Goal: Task Accomplishment & Management: Manage account settings

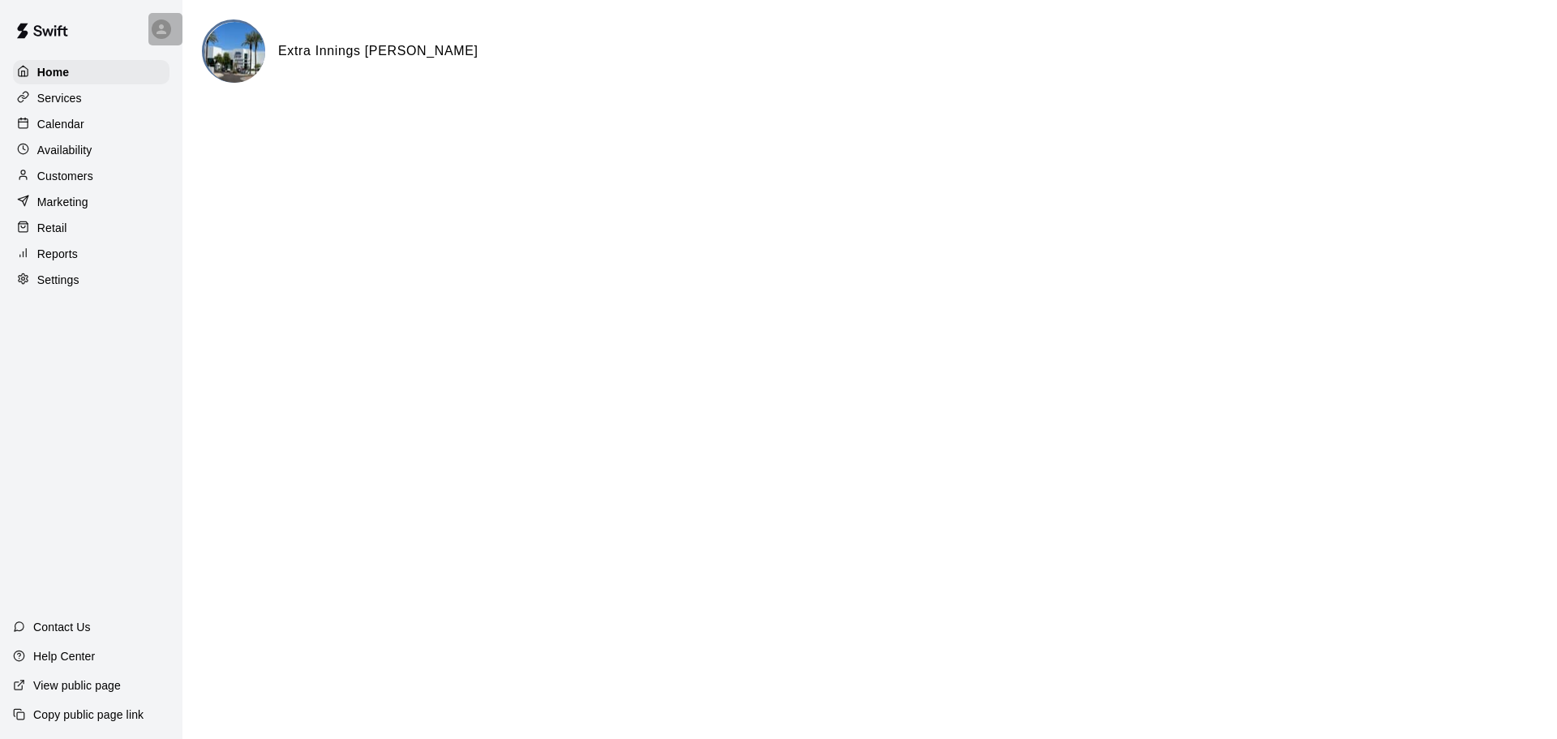
click at [168, 32] on icon at bounding box center [161, 29] width 15 height 15
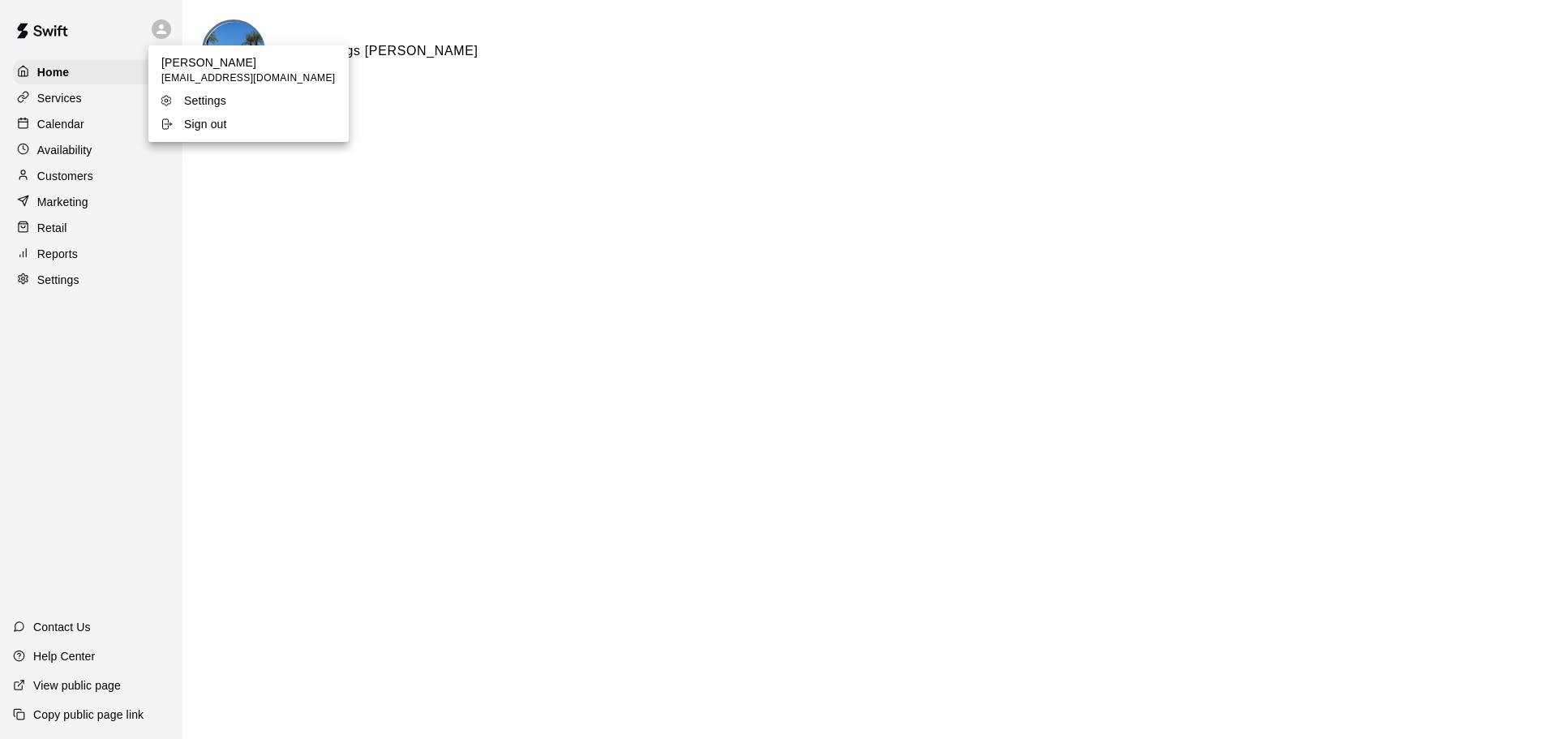
click at [88, 120] on div at bounding box center [778, 369] width 1557 height 739
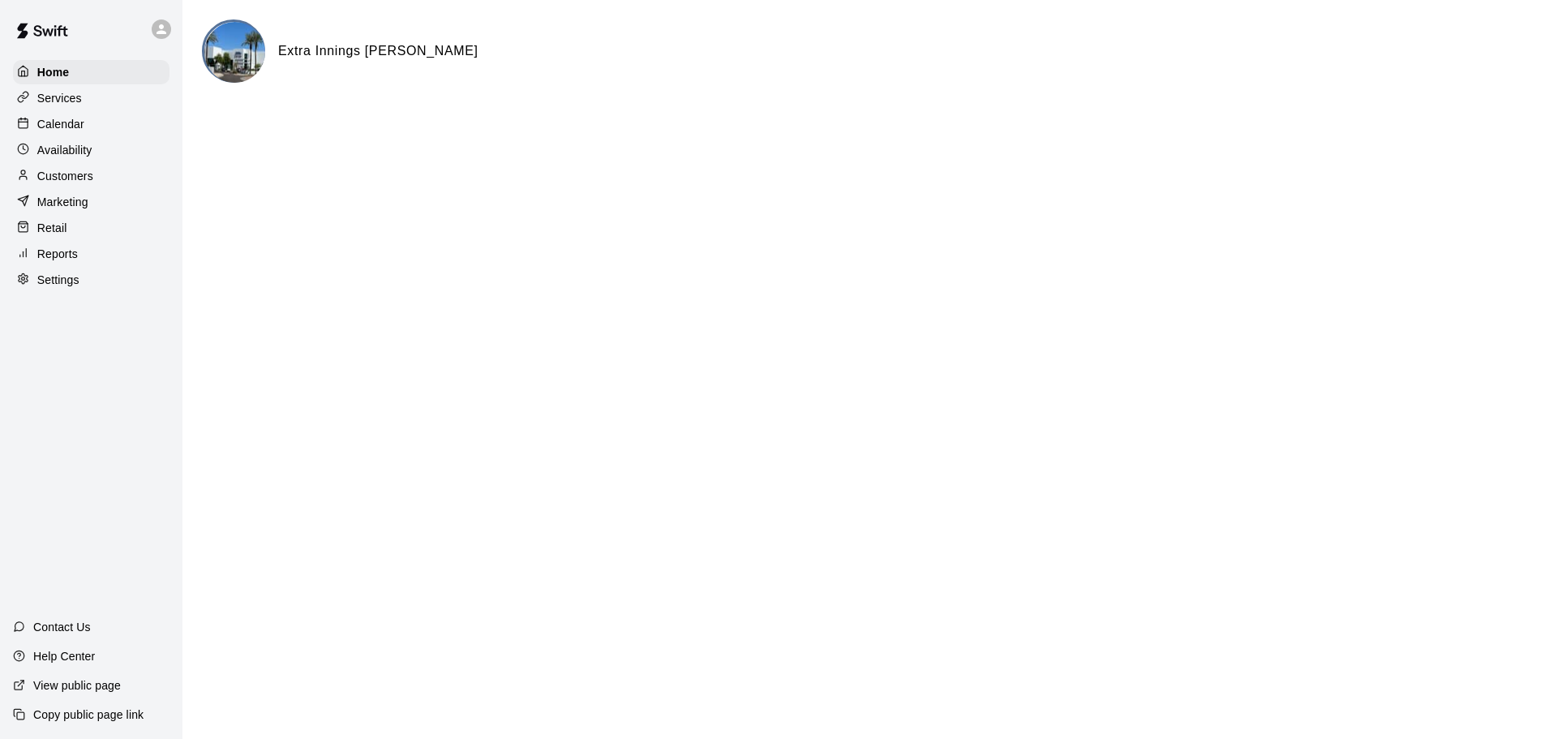
click at [60, 128] on p "Calendar" at bounding box center [60, 124] width 47 height 16
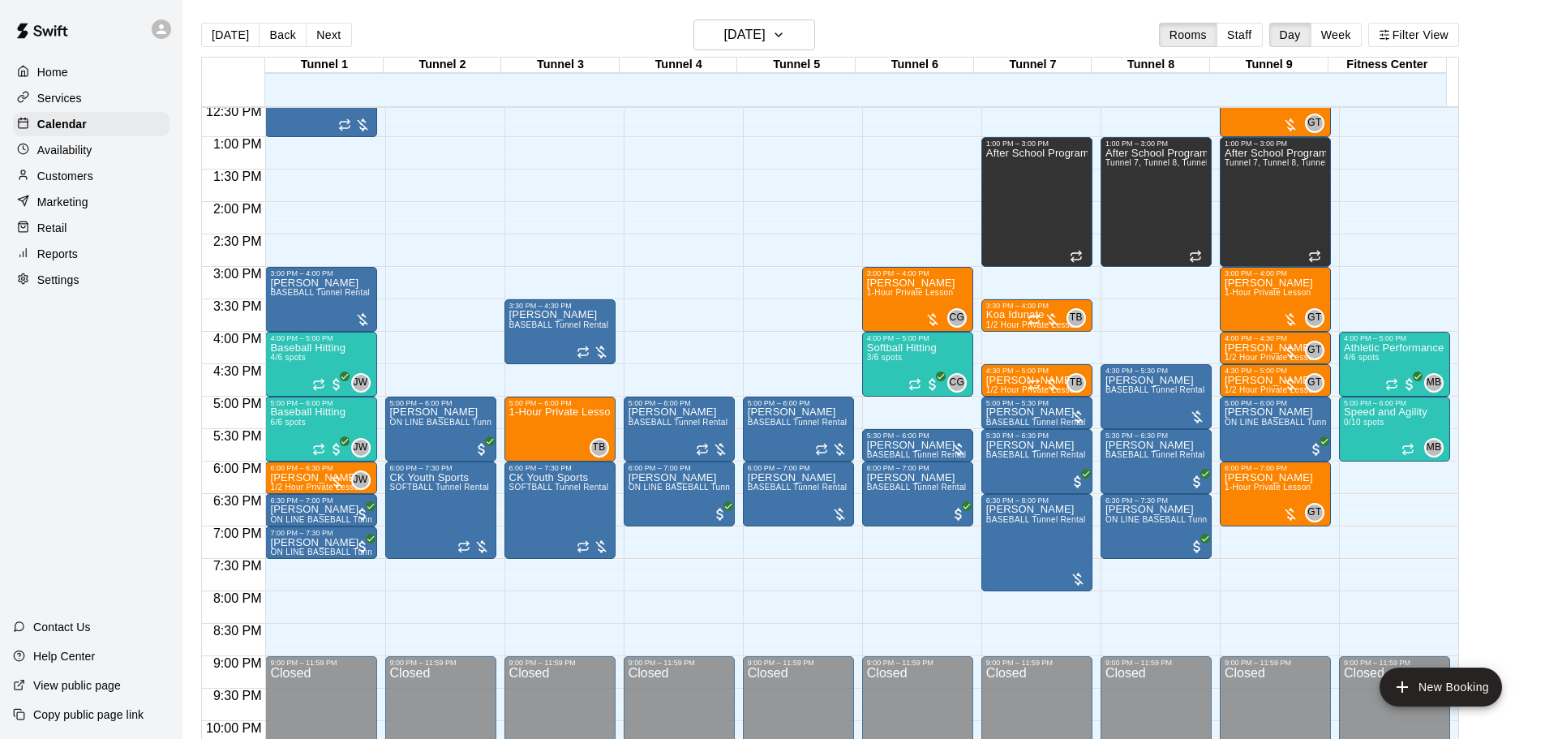
scroll to position [817, 0]
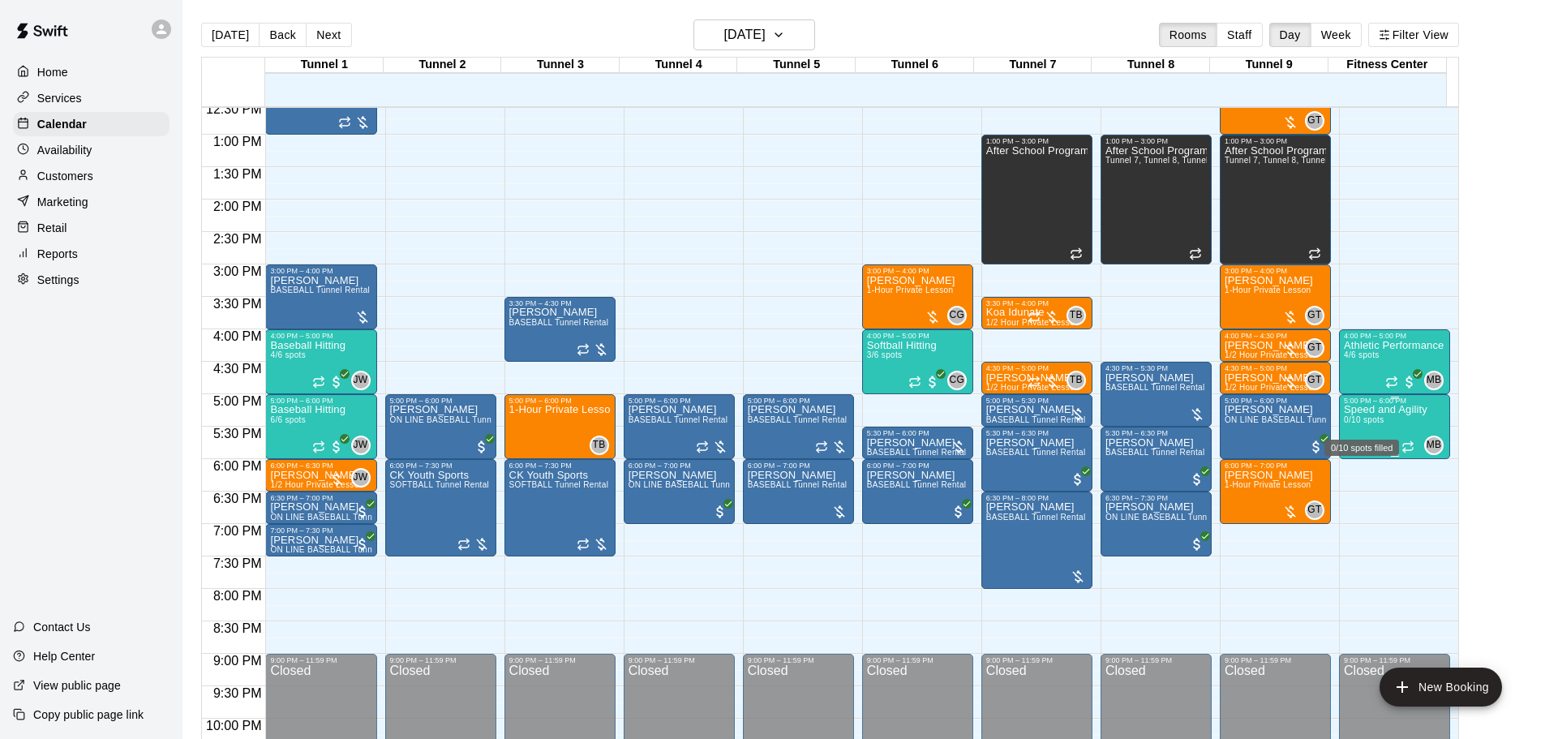
click at [1361, 428] on div "0/10 spots filled" at bounding box center [1362, 442] width 78 height 29
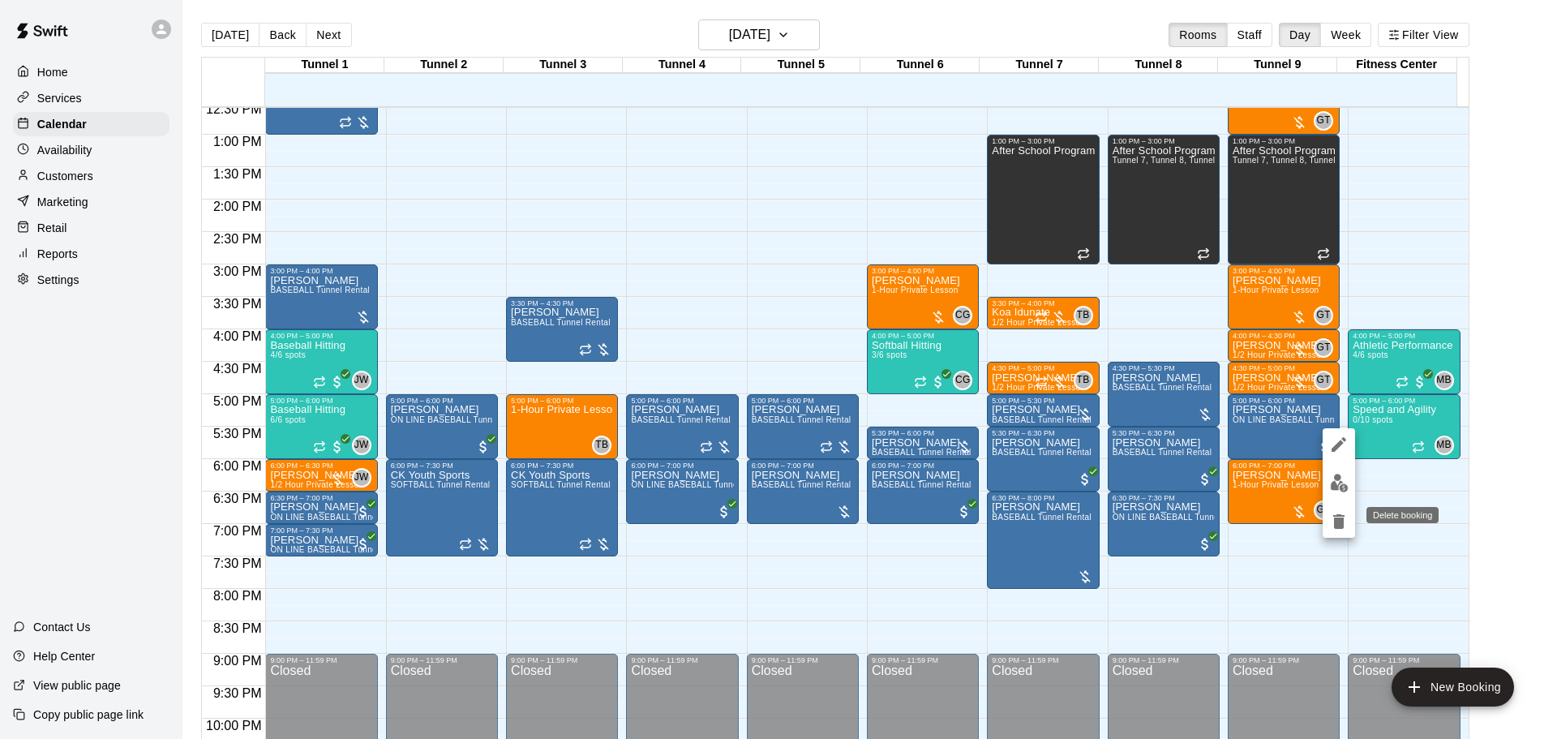
click at [1337, 513] on icon "delete" at bounding box center [1338, 521] width 19 height 19
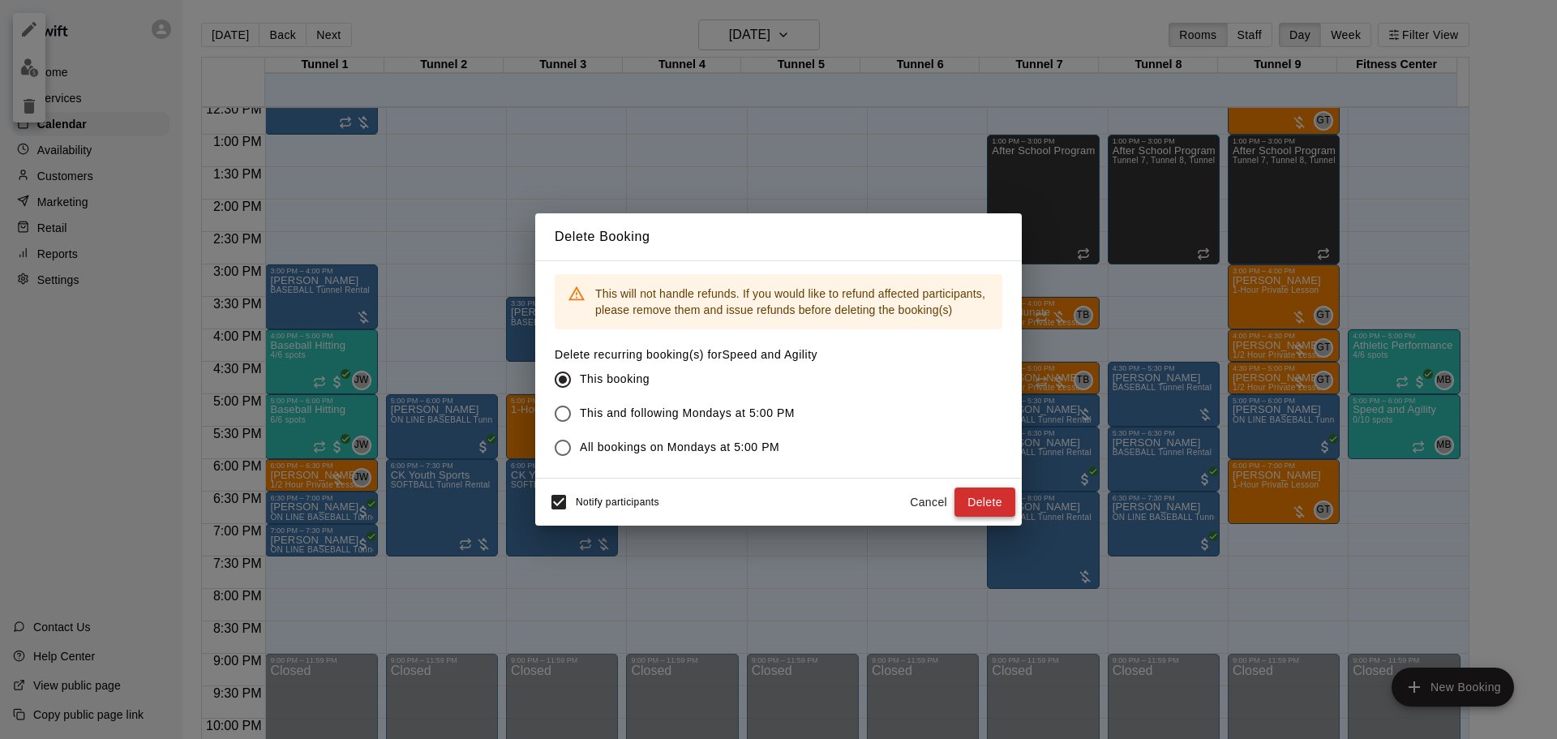
click at [967, 499] on button "Delete" at bounding box center [985, 502] width 61 height 30
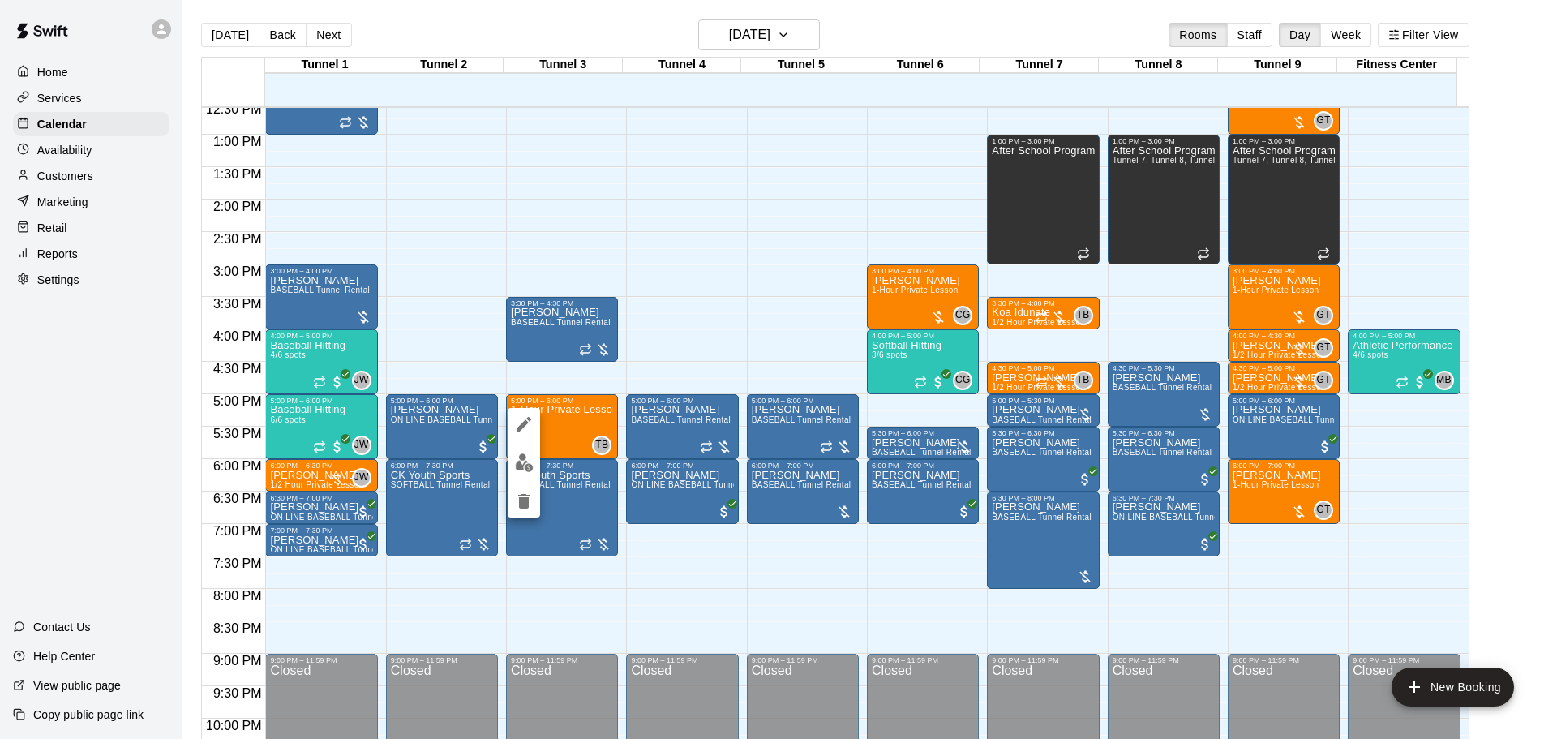
click at [526, 457] on img "edit" at bounding box center [524, 462] width 19 height 19
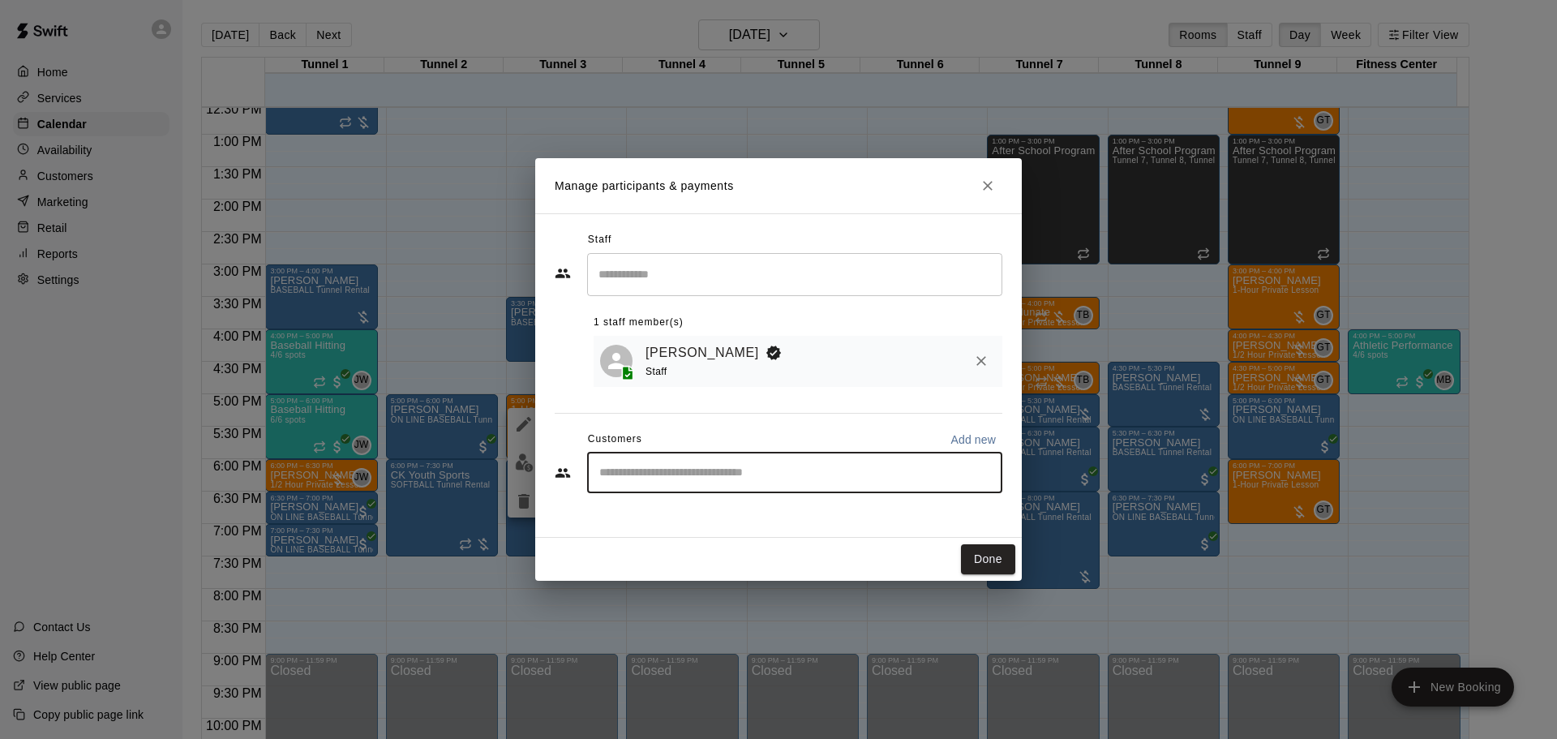
click at [744, 474] on input "Start typing to search customers..." at bounding box center [795, 473] width 401 height 16
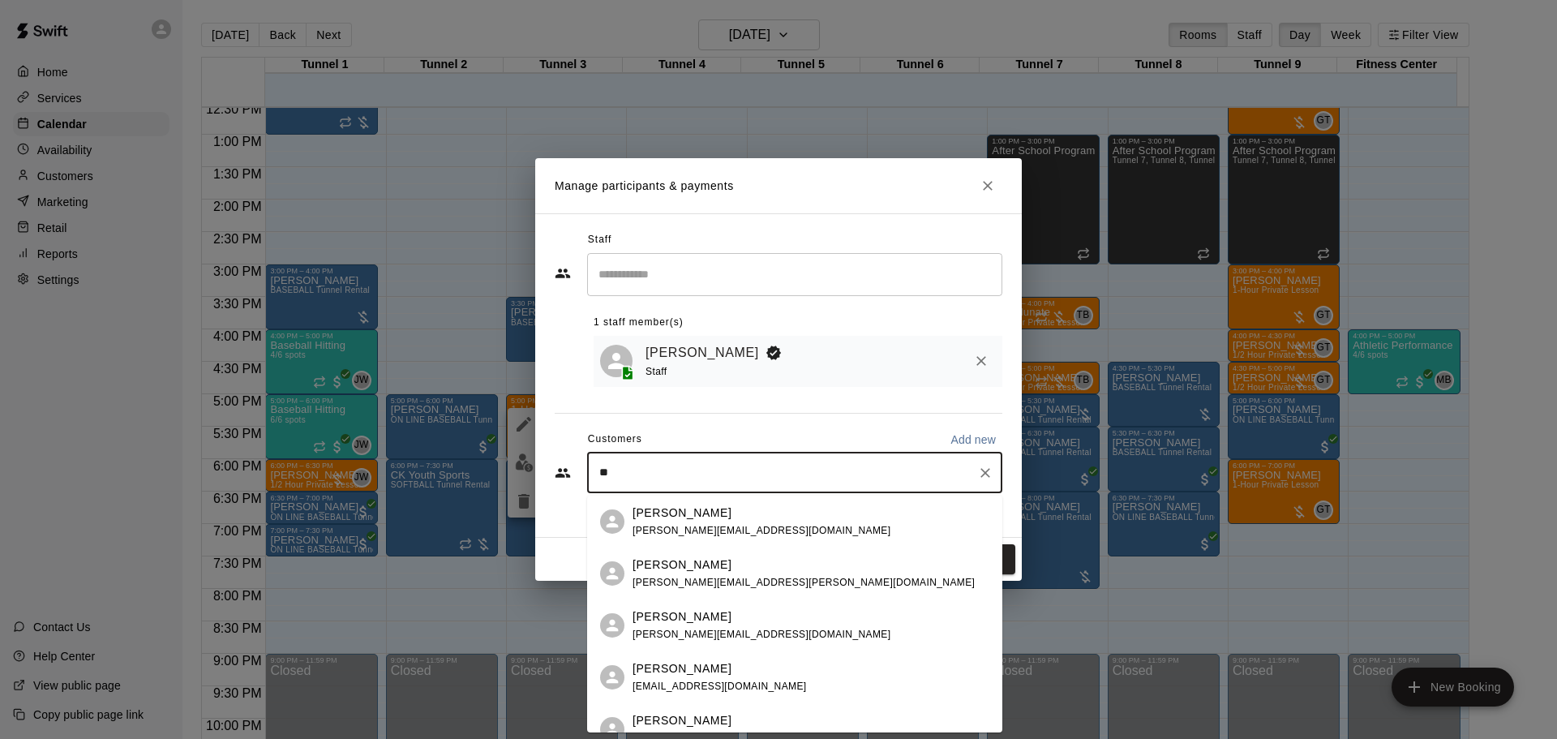
type input "*"
type input "*****"
click at [726, 629] on span "[EMAIL_ADDRESS][DOMAIN_NAME]" at bounding box center [720, 634] width 174 height 11
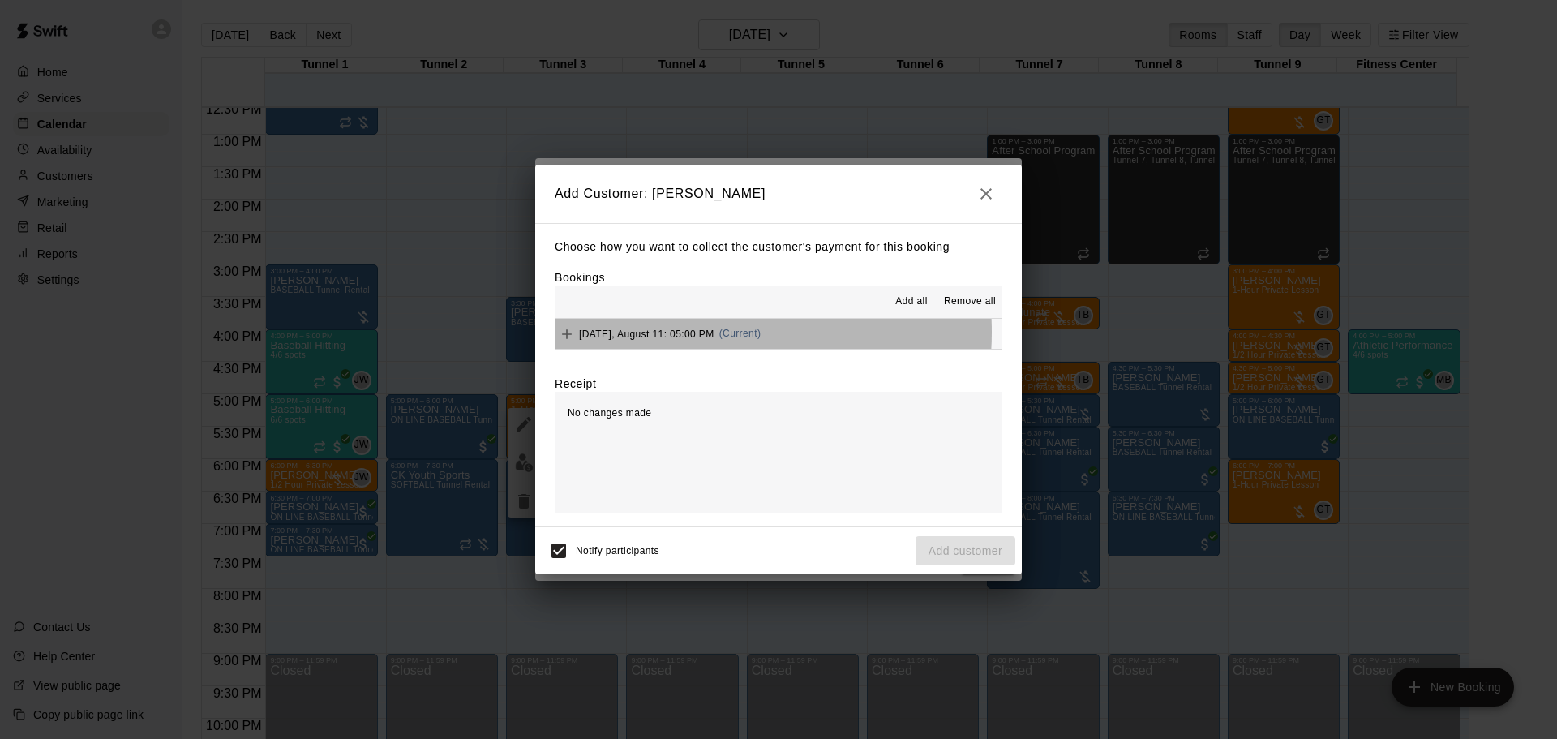
click at [694, 333] on span "[DATE], August 11: 05:00 PM" at bounding box center [646, 333] width 135 height 11
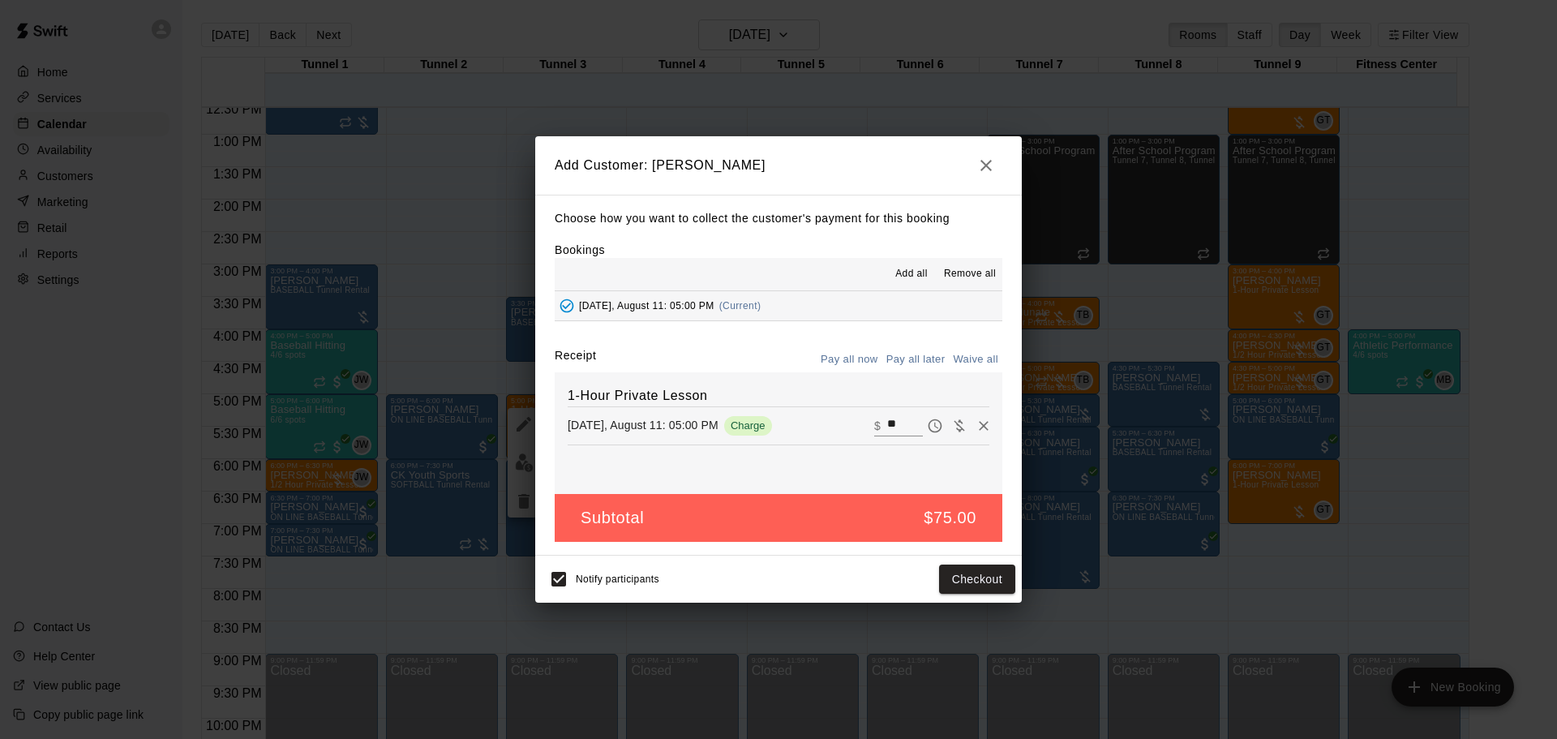
click at [924, 352] on button "Pay all later" at bounding box center [915, 359] width 67 height 25
click at [970, 573] on button "Add customer" at bounding box center [966, 580] width 100 height 30
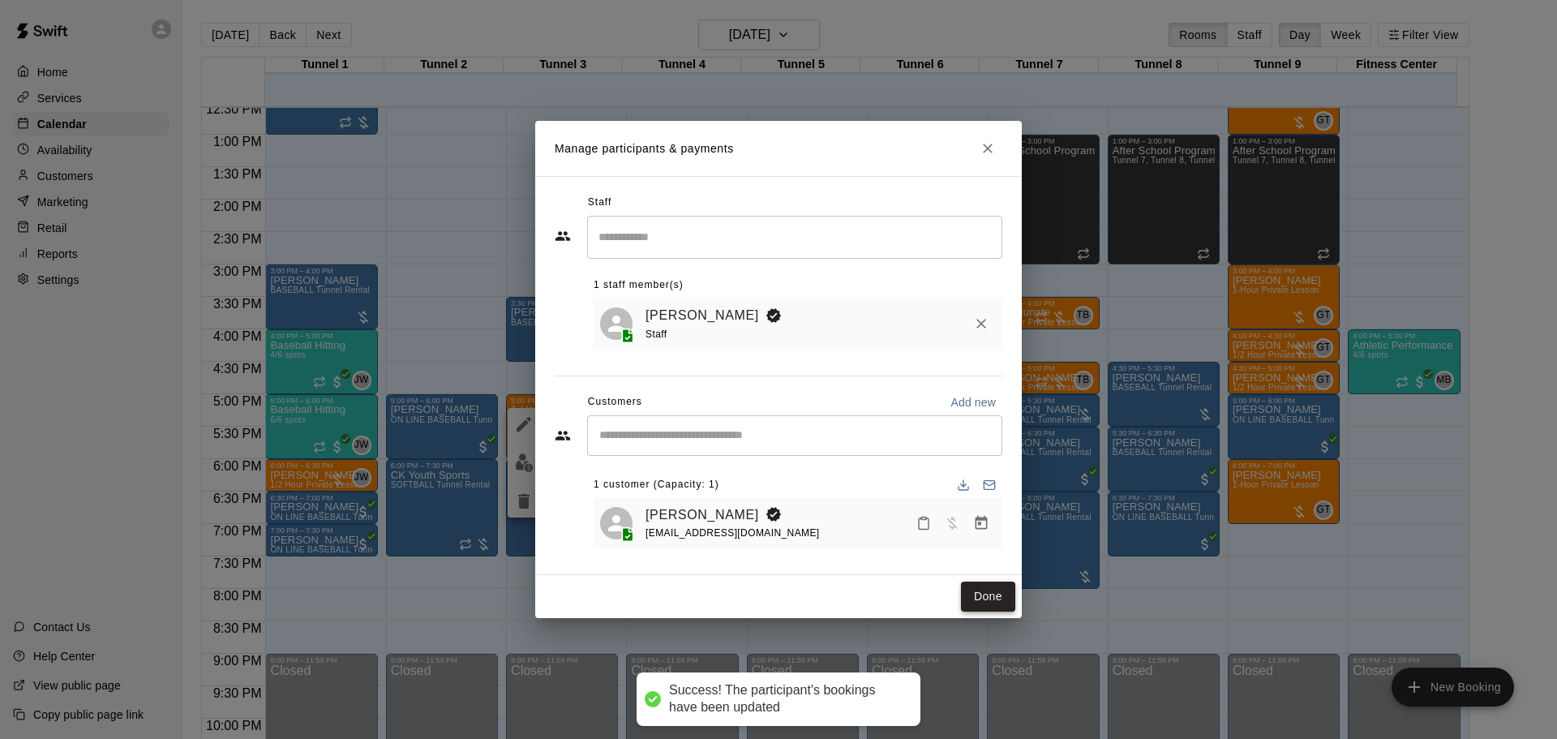
click at [966, 600] on button "Done" at bounding box center [988, 597] width 54 height 30
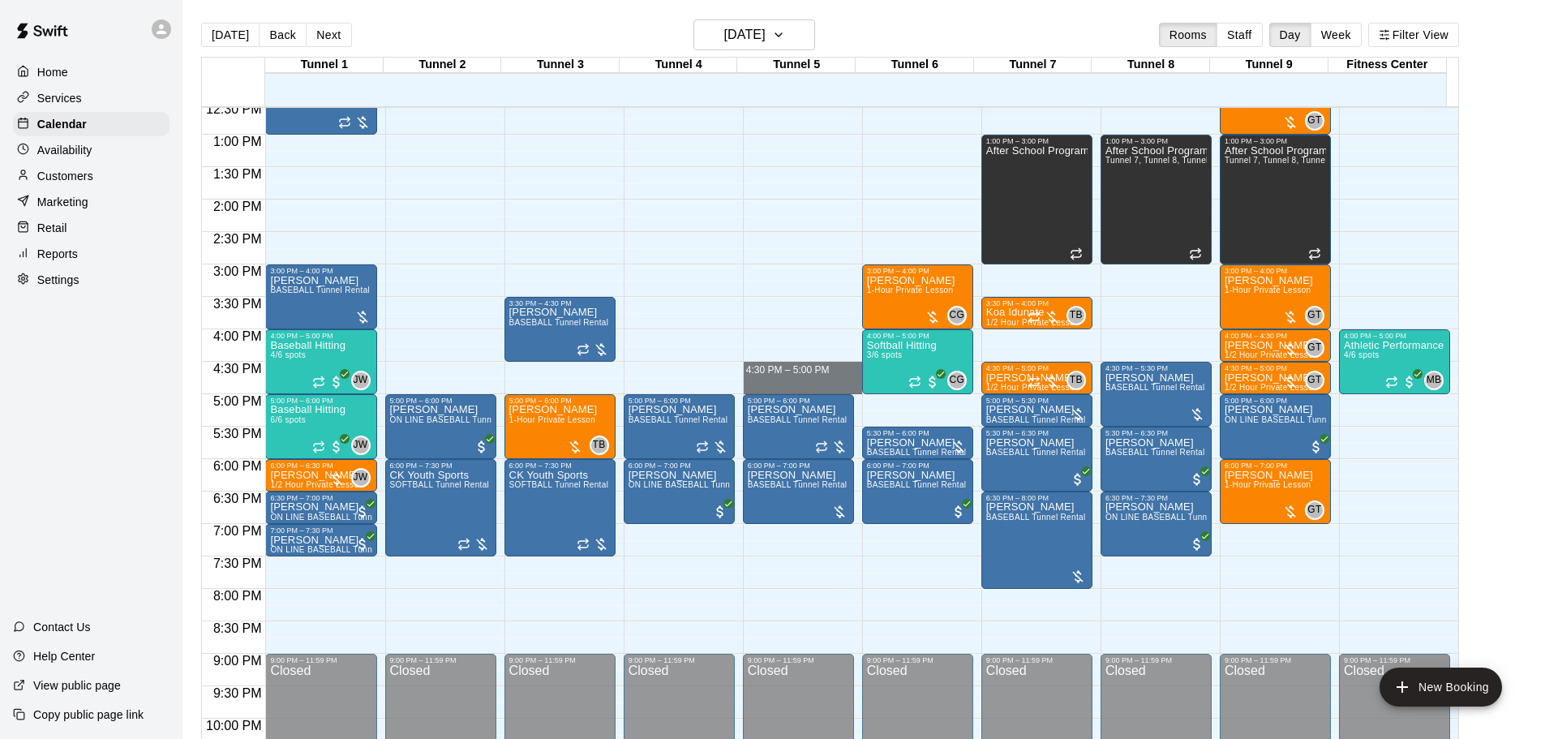
drag, startPoint x: 799, startPoint y: 368, endPoint x: 799, endPoint y: 381, distance: 13.0
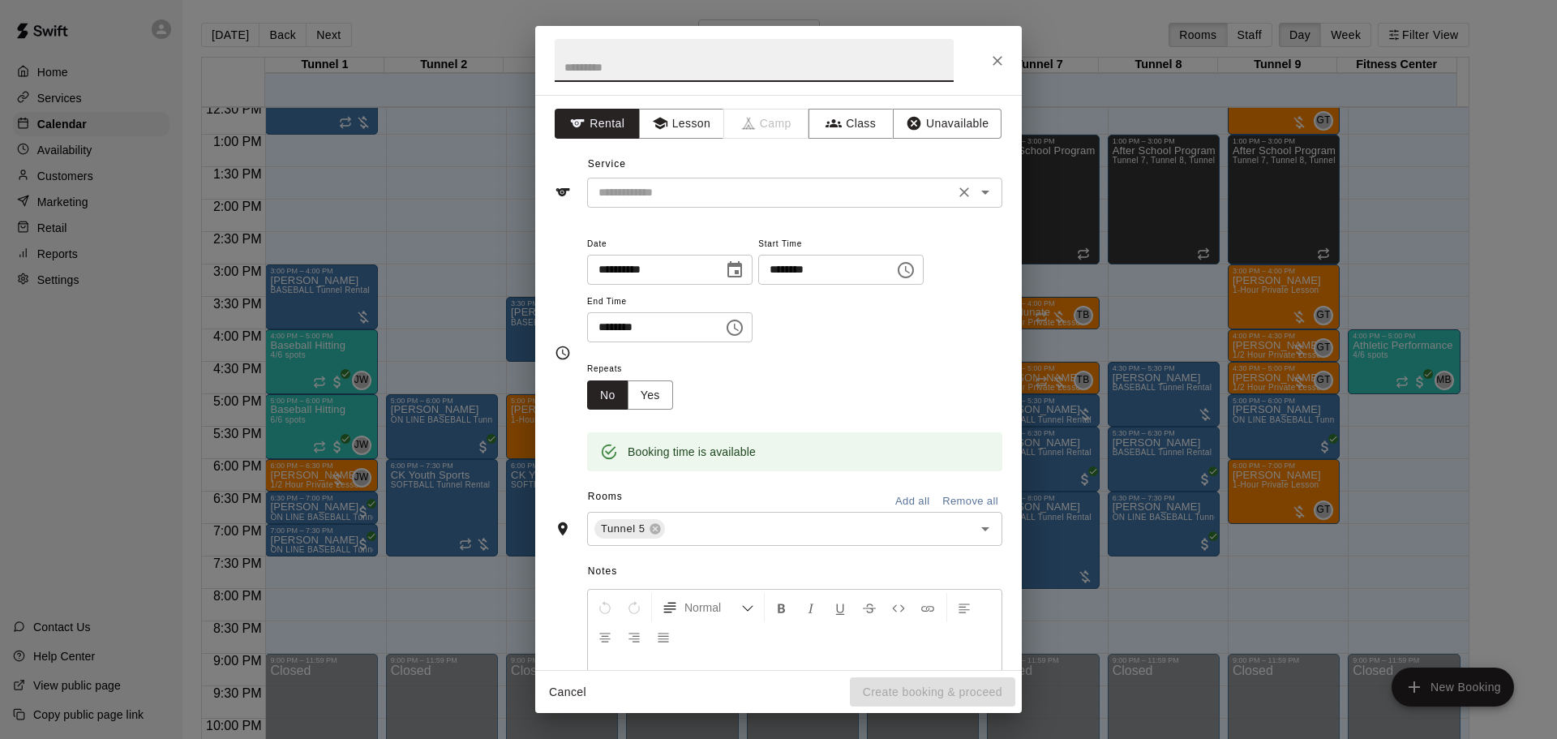
click at [742, 185] on input "text" at bounding box center [771, 192] width 358 height 20
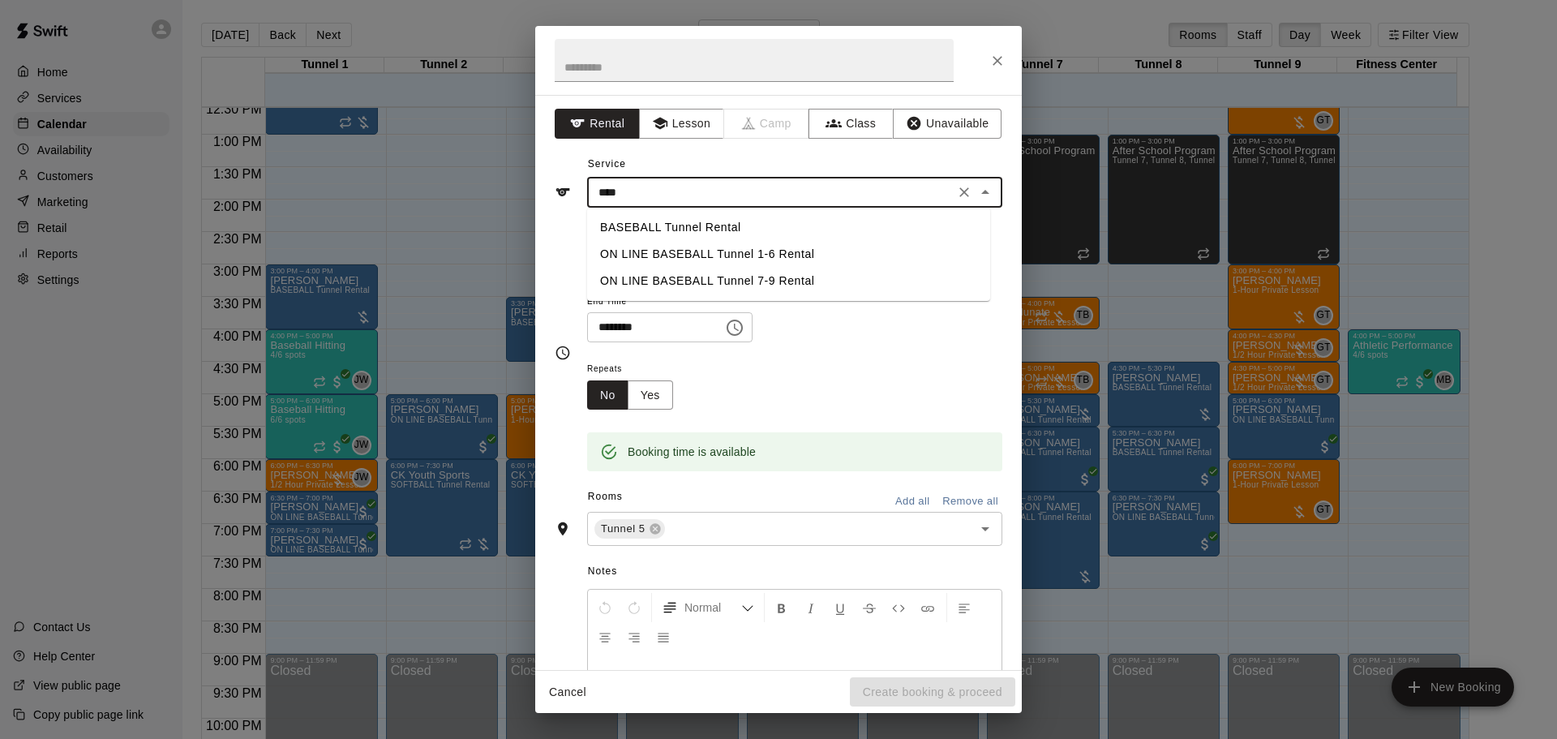
click at [711, 230] on li "BASEBALL Tunnel Rental" at bounding box center [788, 227] width 403 height 27
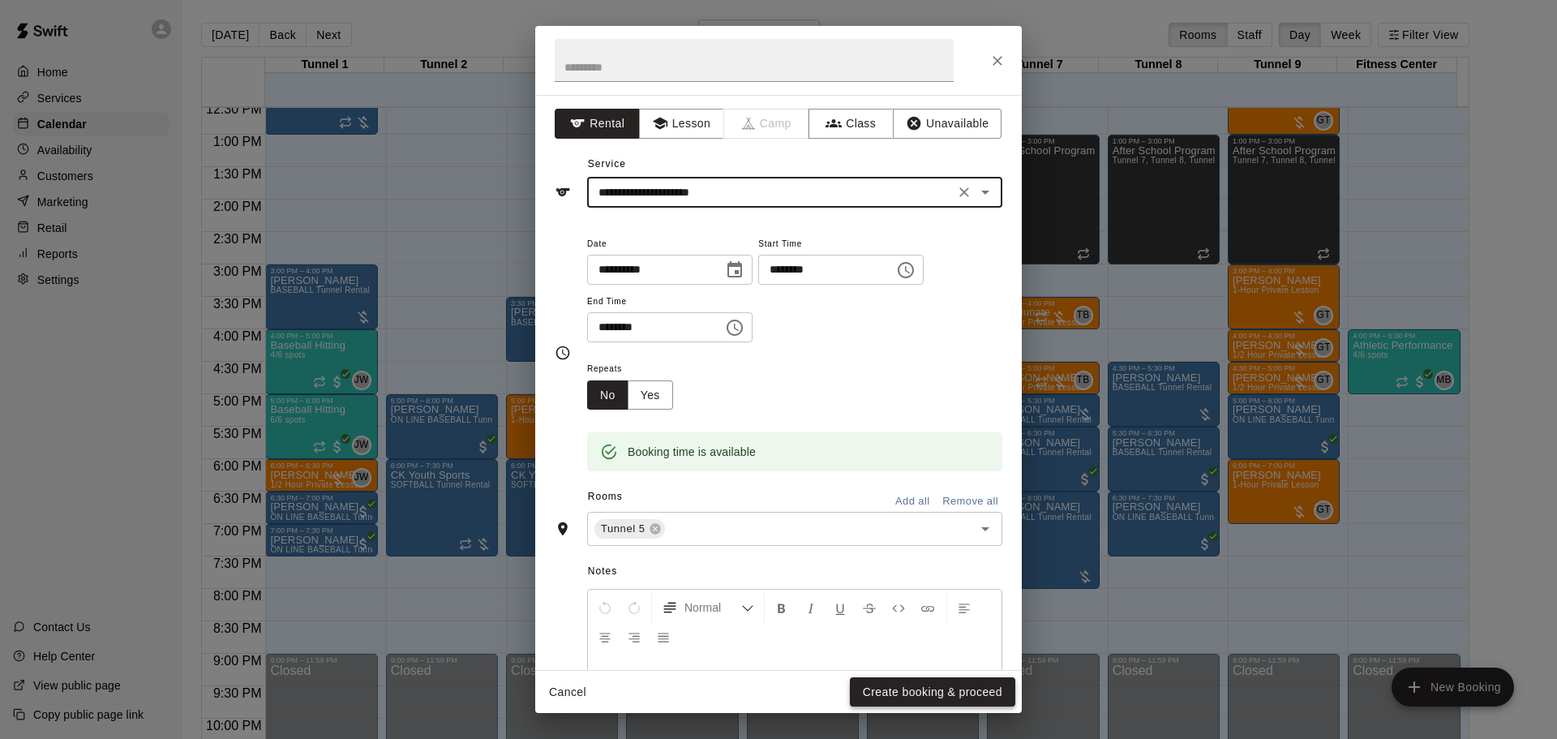
type input "**********"
click at [893, 695] on button "Create booking & proceed" at bounding box center [932, 692] width 165 height 30
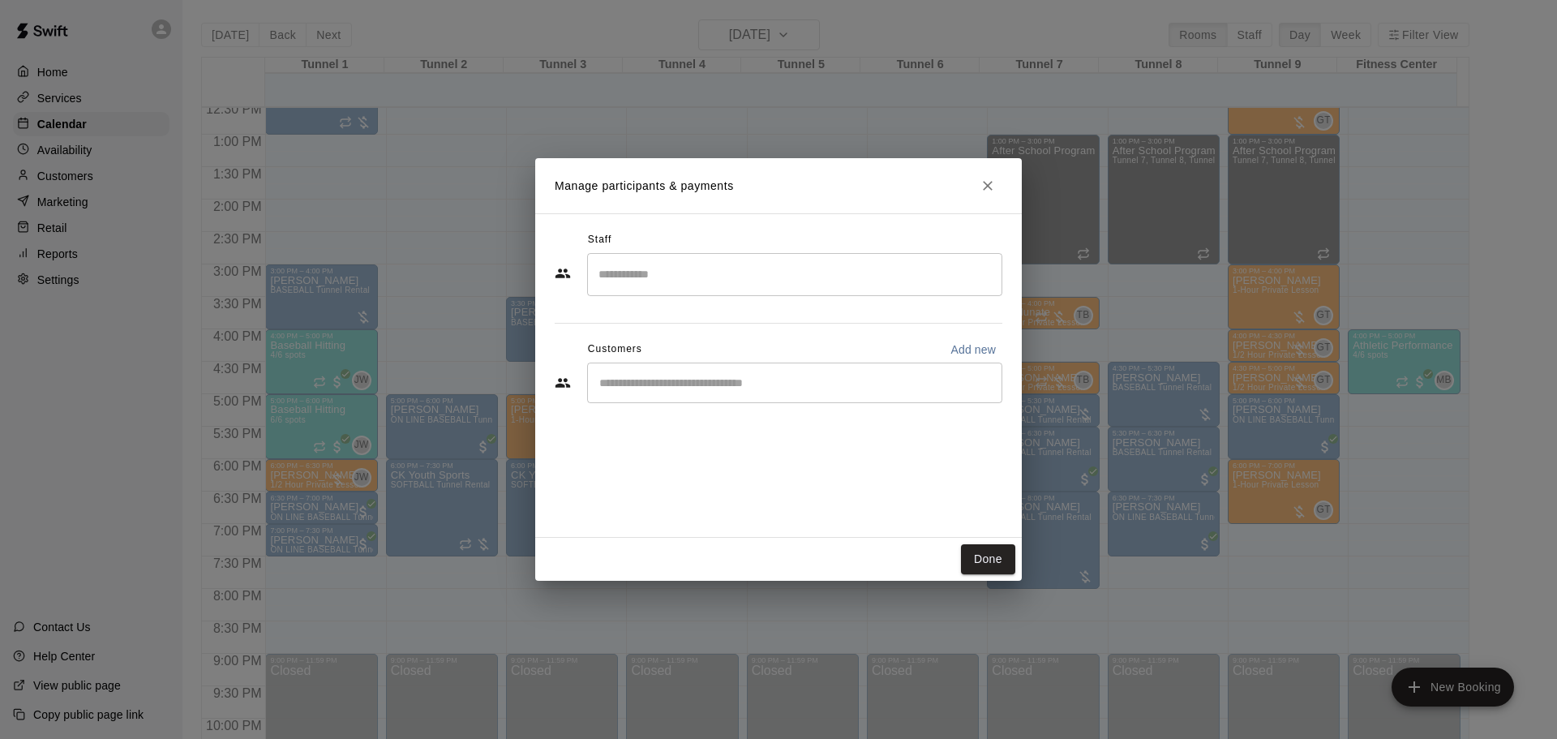
click at [723, 373] on div "​" at bounding box center [794, 383] width 415 height 41
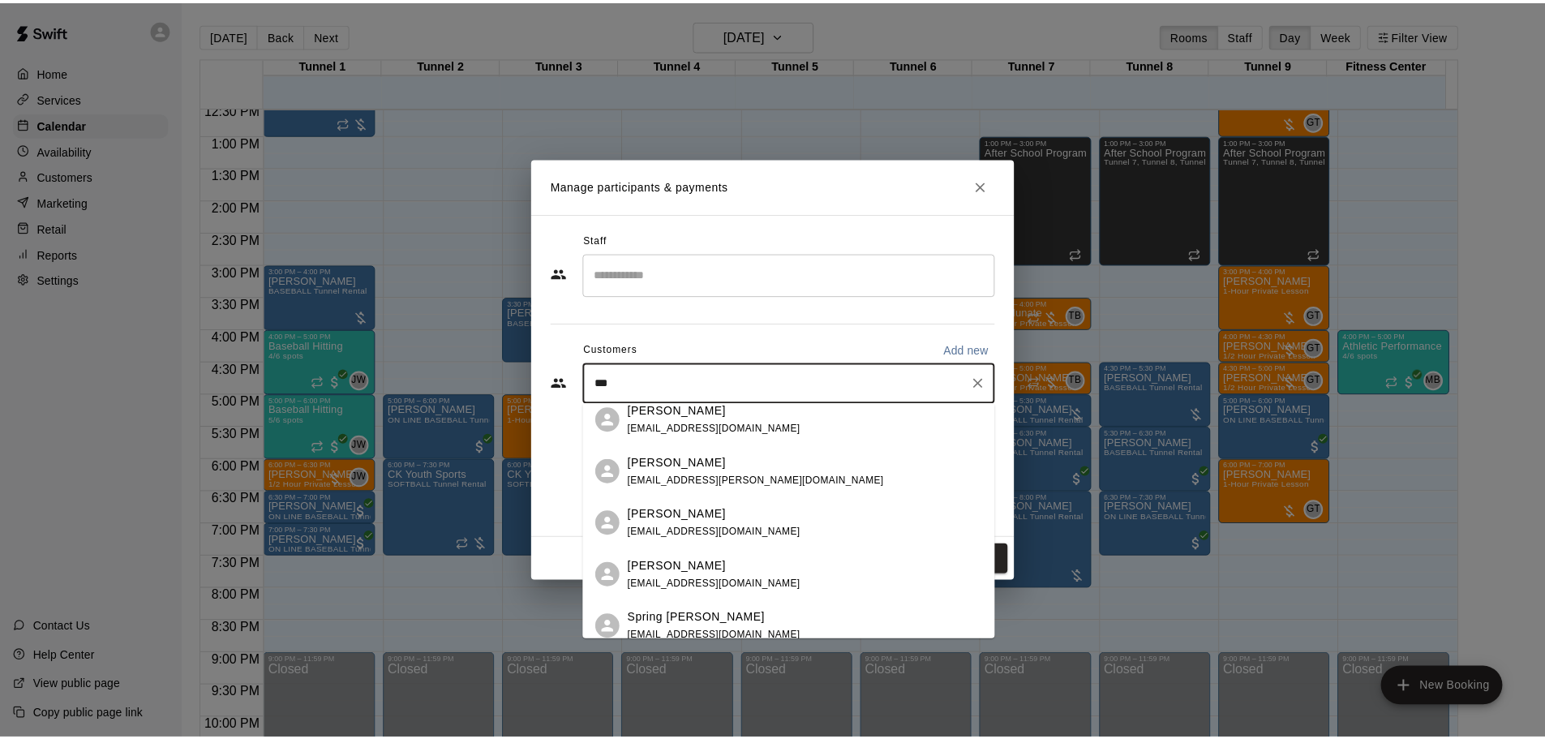
scroll to position [0, 0]
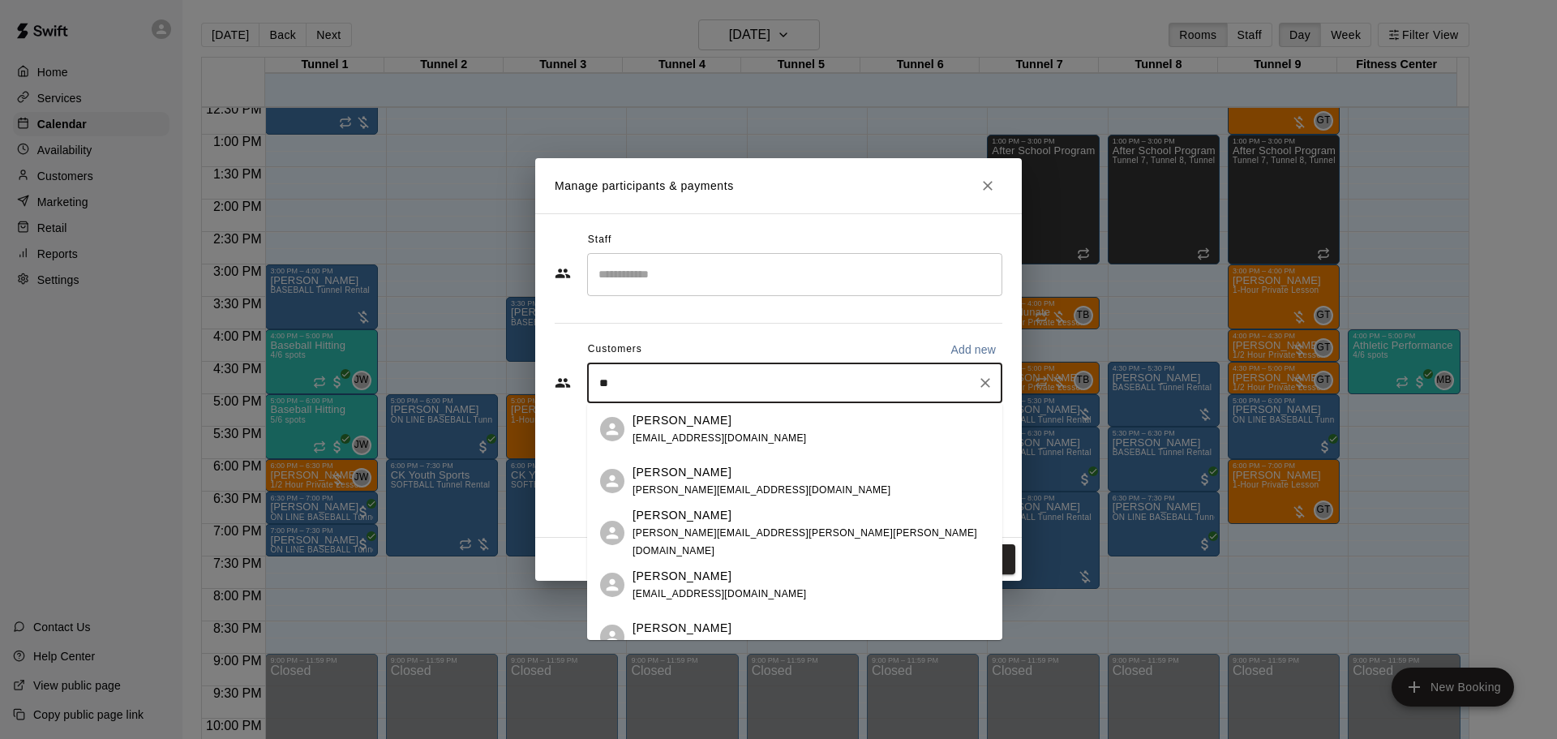
type input "*"
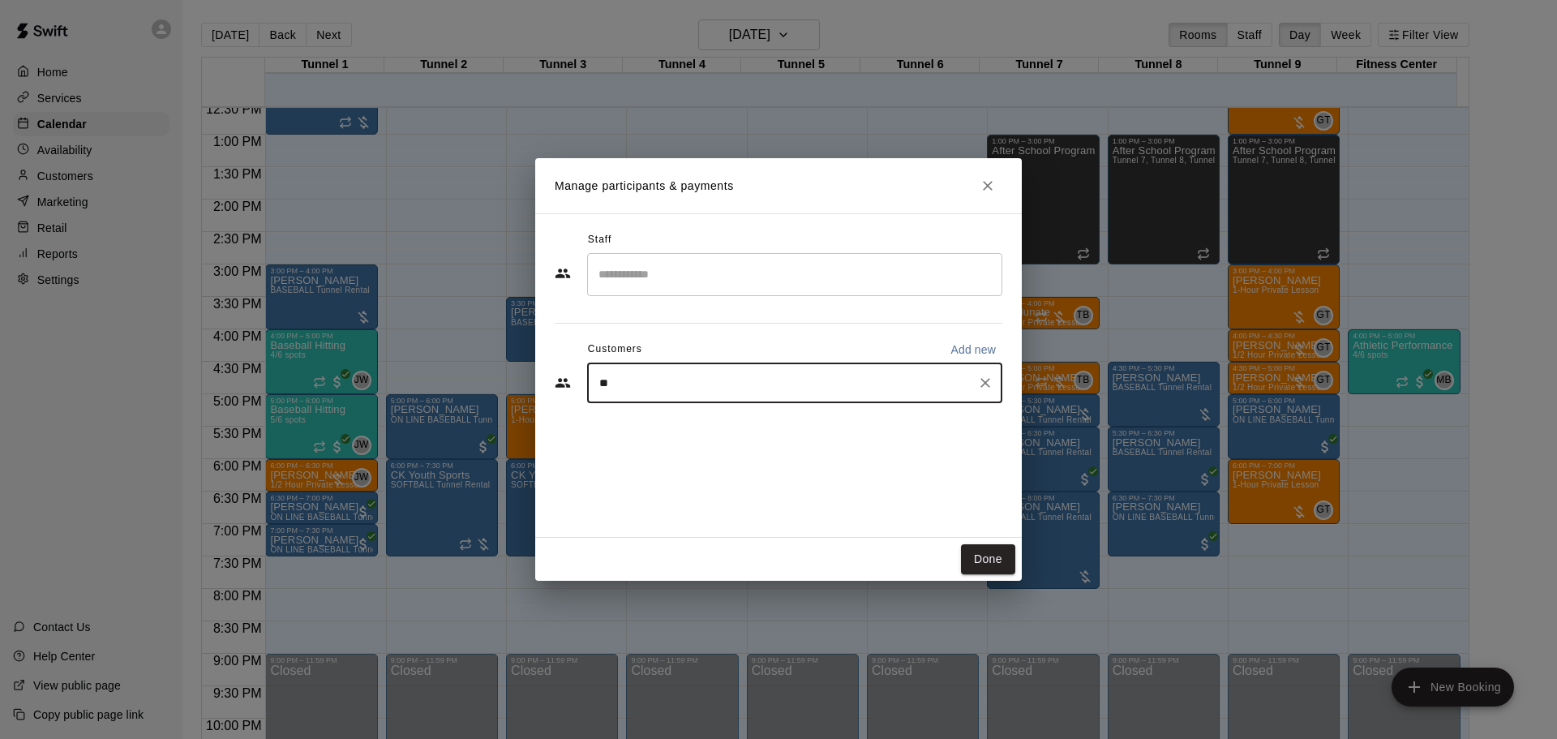
type input "*"
click at [982, 176] on button "Close" at bounding box center [987, 185] width 29 height 29
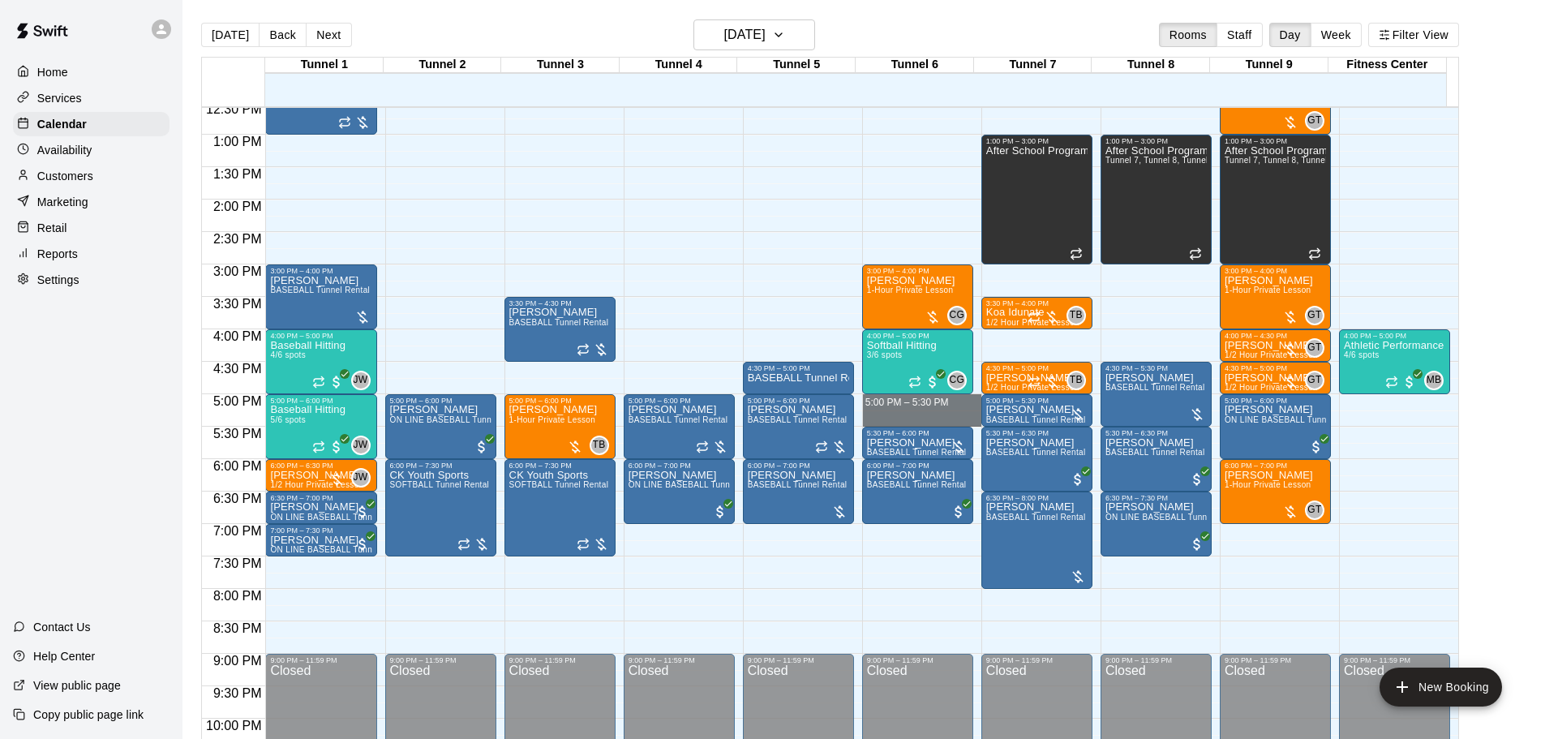
drag, startPoint x: 881, startPoint y: 403, endPoint x: 882, endPoint y: 421, distance: 17.9
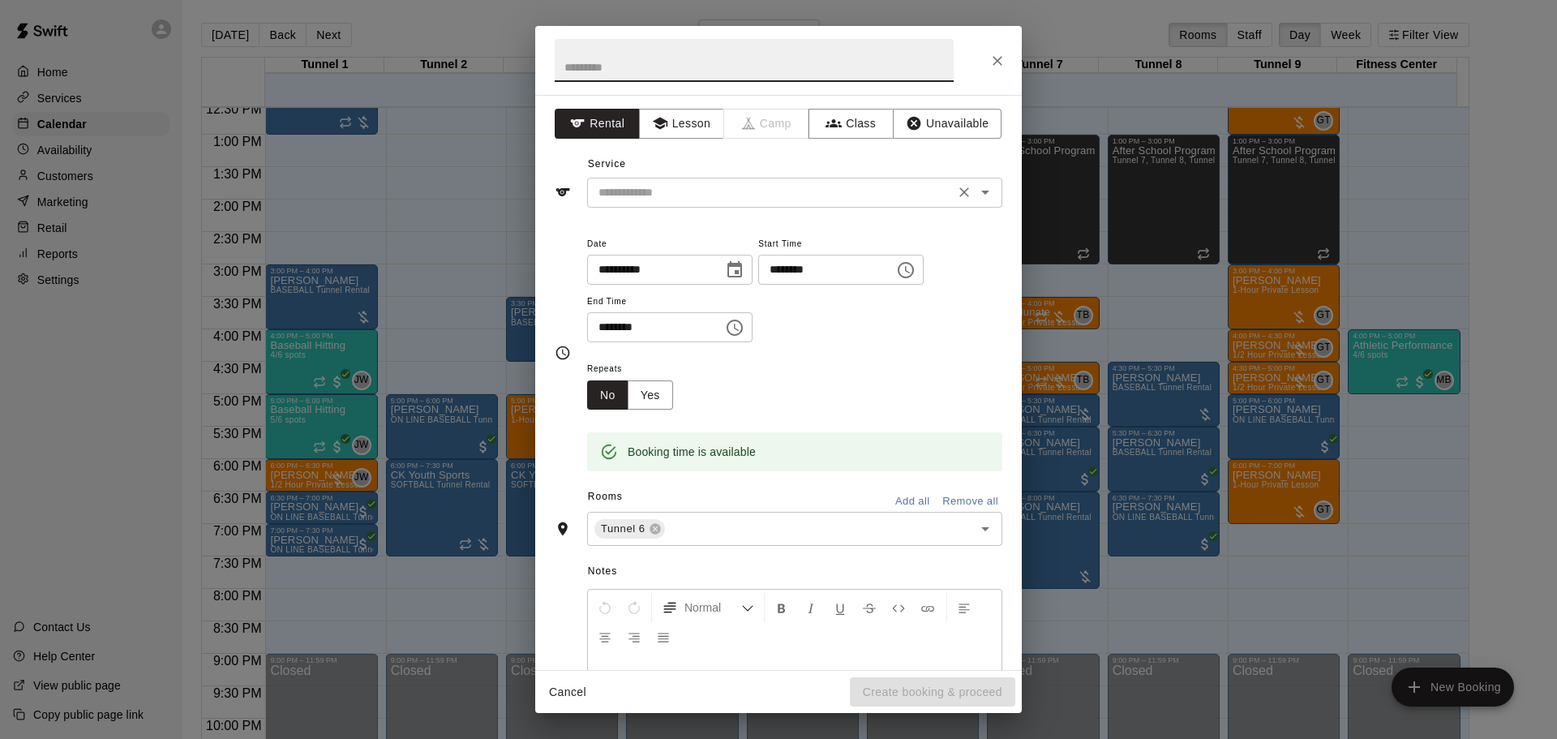
click at [687, 204] on div "​" at bounding box center [794, 193] width 415 height 30
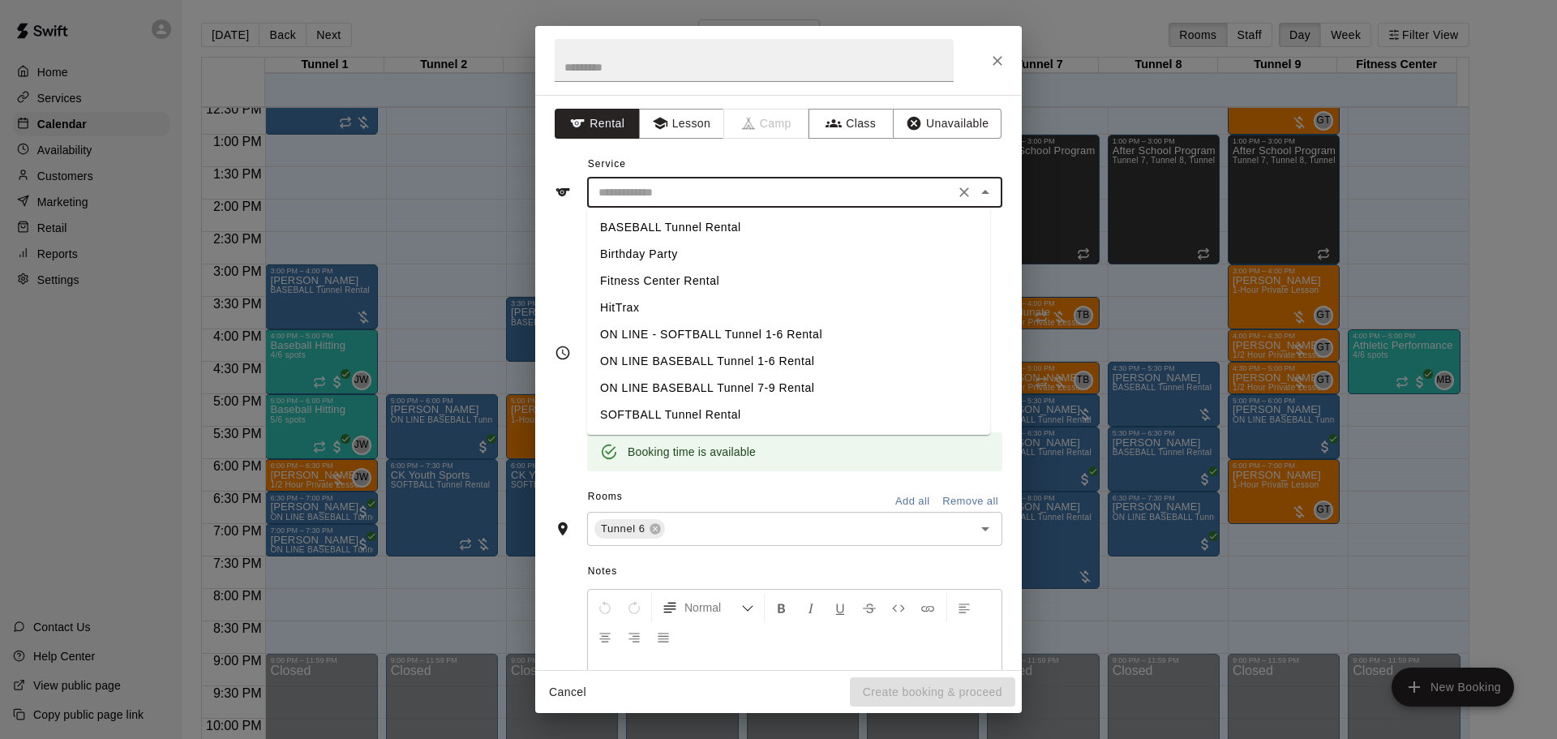
click at [690, 221] on li "BASEBALL Tunnel Rental" at bounding box center [788, 227] width 403 height 27
type input "**********"
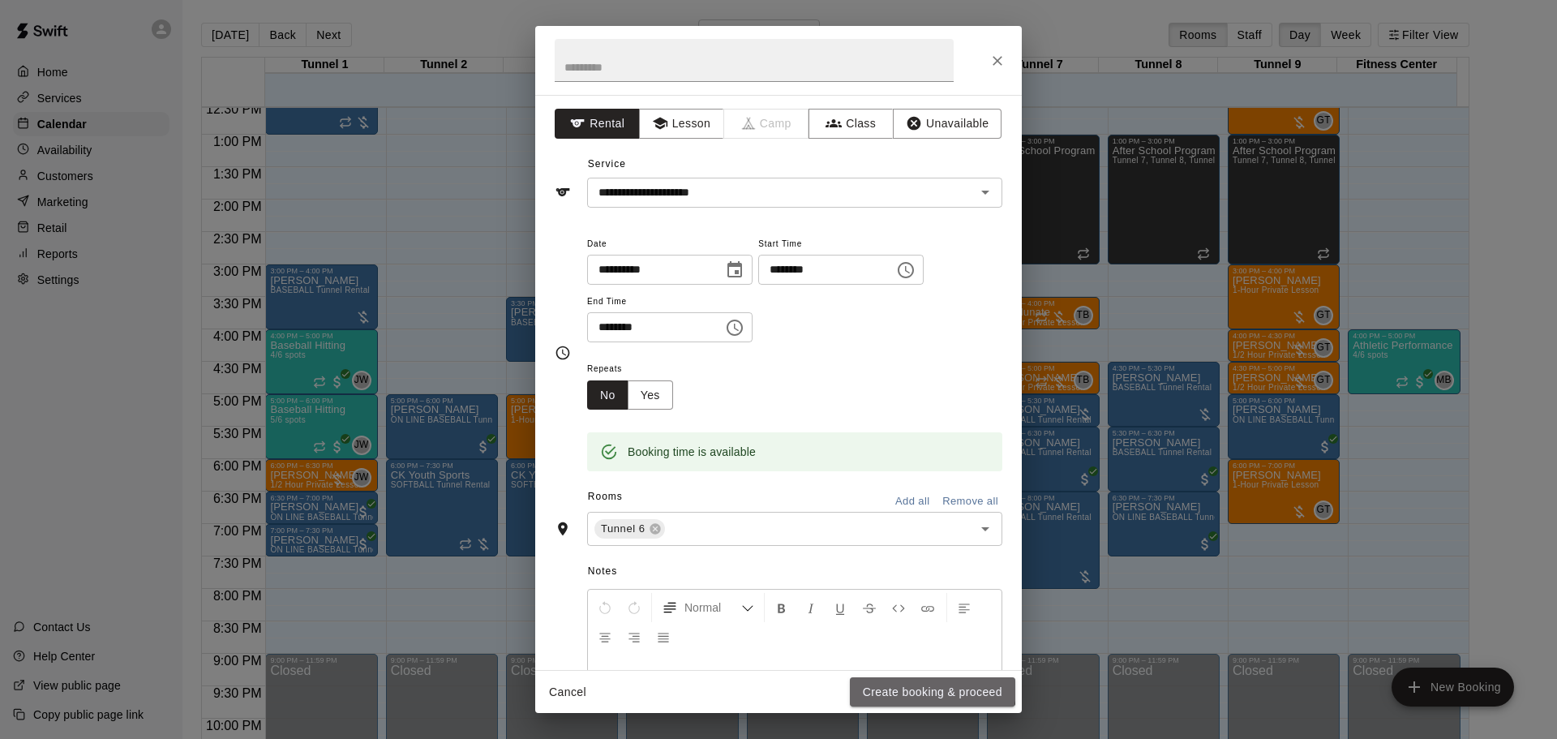
click at [924, 688] on button "Create booking & proceed" at bounding box center [932, 692] width 165 height 30
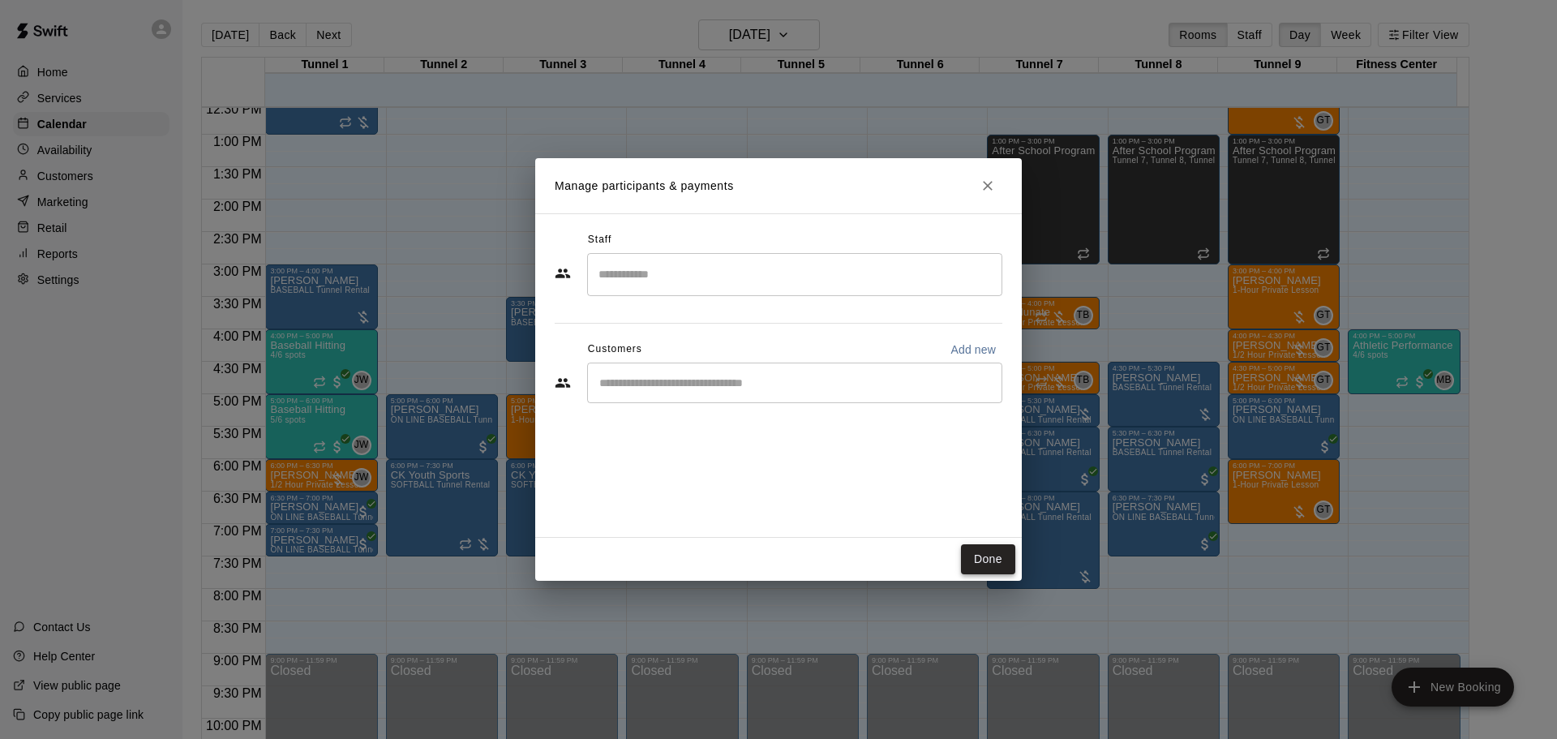
click at [991, 563] on button "Done" at bounding box center [988, 559] width 54 height 30
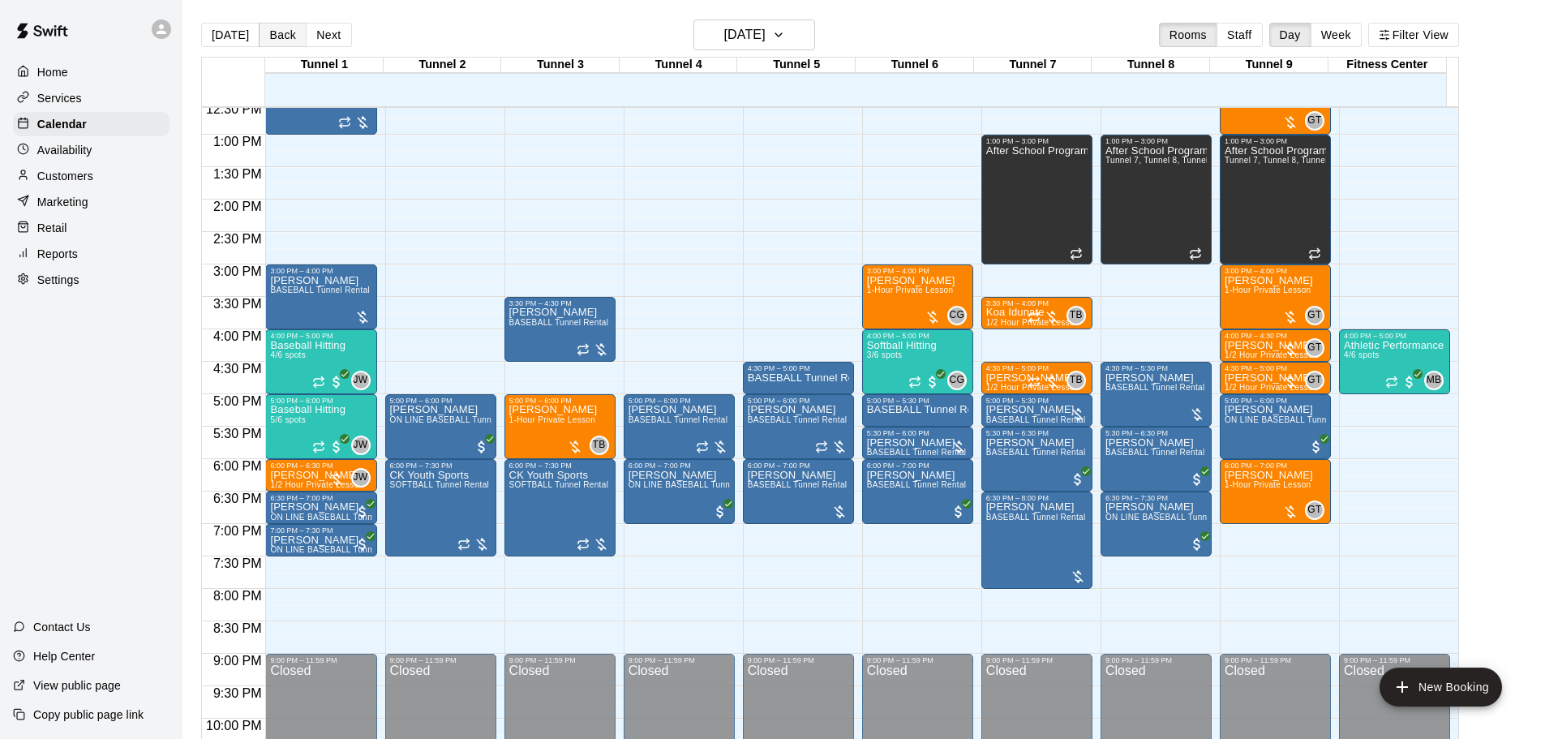
click at [272, 32] on button "Back" at bounding box center [283, 35] width 48 height 24
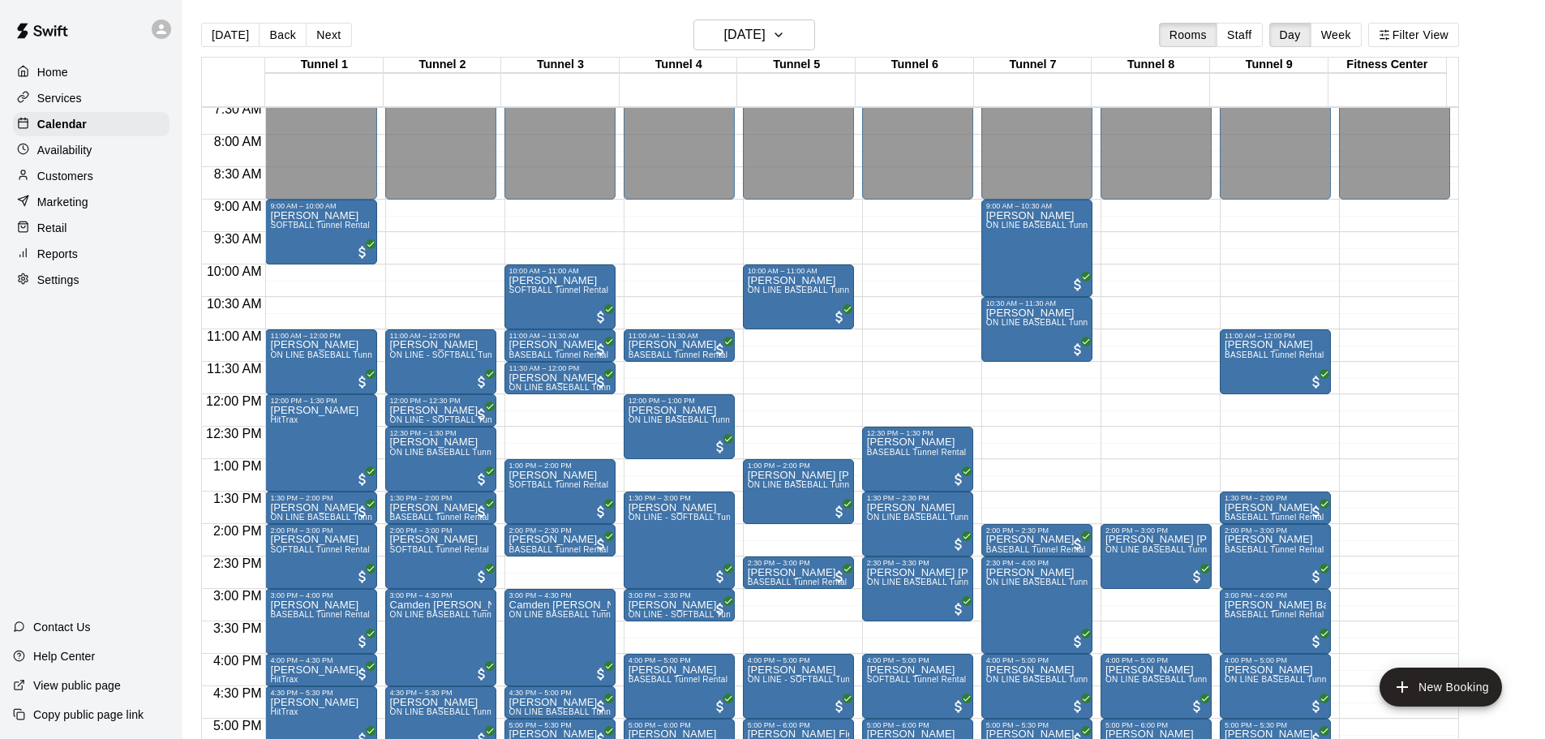
scroll to position [573, 0]
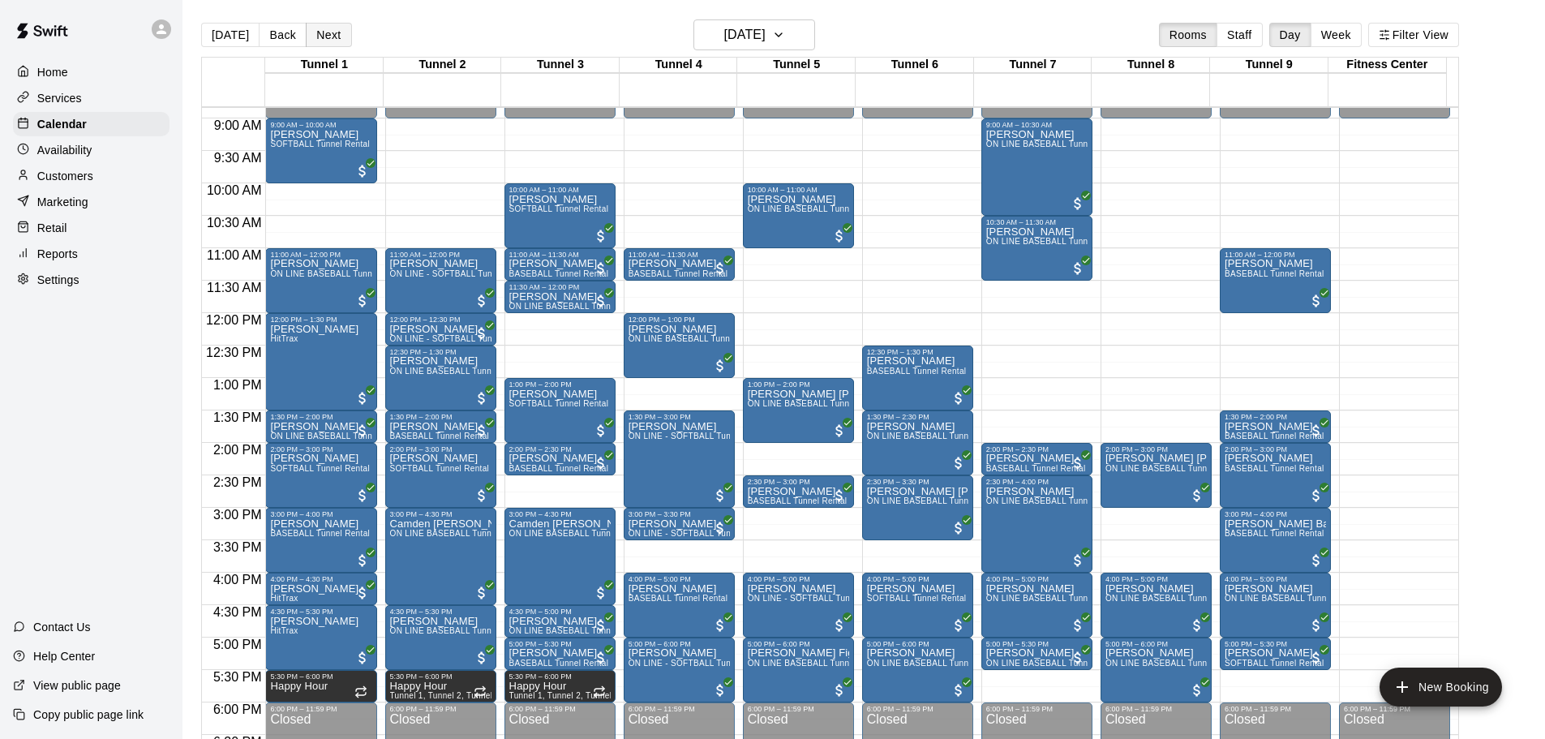
click at [311, 32] on button "Next" at bounding box center [328, 35] width 45 height 24
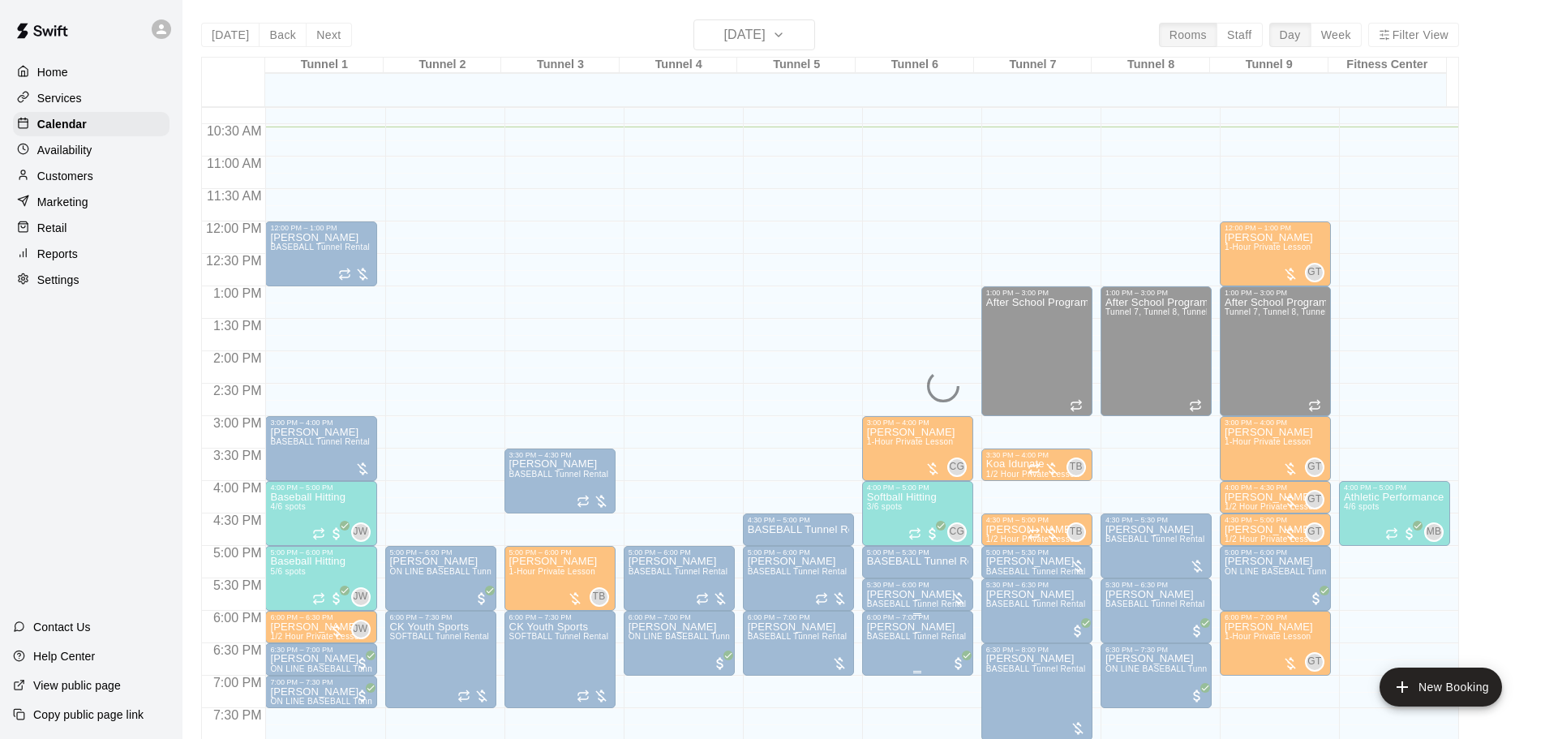
scroll to position [817, 0]
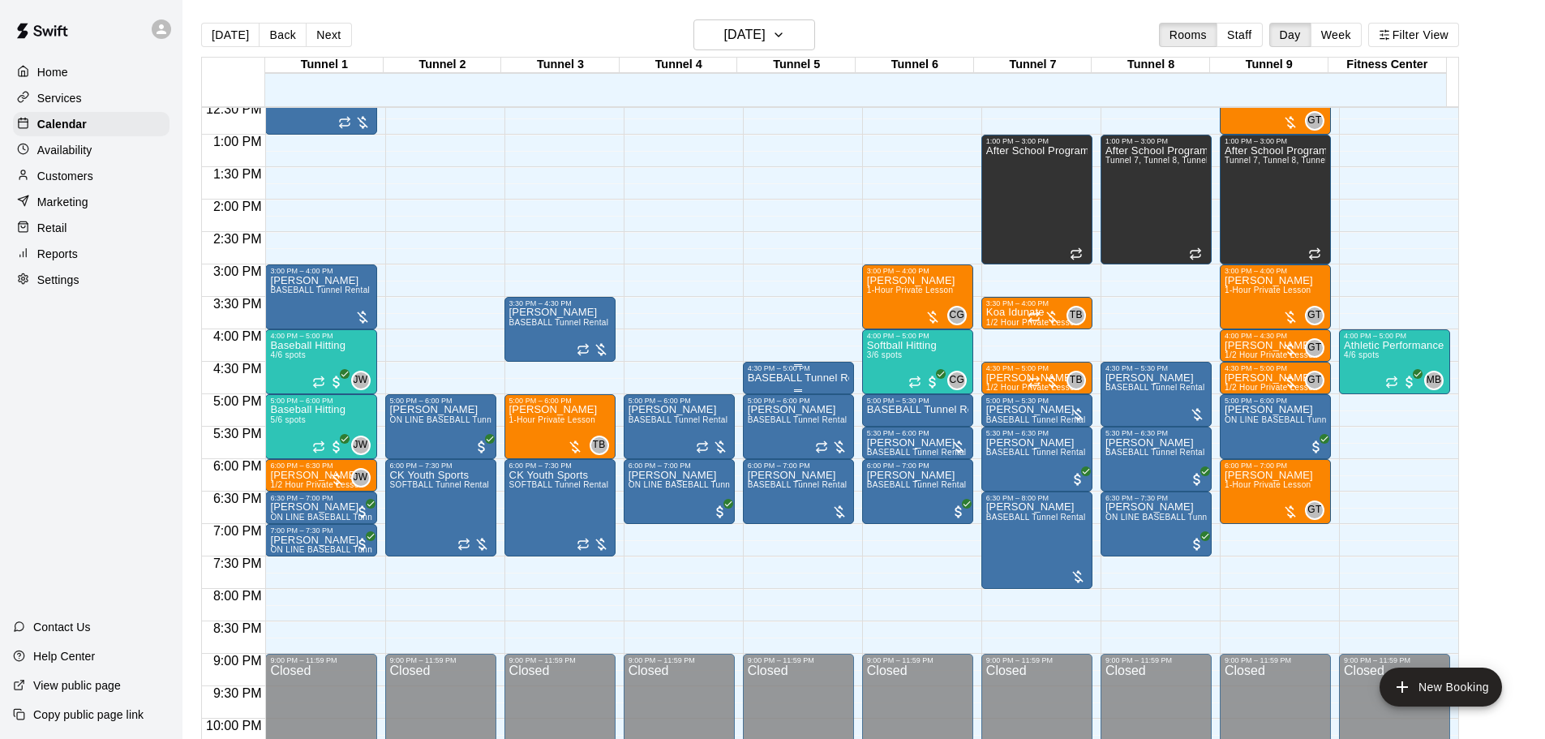
click at [806, 368] on div "4:30 PM – 5:00 PM" at bounding box center [798, 368] width 101 height 8
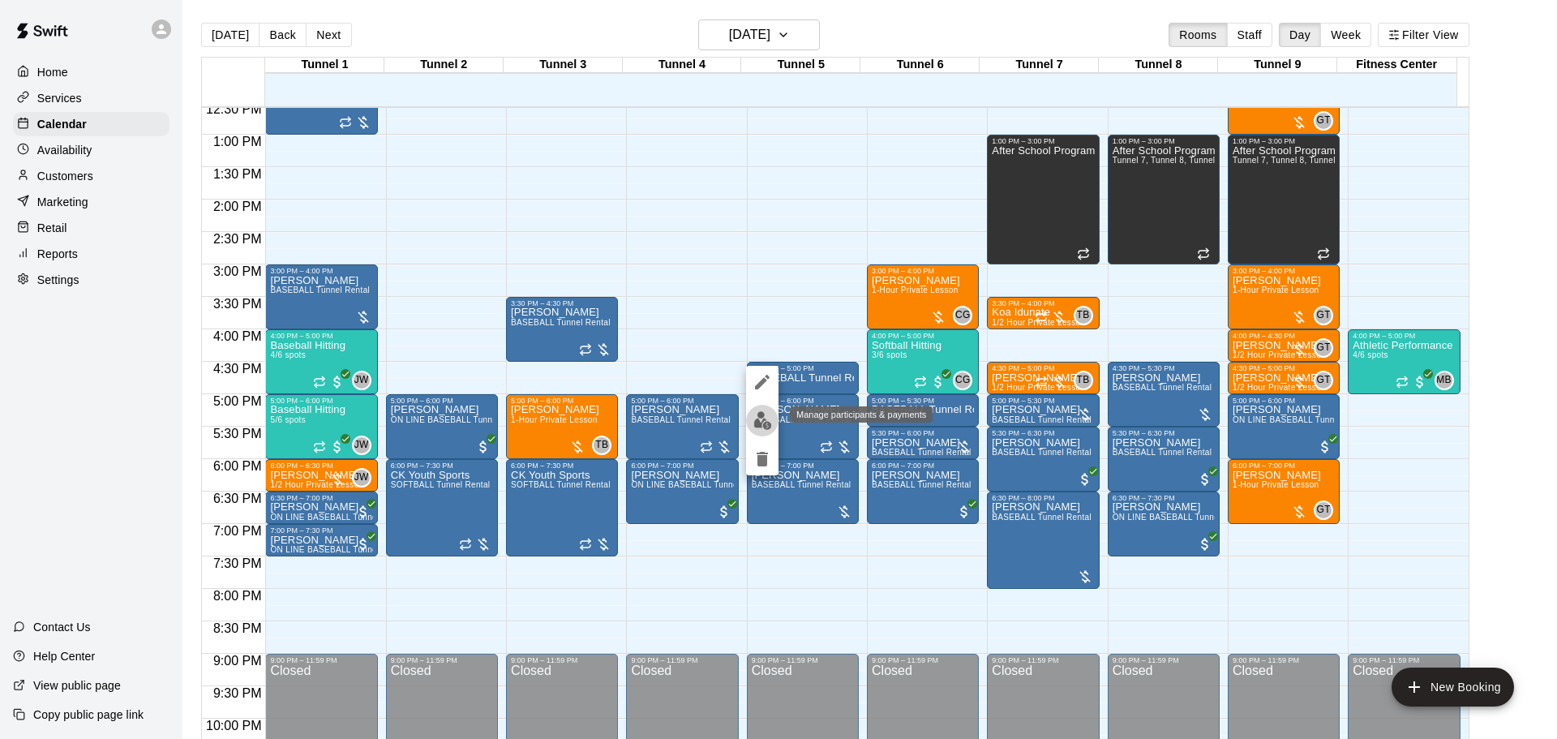
click at [762, 412] on img "edit" at bounding box center [762, 420] width 19 height 19
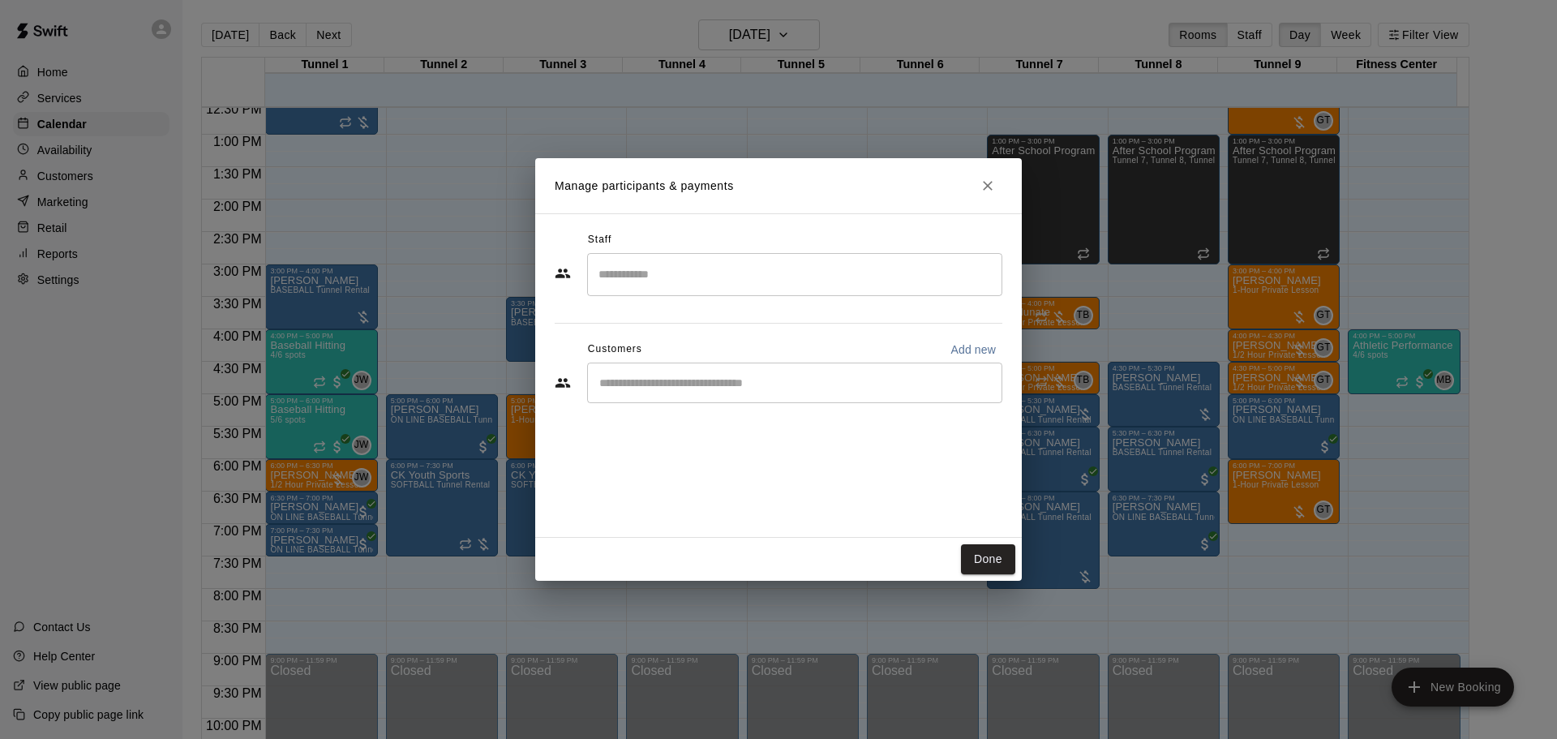
click at [747, 368] on div "​" at bounding box center [794, 383] width 415 height 41
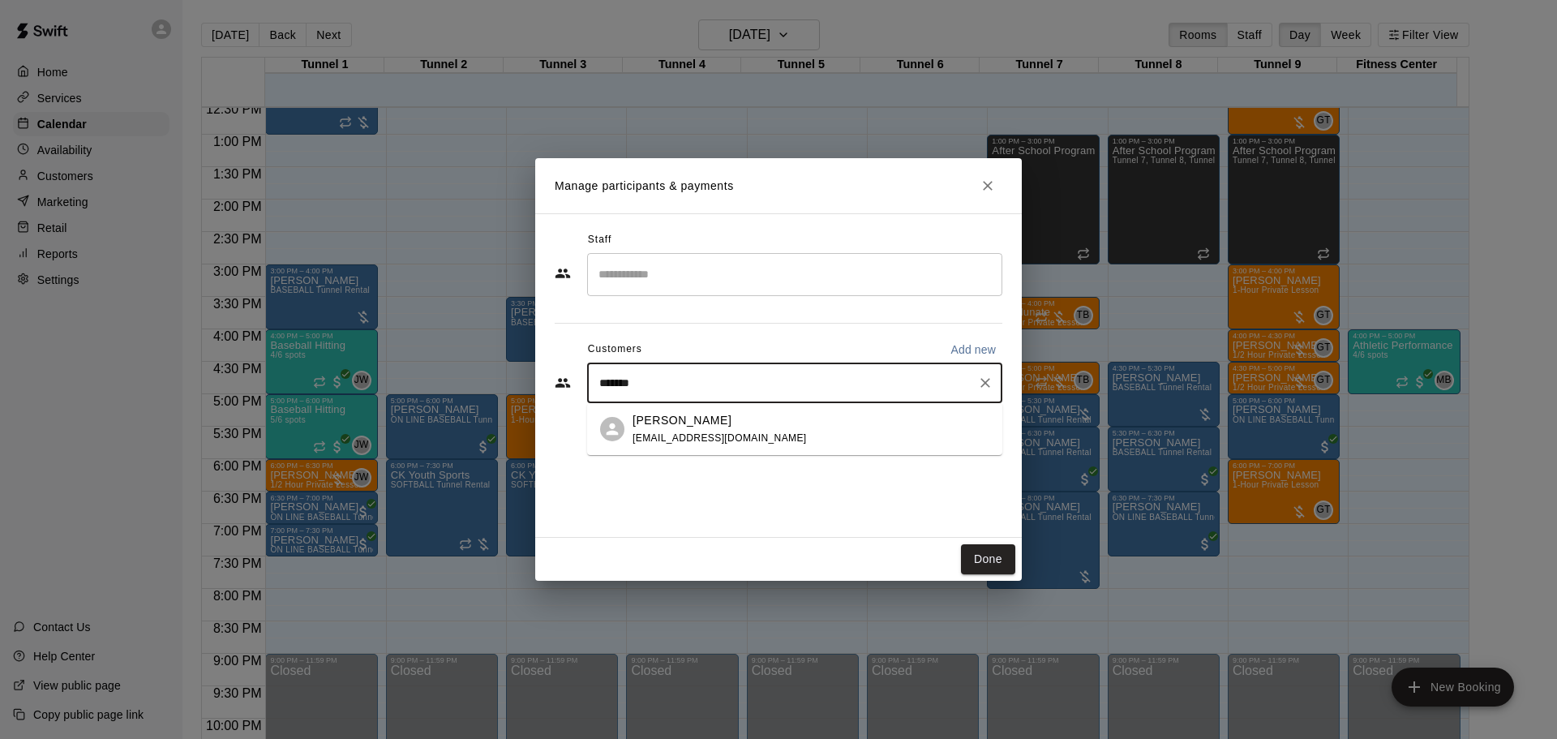
type input "********"
click at [715, 424] on div "[PERSON_NAME]" at bounding box center [720, 420] width 174 height 17
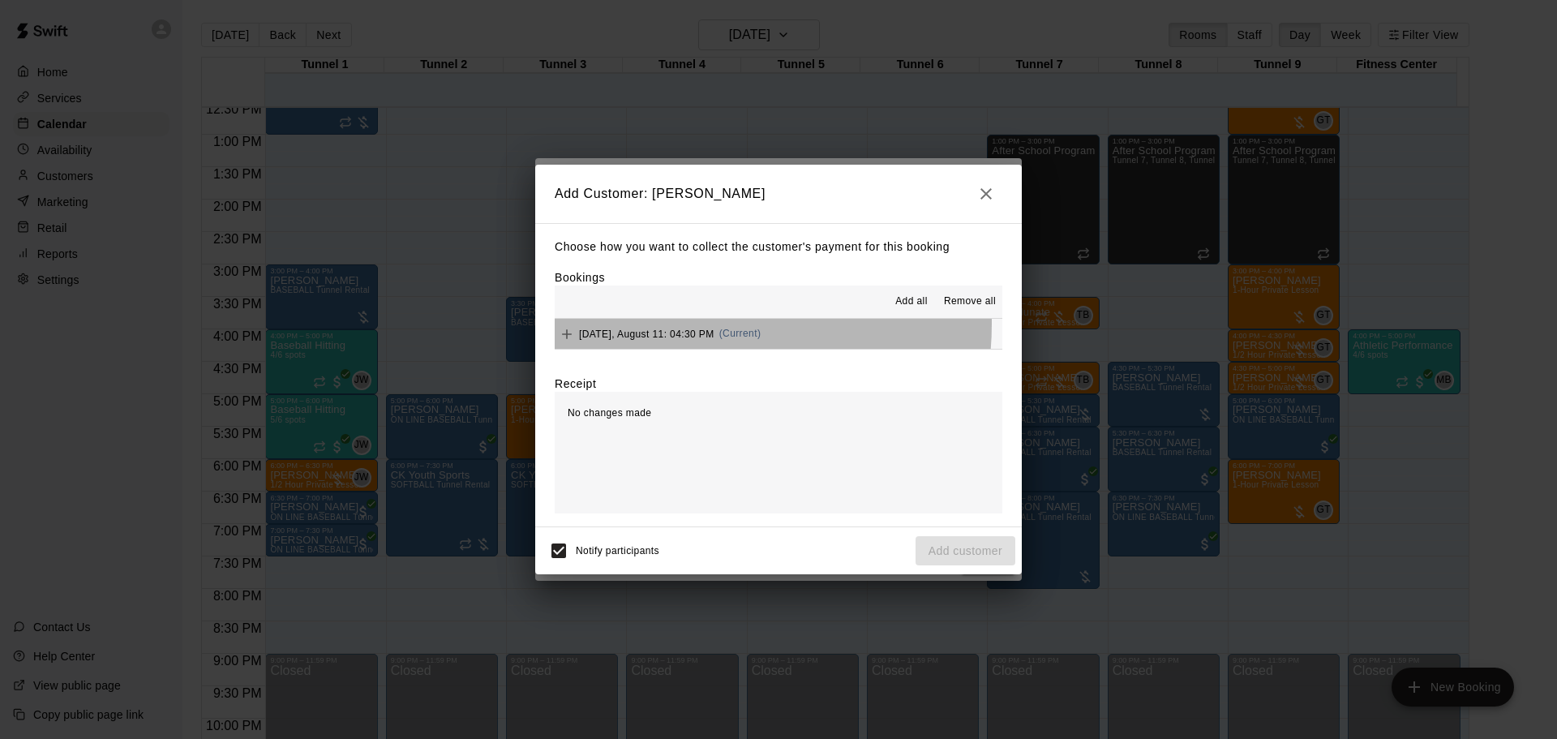
click at [681, 324] on div "Monday, August 11: 04:30 PM (Current)" at bounding box center [658, 334] width 206 height 24
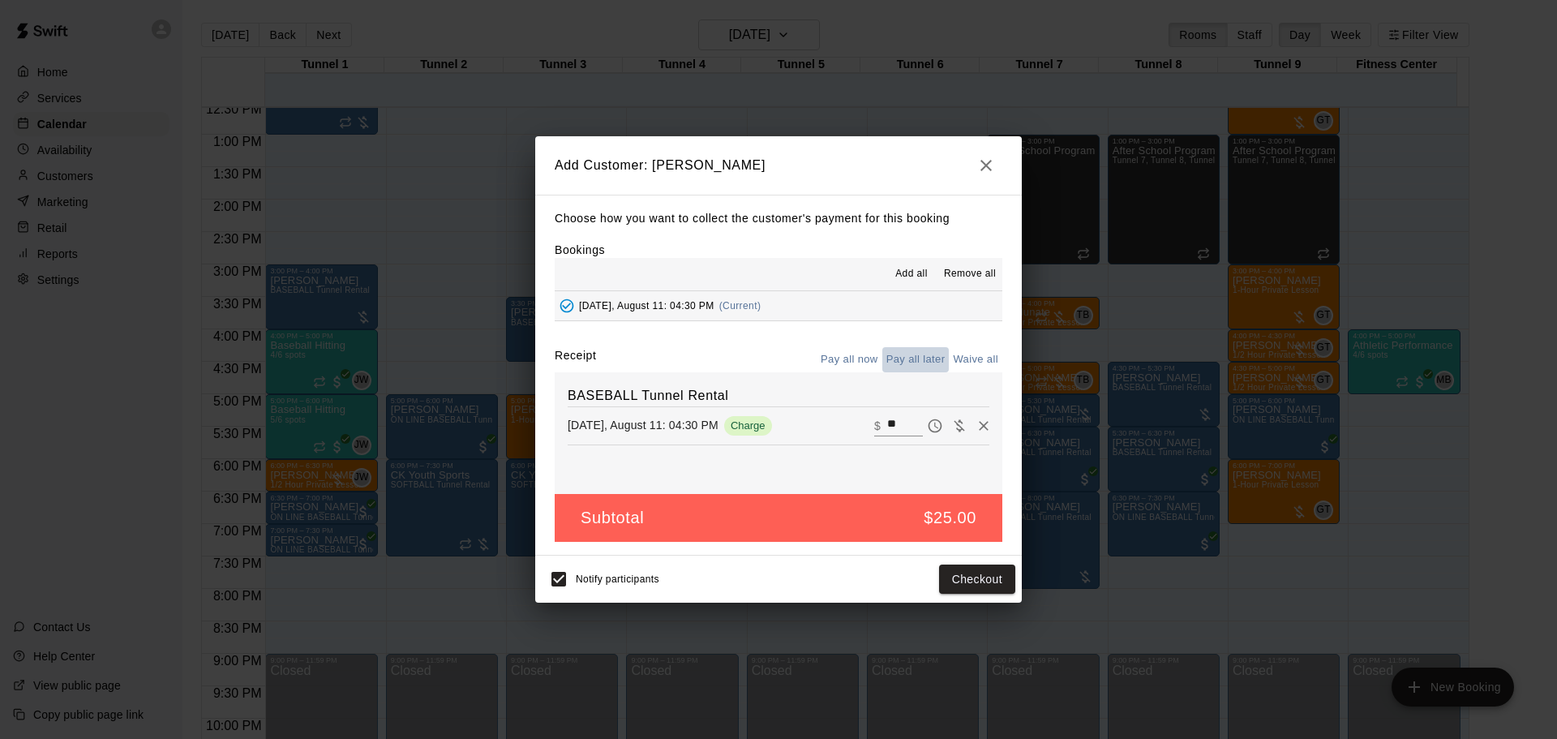
drag, startPoint x: 928, startPoint y: 354, endPoint x: 940, endPoint y: 380, distance: 28.7
click at [929, 354] on button "Pay all later" at bounding box center [915, 359] width 67 height 25
click at [944, 586] on button "Add customer" at bounding box center [966, 580] width 100 height 30
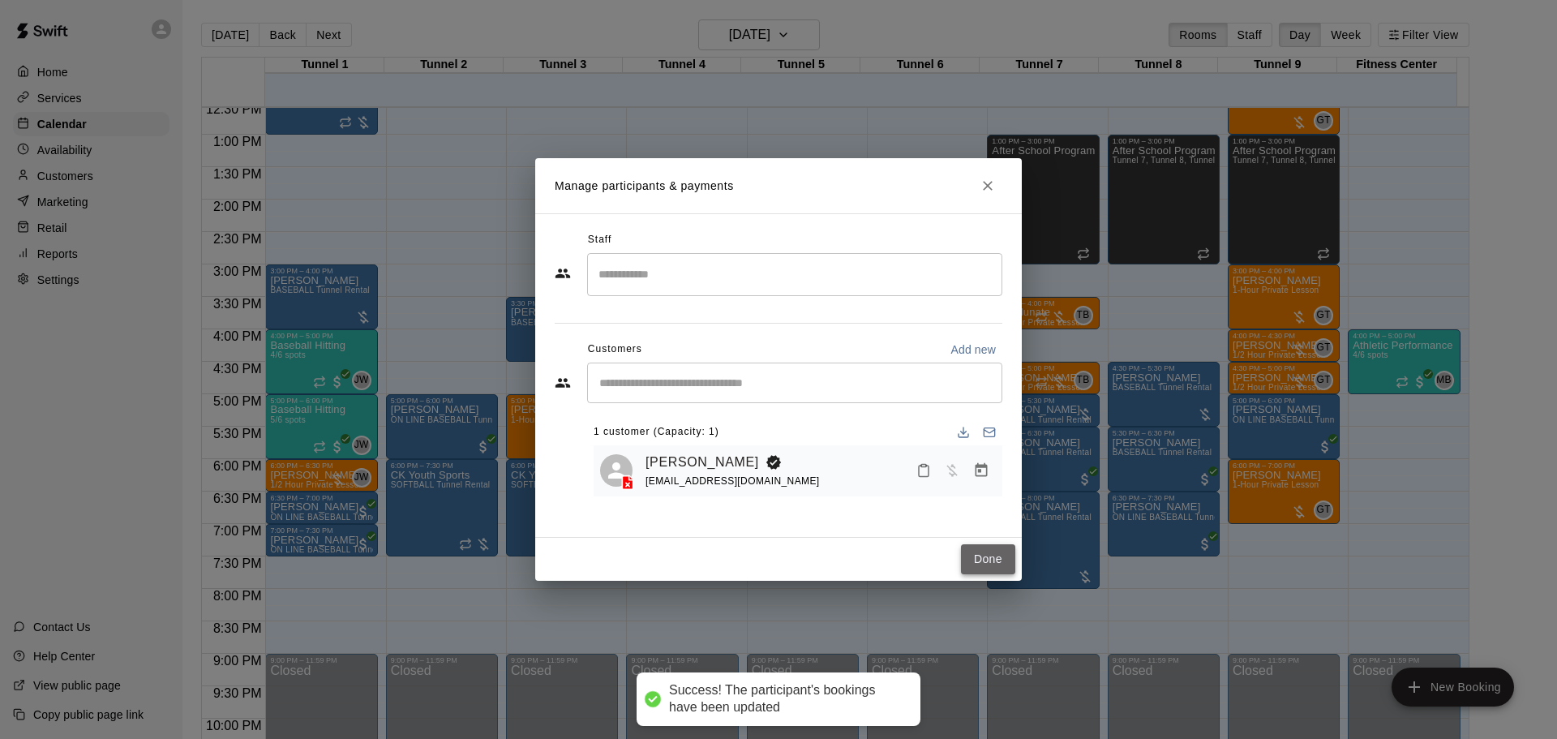
click at [969, 553] on button "Done" at bounding box center [988, 559] width 54 height 30
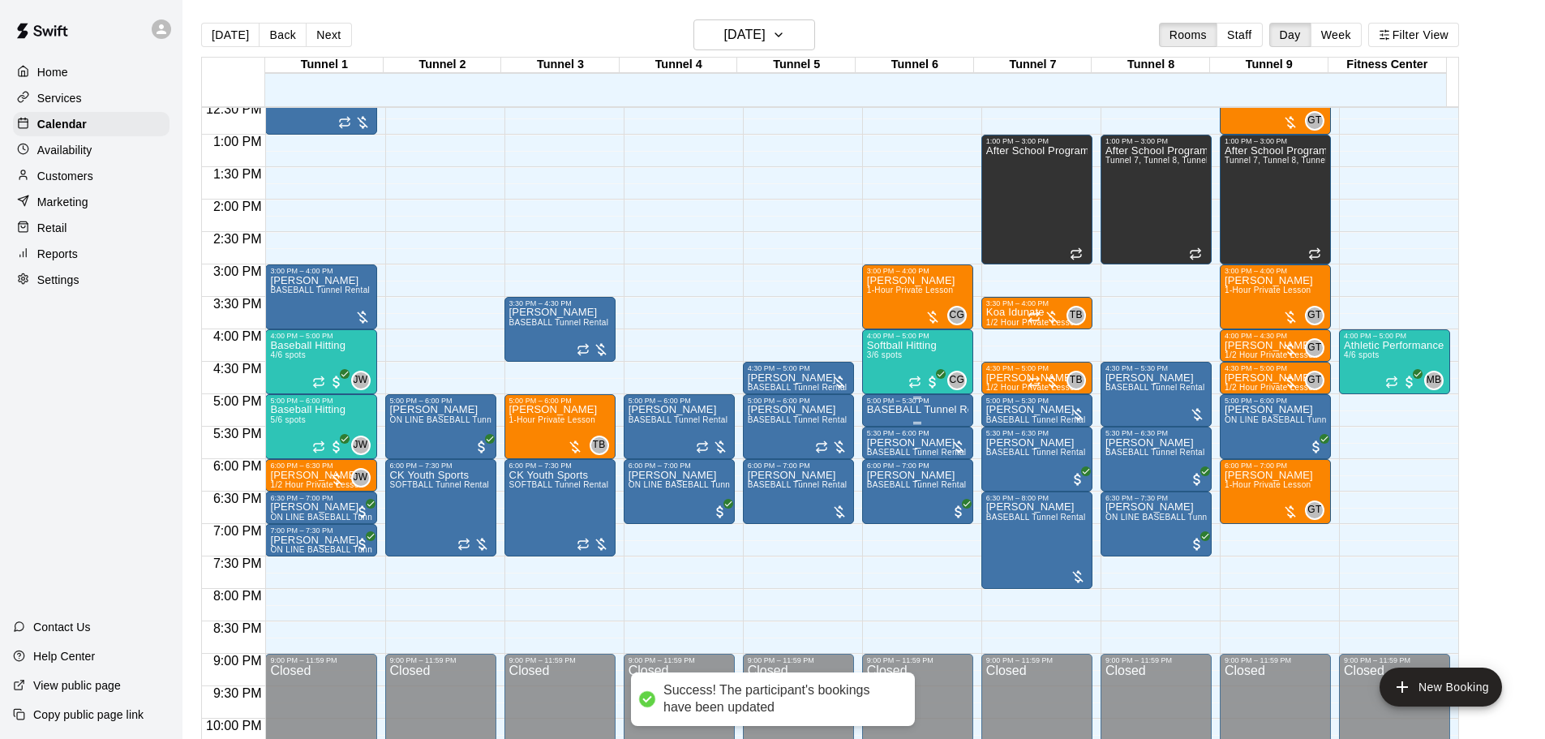
click at [893, 399] on div at bounding box center [917, 398] width 101 height 2
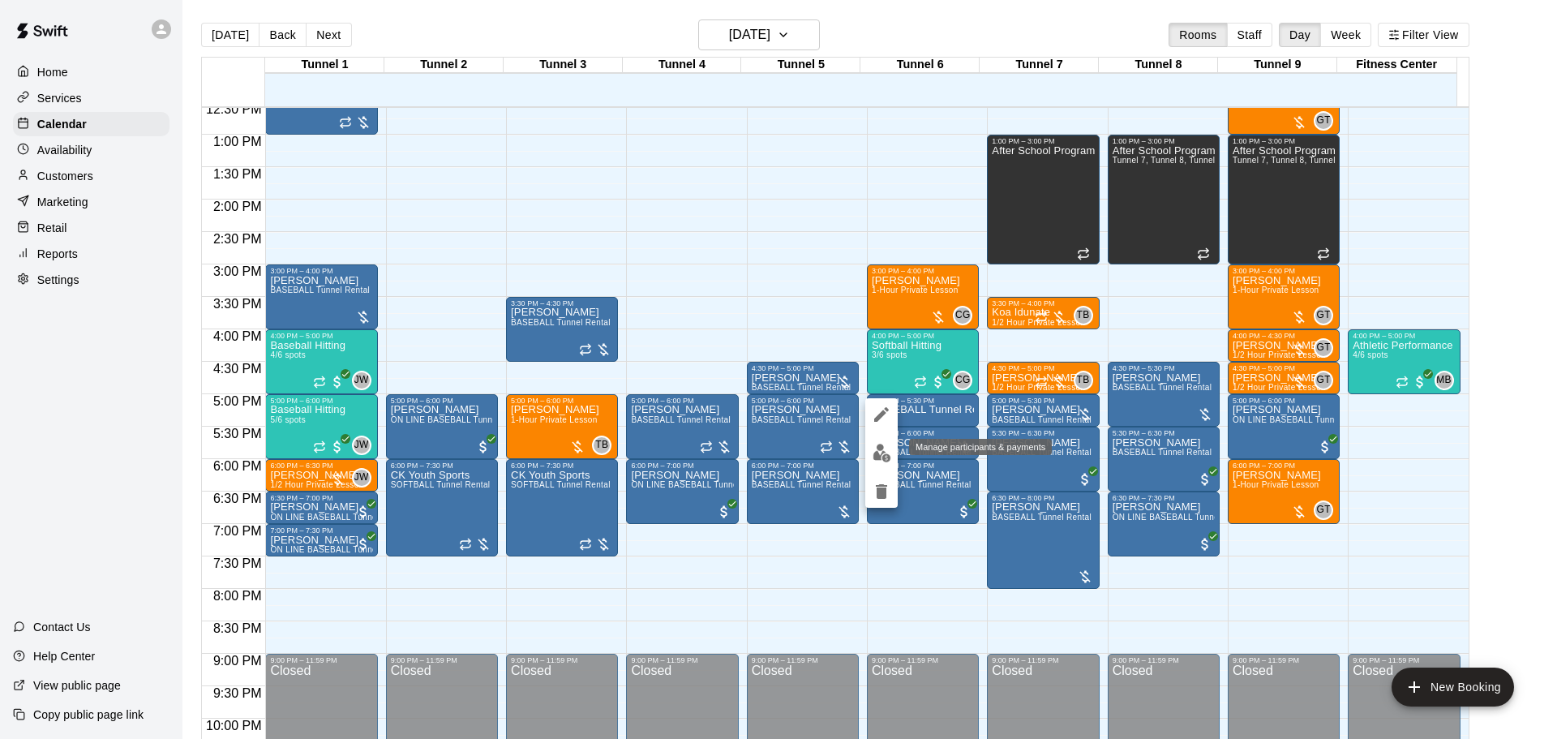
click at [884, 444] on img "edit" at bounding box center [882, 453] width 19 height 19
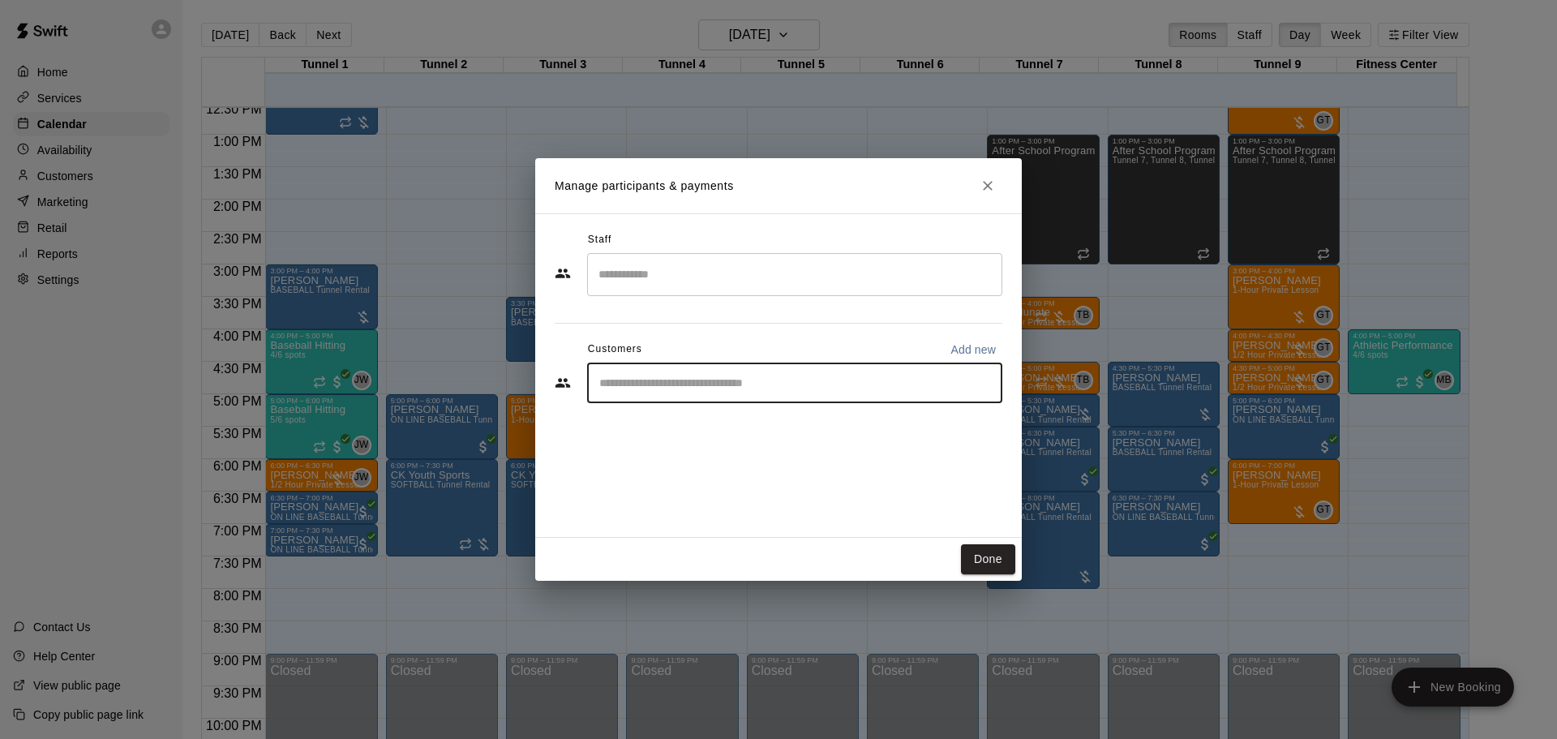
click at [739, 387] on input "Start typing to search customers..." at bounding box center [795, 383] width 401 height 16
type input "*********"
click at [614, 429] on icon at bounding box center [612, 429] width 19 height 19
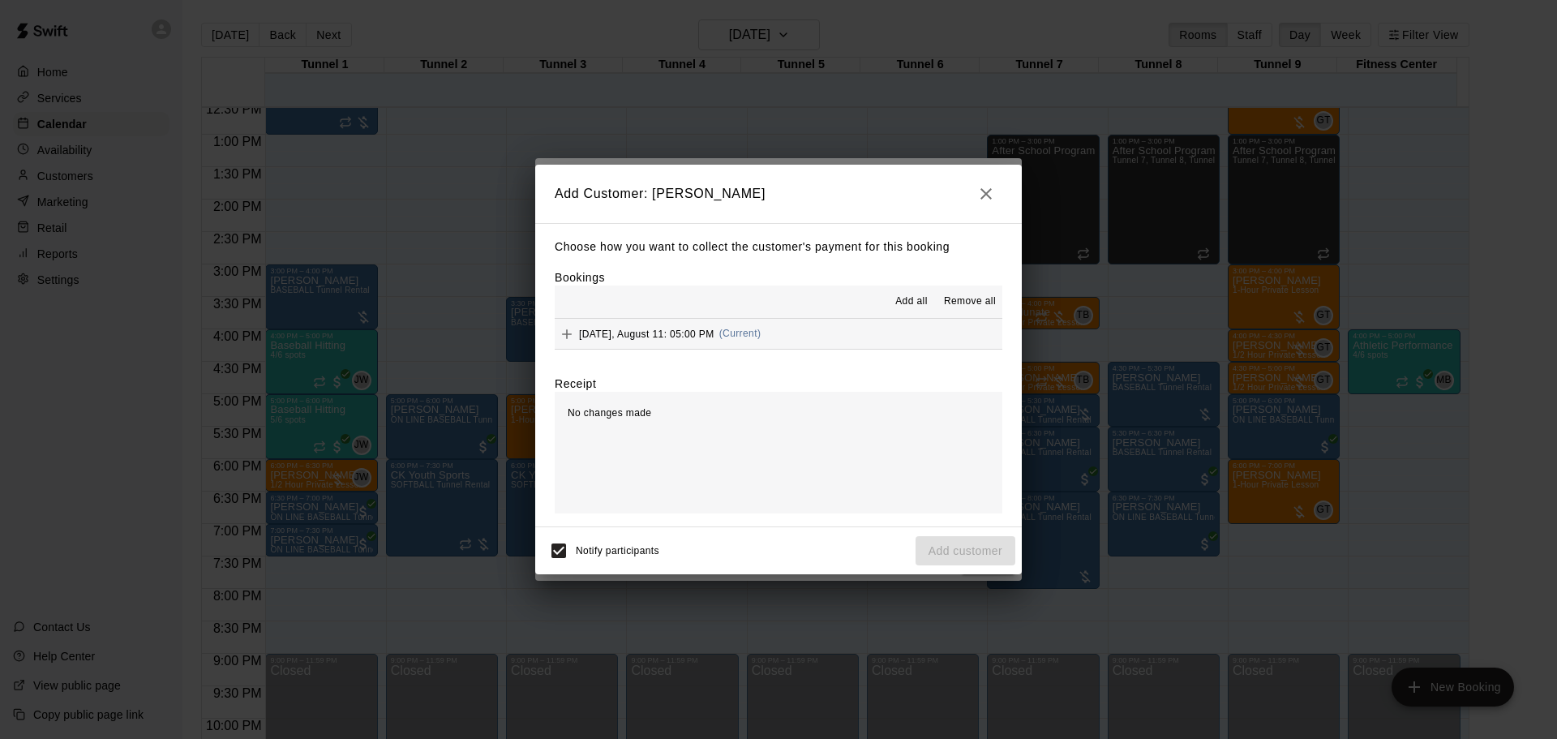
drag, startPoint x: 670, startPoint y: 328, endPoint x: 679, endPoint y: 333, distance: 10.2
click at [670, 328] on div "Monday, August 11: 05:00 PM (Current)" at bounding box center [658, 334] width 206 height 24
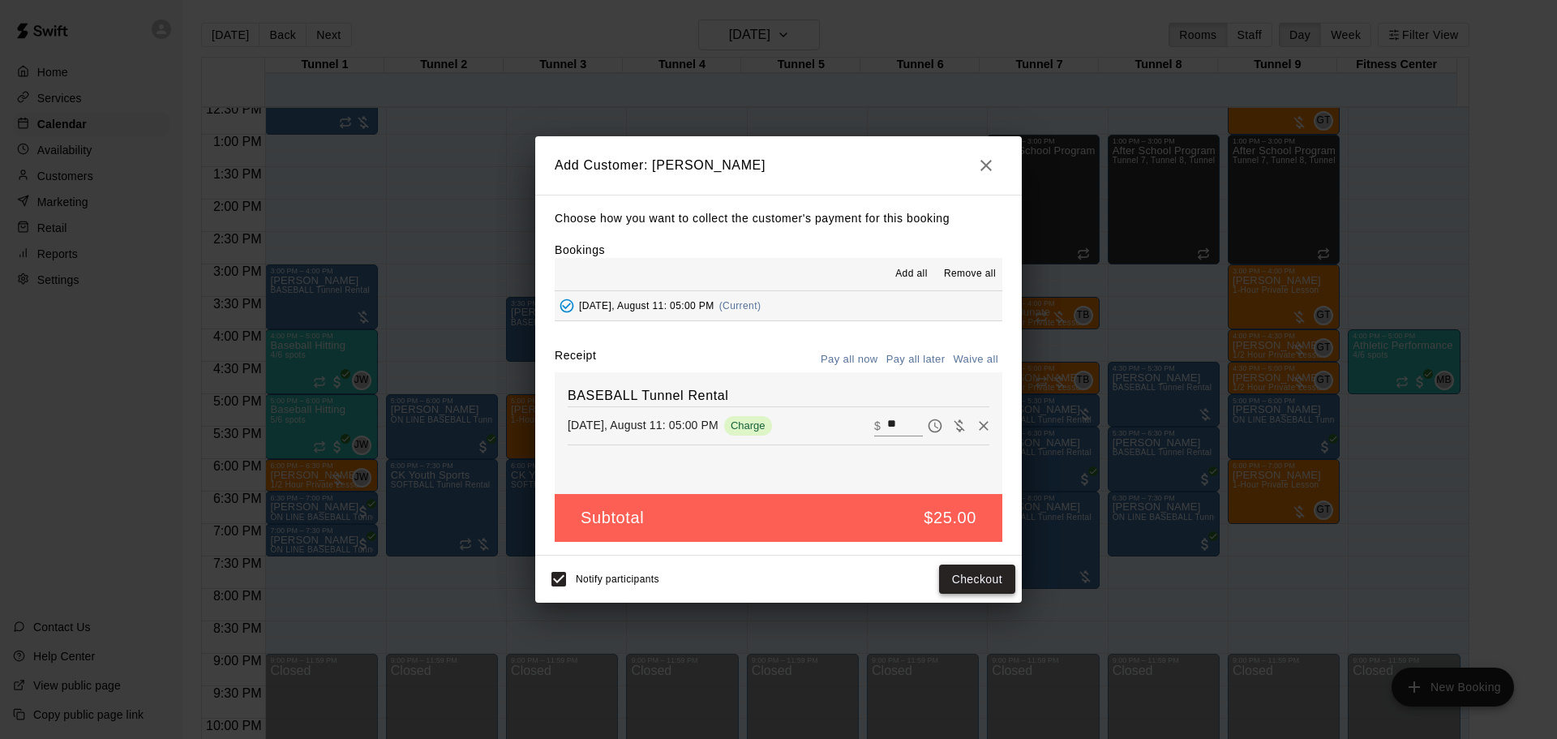
click at [968, 577] on button "Checkout" at bounding box center [977, 580] width 76 height 30
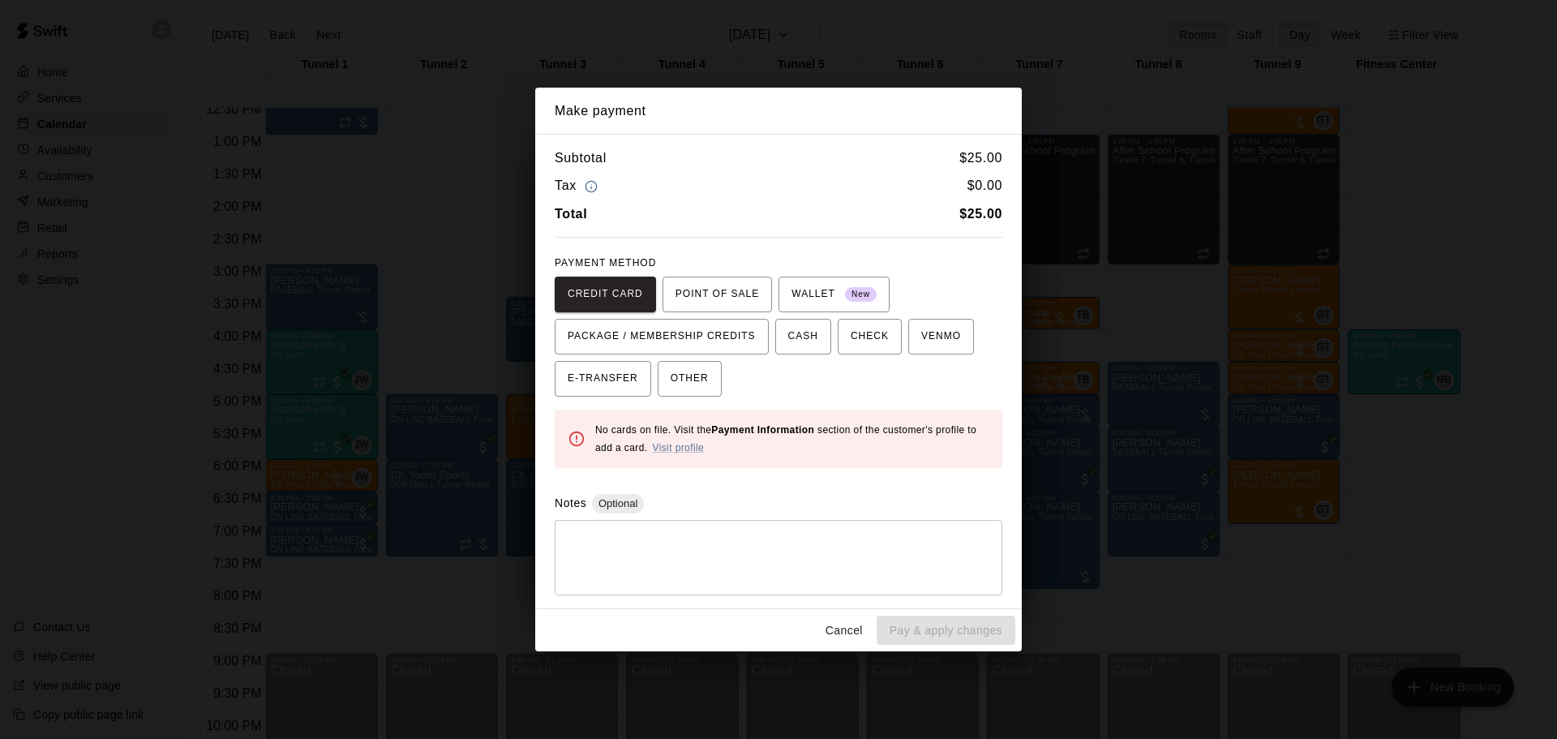
click at [835, 624] on button "Cancel" at bounding box center [844, 631] width 52 height 30
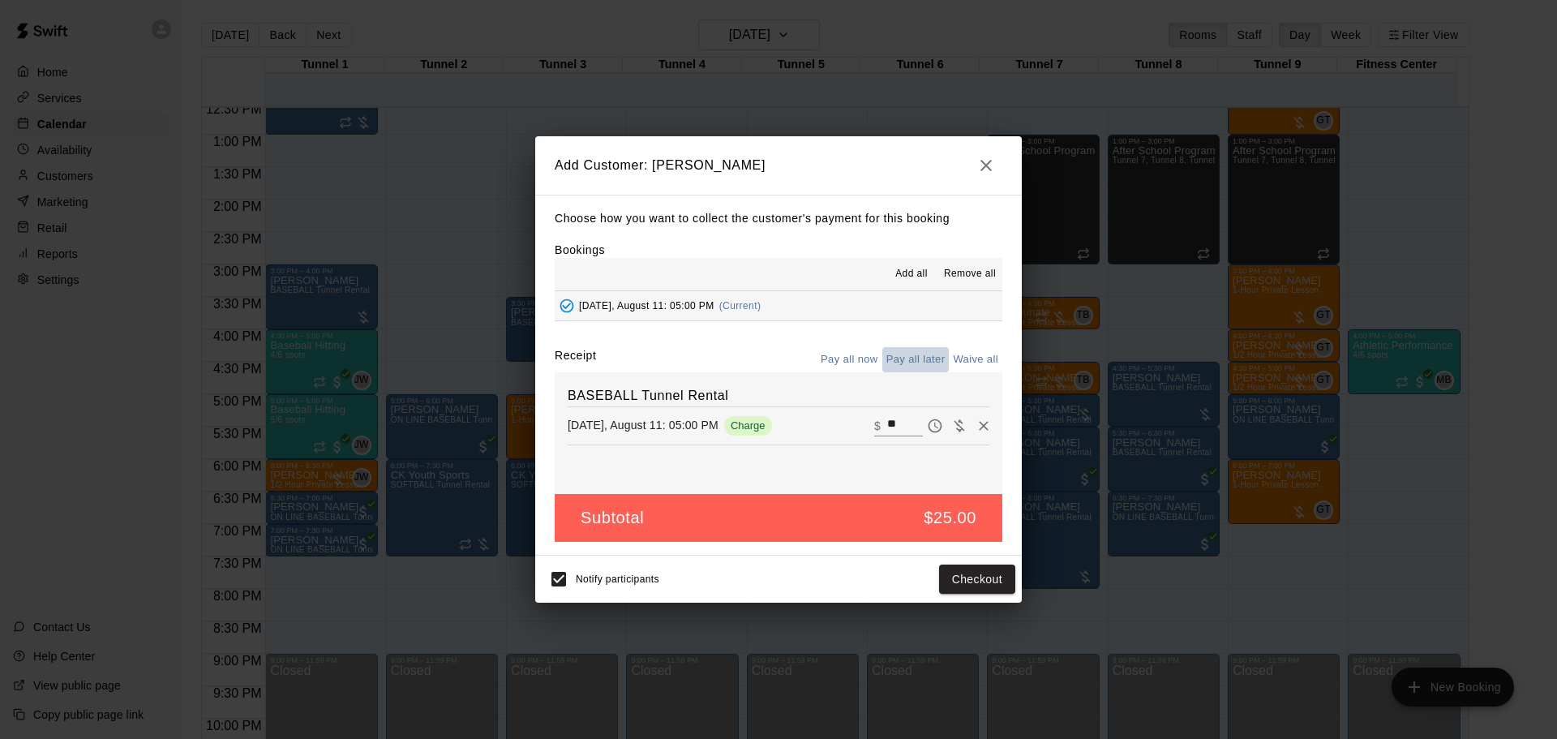
click at [909, 359] on button "Pay all later" at bounding box center [915, 359] width 67 height 25
click at [947, 586] on button "Add customer" at bounding box center [966, 580] width 100 height 30
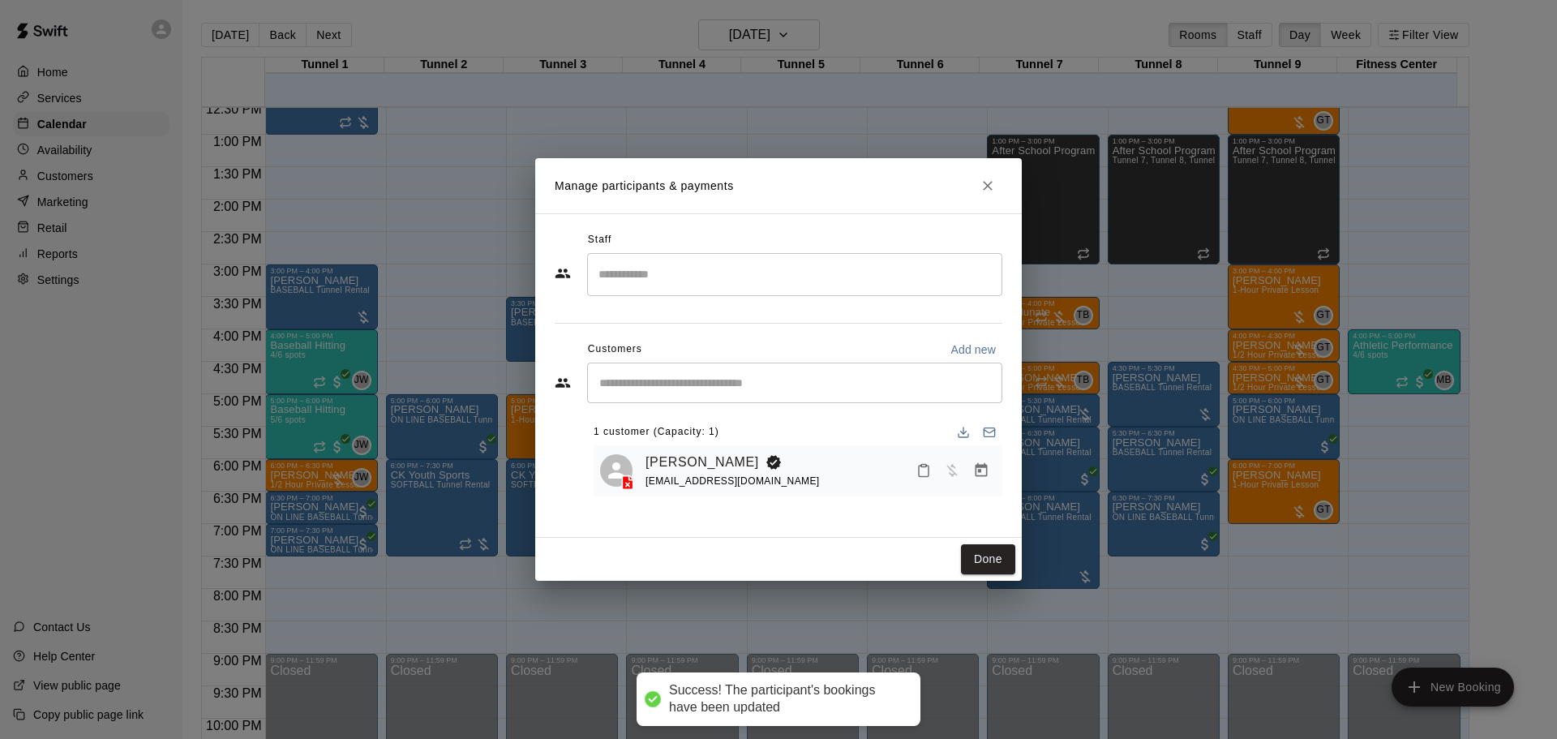
click at [629, 482] on icon at bounding box center [628, 482] width 11 height 14
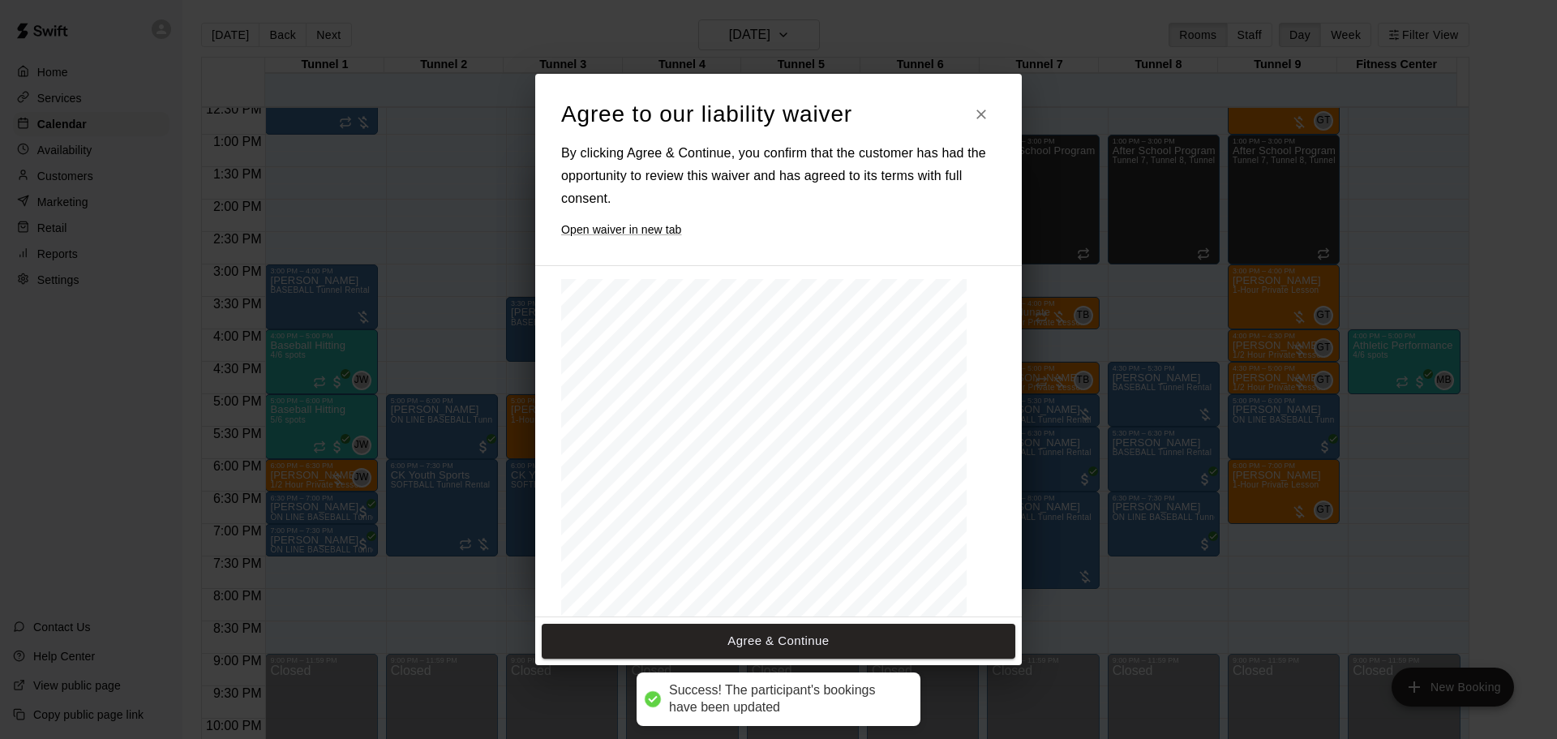
click at [788, 645] on button "Agree & Continue" at bounding box center [779, 641] width 474 height 34
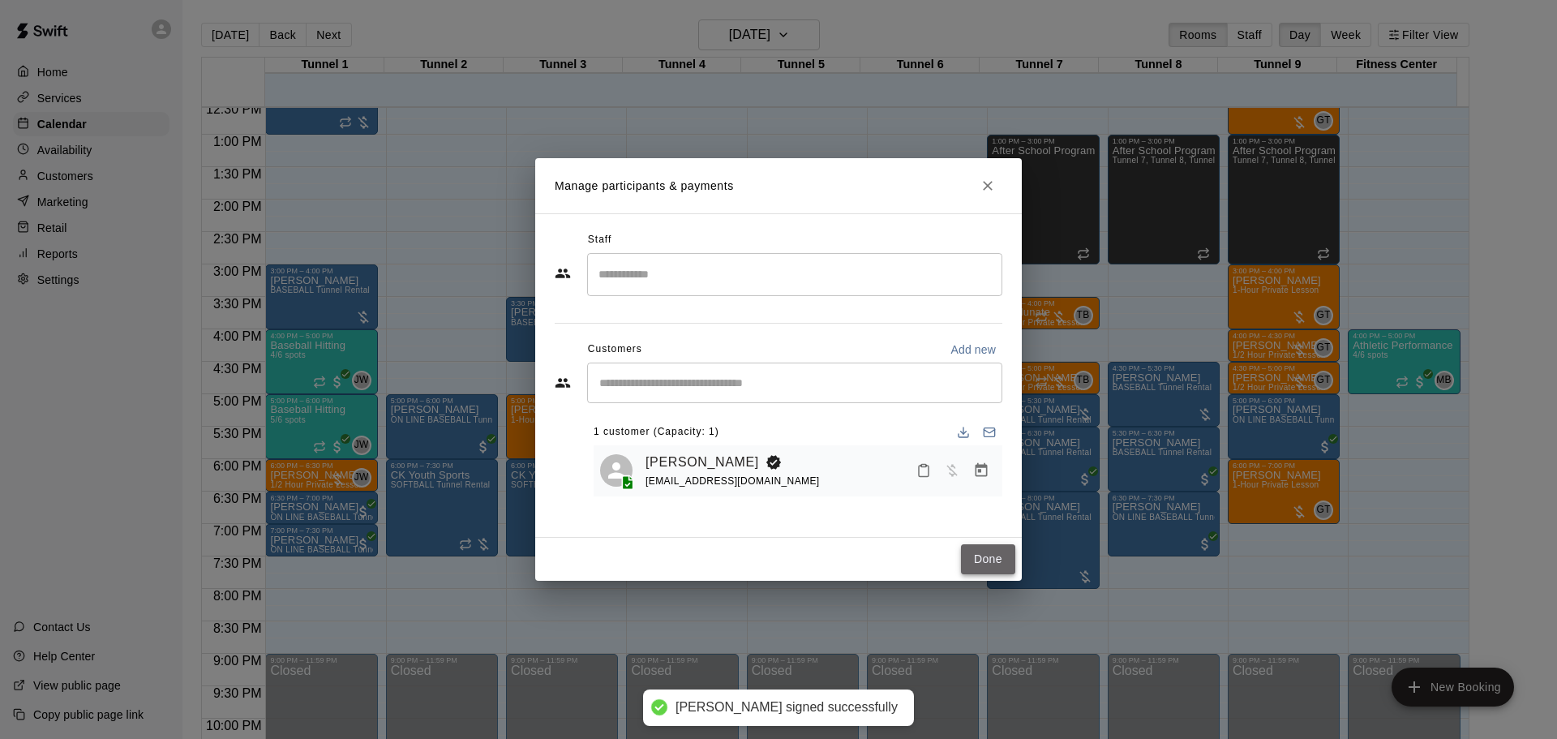
click at [987, 560] on button "Done" at bounding box center [988, 559] width 54 height 30
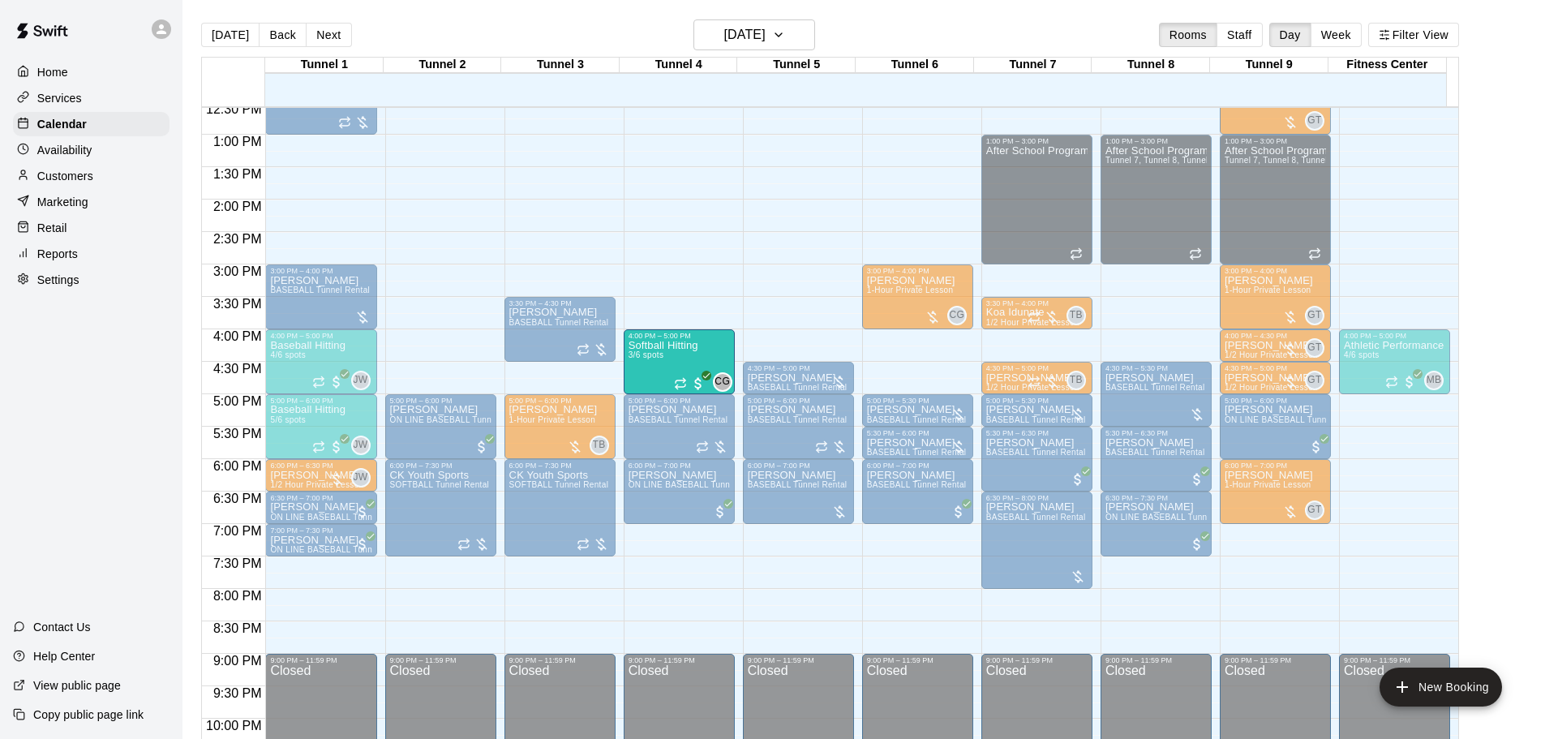
drag, startPoint x: 826, startPoint y: 367, endPoint x: 646, endPoint y: 369, distance: 180.1
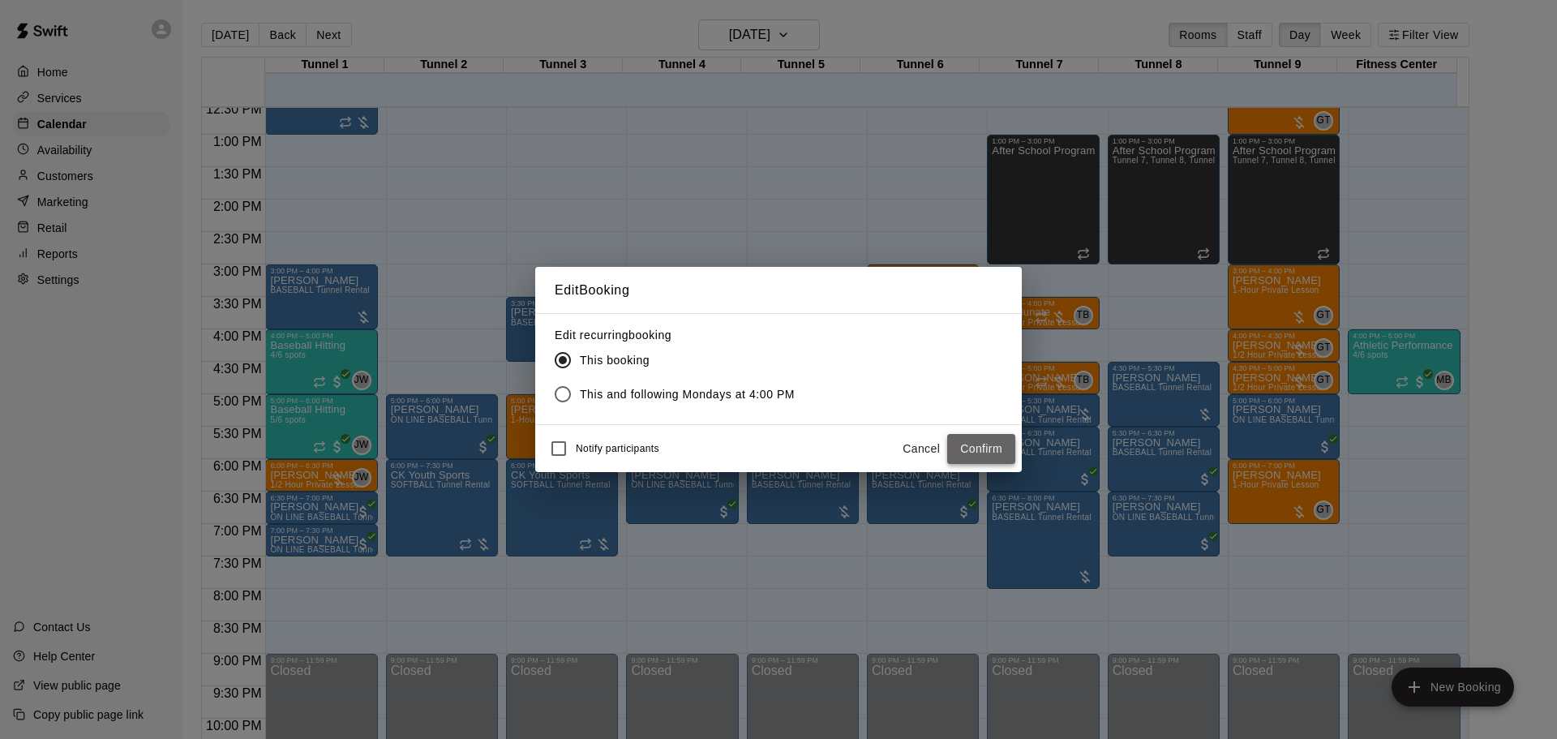
click at [967, 445] on button "Confirm" at bounding box center [981, 449] width 68 height 30
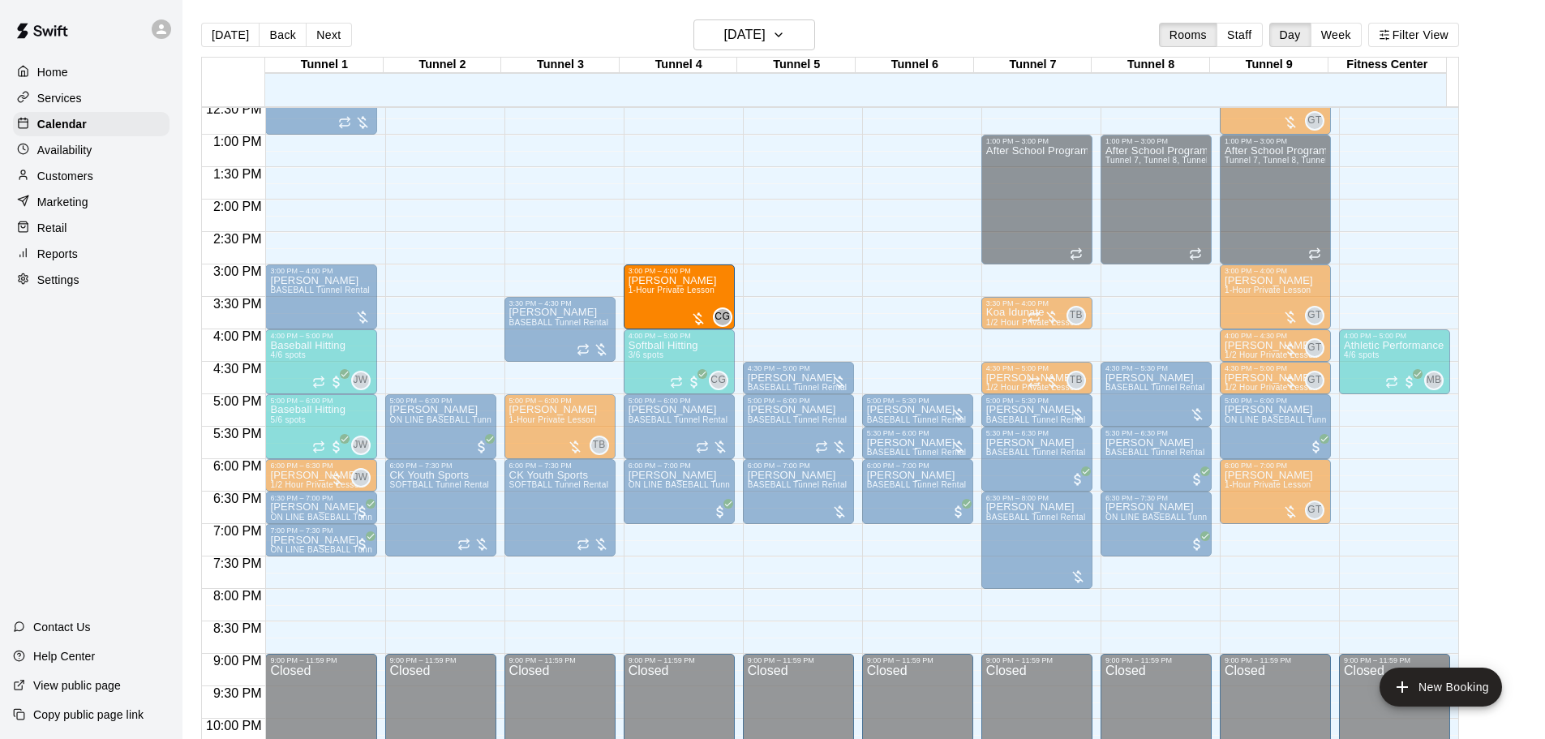
drag, startPoint x: 867, startPoint y: 306, endPoint x: 664, endPoint y: 320, distance: 203.2
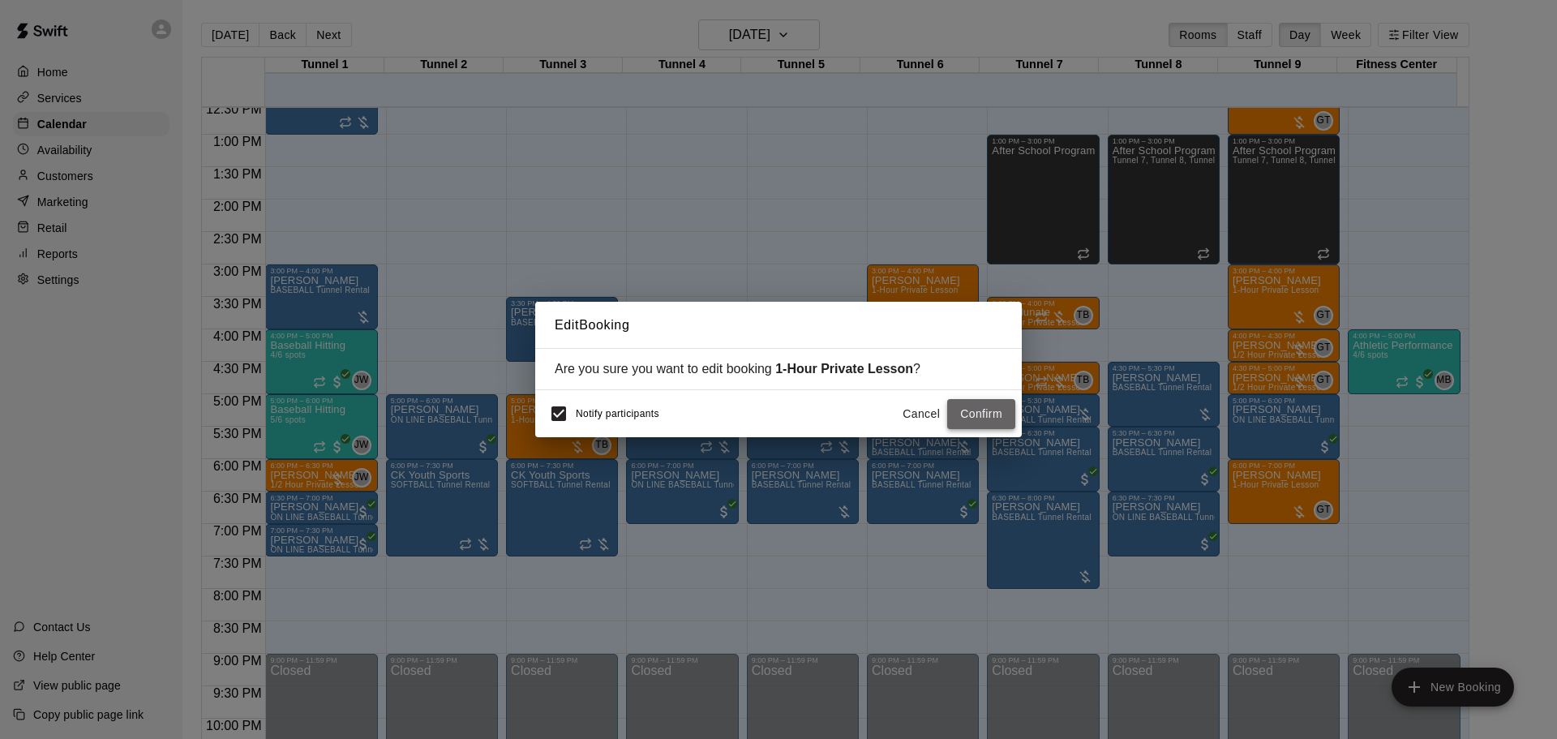
click at [999, 416] on button "Confirm" at bounding box center [981, 414] width 68 height 30
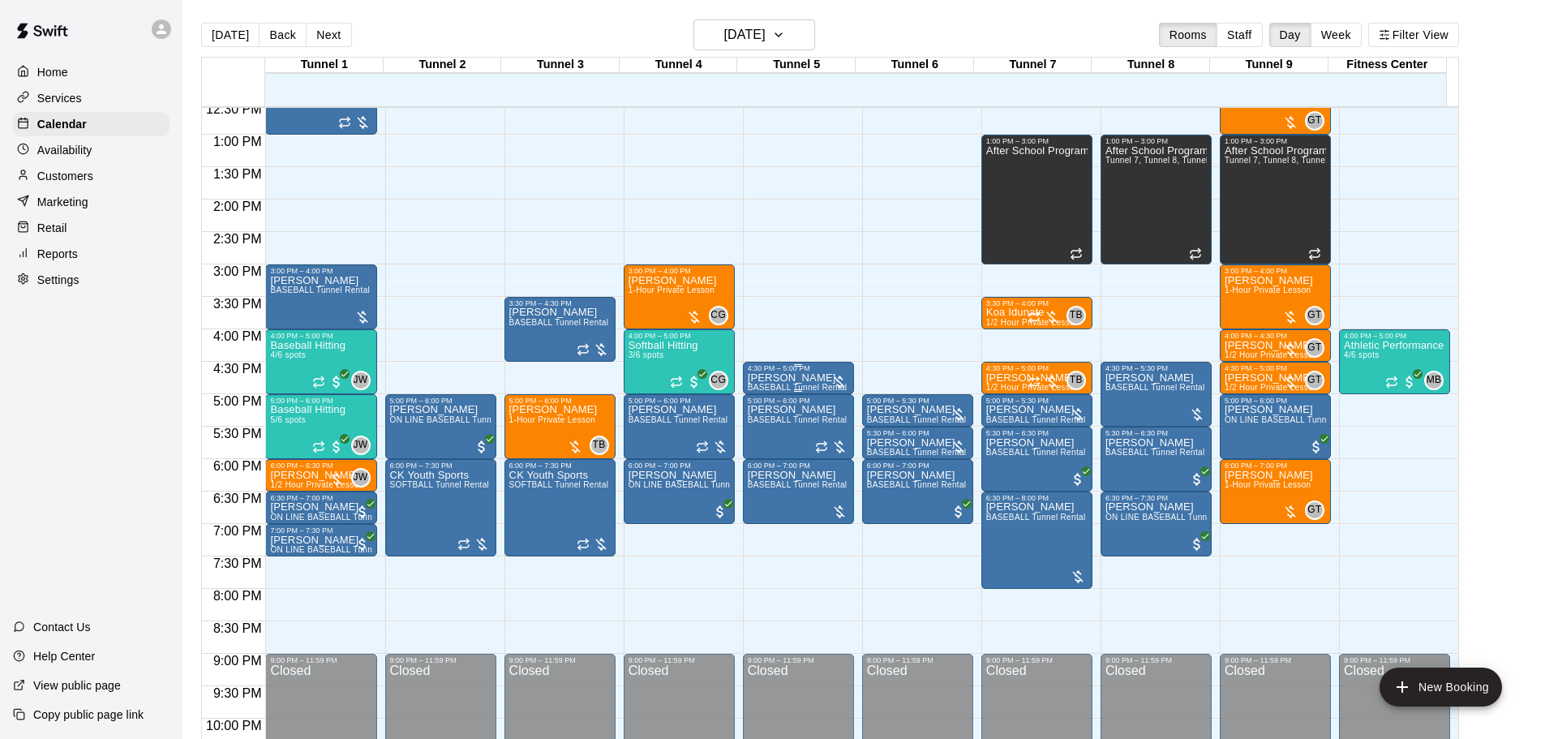
click at [809, 378] on p "[PERSON_NAME]" at bounding box center [798, 378] width 100 height 0
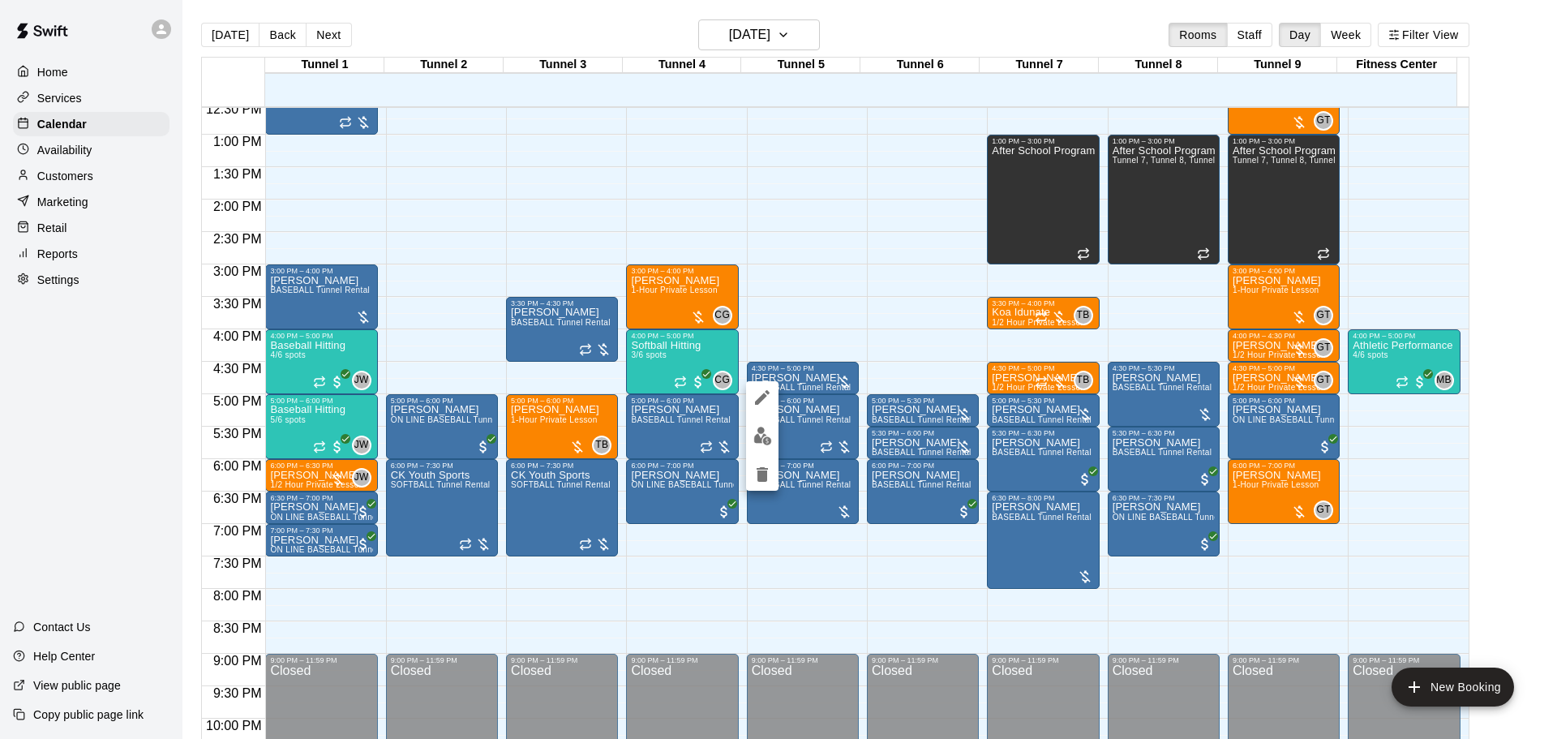
click at [762, 473] on icon "delete" at bounding box center [762, 474] width 11 height 15
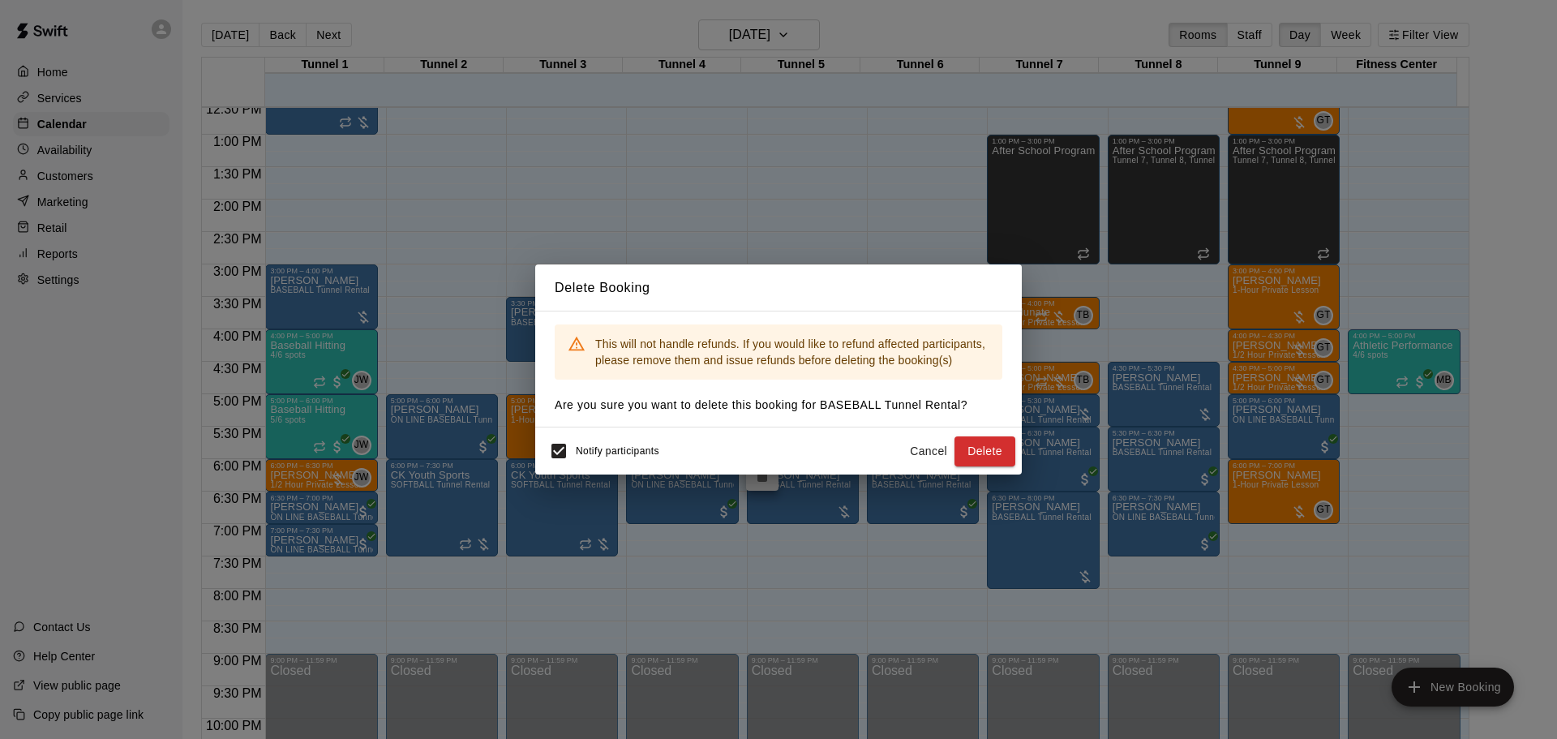
click at [965, 448] on button "Delete" at bounding box center [985, 451] width 61 height 30
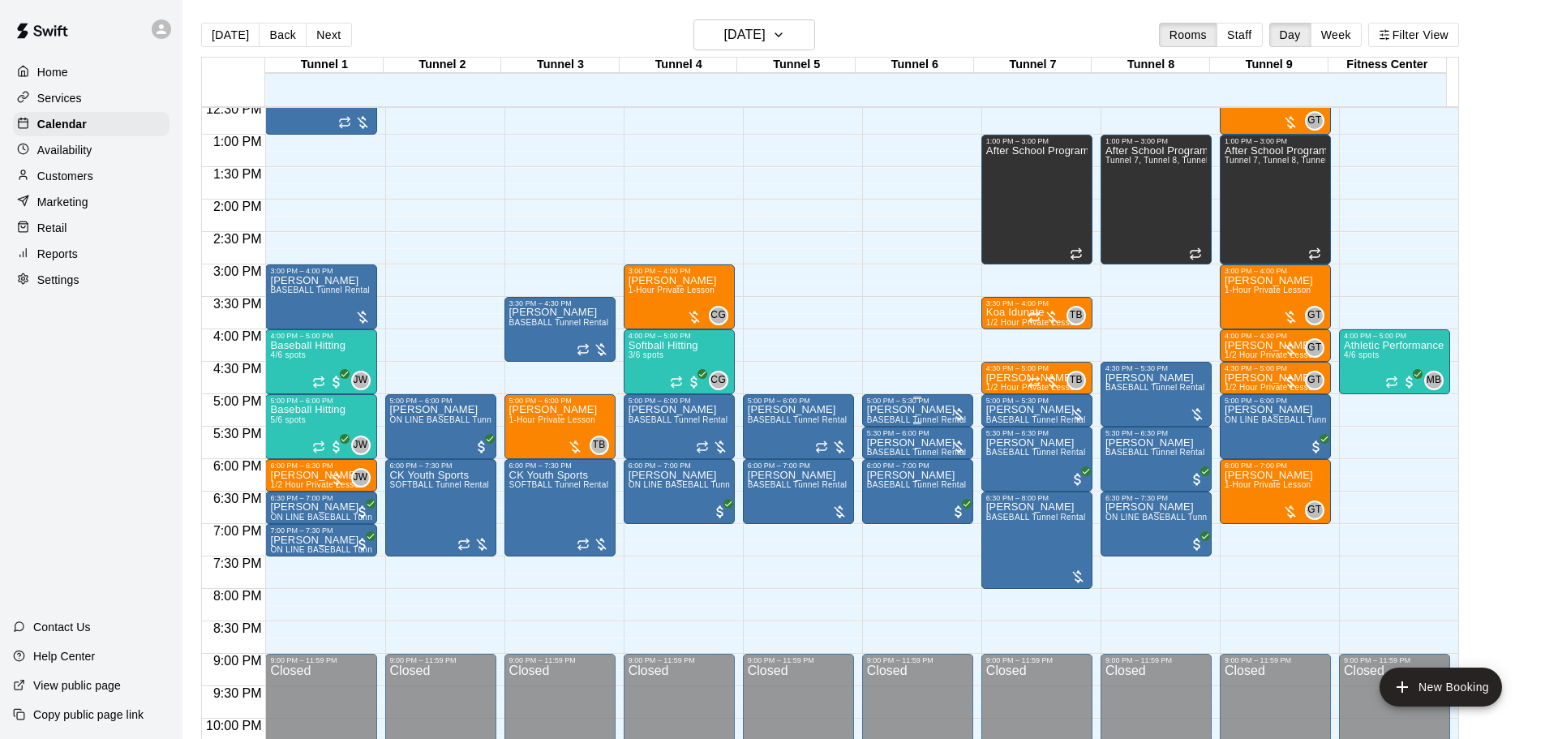
click at [914, 397] on div "5:00 PM – 5:30 PM Jessie Becktell BASEBALL Tunnel Rental" at bounding box center [917, 410] width 111 height 32
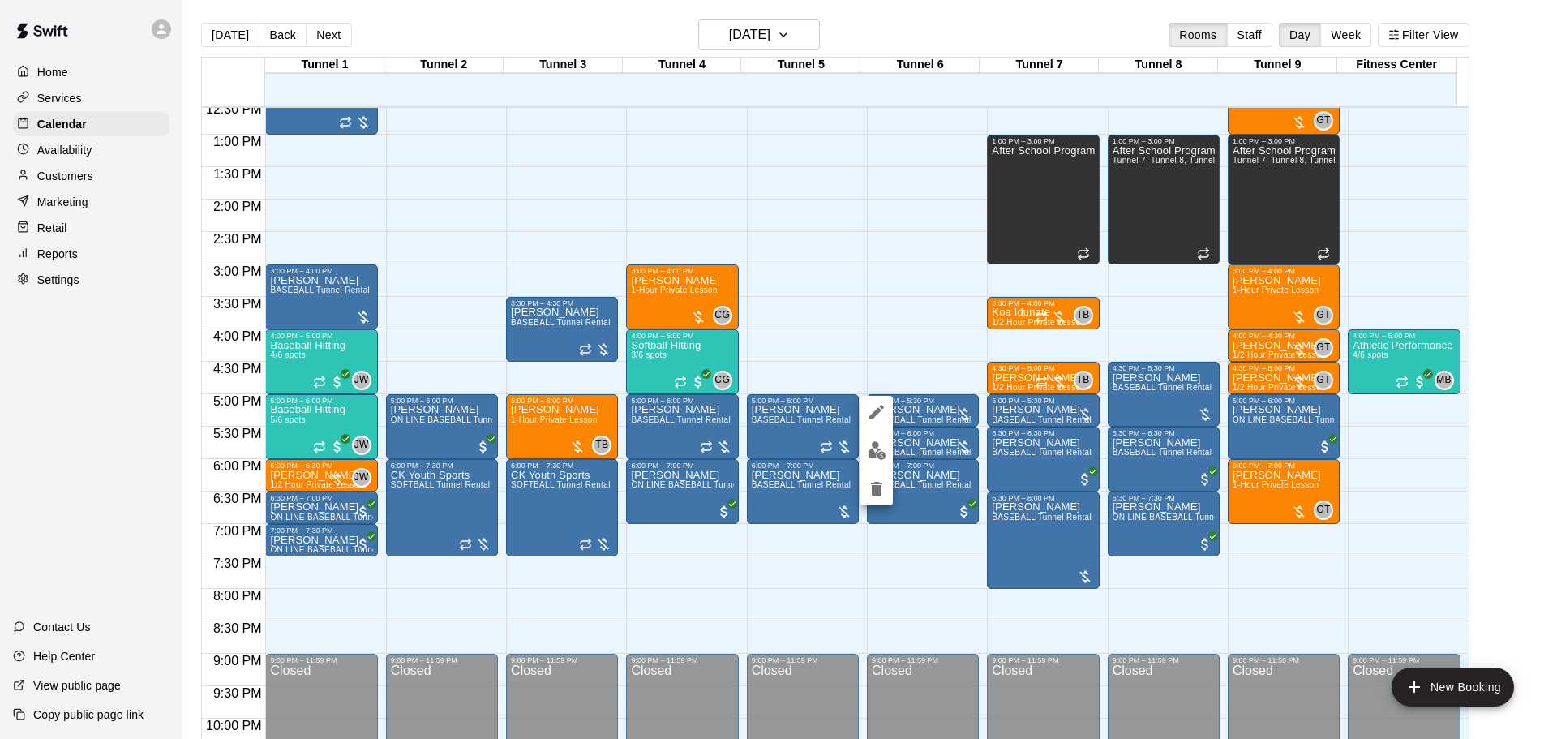
click at [922, 405] on div at bounding box center [778, 369] width 1557 height 739
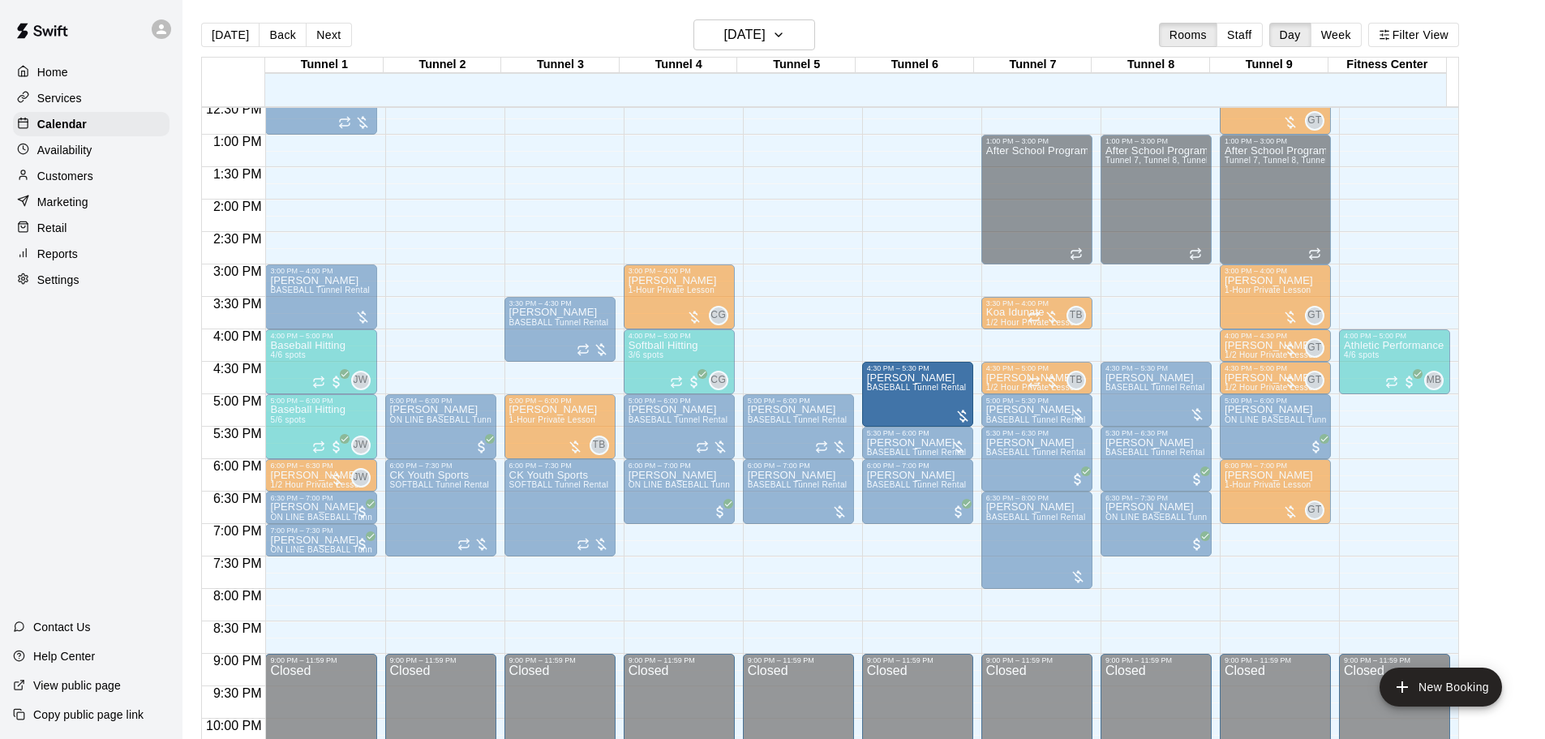
drag, startPoint x: 912, startPoint y: 398, endPoint x: 912, endPoint y: 378, distance: 20.3
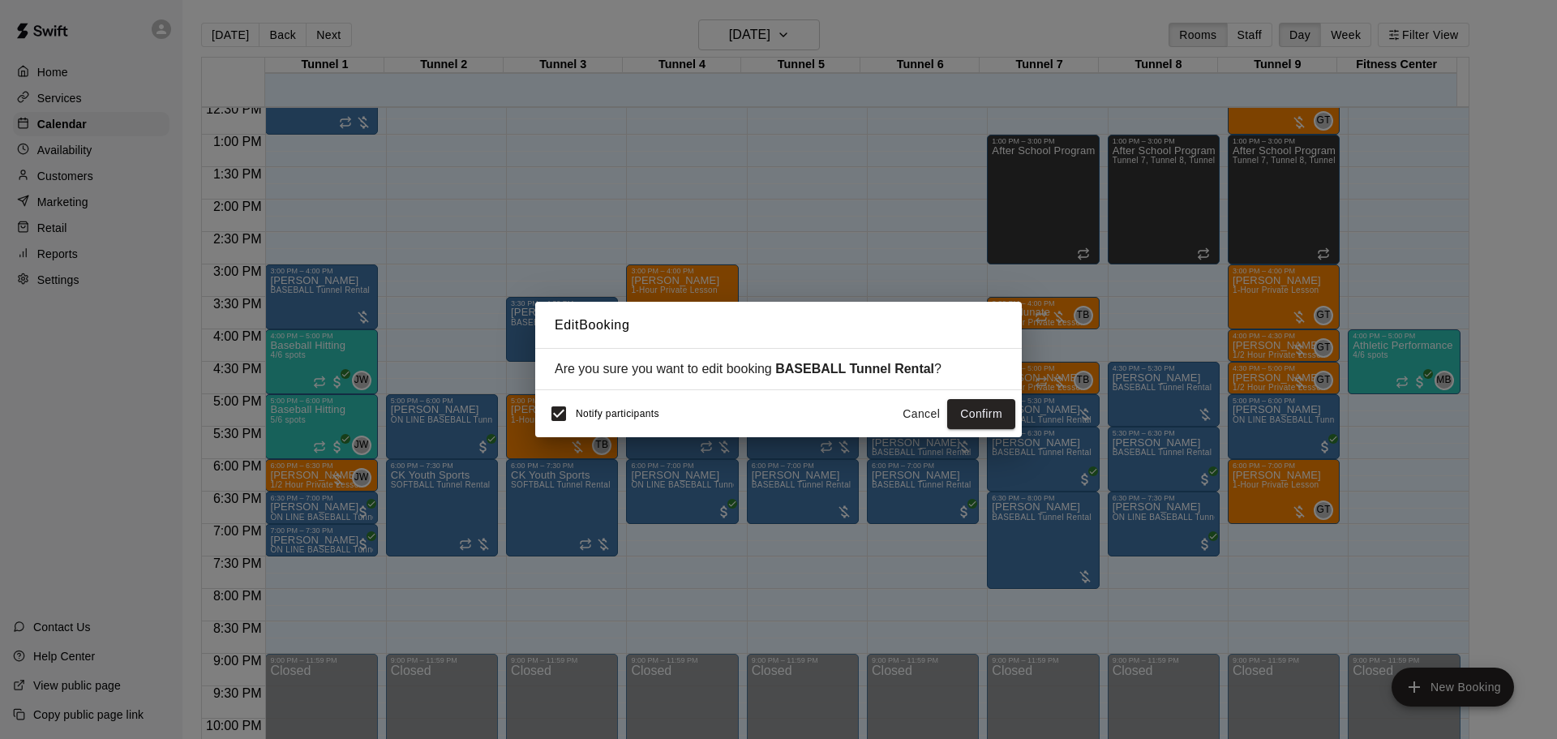
click at [969, 413] on button "Confirm" at bounding box center [981, 414] width 68 height 30
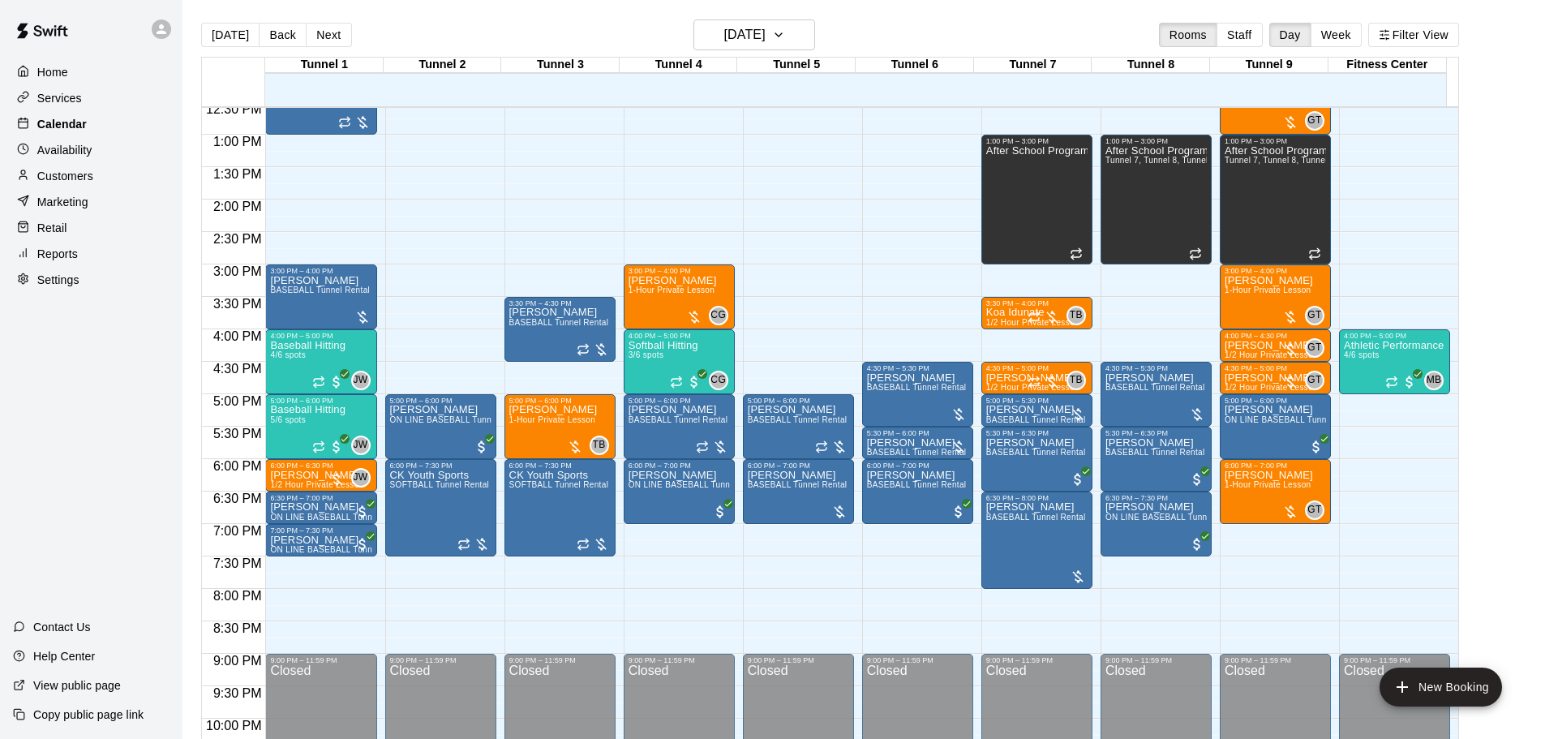
click at [84, 136] on div "Calendar" at bounding box center [91, 124] width 157 height 24
click at [90, 146] on p "Availability" at bounding box center [64, 150] width 55 height 16
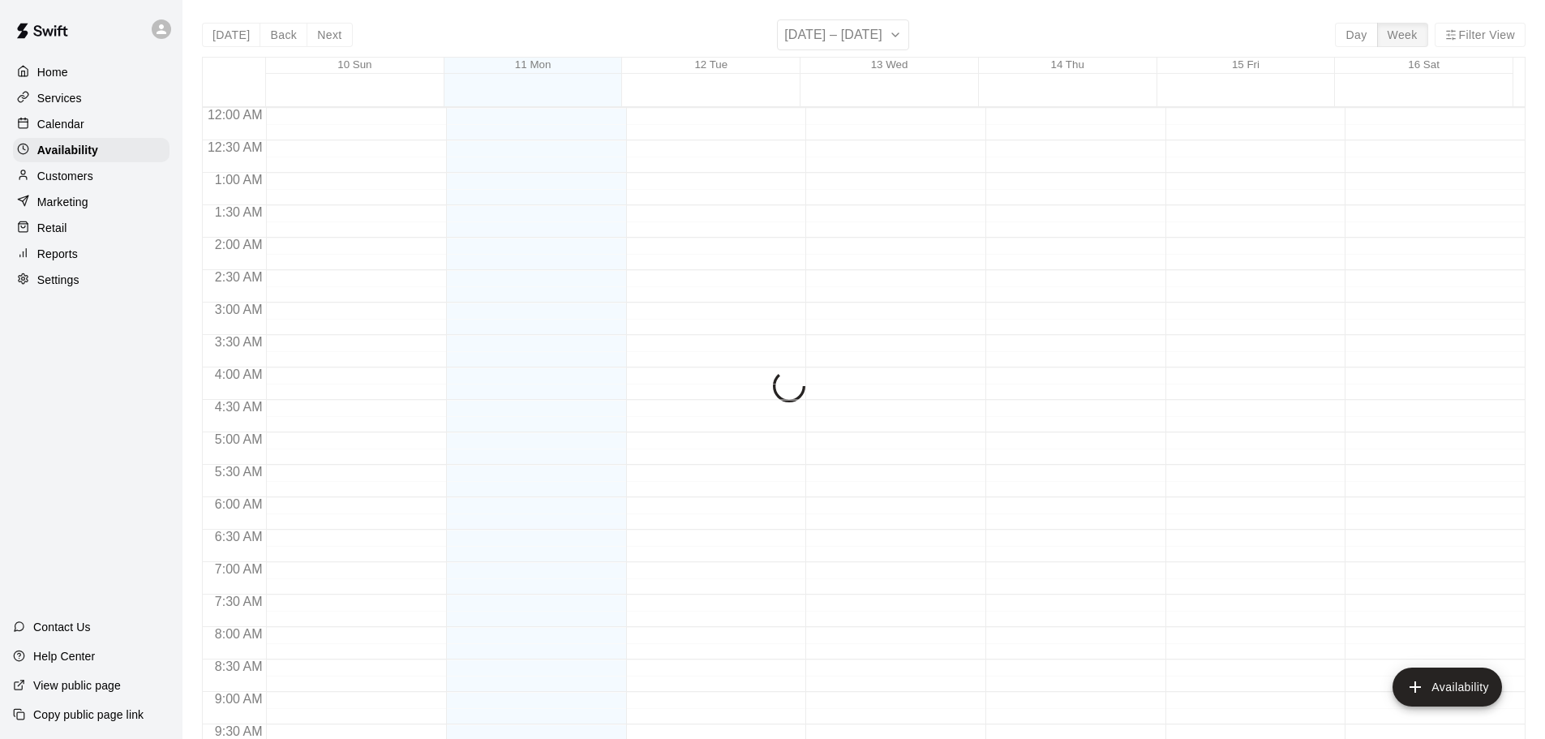
scroll to position [689, 0]
click at [106, 177] on div "Customers" at bounding box center [91, 176] width 157 height 24
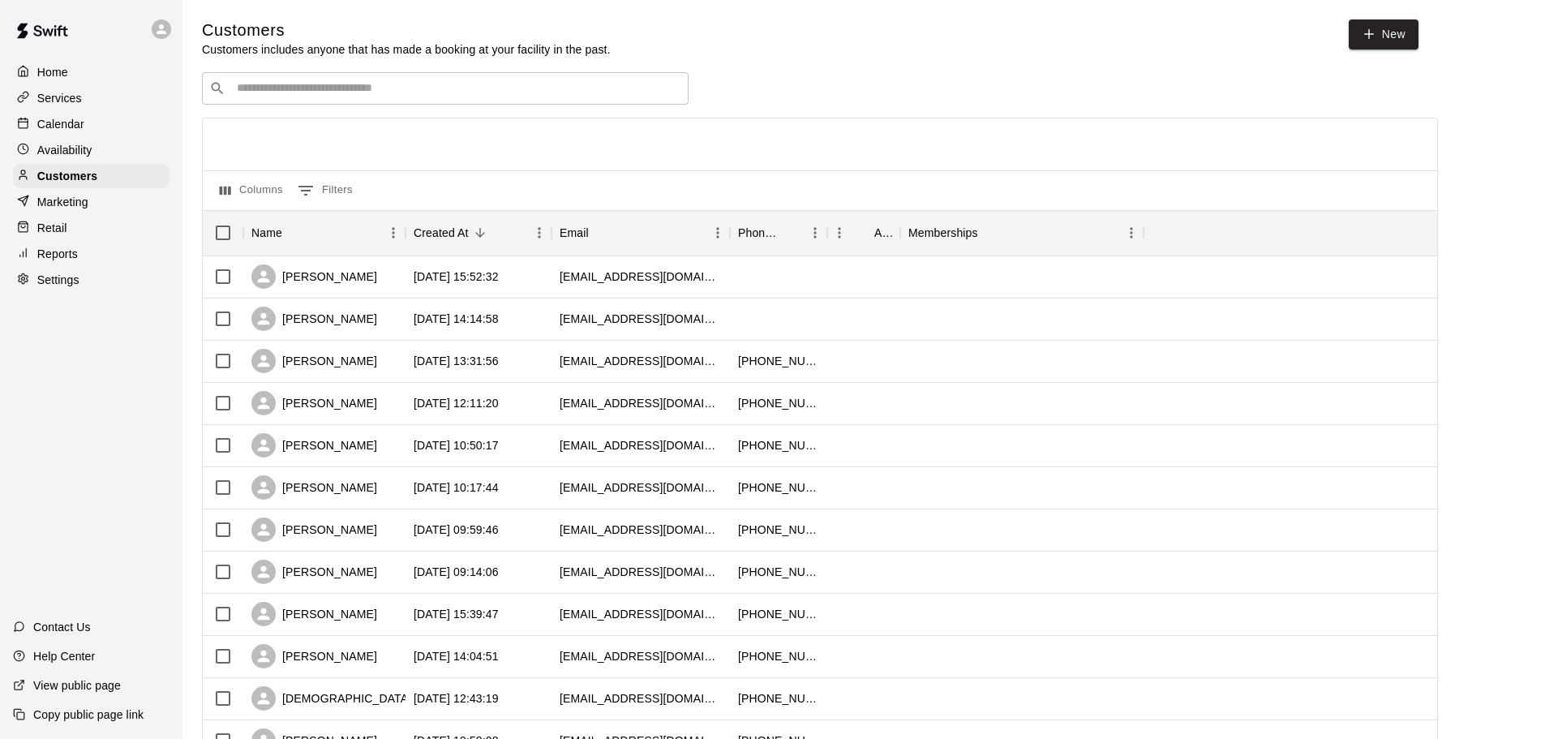
click at [338, 81] on div "​ ​" at bounding box center [445, 88] width 487 height 32
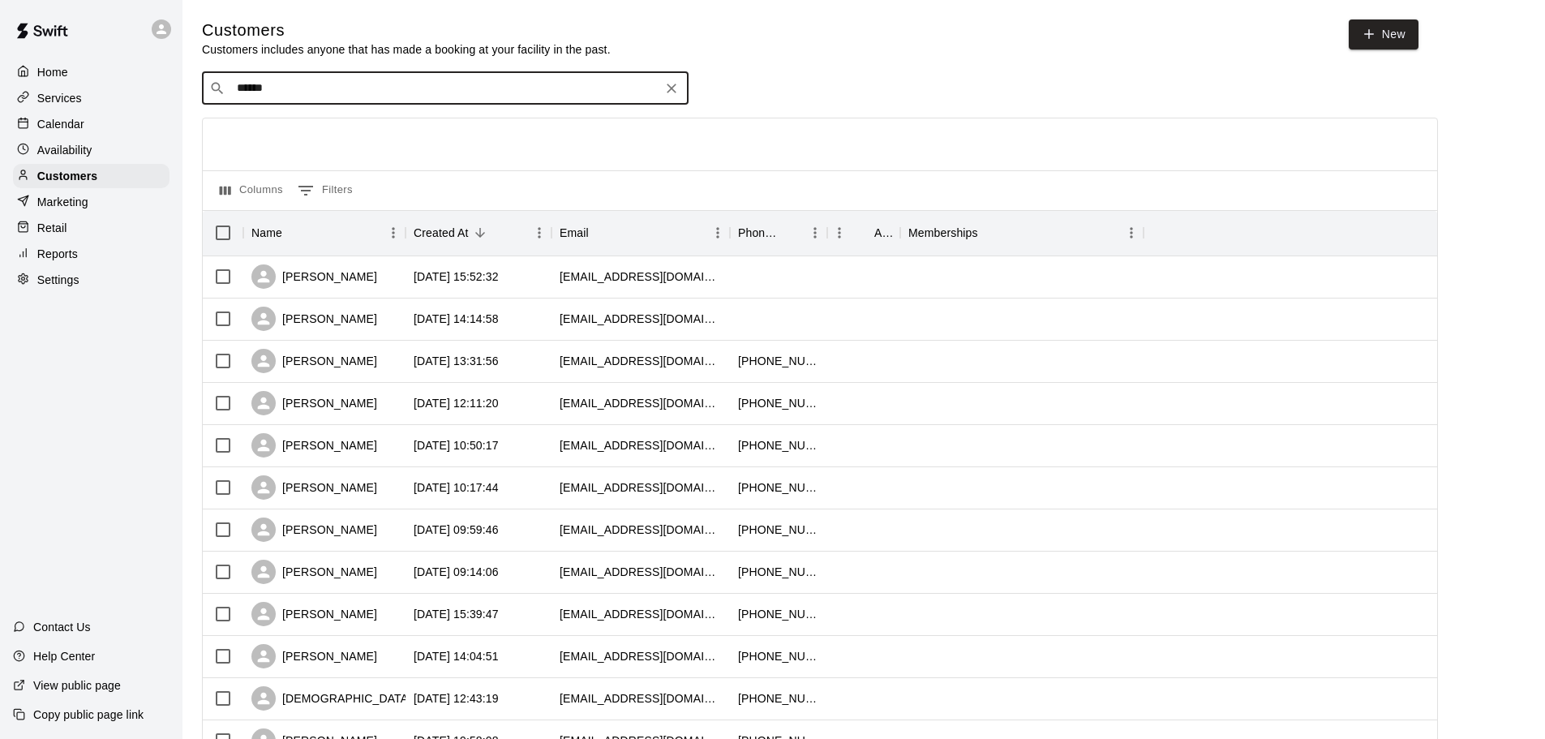
type input "******"
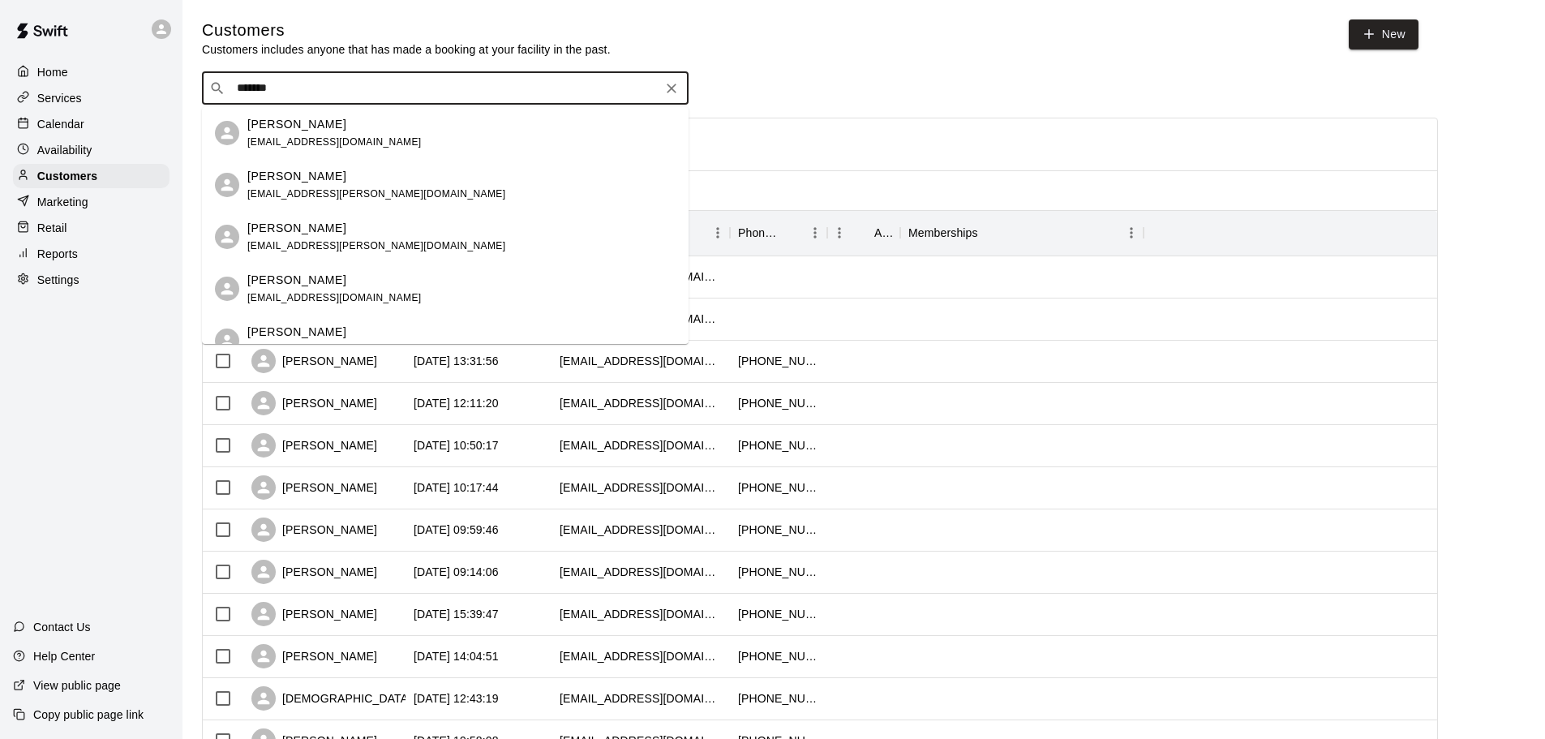
click at [307, 134] on div "Lauren Cundiff laurenlkcundiff@gmail.com" at bounding box center [334, 133] width 174 height 35
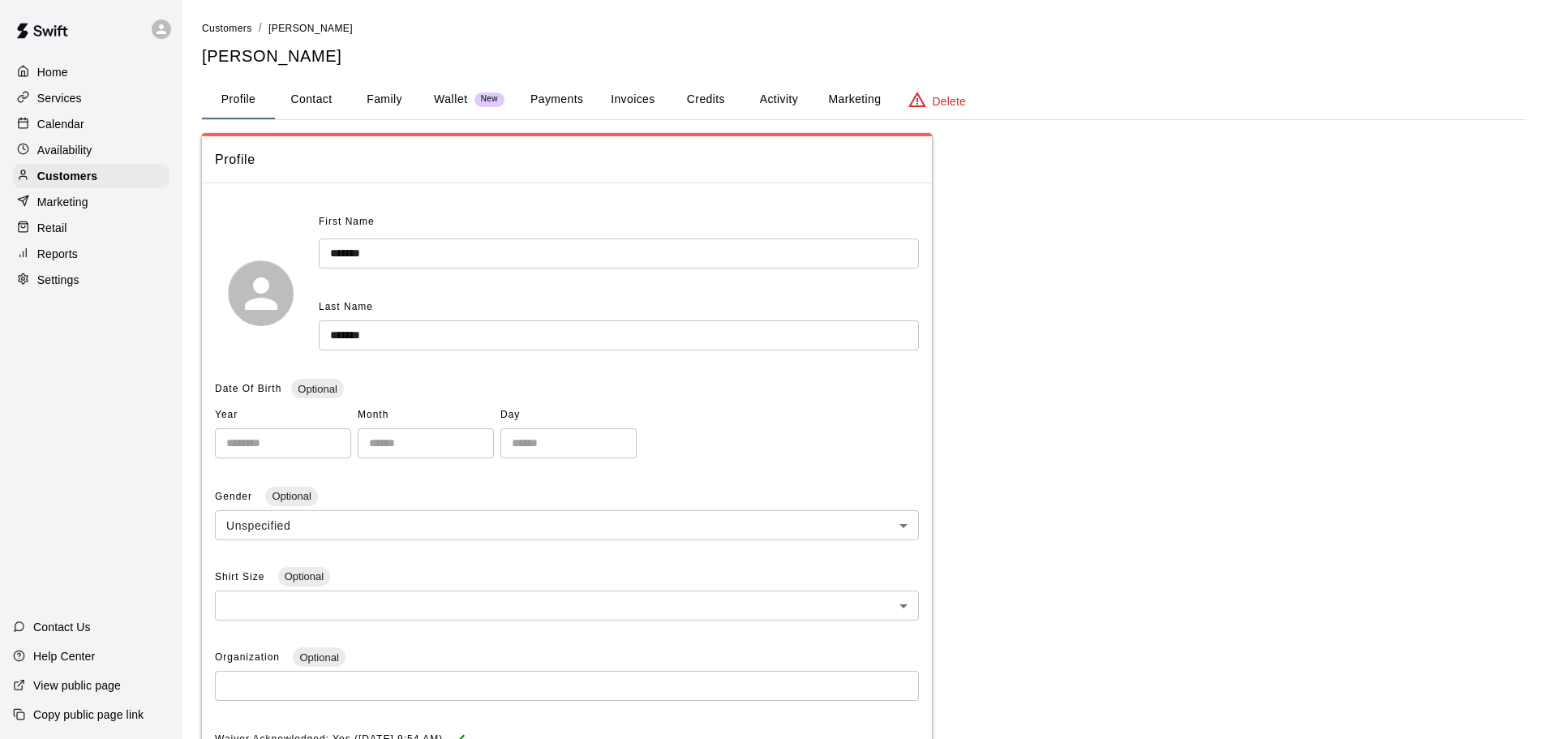
click at [783, 98] on button "Activity" at bounding box center [778, 99] width 73 height 39
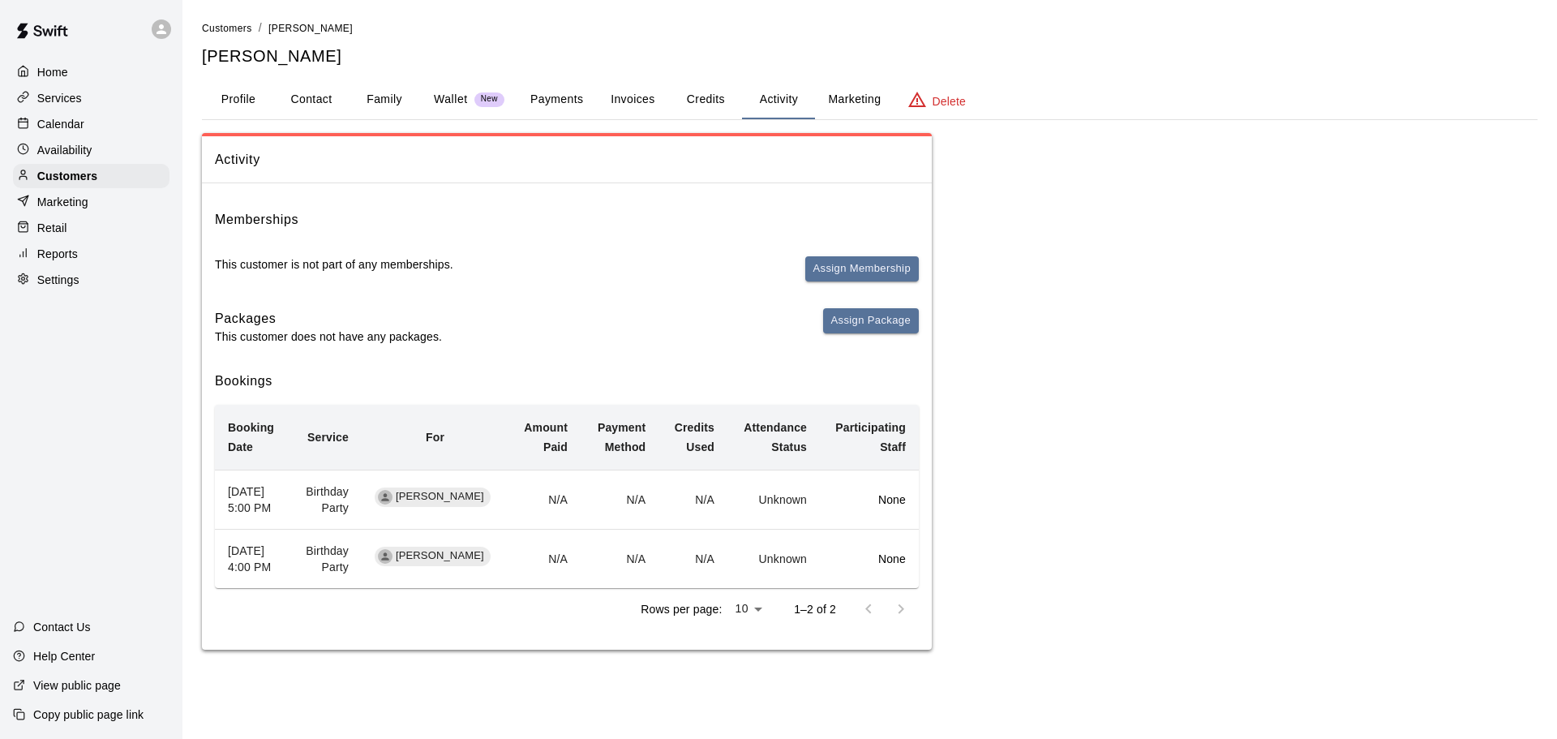
click at [581, 100] on button "Payments" at bounding box center [556, 99] width 79 height 39
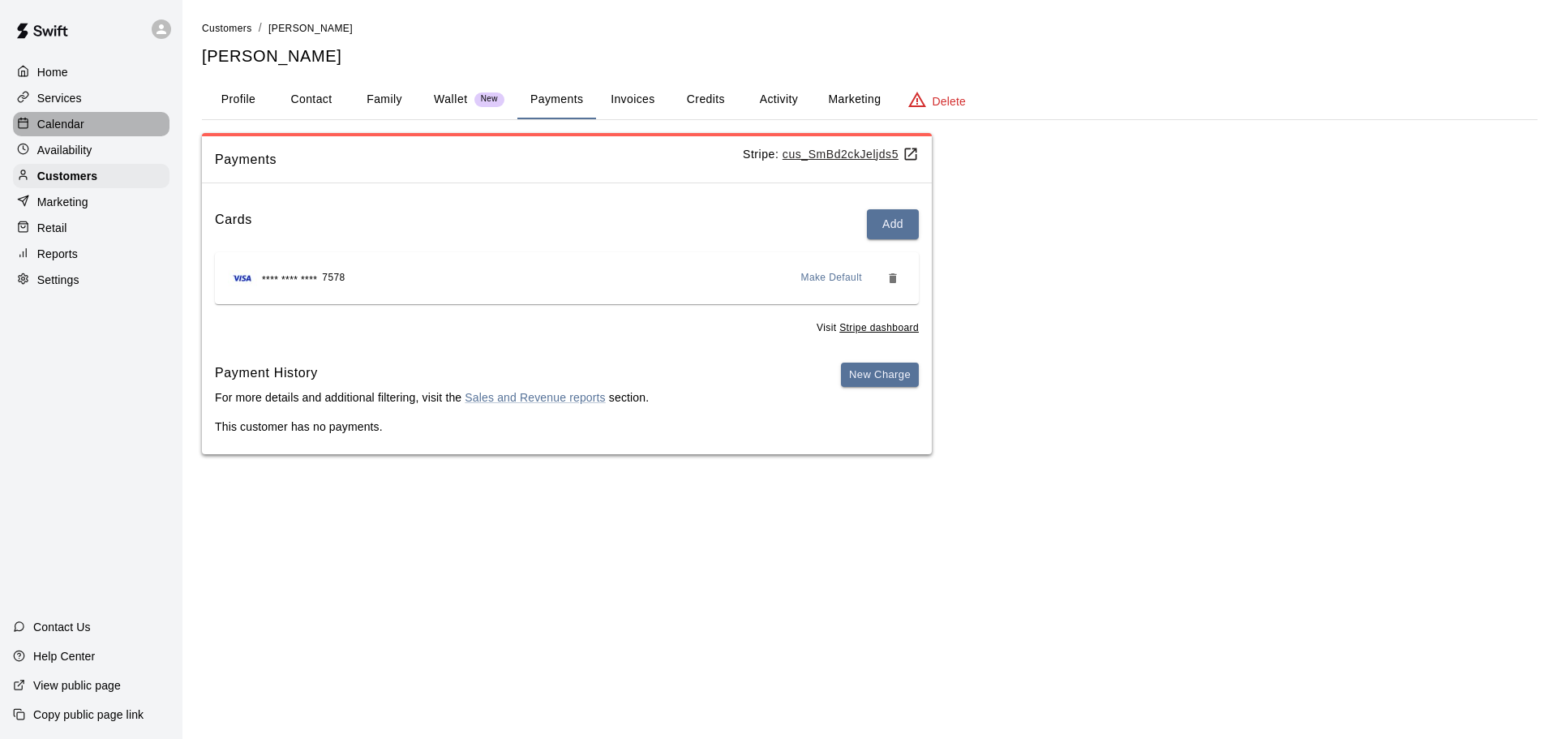
click at [92, 135] on div "Calendar" at bounding box center [91, 124] width 157 height 24
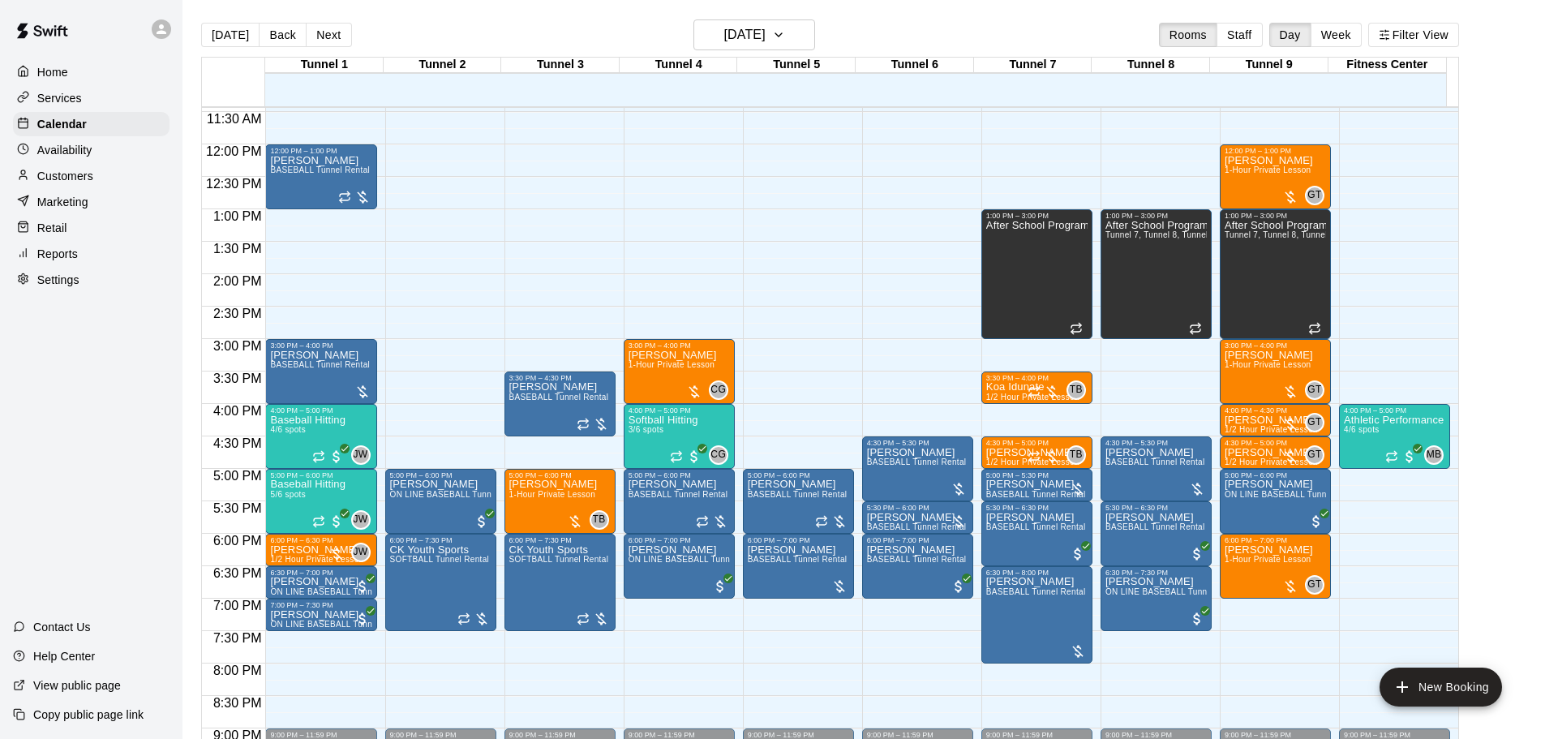
scroll to position [771, 0]
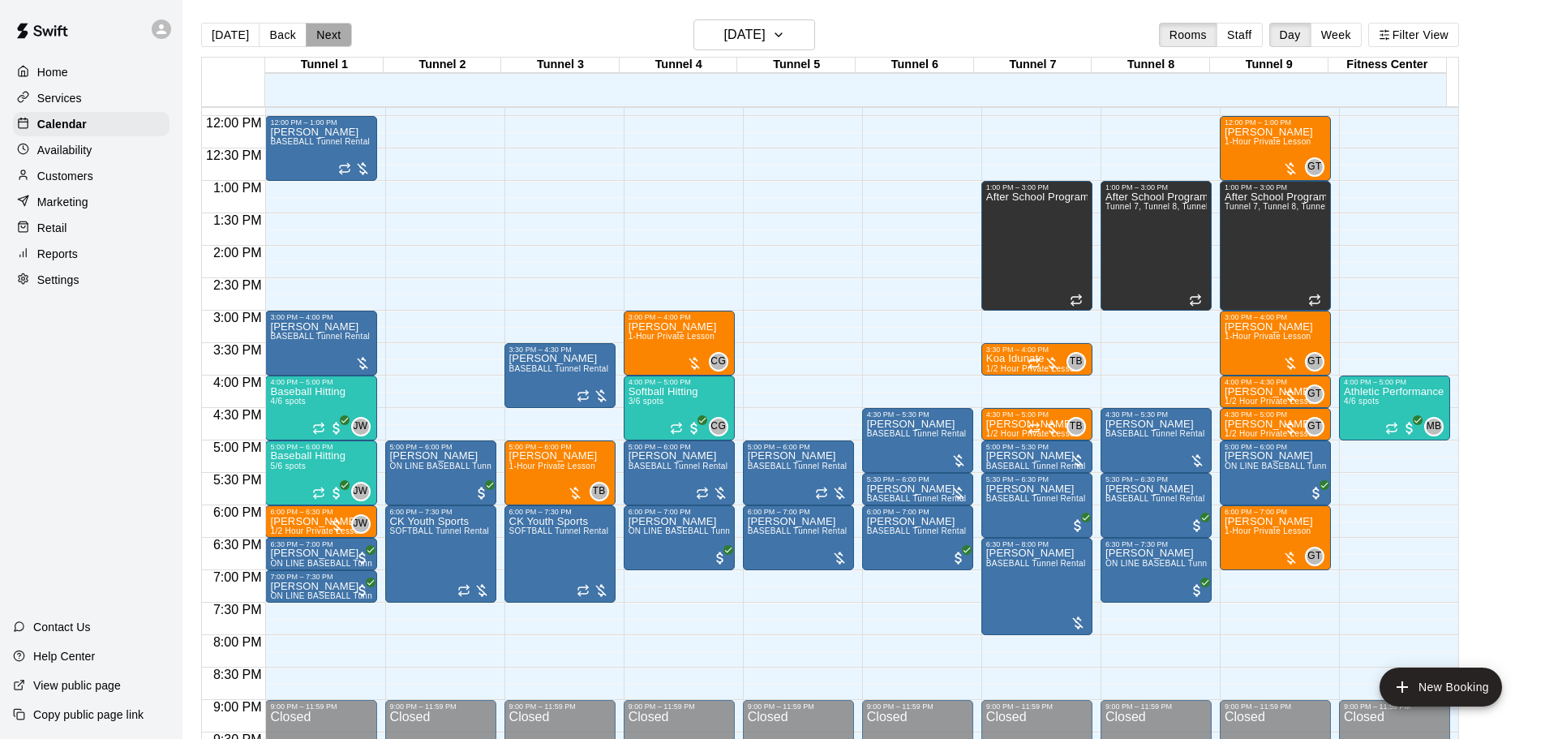
click at [324, 35] on button "Next" at bounding box center [328, 35] width 45 height 24
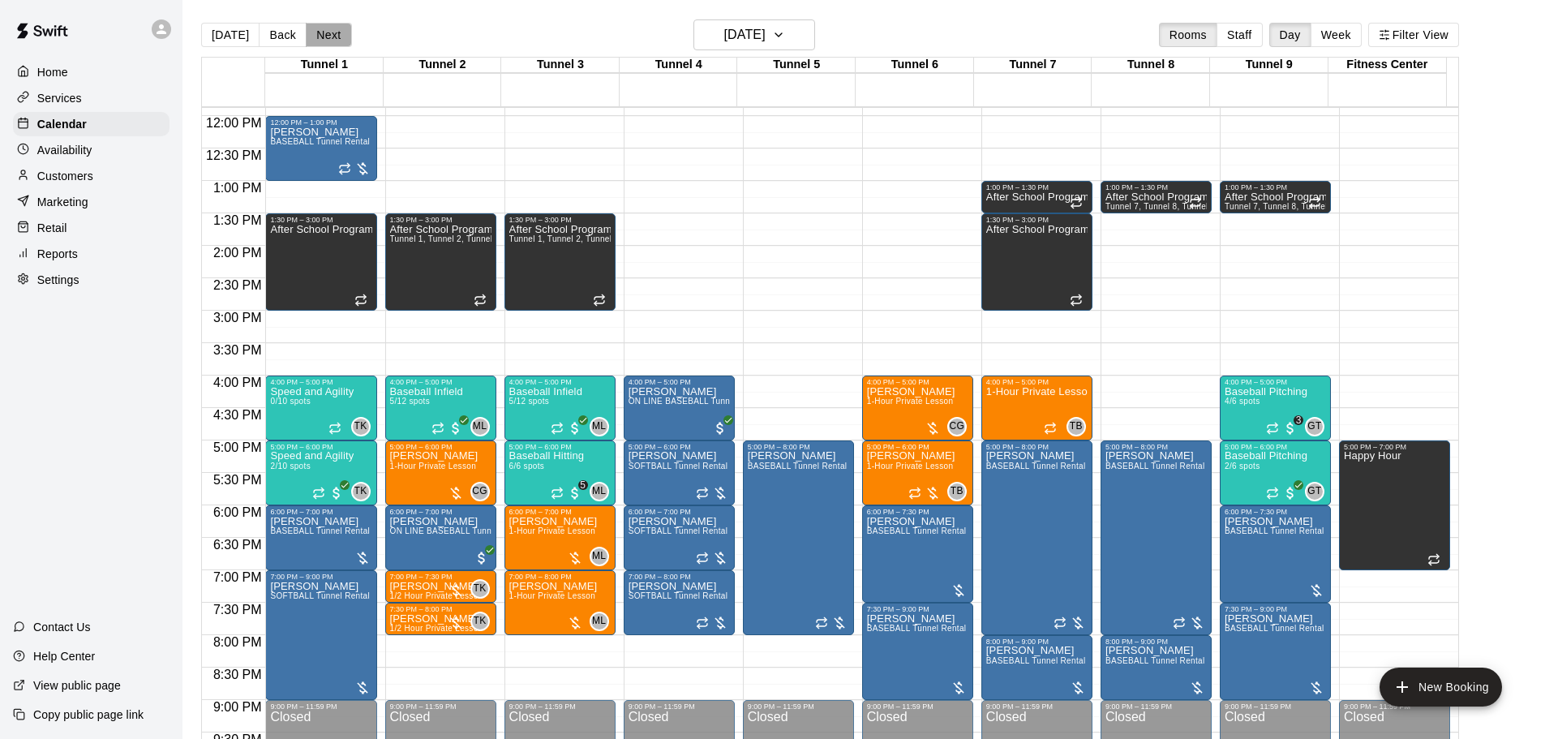
click at [342, 29] on button "Next" at bounding box center [328, 35] width 45 height 24
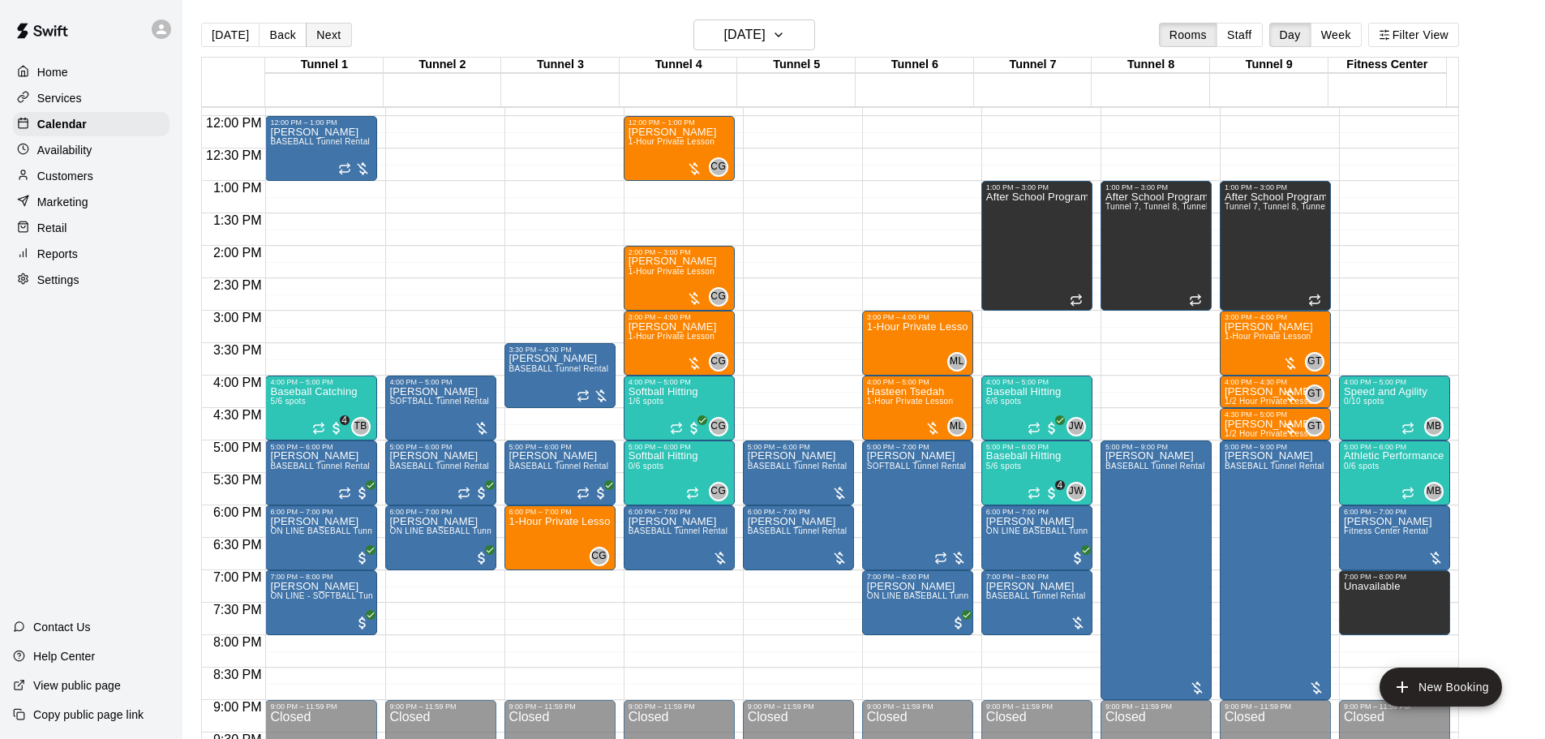
click at [336, 36] on button "Next" at bounding box center [328, 35] width 45 height 24
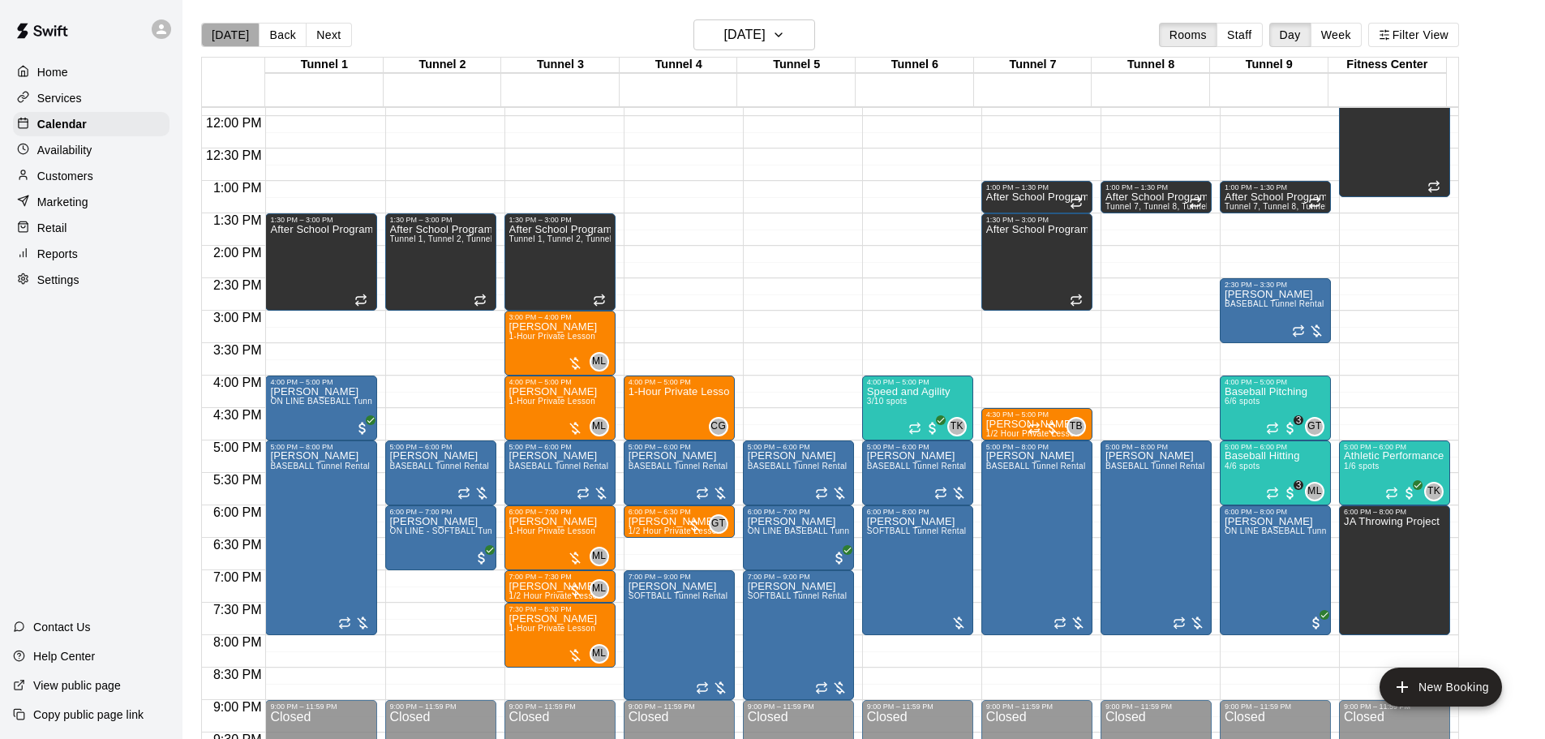
click at [230, 36] on button "[DATE]" at bounding box center [230, 35] width 58 height 24
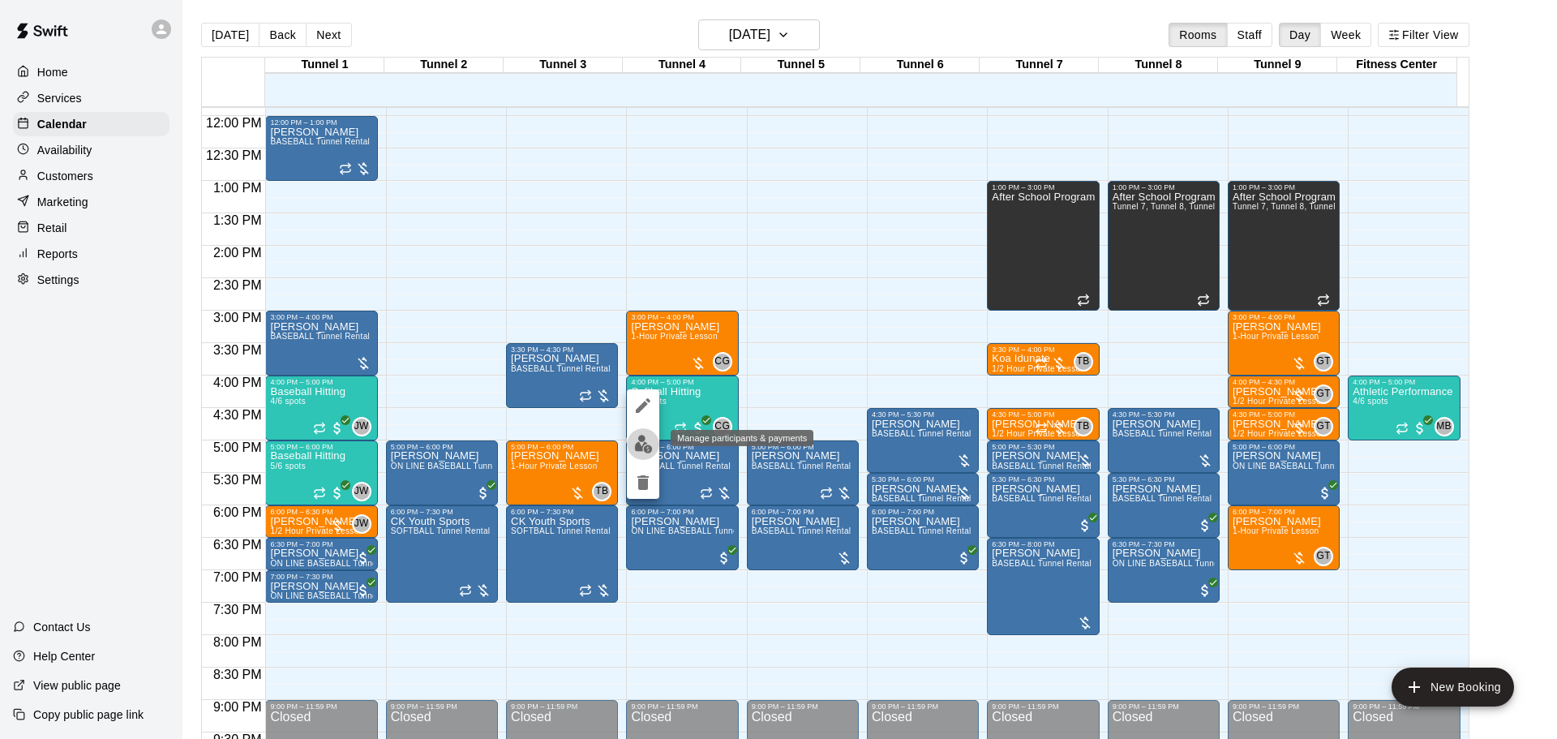
click at [650, 444] on img "edit" at bounding box center [643, 444] width 19 height 19
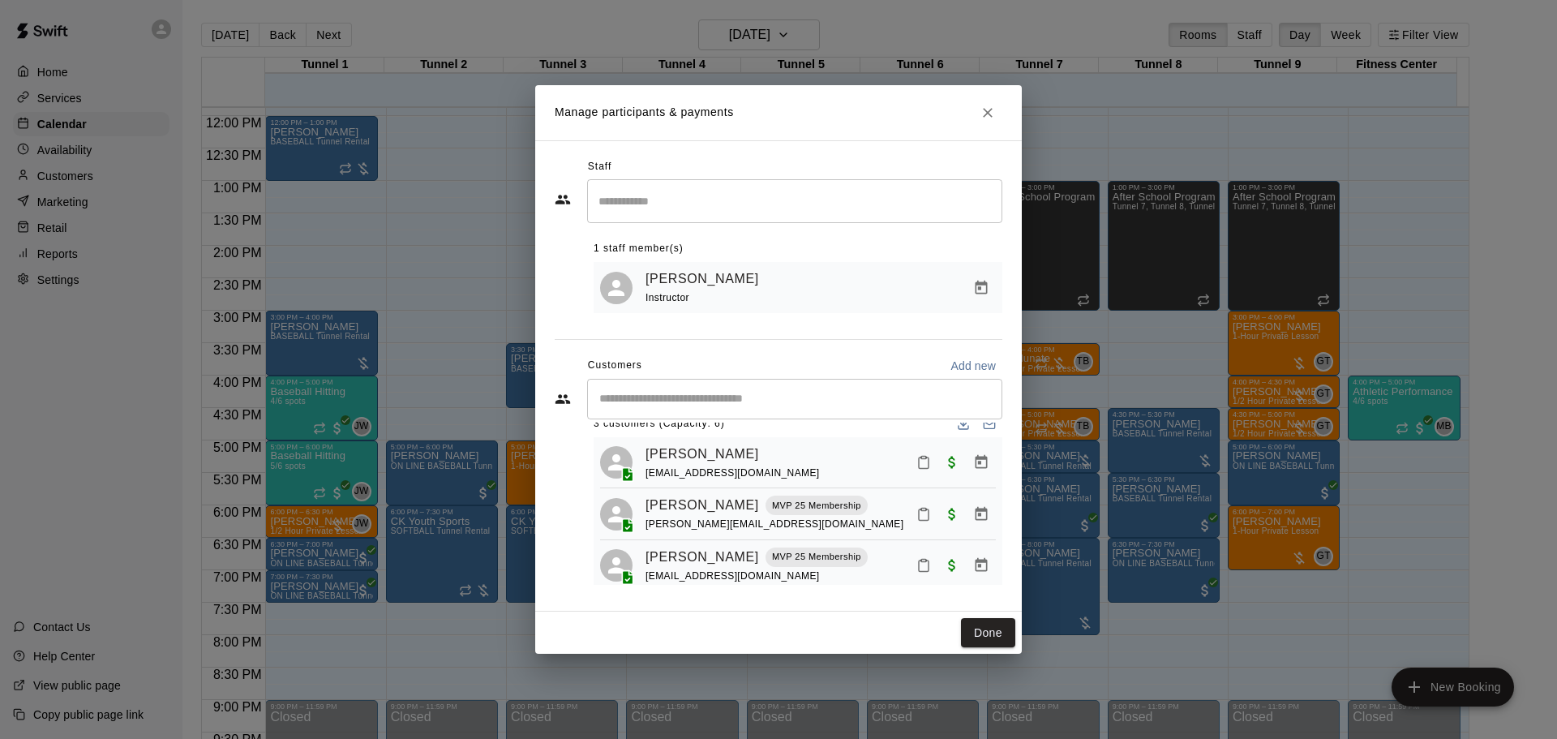
scroll to position [45, 0]
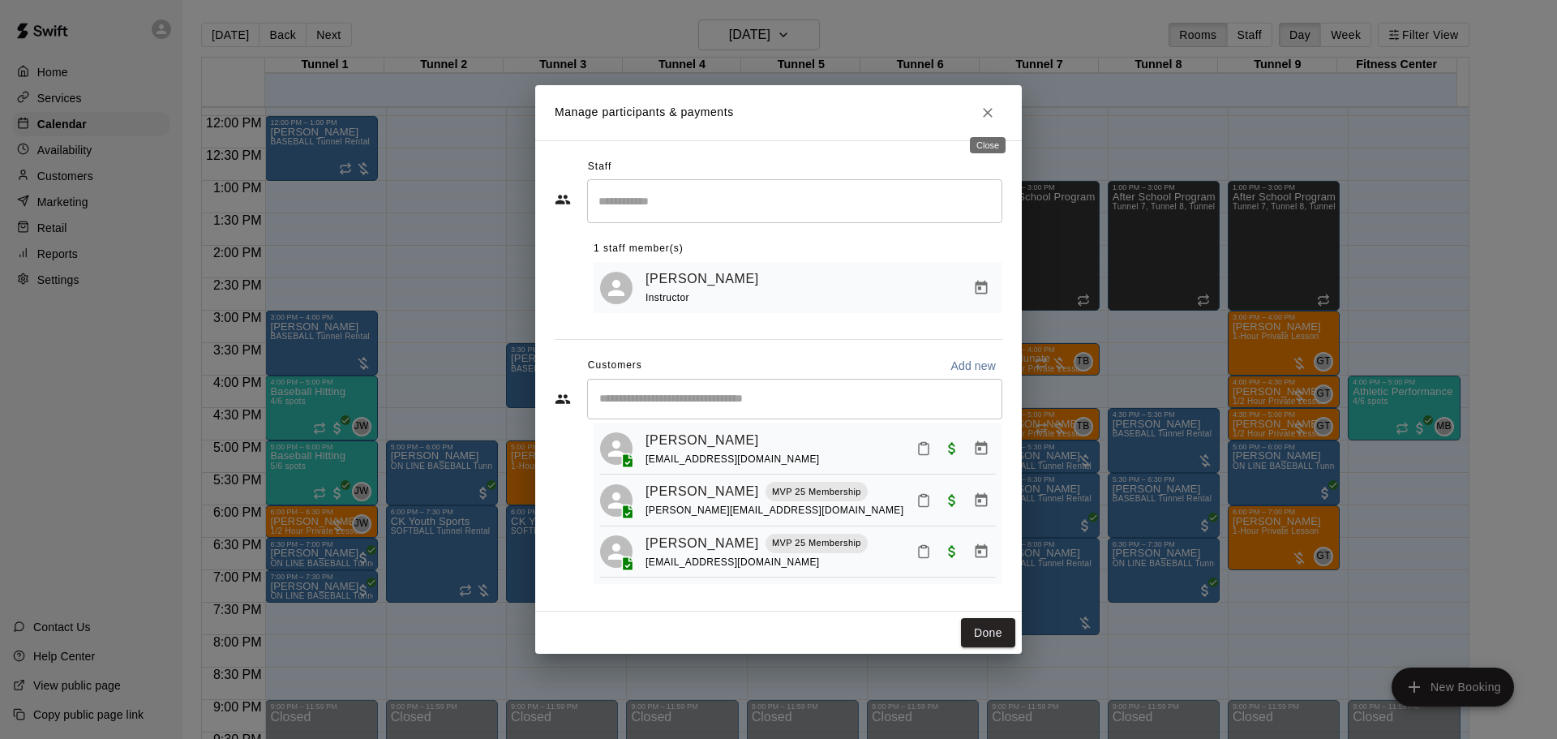
click at [984, 111] on icon "Close" at bounding box center [988, 113] width 16 height 16
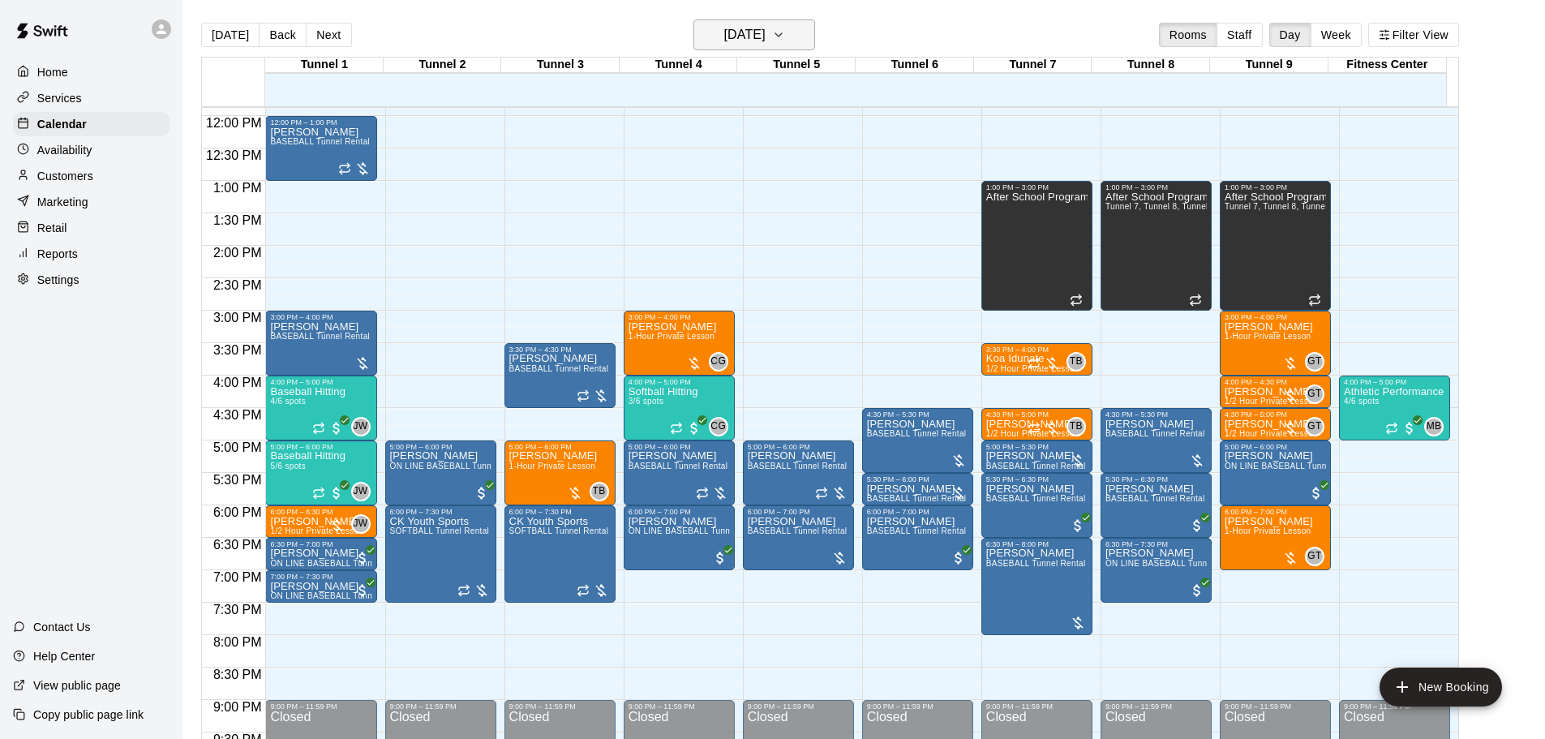
click at [785, 30] on icon "button" at bounding box center [778, 34] width 13 height 19
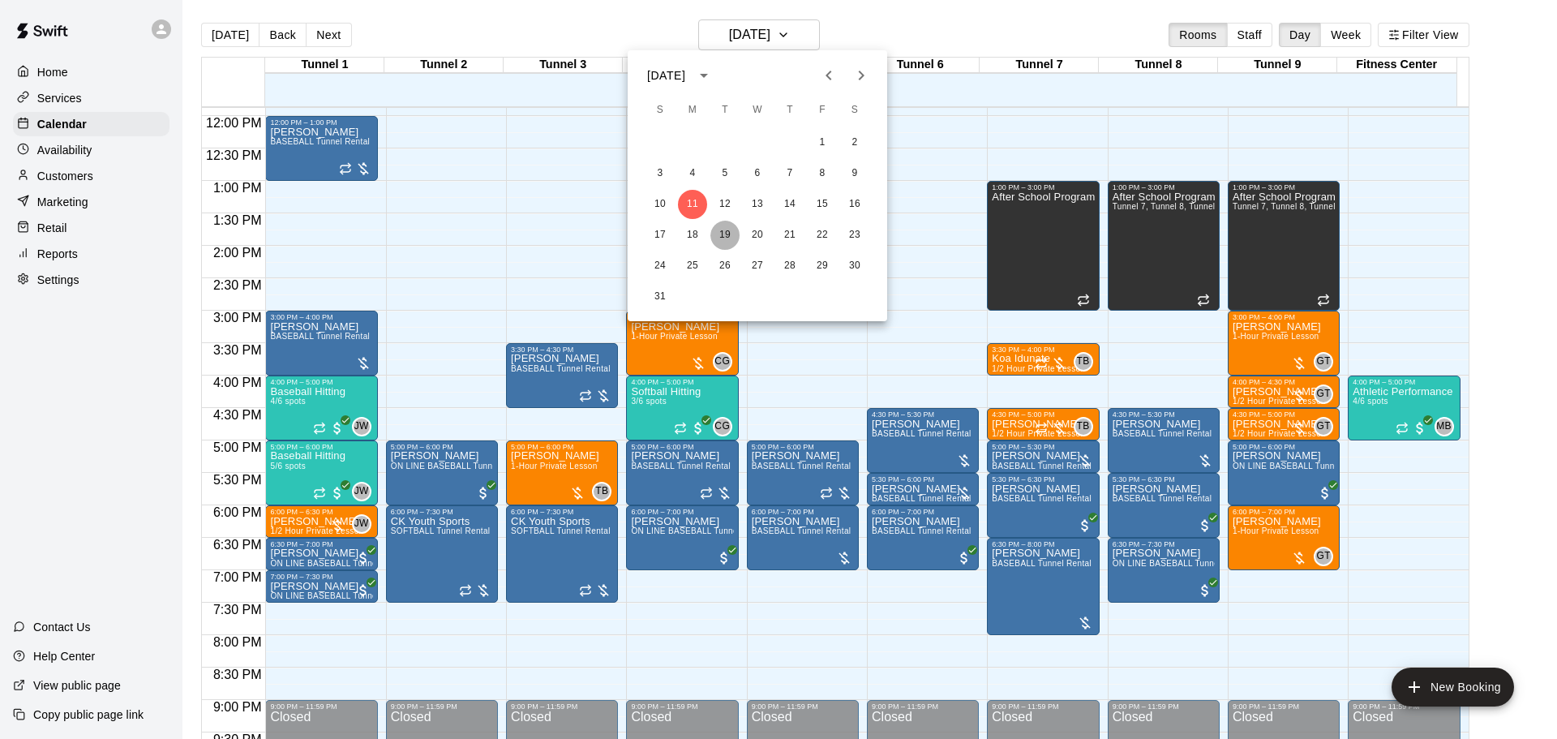
click at [719, 233] on button "19" at bounding box center [725, 235] width 29 height 29
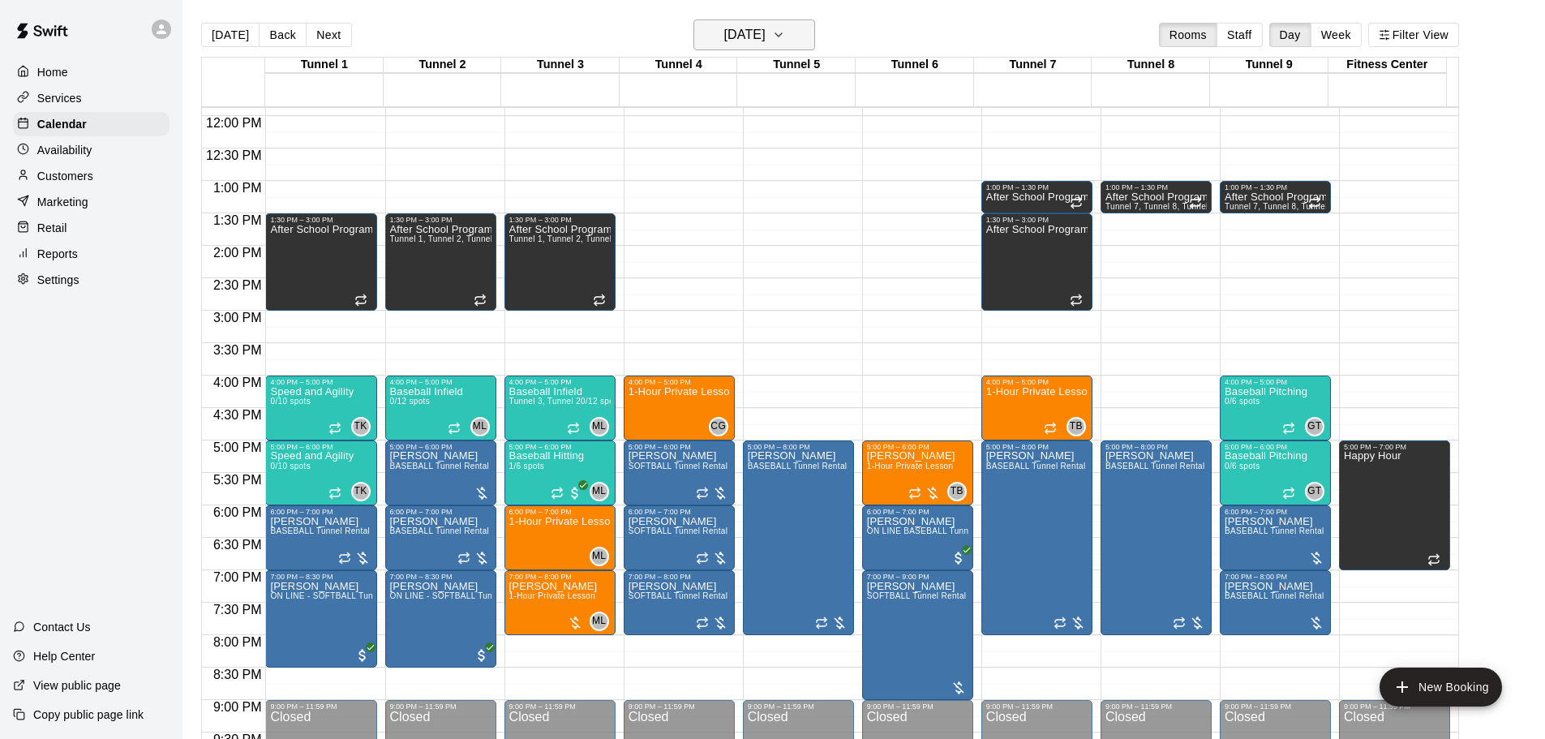
click at [766, 30] on h6 "Tuesday Aug 19" at bounding box center [744, 35] width 41 height 23
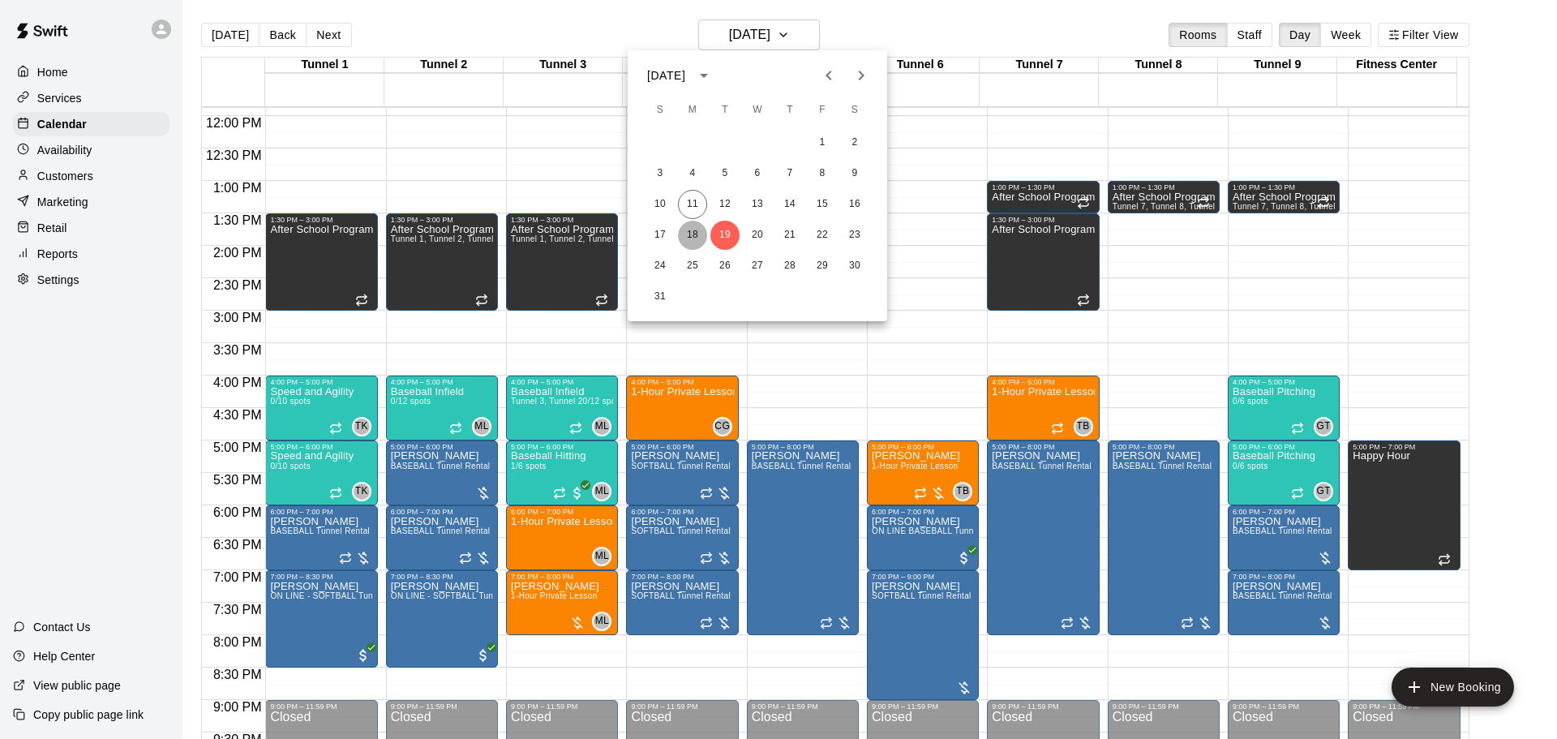
click at [684, 239] on button "18" at bounding box center [692, 235] width 29 height 29
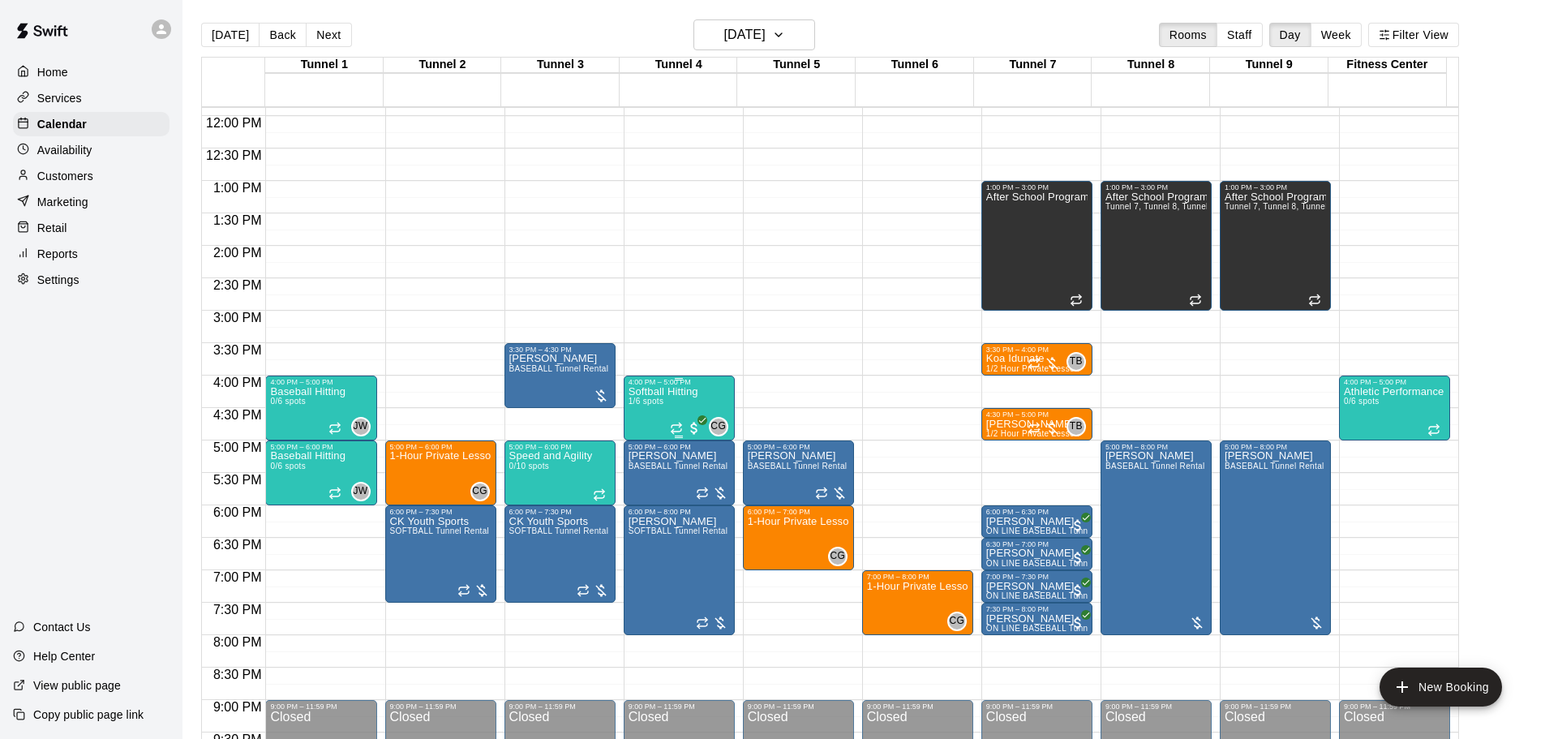
click at [637, 384] on div "4:00 PM – 5:00 PM" at bounding box center [679, 382] width 101 height 8
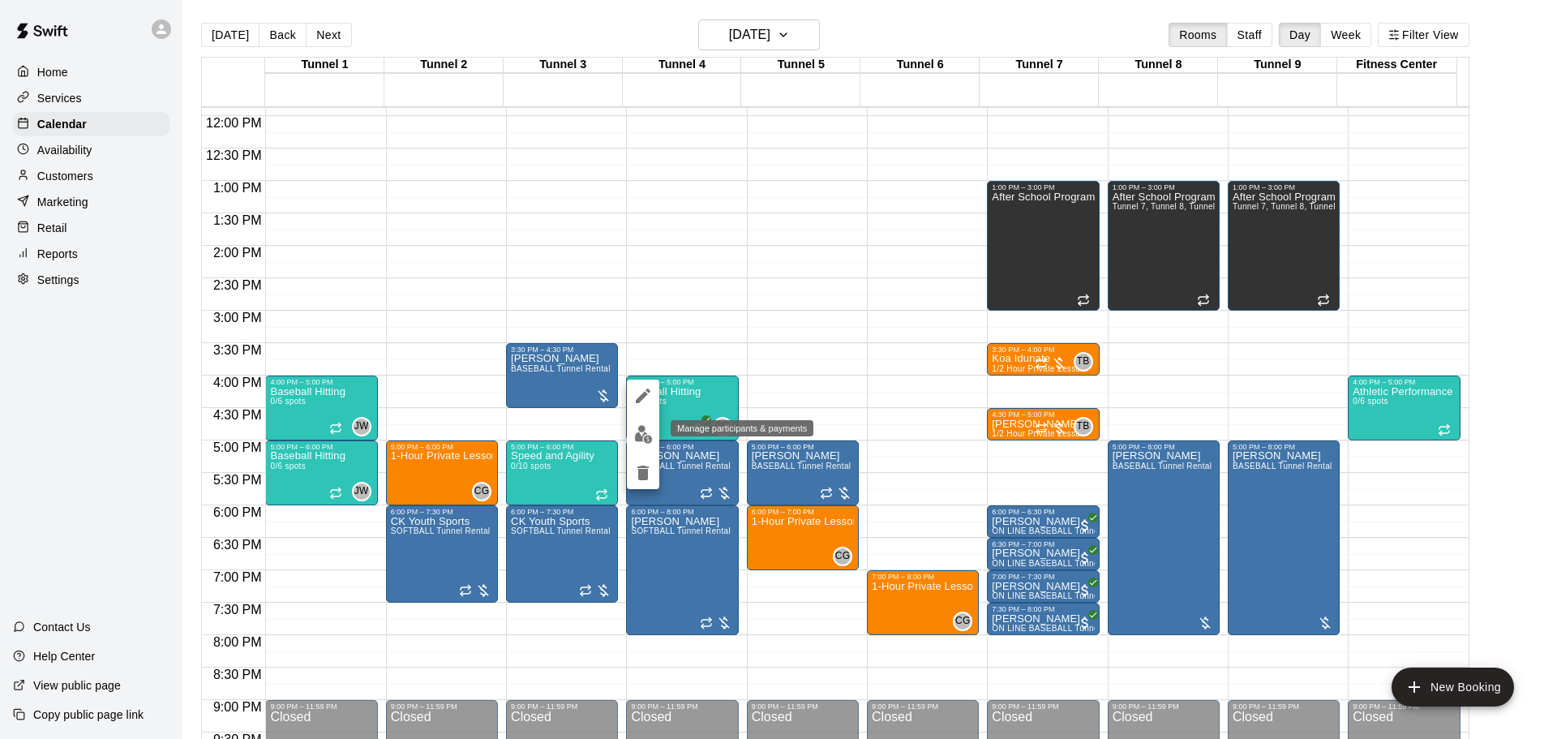
click at [638, 436] on img "edit" at bounding box center [643, 434] width 19 height 19
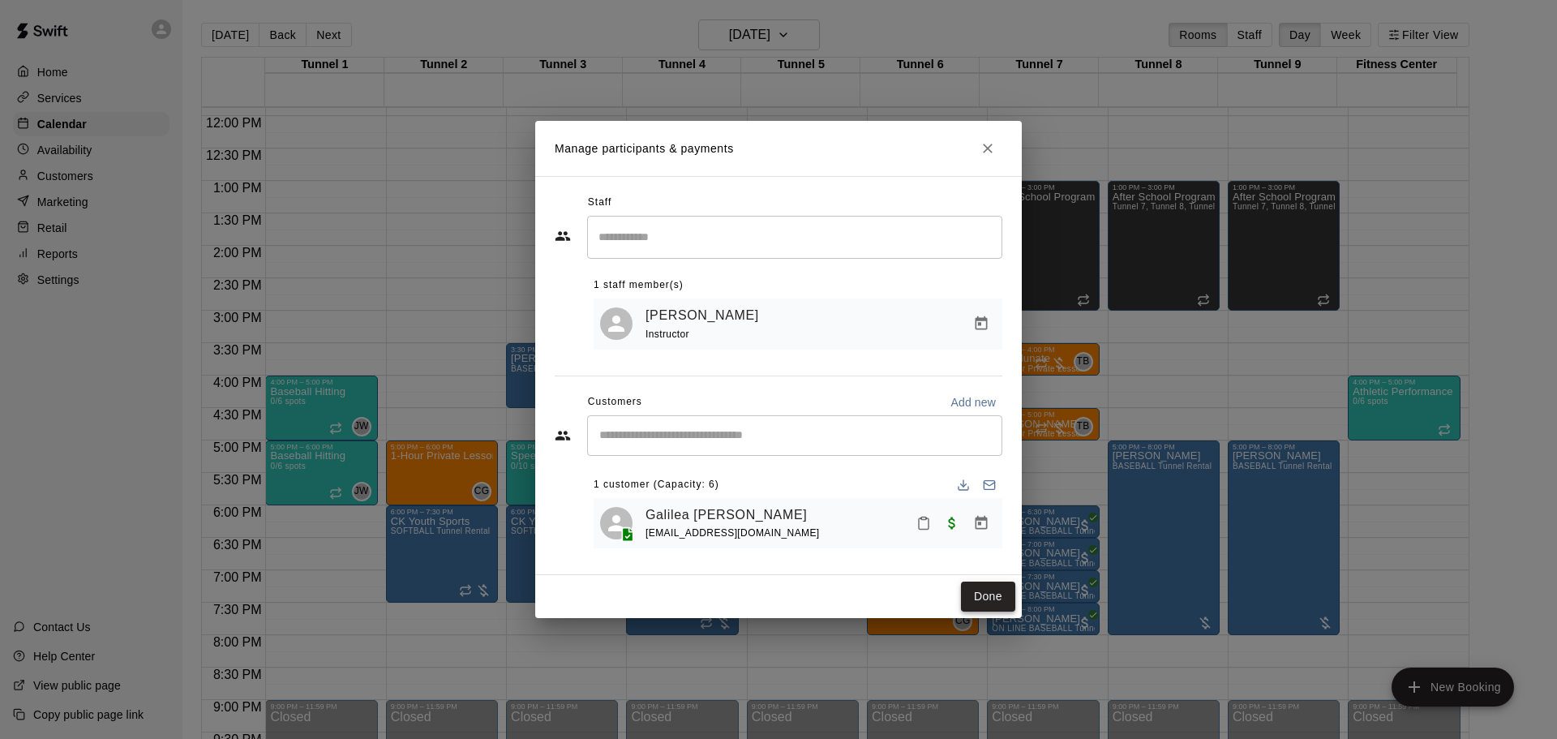
click at [972, 591] on button "Done" at bounding box center [988, 597] width 54 height 30
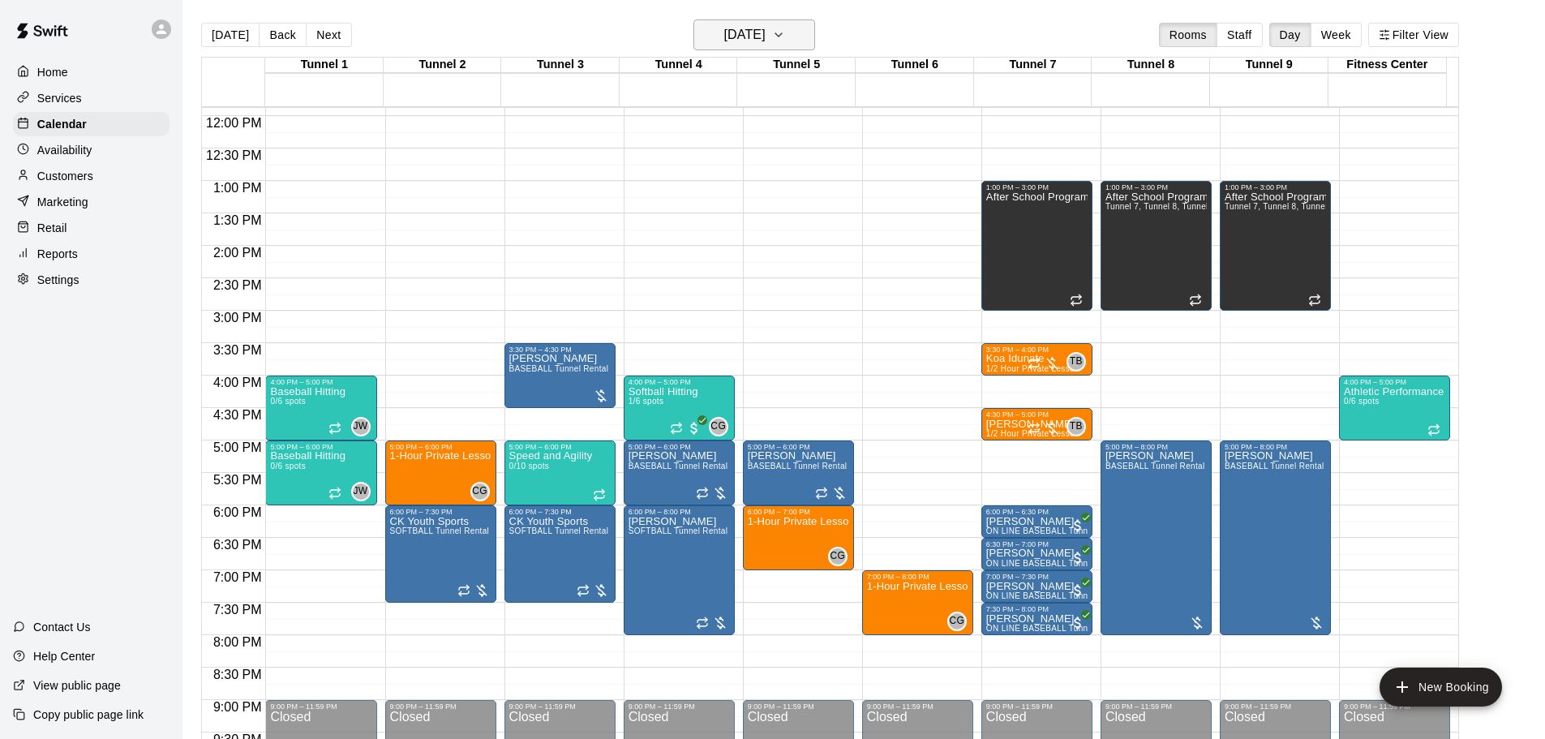
click at [764, 30] on h6 "[DATE]" at bounding box center [744, 35] width 41 height 23
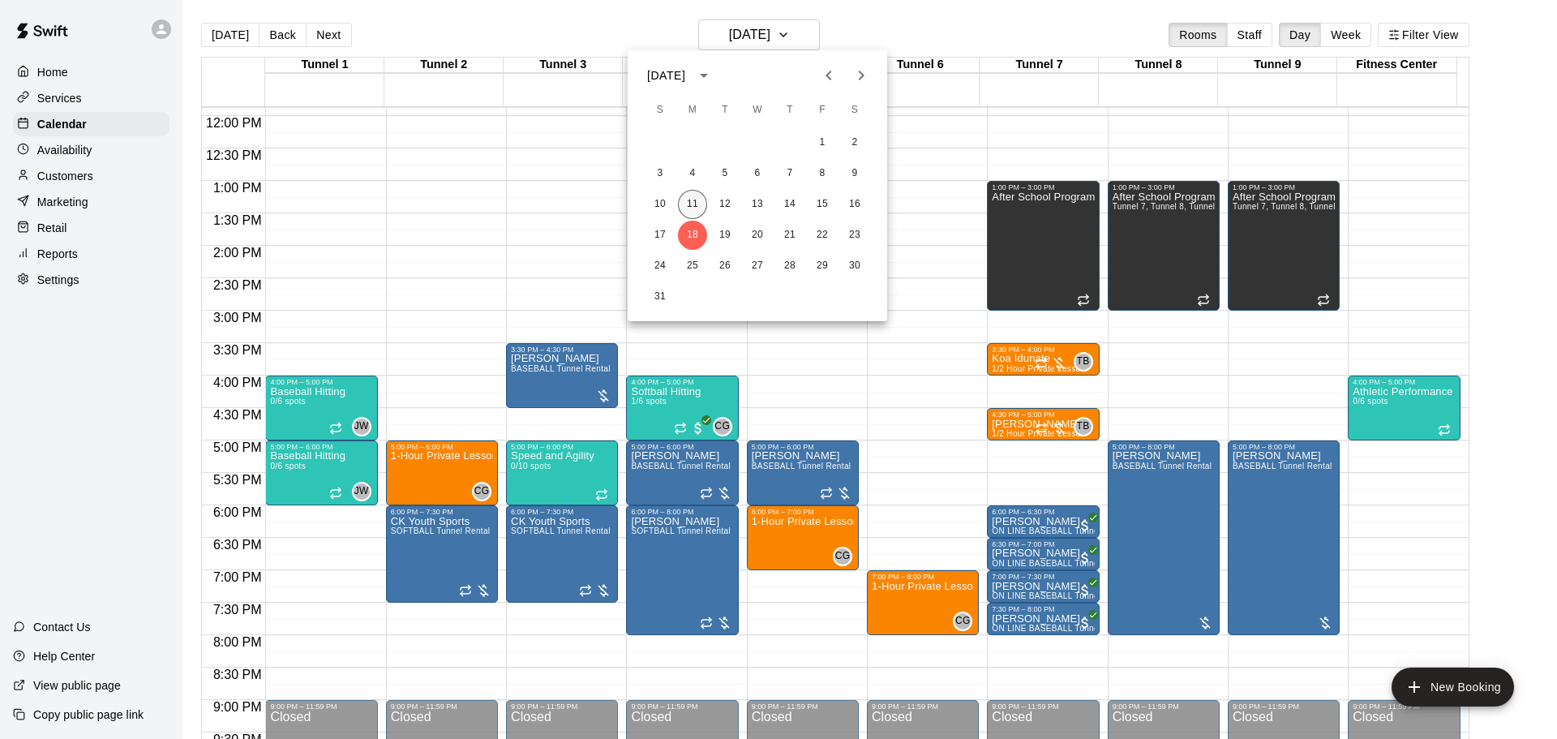
click at [689, 194] on button "11" at bounding box center [692, 204] width 29 height 29
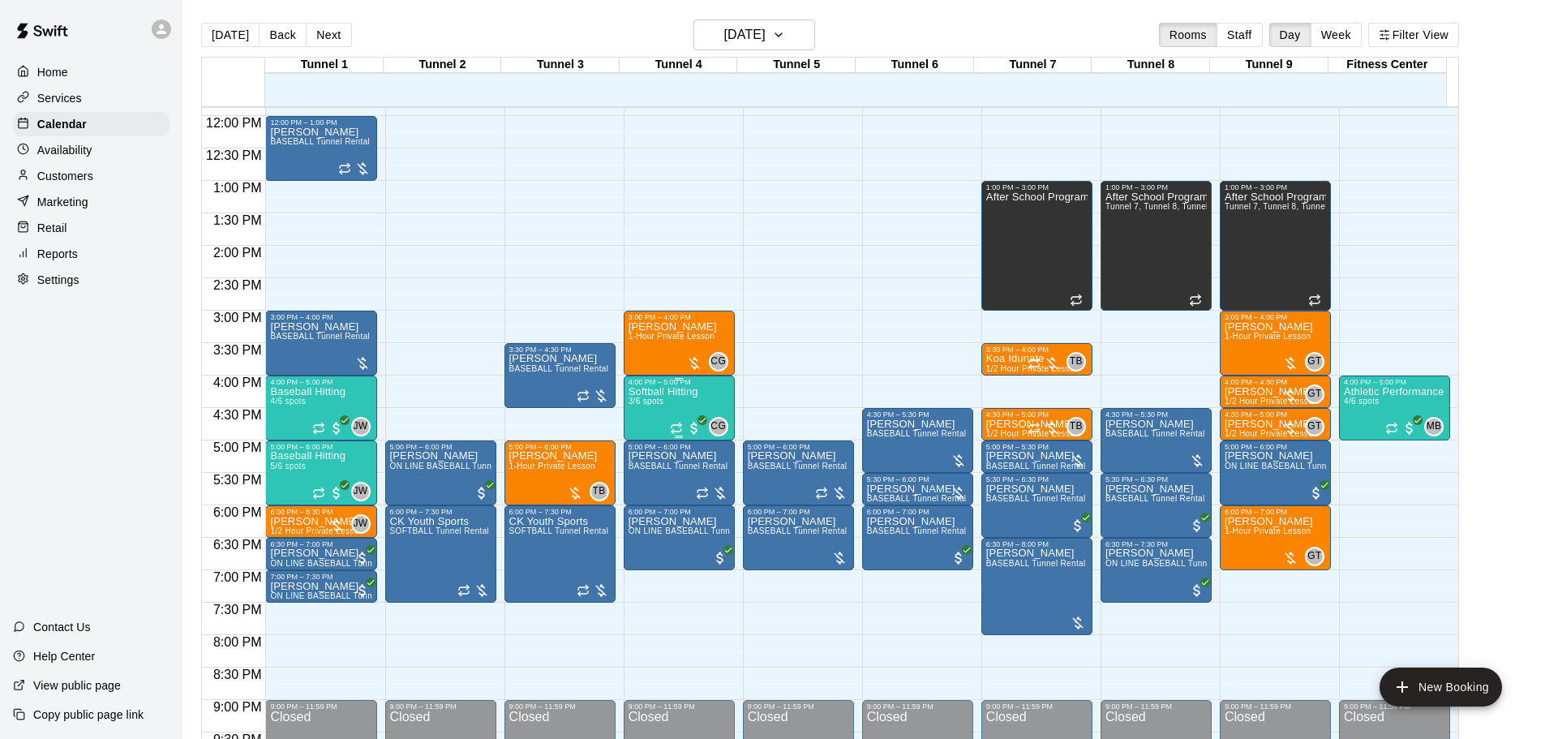
click at [637, 402] on span "3/6 spots" at bounding box center [647, 401] width 36 height 9
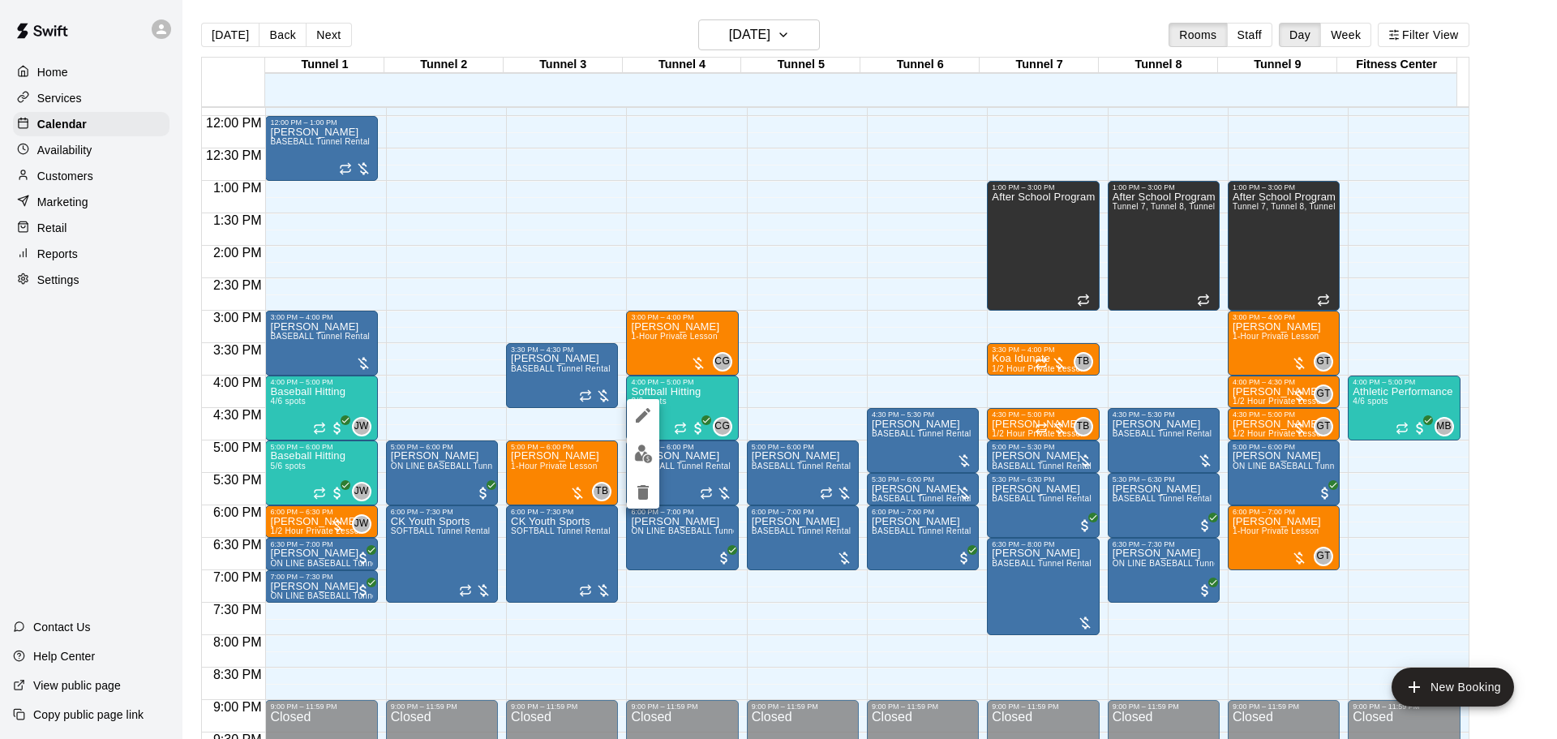
click at [642, 466] on button "edit" at bounding box center [643, 454] width 32 height 32
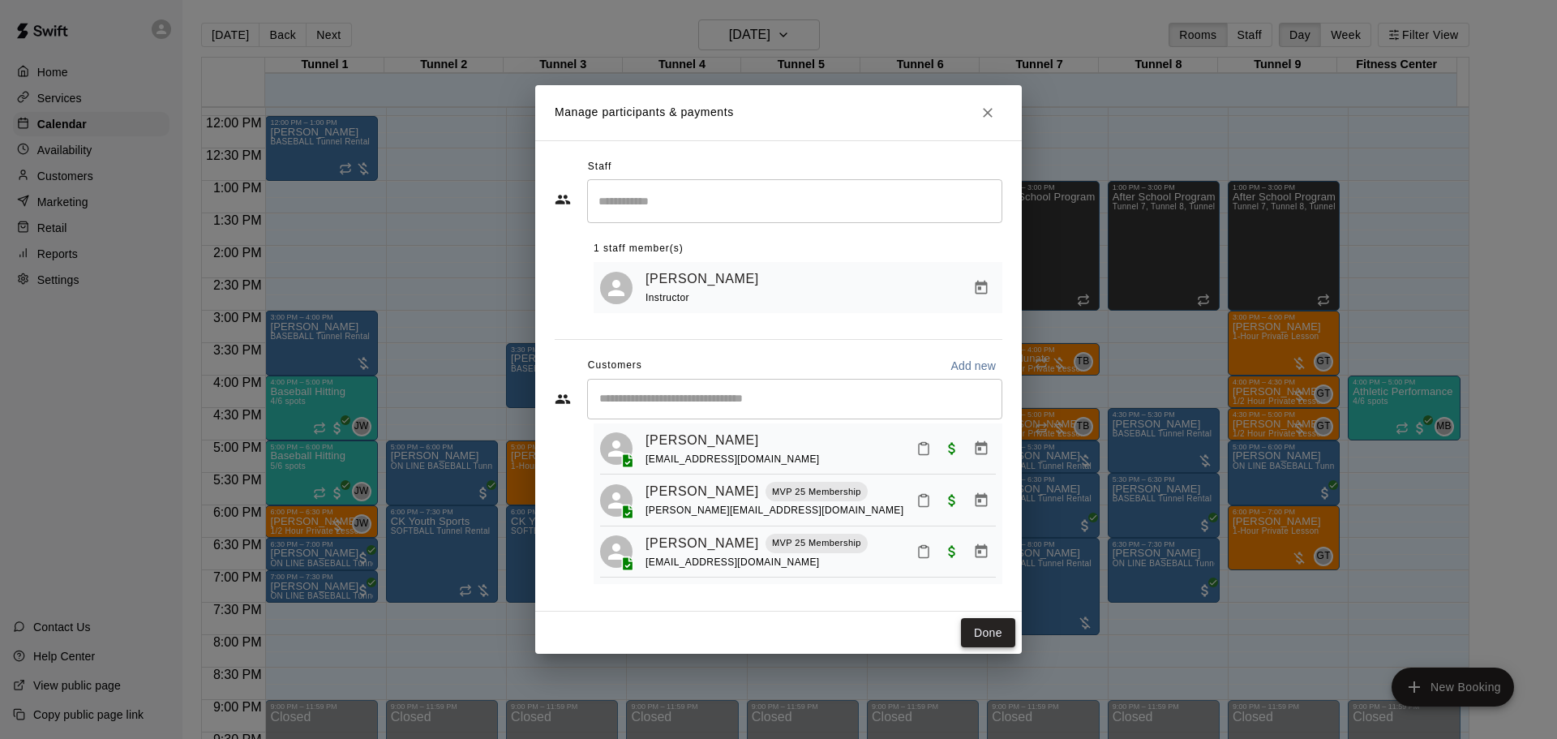
click at [990, 623] on button "Done" at bounding box center [988, 633] width 54 height 30
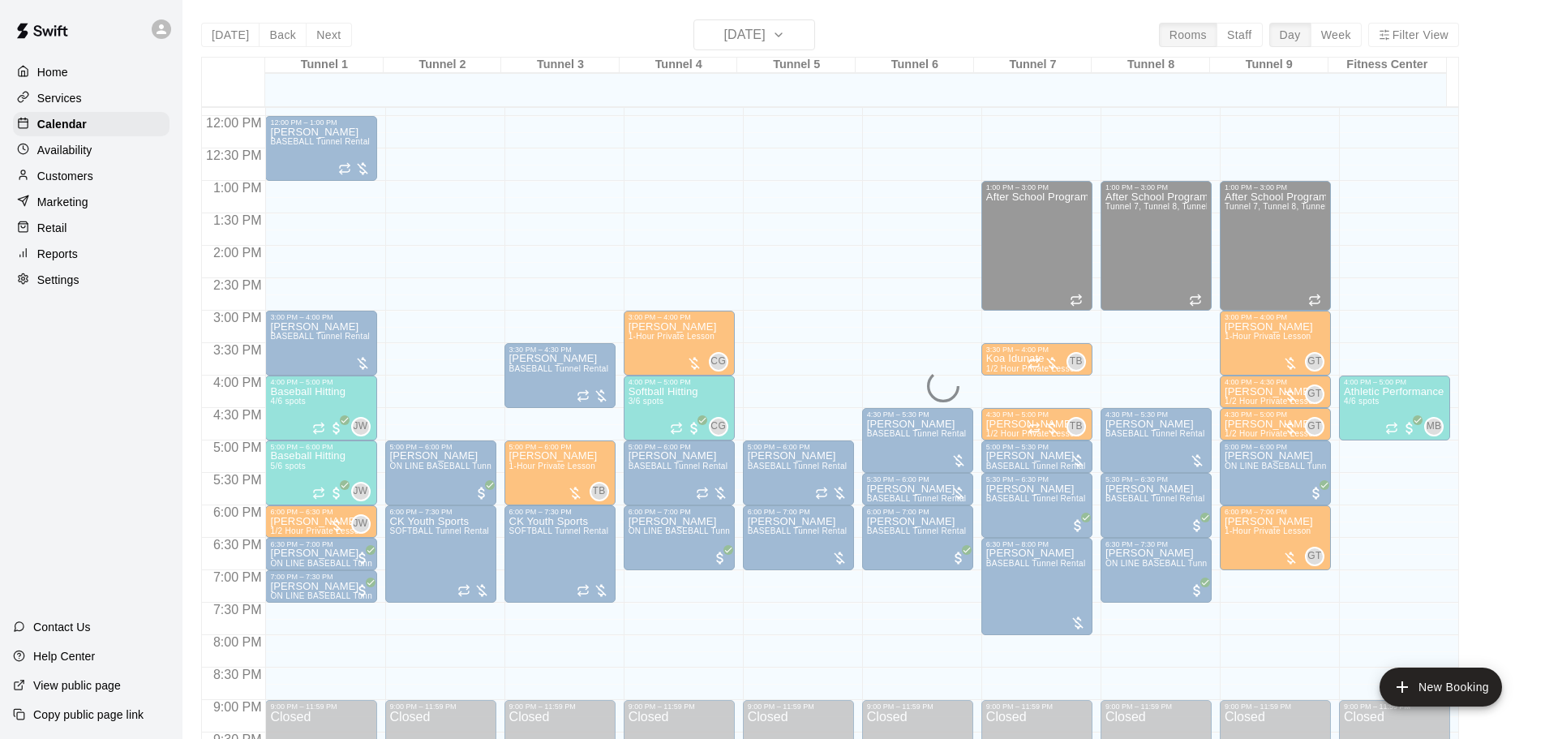
click at [762, 27] on div "Today Back Next Monday Aug 11 Rooms Staff Day Week Filter View Tunnel 1 11 Mon …" at bounding box center [830, 388] width 1258 height 739
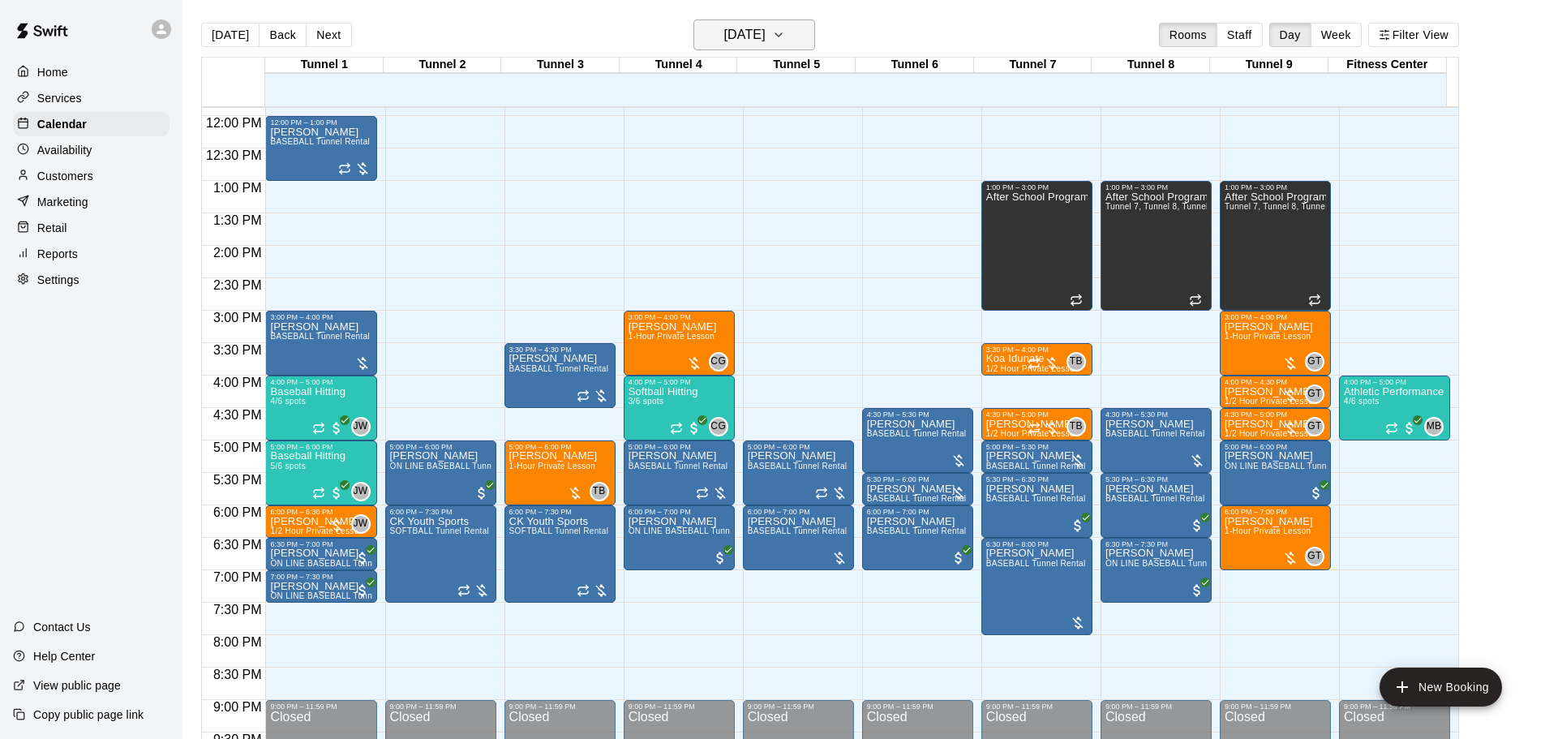
click at [766, 40] on h6 "[DATE]" at bounding box center [744, 35] width 41 height 23
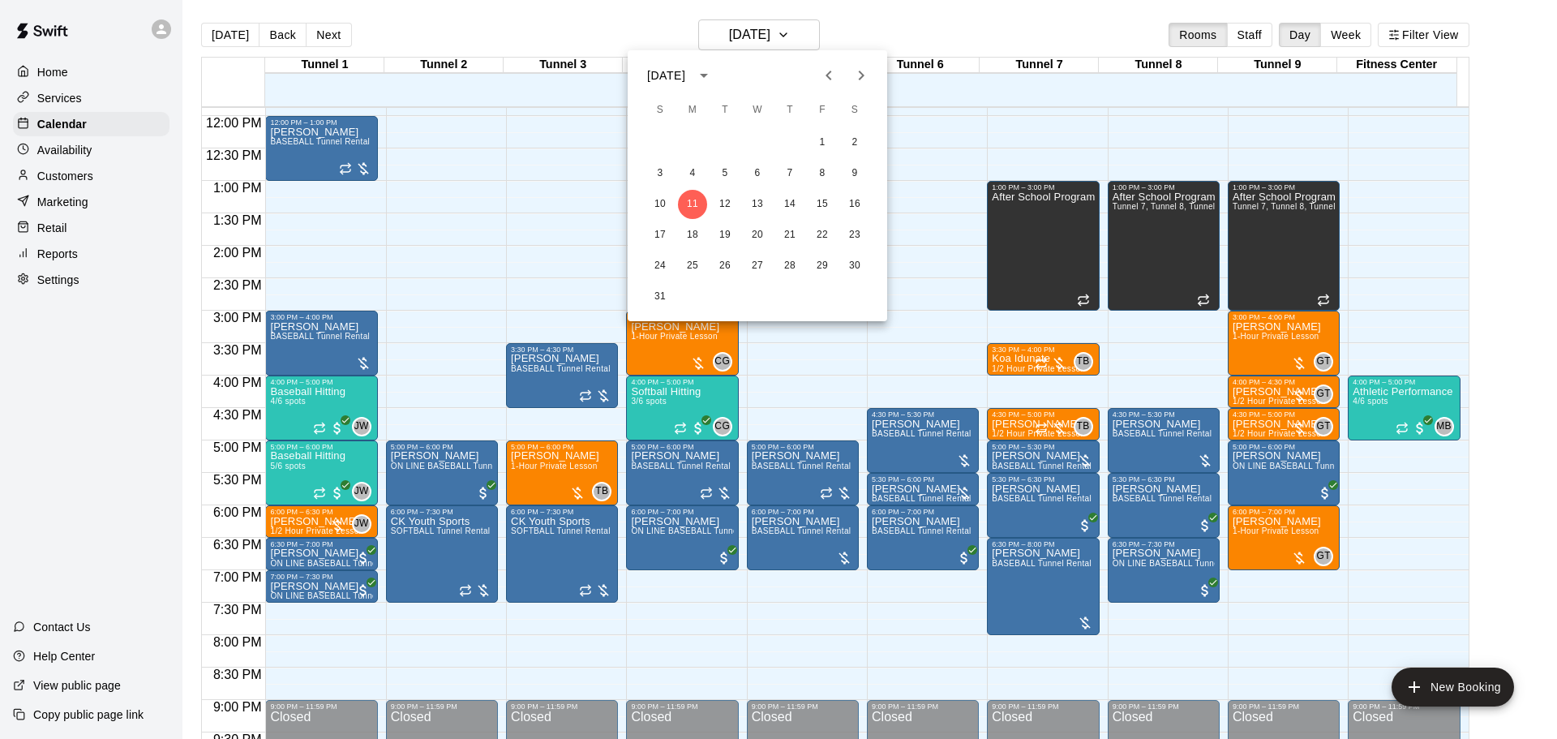
click at [491, 46] on div at bounding box center [778, 369] width 1557 height 739
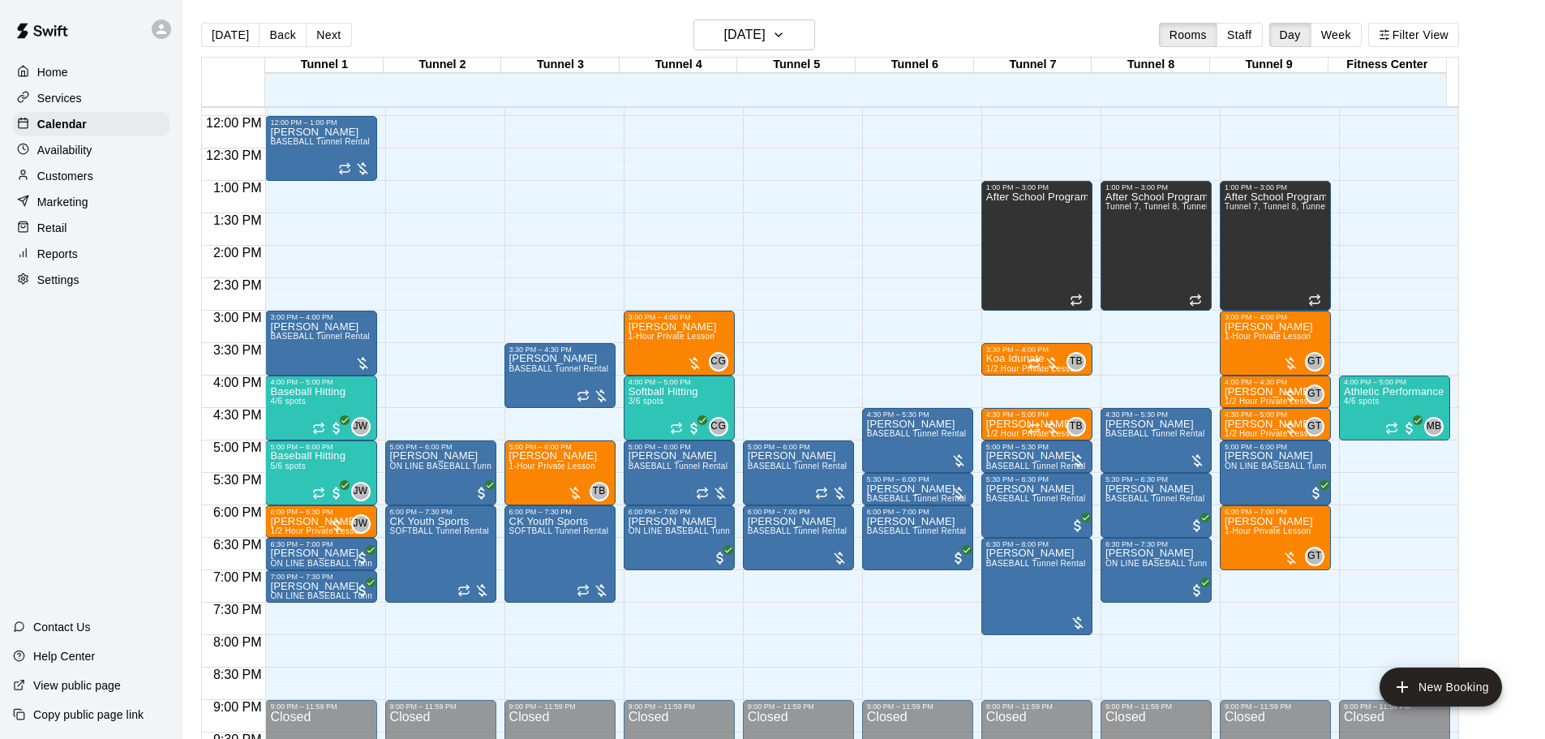
drag, startPoint x: 73, startPoint y: 184, endPoint x: 130, endPoint y: 185, distance: 56.8
click at [74, 184] on p "Customers" at bounding box center [65, 176] width 56 height 16
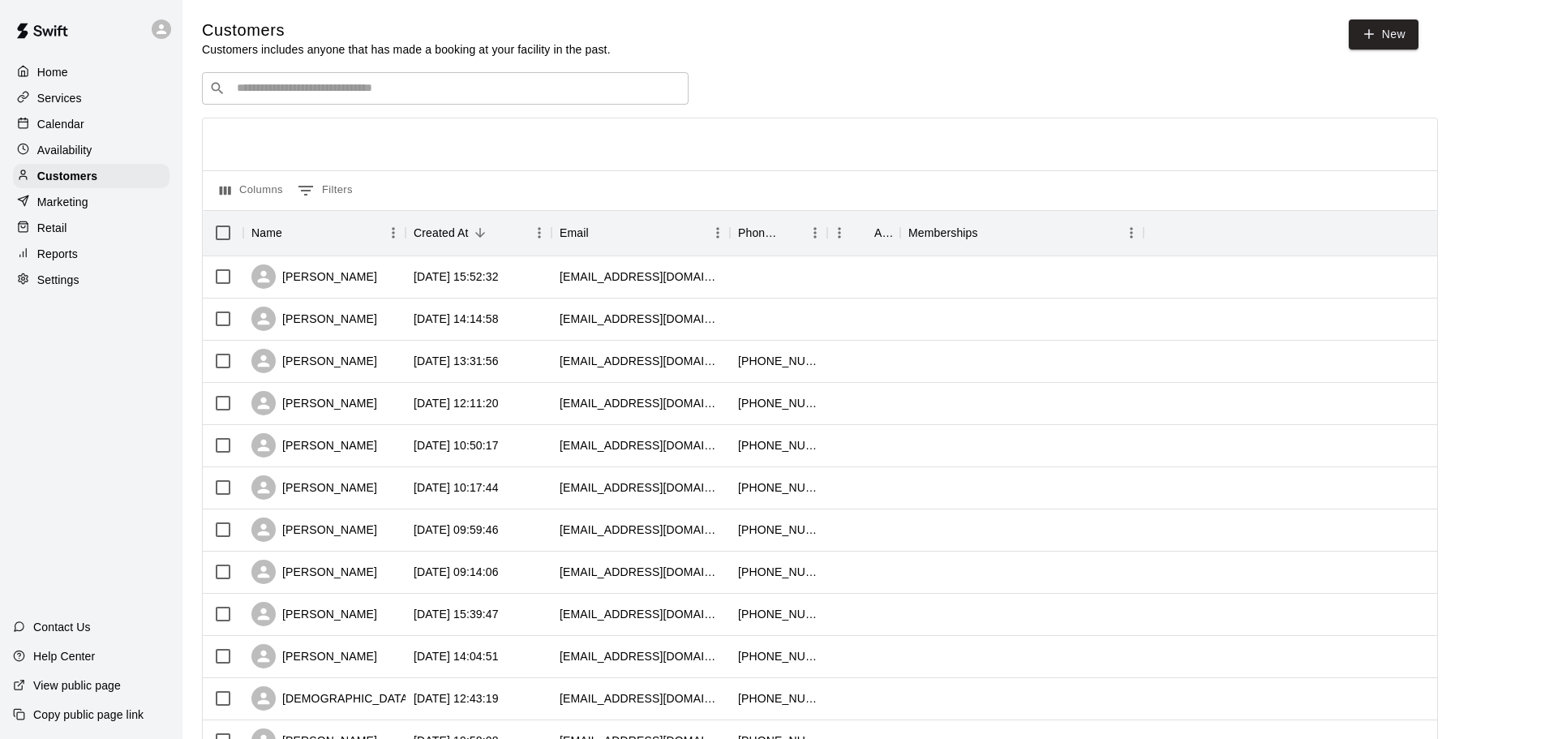
click at [304, 92] on input "Search customers by name or email" at bounding box center [456, 88] width 449 height 16
paste input "**********"
type input "**********"
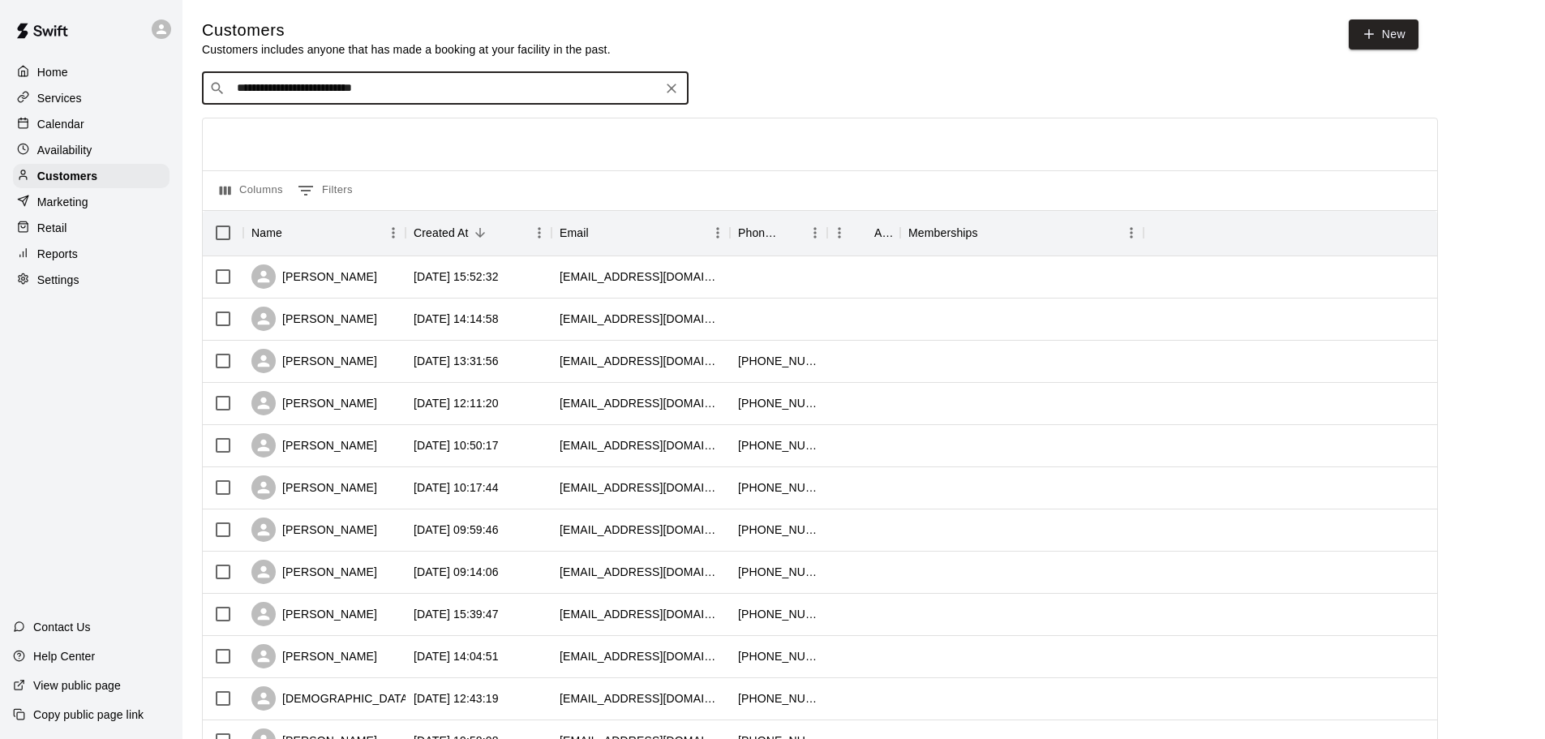
drag, startPoint x: 423, startPoint y: 97, endPoint x: 95, endPoint y: 88, distance: 327.8
click at [95, 88] on div "**********" at bounding box center [772, 700] width 1545 height 1400
click at [79, 123] on p "Calendar" at bounding box center [60, 124] width 47 height 16
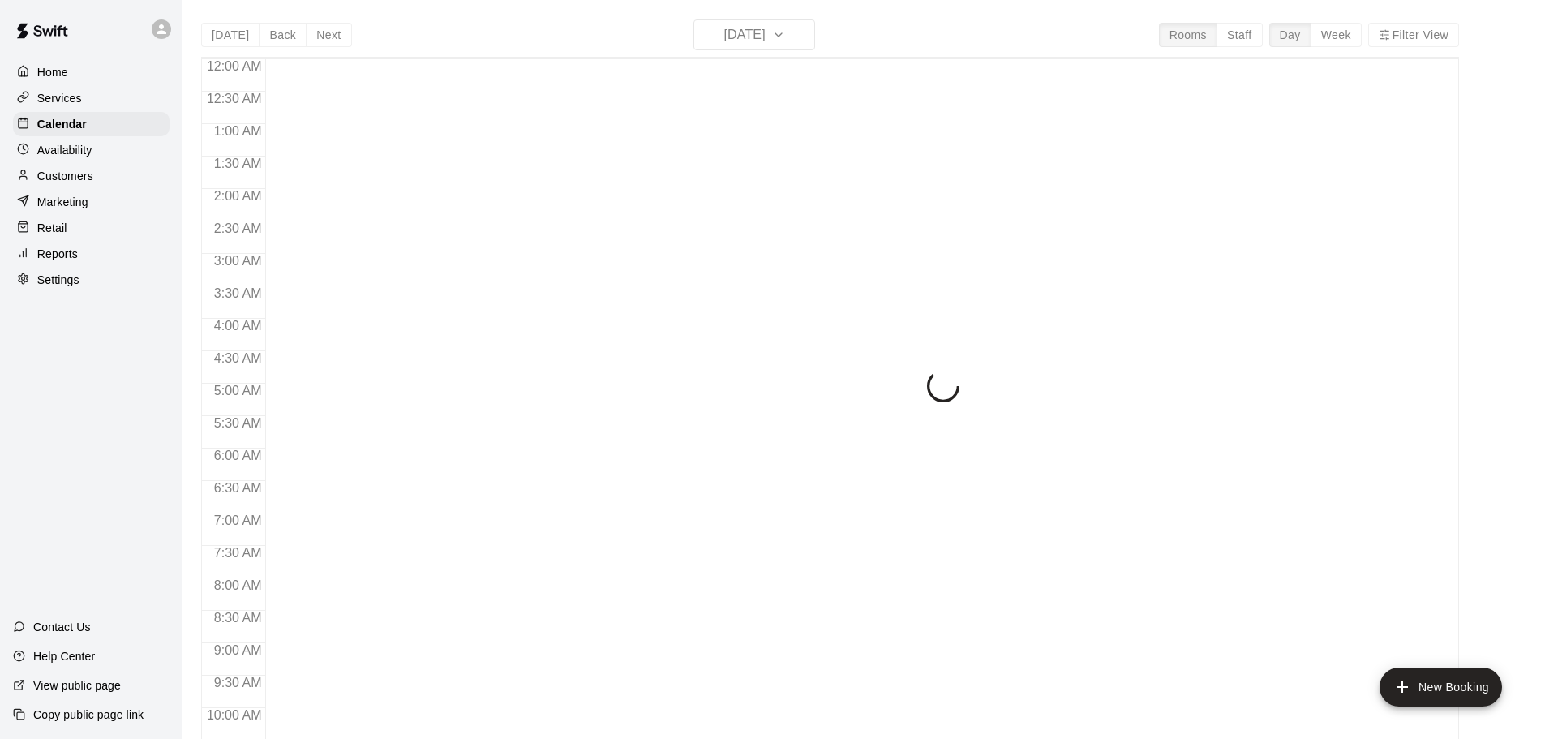
scroll to position [702, 0]
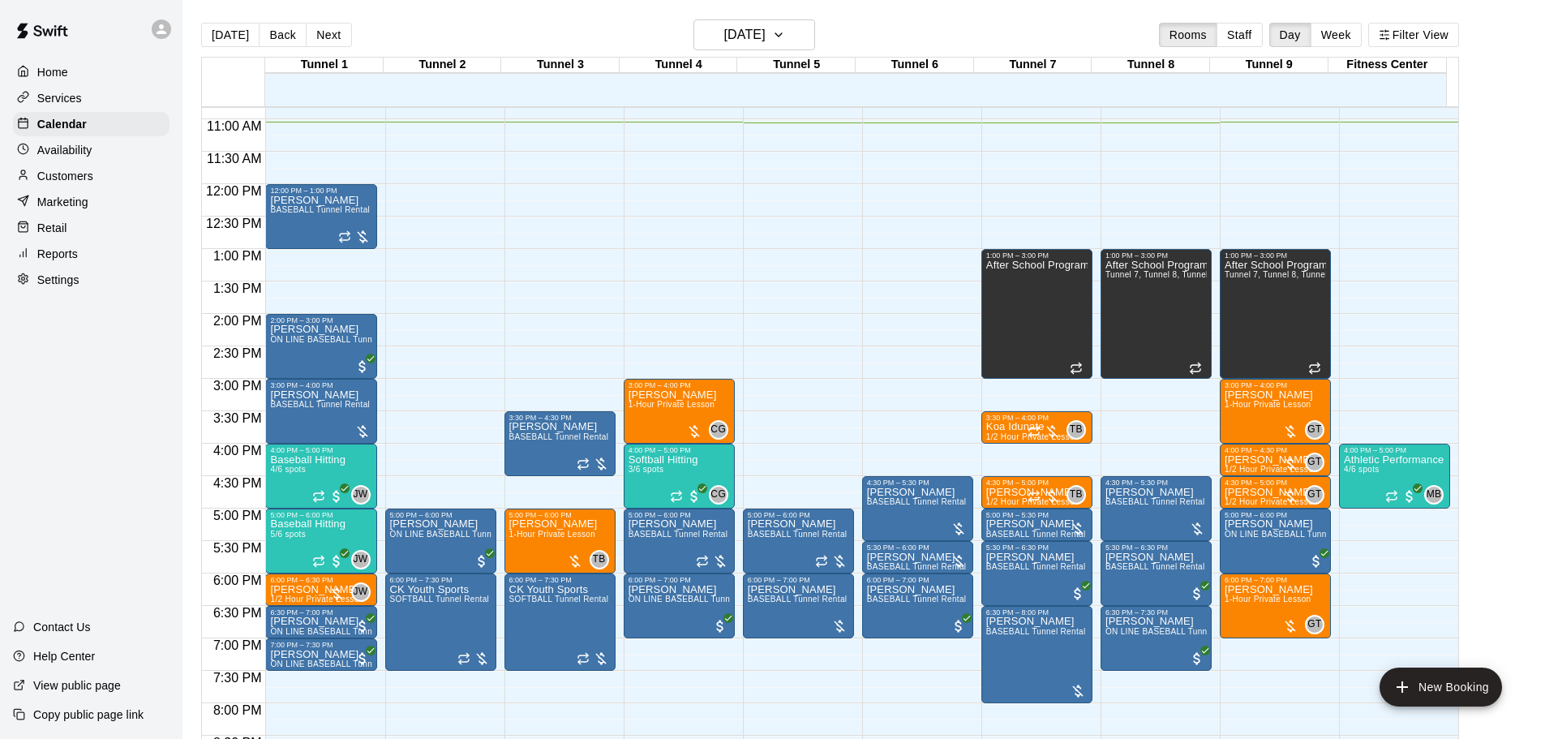
click at [55, 253] on p "Reports" at bounding box center [57, 254] width 41 height 16
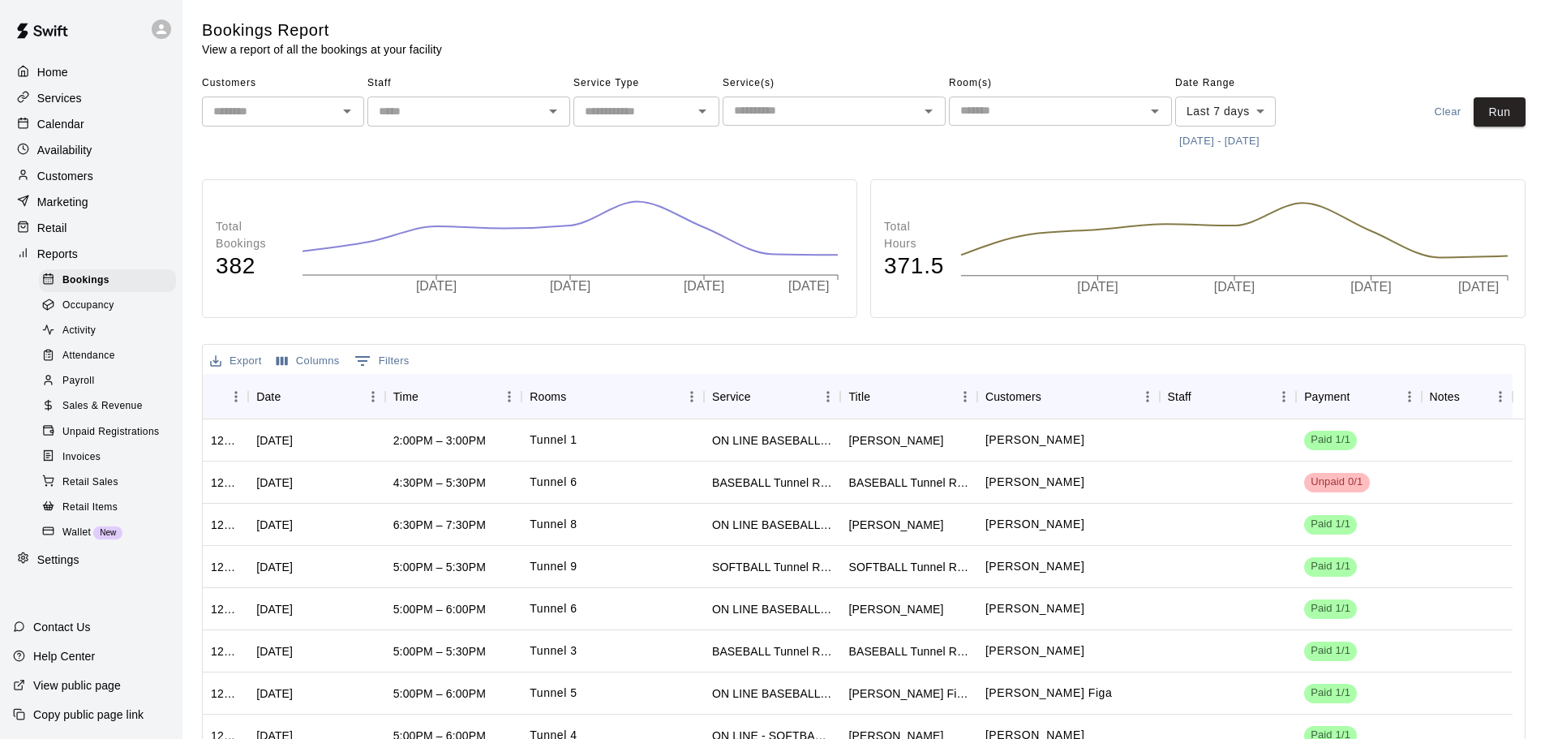
click at [119, 393] on div "Payroll" at bounding box center [107, 381] width 137 height 23
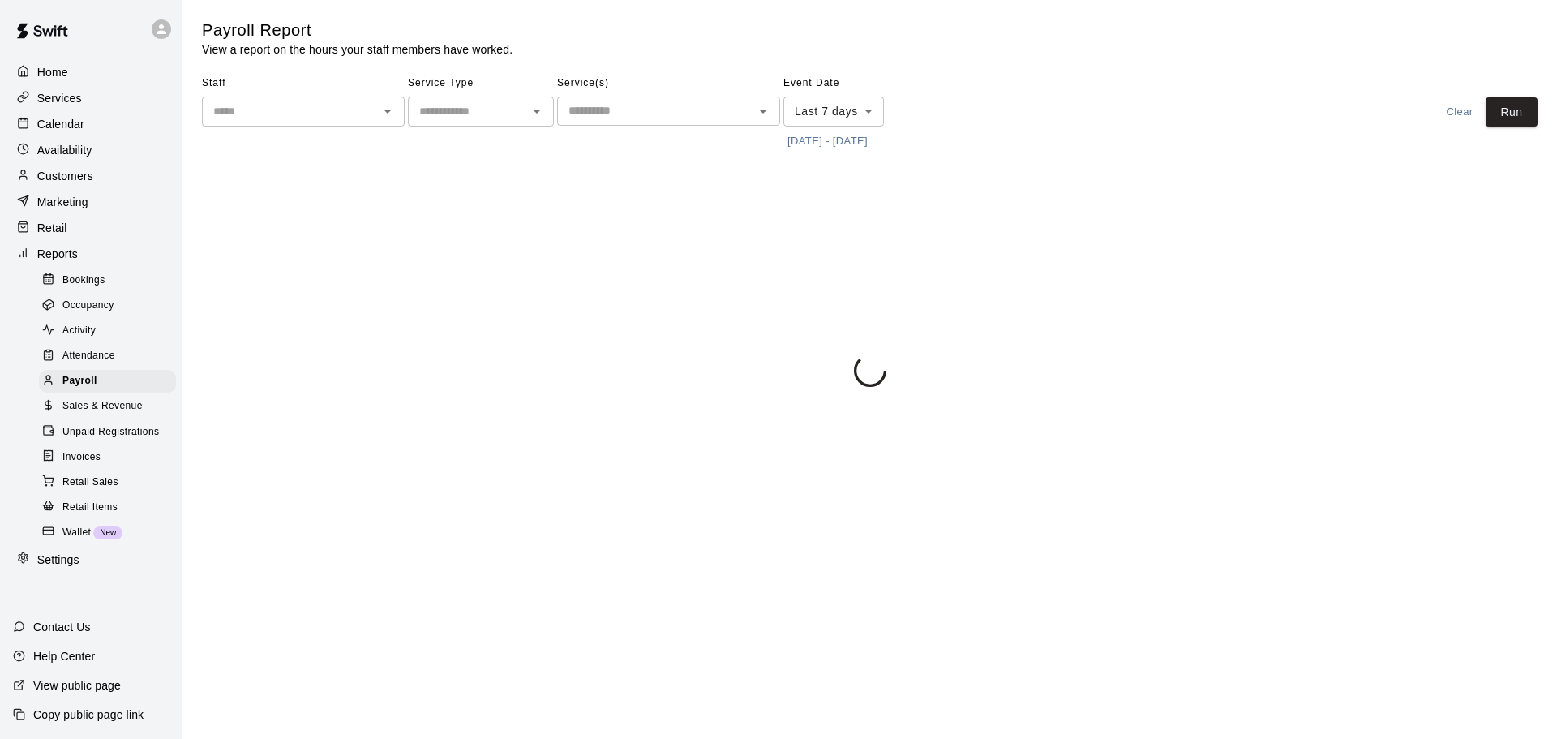
click at [372, 115] on input "text" at bounding box center [290, 111] width 166 height 20
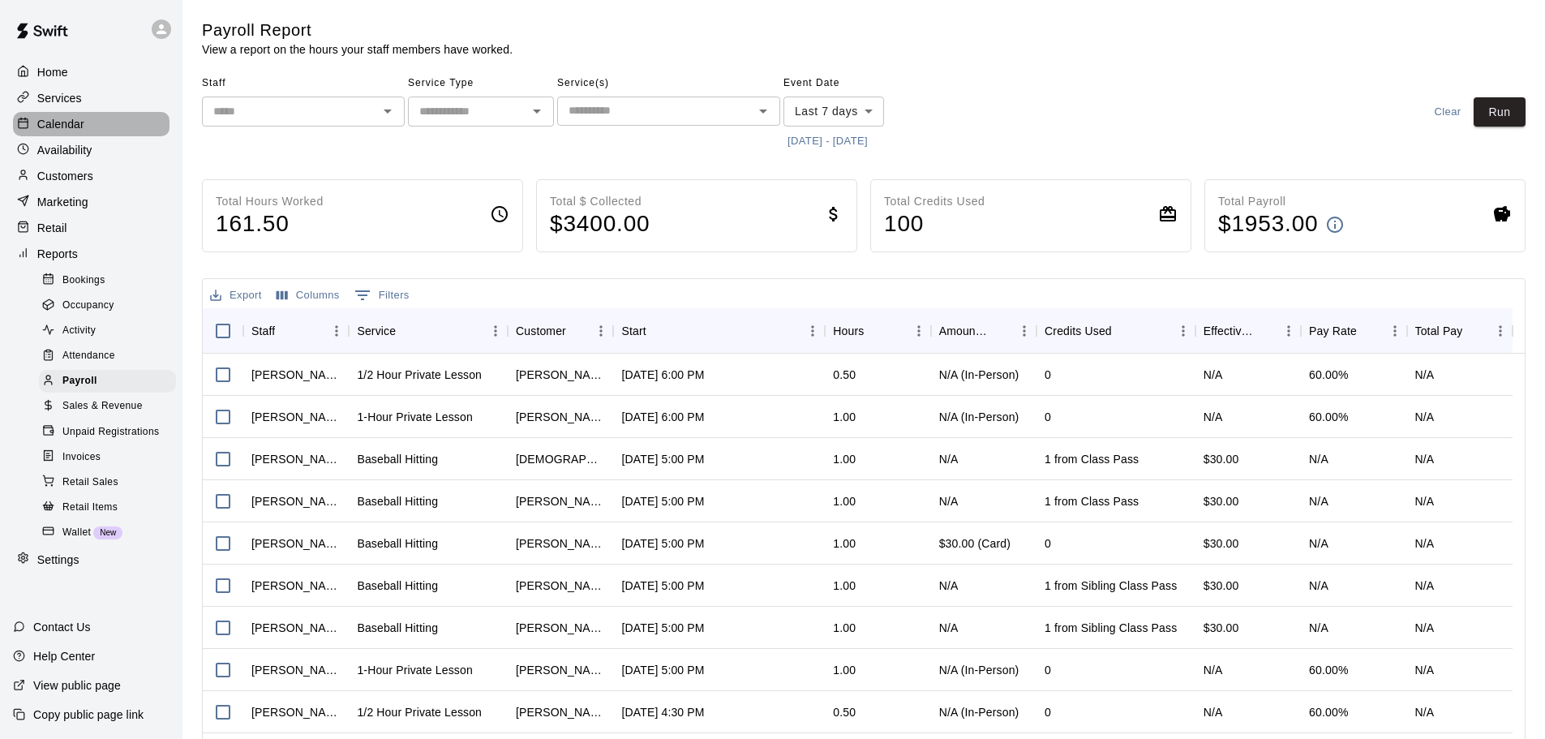
click at [76, 136] on div "Calendar" at bounding box center [91, 124] width 157 height 24
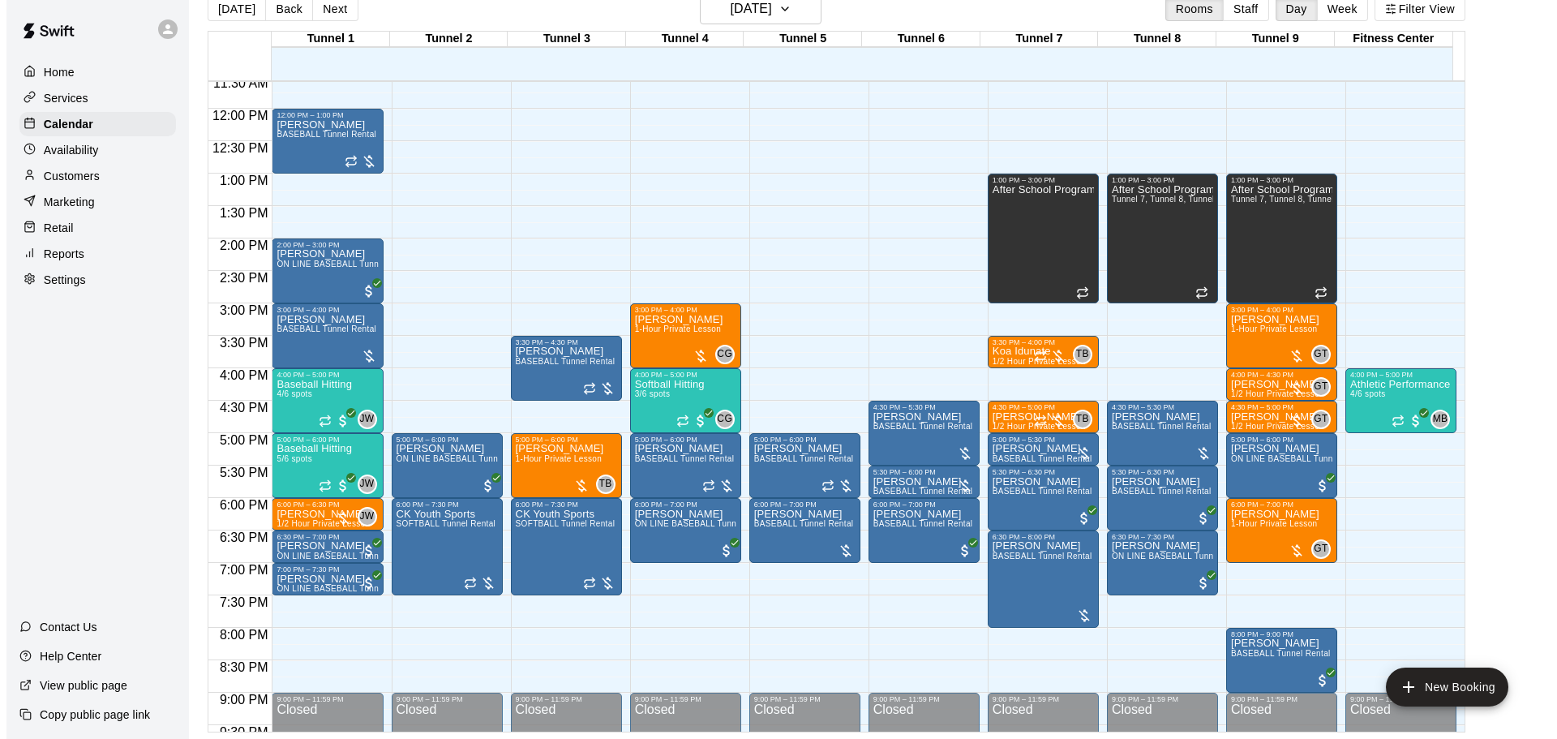
scroll to position [723, 0]
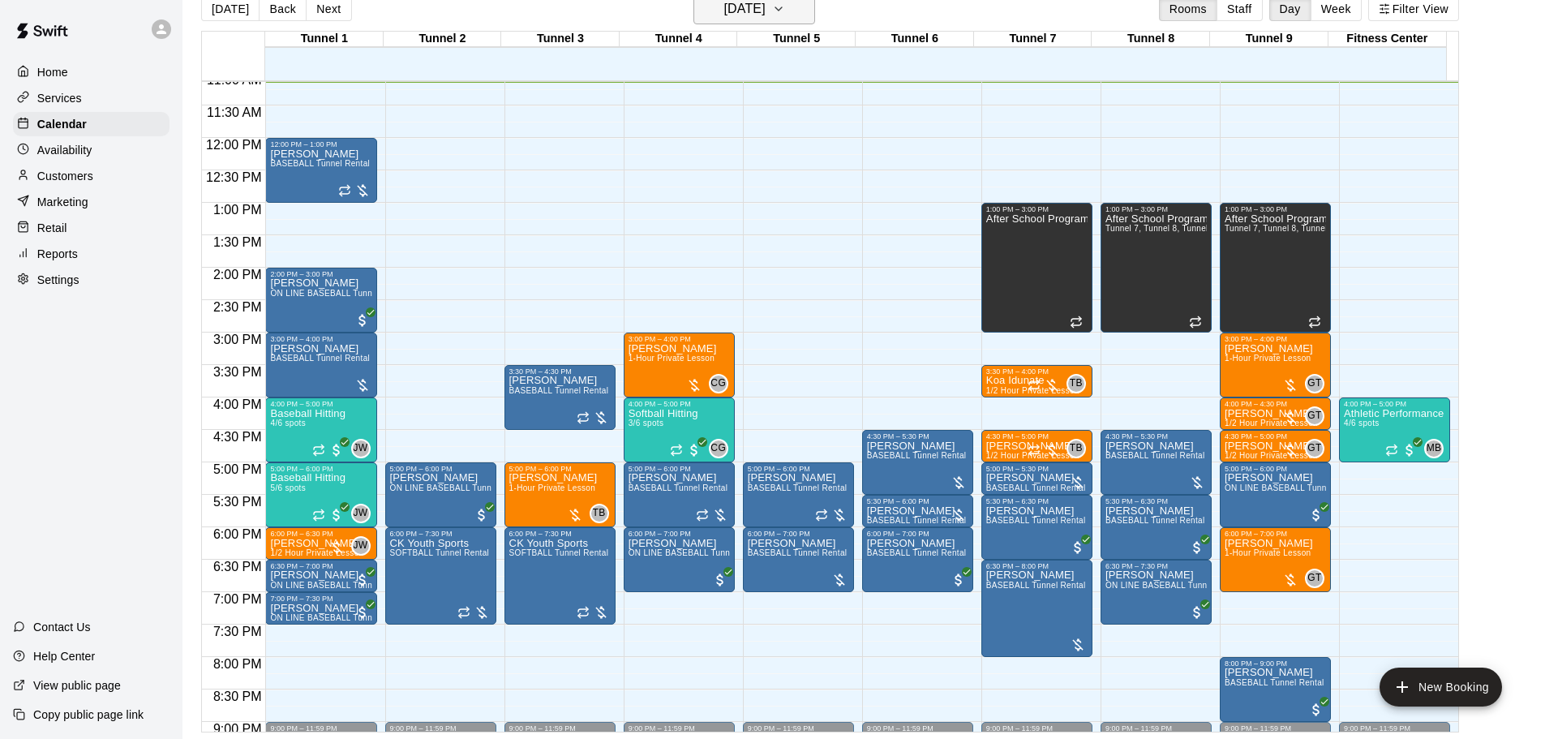
click at [742, 15] on h6 "[DATE]" at bounding box center [744, 9] width 41 height 23
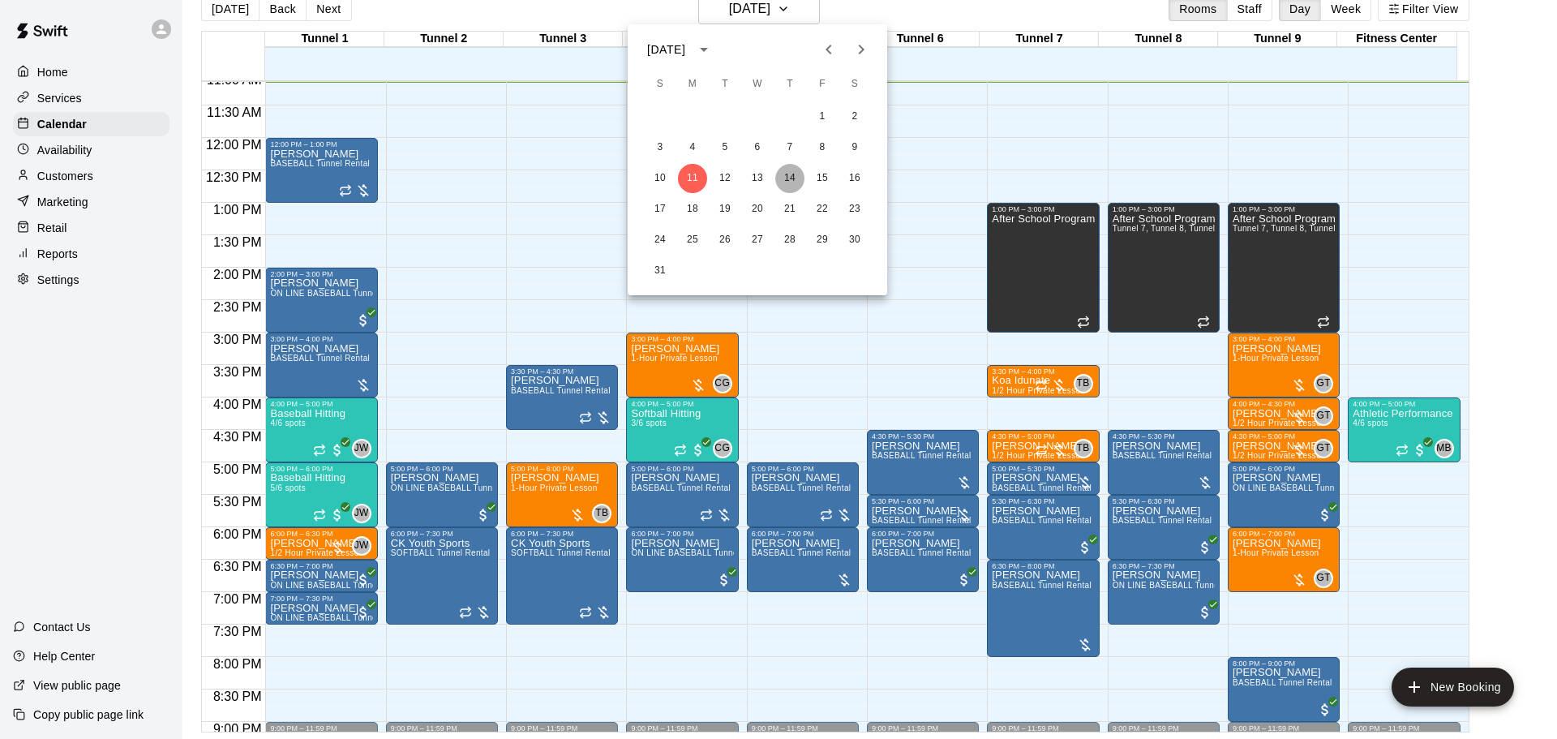
click at [787, 180] on button "14" at bounding box center [789, 178] width 29 height 29
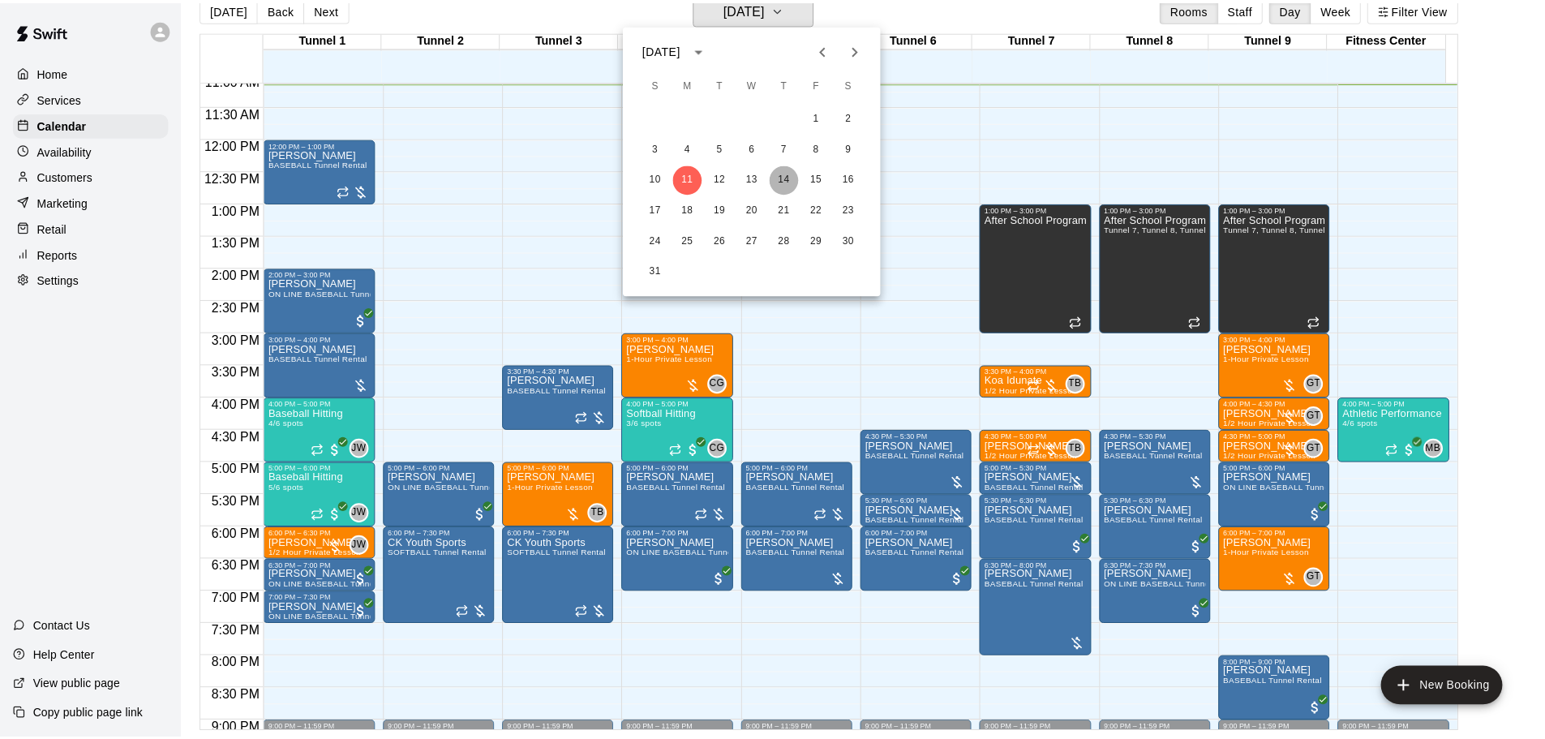
scroll to position [19, 0]
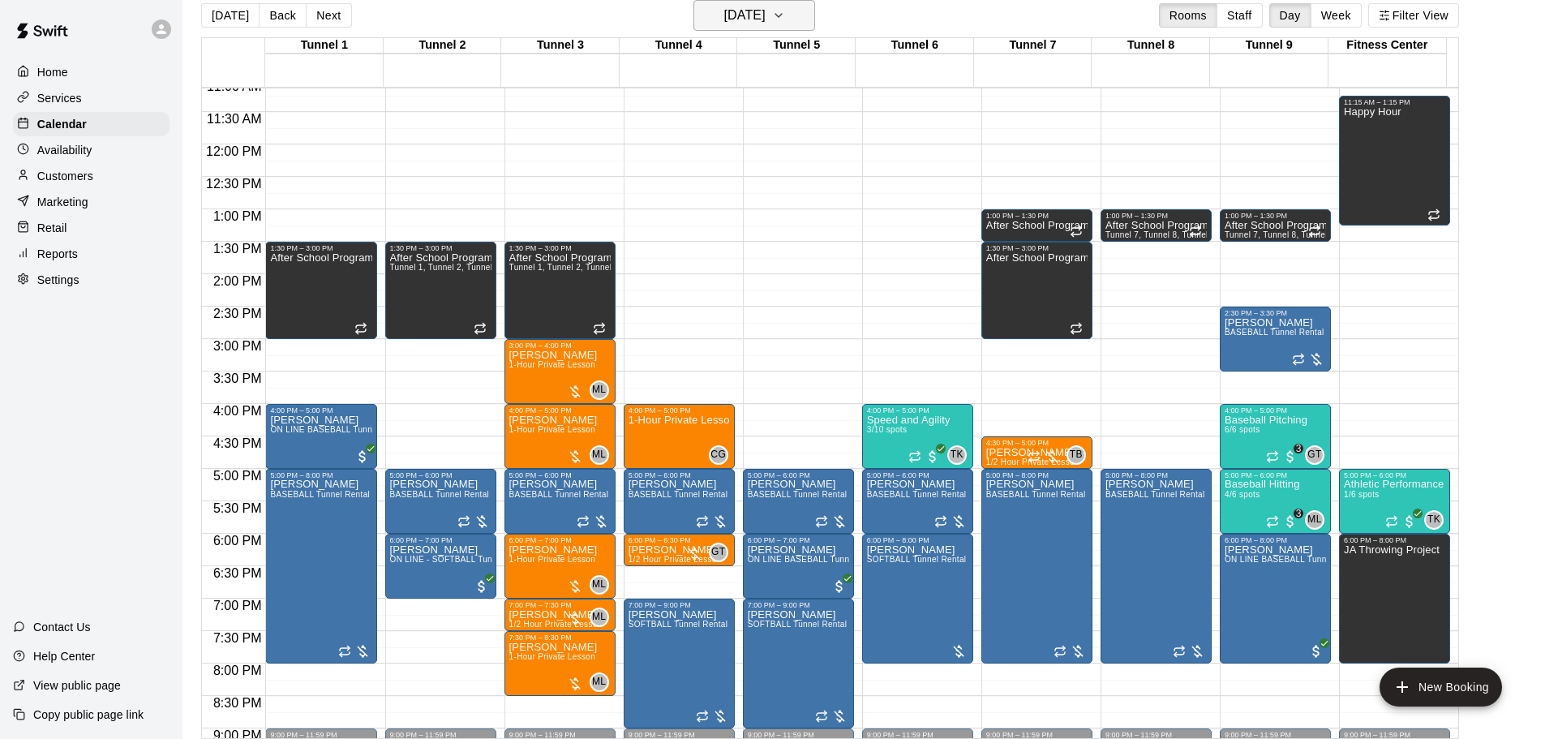
click at [741, 15] on h6 "Thursday Aug 14" at bounding box center [744, 15] width 41 height 23
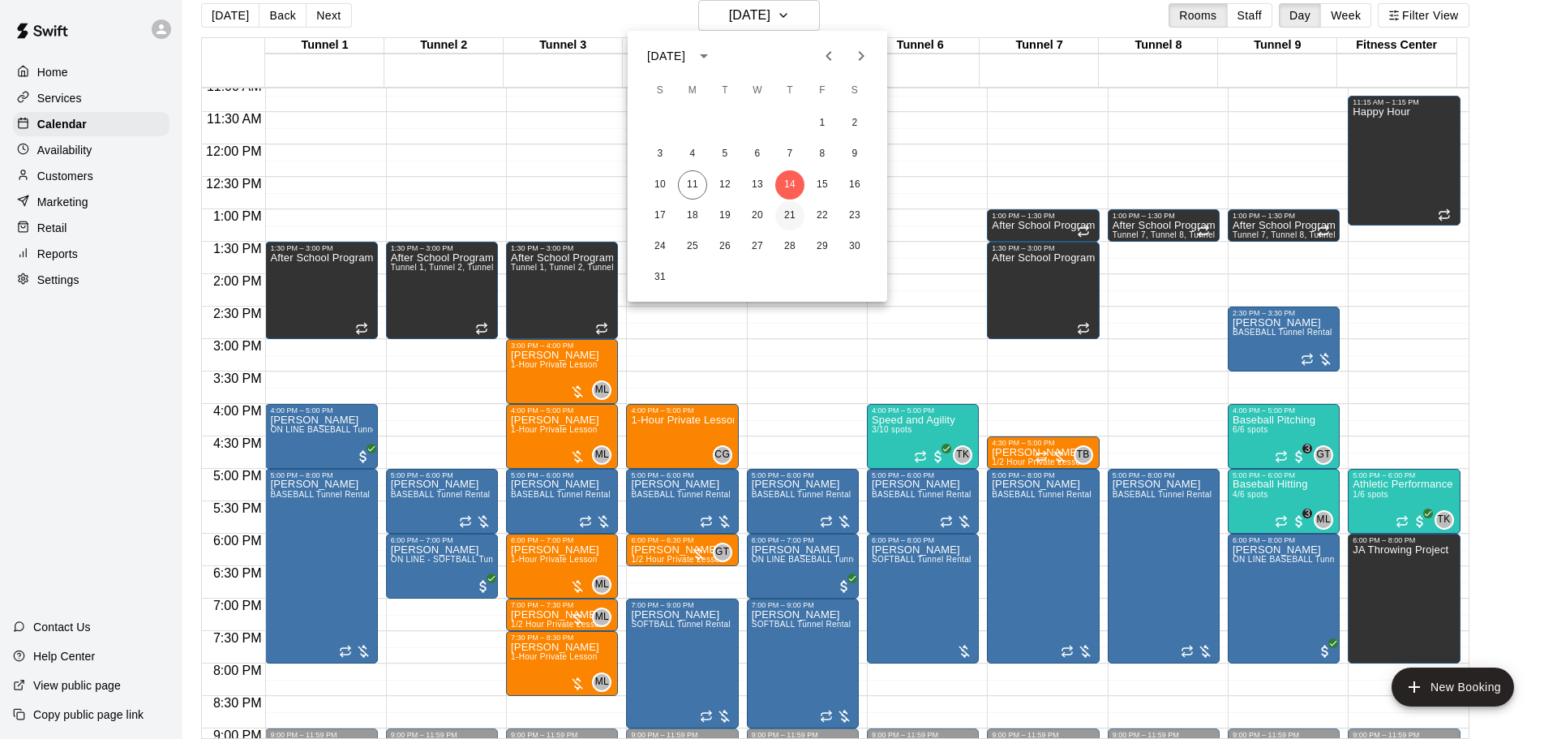
click at [796, 224] on button "21" at bounding box center [789, 215] width 29 height 29
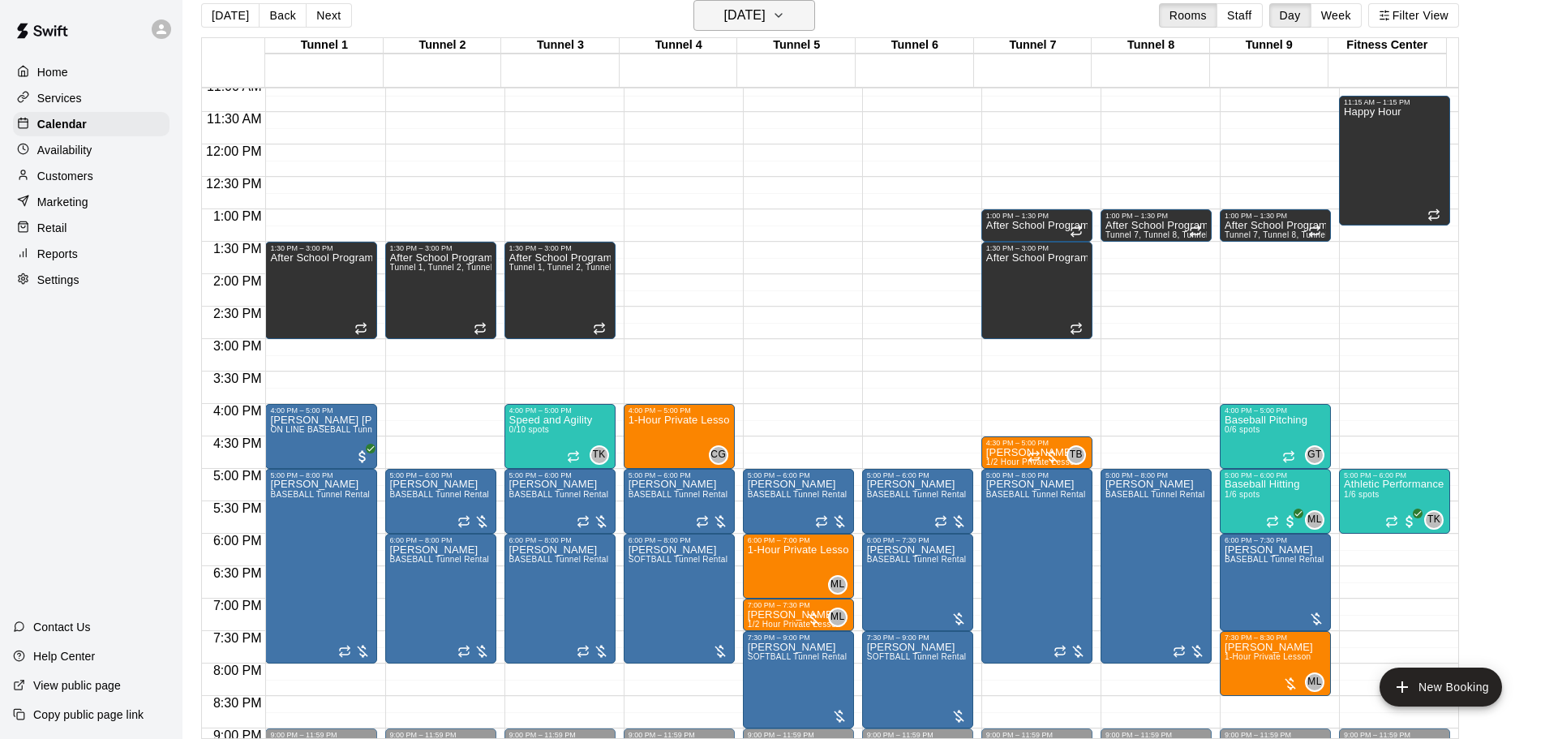
click at [766, 11] on h6 "Thursday Aug 21" at bounding box center [744, 15] width 41 height 23
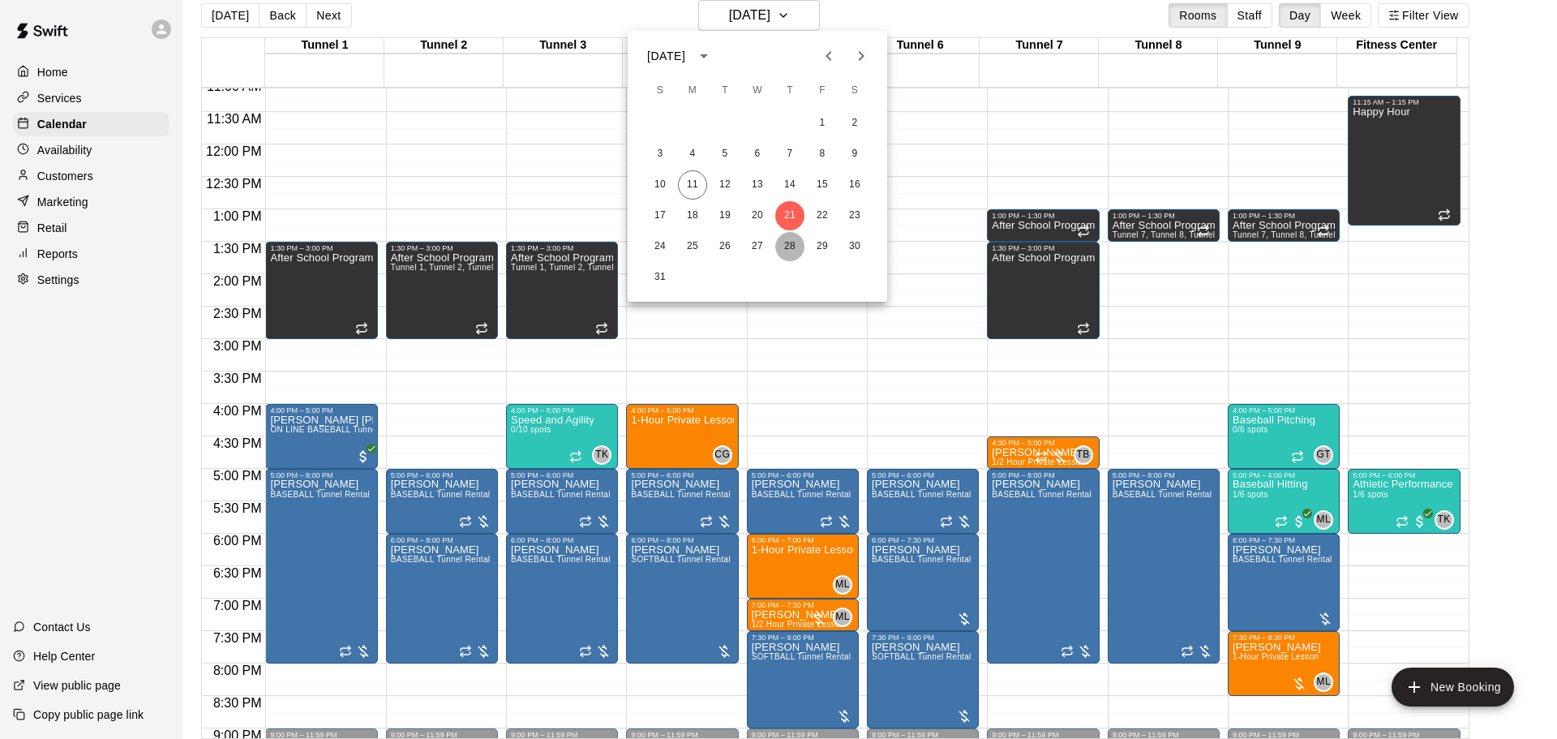
click at [787, 250] on button "28" at bounding box center [789, 246] width 29 height 29
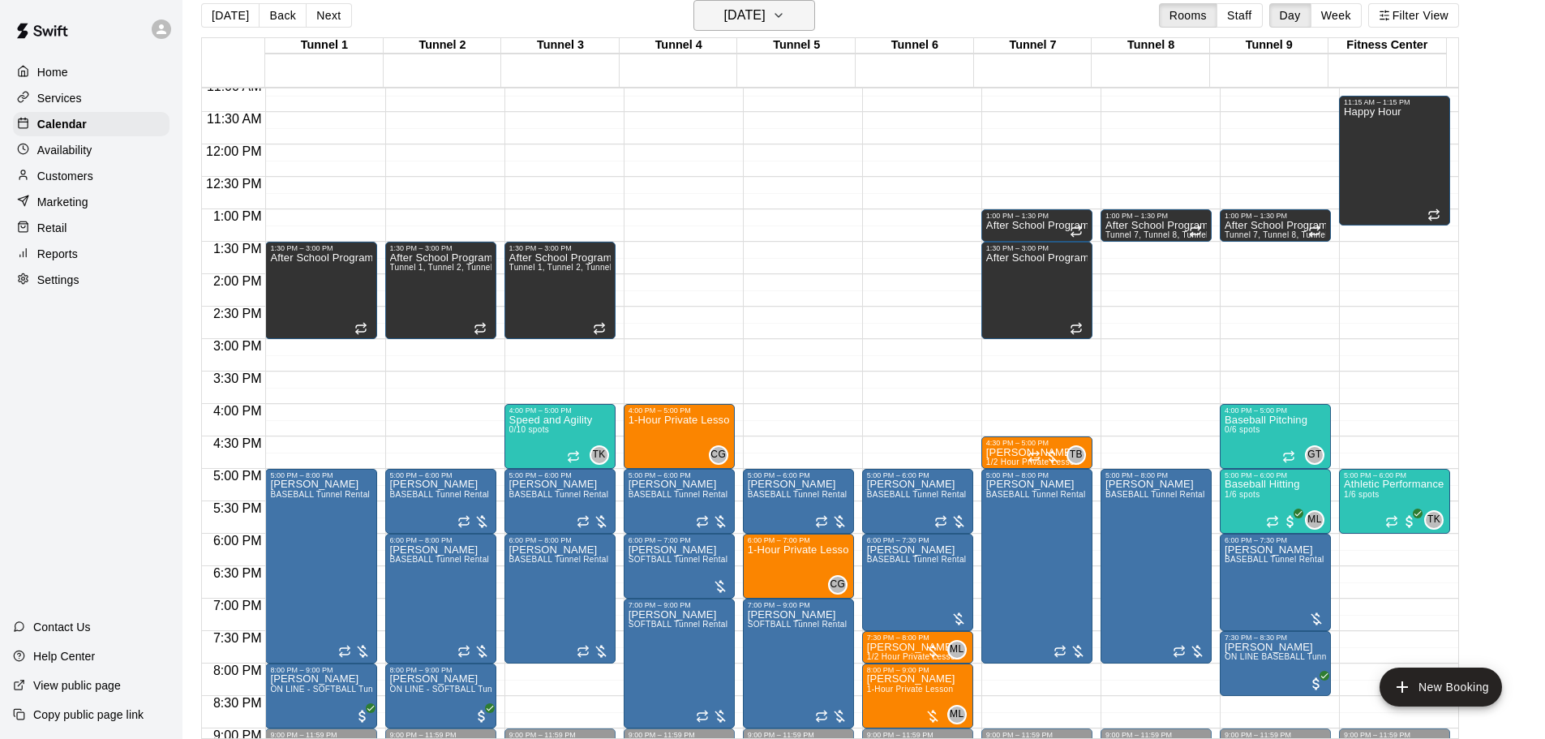
click at [760, 13] on h6 "Thursday Aug 28" at bounding box center [744, 15] width 41 height 23
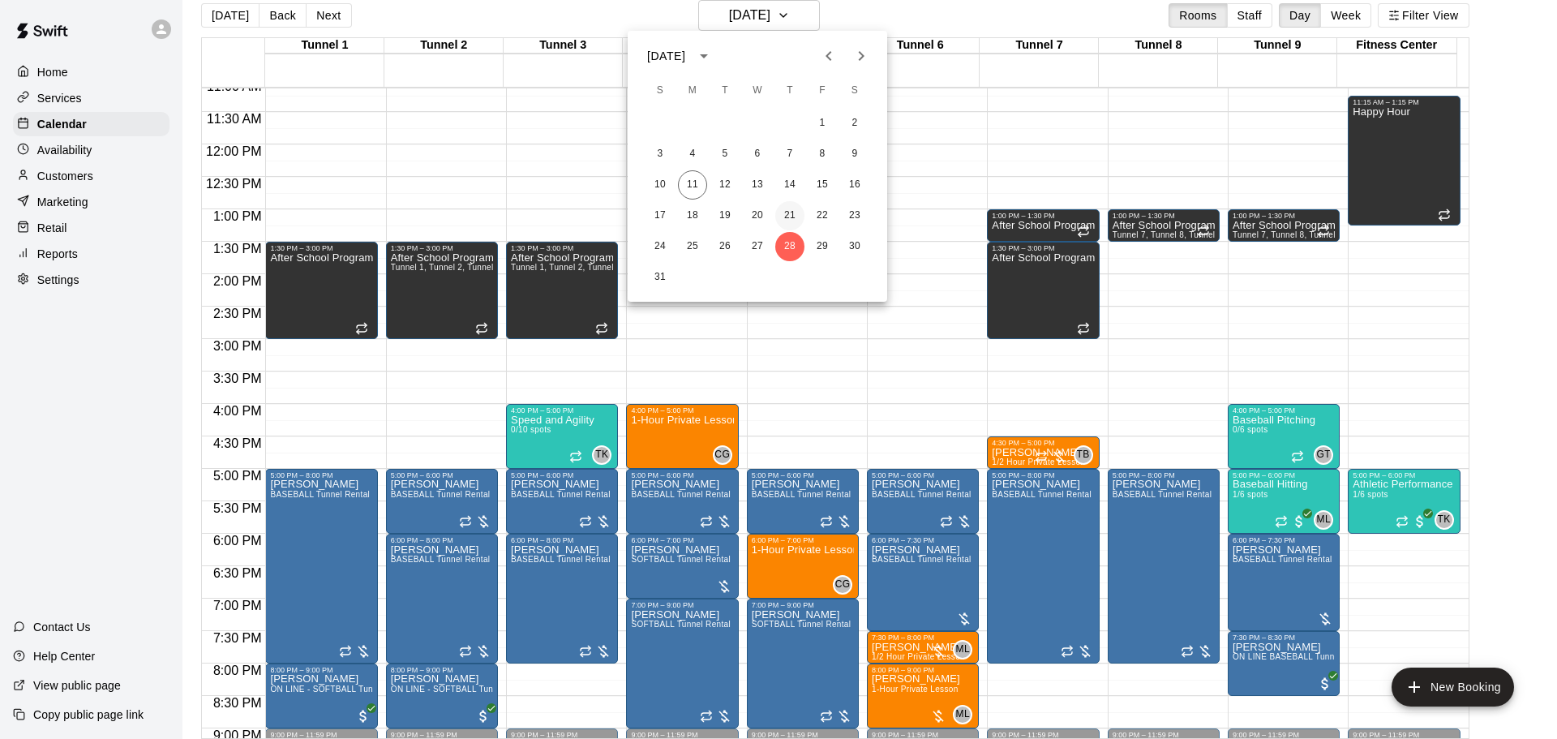
click at [790, 211] on button "21" at bounding box center [789, 215] width 29 height 29
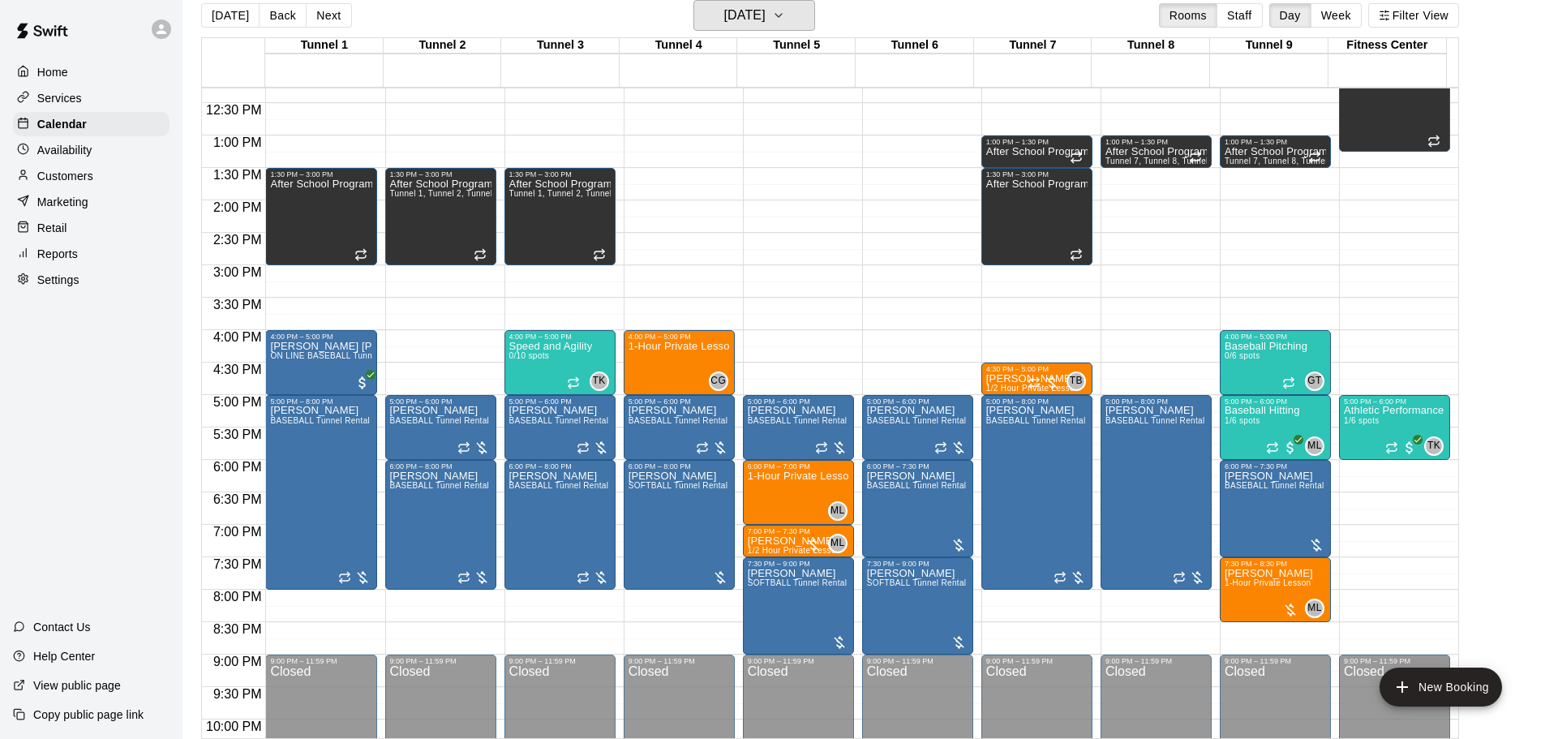
scroll to position [885, 0]
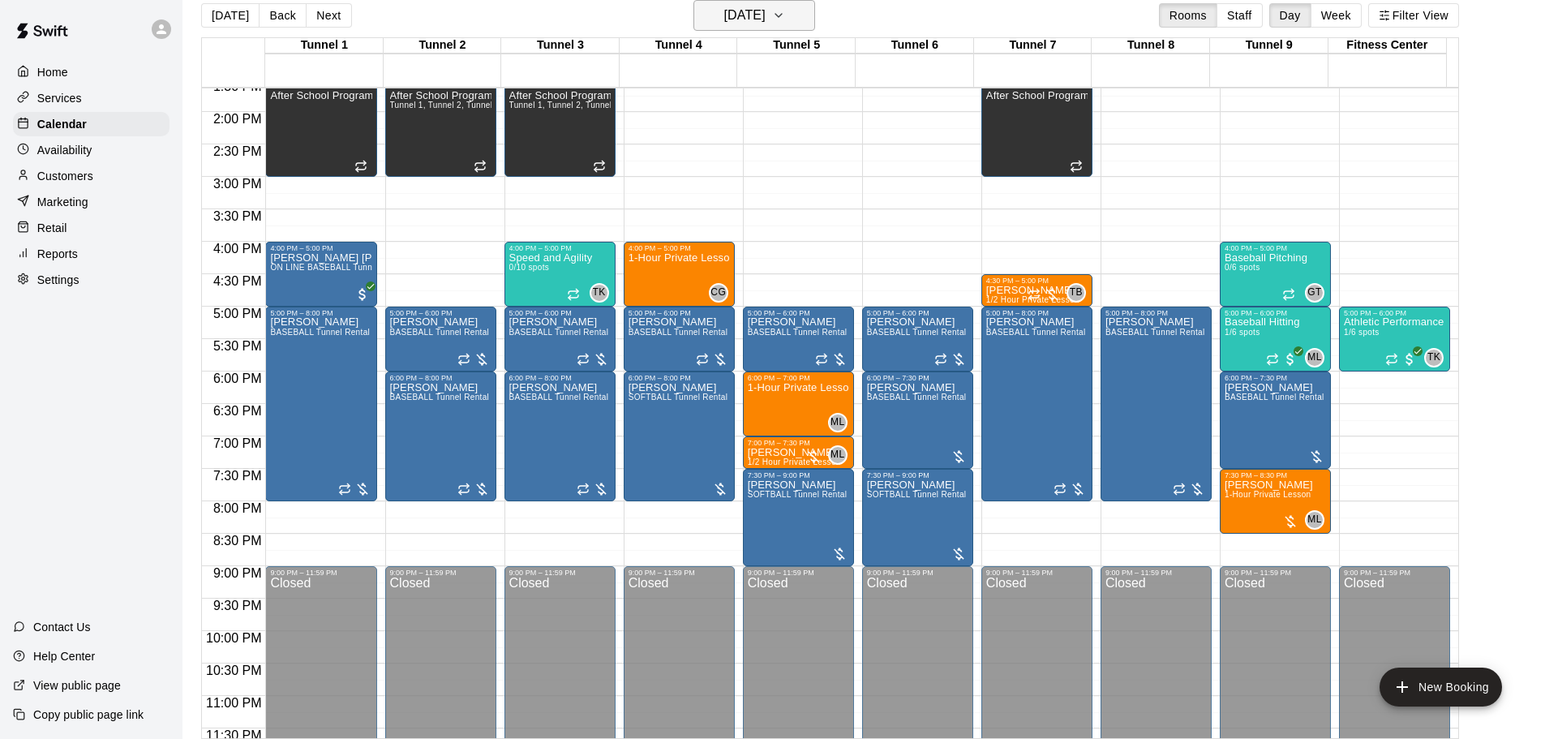
click at [749, 11] on h6 "Thursday Aug 21" at bounding box center [744, 15] width 41 height 23
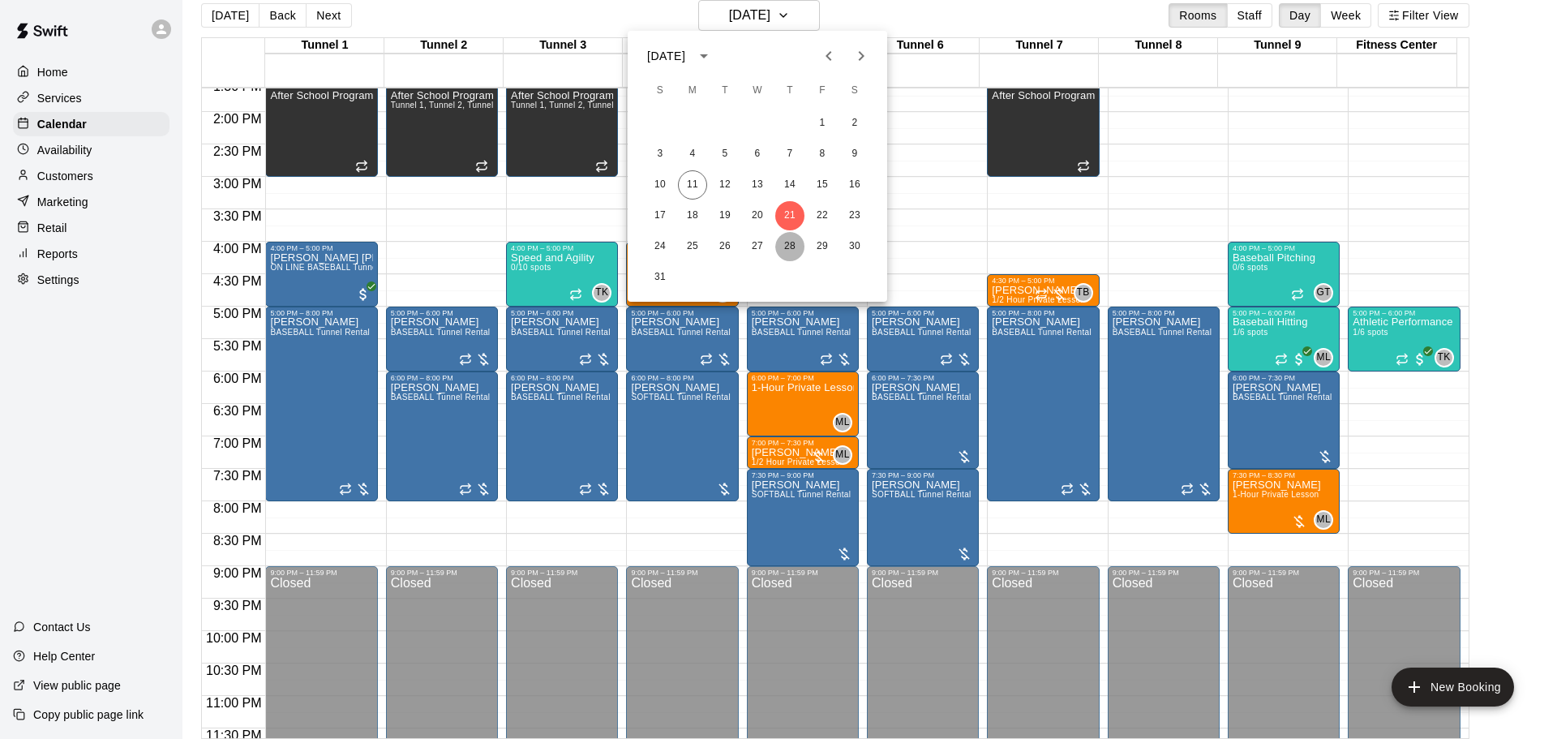
click at [783, 242] on button "28" at bounding box center [789, 246] width 29 height 29
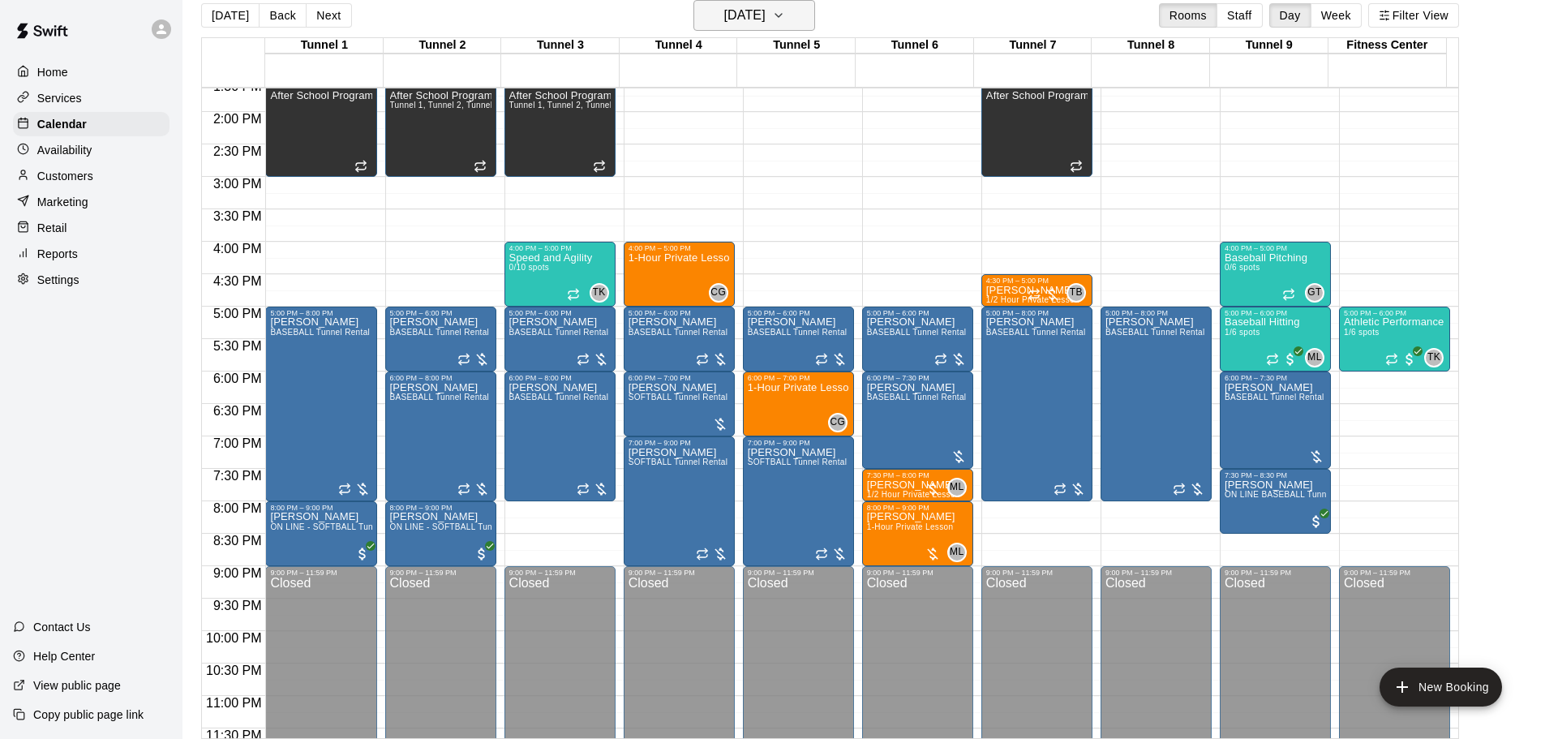
click at [766, 15] on h6 "Thursday Aug 28" at bounding box center [744, 15] width 41 height 23
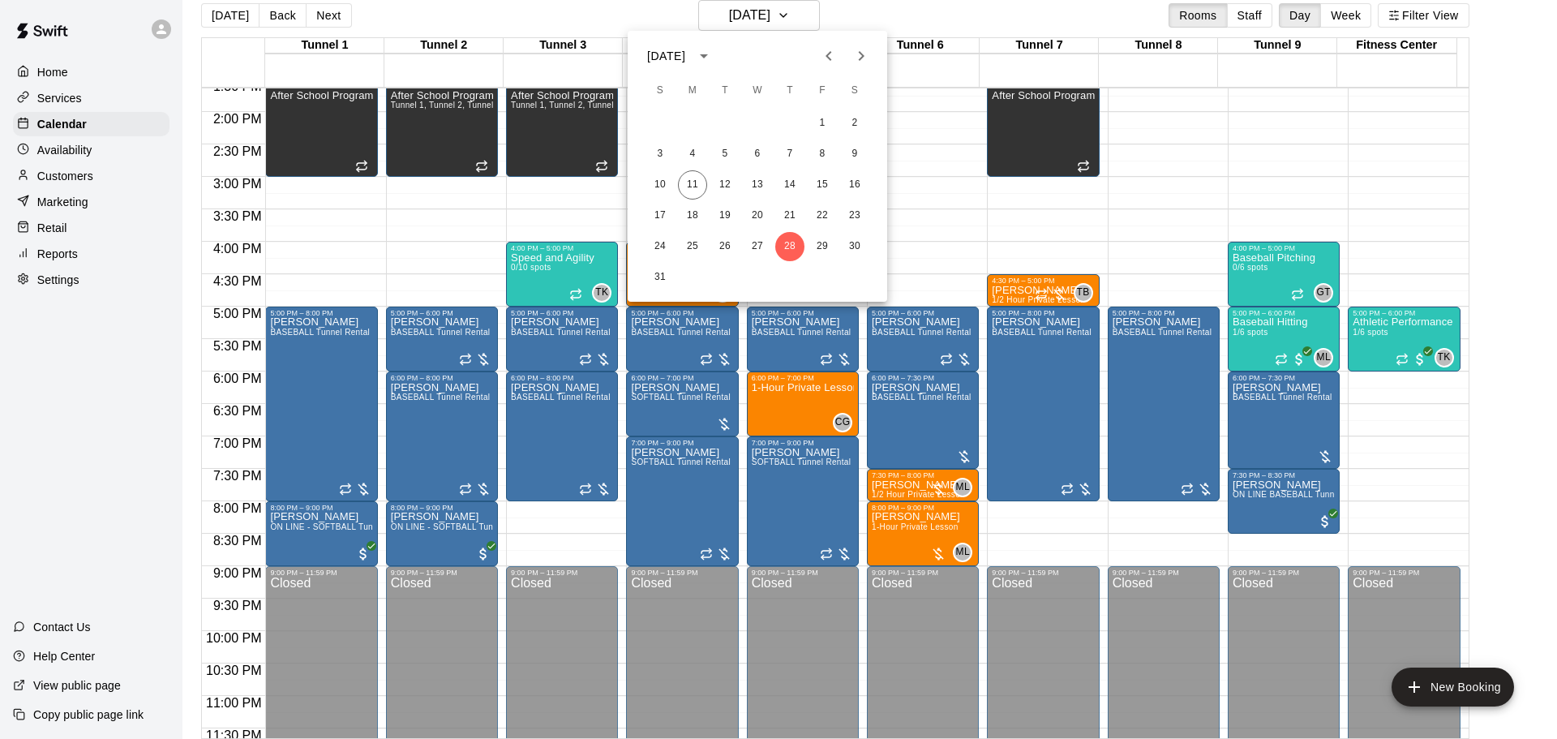
click at [861, 57] on icon "Next month" at bounding box center [861, 55] width 19 height 19
click at [782, 124] on button "4" at bounding box center [789, 123] width 29 height 29
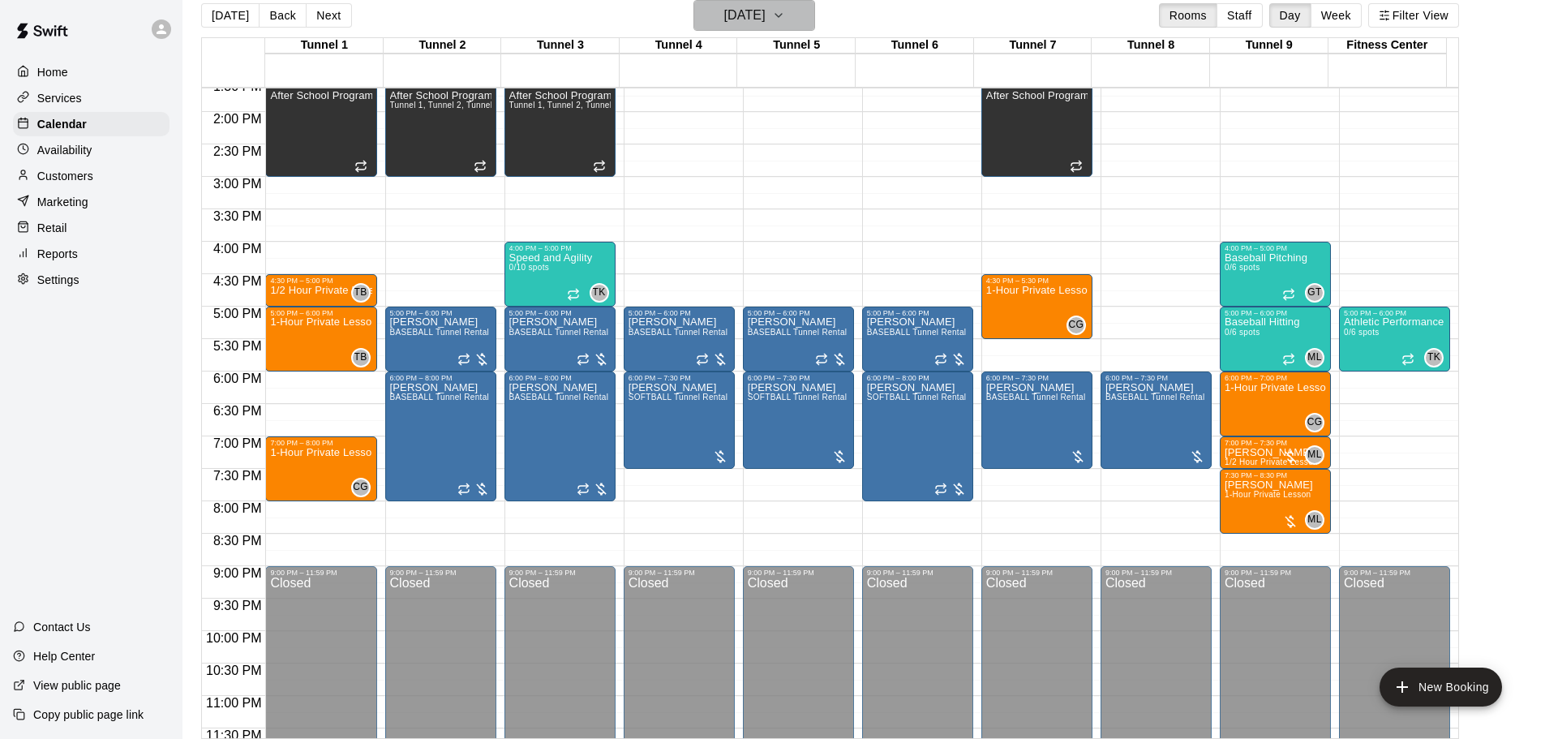
click at [766, 11] on h6 "Thursday Sep 04" at bounding box center [744, 15] width 41 height 23
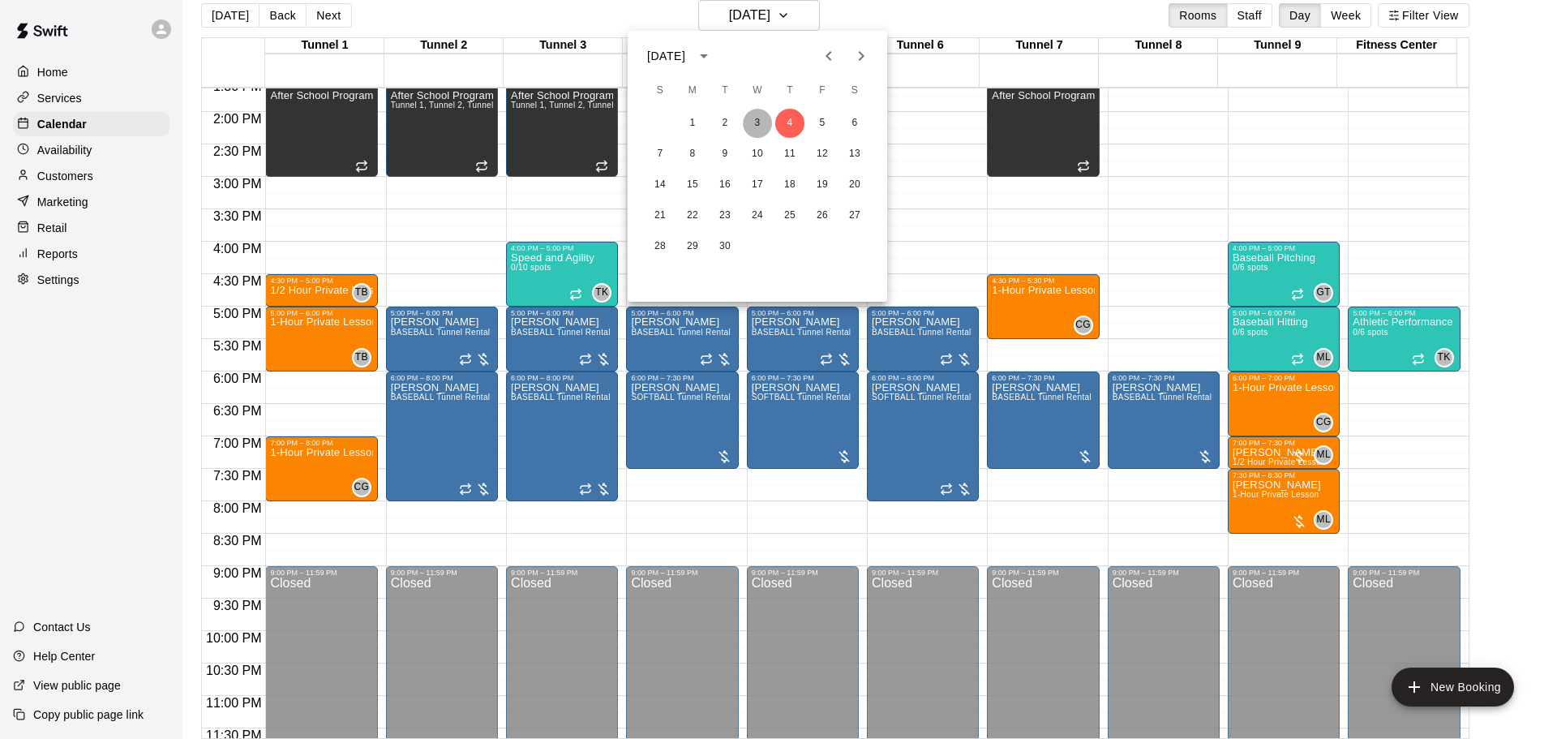
click at [750, 123] on button "3" at bounding box center [757, 123] width 29 height 29
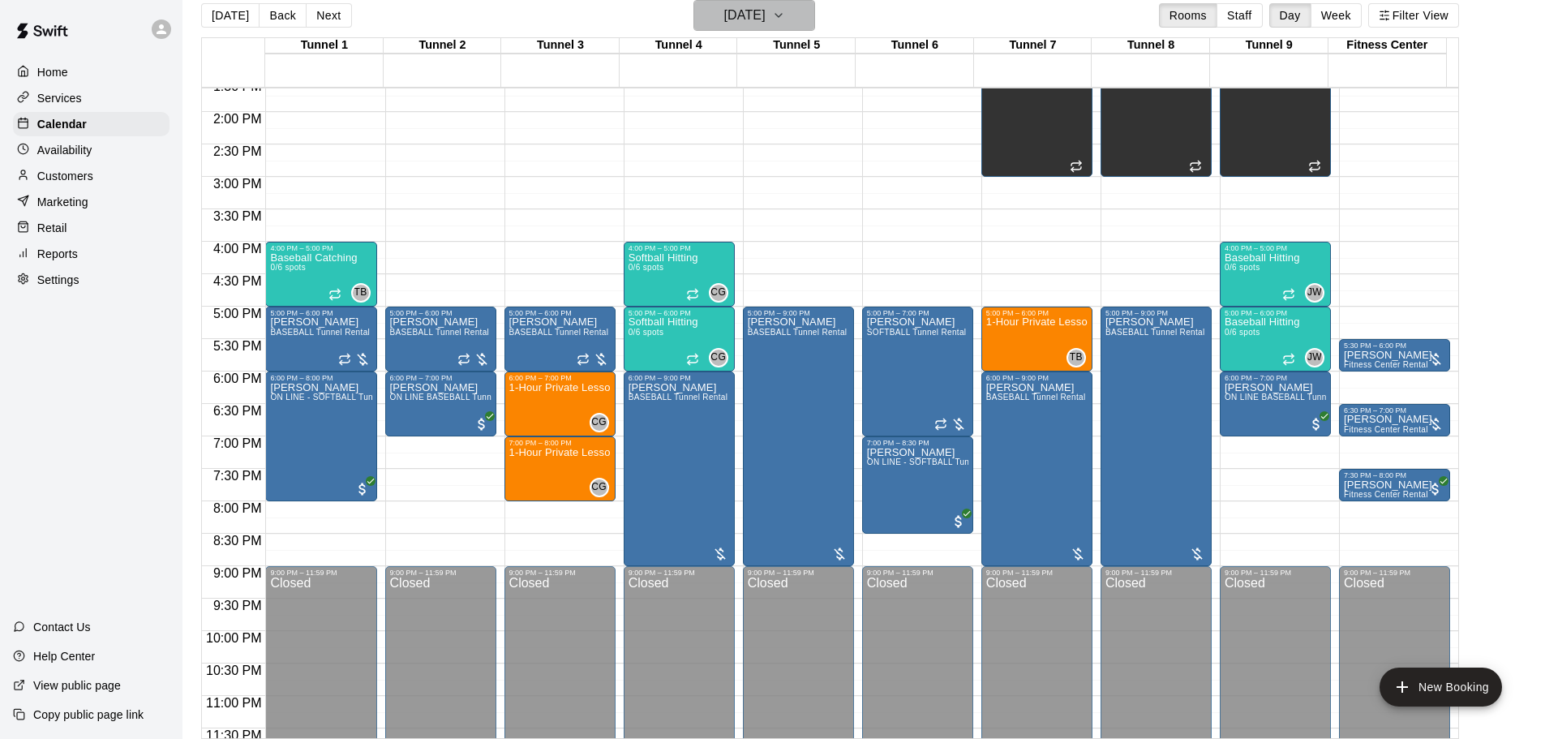
click at [756, 15] on h6 "Wednesday Sep 03" at bounding box center [744, 15] width 41 height 23
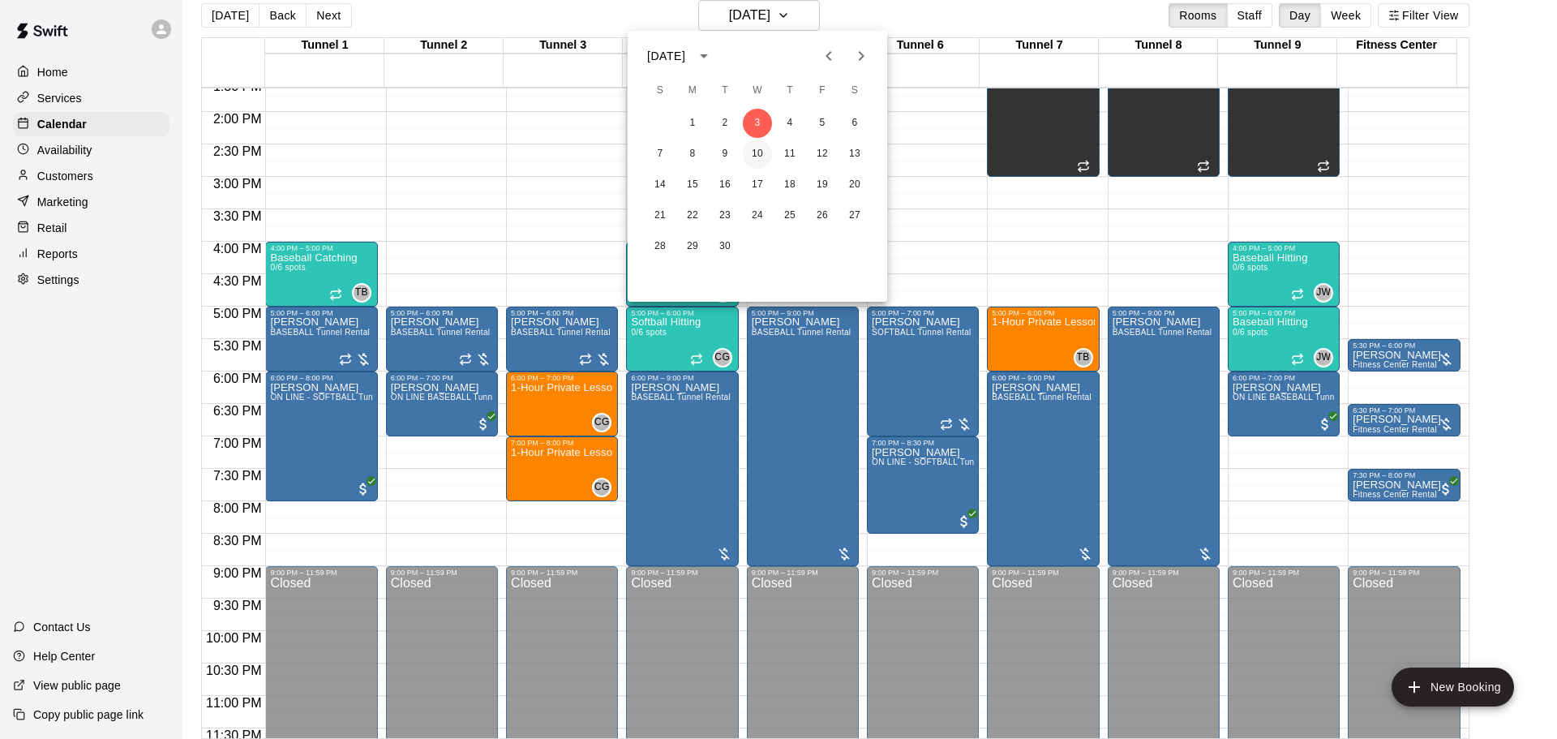
click at [760, 157] on button "10" at bounding box center [757, 154] width 29 height 29
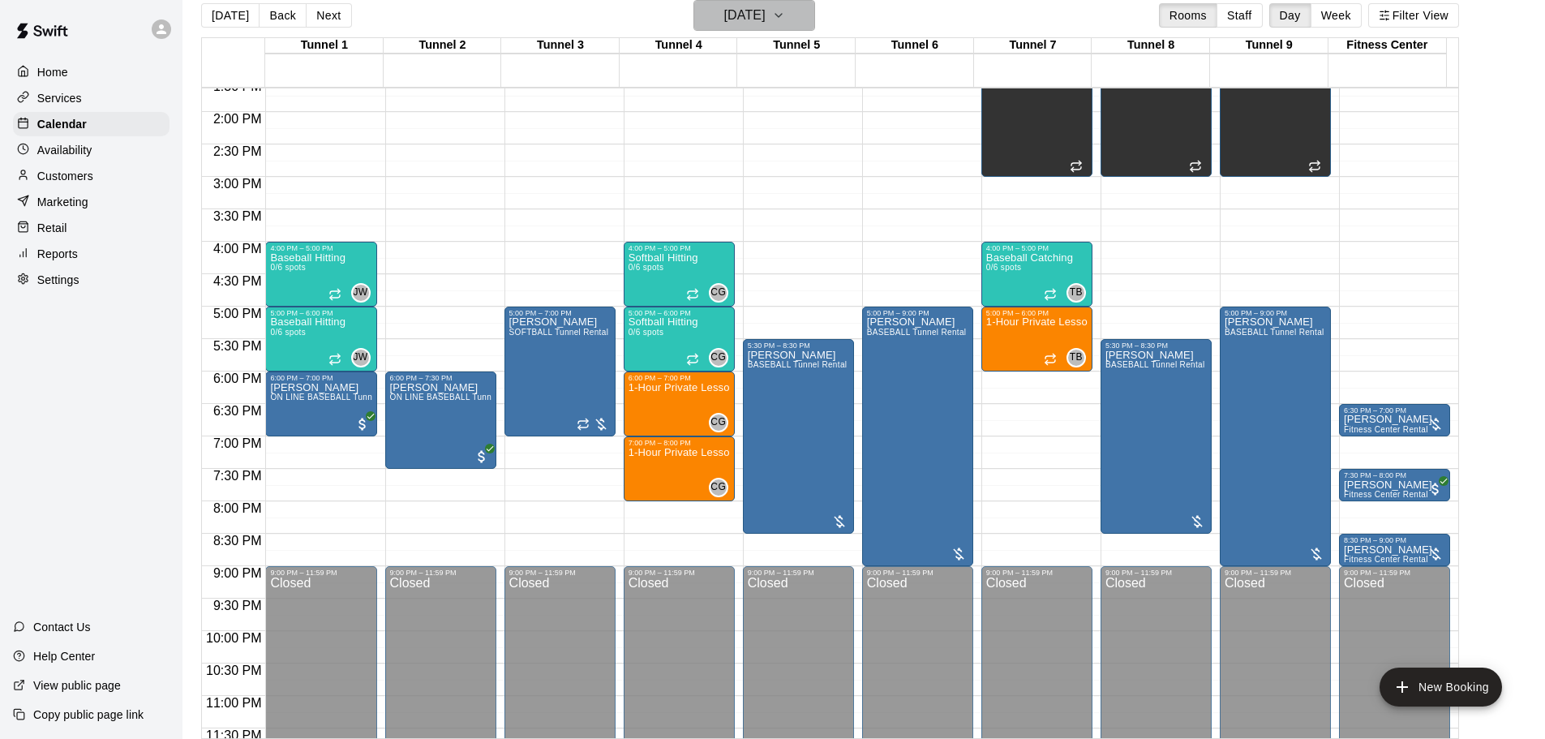
click at [754, 11] on h6 "Wednesday Sep 10" at bounding box center [744, 15] width 41 height 23
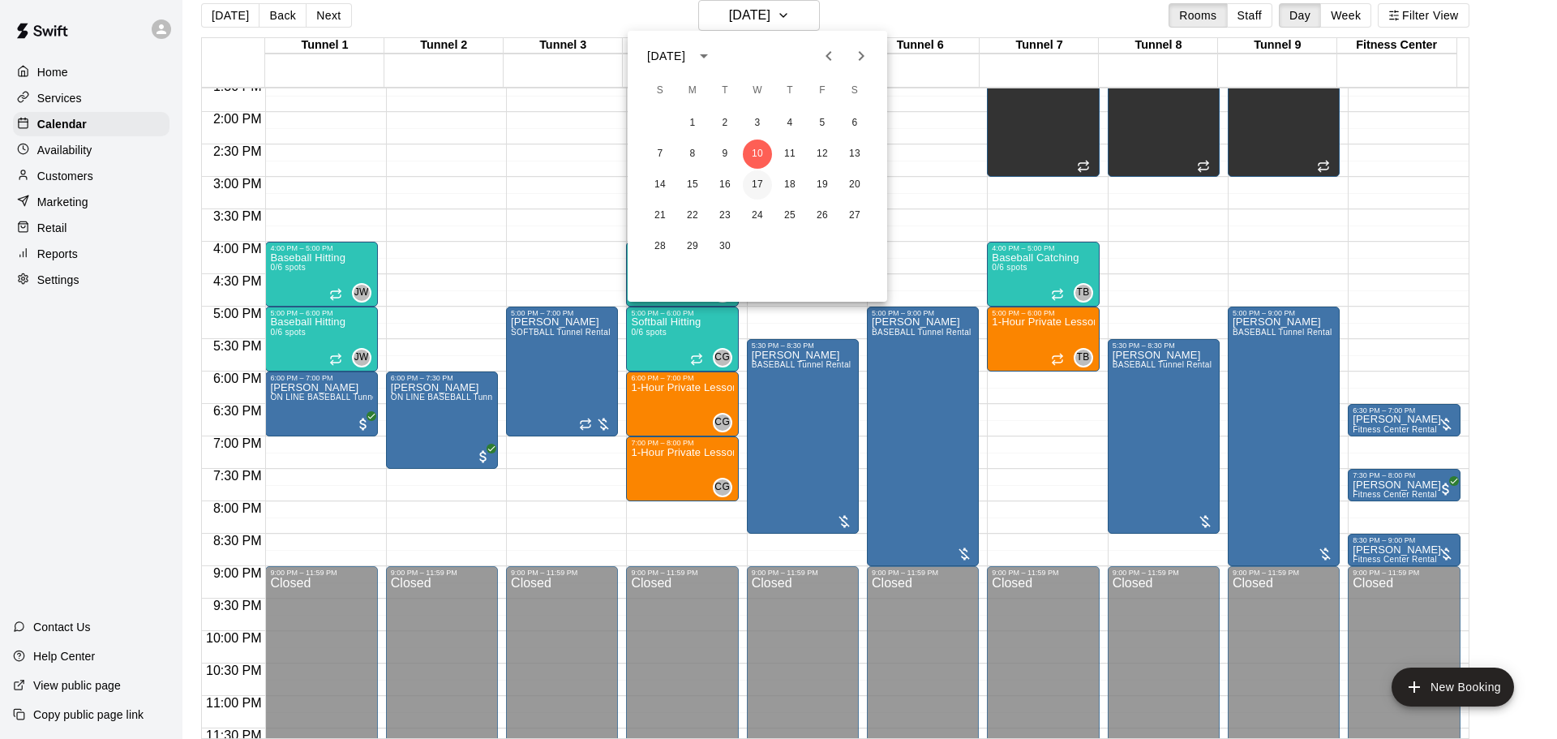
click at [762, 178] on button "17" at bounding box center [757, 184] width 29 height 29
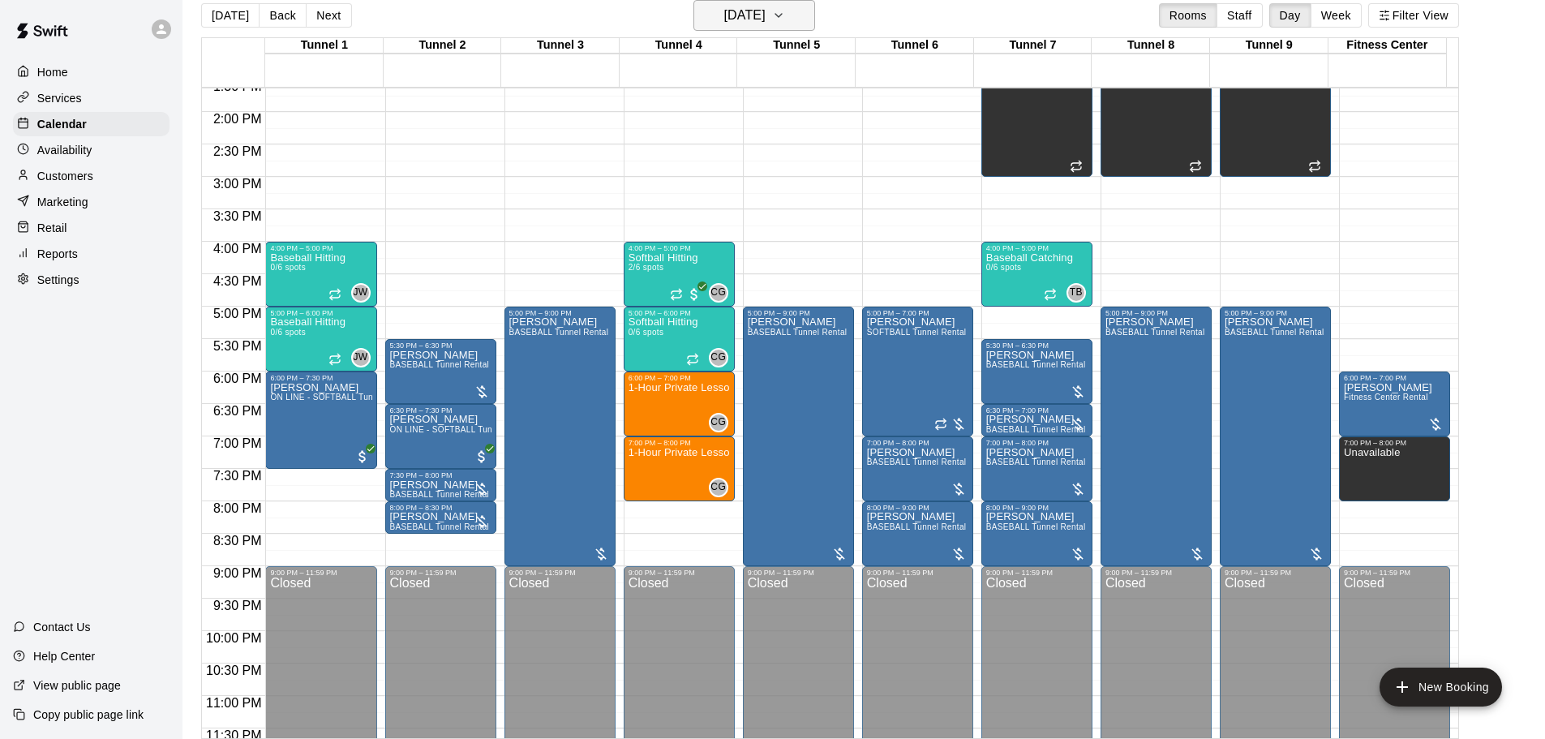
click at [758, 11] on h6 "Wednesday Sep 17" at bounding box center [744, 15] width 41 height 23
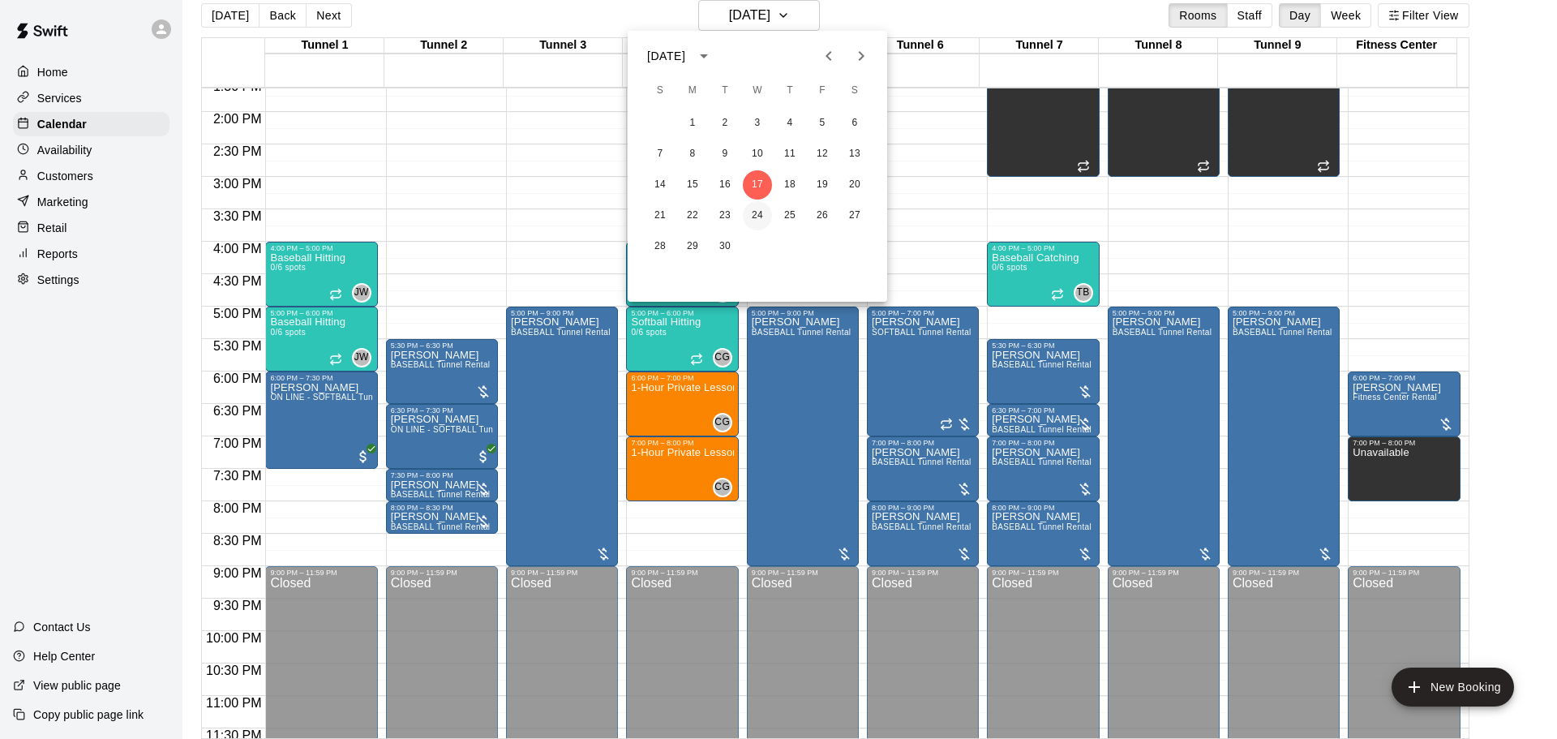
click at [755, 212] on button "24" at bounding box center [757, 215] width 29 height 29
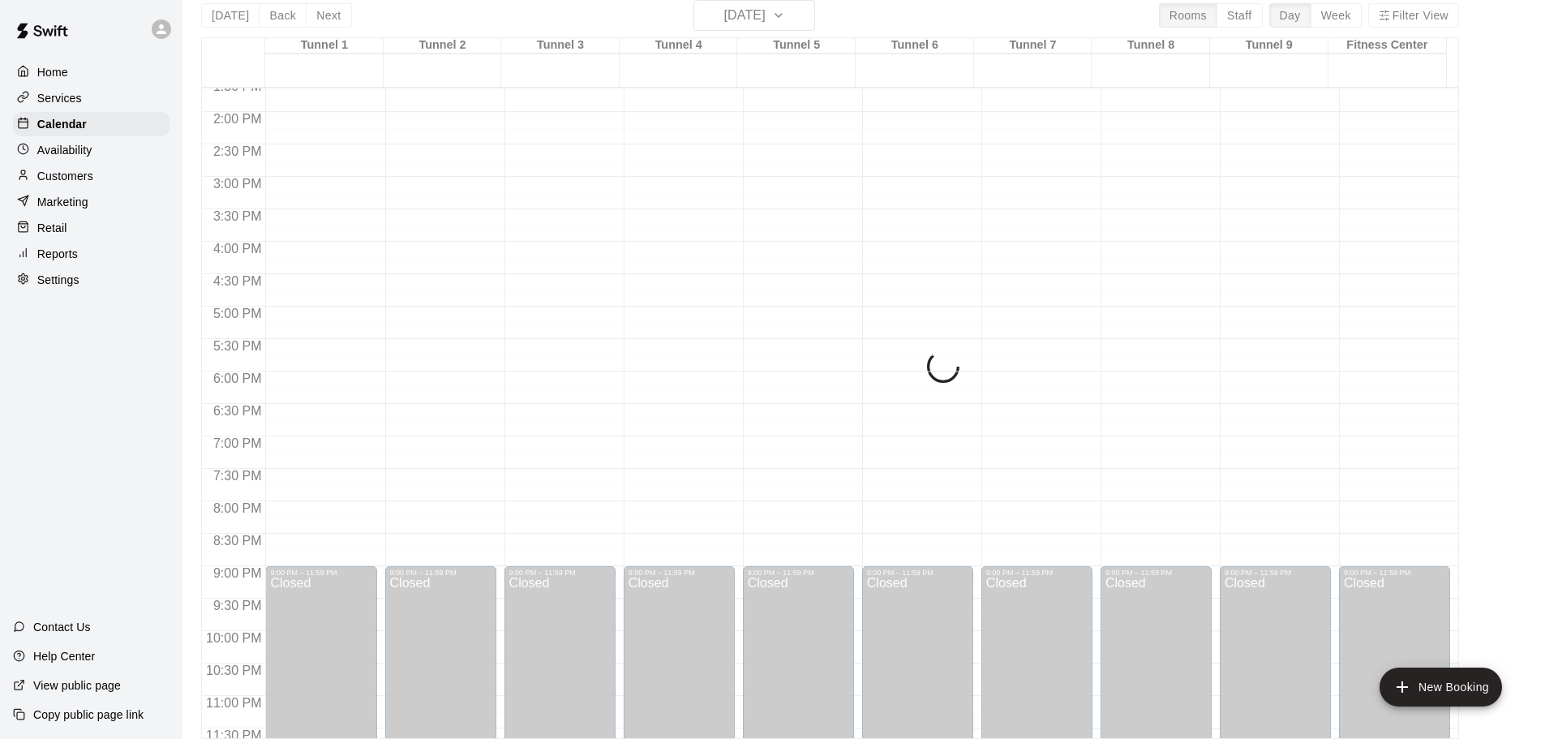
click at [756, 10] on div "Today Back Next Wednesday Sep 24 Rooms Staff Day Week Filter View Tunnel 1 24 W…" at bounding box center [830, 369] width 1258 height 739
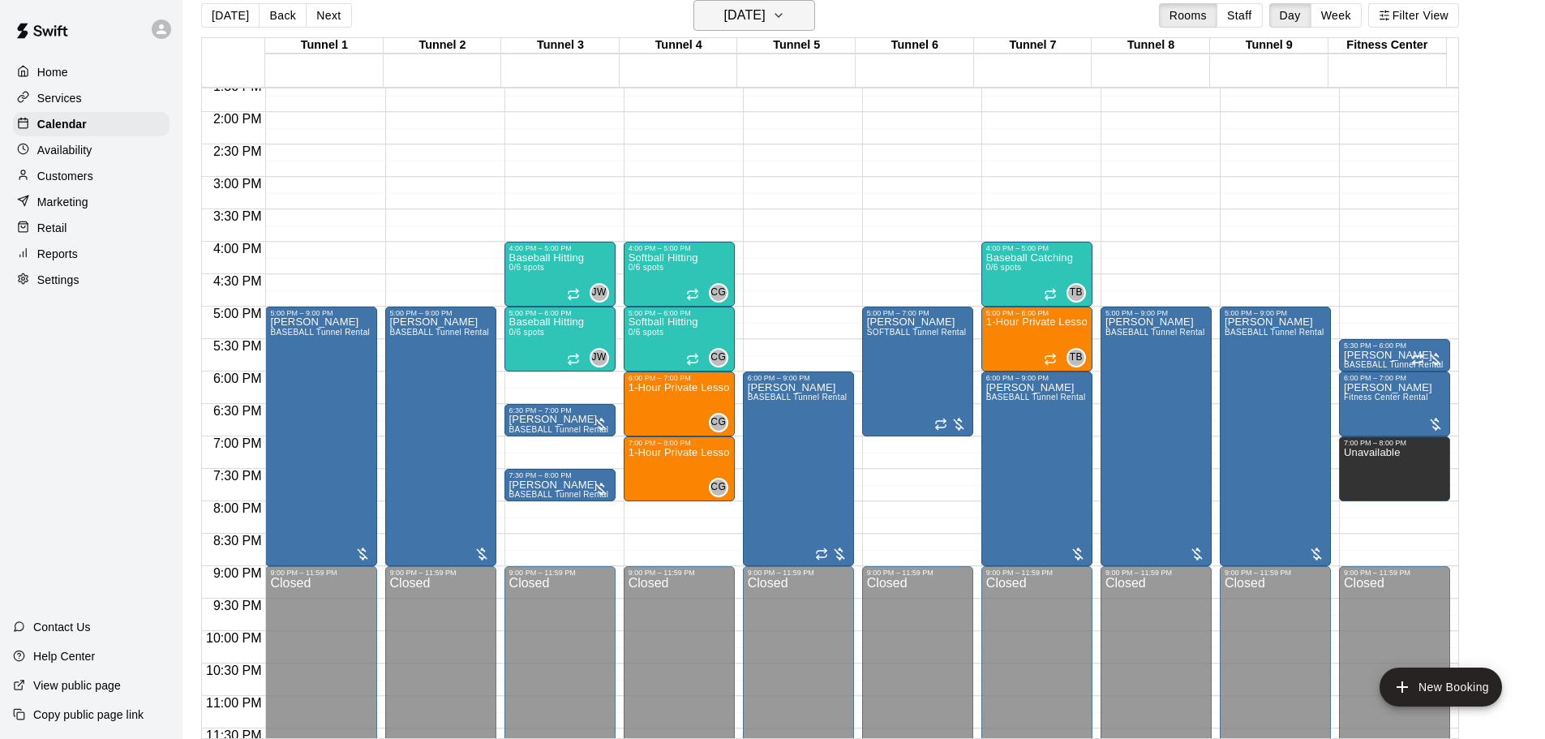
click at [734, 23] on h6 "Wednesday Sep 24" at bounding box center [744, 15] width 41 height 23
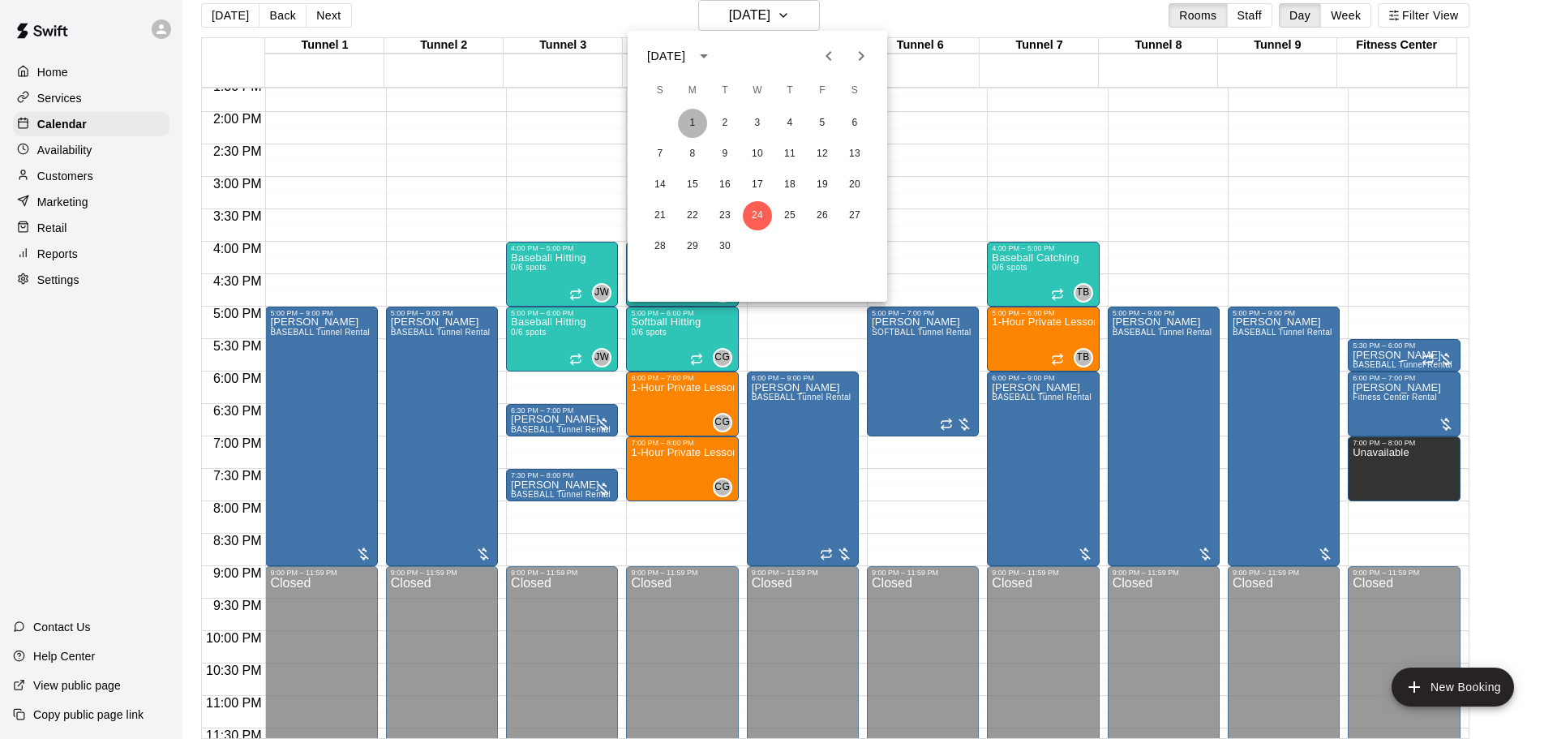
click at [701, 119] on button "1" at bounding box center [692, 123] width 29 height 29
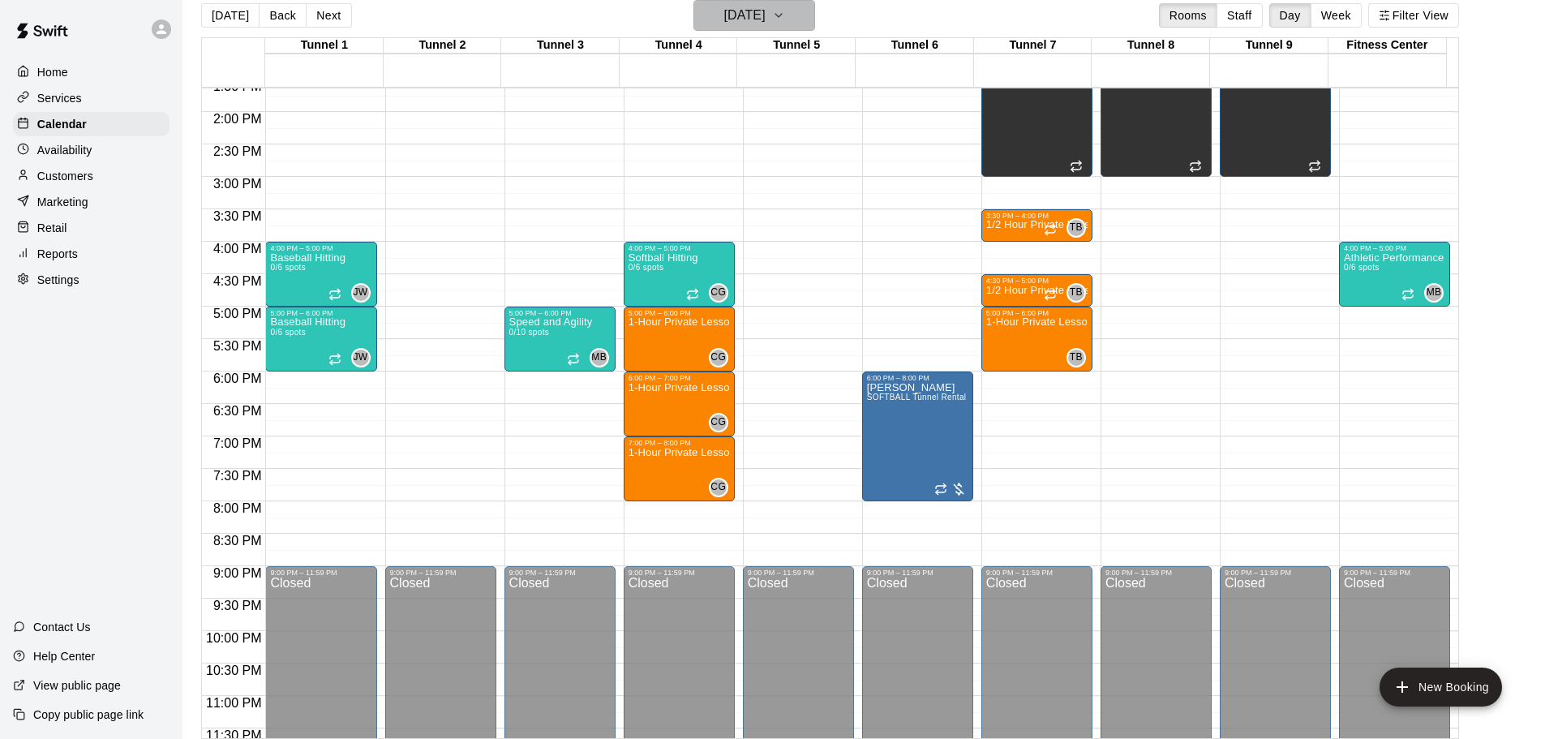
click at [756, 15] on h6 "Monday Sep 01" at bounding box center [744, 15] width 41 height 23
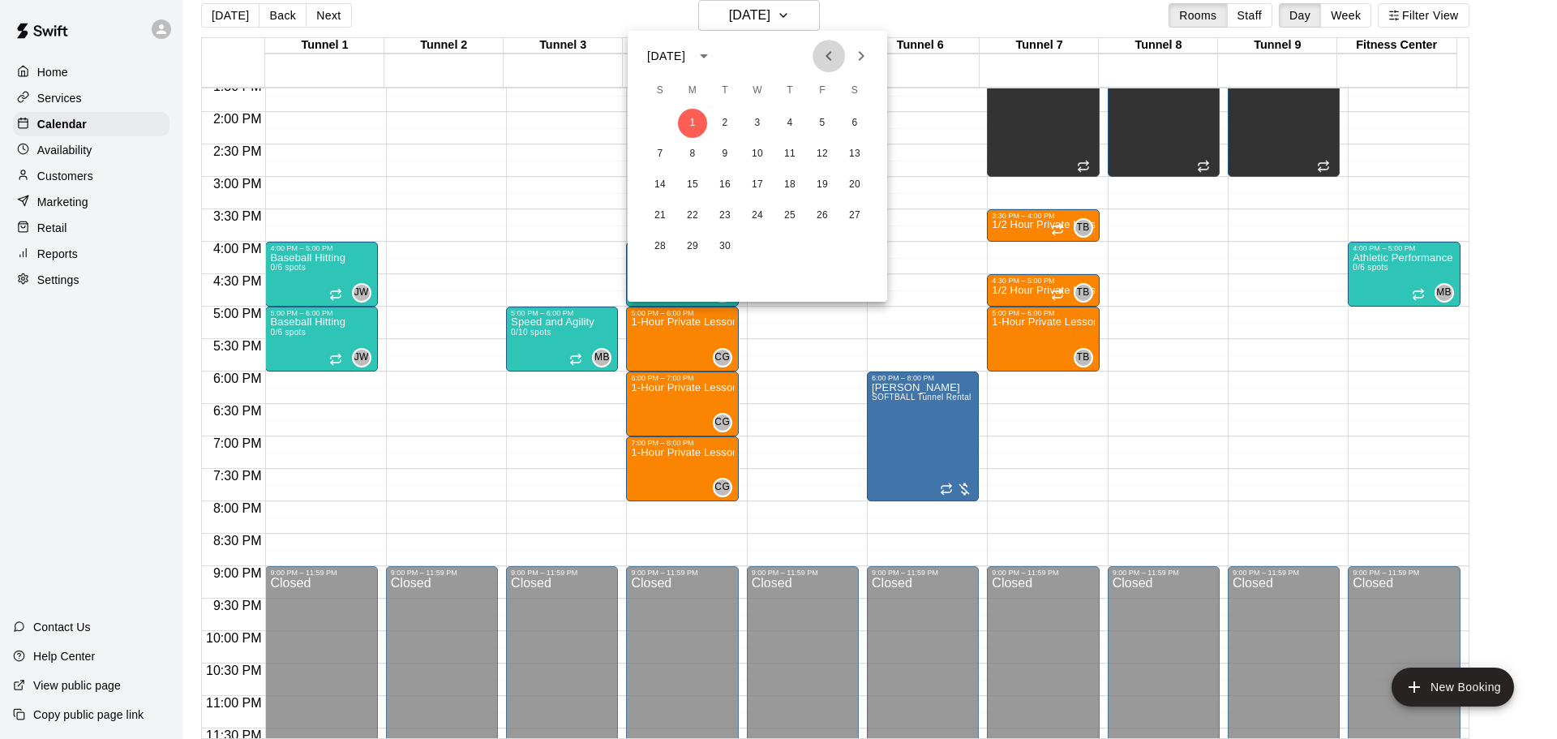
click at [822, 58] on icon "Previous month" at bounding box center [828, 55] width 19 height 19
drag, startPoint x: 693, startPoint y: 208, endPoint x: 707, endPoint y: 216, distance: 16.0
click at [694, 208] on button "18" at bounding box center [692, 215] width 29 height 29
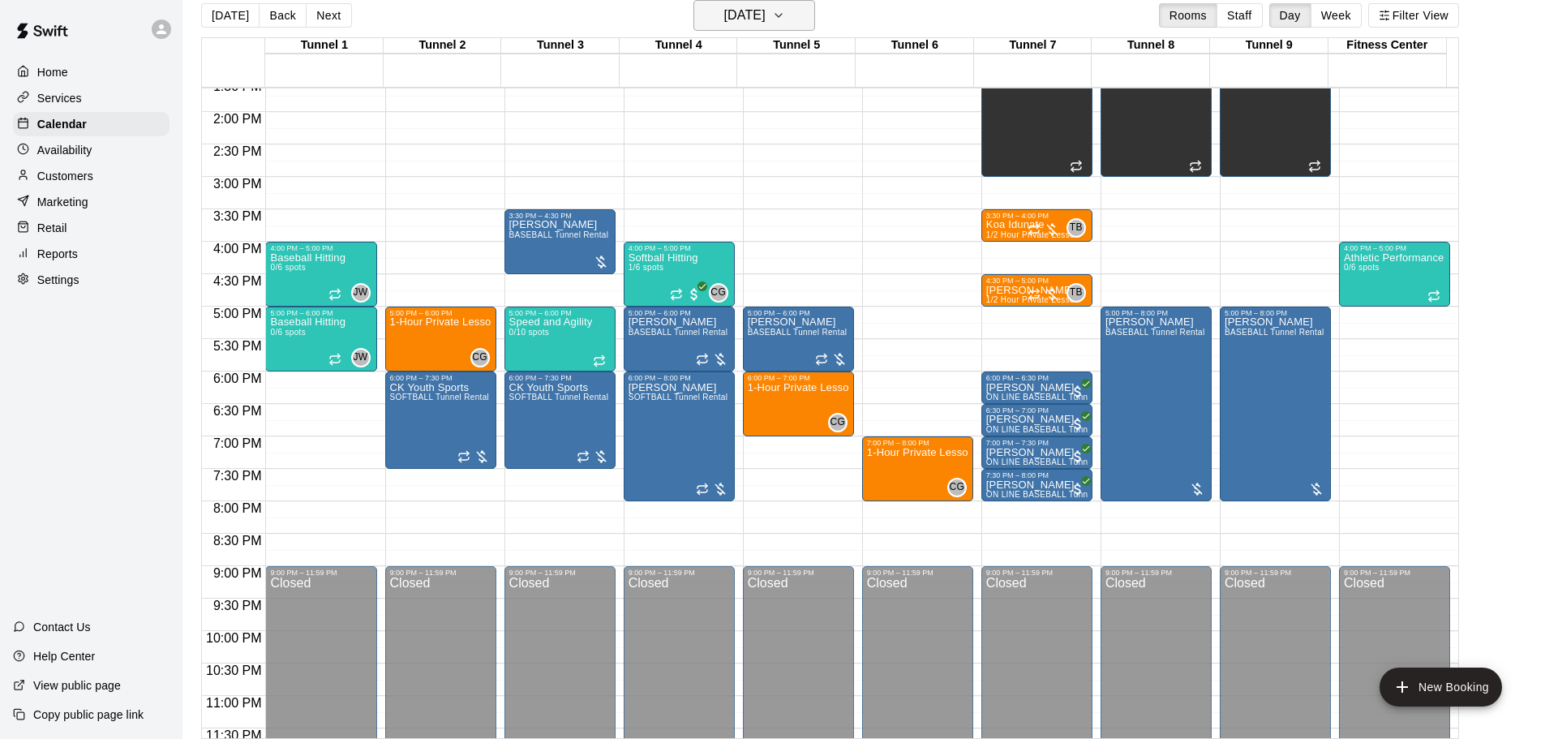
click at [758, 13] on h6 "Monday Aug 18" at bounding box center [744, 15] width 41 height 23
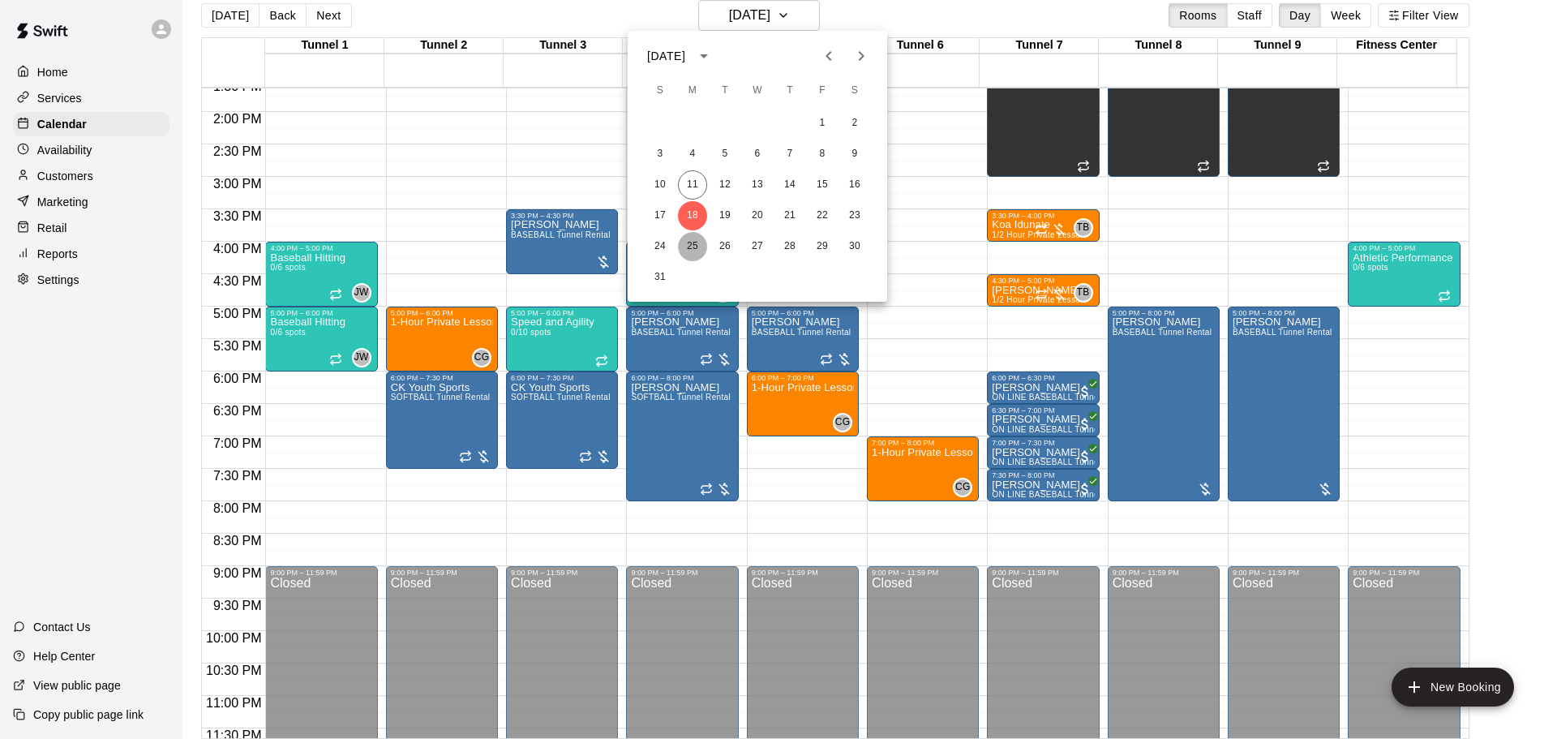
click at [690, 241] on button "25" at bounding box center [692, 246] width 29 height 29
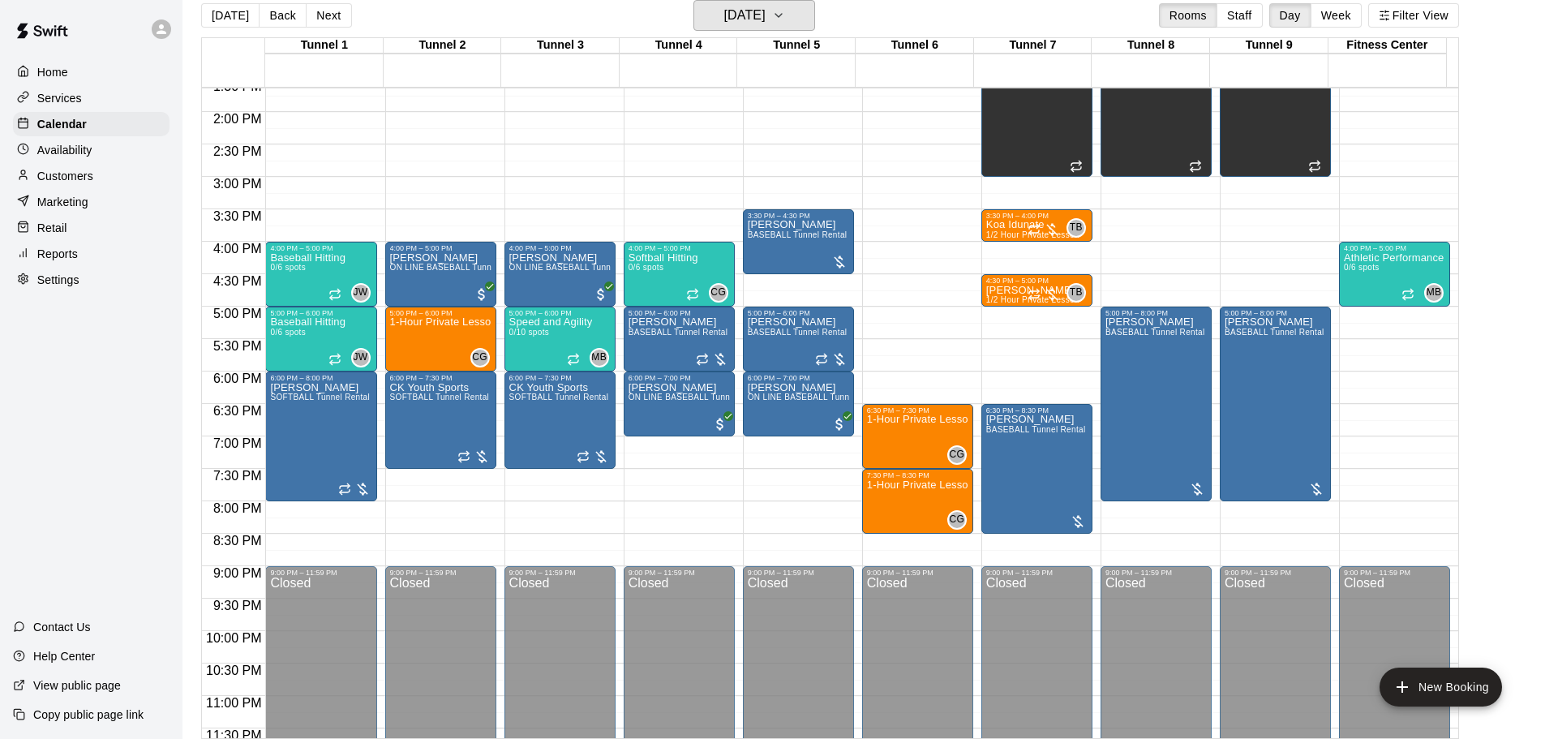
click at [753, 23] on h6 "Monday Aug 25" at bounding box center [744, 15] width 41 height 23
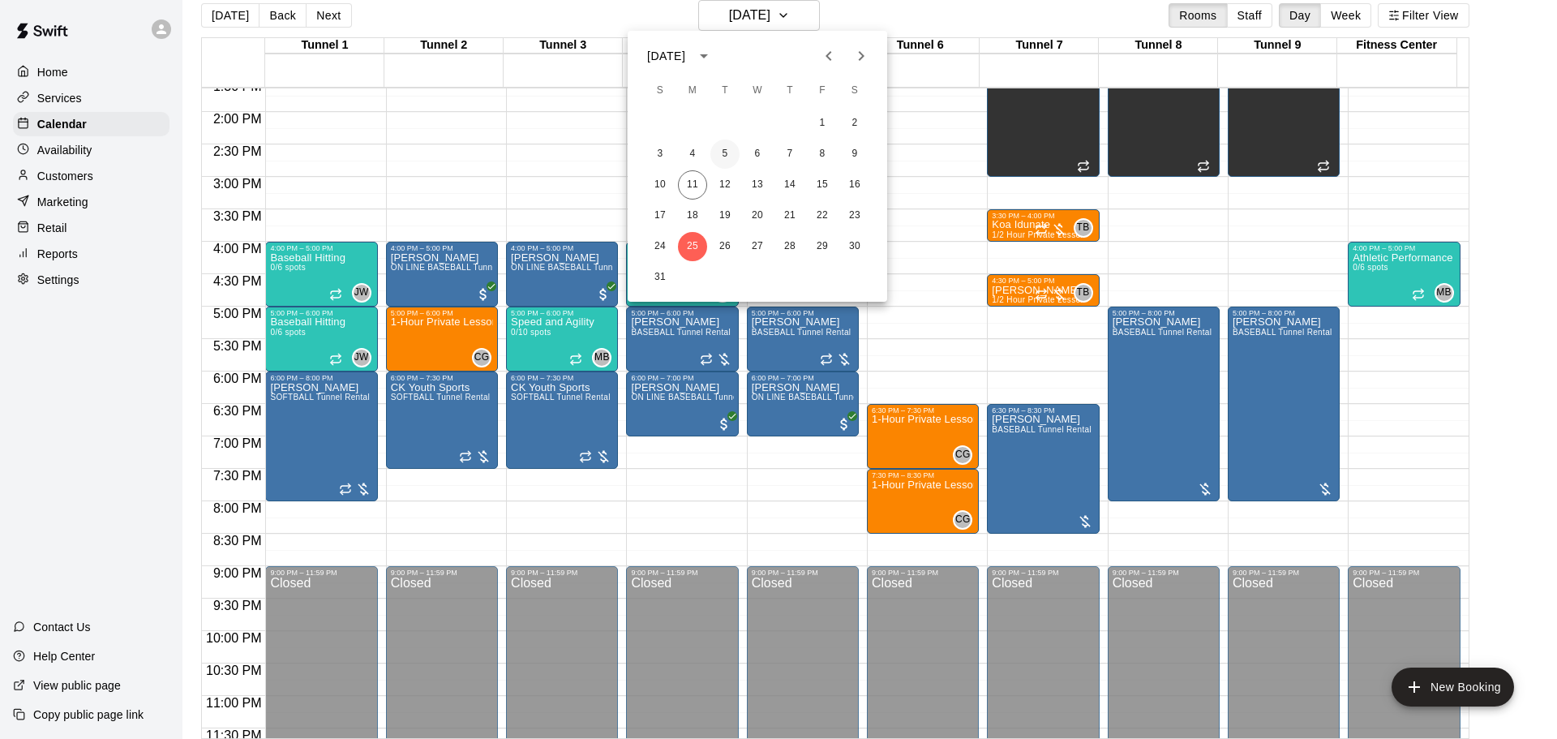
click at [727, 159] on button "5" at bounding box center [725, 154] width 29 height 29
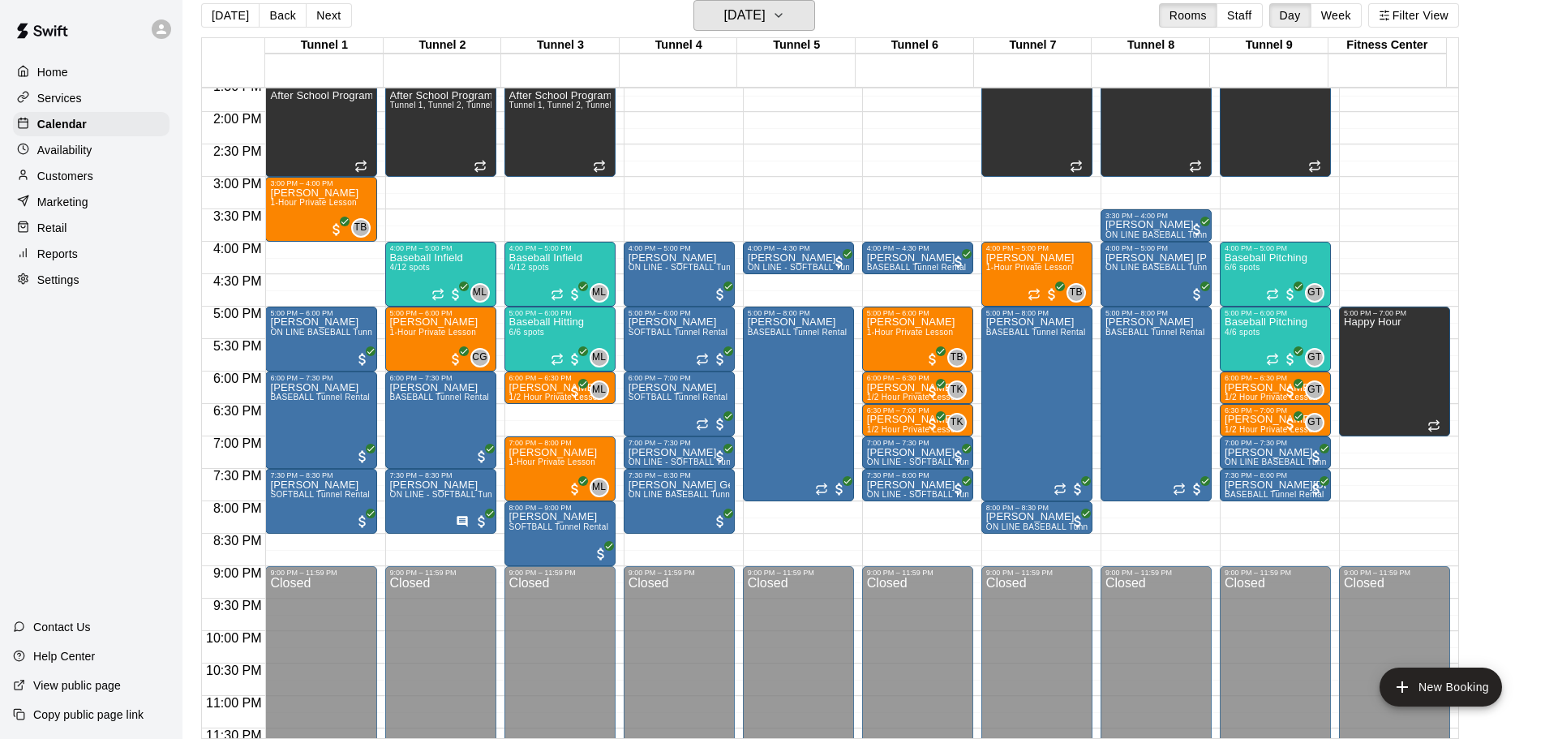
click at [749, 17] on h6 "Tuesday Aug 05" at bounding box center [744, 15] width 41 height 23
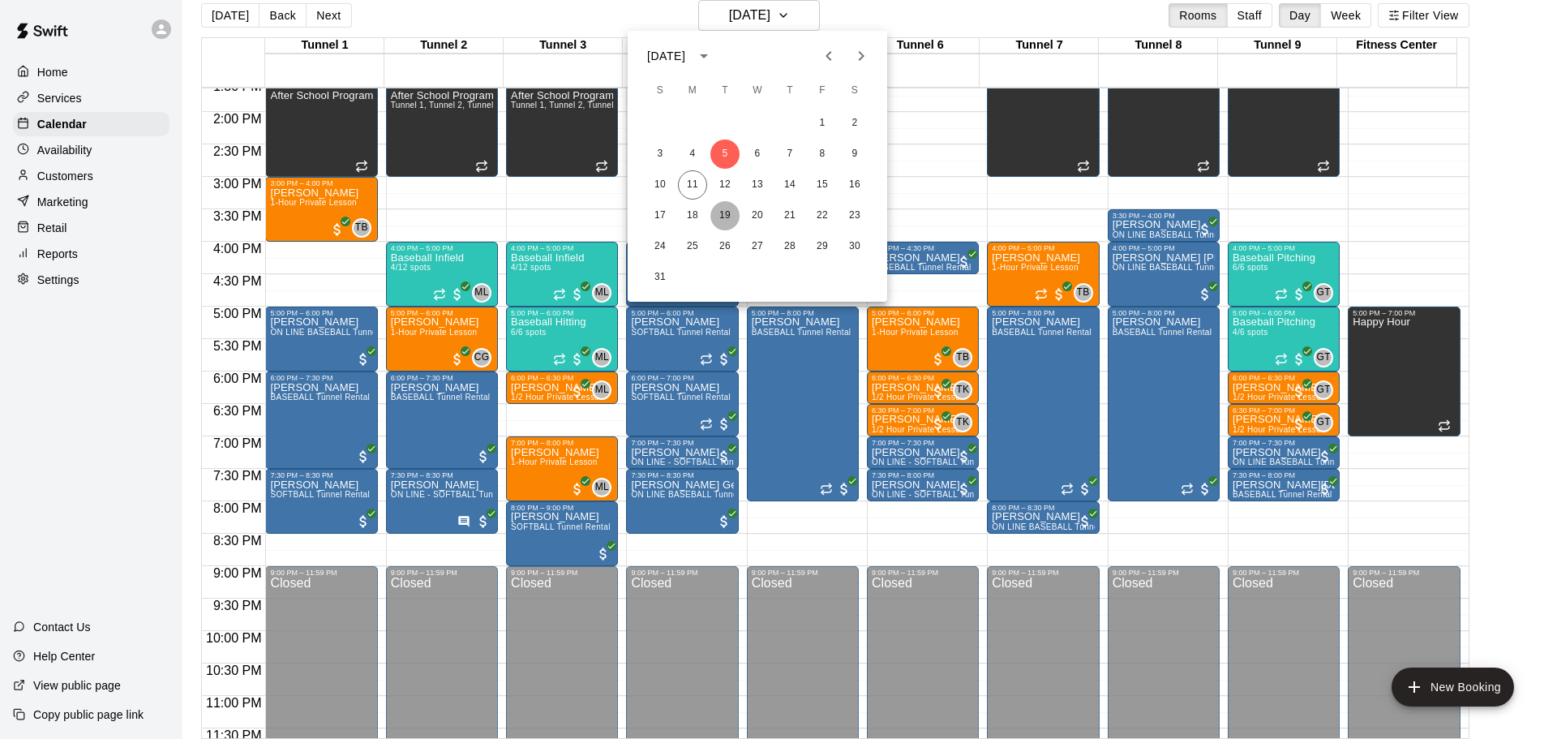
click at [723, 207] on button "19" at bounding box center [725, 215] width 29 height 29
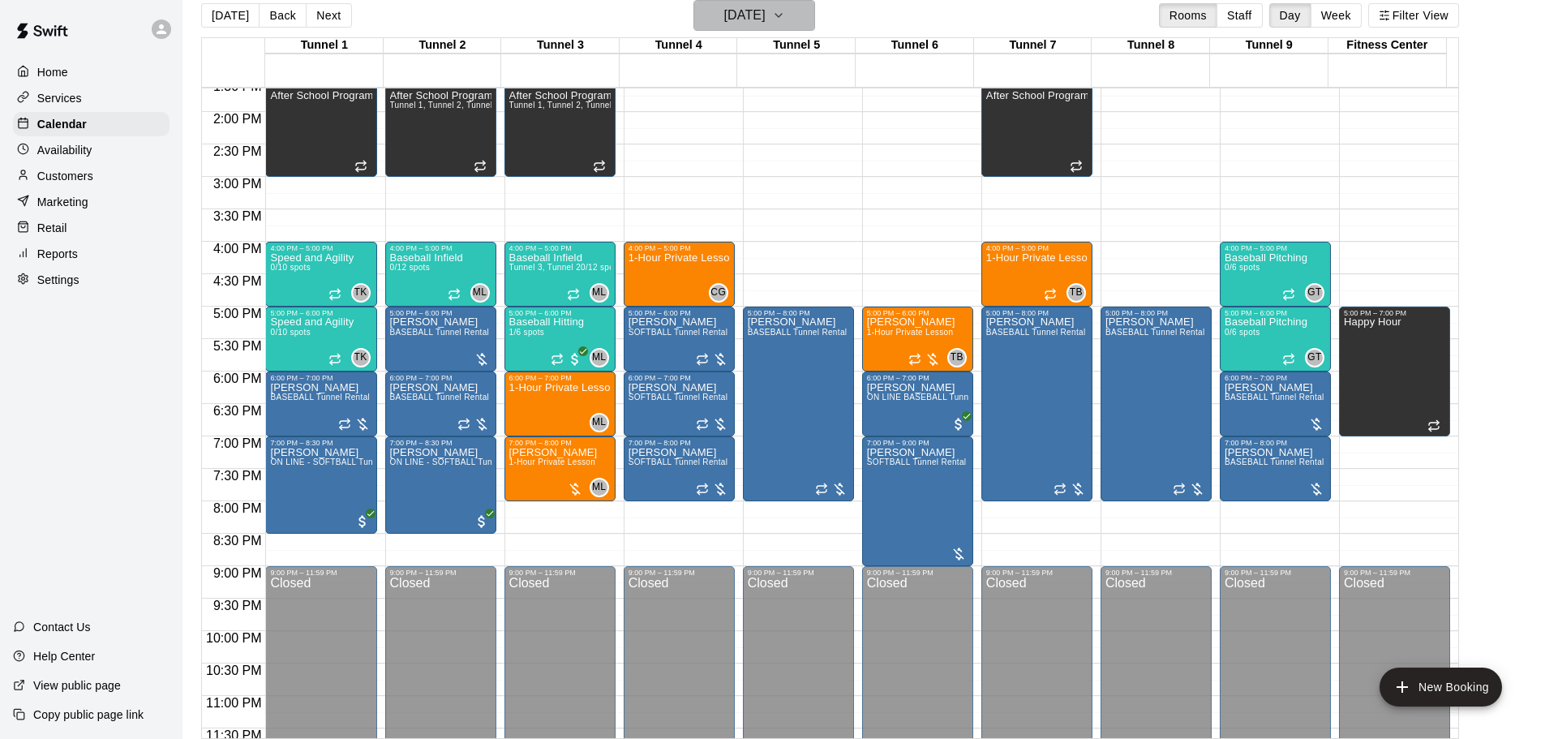
click at [753, 18] on h6 "Tuesday Aug 19" at bounding box center [744, 15] width 41 height 23
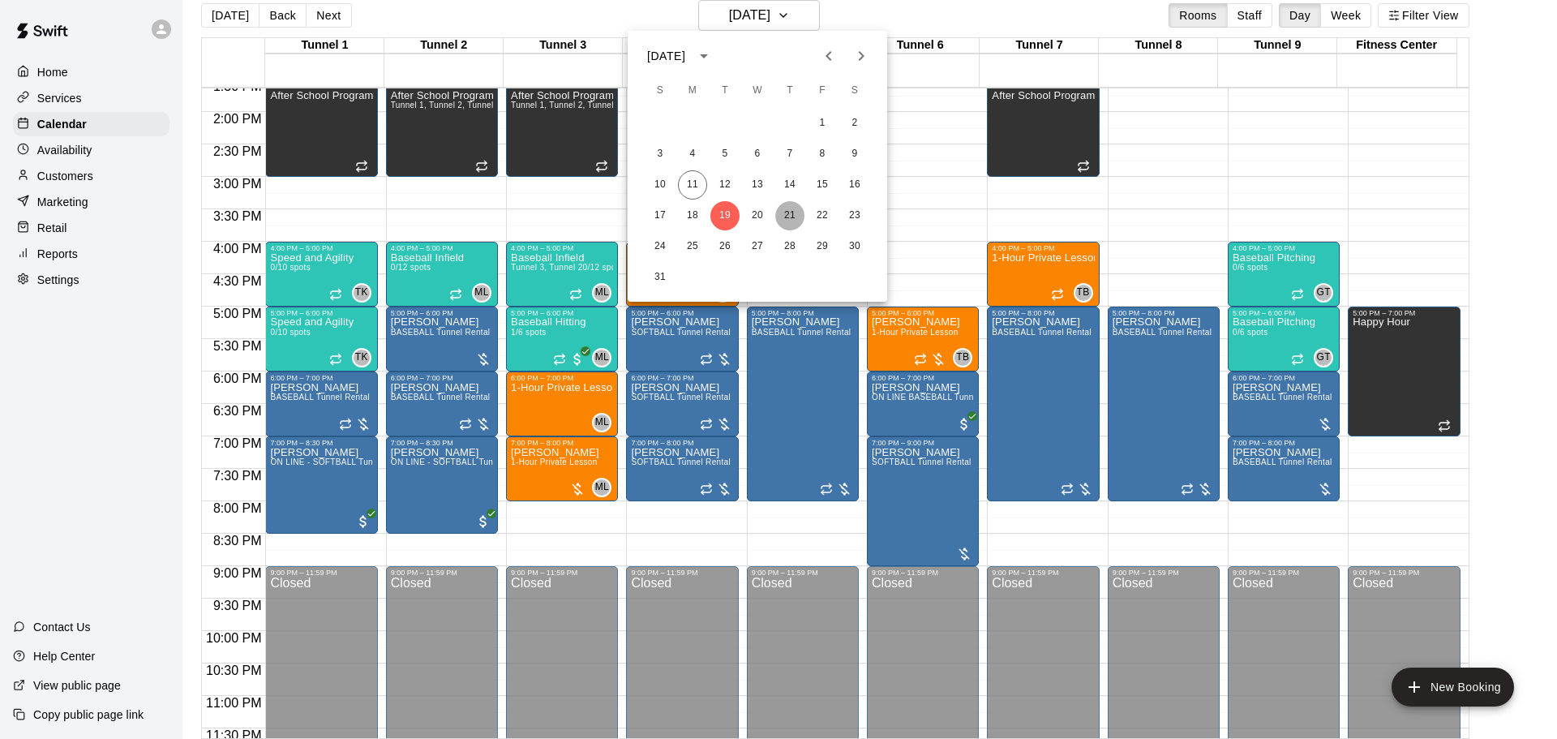
click at [781, 208] on button "21" at bounding box center [789, 215] width 29 height 29
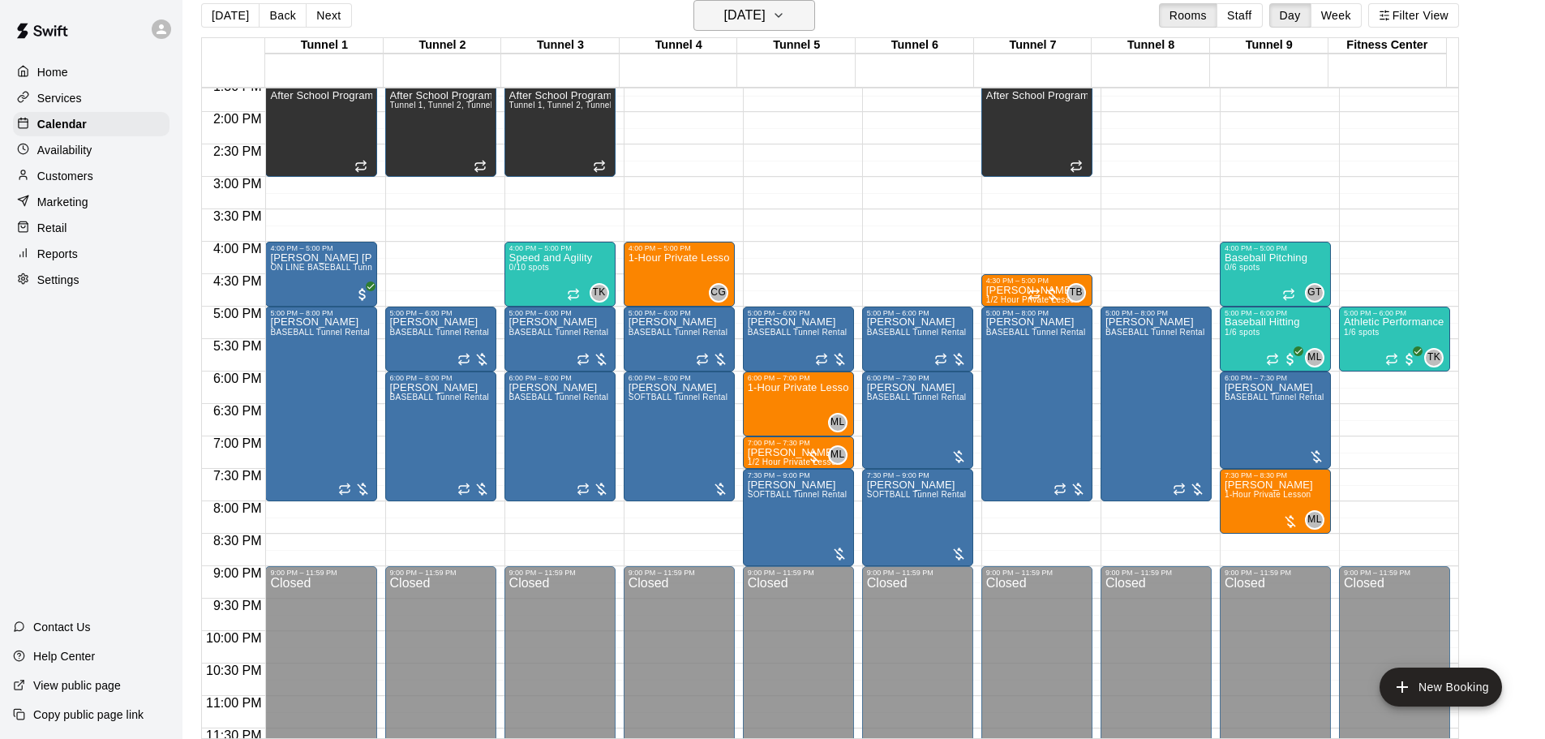
click at [766, 7] on h6 "Thursday Aug 21" at bounding box center [744, 15] width 41 height 23
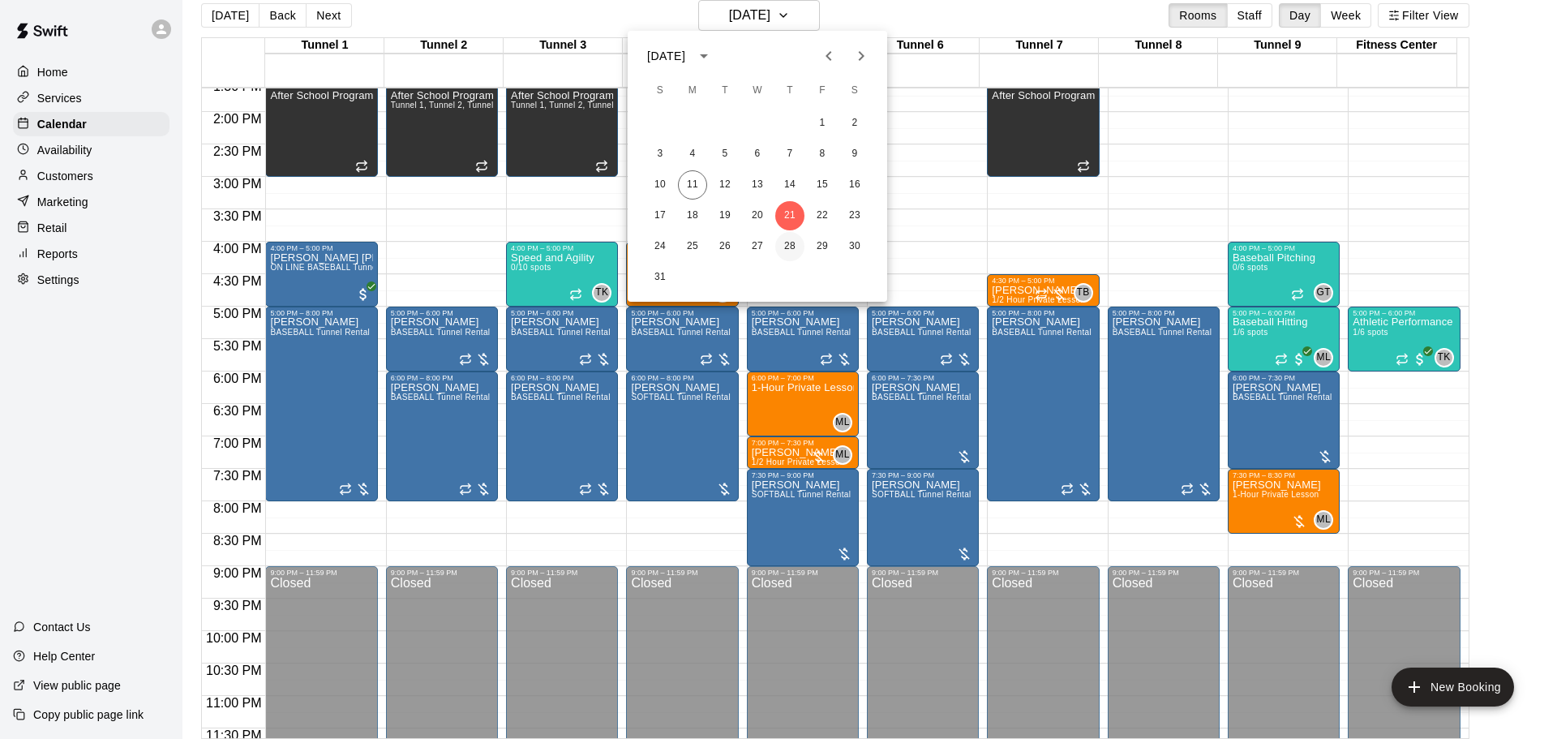
click at [792, 236] on button "28" at bounding box center [789, 246] width 29 height 29
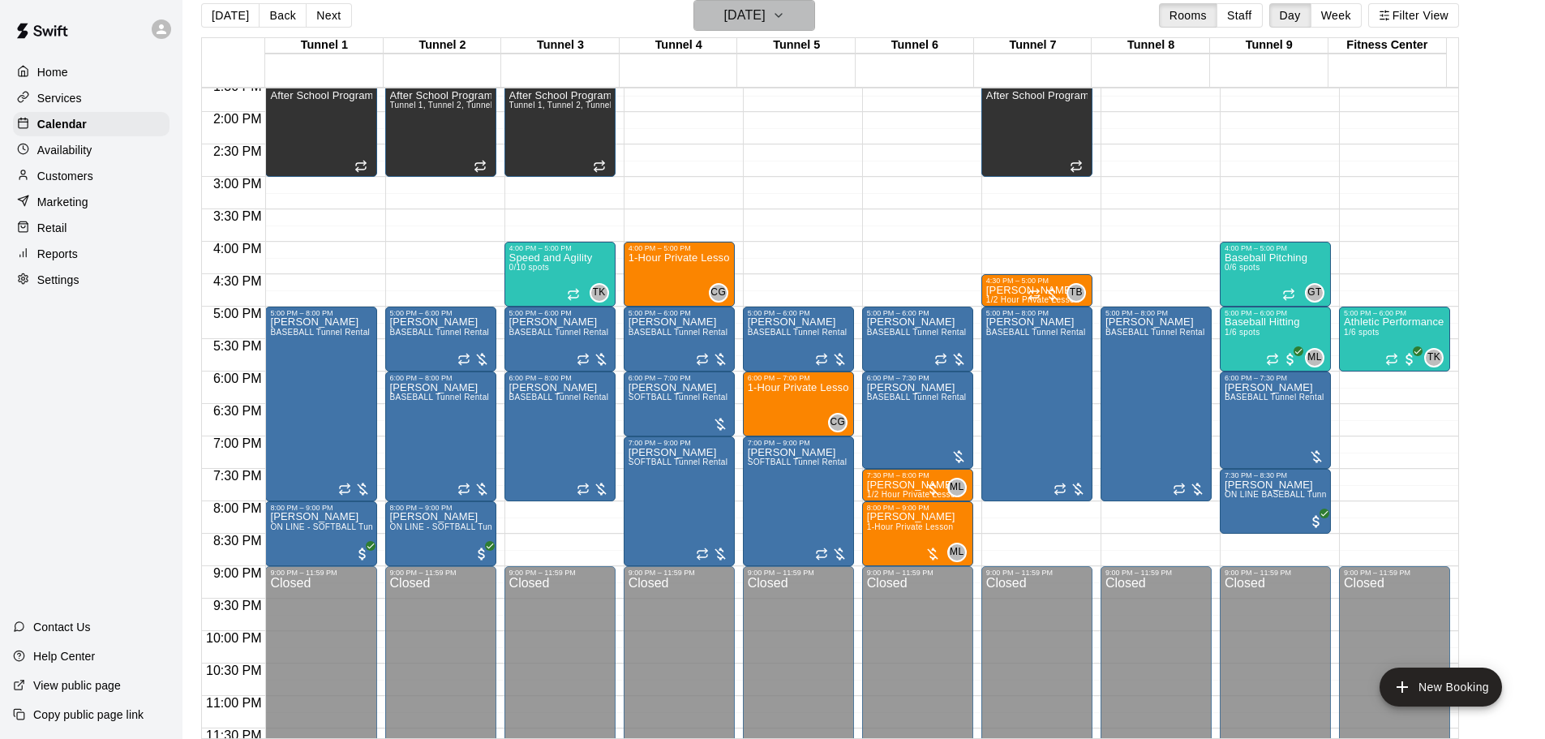
click at [766, 12] on h6 "Thursday Aug 28" at bounding box center [744, 15] width 41 height 23
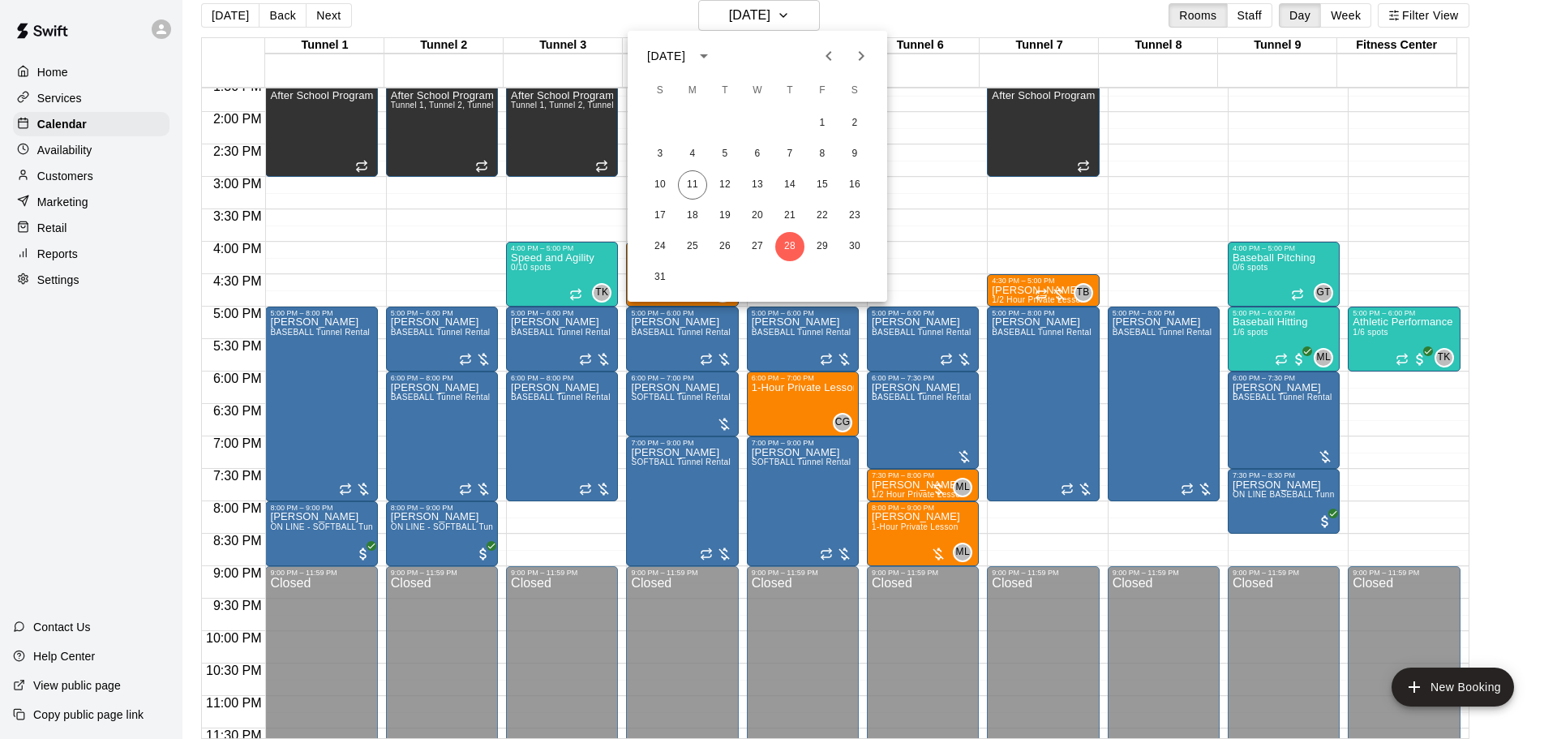
click at [773, 213] on div "17 18 19 20 21 22 23" at bounding box center [758, 215] width 260 height 29
click at [787, 217] on button "21" at bounding box center [789, 215] width 29 height 29
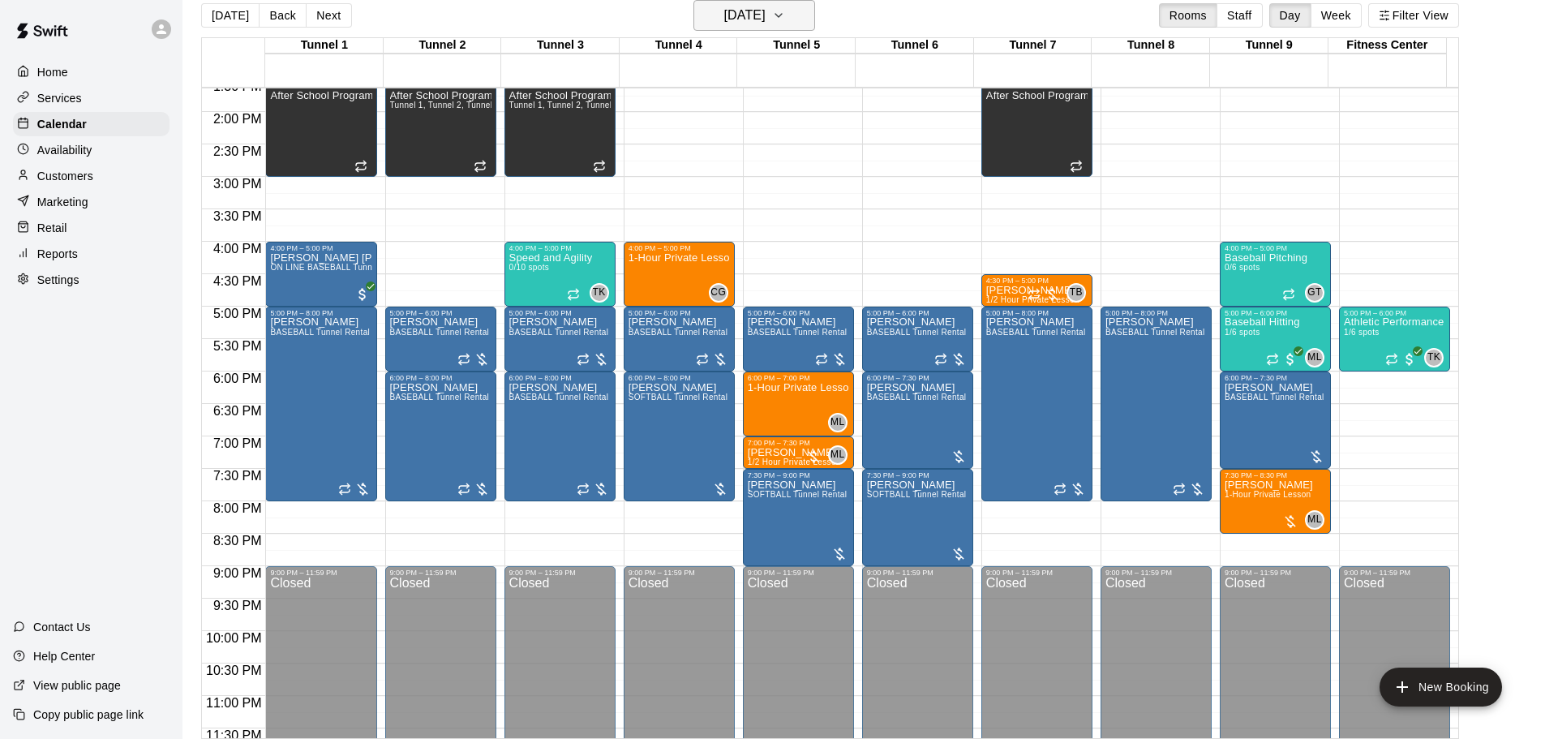
click at [747, 15] on h6 "Thursday Aug 21" at bounding box center [744, 15] width 41 height 23
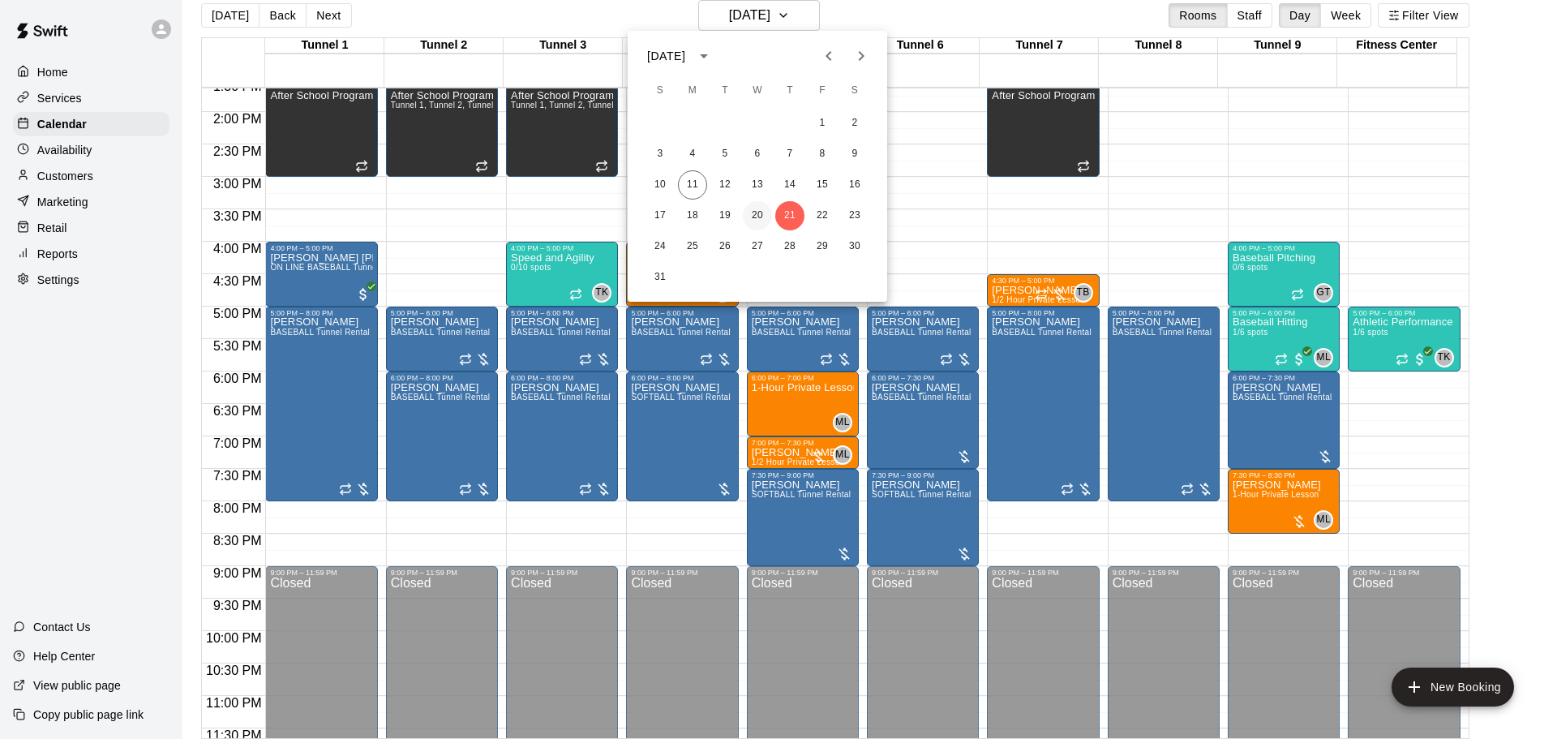
click at [758, 218] on button "20" at bounding box center [757, 215] width 29 height 29
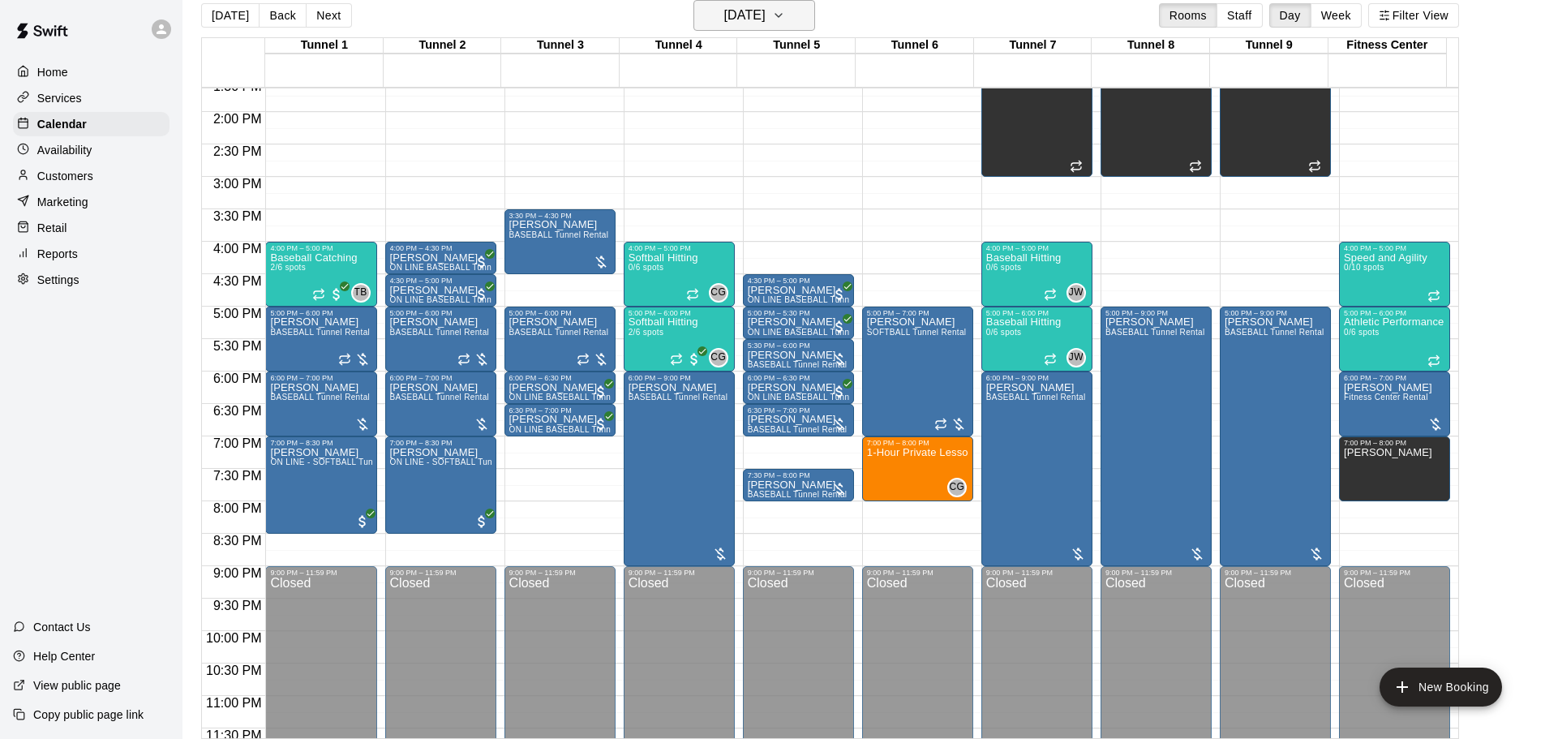
click at [762, 15] on h6 "Wednesday Aug 20" at bounding box center [744, 15] width 41 height 23
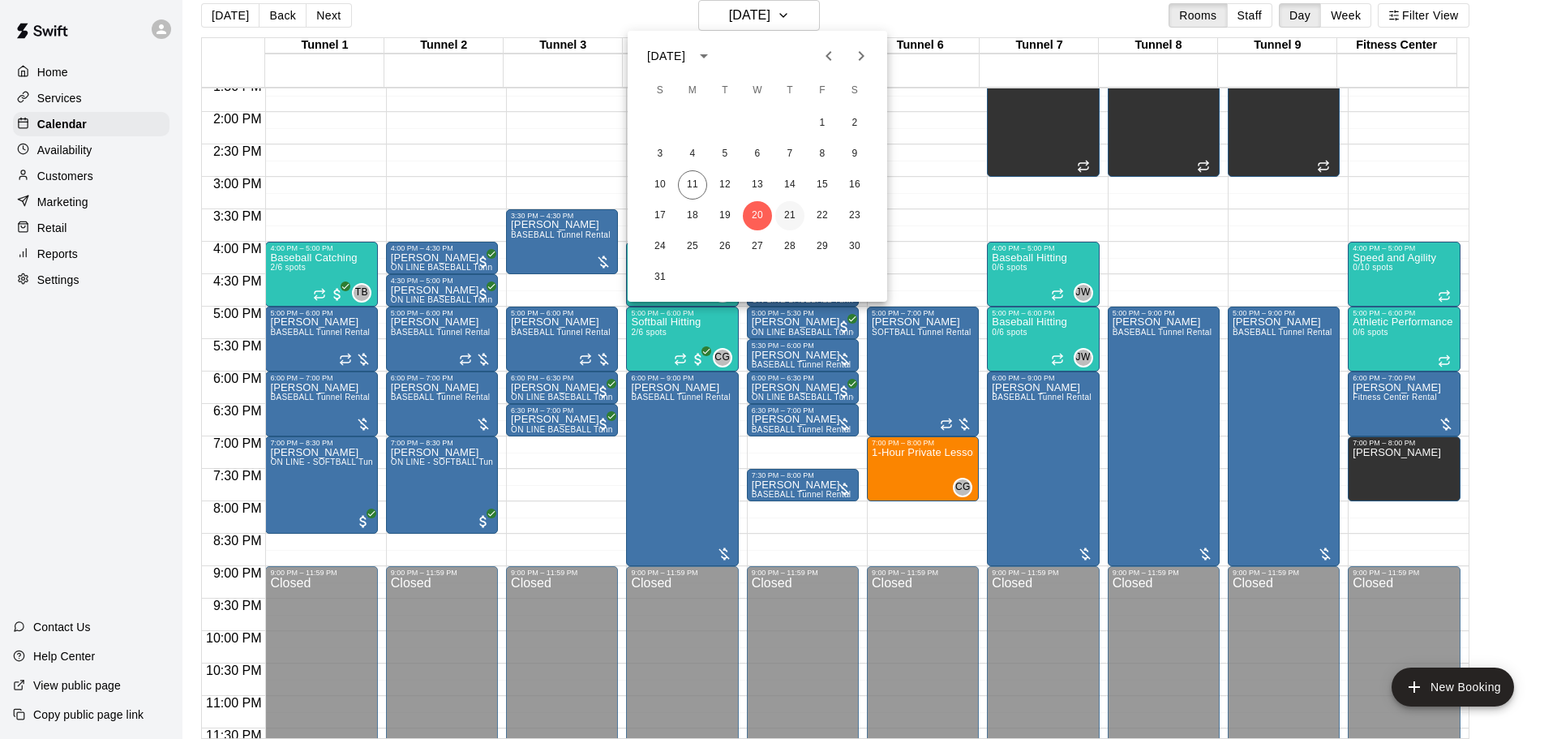
click at [787, 220] on button "21" at bounding box center [789, 215] width 29 height 29
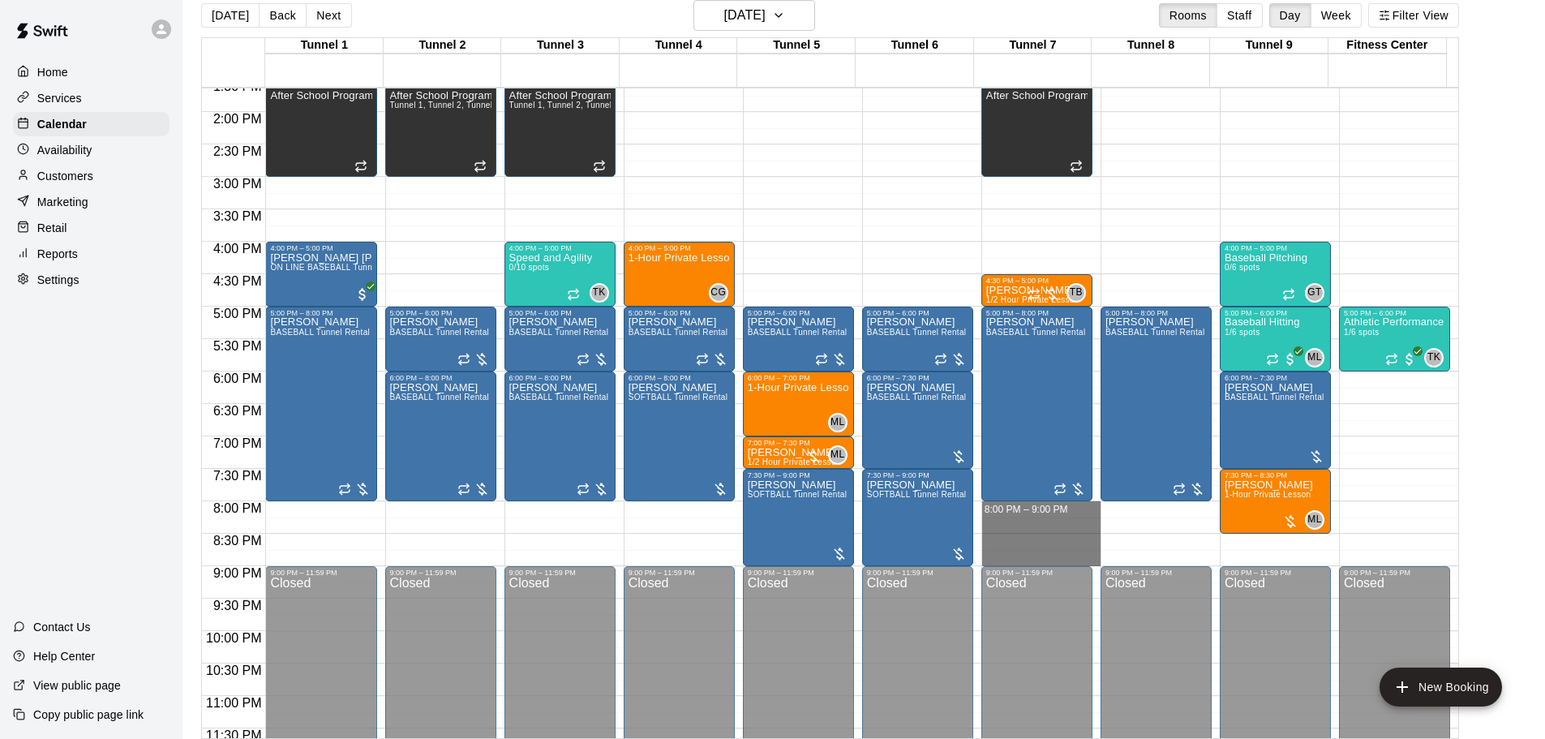
drag, startPoint x: 1034, startPoint y: 505, endPoint x: 1044, endPoint y: 552, distance: 48.0
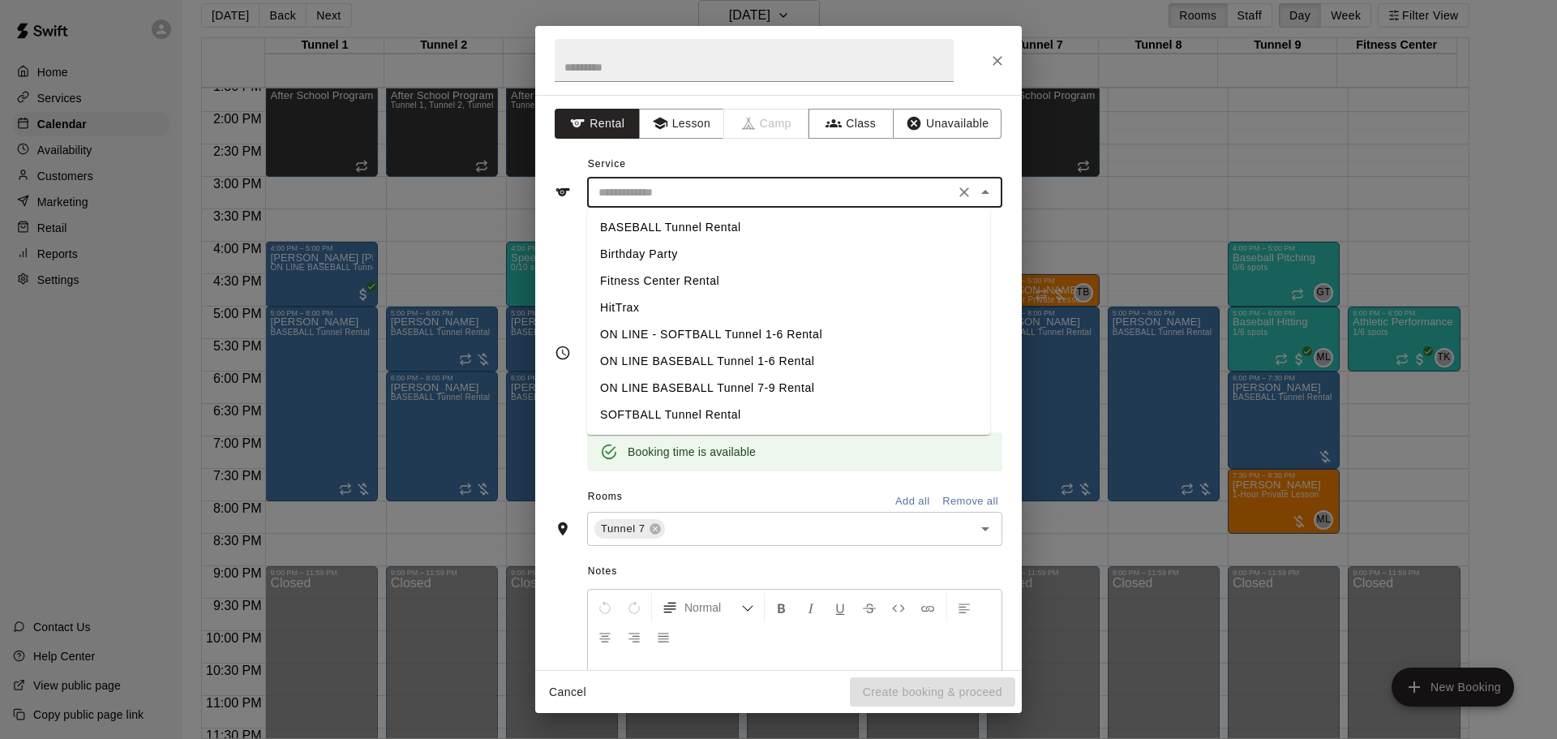
click at [721, 187] on input "text" at bounding box center [771, 192] width 358 height 20
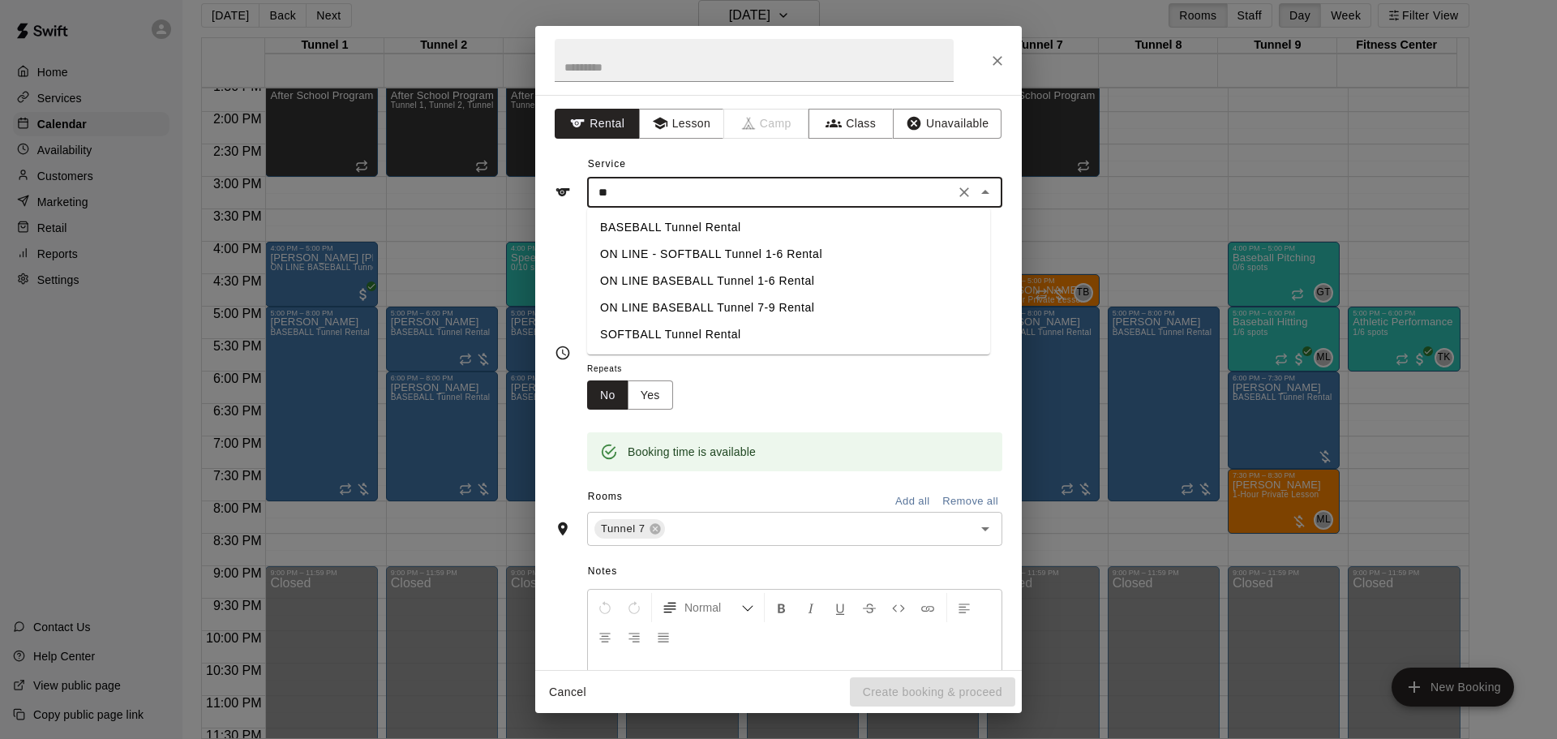
click at [718, 221] on li "BASEBALL Tunnel Rental" at bounding box center [788, 227] width 403 height 27
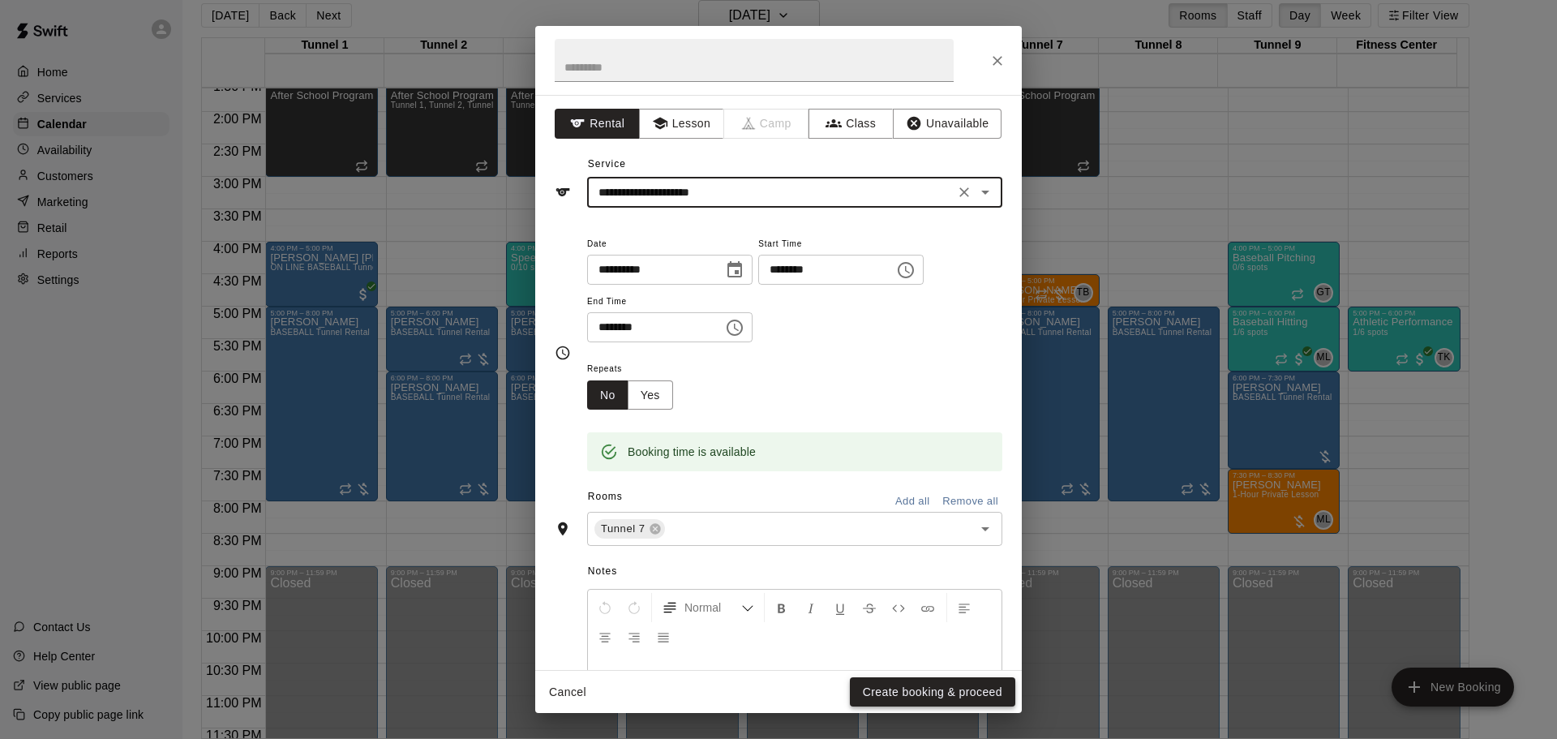
type input "**********"
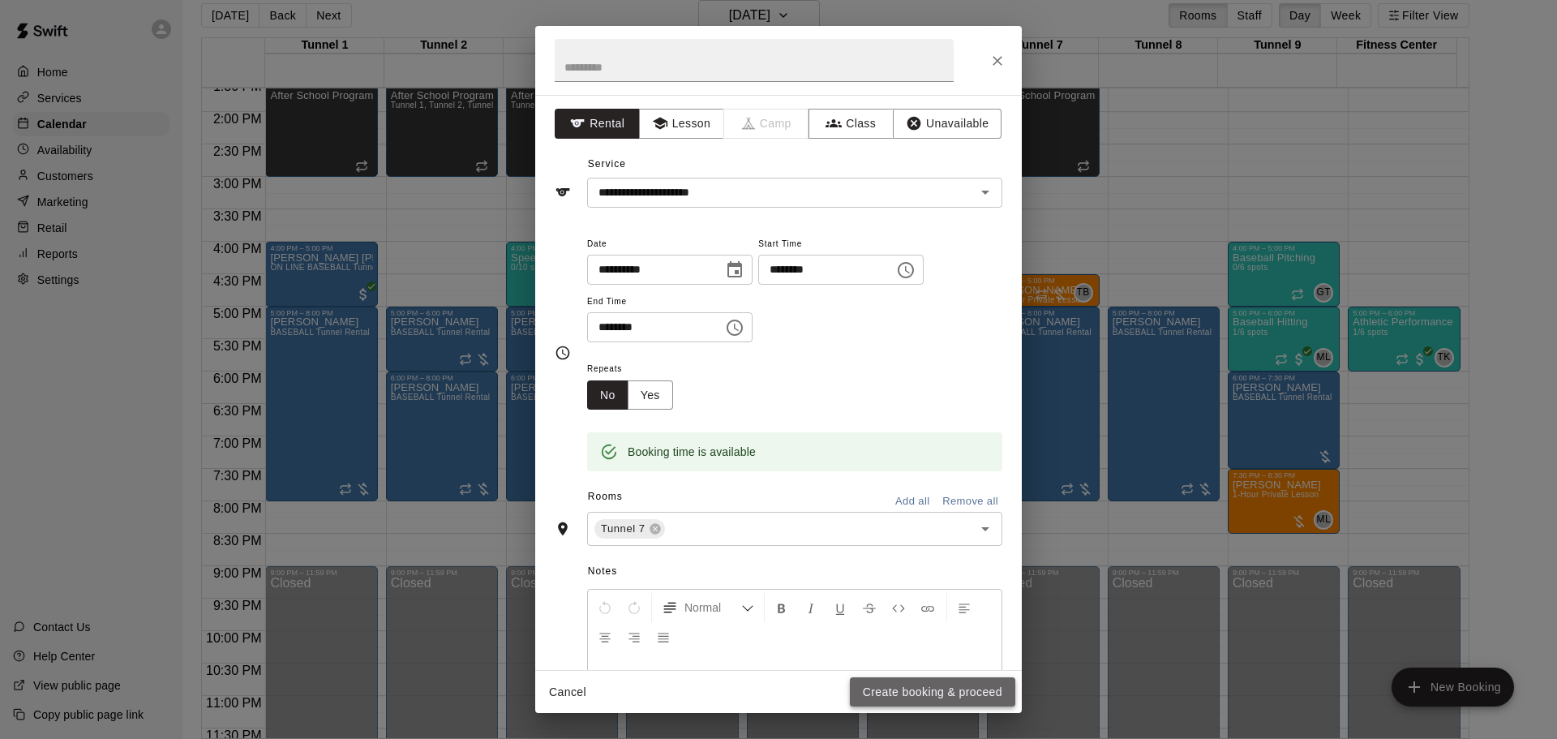
click at [957, 694] on button "Create booking & proceed" at bounding box center [932, 692] width 165 height 30
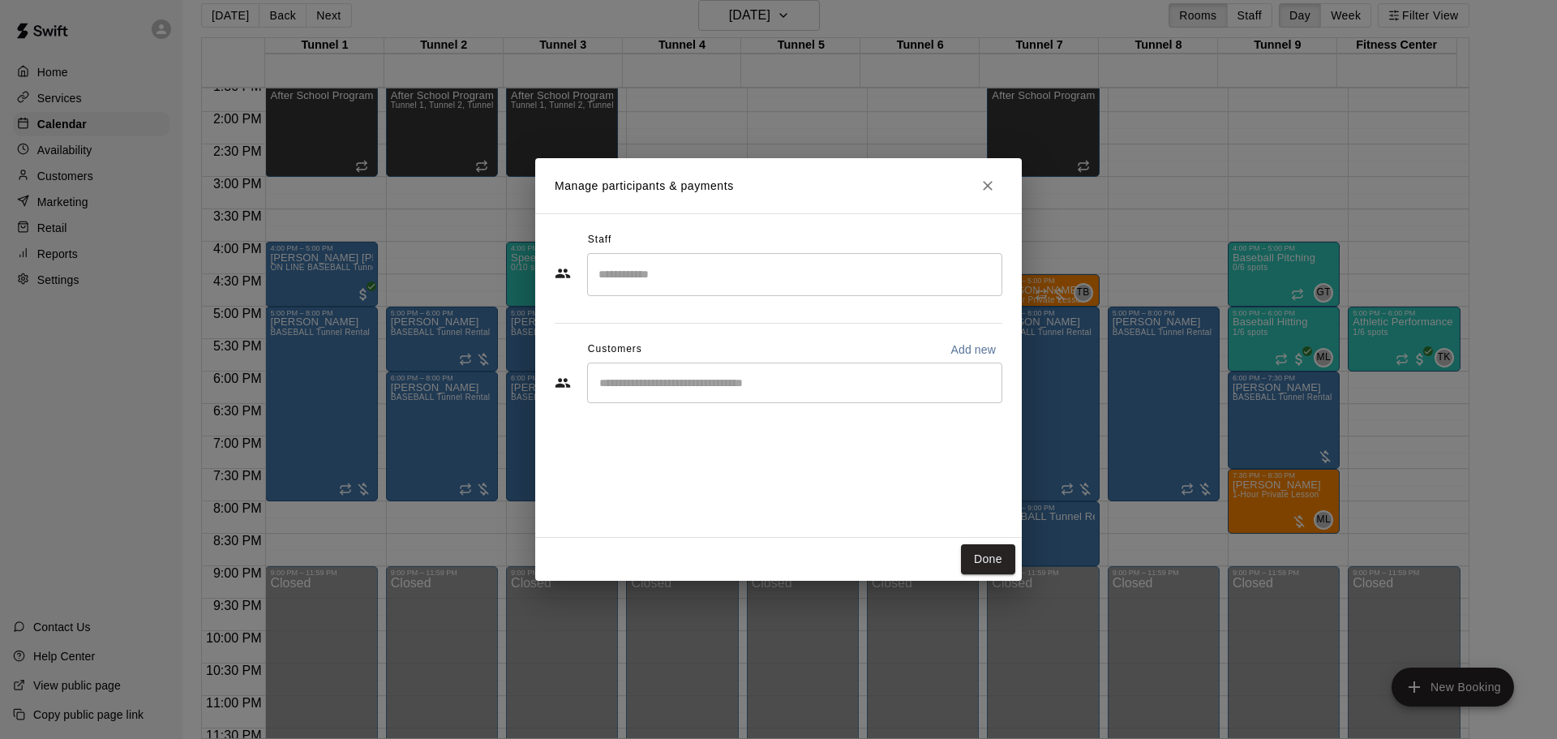
click at [756, 389] on input "Start typing to search customers..." at bounding box center [795, 383] width 401 height 16
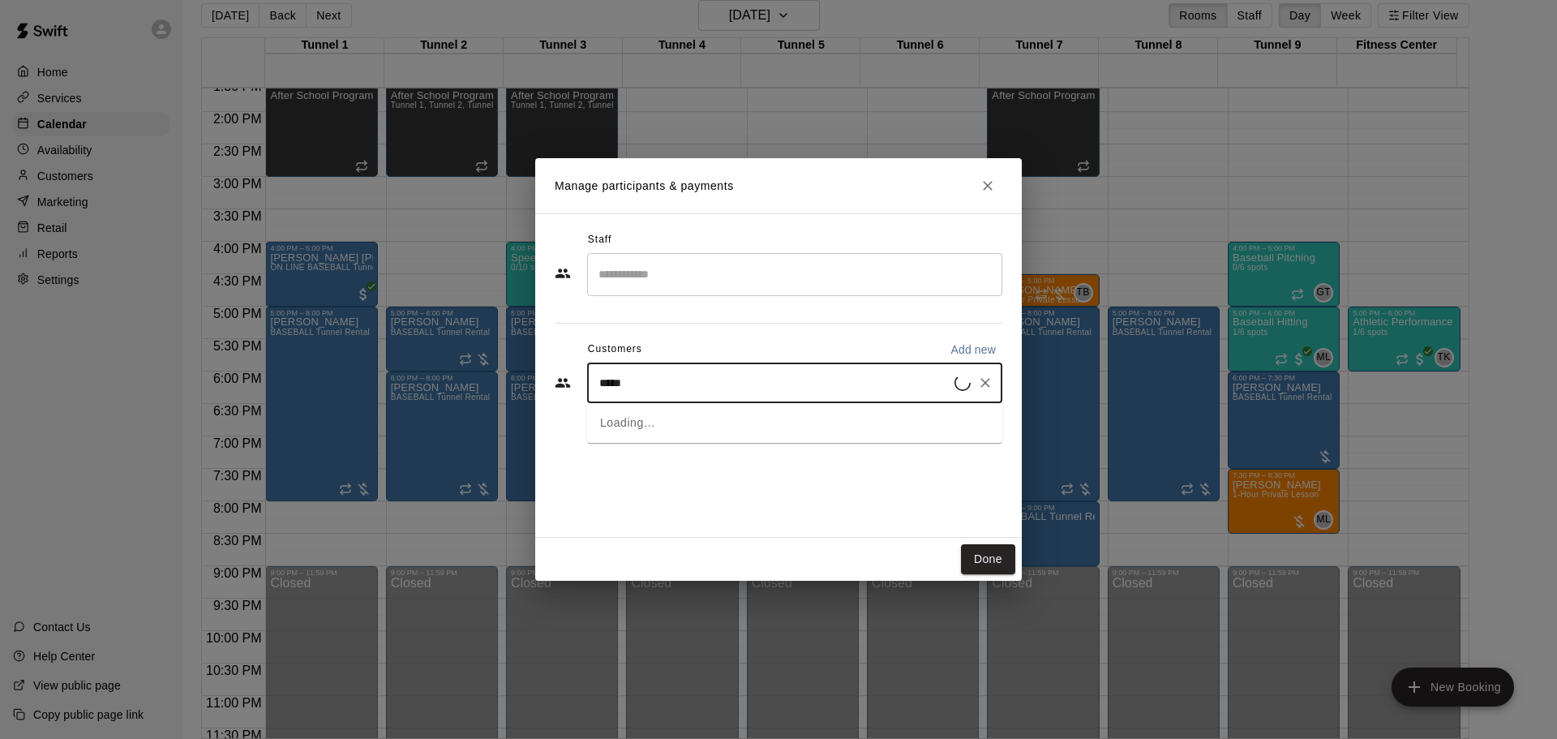
type input "******"
click at [759, 442] on div "Ed Kus MVP Membership edjkus@gmail.com" at bounding box center [729, 429] width 193 height 35
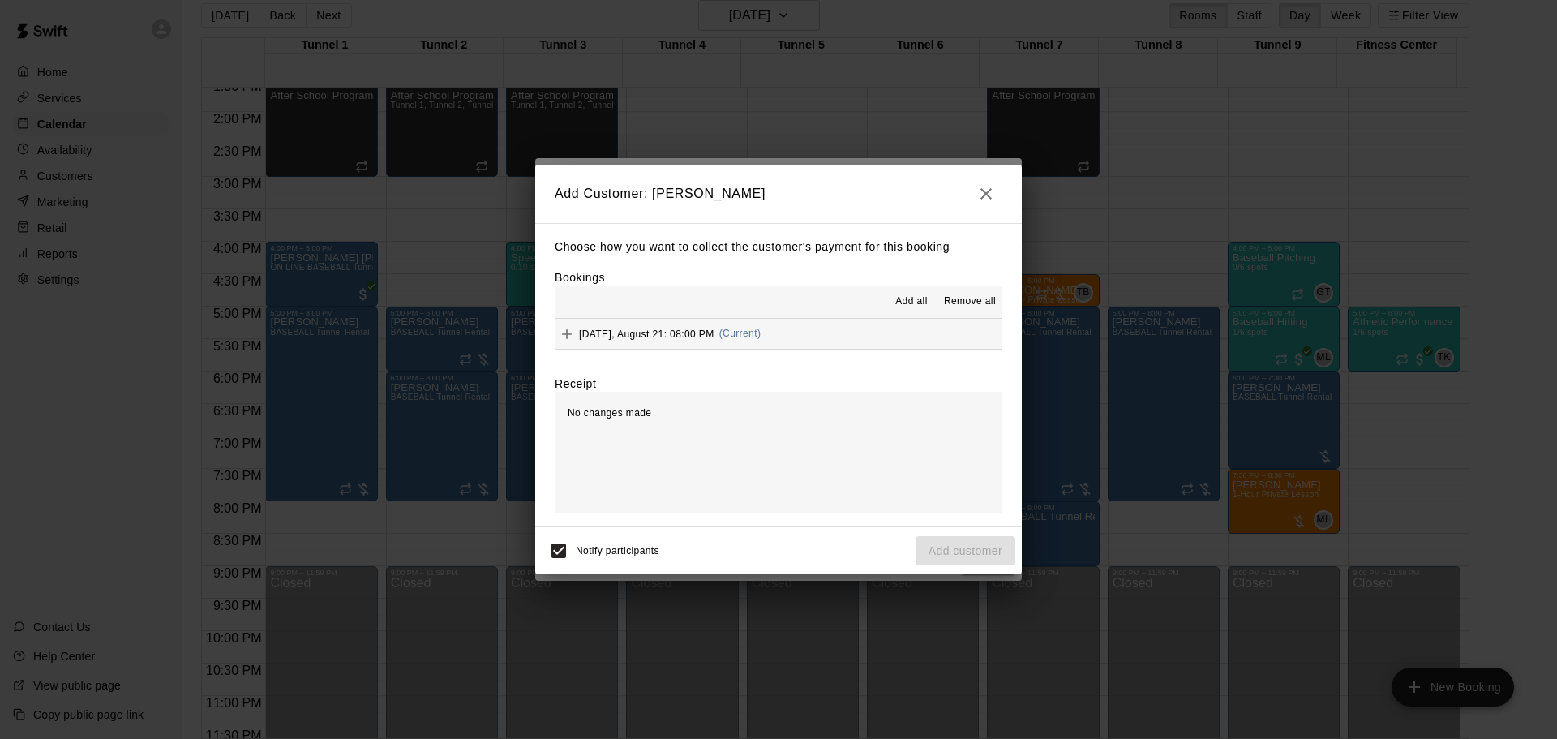
click at [732, 337] on span "(Current)" at bounding box center [740, 333] width 42 height 11
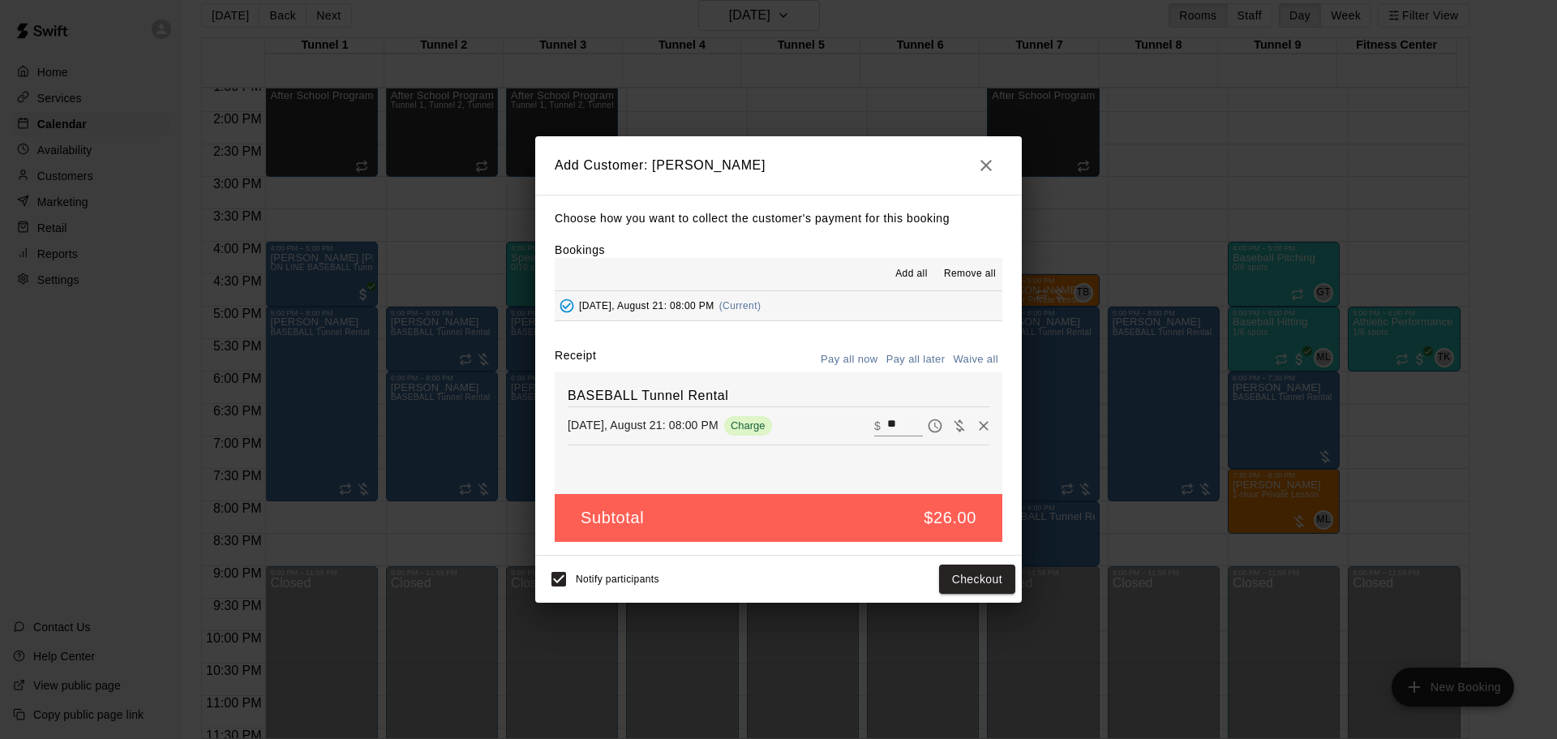
click at [933, 359] on button "Pay all later" at bounding box center [915, 359] width 67 height 25
click at [960, 573] on button "Add customer" at bounding box center [966, 580] width 100 height 30
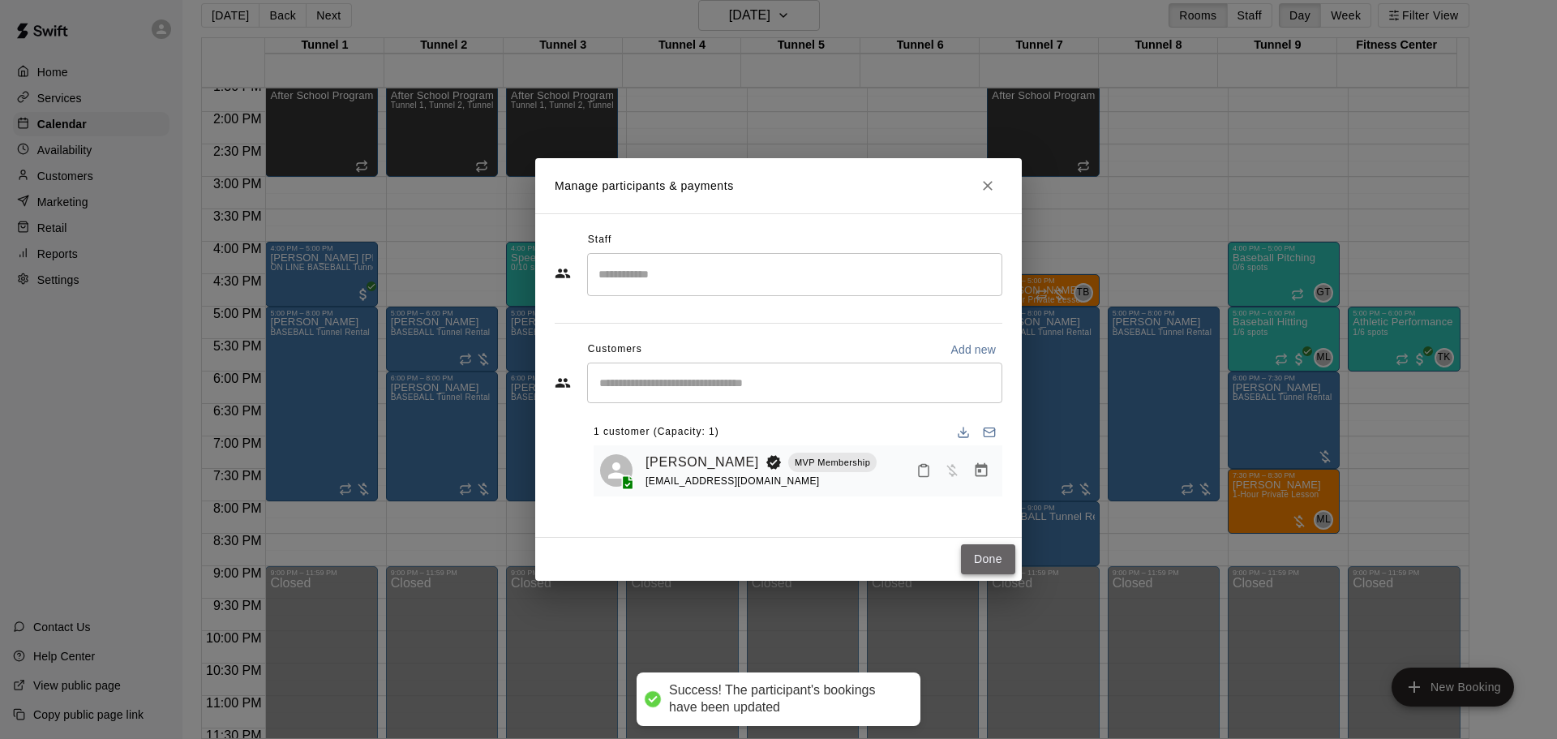
click at [1006, 558] on button "Done" at bounding box center [988, 559] width 54 height 30
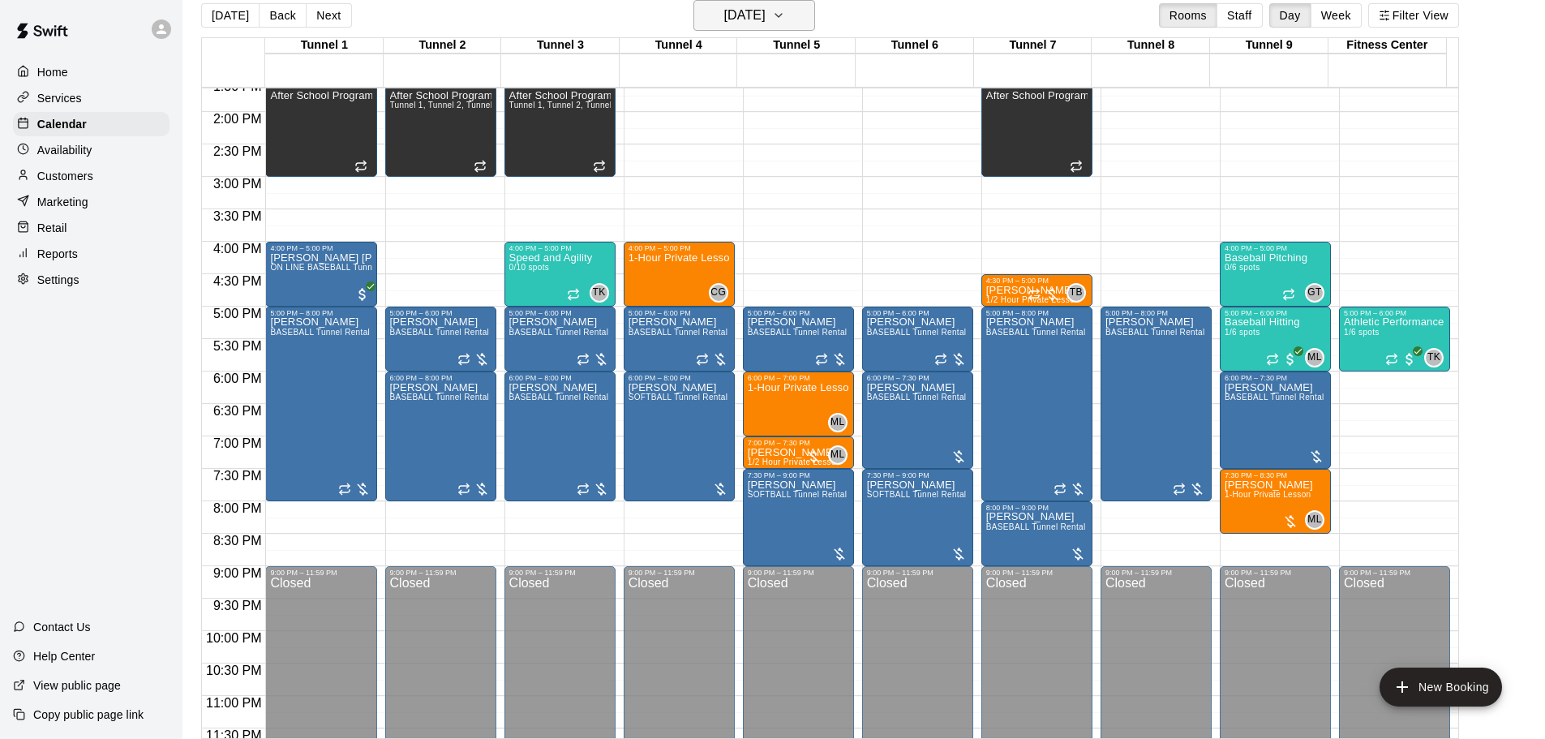
click at [749, 15] on h6 "Thursday Aug 21" at bounding box center [744, 15] width 41 height 23
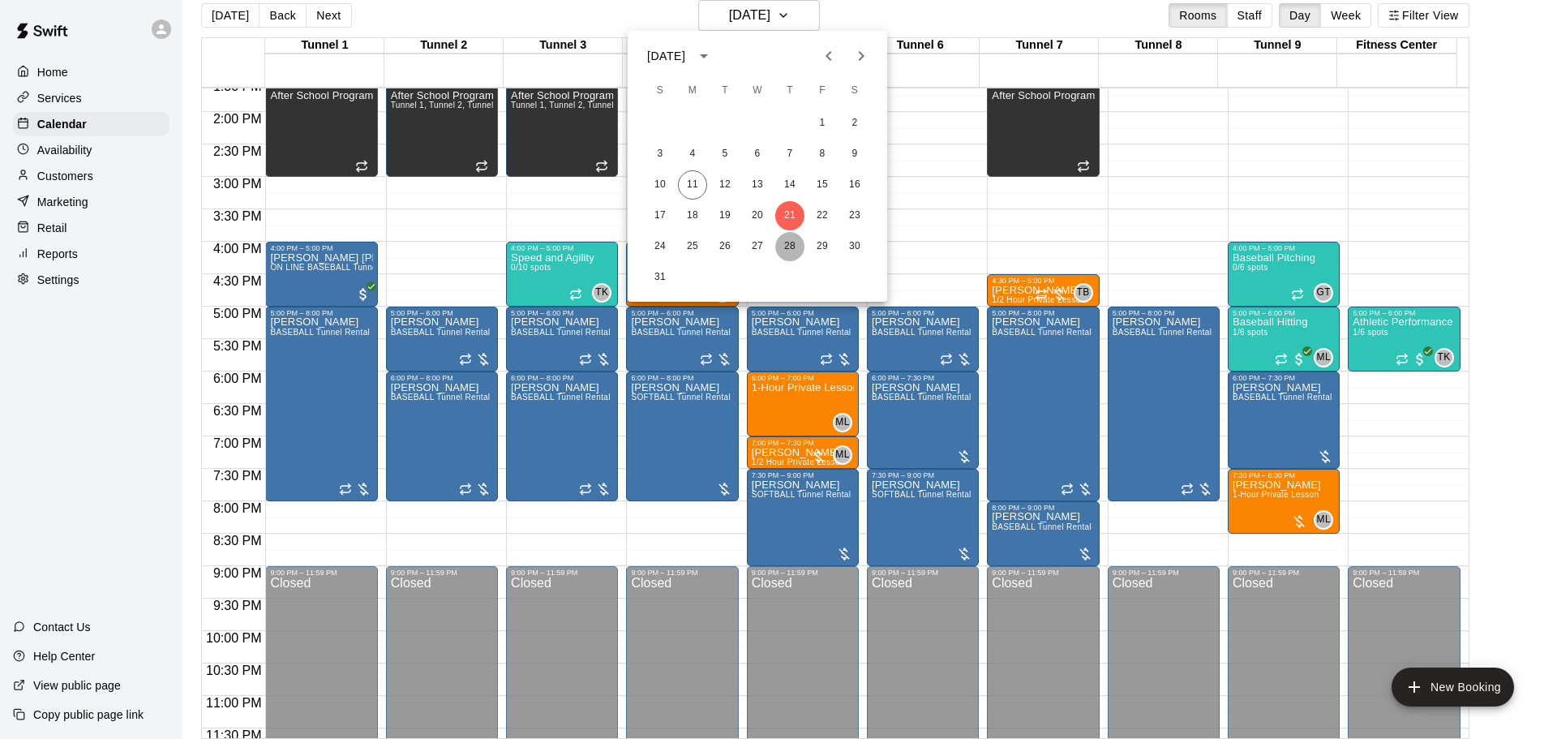
click at [790, 243] on button "28" at bounding box center [789, 246] width 29 height 29
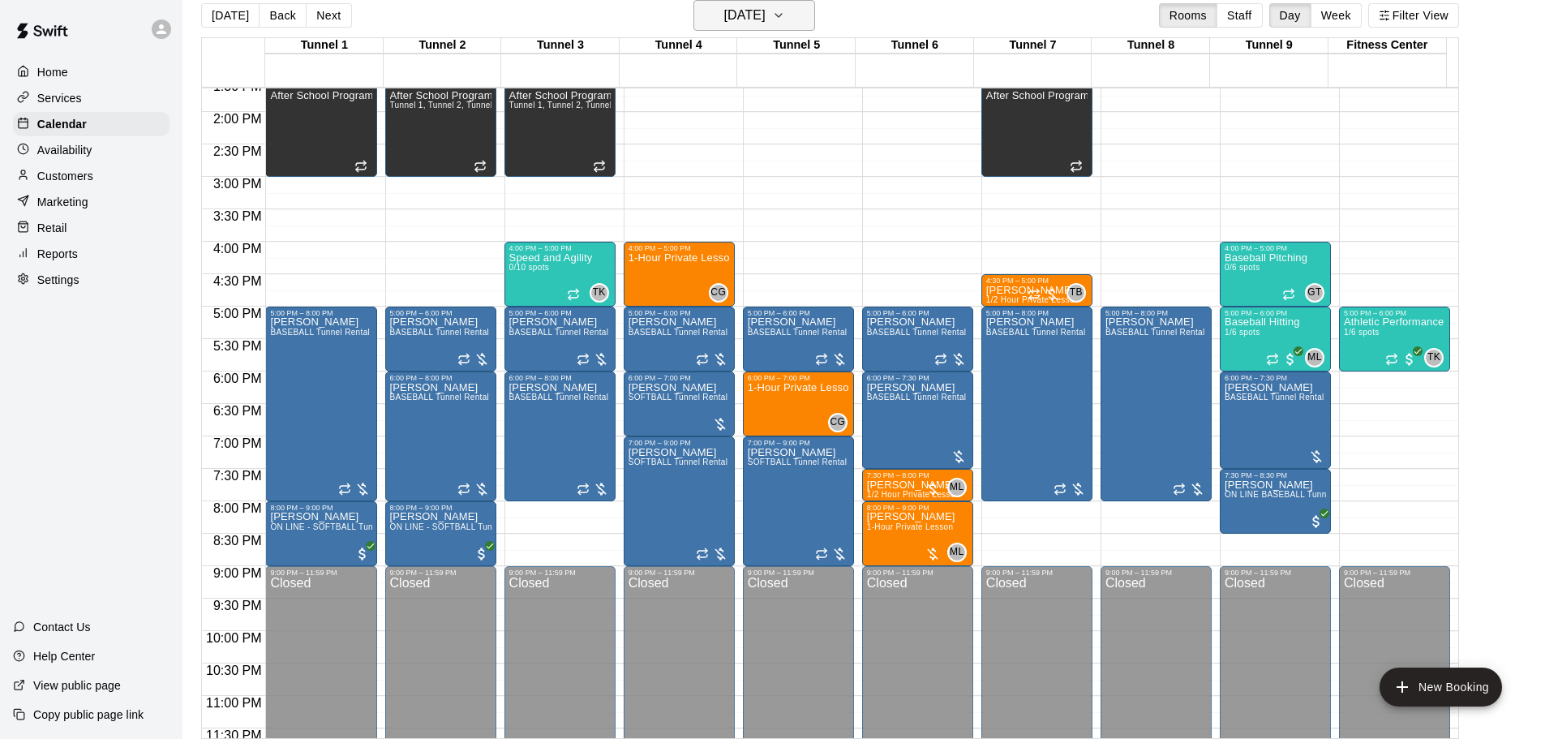
click at [753, 19] on h6 "Thursday Aug 28" at bounding box center [744, 15] width 41 height 23
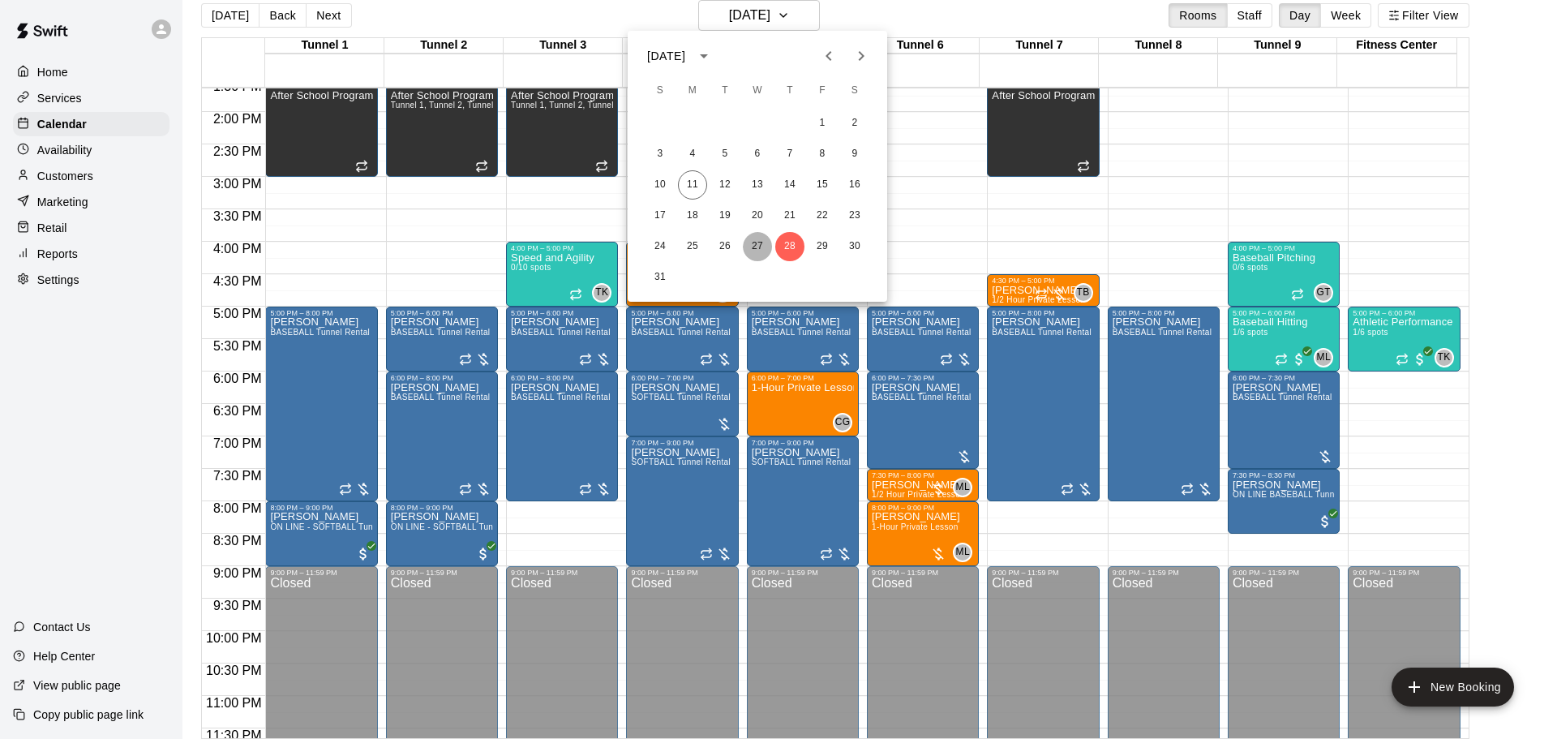
click at [761, 243] on button "27" at bounding box center [757, 246] width 29 height 29
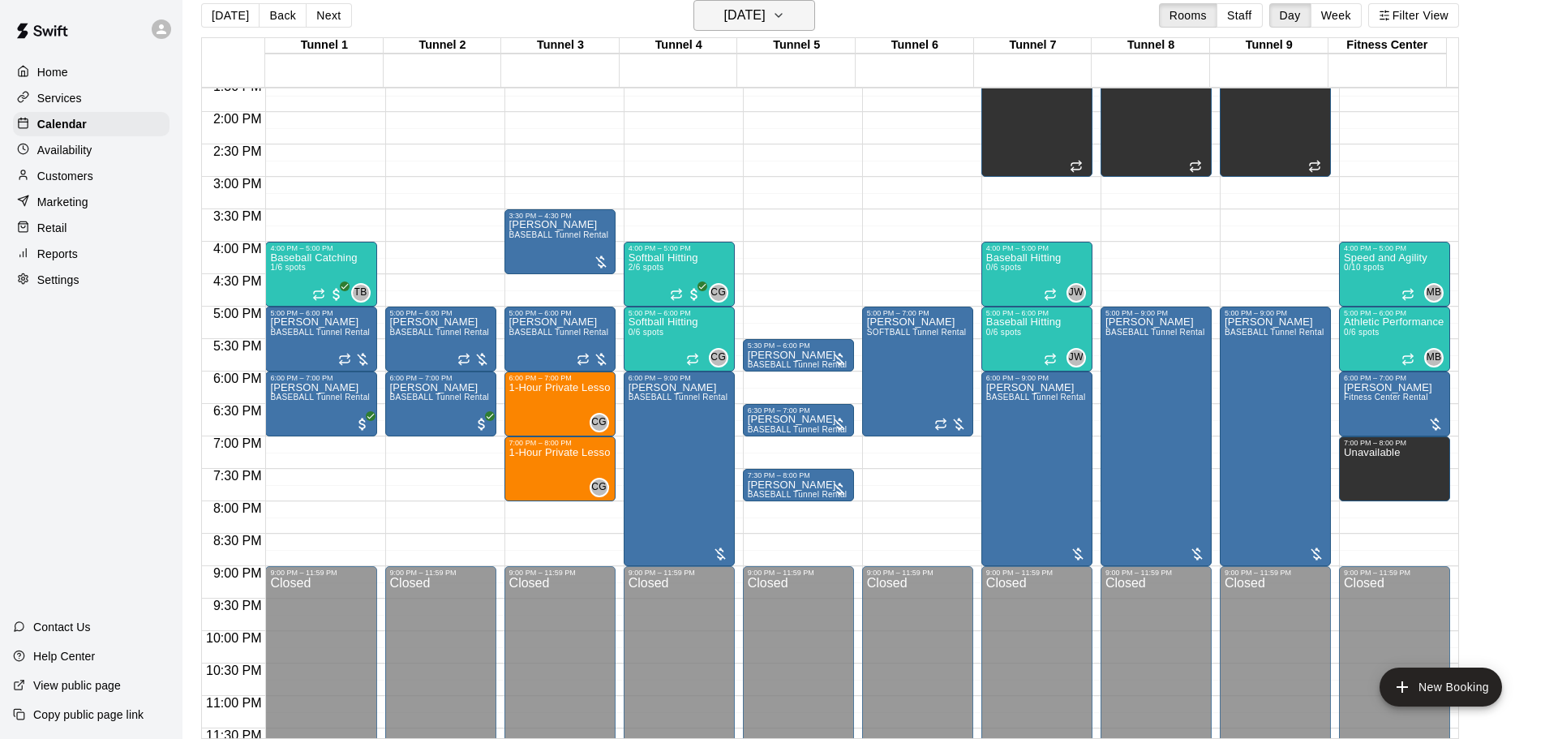
click at [746, 6] on h6 "Wednesday Aug 27" at bounding box center [744, 15] width 41 height 23
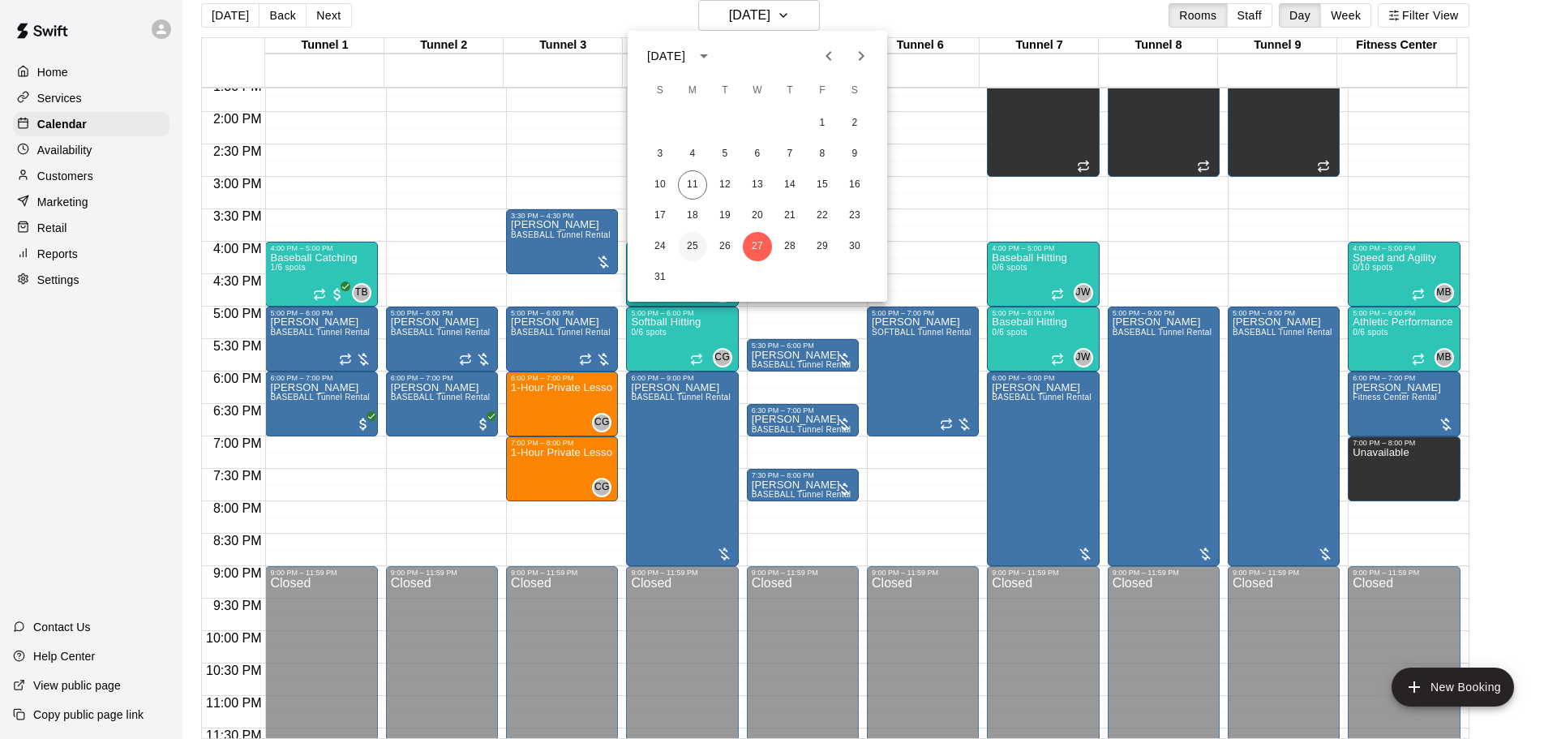
click at [689, 240] on button "25" at bounding box center [692, 246] width 29 height 29
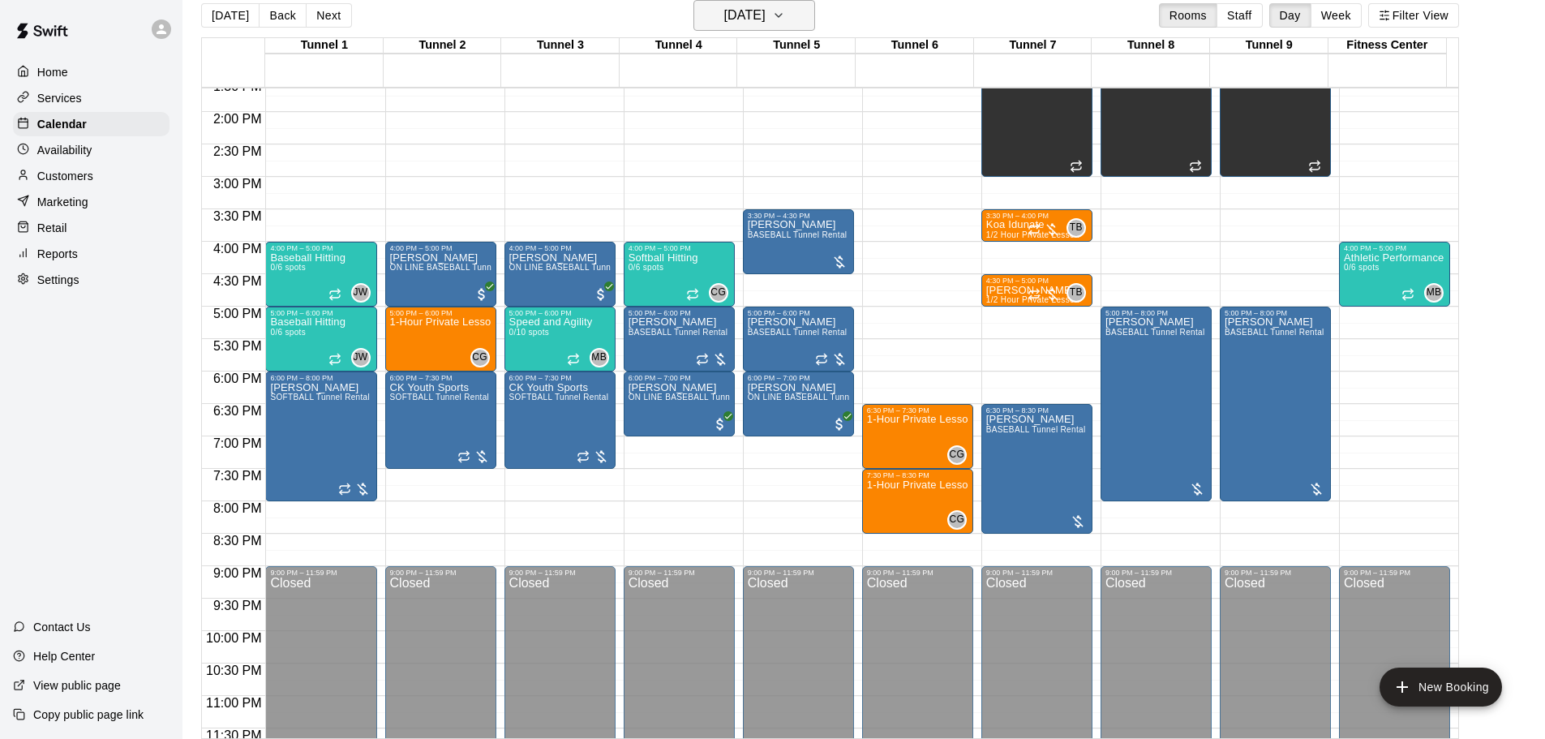
click at [766, 13] on h6 "Monday Aug 25" at bounding box center [744, 15] width 41 height 23
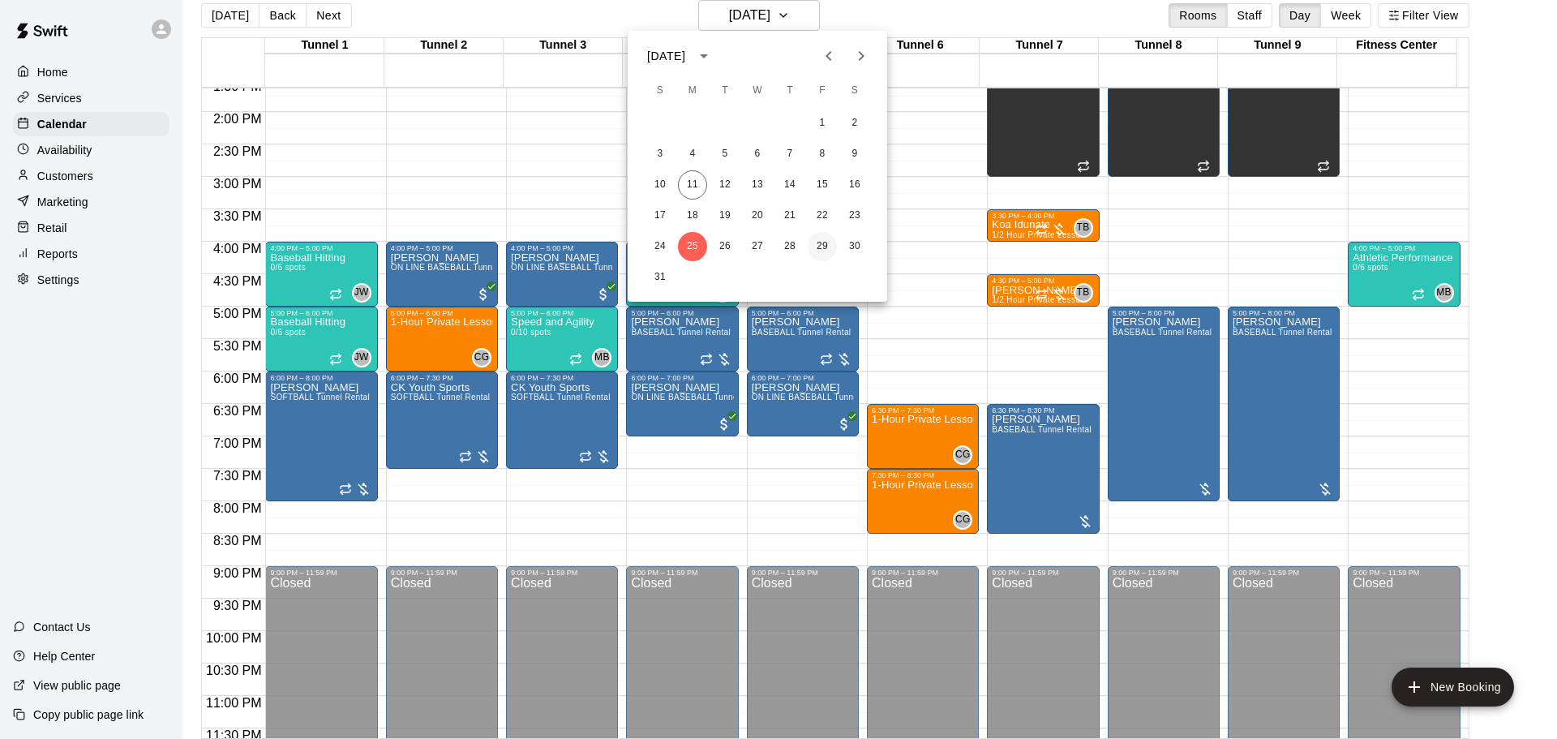
click at [822, 240] on button "29" at bounding box center [822, 246] width 29 height 29
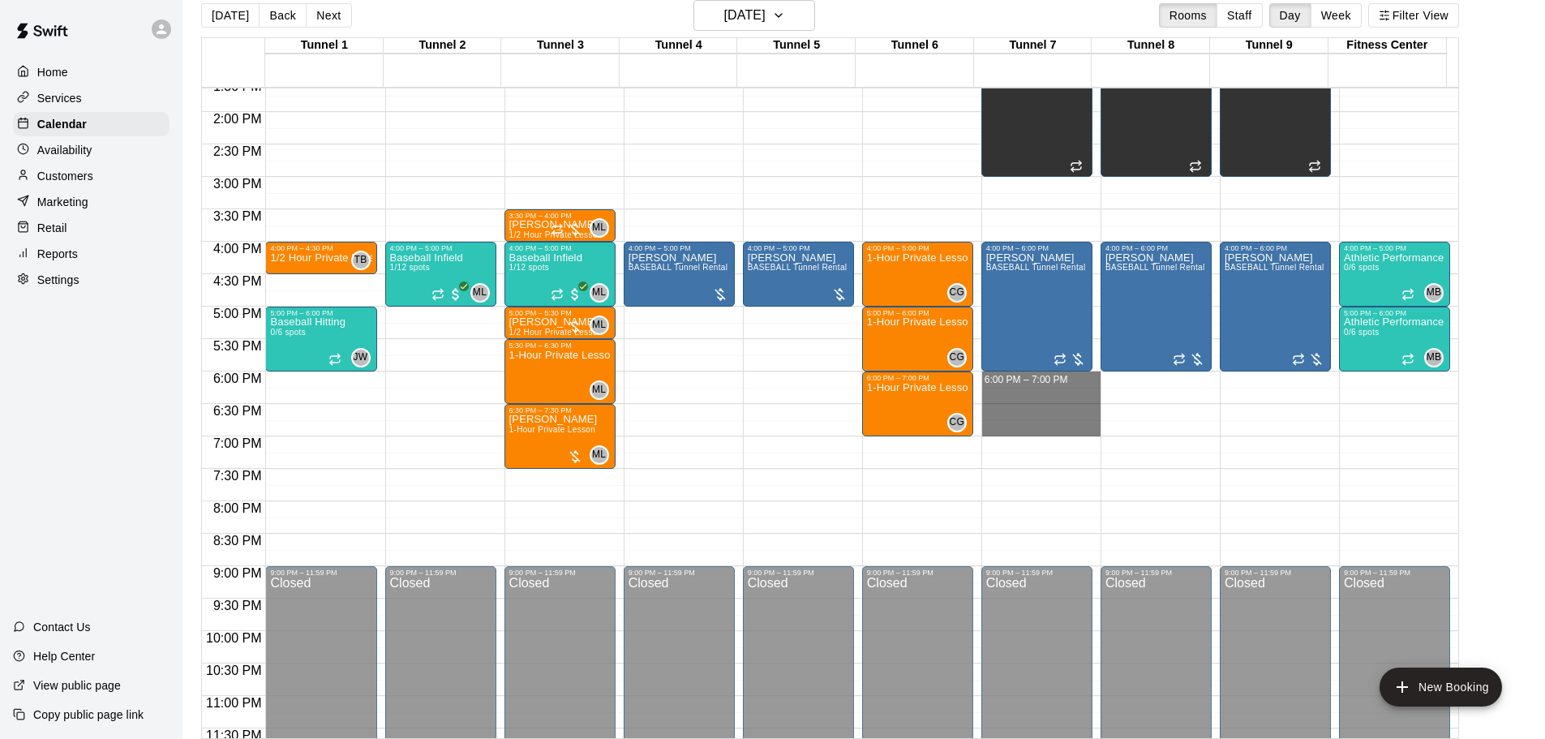
drag, startPoint x: 1039, startPoint y: 374, endPoint x: 1041, endPoint y: 423, distance: 48.7
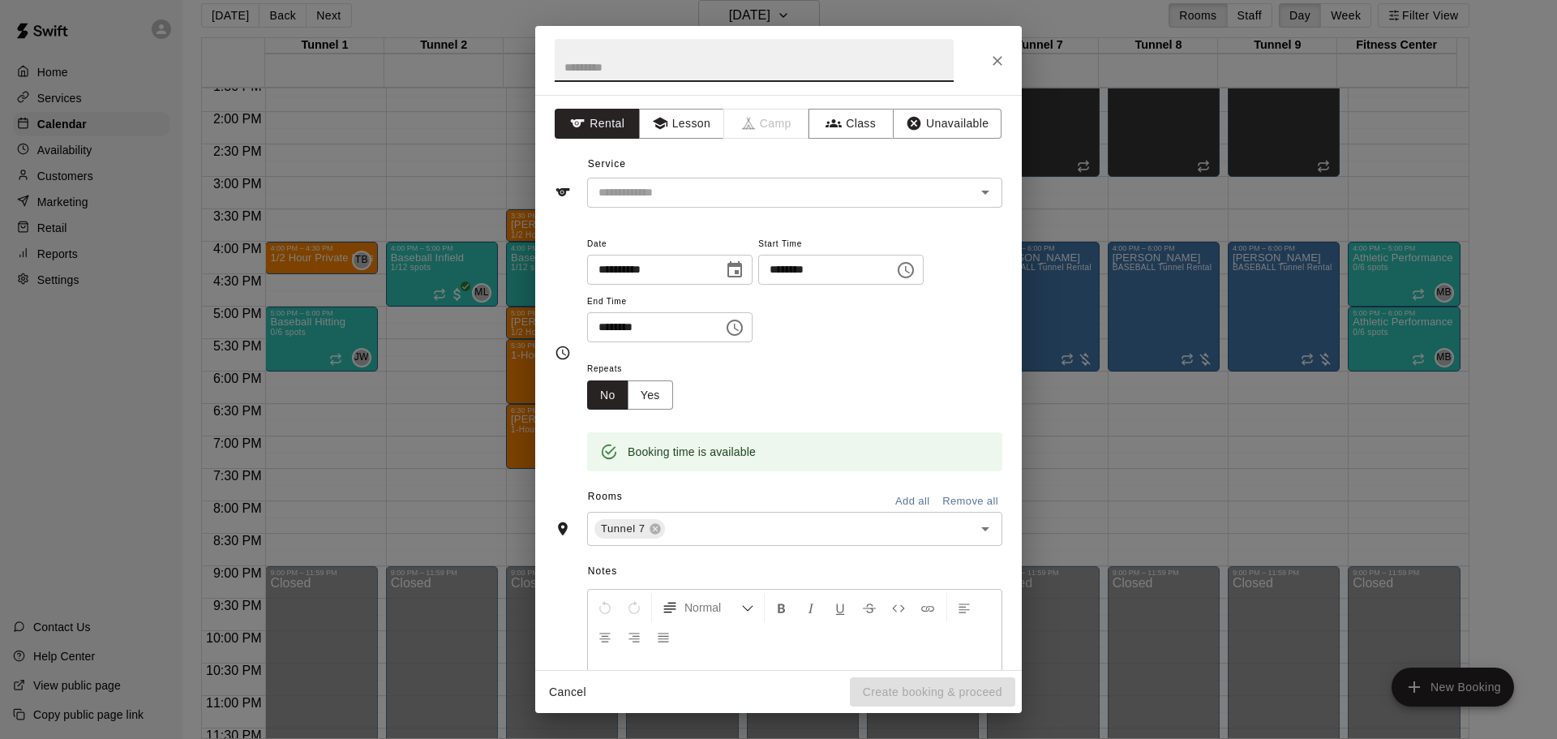
click at [676, 58] on input "text" at bounding box center [754, 60] width 399 height 43
click at [693, 183] on input "text" at bounding box center [771, 192] width 358 height 20
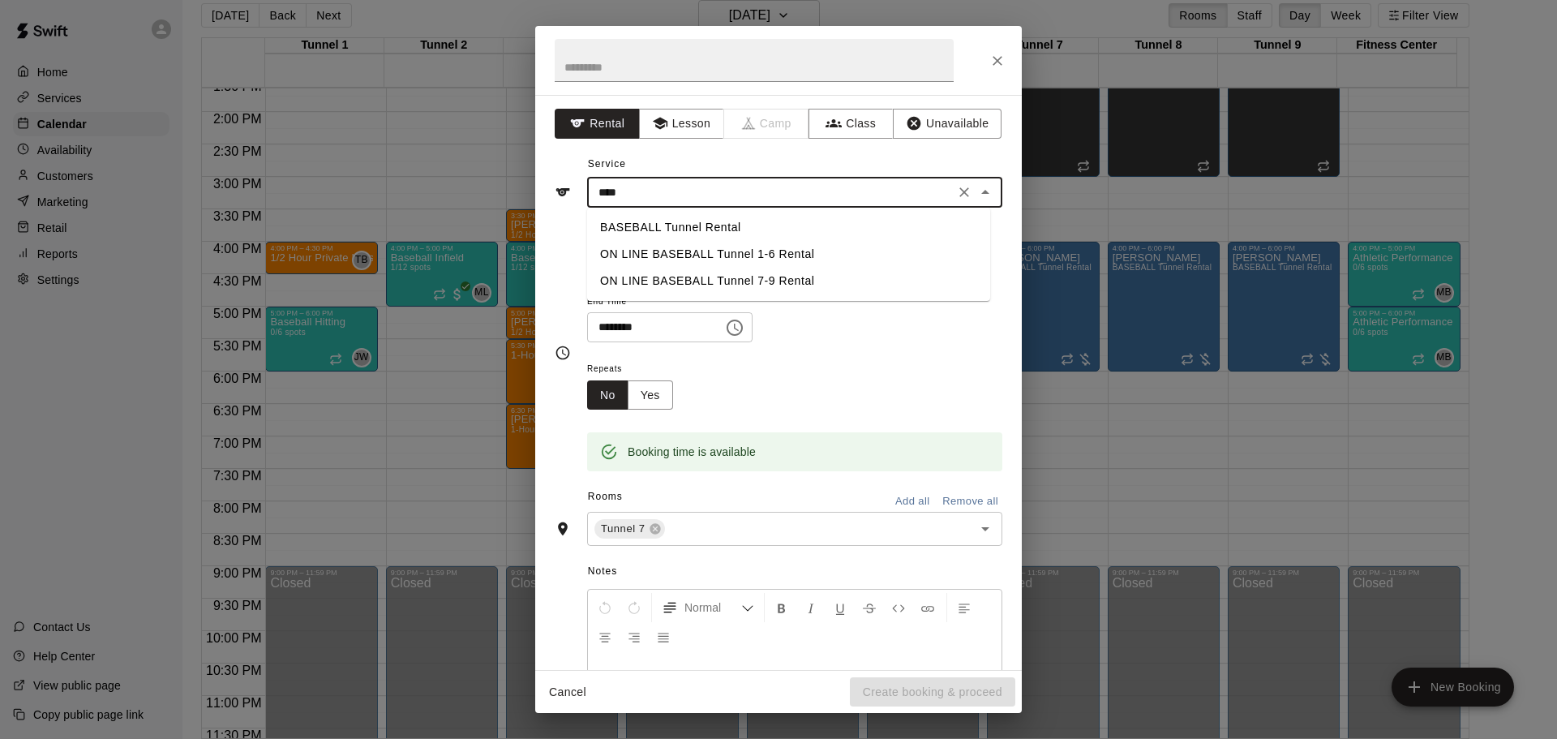
click at [689, 225] on li "BASEBALL Tunnel Rental" at bounding box center [788, 227] width 403 height 27
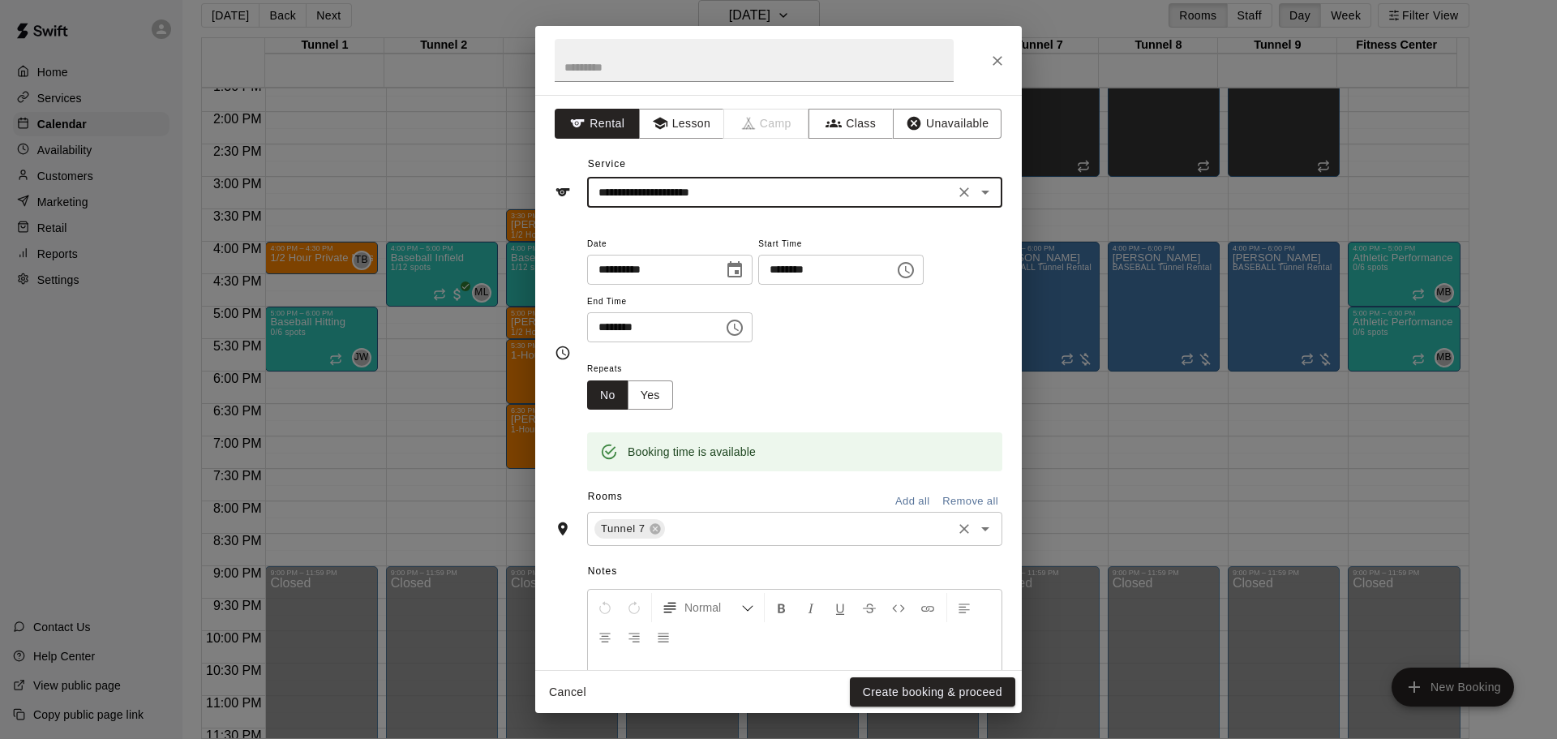
type input "**********"
click at [676, 532] on input "text" at bounding box center [809, 529] width 282 height 20
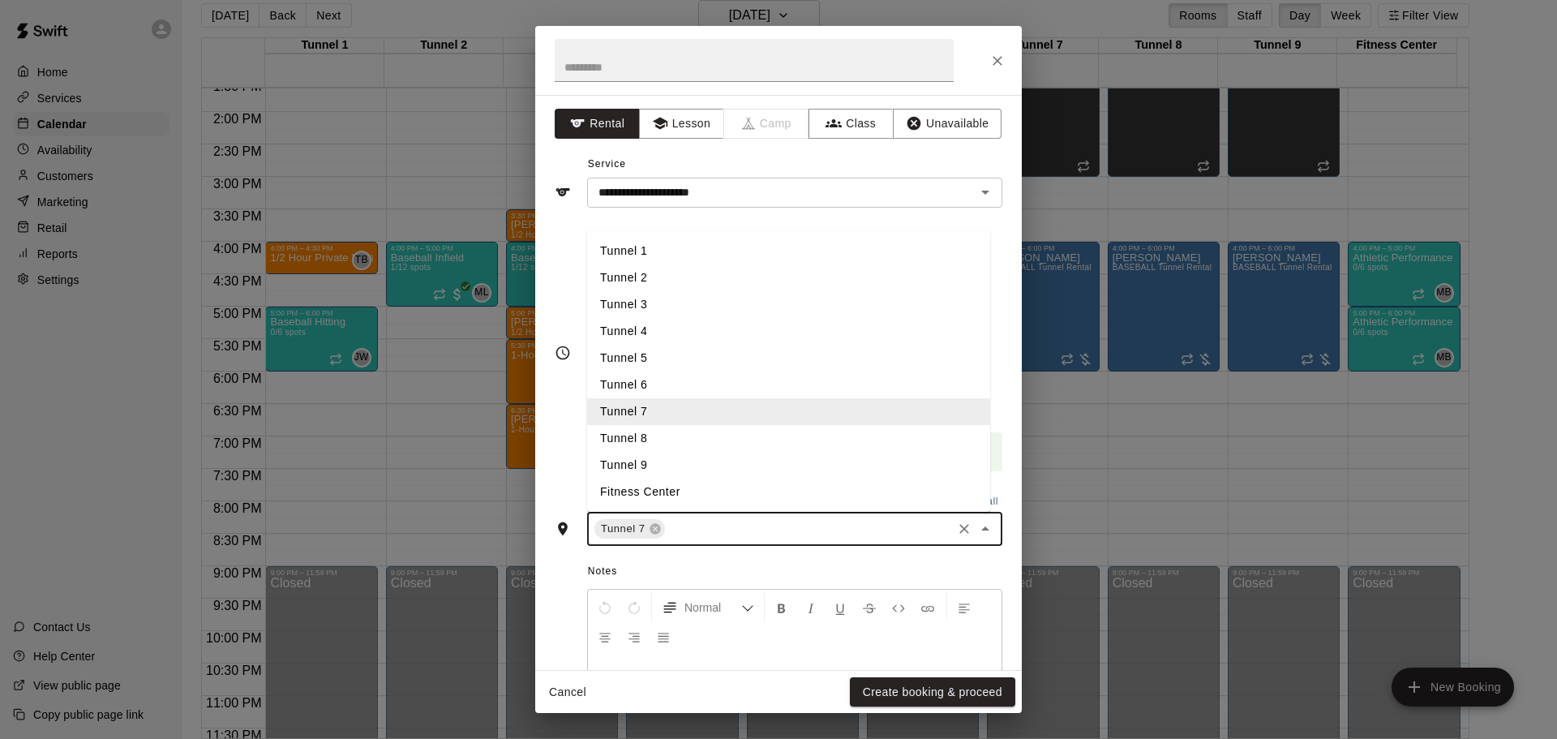
click at [684, 438] on li "Tunnel 8" at bounding box center [788, 438] width 403 height 27
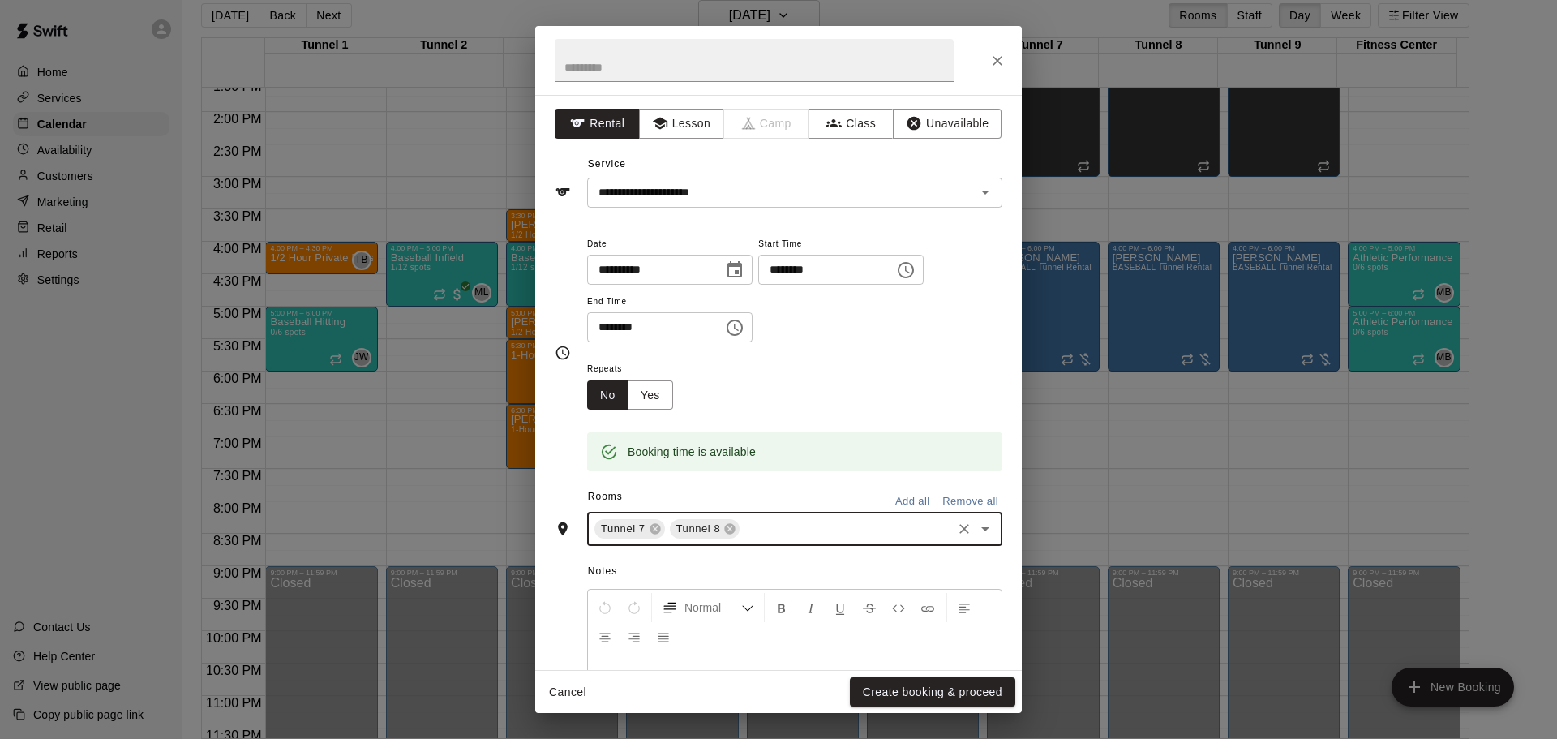
click at [754, 531] on input "text" at bounding box center [846, 529] width 208 height 20
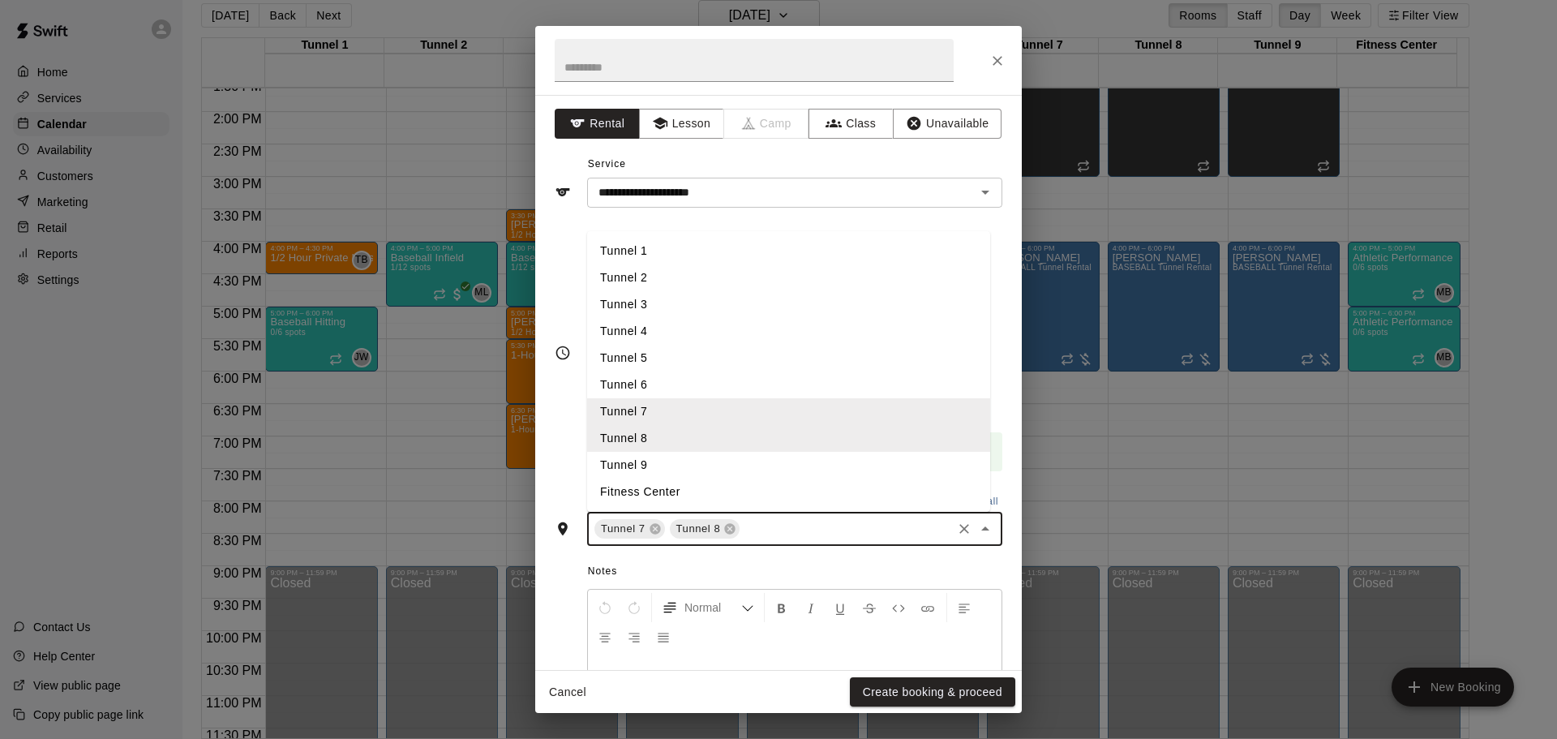
click at [719, 465] on li "Tunnel 9" at bounding box center [788, 465] width 403 height 27
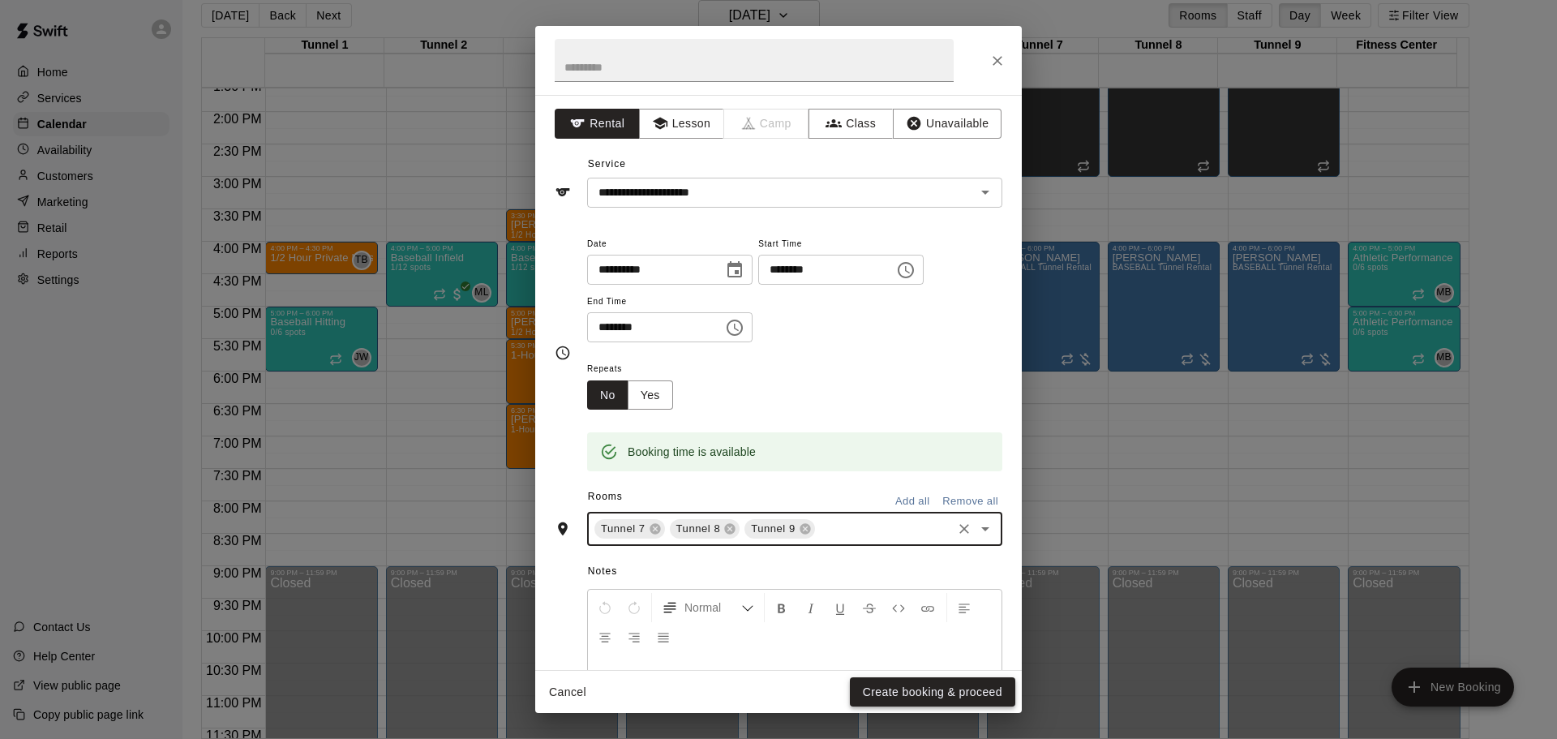
click at [907, 701] on button "Create booking & proceed" at bounding box center [932, 692] width 165 height 30
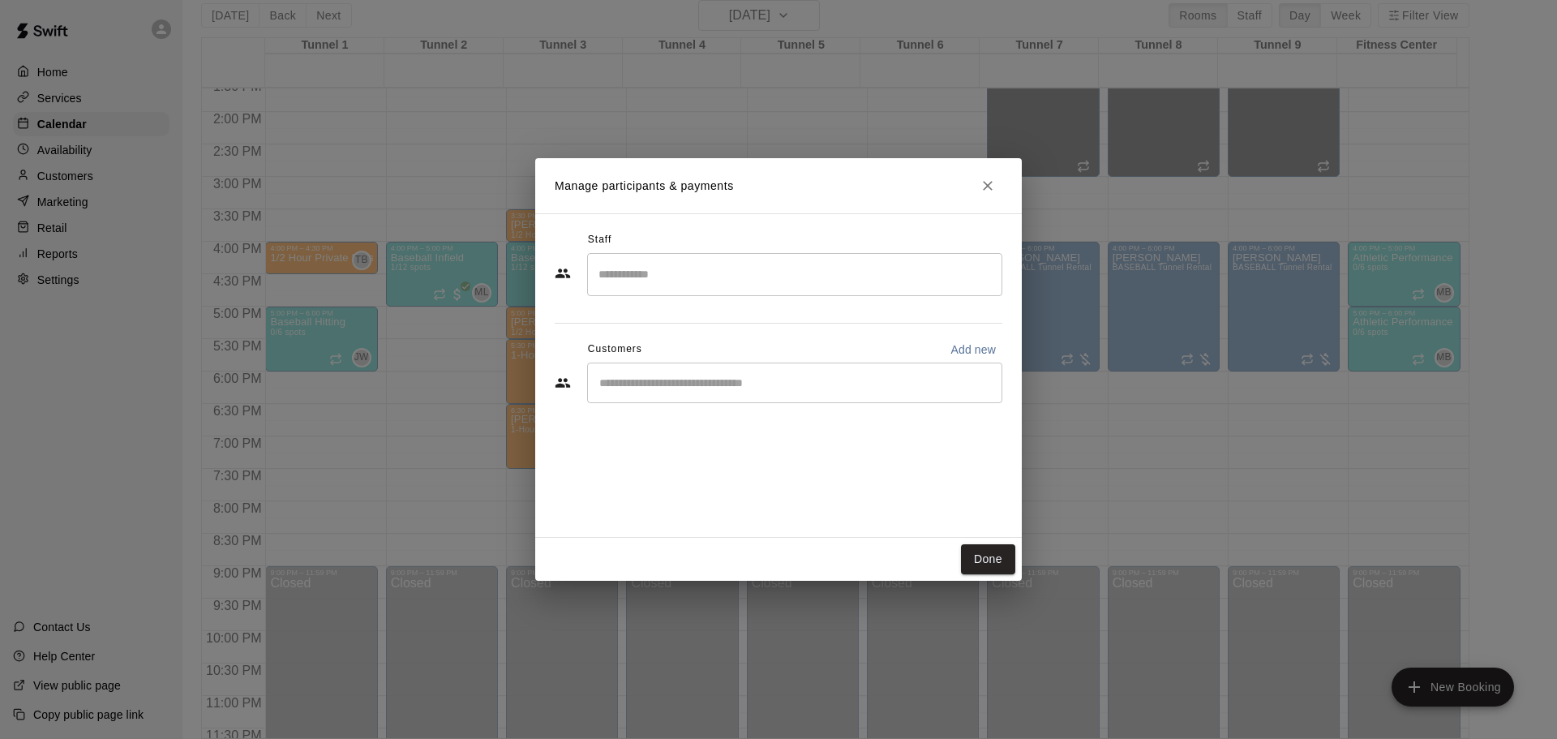
click at [720, 370] on div "​" at bounding box center [794, 383] width 415 height 41
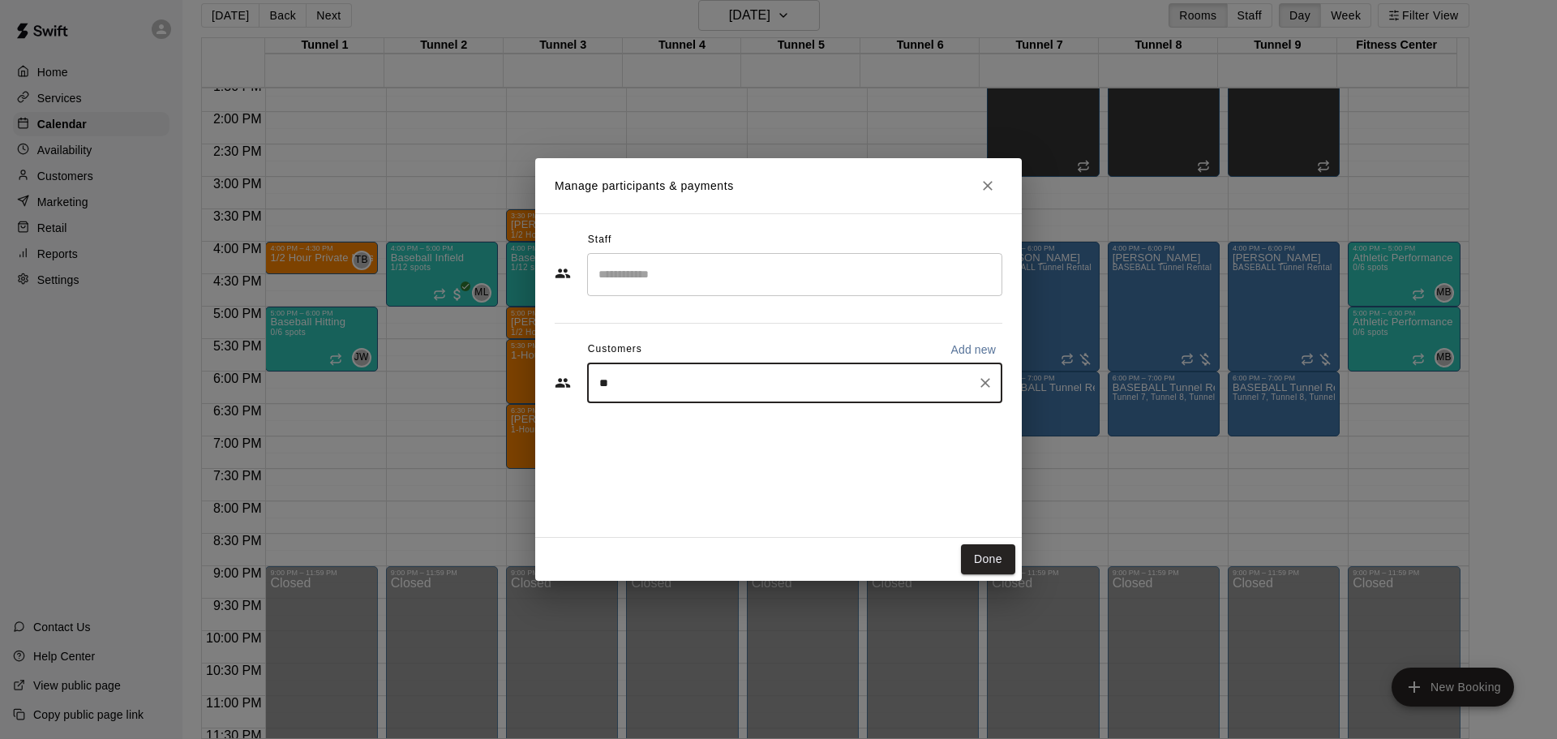
type input "***"
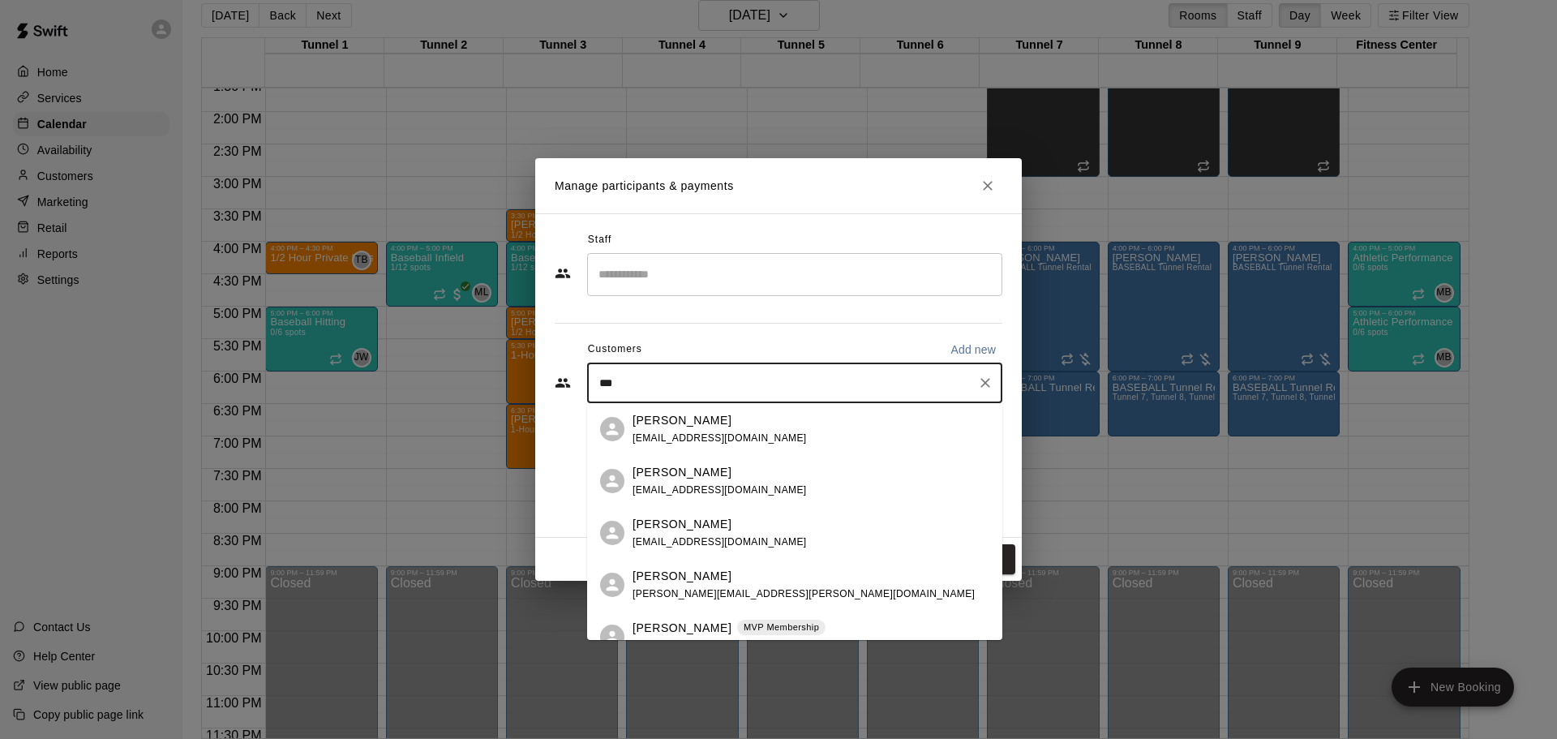
click at [659, 622] on p "Ed Kus" at bounding box center [682, 628] width 99 height 17
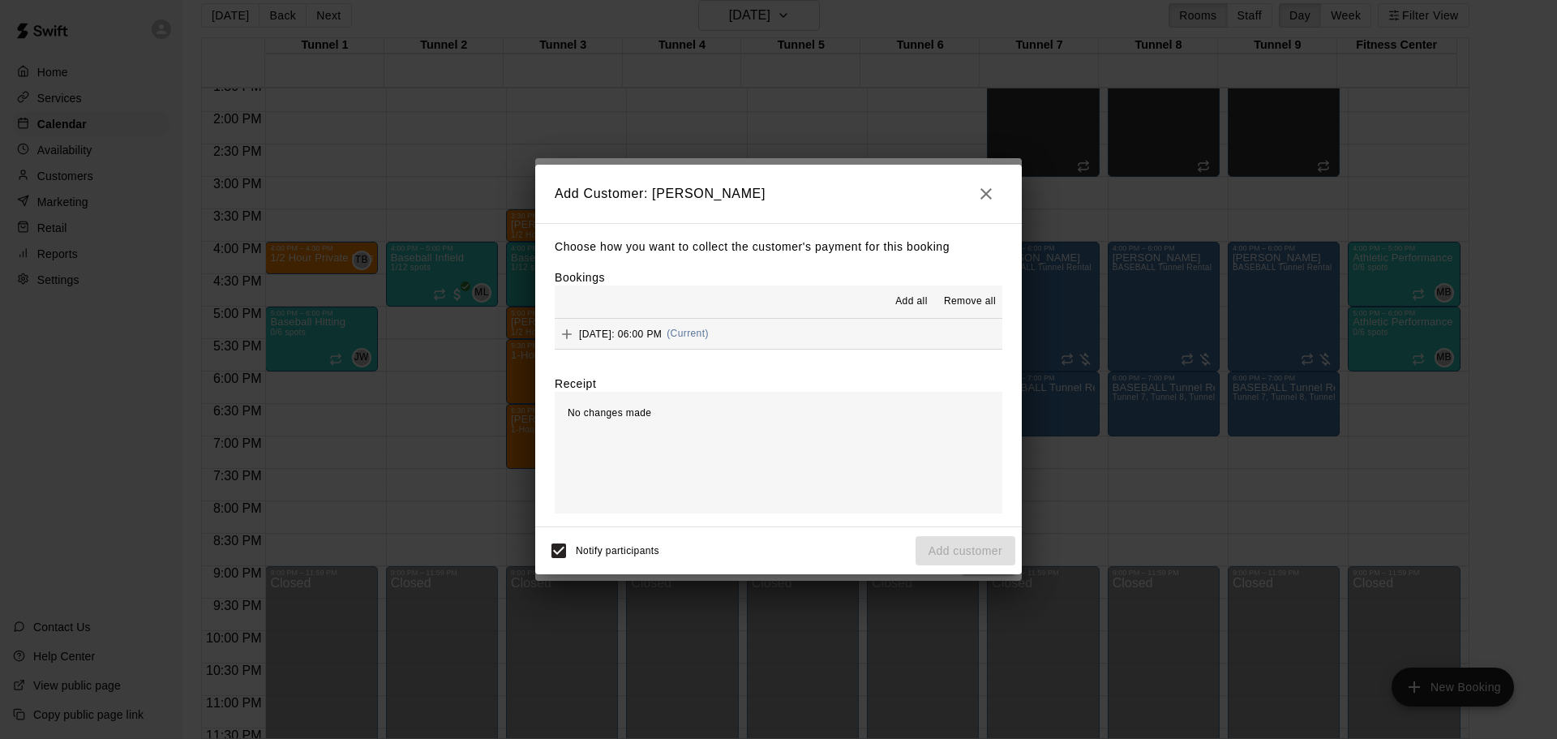
click at [652, 337] on span "Friday, August 29: 06:00 PM" at bounding box center [620, 333] width 83 height 11
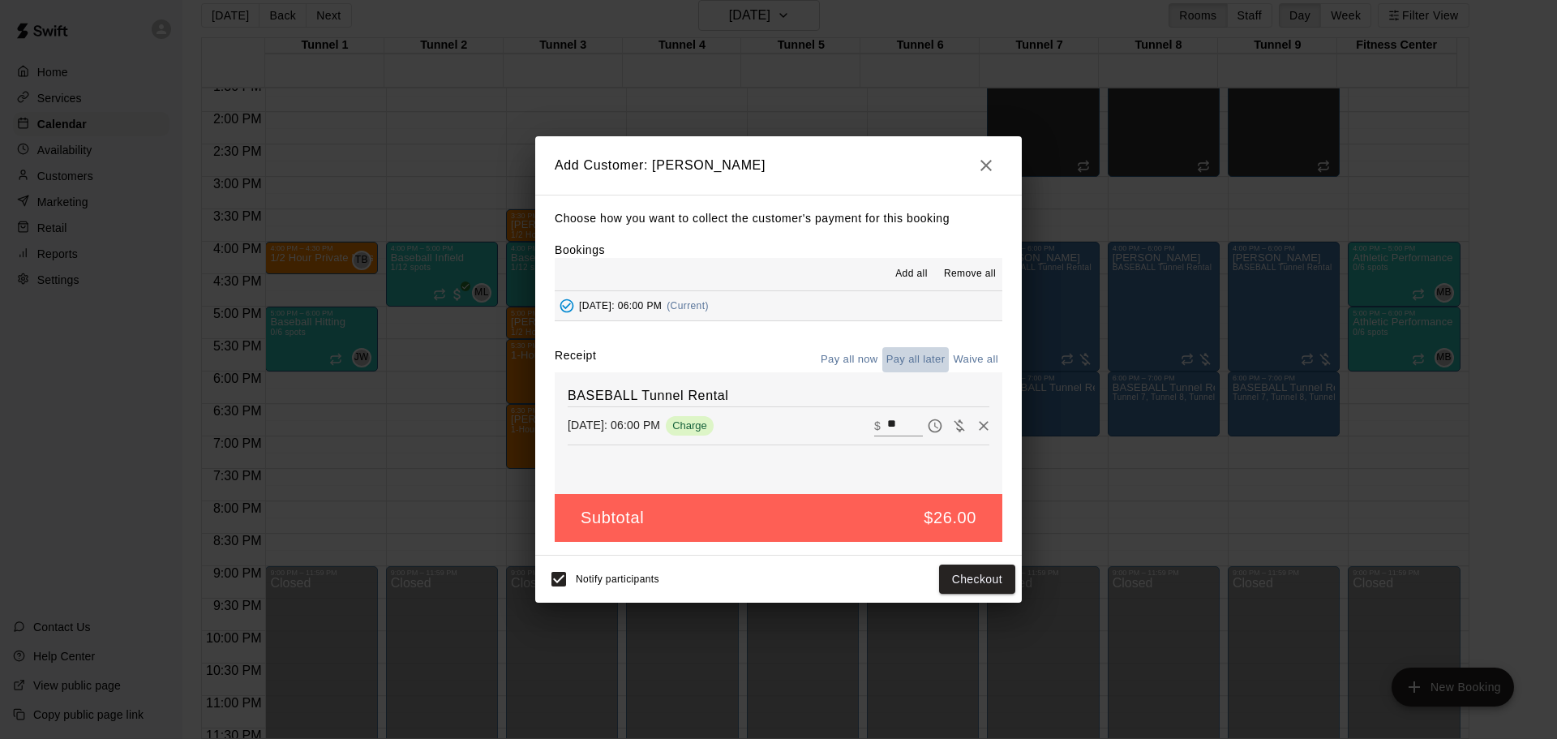
click at [925, 360] on button "Pay all later" at bounding box center [915, 359] width 67 height 25
click at [958, 566] on button "Add customer" at bounding box center [966, 580] width 100 height 30
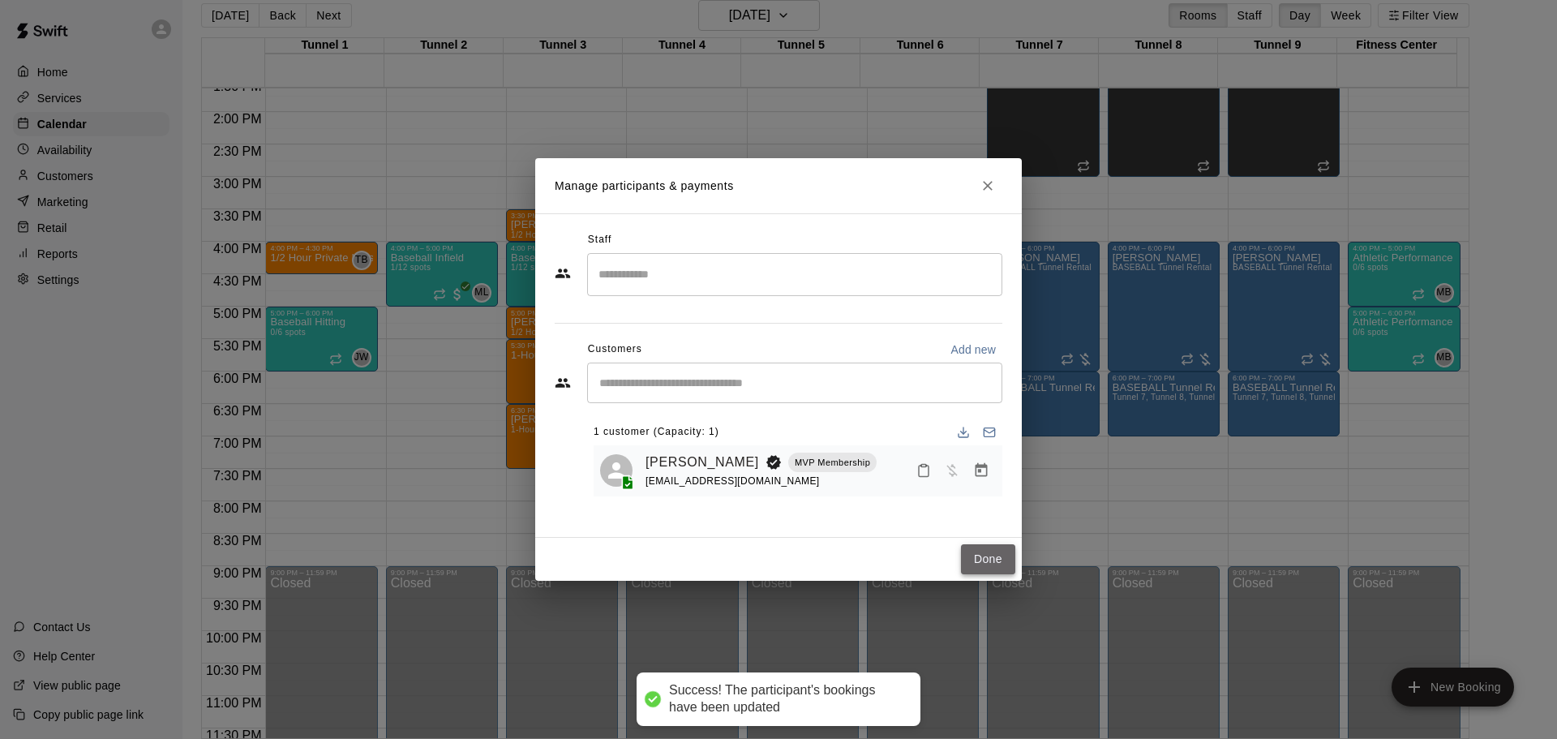
click at [968, 554] on button "Done" at bounding box center [988, 559] width 54 height 30
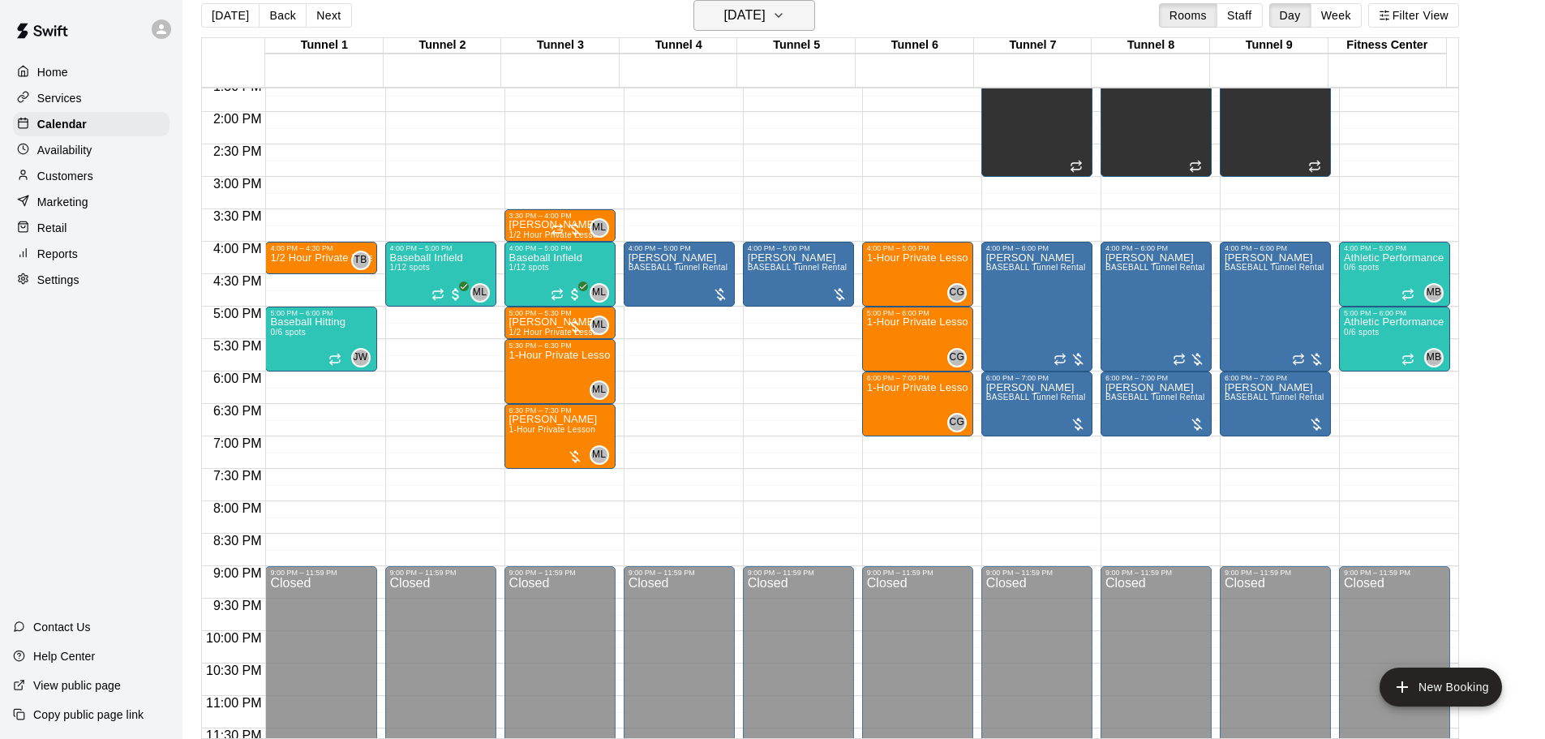
click at [739, 16] on h6 "Friday Aug 29" at bounding box center [744, 15] width 41 height 23
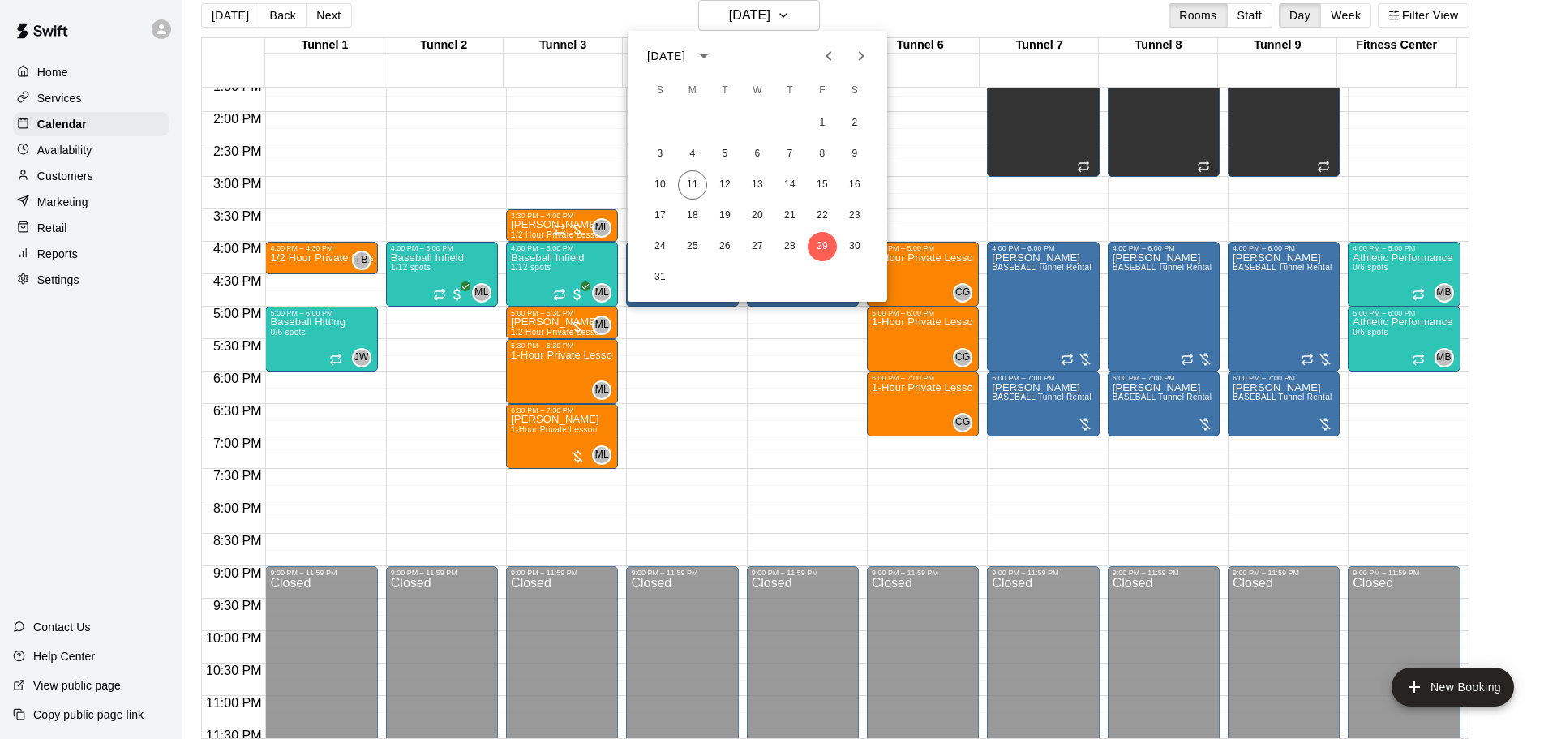
click at [860, 50] on icon "Next month" at bounding box center [861, 55] width 19 height 19
click at [723, 121] on button "2" at bounding box center [725, 123] width 29 height 29
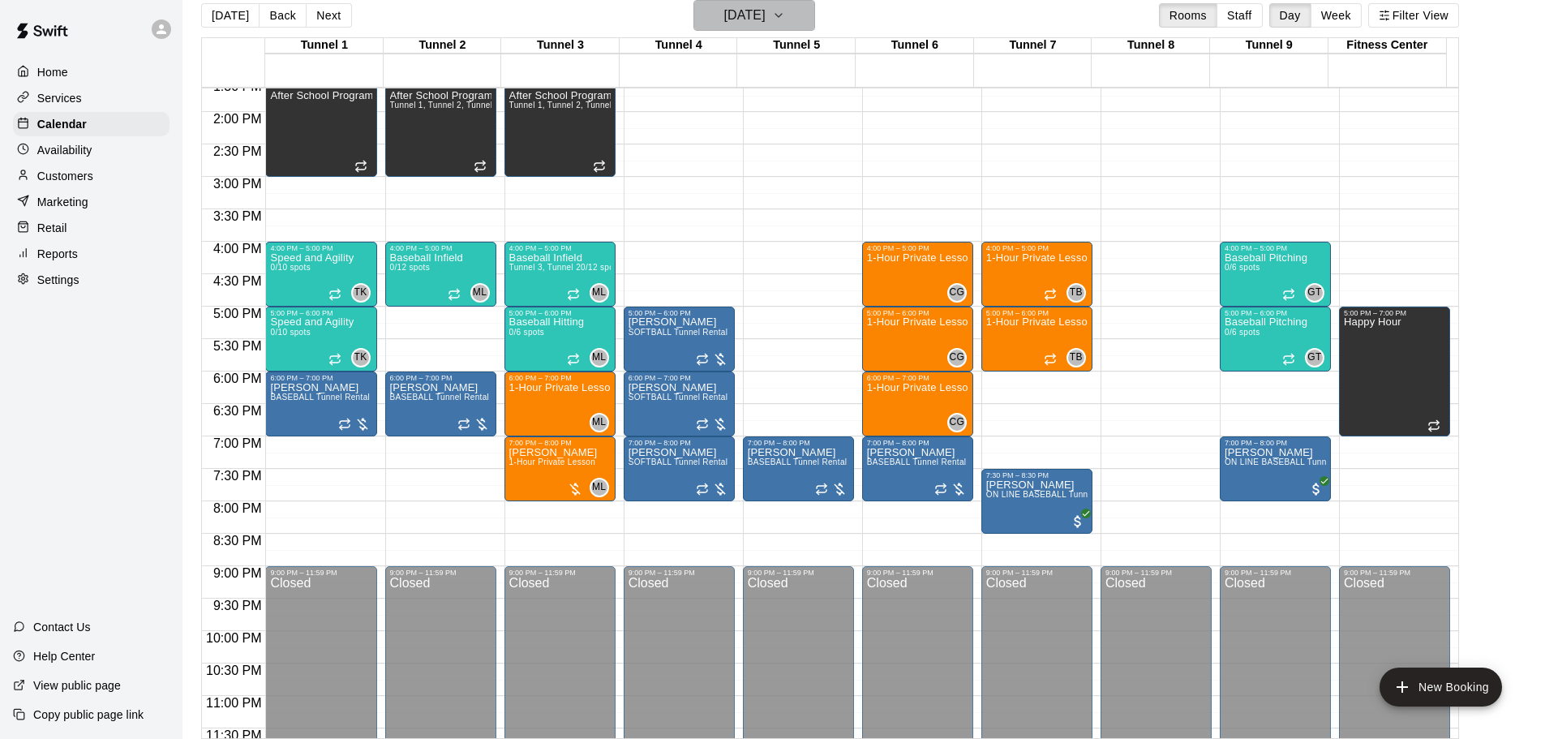
click at [750, 18] on h6 "Tuesday Sep 02" at bounding box center [744, 15] width 41 height 23
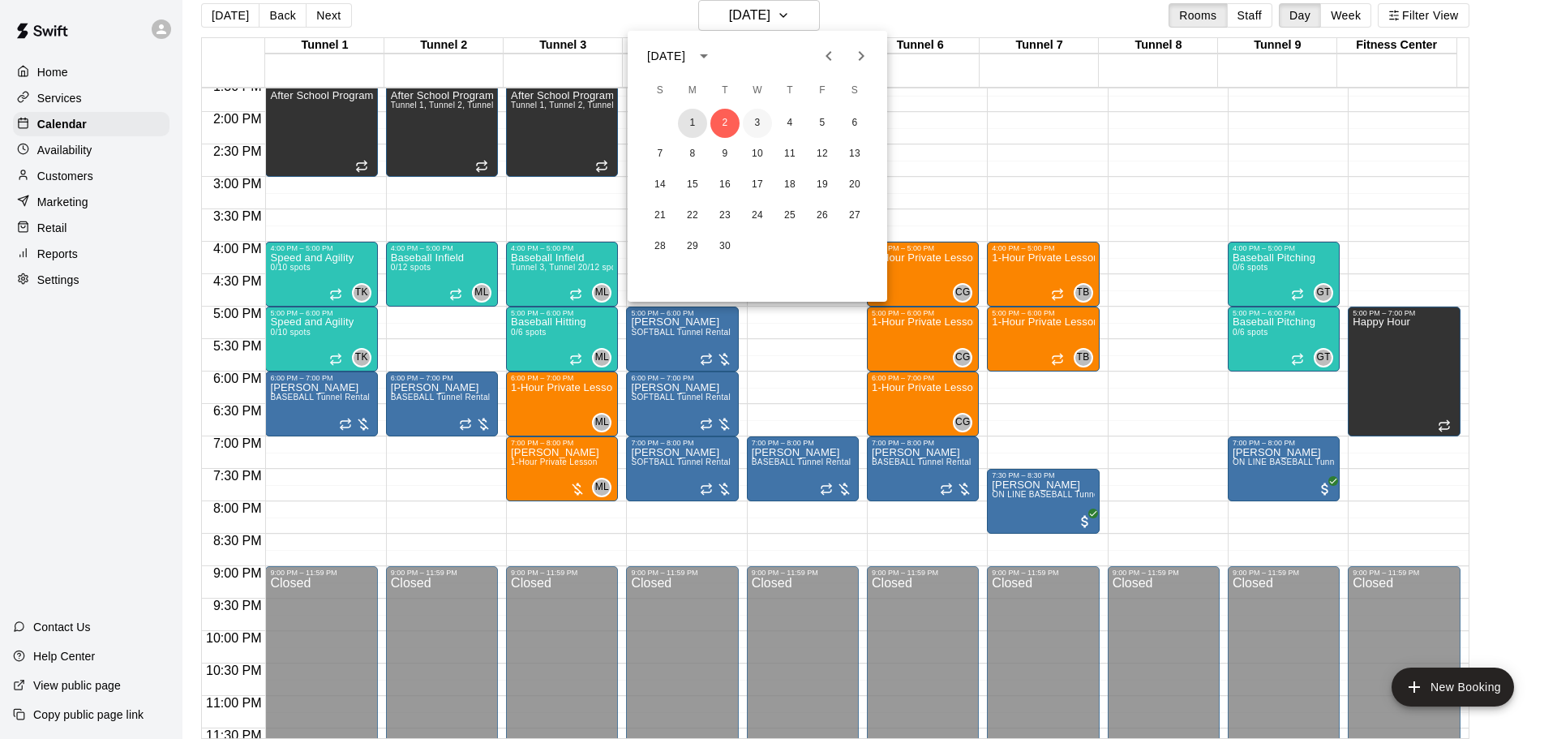
click at [690, 118] on button "1" at bounding box center [692, 123] width 29 height 29
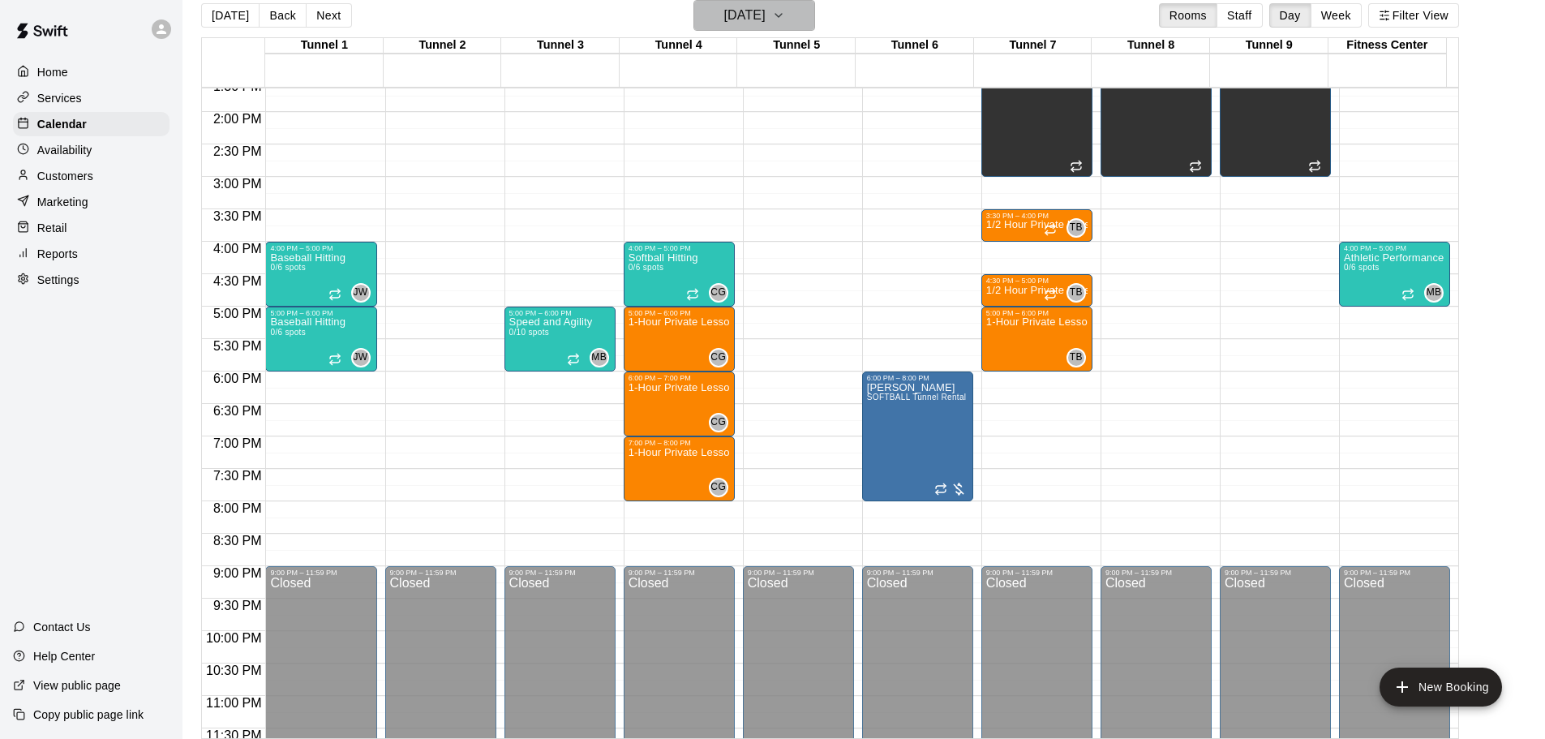
click at [753, 11] on h6 "Monday Sep 01" at bounding box center [744, 15] width 41 height 23
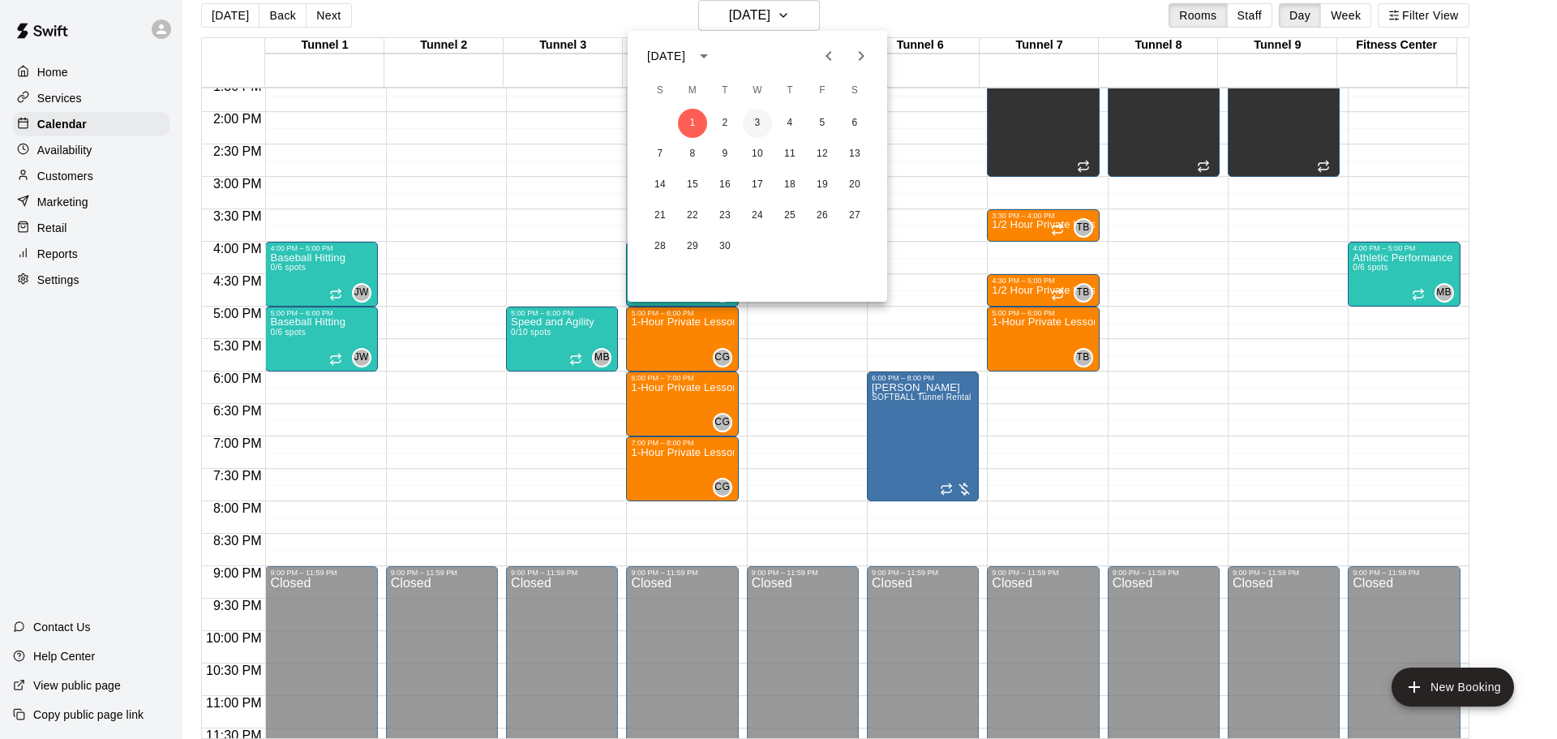
click at [763, 121] on button "3" at bounding box center [757, 123] width 29 height 29
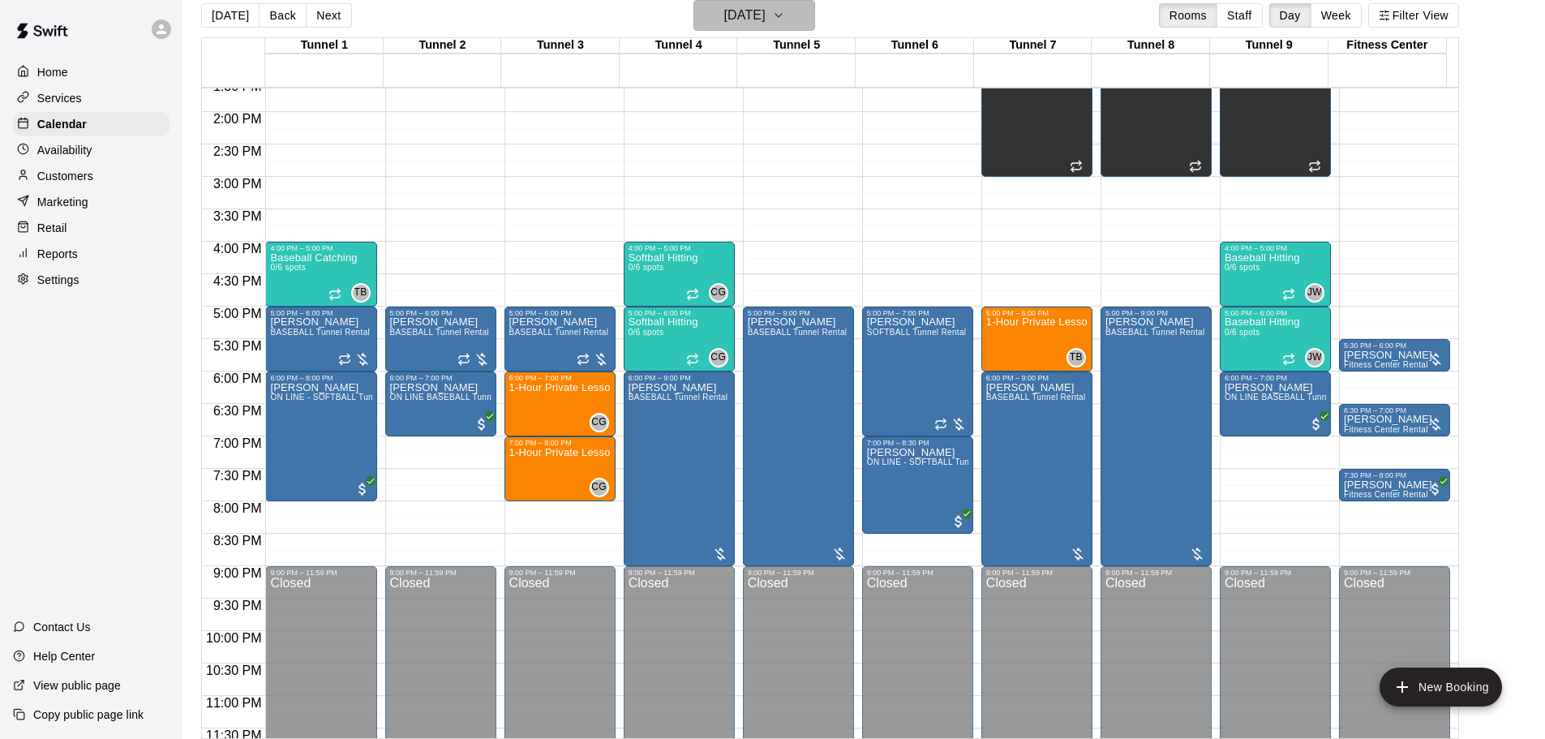
click at [766, 21] on h6 "Wednesday Sep 03" at bounding box center [744, 15] width 41 height 23
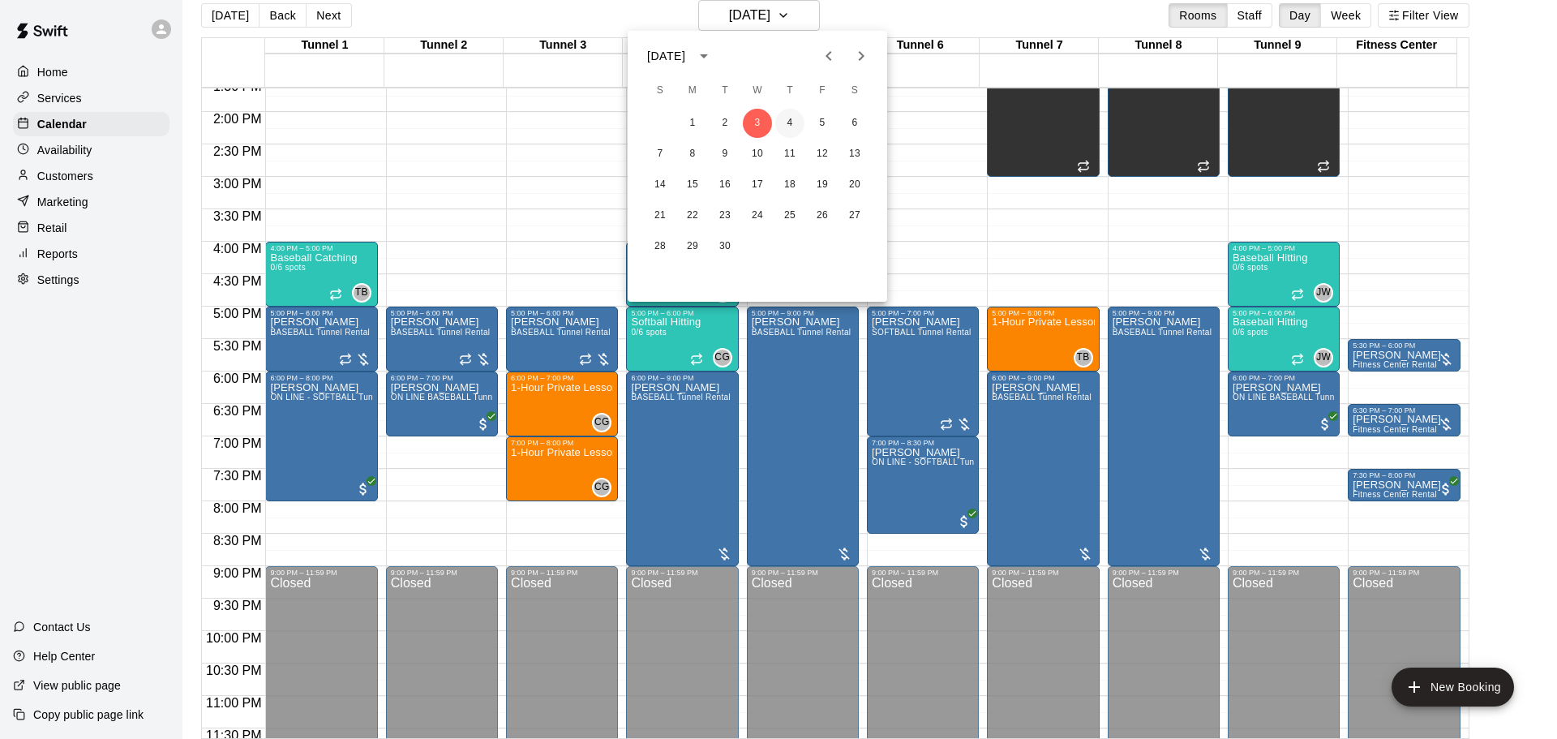
click at [786, 127] on button "4" at bounding box center [789, 123] width 29 height 29
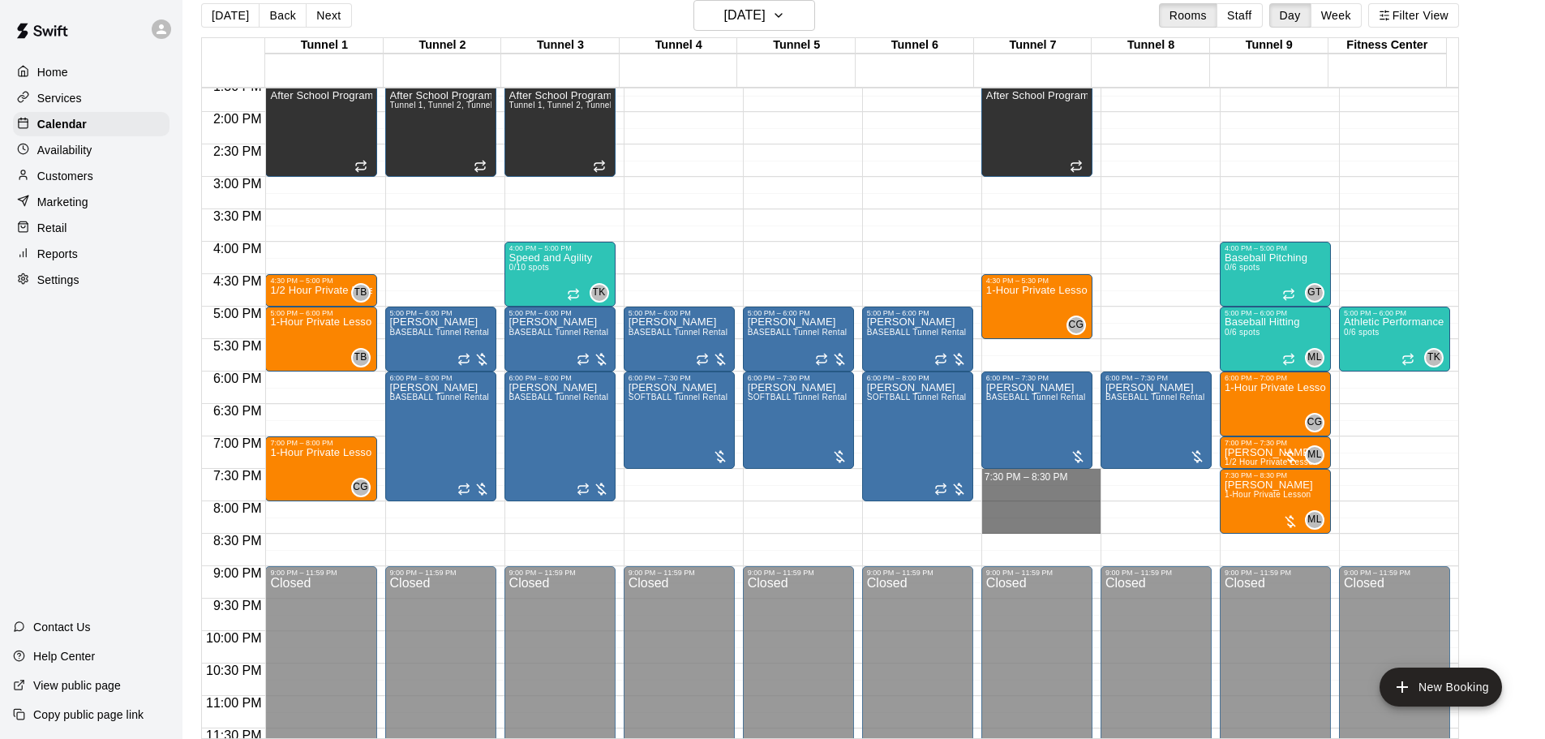
drag, startPoint x: 1037, startPoint y: 475, endPoint x: 1041, endPoint y: 522, distance: 47.2
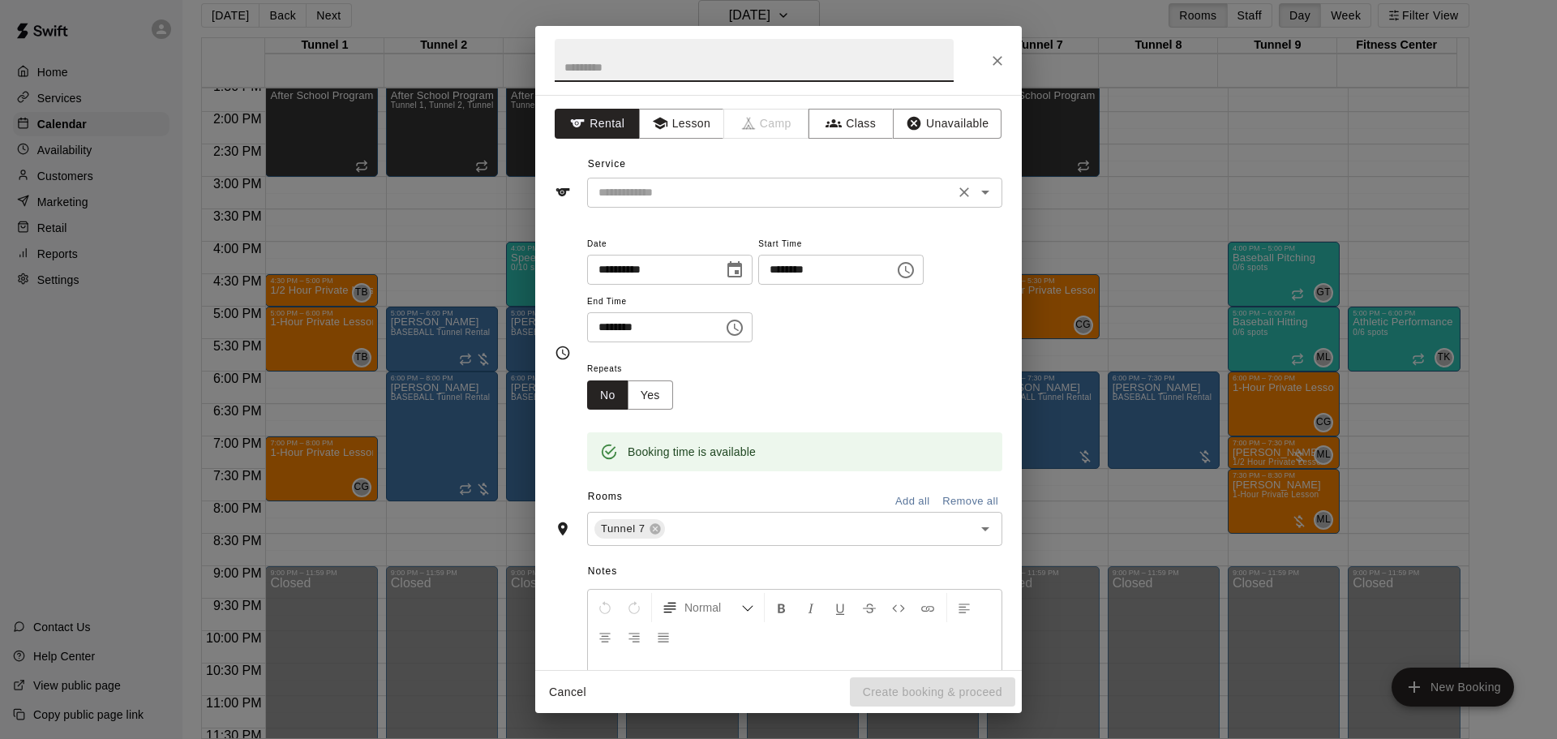
click at [660, 188] on input "text" at bounding box center [771, 192] width 358 height 20
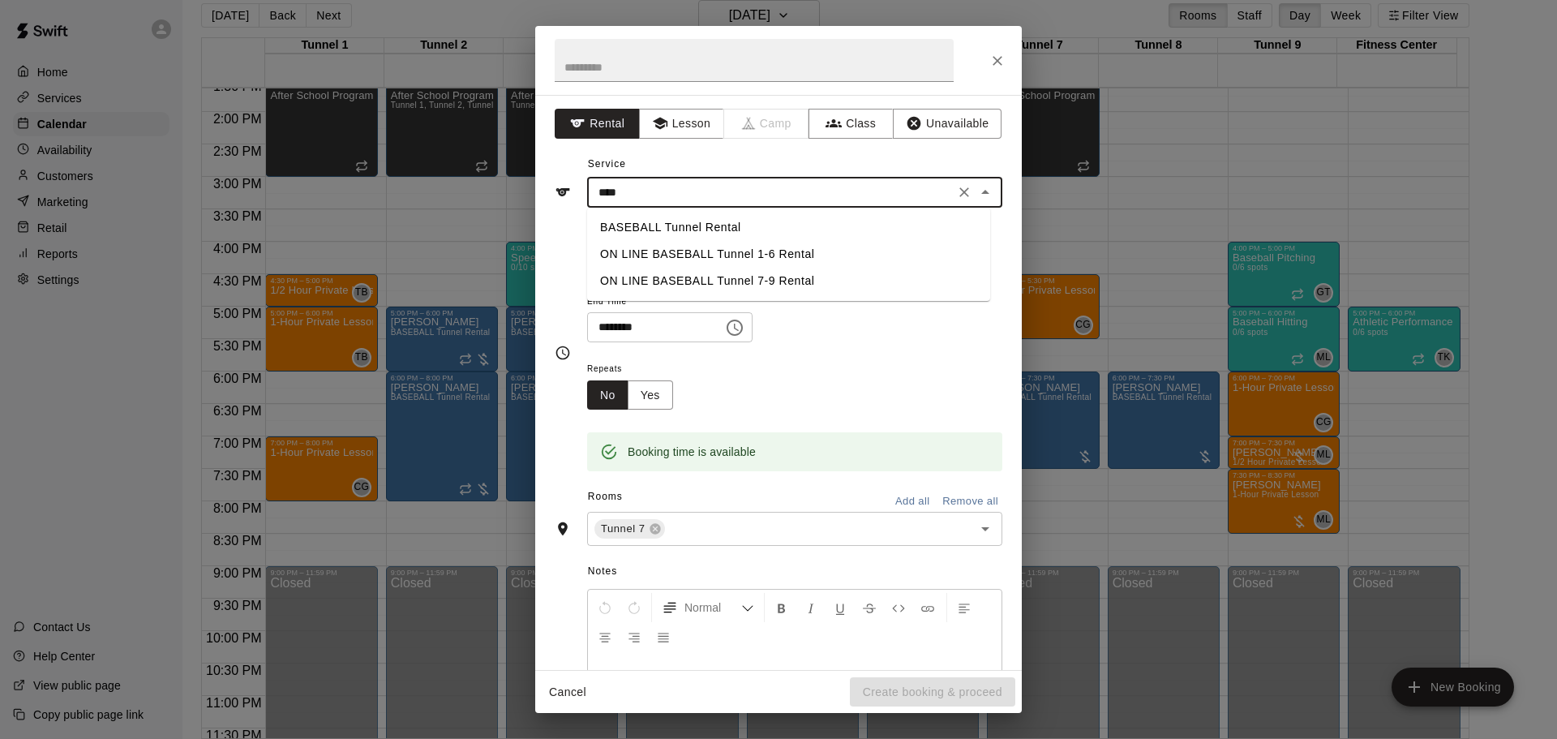
click at [670, 226] on li "BASEBALL Tunnel Rental" at bounding box center [788, 227] width 403 height 27
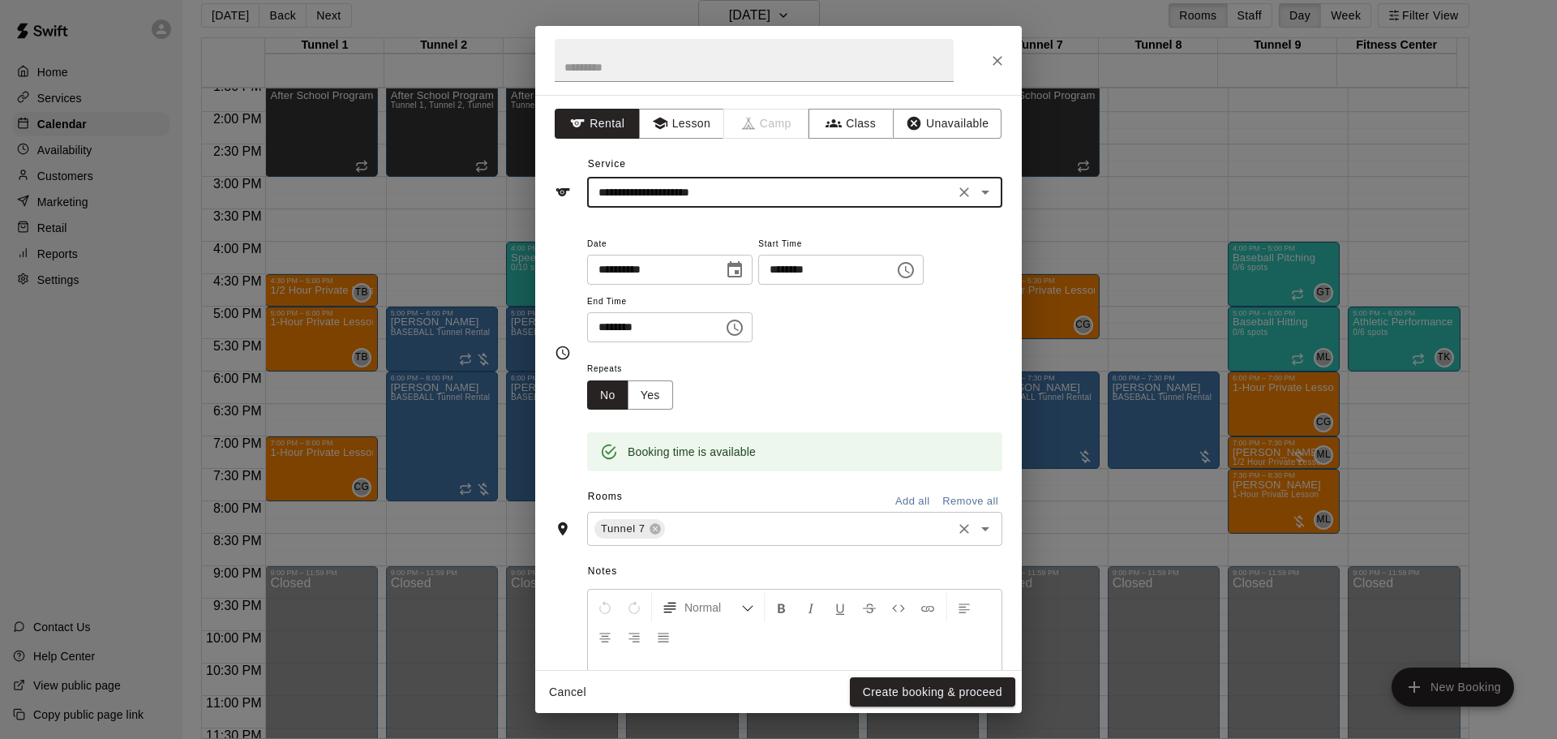
click at [715, 517] on div "Tunnel 7 ​" at bounding box center [794, 529] width 415 height 34
type input "**********"
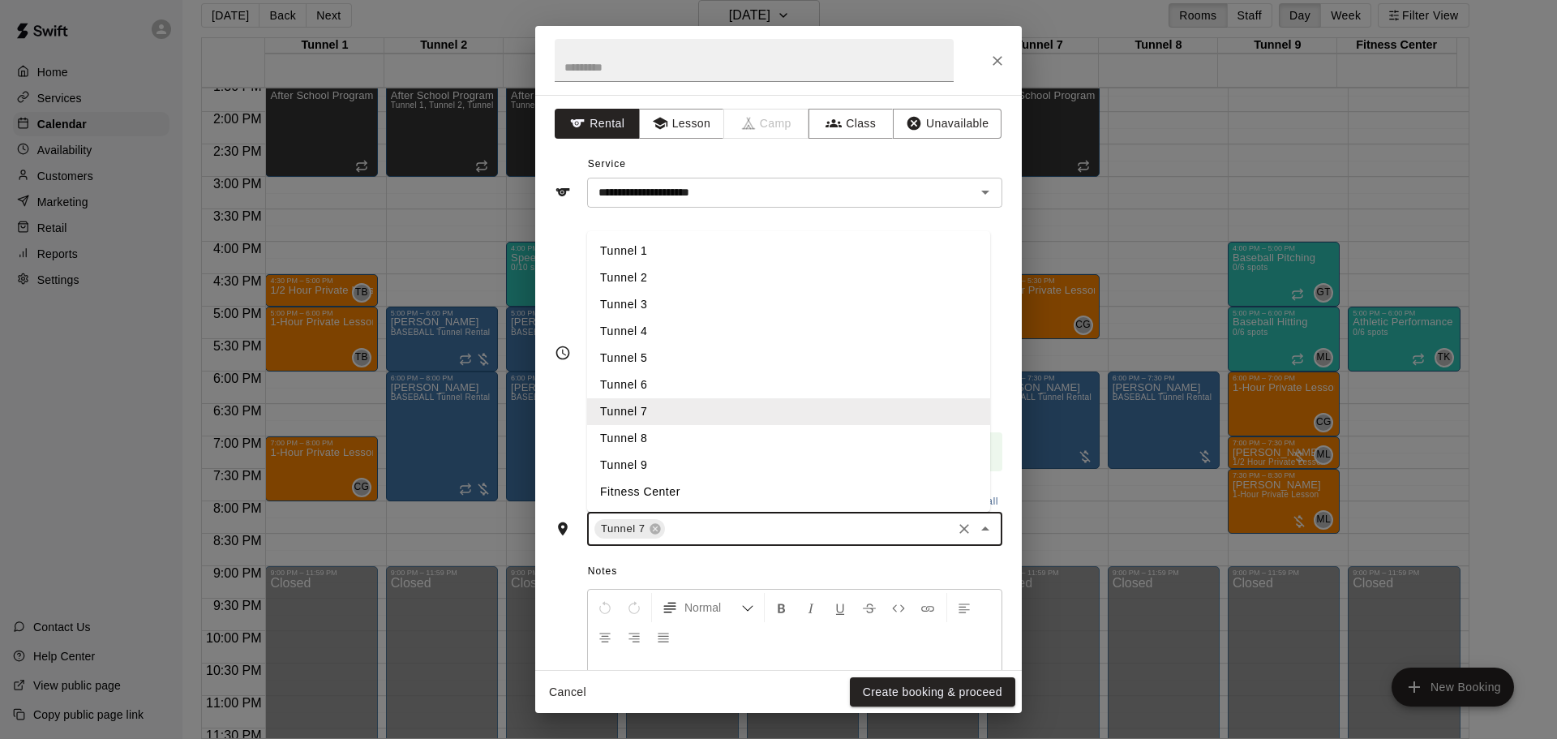
click at [666, 437] on li "Tunnel 8" at bounding box center [788, 438] width 403 height 27
click at [777, 530] on input "text" at bounding box center [846, 529] width 208 height 20
click at [650, 324] on li "Tunnel 4" at bounding box center [788, 331] width 403 height 27
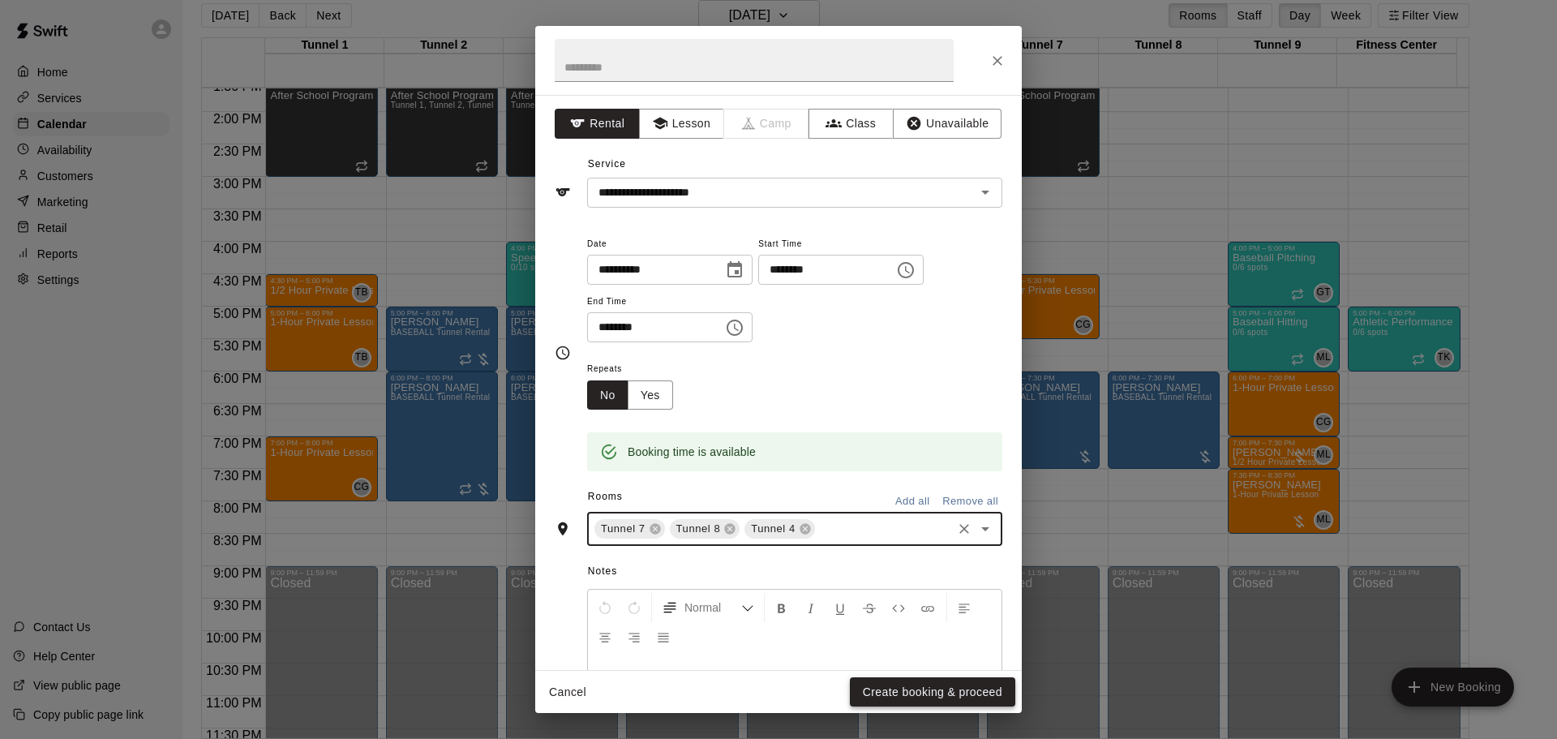
click at [950, 686] on button "Create booking & proceed" at bounding box center [932, 692] width 165 height 30
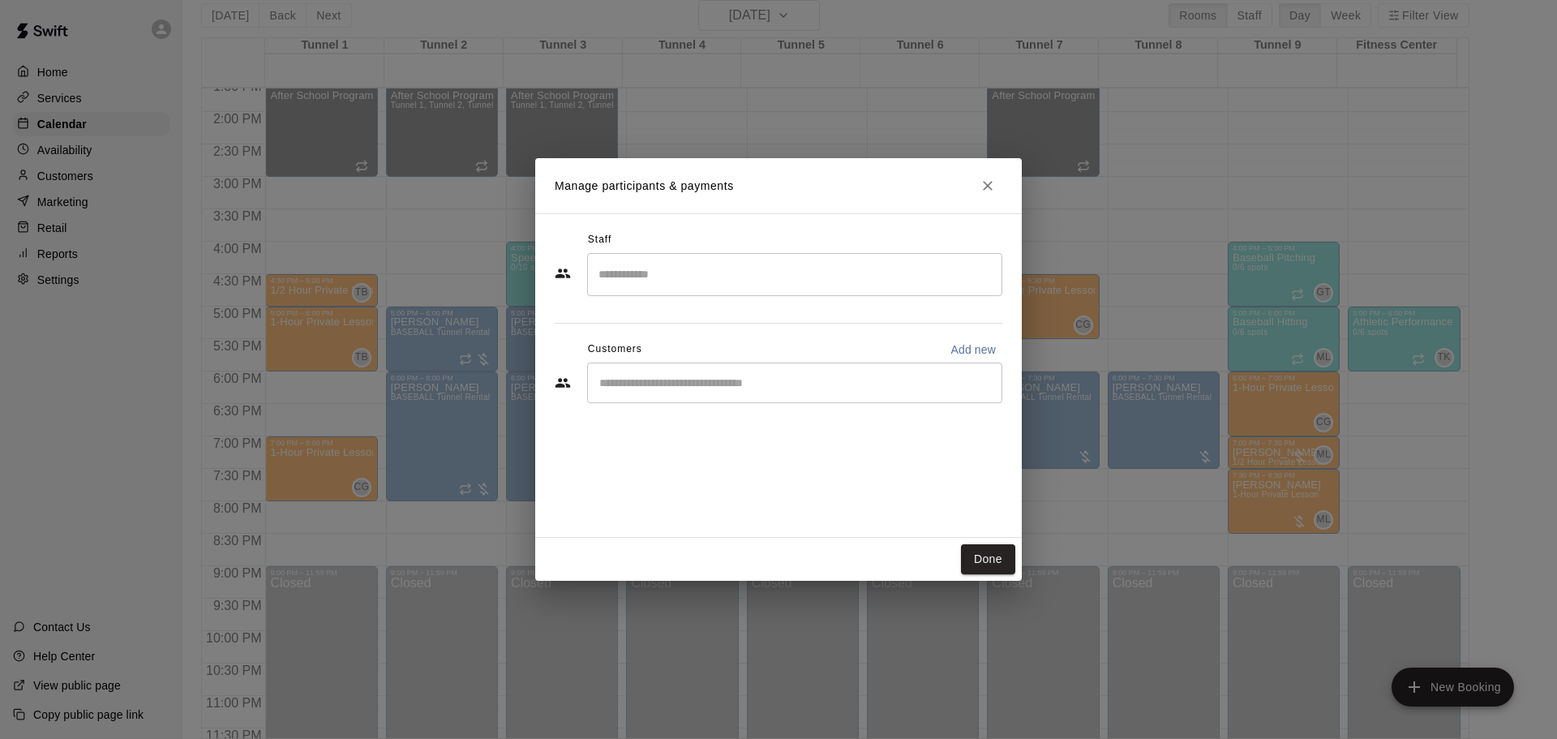
click at [714, 386] on input "Start typing to search customers..." at bounding box center [795, 383] width 401 height 16
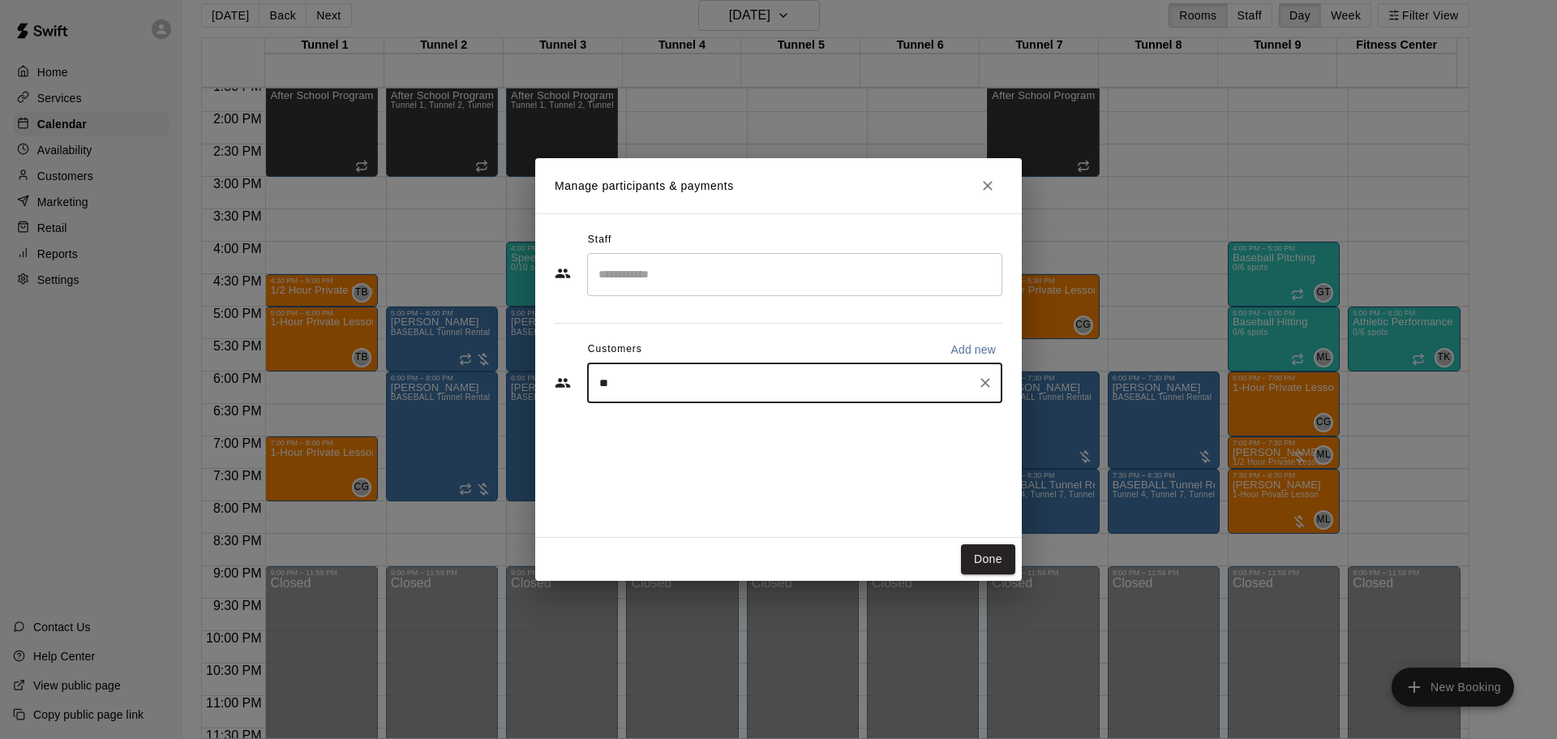
type input "***"
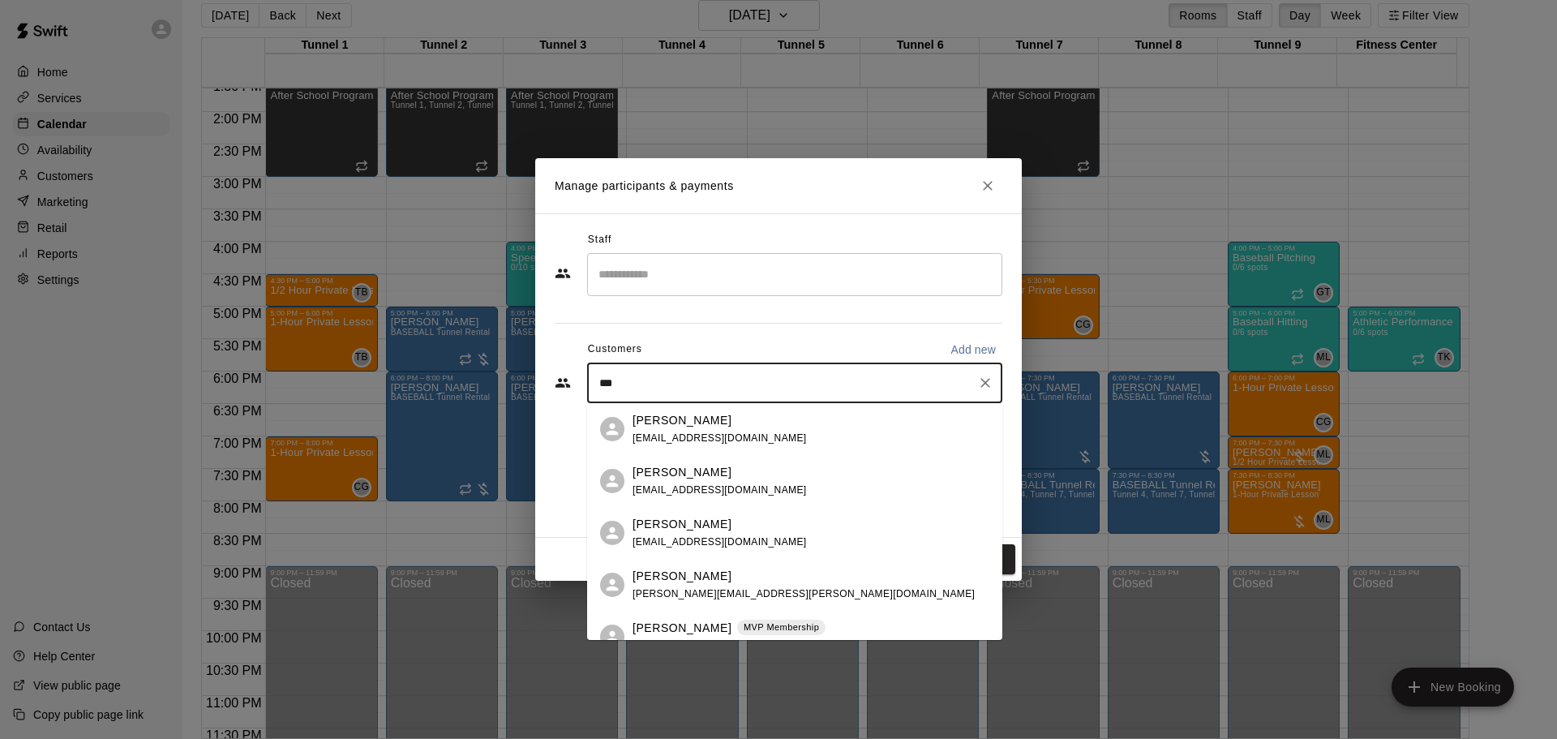
click at [689, 617] on div "Ed Kus MVP Membership edjkus@gmail.com" at bounding box center [794, 637] width 415 height 52
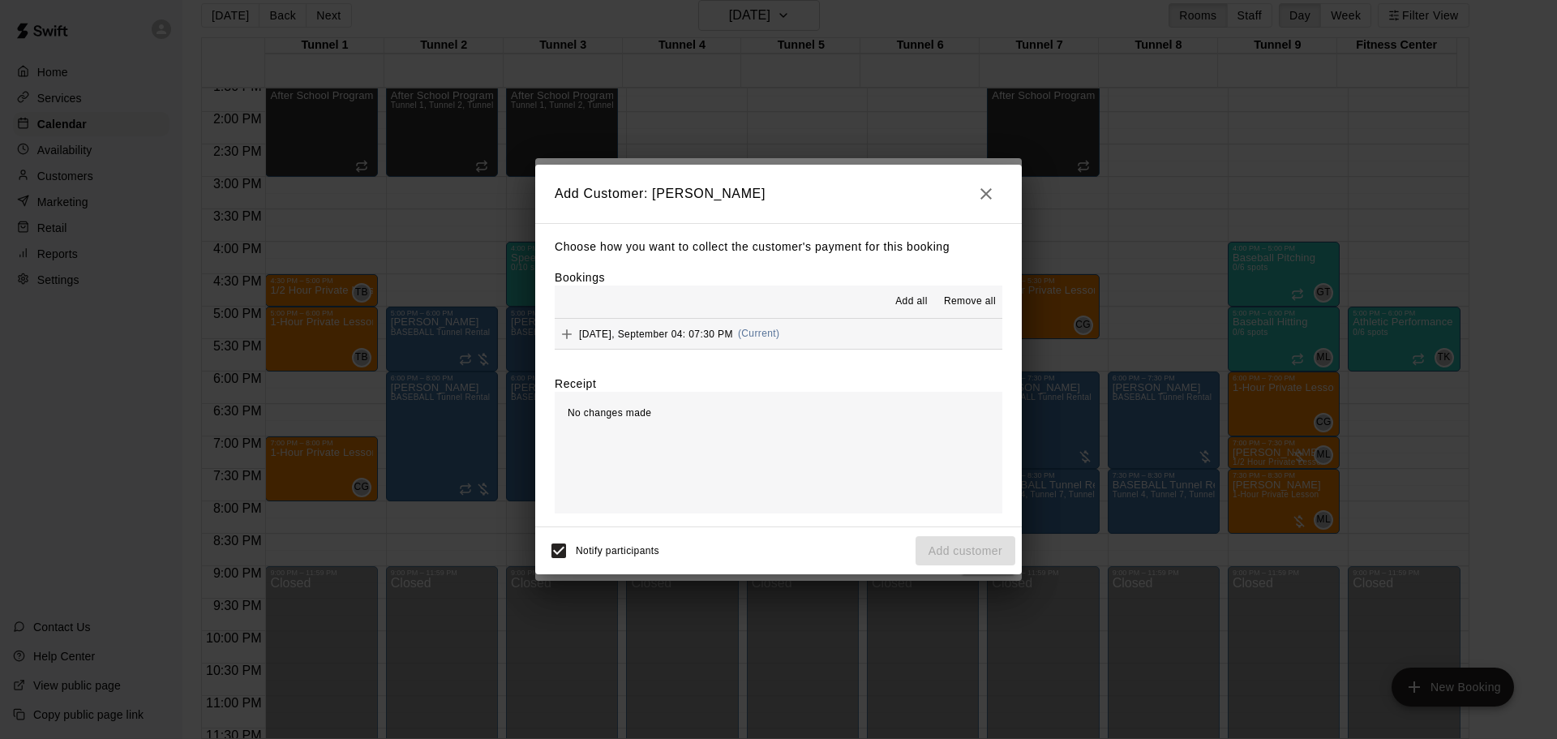
click at [650, 337] on span "Thursday, September 04: 07:30 PM" at bounding box center [656, 333] width 154 height 11
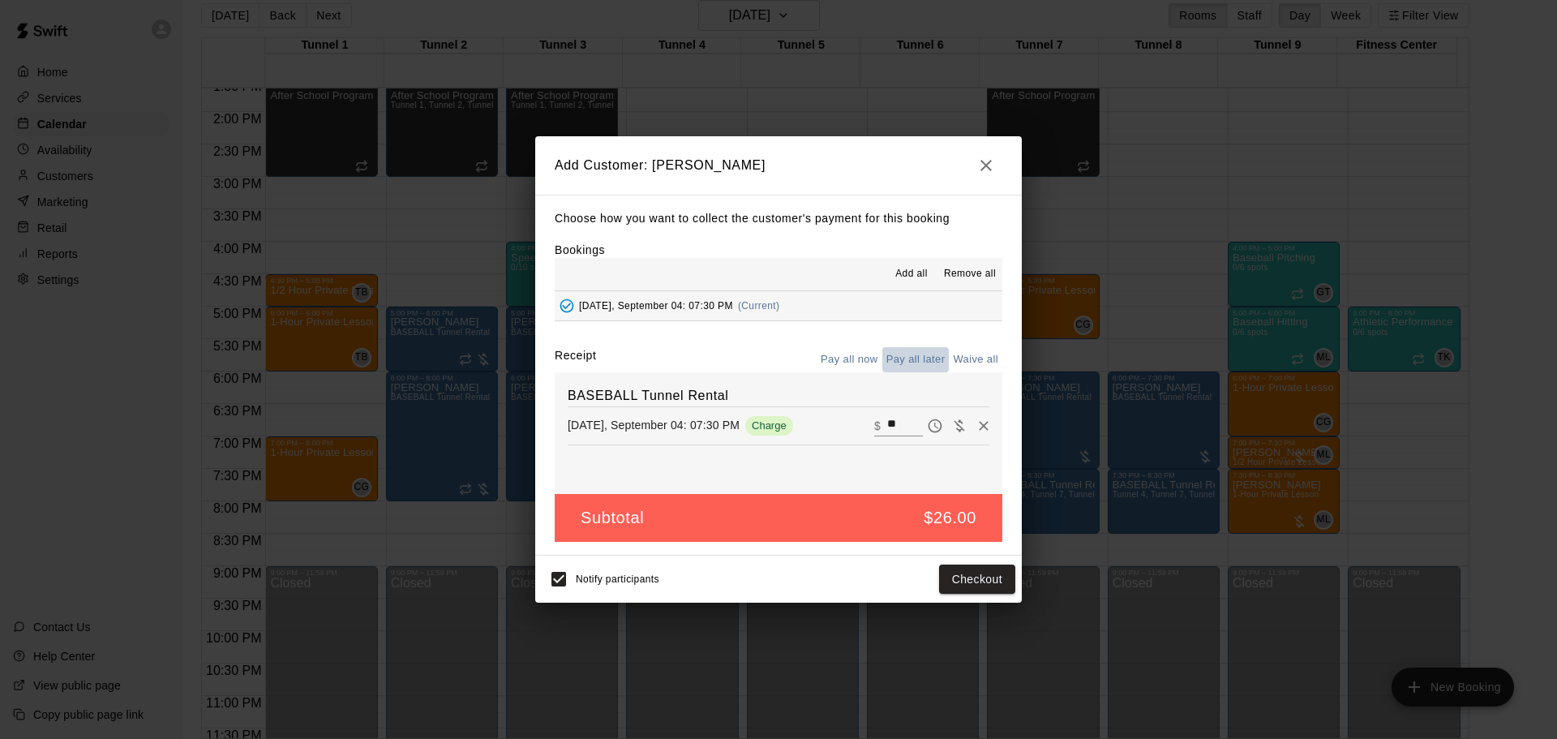
click at [917, 364] on button "Pay all later" at bounding box center [915, 359] width 67 height 25
click at [974, 580] on button "Add customer" at bounding box center [966, 580] width 100 height 30
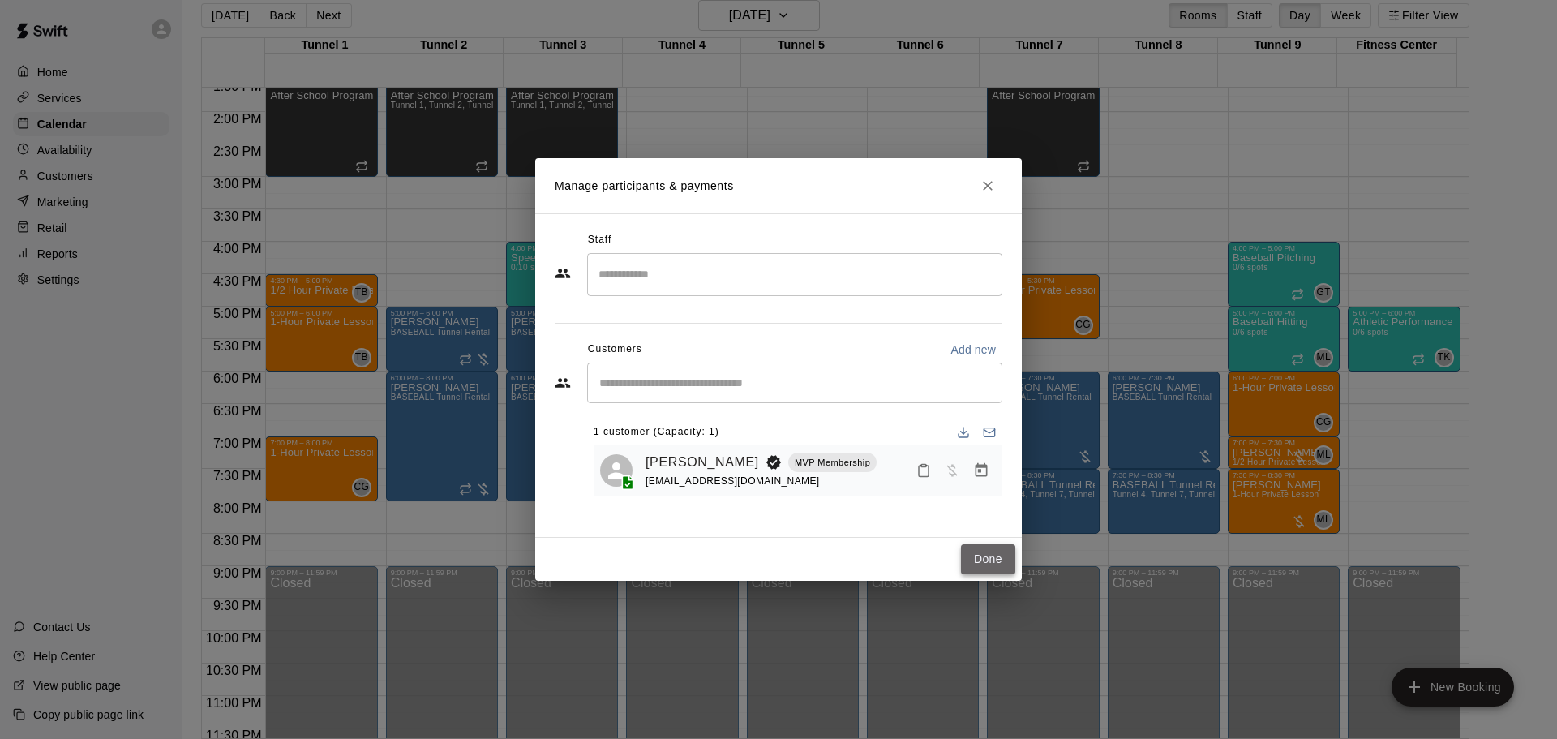
click at [990, 569] on button "Done" at bounding box center [988, 559] width 54 height 30
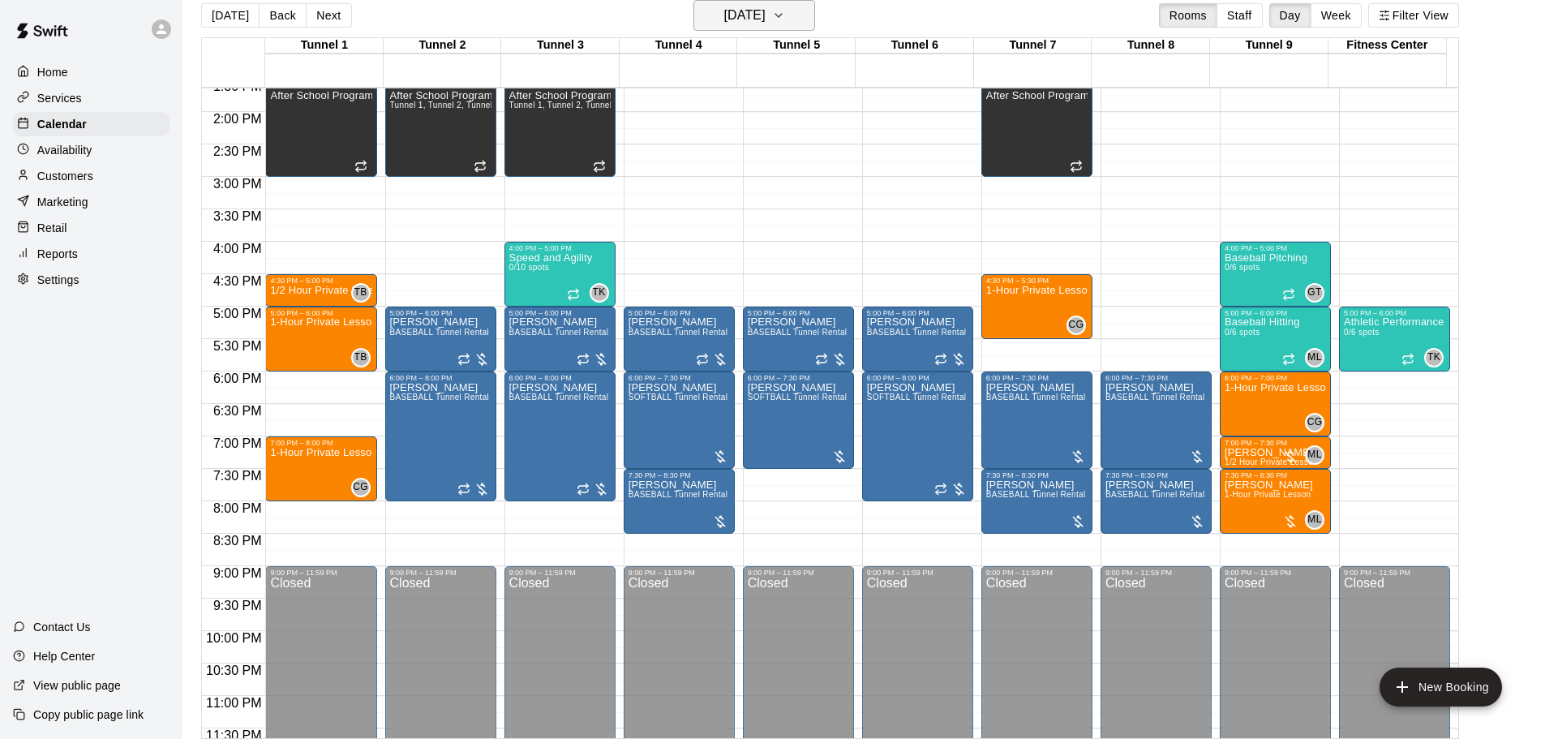
click at [735, 15] on h6 "Thursday Sep 04" at bounding box center [744, 15] width 41 height 23
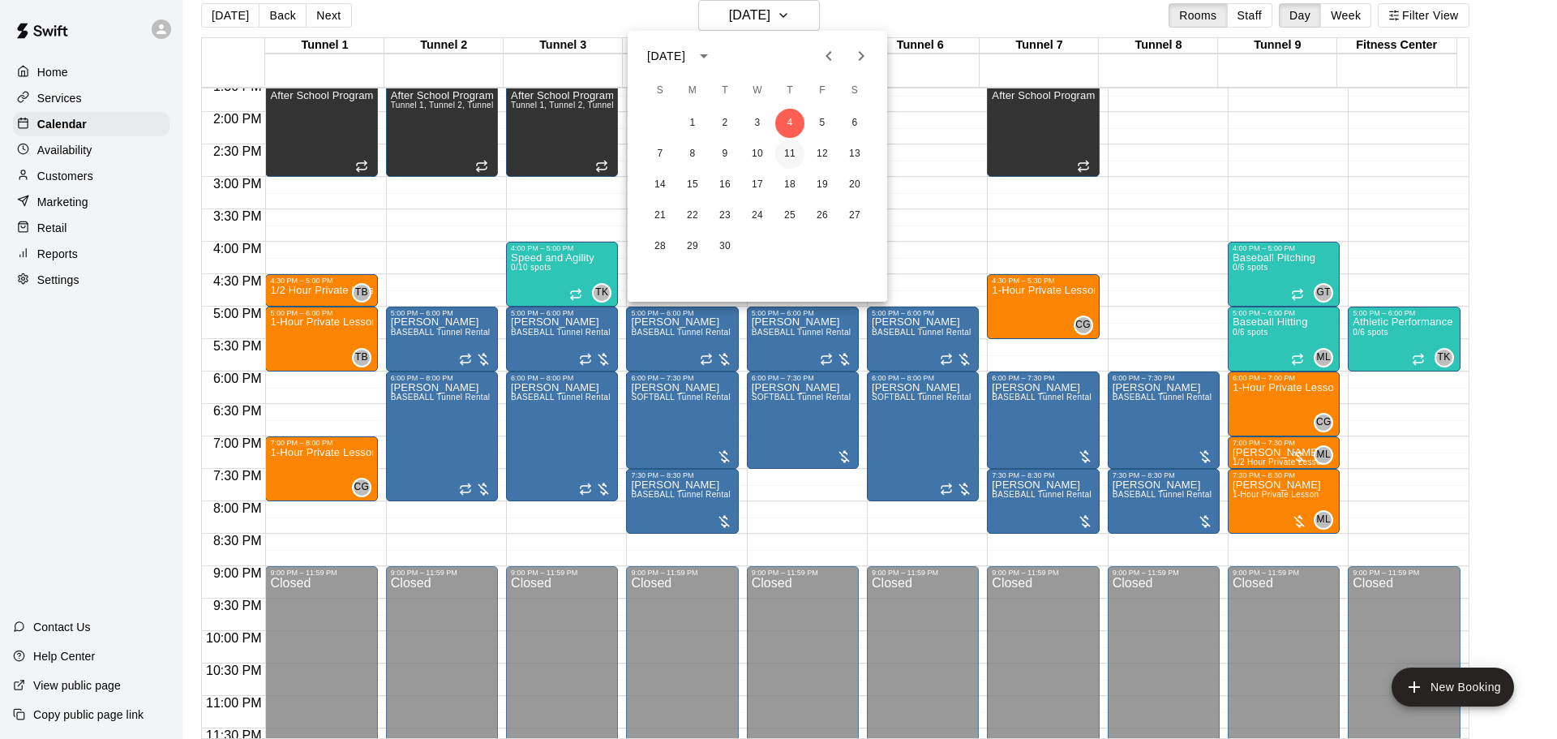
click at [788, 144] on button "11" at bounding box center [789, 154] width 29 height 29
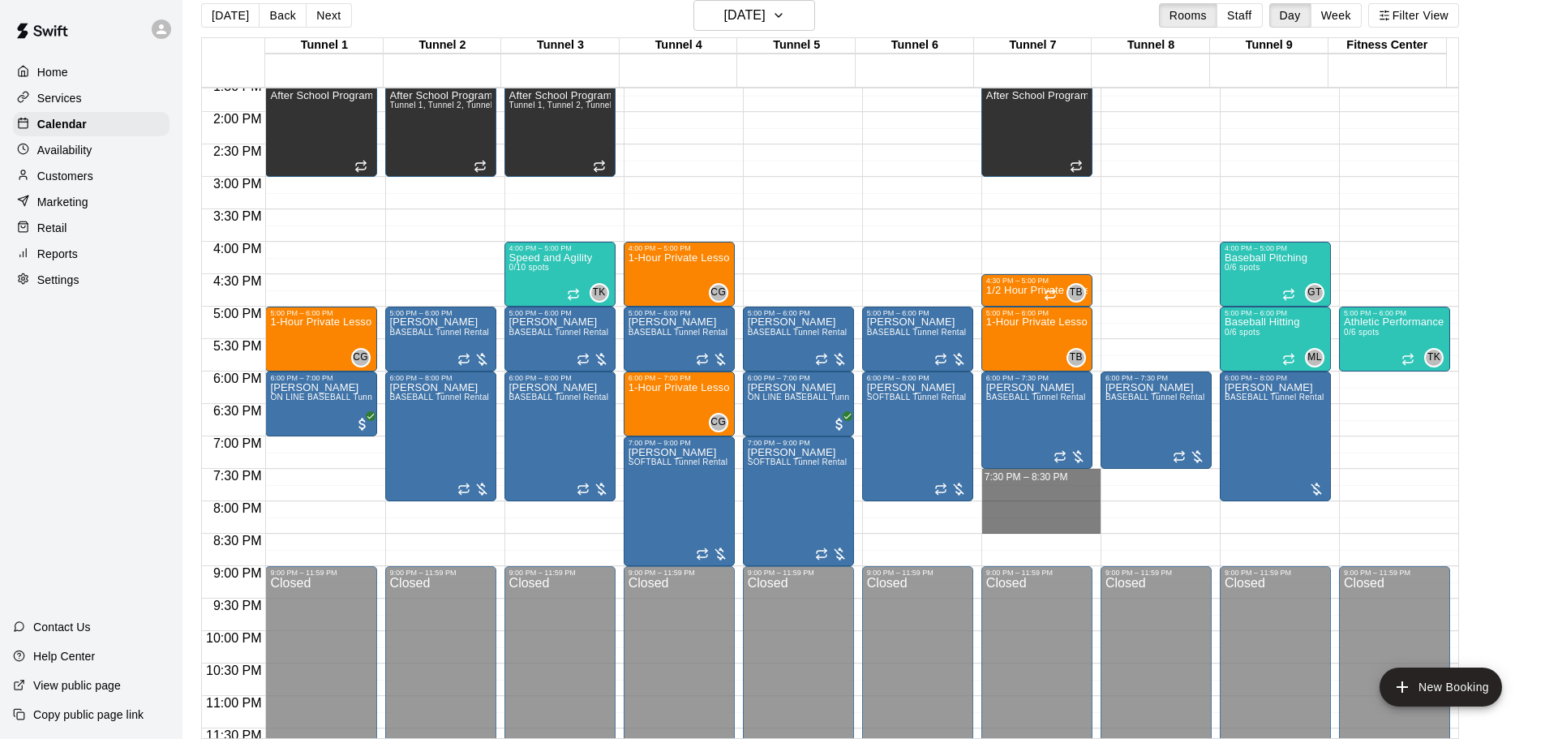
drag, startPoint x: 1058, startPoint y: 471, endPoint x: 1058, endPoint y: 521, distance: 49.5
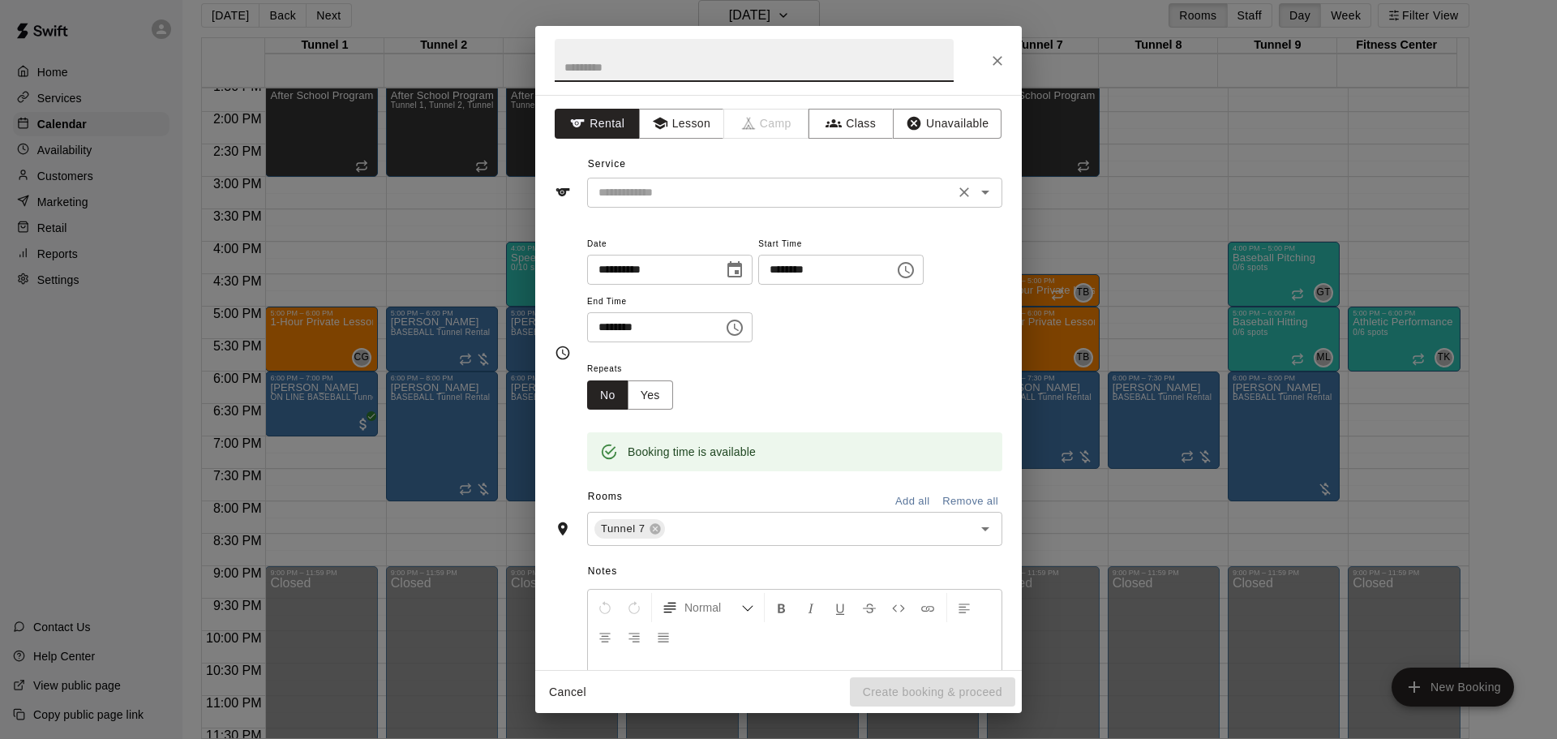
click at [775, 205] on div "​" at bounding box center [794, 193] width 415 height 30
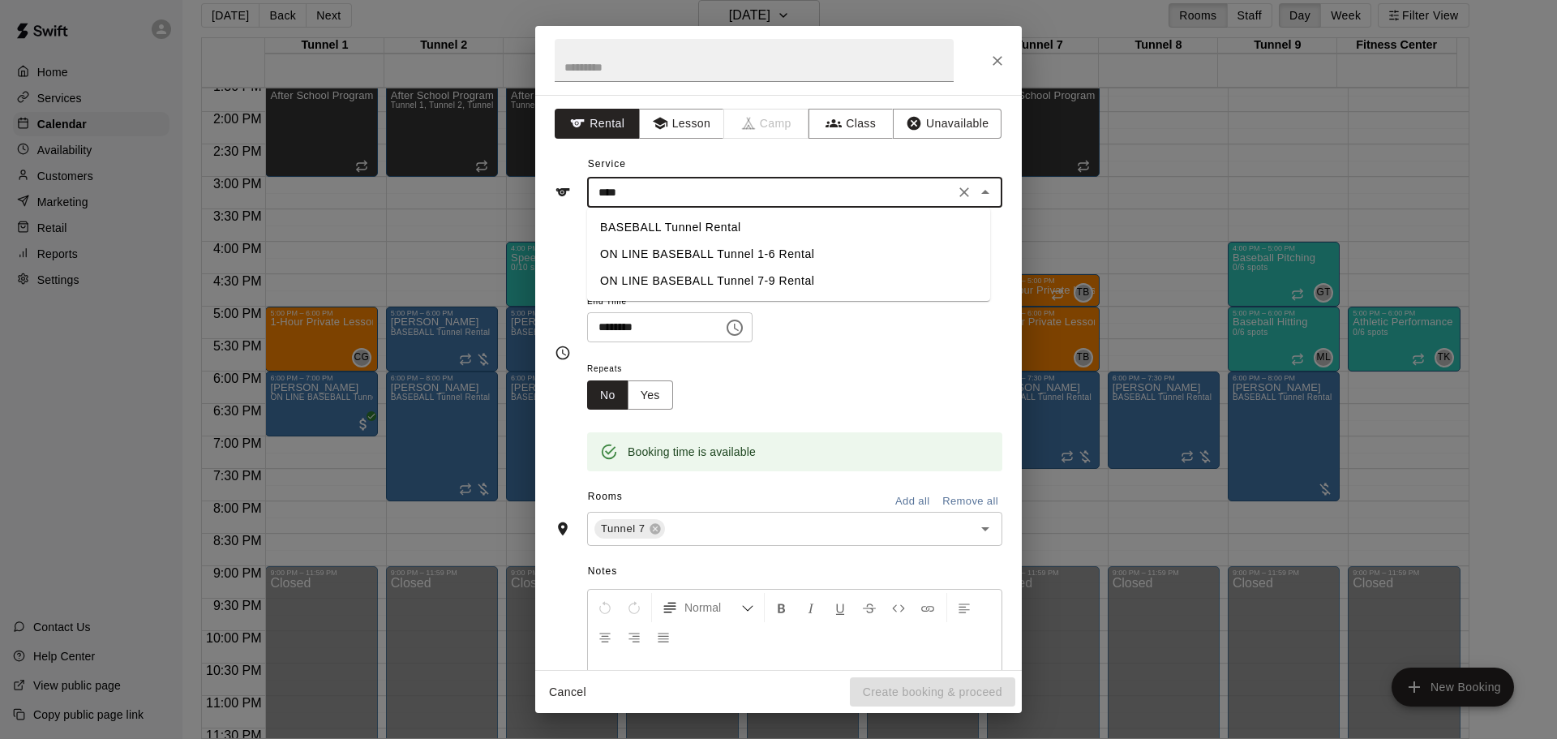
click at [727, 203] on div "**** ​" at bounding box center [794, 193] width 415 height 30
click at [733, 217] on li "BASEBALL Tunnel Rental" at bounding box center [788, 227] width 403 height 27
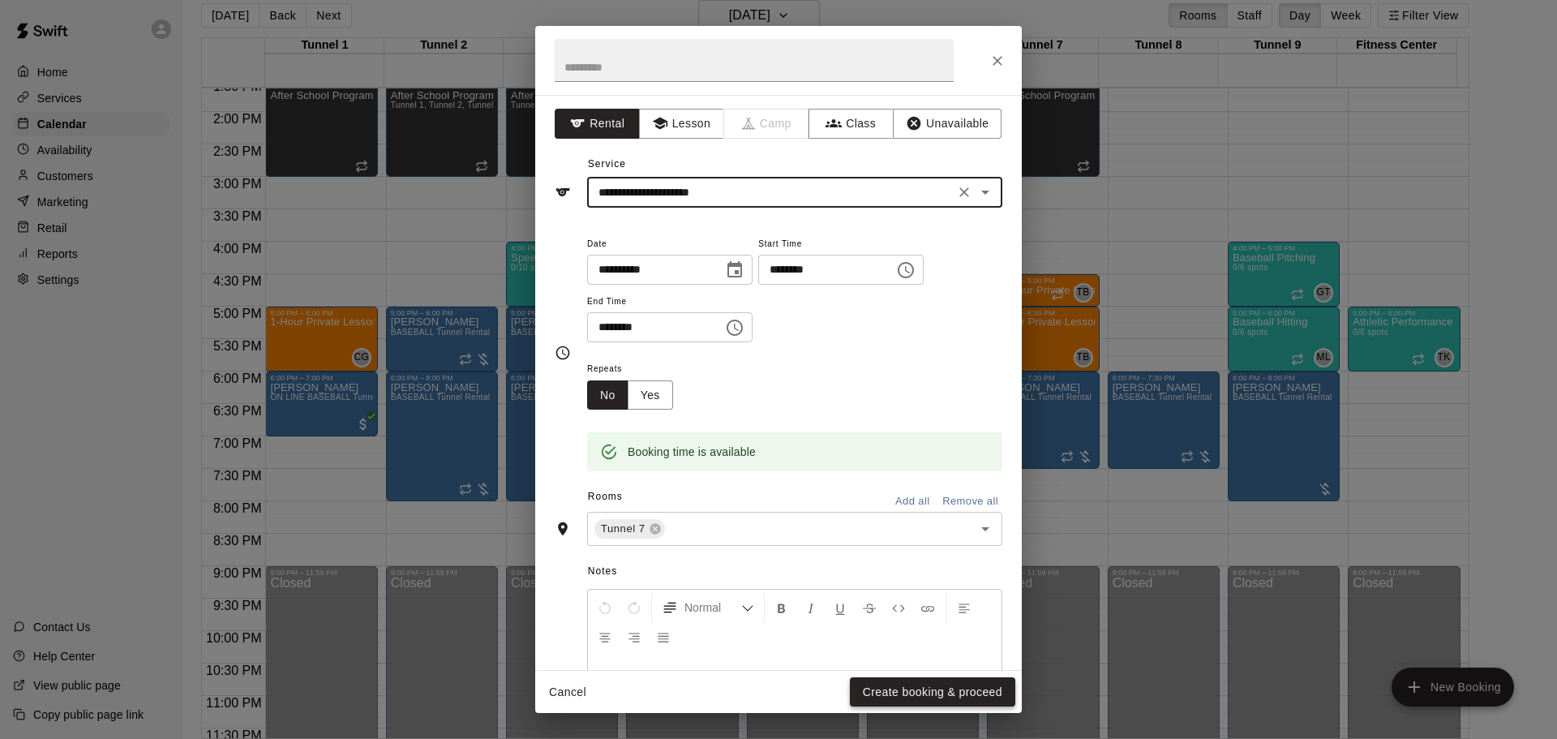
type input "**********"
click at [952, 692] on button "Create booking & proceed" at bounding box center [932, 692] width 165 height 30
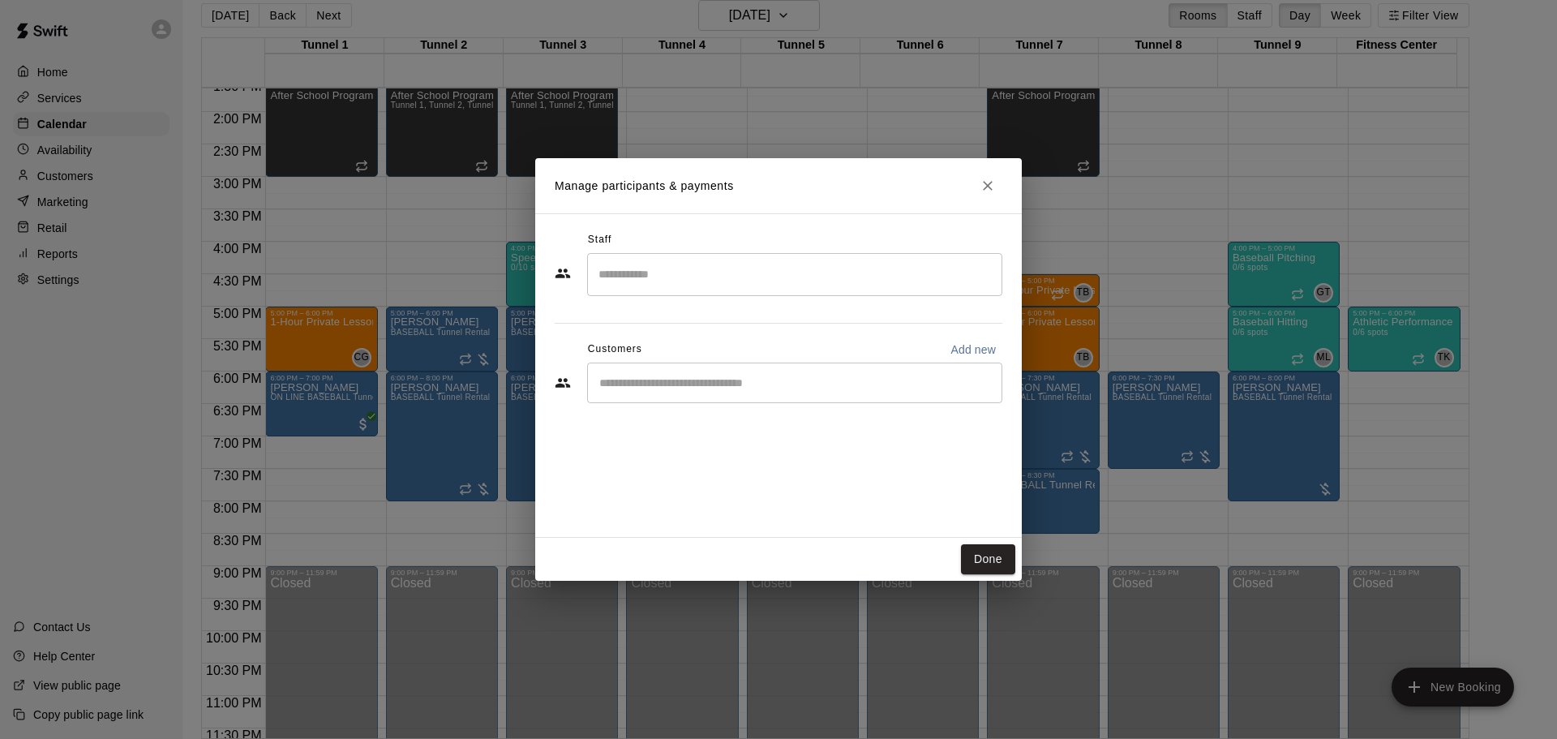
click at [738, 398] on div "​" at bounding box center [794, 383] width 415 height 41
type input "*"
drag, startPoint x: 981, startPoint y: 539, endPoint x: 979, endPoint y: 550, distance: 10.7
click at [981, 540] on div "Done" at bounding box center [778, 559] width 487 height 43
click at [979, 550] on button "Done" at bounding box center [988, 559] width 54 height 30
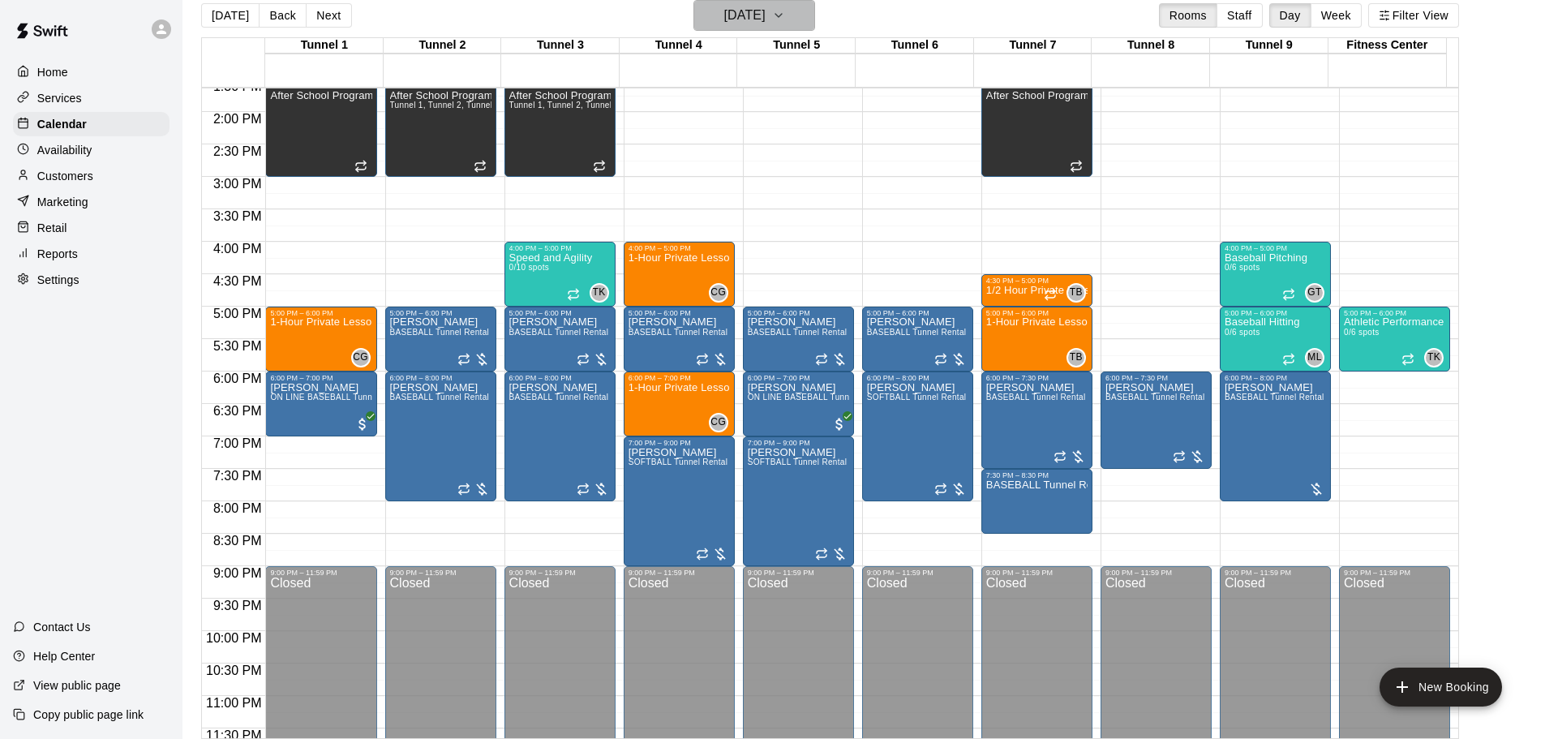
click at [785, 19] on icon "button" at bounding box center [778, 15] width 13 height 19
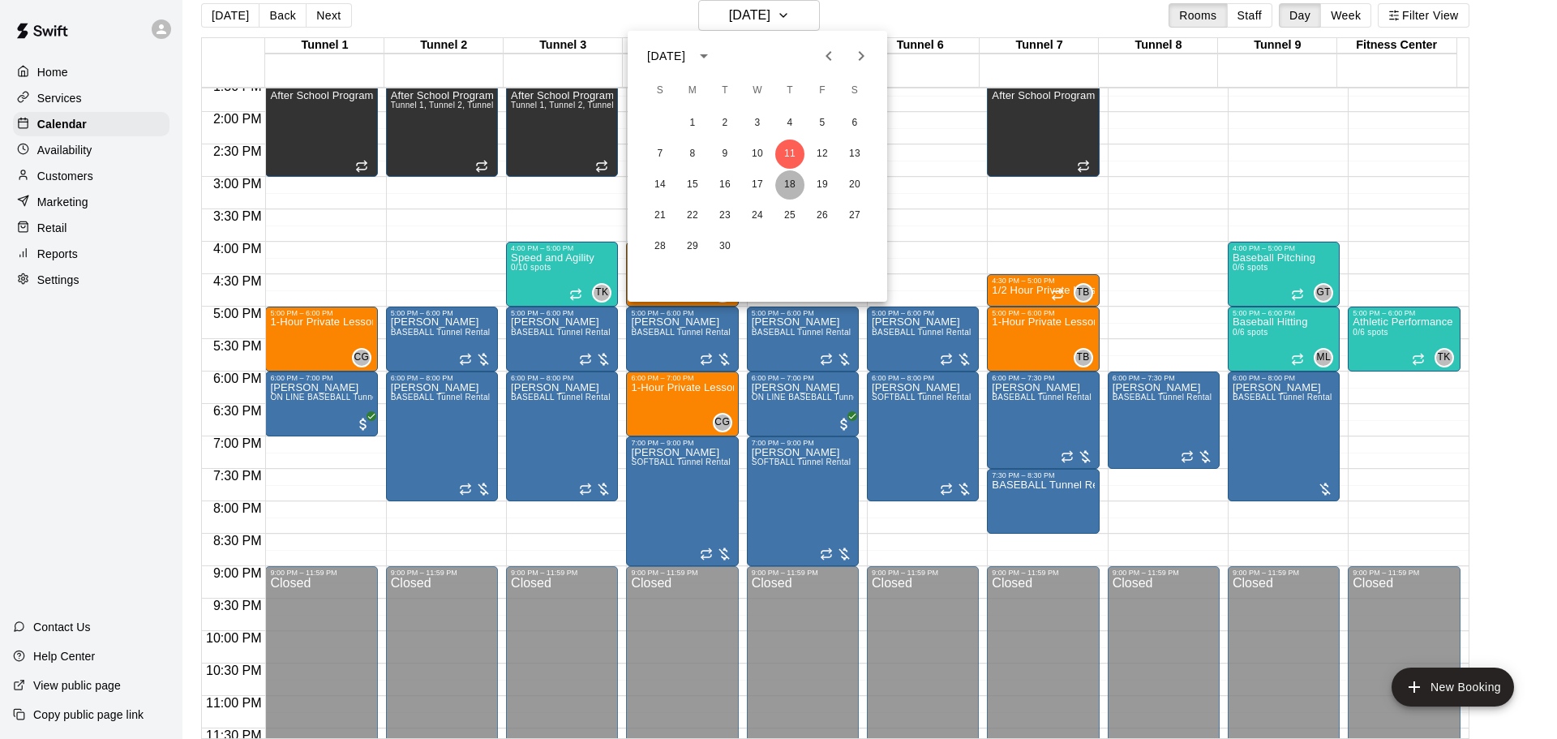
click at [790, 197] on button "18" at bounding box center [789, 184] width 29 height 29
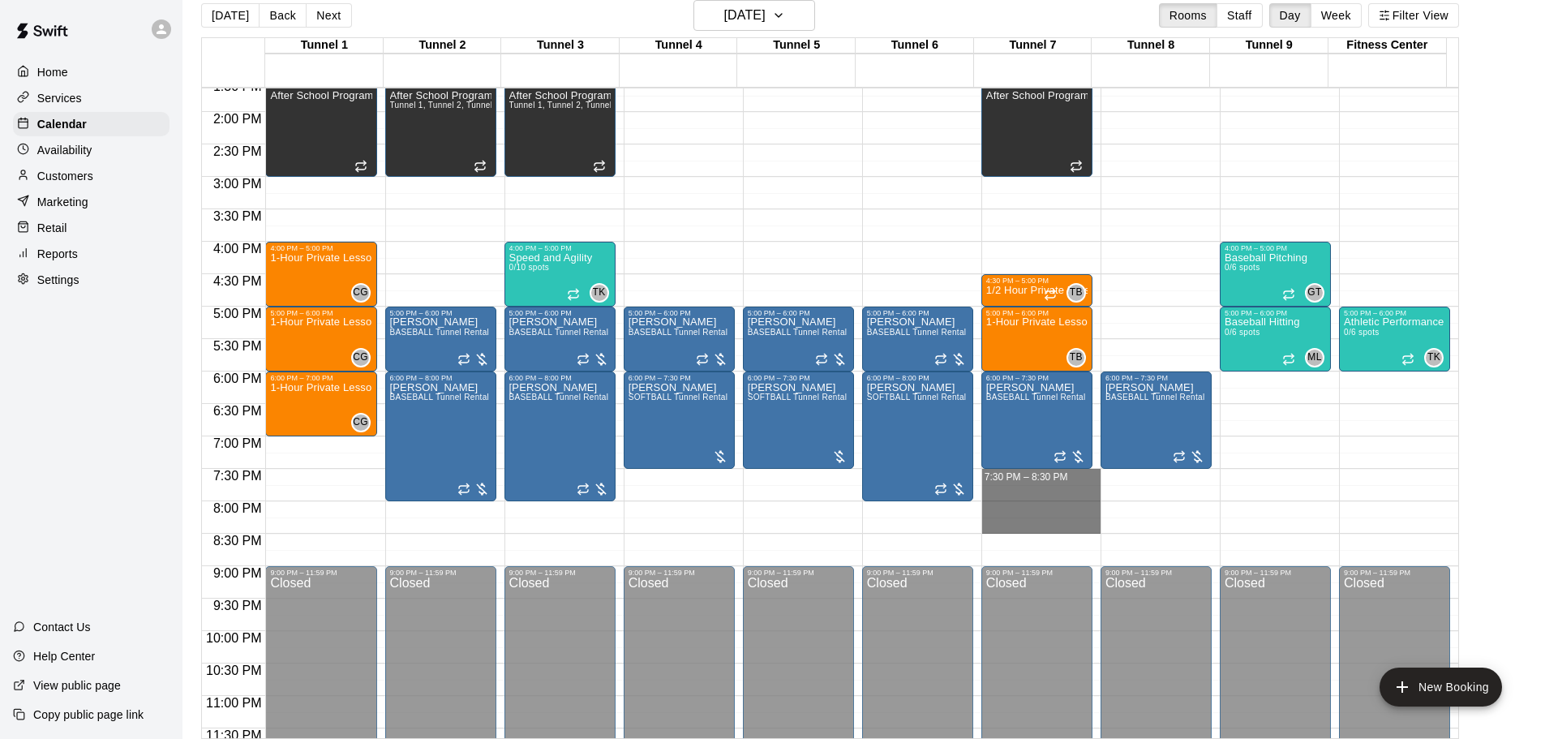
drag, startPoint x: 1027, startPoint y: 471, endPoint x: 1035, endPoint y: 526, distance: 54.9
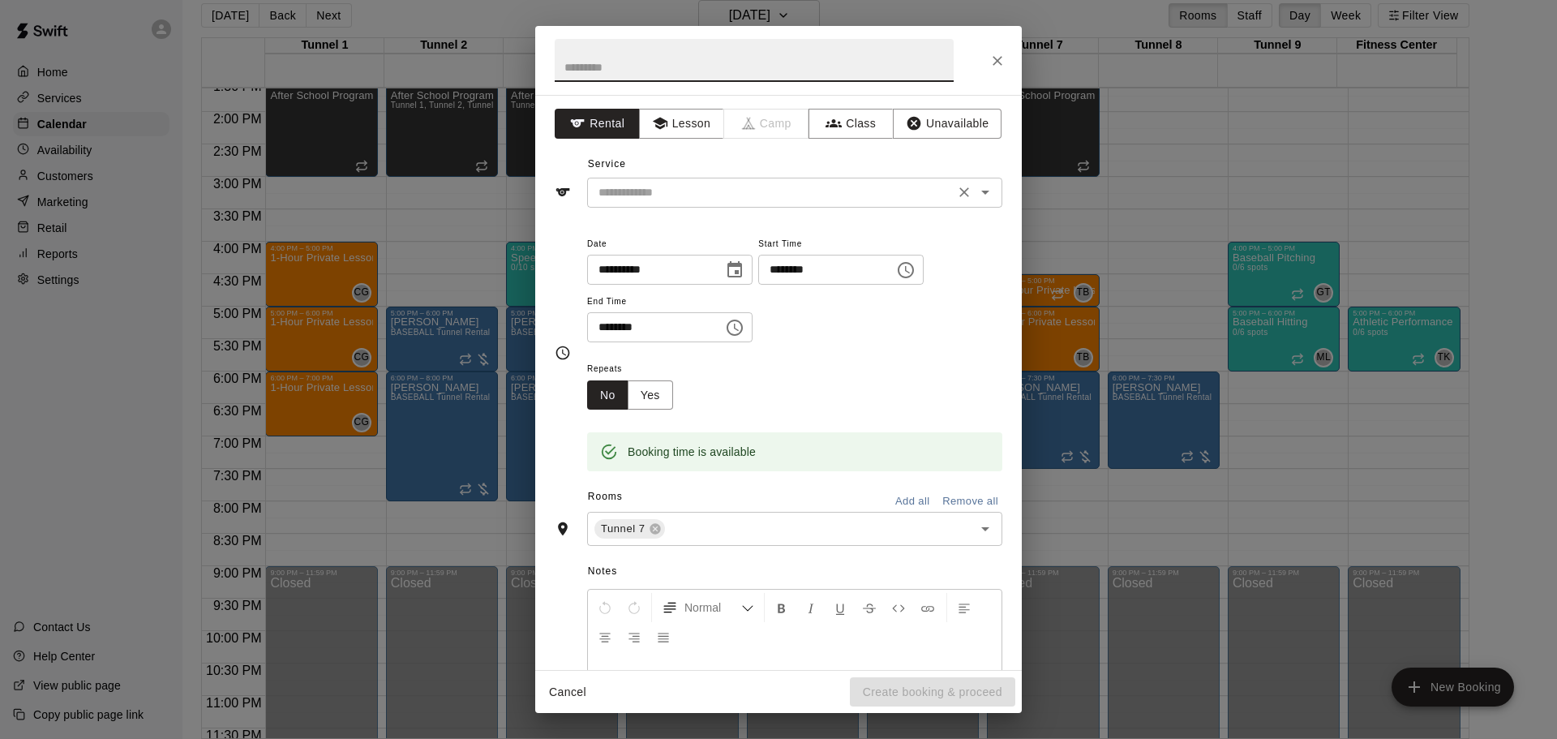
click at [672, 186] on input "text" at bounding box center [771, 192] width 358 height 20
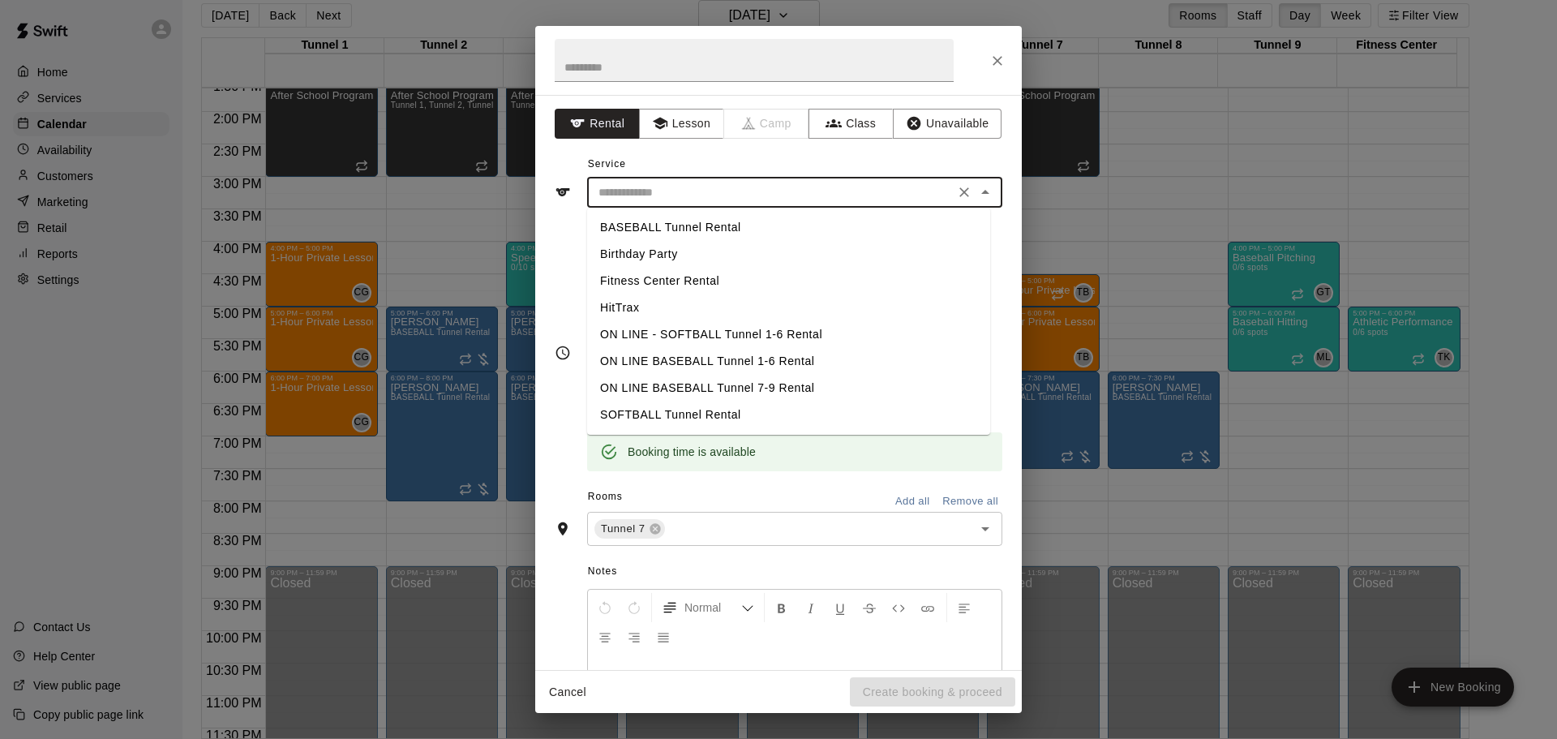
click at [677, 227] on li "BASEBALL Tunnel Rental" at bounding box center [788, 227] width 403 height 27
type input "**********"
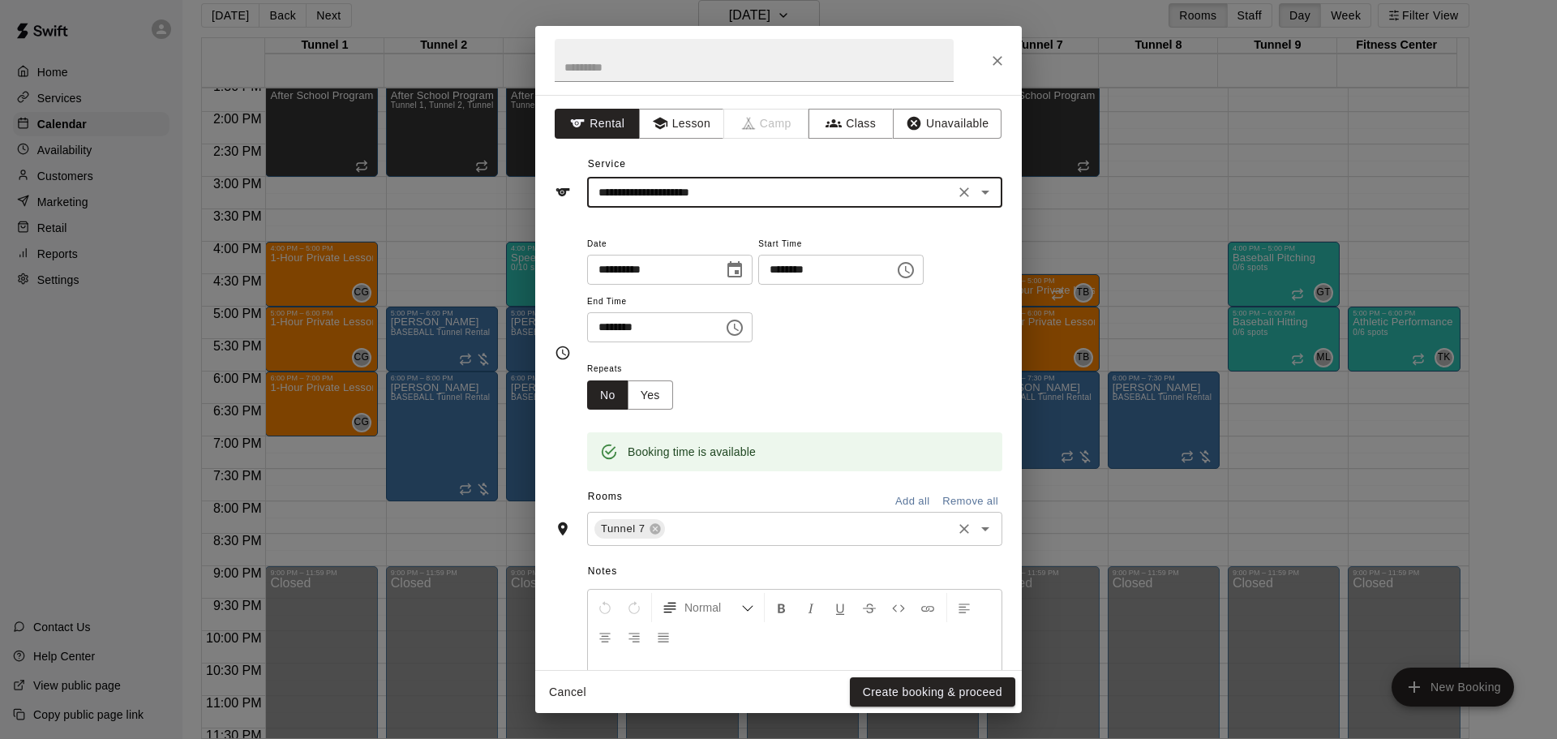
click at [718, 517] on div "Tunnel 7 ​" at bounding box center [794, 529] width 415 height 34
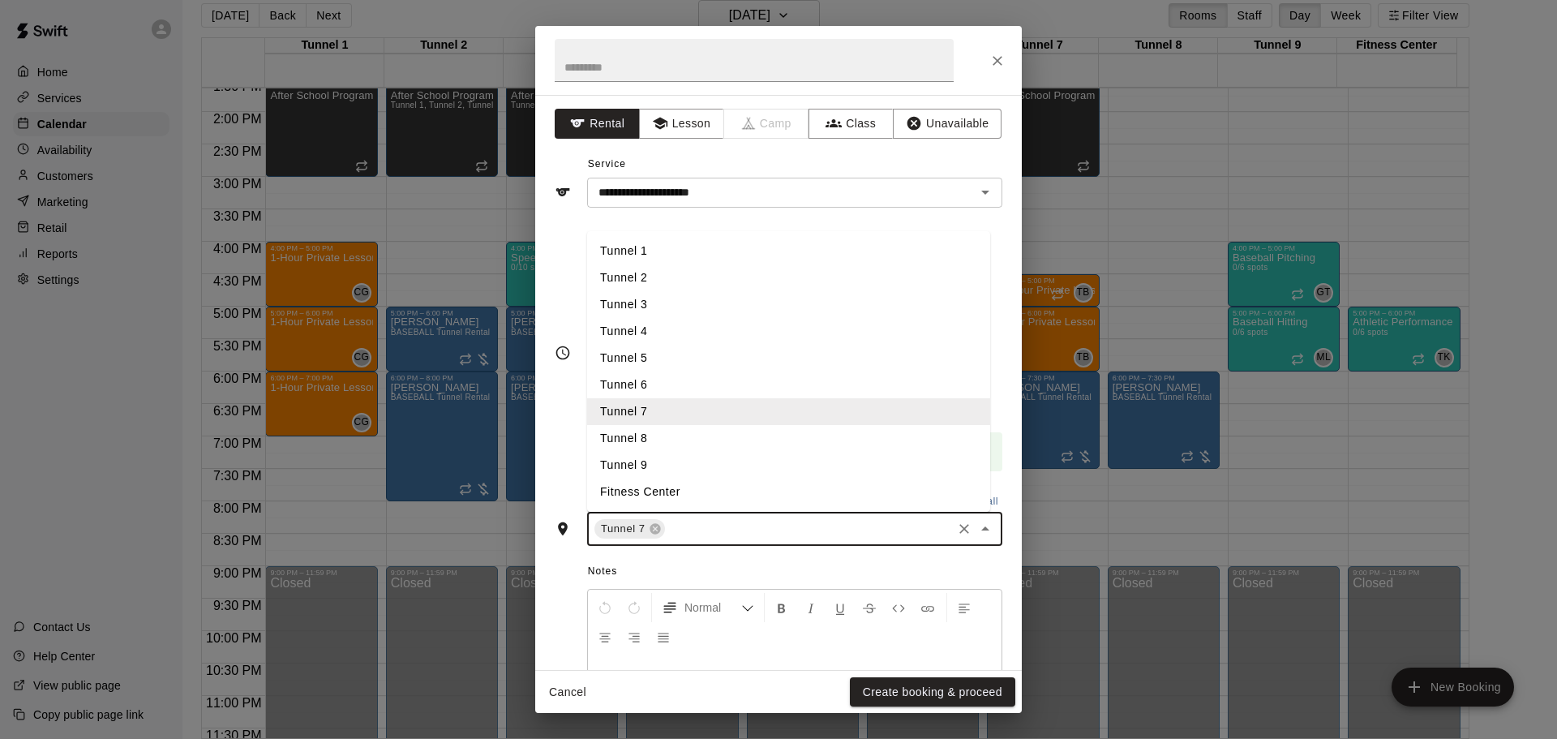
click at [655, 429] on li "Tunnel 8" at bounding box center [788, 438] width 403 height 27
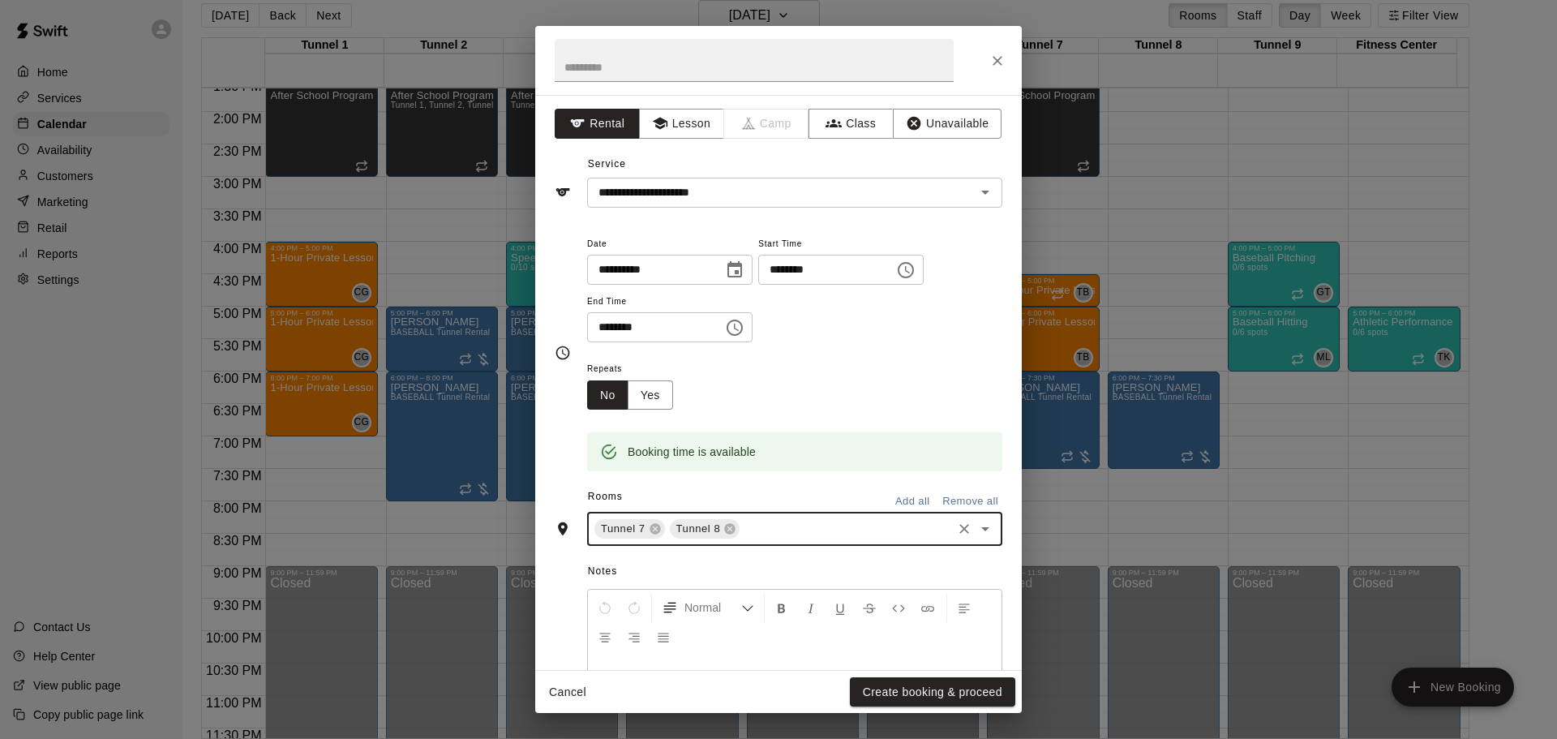
click at [785, 533] on input "text" at bounding box center [846, 529] width 208 height 20
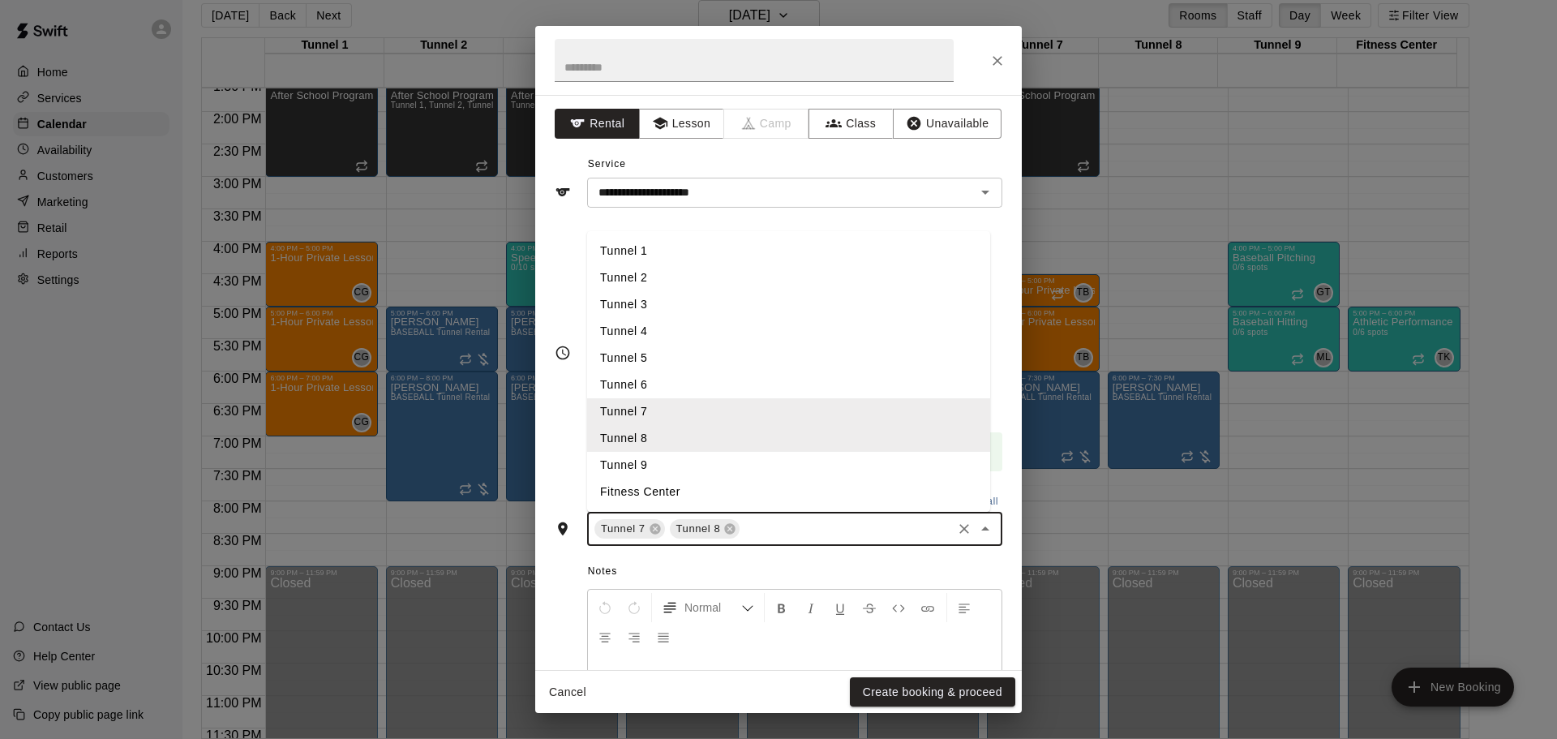
click at [699, 461] on li "Tunnel 9" at bounding box center [788, 465] width 403 height 27
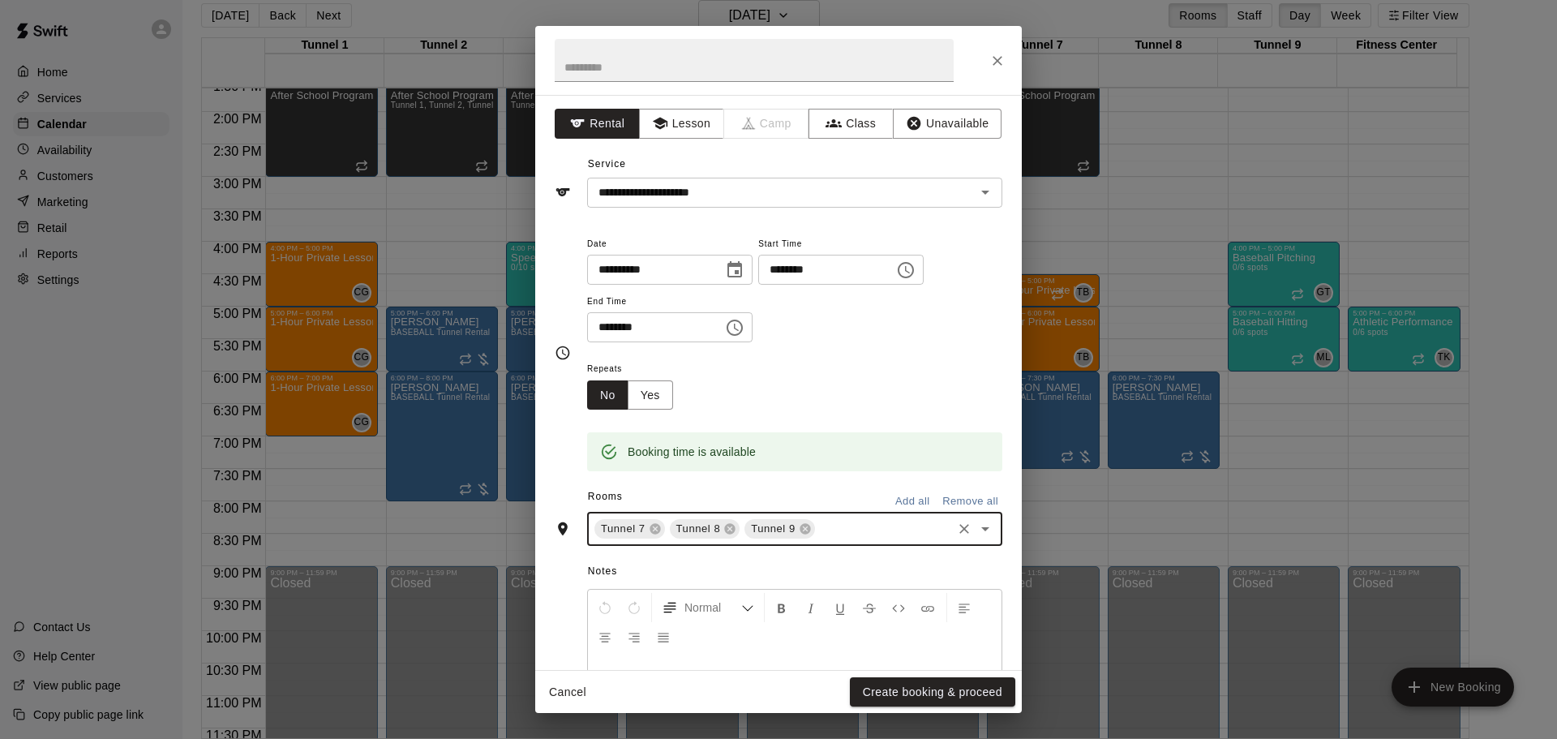
click at [995, 42] on div at bounding box center [778, 60] width 487 height 69
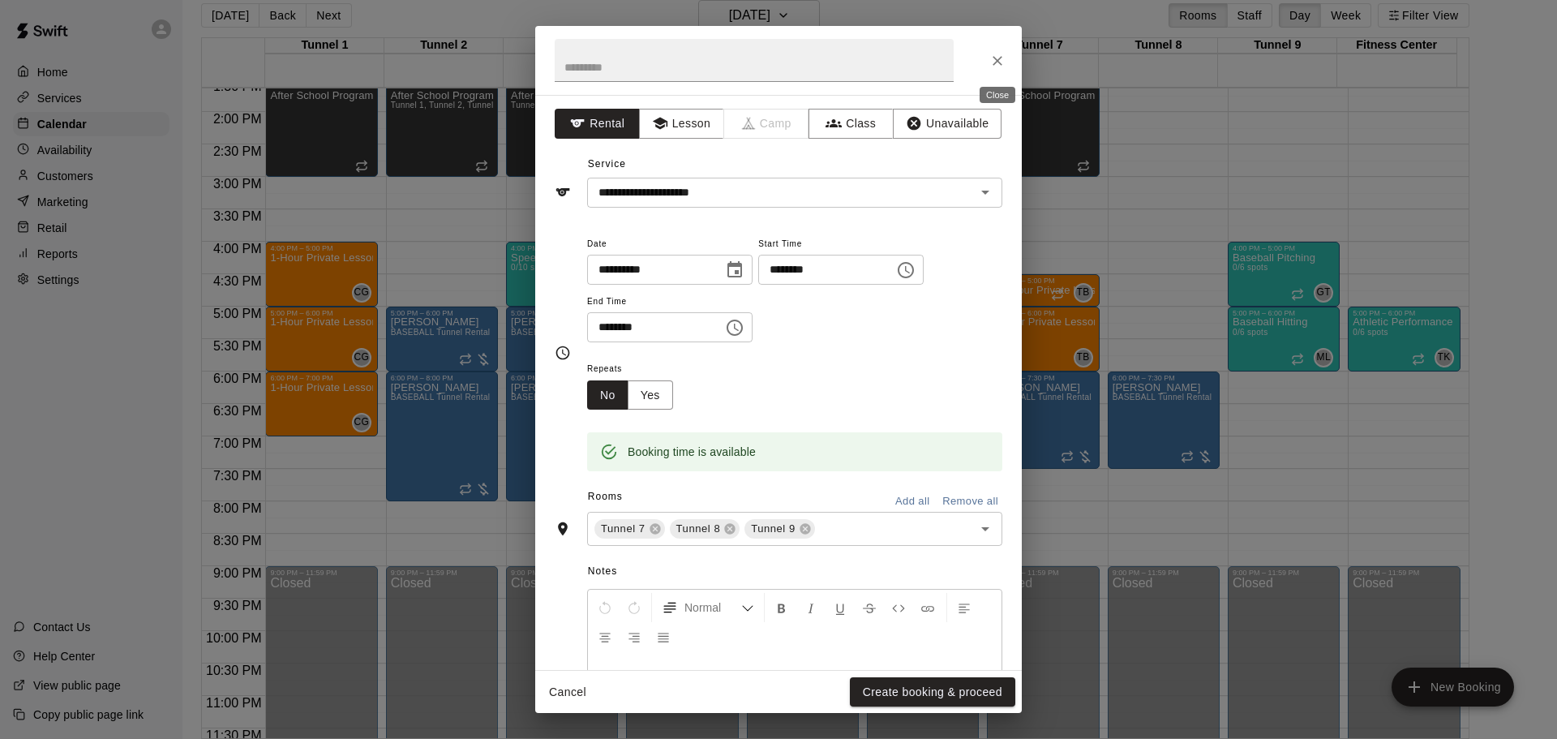
click at [996, 54] on icon "Close" at bounding box center [998, 61] width 16 height 16
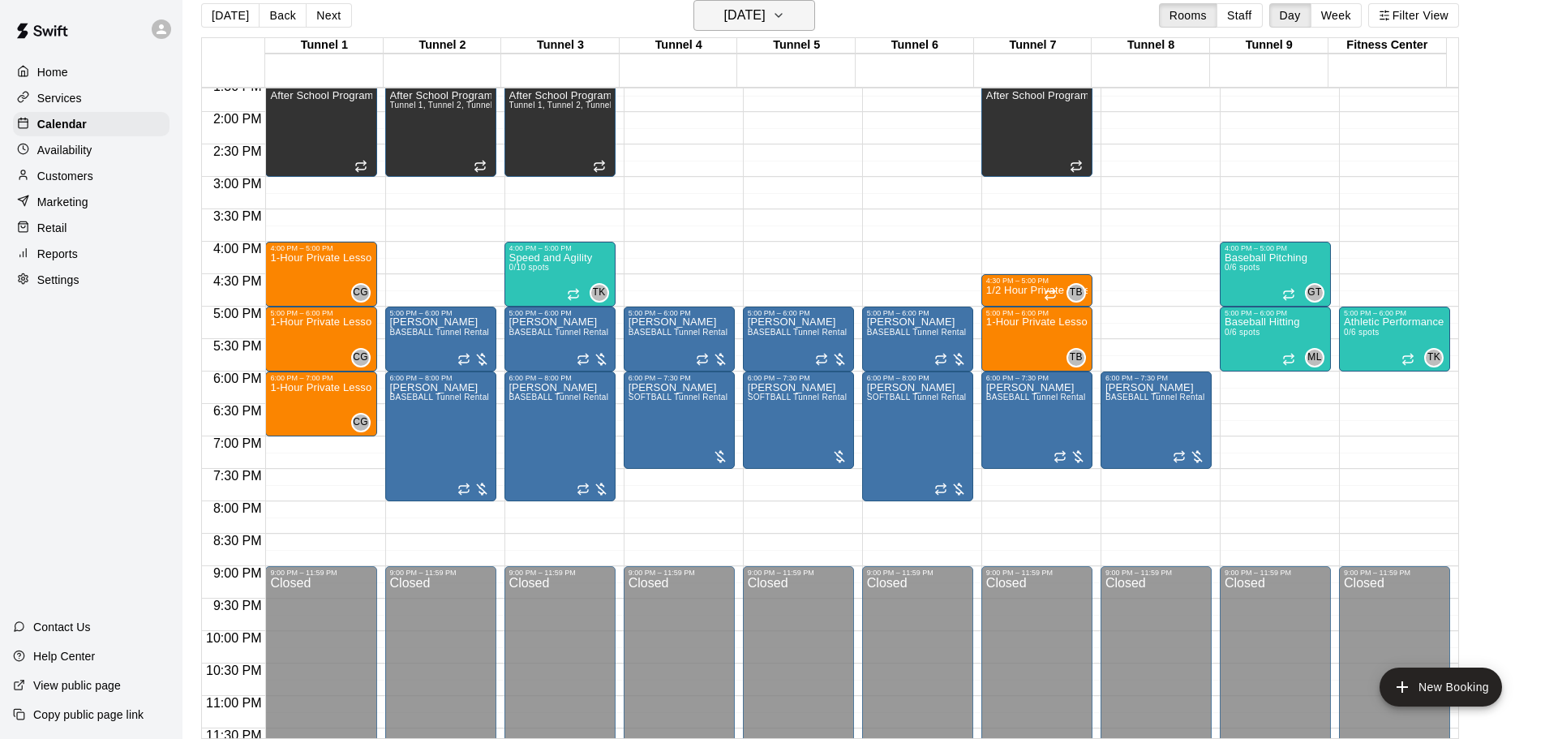
click at [736, 12] on h6 "Thursday Sep 18" at bounding box center [744, 15] width 41 height 23
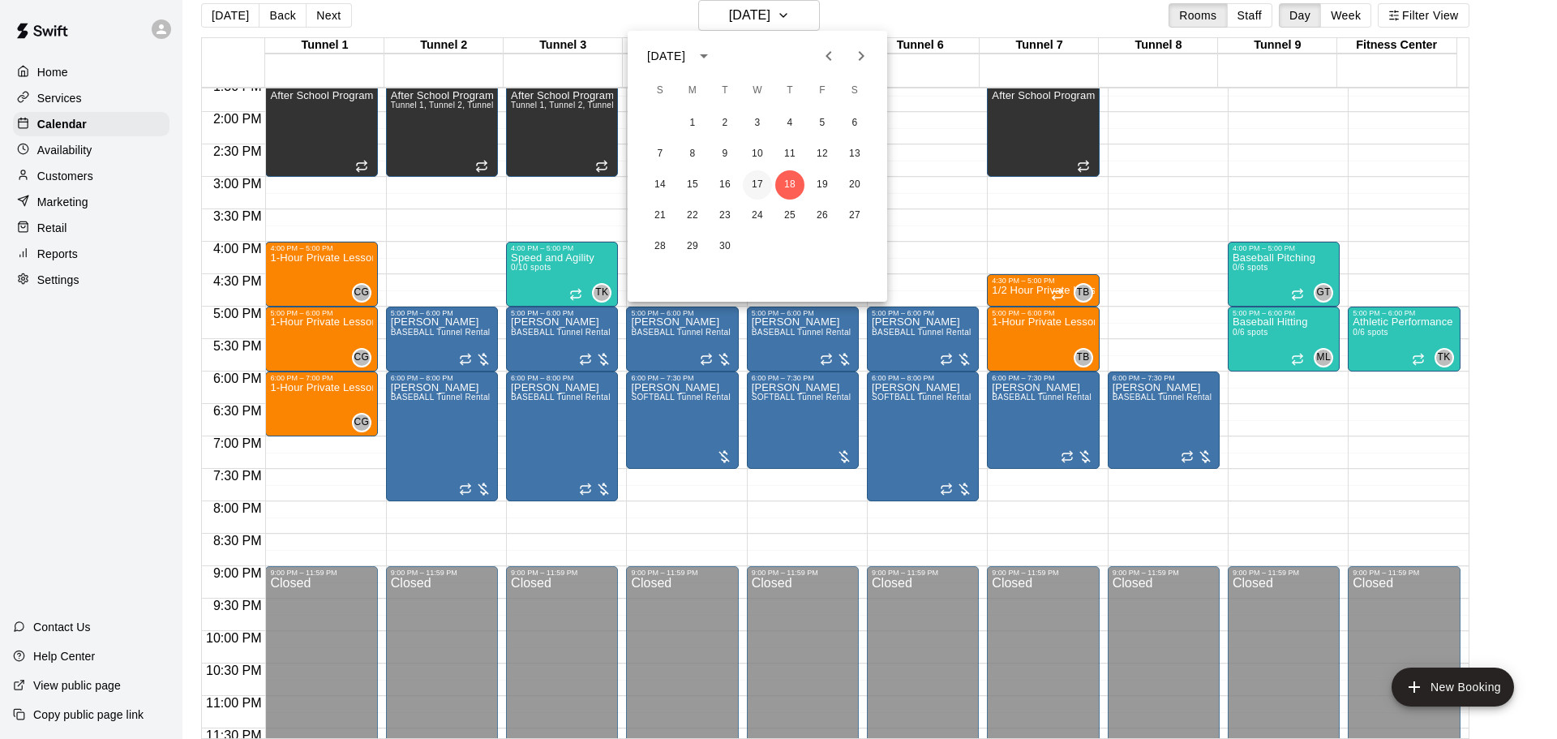
click at [758, 186] on button "17" at bounding box center [757, 184] width 29 height 29
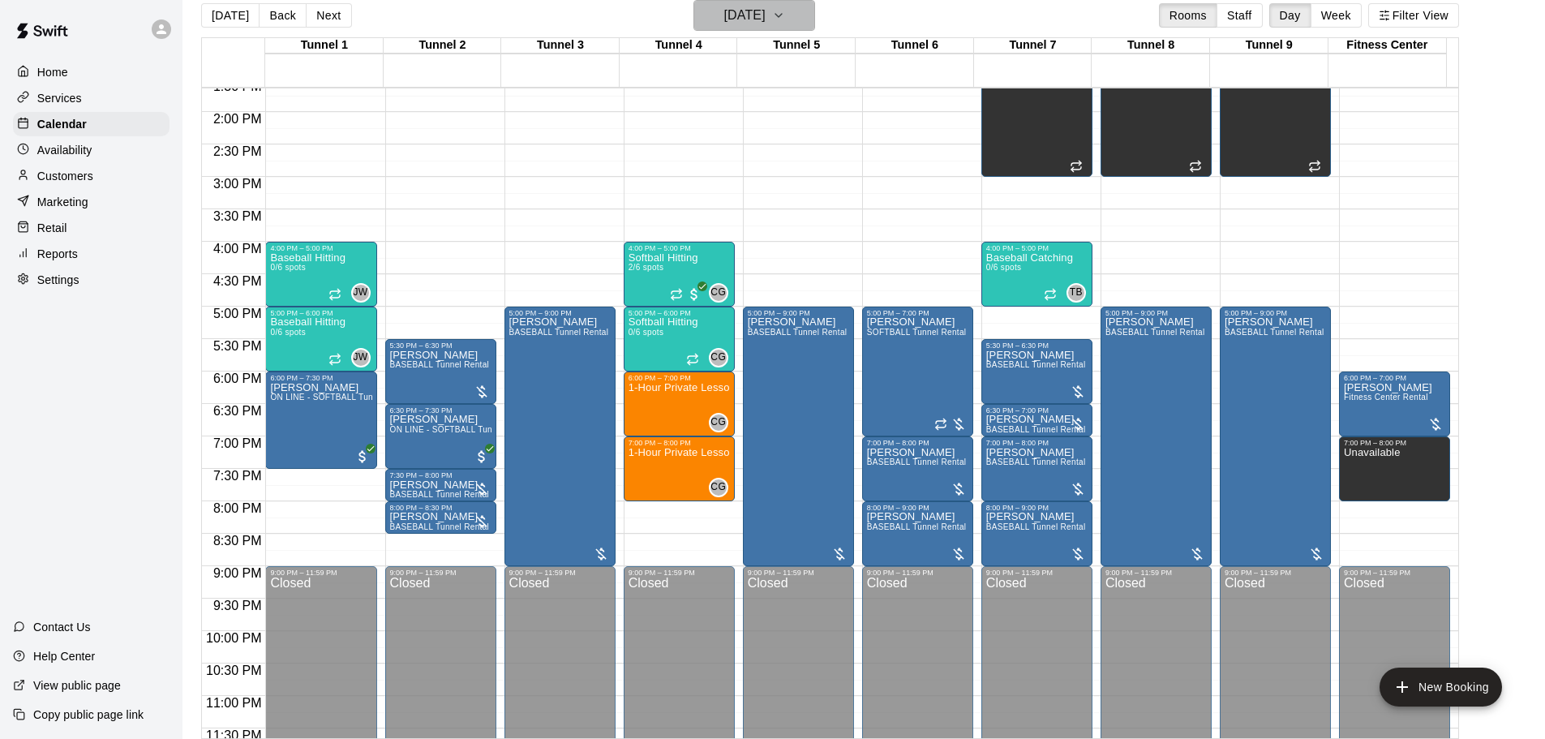
click at [731, 15] on h6 "Wednesday Sep 17" at bounding box center [744, 15] width 41 height 23
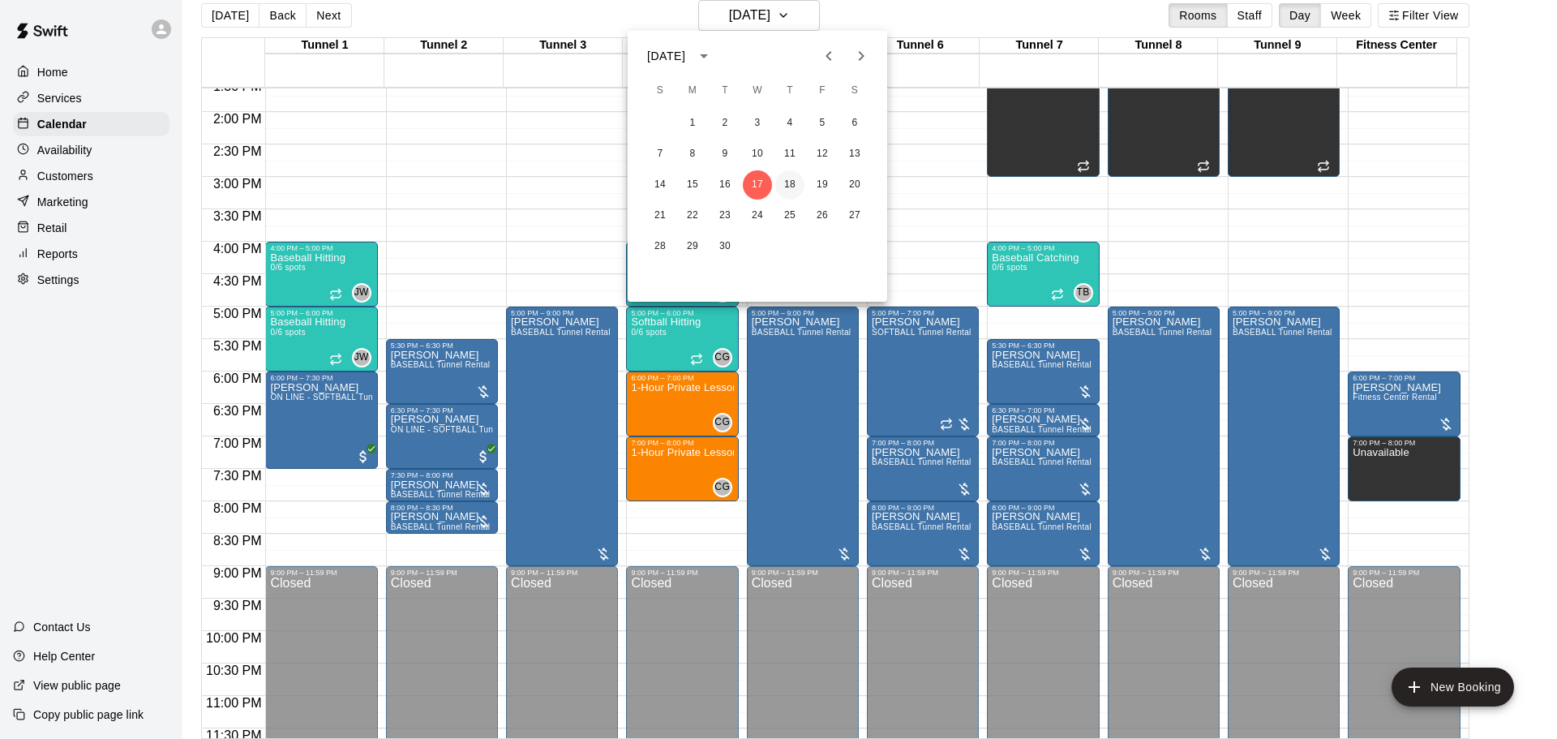
click at [787, 178] on button "18" at bounding box center [789, 184] width 29 height 29
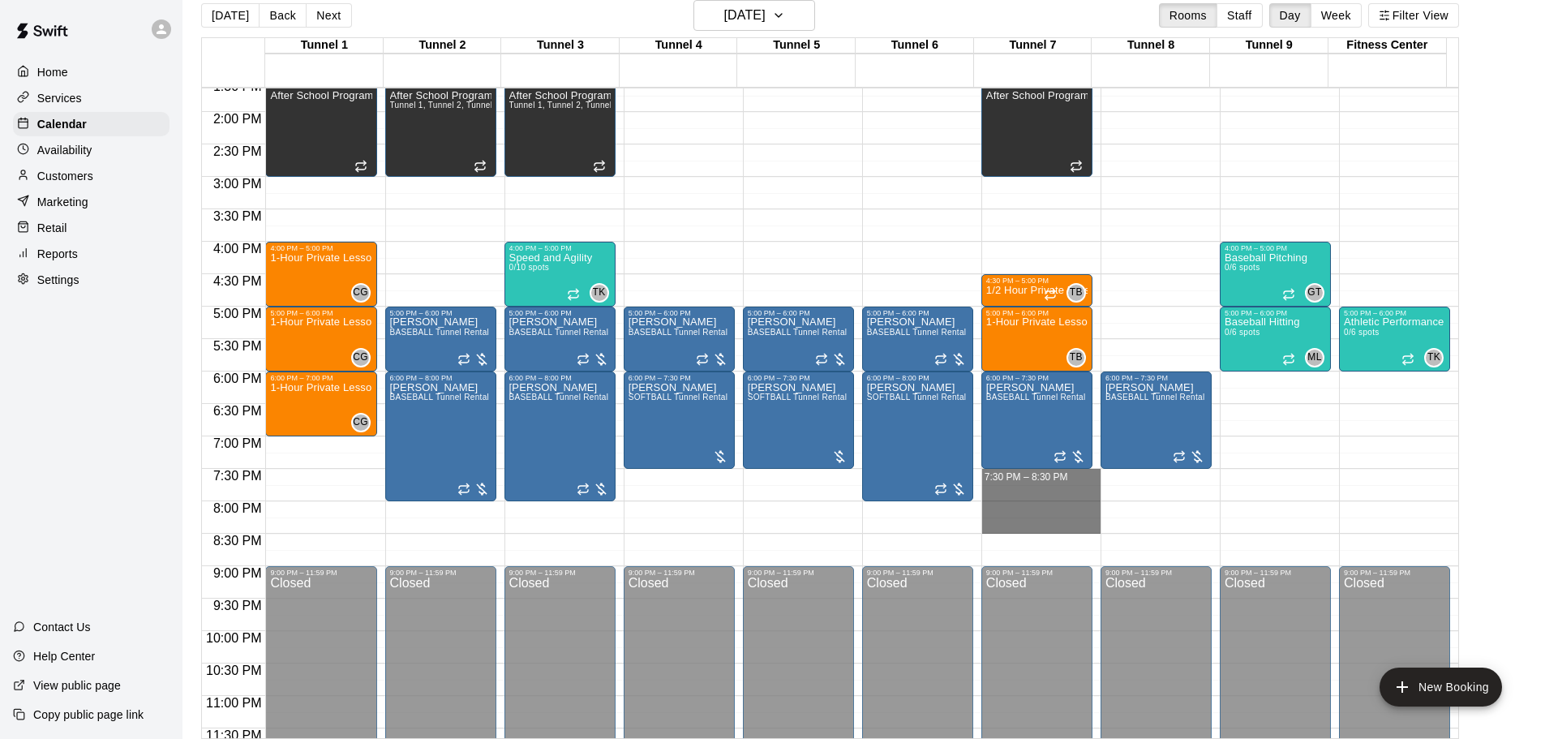
drag, startPoint x: 1014, startPoint y: 470, endPoint x: 1020, endPoint y: 527, distance: 57.1
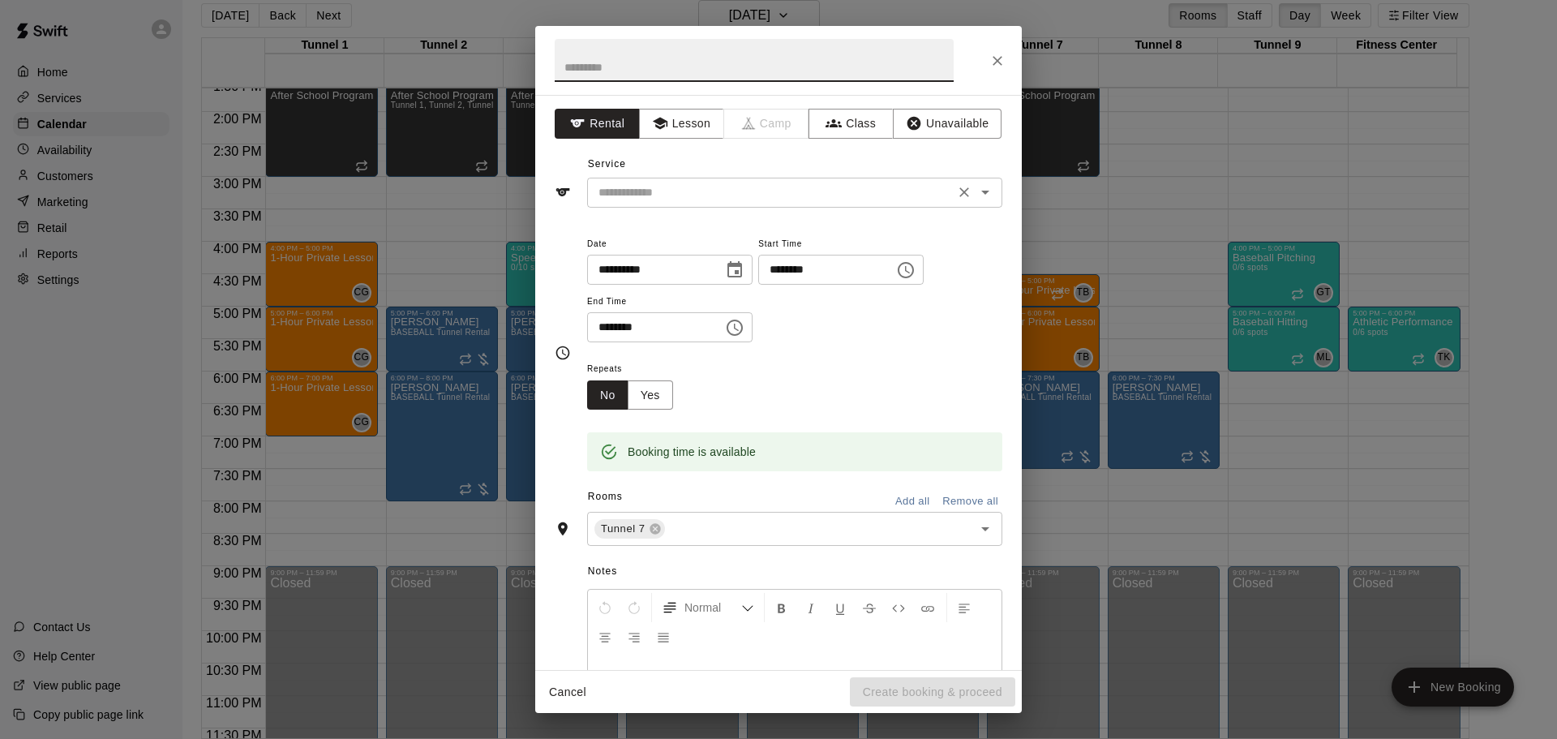
click at [708, 201] on input "text" at bounding box center [771, 192] width 358 height 20
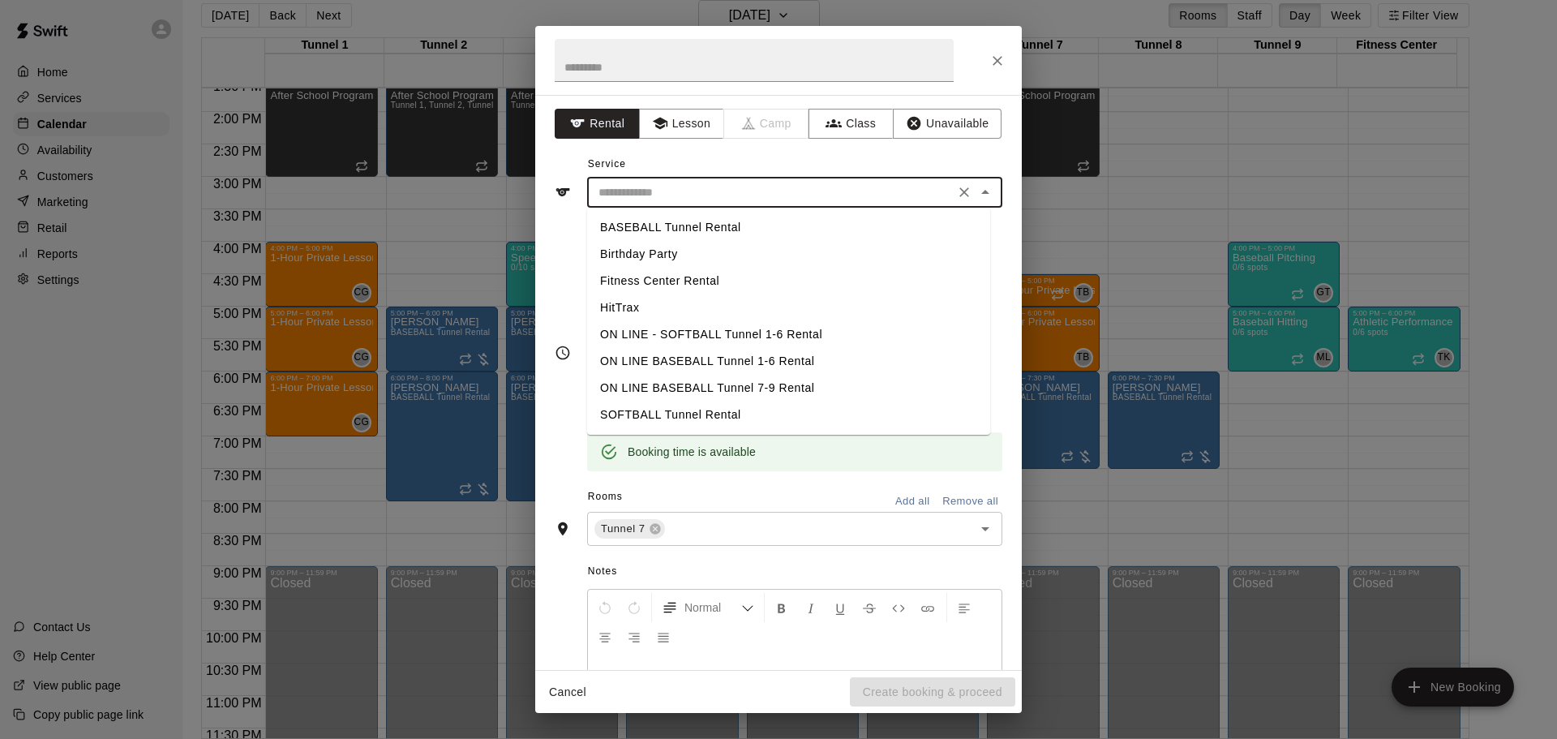
click at [692, 226] on li "BASEBALL Tunnel Rental" at bounding box center [788, 227] width 403 height 27
type input "**********"
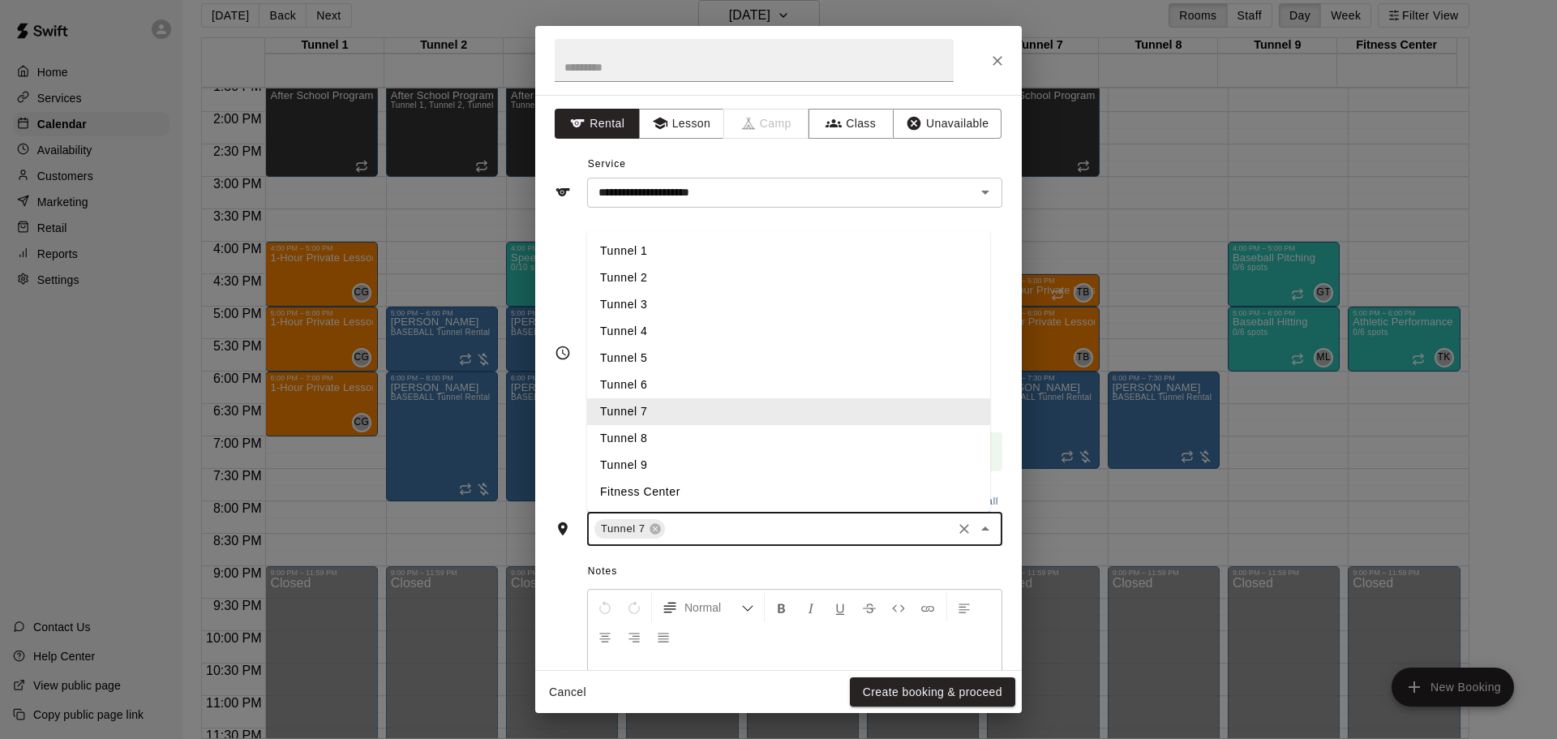
click at [680, 529] on input "text" at bounding box center [809, 529] width 282 height 20
click at [680, 432] on li "Tunnel 8" at bounding box center [788, 438] width 403 height 27
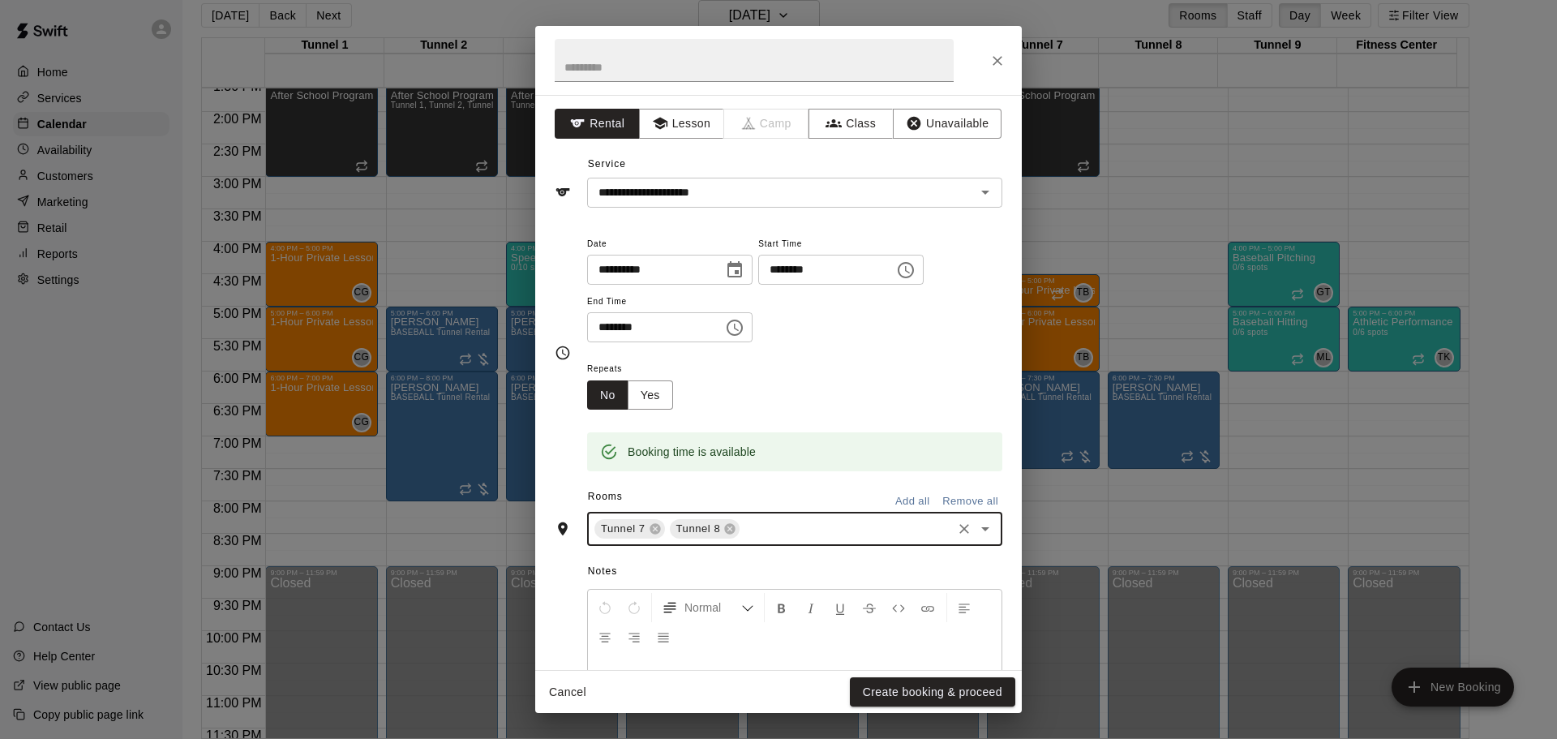
click at [761, 520] on input "text" at bounding box center [846, 529] width 208 height 20
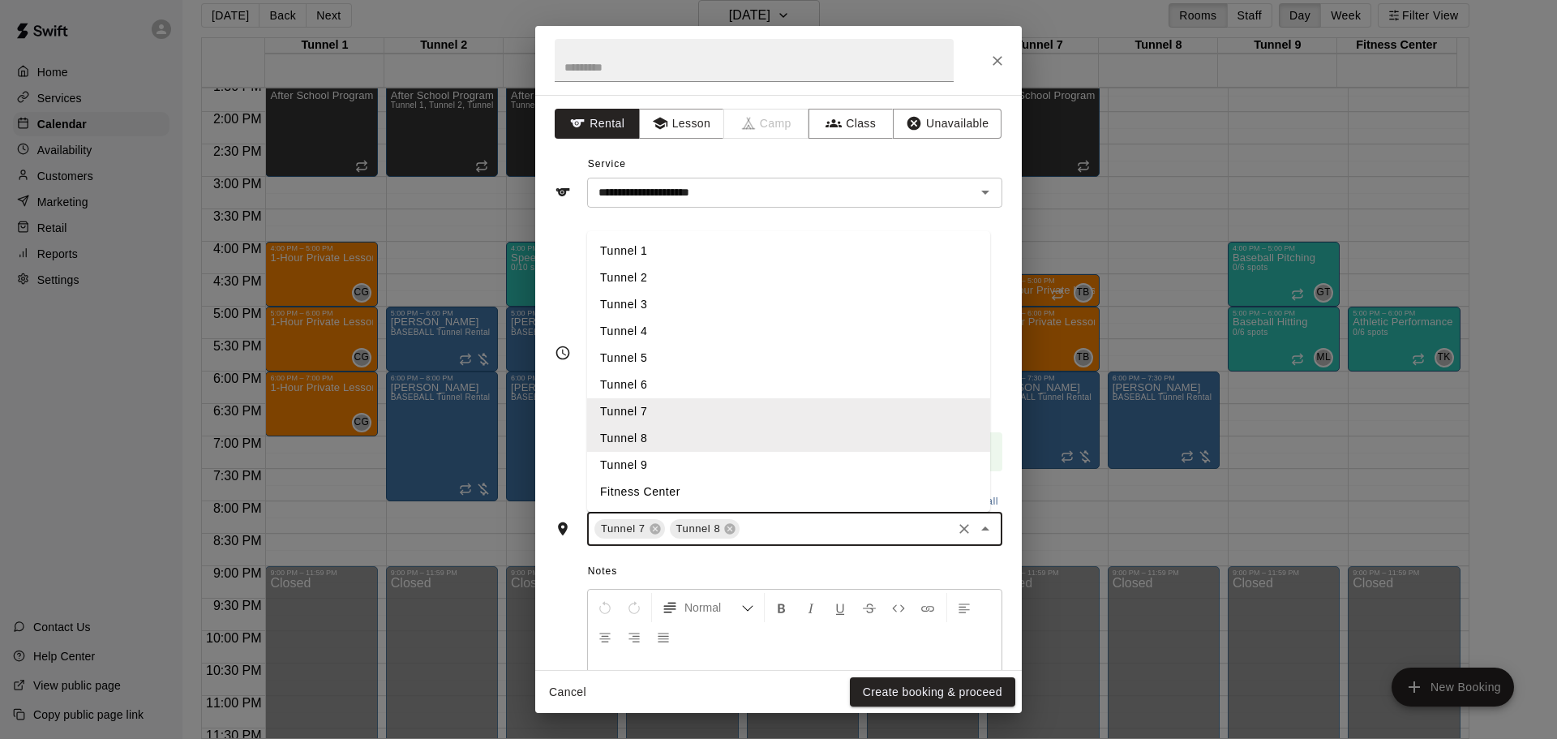
drag, startPoint x: 733, startPoint y: 457, endPoint x: 771, endPoint y: 497, distance: 54.5
click at [733, 458] on li "Tunnel 9" at bounding box center [788, 465] width 403 height 27
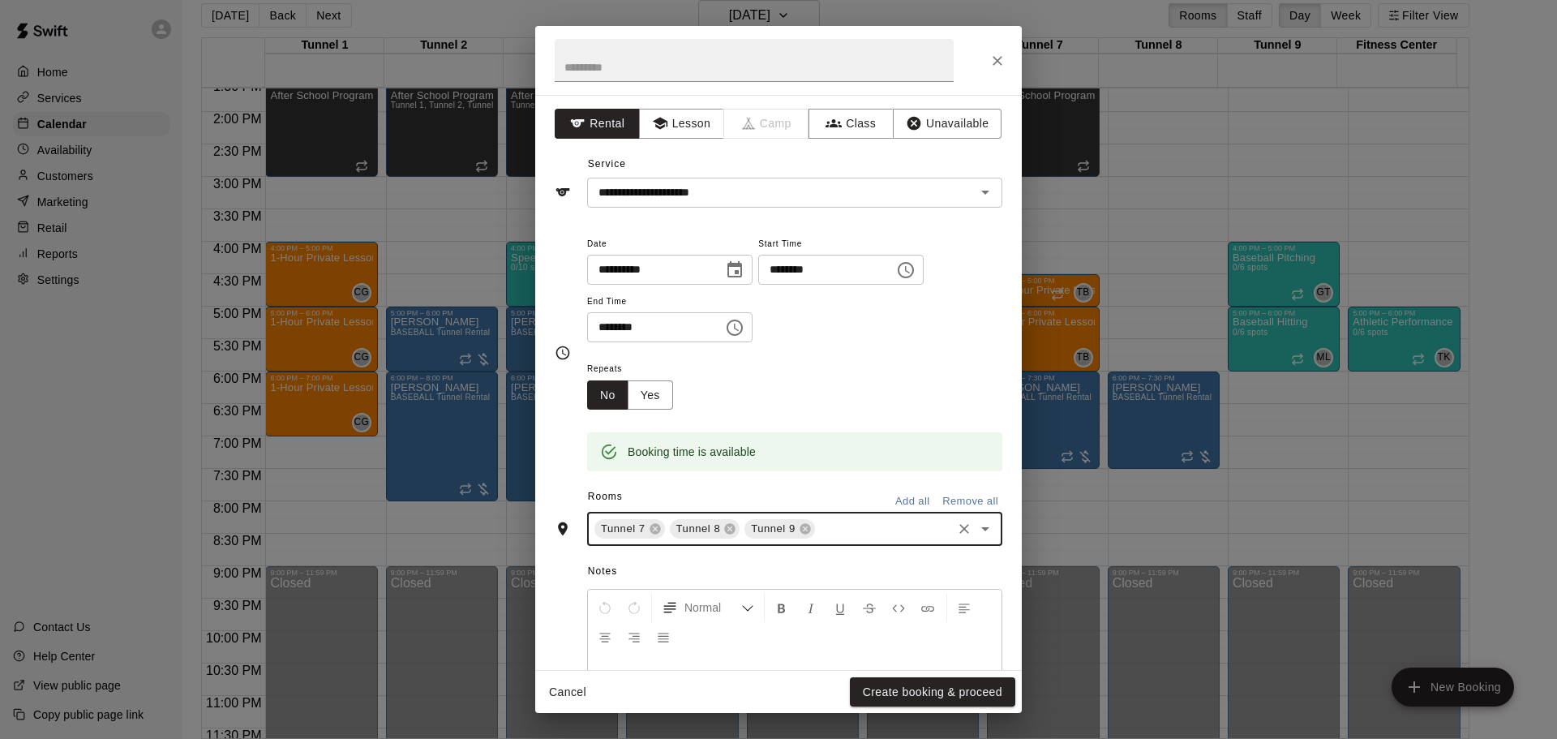
click at [936, 684] on button "Create booking & proceed" at bounding box center [932, 692] width 165 height 30
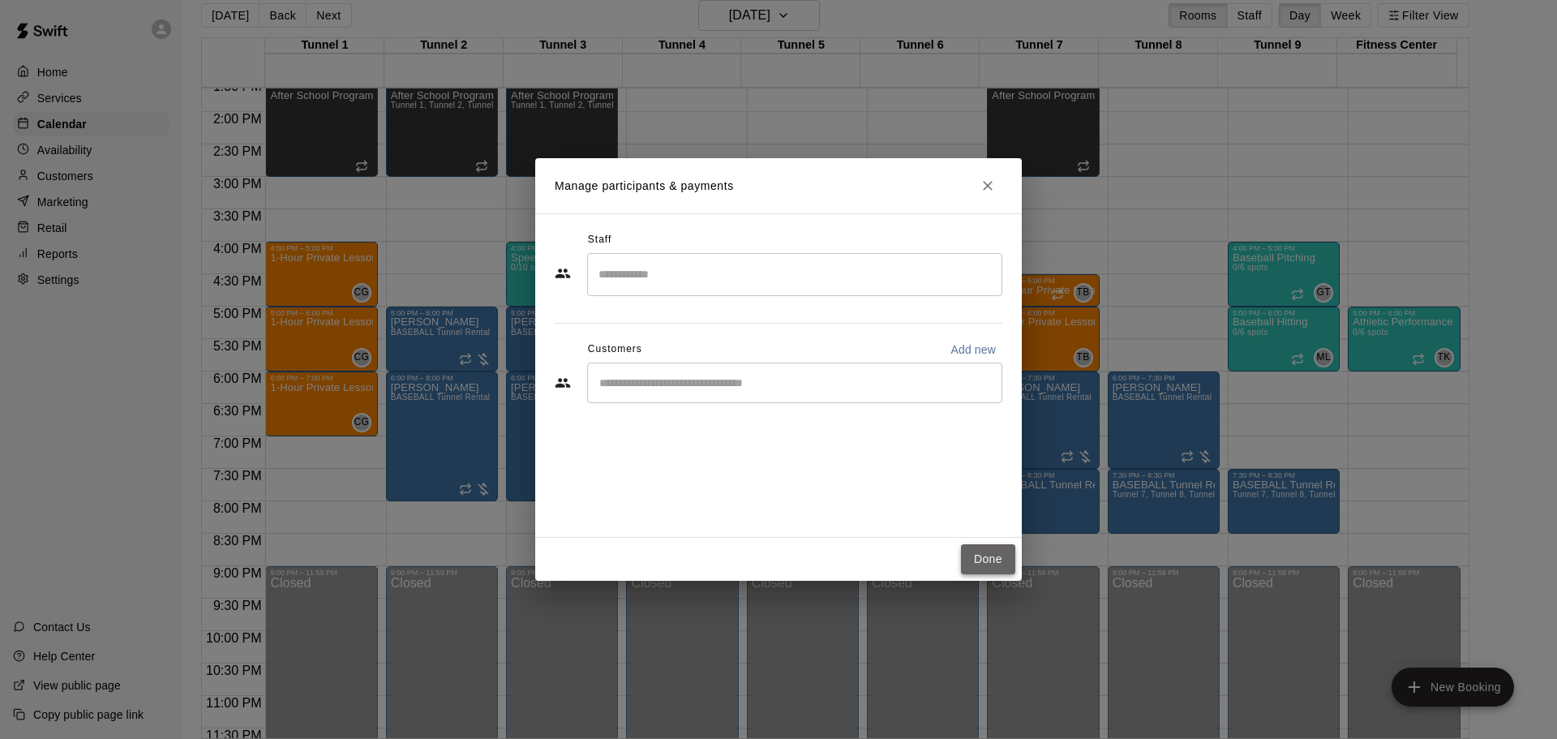
click at [990, 565] on button "Done" at bounding box center [988, 559] width 54 height 30
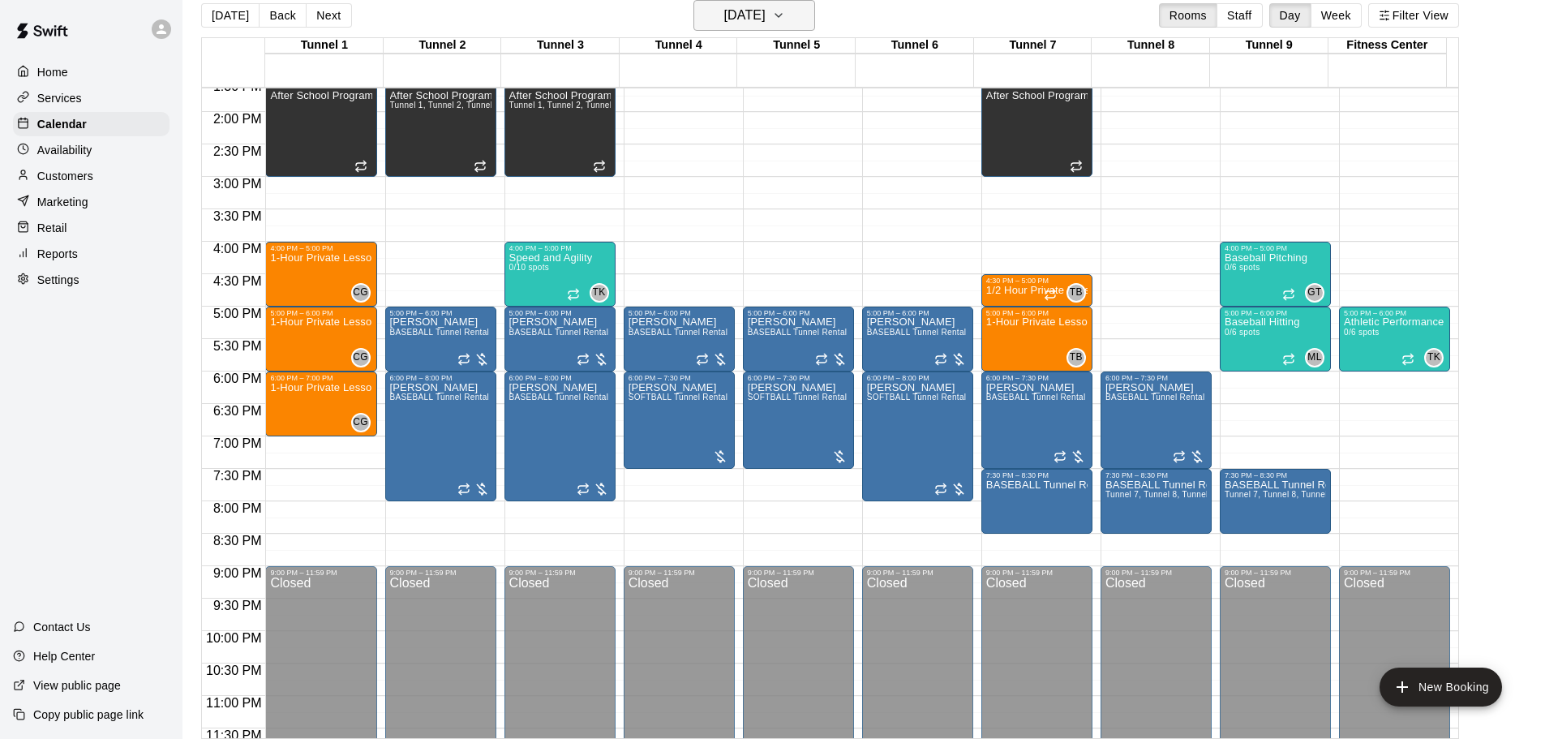
click at [766, 19] on h6 "Thursday Sep 18" at bounding box center [744, 15] width 41 height 23
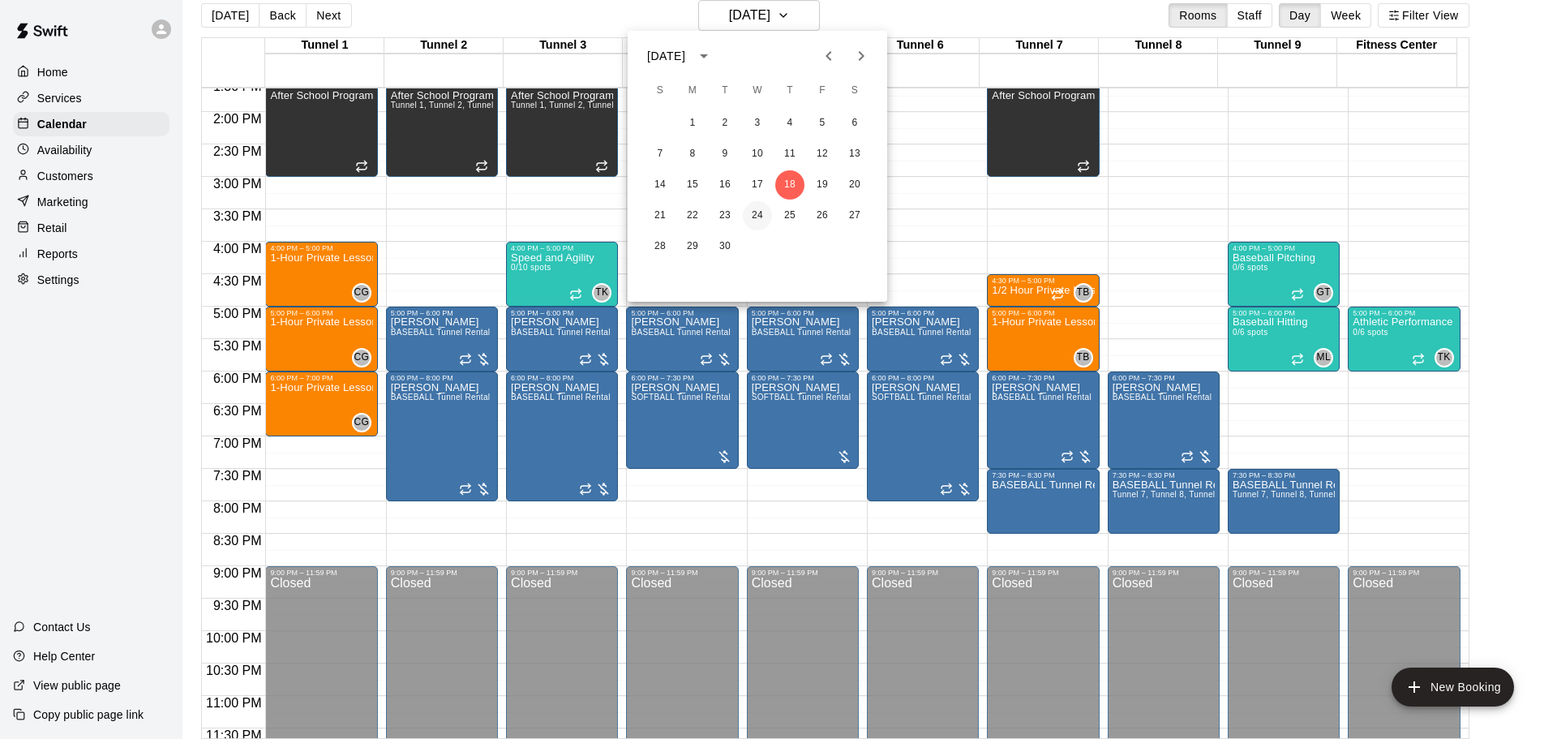
click at [755, 217] on button "24" at bounding box center [757, 215] width 29 height 29
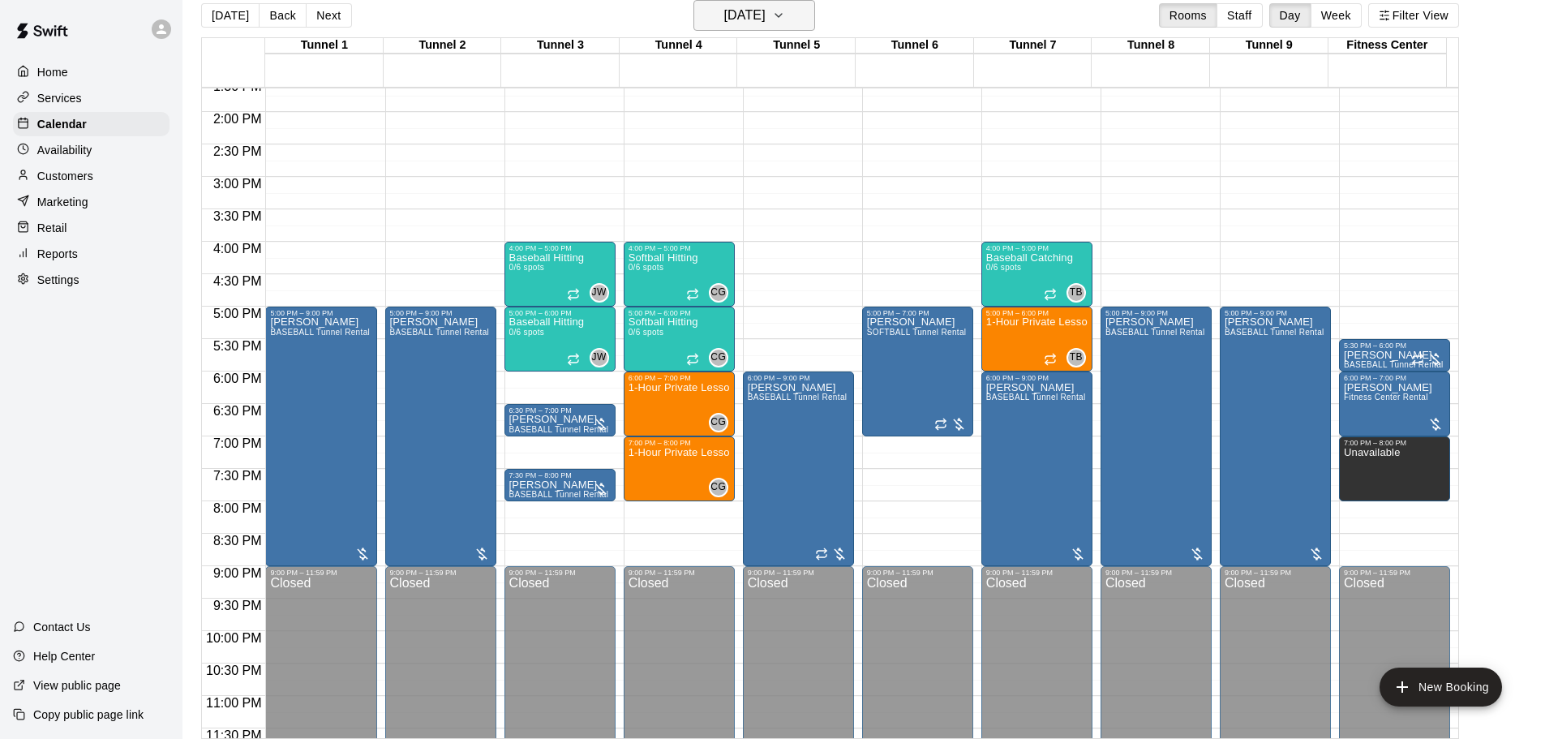
click at [758, 3] on button "Wednesday Sep 24" at bounding box center [754, 15] width 122 height 31
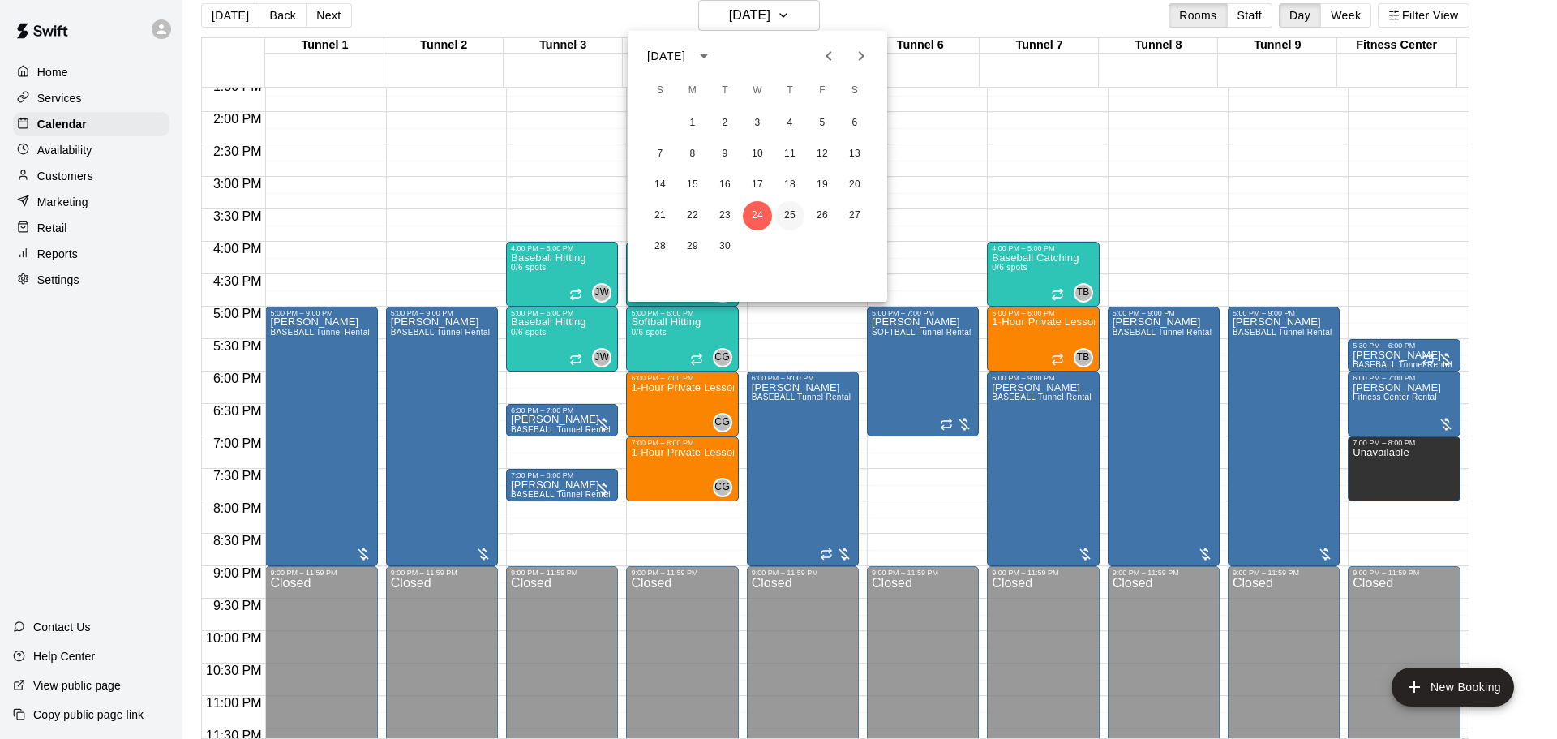
click at [791, 213] on button "25" at bounding box center [789, 215] width 29 height 29
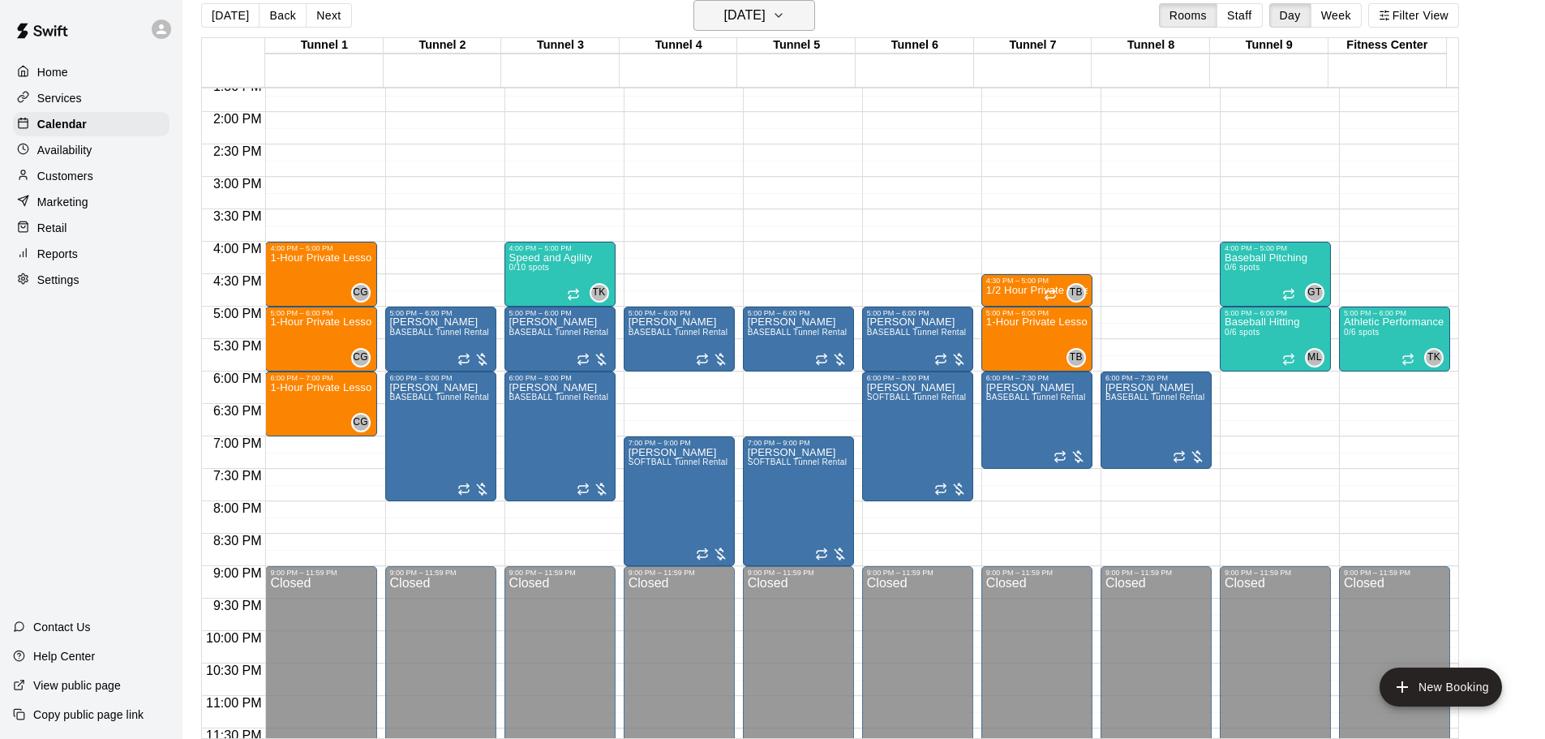
click at [761, 15] on h6 "Thursday Sep 25" at bounding box center [744, 15] width 41 height 23
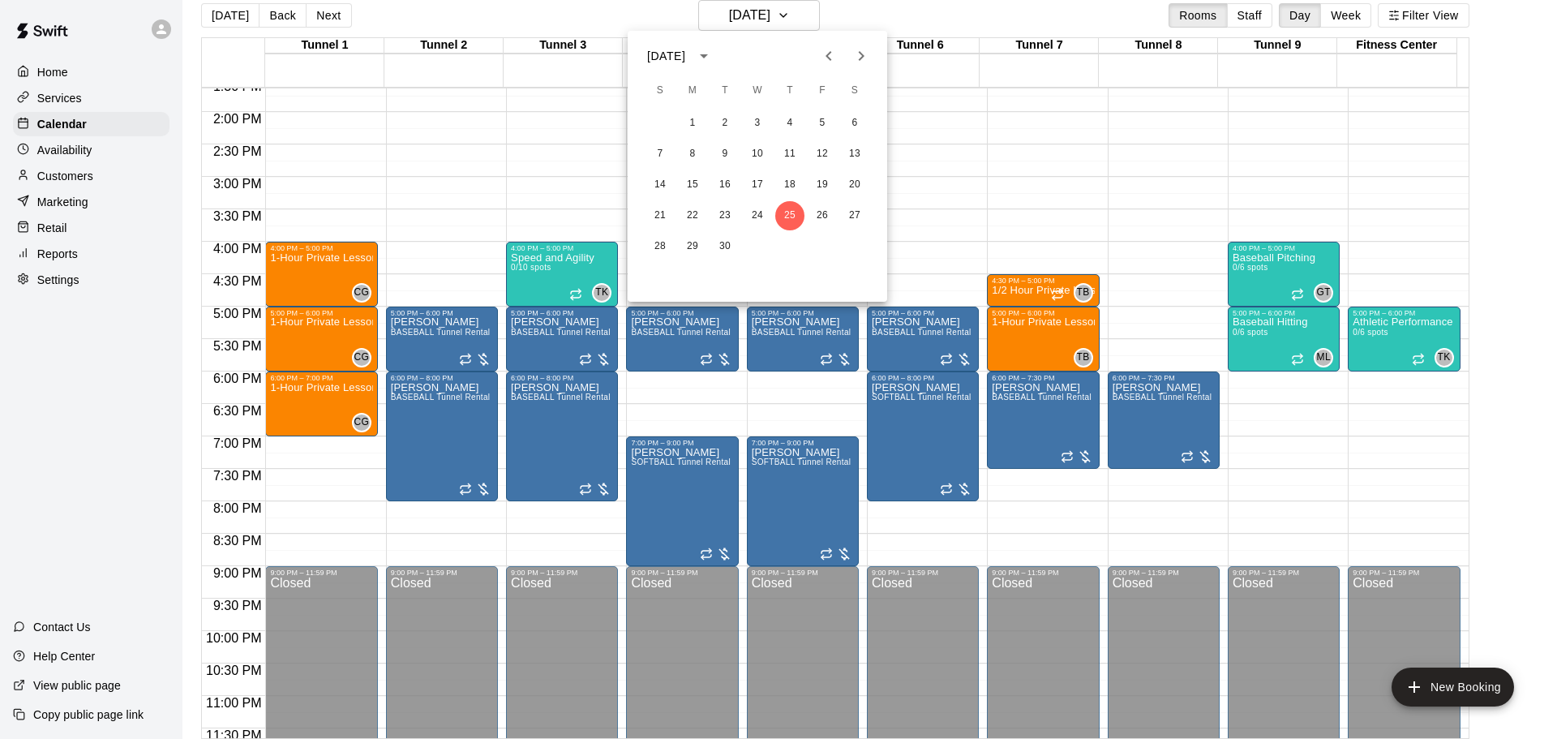
click at [1067, 517] on div at bounding box center [778, 369] width 1557 height 739
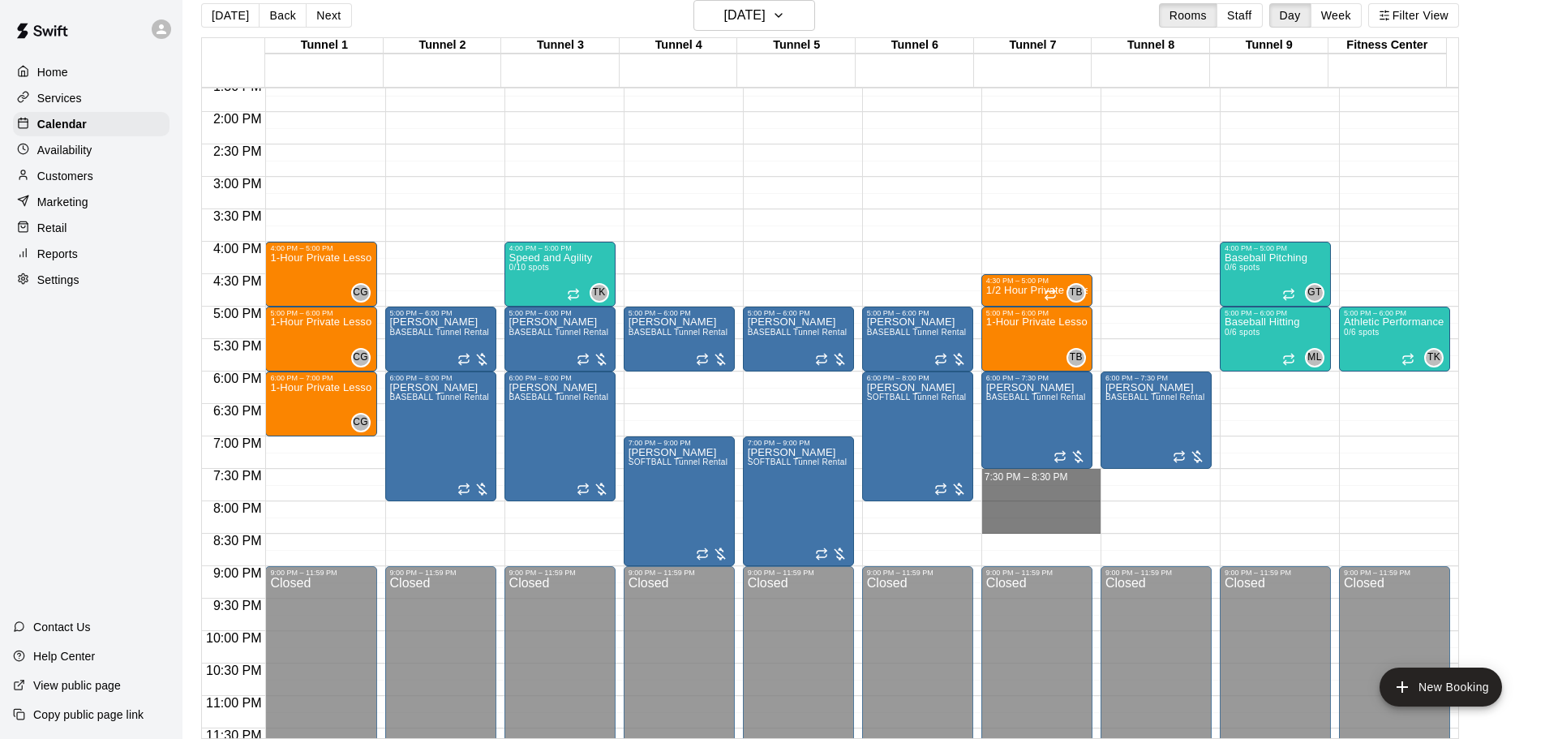
drag, startPoint x: 1037, startPoint y: 479, endPoint x: 1037, endPoint y: 534, distance: 55.2
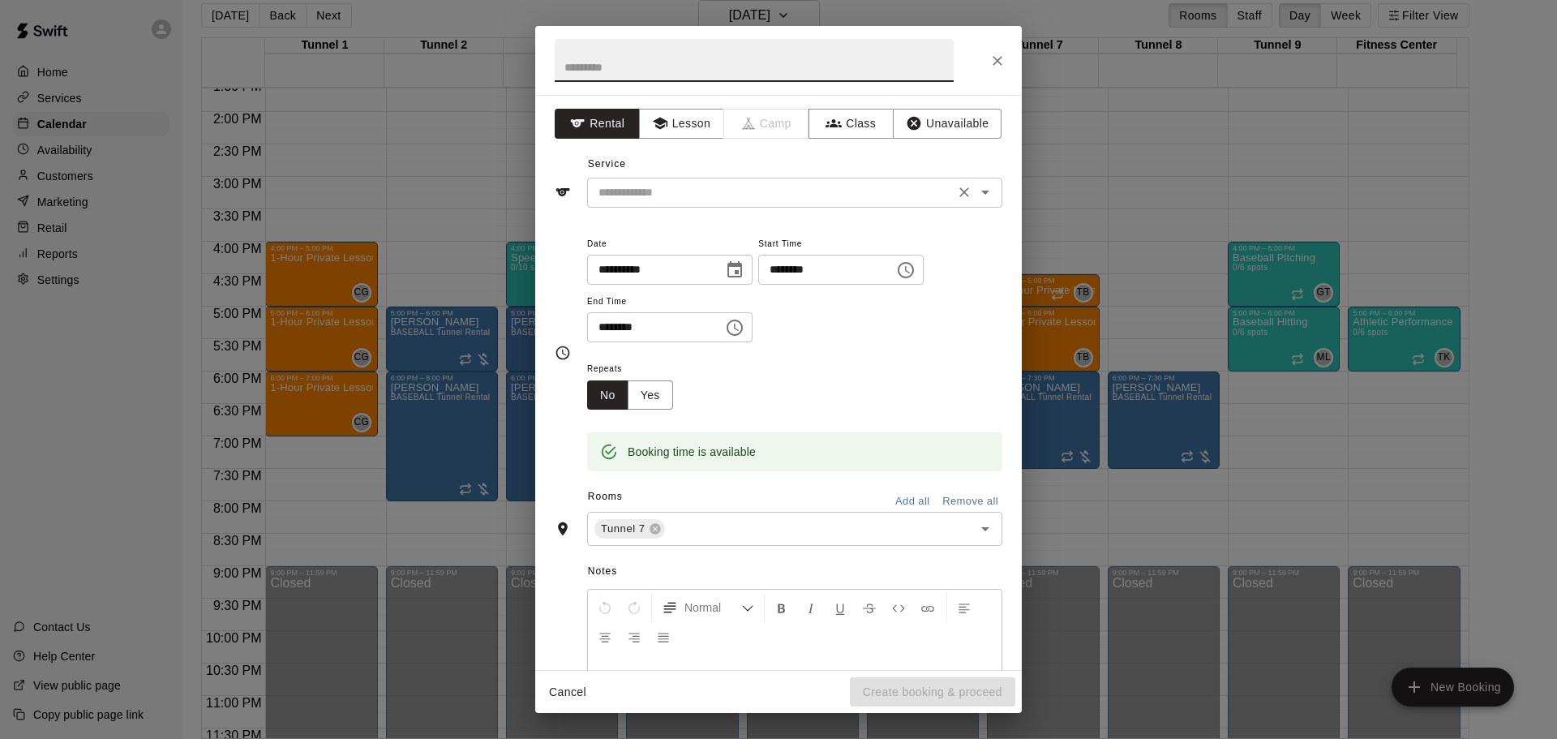
click at [638, 189] on input "text" at bounding box center [771, 192] width 358 height 20
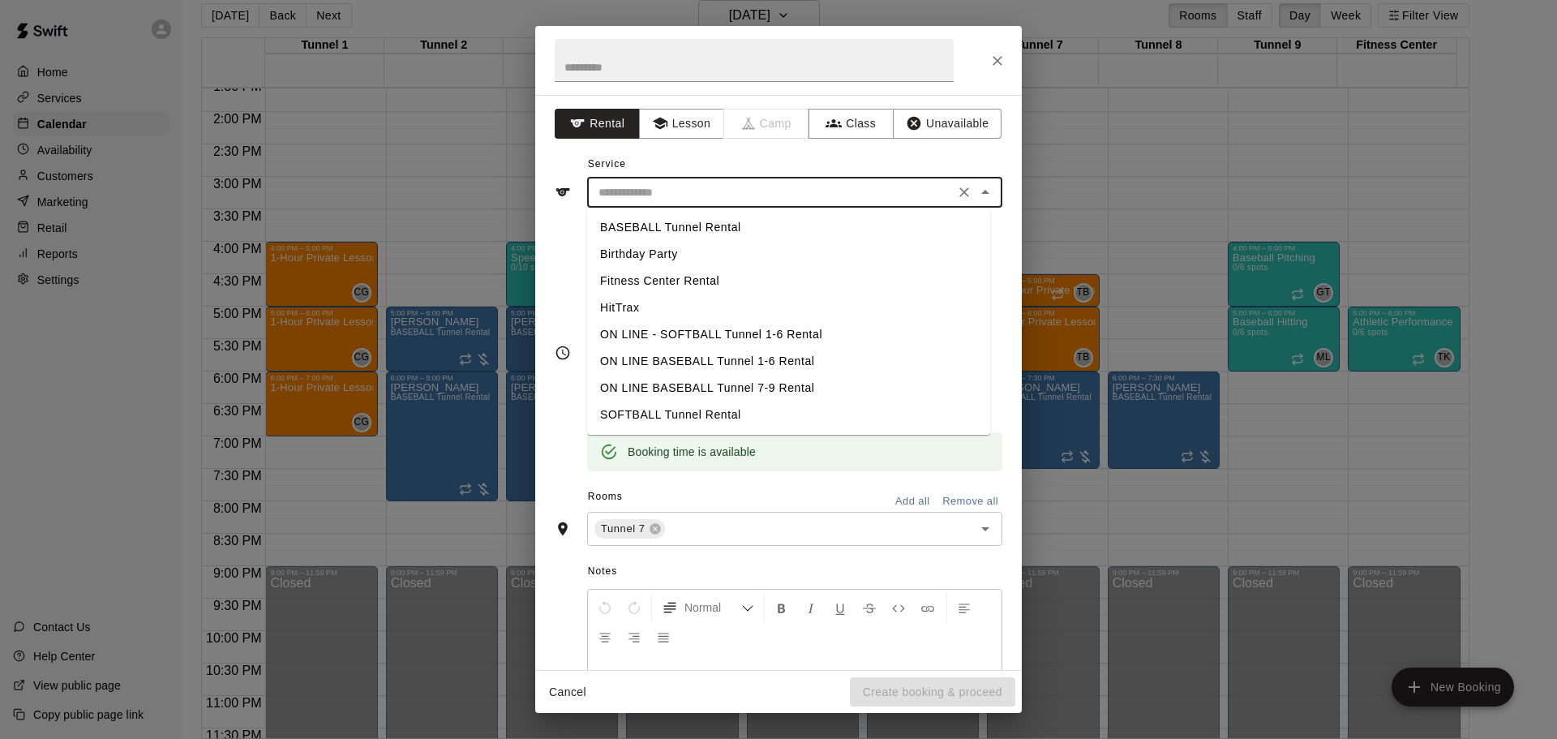
click at [690, 226] on li "BASEBALL Tunnel Rental" at bounding box center [788, 227] width 403 height 27
type input "**********"
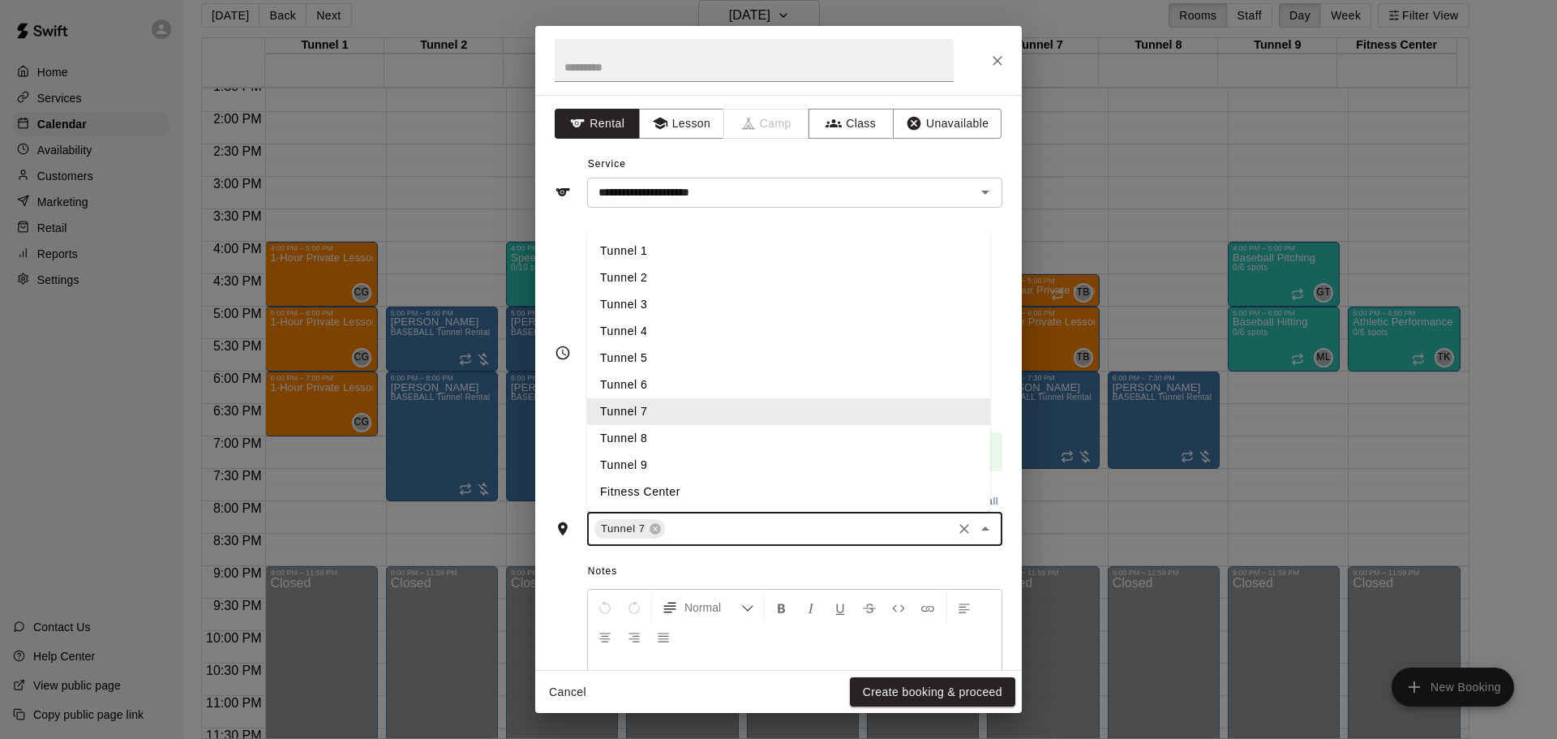
click at [796, 526] on input "text" at bounding box center [809, 529] width 282 height 20
click at [684, 439] on li "Tunnel 8" at bounding box center [788, 438] width 403 height 27
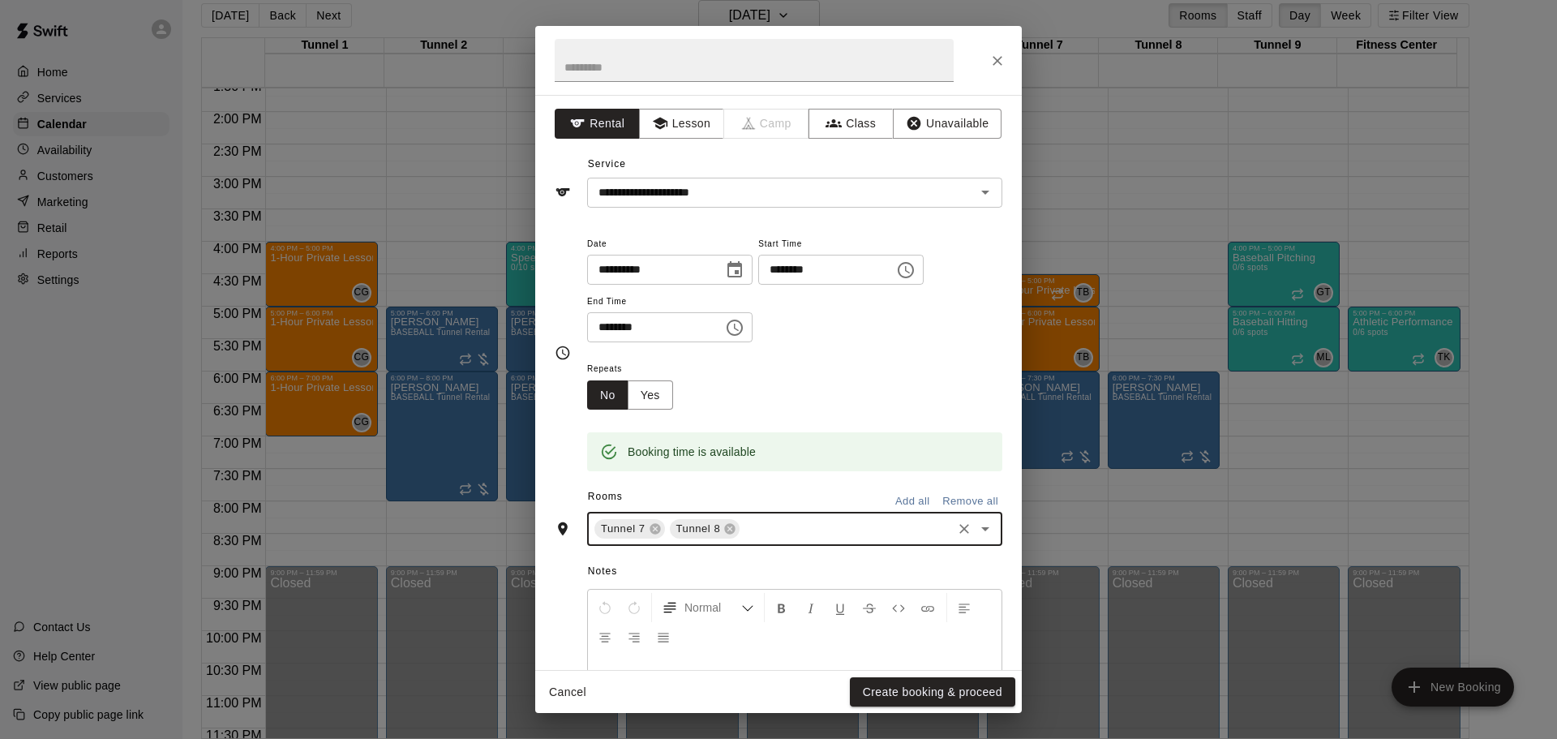
click at [781, 539] on div "Tunnel 7 Tunnel 8 ​" at bounding box center [794, 529] width 415 height 34
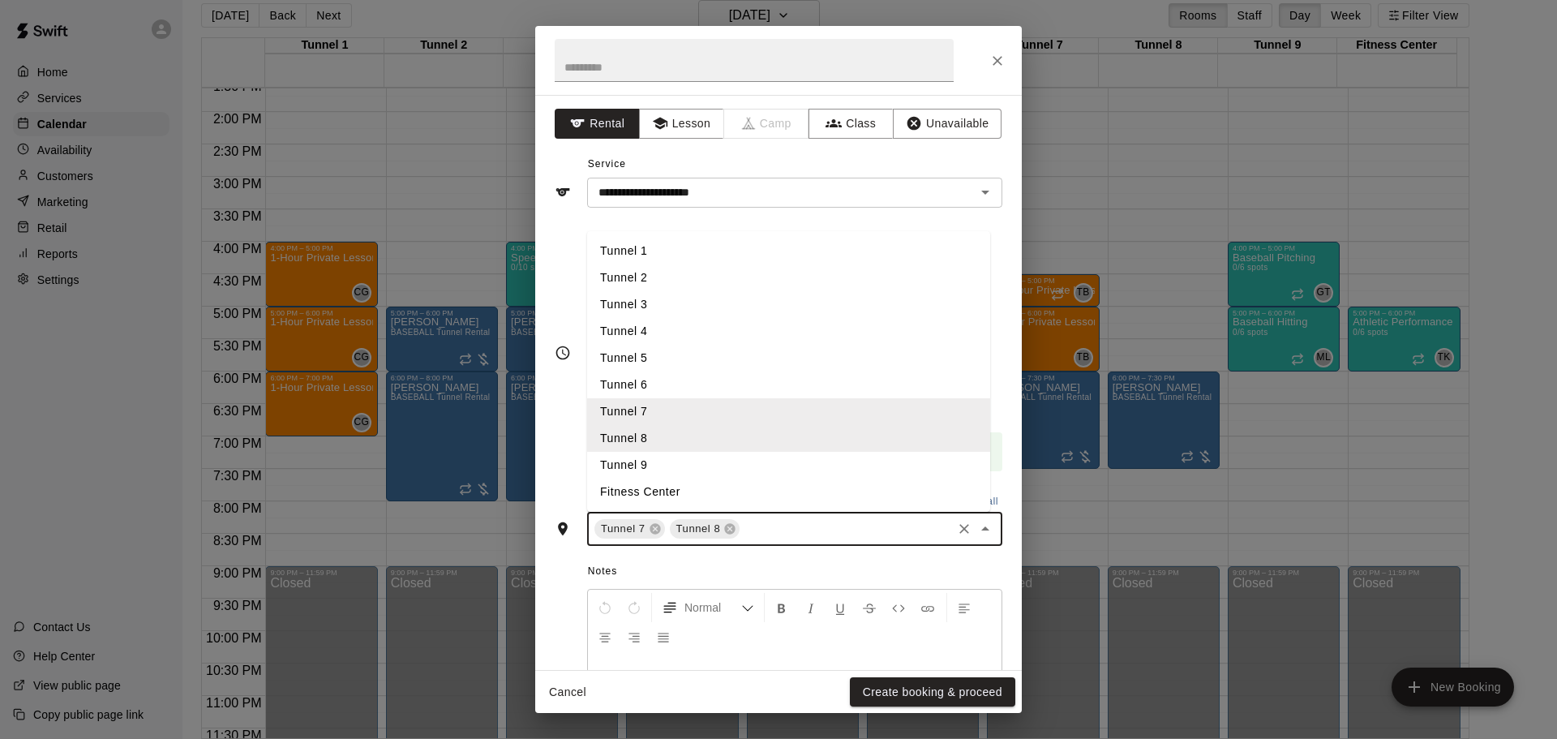
click at [705, 453] on li "Tunnel 9" at bounding box center [788, 465] width 403 height 27
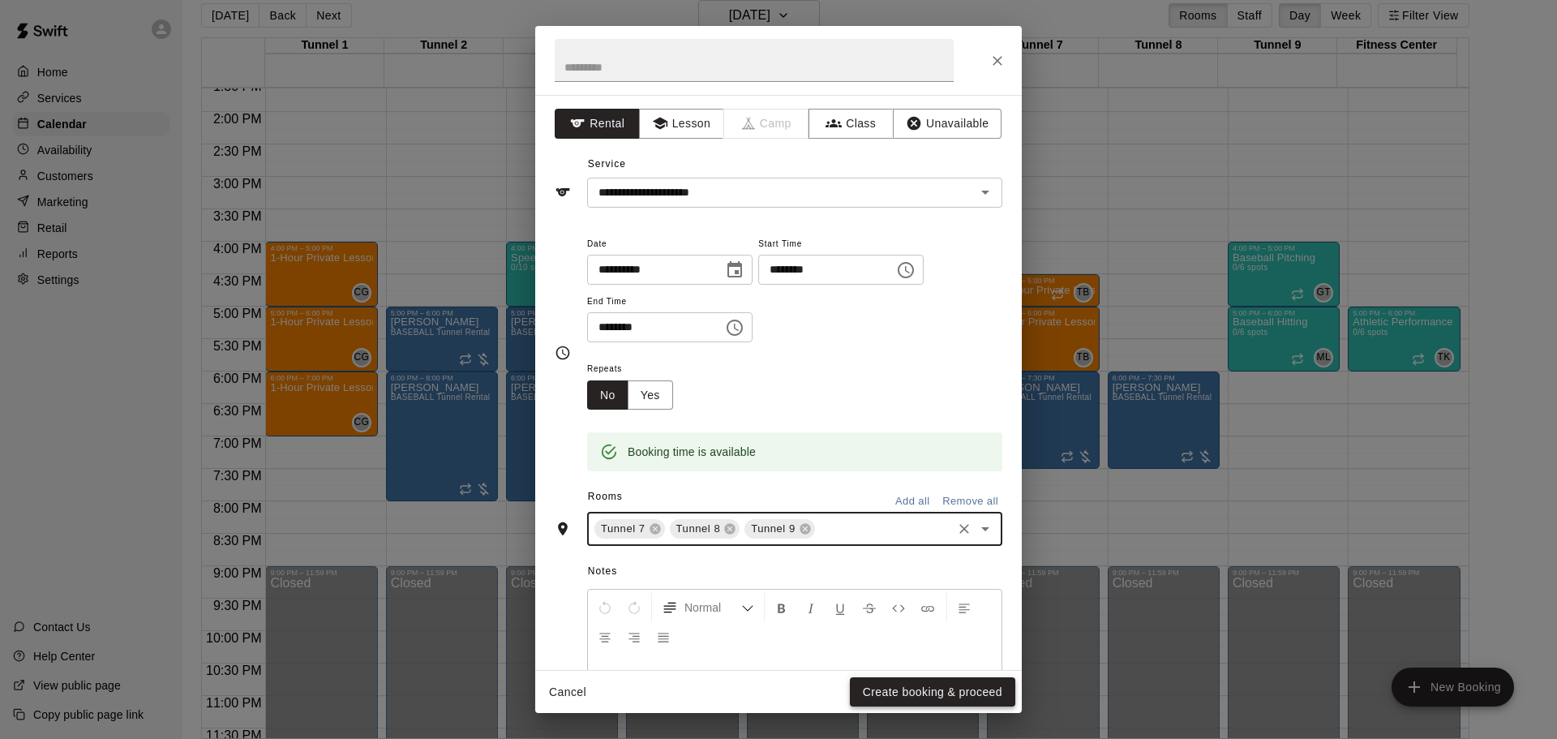
click at [950, 692] on button "Create booking & proceed" at bounding box center [932, 692] width 165 height 30
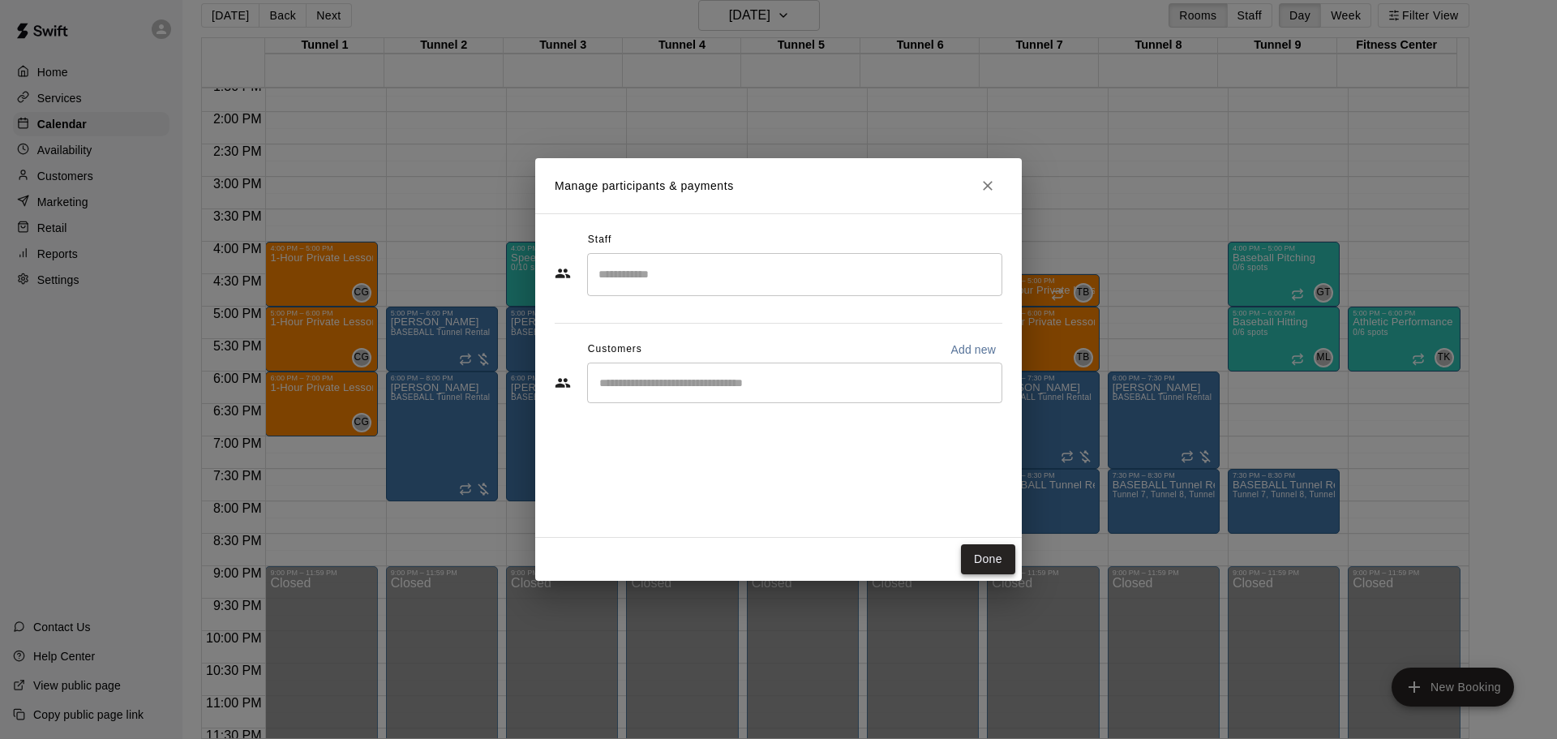
click at [999, 549] on button "Done" at bounding box center [988, 559] width 54 height 30
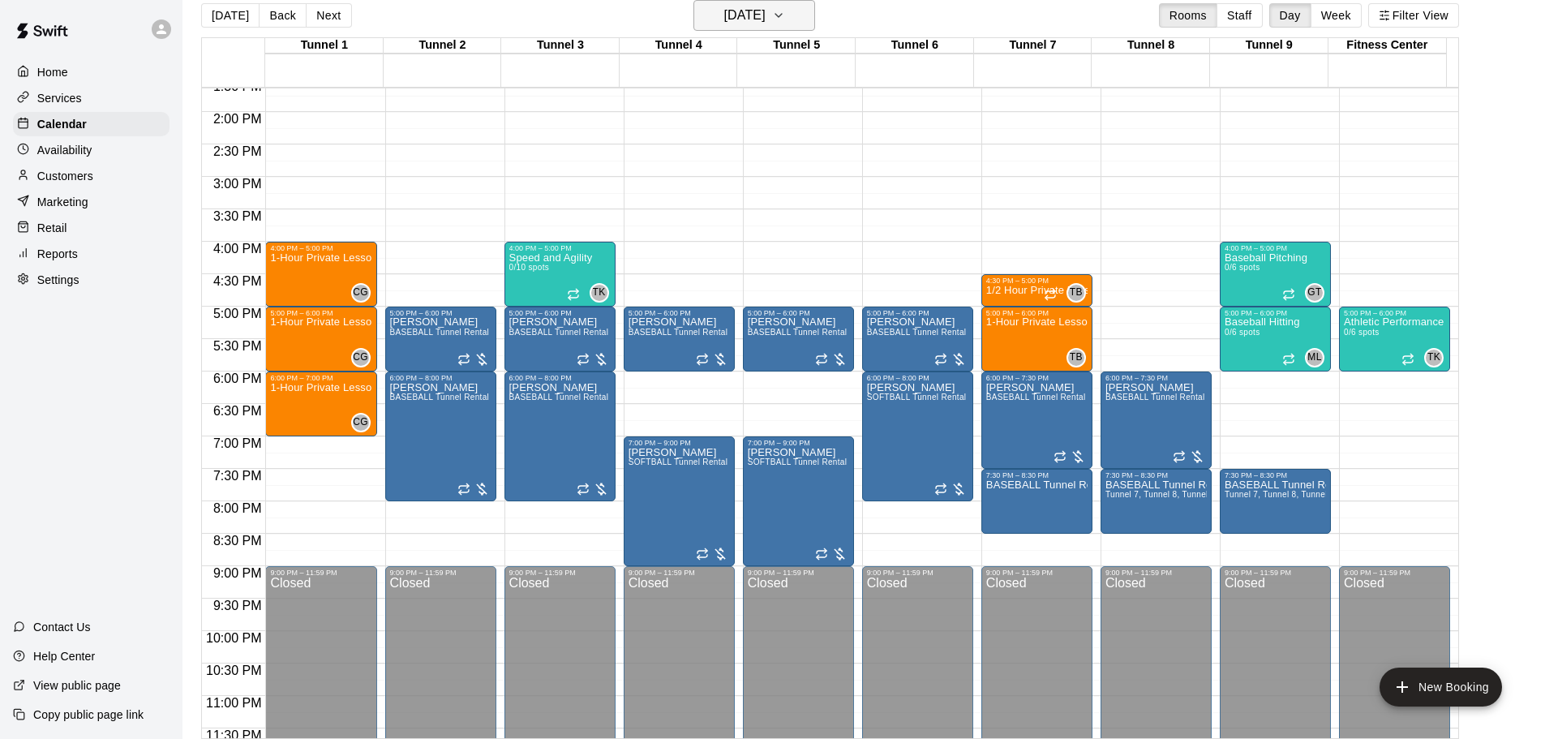
click at [759, 9] on h6 "Thursday Sep 25" at bounding box center [744, 15] width 41 height 23
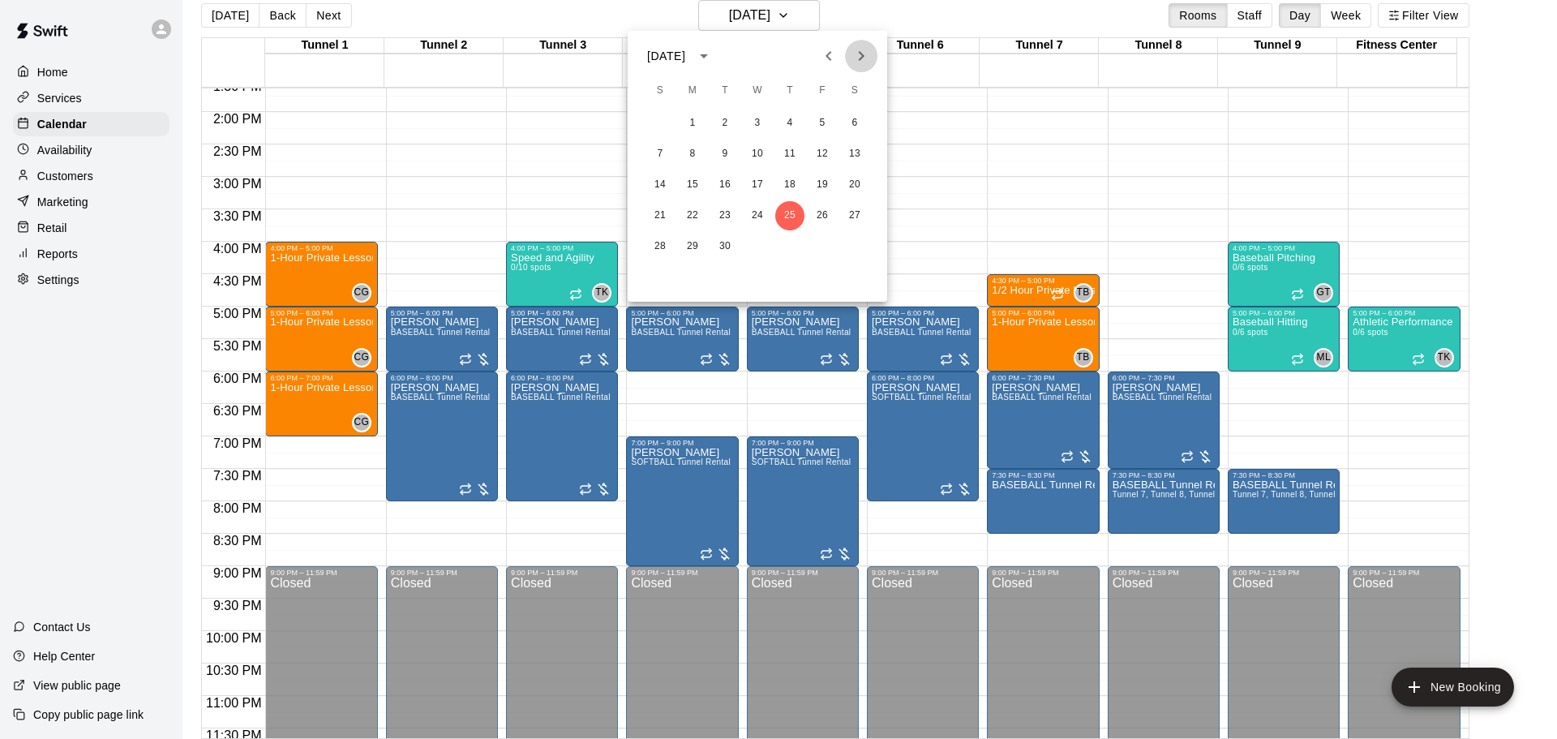
click at [869, 59] on icon "Next month" at bounding box center [861, 55] width 19 height 19
click at [792, 118] on button "2" at bounding box center [789, 123] width 29 height 29
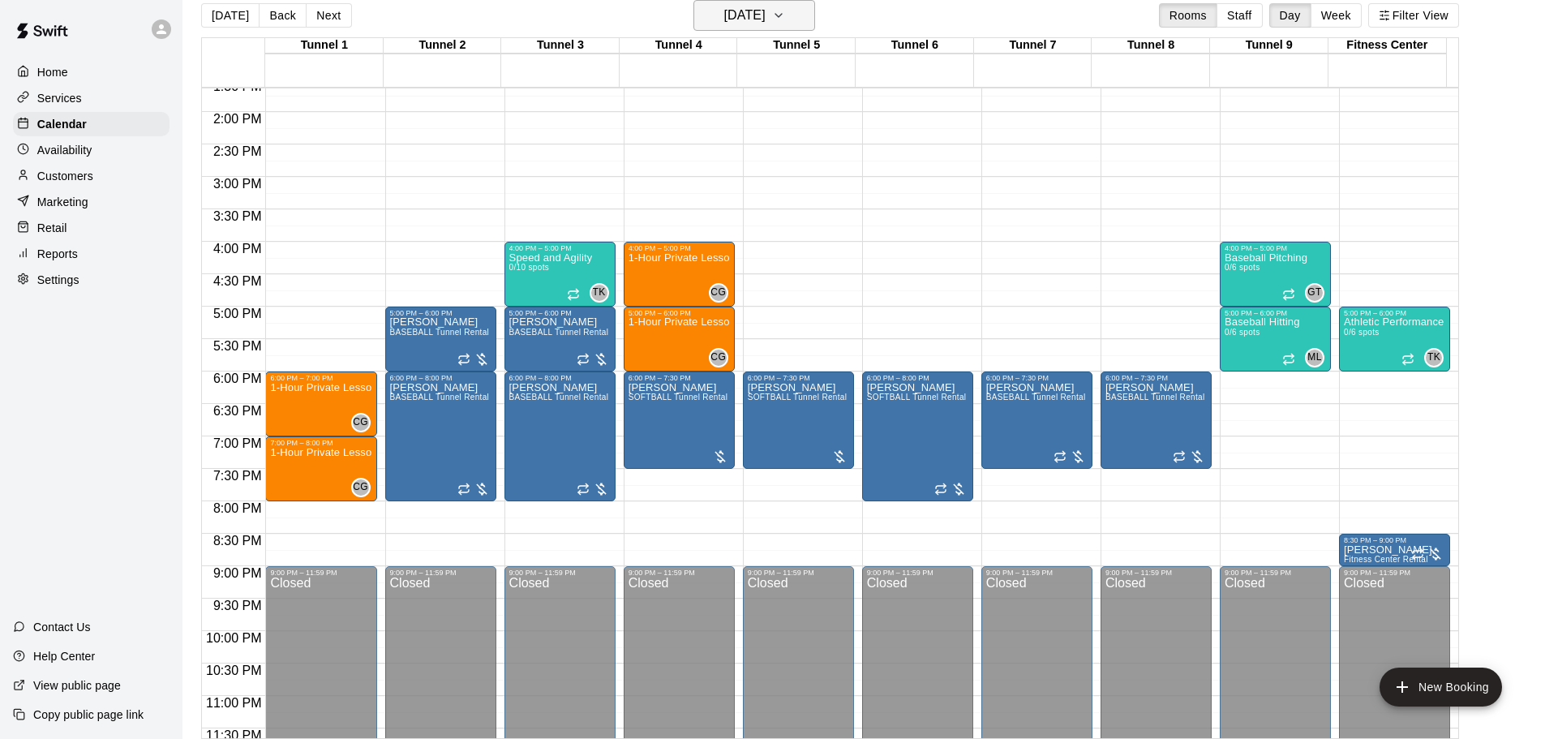
click at [724, 18] on h6 "Thursday Oct 02" at bounding box center [744, 15] width 41 height 23
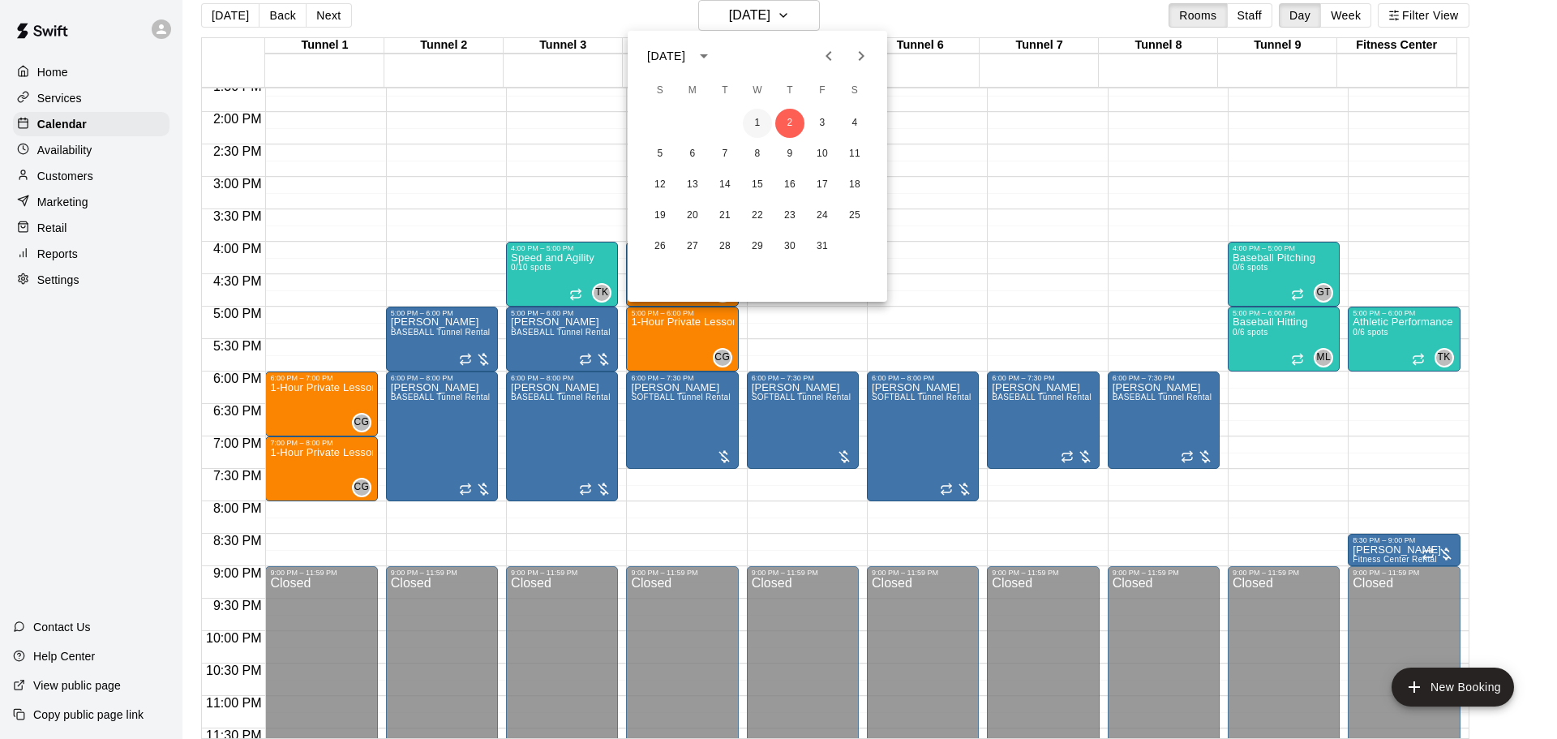
click at [753, 130] on button "1" at bounding box center [757, 123] width 29 height 29
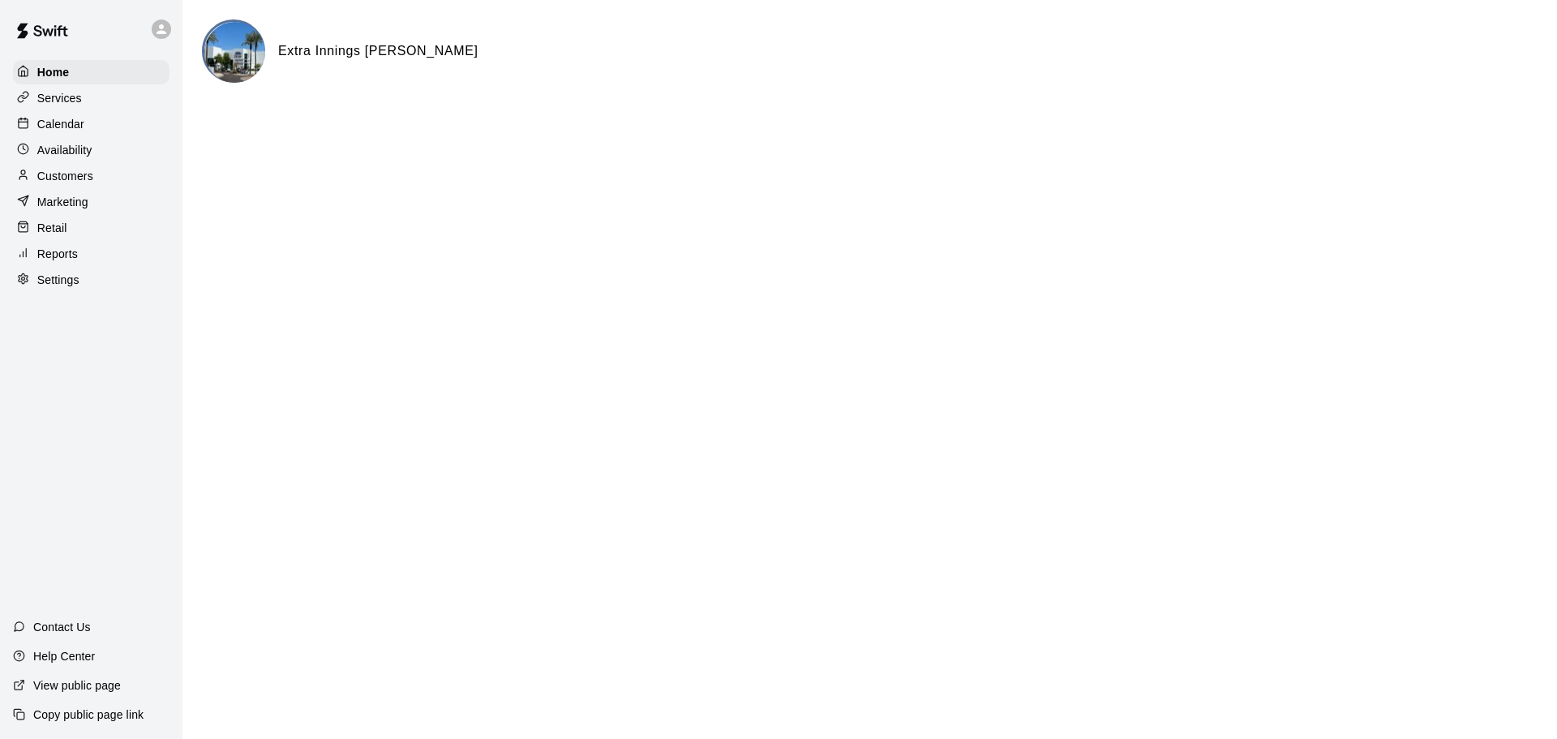
click at [75, 126] on p "Calendar" at bounding box center [60, 124] width 47 height 16
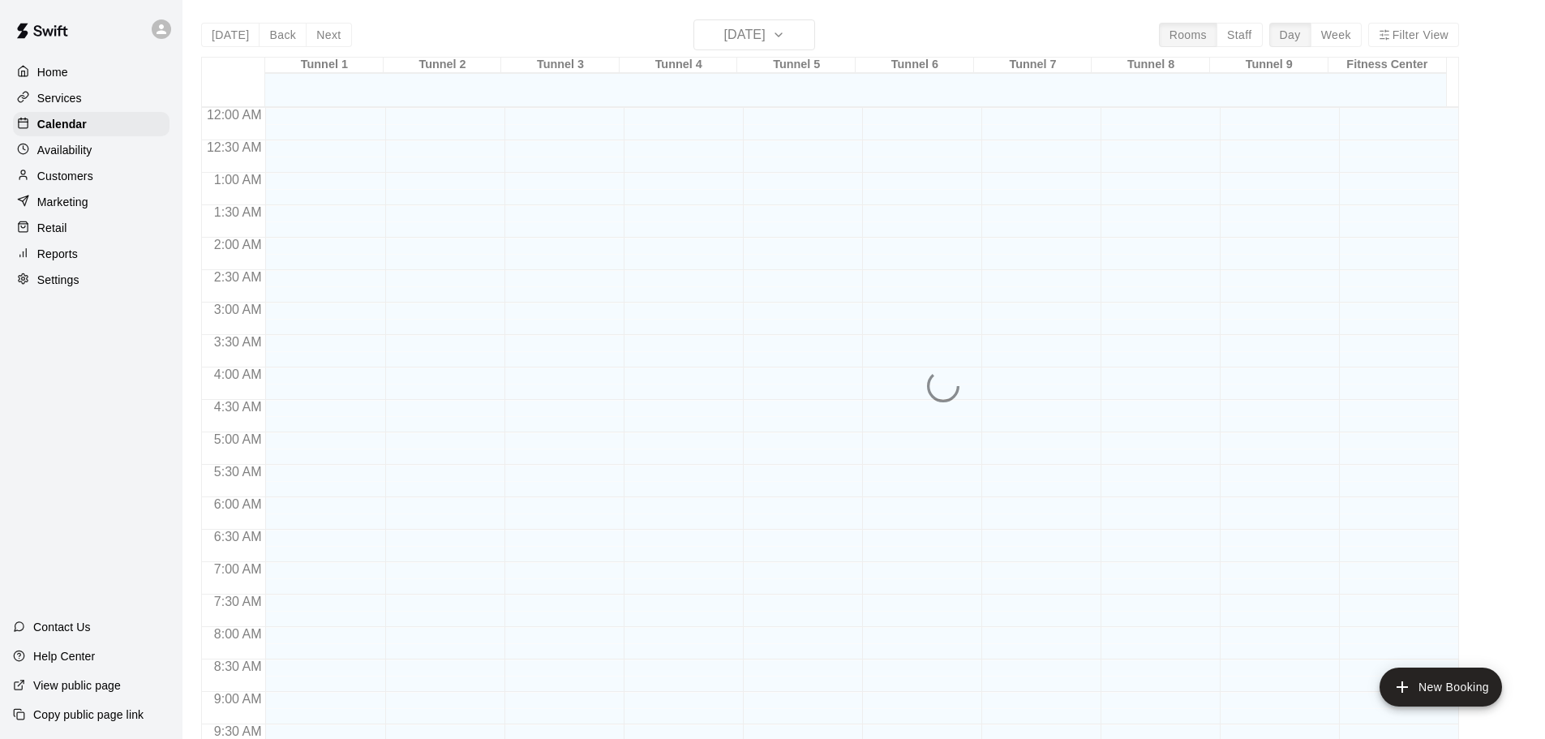
scroll to position [730, 0]
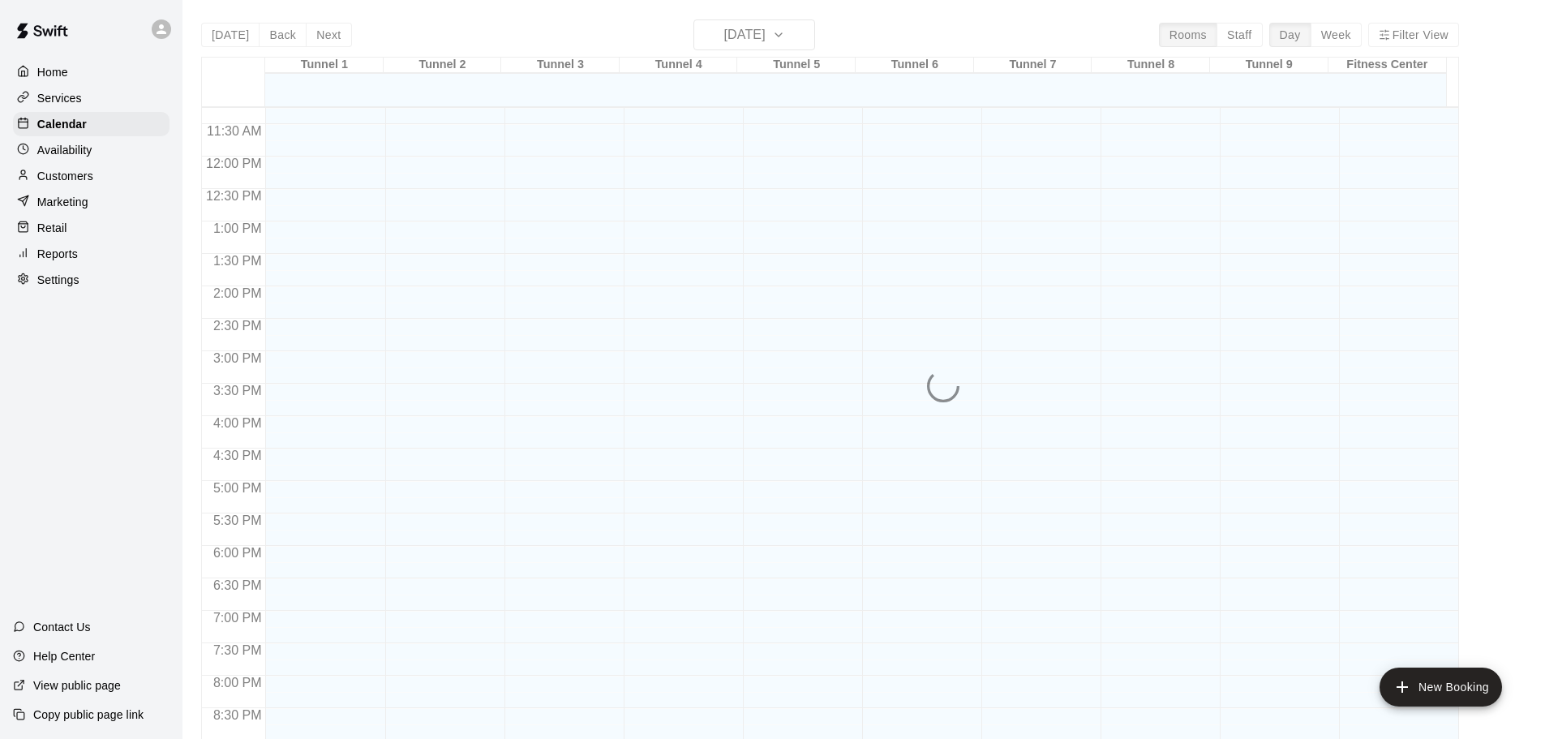
click at [775, 36] on div "Today Back Next Monday Aug 11 Rooms Staff Day Week Filter View Tunnel 1 11 Mon …" at bounding box center [830, 388] width 1258 height 739
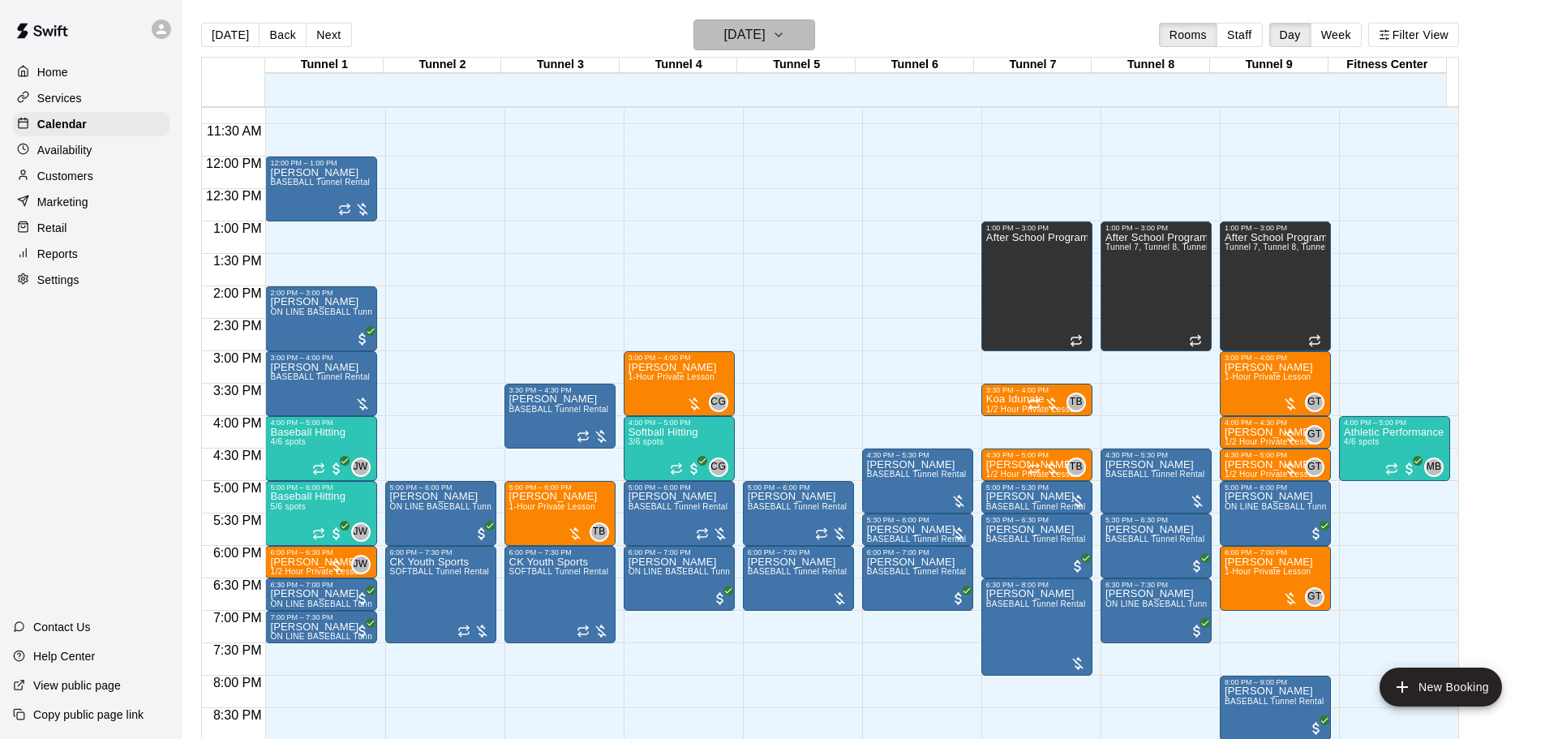
click at [766, 41] on h6 "[DATE]" at bounding box center [744, 35] width 41 height 23
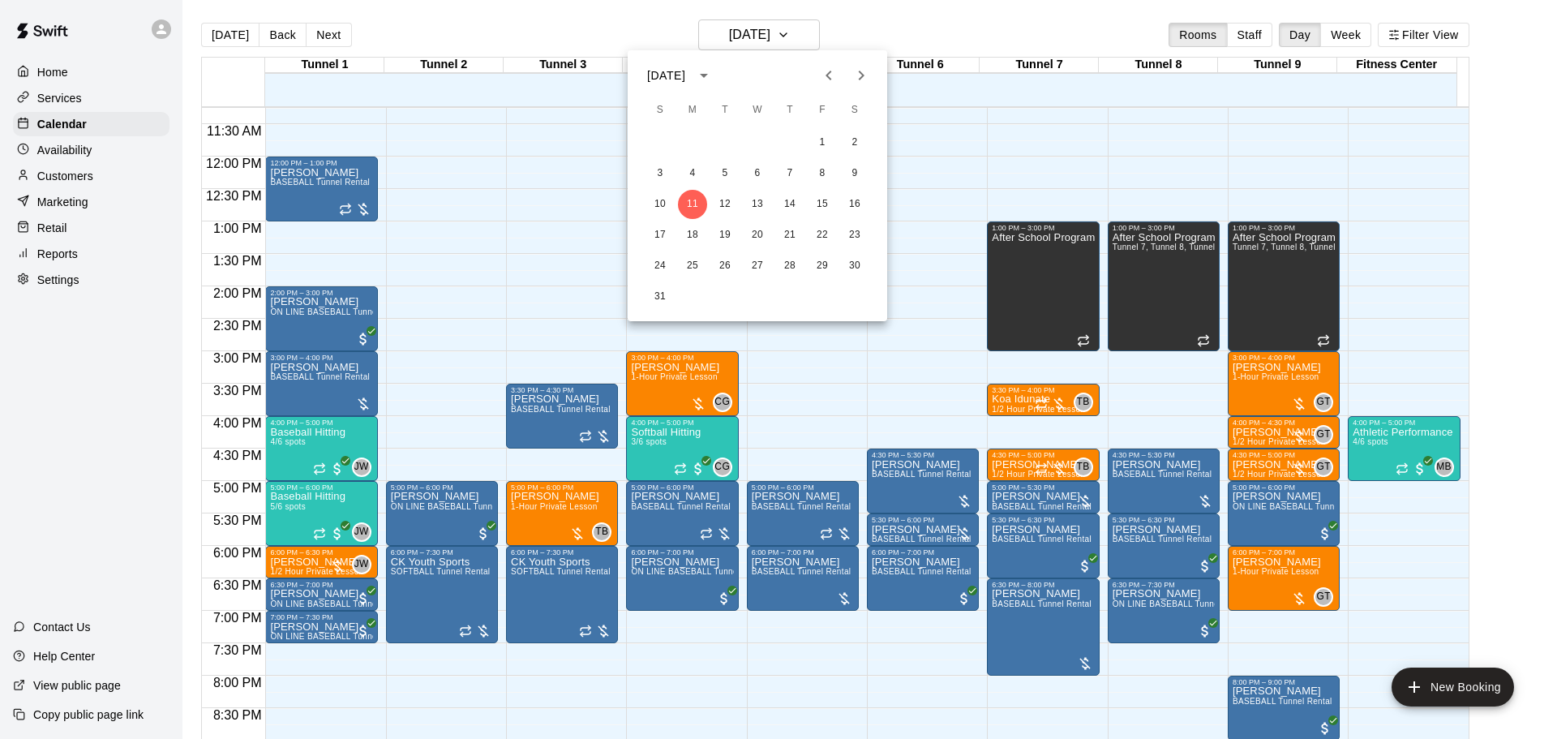
click at [856, 80] on icon "Next month" at bounding box center [861, 75] width 19 height 19
drag, startPoint x: 858, startPoint y: 74, endPoint x: 859, endPoint y: 90, distance: 16.2
click at [859, 74] on icon "Next month" at bounding box center [861, 75] width 19 height 19
click at [765, 145] on button "1" at bounding box center [757, 142] width 29 height 29
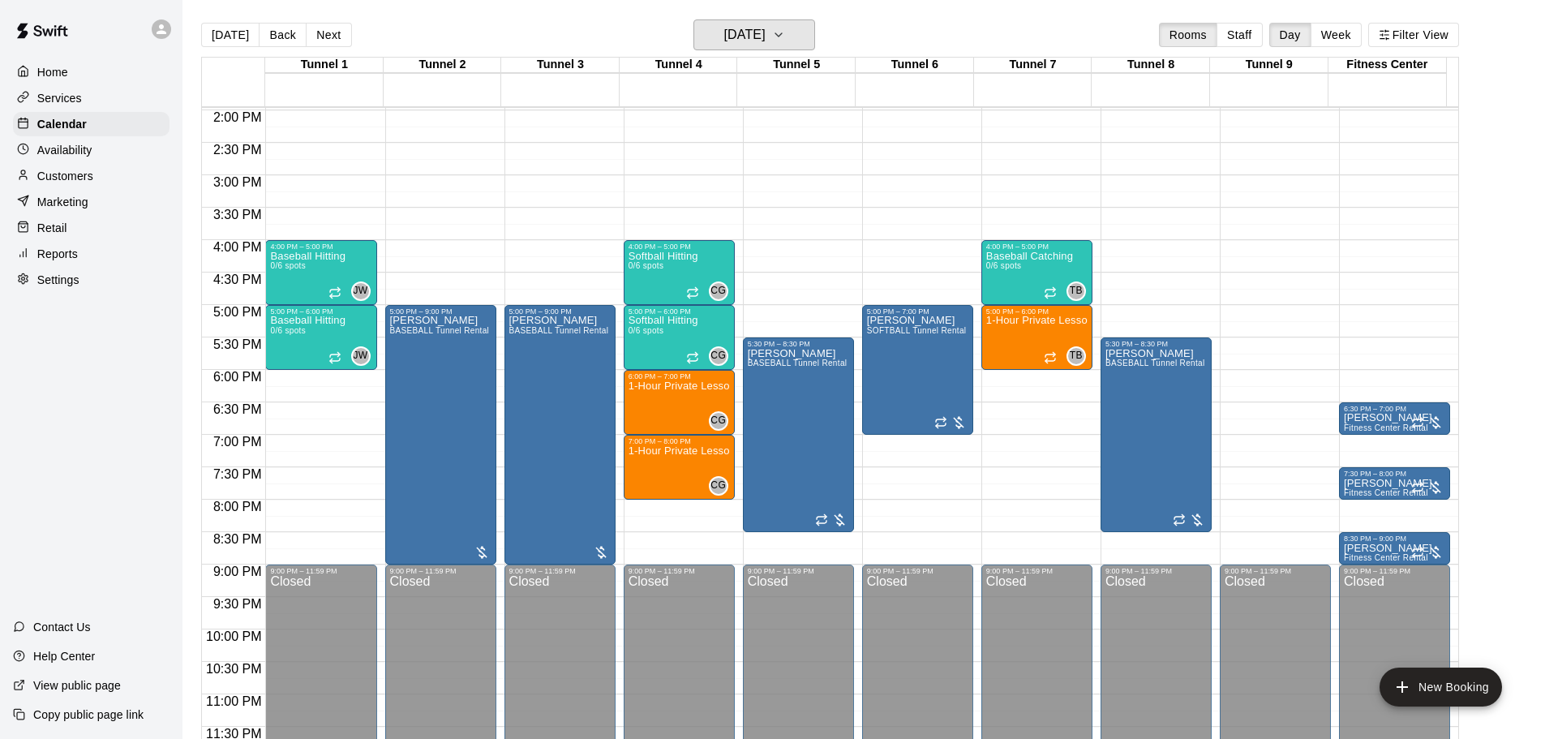
scroll to position [909, 0]
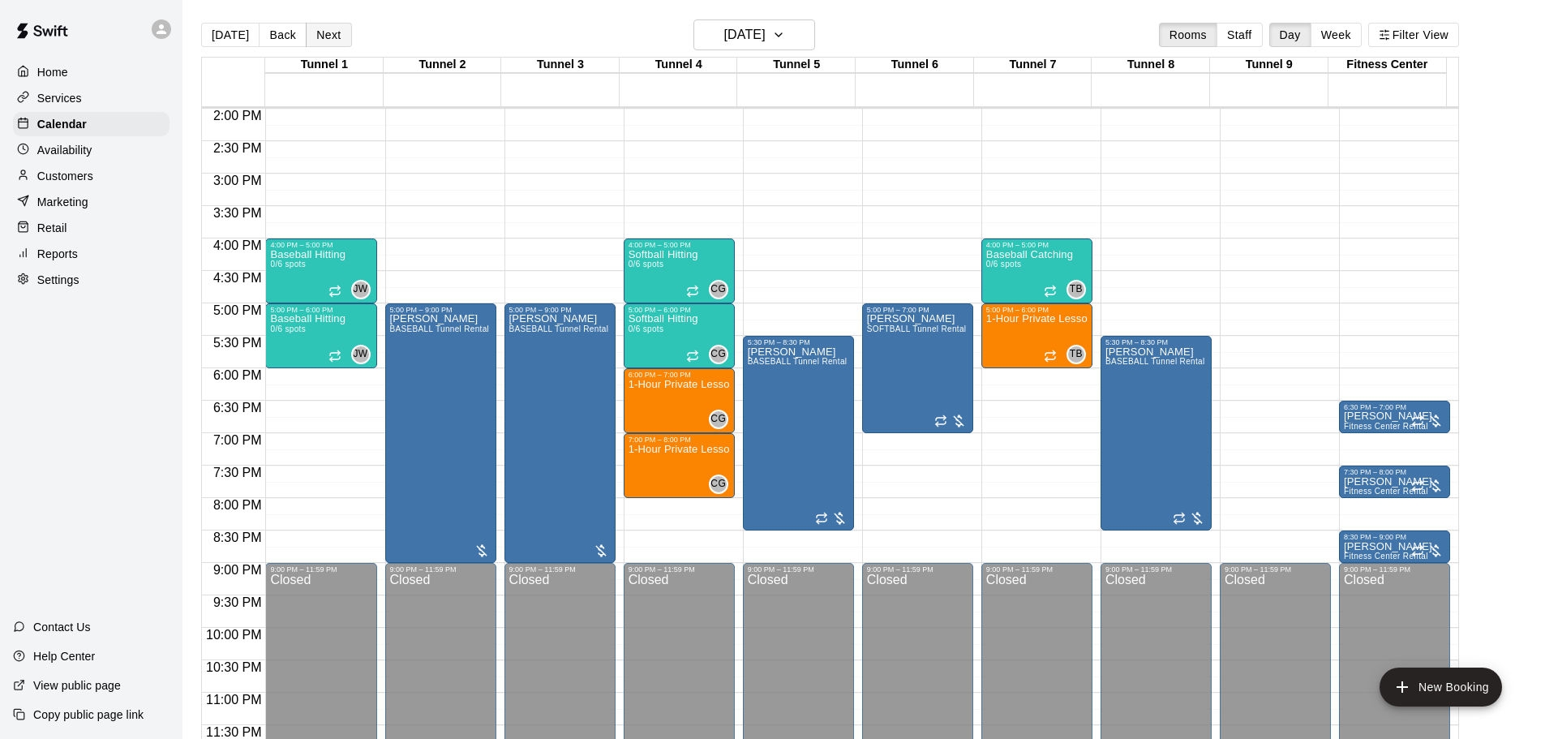
click at [334, 26] on button "Next" at bounding box center [328, 35] width 45 height 24
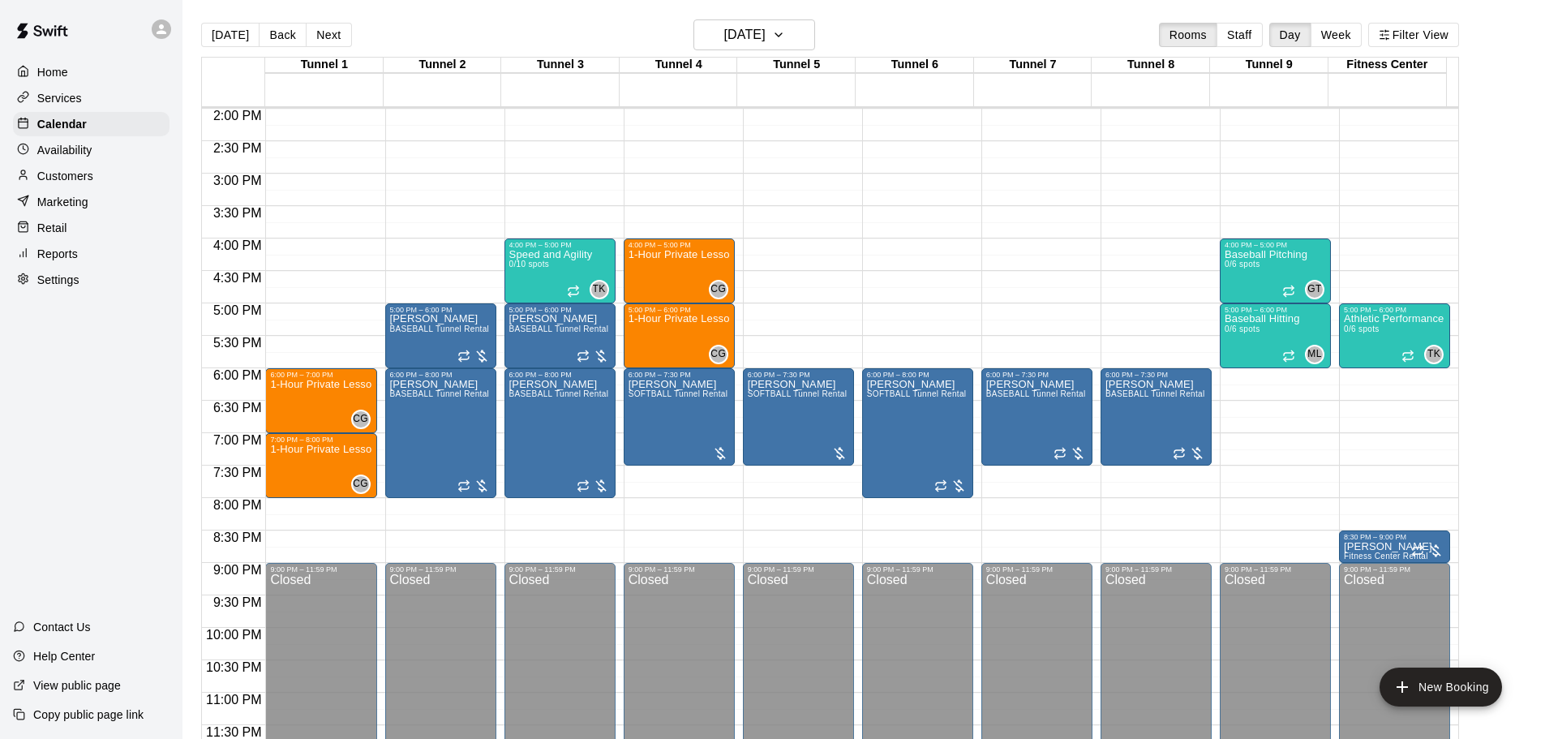
click at [291, 27] on button "Back" at bounding box center [283, 35] width 48 height 24
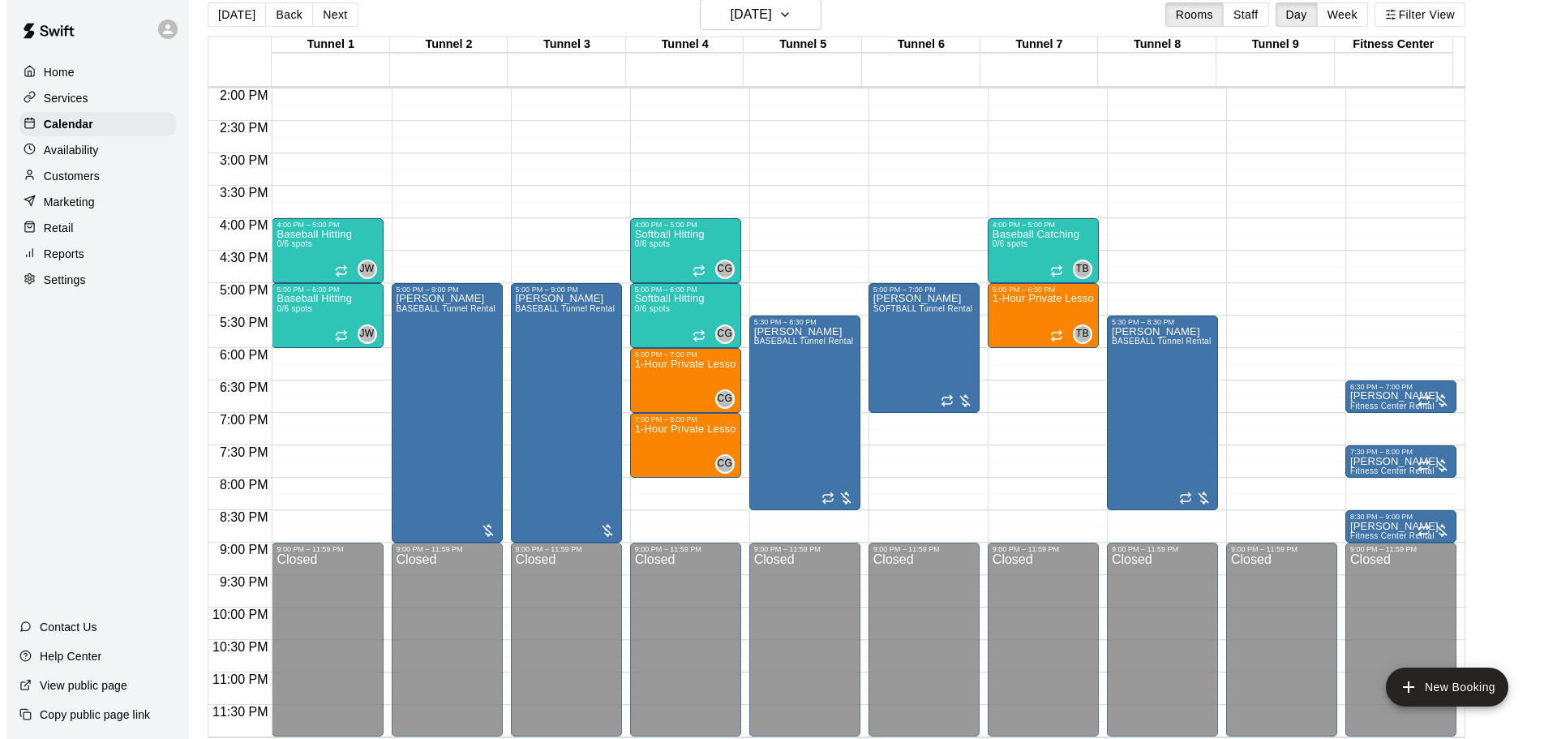
scroll to position [26, 0]
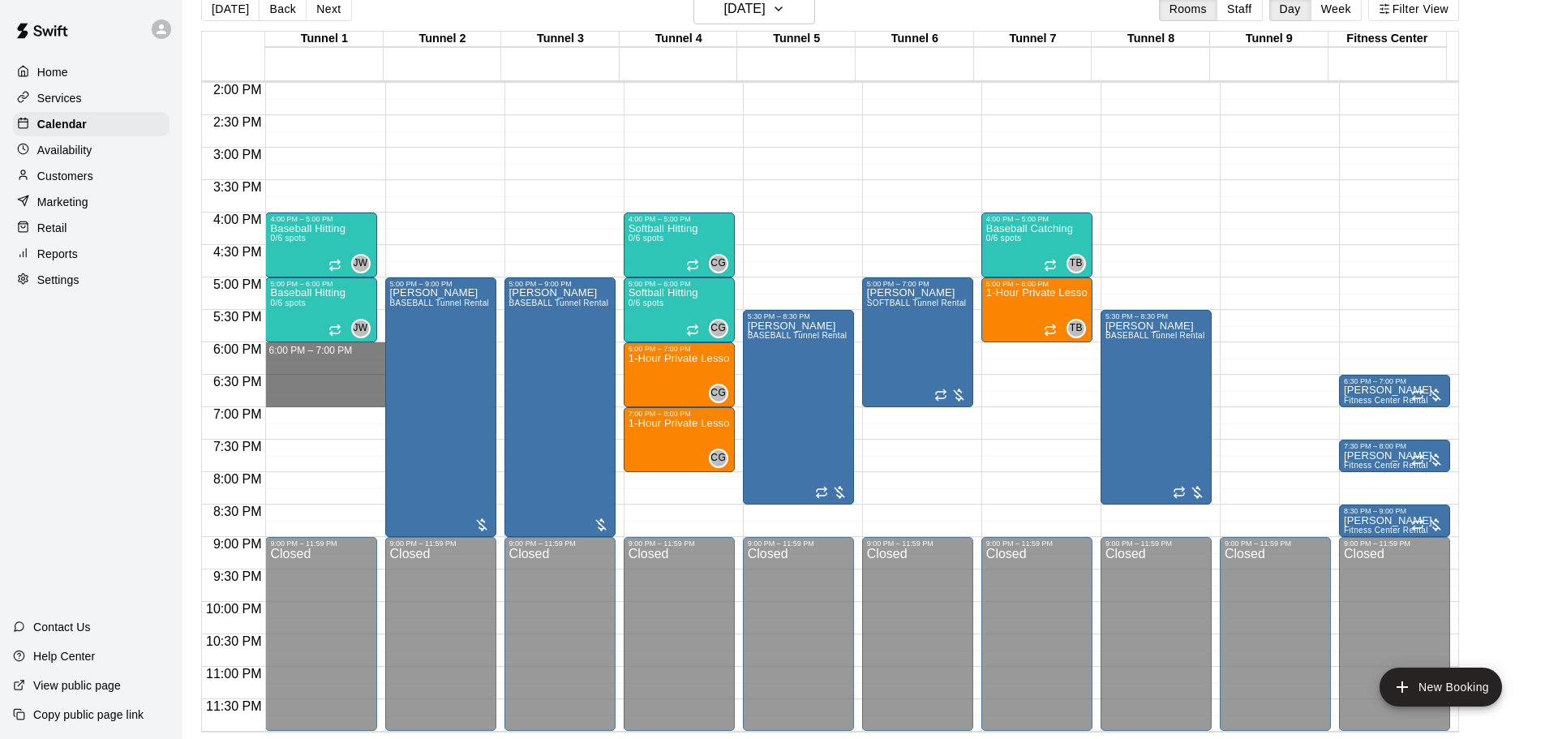
drag, startPoint x: 298, startPoint y: 348, endPoint x: 304, endPoint y: 398, distance: 50.6
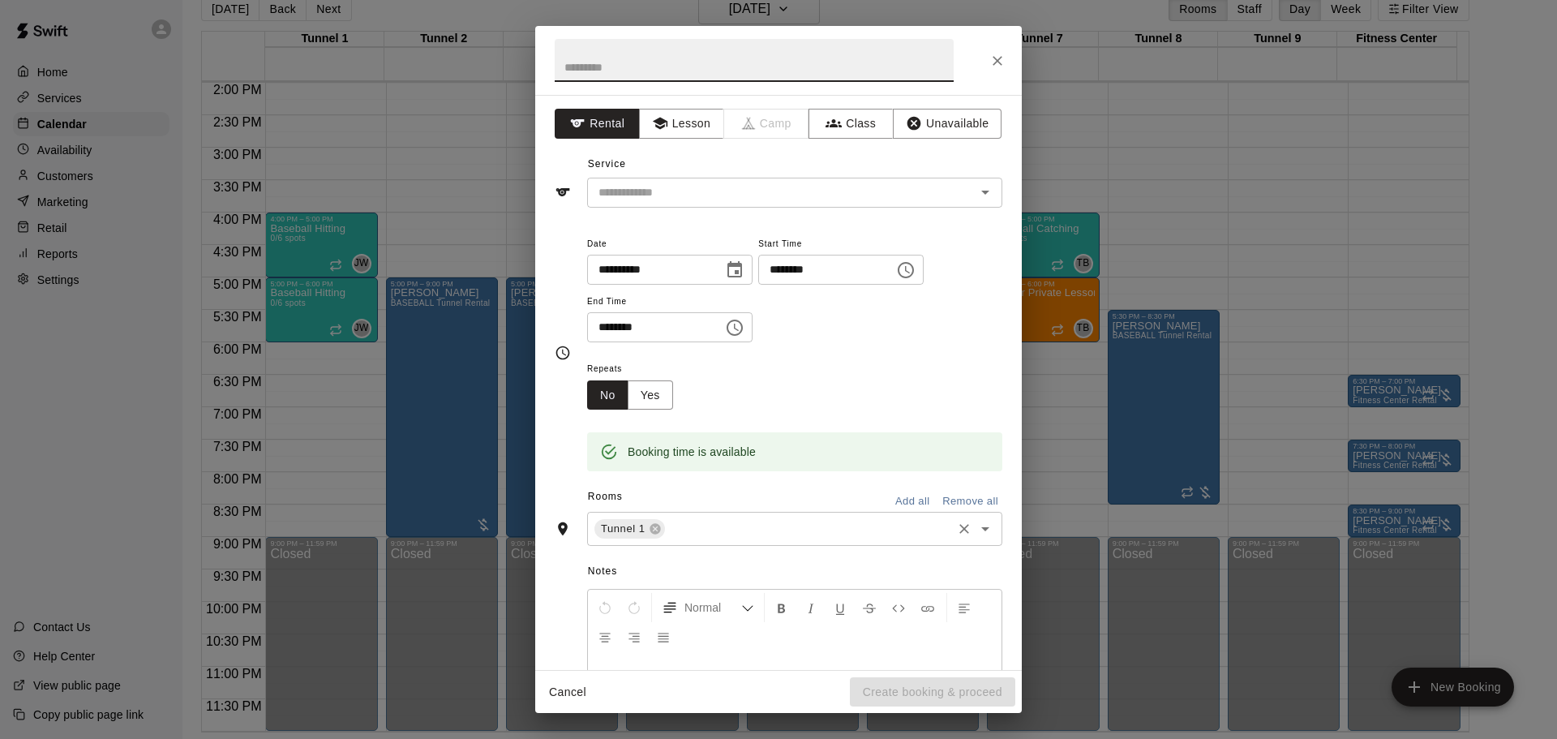
click at [725, 522] on input "text" at bounding box center [809, 529] width 282 height 20
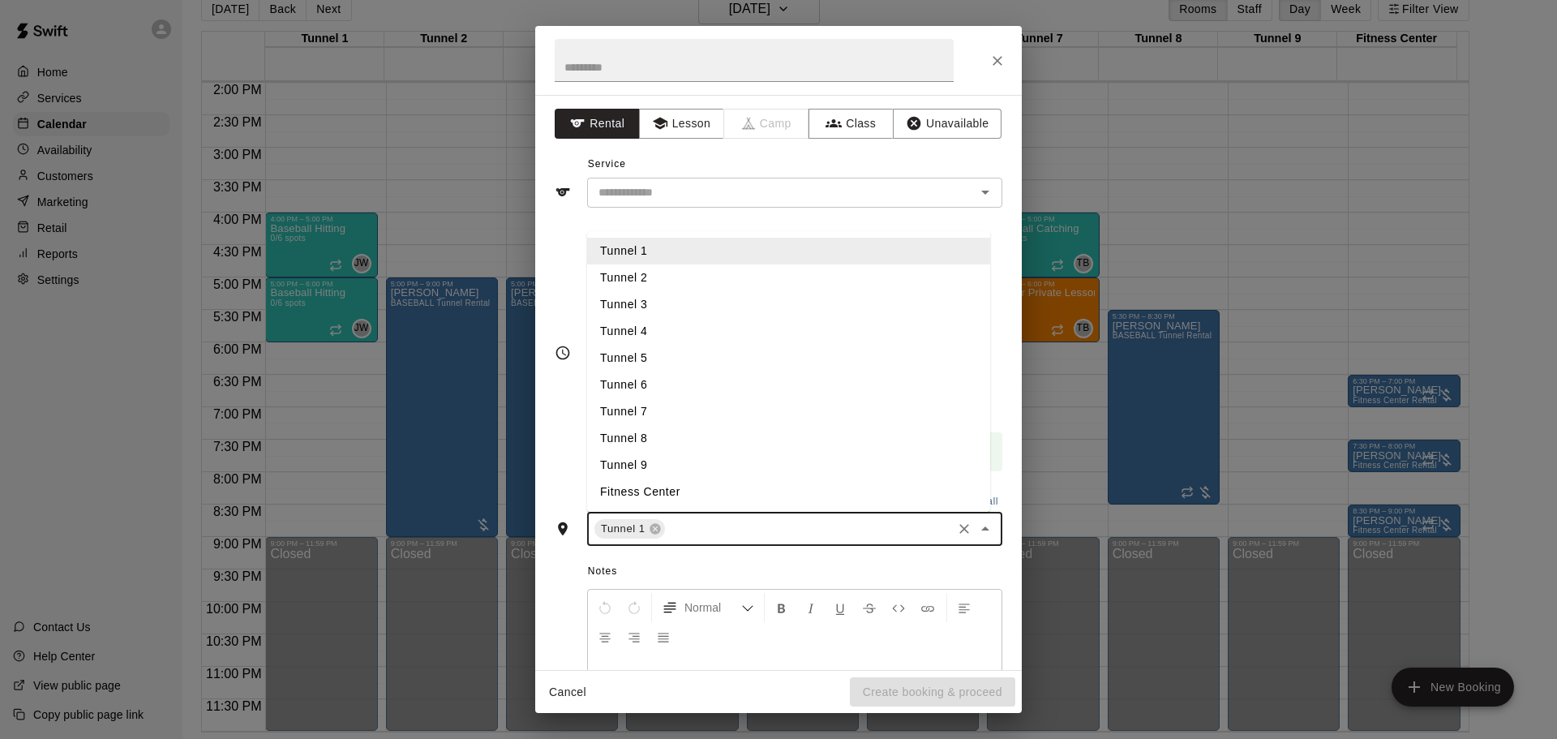
click at [686, 417] on li "Tunnel 7" at bounding box center [788, 411] width 403 height 27
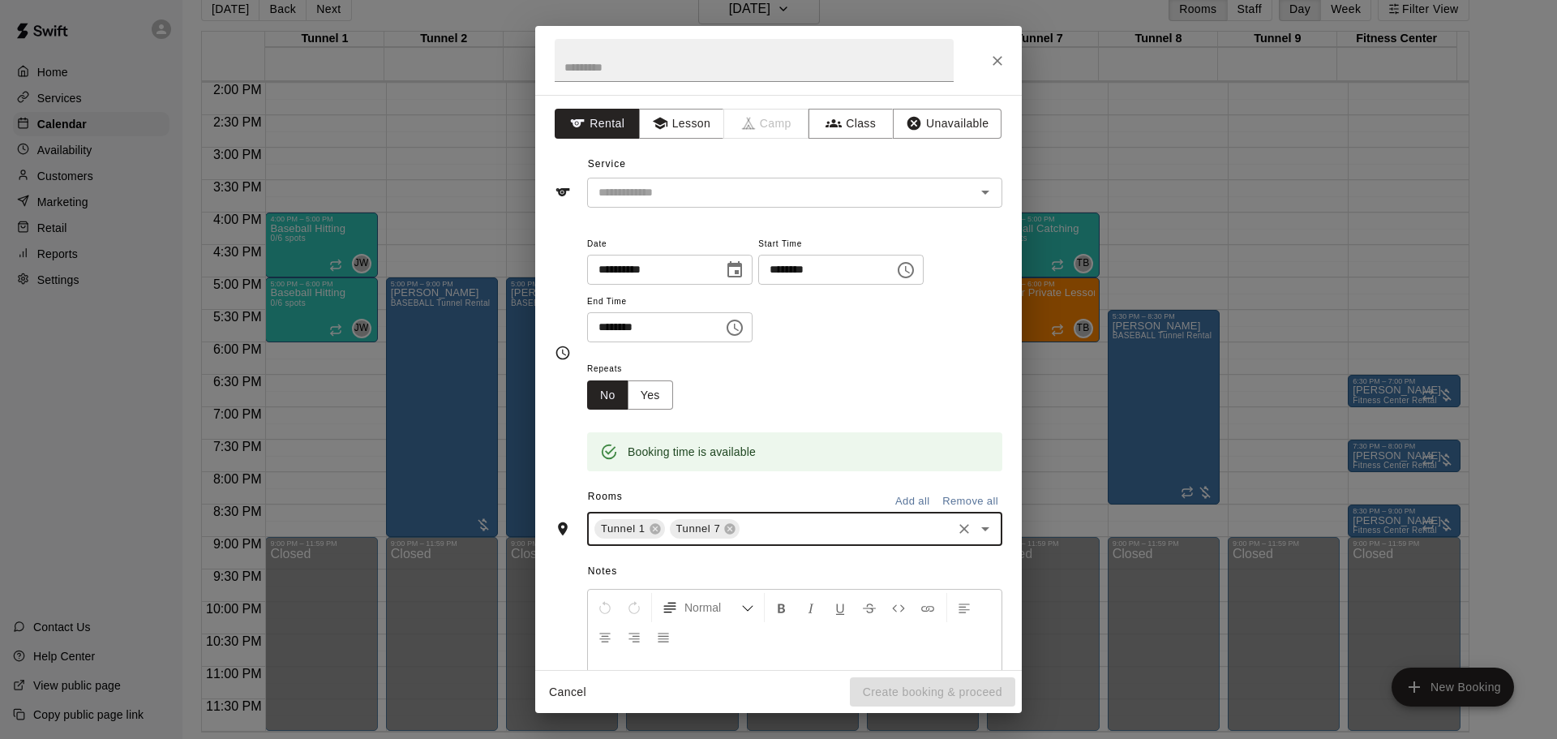
click at [764, 530] on input "text" at bounding box center [846, 529] width 208 height 20
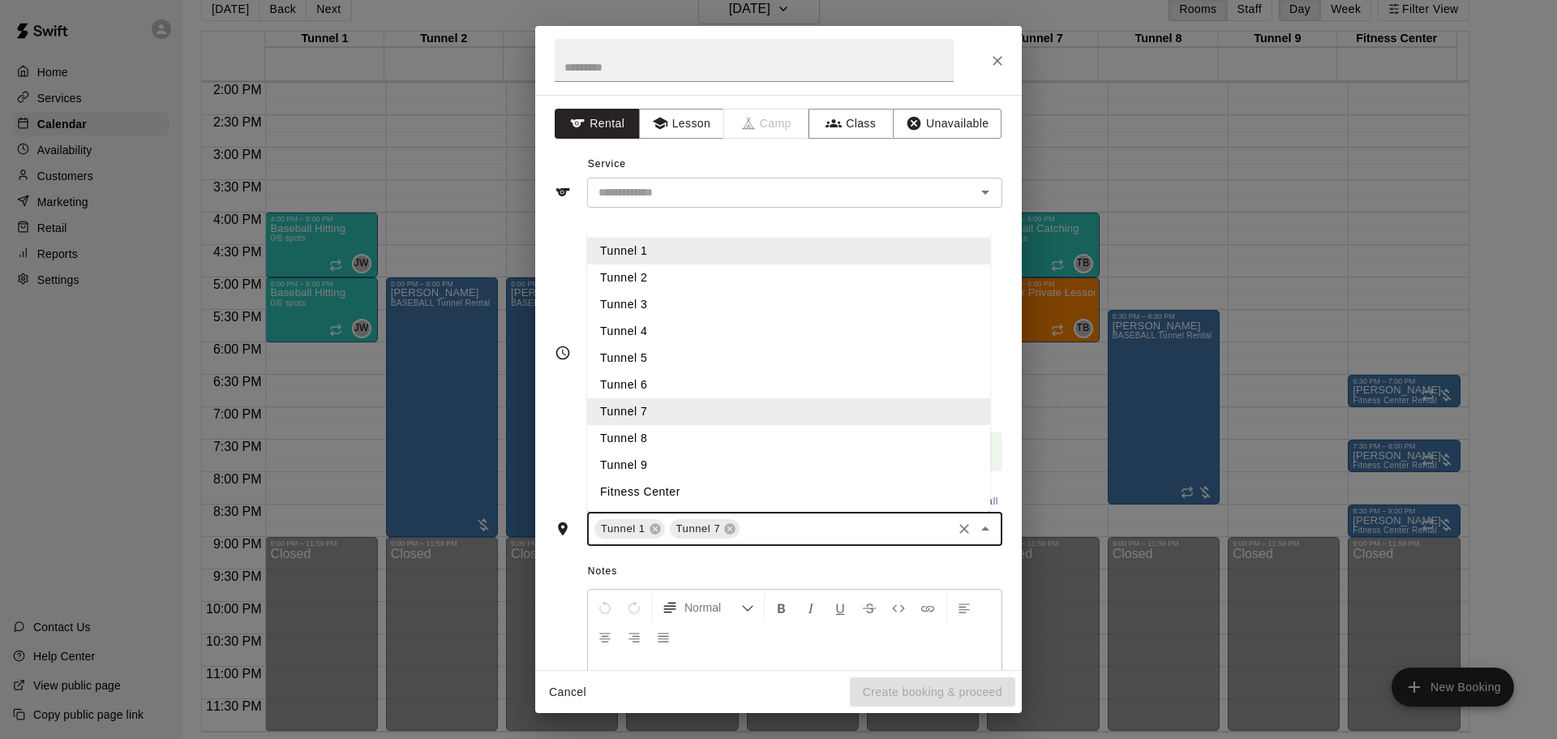
click at [693, 462] on li "Tunnel 9" at bounding box center [788, 465] width 403 height 27
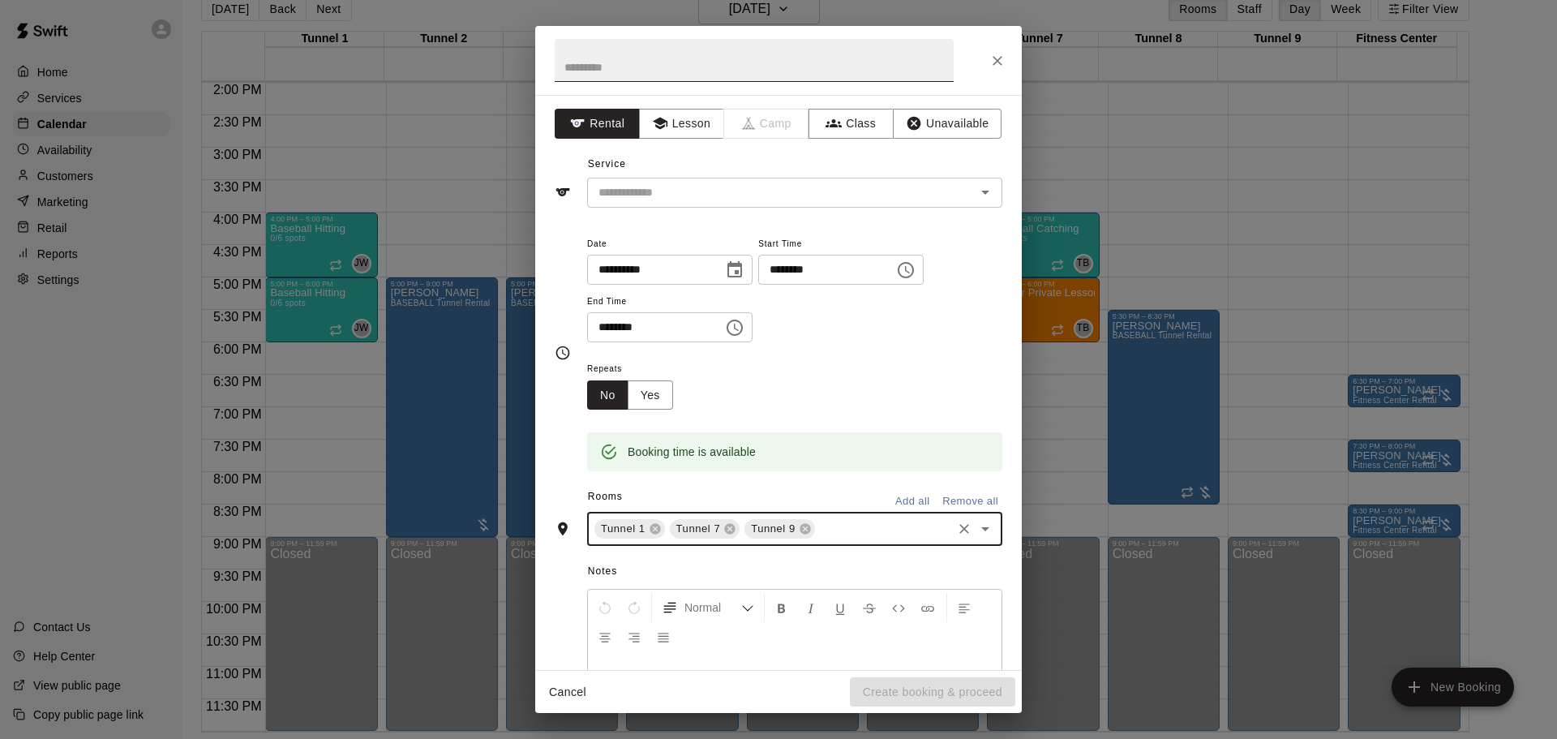
click at [719, 54] on input "text" at bounding box center [754, 60] width 399 height 43
click at [699, 194] on input "text" at bounding box center [771, 192] width 358 height 20
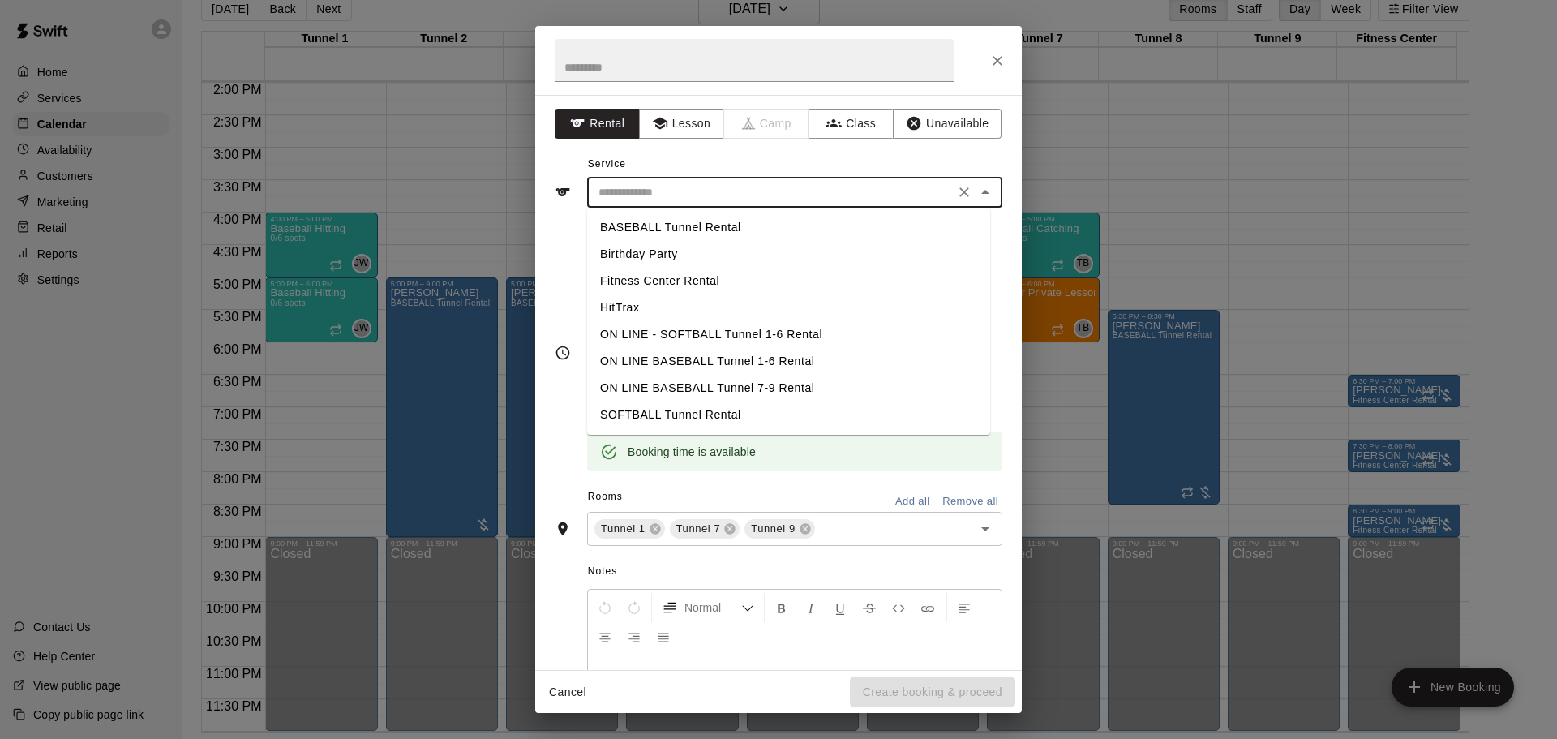
click at [691, 226] on li "BASEBALL Tunnel Rental" at bounding box center [788, 227] width 403 height 27
type input "**********"
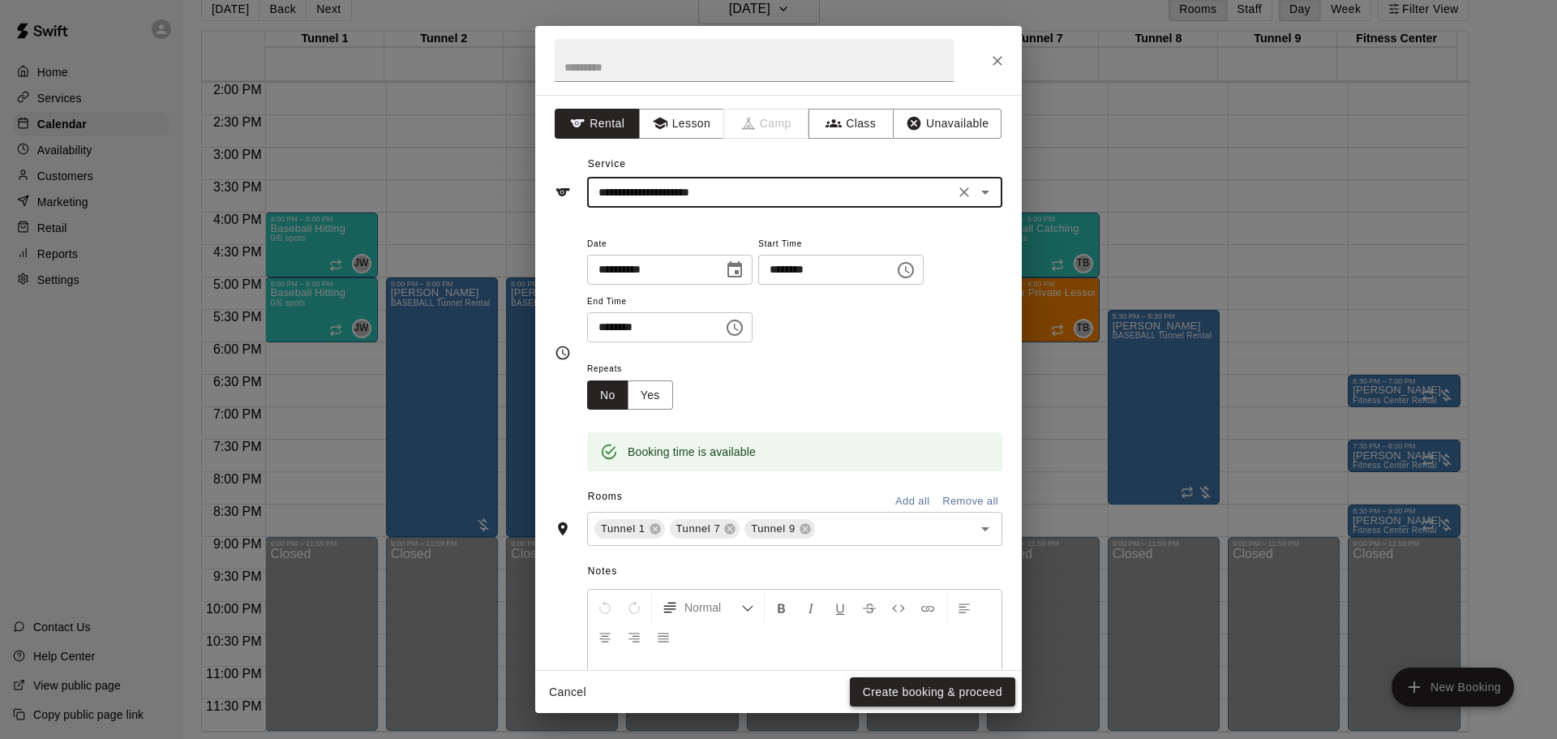
click at [904, 691] on button "Create booking & proceed" at bounding box center [932, 692] width 165 height 30
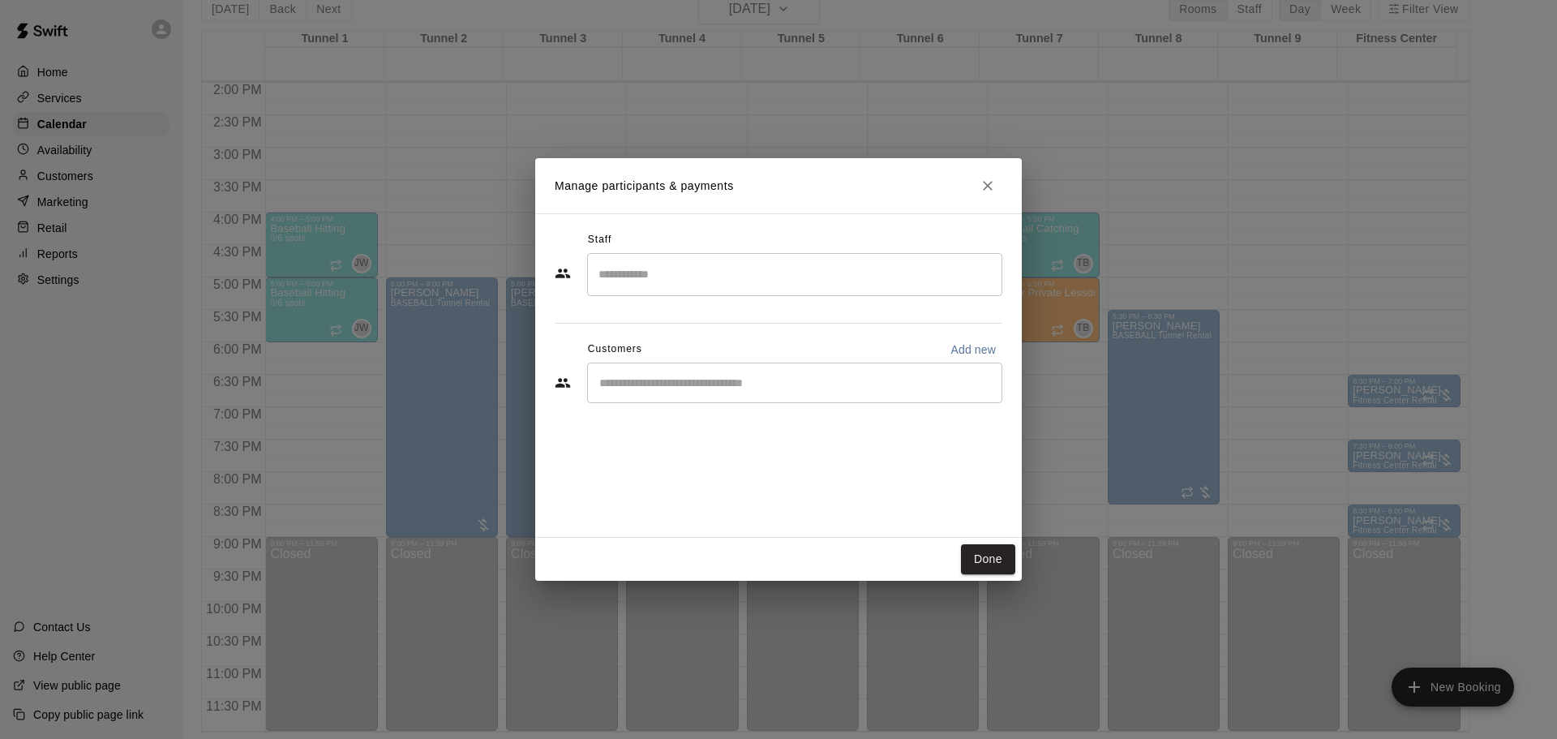
click at [720, 394] on div "​" at bounding box center [794, 383] width 415 height 41
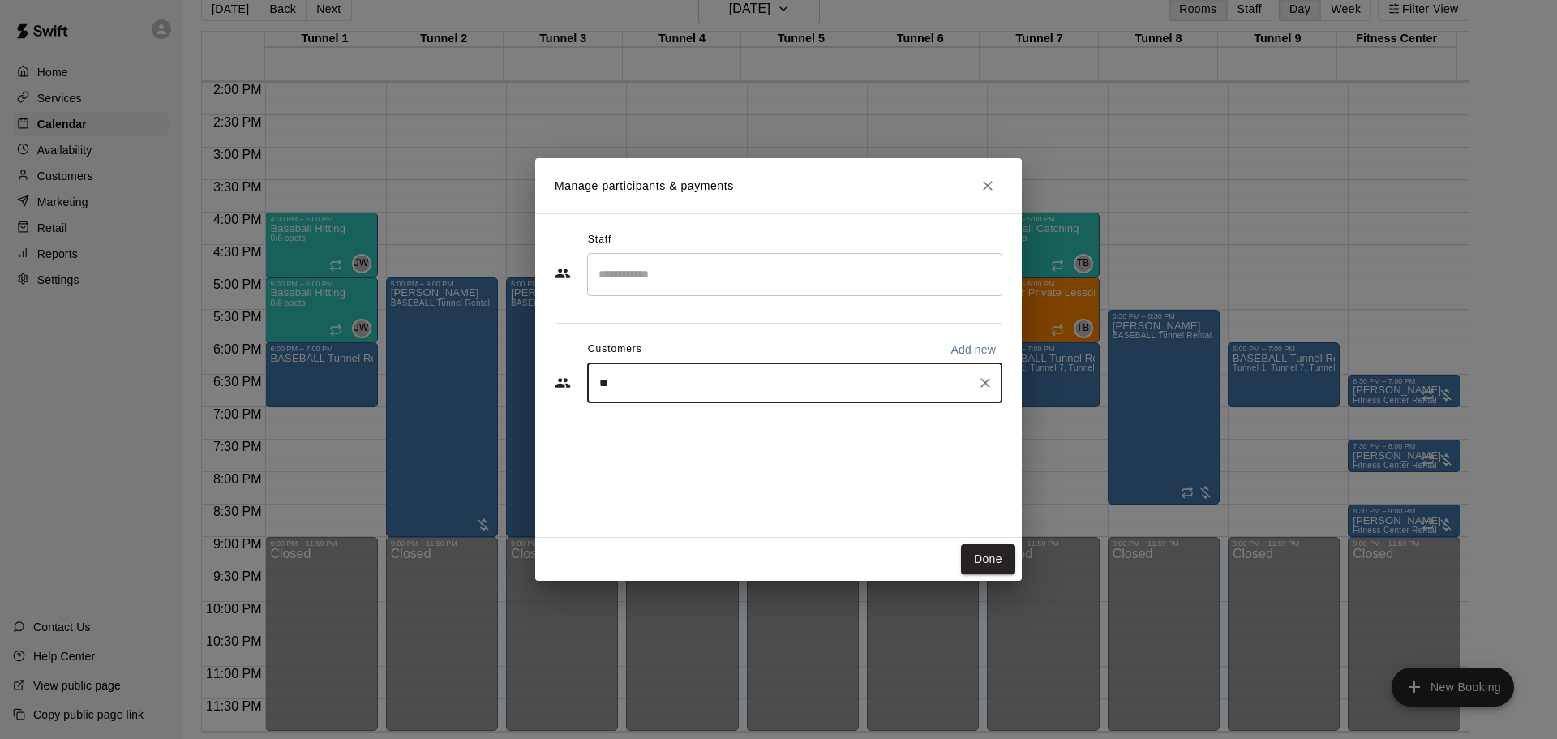
type input "***"
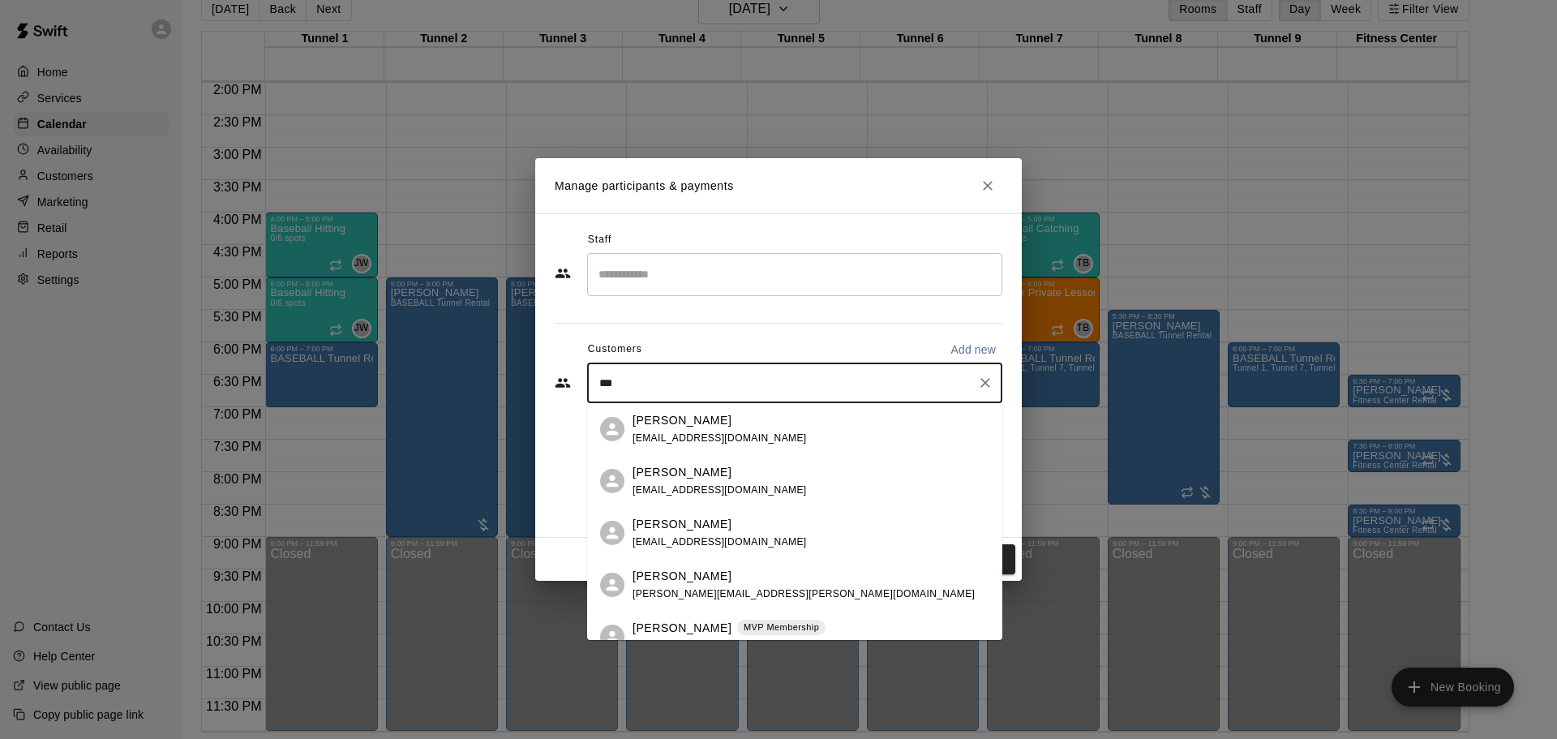
click at [644, 628] on p "[PERSON_NAME]" at bounding box center [682, 628] width 99 height 17
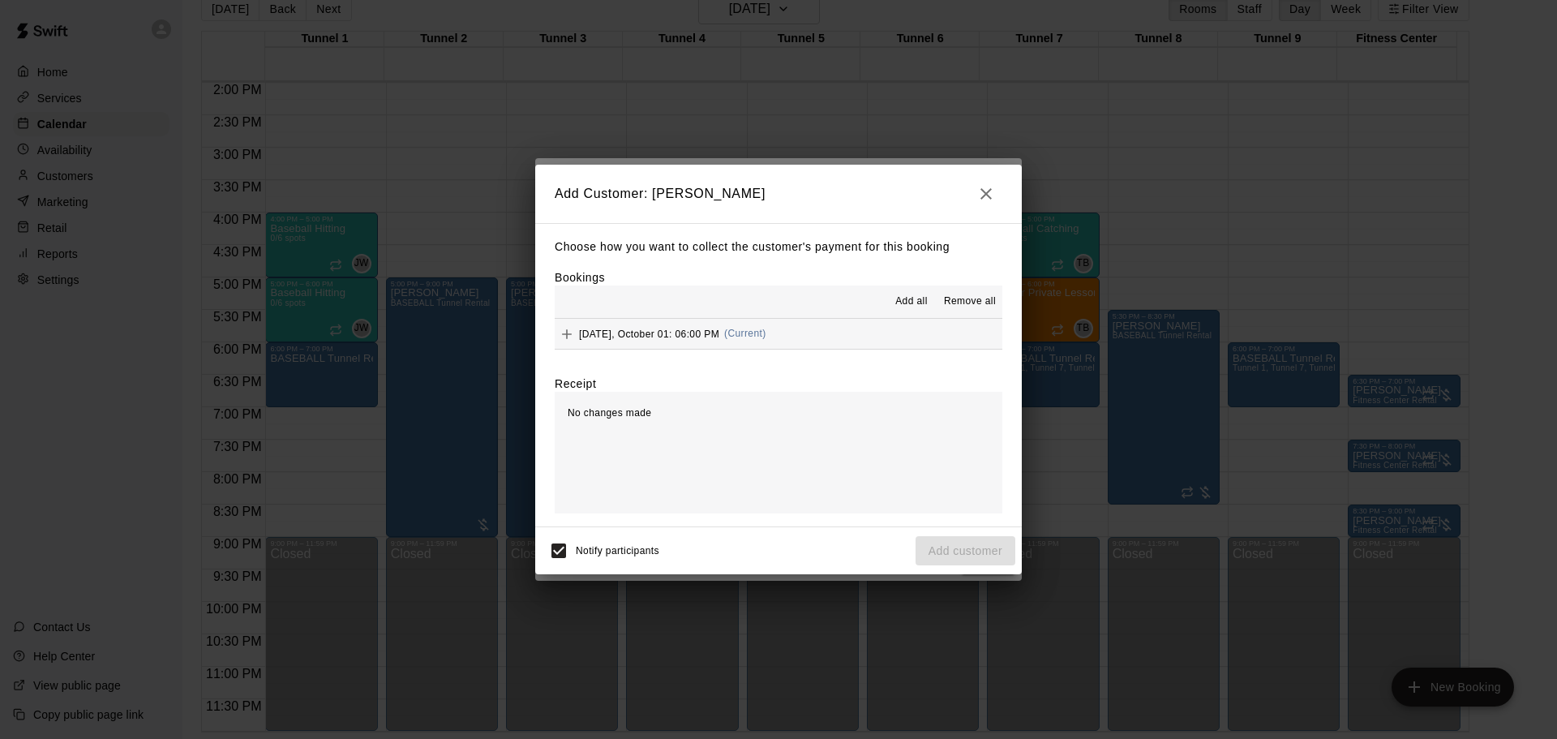
click at [677, 336] on span "Wednesday, October 01: 06:00 PM" at bounding box center [649, 333] width 140 height 11
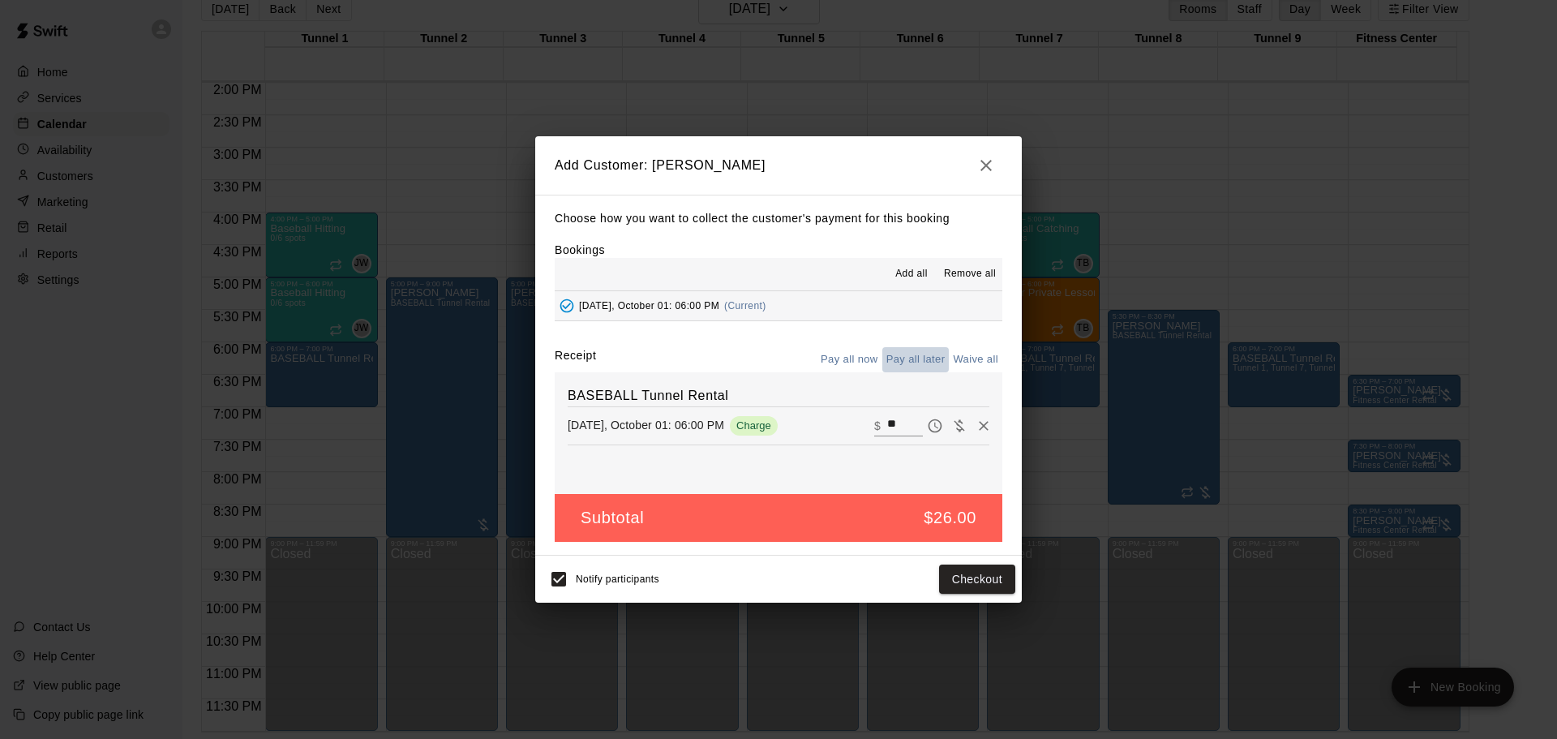
click at [912, 354] on button "Pay all later" at bounding box center [915, 359] width 67 height 25
click at [975, 569] on button "Add customer" at bounding box center [966, 580] width 100 height 30
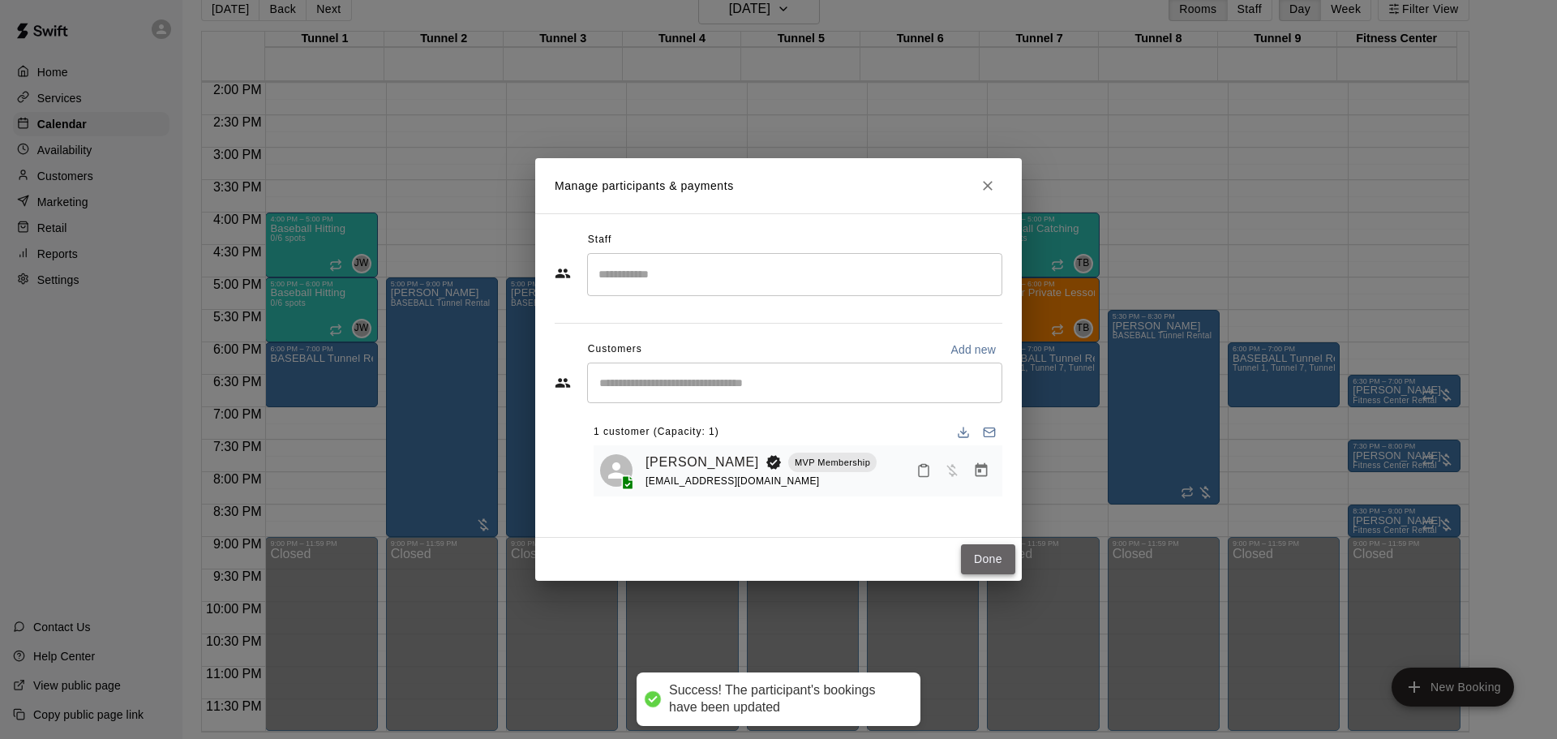
click at [980, 564] on button "Done" at bounding box center [988, 559] width 54 height 30
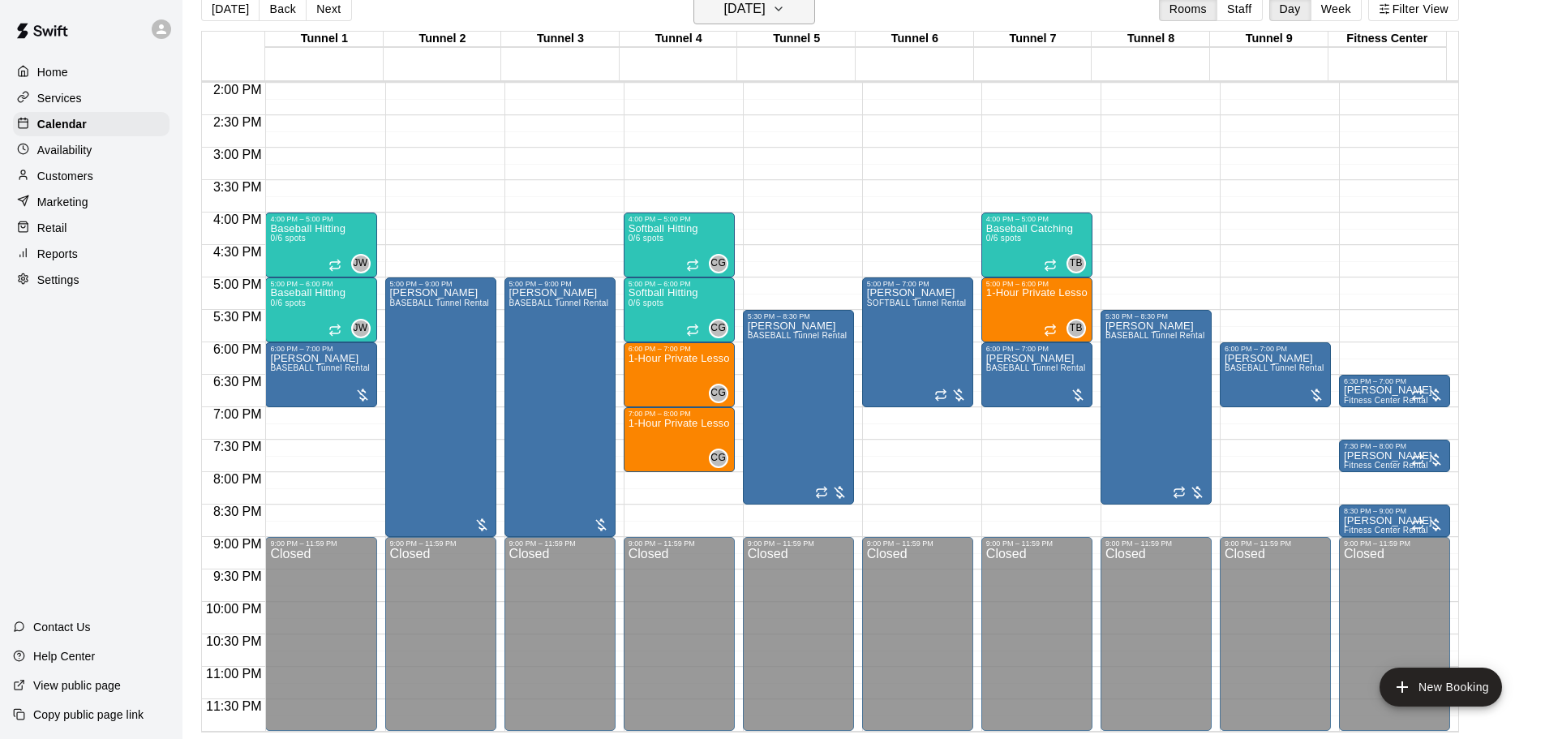
click at [766, 19] on h6 "[DATE]" at bounding box center [744, 9] width 41 height 23
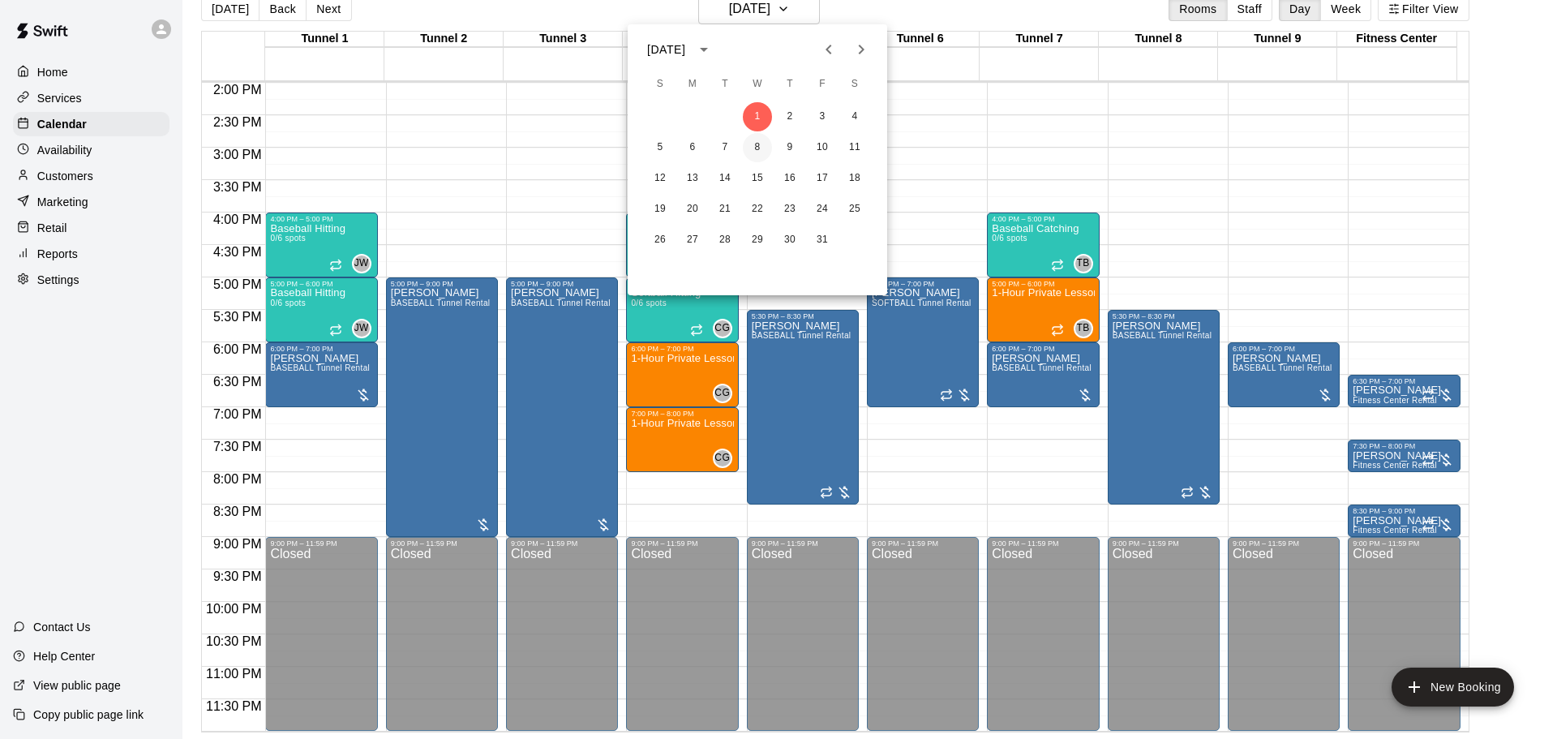
click at [759, 149] on button "8" at bounding box center [757, 147] width 29 height 29
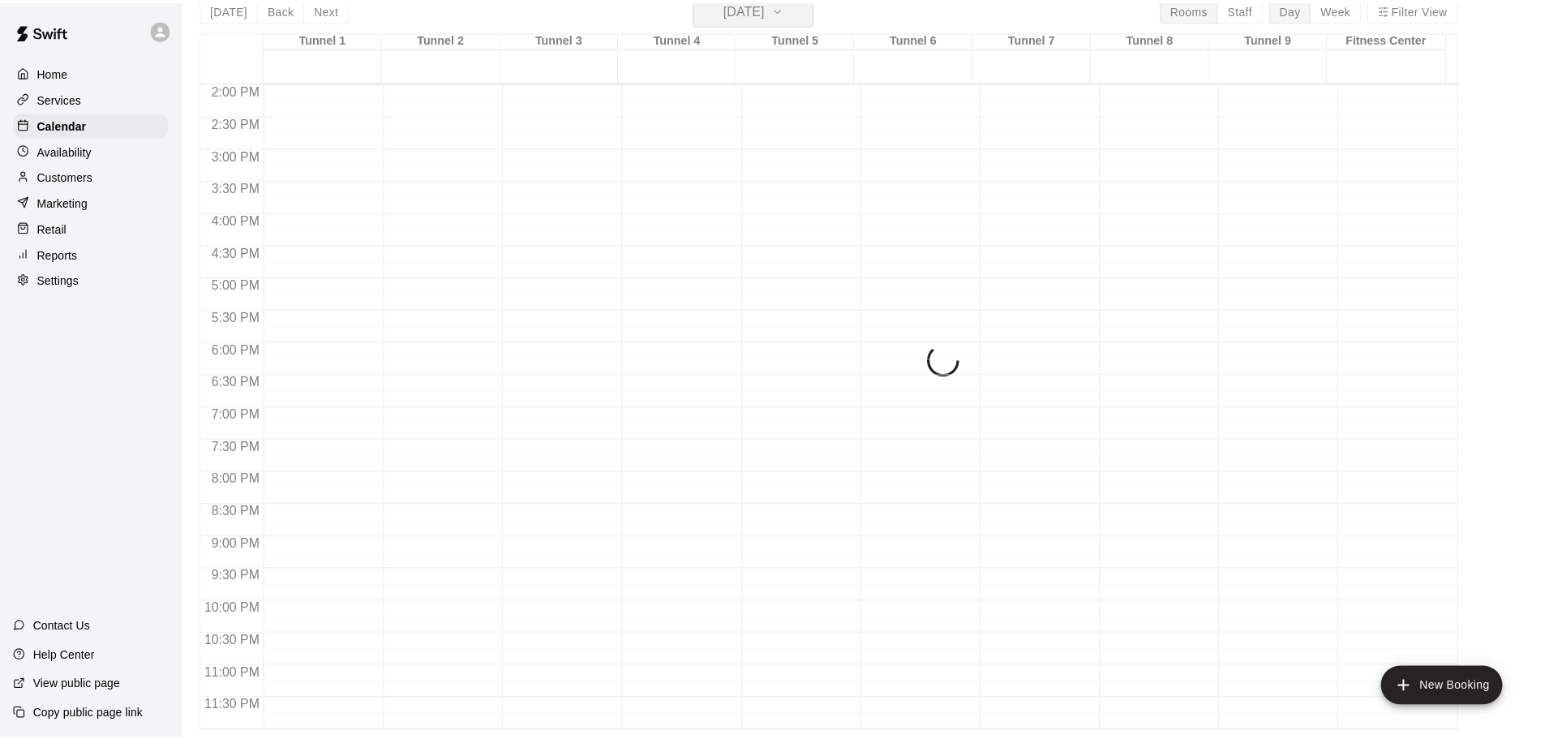
scroll to position [19, 0]
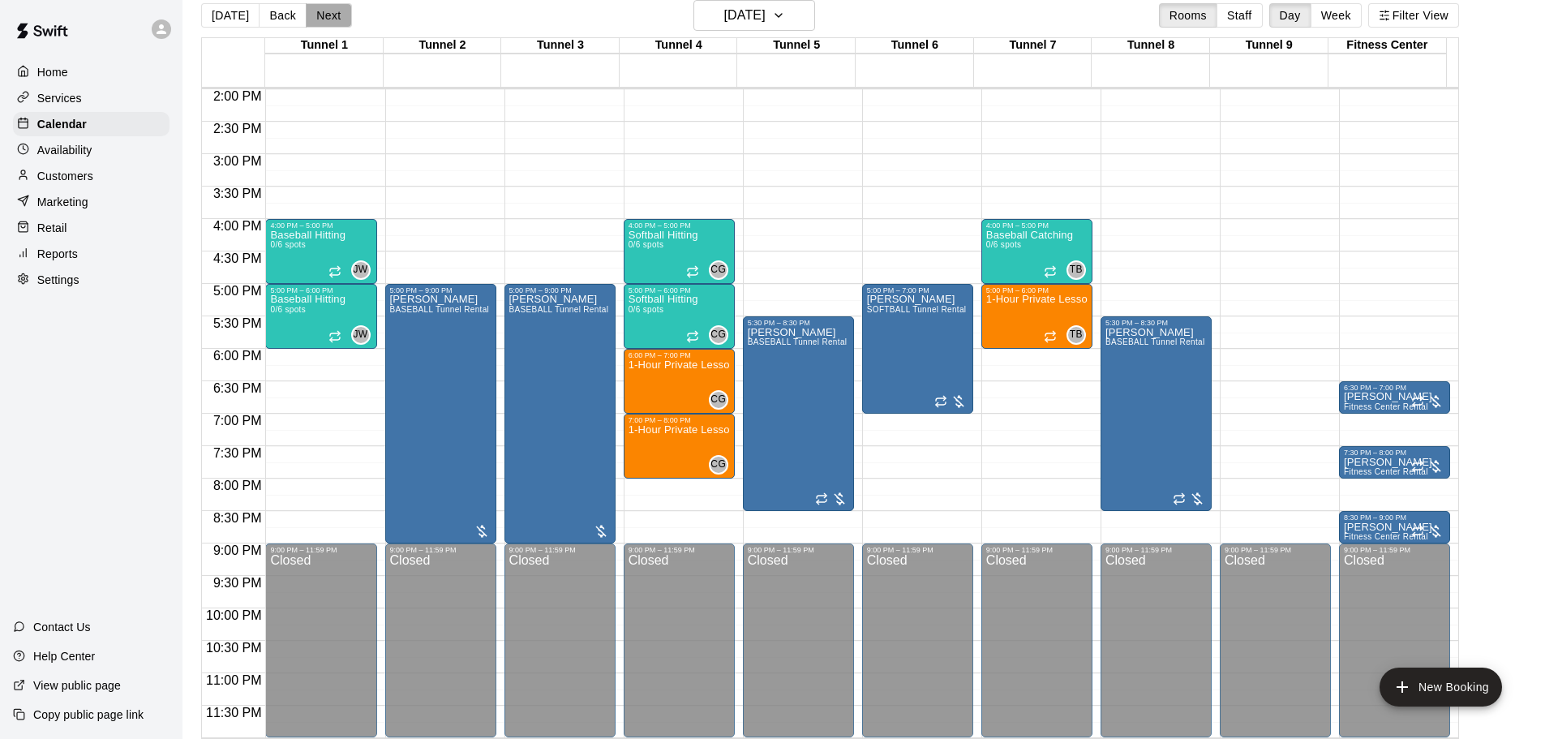
click at [333, 17] on button "Next" at bounding box center [328, 15] width 45 height 24
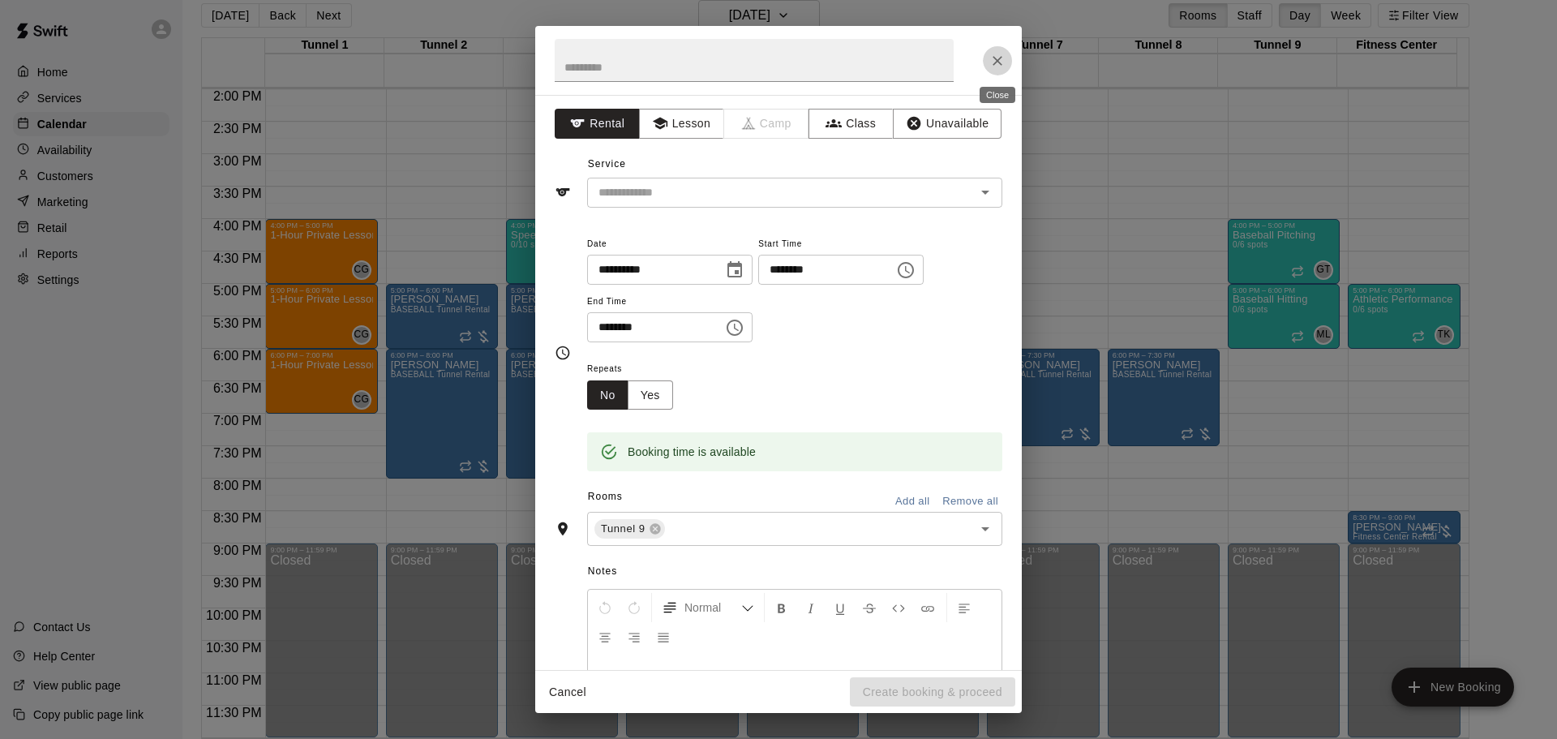
click at [1006, 59] on button "Close" at bounding box center [997, 60] width 29 height 29
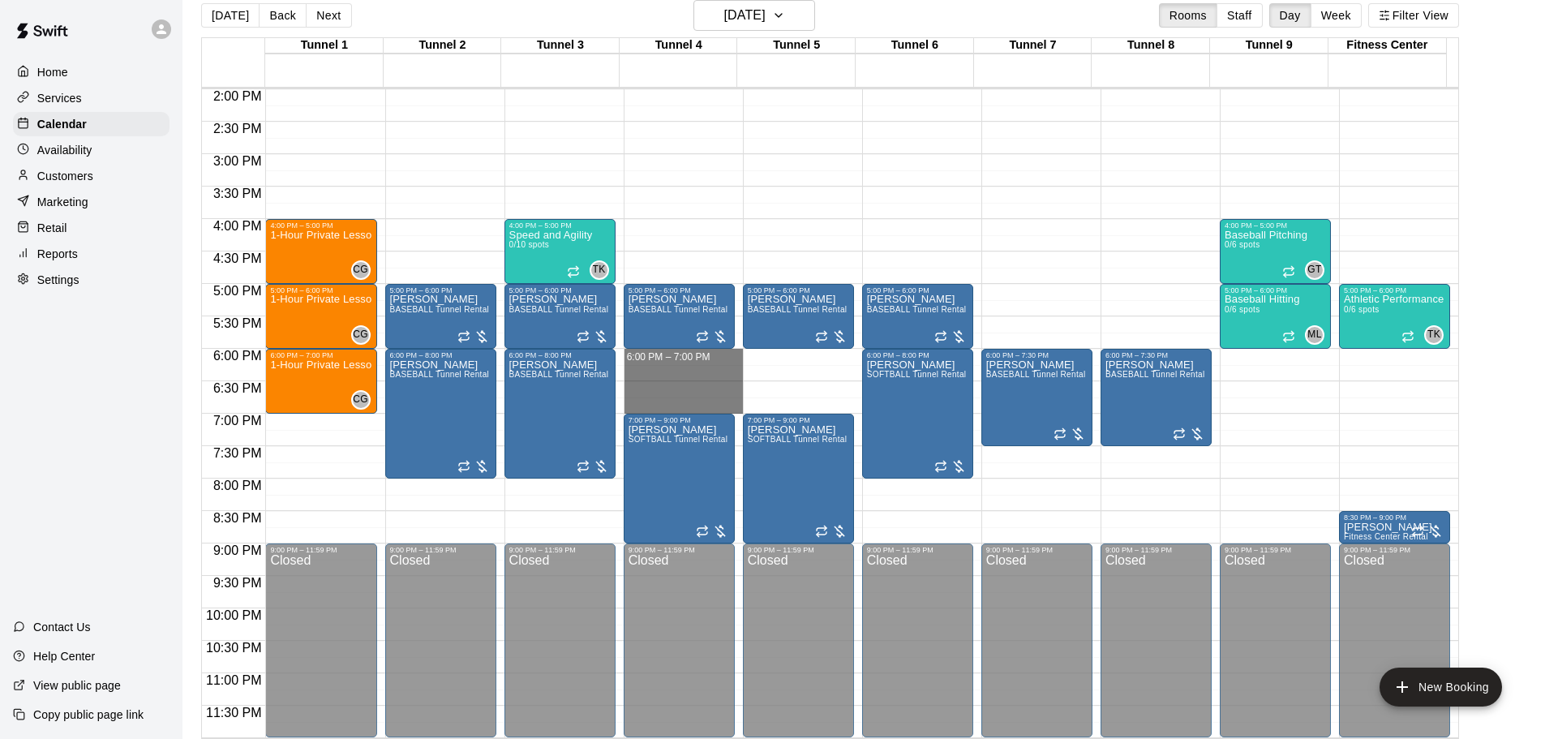
drag, startPoint x: 661, startPoint y: 356, endPoint x: 668, endPoint y: 401, distance: 45.1
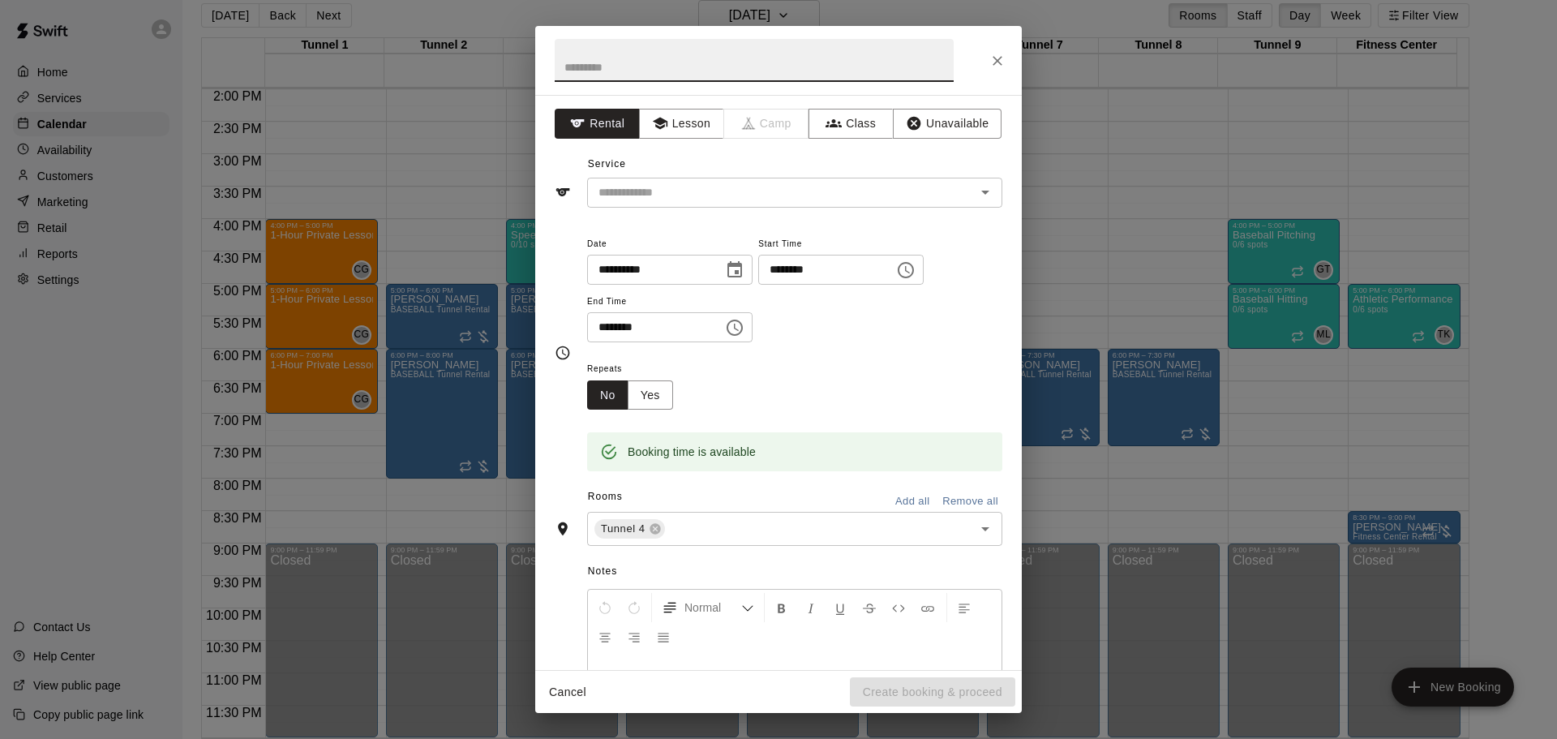
click at [1010, 47] on div at bounding box center [778, 60] width 487 height 69
click at [994, 59] on icon "Close" at bounding box center [998, 61] width 16 height 16
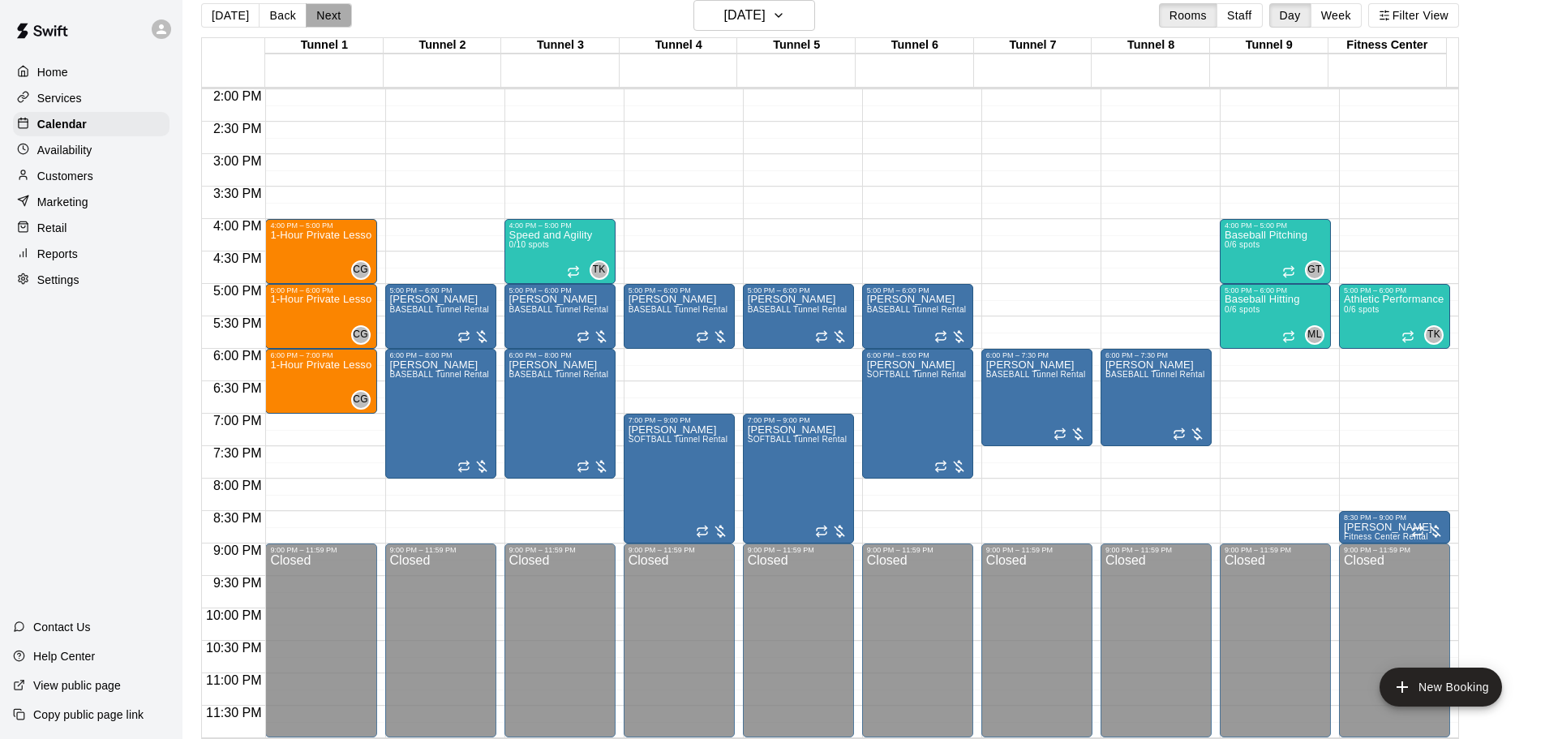
click at [308, 15] on button "Next" at bounding box center [328, 15] width 45 height 24
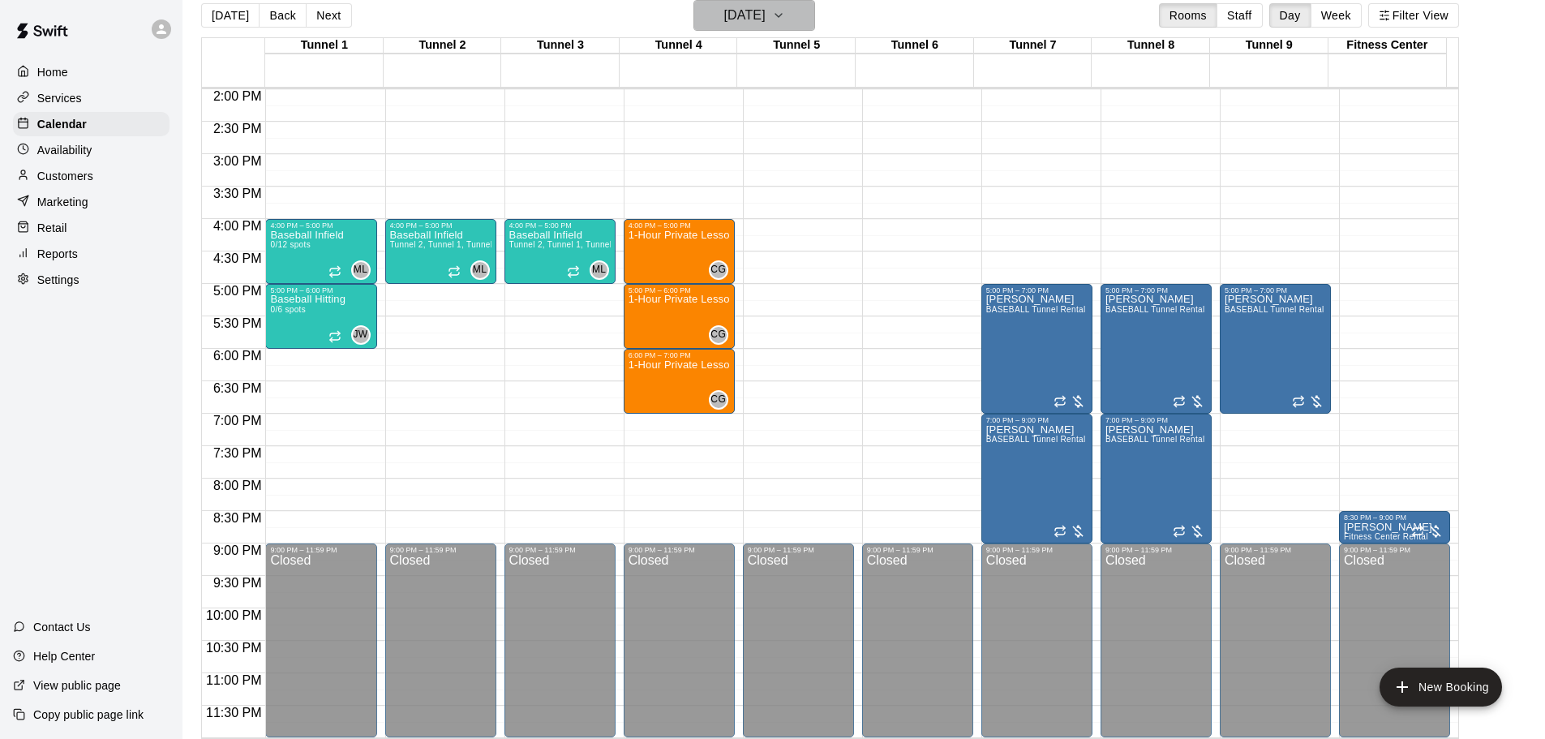
click at [785, 15] on icon "button" at bounding box center [778, 15] width 13 height 19
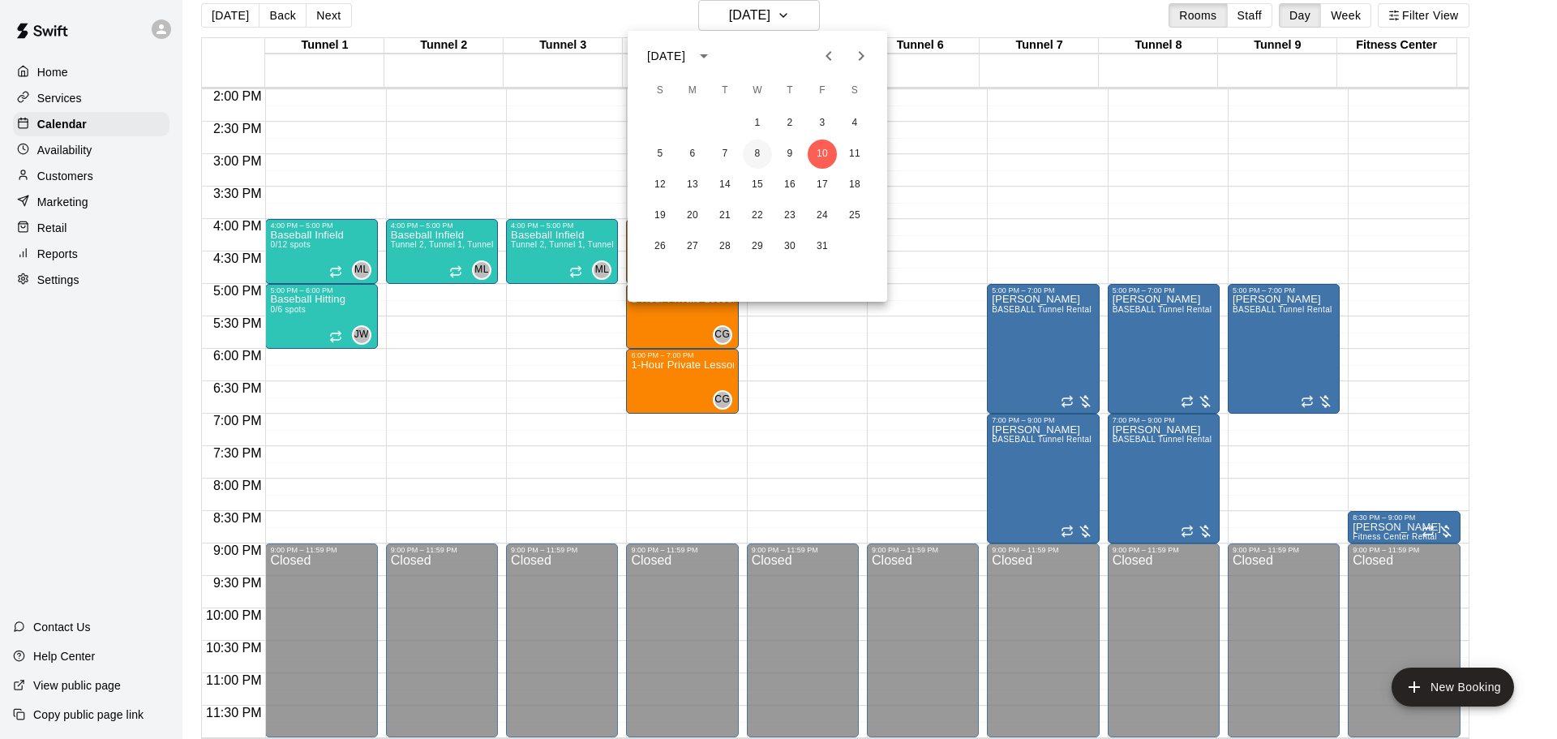
click at [750, 151] on button "8" at bounding box center [757, 154] width 29 height 29
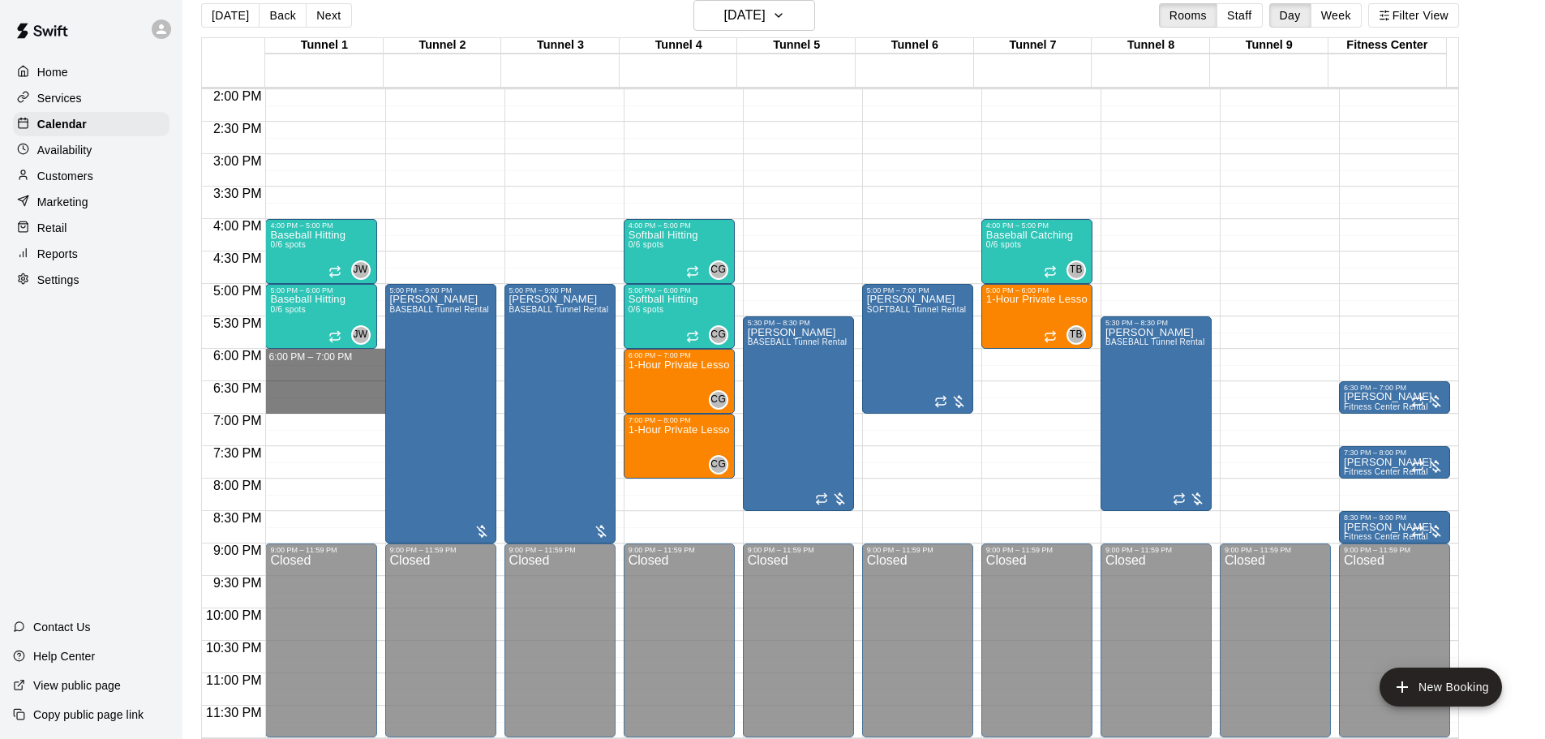
drag, startPoint x: 307, startPoint y: 370, endPoint x: 310, endPoint y: 406, distance: 36.6
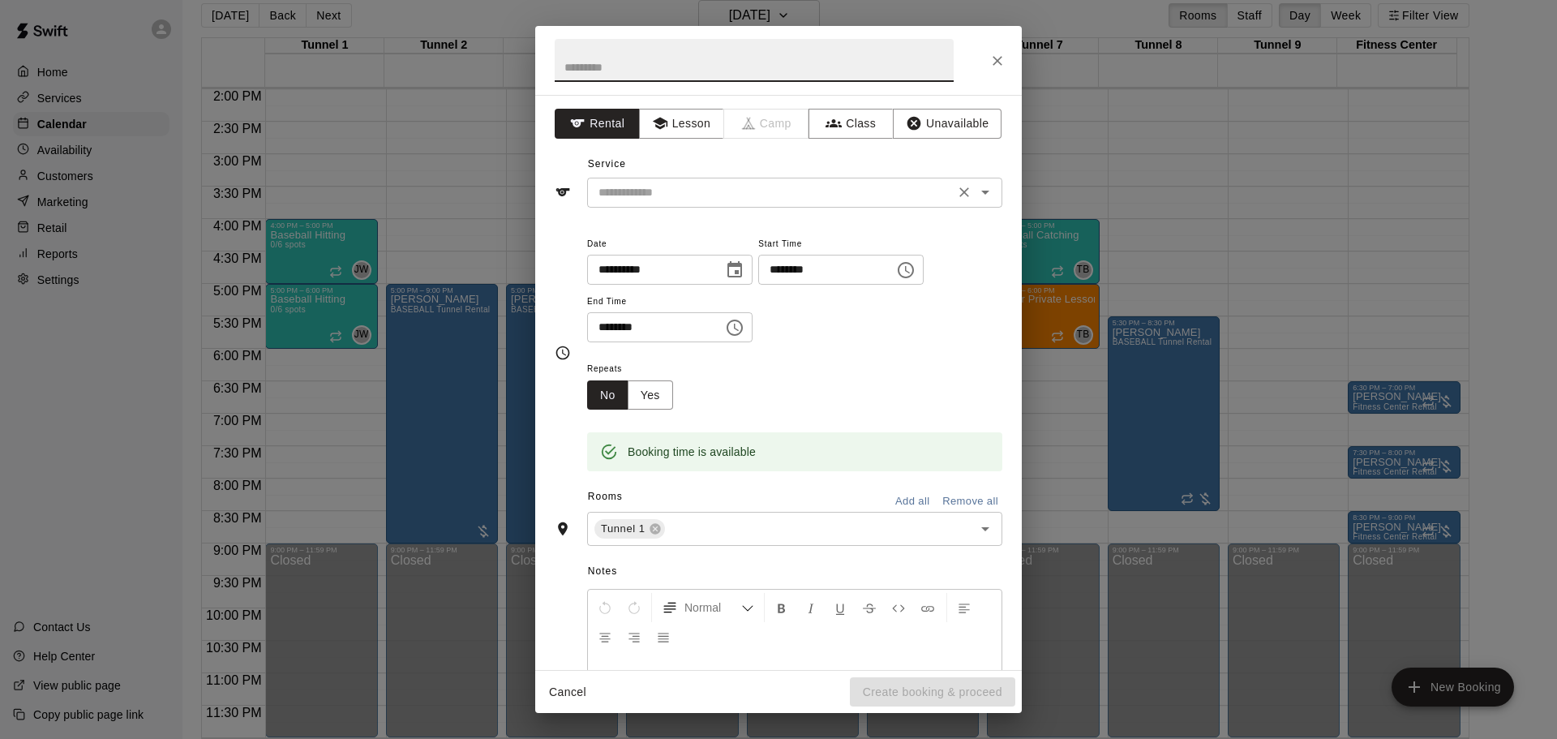
click at [722, 207] on div "​" at bounding box center [794, 193] width 415 height 30
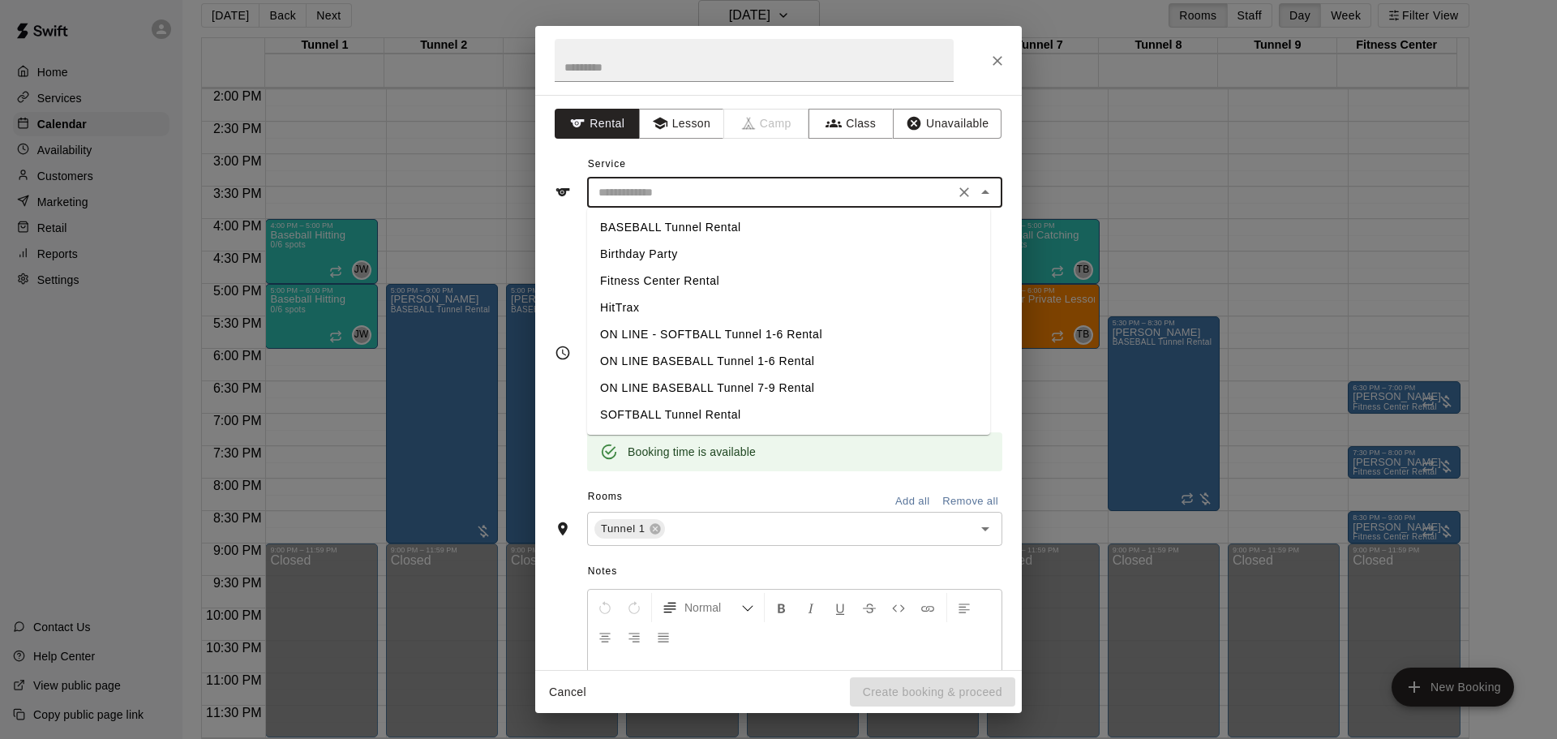
click at [698, 230] on li "BASEBALL Tunnel Rental" at bounding box center [788, 227] width 403 height 27
type input "**********"
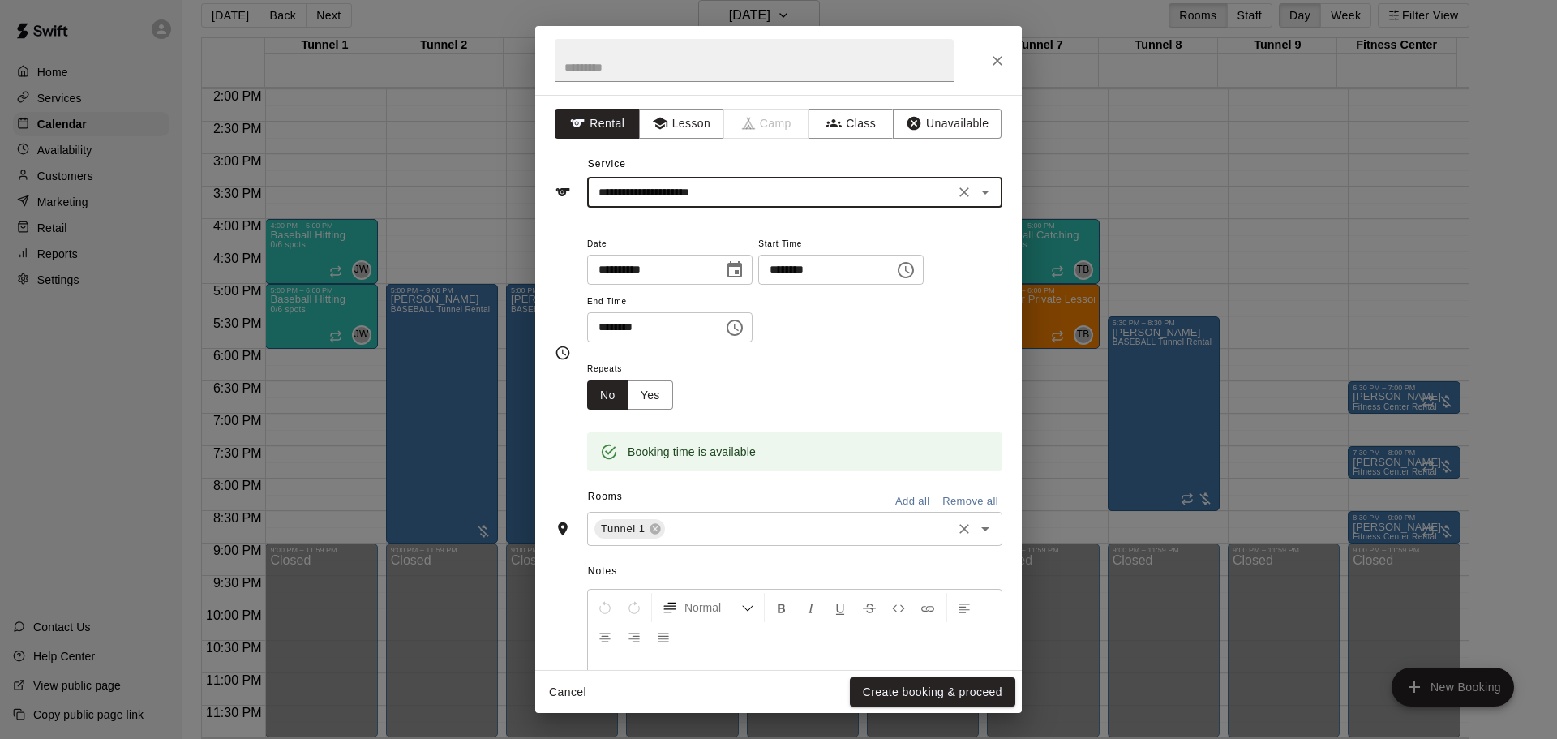
click at [710, 527] on input "text" at bounding box center [809, 529] width 282 height 20
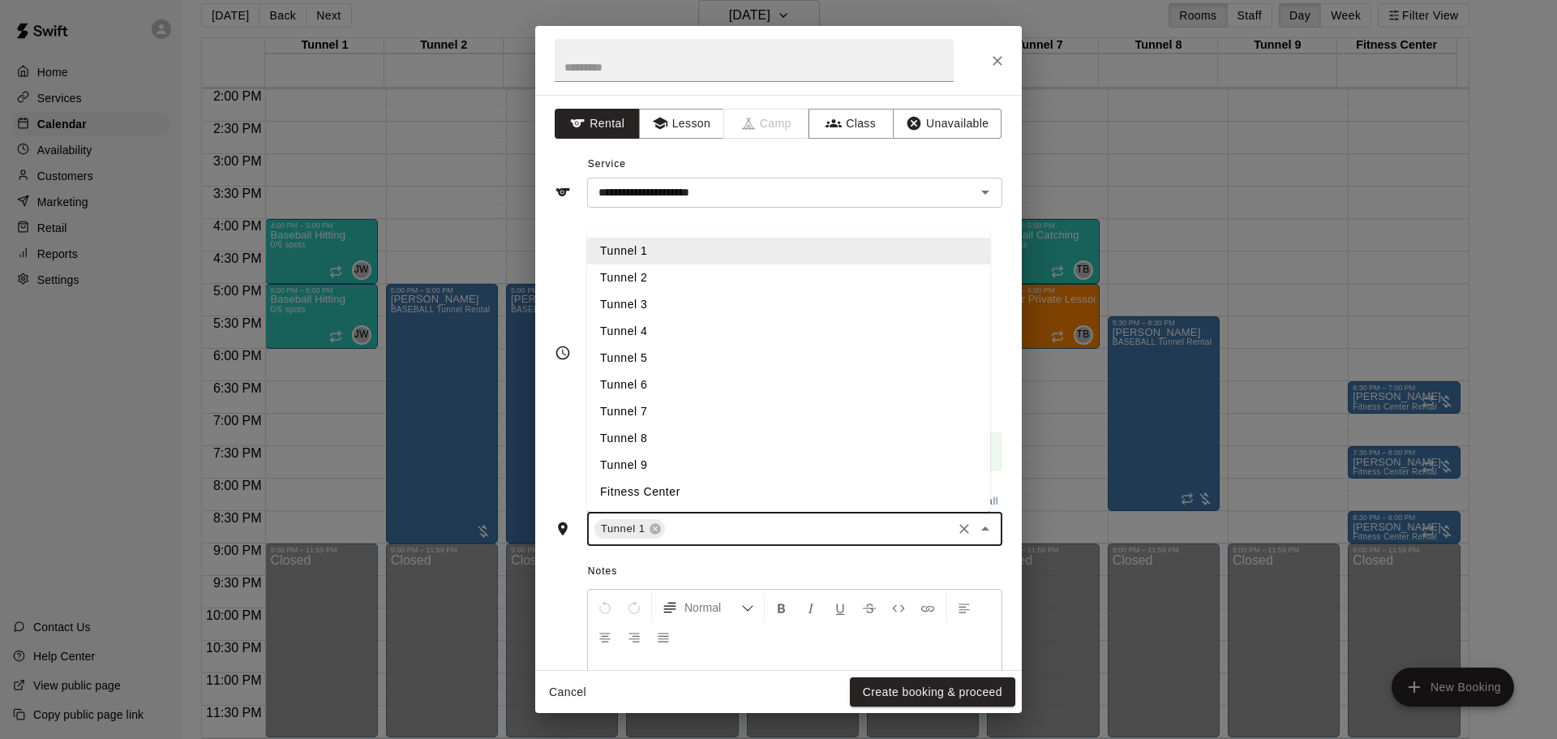
click at [686, 409] on li "Tunnel 7" at bounding box center [788, 411] width 403 height 27
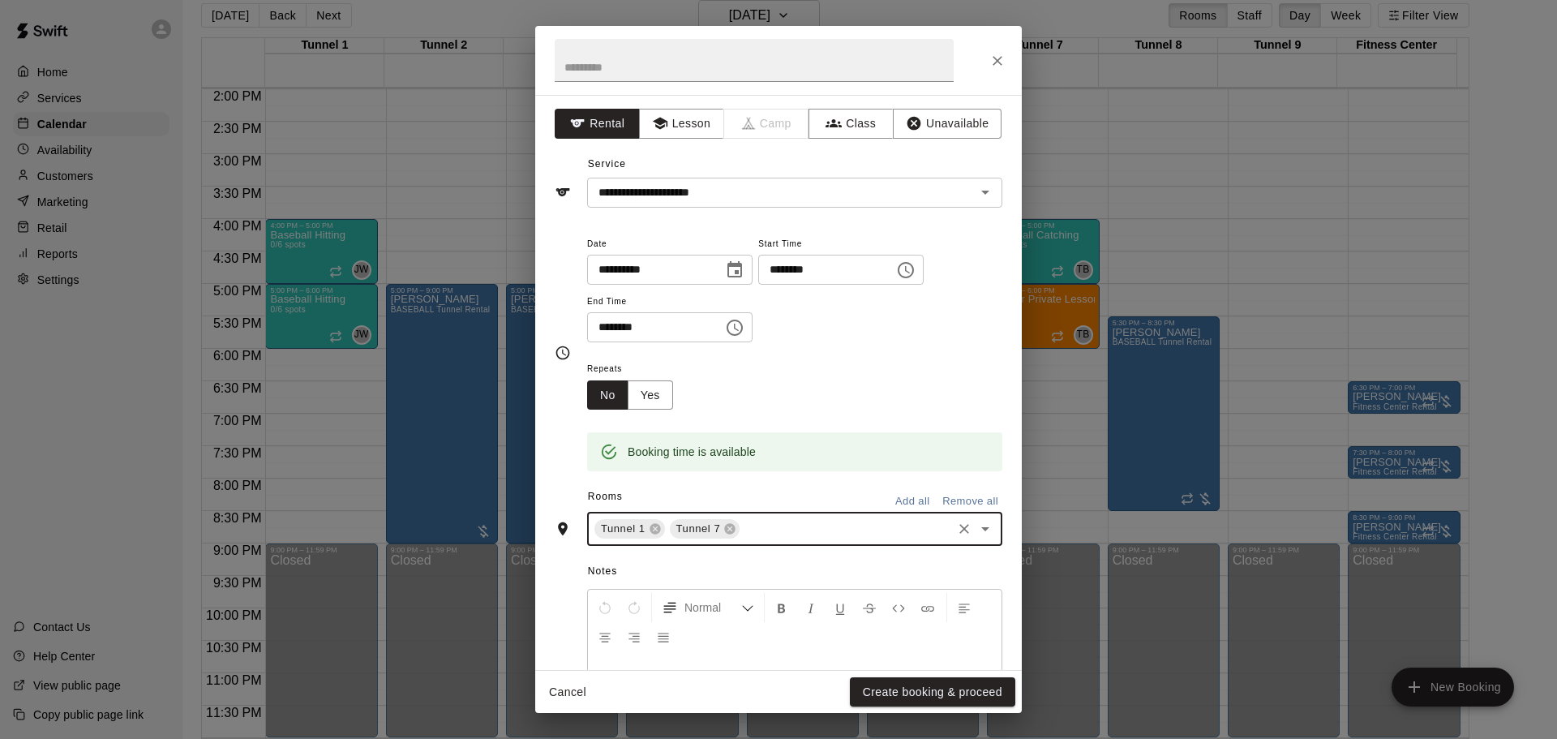
click at [766, 537] on input "text" at bounding box center [846, 529] width 208 height 20
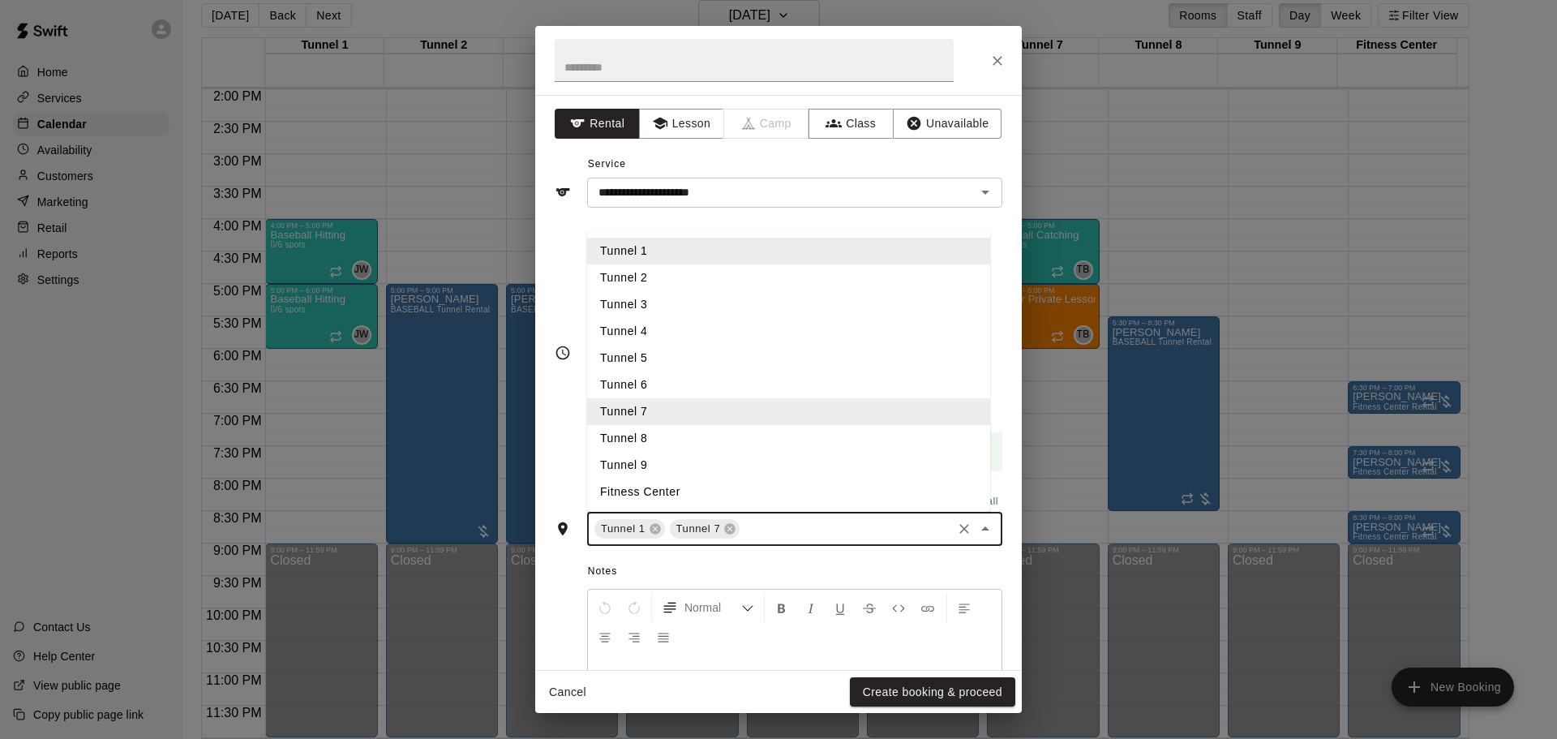
click at [695, 463] on li "Tunnel 9" at bounding box center [788, 465] width 403 height 27
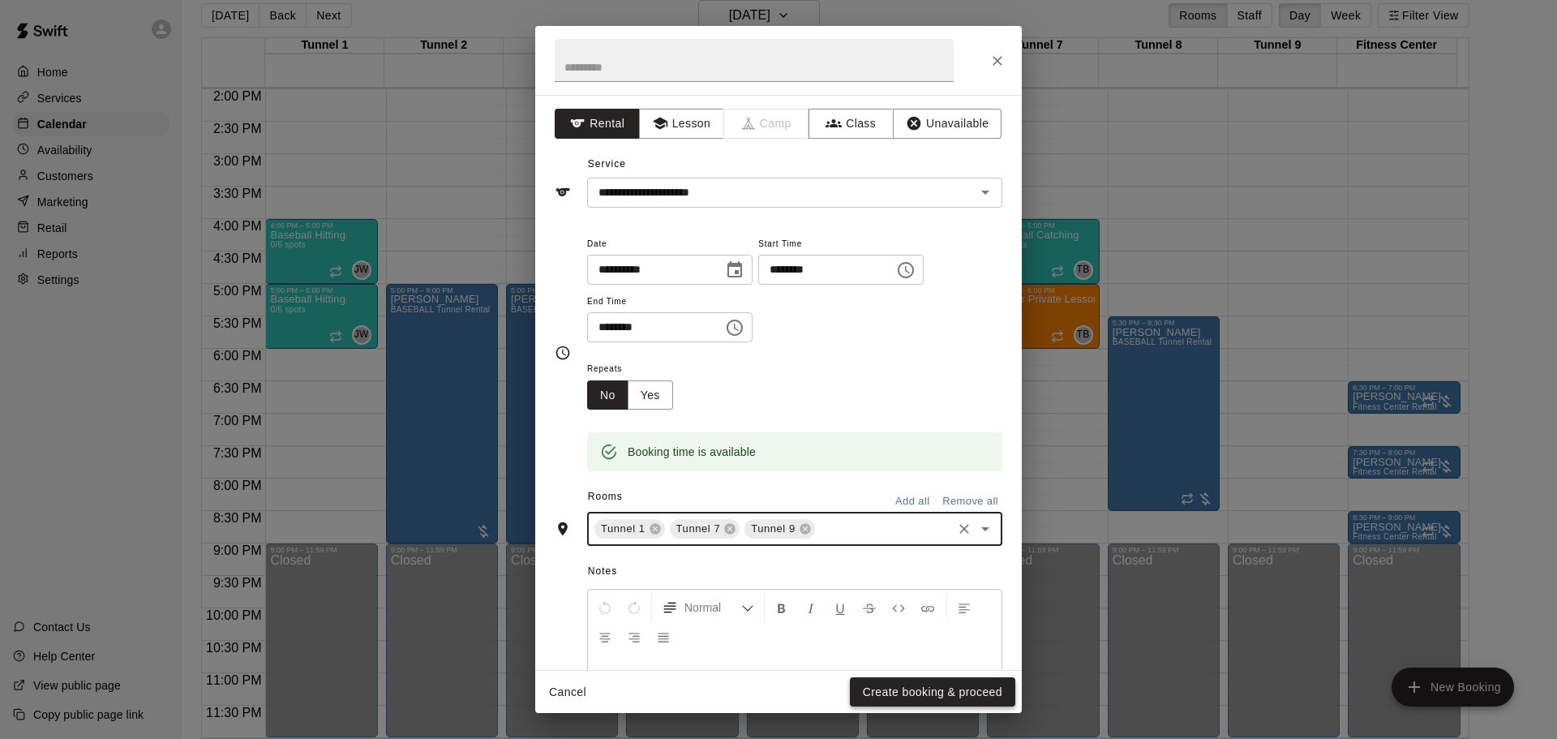
click at [921, 695] on button "Create booking & proceed" at bounding box center [932, 692] width 165 height 30
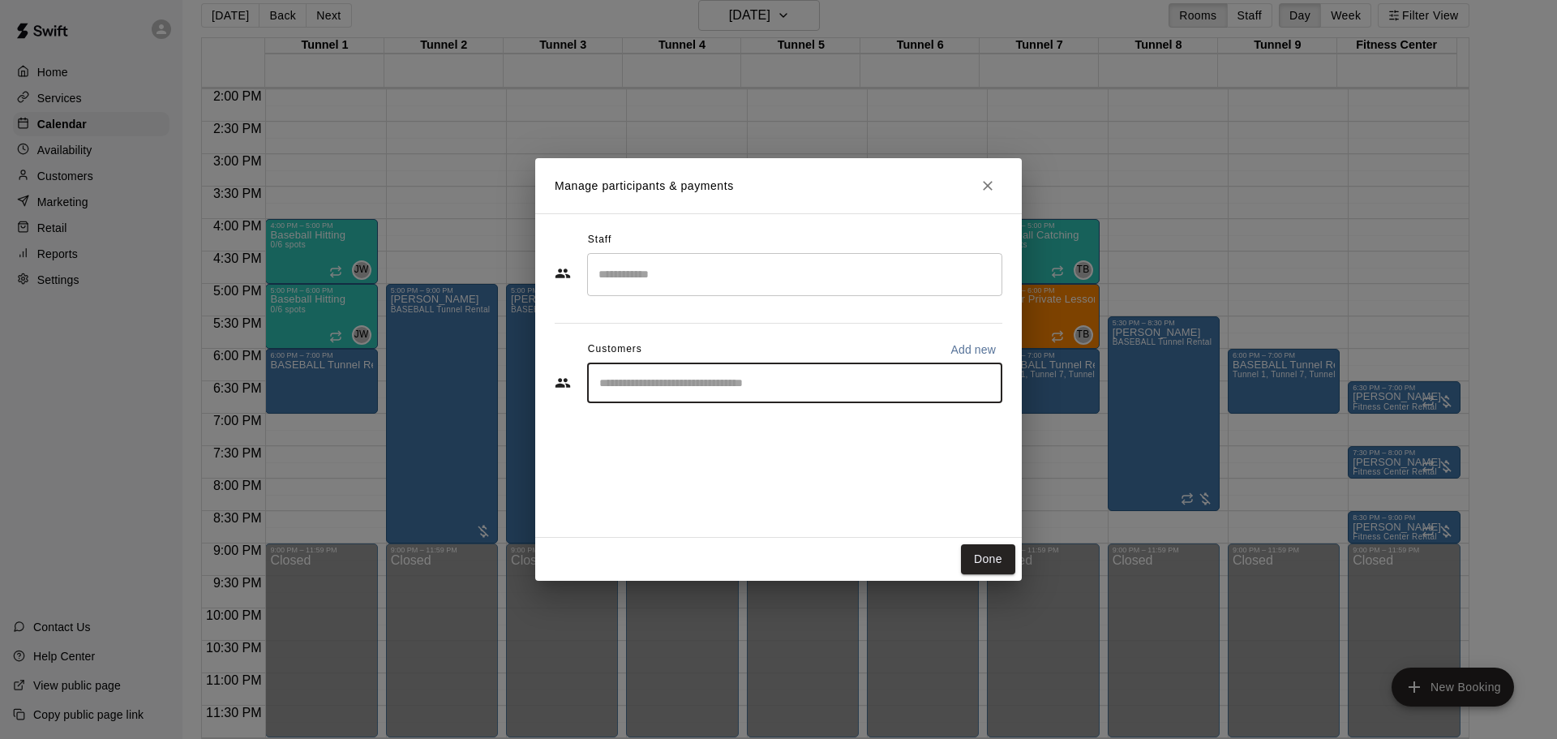
click at [714, 388] on input "Start typing to search customers..." at bounding box center [795, 383] width 401 height 16
type input "***"
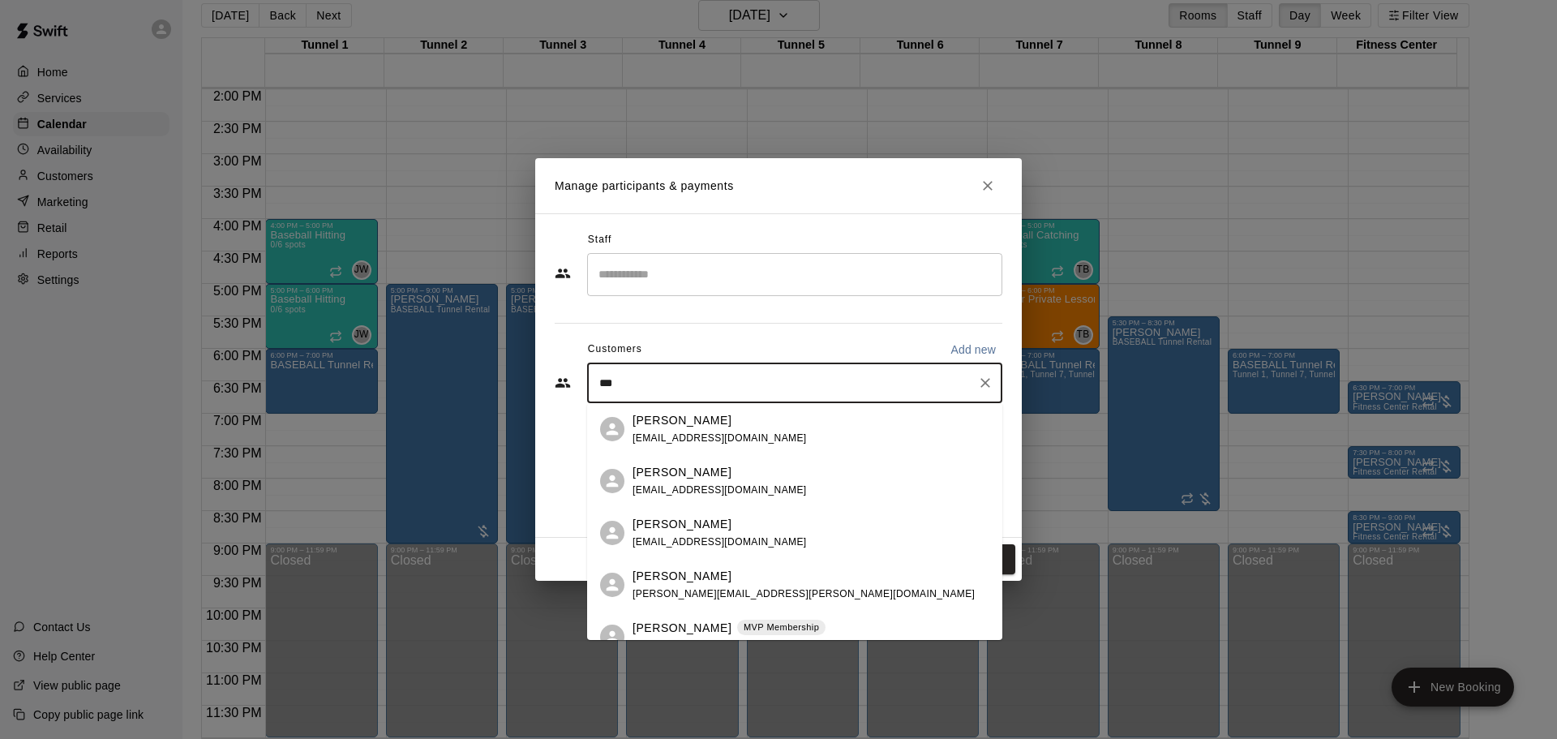
click at [764, 615] on div "[PERSON_NAME] MVP Membership [EMAIL_ADDRESS][DOMAIN_NAME]" at bounding box center [794, 637] width 415 height 52
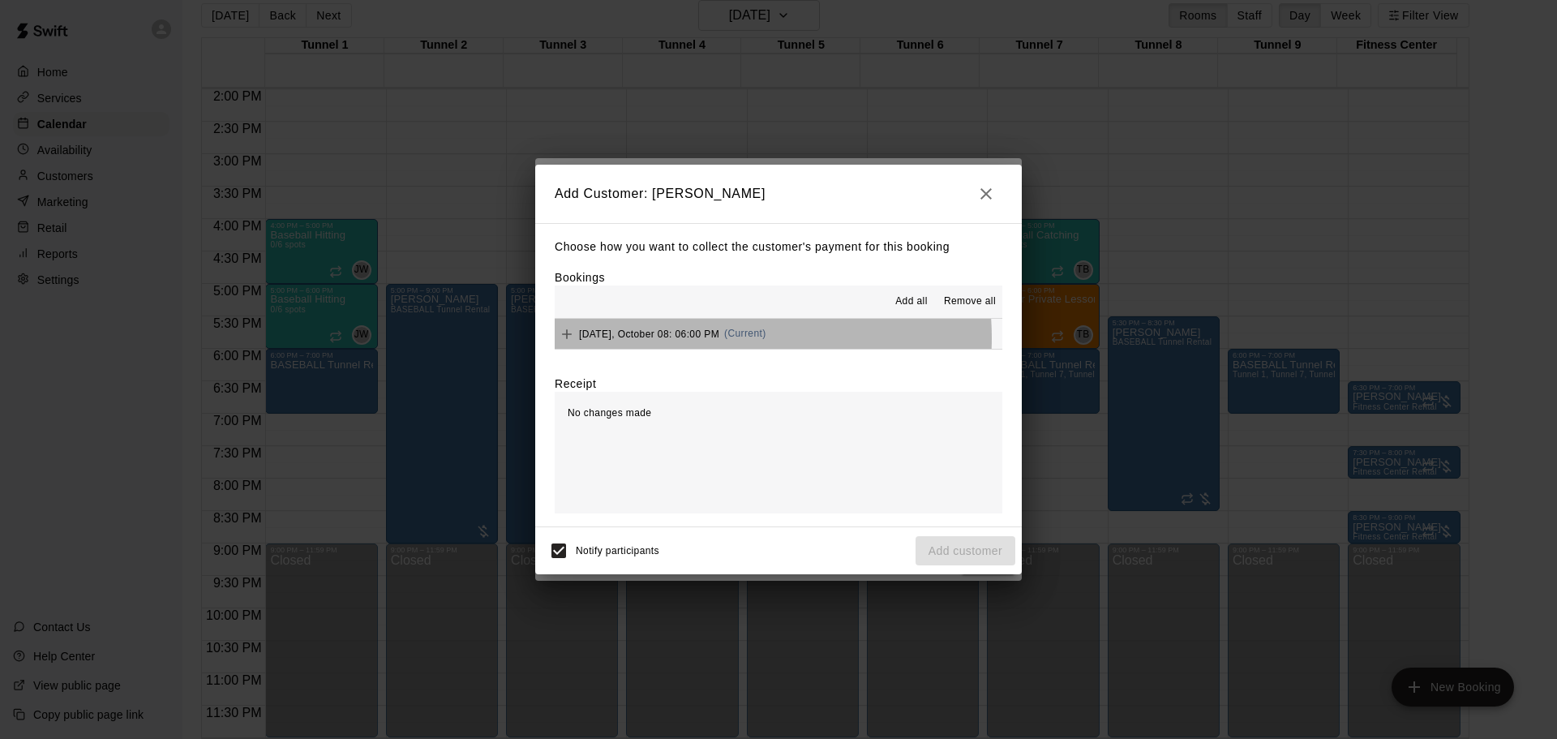
click at [700, 339] on span "Wednesday, October 08: 06:00 PM" at bounding box center [649, 333] width 140 height 11
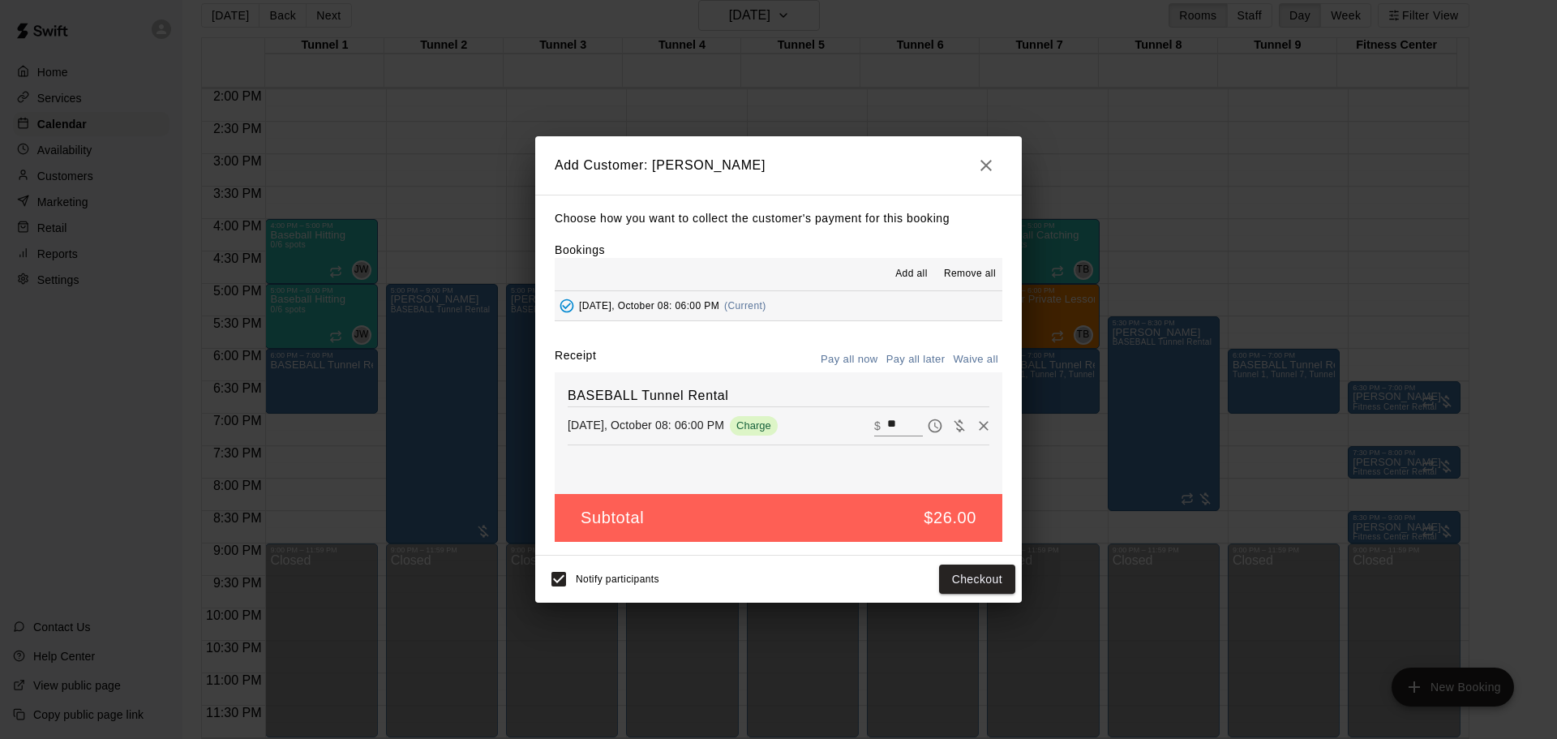
click at [913, 362] on button "Pay all later" at bounding box center [915, 359] width 67 height 25
click at [977, 584] on button "Add customer" at bounding box center [966, 580] width 100 height 30
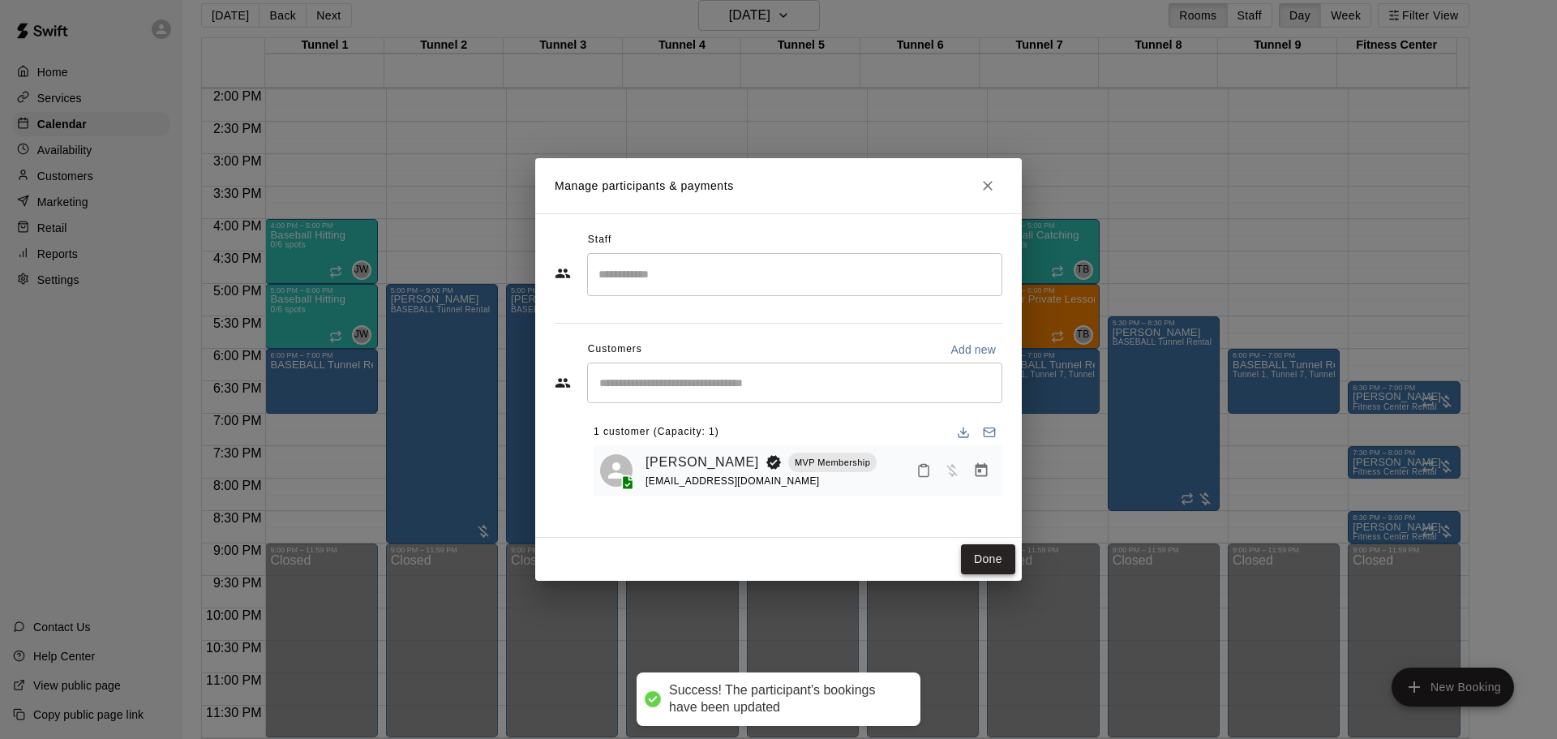
click at [978, 556] on button "Done" at bounding box center [988, 559] width 54 height 30
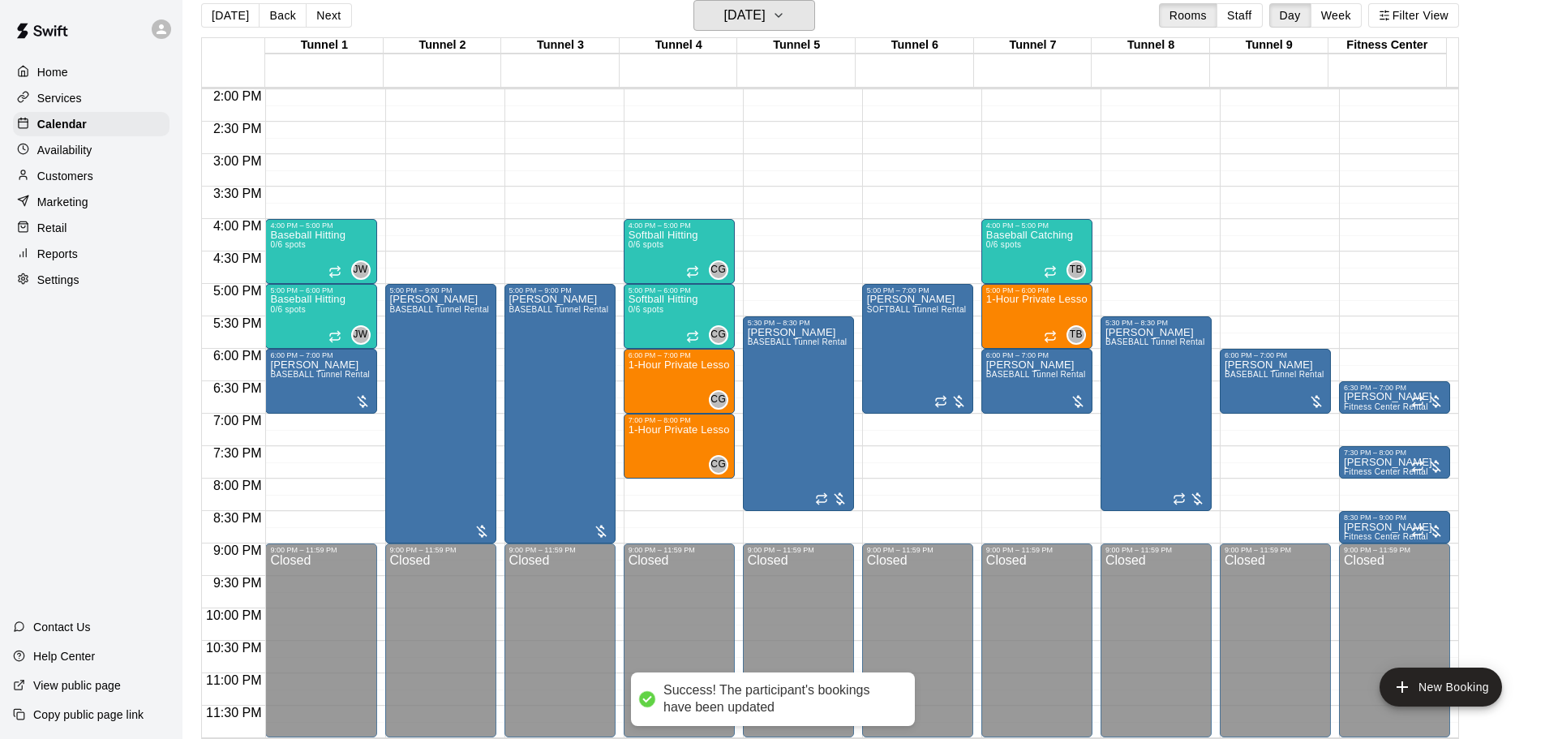
click at [728, 16] on h6 "Wednesday Oct 08" at bounding box center [744, 15] width 41 height 23
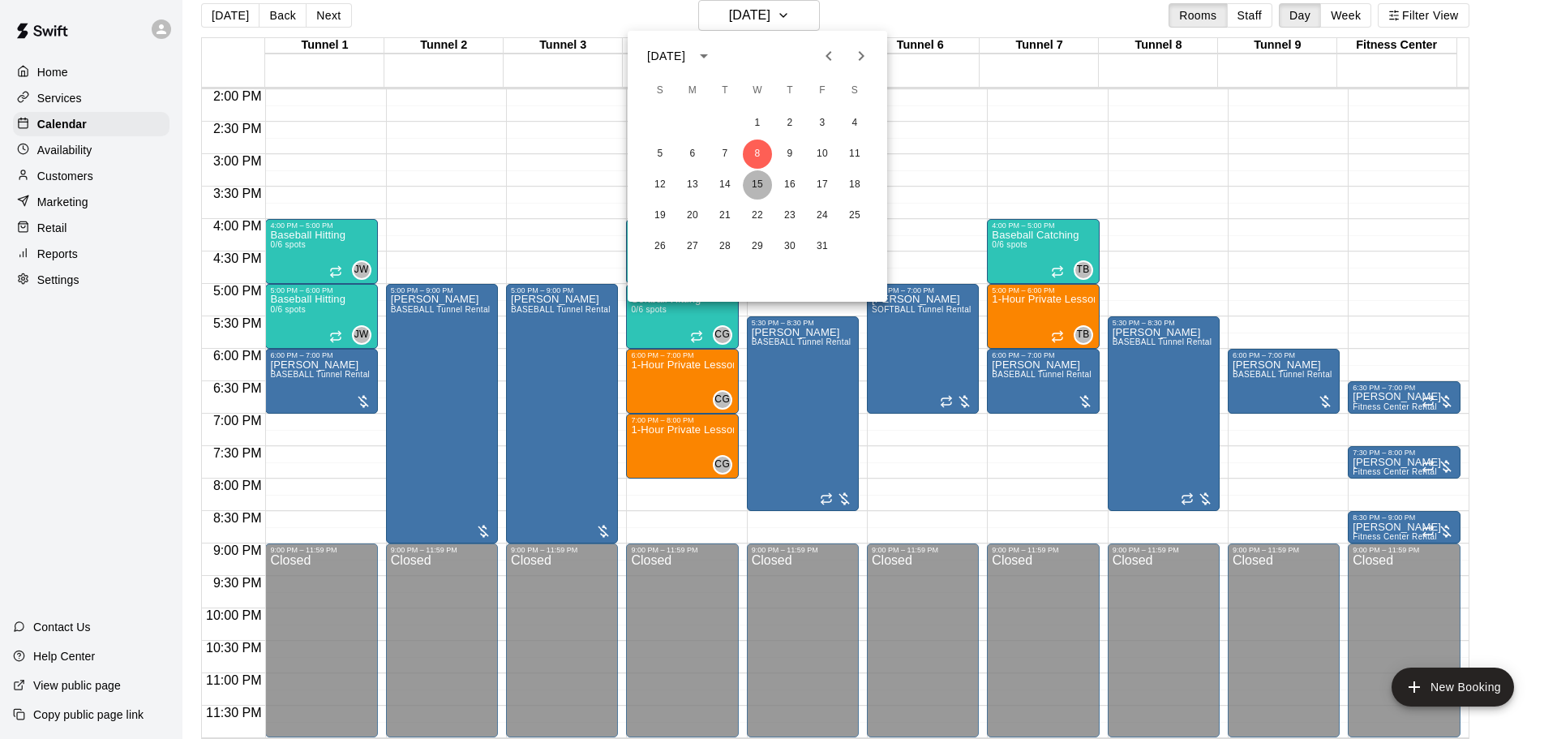
click at [760, 178] on button "15" at bounding box center [757, 184] width 29 height 29
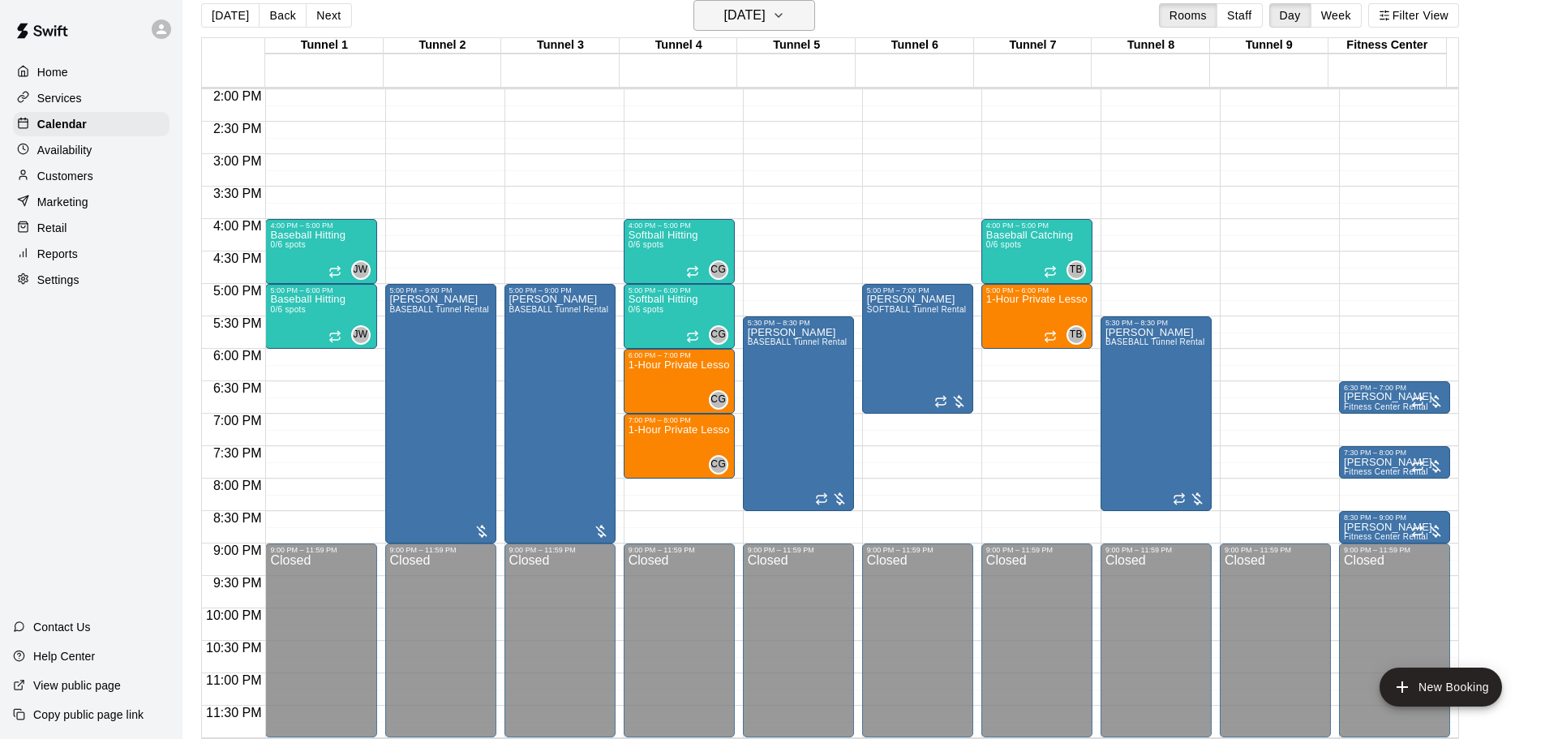
click at [724, 19] on h6 "Wednesday Oct 15" at bounding box center [744, 15] width 41 height 23
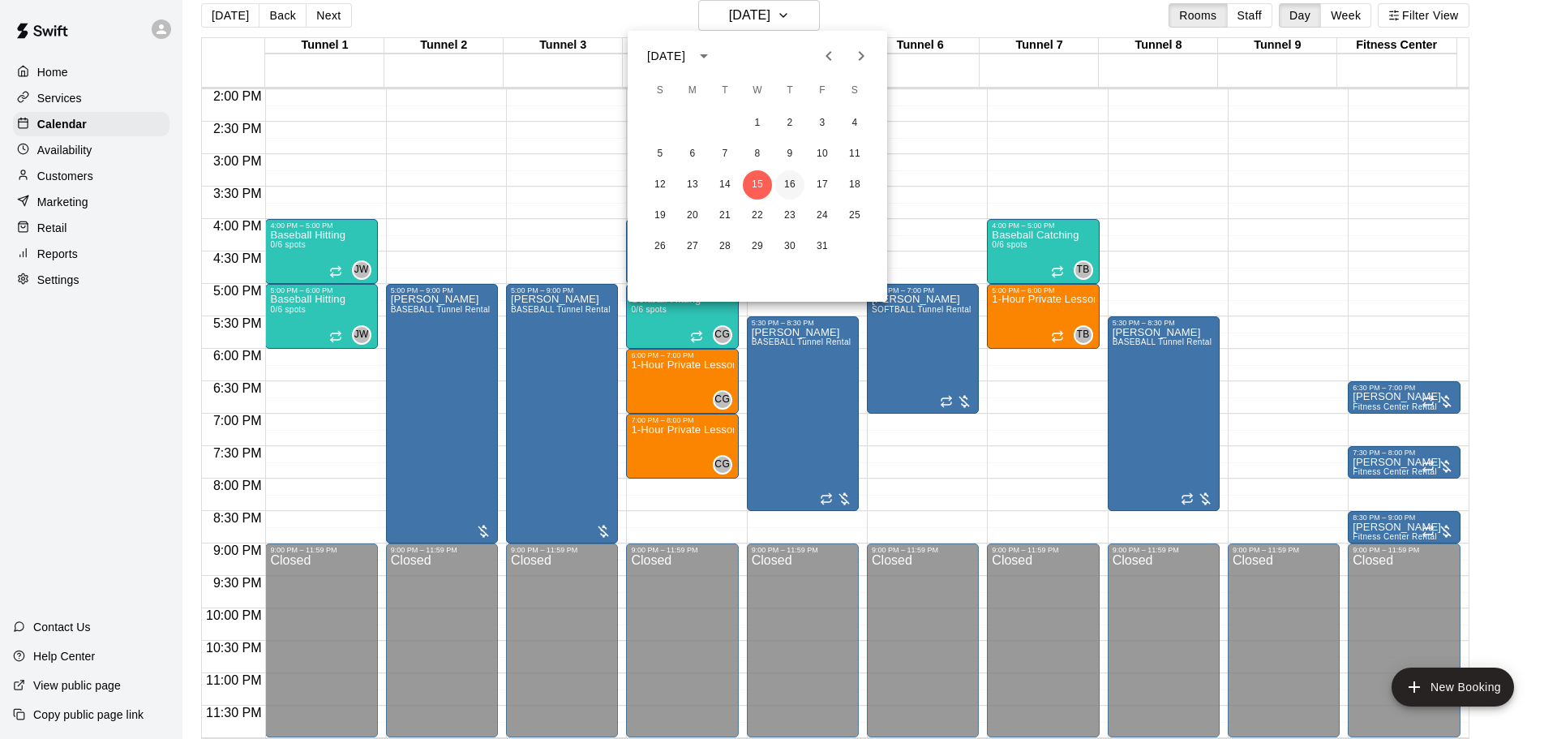
click at [790, 182] on button "16" at bounding box center [789, 184] width 29 height 29
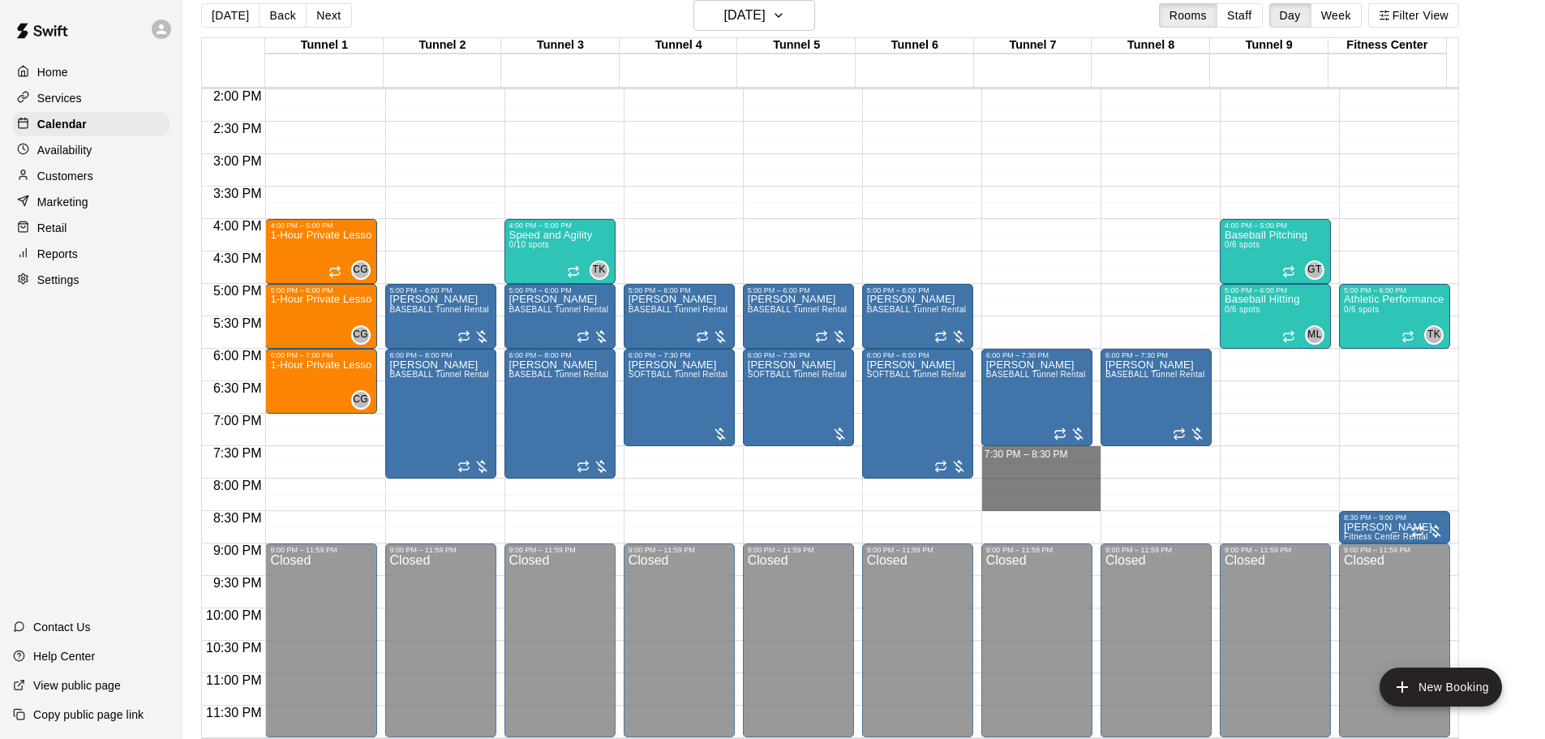
drag, startPoint x: 1028, startPoint y: 453, endPoint x: 1032, endPoint y: 509, distance: 56.9
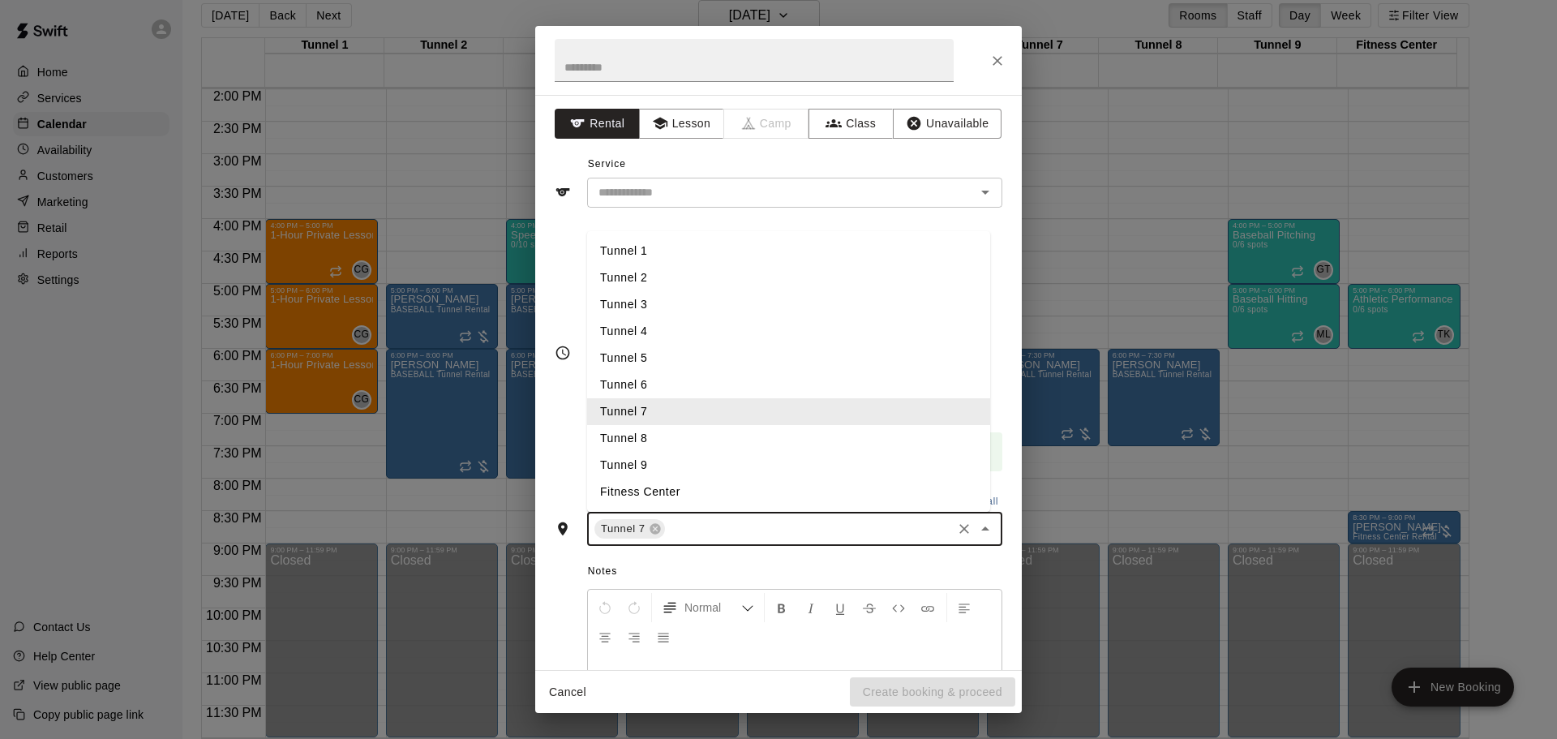
click at [712, 530] on input "text" at bounding box center [809, 529] width 282 height 20
click at [698, 446] on li "Tunnel 8" at bounding box center [788, 438] width 403 height 27
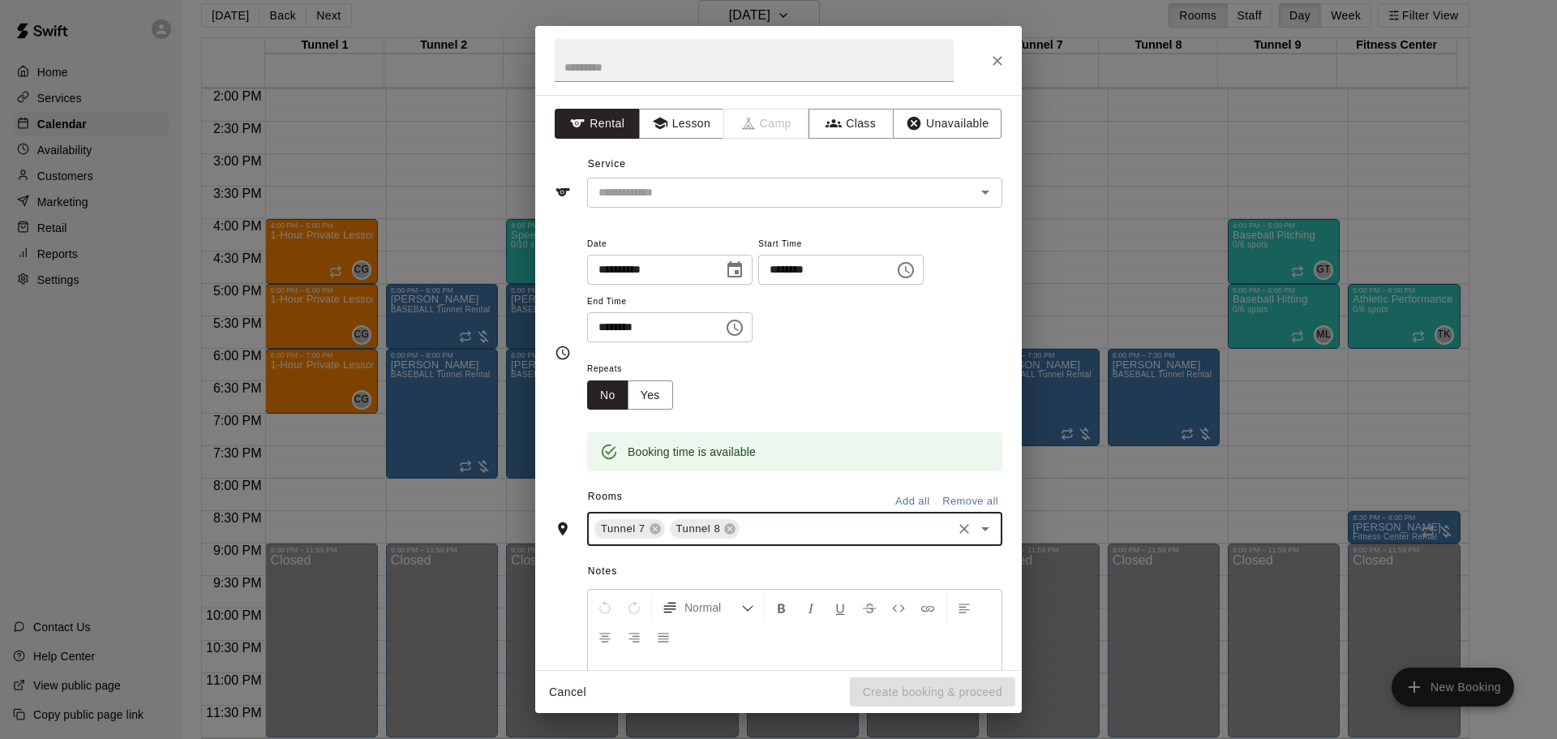
click at [775, 535] on input "text" at bounding box center [846, 529] width 208 height 20
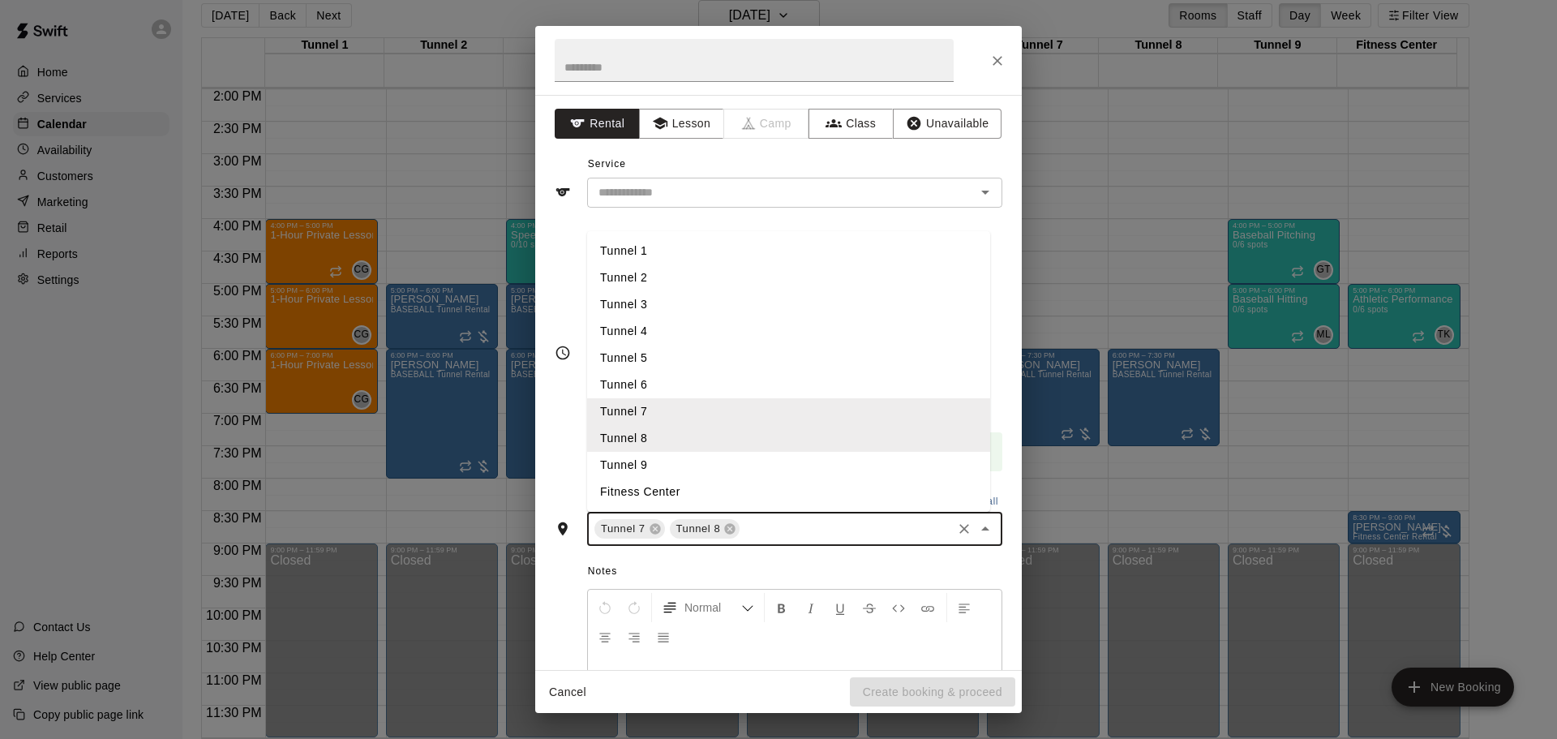
click at [723, 467] on li "Tunnel 9" at bounding box center [788, 465] width 403 height 27
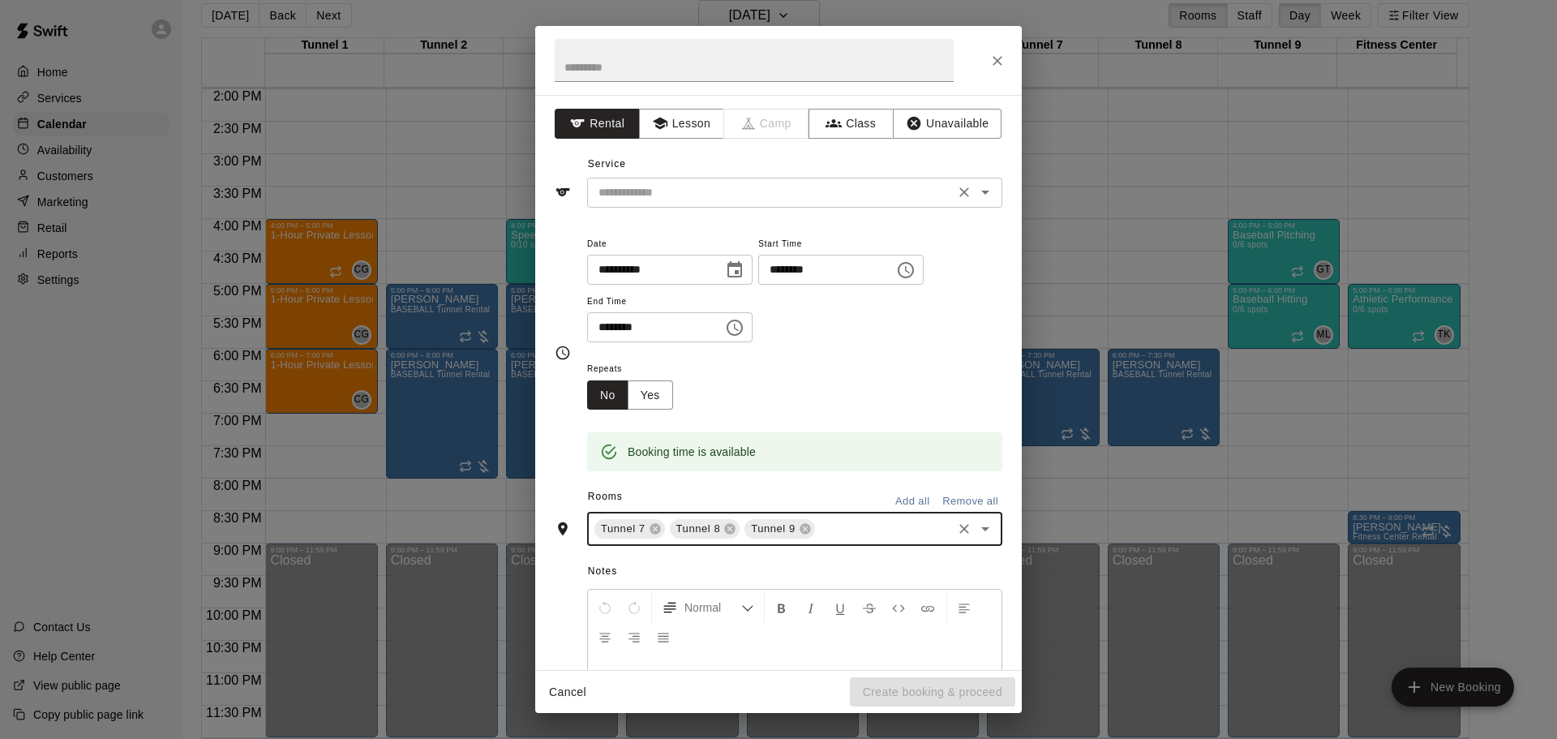
click at [795, 192] on input "text" at bounding box center [771, 192] width 358 height 20
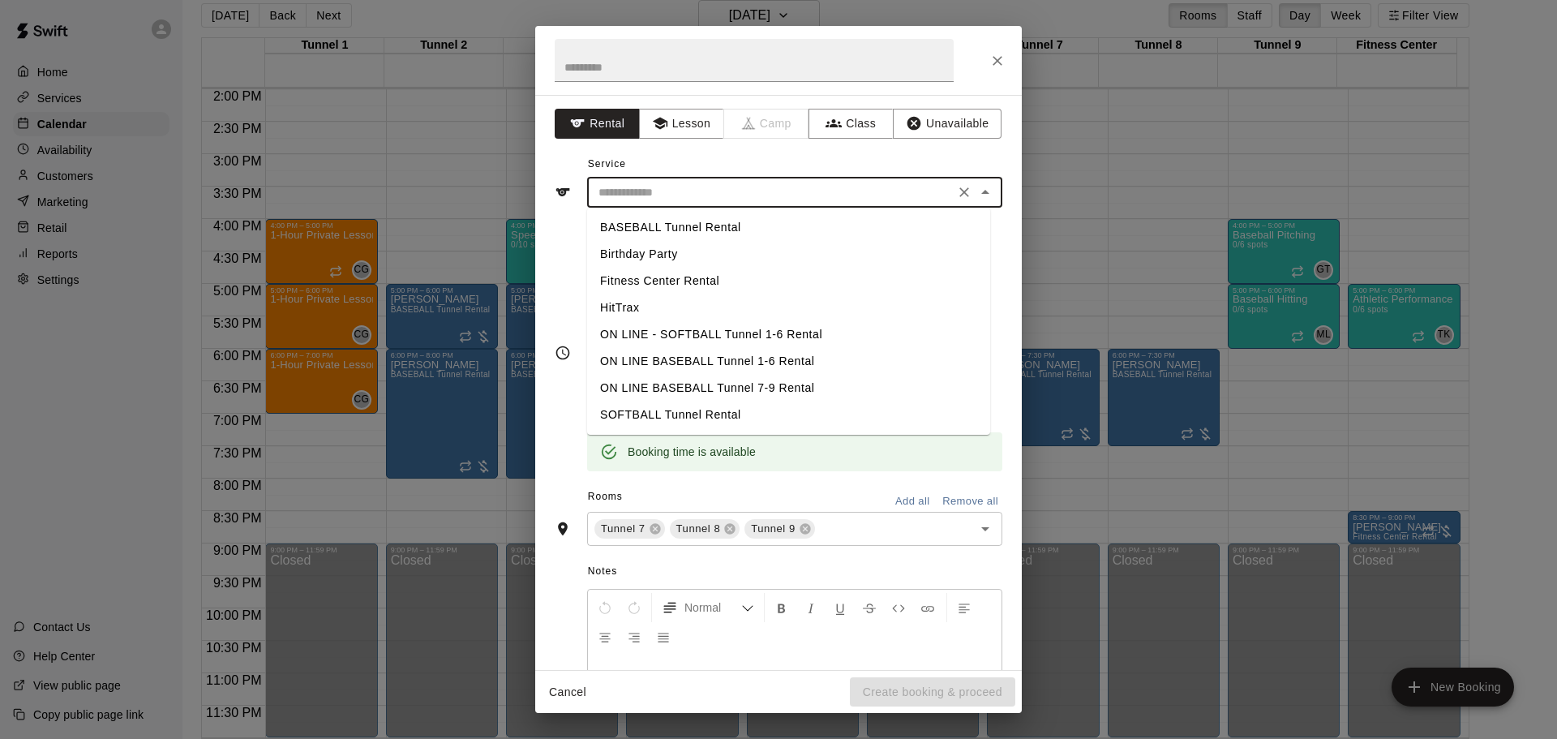
click at [741, 226] on li "BASEBALL Tunnel Rental" at bounding box center [788, 227] width 403 height 27
type input "**********"
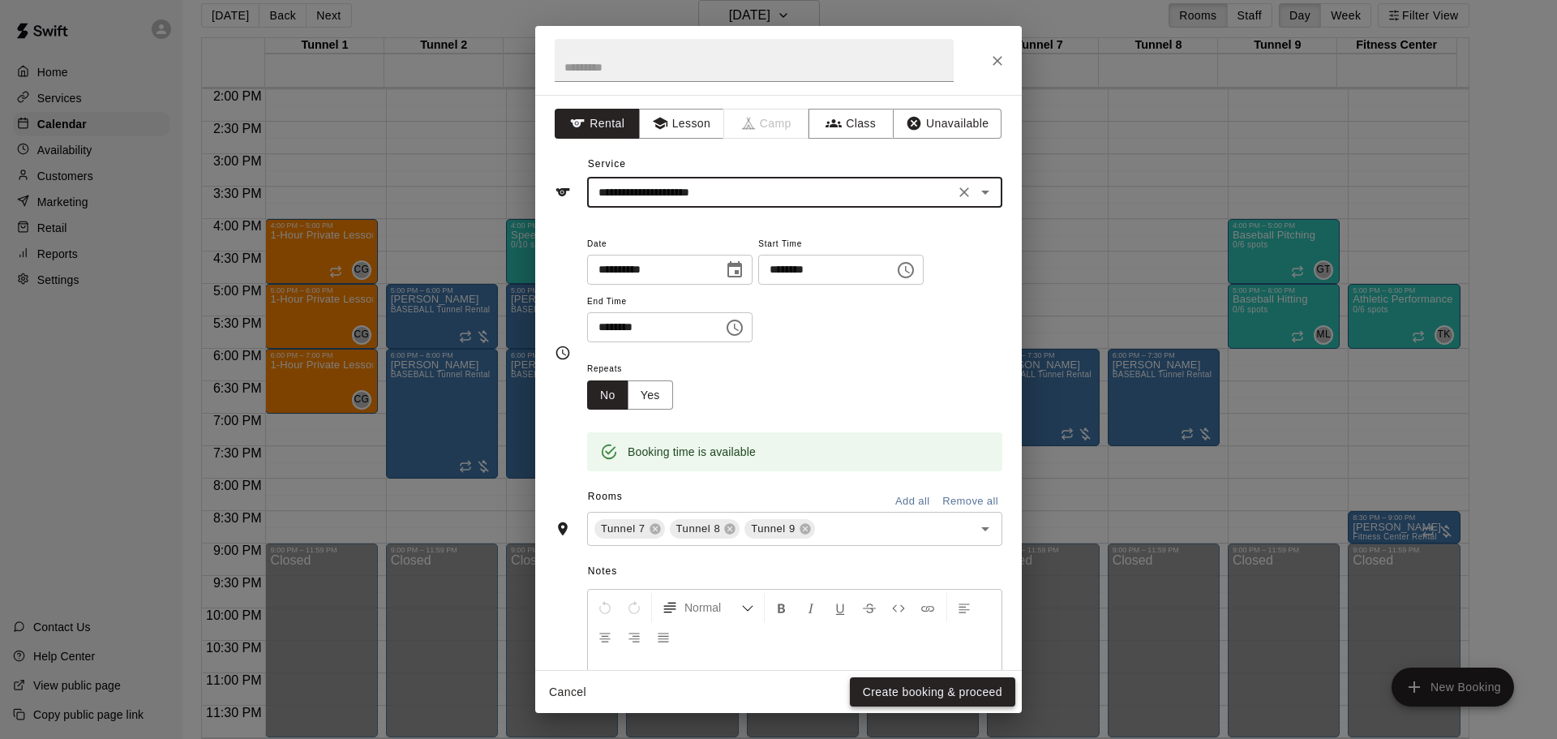
click at [944, 689] on button "Create booking & proceed" at bounding box center [932, 692] width 165 height 30
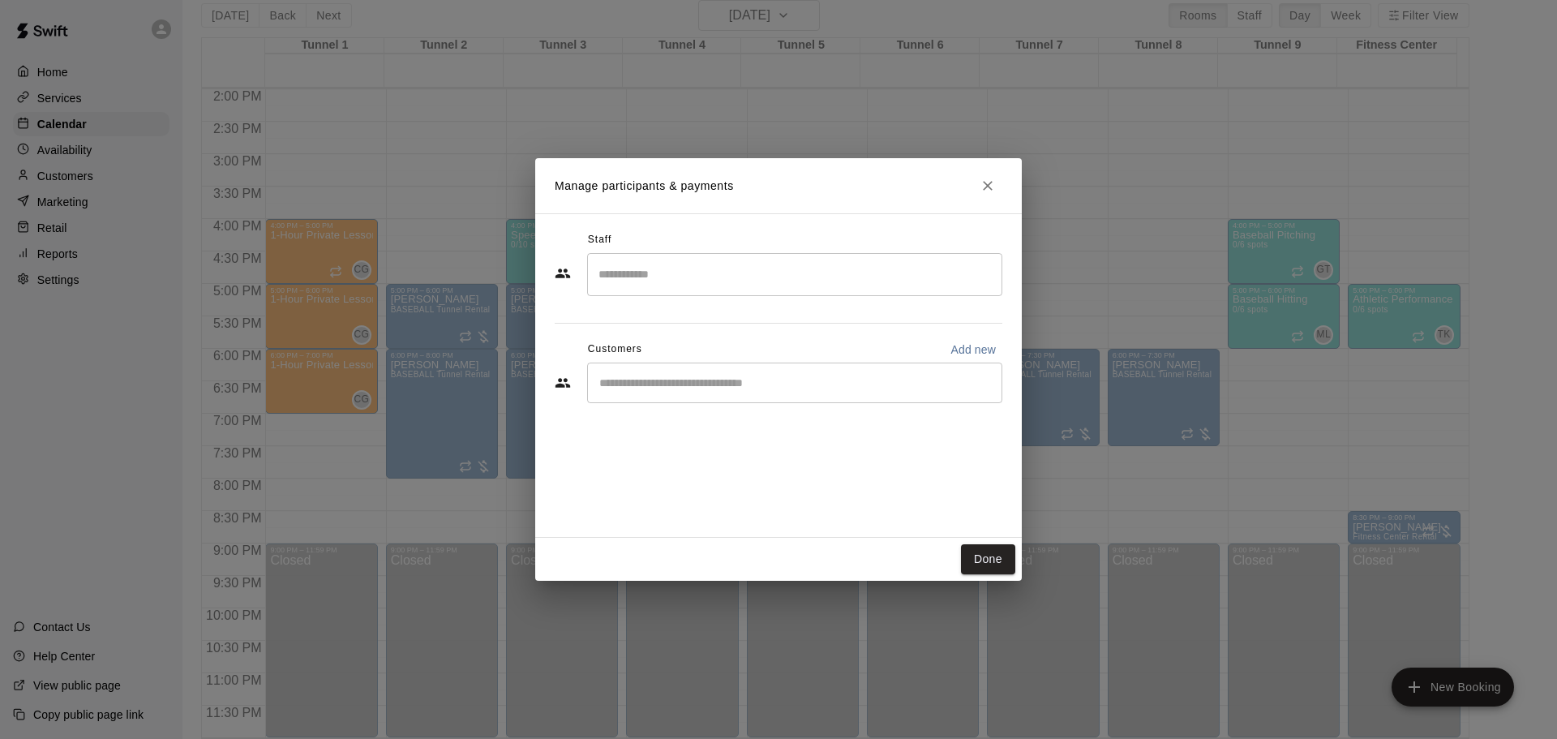
click at [727, 391] on input "Start typing to search customers..." at bounding box center [795, 383] width 401 height 16
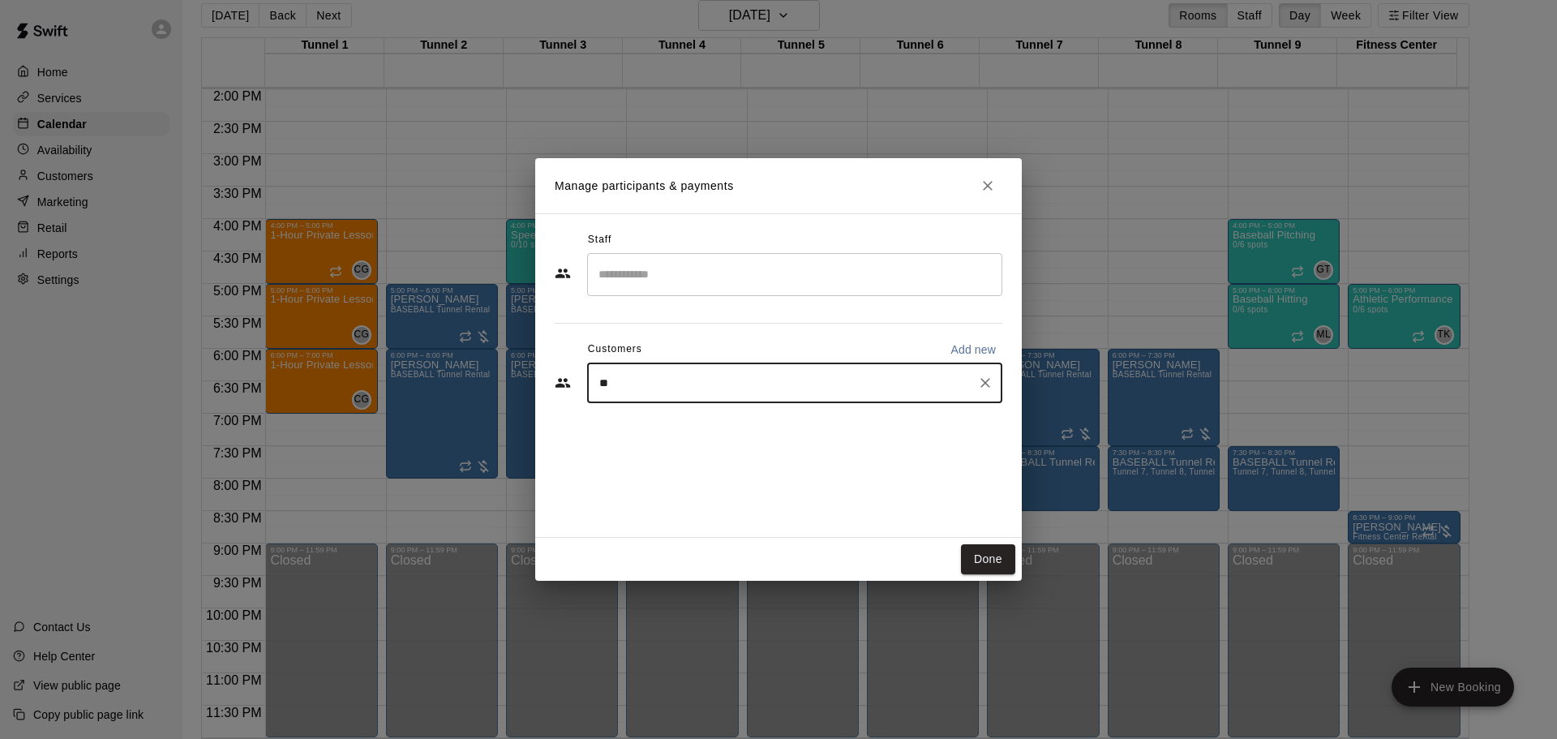
type input "***"
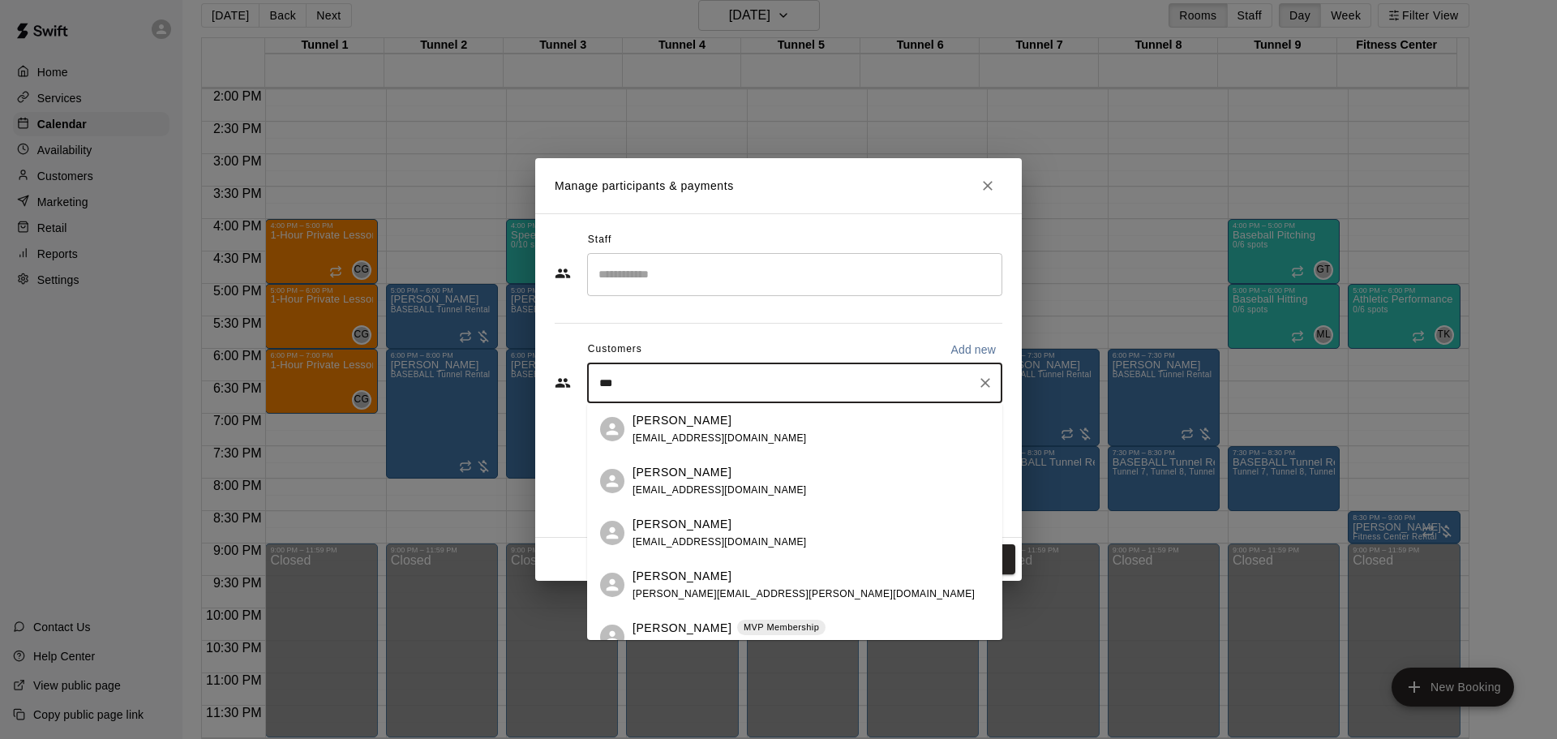
click at [744, 620] on p "MVP Membership" at bounding box center [781, 627] width 75 height 14
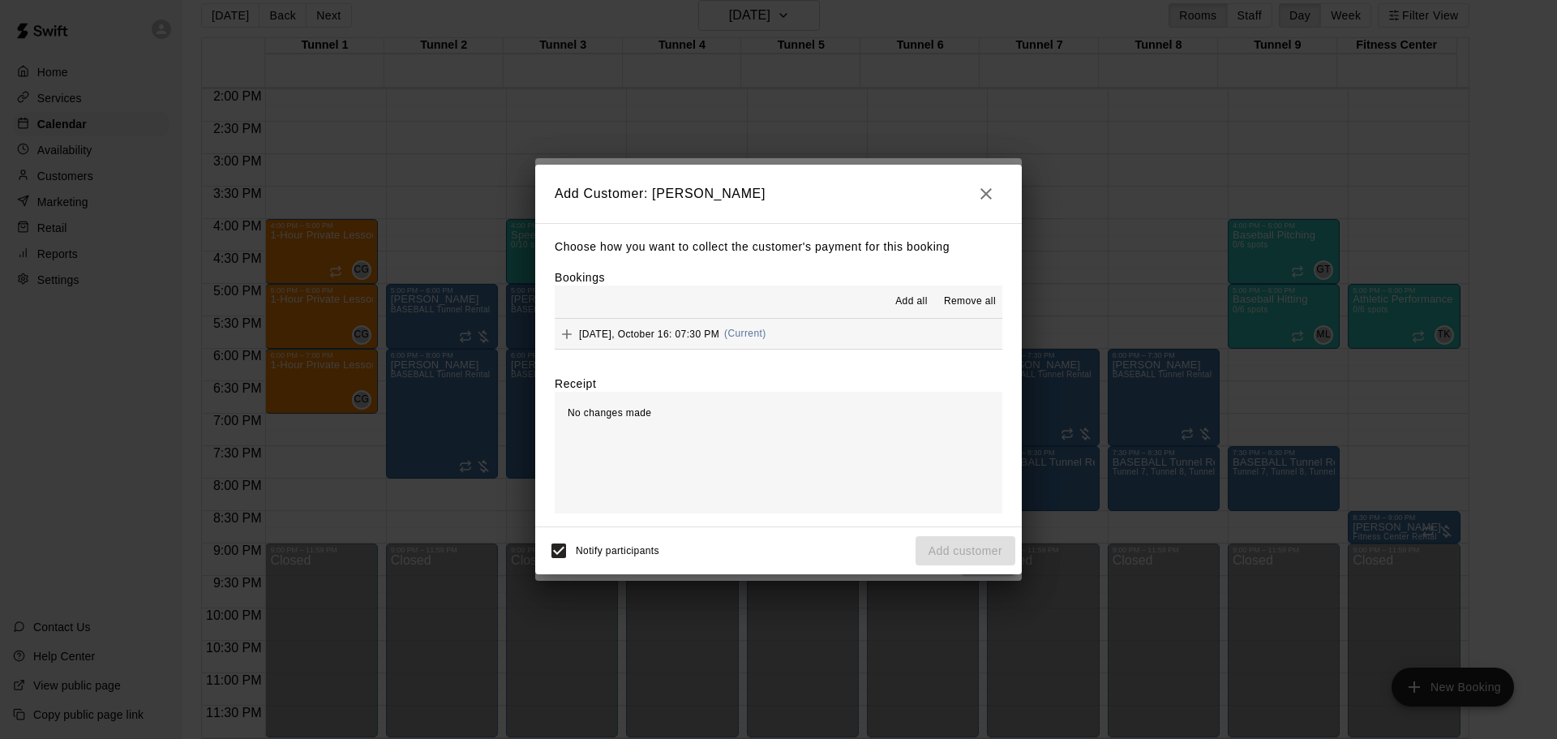
click at [676, 326] on div "Thursday, October 16: 07:30 PM (Current)" at bounding box center [661, 334] width 212 height 24
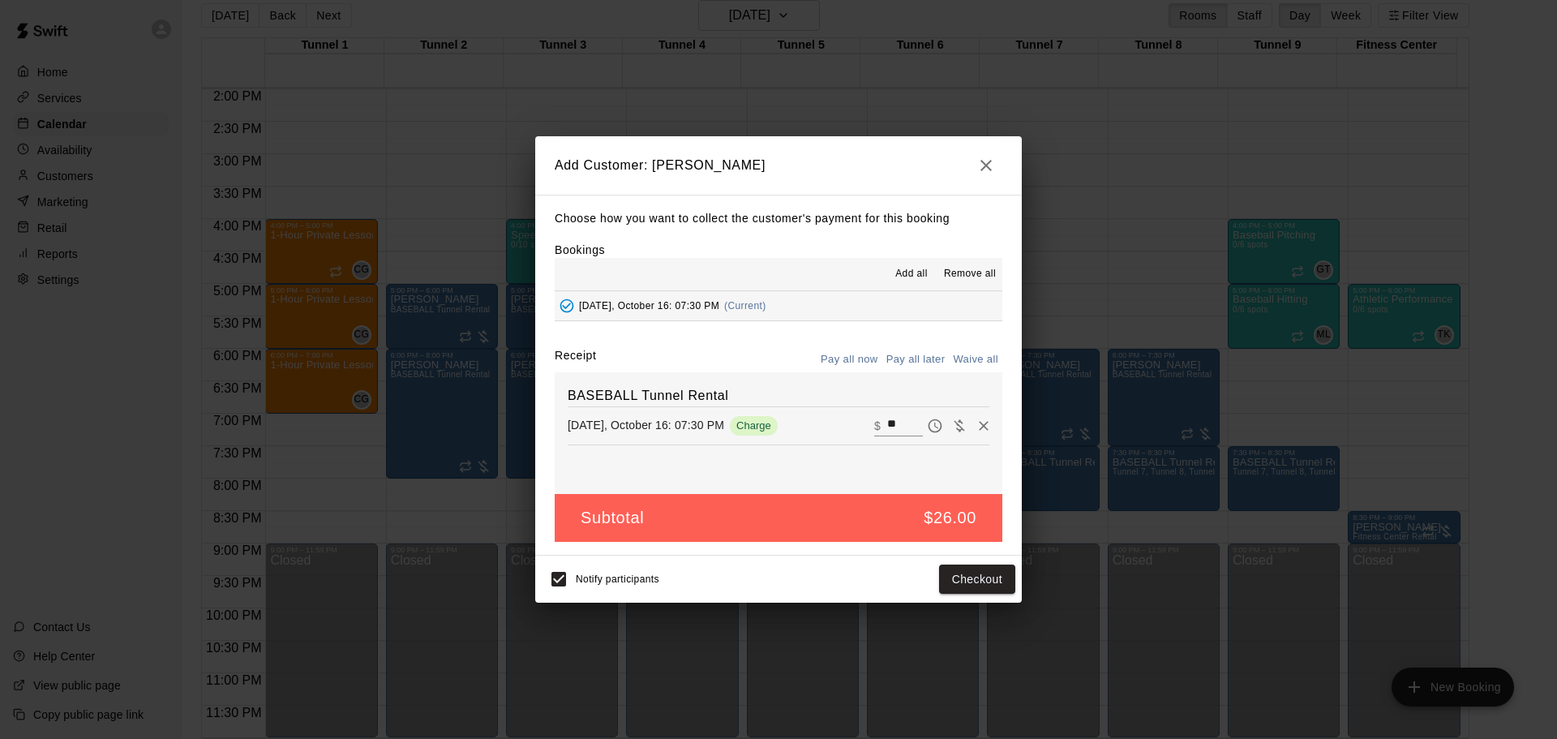
click at [938, 358] on button "Pay all later" at bounding box center [915, 359] width 67 height 25
click at [963, 582] on button "Add customer" at bounding box center [966, 580] width 100 height 30
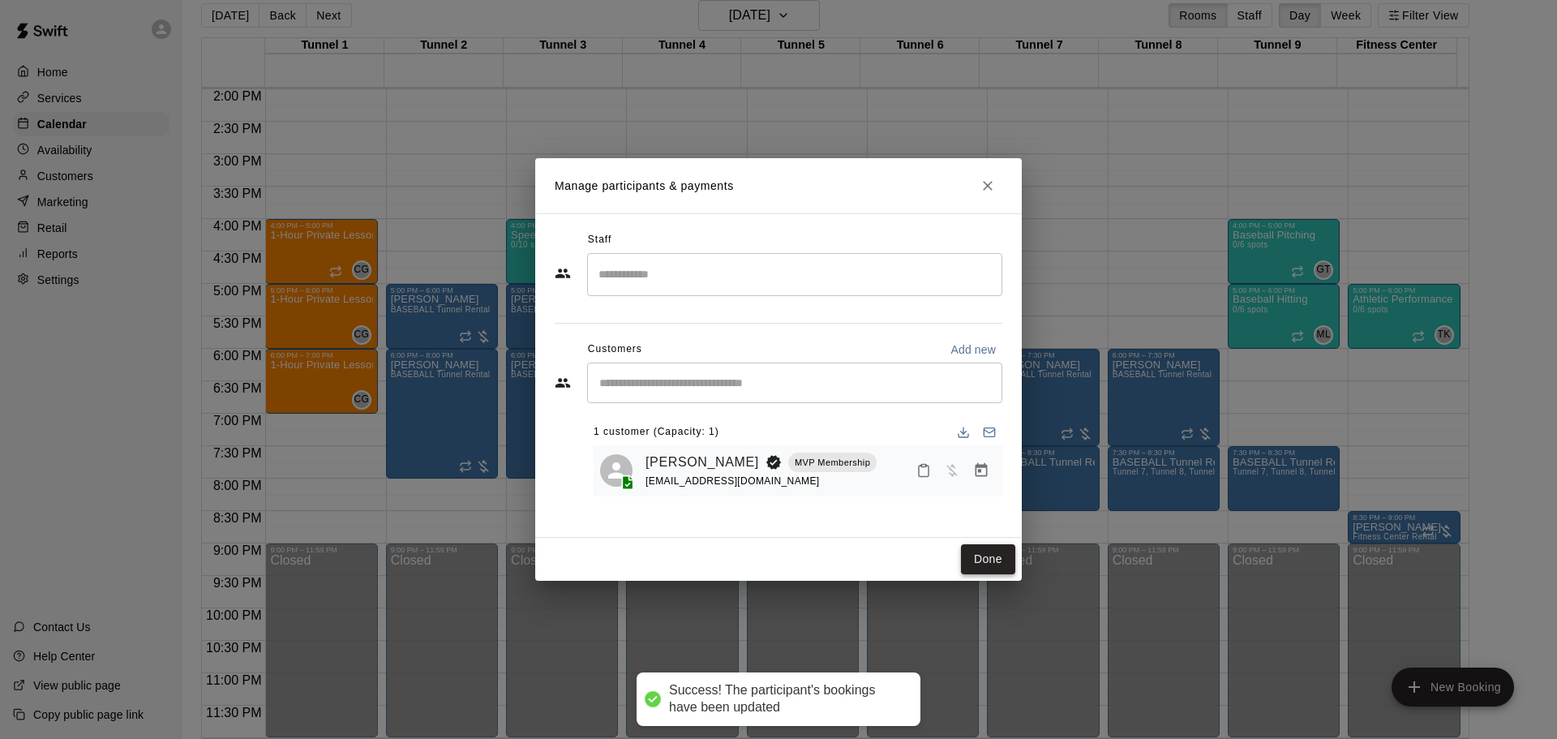
click at [992, 565] on button "Done" at bounding box center [988, 559] width 54 height 30
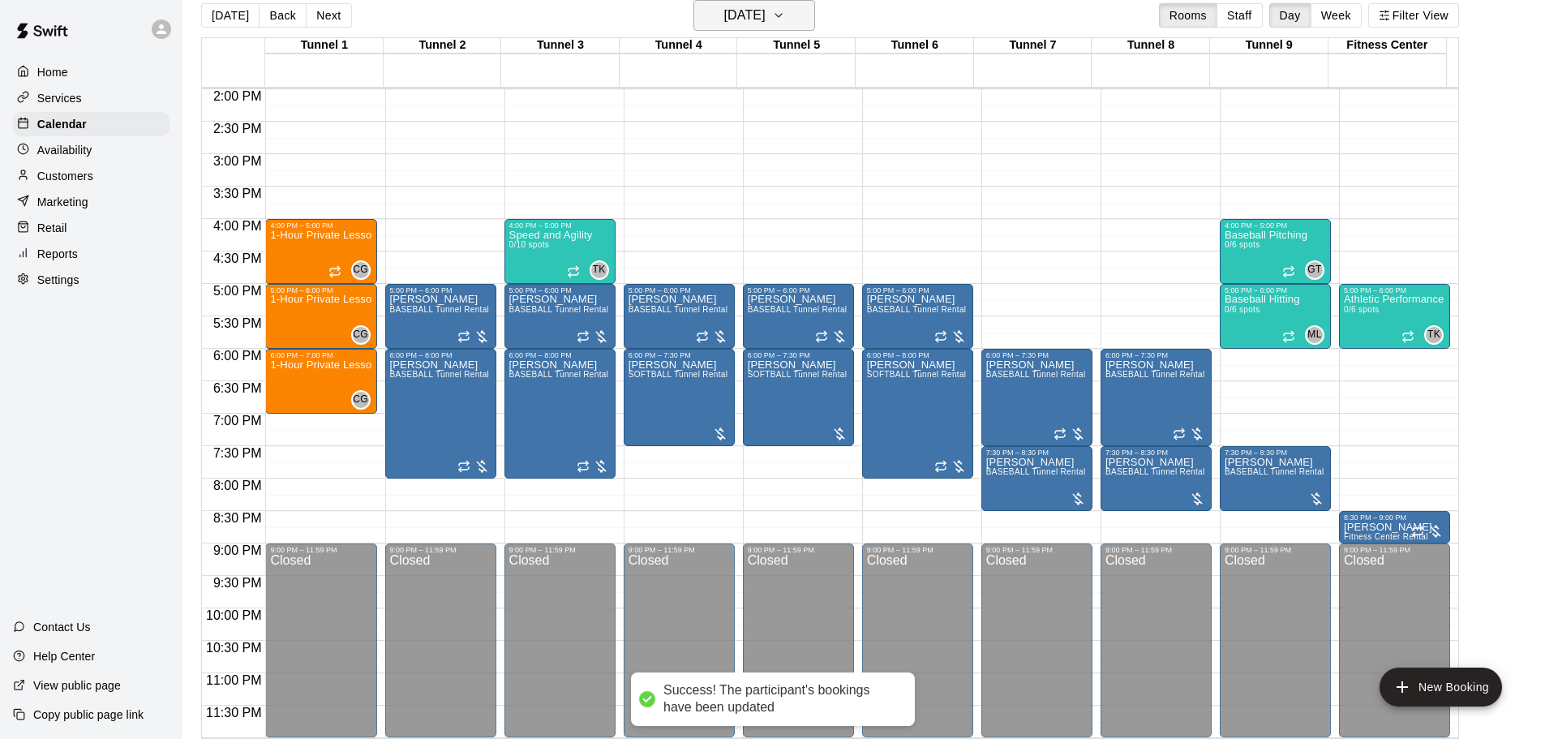
click at [728, 15] on h6 "Thursday Oct 16" at bounding box center [744, 15] width 41 height 23
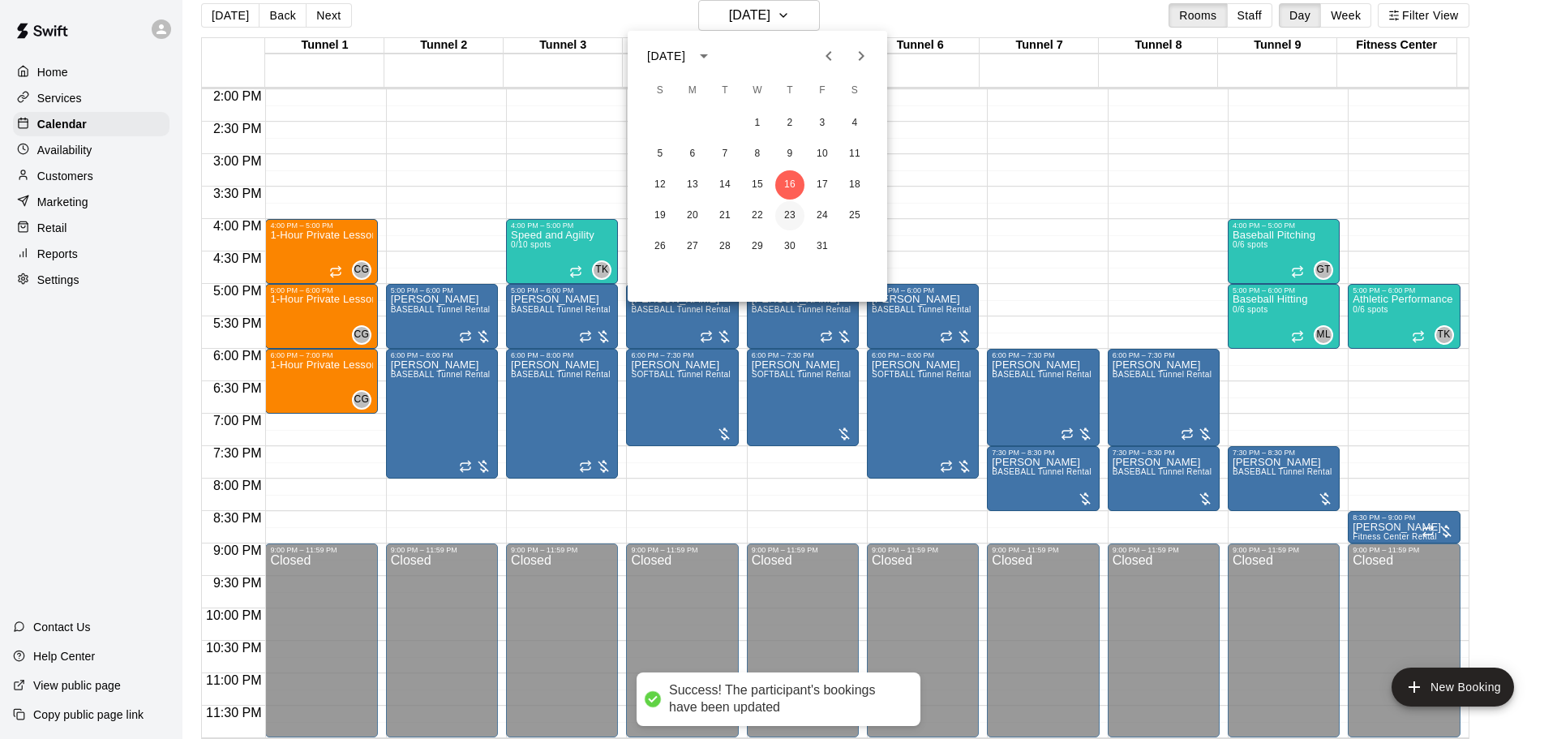
click at [789, 213] on button "23" at bounding box center [789, 215] width 29 height 29
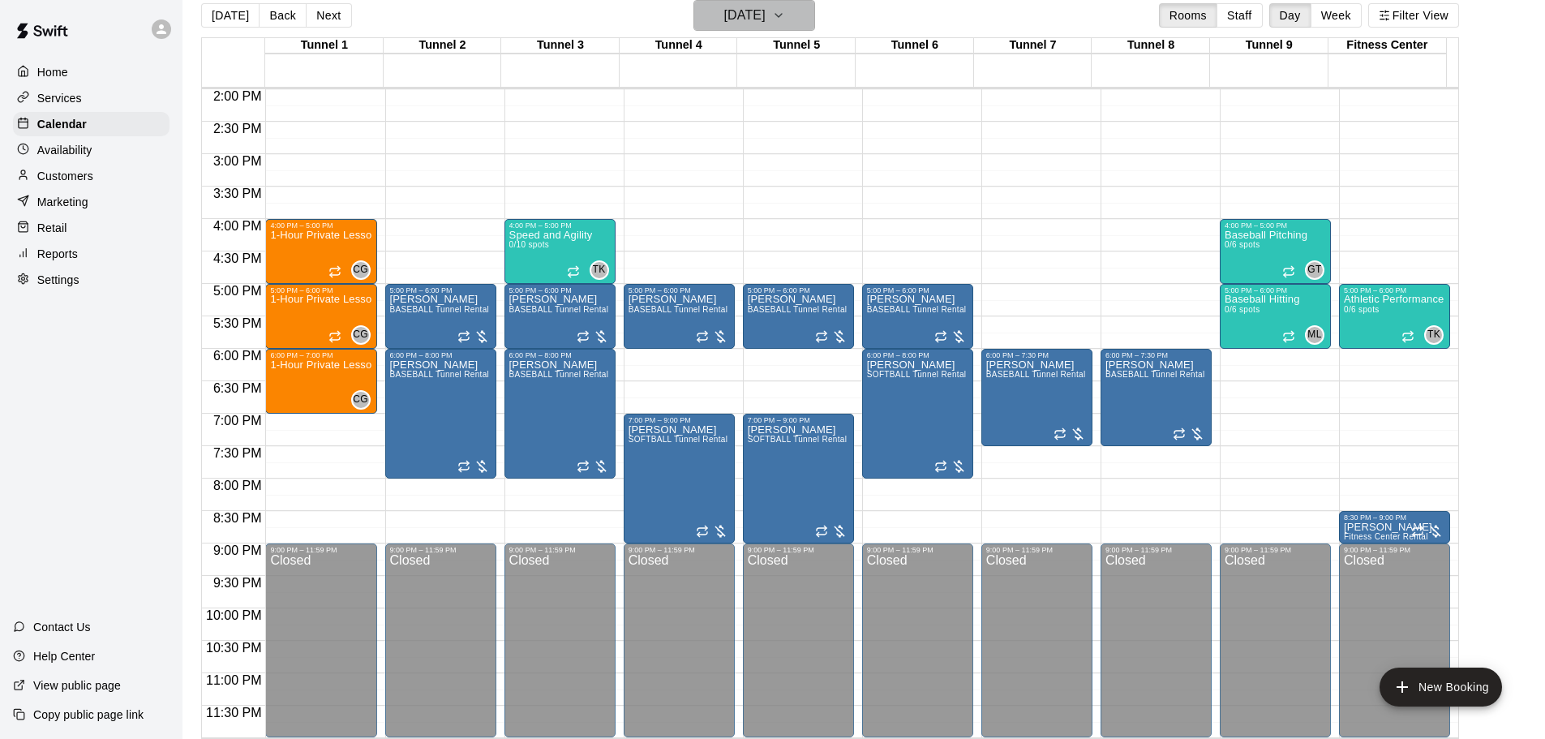
click at [751, 26] on h6 "Thursday Oct 23" at bounding box center [744, 15] width 41 height 23
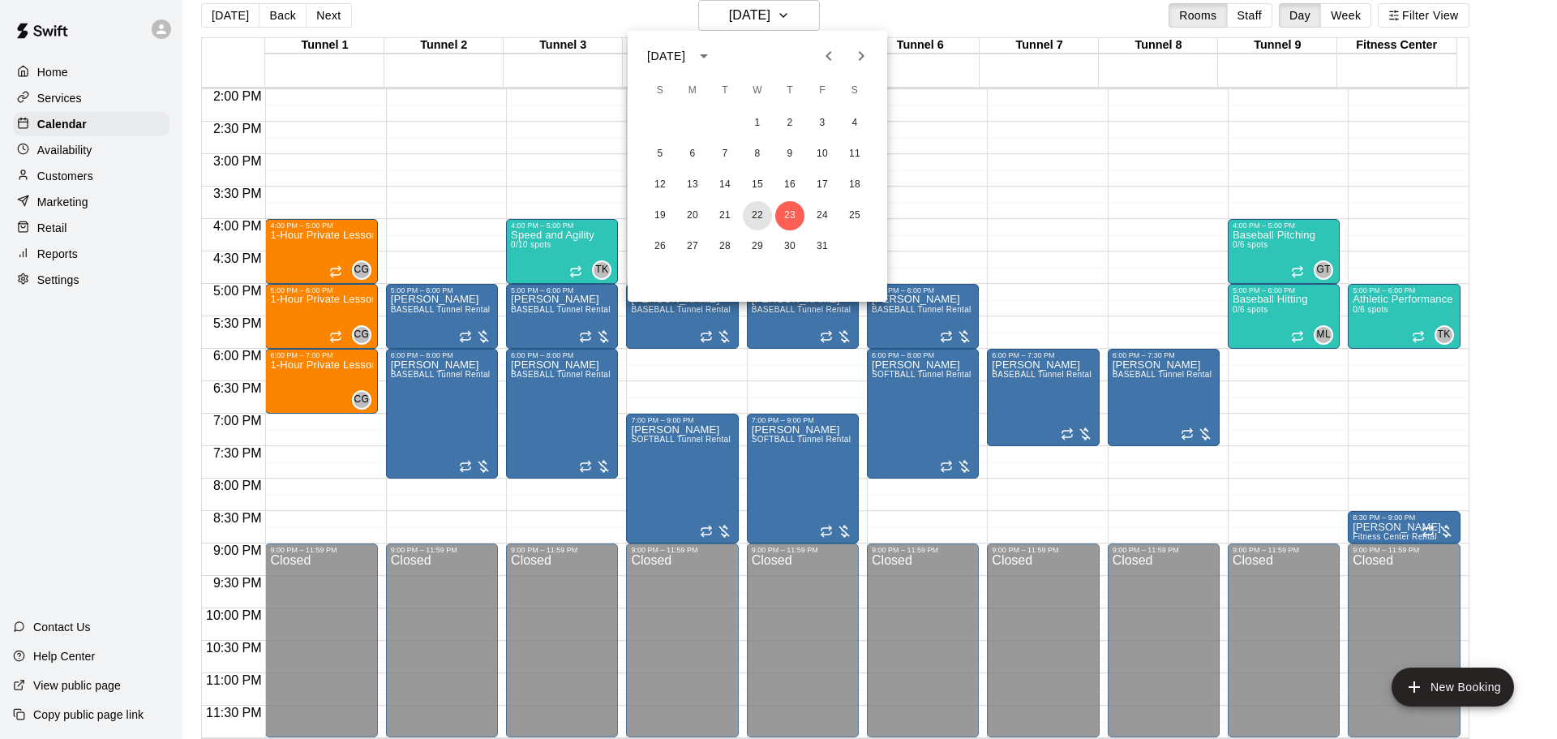
click at [763, 221] on button "22" at bounding box center [757, 215] width 29 height 29
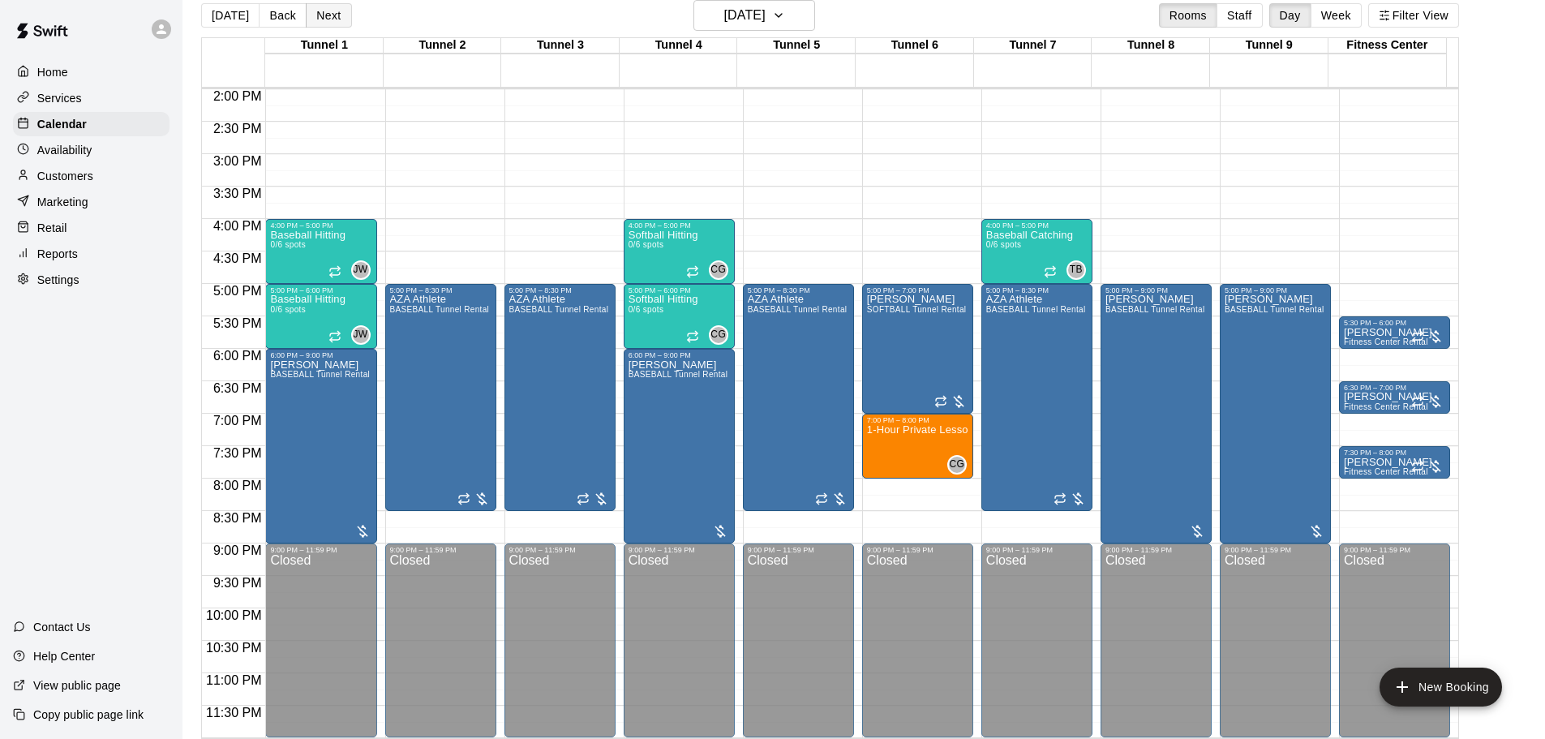
click at [322, 14] on button "Next" at bounding box center [328, 15] width 45 height 24
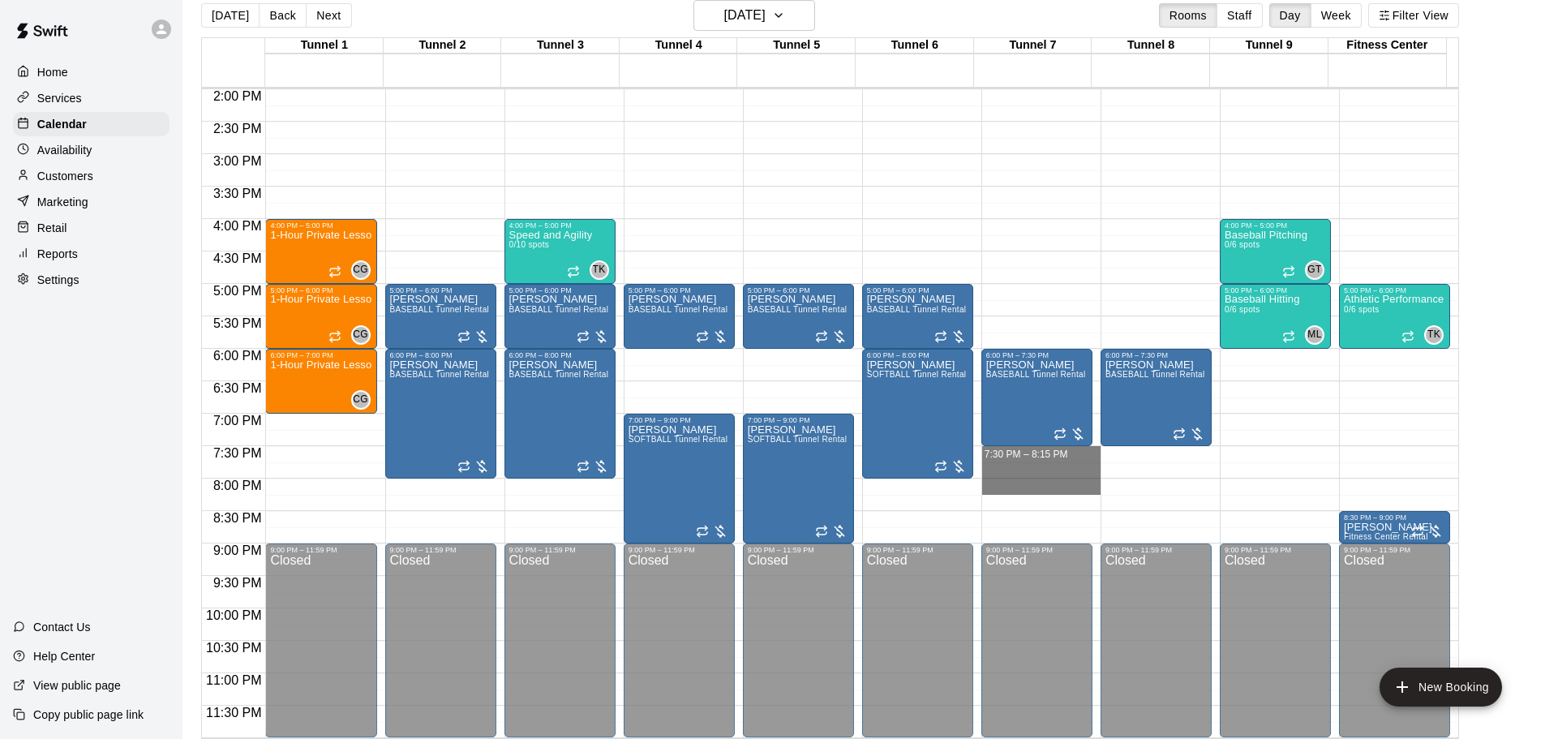
drag, startPoint x: 1056, startPoint y: 453, endPoint x: 1058, endPoint y: 498, distance: 44.6
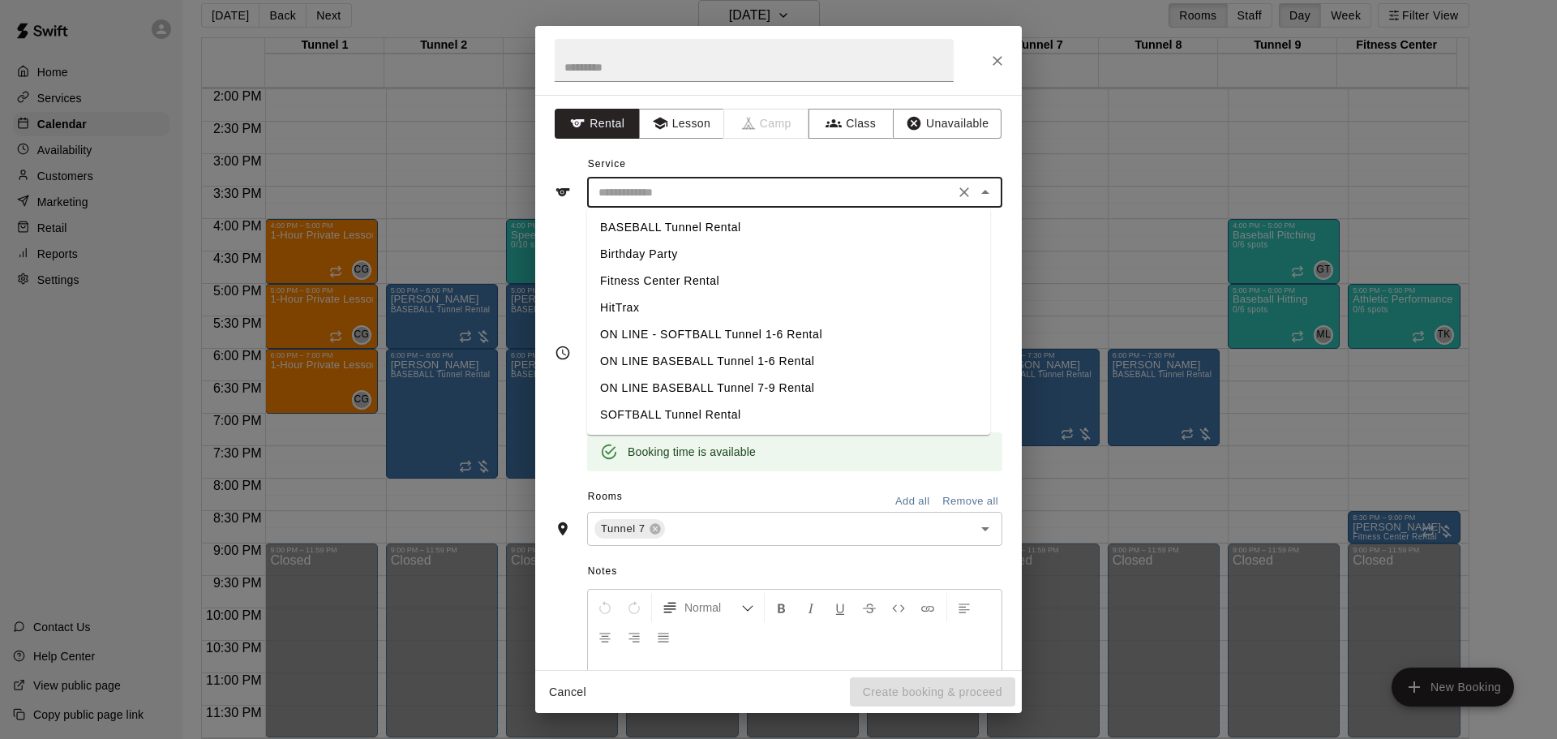
click at [707, 191] on input "text" at bounding box center [771, 192] width 358 height 20
click at [661, 209] on ul "BASEBALL Tunnel Rental Birthday Party Fitness Center Rental HitTrax ON LINE - S…" at bounding box center [788, 321] width 403 height 227
click at [668, 225] on li "BASEBALL Tunnel Rental" at bounding box center [788, 227] width 403 height 27
type input "**********"
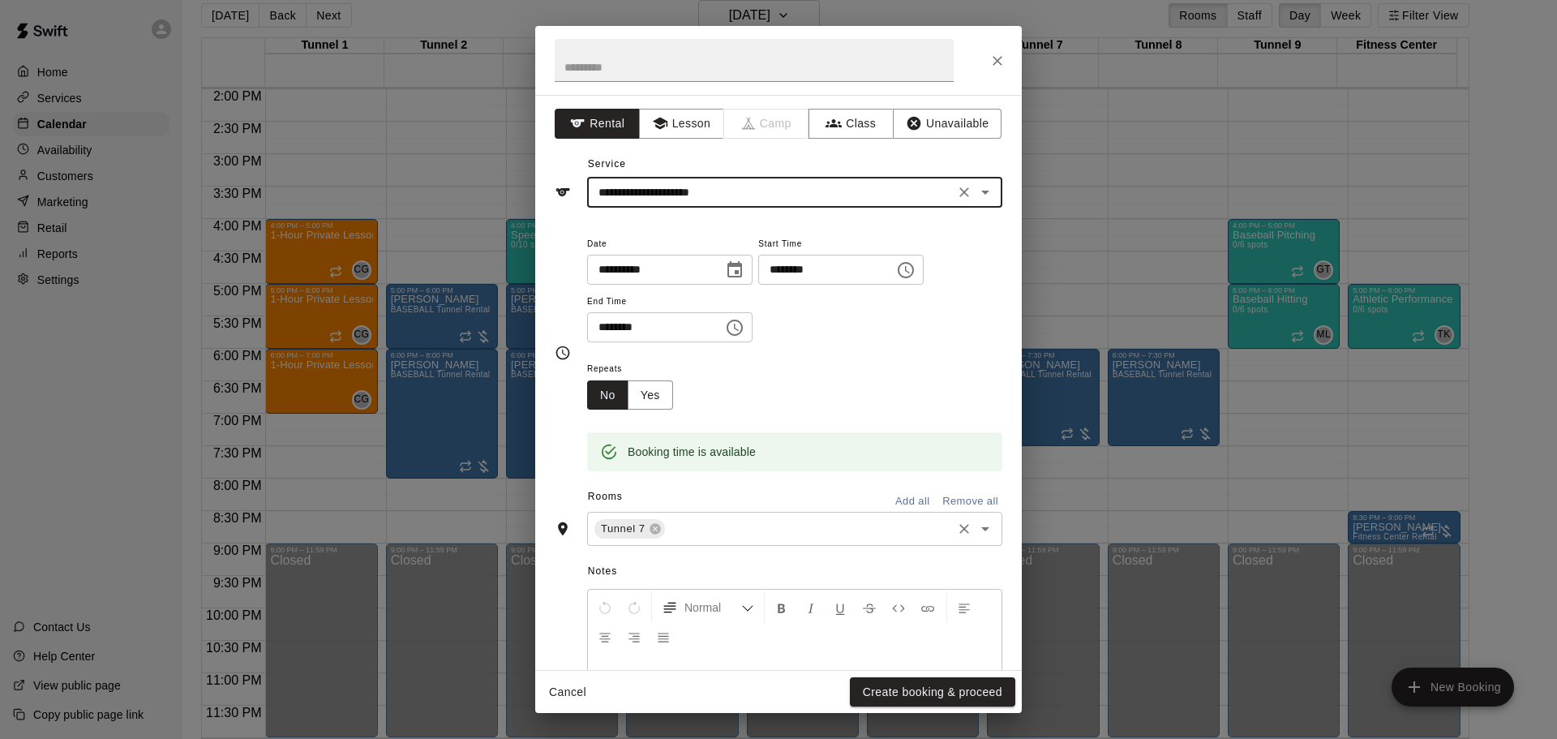
click at [688, 525] on input "text" at bounding box center [809, 529] width 282 height 20
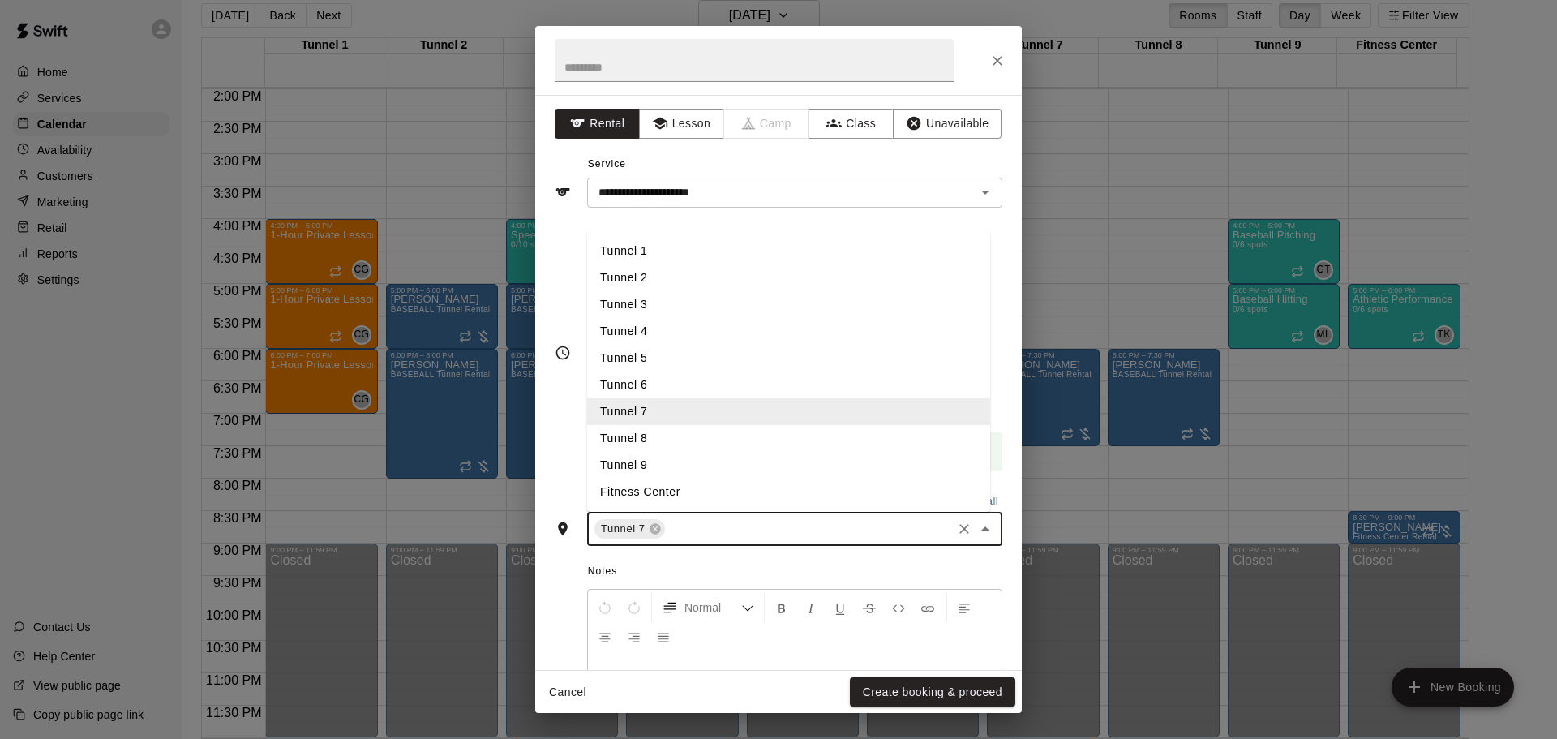
click at [678, 436] on li "Tunnel 8" at bounding box center [788, 438] width 403 height 27
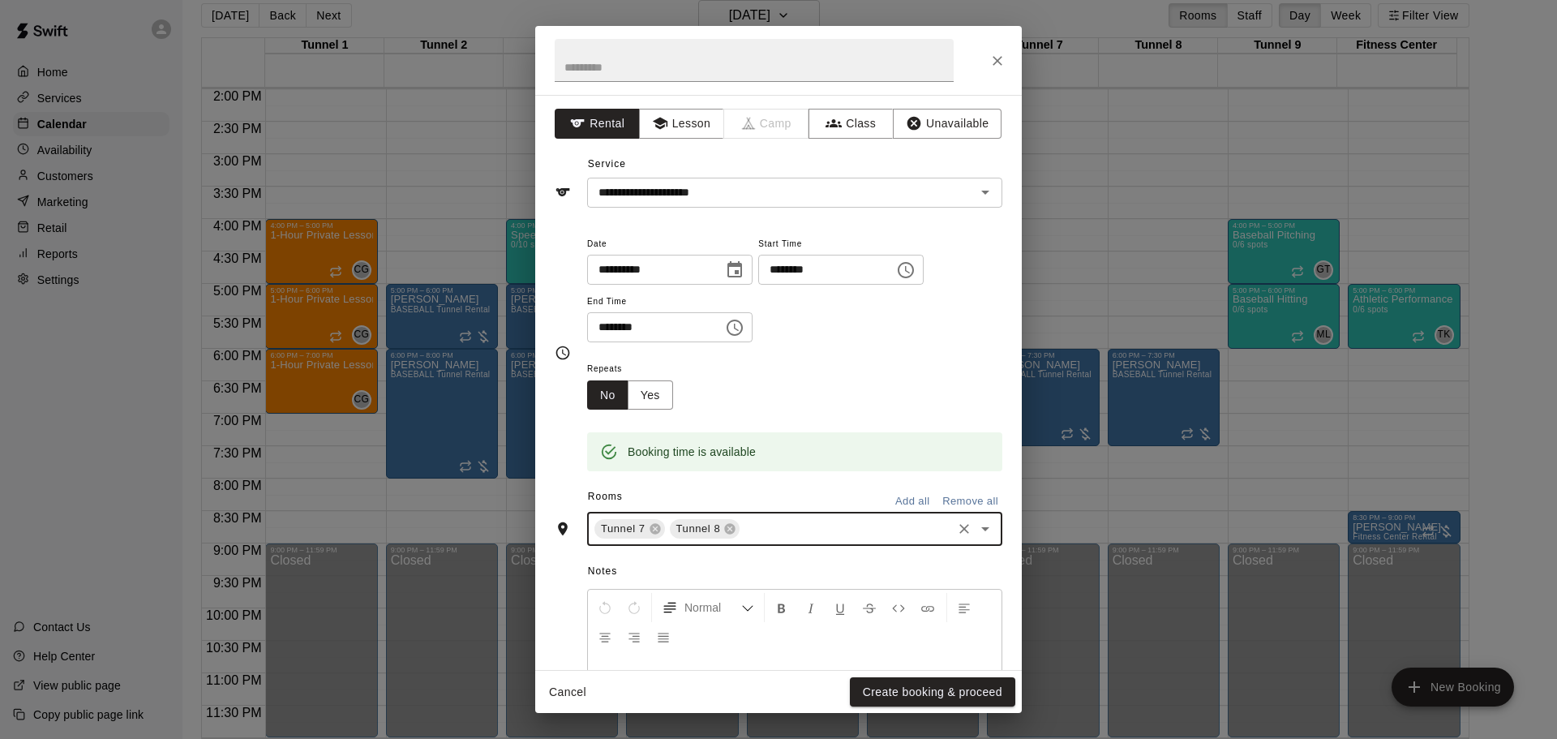
click at [761, 520] on input "text" at bounding box center [846, 529] width 208 height 20
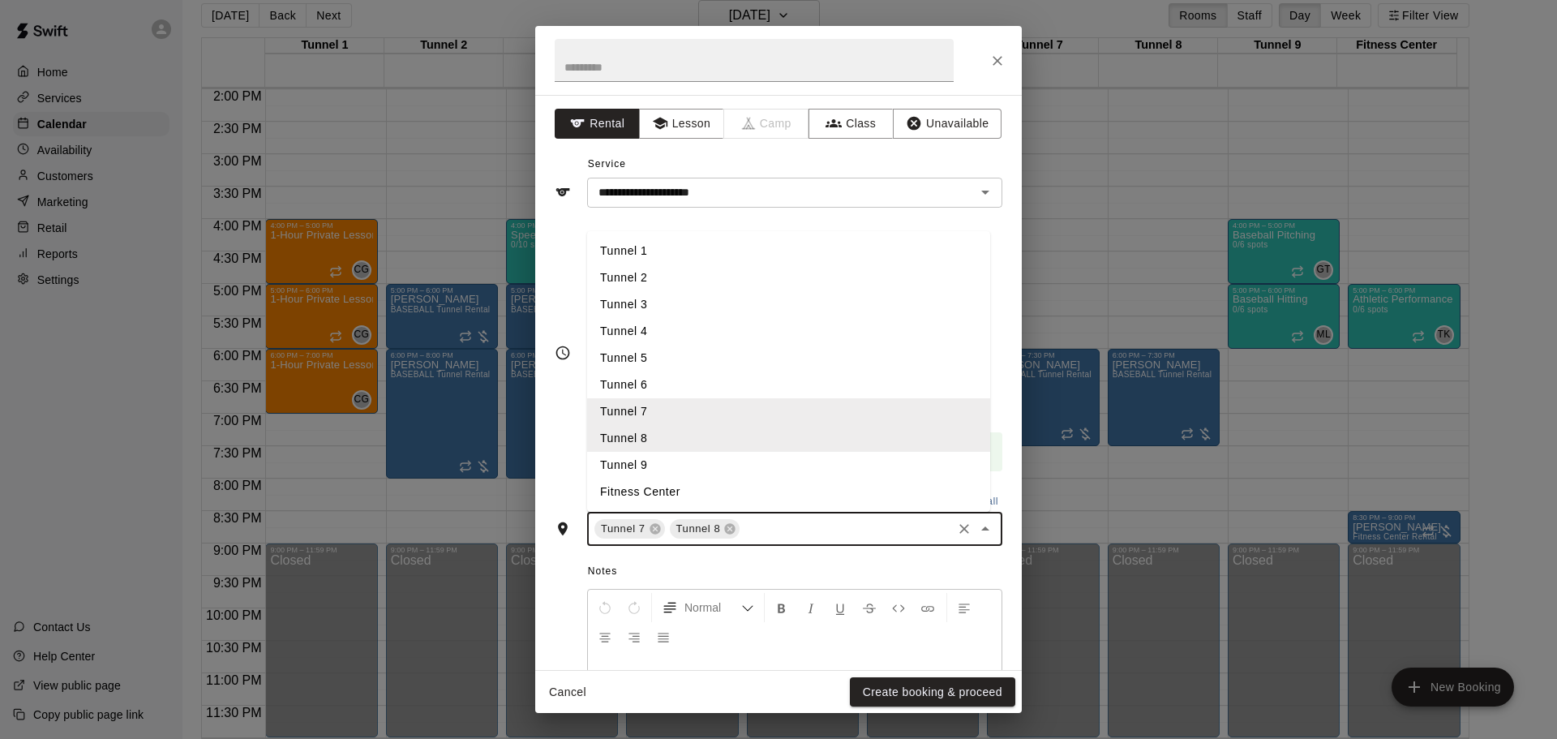
click at [729, 470] on li "Tunnel 9" at bounding box center [788, 465] width 403 height 27
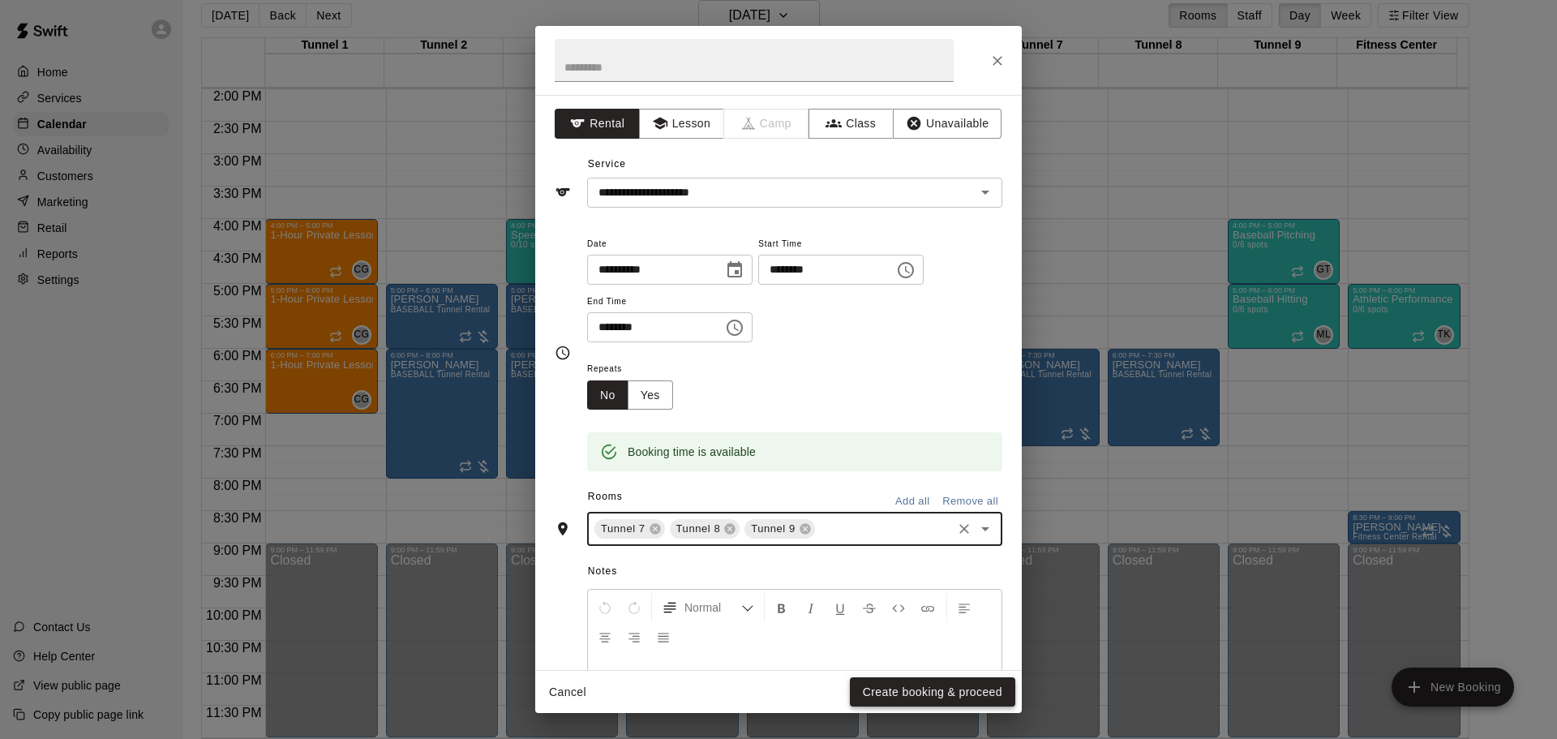
click at [899, 691] on button "Create booking & proceed" at bounding box center [932, 692] width 165 height 30
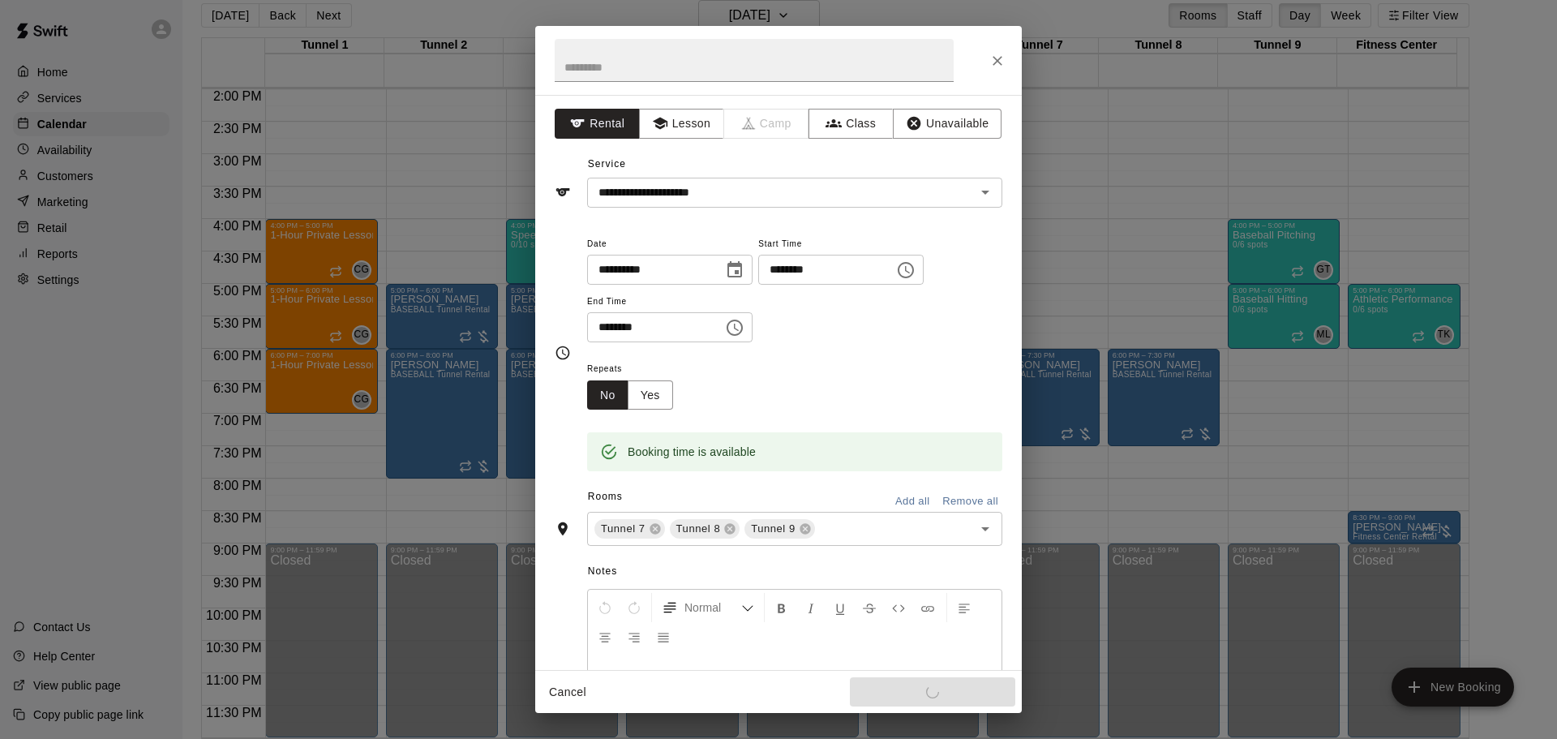
click at [954, 430] on div "Booking time is available" at bounding box center [794, 441] width 415 height 62
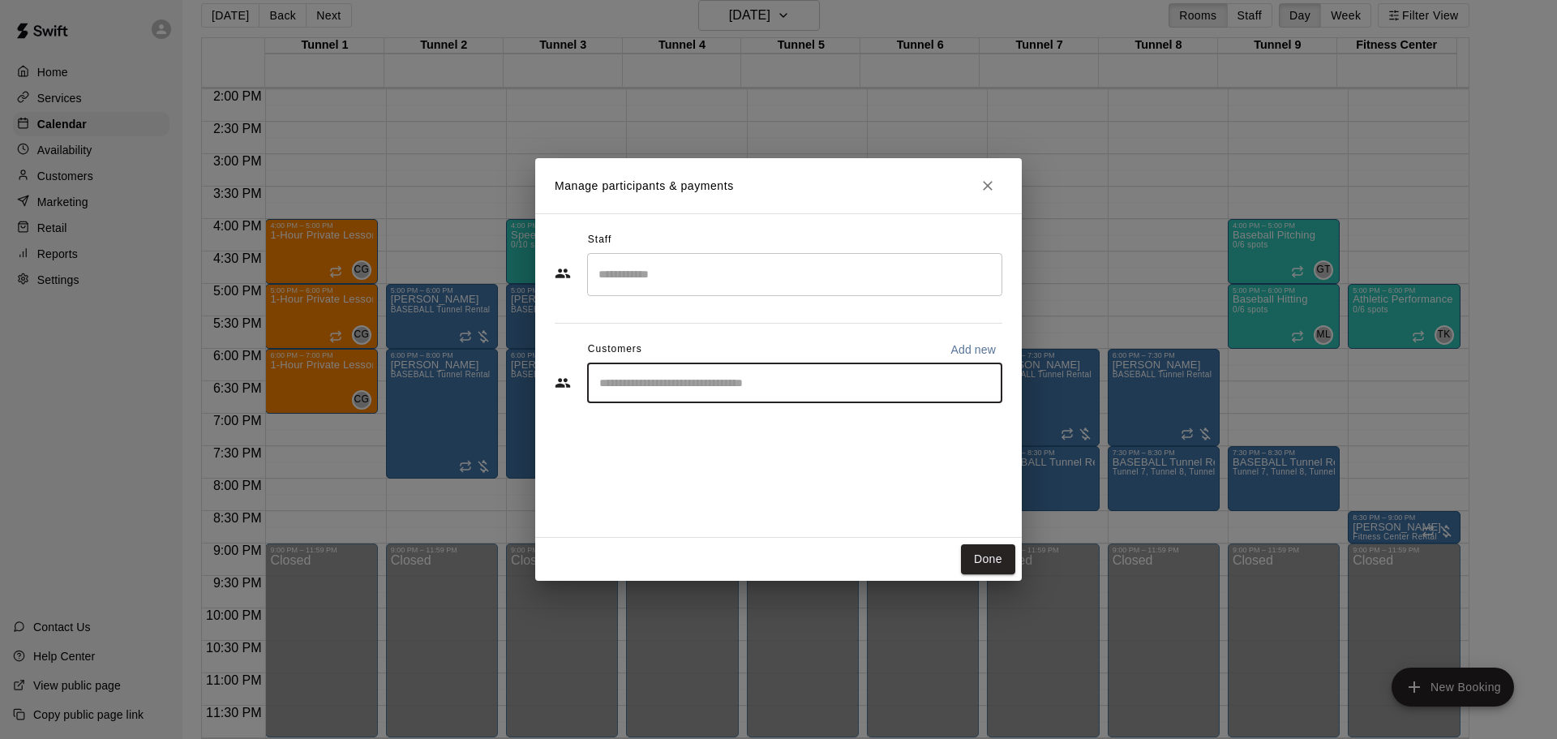
click at [739, 384] on input "Start typing to search customers..." at bounding box center [795, 383] width 401 height 16
type input "***"
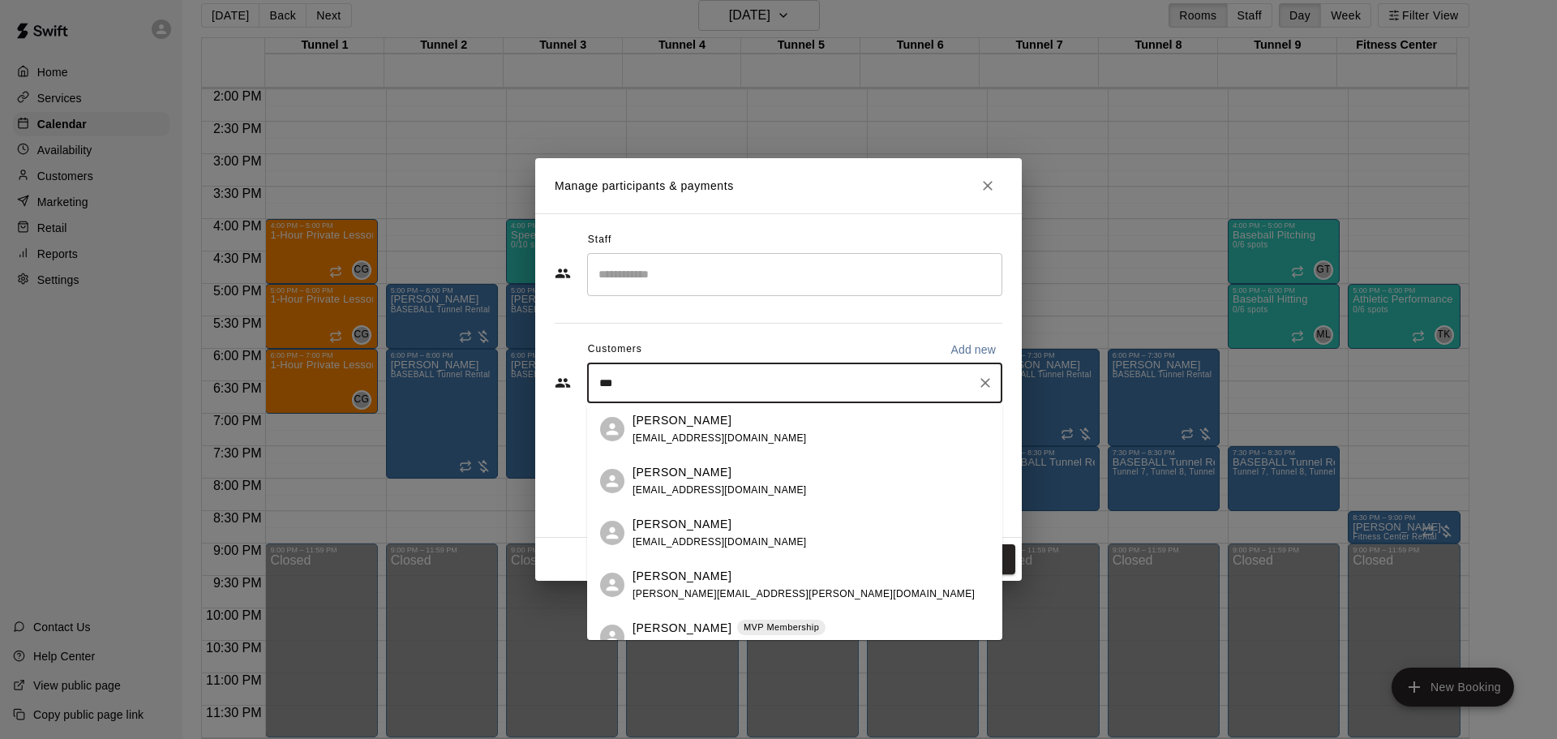
click at [755, 618] on div "Ed Kus MVP Membership edjkus@gmail.com" at bounding box center [794, 637] width 415 height 52
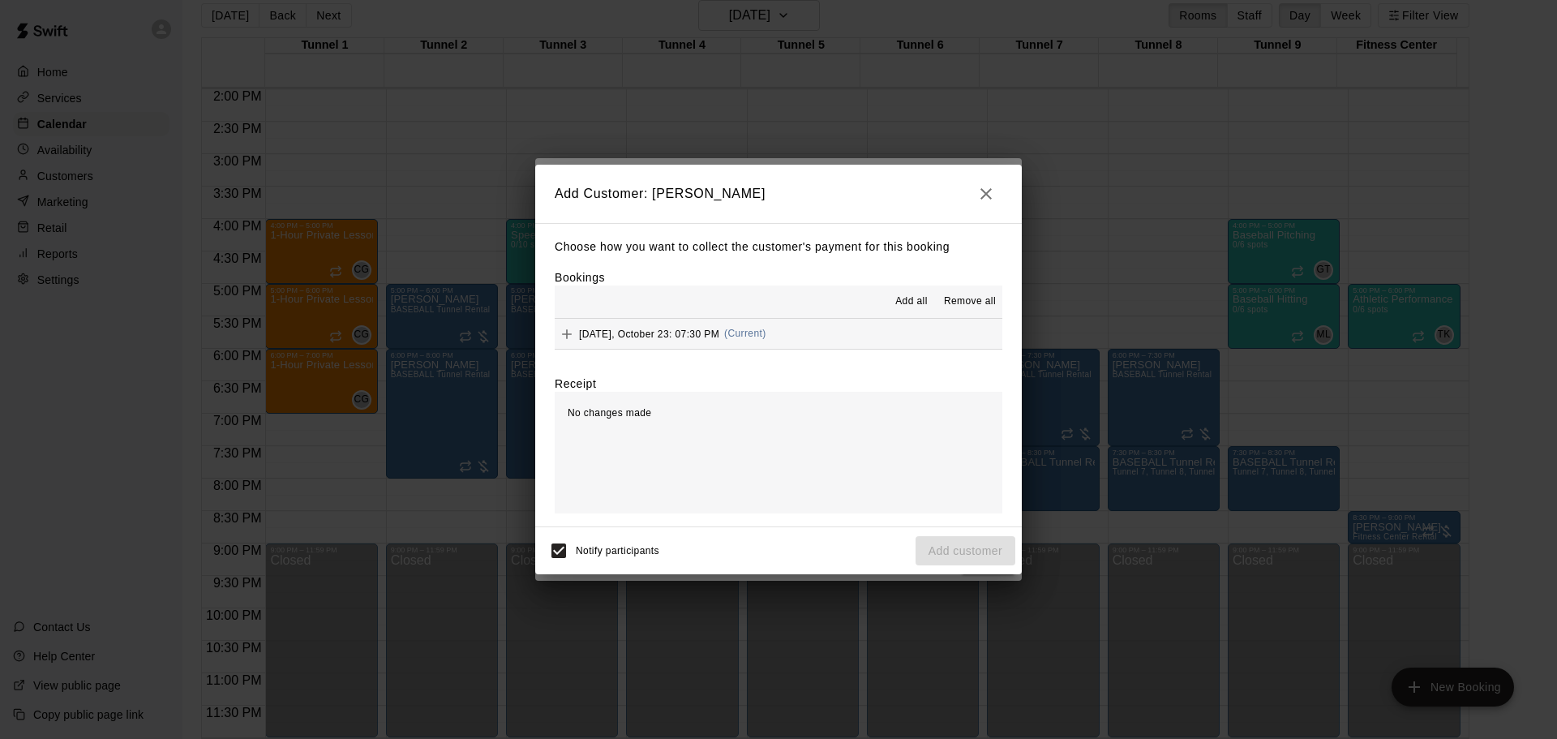
click at [721, 349] on button "Thursday, October 23: 07:30 PM (Current)" at bounding box center [779, 334] width 448 height 30
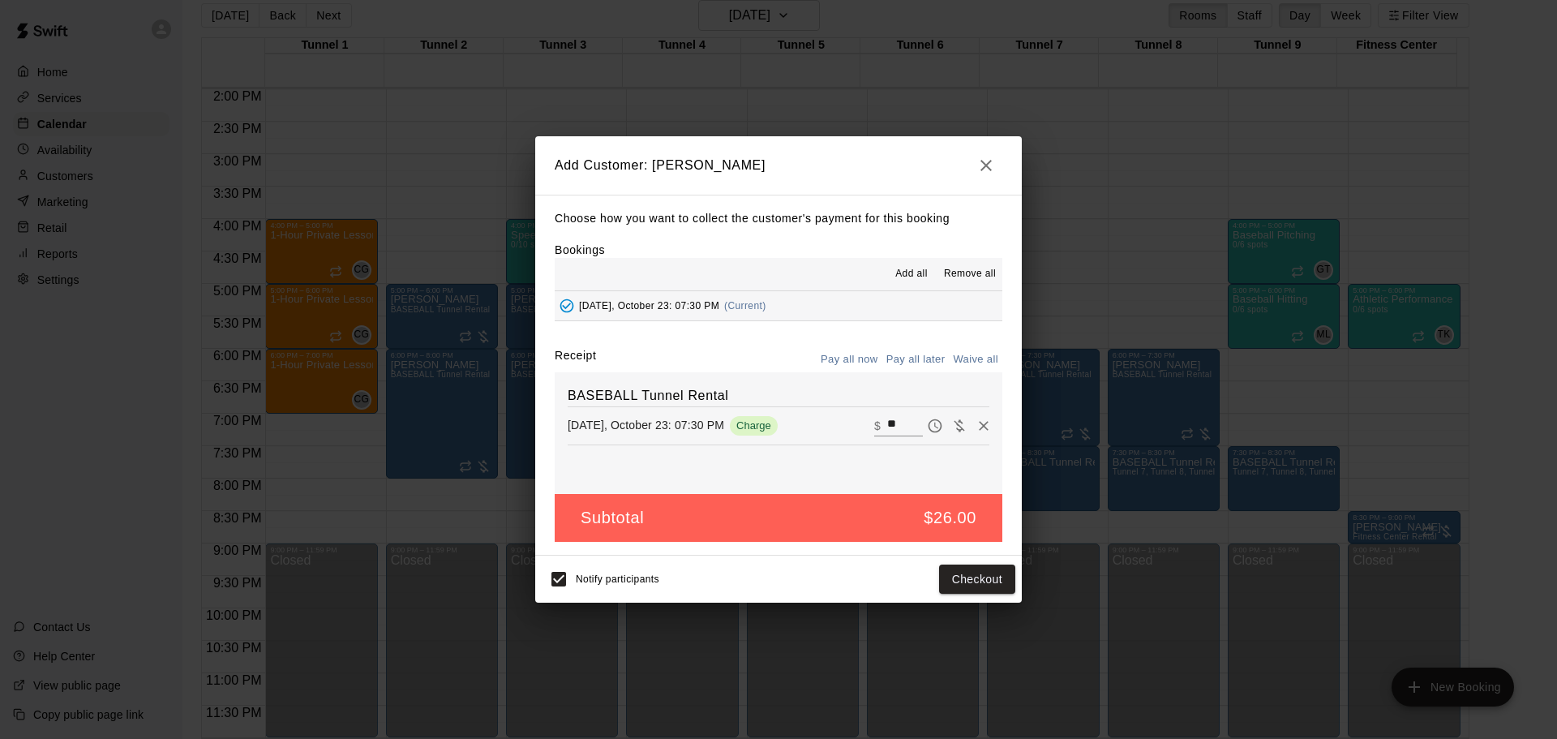
click at [916, 363] on button "Pay all later" at bounding box center [915, 359] width 67 height 25
click at [987, 579] on button "Add customer" at bounding box center [966, 580] width 100 height 30
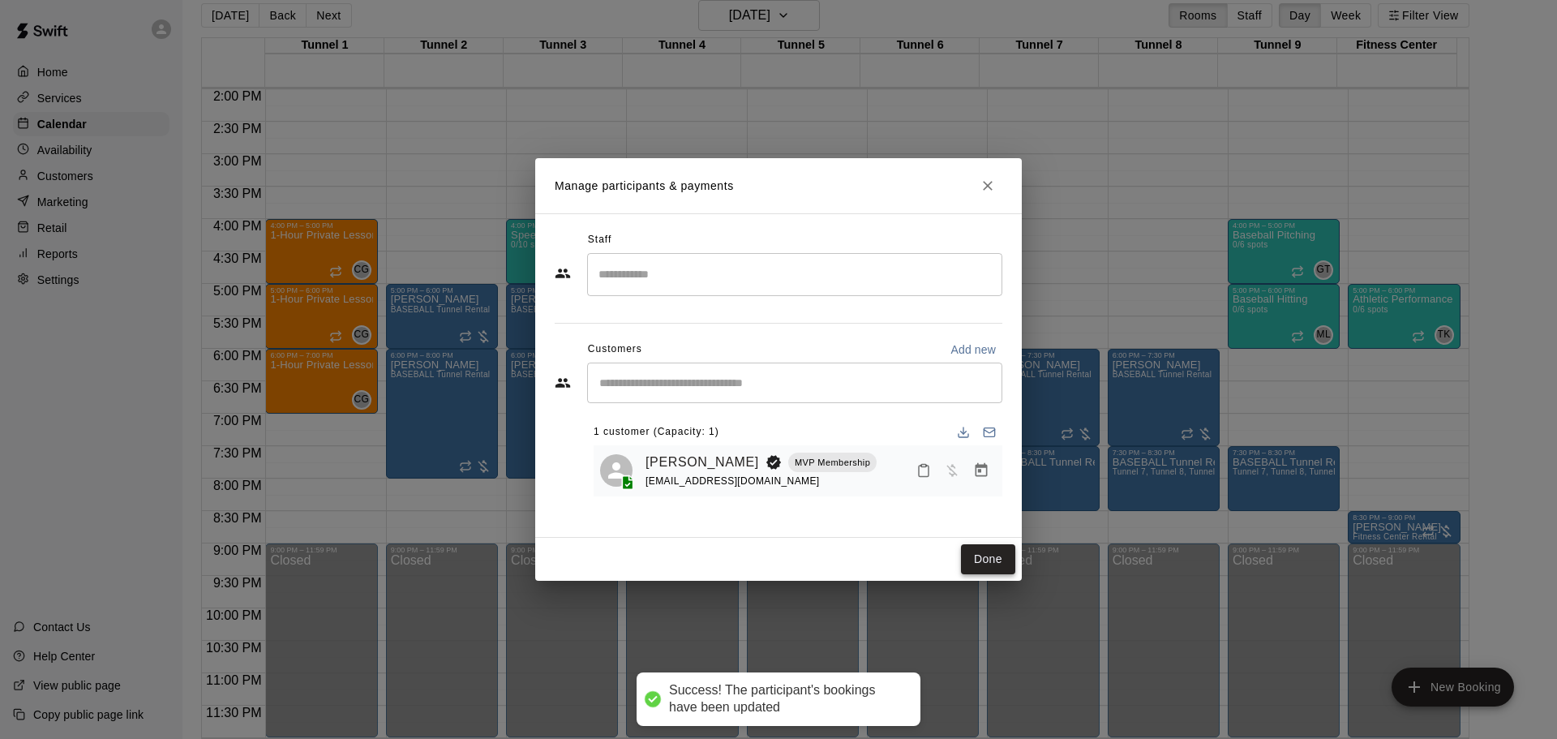
click at [990, 545] on button "Done" at bounding box center [988, 559] width 54 height 30
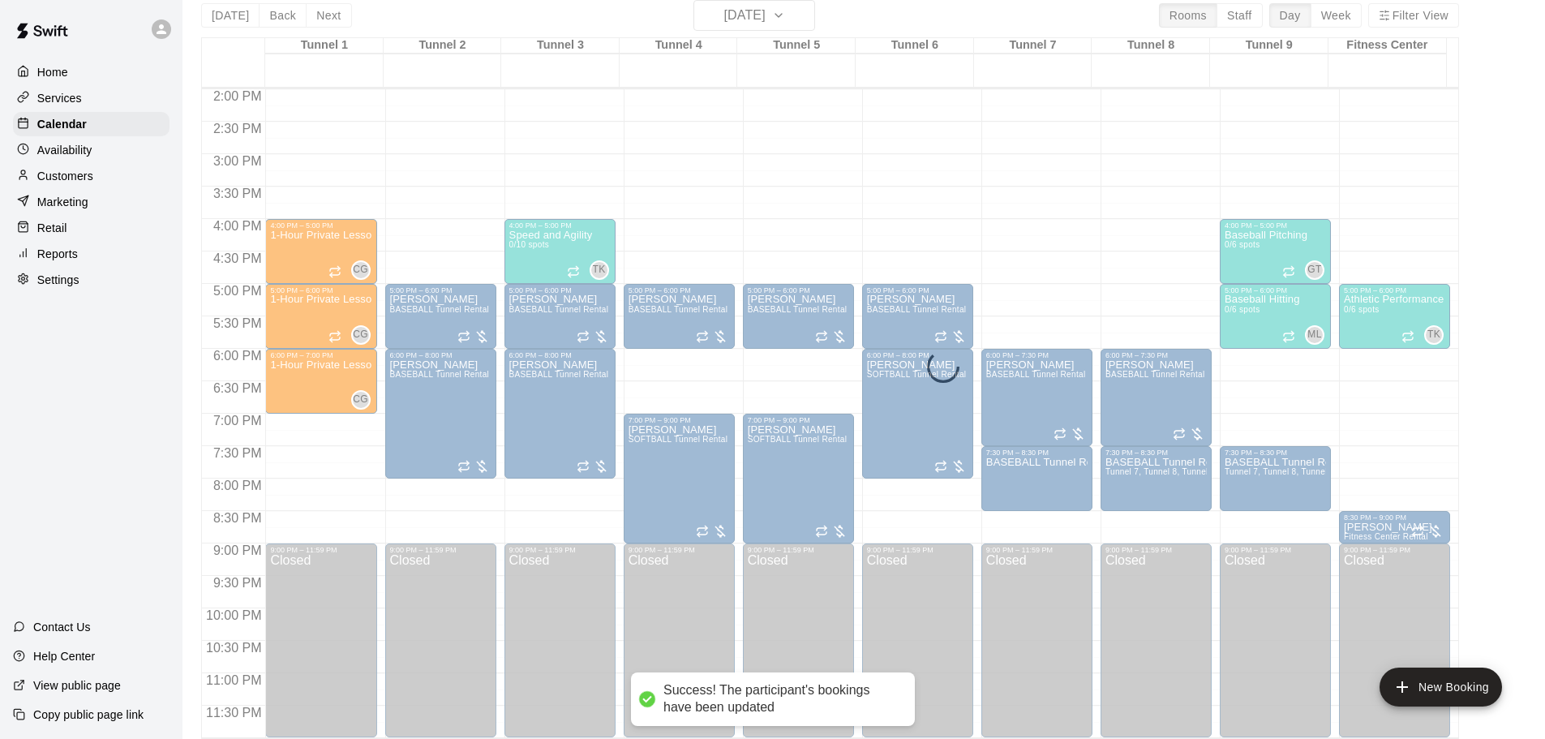
click at [755, 16] on div "Today Back Next Thursday Oct 23 Rooms Staff Day Week Filter View Tunnel 1 23 Th…" at bounding box center [830, 369] width 1258 height 739
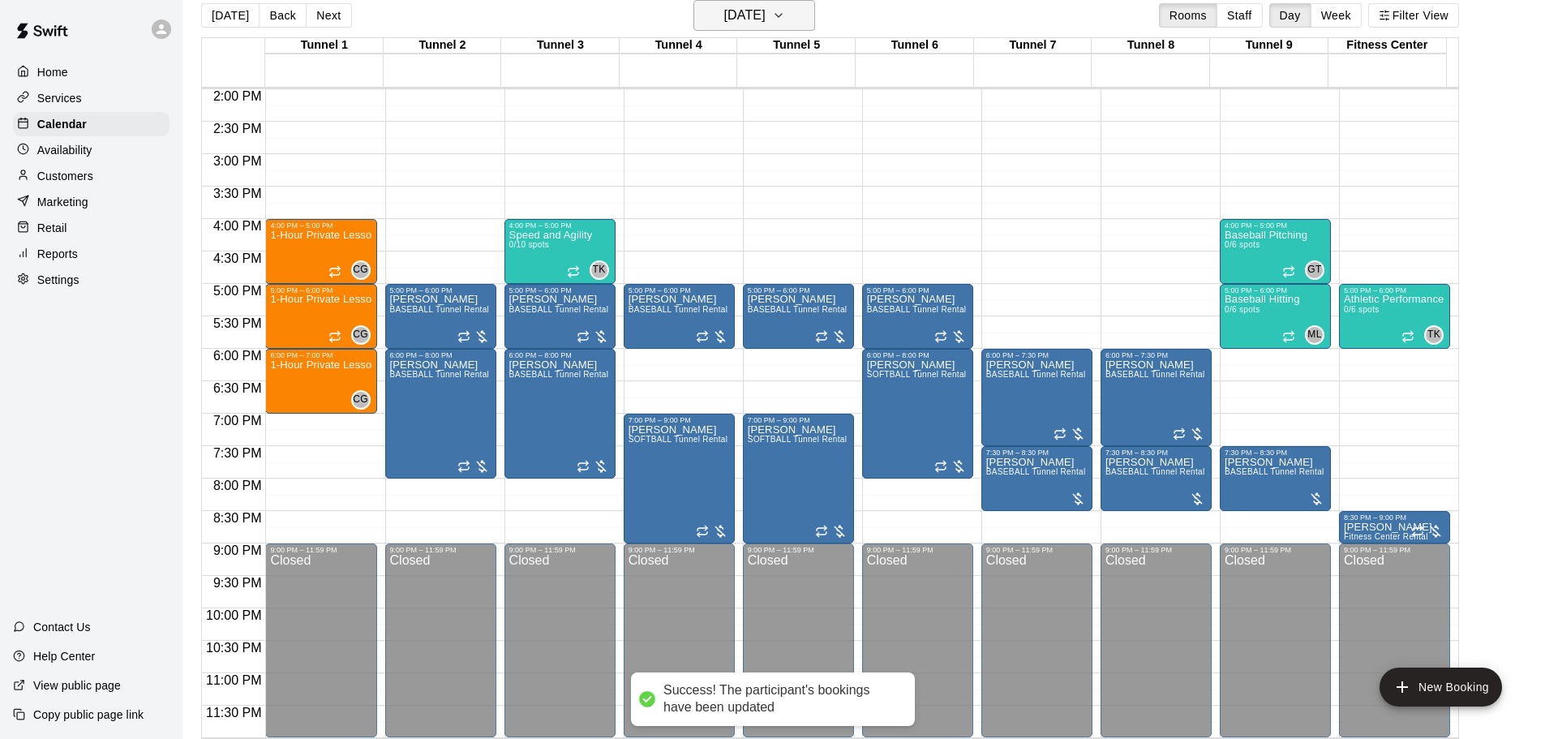
click at [766, 17] on h6 "Thursday Oct 23" at bounding box center [744, 15] width 41 height 23
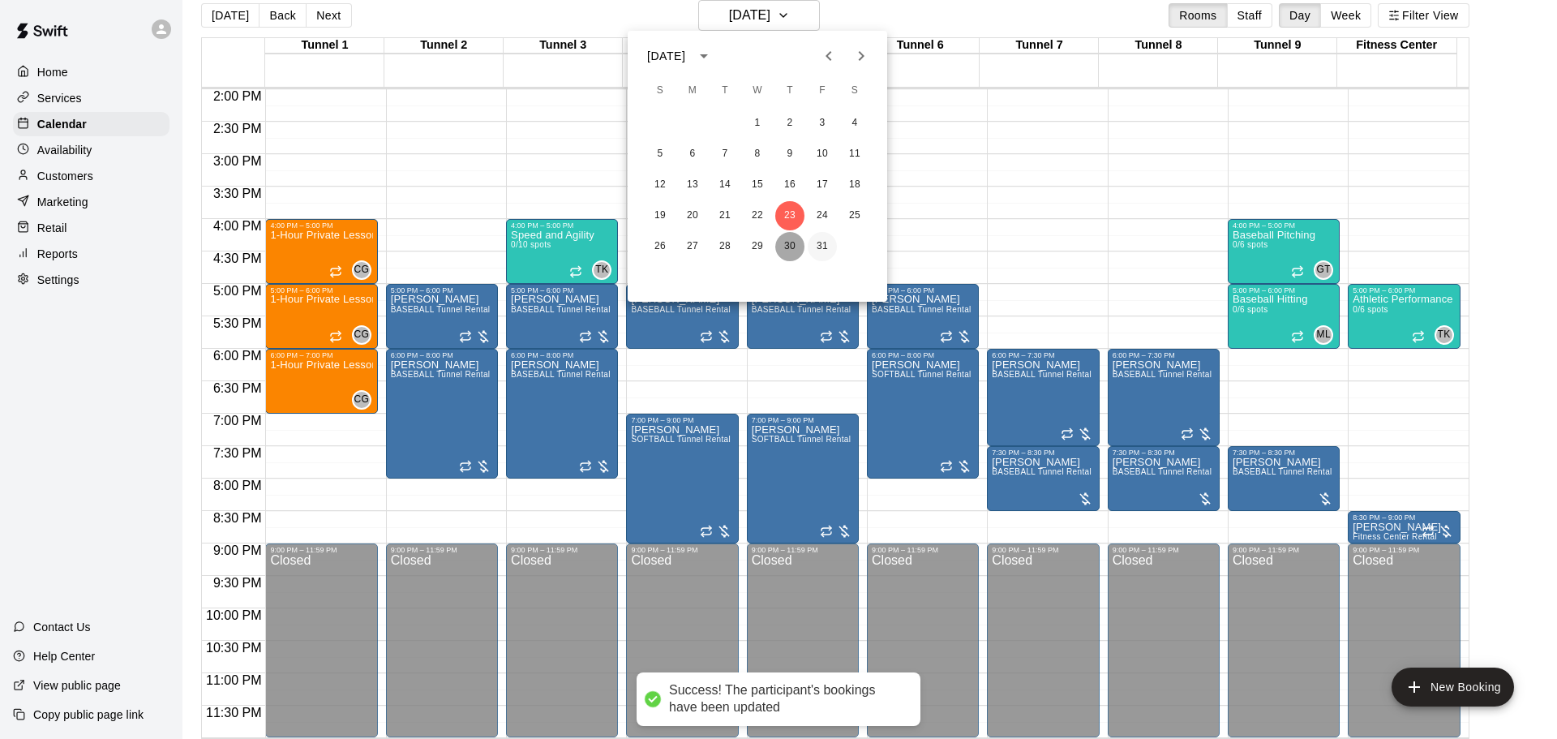
drag, startPoint x: 794, startPoint y: 238, endPoint x: 811, endPoint y: 244, distance: 18.0
click at [793, 238] on button "30" at bounding box center [789, 246] width 29 height 29
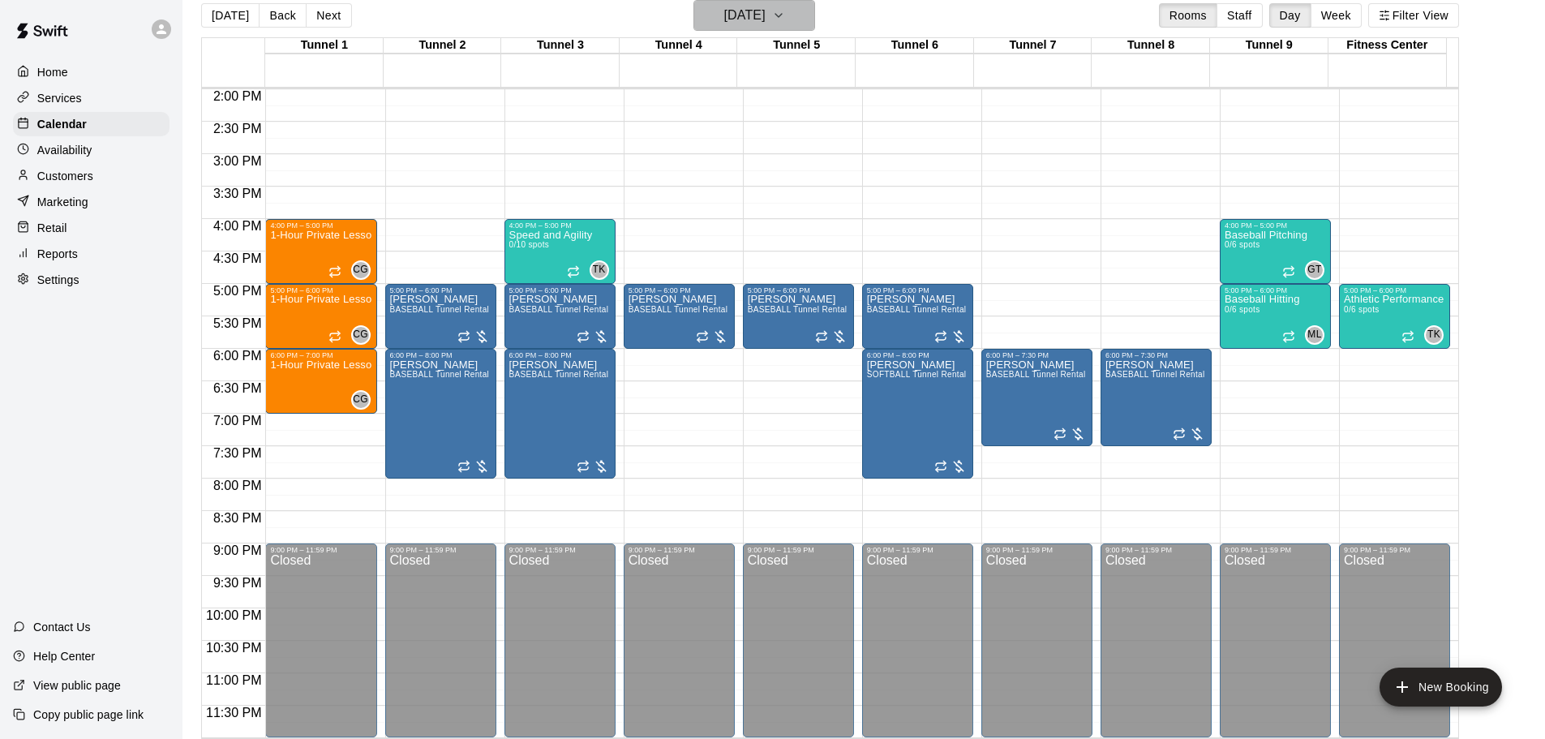
click at [743, 11] on h6 "Thursday Oct 30" at bounding box center [744, 15] width 41 height 23
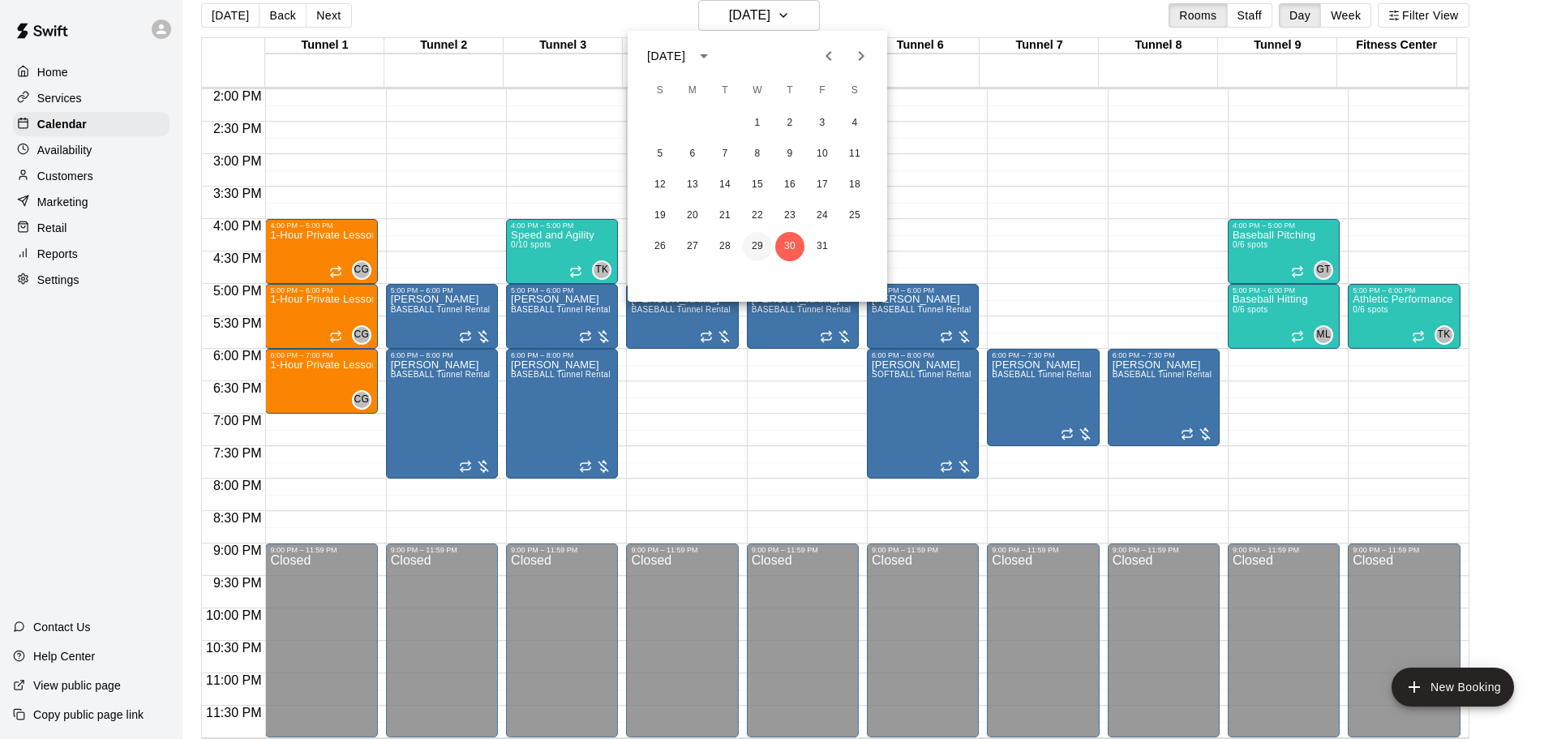
click at [759, 250] on button "29" at bounding box center [757, 246] width 29 height 29
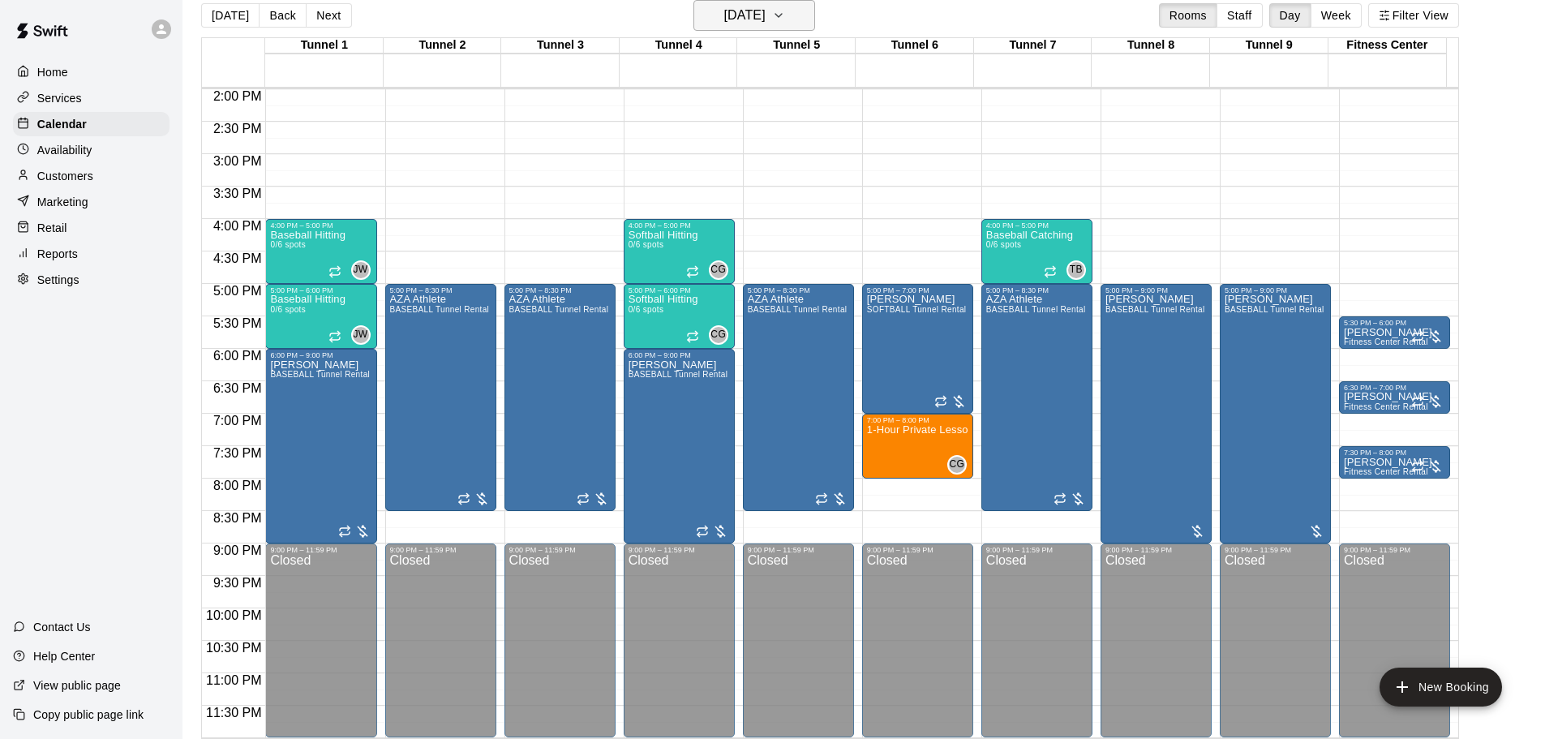
click at [766, 24] on h6 "Wednesday Oct 29" at bounding box center [744, 15] width 41 height 23
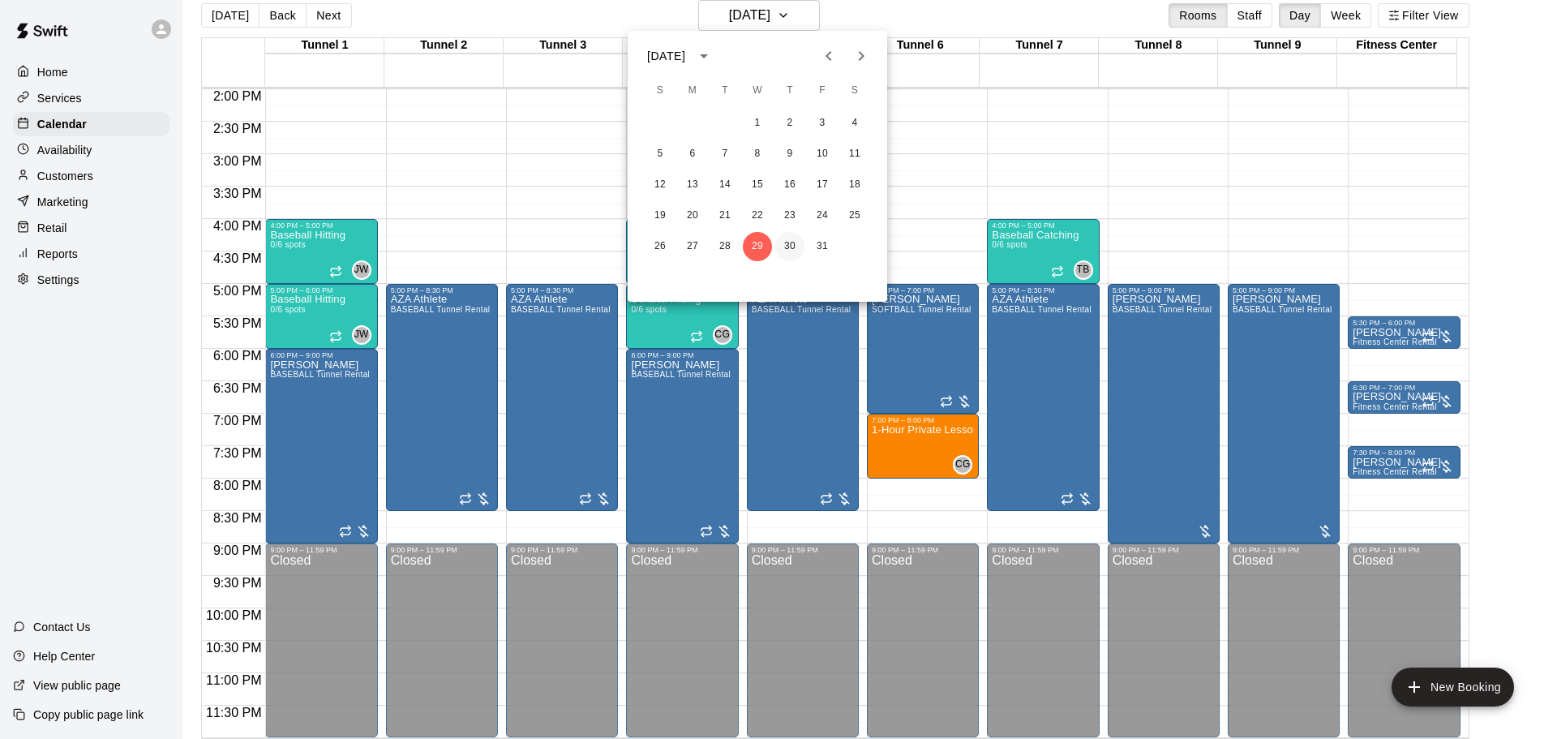
click at [784, 247] on button "30" at bounding box center [789, 246] width 29 height 29
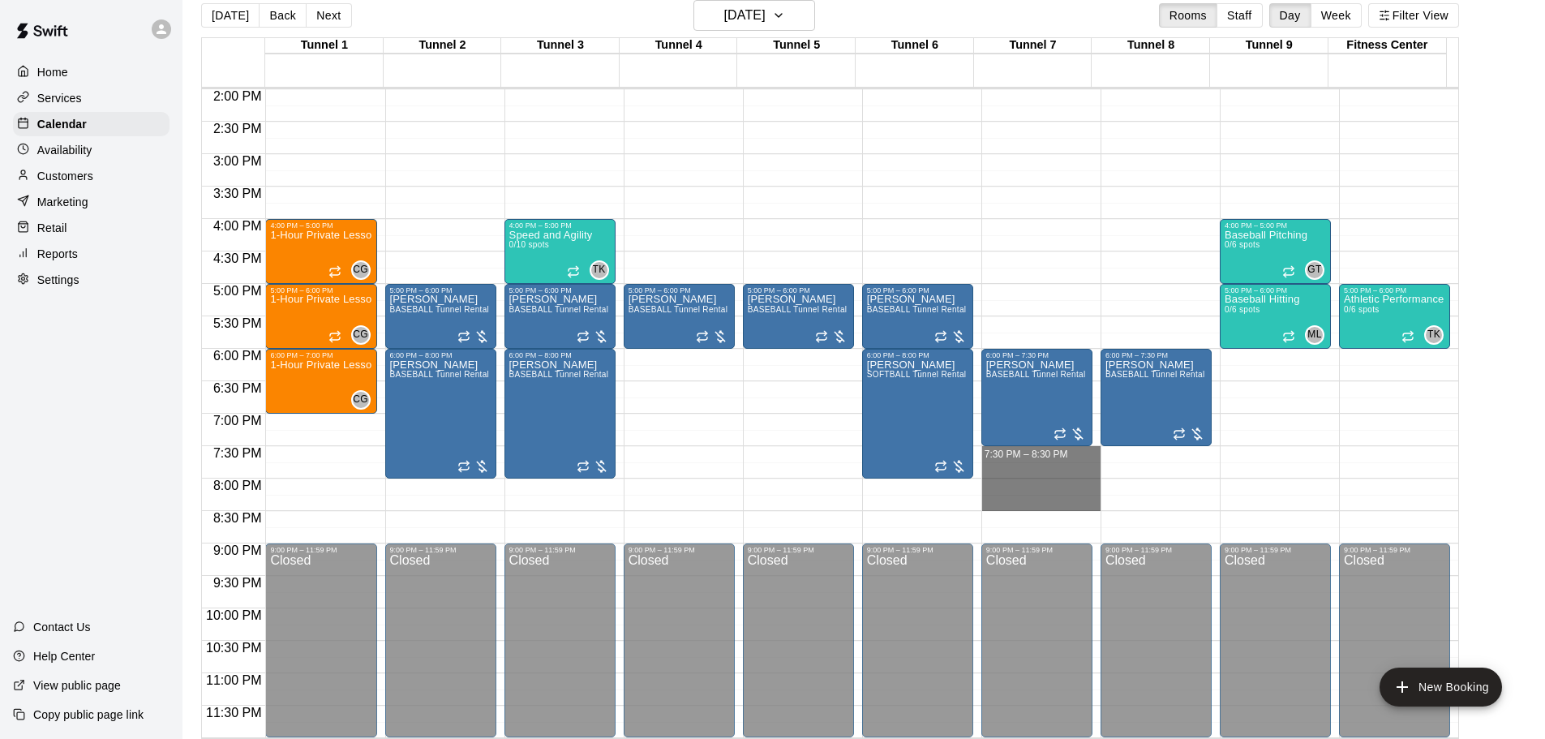
drag, startPoint x: 1071, startPoint y: 459, endPoint x: 1071, endPoint y: 509, distance: 49.5
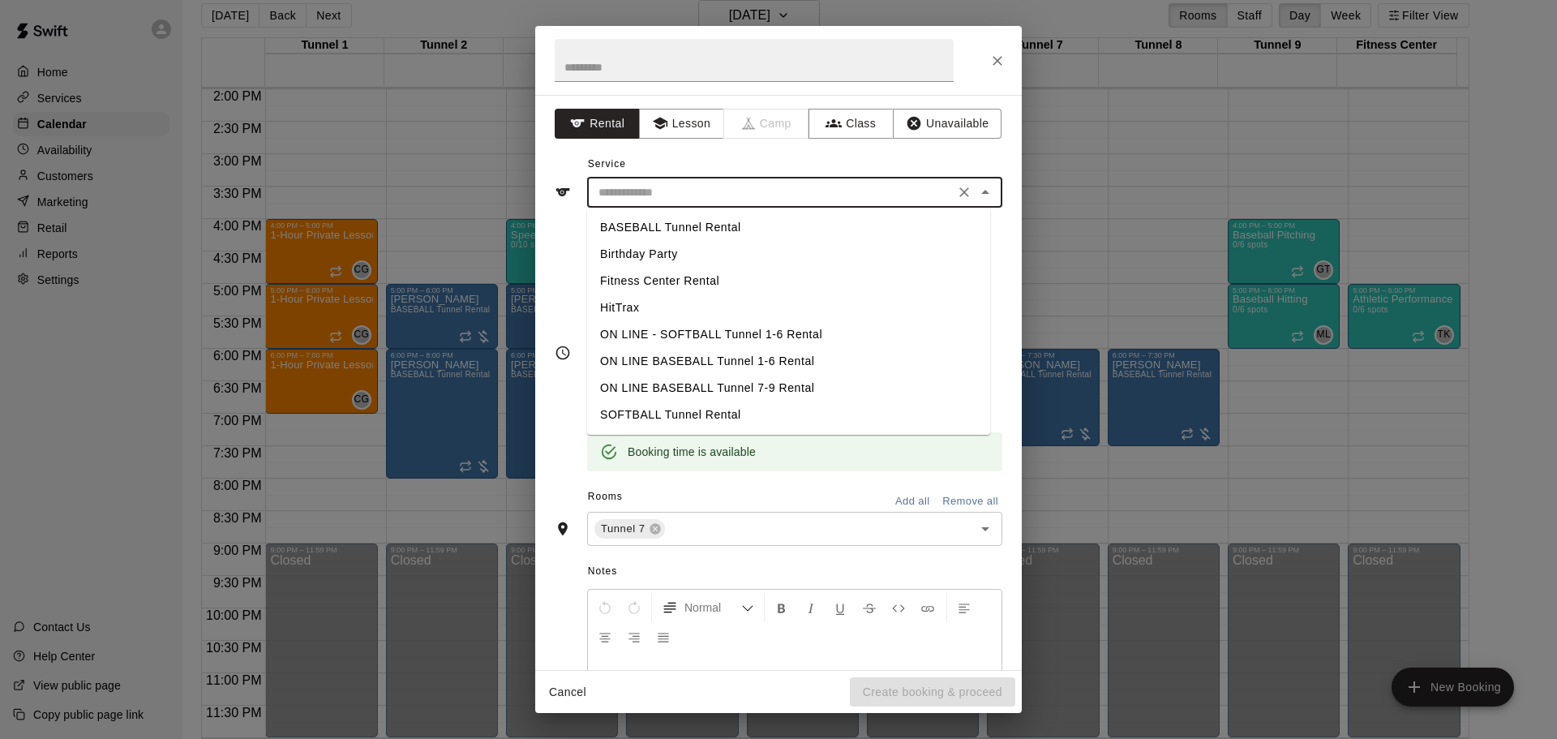
click at [631, 190] on input "text" at bounding box center [771, 192] width 358 height 20
click at [689, 233] on li "BASEBALL Tunnel Rental" at bounding box center [788, 227] width 403 height 27
type input "**********"
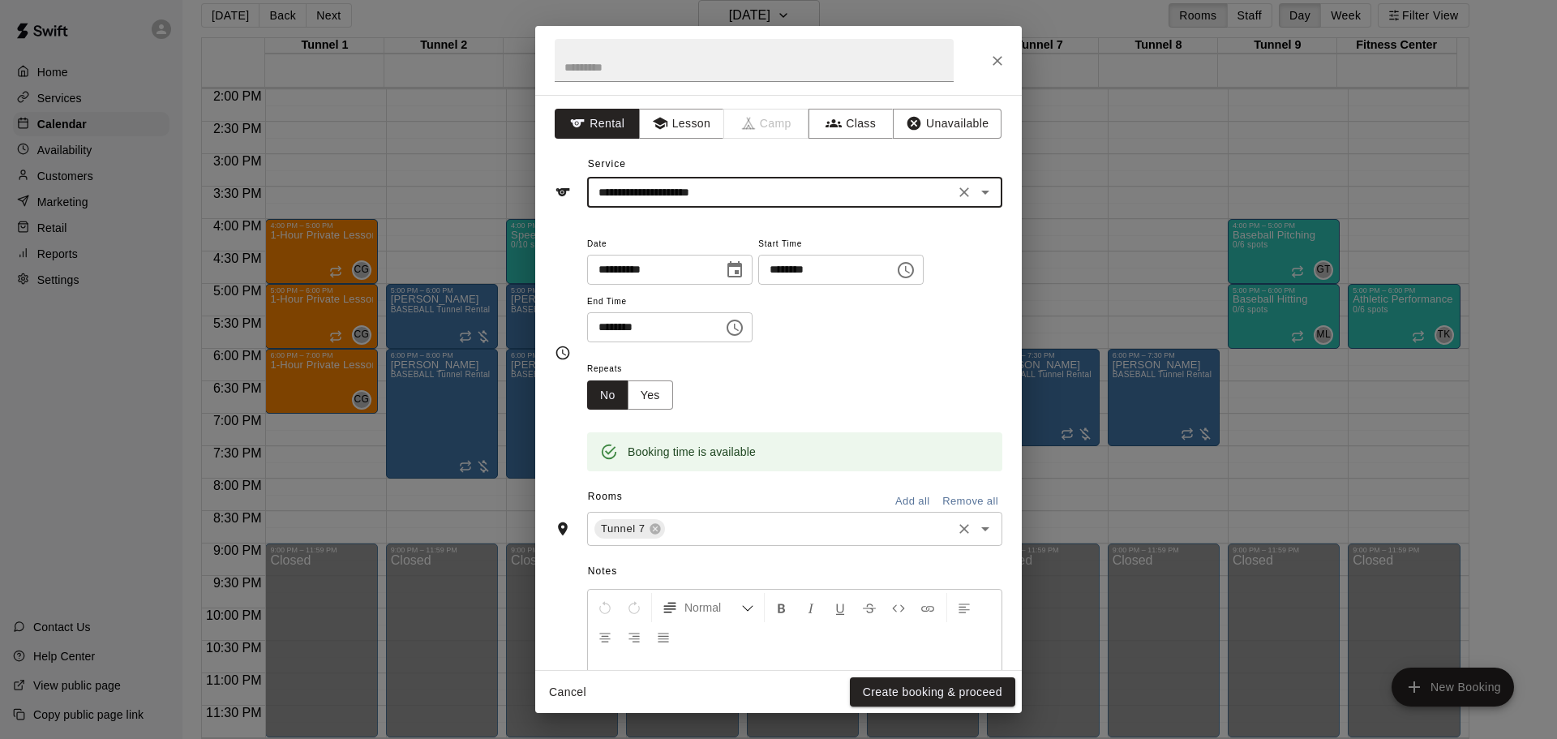
click at [724, 533] on input "text" at bounding box center [809, 529] width 282 height 20
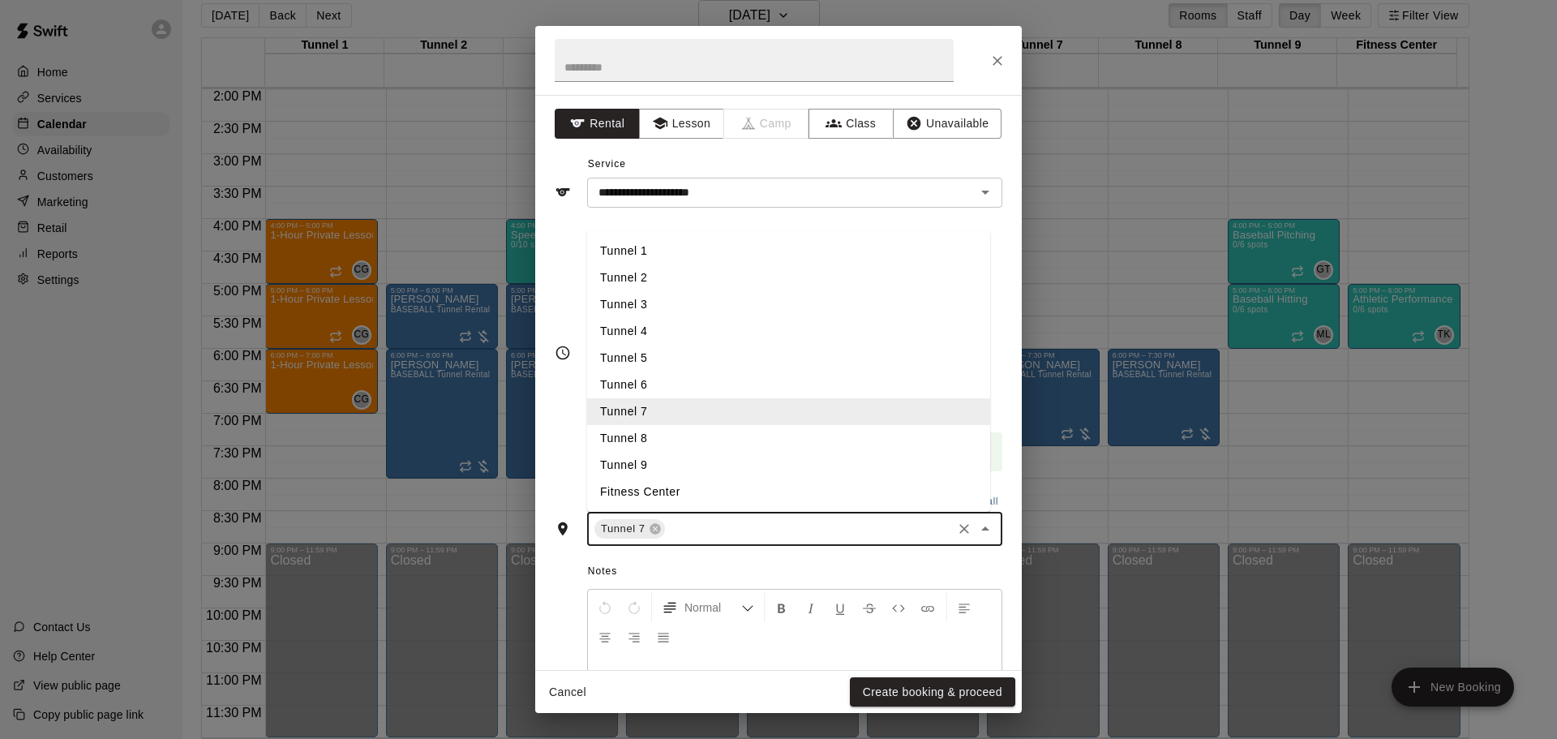
click at [698, 440] on li "Tunnel 8" at bounding box center [788, 438] width 403 height 27
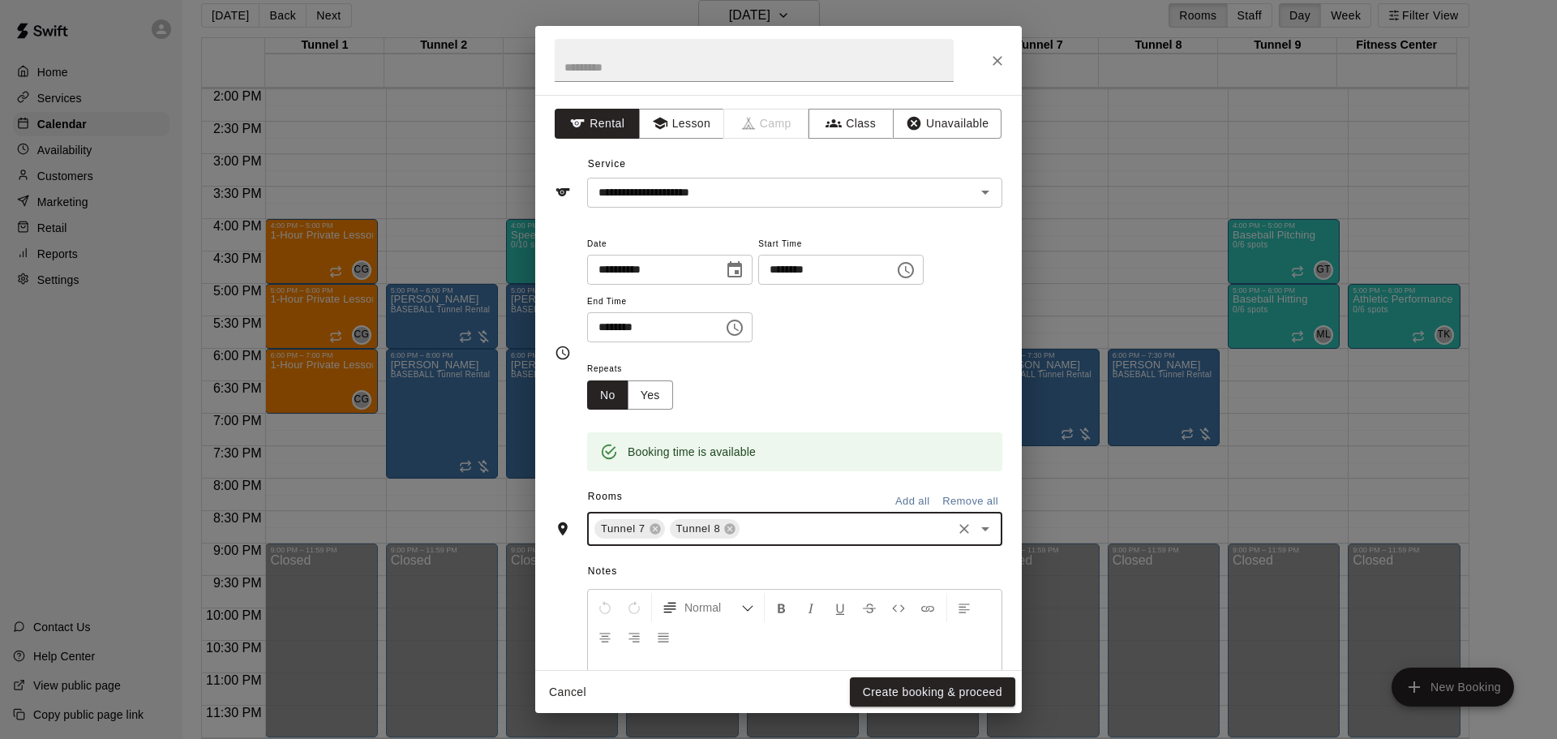
click at [774, 536] on input "text" at bounding box center [846, 529] width 208 height 20
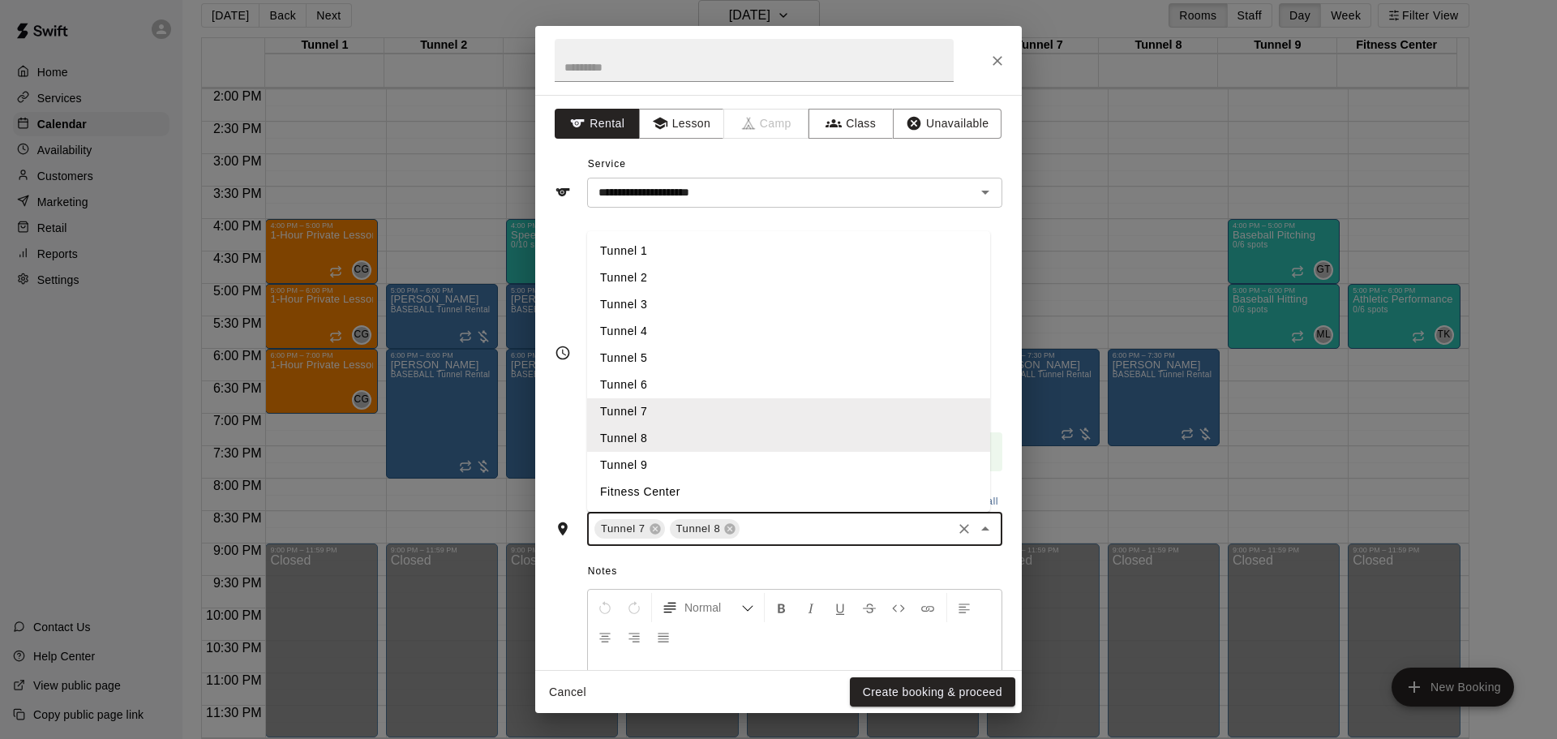
click at [732, 470] on li "Tunnel 9" at bounding box center [788, 465] width 403 height 27
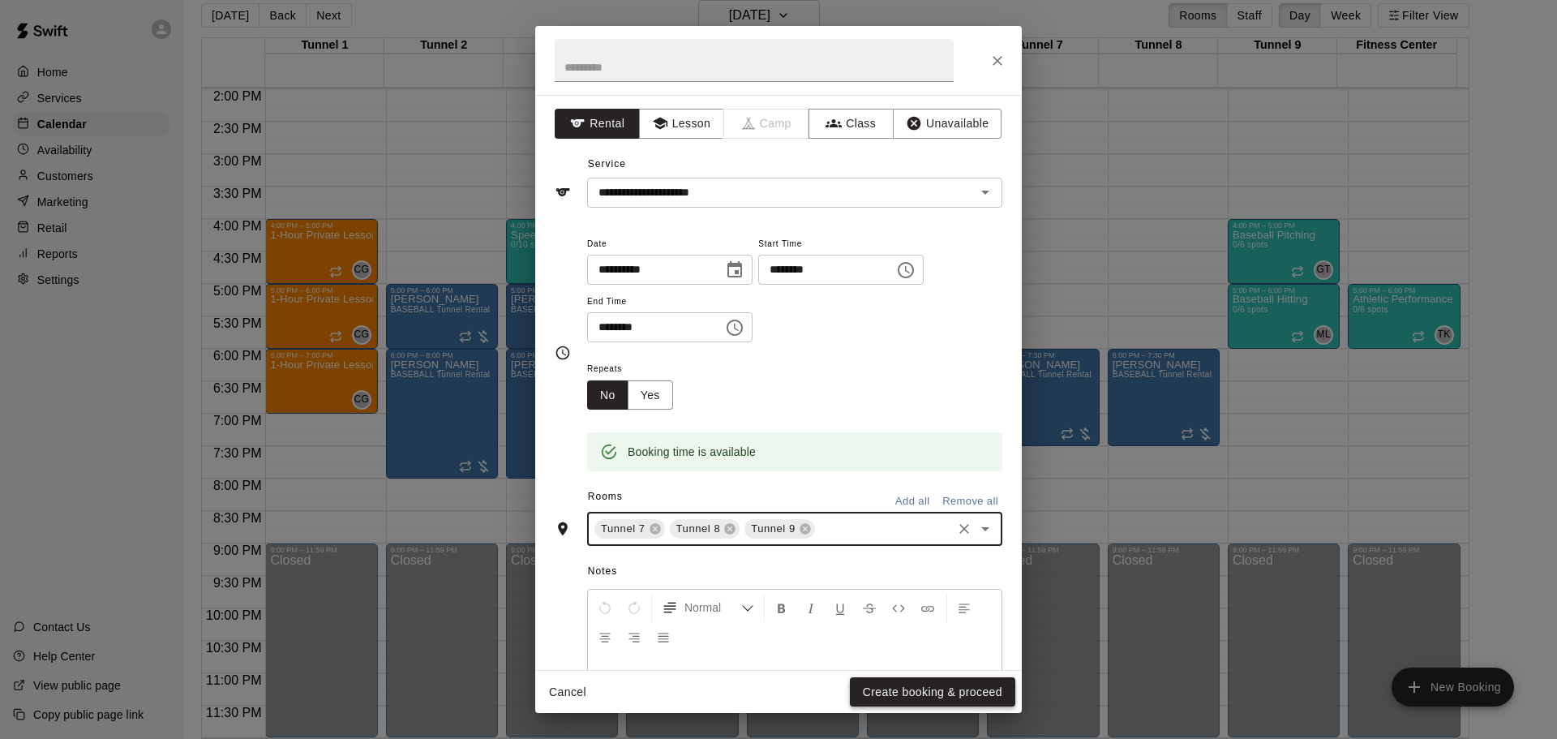
click at [912, 693] on button "Create booking & proceed" at bounding box center [932, 692] width 165 height 30
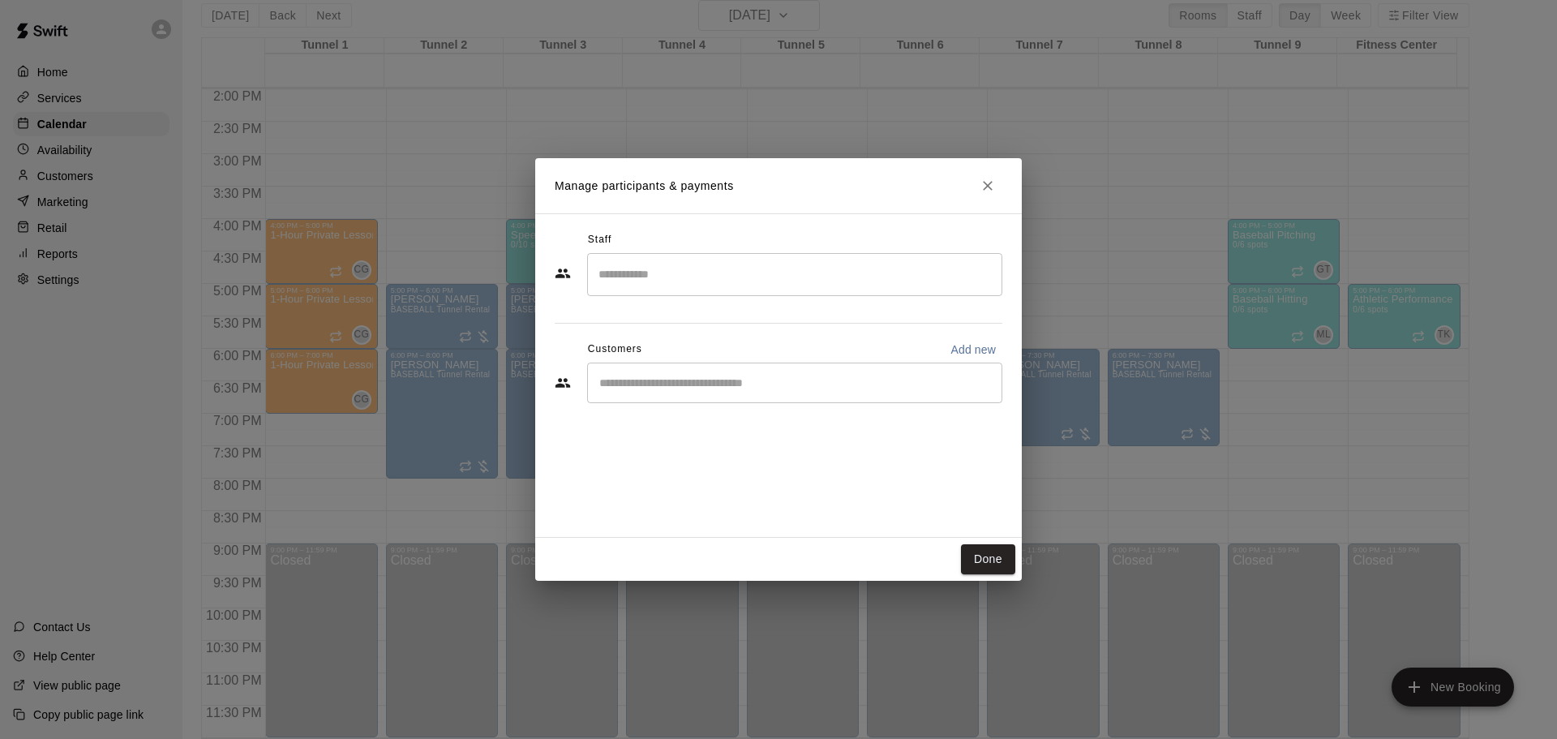
click at [738, 390] on input "Start typing to search customers..." at bounding box center [795, 383] width 401 height 16
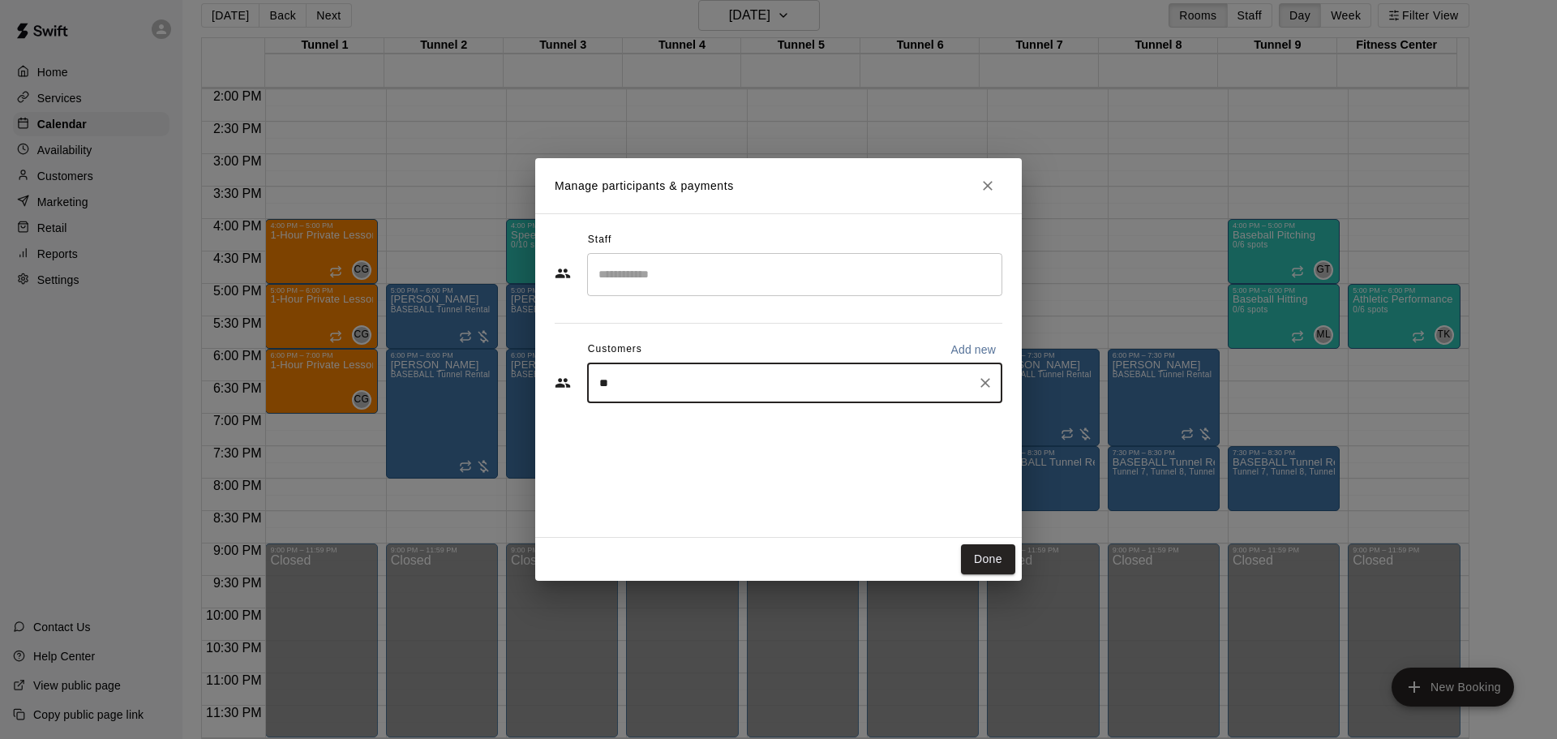
type input "***"
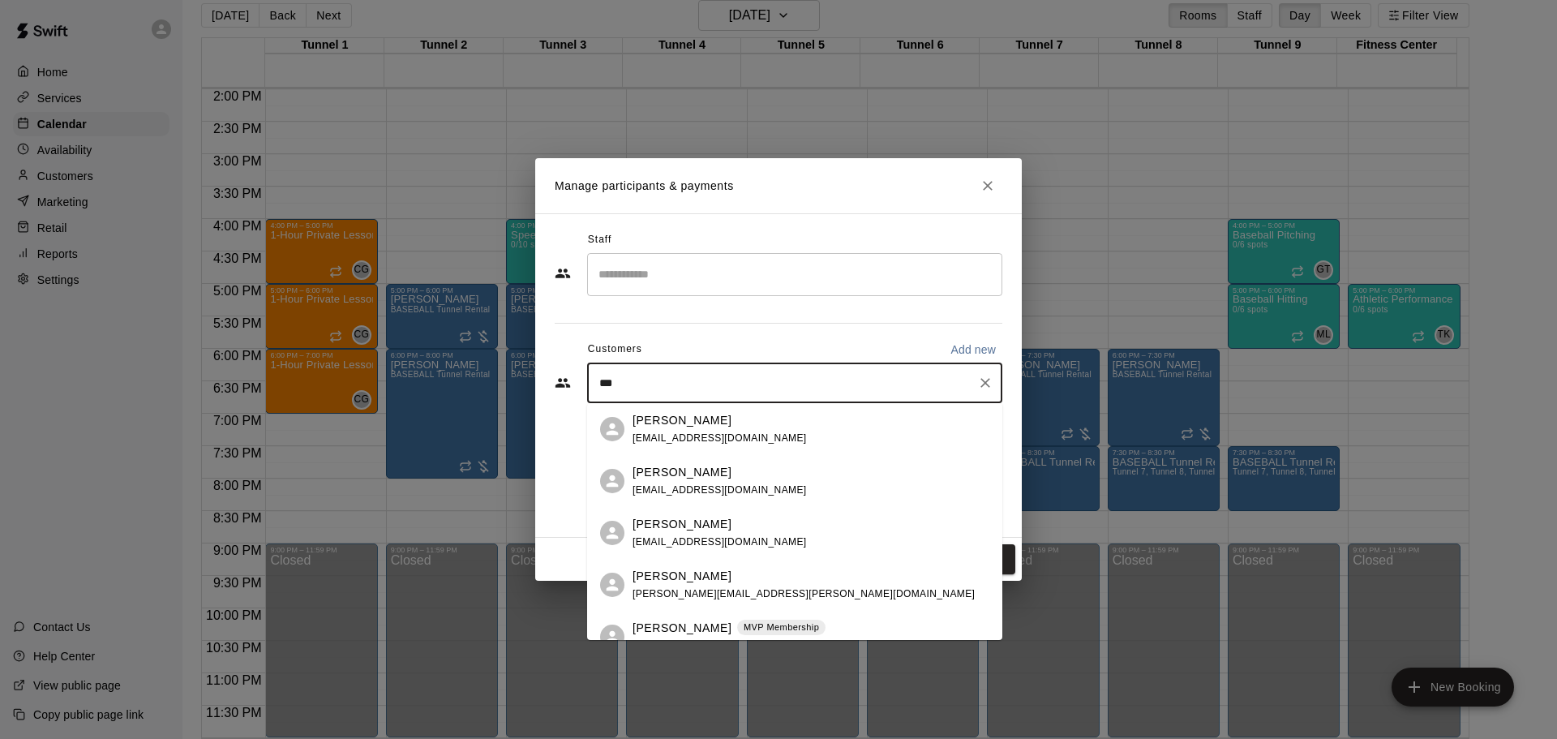
click at [744, 625] on p "MVP Membership" at bounding box center [781, 627] width 75 height 14
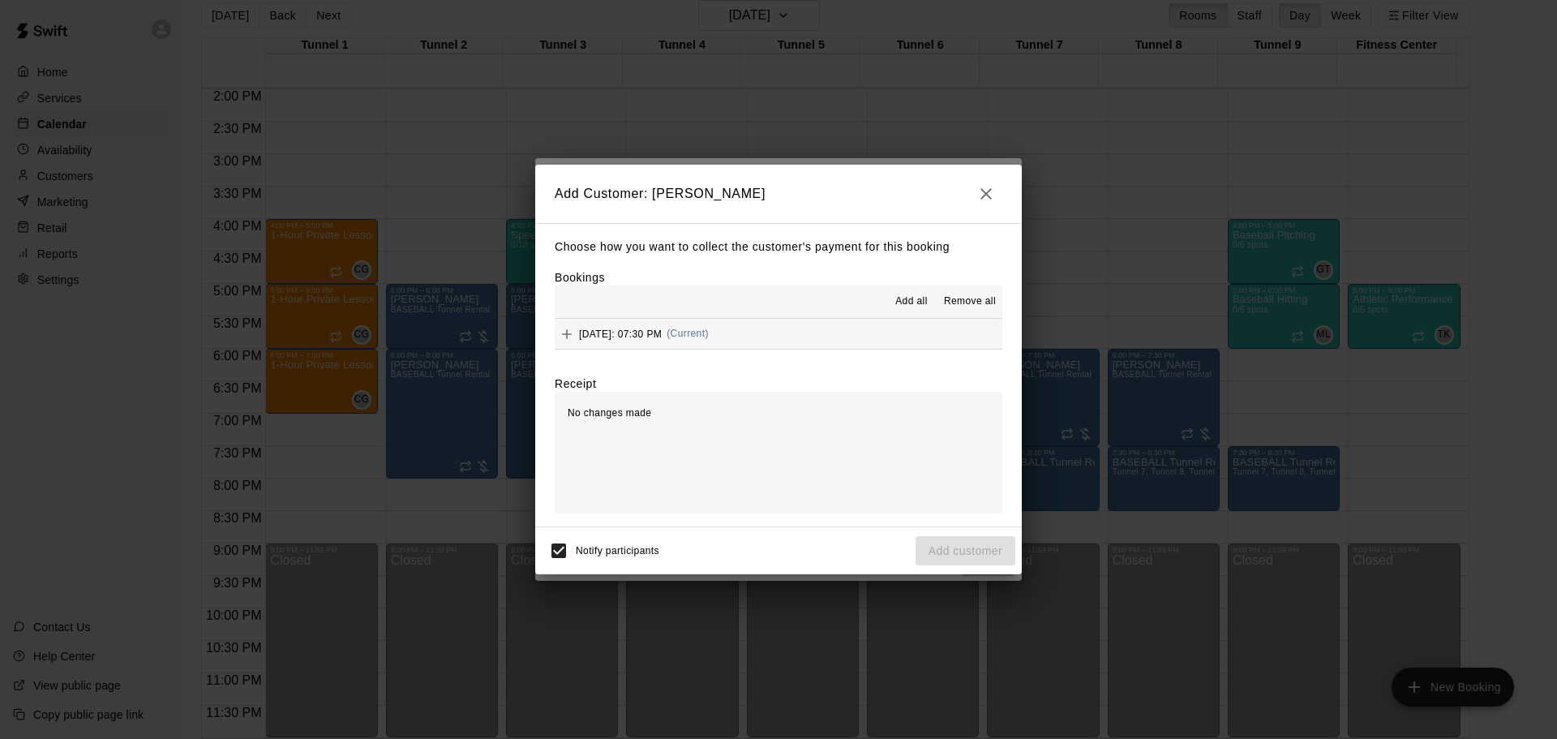
click at [775, 332] on button "Thursday, October 30: 07:30 PM (Current)" at bounding box center [779, 334] width 448 height 30
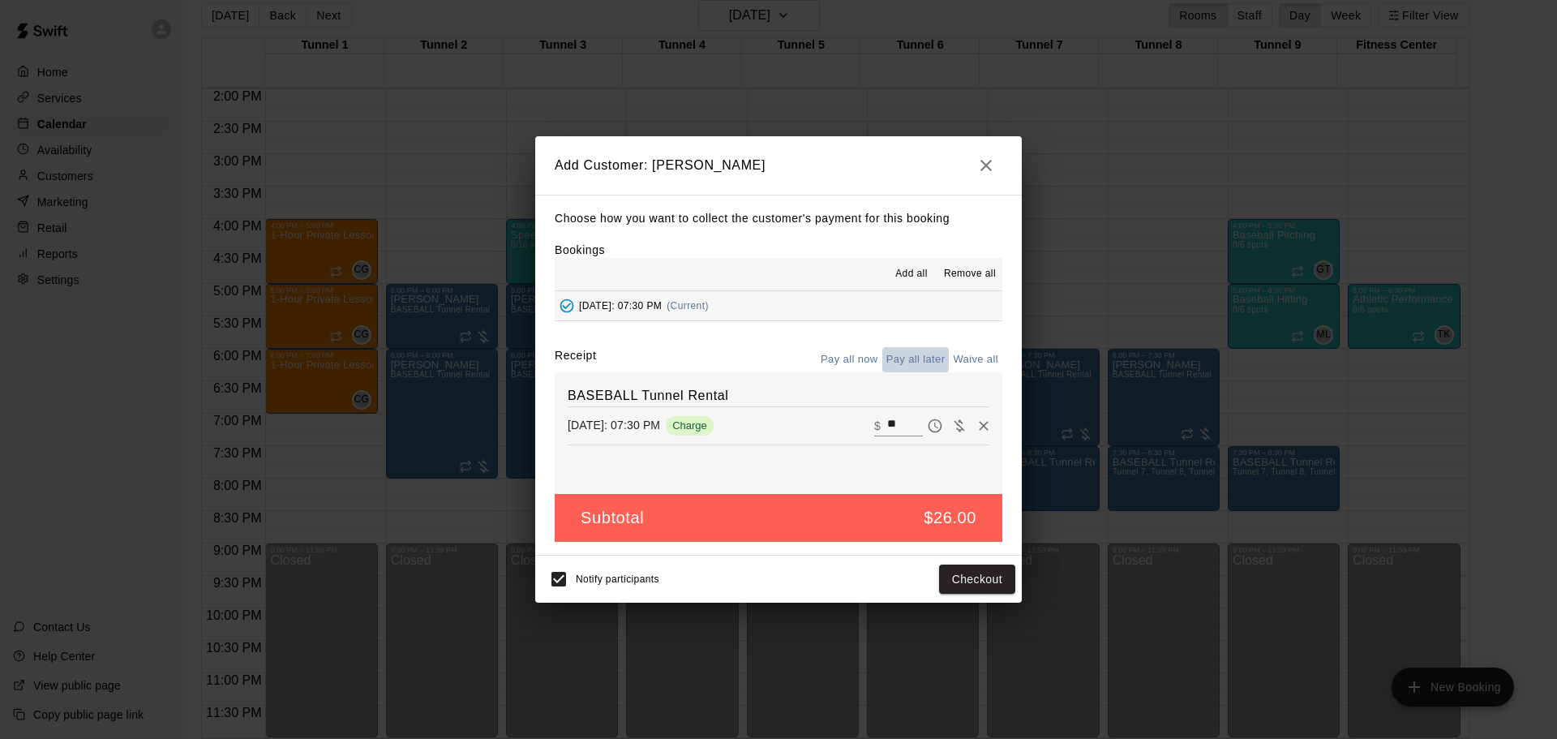
click at [925, 366] on button "Pay all later" at bounding box center [915, 359] width 67 height 25
click at [967, 584] on button "Add customer" at bounding box center [966, 580] width 100 height 30
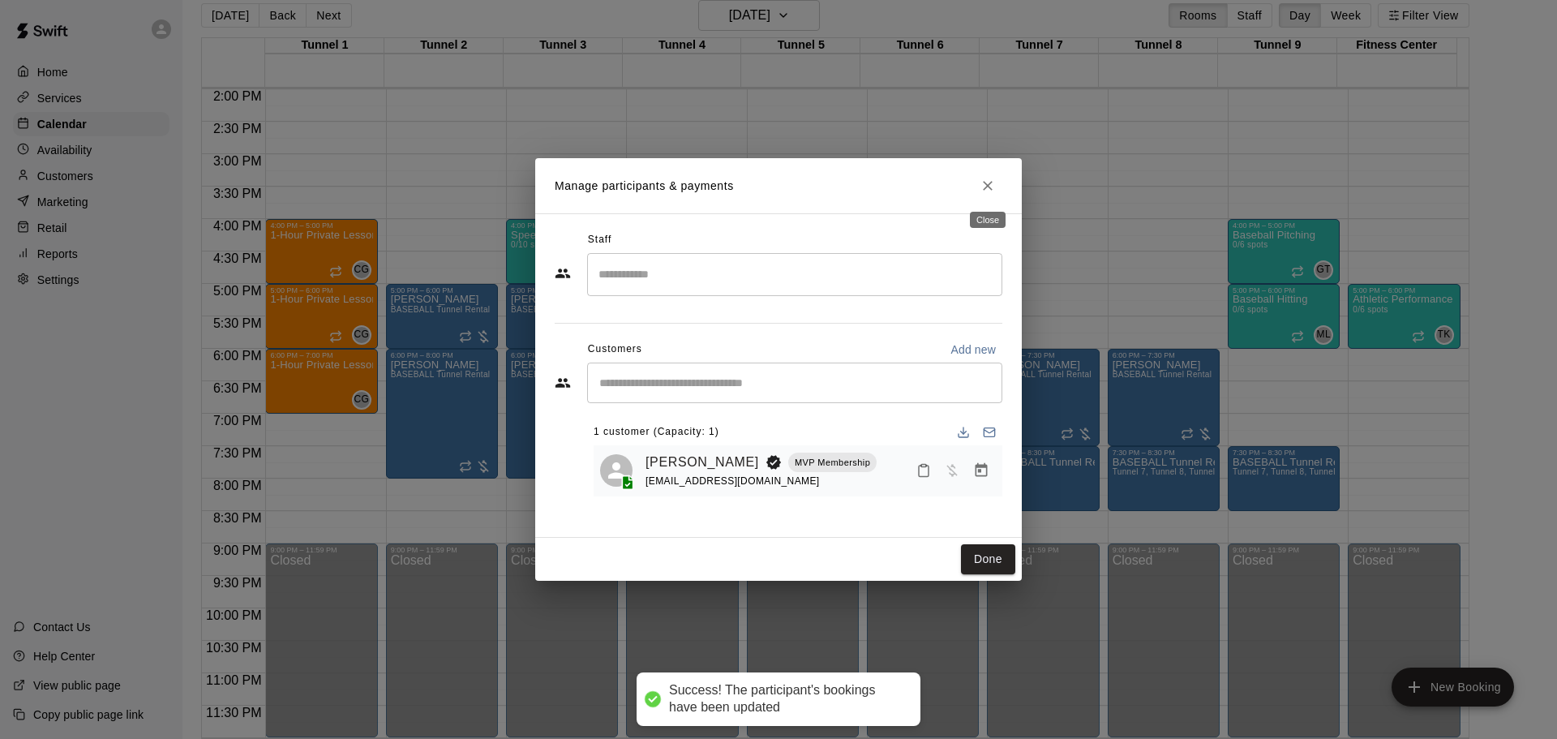
click at [983, 171] on button "Close" at bounding box center [987, 185] width 29 height 29
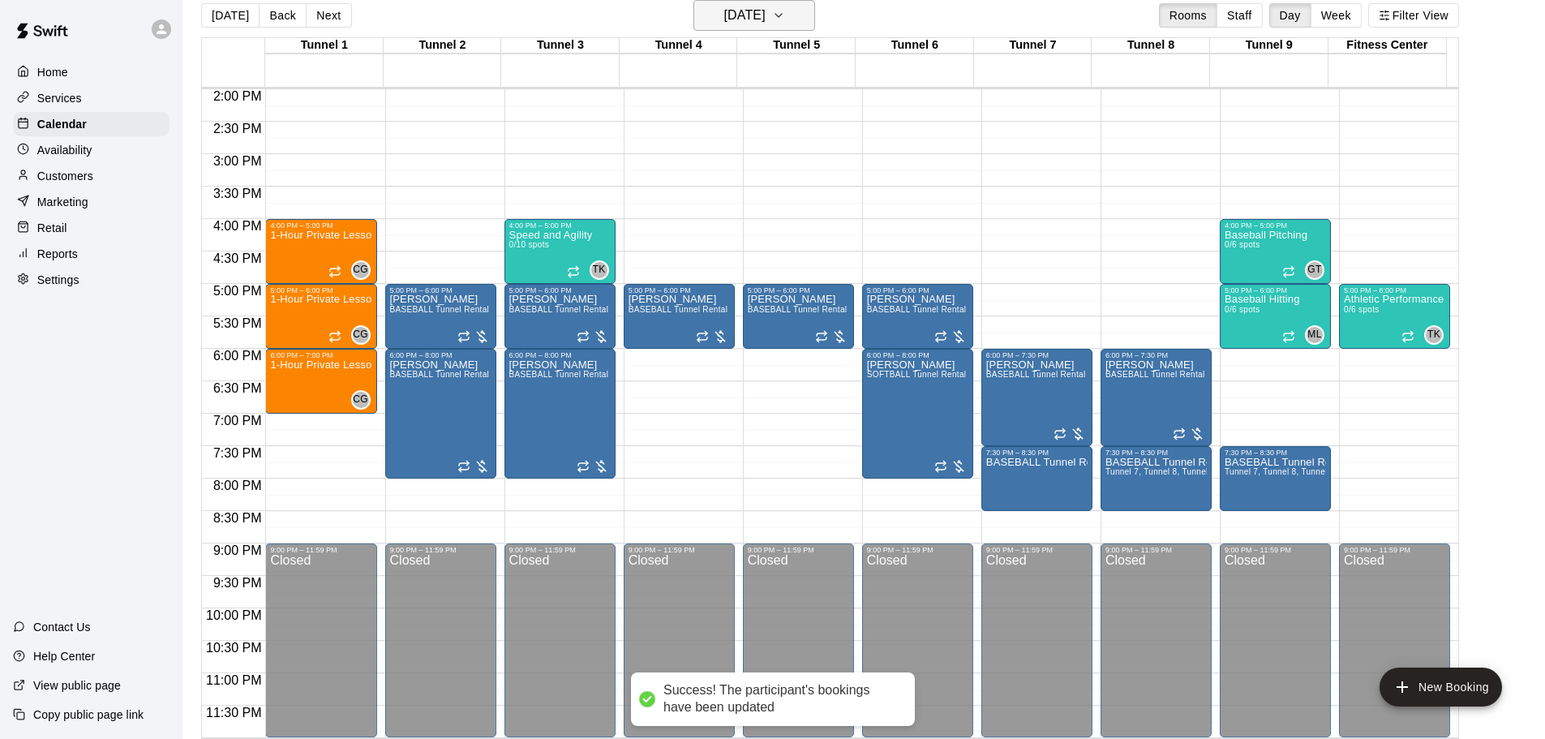
click at [728, 18] on h6 "Thursday Oct 30" at bounding box center [744, 15] width 41 height 23
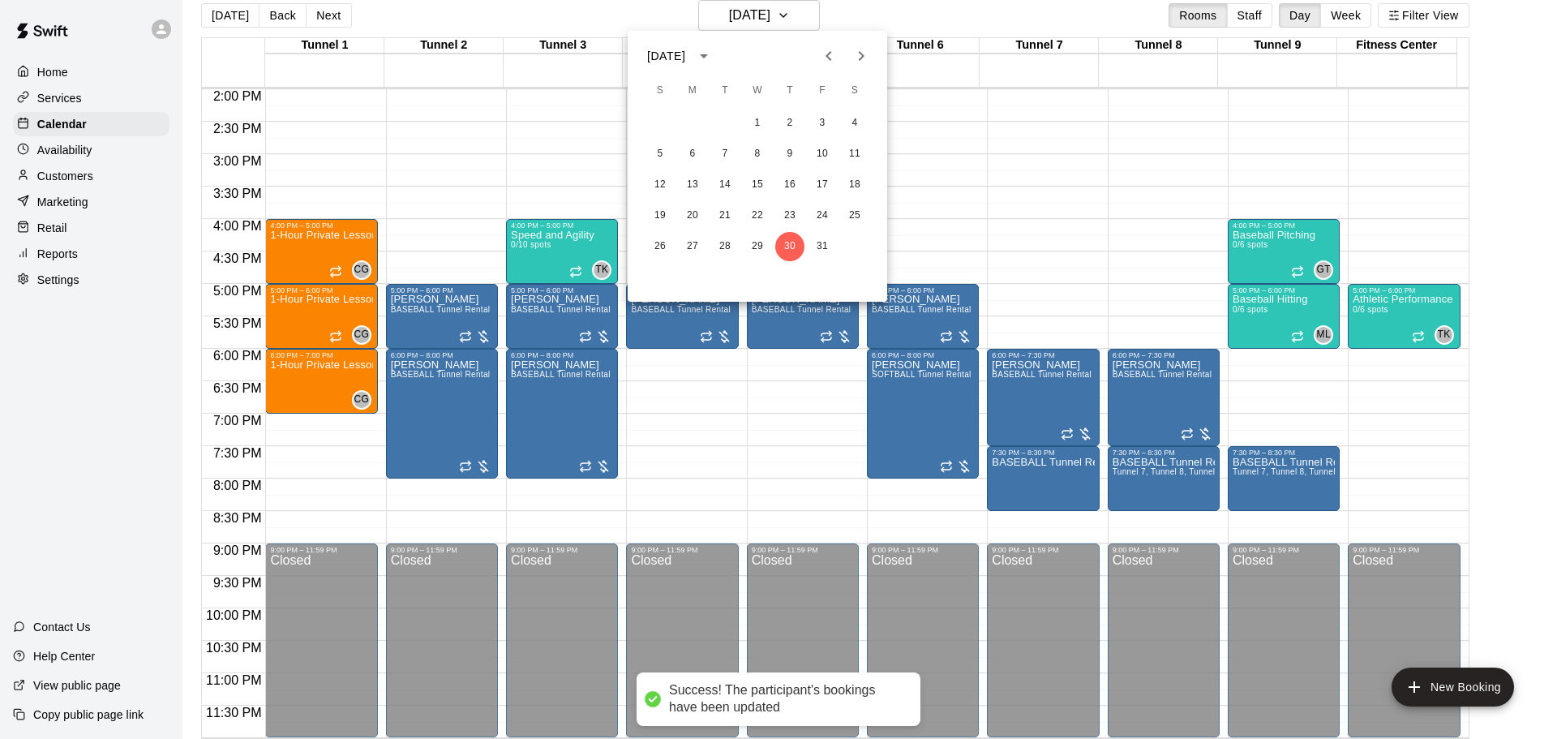
click at [865, 56] on icon "Next month" at bounding box center [862, 56] width 6 height 10
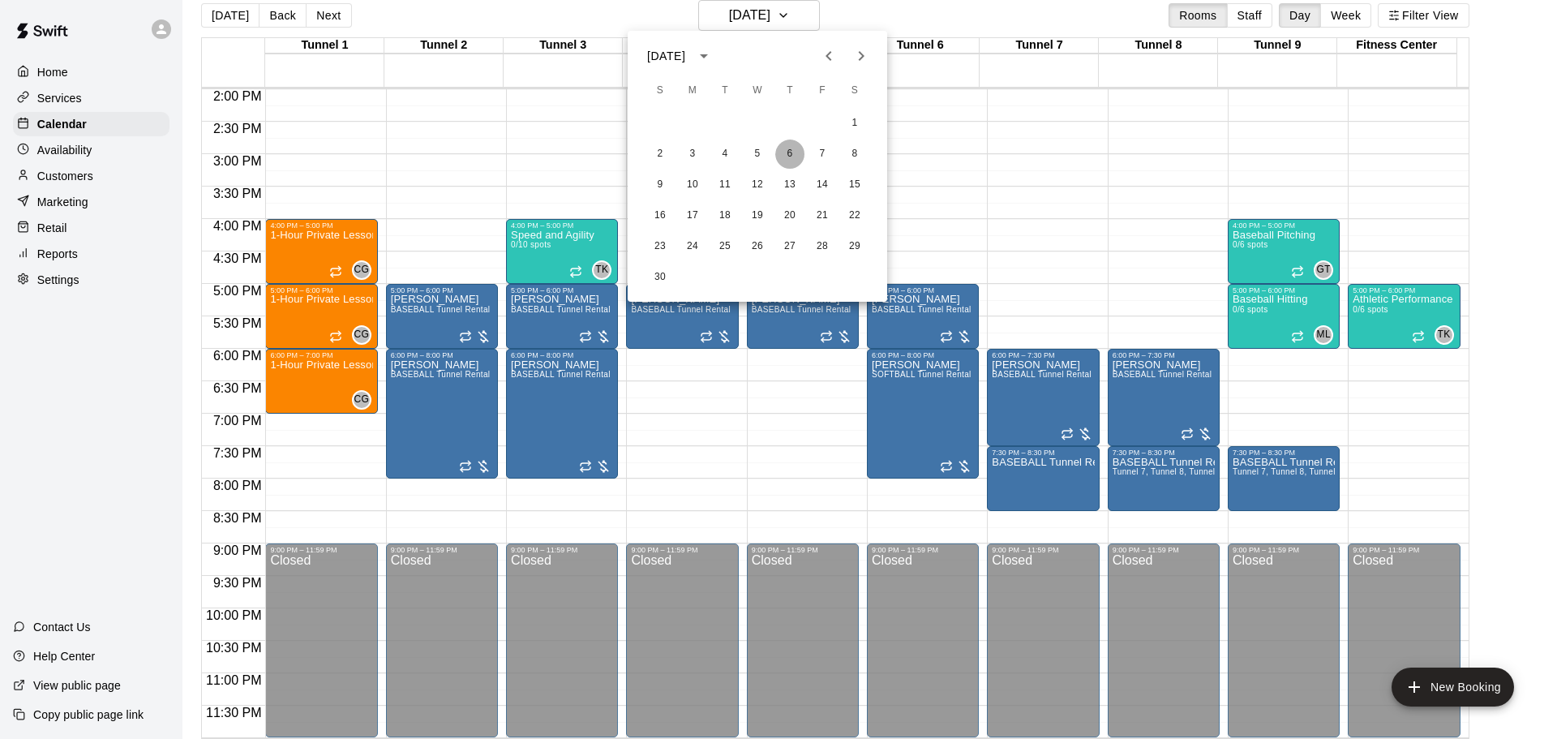
click at [786, 152] on button "6" at bounding box center [789, 154] width 29 height 29
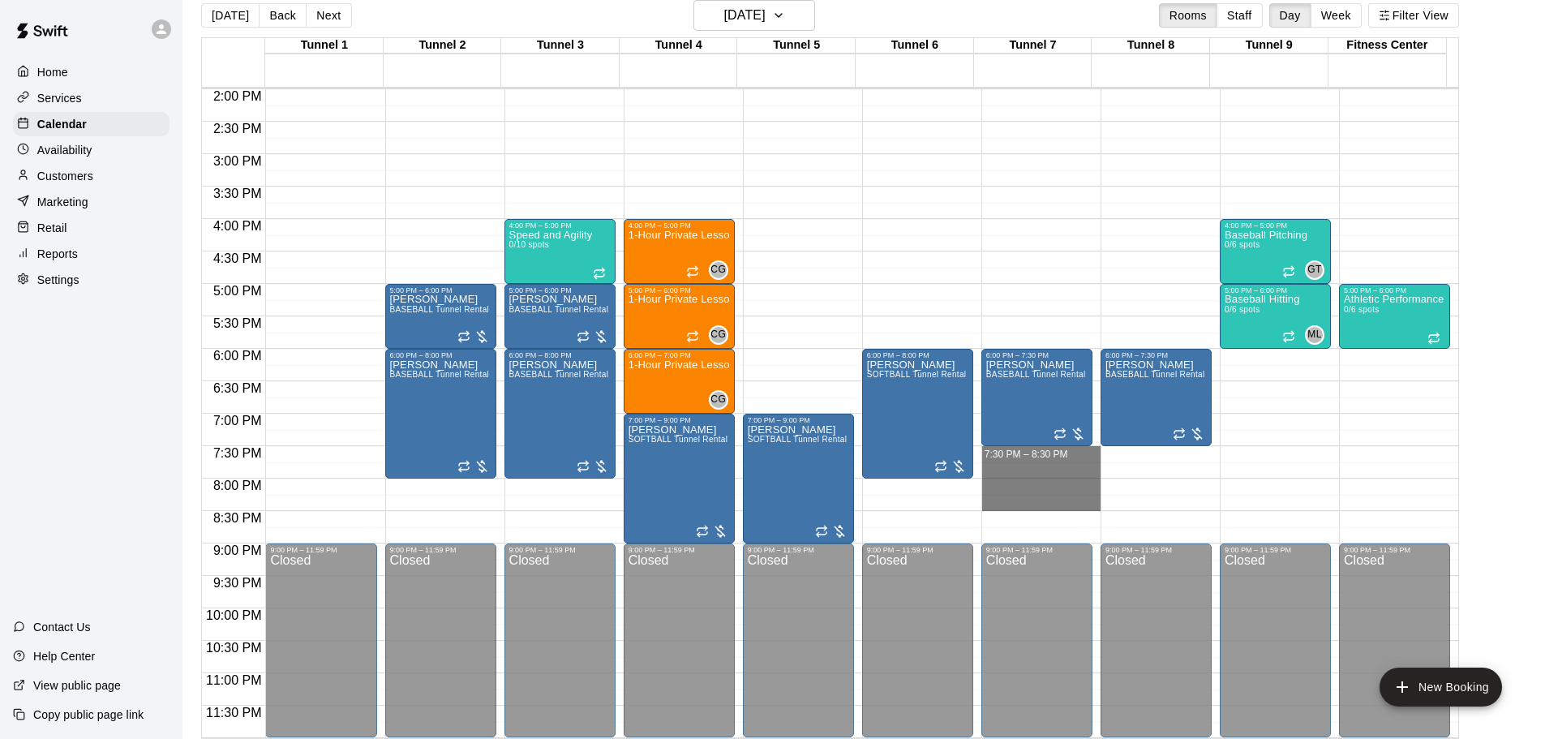
drag, startPoint x: 1042, startPoint y: 451, endPoint x: 1047, endPoint y: 497, distance: 46.5
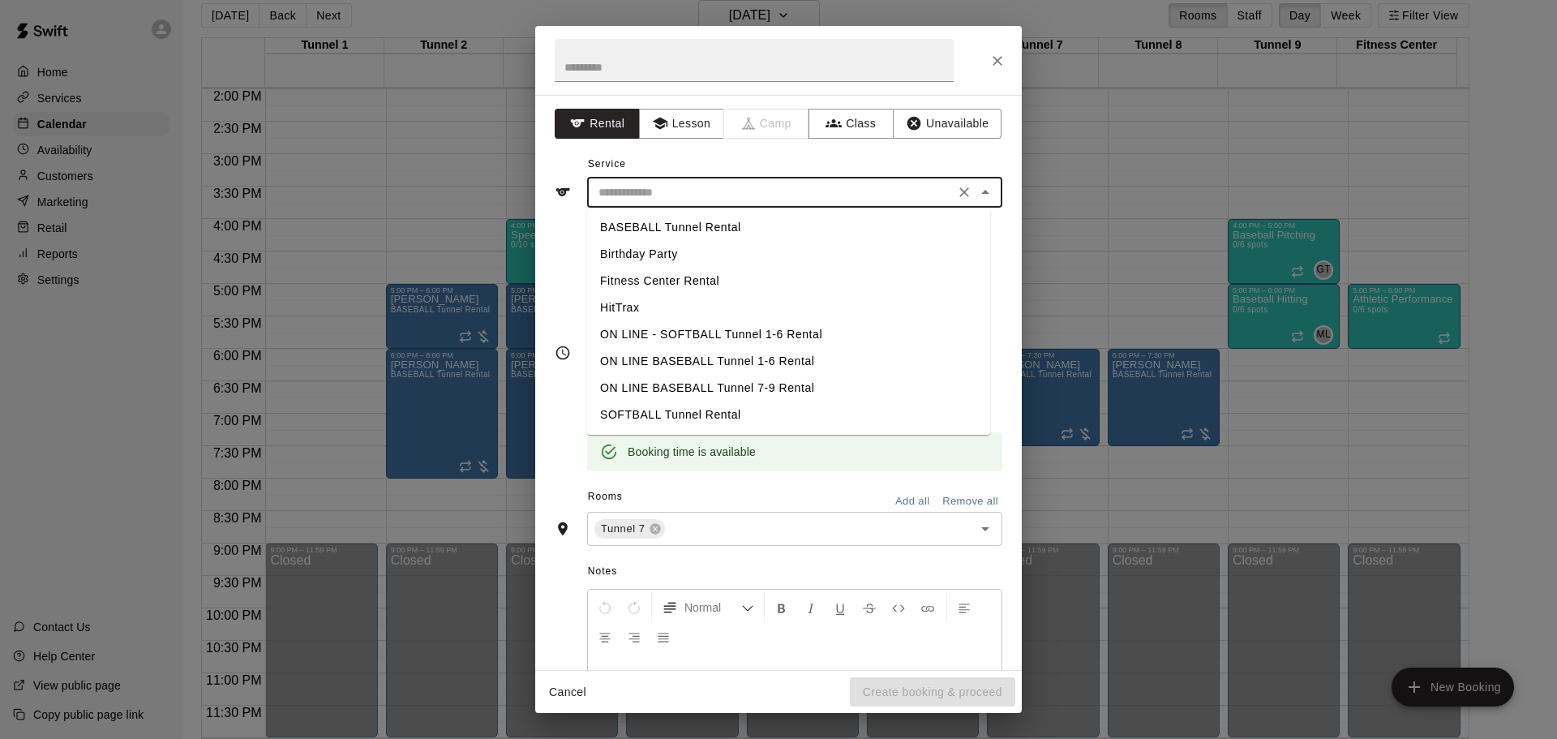
click at [732, 196] on input "text" at bounding box center [771, 192] width 358 height 20
click at [694, 228] on li "BASEBALL Tunnel Rental" at bounding box center [788, 227] width 403 height 27
type input "**********"
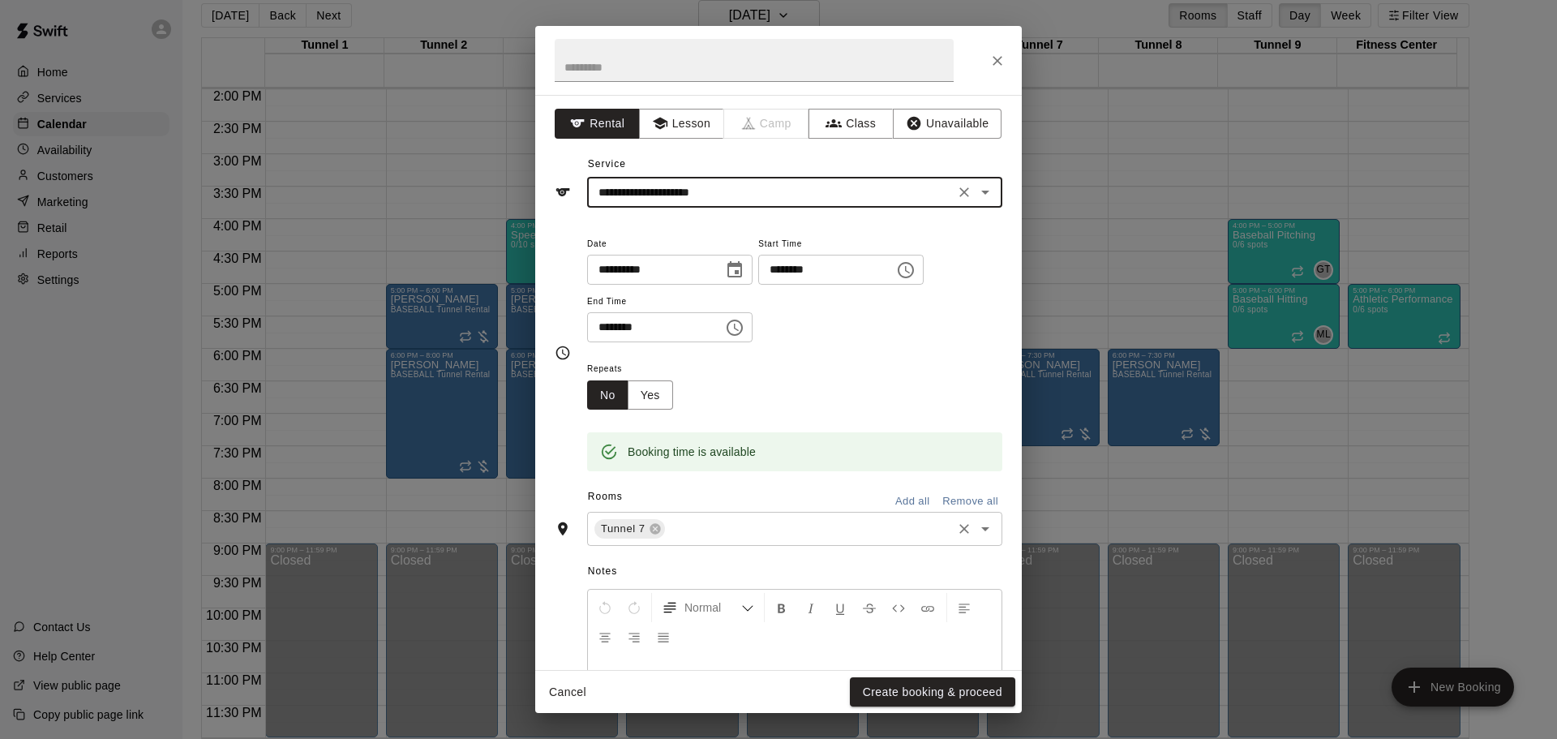
click at [713, 519] on input "text" at bounding box center [809, 529] width 282 height 20
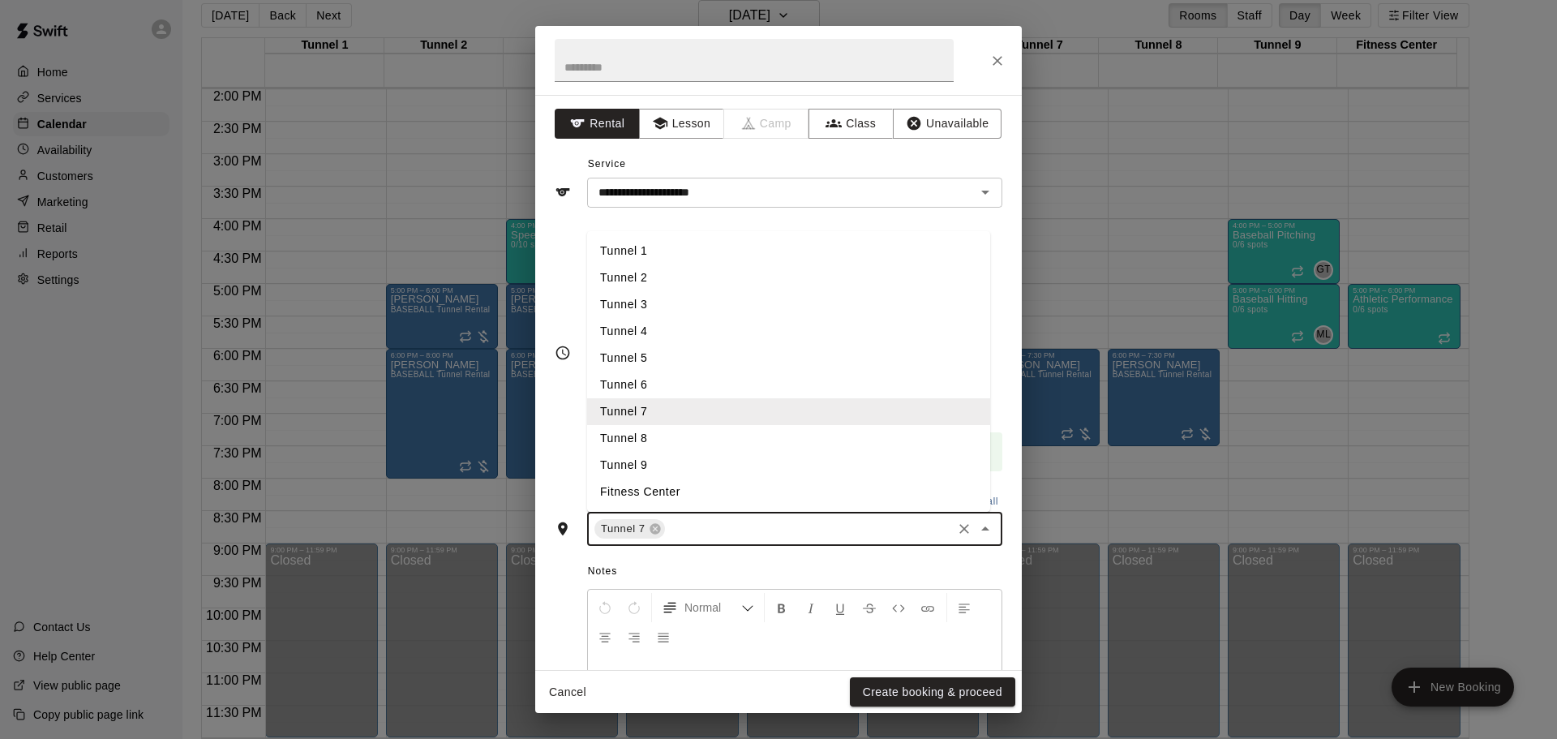
click at [667, 436] on li "Tunnel 8" at bounding box center [788, 438] width 403 height 27
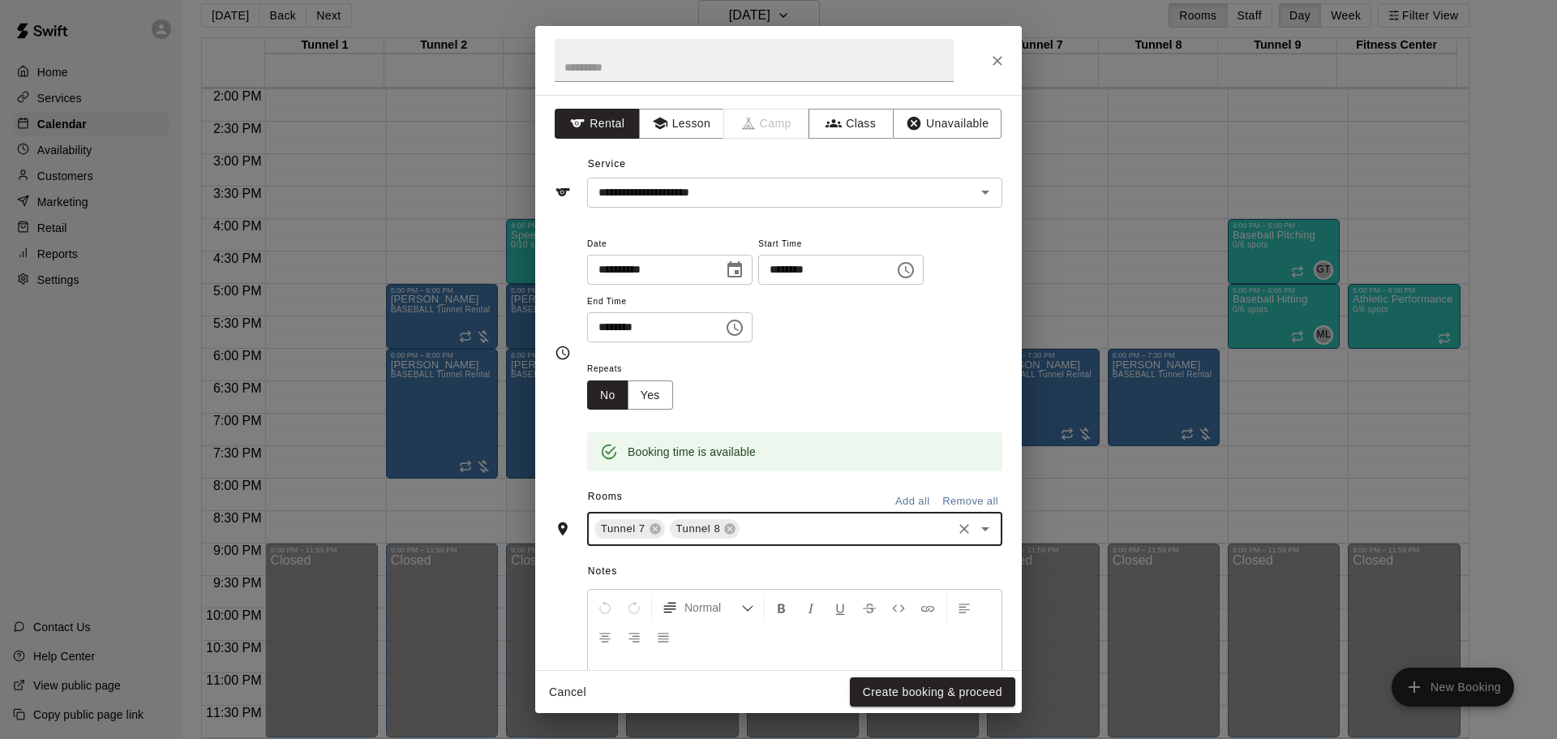
click at [769, 530] on input "text" at bounding box center [846, 529] width 208 height 20
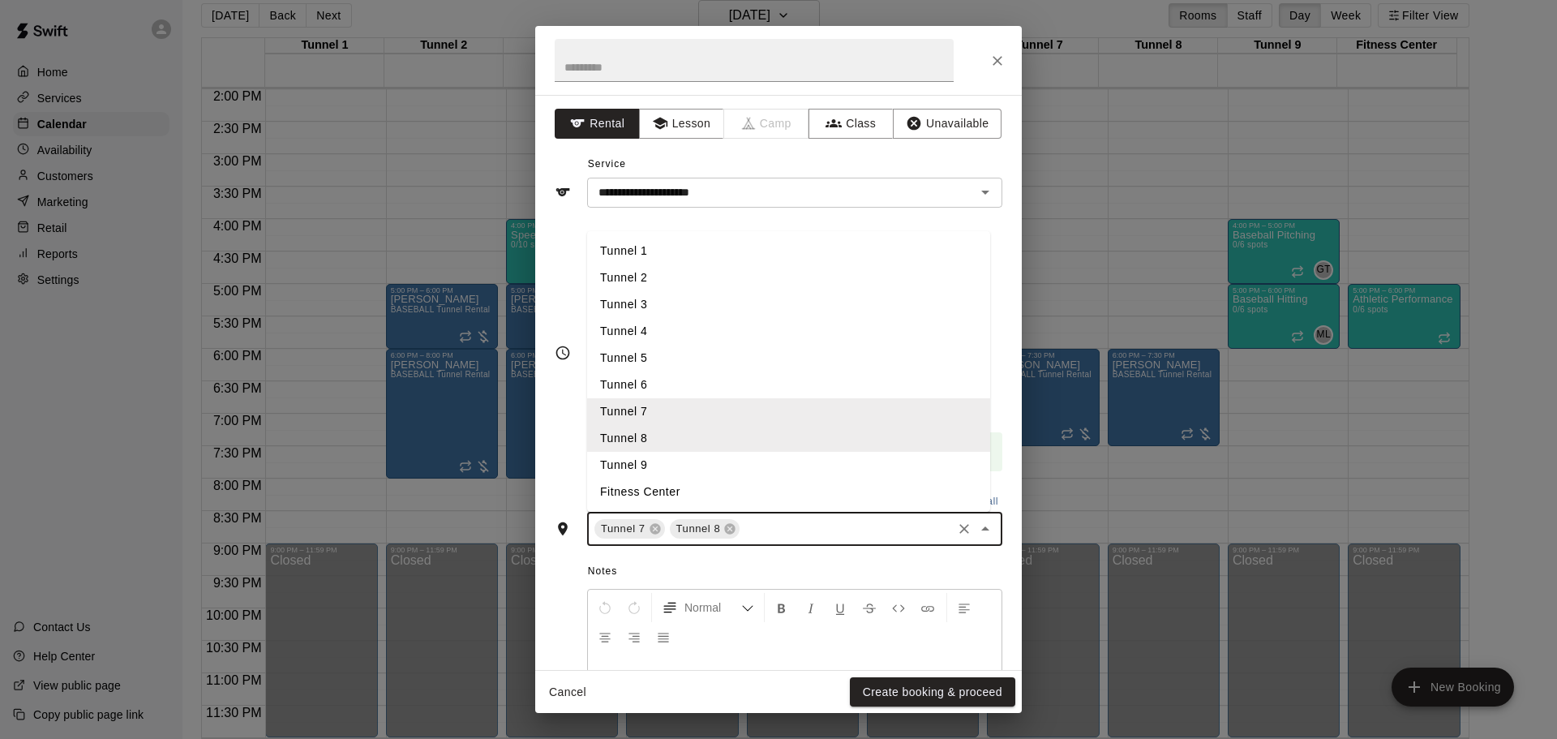
click at [715, 474] on li "Tunnel 9" at bounding box center [788, 465] width 403 height 27
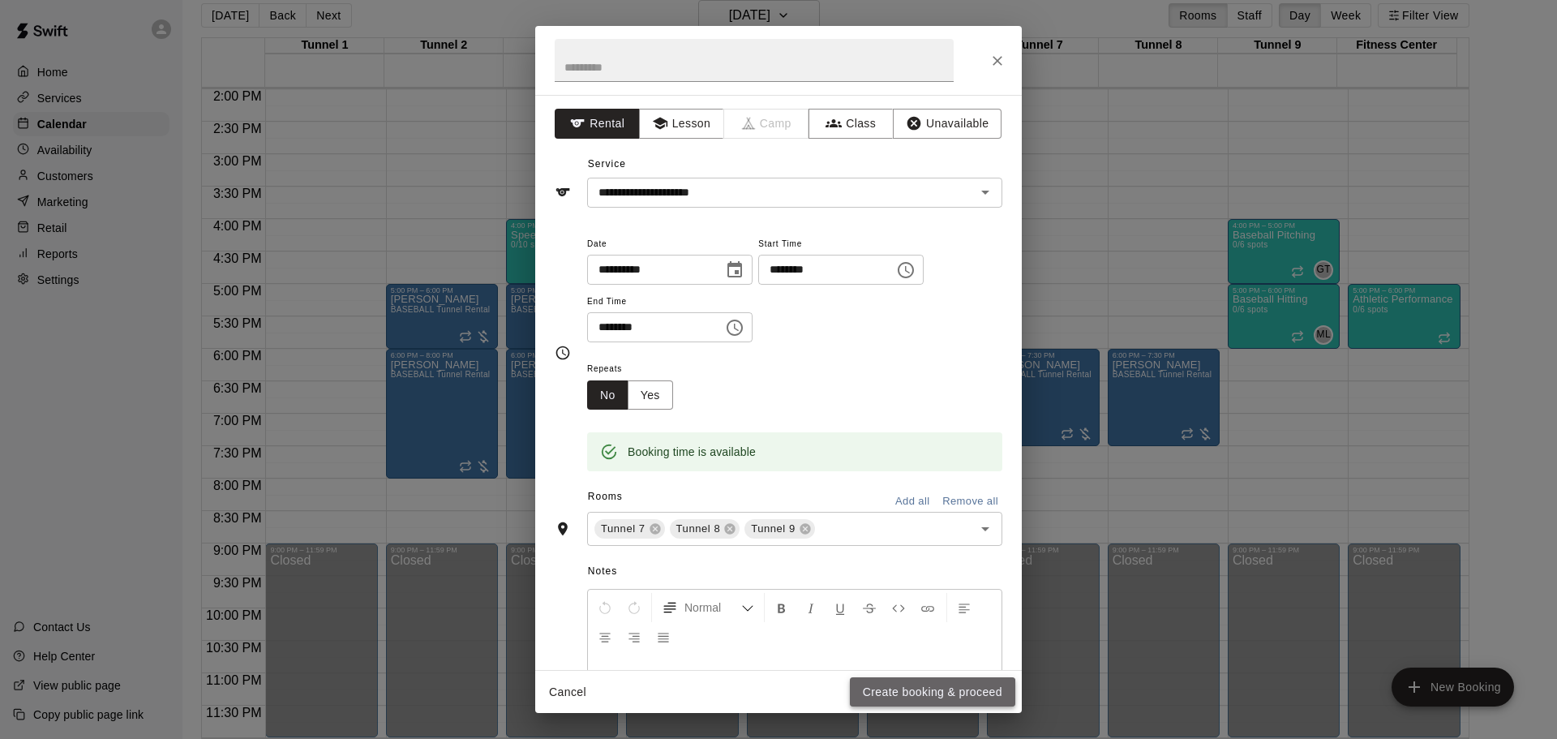
click at [911, 694] on button "Create booking & proceed" at bounding box center [932, 692] width 165 height 30
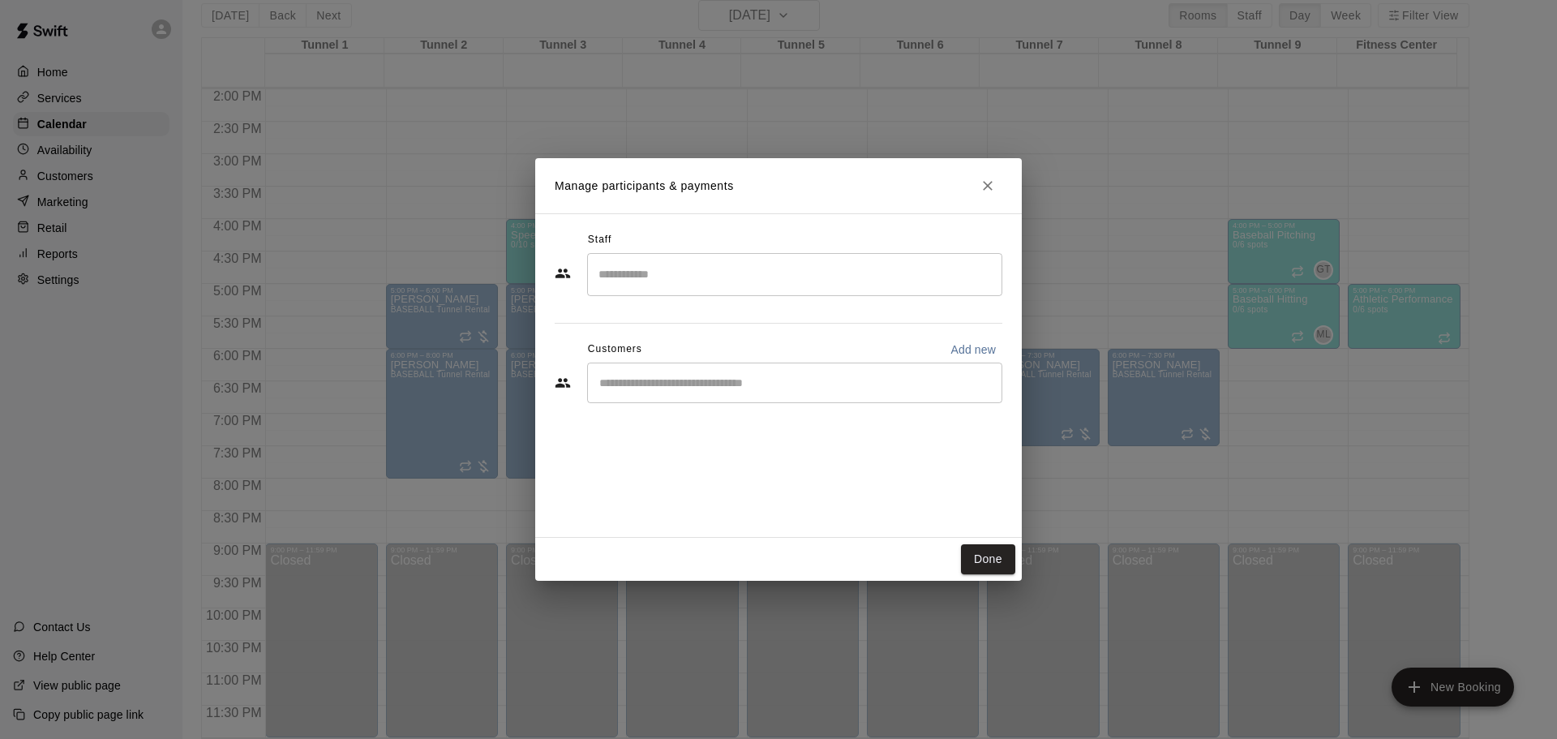
click at [717, 376] on input "Start typing to search customers..." at bounding box center [795, 383] width 401 height 16
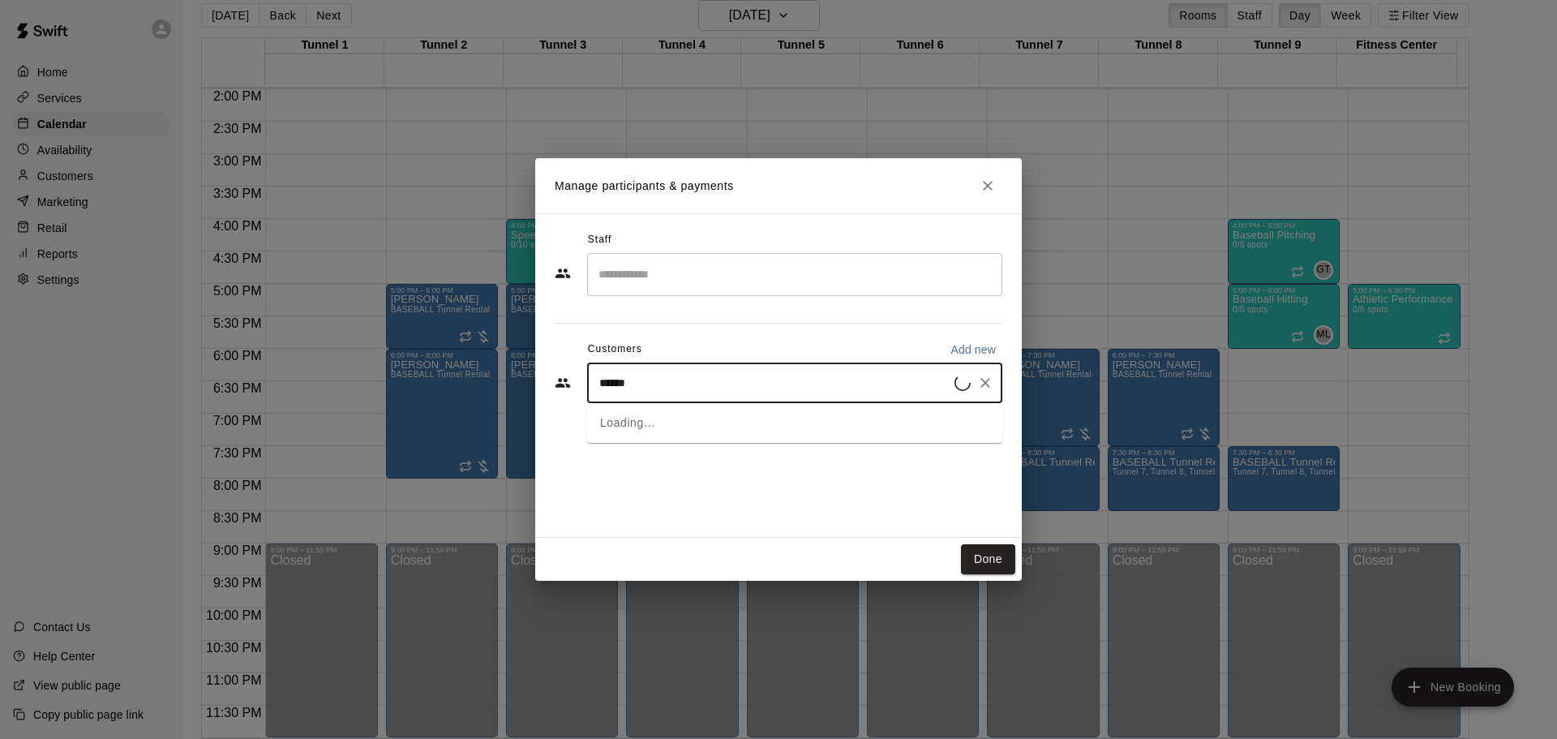
type input "******"
click at [802, 420] on div "Ed Kus MVP Membership edjkus@gmail.com" at bounding box center [811, 429] width 357 height 35
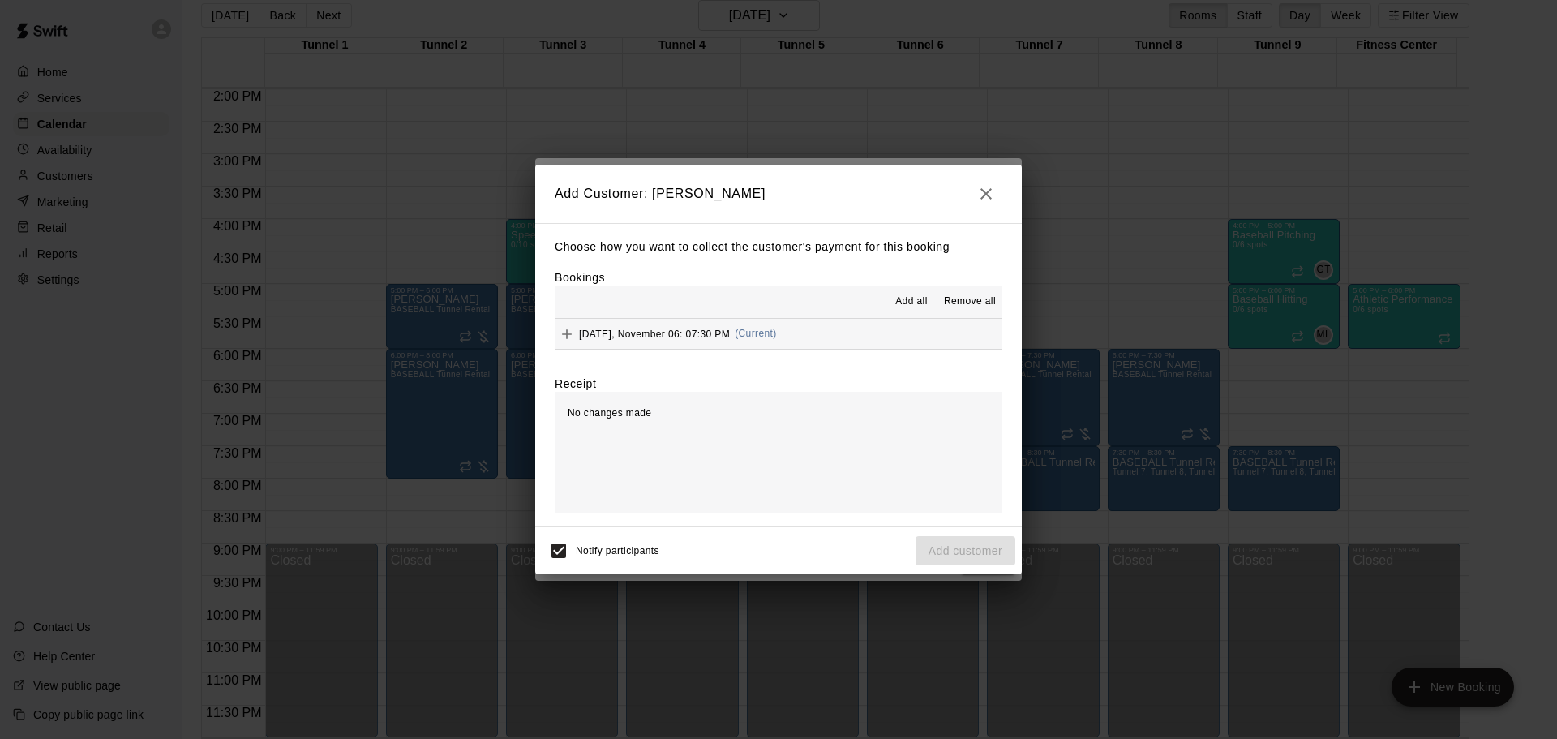
click at [766, 337] on span "(Current)" at bounding box center [756, 333] width 42 height 11
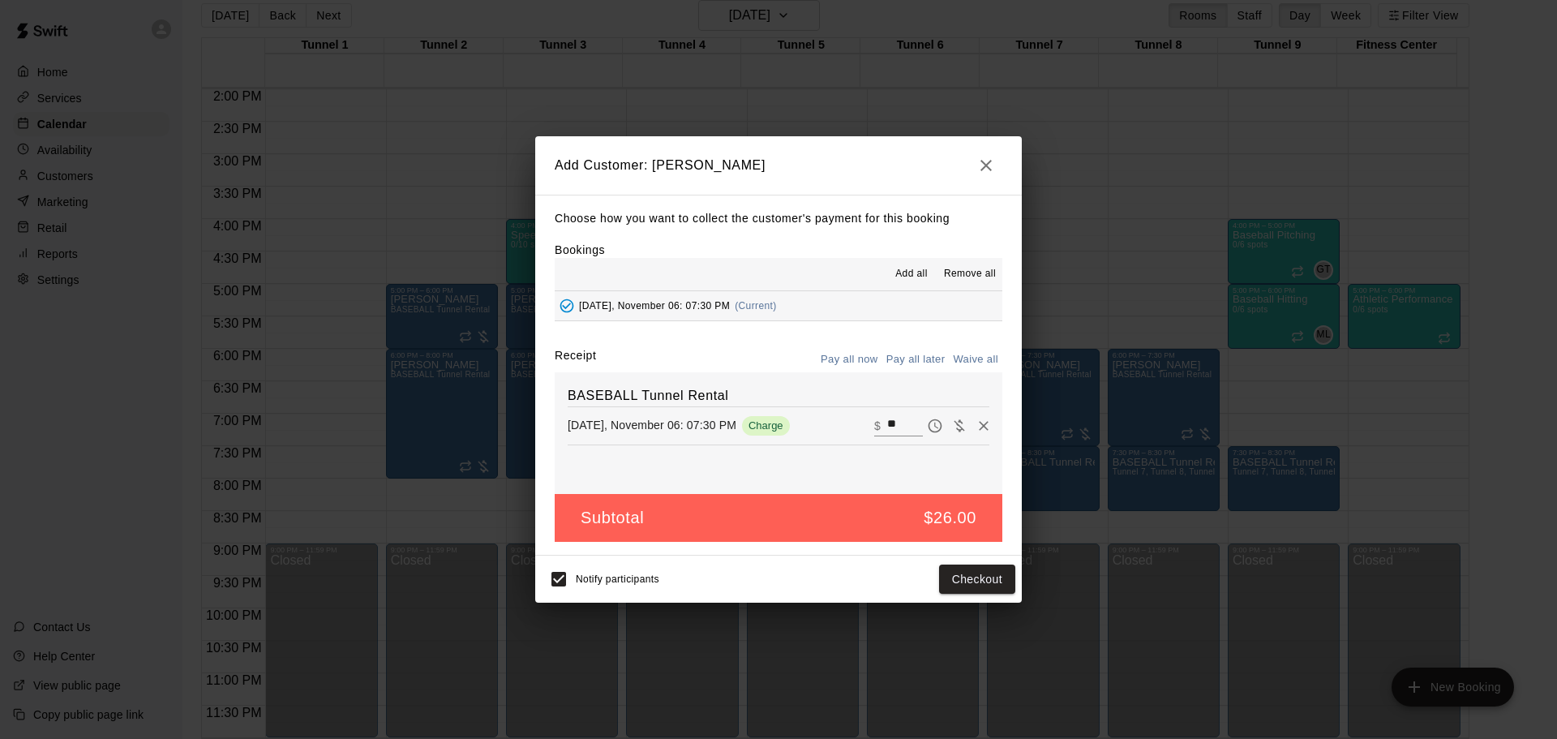
click at [915, 363] on button "Pay all later" at bounding box center [915, 359] width 67 height 25
click at [973, 586] on button "Add customer" at bounding box center [966, 580] width 100 height 30
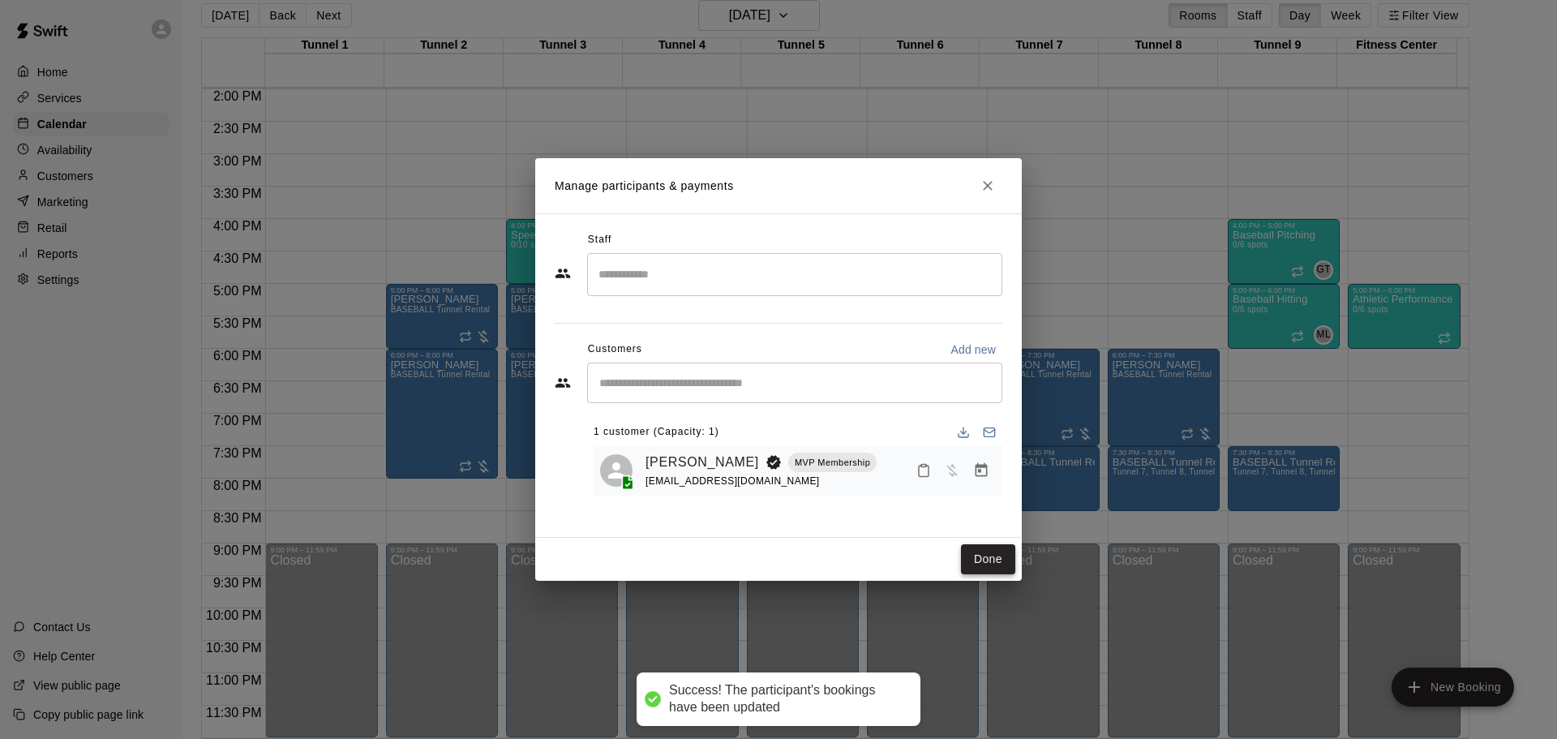
click at [983, 565] on button "Done" at bounding box center [988, 559] width 54 height 30
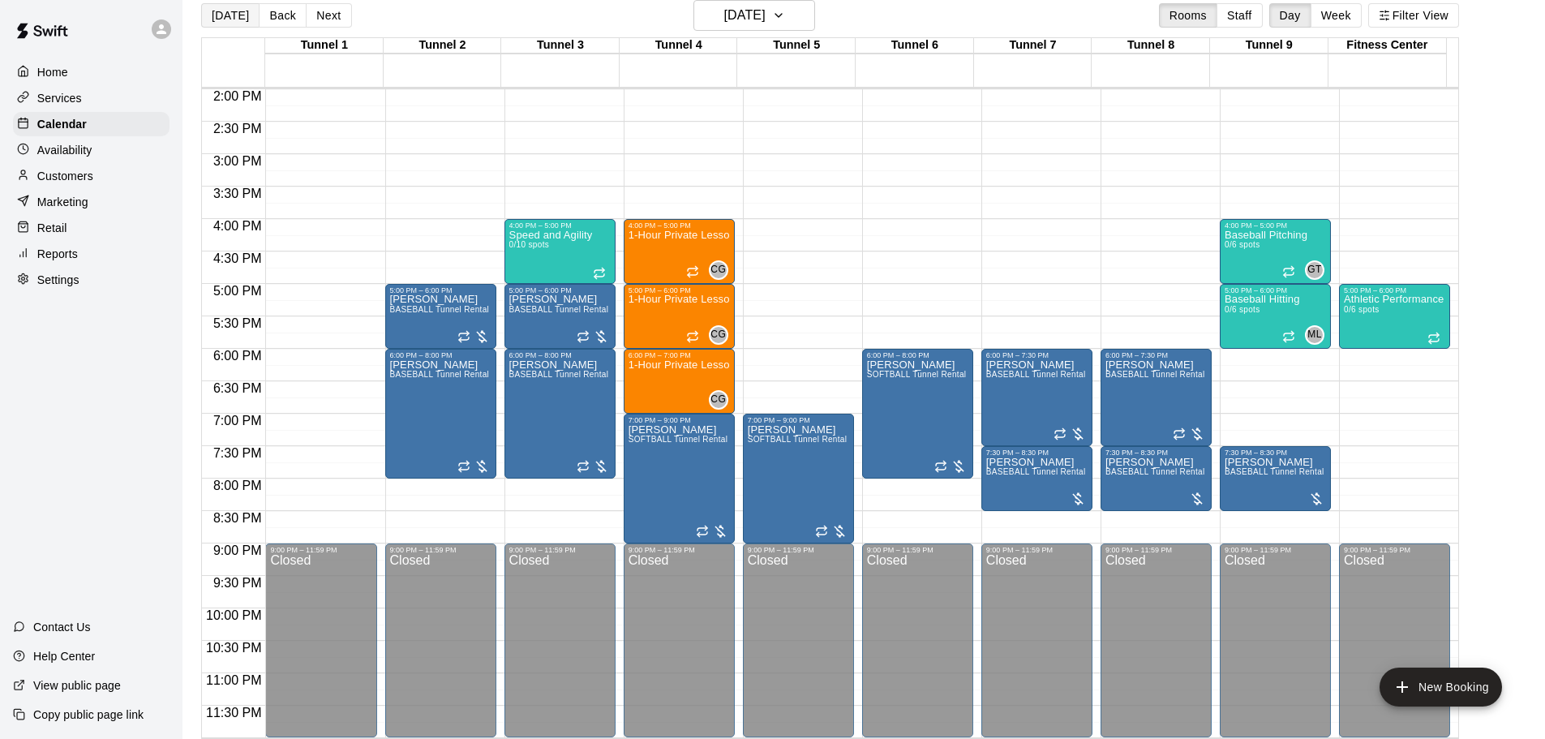
click at [225, 7] on button "[DATE]" at bounding box center [230, 15] width 58 height 24
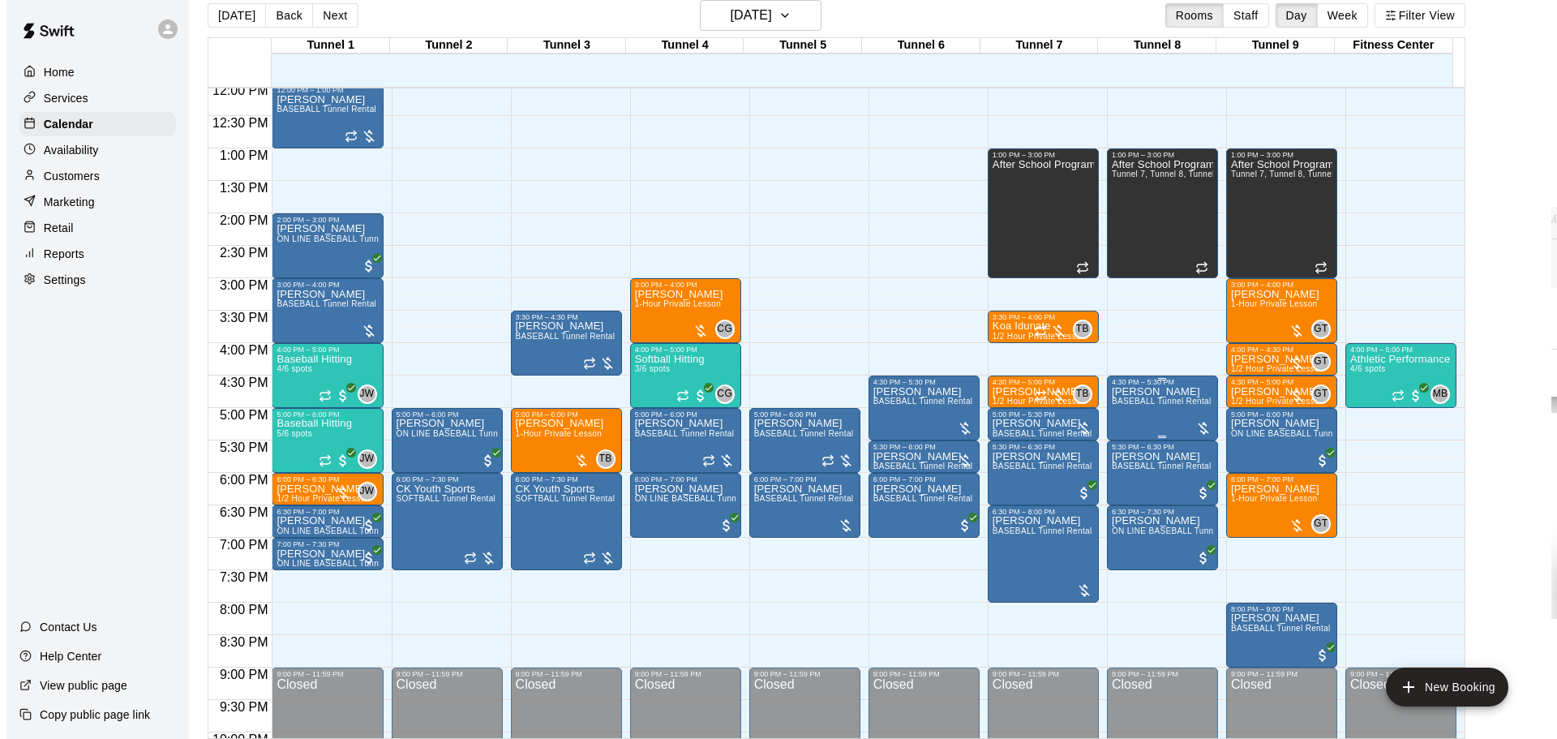
scroll to position [747, 0]
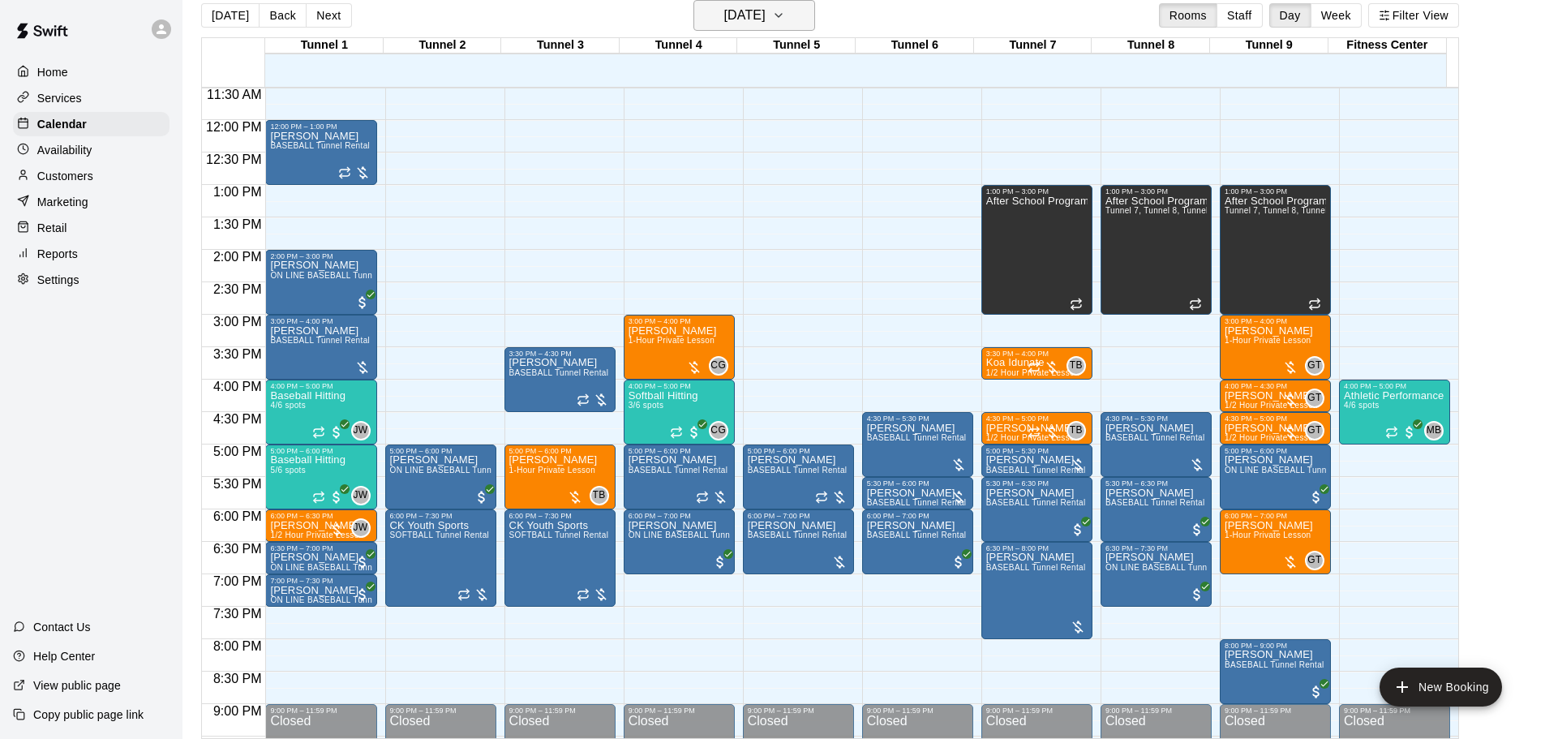
click at [754, 15] on h6 "[DATE]" at bounding box center [744, 15] width 41 height 23
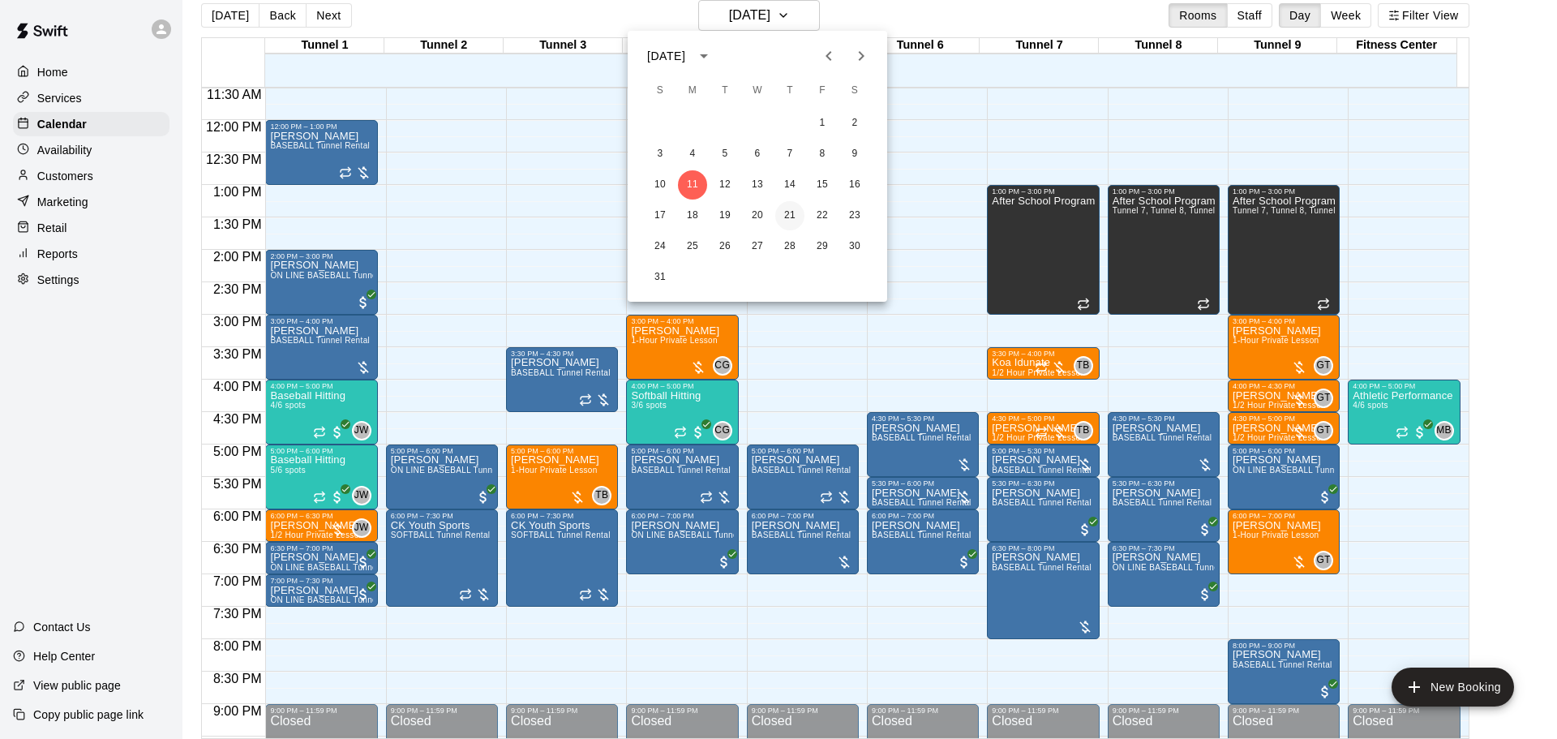
click at [792, 221] on button "21" at bounding box center [789, 215] width 29 height 29
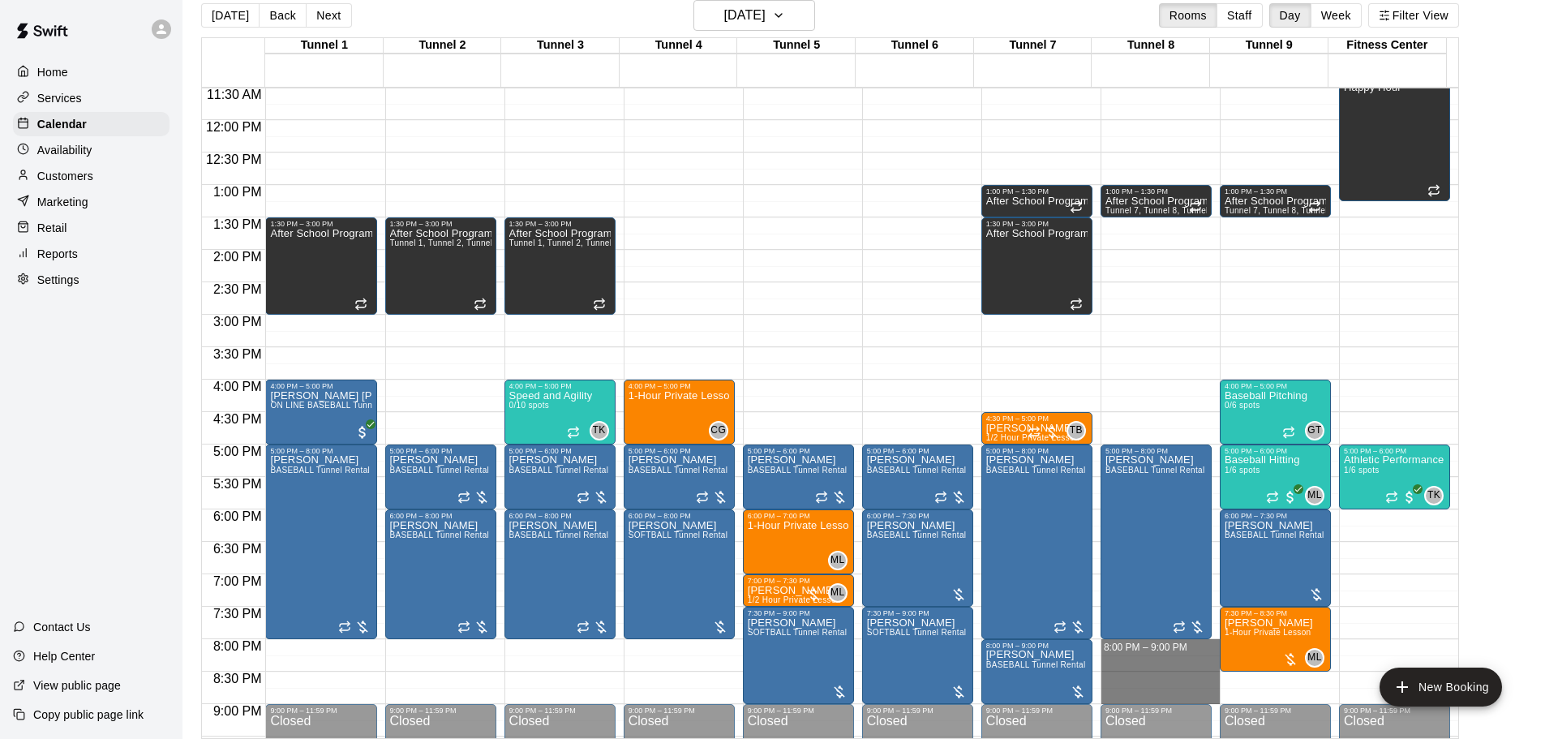
drag, startPoint x: 1148, startPoint y: 650, endPoint x: 1149, endPoint y: 692, distance: 42.2
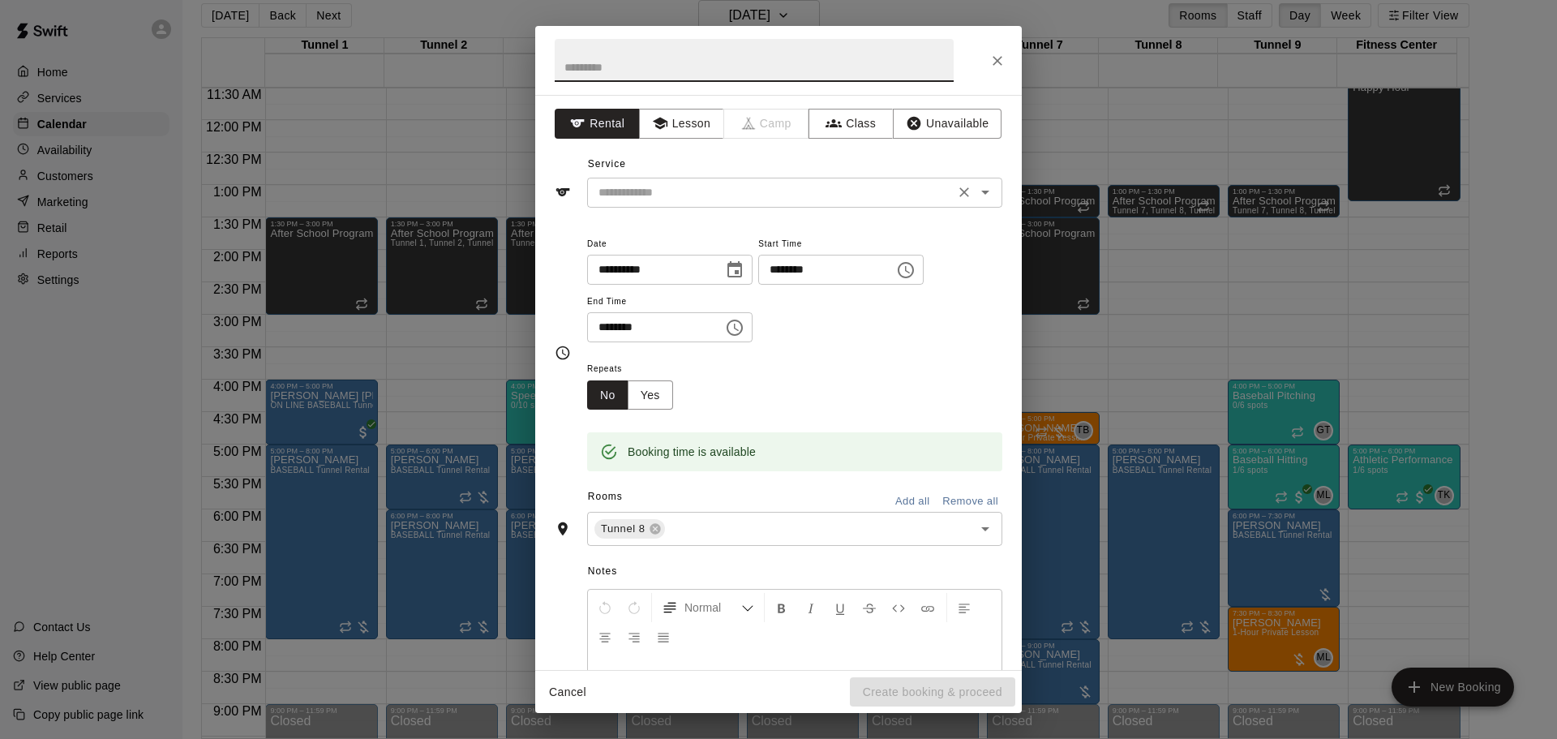
click at [734, 195] on input "text" at bounding box center [771, 192] width 358 height 20
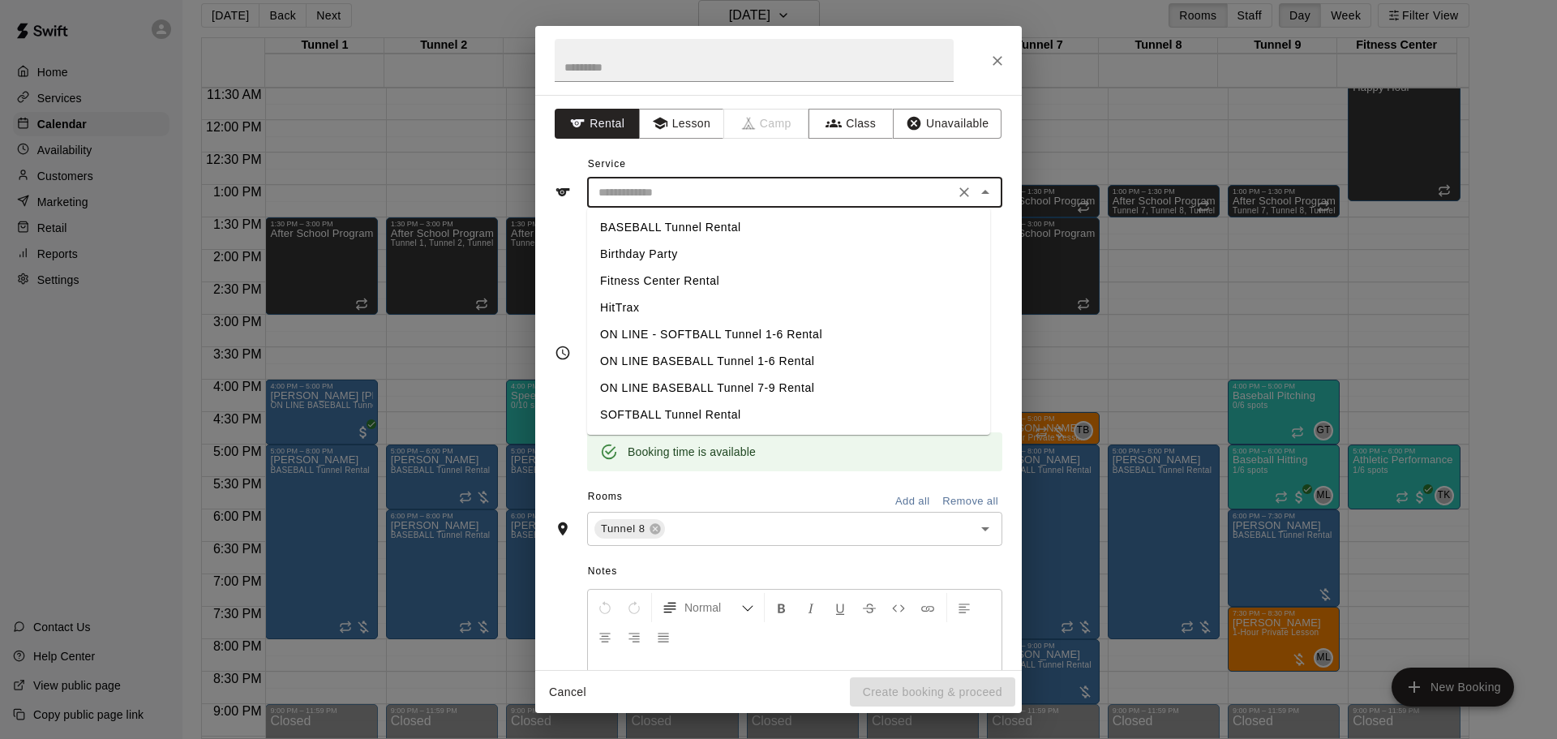
click at [704, 225] on li "BASEBALL Tunnel Rental" at bounding box center [788, 227] width 403 height 27
type input "**********"
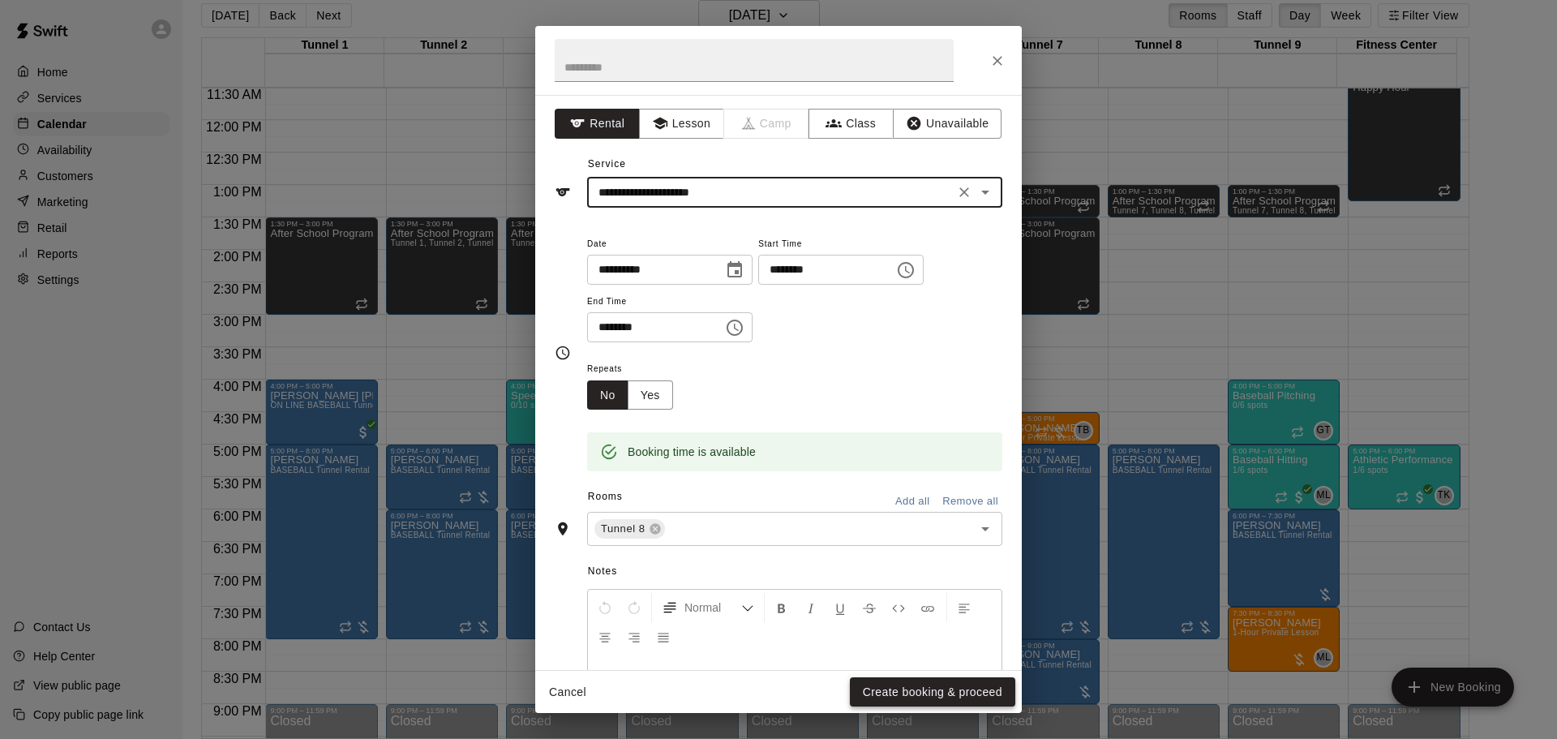
click at [963, 689] on button "Create booking & proceed" at bounding box center [932, 692] width 165 height 30
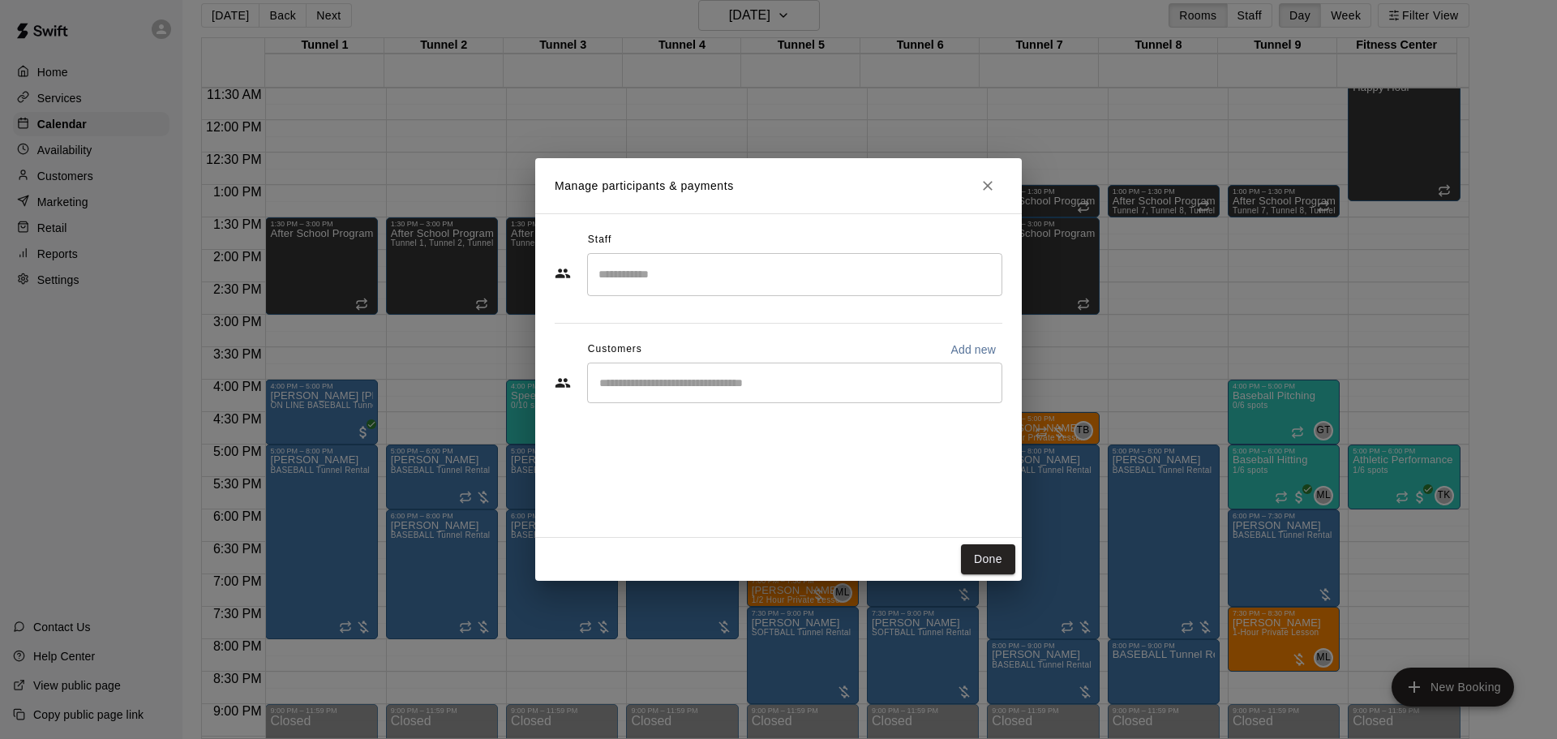
click at [713, 387] on input "Start typing to search customers..." at bounding box center [795, 383] width 401 height 16
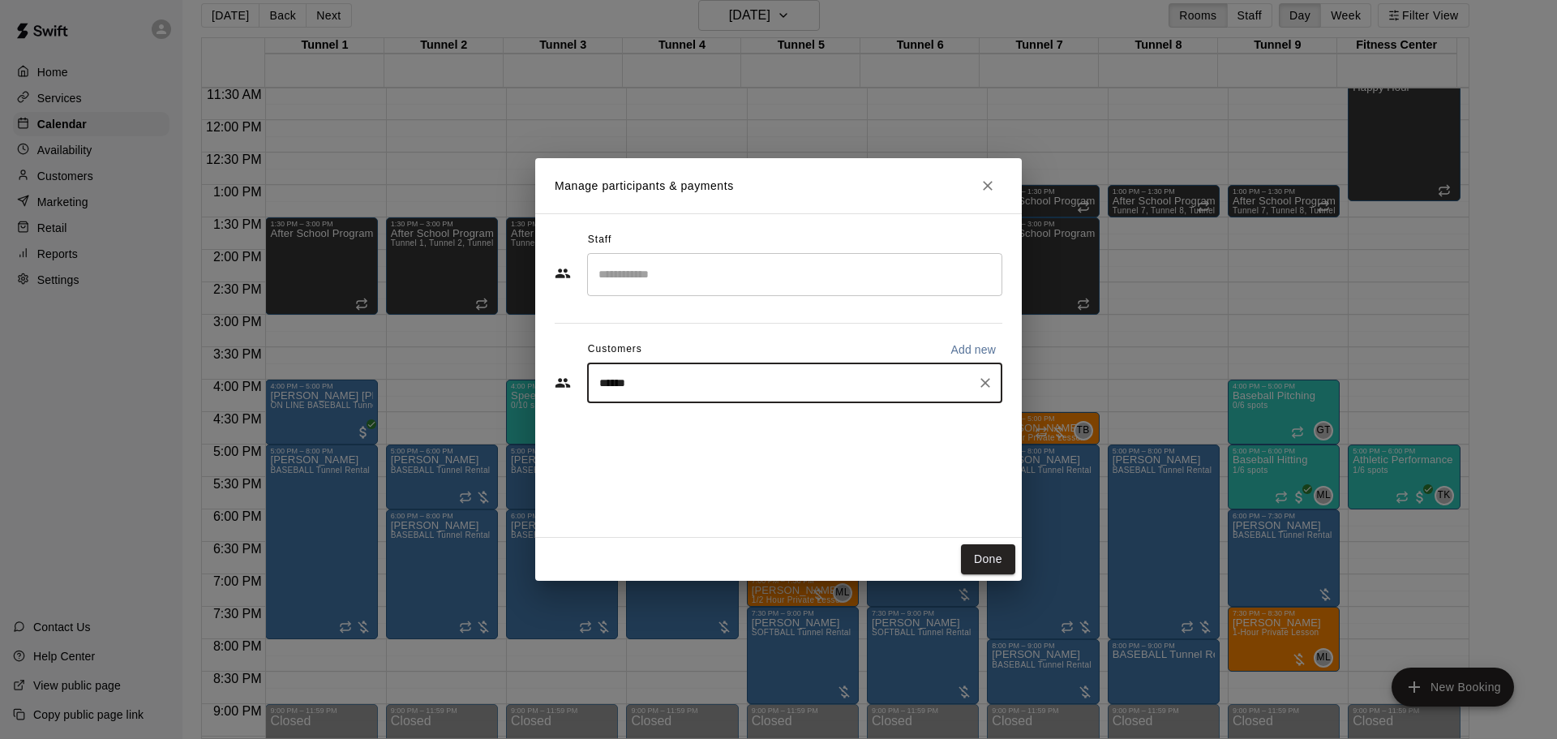
type input "******"
click at [773, 426] on div "Ed Kus MVP Membership edjkus@gmail.com" at bounding box center [811, 429] width 357 height 35
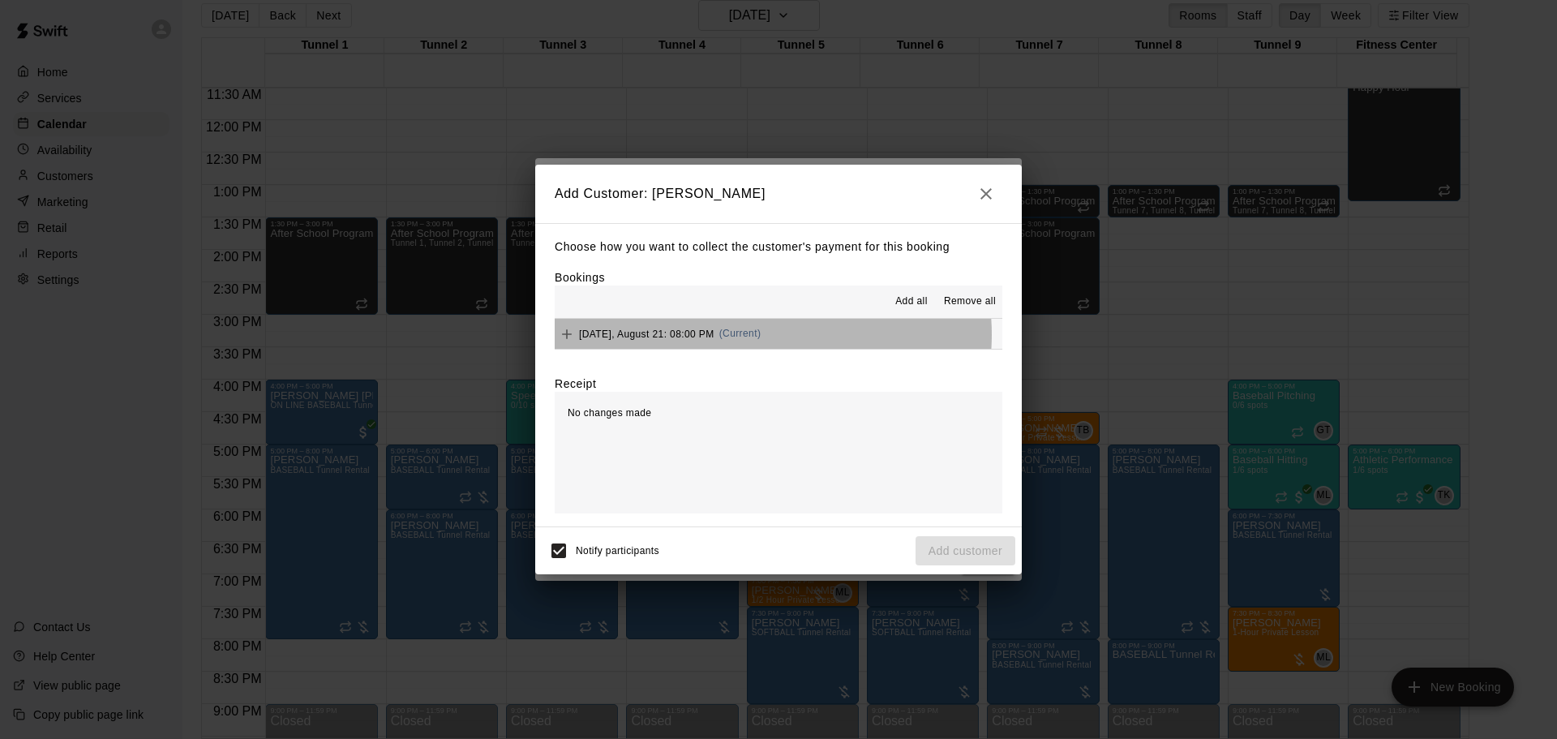
click at [756, 336] on span "(Current)" at bounding box center [740, 333] width 42 height 11
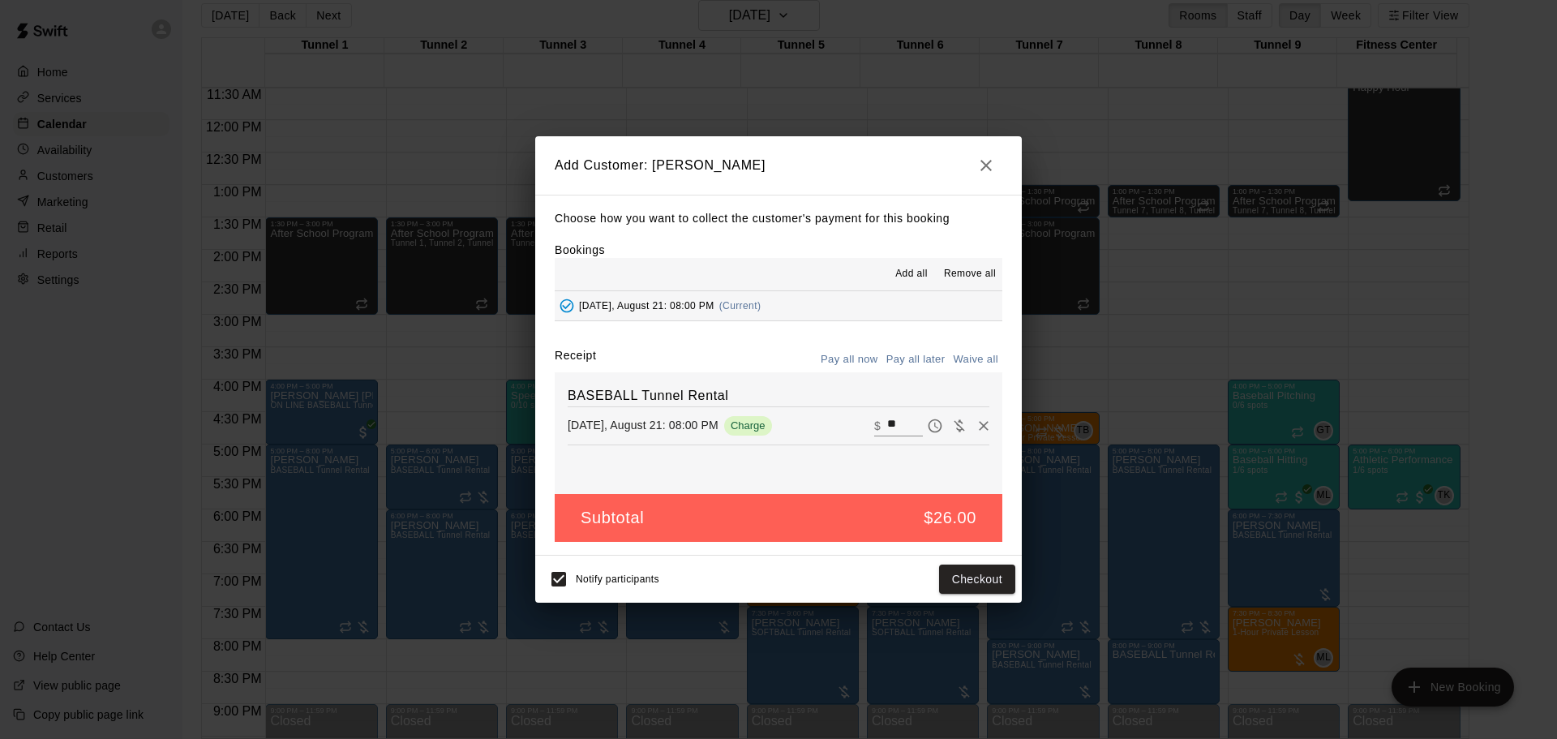
click at [920, 353] on button "Pay all later" at bounding box center [915, 359] width 67 height 25
click at [995, 575] on button "Add customer" at bounding box center [966, 580] width 100 height 30
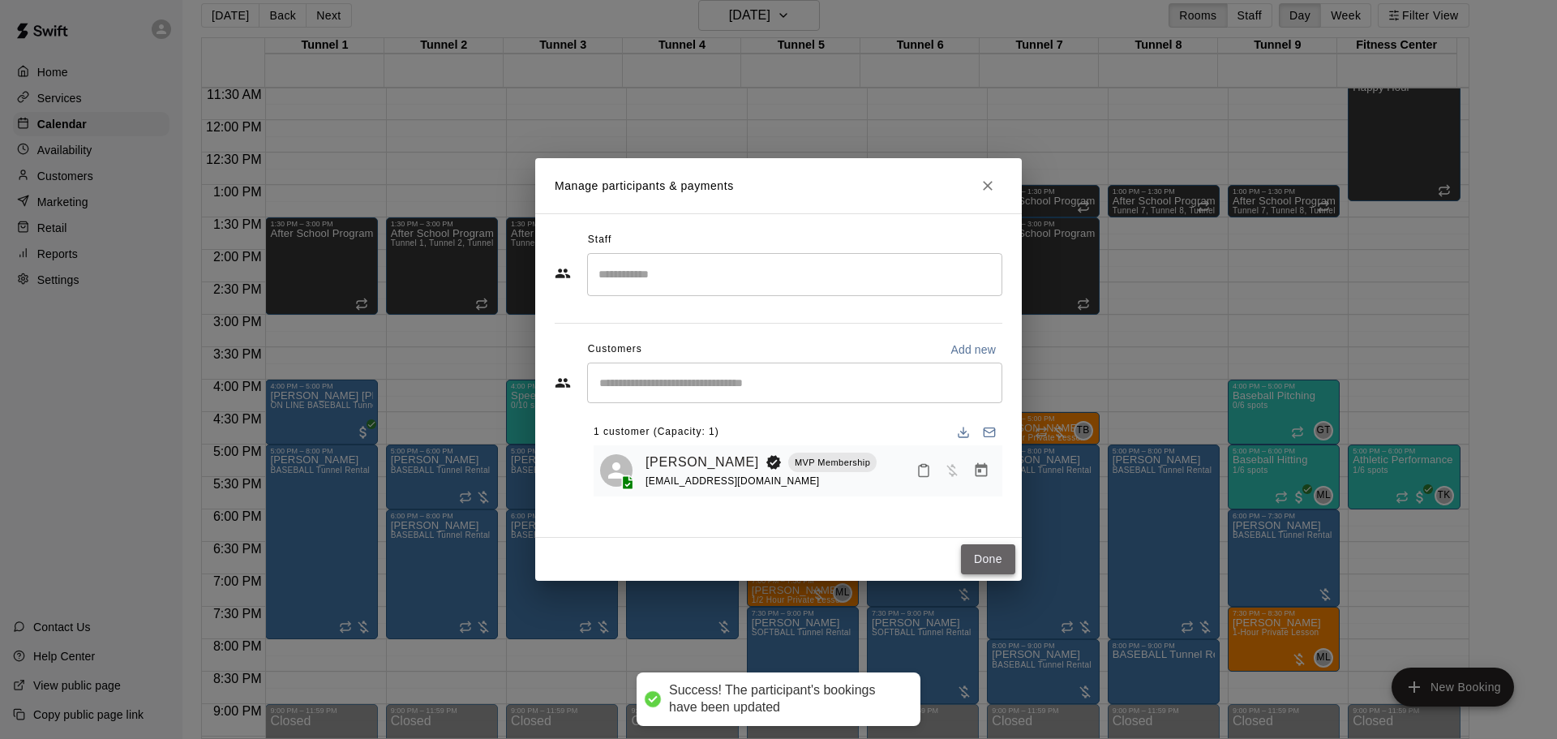
click at [1002, 561] on button "Done" at bounding box center [988, 559] width 54 height 30
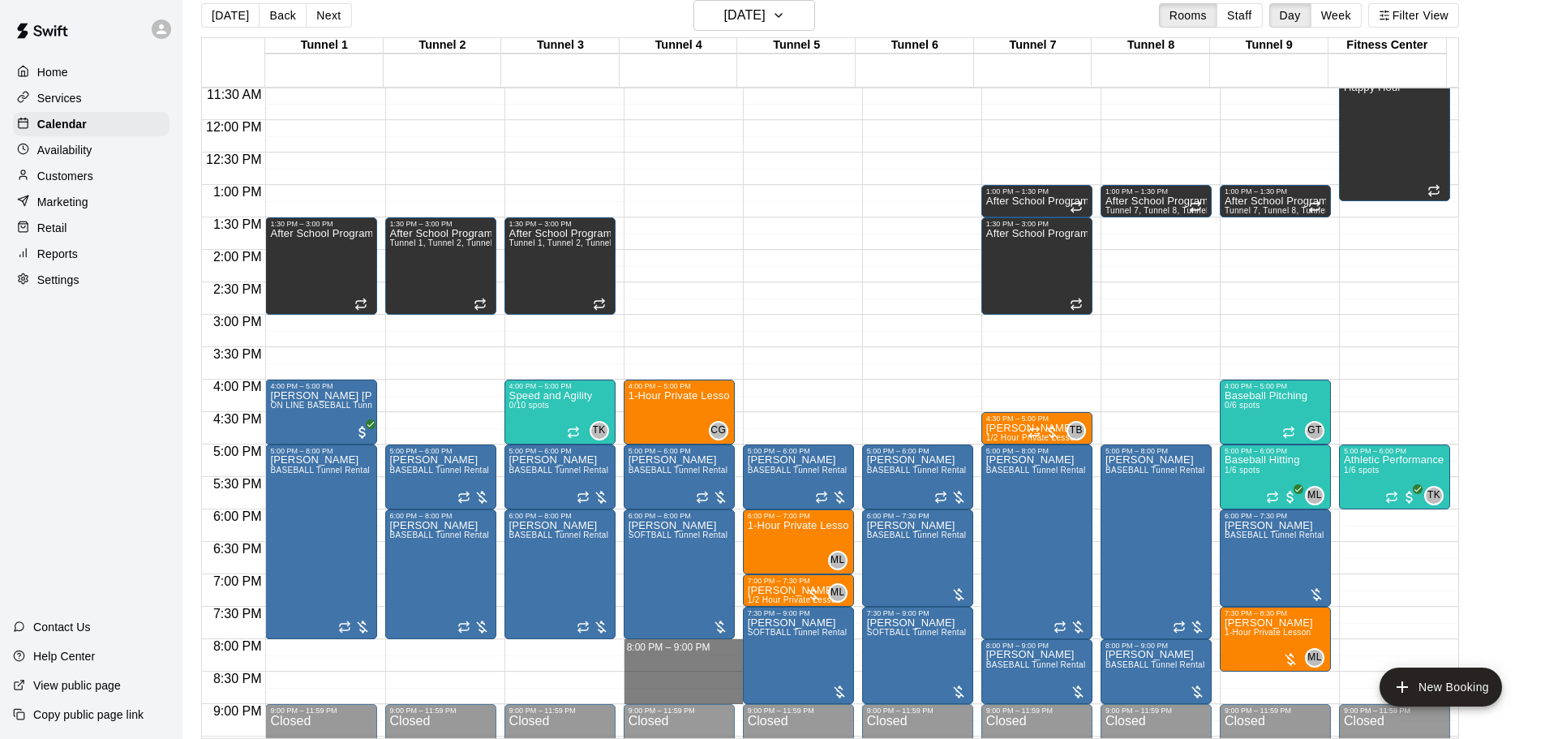
drag, startPoint x: 655, startPoint y: 648, endPoint x: 660, endPoint y: 691, distance: 43.4
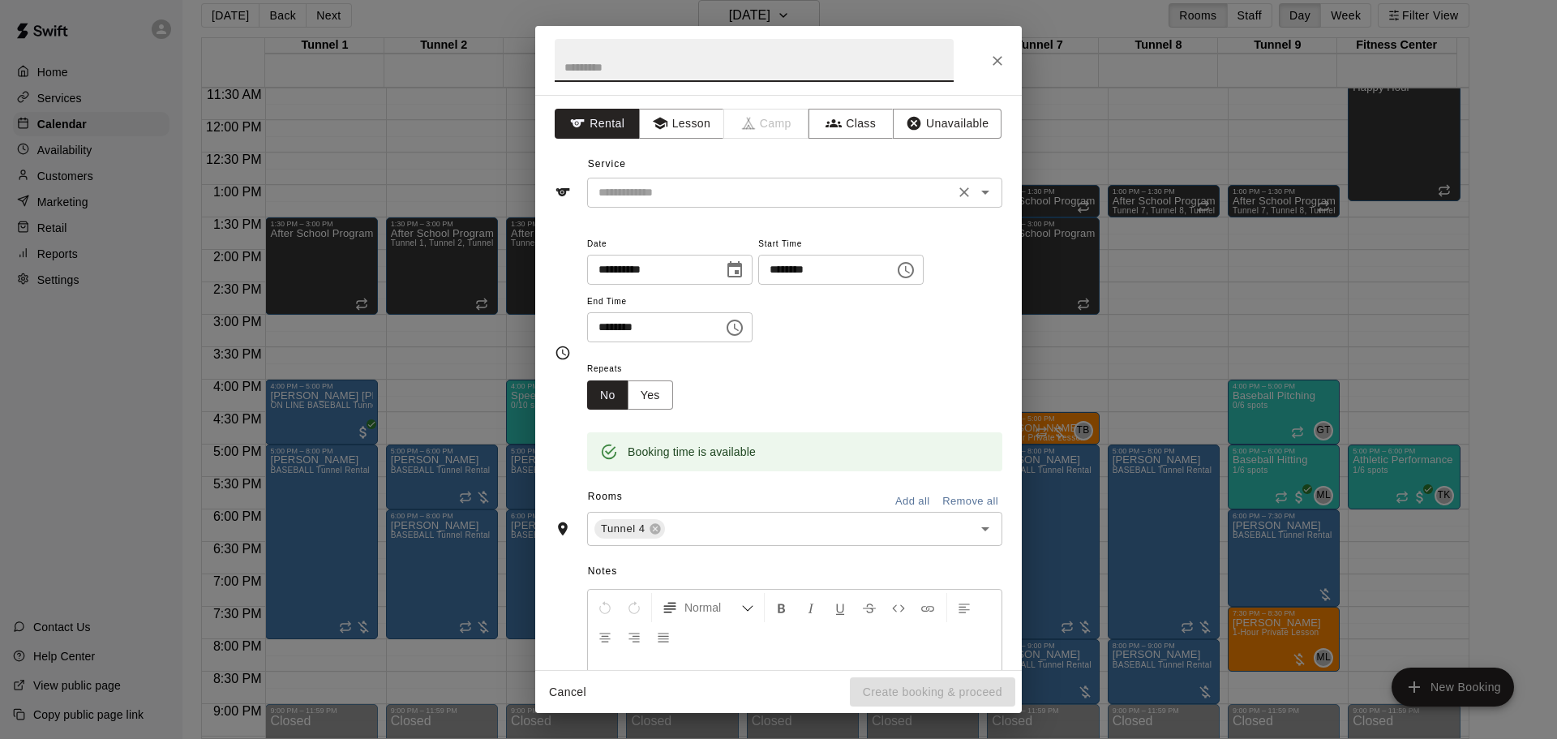
click at [739, 187] on input "text" at bounding box center [771, 192] width 358 height 20
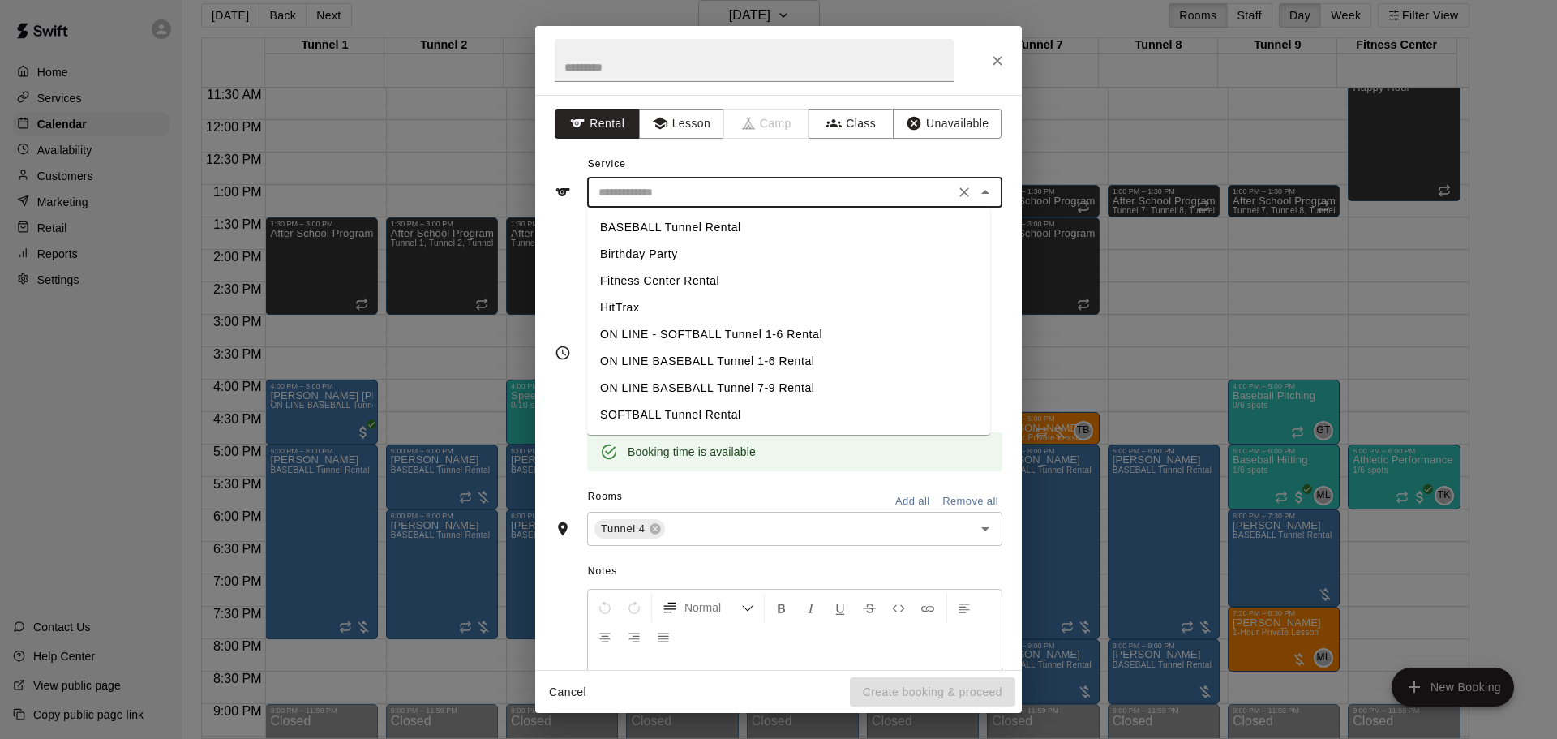
click at [748, 221] on li "BASEBALL Tunnel Rental" at bounding box center [788, 227] width 403 height 27
type input "**********"
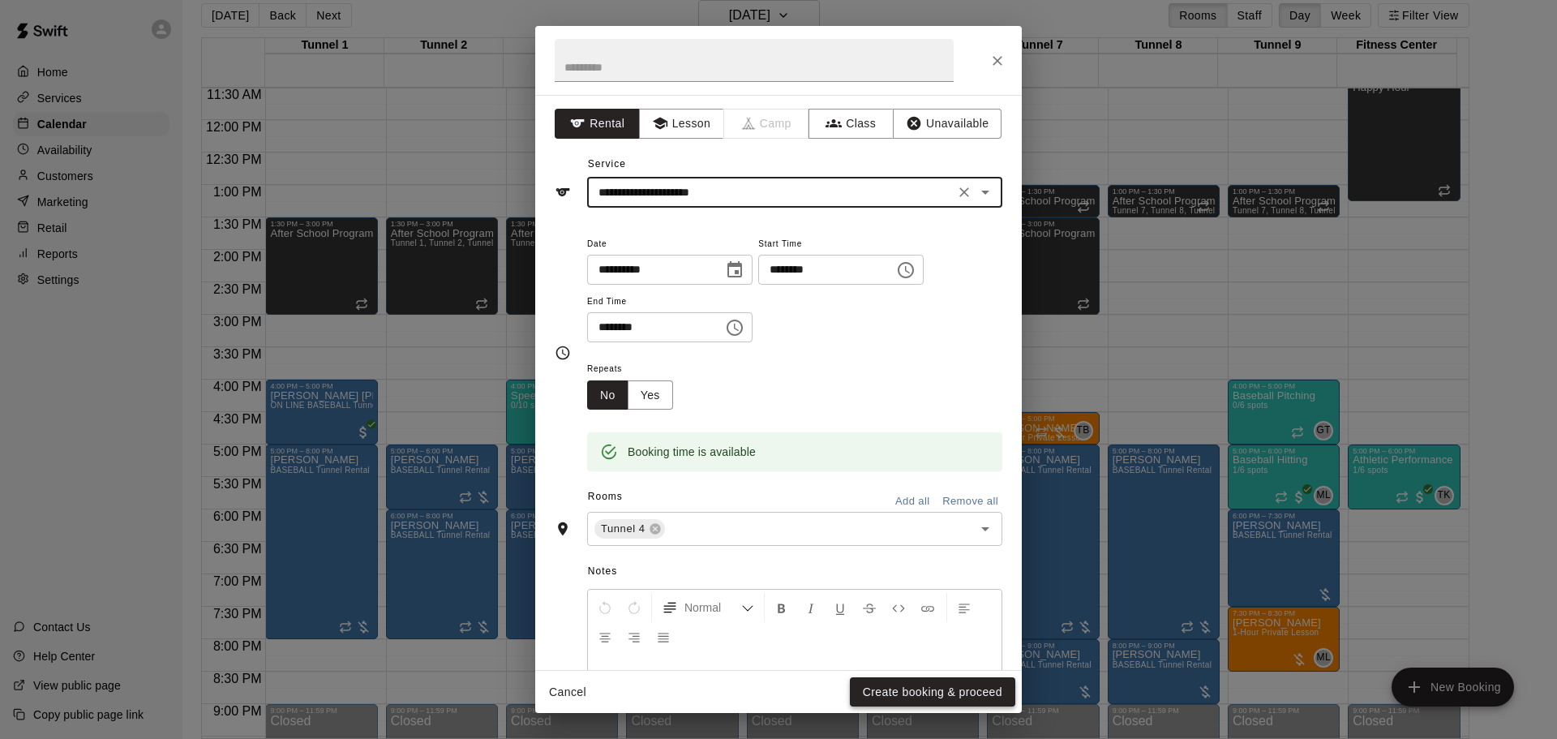
click at [929, 684] on button "Create booking & proceed" at bounding box center [932, 692] width 165 height 30
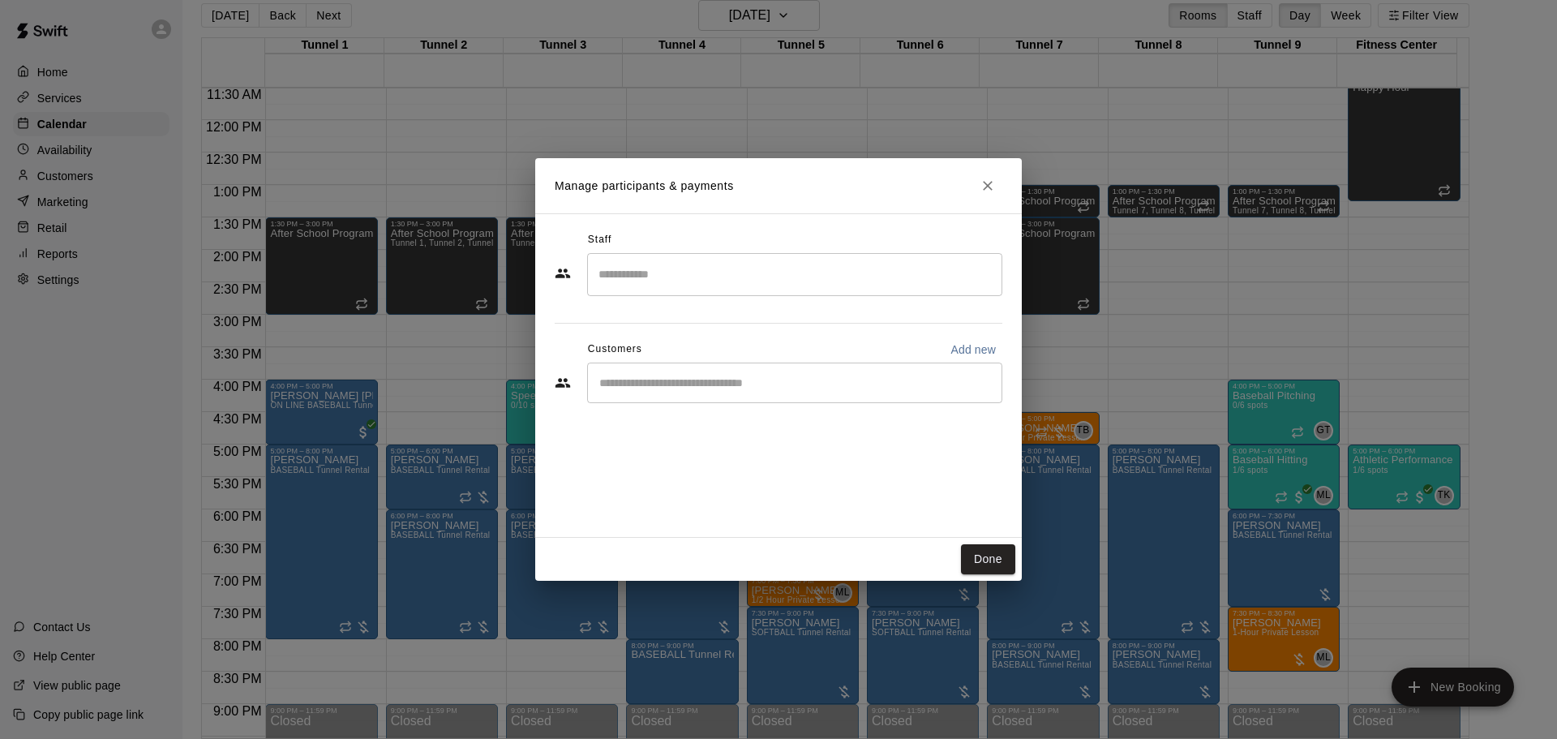
click at [741, 383] on input "Start typing to search customers..." at bounding box center [795, 383] width 401 height 16
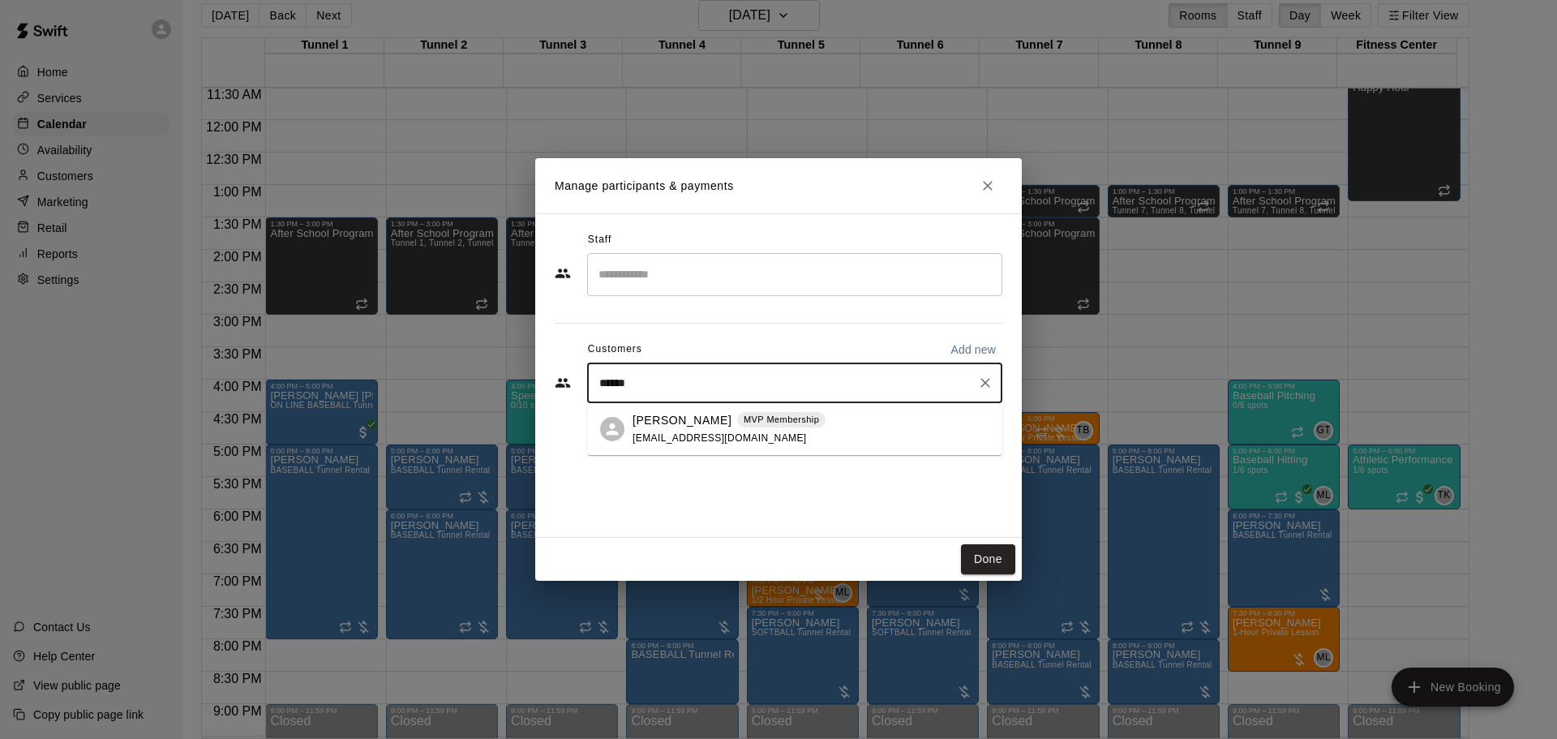
type input "******"
click at [744, 426] on p "MVP Membership" at bounding box center [781, 420] width 75 height 14
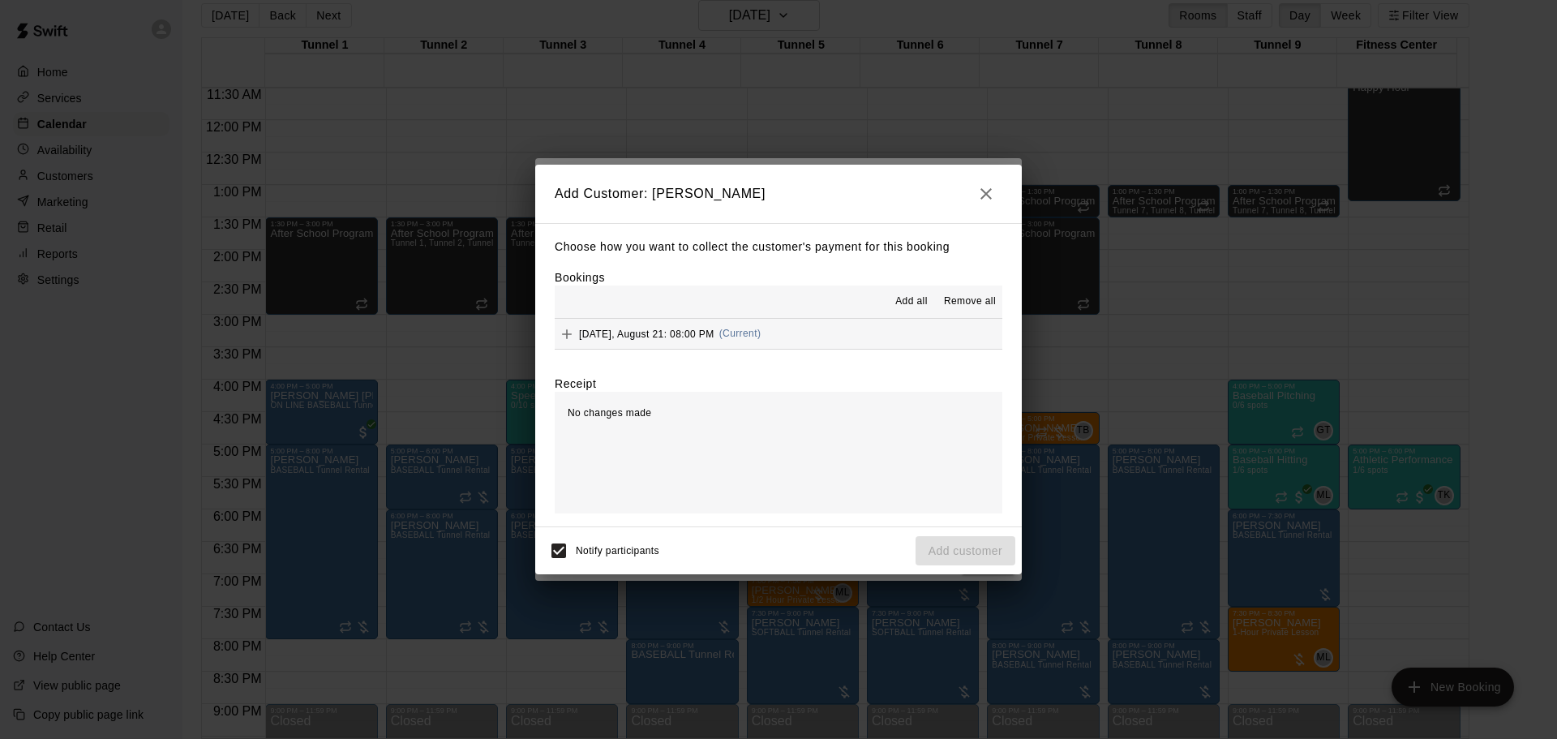
click at [729, 324] on div "Thursday, August 21: 08:00 PM (Current)" at bounding box center [658, 334] width 206 height 24
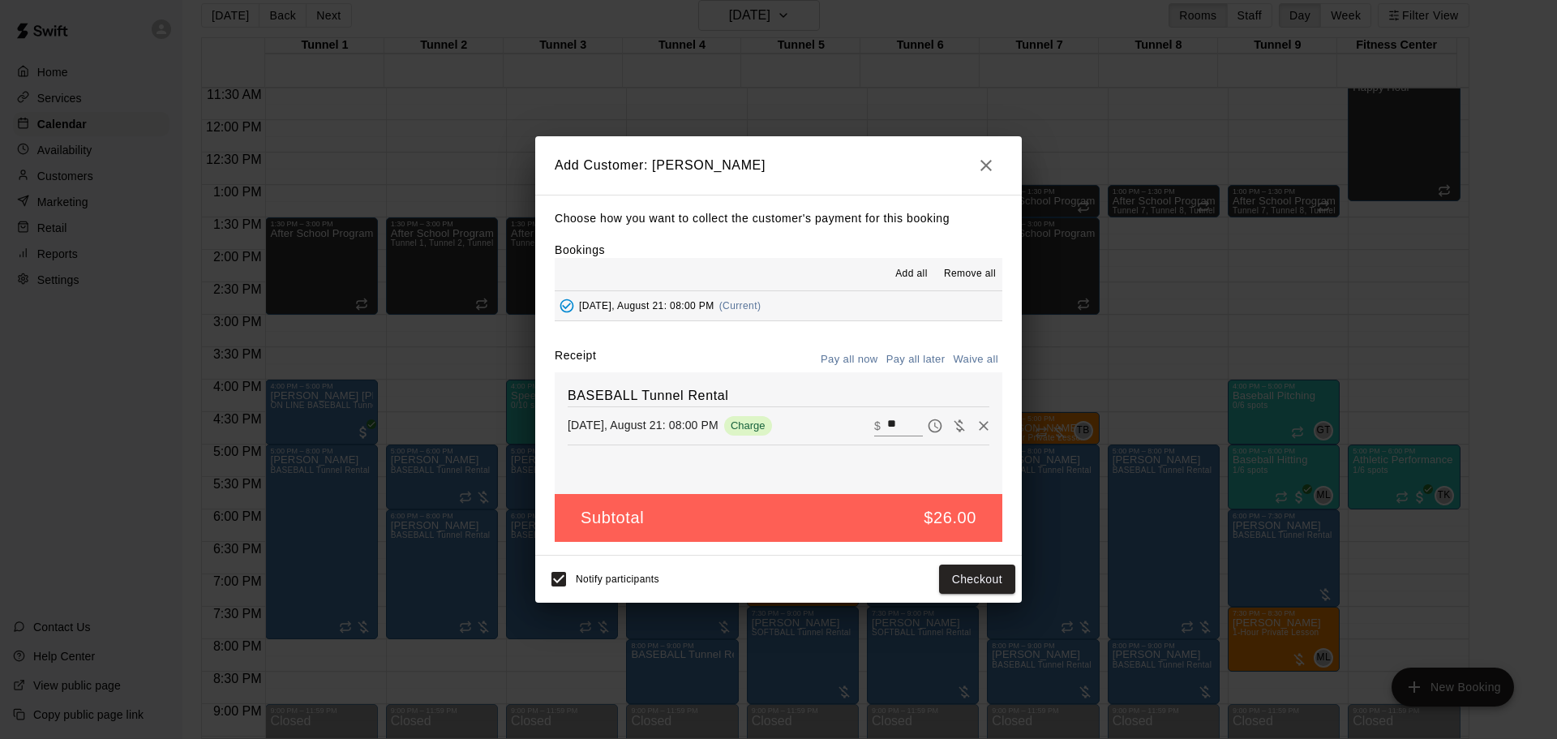
click at [904, 357] on button "Pay all later" at bounding box center [915, 359] width 67 height 25
click at [974, 585] on button "Add customer" at bounding box center [966, 580] width 100 height 30
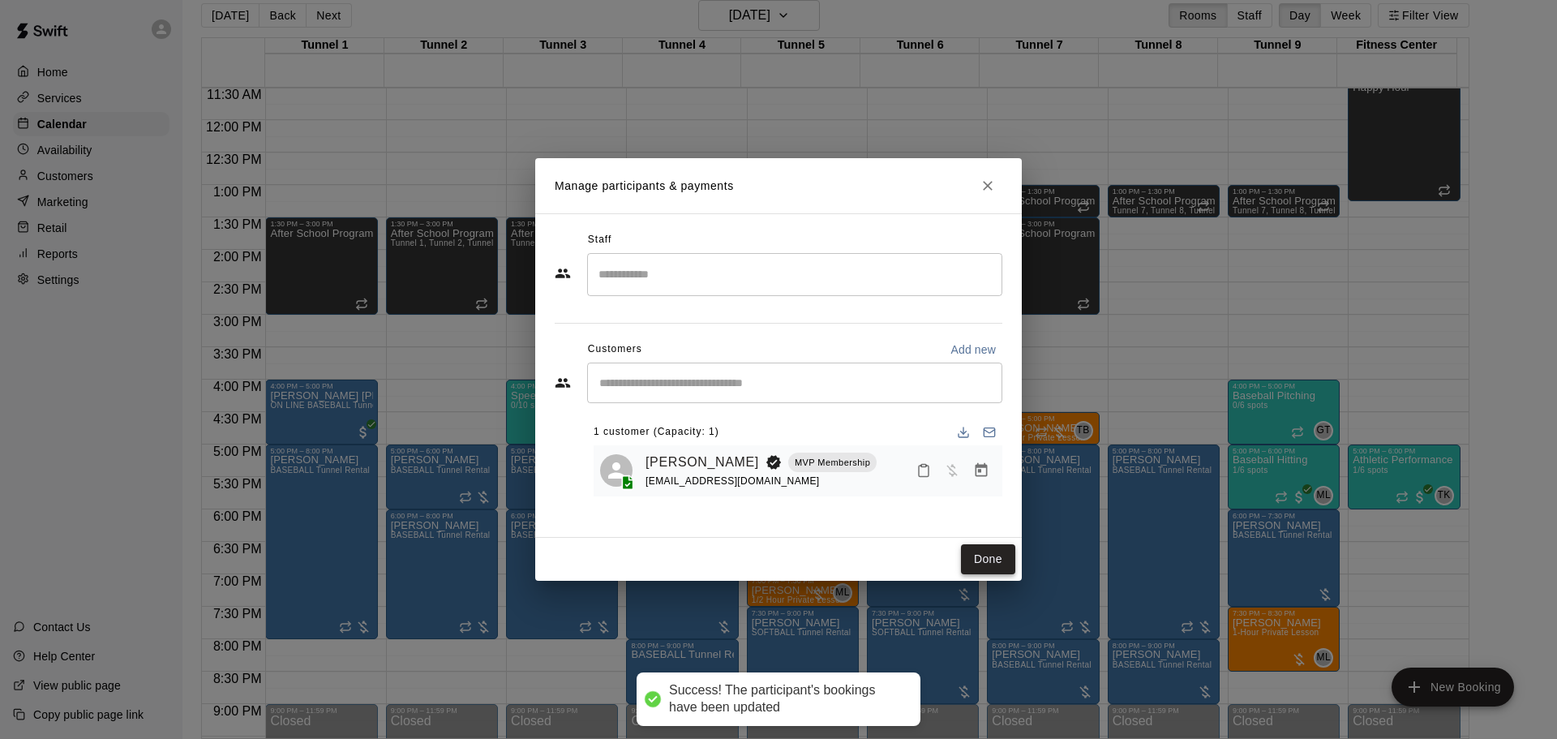
click at [986, 553] on button "Done" at bounding box center [988, 559] width 54 height 30
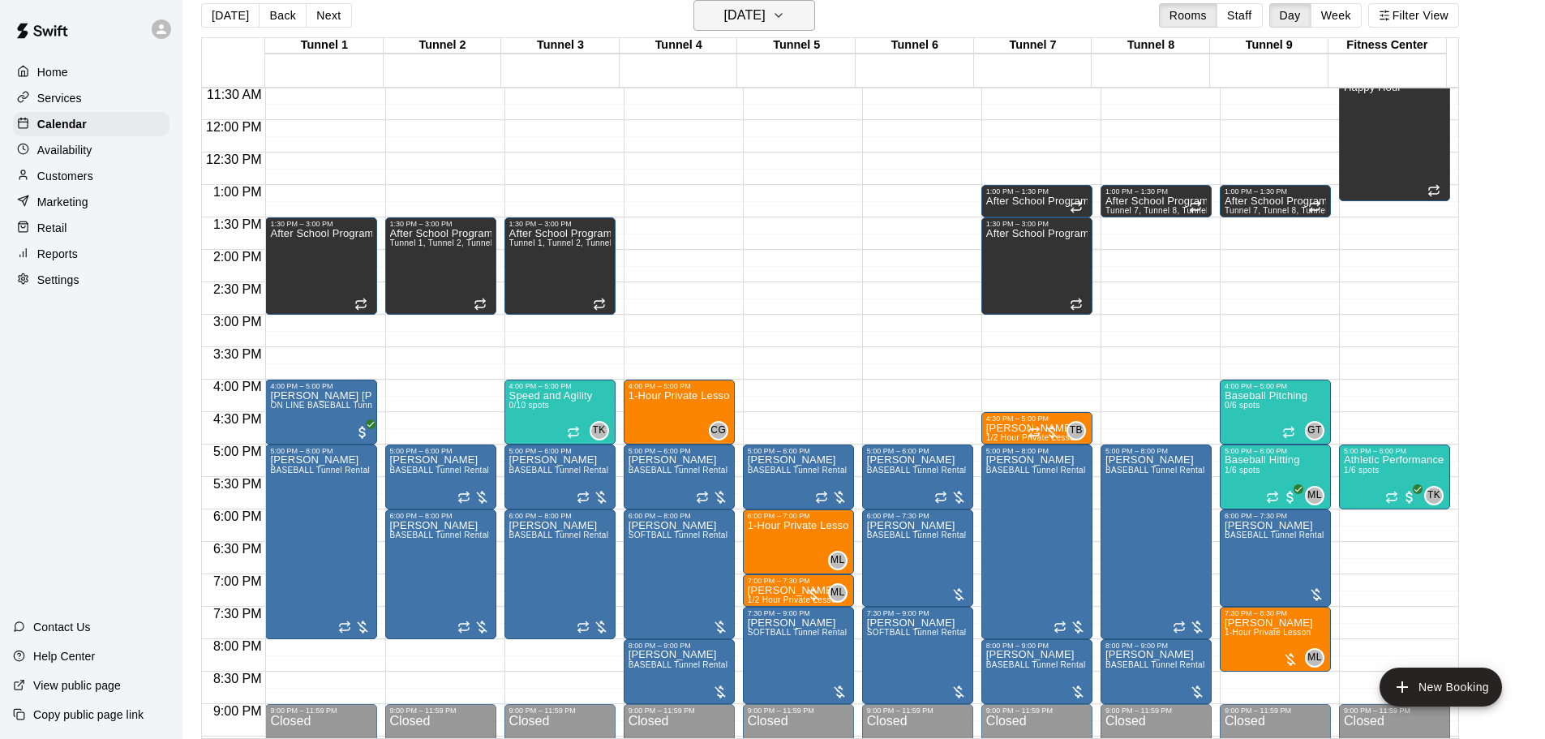
click at [744, 8] on h6 "Thursday Aug 21" at bounding box center [744, 15] width 41 height 23
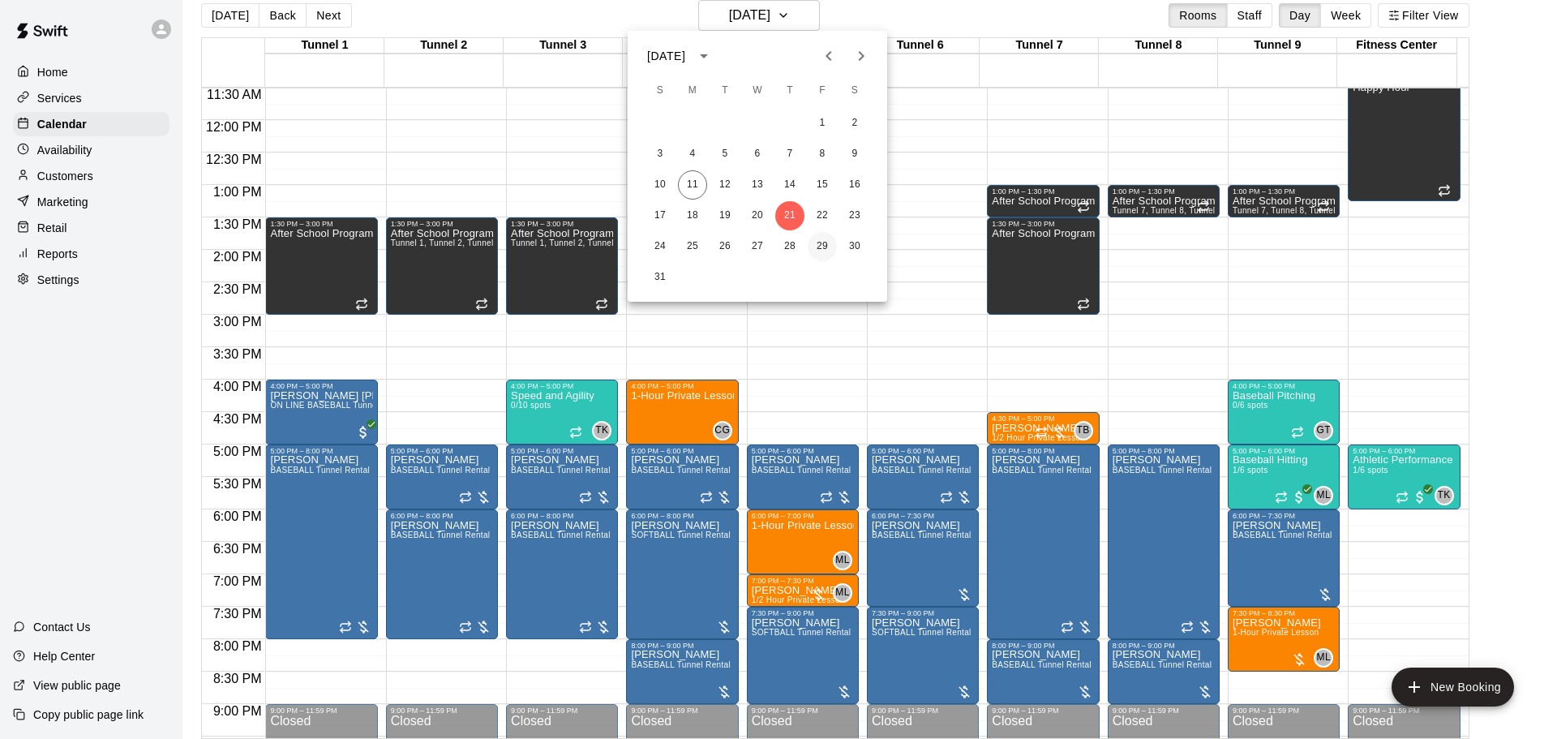
click at [828, 242] on button "29" at bounding box center [822, 246] width 29 height 29
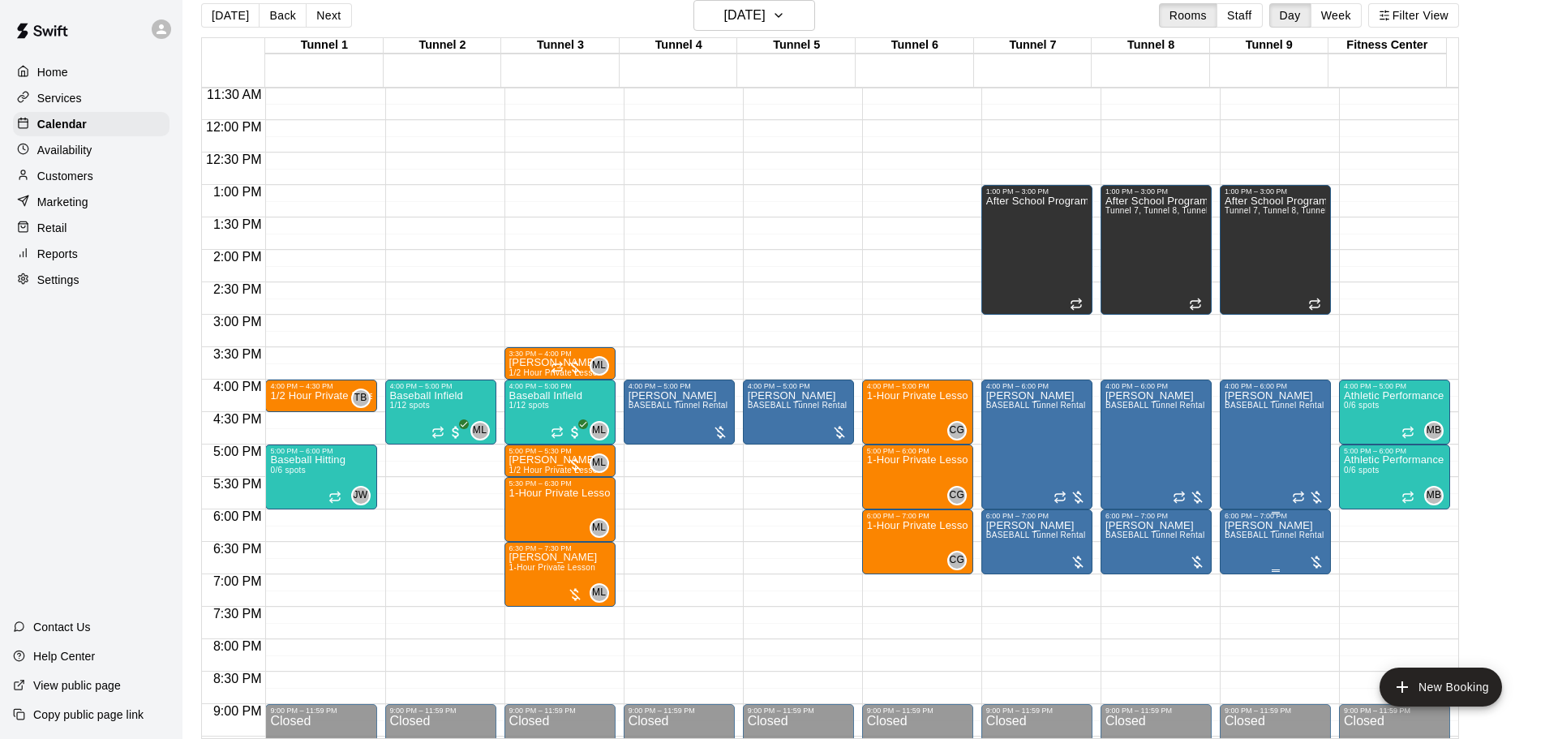
click at [1272, 539] on span "BASEBALL Tunnel Rental" at bounding box center [1275, 534] width 100 height 9
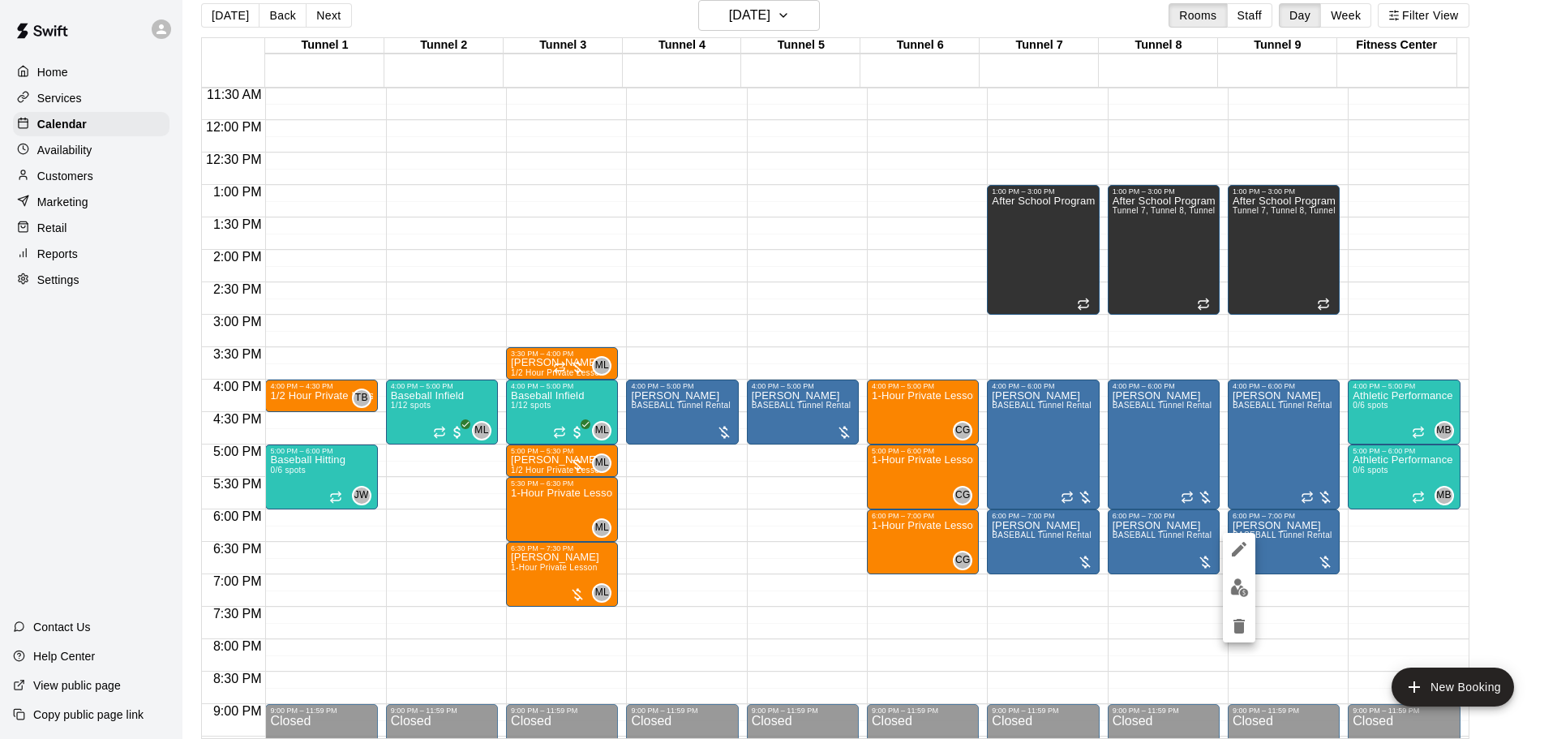
click at [1239, 553] on icon "edit" at bounding box center [1239, 548] width 19 height 19
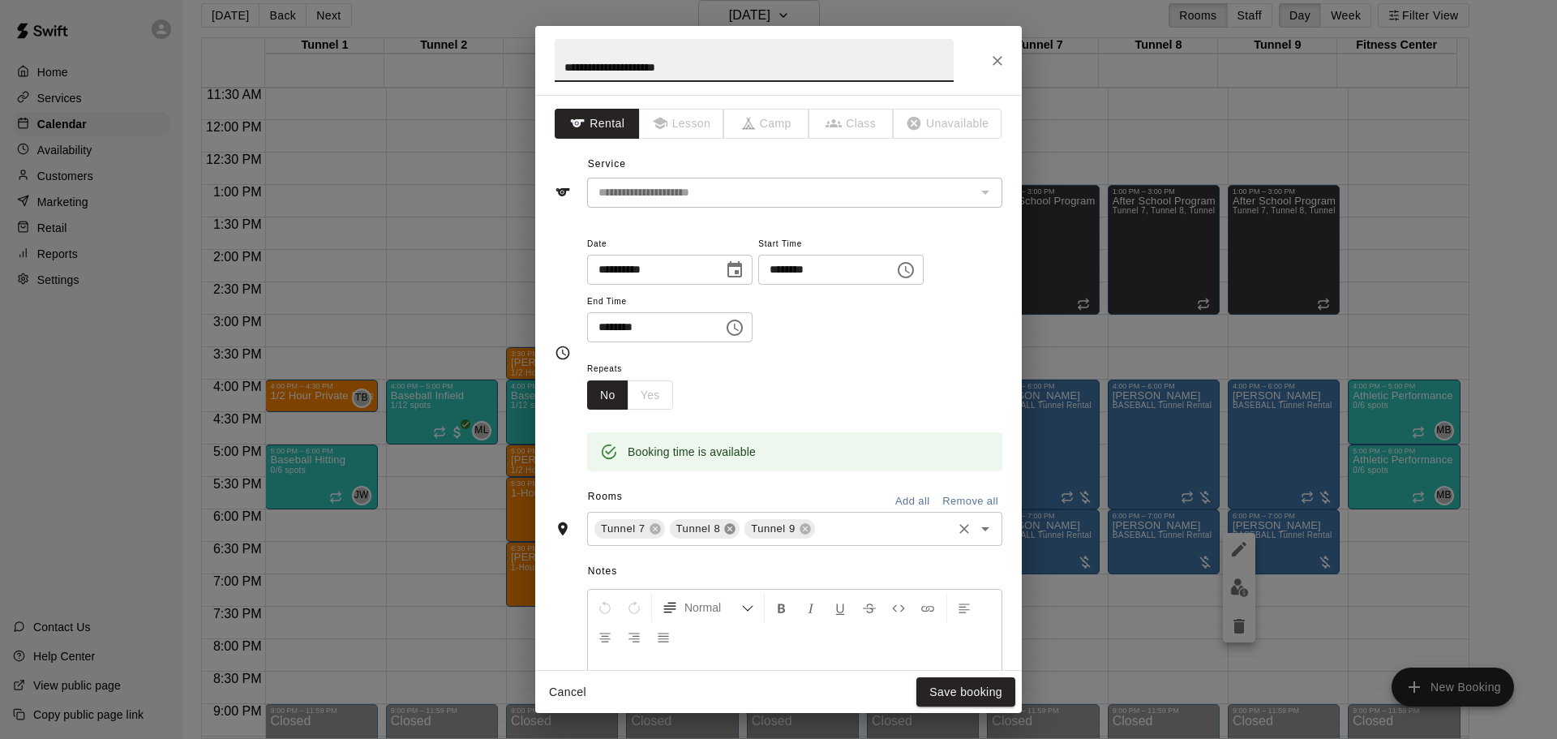
click at [725, 530] on icon at bounding box center [730, 529] width 11 height 11
click at [731, 526] on icon at bounding box center [730, 529] width 11 height 11
click at [969, 696] on button "Save booking" at bounding box center [966, 692] width 99 height 30
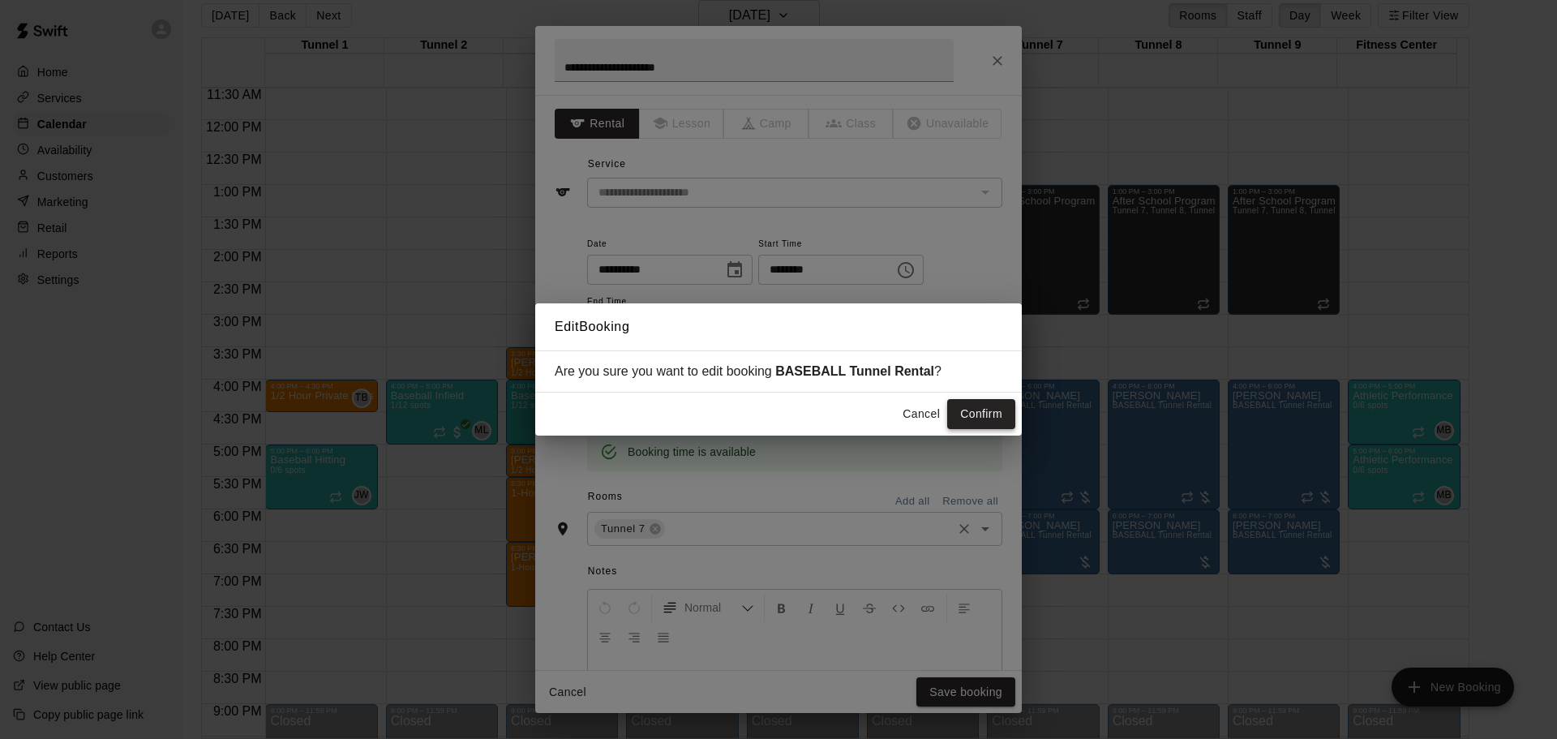
click at [988, 410] on button "Confirm" at bounding box center [981, 414] width 68 height 30
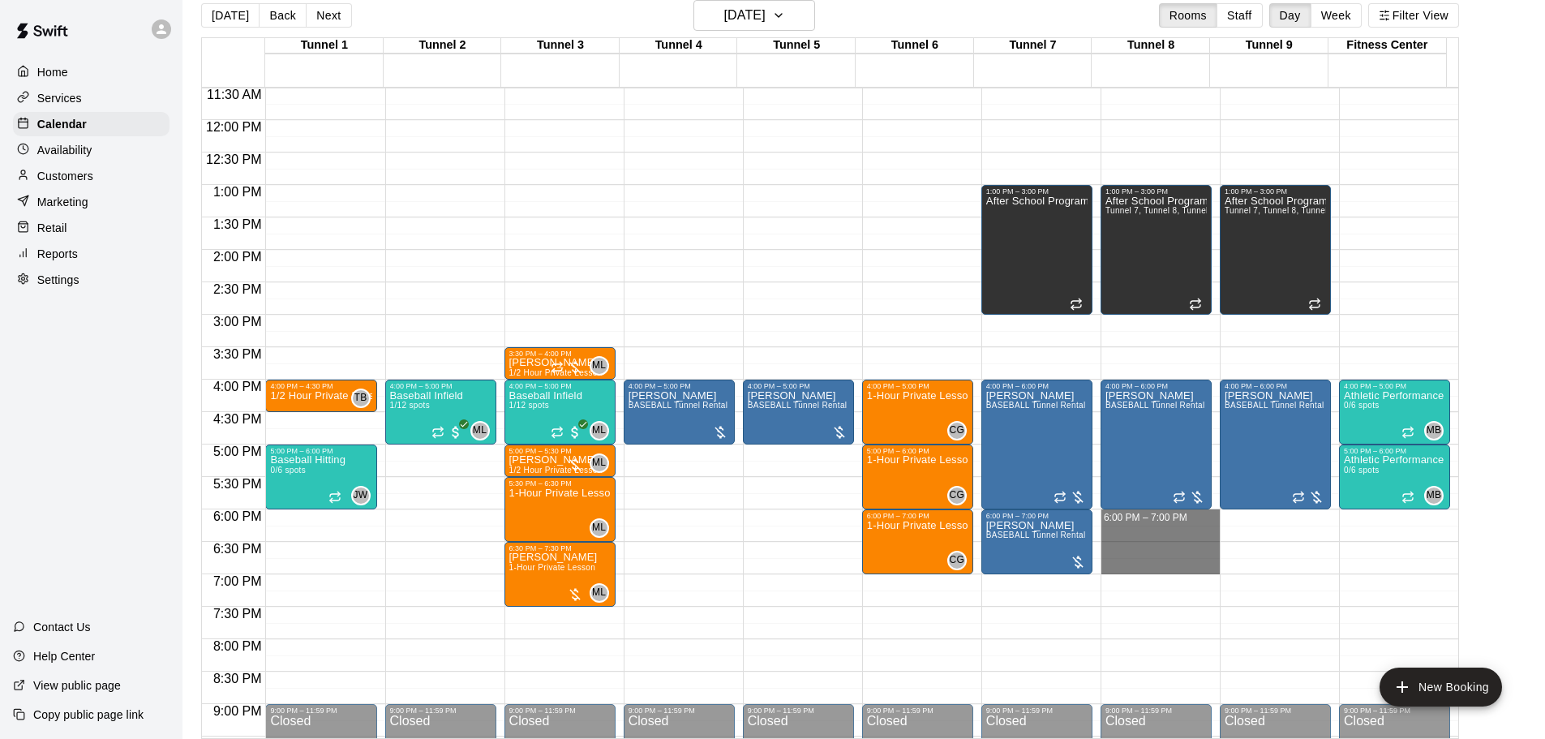
drag, startPoint x: 1125, startPoint y: 517, endPoint x: 1130, endPoint y: 569, distance: 52.1
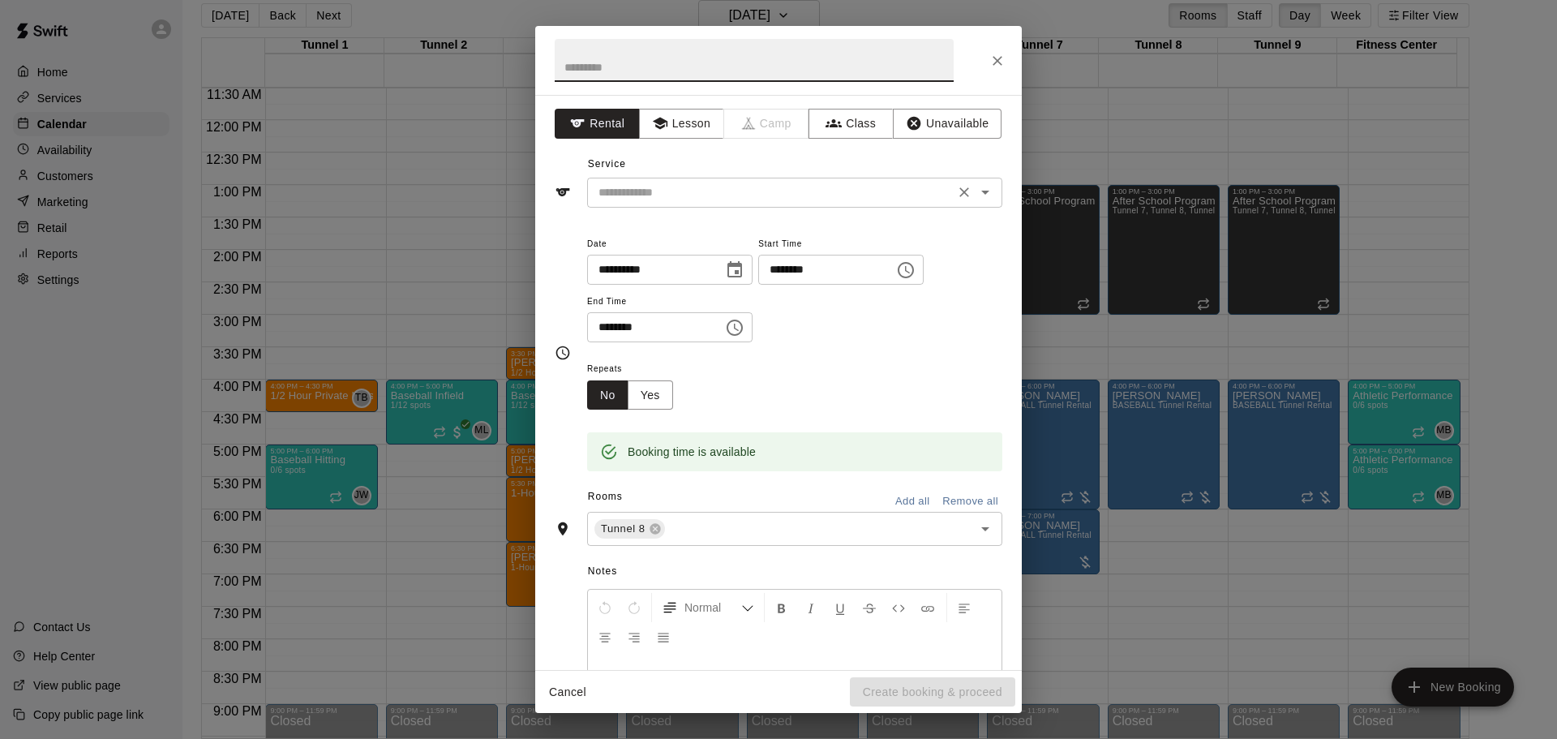
click at [729, 191] on input "text" at bounding box center [771, 192] width 358 height 20
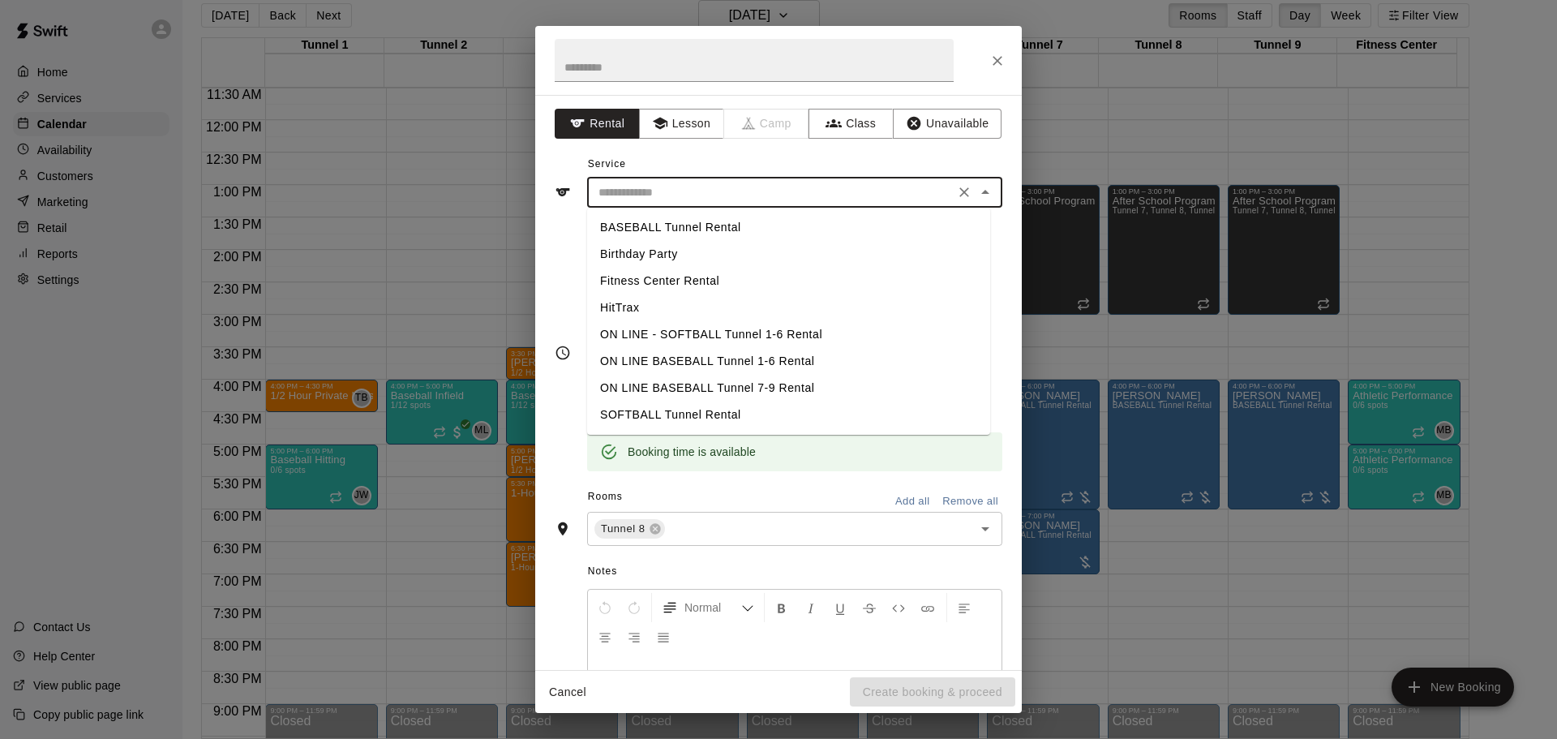
click at [716, 231] on li "BASEBALL Tunnel Rental" at bounding box center [788, 227] width 403 height 27
type input "**********"
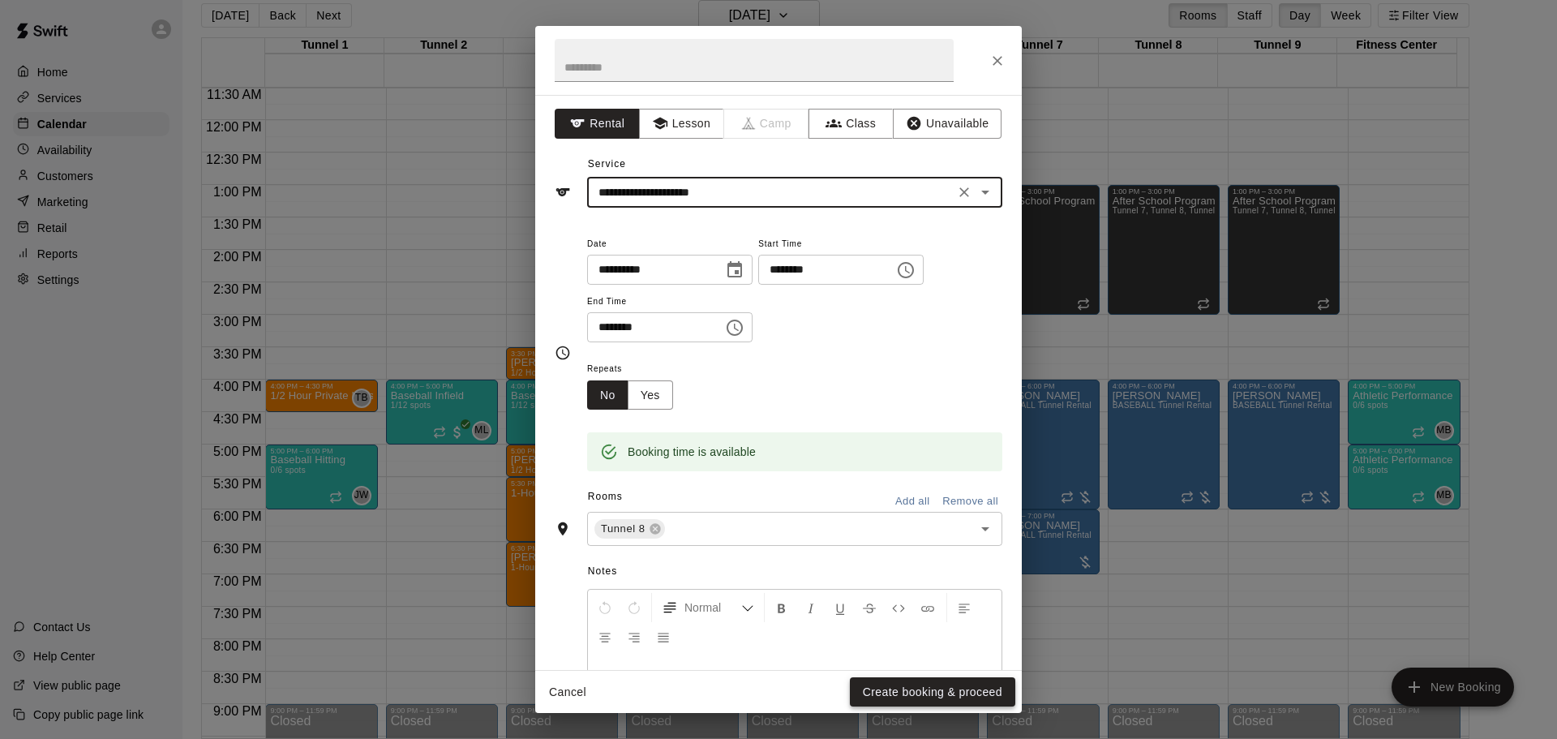
click at [952, 690] on button "Create booking & proceed" at bounding box center [932, 692] width 165 height 30
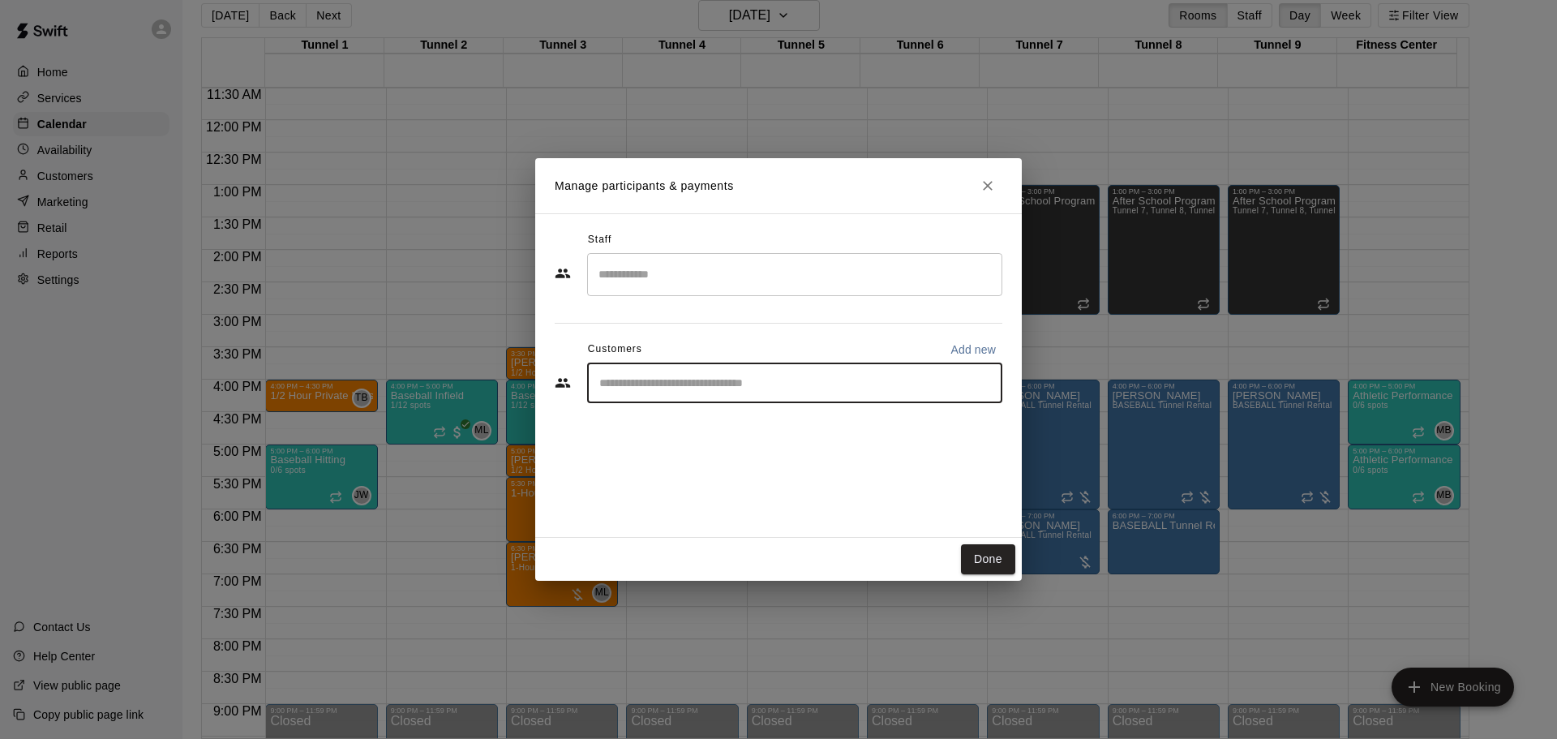
click at [709, 387] on input "Start typing to search customers..." at bounding box center [795, 383] width 401 height 16
type input "***"
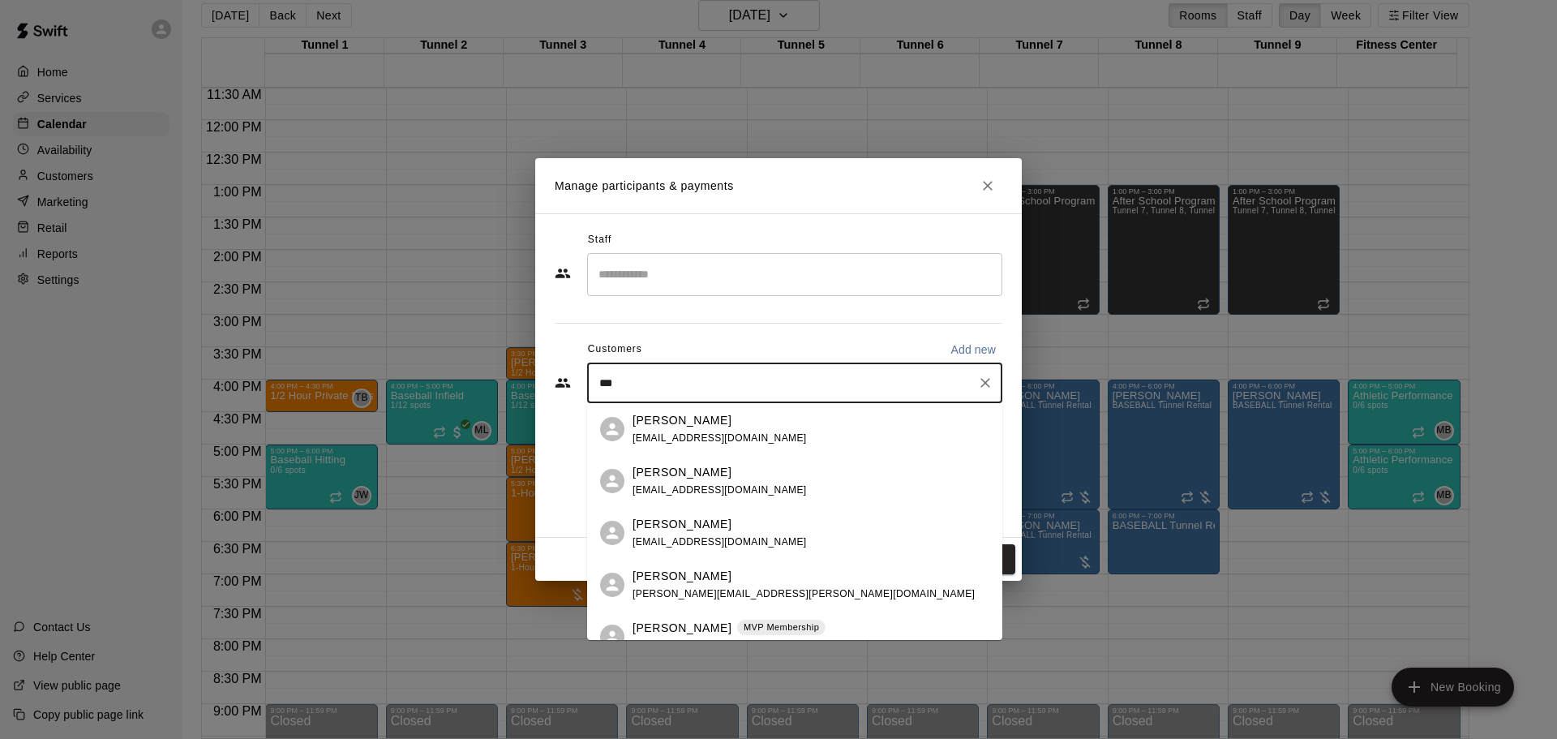
click at [744, 625] on p "MVP Membership" at bounding box center [781, 627] width 75 height 14
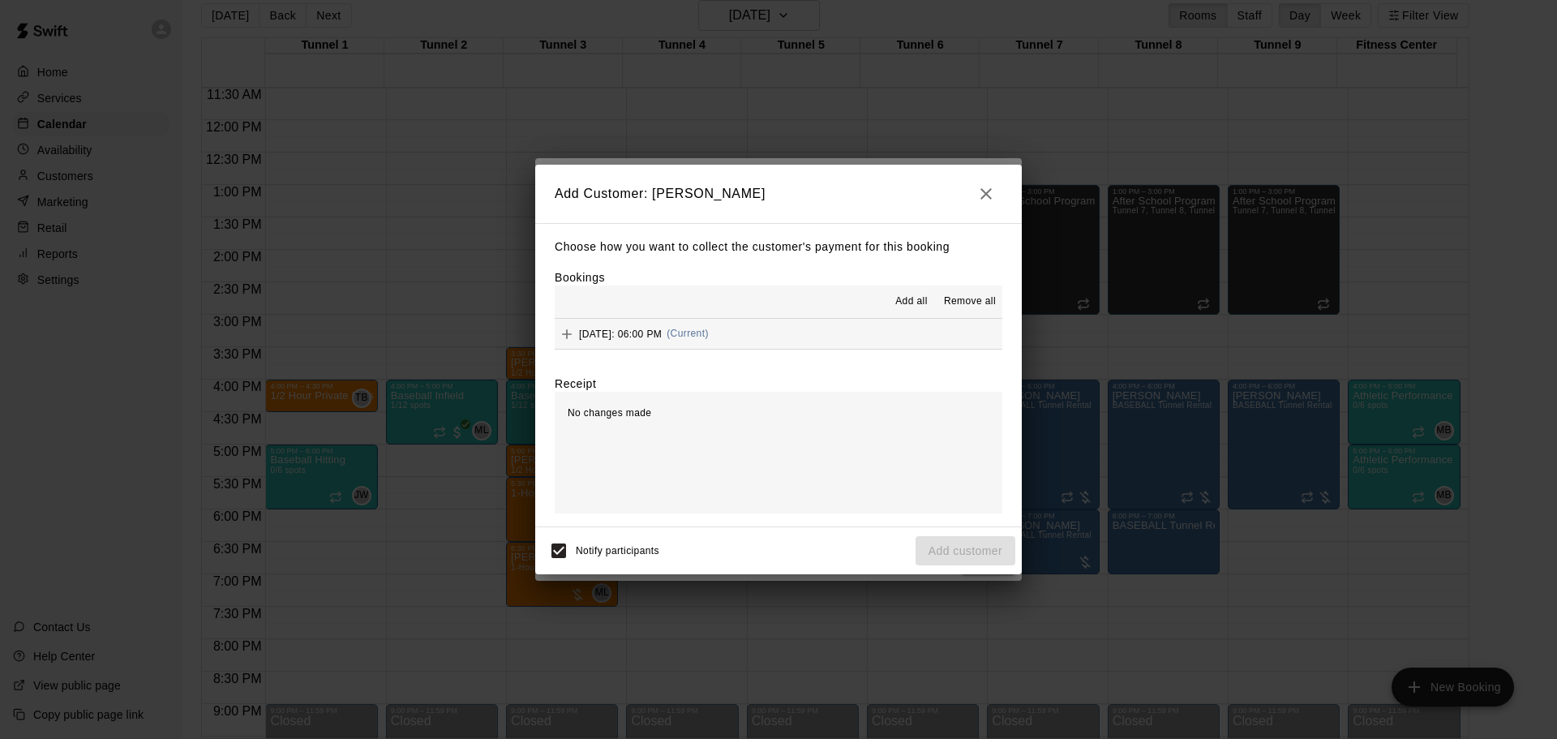
click at [689, 342] on div "Friday, August 29: 06:00 PM (Current)" at bounding box center [632, 334] width 154 height 24
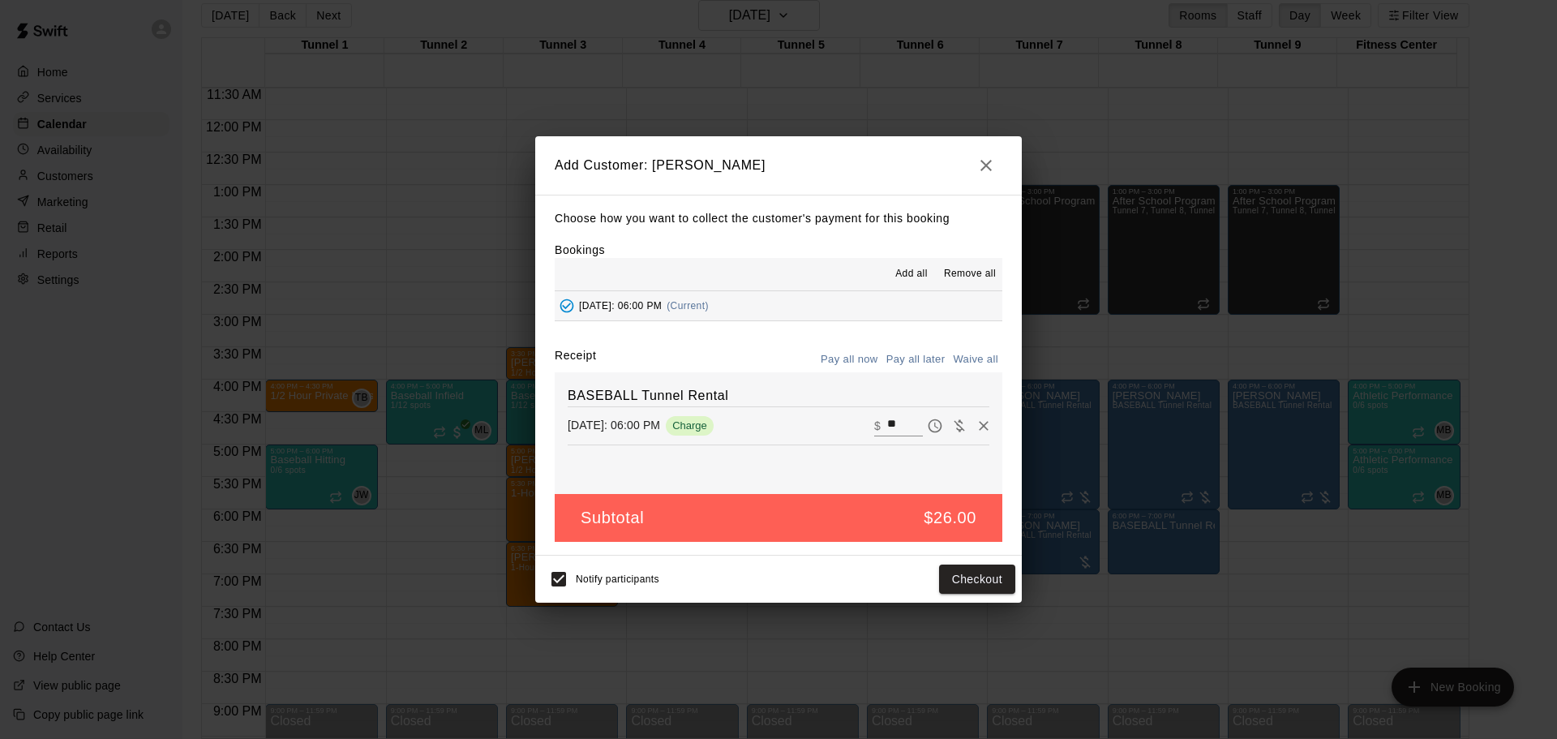
click at [888, 354] on button "Pay all later" at bounding box center [915, 359] width 67 height 25
click at [996, 580] on button "Add customer" at bounding box center [966, 580] width 100 height 30
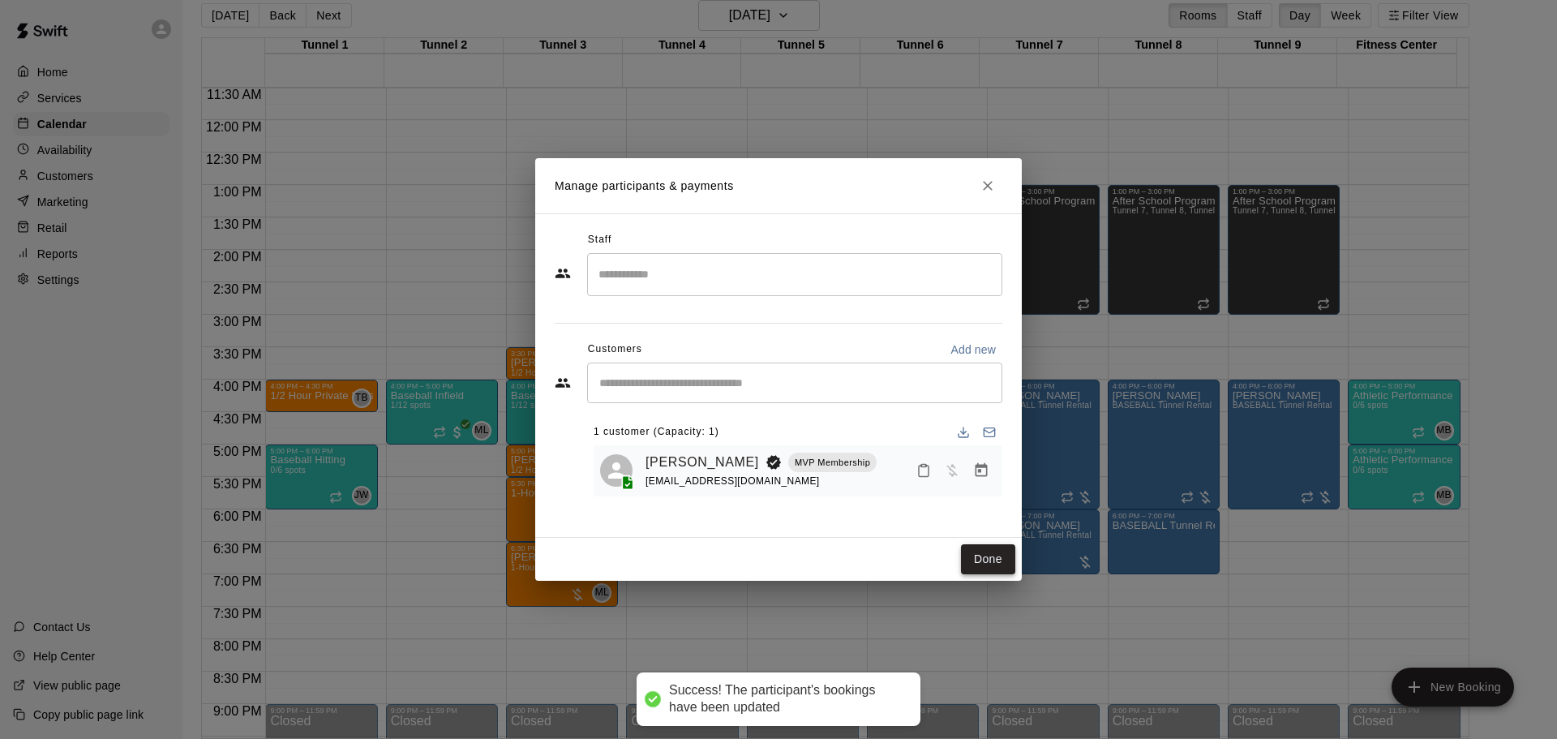
click at [980, 563] on button "Done" at bounding box center [988, 559] width 54 height 30
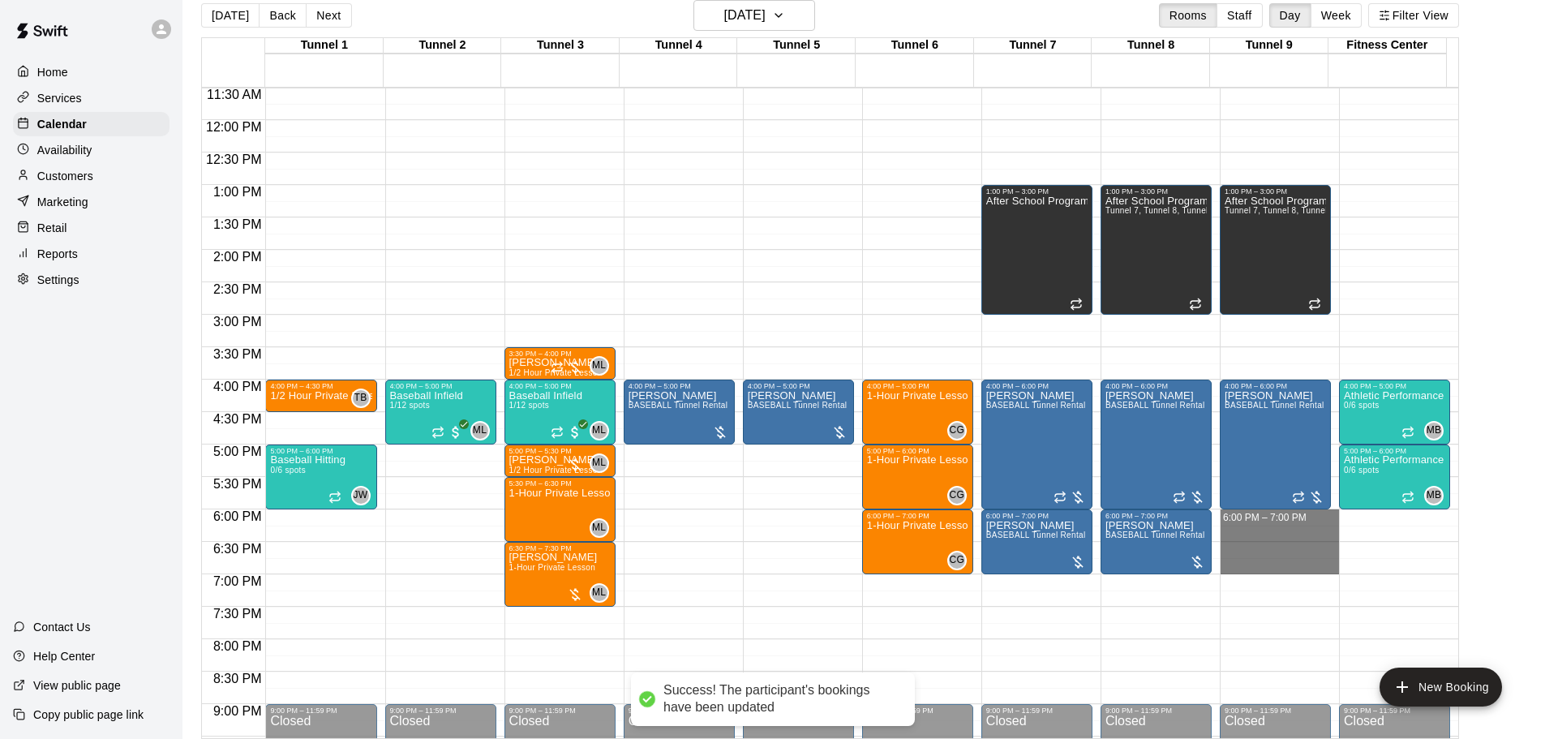
drag, startPoint x: 1277, startPoint y: 531, endPoint x: 1281, endPoint y: 560, distance: 28.7
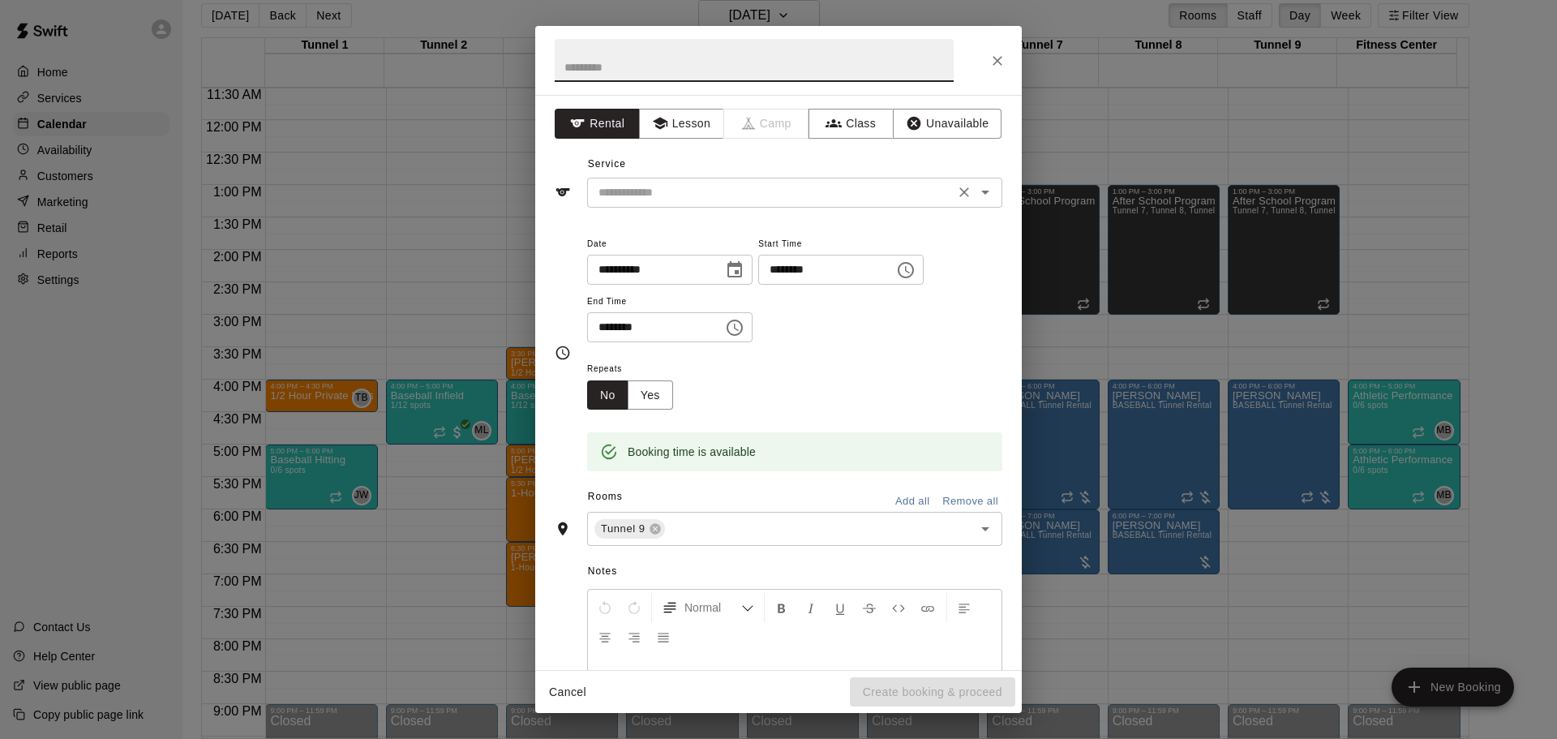
click at [659, 178] on div "​" at bounding box center [794, 193] width 415 height 30
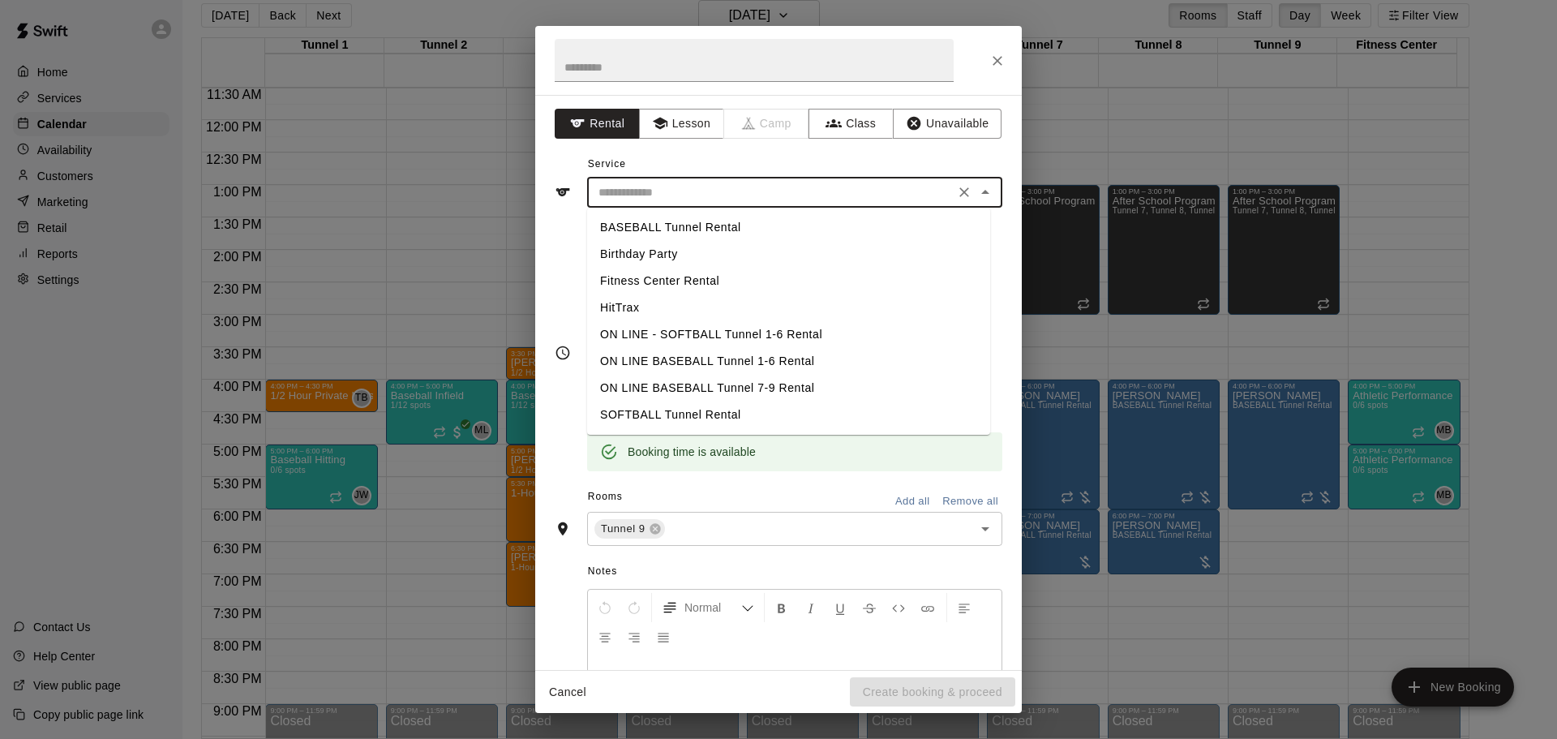
click at [669, 220] on li "BASEBALL Tunnel Rental" at bounding box center [788, 227] width 403 height 27
type input "**********"
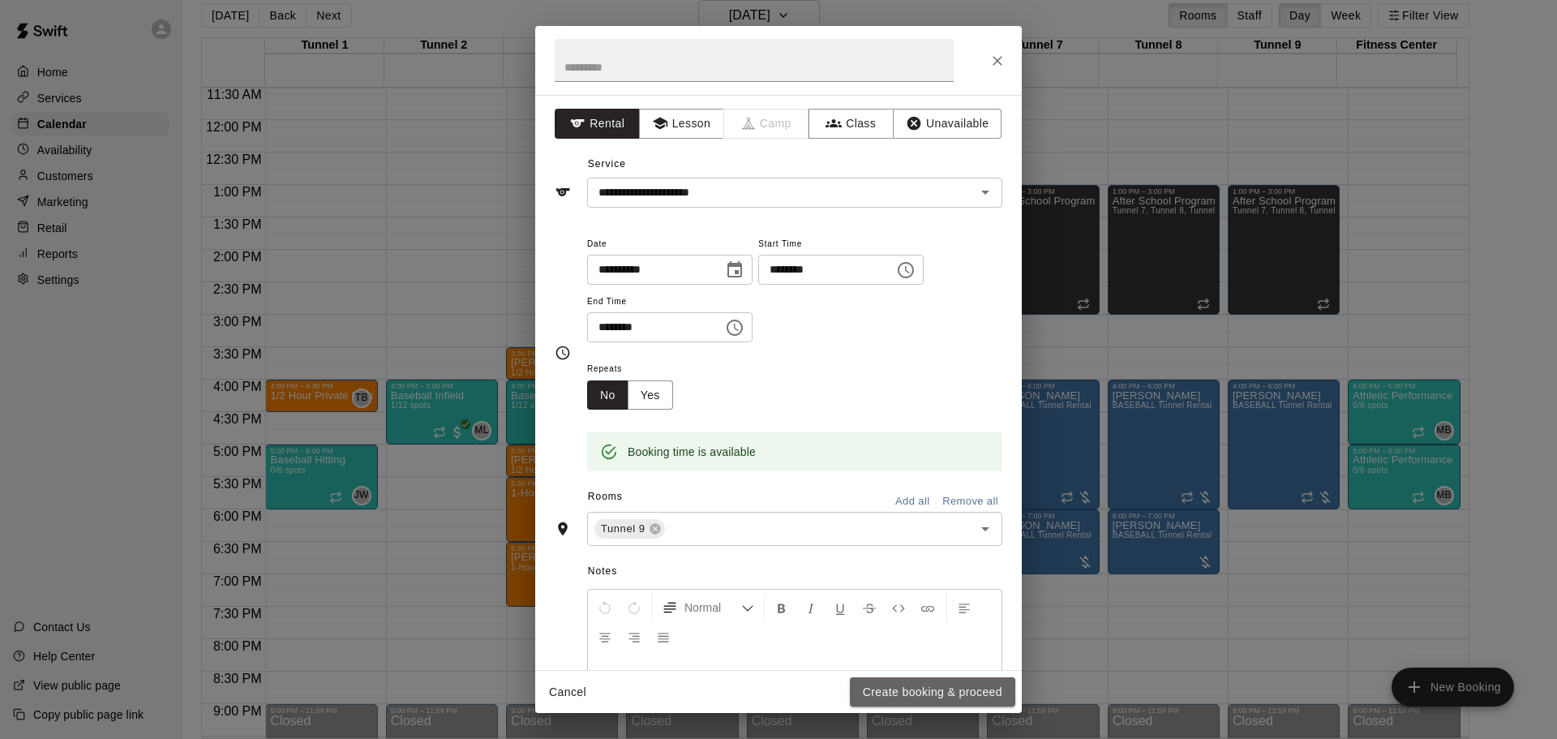
click at [915, 694] on button "Create booking & proceed" at bounding box center [932, 692] width 165 height 30
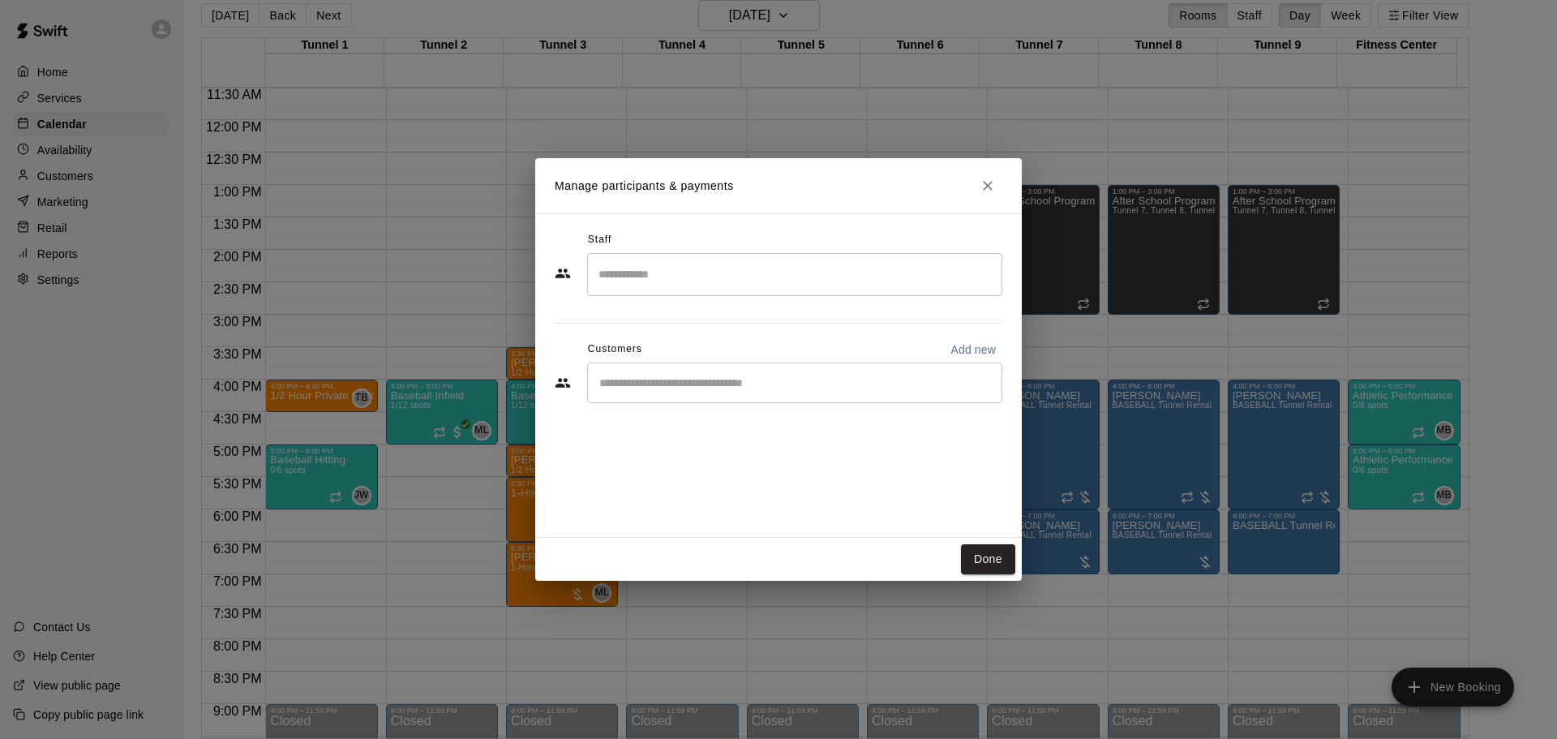
click at [692, 393] on div "​" at bounding box center [794, 383] width 415 height 41
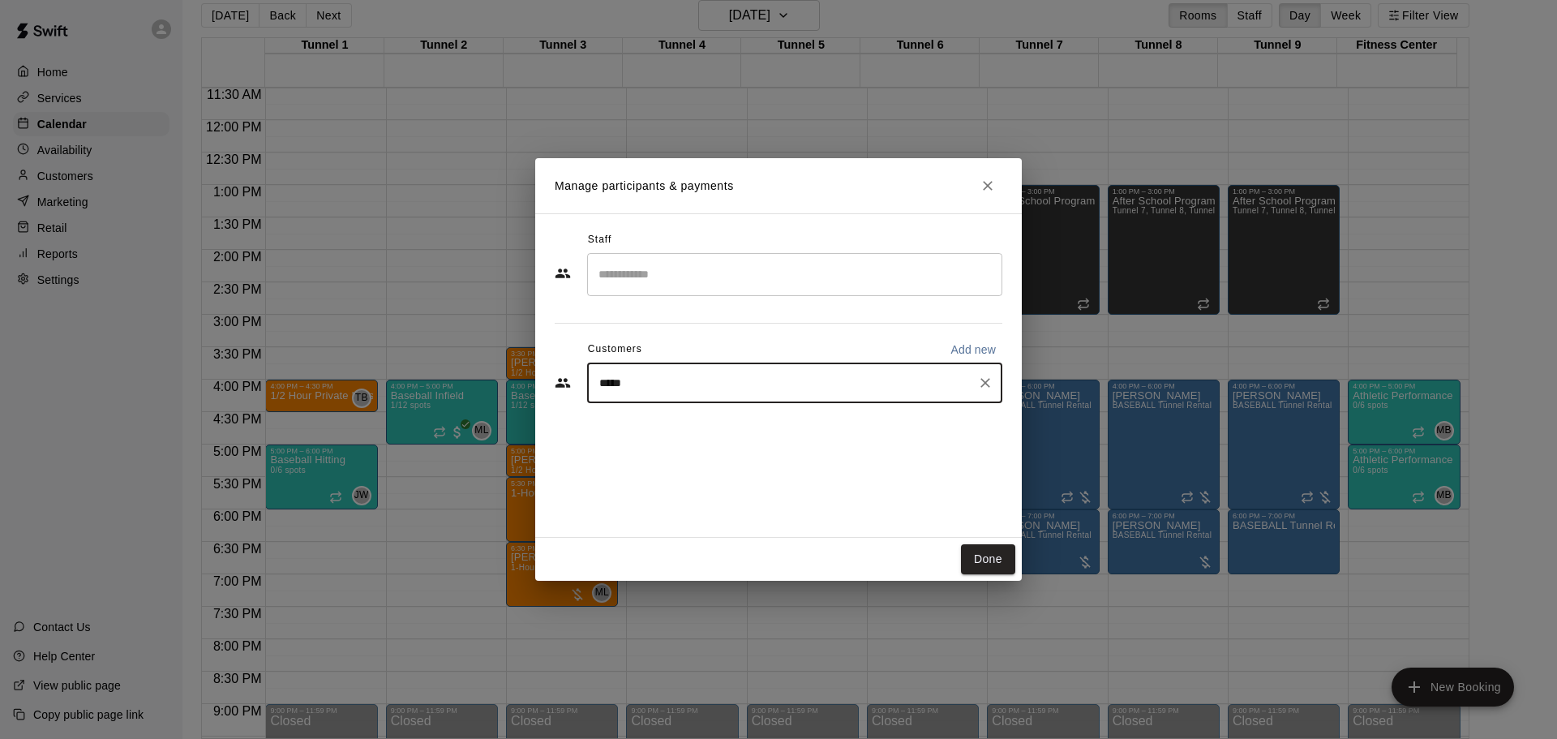
type input "******"
click at [739, 429] on div "Ed Kus MVP Membership edjkus@gmail.com" at bounding box center [729, 429] width 193 height 35
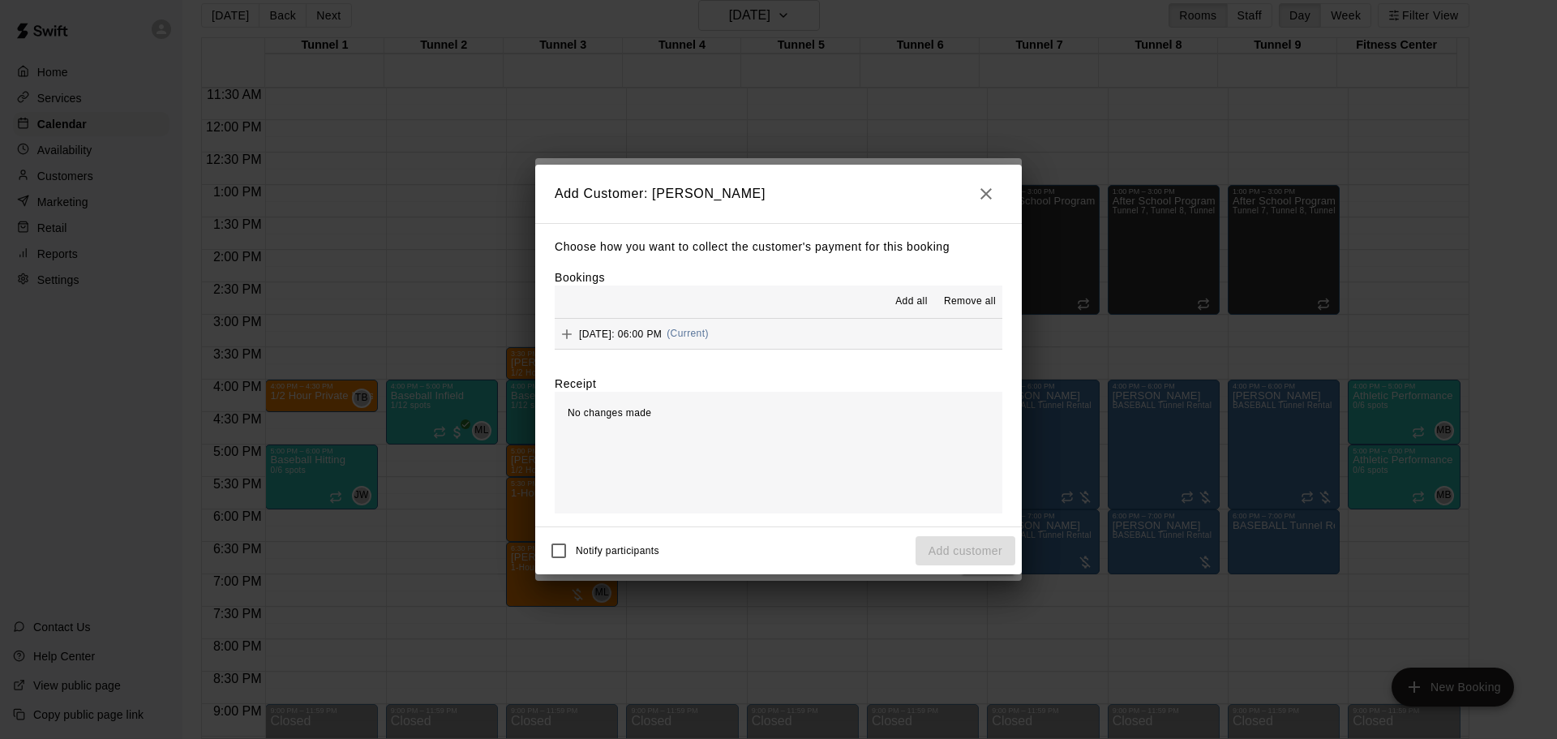
click at [797, 337] on button "Friday, August 29: 06:00 PM (Current)" at bounding box center [779, 334] width 448 height 30
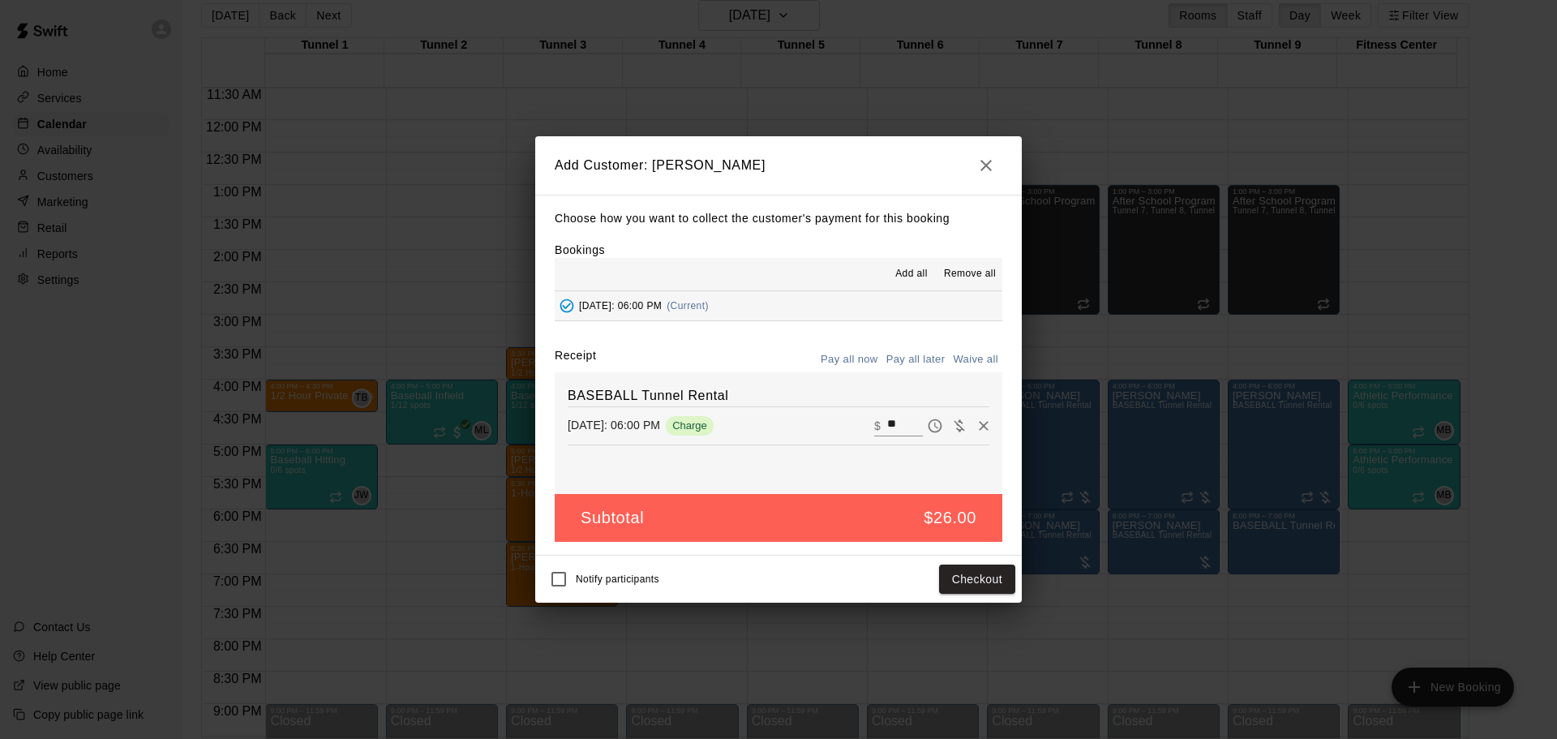
click at [925, 358] on button "Pay all later" at bounding box center [915, 359] width 67 height 25
click at [989, 589] on button "Add customer" at bounding box center [966, 580] width 100 height 30
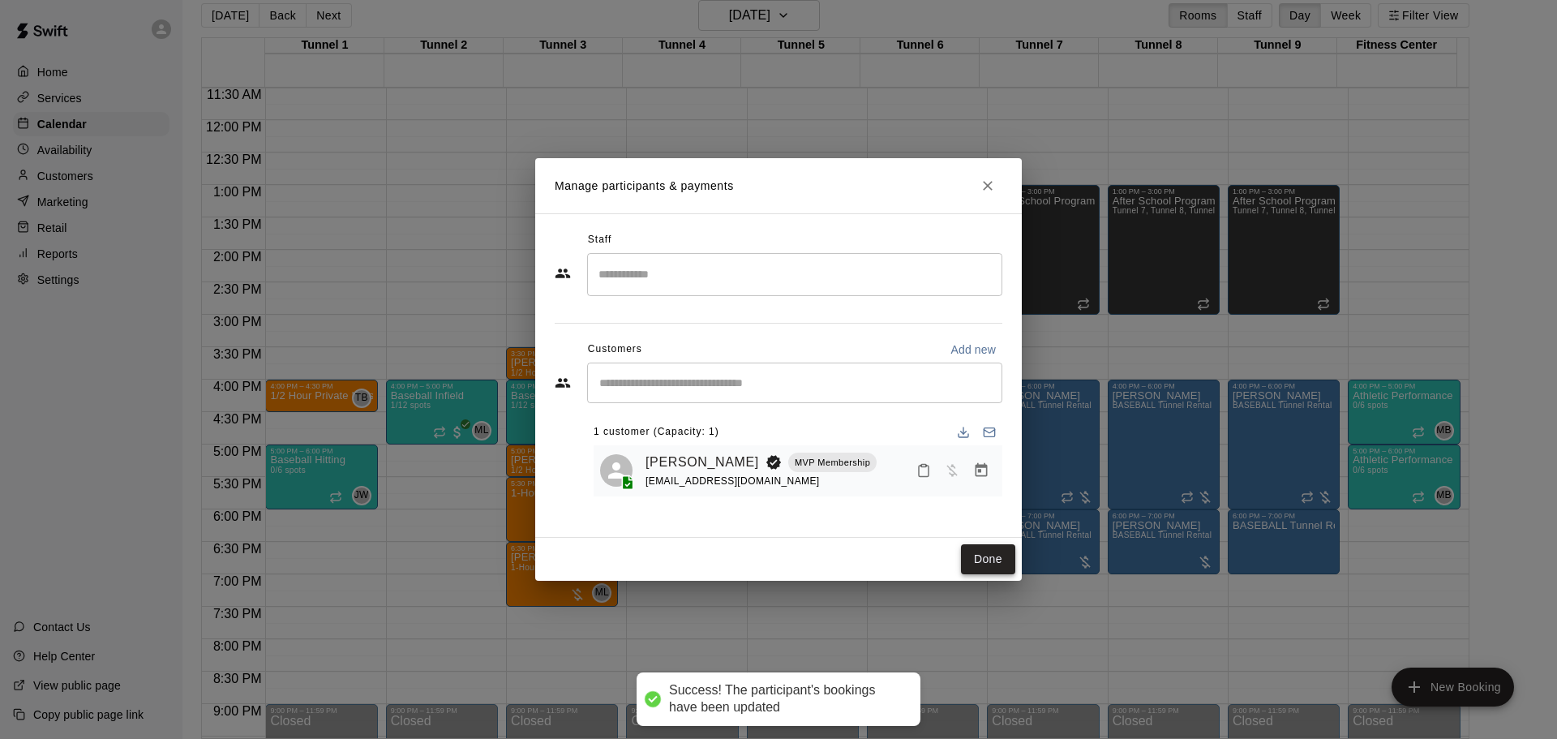
click at [986, 548] on button "Done" at bounding box center [988, 559] width 54 height 30
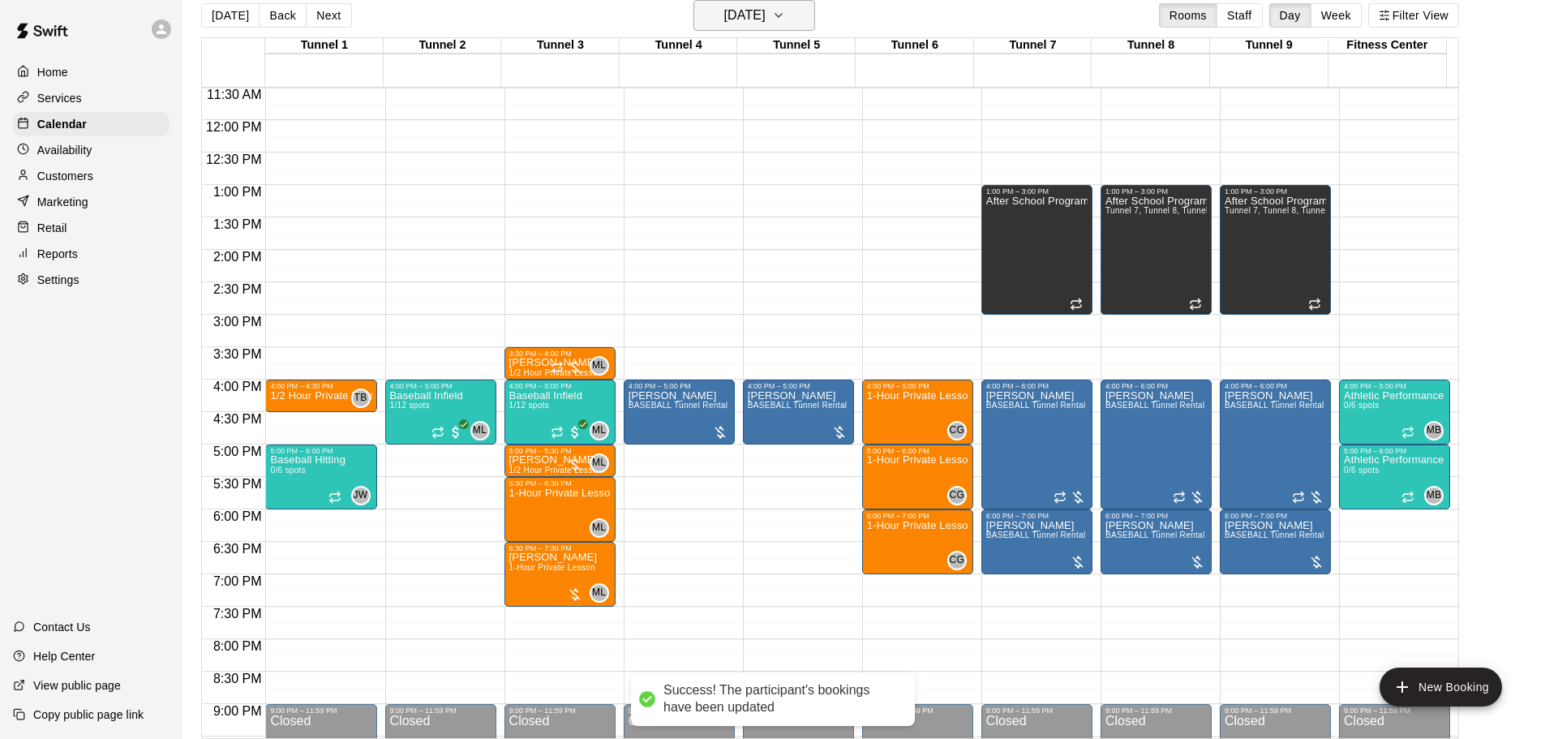
click at [792, 15] on button "Friday Aug 29" at bounding box center [754, 15] width 122 height 31
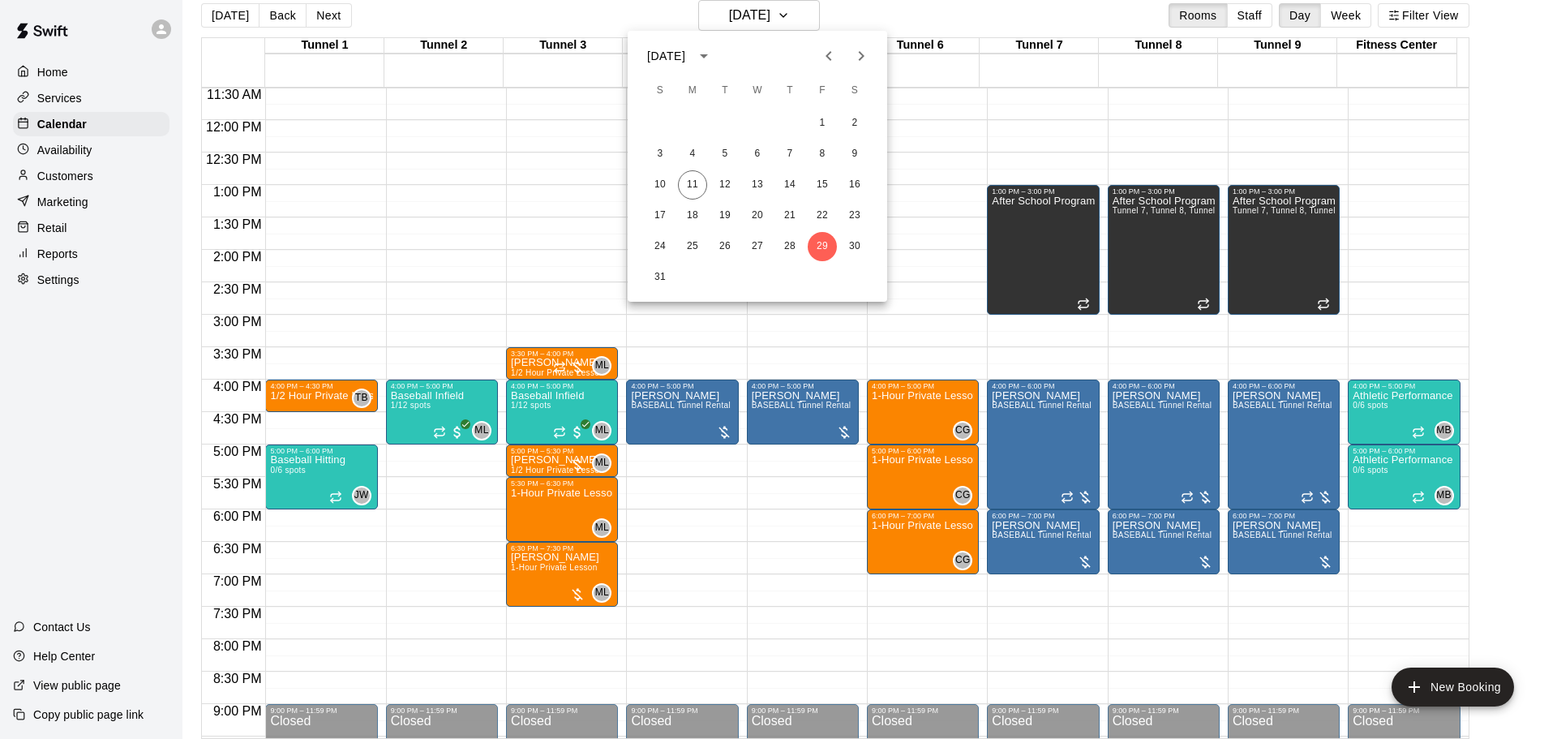
click at [862, 43] on button "Next month" at bounding box center [861, 56] width 32 height 32
click at [786, 126] on button "4" at bounding box center [789, 123] width 29 height 29
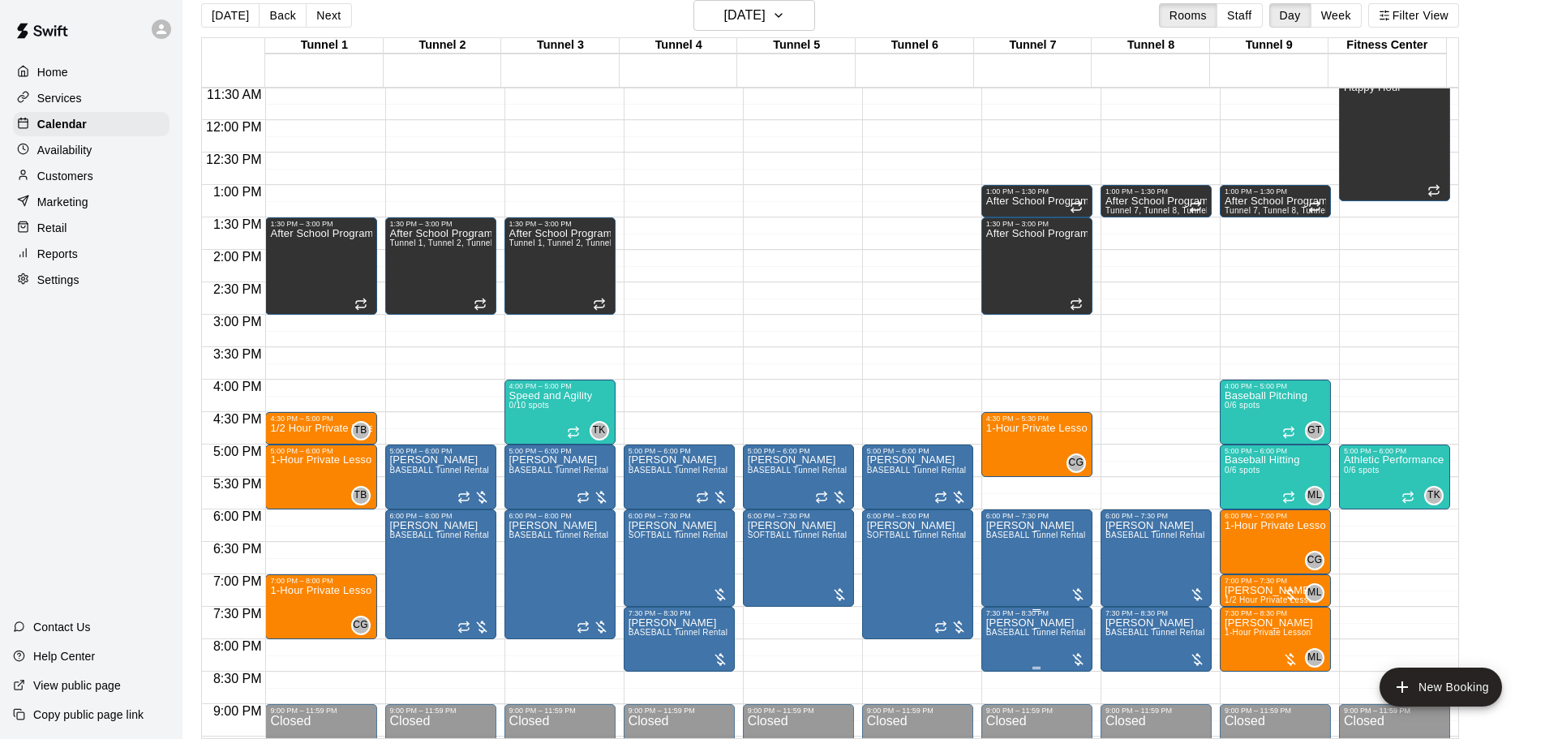
click at [1008, 623] on p "Ed Kus" at bounding box center [1036, 623] width 100 height 0
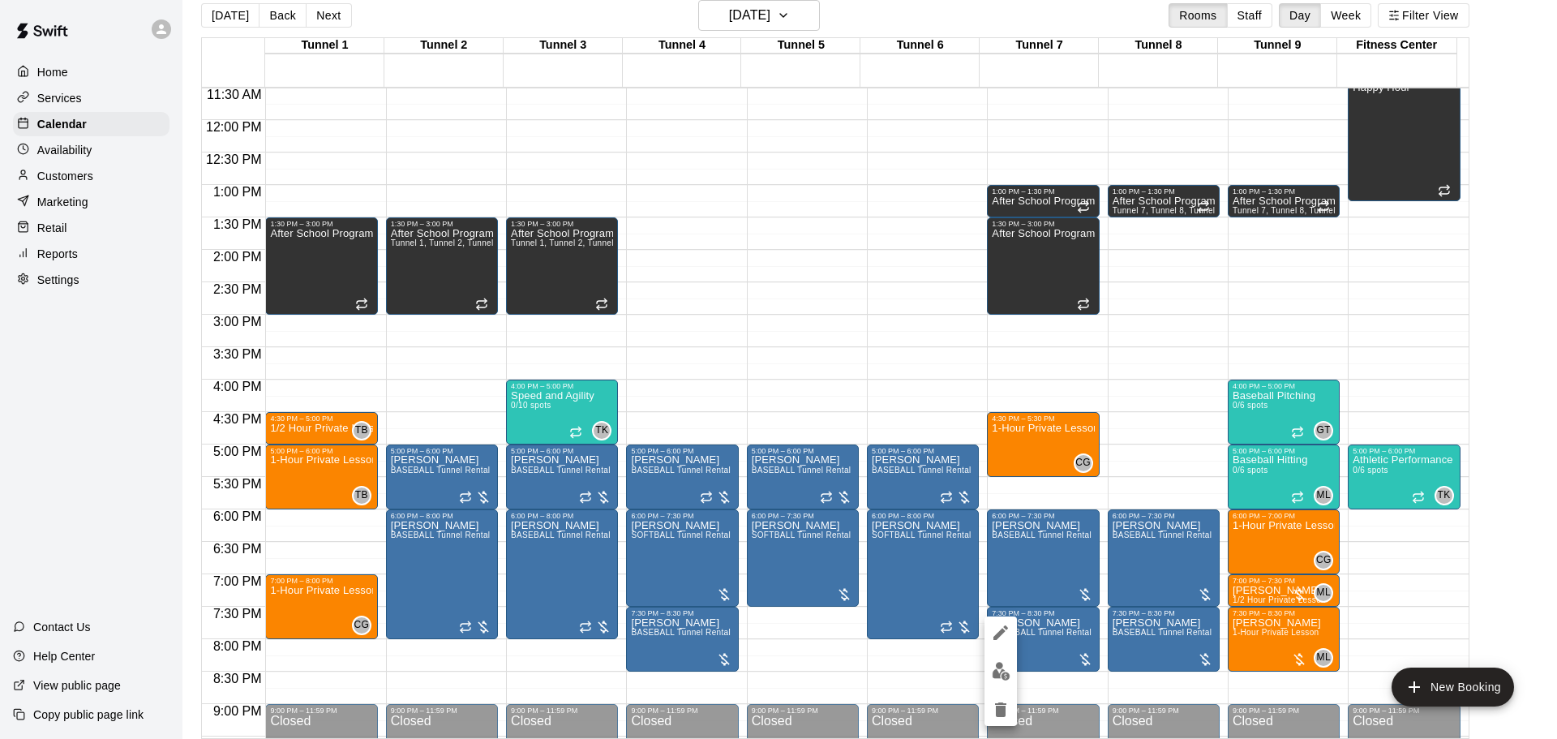
click at [1006, 629] on icon "edit" at bounding box center [1000, 632] width 19 height 19
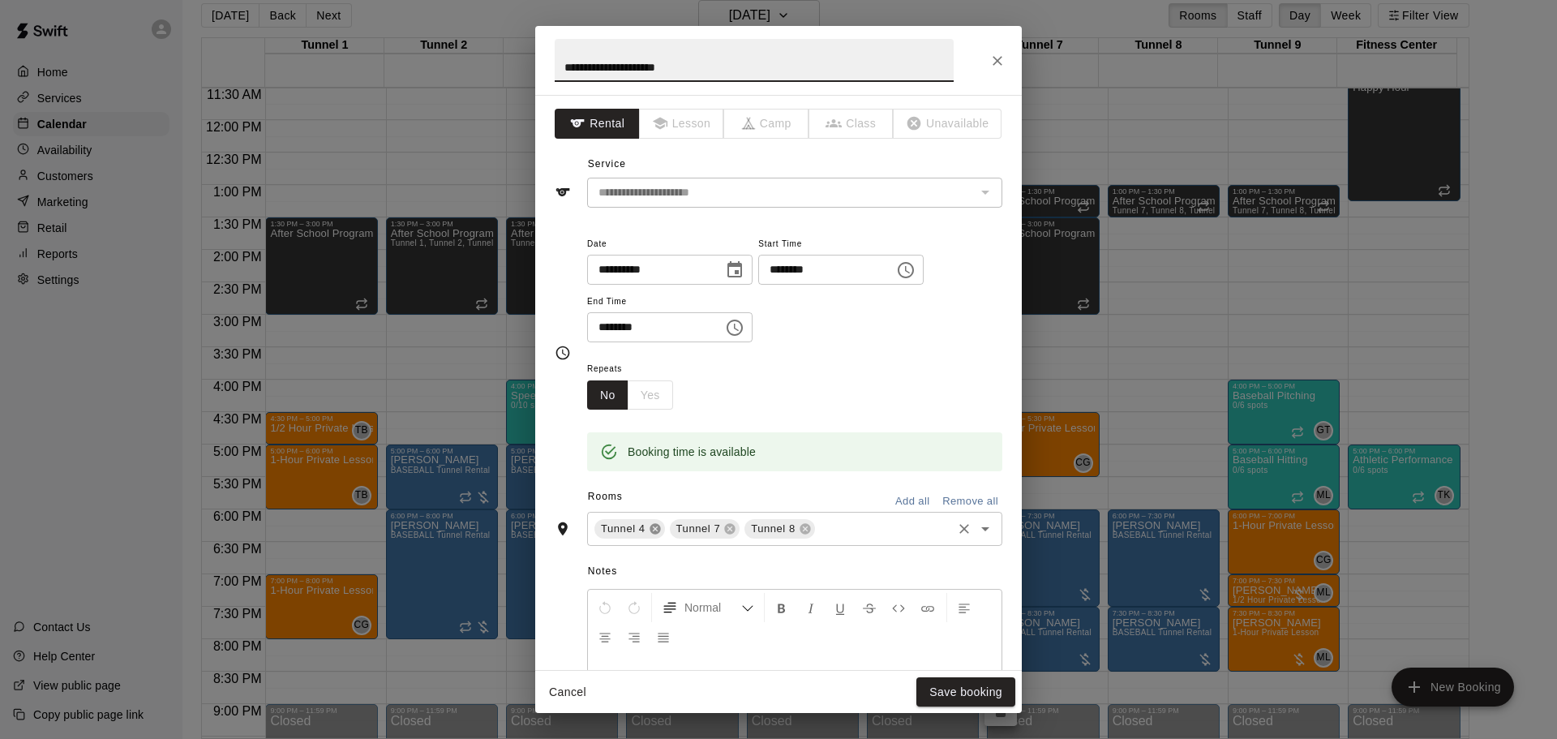
click at [653, 529] on icon at bounding box center [655, 529] width 11 height 11
click at [728, 531] on icon at bounding box center [730, 529] width 11 height 11
click at [968, 685] on button "Save booking" at bounding box center [966, 692] width 99 height 30
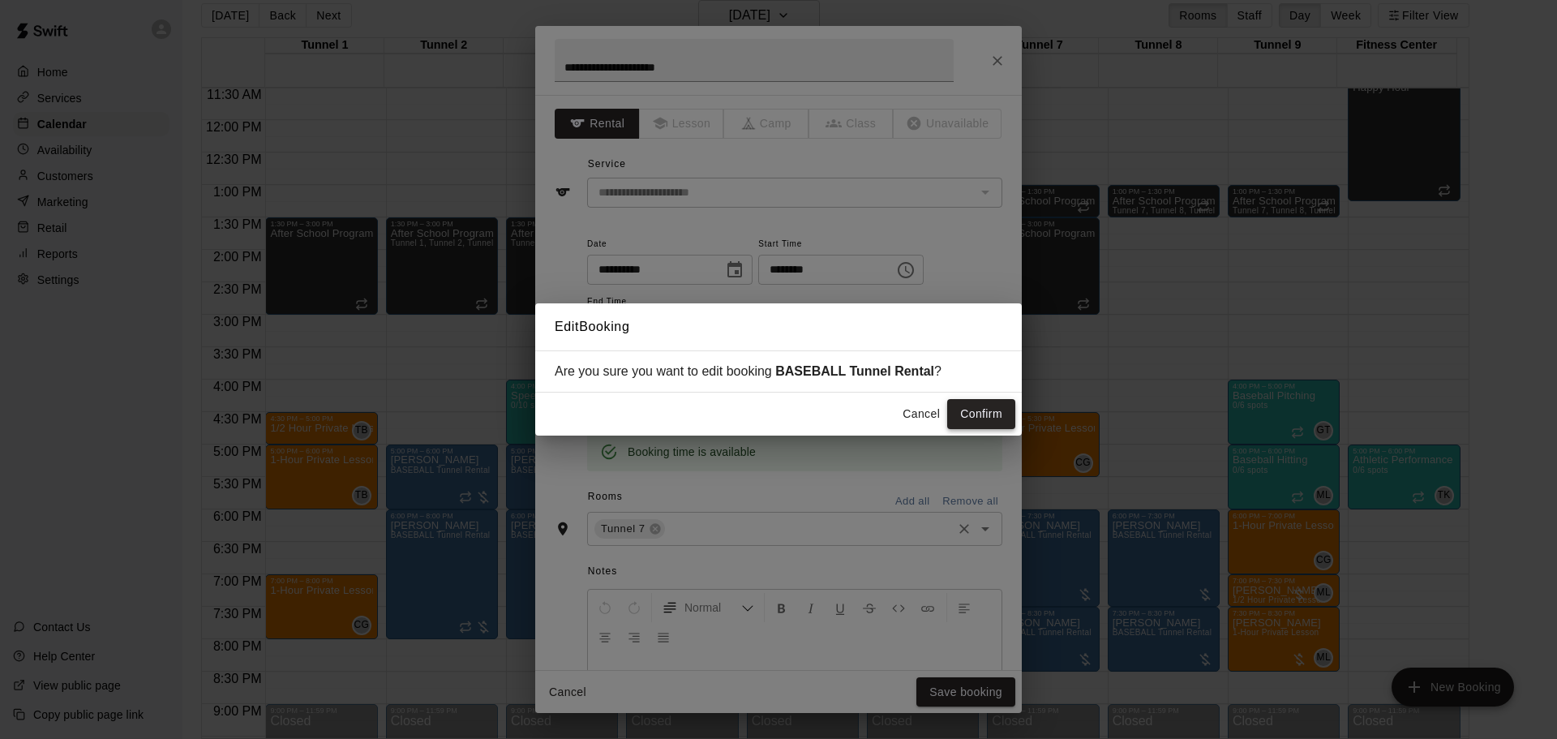
click at [983, 410] on button "Confirm" at bounding box center [981, 414] width 68 height 30
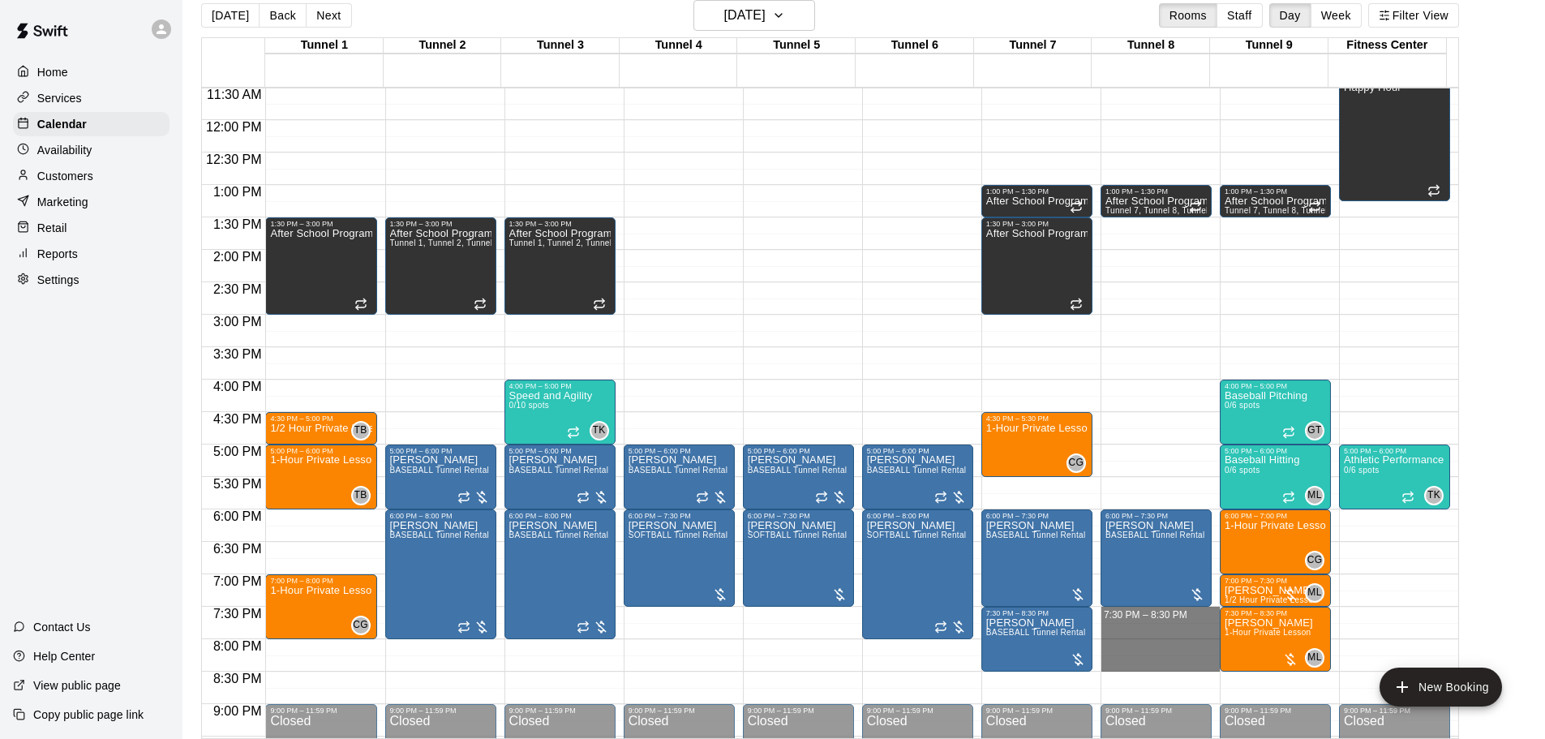
drag, startPoint x: 1110, startPoint y: 616, endPoint x: 1129, endPoint y: 663, distance: 50.6
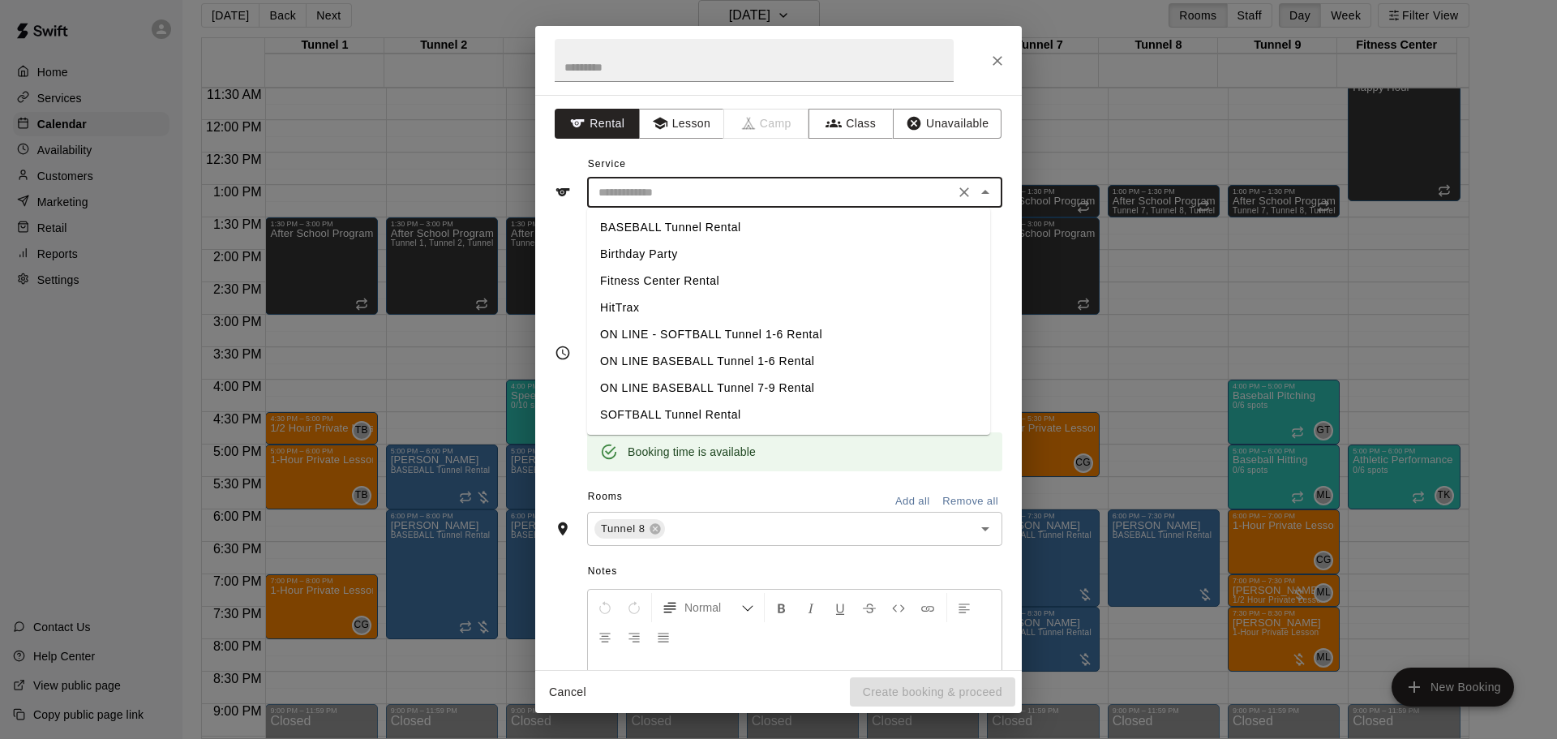
click at [720, 196] on input "text" at bounding box center [771, 192] width 358 height 20
click at [681, 233] on li "BASEBALL Tunnel Rental" at bounding box center [788, 227] width 403 height 27
type input "**********"
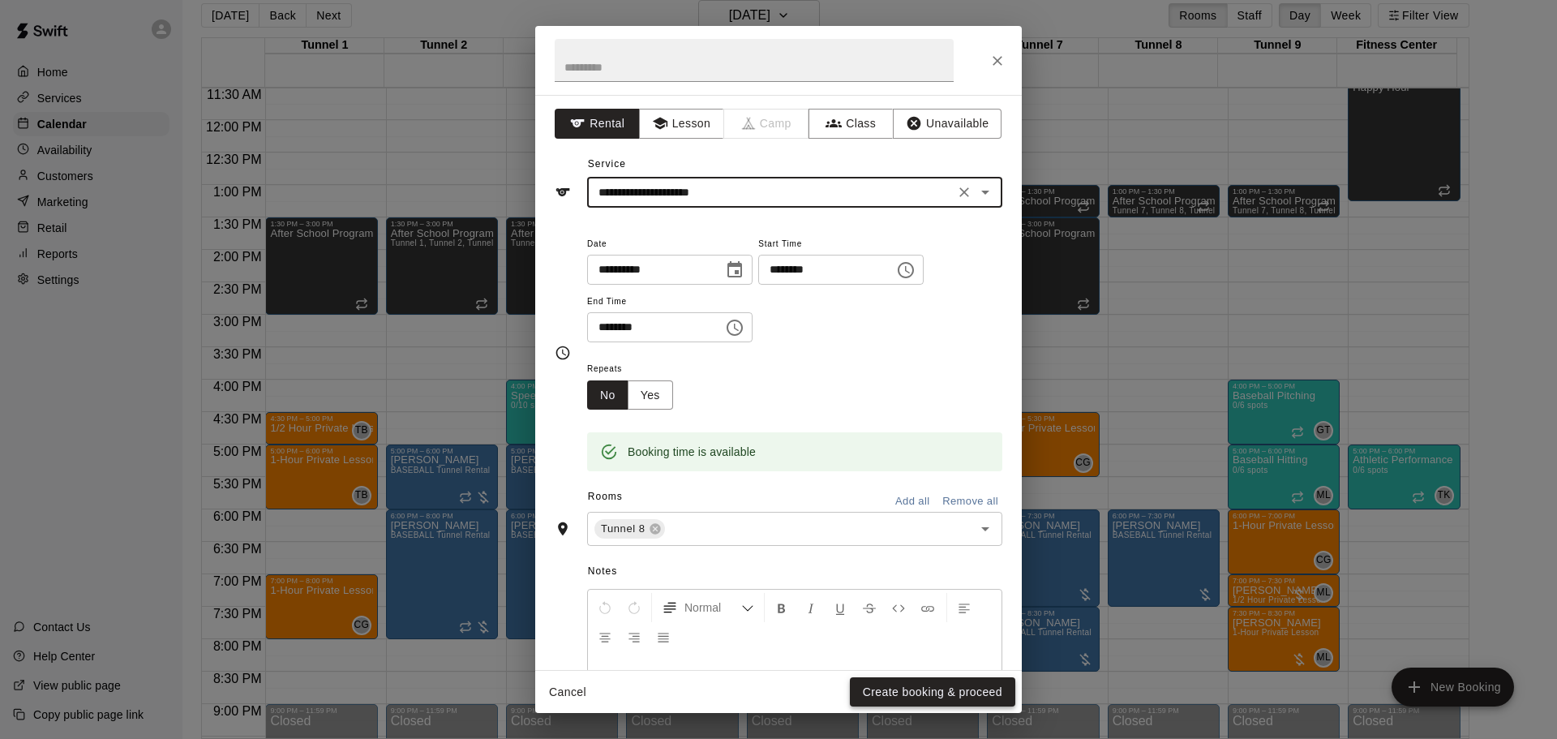
click at [917, 699] on button "Create booking & proceed" at bounding box center [932, 692] width 165 height 30
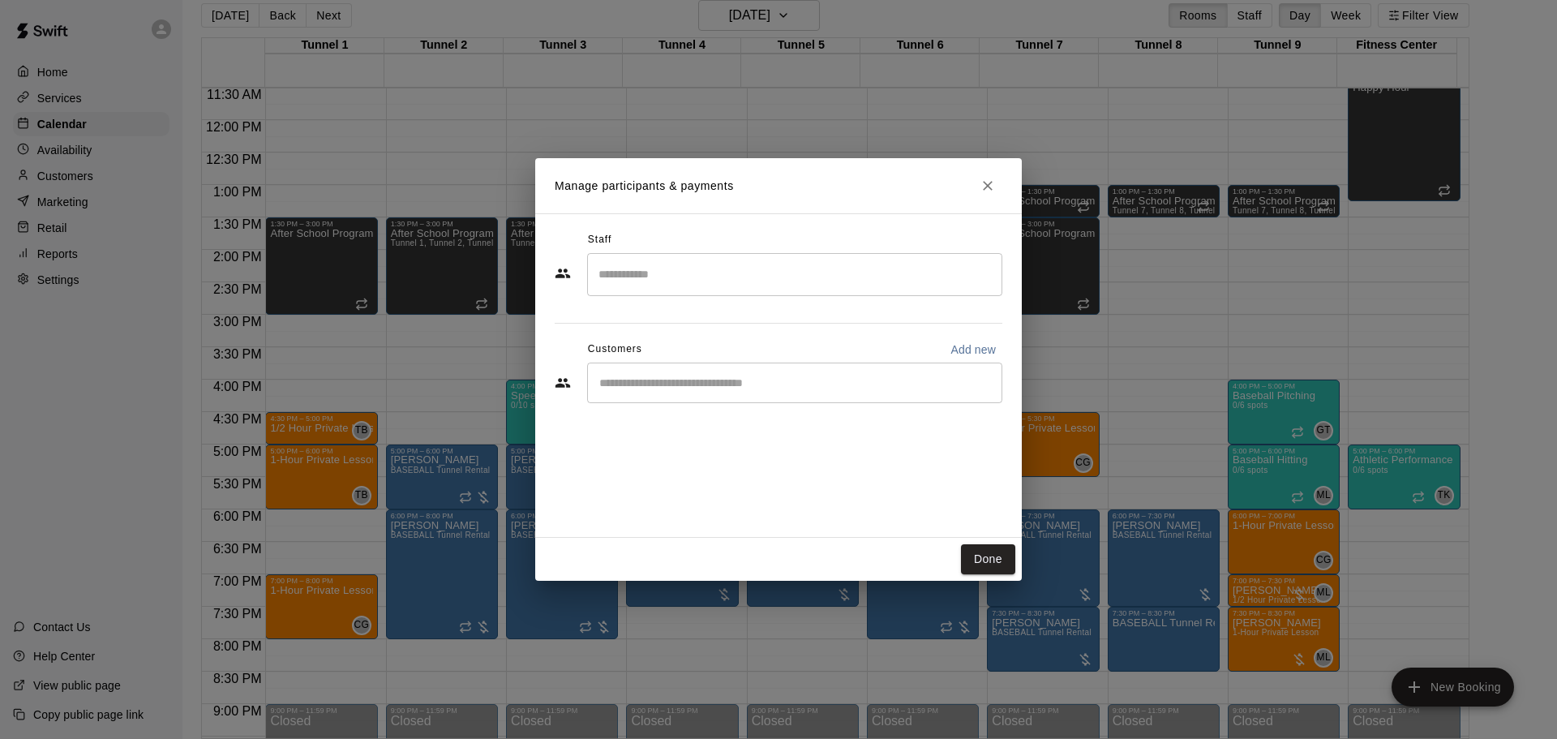
click at [706, 389] on input "Start typing to search customers..." at bounding box center [795, 383] width 401 height 16
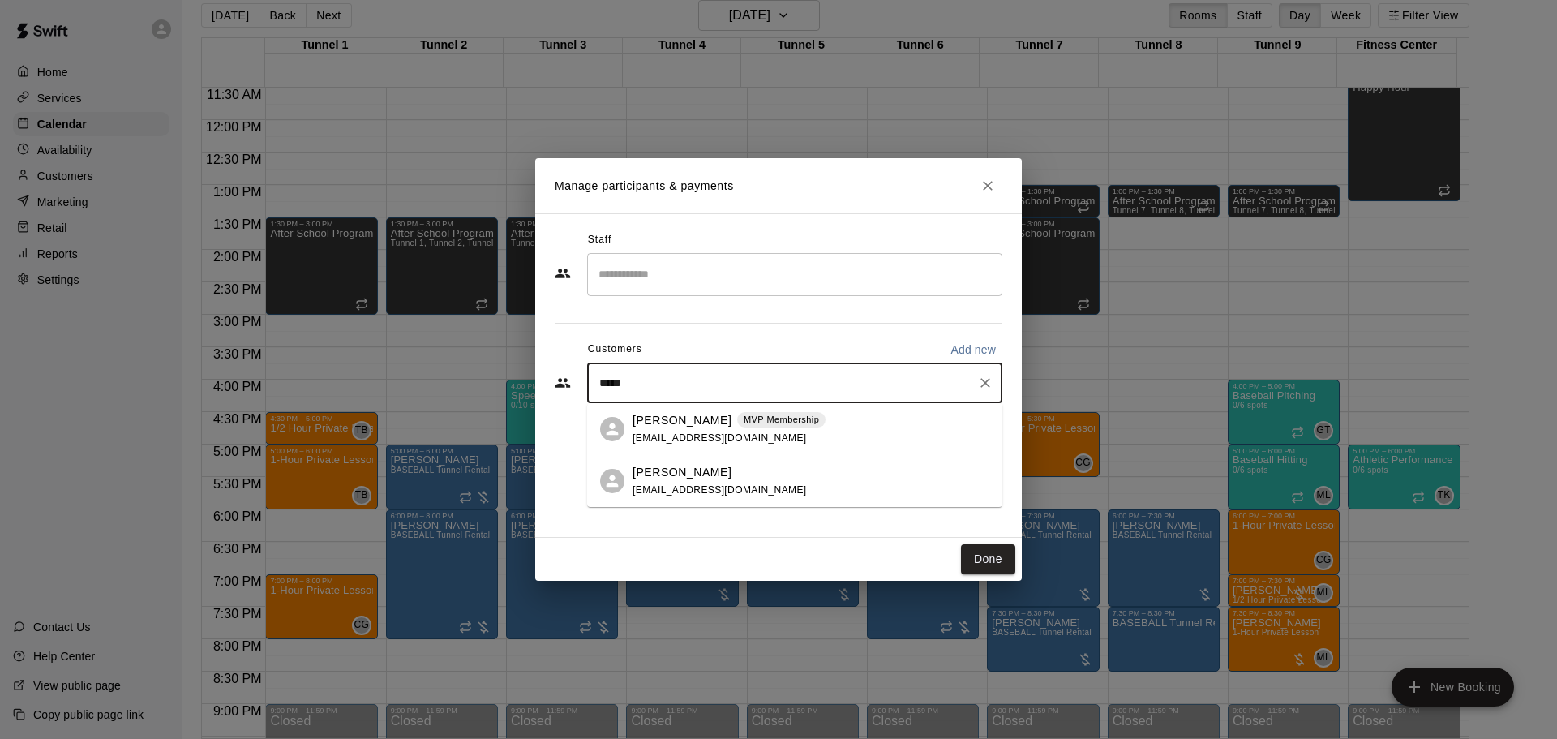
type input "******"
click at [747, 424] on p "MVP Membership" at bounding box center [781, 420] width 75 height 14
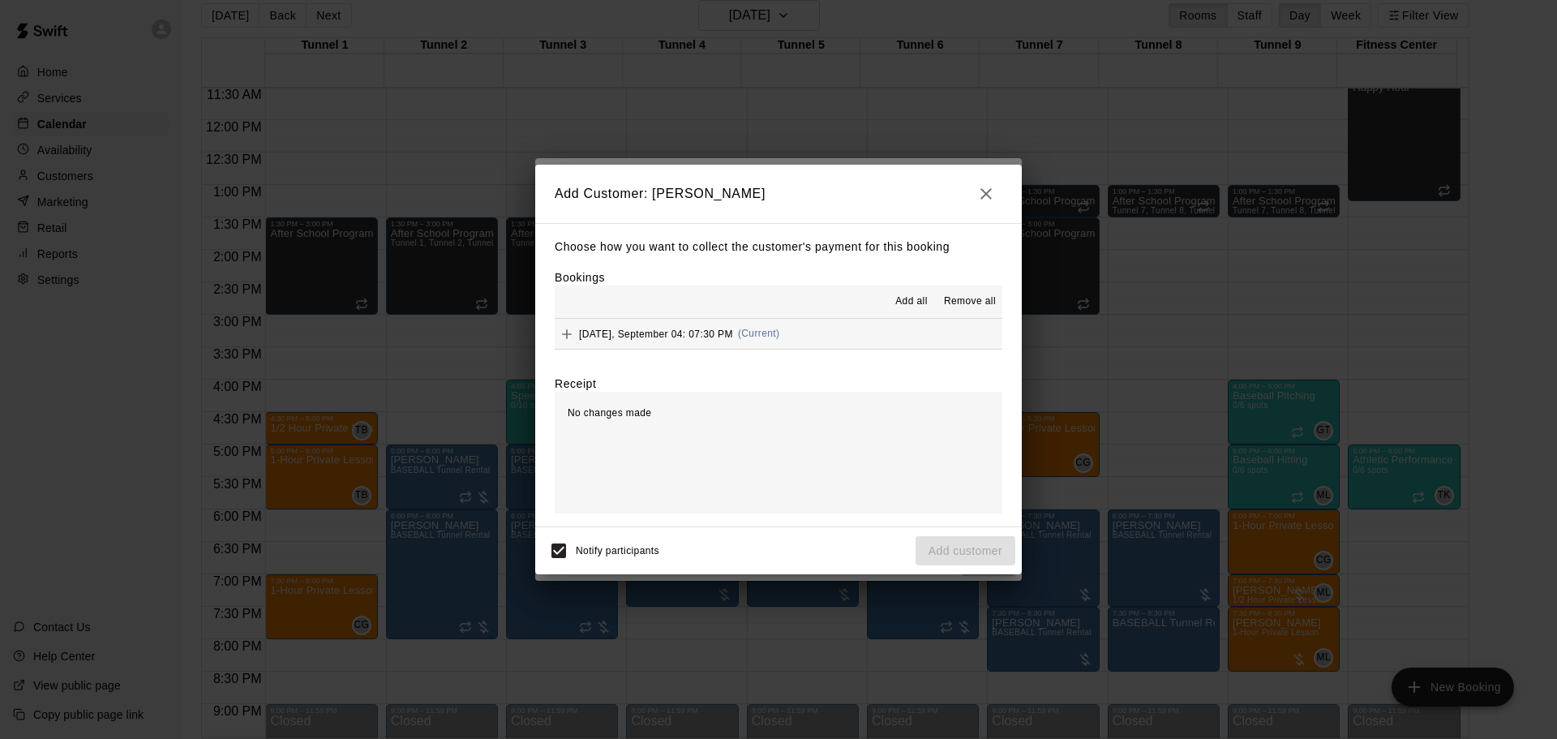
click at [705, 342] on div "Thursday, September 04: 07:30 PM (Current)" at bounding box center [667, 334] width 225 height 24
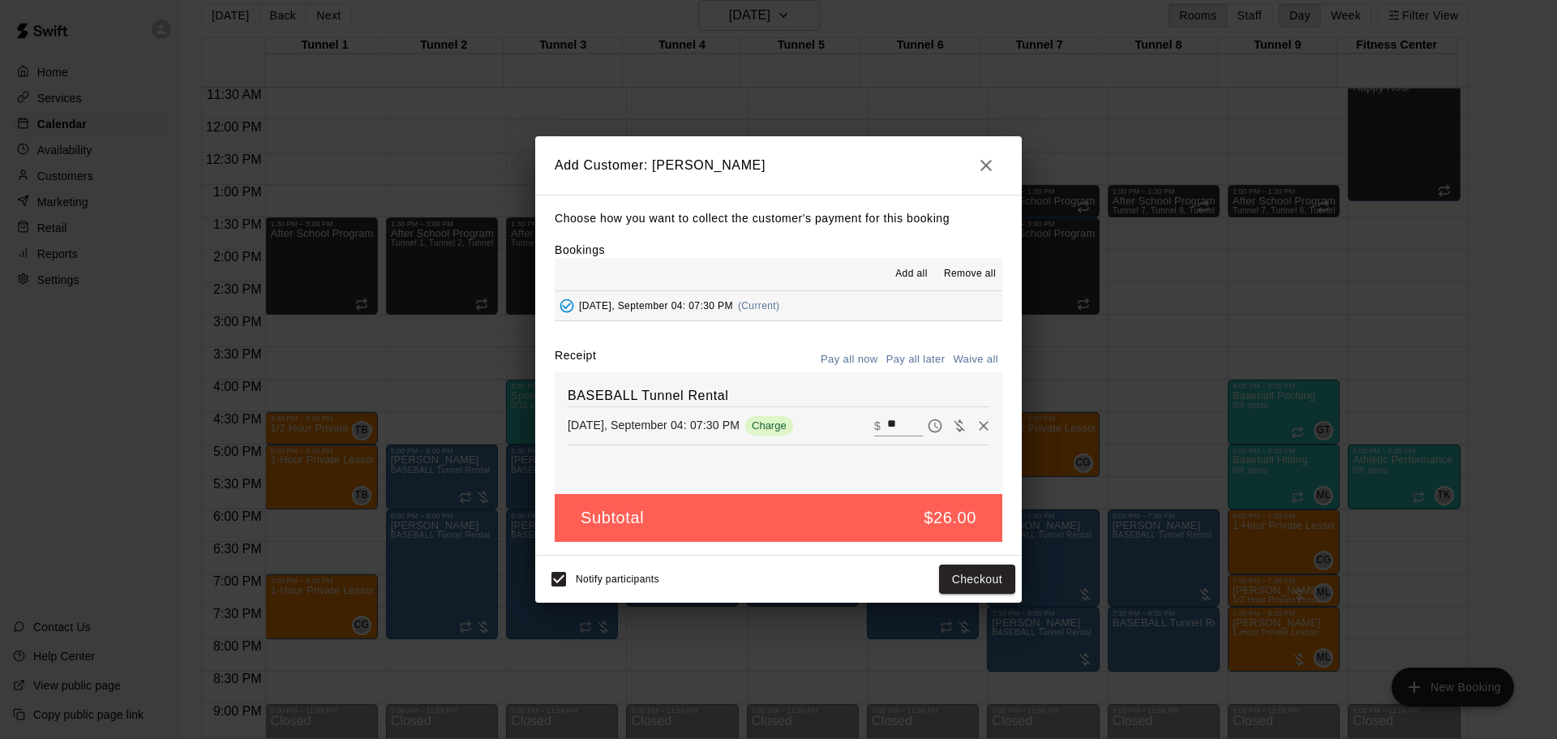
click at [912, 355] on button "Pay all later" at bounding box center [915, 359] width 67 height 25
click at [982, 572] on button "Add customer" at bounding box center [966, 580] width 100 height 30
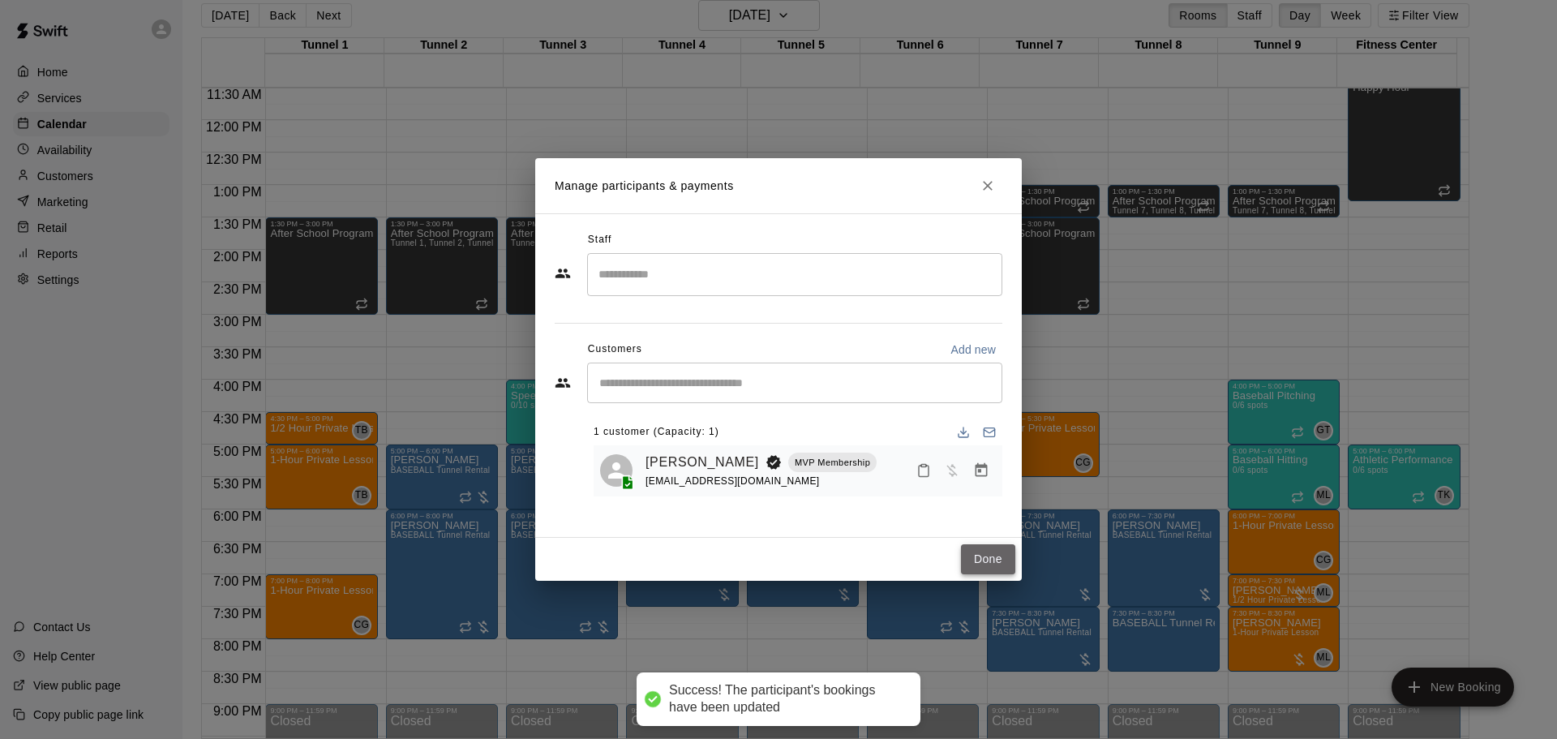
click at [976, 554] on button "Done" at bounding box center [988, 559] width 54 height 30
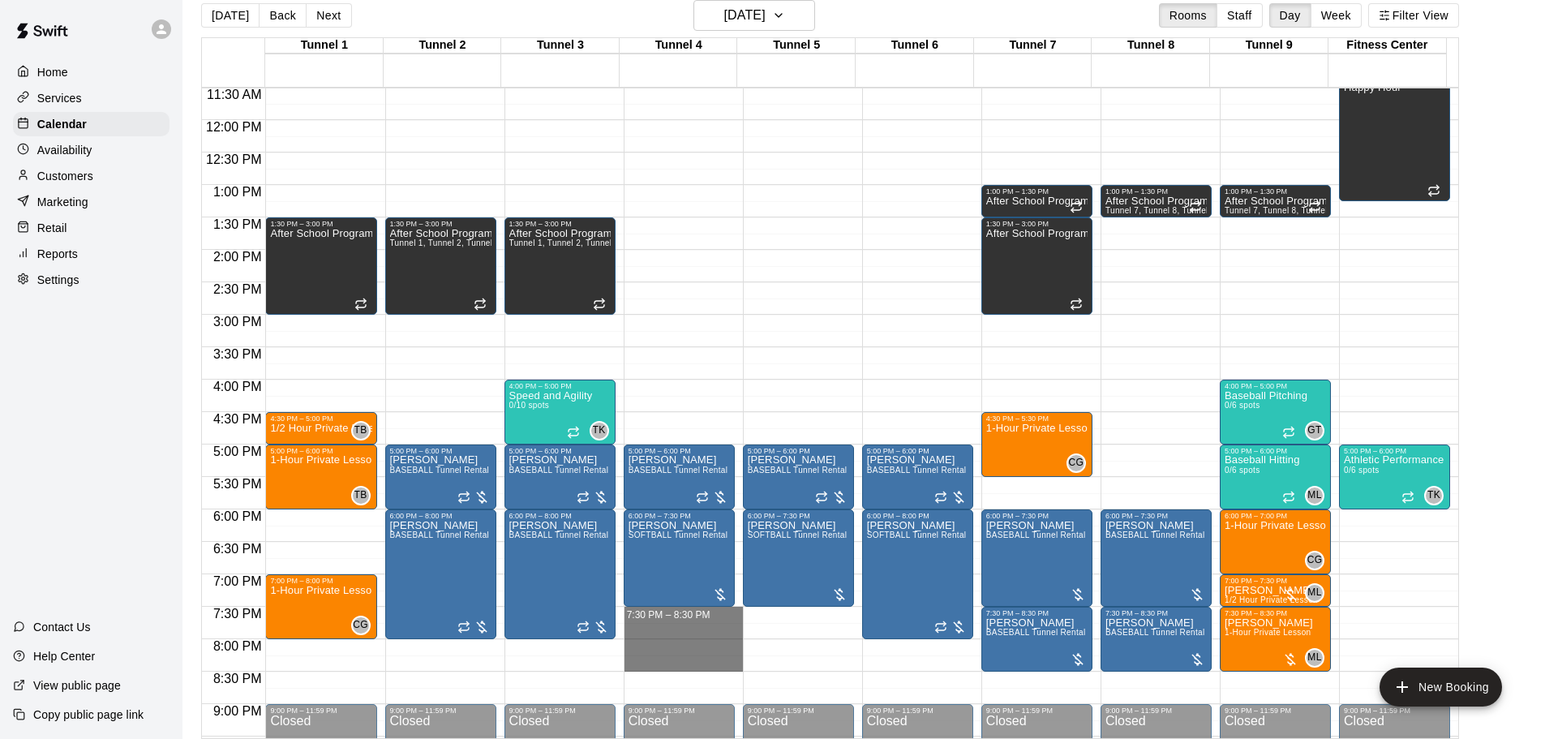
drag, startPoint x: 659, startPoint y: 616, endPoint x: 654, endPoint y: 663, distance: 46.5
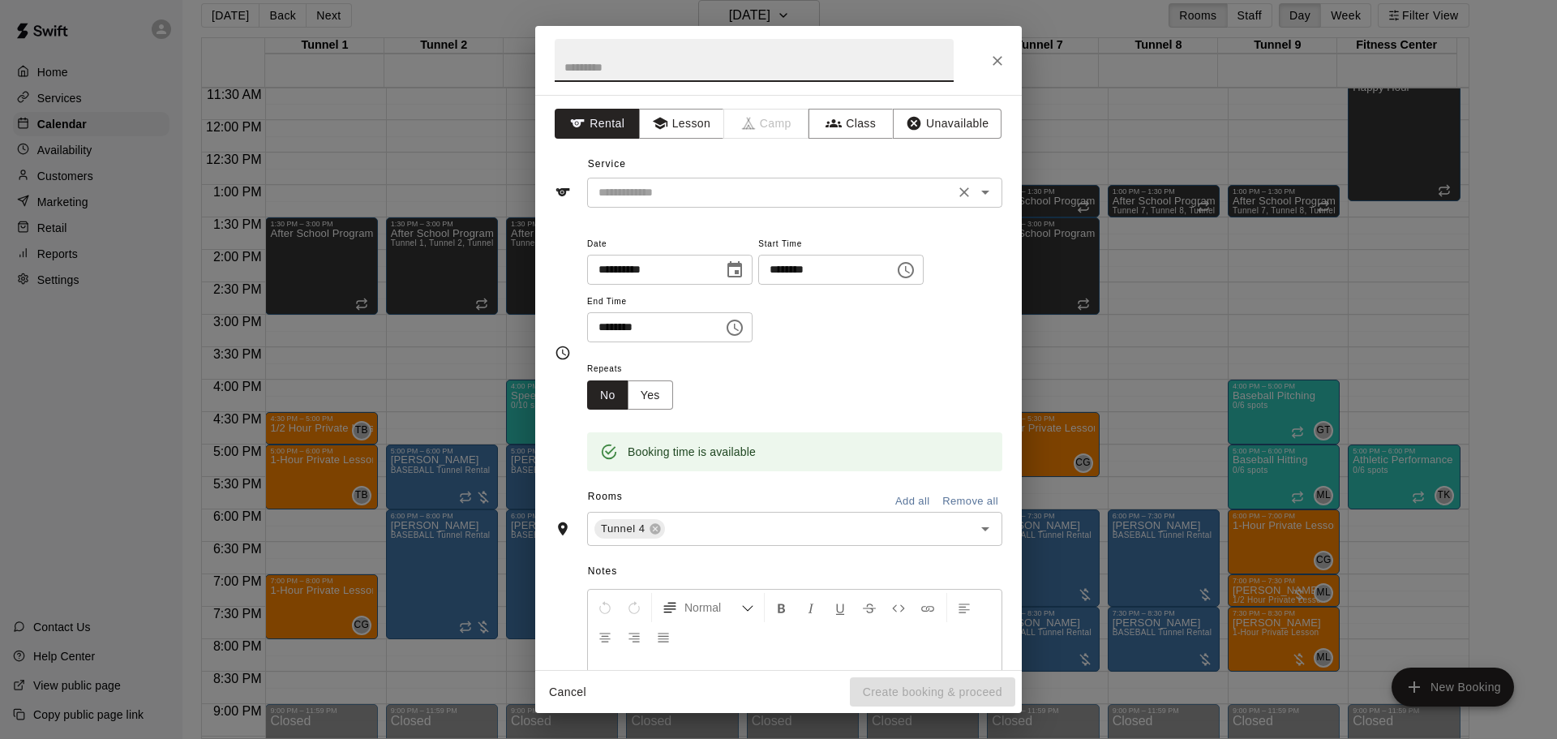
click at [747, 181] on div "​" at bounding box center [794, 193] width 415 height 30
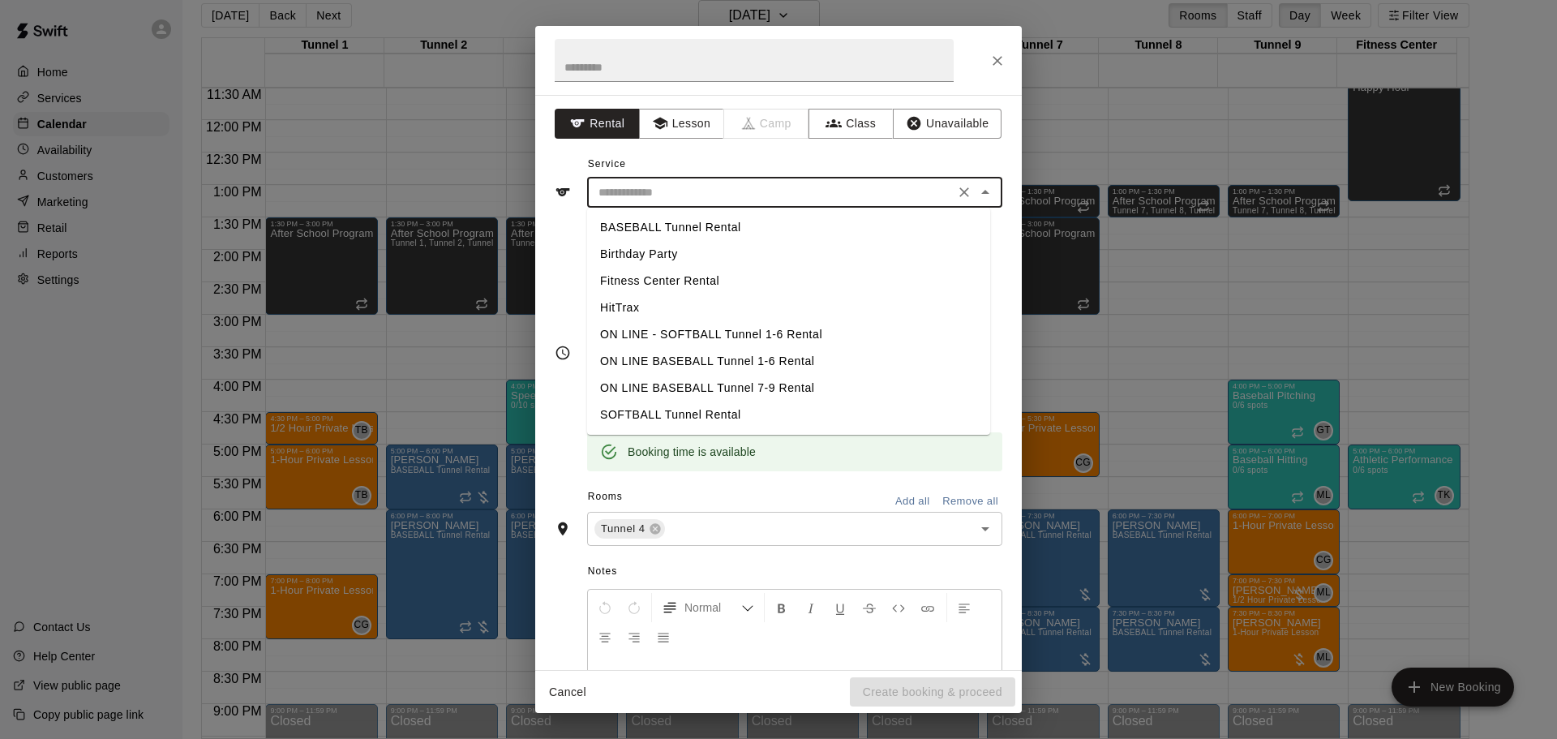
click at [747, 221] on li "BASEBALL Tunnel Rental" at bounding box center [788, 227] width 403 height 27
type input "**********"
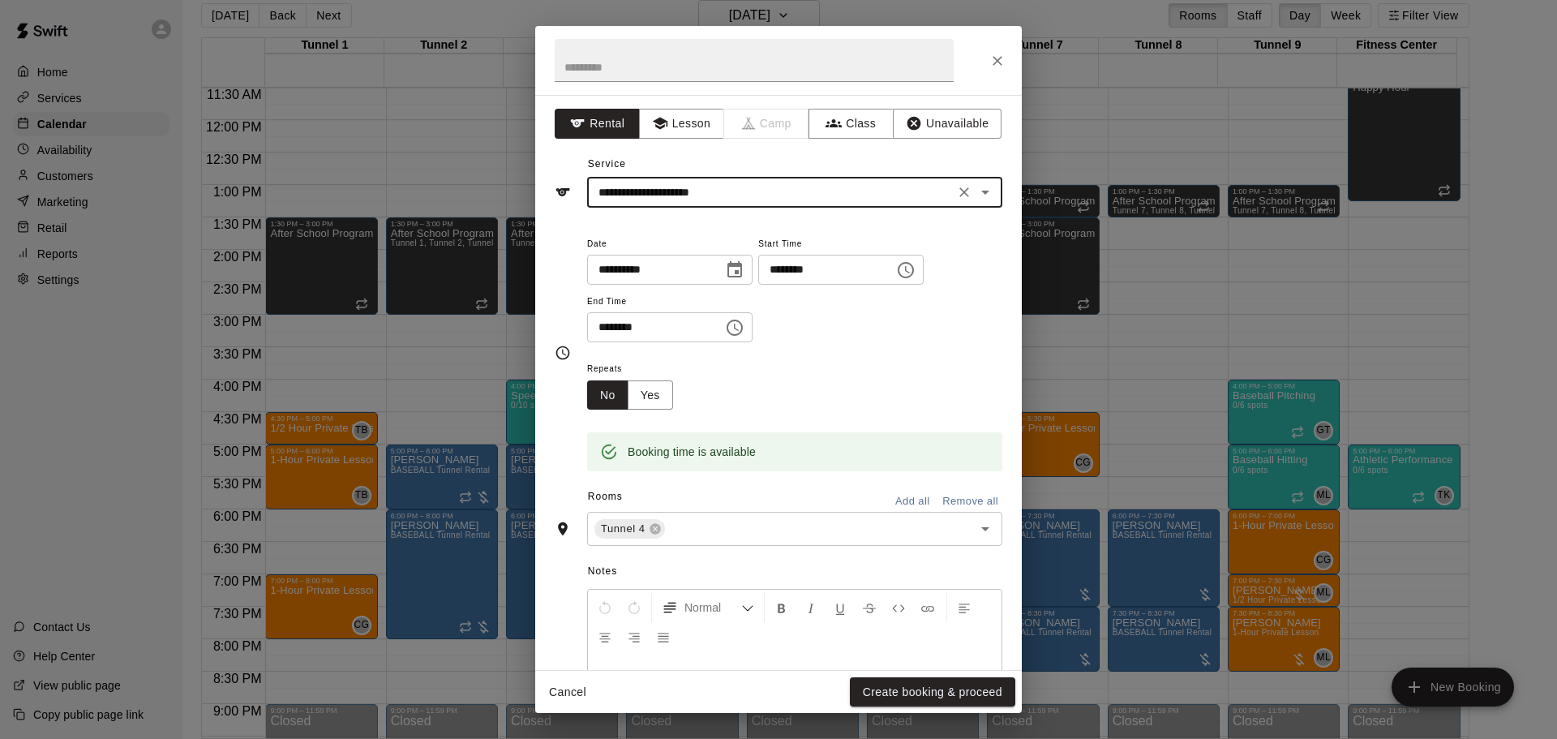
click at [929, 696] on button "Create booking & proceed" at bounding box center [932, 692] width 165 height 30
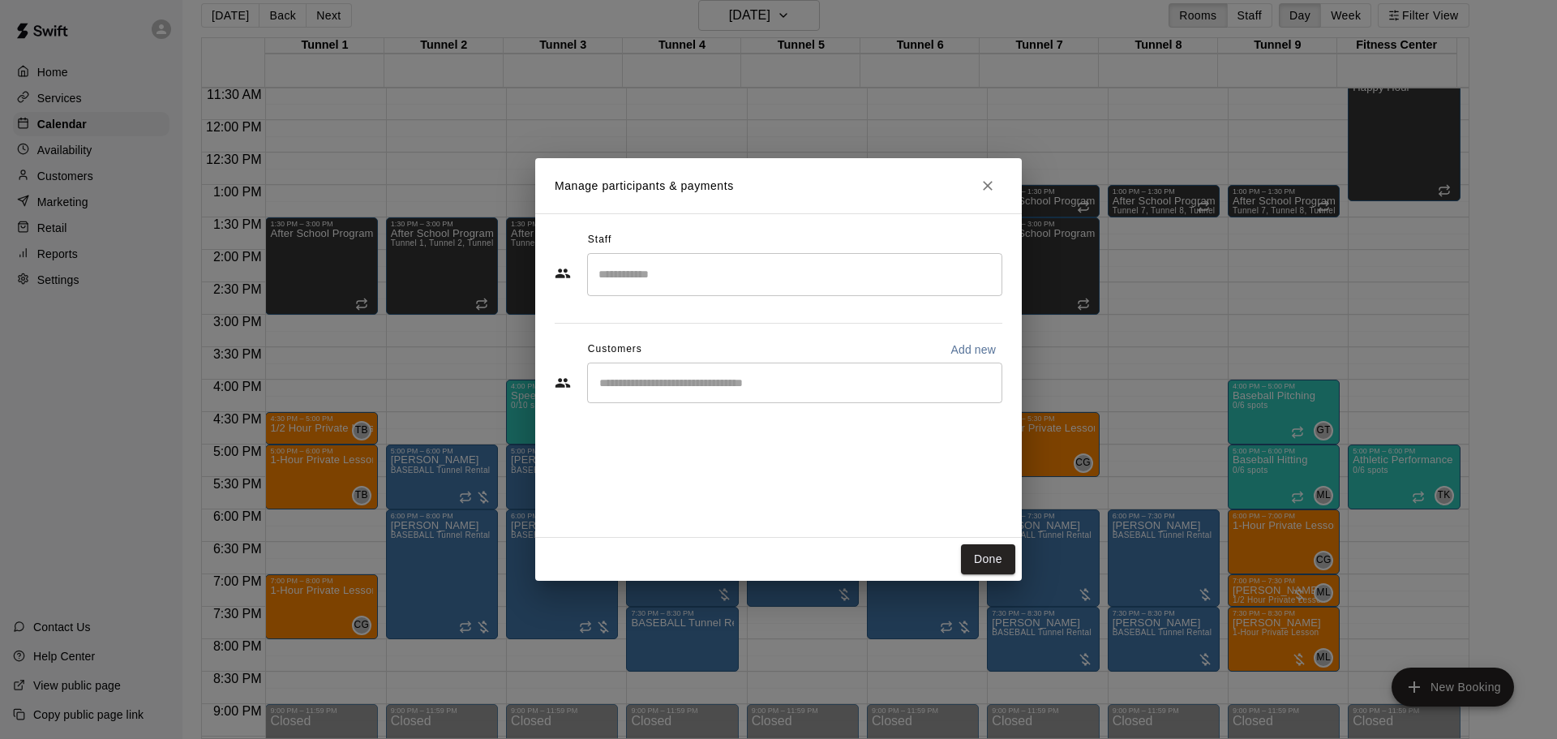
click at [712, 378] on input "Start typing to search customers..." at bounding box center [795, 383] width 401 height 16
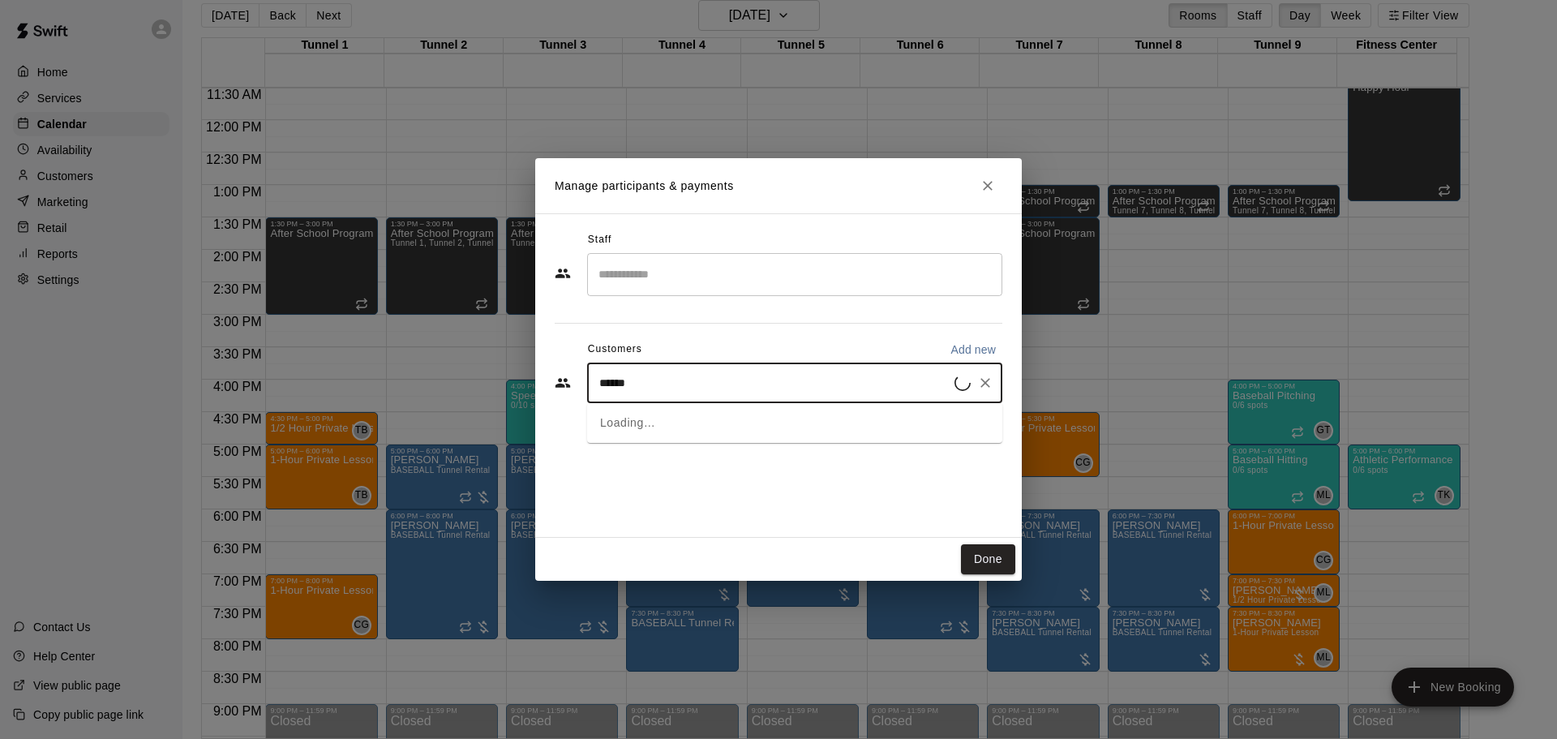
type input "******"
click at [744, 426] on p "MVP Membership" at bounding box center [781, 420] width 75 height 14
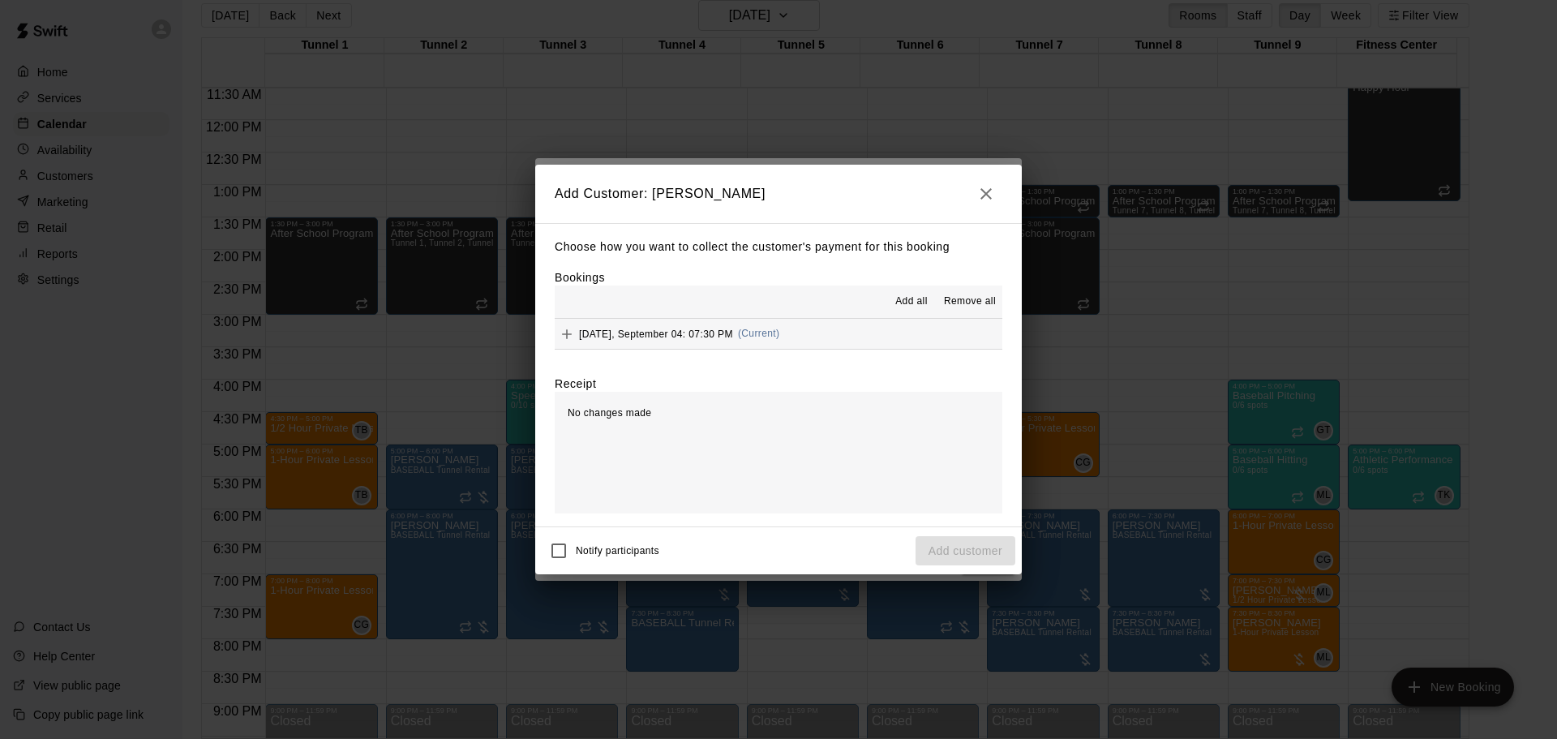
click at [832, 343] on button "Thursday, September 04: 07:30 PM (Current)" at bounding box center [779, 334] width 448 height 30
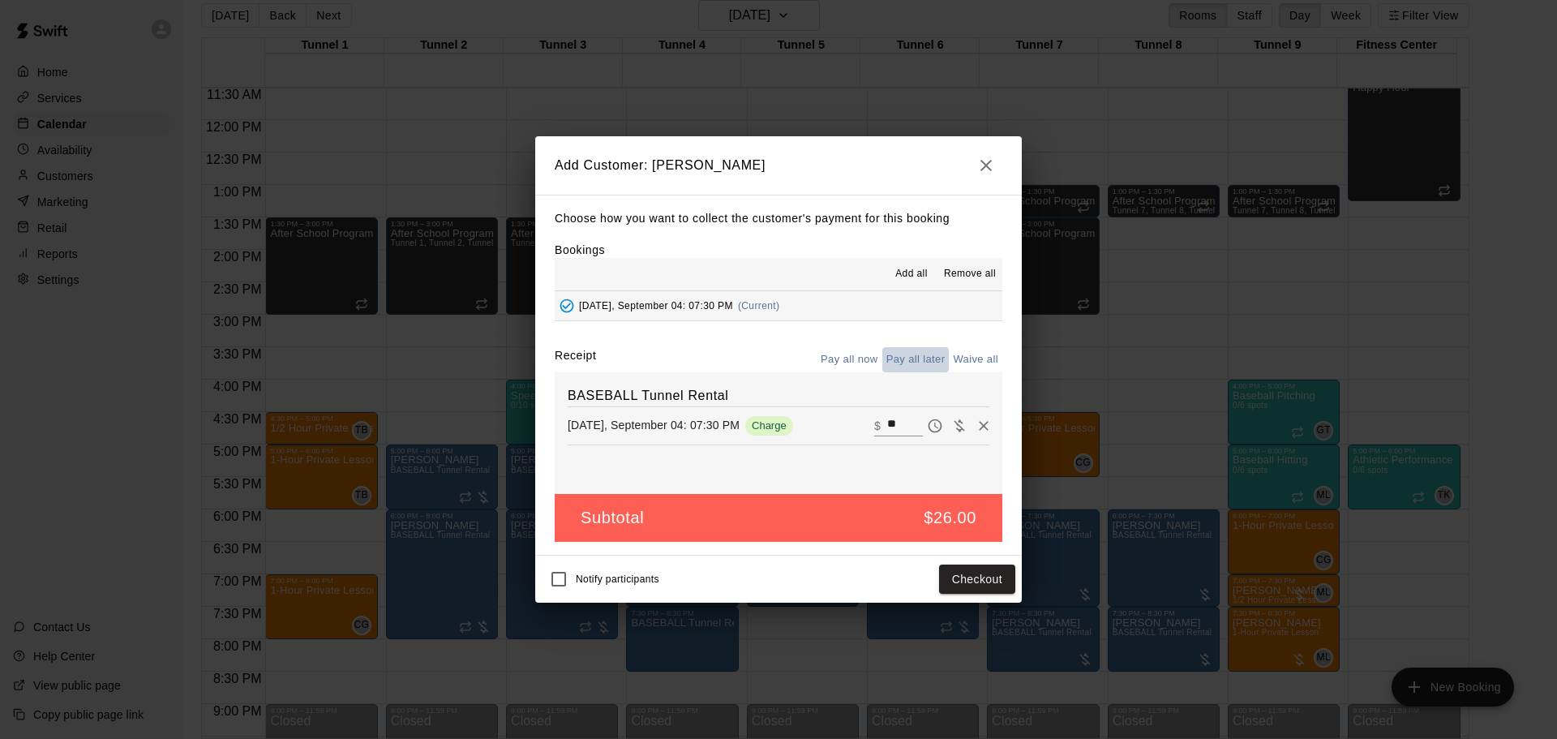
click at [916, 363] on button "Pay all later" at bounding box center [915, 359] width 67 height 25
click at [953, 585] on button "Add customer" at bounding box center [966, 580] width 100 height 30
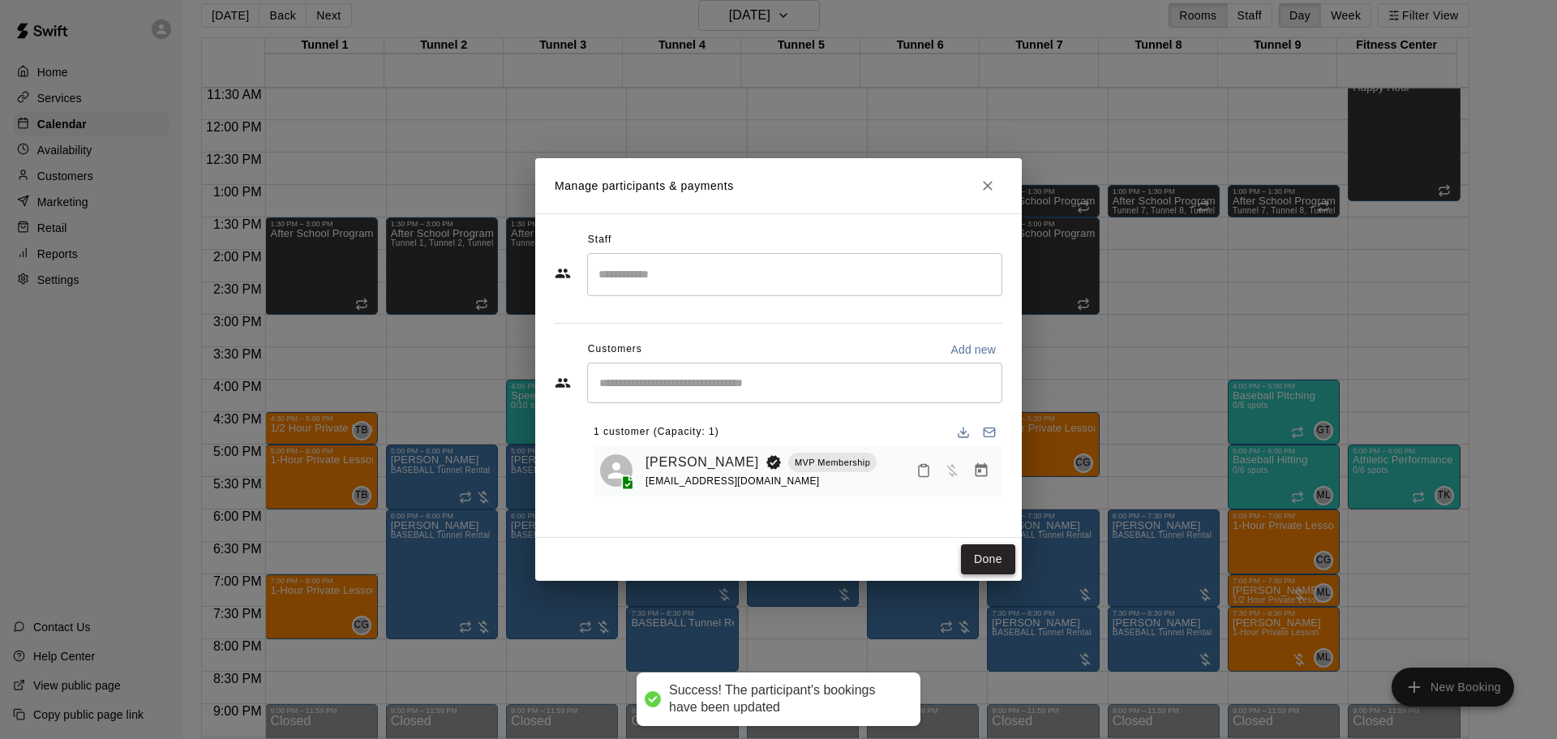
click at [991, 573] on button "Done" at bounding box center [988, 559] width 54 height 30
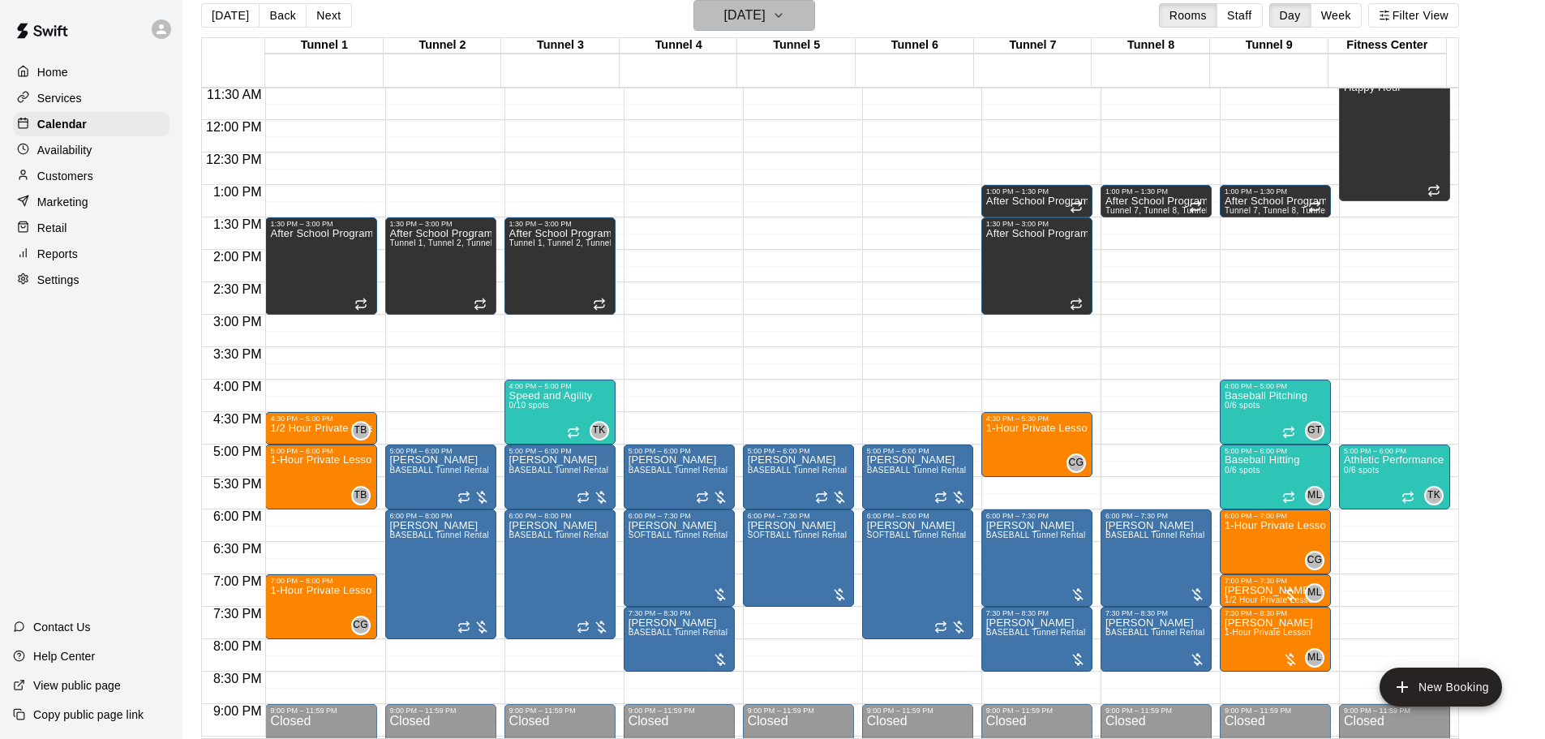
click at [758, 6] on h6 "Thursday Sep 04" at bounding box center [744, 15] width 41 height 23
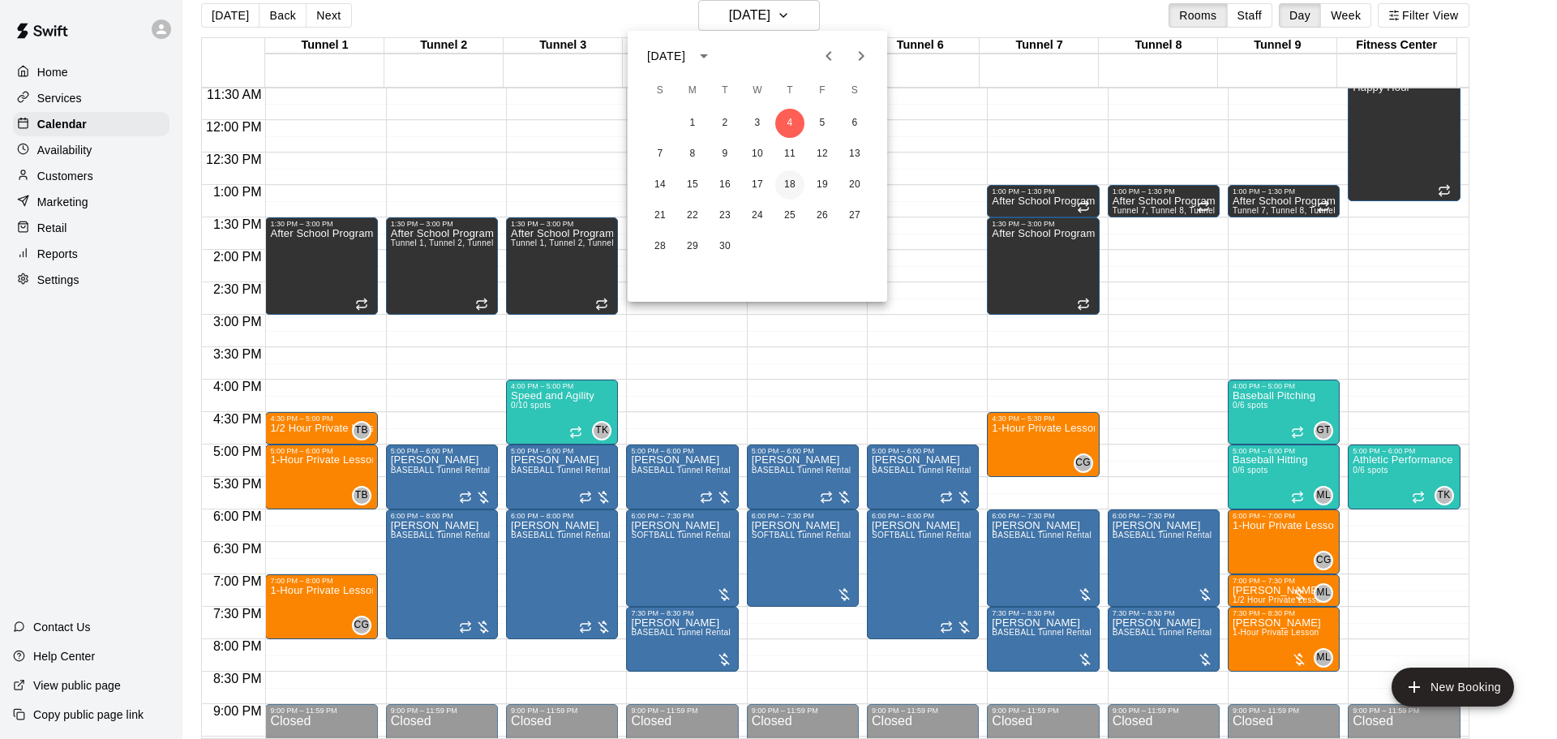
click at [796, 172] on button "18" at bounding box center [789, 184] width 29 height 29
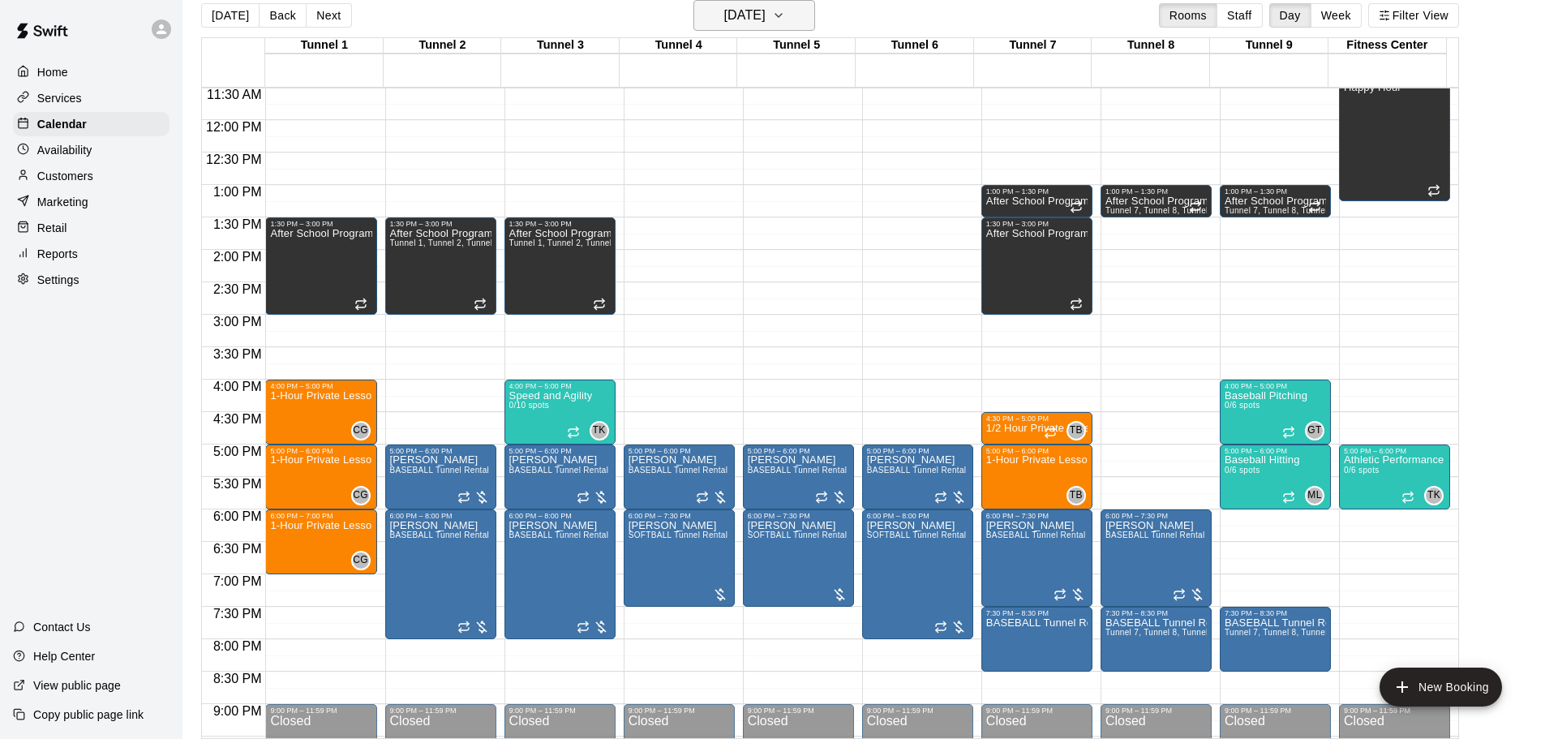
click at [751, 16] on h6 "Thursday Sep 18" at bounding box center [744, 15] width 41 height 23
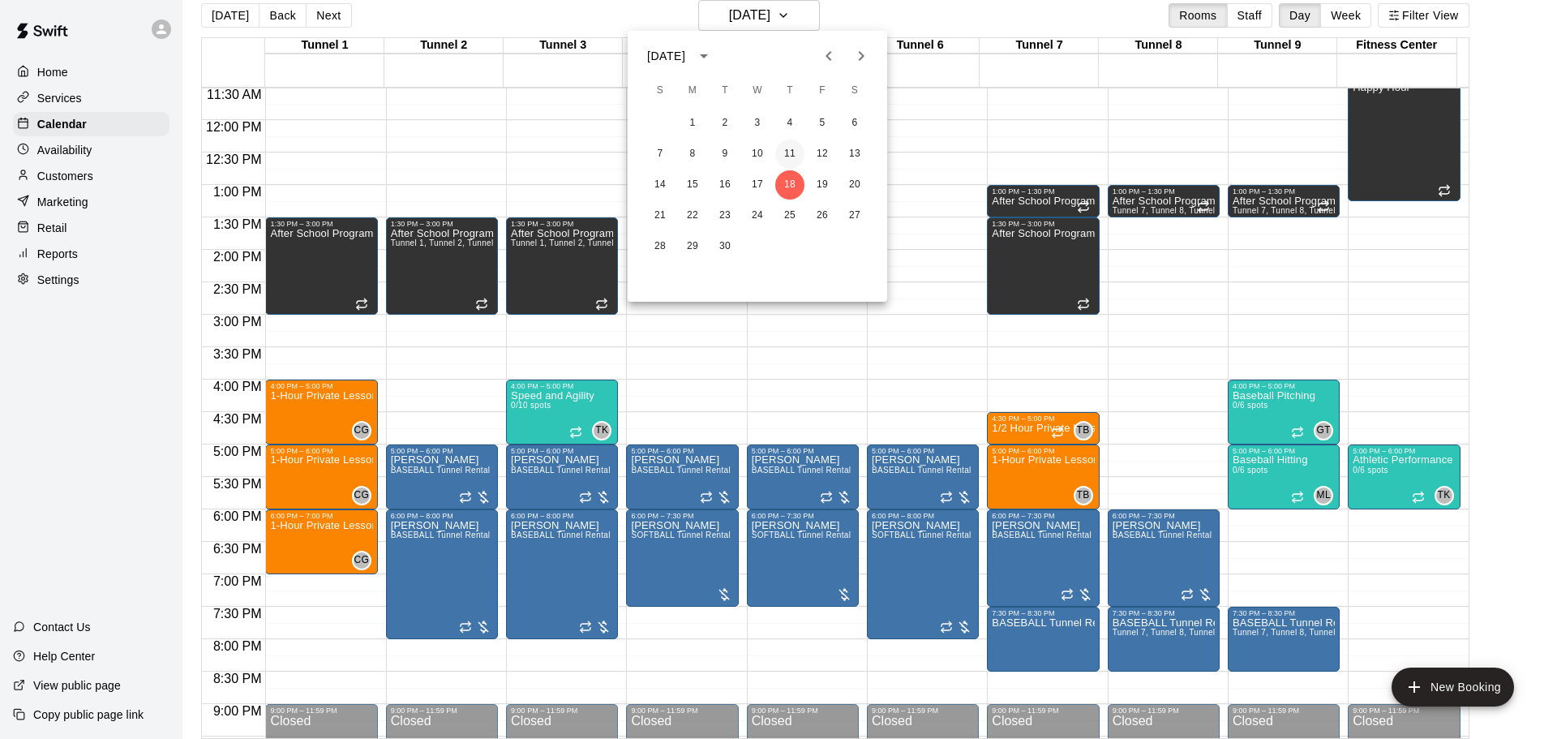
click at [792, 156] on button "11" at bounding box center [789, 154] width 29 height 29
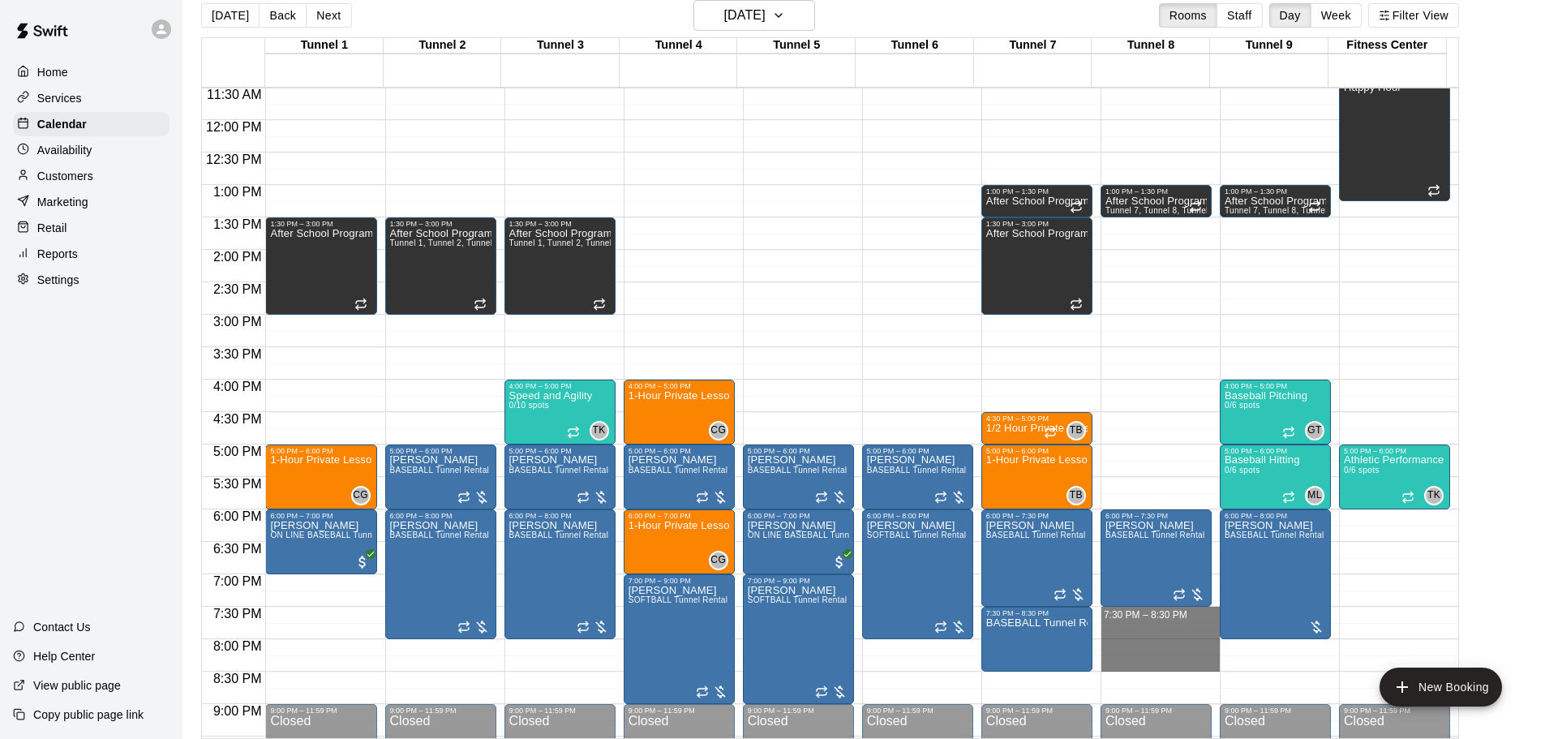
drag, startPoint x: 1141, startPoint y: 614, endPoint x: 1148, endPoint y: 664, distance: 50.8
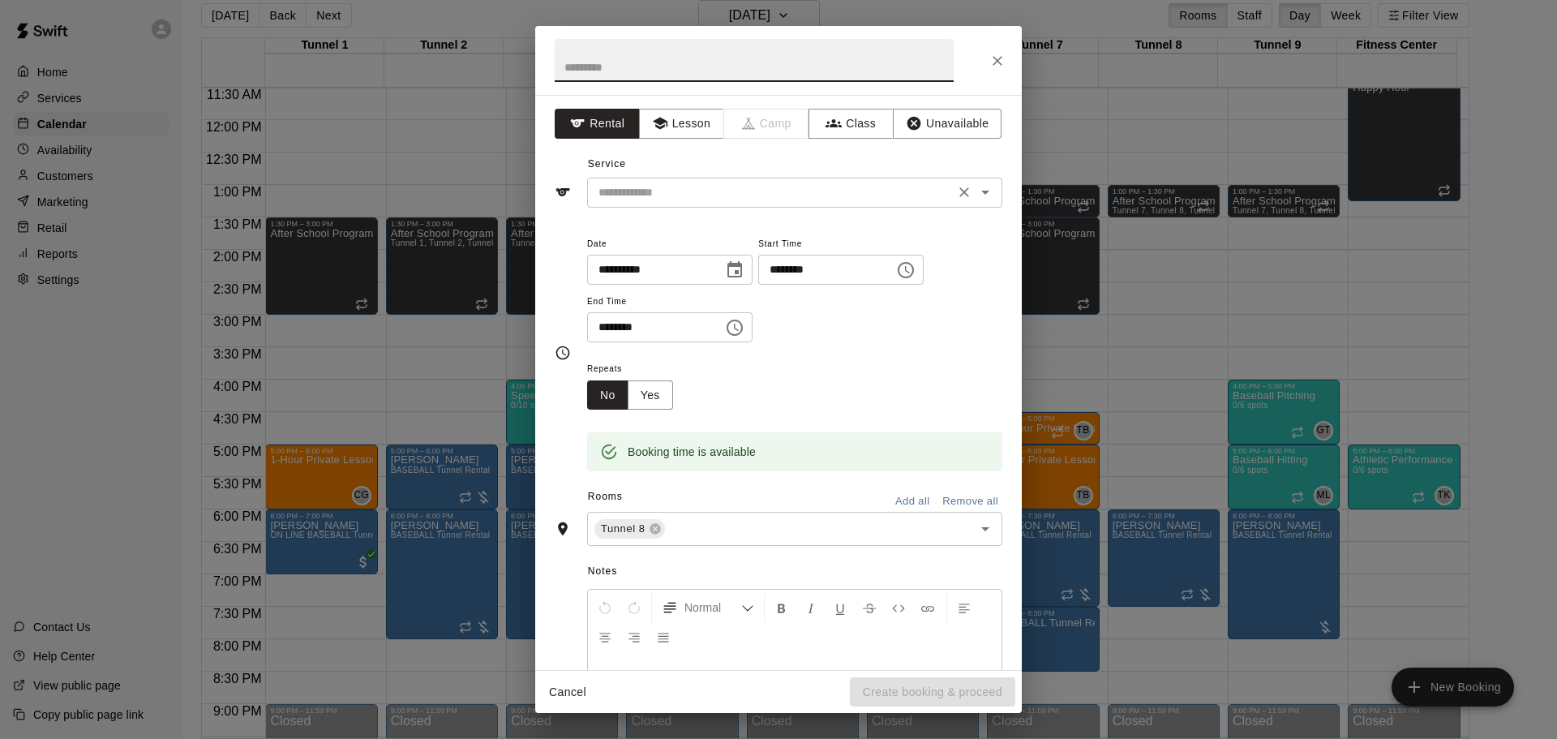
click at [762, 195] on input "text" at bounding box center [771, 192] width 358 height 20
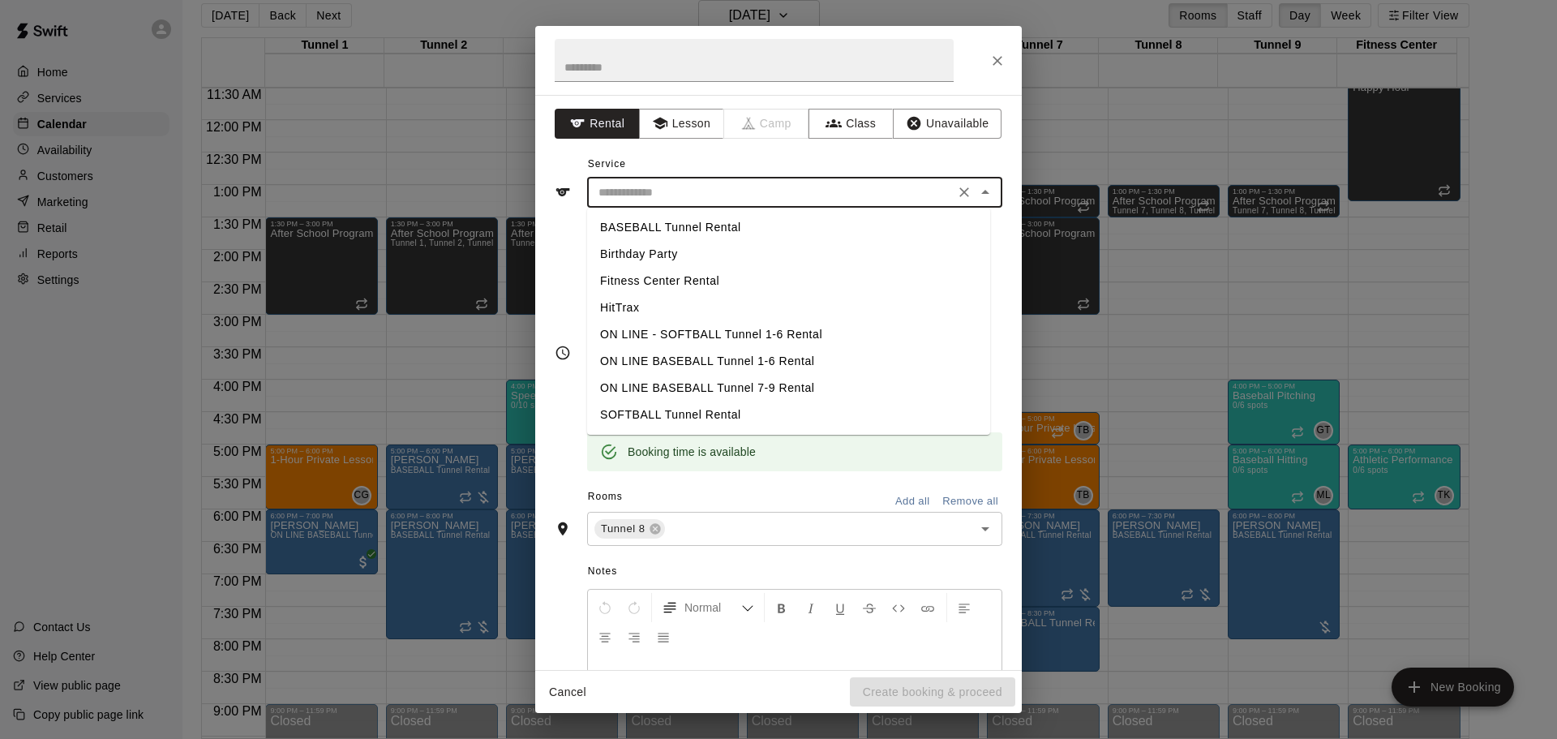
click at [695, 218] on li "BASEBALL Tunnel Rental" at bounding box center [788, 227] width 403 height 27
type input "**********"
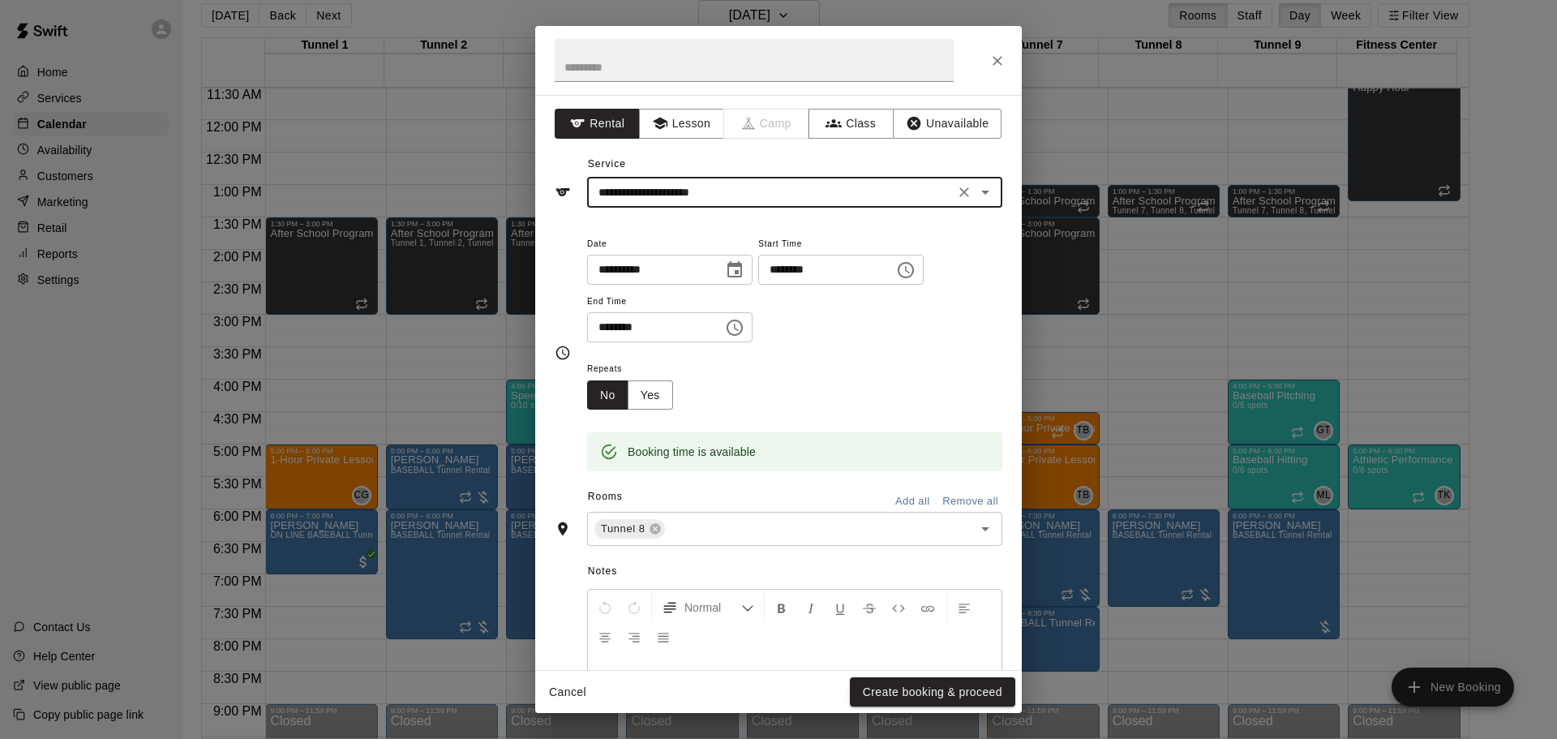
click at [934, 690] on button "Create booking & proceed" at bounding box center [932, 692] width 165 height 30
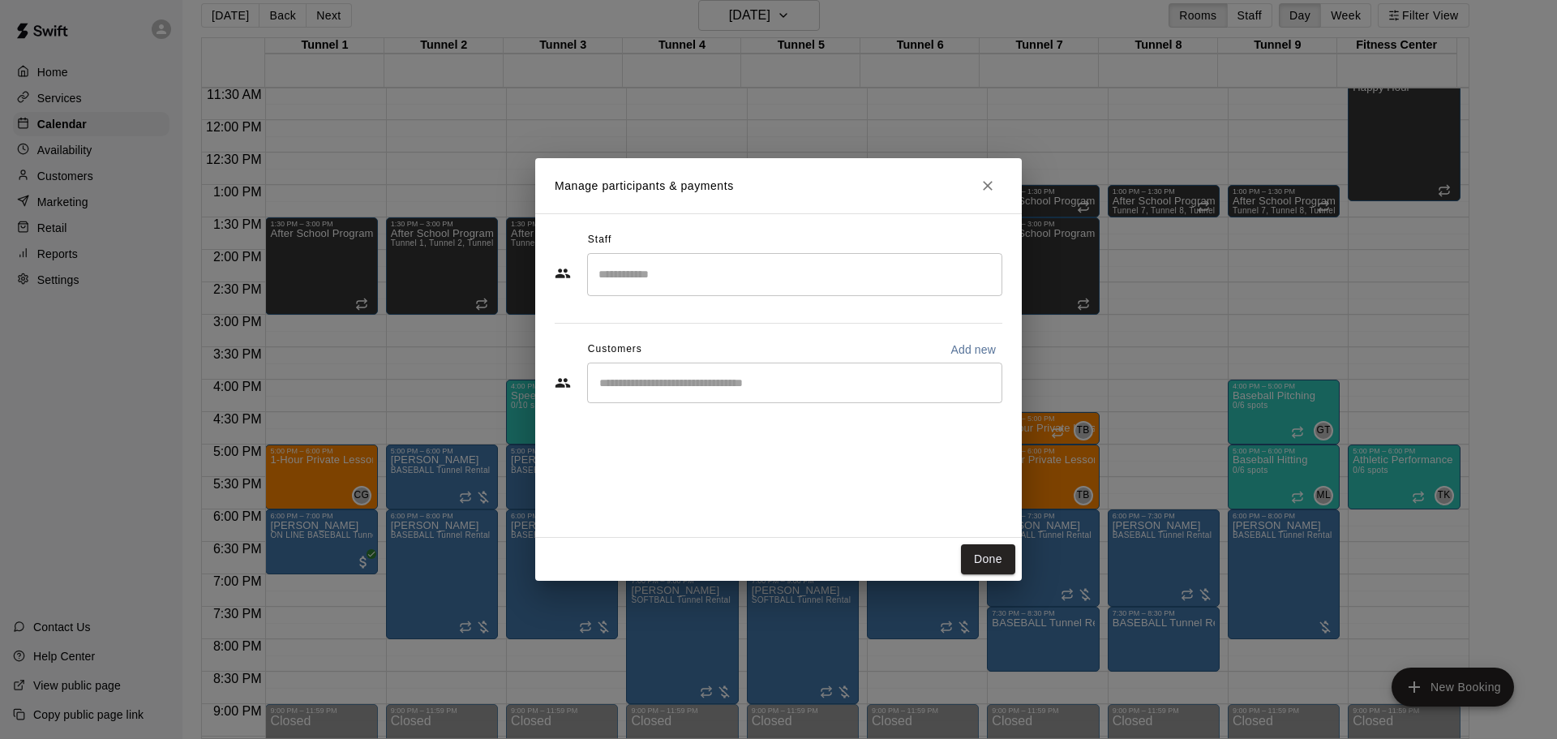
click at [725, 403] on div "​" at bounding box center [794, 383] width 415 height 41
paste input "**********"
type input "**********"
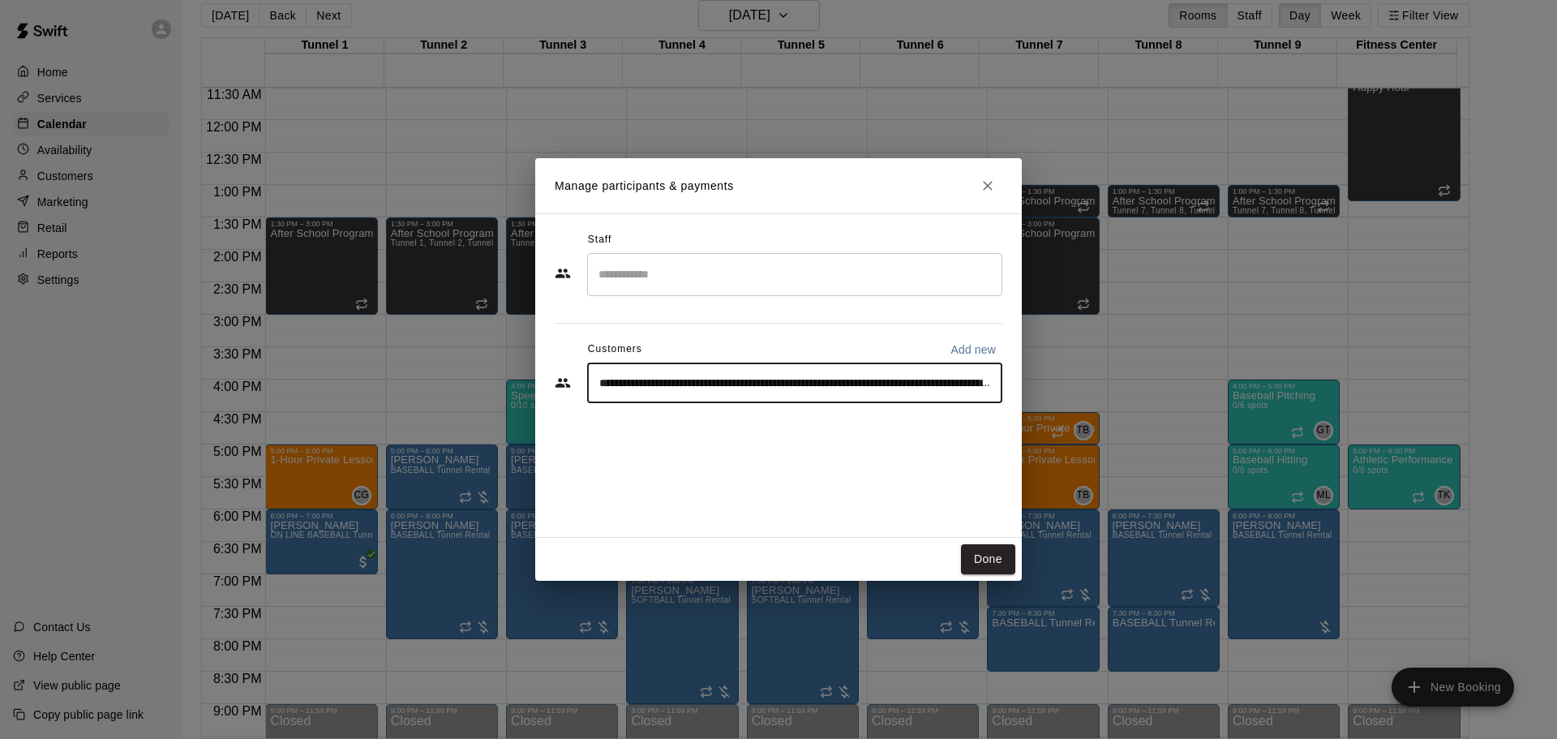
scroll to position [0, 217]
click at [983, 376] on icon "Clear" at bounding box center [985, 383] width 16 height 16
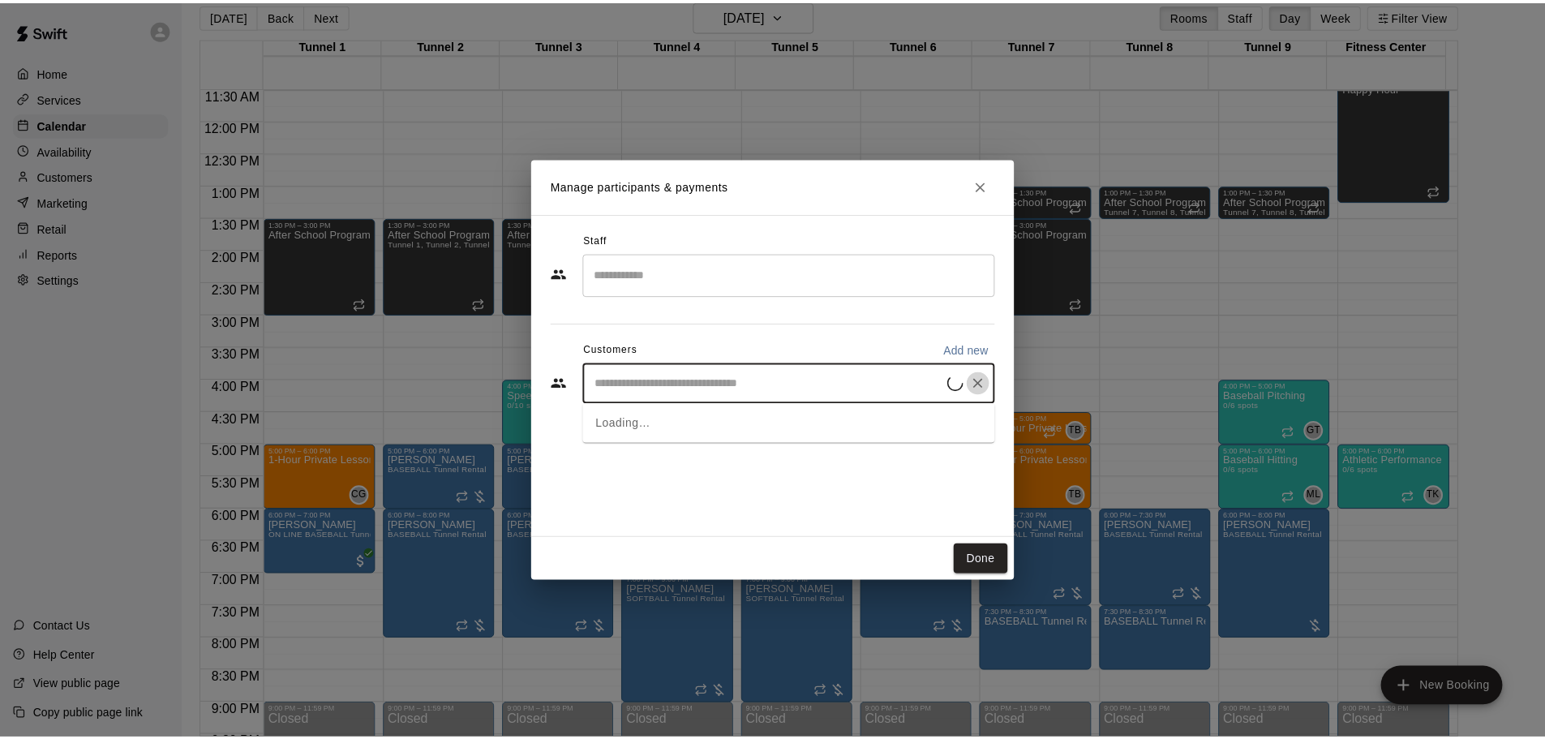
scroll to position [0, 0]
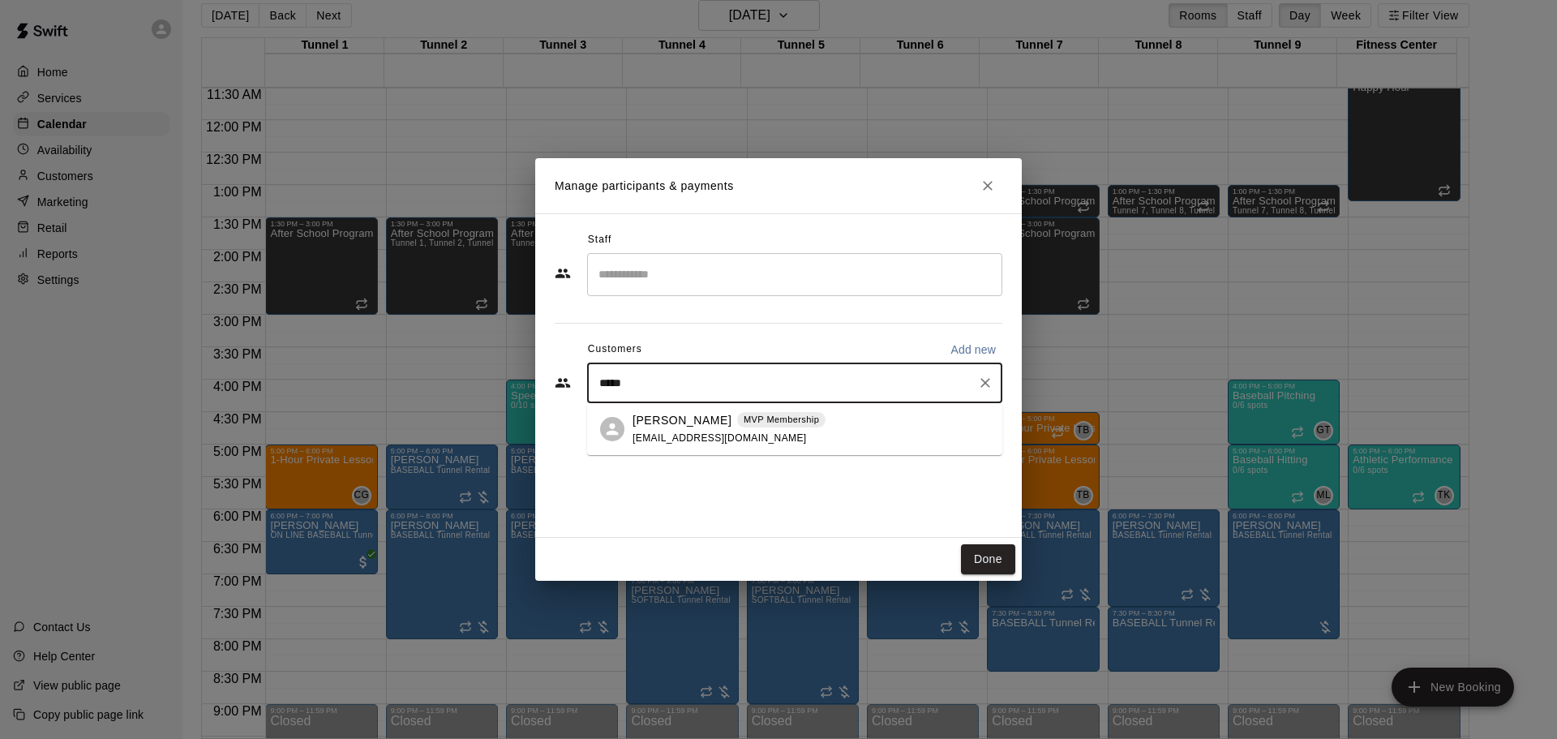
type input "******"
drag, startPoint x: 645, startPoint y: 383, endPoint x: 488, endPoint y: 381, distance: 156.5
click at [488, 381] on div "Manage participants & payments Staff ​ Customers Add new ****** ​ Done" at bounding box center [778, 369] width 1557 height 739
click at [750, 427] on div "MVP Membership" at bounding box center [781, 420] width 88 height 16
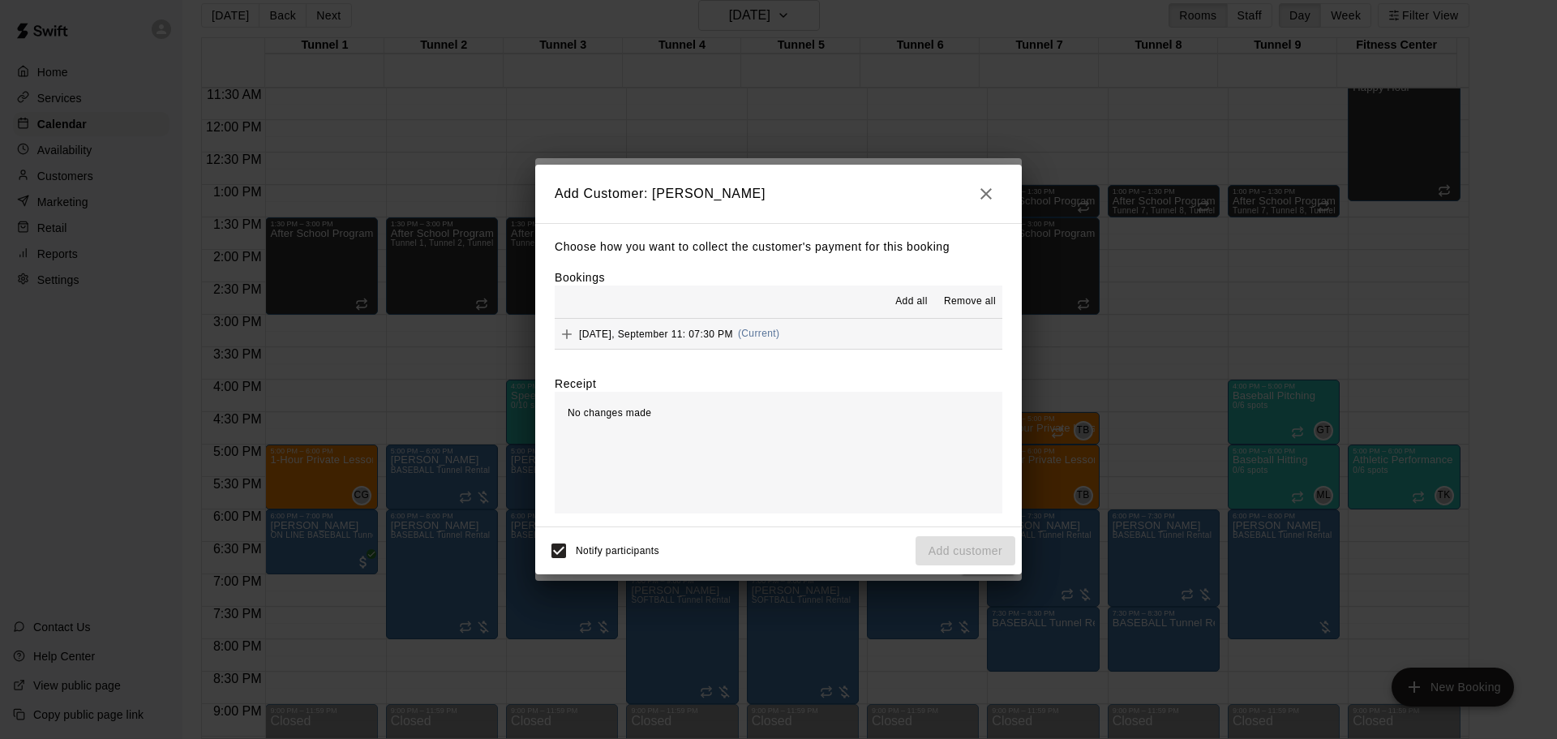
click at [773, 349] on button "Thursday, September 11: 07:30 PM (Current)" at bounding box center [779, 334] width 448 height 30
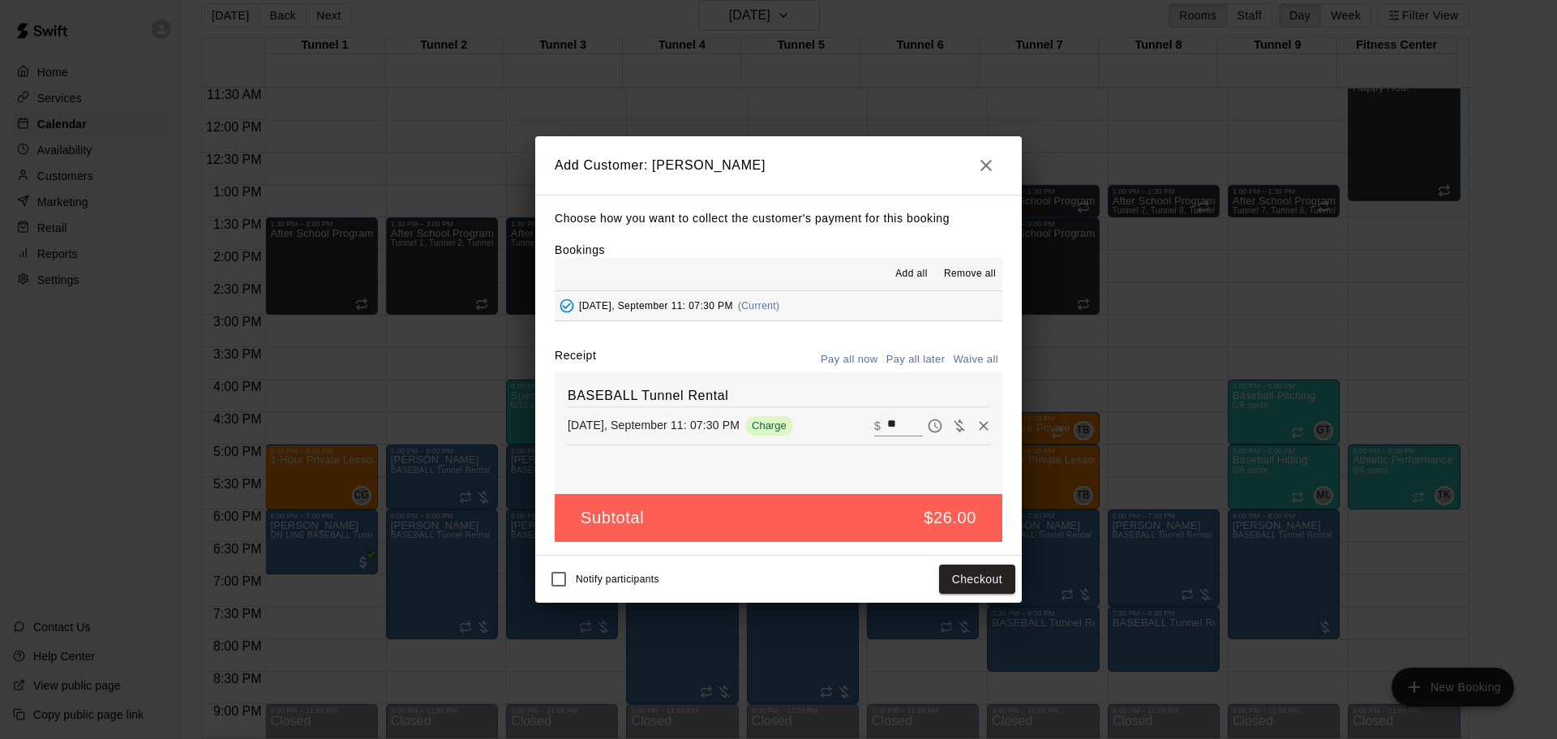
click at [947, 355] on button "Pay all later" at bounding box center [915, 359] width 67 height 25
click at [948, 595] on button "Add customer" at bounding box center [966, 580] width 100 height 30
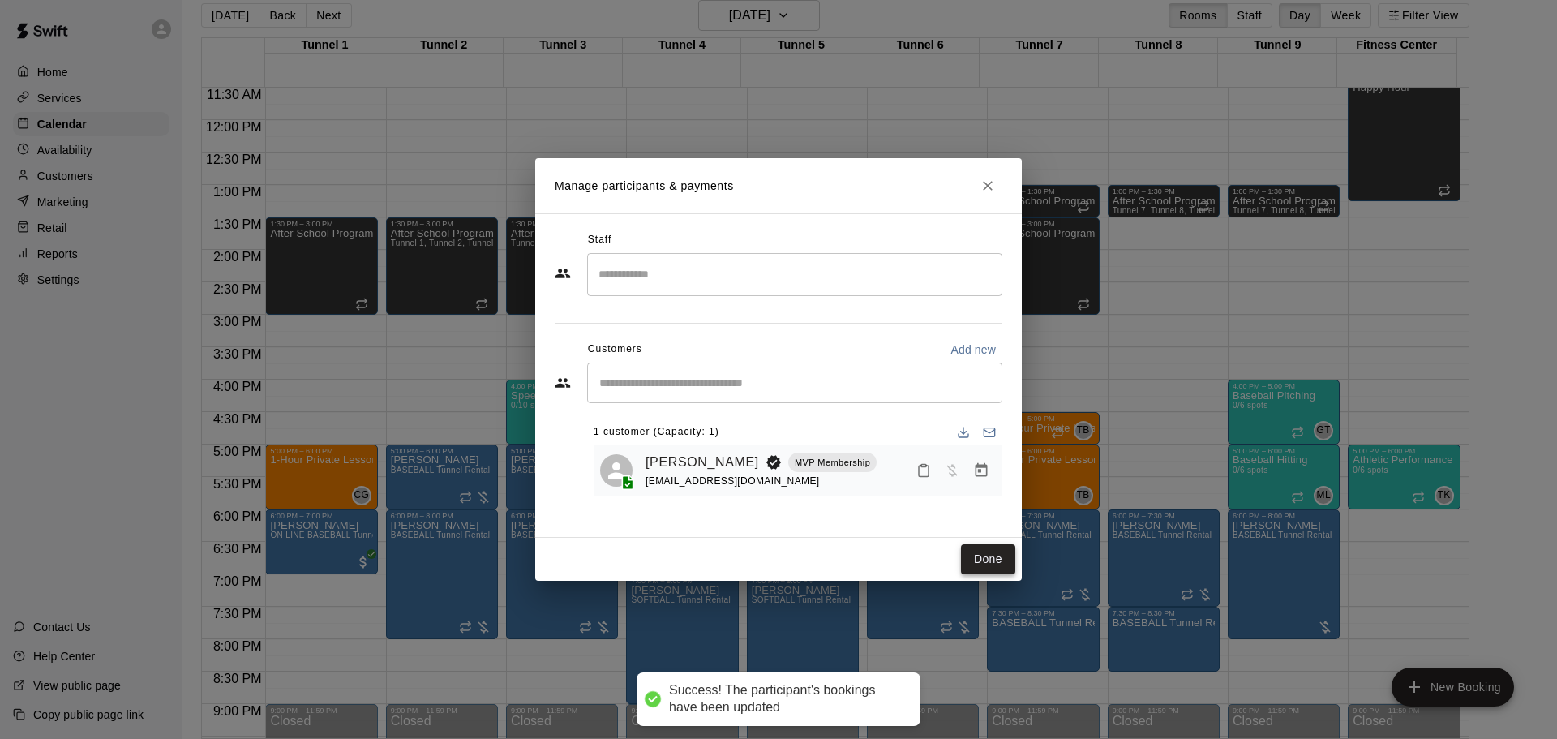
click at [996, 549] on button "Done" at bounding box center [988, 559] width 54 height 30
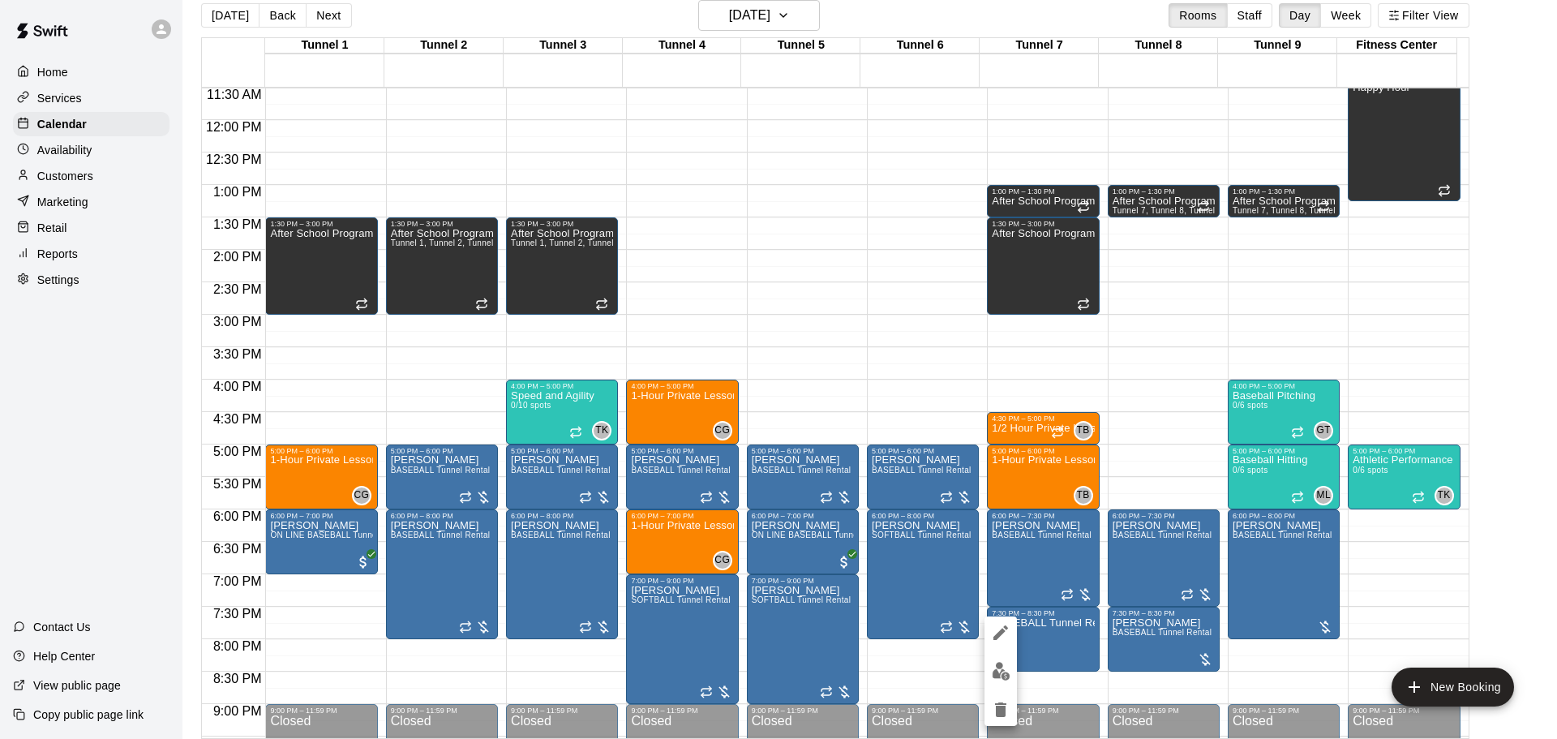
click at [1002, 660] on button "edit" at bounding box center [1001, 671] width 32 height 32
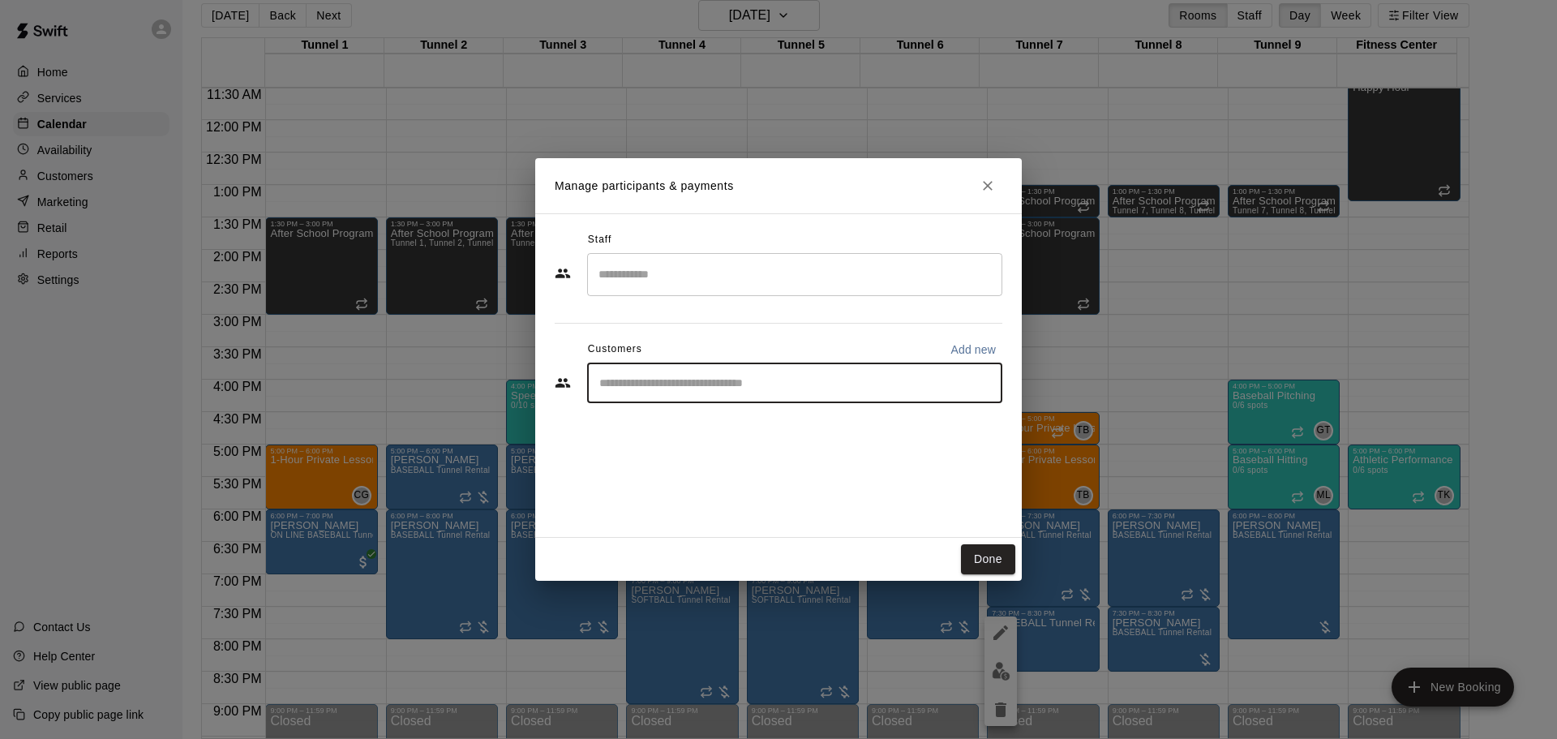
click at [740, 383] on input "Start typing to search customers..." at bounding box center [795, 383] width 401 height 16
type input "******"
click at [765, 442] on div "Ed Kus MVP Membership edjkus@gmail.com" at bounding box center [811, 429] width 357 height 35
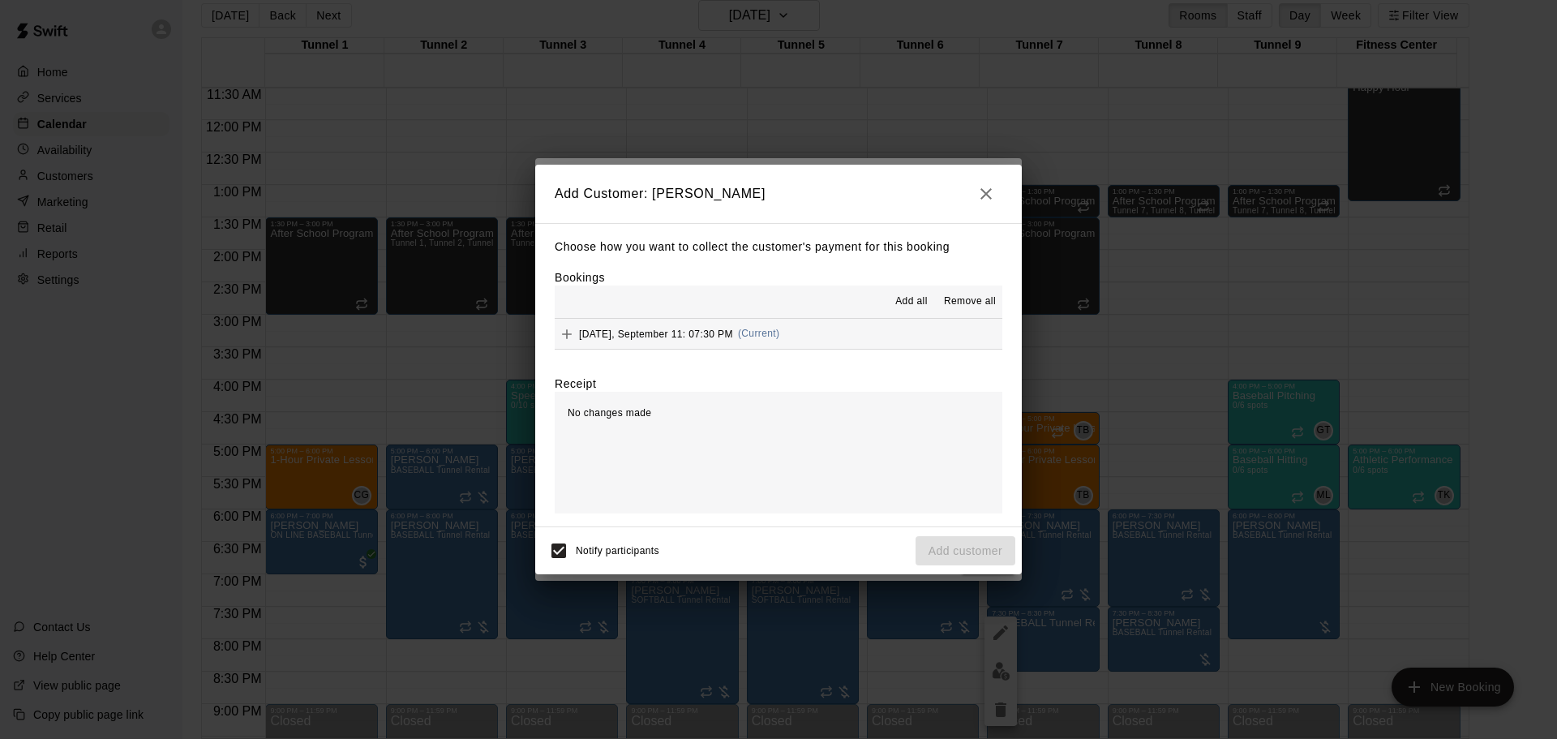
click at [723, 346] on div "Thursday, September 11: 07:30 PM (Current)" at bounding box center [667, 334] width 225 height 24
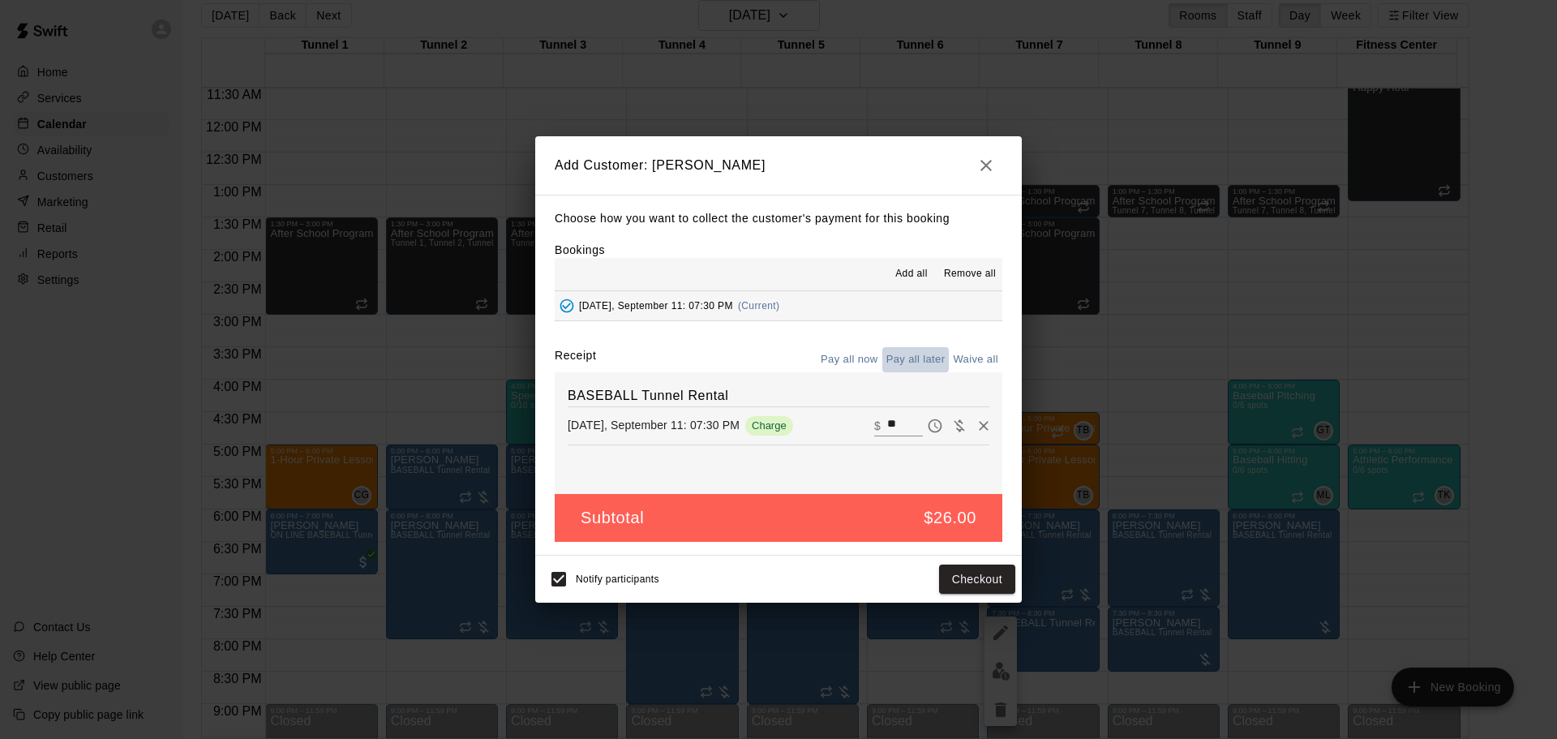
click at [916, 355] on button "Pay all later" at bounding box center [915, 359] width 67 height 25
click at [967, 577] on button "Add customer" at bounding box center [966, 580] width 100 height 30
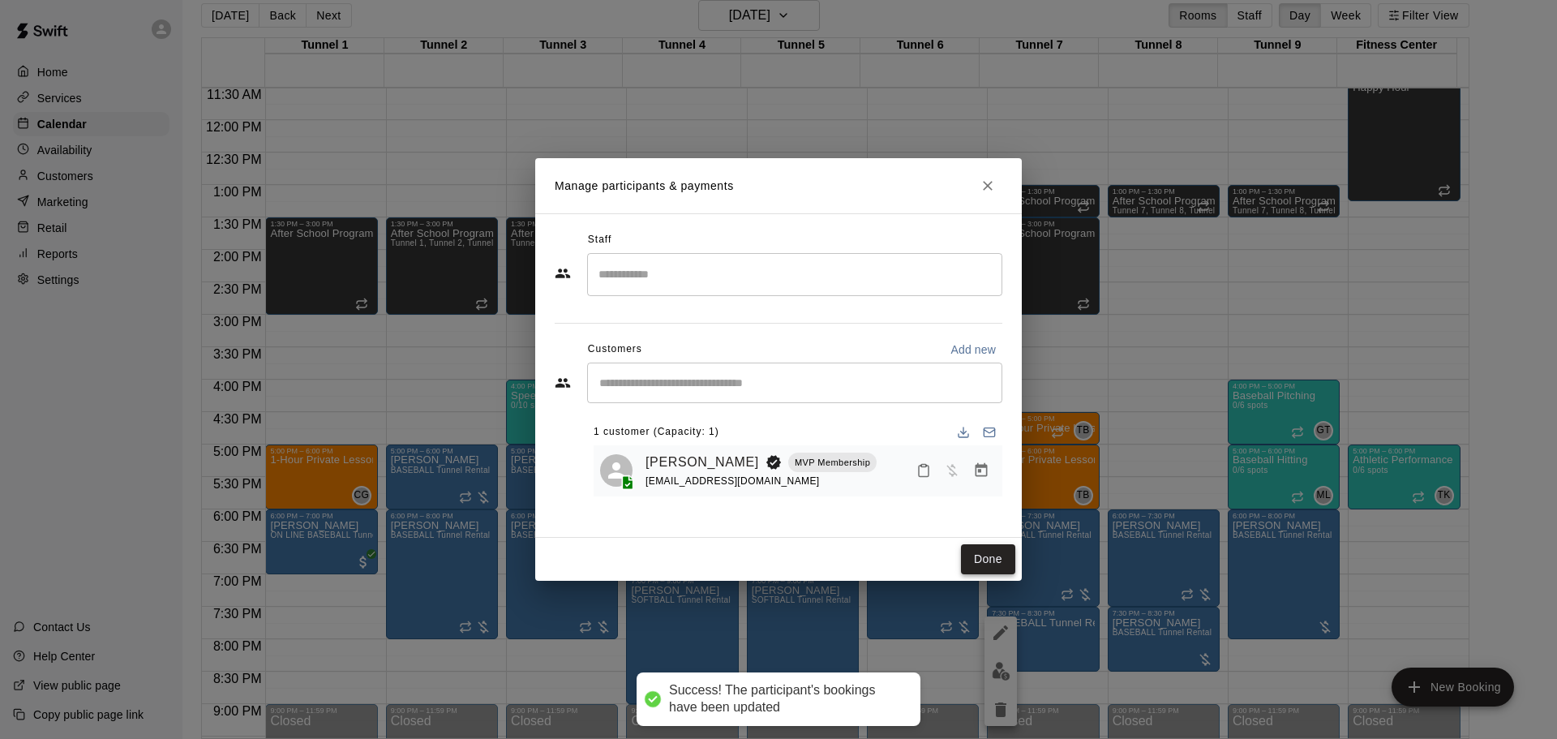
click at [993, 558] on button "Done" at bounding box center [988, 559] width 54 height 30
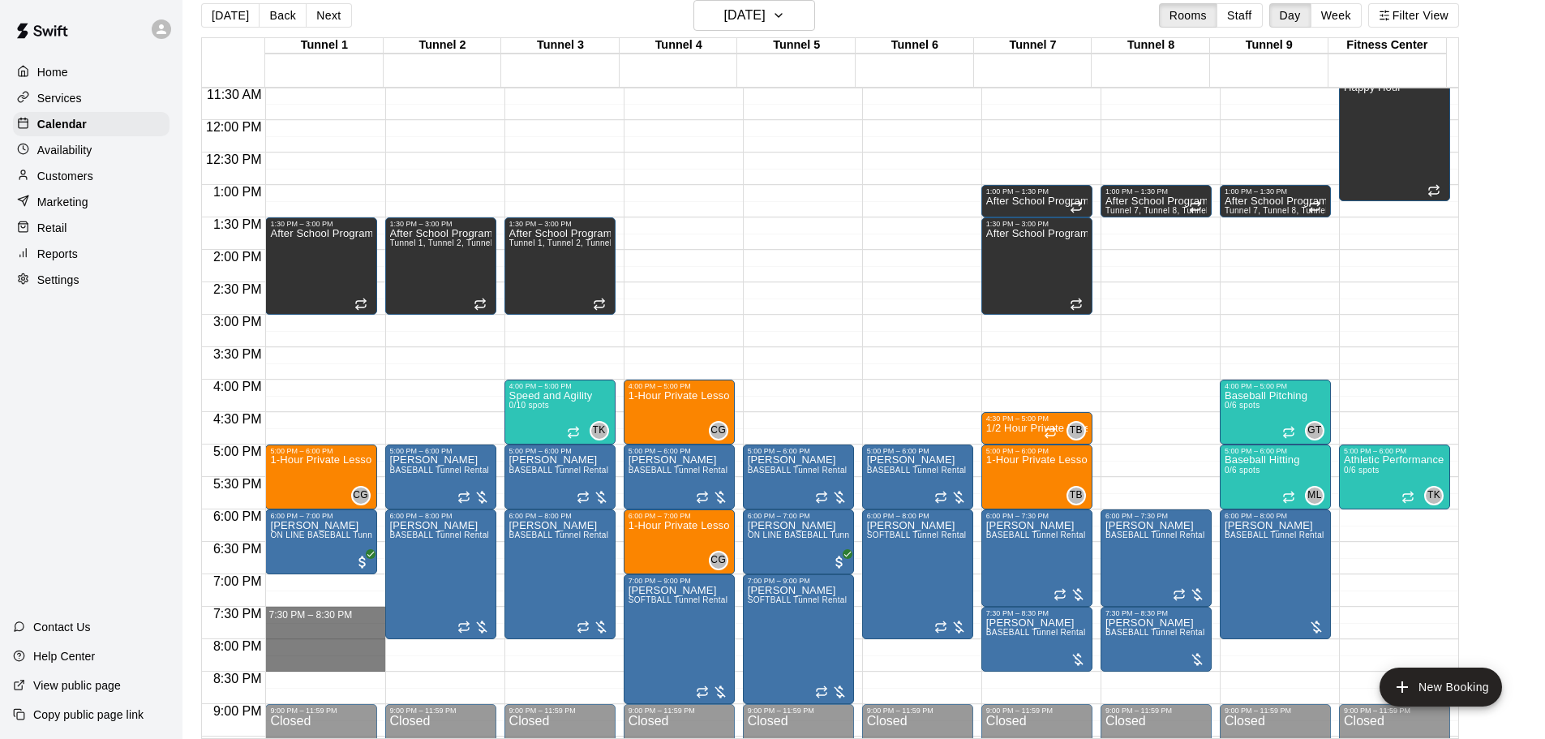
drag, startPoint x: 294, startPoint y: 610, endPoint x: 305, endPoint y: 659, distance: 50.0
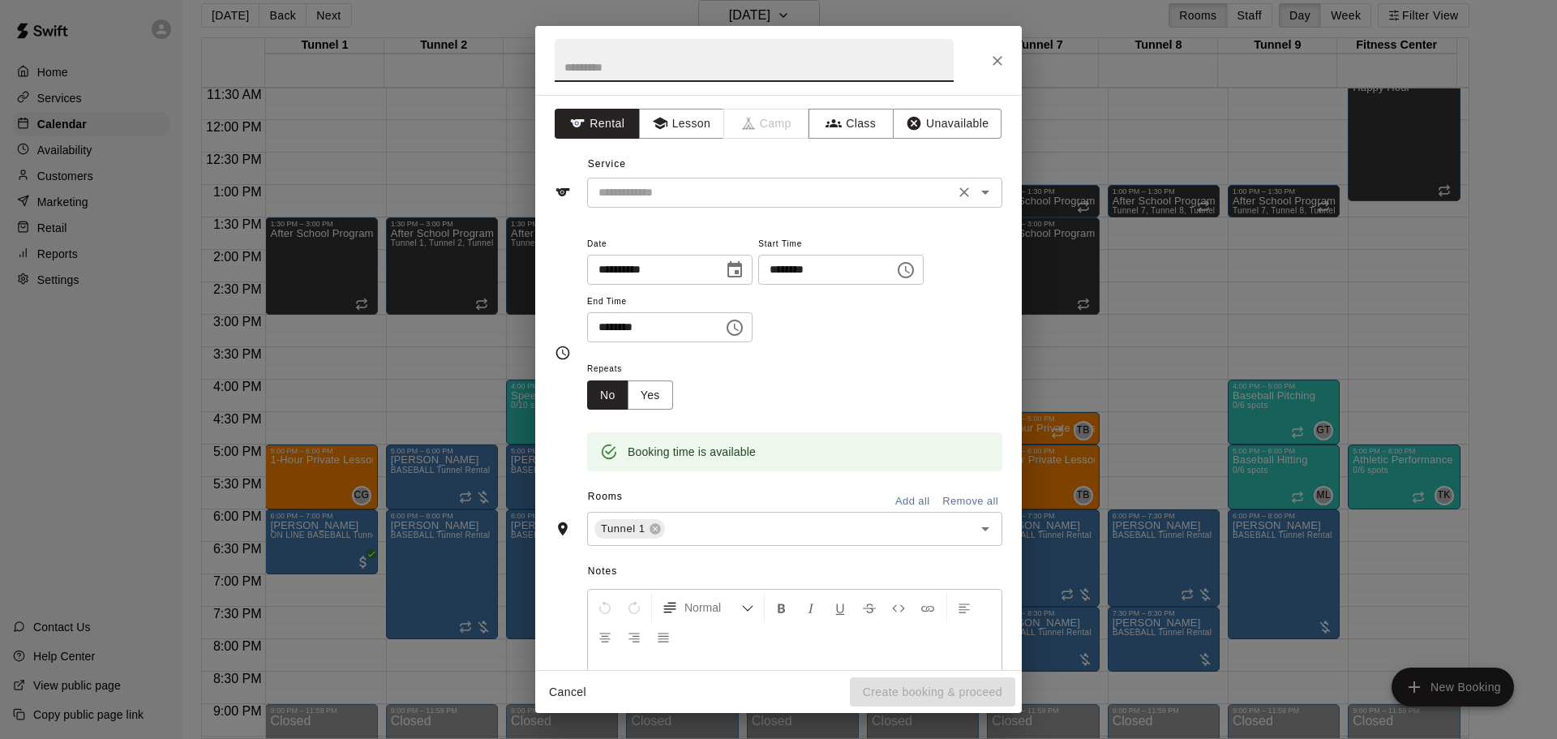
click at [696, 203] on div "​" at bounding box center [794, 193] width 415 height 30
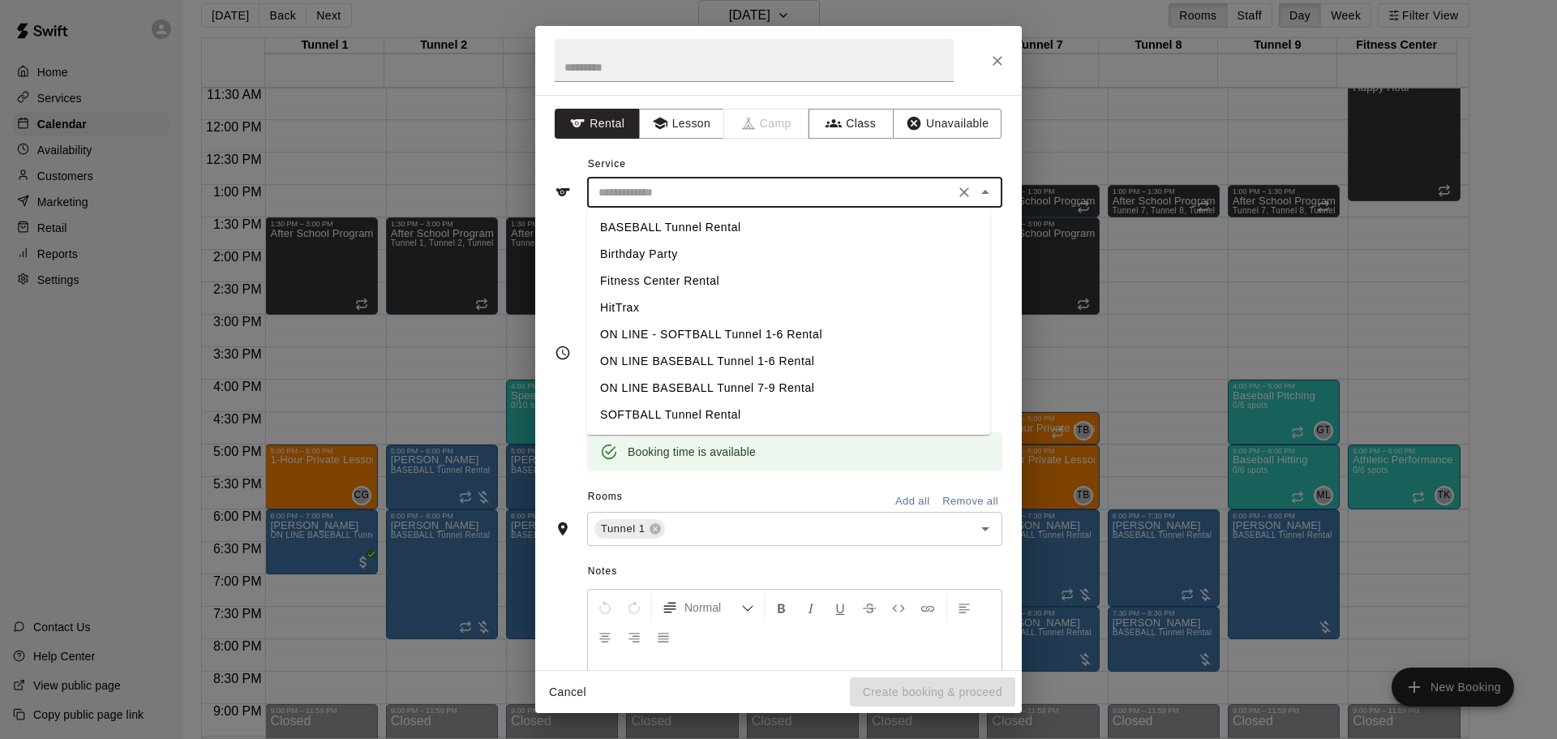
click at [701, 251] on li "Birthday Party" at bounding box center [788, 254] width 403 height 27
type input "**********"
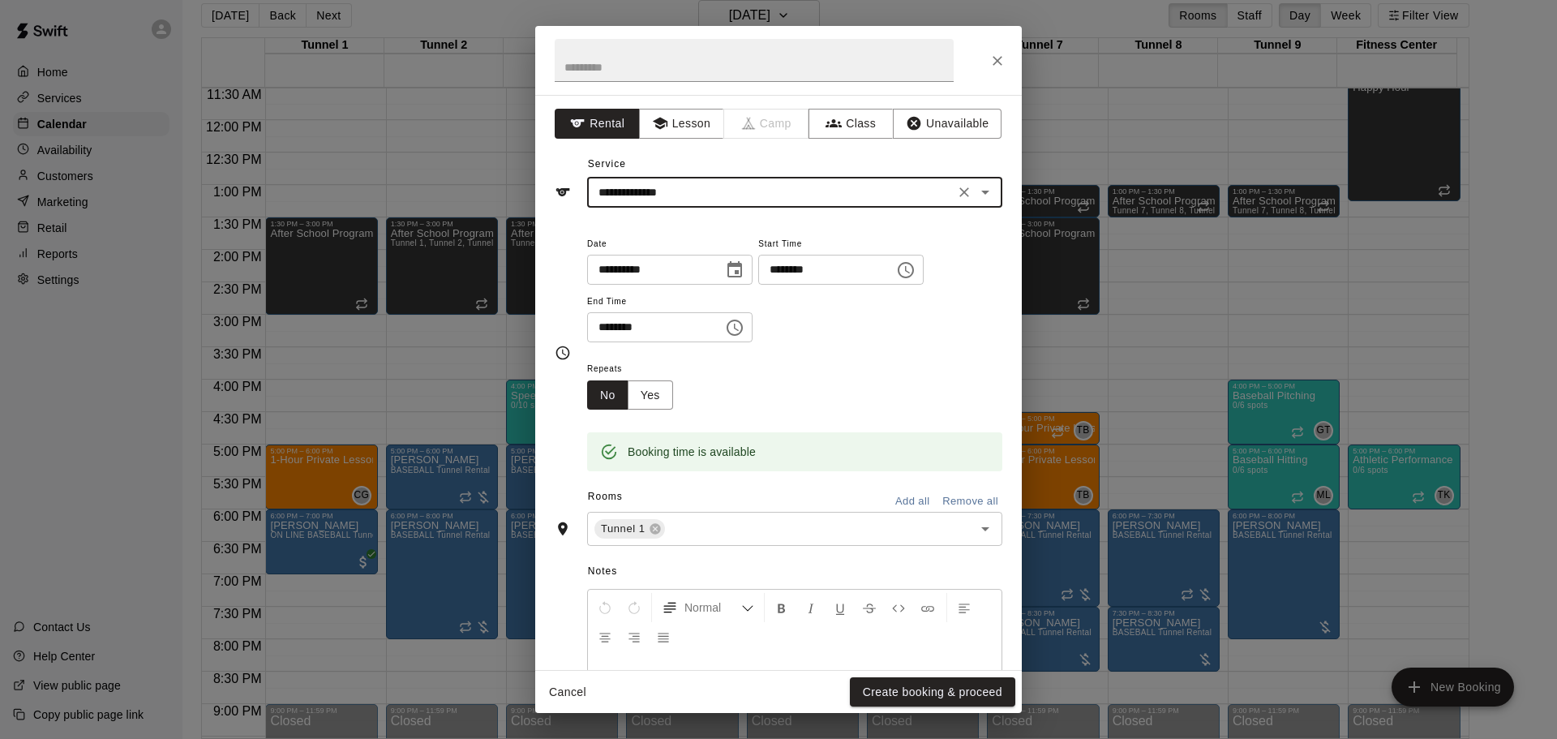
drag, startPoint x: 916, startPoint y: 695, endPoint x: 909, endPoint y: 686, distance: 11.0
click at [917, 695] on button "Create booking & proceed" at bounding box center [932, 692] width 165 height 30
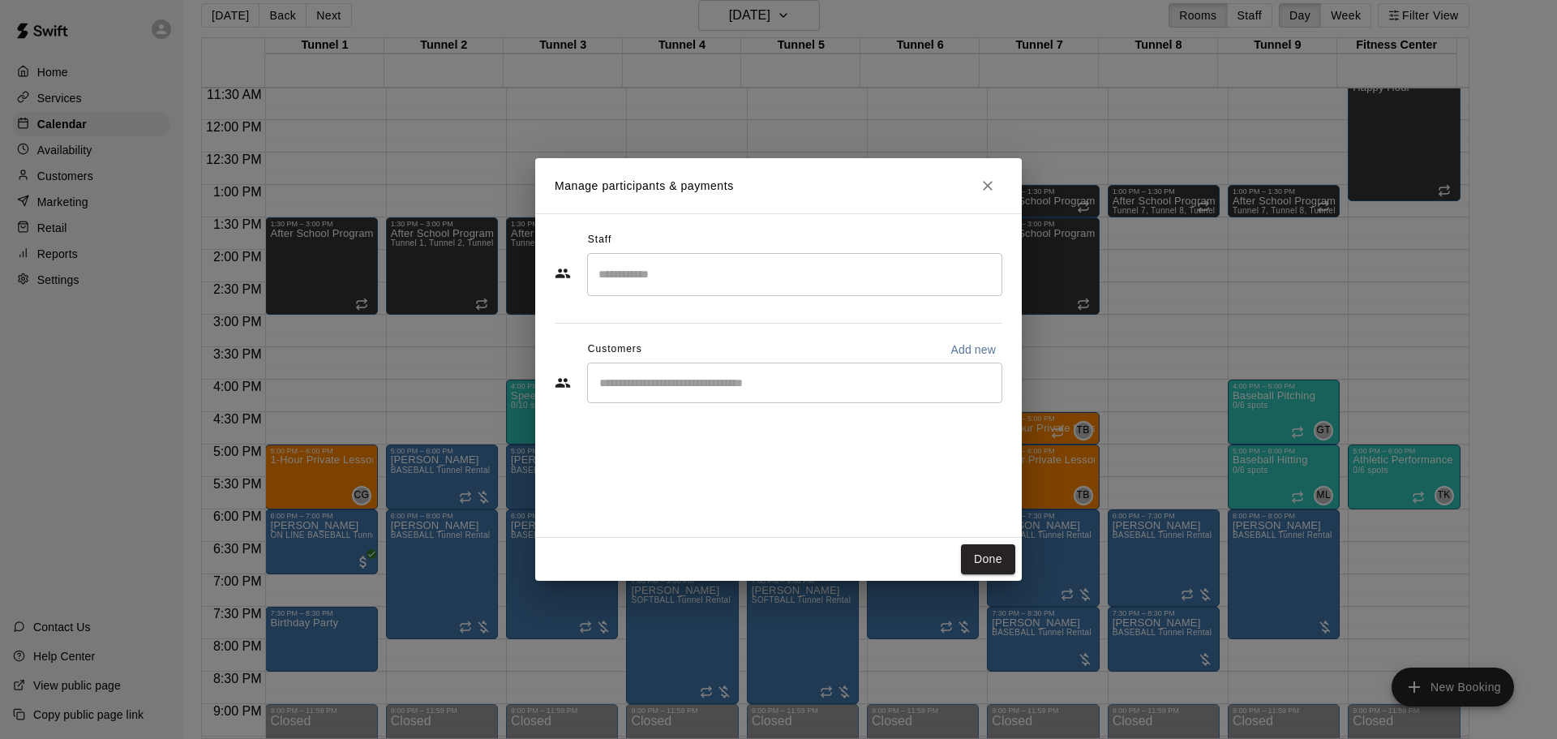
click at [786, 393] on div "​" at bounding box center [794, 383] width 415 height 41
click at [983, 184] on icon "Close" at bounding box center [988, 186] width 16 height 16
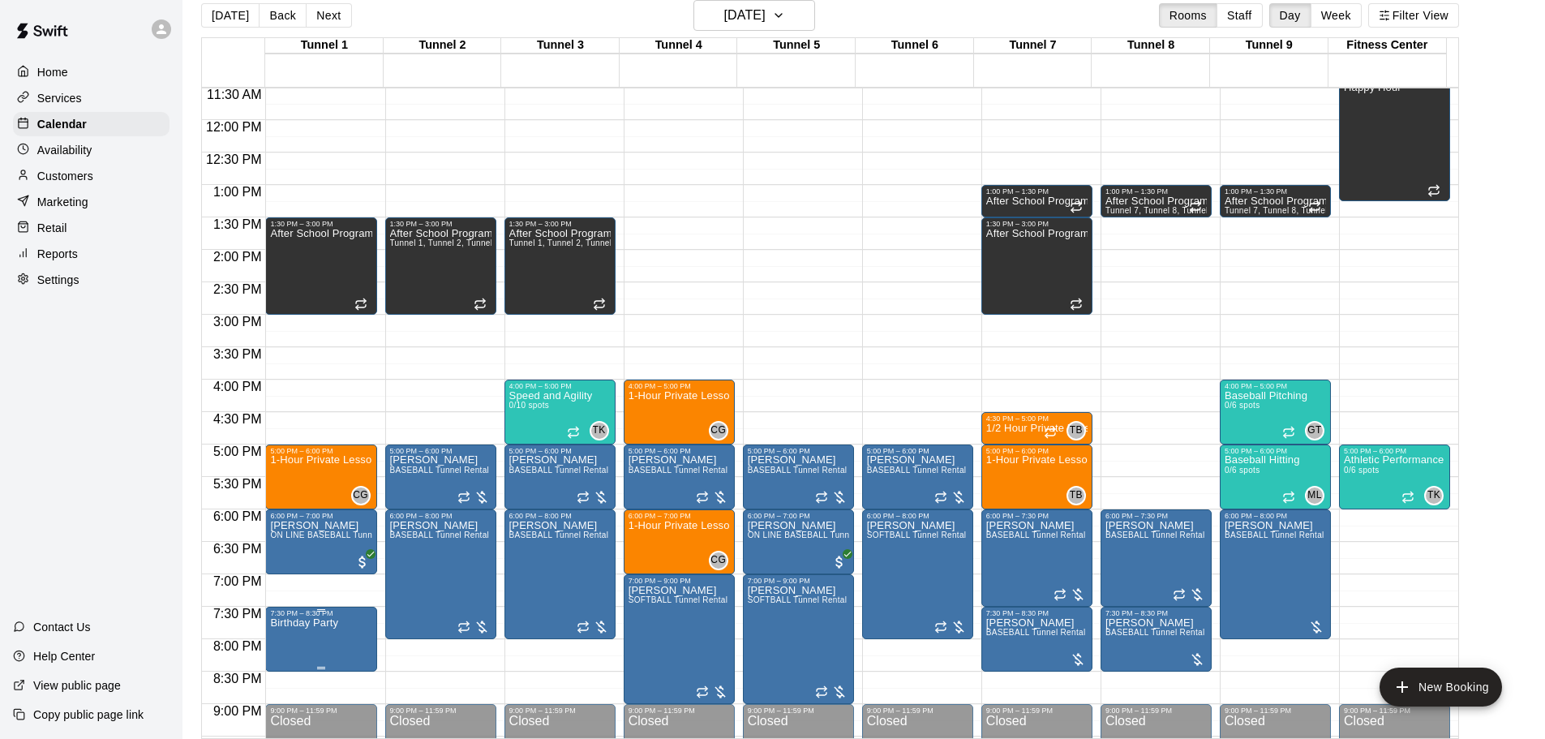
click at [298, 623] on p "Birthday Party" at bounding box center [304, 623] width 68 height 0
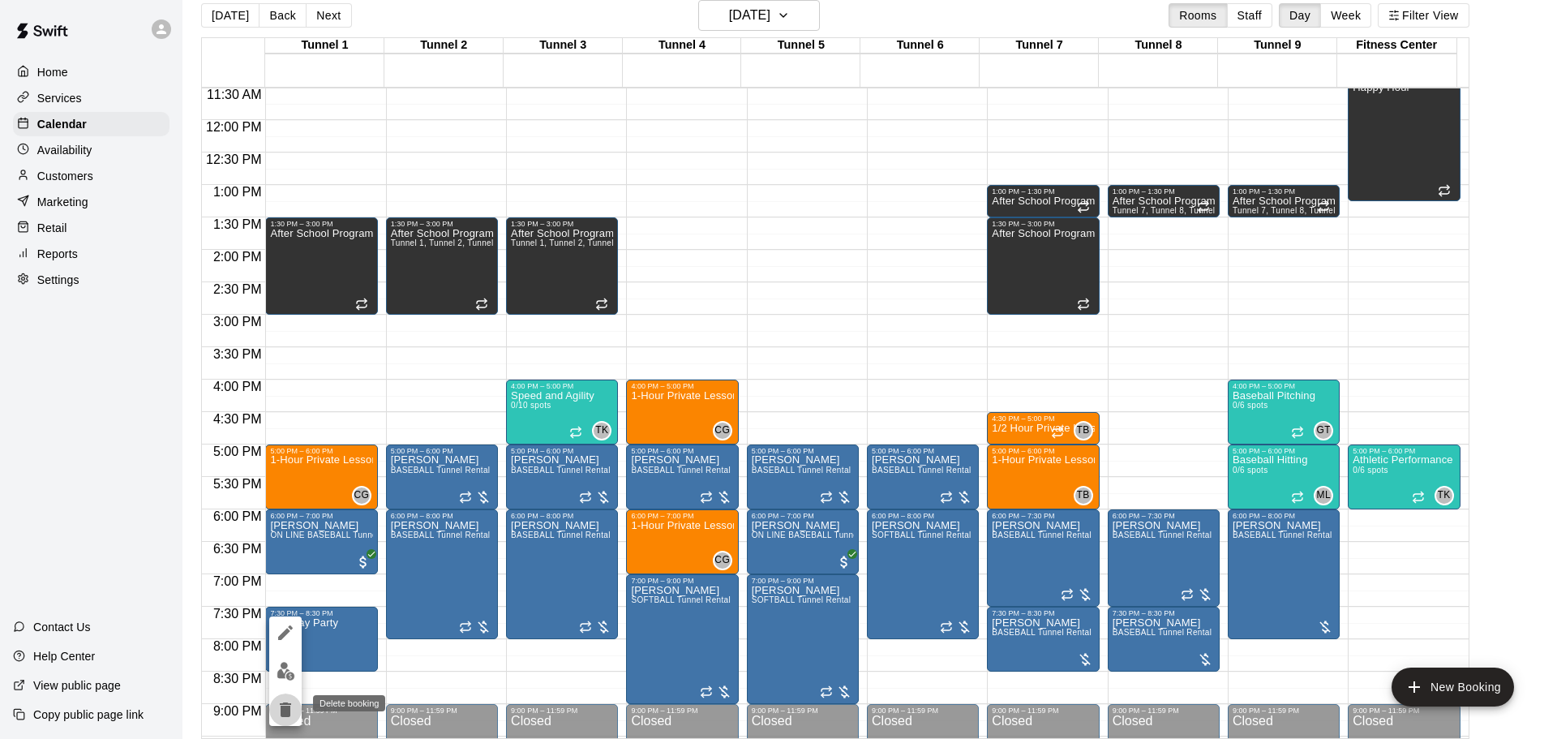
click at [281, 715] on icon "delete" at bounding box center [285, 709] width 11 height 15
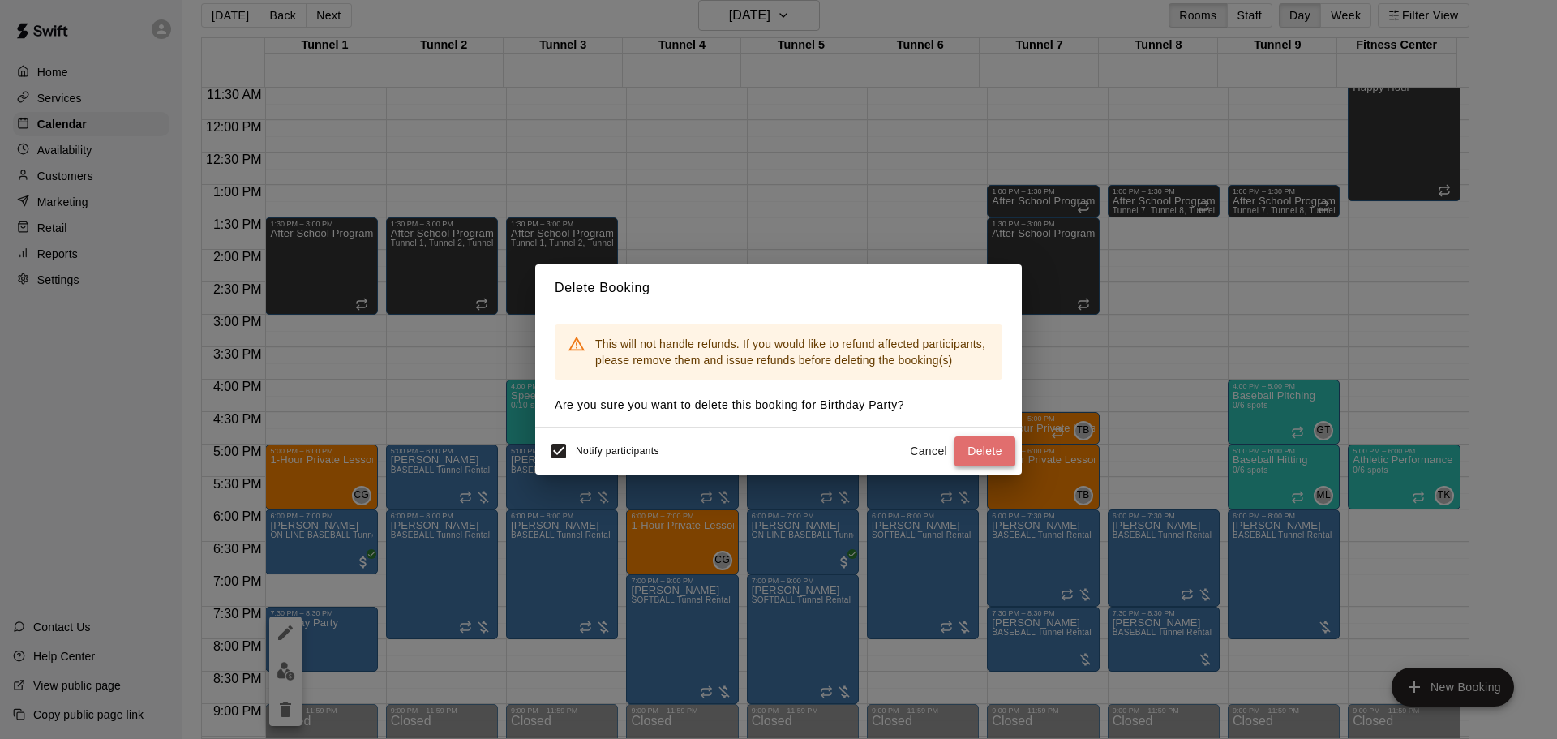
click at [984, 443] on button "Delete" at bounding box center [985, 451] width 61 height 30
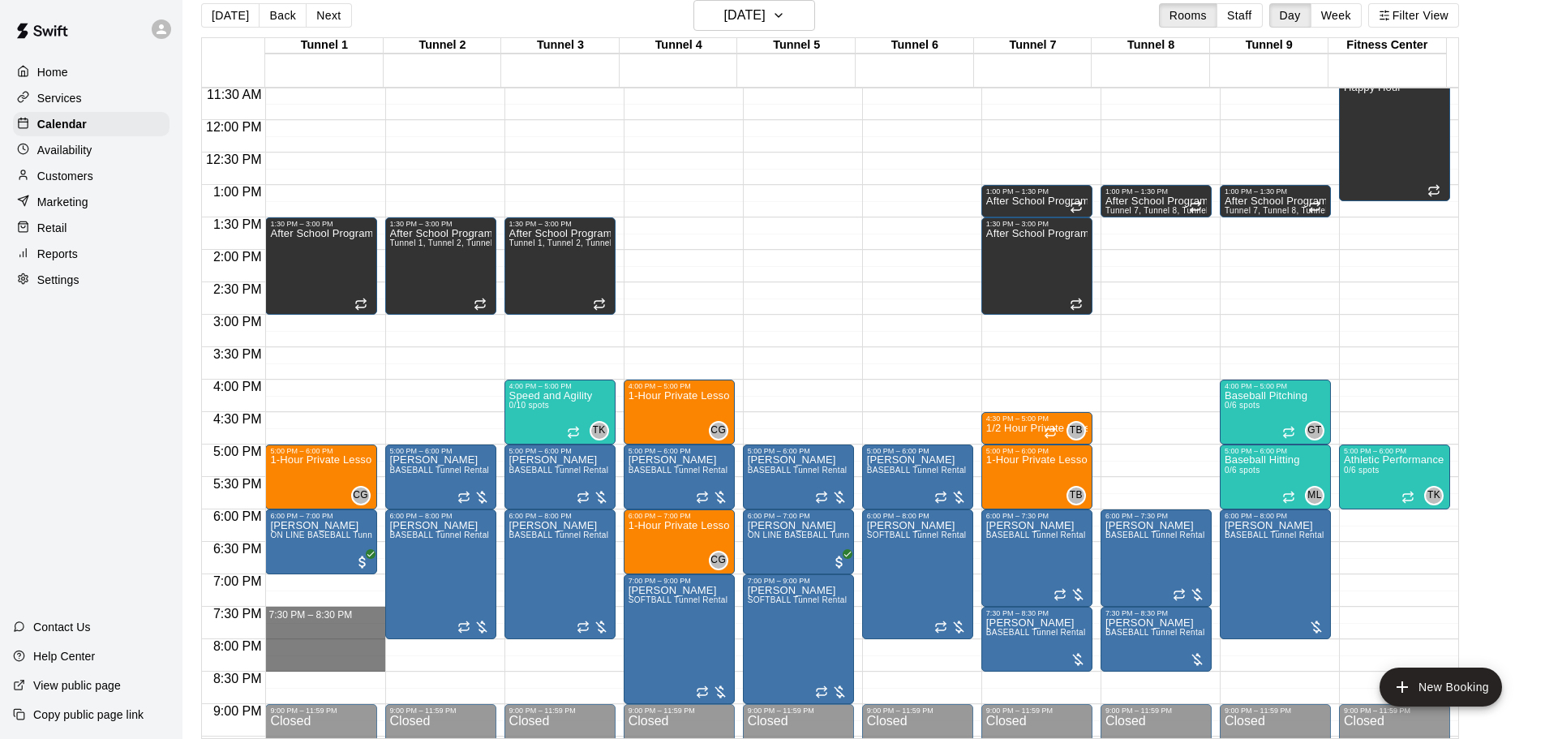
drag, startPoint x: 299, startPoint y: 612, endPoint x: 313, endPoint y: 667, distance: 56.1
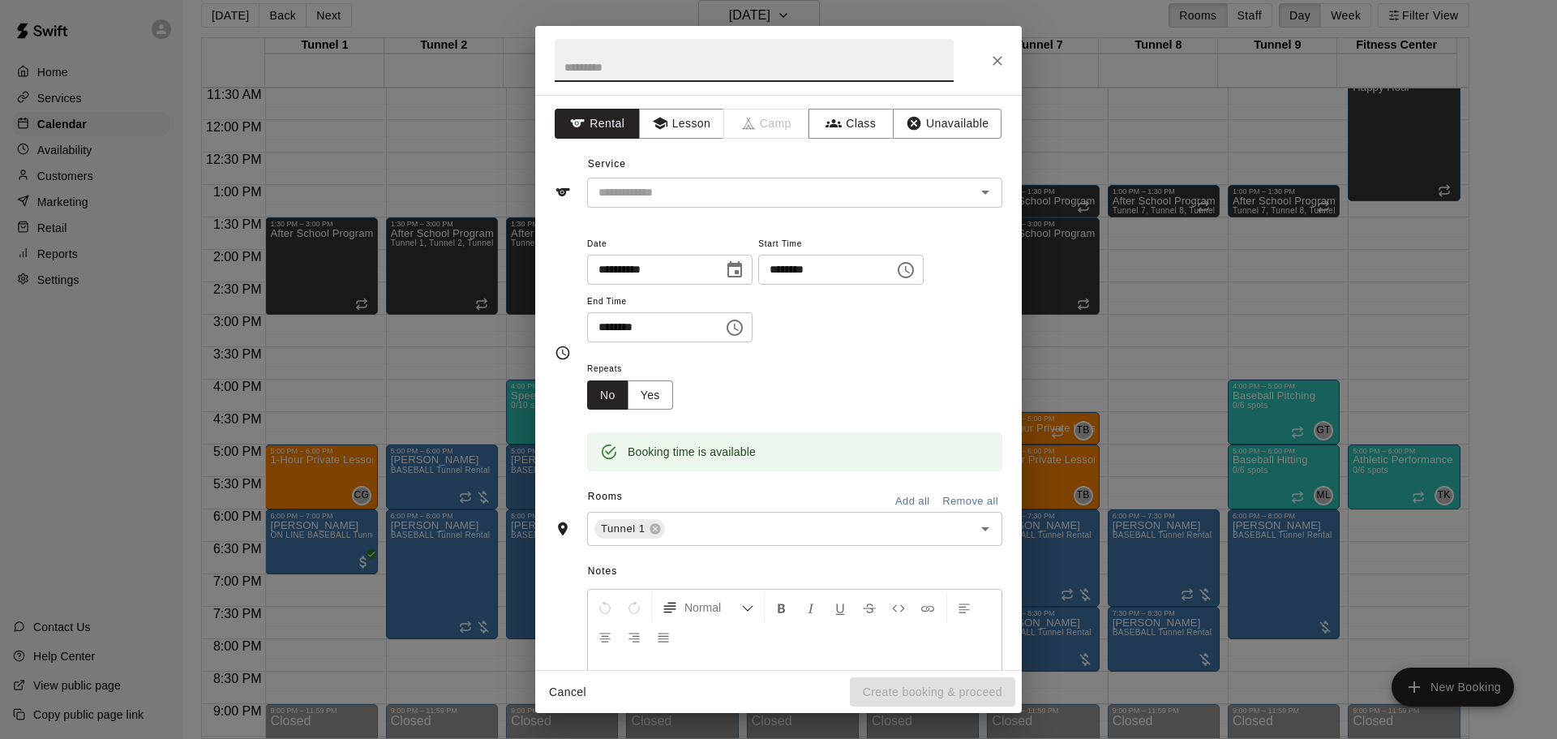
click at [646, 208] on div "**********" at bounding box center [778, 382] width 487 height 575
click at [659, 194] on input "text" at bounding box center [771, 192] width 358 height 20
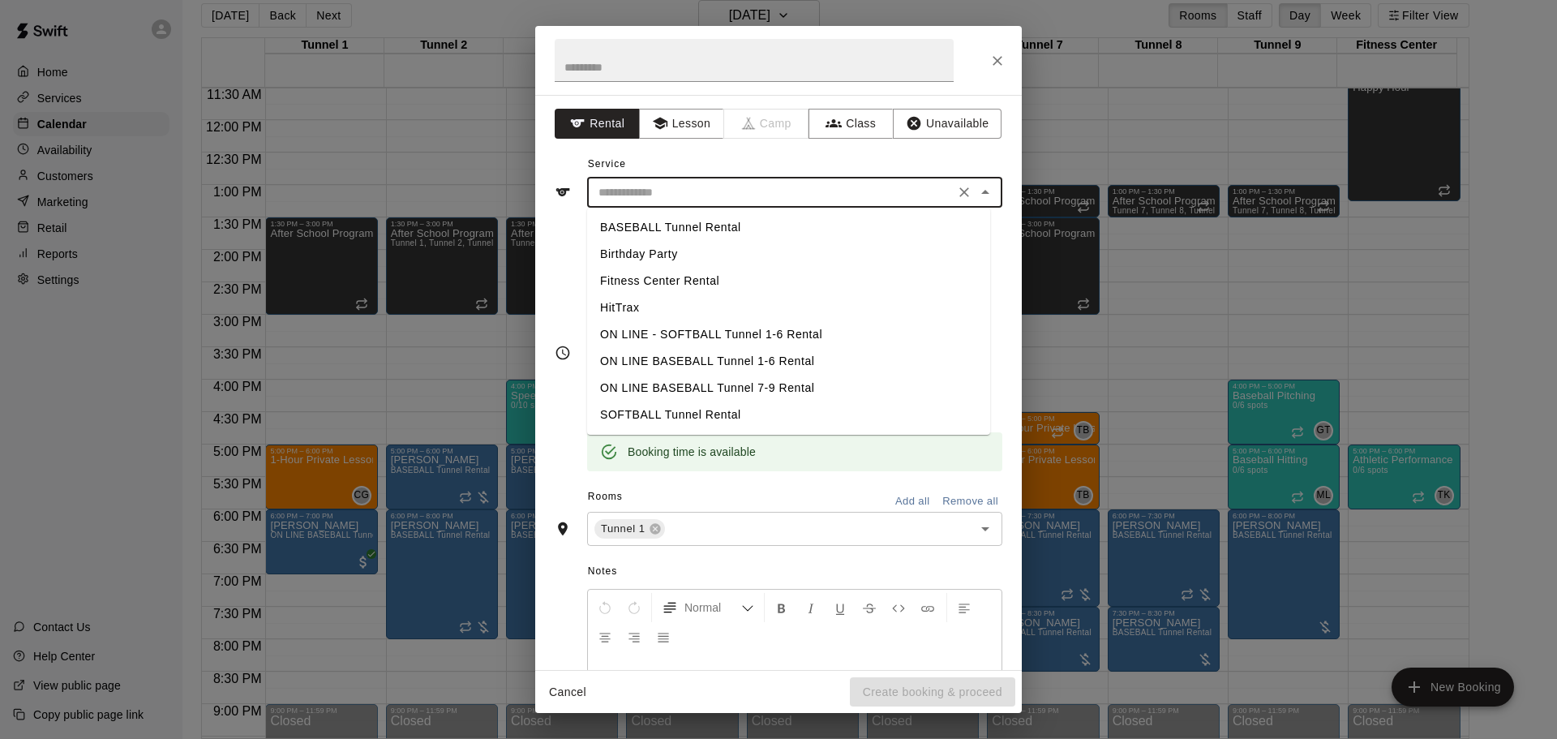
click at [658, 230] on li "BASEBALL Tunnel Rental" at bounding box center [788, 227] width 403 height 27
type input "**********"
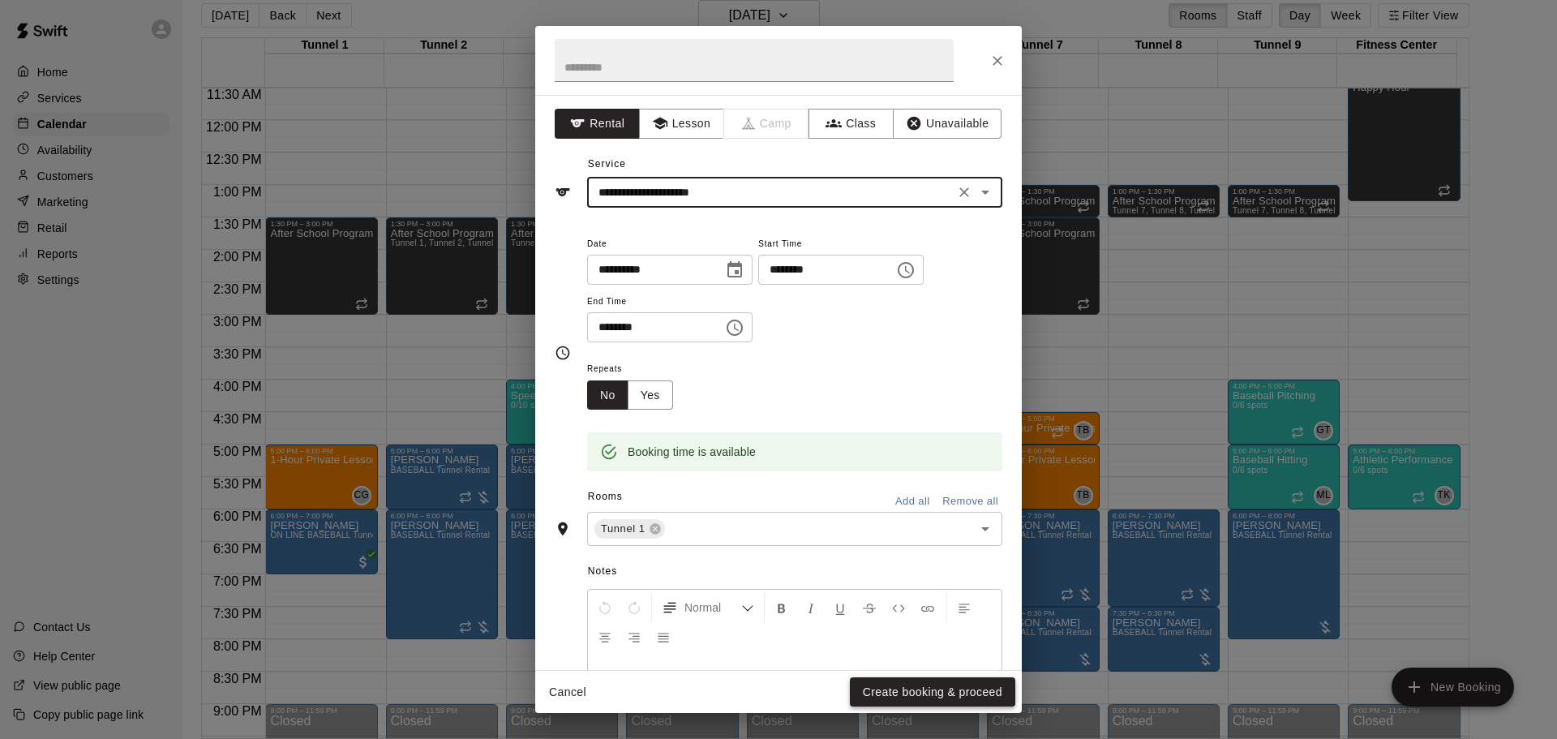
click at [927, 683] on button "Create booking & proceed" at bounding box center [932, 692] width 165 height 30
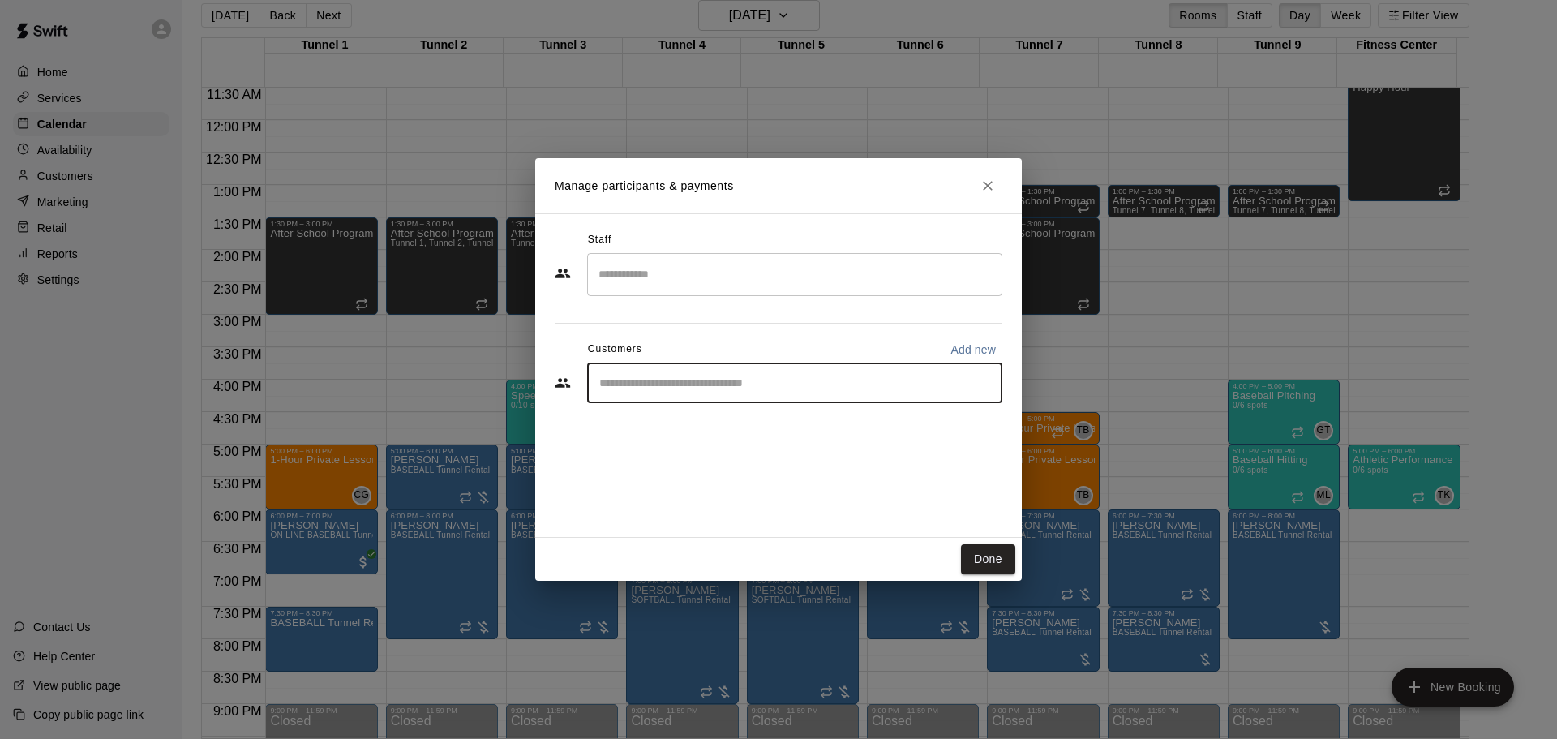
click at [848, 383] on input "Start typing to search customers..." at bounding box center [795, 383] width 401 height 16
paste input "******"
type input "******"
click at [795, 410] on div "Ed Kus MVP Membership edjkus@gmail.com" at bounding box center [794, 429] width 415 height 52
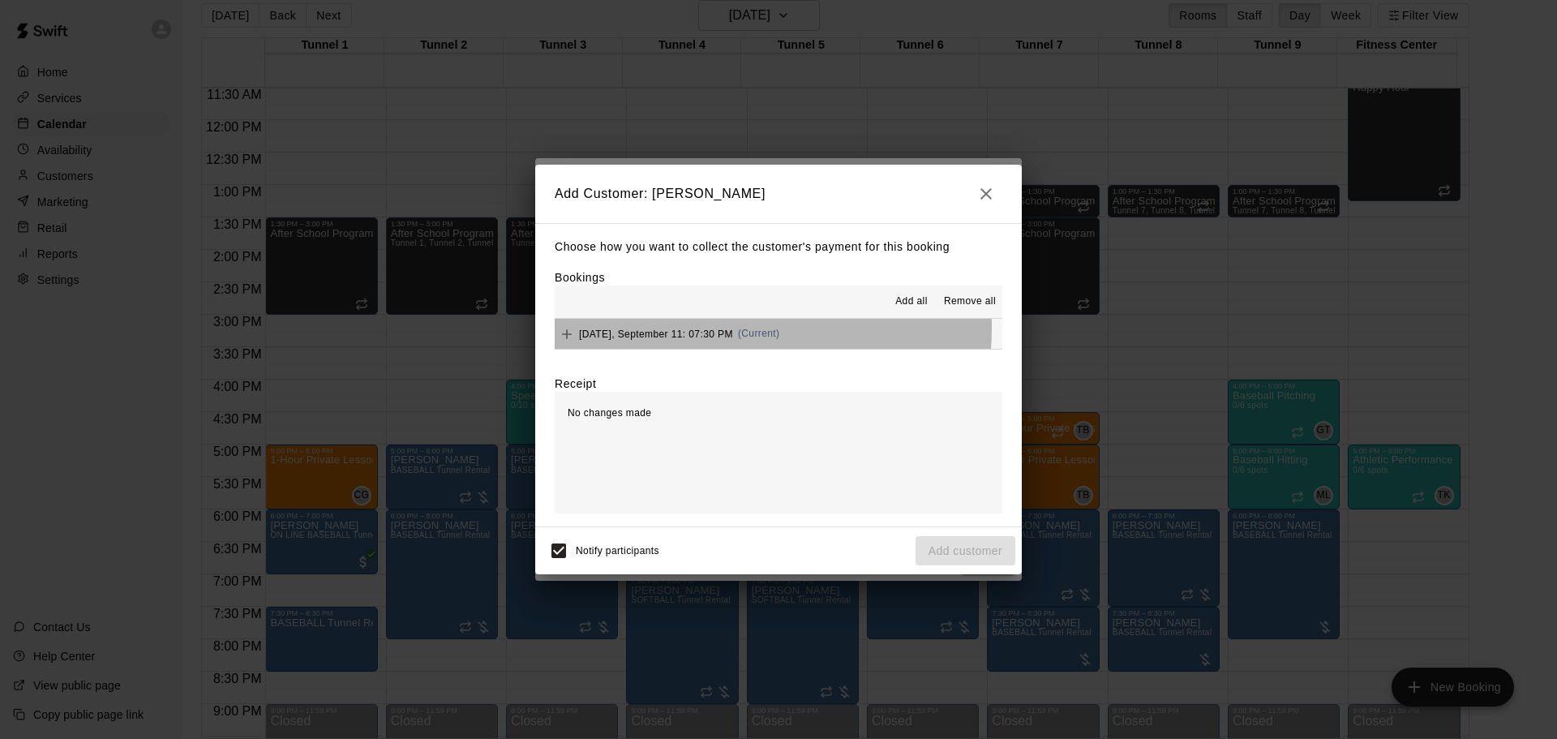
click at [733, 329] on span "Thursday, September 11: 07:30 PM" at bounding box center [656, 333] width 154 height 11
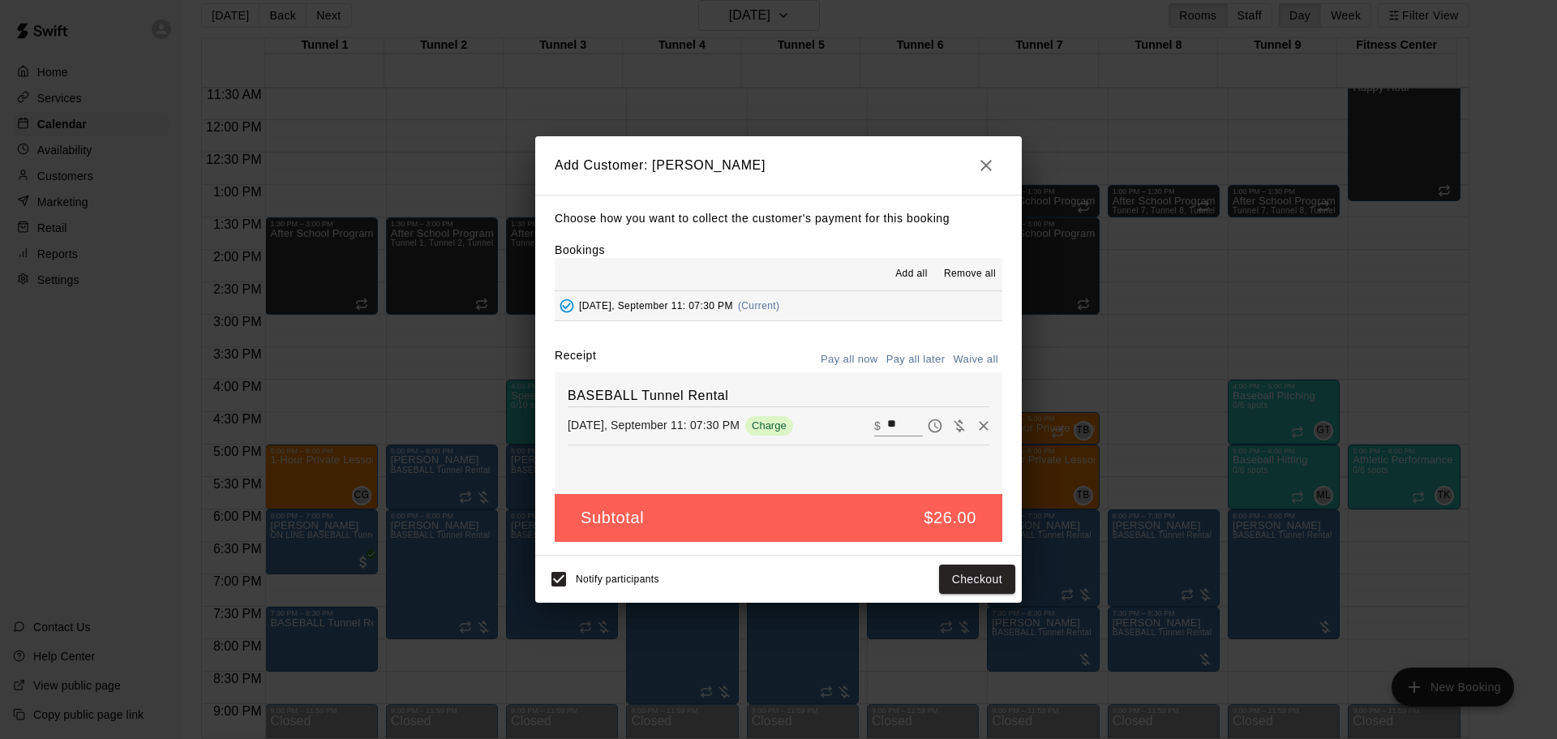
click at [915, 371] on button "Pay all later" at bounding box center [915, 359] width 67 height 25
drag, startPoint x: 964, startPoint y: 582, endPoint x: 952, endPoint y: 565, distance: 20.3
click at [962, 580] on button "Add customer" at bounding box center [966, 580] width 100 height 30
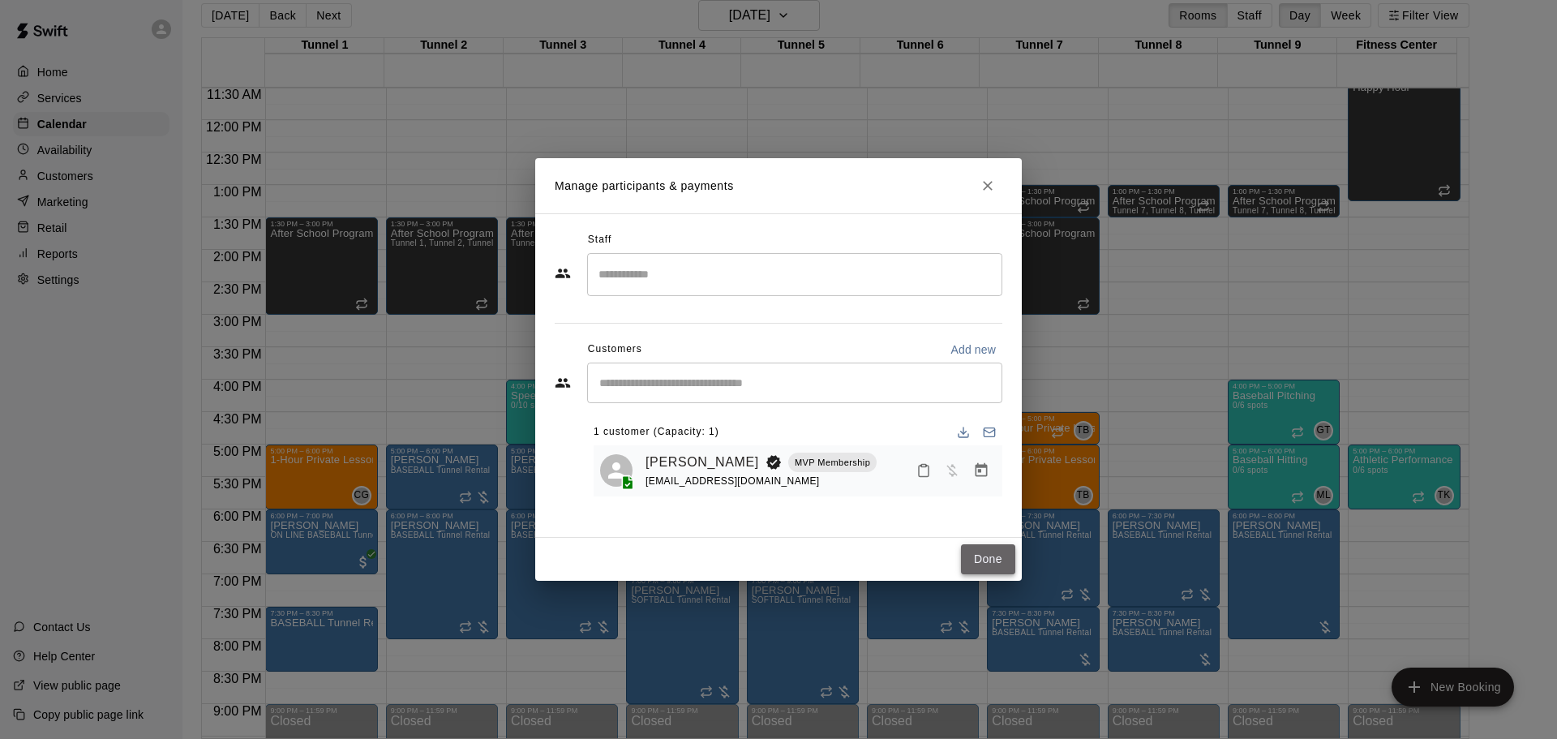
click at [980, 559] on button "Done" at bounding box center [988, 559] width 54 height 30
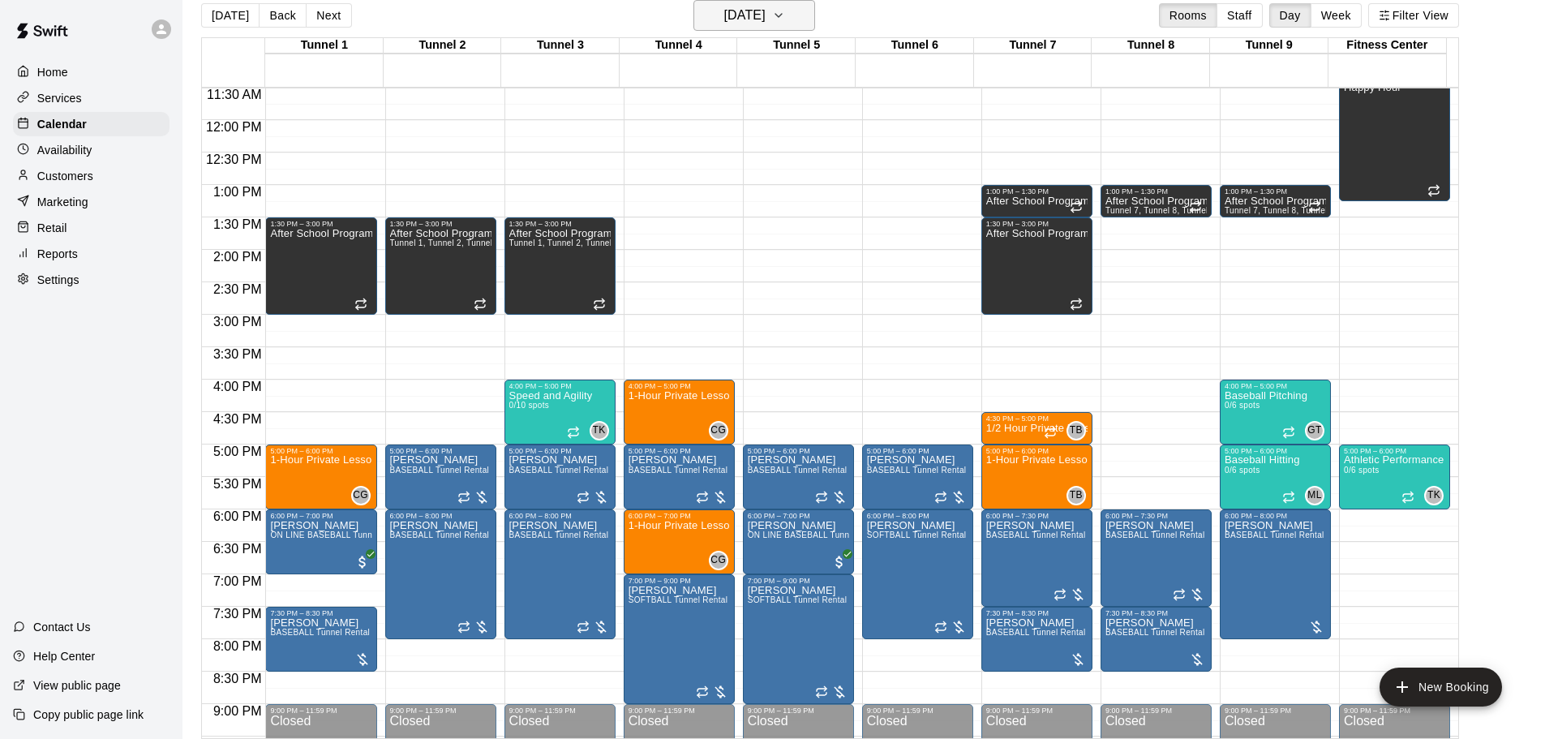
click at [745, 18] on h6 "Thursday Sep 11" at bounding box center [744, 15] width 41 height 23
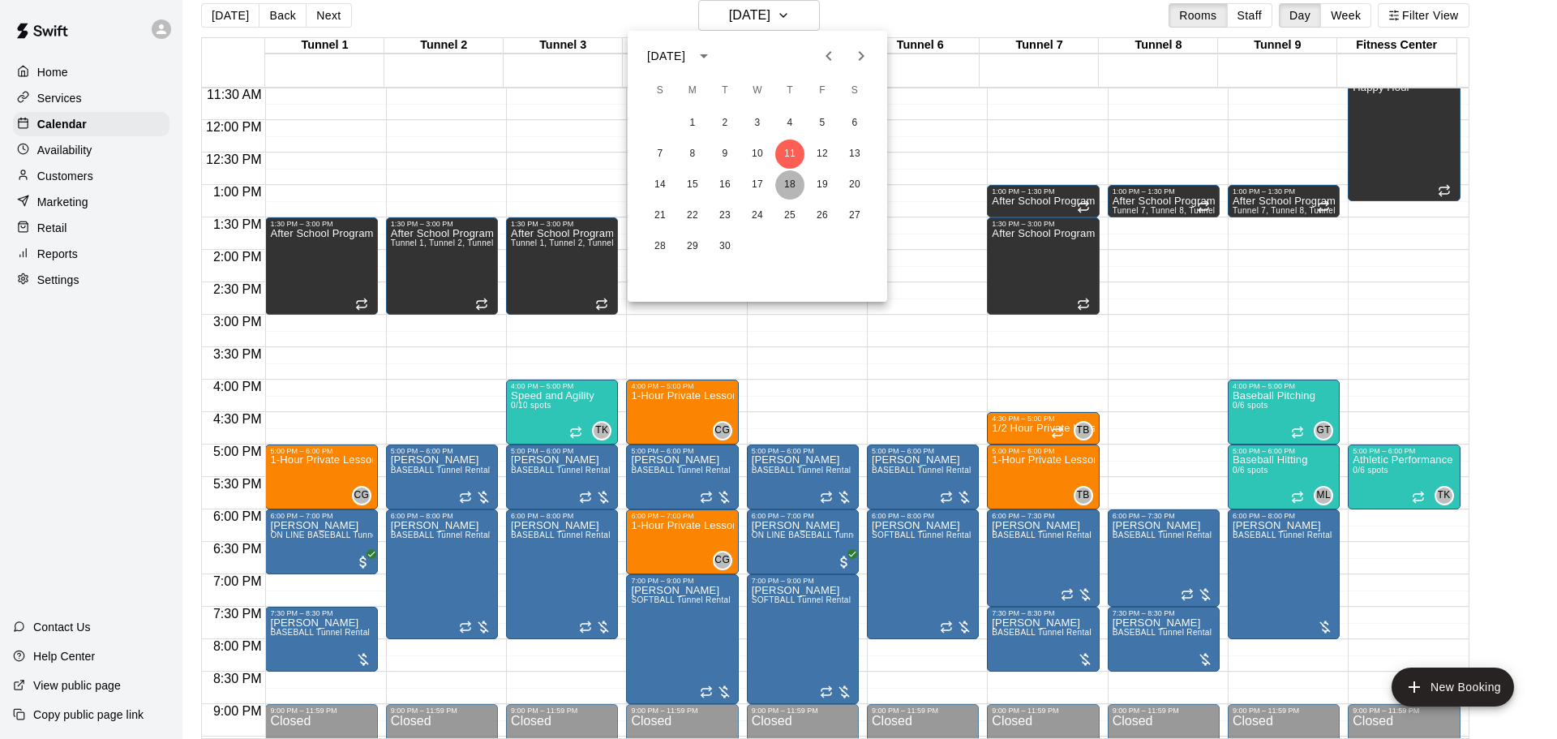
click at [790, 186] on button "18" at bounding box center [789, 184] width 29 height 29
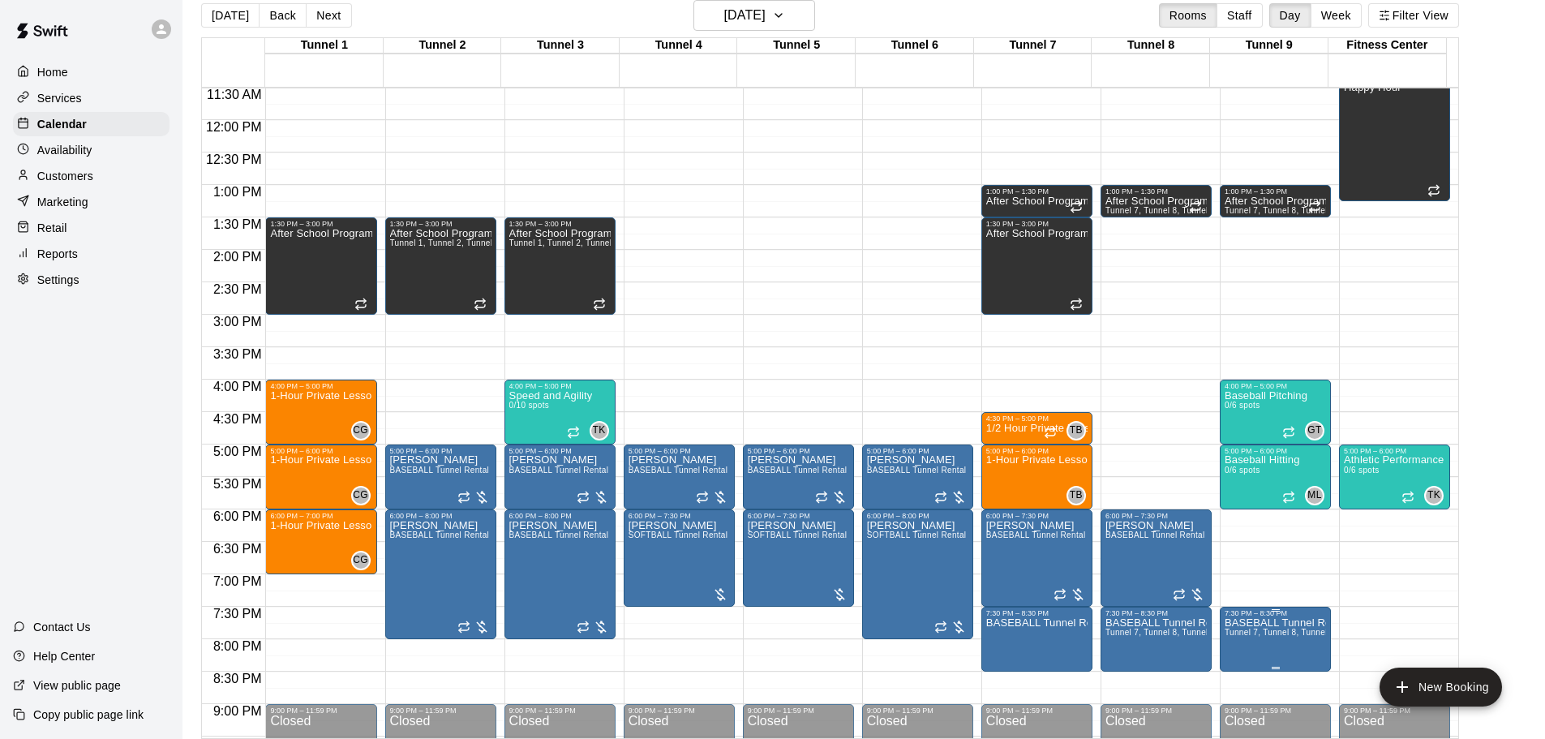
click at [1286, 623] on p "BASEBALL Tunnel Rental" at bounding box center [1275, 623] width 101 height 0
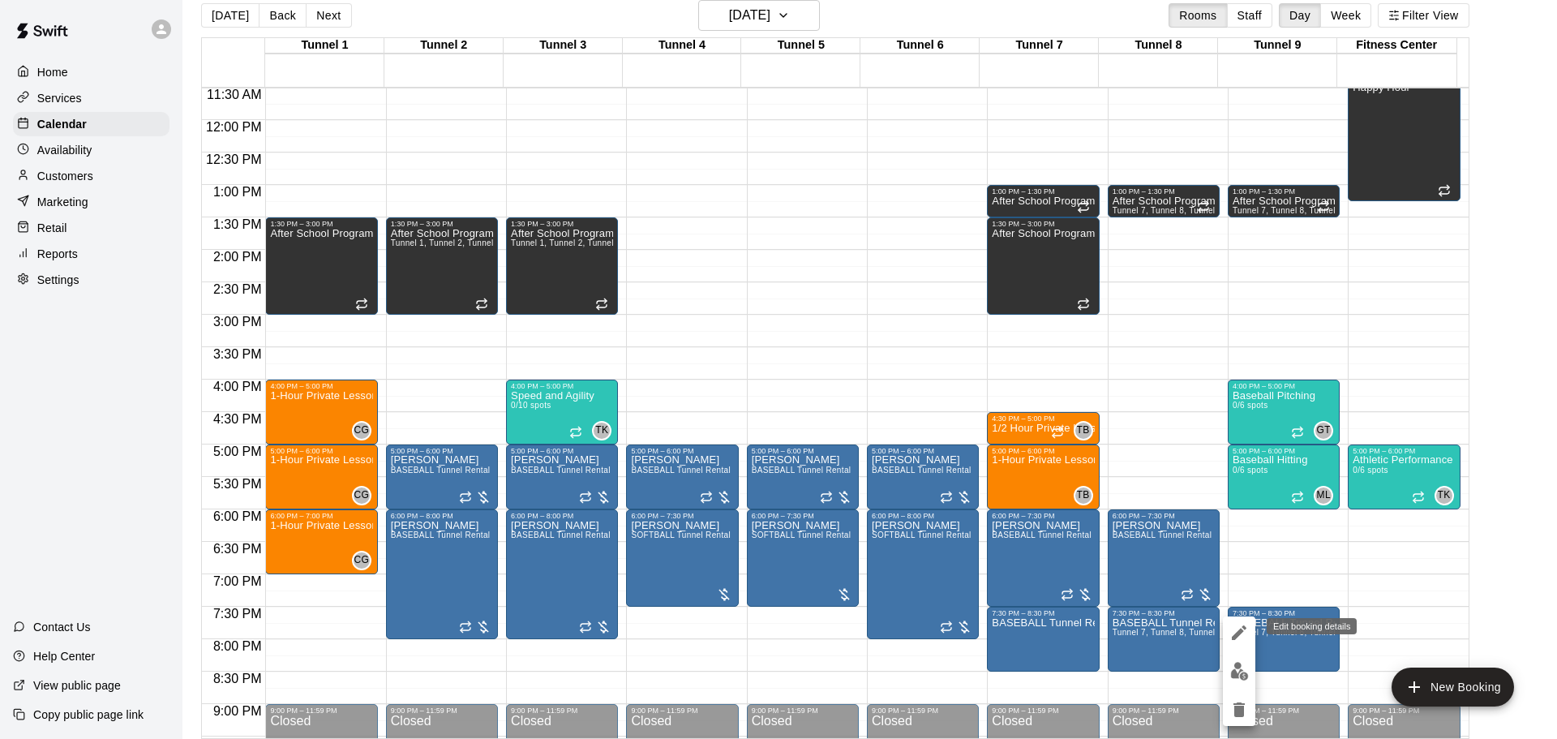
click at [1239, 635] on icon "edit" at bounding box center [1239, 632] width 15 height 15
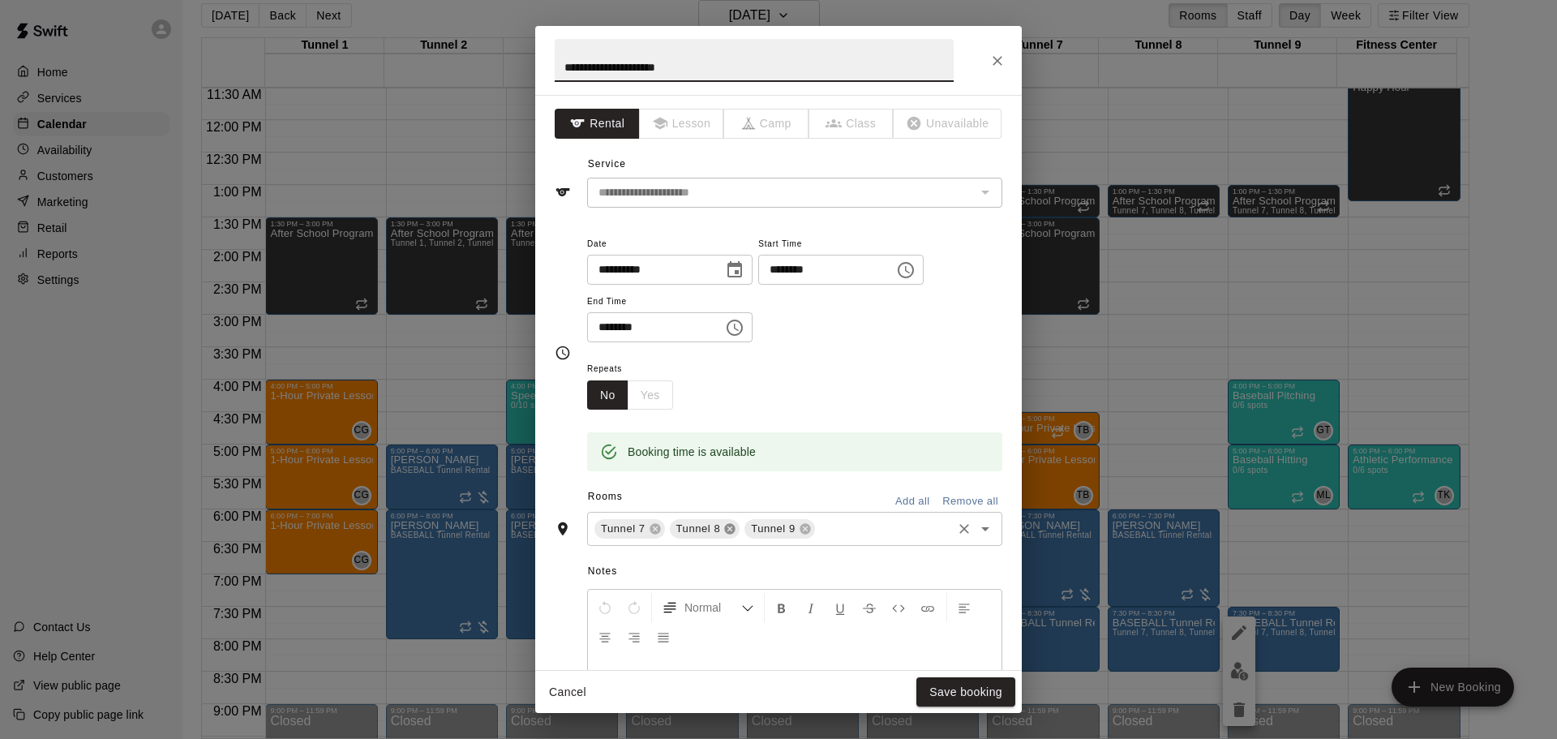
click at [732, 530] on icon at bounding box center [730, 529] width 11 height 11
click at [730, 527] on icon at bounding box center [729, 528] width 13 height 13
click at [979, 685] on button "Save booking" at bounding box center [966, 692] width 99 height 30
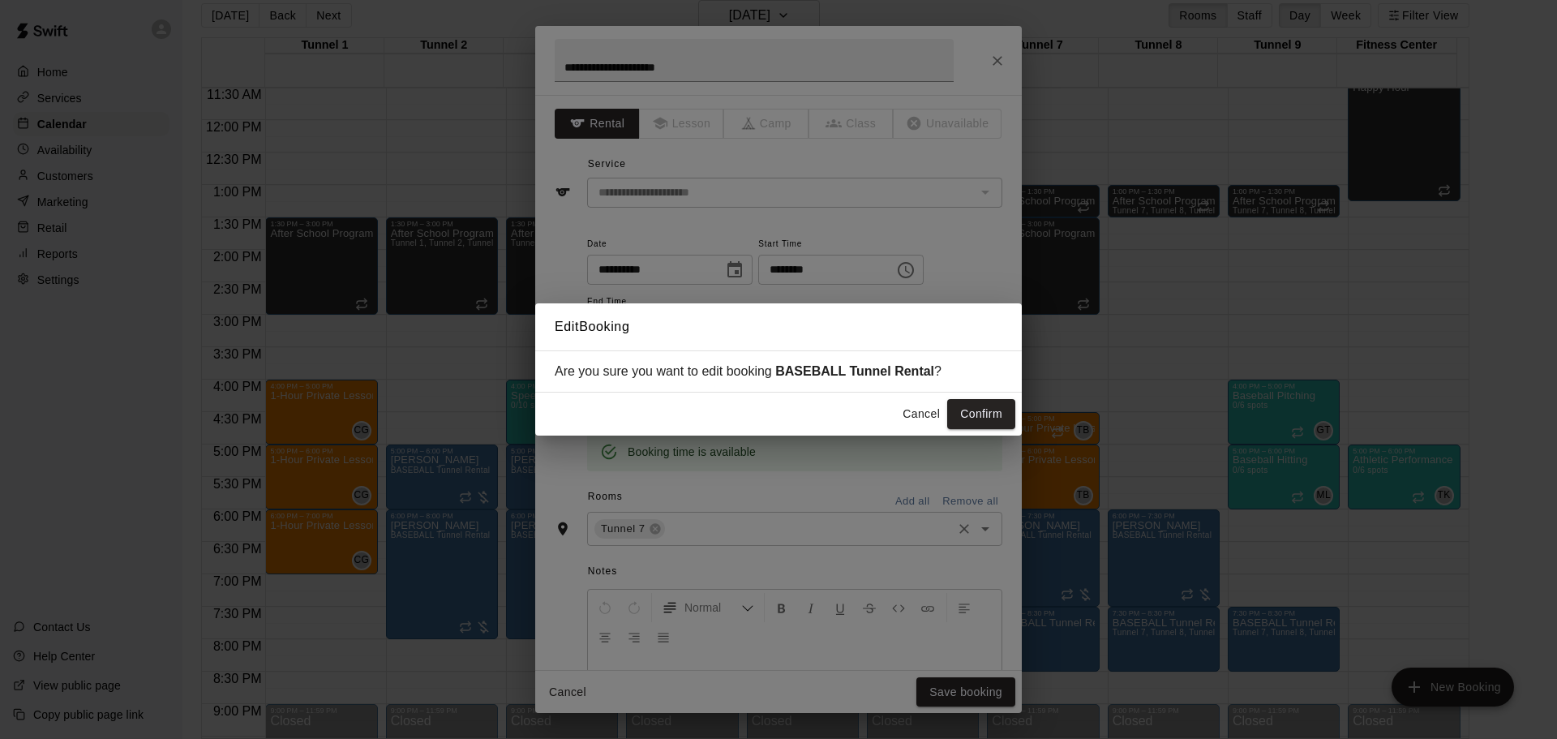
click at [993, 419] on button "Confirm" at bounding box center [981, 414] width 68 height 30
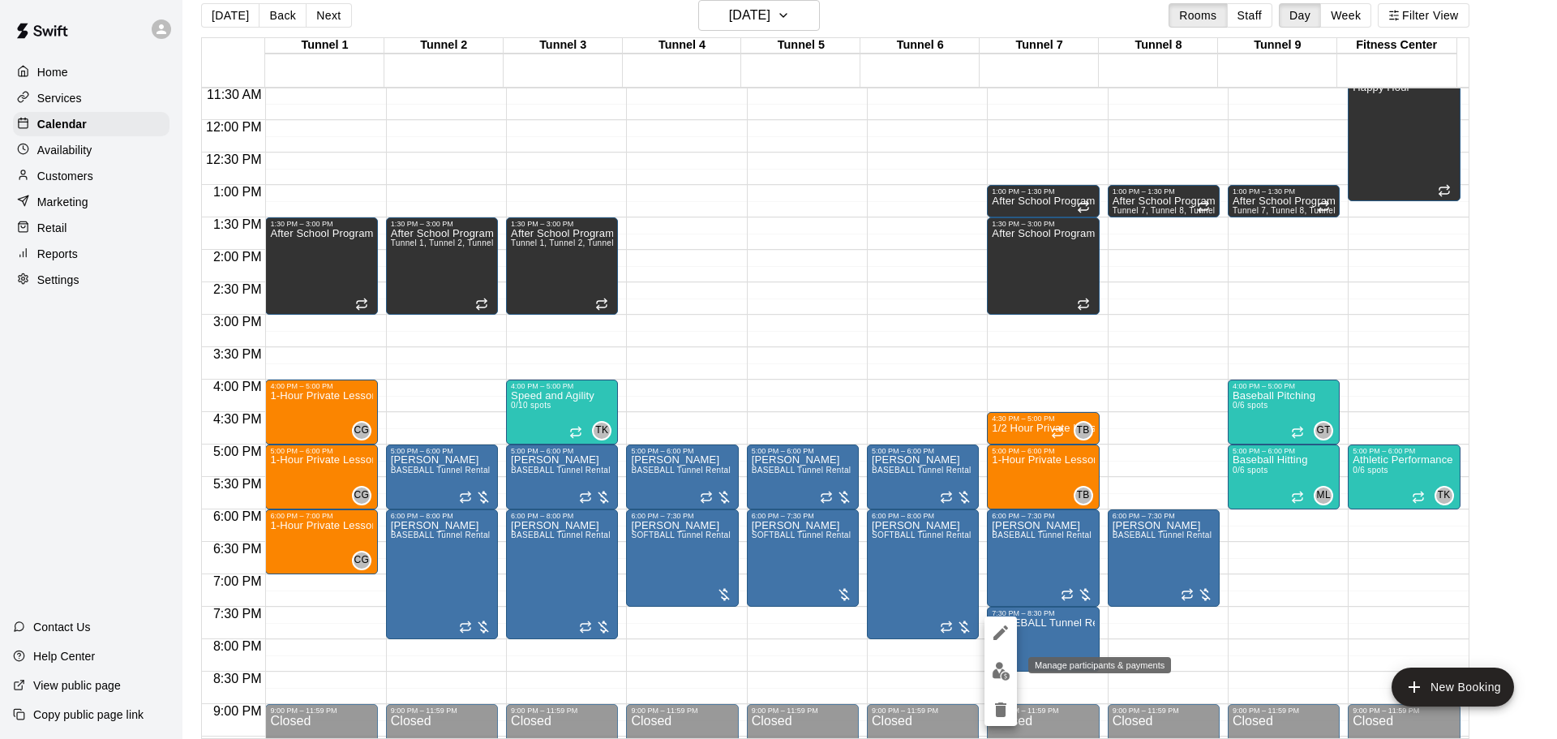
click at [1009, 672] on img "edit" at bounding box center [1001, 671] width 19 height 19
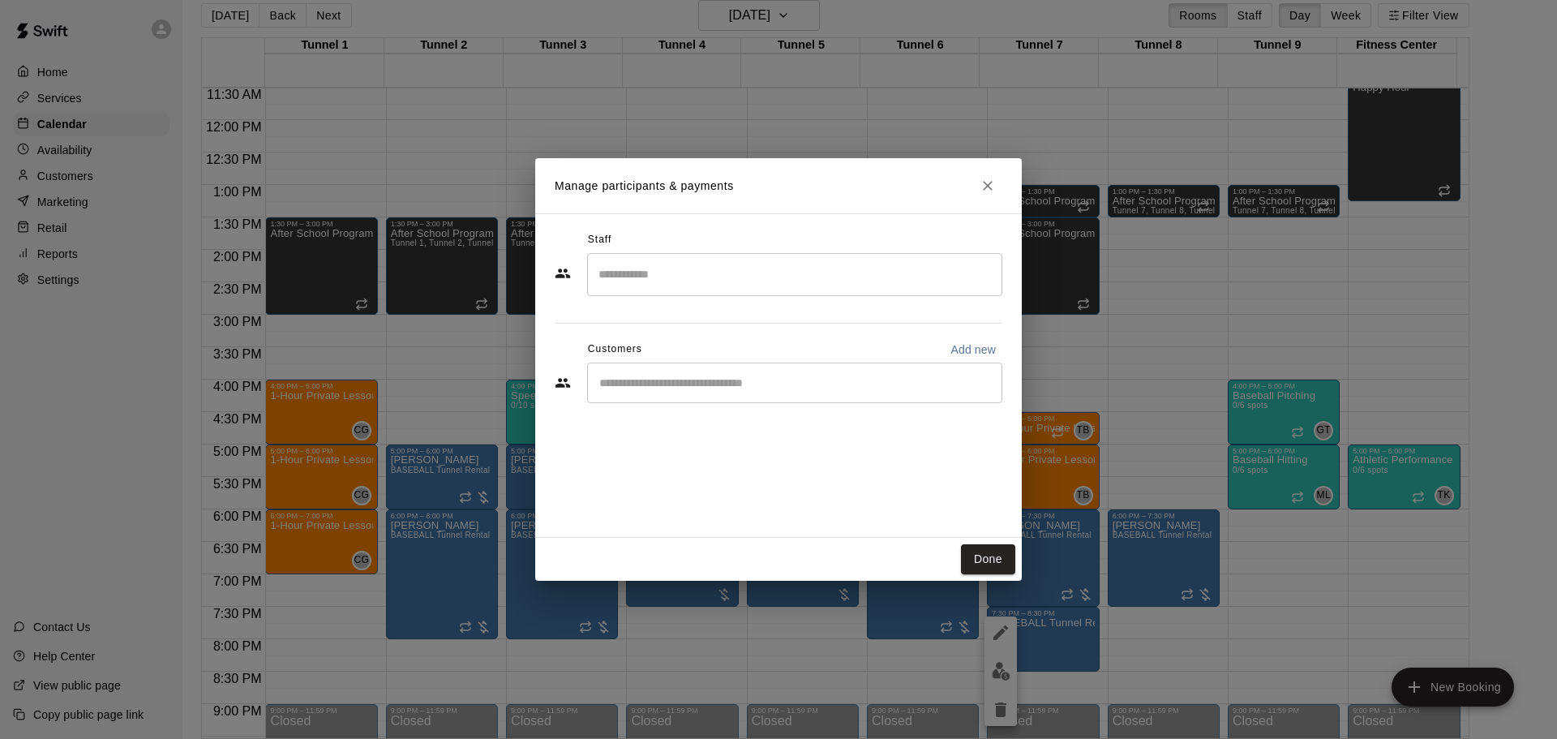
click at [680, 382] on input "Start typing to search customers..." at bounding box center [795, 383] width 401 height 16
paste input "******"
type input "******"
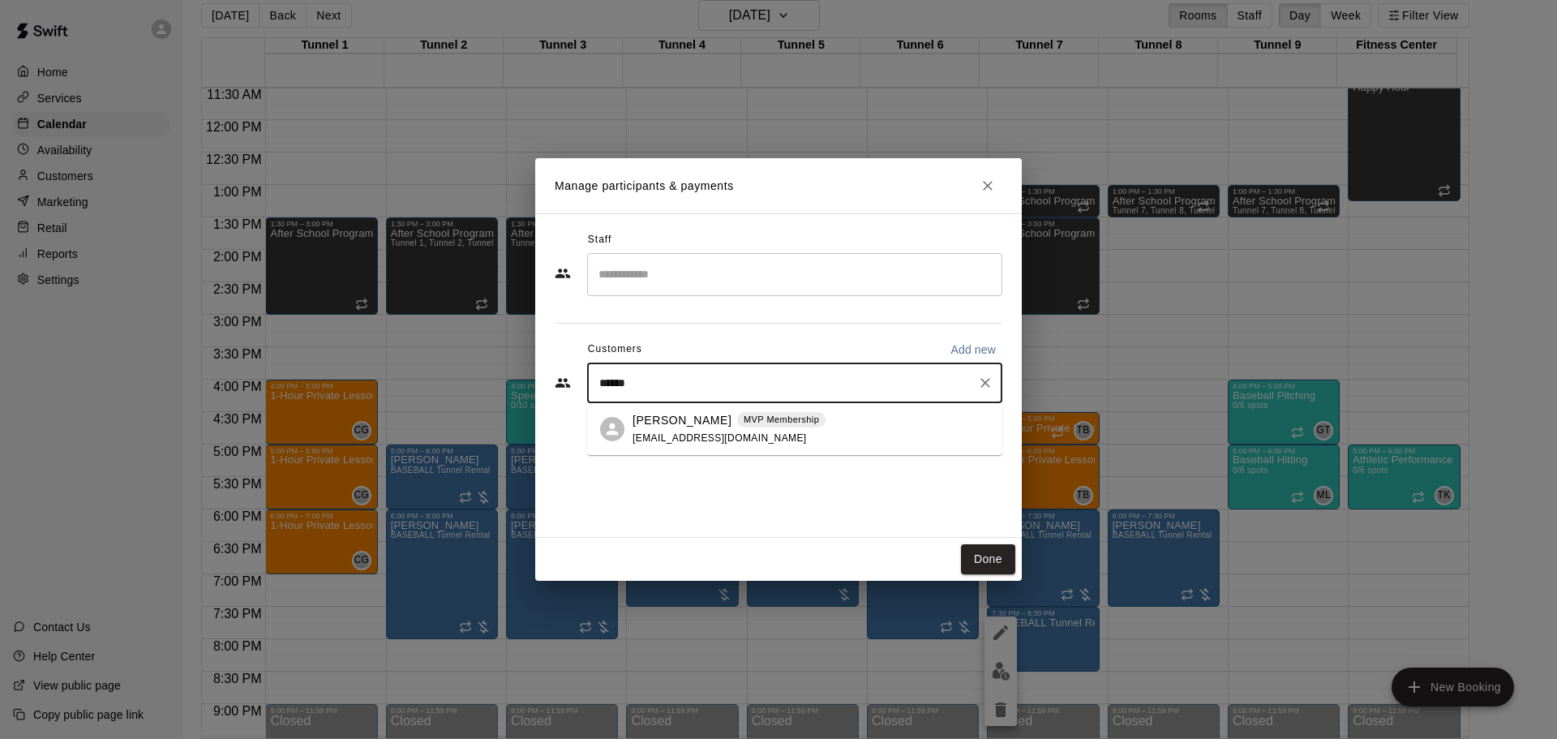
click at [702, 440] on span "edjkus@gmail.com" at bounding box center [720, 437] width 174 height 11
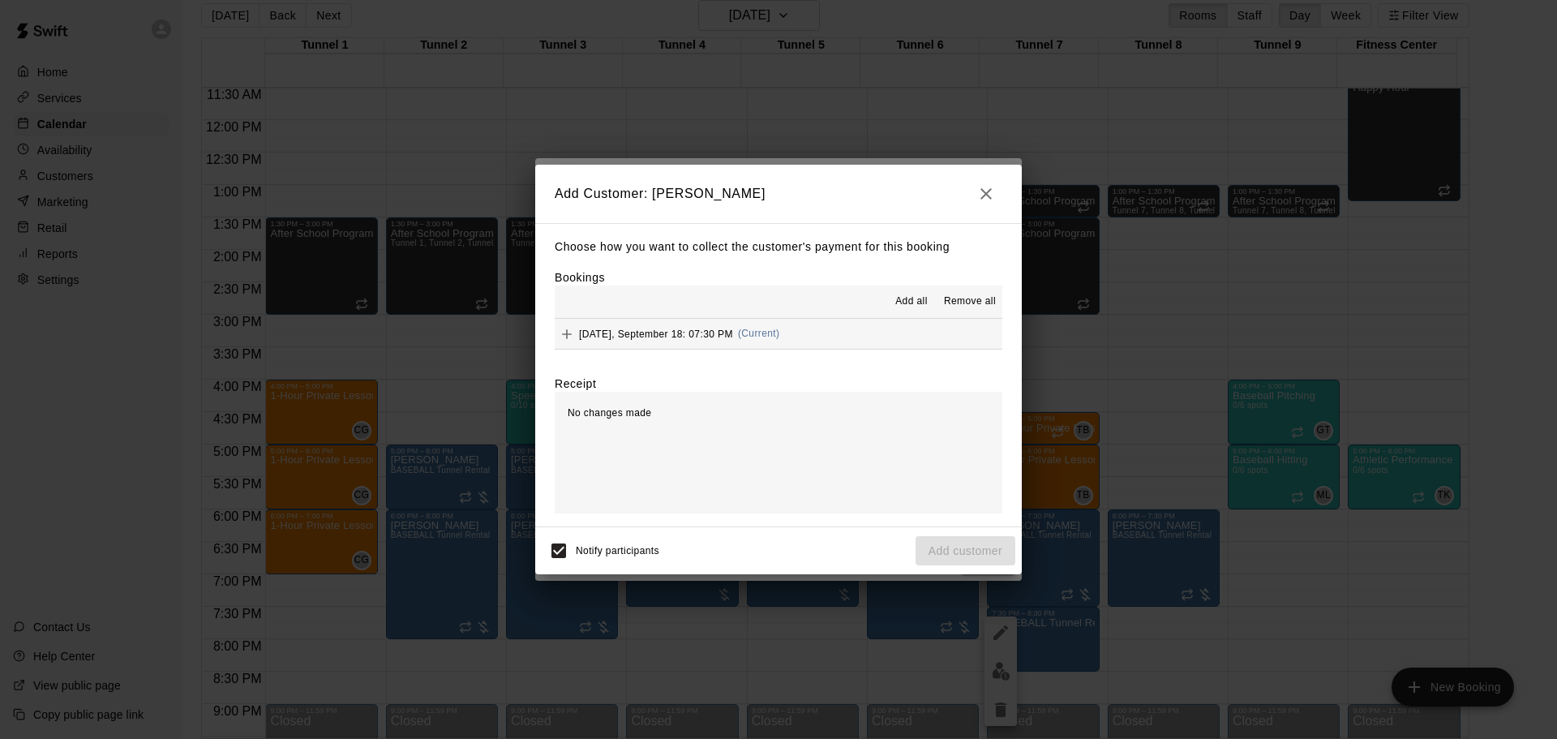
click at [688, 324] on button "Thursday, September 18: 07:30 PM (Current)" at bounding box center [779, 334] width 448 height 30
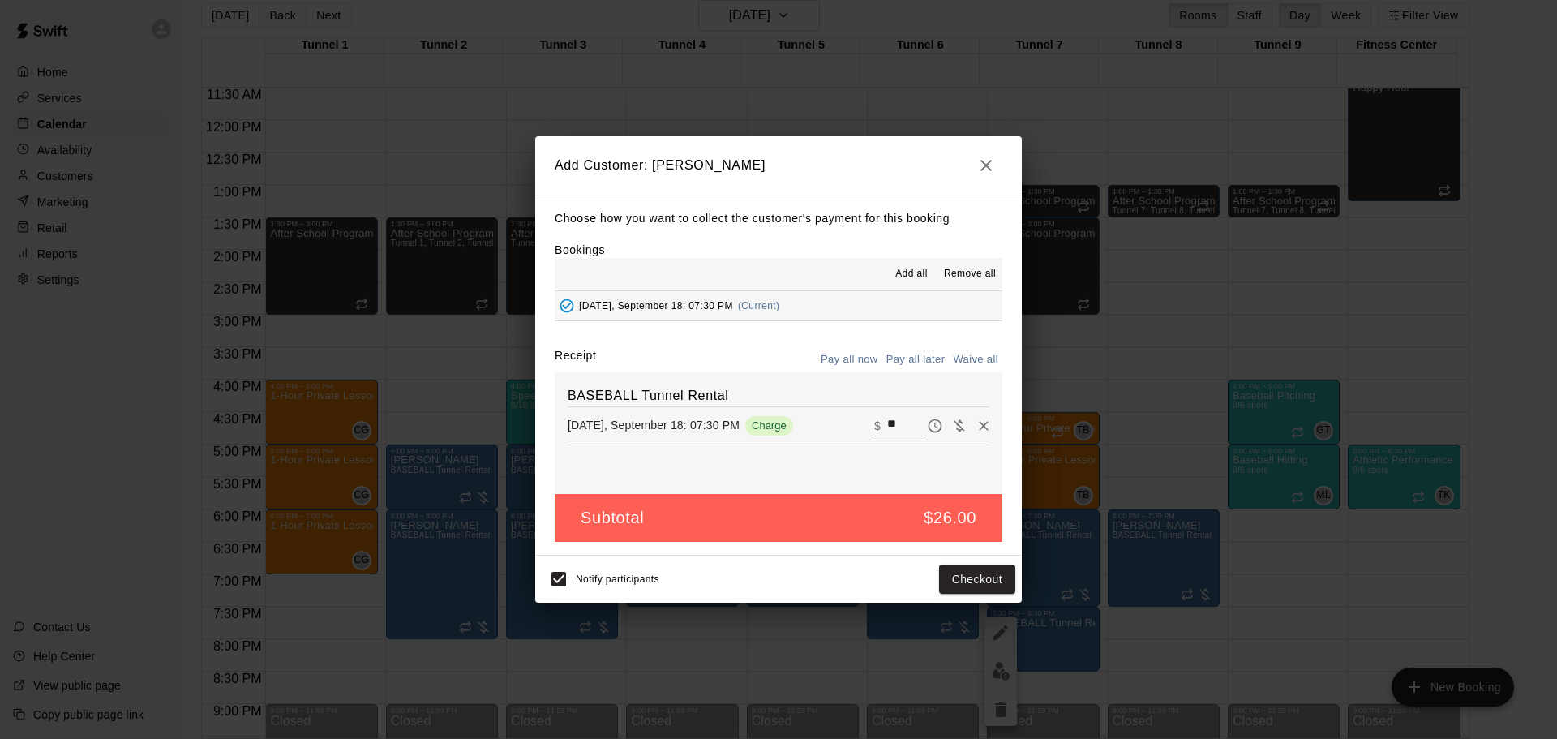
click at [903, 361] on button "Pay all later" at bounding box center [915, 359] width 67 height 25
click at [963, 582] on button "Add customer" at bounding box center [966, 580] width 100 height 30
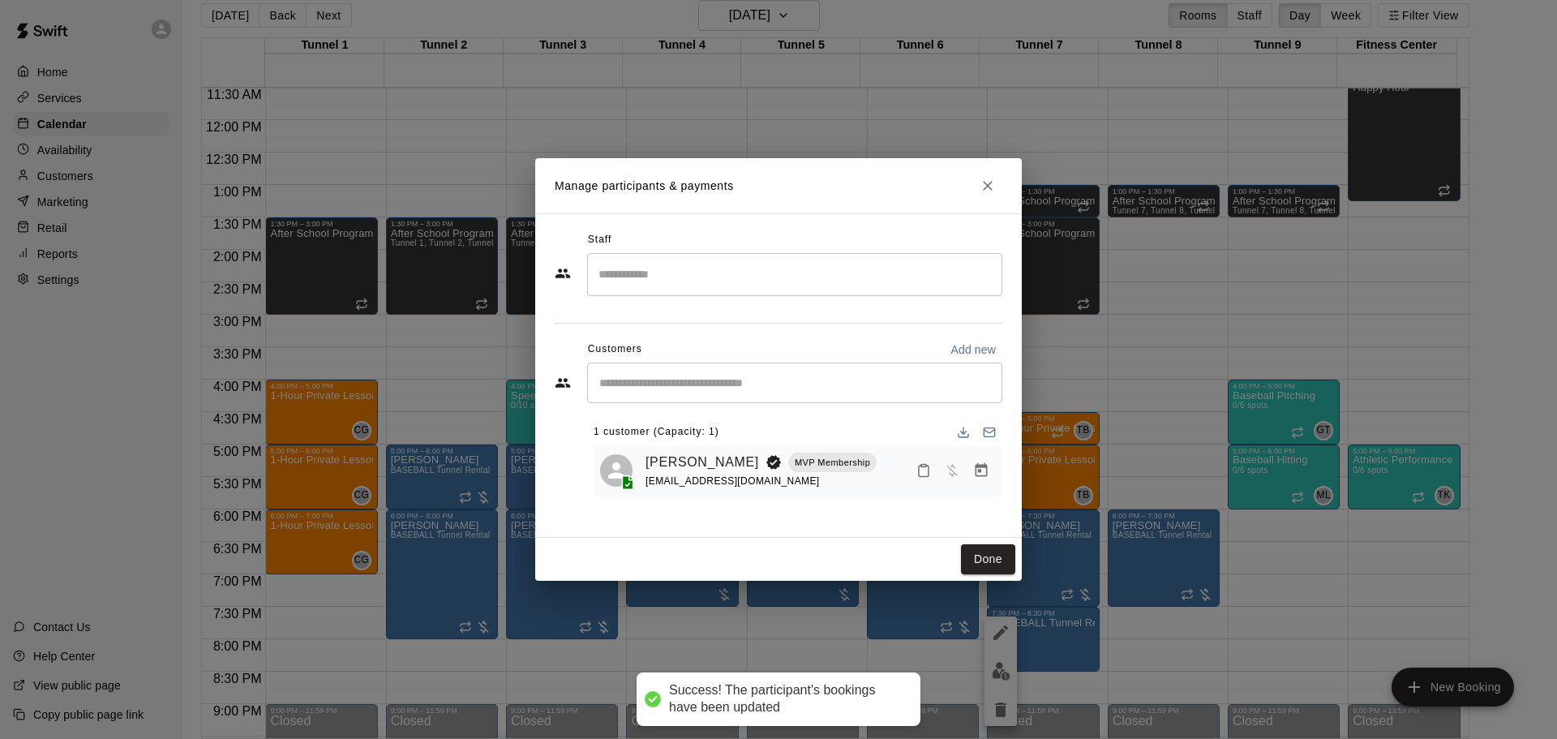
click at [998, 565] on button "Done" at bounding box center [988, 559] width 54 height 30
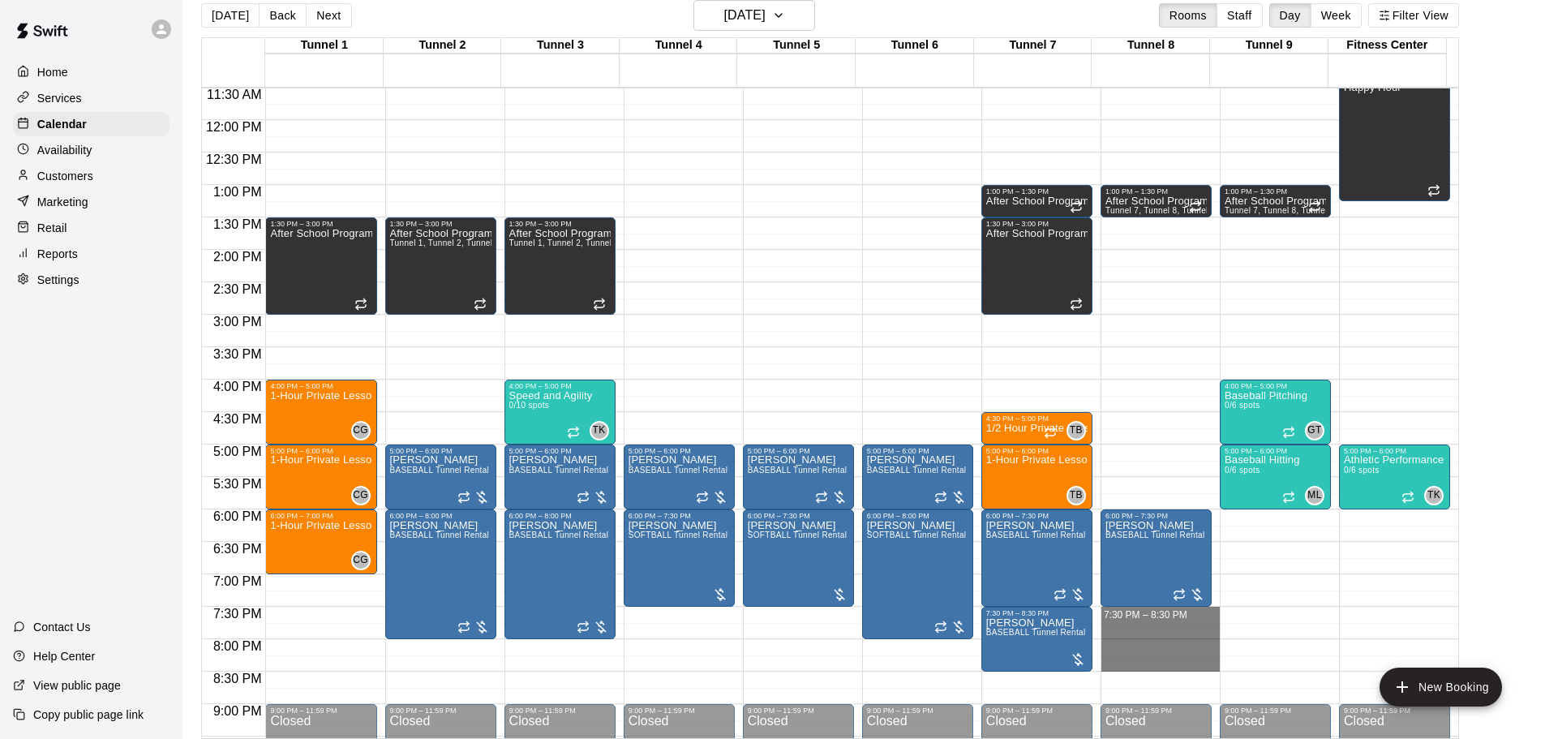
drag, startPoint x: 1148, startPoint y: 615, endPoint x: 1148, endPoint y: 662, distance: 47.0
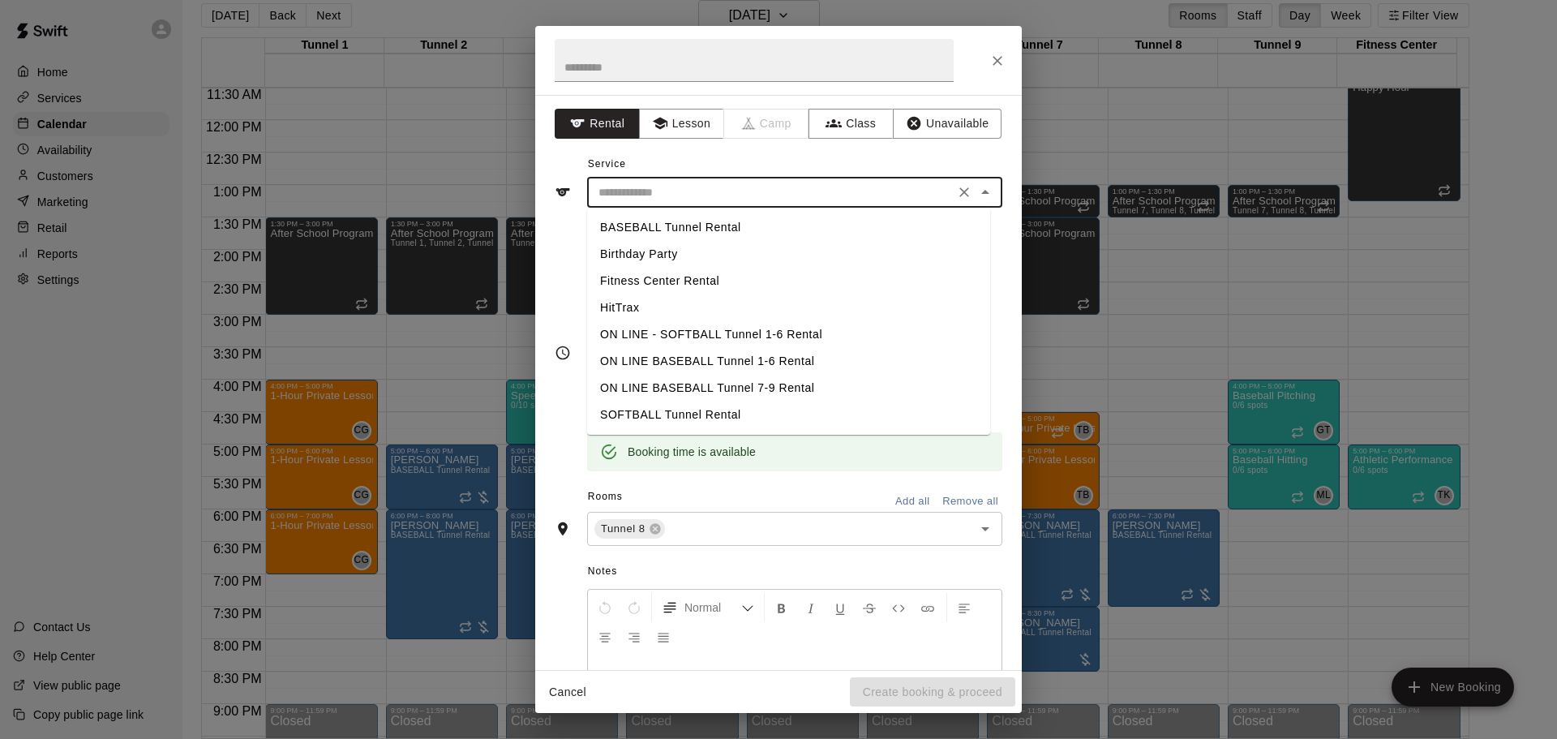
click at [685, 197] on input "text" at bounding box center [771, 192] width 358 height 20
click at [687, 255] on li "Birthday Party" at bounding box center [788, 254] width 403 height 27
type input "**********"
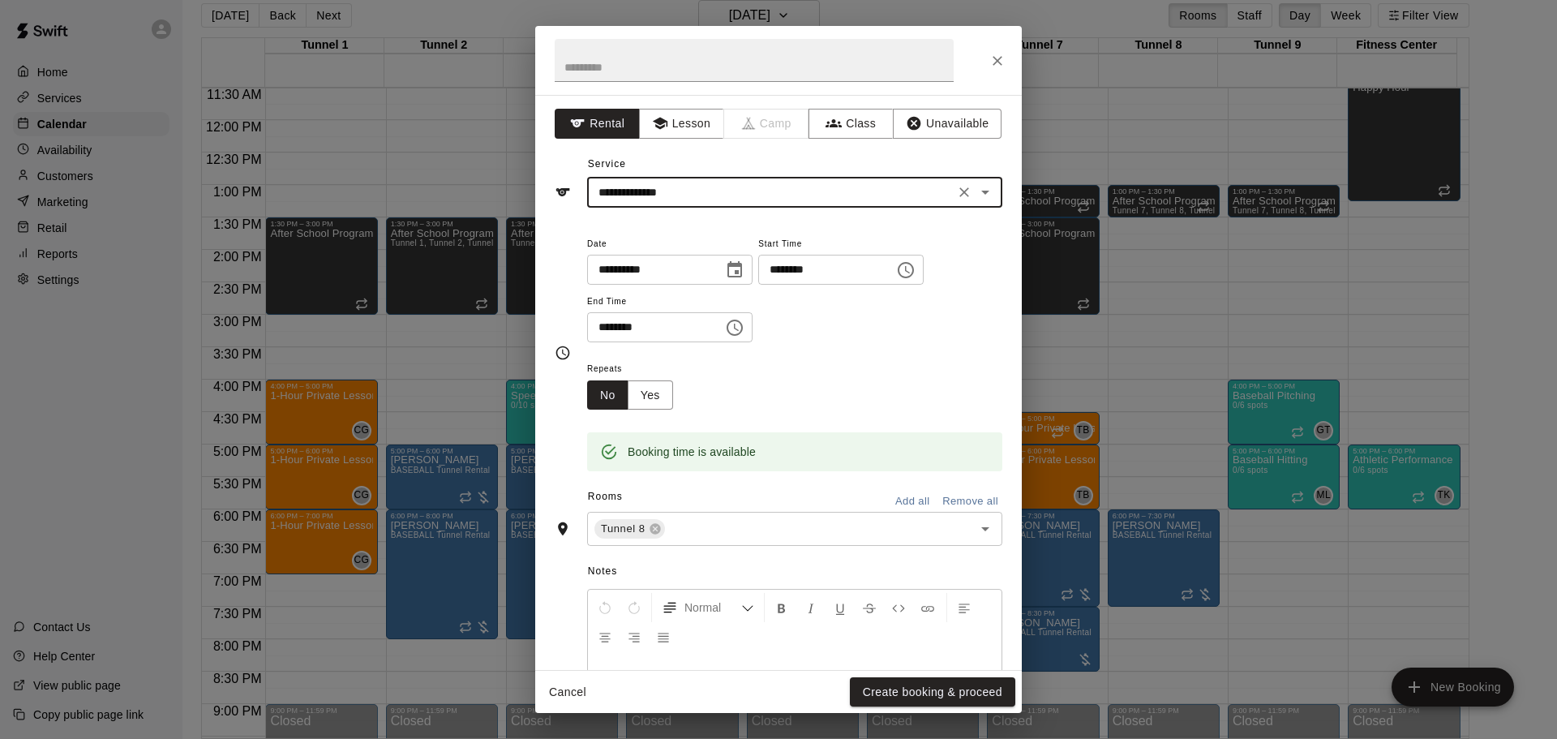
click at [960, 191] on icon "Clear" at bounding box center [965, 192] width 10 height 10
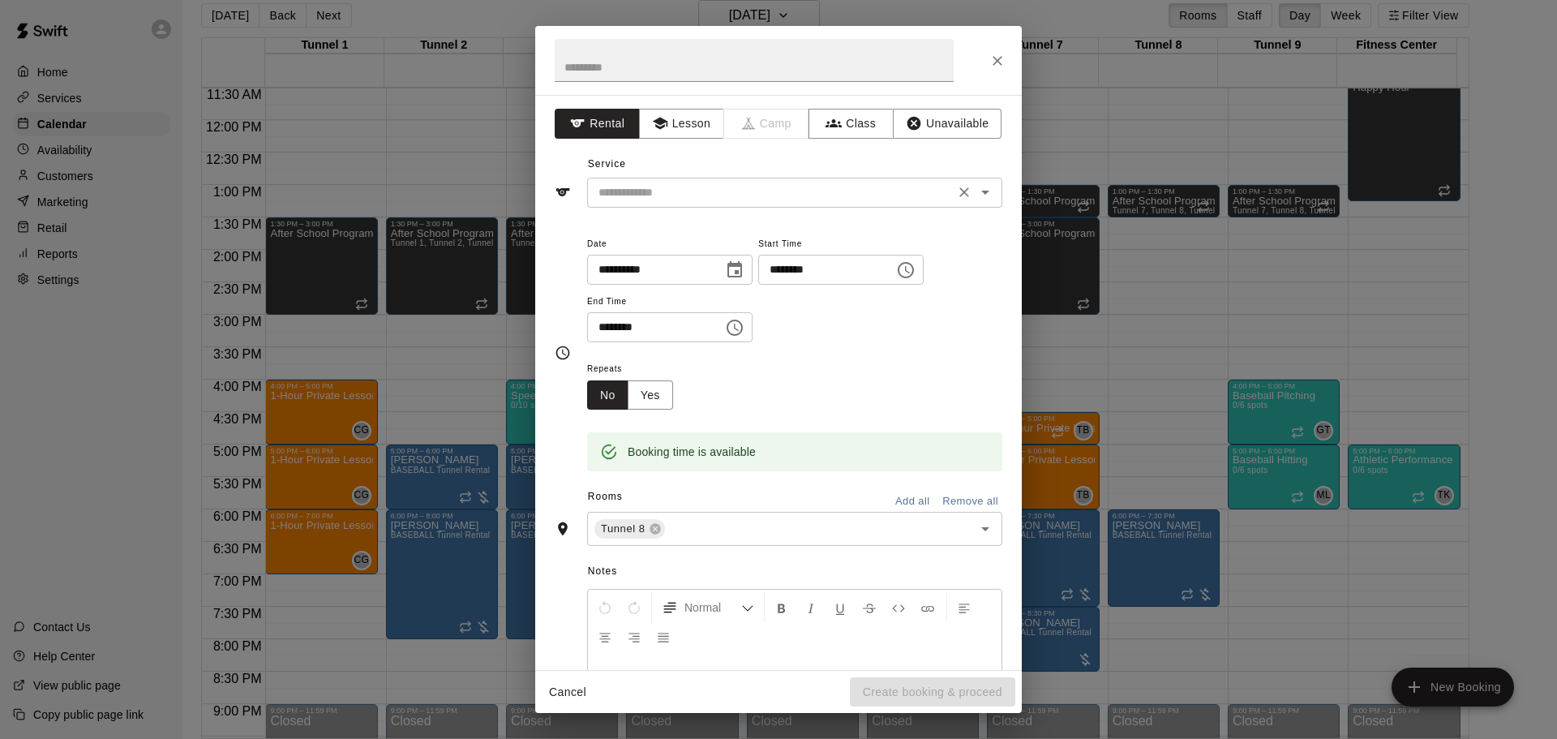
click at [729, 212] on div "**********" at bounding box center [778, 382] width 487 height 575
click at [730, 188] on input "text" at bounding box center [771, 192] width 358 height 20
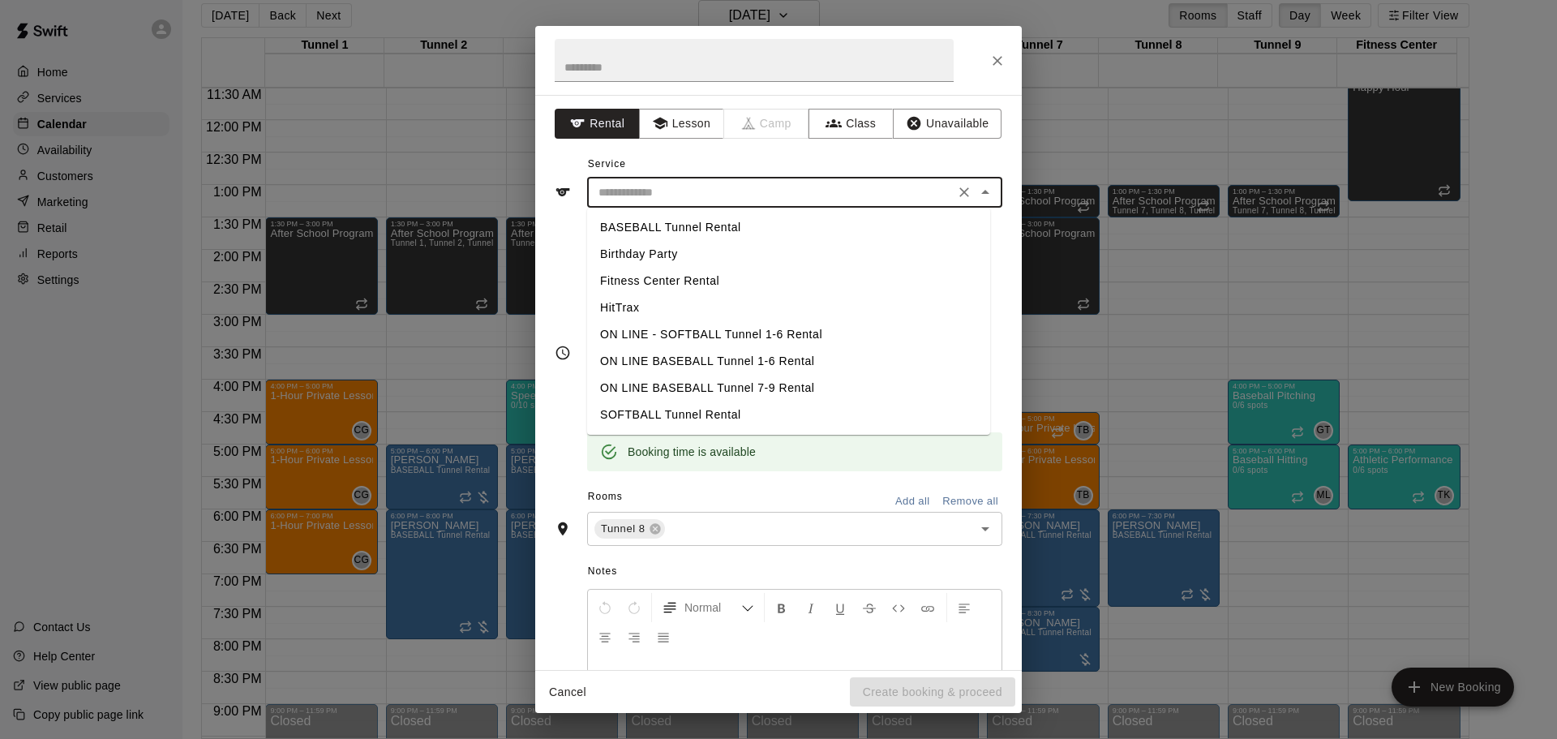
click at [725, 224] on li "BASEBALL Tunnel Rental" at bounding box center [788, 227] width 403 height 27
type input "**********"
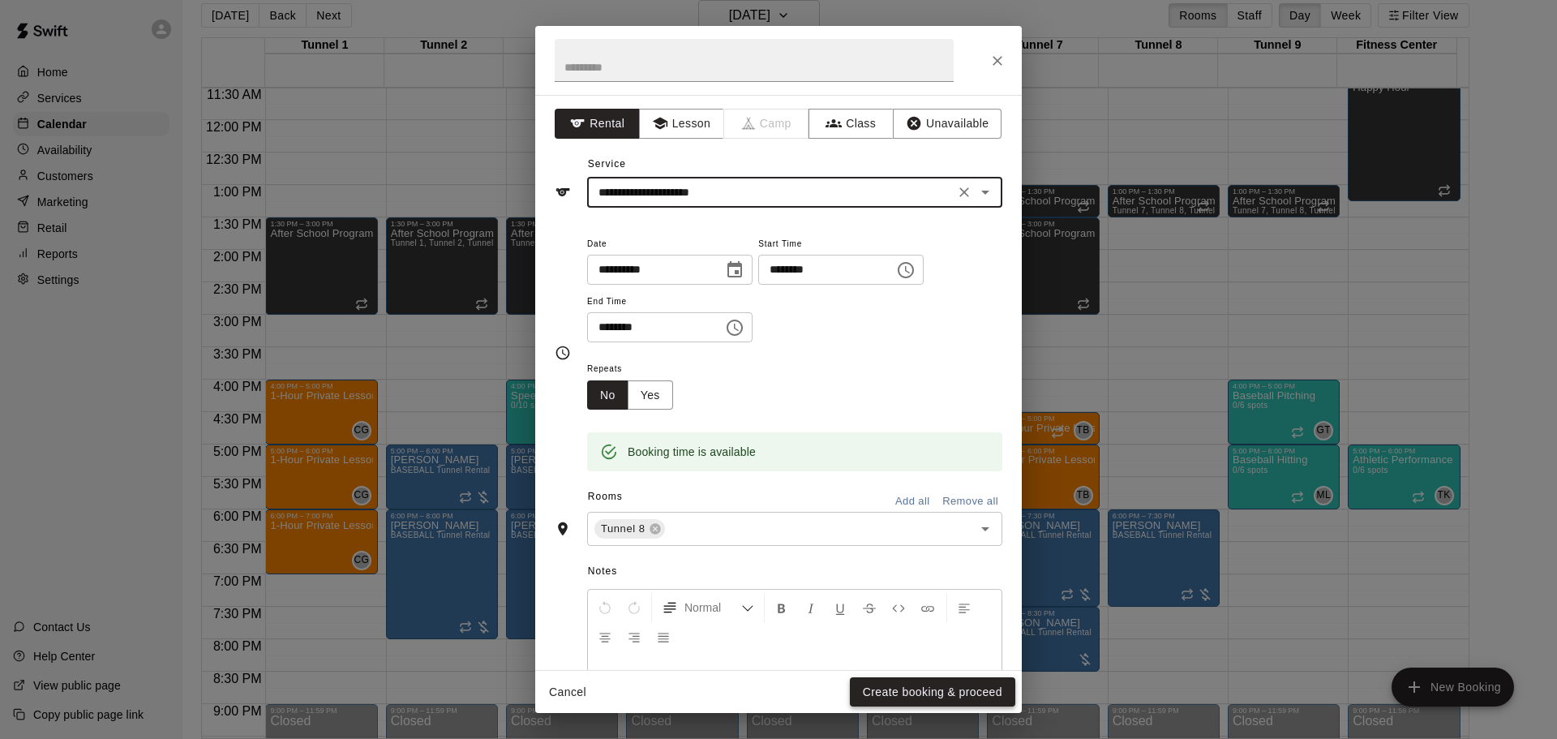
click at [953, 693] on button "Create booking & proceed" at bounding box center [932, 692] width 165 height 30
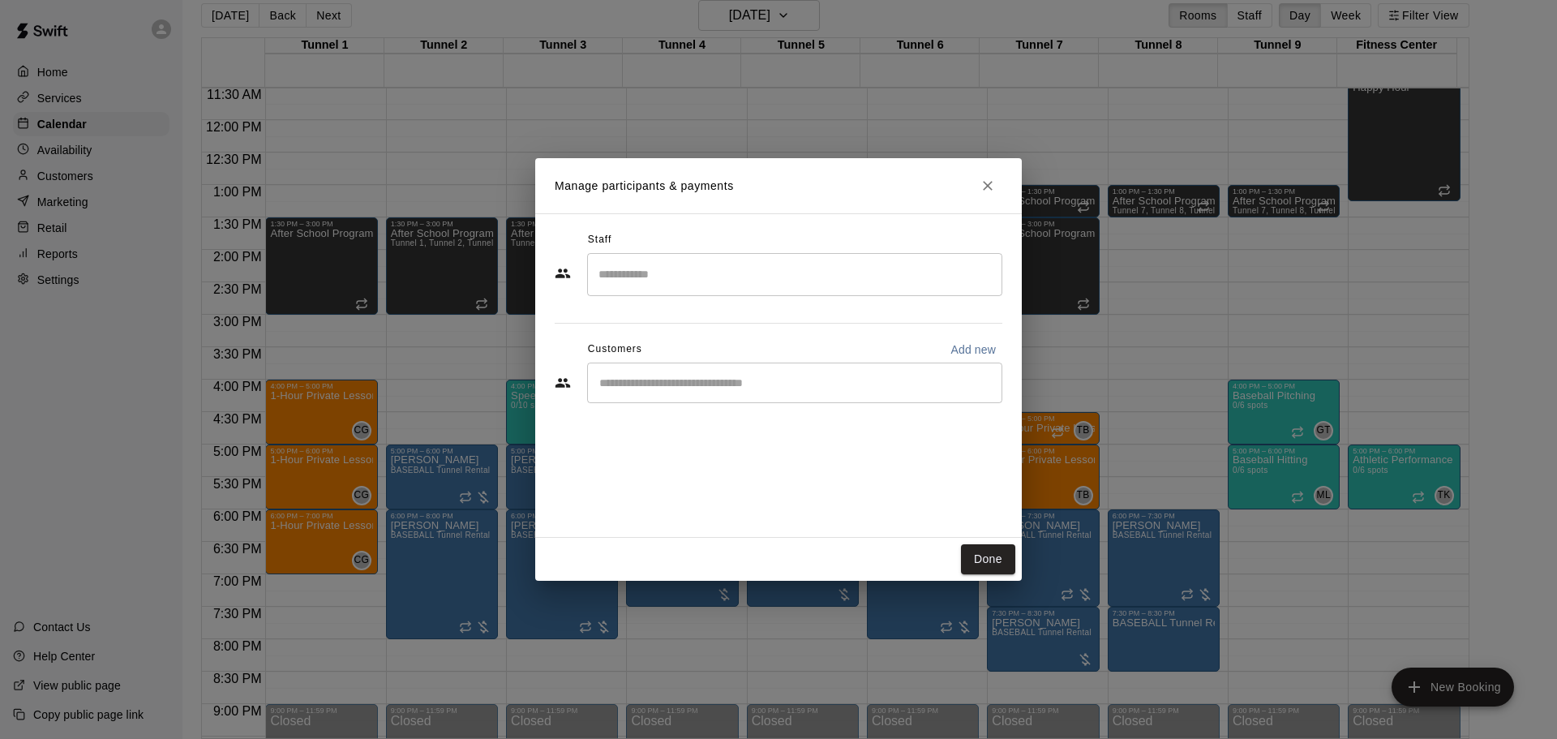
click at [789, 377] on input "Start typing to search customers..." at bounding box center [795, 383] width 401 height 16
paste input "******"
type input "******"
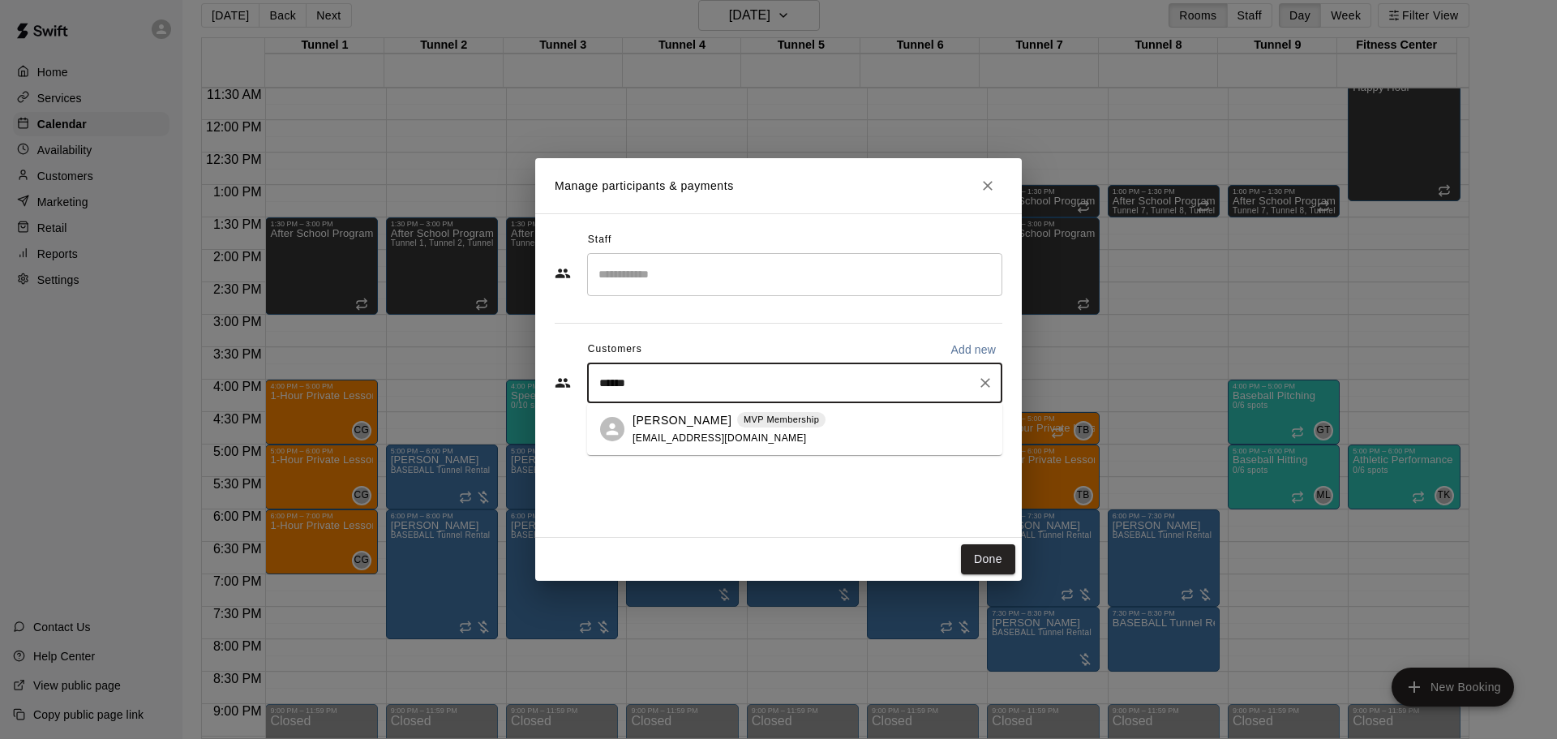
click at [755, 417] on p "MVP Membership" at bounding box center [781, 420] width 75 height 14
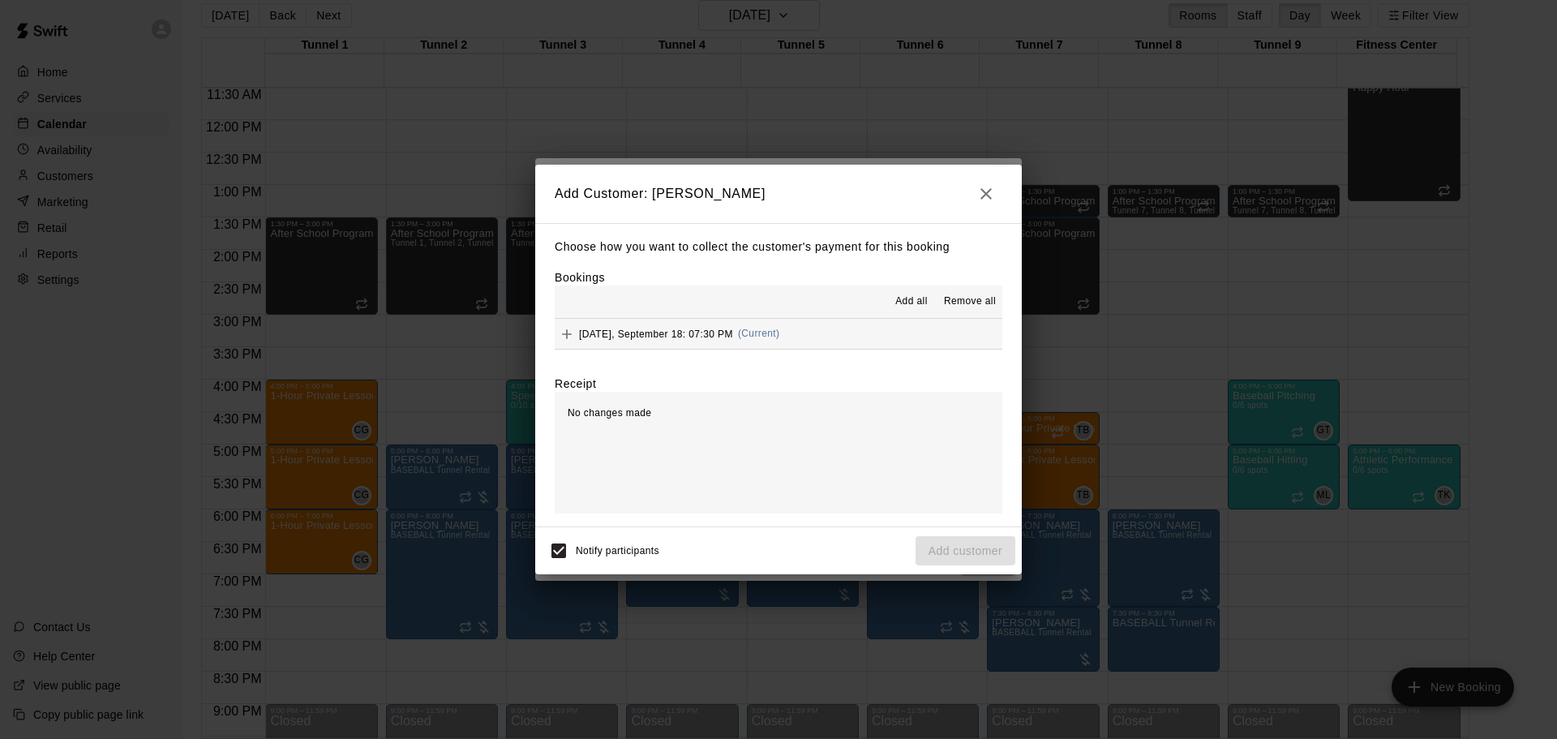
click at [680, 333] on span "Thursday, September 18: 07:30 PM" at bounding box center [656, 333] width 154 height 11
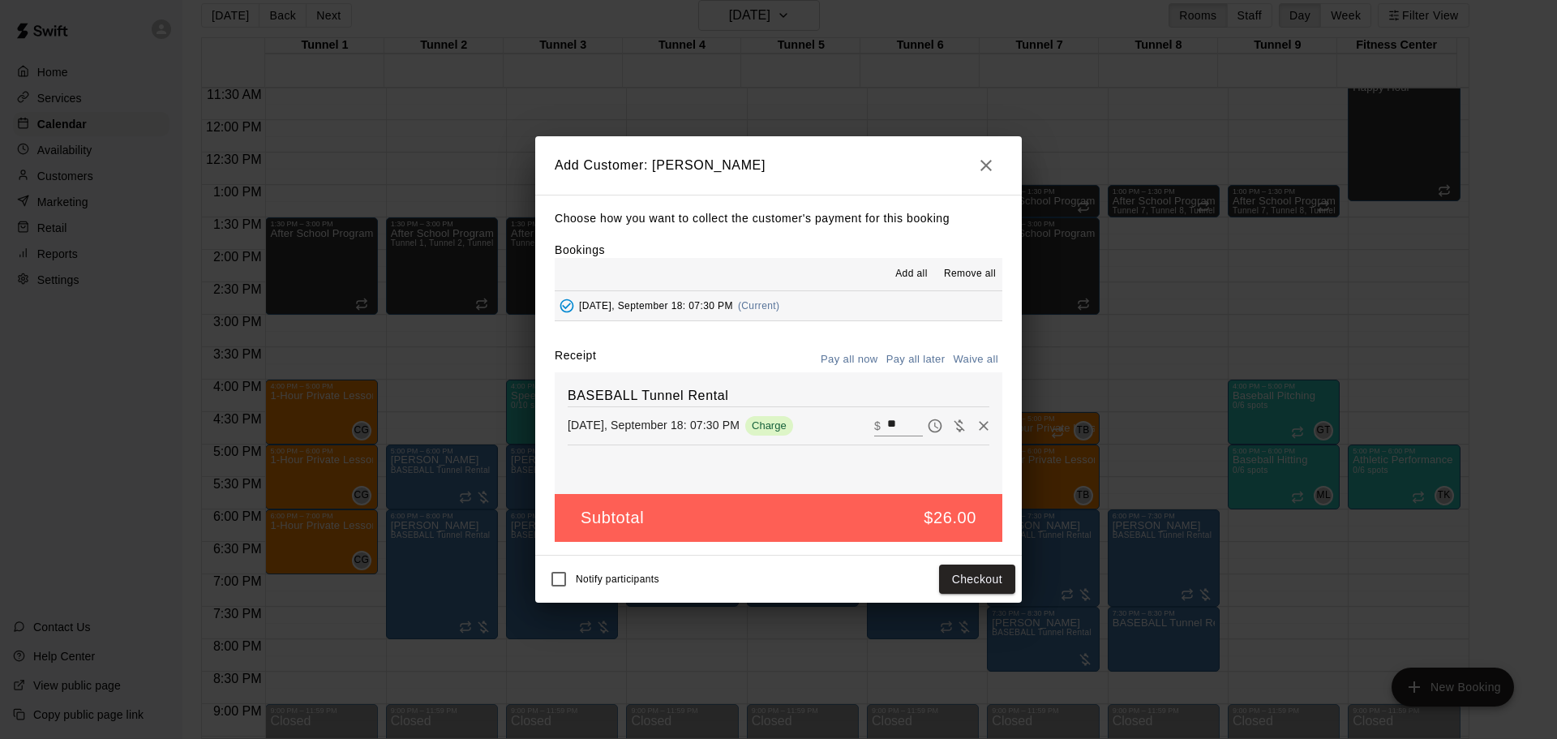
click at [938, 347] on div "Choose how you want to collect the customer's payment for this booking Bookings…" at bounding box center [778, 375] width 487 height 361
click at [938, 356] on button "Pay all later" at bounding box center [915, 359] width 67 height 25
click at [989, 582] on button "Add customer" at bounding box center [966, 580] width 100 height 30
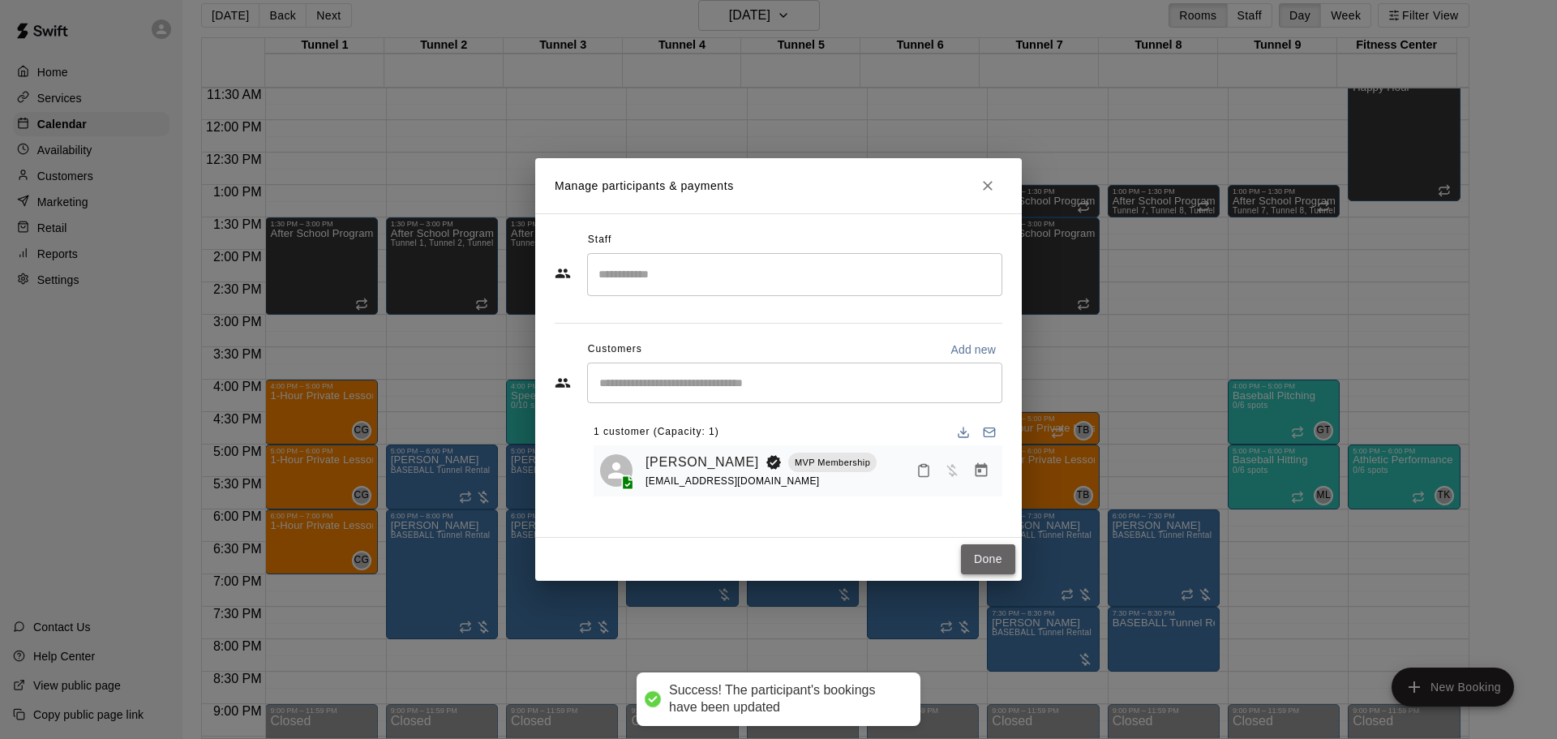
click at [966, 565] on button "Done" at bounding box center [988, 559] width 54 height 30
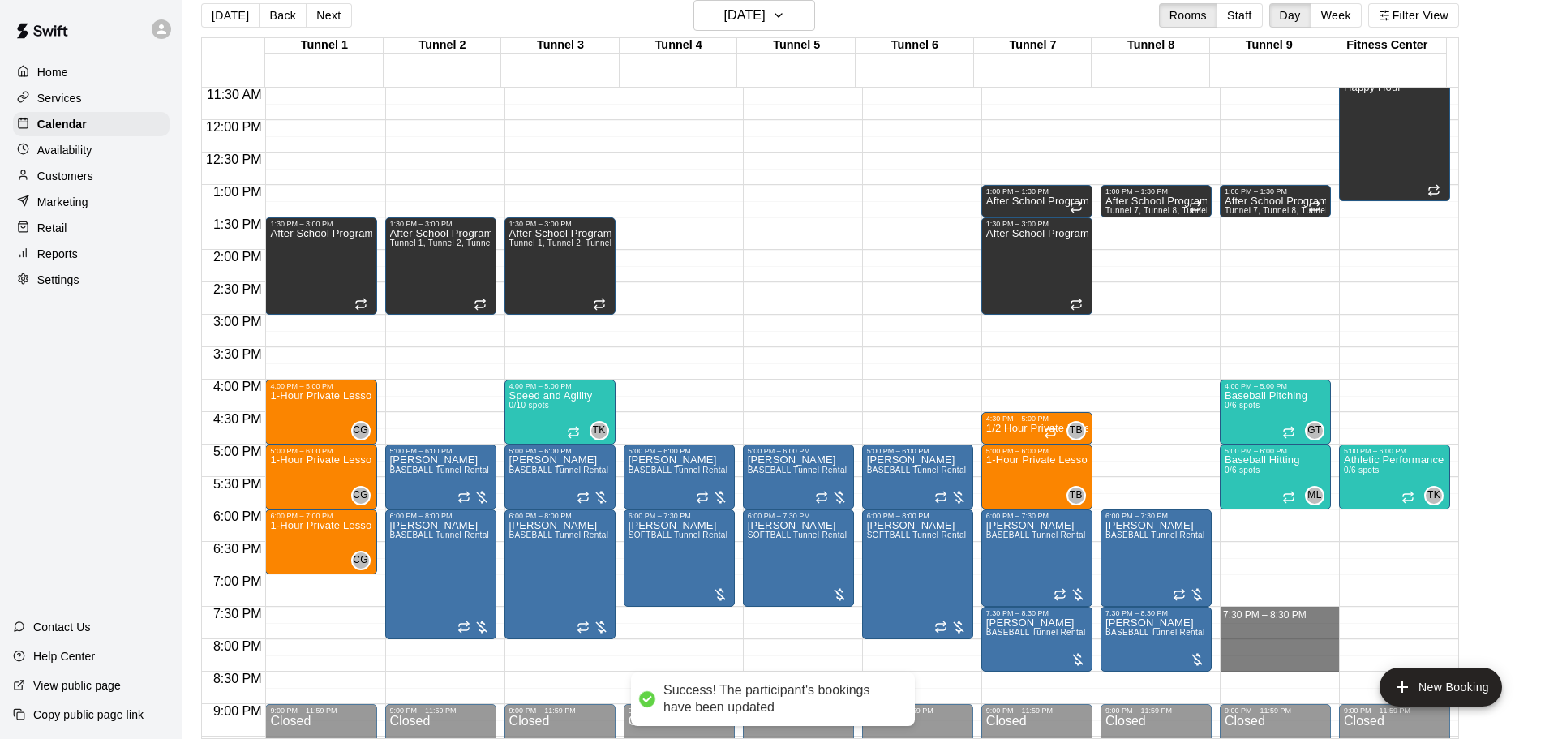
drag, startPoint x: 1262, startPoint y: 615, endPoint x: 1269, endPoint y: 664, distance: 49.9
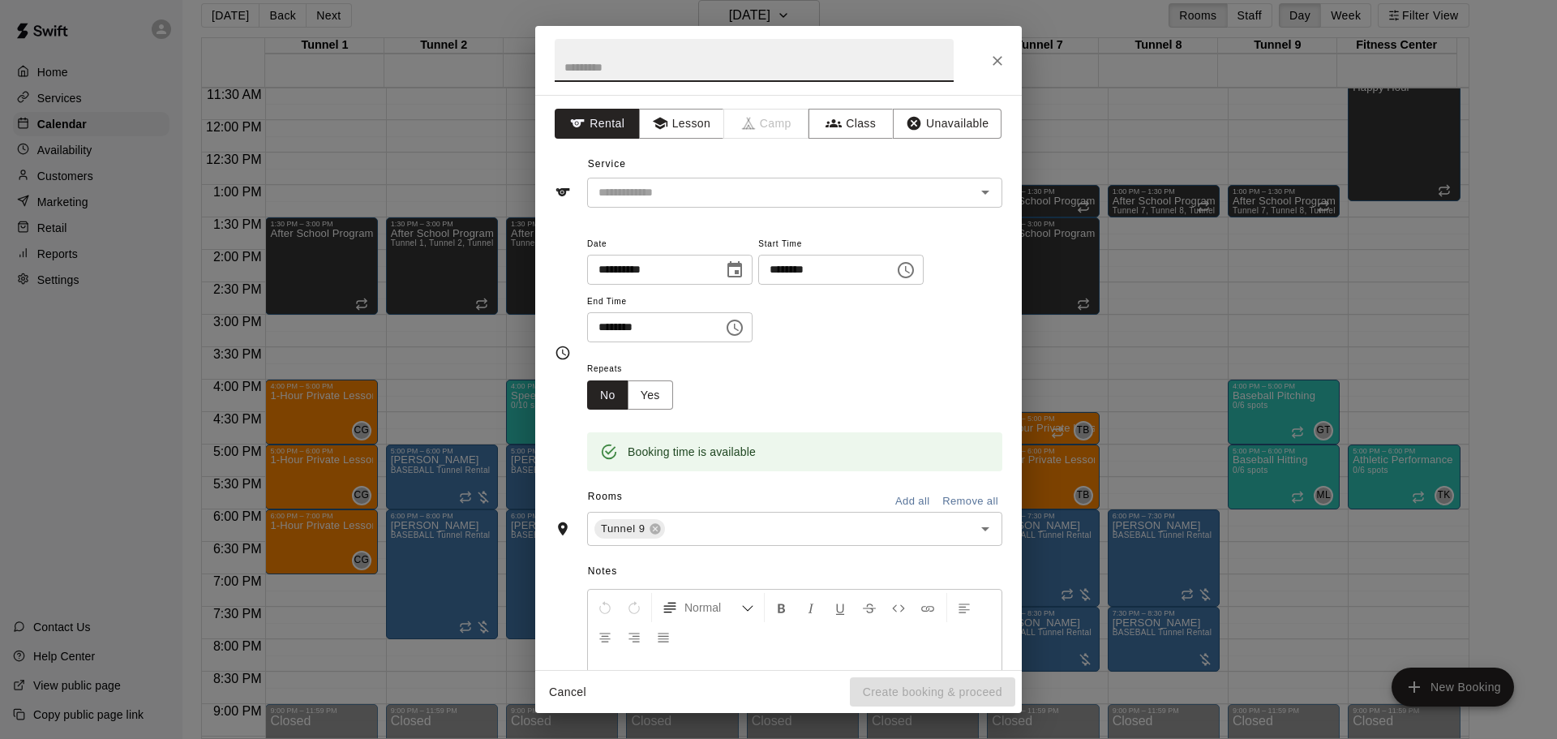
click at [732, 172] on div "Service ​" at bounding box center [779, 180] width 448 height 56
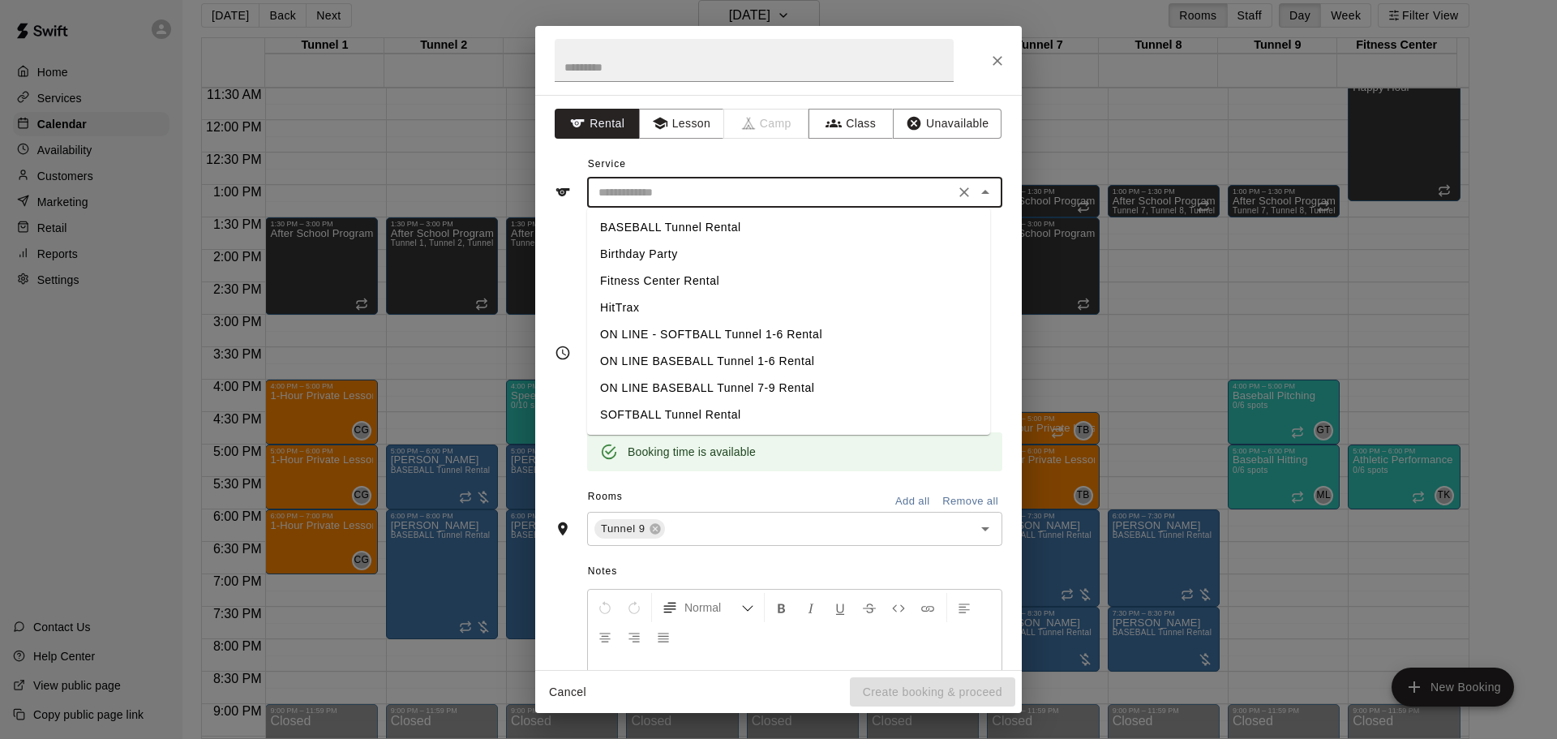
click at [738, 191] on input "text" at bounding box center [771, 192] width 358 height 20
click at [737, 226] on li "BASEBALL Tunnel Rental" at bounding box center [788, 227] width 403 height 27
type input "**********"
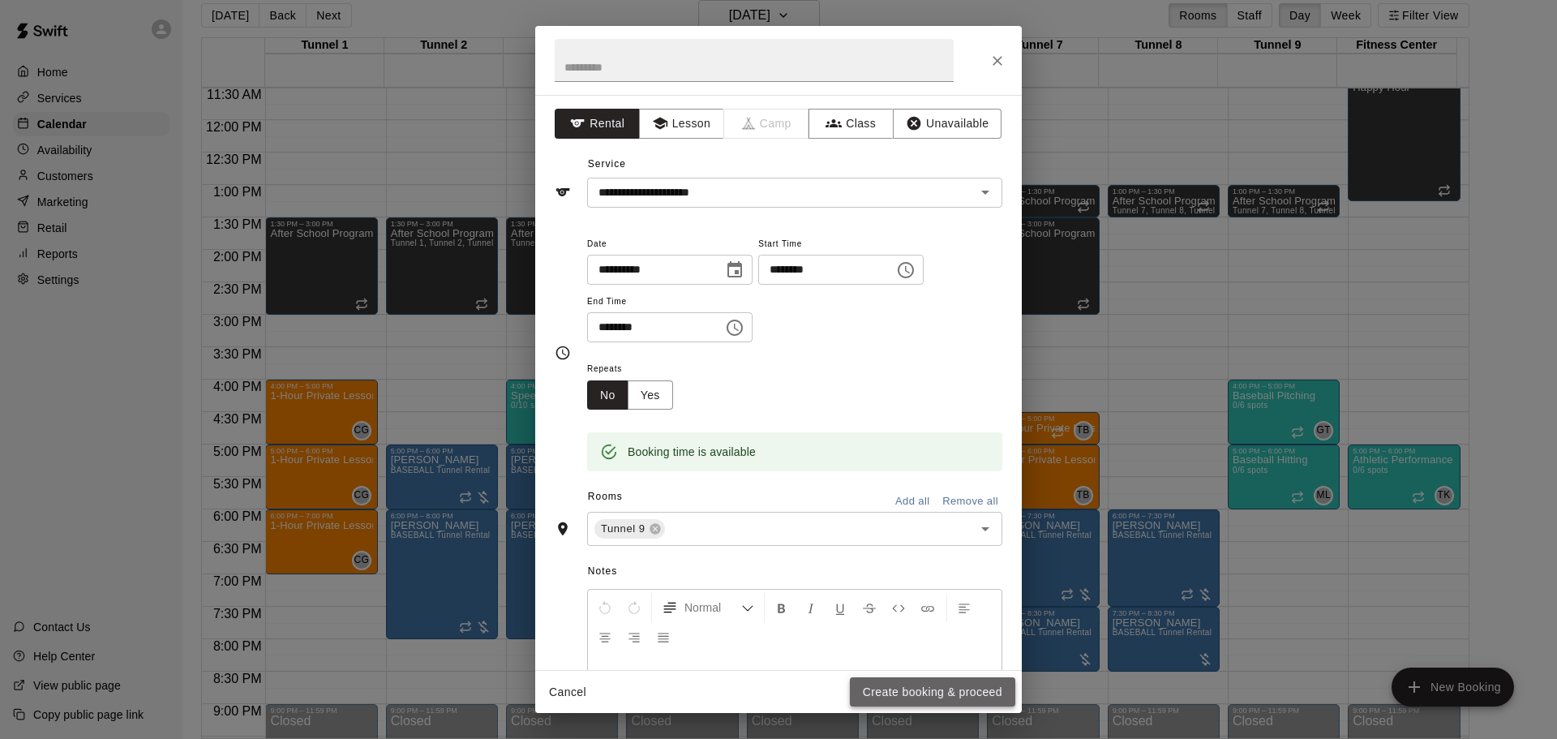
click at [929, 705] on button "Create booking & proceed" at bounding box center [932, 692] width 165 height 30
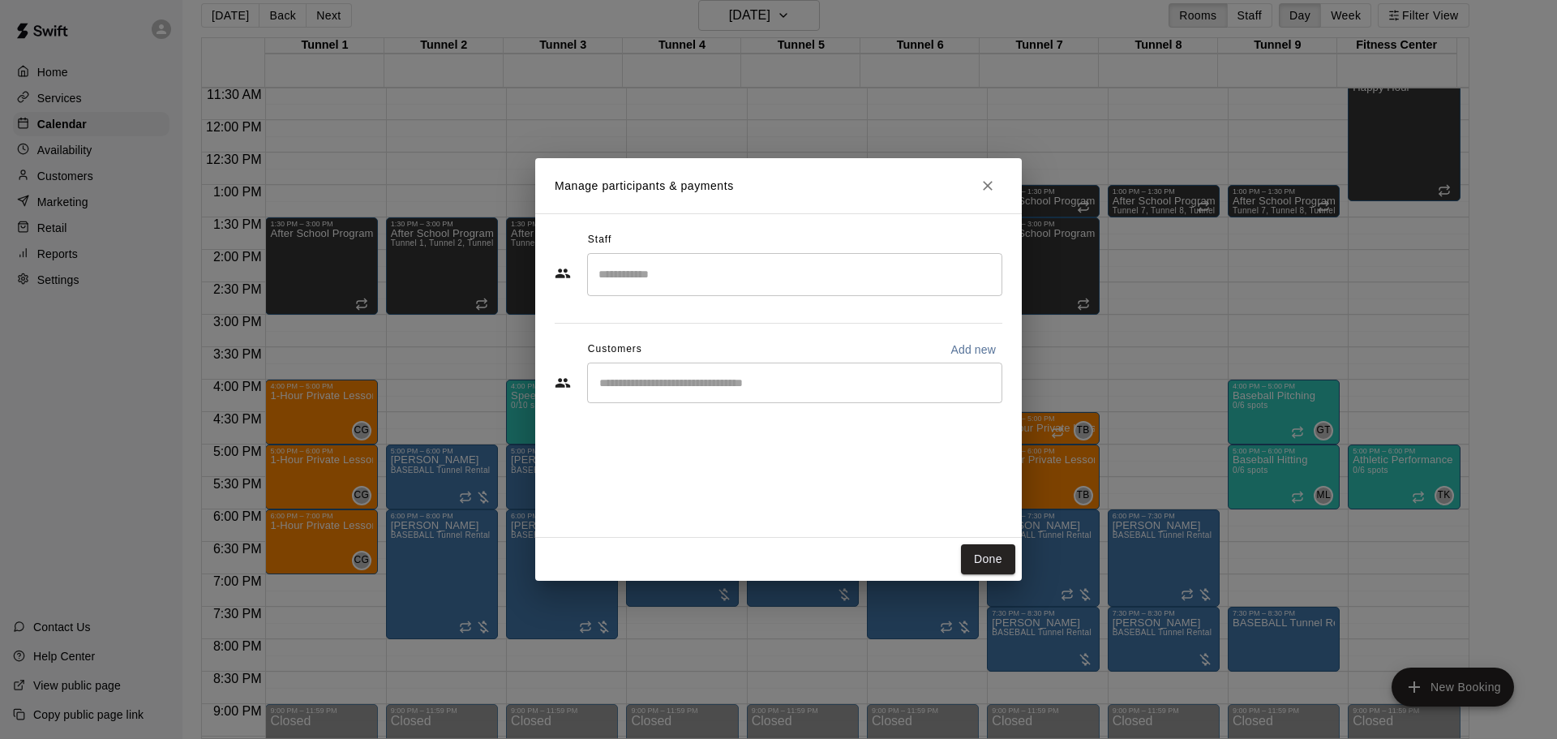
click at [732, 387] on input "Start typing to search customers..." at bounding box center [795, 383] width 401 height 16
paste input "******"
type input "******"
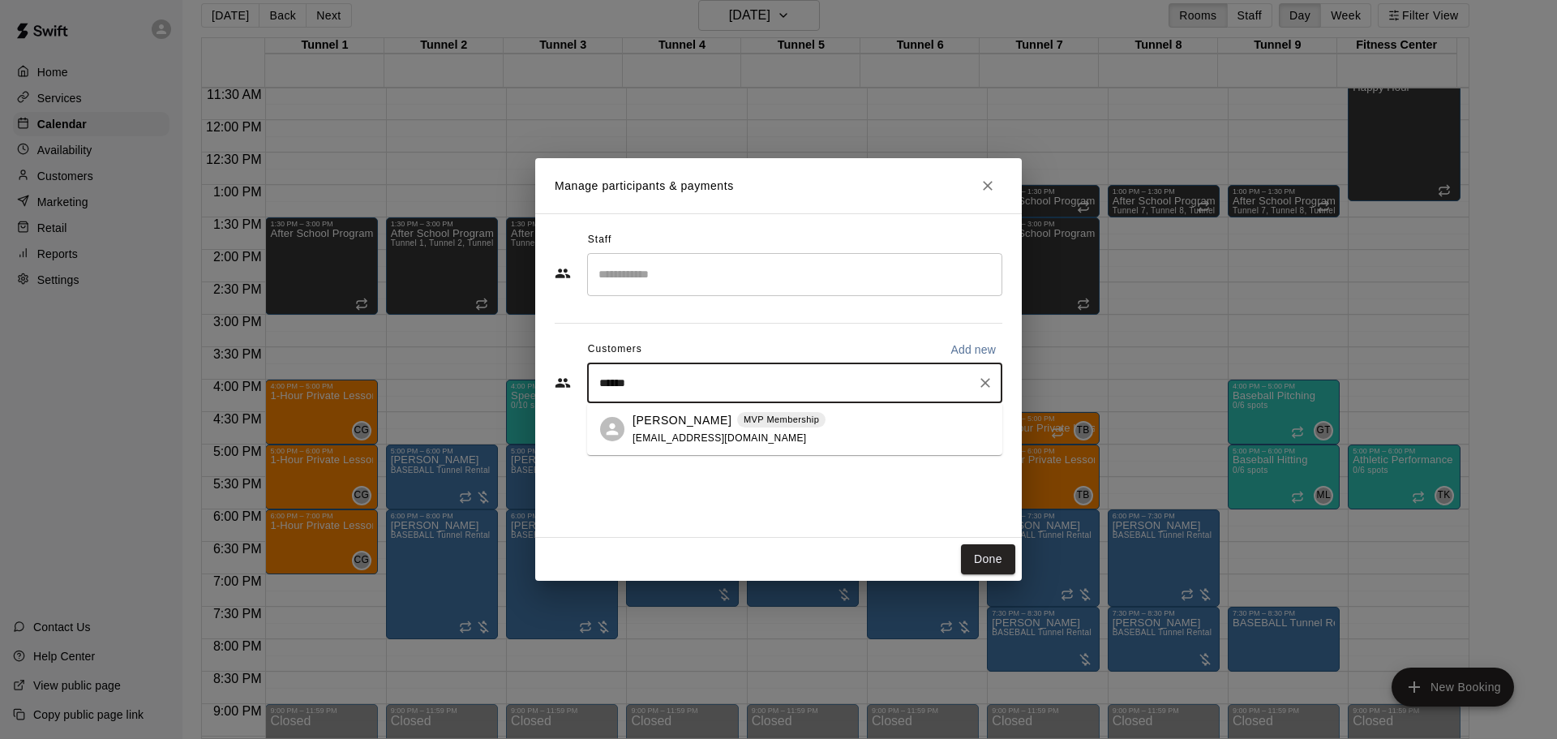
click at [759, 439] on div "Ed Kus MVP Membership edjkus@gmail.com" at bounding box center [729, 429] width 193 height 35
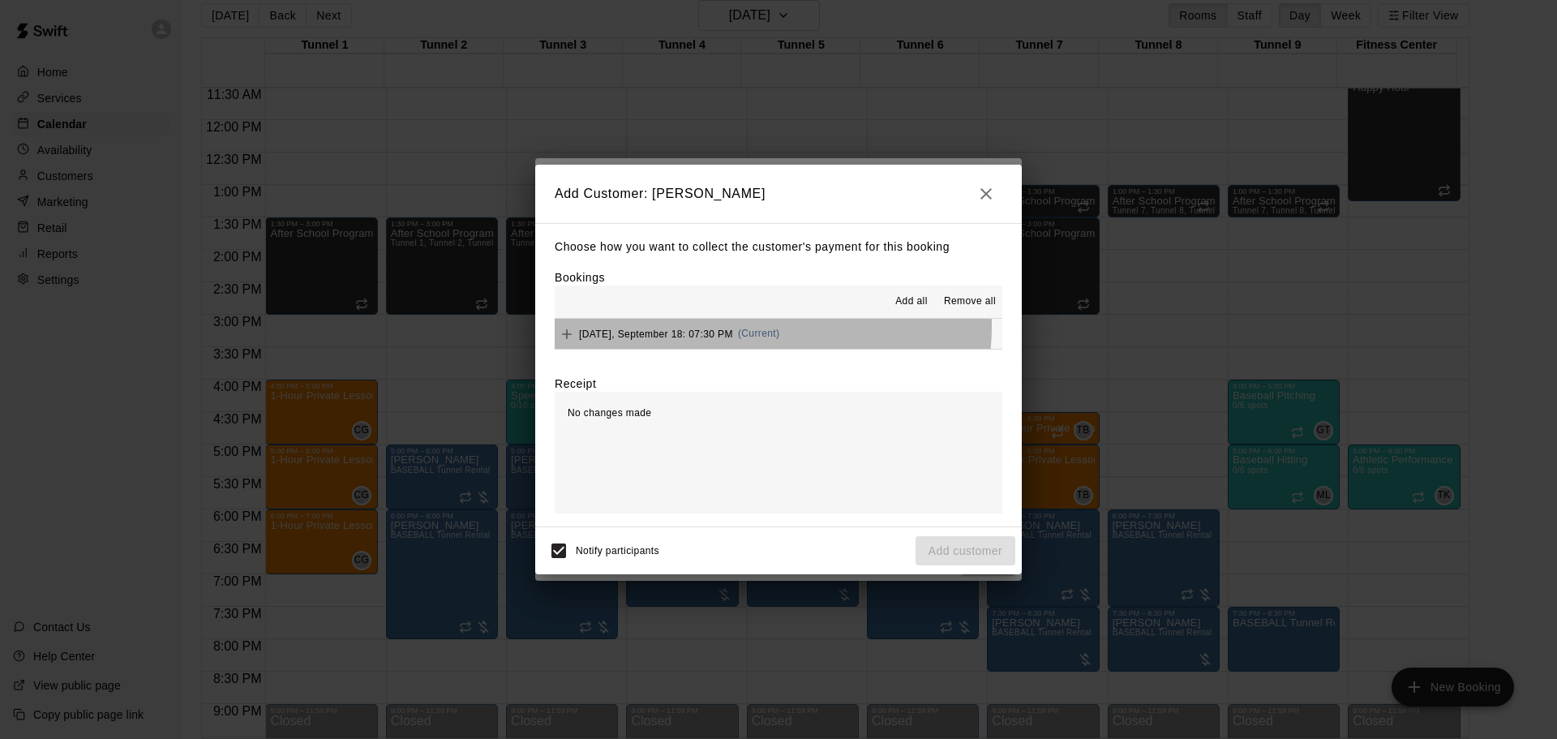
drag, startPoint x: 745, startPoint y: 328, endPoint x: 787, endPoint y: 351, distance: 47.6
click at [747, 335] on div "Thursday, September 18: 07:30 PM (Current)" at bounding box center [667, 334] width 225 height 24
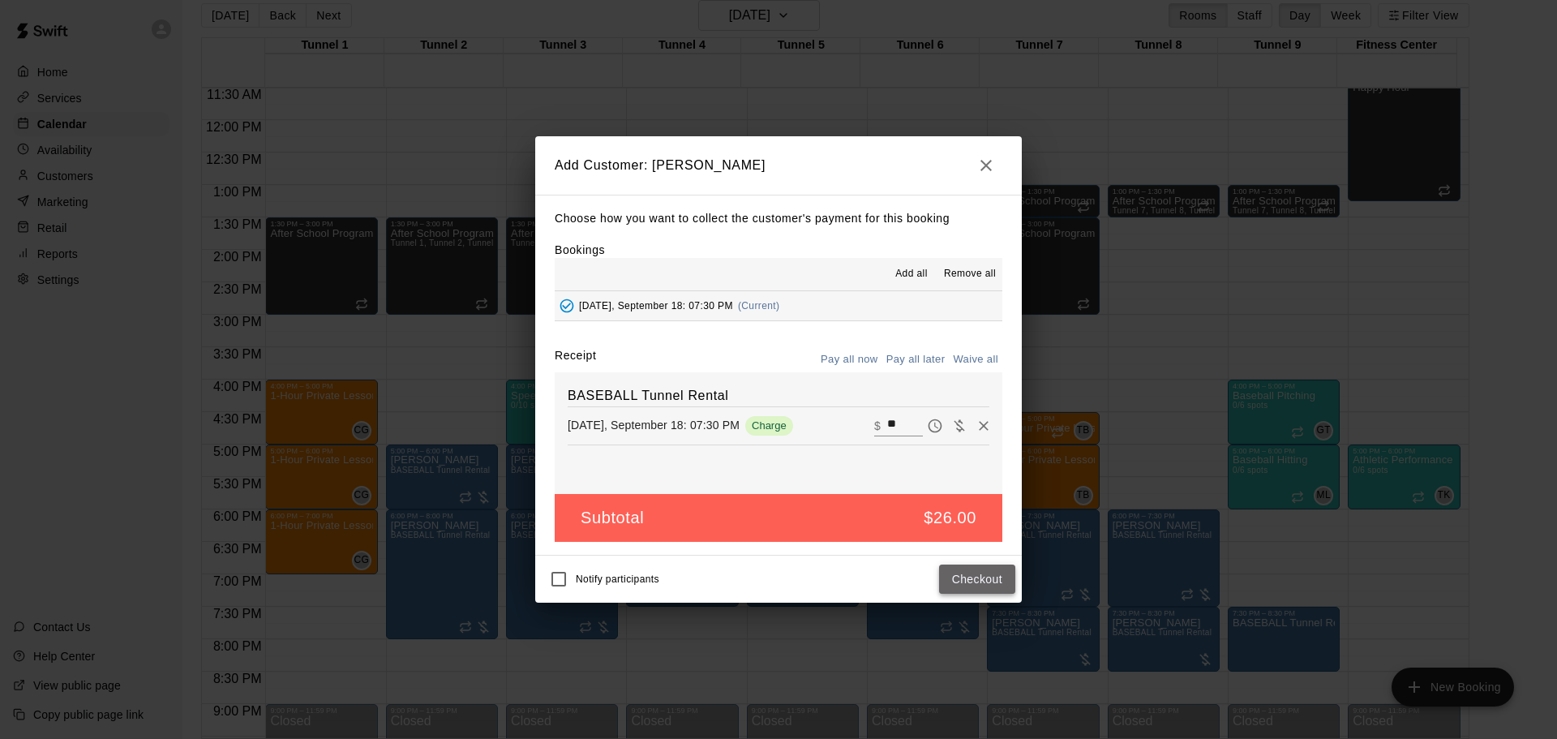
click at [960, 573] on button "Checkout" at bounding box center [977, 580] width 76 height 30
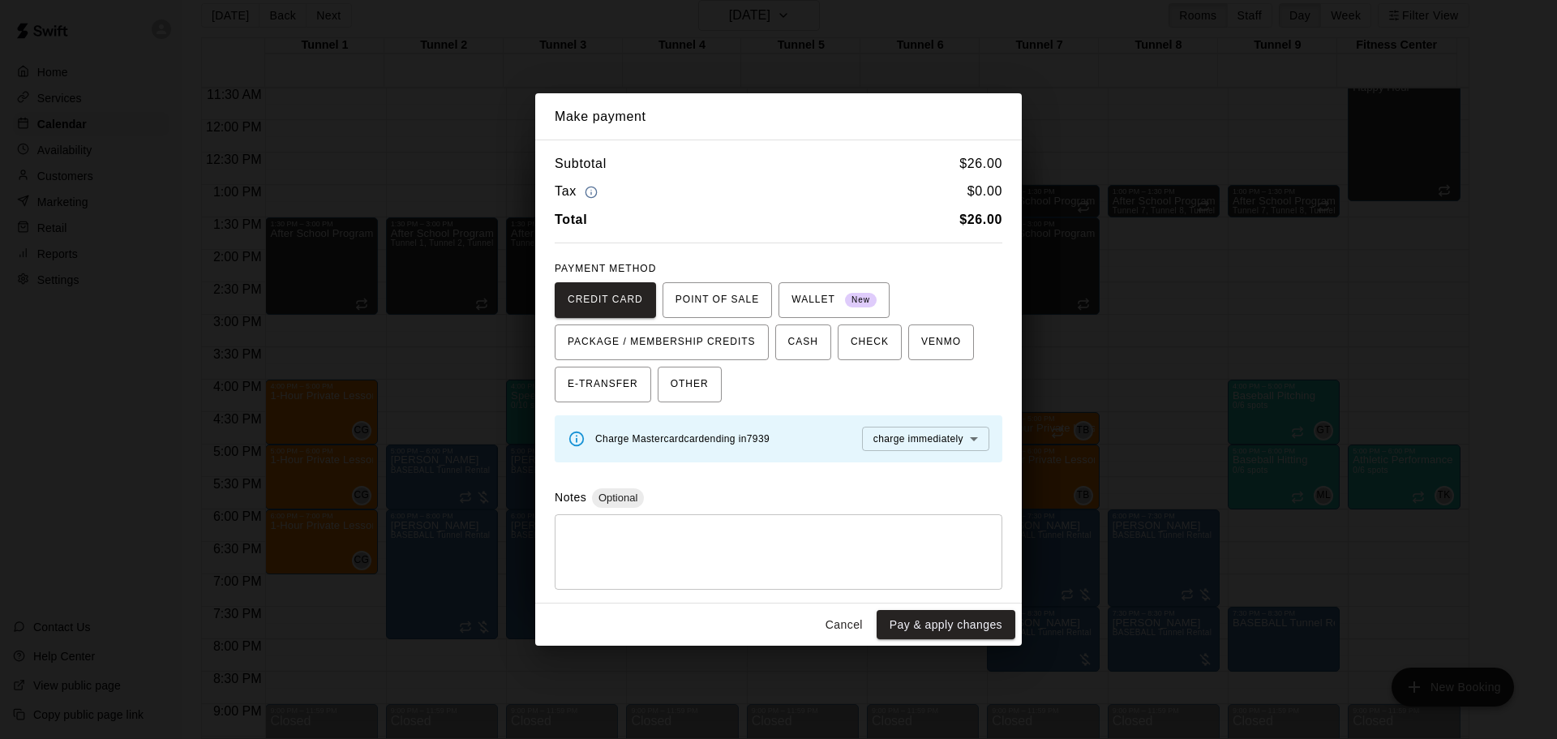
click at [835, 609] on div "Cancel Pay & apply changes" at bounding box center [778, 624] width 487 height 43
click at [849, 626] on button "Cancel" at bounding box center [844, 625] width 52 height 30
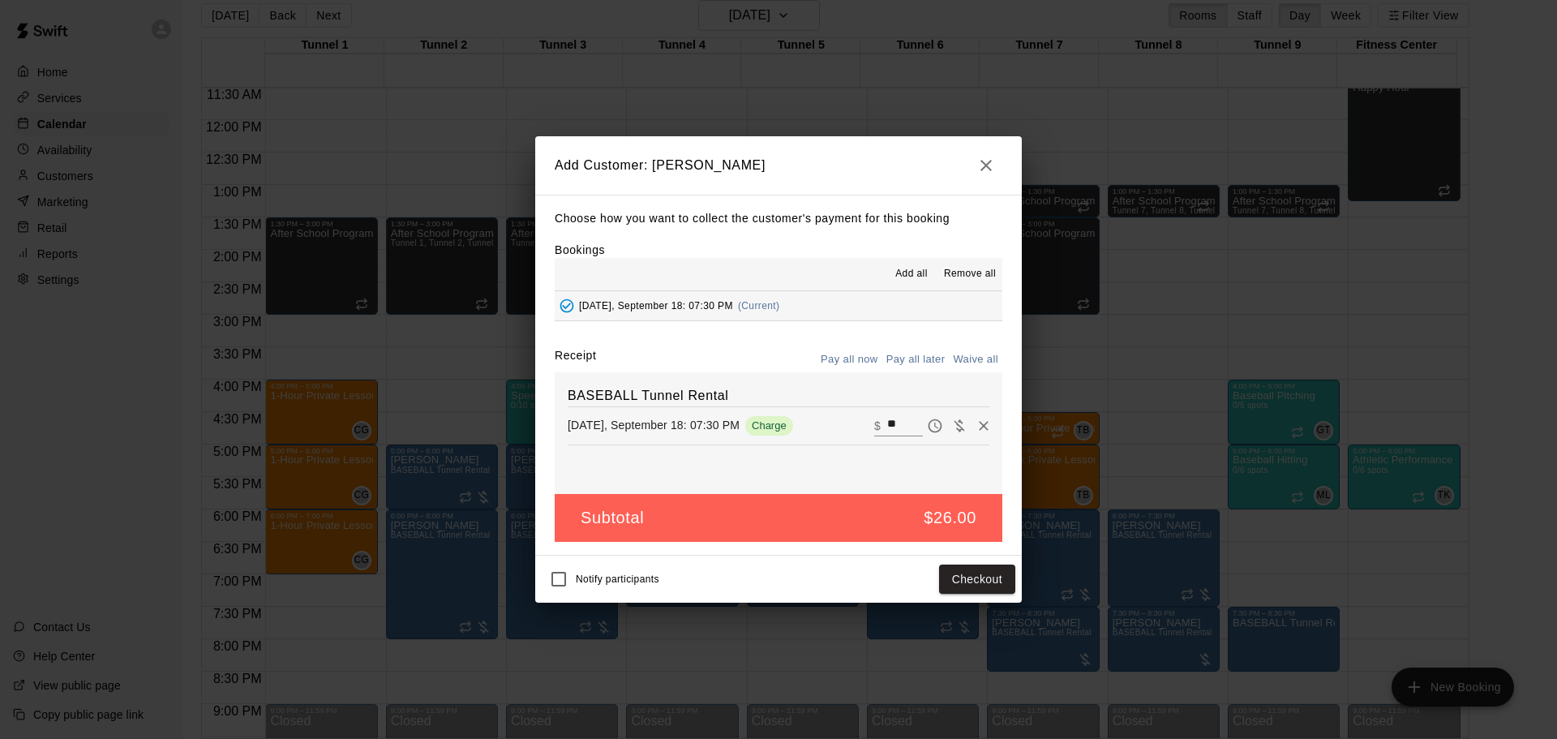
drag, startPoint x: 914, startPoint y: 361, endPoint x: 919, endPoint y: 376, distance: 16.2
click at [915, 361] on button "Pay all later" at bounding box center [915, 359] width 67 height 25
click at [964, 583] on button "Add customer" at bounding box center [966, 580] width 100 height 30
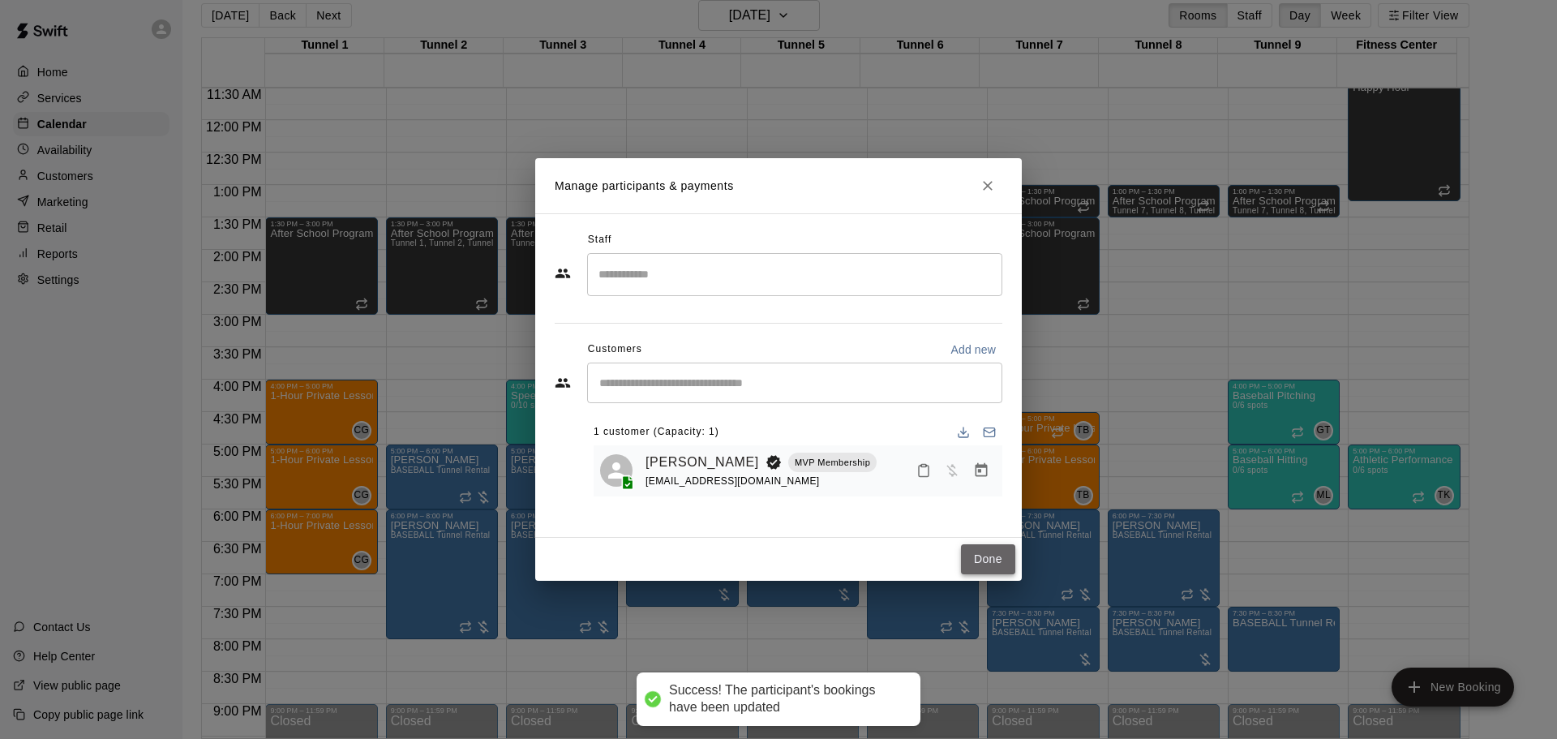
click at [977, 554] on button "Done" at bounding box center [988, 559] width 54 height 30
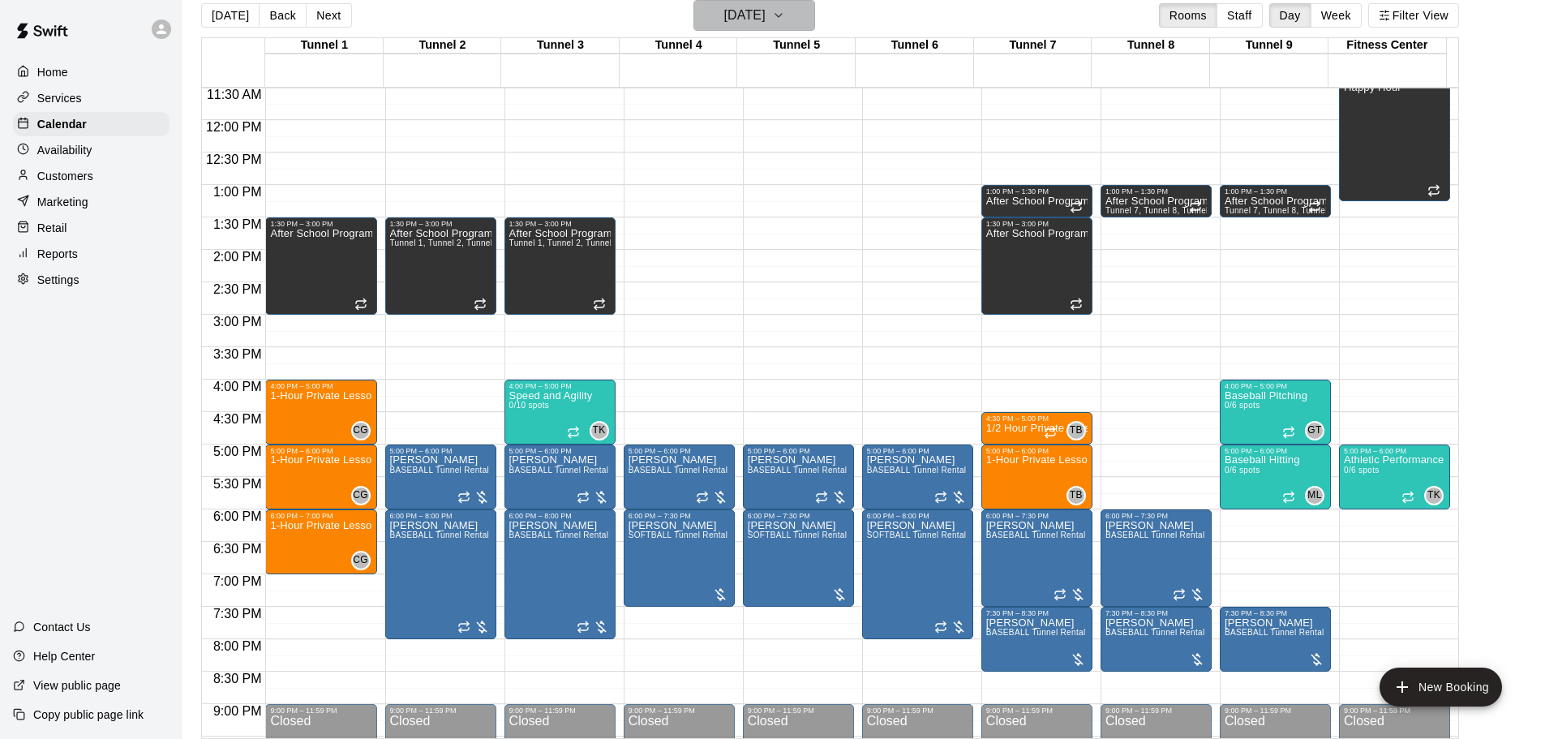
click at [766, 11] on h6 "Thursday Sep 18" at bounding box center [744, 15] width 41 height 23
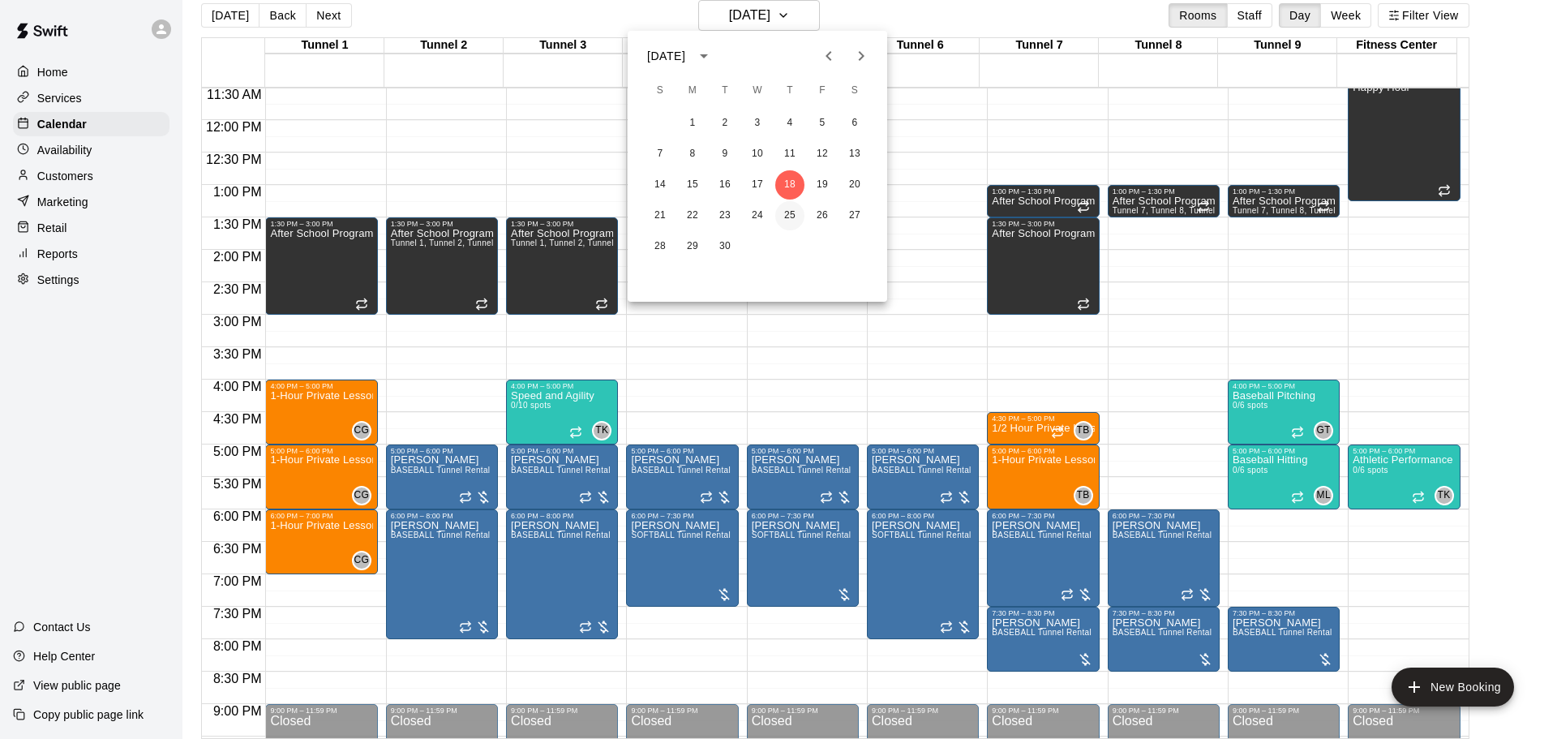
click at [787, 210] on button "25" at bounding box center [789, 215] width 29 height 29
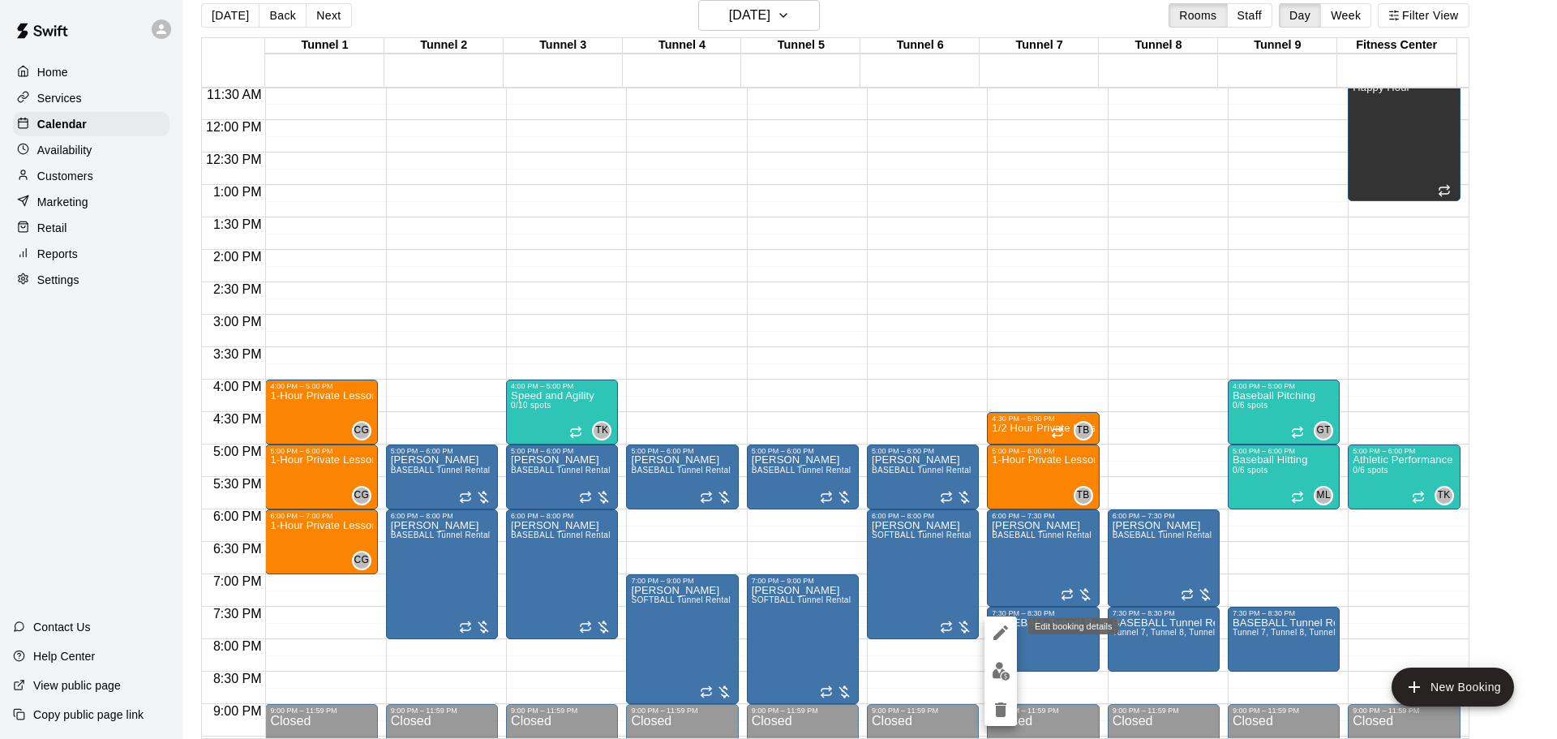
click at [998, 645] on button "edit" at bounding box center [1001, 632] width 32 height 32
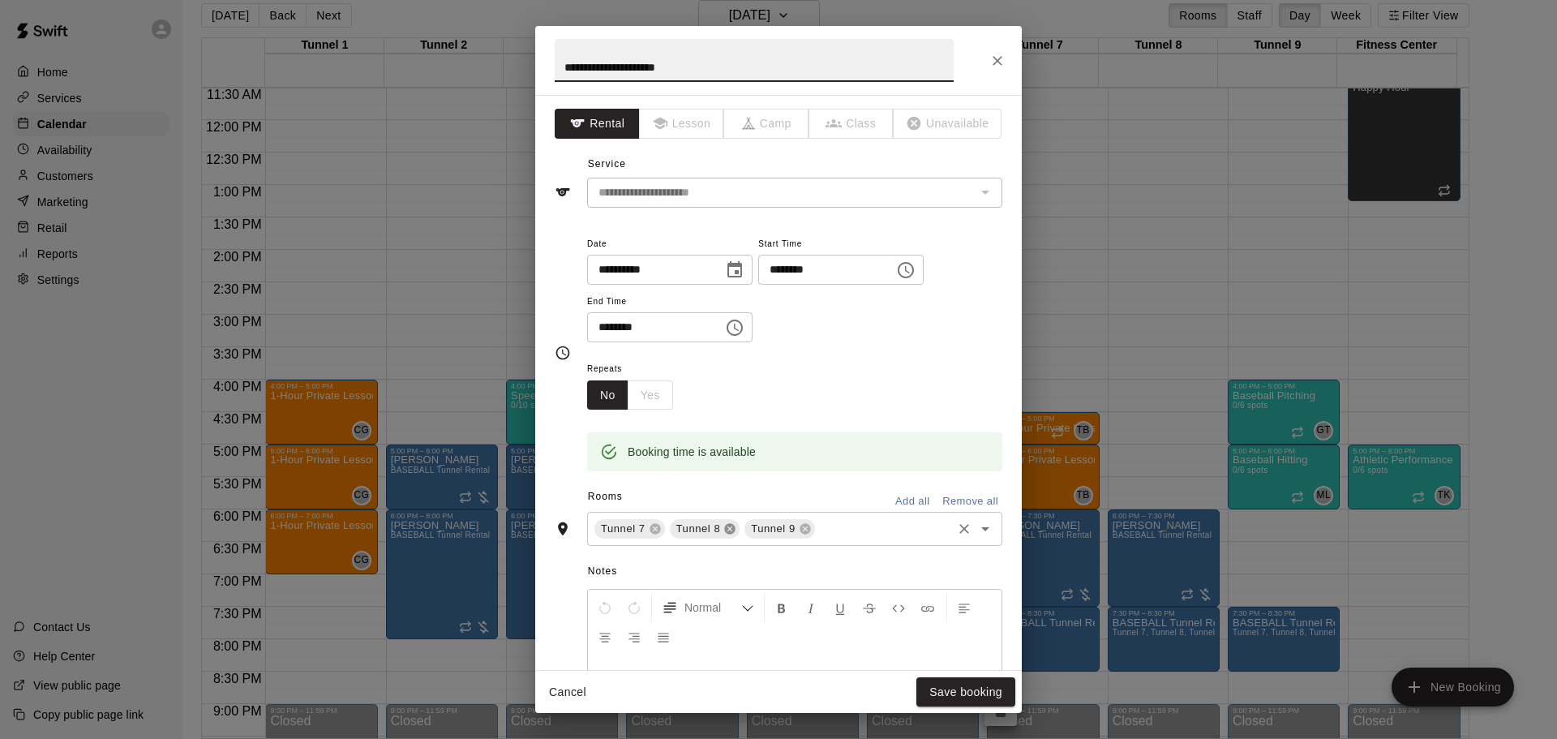
click at [728, 526] on icon at bounding box center [730, 529] width 11 height 11
click at [732, 529] on icon at bounding box center [730, 529] width 11 height 11
click at [964, 697] on button "Save booking" at bounding box center [966, 692] width 99 height 30
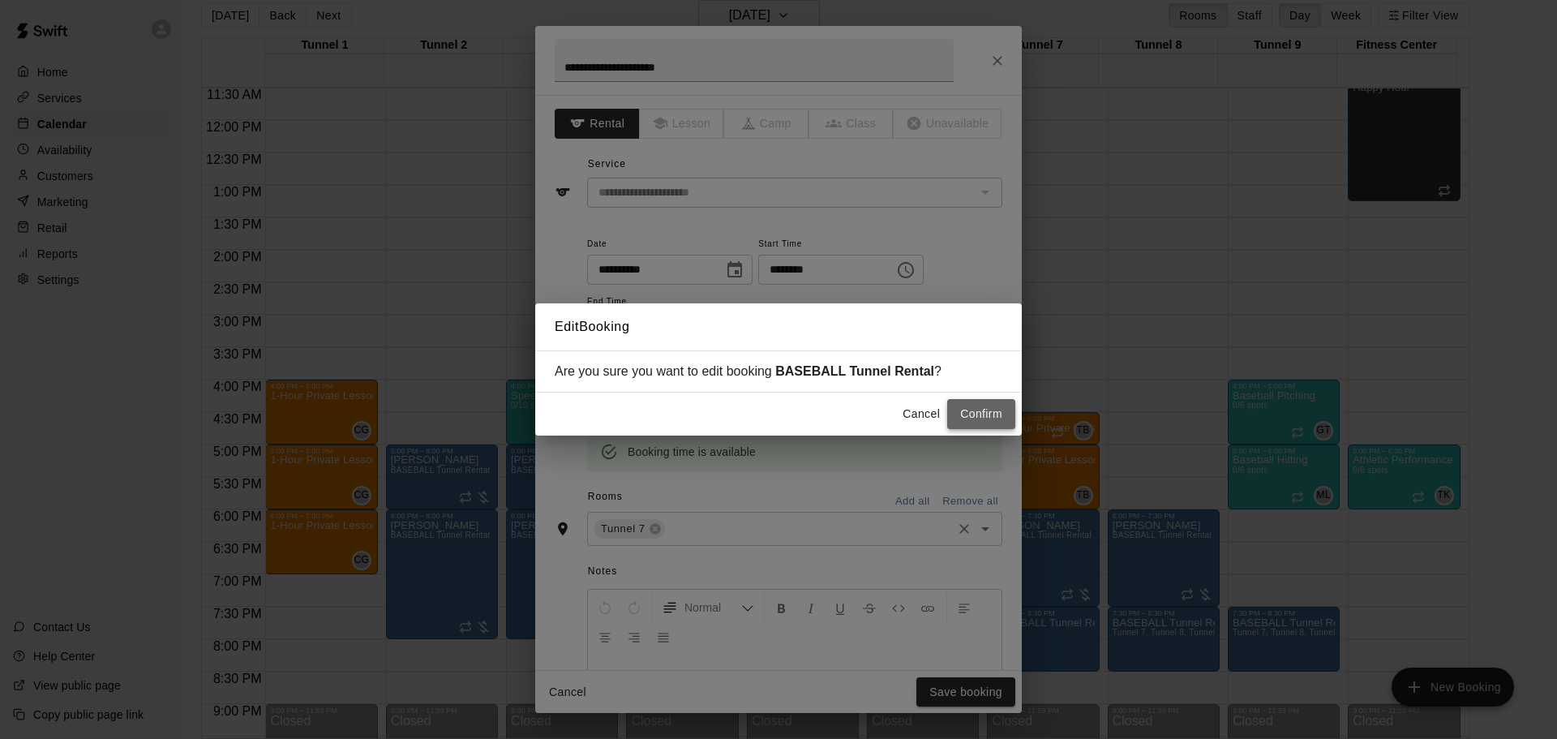
click at [1003, 419] on button "Confirm" at bounding box center [981, 414] width 68 height 30
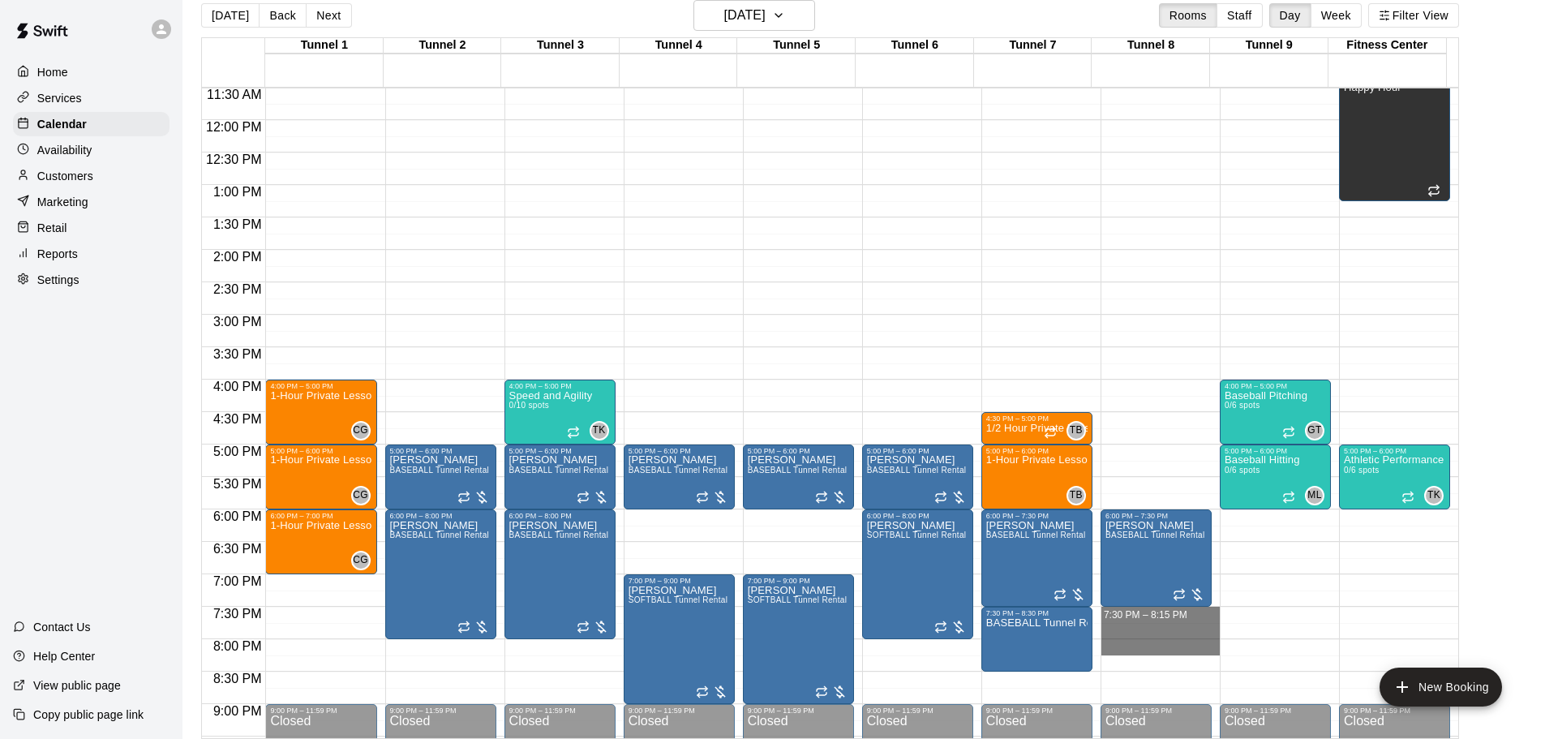
drag, startPoint x: 1133, startPoint y: 611, endPoint x: 1130, endPoint y: 663, distance: 52.8
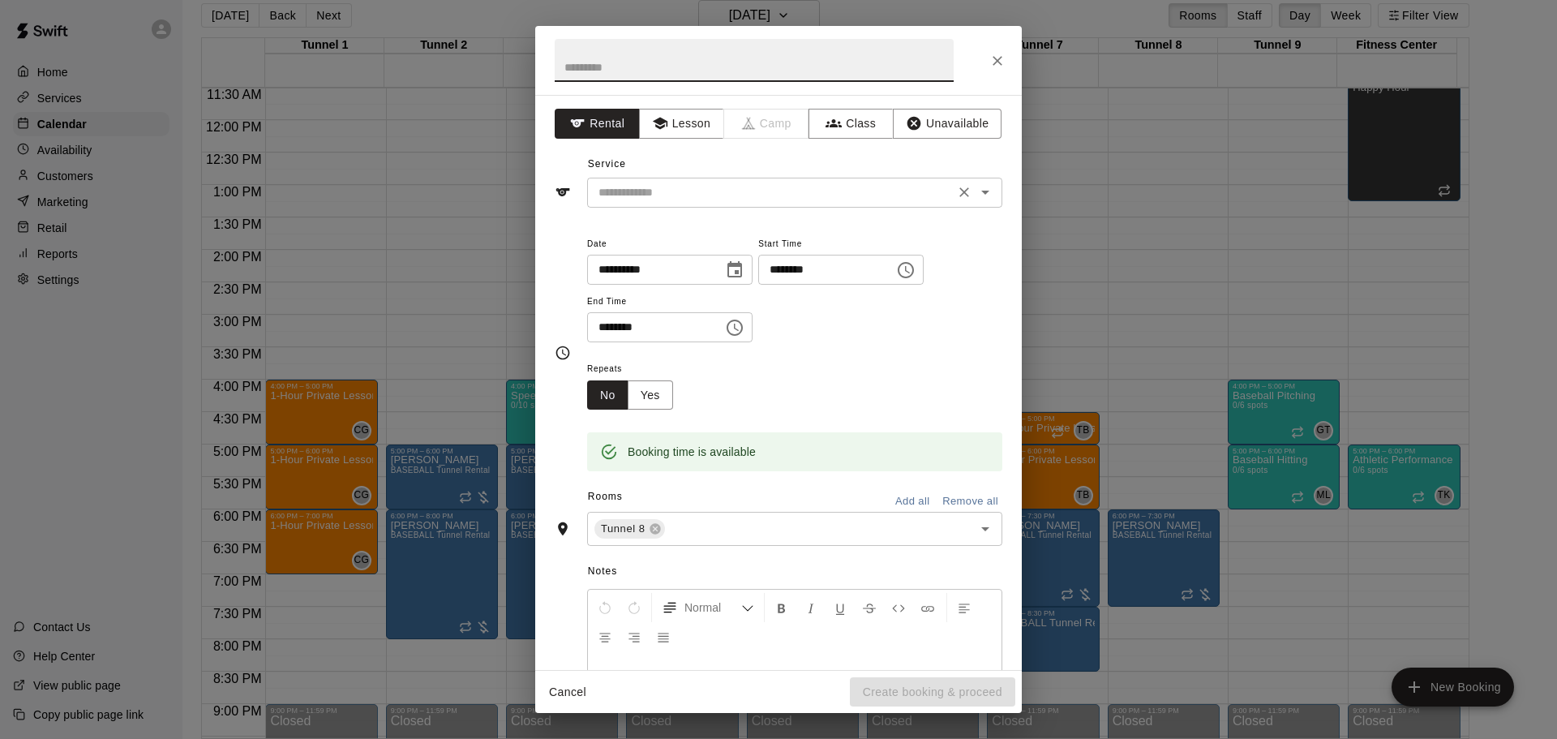
click at [818, 207] on div "​" at bounding box center [794, 193] width 415 height 30
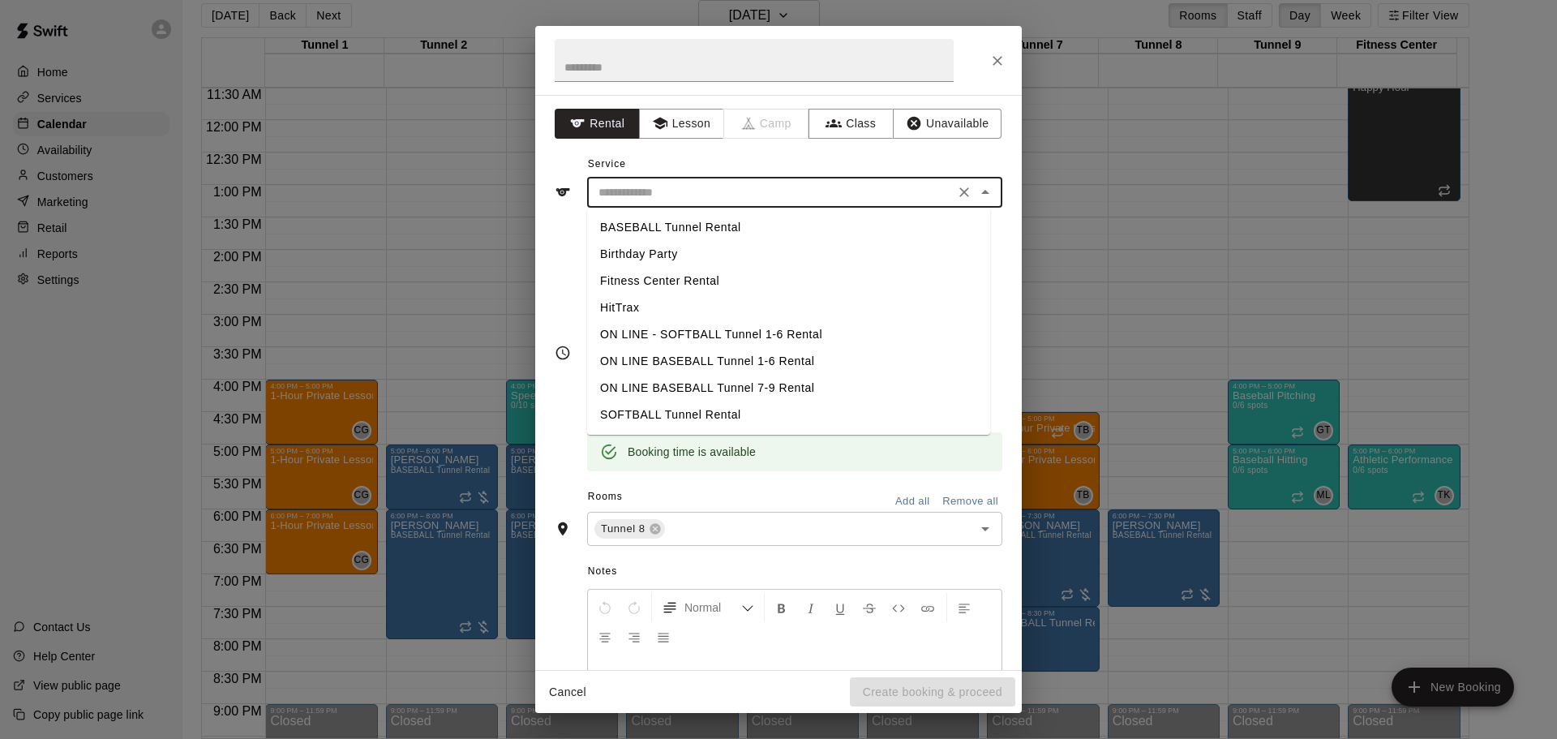
click at [775, 247] on li "Birthday Party" at bounding box center [788, 254] width 403 height 27
type input "**********"
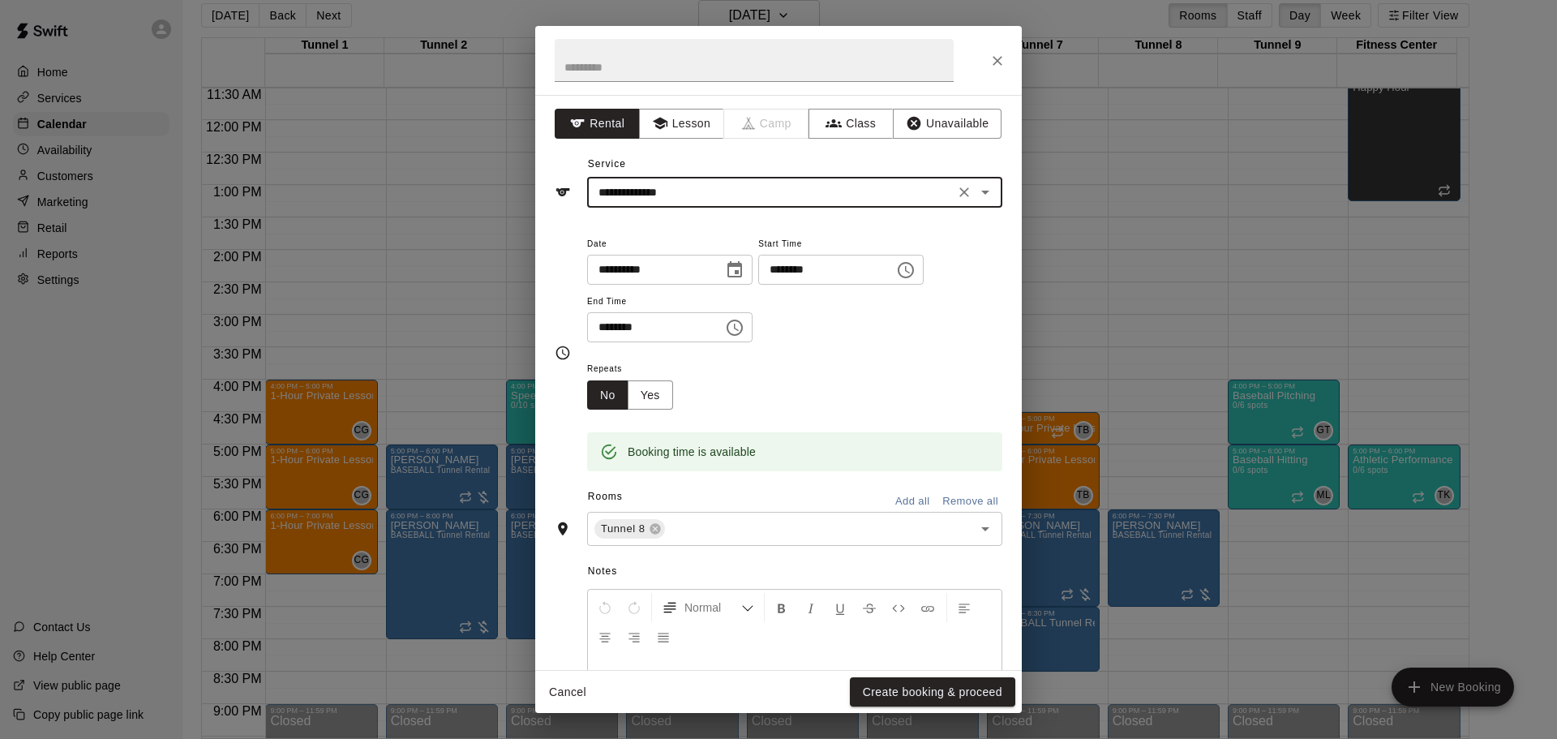
click at [956, 190] on icon "Clear" at bounding box center [964, 192] width 16 height 16
click at [865, 195] on input "text" at bounding box center [771, 192] width 358 height 20
click at [978, 195] on icon "Open" at bounding box center [985, 191] width 19 height 19
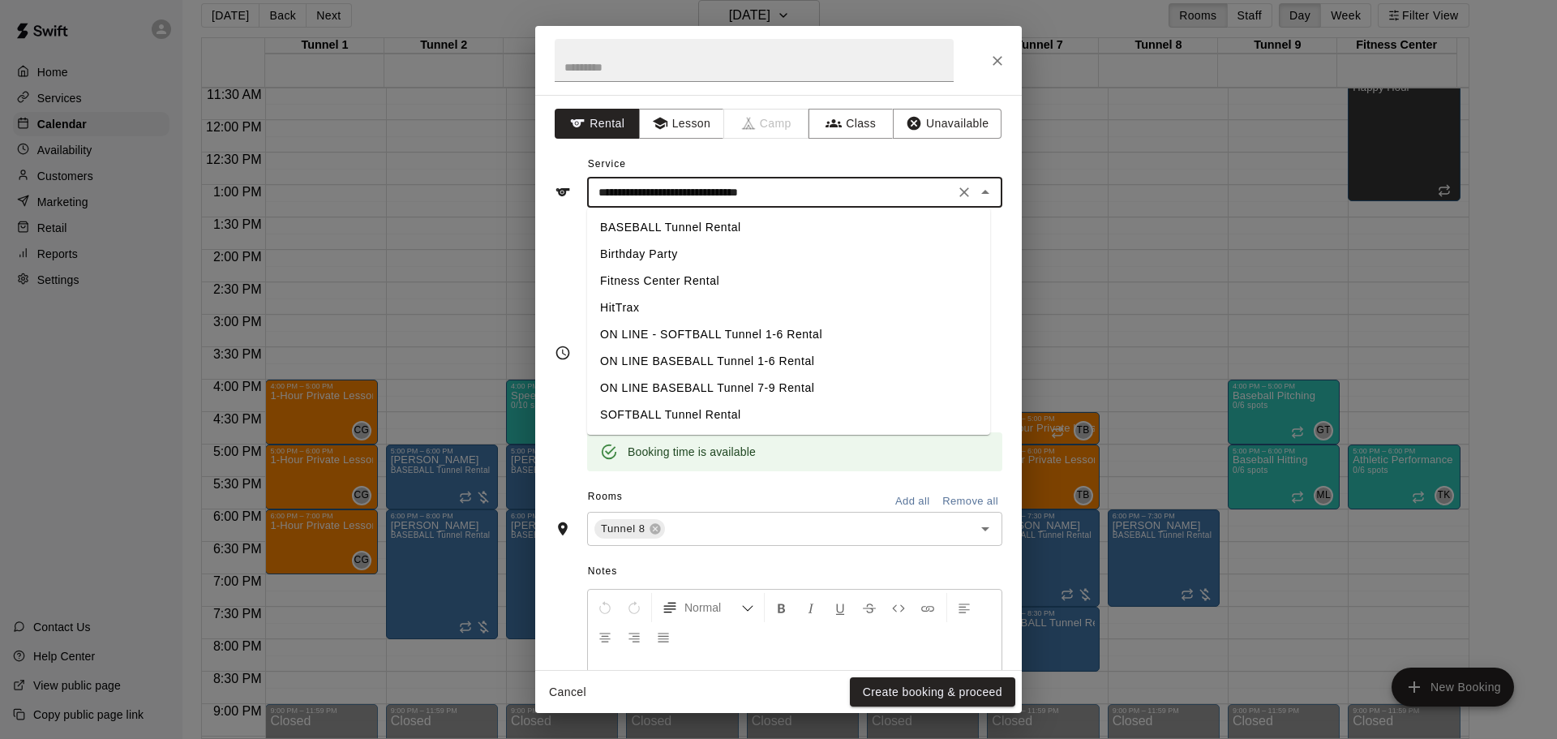
click at [774, 222] on li "BASEBALL Tunnel Rental" at bounding box center [788, 227] width 403 height 27
type input "**********"
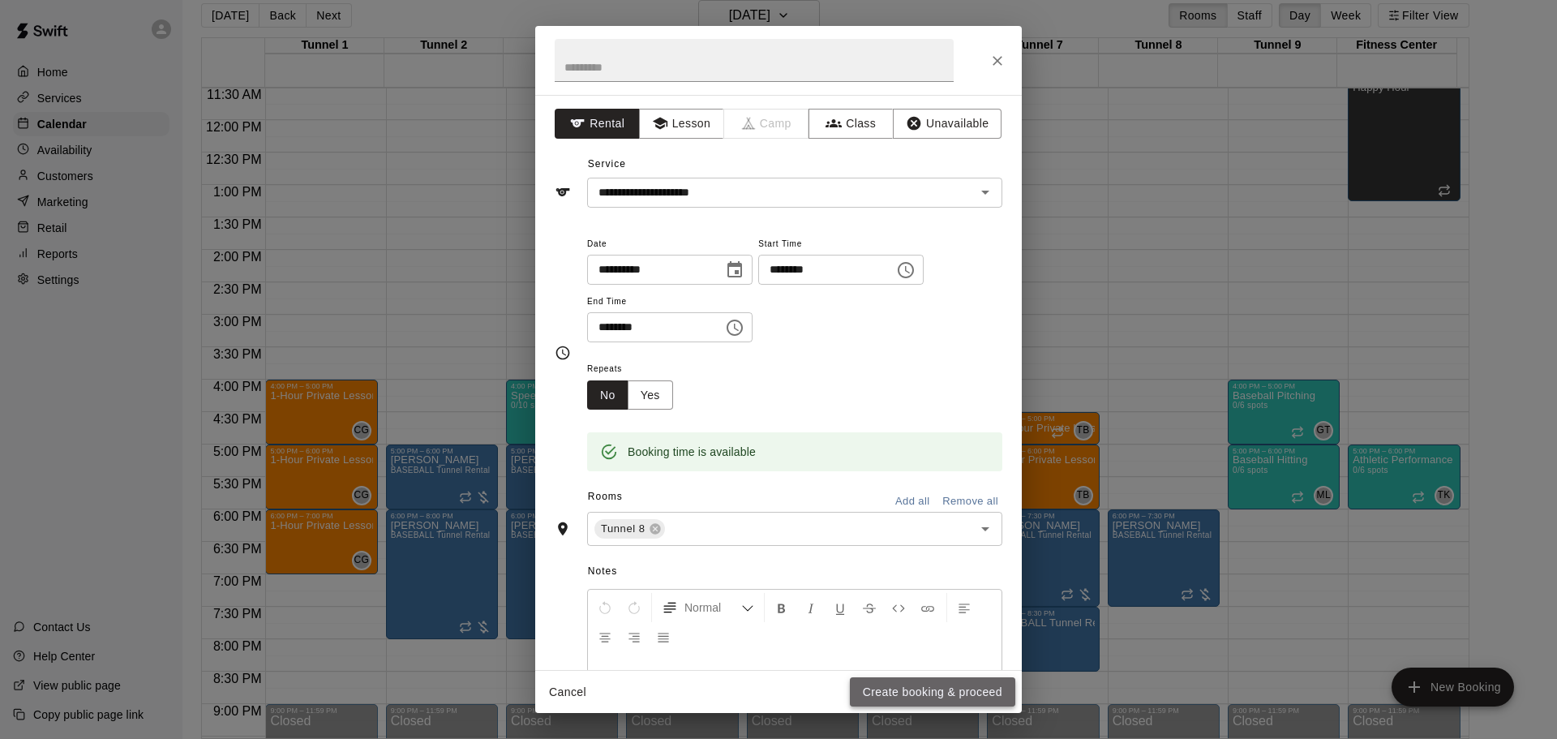
click at [950, 679] on button "Create booking & proceed" at bounding box center [932, 692] width 165 height 30
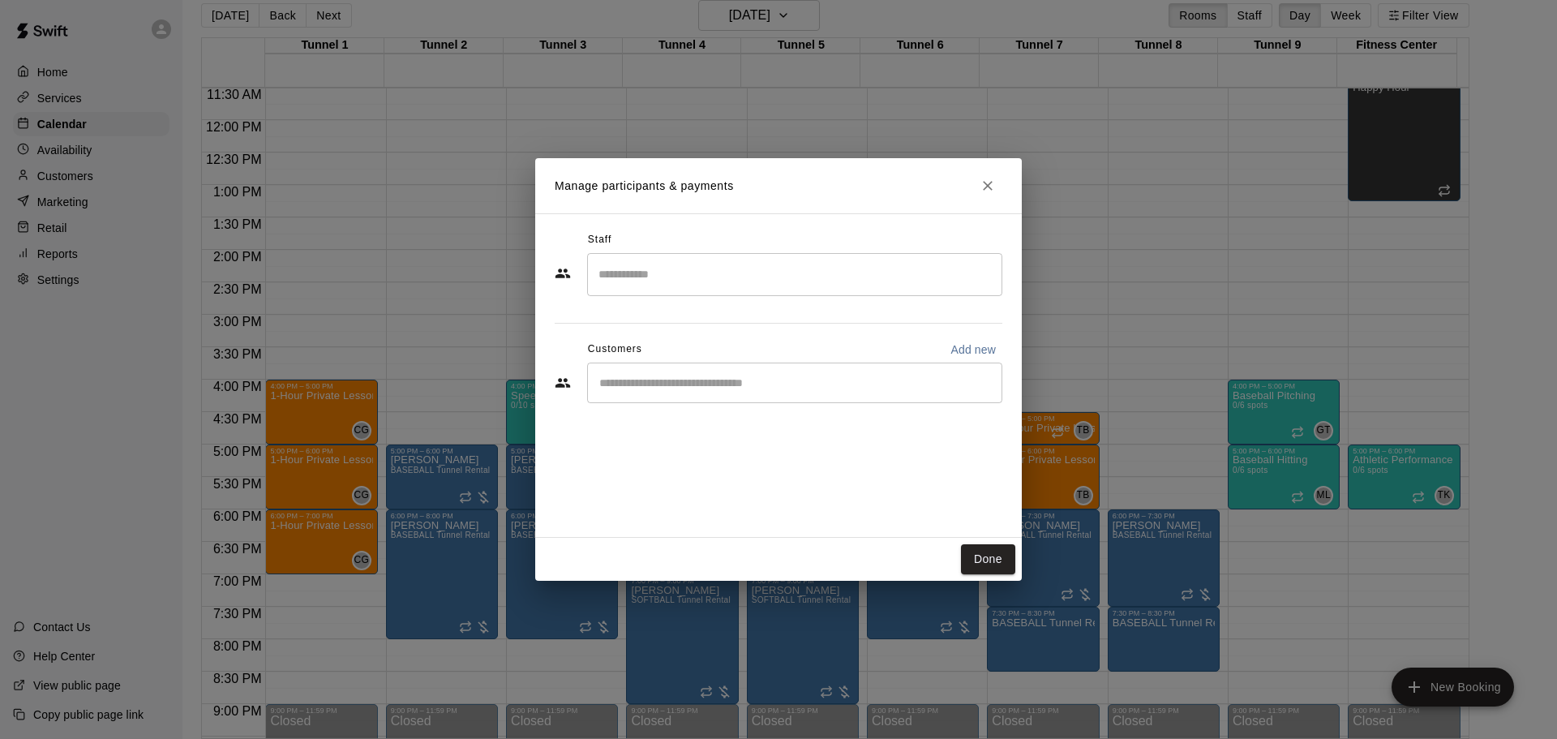
click at [739, 385] on input "Start typing to search customers..." at bounding box center [795, 383] width 401 height 16
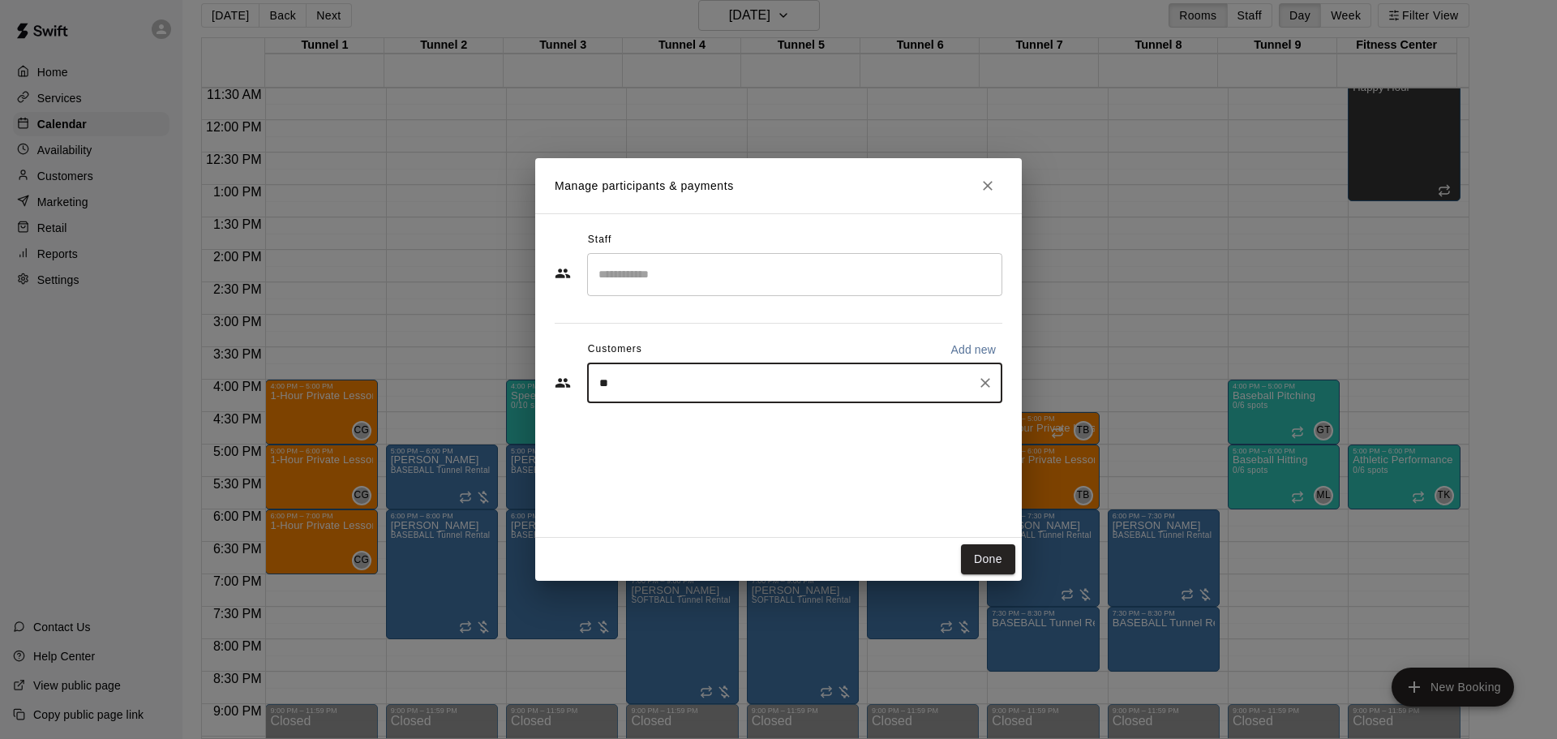
type input "***"
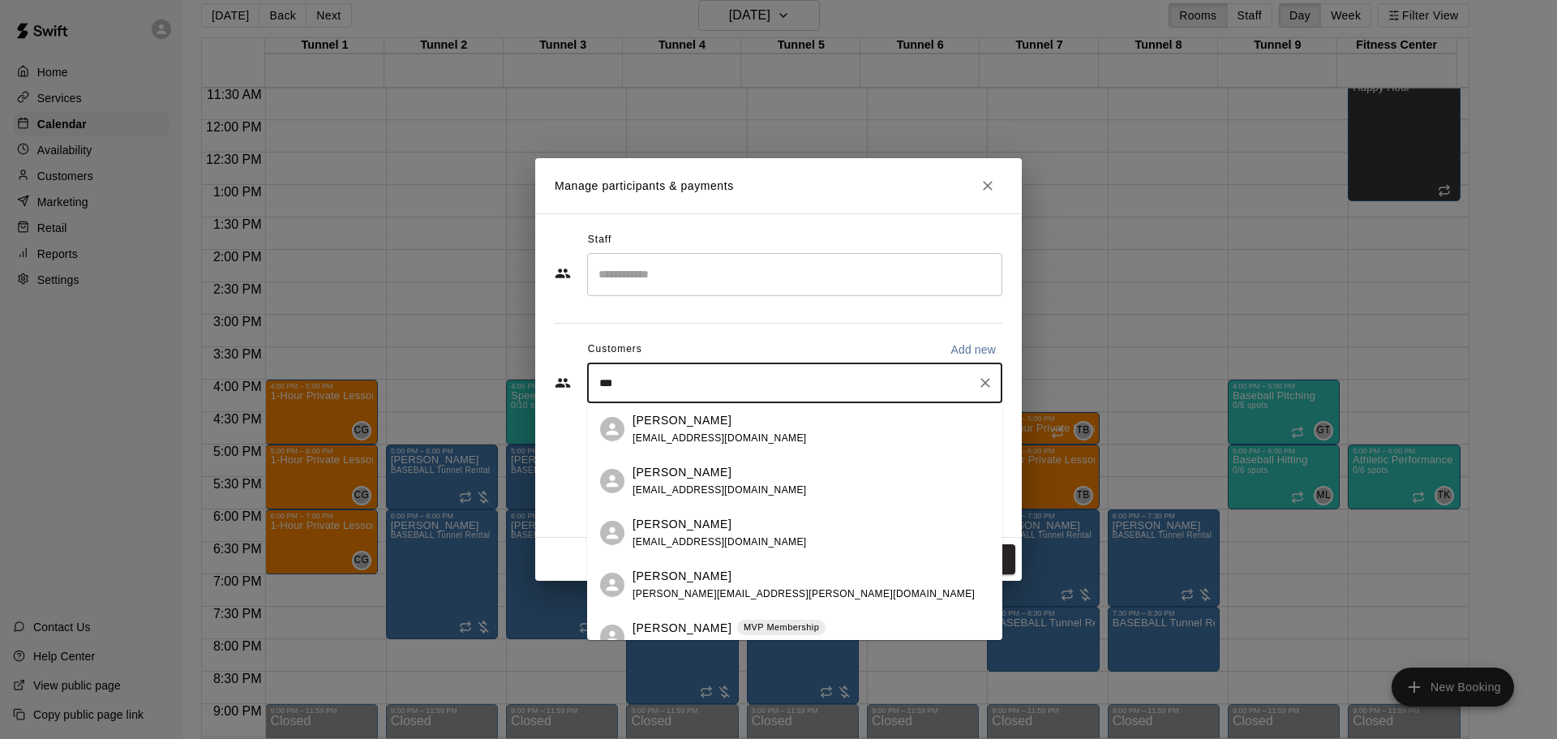
click at [687, 617] on div "Ed Kus MVP Membership edjkus@gmail.com" at bounding box center [794, 637] width 415 height 52
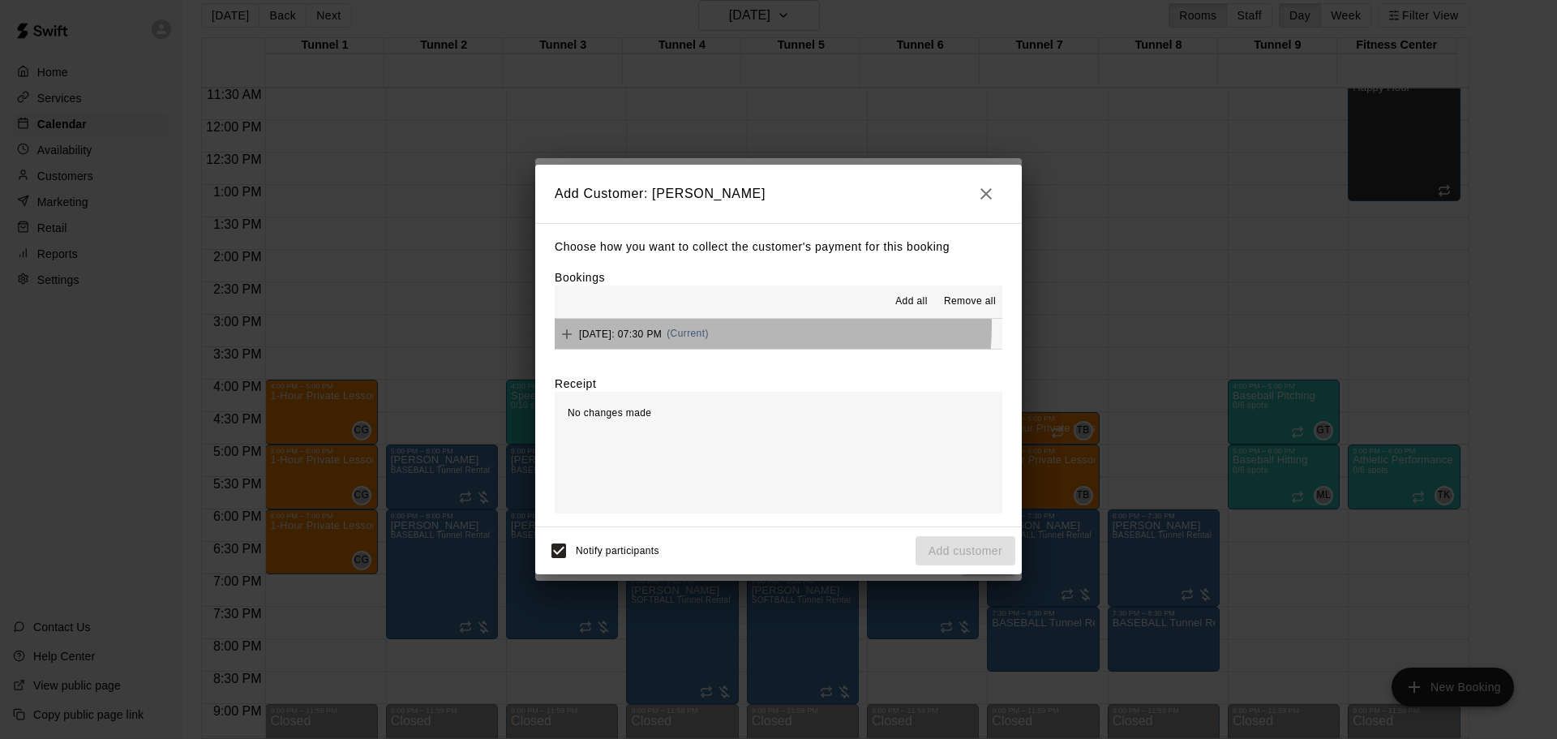
click at [709, 326] on div "Thursday, September 25: 07:30 PM (Current)" at bounding box center [632, 334] width 154 height 24
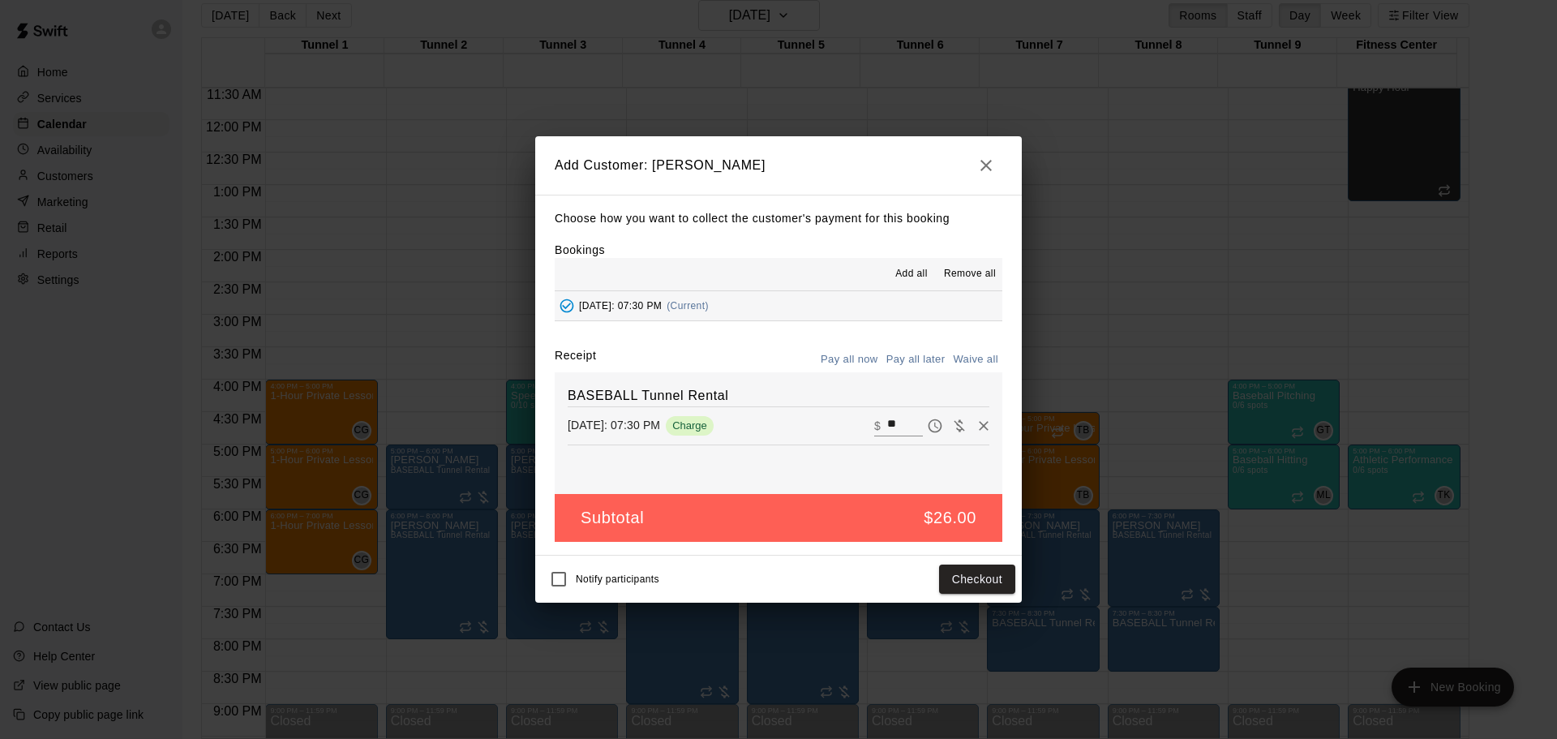
click at [933, 351] on button "Pay all later" at bounding box center [915, 359] width 67 height 25
click at [972, 581] on button "Add customer" at bounding box center [966, 580] width 100 height 30
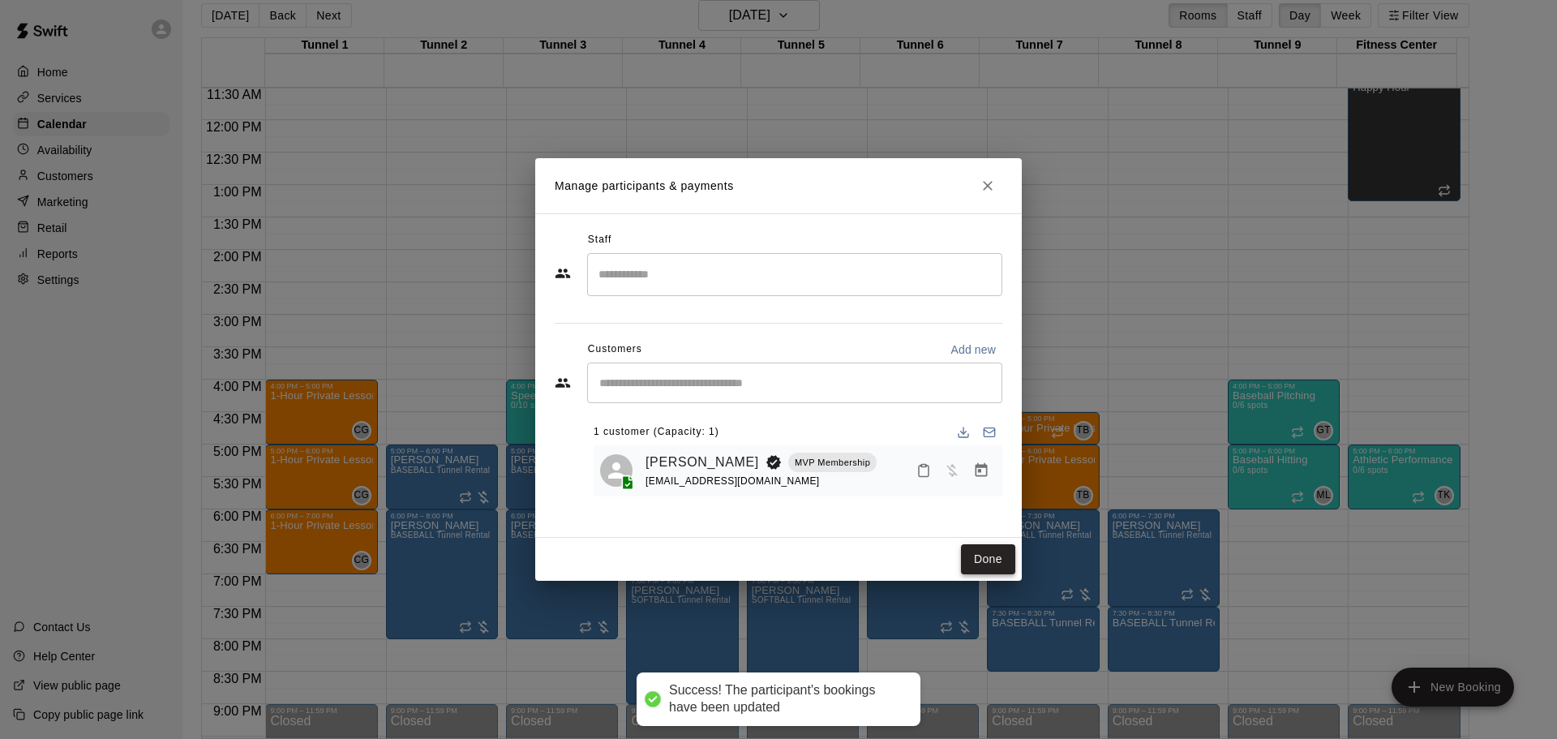
click at [987, 565] on button "Done" at bounding box center [988, 559] width 54 height 30
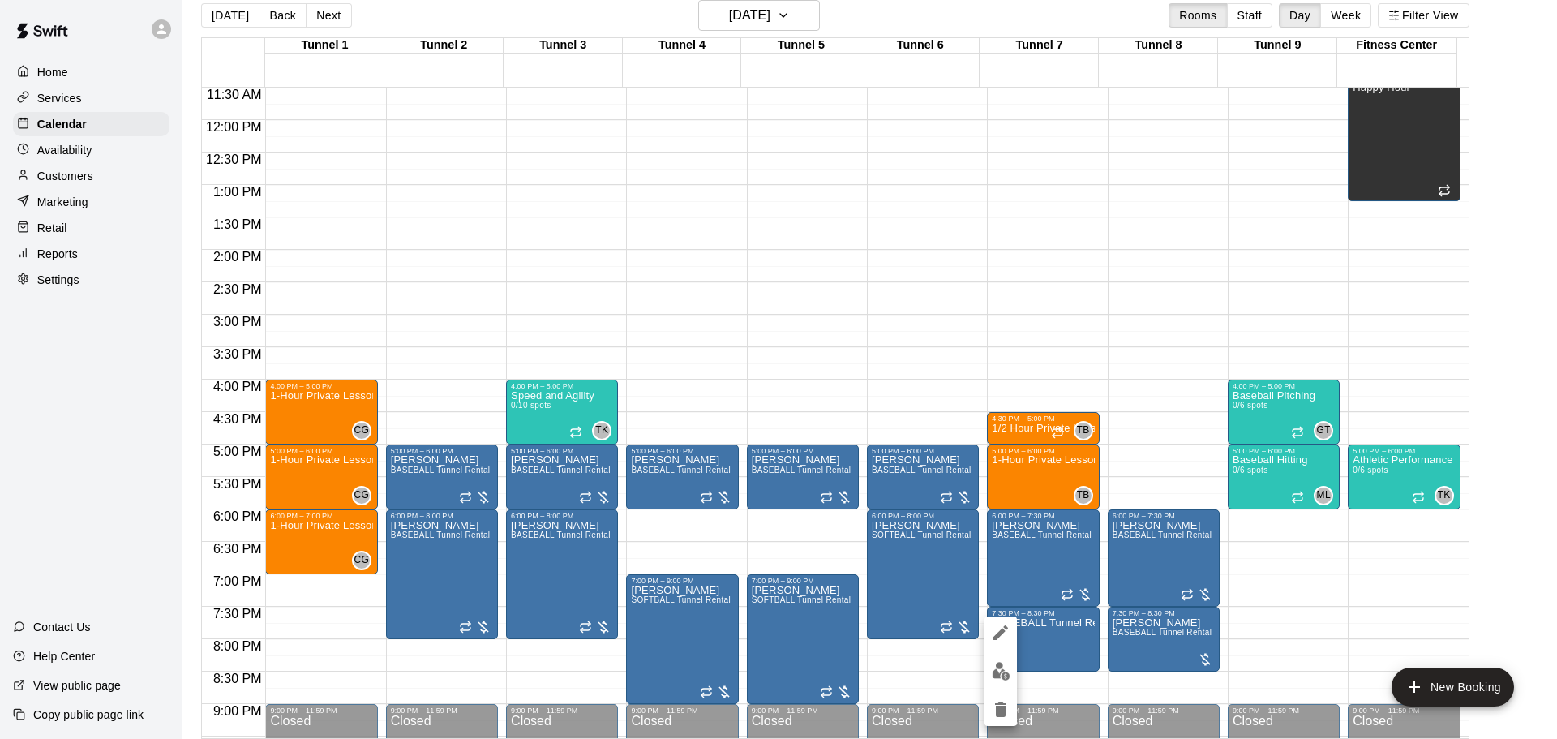
click at [1002, 678] on img "edit" at bounding box center [1001, 671] width 19 height 19
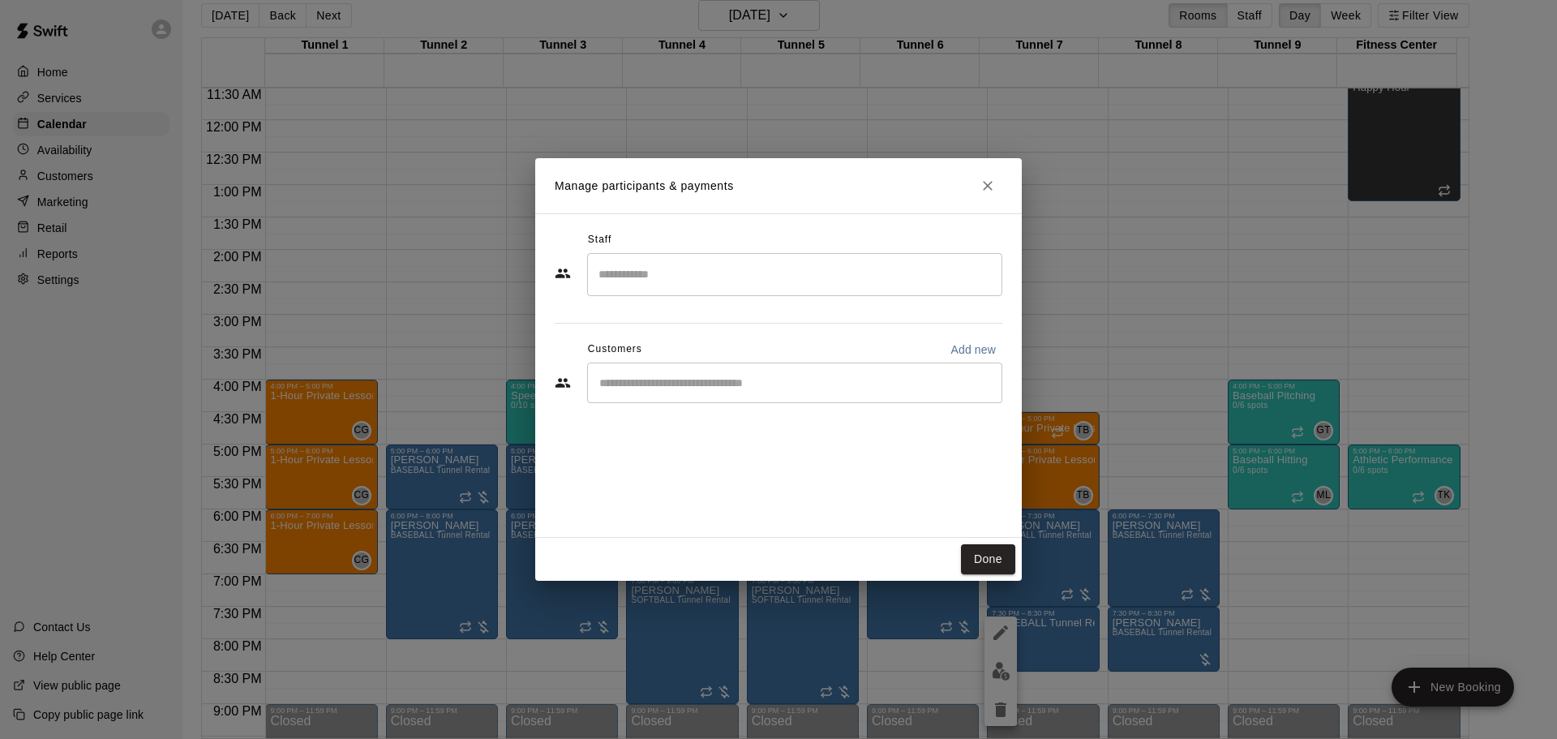
click at [721, 362] on div "Customers Add new" at bounding box center [779, 350] width 448 height 26
click at [722, 392] on div "​" at bounding box center [794, 383] width 415 height 41
paste input "******"
type input "******"
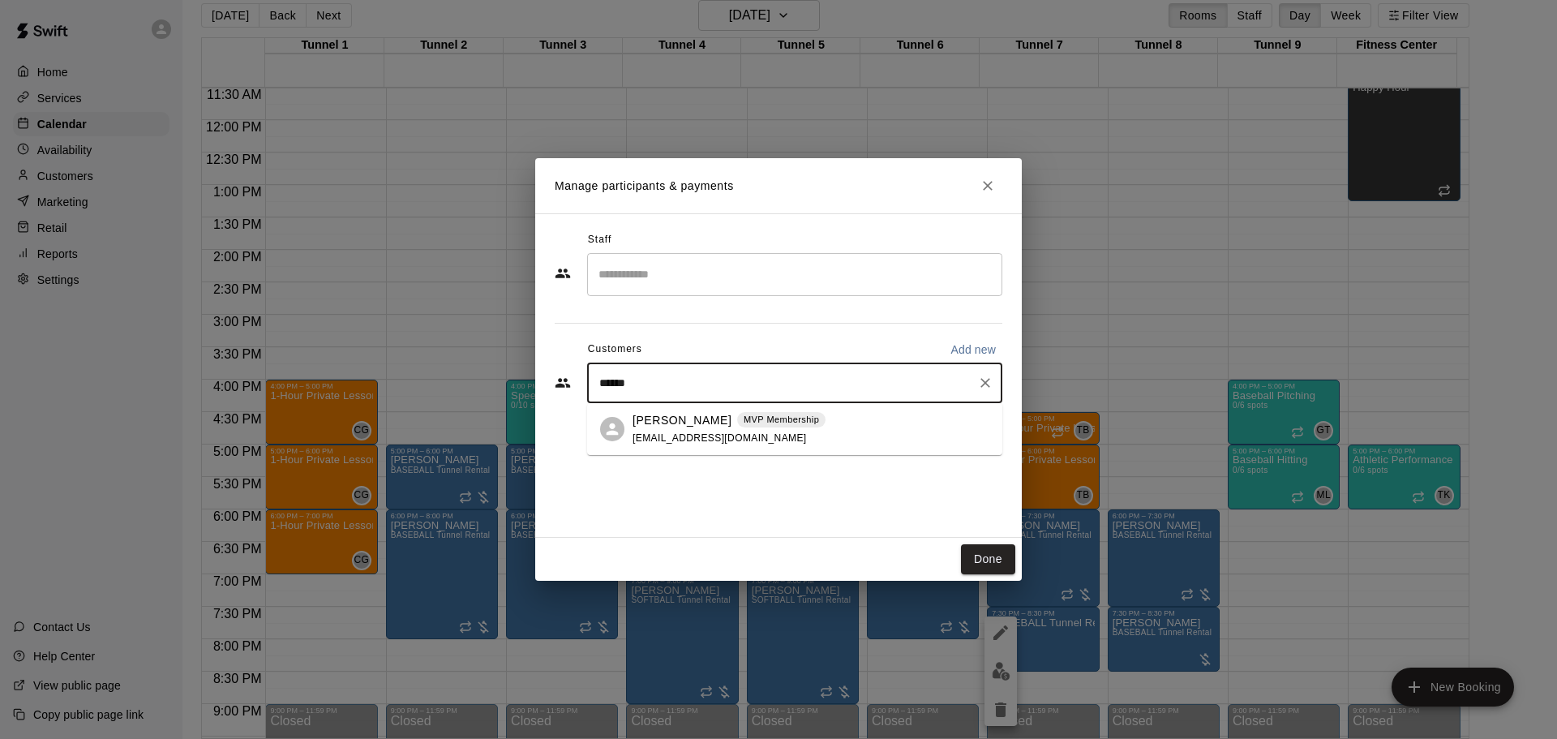
click at [806, 428] on div "Ed Kus MVP Membership edjkus@gmail.com" at bounding box center [811, 429] width 357 height 35
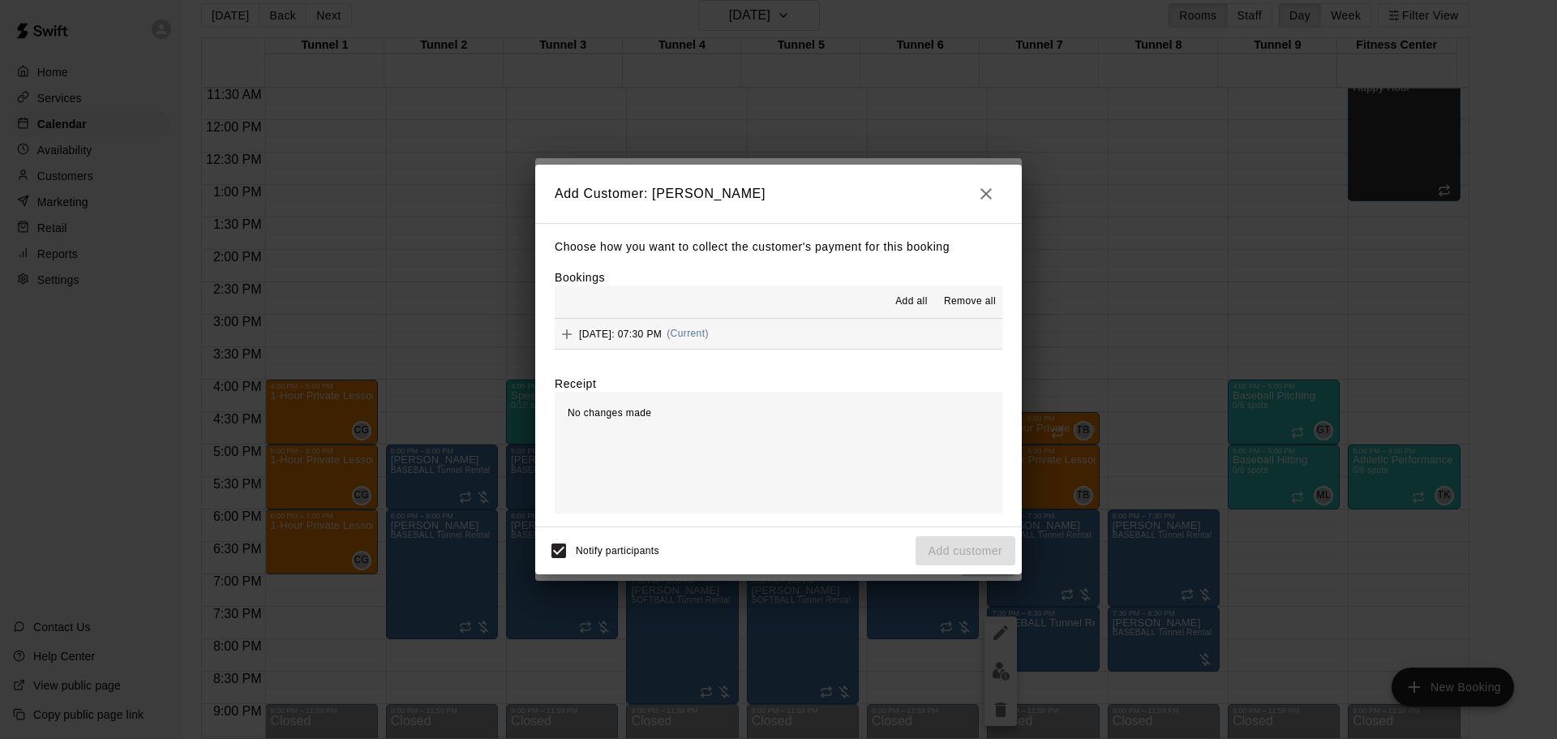
click at [662, 334] on span "Thursday, September 25: 07:30 PM" at bounding box center [620, 333] width 83 height 11
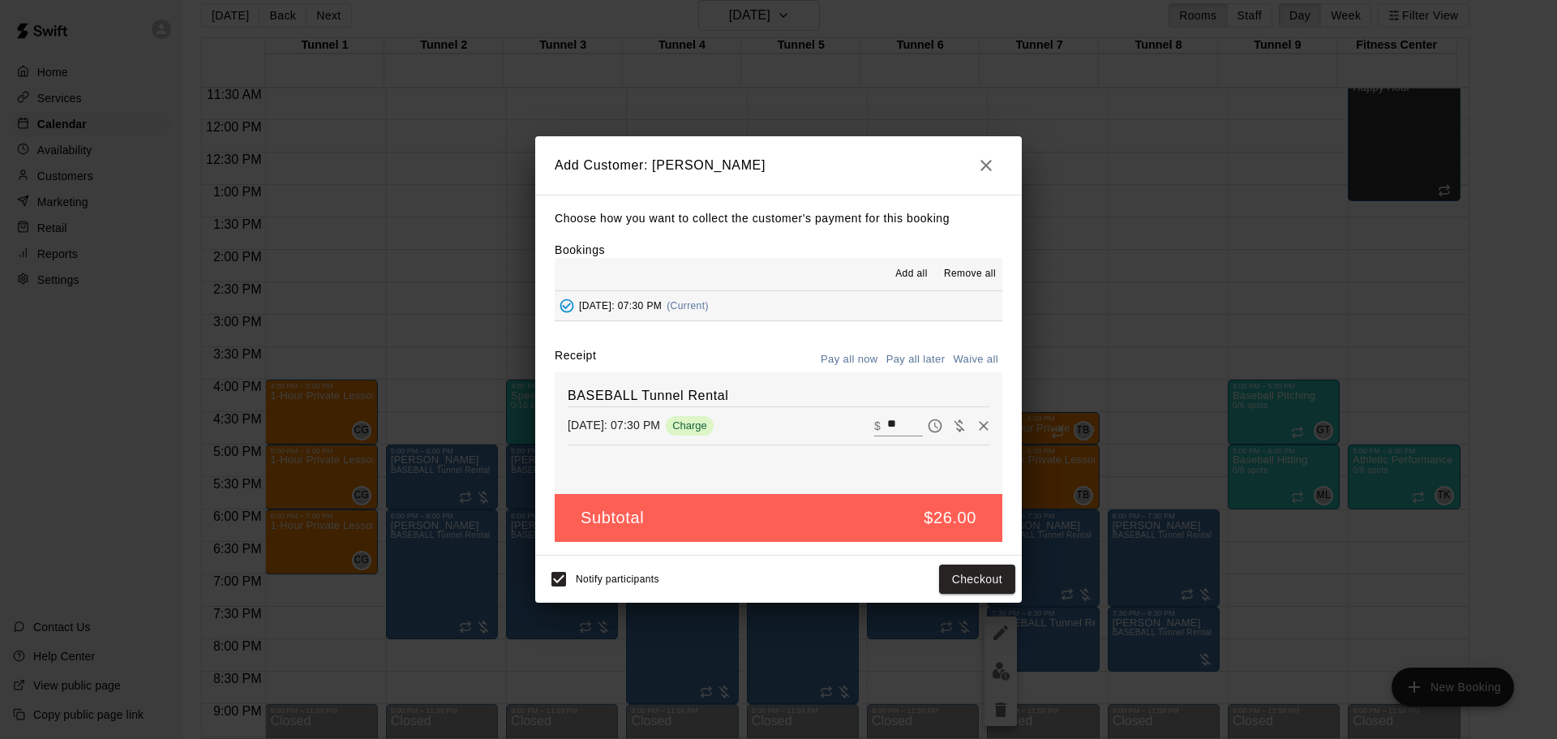
click at [919, 361] on button "Pay all later" at bounding box center [915, 359] width 67 height 25
click at [964, 583] on button "Add customer" at bounding box center [966, 580] width 100 height 30
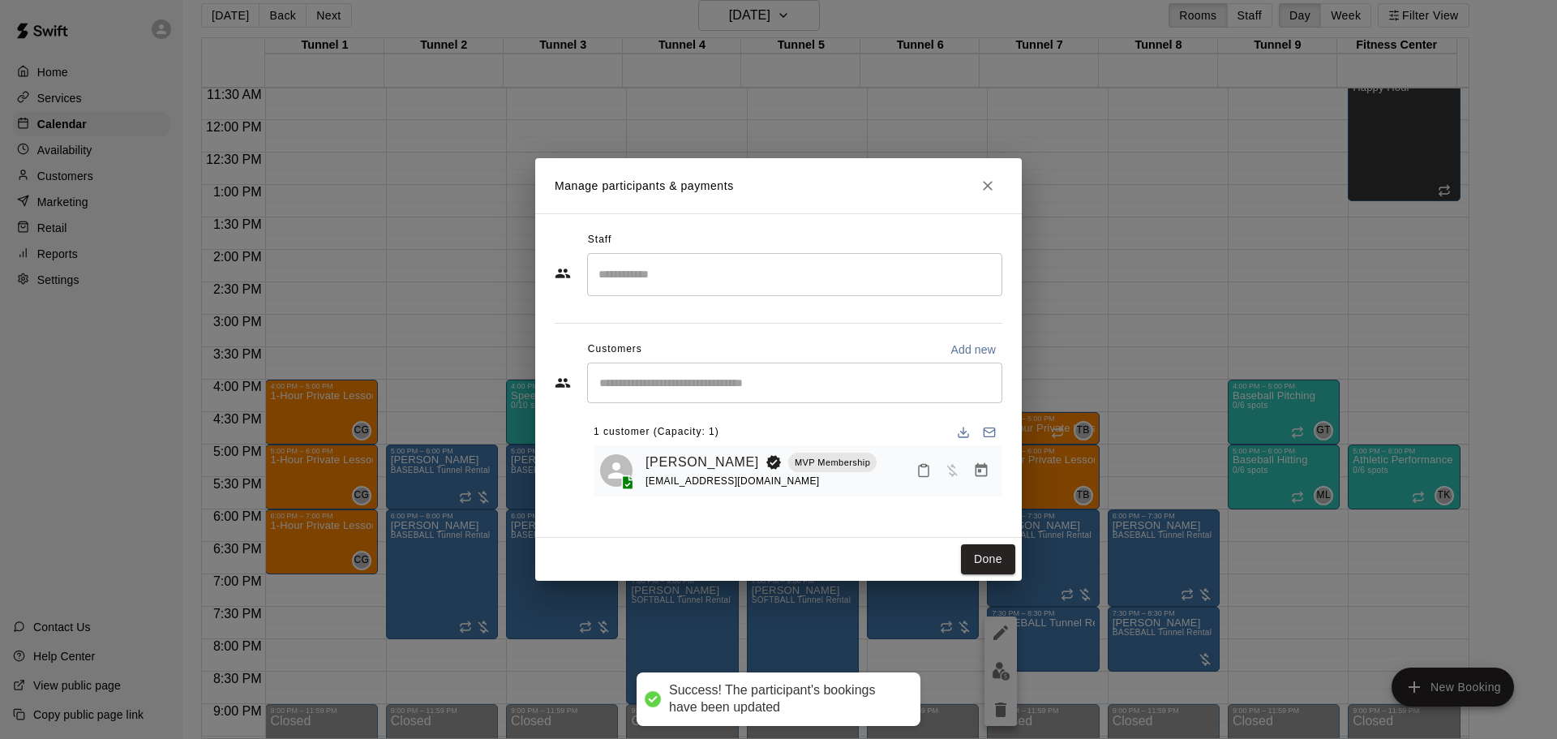
click at [990, 560] on button "Done" at bounding box center [988, 559] width 54 height 30
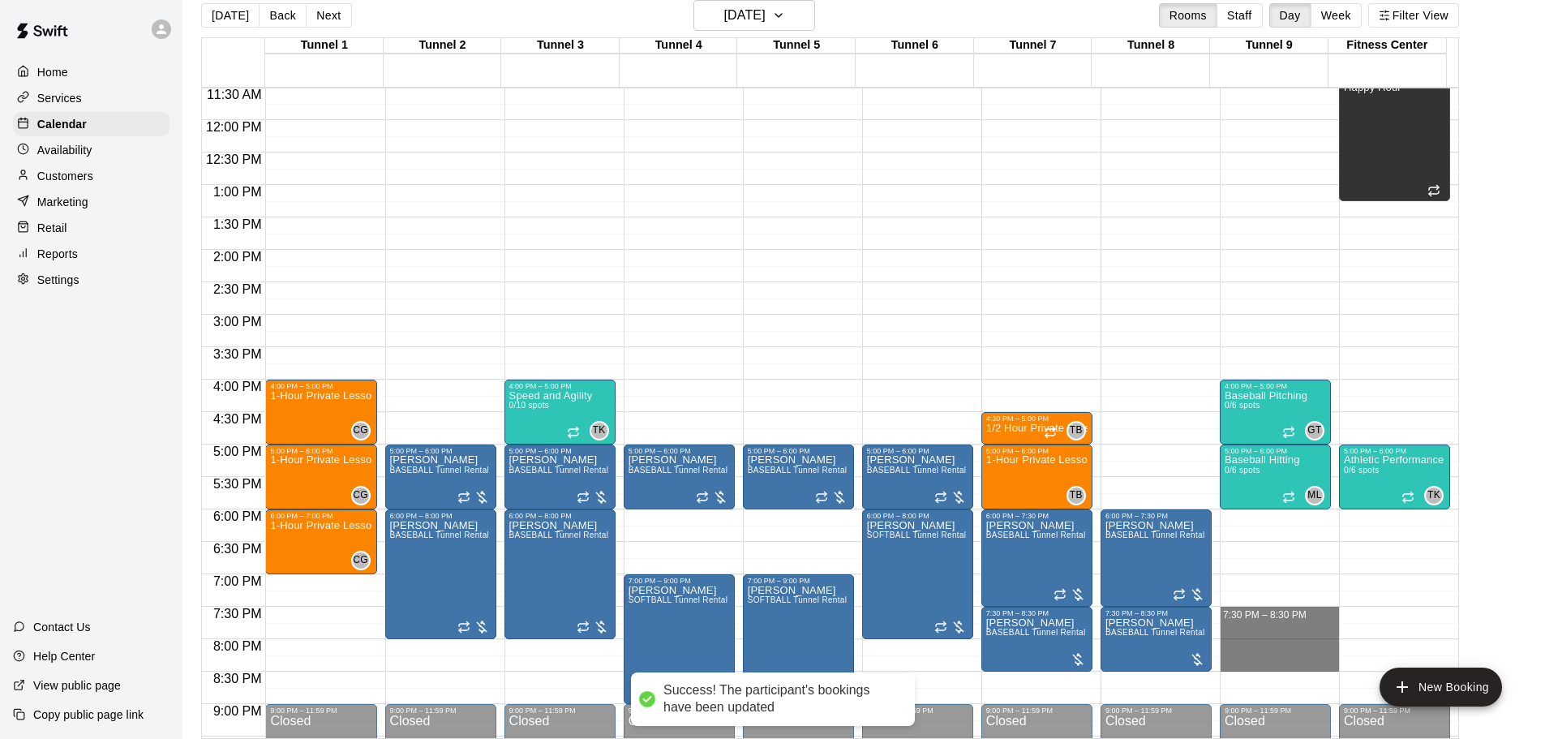
drag, startPoint x: 1257, startPoint y: 616, endPoint x: 1260, endPoint y: 666, distance: 50.4
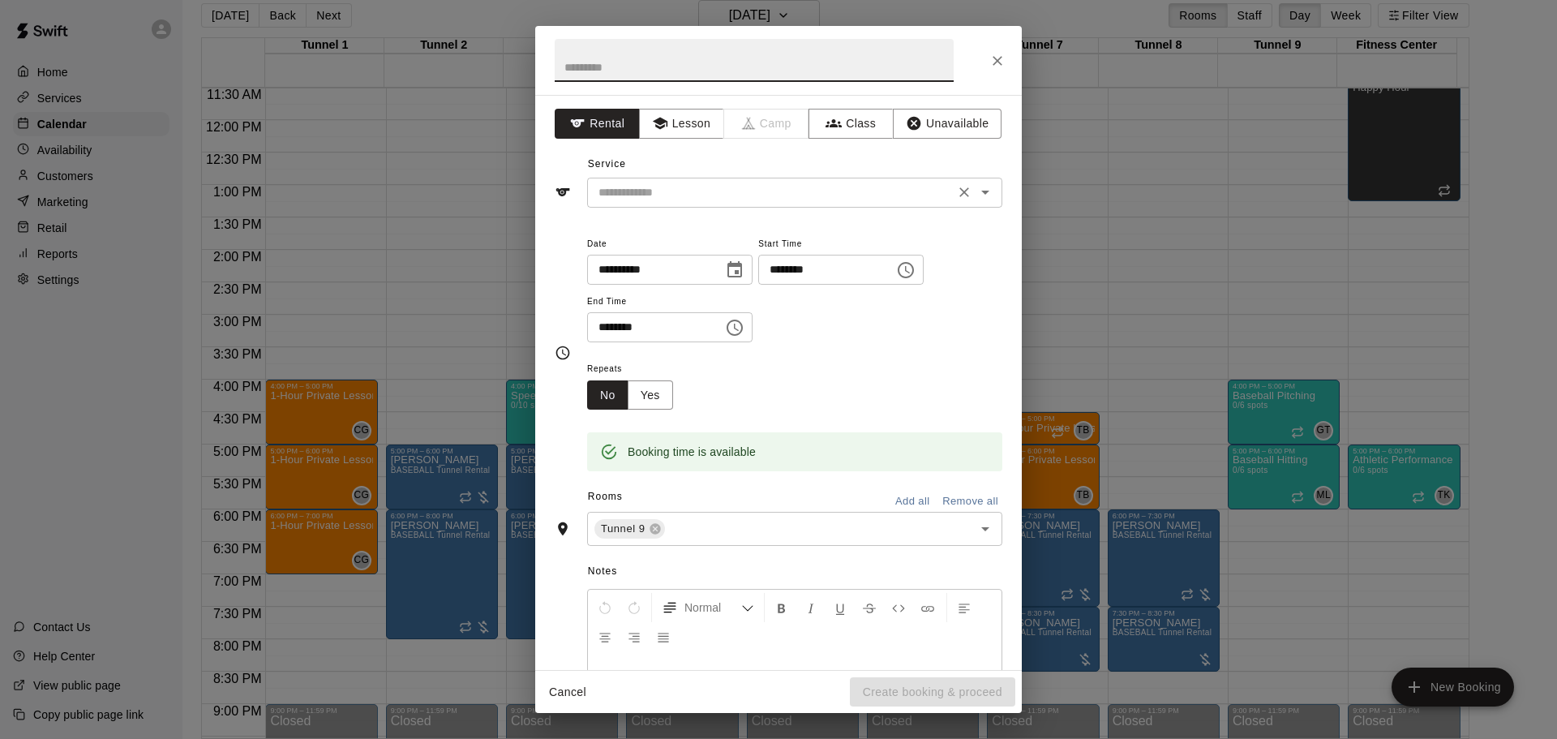
click at [749, 185] on input "text" at bounding box center [771, 192] width 358 height 20
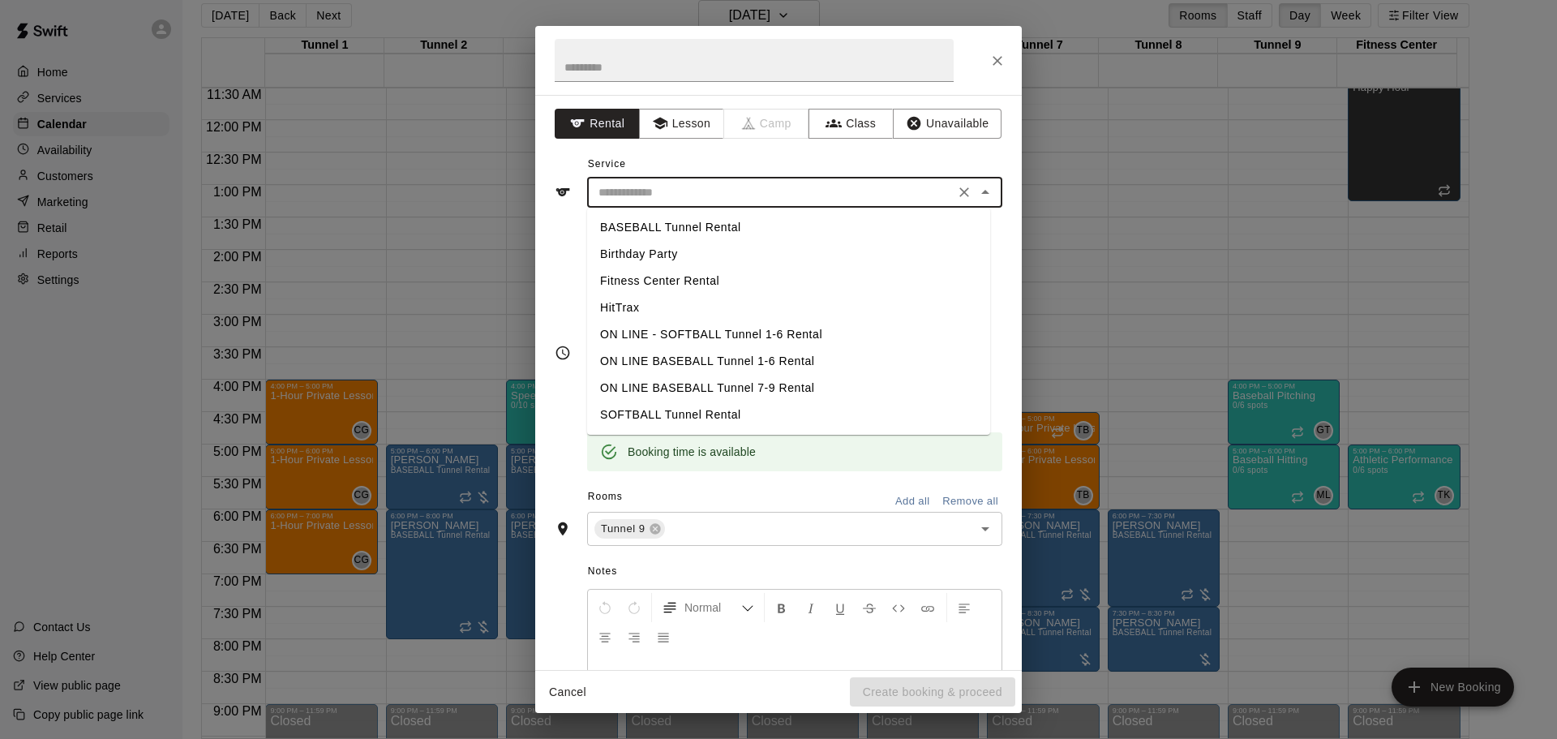
click at [662, 227] on li "BASEBALL Tunnel Rental" at bounding box center [788, 227] width 403 height 27
type input "**********"
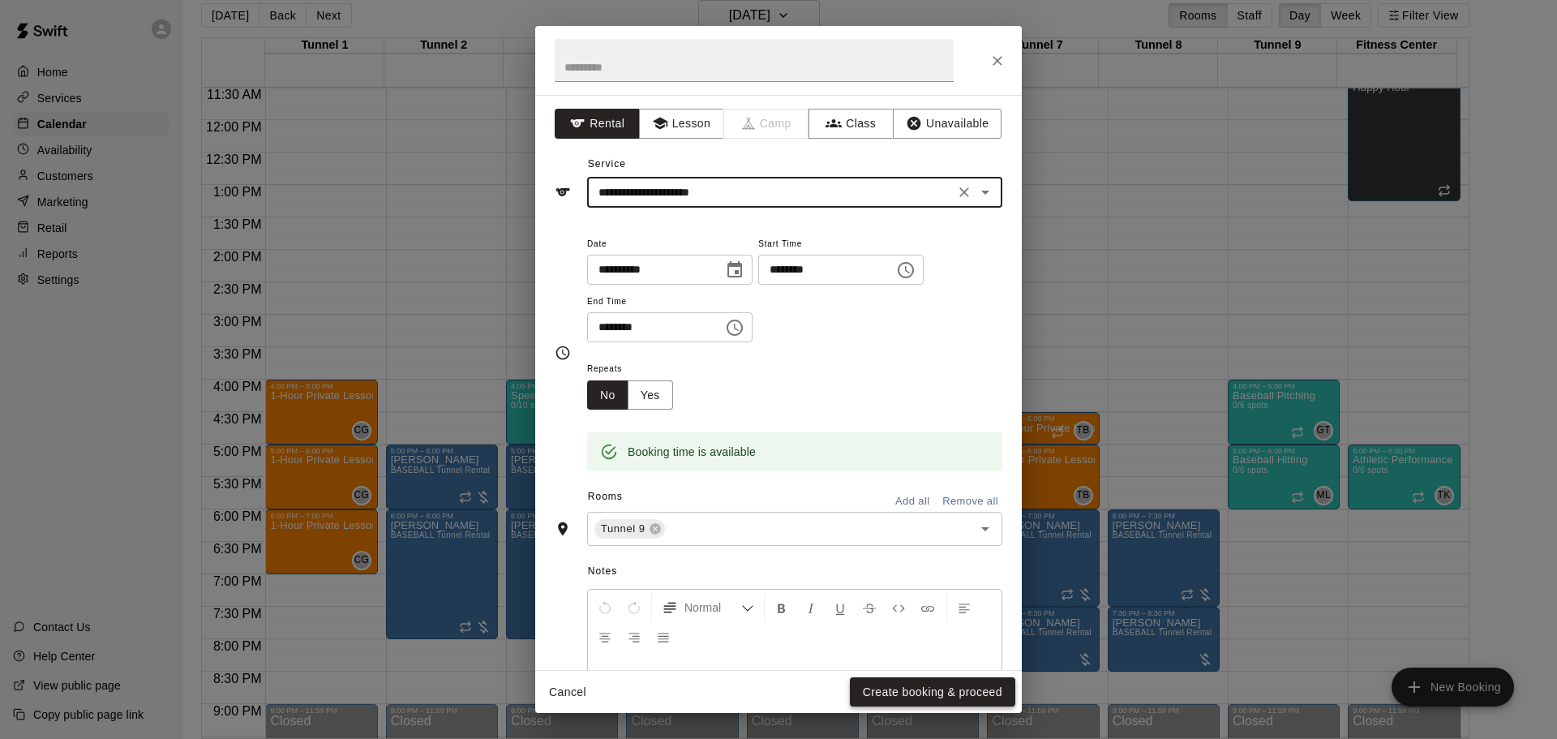
click at [942, 694] on button "Create booking & proceed" at bounding box center [932, 692] width 165 height 30
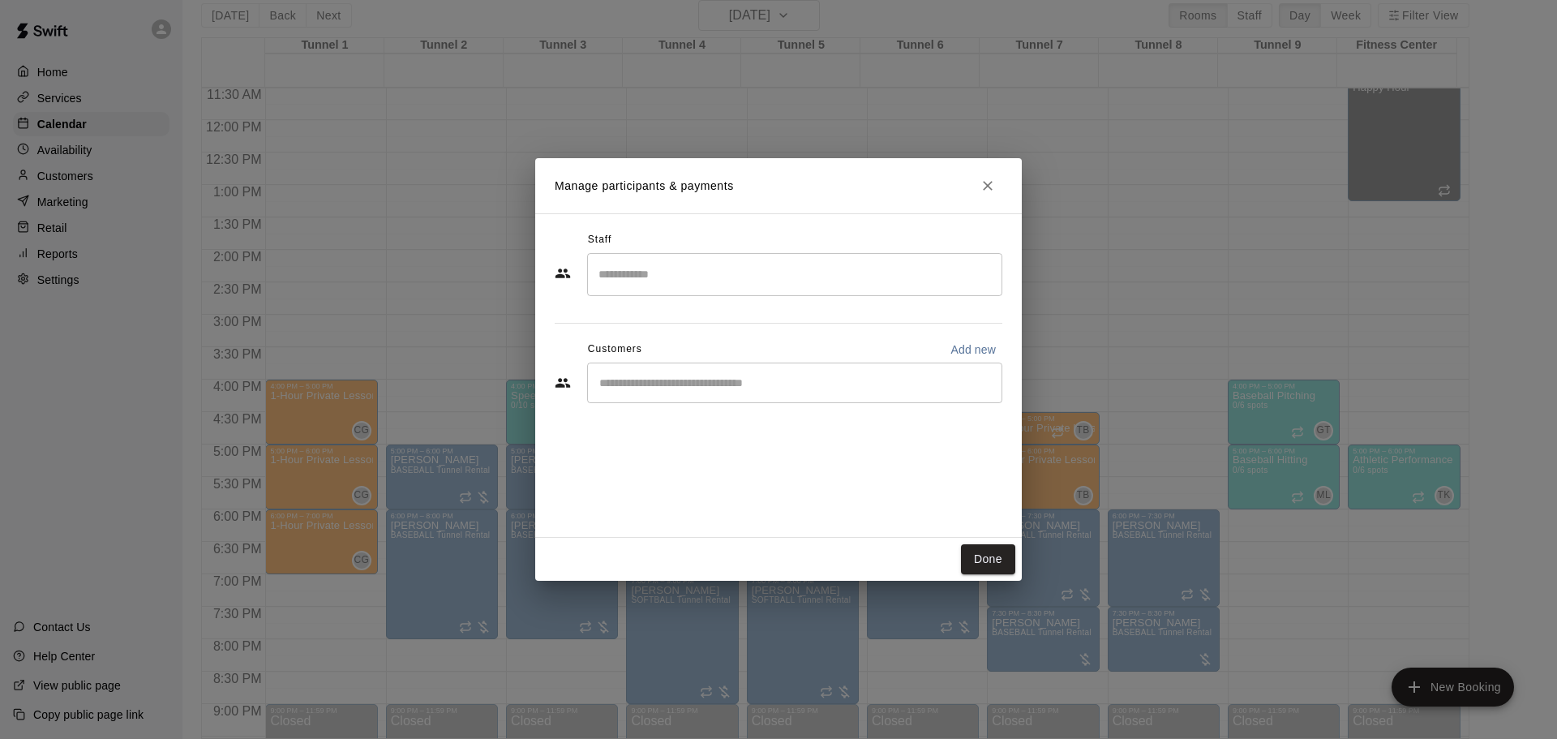
click at [724, 380] on input "Start typing to search customers..." at bounding box center [795, 383] width 401 height 16
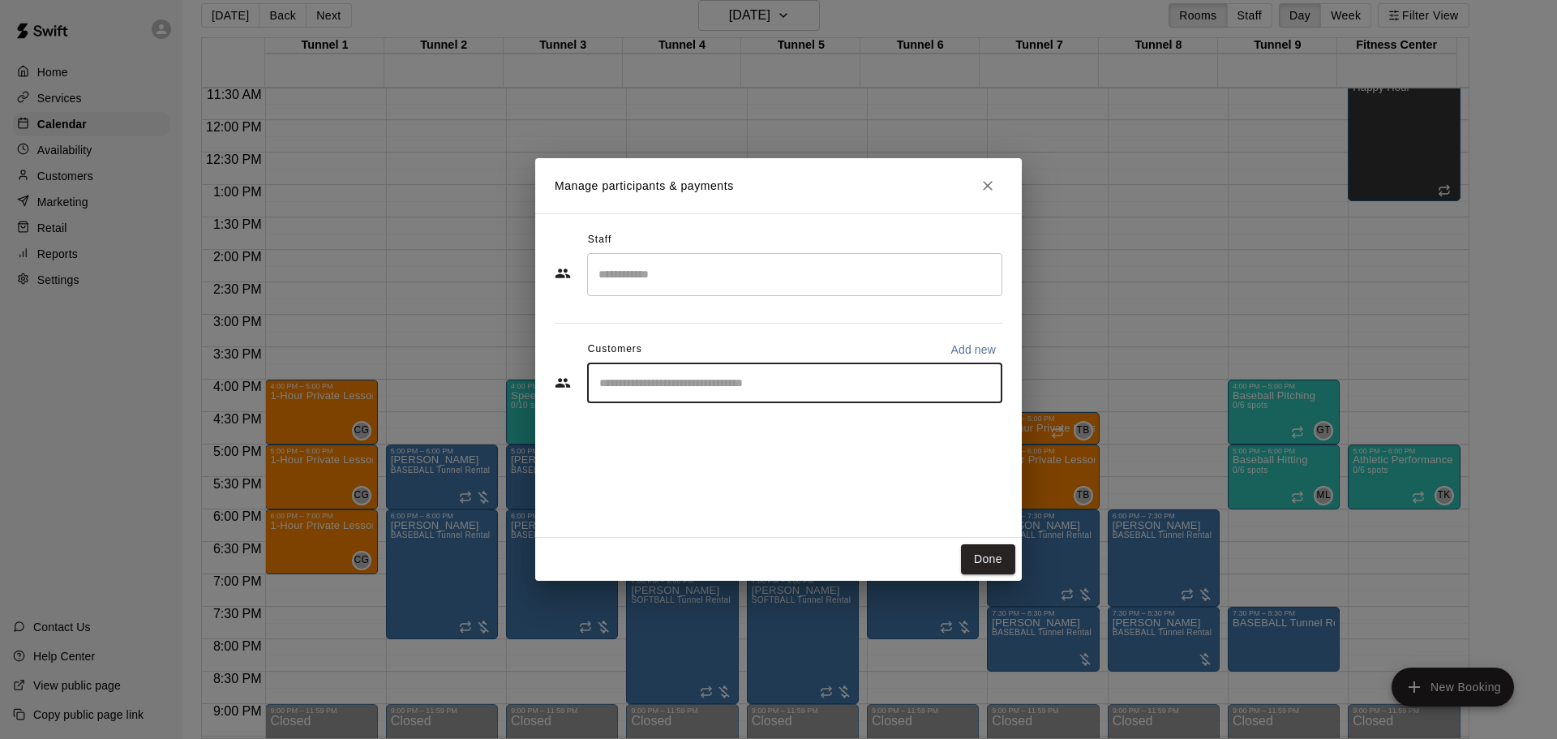
paste input "******"
type input "******"
click at [801, 422] on div "Ed Kus MVP Membership edjkus@gmail.com" at bounding box center [811, 429] width 357 height 35
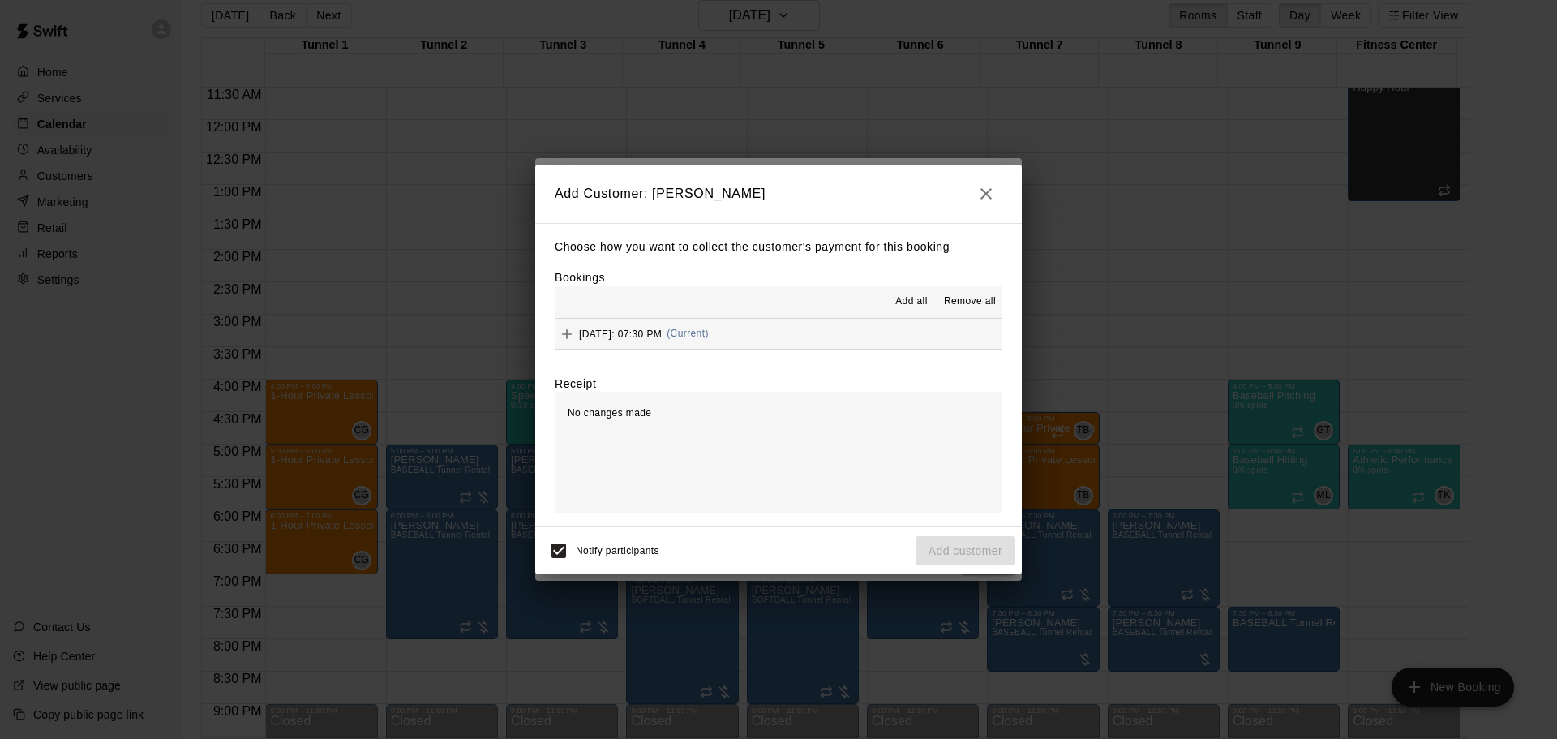
drag, startPoint x: 658, startPoint y: 340, endPoint x: 738, endPoint y: 371, distance: 86.3
click at [659, 339] on span "Thursday, September 25: 07:30 PM" at bounding box center [620, 333] width 83 height 11
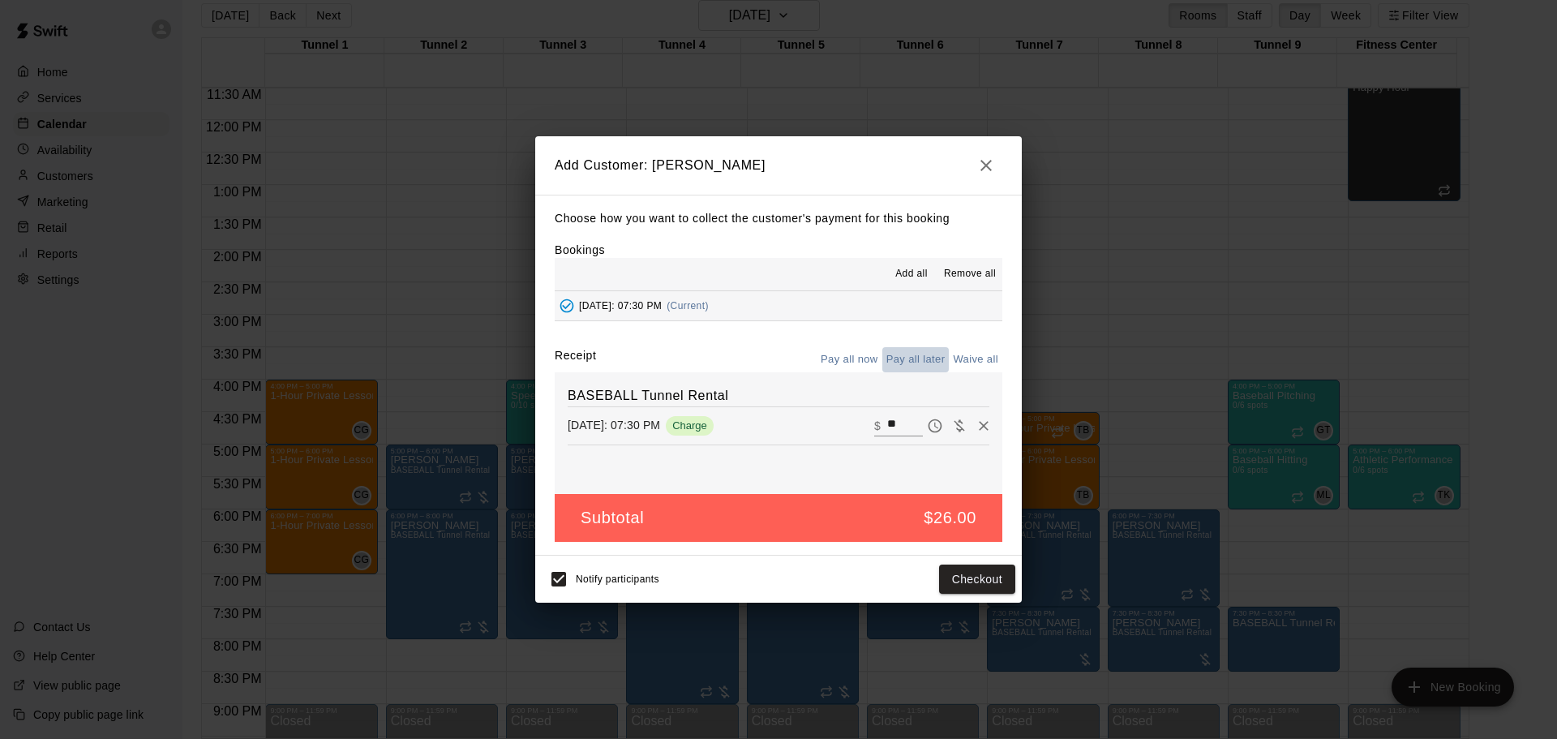
click at [921, 356] on button "Pay all later" at bounding box center [915, 359] width 67 height 25
click at [1000, 586] on button "Add customer" at bounding box center [966, 580] width 100 height 30
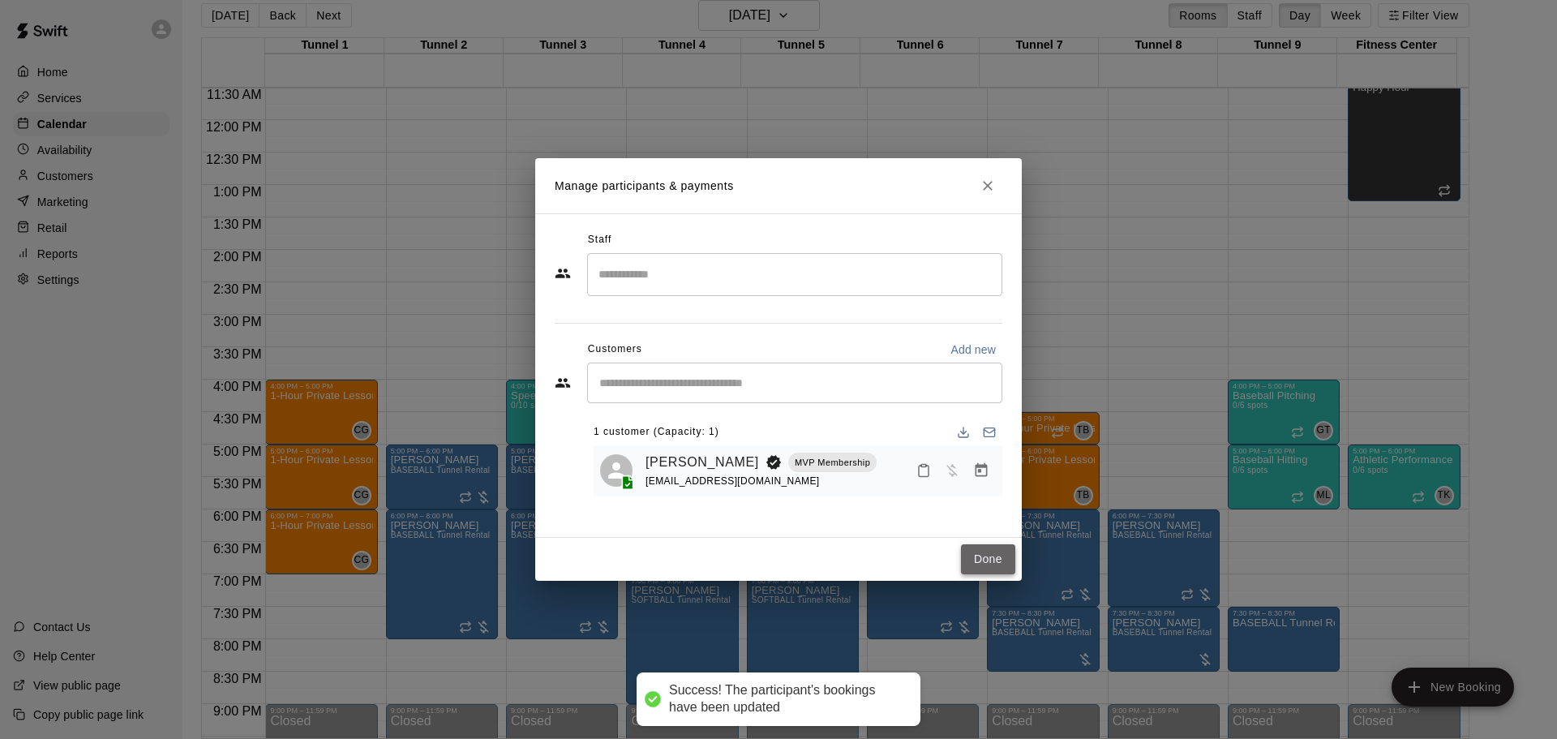
click at [984, 566] on button "Done" at bounding box center [988, 559] width 54 height 30
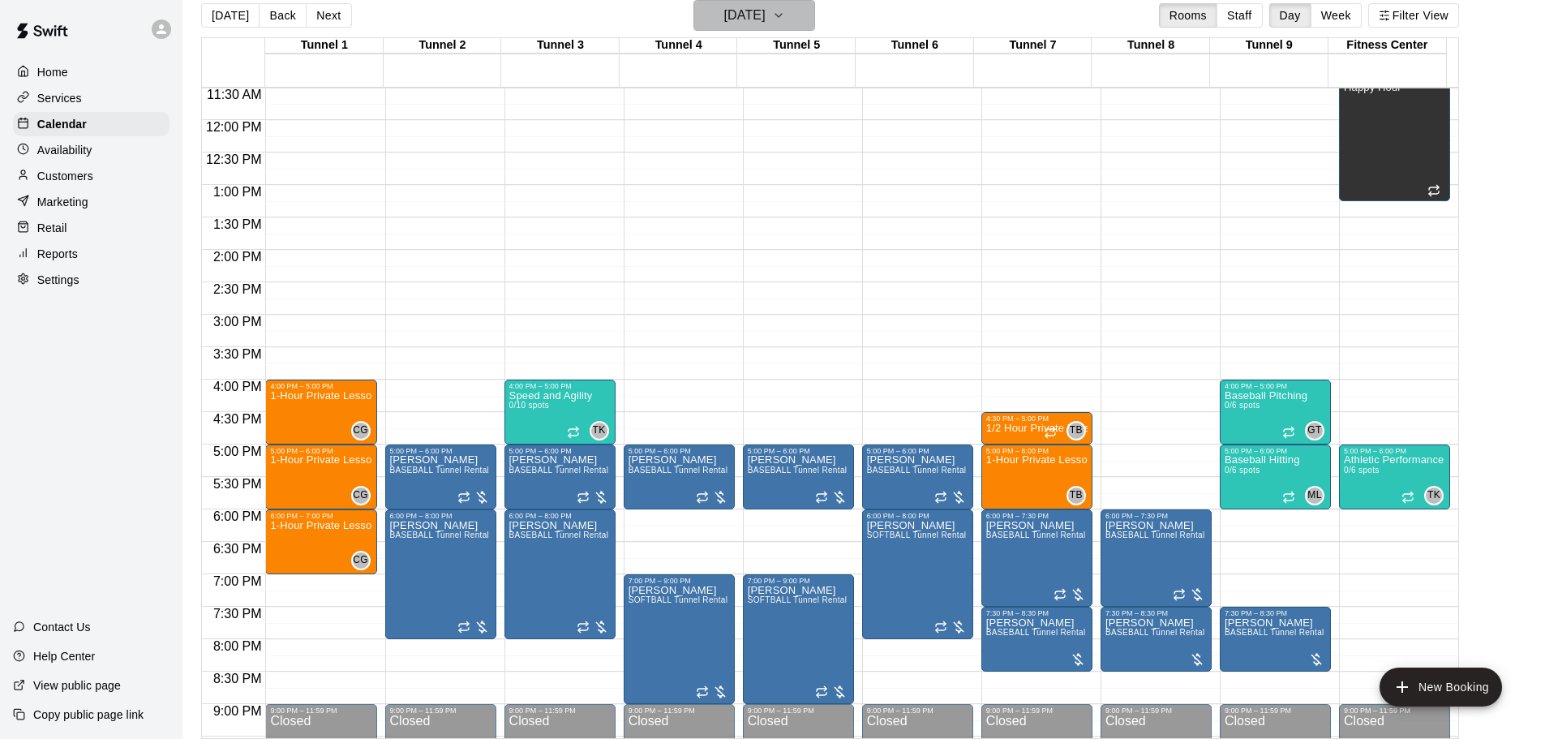
click at [737, 11] on h6 "Thursday Sep 25" at bounding box center [744, 15] width 41 height 23
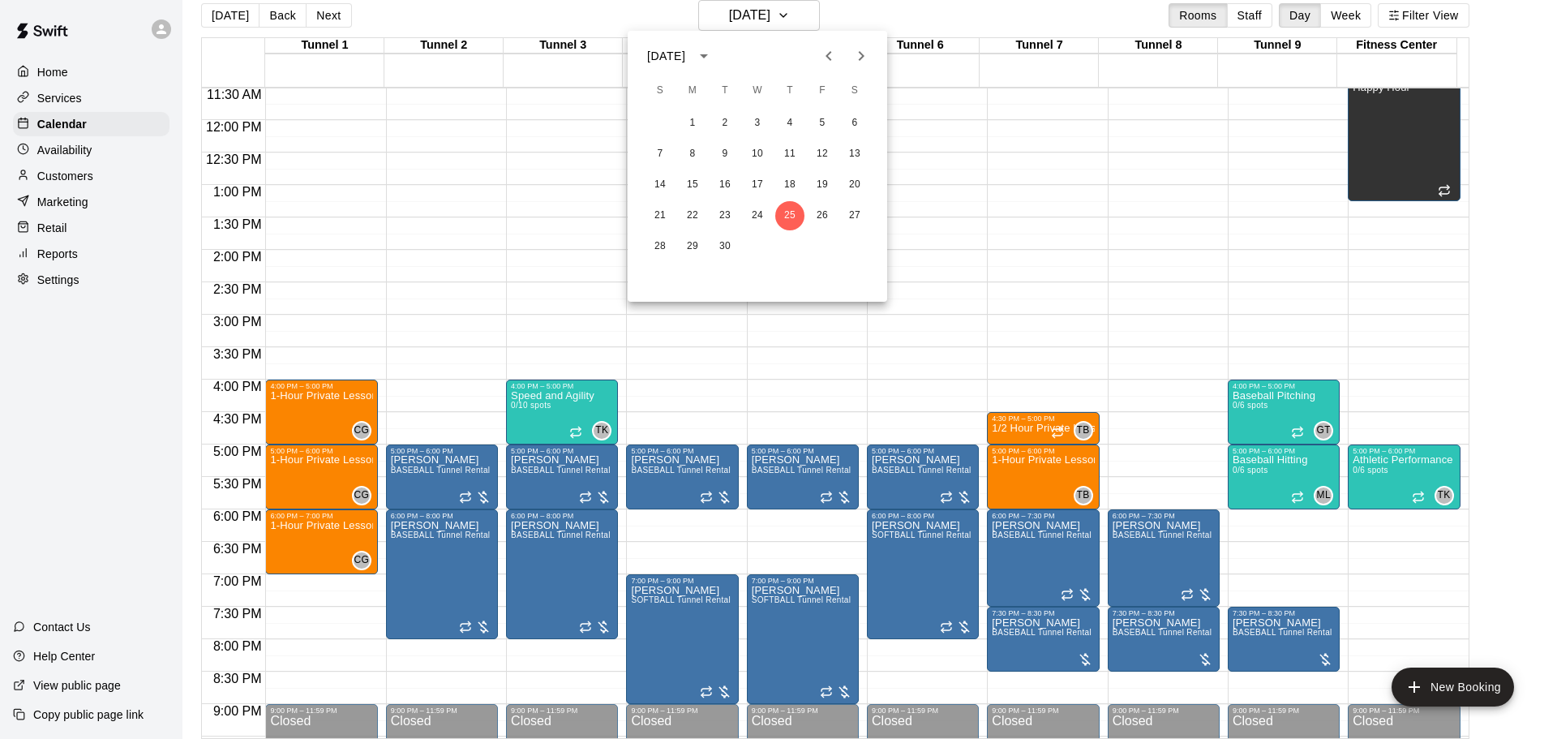
click at [852, 57] on icon "Next month" at bounding box center [861, 55] width 19 height 19
click at [789, 120] on button "2" at bounding box center [789, 123] width 29 height 29
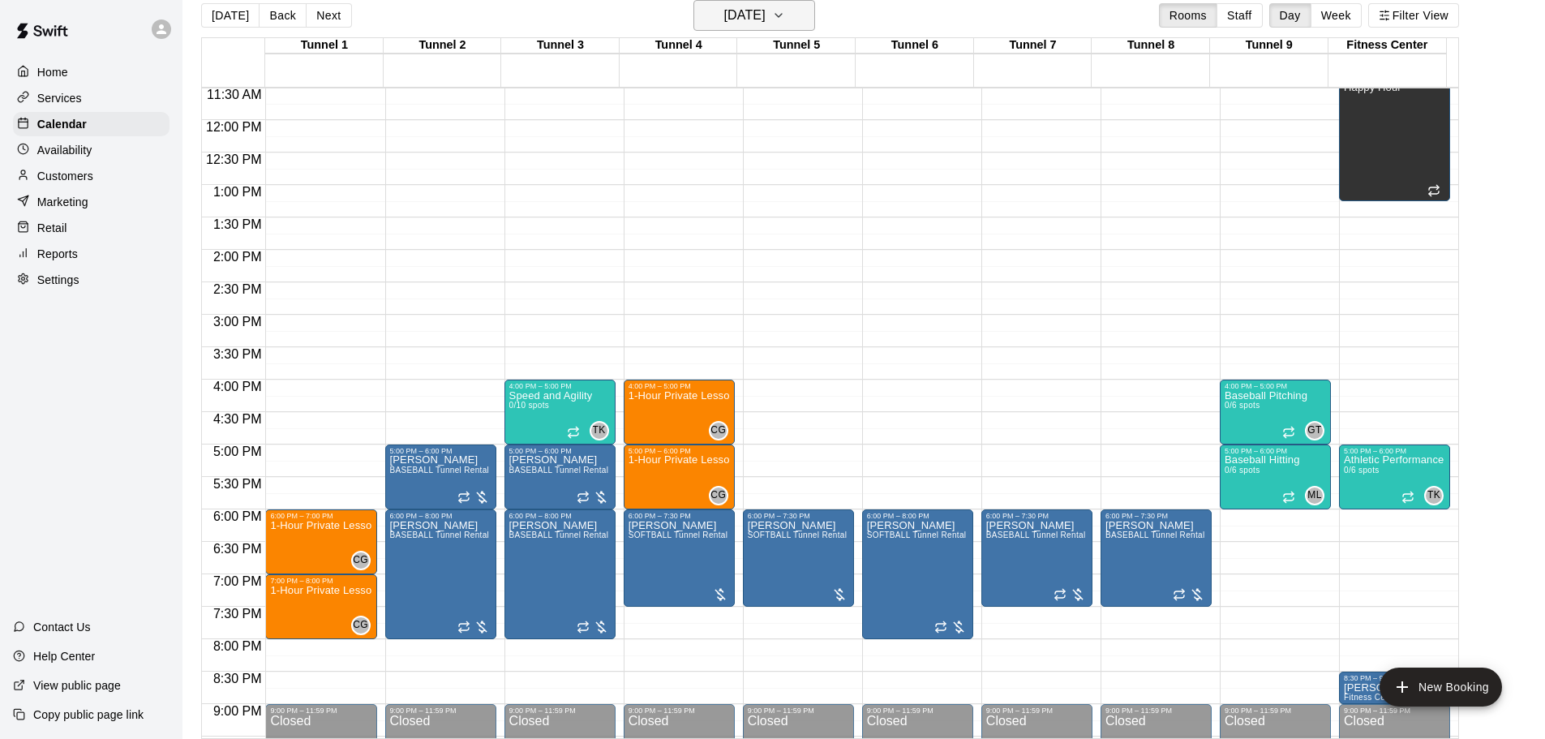
click at [745, 0] on button "Thursday Oct 02" at bounding box center [754, 15] width 122 height 31
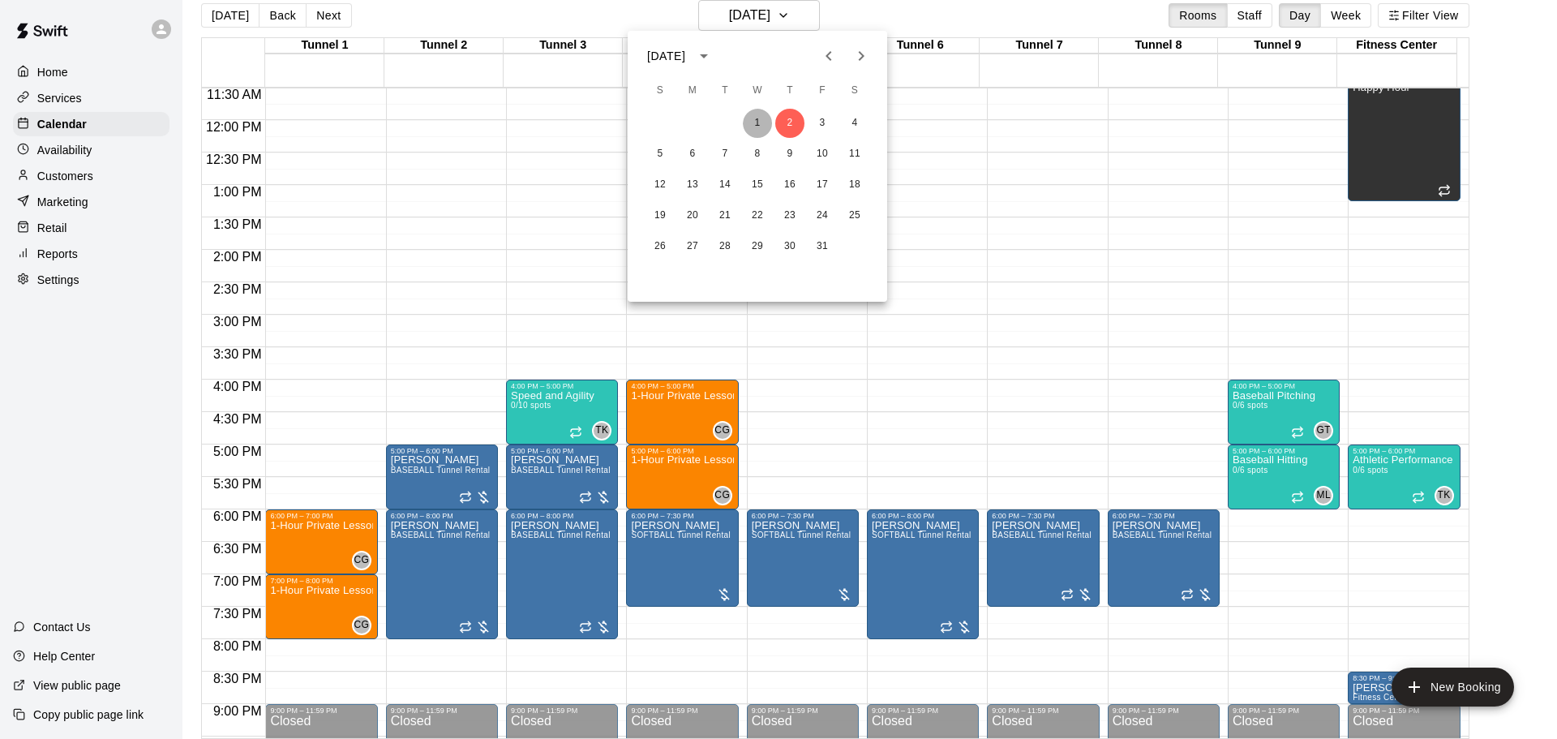
click at [759, 114] on button "1" at bounding box center [757, 123] width 29 height 29
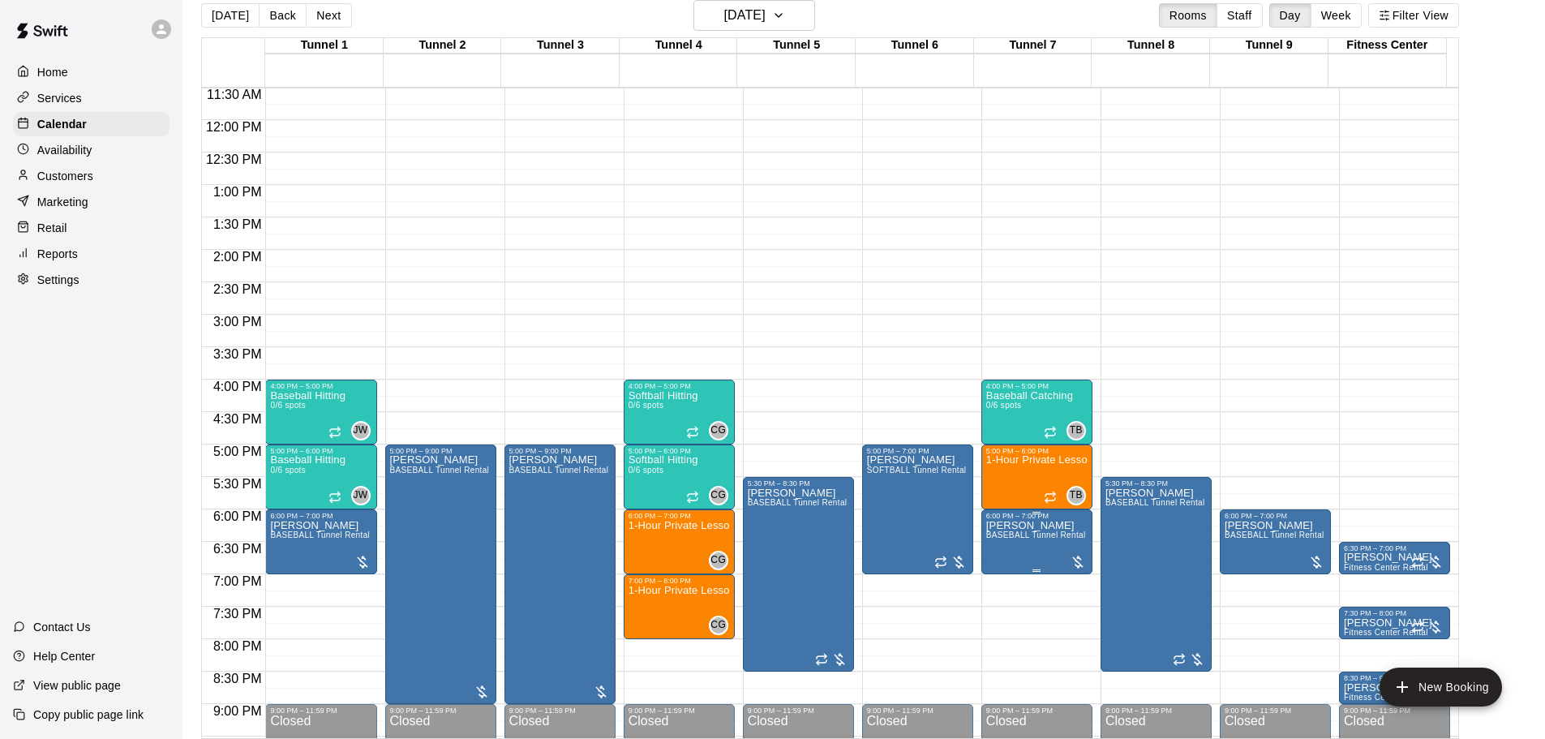
click at [1037, 534] on span "BASEBALL Tunnel Rental" at bounding box center [1036, 534] width 100 height 9
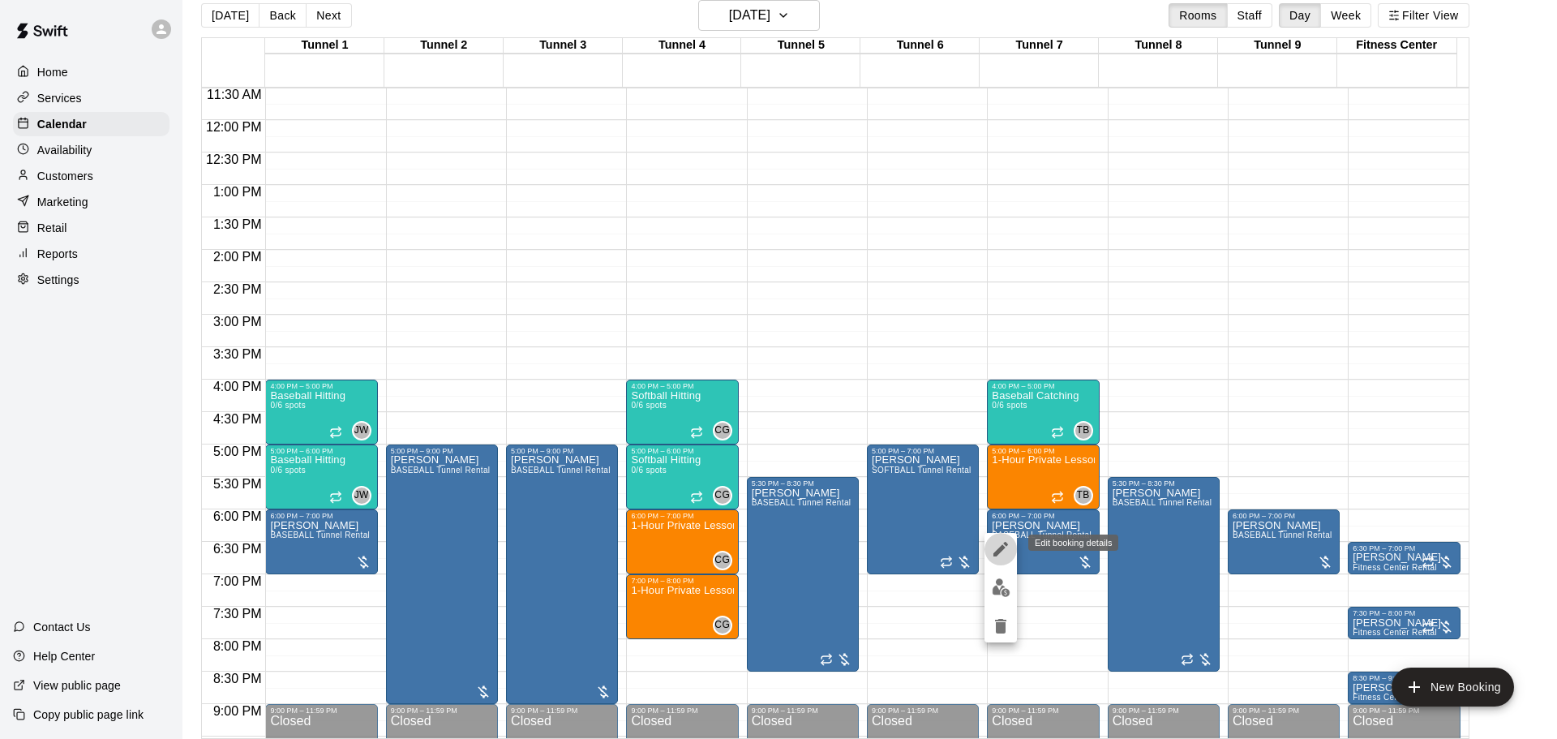
click at [992, 547] on icon "edit" at bounding box center [1000, 548] width 19 height 19
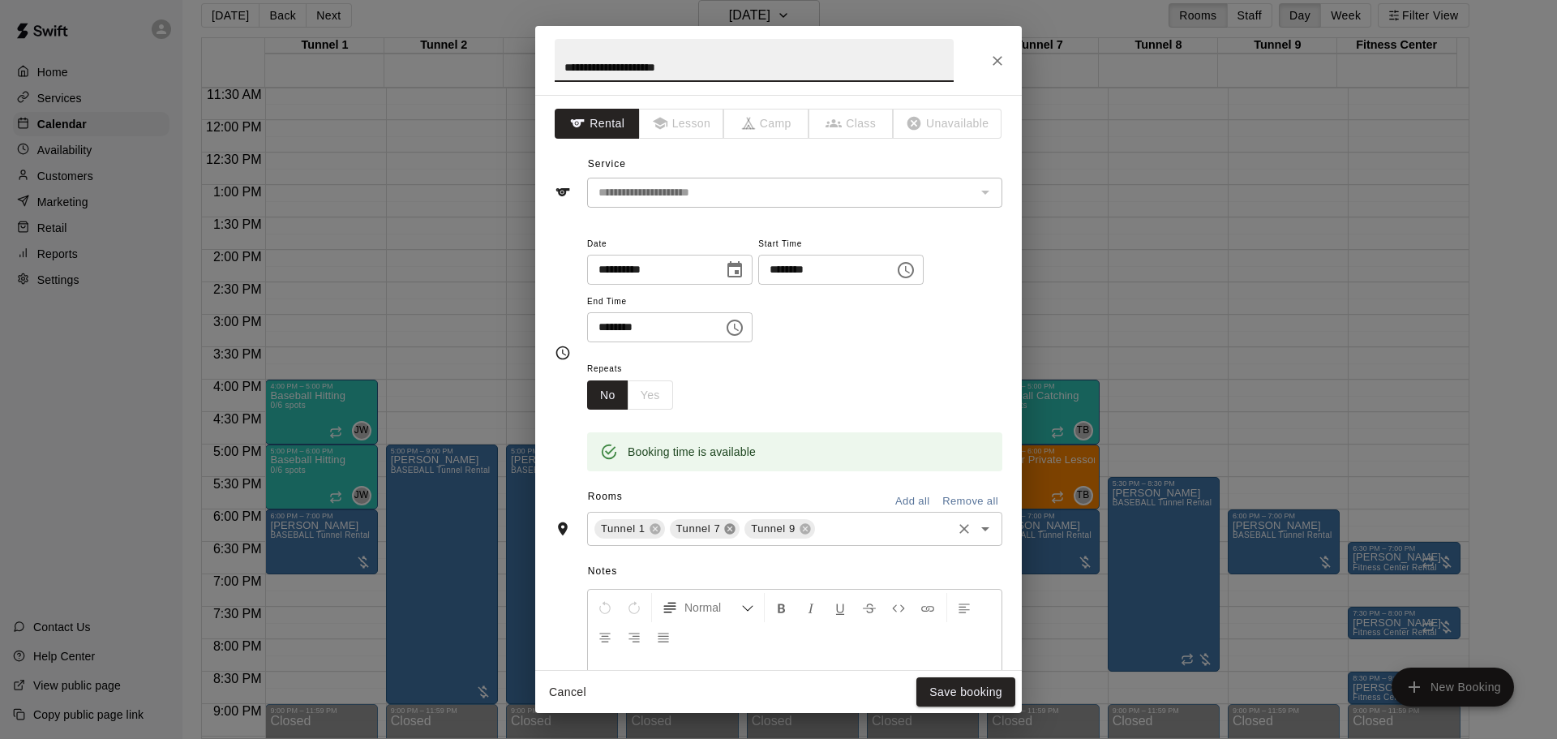
click at [730, 533] on icon at bounding box center [730, 529] width 11 height 11
click at [731, 523] on icon at bounding box center [729, 528] width 13 height 13
click at [952, 685] on button "Save booking" at bounding box center [966, 692] width 99 height 30
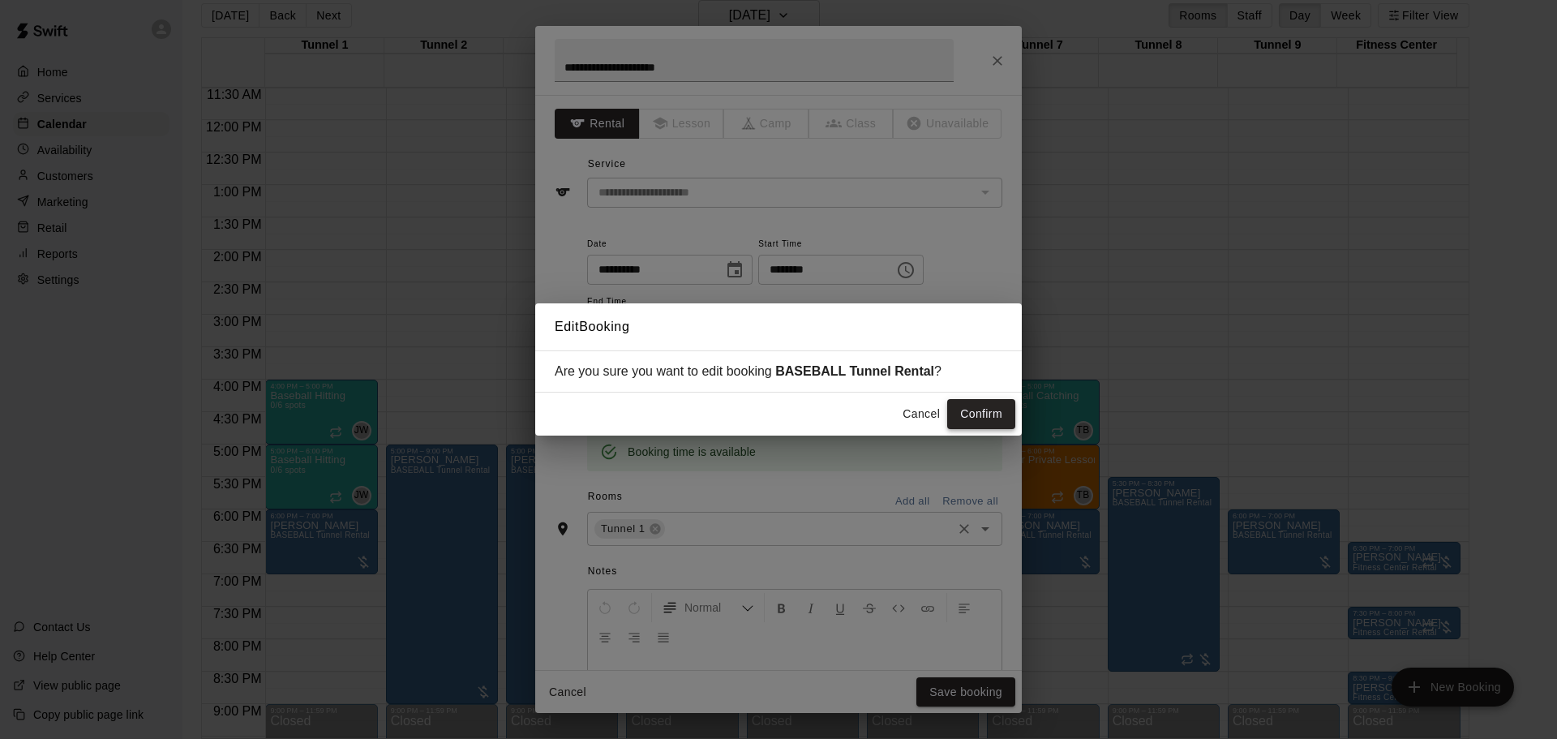
click at [958, 405] on button "Confirm" at bounding box center [981, 414] width 68 height 30
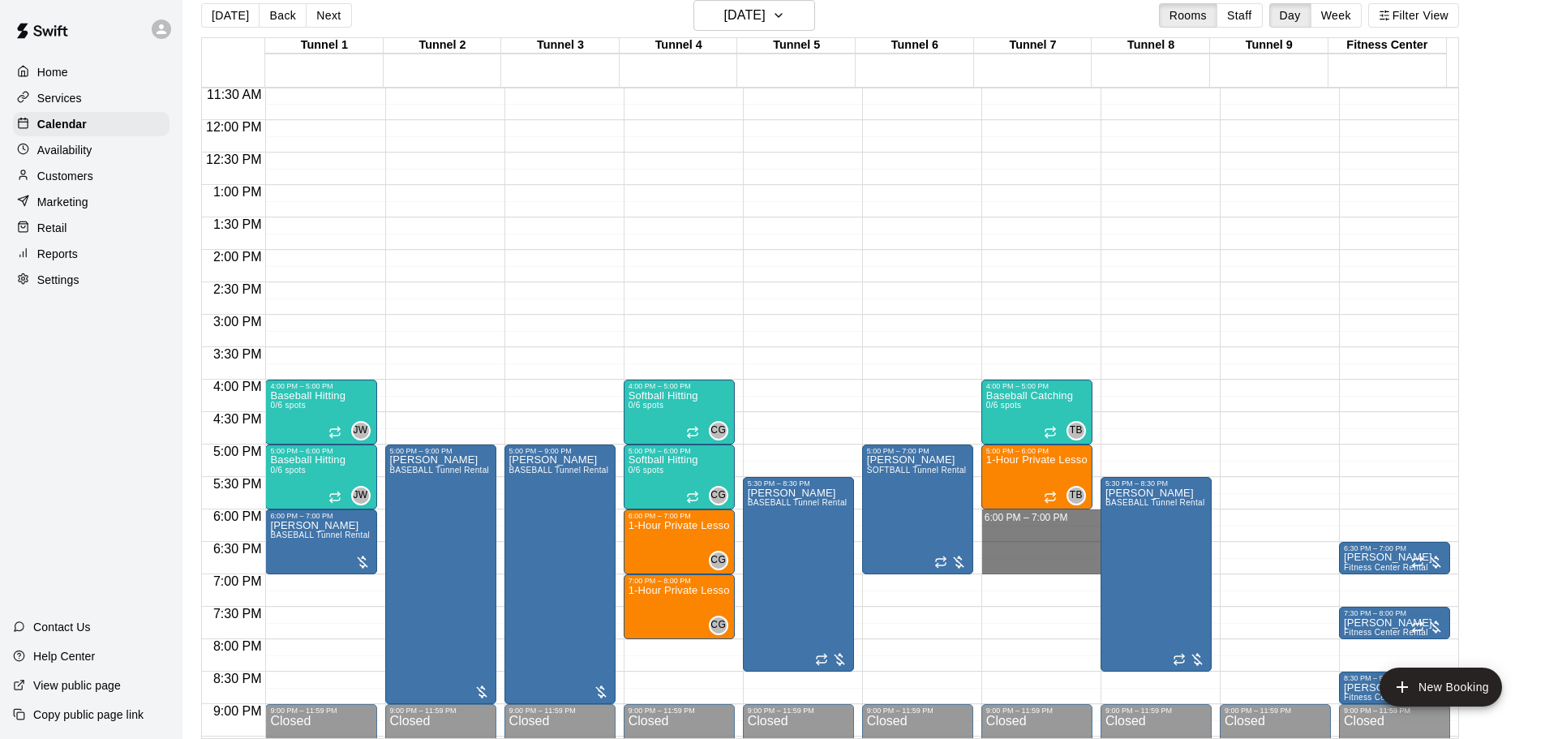
drag, startPoint x: 1018, startPoint y: 513, endPoint x: 1026, endPoint y: 569, distance: 55.7
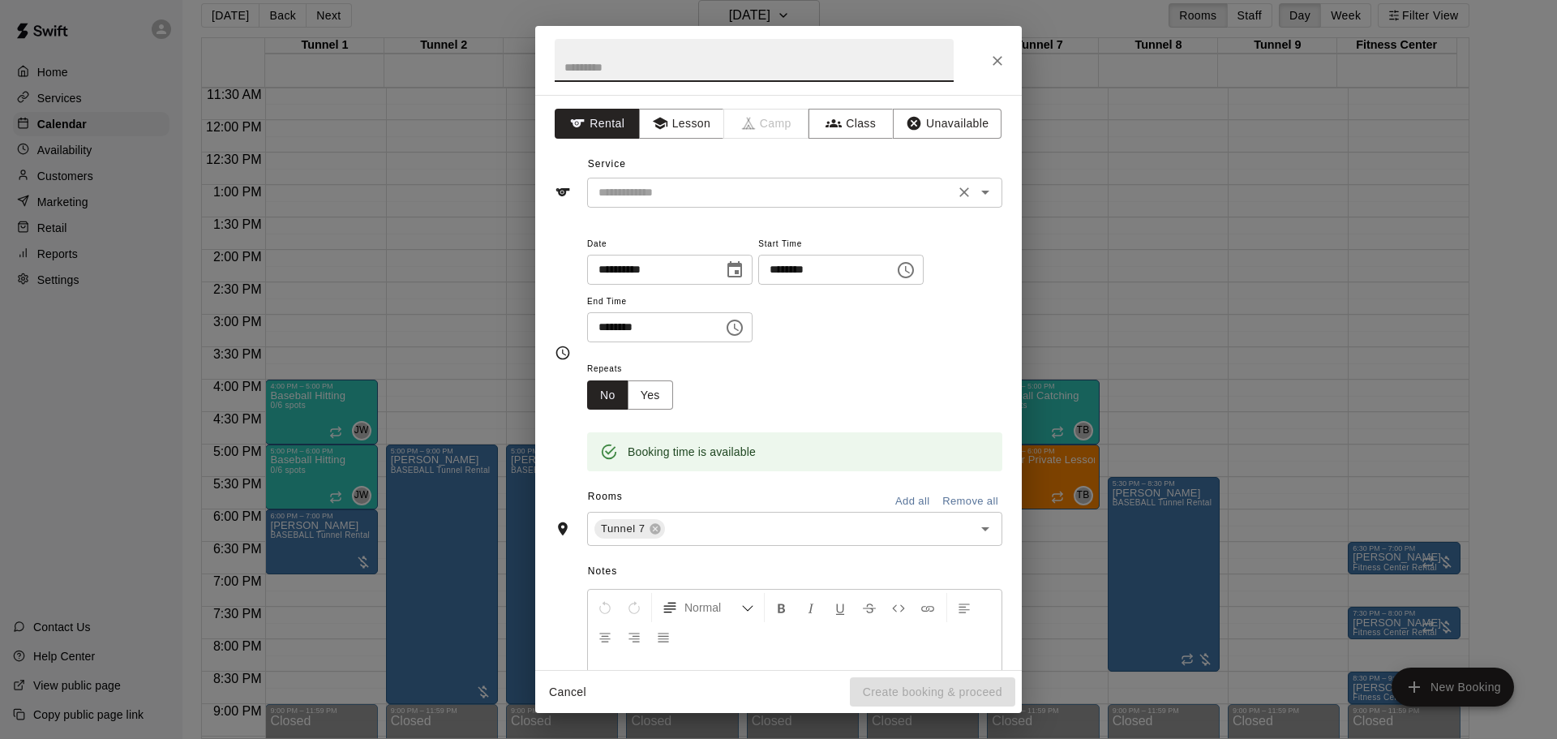
click at [708, 197] on input "text" at bounding box center [771, 192] width 358 height 20
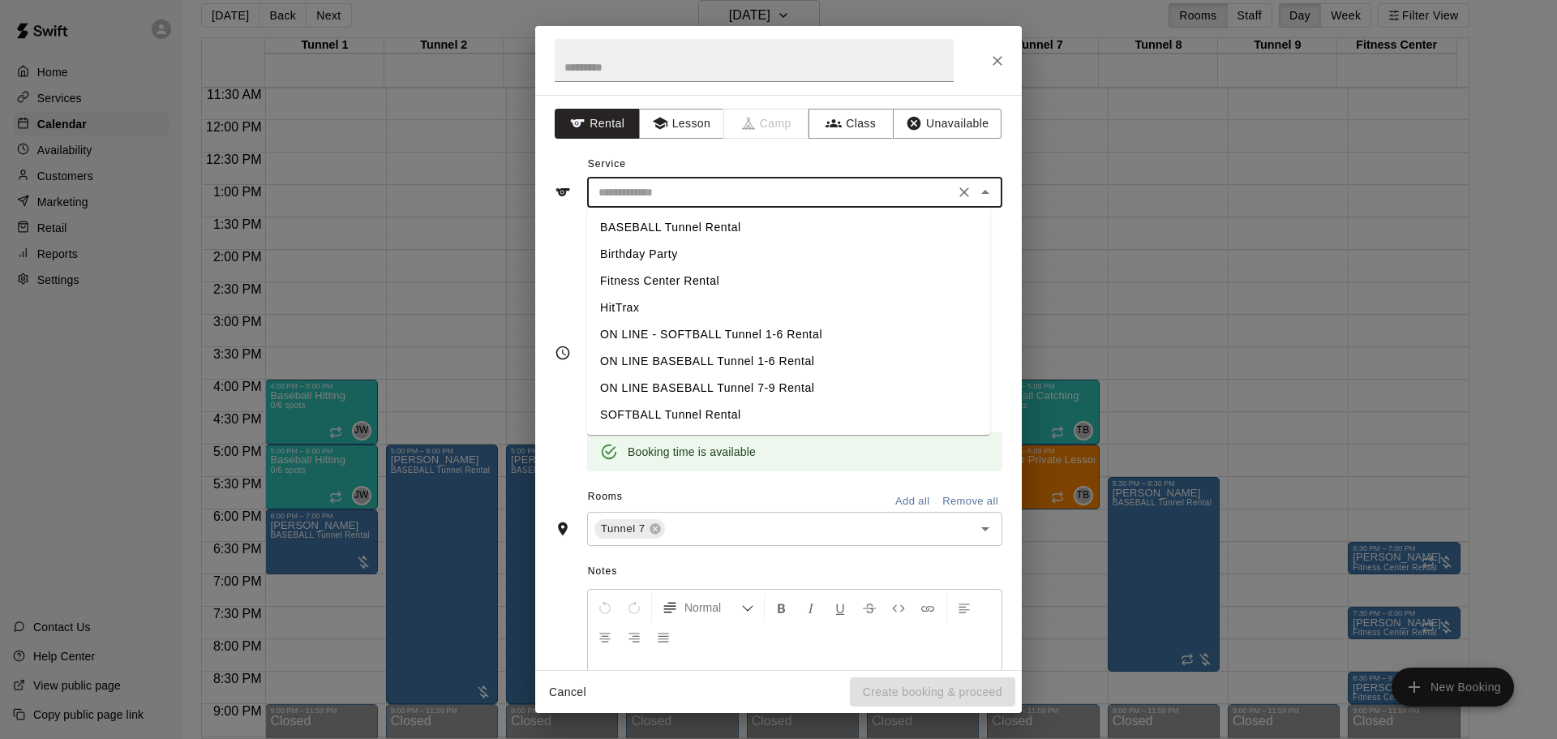
click at [685, 222] on li "BASEBALL Tunnel Rental" at bounding box center [788, 227] width 403 height 27
type input "**********"
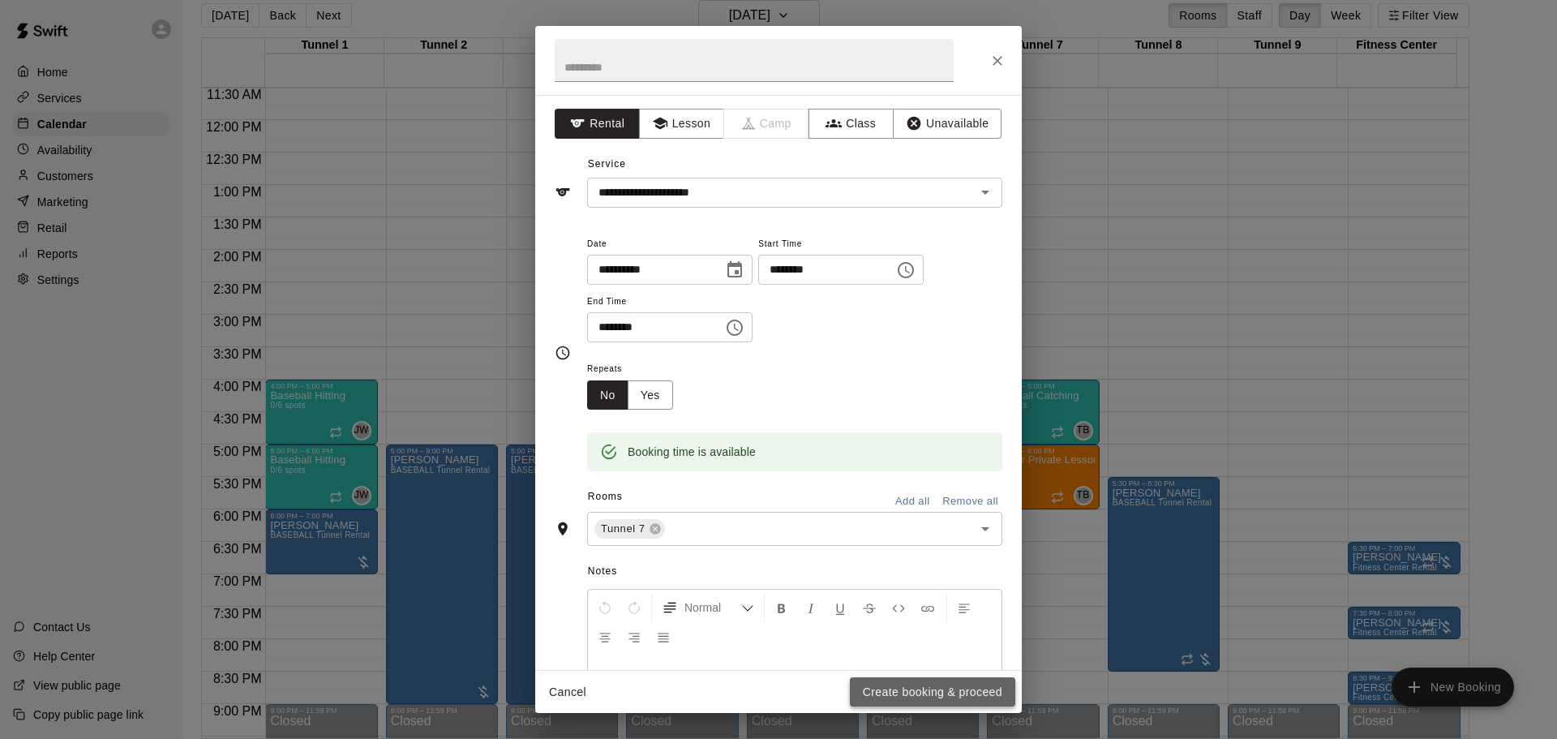
click at [904, 680] on button "Create booking & proceed" at bounding box center [932, 692] width 165 height 30
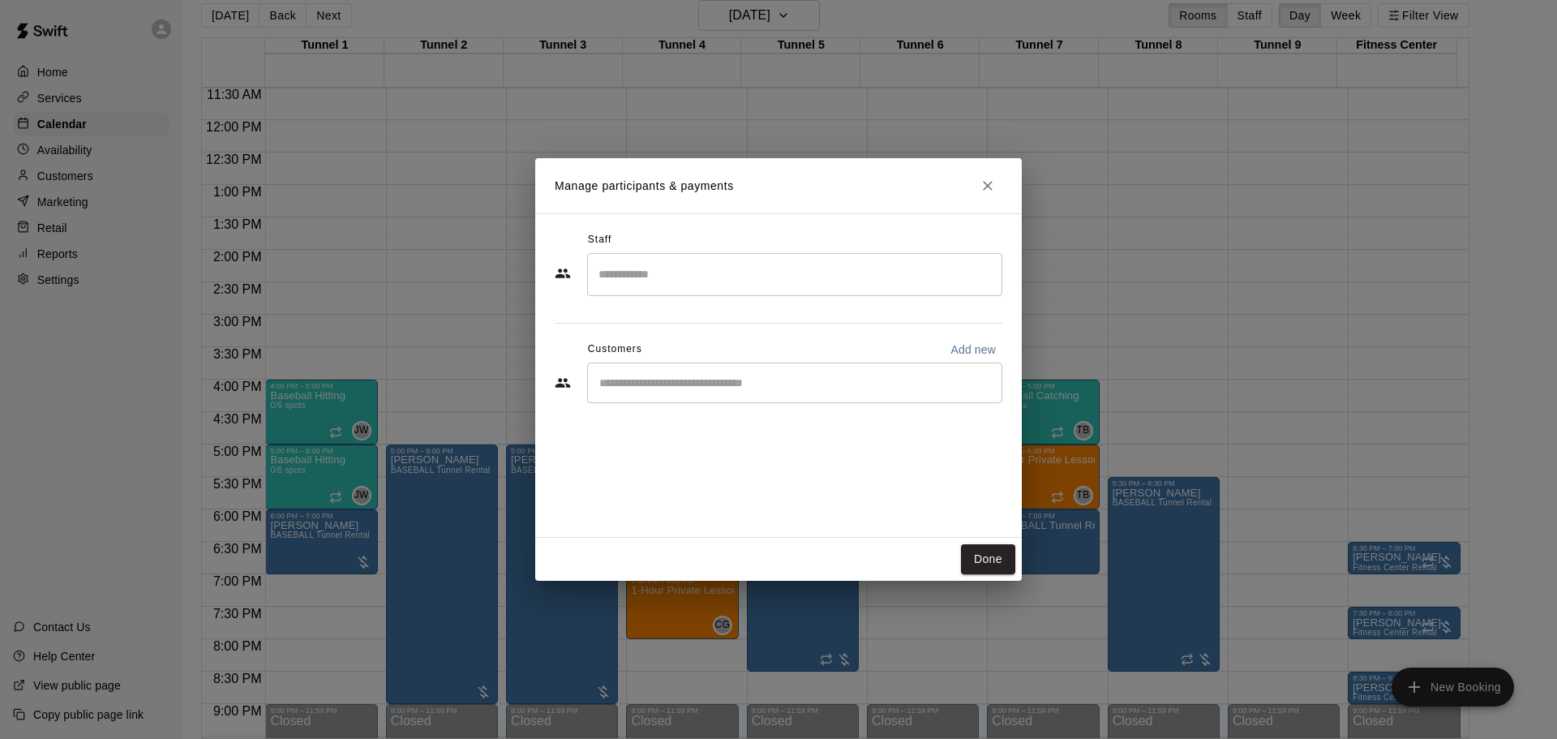
click at [663, 385] on input "Start typing to search customers..." at bounding box center [795, 383] width 401 height 16
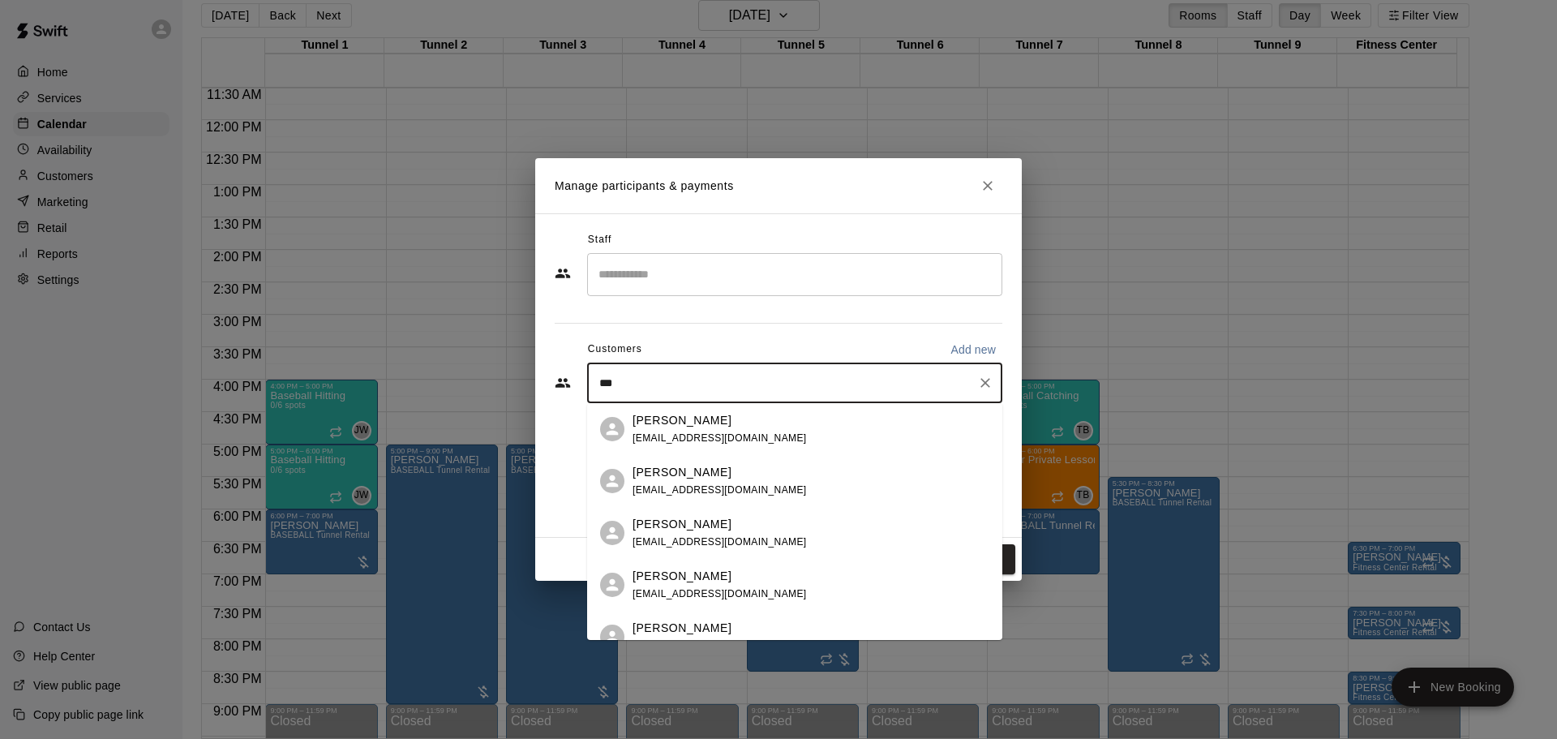
type input "****"
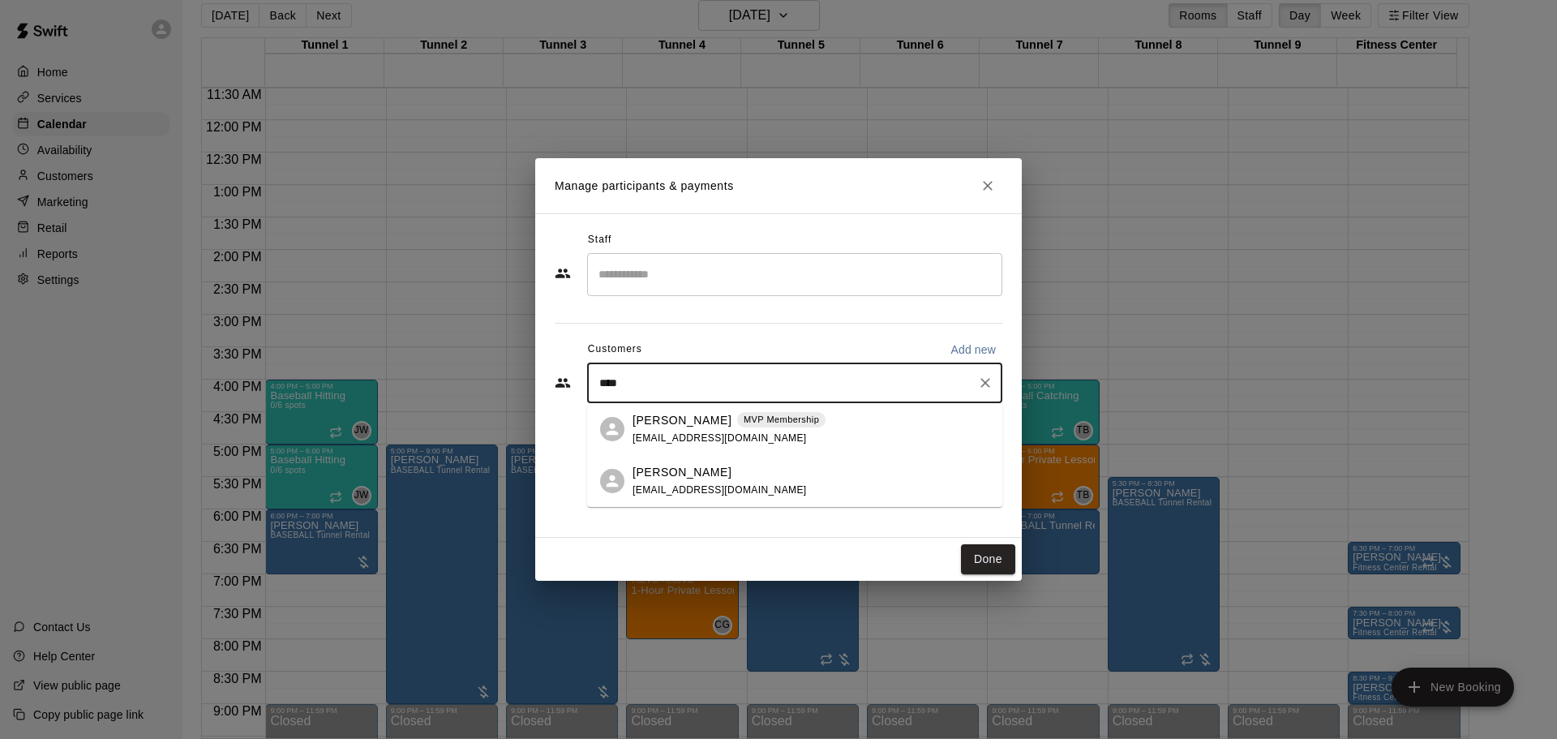
click at [771, 420] on div "Ed Kus MVP Membership edjkus@gmail.com" at bounding box center [811, 429] width 357 height 35
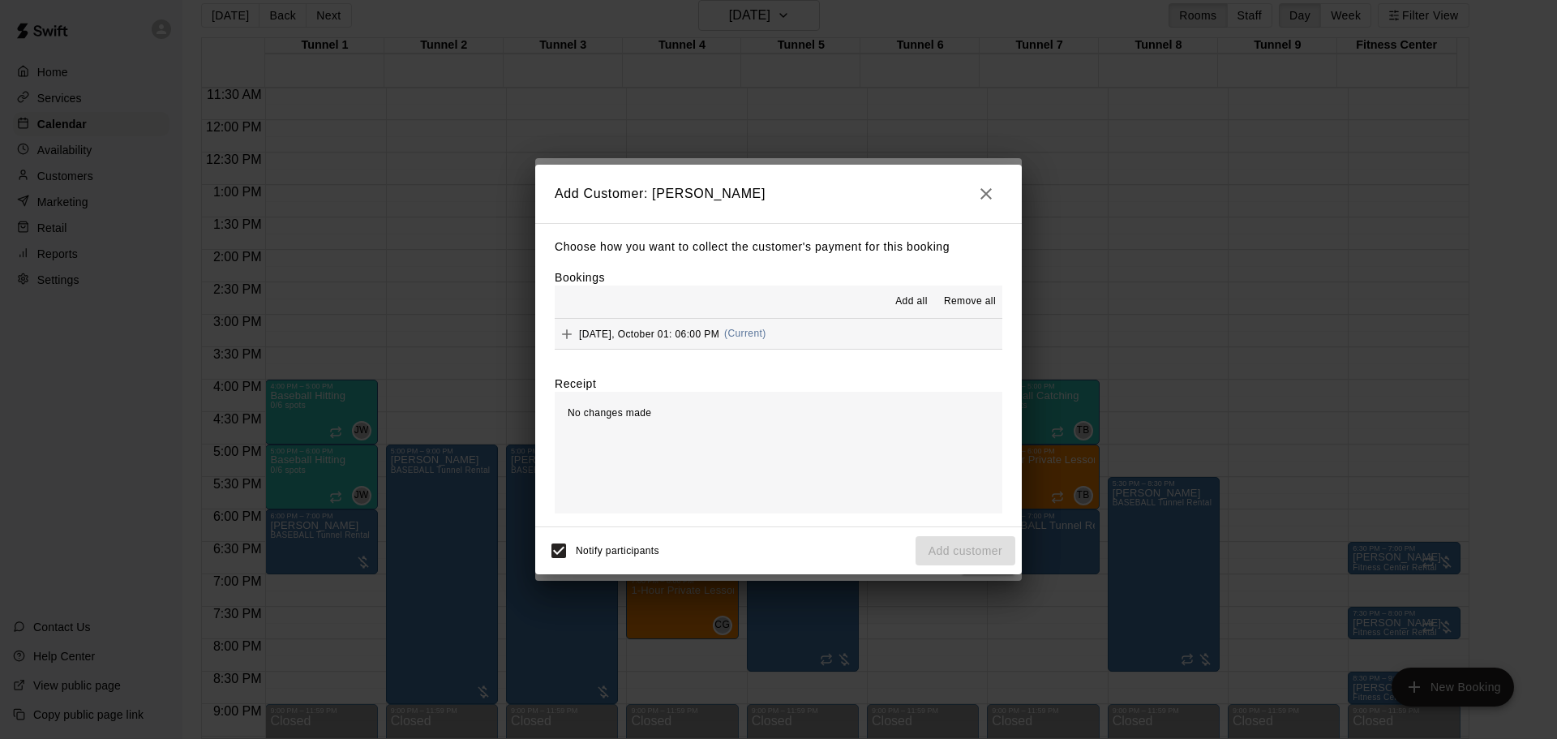
drag, startPoint x: 753, startPoint y: 327, endPoint x: 775, endPoint y: 350, distance: 31.0
click at [756, 330] on div "Wednesday, October 01: 06:00 PM (Current)" at bounding box center [661, 334] width 212 height 24
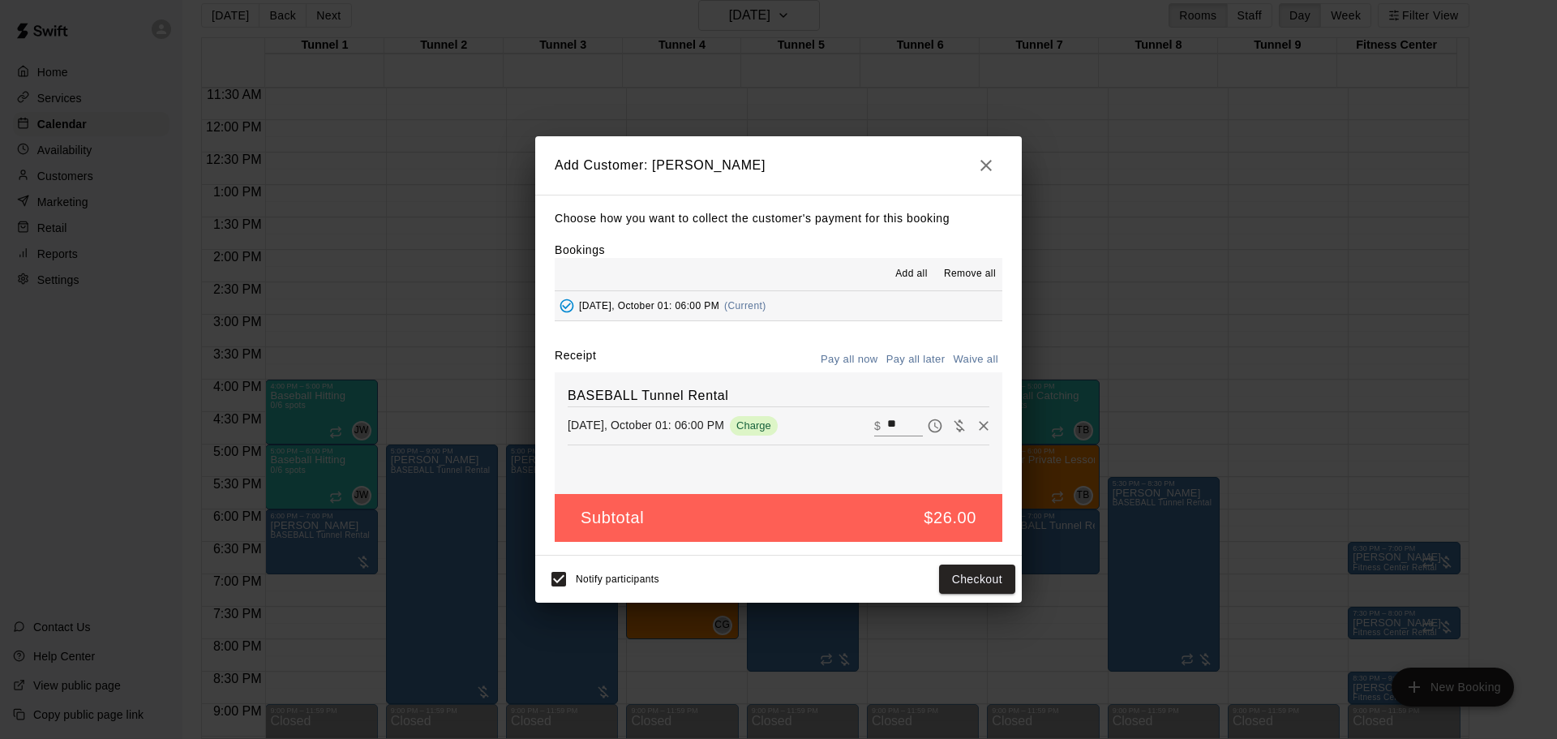
click at [925, 355] on button "Pay all later" at bounding box center [915, 359] width 67 height 25
click at [981, 599] on div "Notify participants Add customer" at bounding box center [778, 579] width 487 height 47
click at [959, 577] on button "Add customer" at bounding box center [966, 580] width 100 height 30
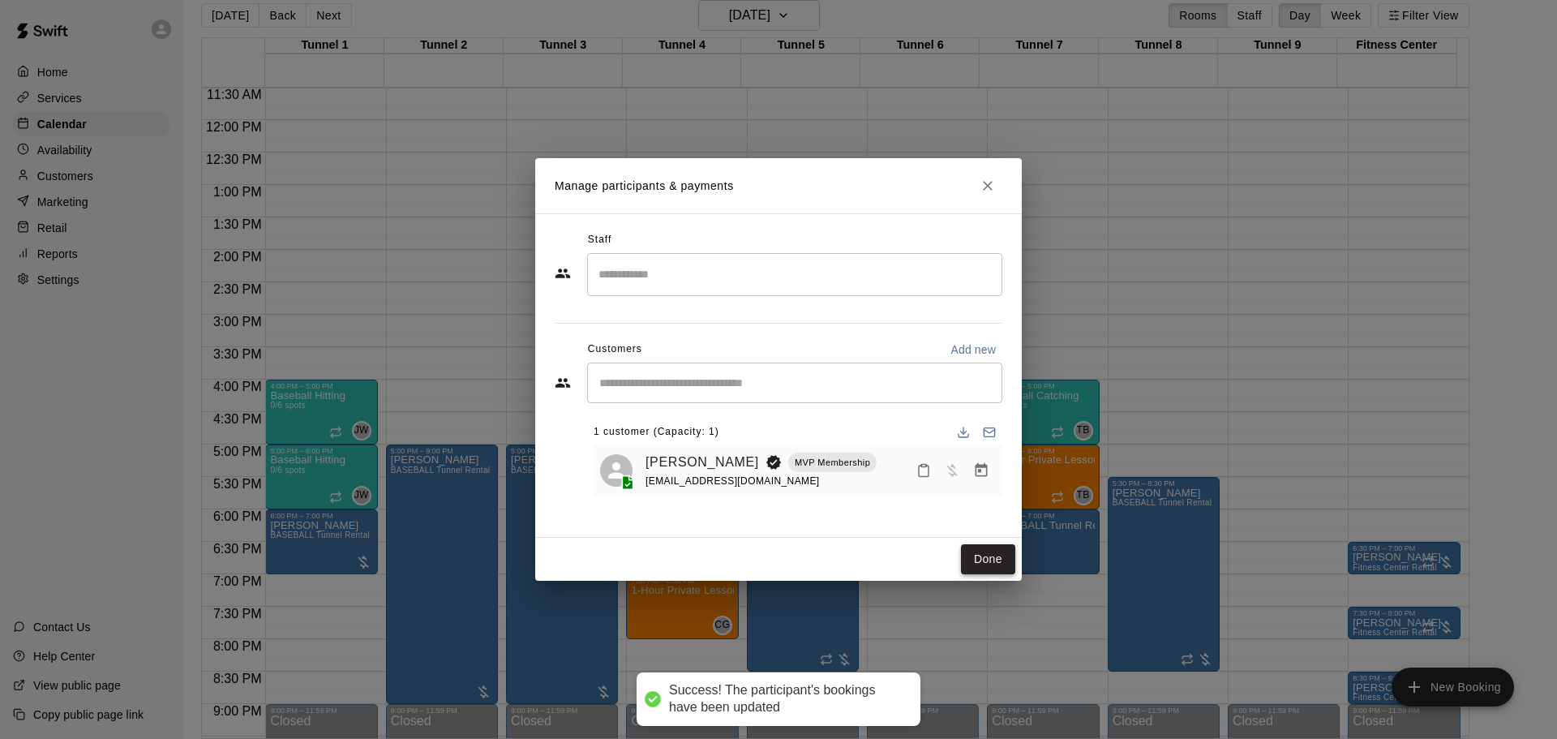
click at [1011, 545] on button "Done" at bounding box center [988, 559] width 54 height 30
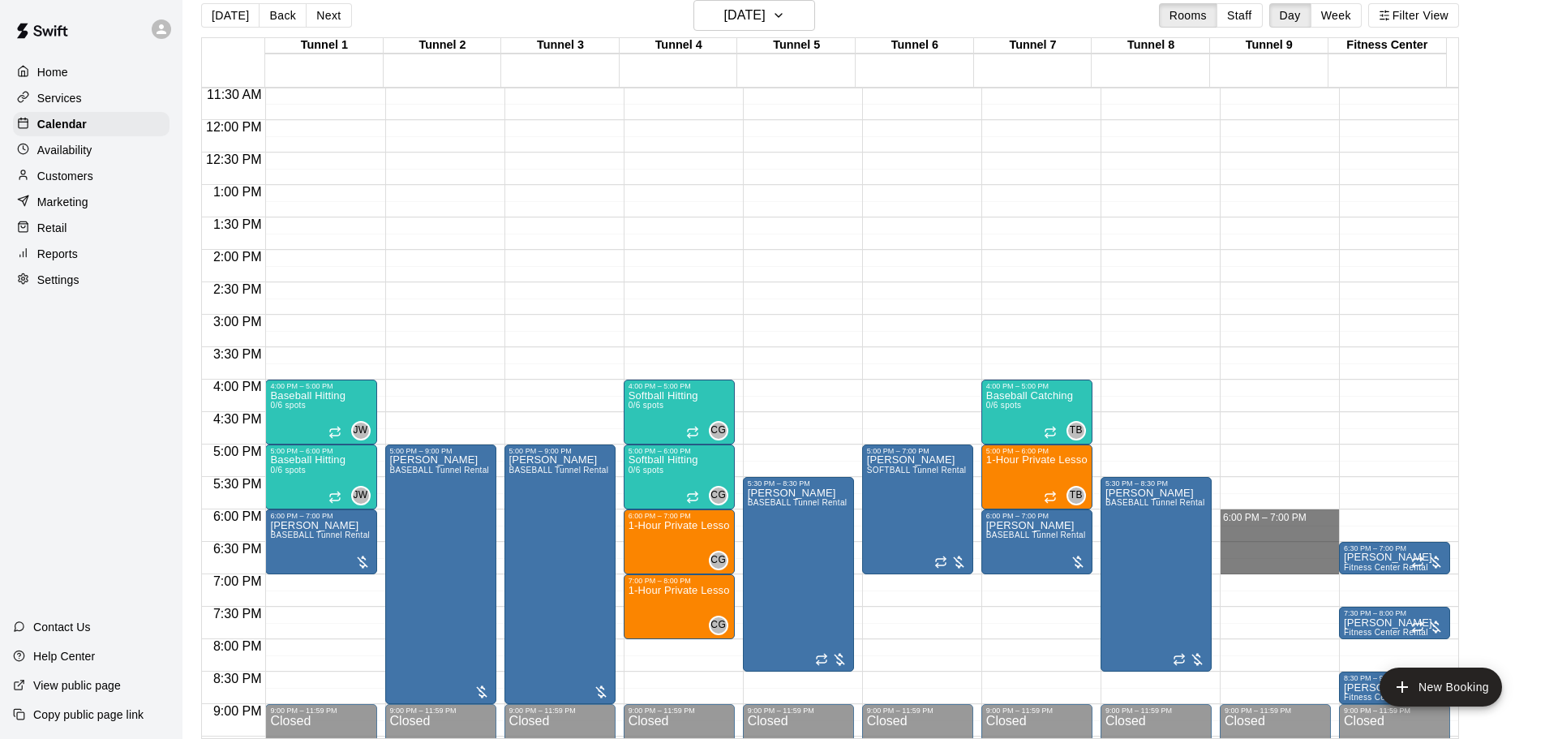
drag, startPoint x: 1267, startPoint y: 519, endPoint x: 1273, endPoint y: 561, distance: 42.6
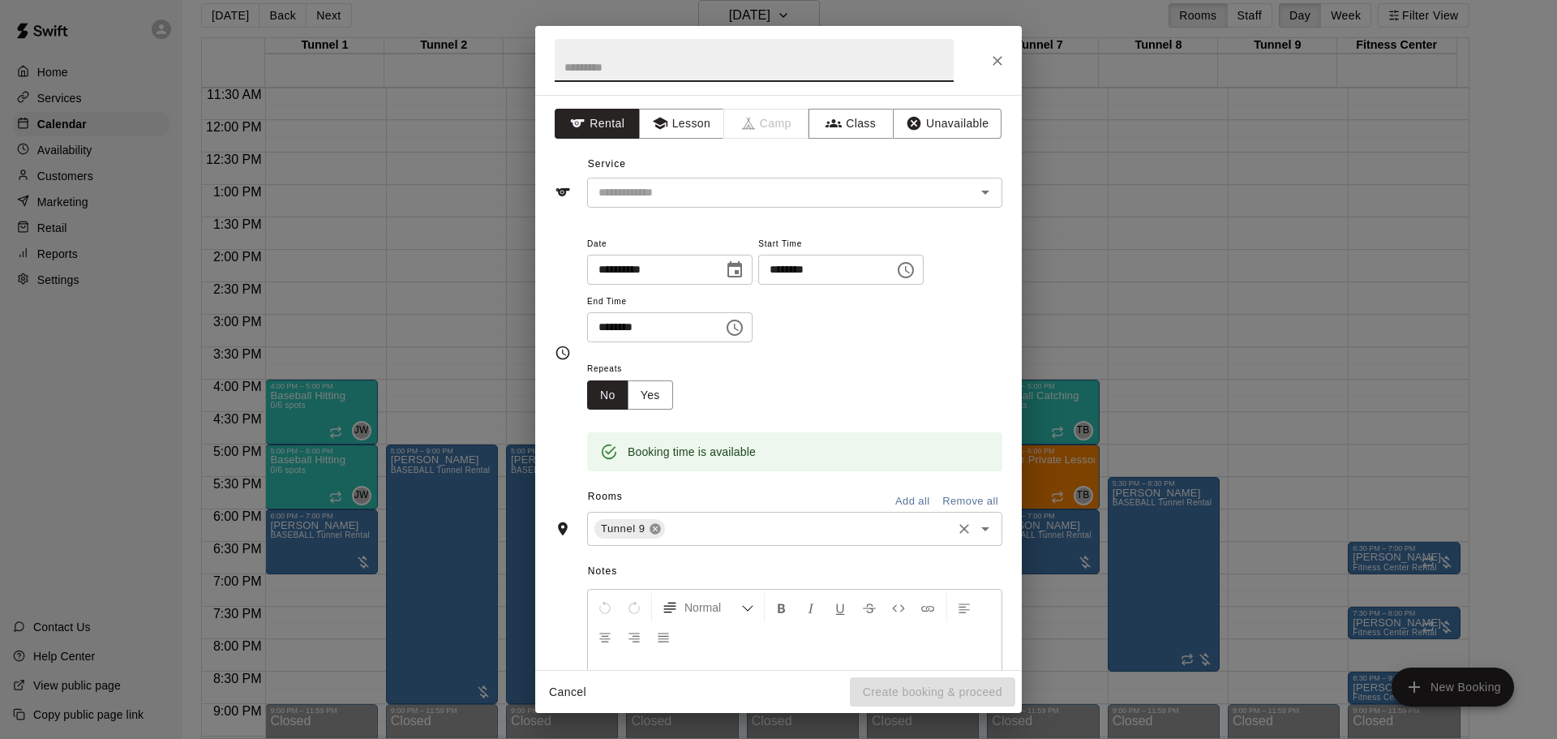
click at [656, 531] on icon at bounding box center [655, 528] width 13 height 13
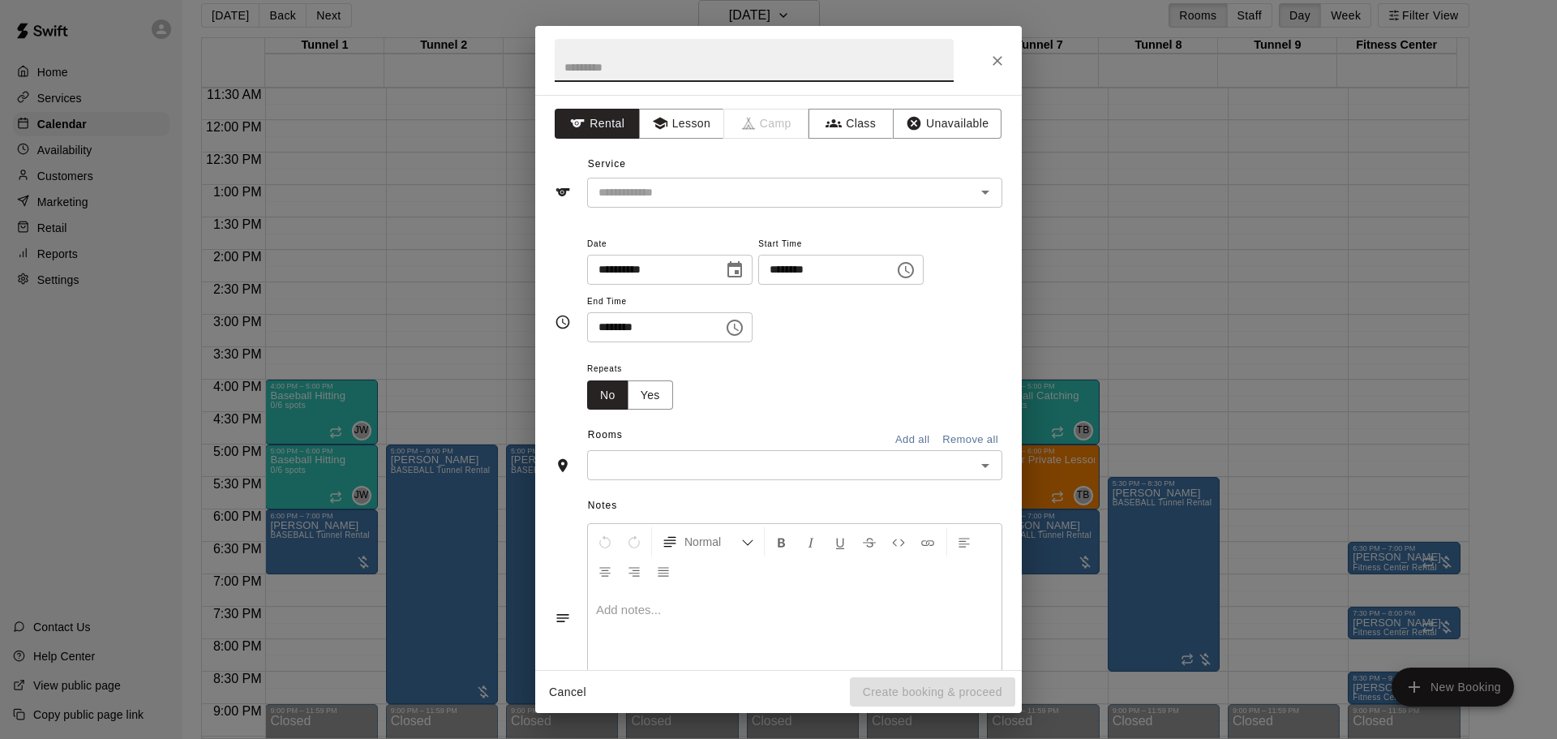
click at [753, 468] on input "text" at bounding box center [781, 465] width 379 height 20
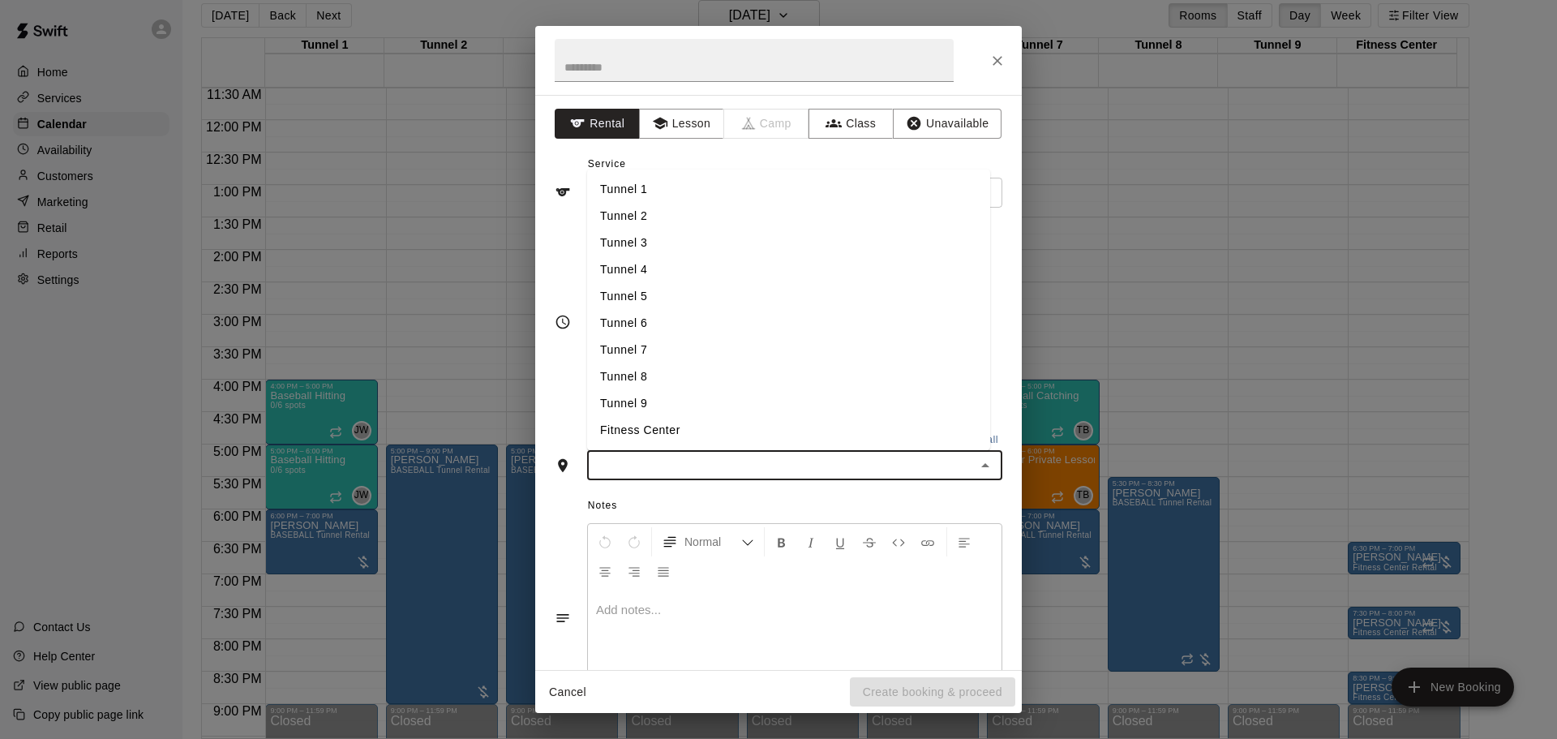
click at [655, 408] on li "Tunnel 9" at bounding box center [788, 403] width 403 height 27
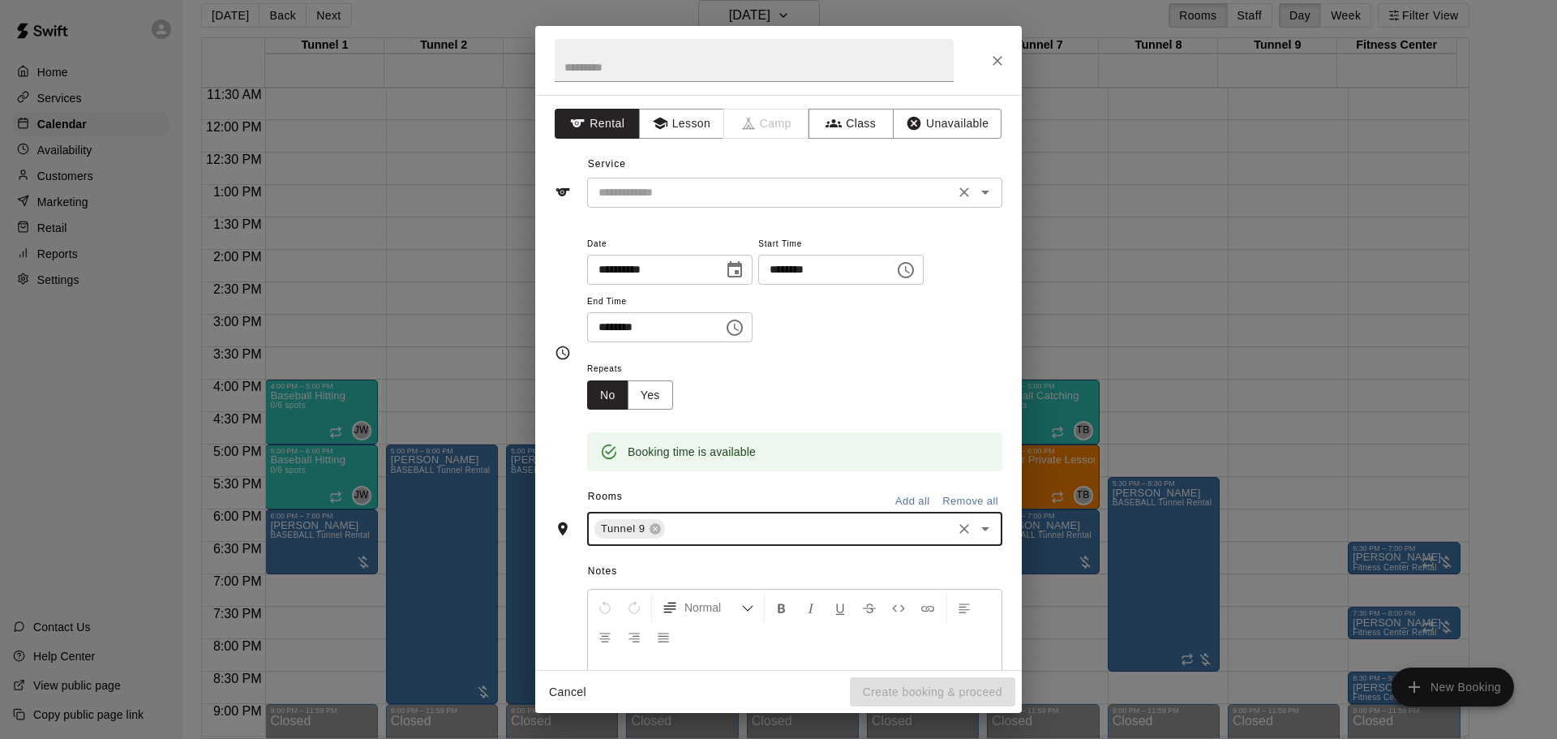
click at [803, 187] on input "text" at bounding box center [771, 192] width 358 height 20
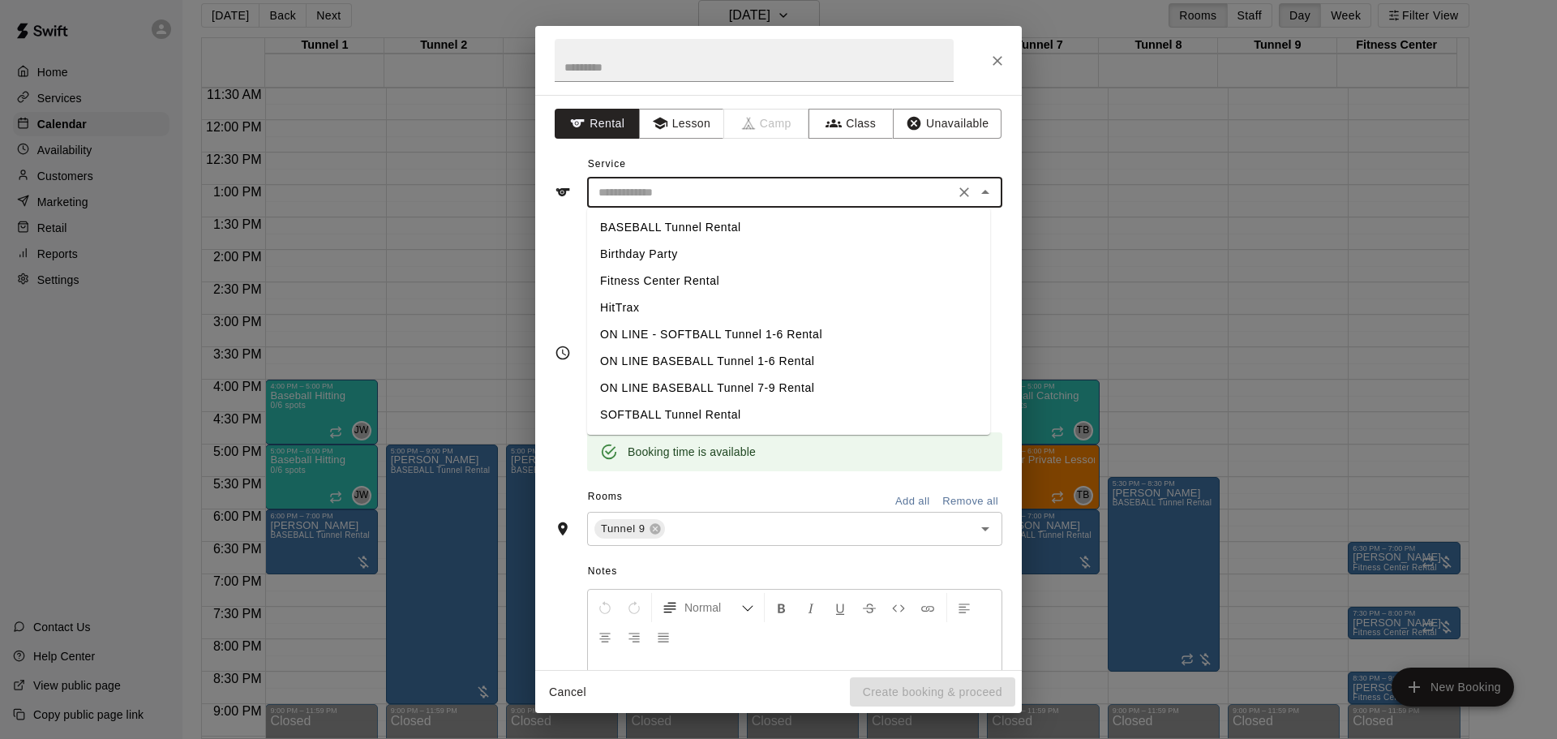
click at [787, 230] on li "BASEBALL Tunnel Rental" at bounding box center [788, 227] width 403 height 27
type input "**********"
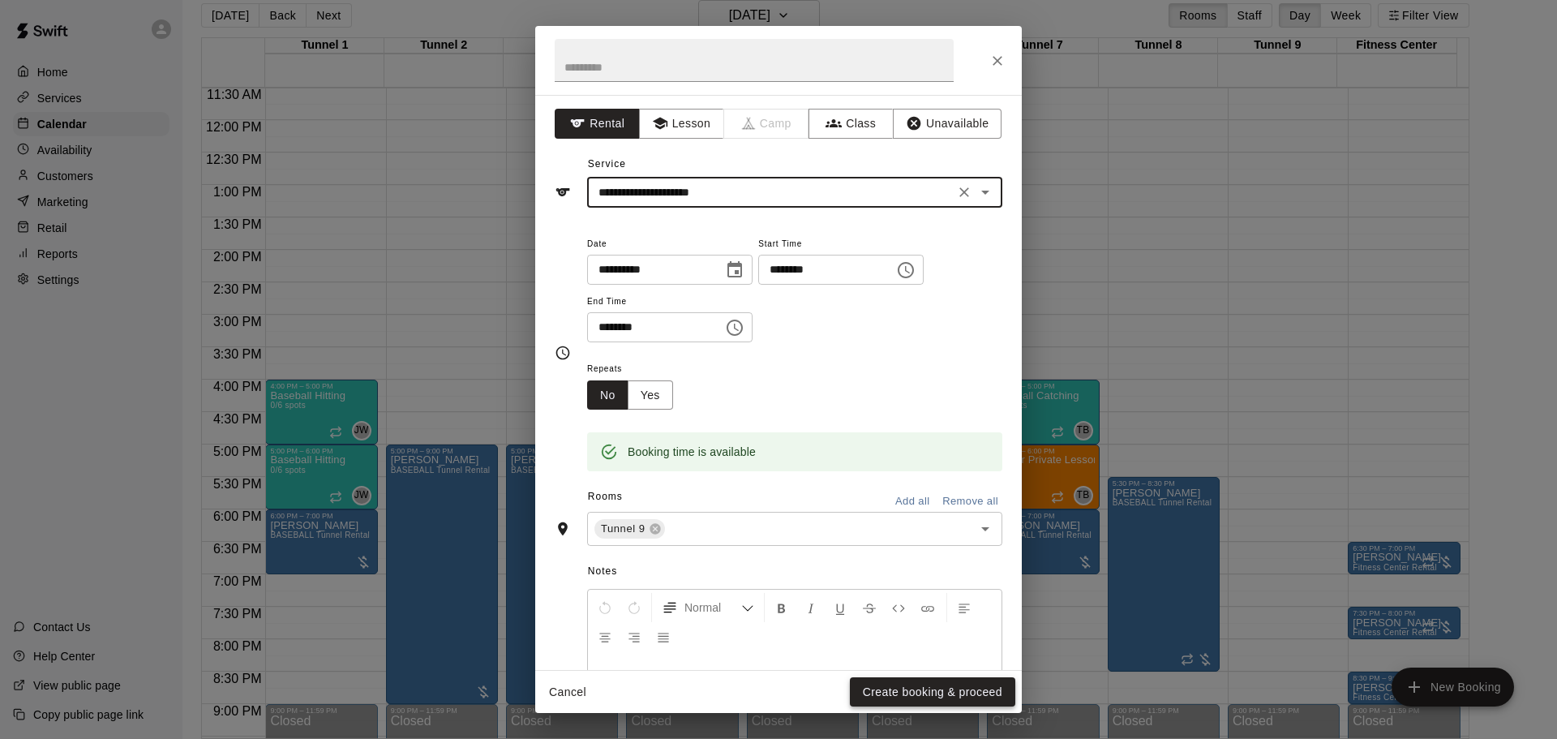
click at [921, 690] on button "Create booking & proceed" at bounding box center [932, 692] width 165 height 30
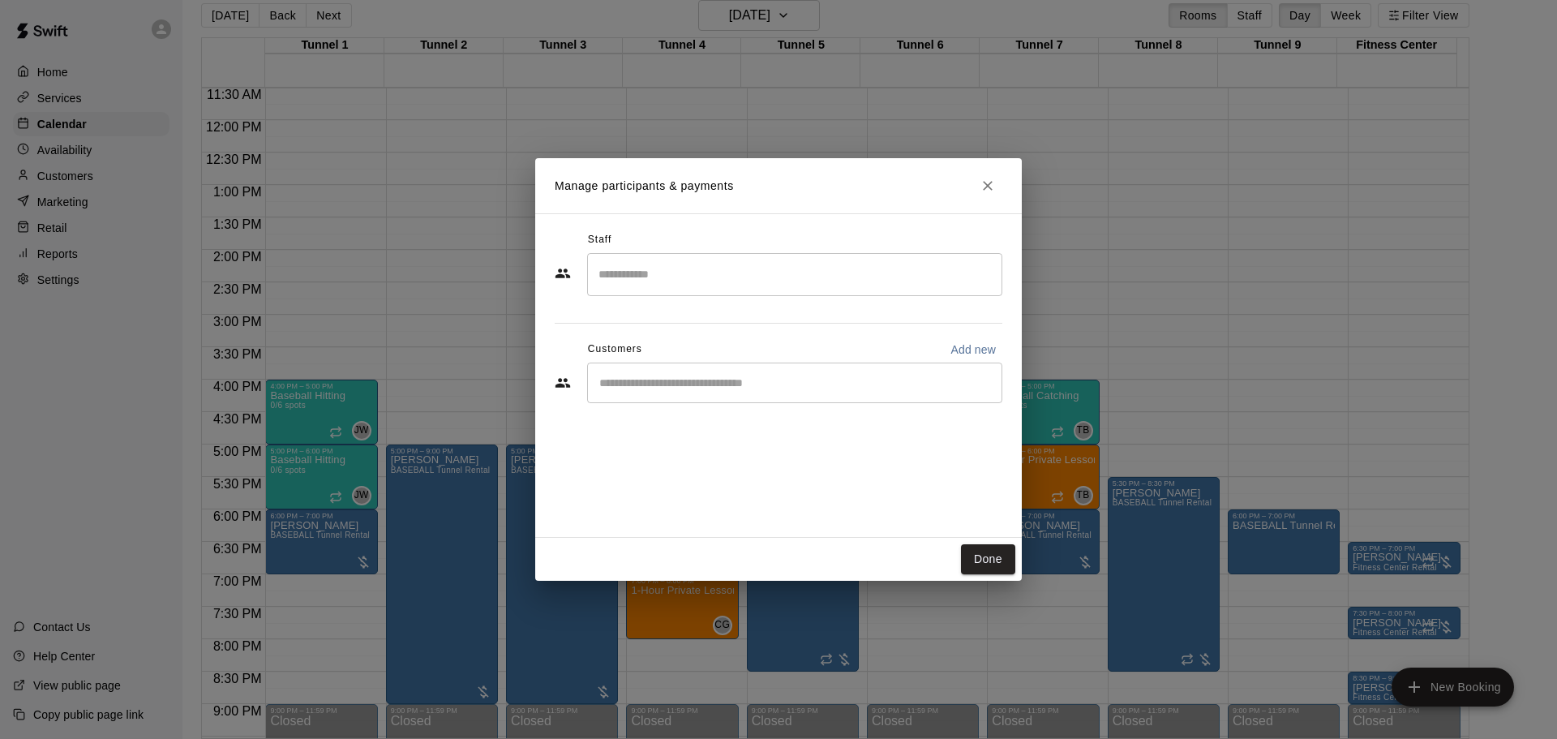
click at [819, 367] on div "​" at bounding box center [794, 383] width 415 height 41
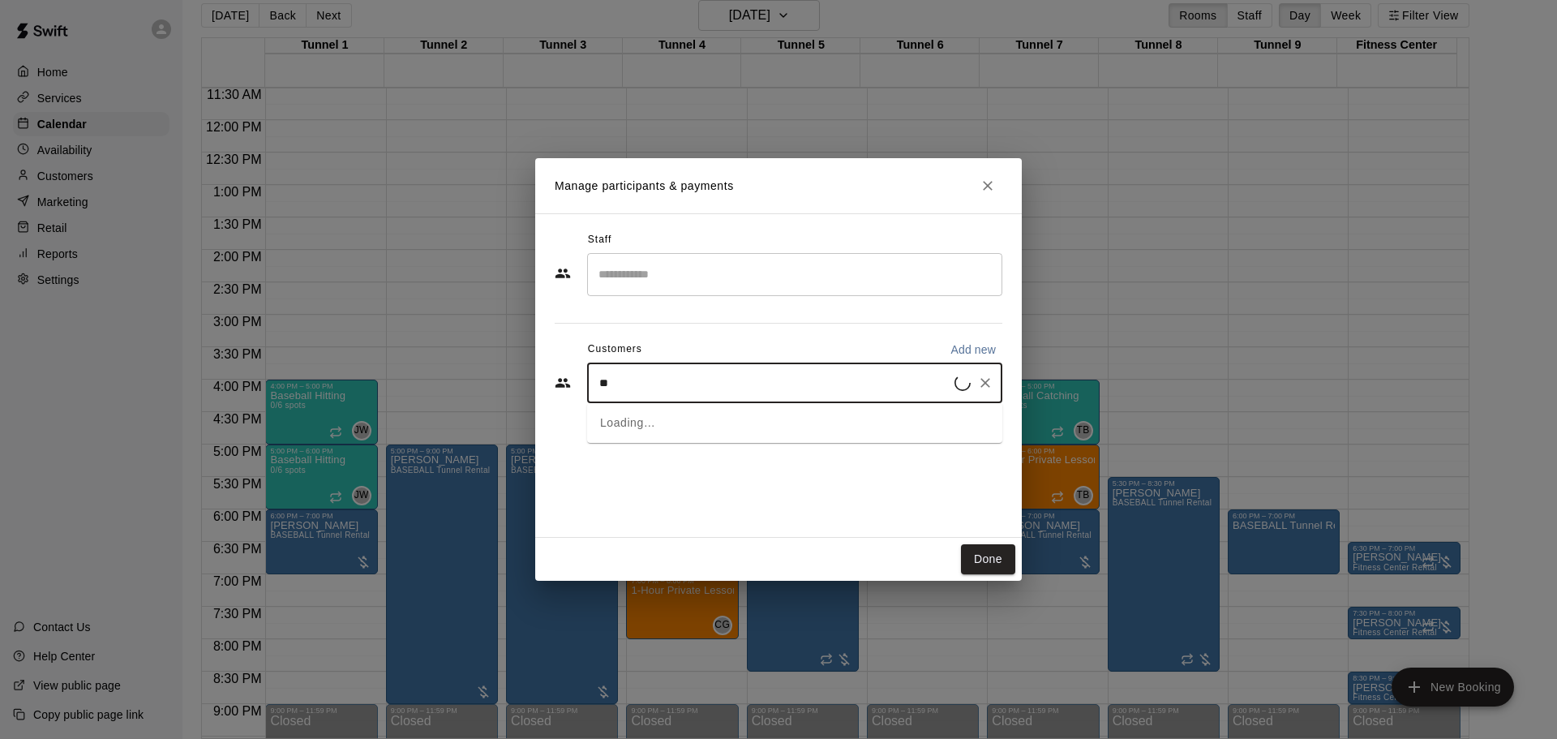
type input "*"
paste input "******"
type input "******"
click at [801, 425] on div "Ed Kus MVP Membership edjkus@gmail.com" at bounding box center [811, 429] width 357 height 35
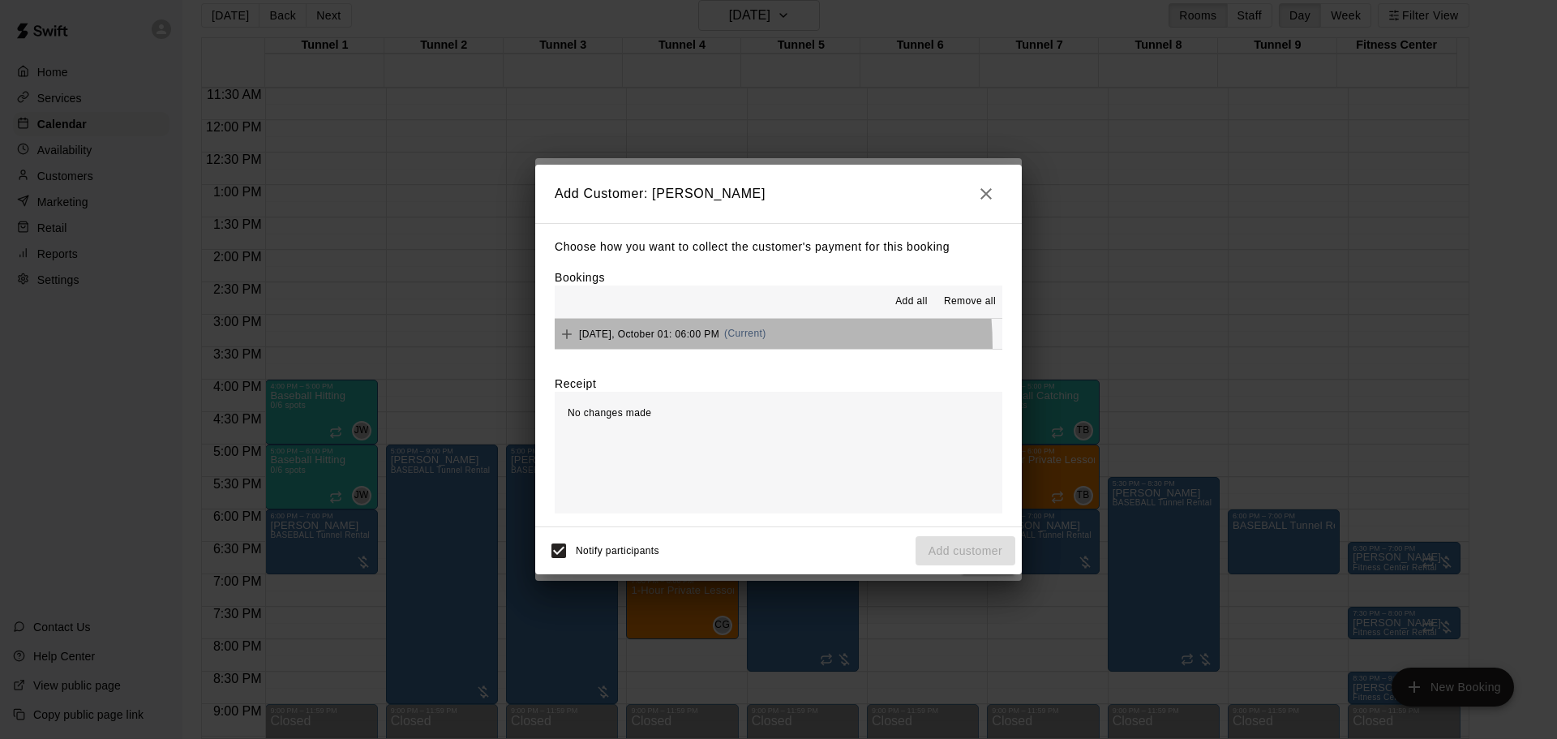
click at [663, 349] on button "Wednesday, October 01: 06:00 PM (Current)" at bounding box center [779, 334] width 448 height 30
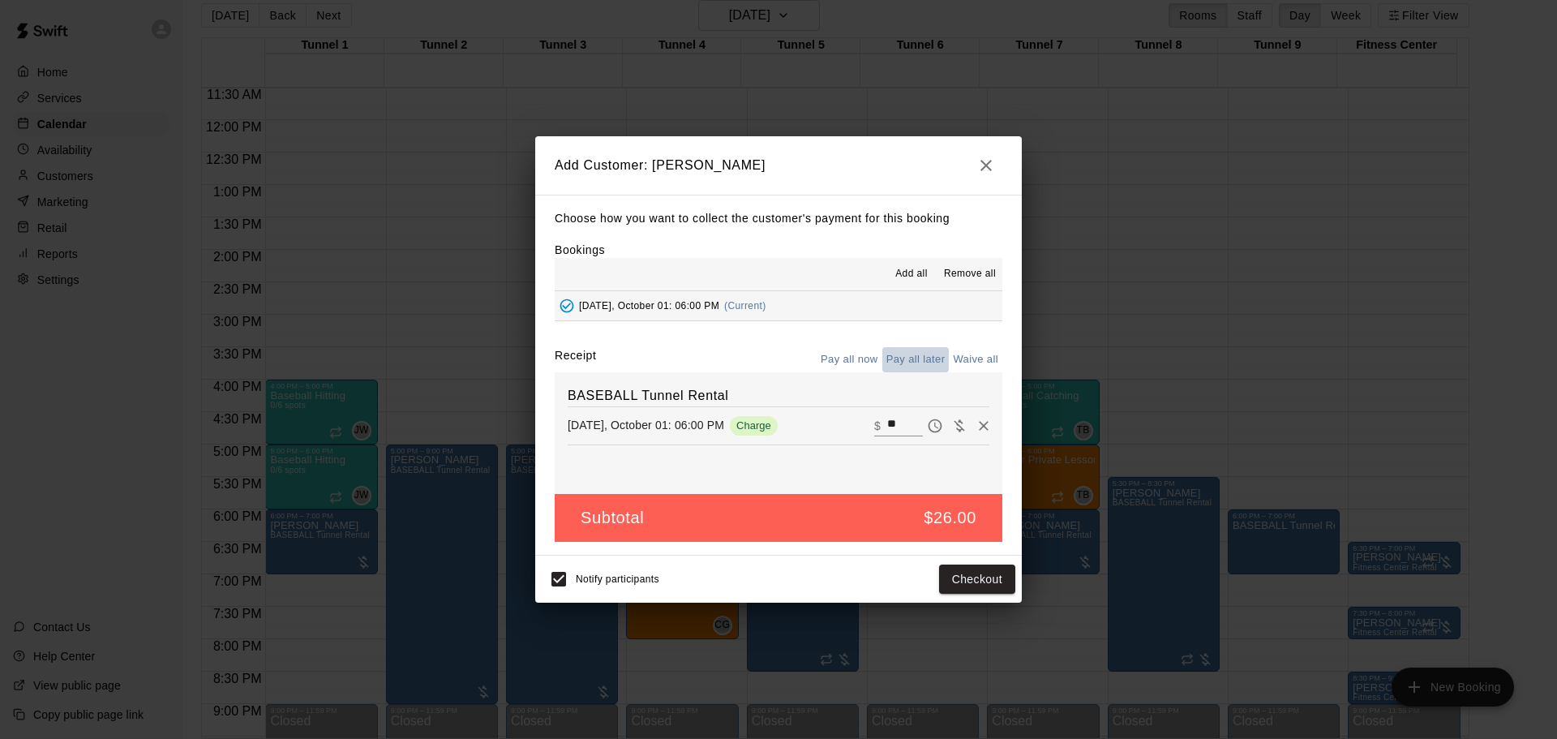
click at [909, 361] on button "Pay all later" at bounding box center [915, 359] width 67 height 25
drag, startPoint x: 986, startPoint y: 536, endPoint x: 1002, endPoint y: 562, distance: 30.2
drag, startPoint x: 1002, startPoint y: 562, endPoint x: 899, endPoint y: 500, distance: 120.0
click at [882, 472] on div "BASEBALL Tunnel Rental Wednesday, October 01: 06:00 PM Charge ​ $ **" at bounding box center [779, 433] width 448 height 122
click at [955, 585] on button "Add customer" at bounding box center [966, 580] width 100 height 30
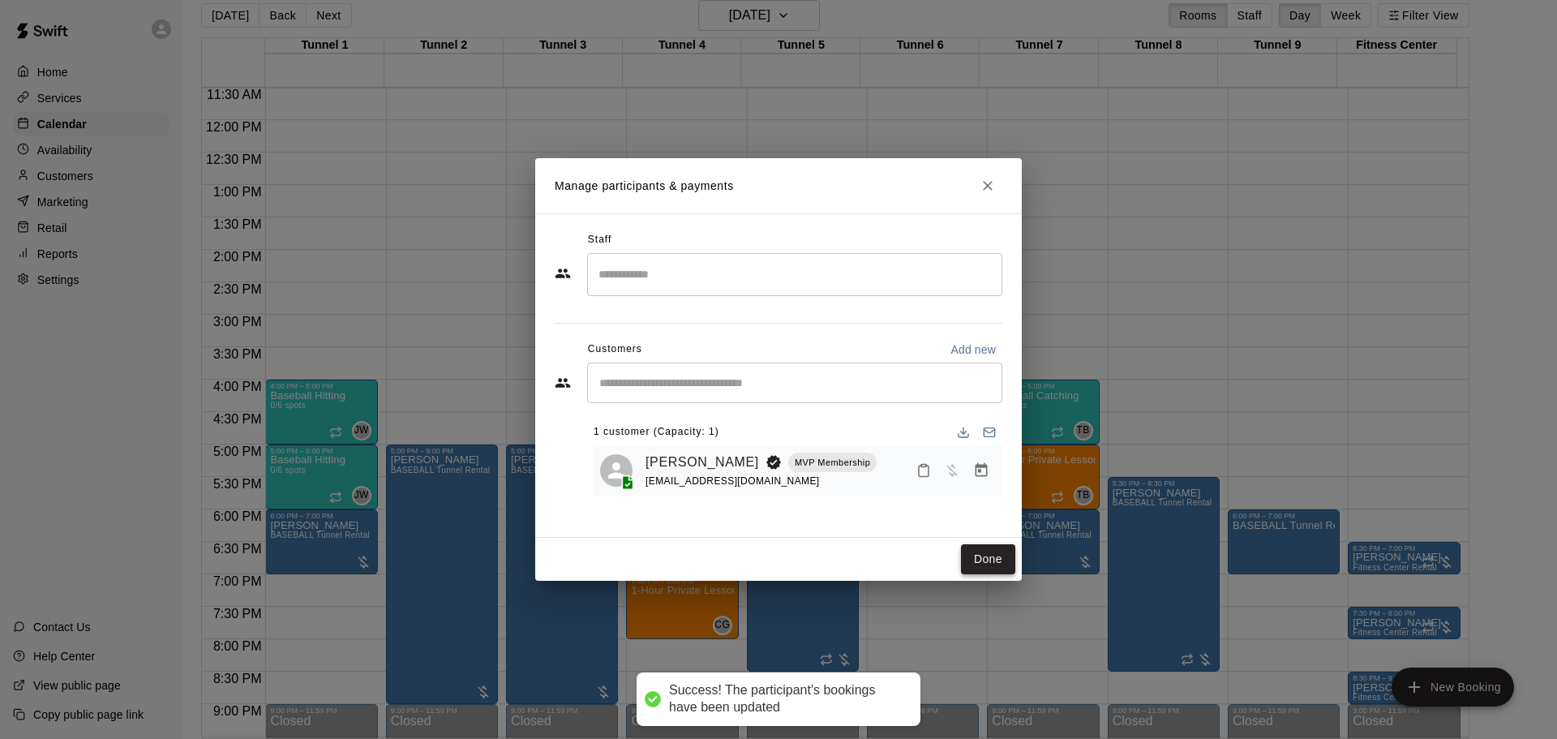
click at [995, 558] on button "Done" at bounding box center [988, 559] width 54 height 30
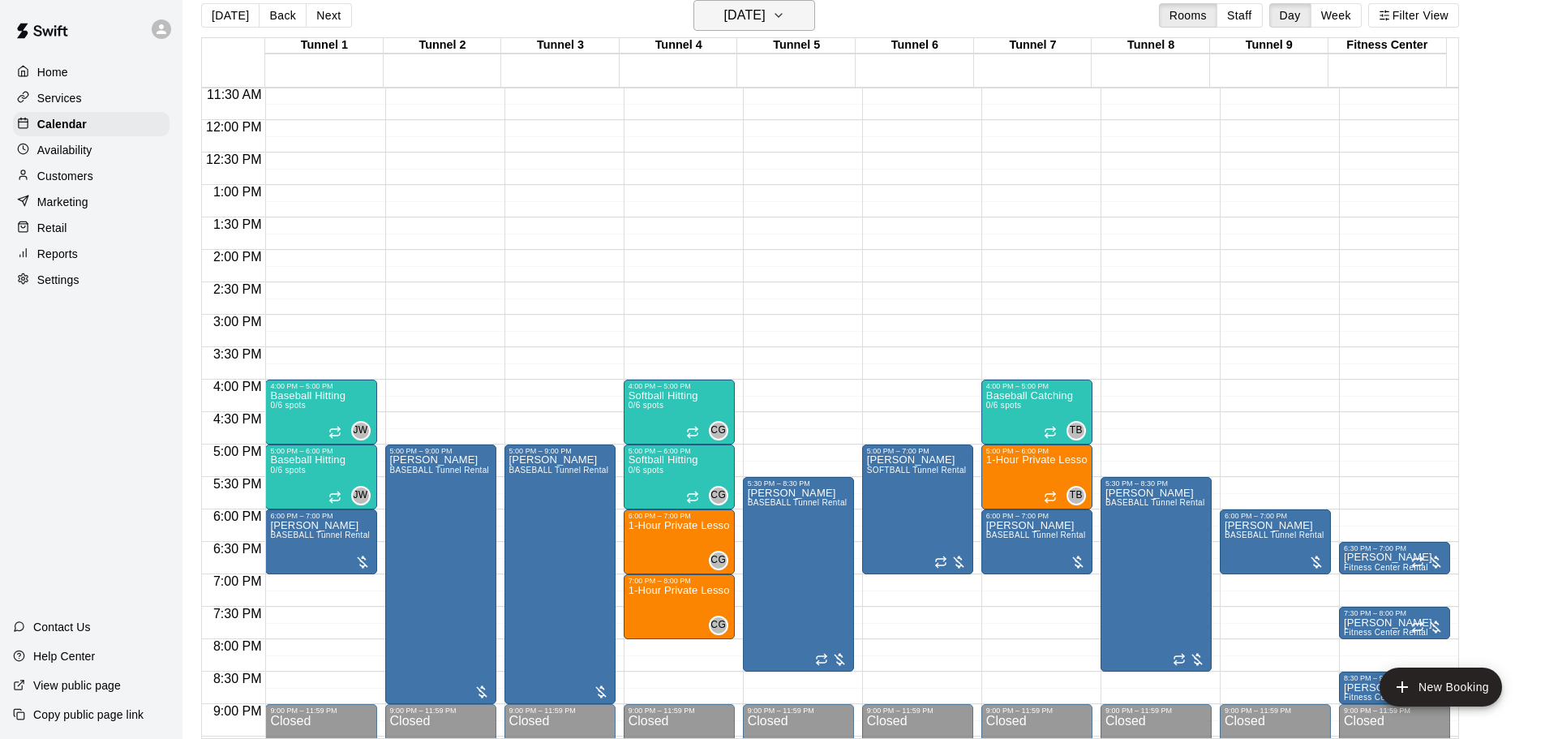
click at [724, 22] on h6 "Wednesday Oct 01" at bounding box center [744, 15] width 41 height 23
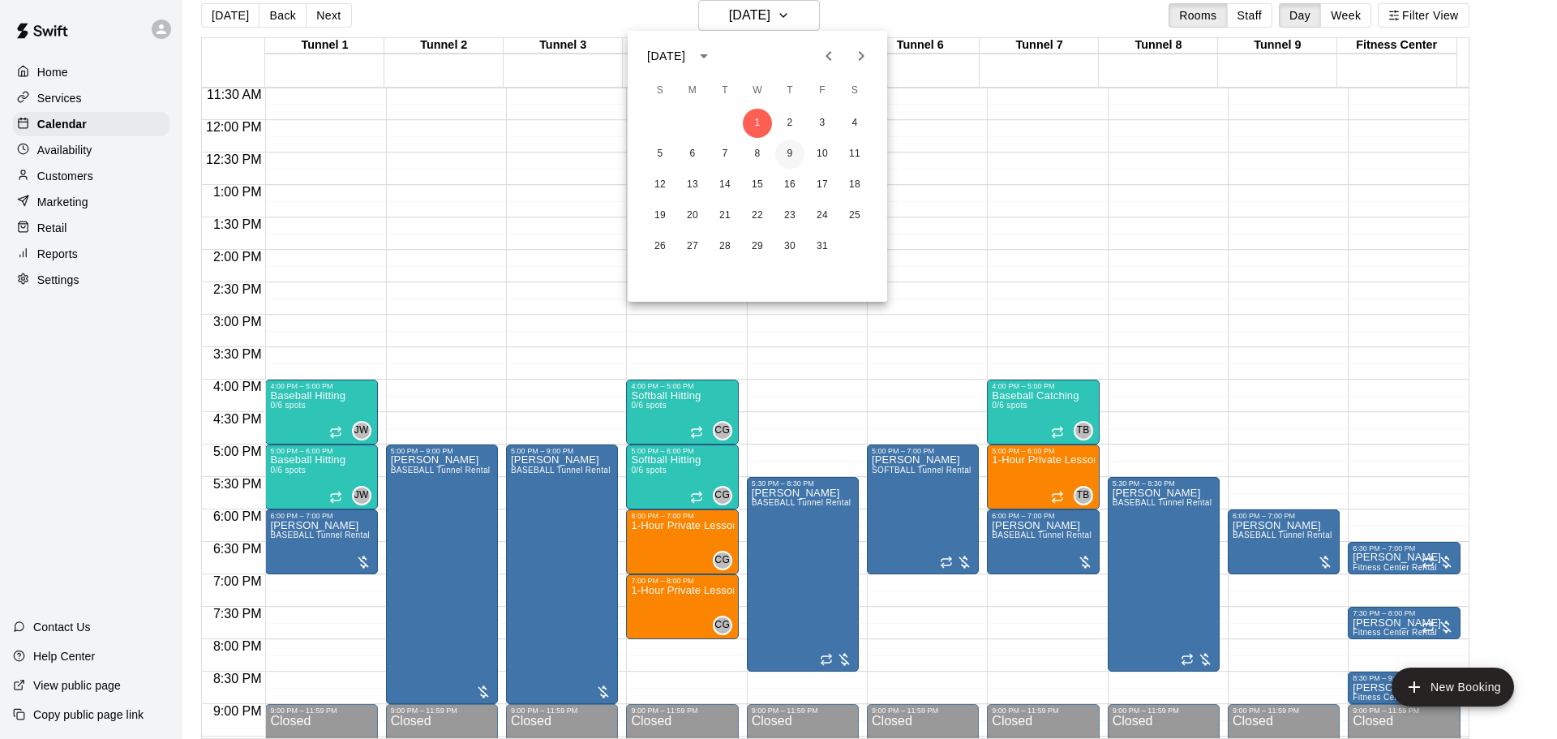
click at [791, 157] on button "9" at bounding box center [789, 154] width 29 height 29
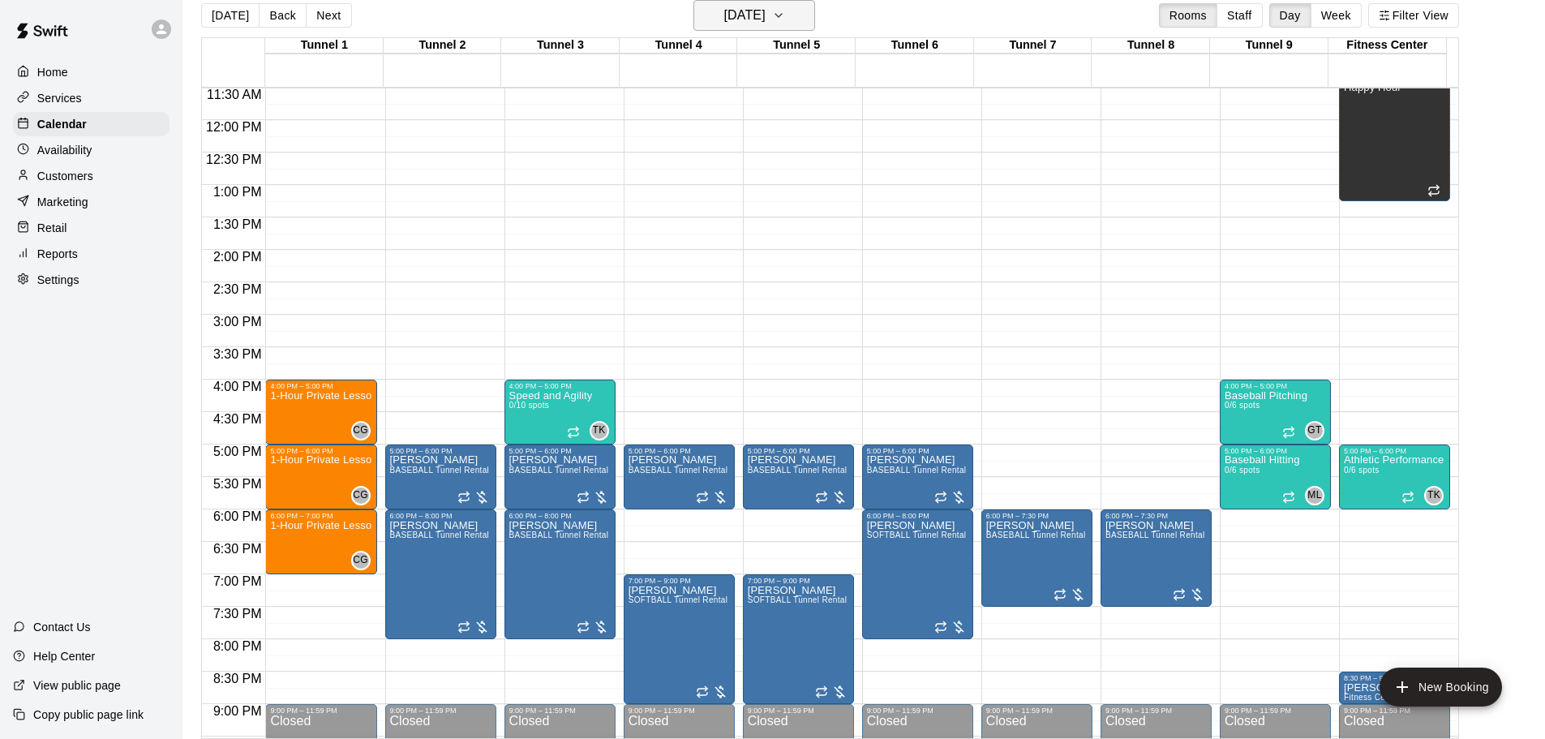
click at [742, 20] on h6 "Thursday Oct 09" at bounding box center [744, 15] width 41 height 23
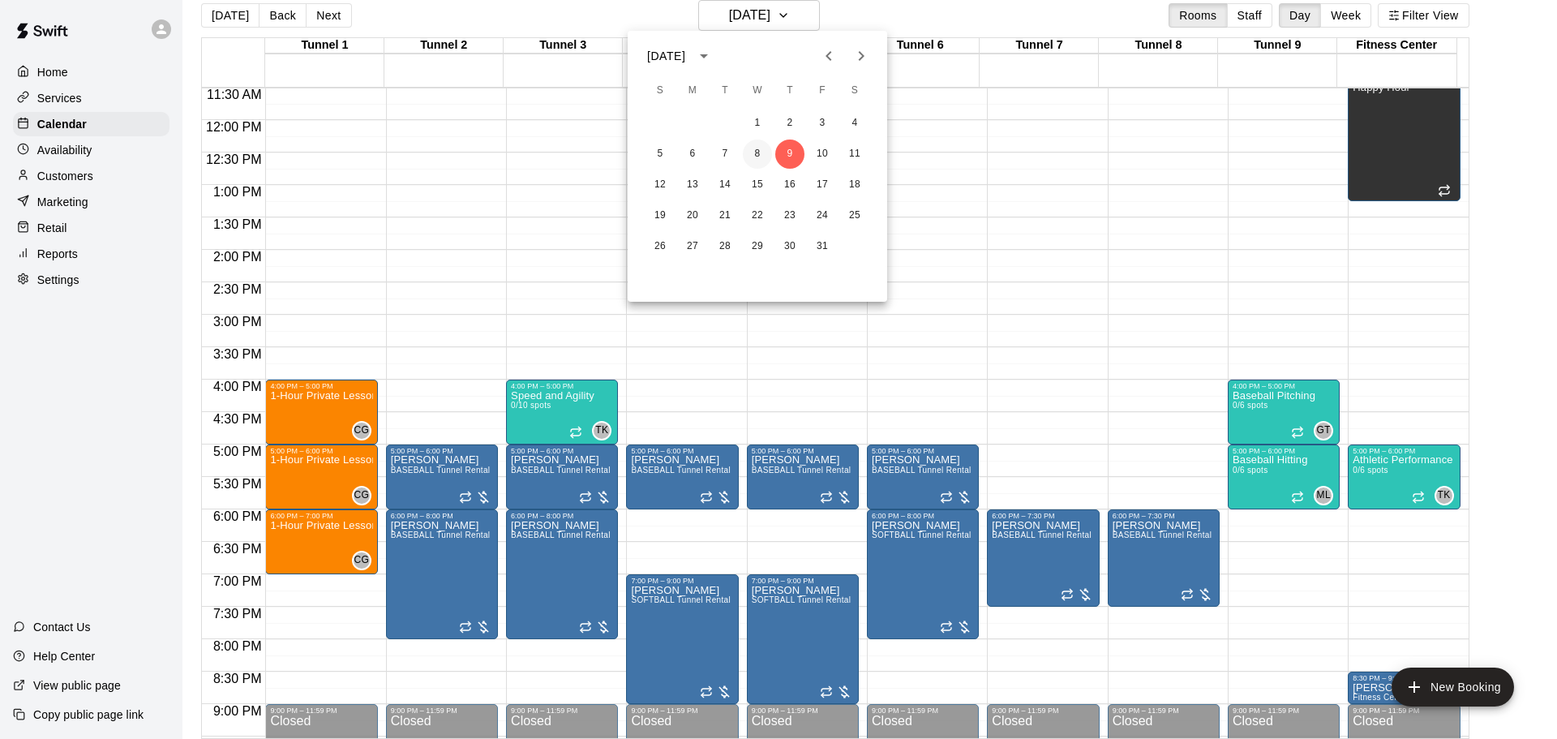
click at [754, 155] on button "8" at bounding box center [757, 154] width 29 height 29
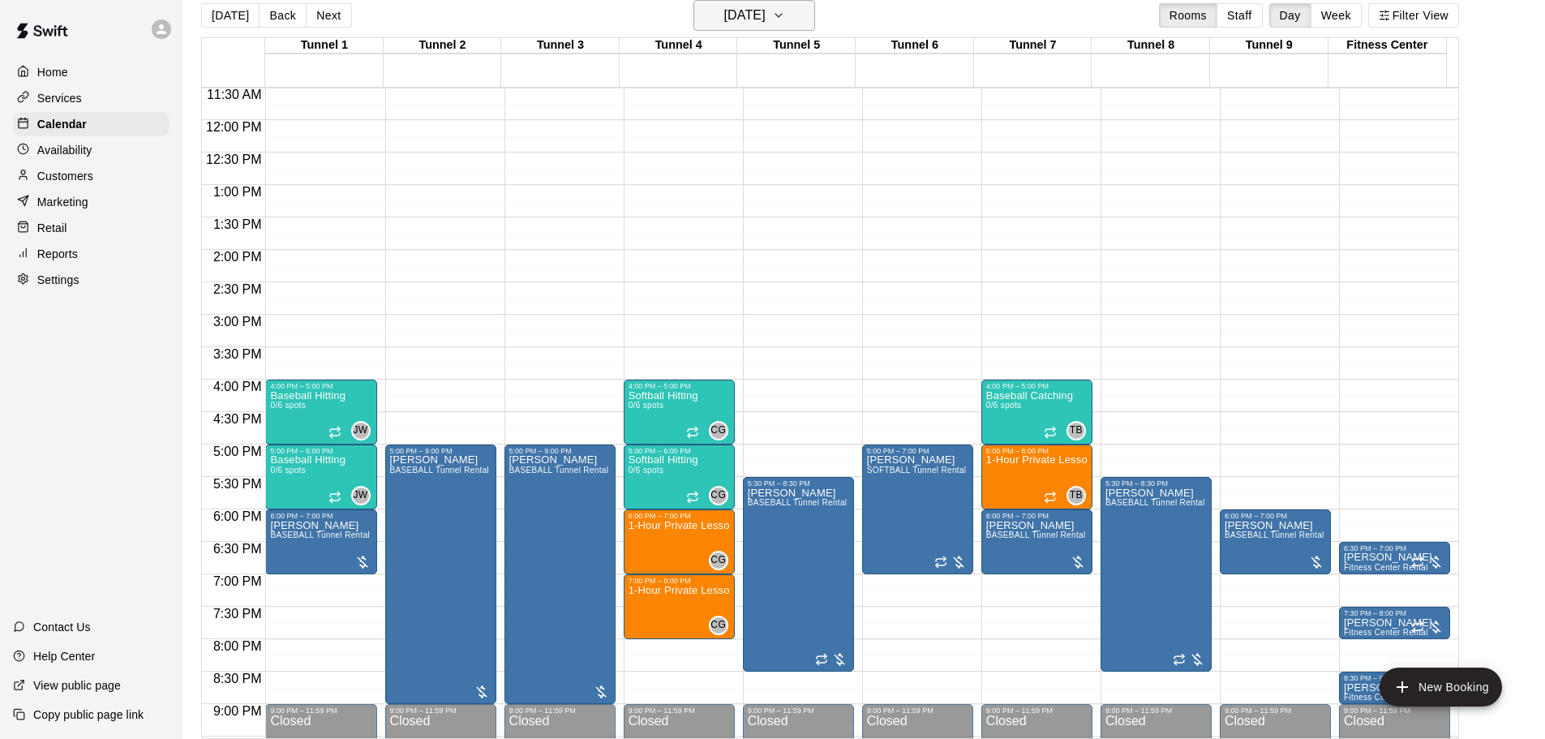
click at [761, 20] on h6 "Wednesday Oct 08" at bounding box center [744, 15] width 41 height 23
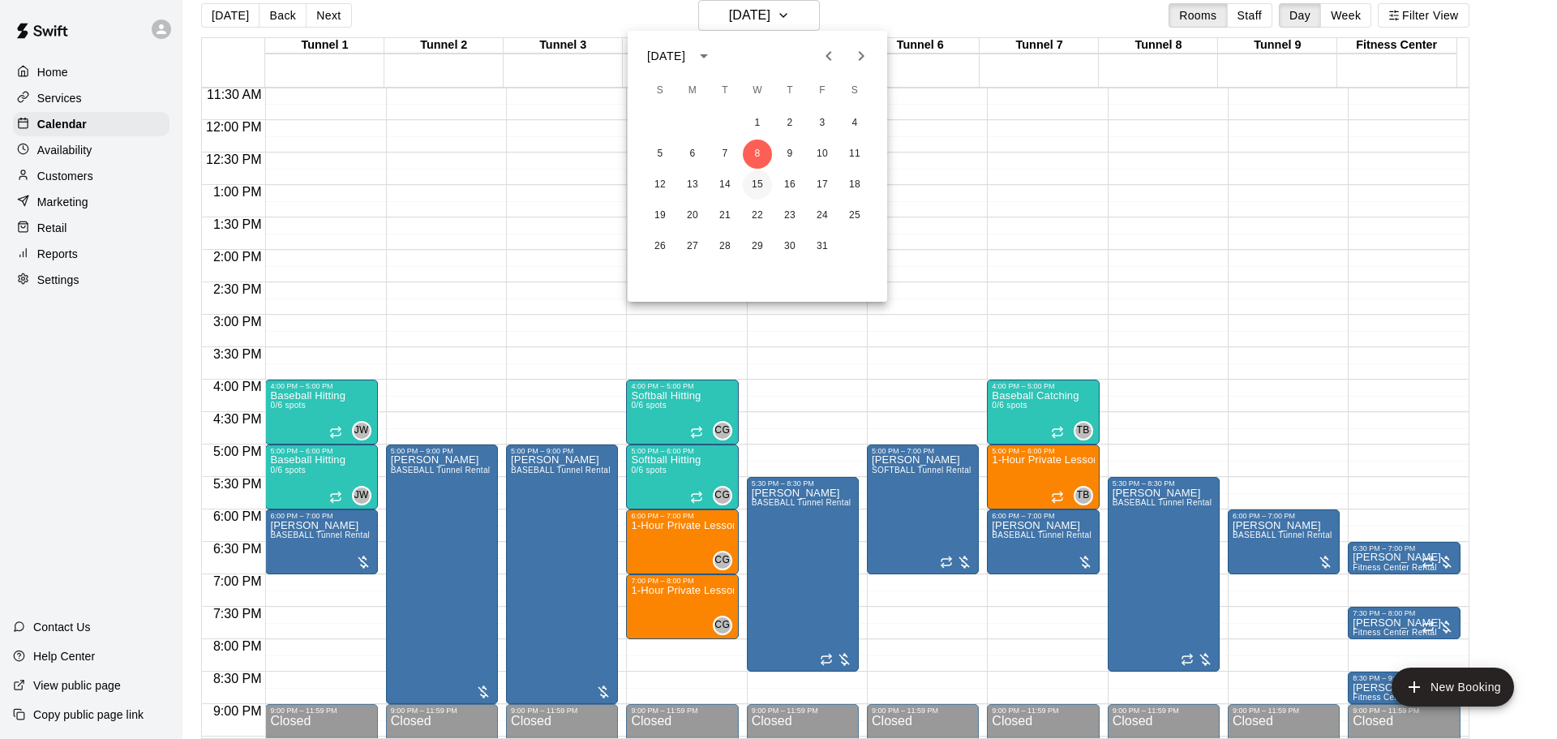
click at [759, 189] on button "15" at bounding box center [757, 184] width 29 height 29
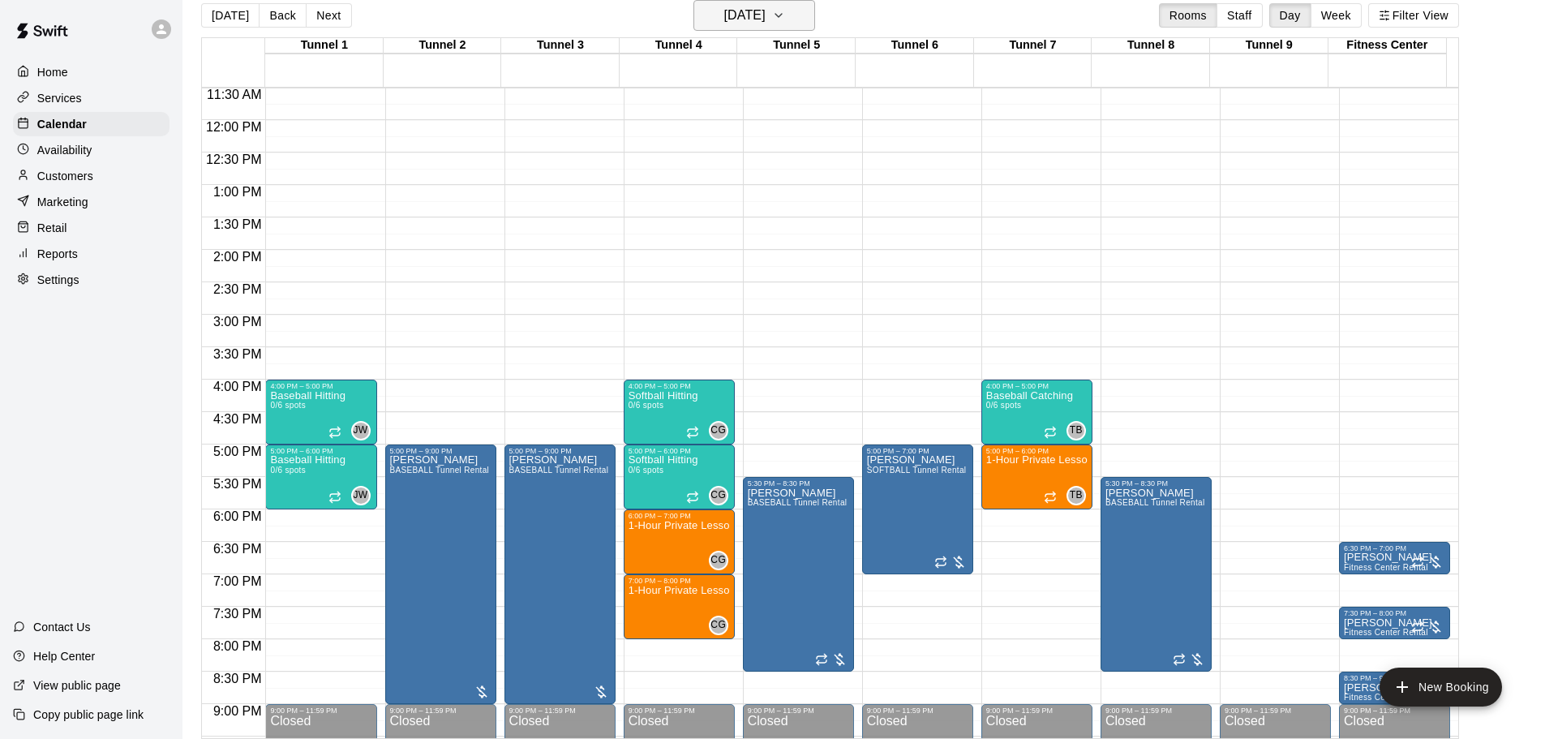
click at [756, 6] on h6 "Wednesday Oct 15" at bounding box center [744, 15] width 41 height 23
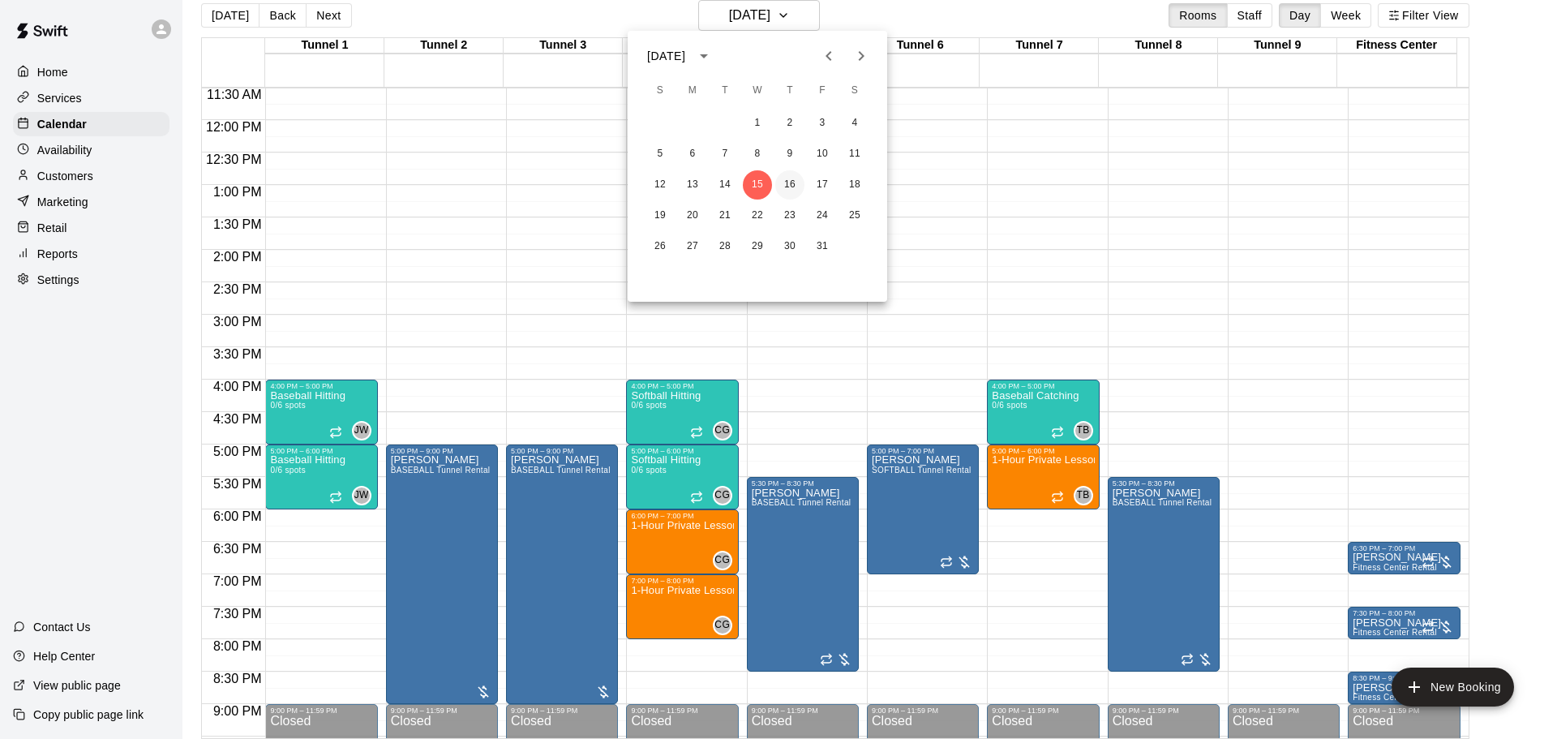
click at [786, 198] on button "16" at bounding box center [789, 184] width 29 height 29
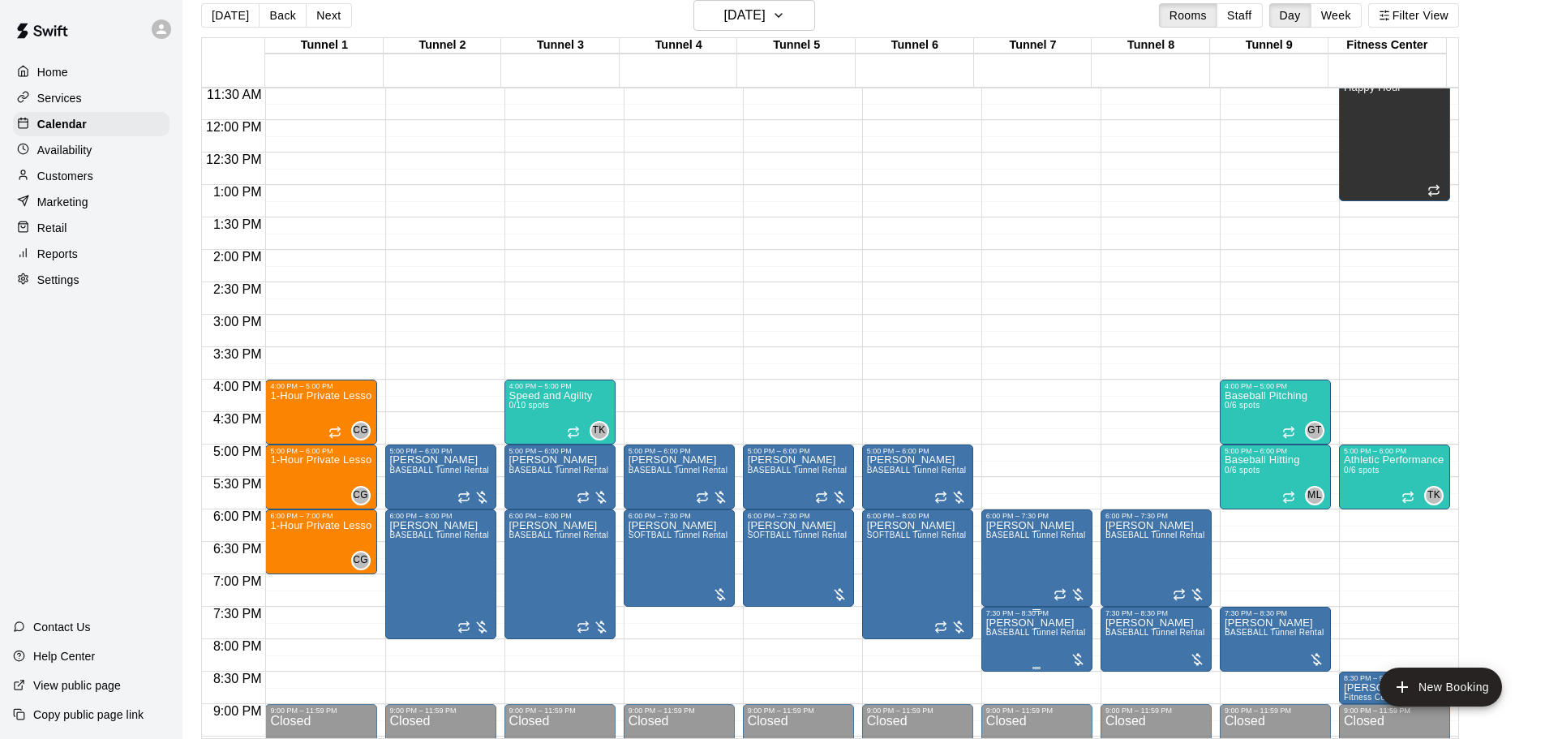
click at [1042, 637] on span "BASEBALL Tunnel Rental" at bounding box center [1036, 632] width 100 height 9
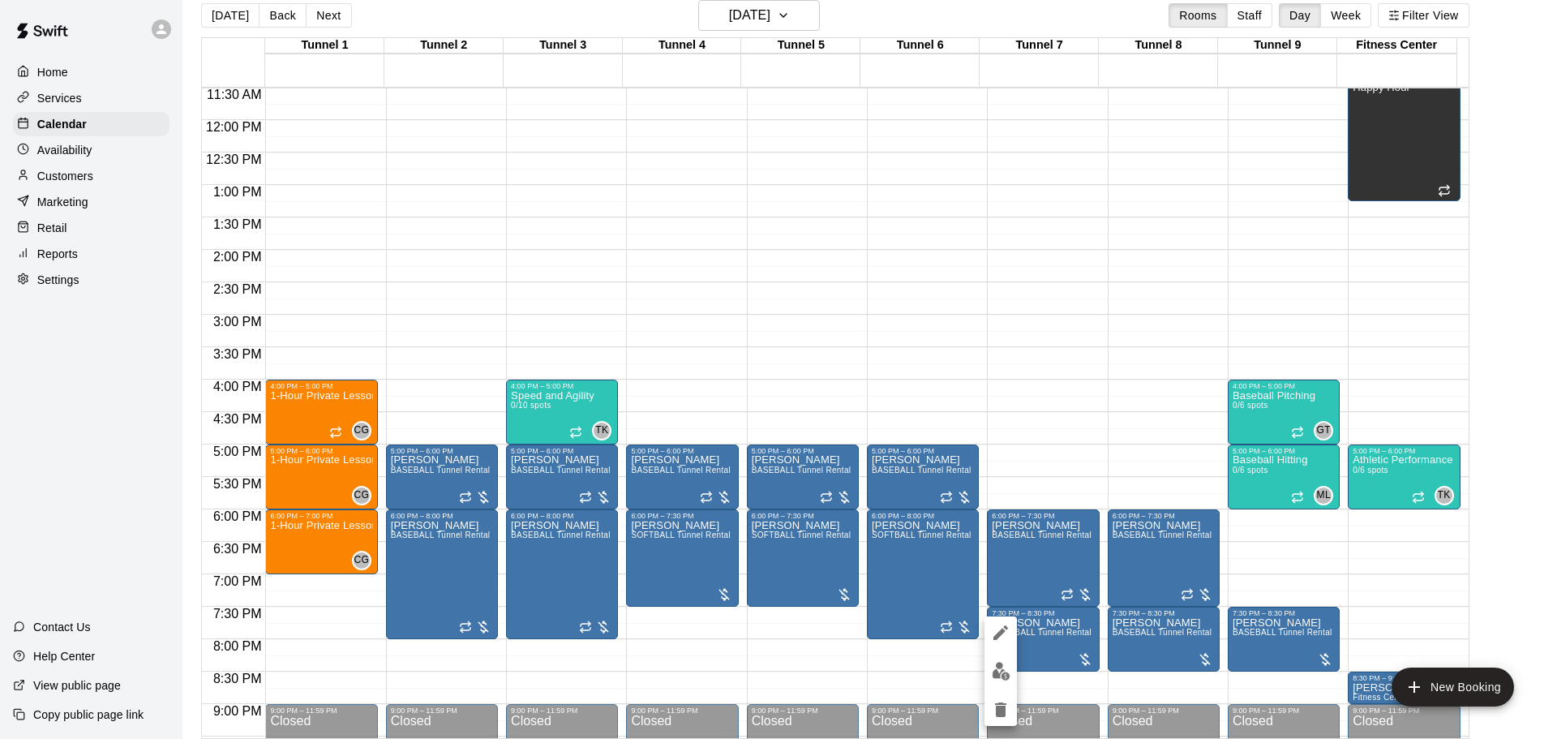
click at [998, 640] on icon "edit" at bounding box center [1000, 632] width 19 height 19
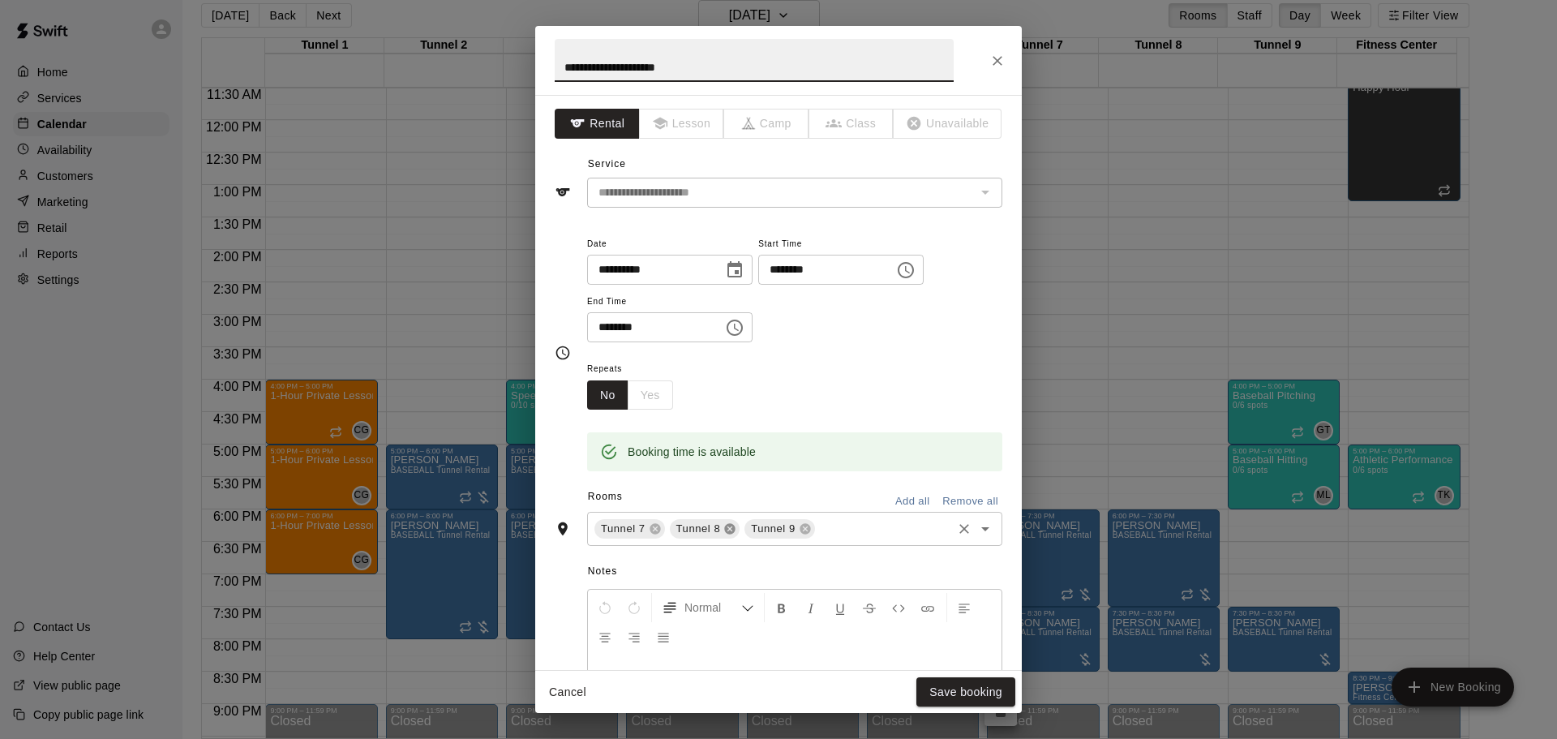
click at [726, 531] on icon at bounding box center [730, 529] width 11 height 11
click at [726, 523] on icon at bounding box center [729, 528] width 13 height 13
click at [977, 687] on button "Save booking" at bounding box center [966, 692] width 99 height 30
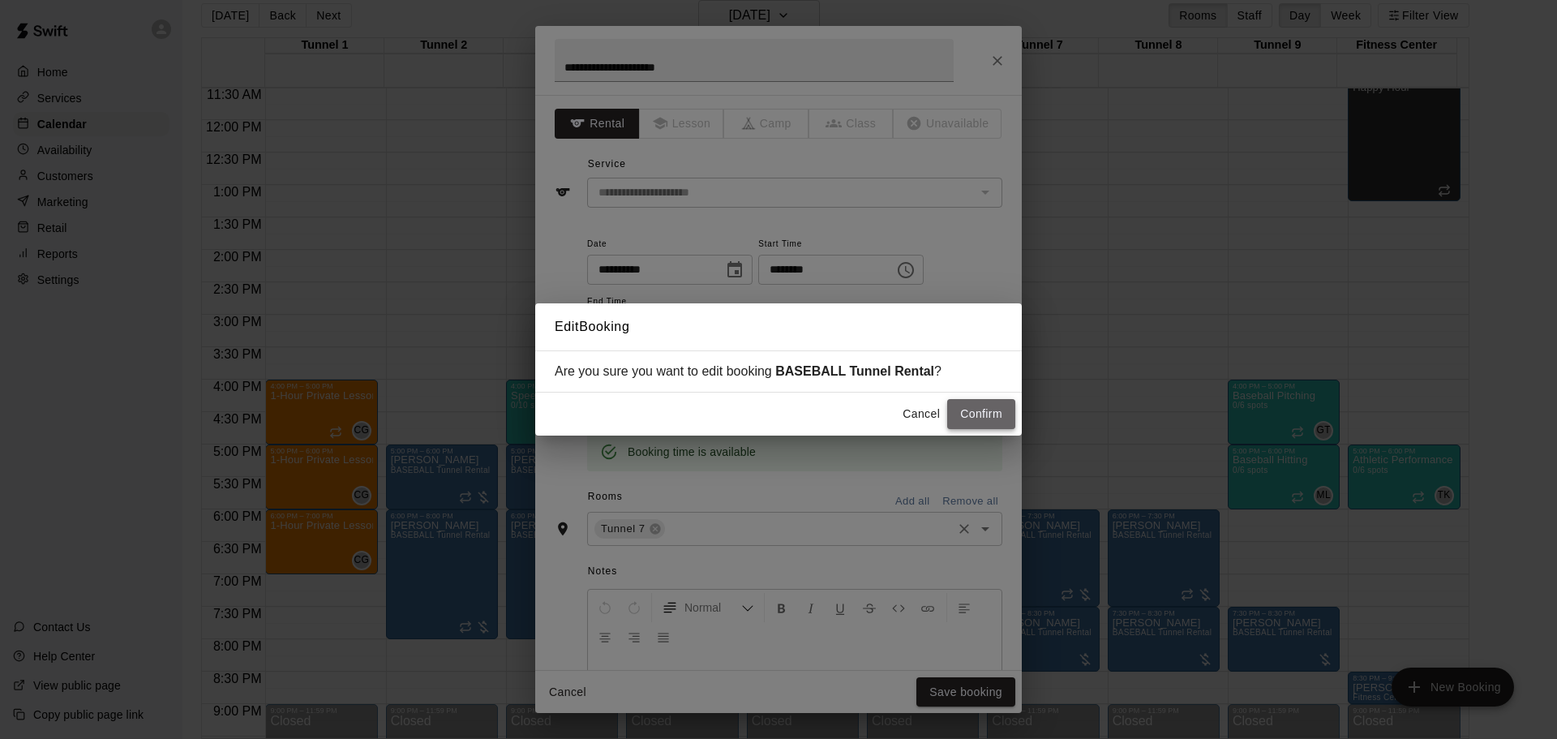
click at [977, 425] on button "Confirm" at bounding box center [981, 414] width 68 height 30
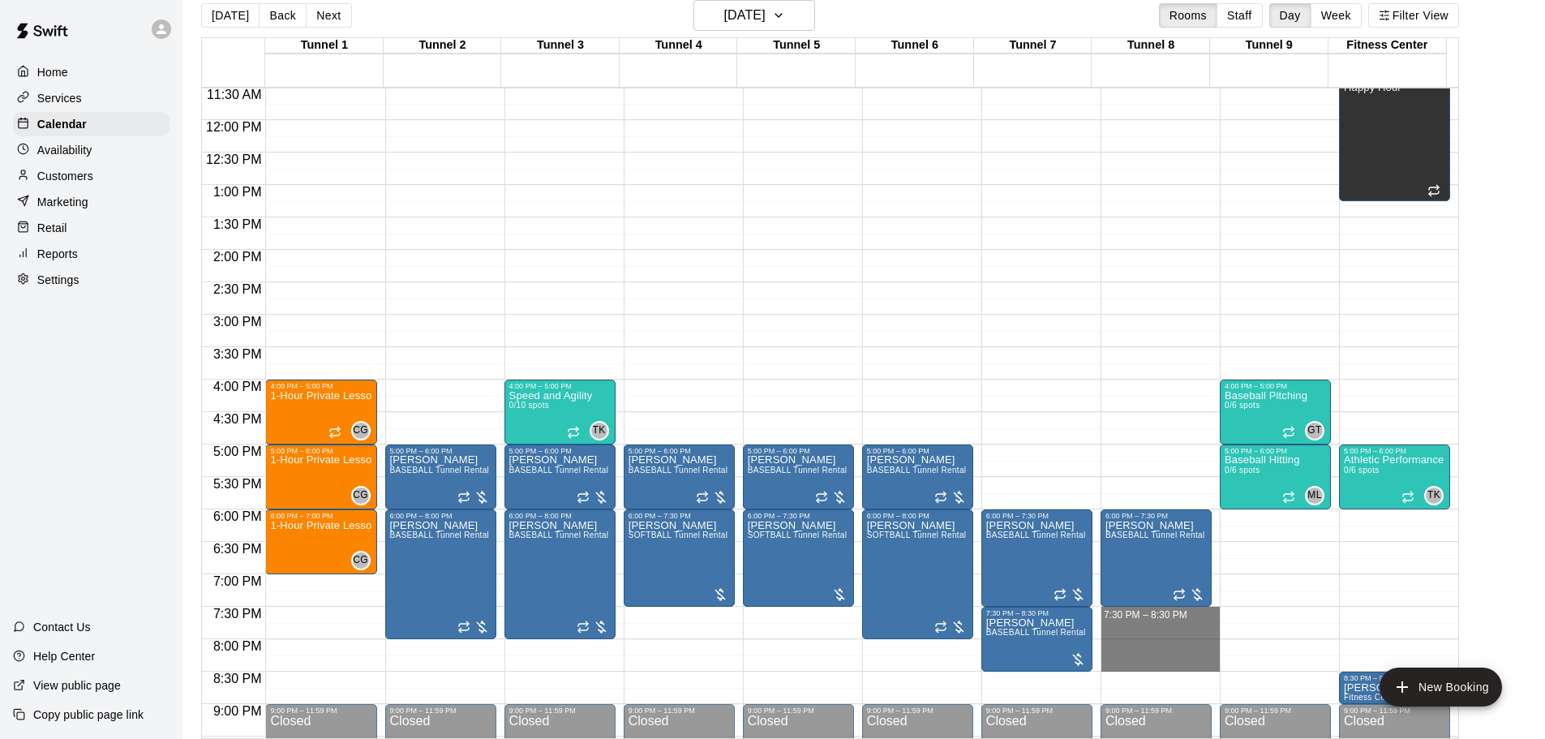
drag, startPoint x: 1148, startPoint y: 615, endPoint x: 1145, endPoint y: 672, distance: 56.8
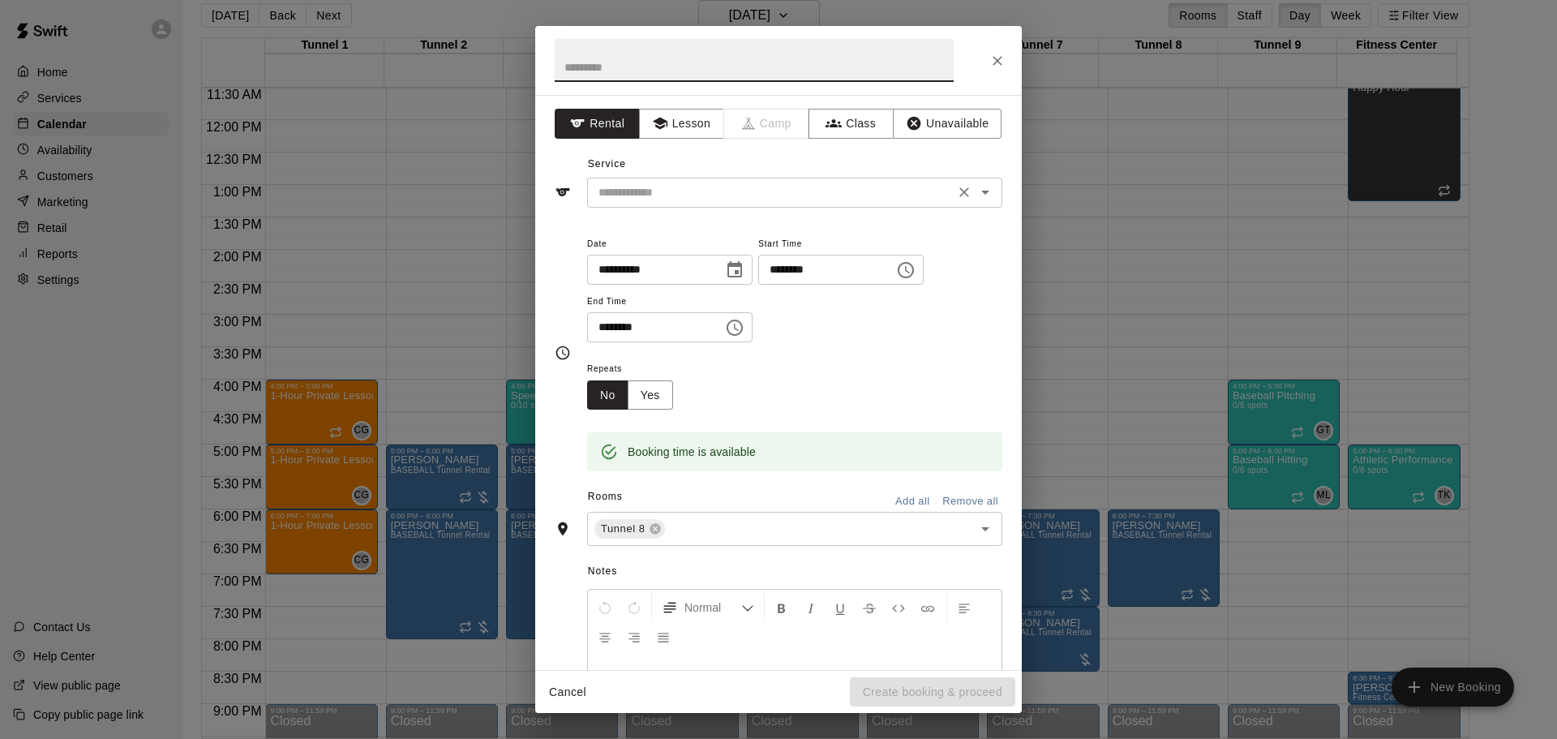
click at [736, 189] on input "text" at bounding box center [771, 192] width 358 height 20
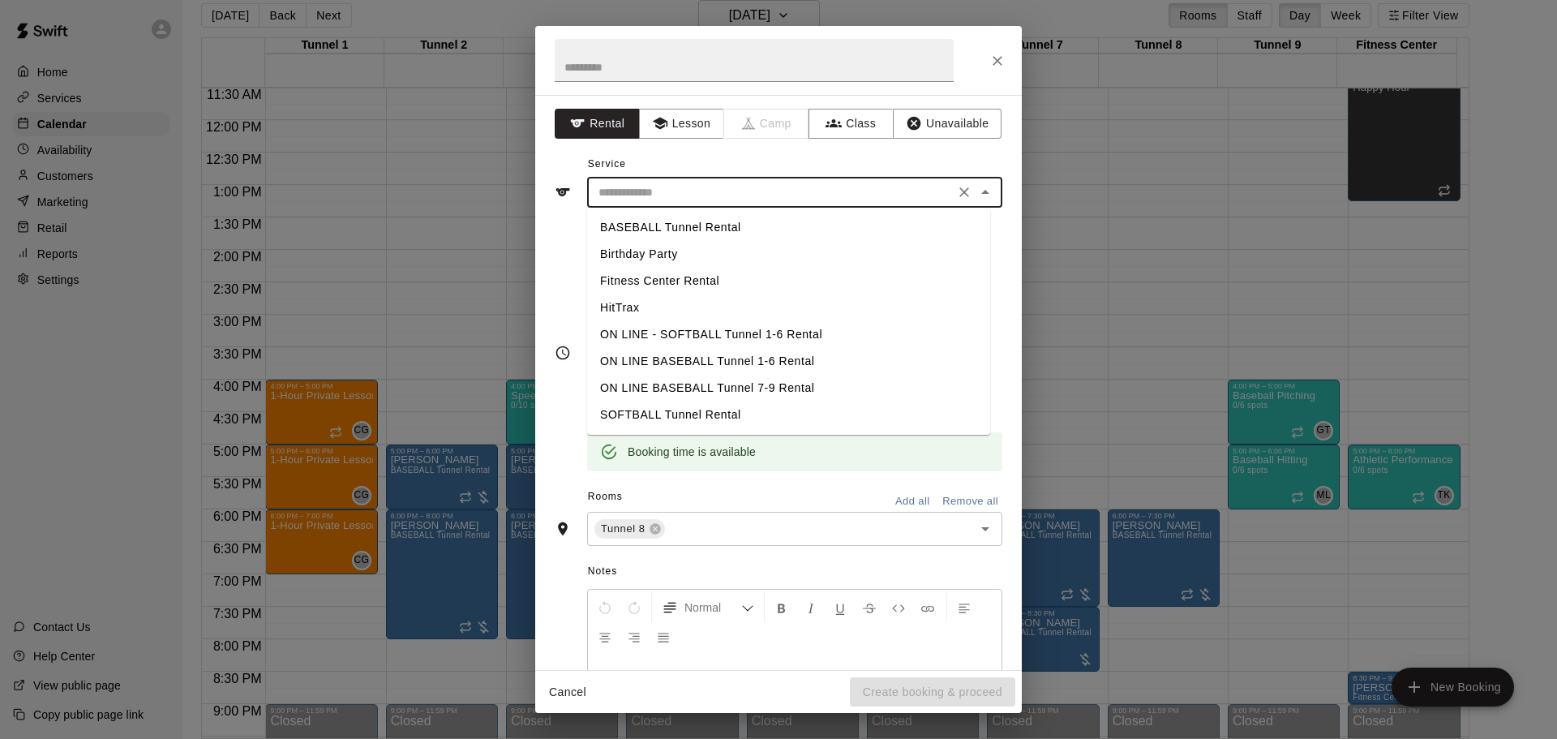
click at [706, 222] on li "BASEBALL Tunnel Rental" at bounding box center [788, 227] width 403 height 27
type input "**********"
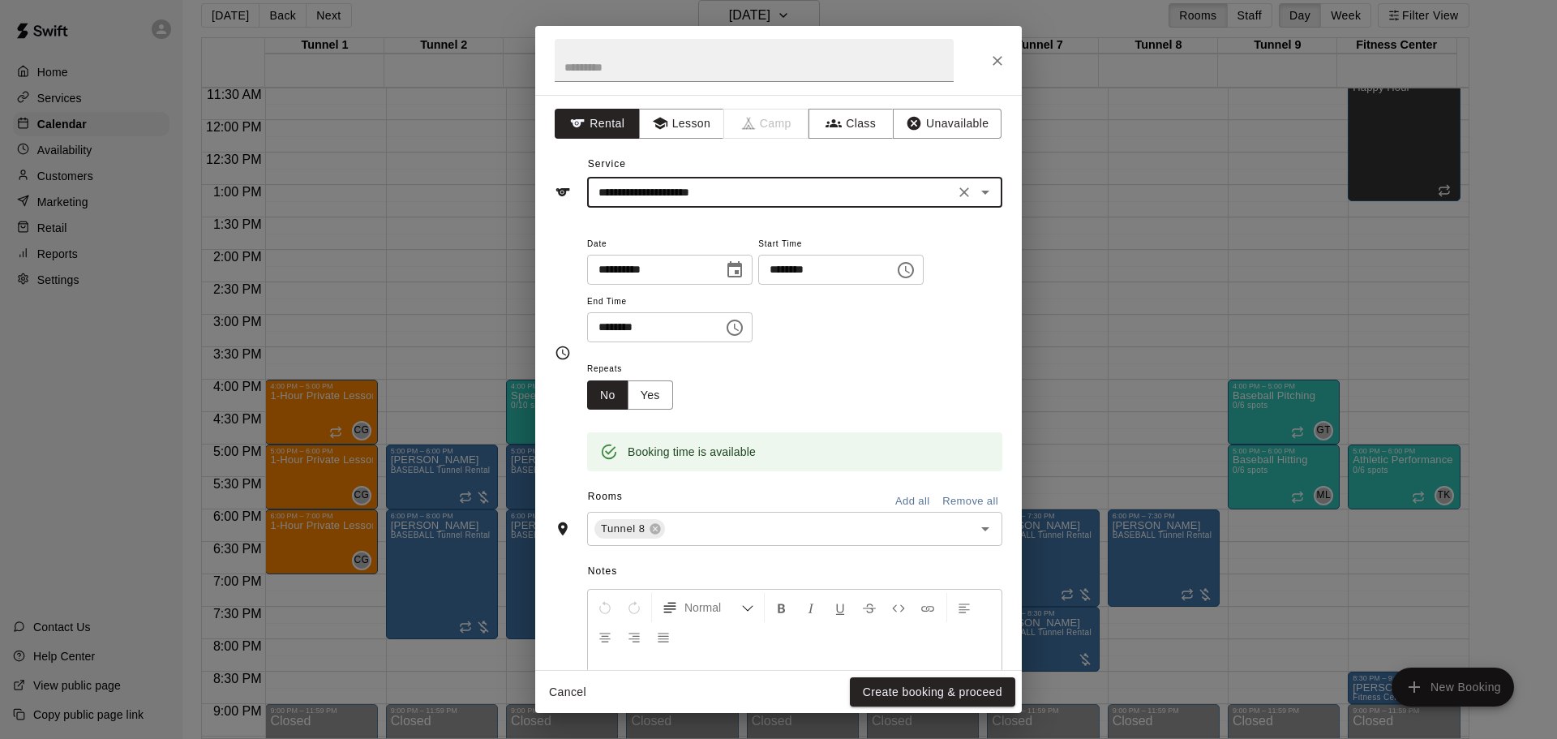
click at [963, 675] on div "Cancel Create booking & proceed" at bounding box center [778, 692] width 487 height 43
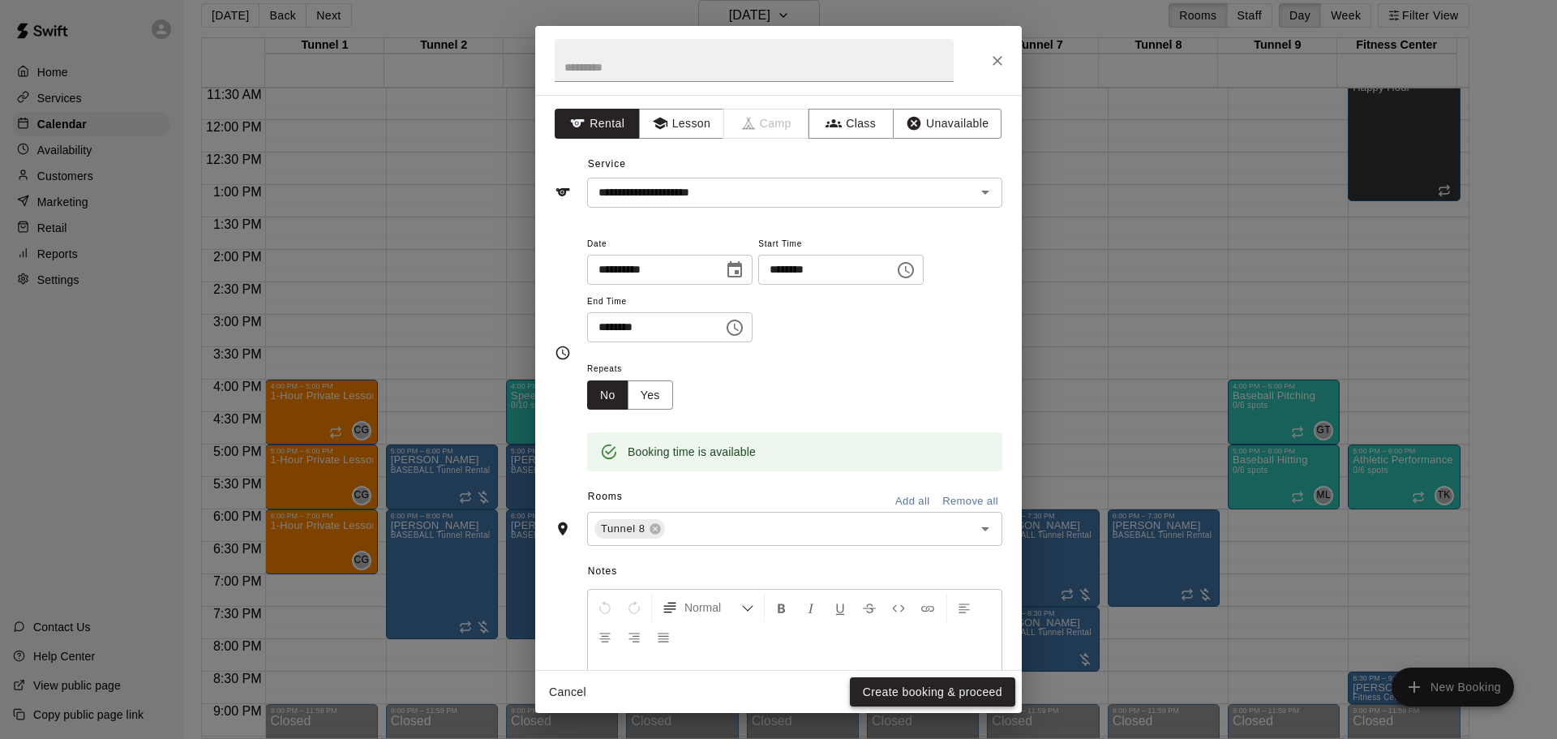
click at [964, 695] on button "Create booking & proceed" at bounding box center [932, 692] width 165 height 30
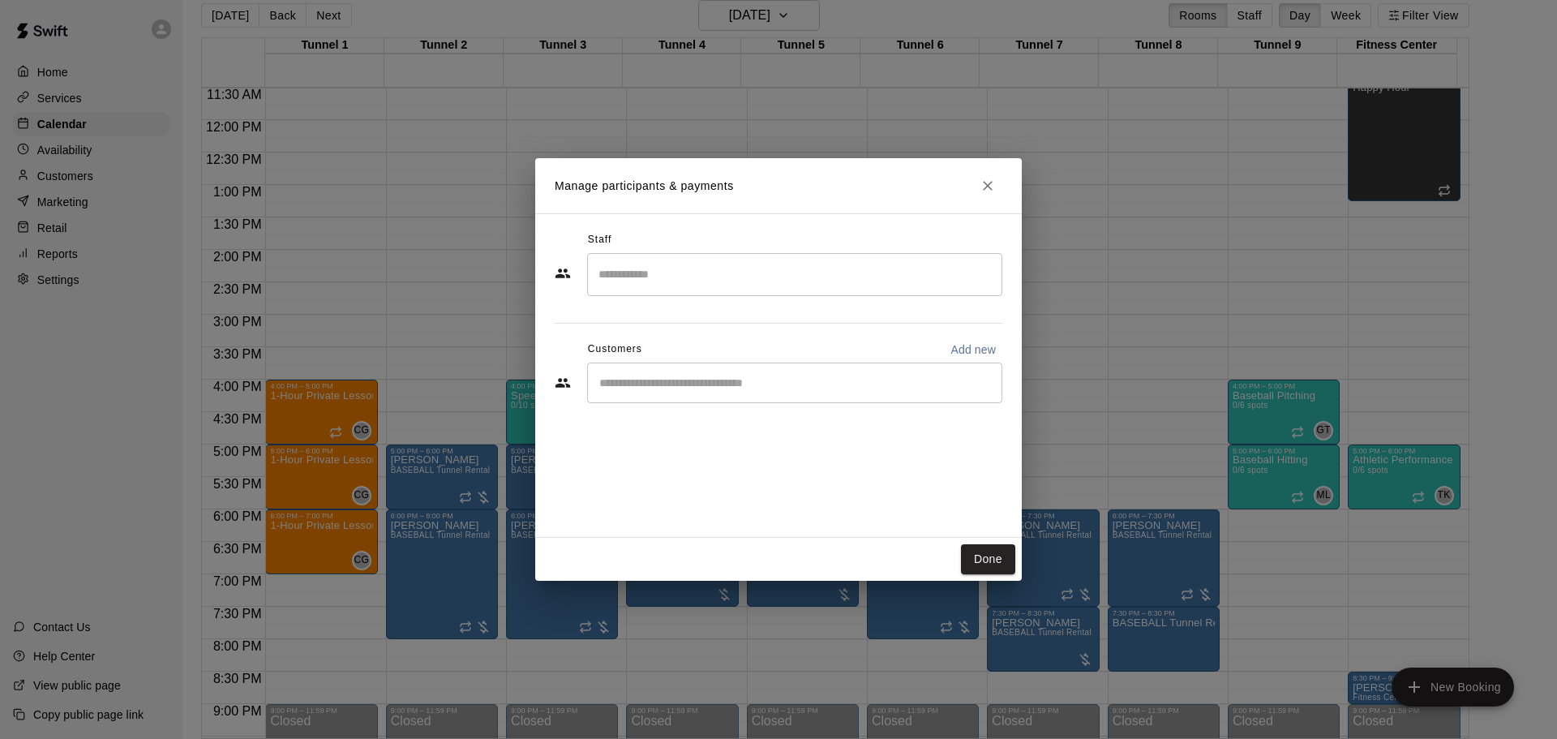
click at [728, 381] on input "Start typing to search customers..." at bounding box center [795, 383] width 401 height 16
paste input "******"
type input "******"
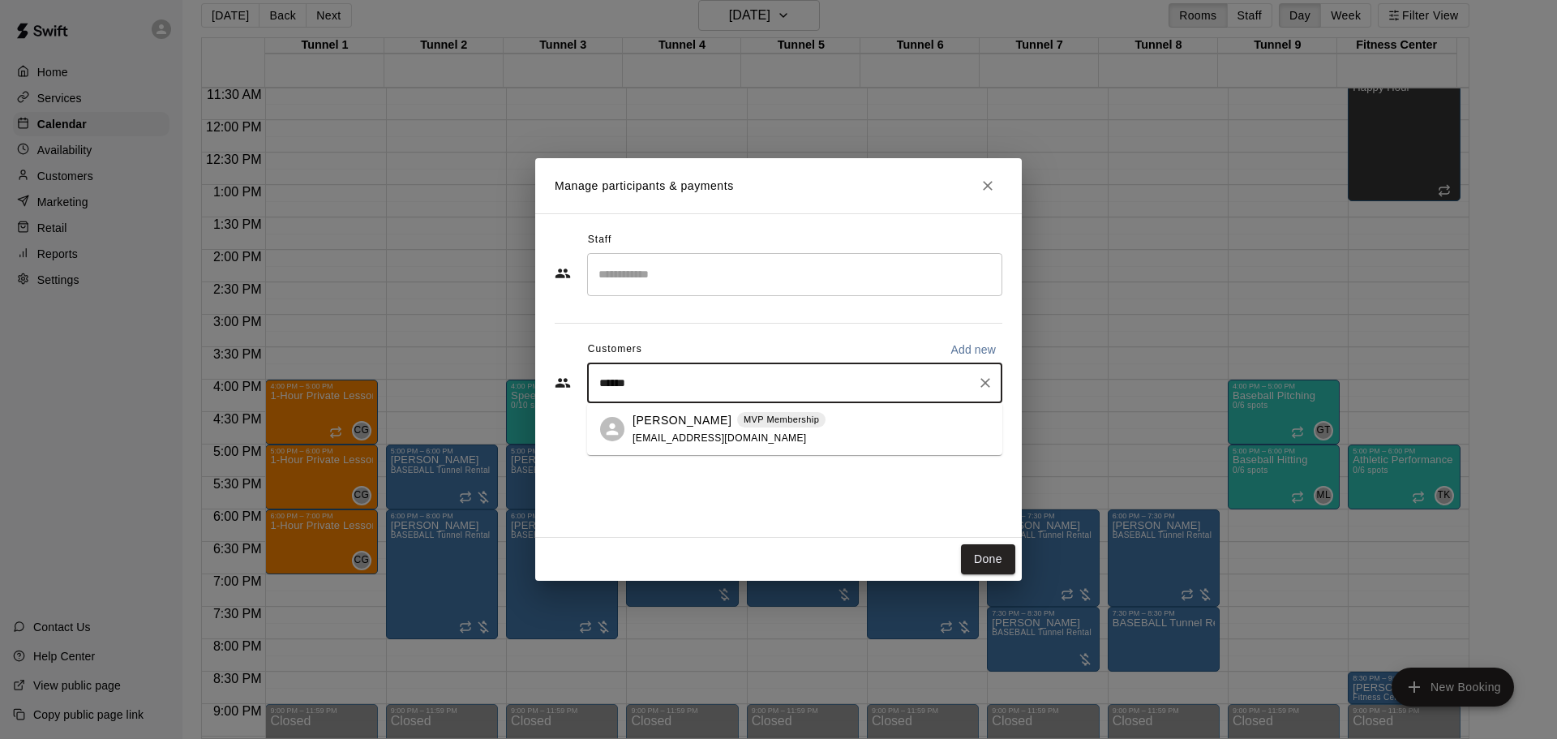
click at [744, 419] on p "MVP Membership" at bounding box center [781, 420] width 75 height 14
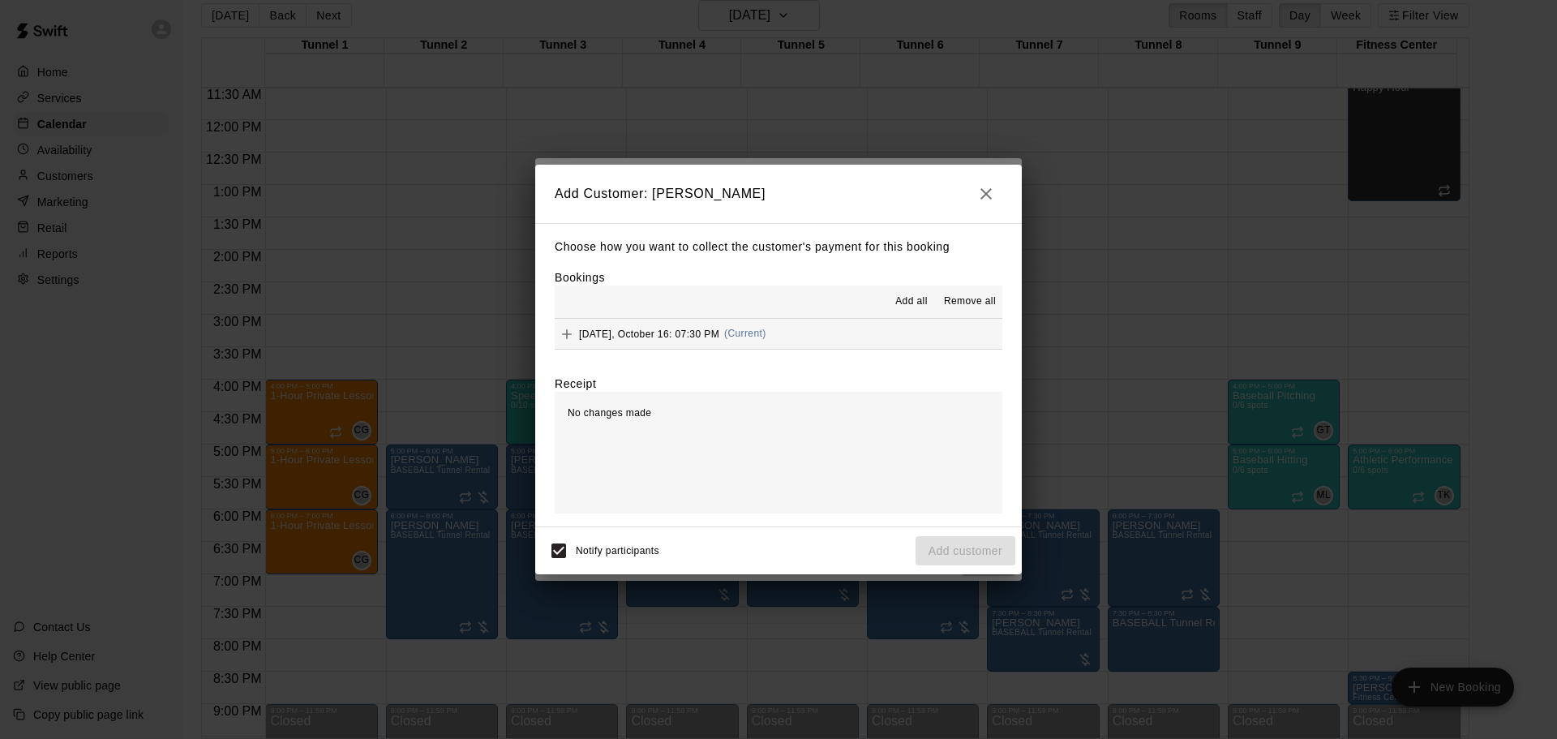
click at [724, 346] on div "Thursday, October 16: 07:30 PM (Current)" at bounding box center [661, 334] width 212 height 24
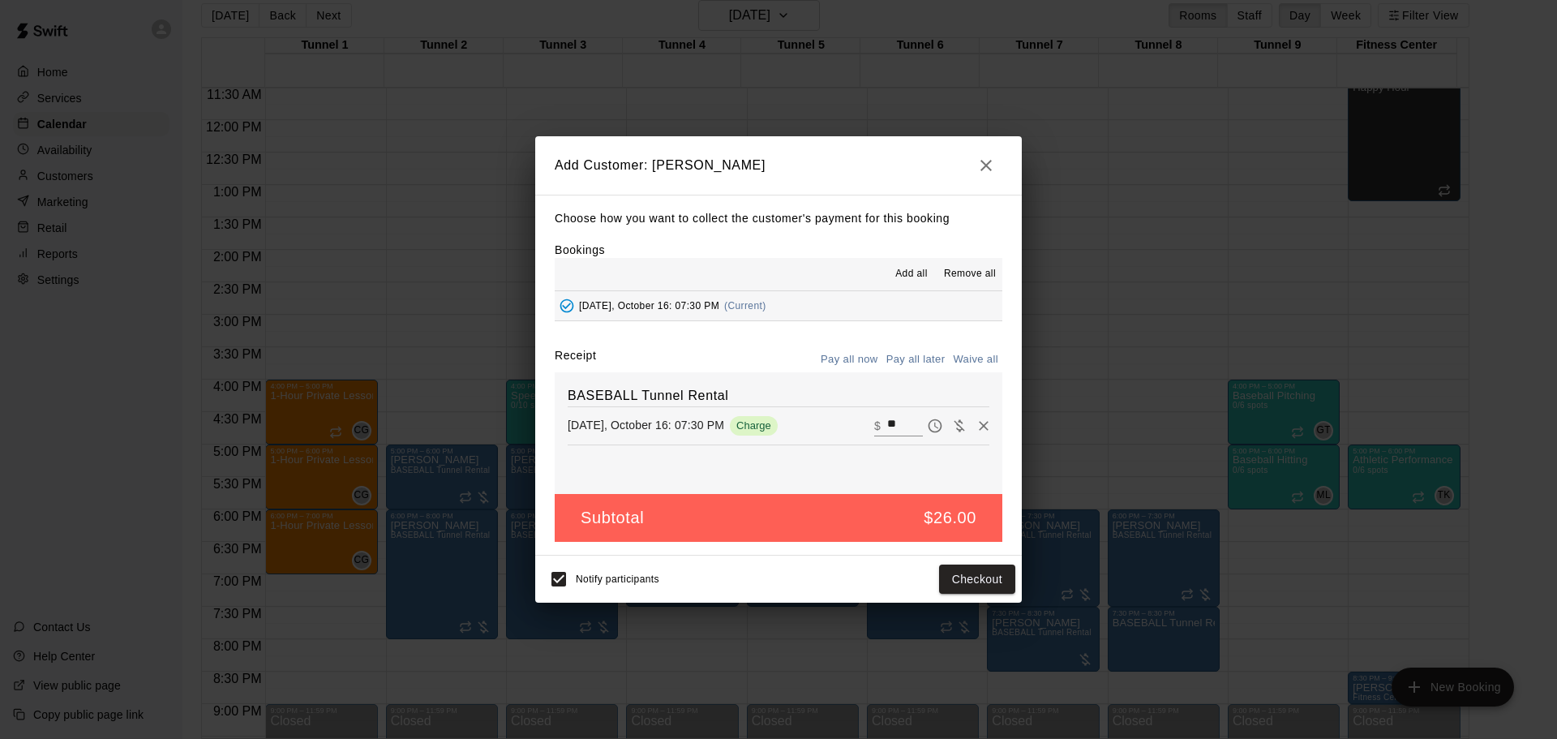
click at [921, 358] on button "Pay all later" at bounding box center [915, 359] width 67 height 25
click at [983, 577] on button "Add customer" at bounding box center [966, 580] width 100 height 30
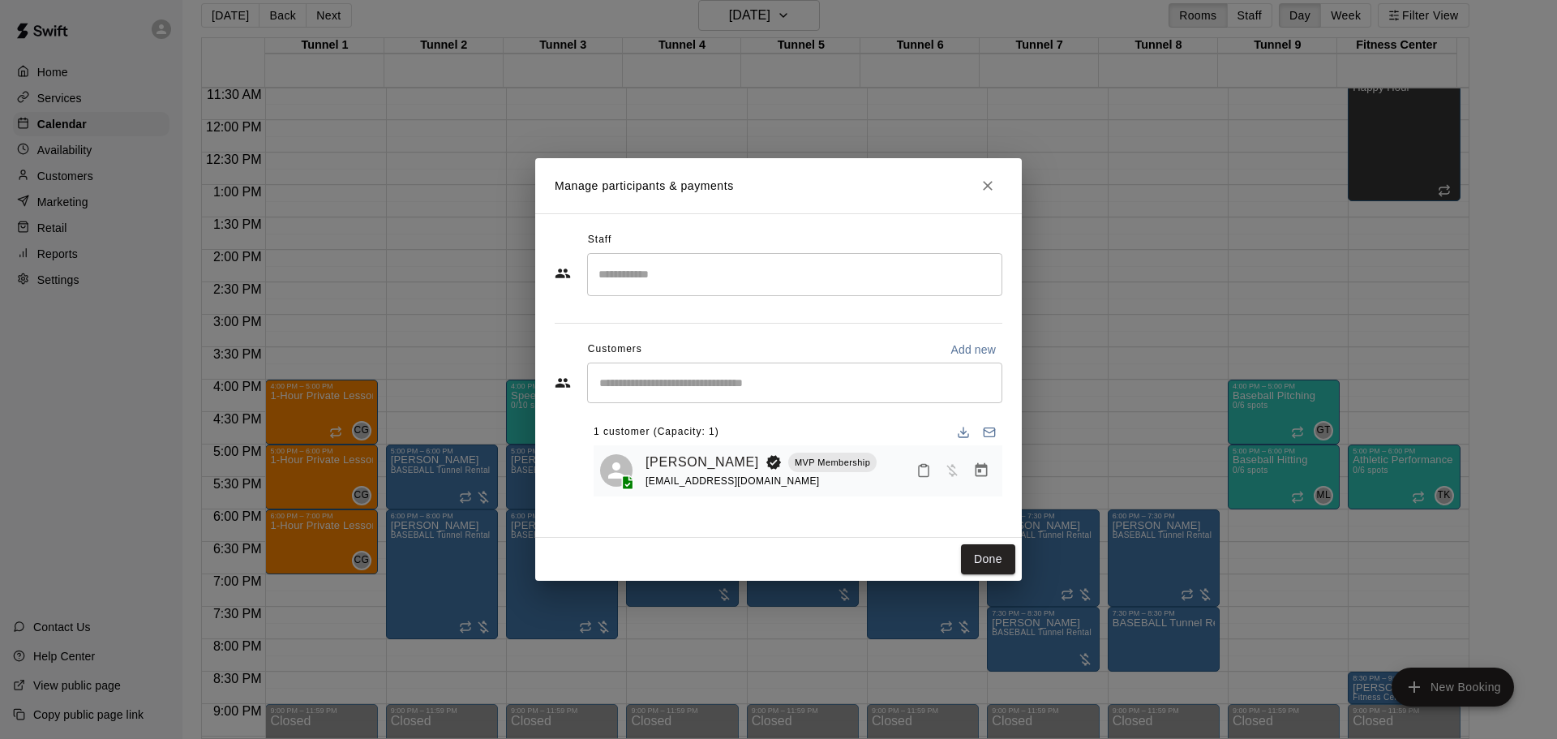
click at [987, 563] on button "Done" at bounding box center [988, 559] width 54 height 30
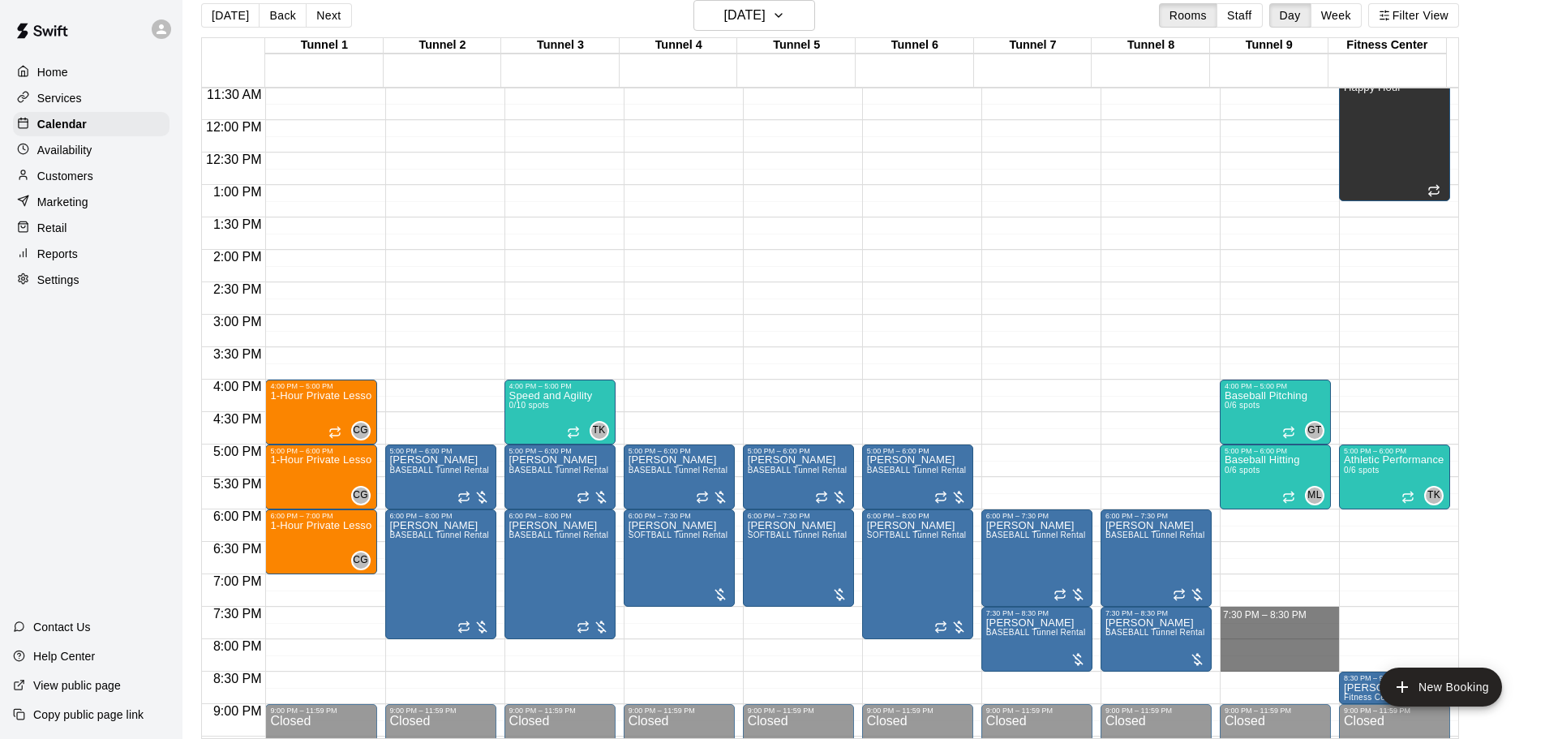
drag, startPoint x: 1246, startPoint y: 612, endPoint x: 1254, endPoint y: 663, distance: 52.5
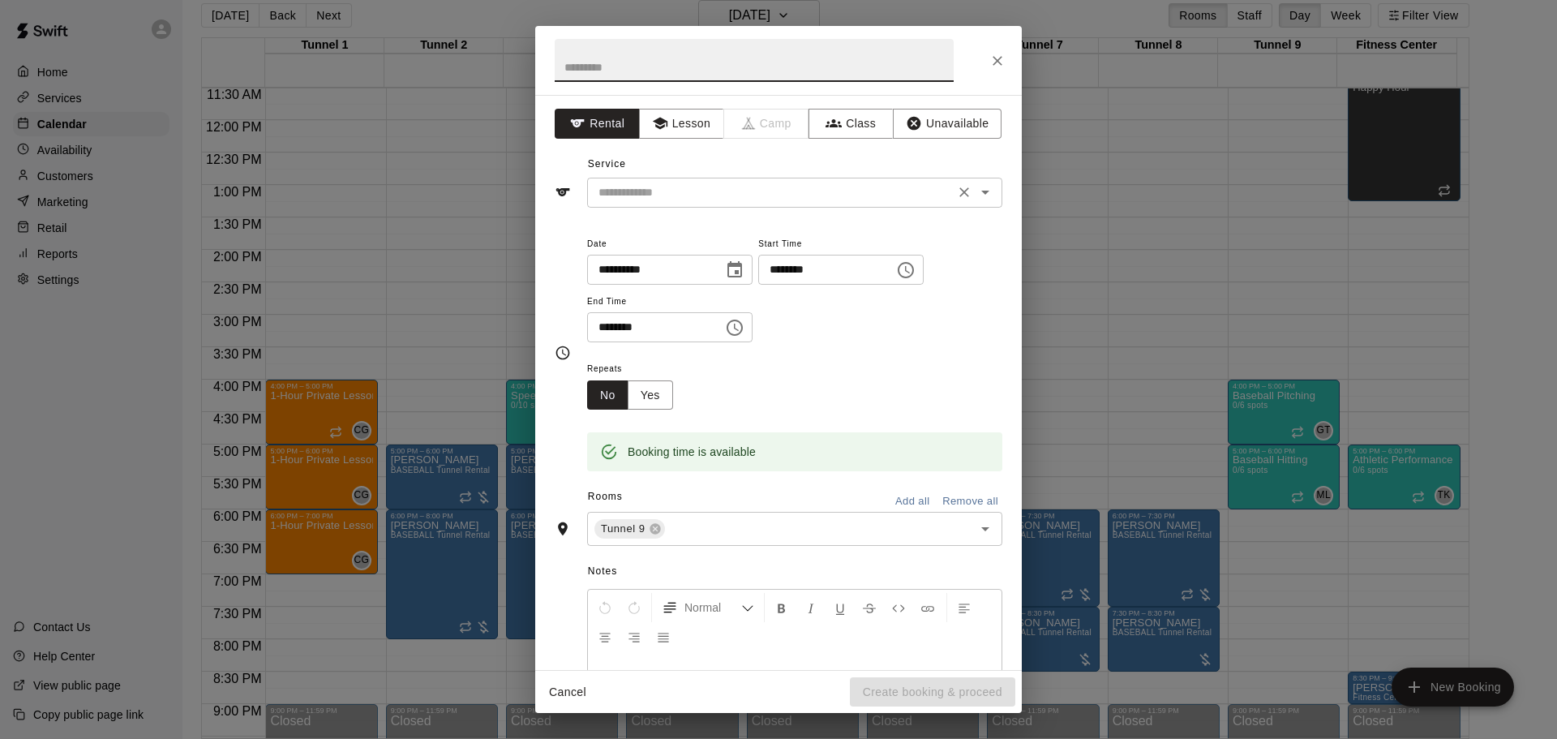
click at [796, 191] on input "text" at bounding box center [771, 192] width 358 height 20
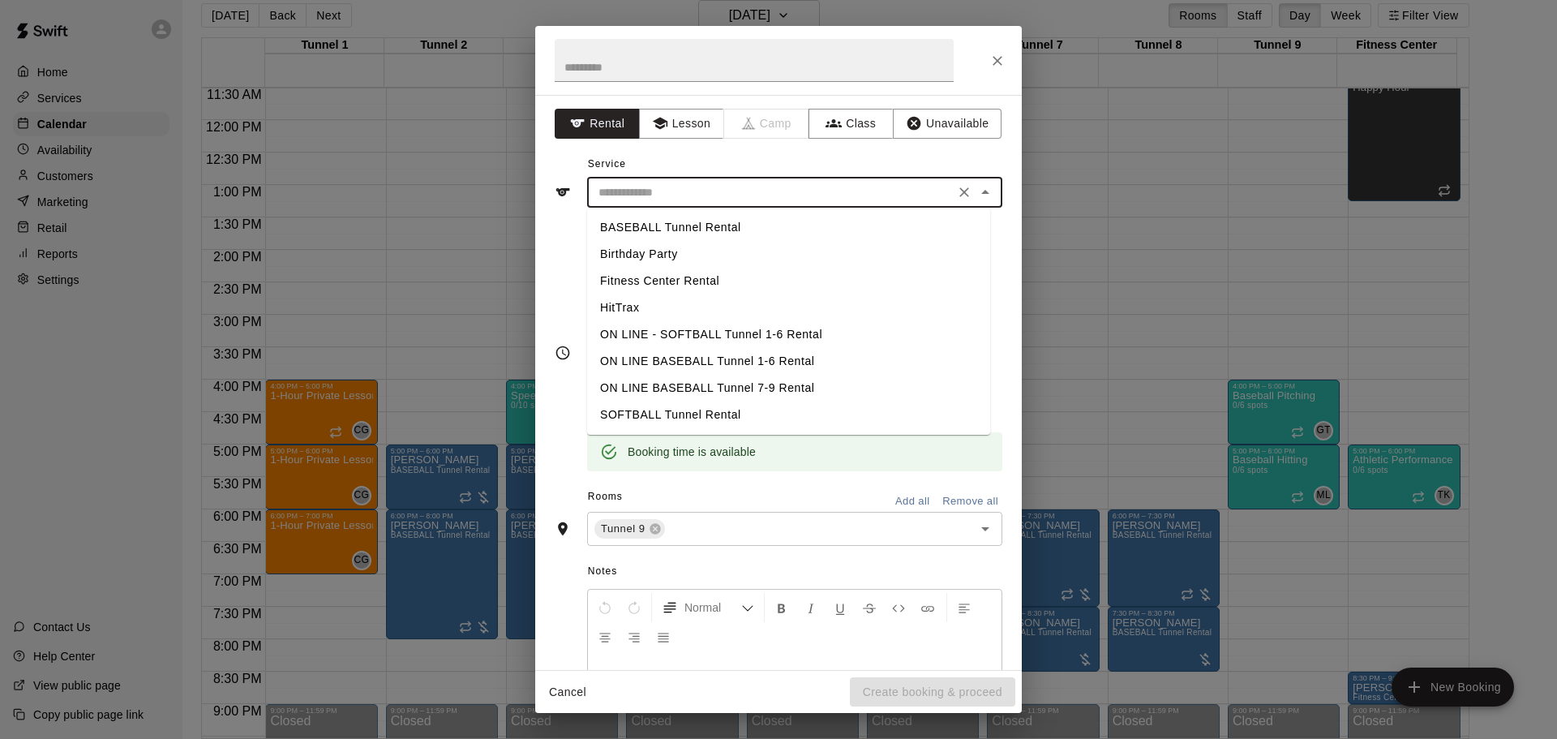
click at [699, 230] on li "BASEBALL Tunnel Rental" at bounding box center [788, 227] width 403 height 27
type input "**********"
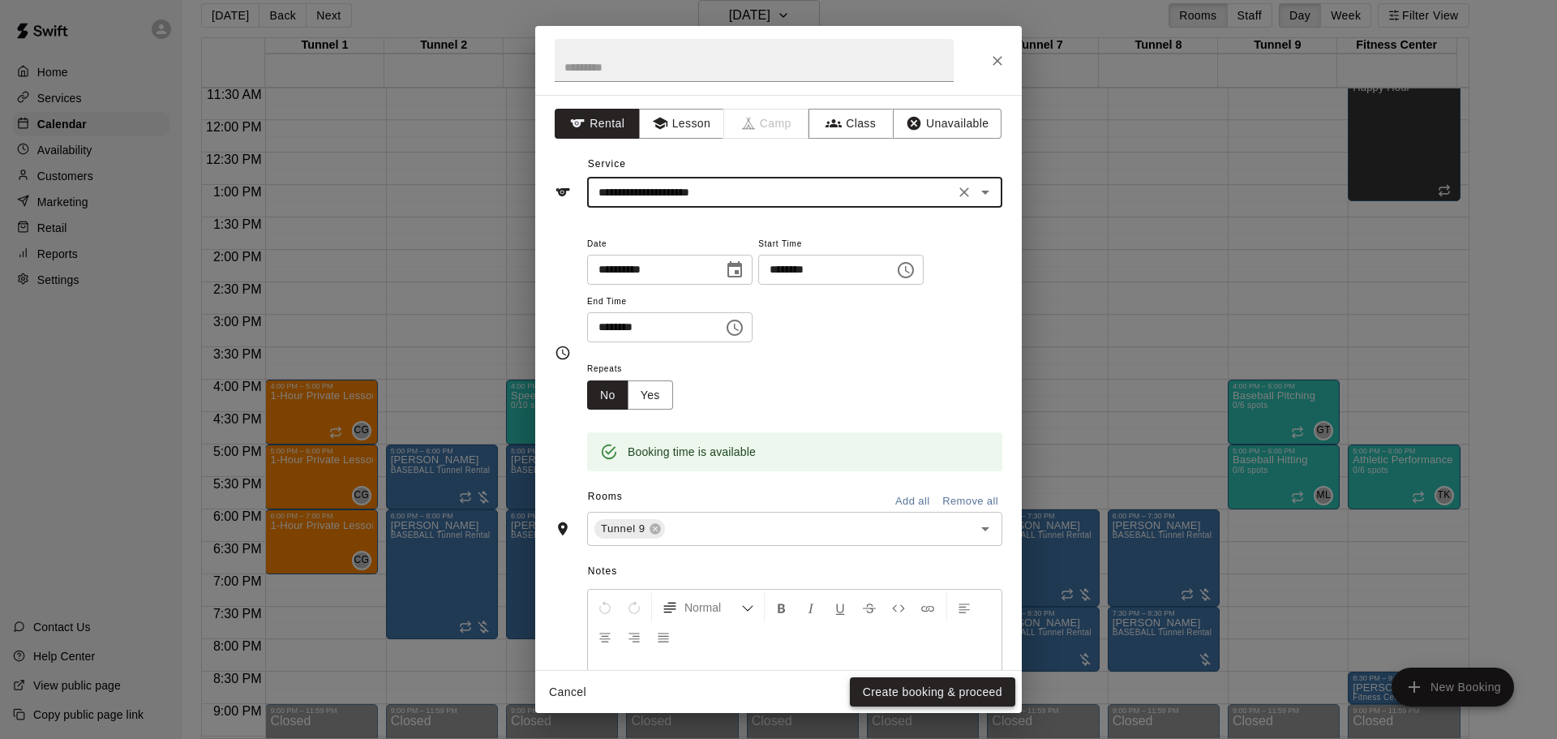
click at [942, 684] on button "Create booking & proceed" at bounding box center [932, 692] width 165 height 30
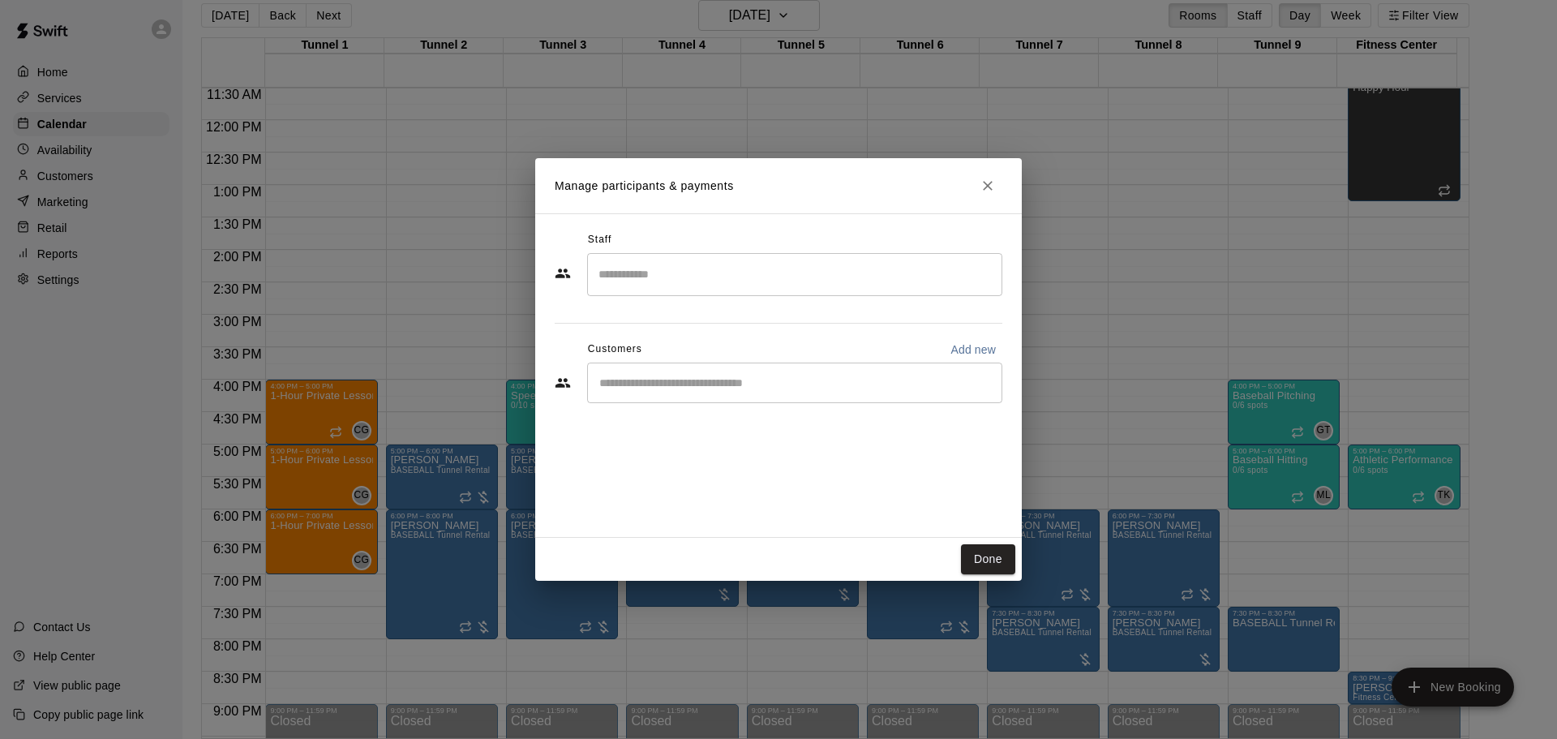
click at [699, 369] on div "​" at bounding box center [794, 383] width 415 height 41
paste input "******"
type input "******"
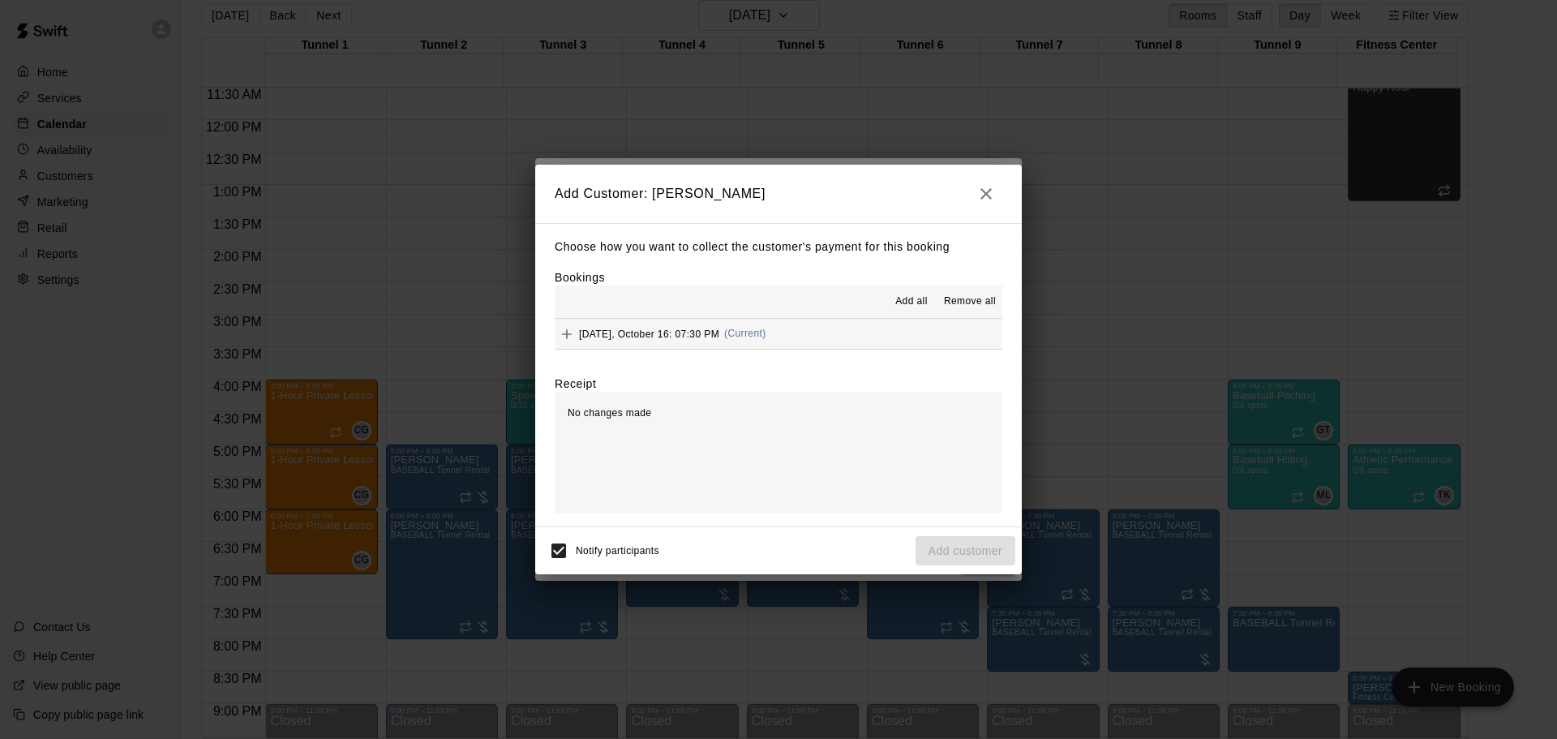
drag, startPoint x: 745, startPoint y: 337, endPoint x: 763, endPoint y: 339, distance: 18.0
click at [752, 339] on span "(Current)" at bounding box center [745, 333] width 42 height 11
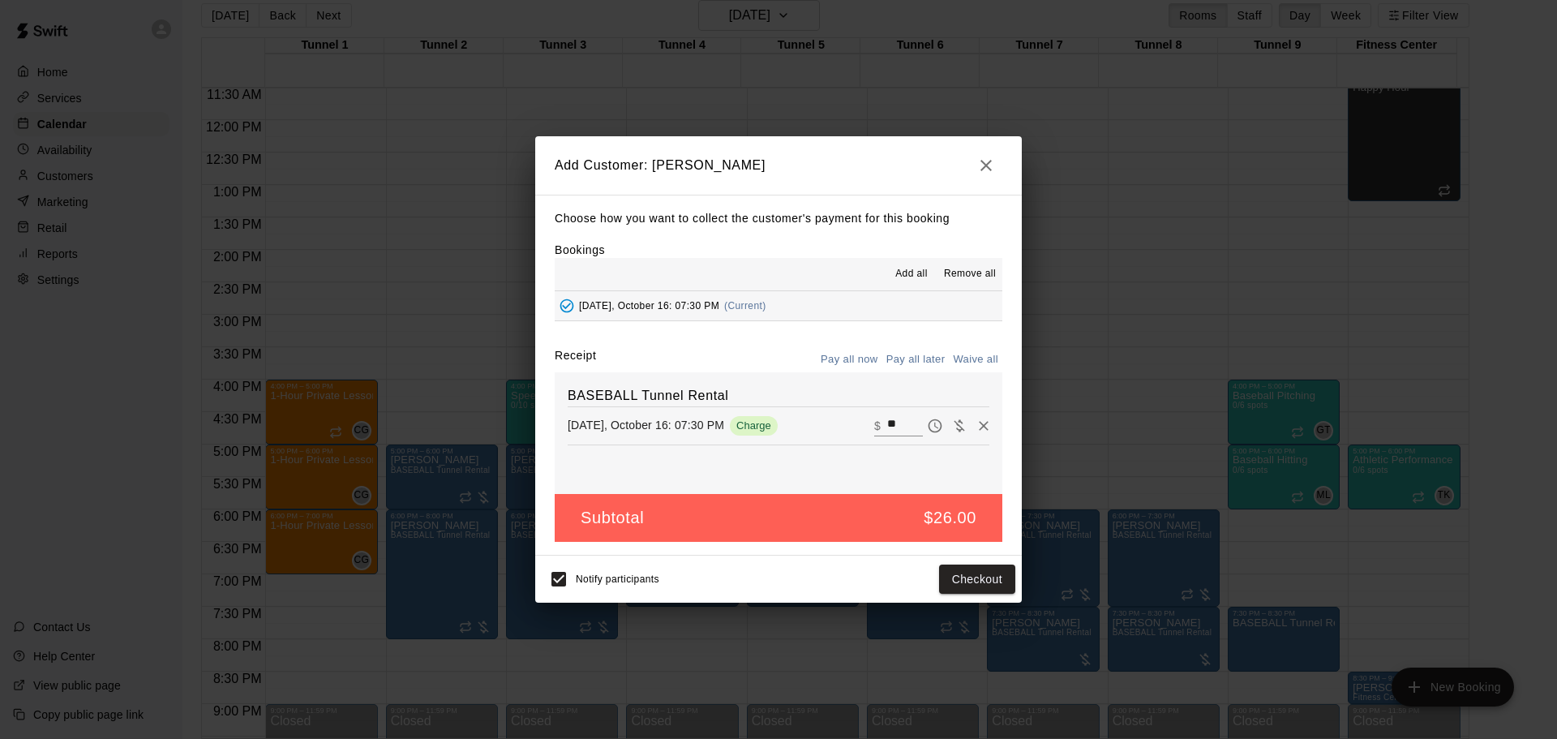
click at [904, 354] on button "Pay all later" at bounding box center [915, 359] width 67 height 25
click at [929, 568] on button "Add customer" at bounding box center [966, 580] width 100 height 30
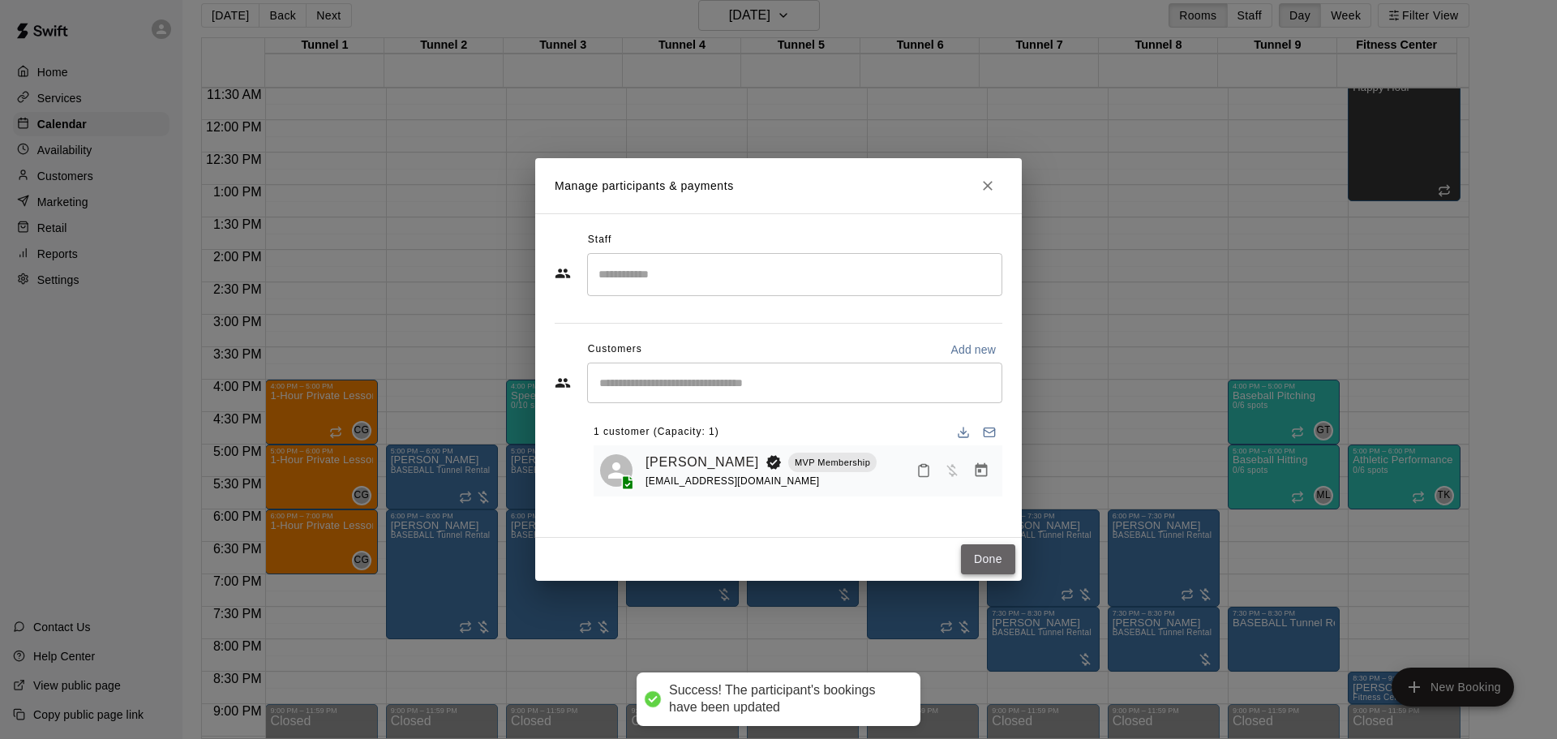
click at [1007, 560] on button "Done" at bounding box center [988, 559] width 54 height 30
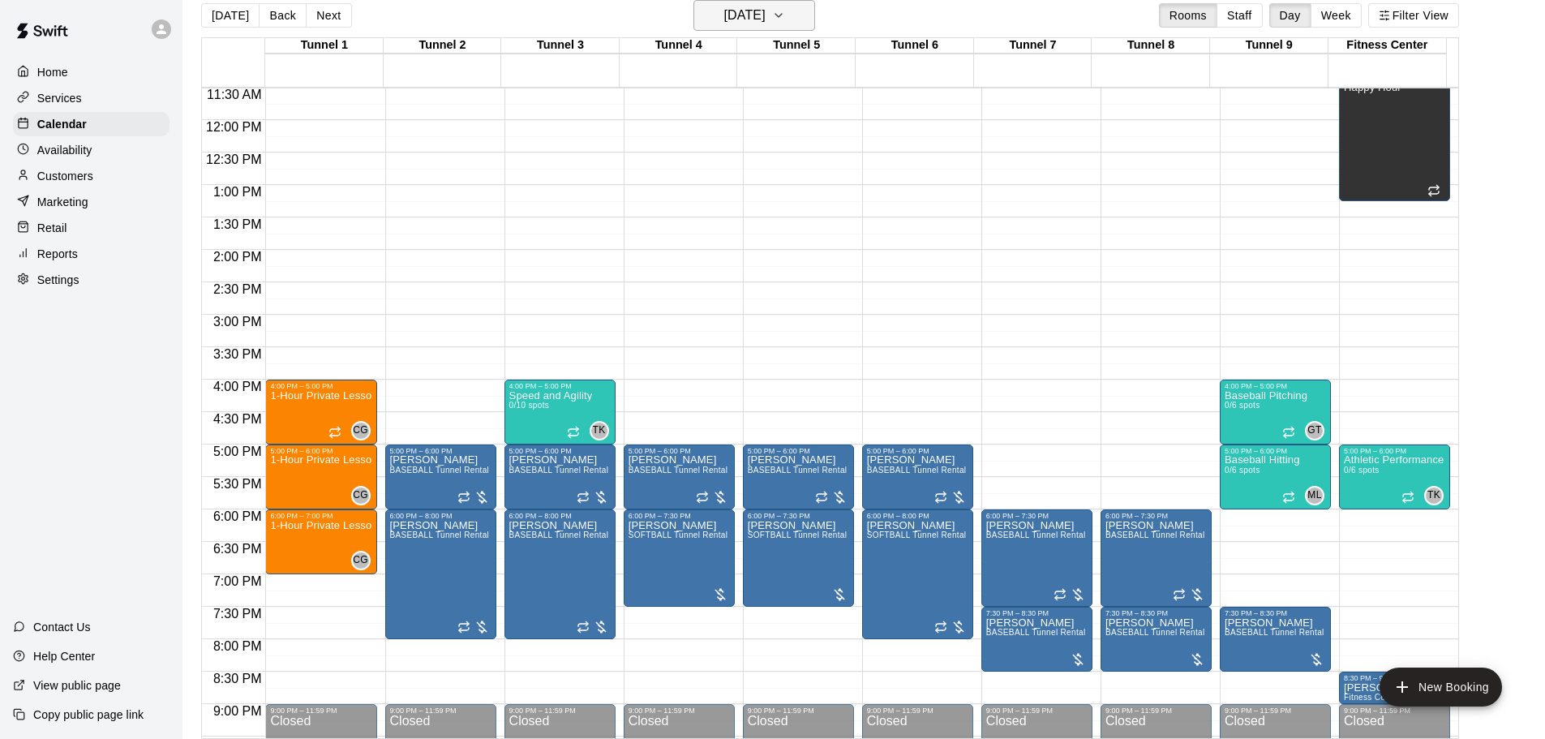
click at [754, 8] on h6 "Thursday Oct 16" at bounding box center [744, 15] width 41 height 23
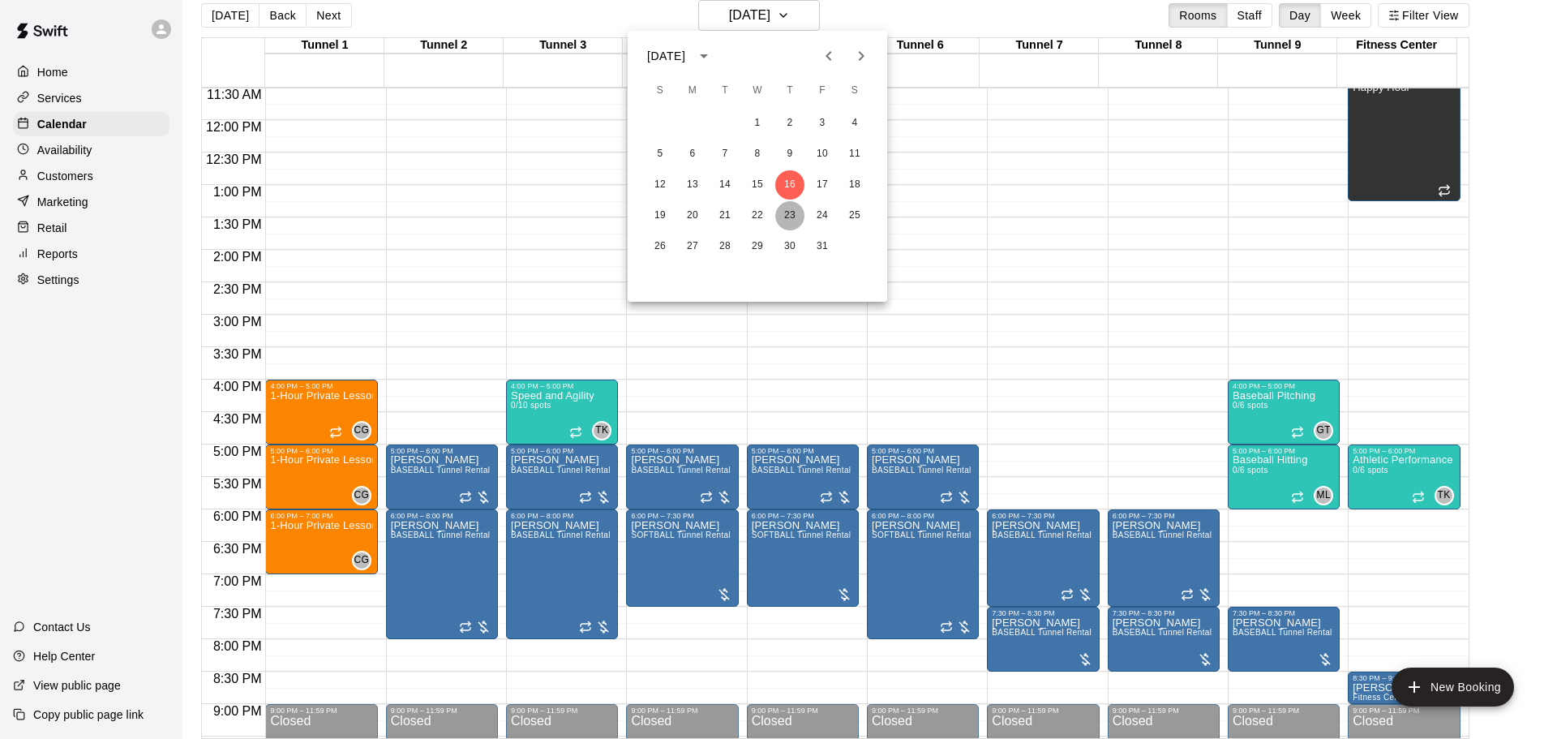
click at [795, 215] on button "23" at bounding box center [789, 215] width 29 height 29
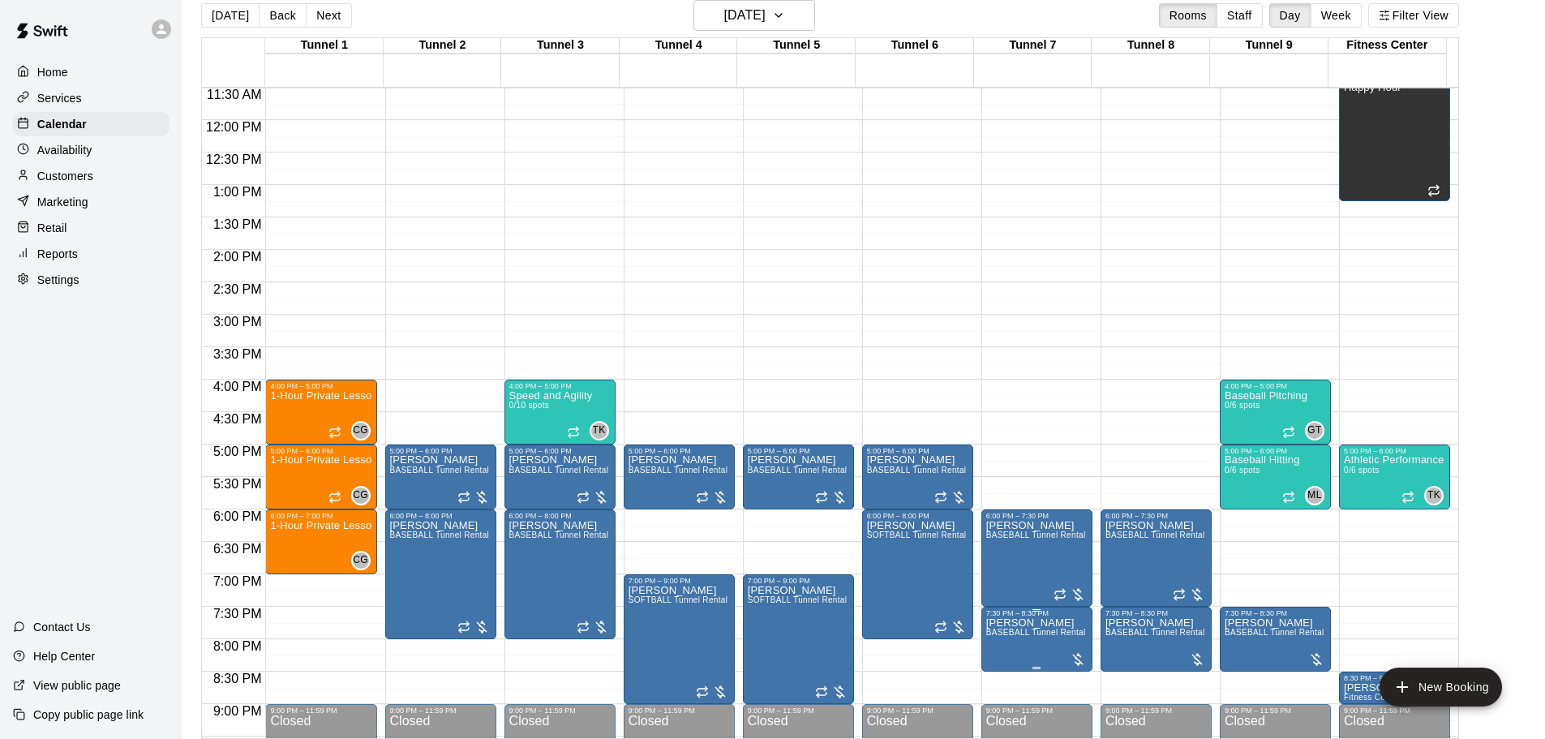
click at [1051, 631] on span "BASEBALL Tunnel Rental" at bounding box center [1036, 632] width 100 height 9
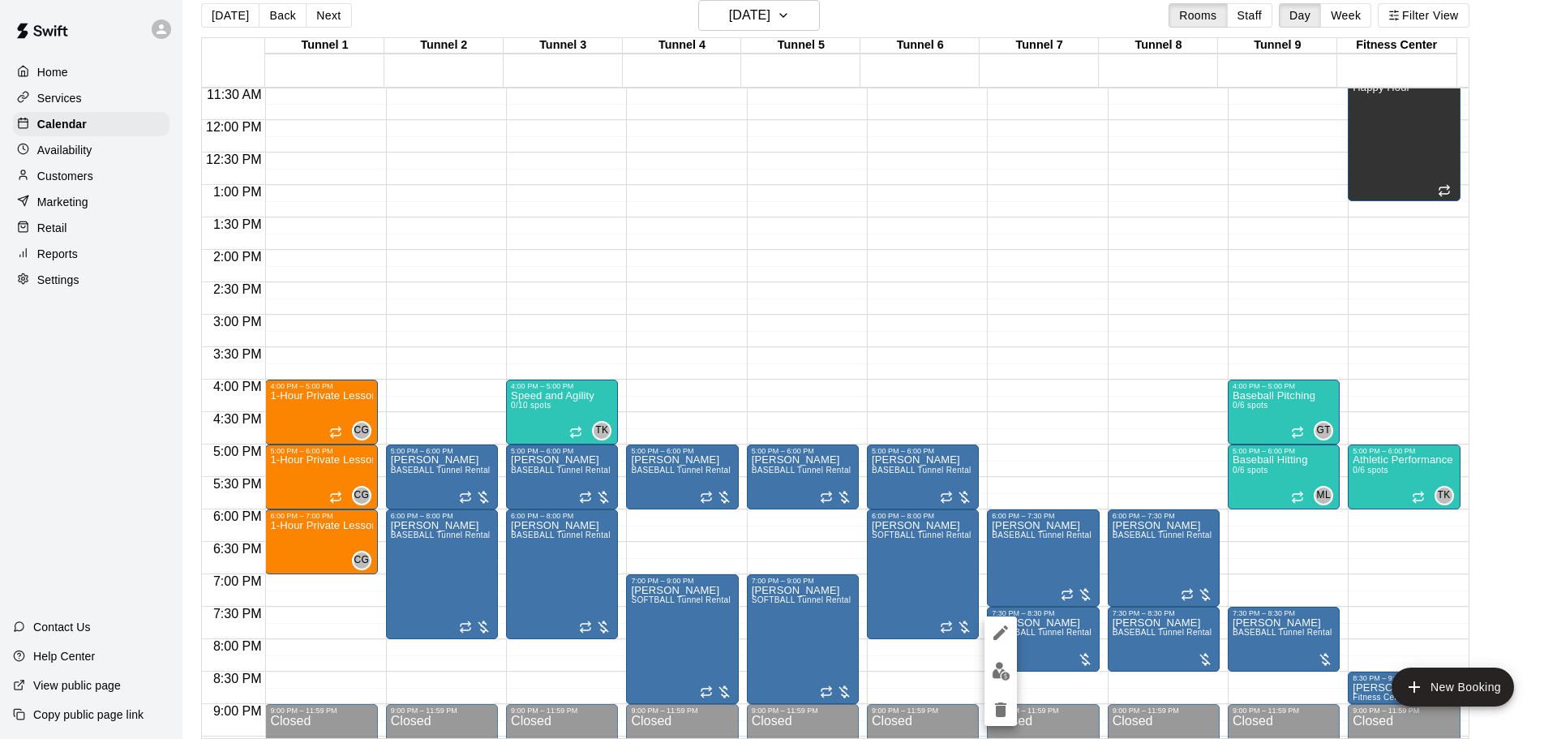
click at [992, 667] on img "edit" at bounding box center [1001, 671] width 19 height 19
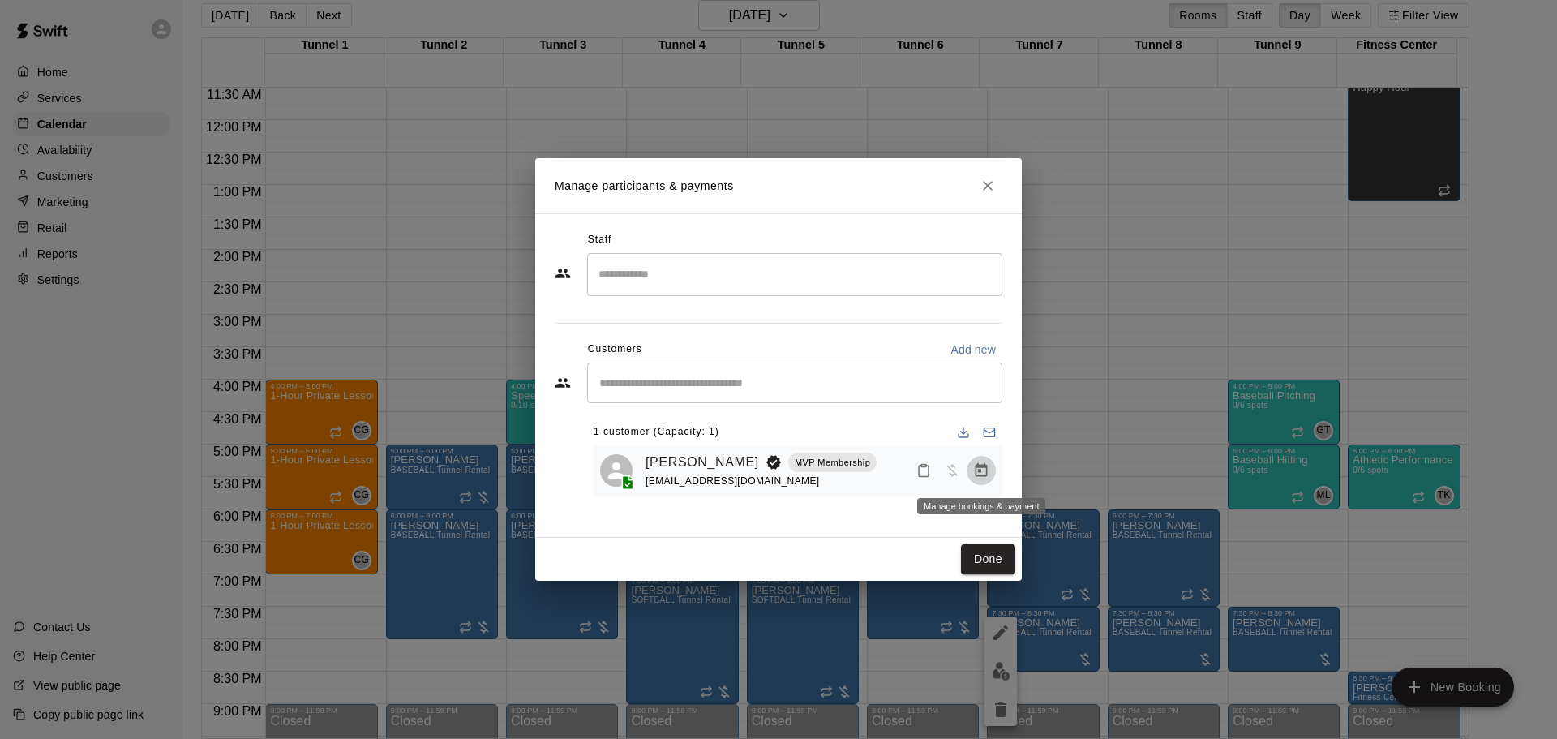
click at [990, 469] on button "Manage bookings & payment" at bounding box center [981, 470] width 29 height 29
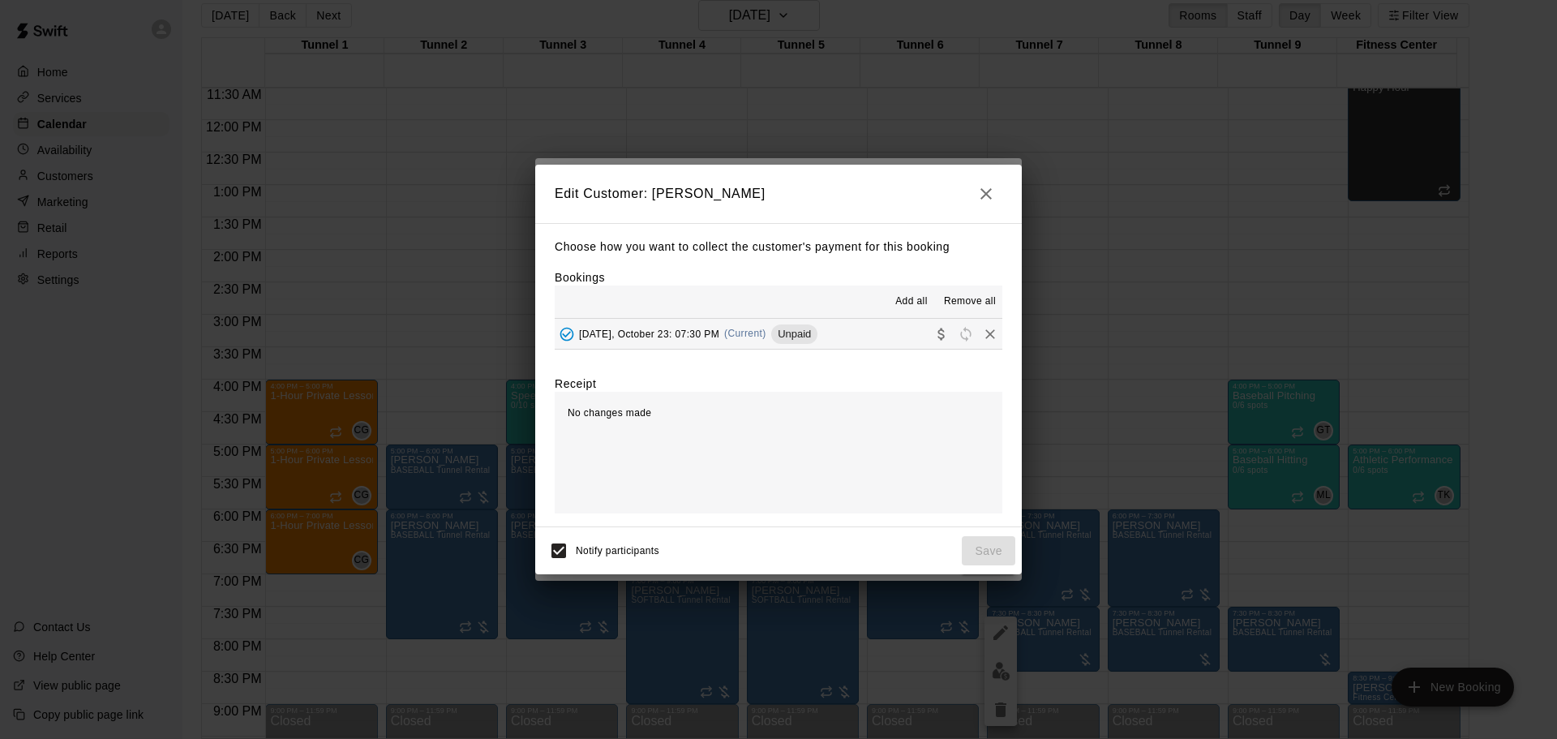
click at [865, 311] on div "Add all Remove all" at bounding box center [779, 301] width 448 height 32
click at [864, 340] on button "Thursday, October 23: 07:30 PM (Current) Unpaid" at bounding box center [779, 334] width 448 height 30
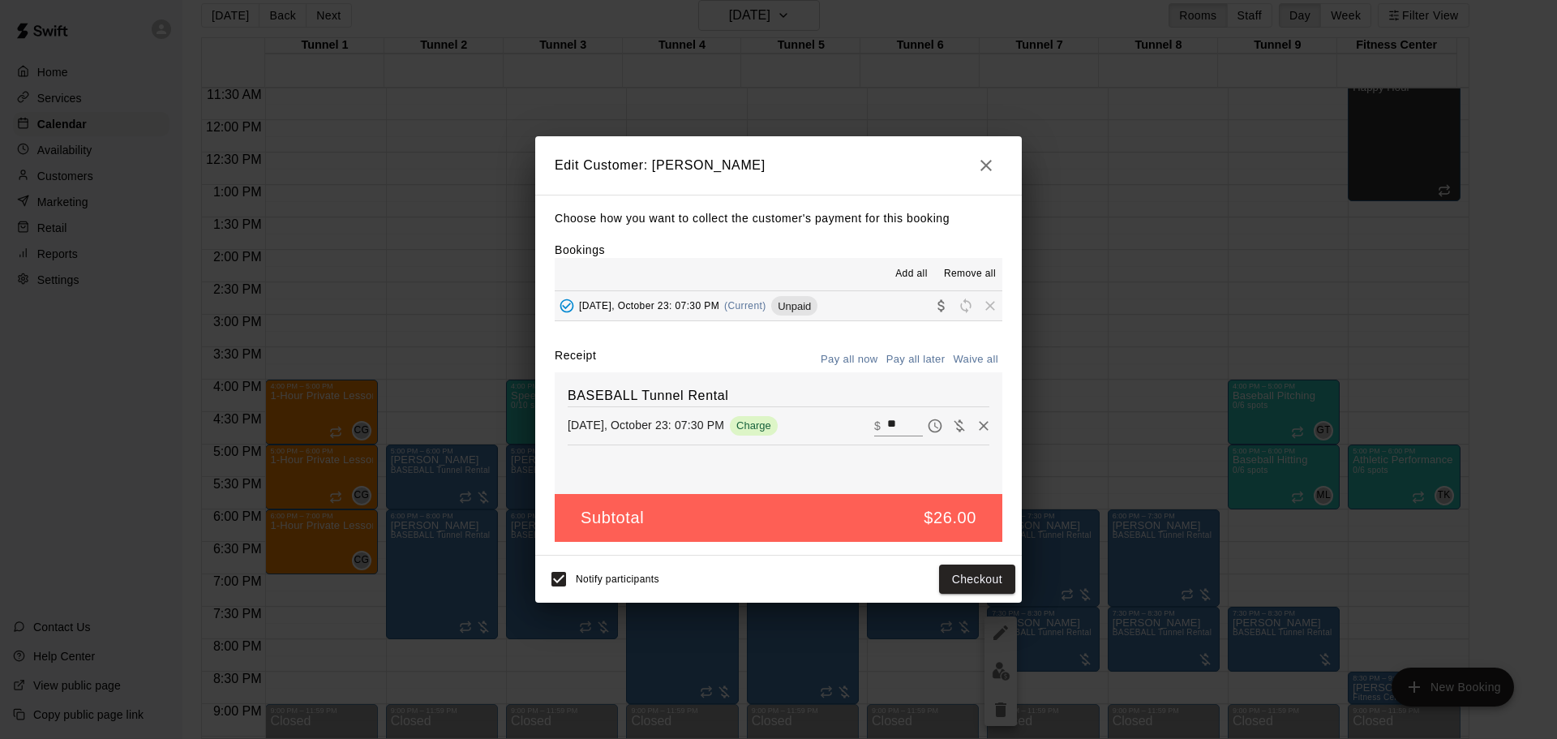
click at [996, 162] on button "button" at bounding box center [986, 165] width 32 height 32
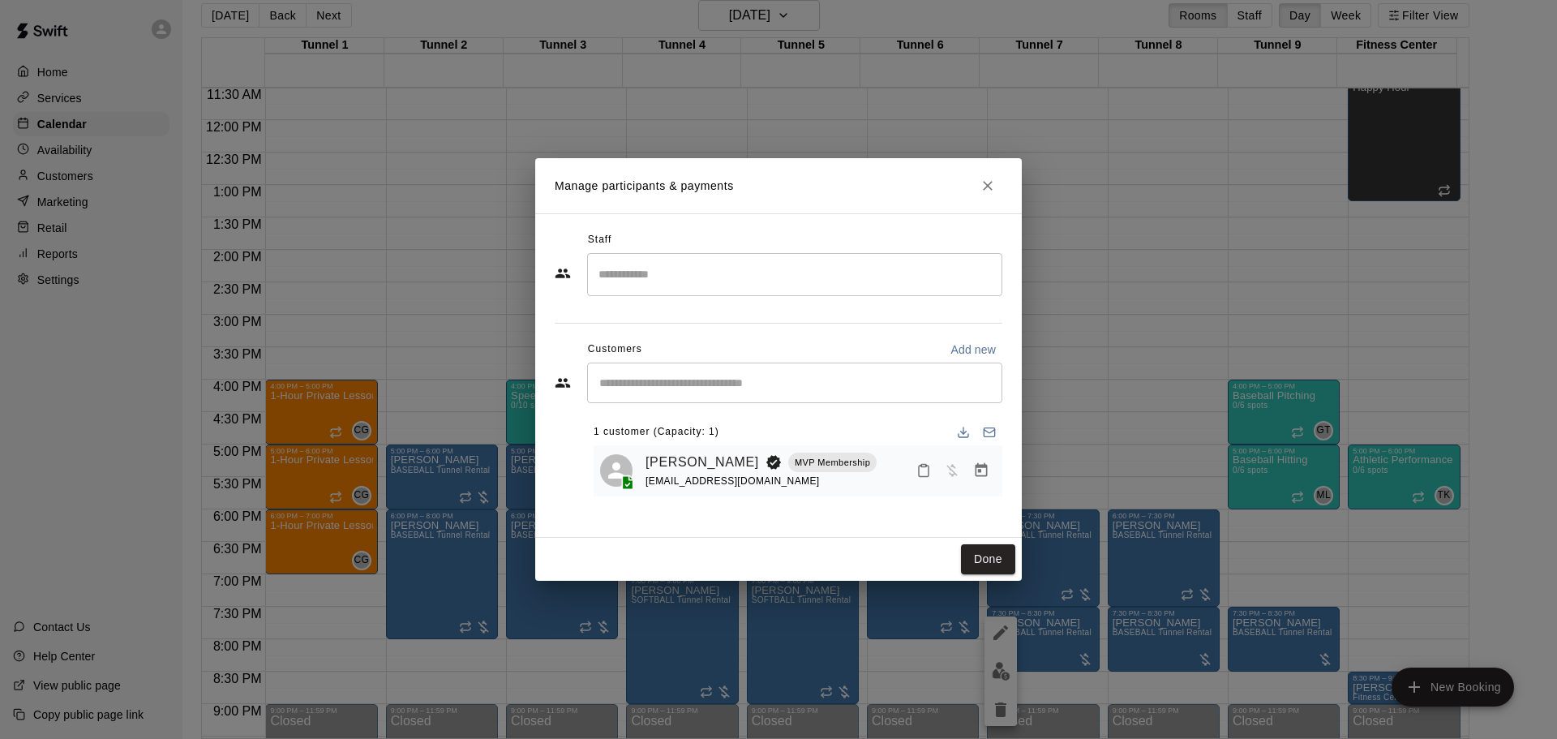
click at [989, 162] on h2 "Manage participants & payments" at bounding box center [778, 185] width 487 height 55
click at [978, 194] on button "Close" at bounding box center [987, 185] width 29 height 29
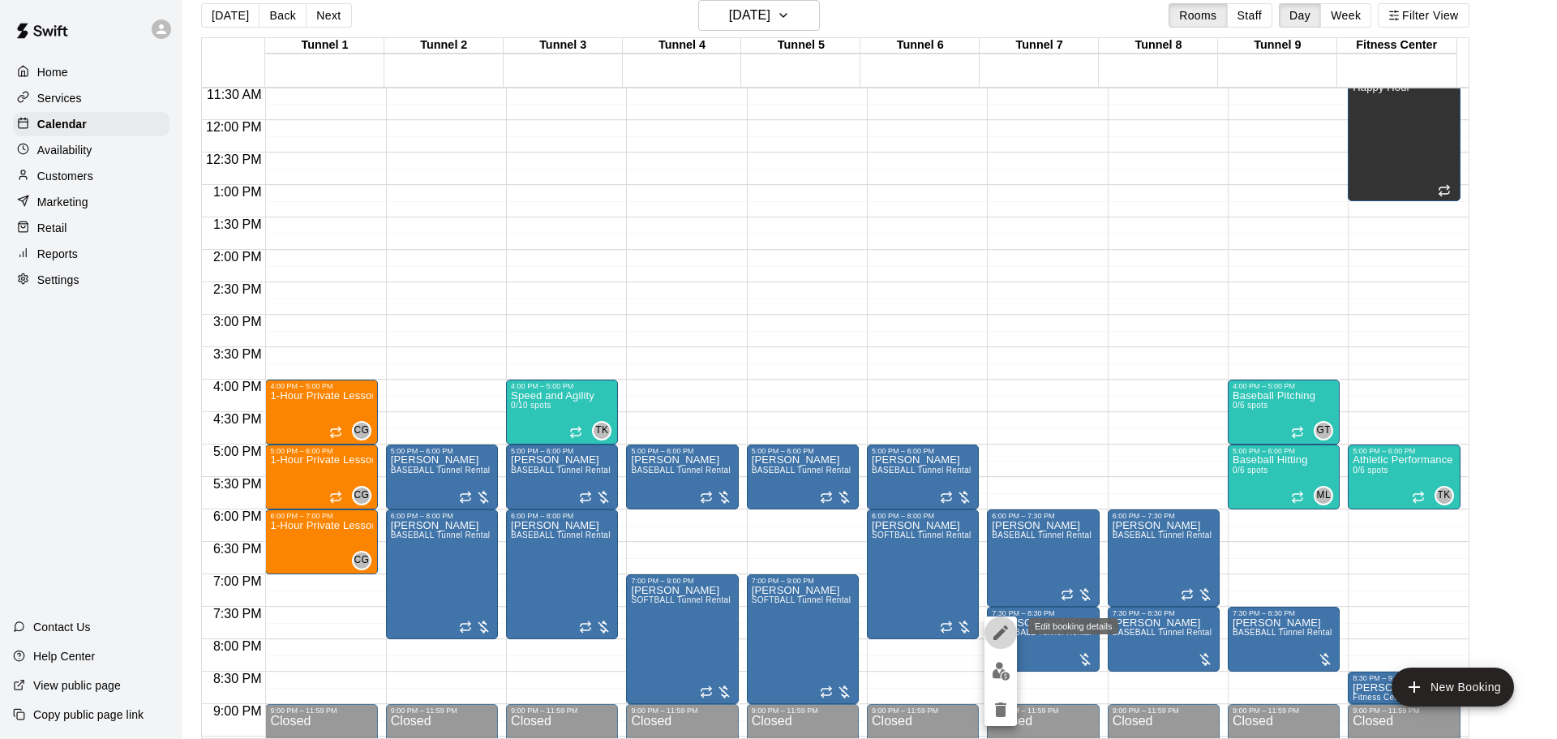
click at [1003, 634] on icon "edit" at bounding box center [1000, 632] width 19 height 19
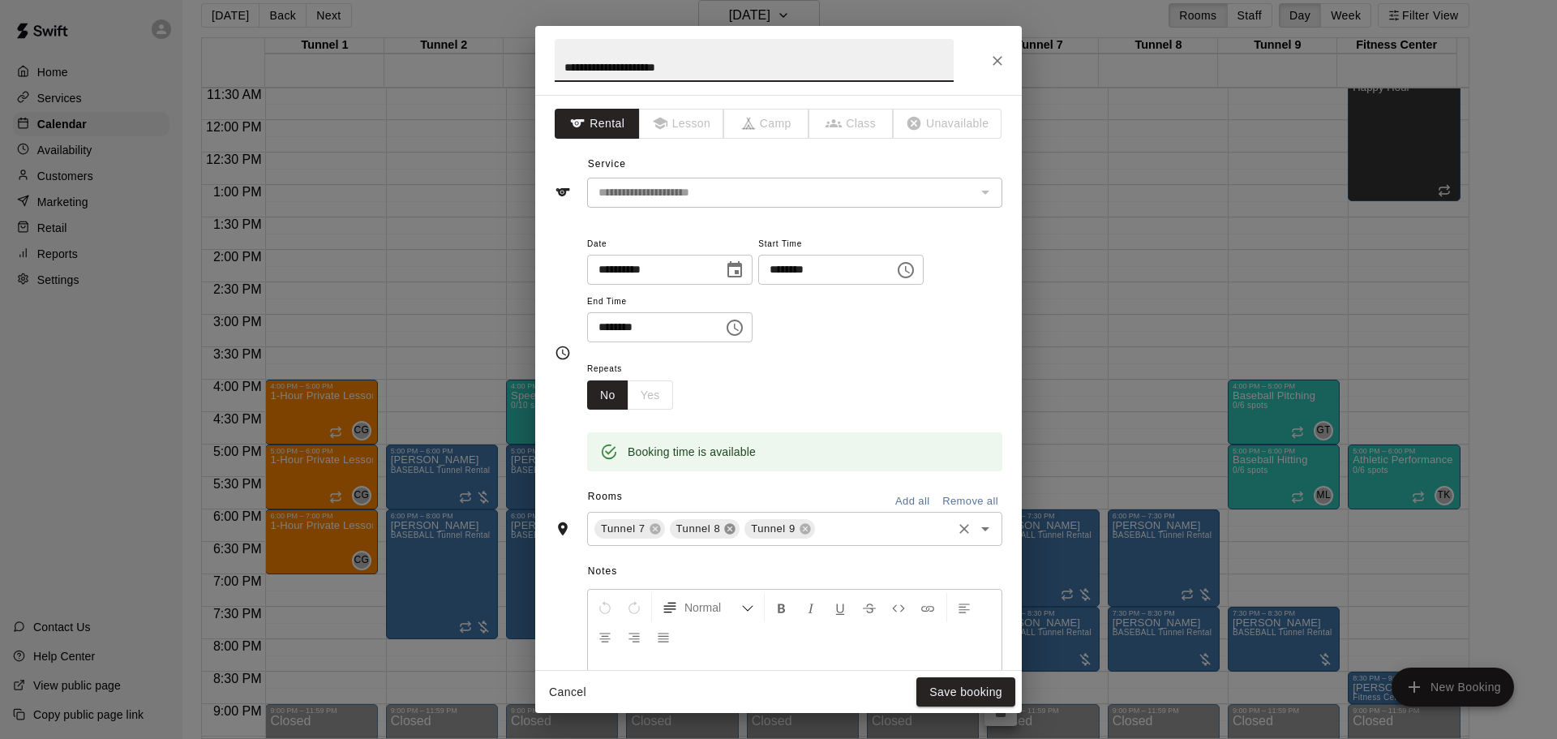
click at [723, 525] on icon at bounding box center [729, 528] width 13 height 13
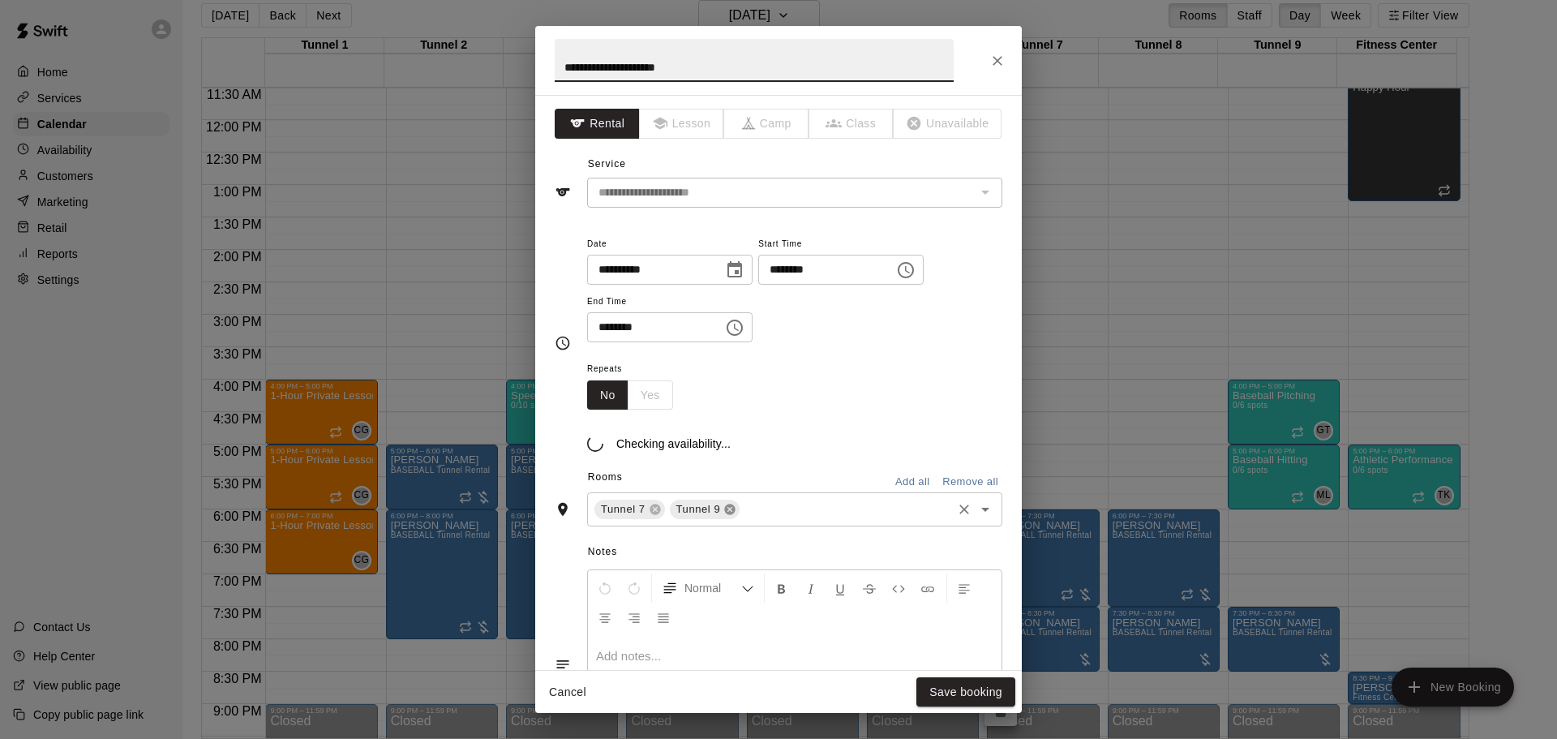
click at [722, 525] on div "Tunnel 7 Tunnel 9 ​" at bounding box center [794, 509] width 415 height 34
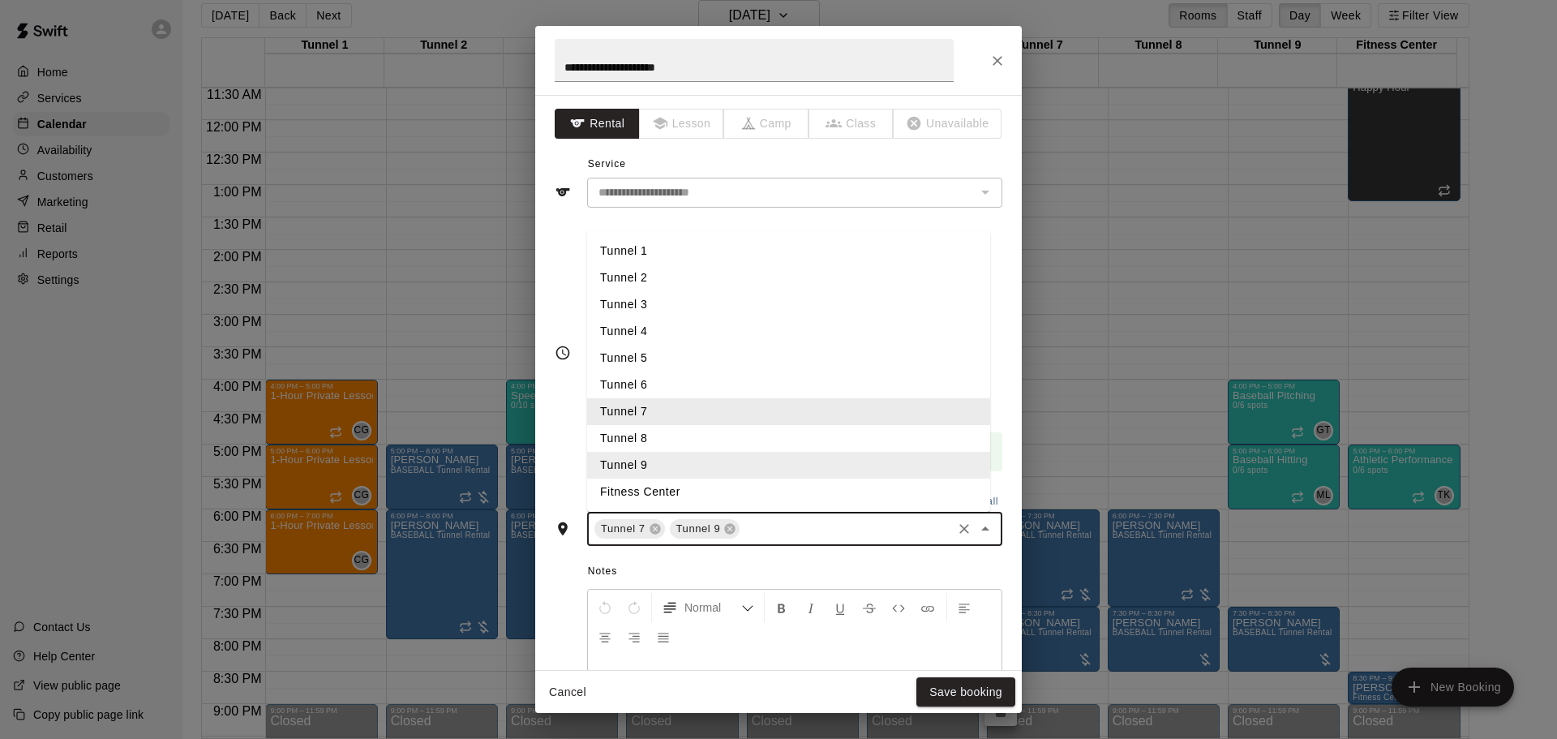
click at [726, 513] on div "Tunnel 7 Tunnel 9 ​" at bounding box center [794, 529] width 415 height 34
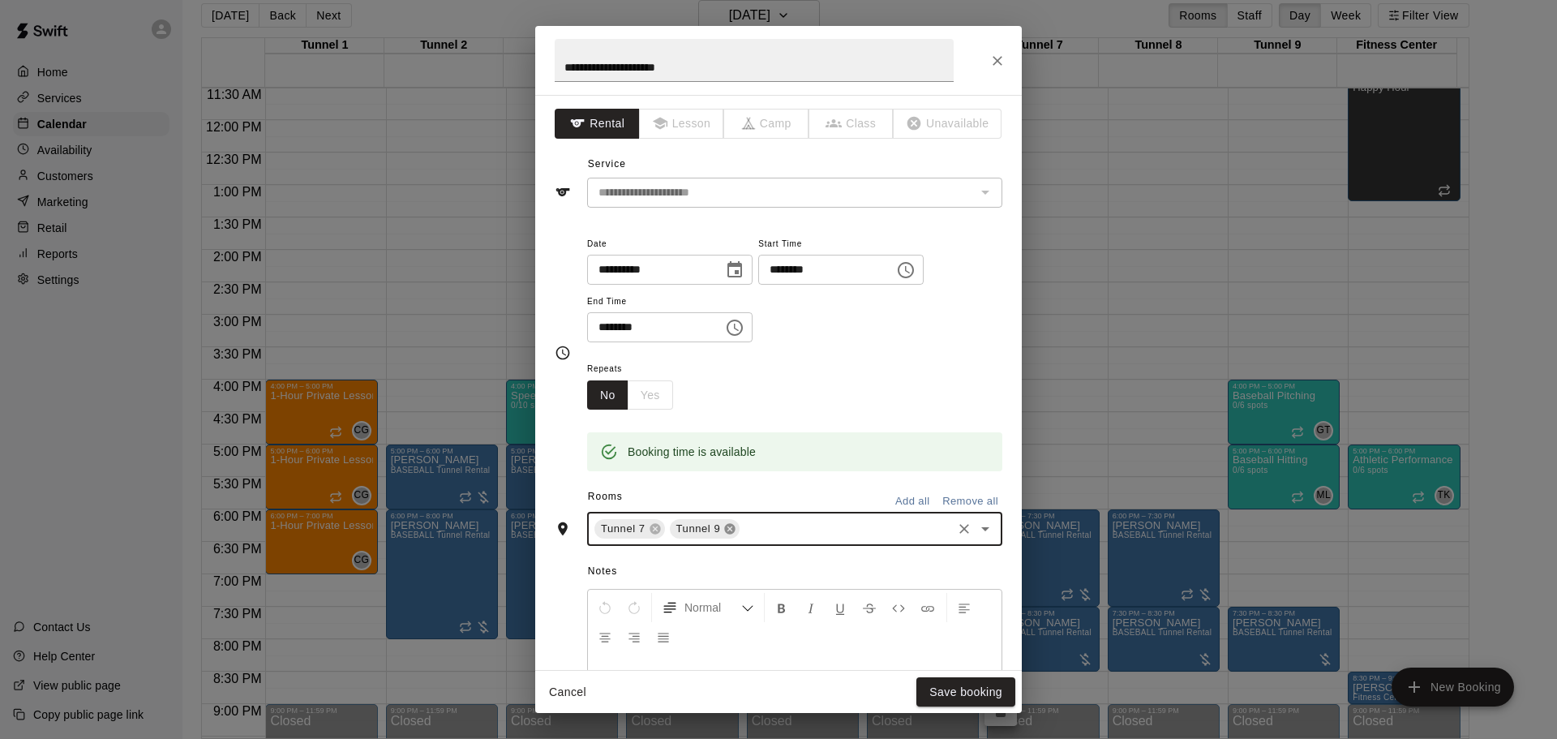
click at [733, 530] on icon at bounding box center [730, 529] width 11 height 11
click at [965, 693] on button "Save booking" at bounding box center [966, 692] width 99 height 30
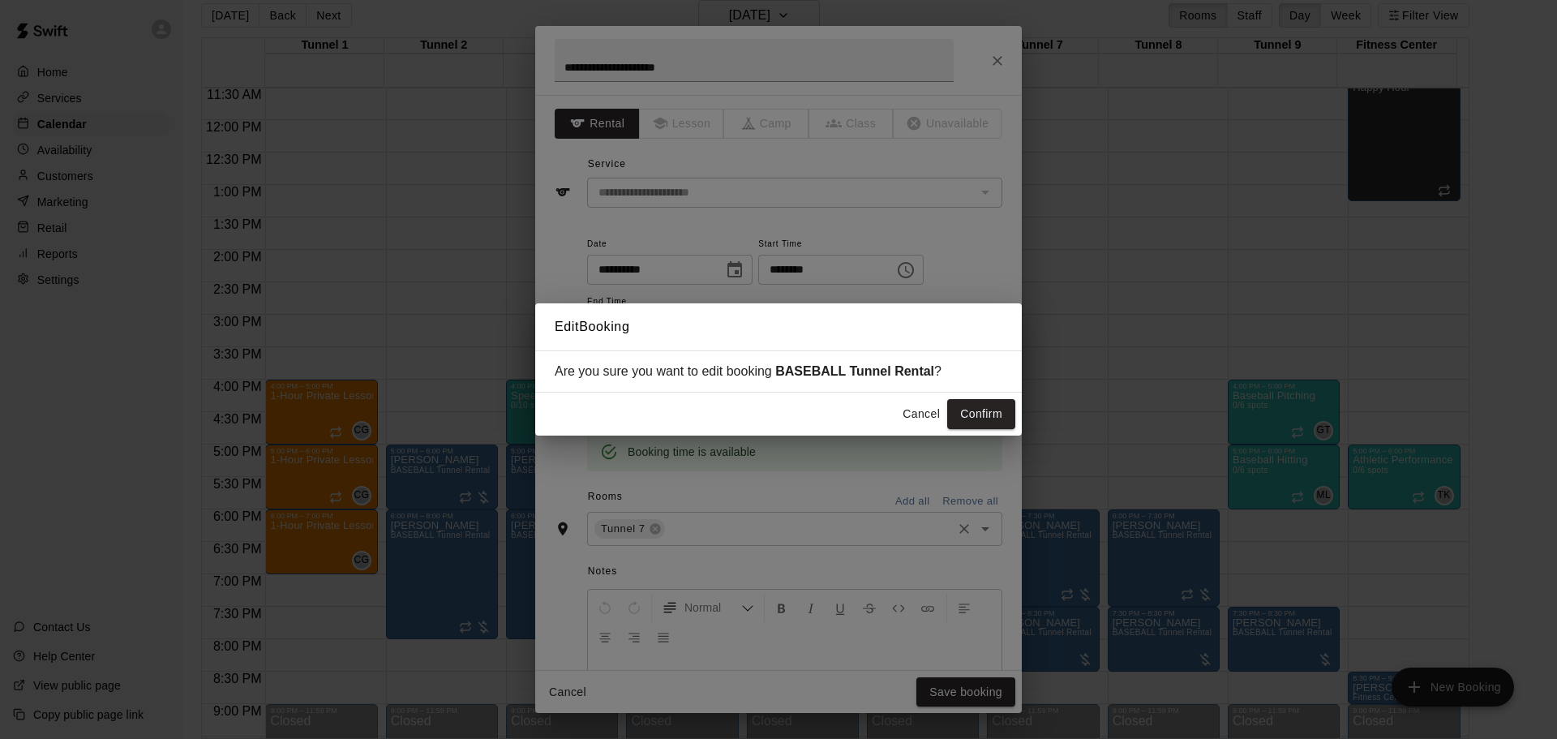
drag, startPoint x: 1000, startPoint y: 423, endPoint x: 1022, endPoint y: 458, distance: 41.9
click at [999, 423] on button "Confirm" at bounding box center [981, 414] width 68 height 30
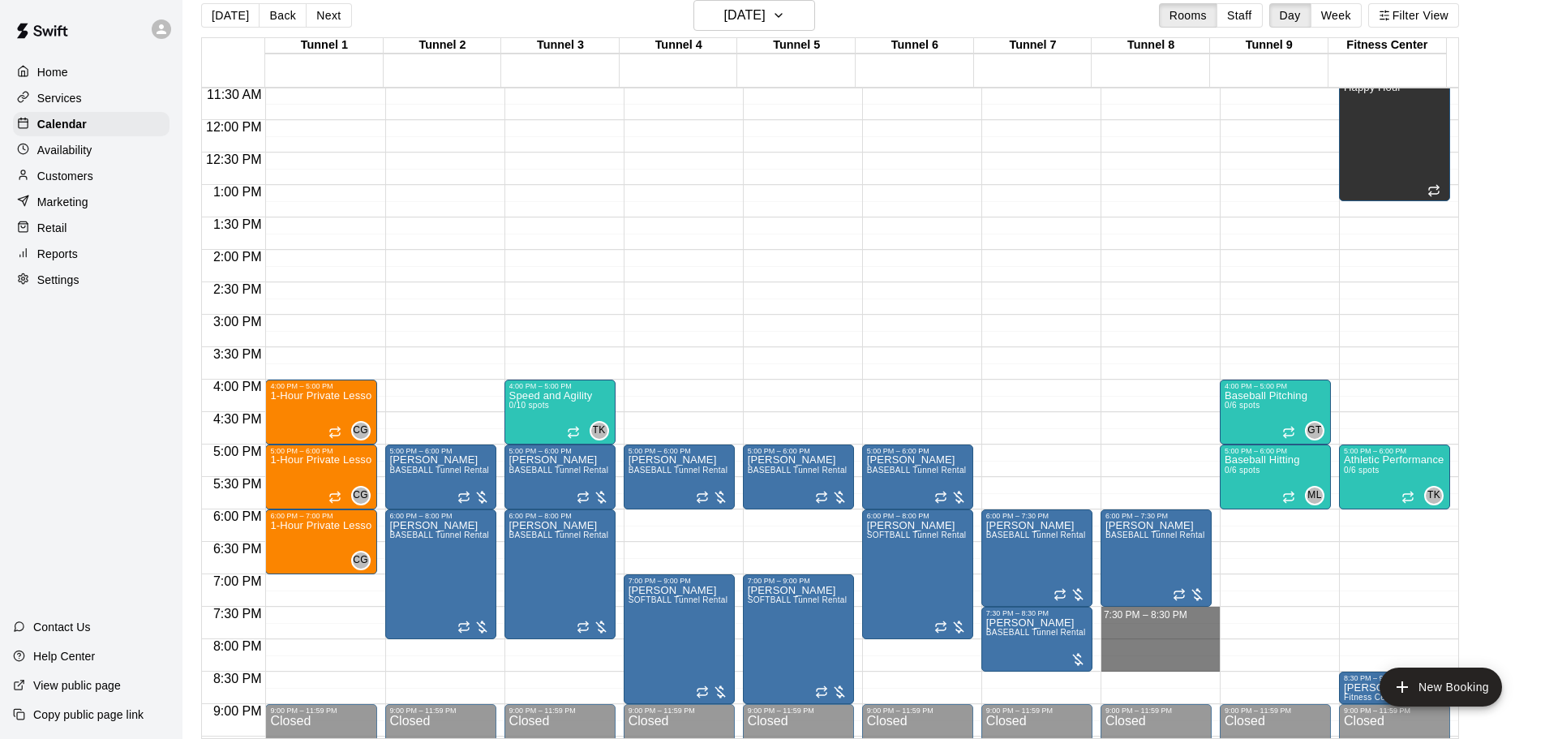
drag, startPoint x: 1142, startPoint y: 615, endPoint x: 1153, endPoint y: 663, distance: 49.8
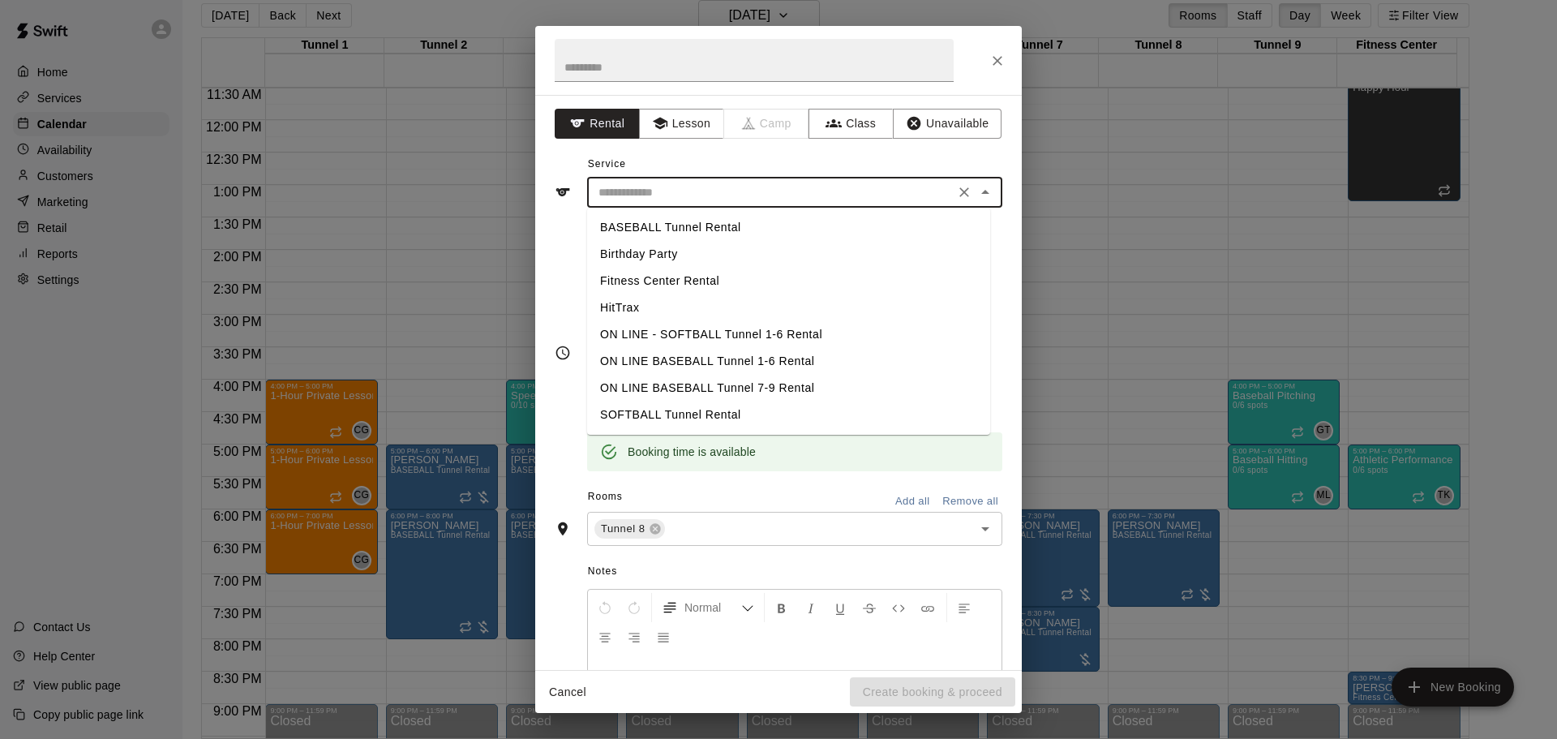
click at [672, 189] on input "text" at bounding box center [771, 192] width 358 height 20
click at [680, 218] on li "BASEBALL Tunnel Rental" at bounding box center [788, 227] width 403 height 27
type input "**********"
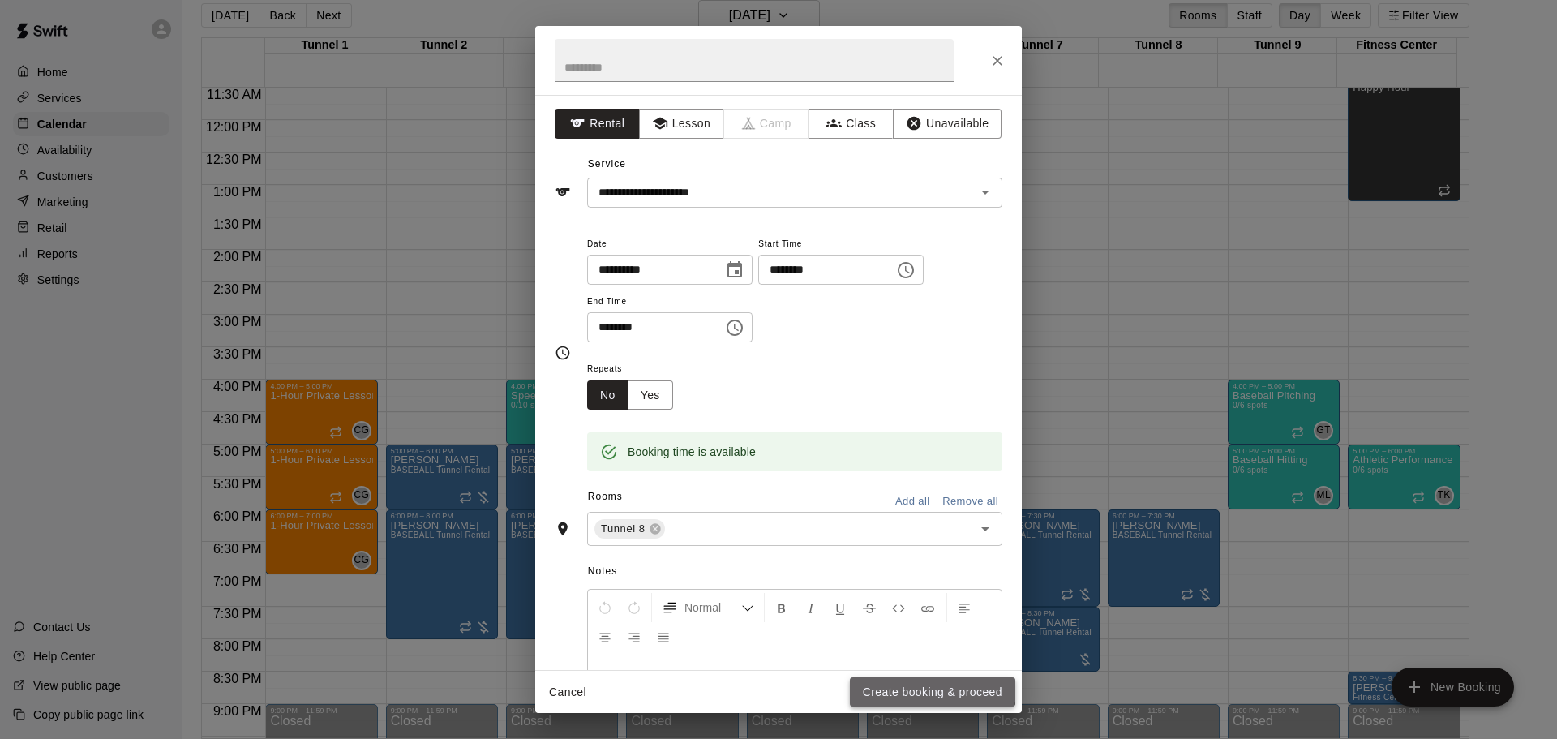
click at [884, 685] on button "Create booking & proceed" at bounding box center [932, 692] width 165 height 30
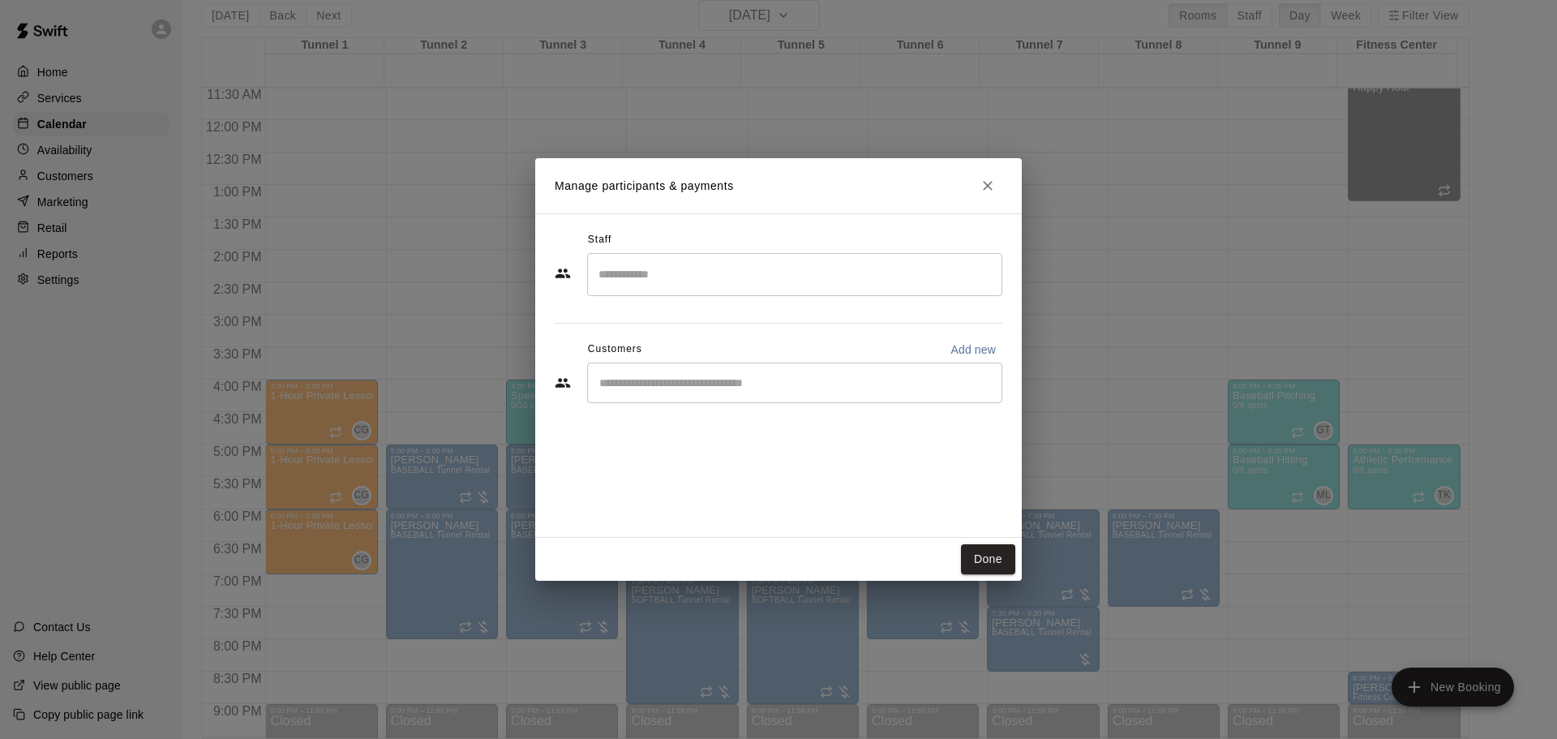
click at [696, 394] on div "​" at bounding box center [794, 383] width 415 height 41
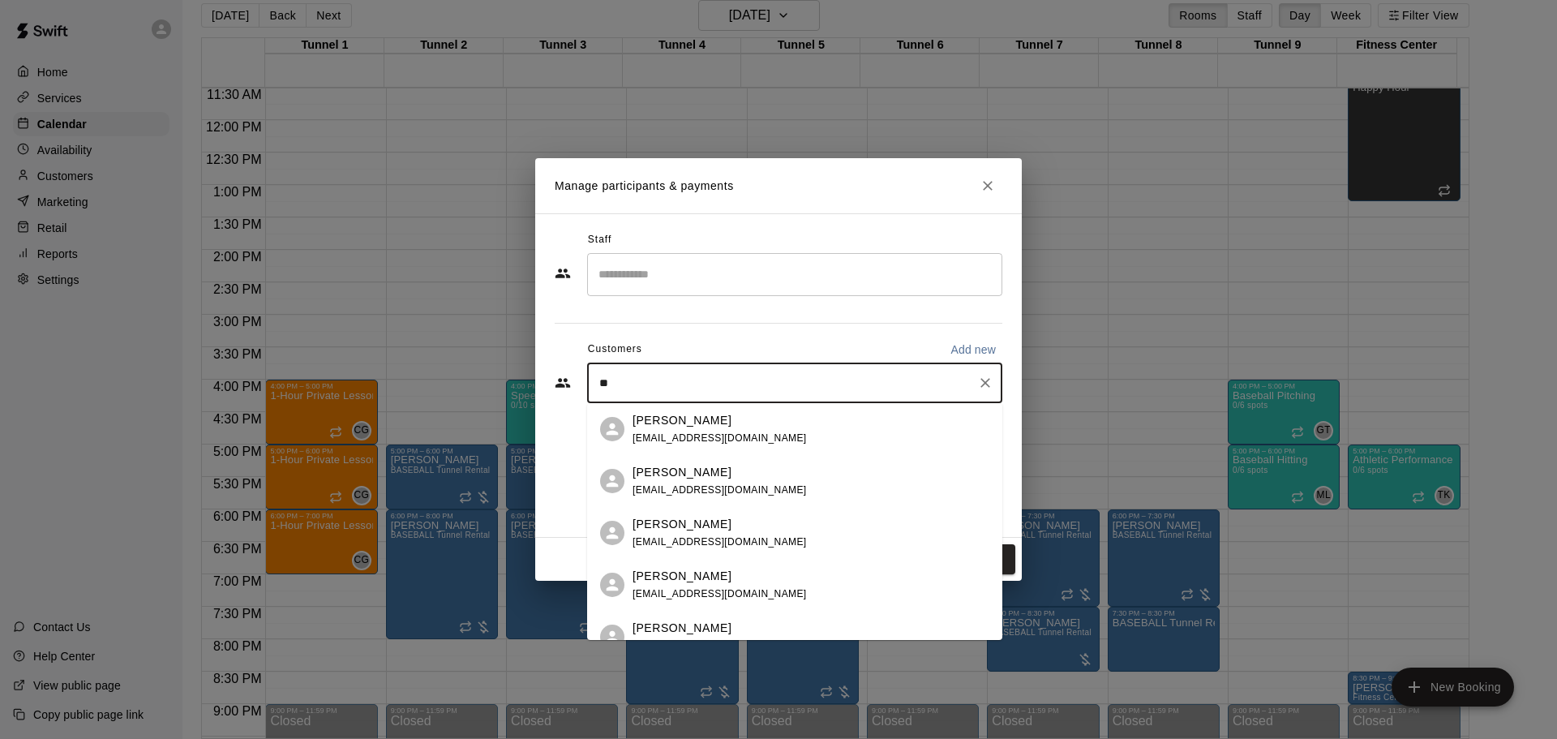
type input "*"
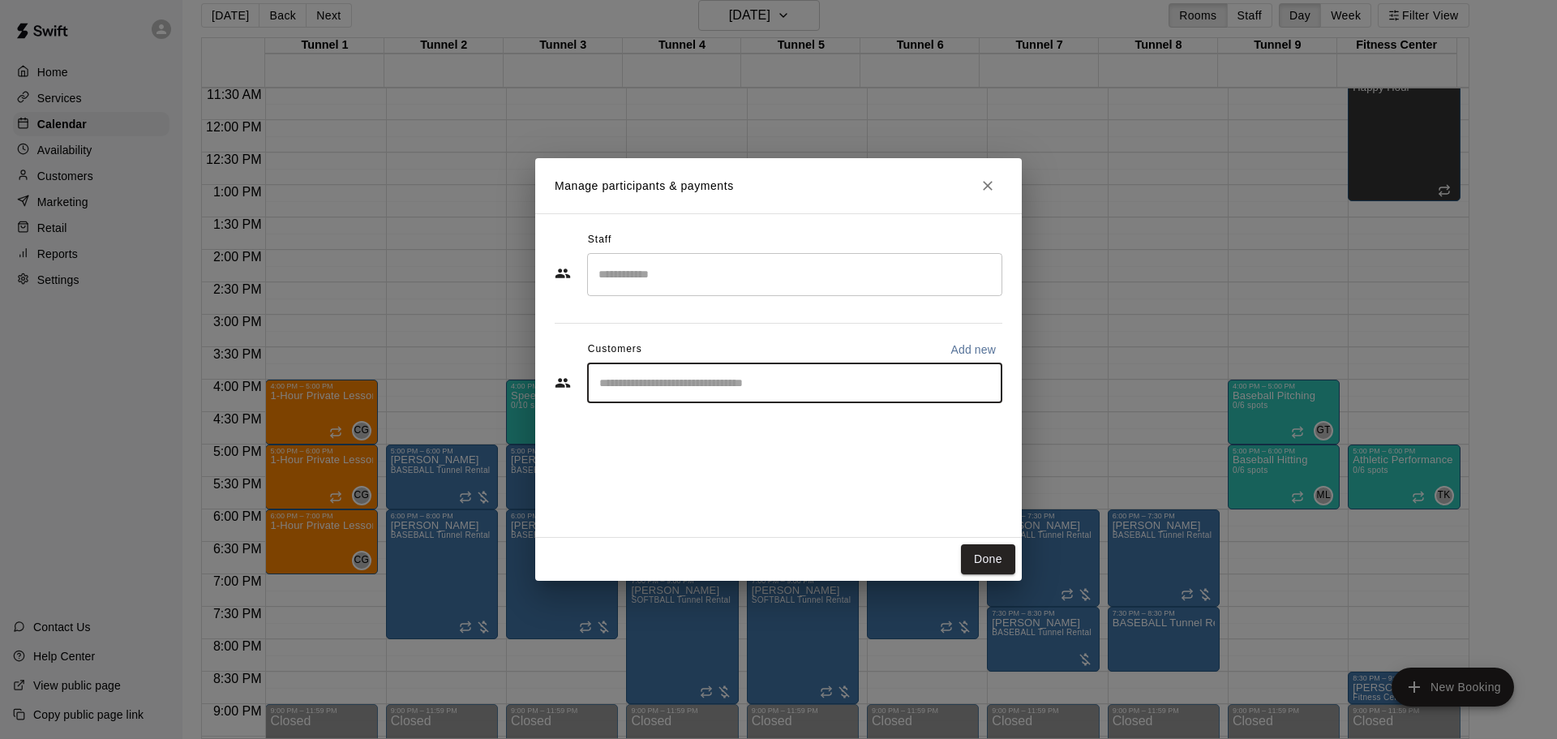
paste input "******"
type input "******"
click at [700, 406] on div "Ed Kus MVP Membership edjkus@gmail.com" at bounding box center [794, 429] width 415 height 52
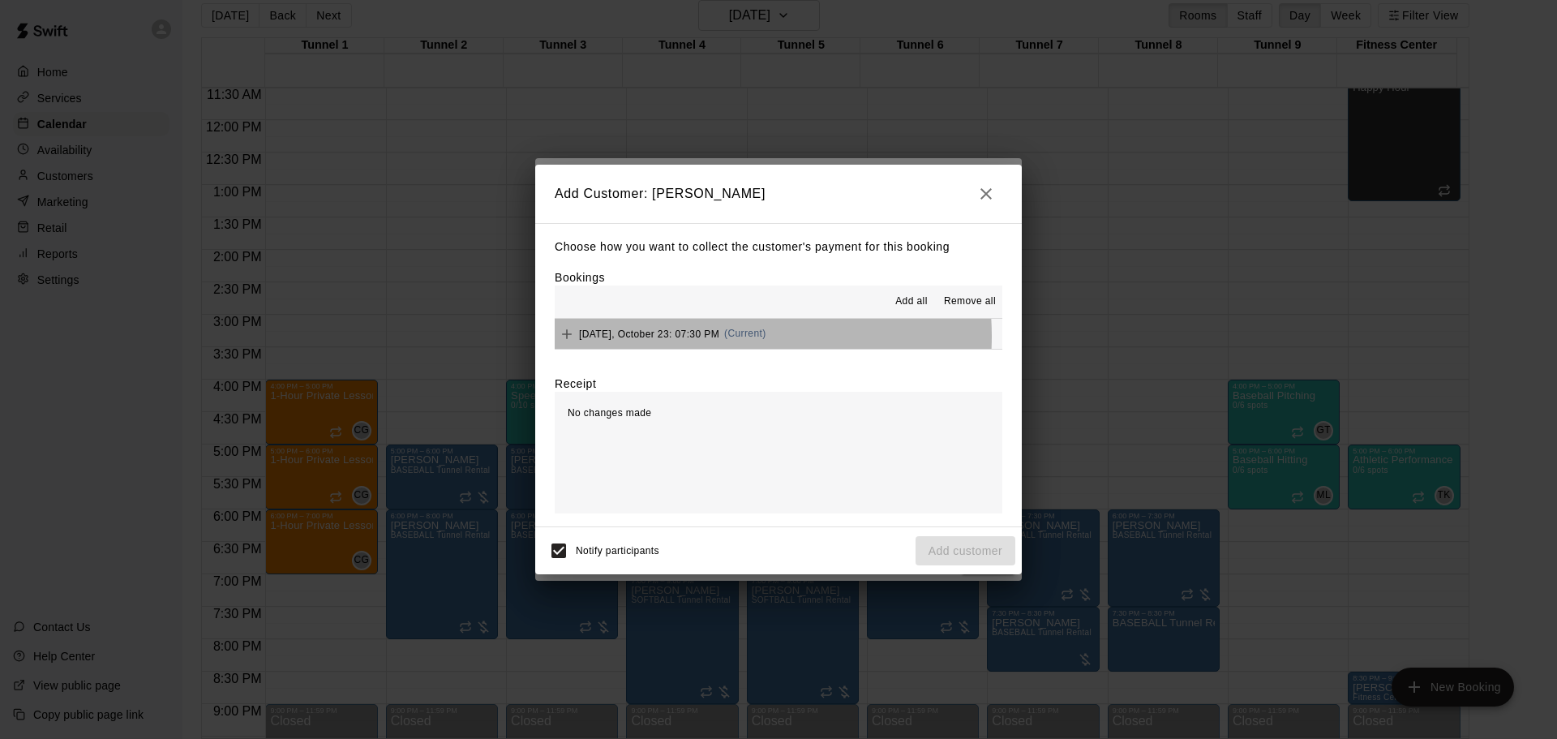
click at [699, 337] on span "Thursday, October 23: 07:30 PM" at bounding box center [649, 333] width 140 height 11
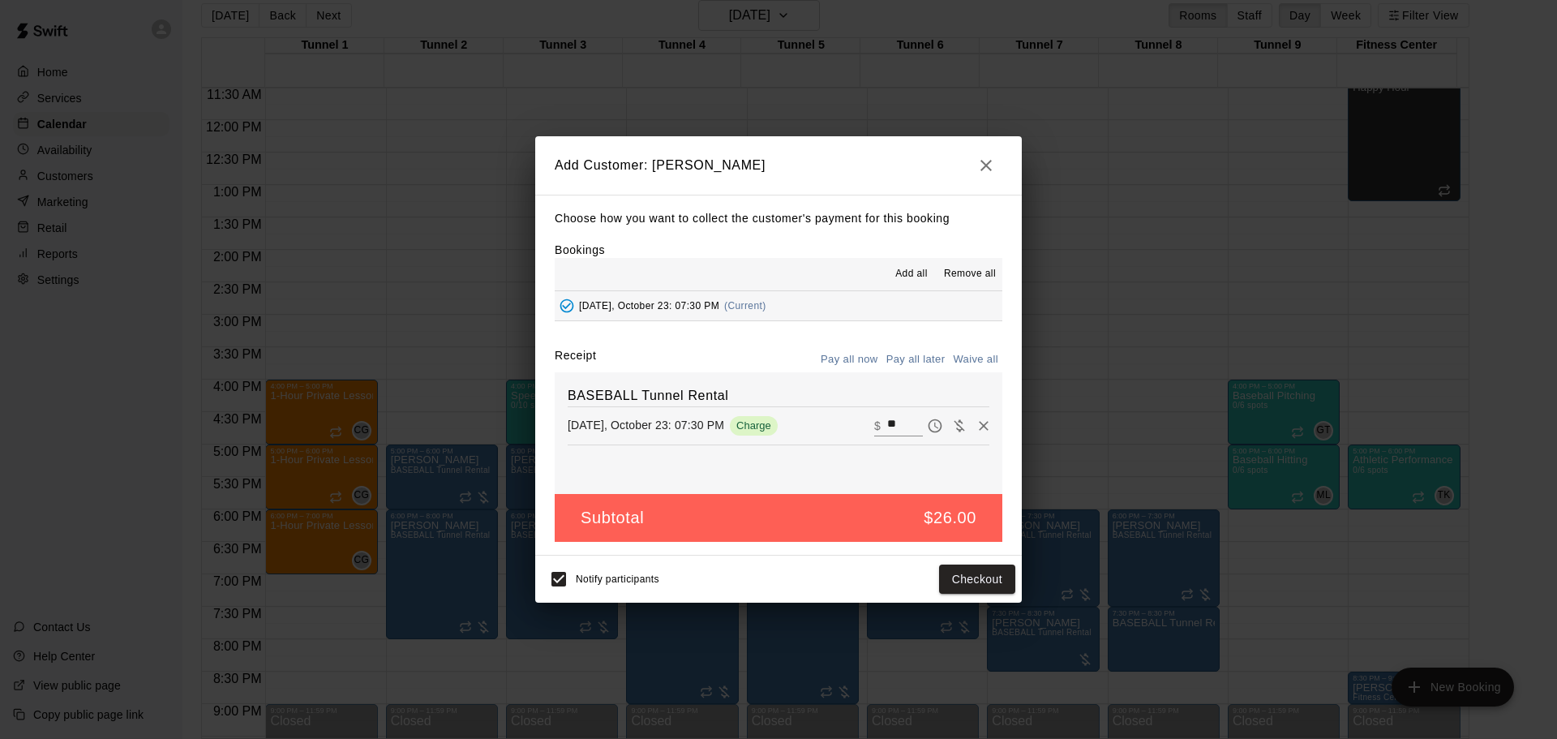
click at [913, 354] on button "Pay all later" at bounding box center [915, 359] width 67 height 25
click at [990, 582] on button "Add customer" at bounding box center [966, 580] width 100 height 30
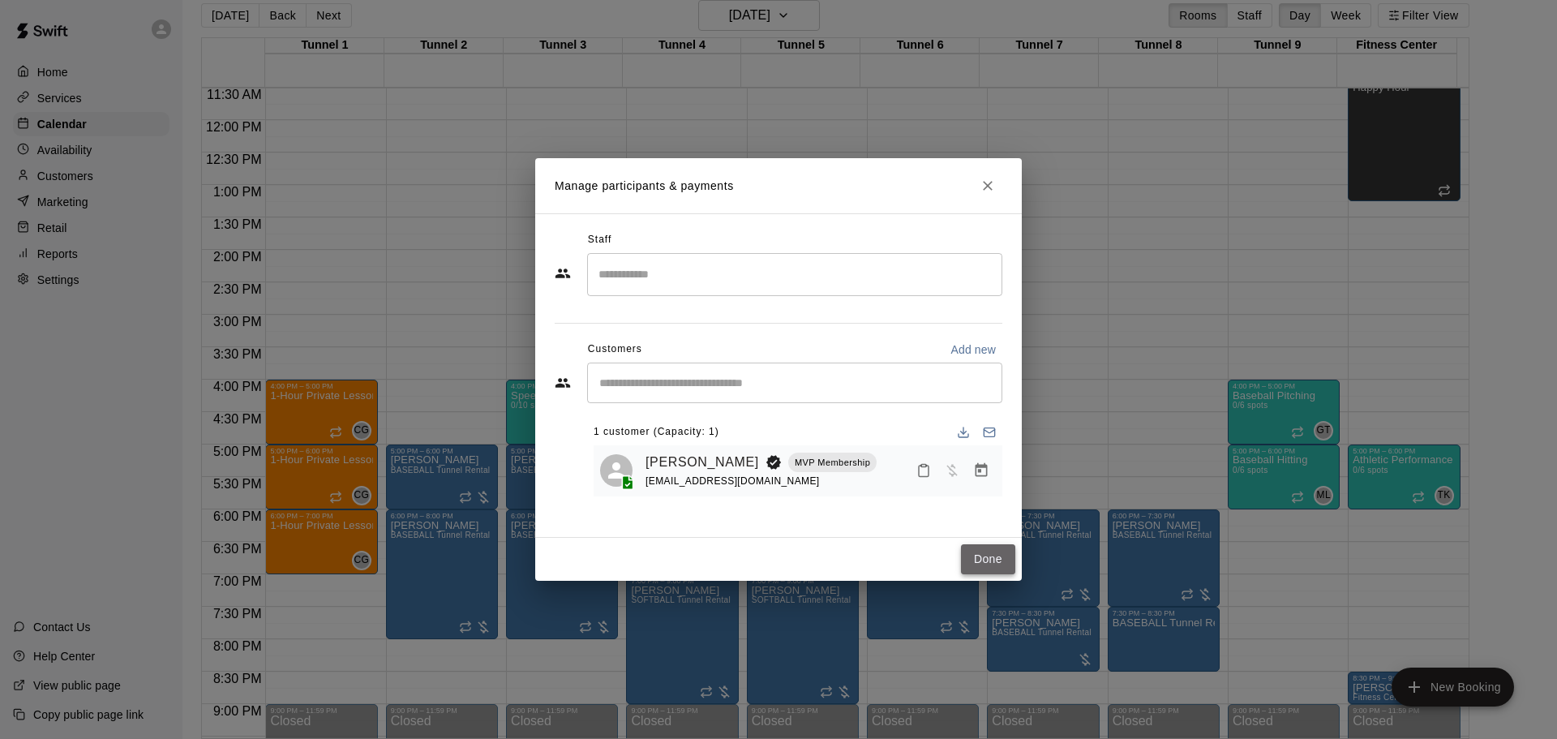
click at [999, 556] on button "Done" at bounding box center [988, 559] width 54 height 30
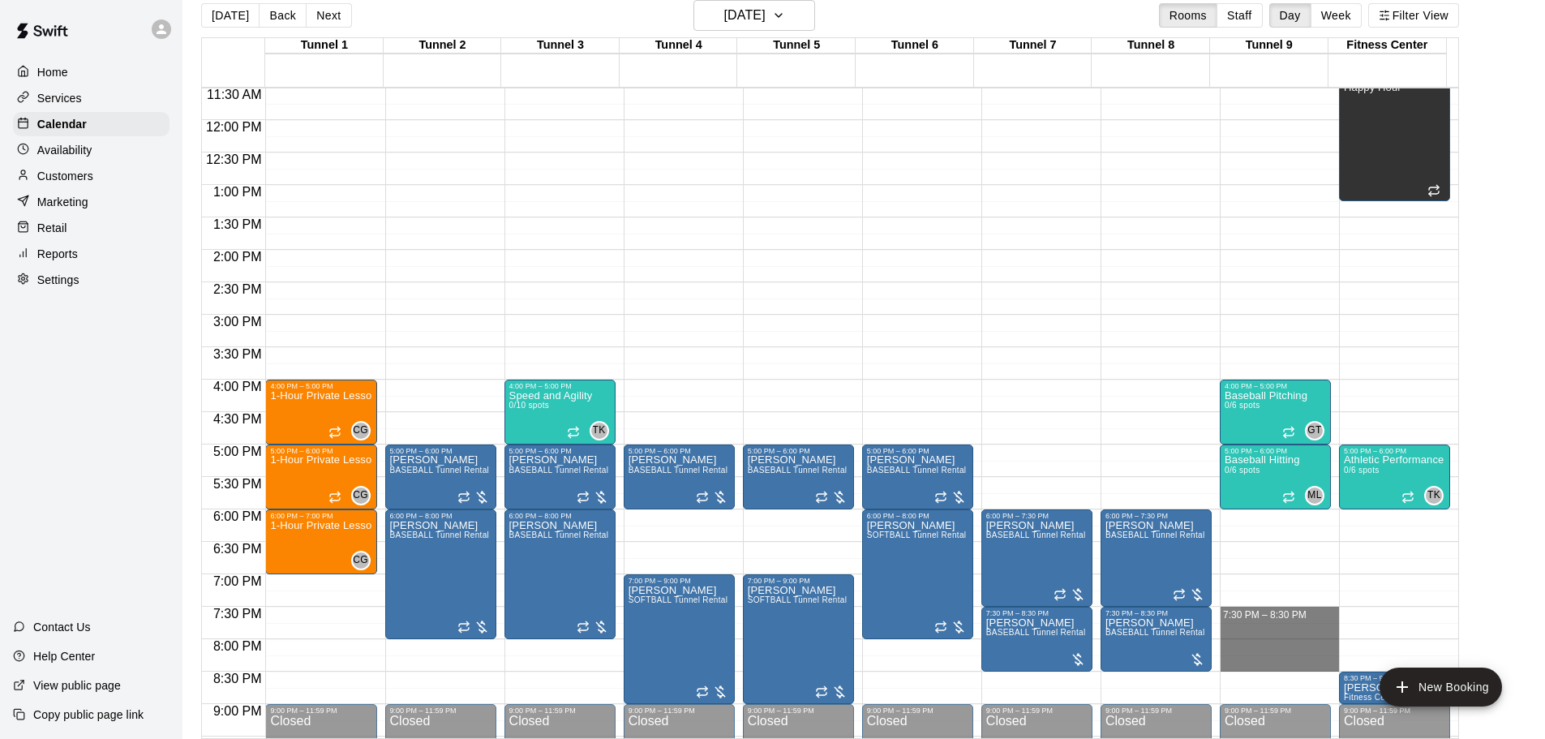
drag, startPoint x: 1246, startPoint y: 612, endPoint x: 1256, endPoint y: 659, distance: 48.8
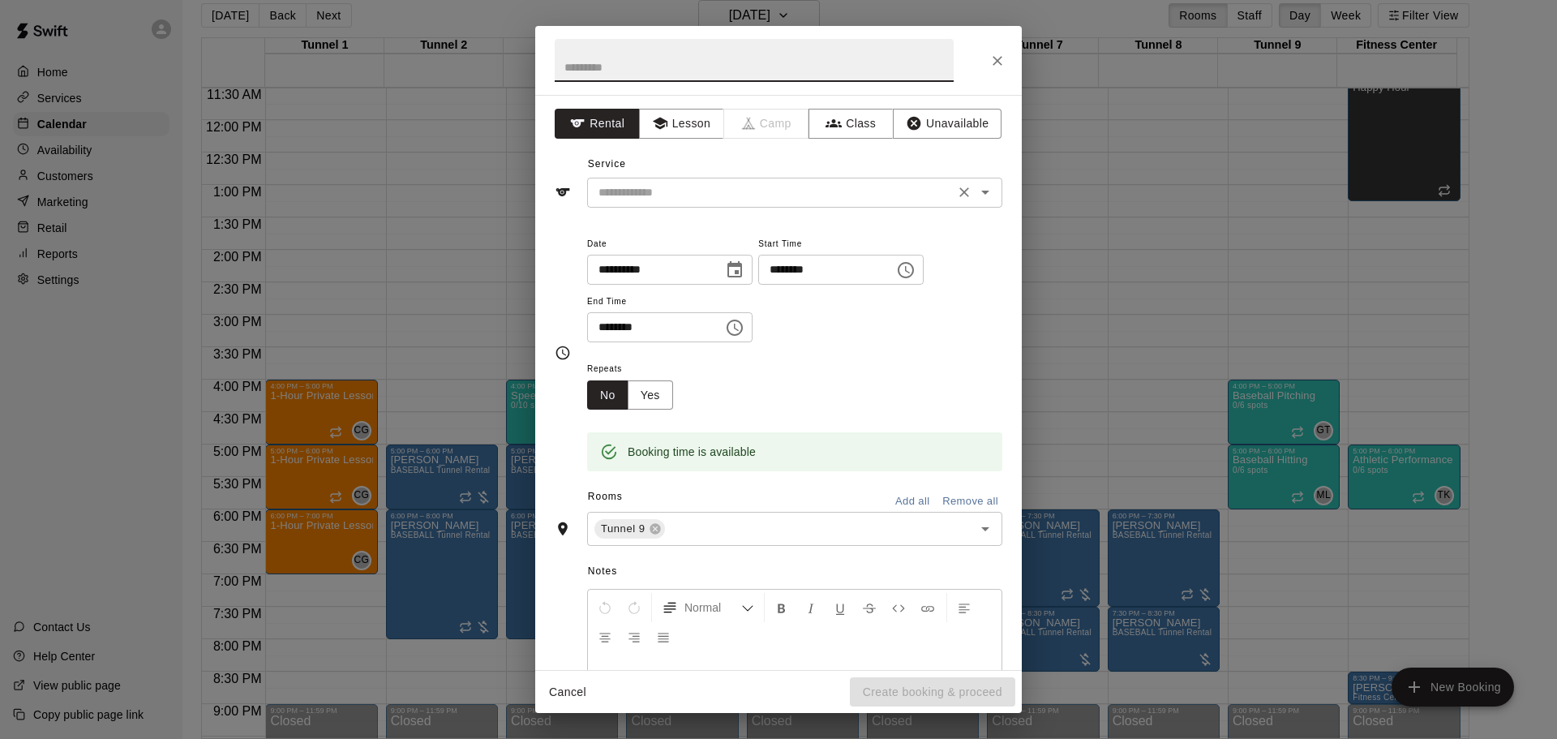
click at [724, 190] on input "text" at bounding box center [771, 192] width 358 height 20
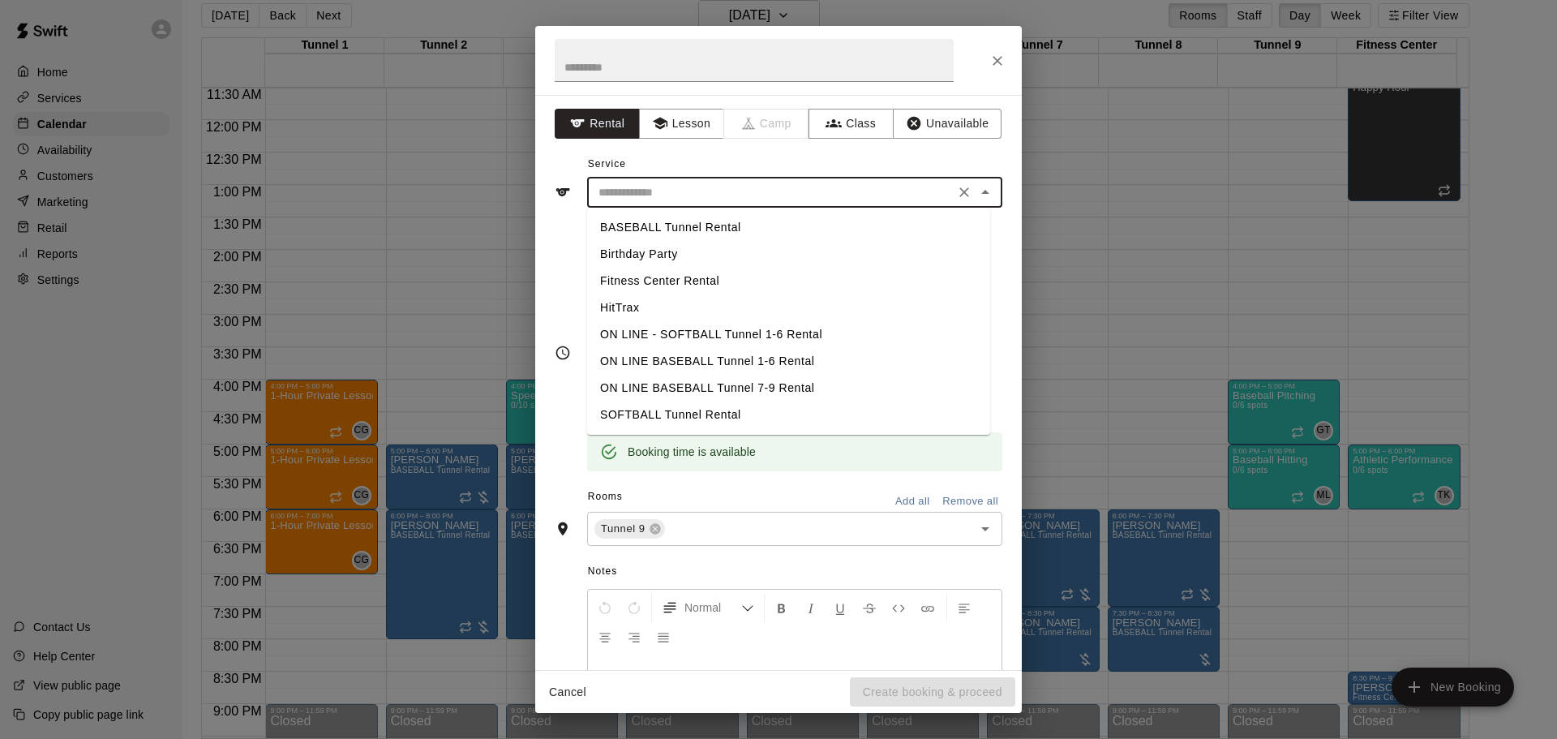
click at [711, 226] on li "BASEBALL Tunnel Rental" at bounding box center [788, 227] width 403 height 27
type input "**********"
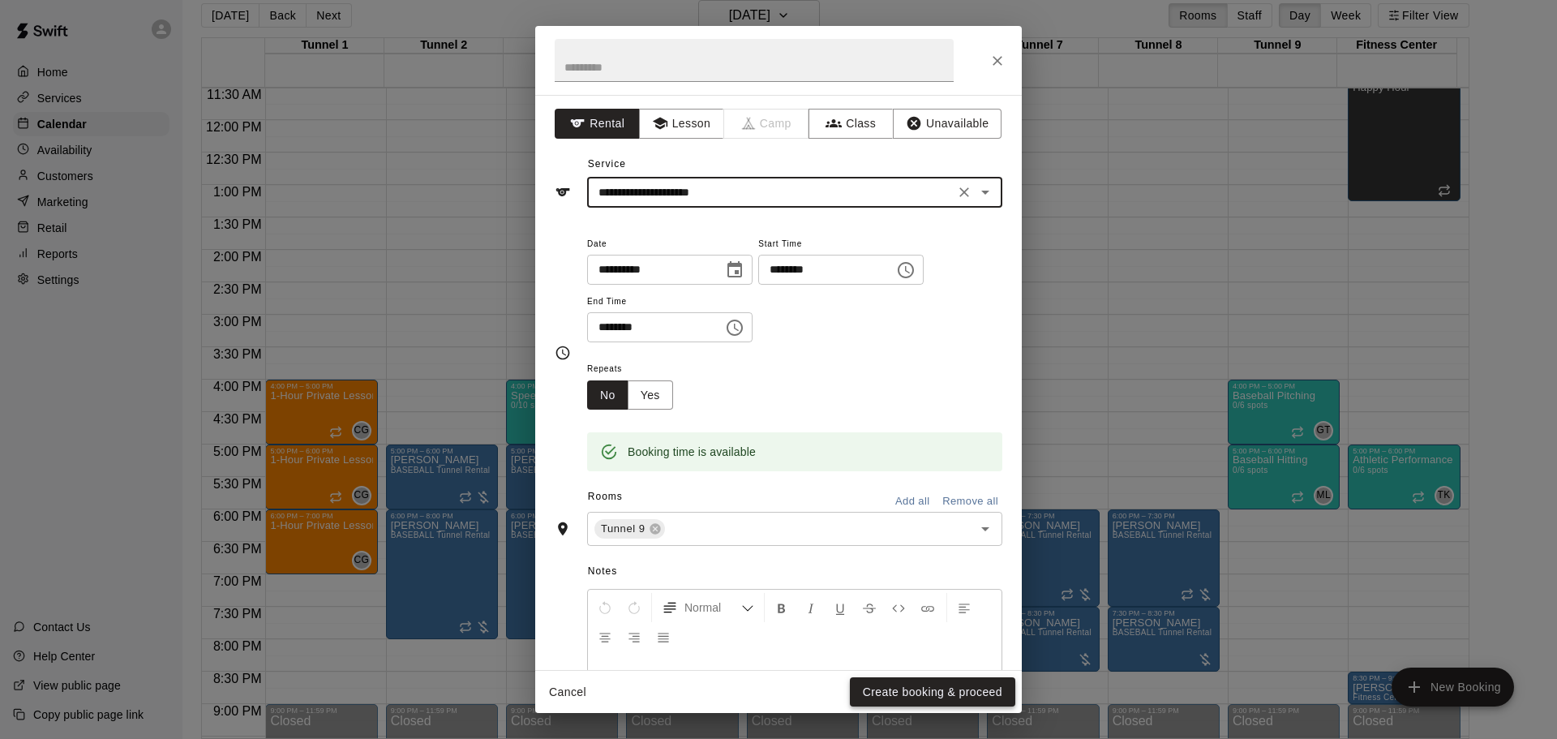
click at [906, 703] on button "Create booking & proceed" at bounding box center [932, 692] width 165 height 30
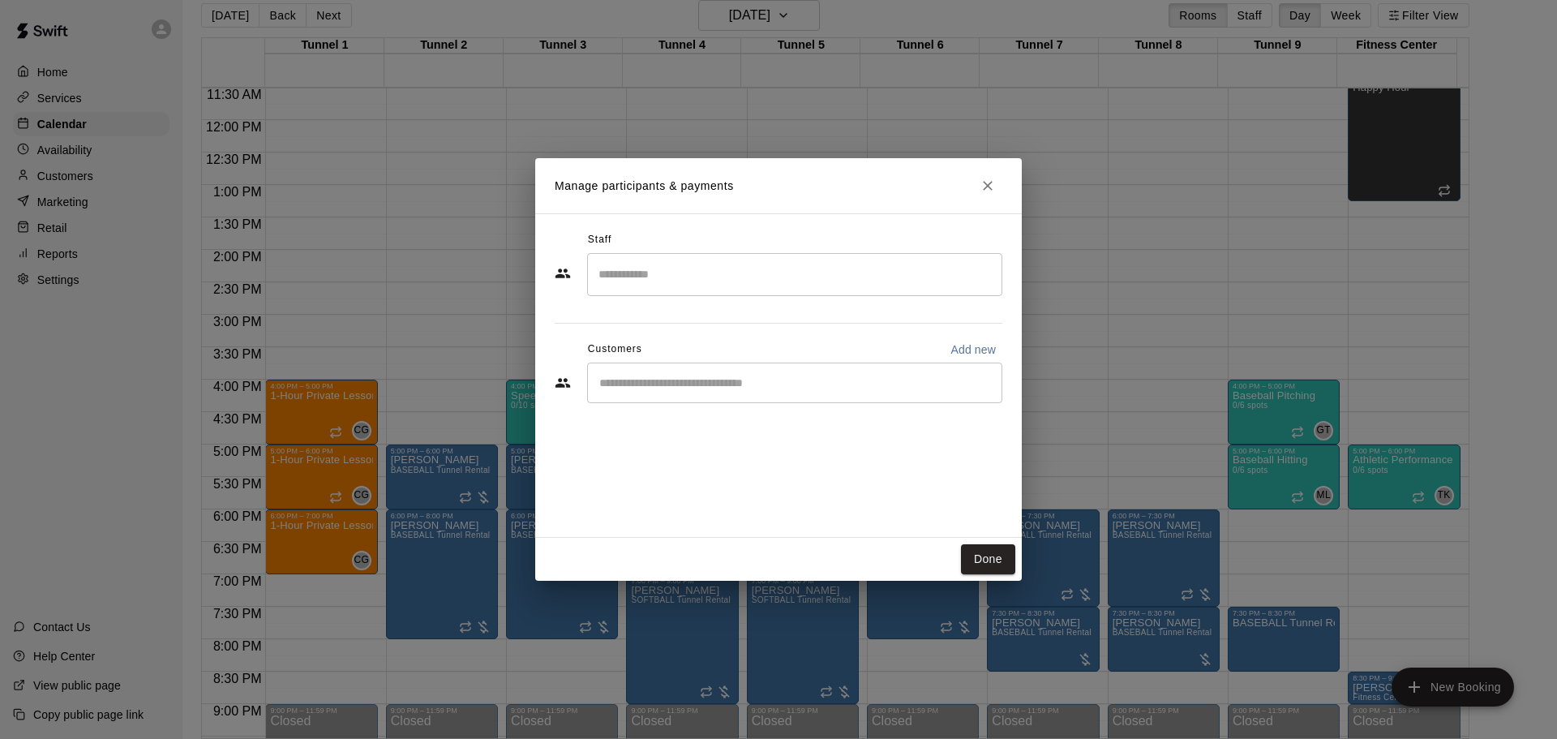
click at [728, 395] on div "​" at bounding box center [794, 383] width 415 height 41
paste input "******"
type input "******"
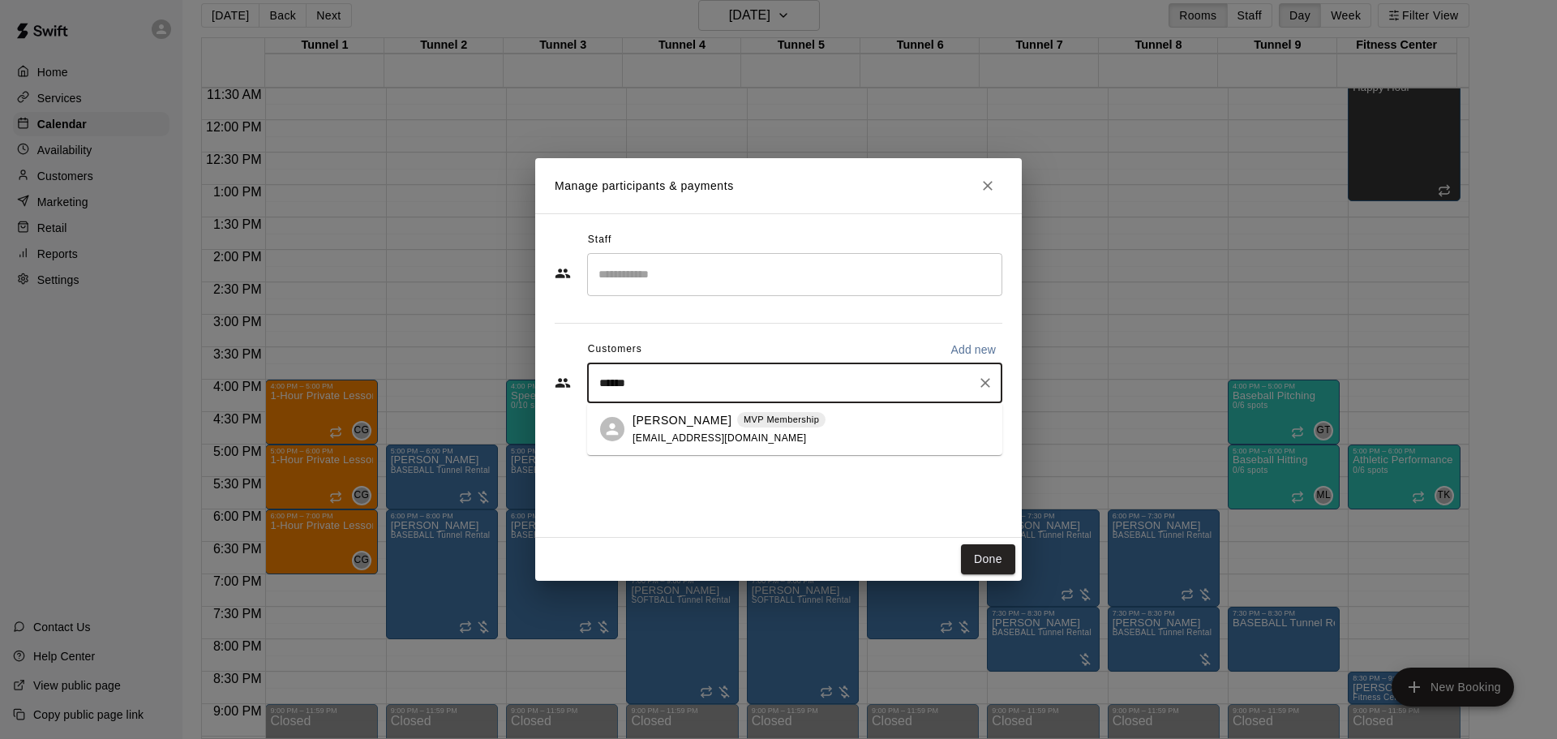
click at [748, 427] on div "MVP Membership" at bounding box center [781, 420] width 88 height 16
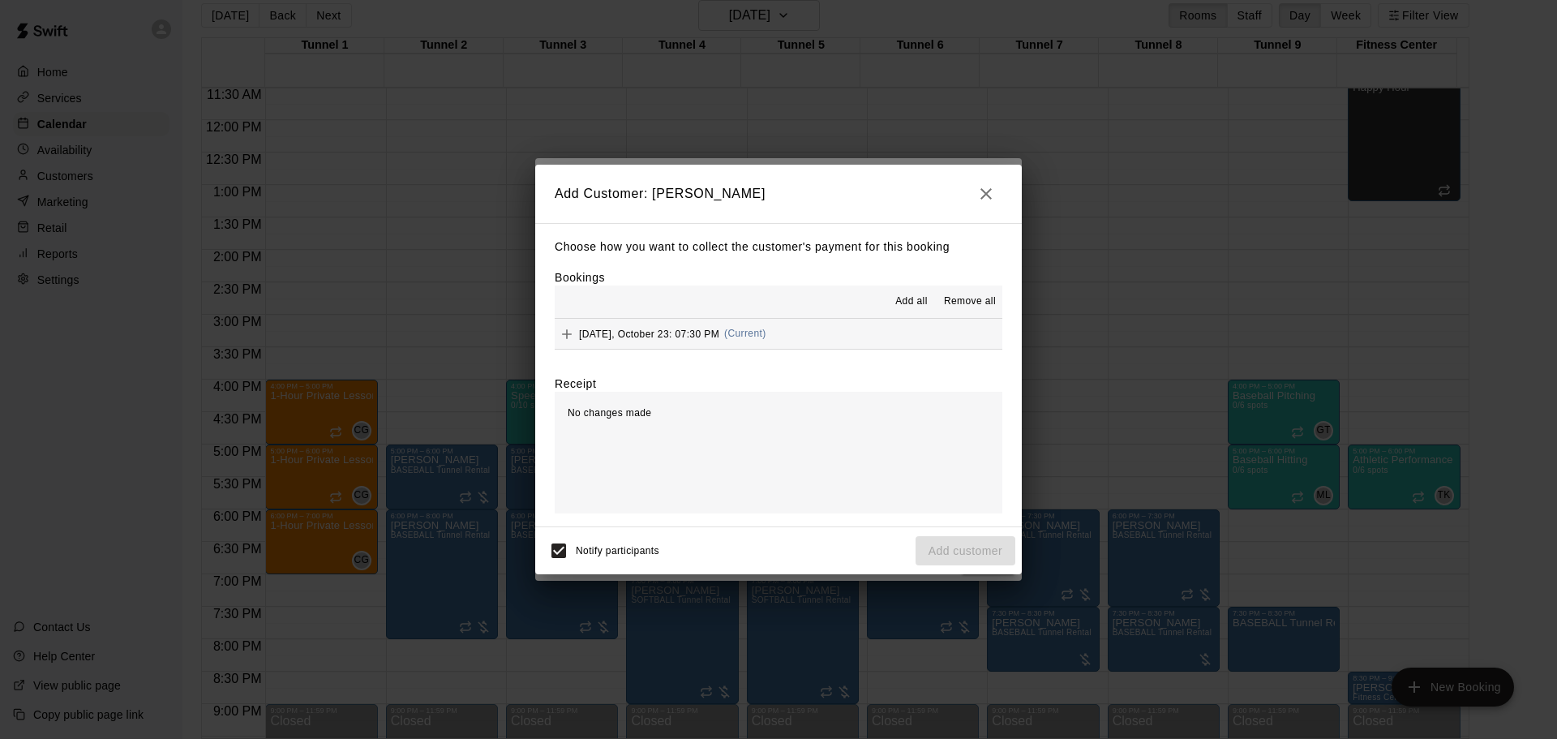
click at [728, 349] on button "Thursday, October 23: 07:30 PM (Current)" at bounding box center [779, 334] width 448 height 30
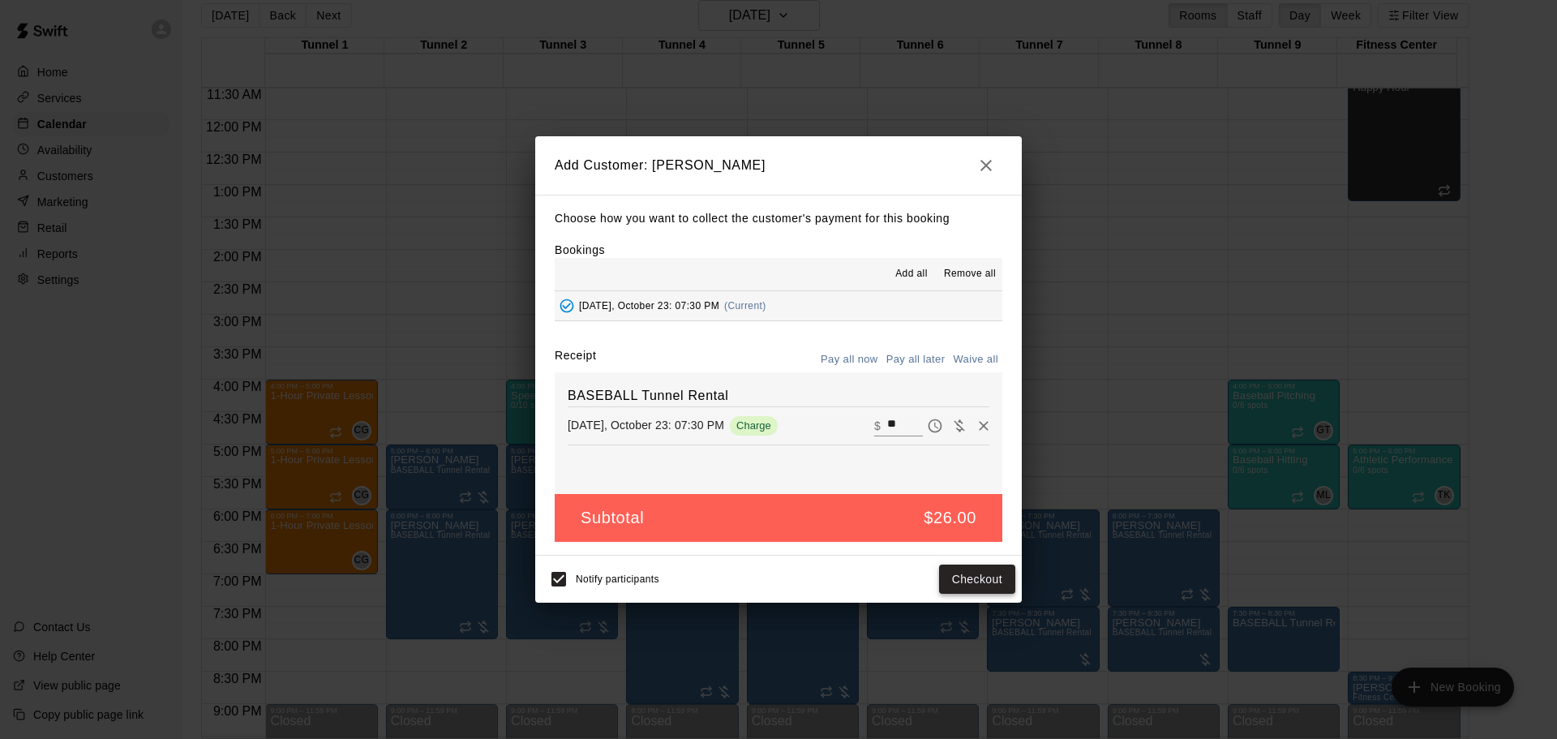
click at [980, 587] on button "Checkout" at bounding box center [977, 580] width 76 height 30
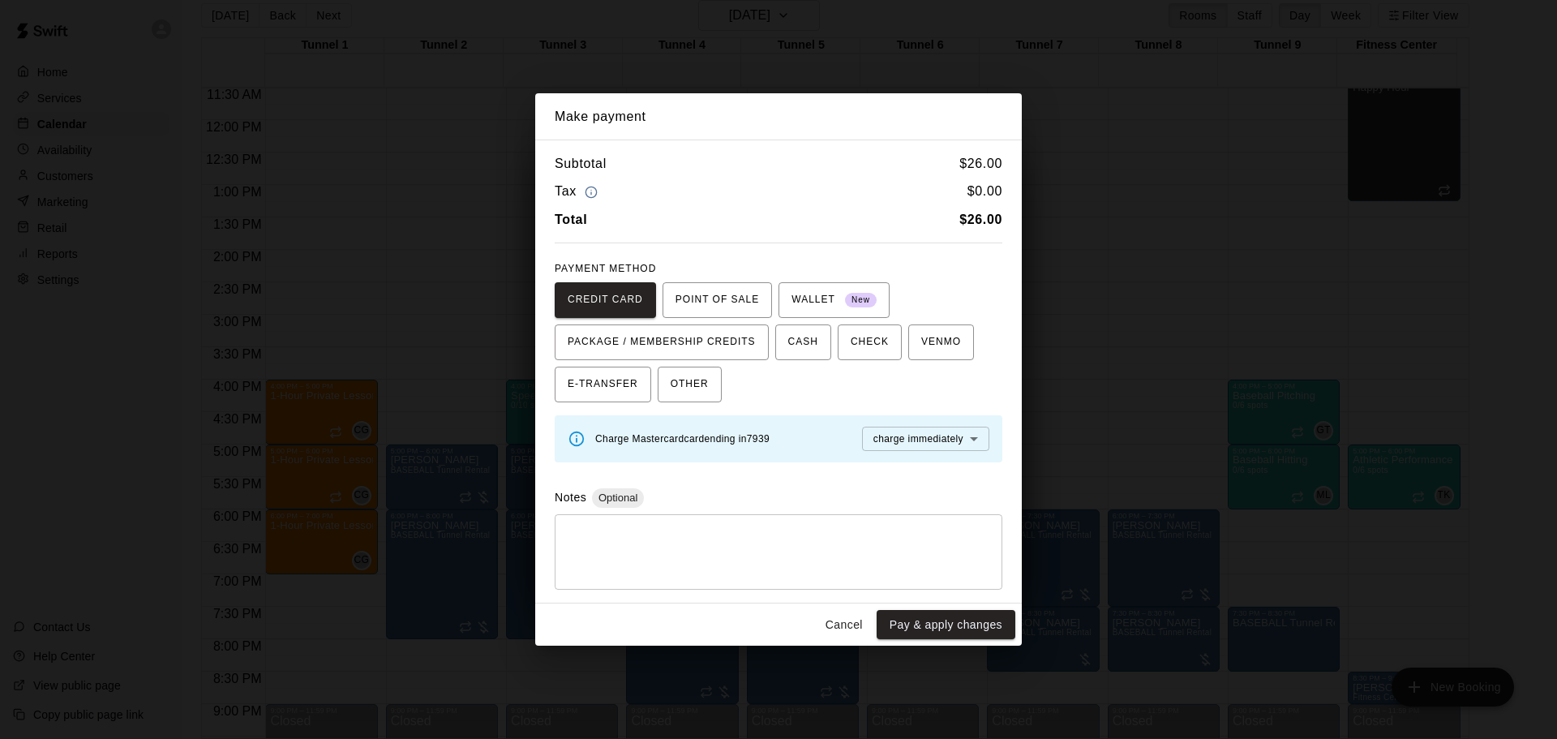
click at [849, 615] on button "Cancel" at bounding box center [844, 625] width 52 height 30
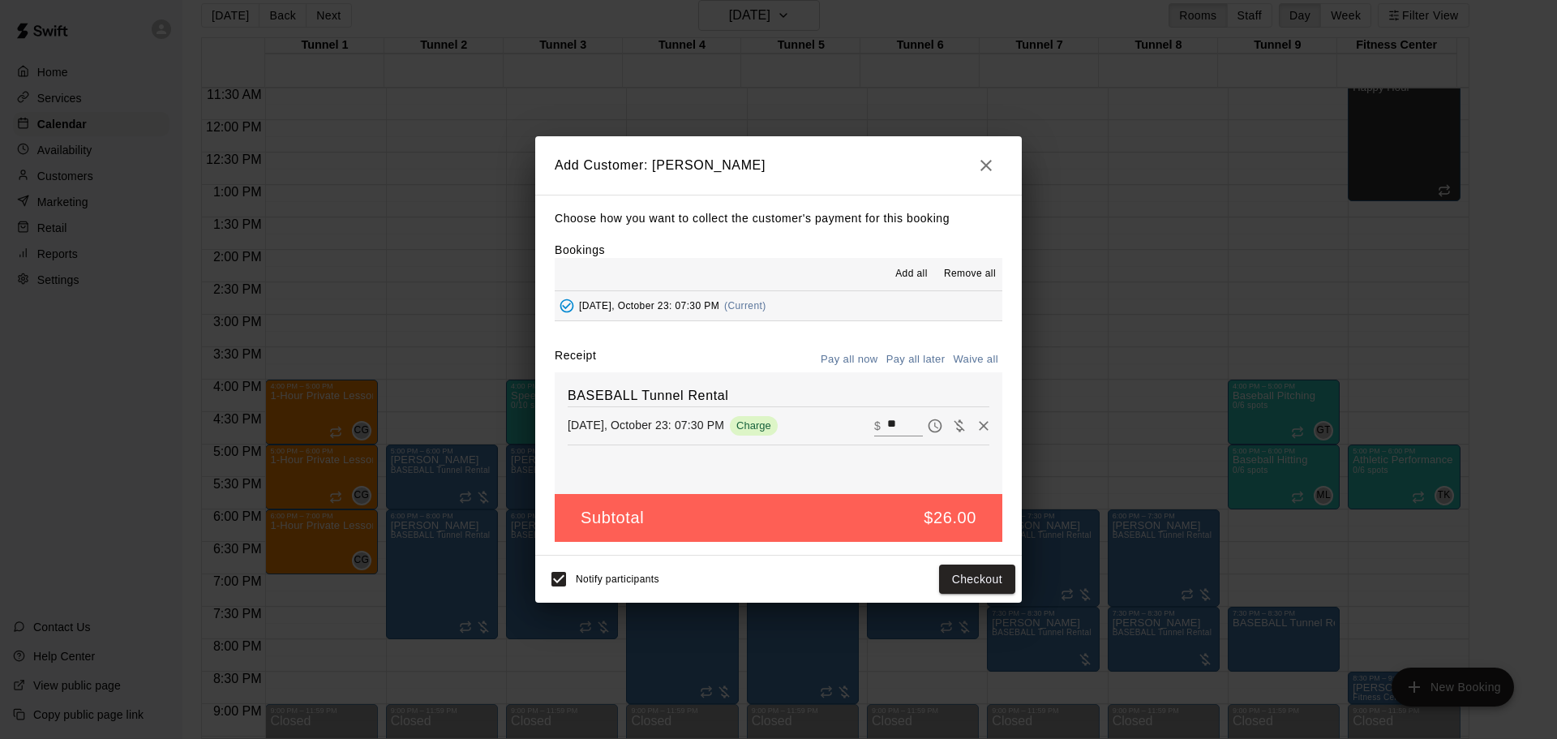
click at [905, 361] on button "Pay all later" at bounding box center [915, 359] width 67 height 25
click at [972, 571] on button "Add customer" at bounding box center [966, 580] width 100 height 30
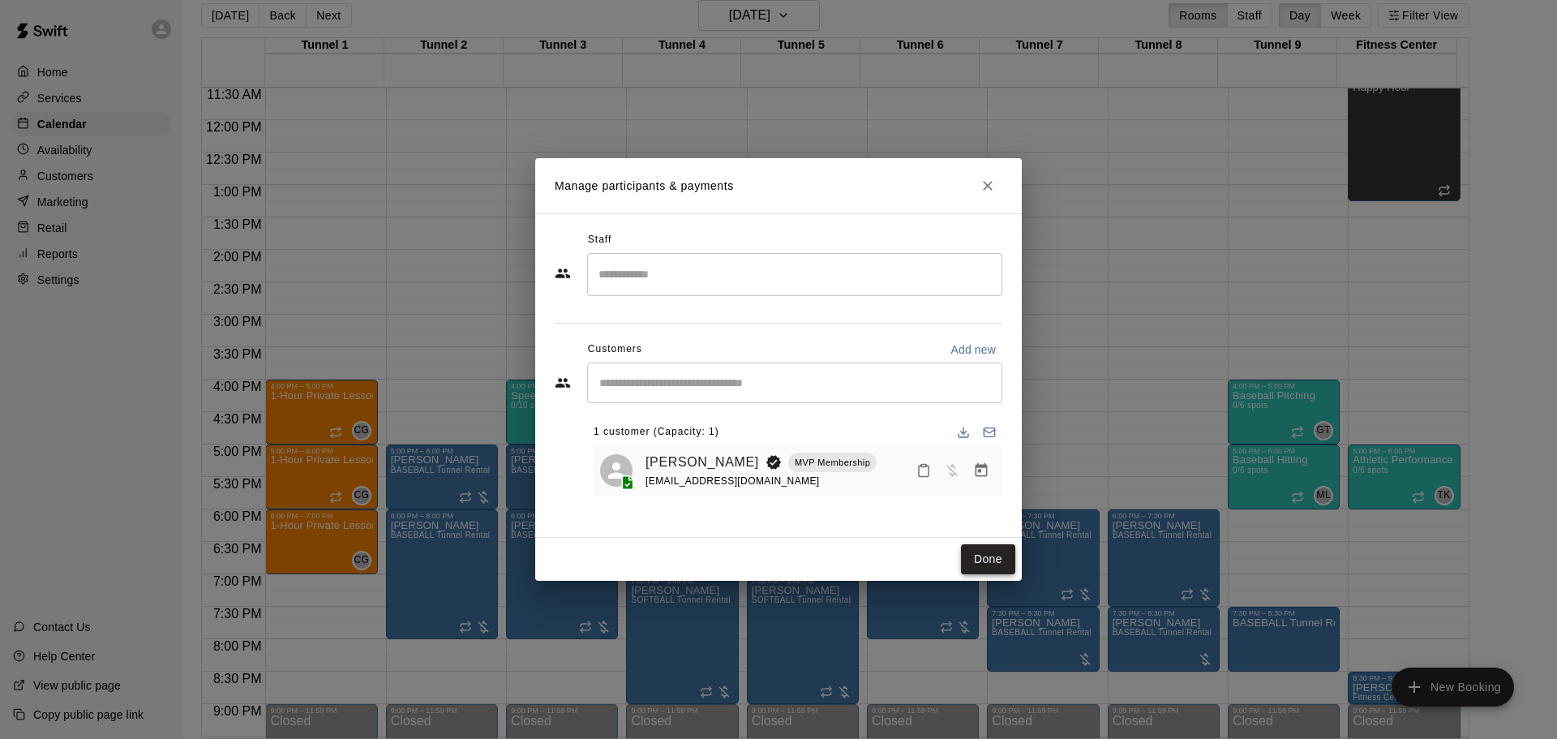
click at [1001, 553] on button "Done" at bounding box center [988, 559] width 54 height 30
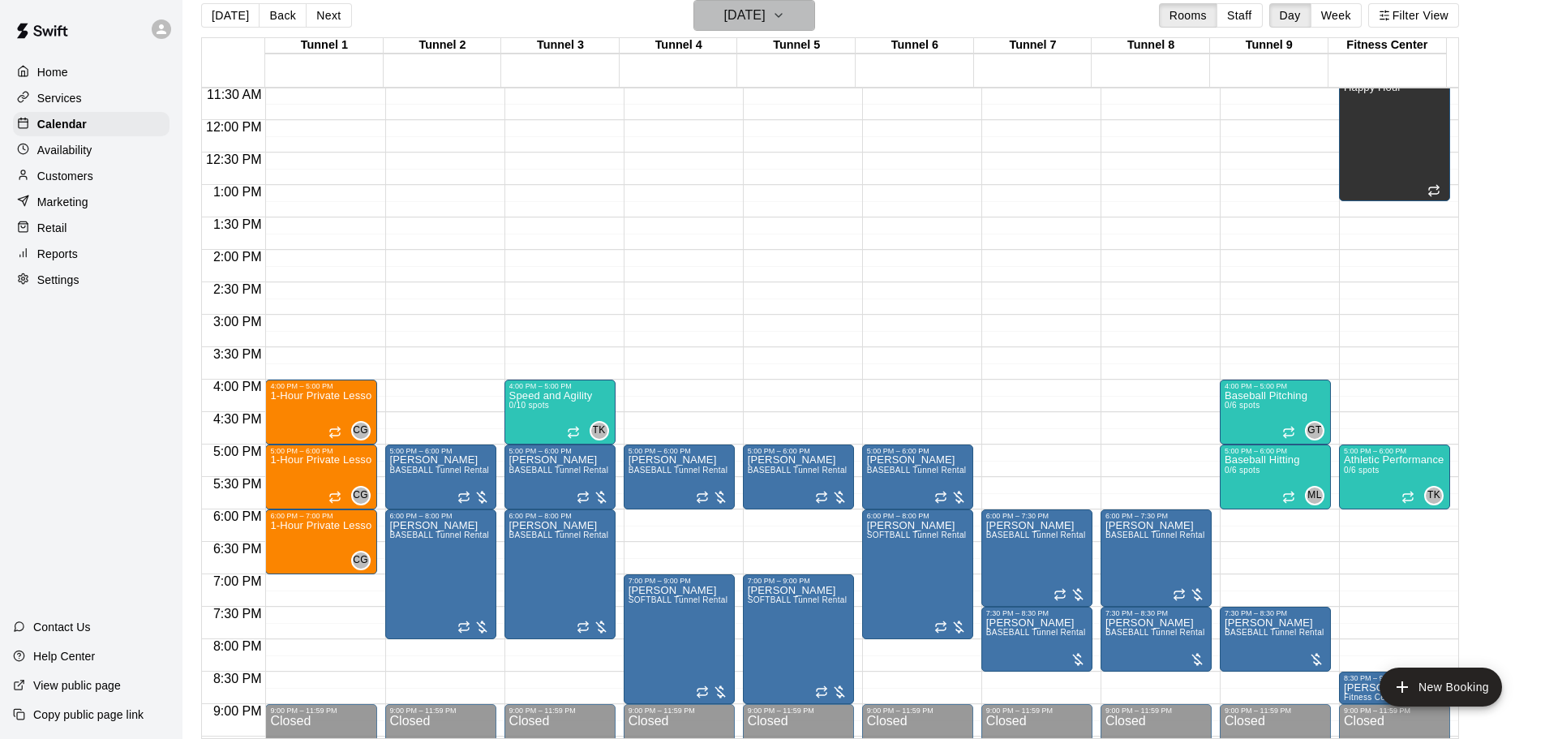
click at [766, 10] on h6 "Thursday Oct 23" at bounding box center [744, 15] width 41 height 23
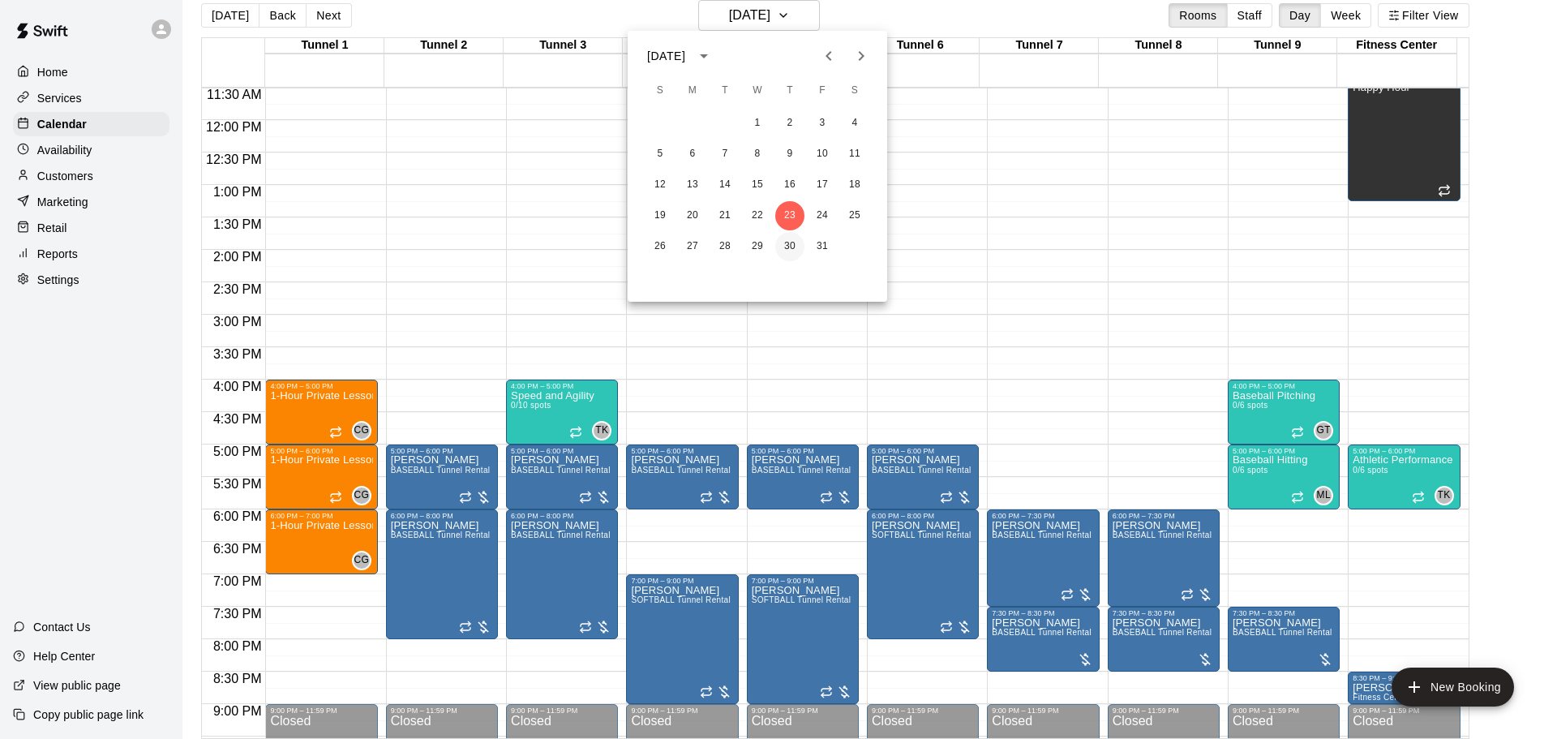
click at [784, 248] on button "30" at bounding box center [789, 246] width 29 height 29
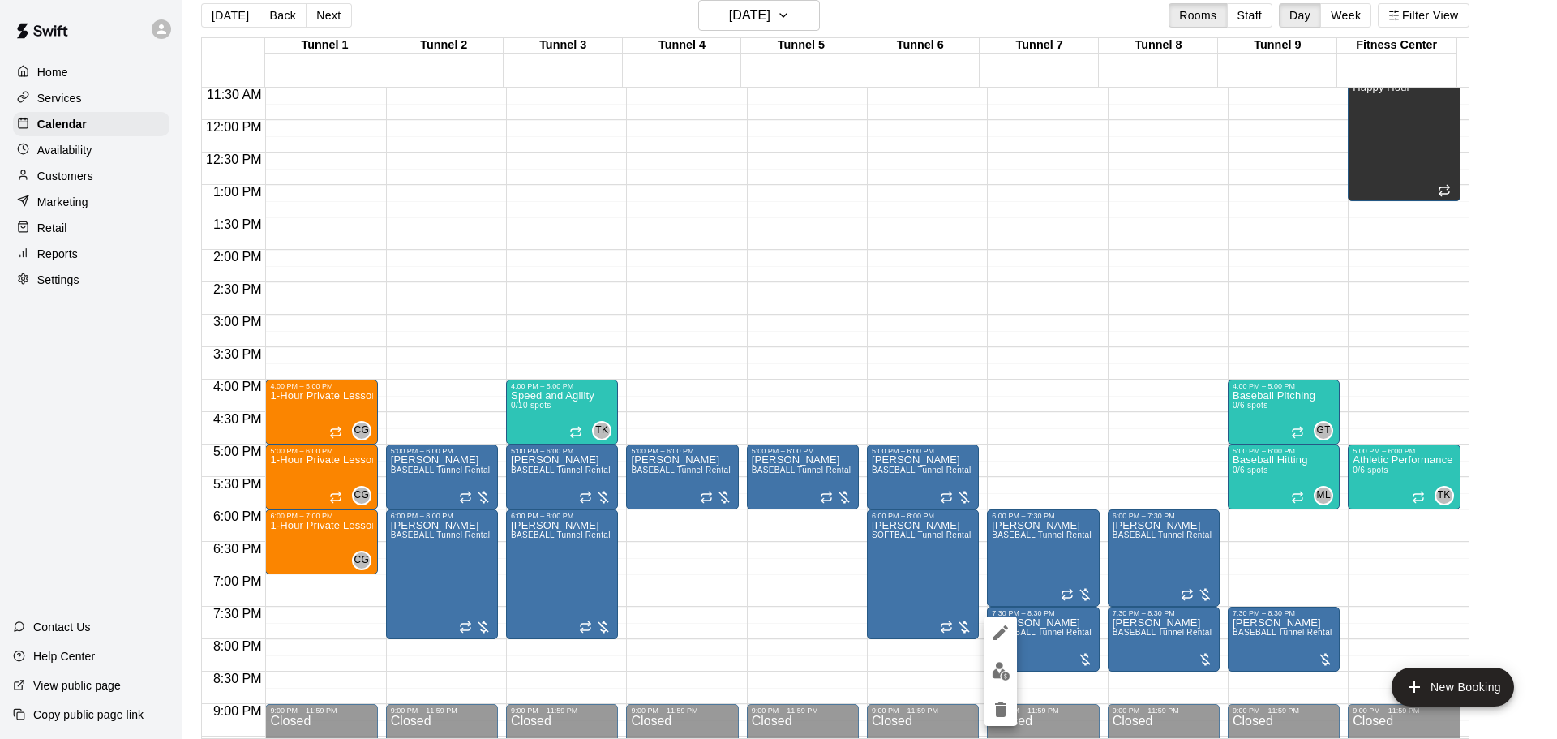
click at [1010, 632] on button "edit" at bounding box center [1001, 632] width 32 height 32
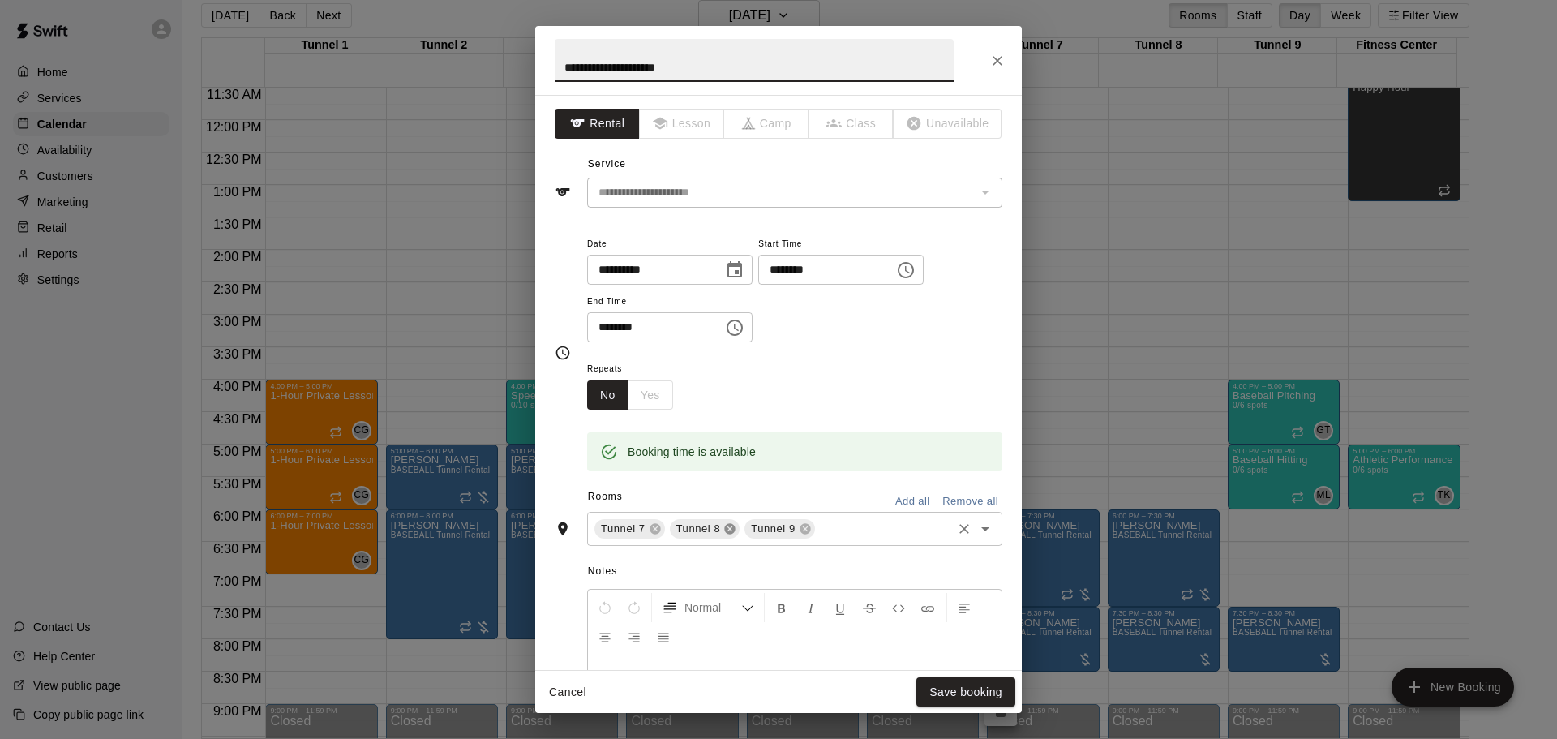
click at [727, 524] on icon at bounding box center [729, 528] width 13 height 13
drag, startPoint x: 728, startPoint y: 530, endPoint x: 783, endPoint y: 569, distance: 67.5
click at [729, 531] on icon at bounding box center [730, 529] width 11 height 11
click at [935, 692] on button "Save booking" at bounding box center [966, 692] width 99 height 30
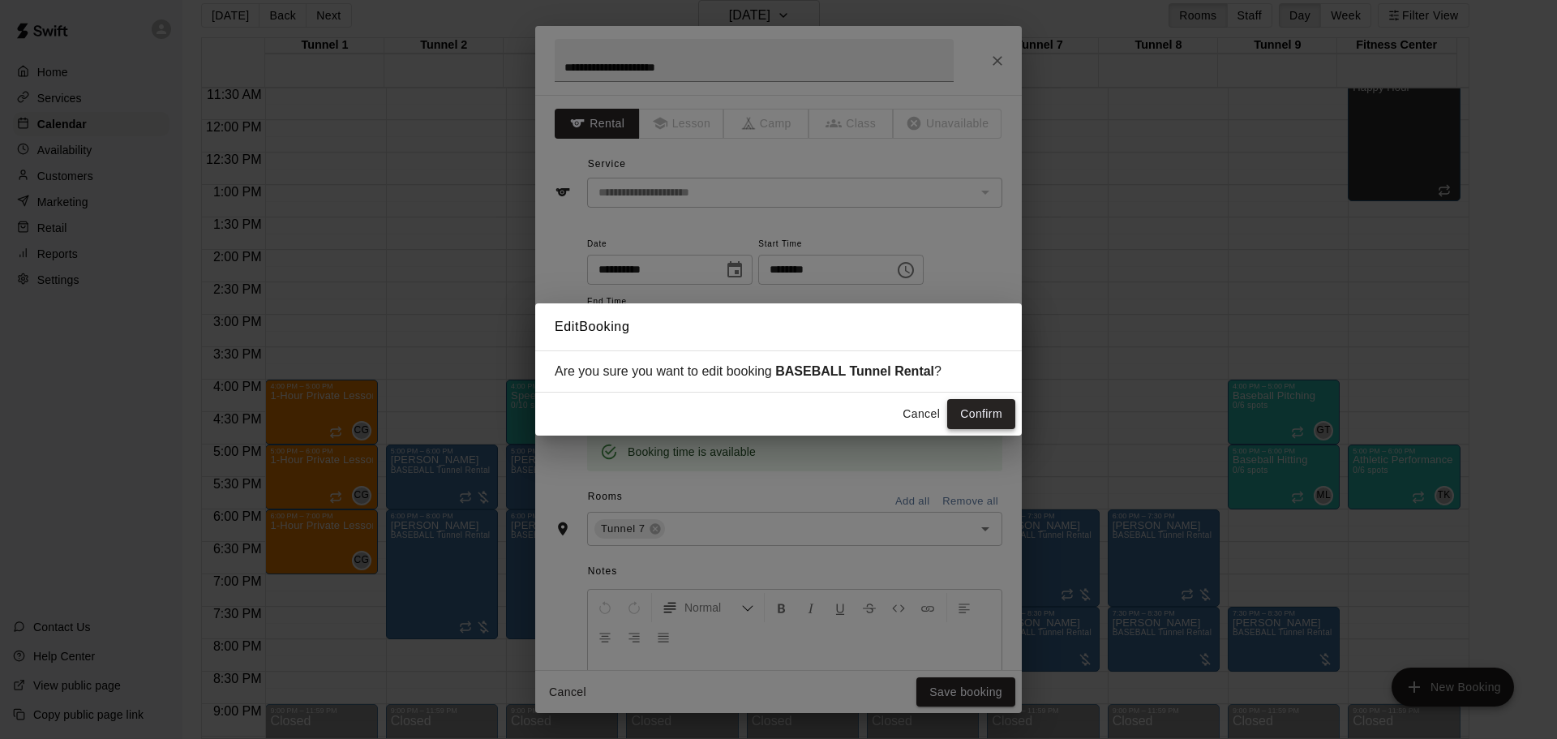
click at [998, 424] on button "Confirm" at bounding box center [981, 414] width 68 height 30
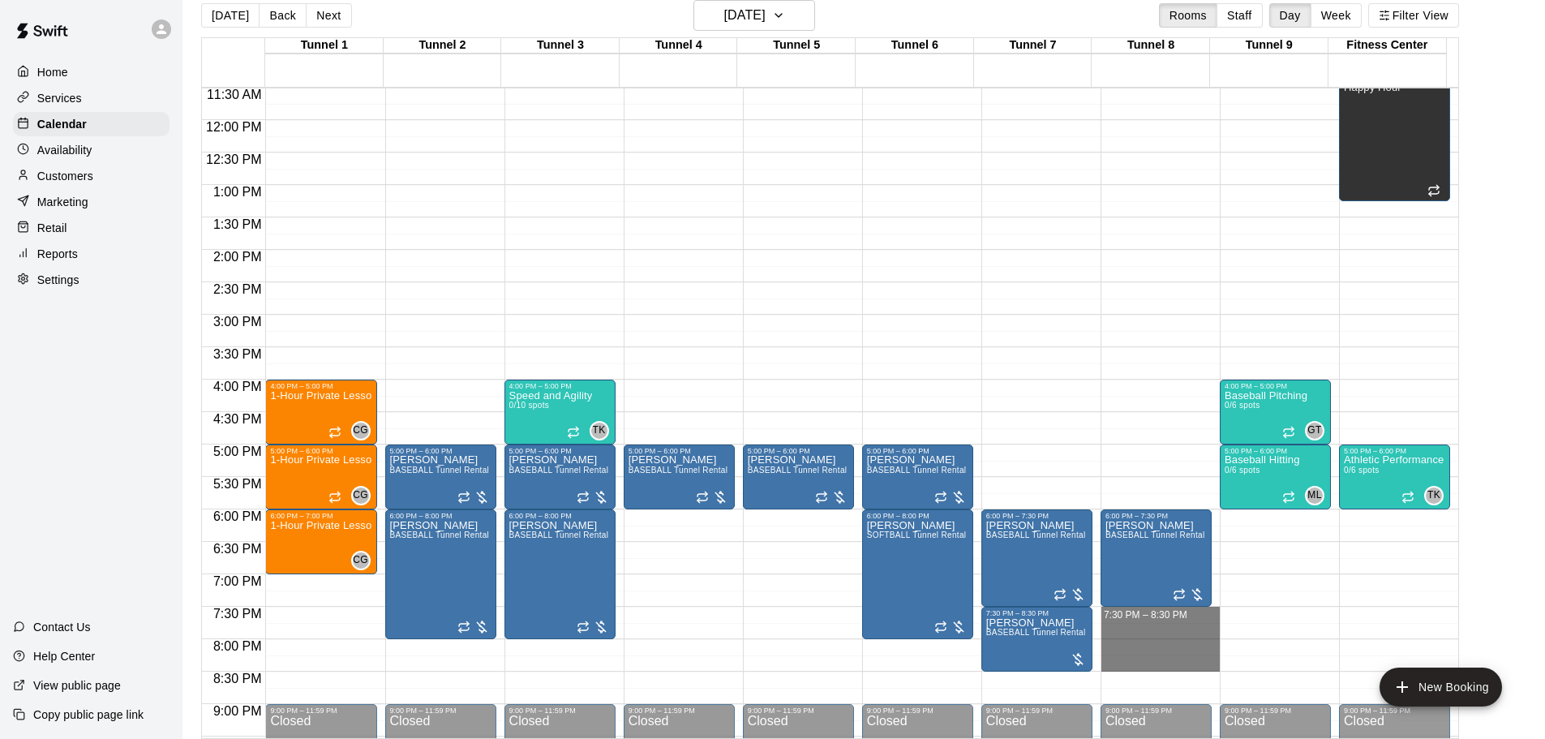
drag, startPoint x: 1132, startPoint y: 610, endPoint x: 1135, endPoint y: 665, distance: 55.2
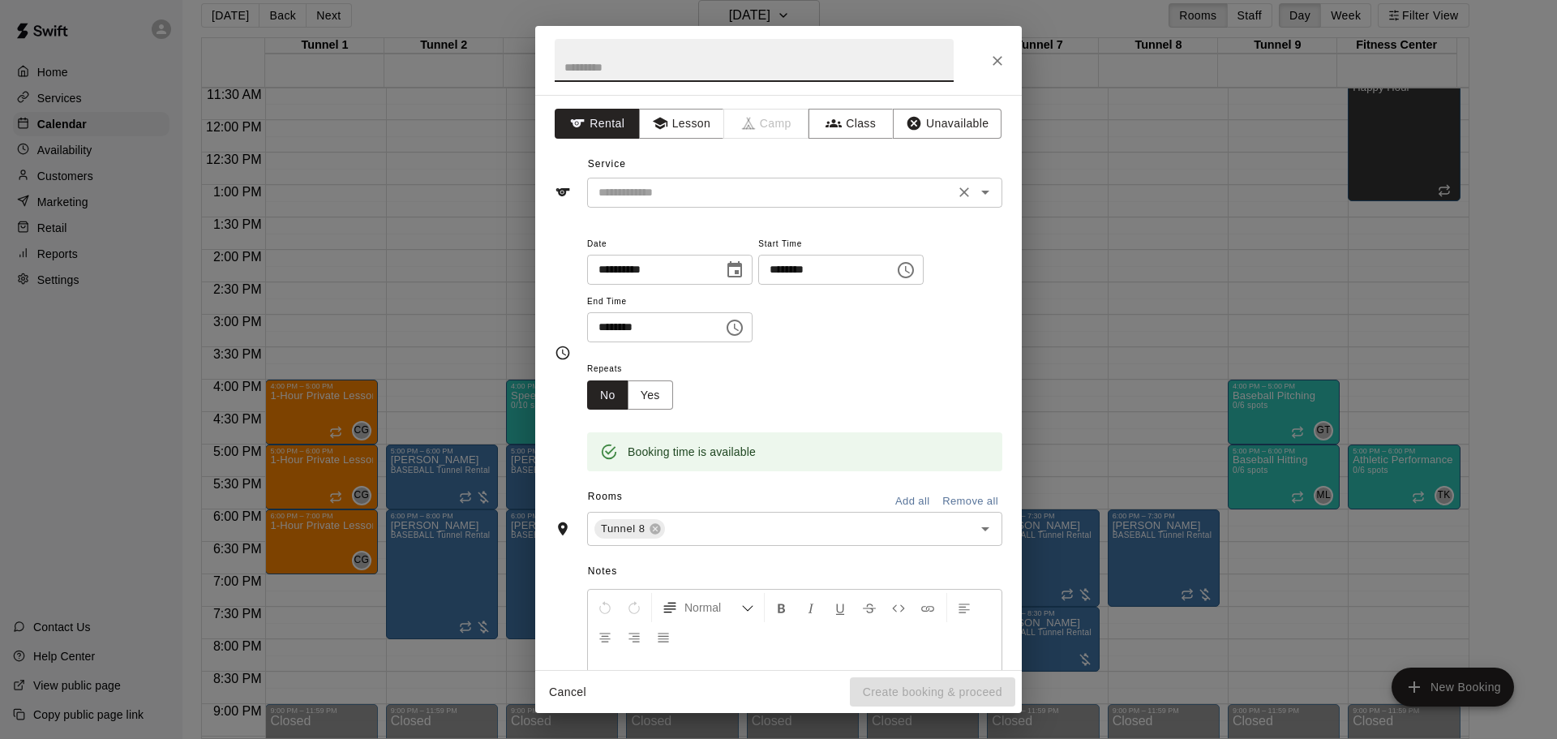
click at [646, 191] on input "text" at bounding box center [771, 192] width 358 height 20
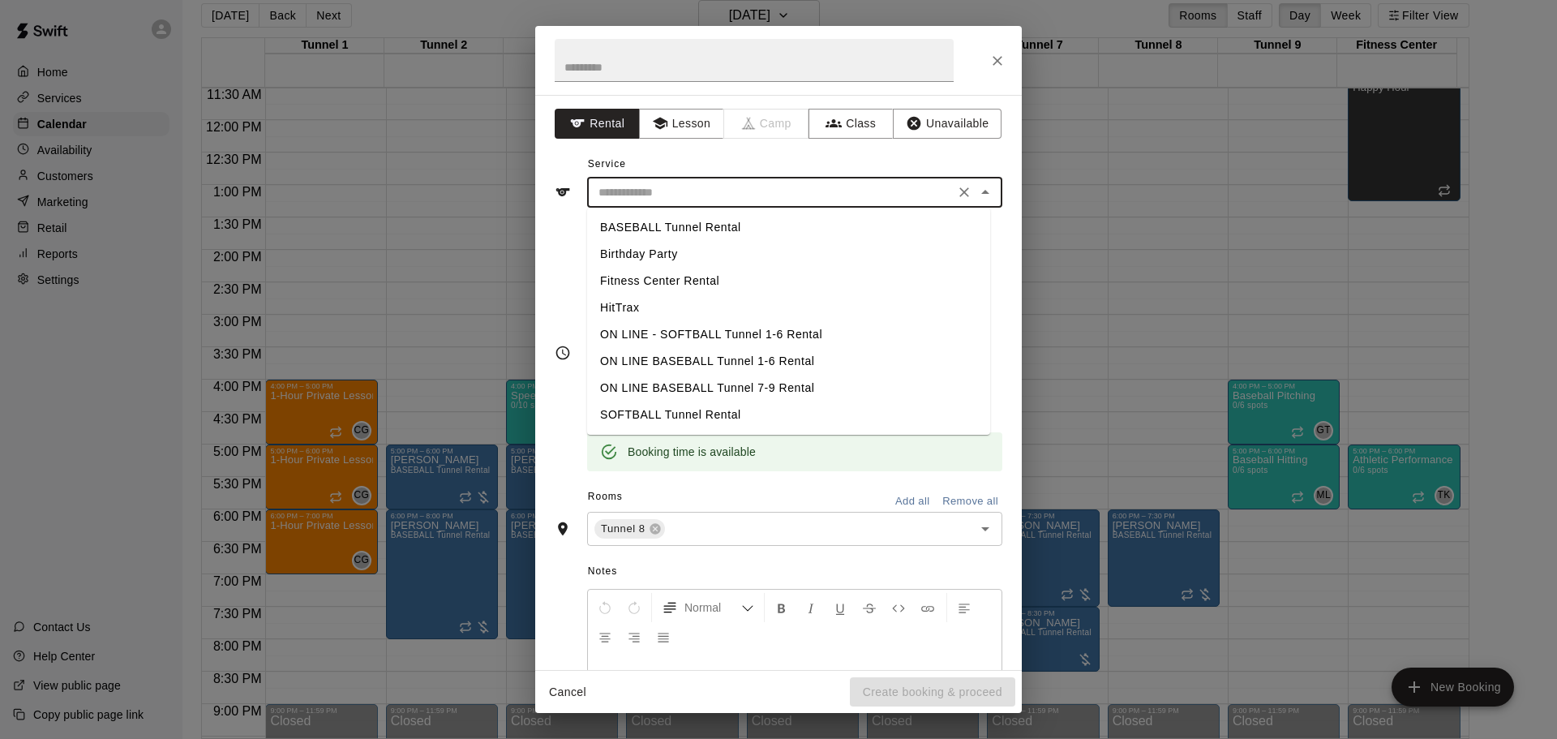
drag, startPoint x: 688, startPoint y: 225, endPoint x: 706, endPoint y: 240, distance: 24.2
click at [689, 225] on li "BASEBALL Tunnel Rental" at bounding box center [788, 227] width 403 height 27
type input "**********"
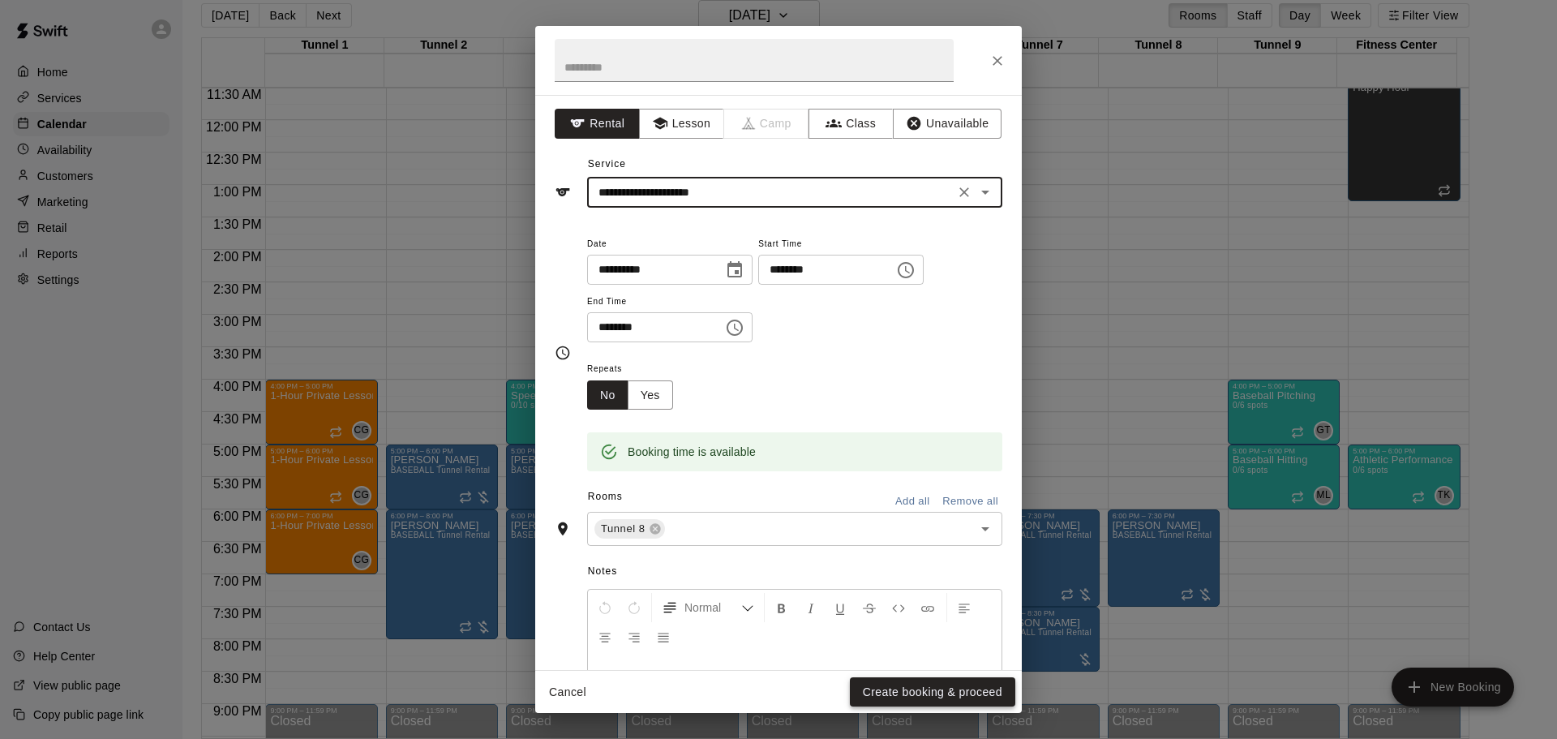
click at [993, 683] on button "Create booking & proceed" at bounding box center [932, 692] width 165 height 30
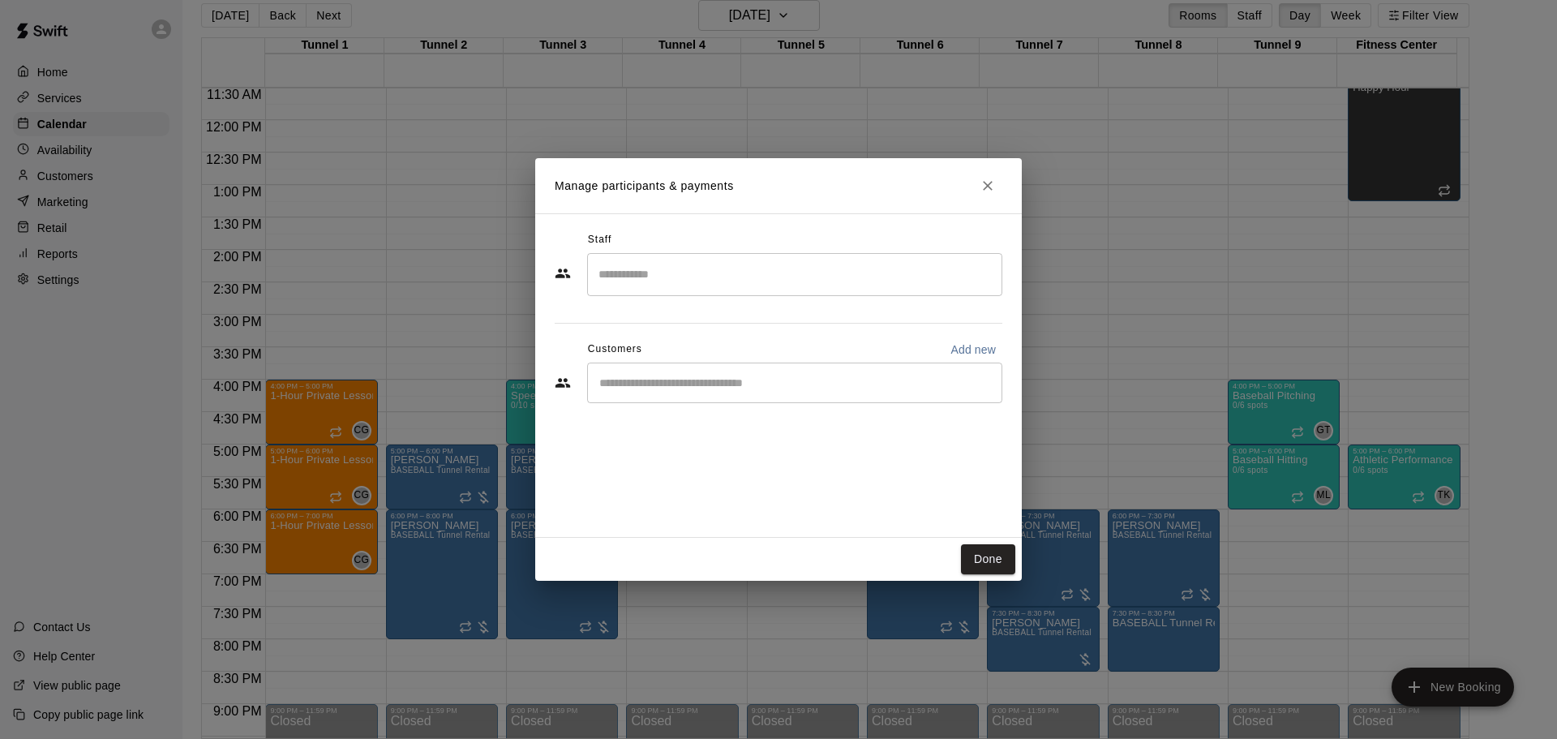
drag, startPoint x: 729, startPoint y: 368, endPoint x: 728, endPoint y: 376, distance: 8.2
click at [729, 375] on div "​" at bounding box center [794, 383] width 415 height 41
paste input "******"
type input "******"
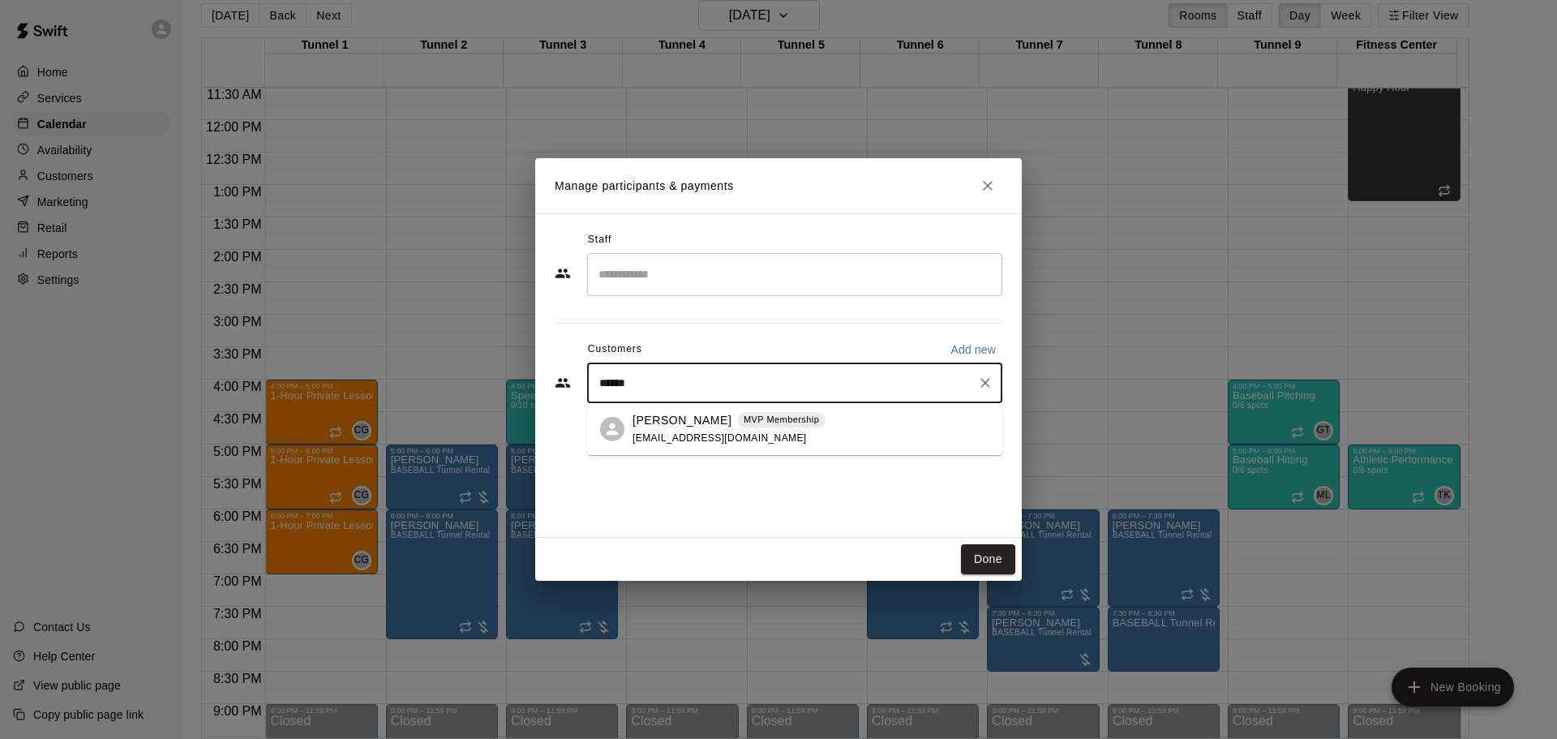
click at [744, 419] on p "MVP Membership" at bounding box center [781, 420] width 75 height 14
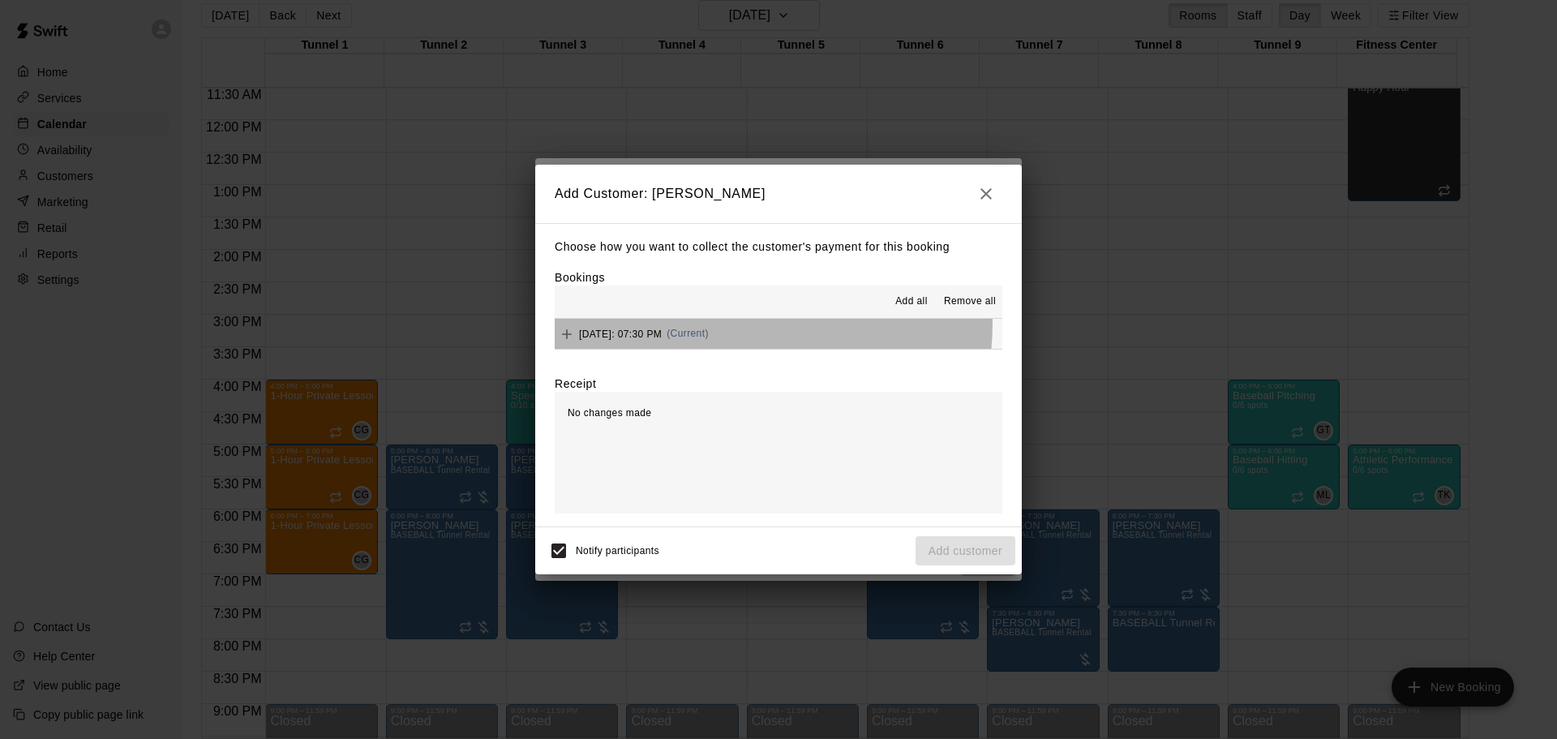
click at [708, 324] on div "Thursday, October 30: 07:30 PM (Current)" at bounding box center [632, 334] width 154 height 24
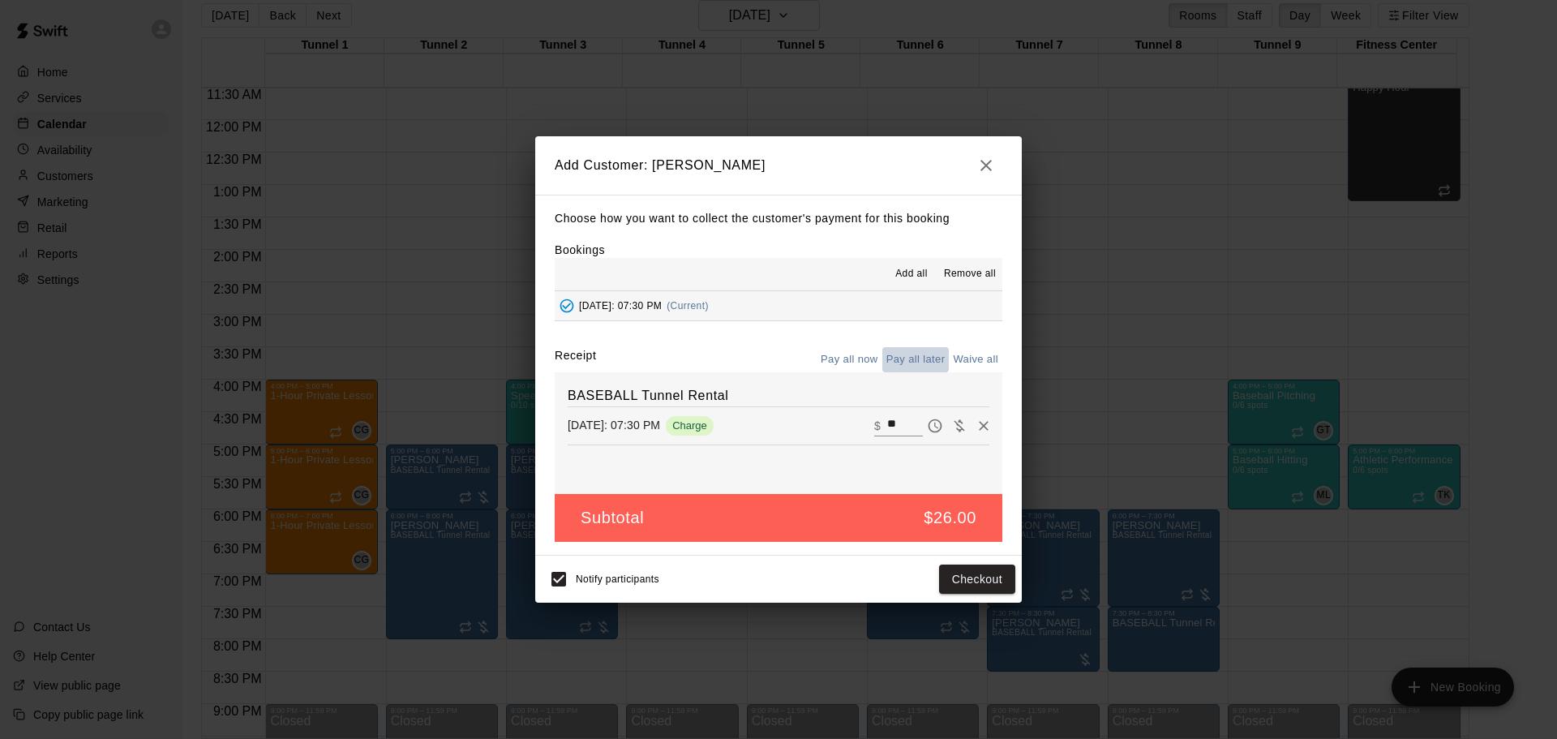
click at [940, 359] on button "Pay all later" at bounding box center [915, 359] width 67 height 25
click at [987, 583] on button "Add customer" at bounding box center [966, 580] width 100 height 30
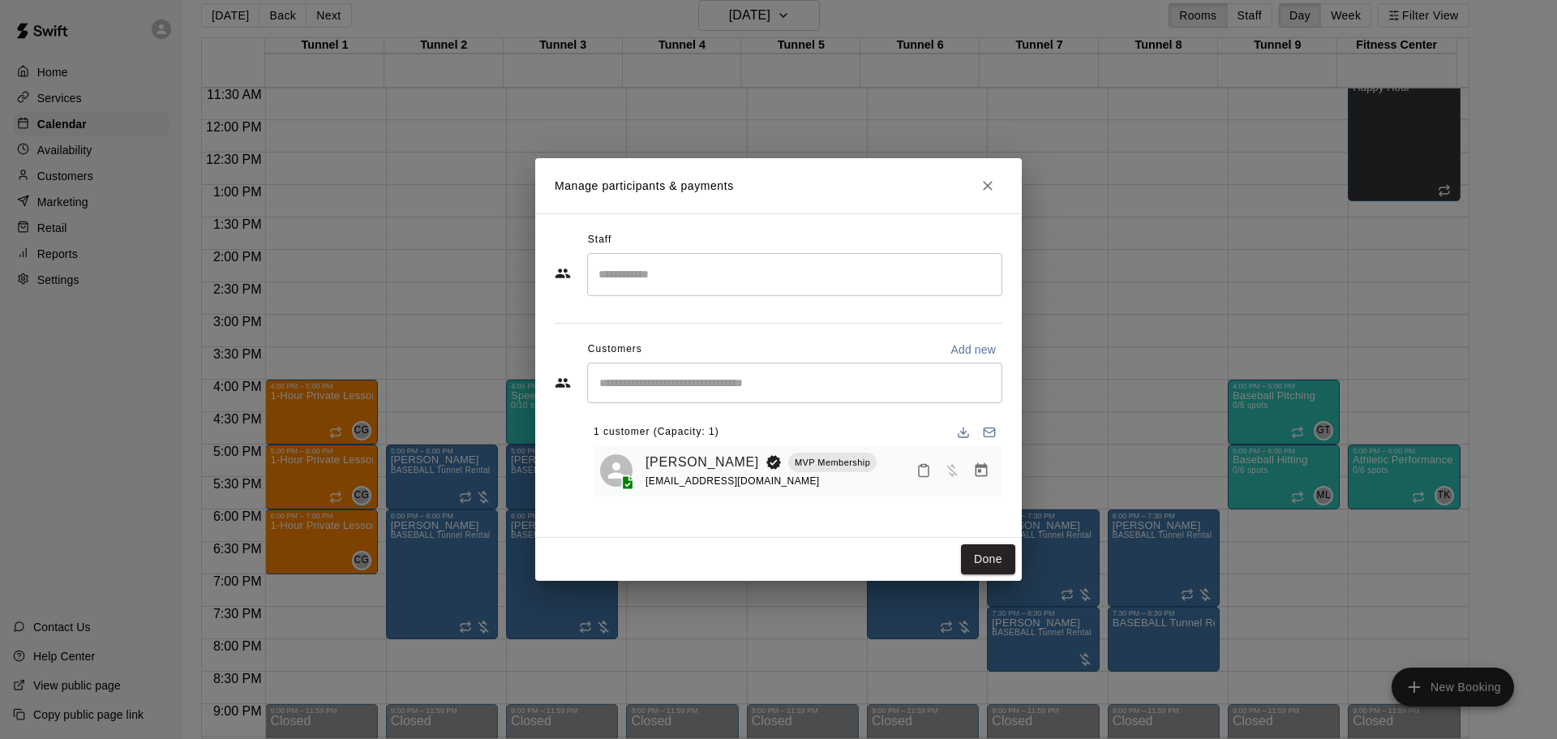
click at [987, 557] on button "Done" at bounding box center [988, 559] width 54 height 30
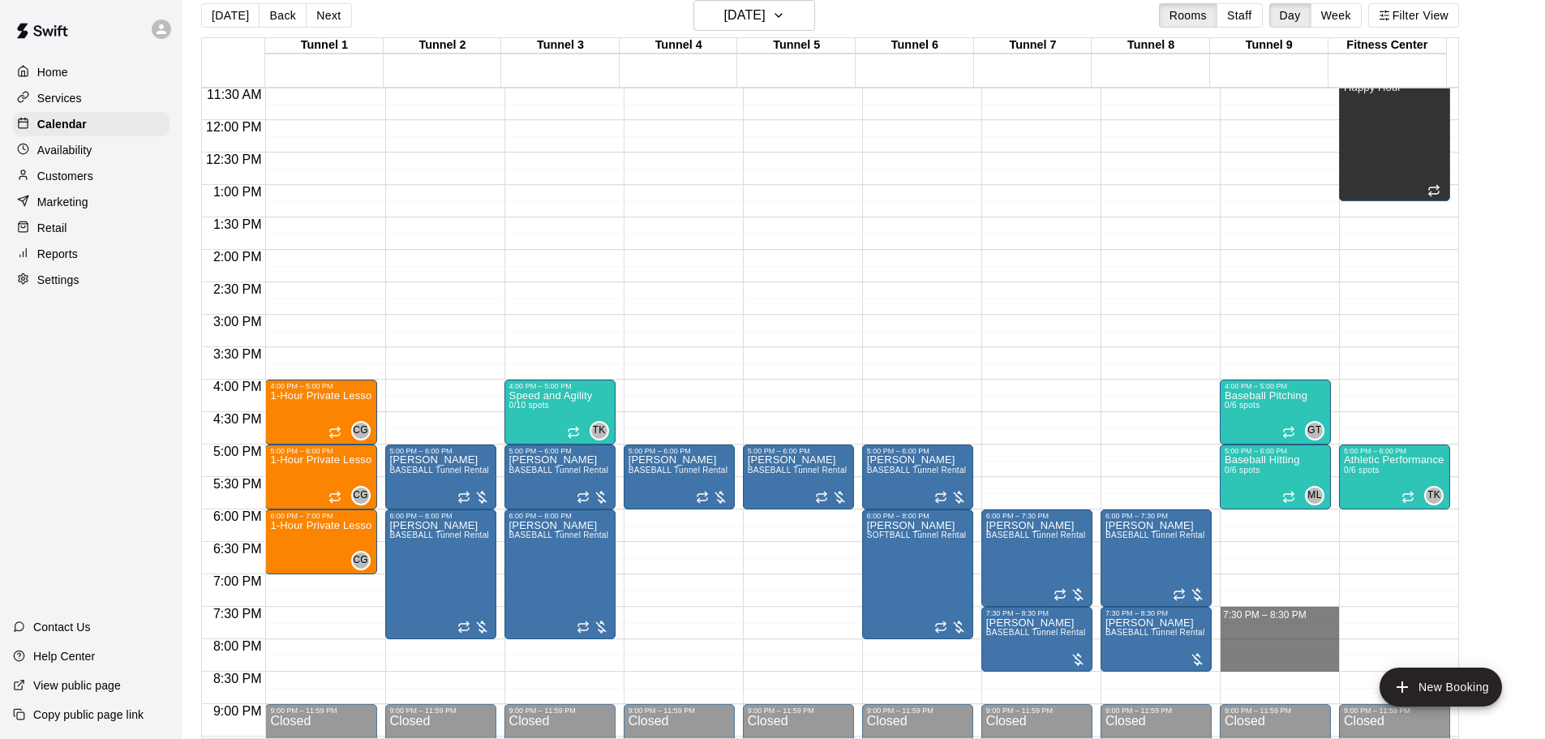
drag, startPoint x: 1241, startPoint y: 620, endPoint x: 1247, endPoint y: 668, distance: 48.2
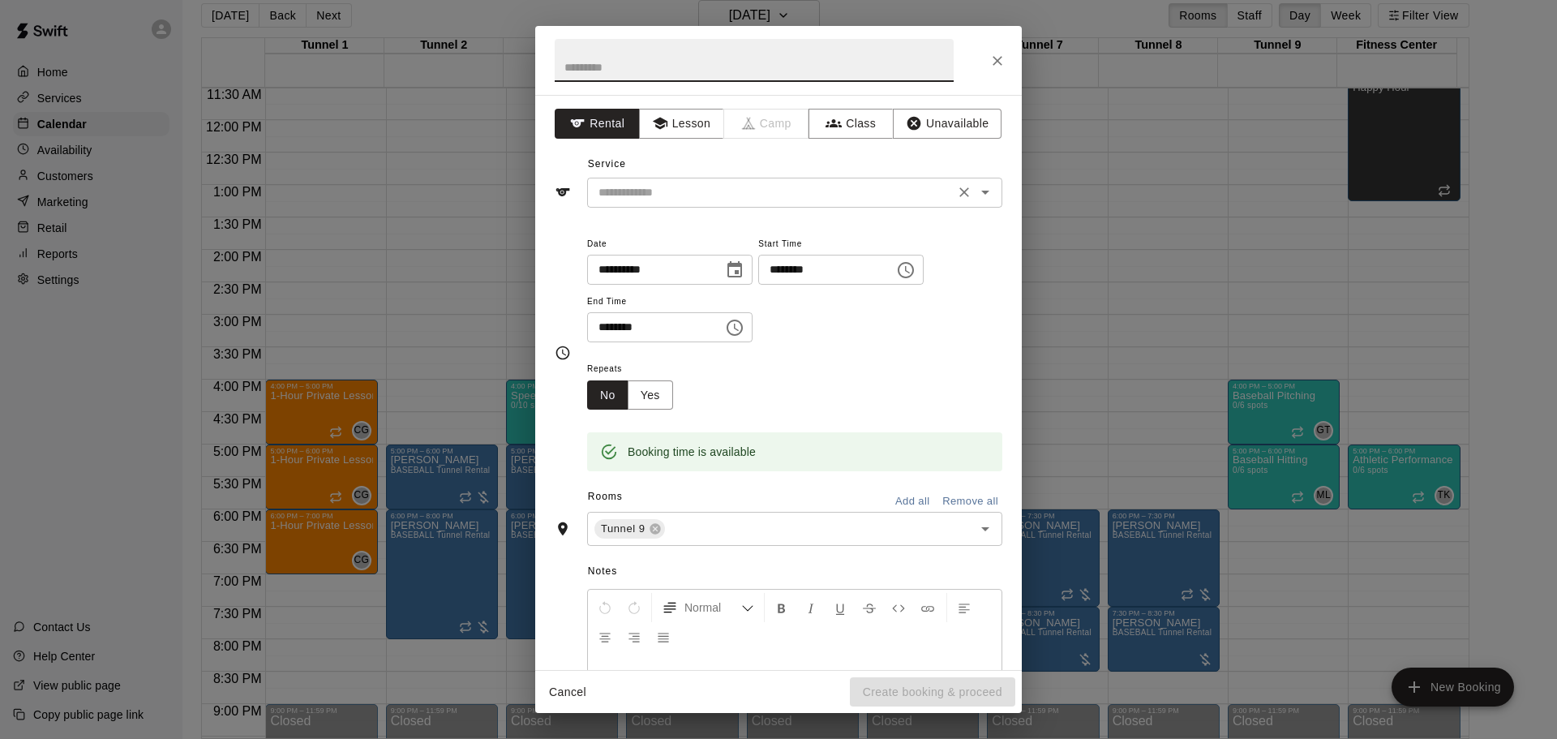
click at [674, 200] on input "text" at bounding box center [771, 192] width 358 height 20
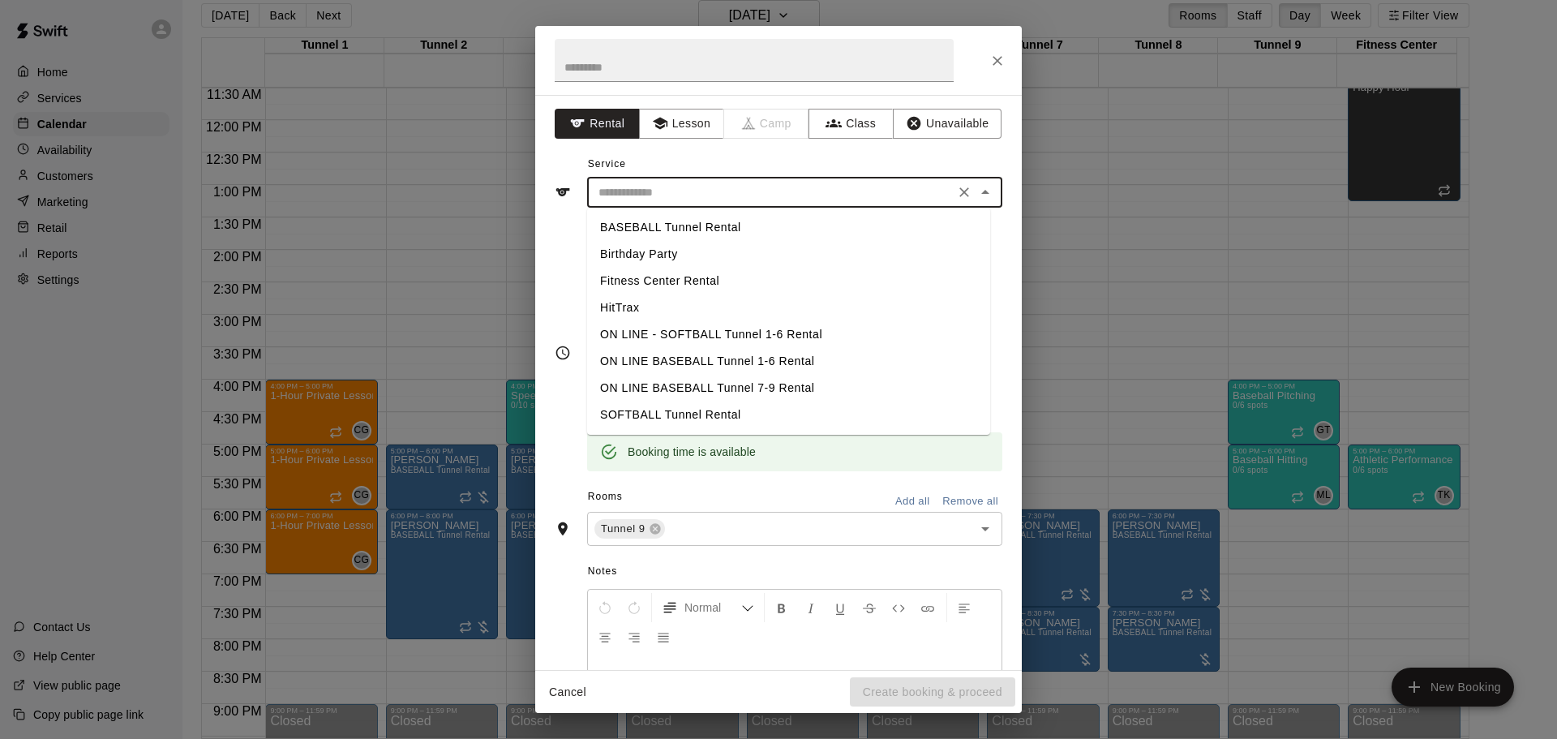
click at [677, 230] on li "BASEBALL Tunnel Rental" at bounding box center [788, 227] width 403 height 27
type input "**********"
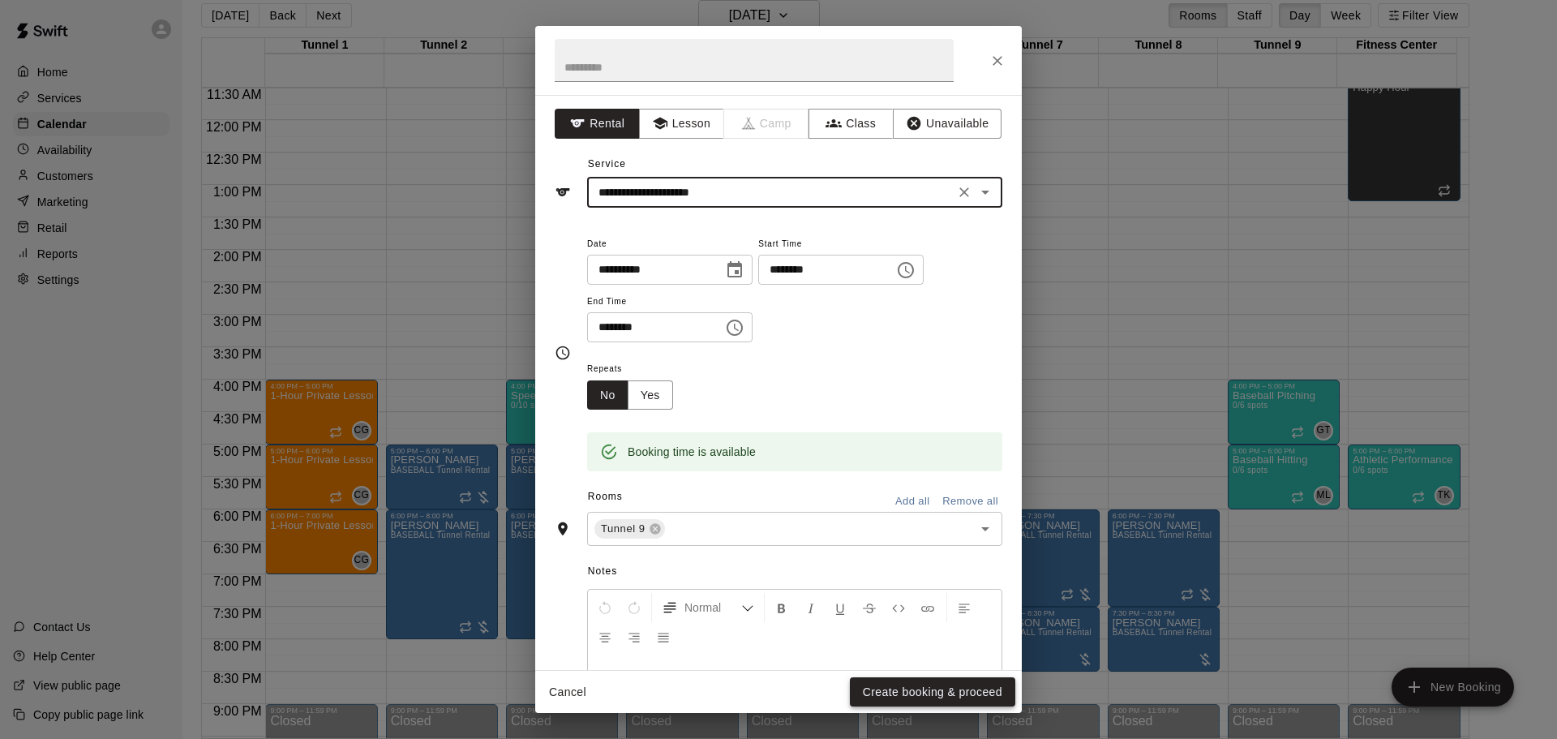
click at [921, 691] on button "Create booking & proceed" at bounding box center [932, 692] width 165 height 30
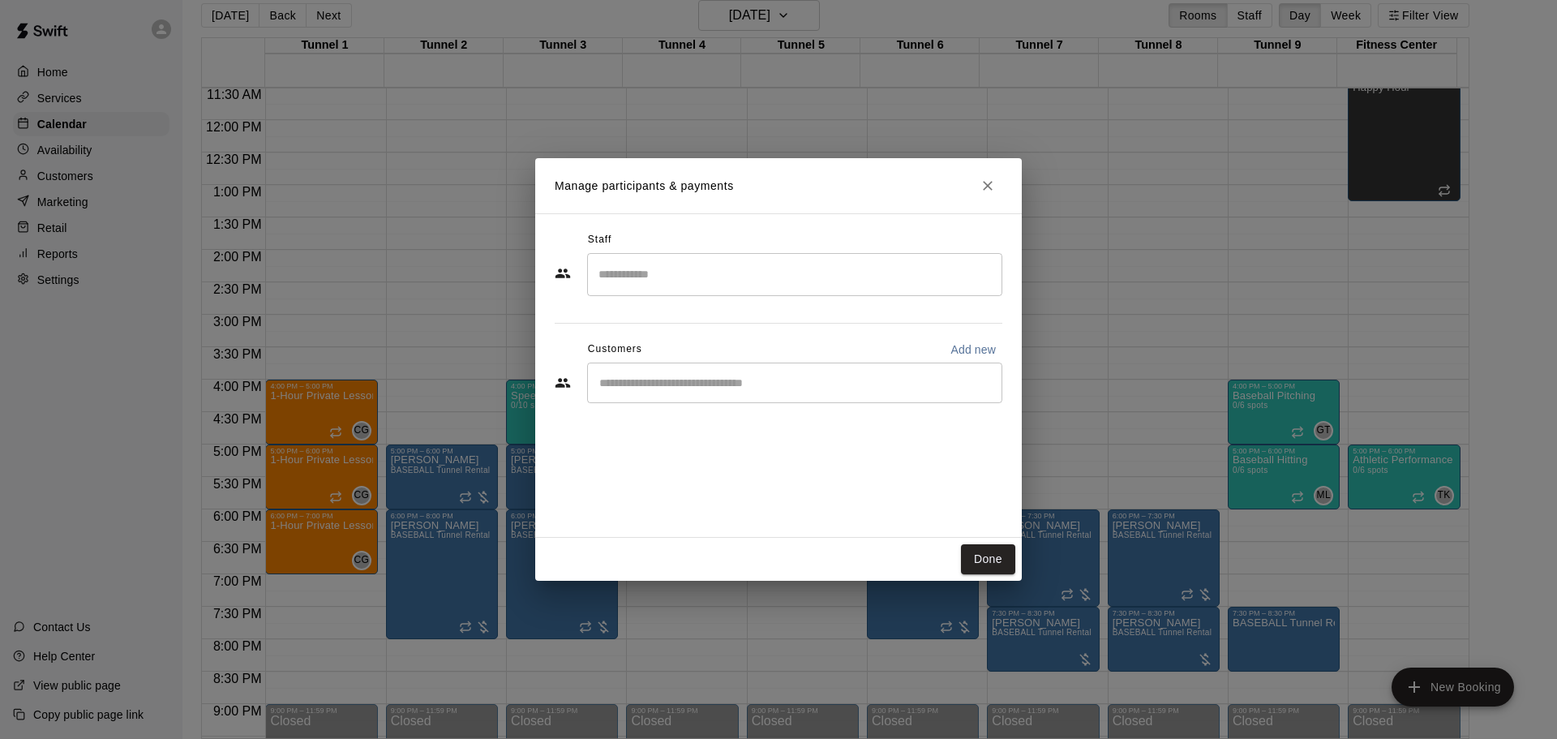
click at [681, 392] on div "​" at bounding box center [794, 383] width 415 height 41
paste input "******"
type input "******"
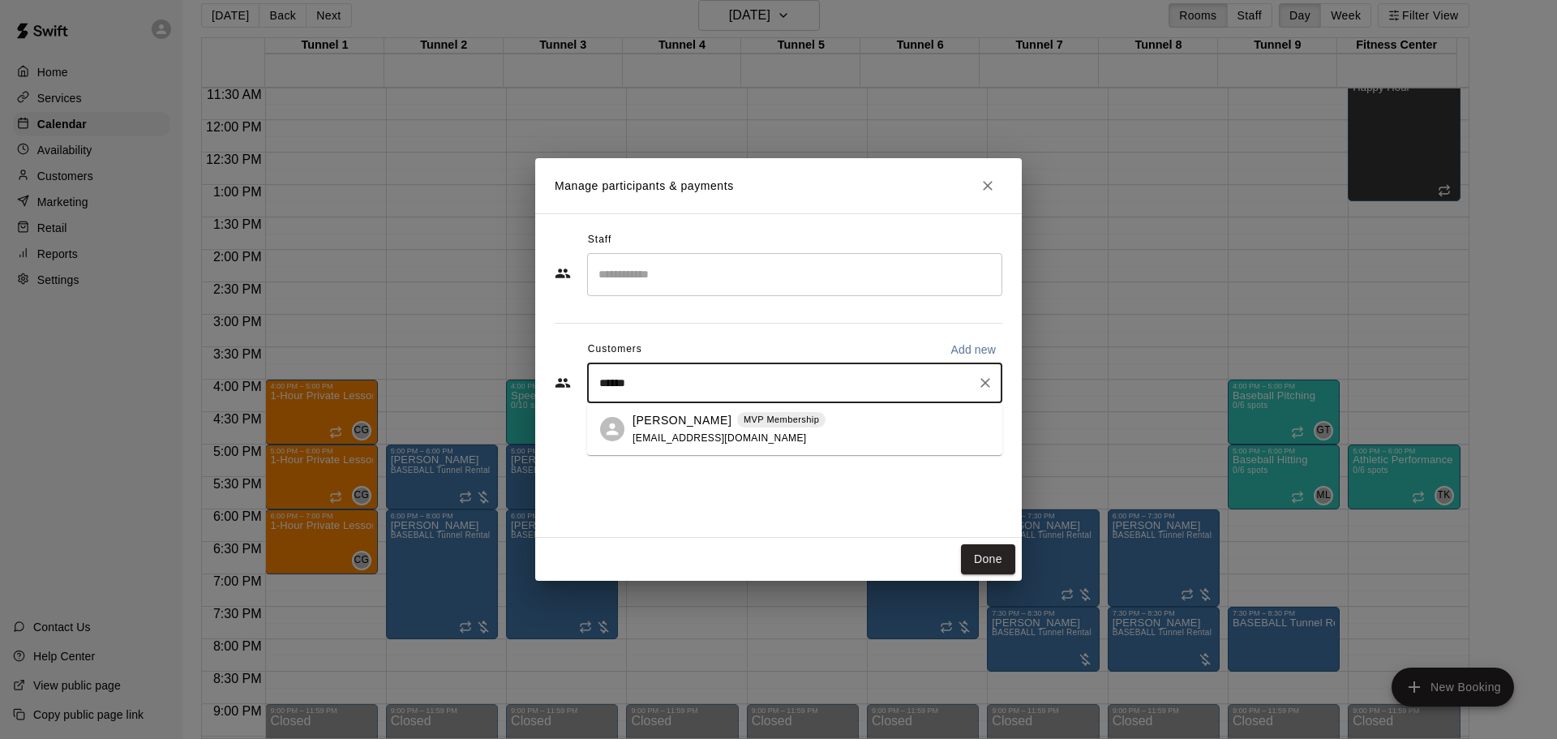
click at [740, 437] on div "Ed Kus MVP Membership edjkus@gmail.com" at bounding box center [729, 429] width 193 height 35
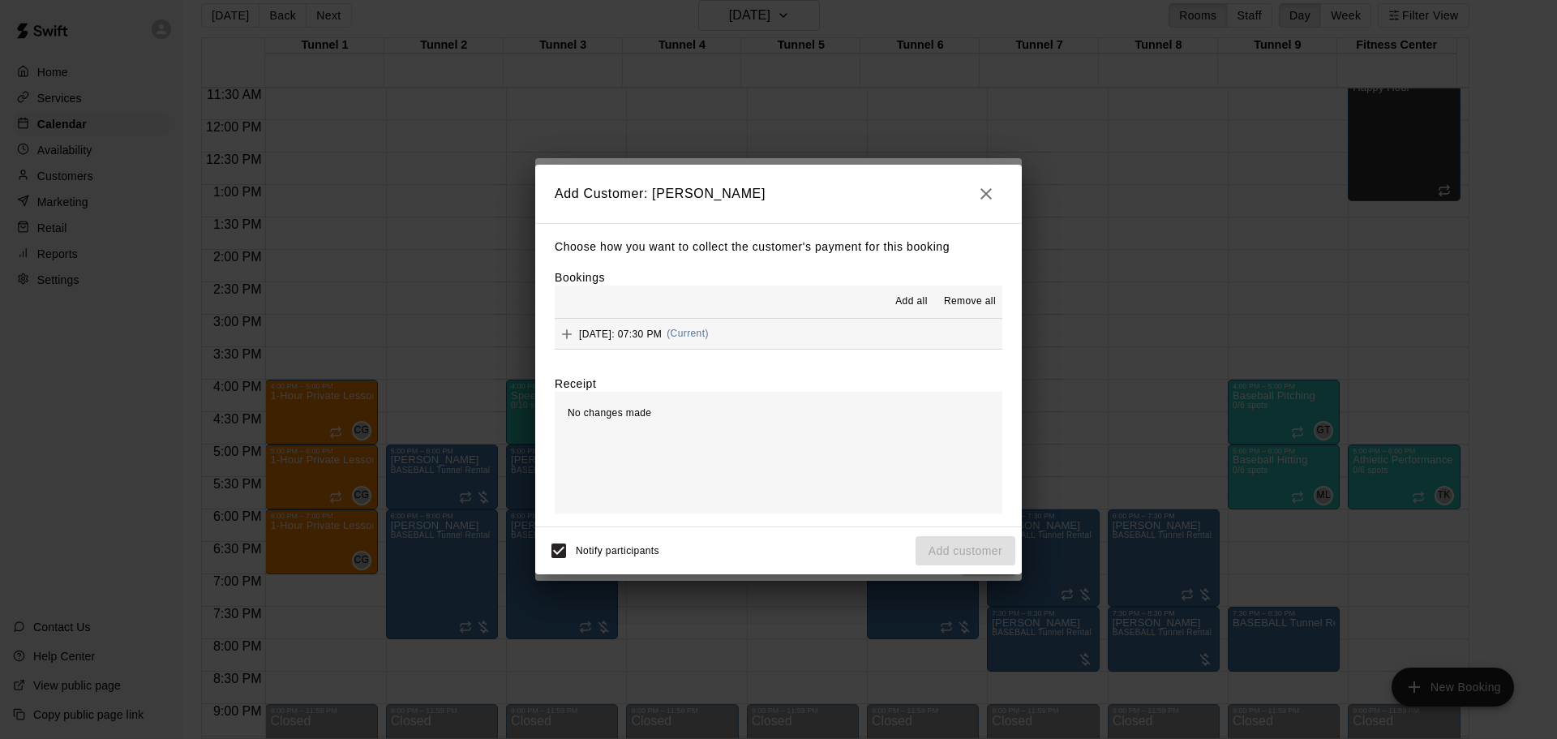
click at [677, 342] on div "Thursday, October 30: 07:30 PM (Current)" at bounding box center [632, 334] width 154 height 24
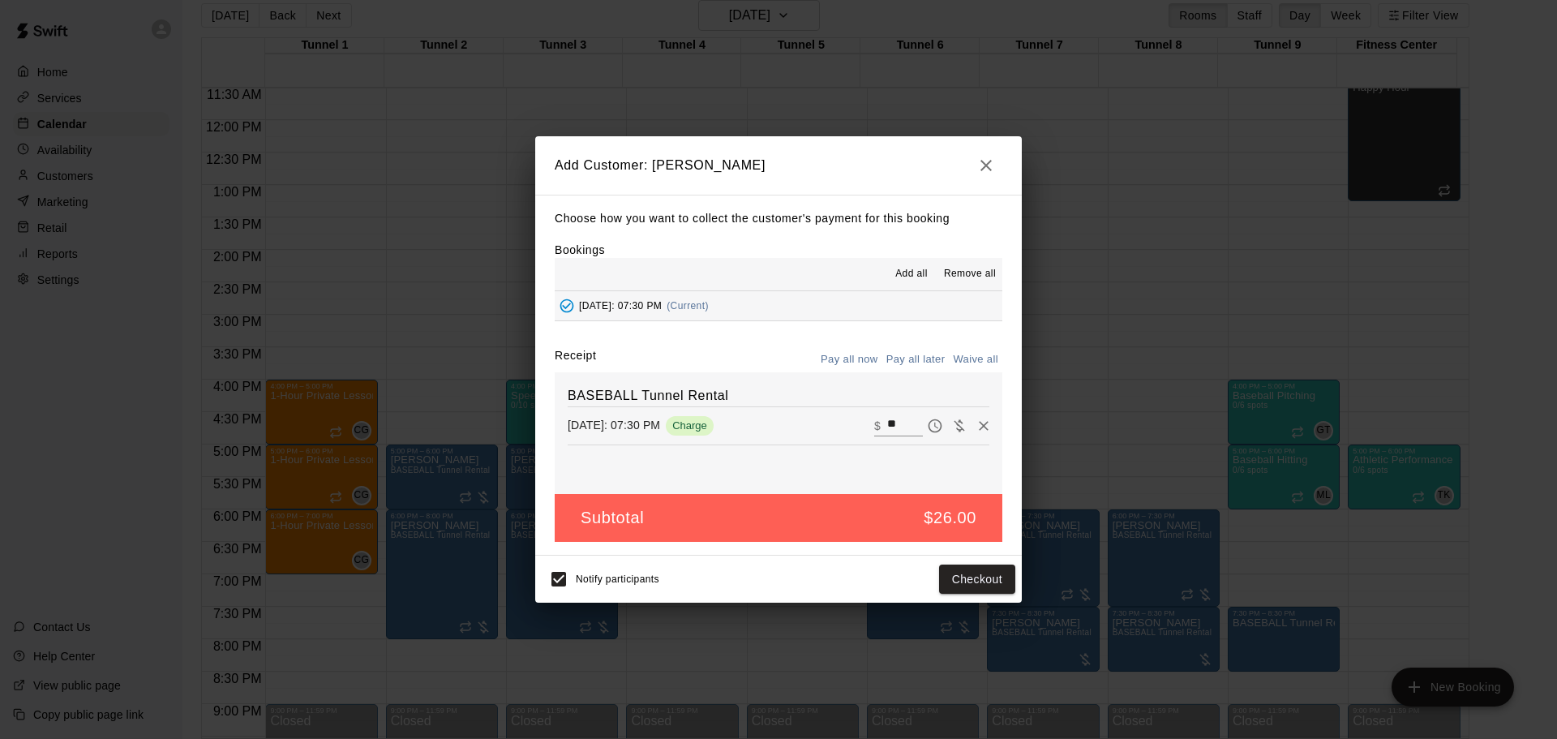
click at [913, 366] on button "Pay all later" at bounding box center [915, 359] width 67 height 25
click at [942, 580] on button "Add customer" at bounding box center [966, 580] width 100 height 30
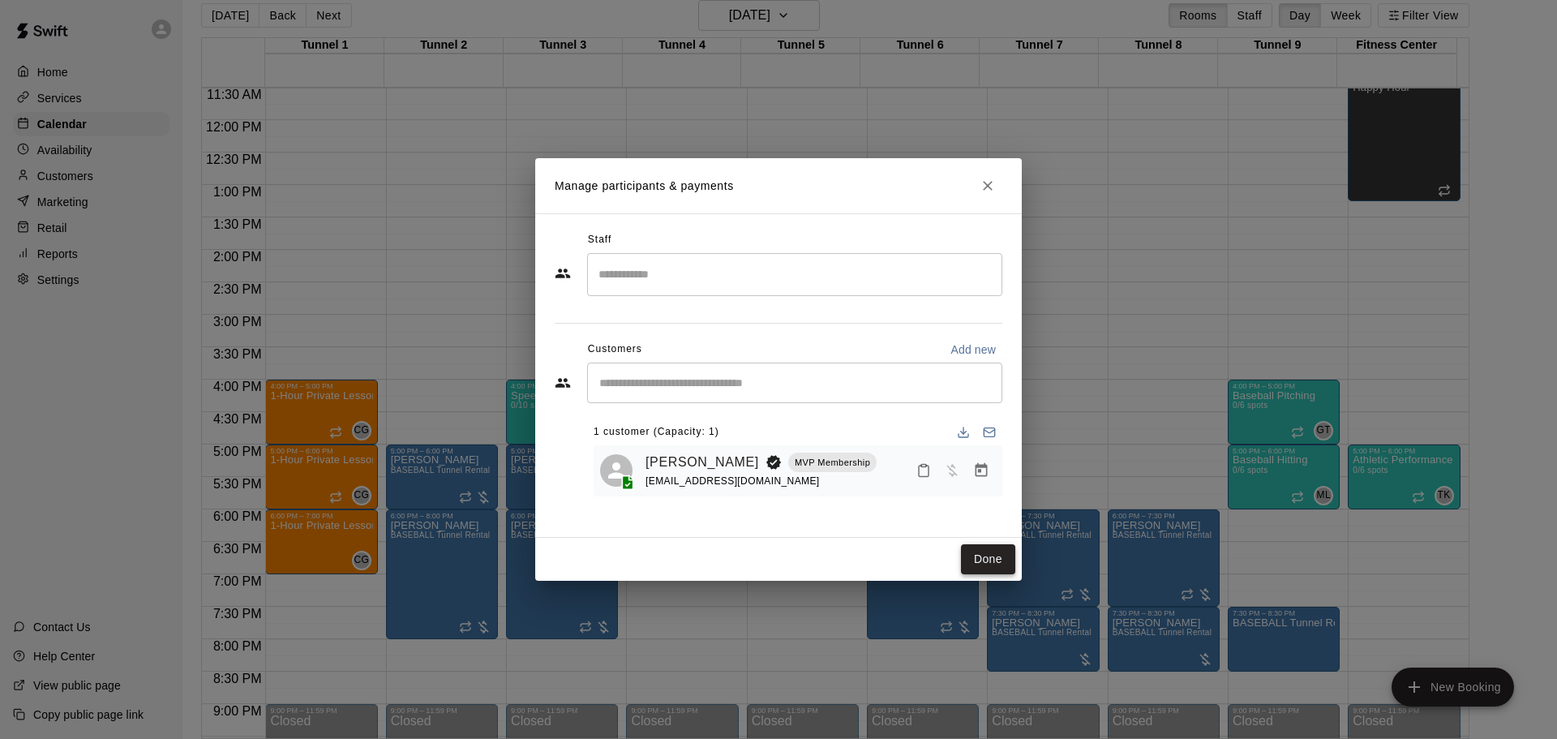
click at [993, 565] on button "Done" at bounding box center [988, 559] width 54 height 30
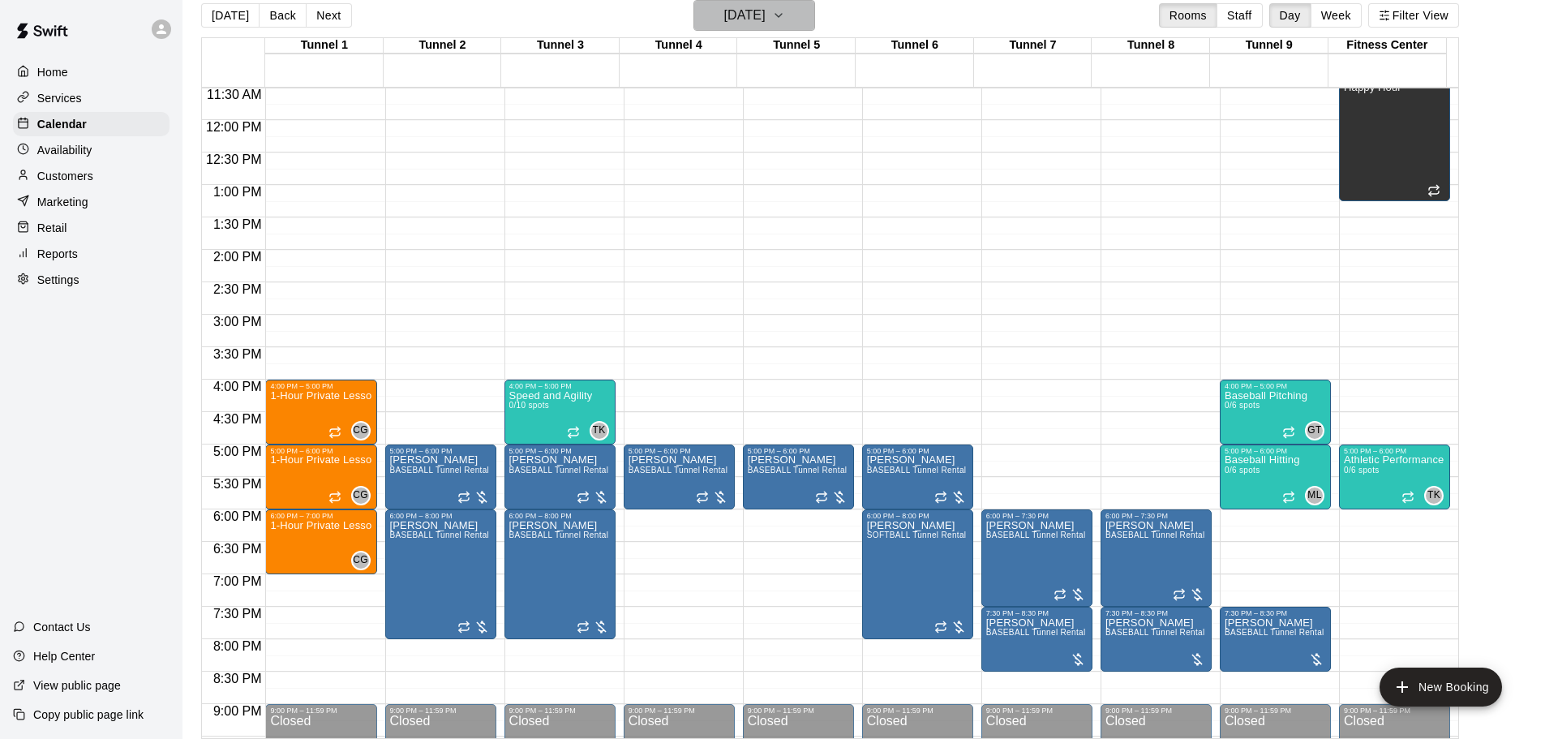
click at [766, 20] on h6 "Thursday Oct 30" at bounding box center [744, 15] width 41 height 23
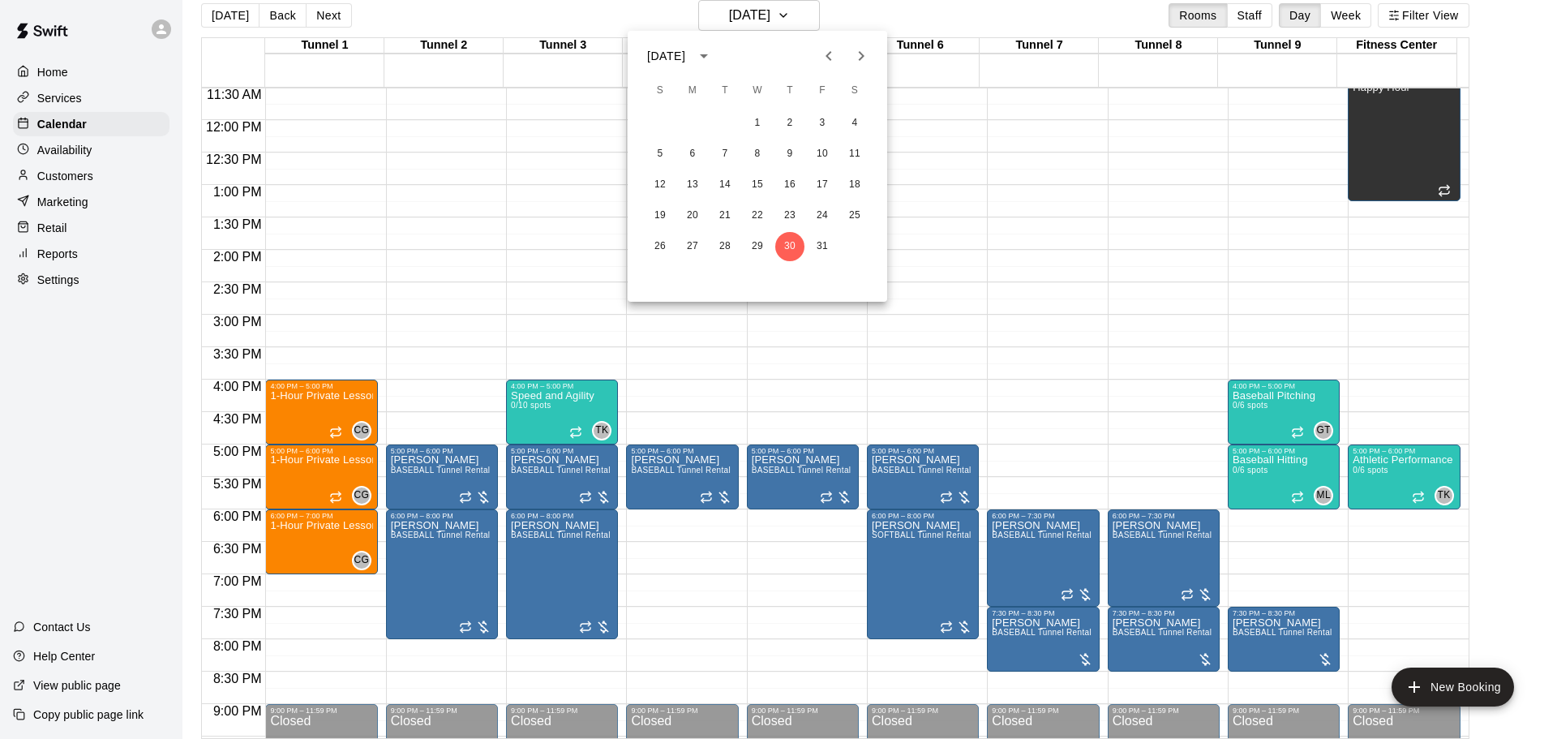
click at [865, 51] on icon "Next month" at bounding box center [861, 55] width 19 height 19
click at [793, 151] on button "6" at bounding box center [789, 154] width 29 height 29
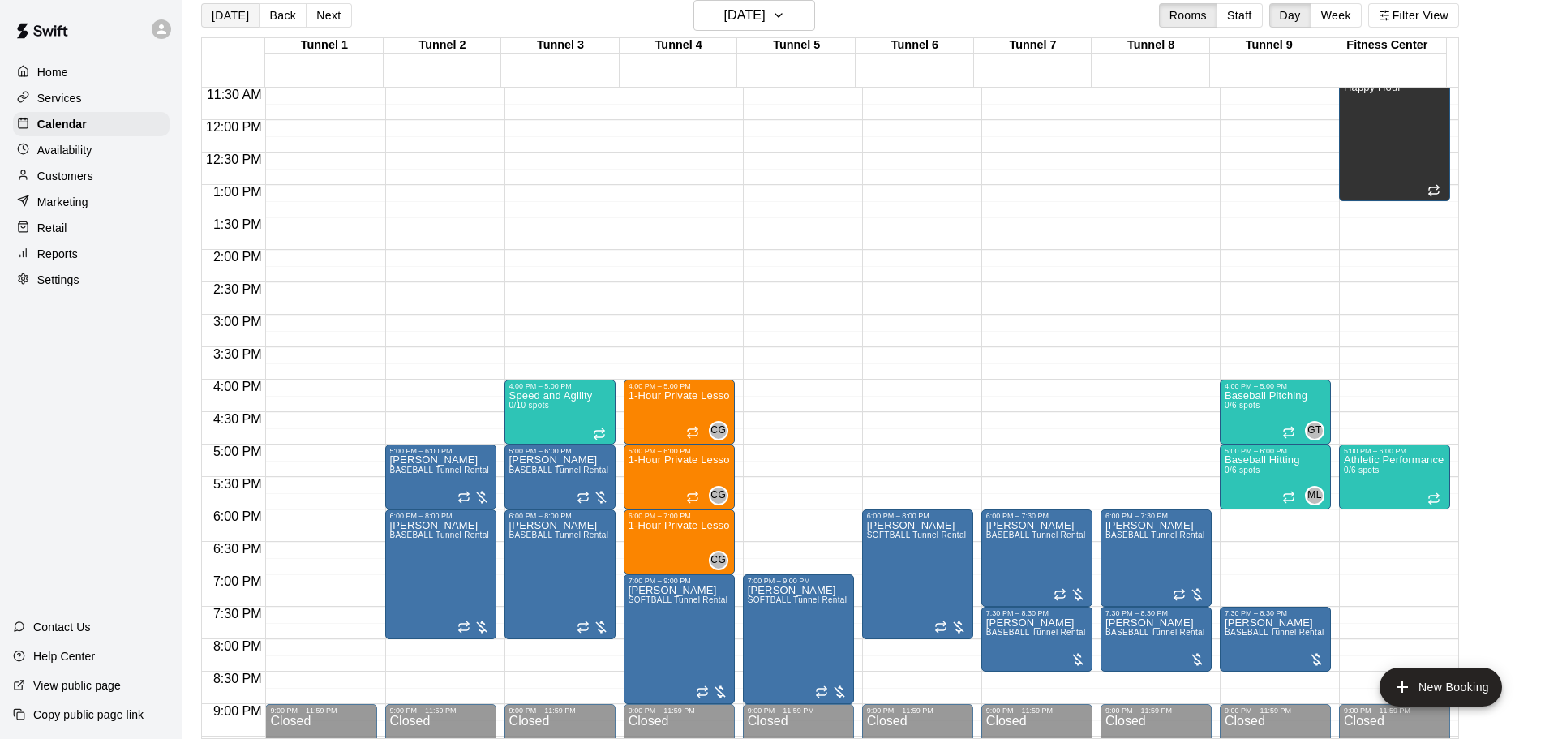
click at [216, 5] on button "[DATE]" at bounding box center [230, 15] width 58 height 24
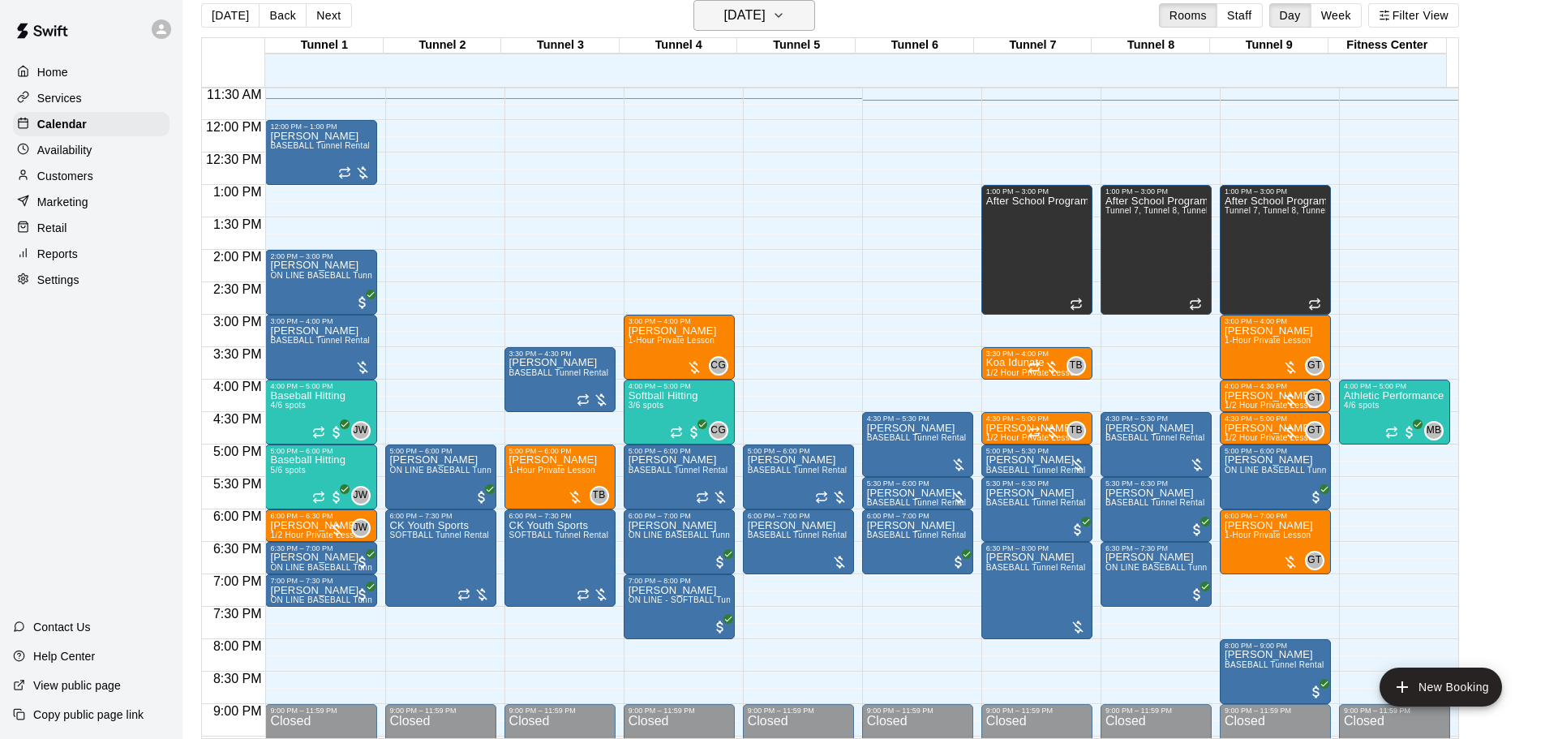
click at [750, 23] on h6 "[DATE]" at bounding box center [744, 15] width 41 height 23
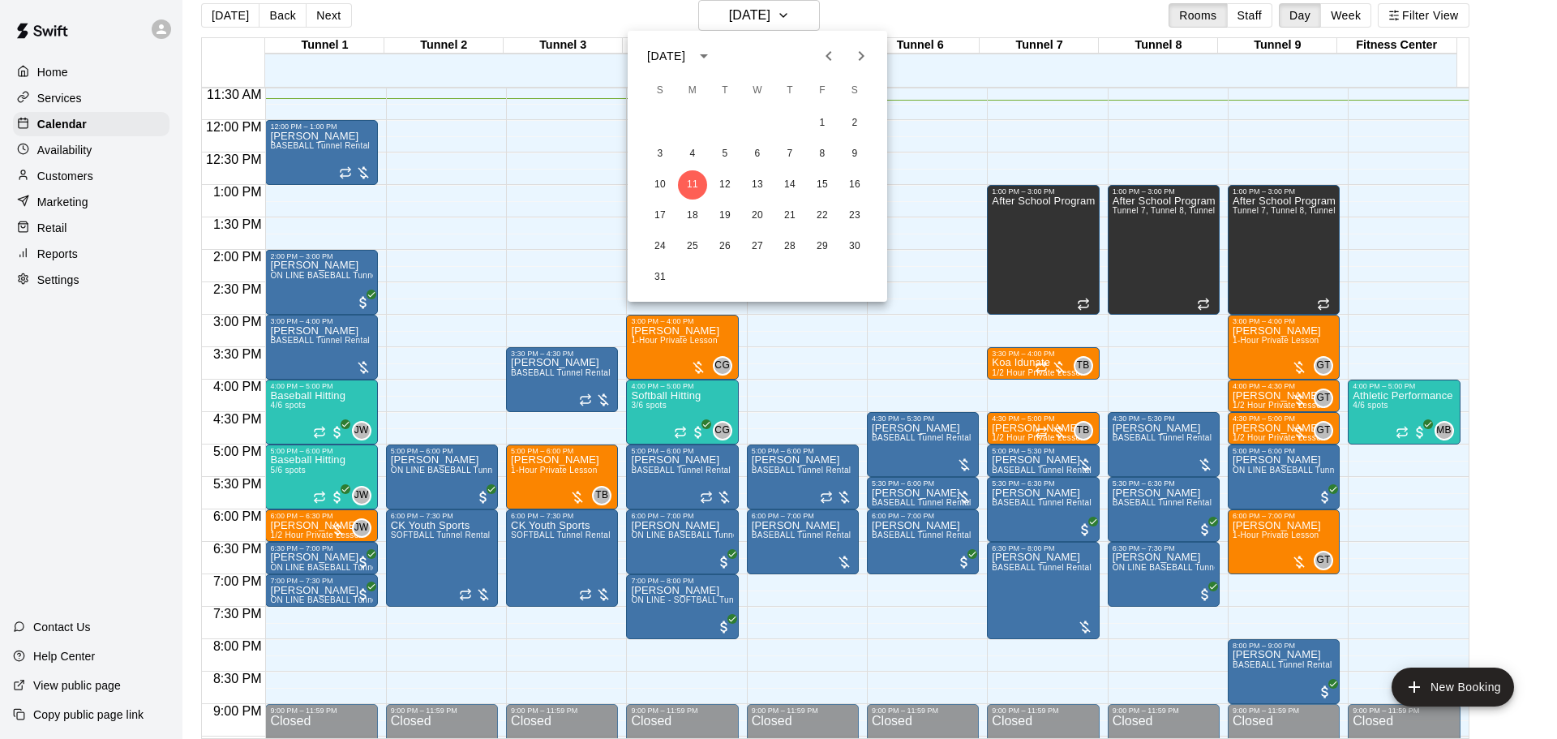
click at [846, 52] on button "Next month" at bounding box center [861, 56] width 32 height 32
click at [669, 212] on button "21" at bounding box center [660, 215] width 29 height 29
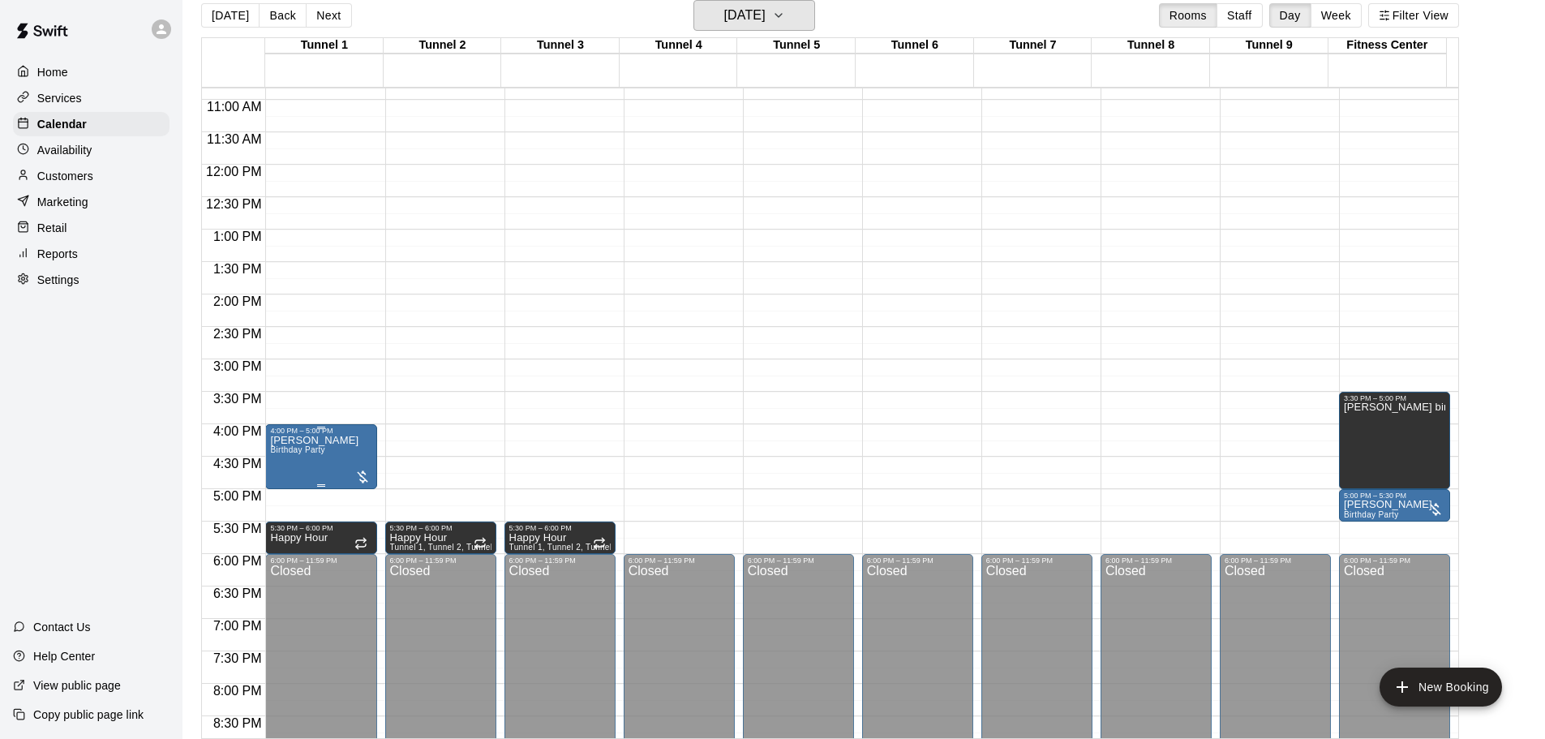
scroll to position [666, 0]
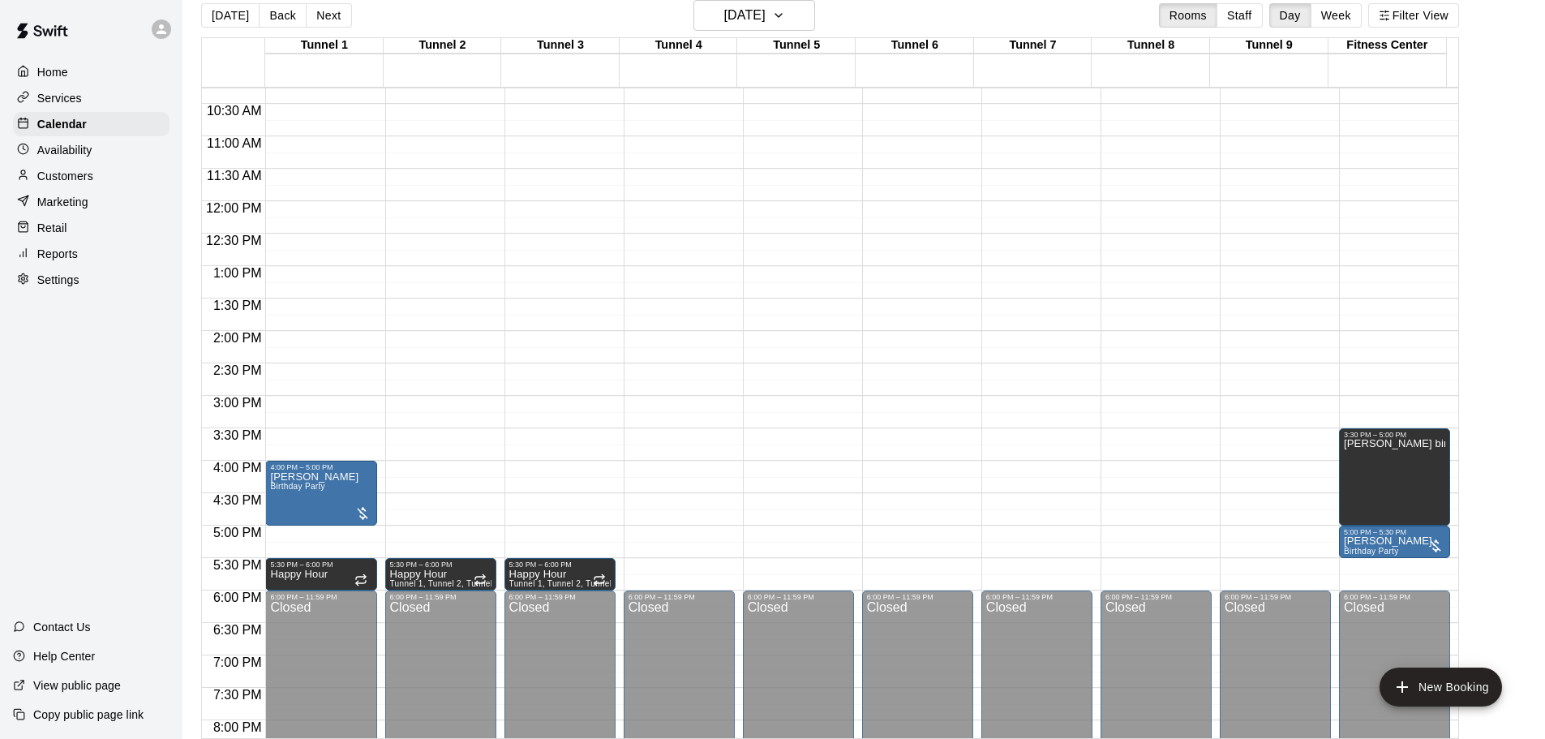
click at [200, 27] on div "Today Back Next Sunday Sep 21 Rooms Staff Day Week Filter View Tunnel 1 21 Sun …" at bounding box center [830, 369] width 1282 height 739
click at [238, 16] on button "[DATE]" at bounding box center [230, 15] width 58 height 24
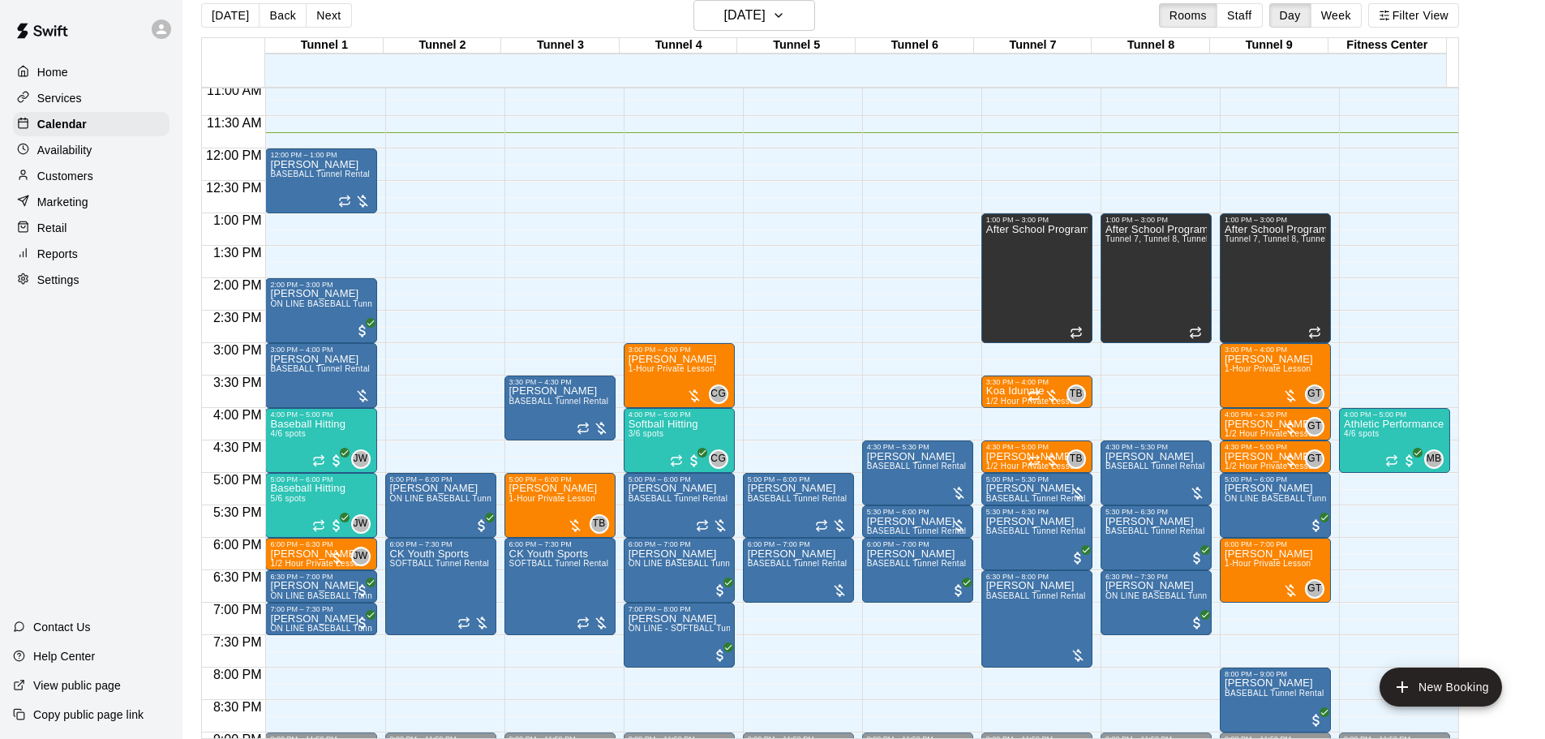
scroll to position [747, 0]
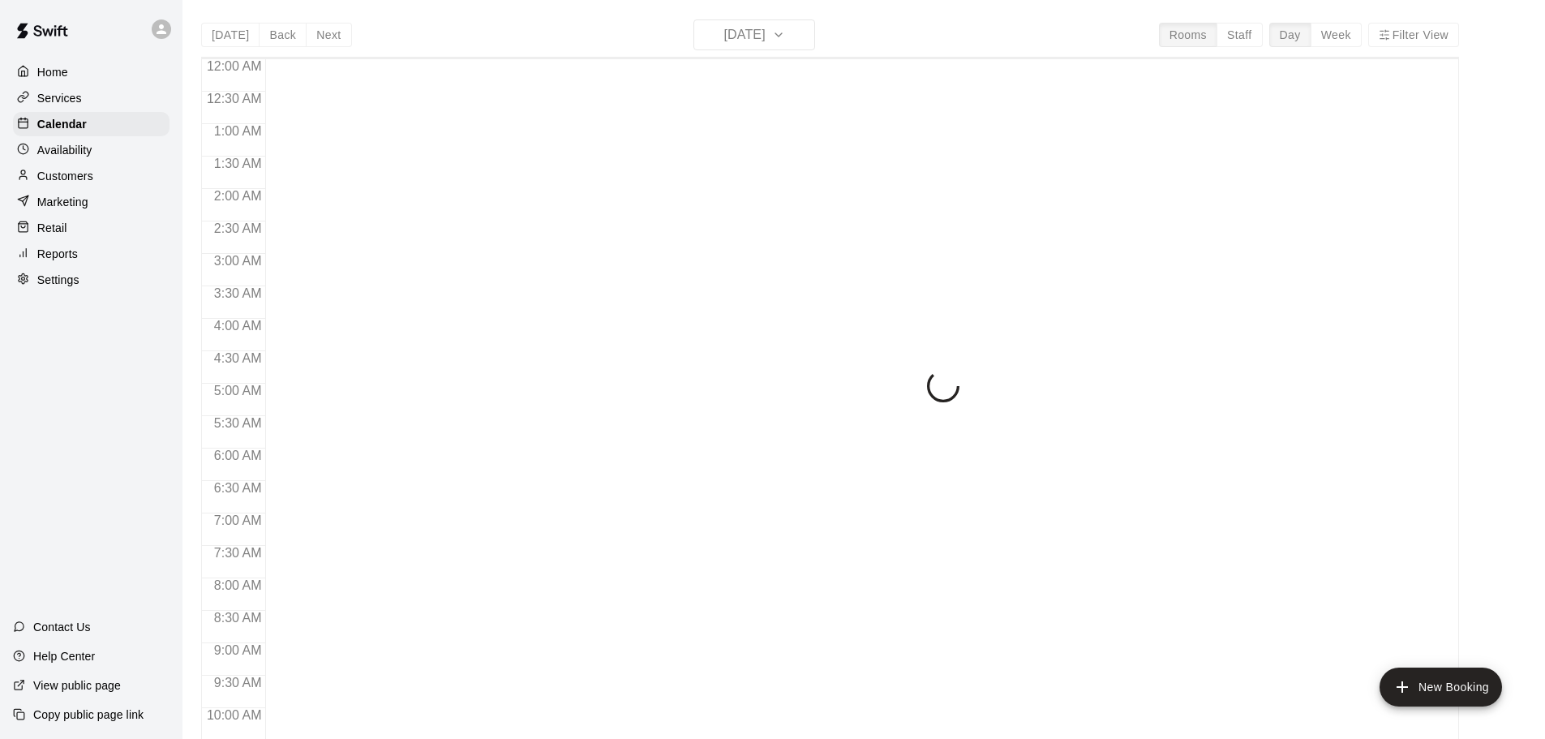
scroll to position [766, 0]
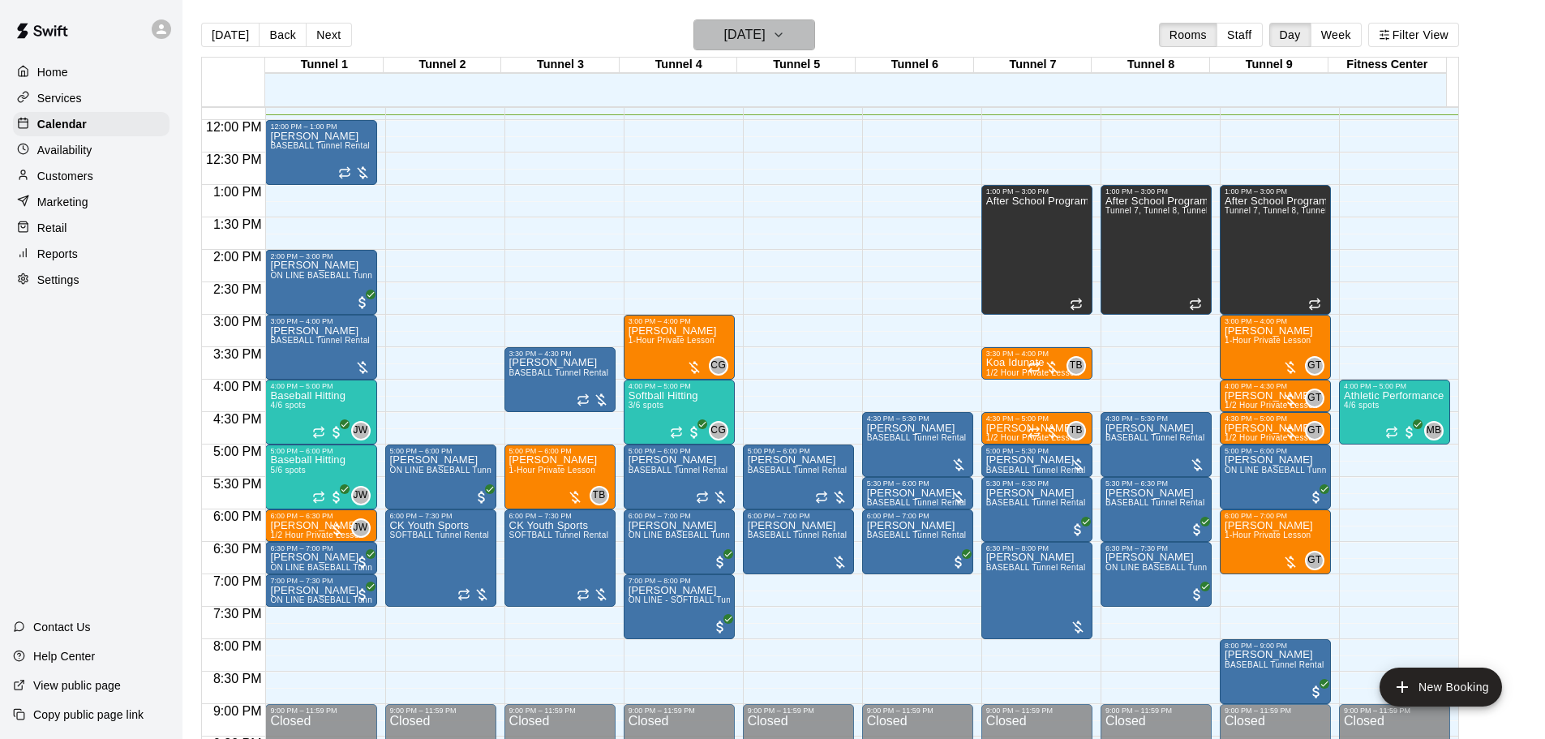
click at [749, 40] on h6 "[DATE]" at bounding box center [744, 35] width 41 height 23
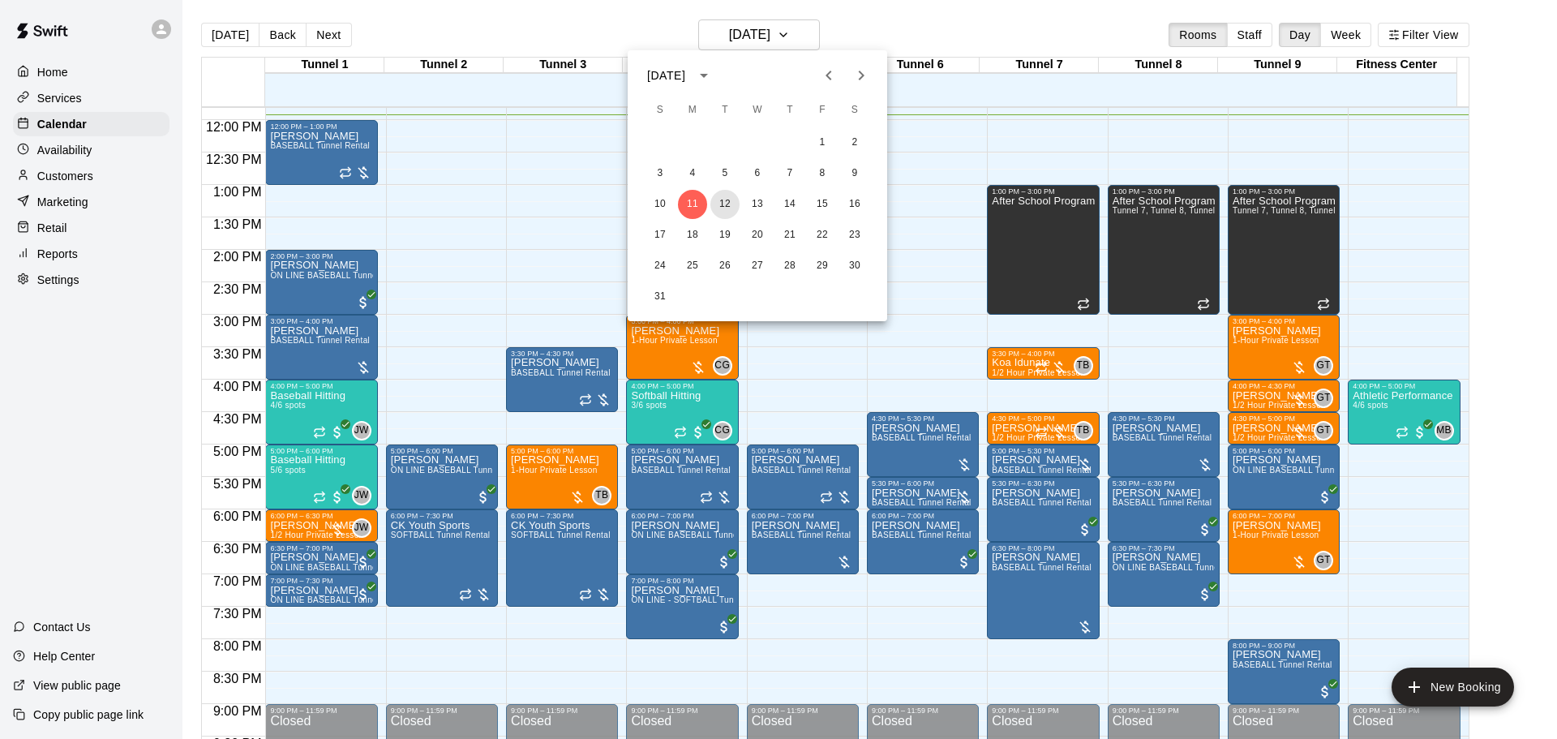
drag, startPoint x: 728, startPoint y: 200, endPoint x: 742, endPoint y: 195, distance: 14.4
click at [728, 200] on button "12" at bounding box center [725, 204] width 29 height 29
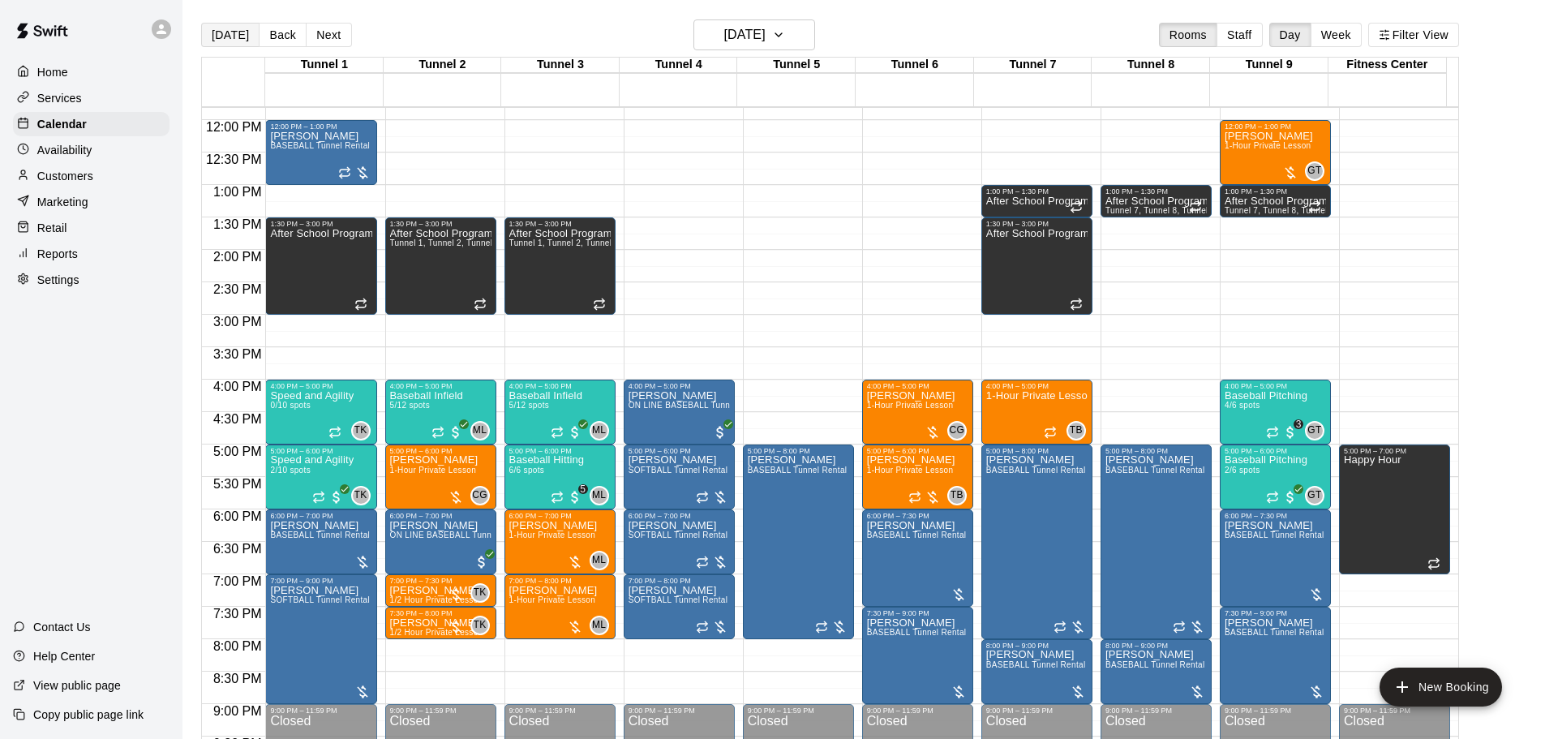
click at [243, 29] on button "[DATE]" at bounding box center [230, 35] width 58 height 24
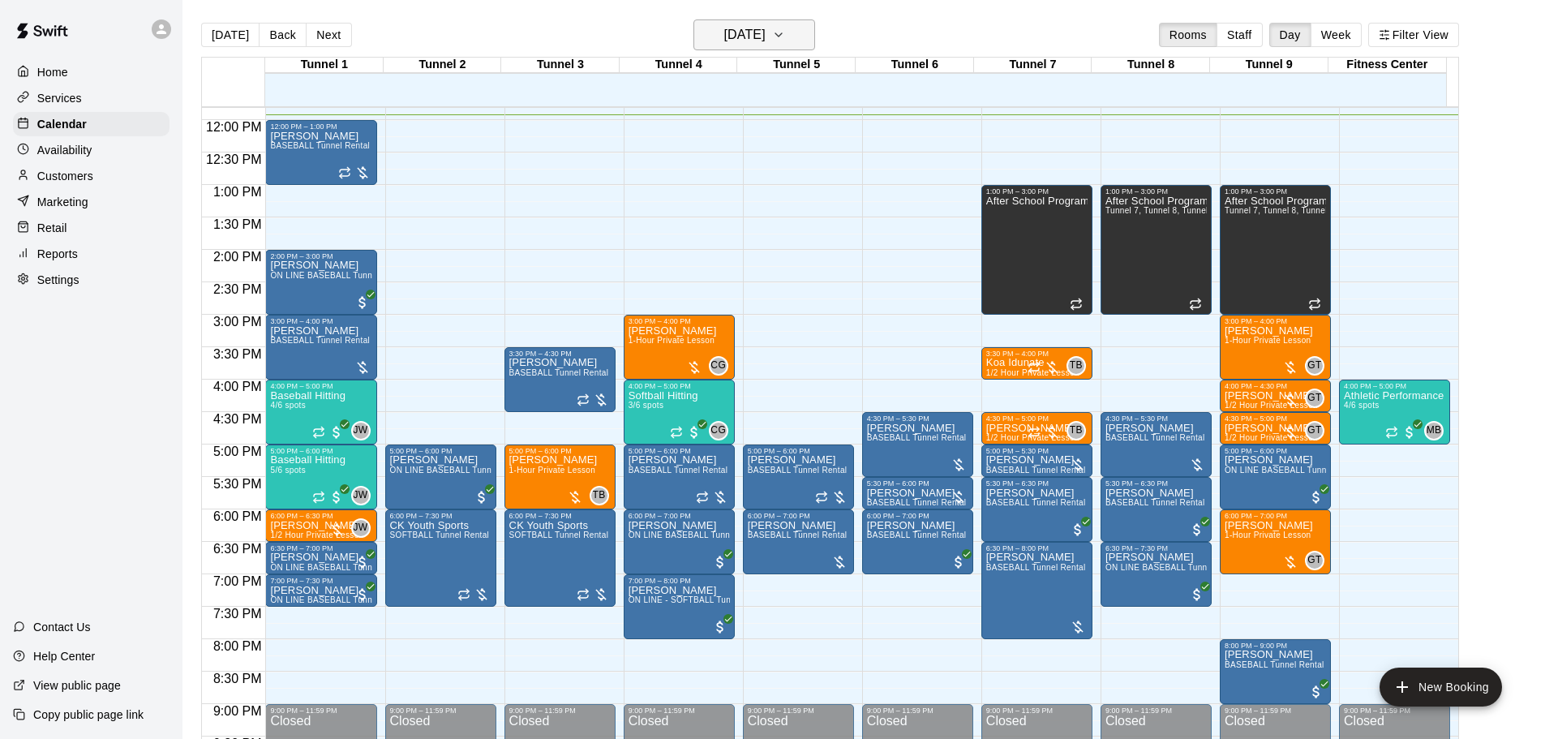
click at [762, 40] on h6 "[DATE]" at bounding box center [744, 35] width 41 height 23
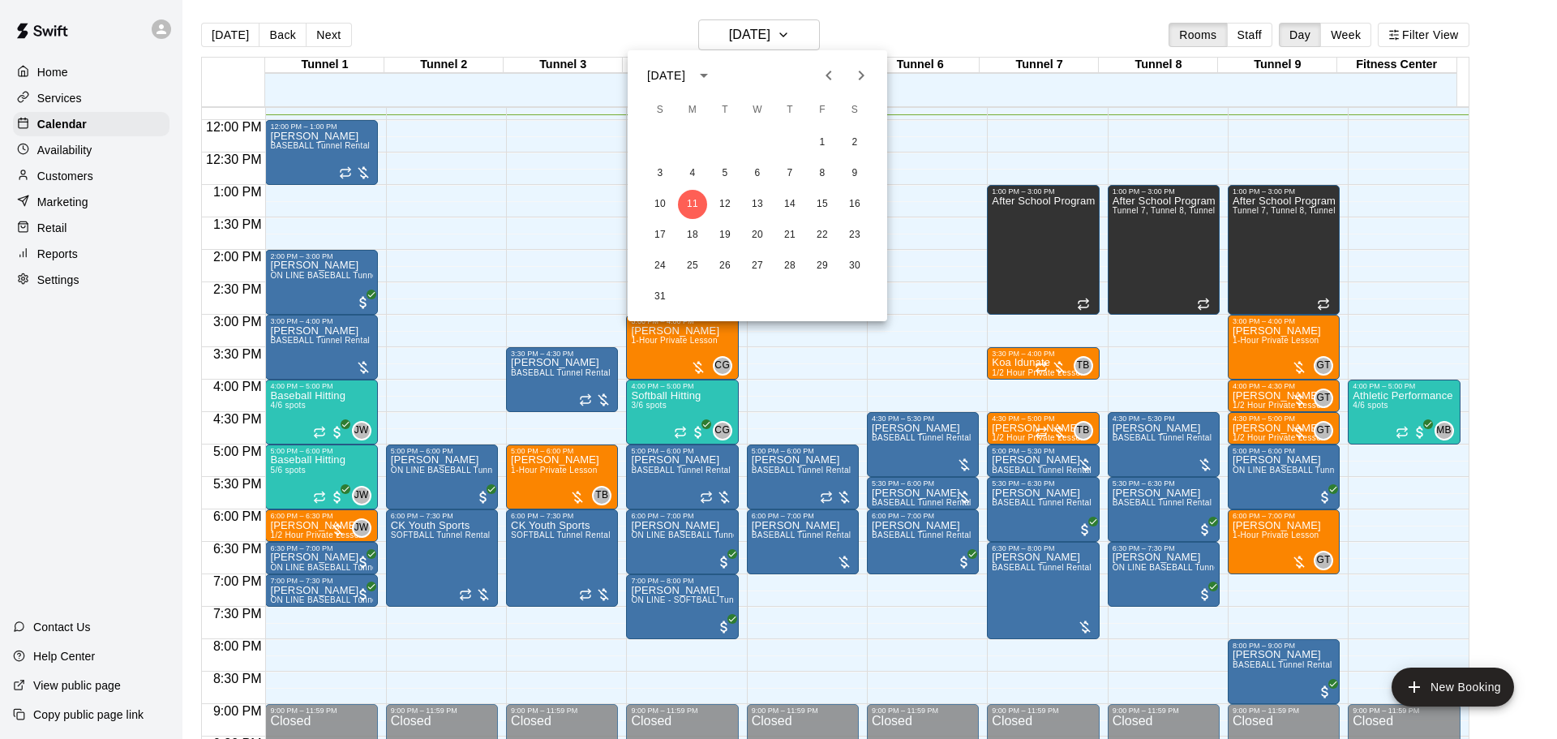
click at [789, 586] on div at bounding box center [778, 369] width 1557 height 739
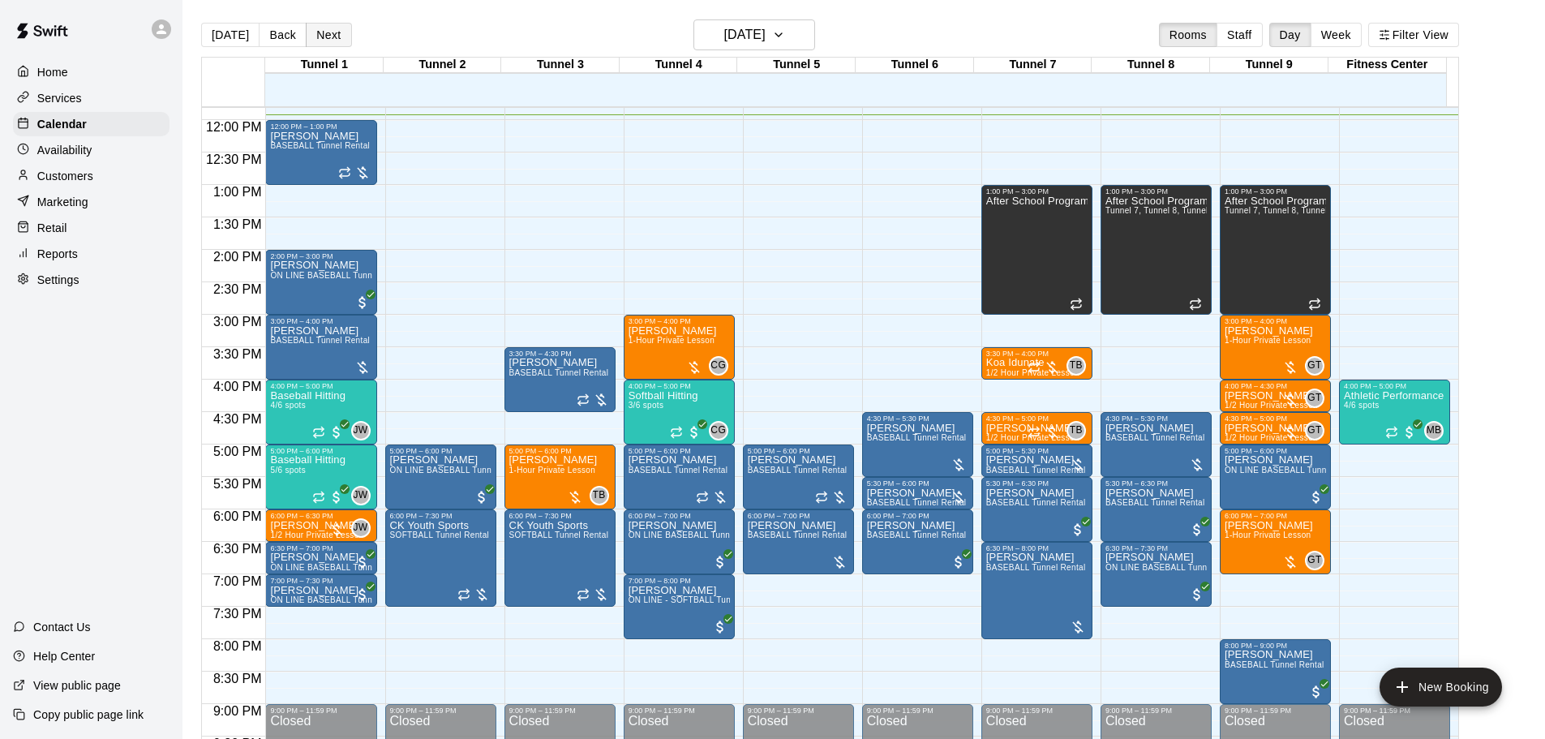
click at [327, 39] on button "Next" at bounding box center [328, 35] width 45 height 24
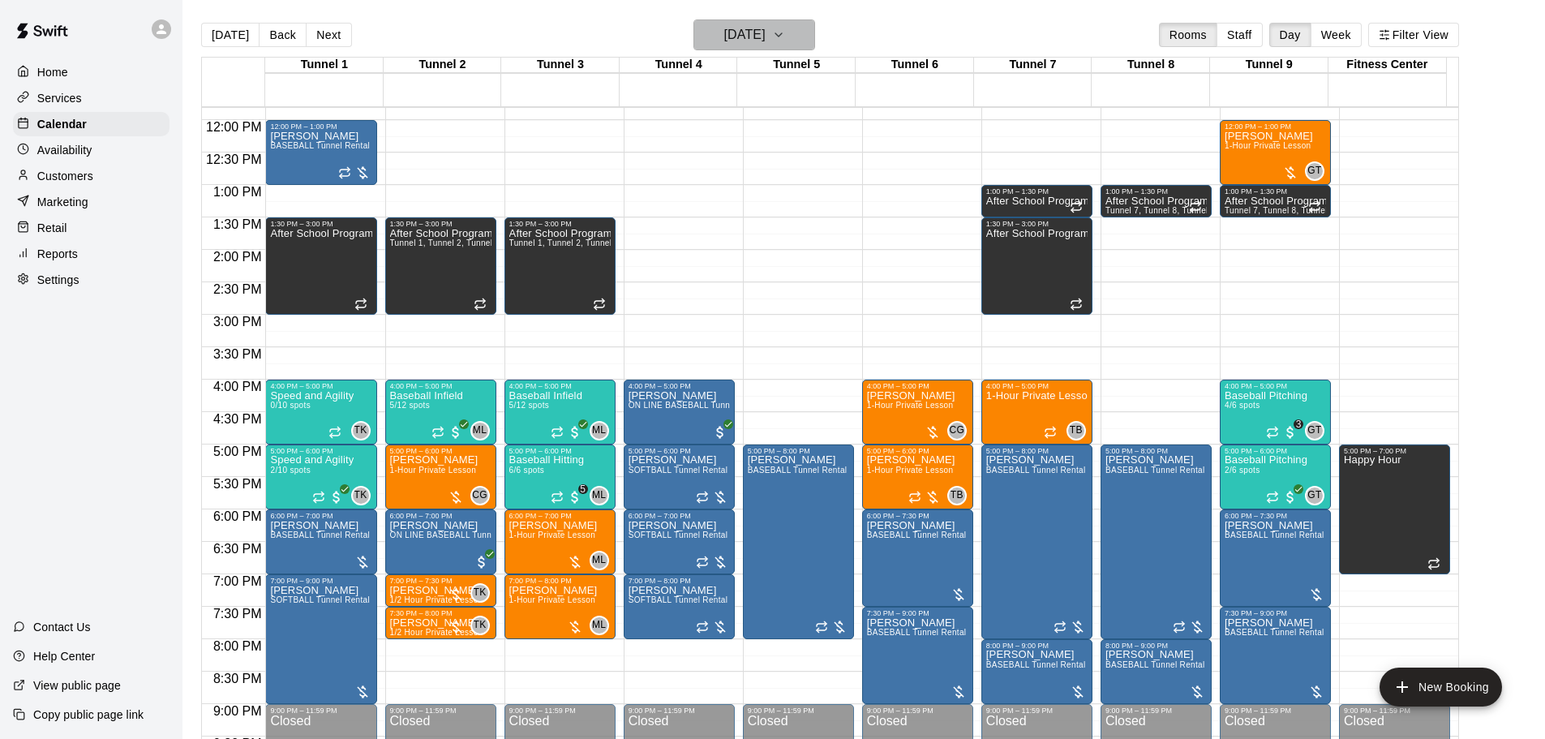
click at [766, 36] on h6 "[DATE]" at bounding box center [744, 35] width 41 height 23
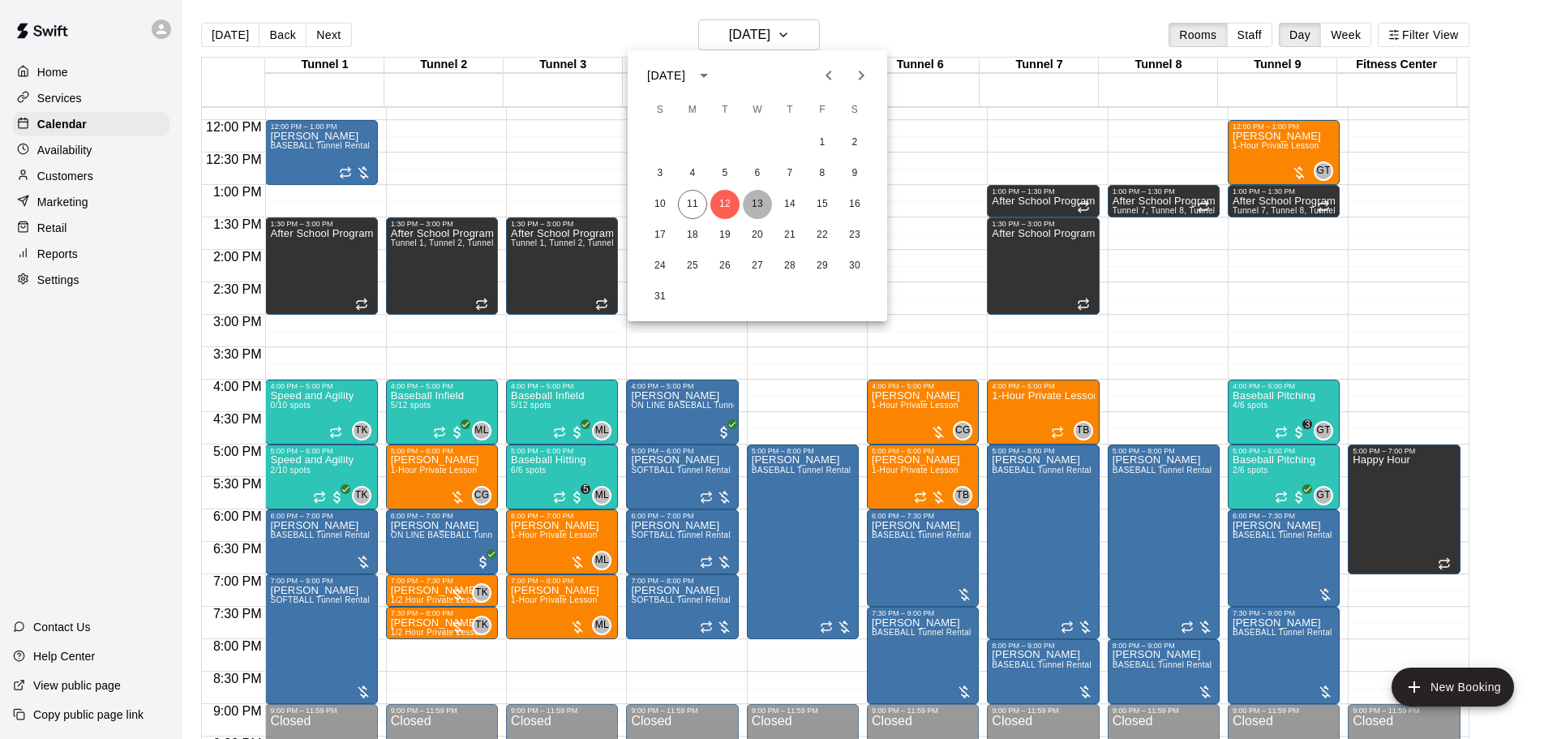
click at [761, 204] on button "13" at bounding box center [757, 204] width 29 height 29
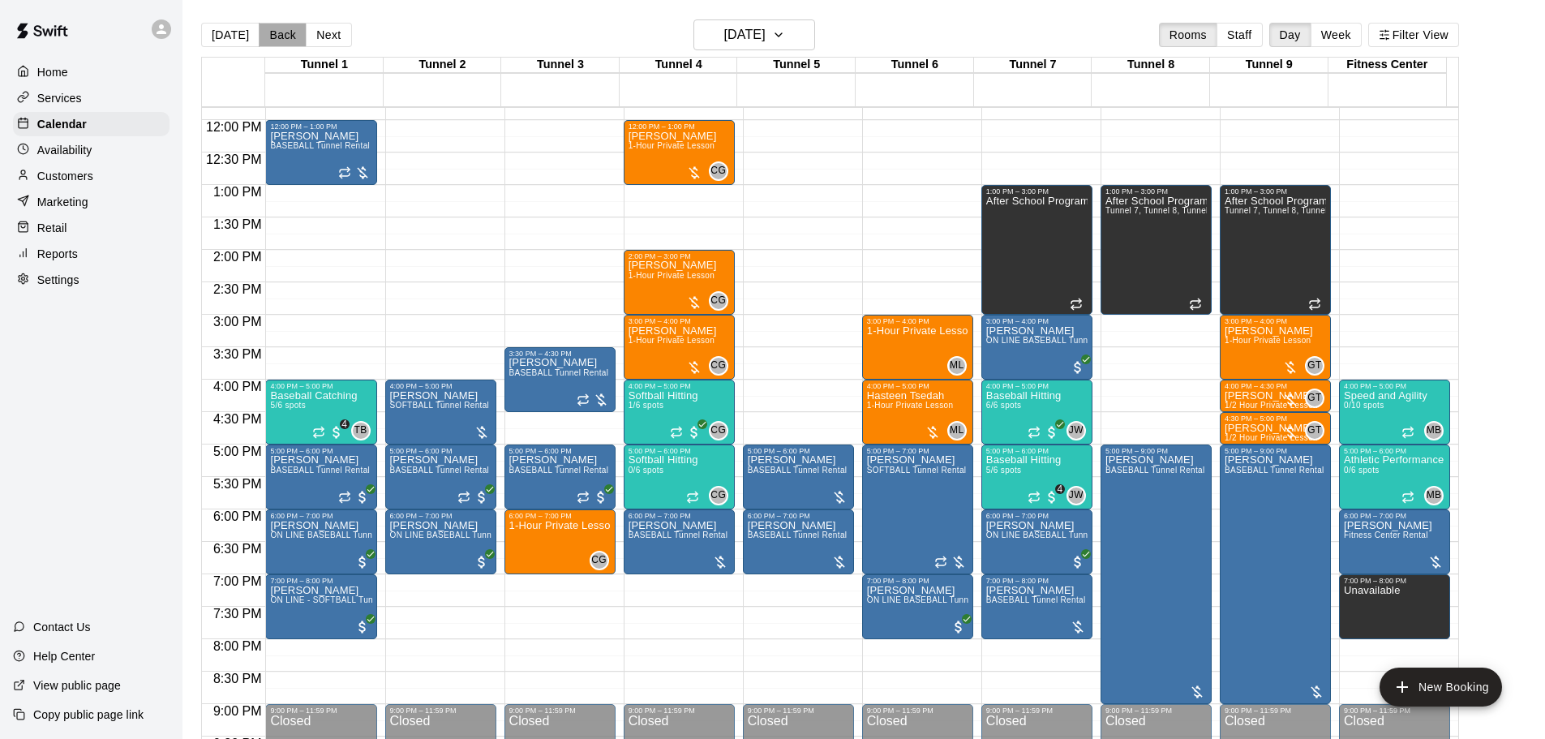
click at [264, 36] on button "Back" at bounding box center [283, 35] width 48 height 24
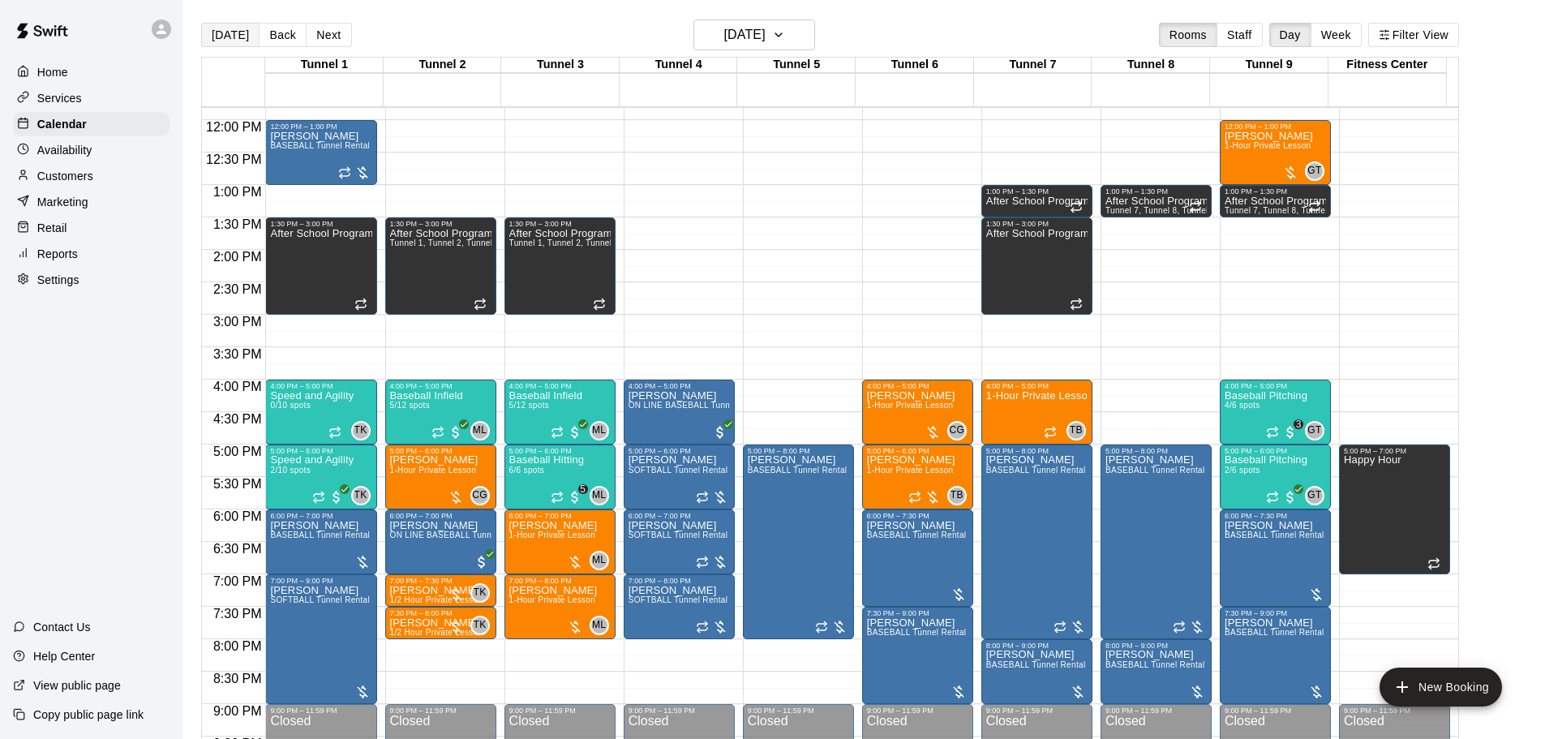
click at [228, 24] on button "[DATE]" at bounding box center [230, 35] width 58 height 24
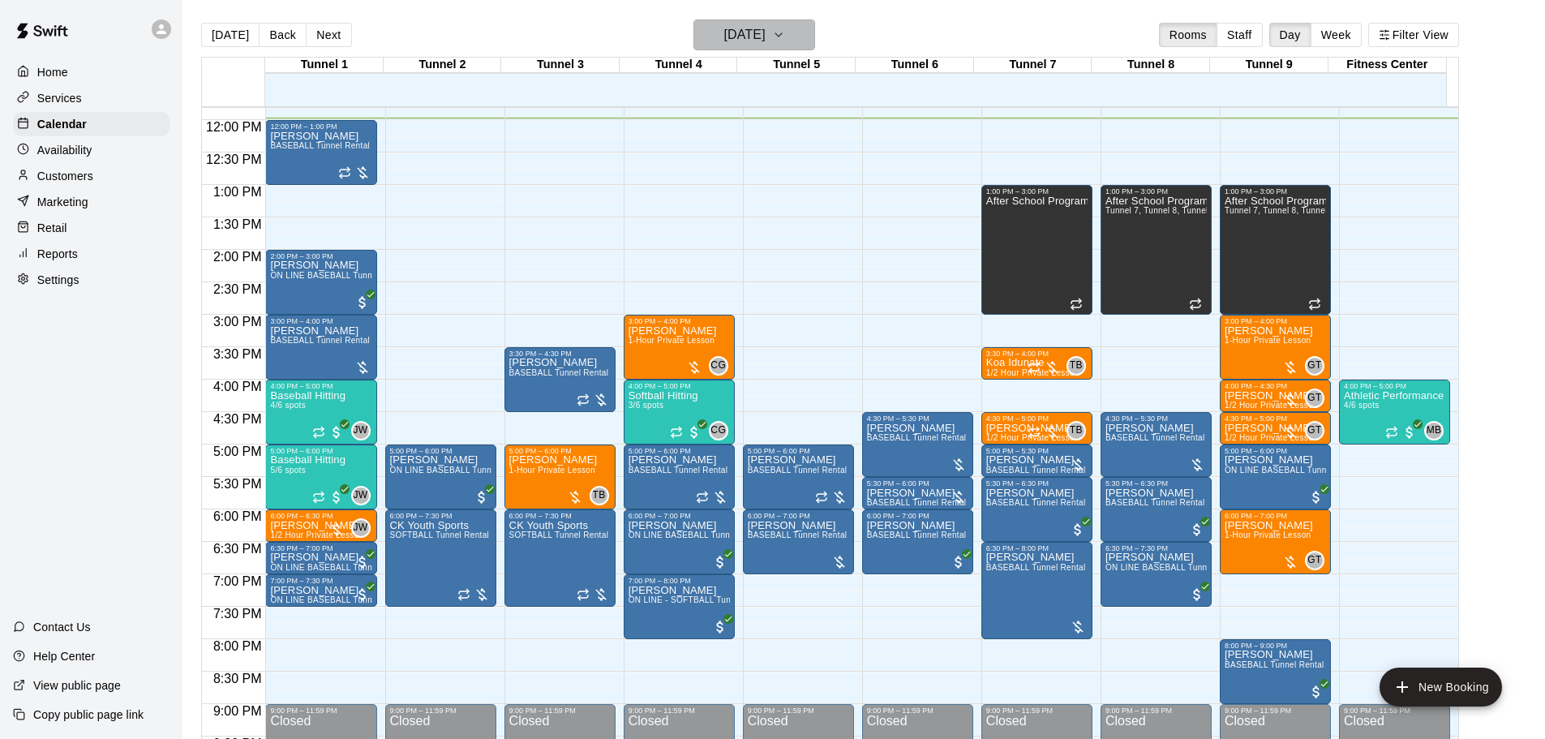
click at [724, 37] on h6 "[DATE]" at bounding box center [744, 35] width 41 height 23
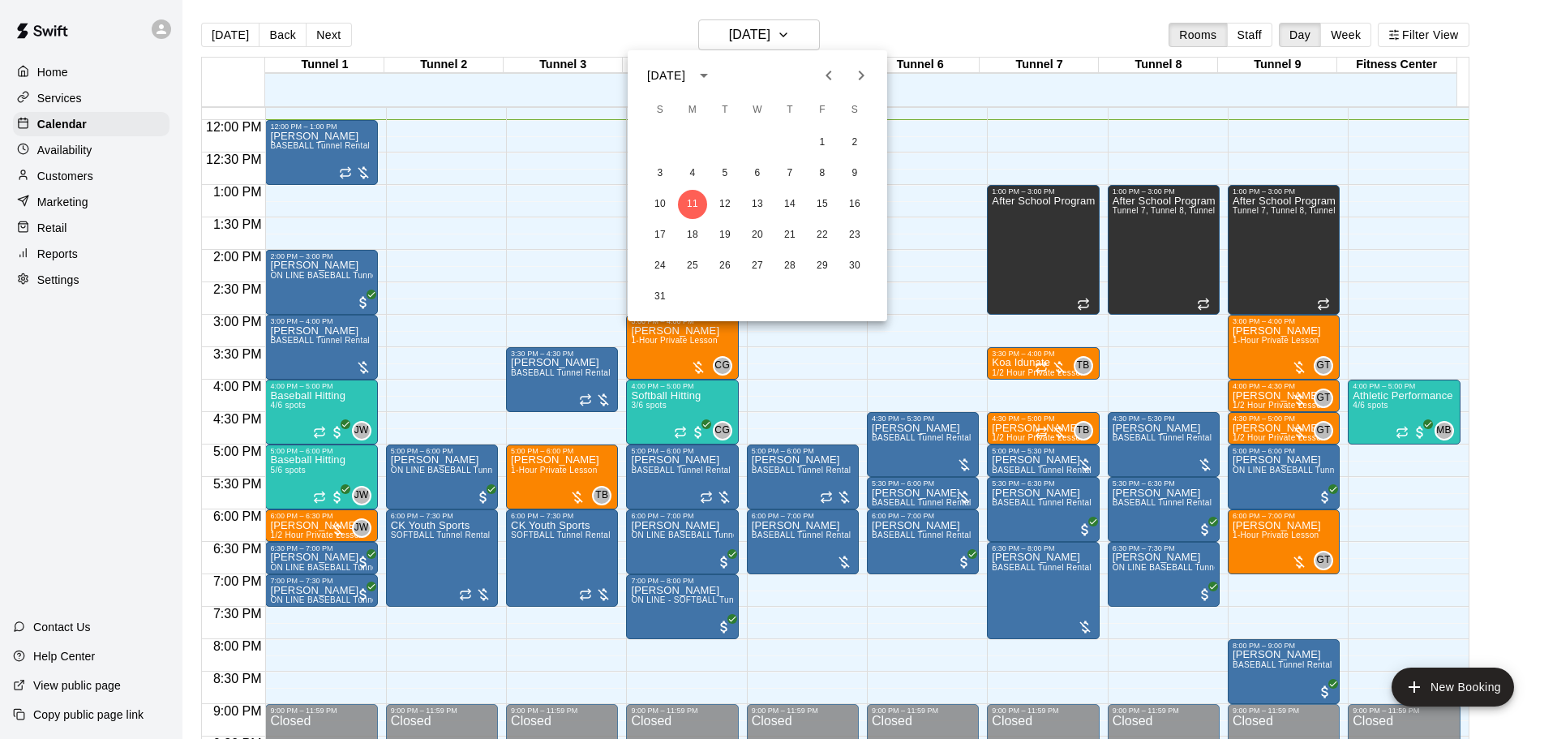
click at [217, 37] on div at bounding box center [778, 369] width 1557 height 739
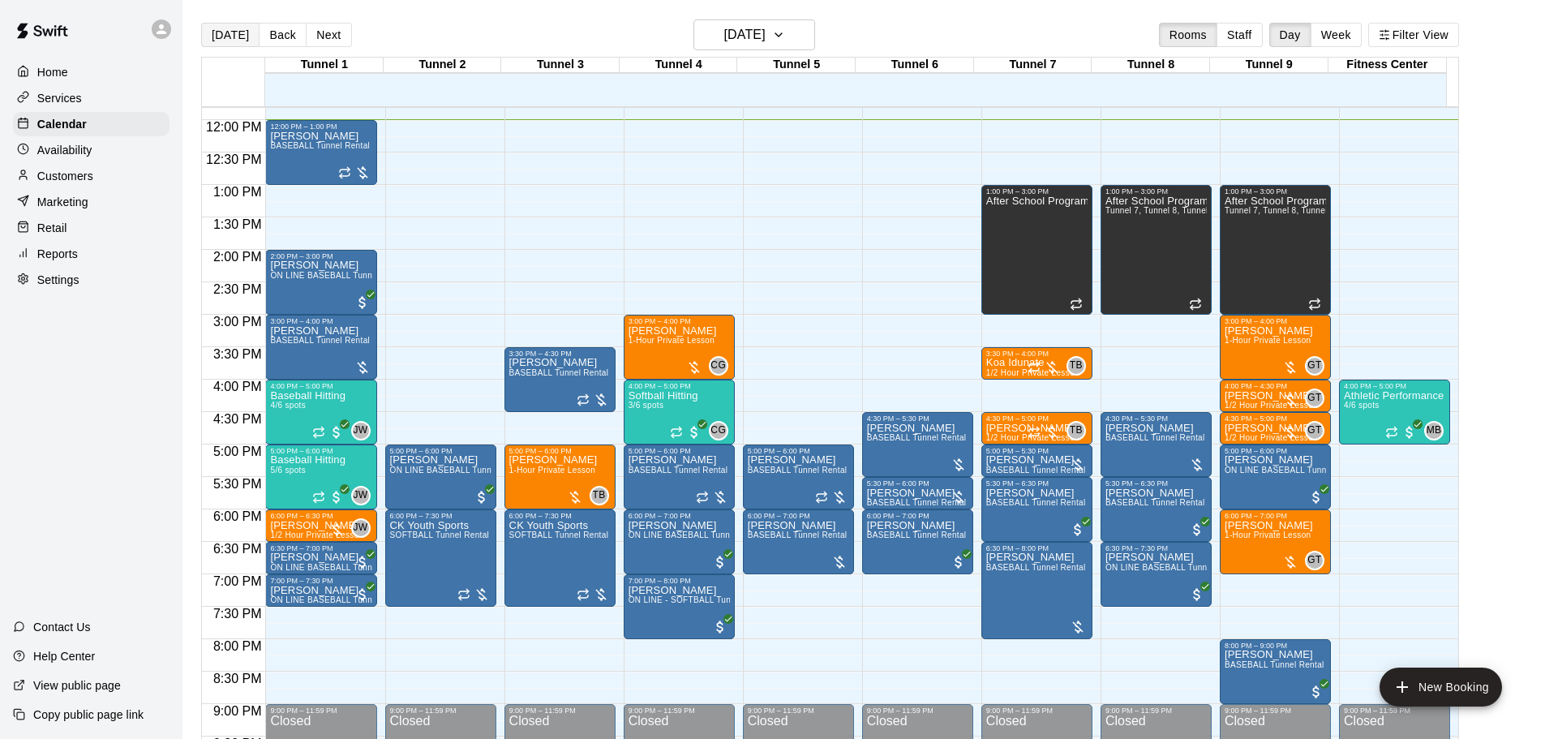
click at [230, 36] on button "[DATE]" at bounding box center [230, 35] width 58 height 24
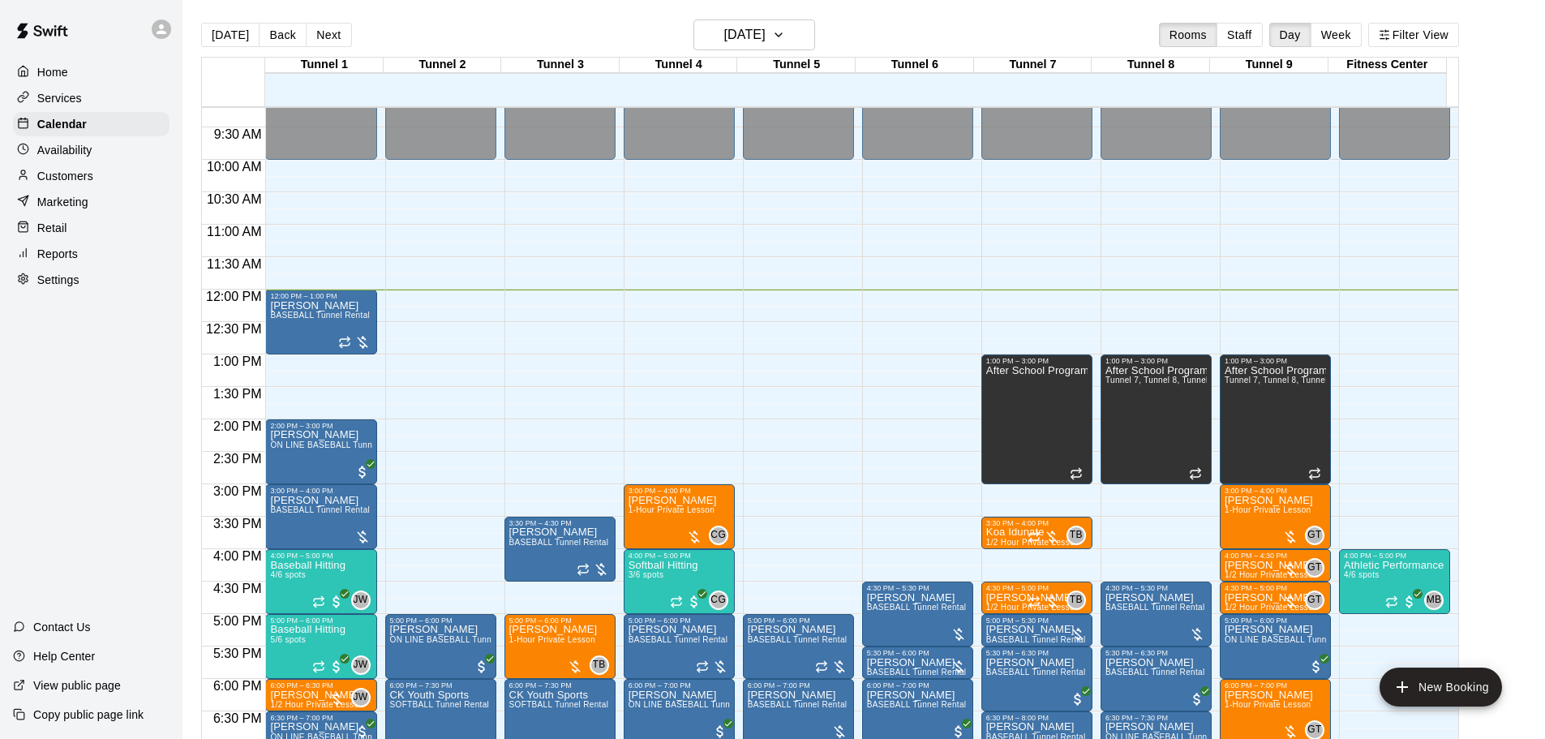
scroll to position [523, 0]
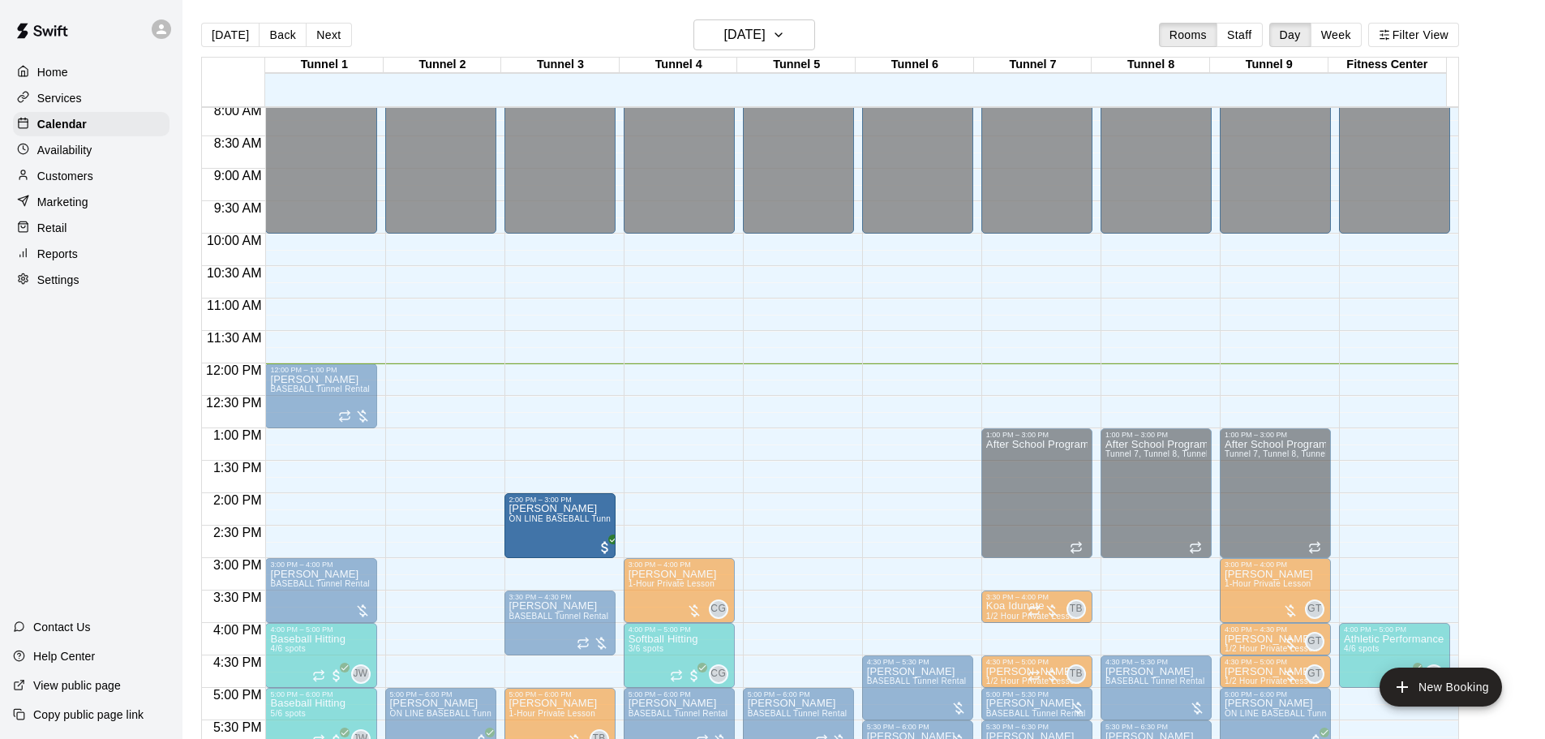
drag, startPoint x: 346, startPoint y: 519, endPoint x: 534, endPoint y: 527, distance: 188.3
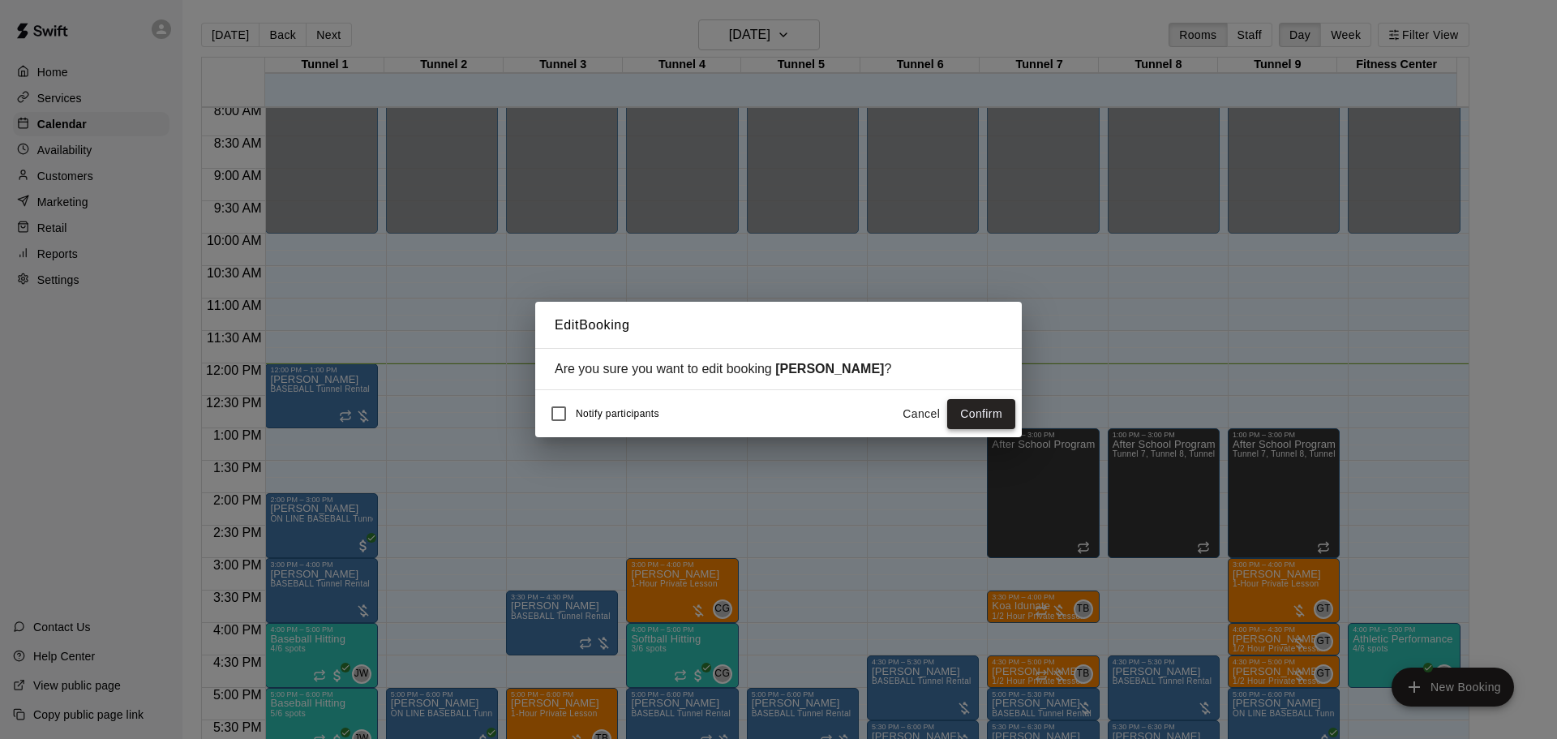
click at [972, 408] on button "Confirm" at bounding box center [981, 414] width 68 height 30
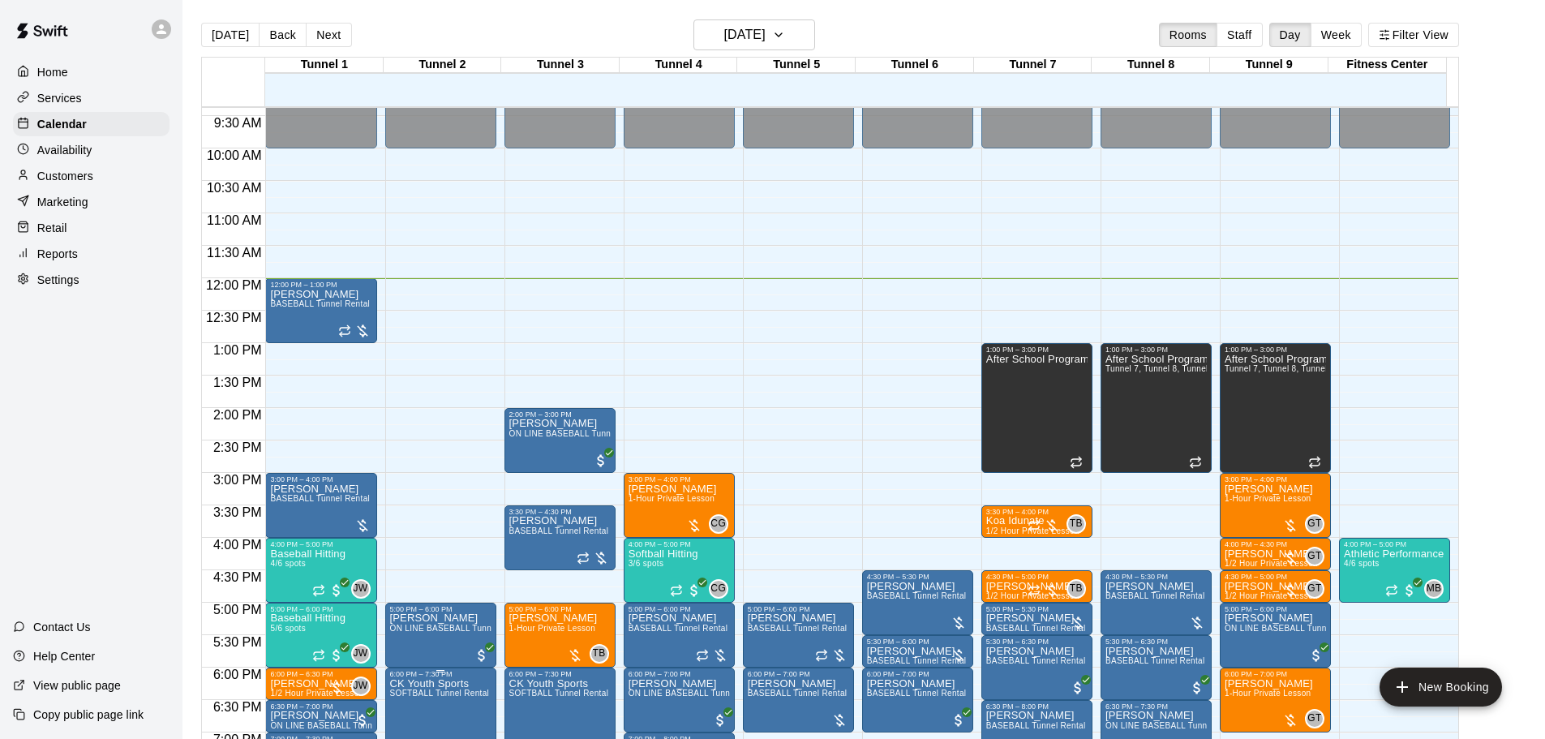
scroll to position [848, 0]
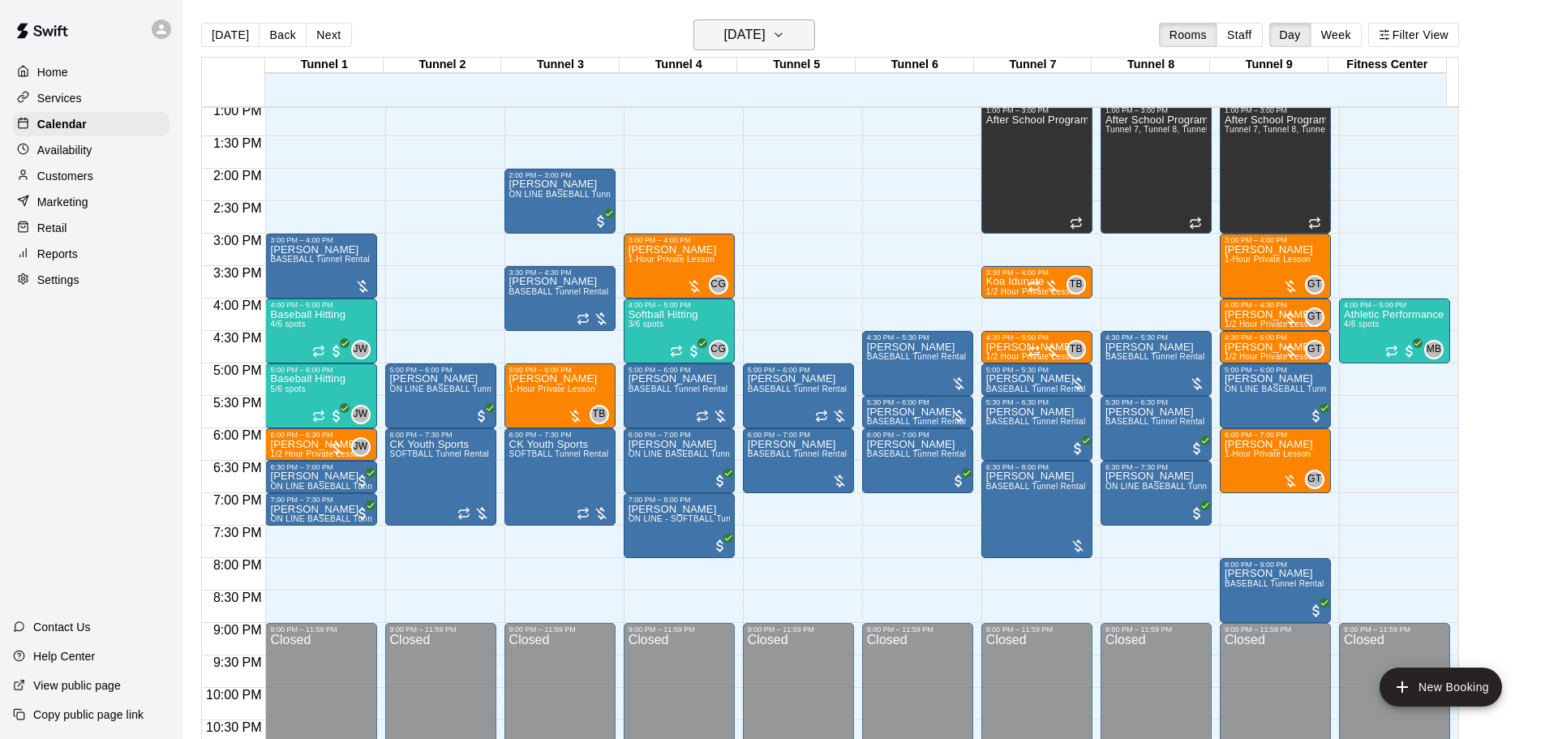
click at [766, 32] on h6 "[DATE]" at bounding box center [744, 35] width 41 height 23
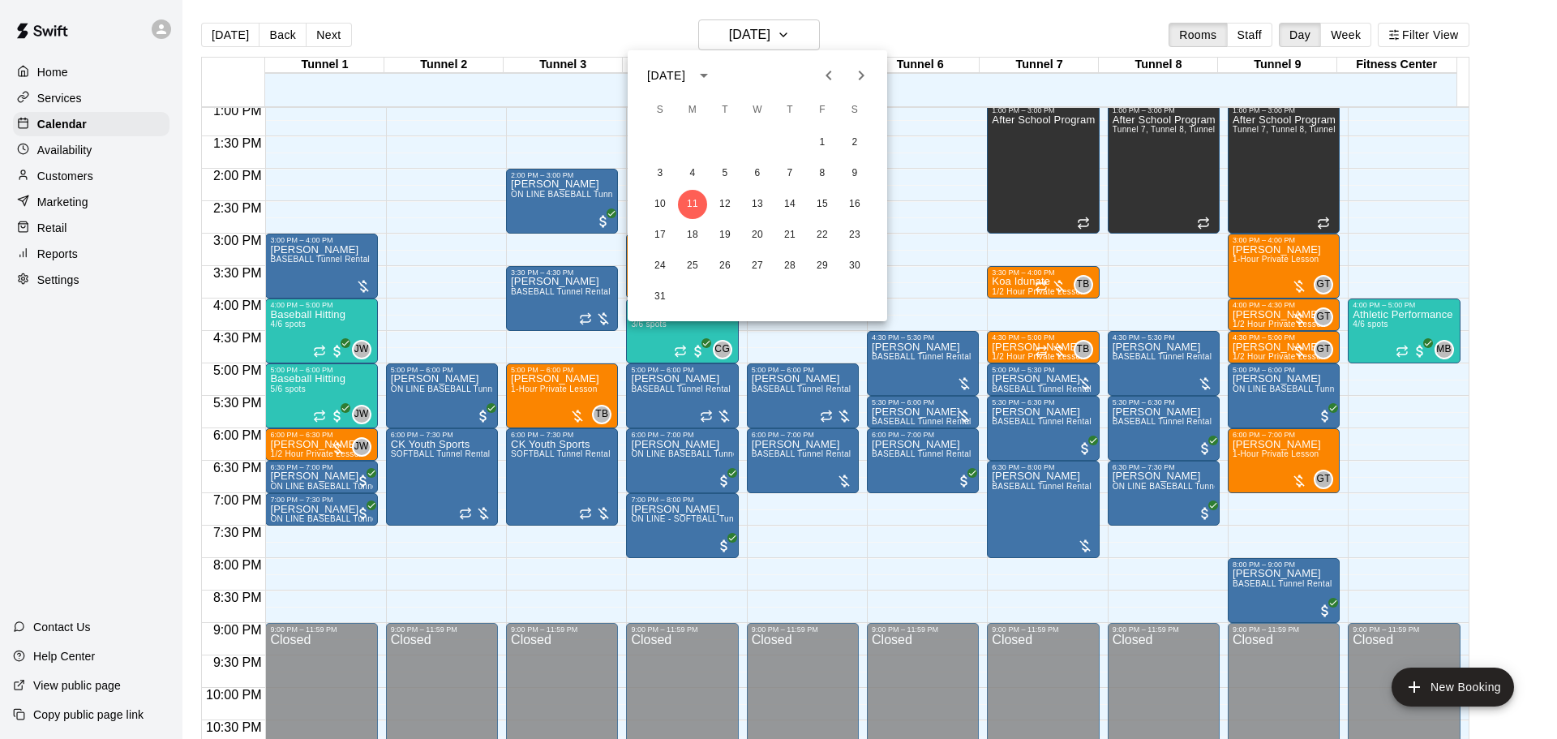
click at [234, 29] on div at bounding box center [778, 369] width 1557 height 739
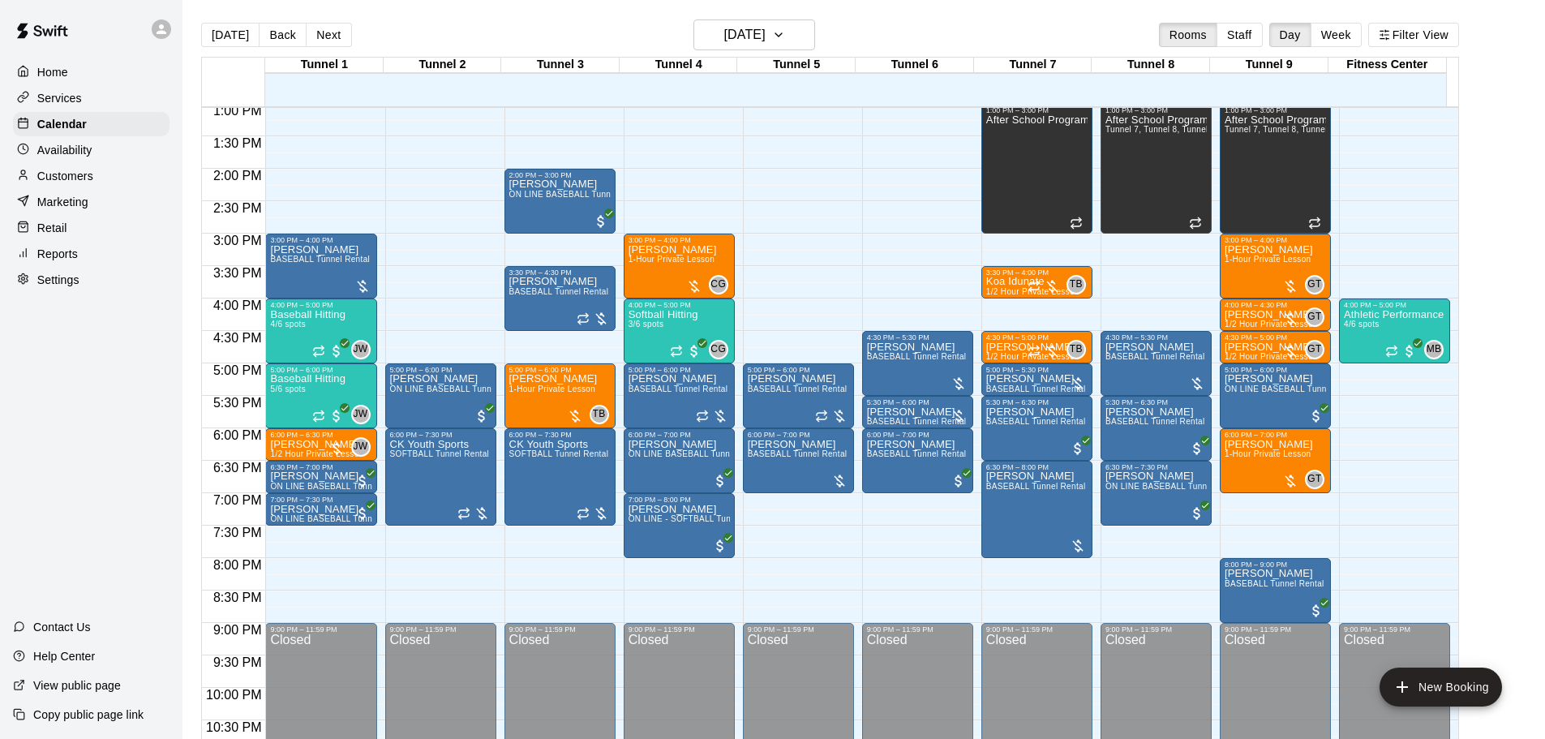
click at [234, 28] on button "[DATE]" at bounding box center [230, 35] width 58 height 24
click at [763, 38] on h6 "[DATE]" at bounding box center [744, 35] width 41 height 23
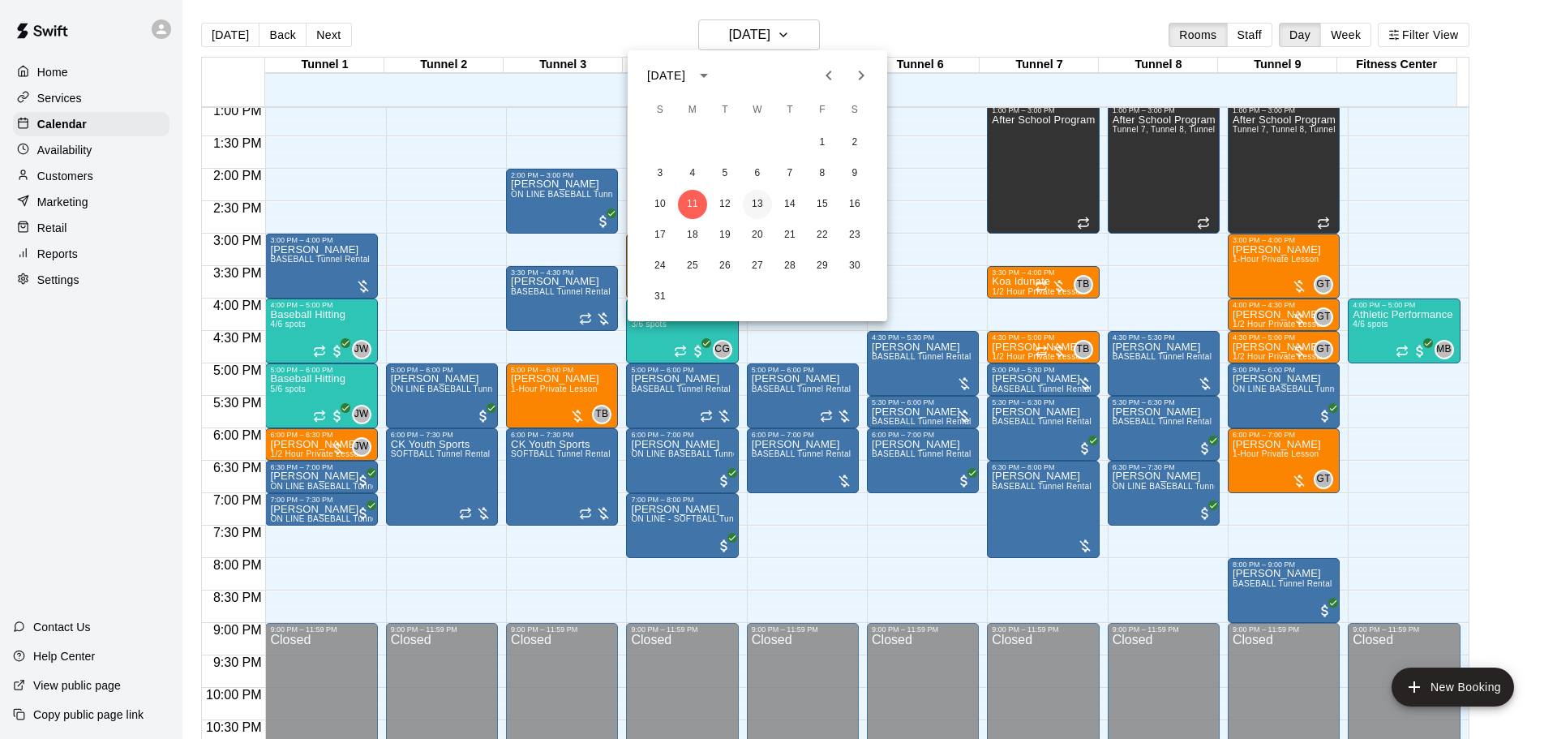
click at [765, 204] on button "13" at bounding box center [757, 204] width 29 height 29
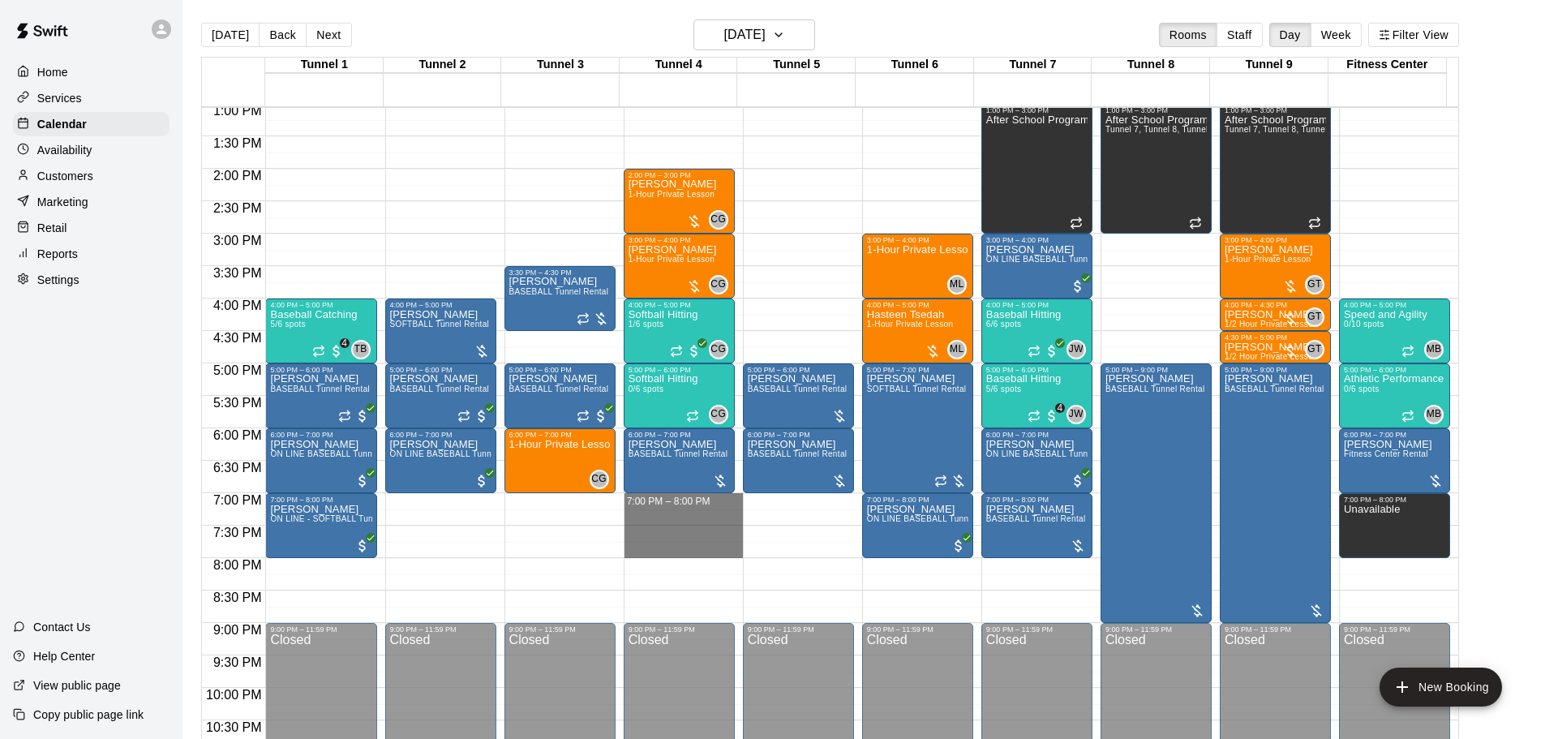
drag, startPoint x: 694, startPoint y: 500, endPoint x: 701, endPoint y: 552, distance: 52.3
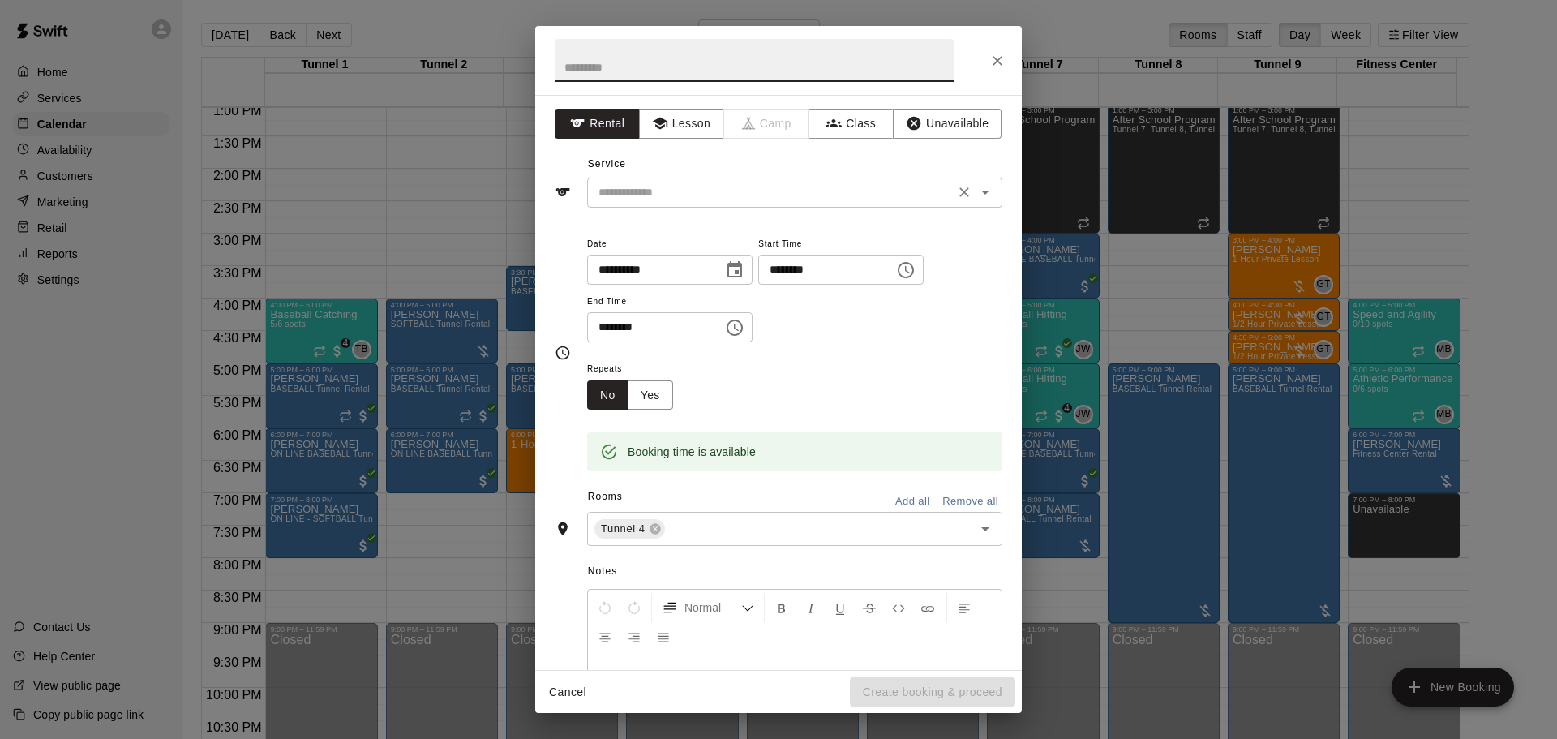
click at [668, 179] on div "​" at bounding box center [794, 193] width 415 height 30
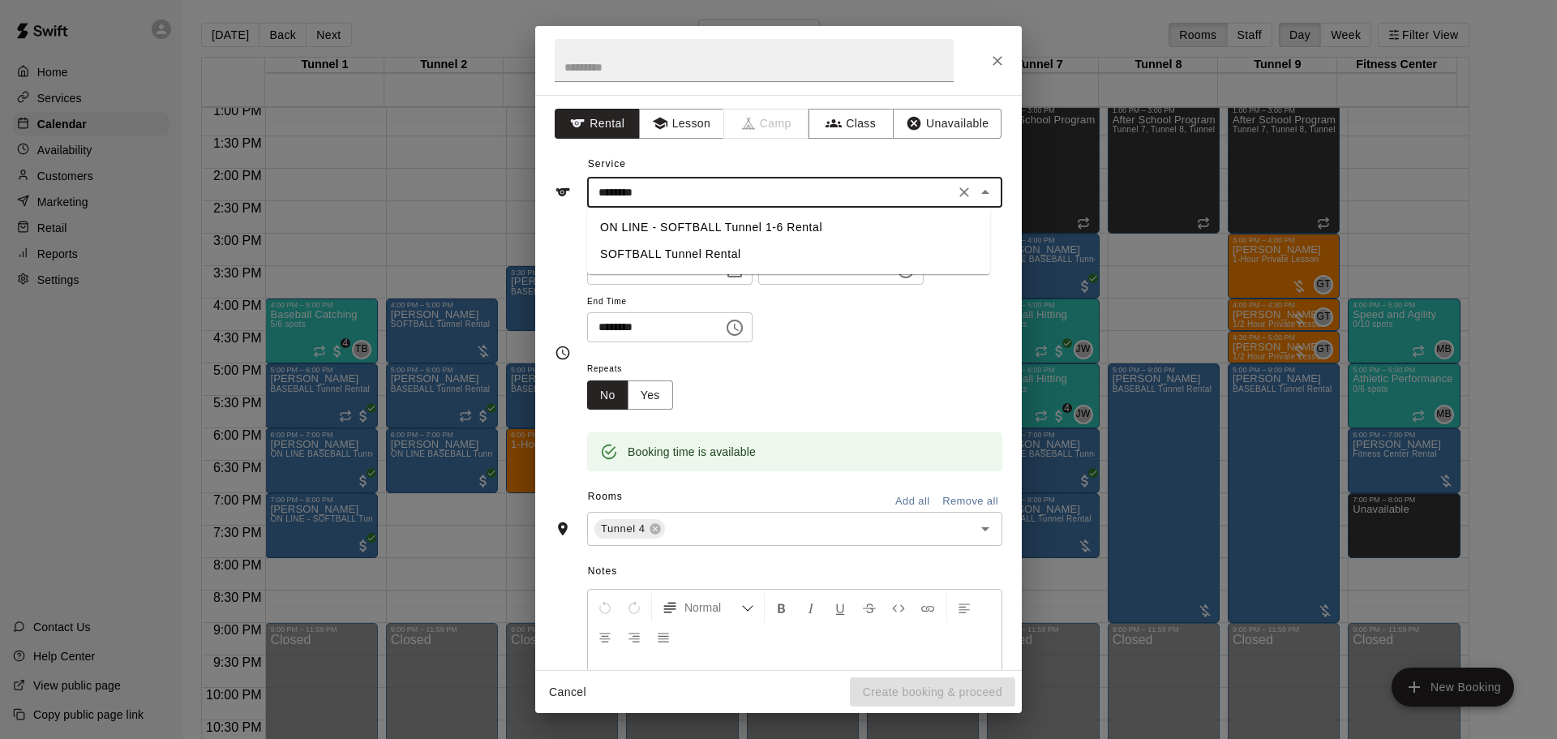
click at [676, 248] on li "SOFTBALL Tunnel Rental" at bounding box center [788, 254] width 403 height 27
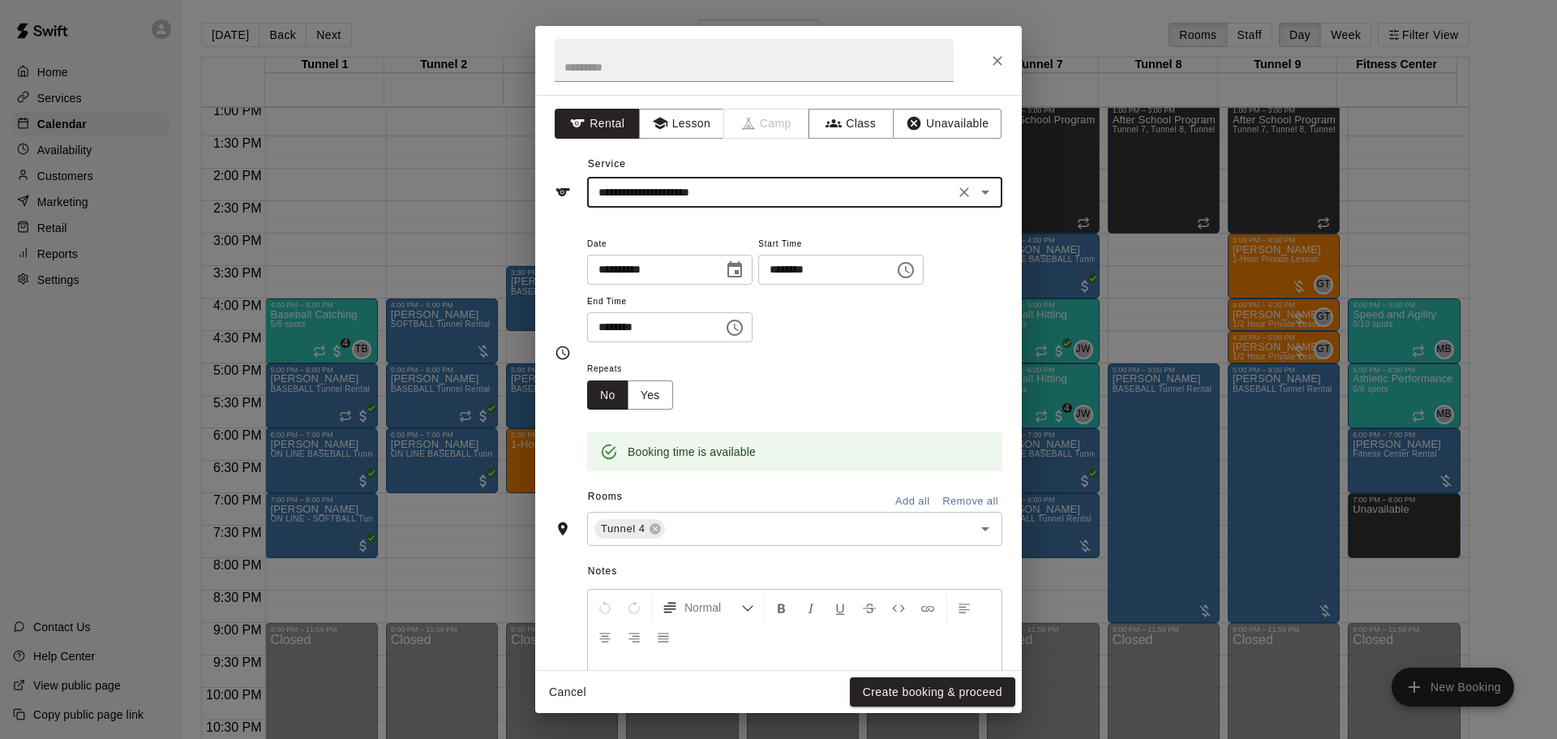
type input "**********"
click at [949, 699] on button "Create booking & proceed" at bounding box center [932, 692] width 165 height 30
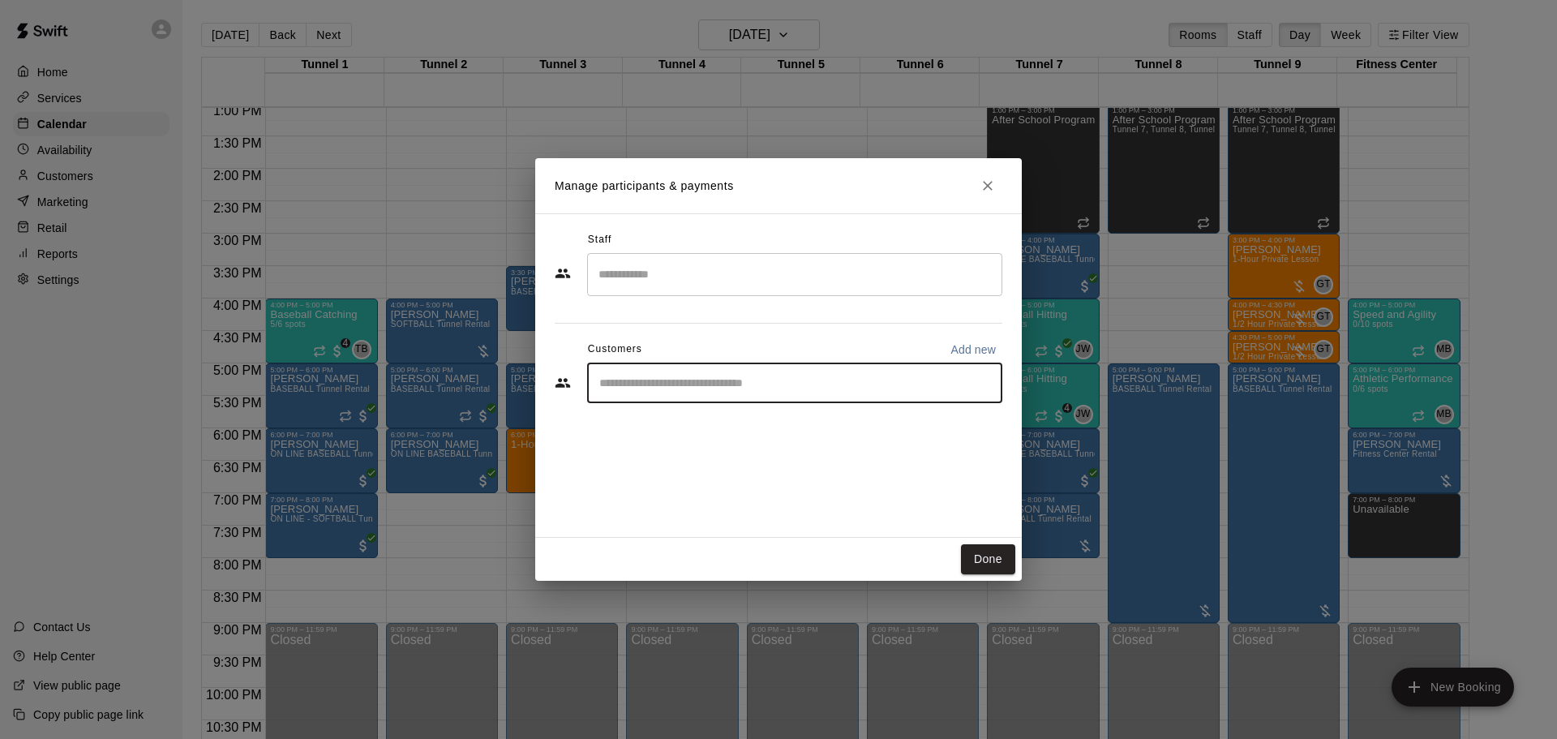
click at [697, 387] on input "Start typing to search customers..." at bounding box center [795, 383] width 401 height 16
type input "*********"
click at [645, 444] on div "AZ Rising GNR Annual MVP Membership eliginnis3@gmail.com" at bounding box center [738, 429] width 210 height 35
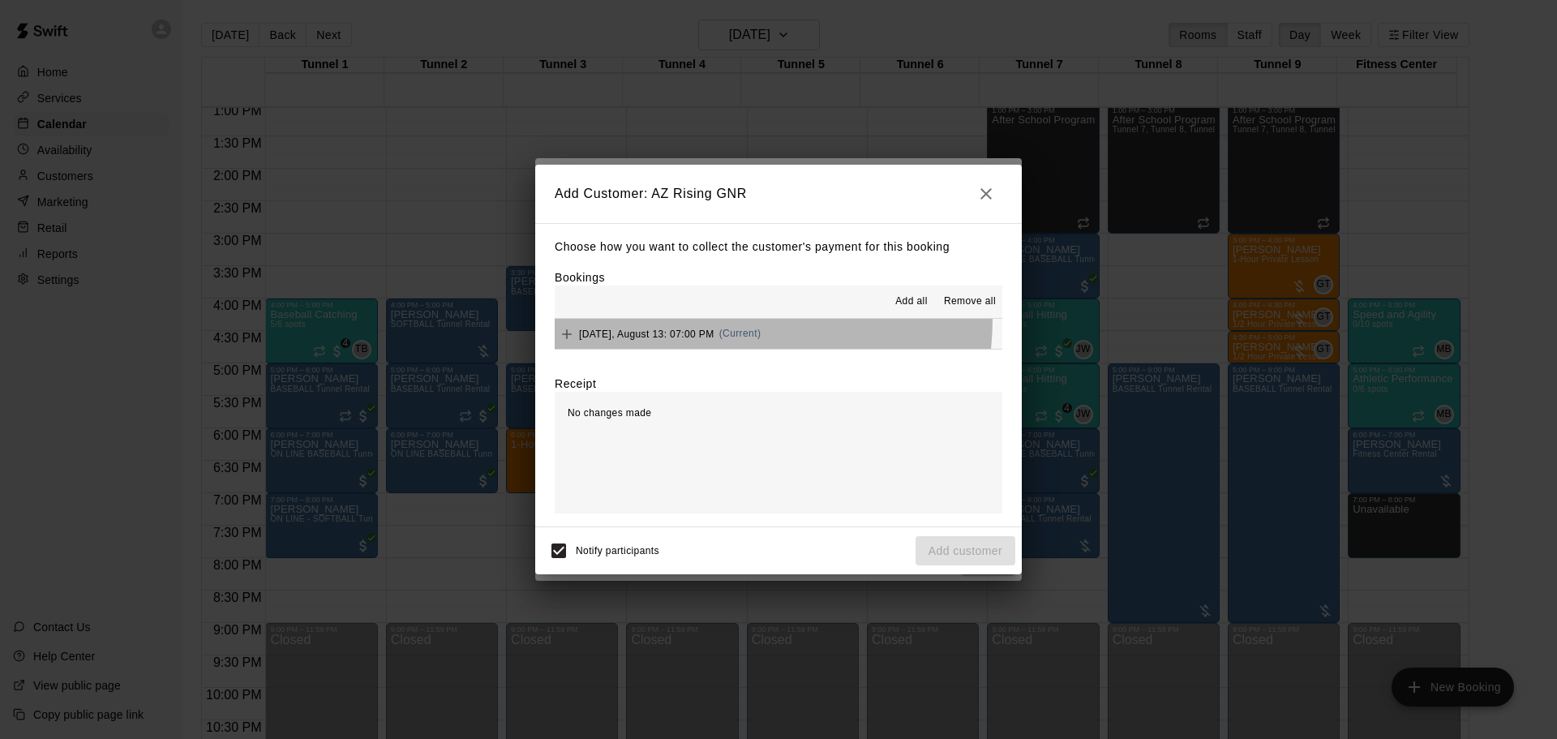
click at [707, 320] on button "Wednesday, August 13: 07:00 PM (Current)" at bounding box center [779, 334] width 448 height 30
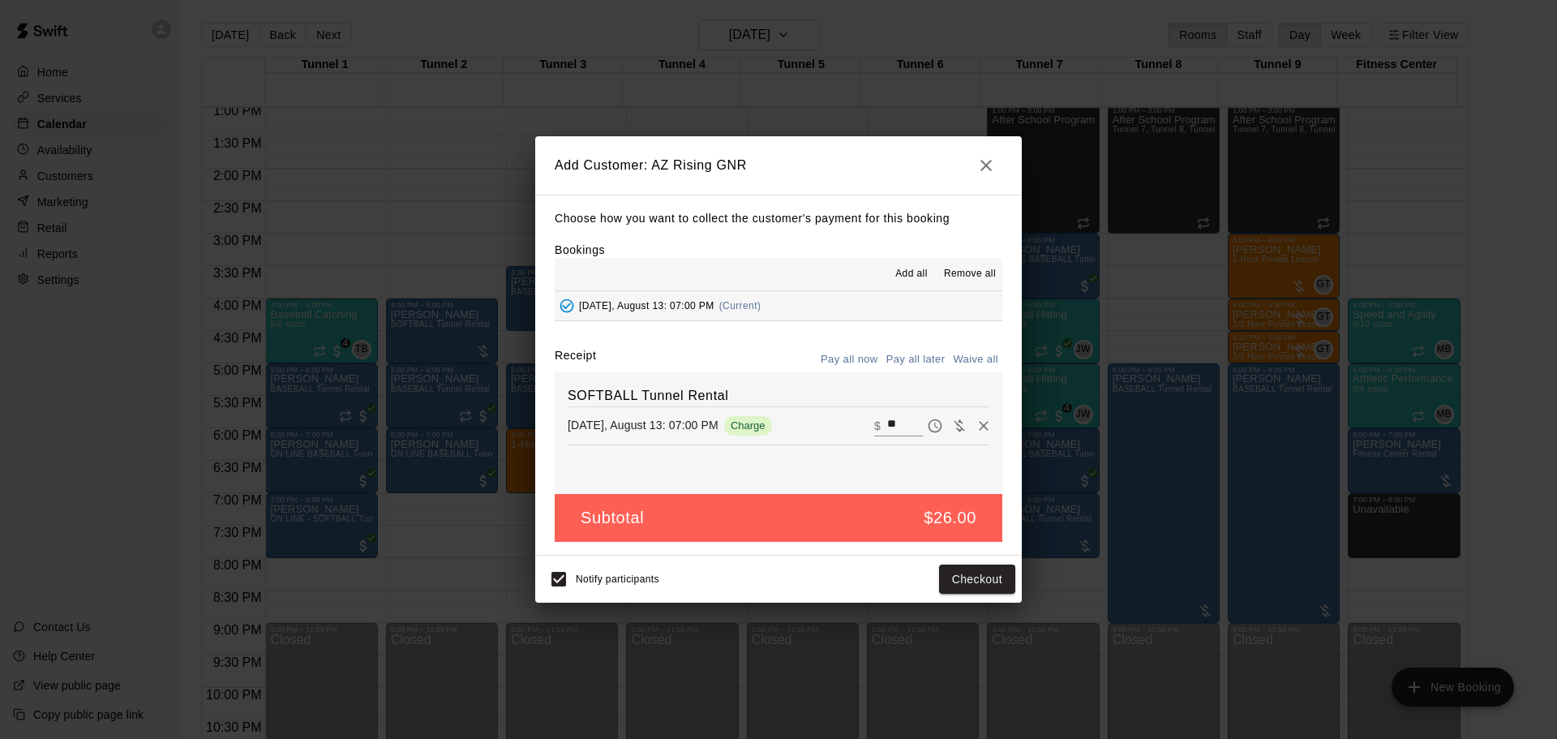
click at [918, 359] on button "Pay all later" at bounding box center [915, 359] width 67 height 25
click at [964, 580] on button "Add customer" at bounding box center [966, 580] width 100 height 30
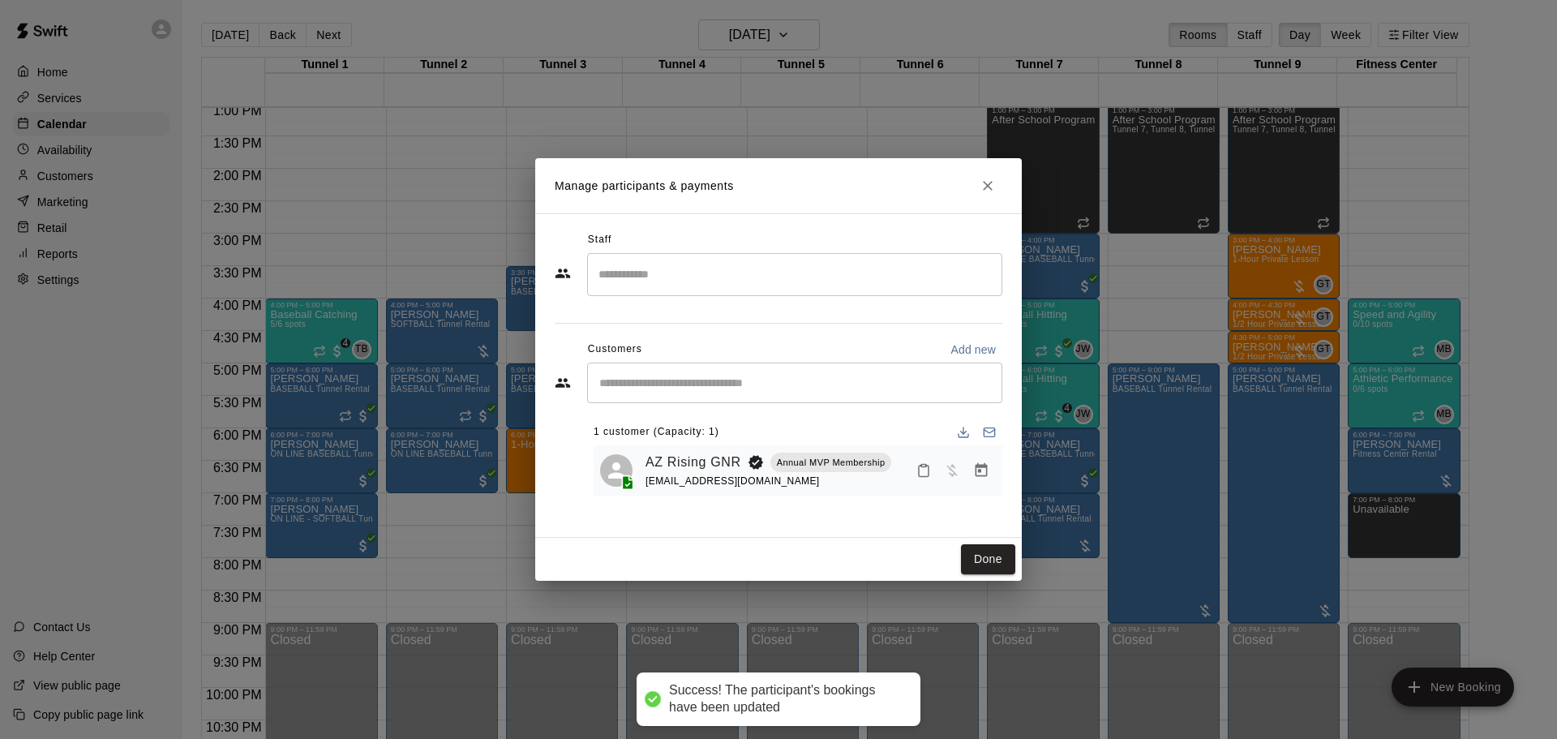
click at [990, 190] on icon "Close" at bounding box center [988, 186] width 16 height 16
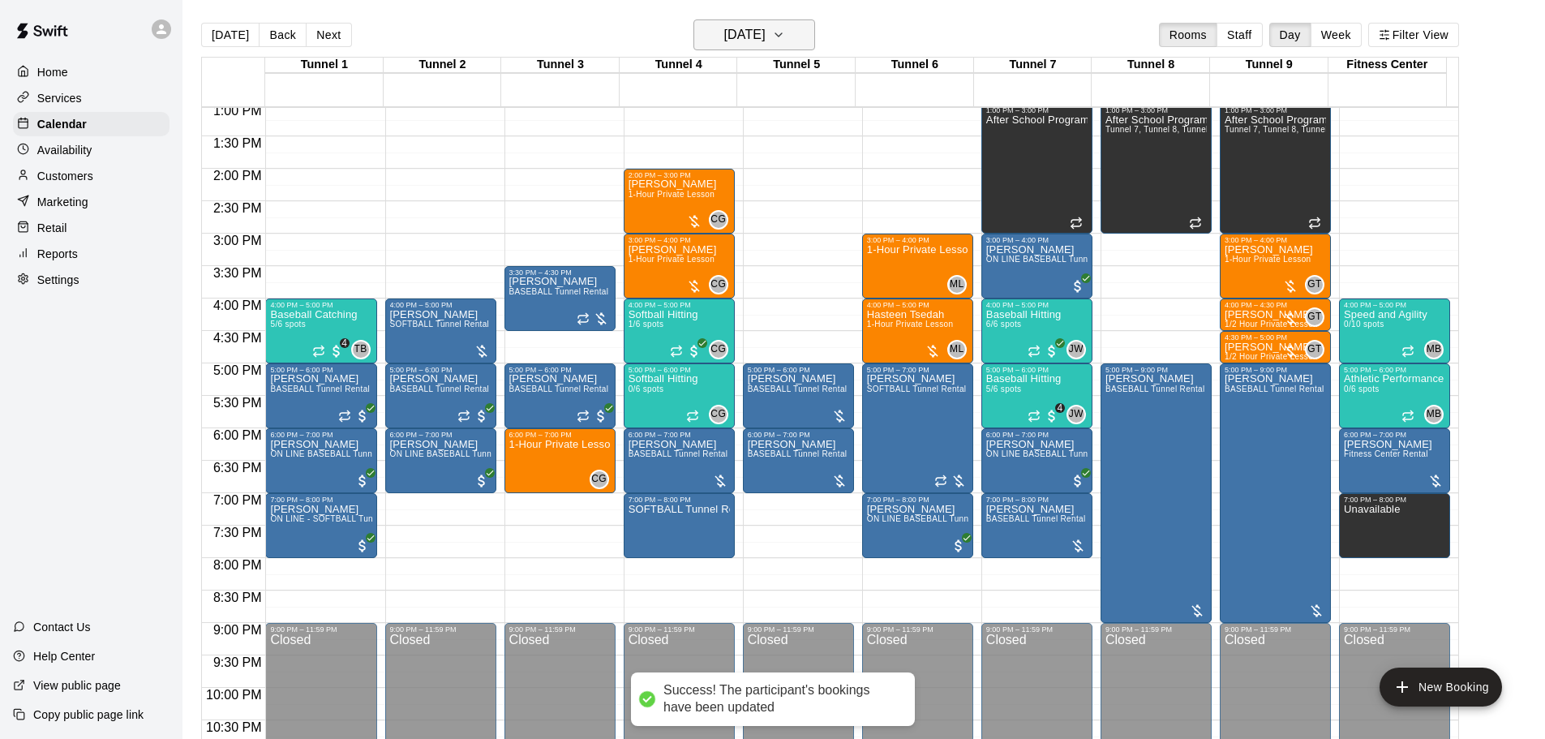
click at [766, 31] on h6 "[DATE]" at bounding box center [744, 35] width 41 height 23
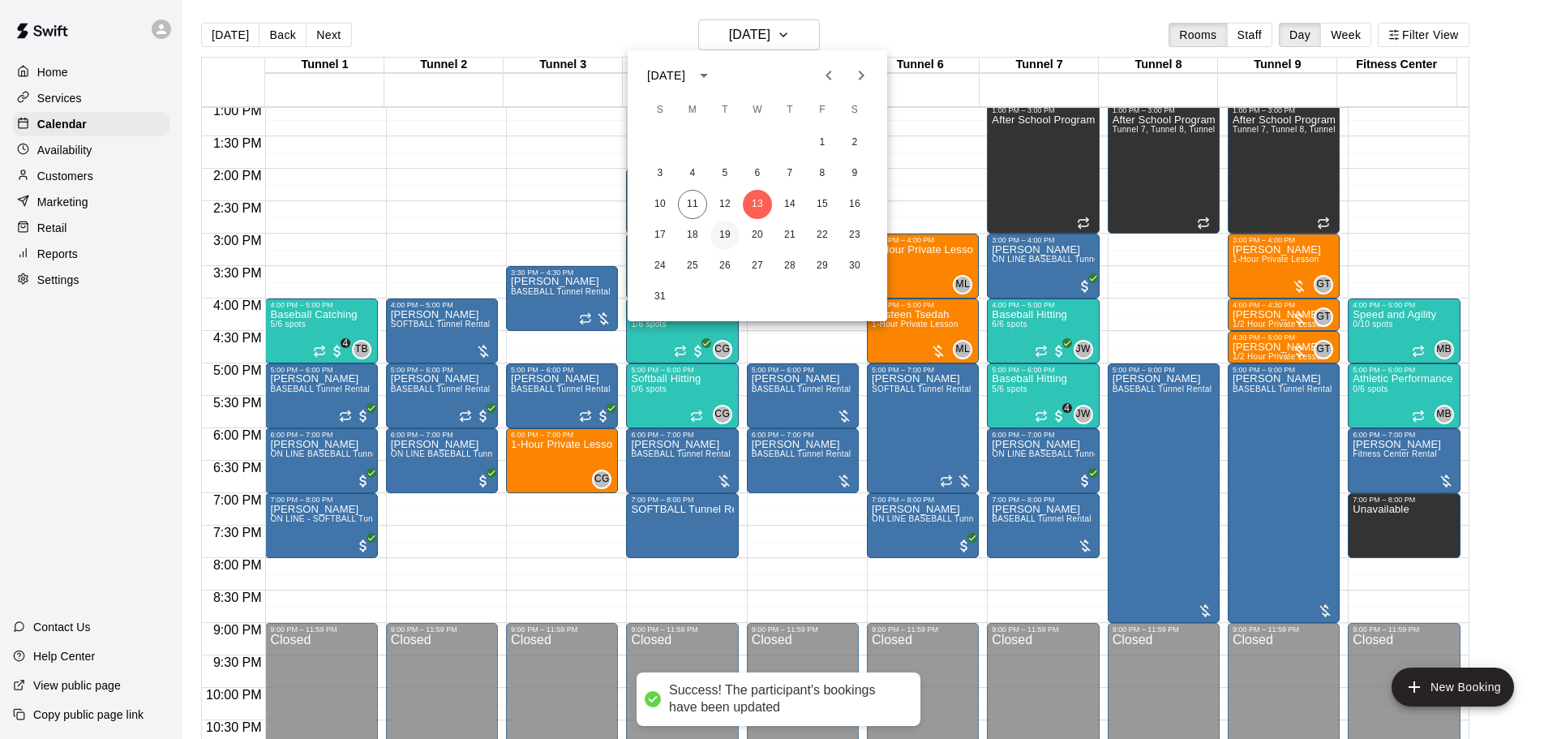
click at [729, 238] on button "19" at bounding box center [725, 235] width 29 height 29
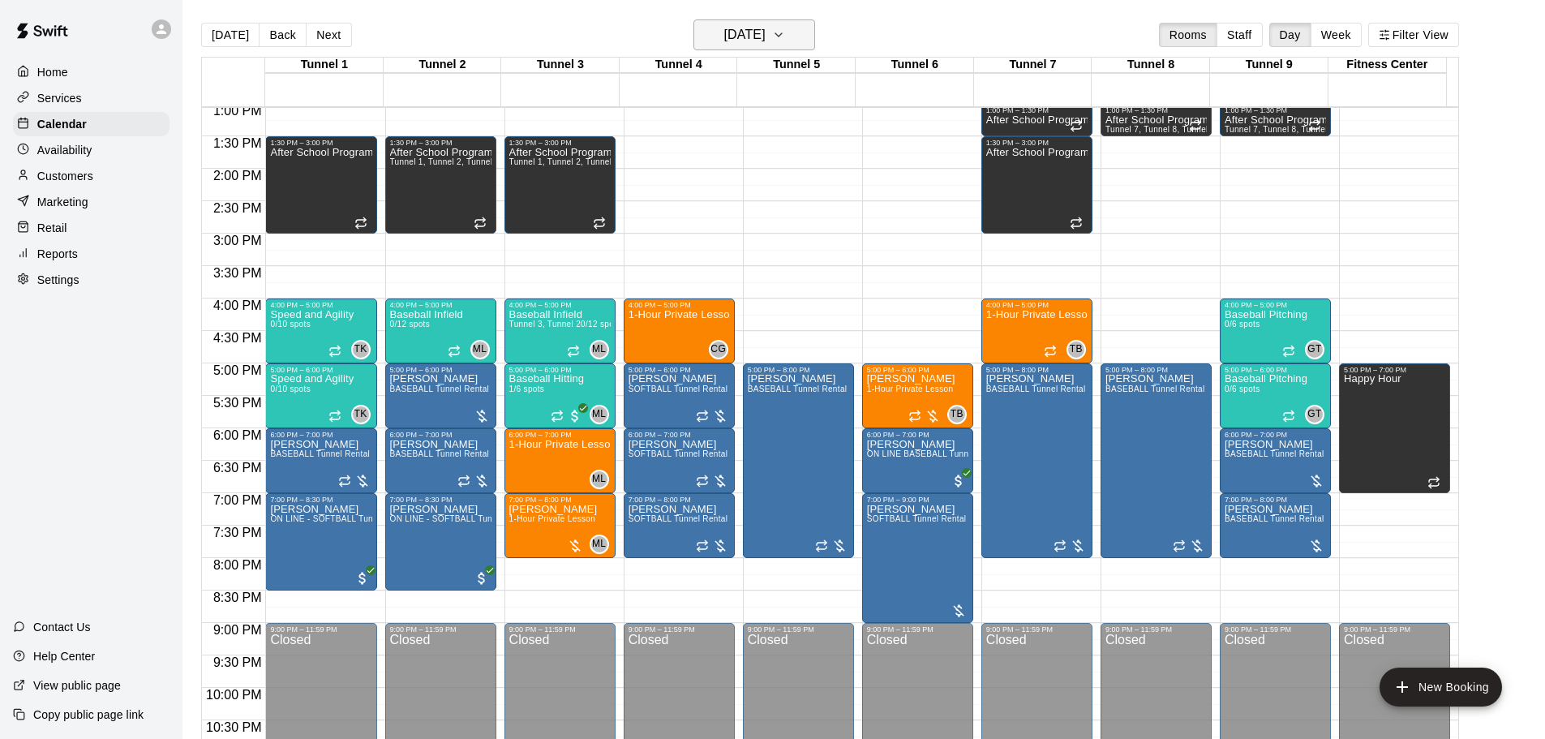
click at [750, 39] on h6 "[DATE]" at bounding box center [744, 35] width 41 height 23
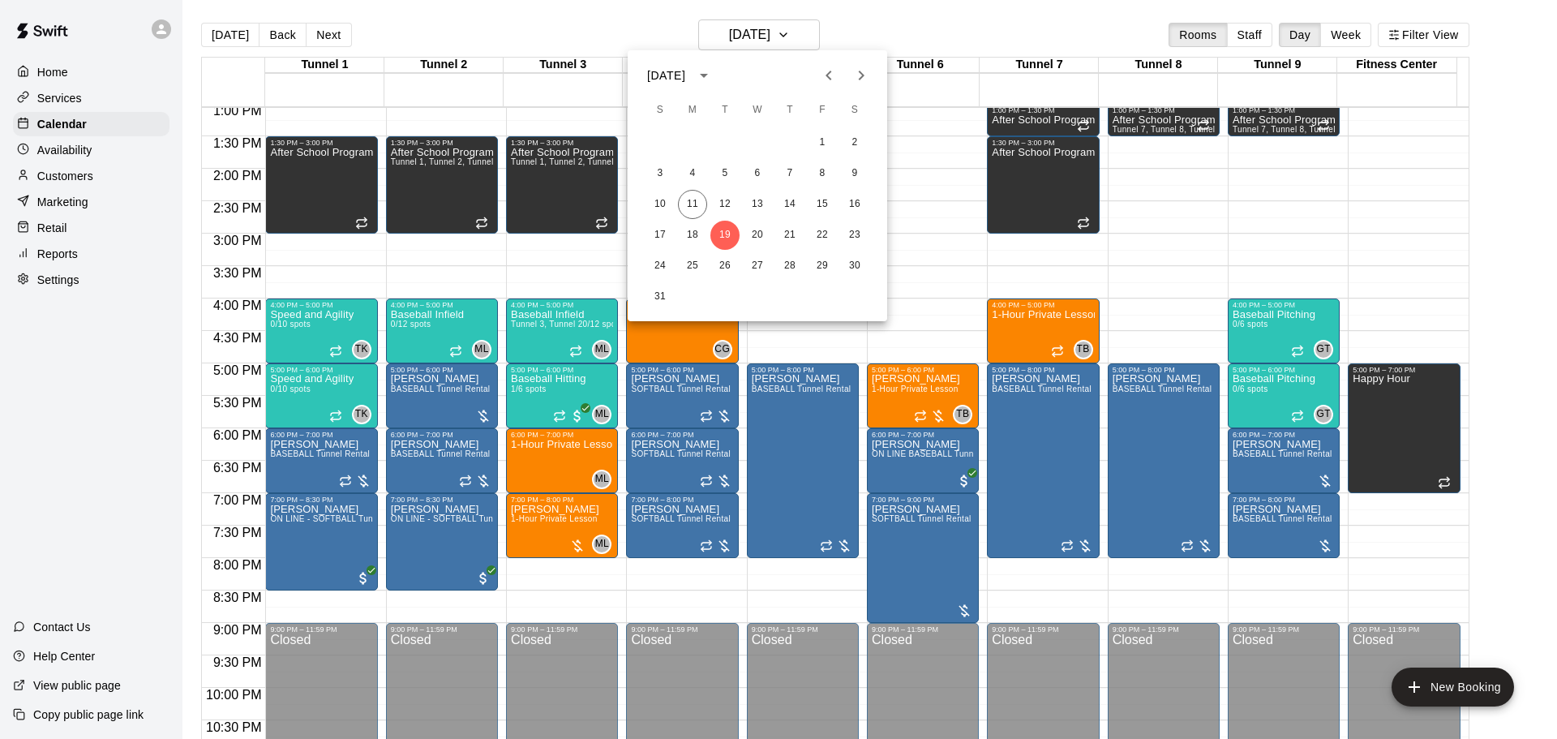
click at [821, 359] on div at bounding box center [778, 369] width 1557 height 739
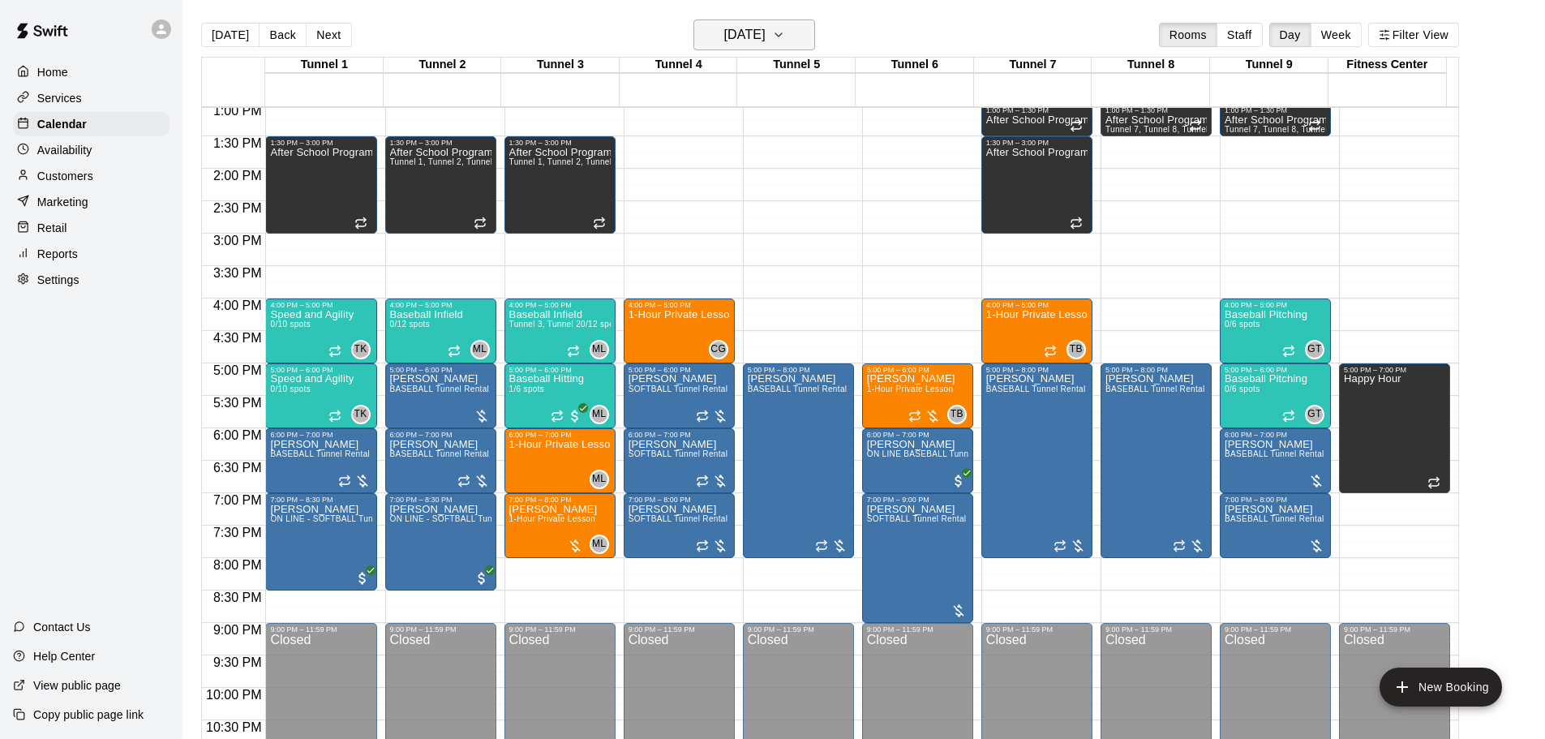
click at [783, 48] on button "[DATE]" at bounding box center [754, 34] width 122 height 31
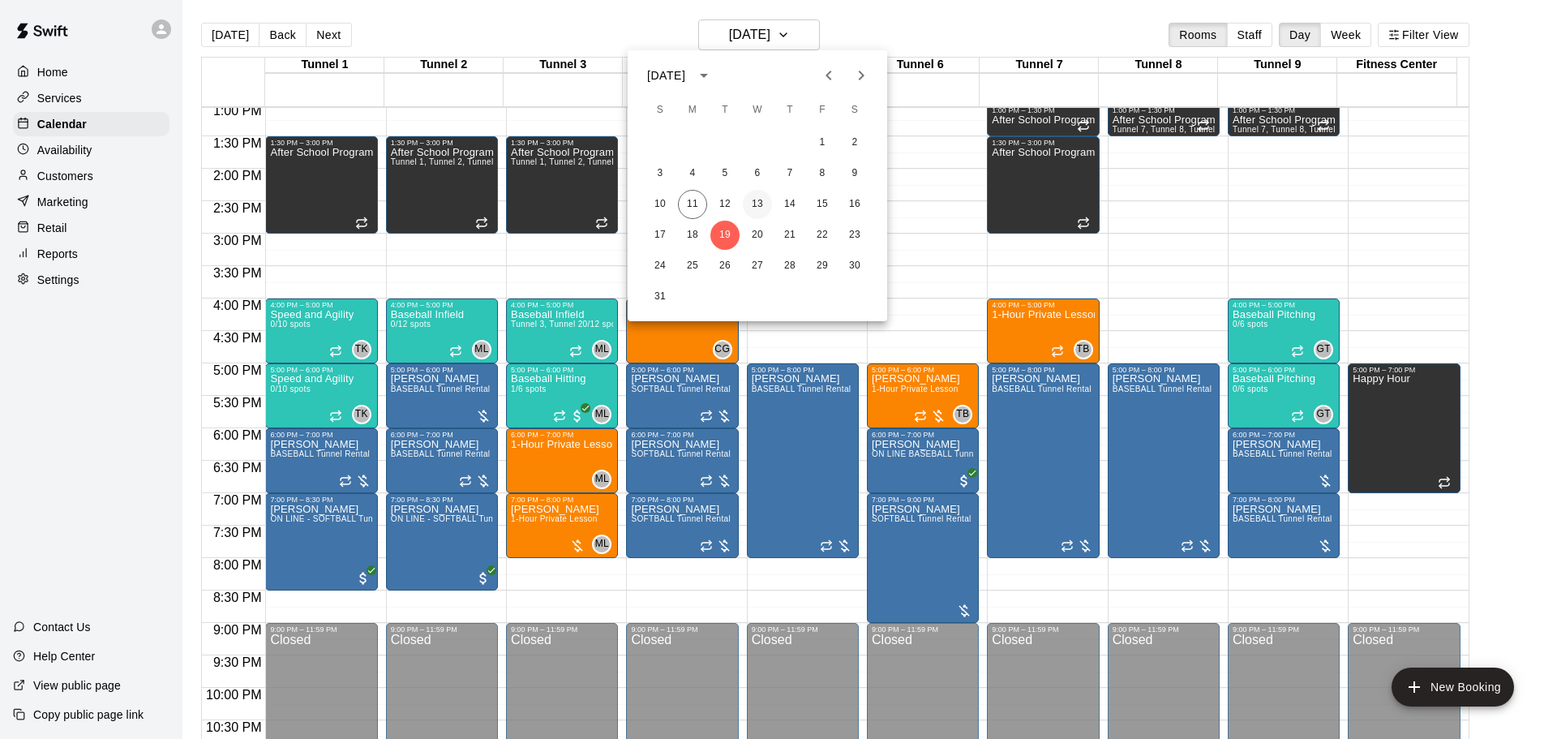
click at [756, 210] on button "13" at bounding box center [757, 204] width 29 height 29
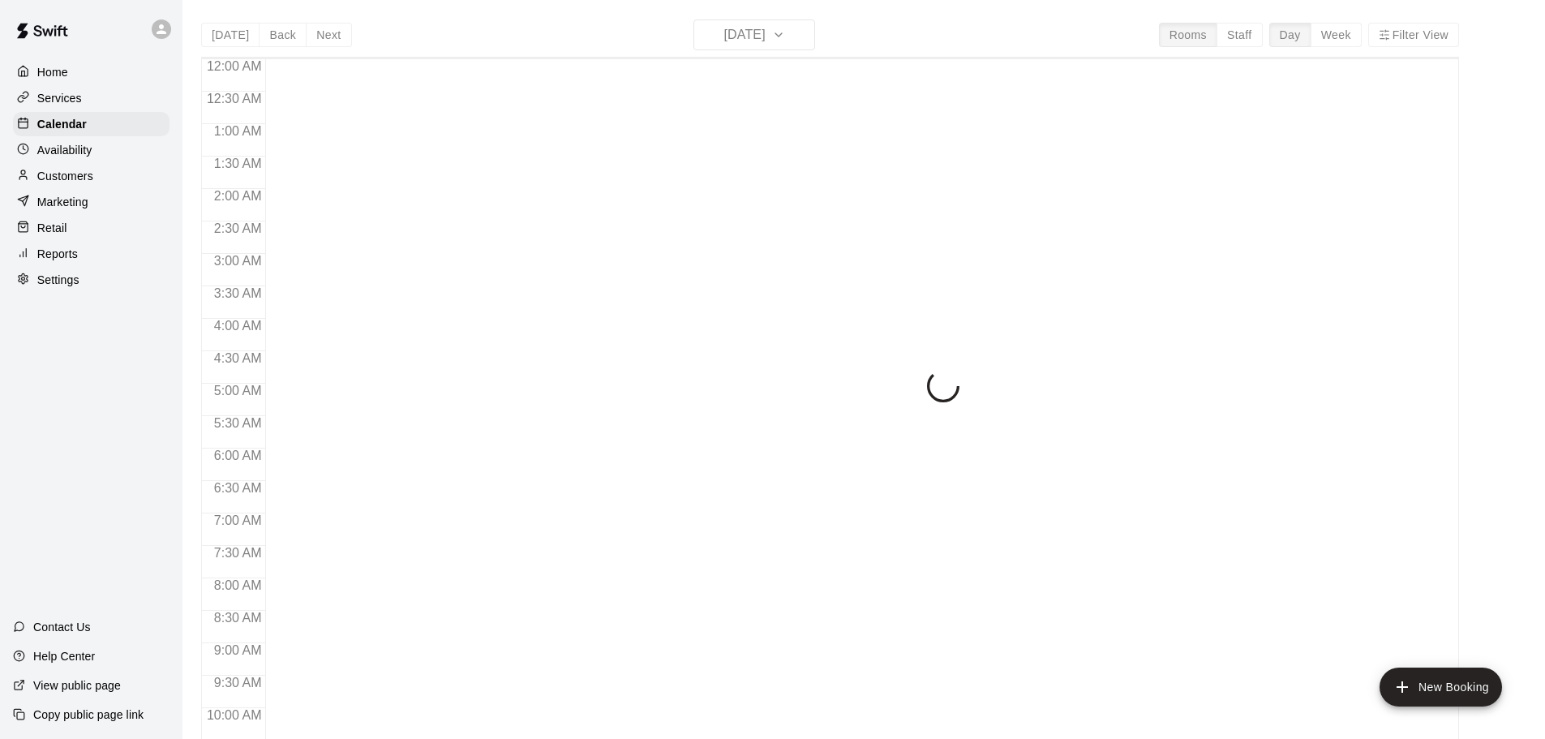
scroll to position [798, 0]
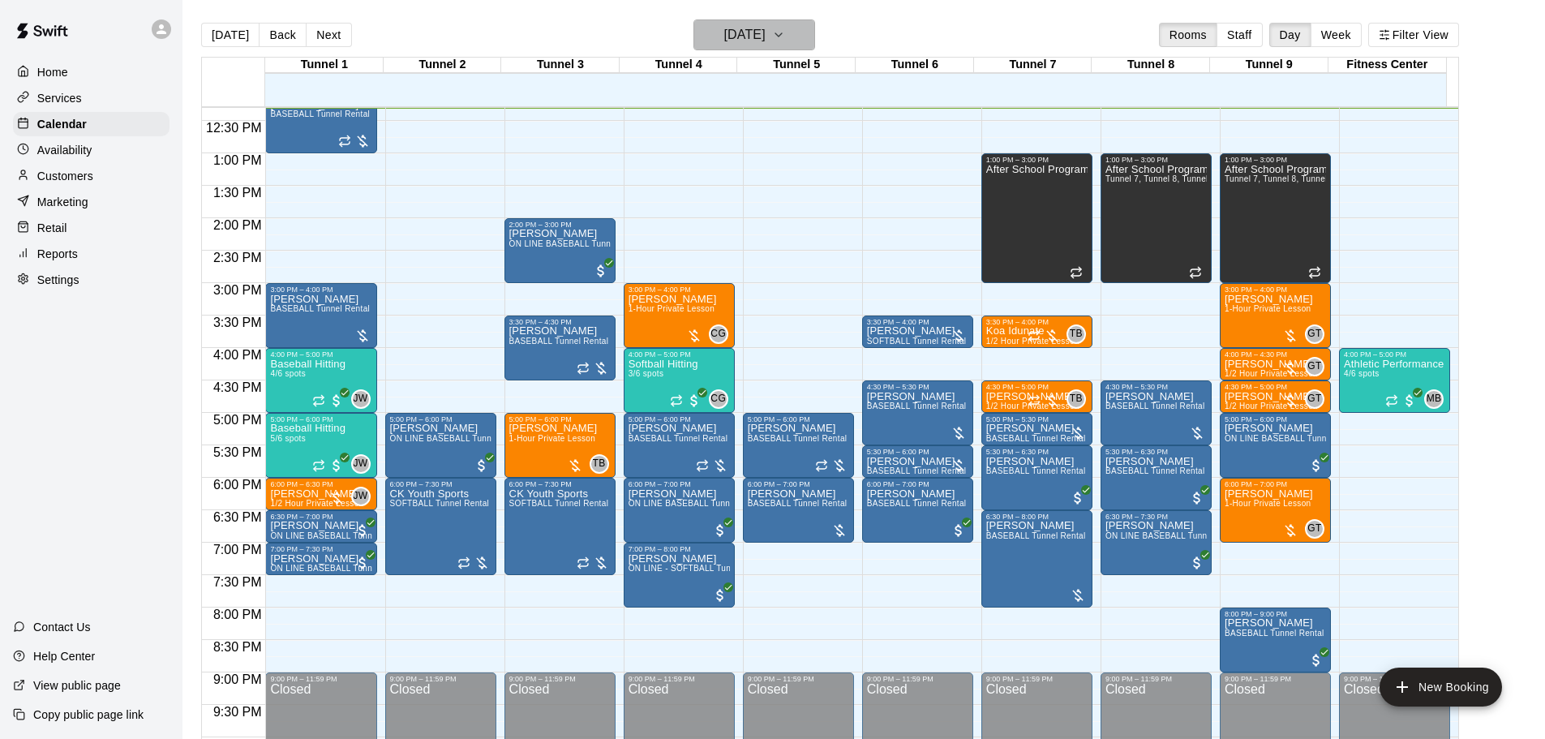
click at [734, 29] on h6 "[DATE]" at bounding box center [744, 35] width 41 height 23
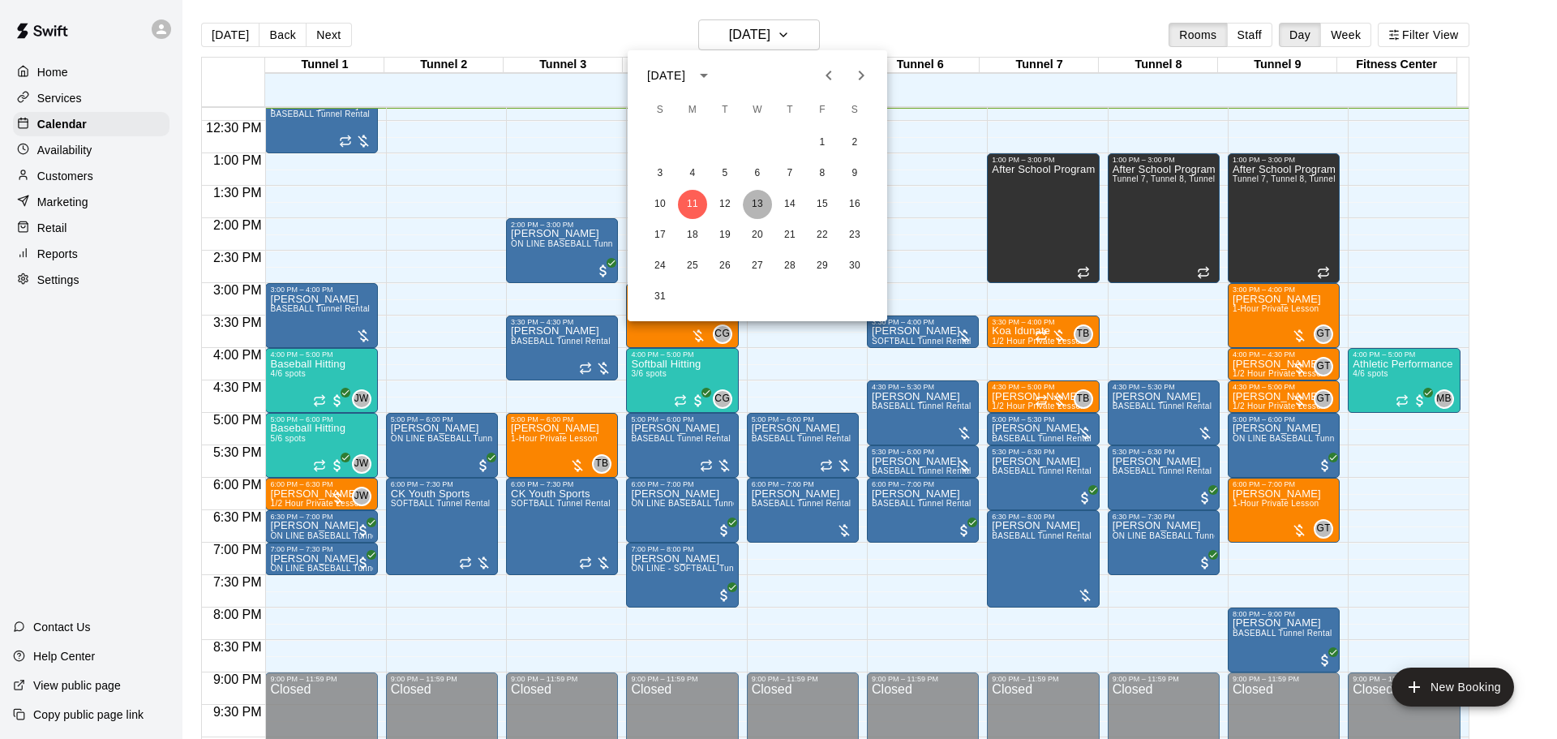
click at [756, 207] on button "13" at bounding box center [757, 204] width 29 height 29
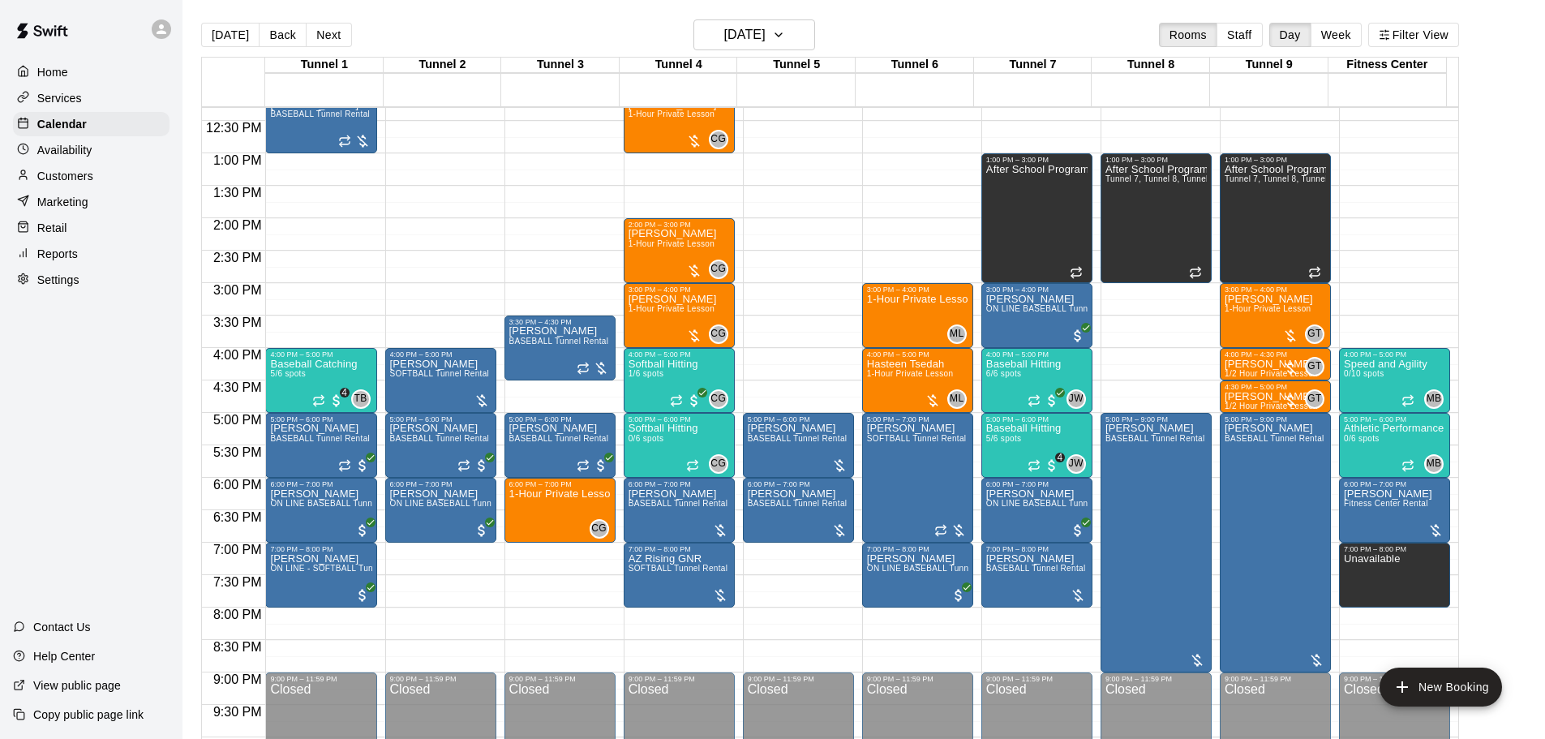
click at [764, 4] on main "Today Back Next Wednesday Aug 13 Rooms Staff Day Week Filter View Tunnel 1 13 W…" at bounding box center [863, 382] width 1363 height 765
click at [766, 39] on h6 "[DATE]" at bounding box center [744, 35] width 41 height 23
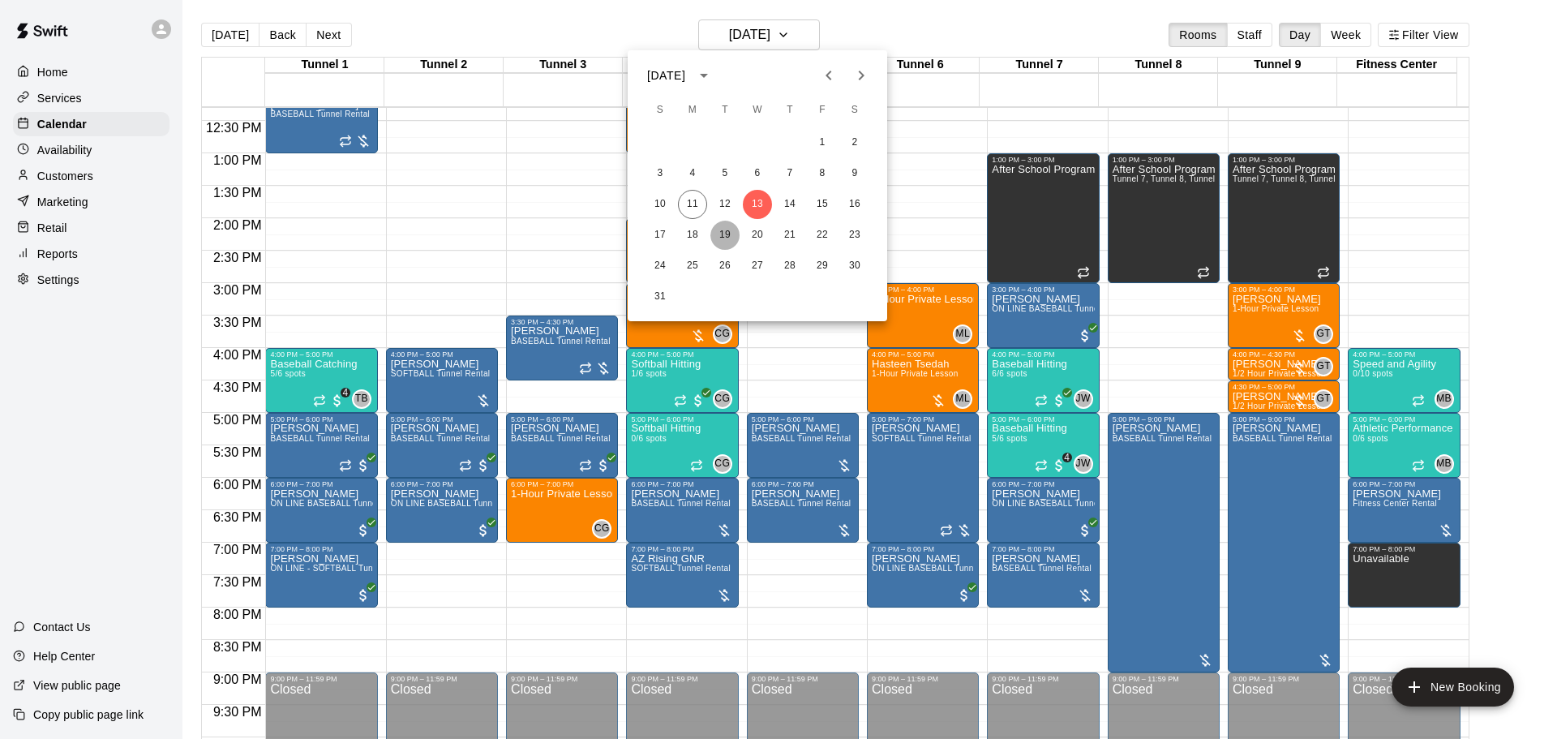
click at [724, 234] on button "19" at bounding box center [725, 235] width 29 height 29
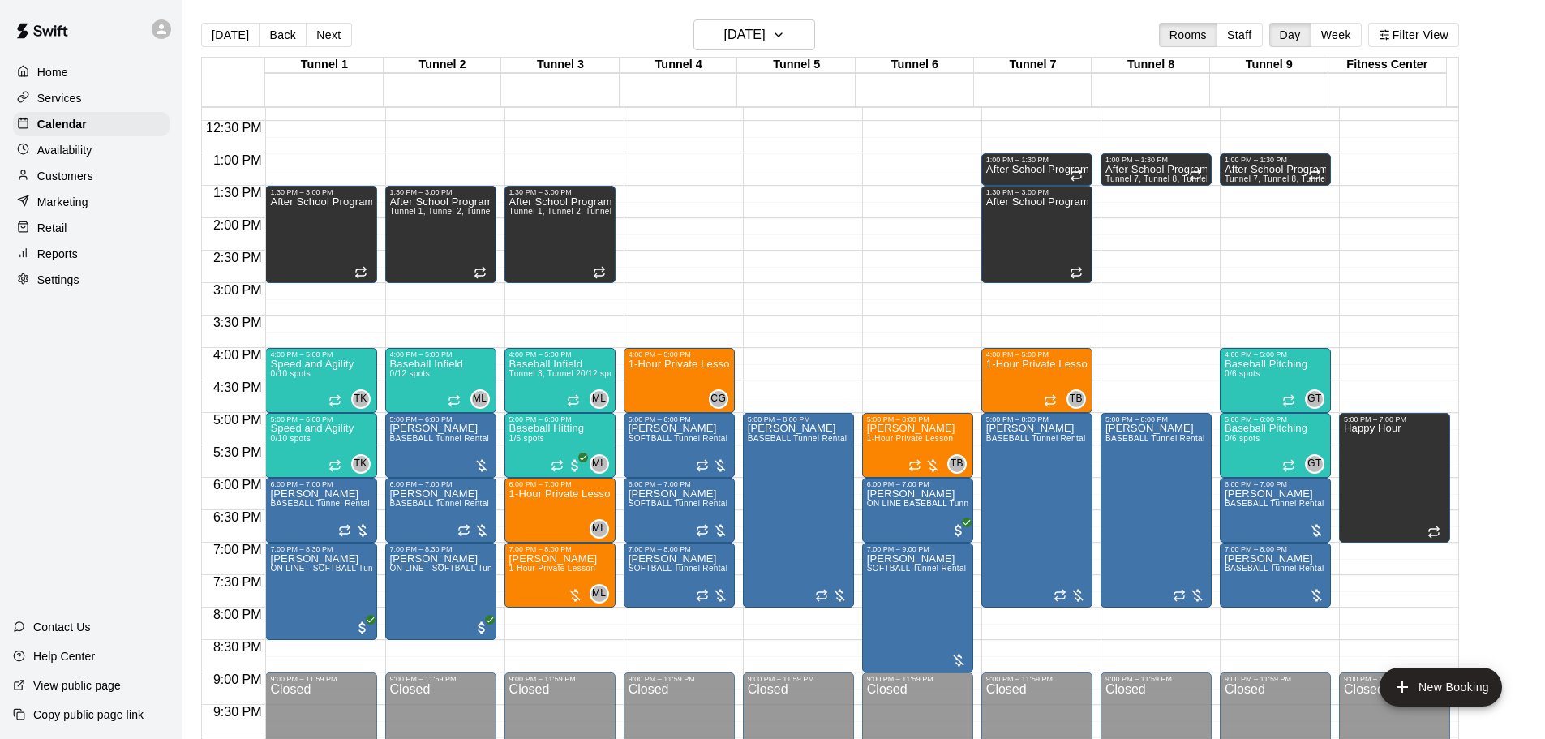
click at [78, 150] on p "Availability" at bounding box center [64, 150] width 55 height 16
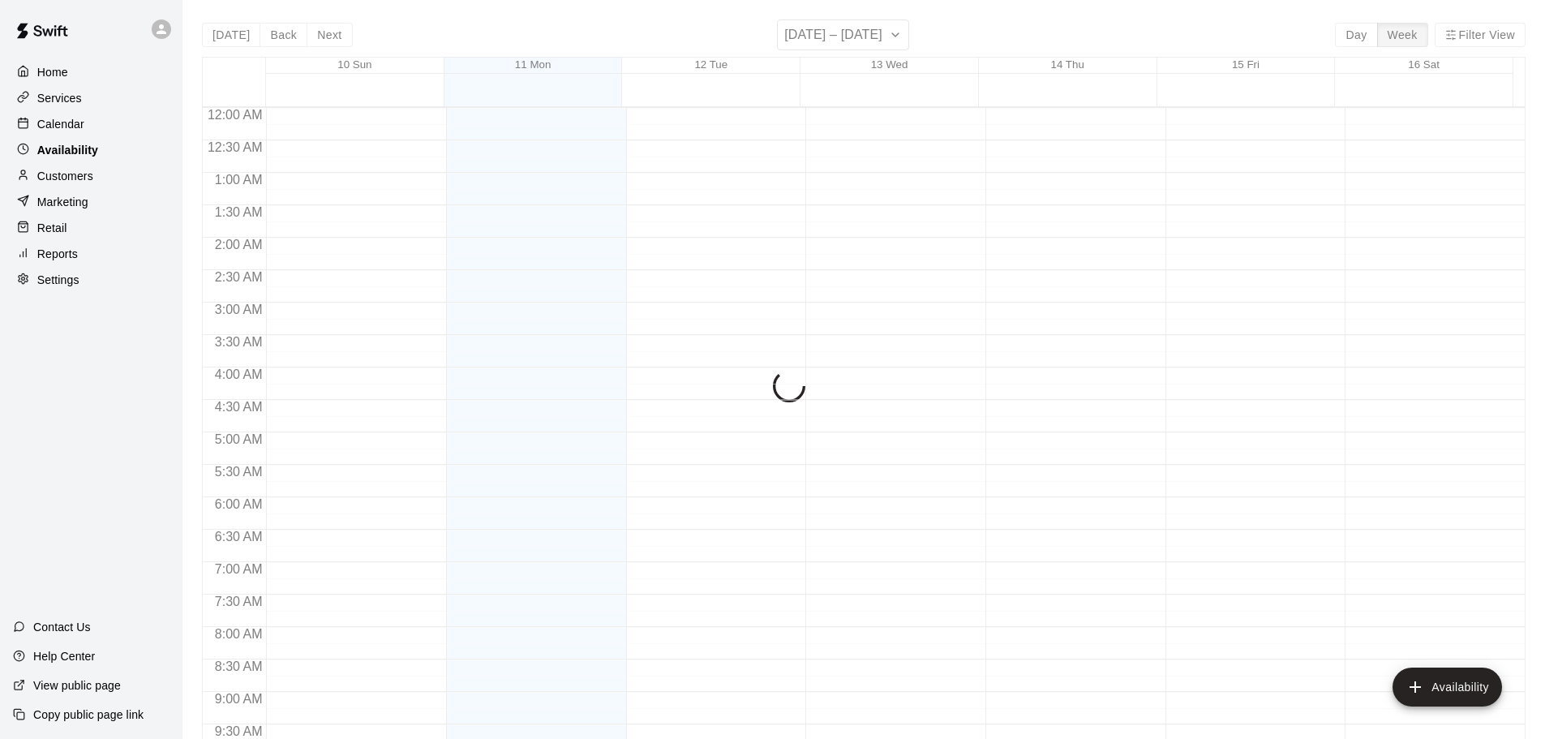
scroll to position [810, 0]
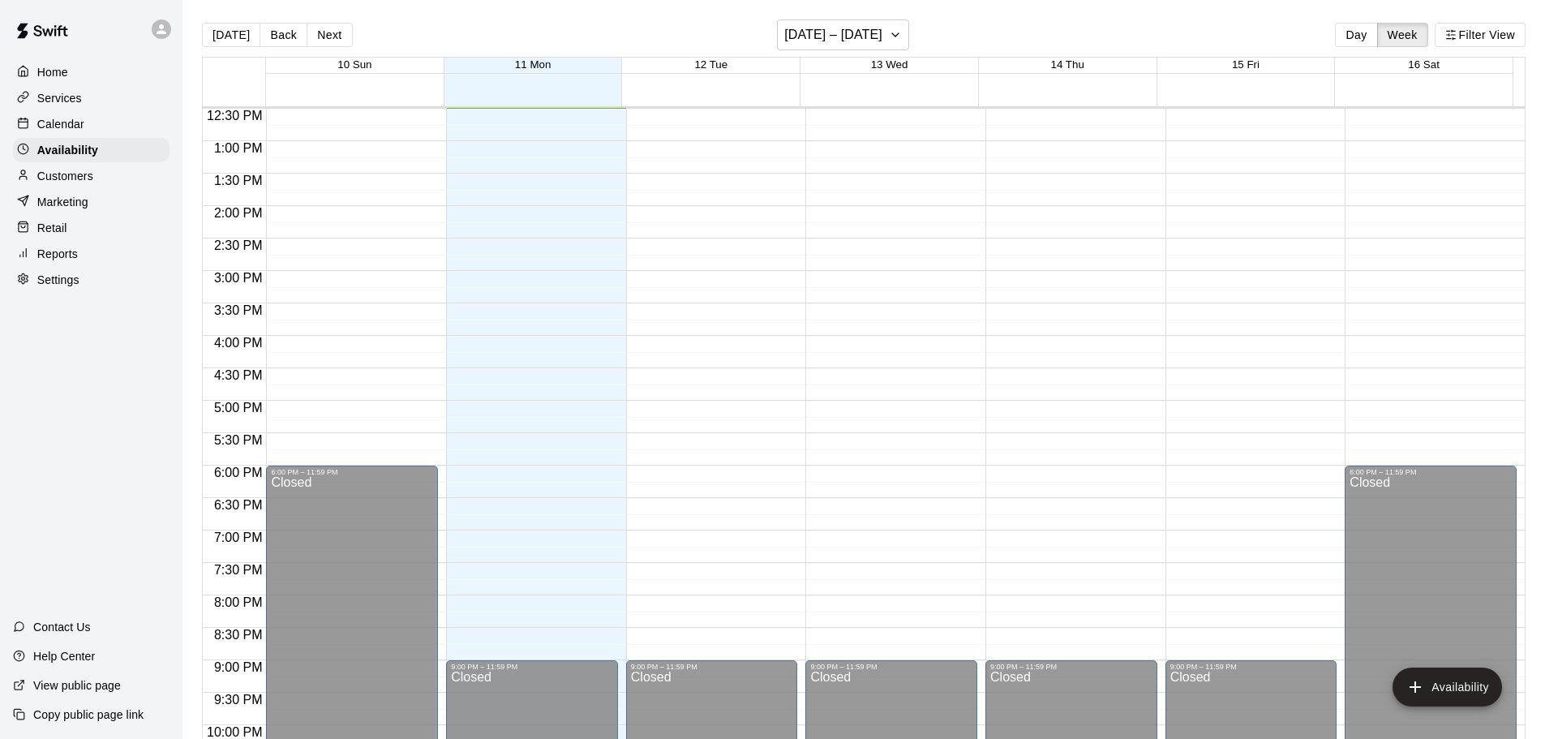
click at [64, 184] on p "Customers" at bounding box center [65, 176] width 56 height 16
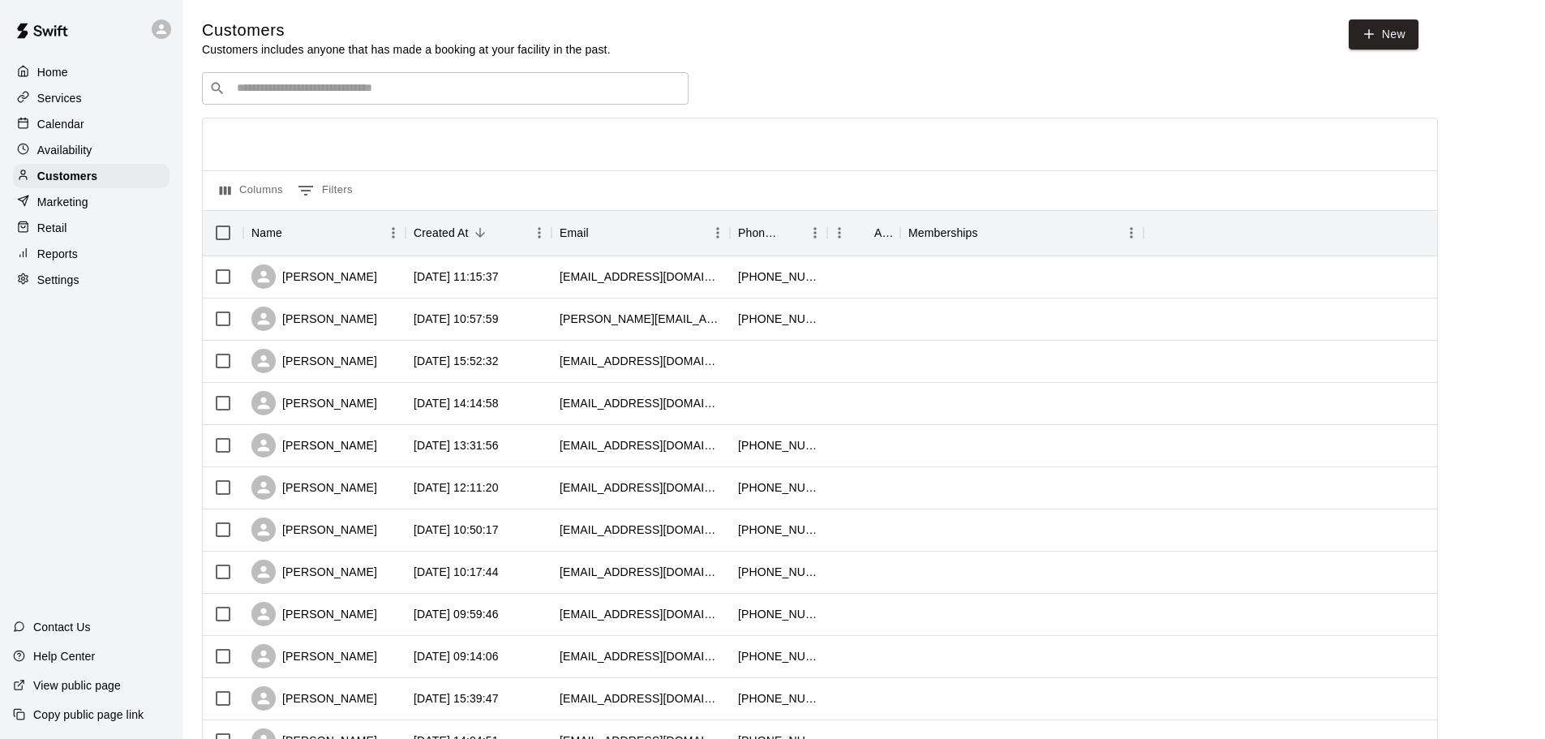
click at [93, 239] on div "Retail" at bounding box center [91, 228] width 157 height 24
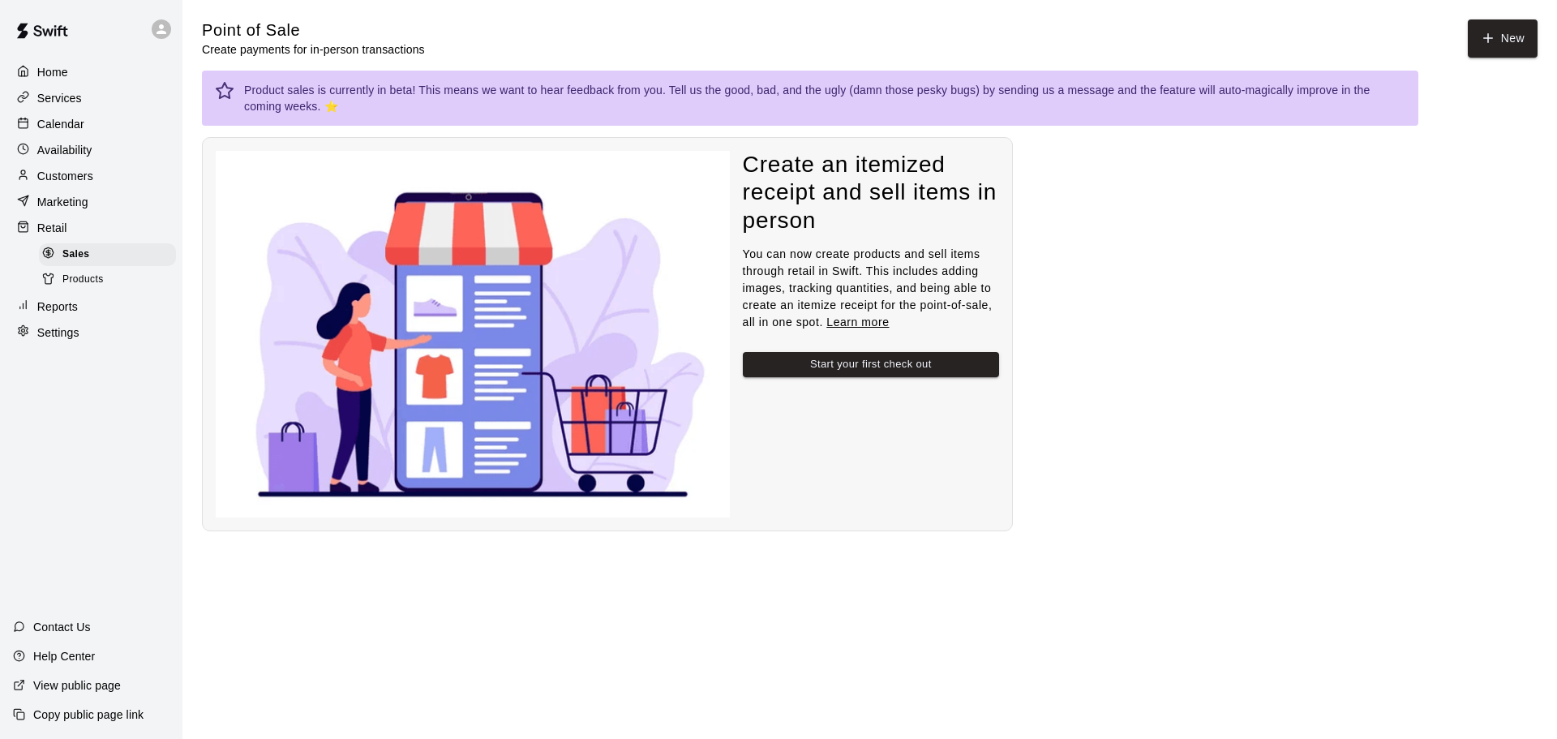
click at [83, 102] on div "Services" at bounding box center [91, 98] width 157 height 24
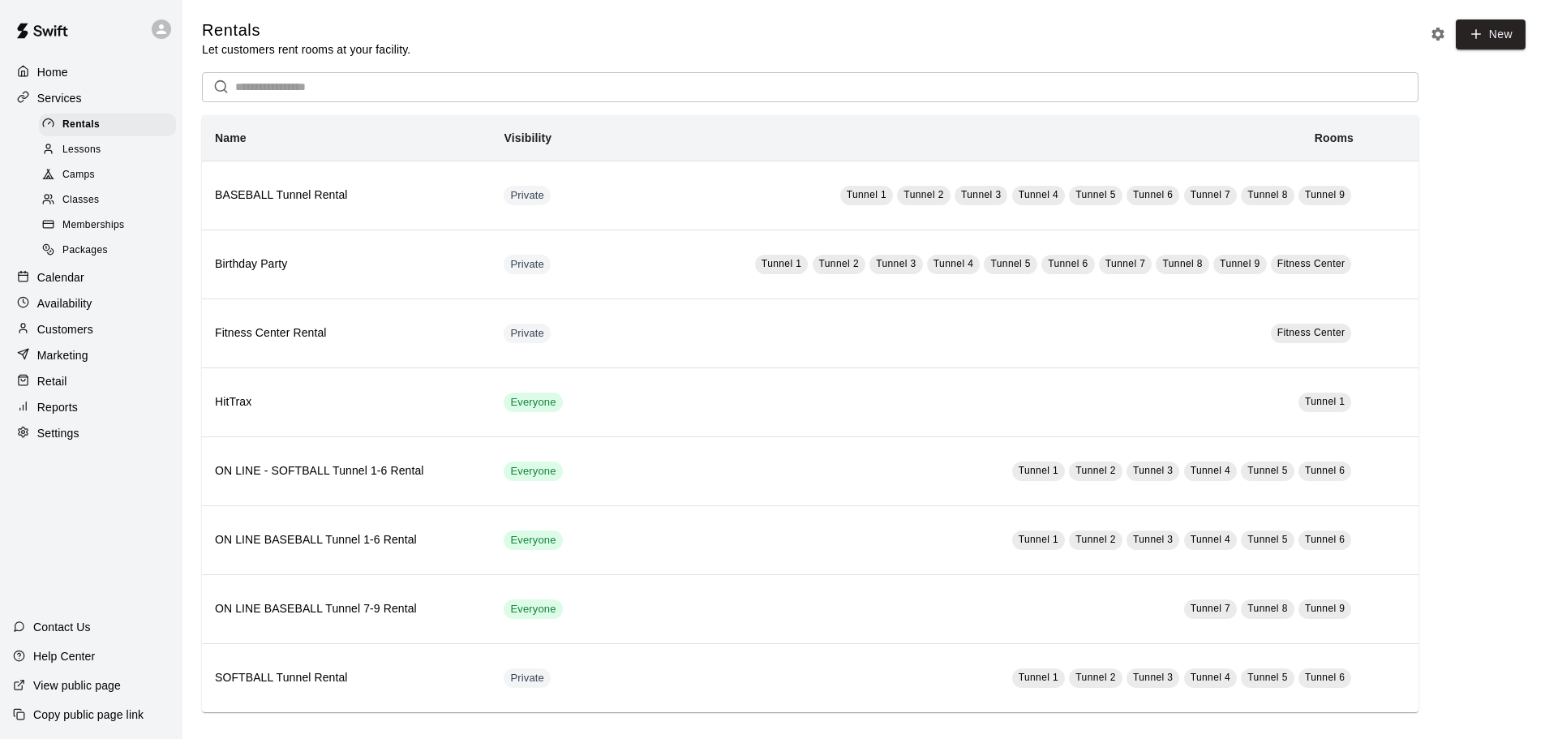
click at [108, 174] on div "Camps" at bounding box center [107, 175] width 137 height 23
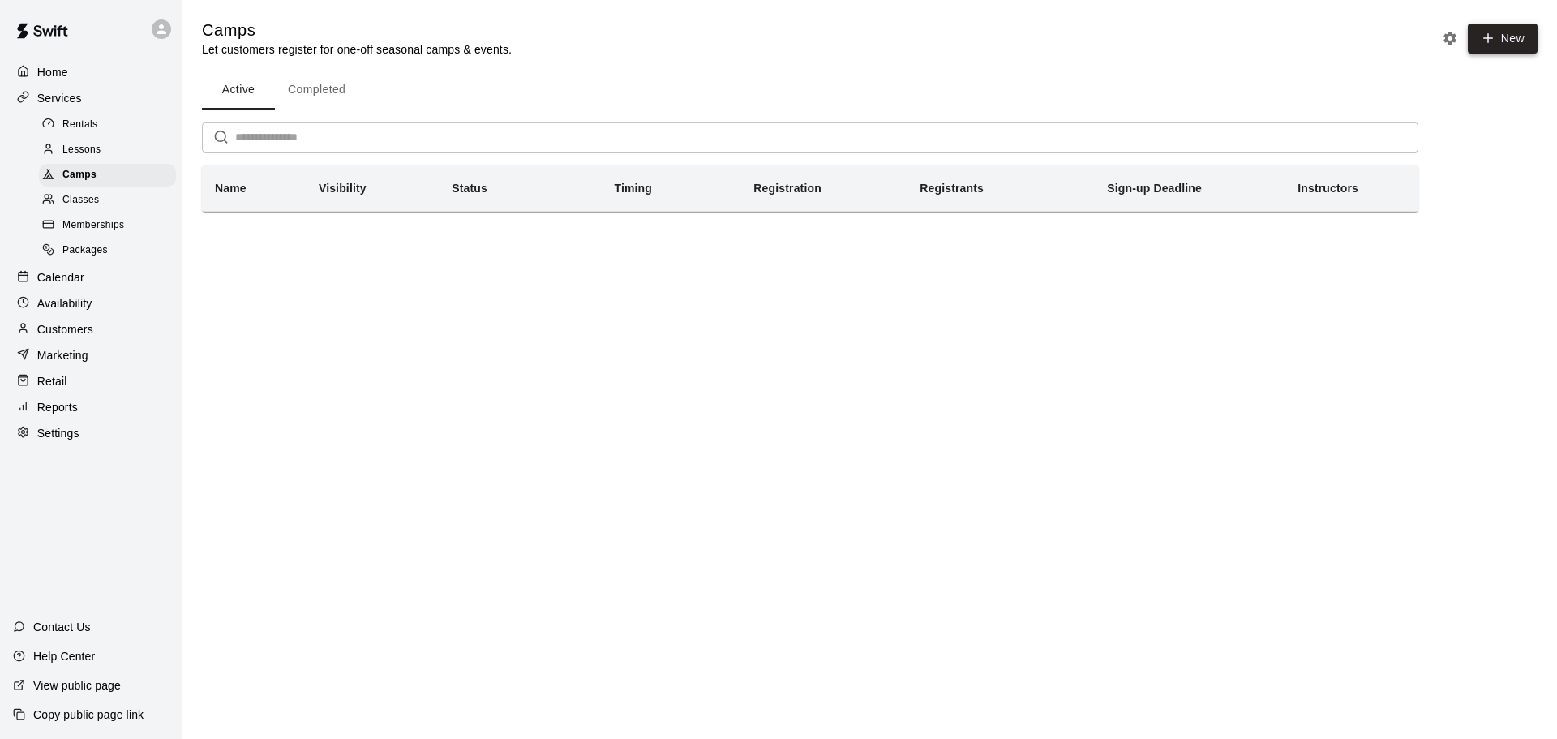
click at [1497, 45] on button "New" at bounding box center [1503, 39] width 70 height 30
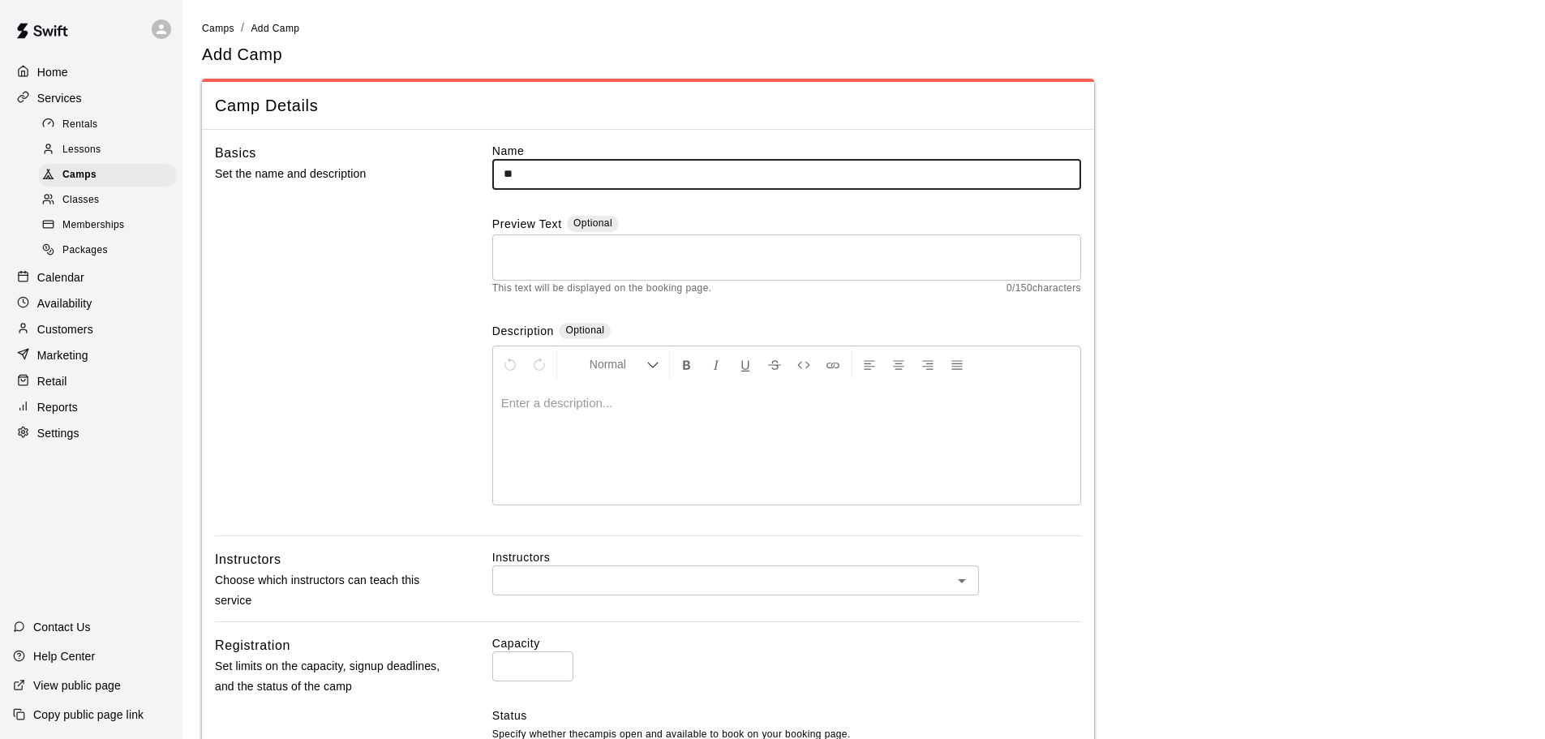
type input "*"
drag, startPoint x: 823, startPoint y: 169, endPoint x: 474, endPoint y: 190, distance: 350.2
click at [474, 190] on div "**********" at bounding box center [648, 339] width 866 height 393
type input "**********"
click at [723, 256] on textarea at bounding box center [787, 257] width 566 height 32
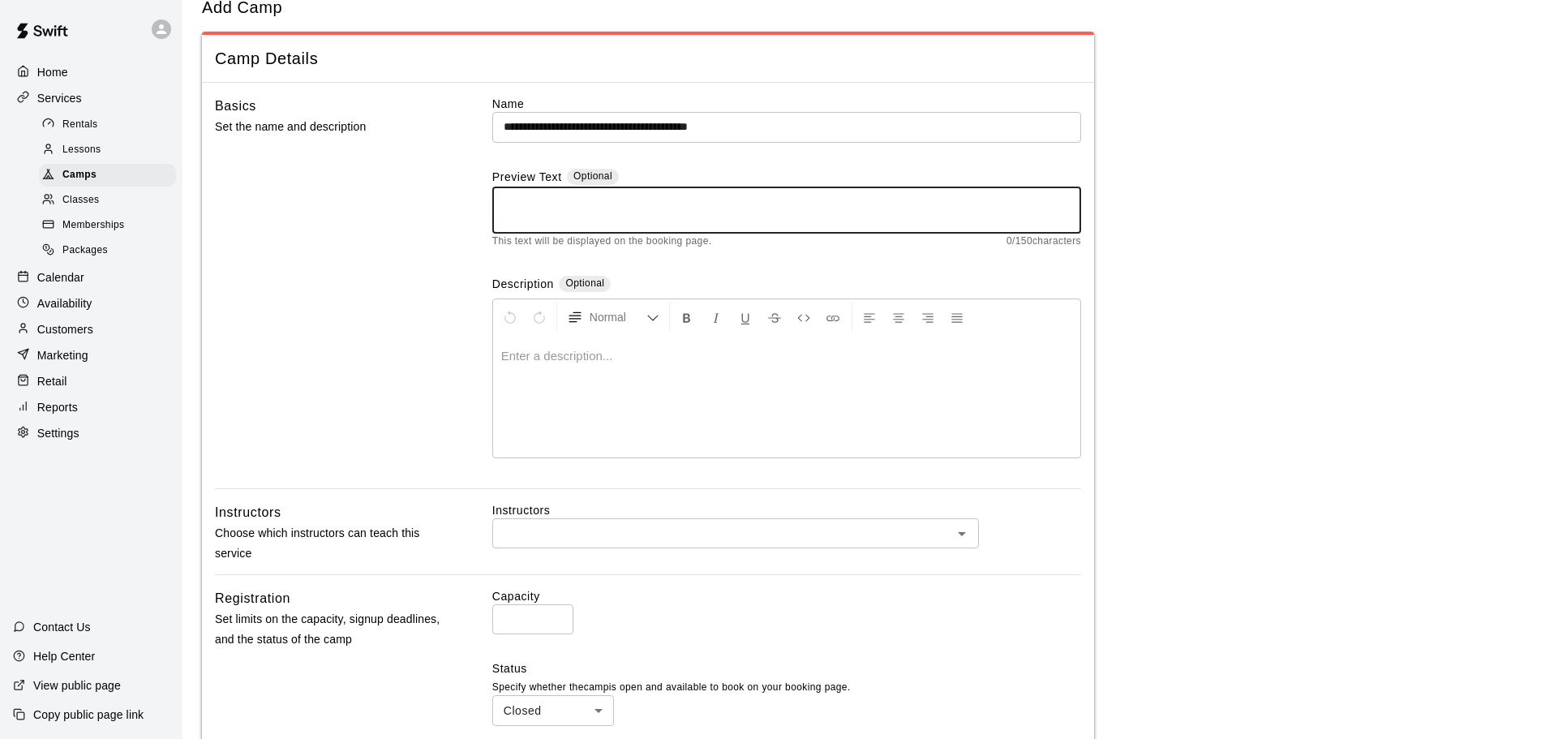
scroll to position [162, 0]
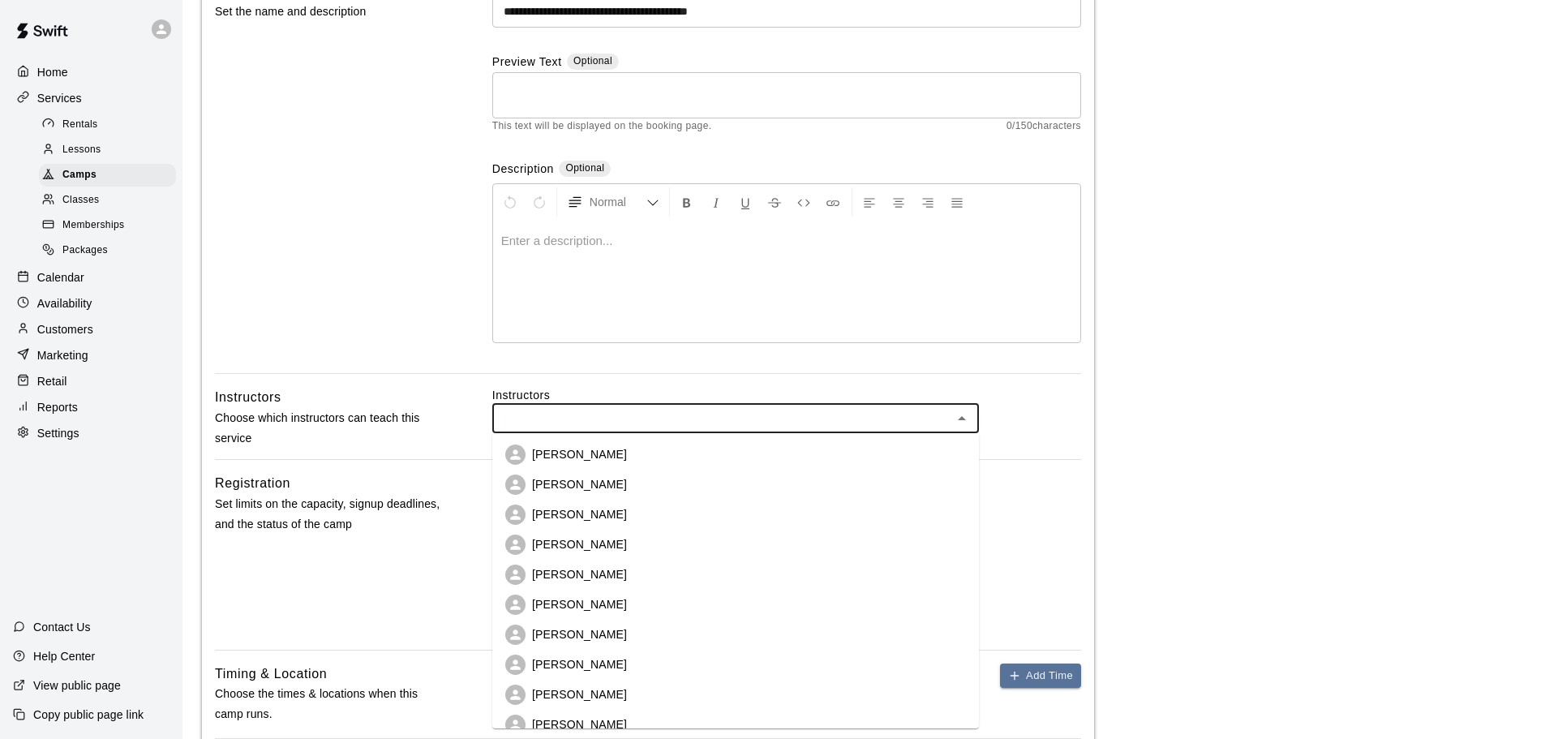
click at [685, 427] on input "text" at bounding box center [722, 418] width 450 height 20
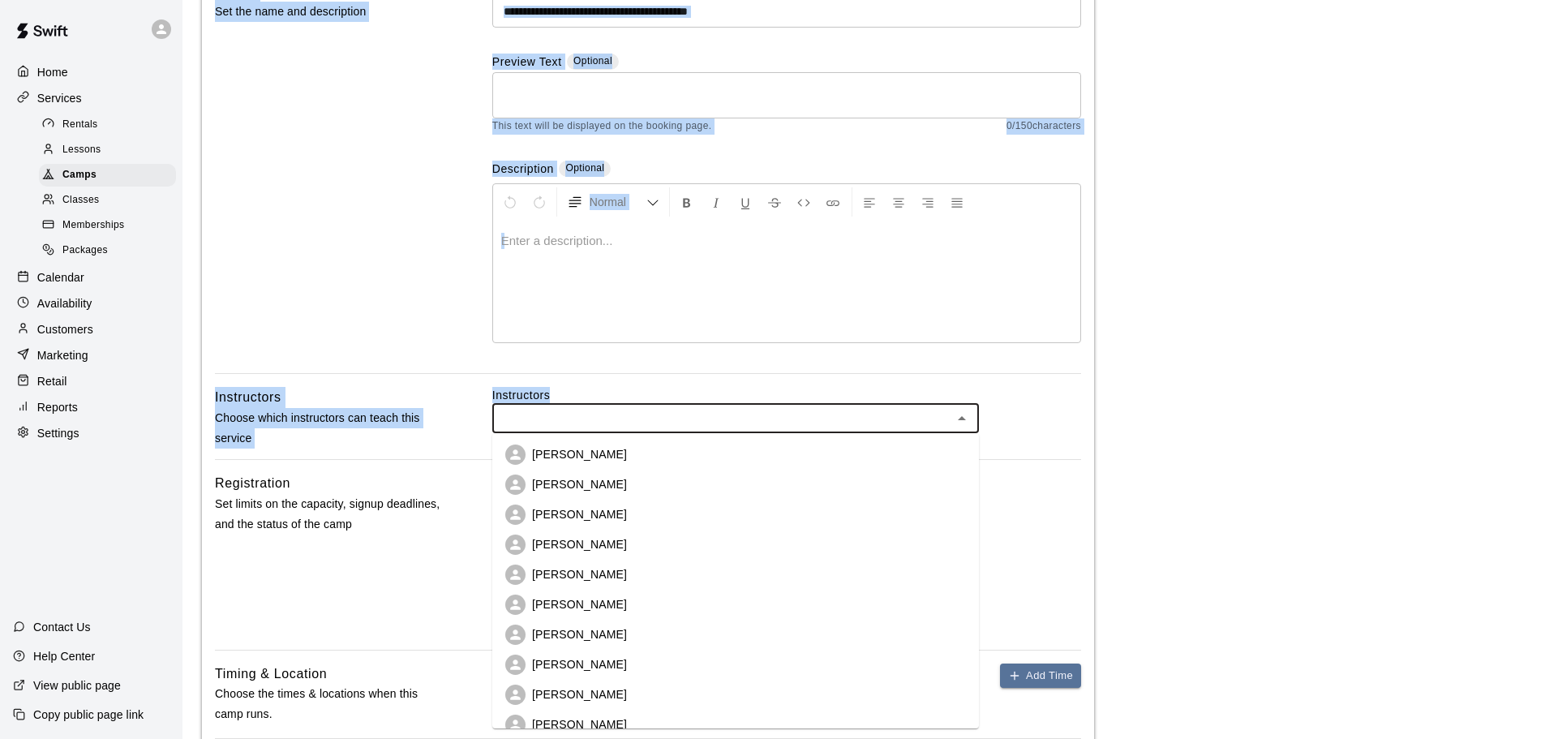
click at [831, 373] on div "**********" at bounding box center [648, 472] width 892 height 1008
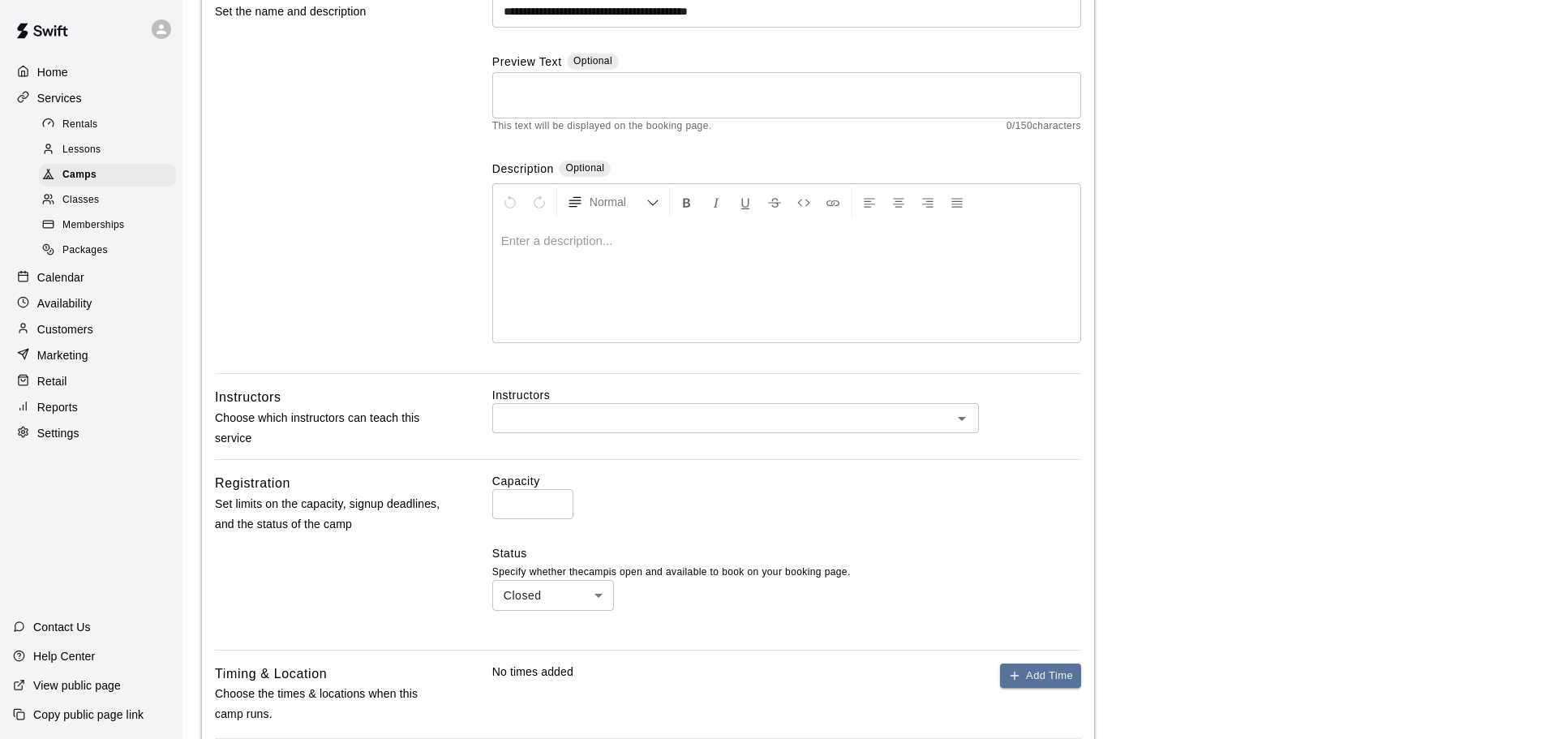
click at [836, 483] on label "Capacity" at bounding box center [786, 481] width 589 height 16
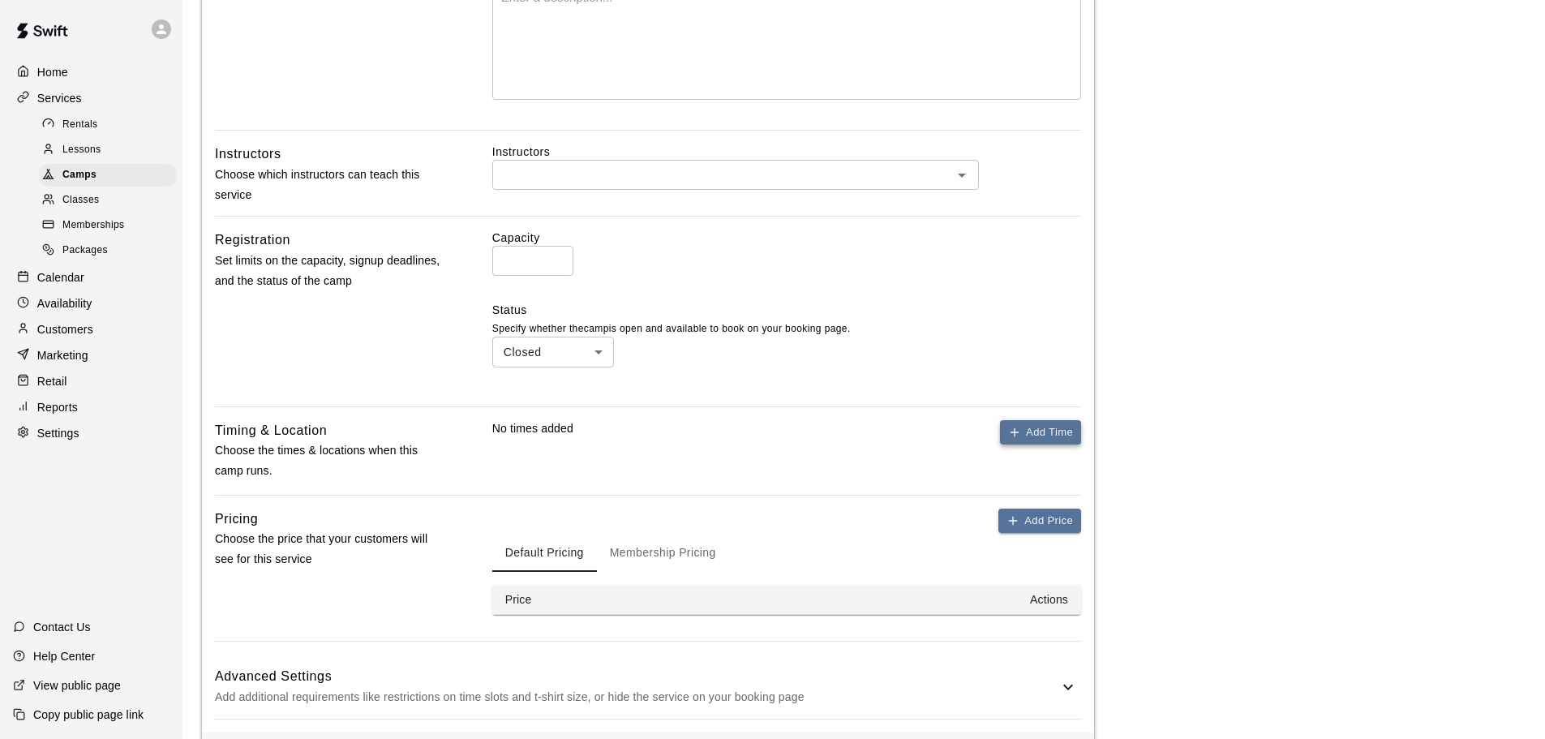
click at [1054, 427] on button "Add Time" at bounding box center [1040, 432] width 81 height 25
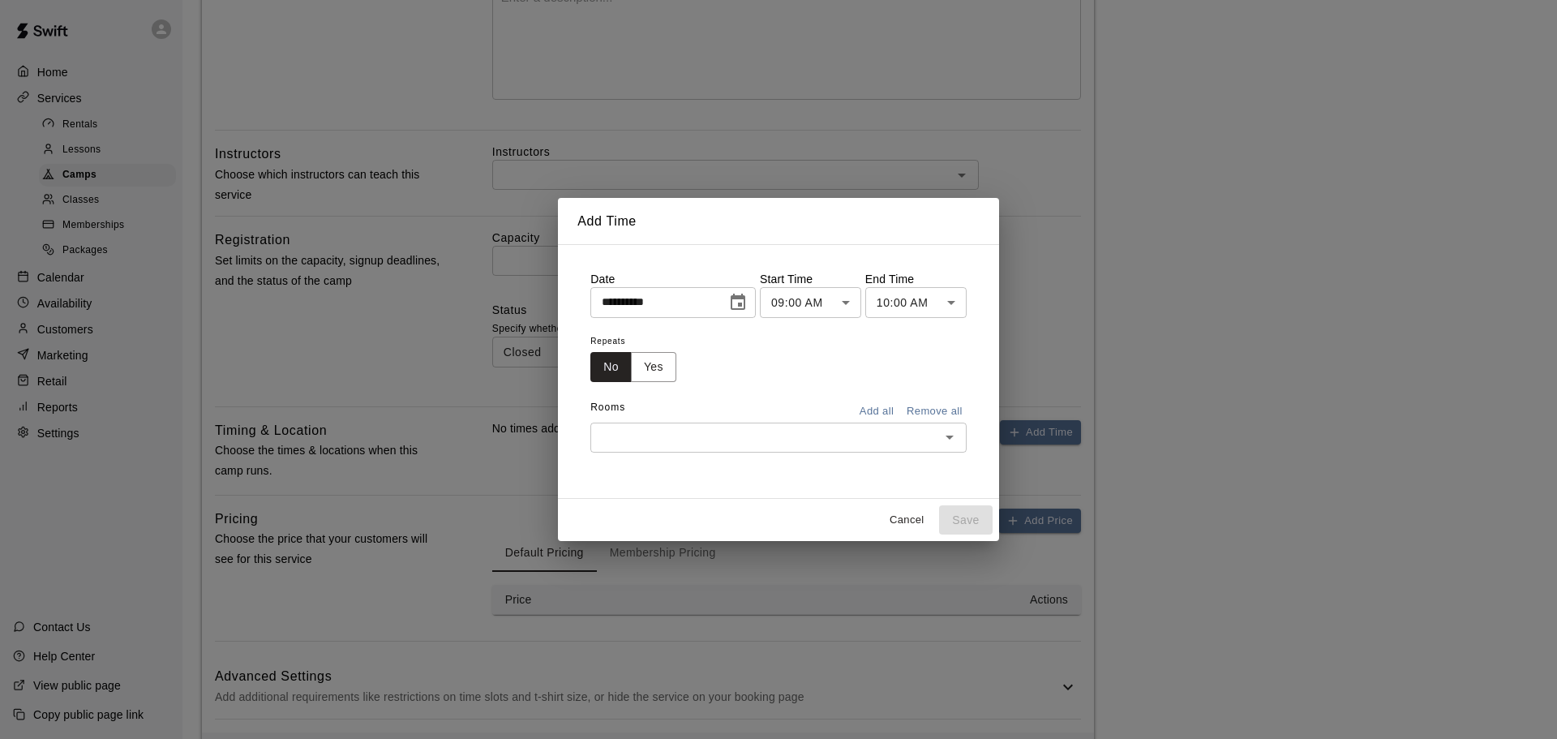
click at [745, 307] on icon "Choose date, selected date is Aug 11, 2025" at bounding box center [738, 302] width 15 height 16
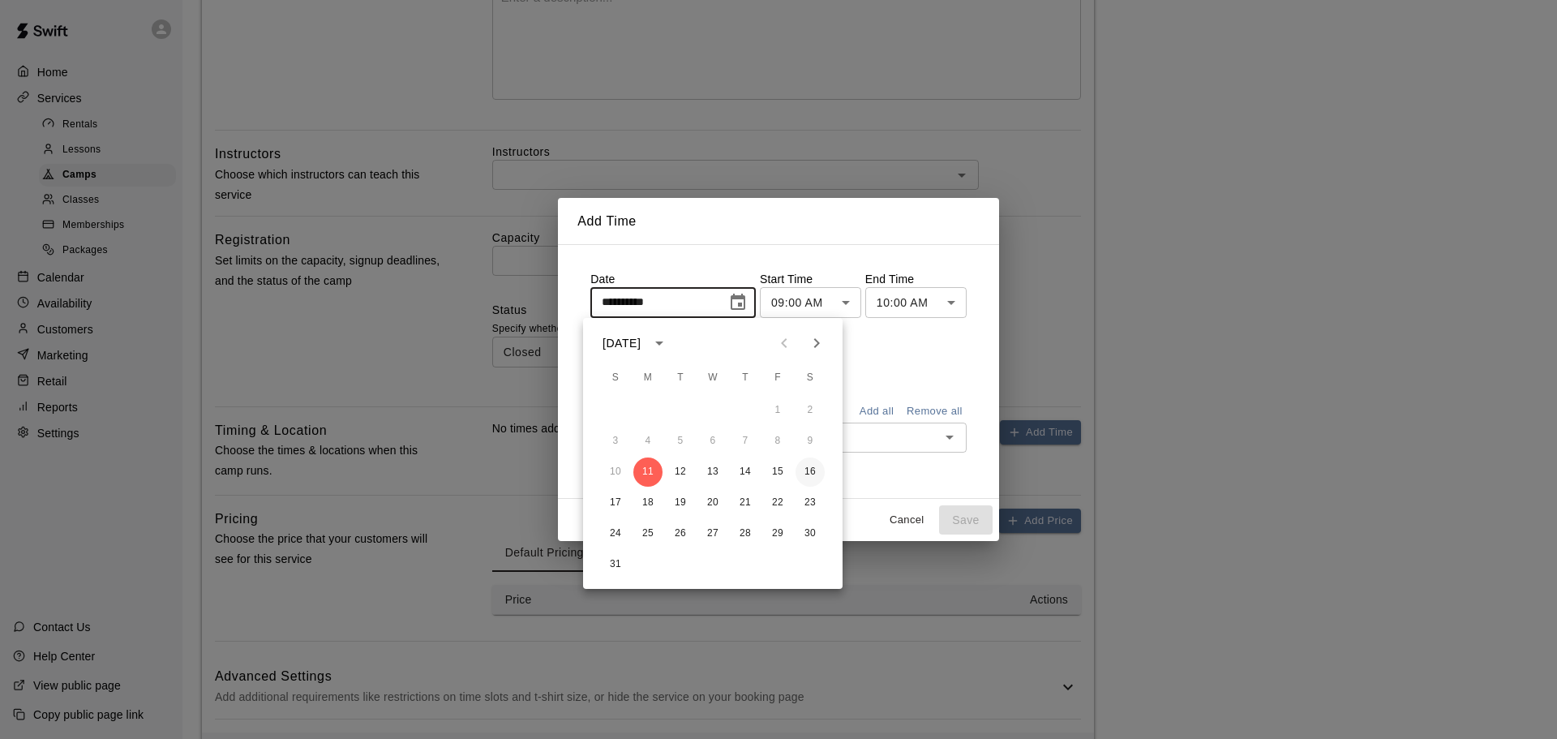
click at [801, 476] on button "16" at bounding box center [810, 471] width 29 height 29
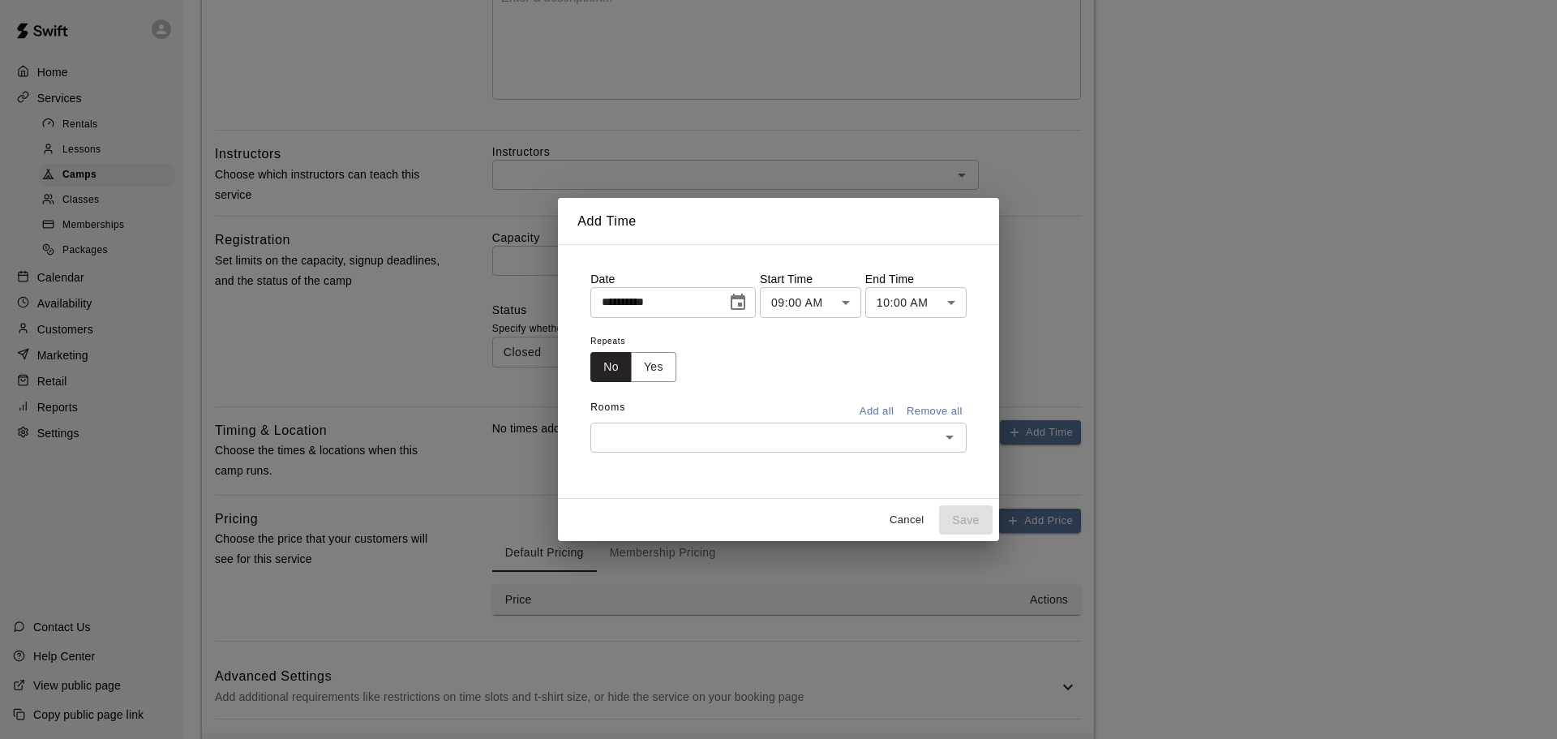
type input "**********"
click at [848, 305] on body "**********" at bounding box center [778, 200] width 1557 height 1213
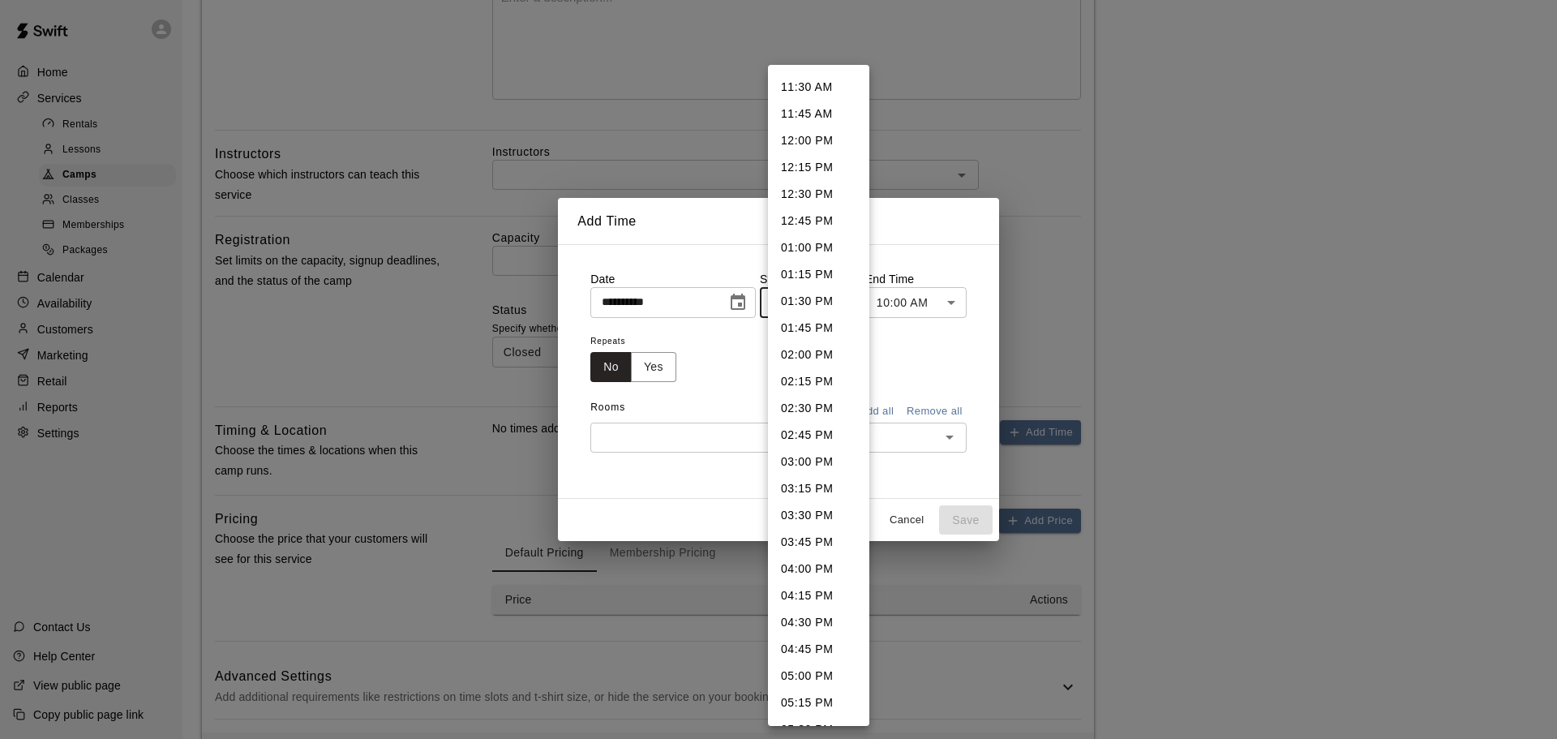
scroll to position [1545, 0]
click at [816, 258] on li "04:00 PM" at bounding box center [818, 252] width 101 height 27
type input "********"
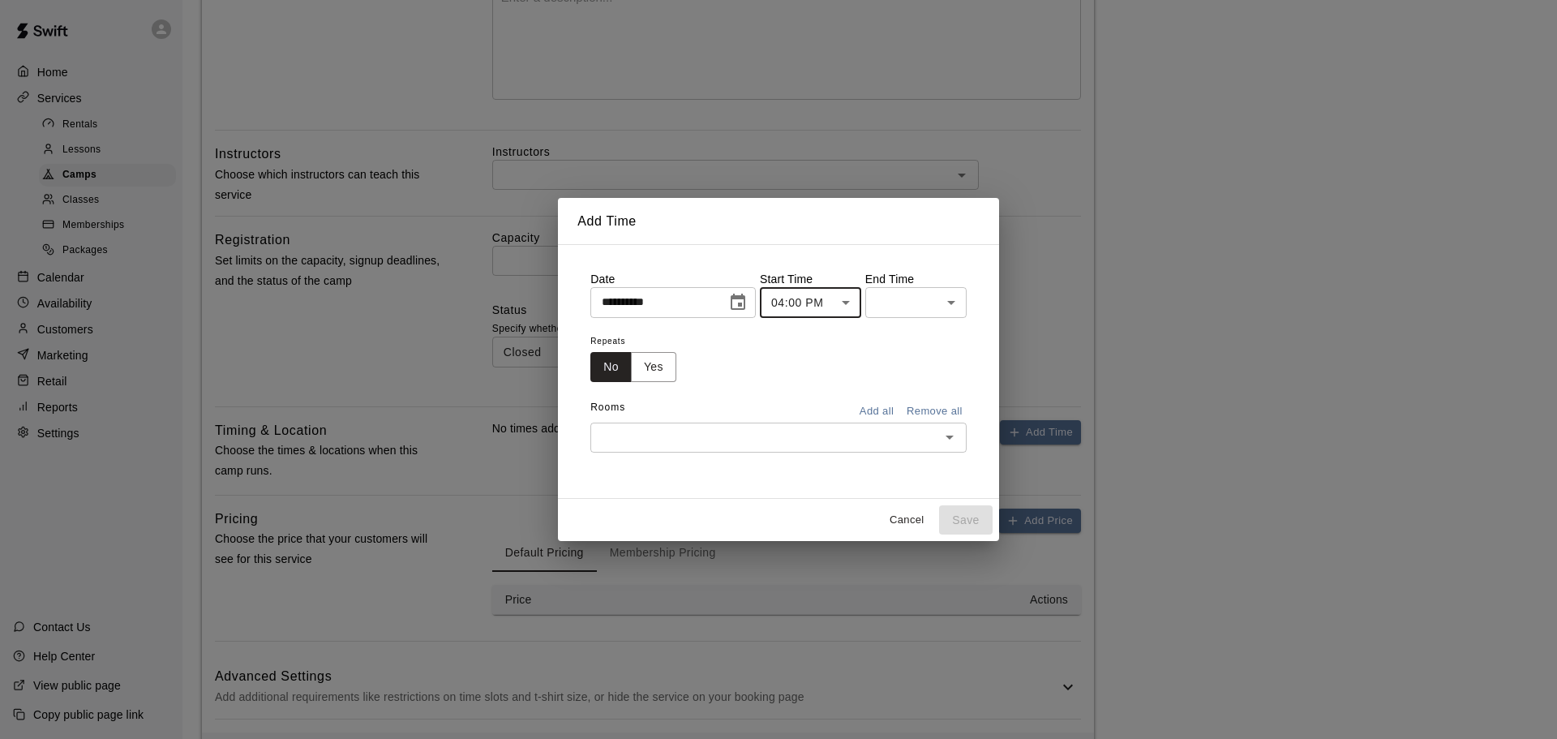
click at [933, 299] on body "**********" at bounding box center [778, 200] width 1557 height 1213
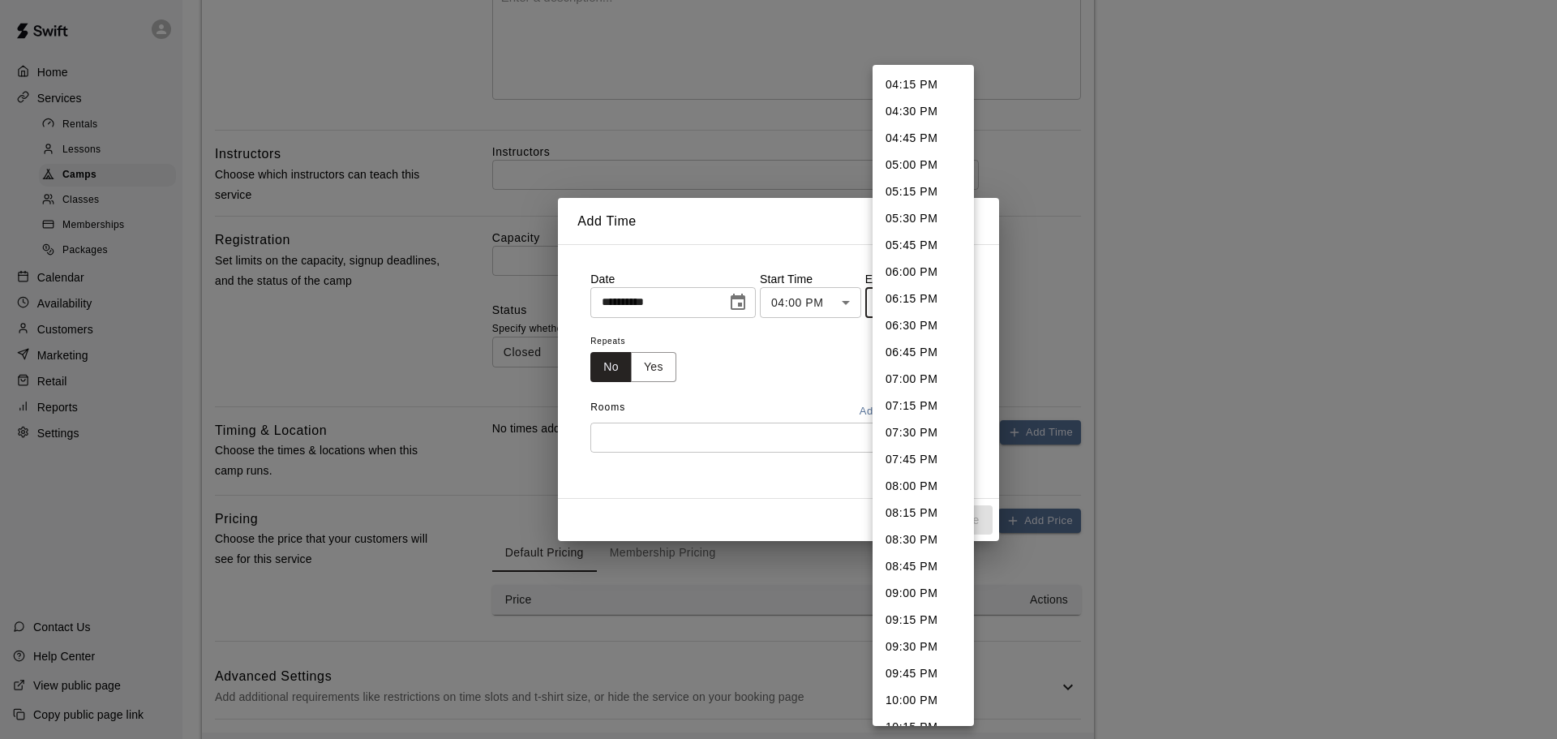
click at [924, 483] on li "08:00 PM" at bounding box center [923, 486] width 101 height 27
type input "********"
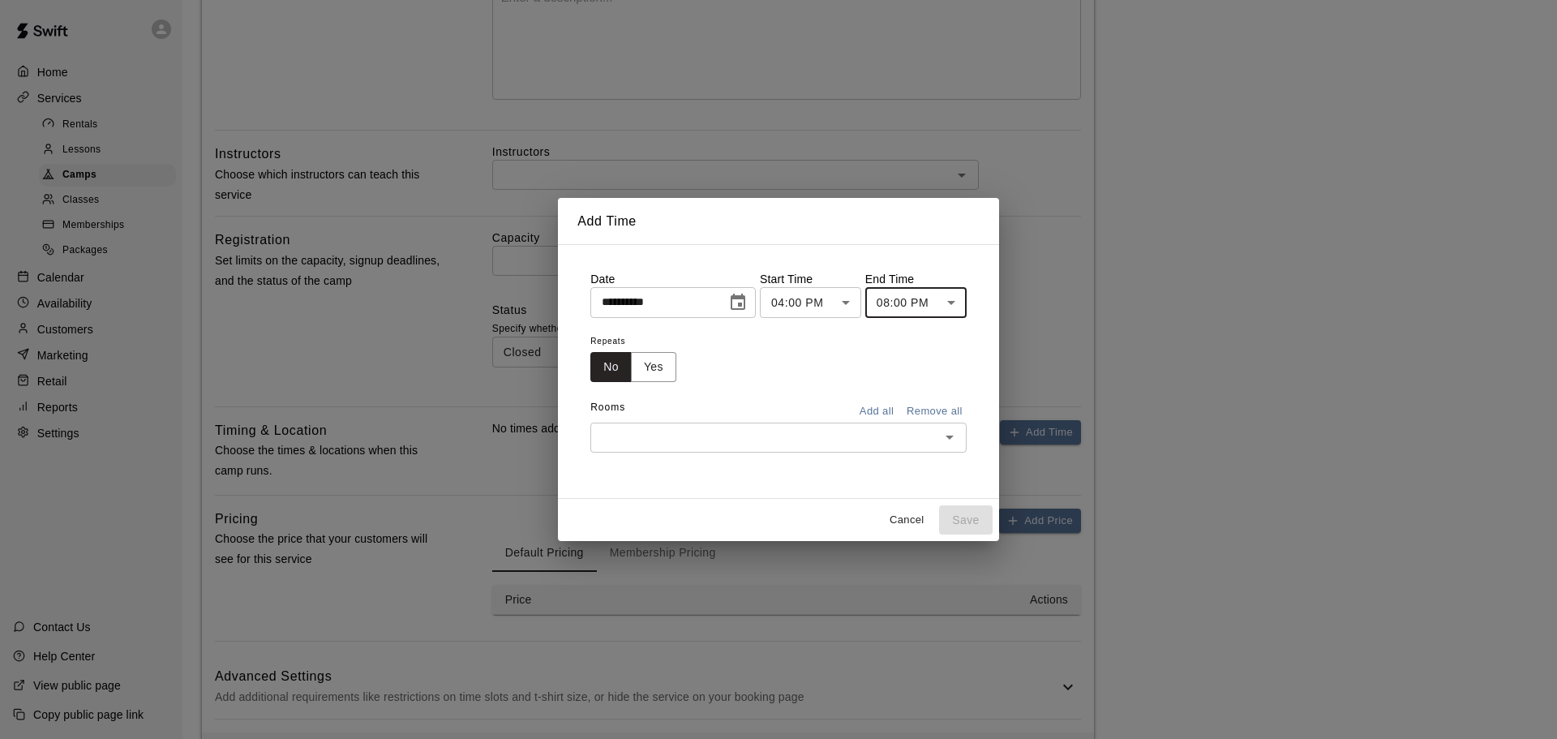
click at [808, 431] on input "text" at bounding box center [765, 437] width 340 height 20
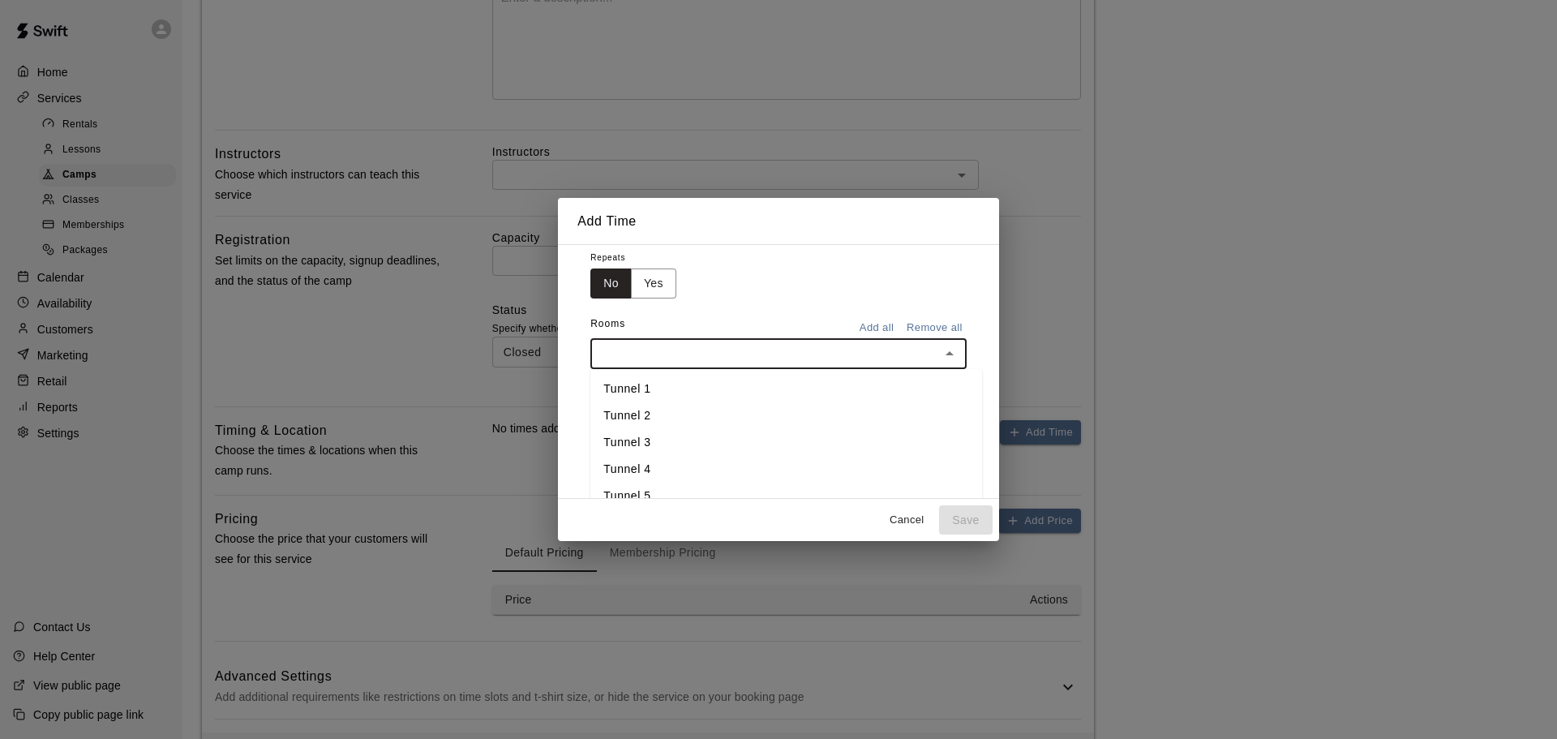
scroll to position [162, 0]
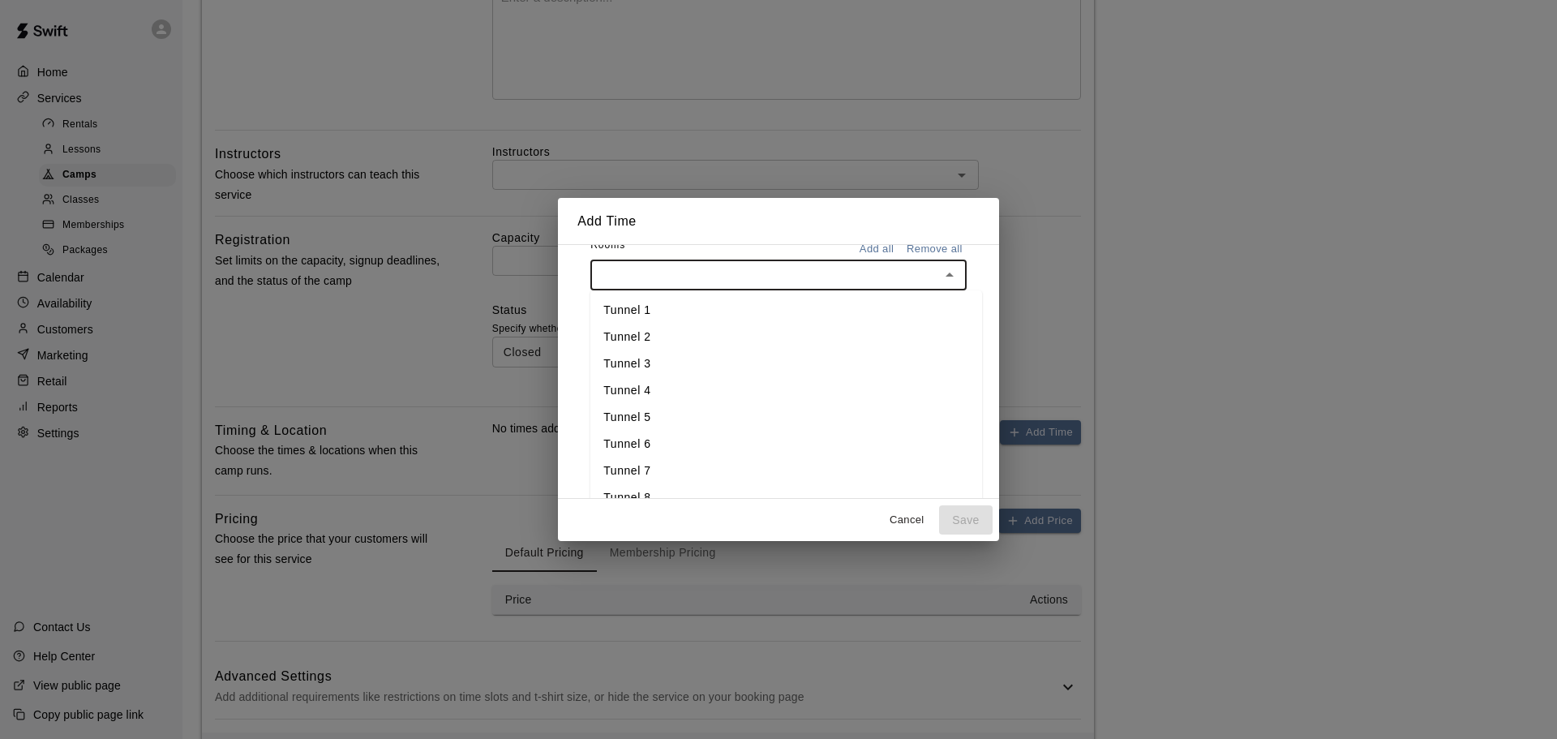
click at [712, 307] on li "Tunnel 1" at bounding box center [786, 310] width 392 height 27
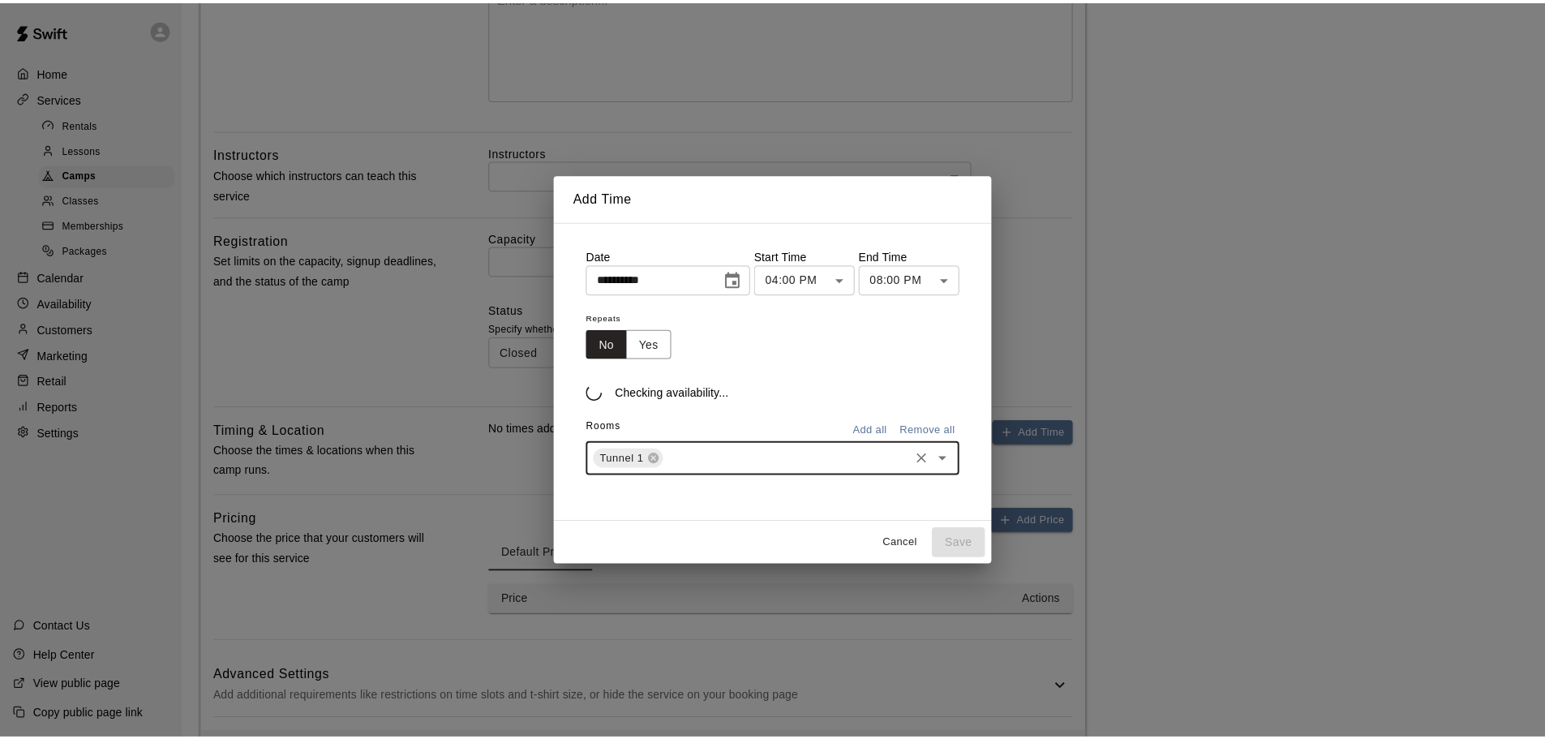
scroll to position [0, 0]
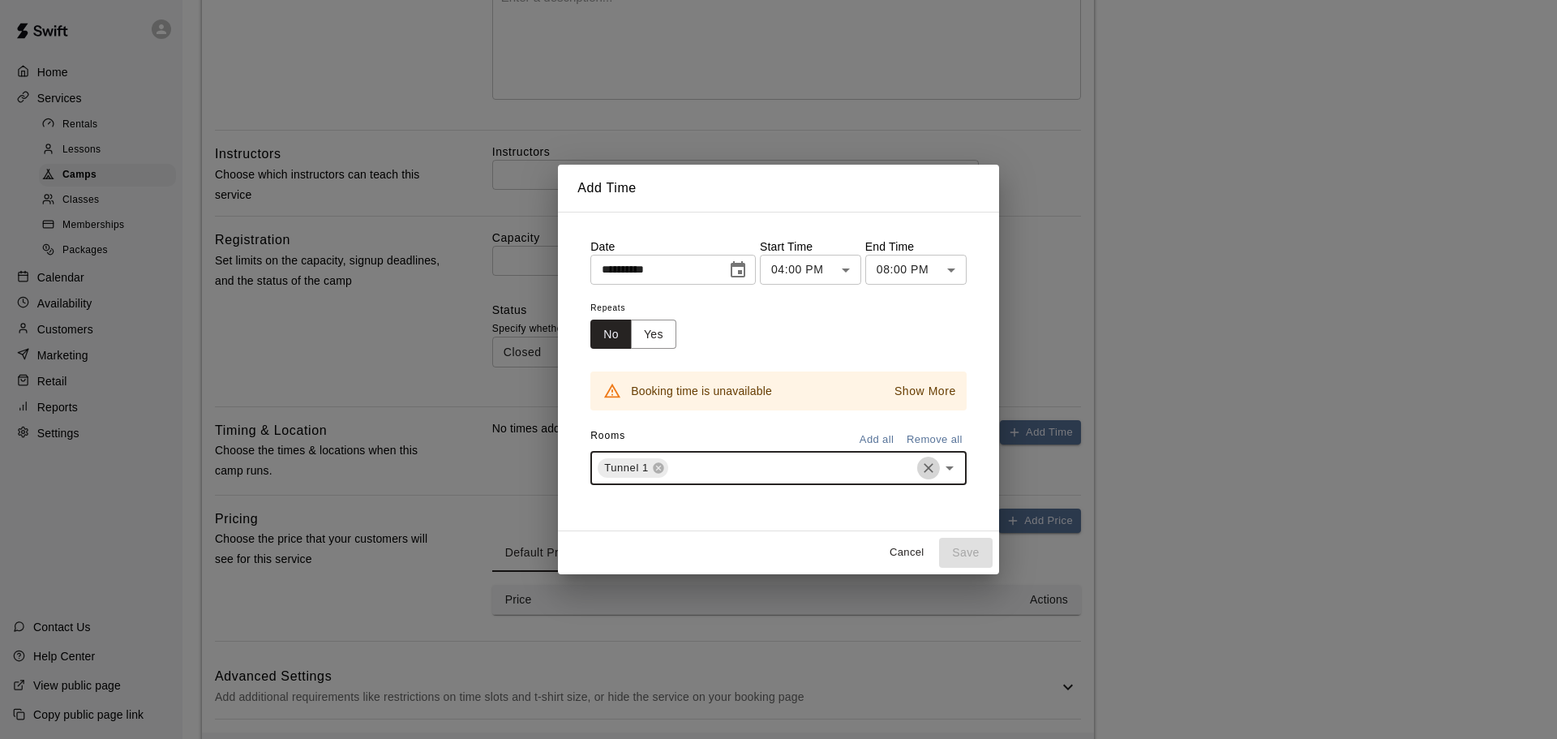
click at [929, 466] on icon "Clear" at bounding box center [929, 468] width 16 height 16
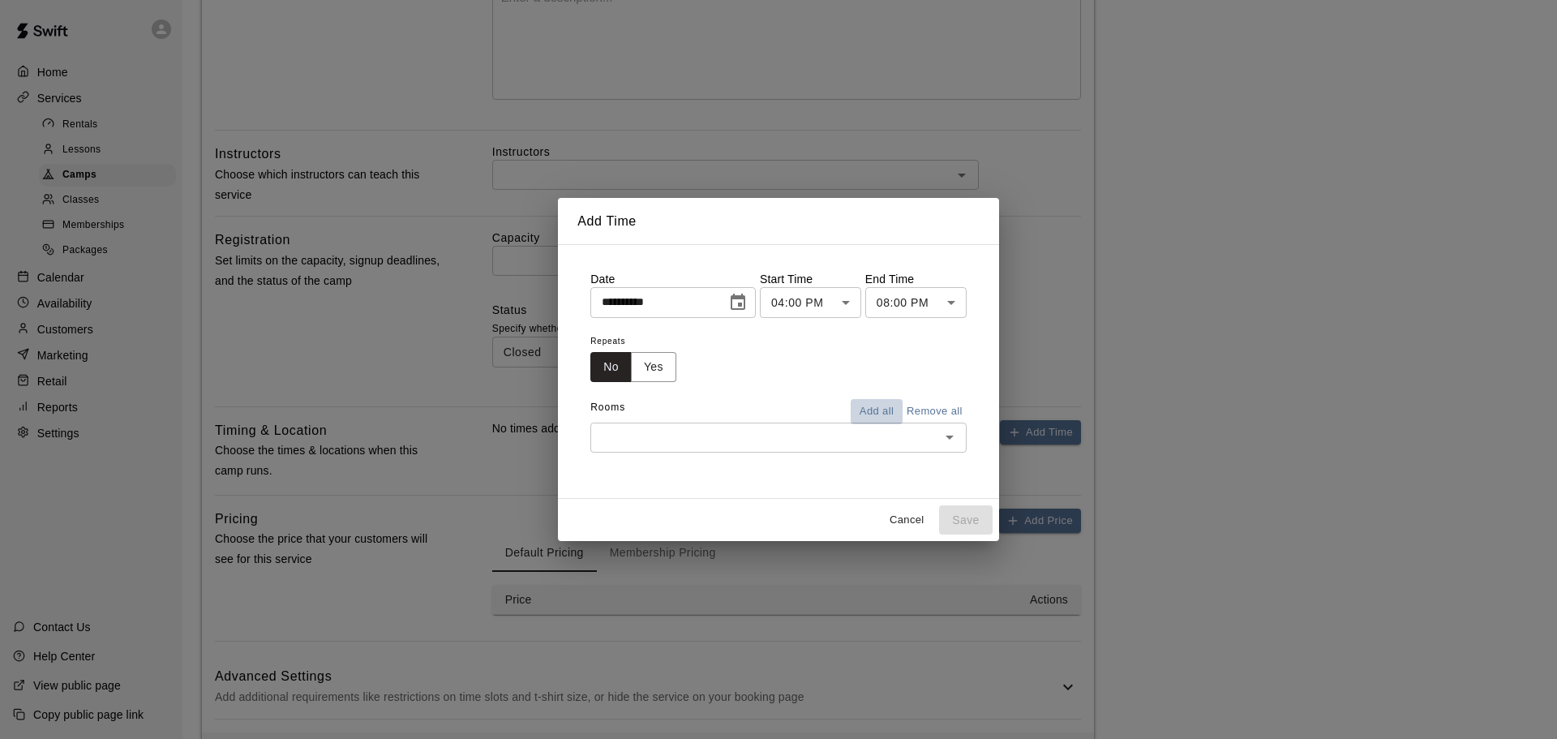
click at [880, 411] on button "Add all" at bounding box center [877, 411] width 52 height 25
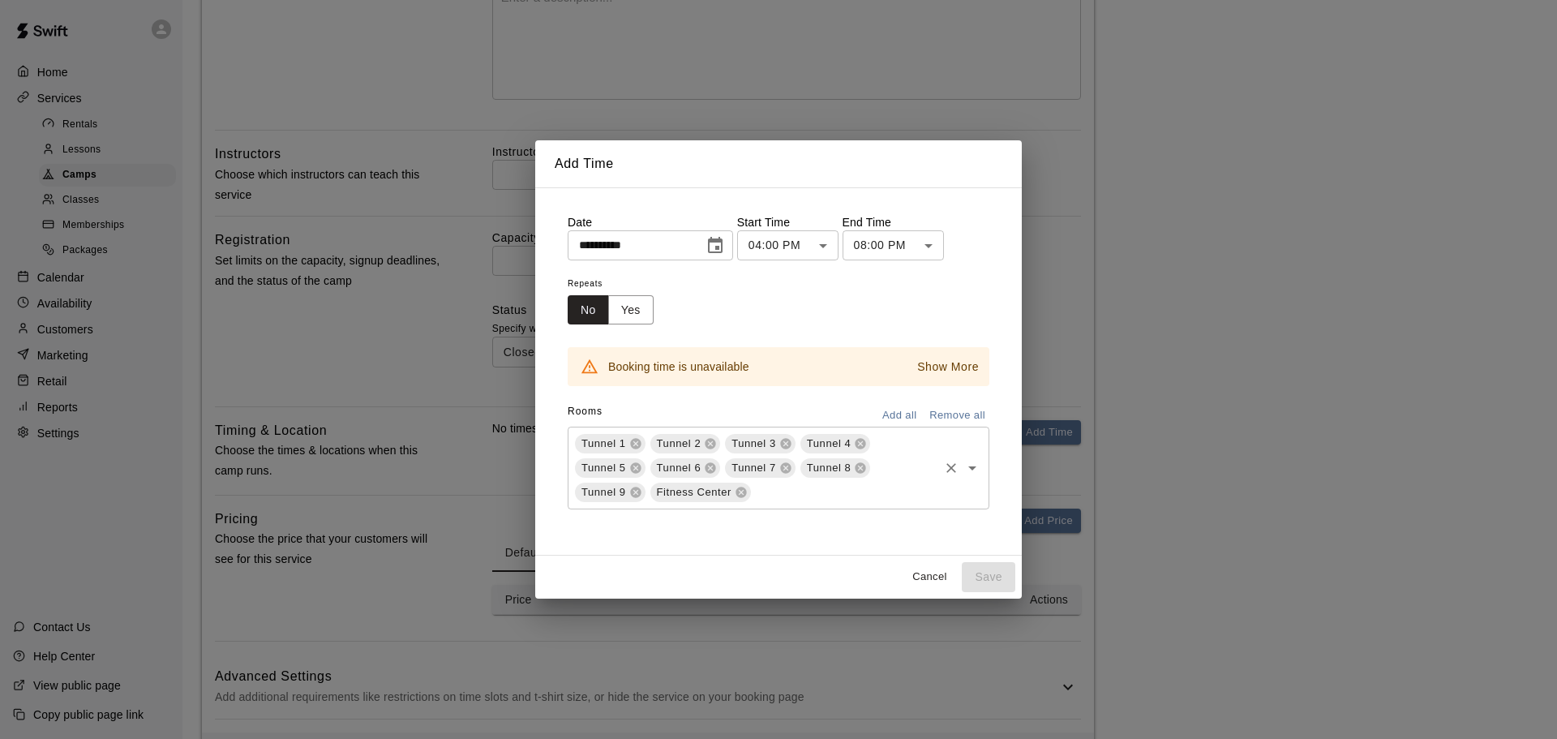
click at [951, 363] on p "Show More" at bounding box center [948, 366] width 62 height 17
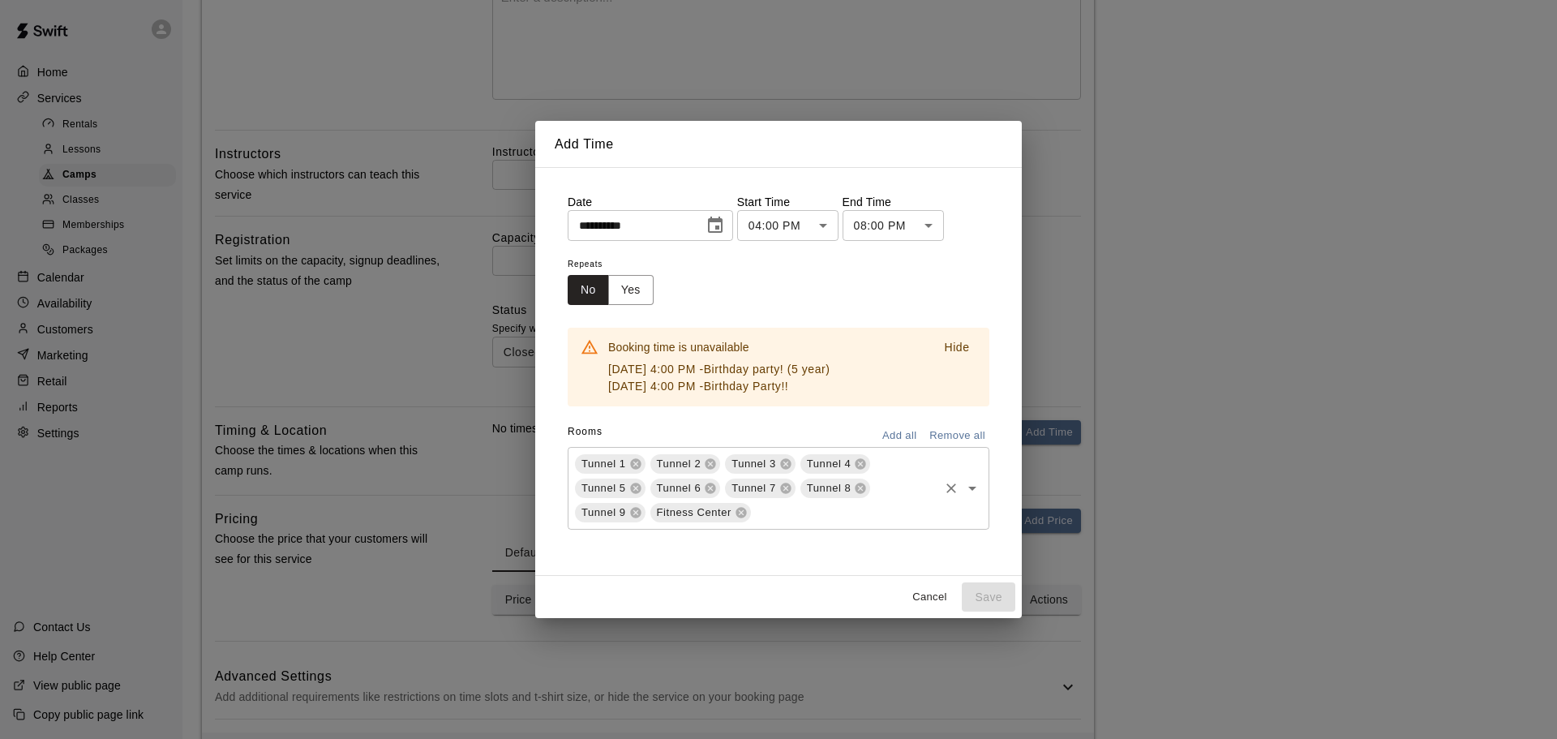
click at [953, 343] on p "Hide" at bounding box center [956, 347] width 25 height 17
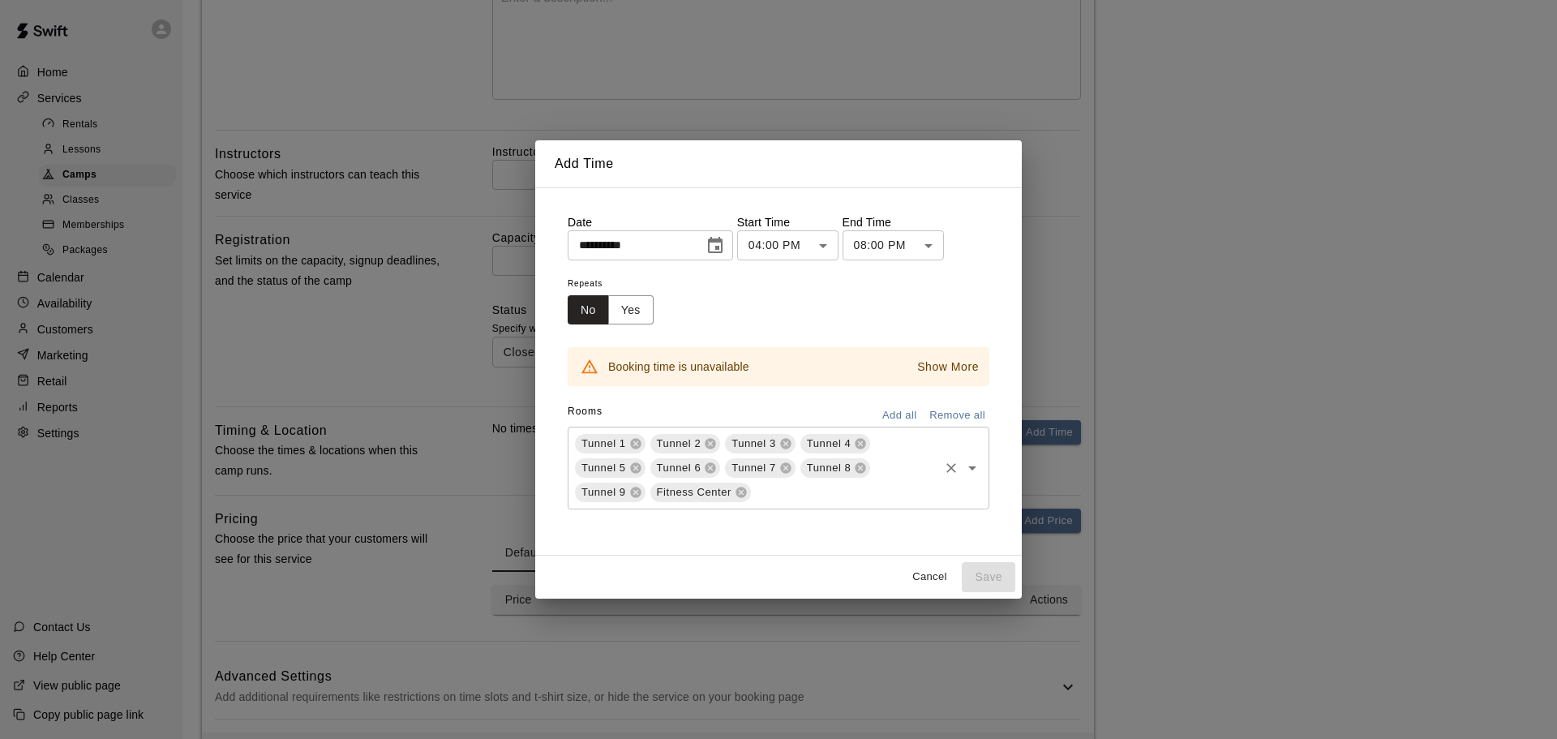
click at [960, 417] on button "Remove all" at bounding box center [957, 415] width 64 height 25
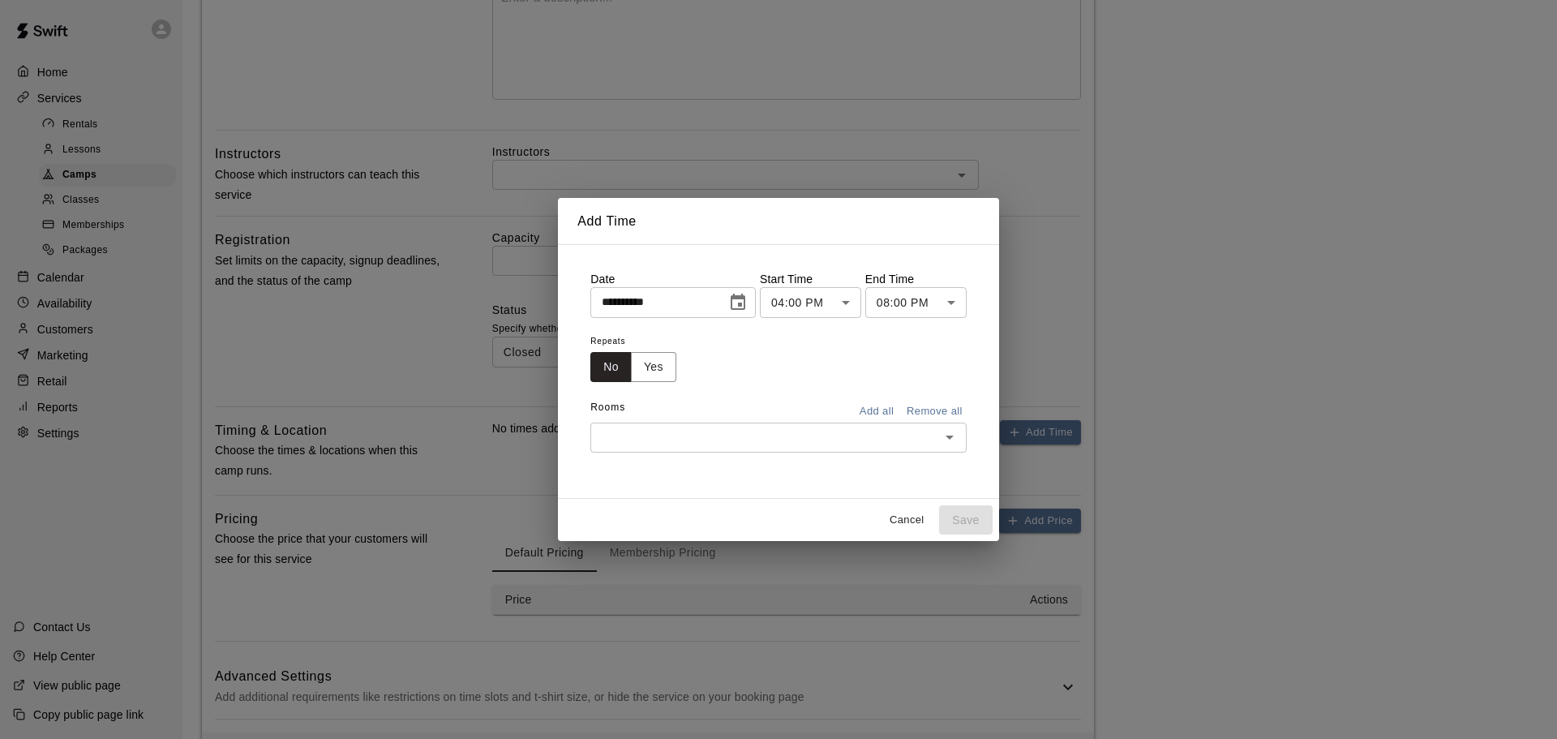
click at [730, 439] on input "text" at bounding box center [765, 437] width 340 height 20
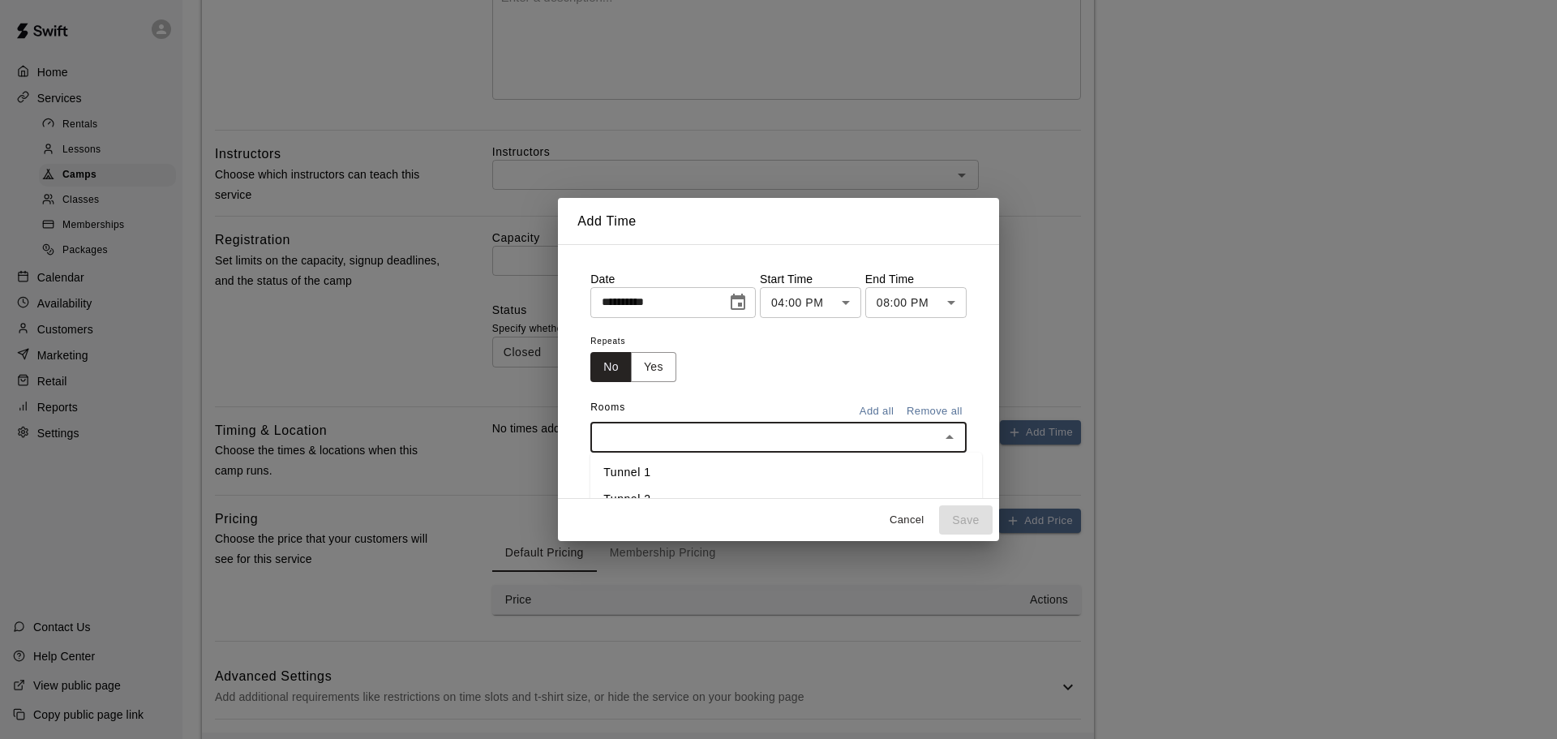
click at [612, 470] on li "Tunnel 1" at bounding box center [786, 472] width 392 height 27
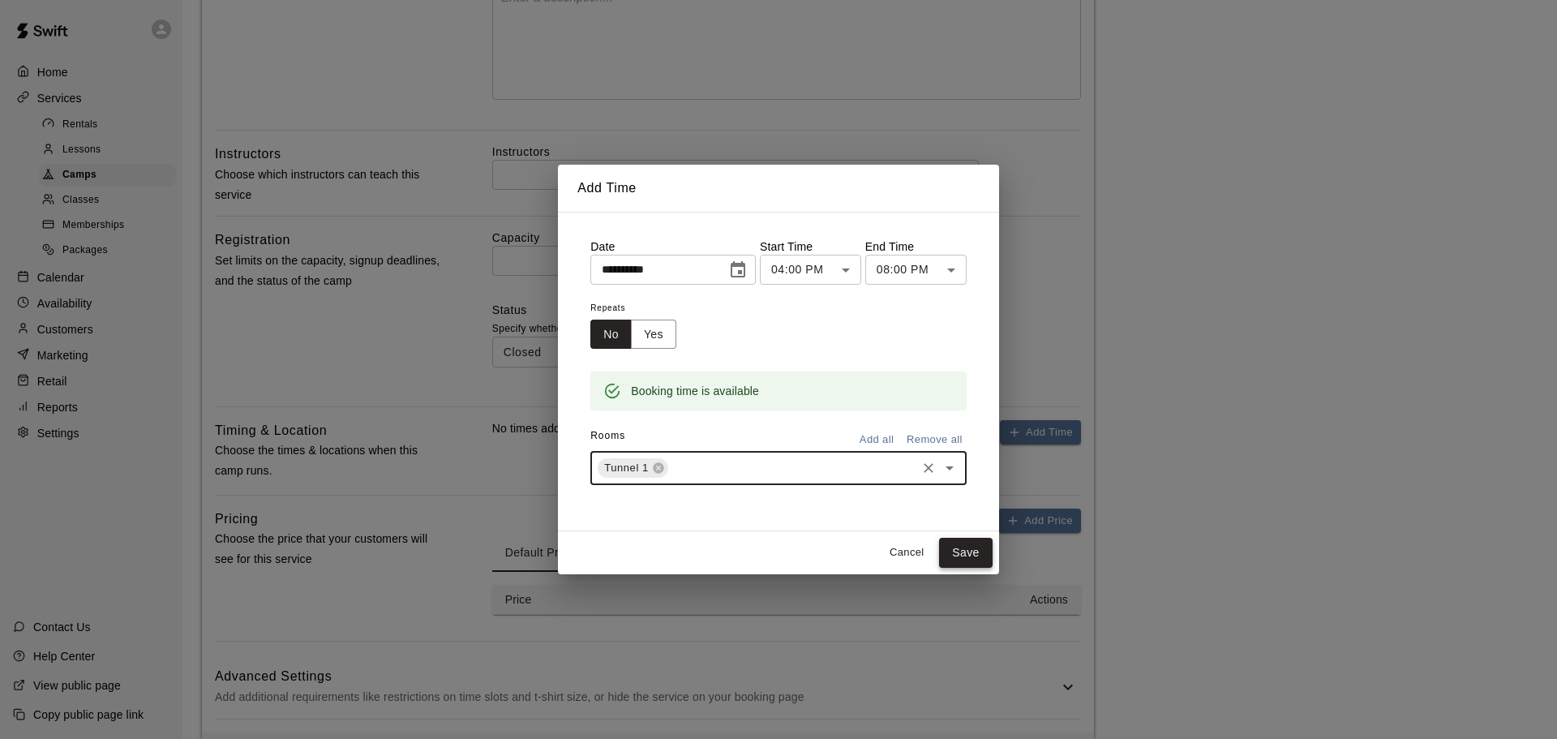
click at [972, 547] on button "Save" at bounding box center [966, 553] width 54 height 30
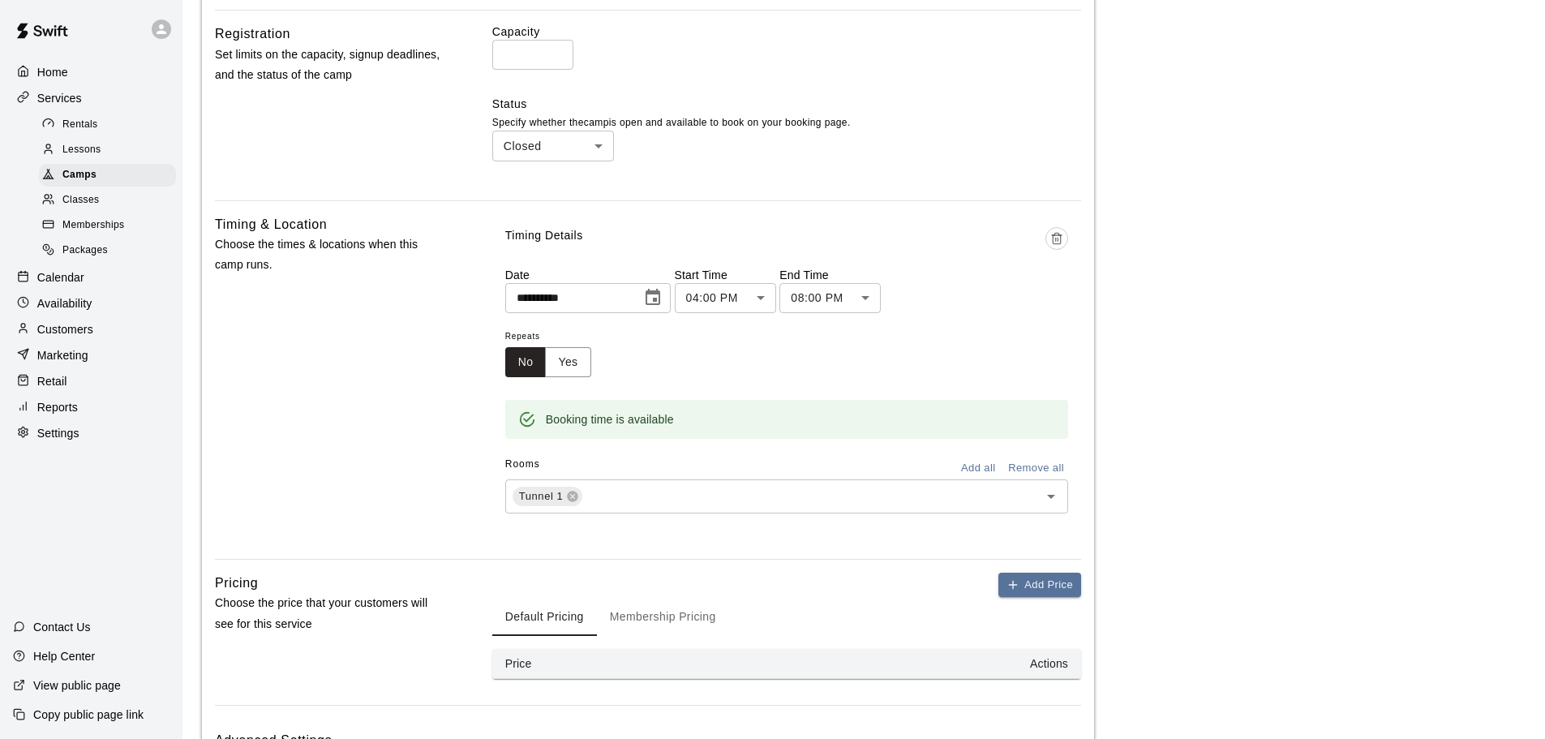
scroll to position [745, 0]
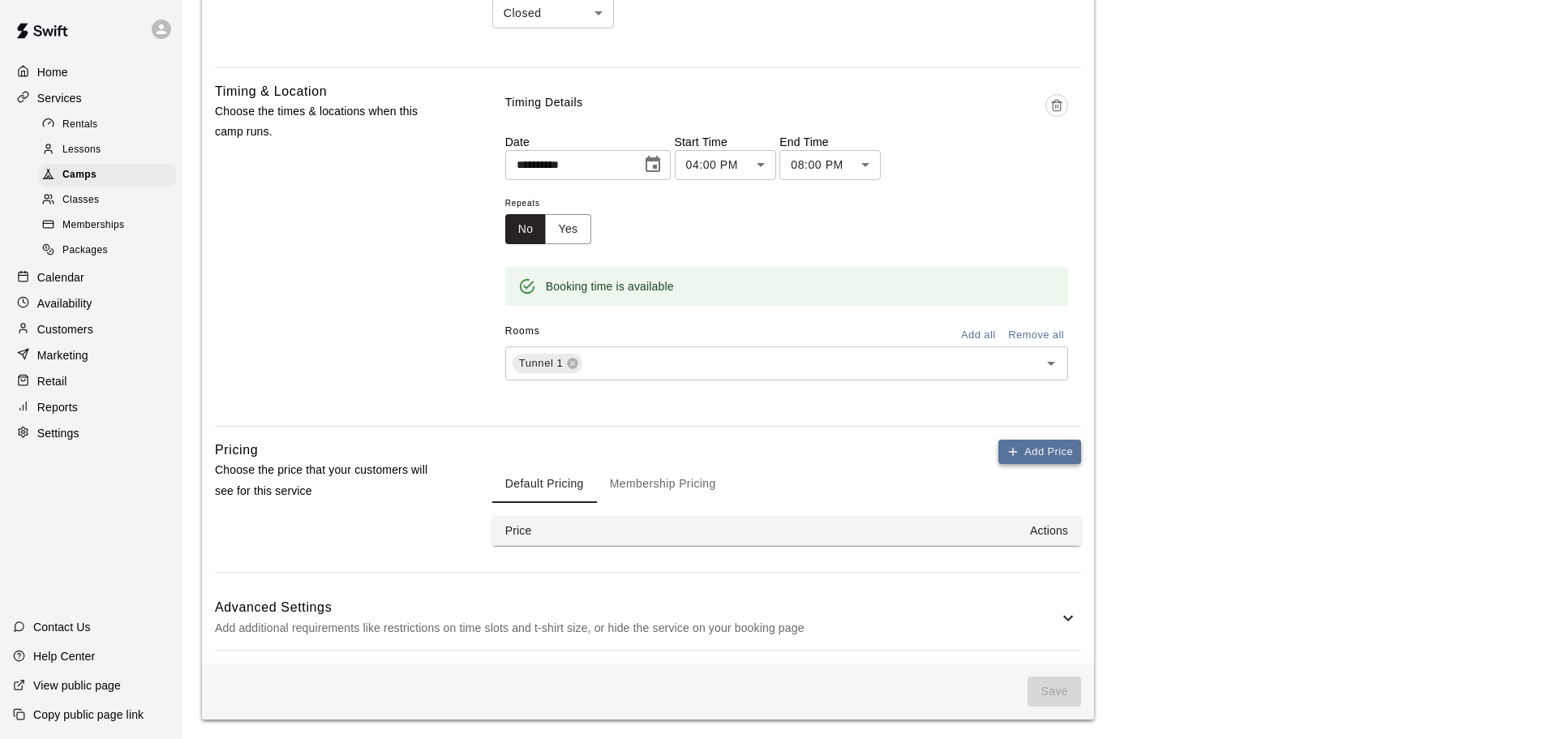
click at [1033, 455] on button "Add Price" at bounding box center [1039, 452] width 83 height 25
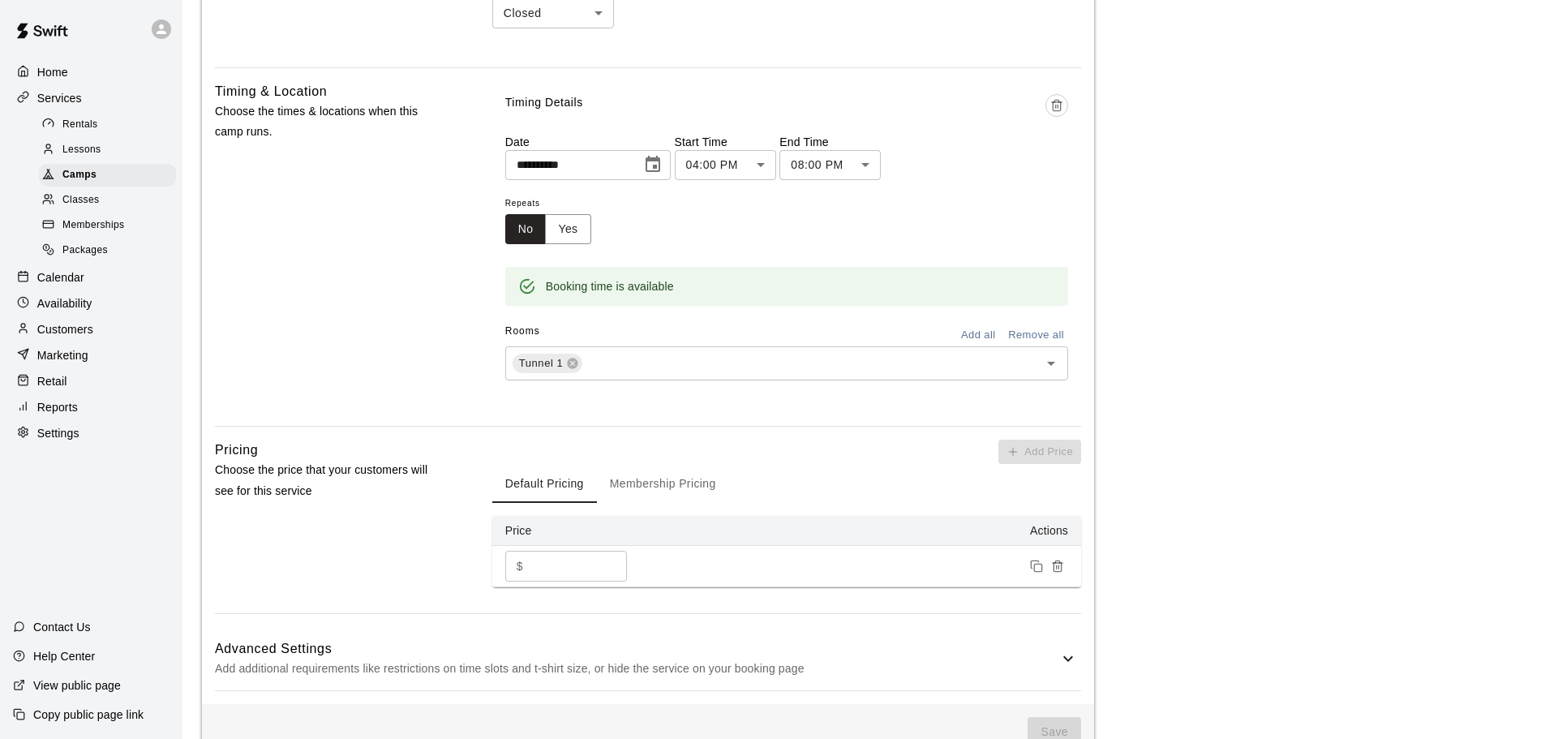
click at [544, 569] on input "*" at bounding box center [578, 566] width 97 height 30
type input "*"
click at [450, 529] on div "Pricing Choose the price that your customers will see for this service Add Pric…" at bounding box center [648, 527] width 866 height 174
click at [653, 495] on button "Membership Pricing" at bounding box center [663, 483] width 132 height 39
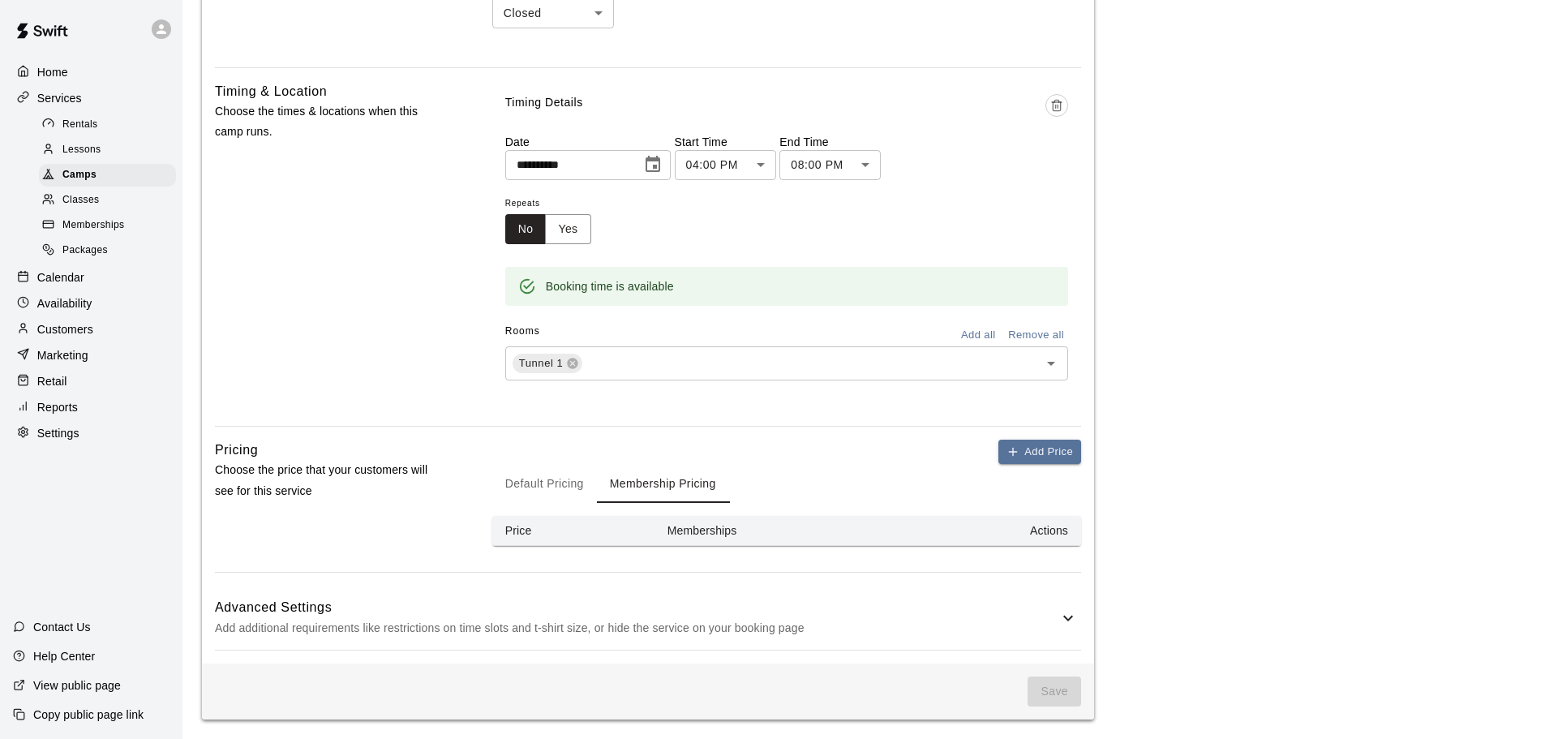
click at [527, 483] on button "Default Pricing" at bounding box center [544, 483] width 105 height 39
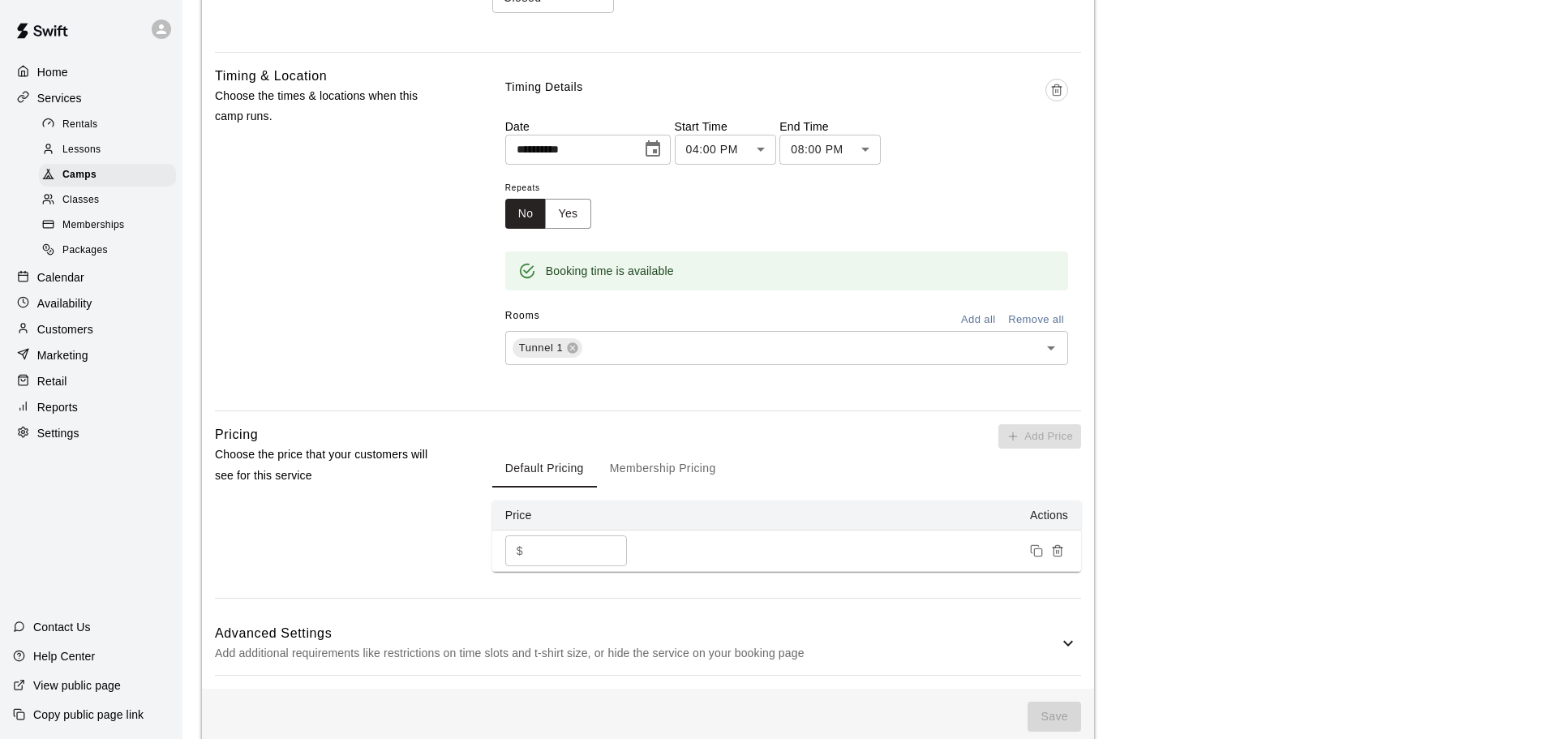
scroll to position [785, 0]
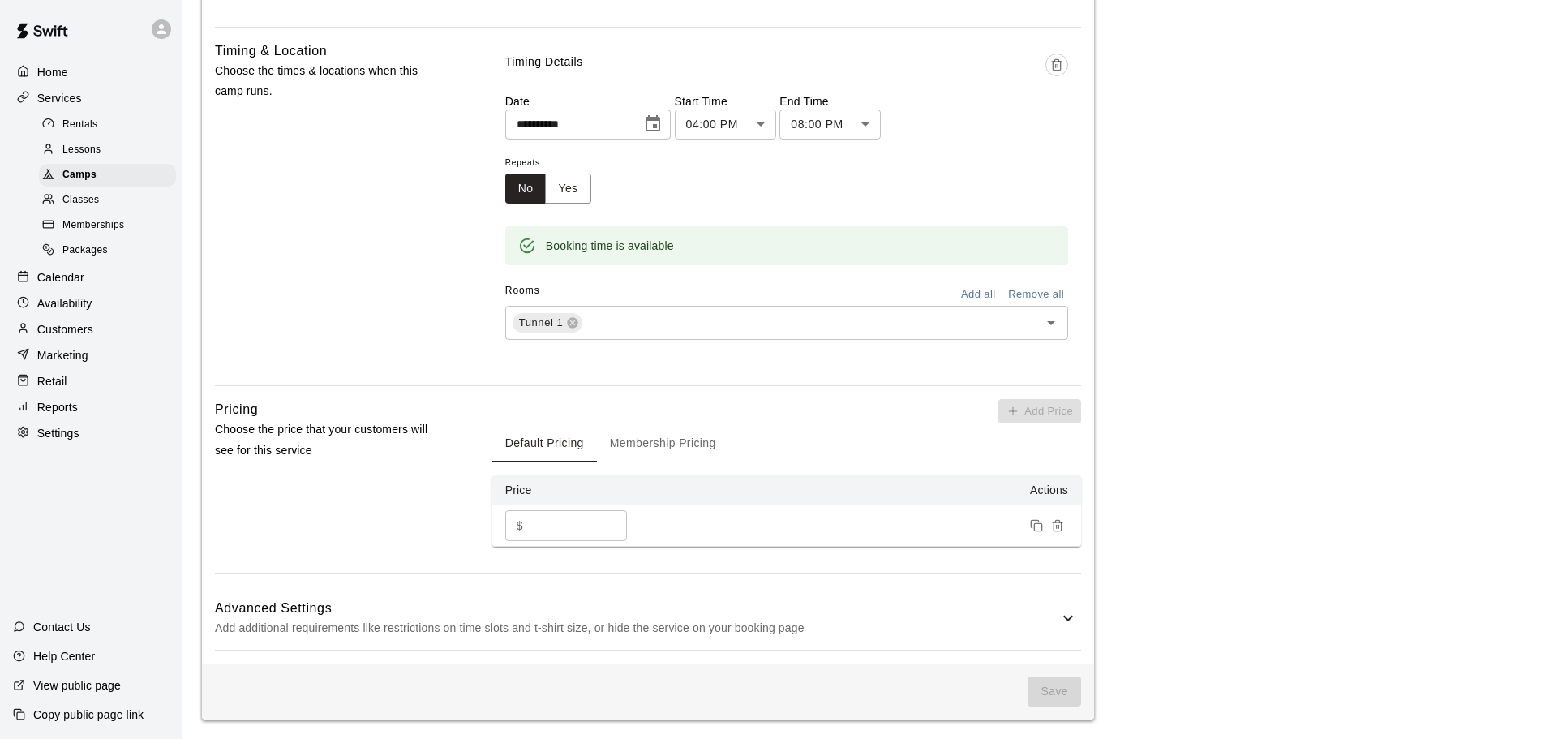
click at [748, 607] on h6 "Advanced Settings" at bounding box center [637, 608] width 844 height 21
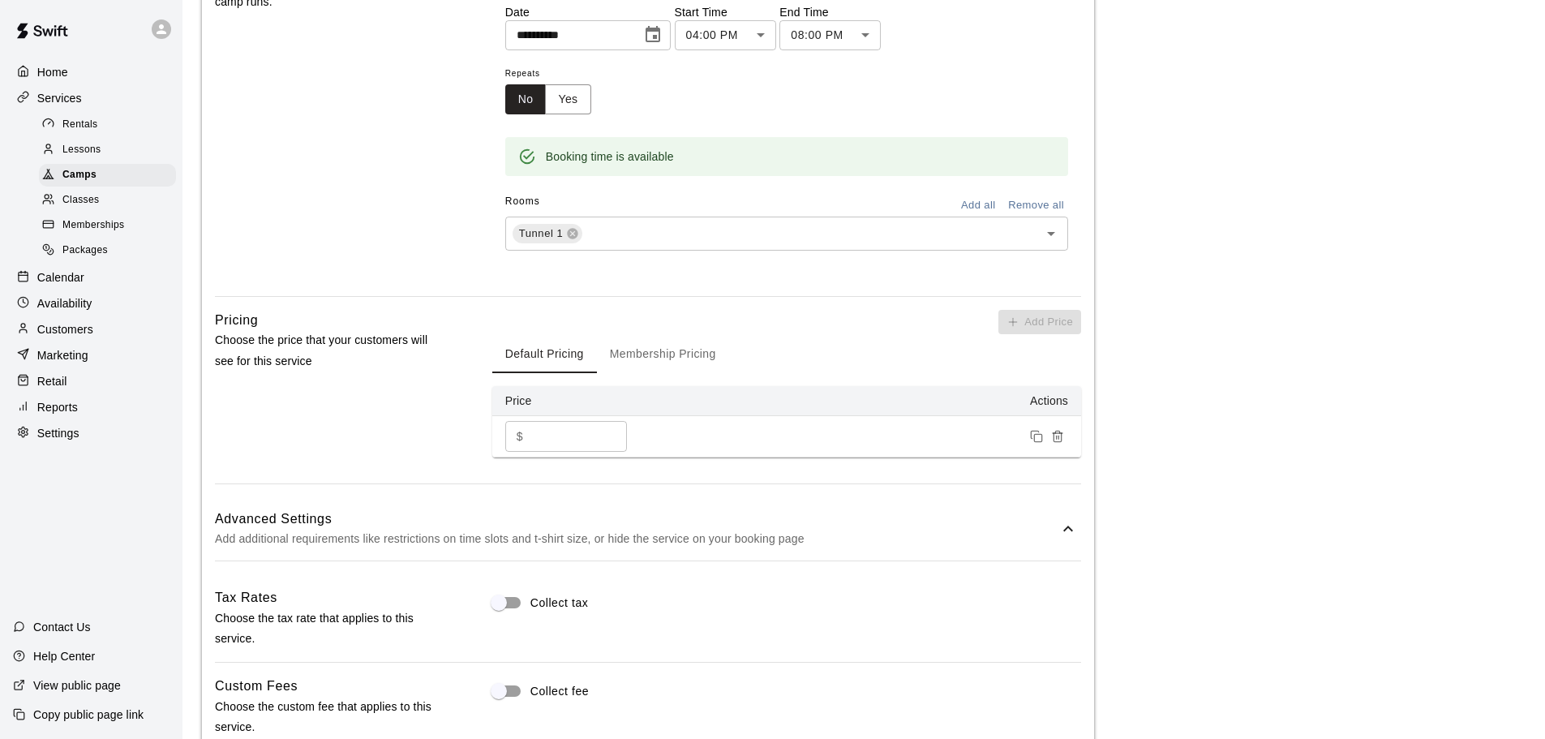
scroll to position [866, 0]
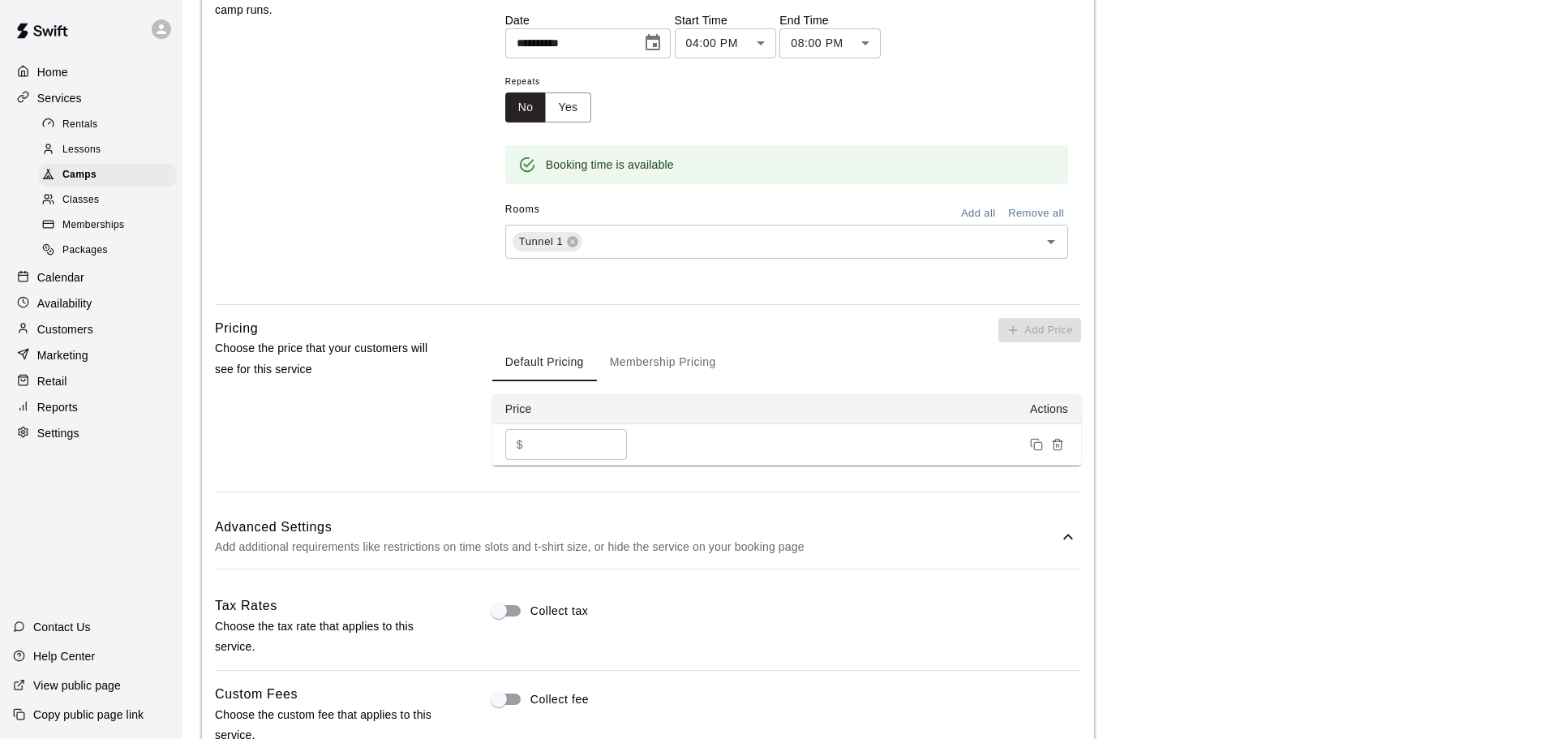
click at [1062, 532] on icon at bounding box center [1067, 536] width 19 height 19
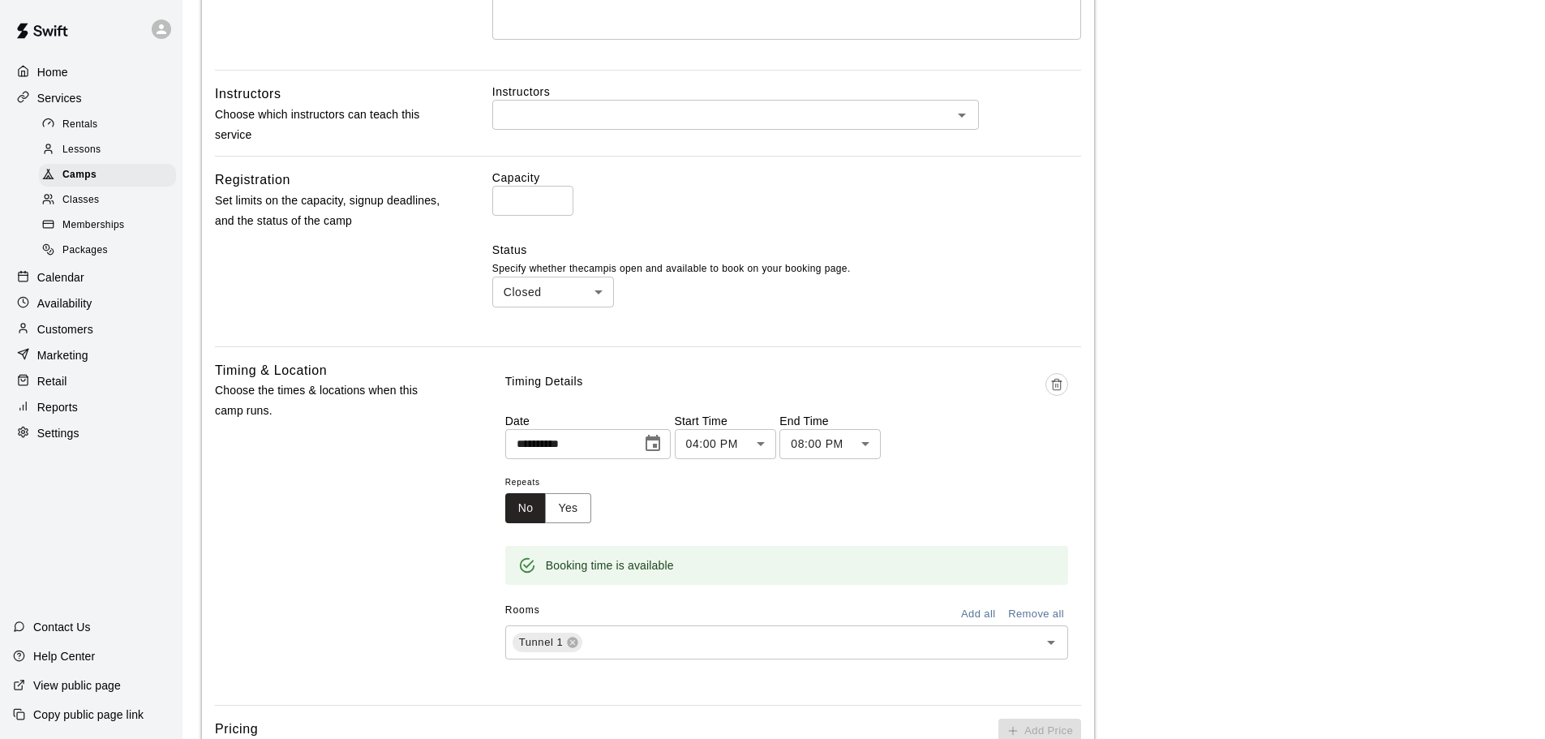
scroll to position [298, 0]
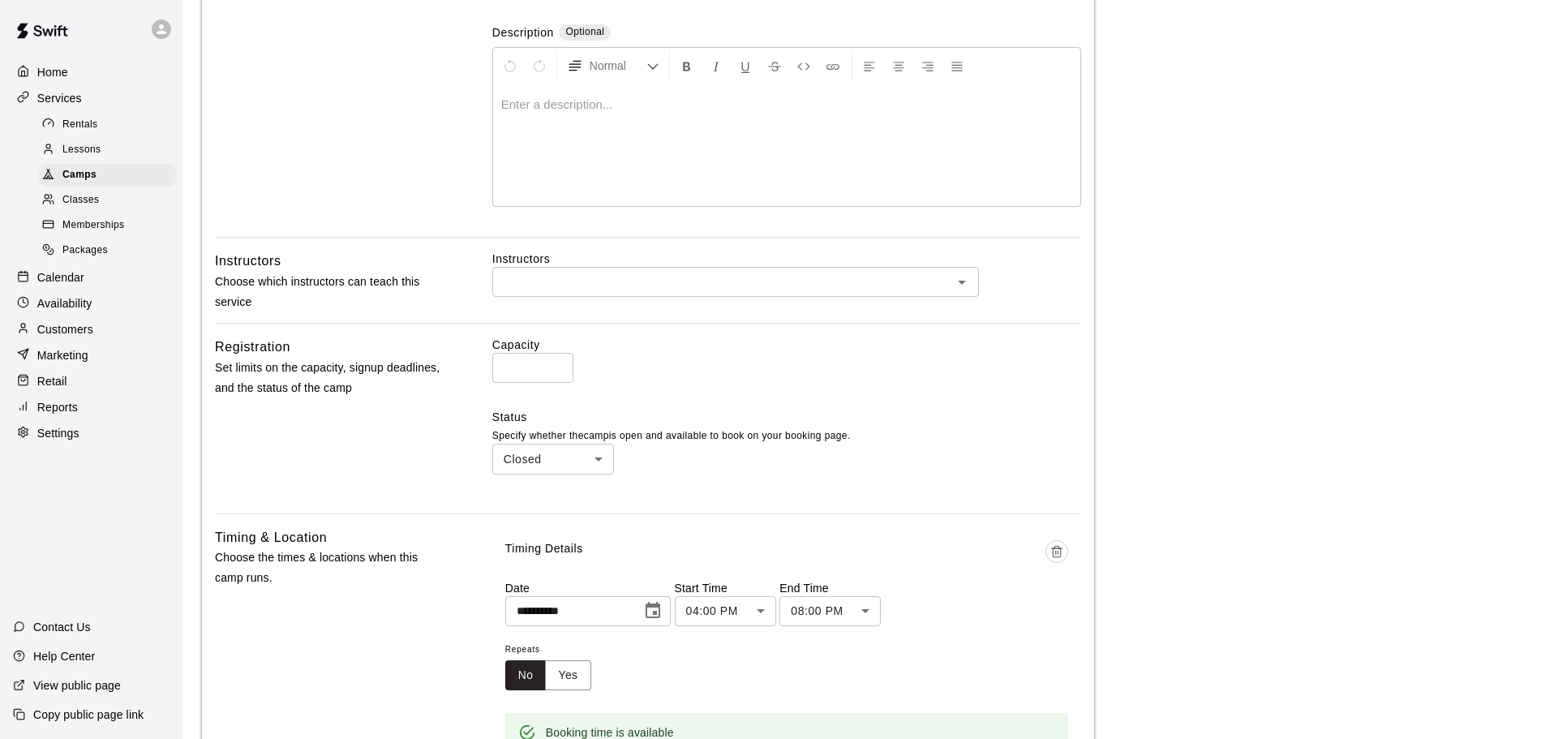
click at [537, 369] on input "*" at bounding box center [532, 368] width 81 height 30
click at [608, 452] on body "**********" at bounding box center [772, 464] width 1545 height 1524
click at [642, 440] on div at bounding box center [778, 369] width 1557 height 739
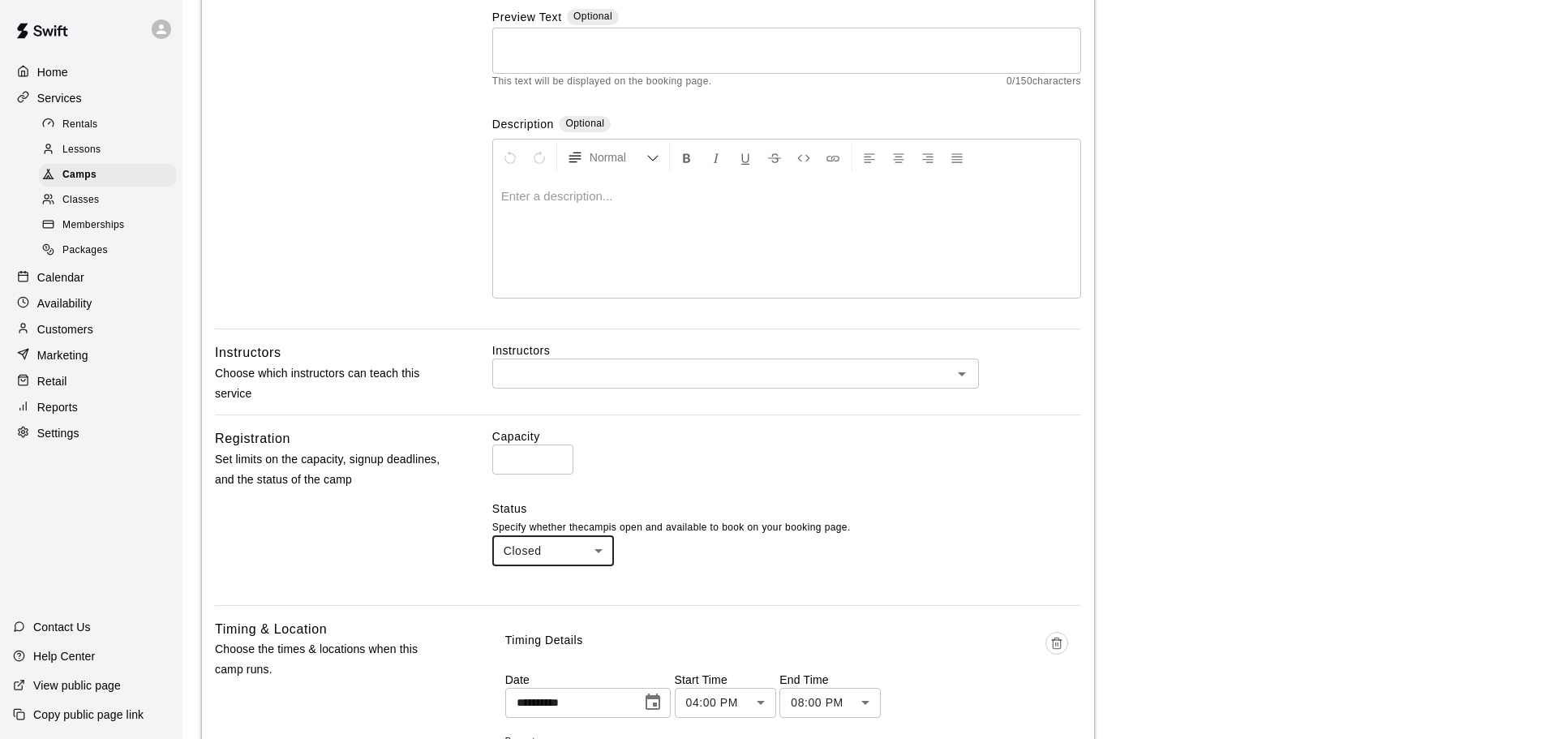
scroll to position [55, 0]
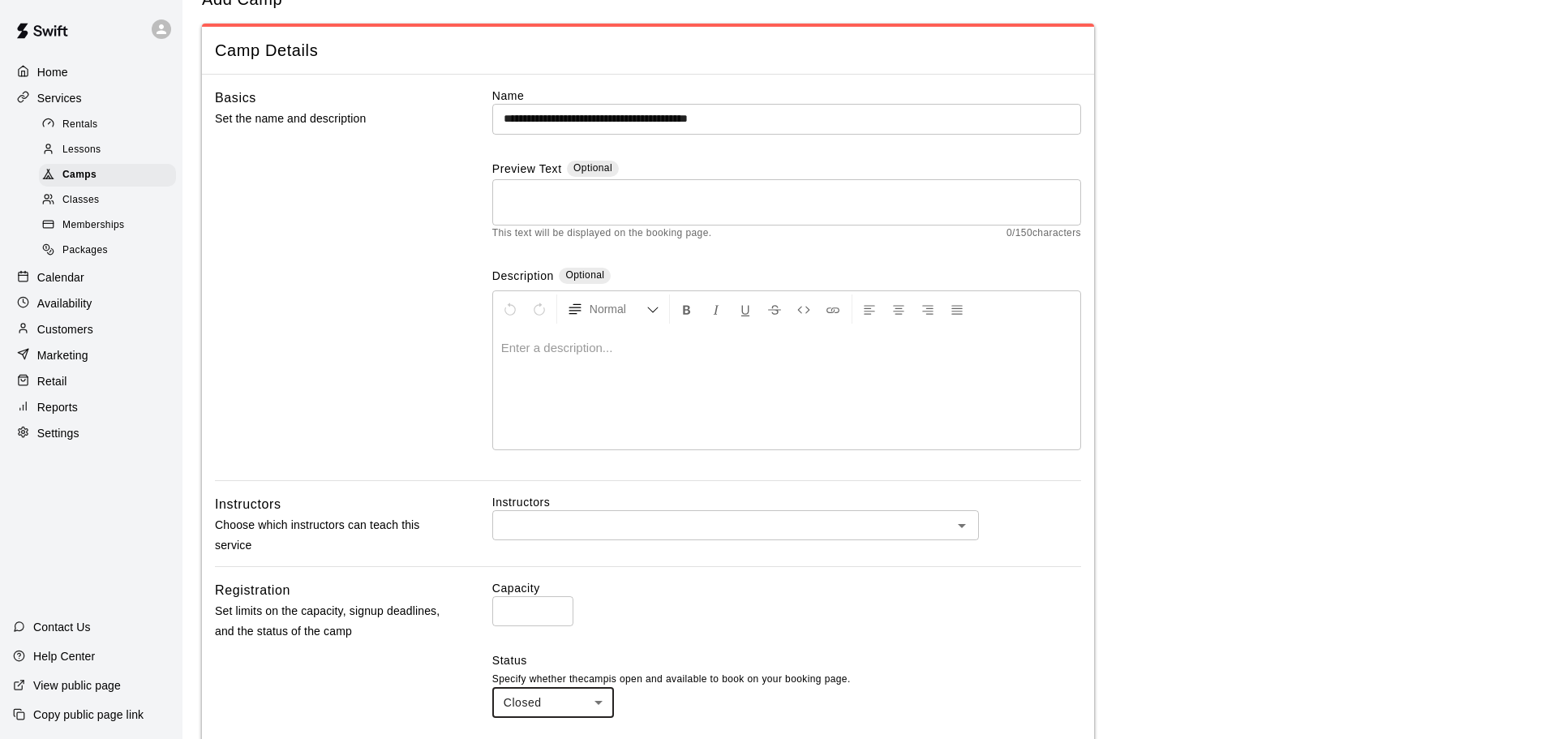
click at [530, 628] on div "Capacity * ​ Status Specify whether the camp is open and available to book on y…" at bounding box center [786, 661] width 589 height 163
click at [505, 602] on input "*" at bounding box center [532, 611] width 81 height 30
type input "**"
click at [637, 605] on div "Capacity ** ​" at bounding box center [786, 603] width 589 height 46
click at [590, 191] on textarea at bounding box center [787, 202] width 566 height 32
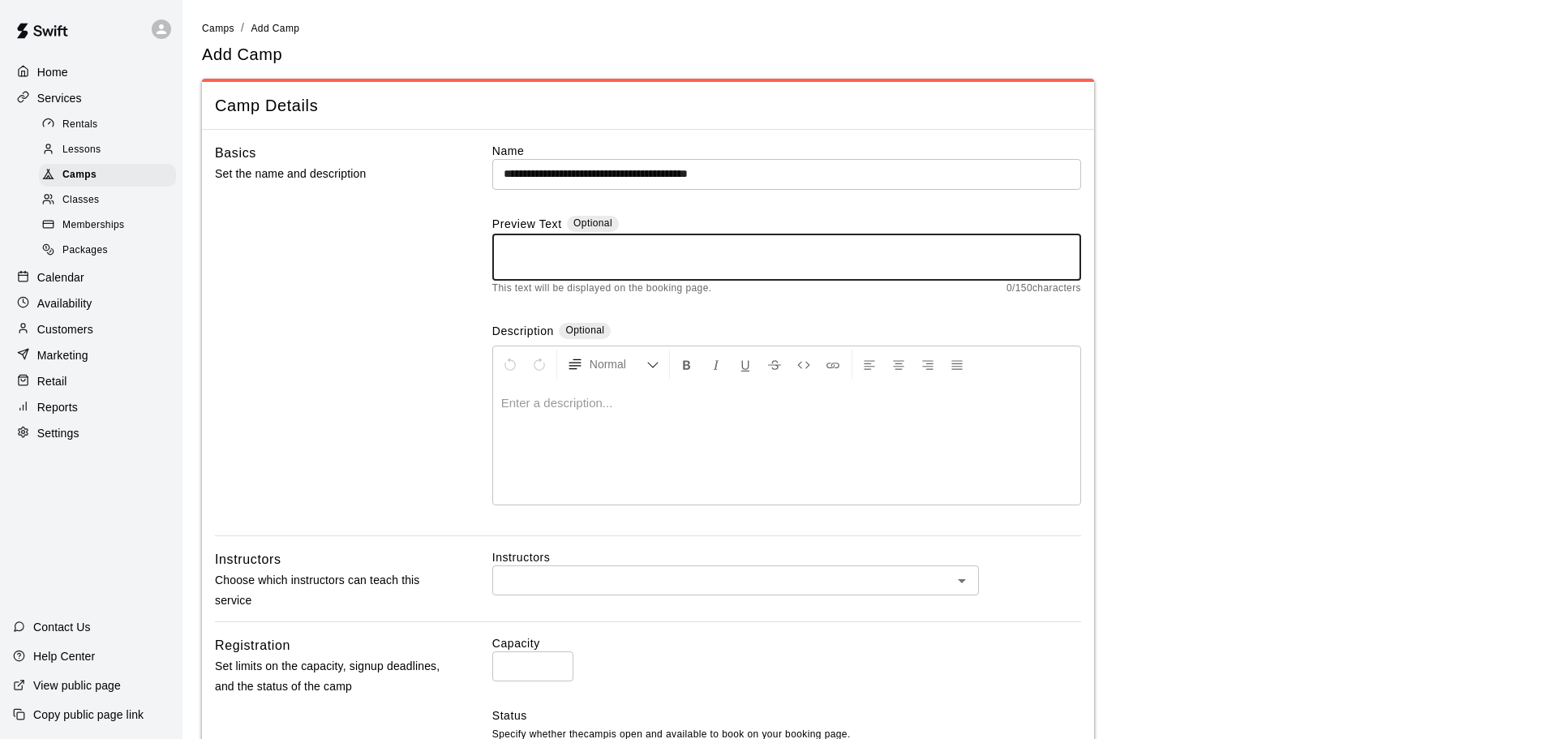
scroll to position [81, 0]
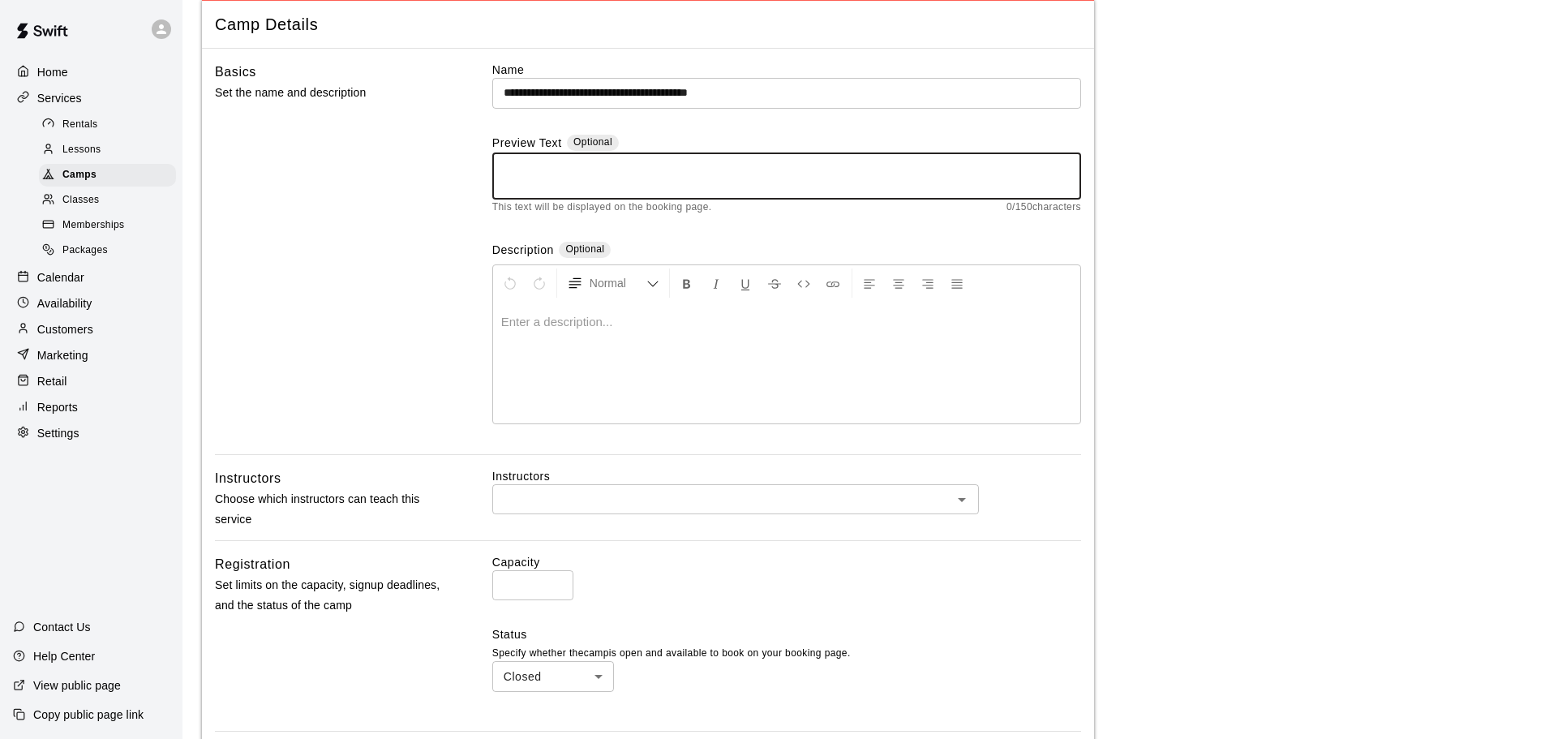
click at [87, 208] on span "Classes" at bounding box center [80, 200] width 36 height 16
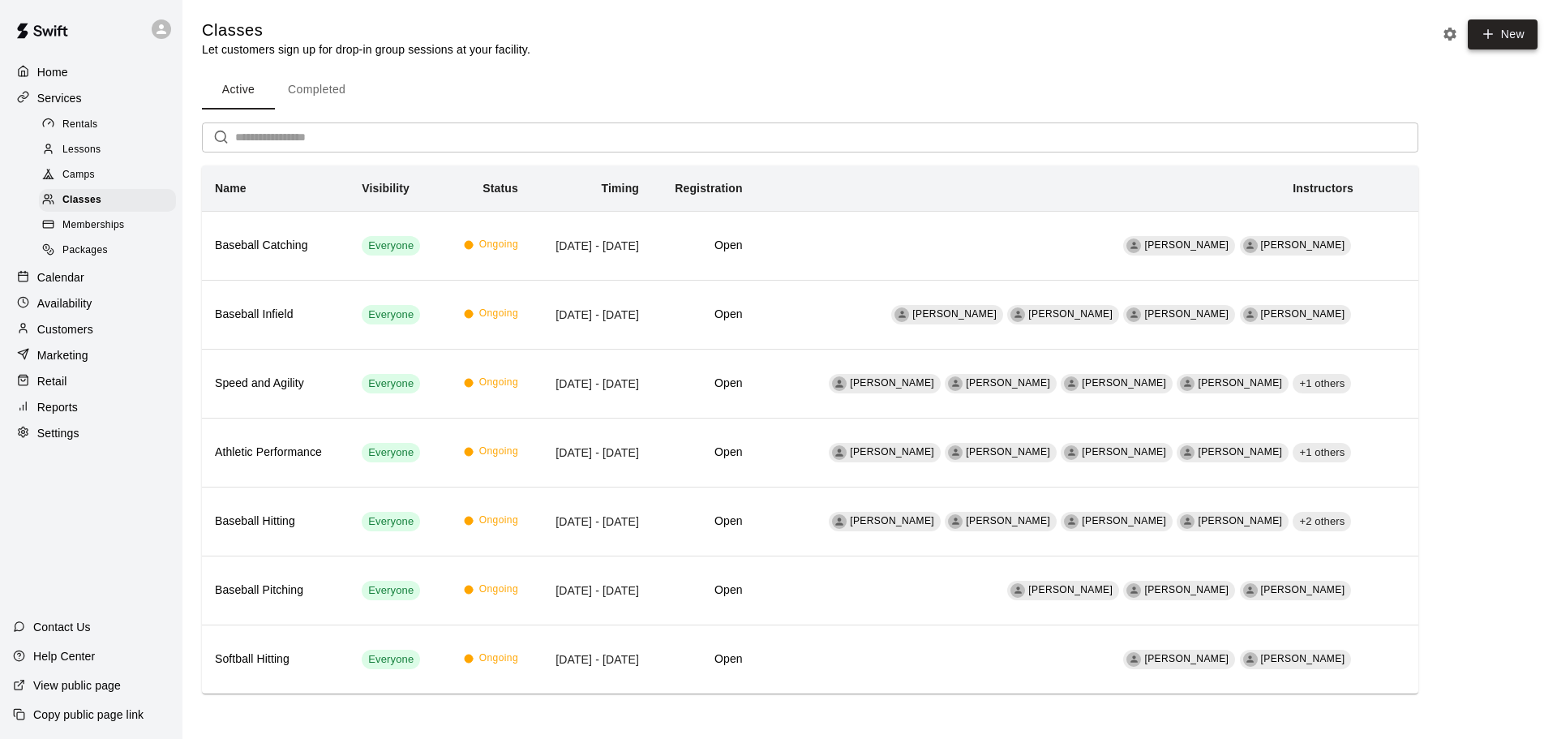
click at [1496, 24] on button "New" at bounding box center [1503, 34] width 70 height 30
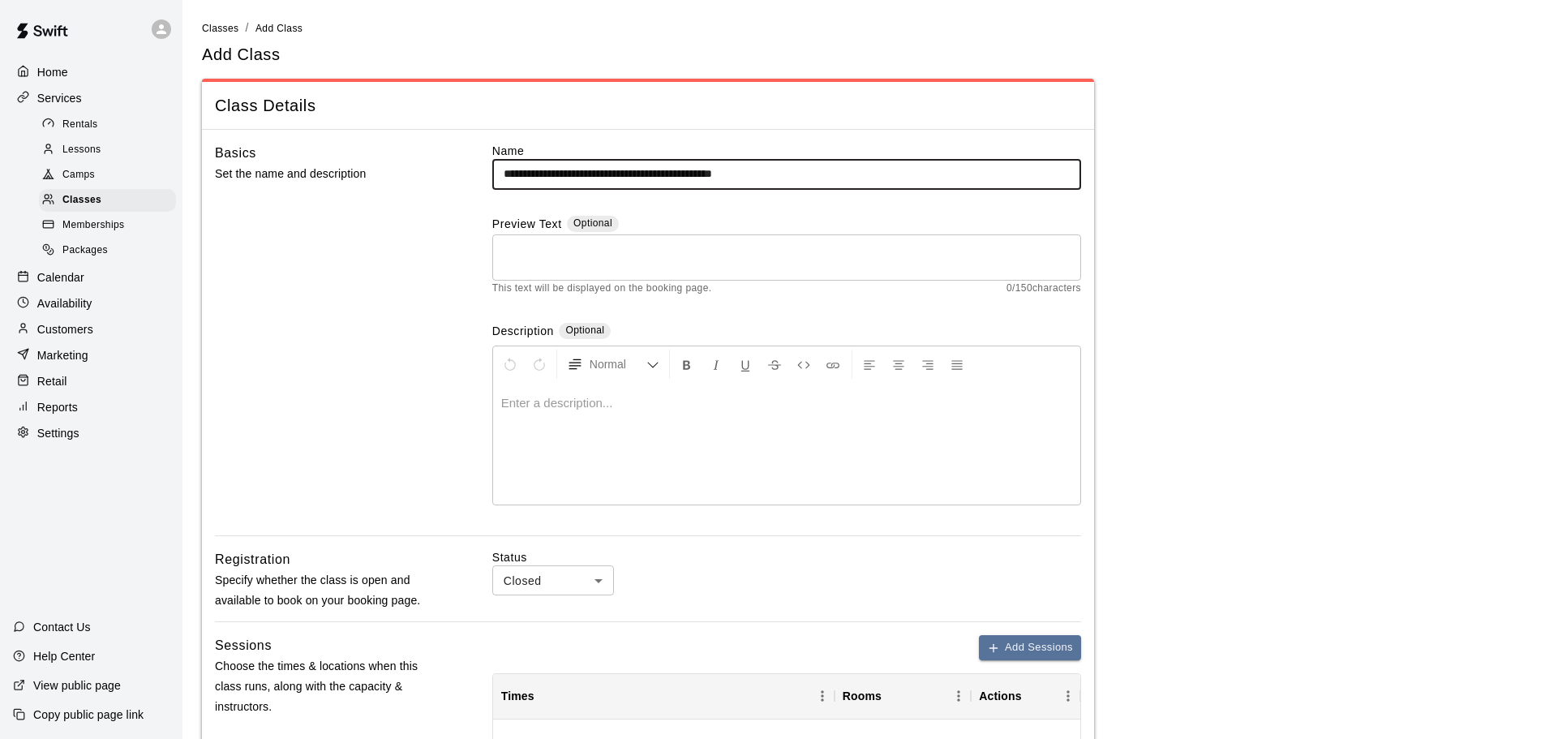
click at [517, 169] on input "**********" at bounding box center [786, 174] width 589 height 30
click at [573, 172] on input "**********" at bounding box center [786, 174] width 589 height 30
click at [612, 169] on input "**********" at bounding box center [786, 174] width 589 height 30
click at [642, 176] on input "**********" at bounding box center [786, 174] width 589 height 30
click at [681, 169] on input "**********" at bounding box center [786, 174] width 589 height 30
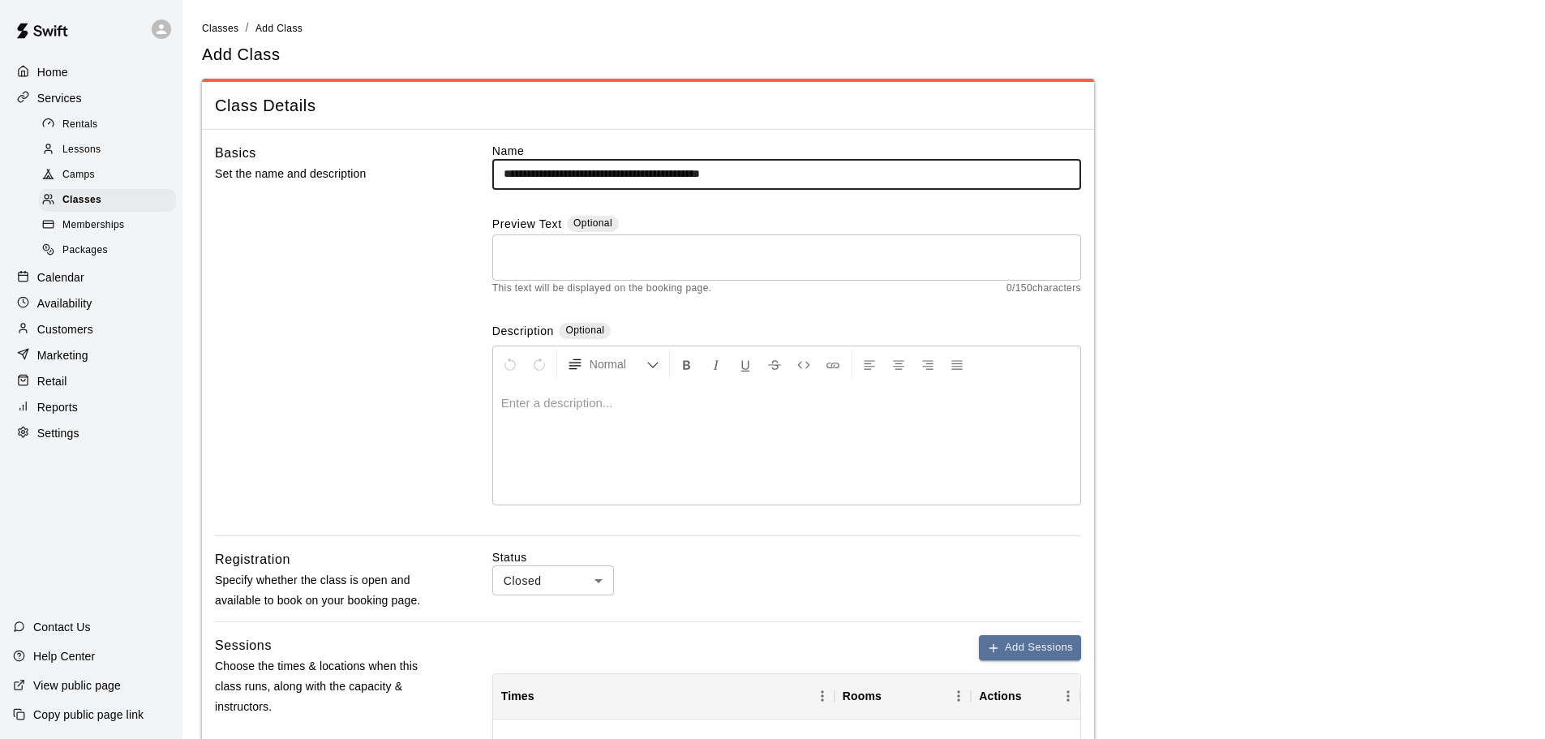
type input "**********"
click at [697, 401] on p at bounding box center [786, 403] width 571 height 16
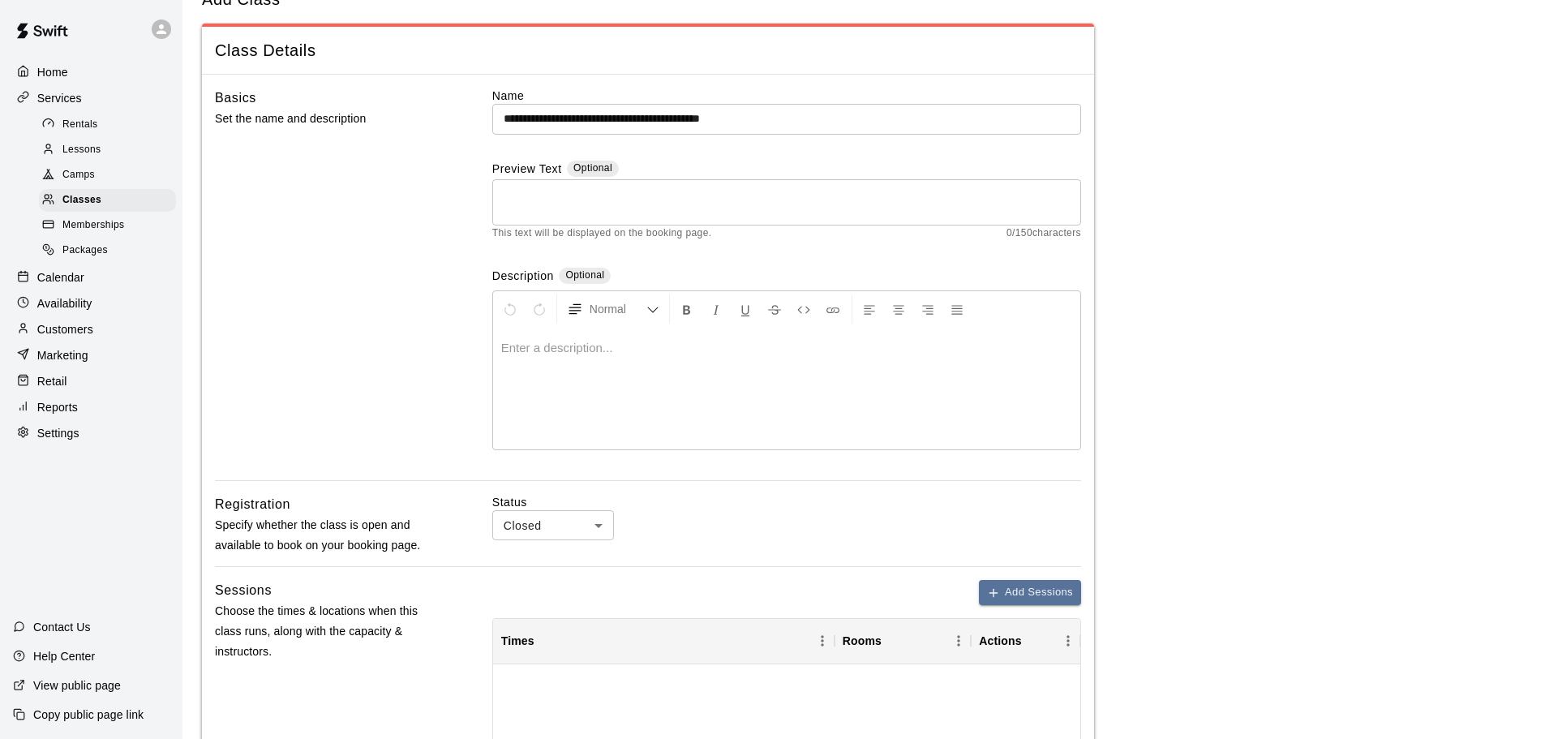
scroll to position [81, 0]
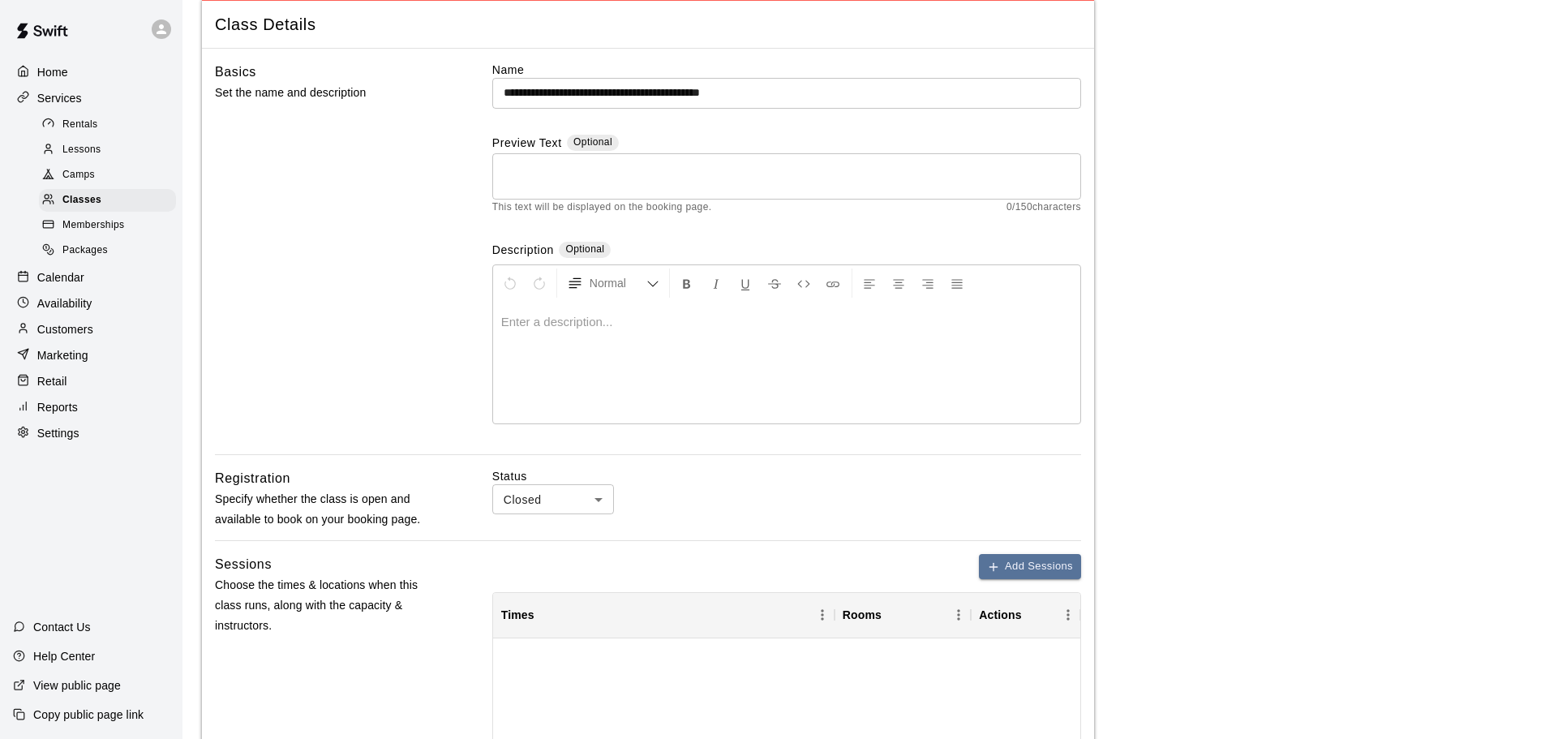
click at [603, 175] on textarea at bounding box center [787, 176] width 566 height 32
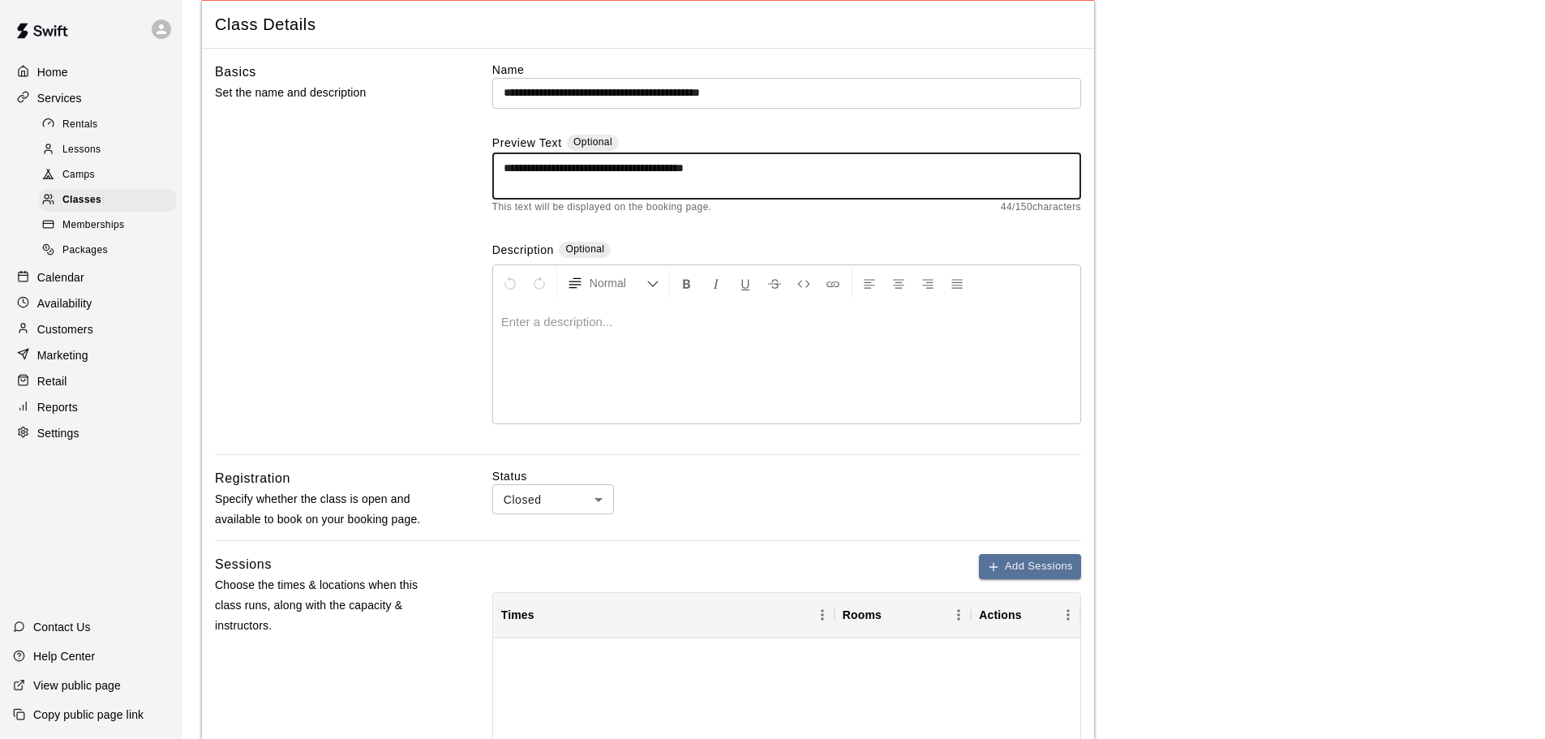
click at [654, 169] on textarea "**********" at bounding box center [787, 176] width 566 height 32
click at [665, 170] on textarea "**********" at bounding box center [787, 176] width 566 height 32
click at [762, 167] on textarea "**********" at bounding box center [787, 176] width 566 height 32
click at [656, 169] on textarea "**********" at bounding box center [787, 176] width 566 height 32
click at [811, 157] on div "**********" at bounding box center [786, 176] width 589 height 46
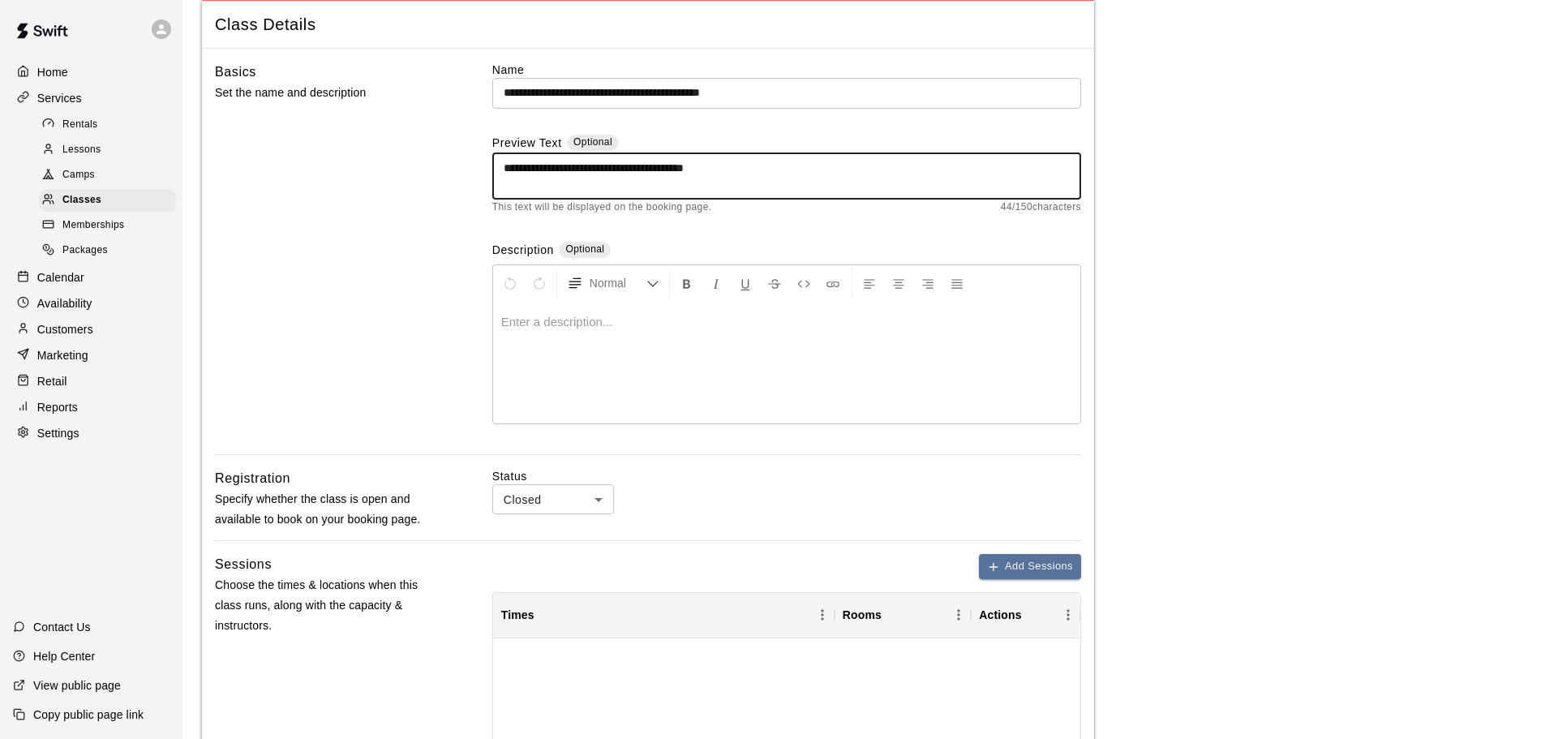
click at [801, 167] on textarea "**********" at bounding box center [787, 176] width 566 height 32
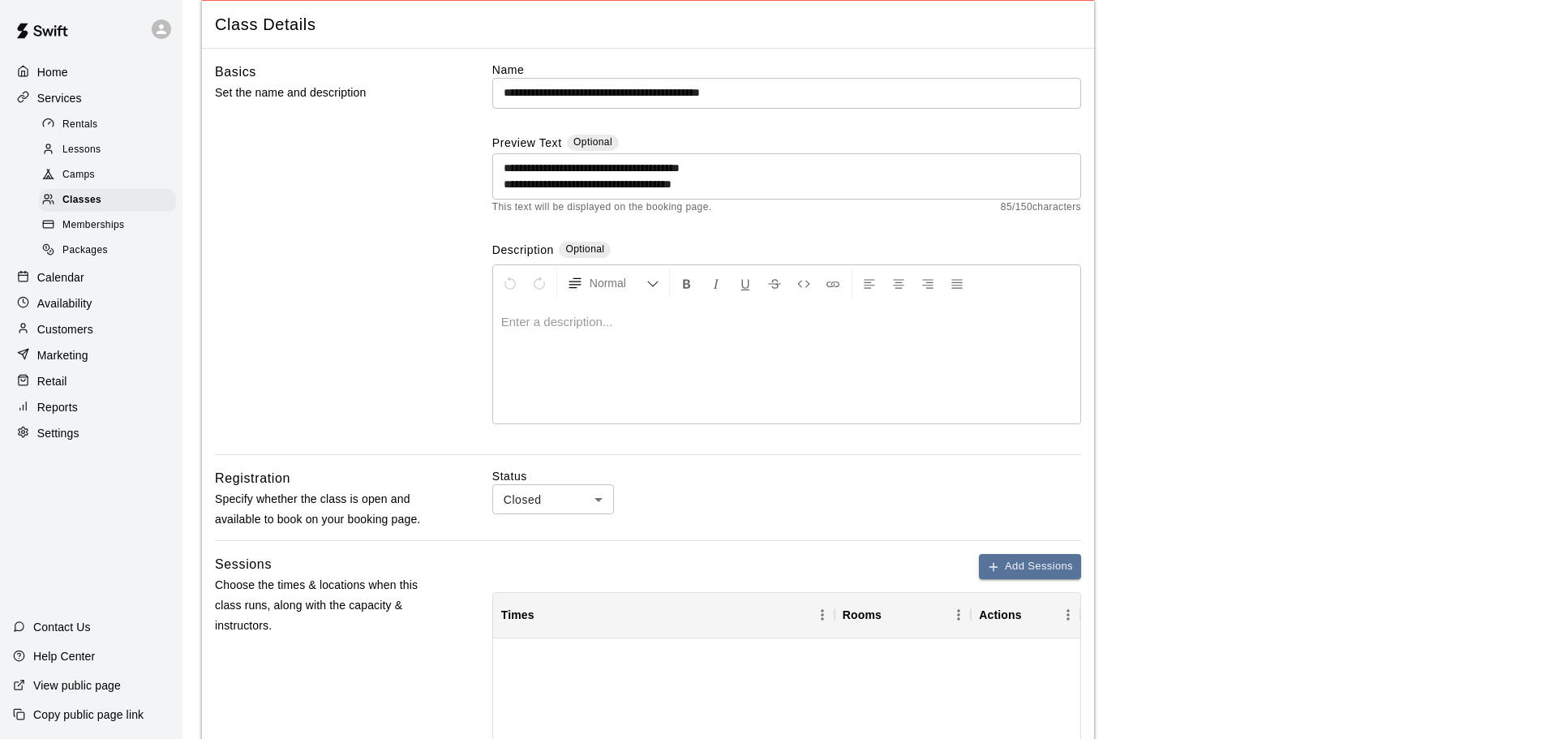
click at [849, 357] on div at bounding box center [786, 363] width 587 height 122
click at [782, 168] on textarea "**********" at bounding box center [787, 176] width 566 height 32
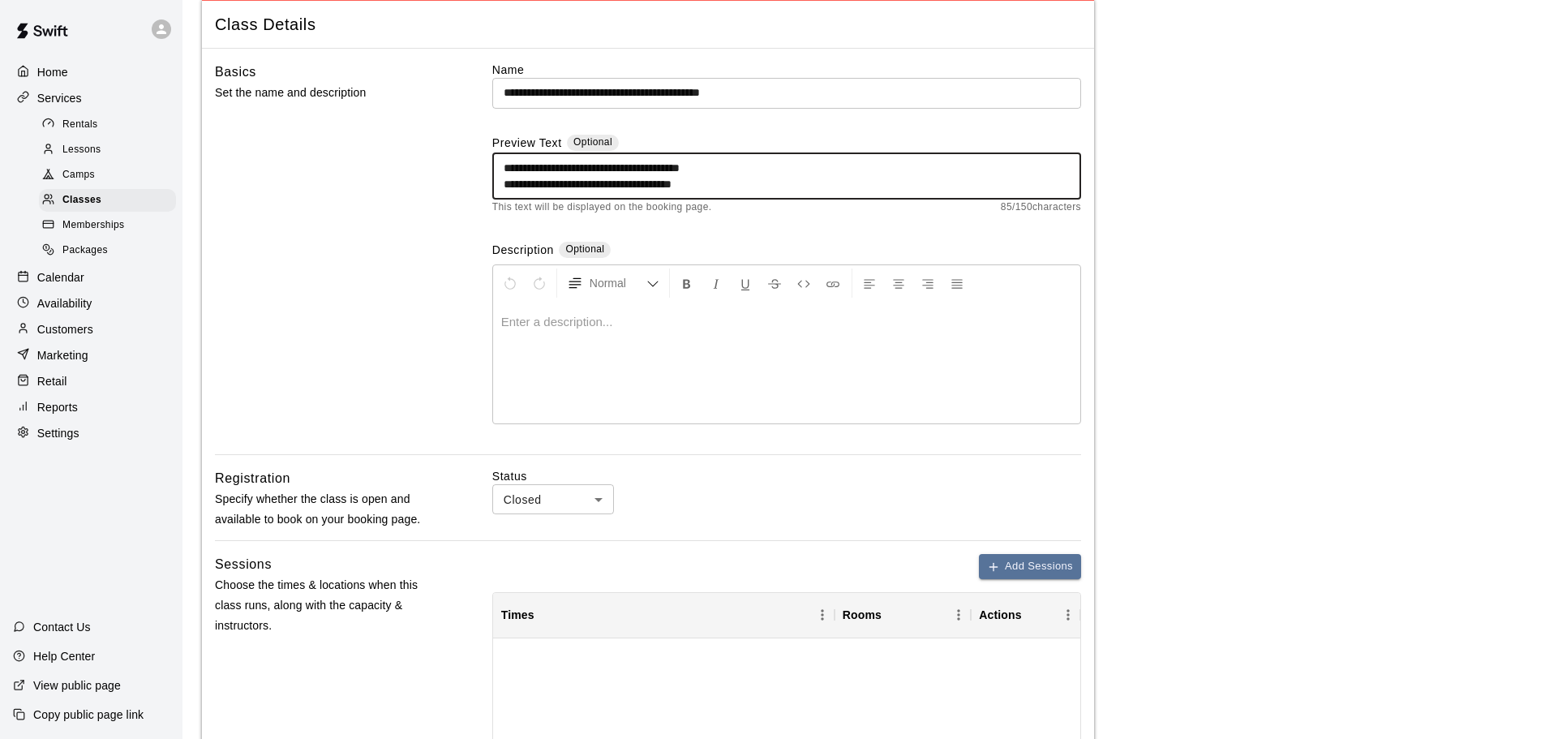
click at [749, 188] on textarea "**********" at bounding box center [787, 176] width 566 height 32
type textarea "**********"
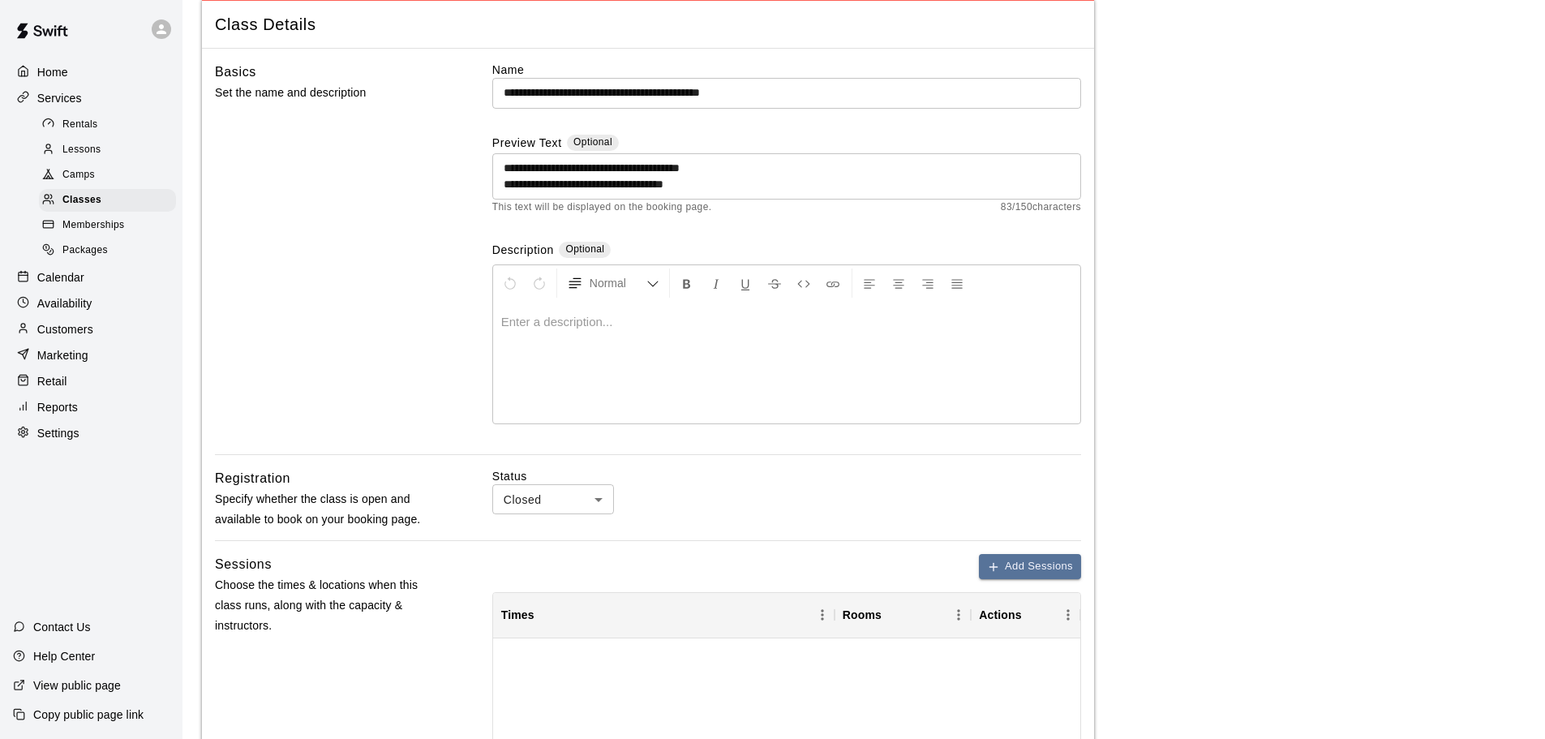
click at [666, 324] on p at bounding box center [786, 322] width 571 height 16
click at [1041, 324] on p "**********" at bounding box center [786, 322] width 571 height 16
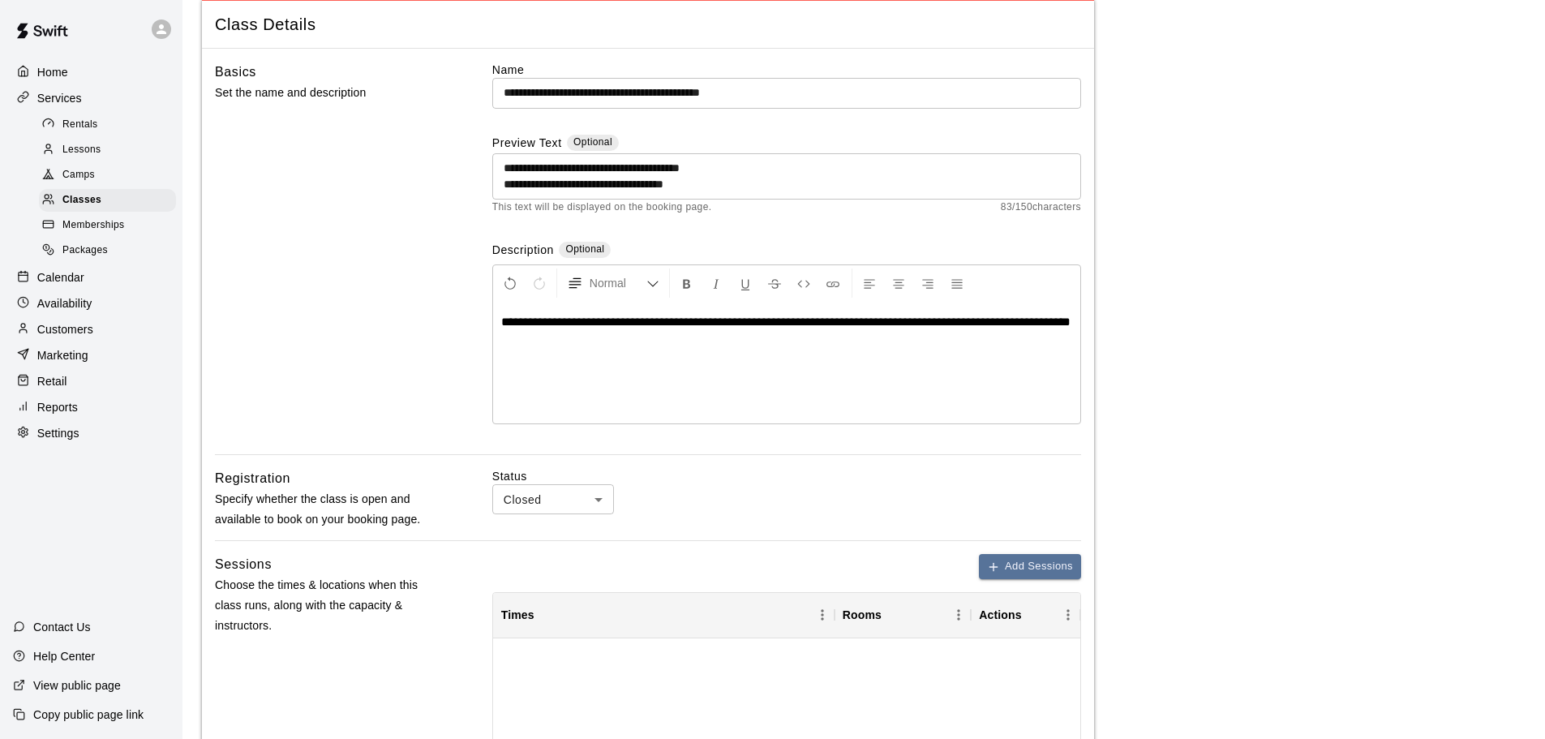
click at [1007, 362] on div "**********" at bounding box center [786, 363] width 587 height 122
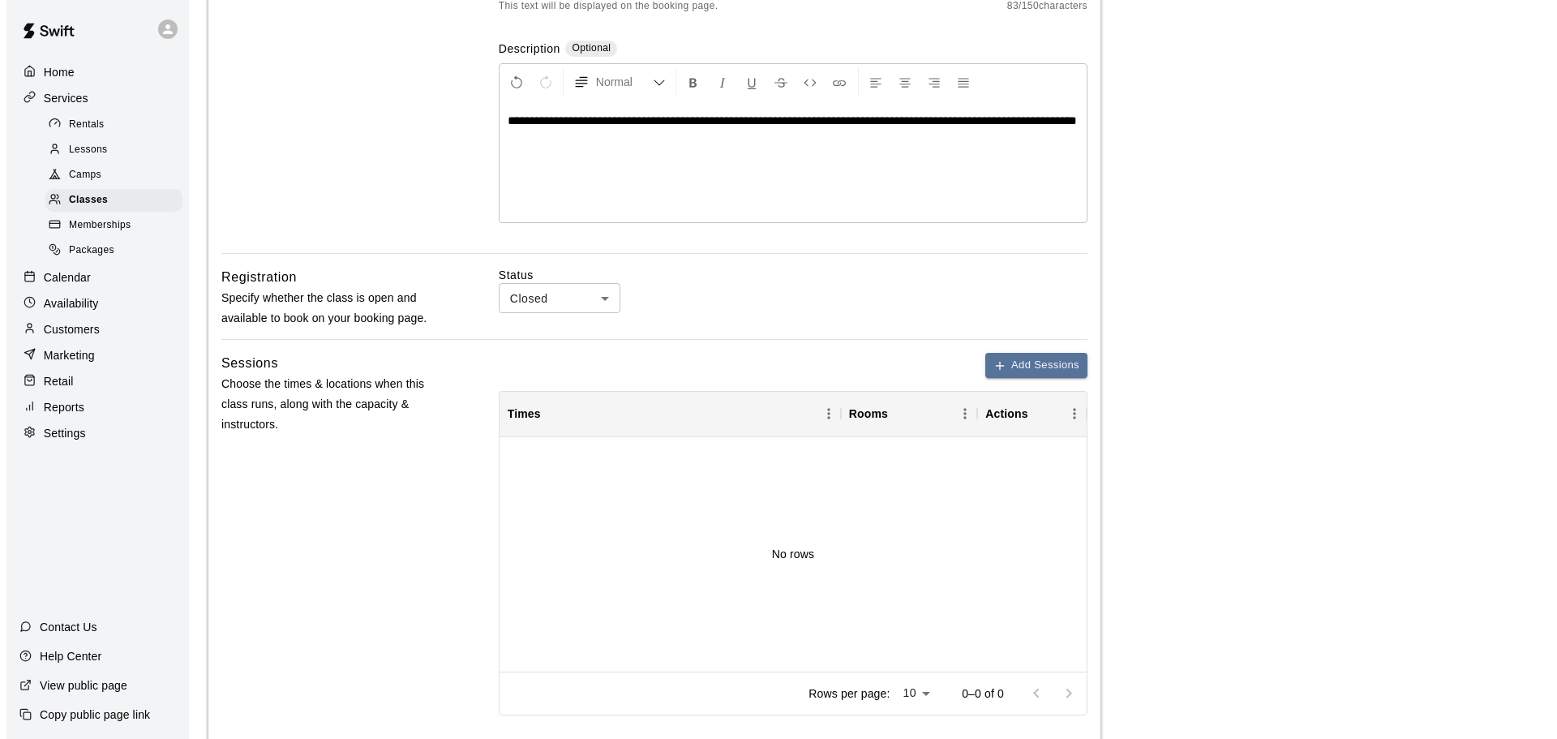
scroll to position [406, 0]
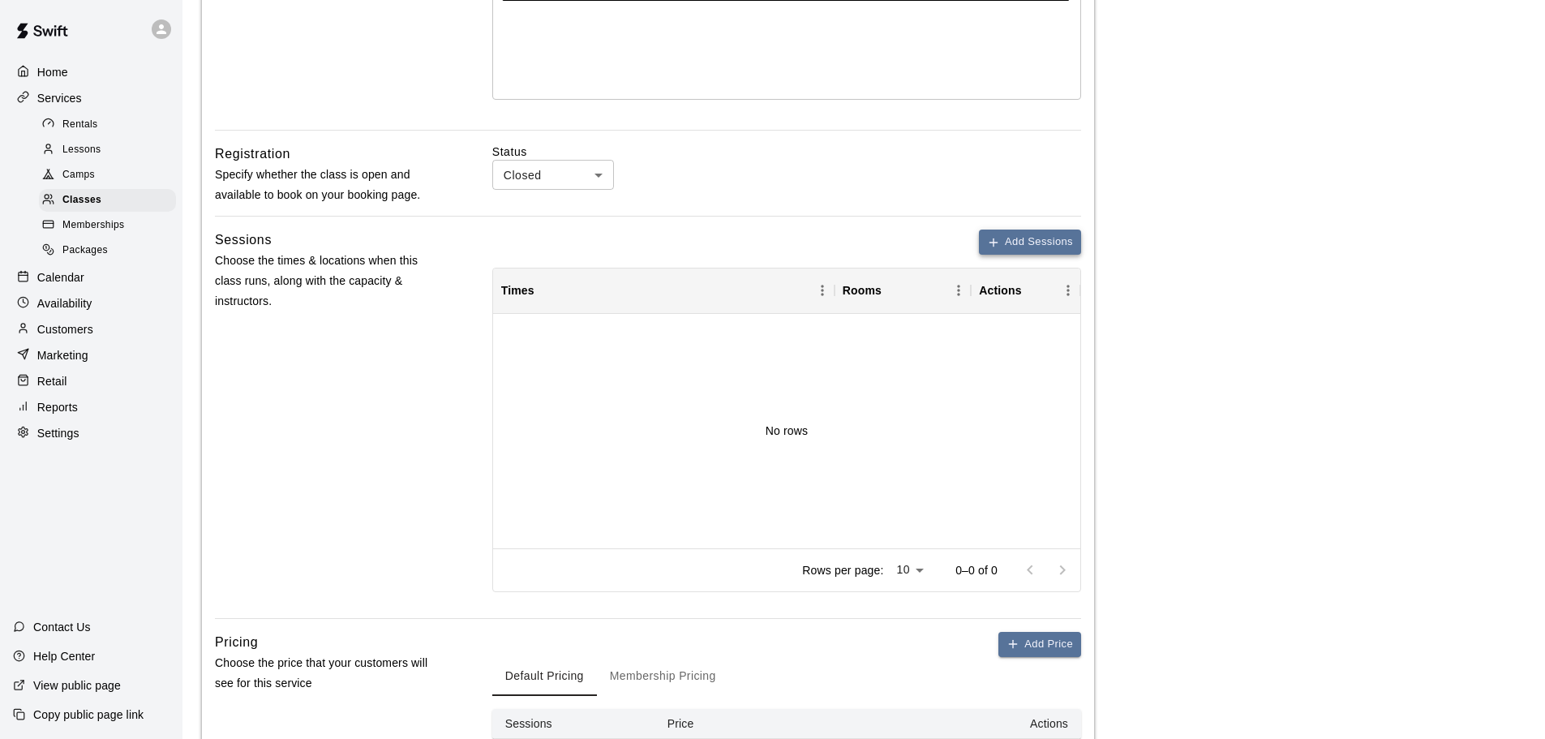
click at [1044, 239] on button "Add Sessions" at bounding box center [1030, 242] width 102 height 25
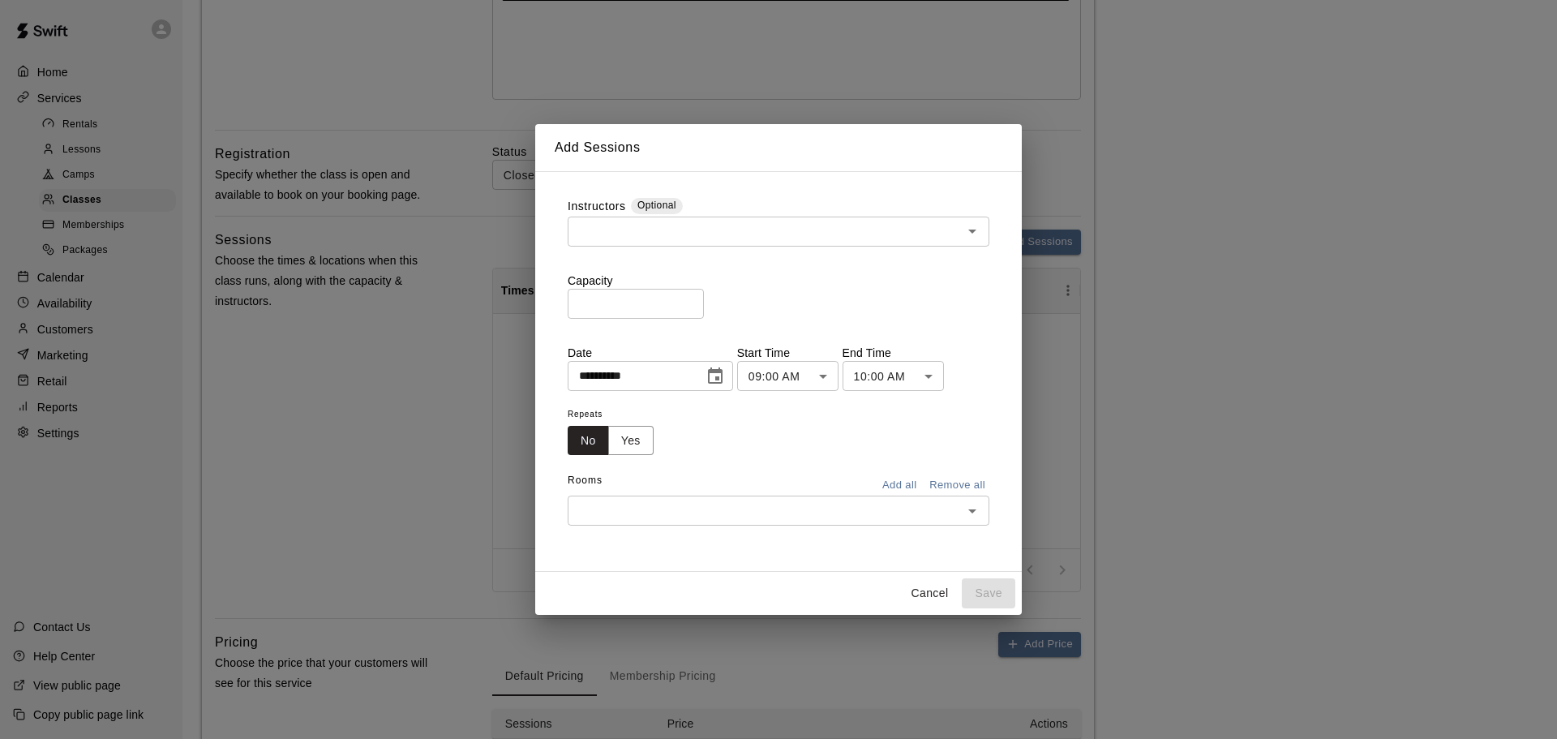
click at [660, 225] on input "text" at bounding box center [765, 231] width 385 height 20
click at [718, 195] on div "**********" at bounding box center [779, 372] width 448 height 374
click at [664, 299] on input "*" at bounding box center [636, 304] width 136 height 30
type input "**"
click at [723, 380] on icon "Choose date, selected date is Aug 11, 2025" at bounding box center [715, 375] width 15 height 16
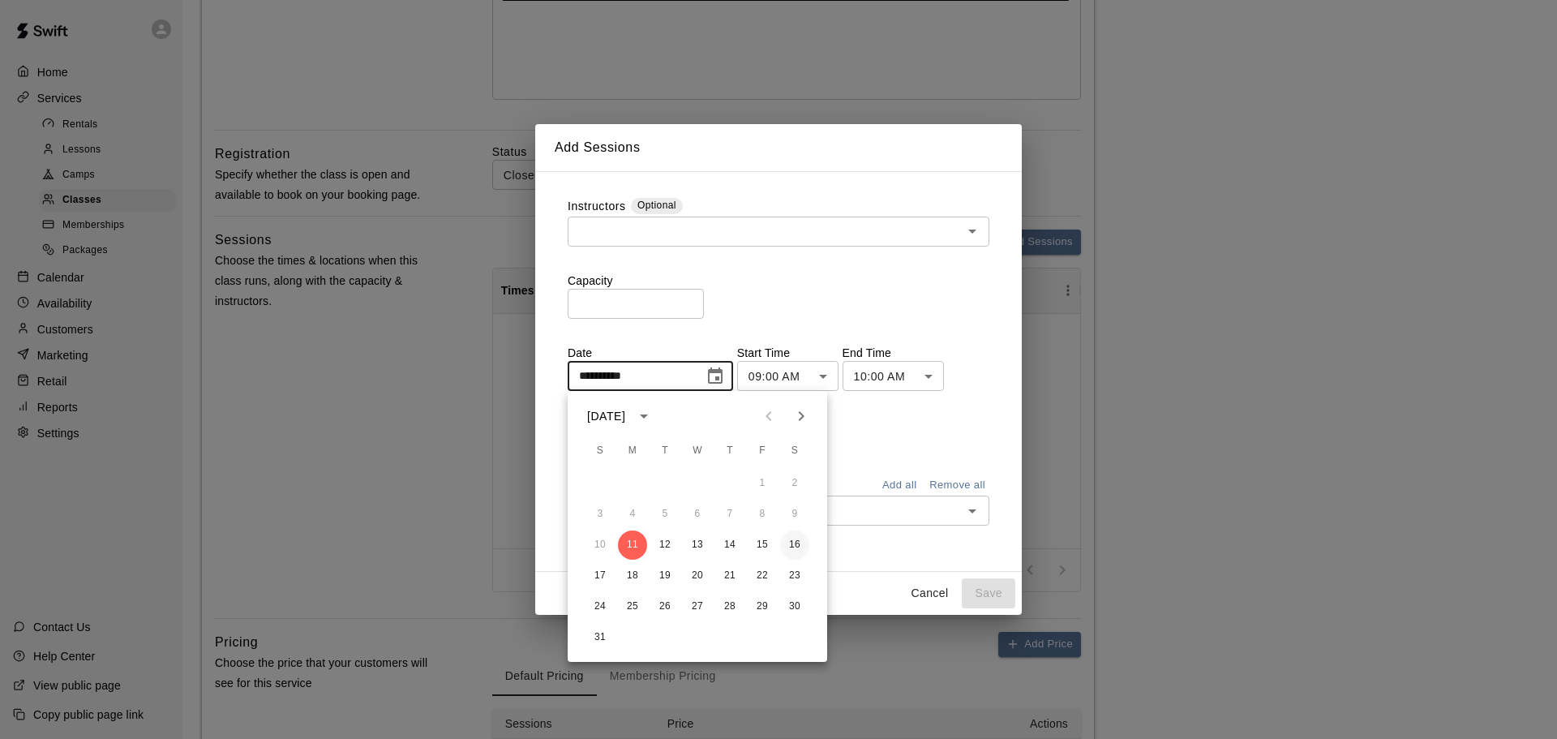
click at [792, 547] on button "16" at bounding box center [794, 544] width 29 height 29
type input "**********"
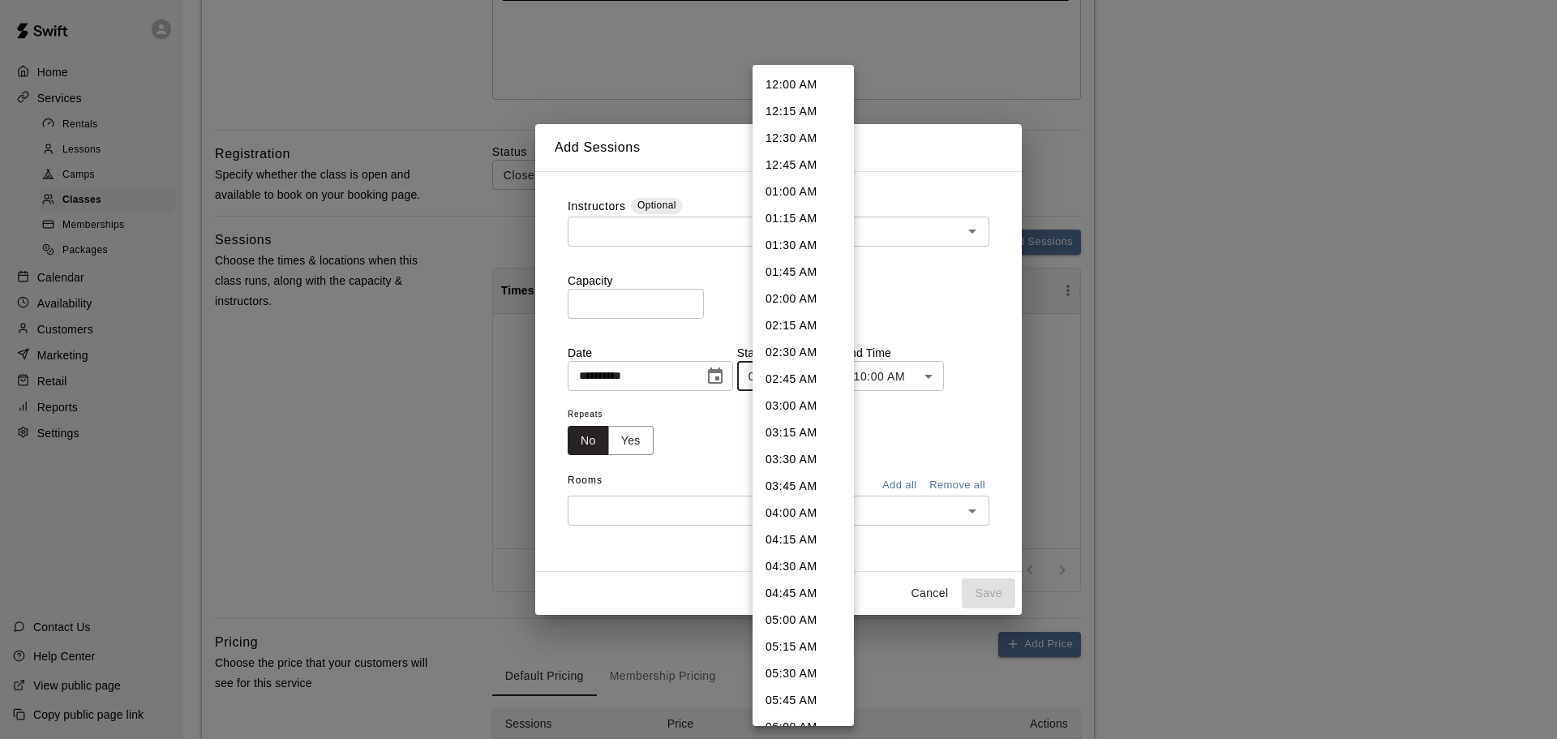
click at [807, 375] on body "**********" at bounding box center [778, 262] width 1557 height 1337
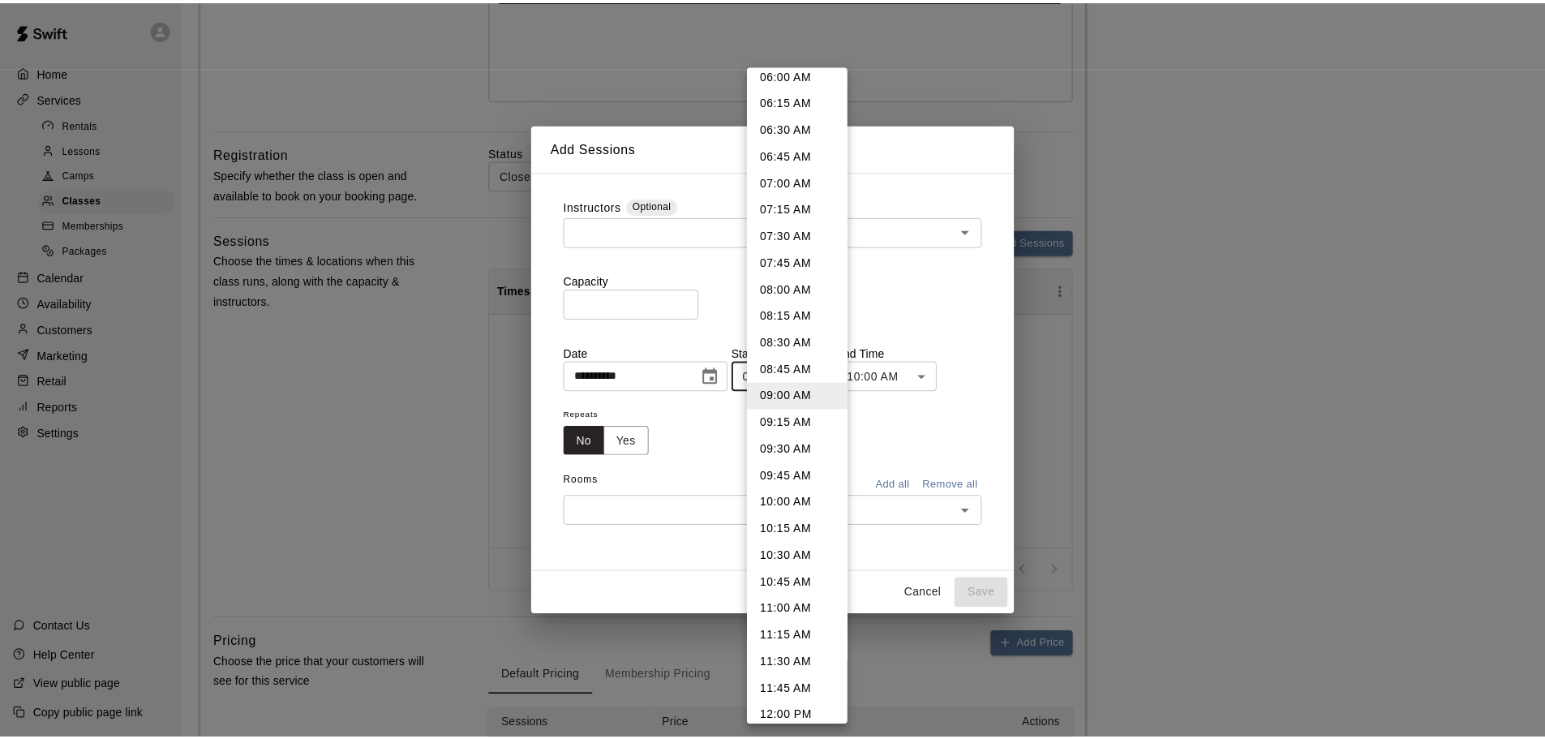
scroll to position [1140, 0]
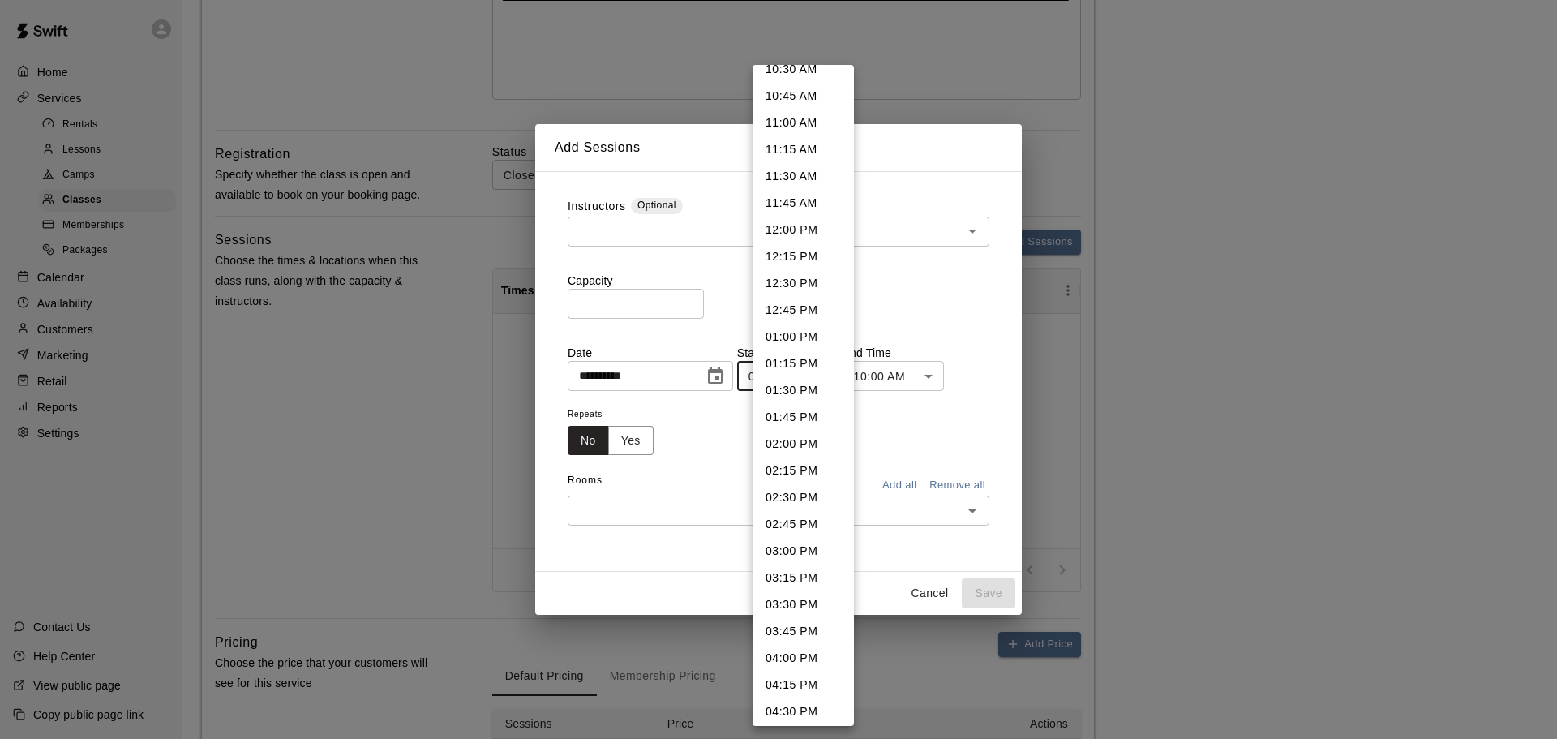
click at [807, 646] on li "04:00 PM" at bounding box center [803, 658] width 101 height 27
type input "********"
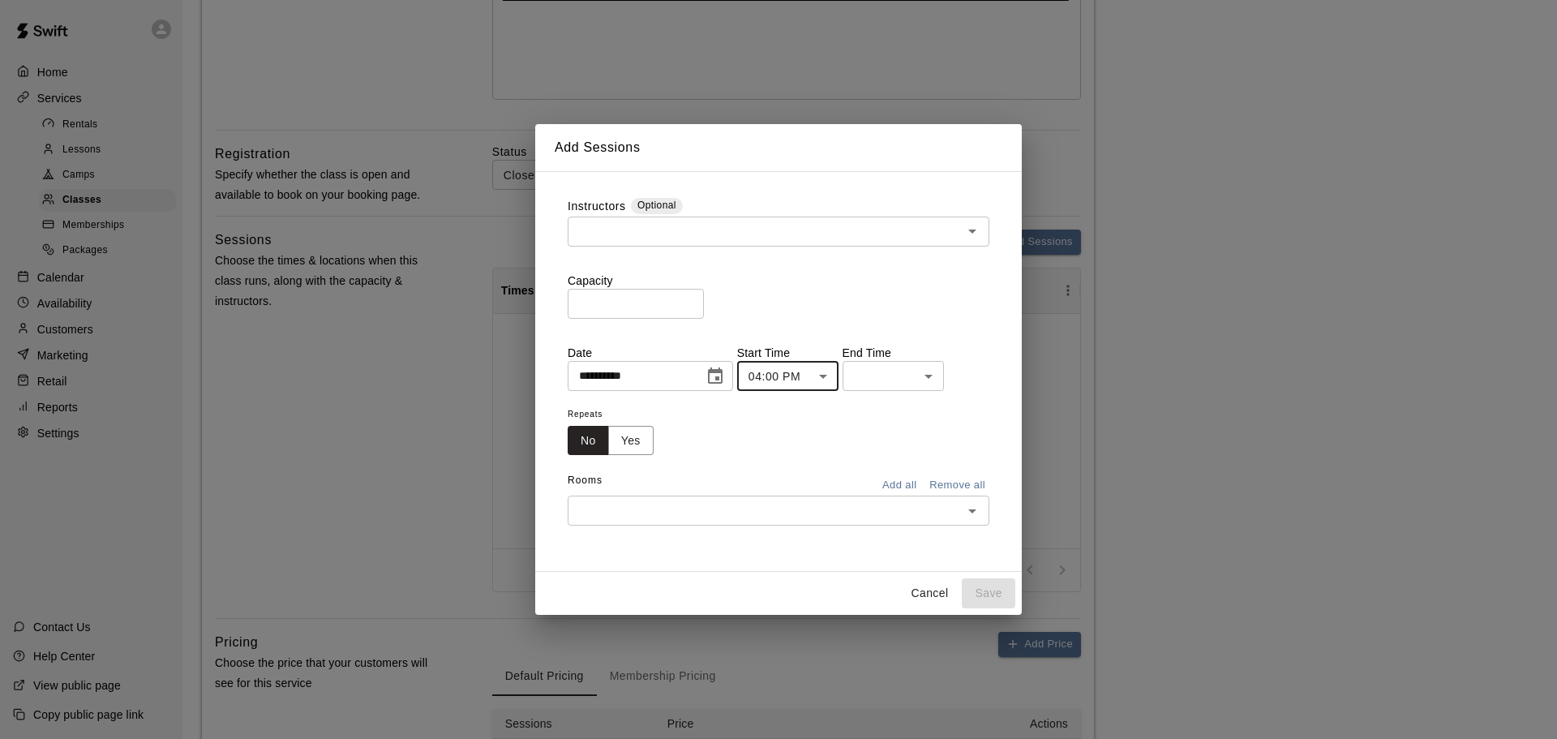
click at [885, 383] on body "**********" at bounding box center [778, 262] width 1557 height 1337
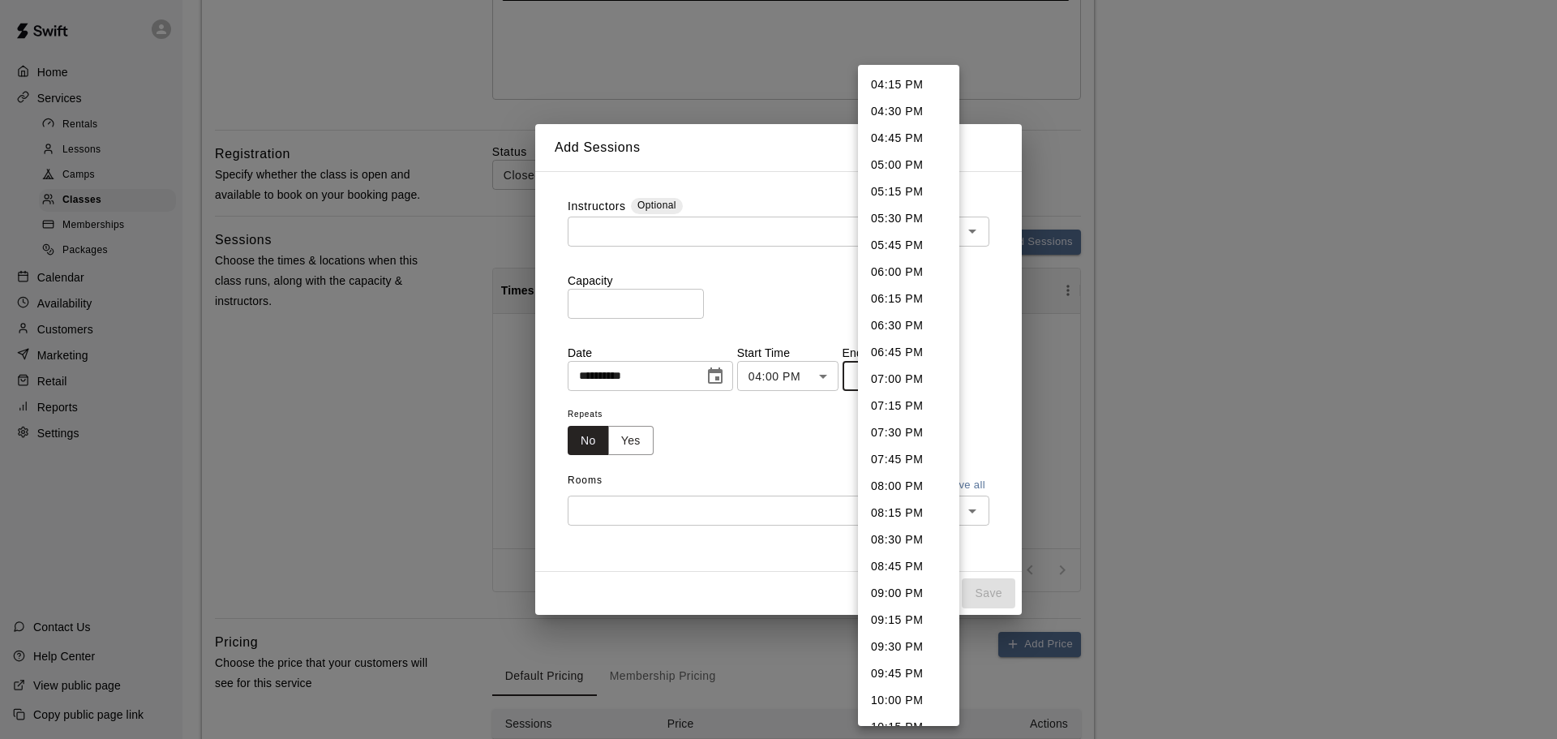
click at [909, 484] on li "08:00 PM" at bounding box center [908, 486] width 101 height 27
type input "********"
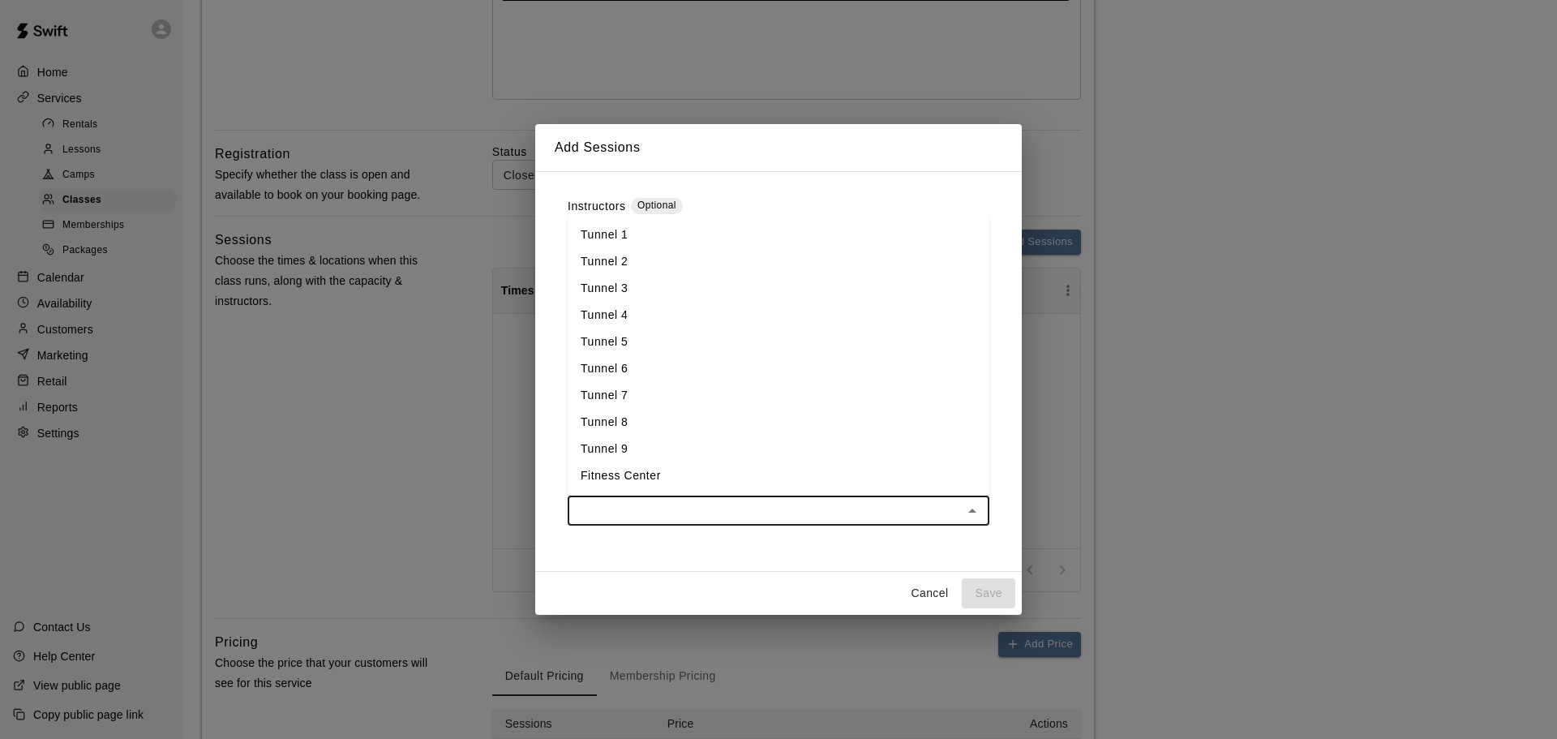
click at [803, 519] on input "text" at bounding box center [765, 510] width 385 height 20
click at [643, 237] on li "Tunnel 1" at bounding box center [779, 234] width 422 height 27
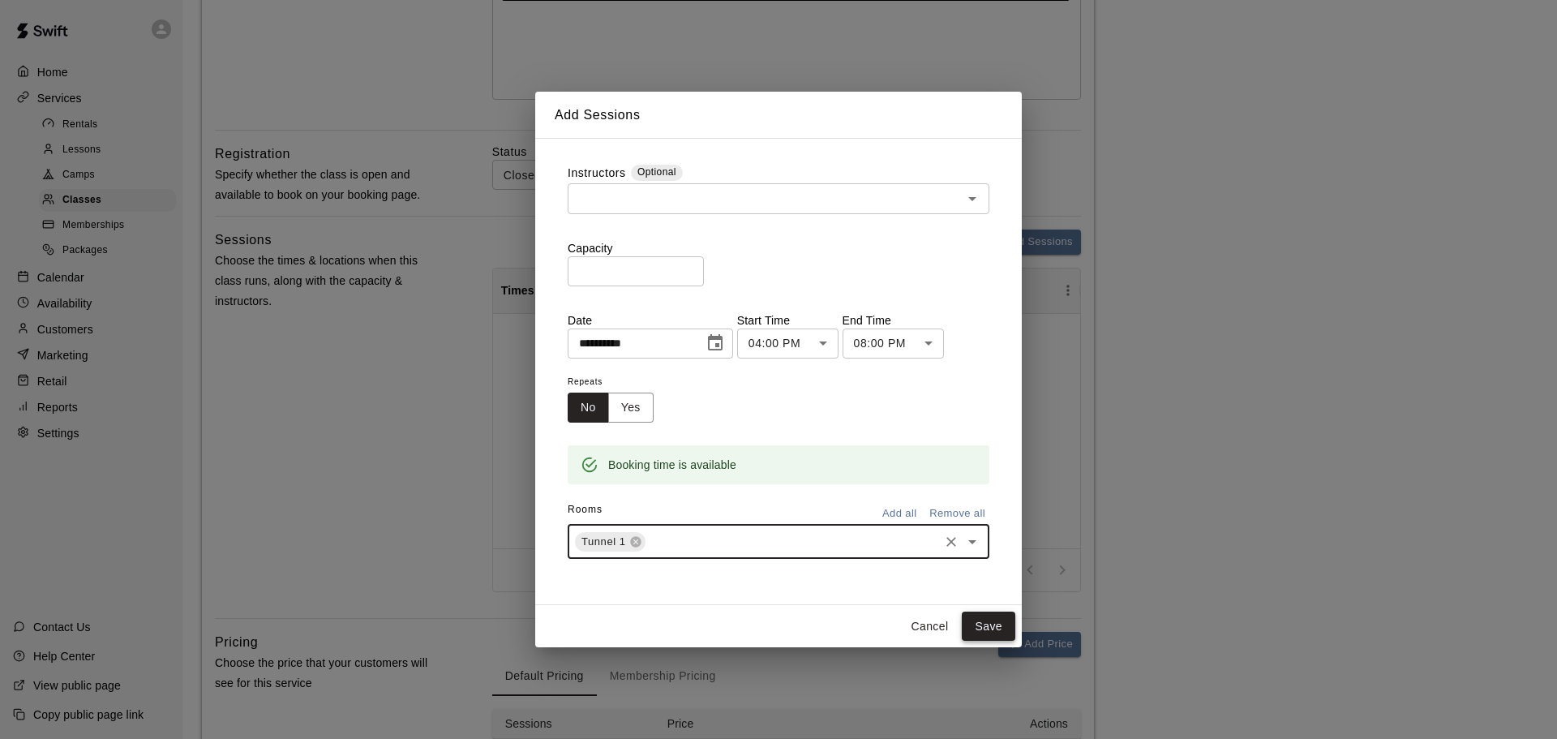
click at [991, 630] on button "Save" at bounding box center [989, 627] width 54 height 30
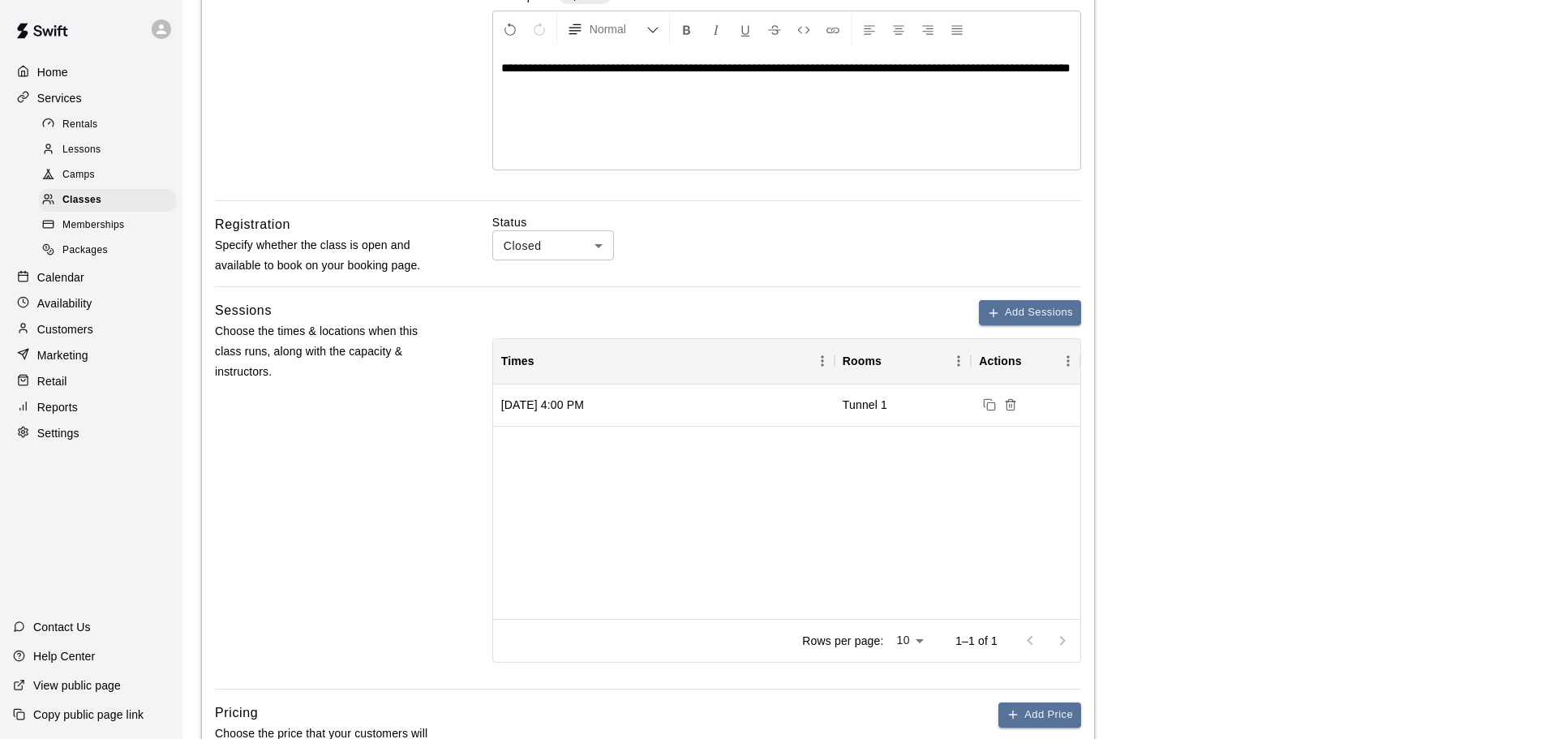
scroll to position [243, 0]
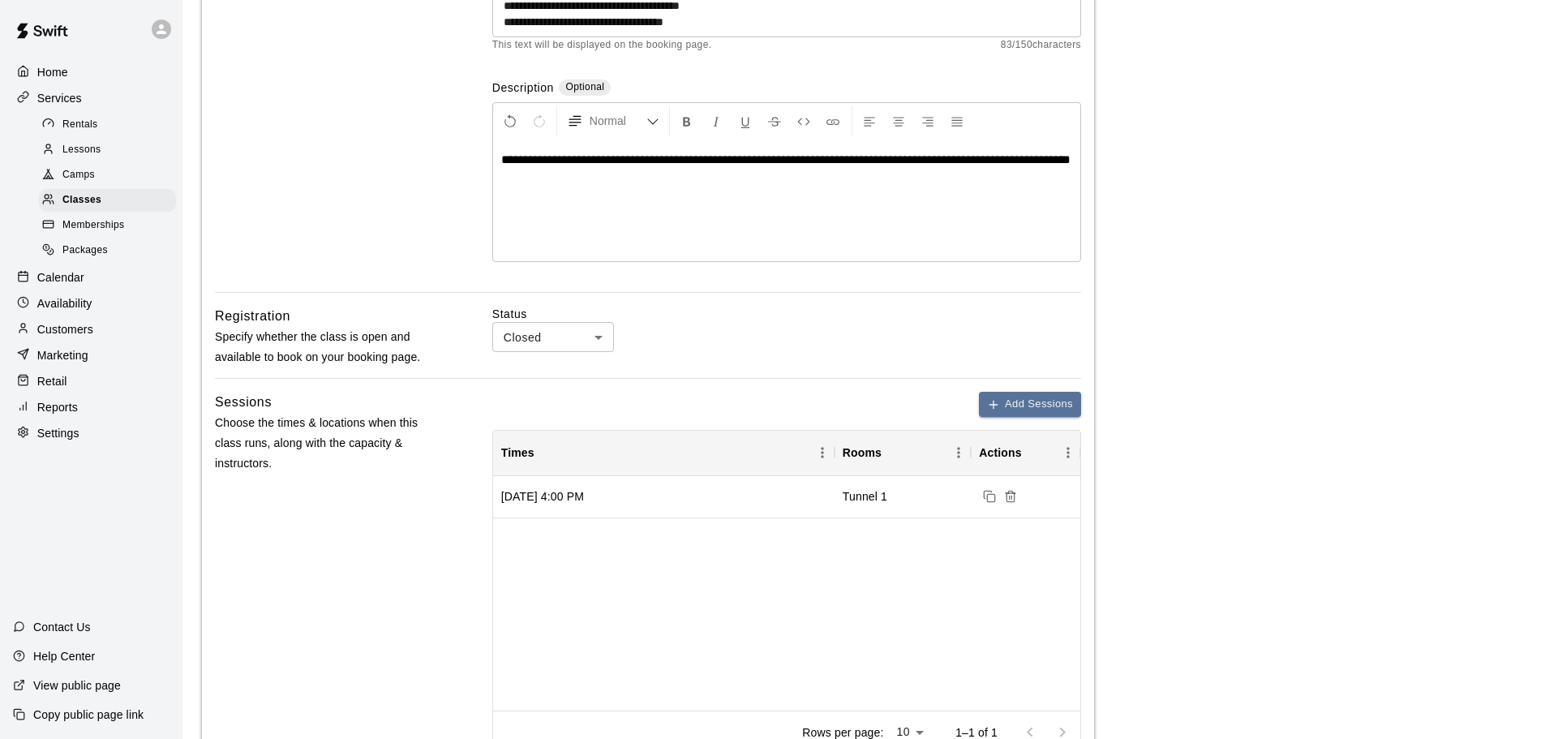
click at [645, 196] on div "**********" at bounding box center [786, 201] width 587 height 122
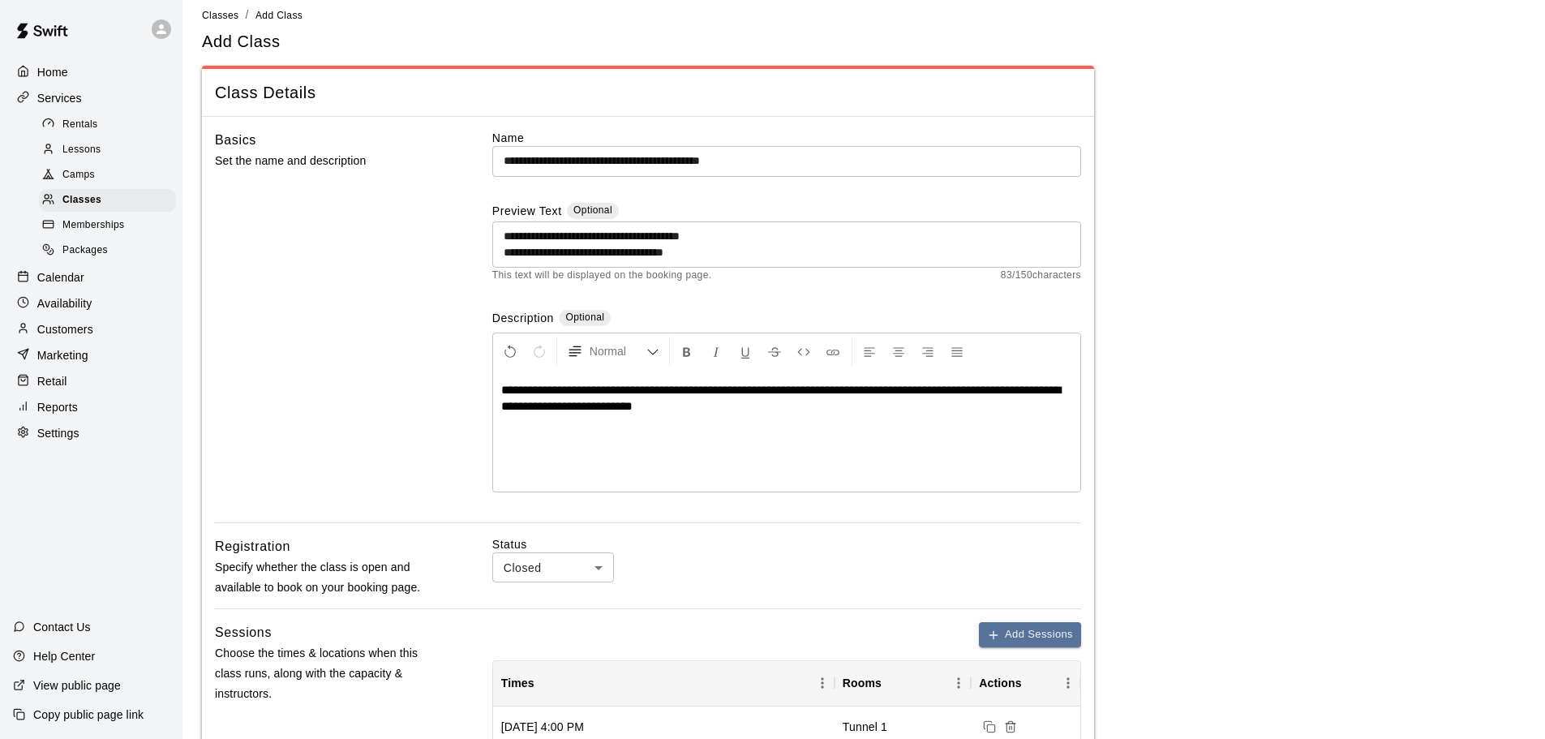
scroll to position [0, 0]
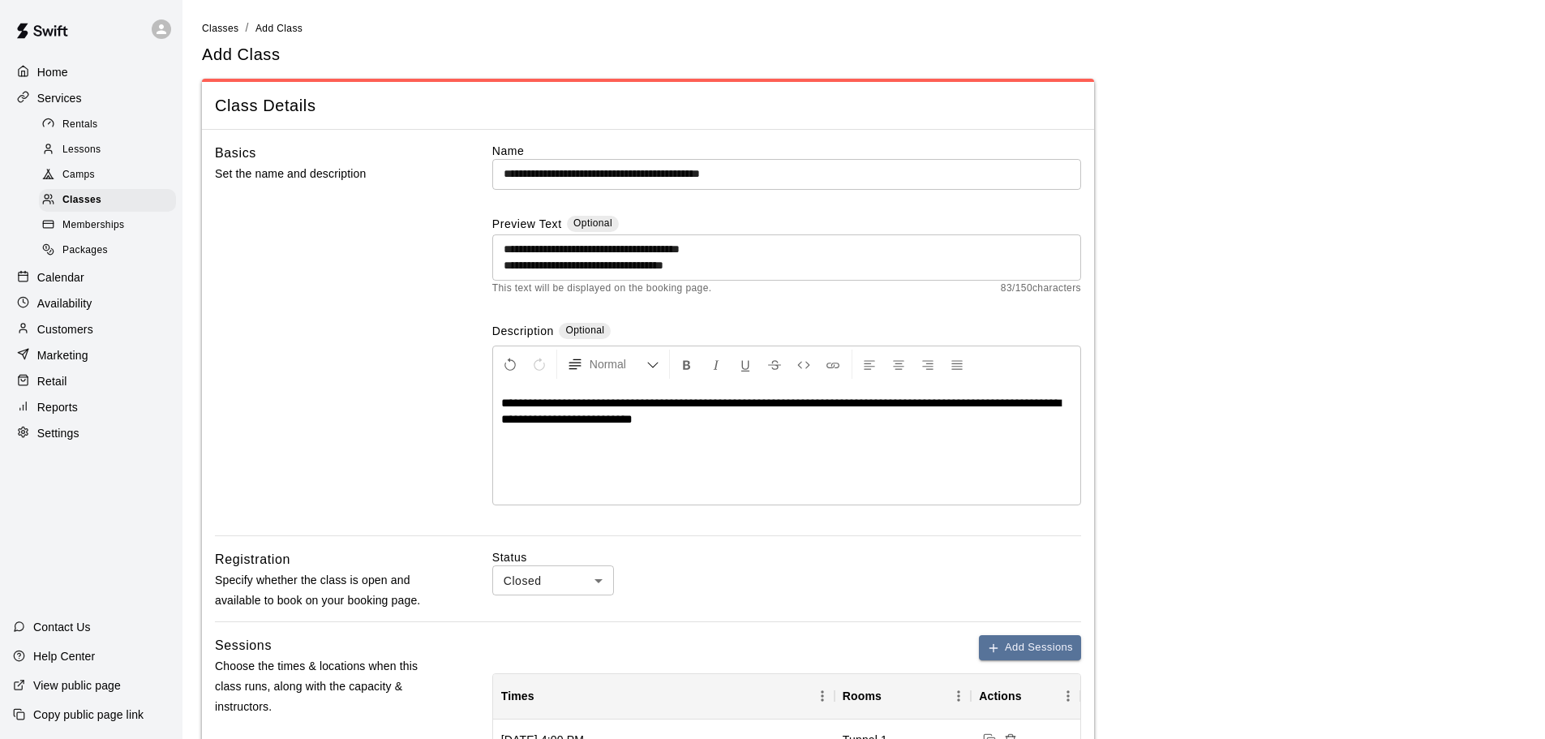
click at [759, 243] on textarea "**********" at bounding box center [787, 257] width 566 height 32
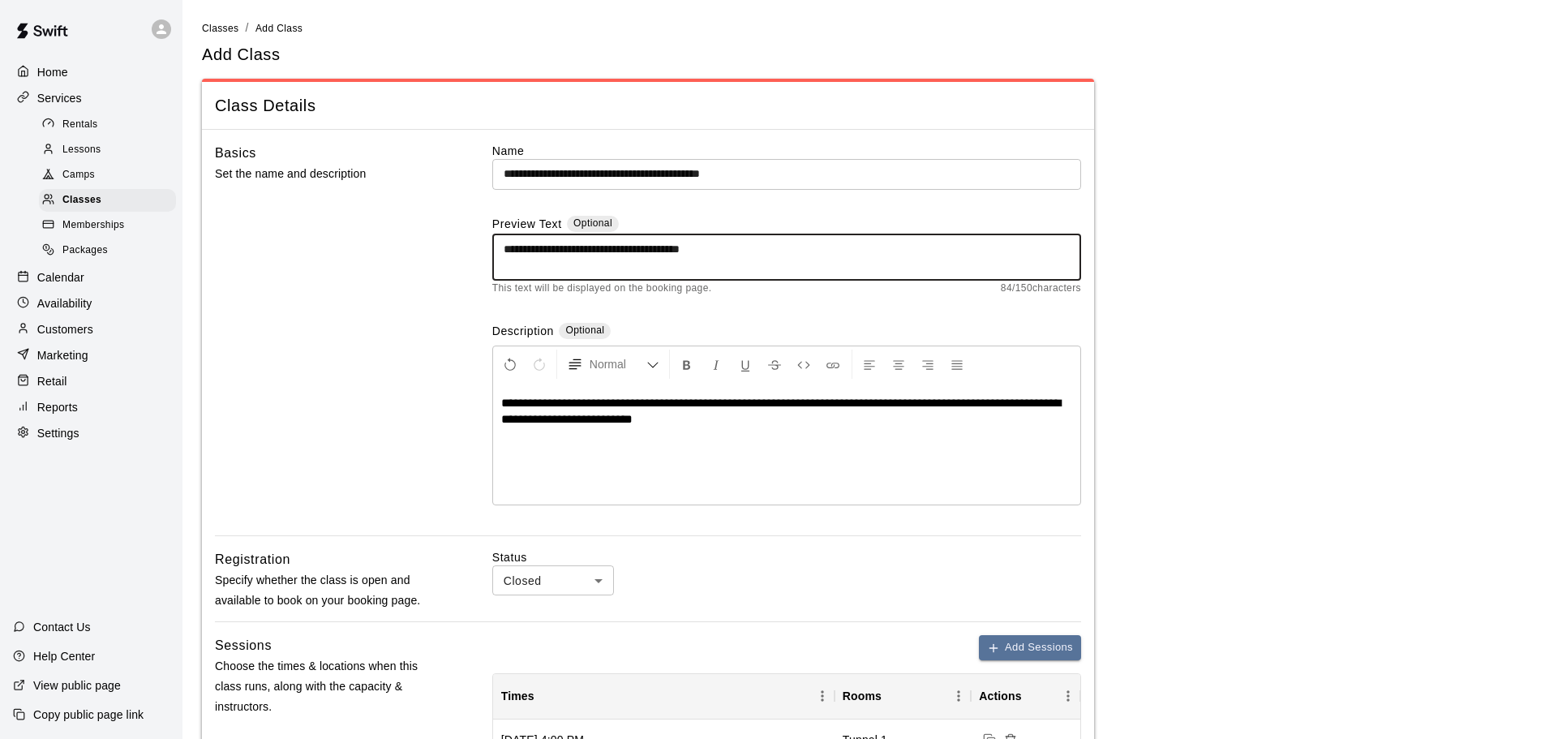
click at [725, 458] on div "**********" at bounding box center [786, 444] width 587 height 122
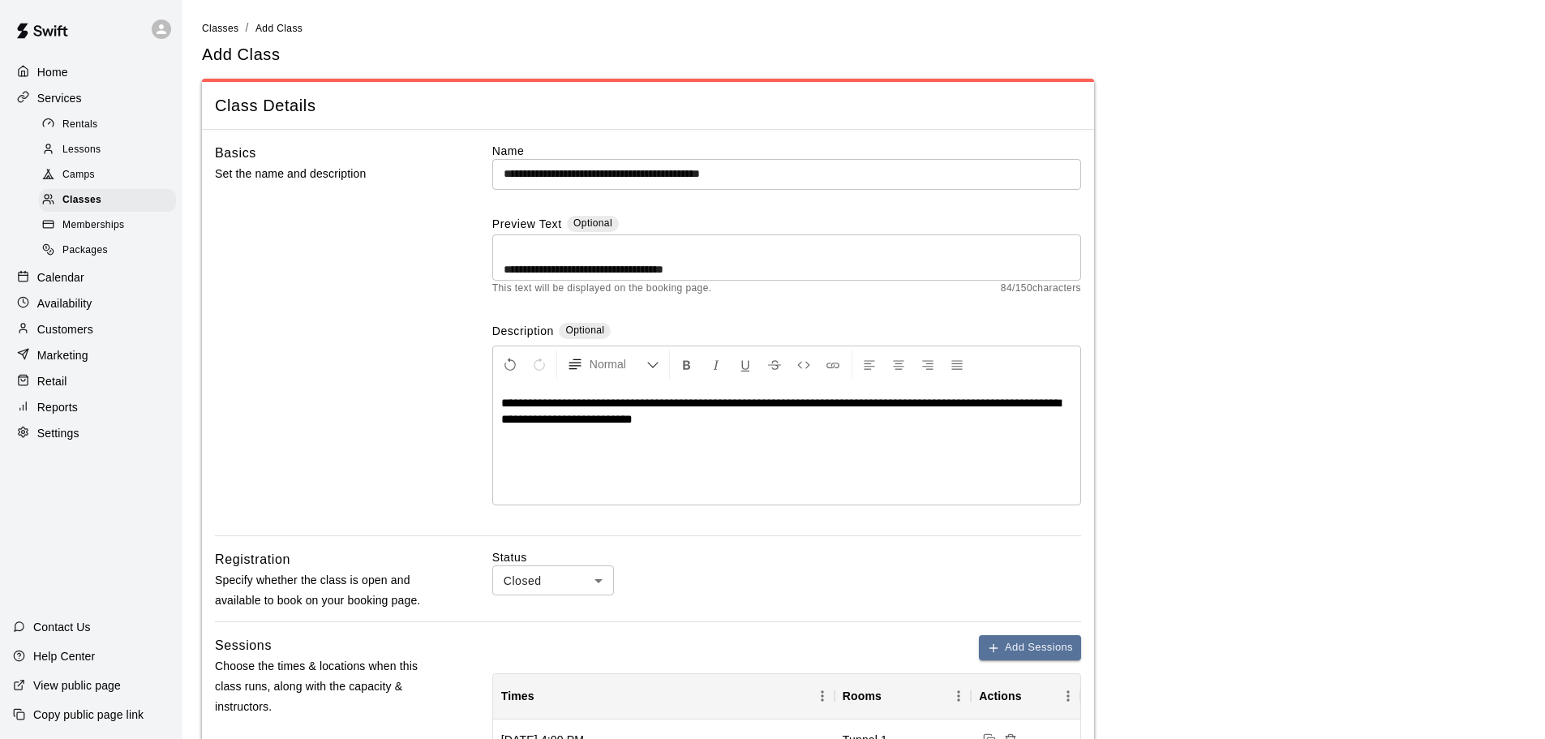
scroll to position [16, 0]
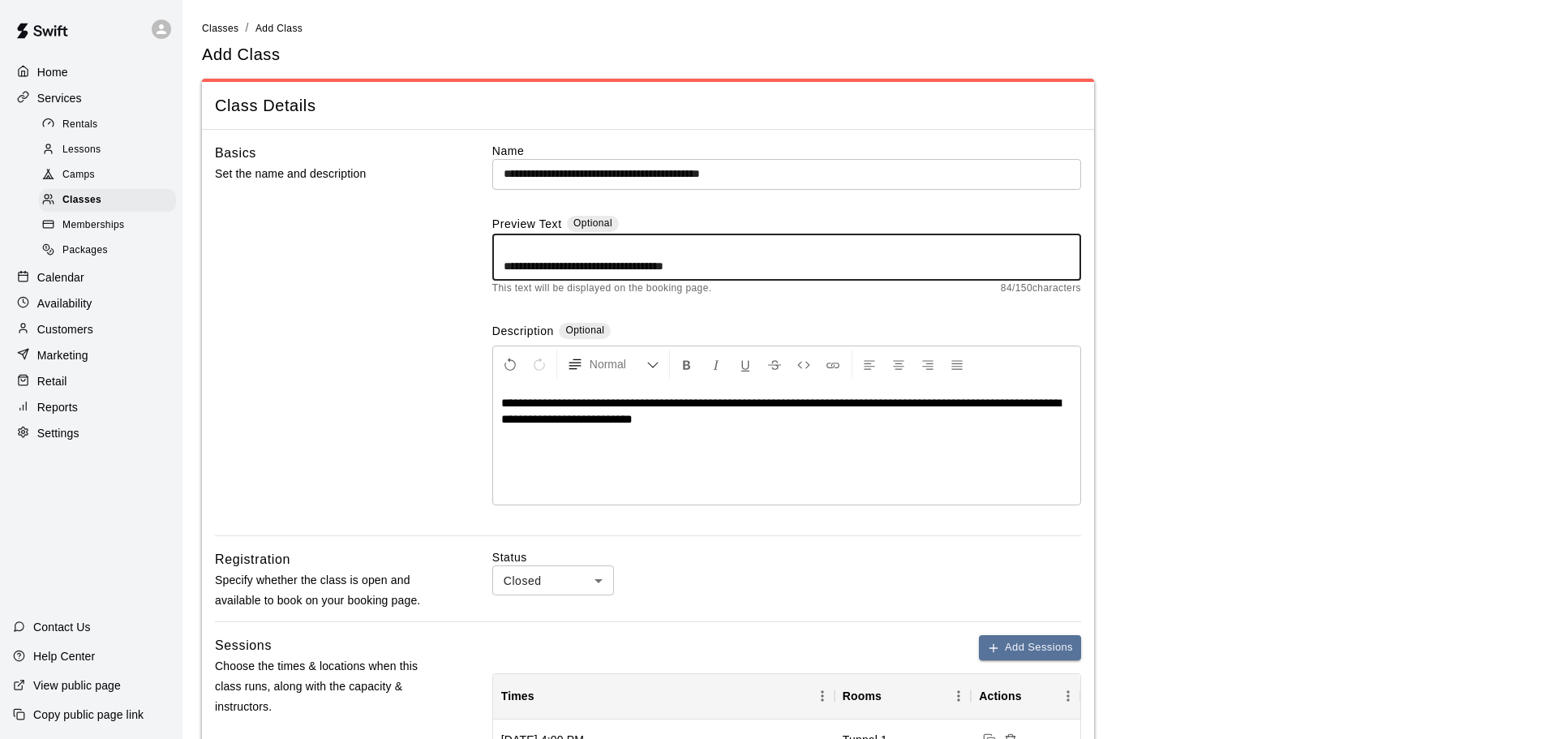
drag, startPoint x: 731, startPoint y: 257, endPoint x: 736, endPoint y: 275, distance: 18.7
click at [736, 275] on div "**********" at bounding box center [786, 257] width 589 height 46
type textarea "**********"
click at [696, 432] on div "**********" at bounding box center [786, 444] width 587 height 122
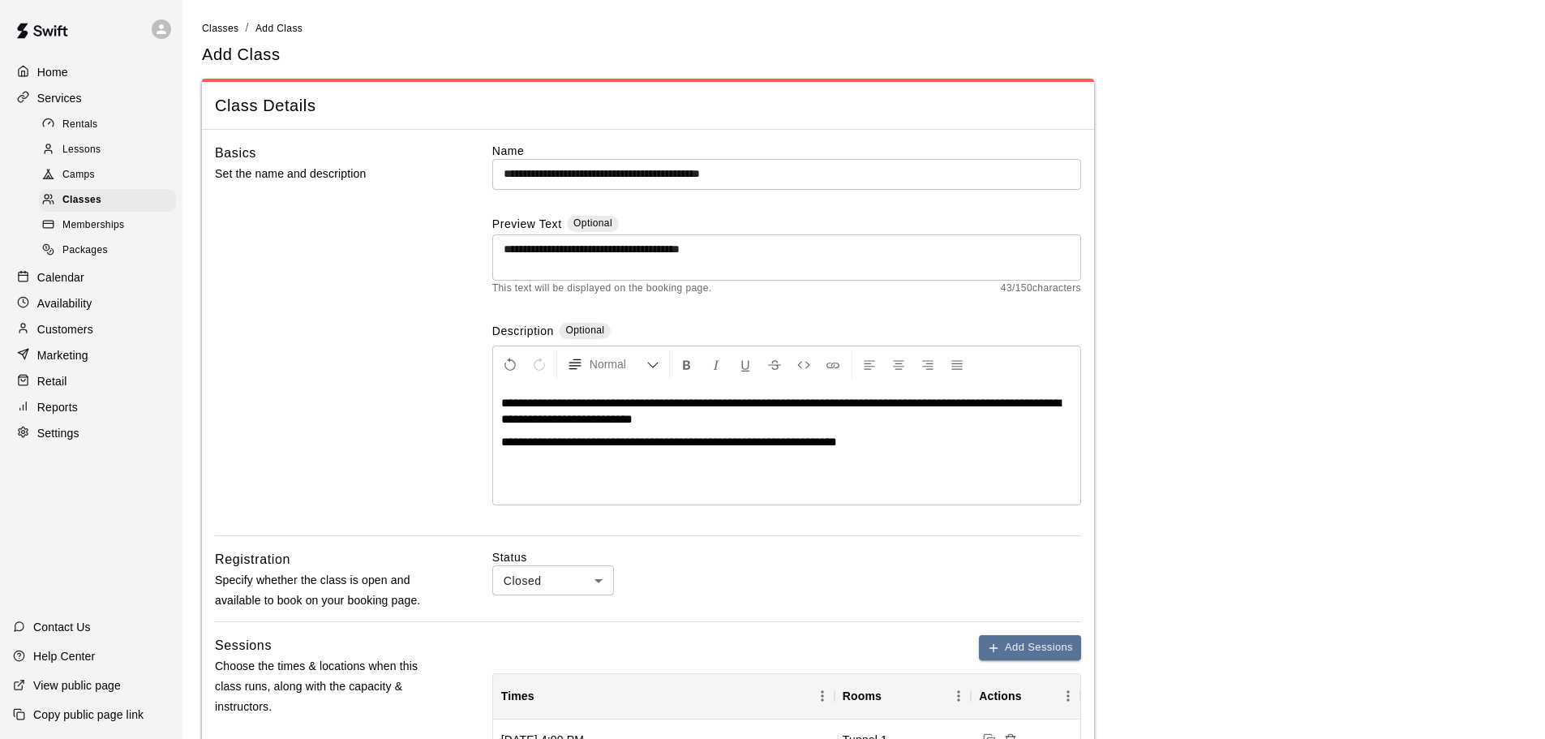
drag, startPoint x: 638, startPoint y: 440, endPoint x: 770, endPoint y: 87, distance: 377.5
click at [770, 87] on div "Class Details" at bounding box center [648, 106] width 892 height 48
click at [868, 443] on p "**********" at bounding box center [786, 442] width 571 height 16
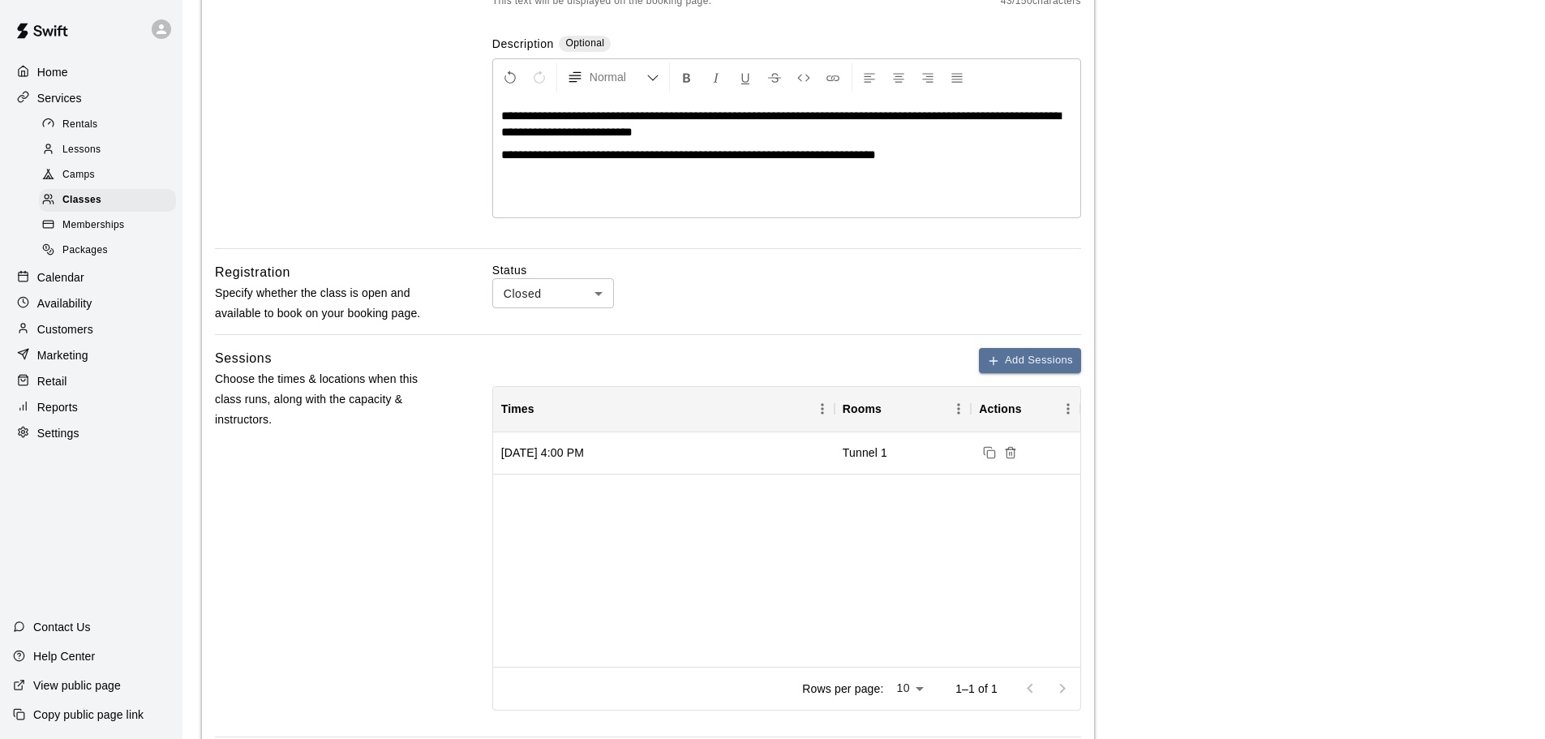
scroll to position [111, 0]
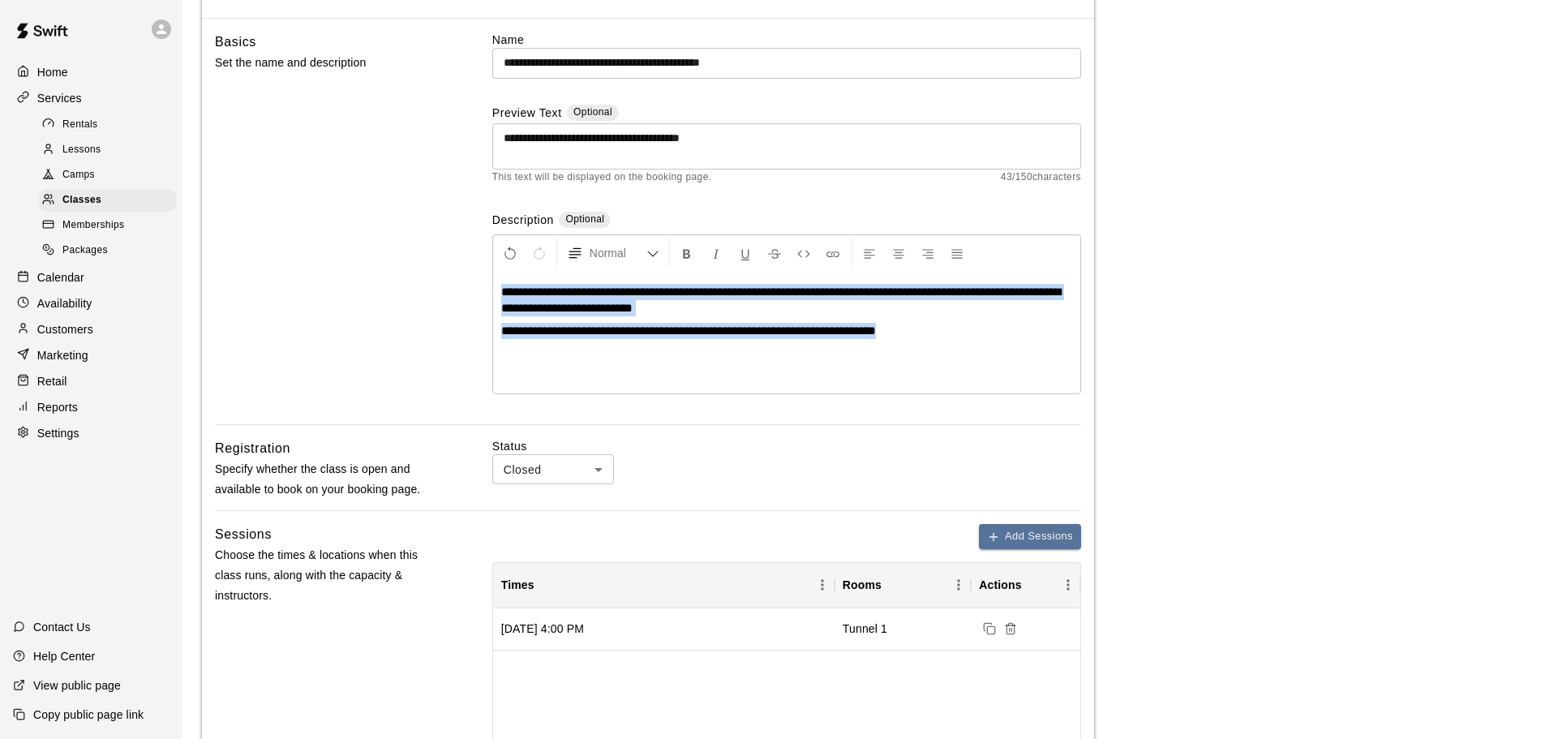
drag, startPoint x: 895, startPoint y: 328, endPoint x: 477, endPoint y: 289, distance: 419.5
click at [477, 289] on div "**********" at bounding box center [648, 228] width 866 height 393
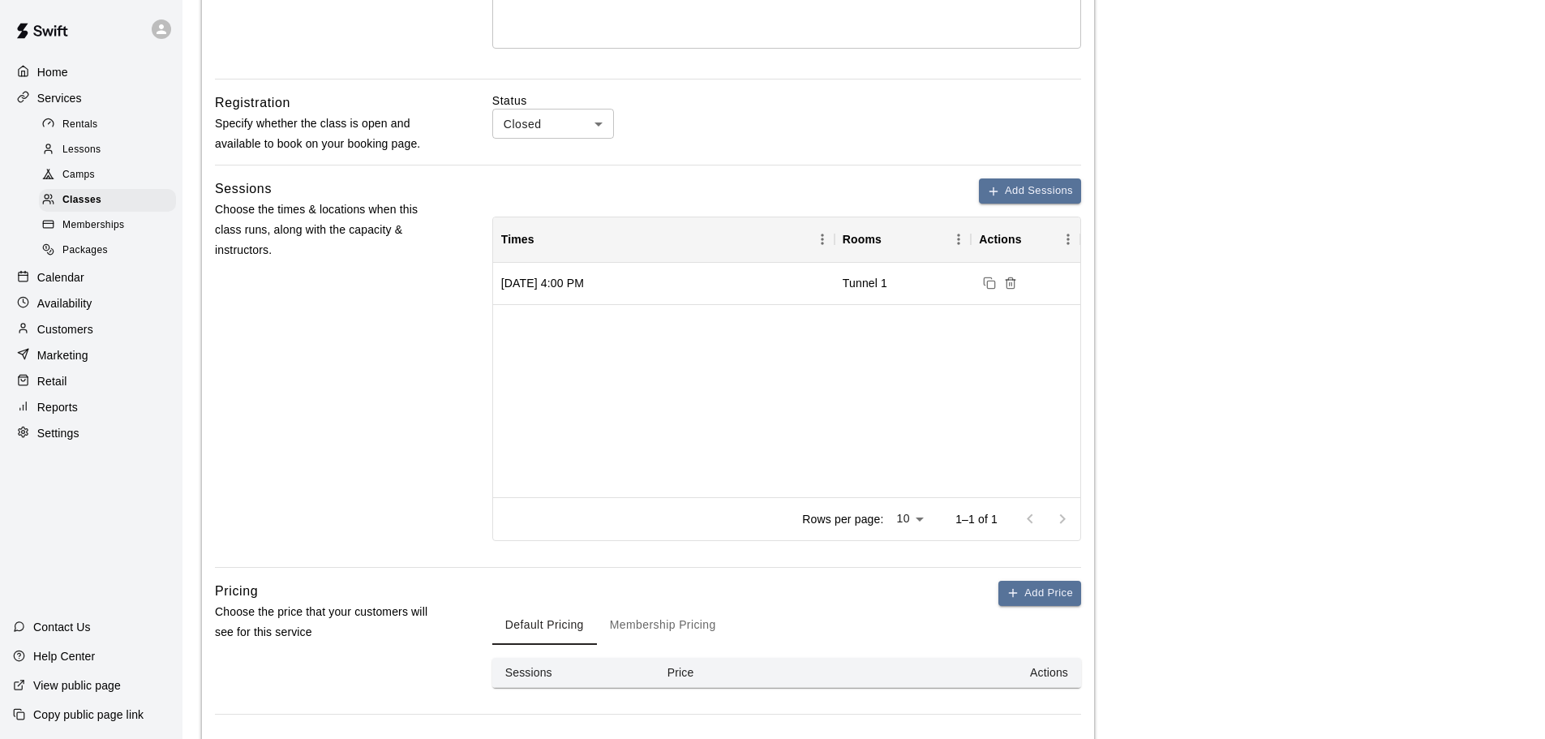
scroll to position [598, 0]
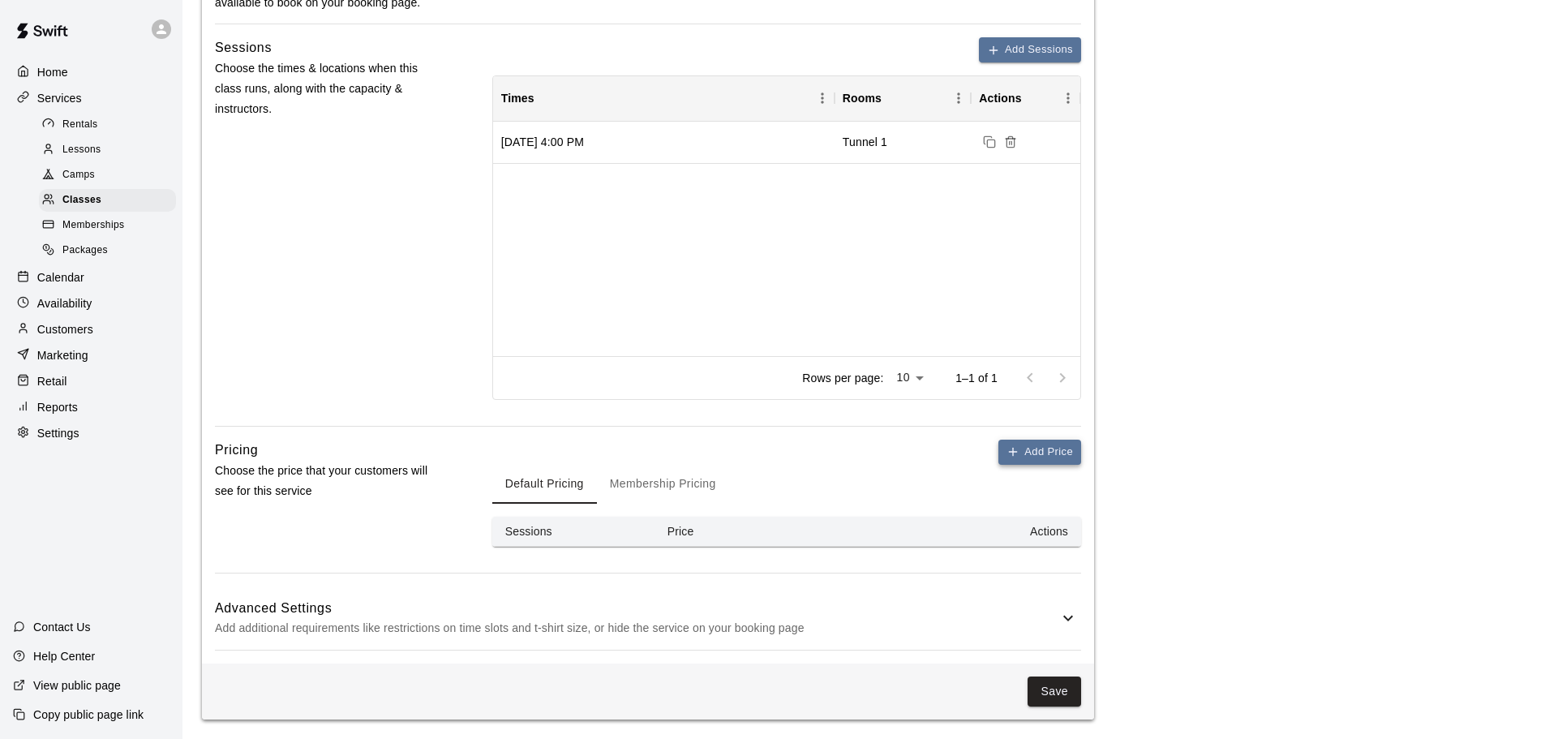
click at [1032, 440] on button "Add Price" at bounding box center [1039, 452] width 83 height 25
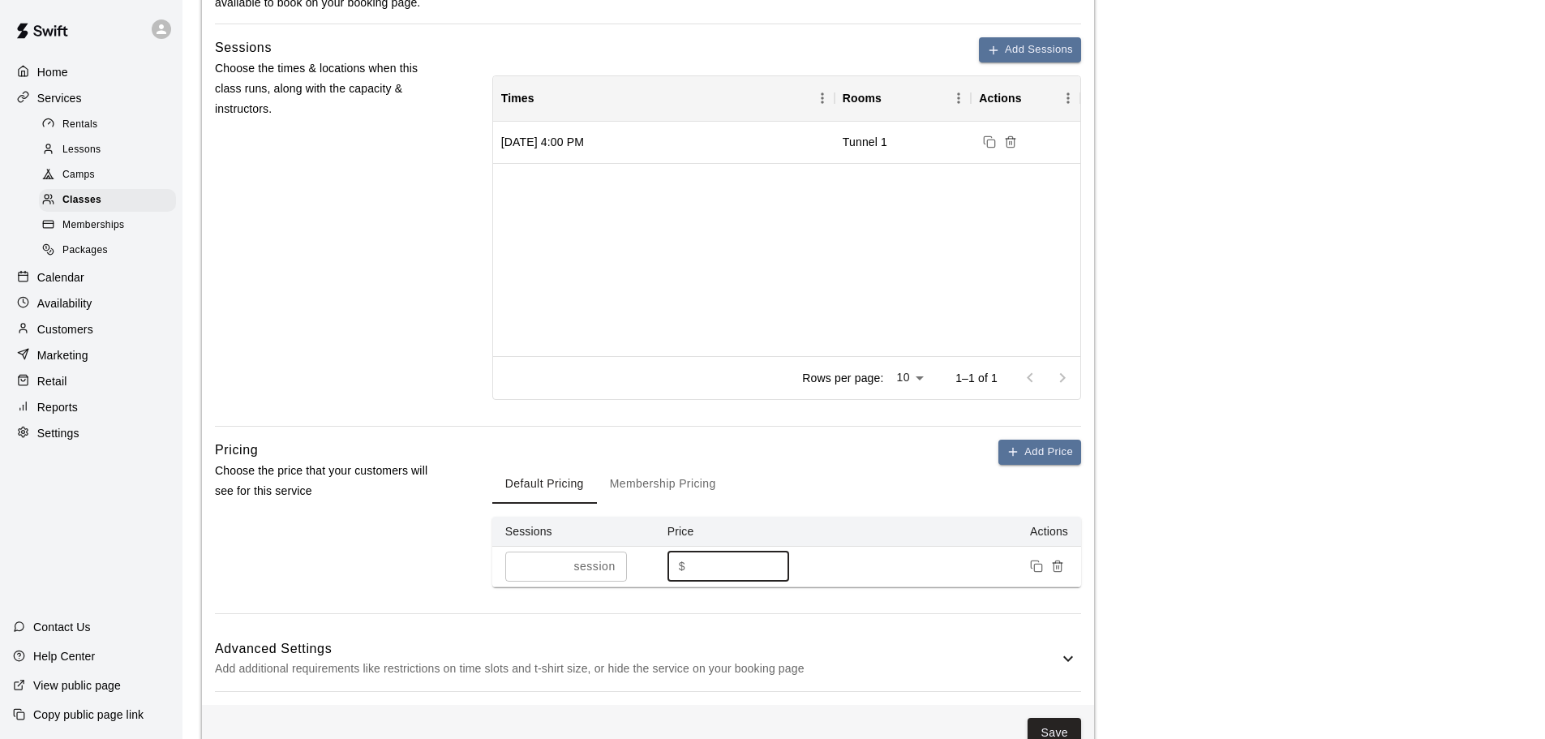
drag, startPoint x: 700, startPoint y: 566, endPoint x: 685, endPoint y: 565, distance: 15.5
click at [685, 565] on div "$ * ​" at bounding box center [729, 567] width 122 height 30
type input "*"
click at [891, 478] on div "Default Pricing Membership Pricing" at bounding box center [786, 484] width 589 height 39
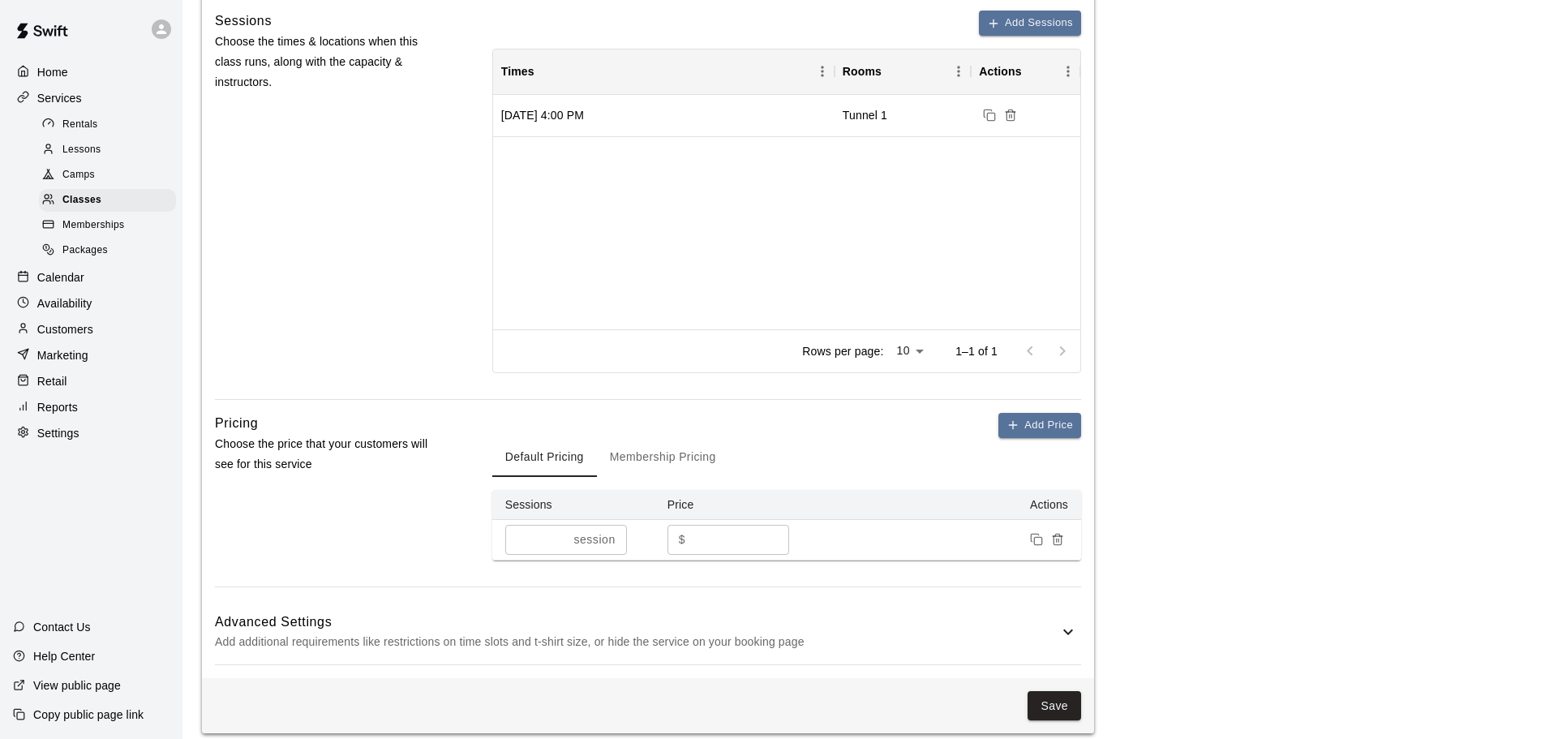
scroll to position [638, 0]
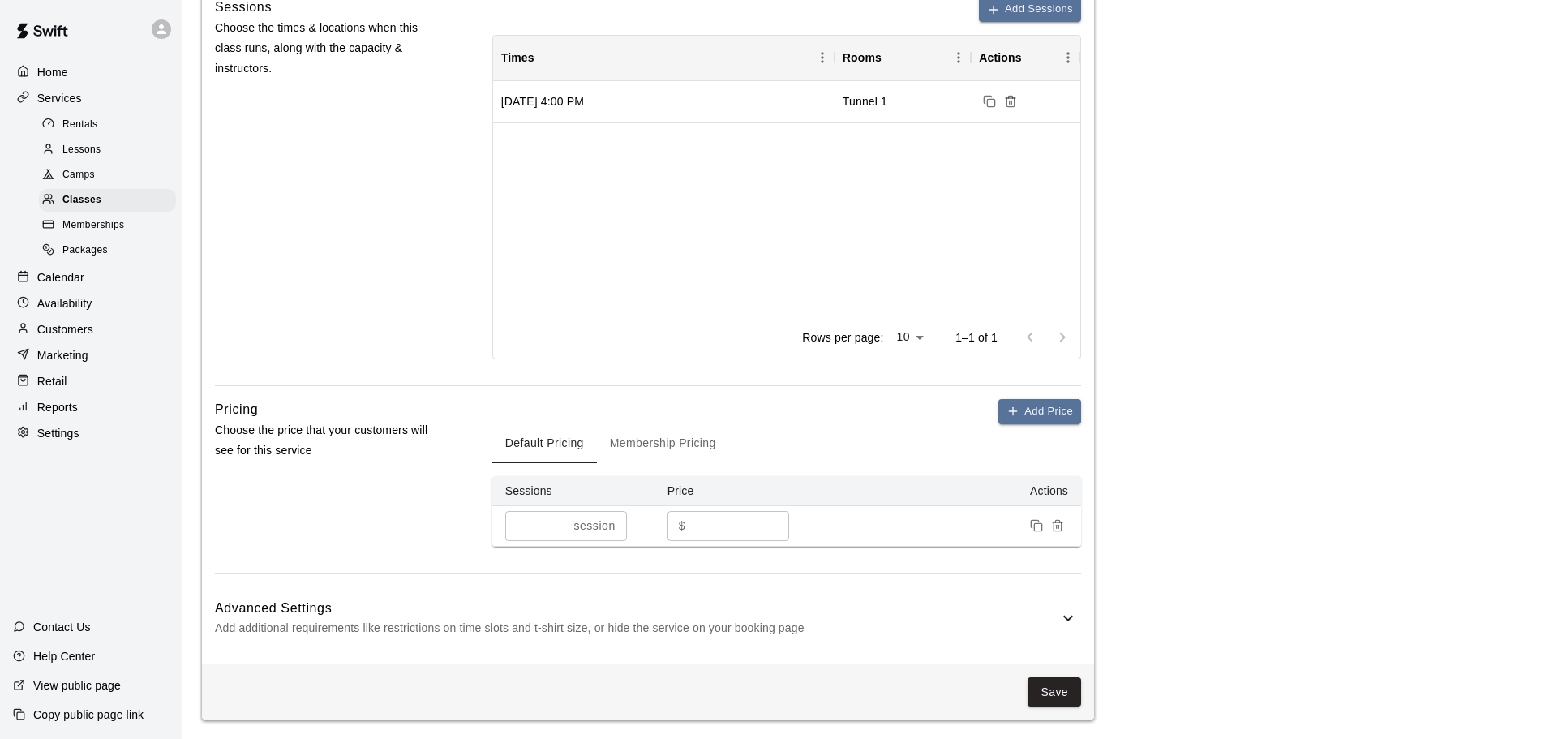
click at [856, 649] on div "Advanced Settings Add additional requirements like restrictions on time slots a…" at bounding box center [648, 618] width 866 height 64
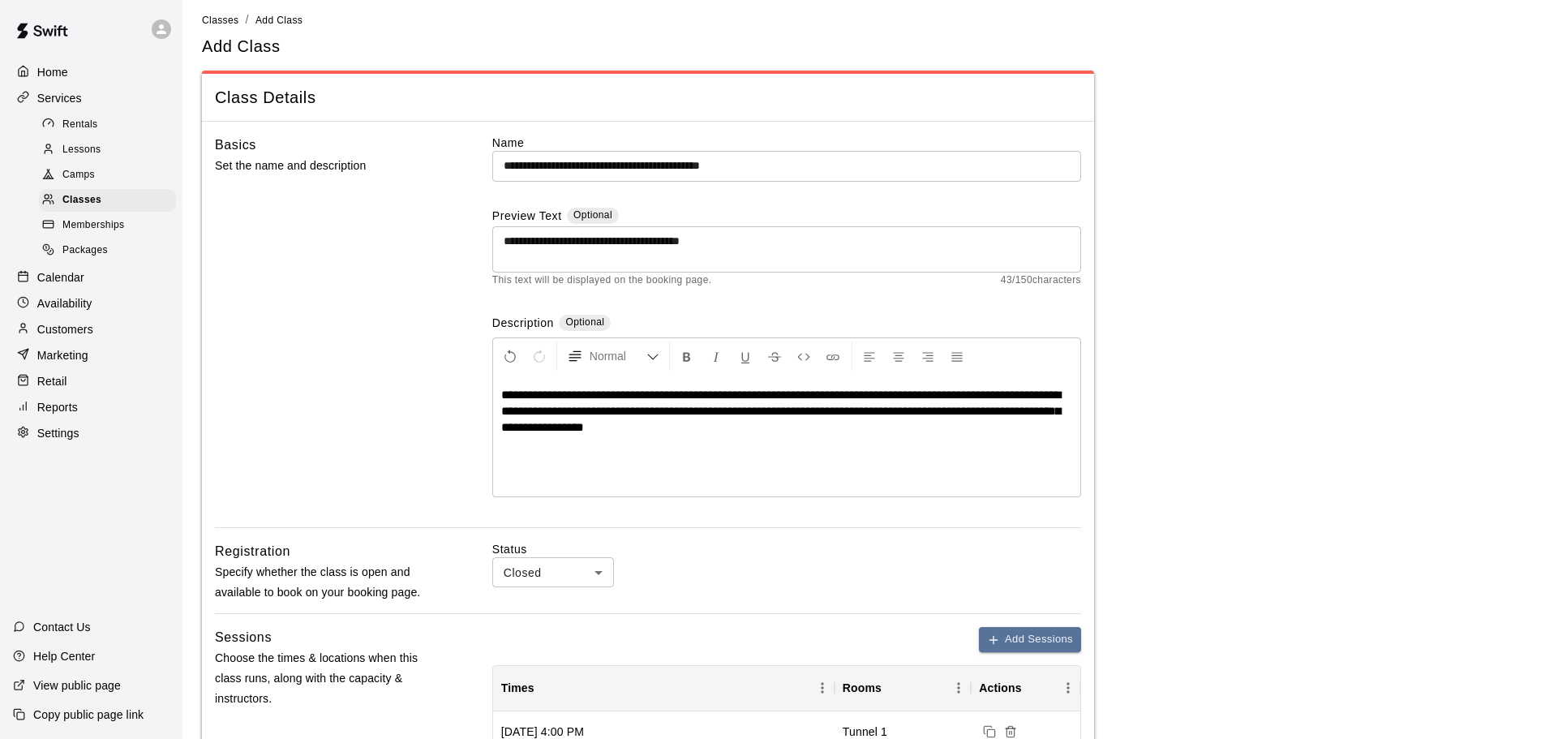
scroll to position [0, 0]
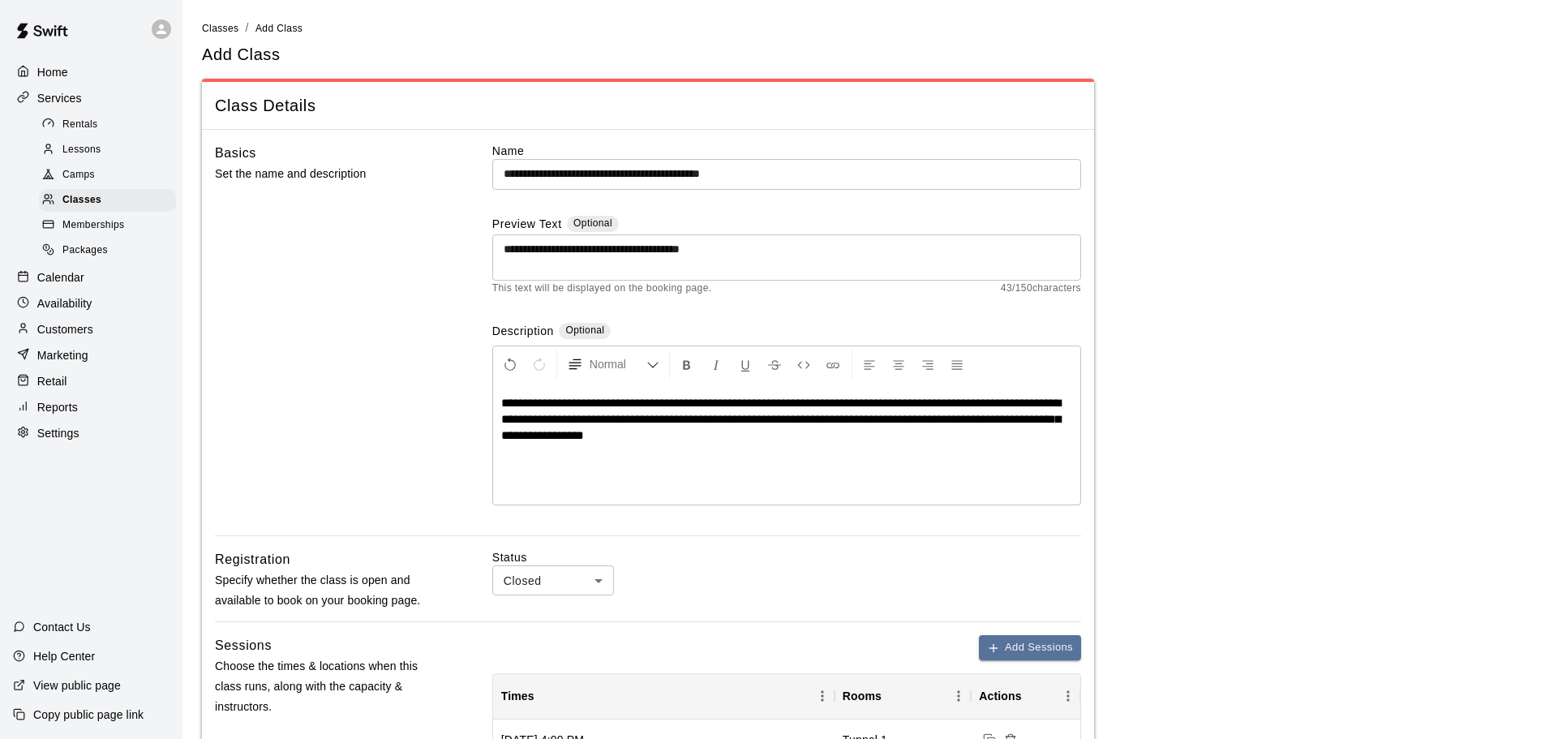
click at [778, 177] on input "**********" at bounding box center [786, 174] width 589 height 30
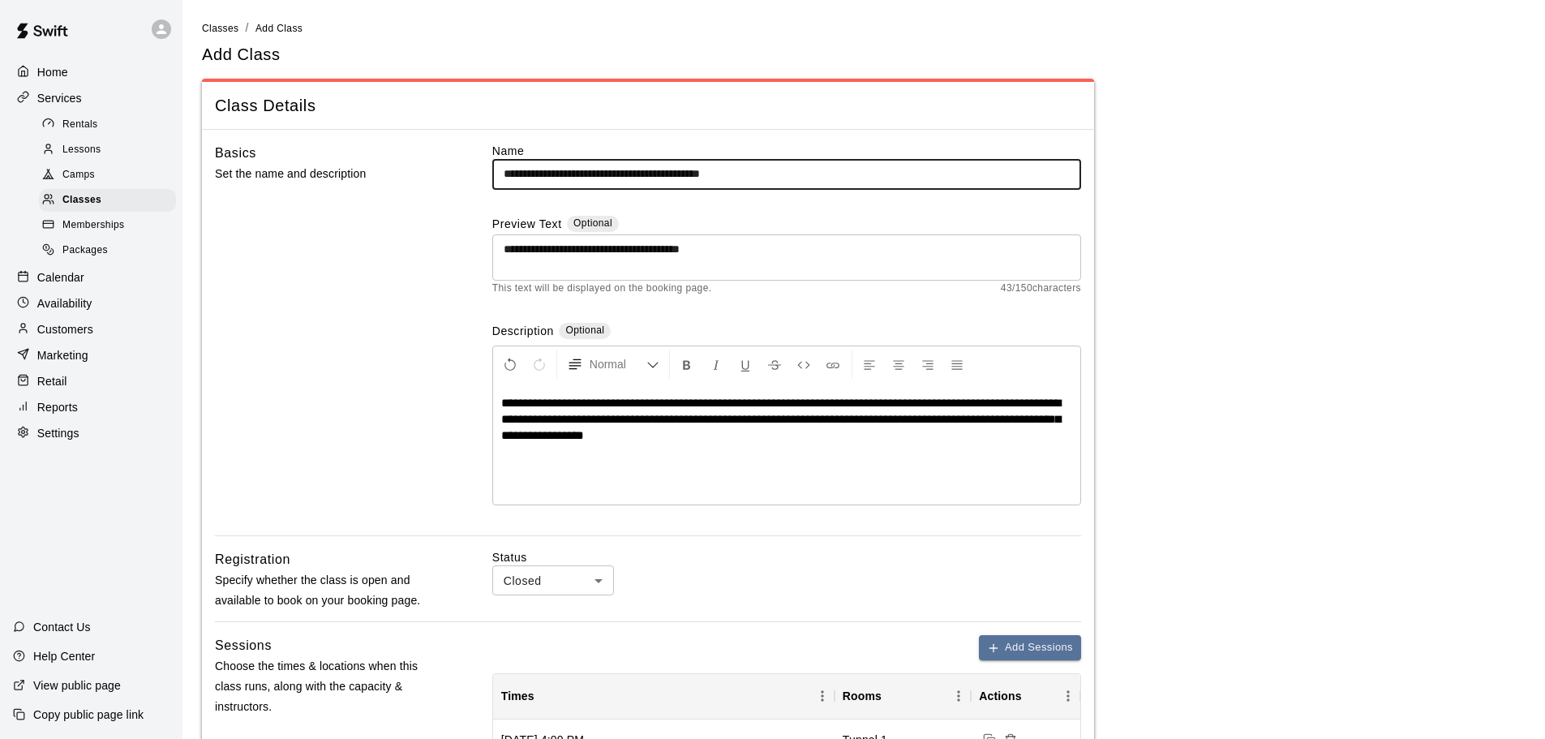
type input "**********"
click at [811, 402] on span "**********" at bounding box center [781, 419] width 560 height 45
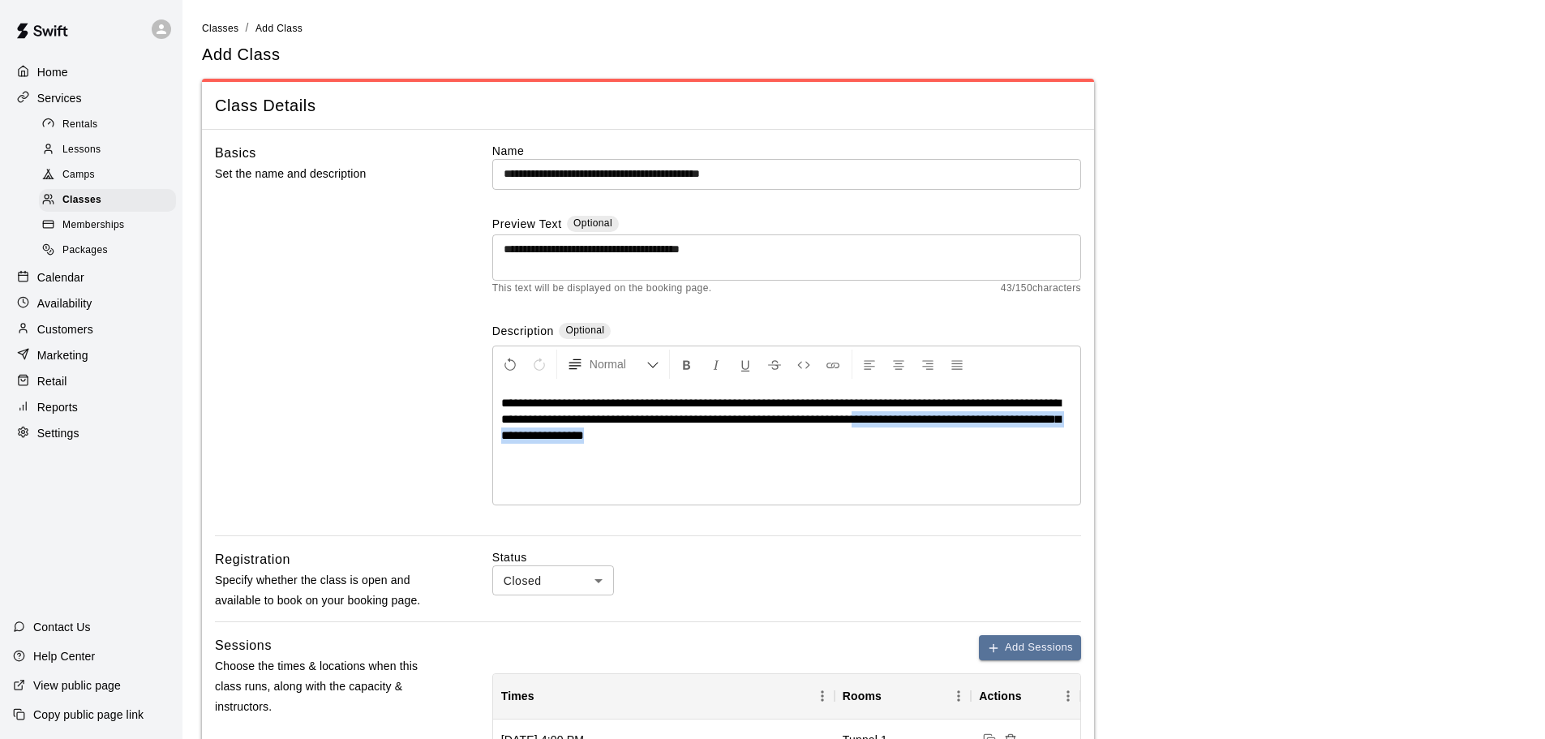
drag, startPoint x: 935, startPoint y: 420, endPoint x: 958, endPoint y: 463, distance: 48.6
click at [958, 463] on div "**********" at bounding box center [786, 444] width 587 height 122
click at [807, 398] on span "**********" at bounding box center [781, 411] width 560 height 28
click at [910, 487] on div "**********" at bounding box center [786, 444] width 587 height 122
drag, startPoint x: 945, startPoint y: 422, endPoint x: 776, endPoint y: 422, distance: 168.7
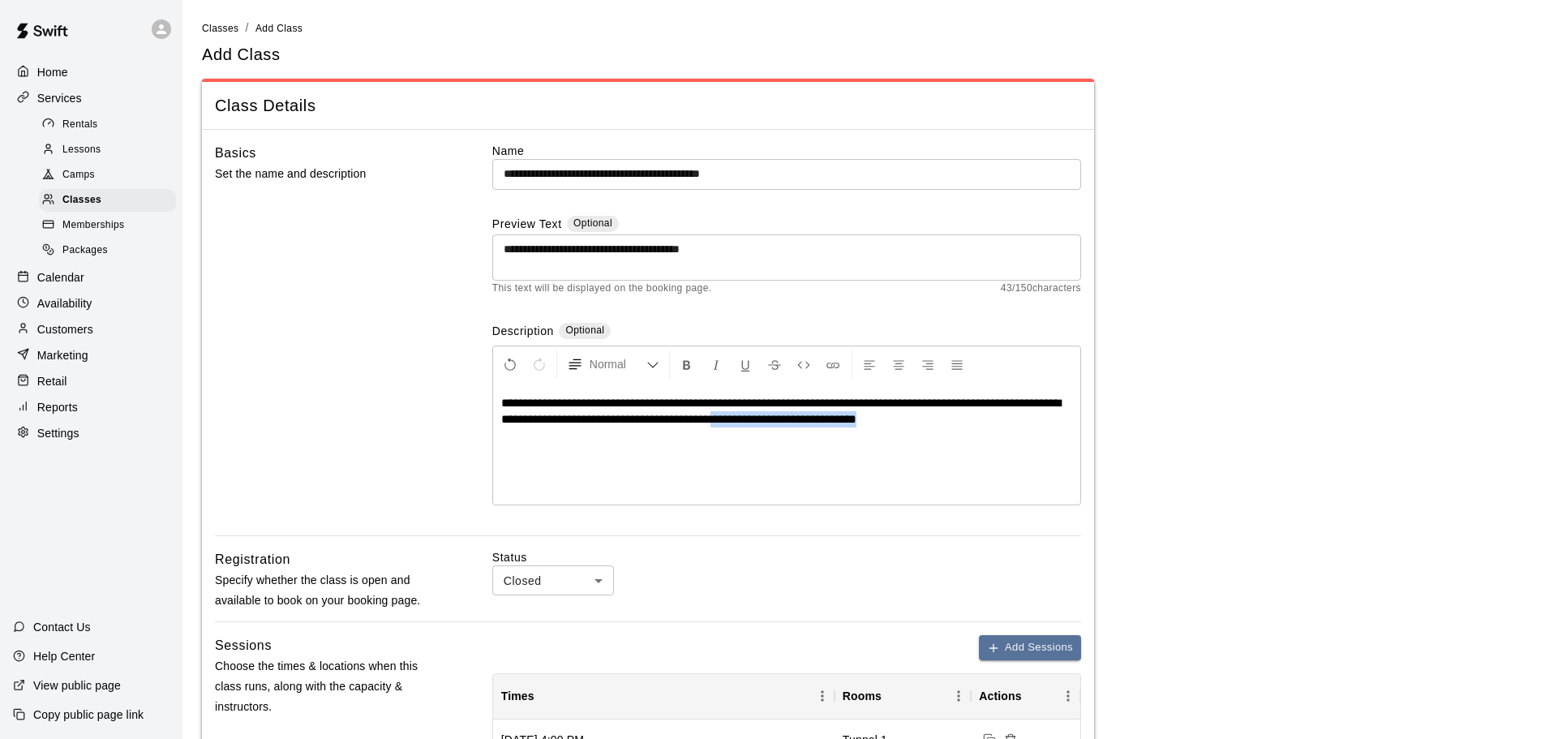
click at [776, 422] on p "**********" at bounding box center [786, 411] width 571 height 32
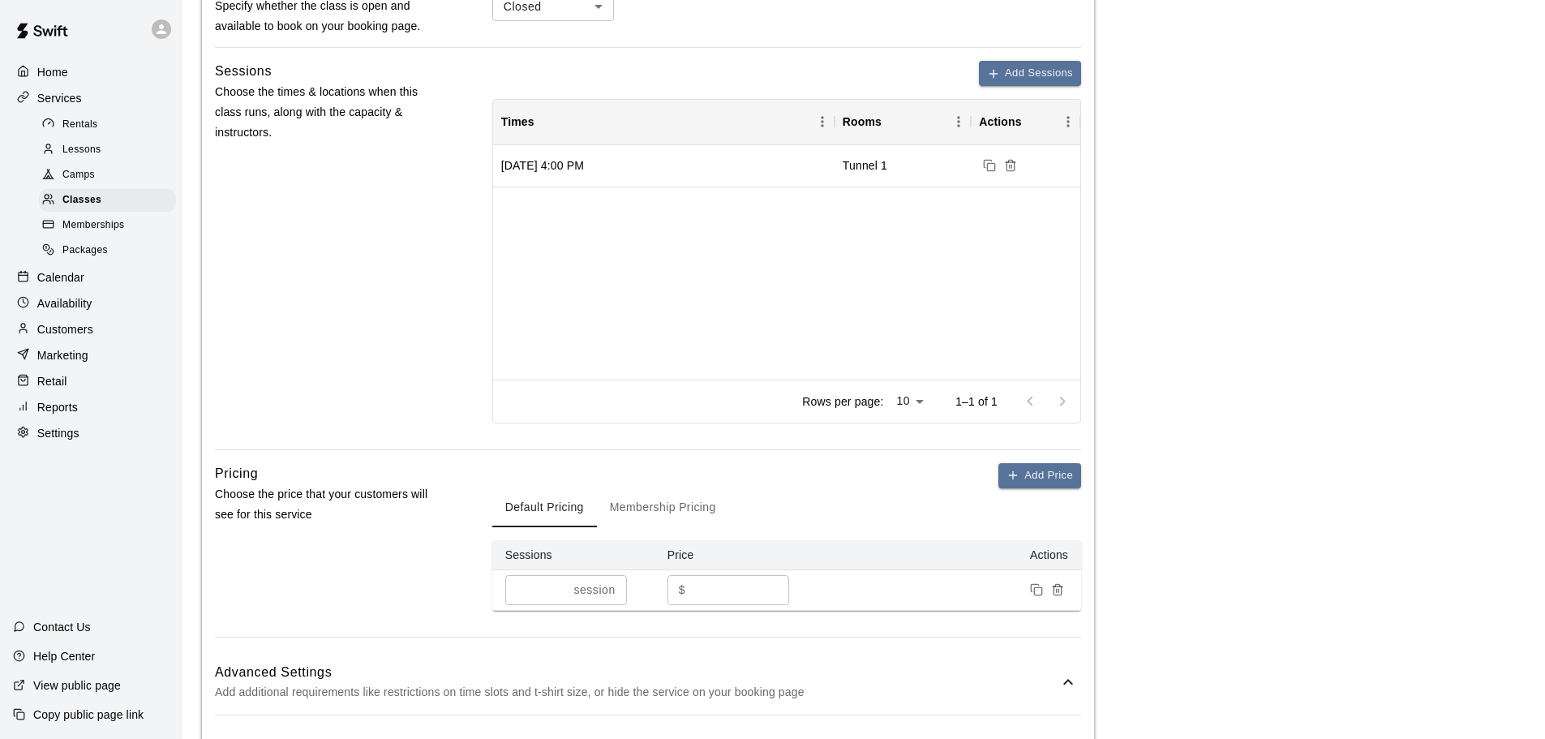
scroll to position [730, 0]
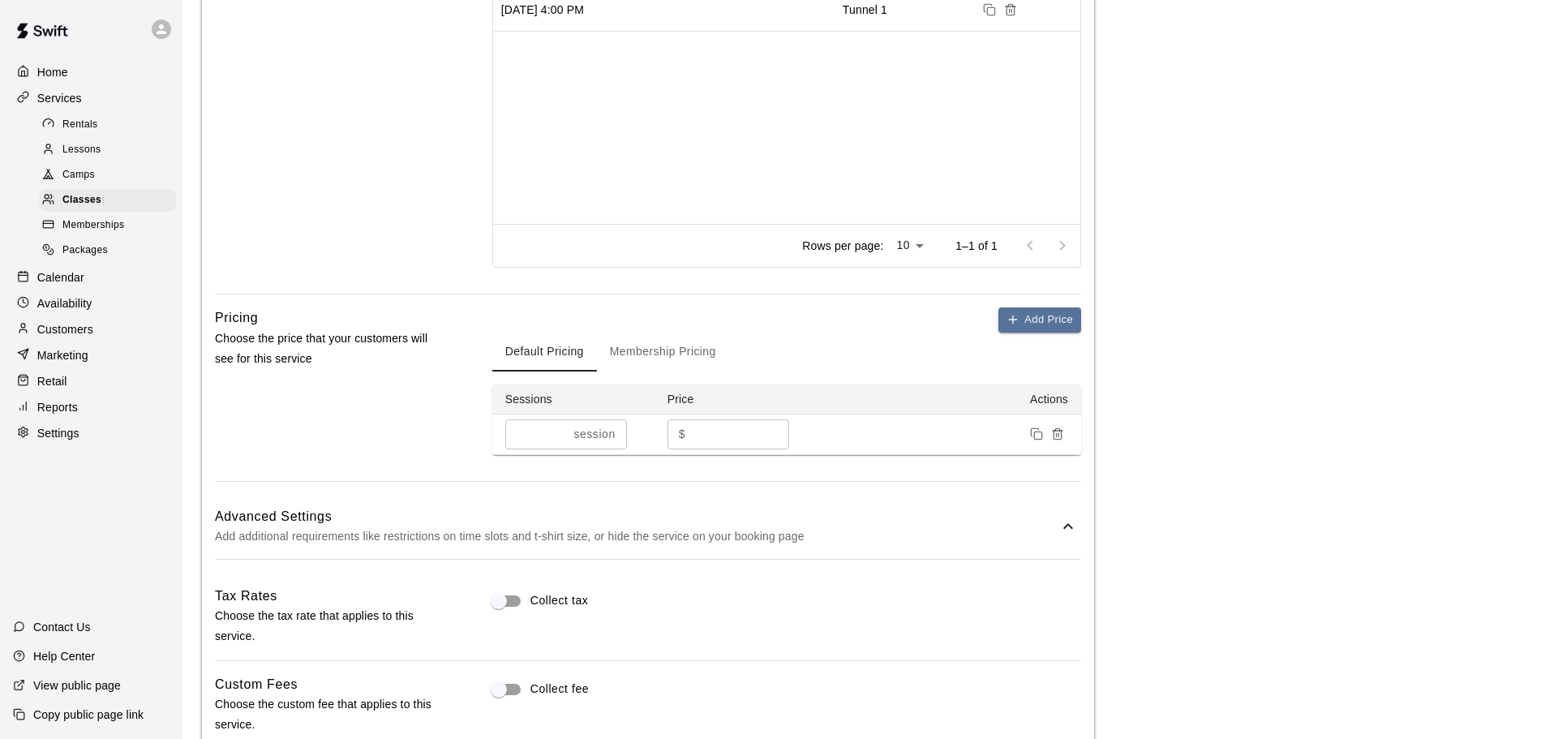
click at [706, 427] on input "*" at bounding box center [740, 434] width 97 height 30
type input "**"
click at [1181, 482] on main "**********" at bounding box center [864, 308] width 1324 height 2039
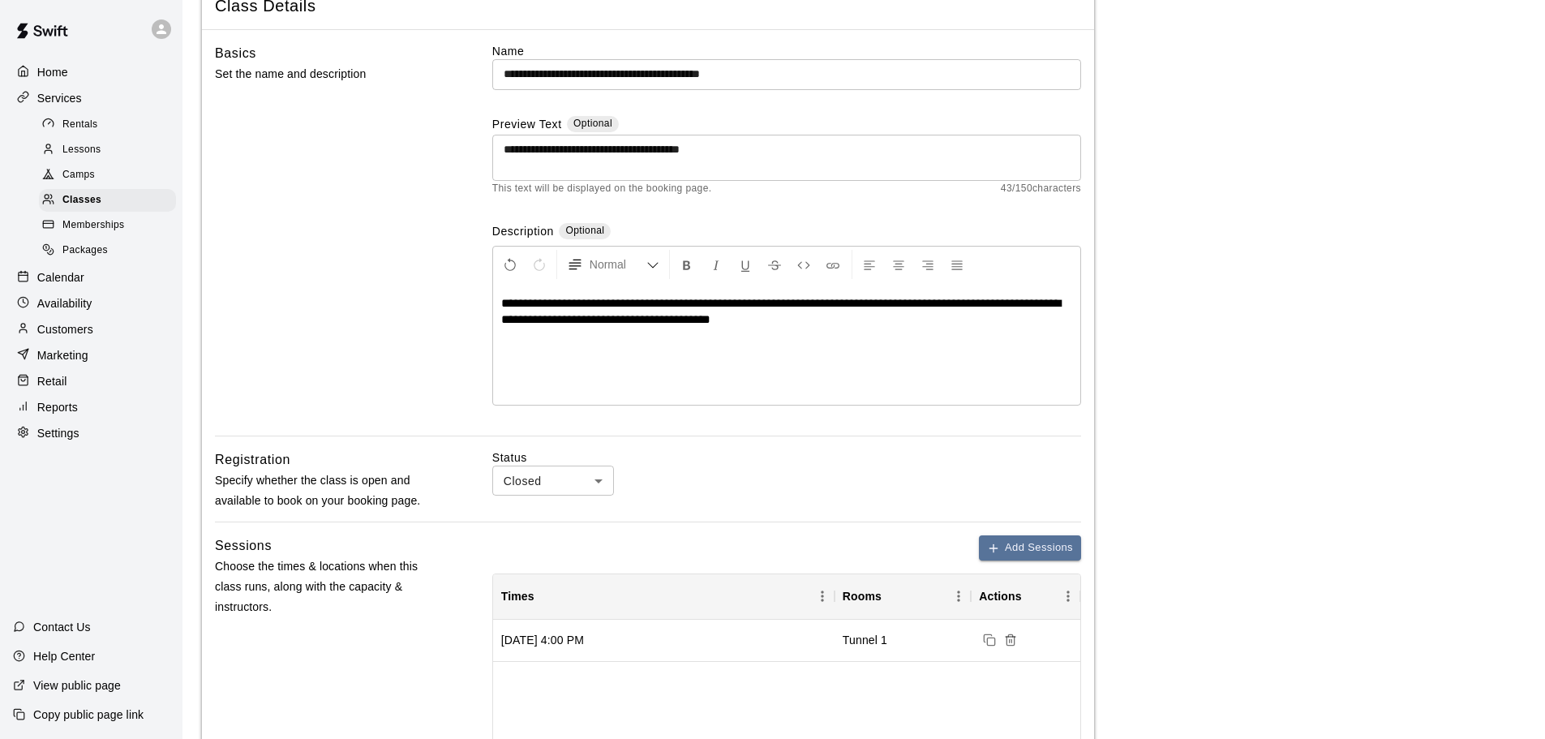
scroll to position [0, 0]
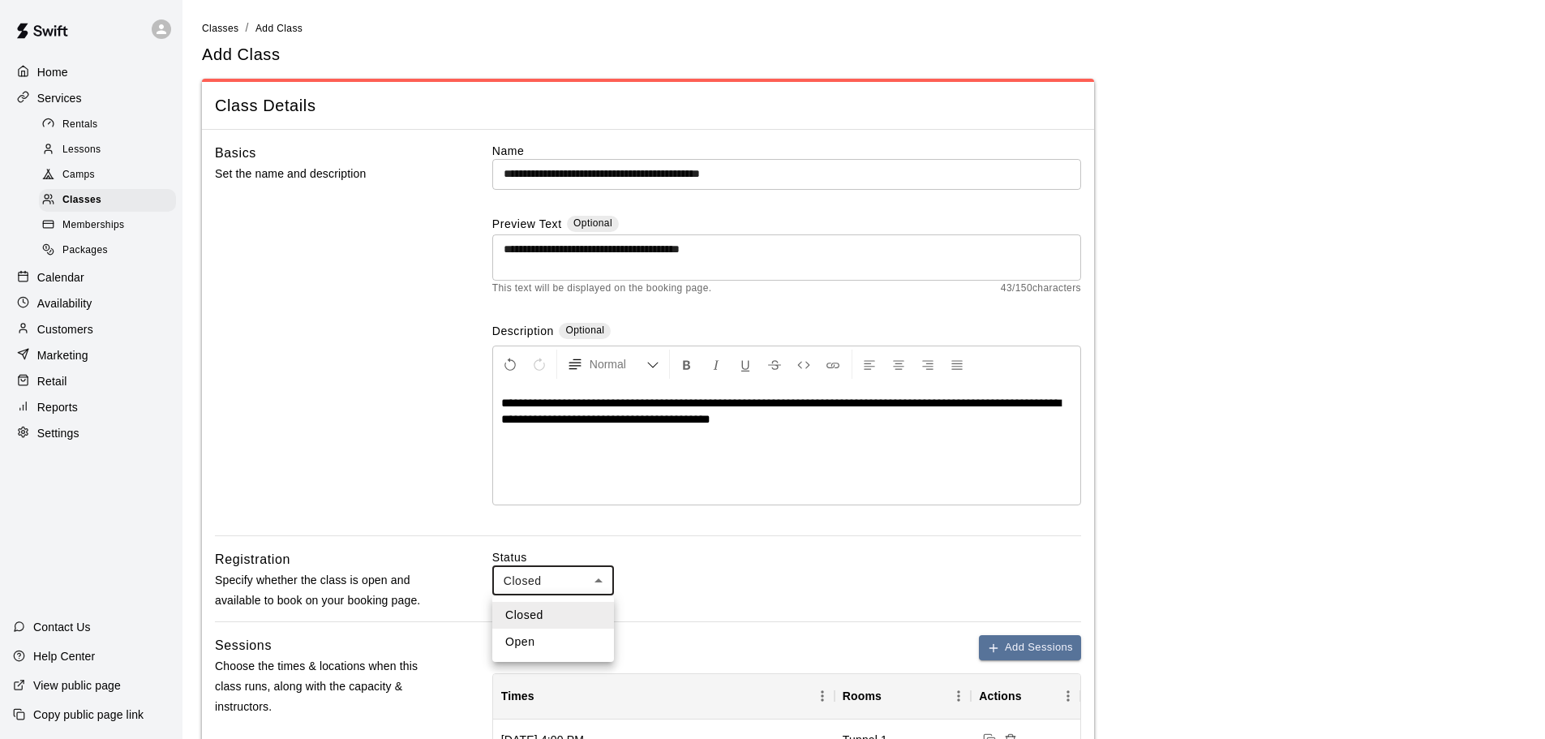
click at [564, 633] on li "Open" at bounding box center [553, 642] width 122 height 27
type input "****"
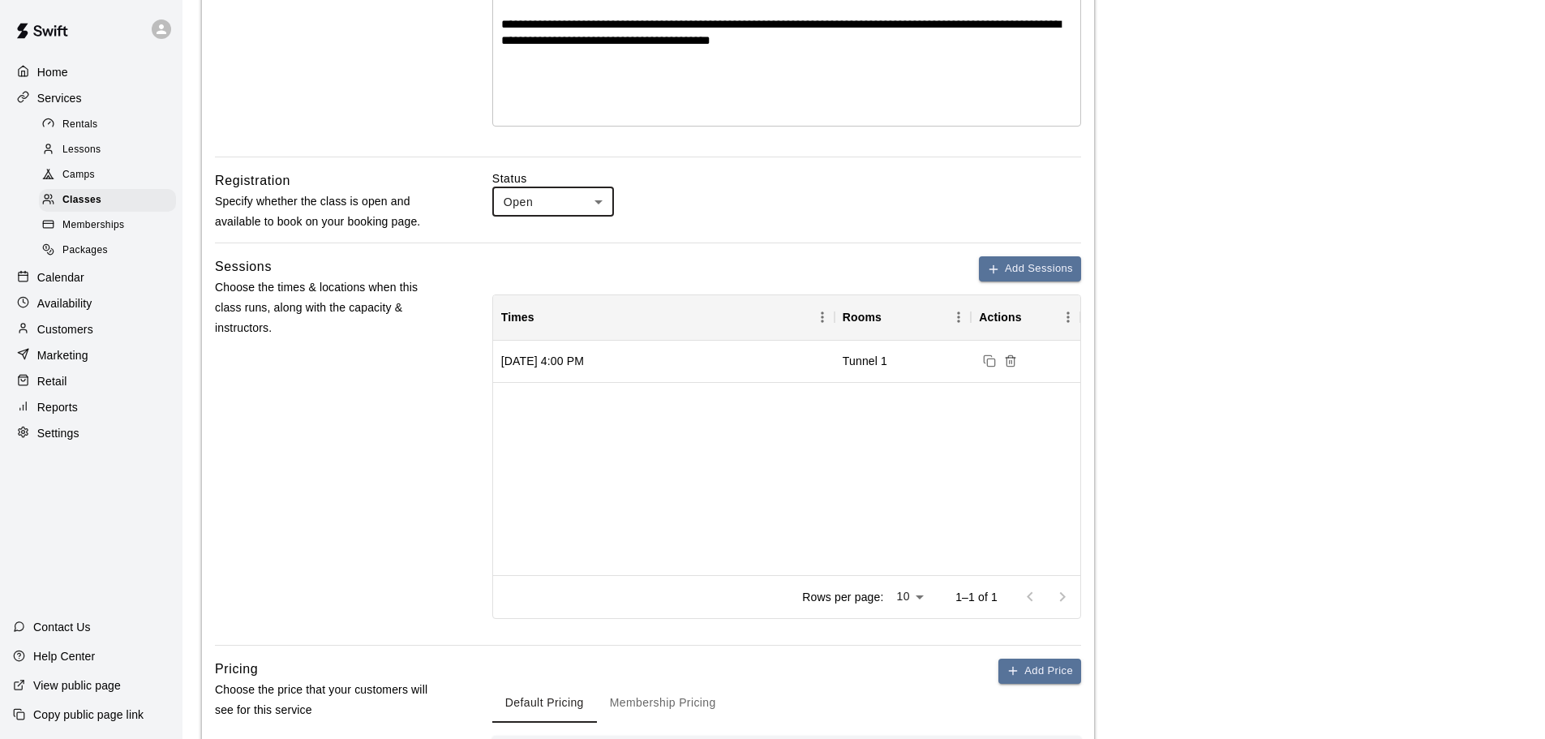
scroll to position [366, 0]
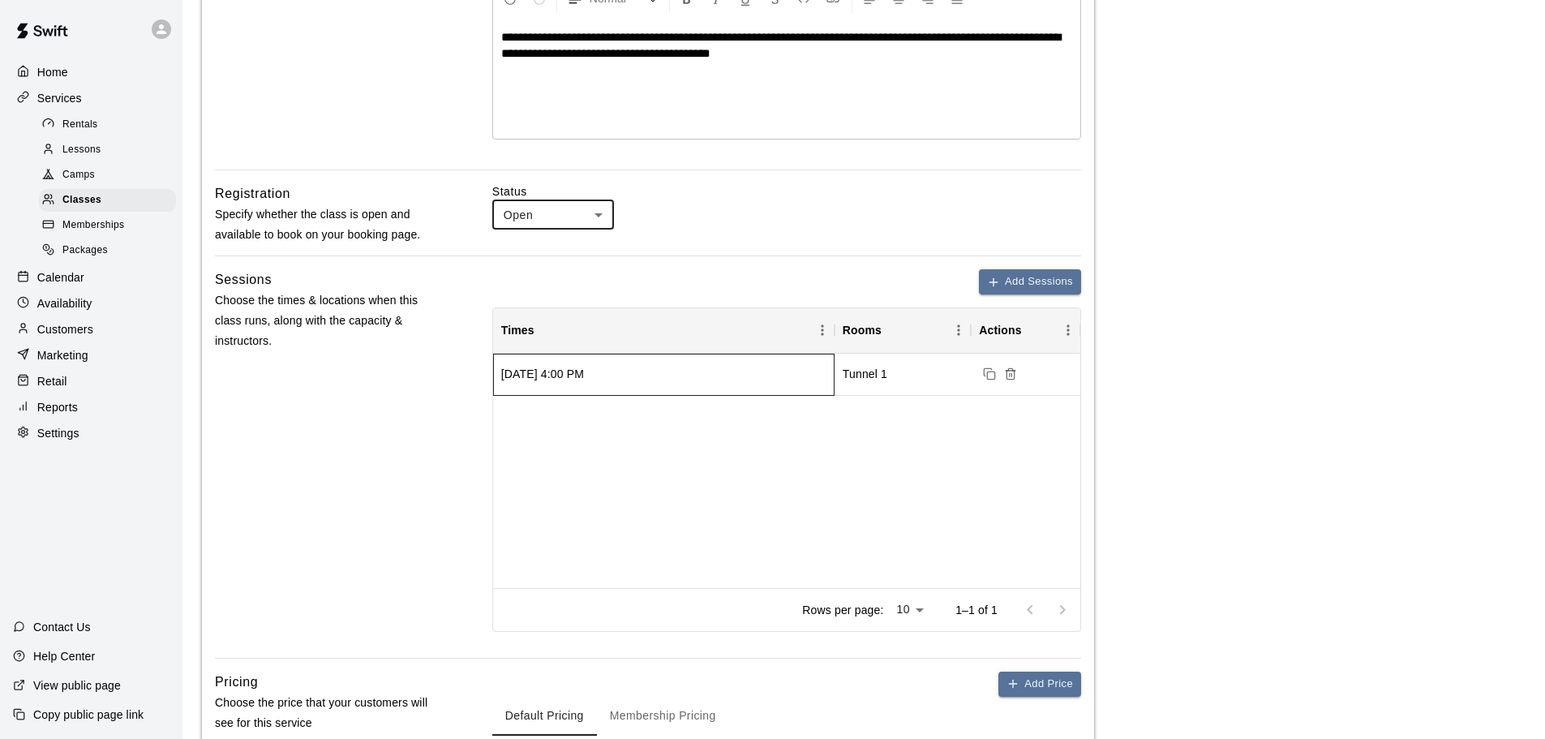
click at [768, 388] on div "Saturday, August 16, 2025 at 4:00 PM" at bounding box center [663, 375] width 341 height 42
click at [883, 388] on div "Tunnel 1" at bounding box center [903, 375] width 136 height 42
click at [933, 462] on div "Saturday, August 16, 2025 at 4:00 PM Tunnel 1" at bounding box center [786, 471] width 587 height 234
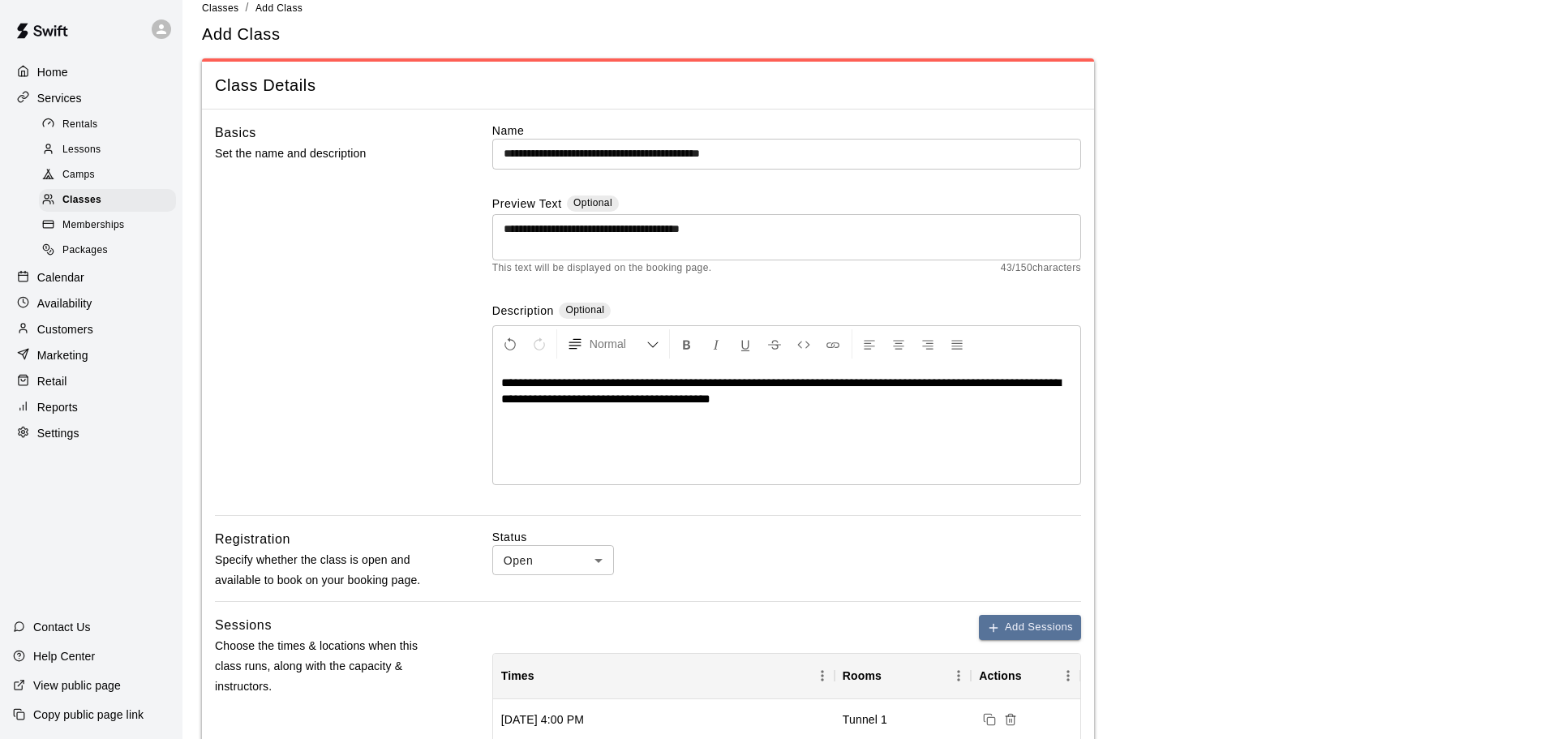
scroll to position [0, 0]
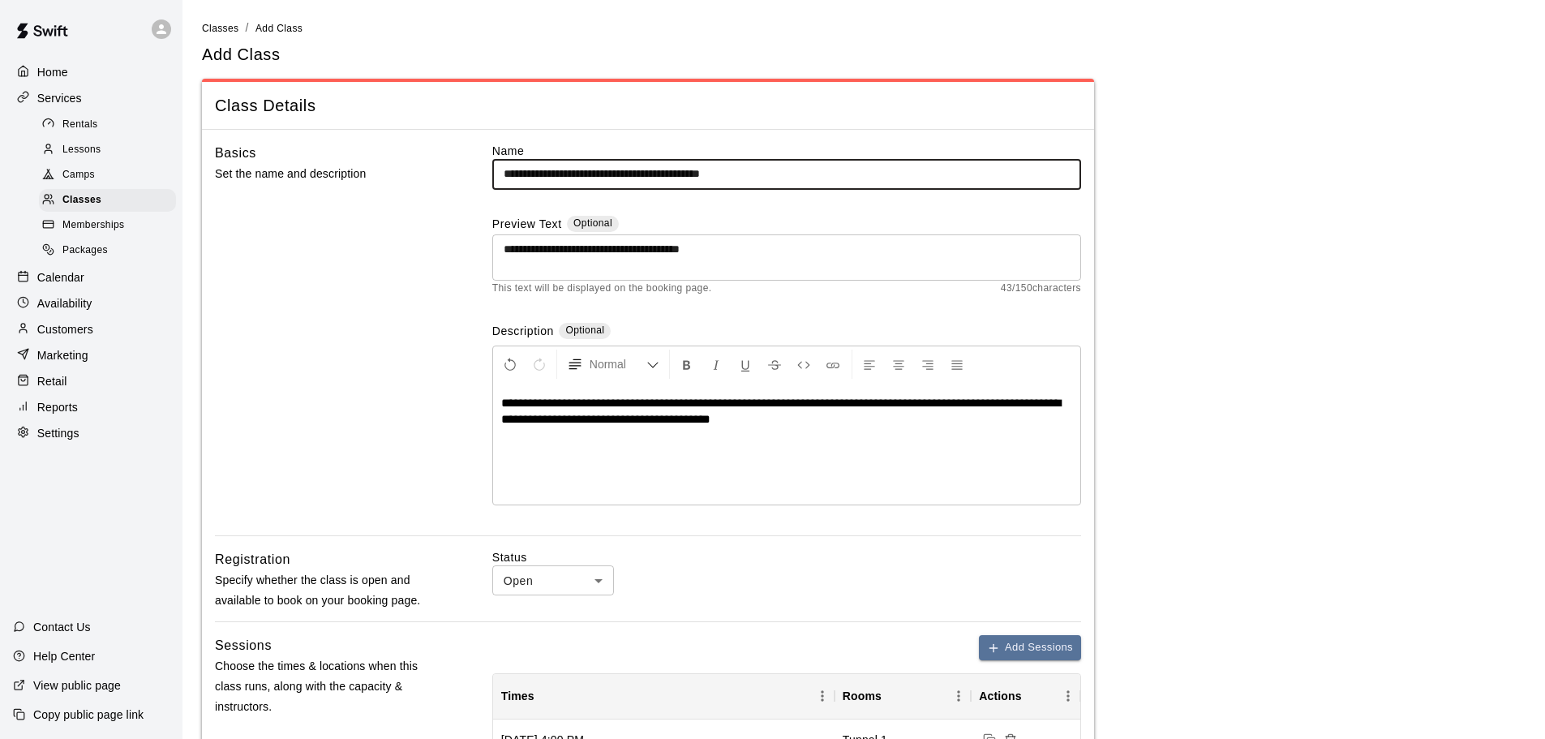
drag, startPoint x: 756, startPoint y: 168, endPoint x: 674, endPoint y: 177, distance: 82.4
click at [674, 177] on input "**********" at bounding box center [786, 174] width 589 height 30
click at [687, 193] on div "**********" at bounding box center [786, 339] width 589 height 393
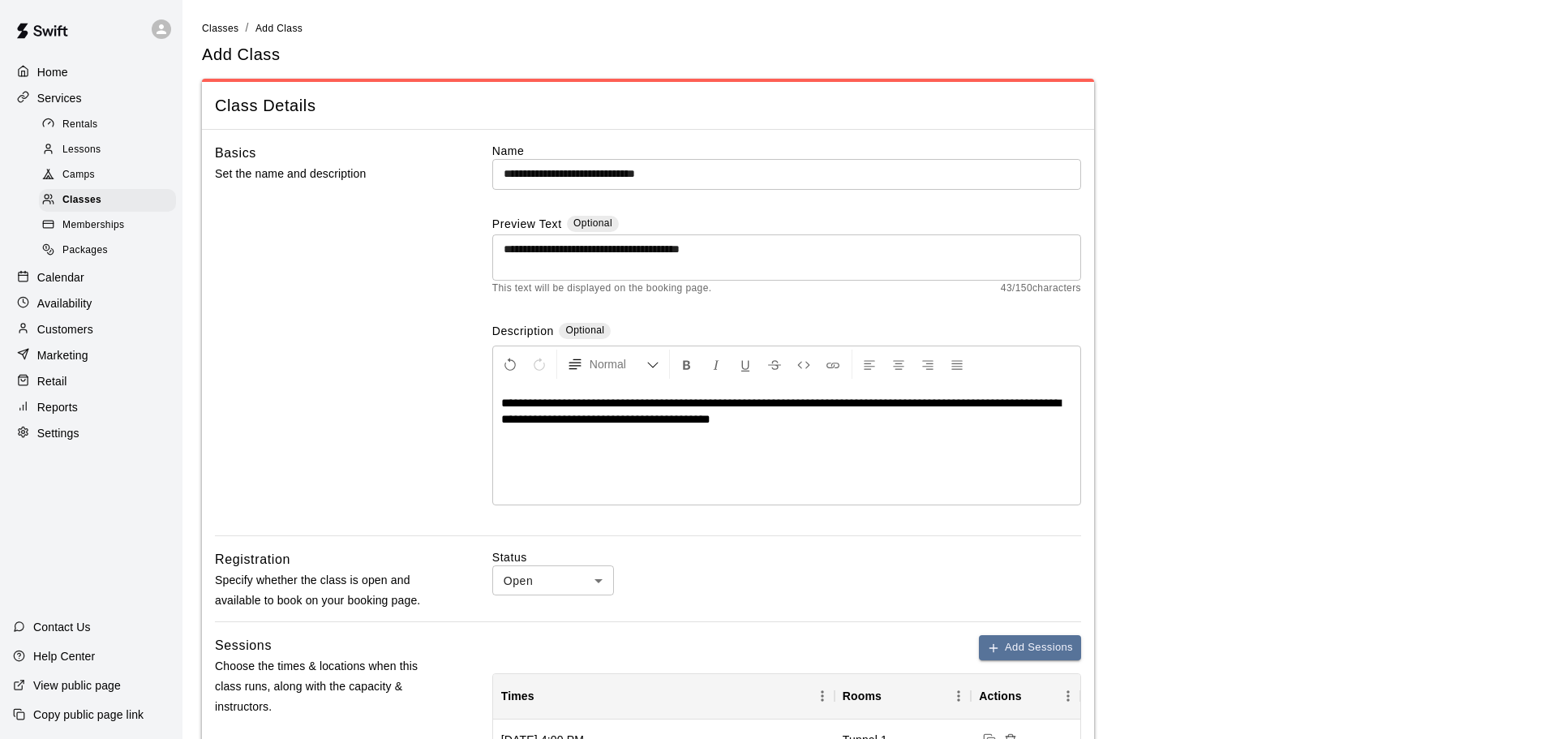
click at [388, 434] on div "Basics Set the name and description" at bounding box center [327, 339] width 225 height 393
click at [417, 453] on div "Basics Set the name and description" at bounding box center [327, 339] width 225 height 393
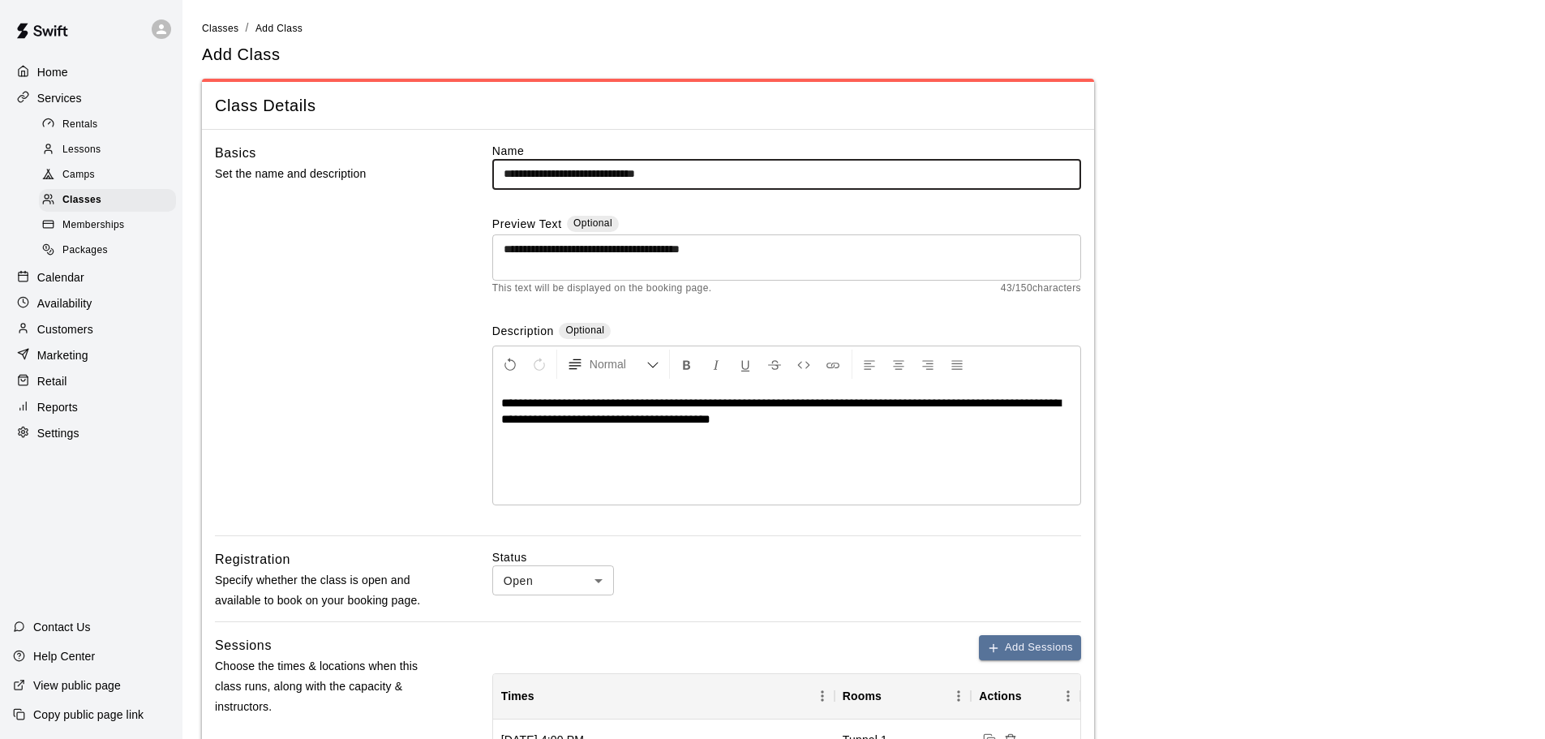
click at [701, 174] on input "**********" at bounding box center [786, 174] width 589 height 30
type input "**********"
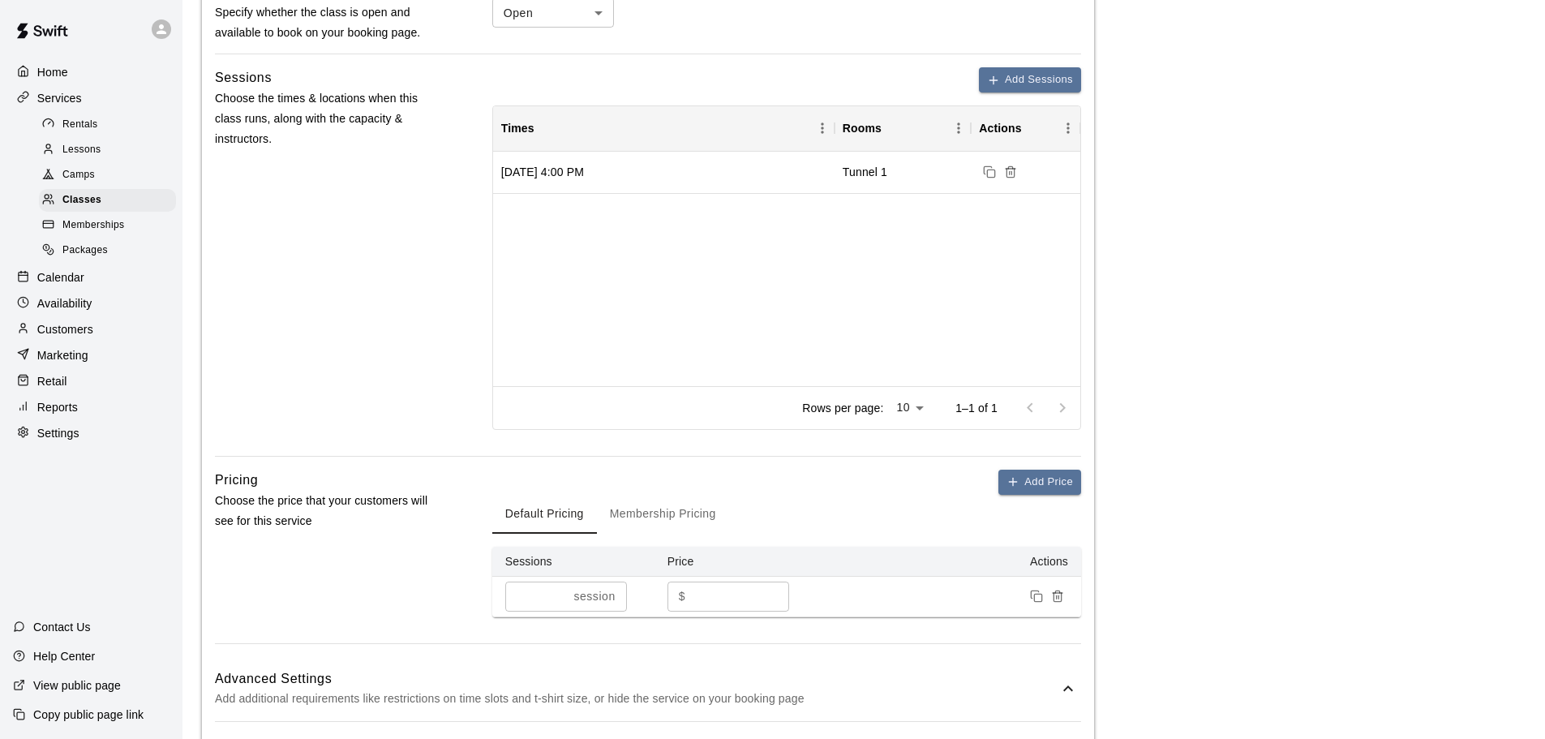
scroll to position [973, 0]
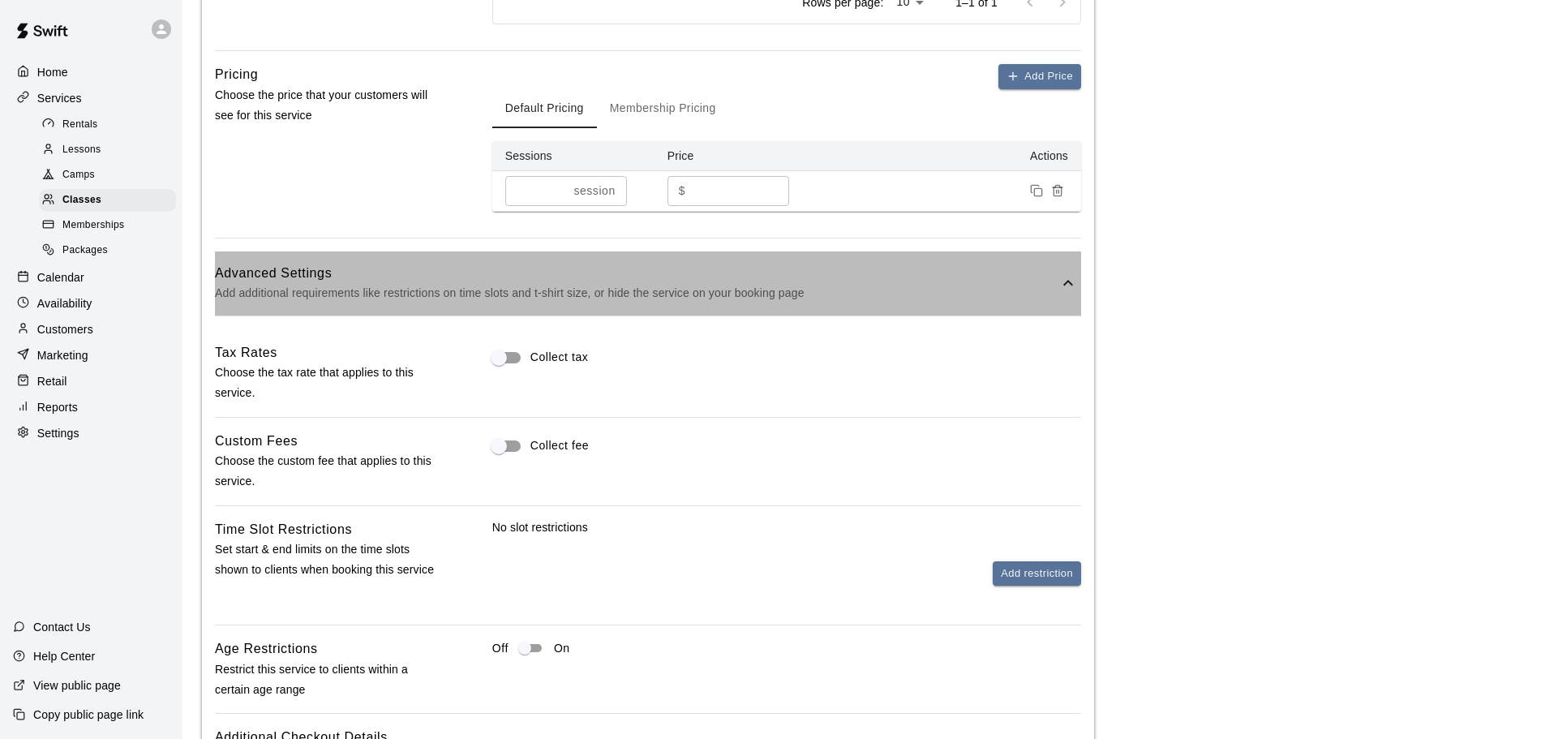
click at [947, 278] on h6 "Advanced Settings" at bounding box center [637, 273] width 844 height 21
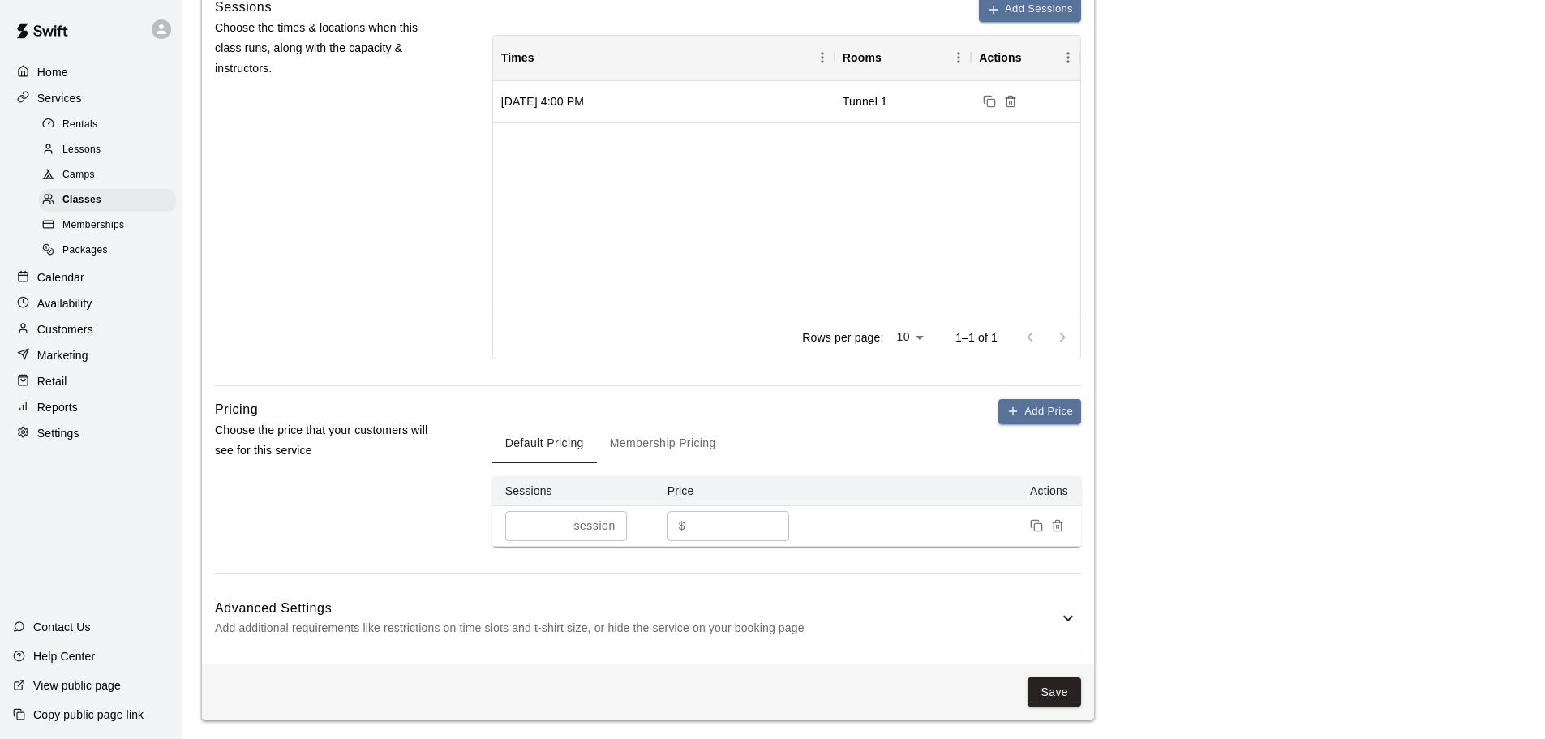
click at [774, 613] on h6 "Advanced Settings" at bounding box center [637, 608] width 844 height 21
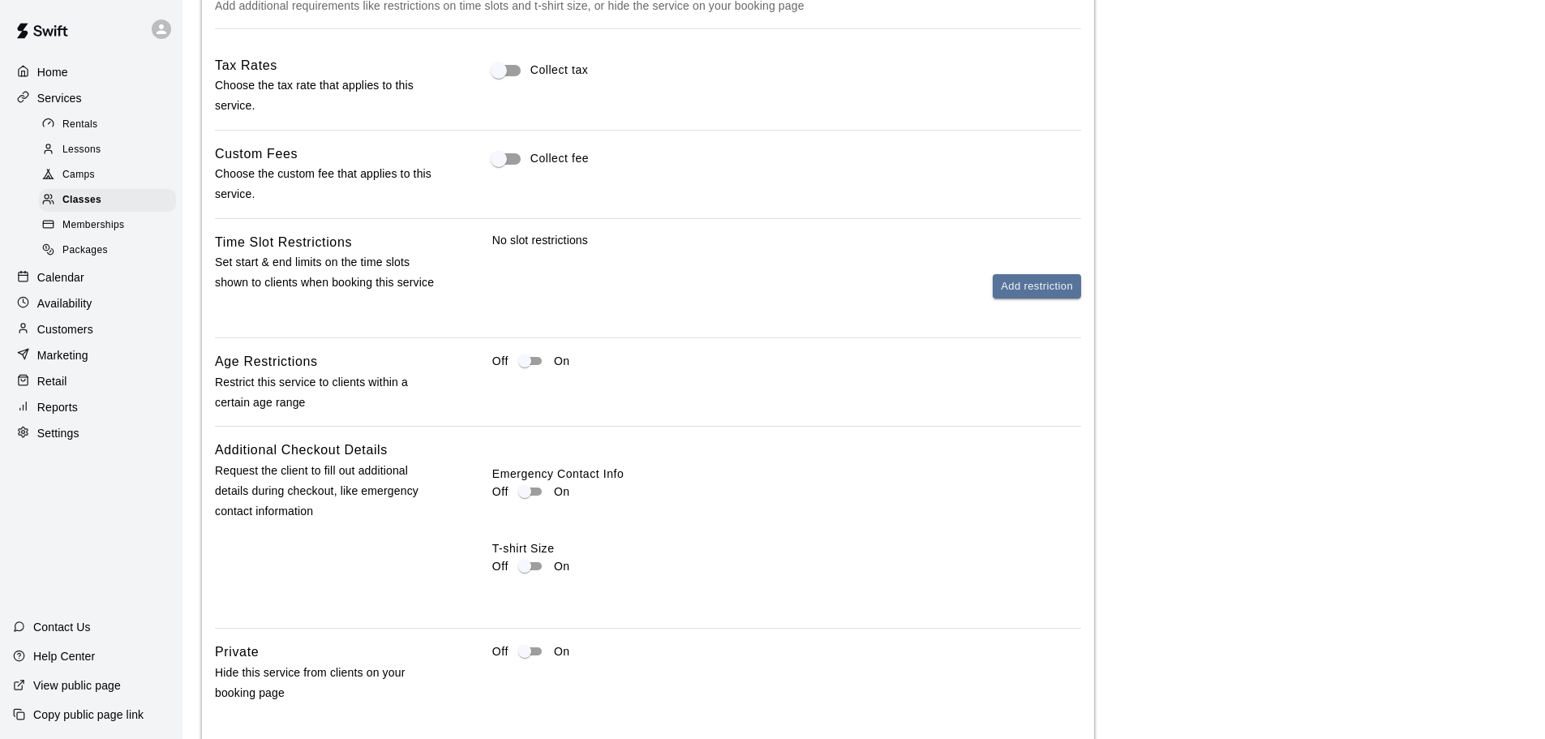
scroll to position [1339, 0]
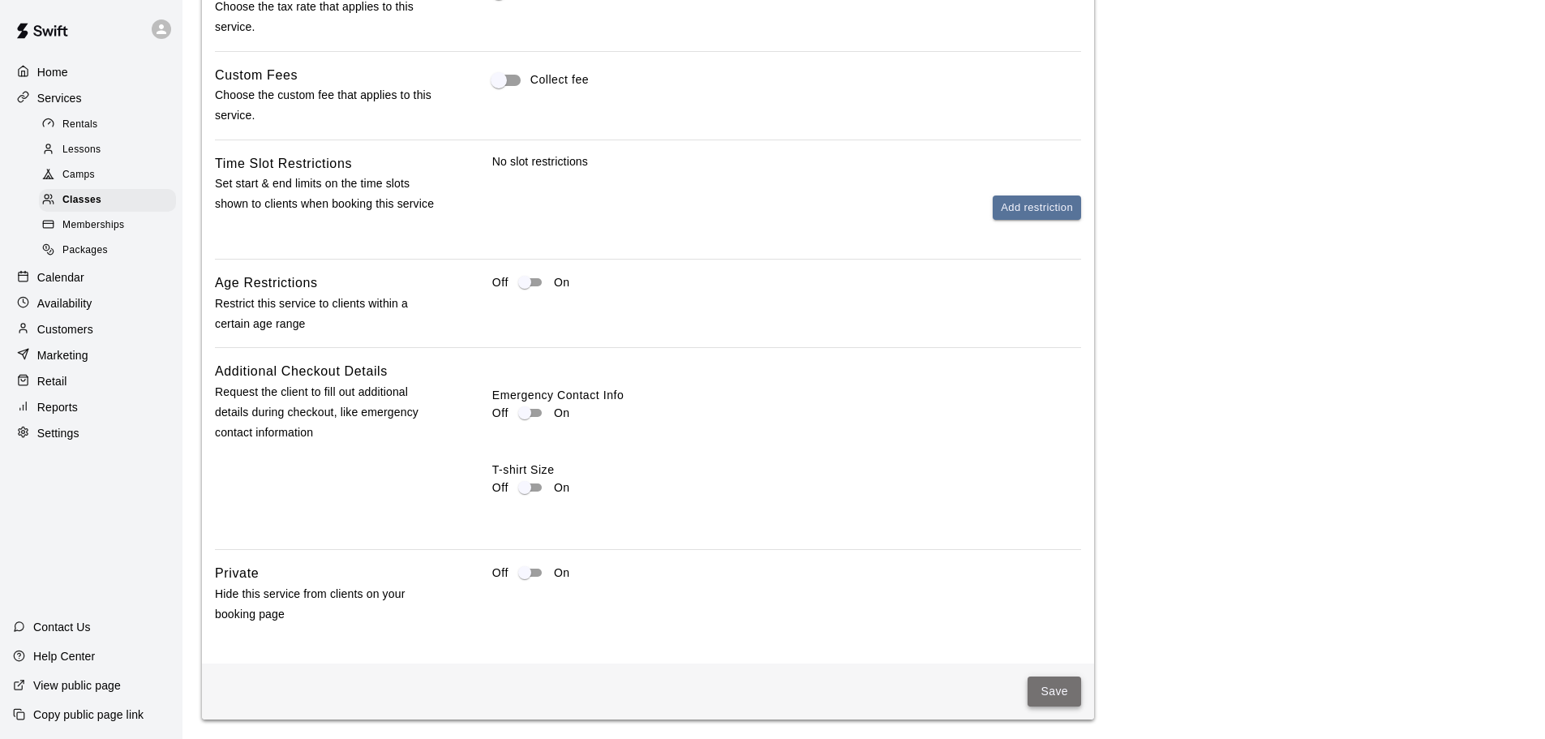
click at [1049, 687] on button "Save" at bounding box center [1055, 691] width 54 height 30
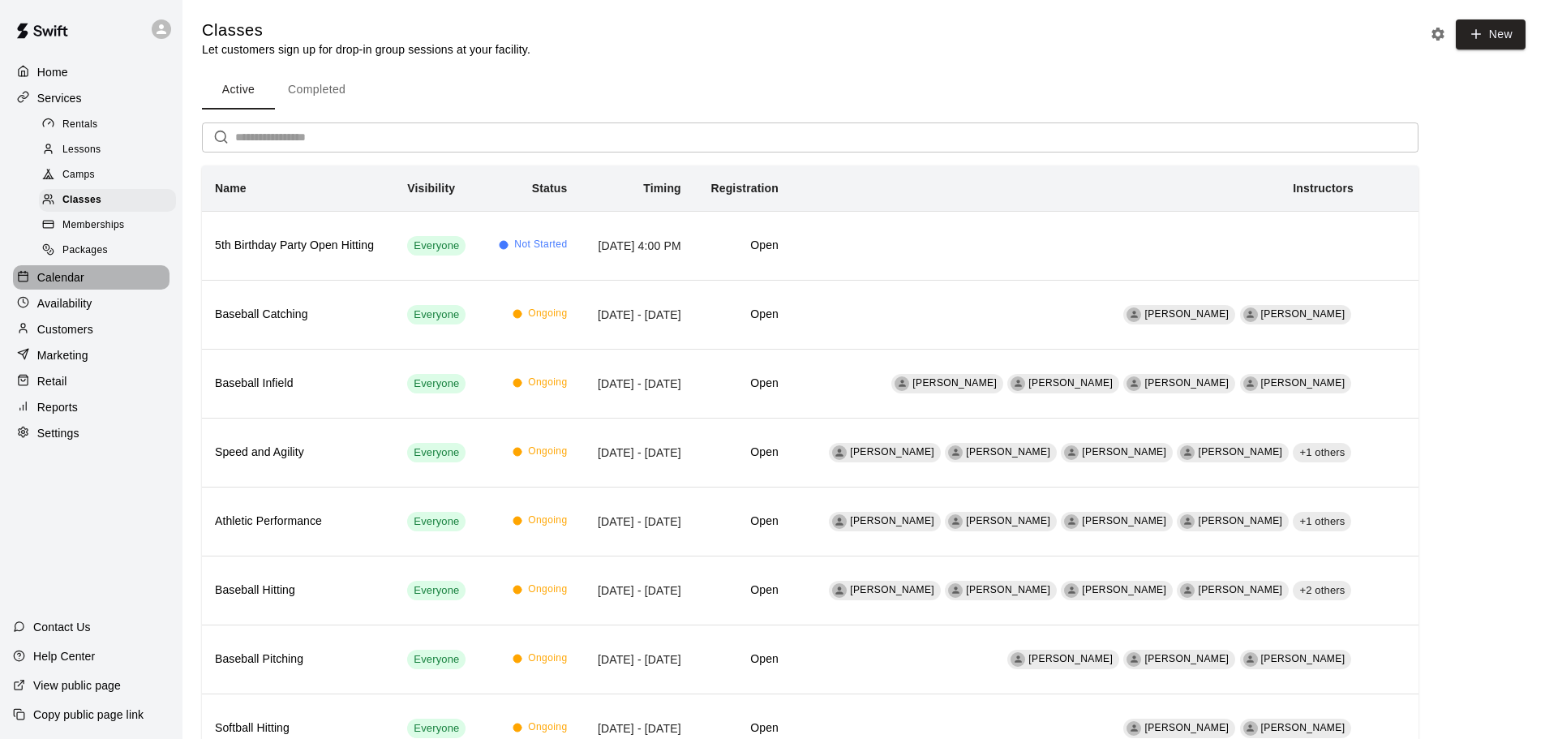
click at [28, 290] on div "Calendar" at bounding box center [91, 277] width 157 height 24
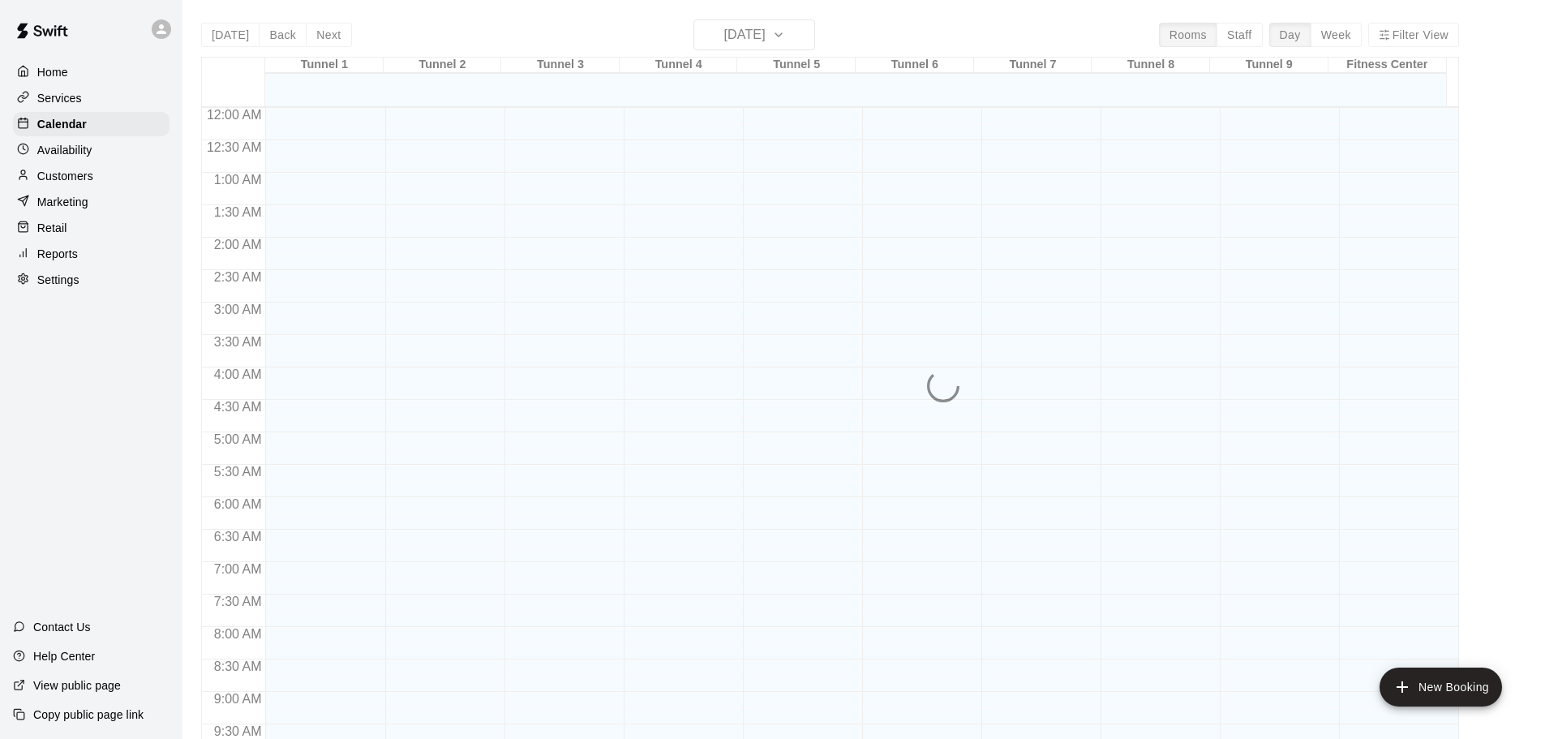
scroll to position [852, 0]
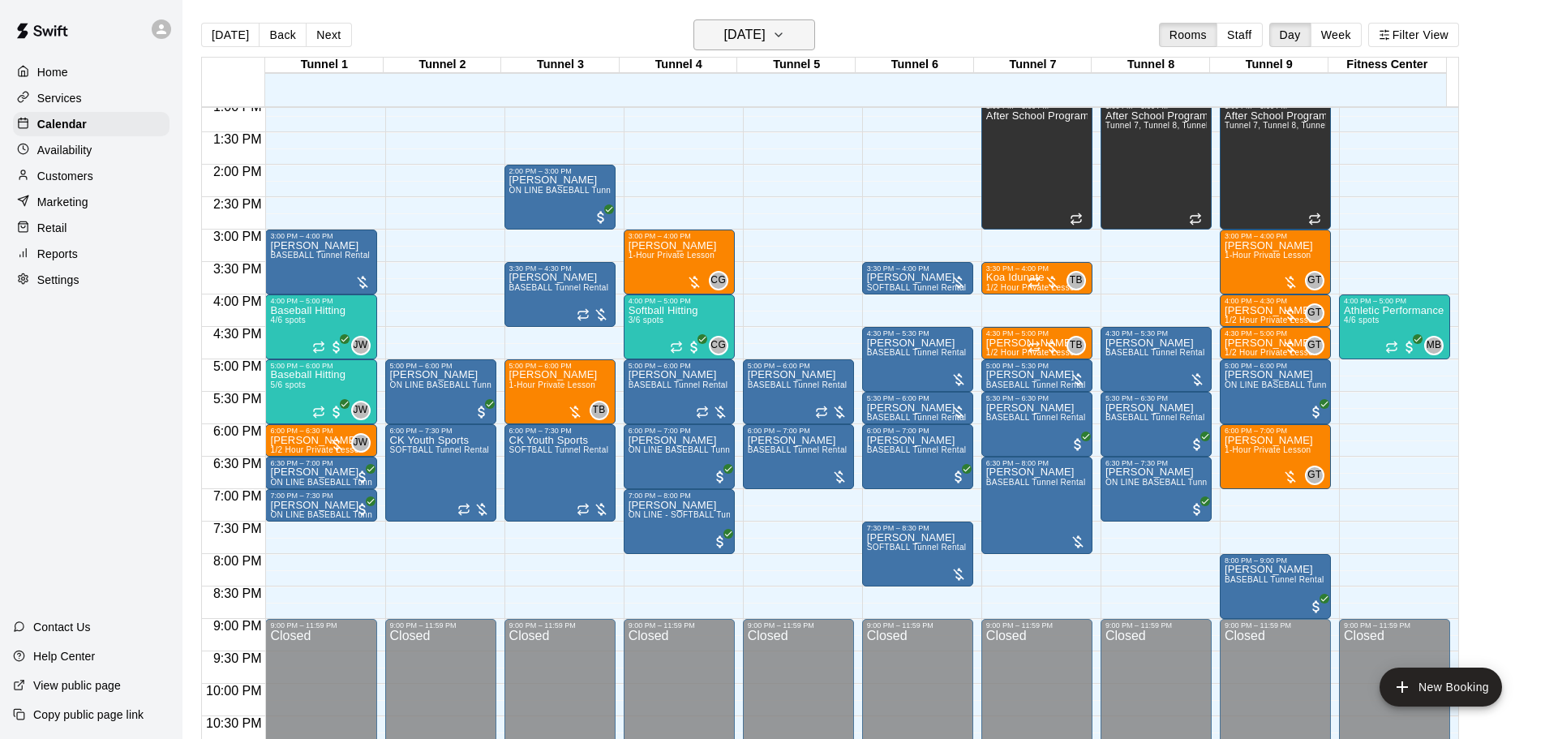
click at [749, 32] on h6 "[DATE]" at bounding box center [744, 35] width 41 height 23
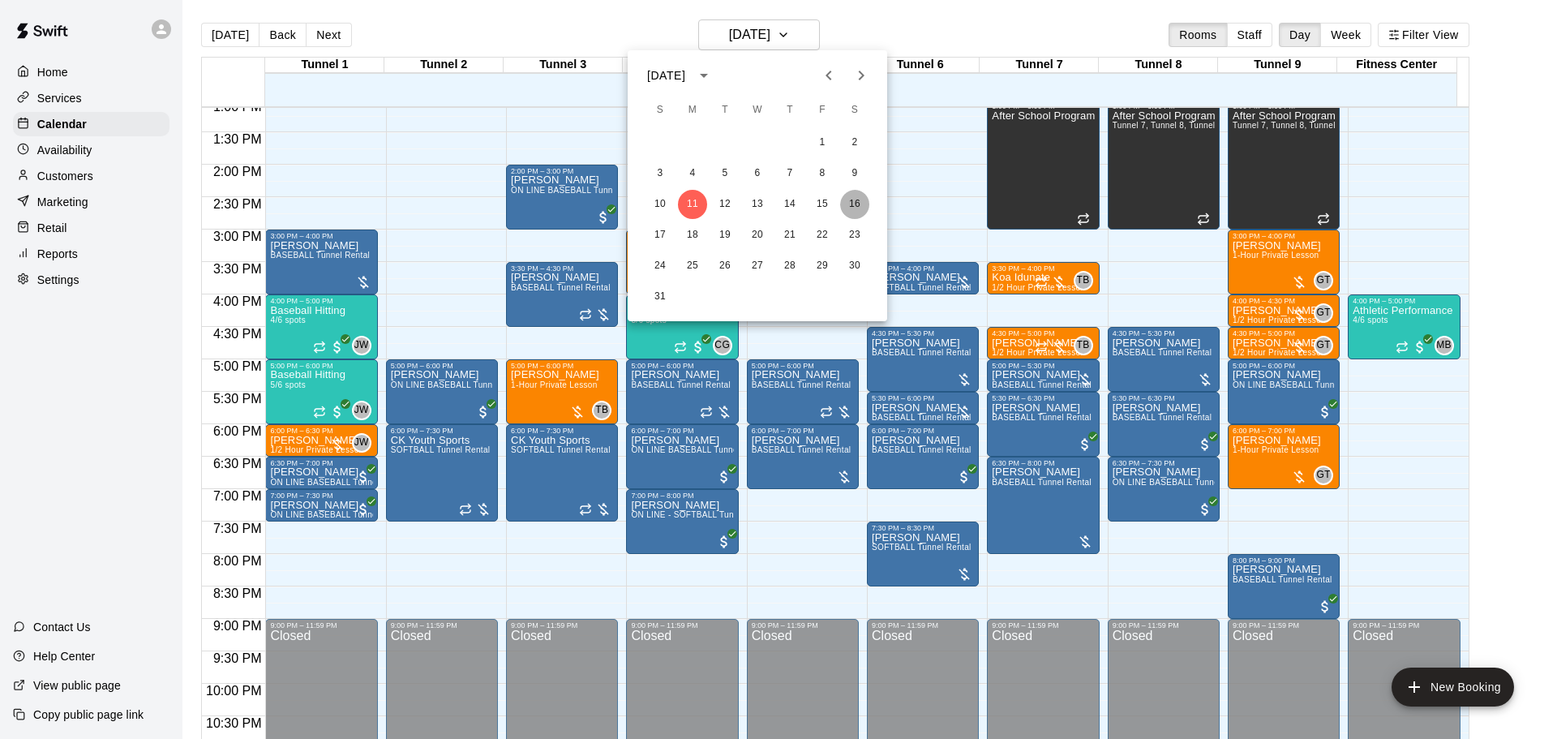
click at [855, 205] on button "16" at bounding box center [854, 204] width 29 height 29
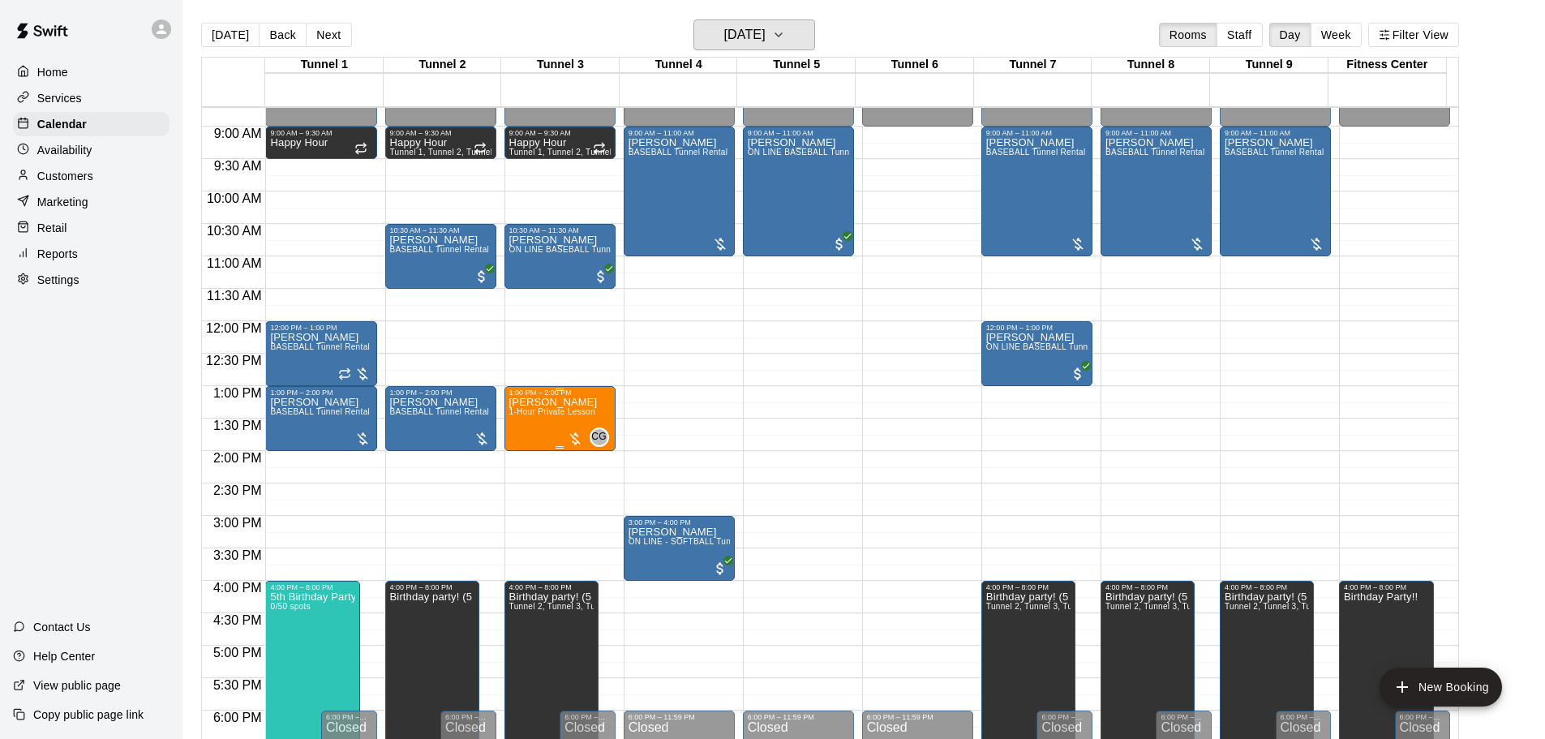
scroll to position [527, 0]
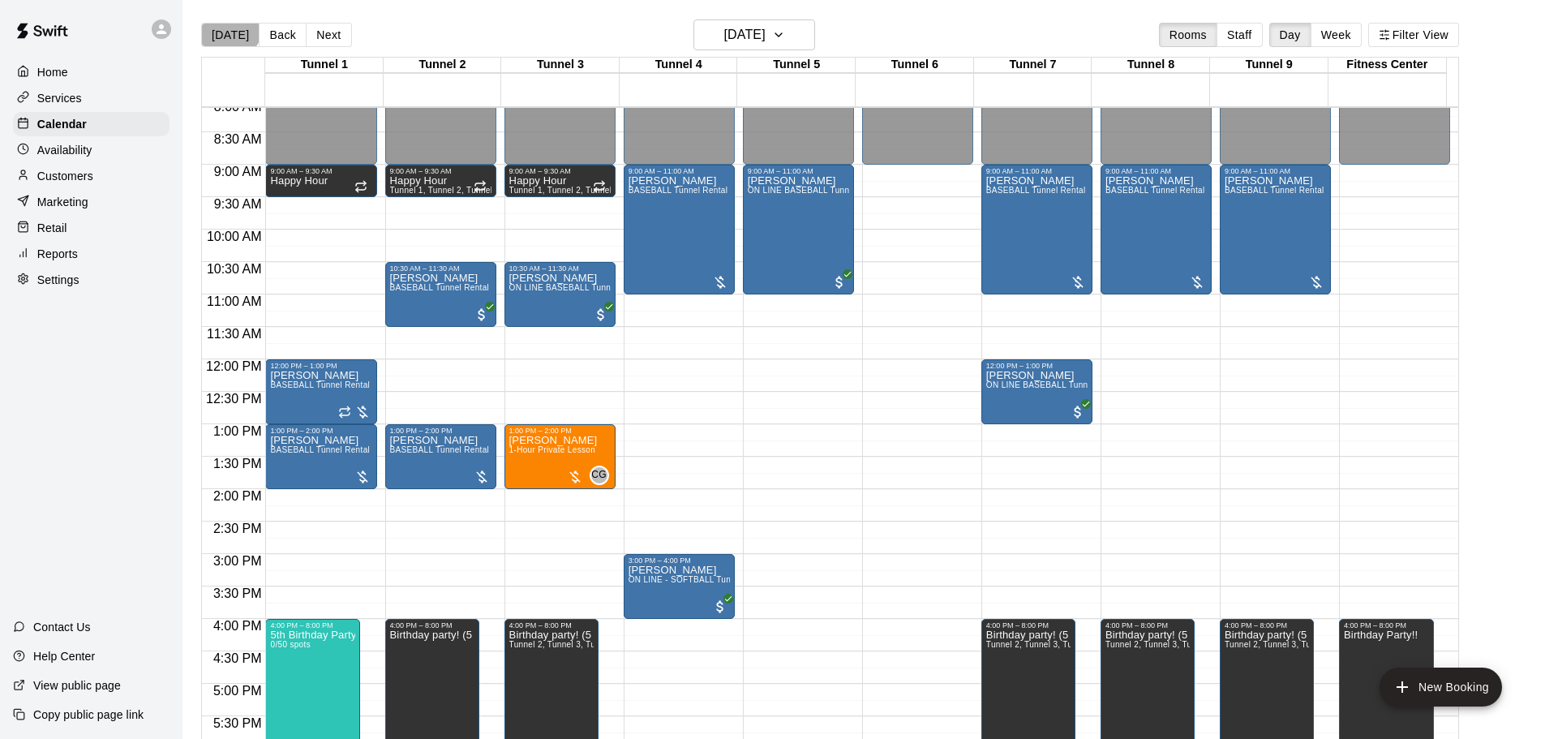
drag, startPoint x: 225, startPoint y: 24, endPoint x: 221, endPoint y: 11, distance: 13.6
click at [222, 13] on main "Today Back Next Saturday Aug 16 Rooms Staff Day Week Filter View Tunnel 1 16 Sa…" at bounding box center [863, 382] width 1363 height 765
click at [228, 29] on button "[DATE]" at bounding box center [230, 35] width 58 height 24
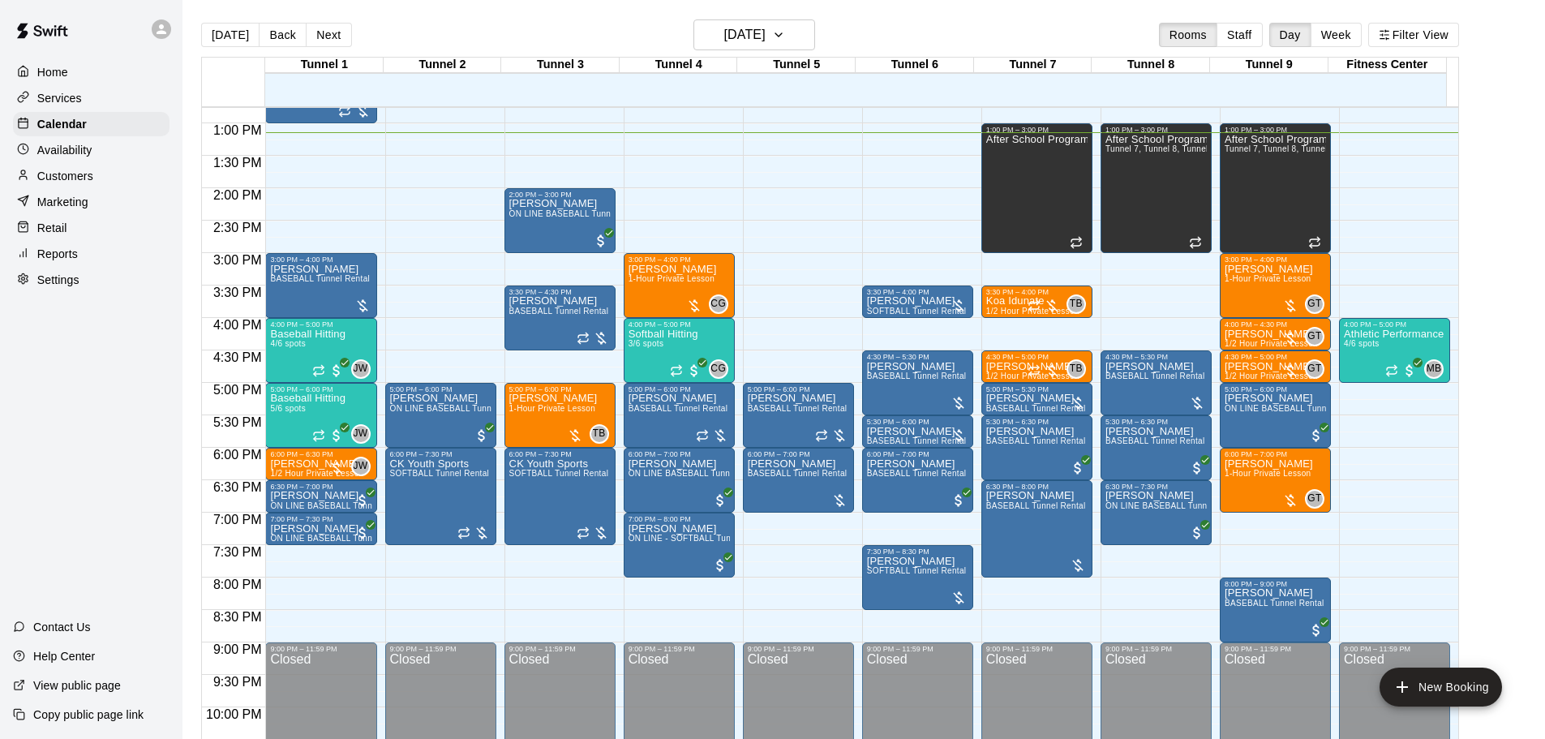
scroll to position [585, 0]
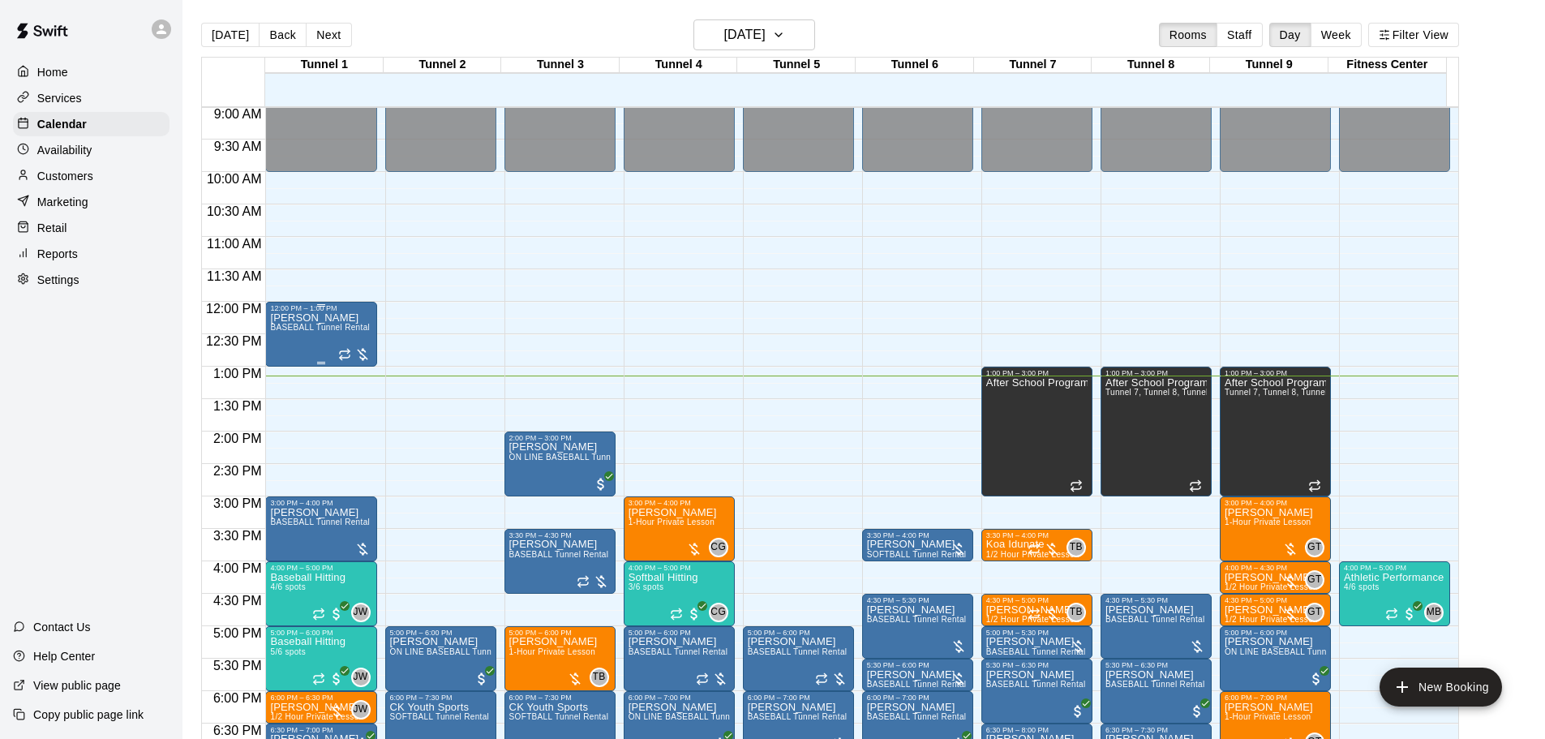
click at [327, 337] on div "Gunner Bryant BASEBALL Tunnel Rental" at bounding box center [320, 681] width 100 height 739
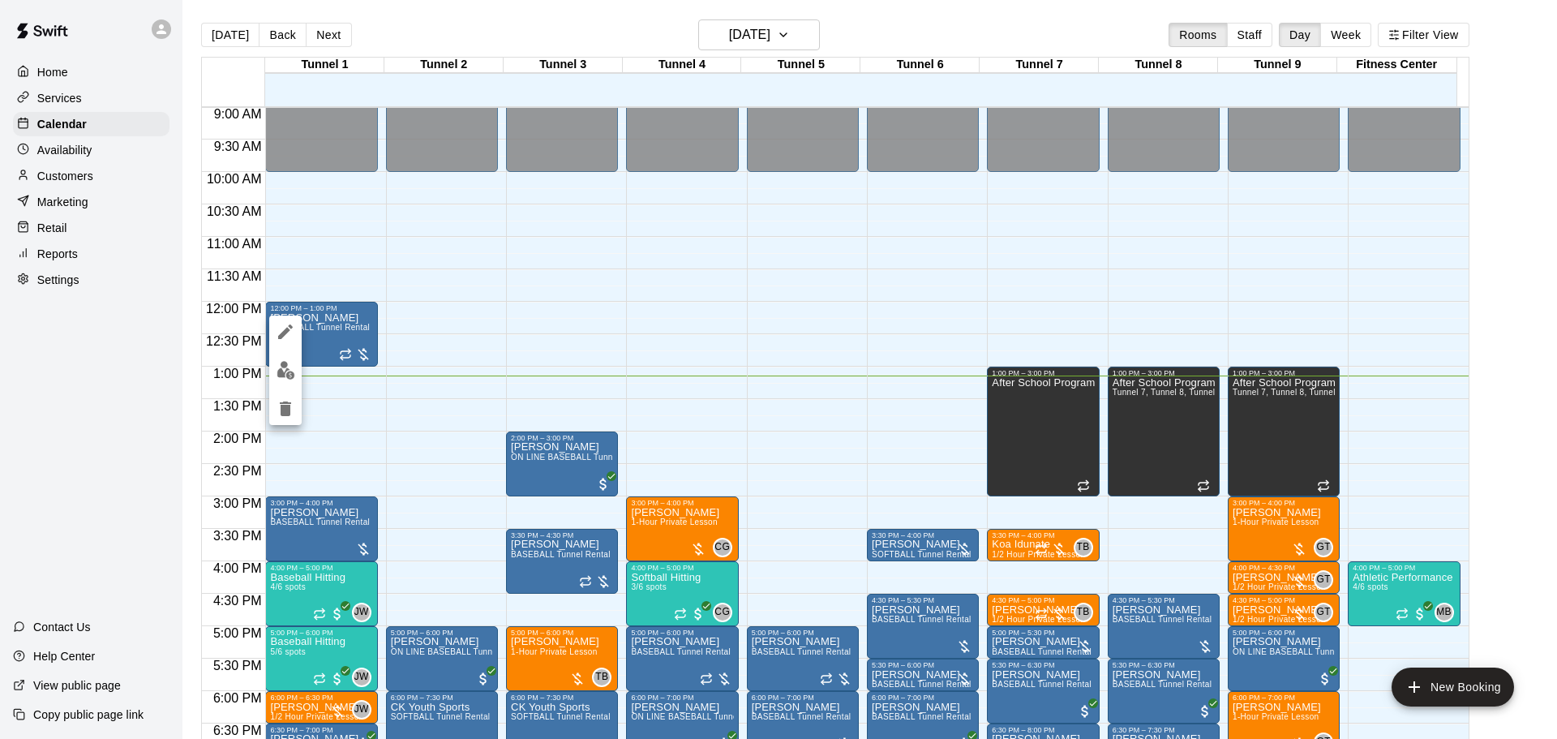
click at [286, 366] on img "edit" at bounding box center [286, 370] width 19 height 19
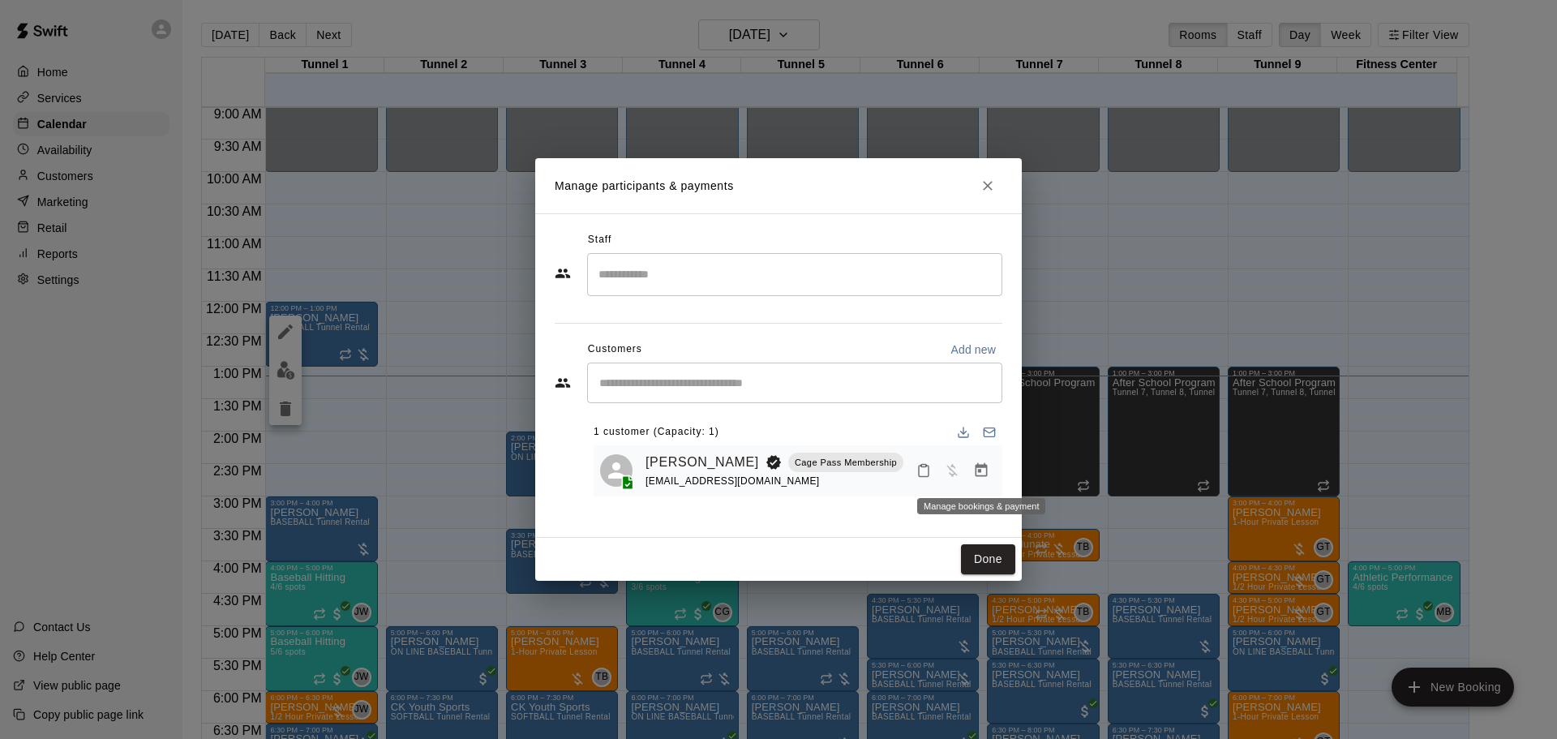
click at [975, 470] on icon "Manage bookings & payment" at bounding box center [981, 470] width 16 height 16
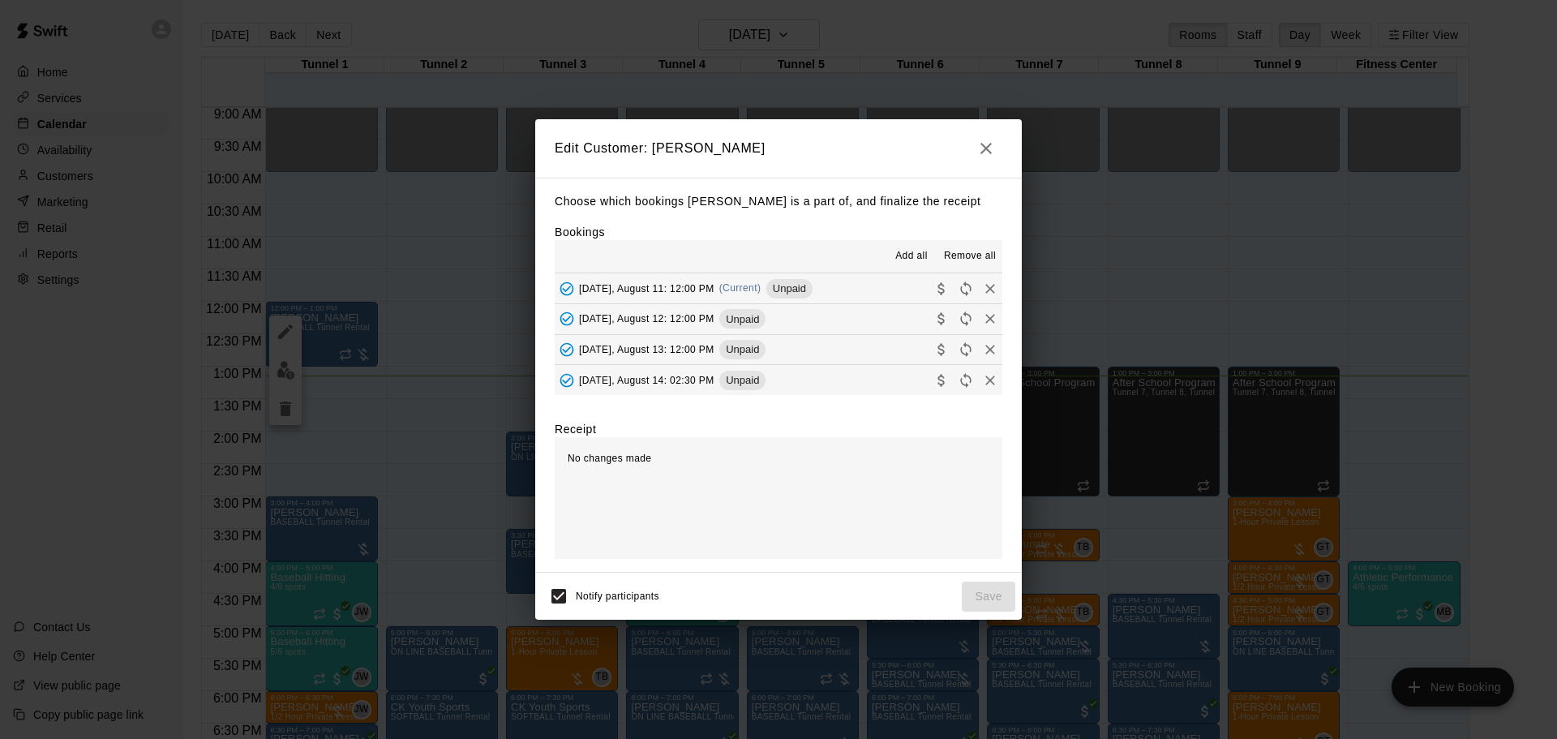
click at [689, 283] on span "Monday, August 11: 12:00 PM" at bounding box center [646, 287] width 135 height 11
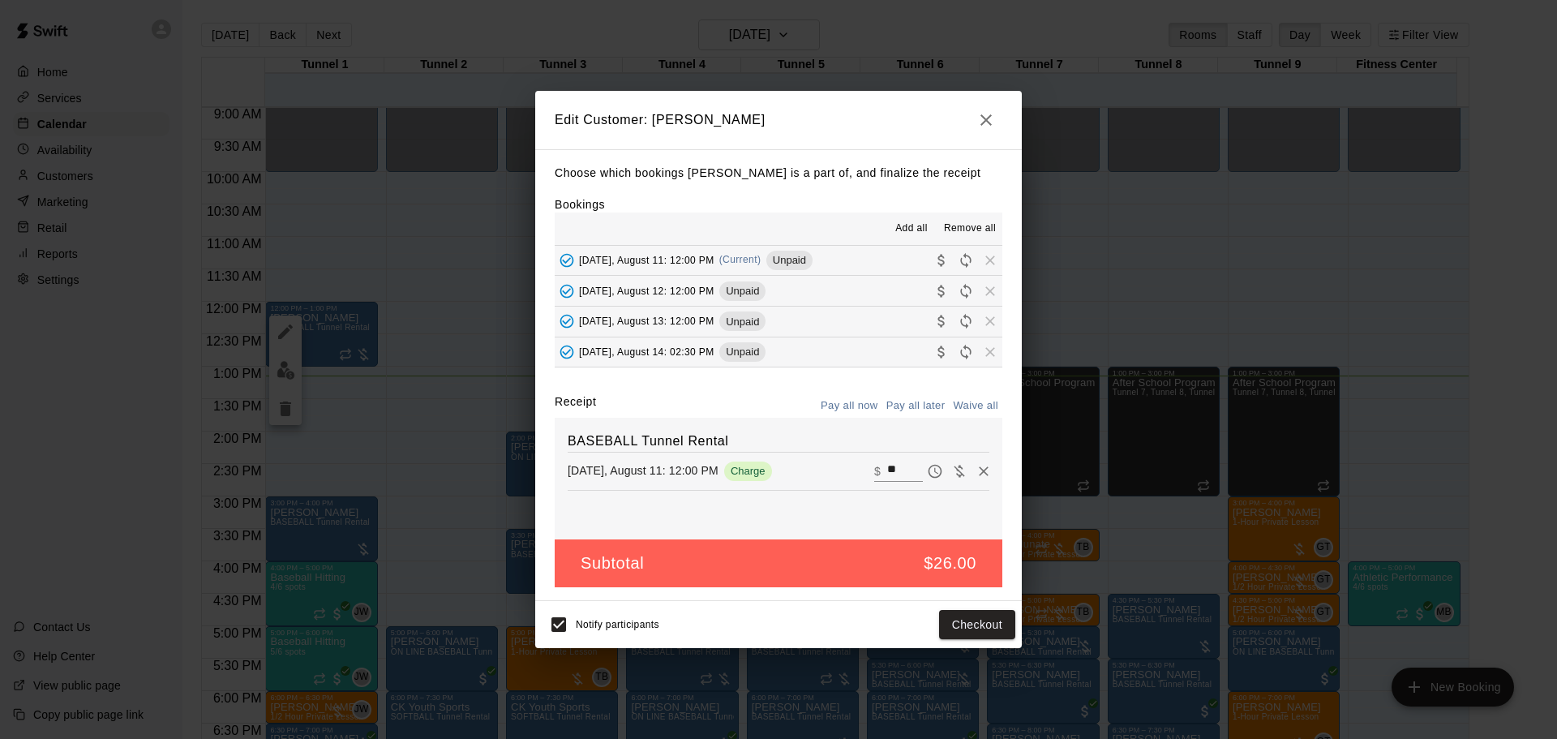
click at [883, 455] on div "BASEBALL Tunnel Rental Monday, August 11: 12:00 PM Charge ​ $ **" at bounding box center [779, 479] width 448 height 122
click at [887, 471] on input "**" at bounding box center [905, 471] width 36 height 21
type input "**"
click at [909, 501] on div "BASEBALL Tunnel Rental Monday, August 11: 12:00 PM Charge ​ $ **" at bounding box center [779, 479] width 448 height 122
click at [993, 626] on button "Checkout" at bounding box center [977, 625] width 76 height 30
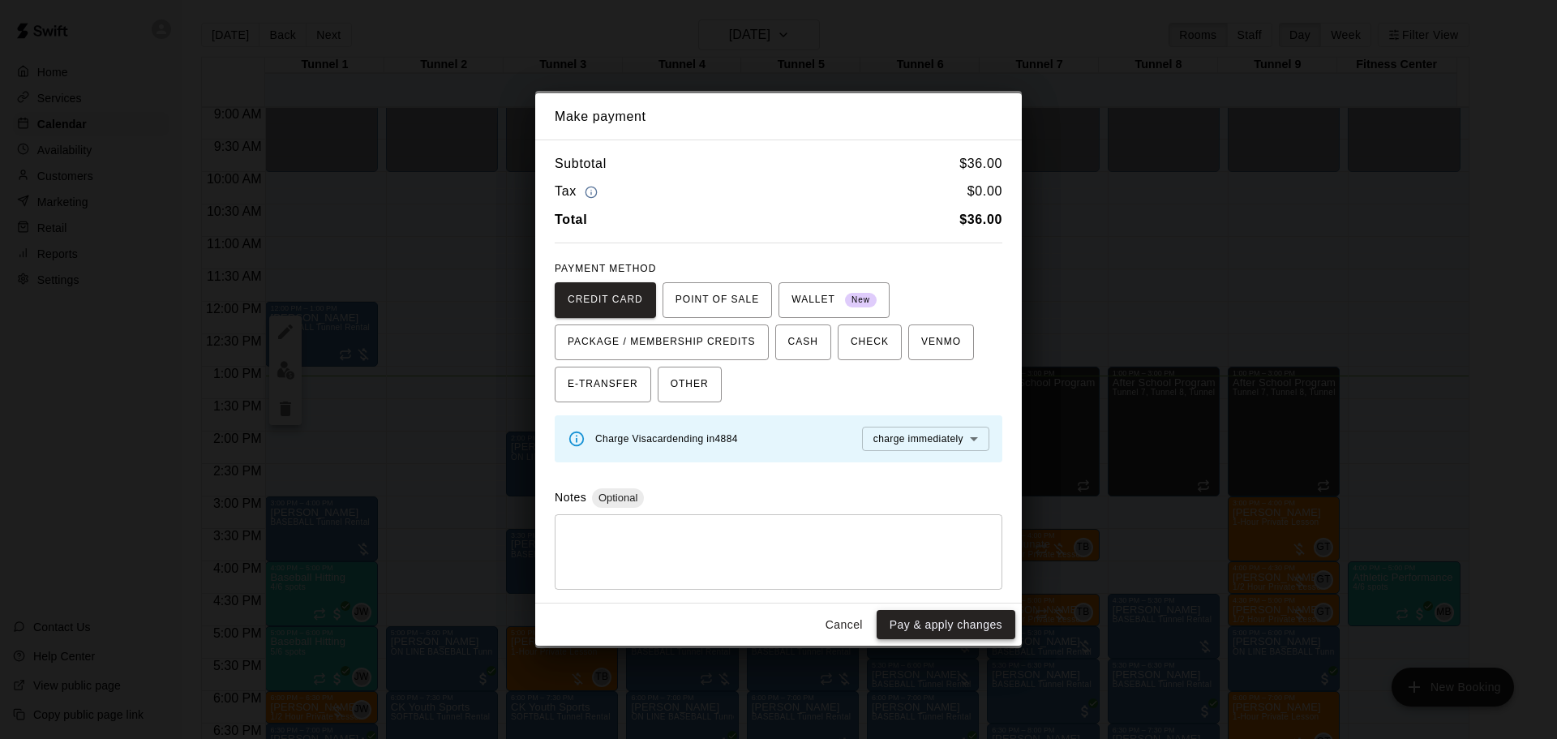
click at [936, 625] on button "Pay & apply changes" at bounding box center [946, 625] width 139 height 30
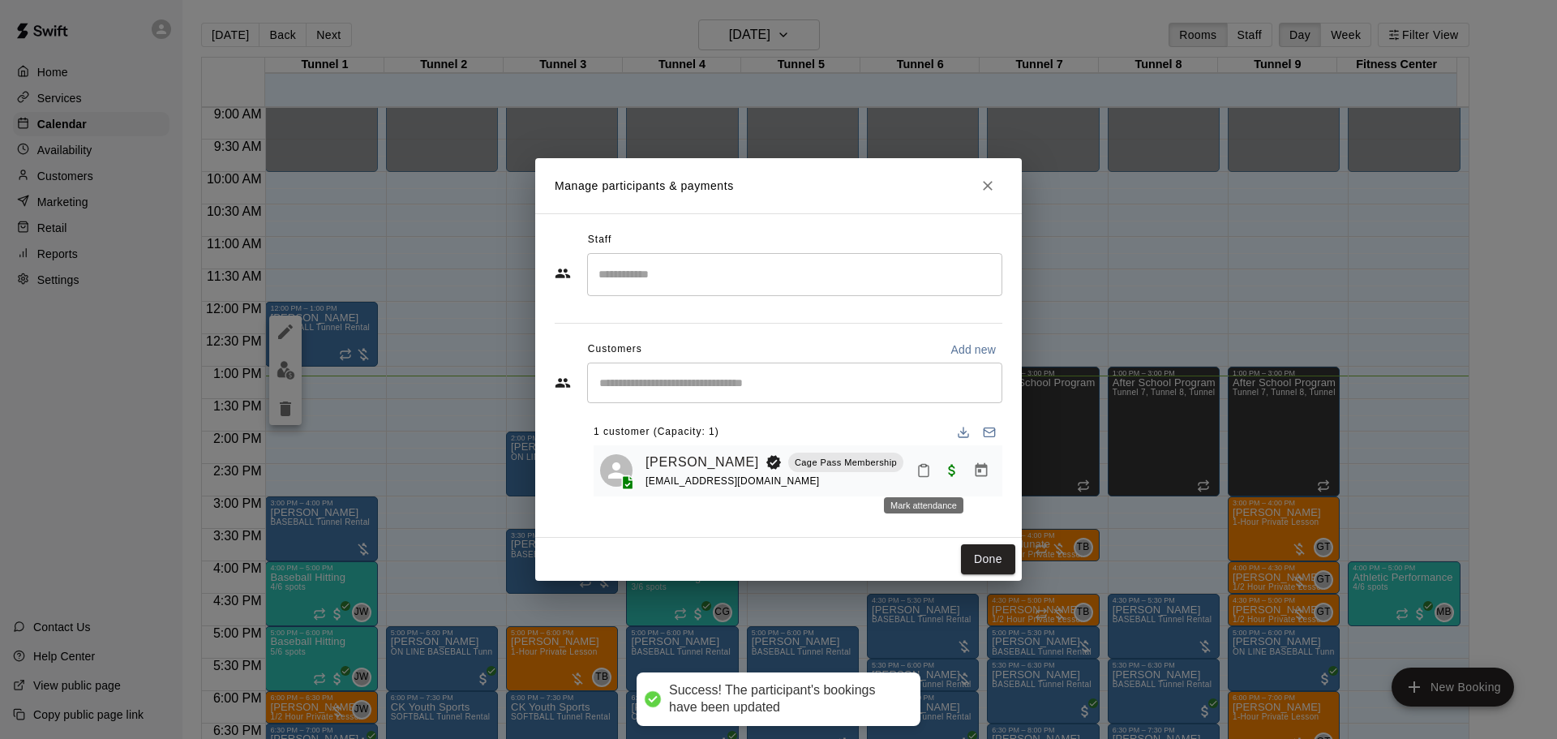
click at [929, 467] on icon "Mark attendance" at bounding box center [924, 470] width 15 height 15
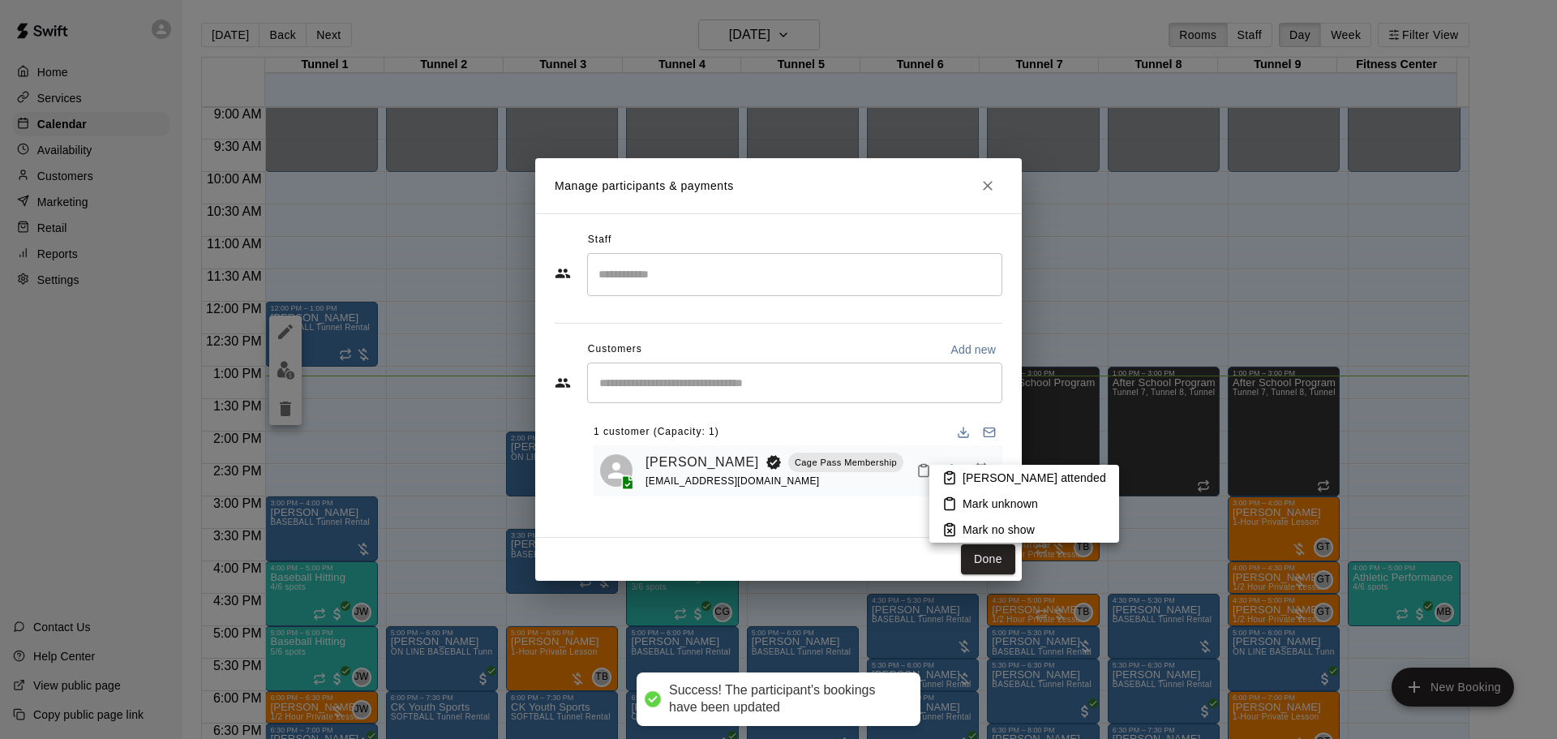
click at [998, 476] on p "[PERSON_NAME] attended" at bounding box center [1035, 478] width 144 height 16
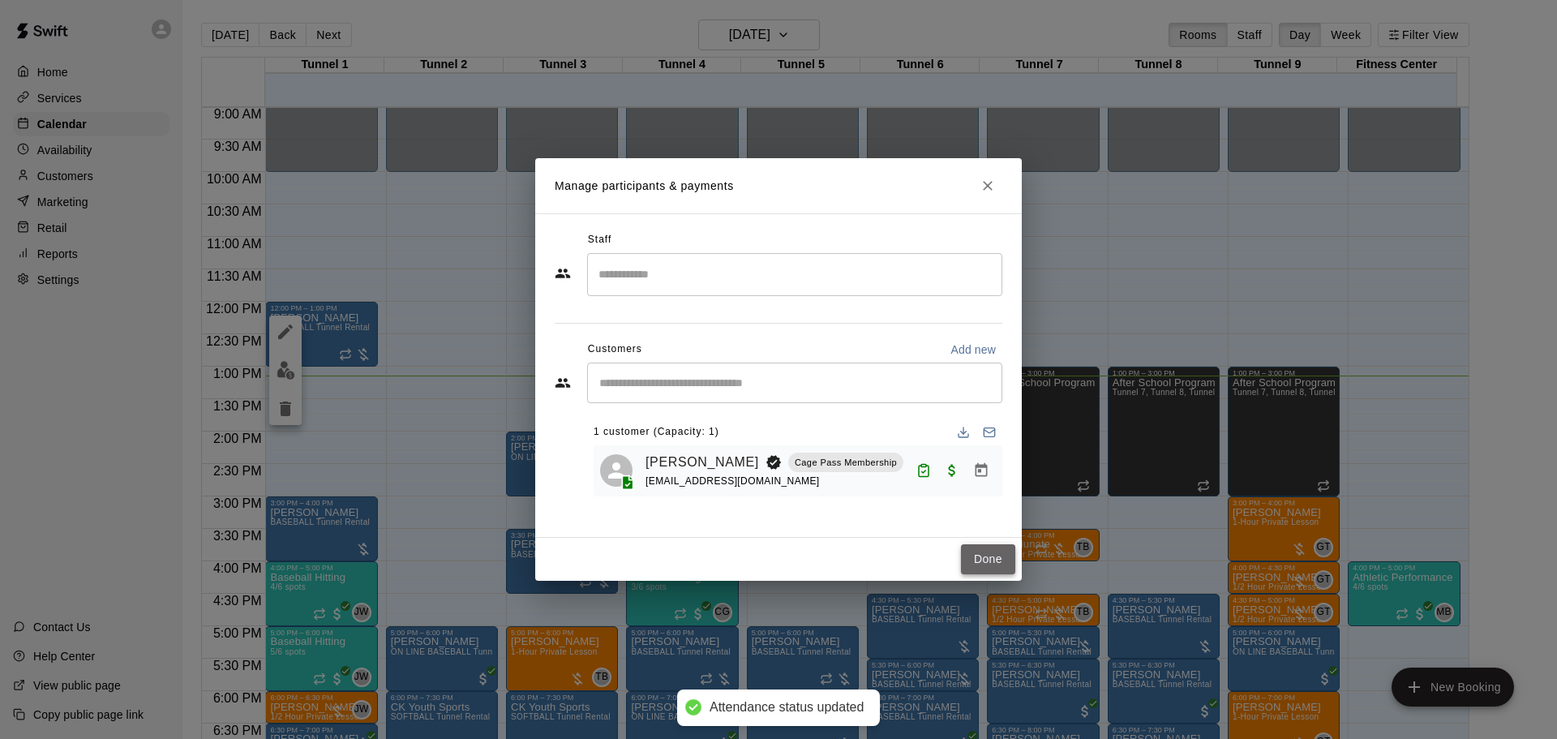
click at [990, 556] on button "Done" at bounding box center [988, 559] width 54 height 30
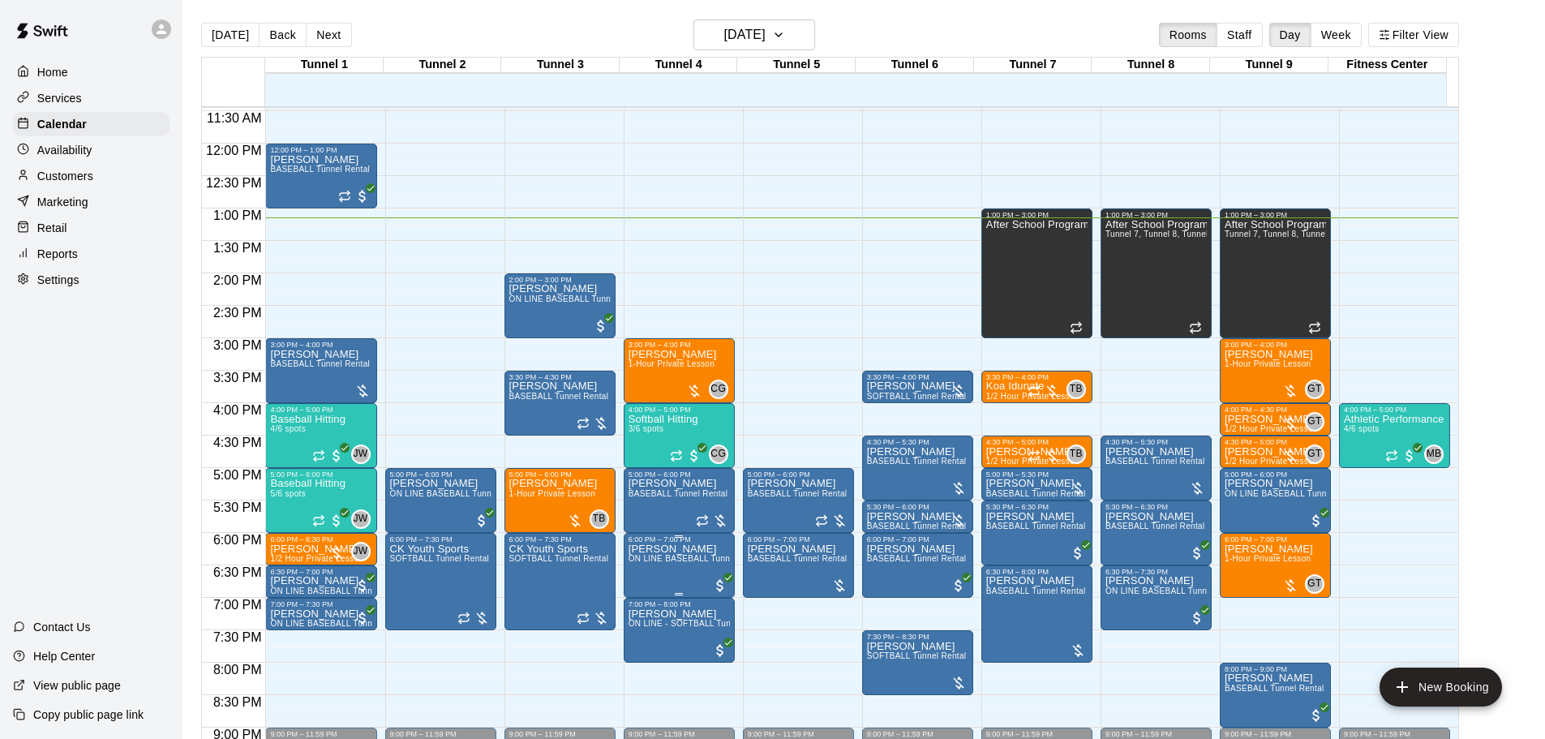
scroll to position [747, 0]
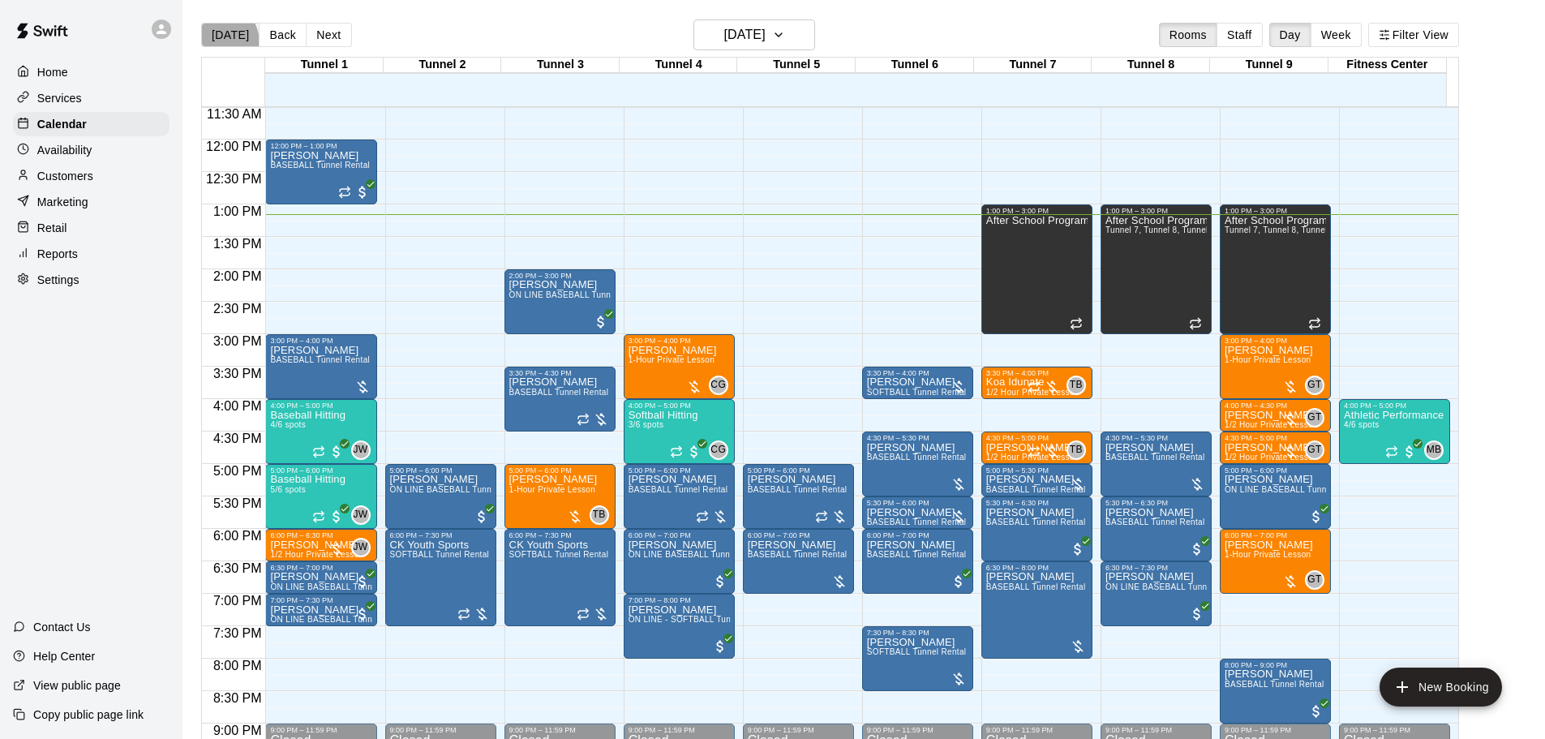
click at [215, 42] on button "[DATE]" at bounding box center [230, 35] width 58 height 24
click at [734, 29] on h6 "[DATE]" at bounding box center [744, 35] width 41 height 23
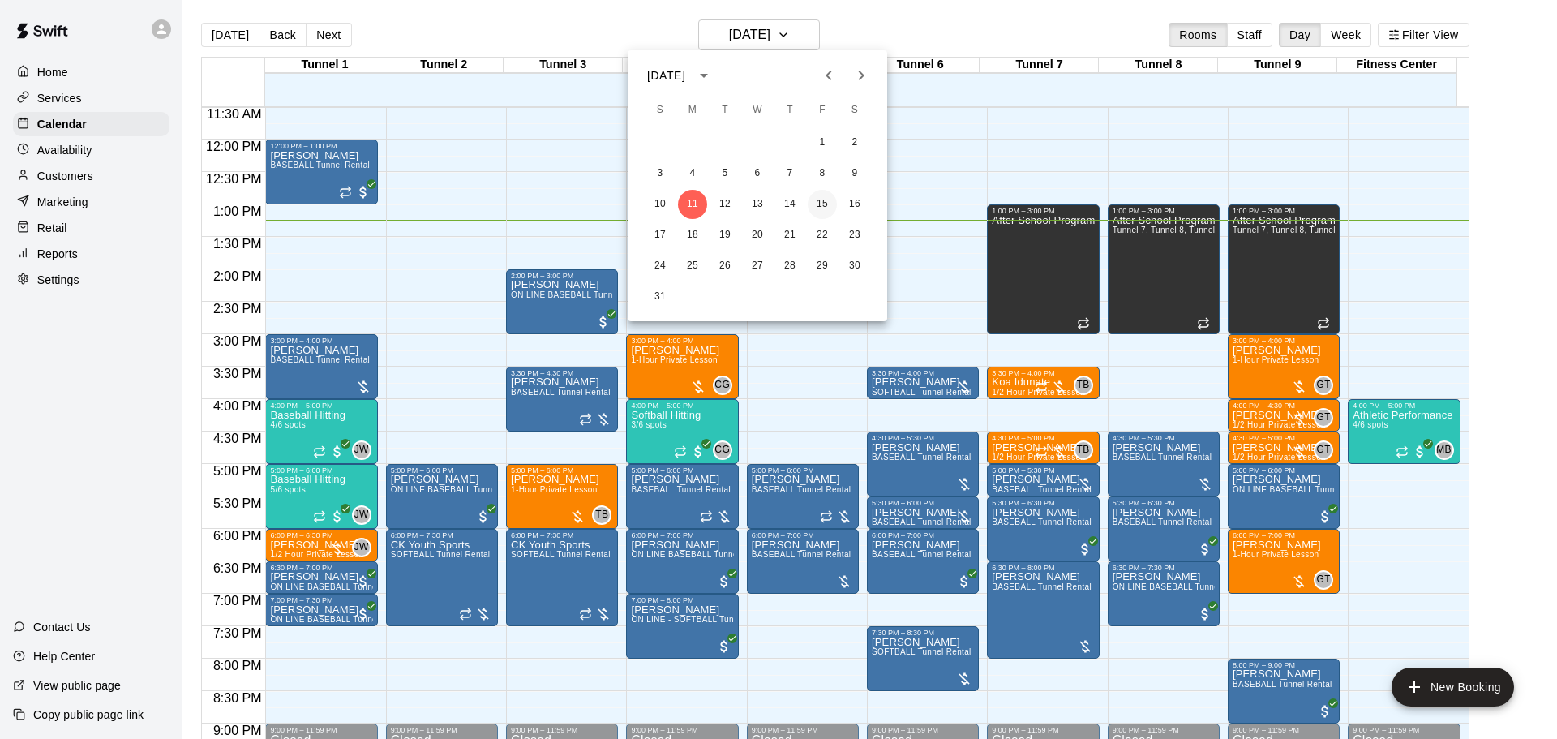
click at [824, 195] on button "15" at bounding box center [822, 204] width 29 height 29
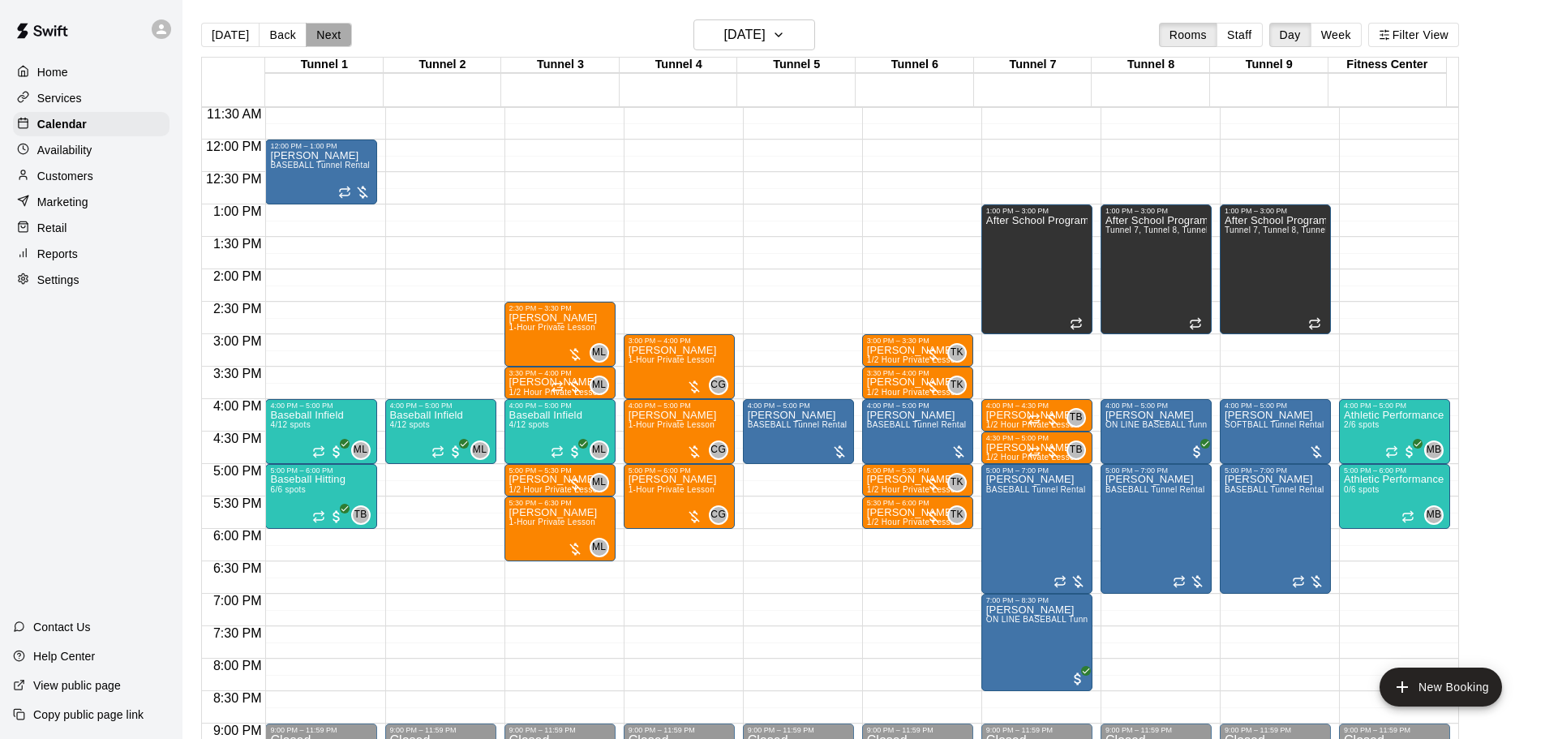
click at [330, 40] on button "Next" at bounding box center [328, 35] width 45 height 24
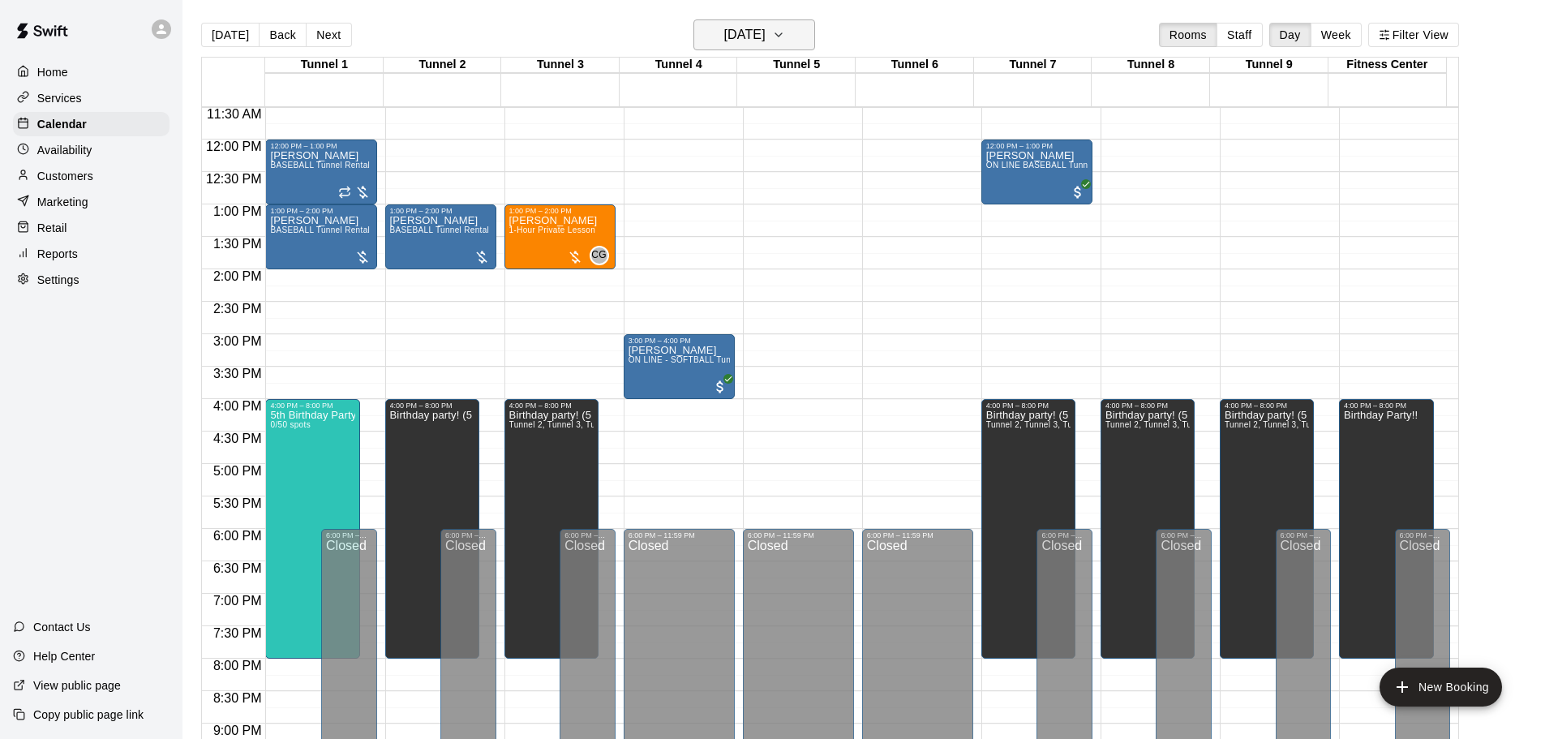
click at [738, 35] on h6 "Saturday Aug 16" at bounding box center [744, 35] width 41 height 23
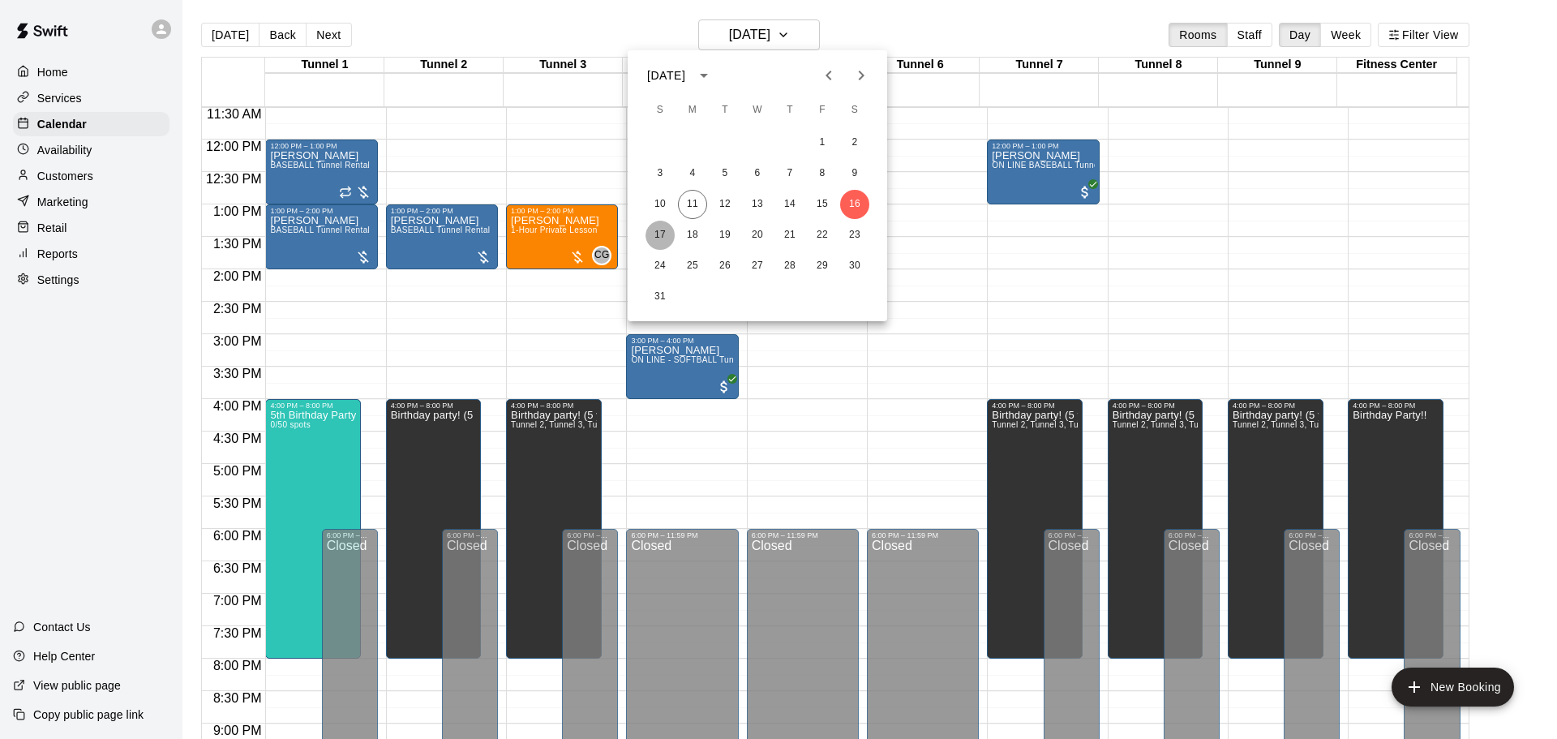
click at [660, 237] on button "17" at bounding box center [660, 235] width 29 height 29
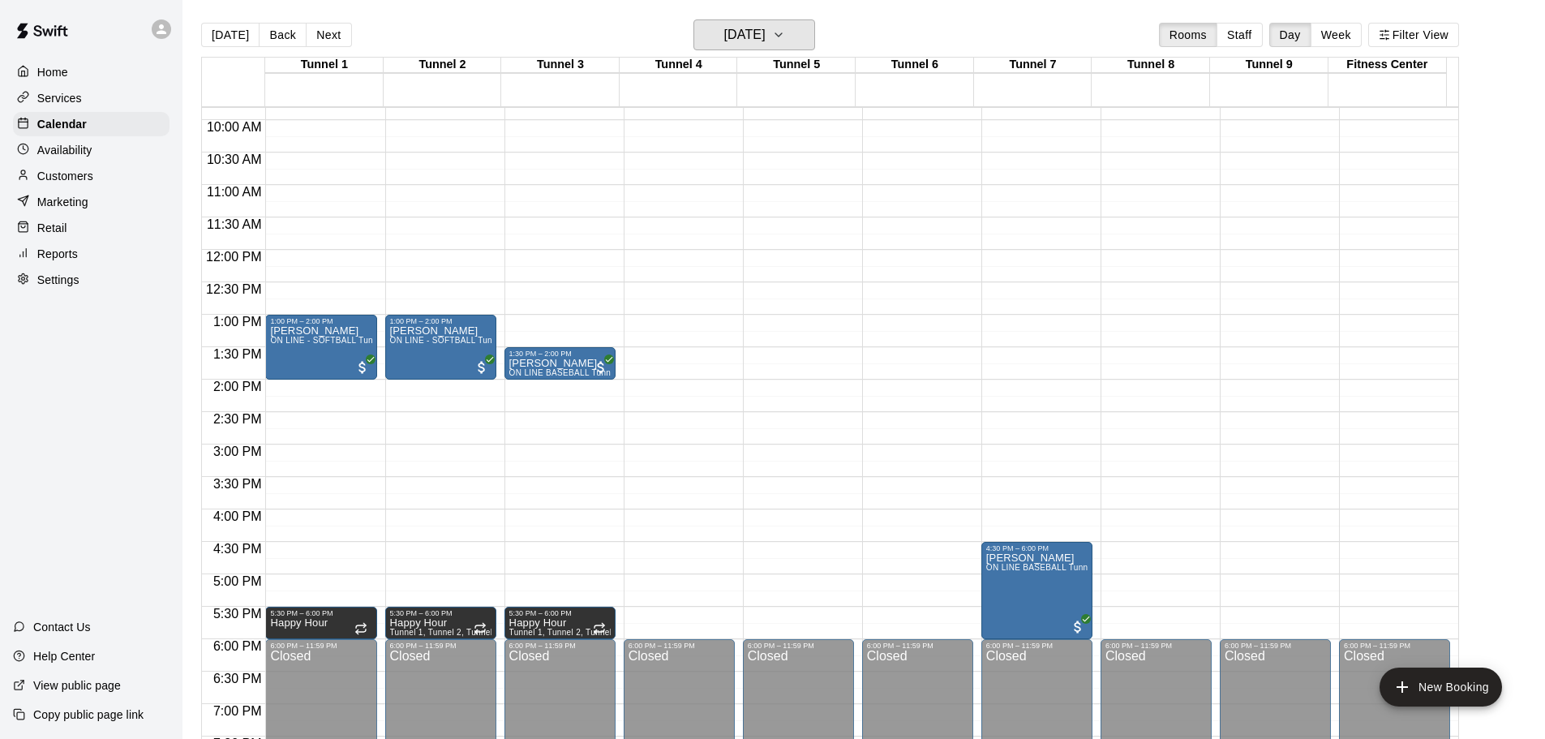
scroll to position [666, 0]
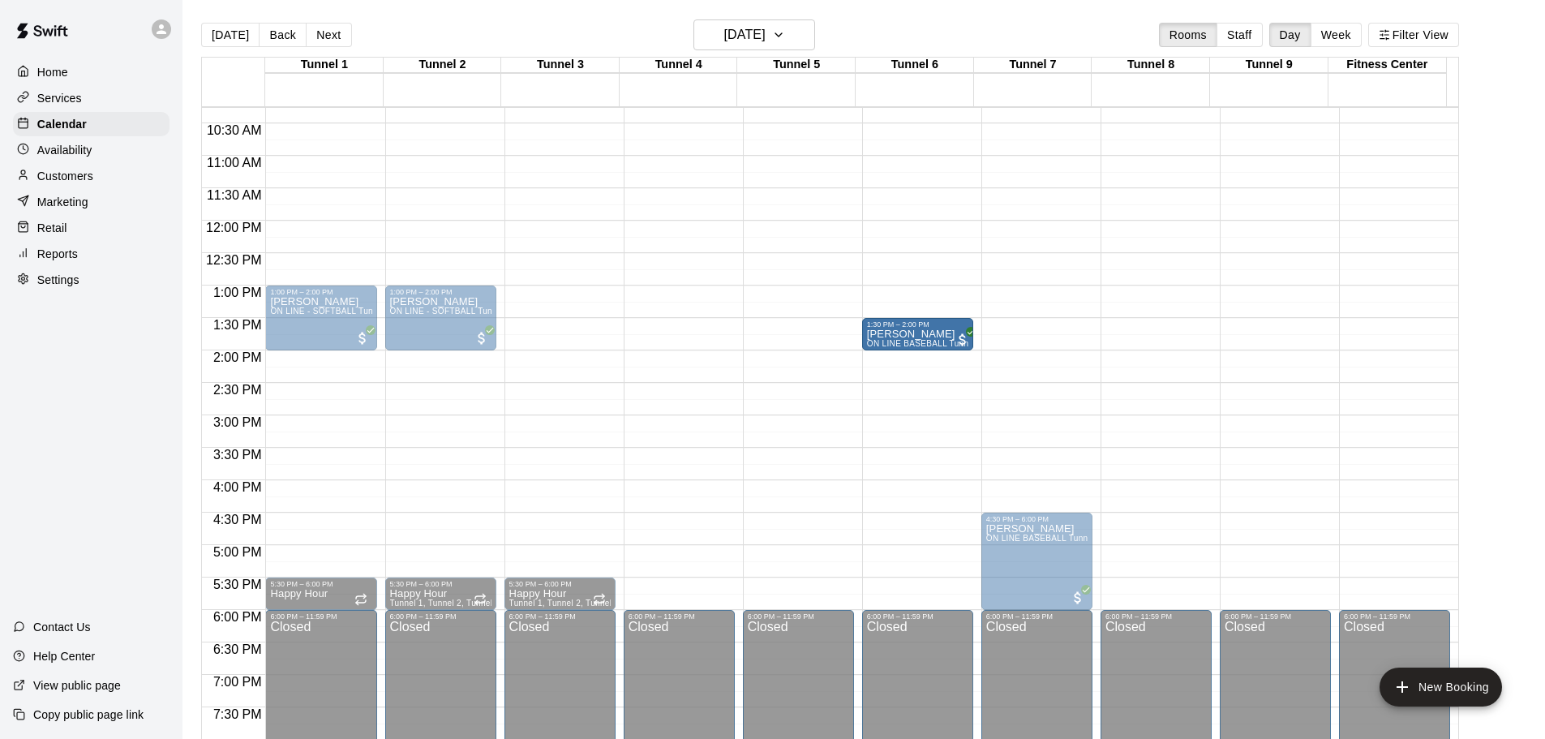
drag, startPoint x: 579, startPoint y: 339, endPoint x: 894, endPoint y: 341, distance: 314.7
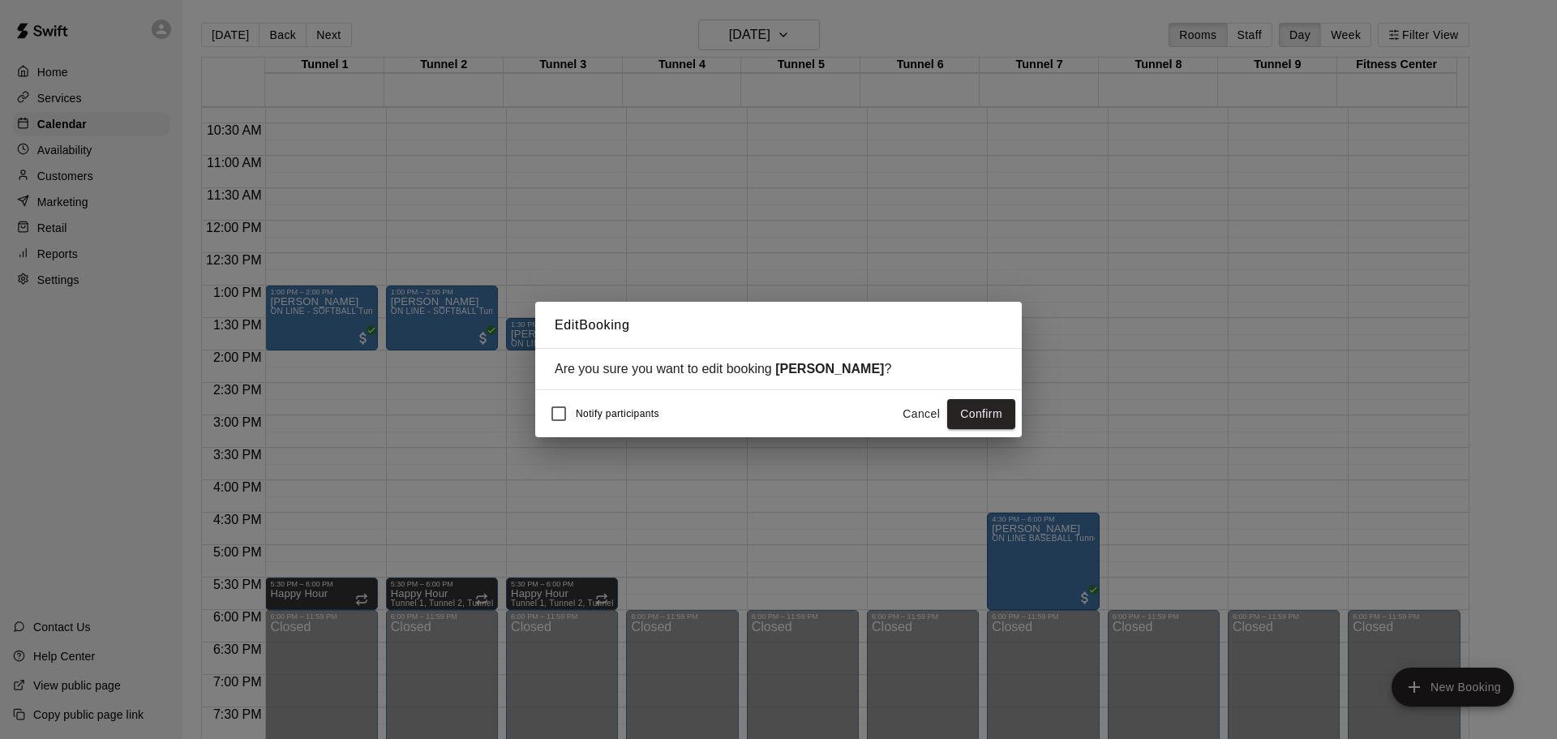
drag, startPoint x: 908, startPoint y: 414, endPoint x: 872, endPoint y: 414, distance: 36.5
click at [909, 415] on button "Cancel" at bounding box center [921, 414] width 52 height 30
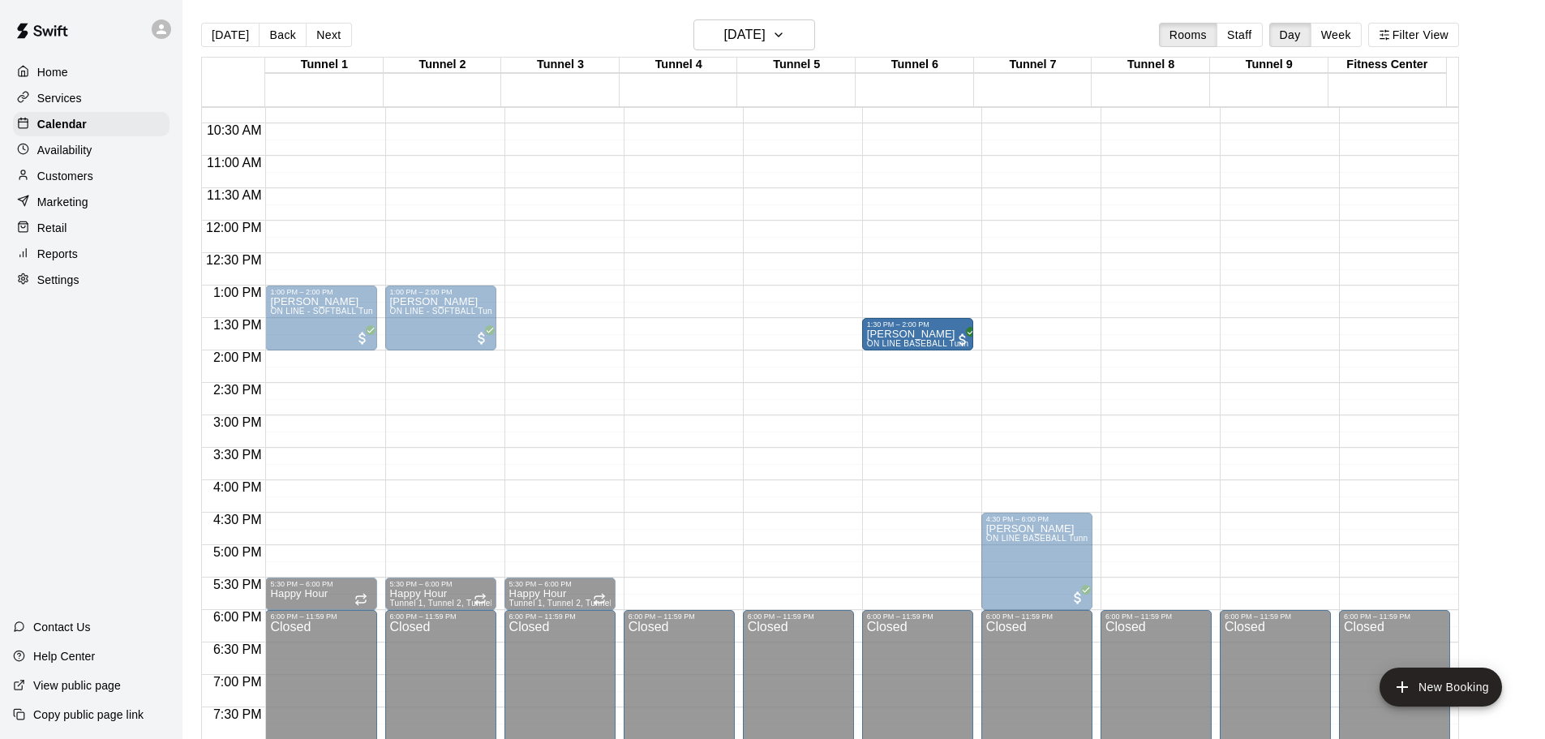
drag, startPoint x: 590, startPoint y: 335, endPoint x: 899, endPoint y: 334, distance: 309.0
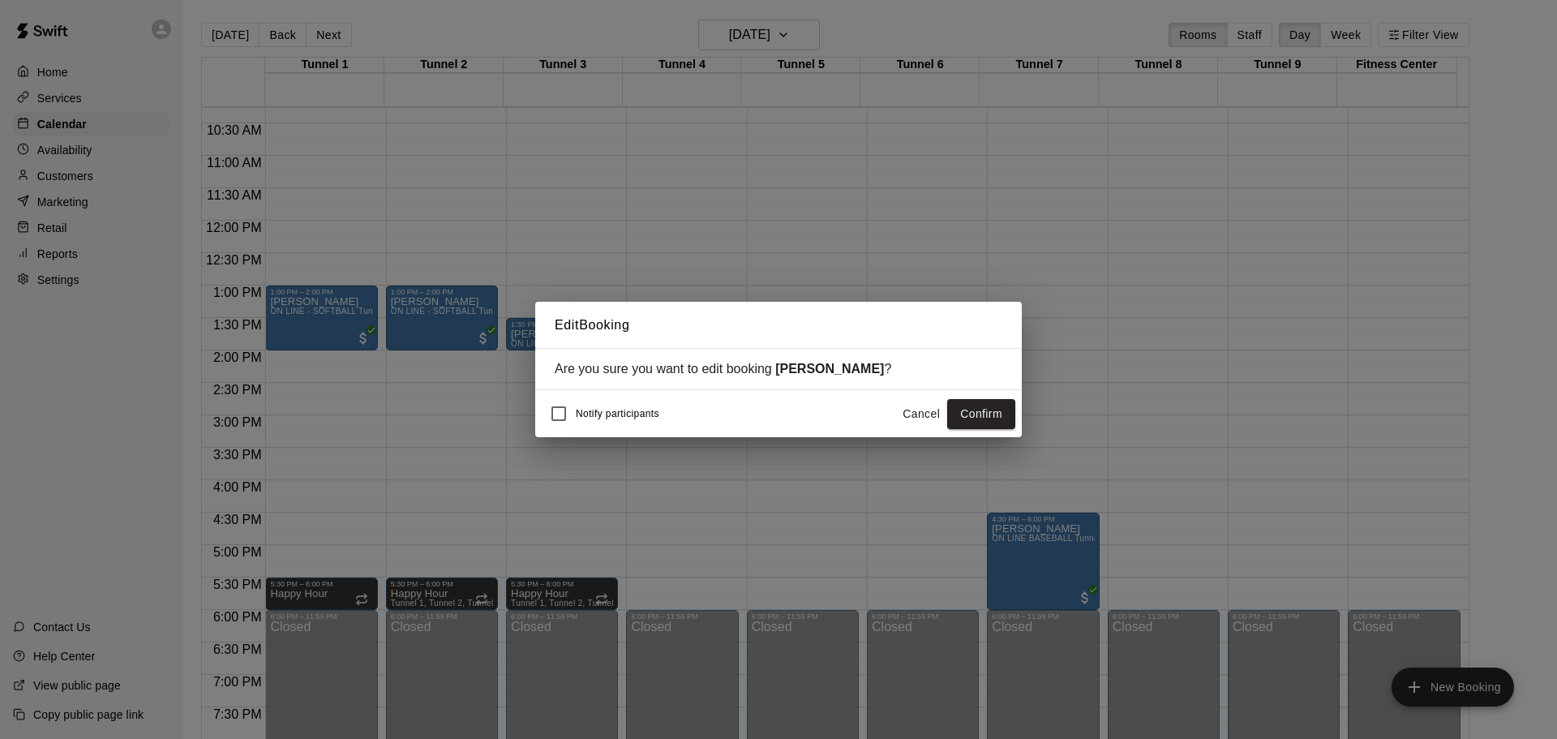
click at [993, 399] on div "Notify participants Cancel Confirm" at bounding box center [779, 414] width 474 height 34
click at [985, 411] on button "Confirm" at bounding box center [981, 414] width 68 height 30
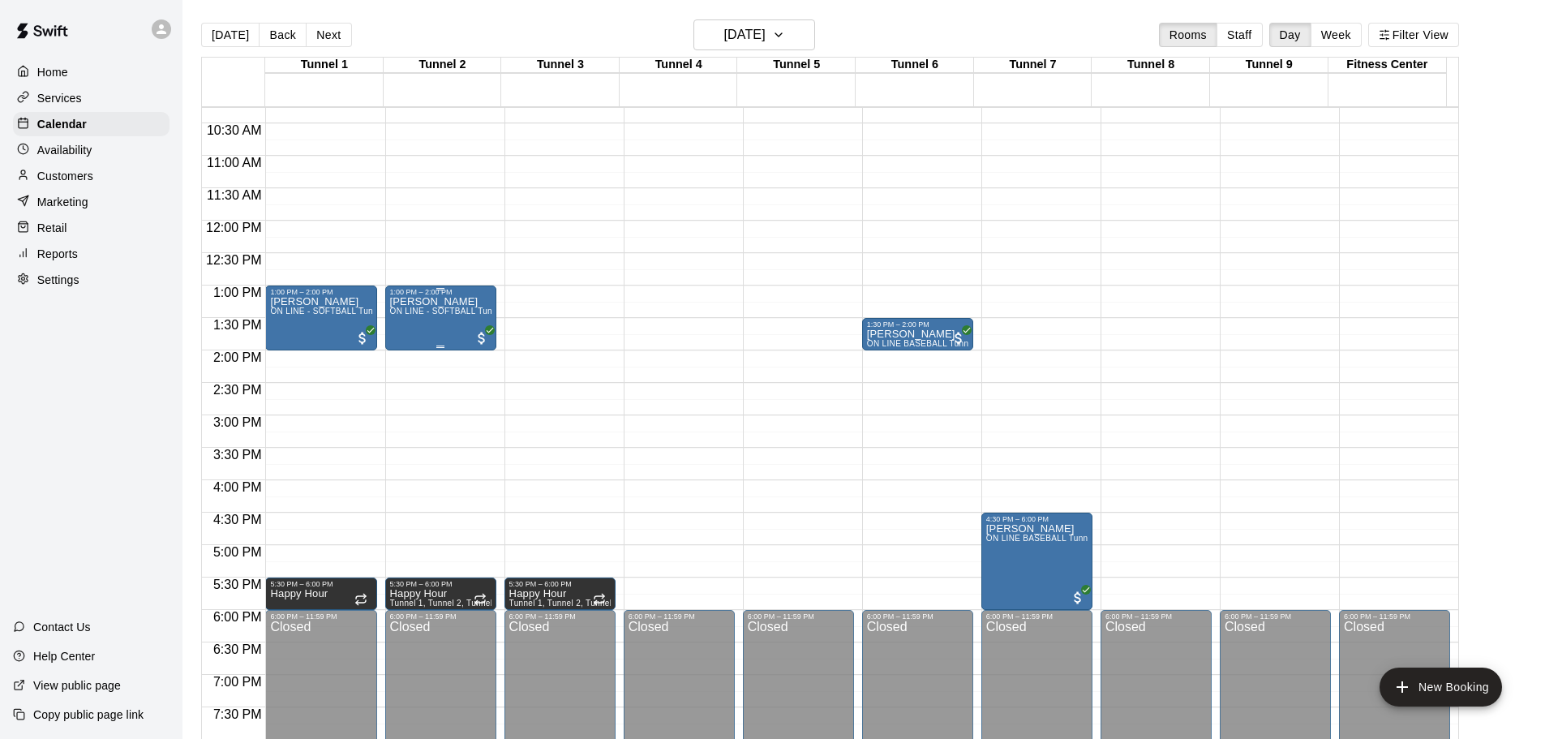
click at [458, 302] on p "Claire Thompson" at bounding box center [440, 302] width 101 height 0
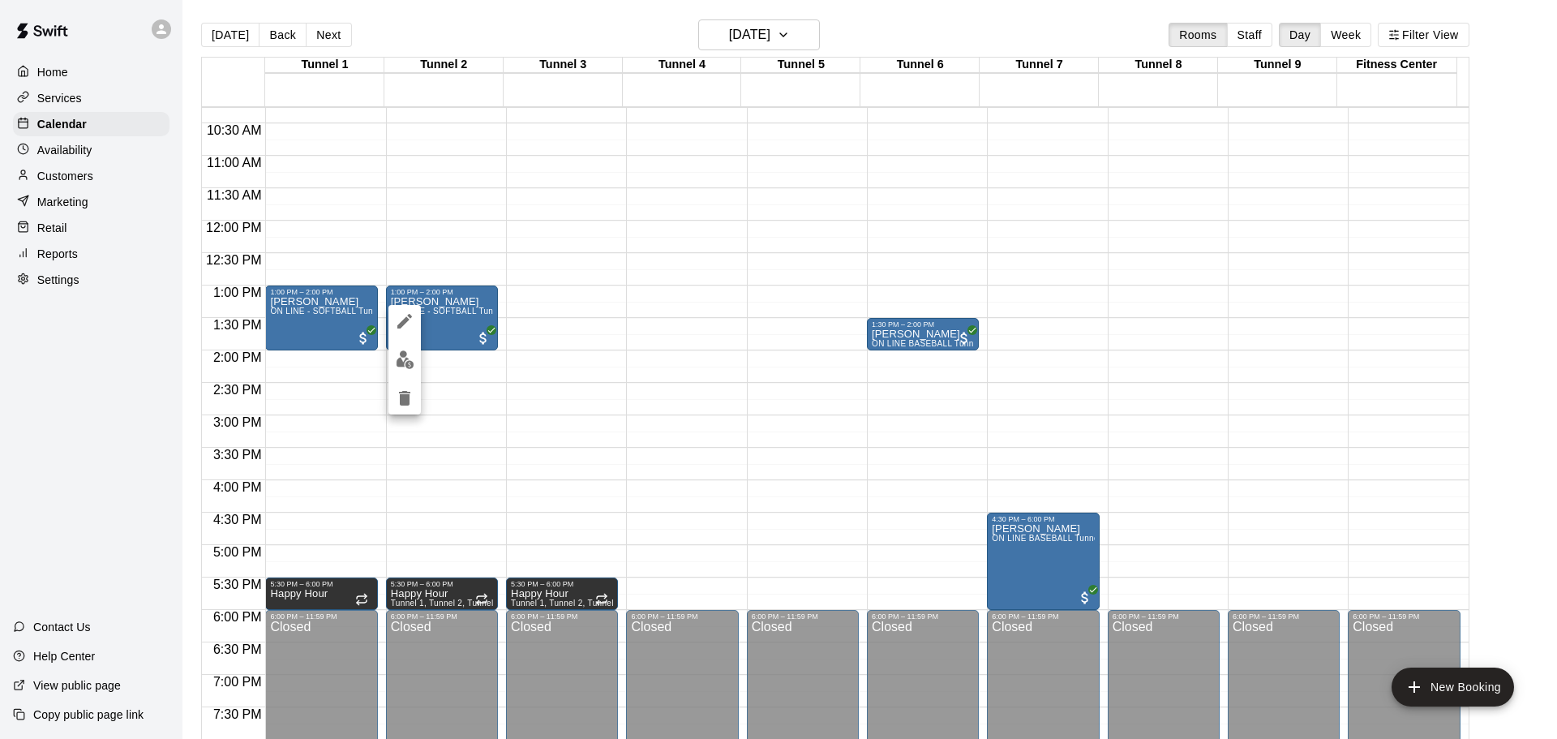
click at [476, 270] on div at bounding box center [778, 369] width 1557 height 739
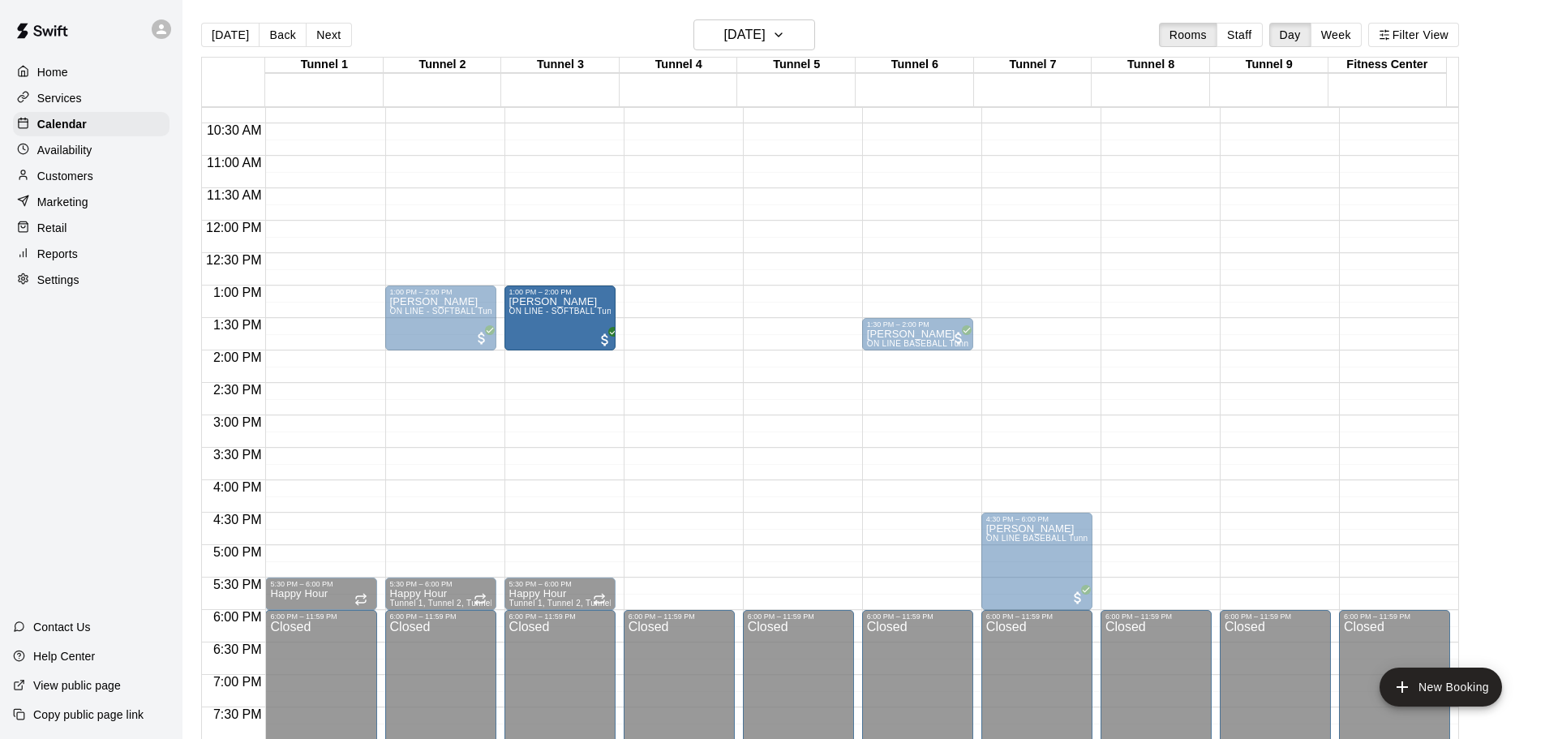
drag, startPoint x: 322, startPoint y: 303, endPoint x: 505, endPoint y: 313, distance: 183.6
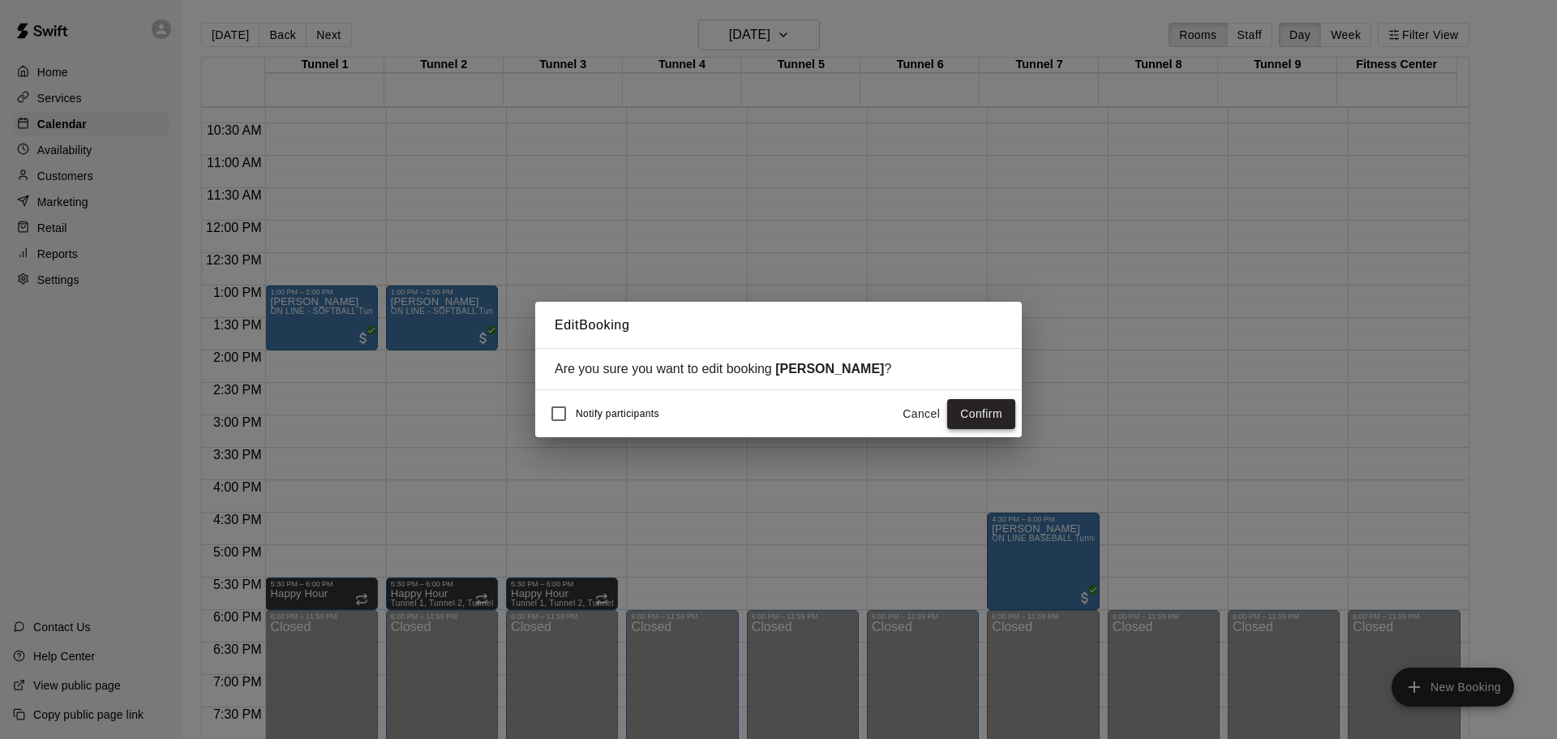
click at [998, 418] on button "Confirm" at bounding box center [981, 414] width 68 height 30
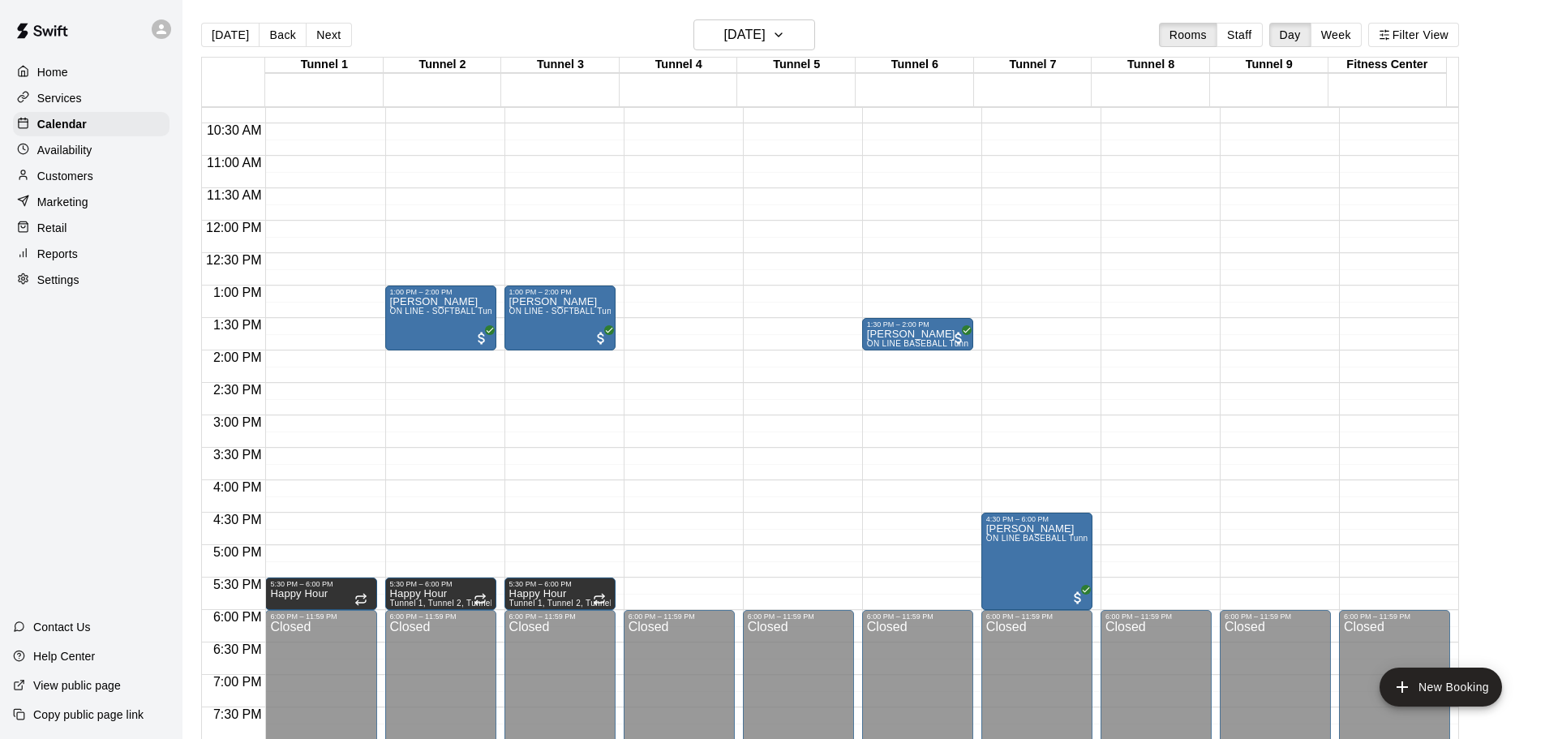
click at [223, 41] on button "[DATE]" at bounding box center [230, 35] width 58 height 24
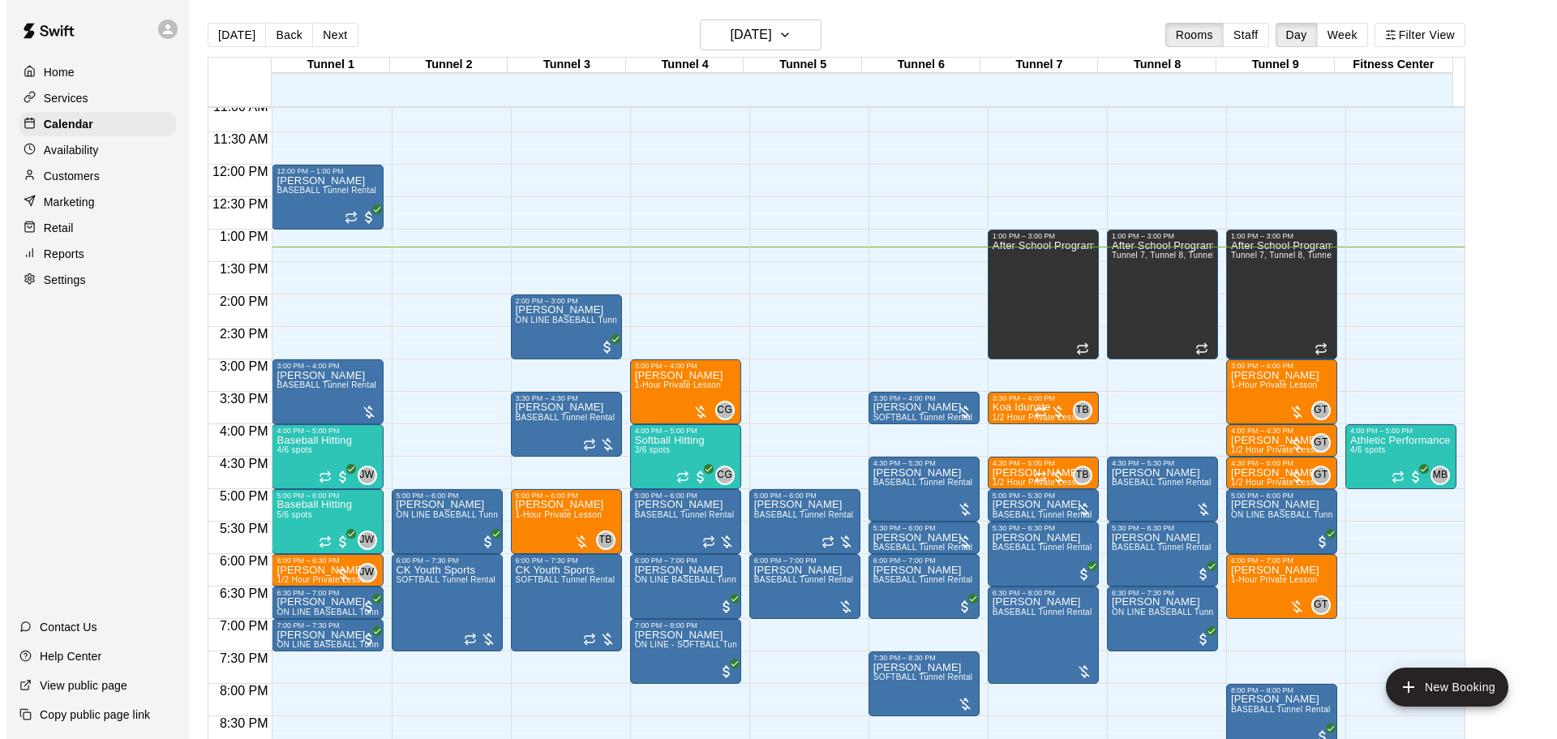
scroll to position [747, 0]
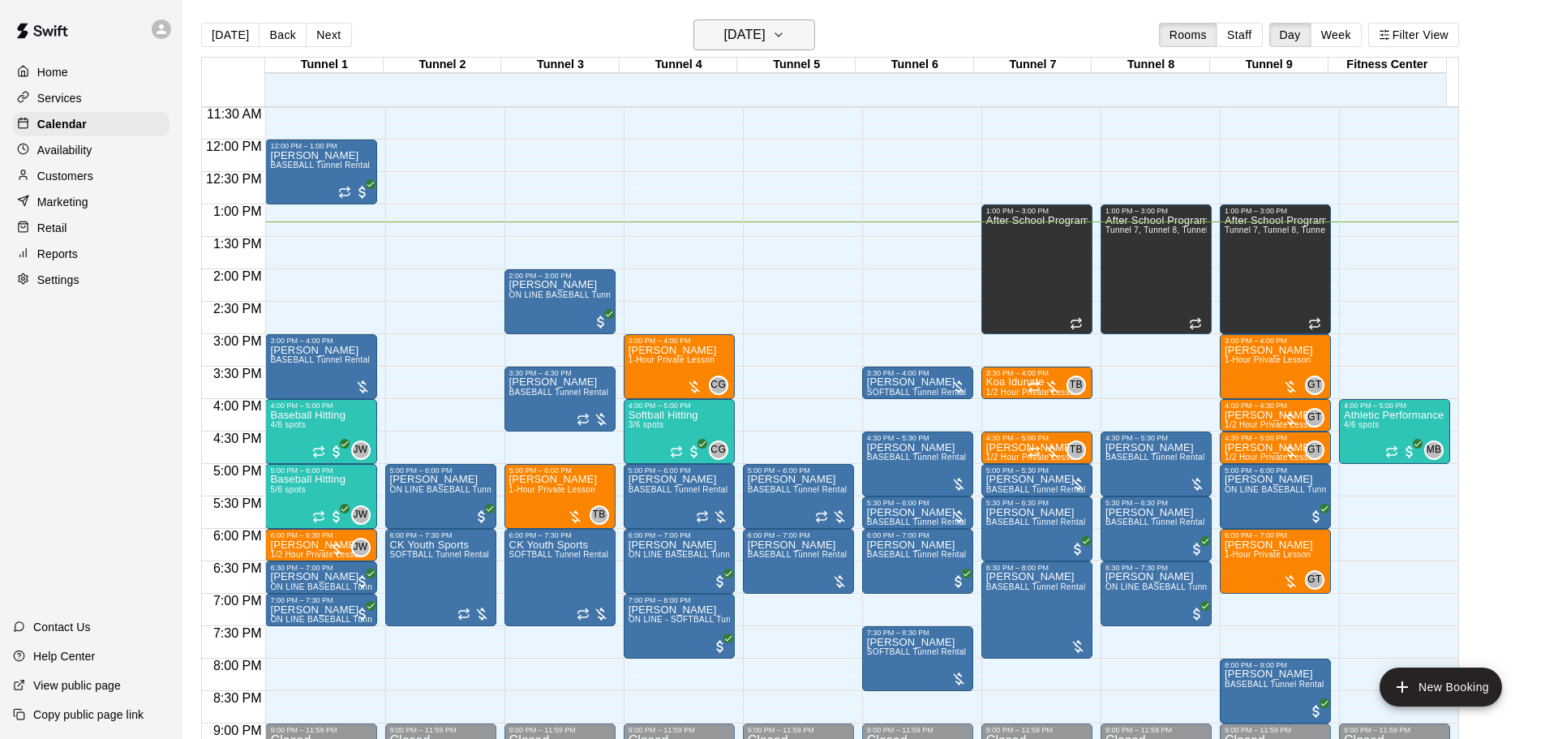
click at [753, 39] on h6 "[DATE]" at bounding box center [744, 35] width 41 height 23
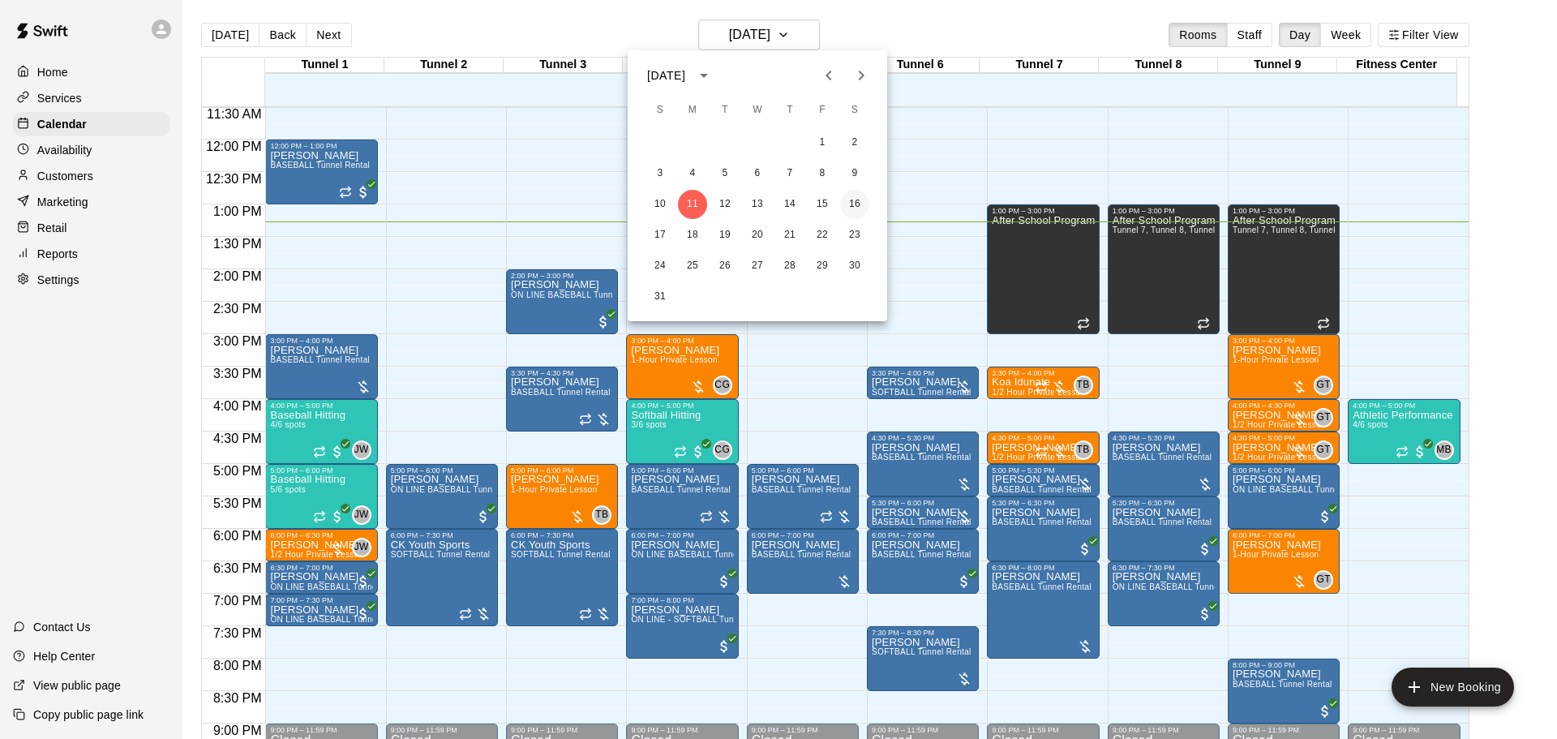
click at [855, 205] on button "16" at bounding box center [854, 204] width 29 height 29
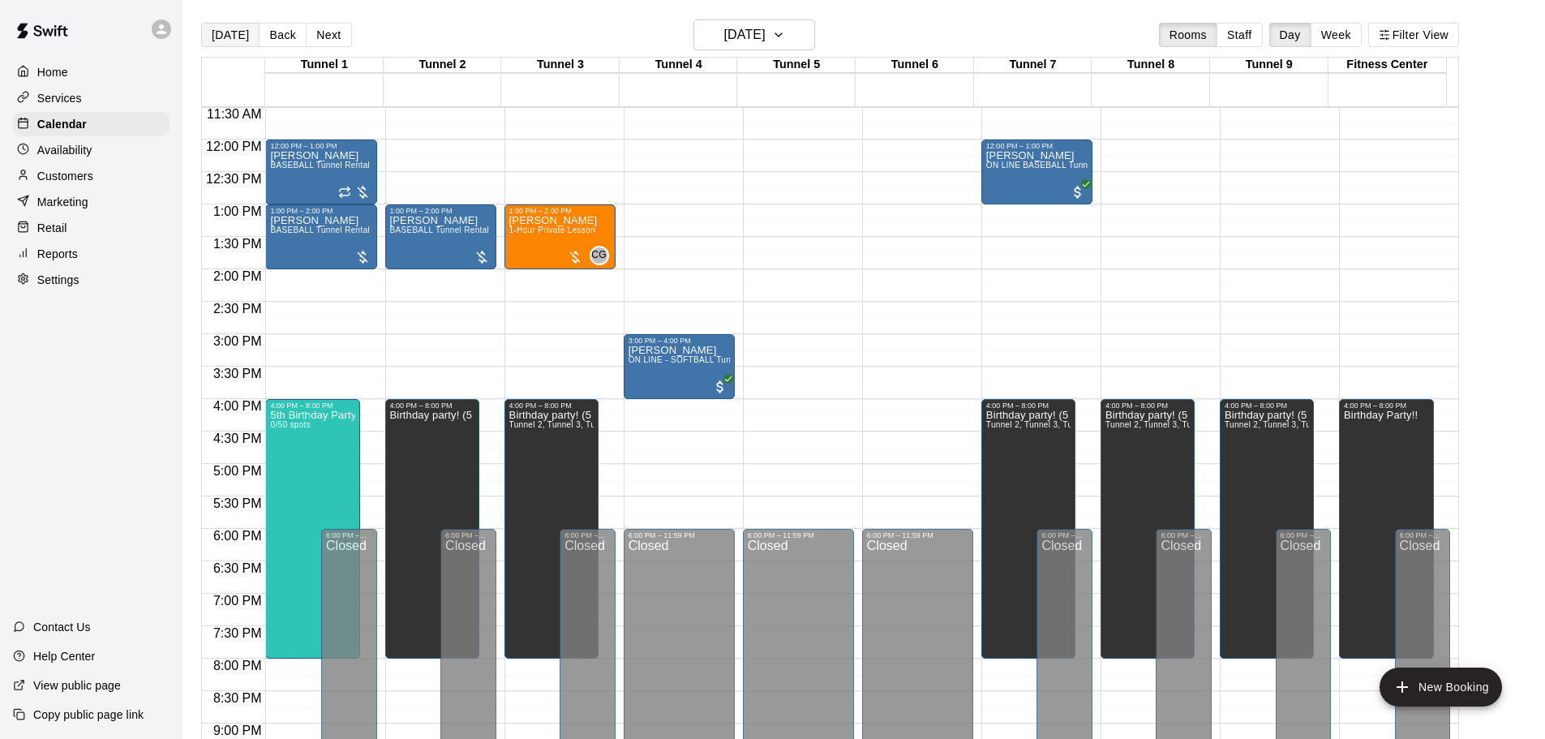
click at [235, 32] on button "[DATE]" at bounding box center [230, 35] width 58 height 24
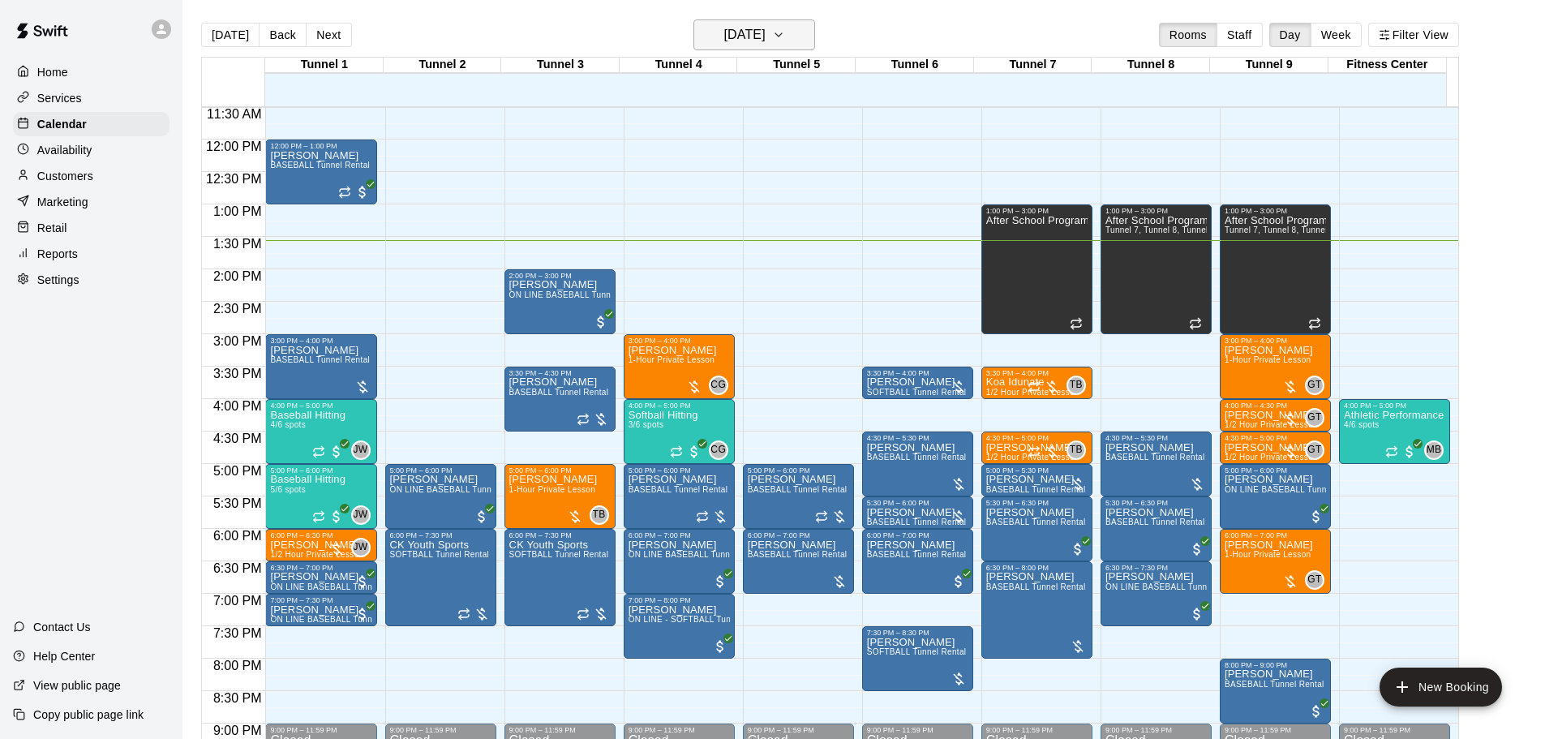
click at [762, 32] on h6 "[DATE]" at bounding box center [744, 35] width 41 height 23
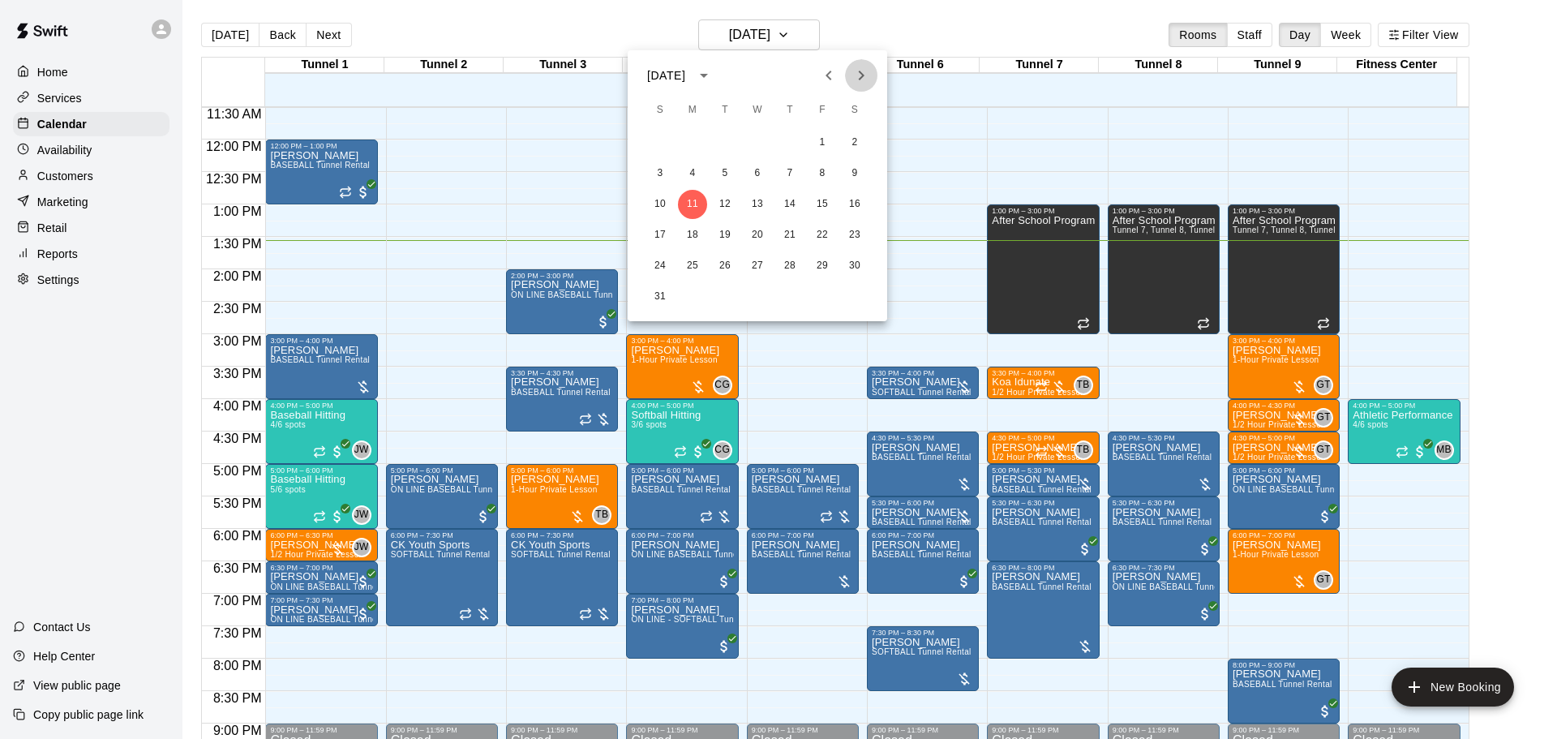
click at [859, 66] on icon "Next month" at bounding box center [861, 75] width 19 height 19
click at [792, 24] on div at bounding box center [778, 369] width 1557 height 739
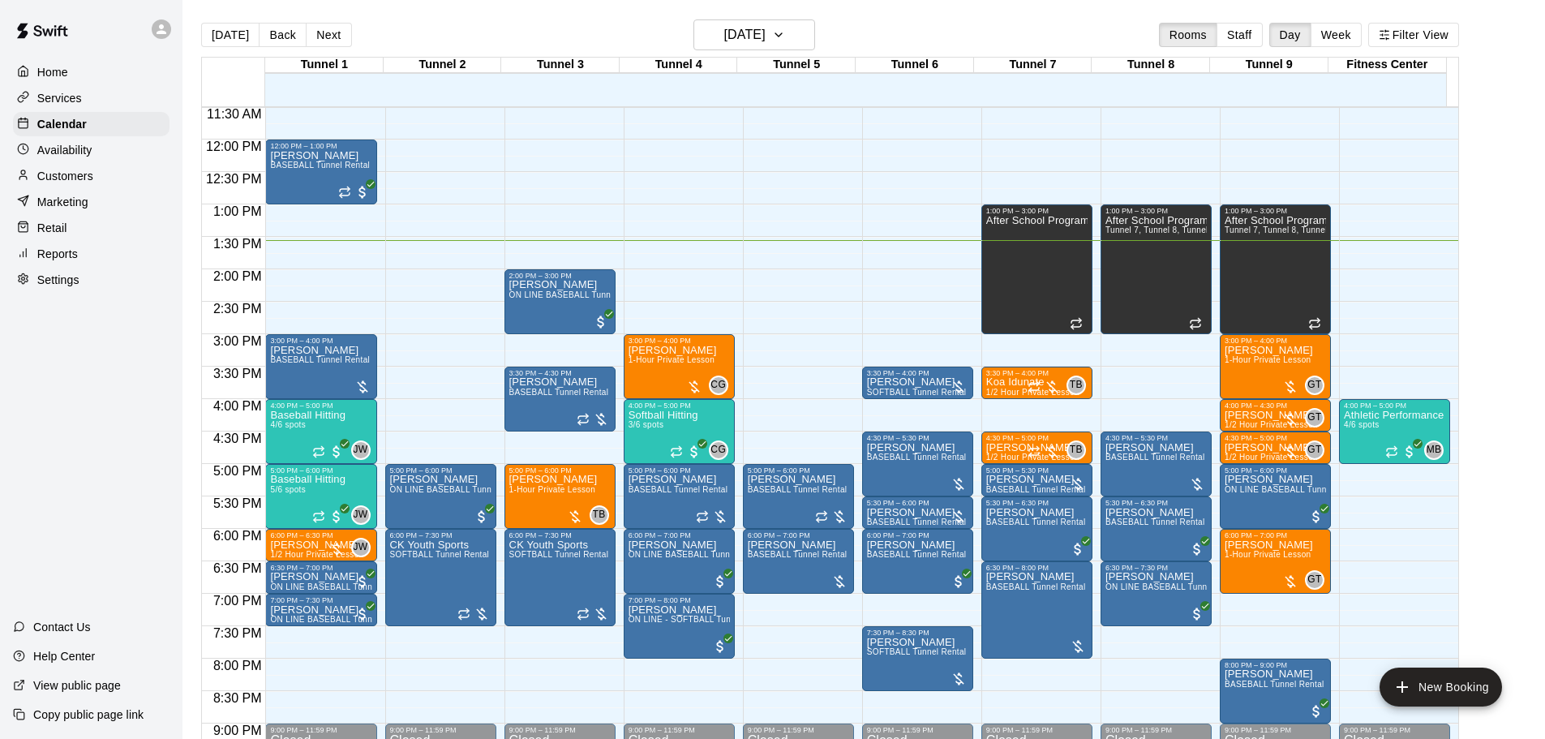
click at [897, 17] on main "Today Back Next Monday Aug 11 Rooms Staff Day Week Filter View Tunnel 1 11 Mon …" at bounding box center [863, 382] width 1363 height 765
click at [230, 20] on div "Today Back Next Monday Aug 11 Rooms Staff Day Week Filter View" at bounding box center [830, 37] width 1258 height 37
click at [238, 25] on button "[DATE]" at bounding box center [230, 35] width 58 height 24
click at [729, 28] on h6 "[DATE]" at bounding box center [744, 35] width 41 height 23
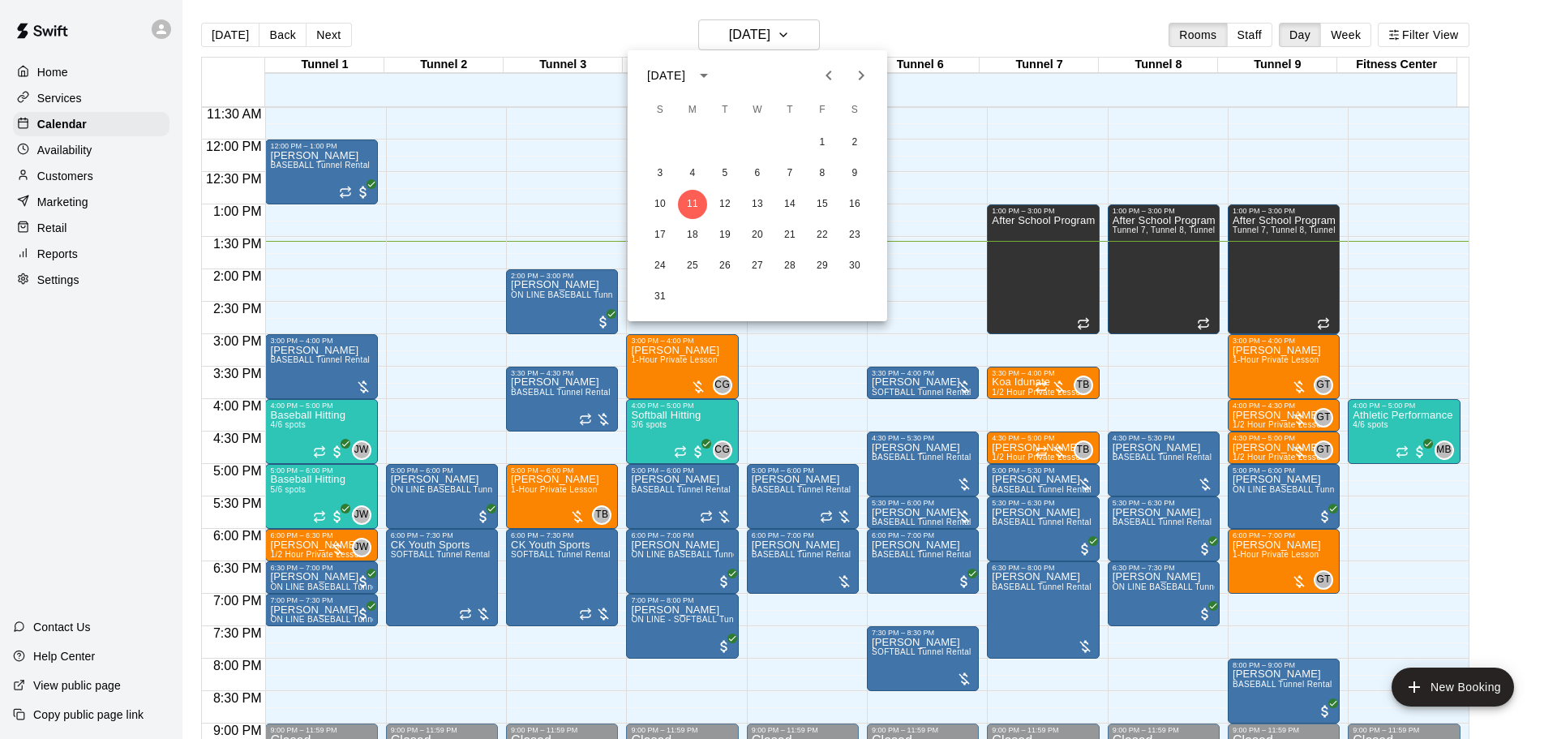
click at [431, 262] on div at bounding box center [778, 369] width 1557 height 739
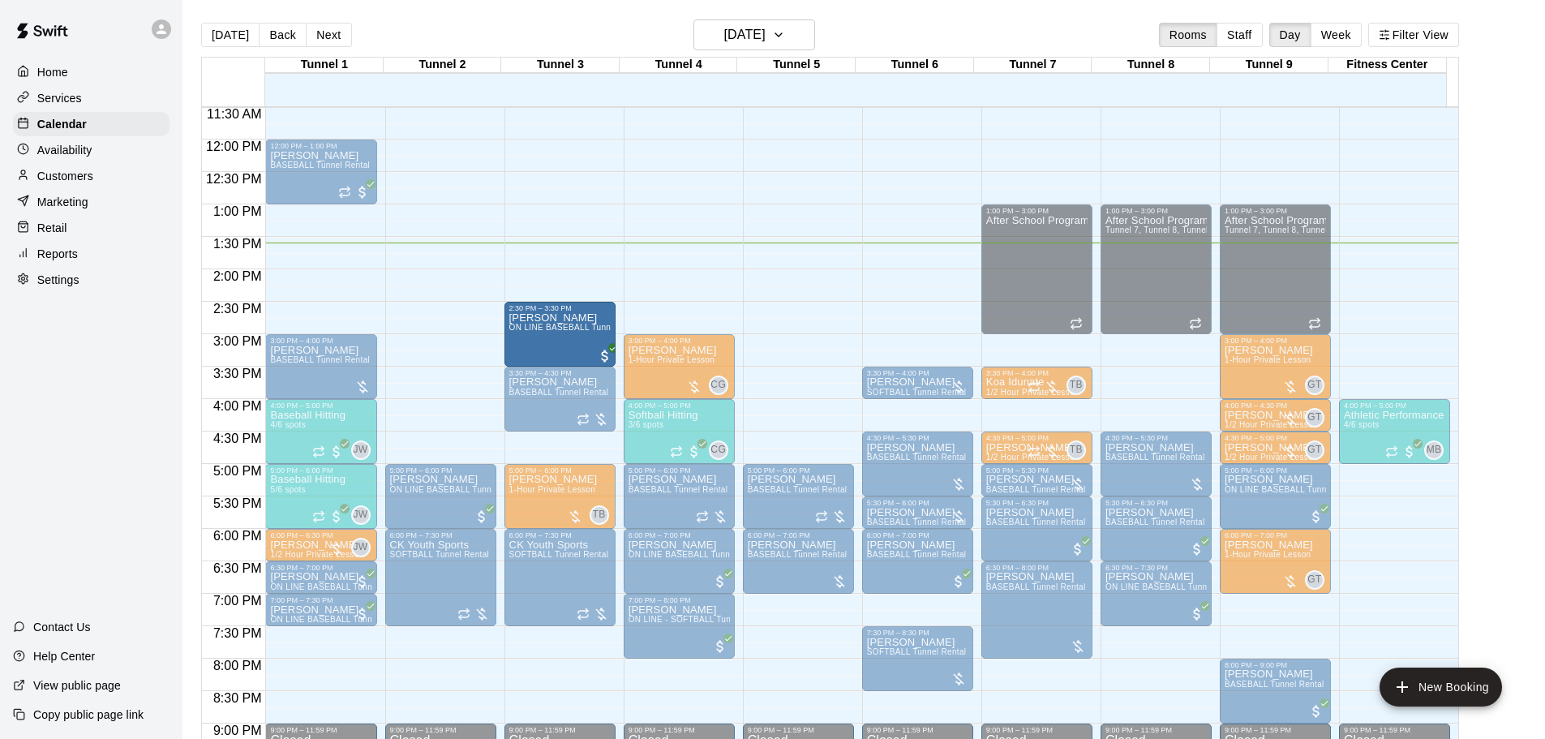
drag, startPoint x: 556, startPoint y: 294, endPoint x: 559, endPoint y: 333, distance: 38.2
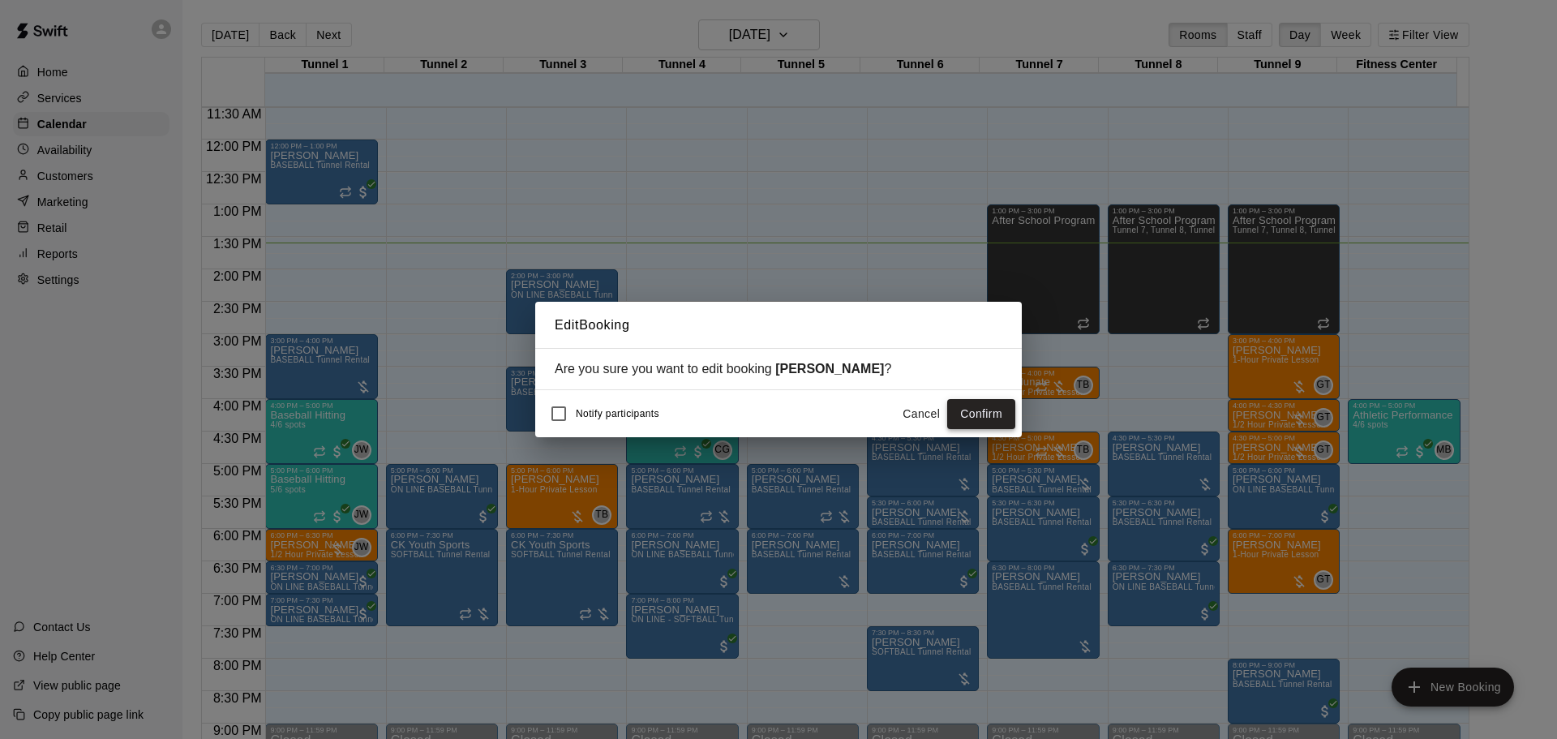
click at [999, 412] on button "Confirm" at bounding box center [981, 414] width 68 height 30
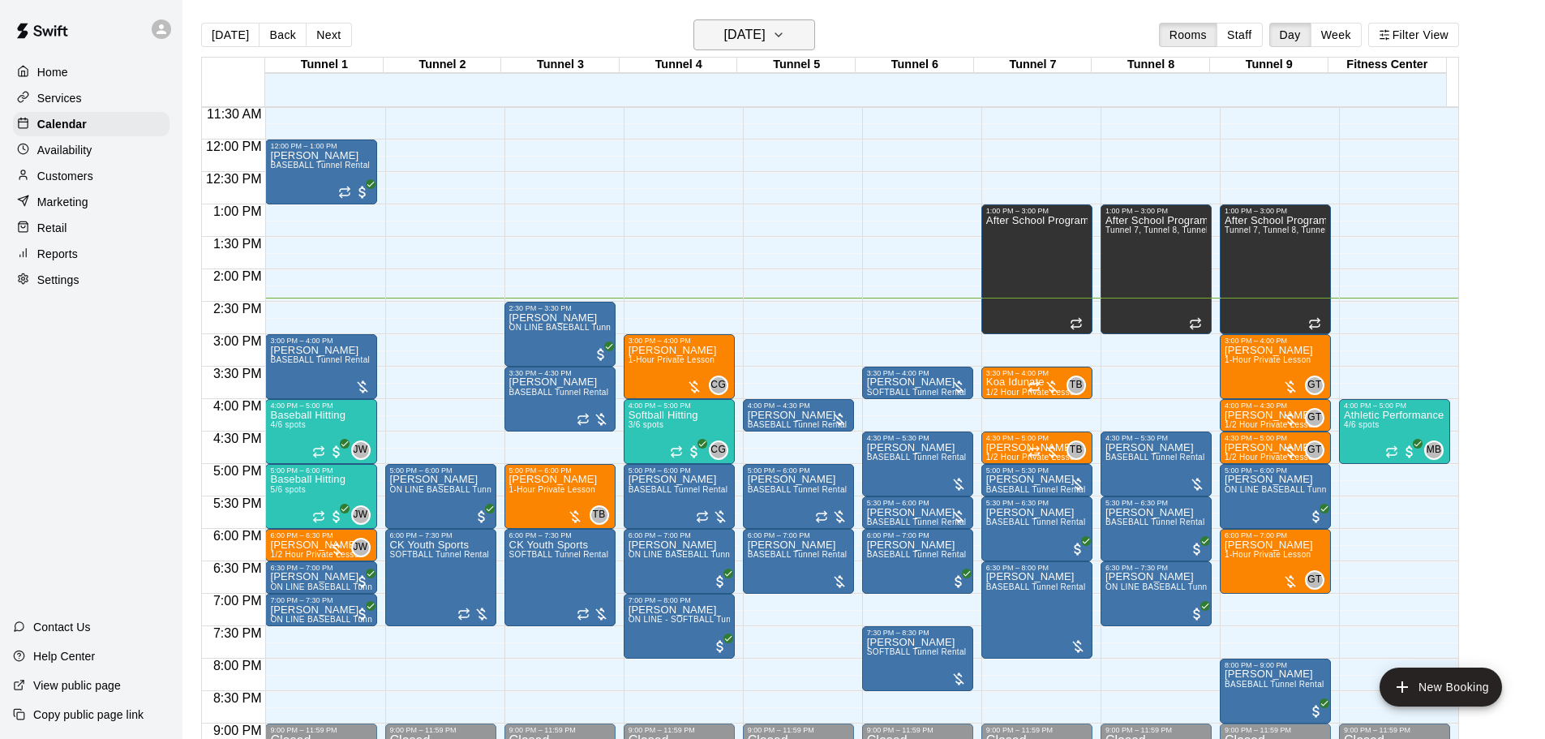
click at [766, 25] on h6 "[DATE]" at bounding box center [744, 35] width 41 height 23
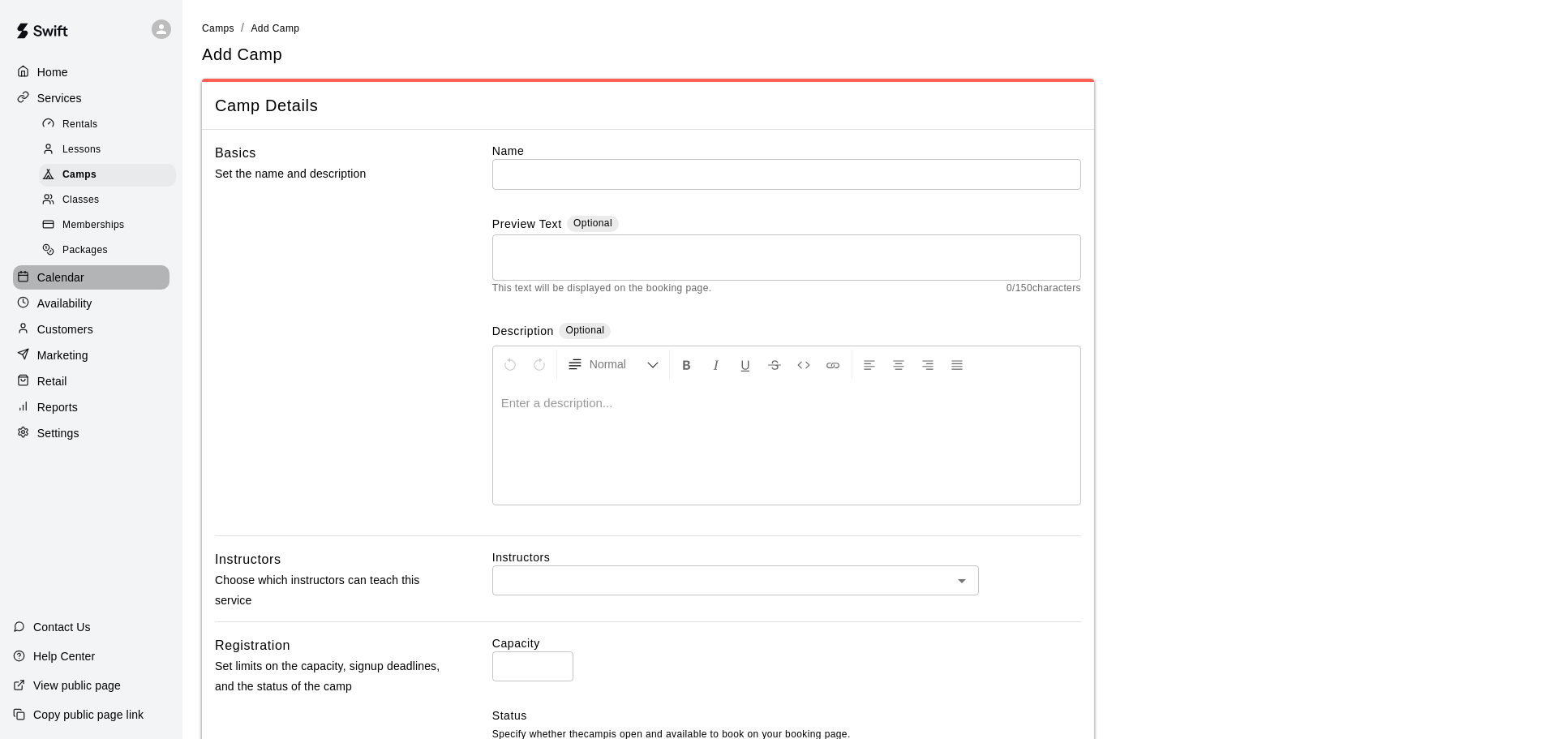
click at [85, 280] on div "Calendar" at bounding box center [91, 277] width 157 height 24
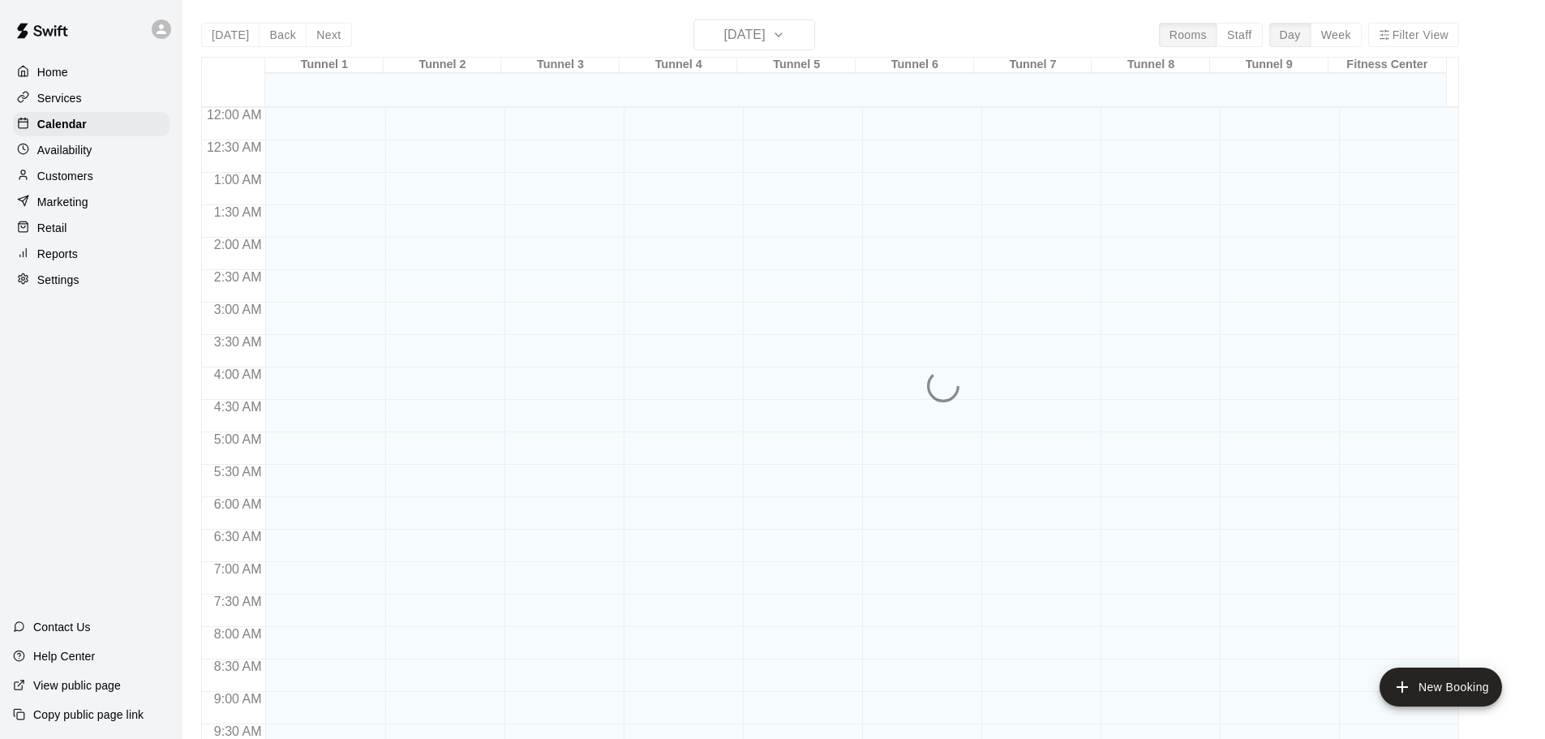
scroll to position [814, 0]
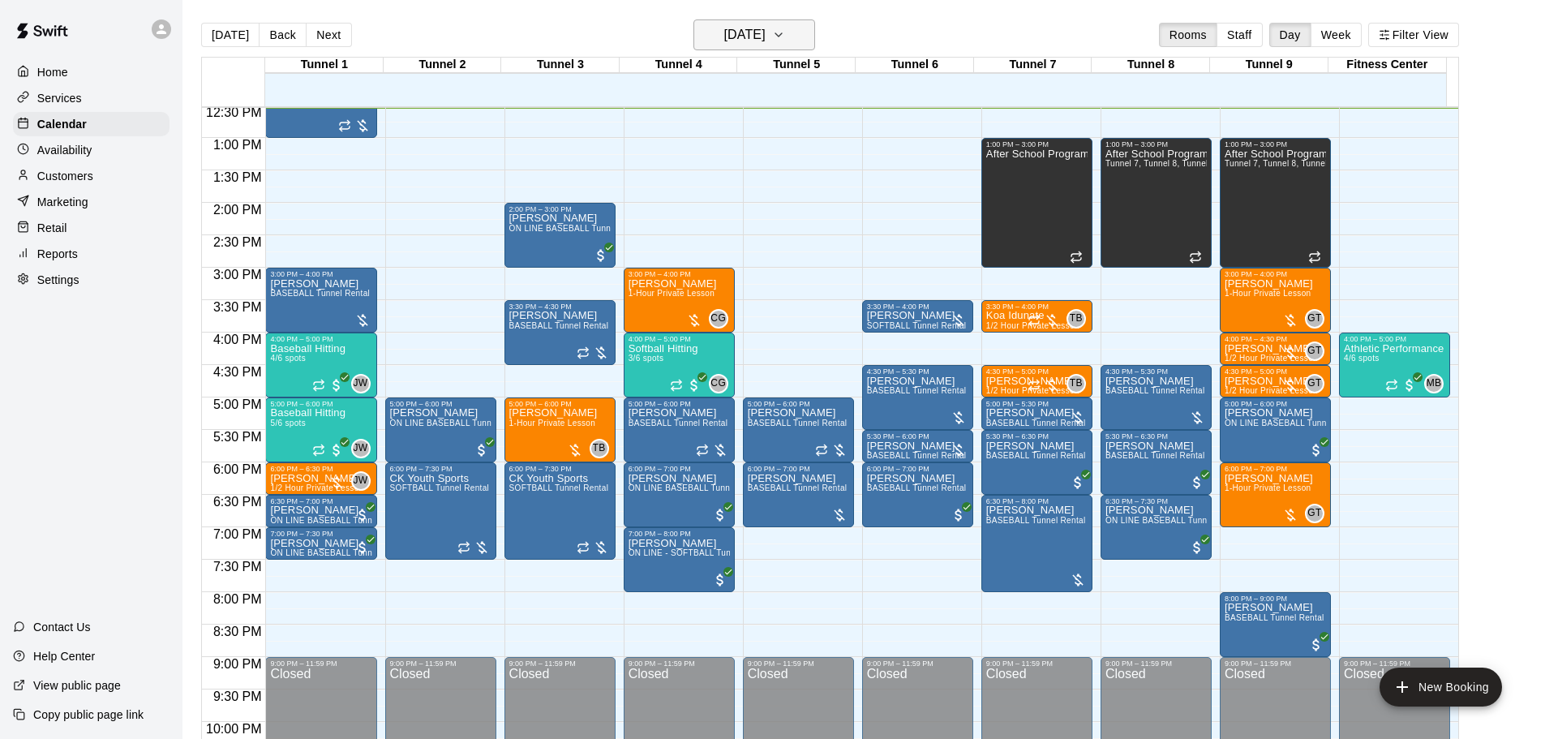
click at [785, 22] on button "[DATE]" at bounding box center [754, 34] width 122 height 31
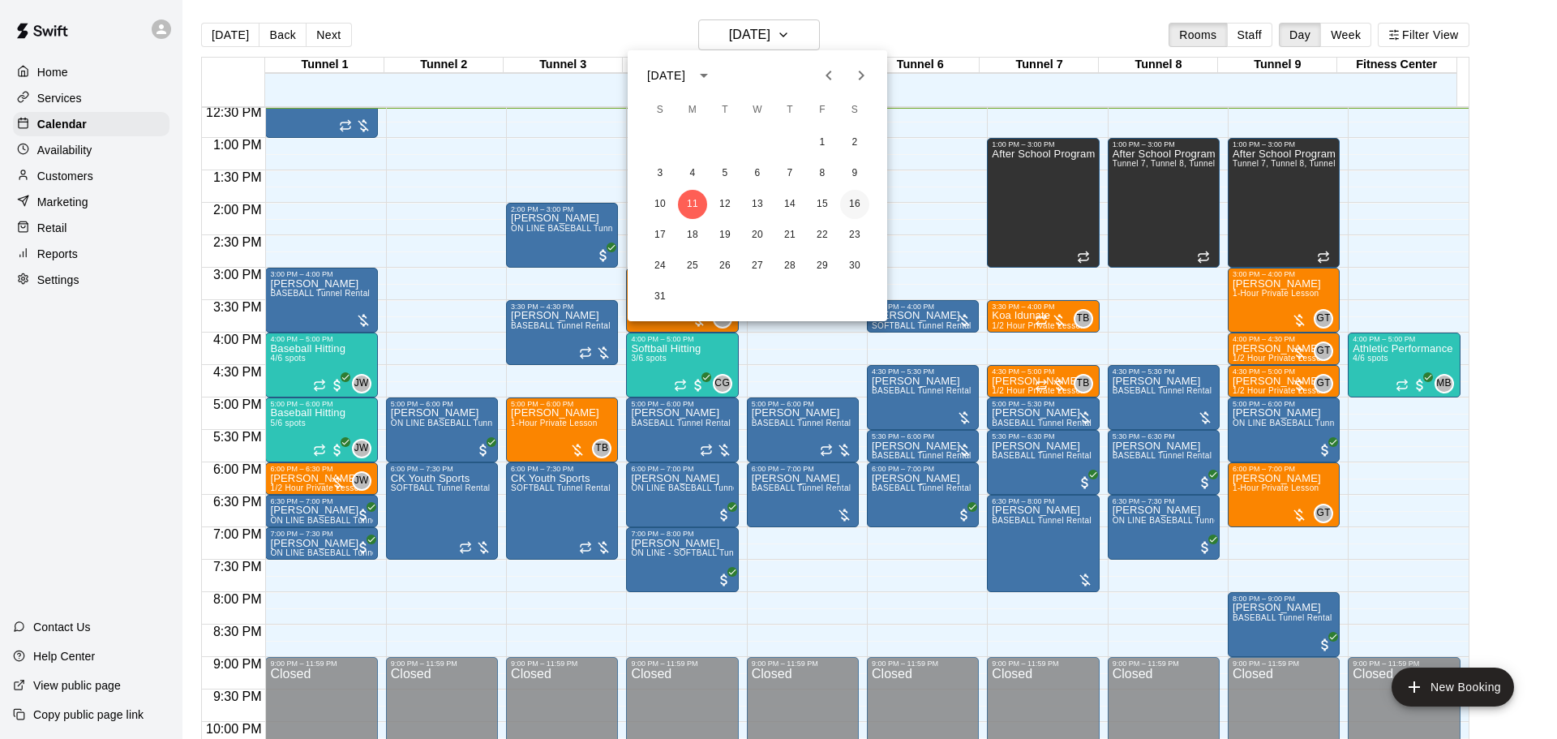
click at [843, 206] on button "16" at bounding box center [854, 204] width 29 height 29
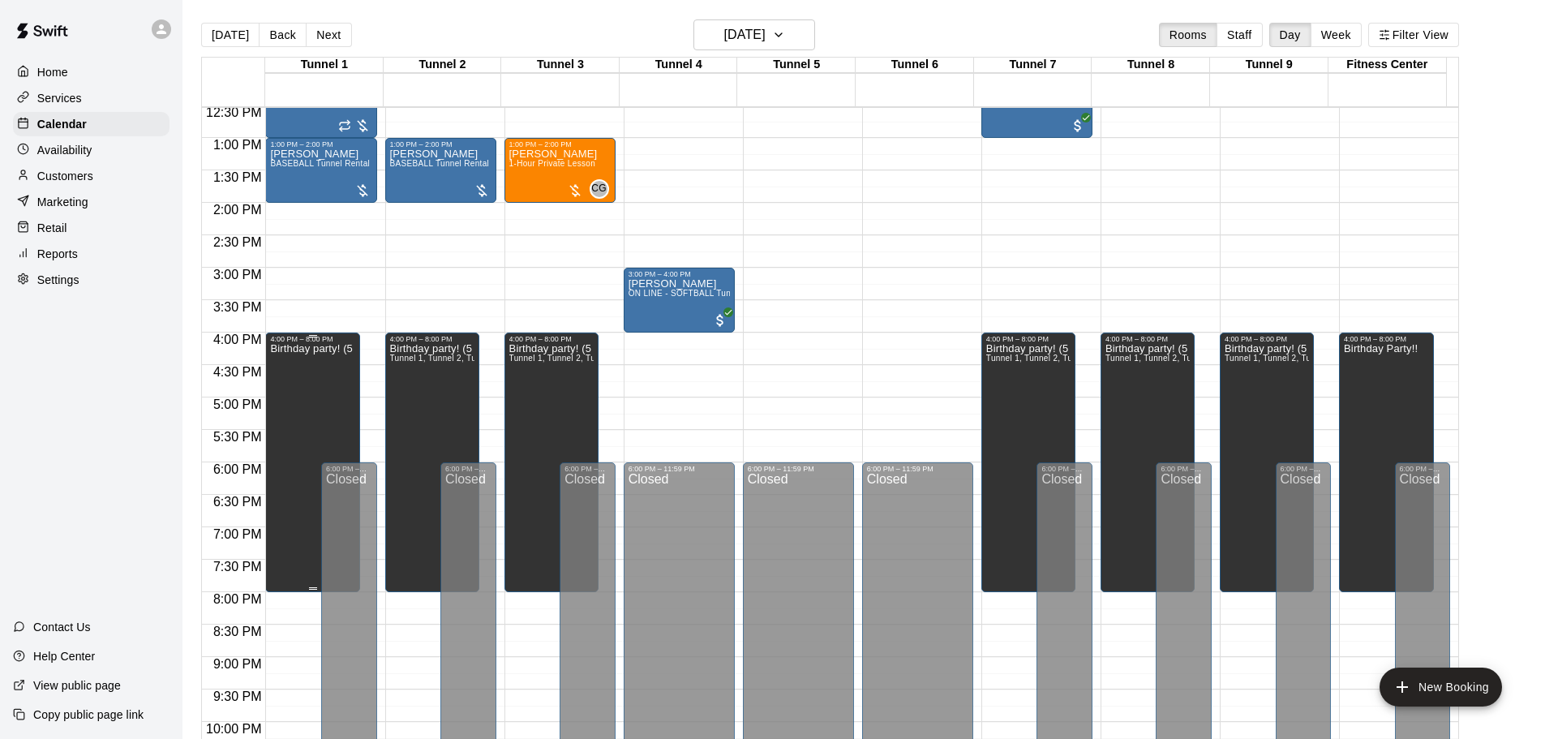
click at [293, 410] on div "Birthday party! (5 year)" at bounding box center [312, 712] width 85 height 739
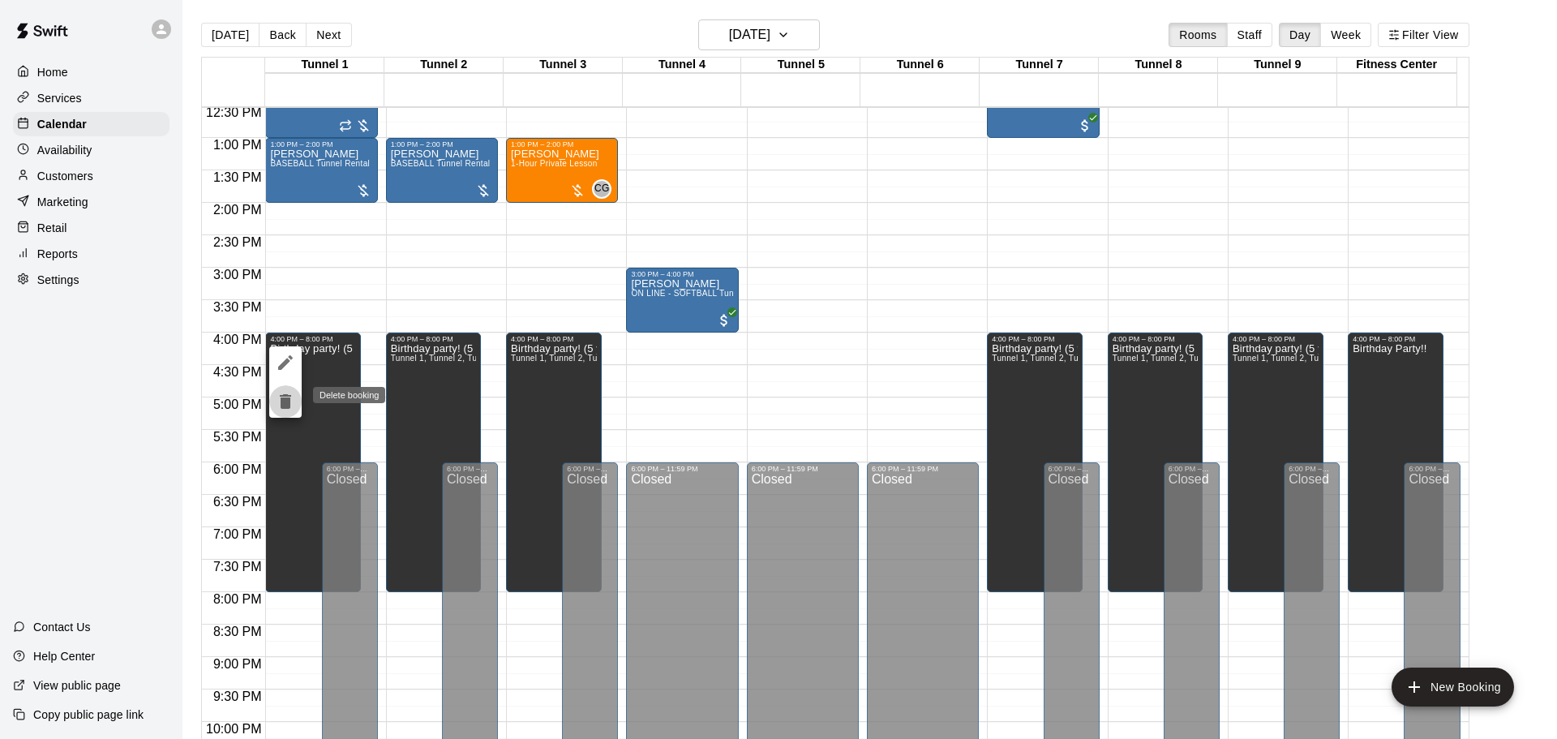
click at [286, 400] on icon "delete" at bounding box center [285, 401] width 11 height 15
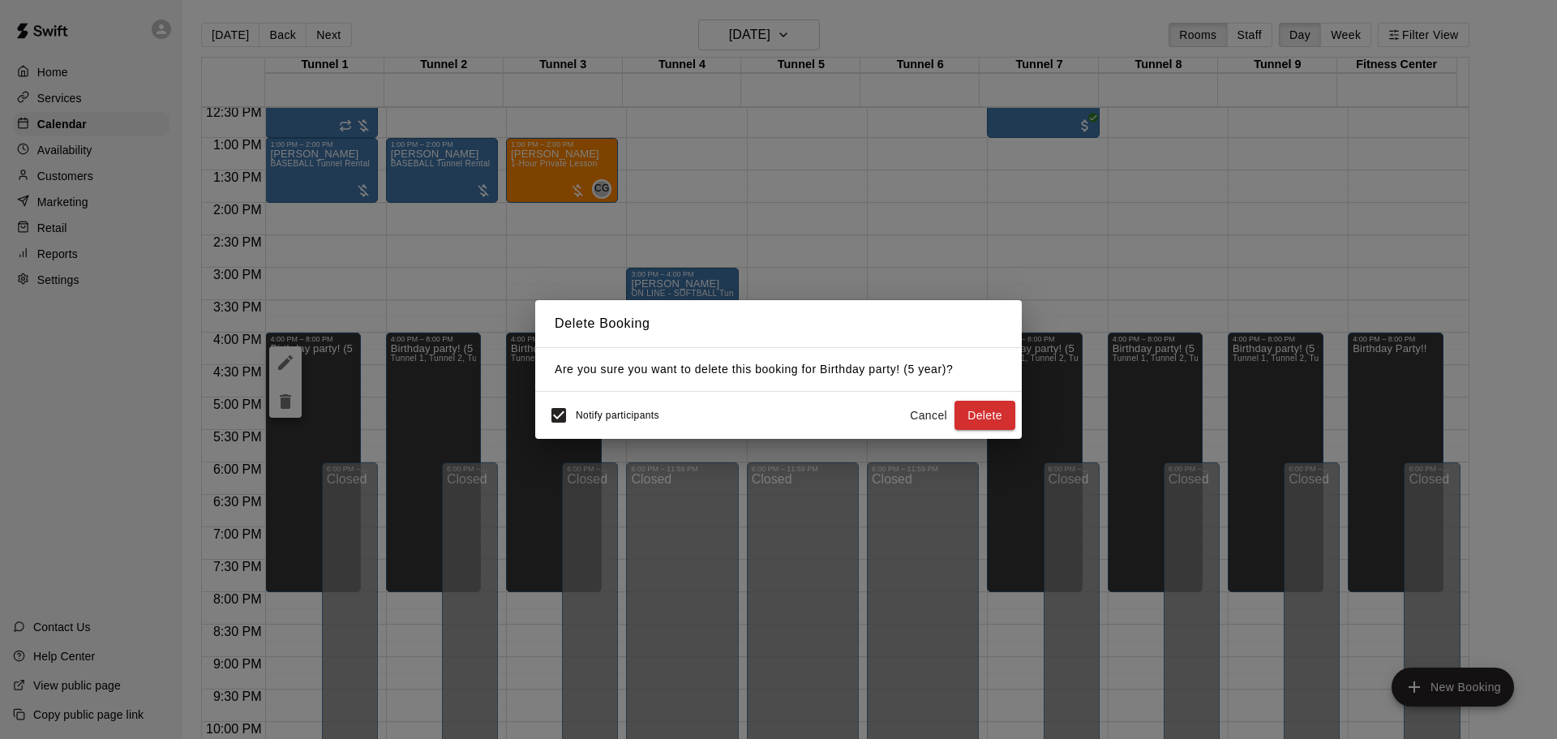
click at [934, 406] on button "Cancel" at bounding box center [929, 416] width 52 height 30
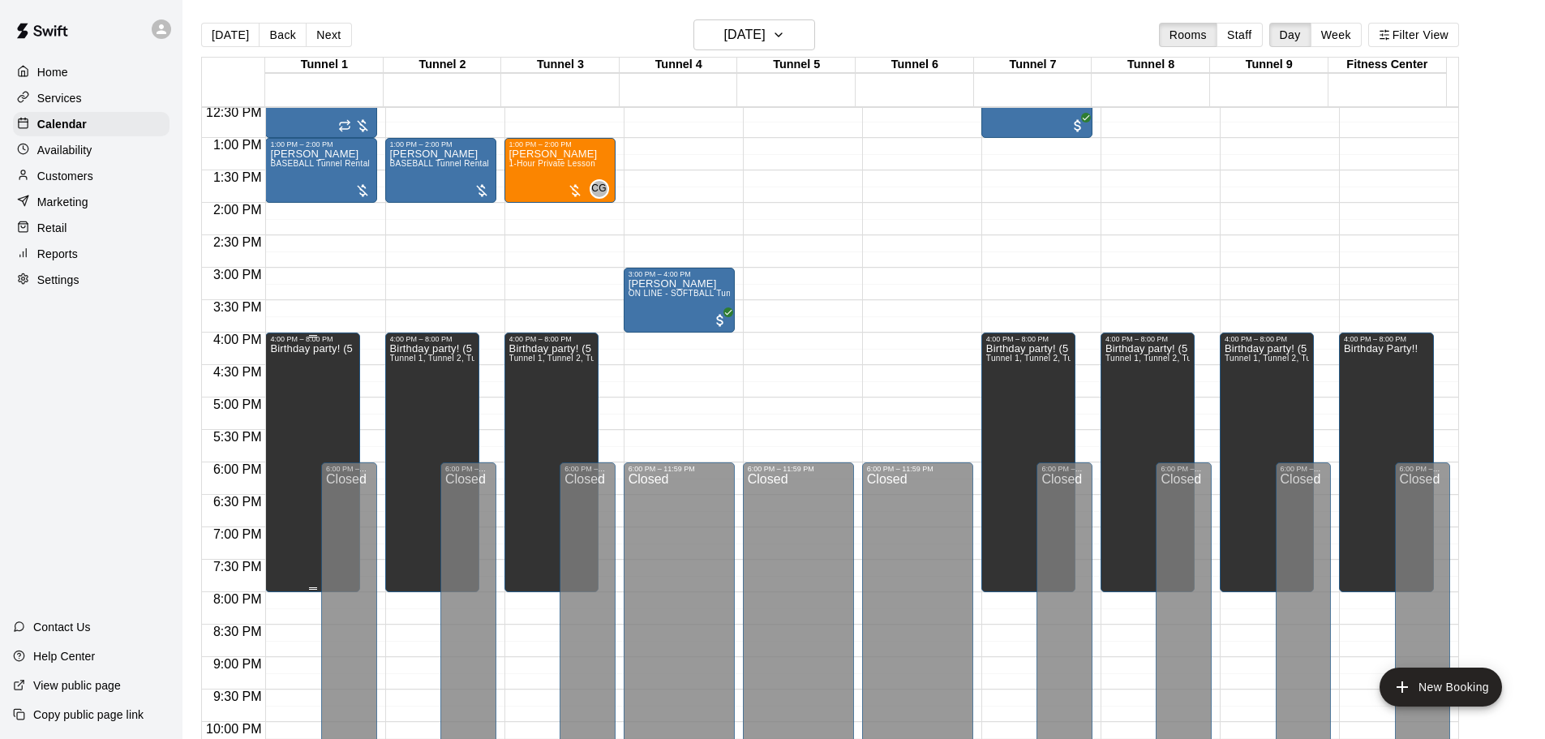
click at [328, 408] on div "Birthday party! (5 year)" at bounding box center [312, 712] width 85 height 739
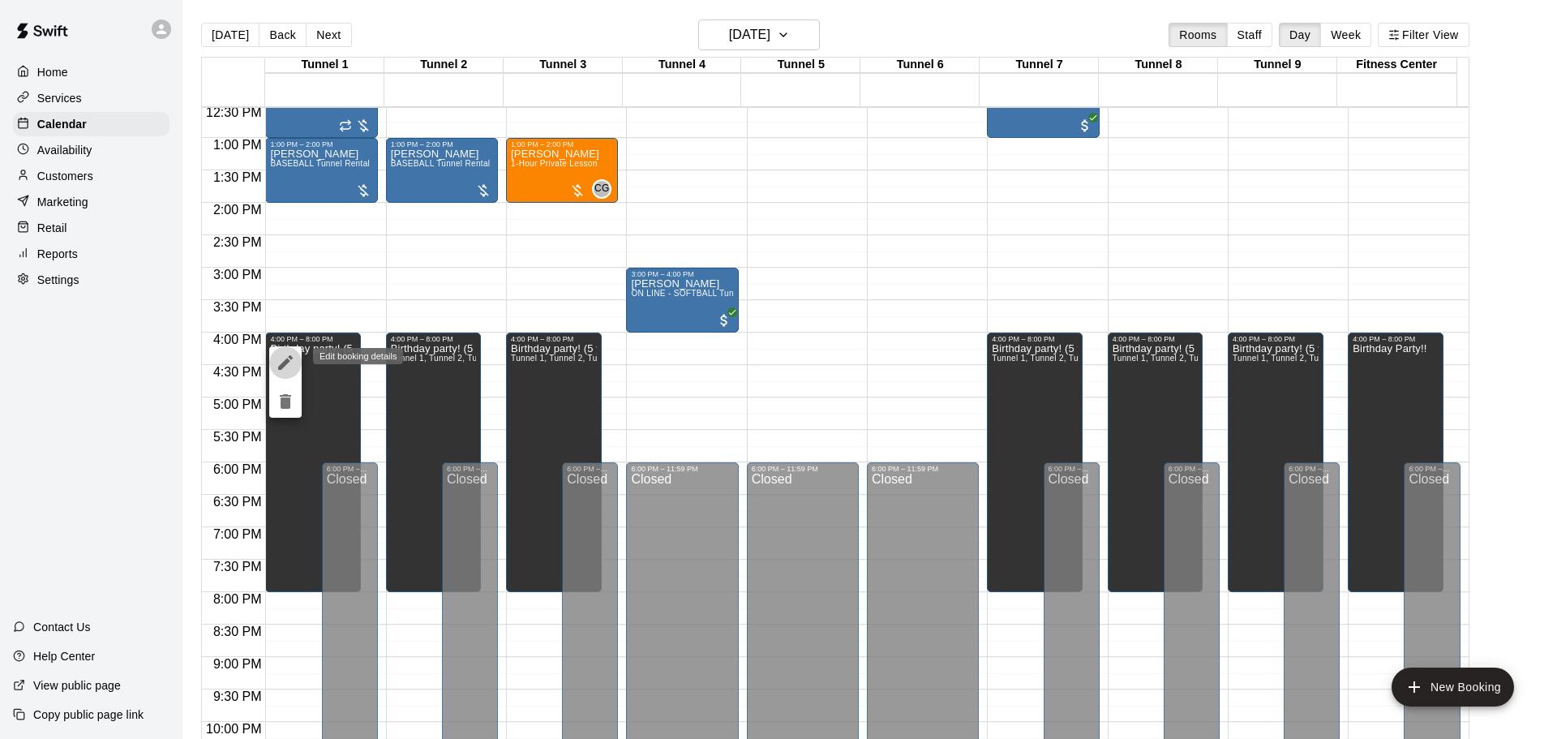
click at [296, 360] on button "edit" at bounding box center [285, 362] width 32 height 32
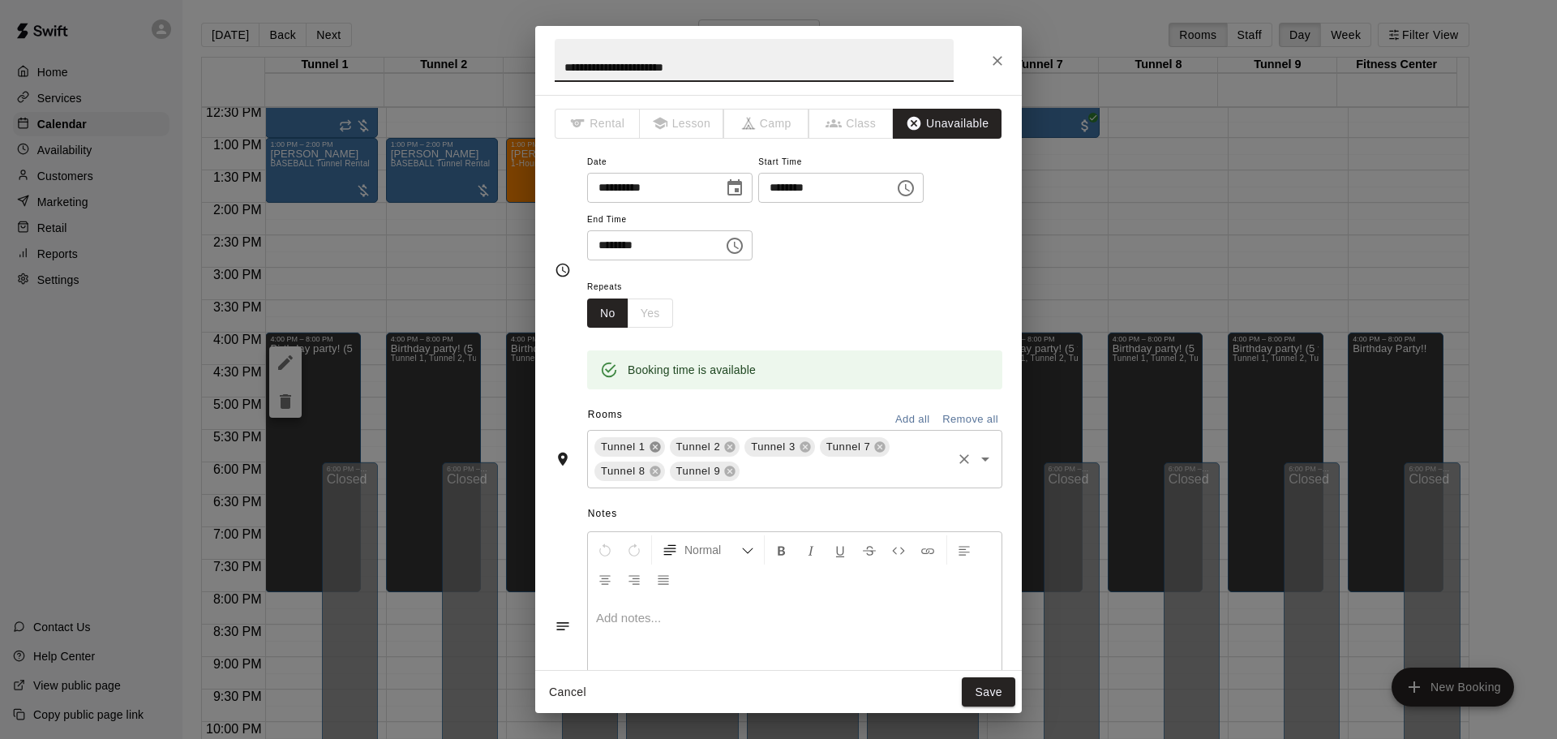
click at [659, 443] on icon at bounding box center [655, 446] width 13 height 13
click at [997, 693] on button "Save" at bounding box center [989, 692] width 54 height 30
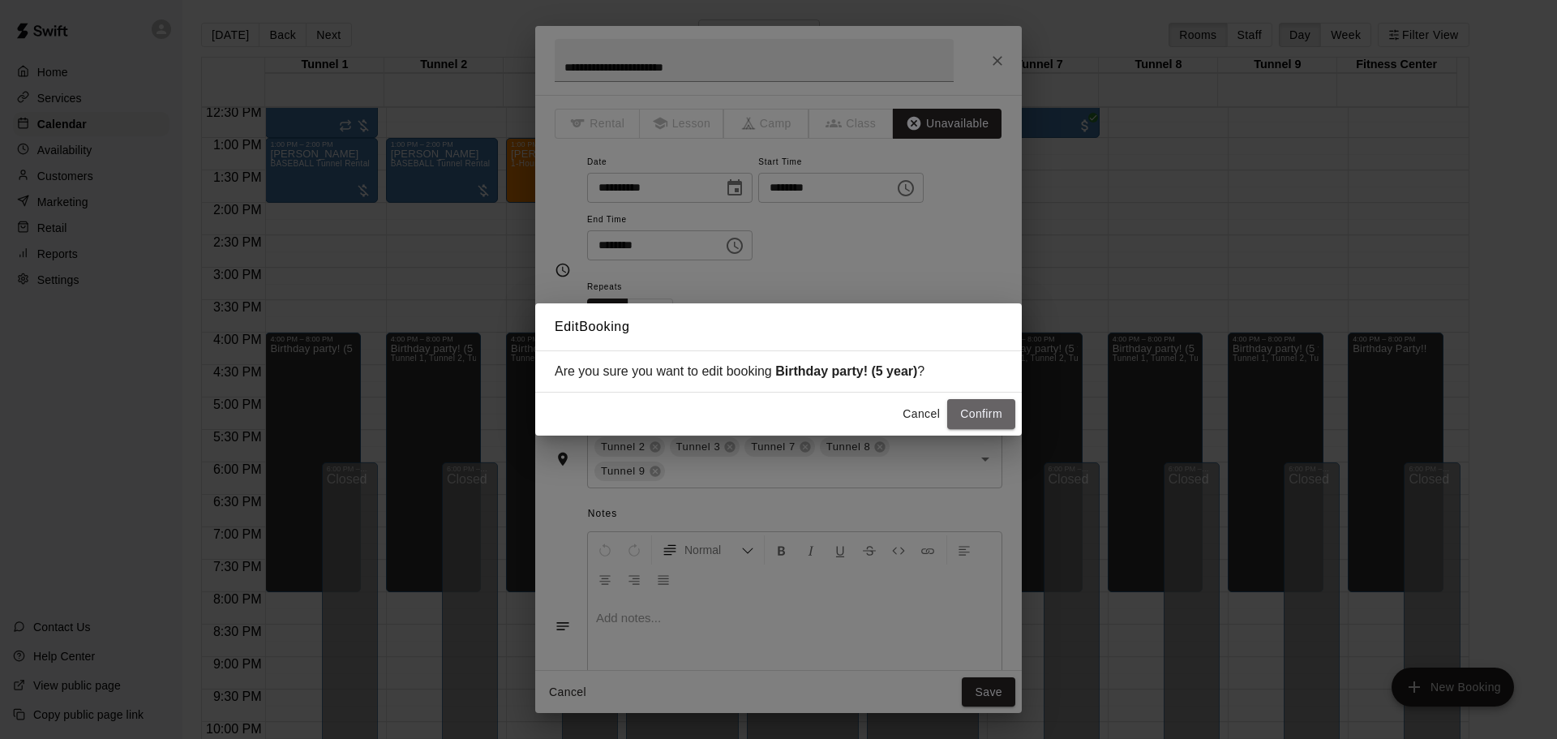
click at [971, 407] on button "Confirm" at bounding box center [981, 414] width 68 height 30
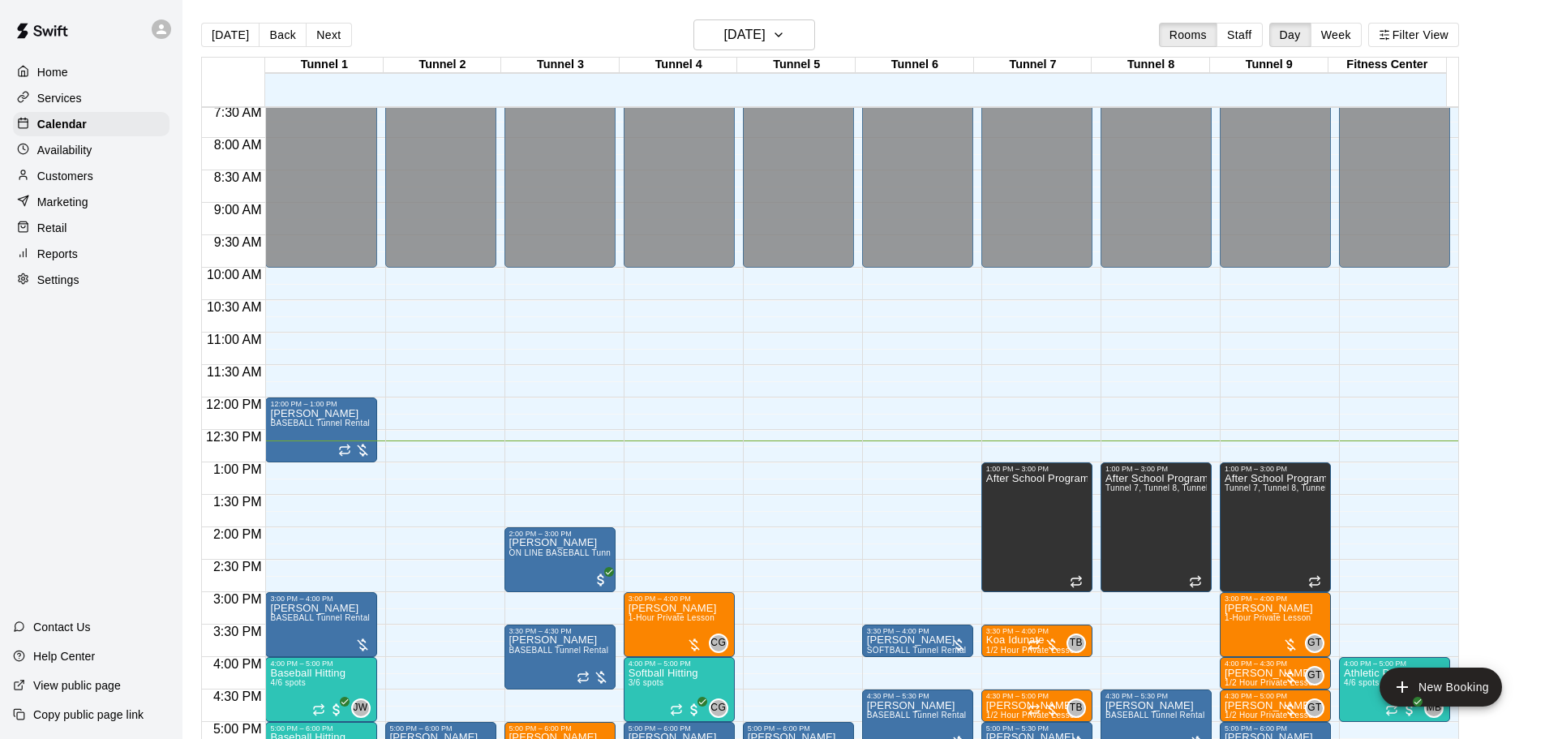
scroll to position [732, 0]
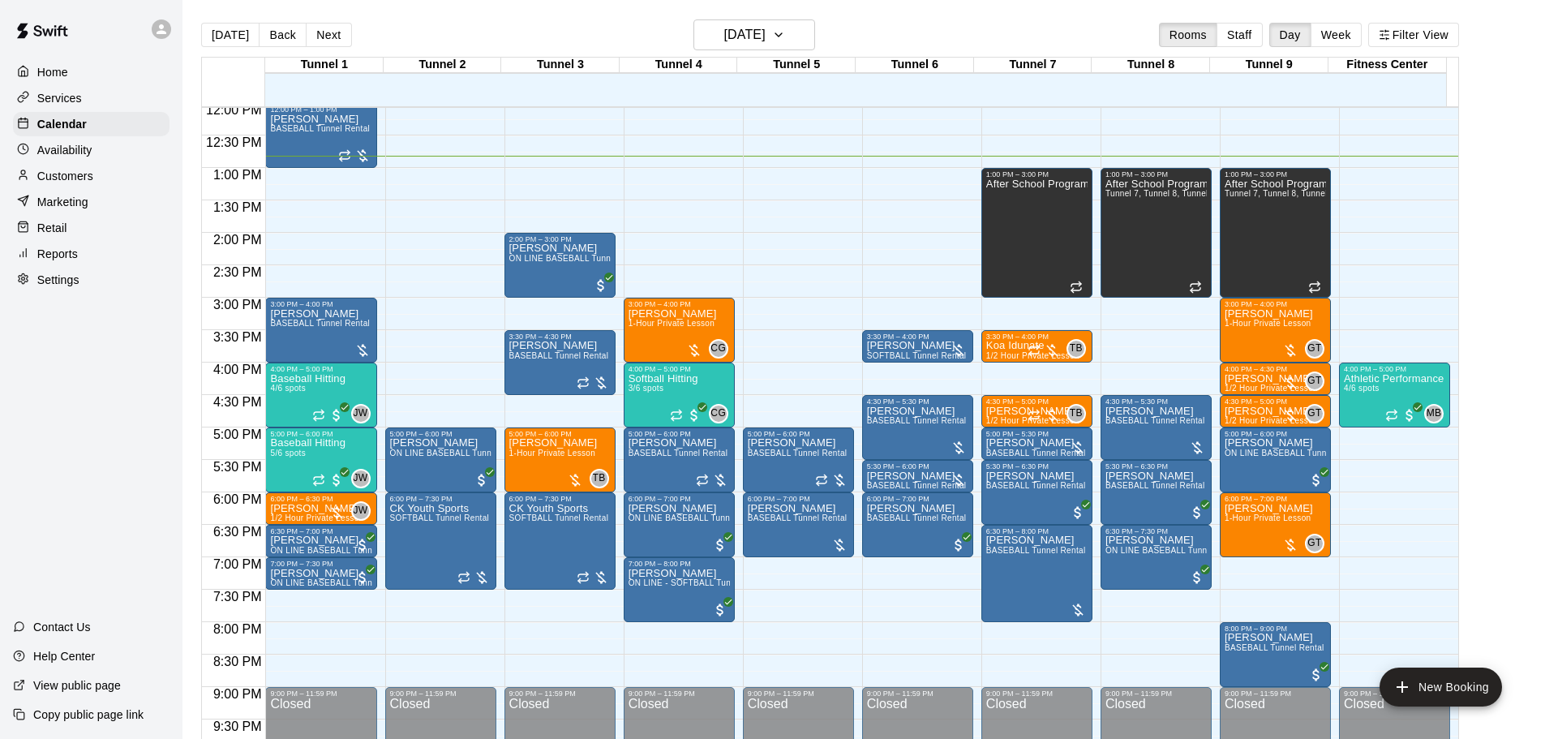
scroll to position [823, 0]
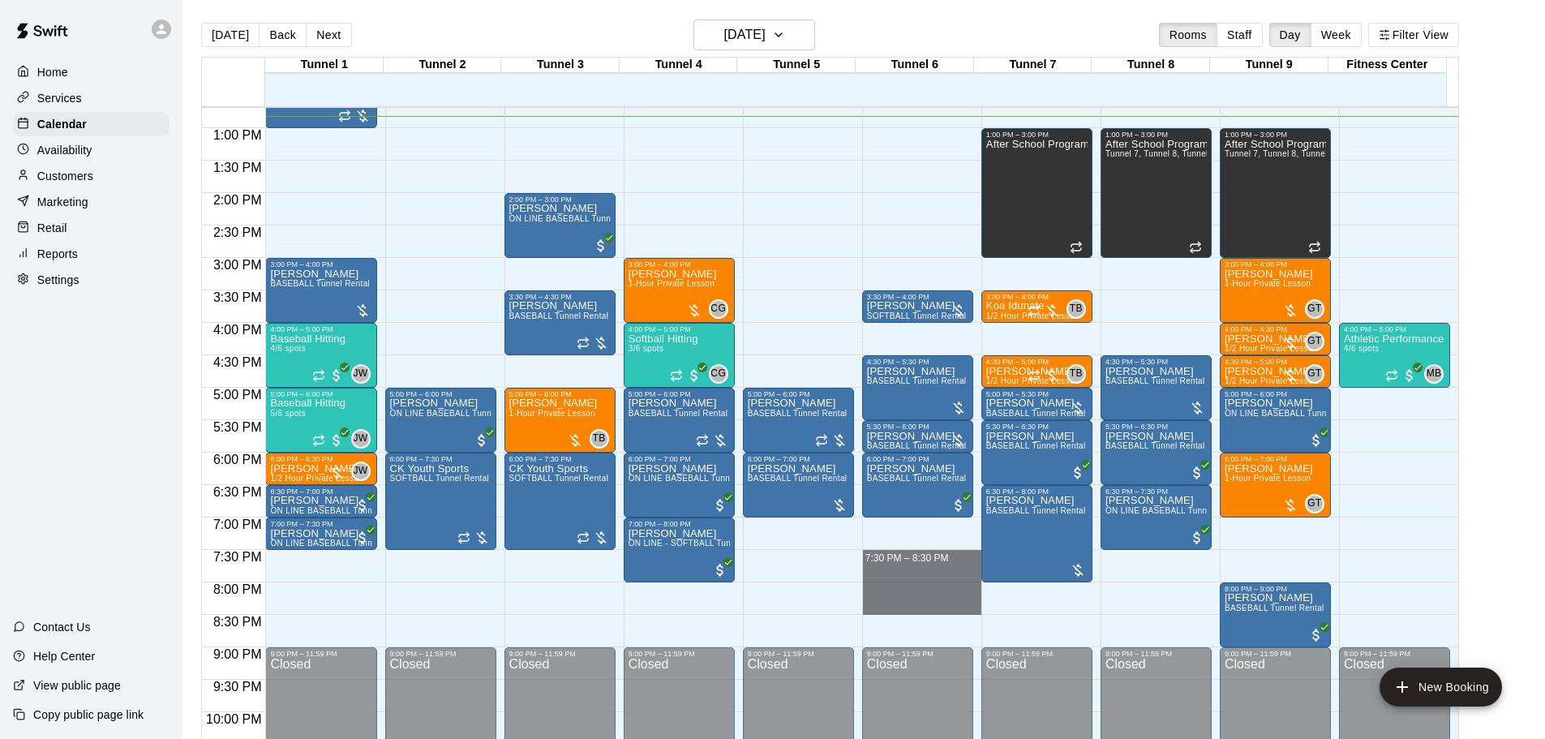
drag, startPoint x: 916, startPoint y: 553, endPoint x: 916, endPoint y: 603, distance: 50.3
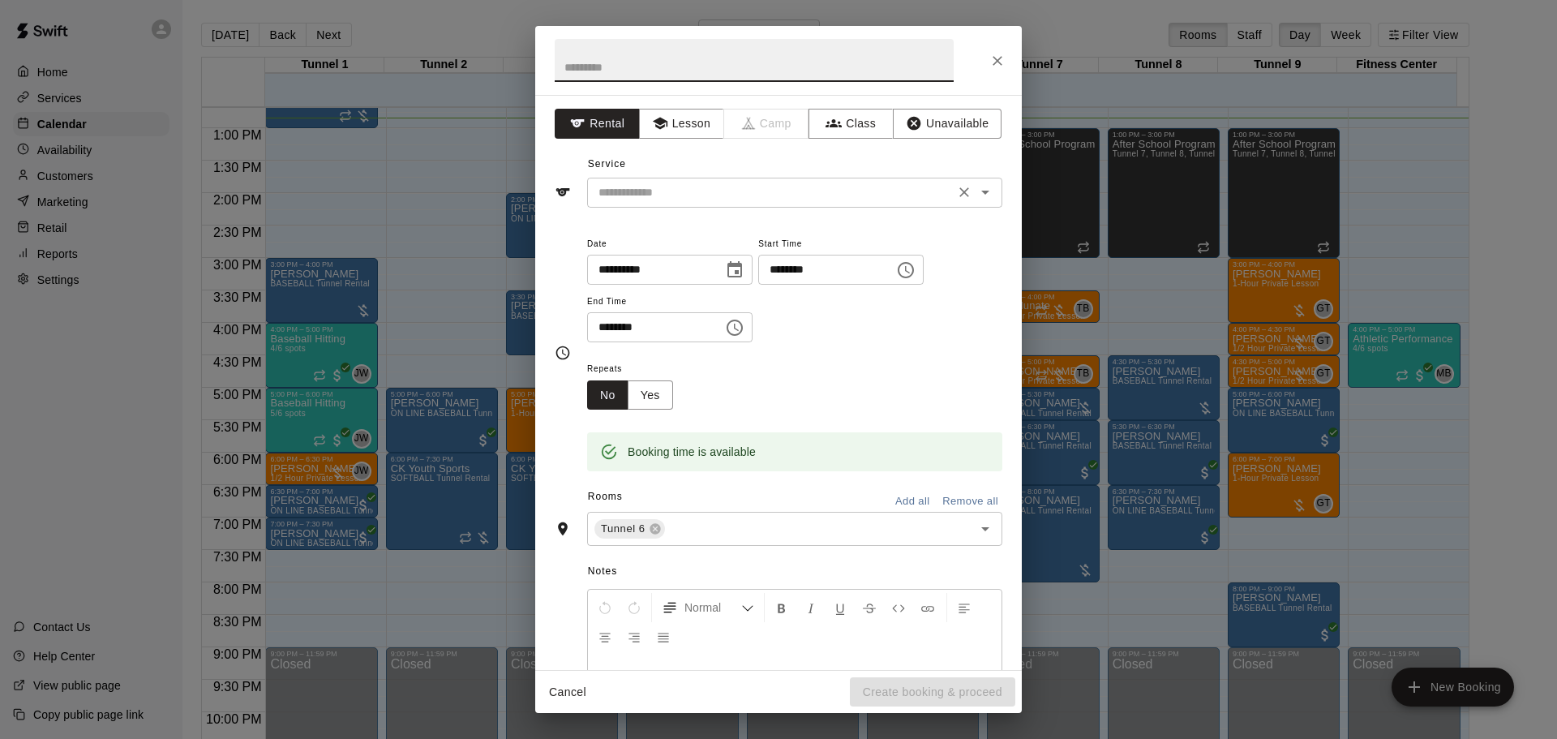
click at [976, 202] on icon "Open" at bounding box center [985, 191] width 19 height 19
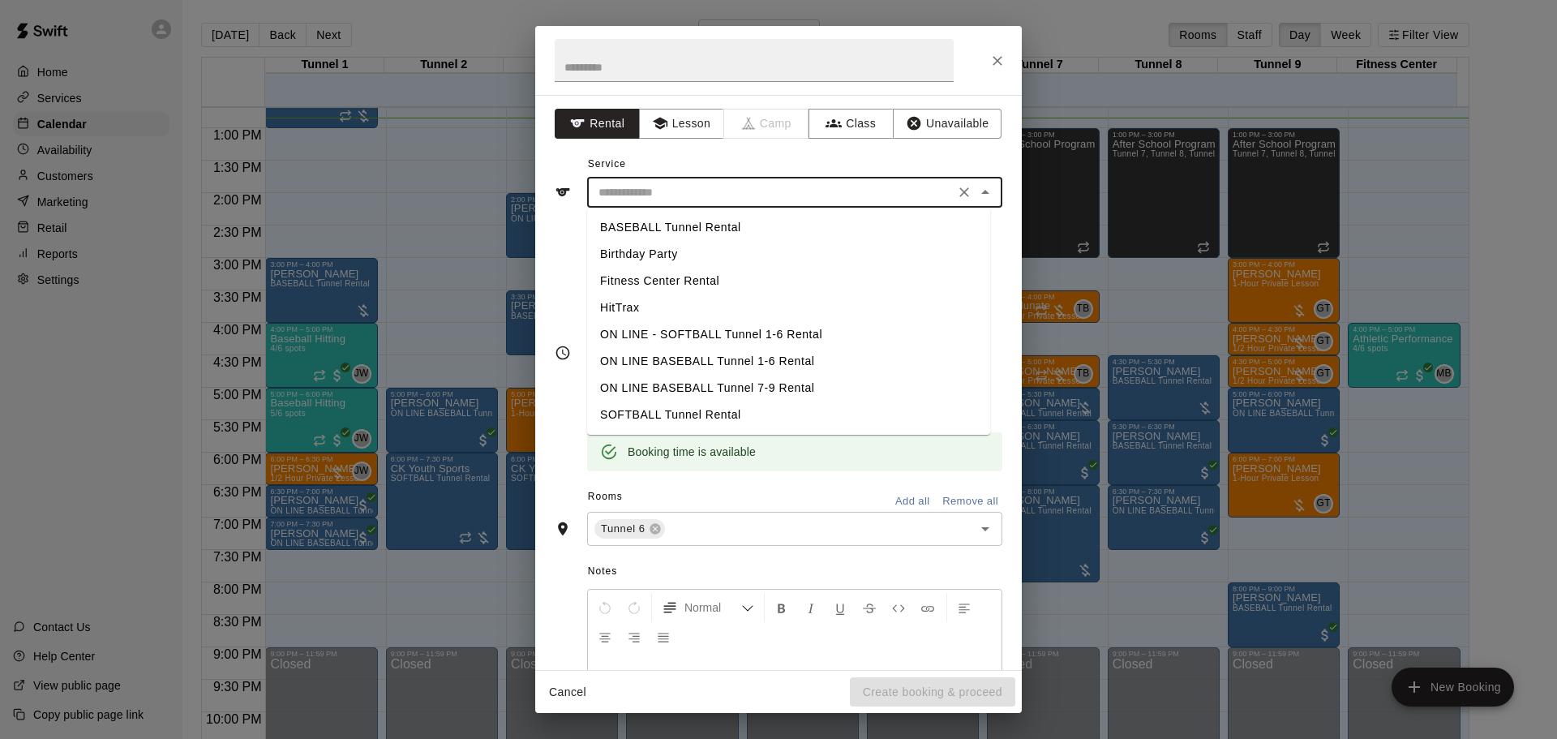
click at [724, 424] on li "SOFTBALL Tunnel Rental" at bounding box center [788, 414] width 403 height 27
type input "**********"
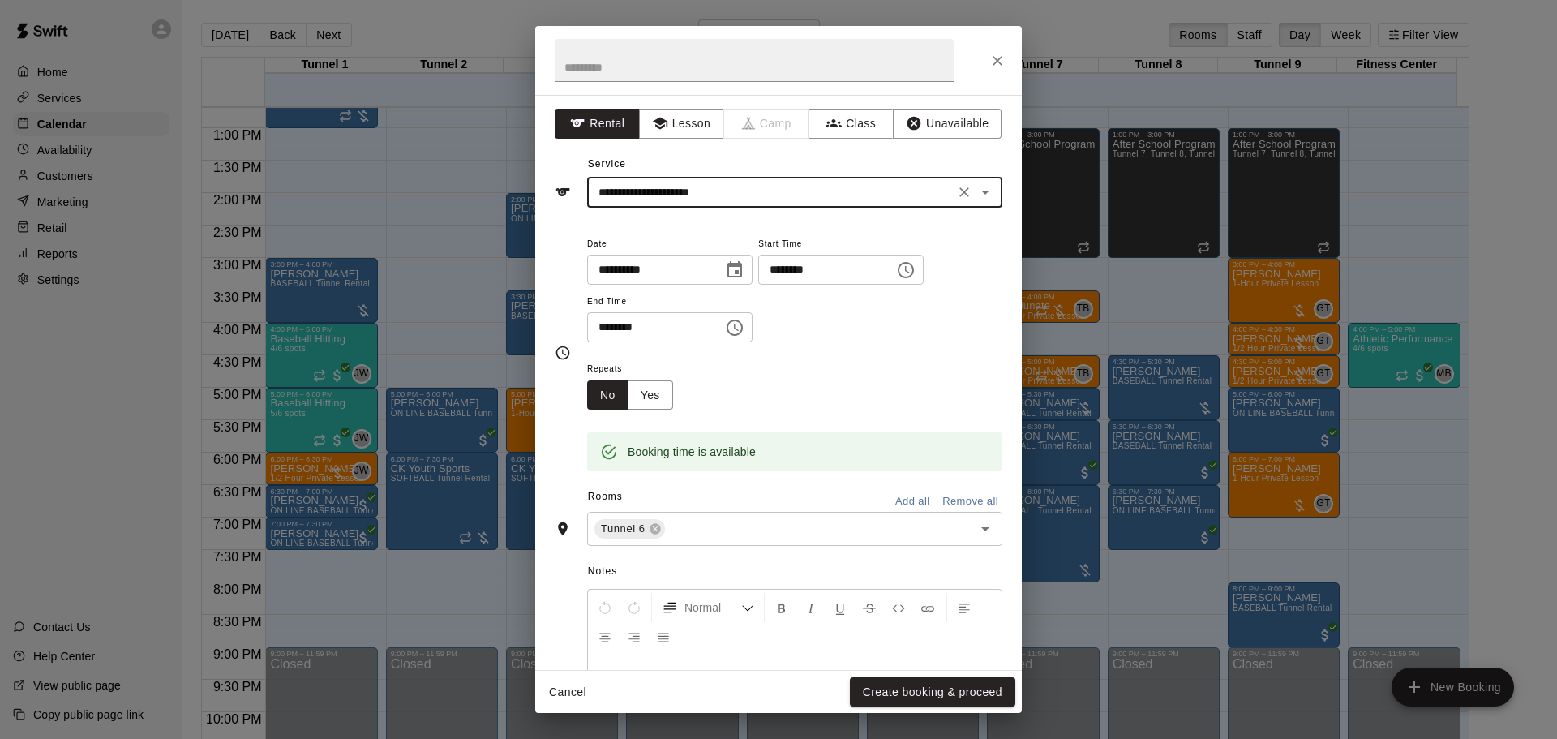
click at [890, 699] on button "Create booking & proceed" at bounding box center [932, 692] width 165 height 30
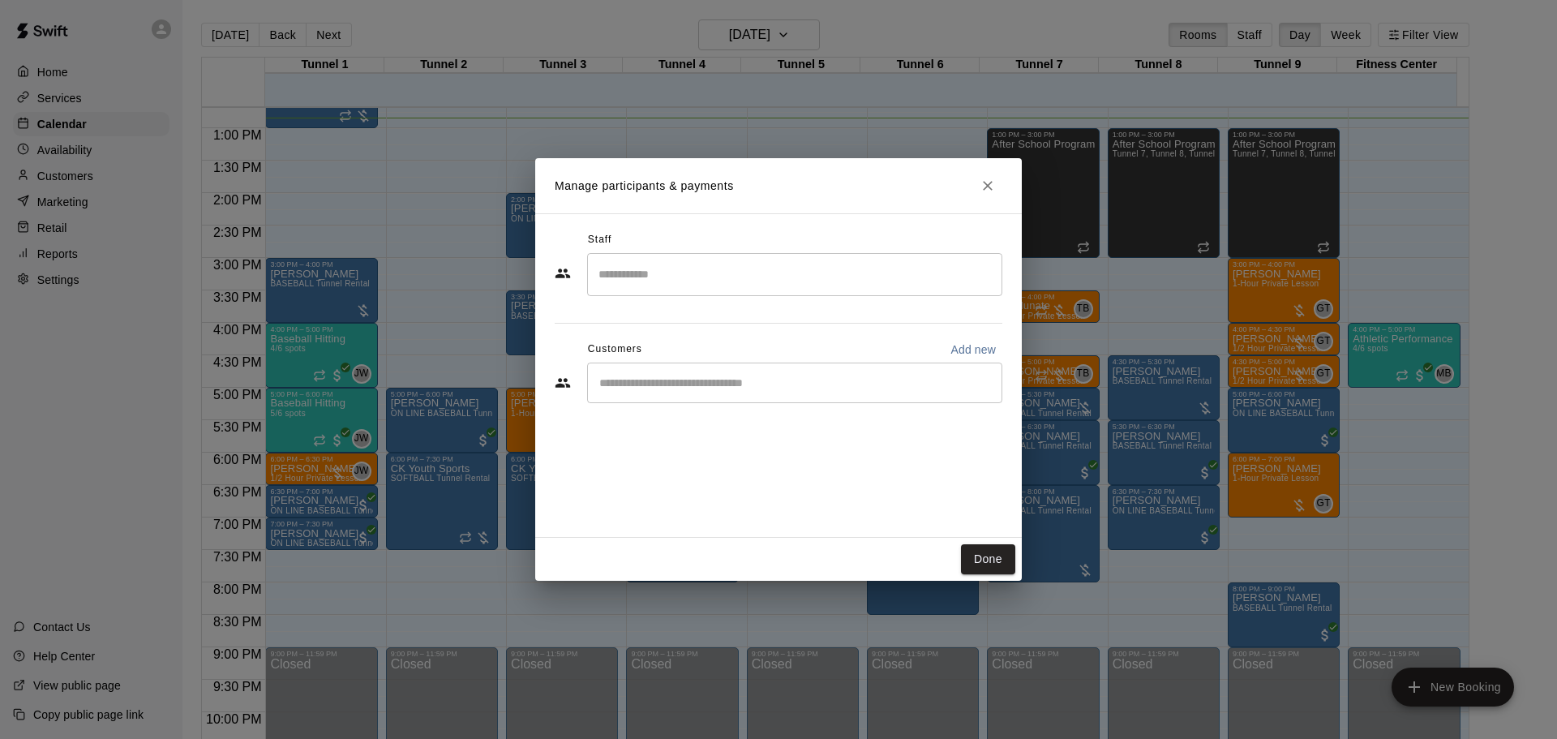
click at [816, 397] on div "​" at bounding box center [794, 383] width 415 height 41
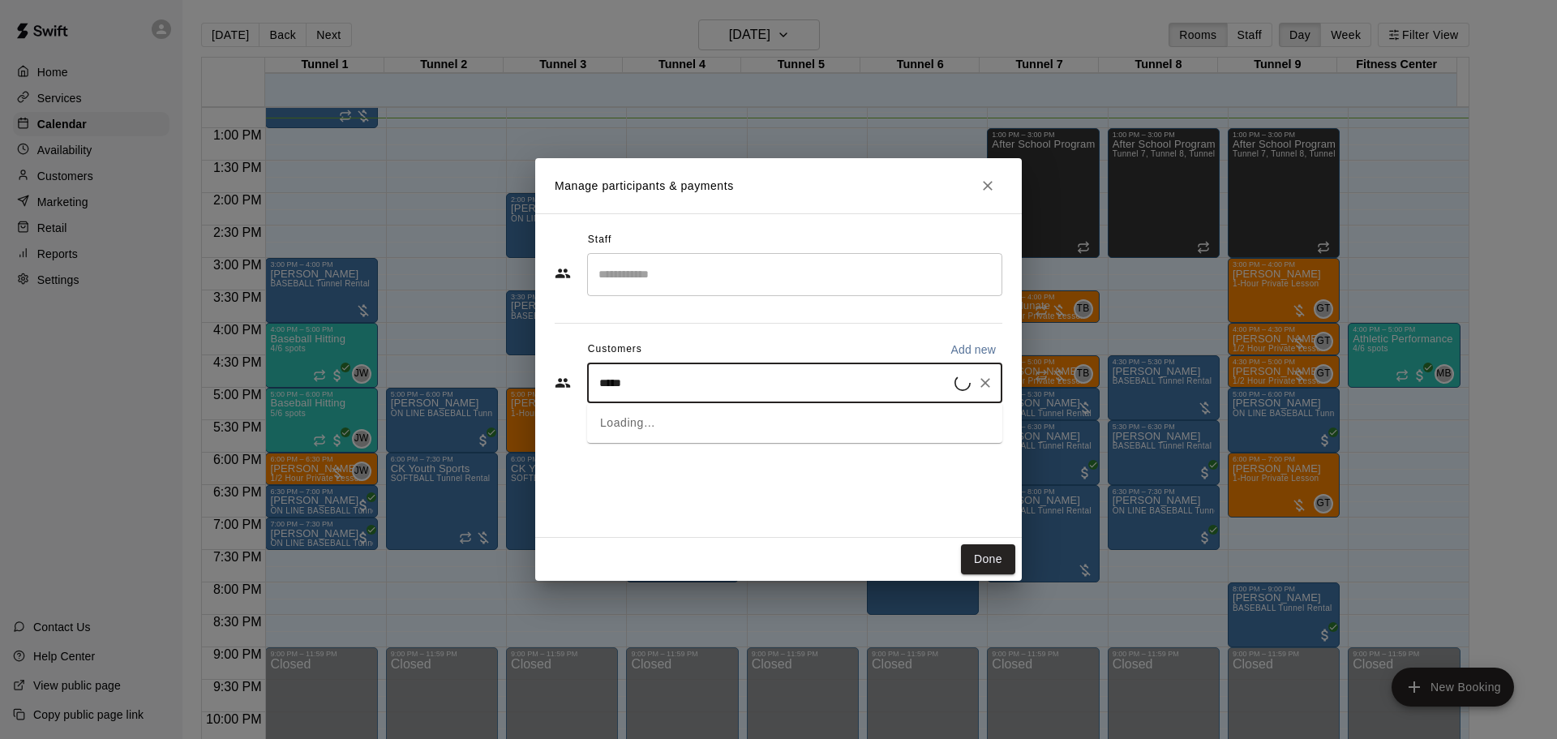
type input "******"
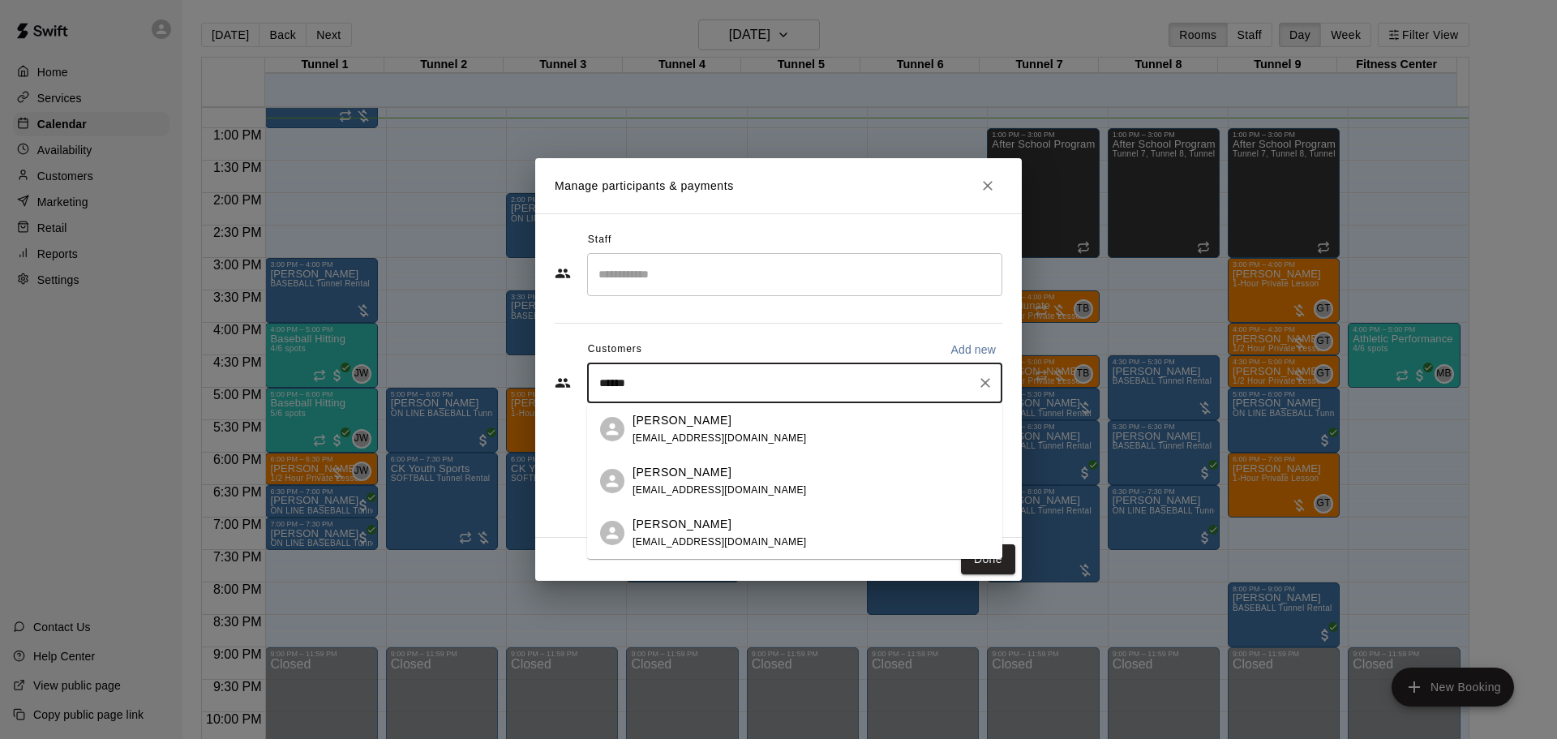
click at [733, 517] on div "[PERSON_NAME] [EMAIL_ADDRESS][DOMAIN_NAME]" at bounding box center [811, 533] width 357 height 35
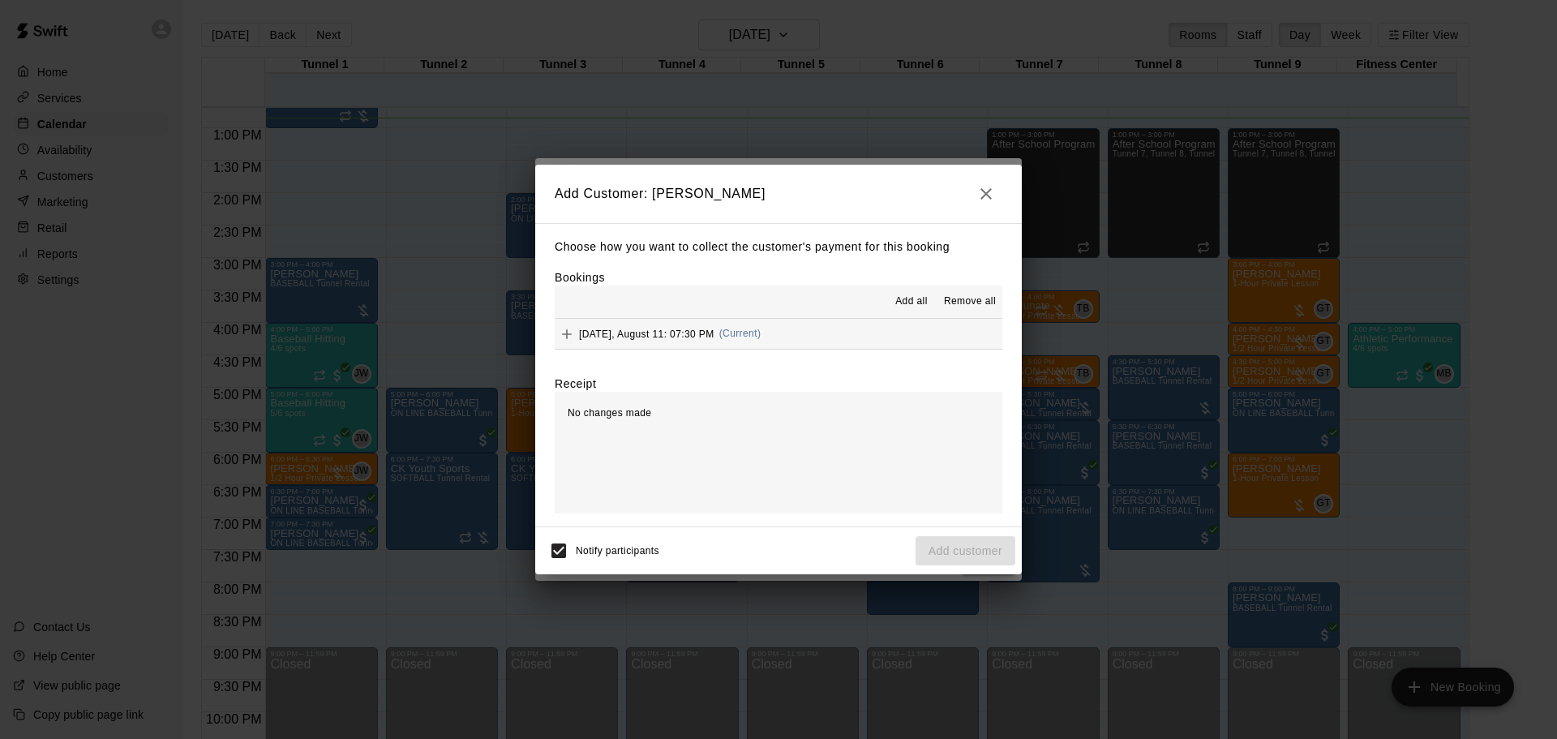
click at [878, 336] on button "[DATE], August 11: 07:30 PM (Current)" at bounding box center [779, 334] width 448 height 30
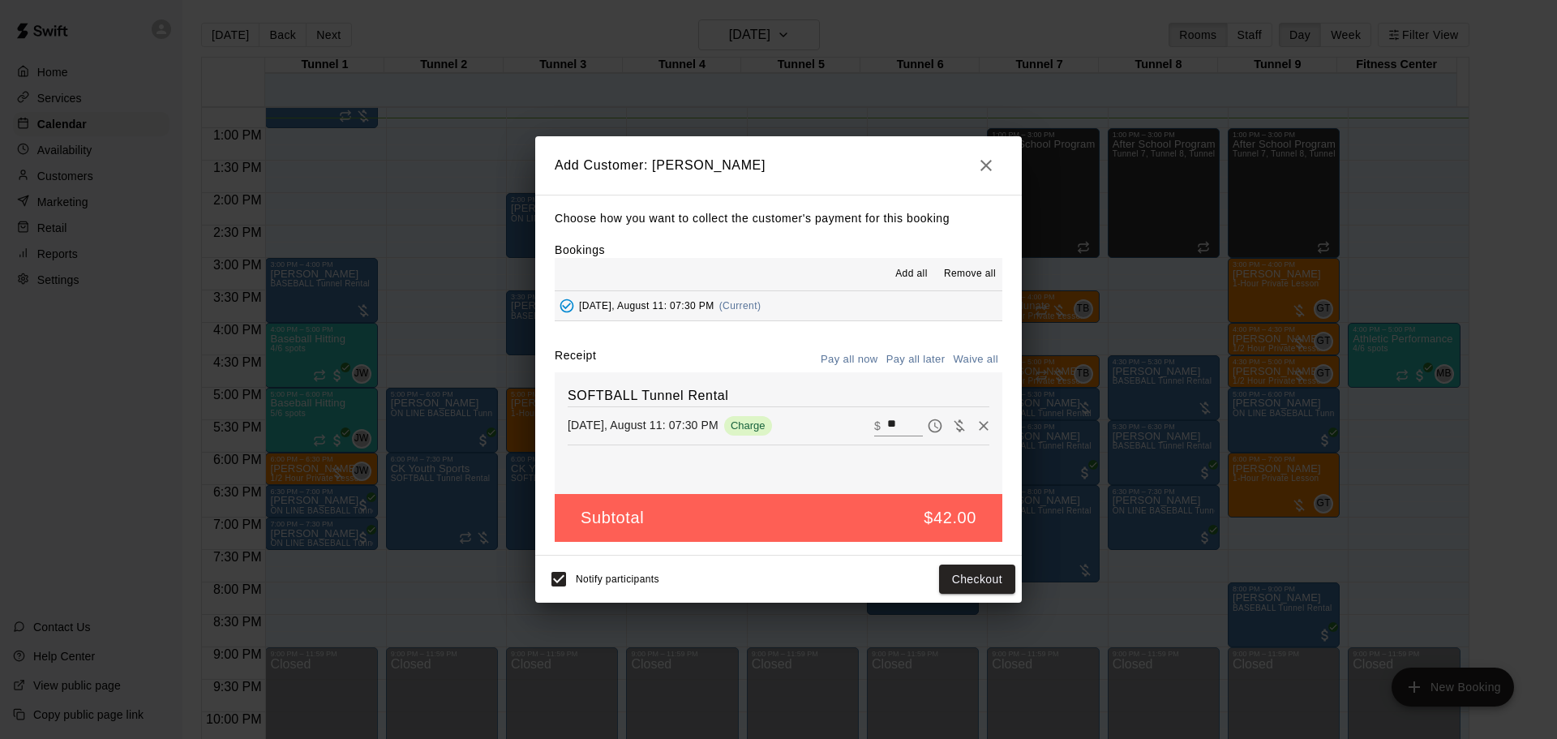
click at [900, 354] on button "Pay all later" at bounding box center [915, 359] width 67 height 25
click at [944, 579] on button "Add customer" at bounding box center [966, 580] width 100 height 30
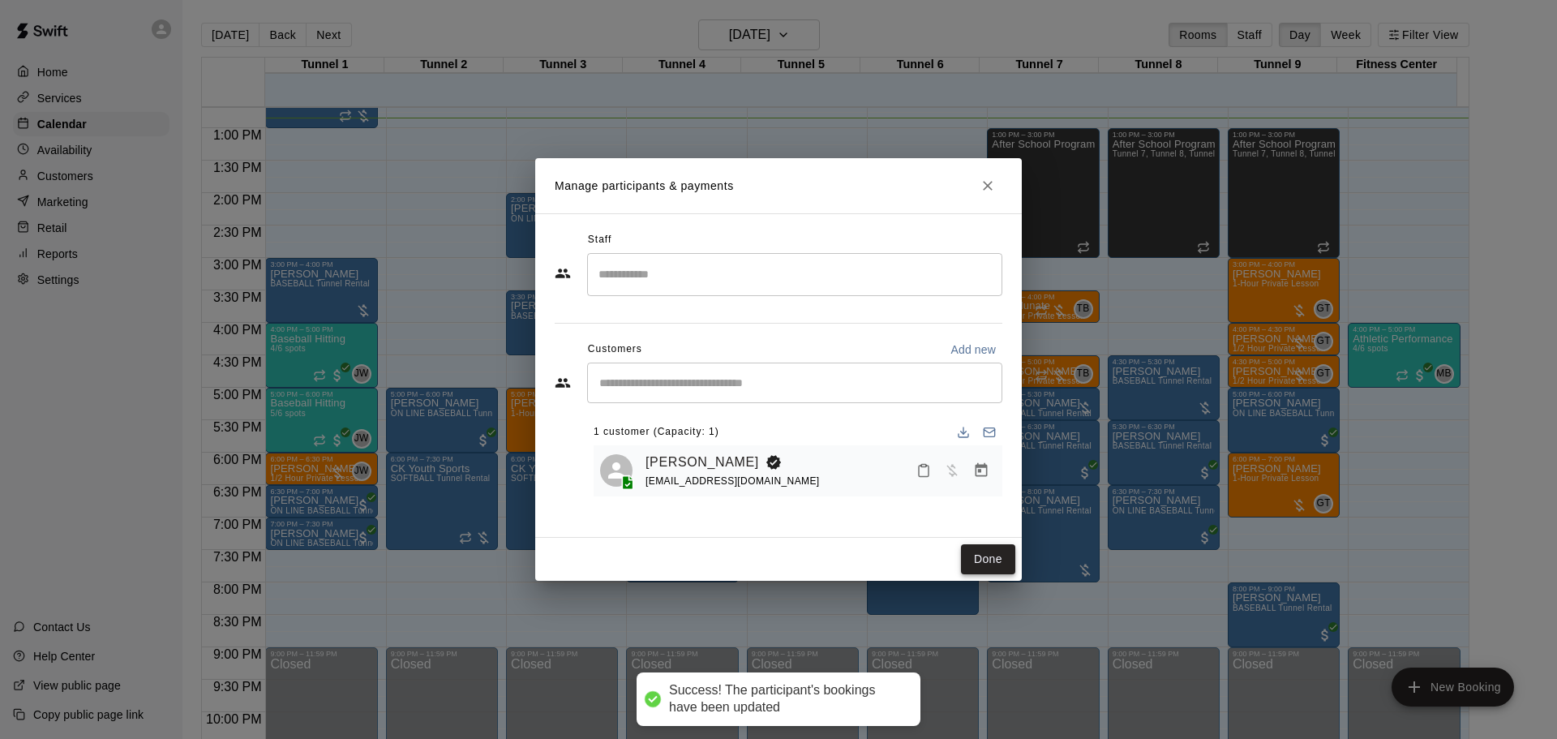
click at [981, 552] on button "Done" at bounding box center [988, 559] width 54 height 30
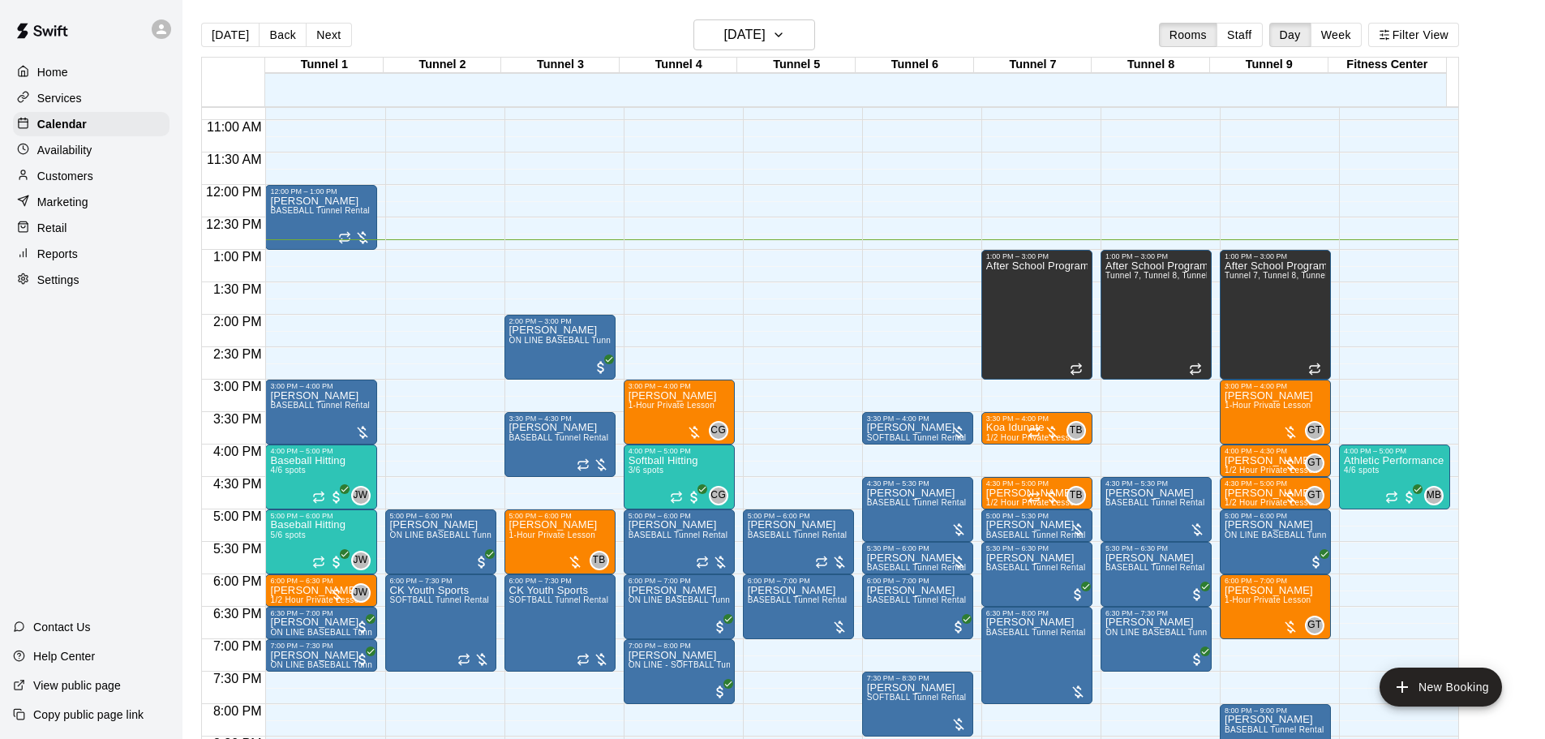
scroll to position [661, 0]
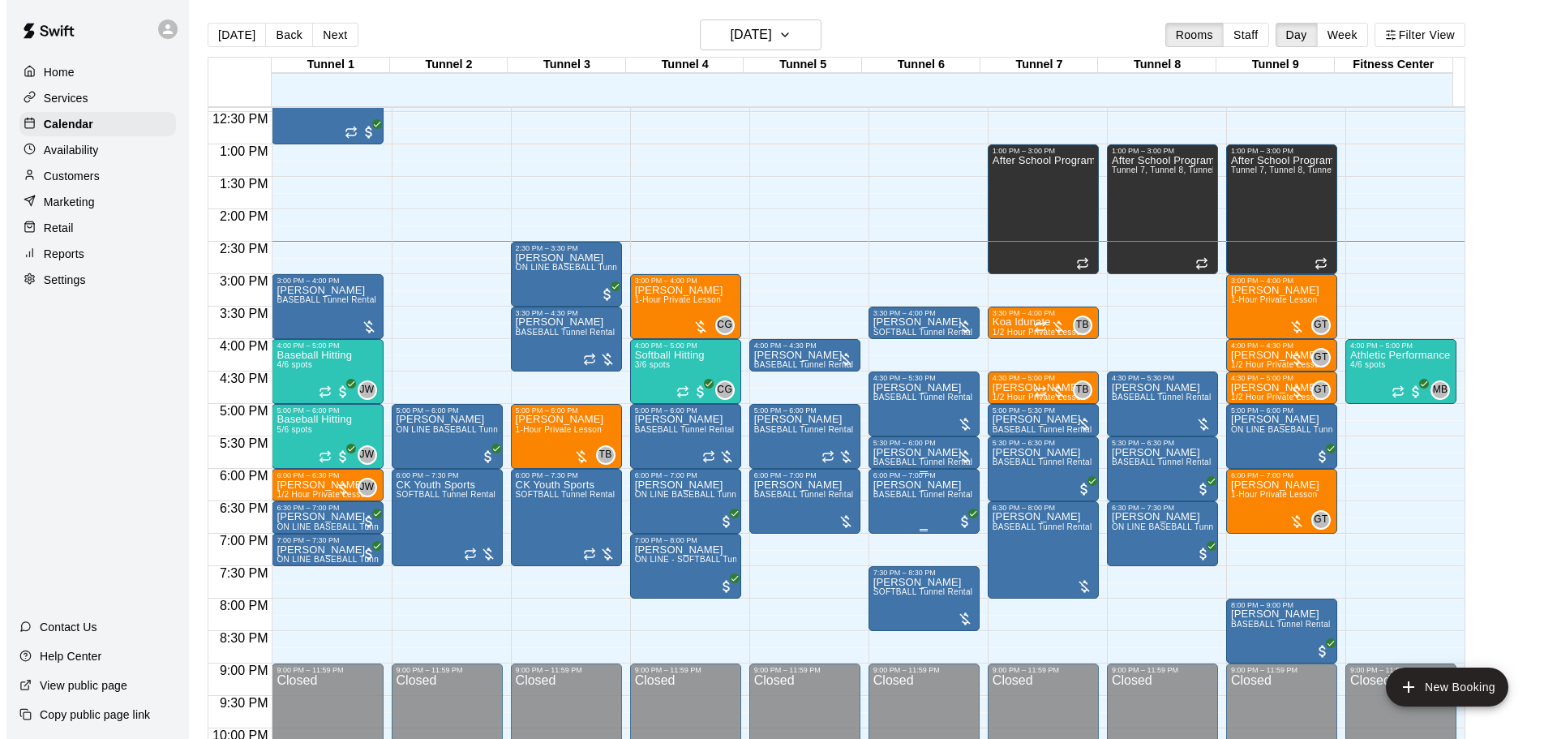
scroll to position [778, 0]
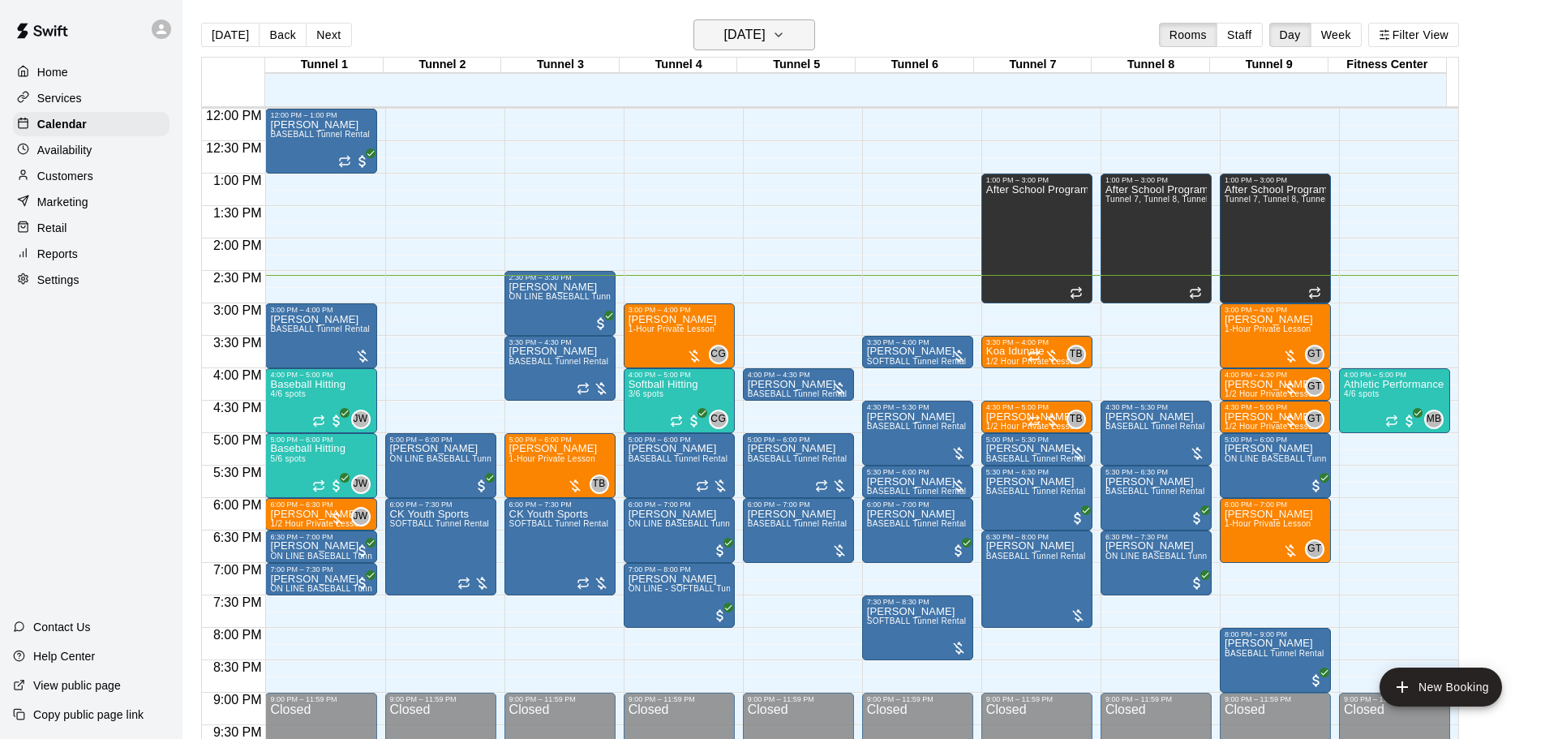
click at [729, 36] on h6 "[DATE]" at bounding box center [744, 35] width 41 height 23
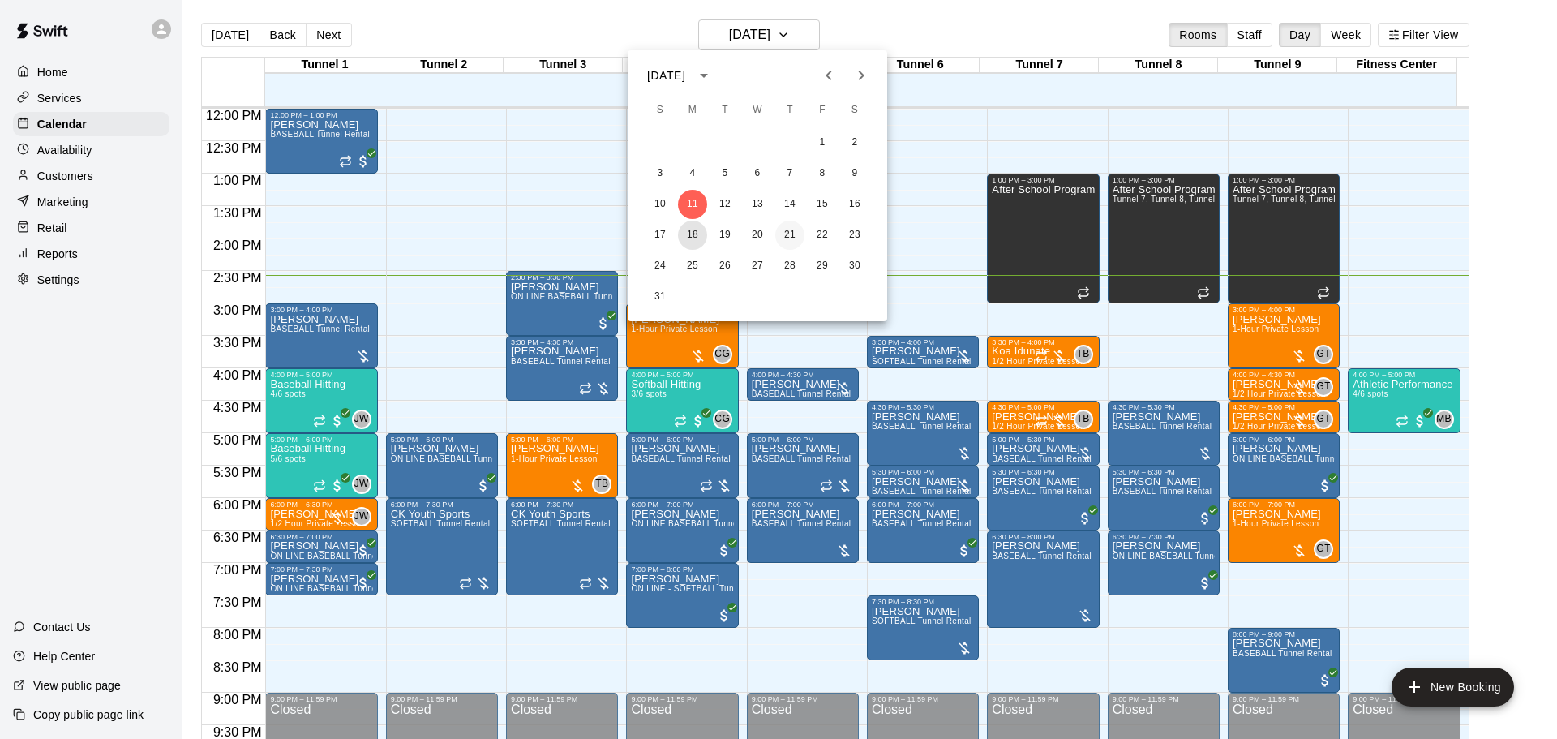
click at [698, 231] on button "18" at bounding box center [692, 235] width 29 height 29
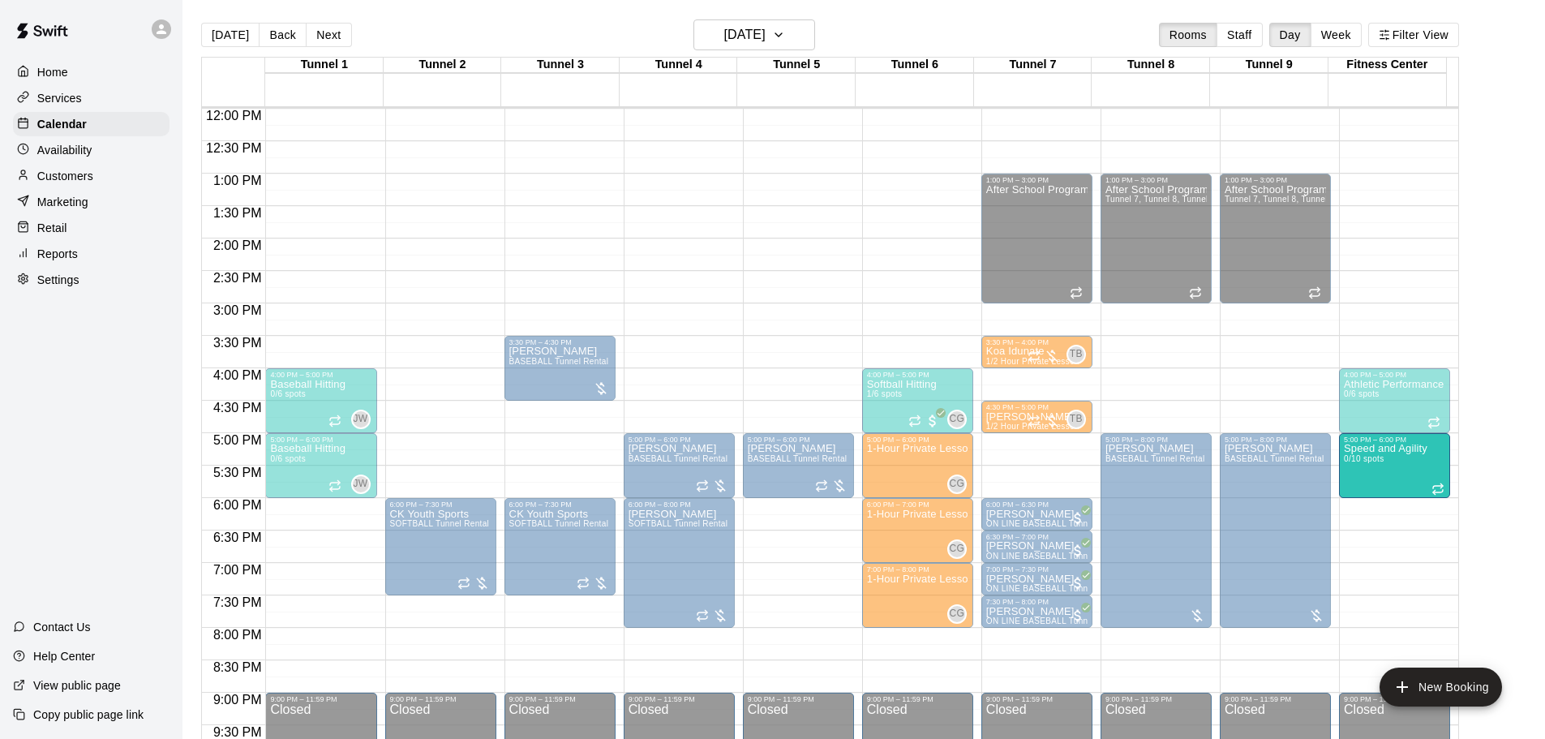
drag, startPoint x: 683, startPoint y: 453, endPoint x: 1418, endPoint y: 470, distance: 735.0
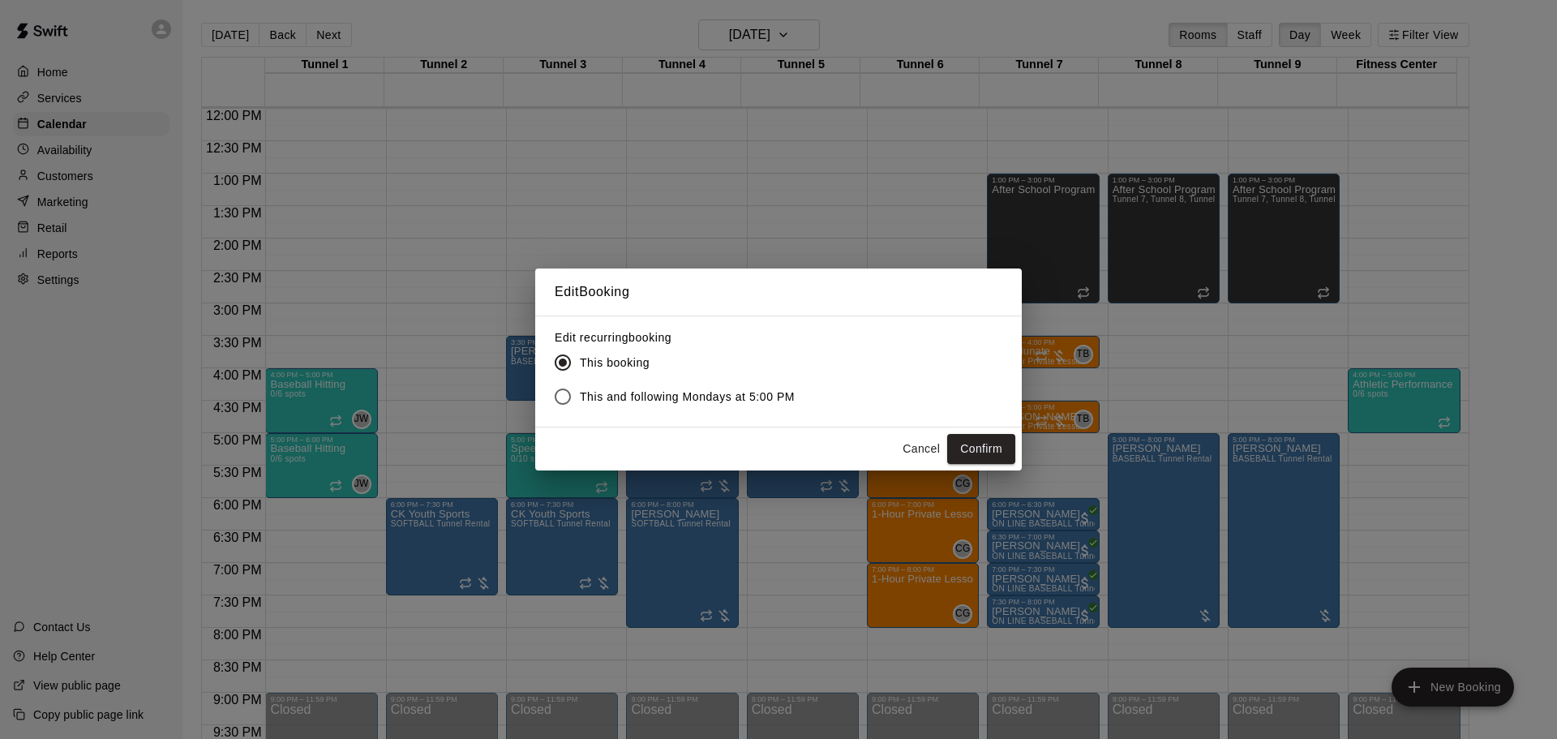
click at [977, 446] on button "Confirm" at bounding box center [981, 449] width 68 height 30
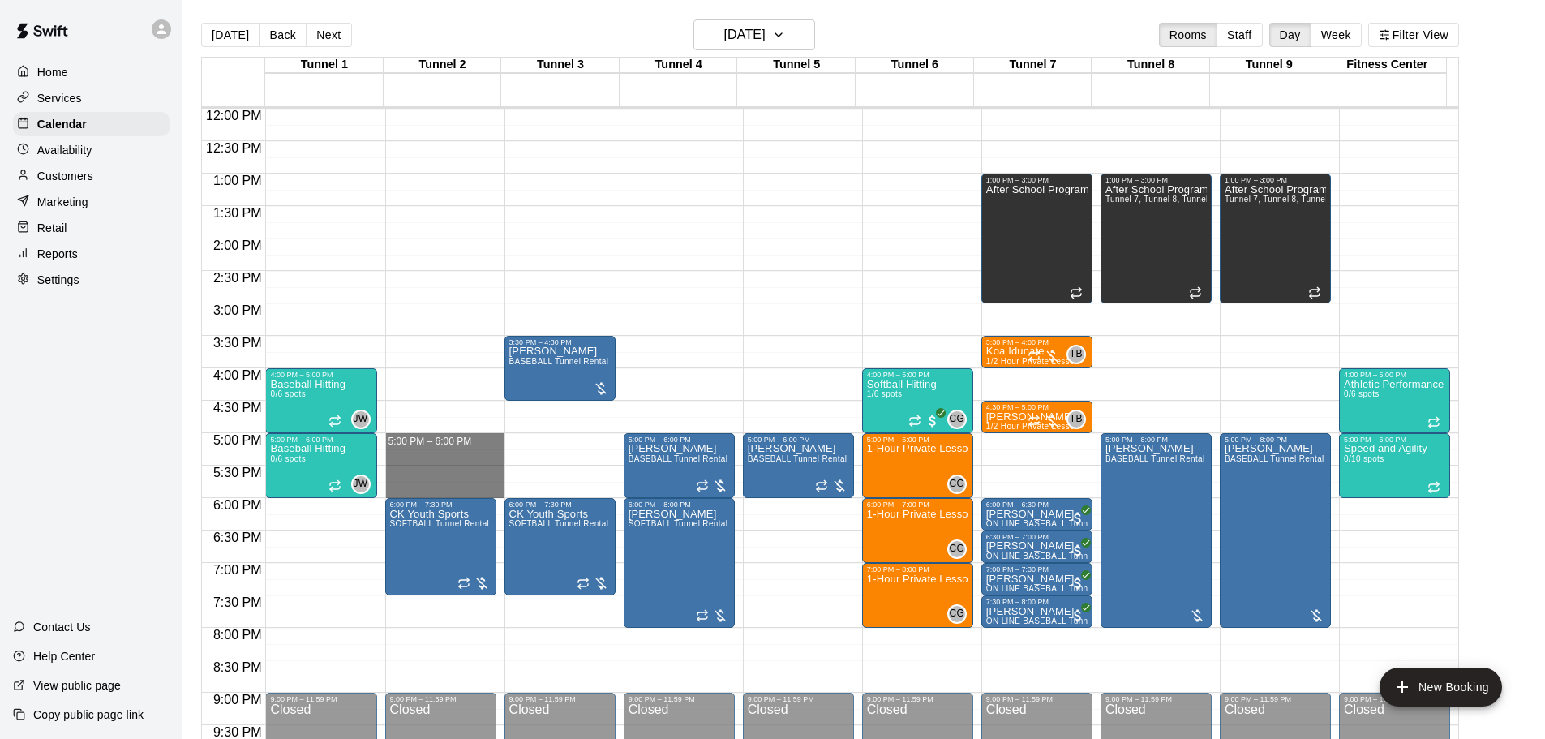
drag, startPoint x: 421, startPoint y: 440, endPoint x: 430, endPoint y: 488, distance: 49.5
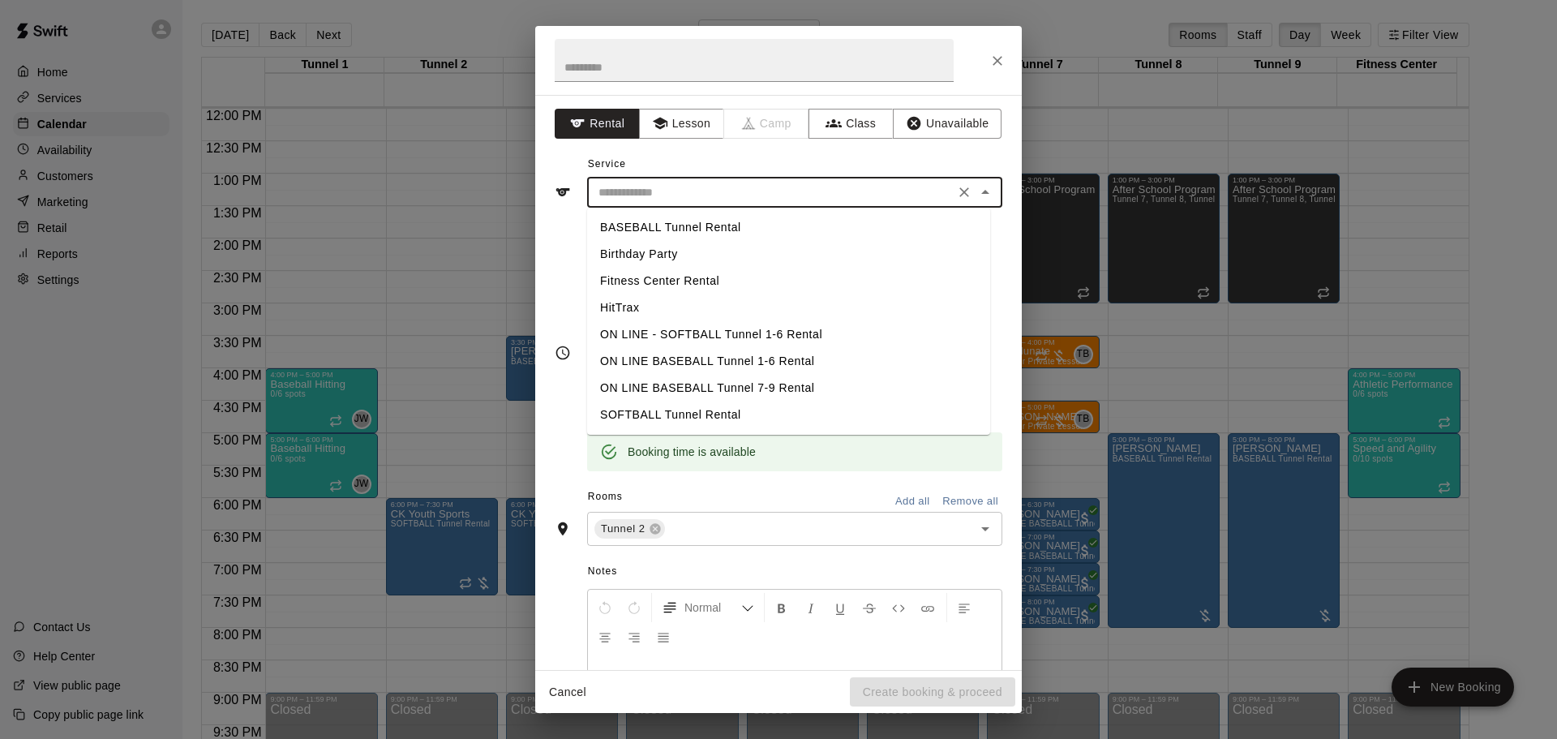
click at [713, 187] on input "text" at bounding box center [771, 192] width 358 height 20
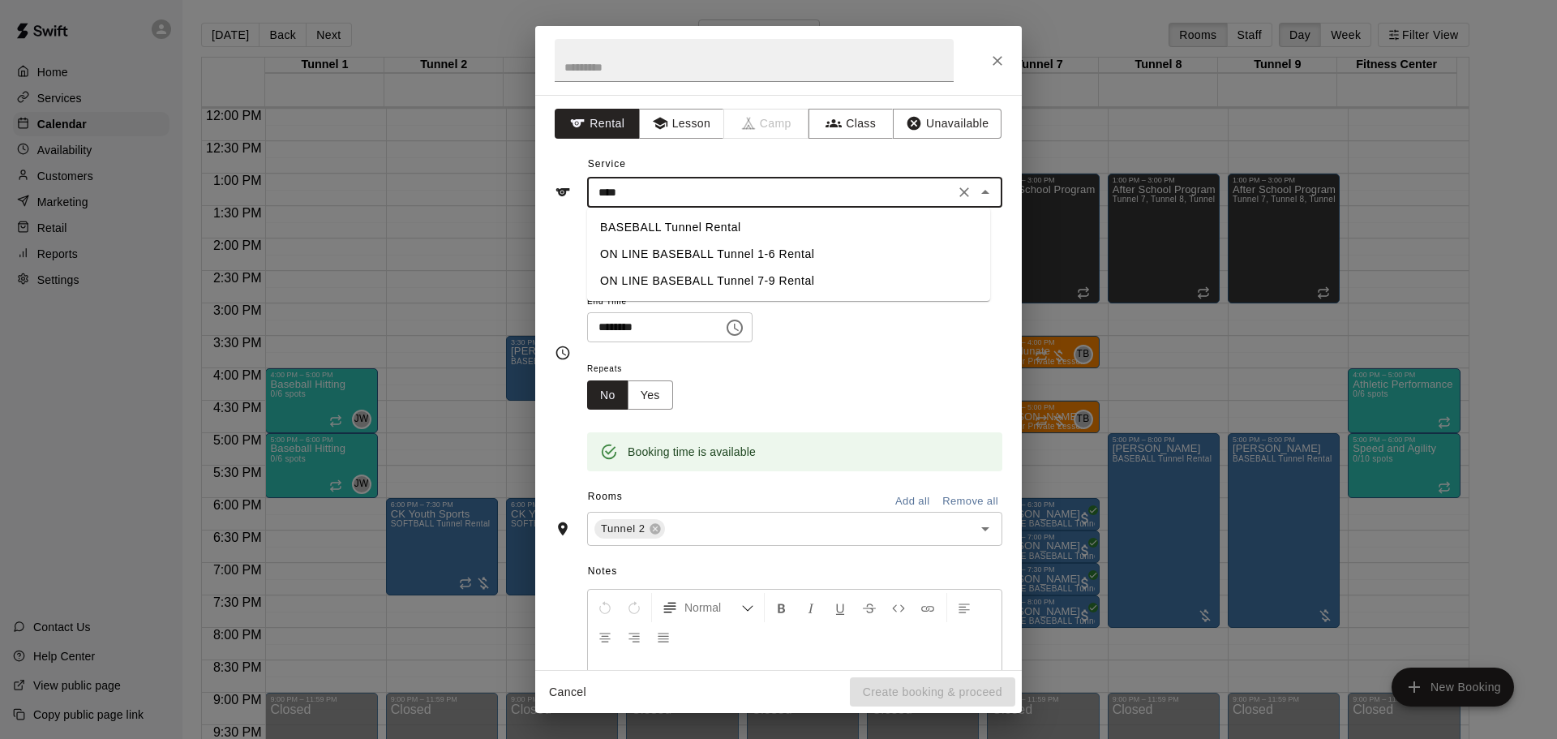
click at [723, 221] on li "BASEBALL Tunnel Rental" at bounding box center [788, 227] width 403 height 27
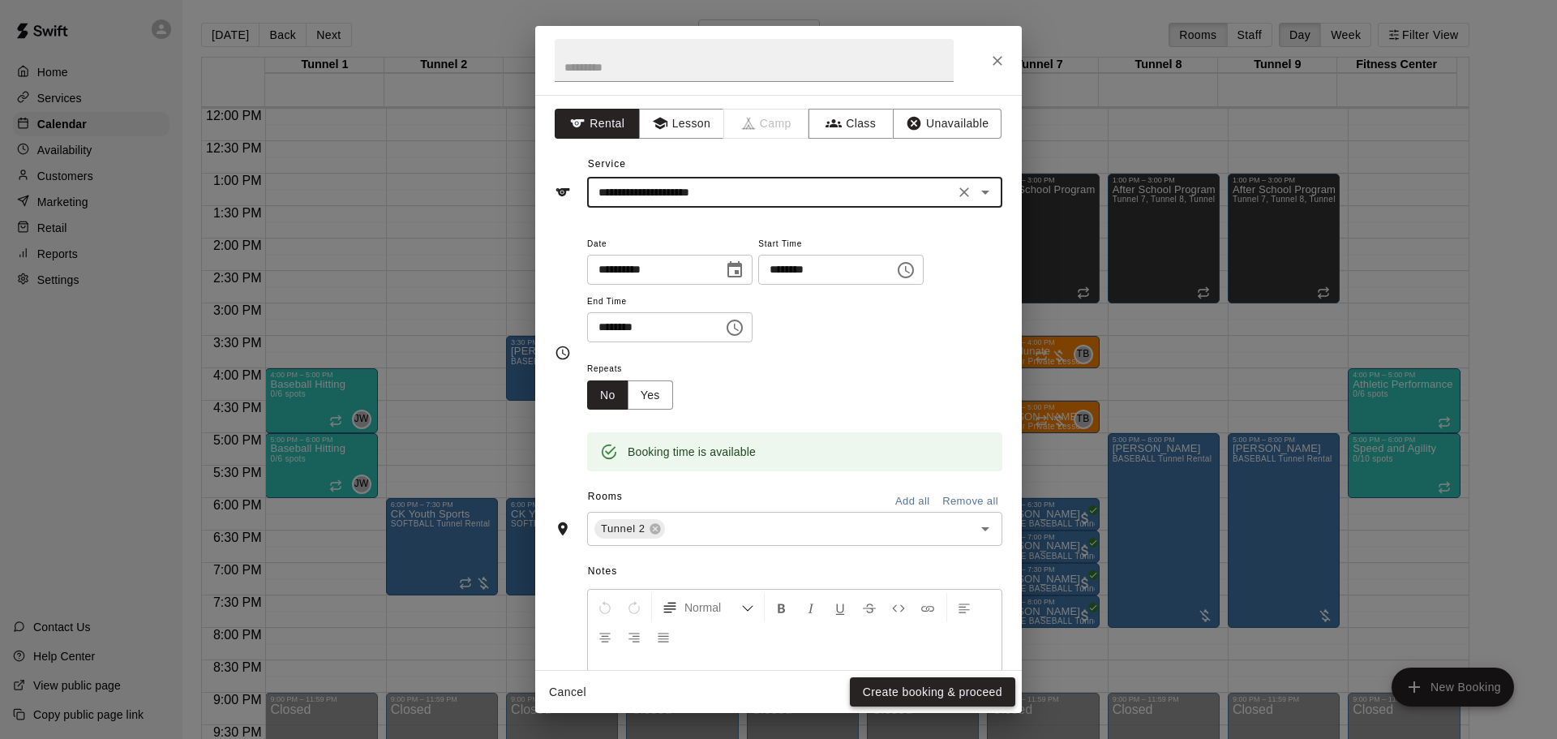
type input "**********"
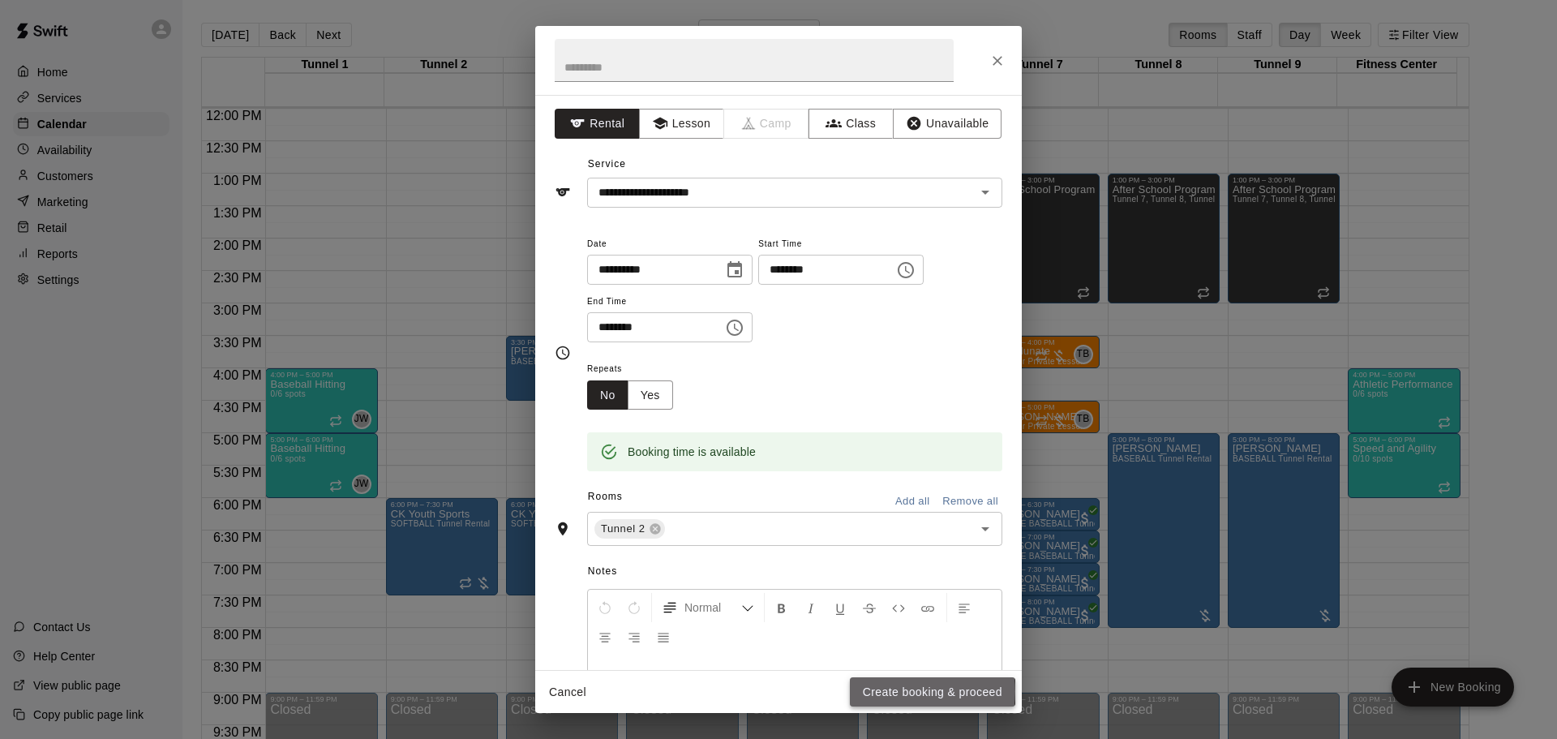
click at [901, 691] on button "Create booking & proceed" at bounding box center [932, 692] width 165 height 30
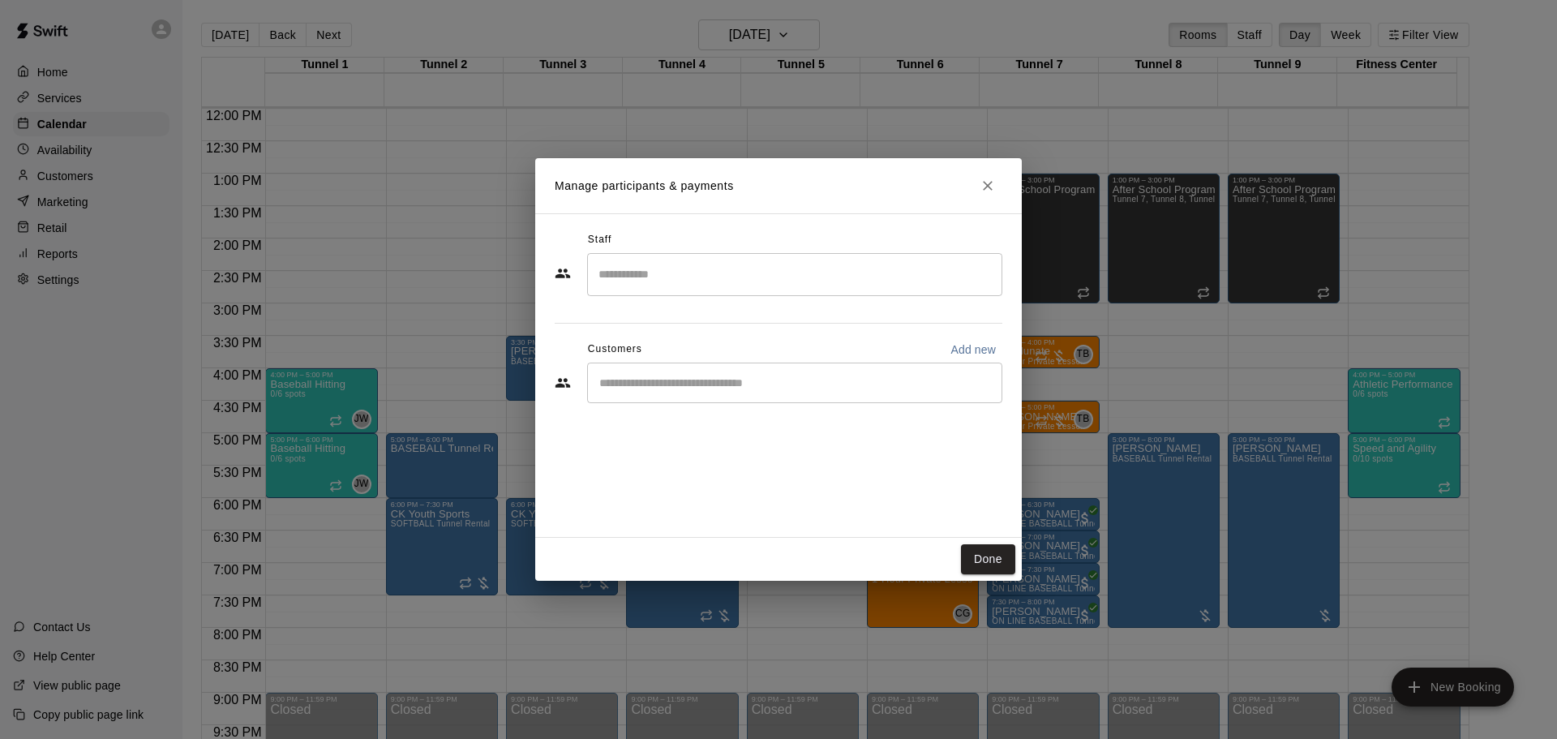
click at [679, 376] on input "Start typing to search customers..." at bounding box center [795, 383] width 401 height 16
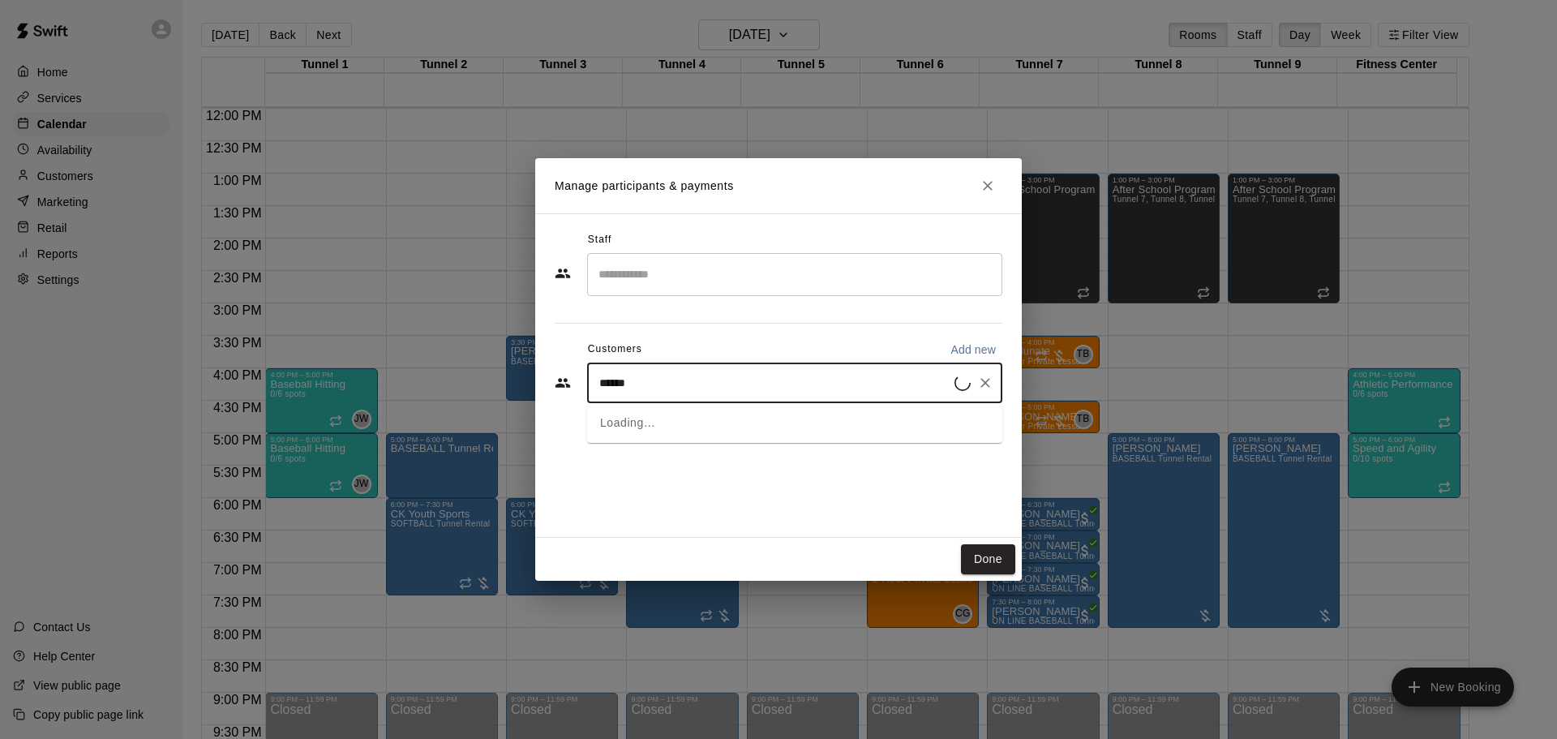
type input "******"
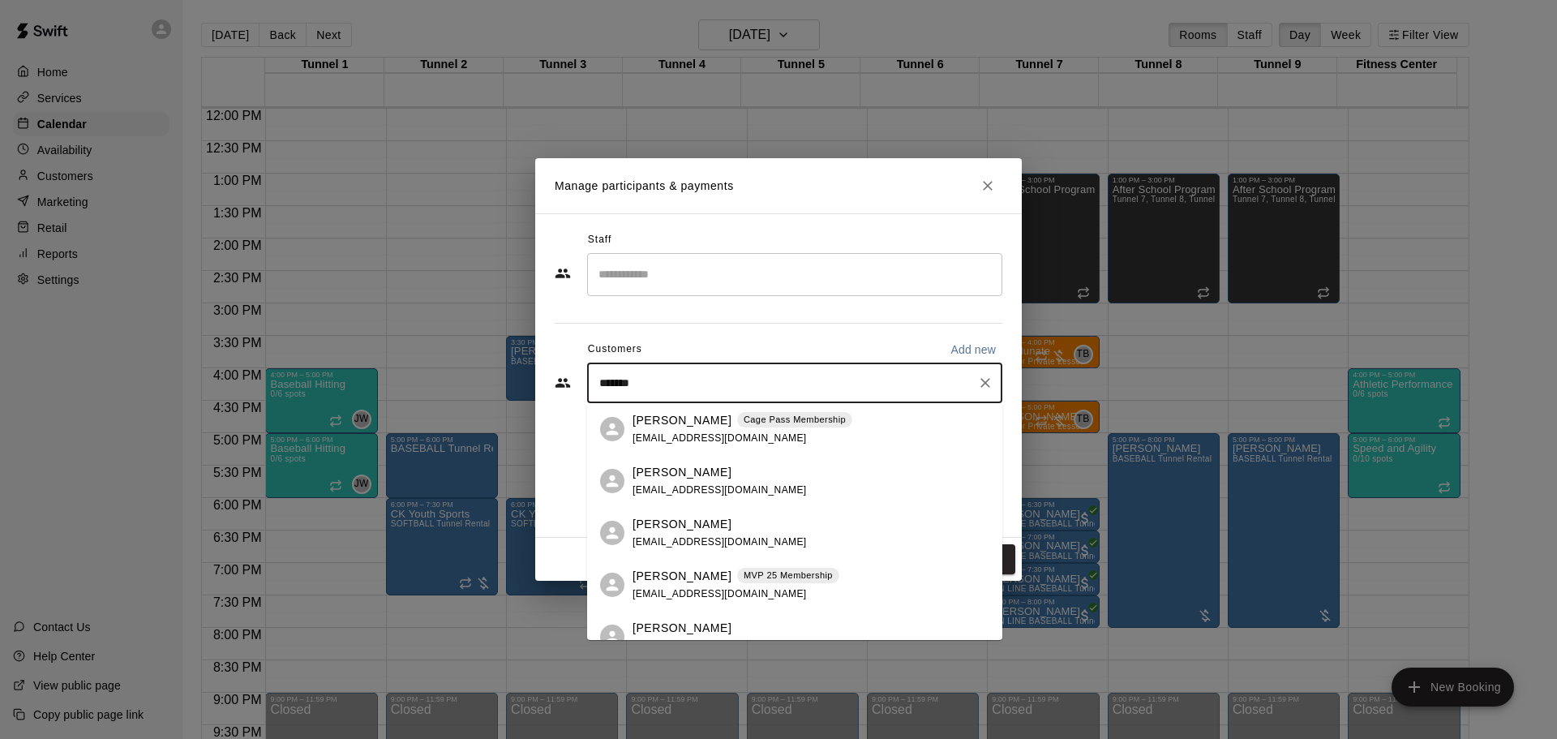
click at [677, 425] on p "[PERSON_NAME]" at bounding box center [682, 420] width 99 height 17
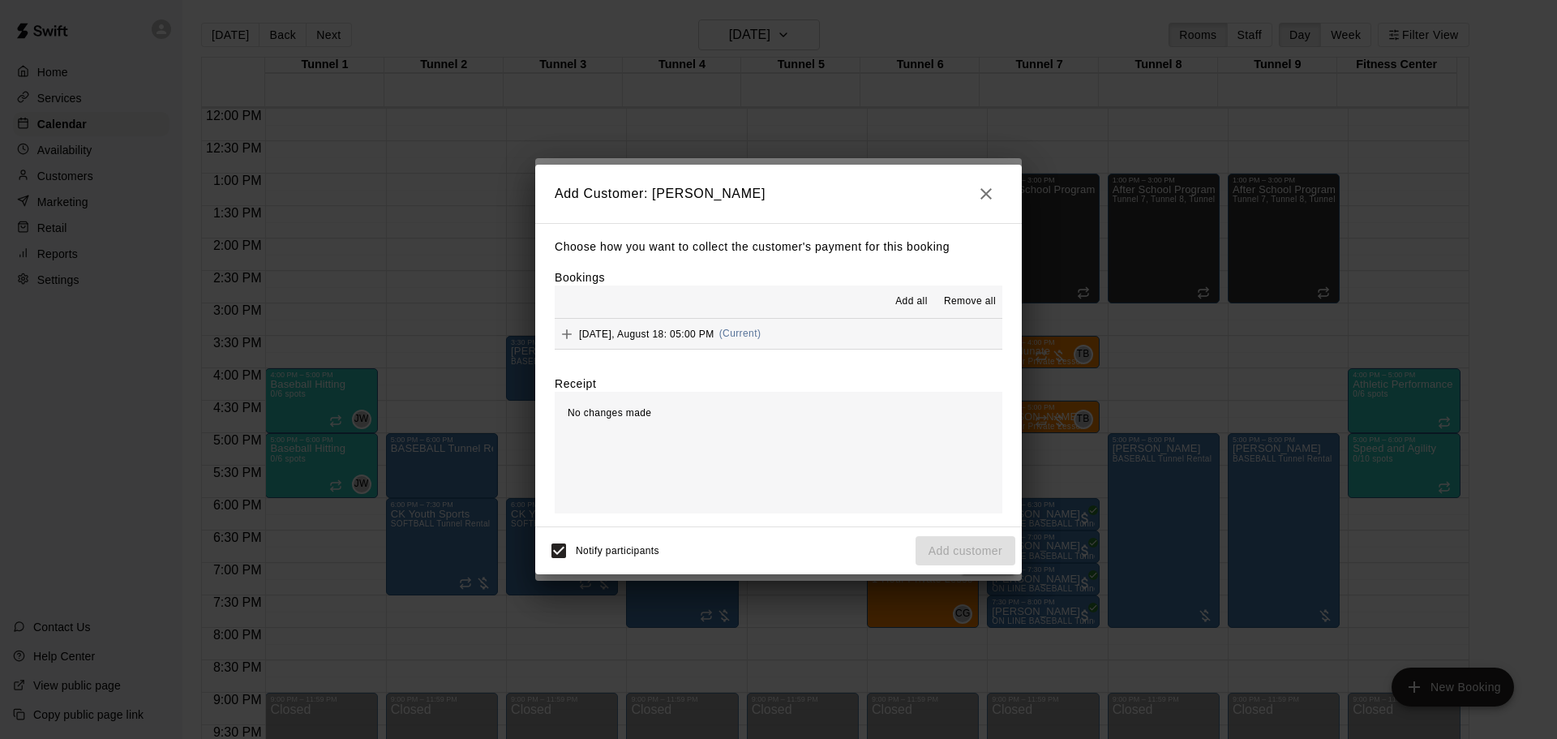
click at [727, 334] on span "(Current)" at bounding box center [740, 333] width 42 height 11
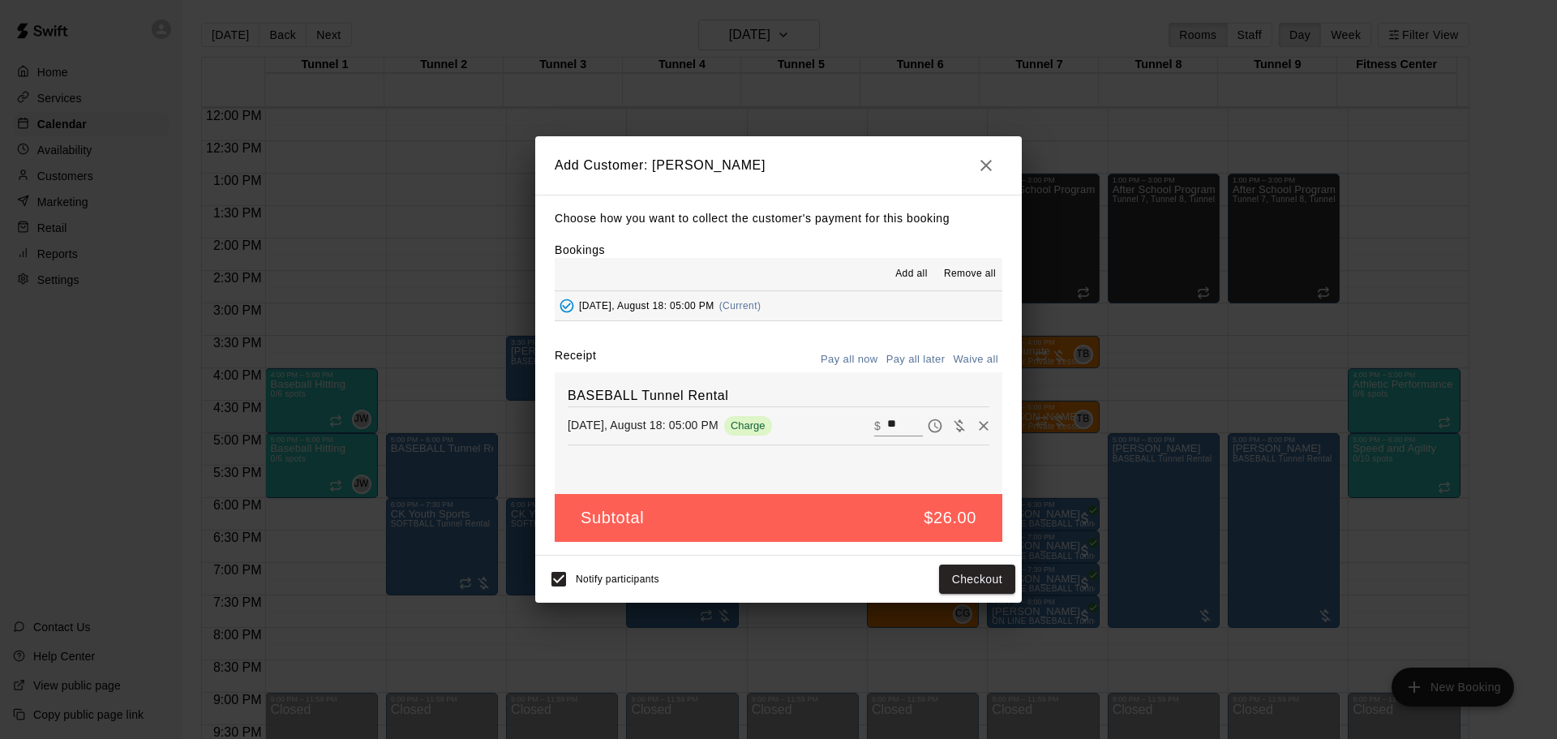
click at [924, 361] on button "Pay all later" at bounding box center [915, 359] width 67 height 25
click at [958, 576] on button "Add customer" at bounding box center [966, 580] width 100 height 30
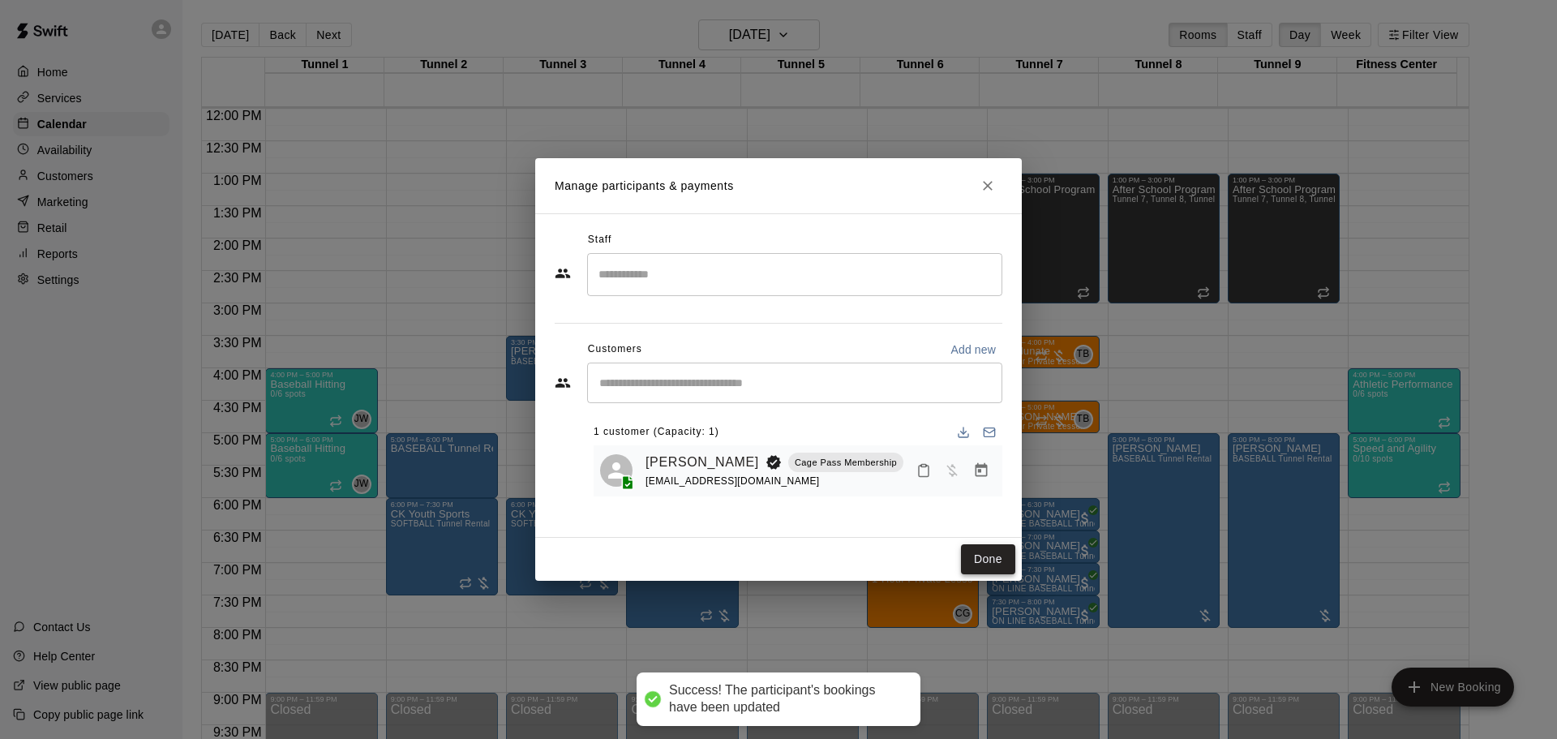
click at [988, 556] on button "Done" at bounding box center [988, 559] width 54 height 30
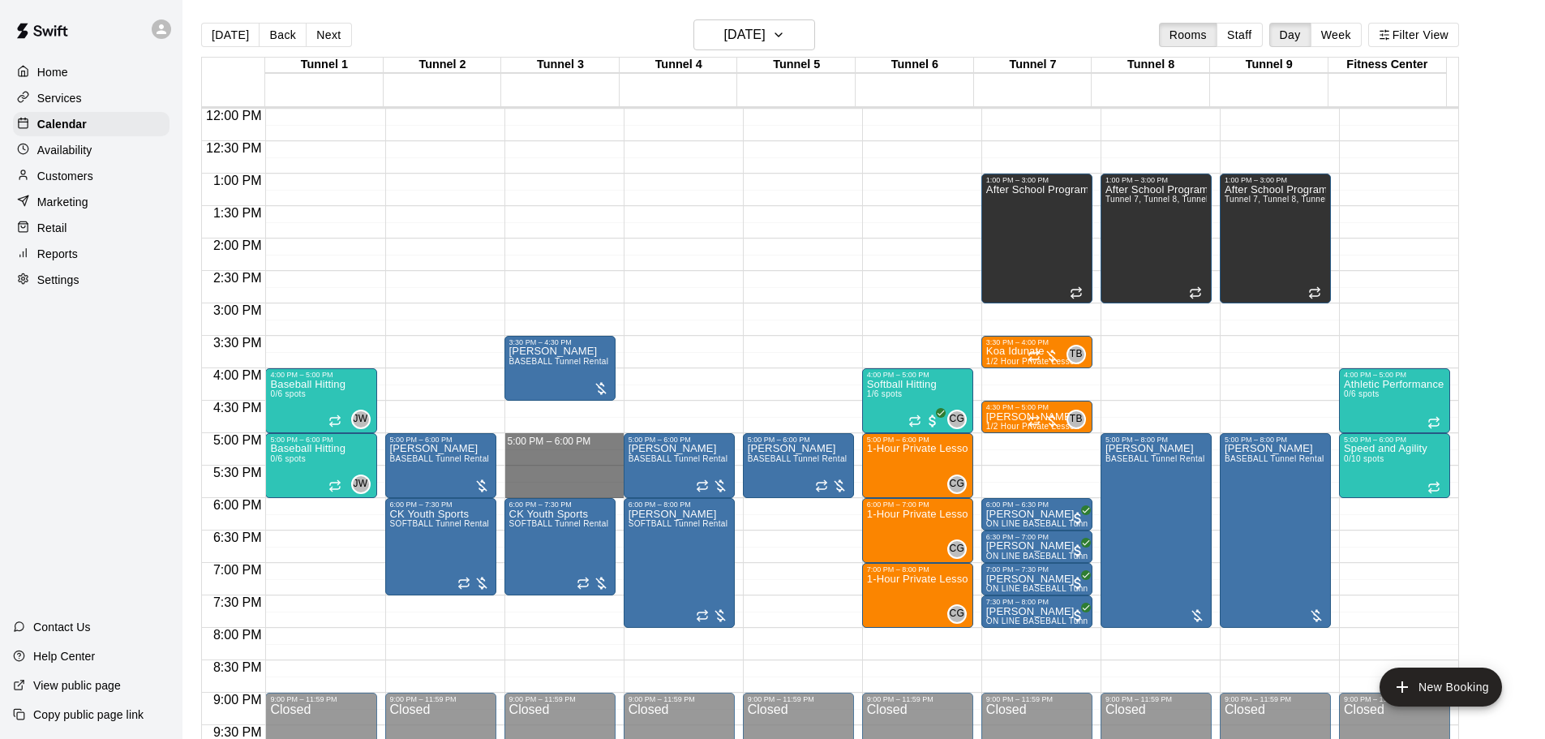
drag, startPoint x: 549, startPoint y: 443, endPoint x: 557, endPoint y: 487, distance: 45.3
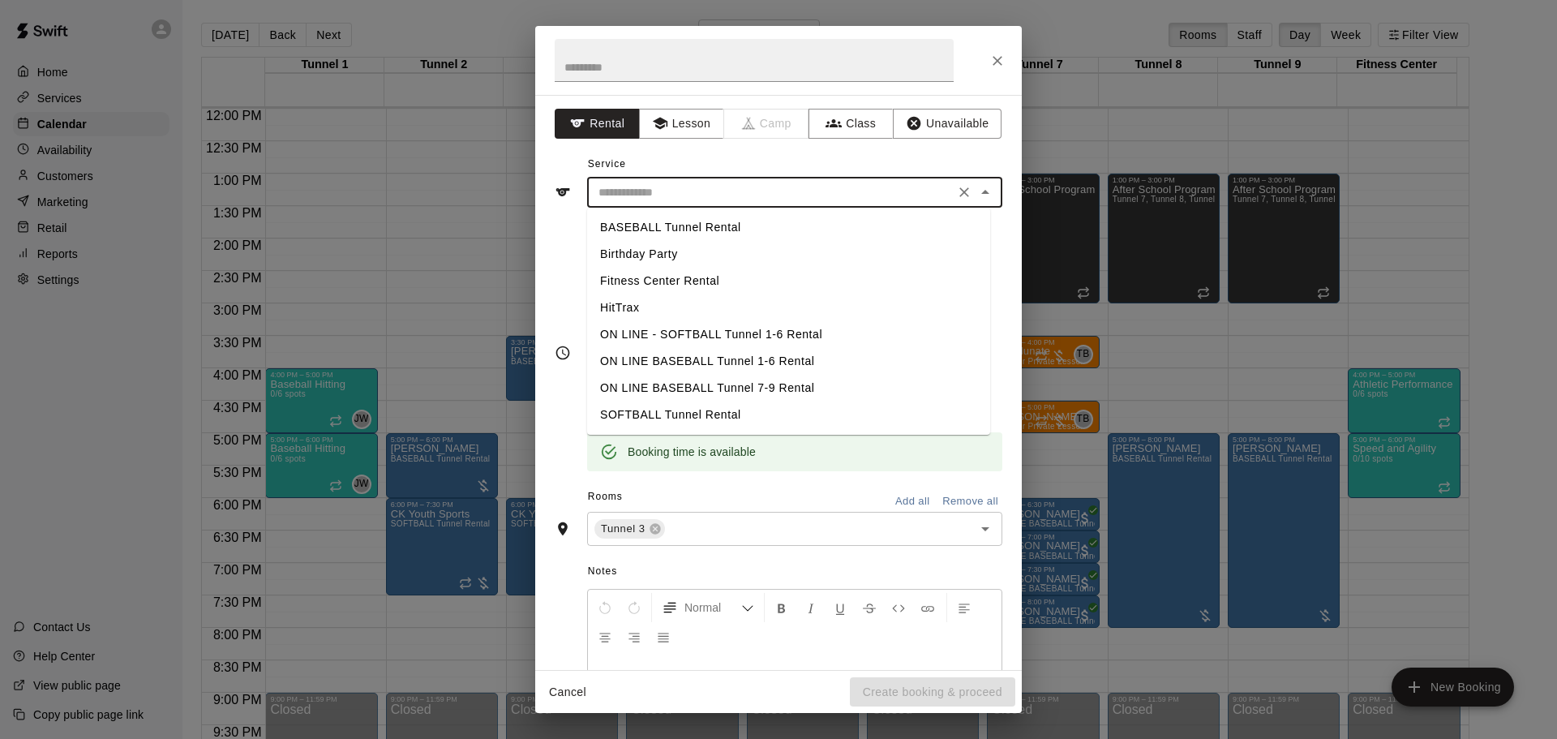
click at [709, 196] on input "text" at bounding box center [771, 192] width 358 height 20
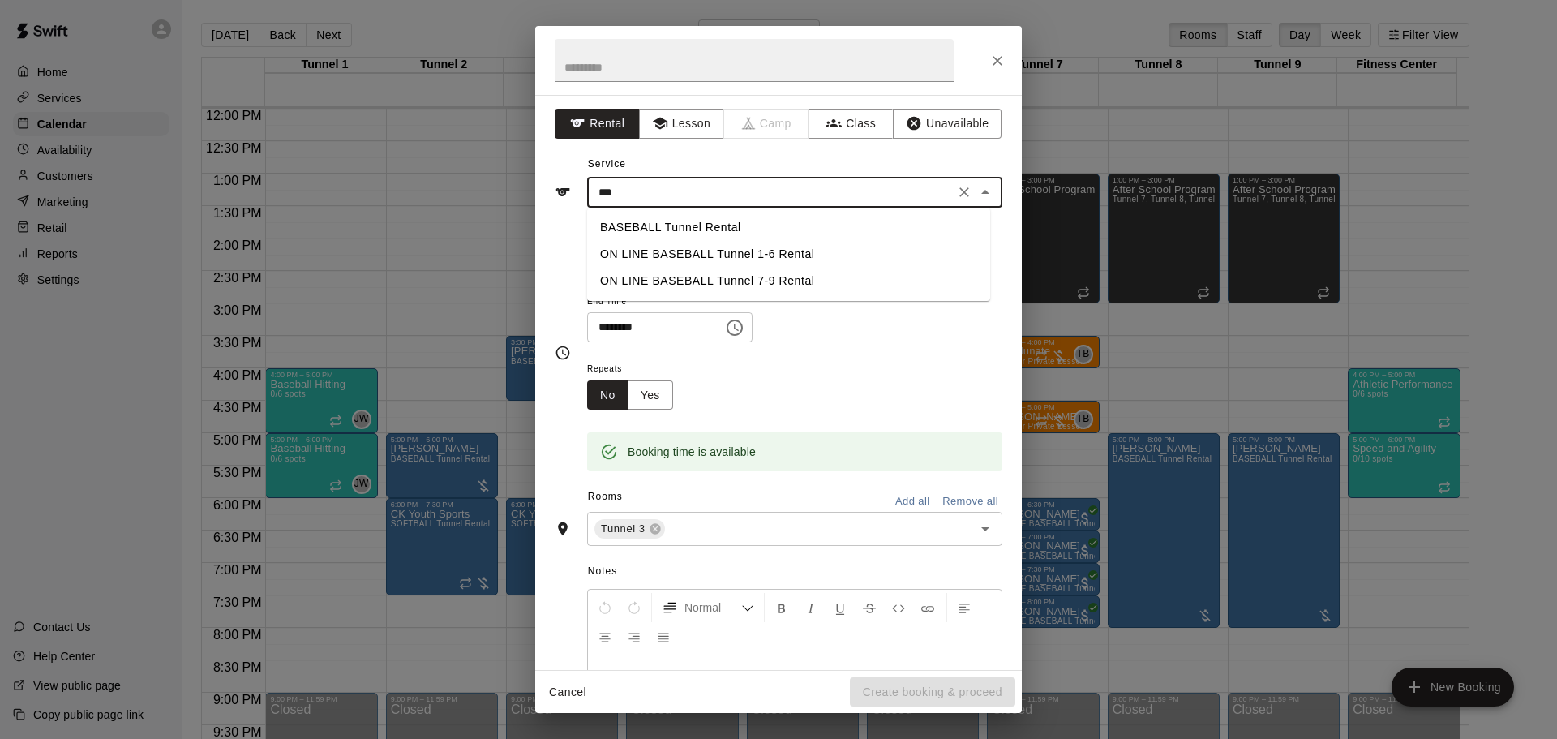
click at [711, 219] on li "BASEBALL Tunnel Rental" at bounding box center [788, 227] width 403 height 27
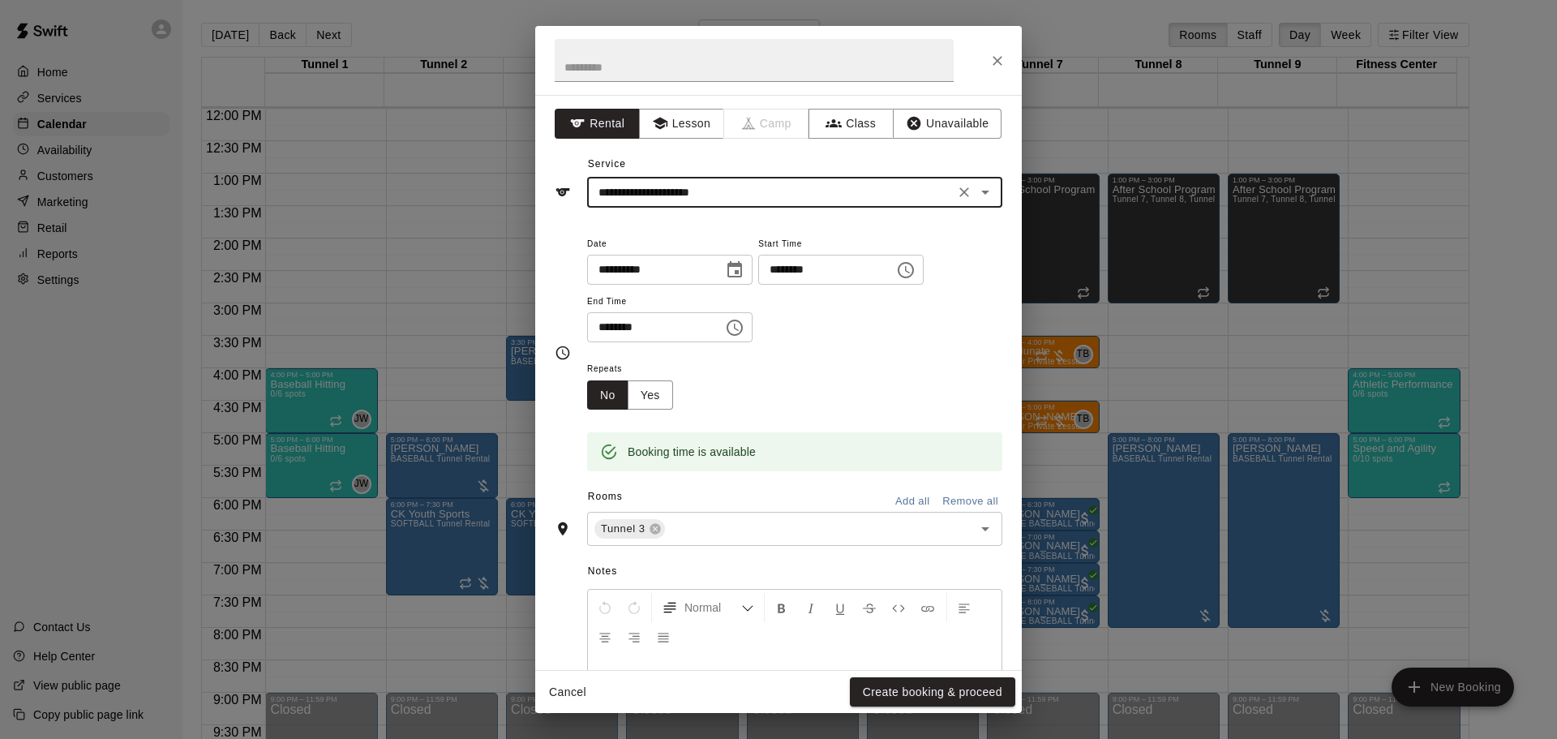
scroll to position [138, 0]
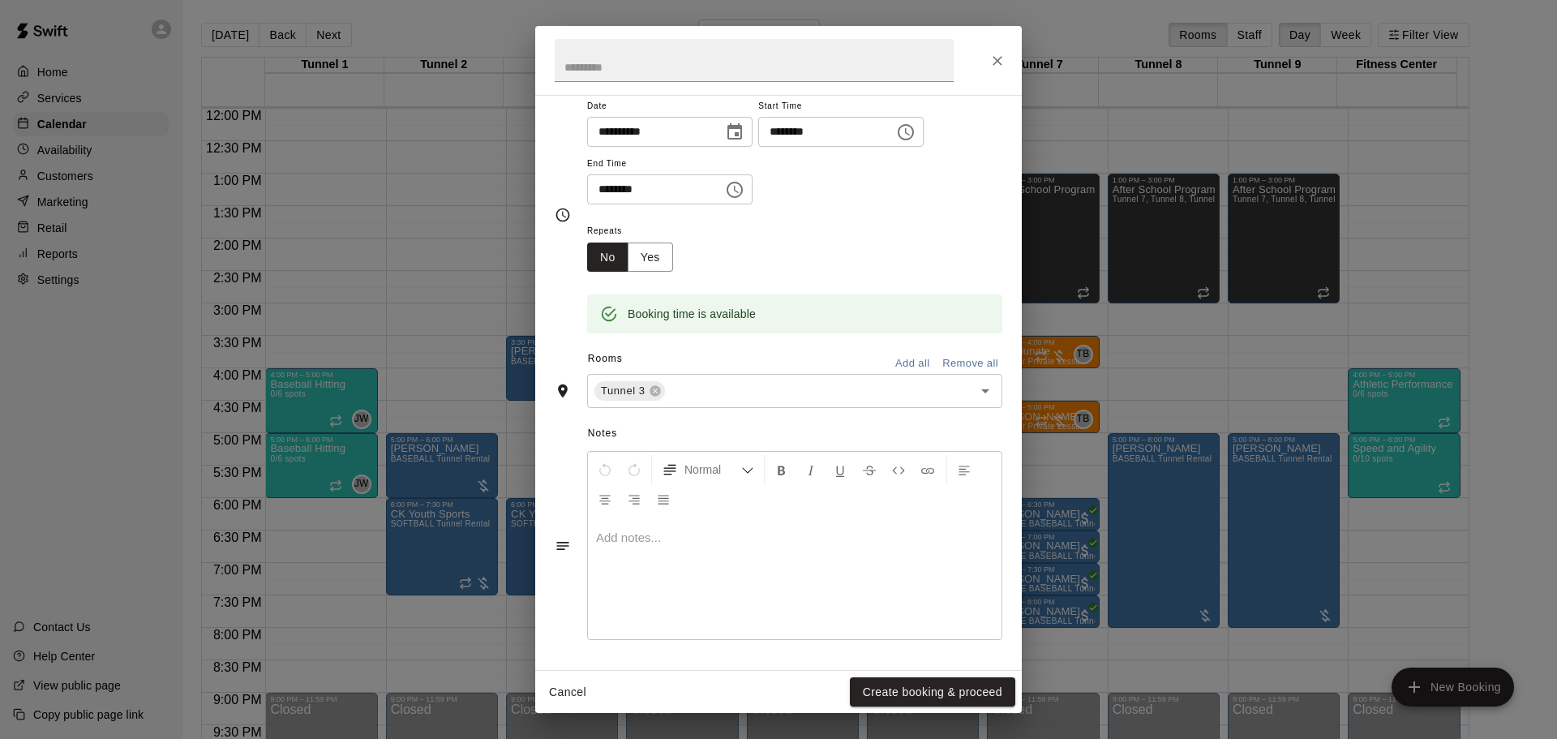
type input "**********"
click at [706, 549] on div at bounding box center [795, 578] width 414 height 122
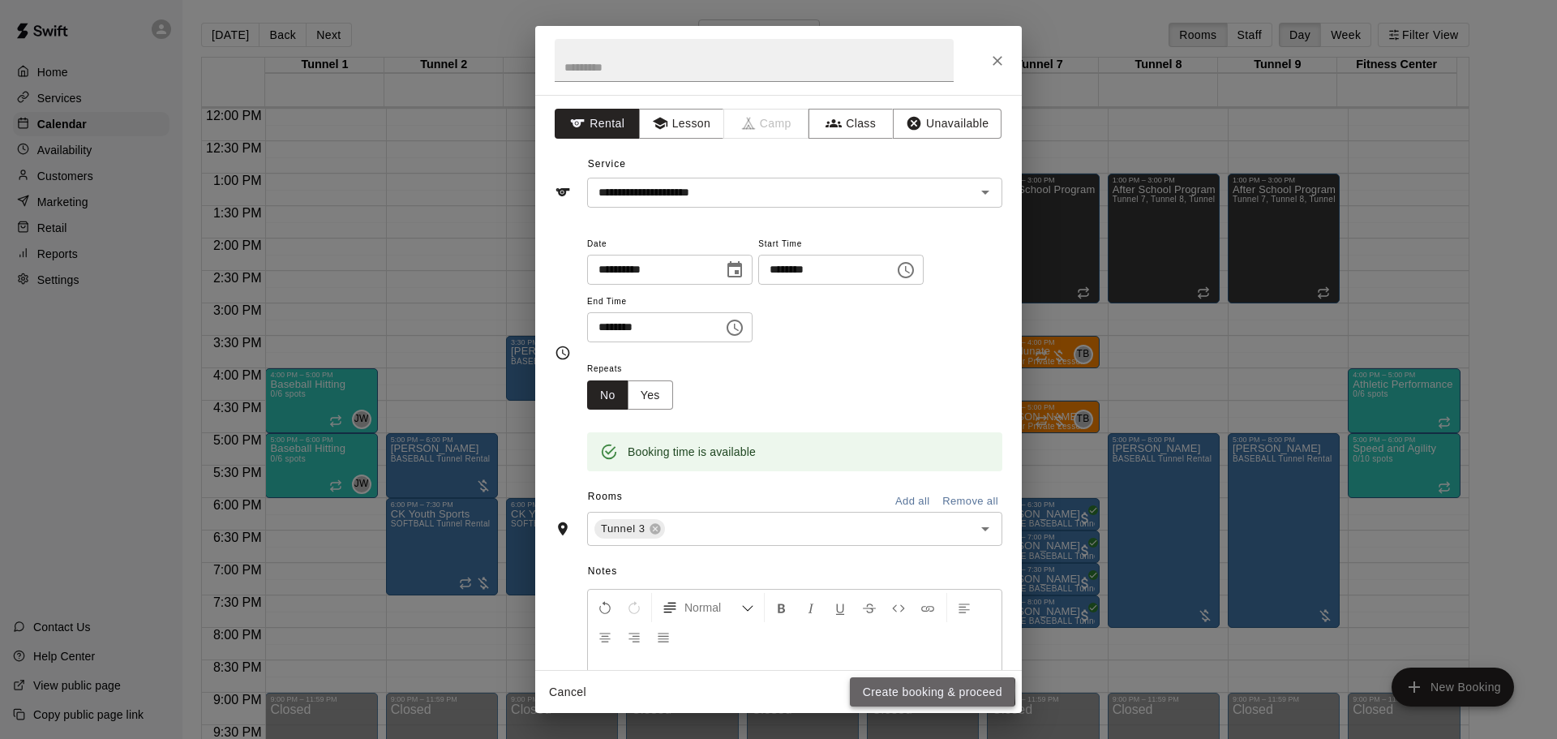
click at [887, 689] on button "Create booking & proceed" at bounding box center [932, 692] width 165 height 30
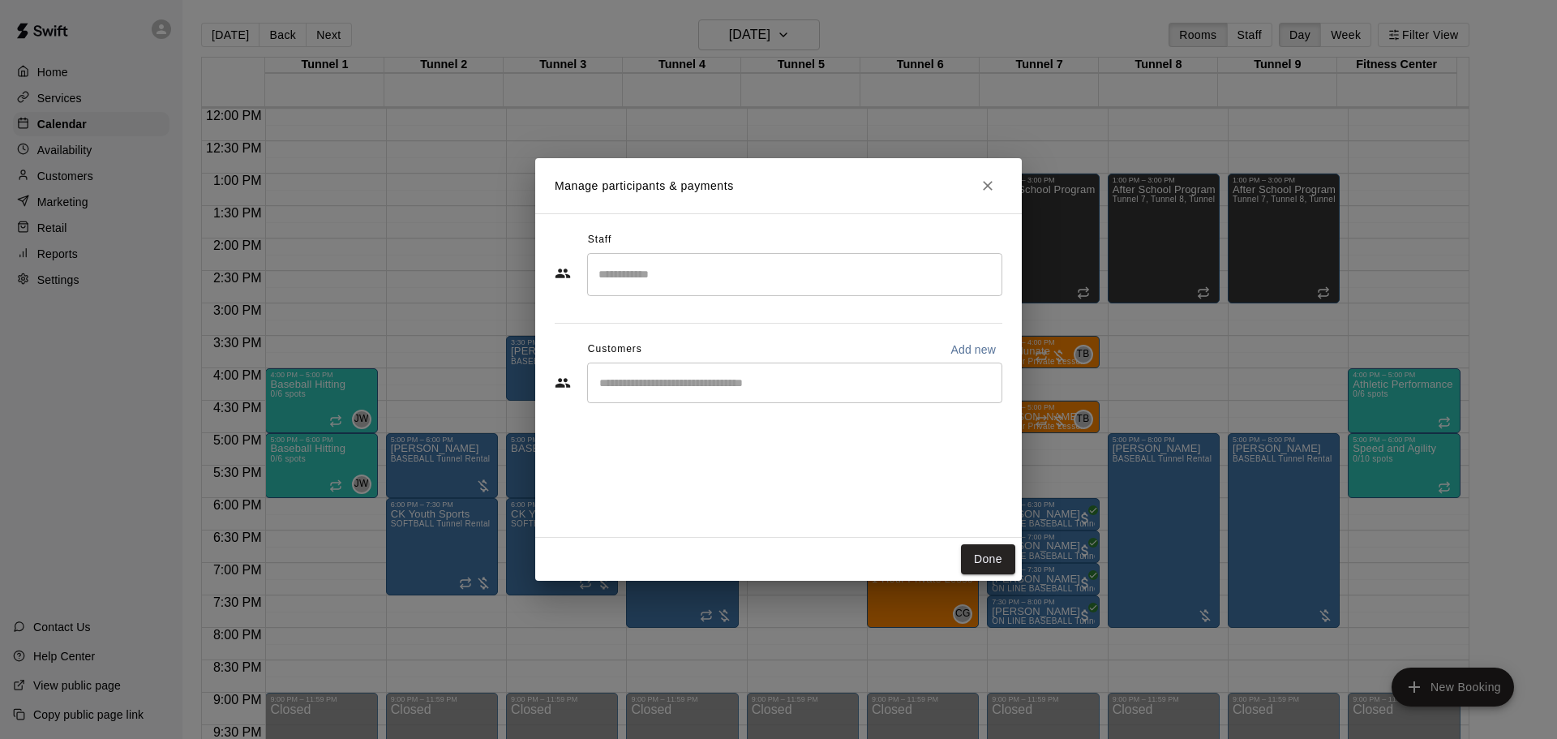
click at [733, 384] on input "Start typing to search customers..." at bounding box center [795, 383] width 401 height 16
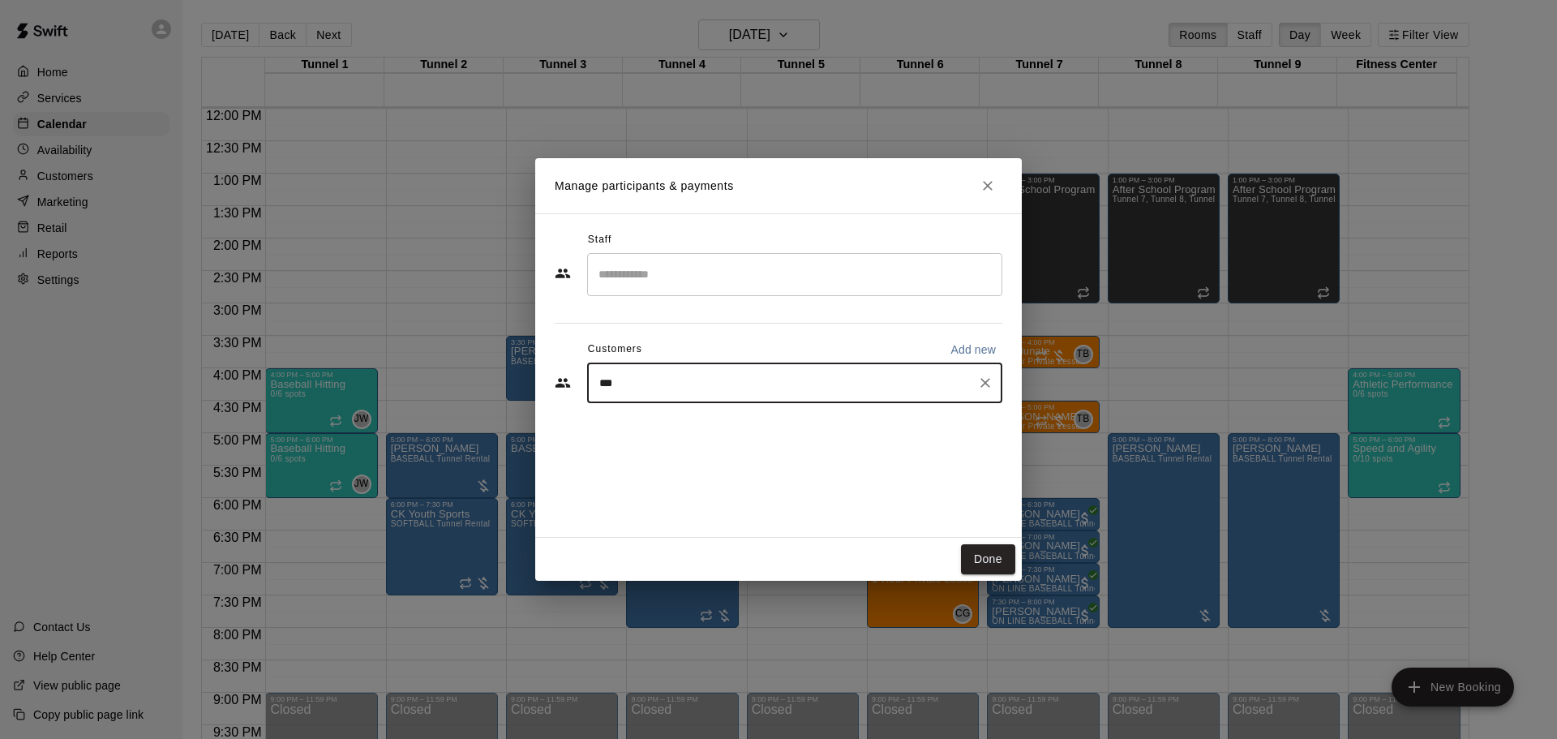
type input "****"
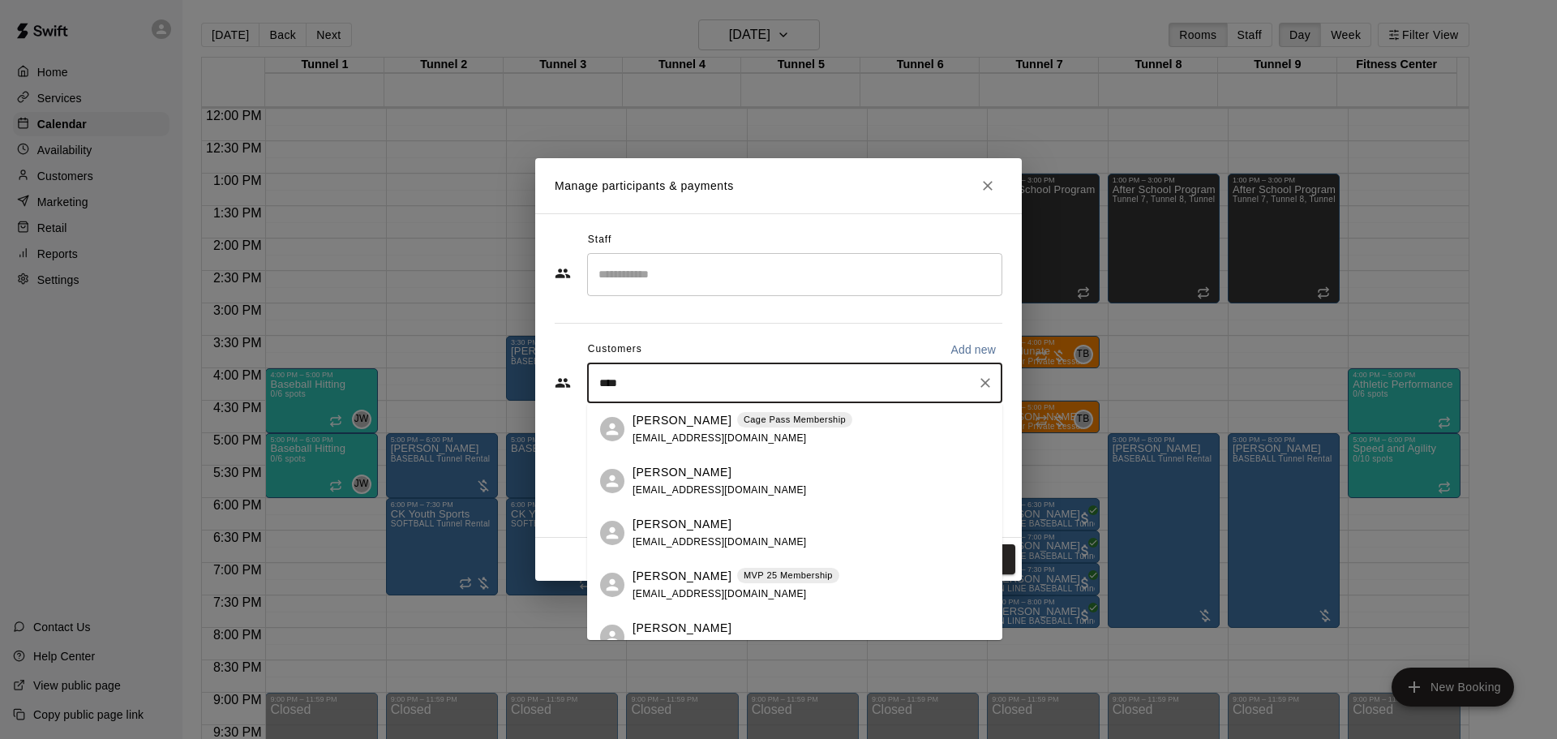
click at [689, 427] on p "[PERSON_NAME]" at bounding box center [682, 420] width 99 height 17
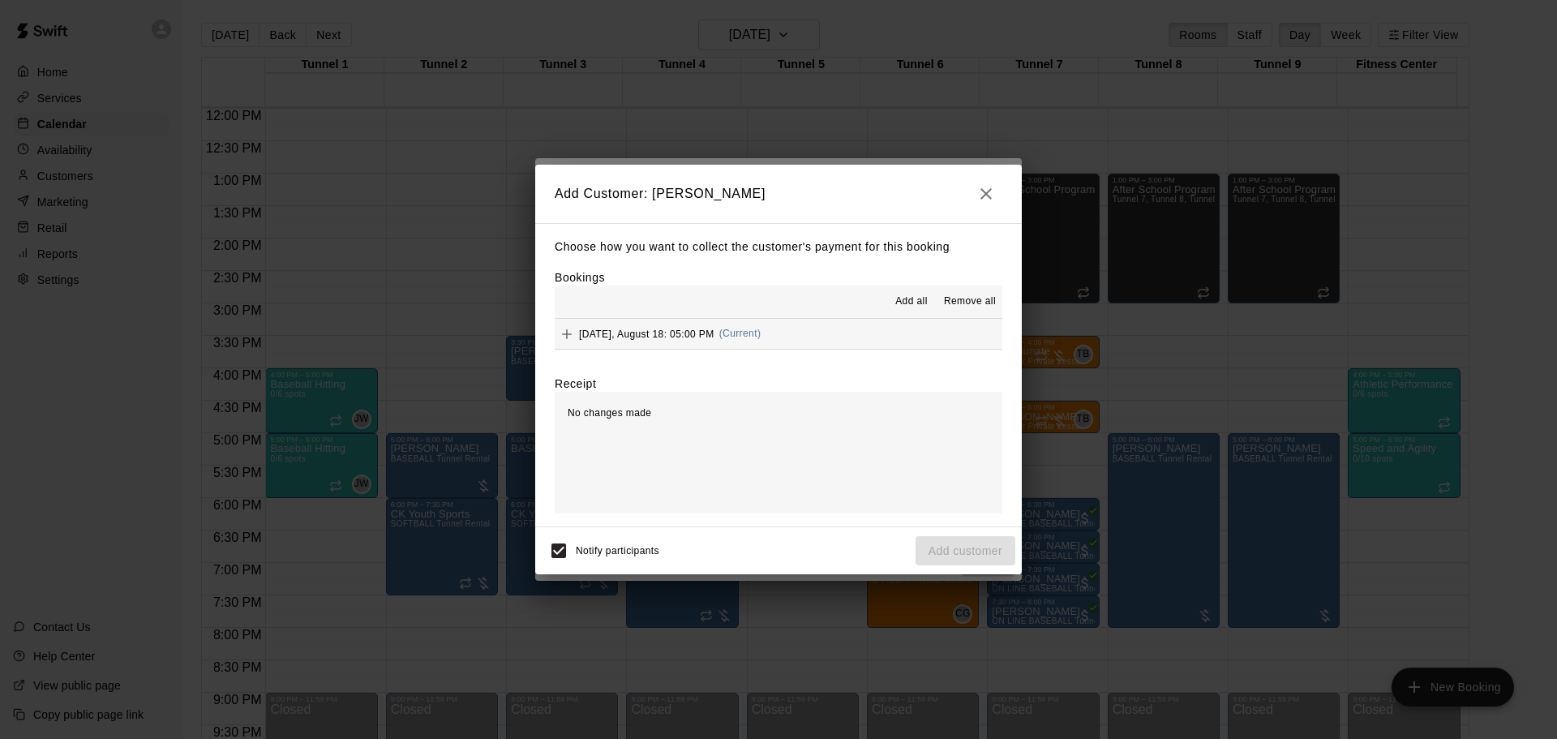
click at [757, 330] on span "(Current)" at bounding box center [740, 333] width 42 height 11
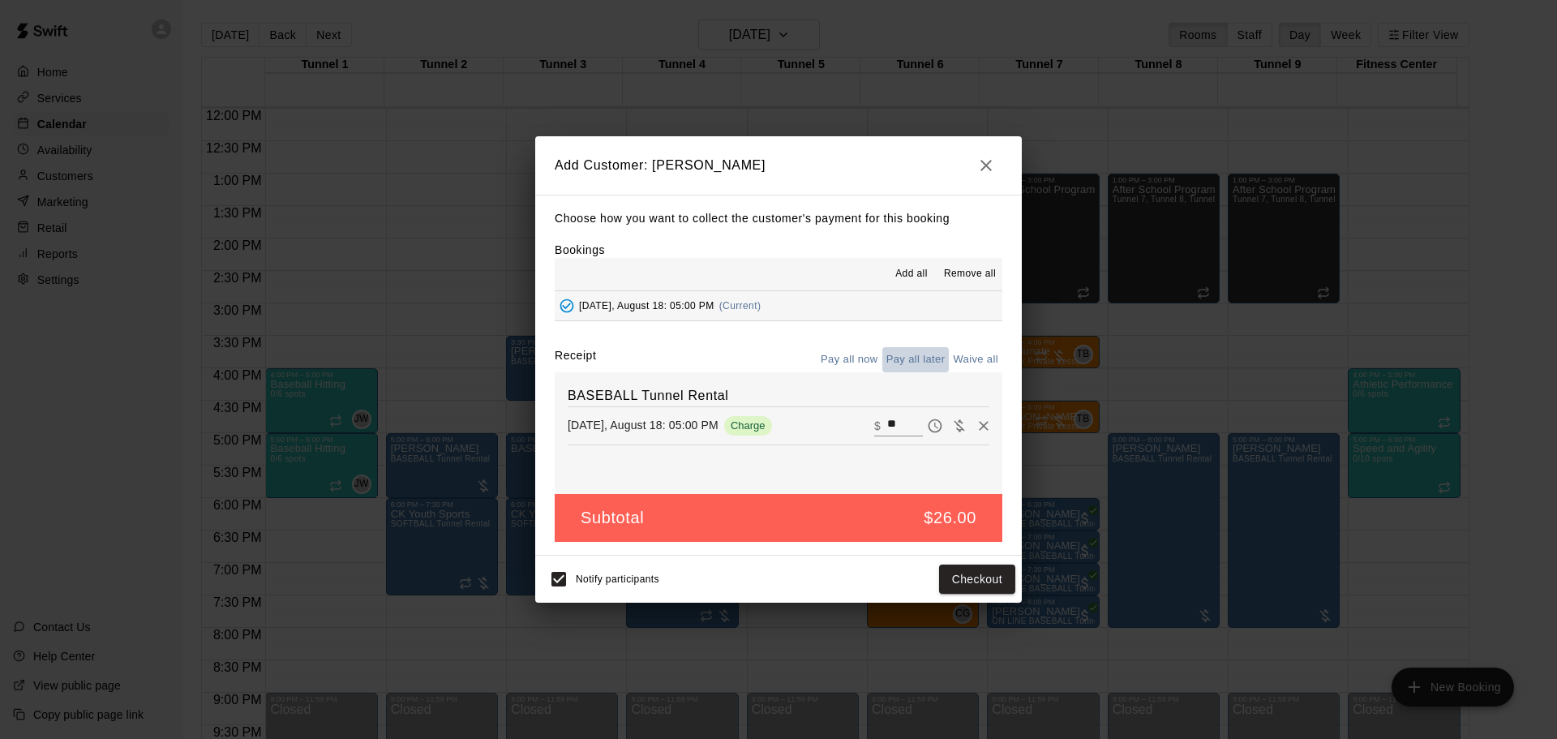
click at [913, 357] on button "Pay all later" at bounding box center [915, 359] width 67 height 25
click at [956, 577] on button "Add customer" at bounding box center [966, 580] width 100 height 30
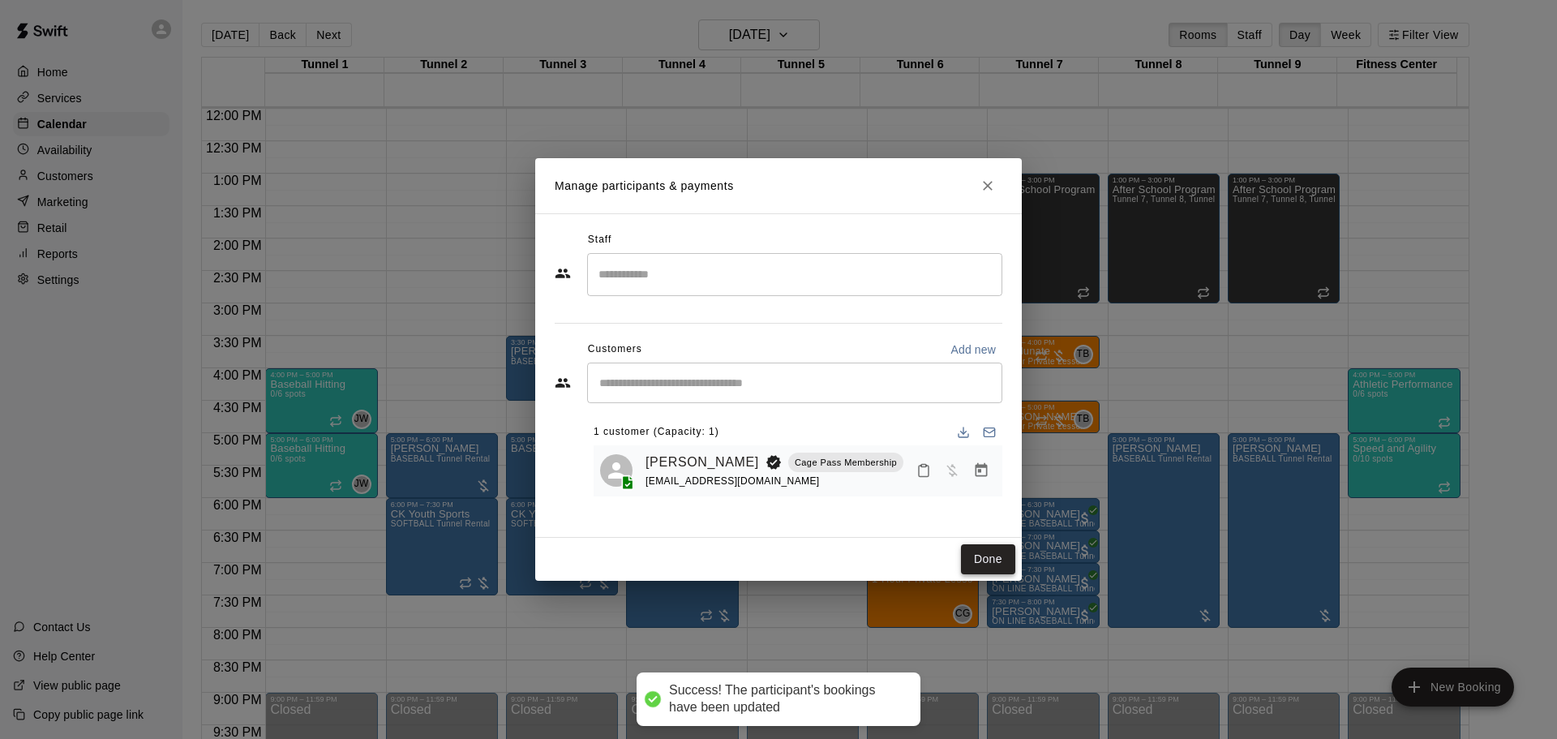
click at [1001, 554] on button "Done" at bounding box center [988, 559] width 54 height 30
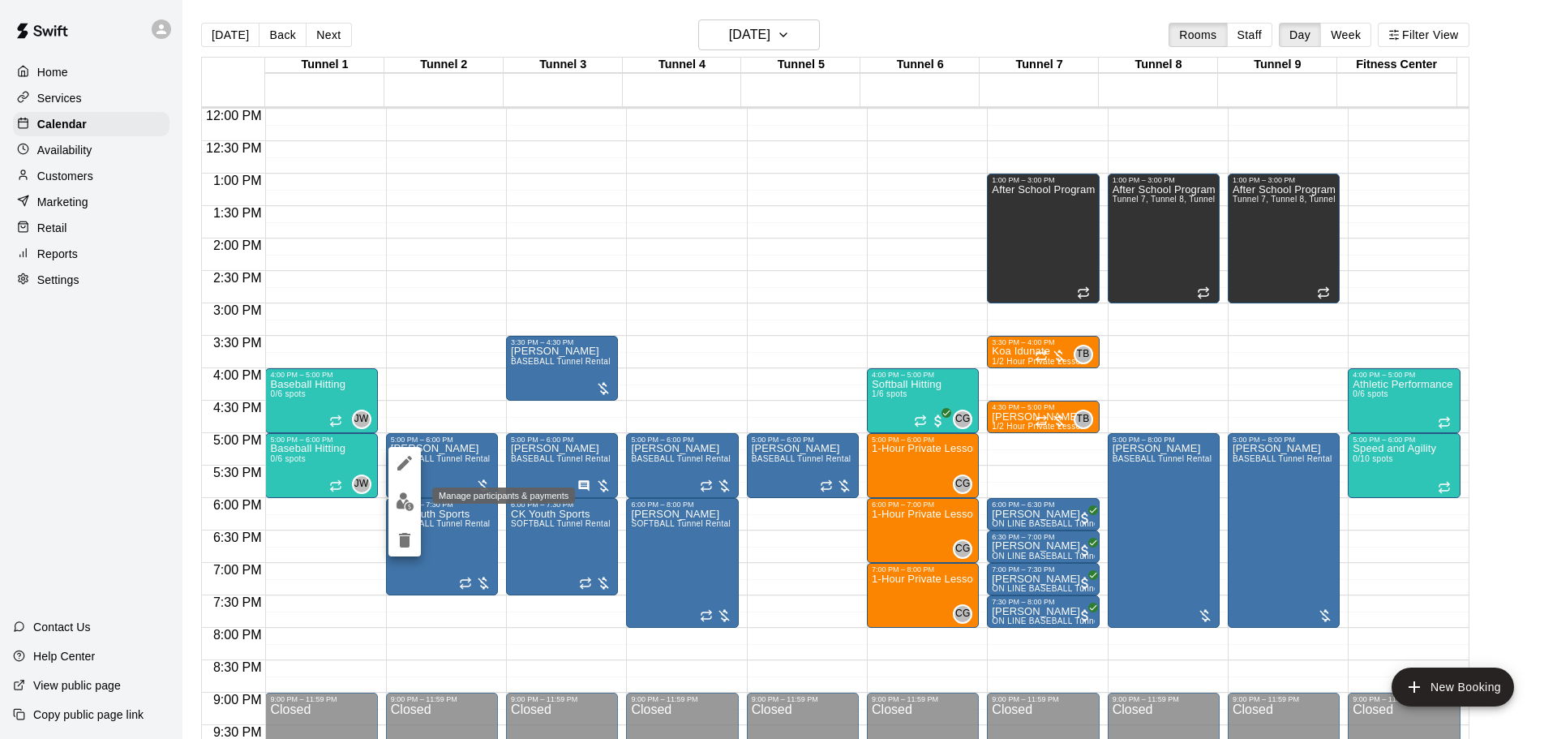
click at [400, 509] on img "edit" at bounding box center [405, 501] width 19 height 19
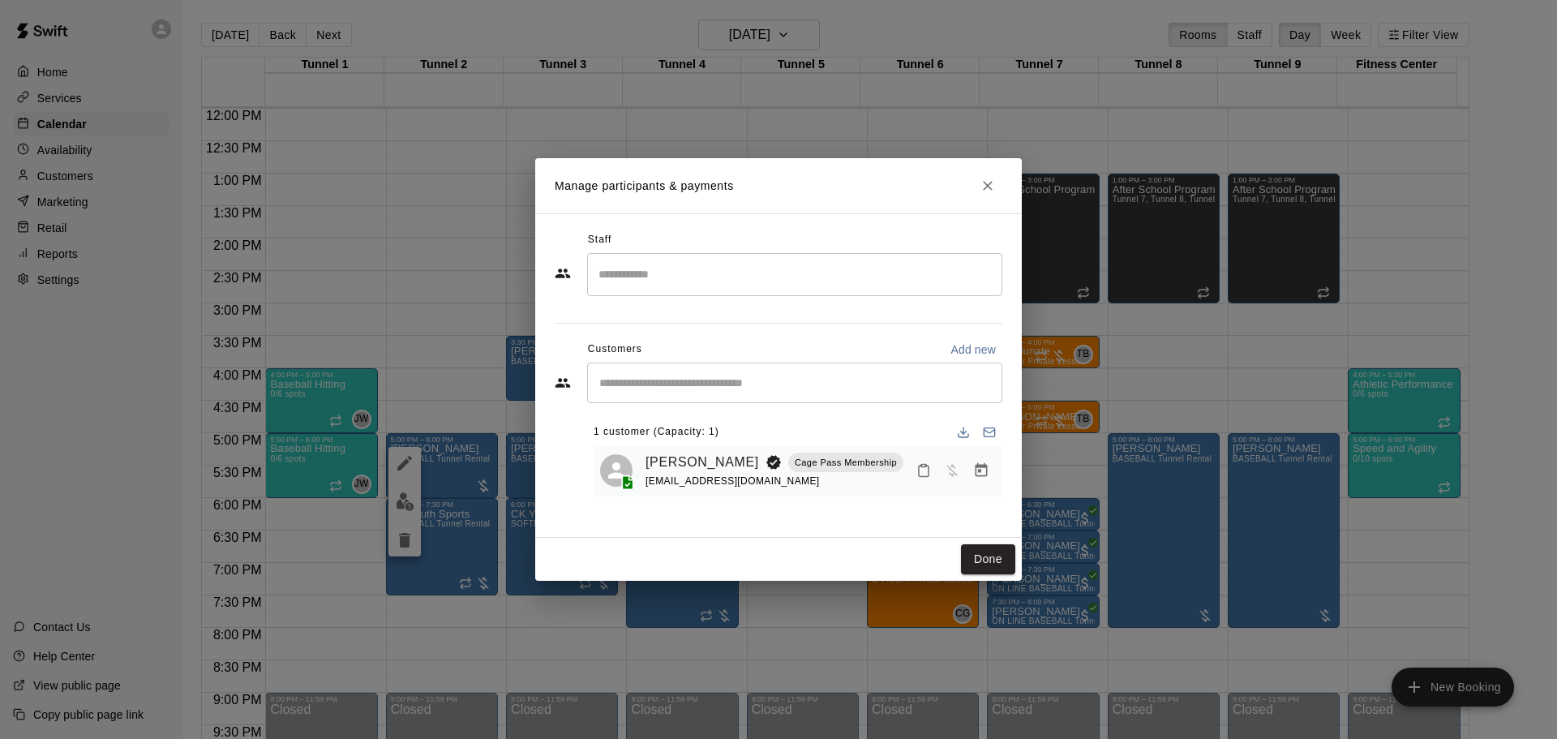
click at [1003, 178] on h2 "Manage participants & payments" at bounding box center [778, 185] width 487 height 55
click at [981, 182] on icon "Close" at bounding box center [988, 186] width 16 height 16
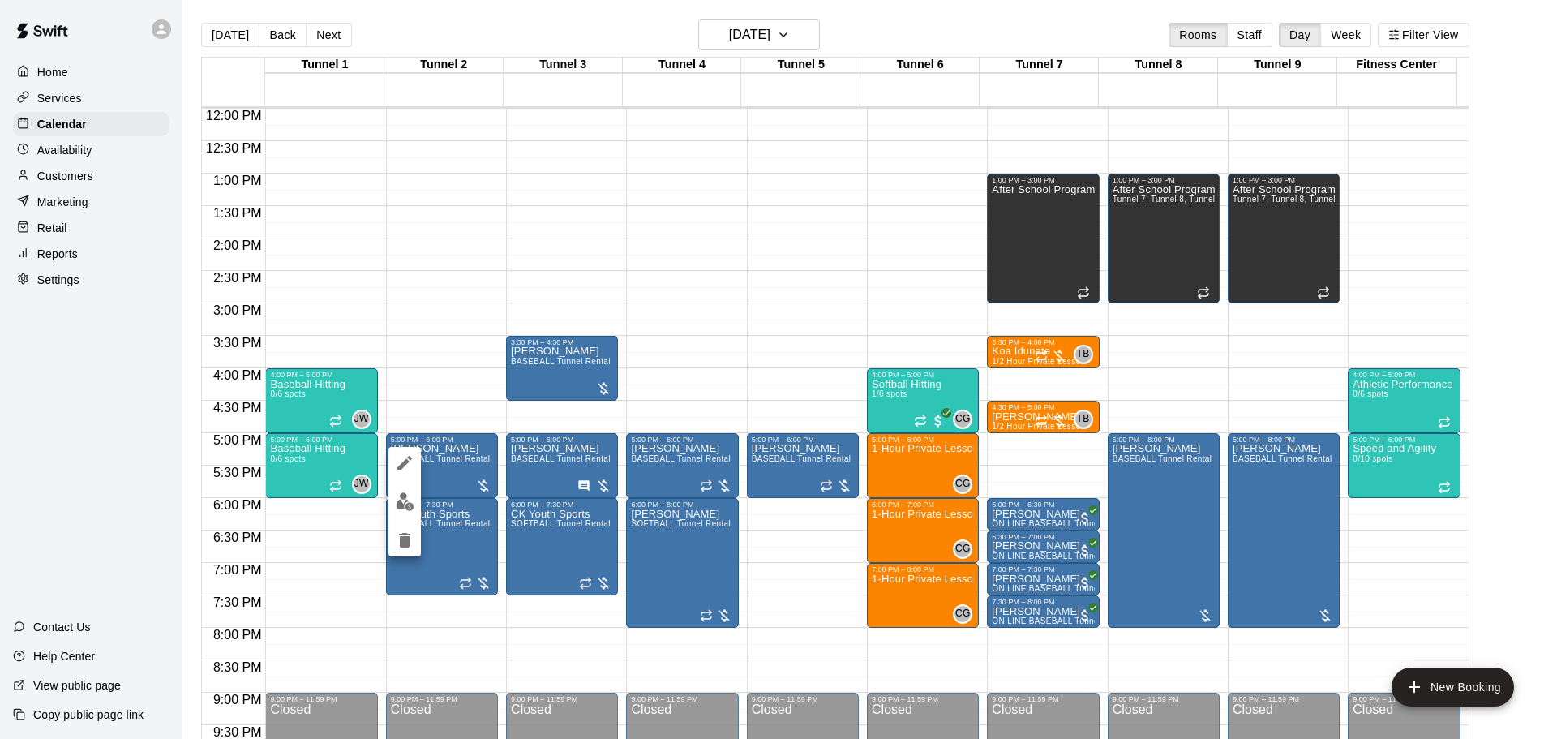
click at [409, 457] on icon "edit" at bounding box center [404, 463] width 15 height 15
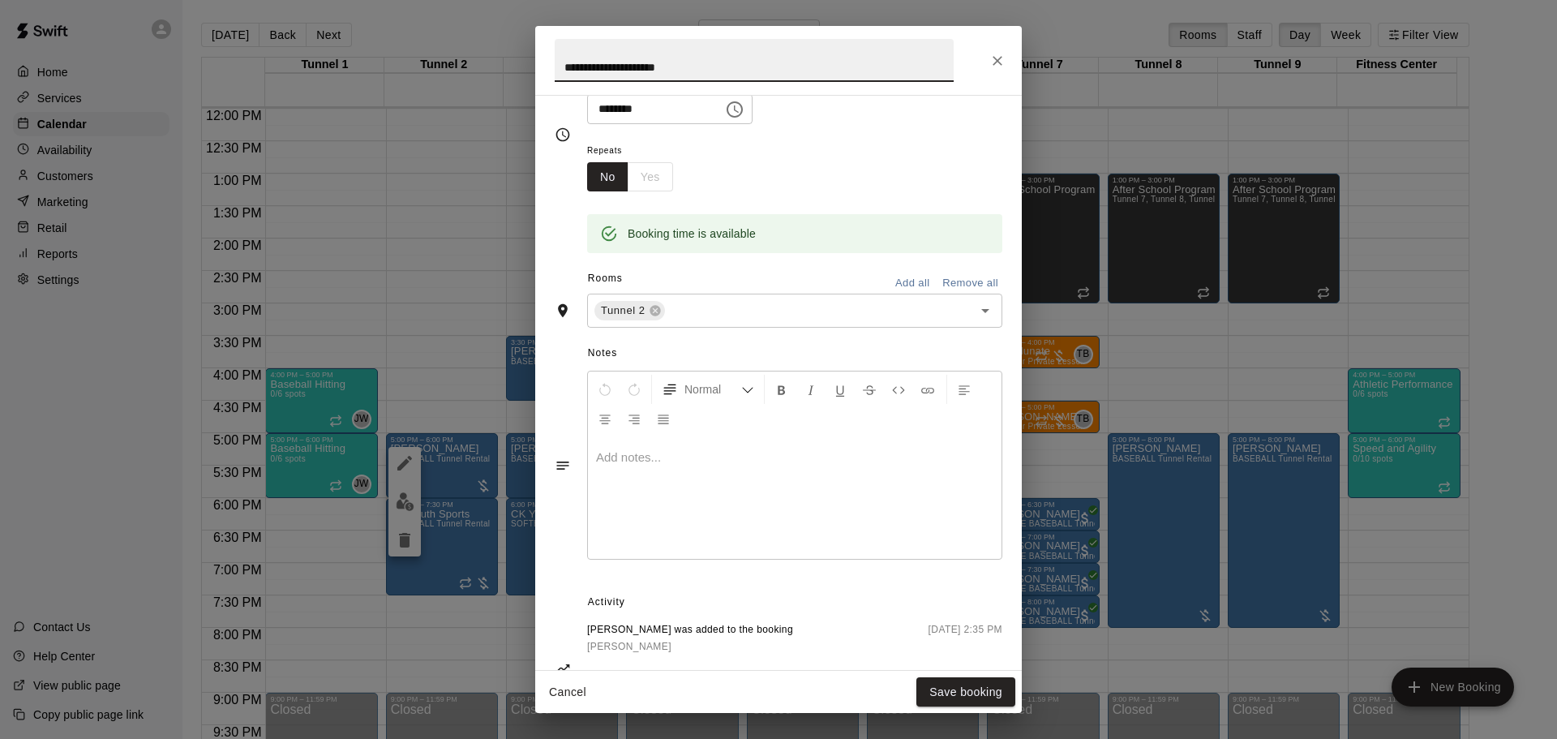
scroll to position [294, 0]
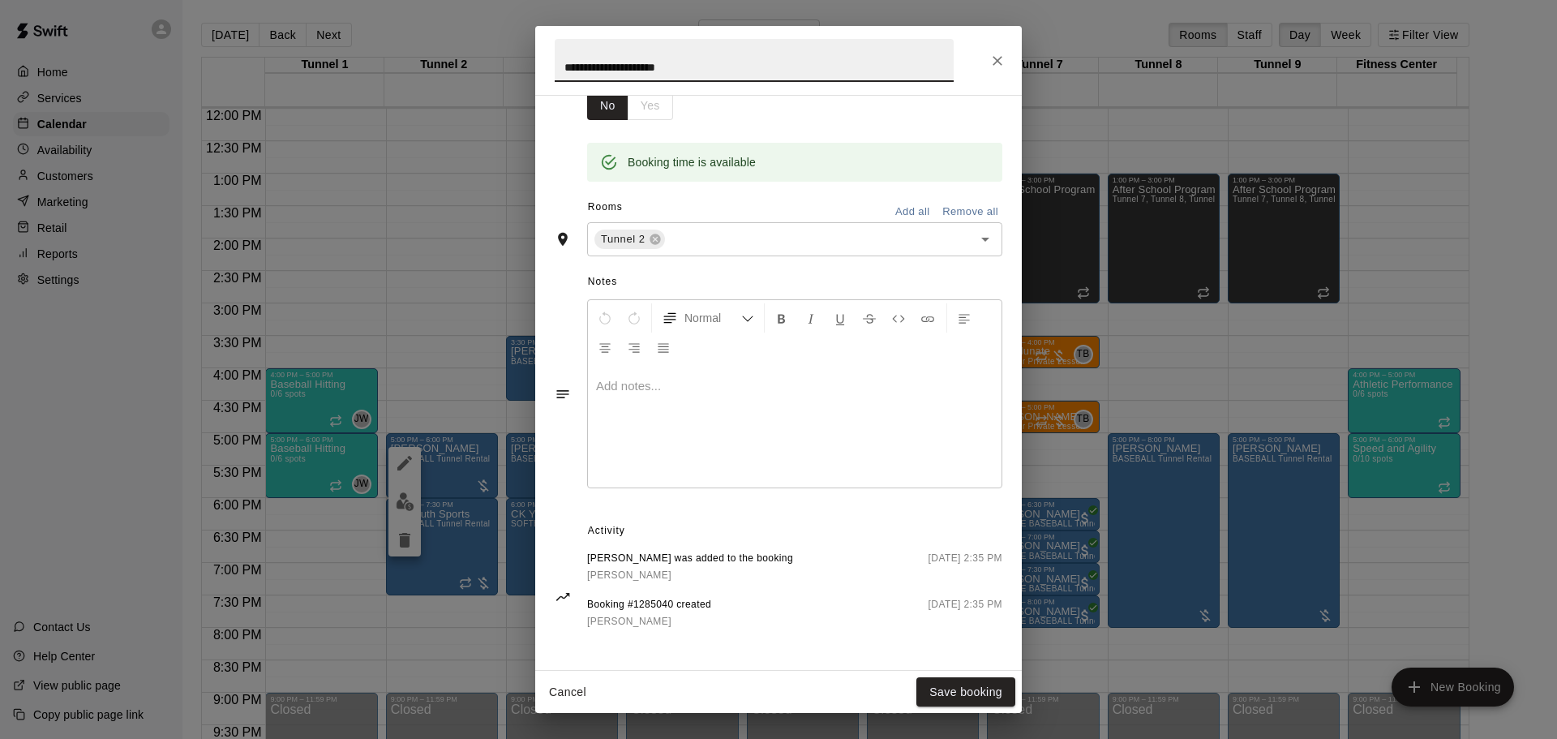
click at [737, 366] on div at bounding box center [795, 427] width 414 height 122
click at [949, 694] on button "Save booking" at bounding box center [966, 692] width 99 height 30
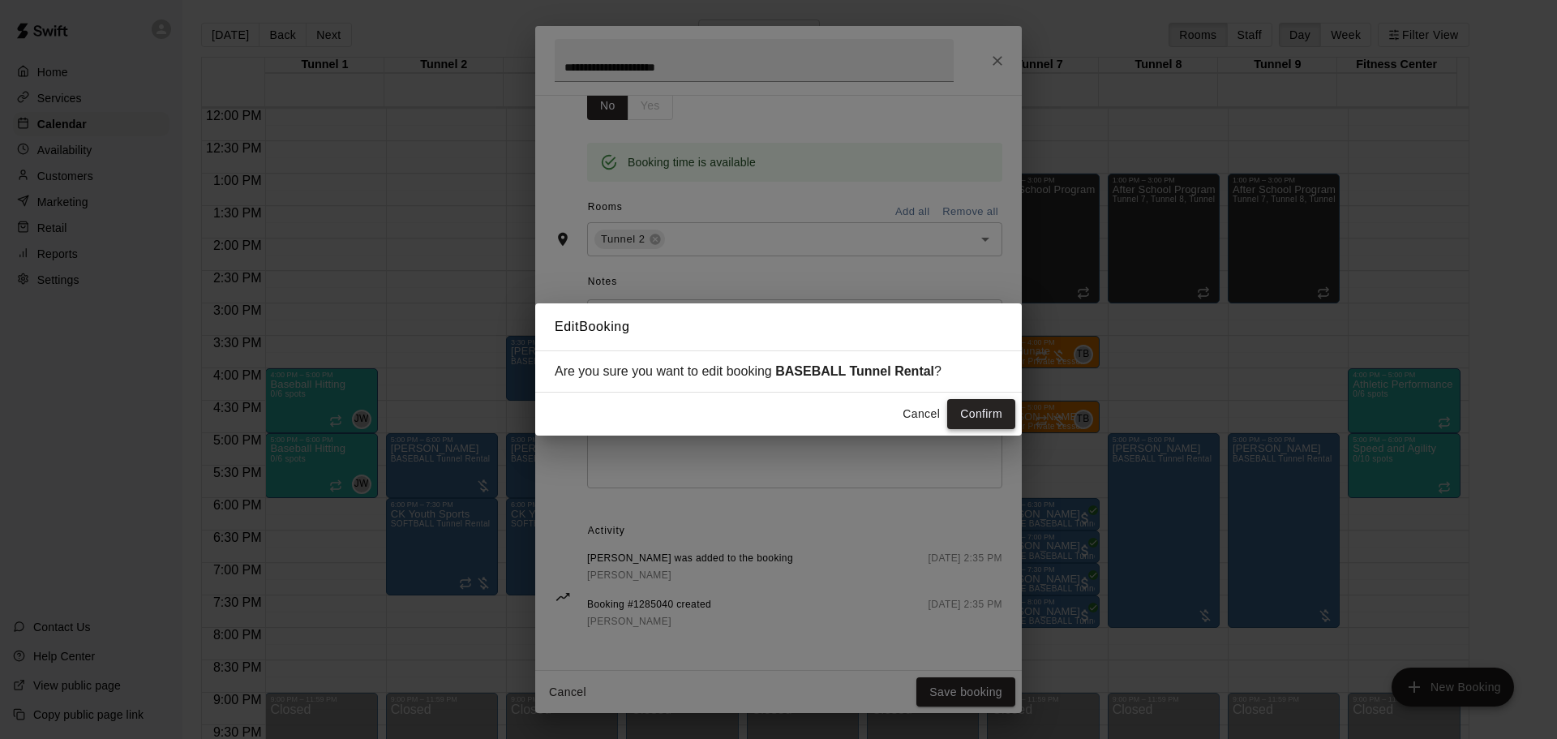
click at [963, 427] on button "Confirm" at bounding box center [981, 414] width 68 height 30
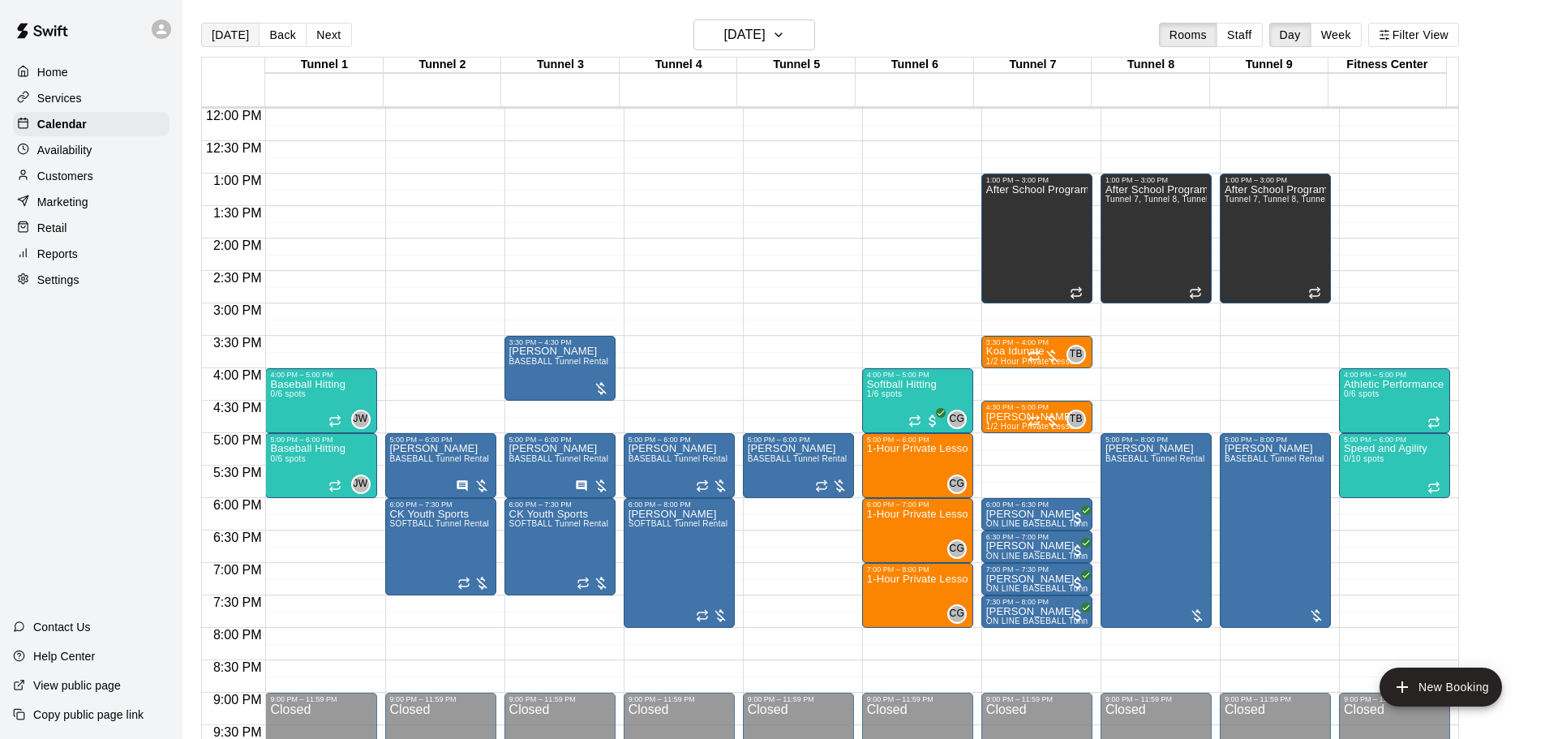
click at [236, 34] on button "[DATE]" at bounding box center [230, 35] width 58 height 24
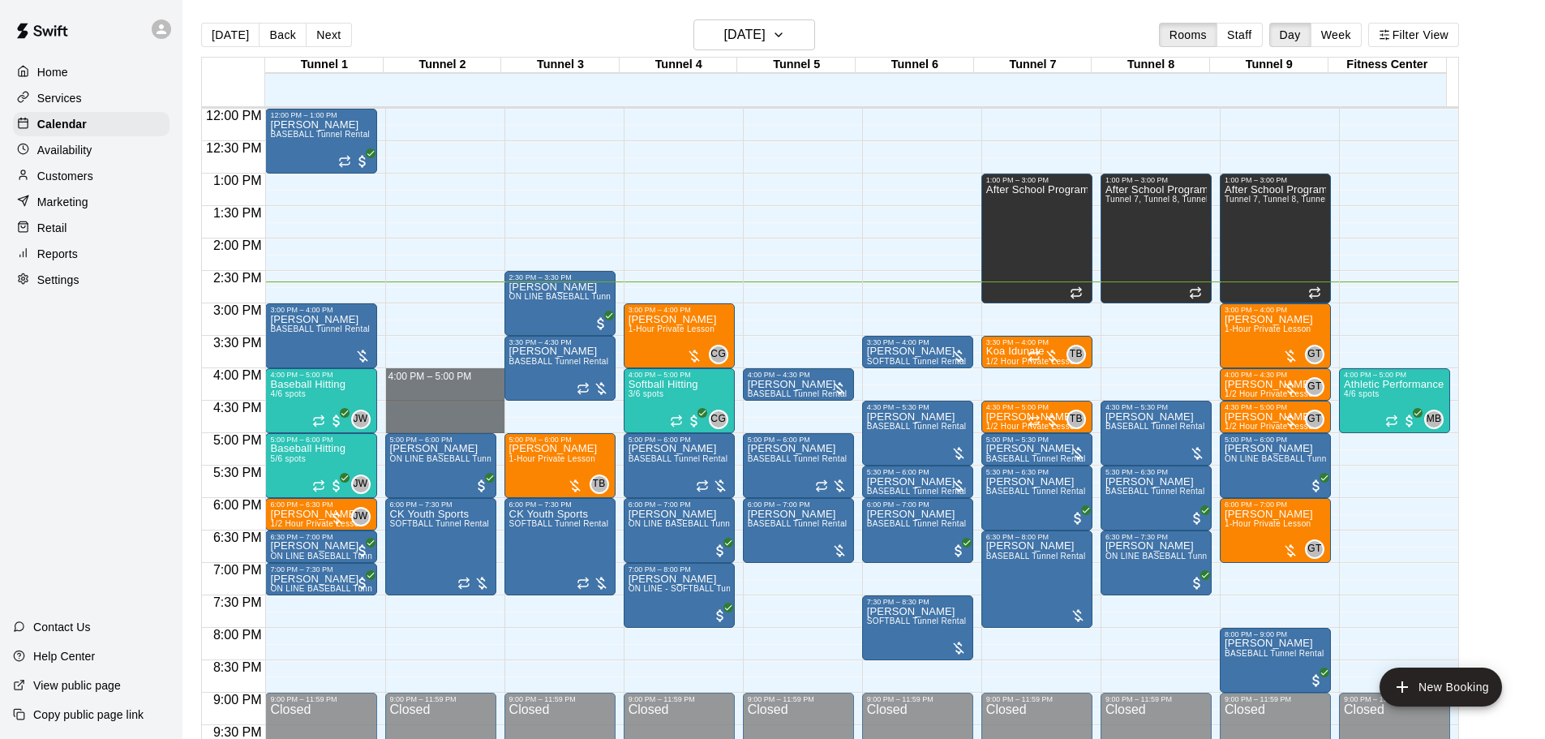
drag, startPoint x: 427, startPoint y: 373, endPoint x: 429, endPoint y: 424, distance: 51.1
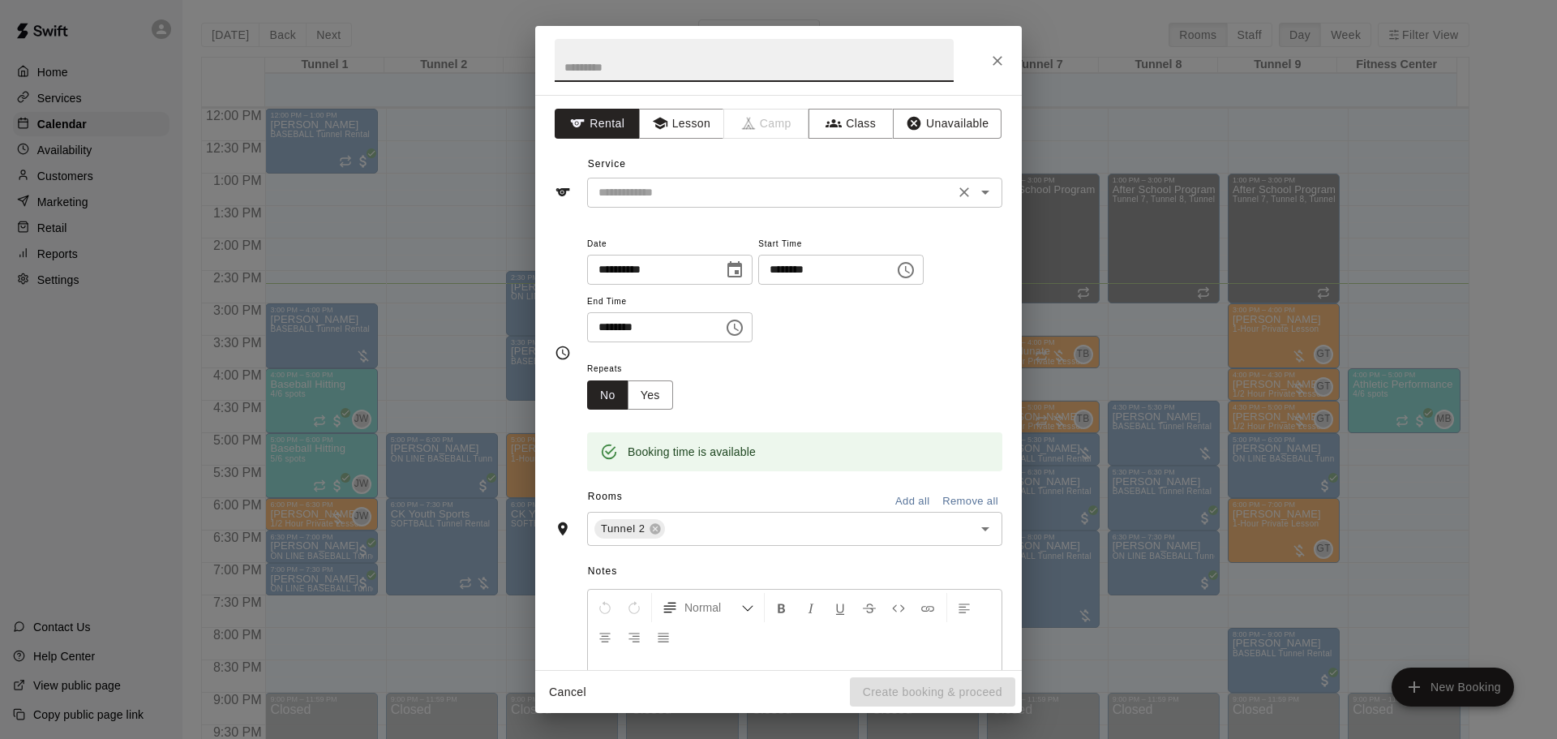
click at [783, 183] on input "text" at bounding box center [771, 192] width 358 height 20
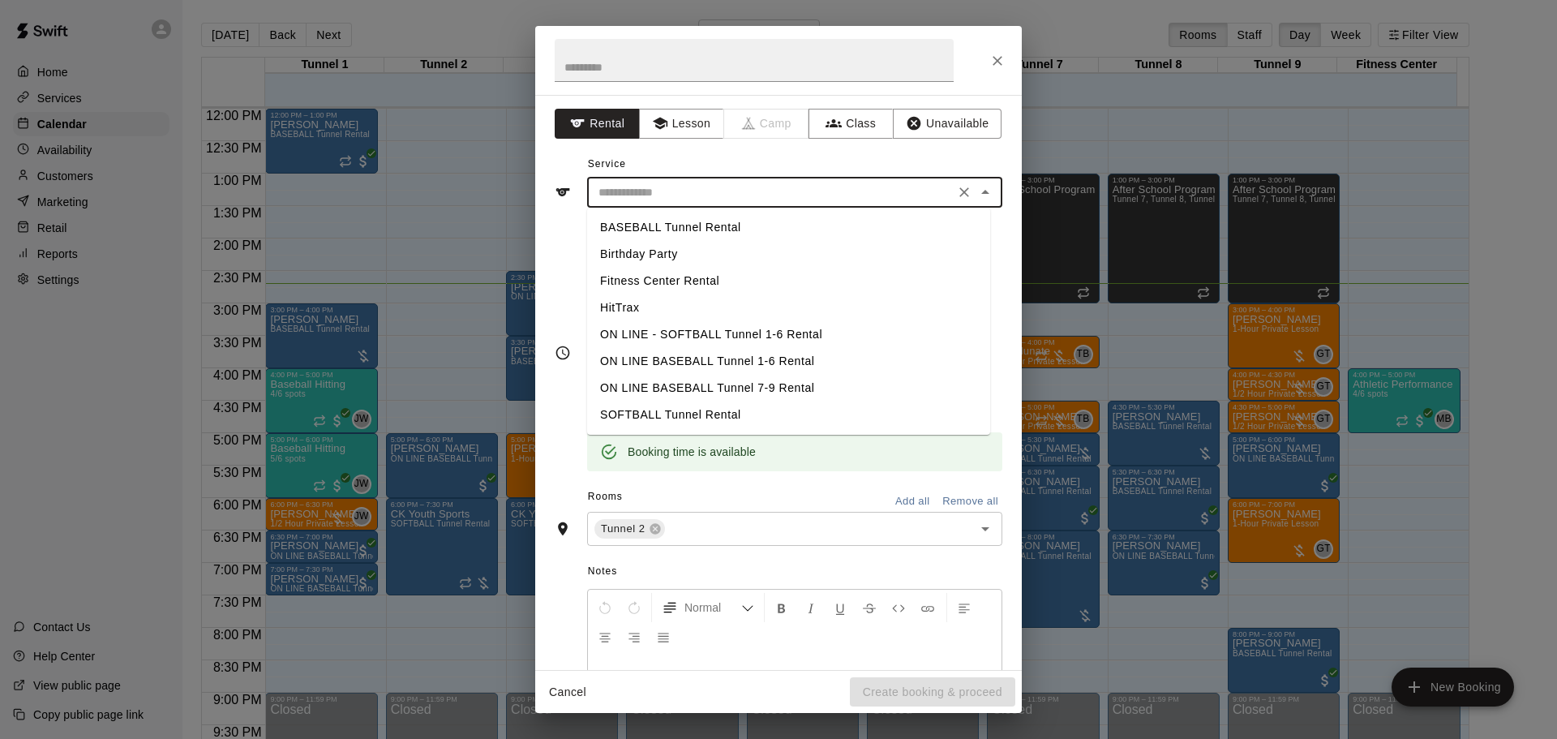
click at [758, 227] on li "BASEBALL Tunnel Rental" at bounding box center [788, 227] width 403 height 27
type input "**********"
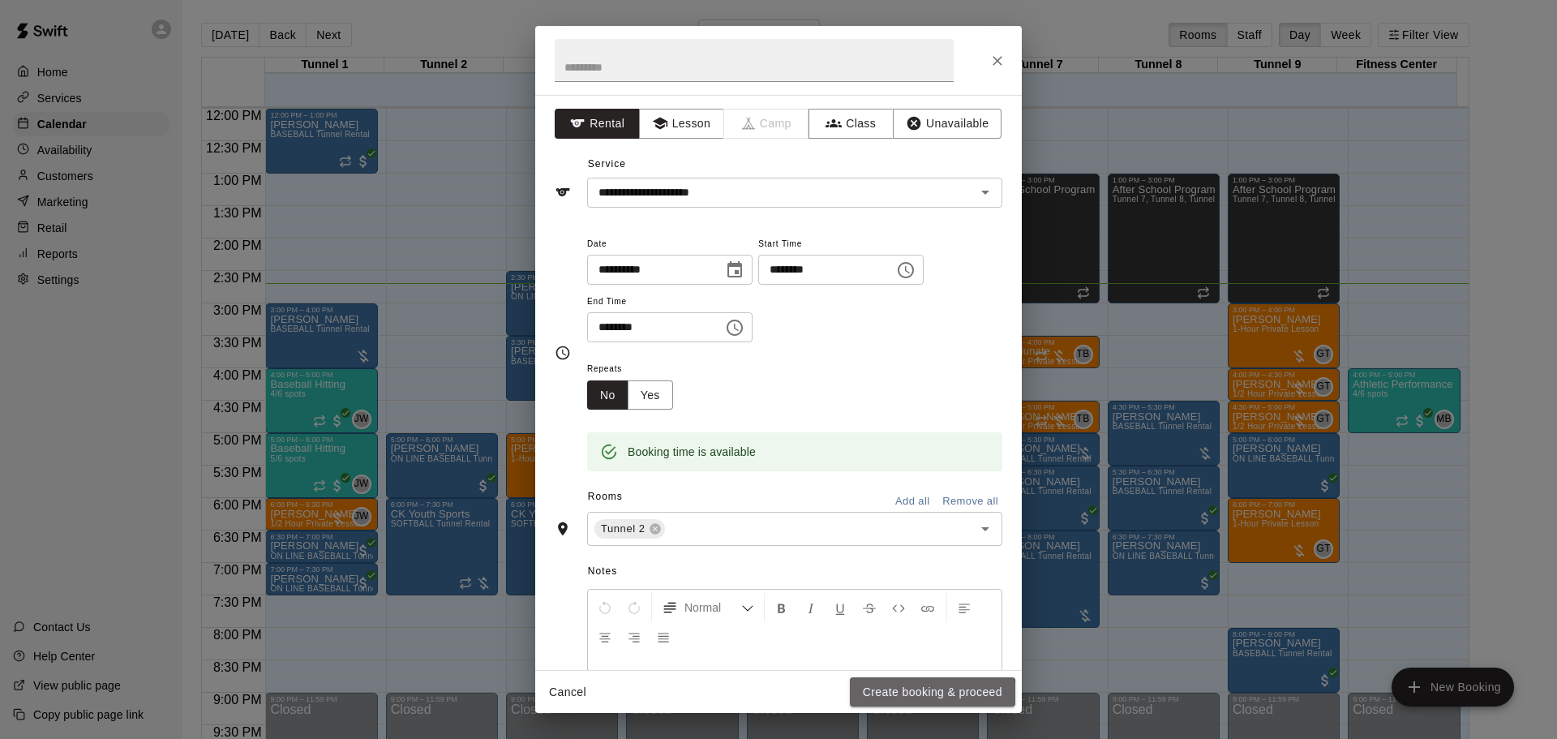
drag, startPoint x: 932, startPoint y: 695, endPoint x: 922, endPoint y: 687, distance: 12.7
click at [932, 694] on button "Create booking & proceed" at bounding box center [932, 692] width 165 height 30
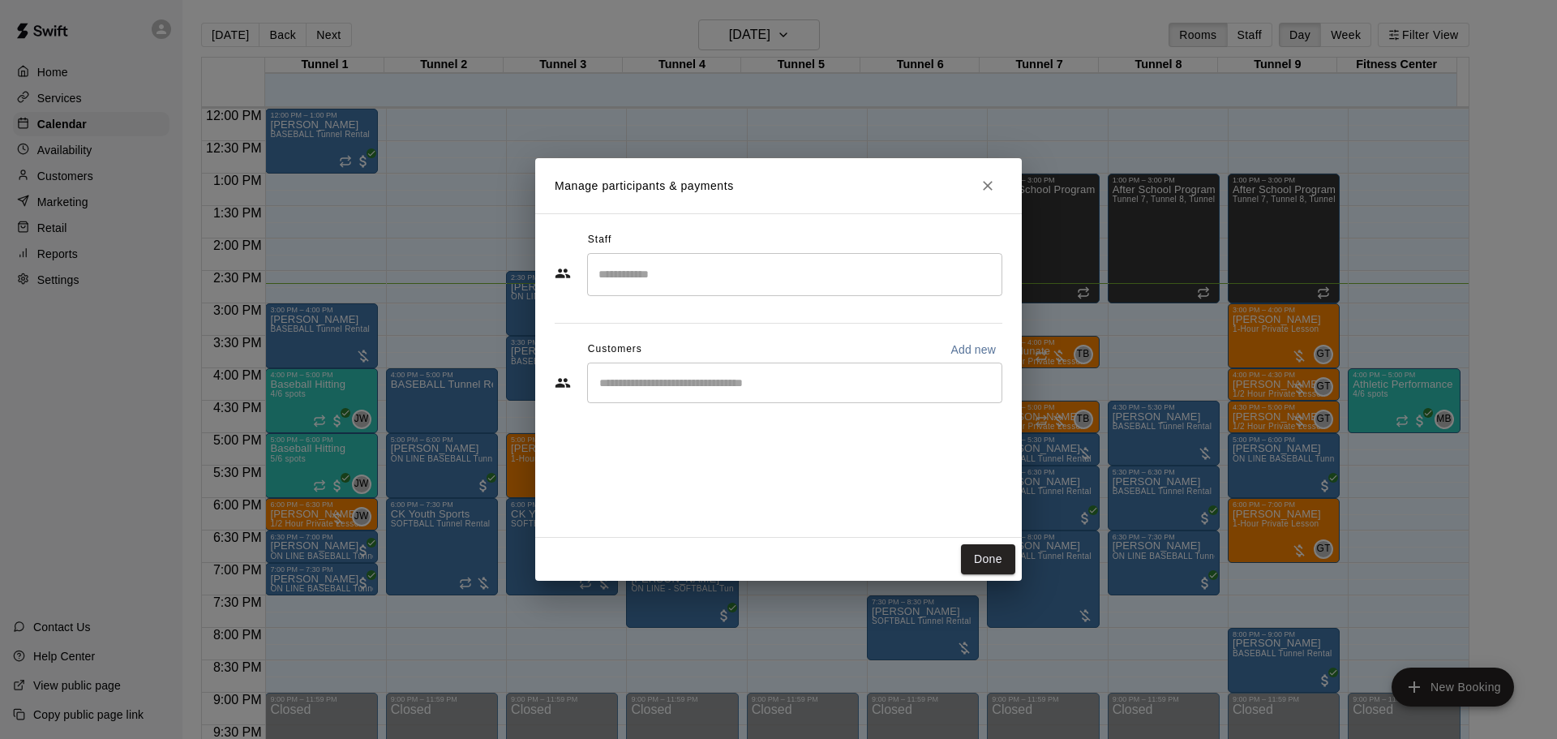
click at [737, 379] on input "Start typing to search customers..." at bounding box center [795, 383] width 401 height 16
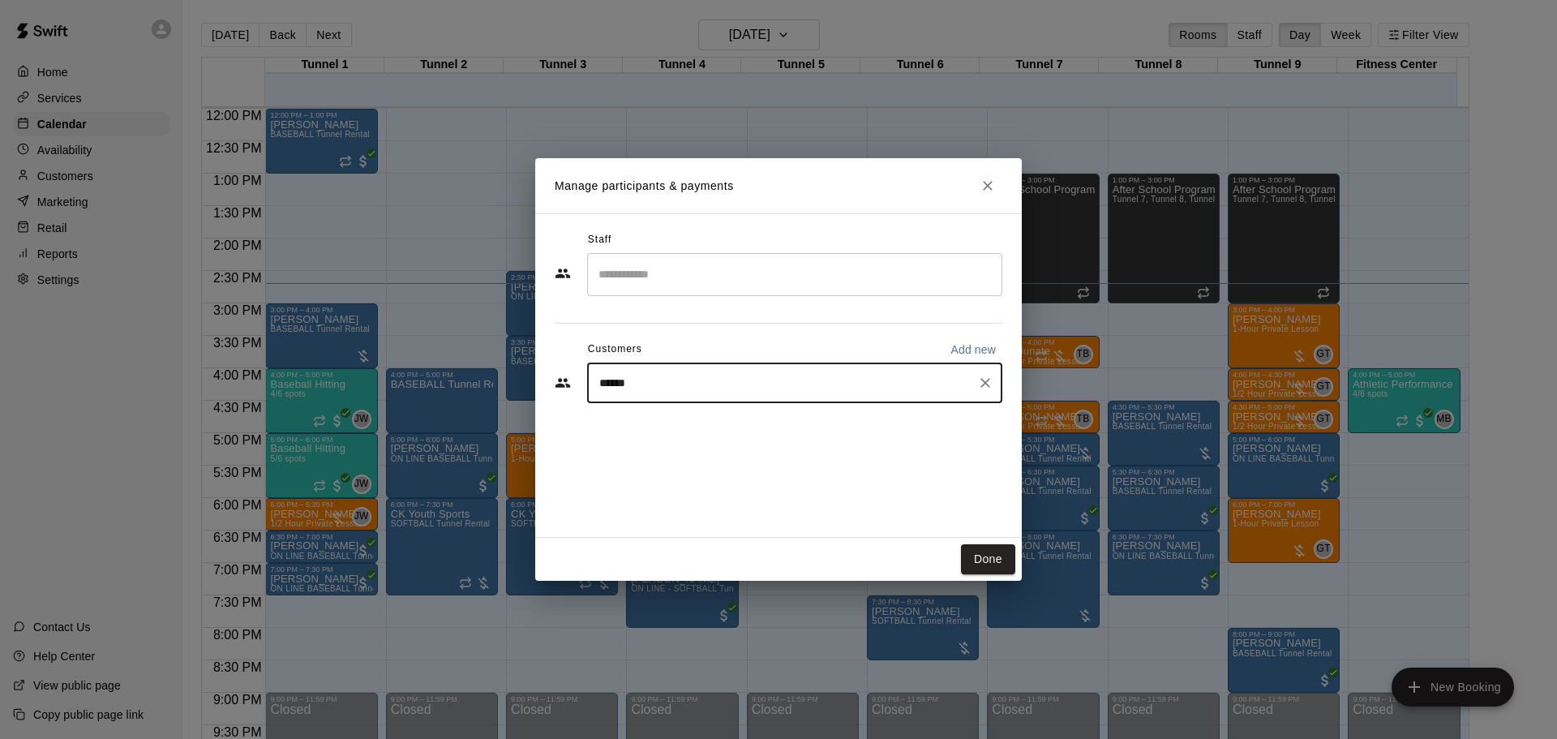
type input "******"
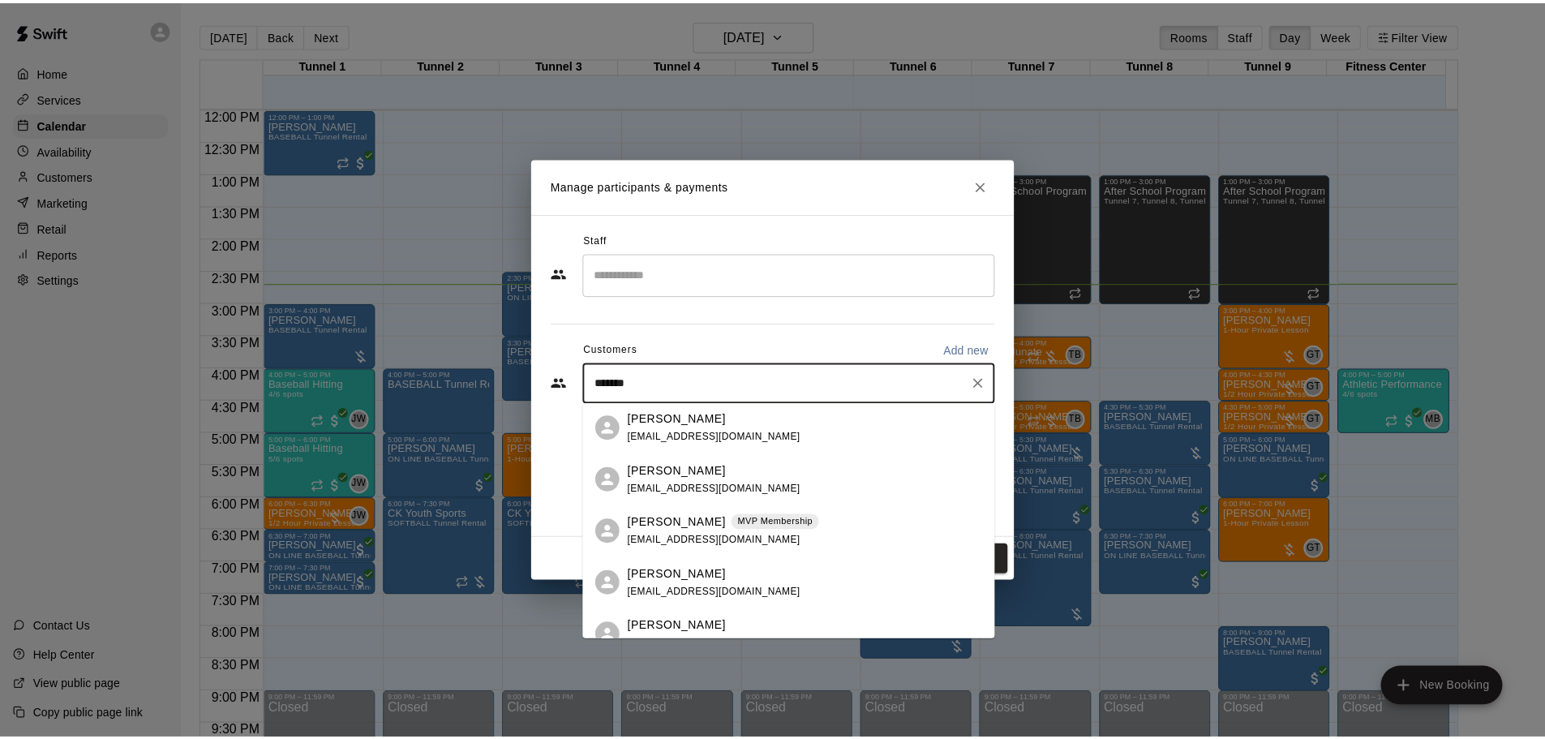
scroll to position [324, 0]
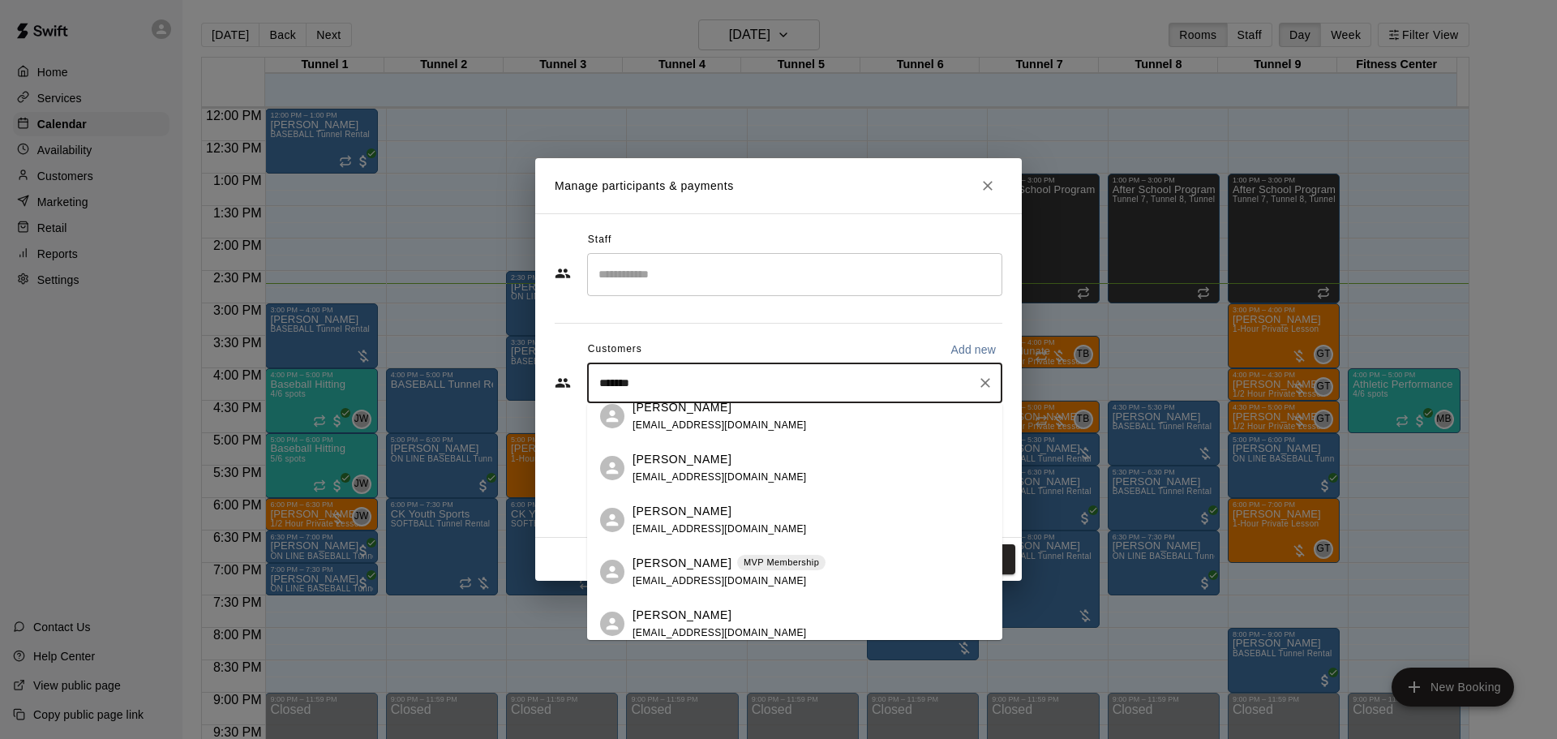
click at [679, 558] on p "[PERSON_NAME]" at bounding box center [682, 563] width 99 height 17
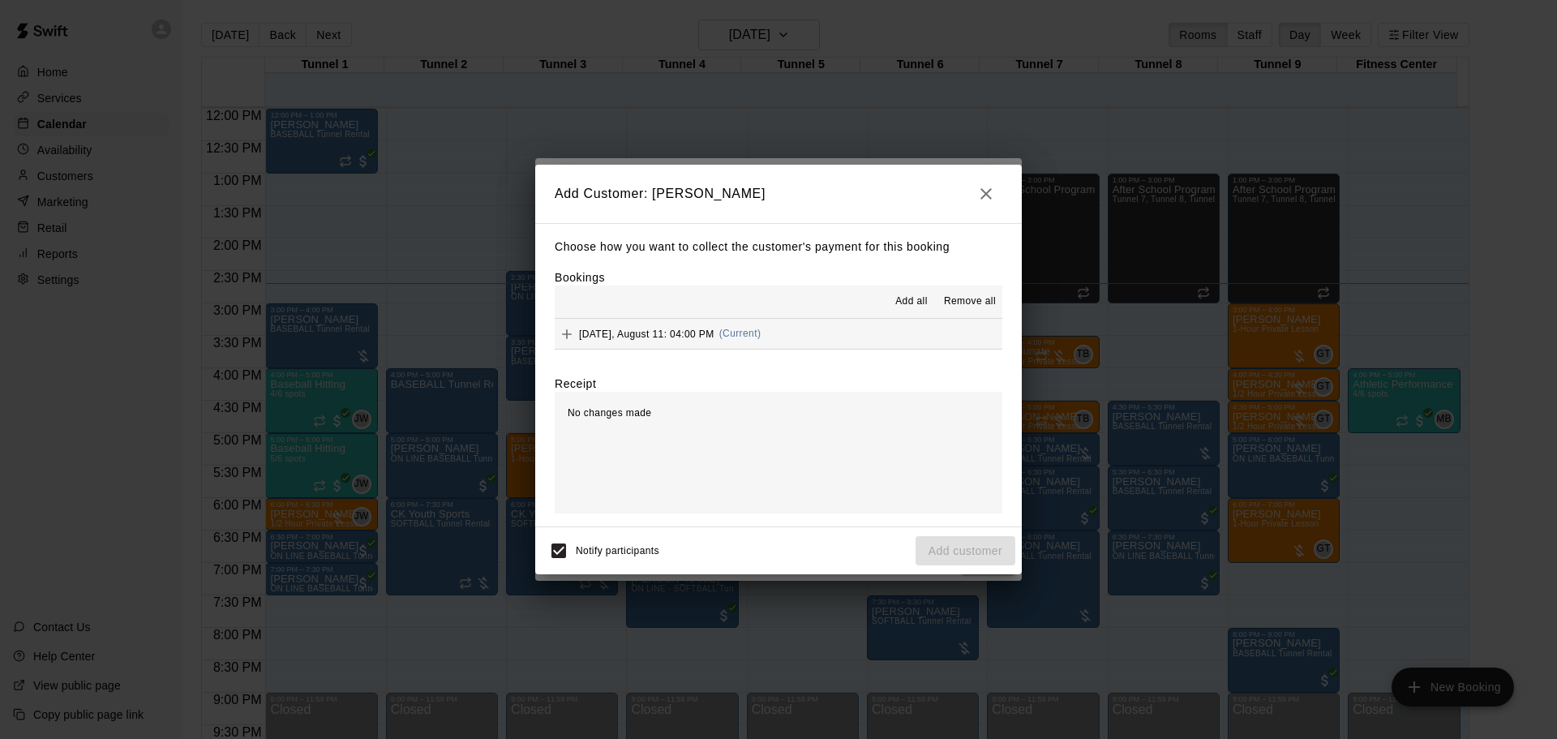
click at [744, 336] on span "(Current)" at bounding box center [740, 333] width 42 height 11
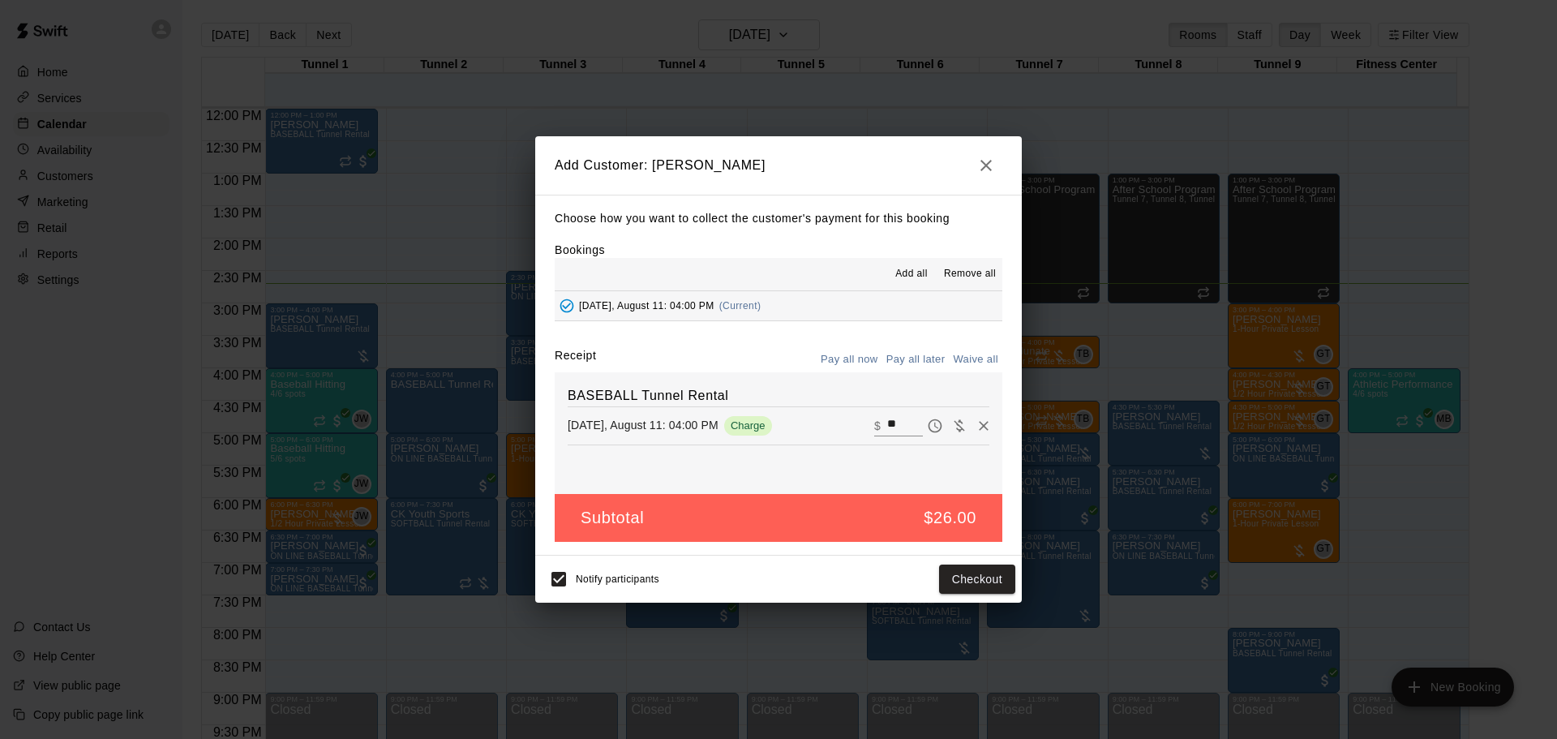
click at [922, 352] on button "Pay all later" at bounding box center [915, 359] width 67 height 25
click at [958, 584] on button "Add customer" at bounding box center [966, 580] width 100 height 30
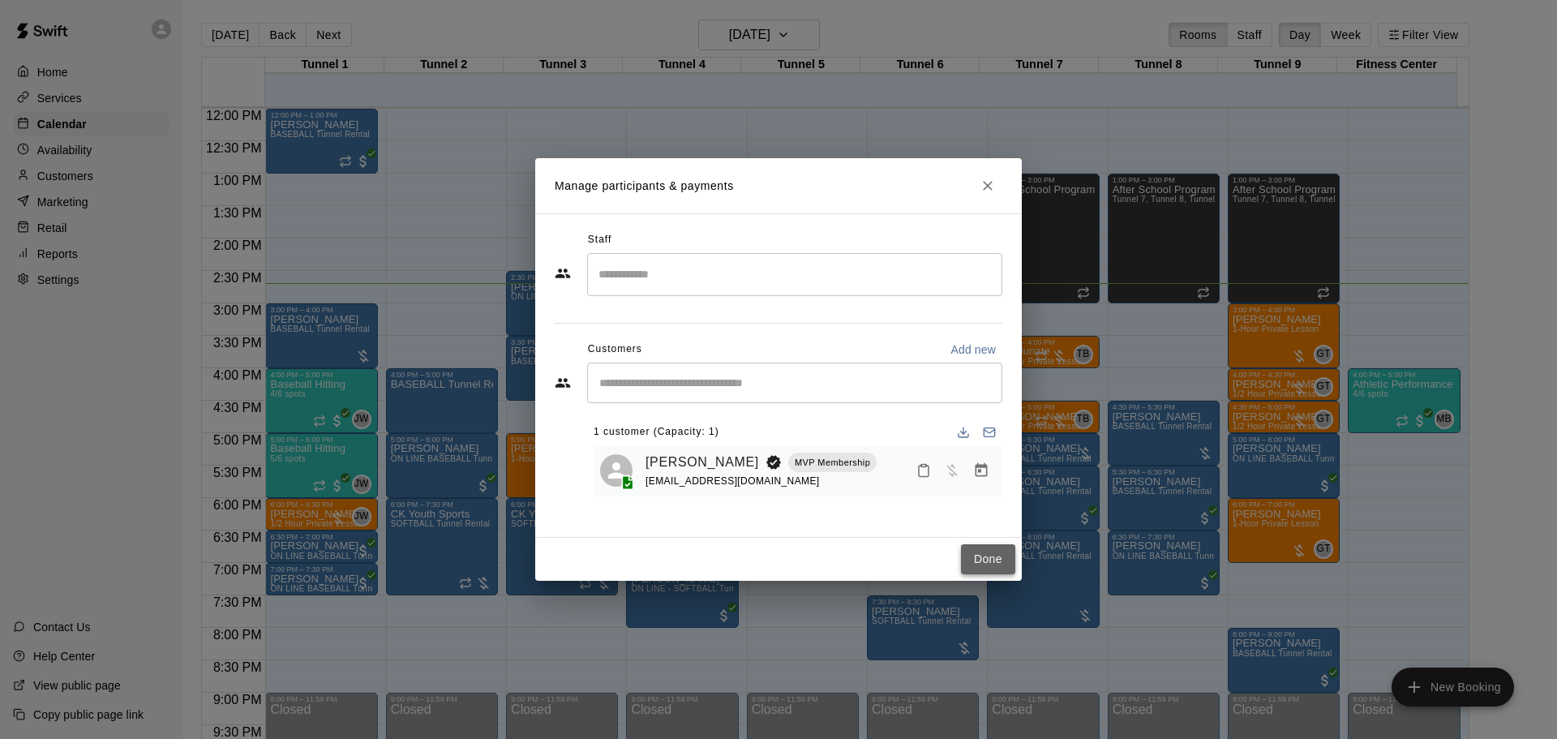
click at [994, 562] on button "Done" at bounding box center [988, 559] width 54 height 30
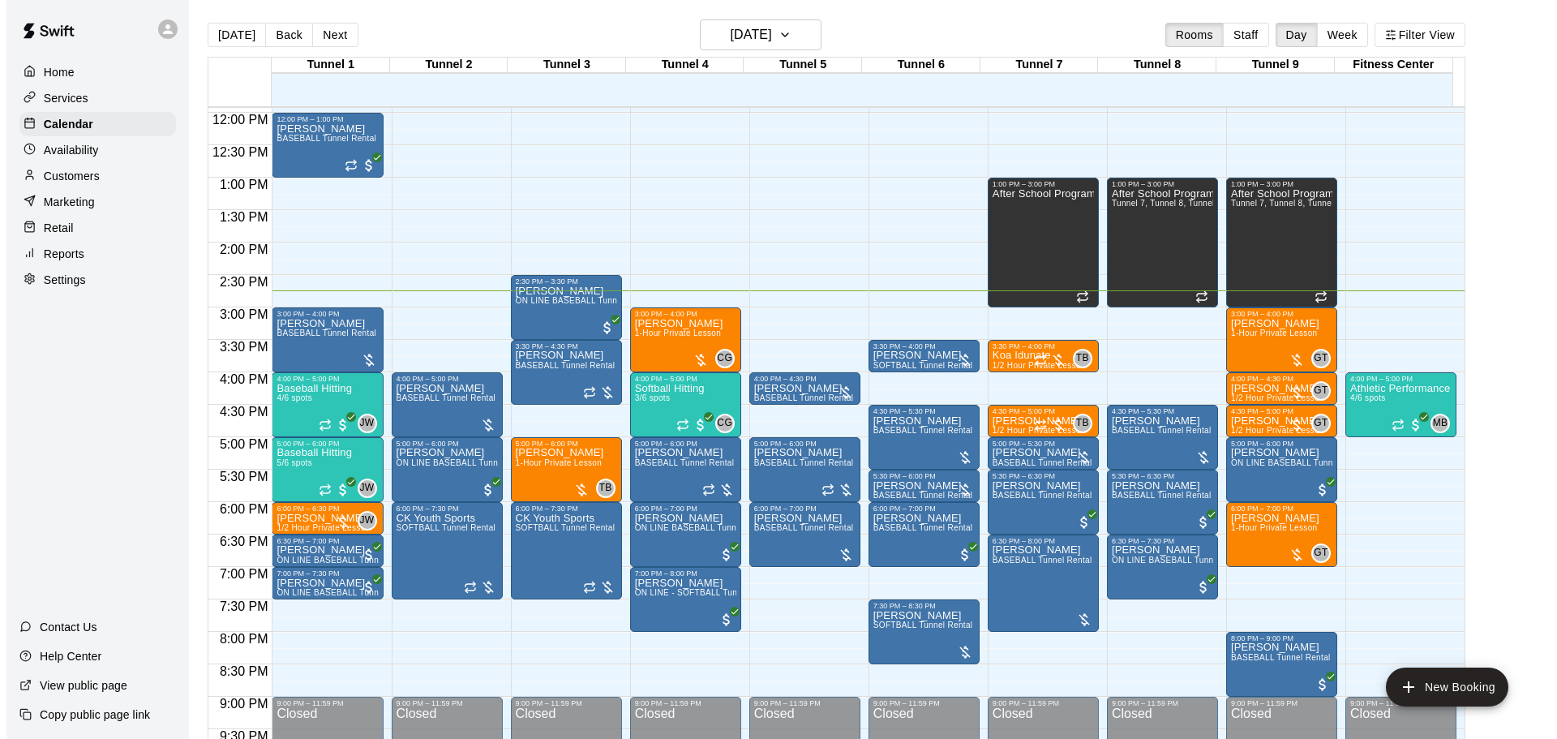
scroll to position [778, 0]
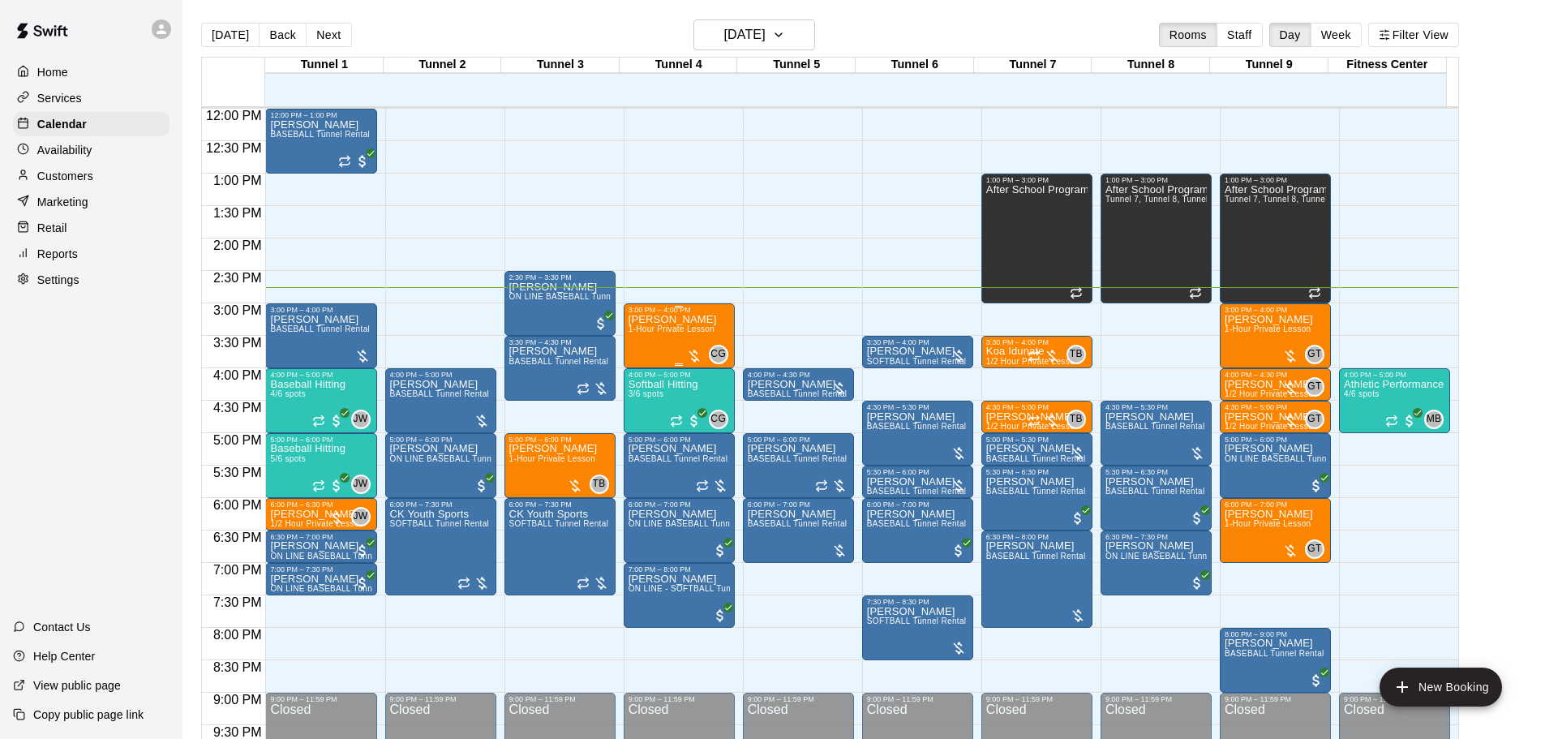
click at [655, 333] on span "1-Hour Private Lesson" at bounding box center [672, 328] width 87 height 9
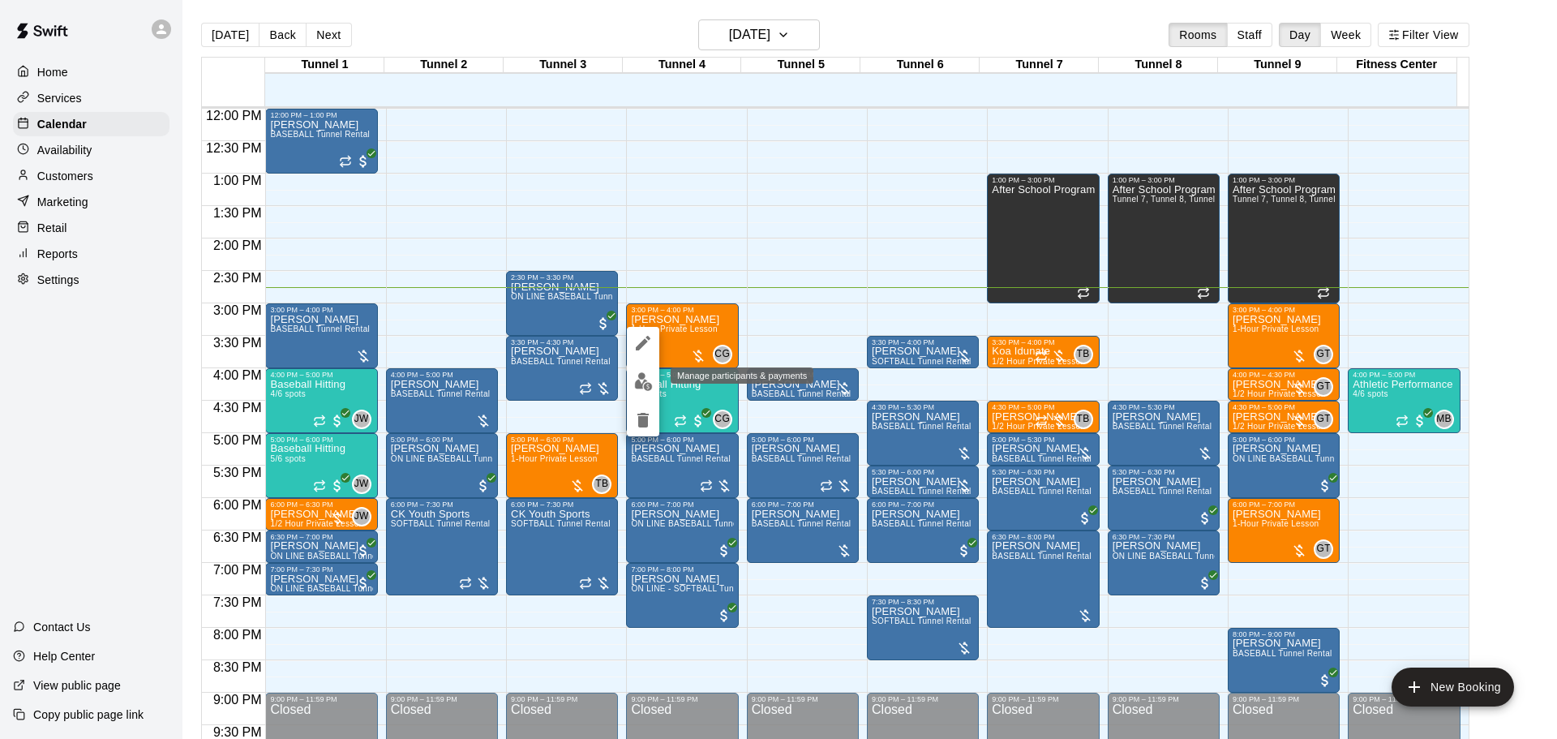
click at [646, 377] on img "edit" at bounding box center [643, 381] width 19 height 19
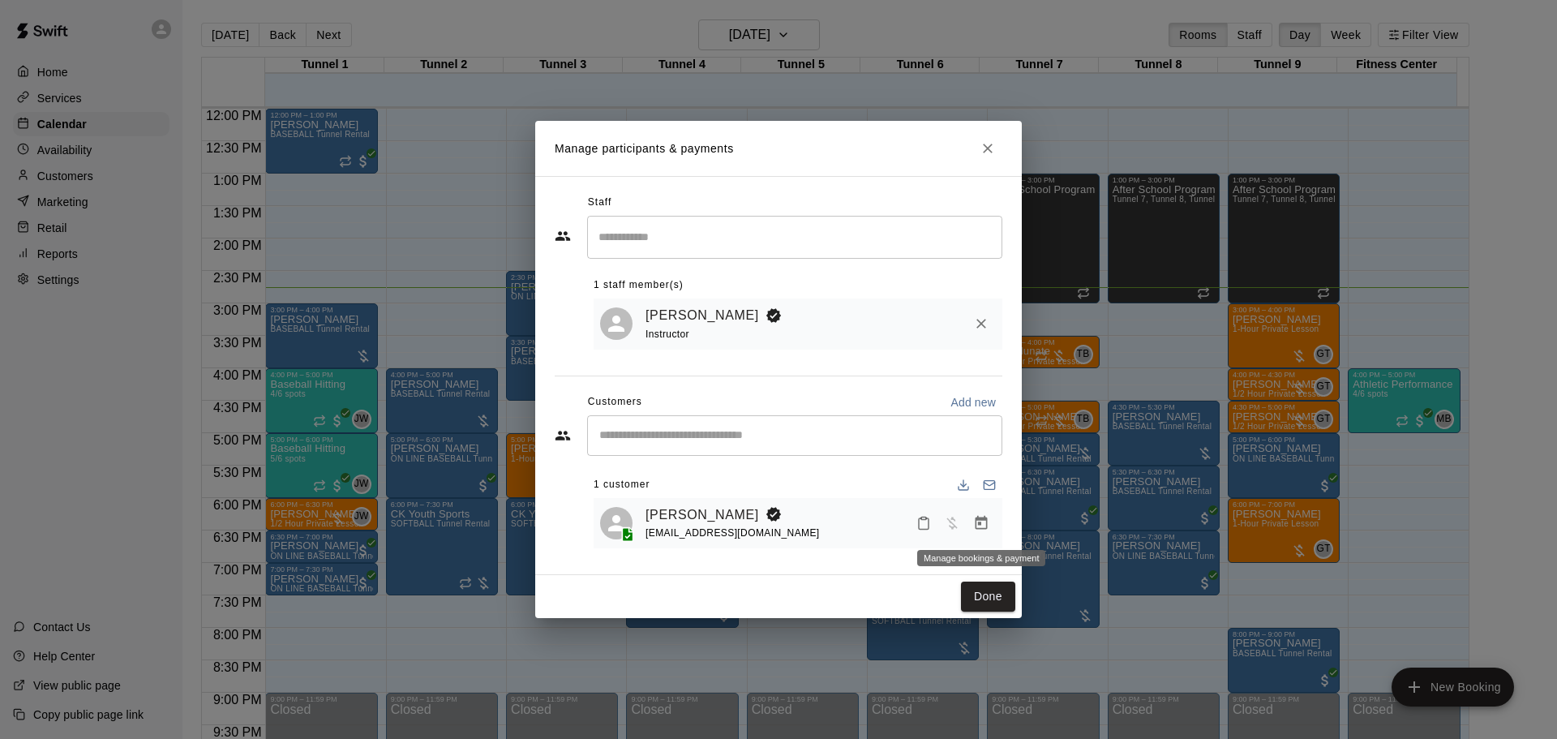
click at [981, 522] on icon "Manage bookings & payment" at bounding box center [982, 523] width 12 height 14
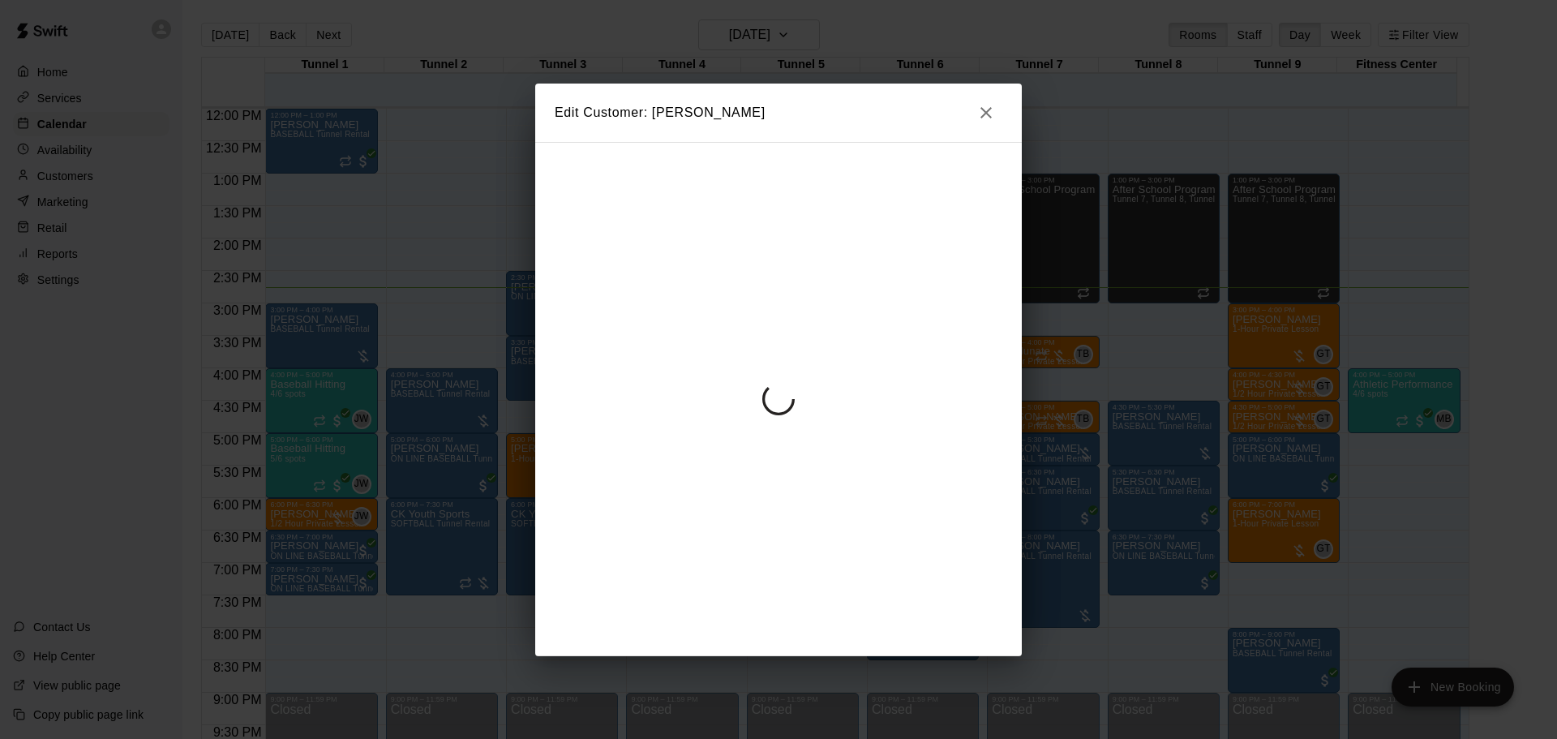
click at [989, 112] on div "Edit Customer: [PERSON_NAME]" at bounding box center [778, 369] width 1557 height 739
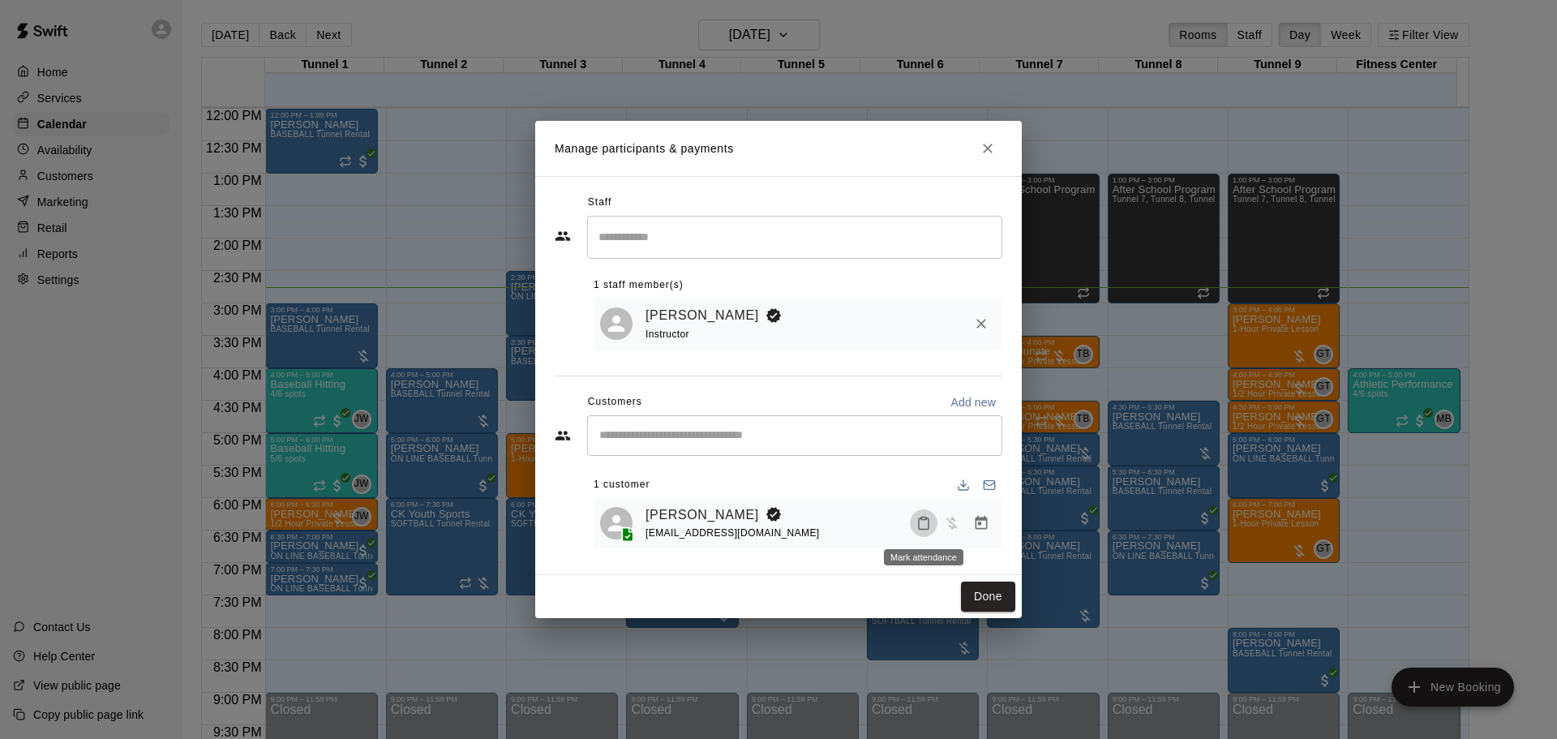
click at [923, 520] on icon "Mark attendance" at bounding box center [924, 523] width 15 height 15
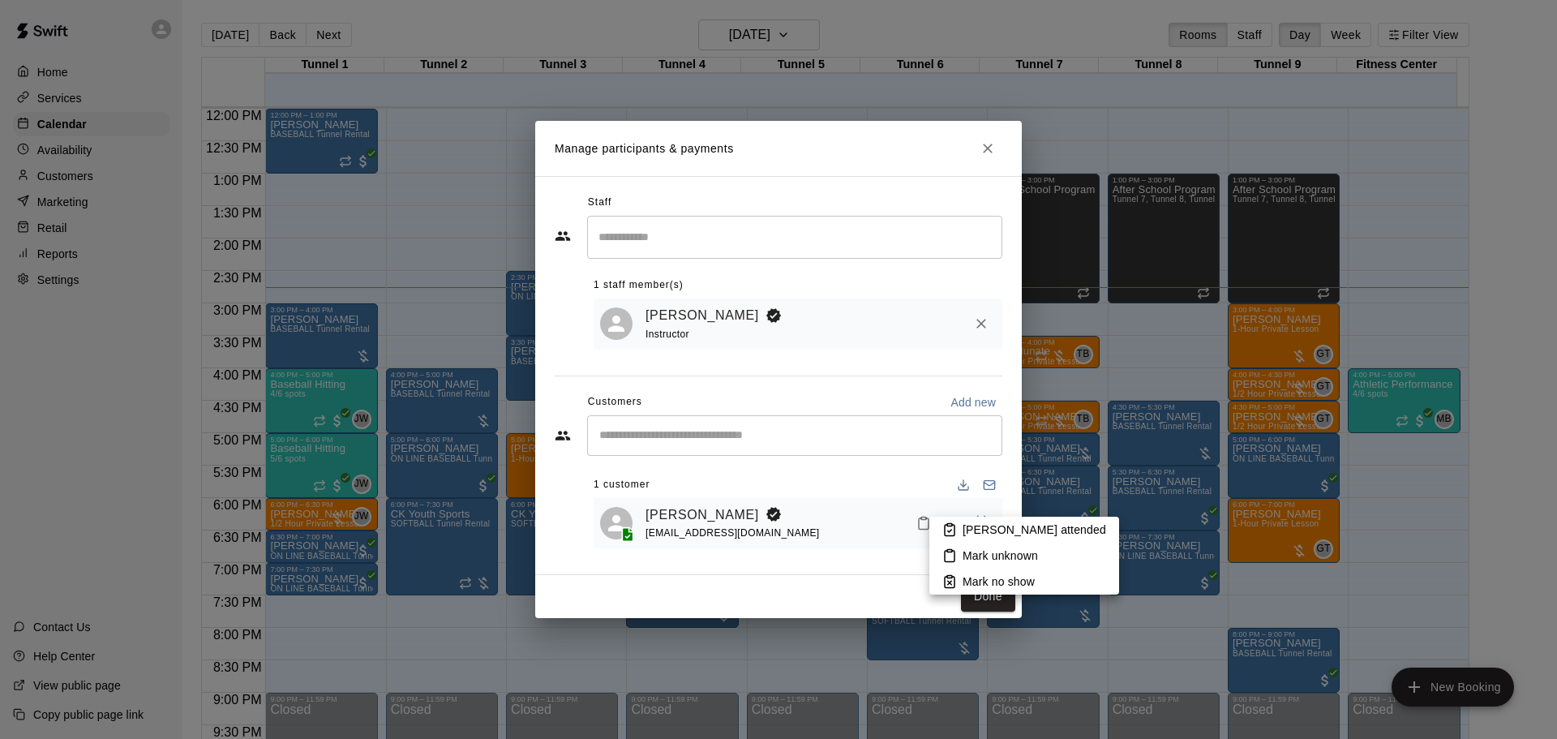
click at [959, 528] on li "[PERSON_NAME] attended" at bounding box center [1024, 530] width 190 height 26
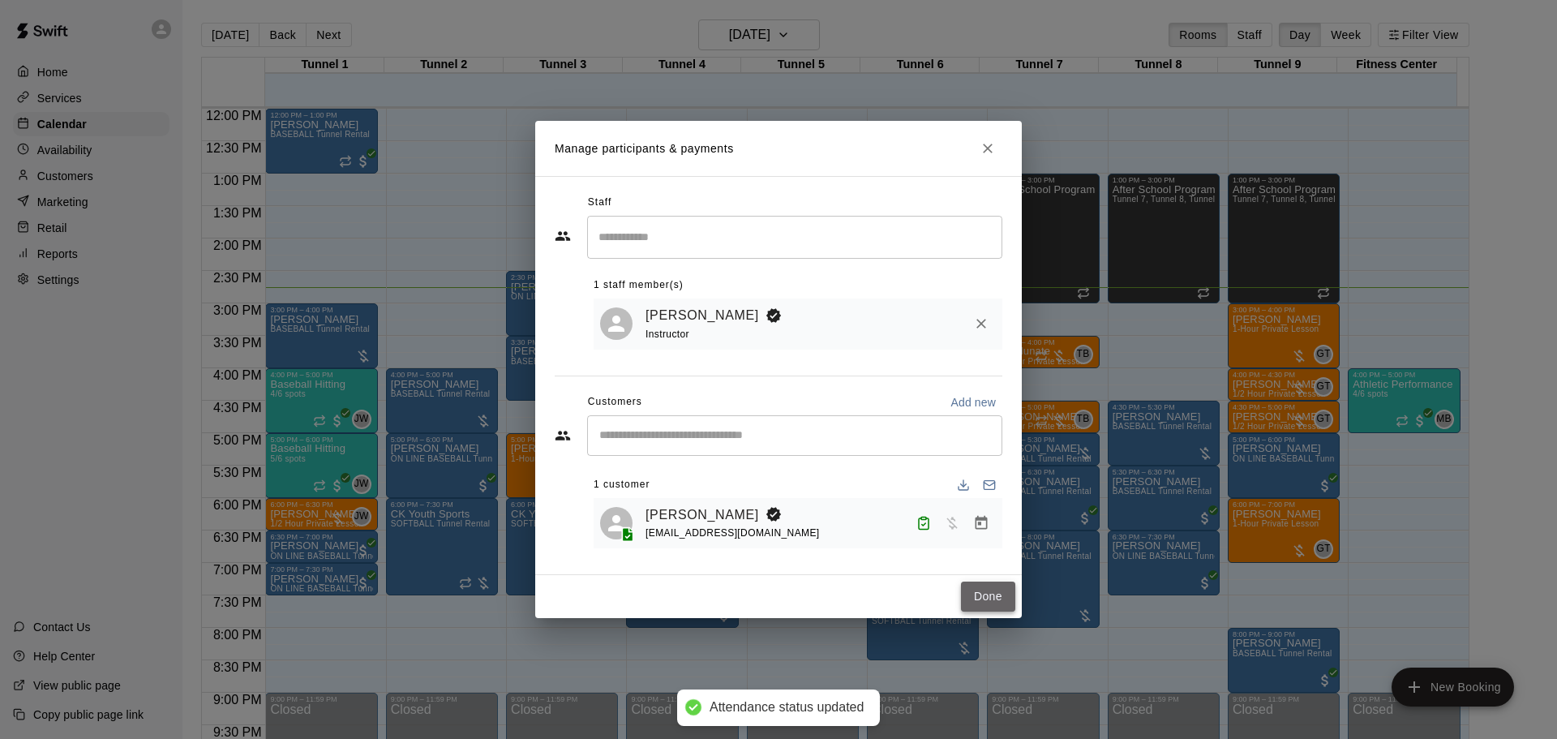
click at [990, 598] on button "Done" at bounding box center [988, 597] width 54 height 30
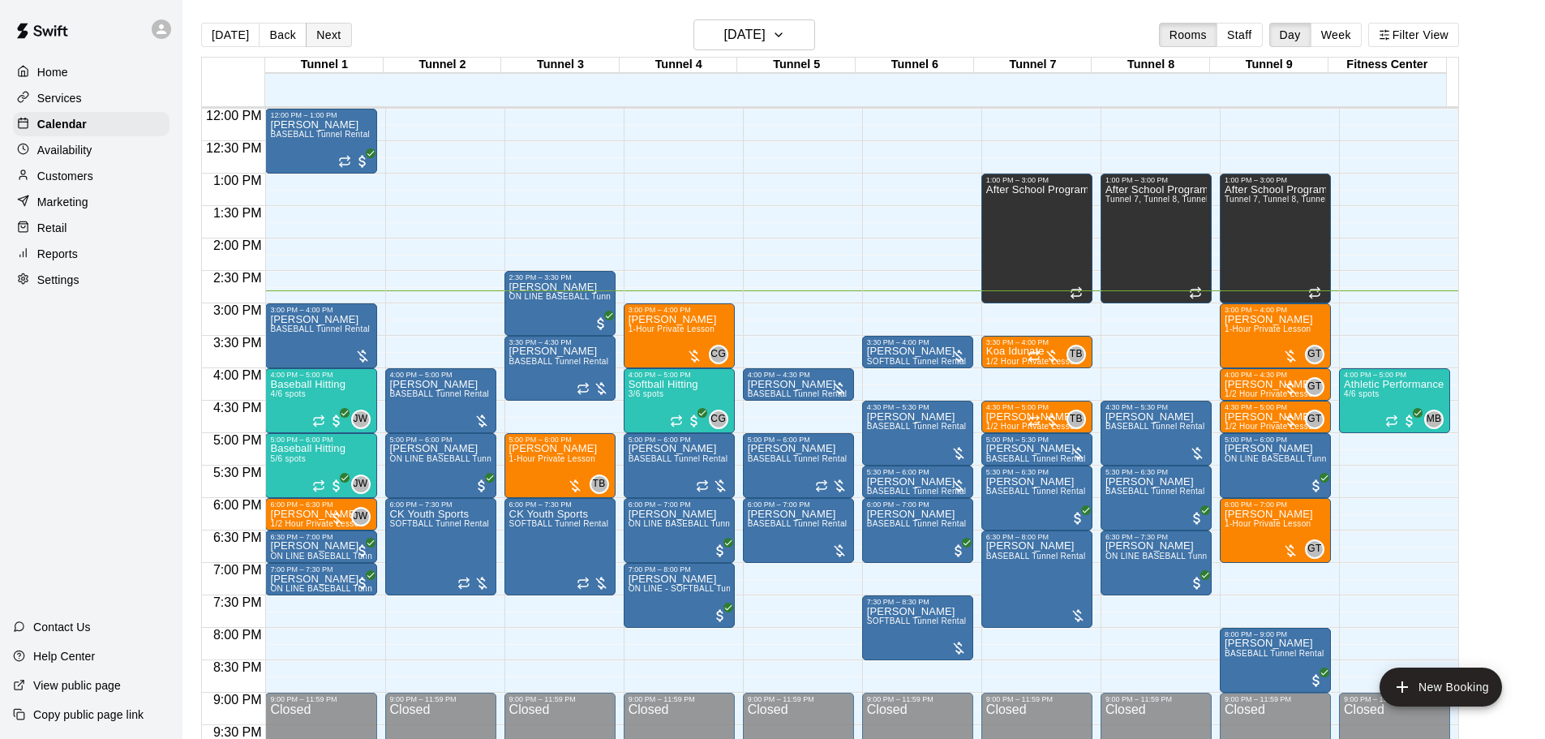
click at [323, 33] on button "Next" at bounding box center [328, 35] width 45 height 24
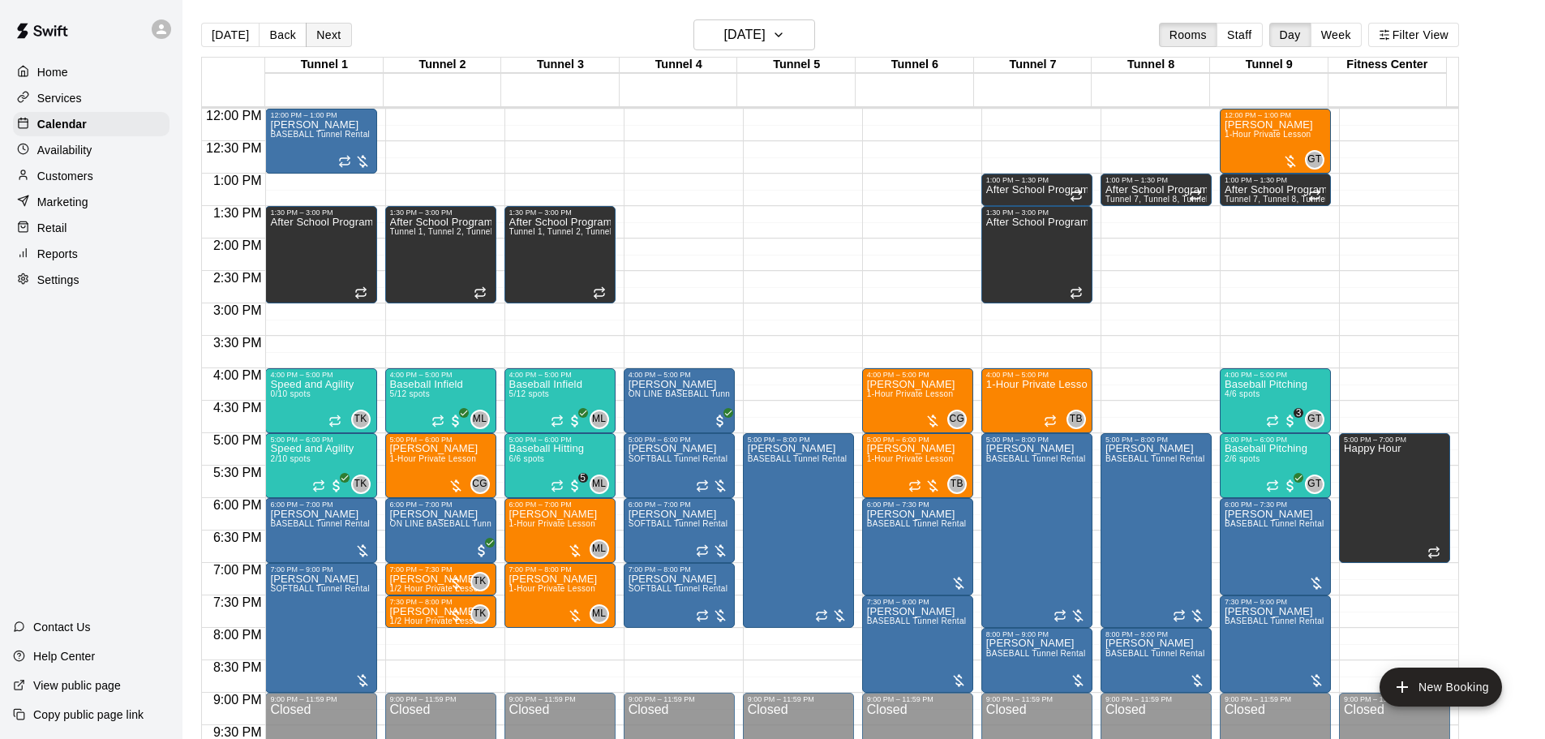
click at [317, 37] on button "Next" at bounding box center [328, 35] width 45 height 24
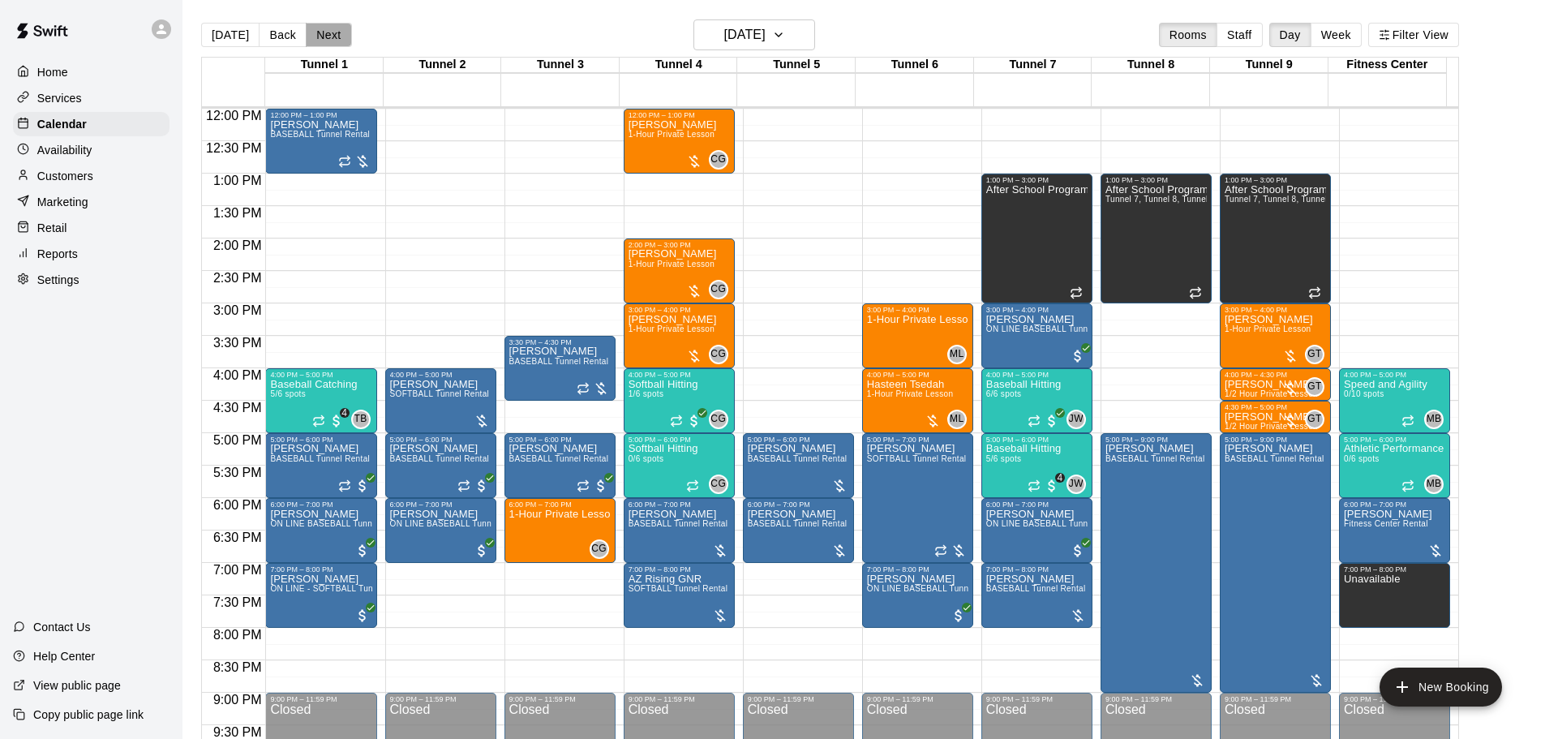
click at [333, 28] on button "Next" at bounding box center [328, 35] width 45 height 24
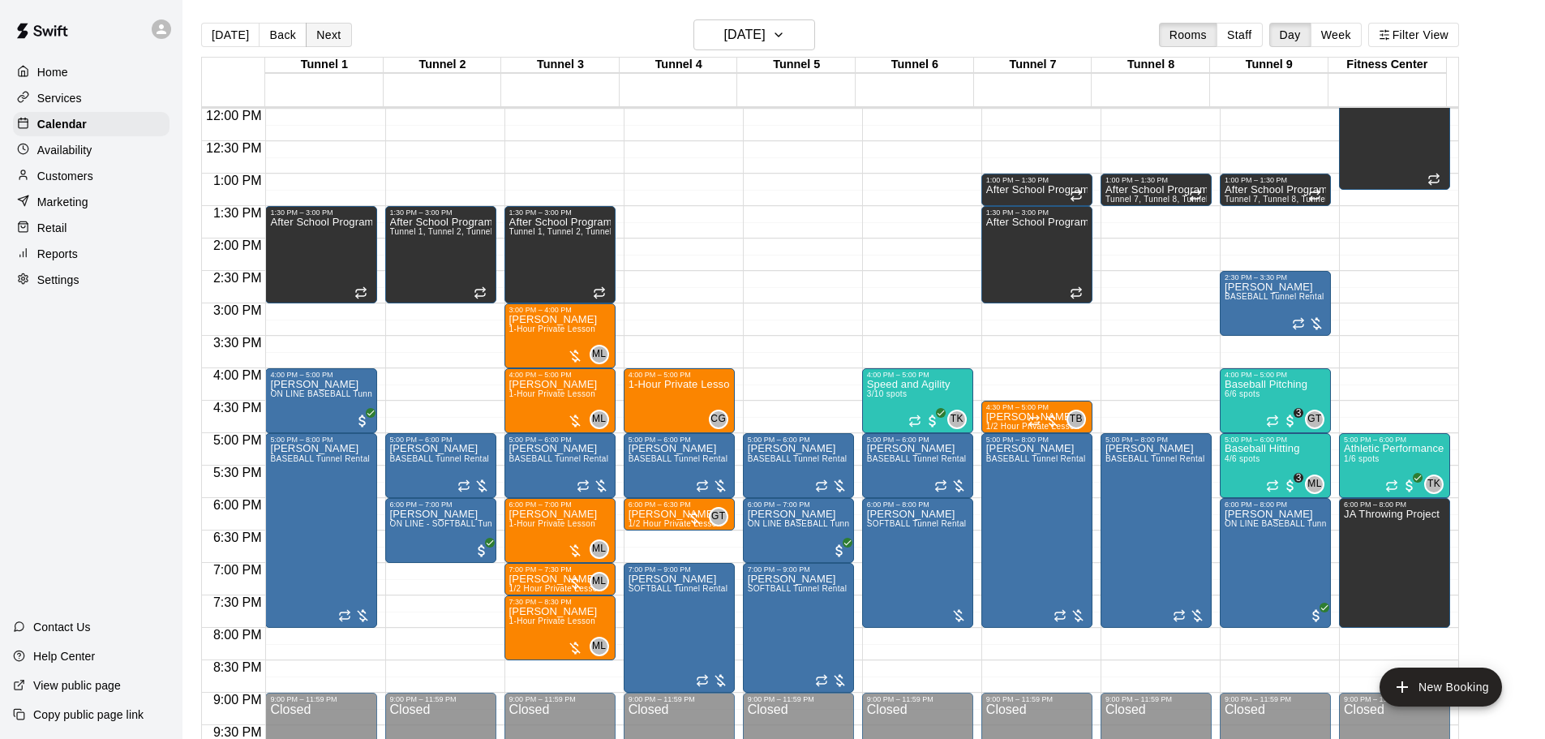
click at [328, 27] on button "Next" at bounding box center [328, 35] width 45 height 24
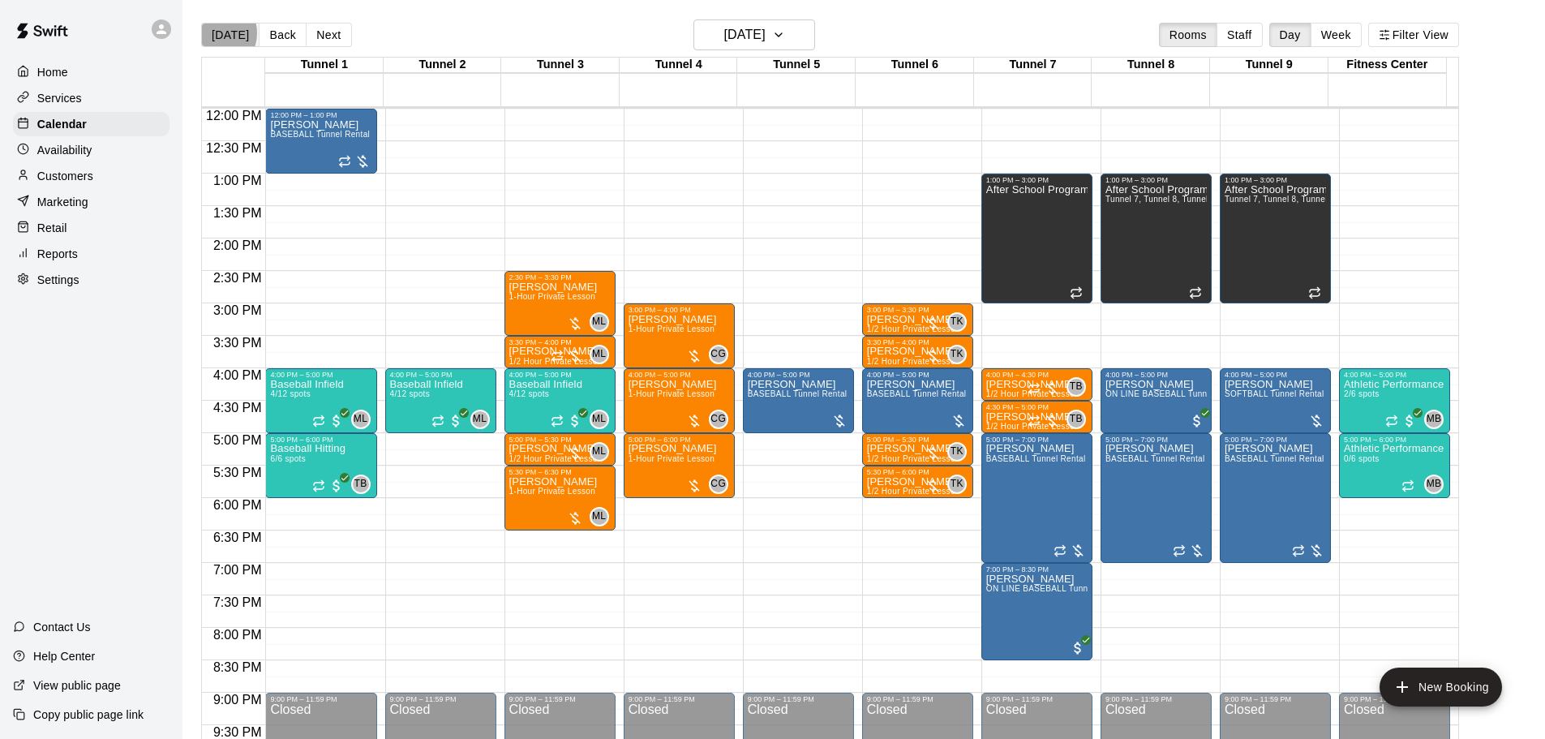
click at [213, 32] on button "[DATE]" at bounding box center [230, 35] width 58 height 24
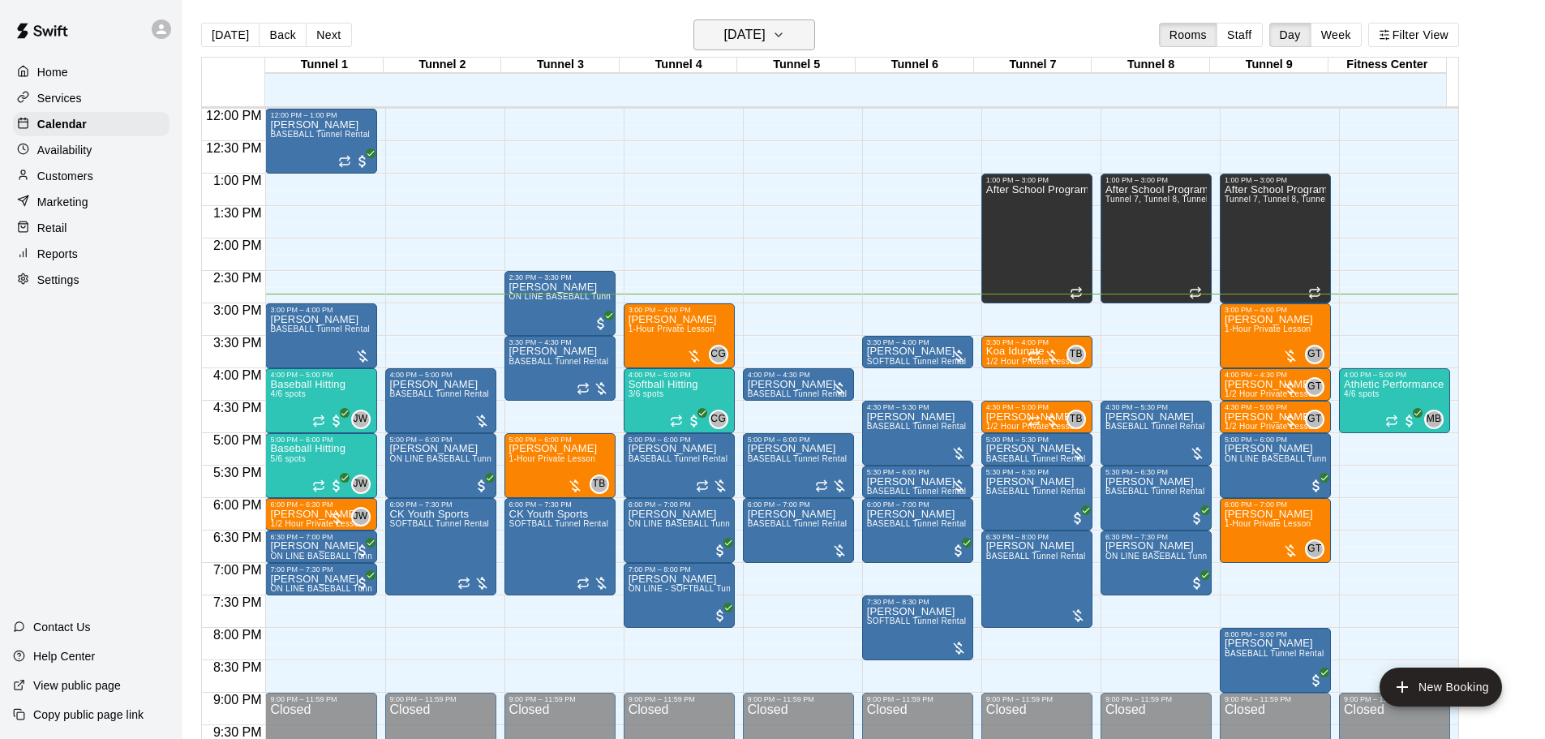
click at [748, 34] on h6 "[DATE]" at bounding box center [744, 35] width 41 height 23
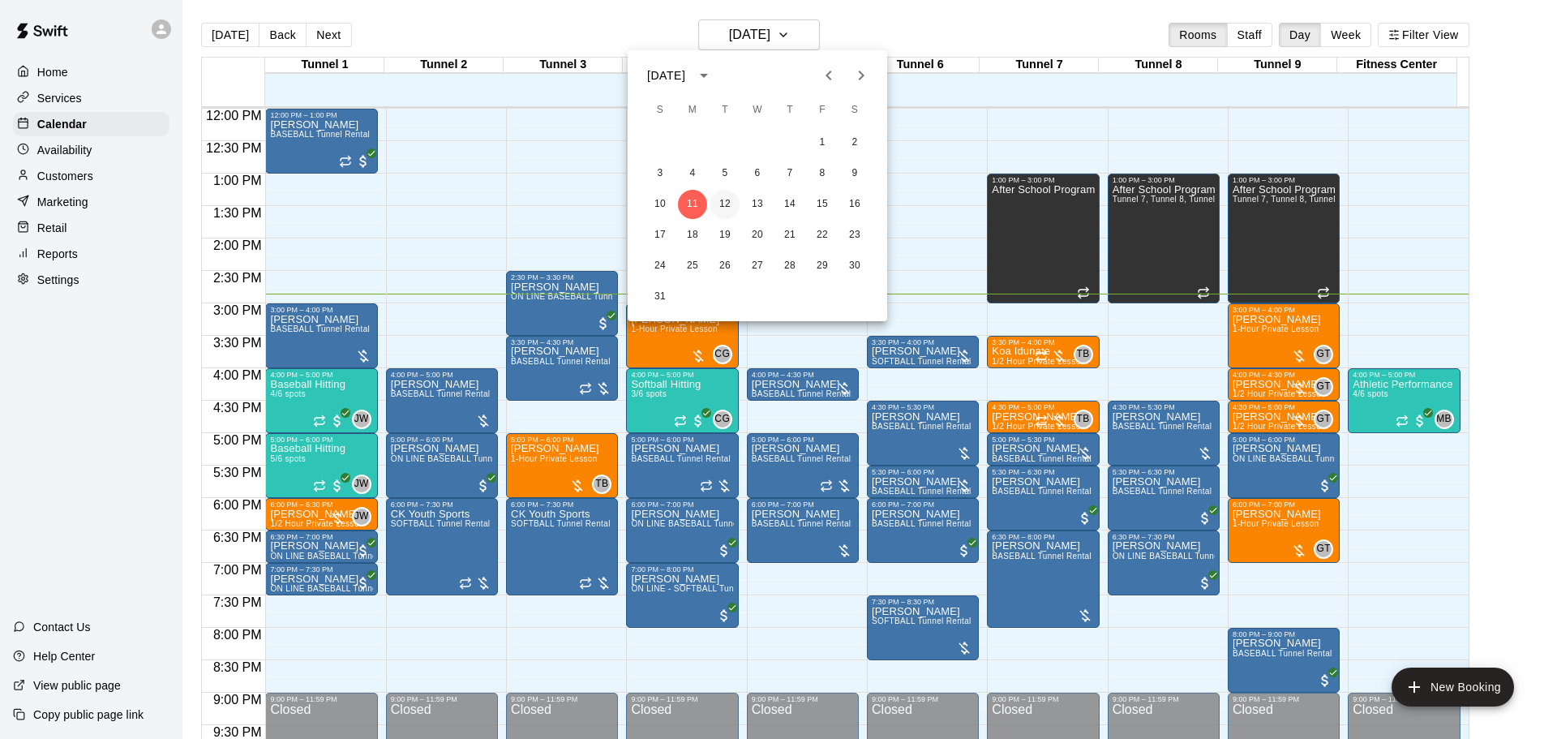
click at [724, 202] on button "12" at bounding box center [725, 204] width 29 height 29
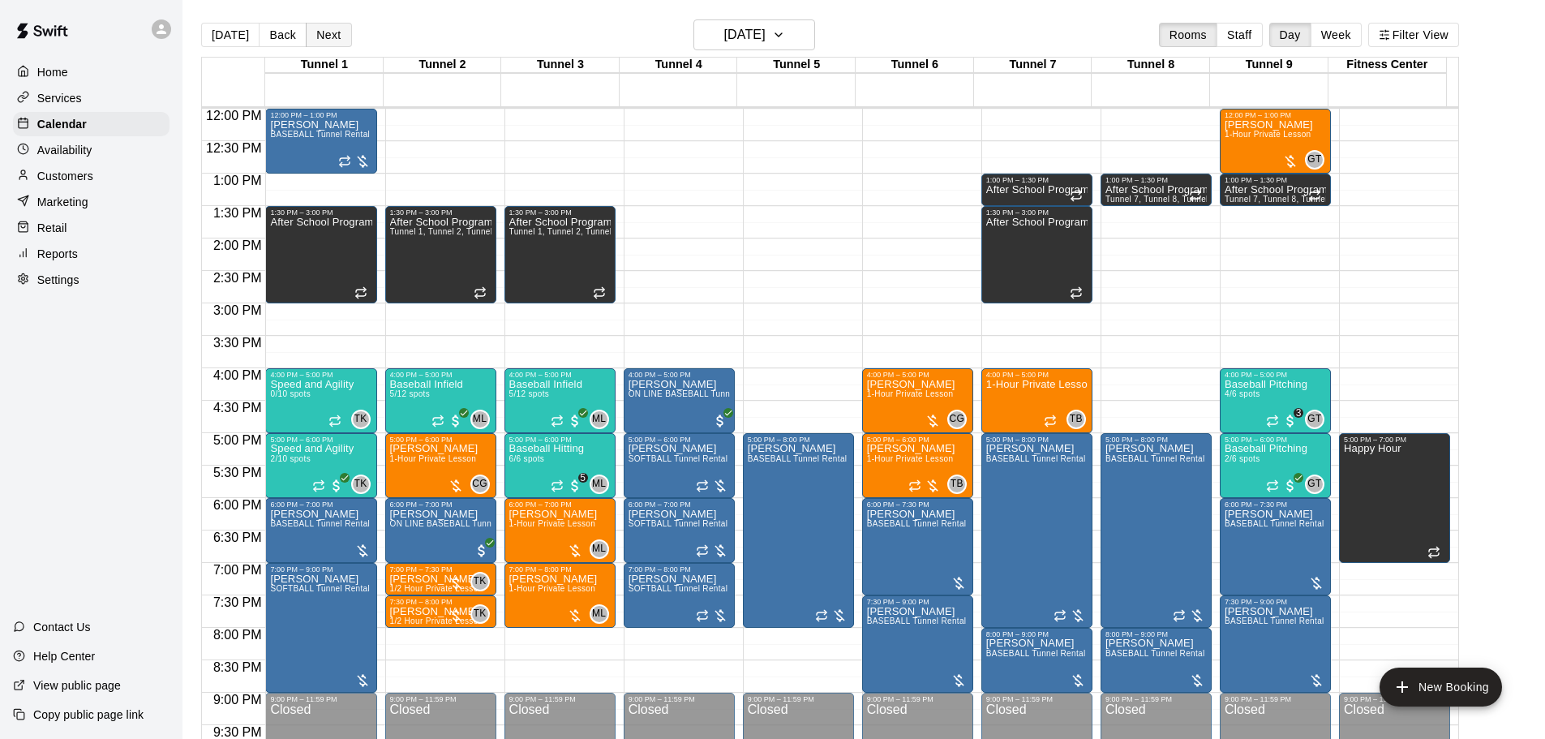
click at [321, 44] on button "Next" at bounding box center [328, 35] width 45 height 24
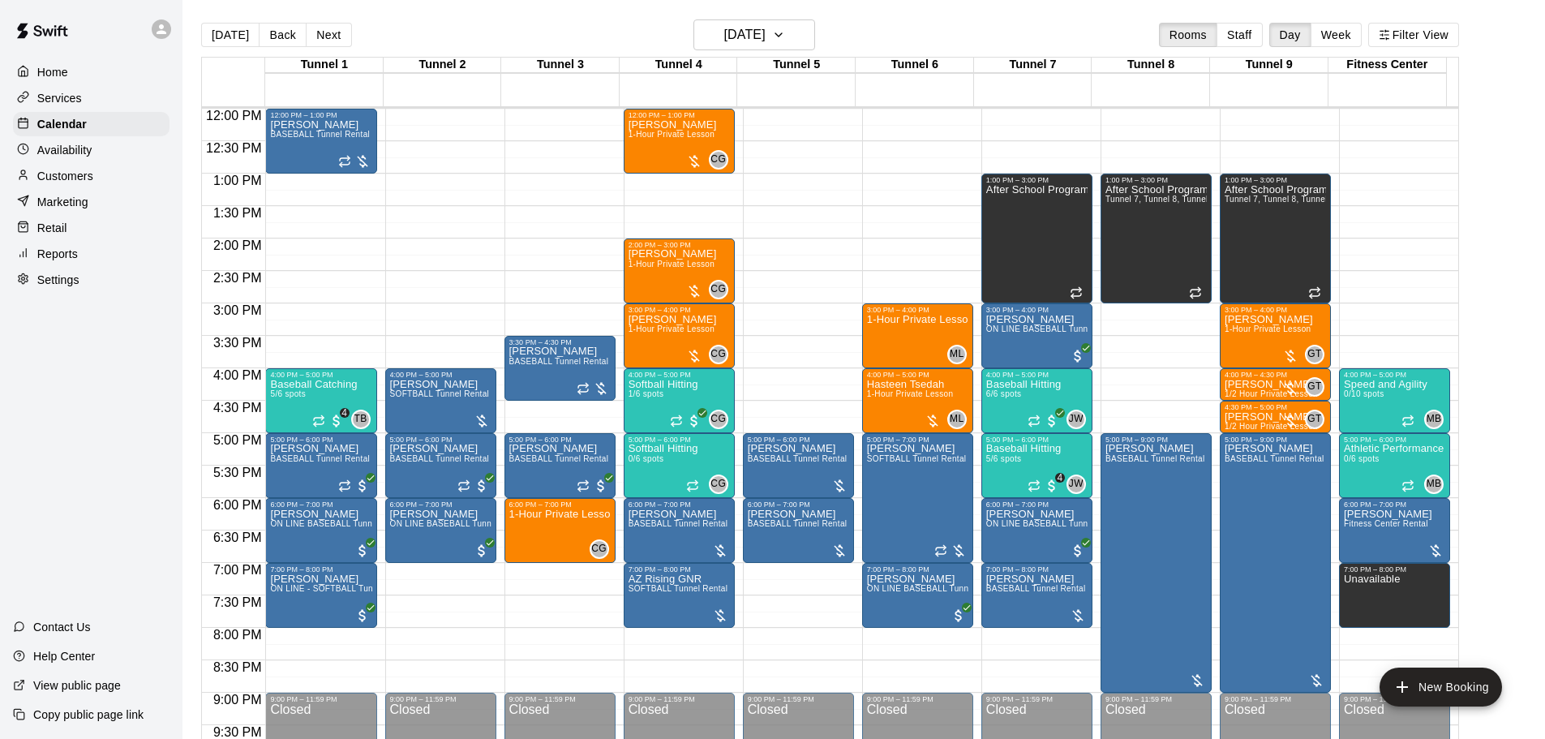
click at [1243, 118] on div "12:00 AM – 10:00 AM Closed 1:00 PM – 3:00 PM After School Program Tunnel 7, Tun…" at bounding box center [1275, 108] width 111 height 1557
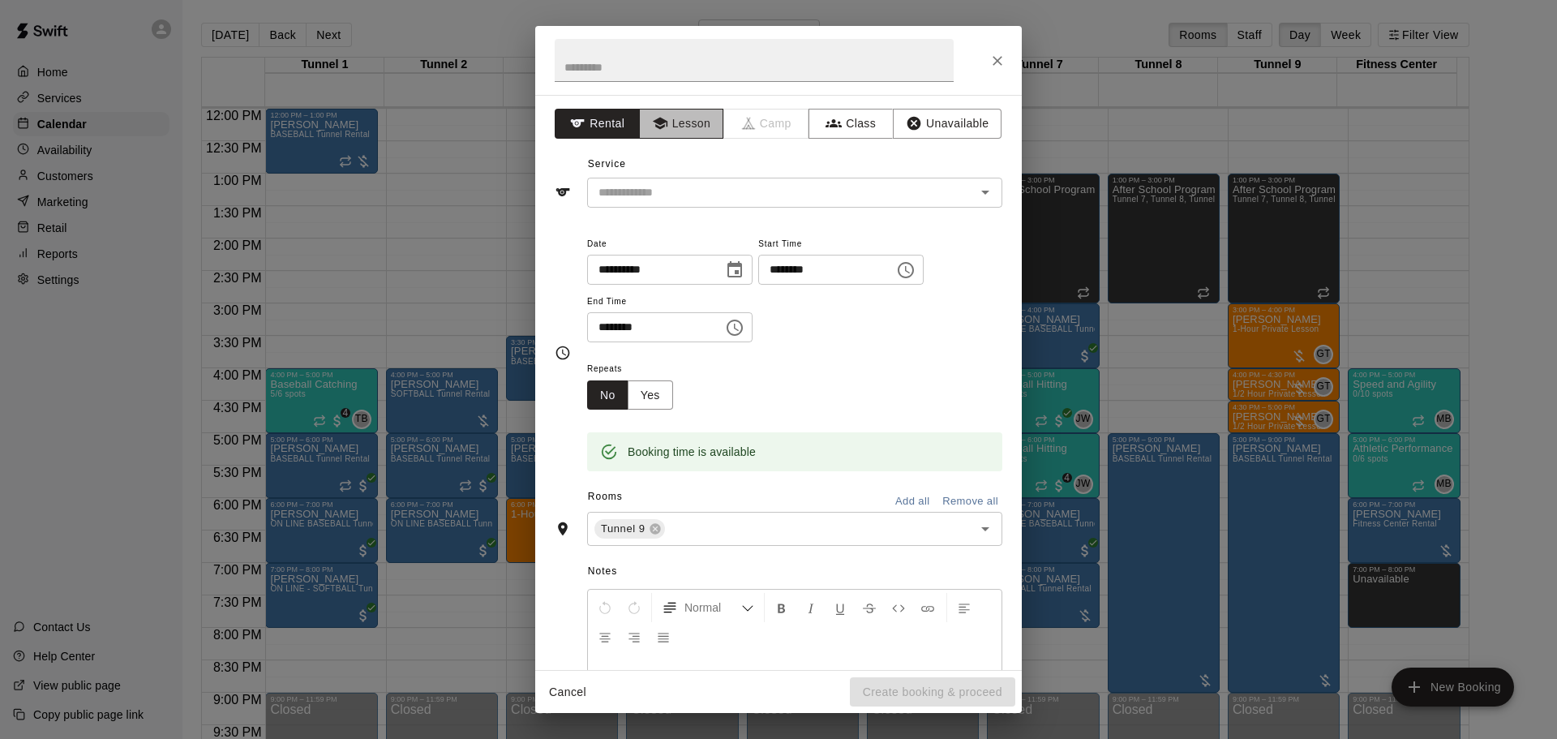
click at [699, 125] on button "Lesson" at bounding box center [681, 124] width 85 height 30
click at [978, 191] on icon "Open" at bounding box center [985, 191] width 19 height 19
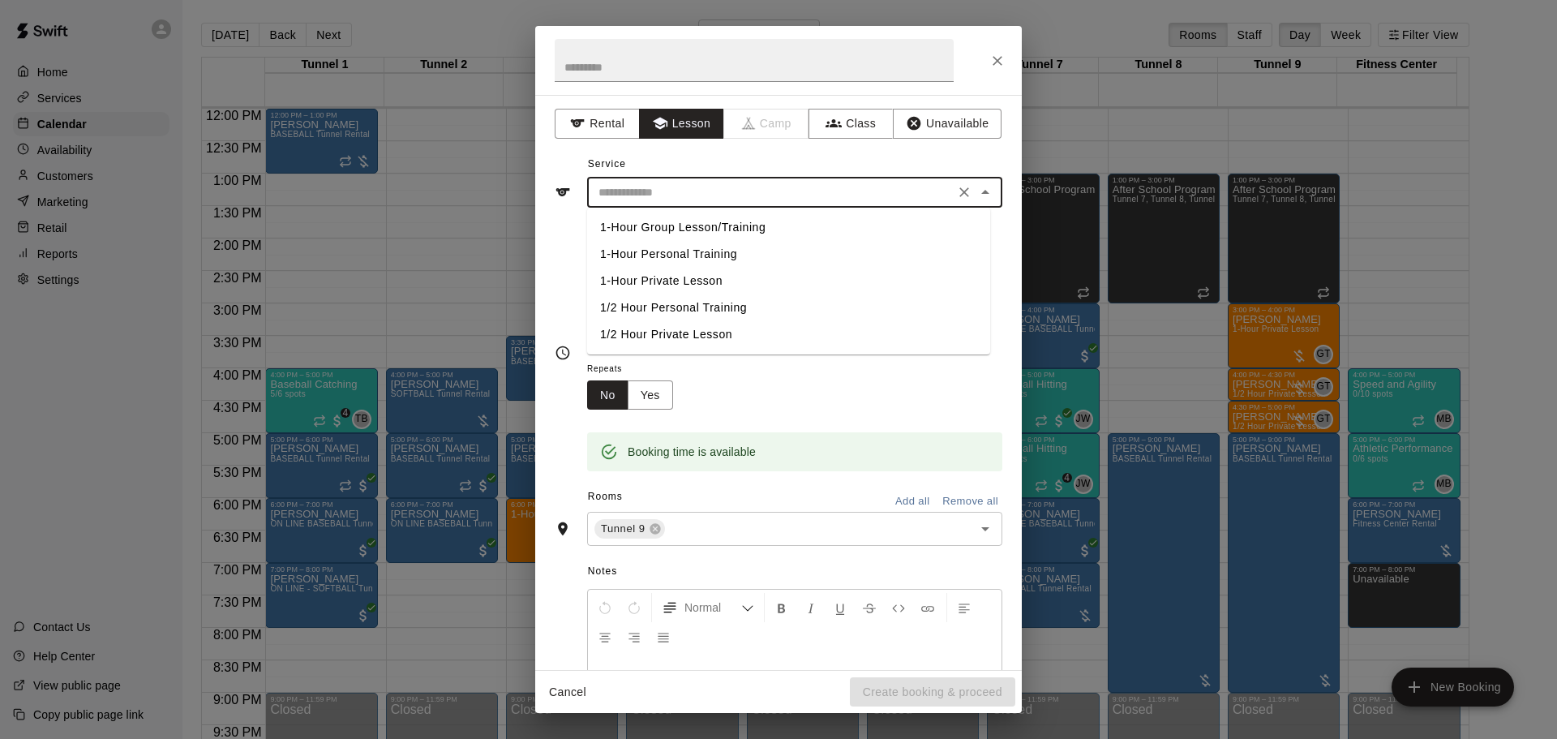
click at [693, 282] on li "1-Hour Private Lesson" at bounding box center [788, 281] width 403 height 27
type input "**********"
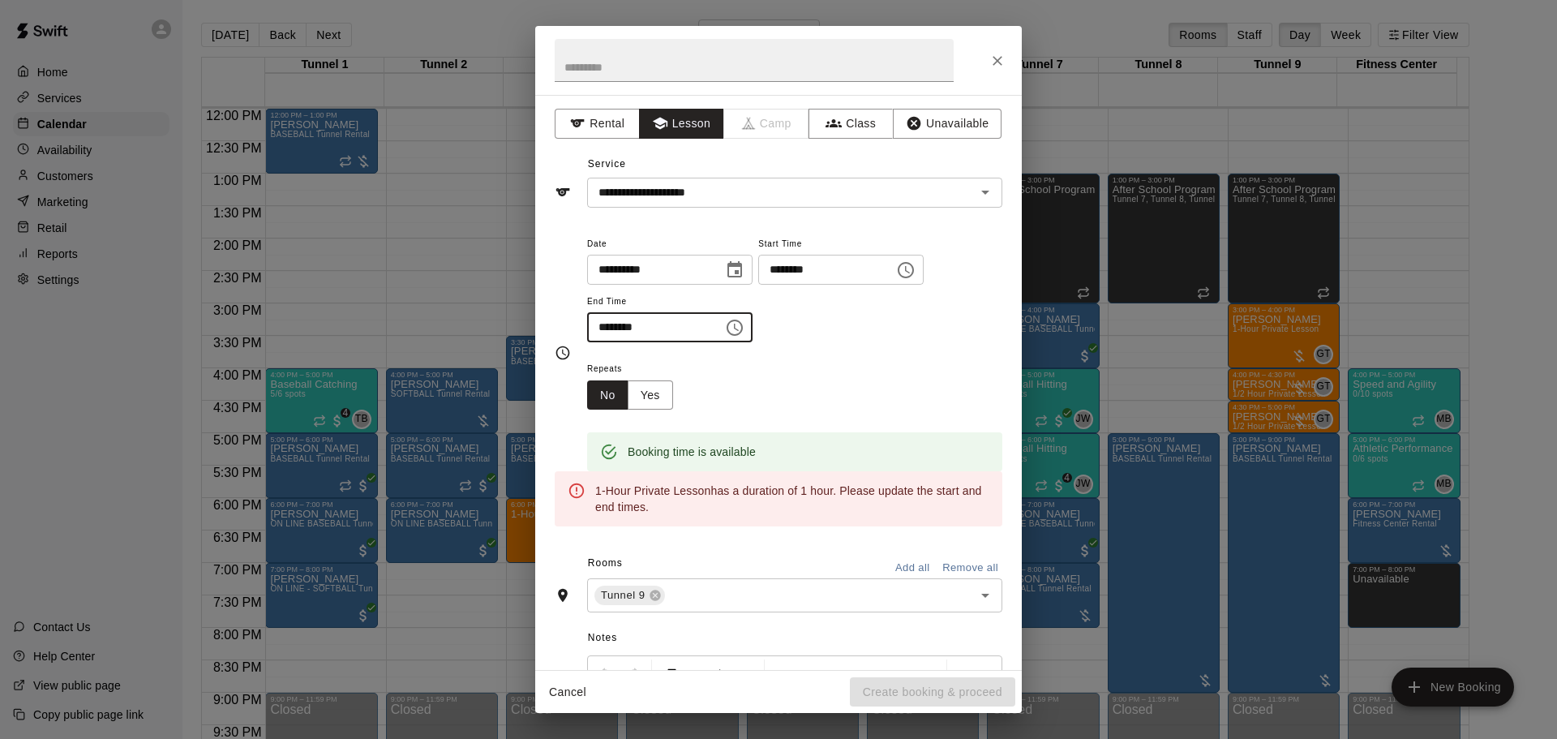
click at [606, 332] on input "********" at bounding box center [649, 327] width 125 height 30
click at [623, 332] on input "********" at bounding box center [649, 327] width 125 height 30
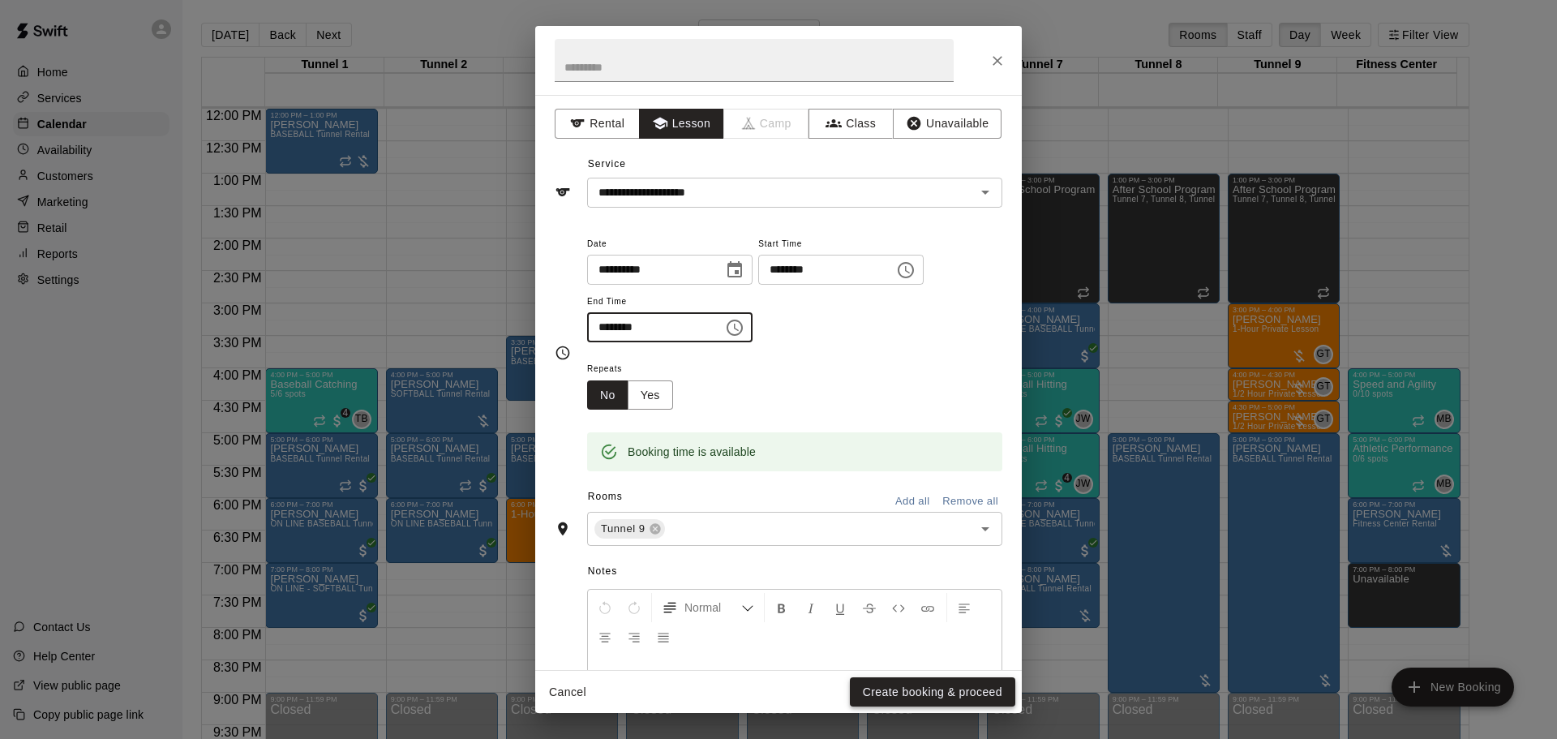
type input "********"
click at [873, 690] on button "Create booking & proceed" at bounding box center [932, 692] width 165 height 30
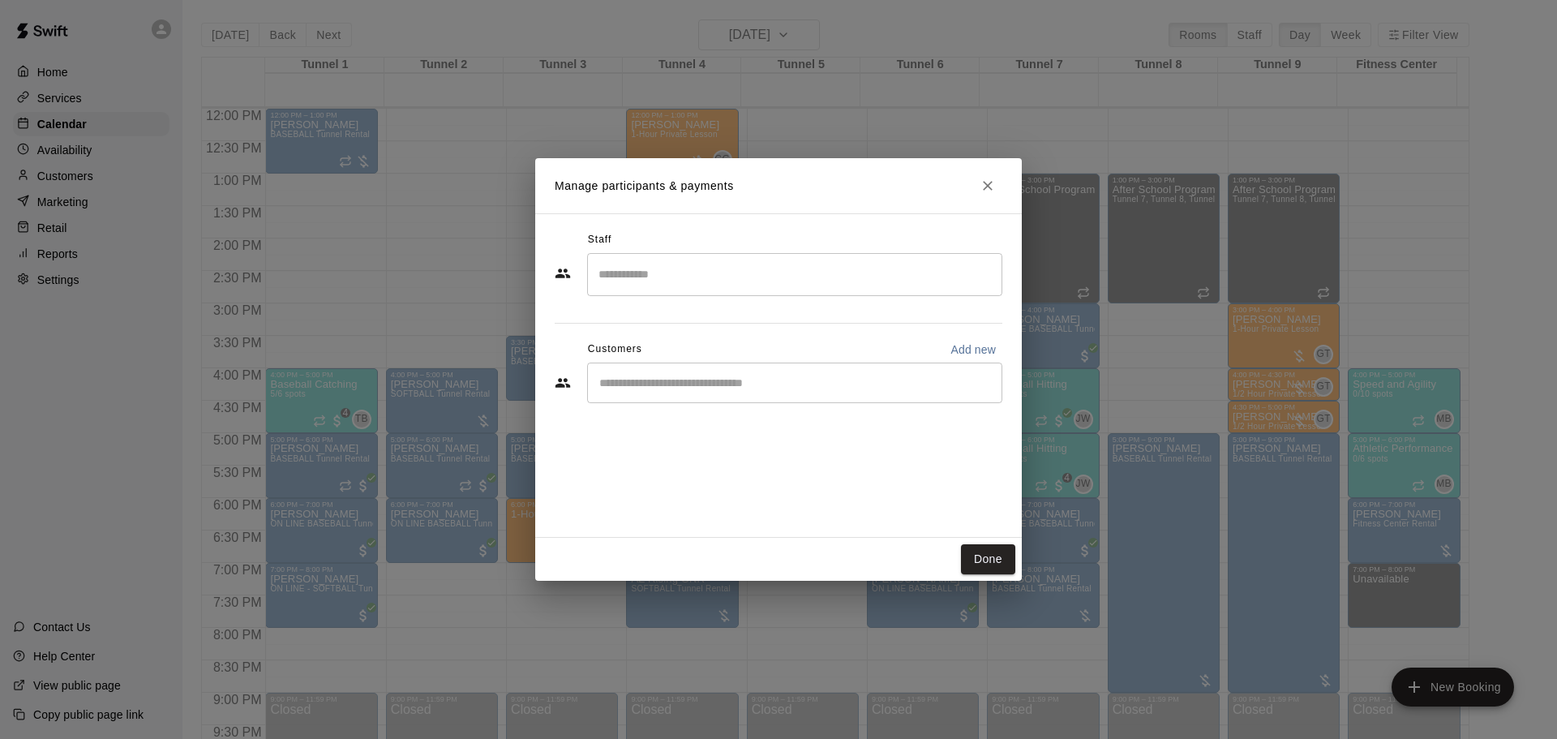
click at [689, 275] on input "Search staff" at bounding box center [795, 274] width 401 height 28
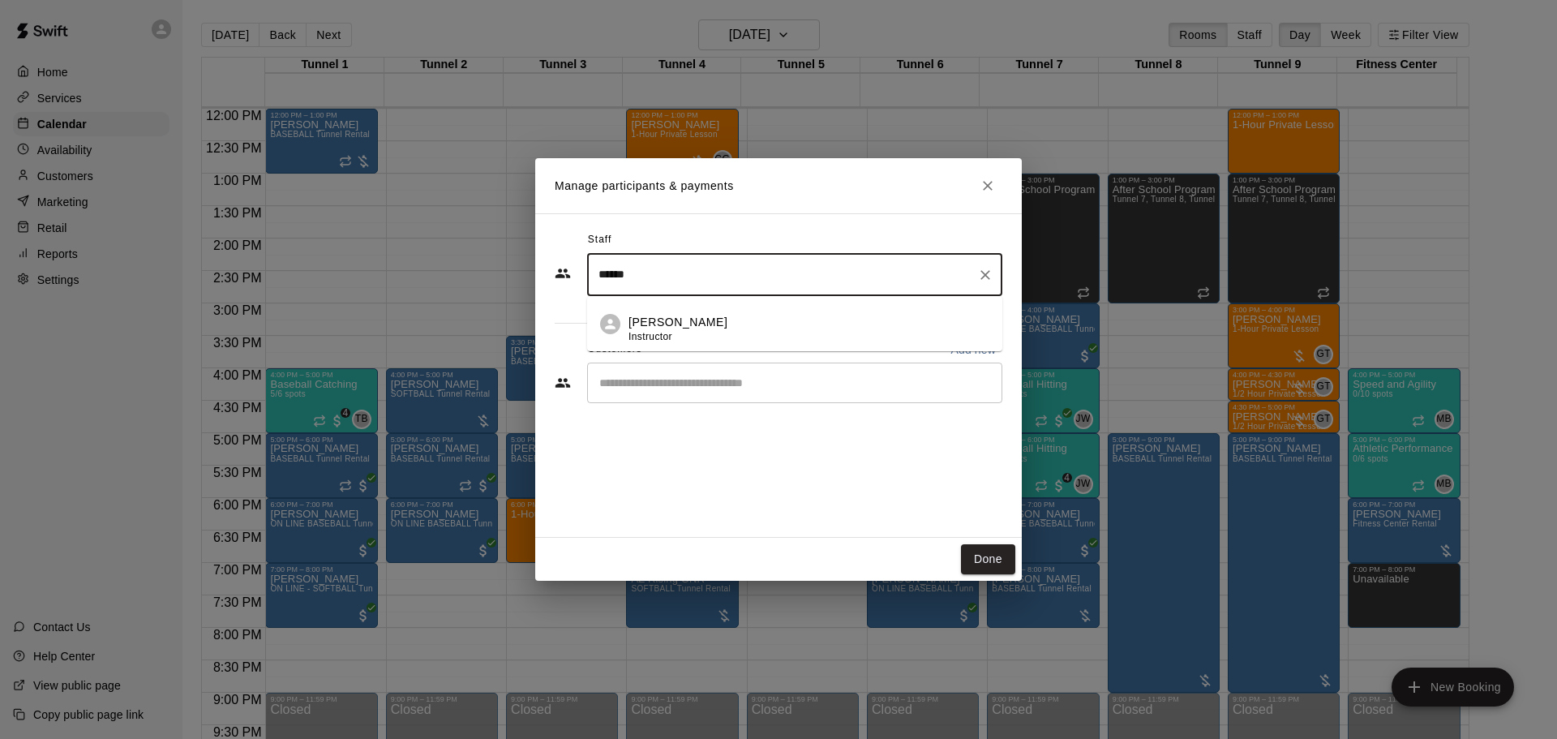
click at [608, 339] on li "[PERSON_NAME] Instructor" at bounding box center [794, 323] width 415 height 55
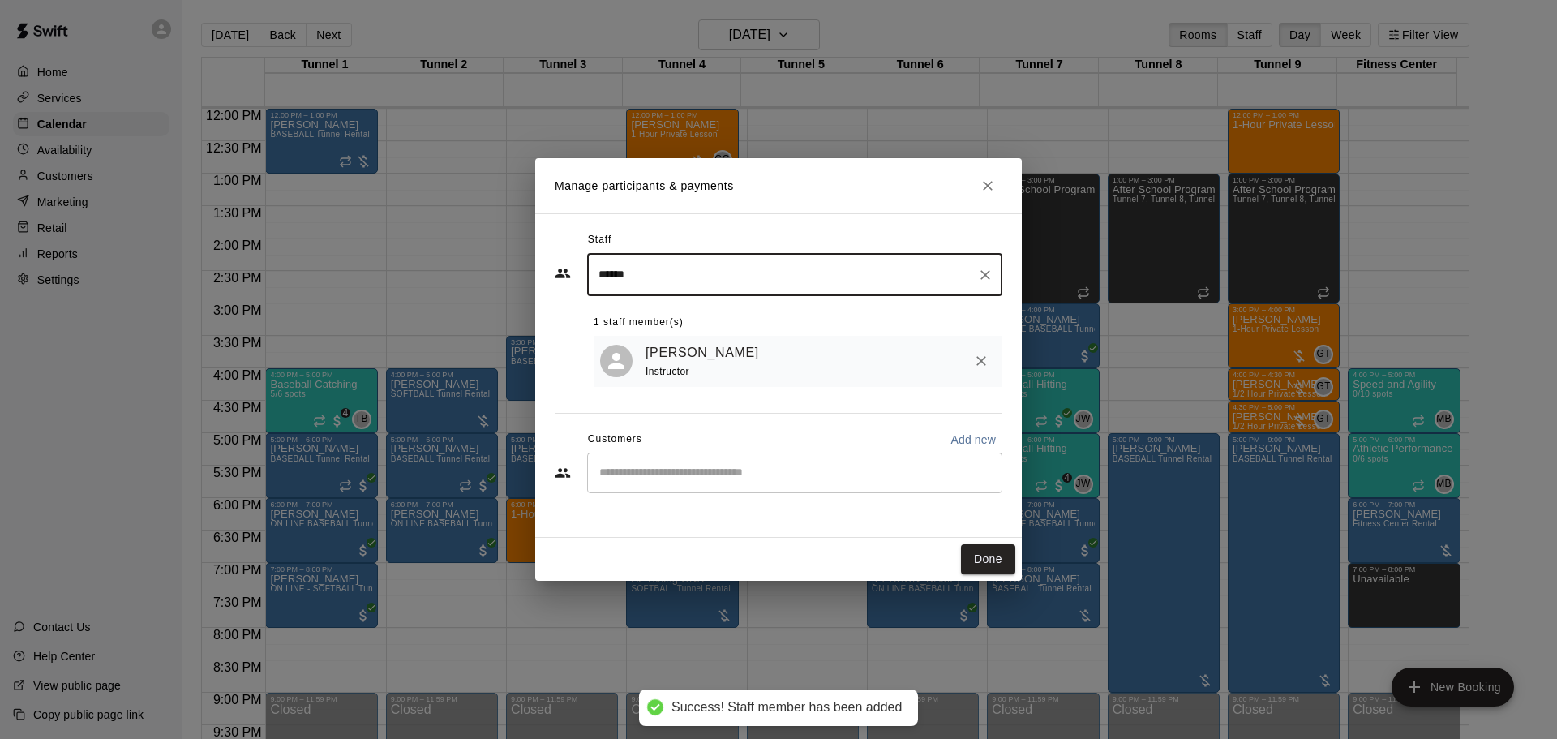
type input "******"
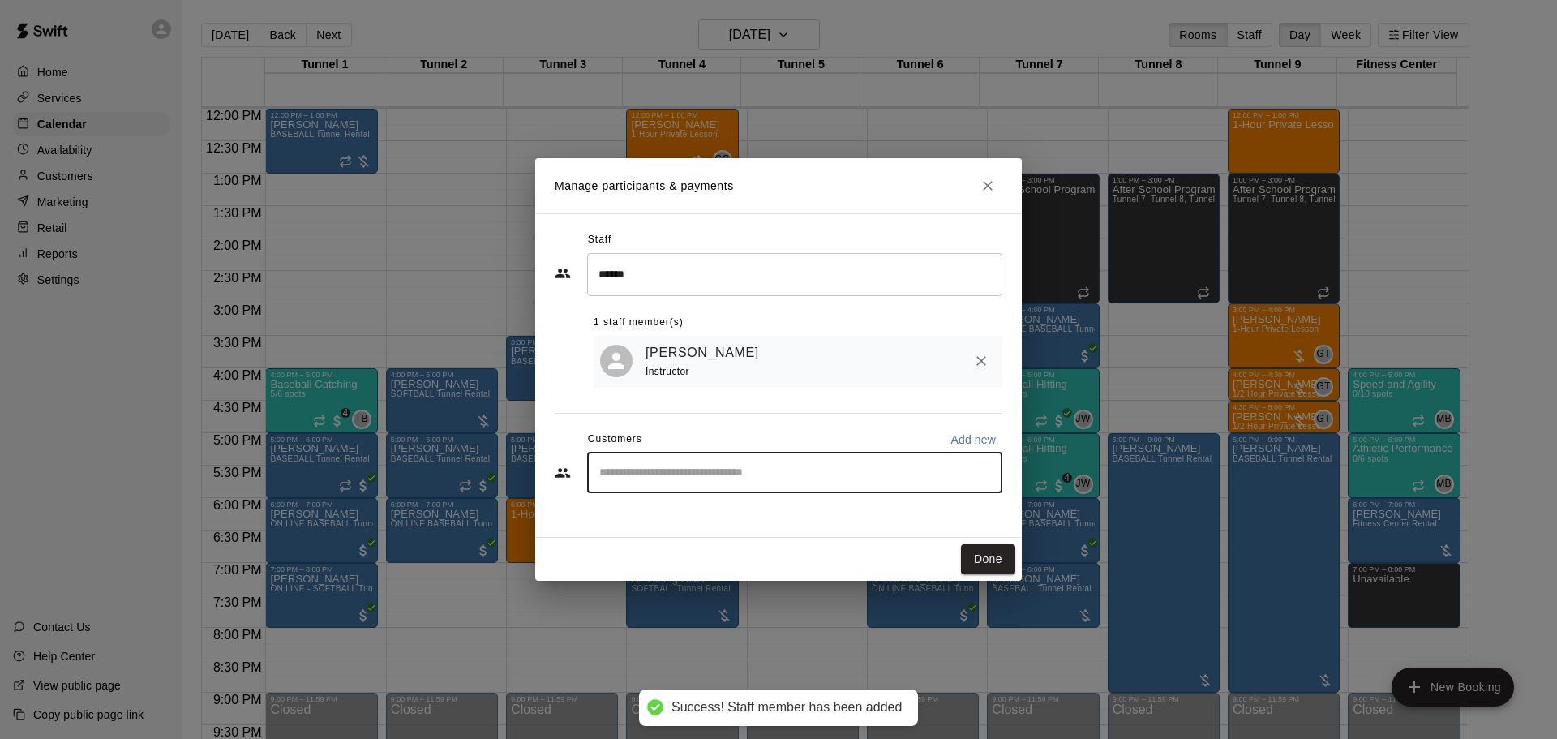
click at [646, 474] on input "Start typing to search customers..." at bounding box center [795, 473] width 401 height 16
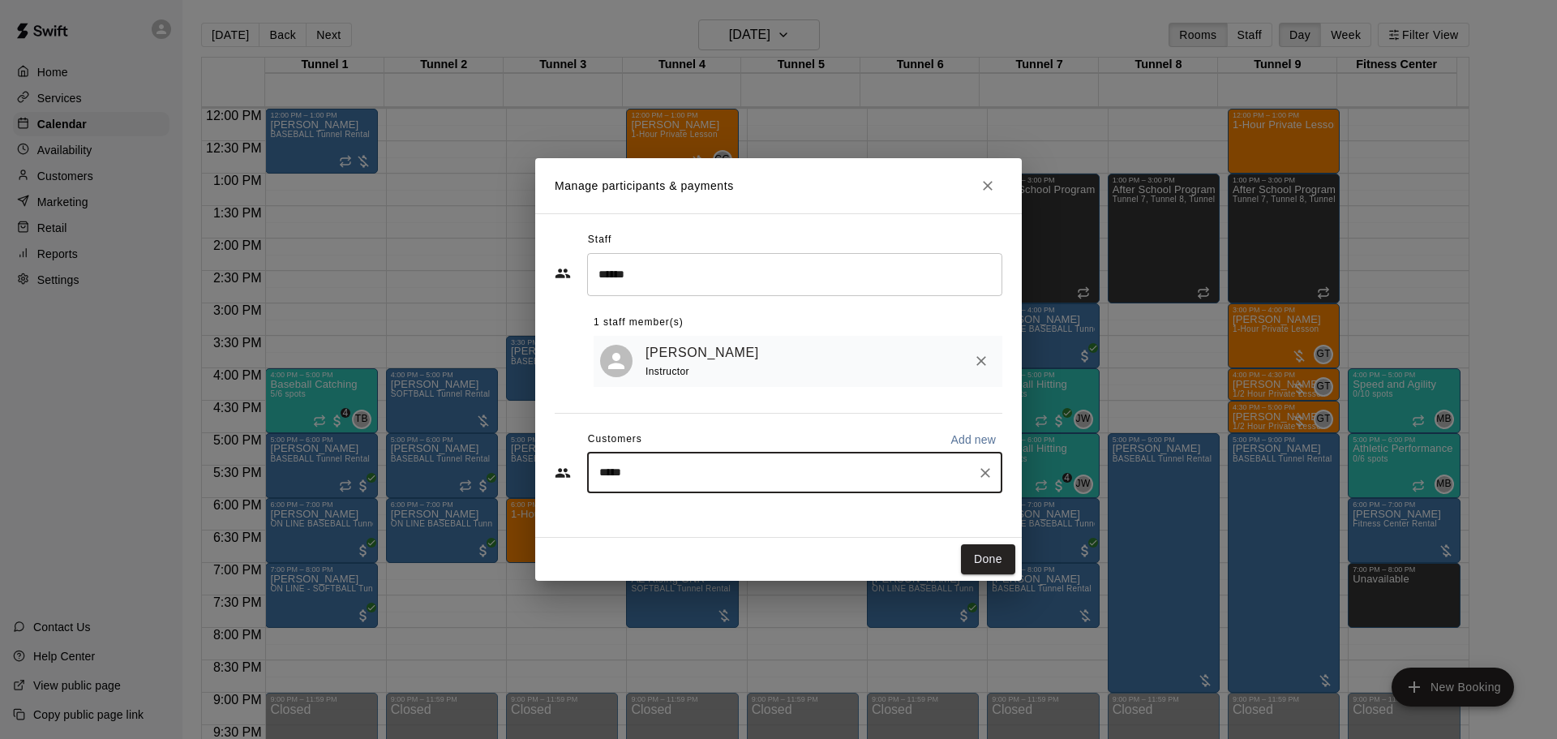
type input "******"
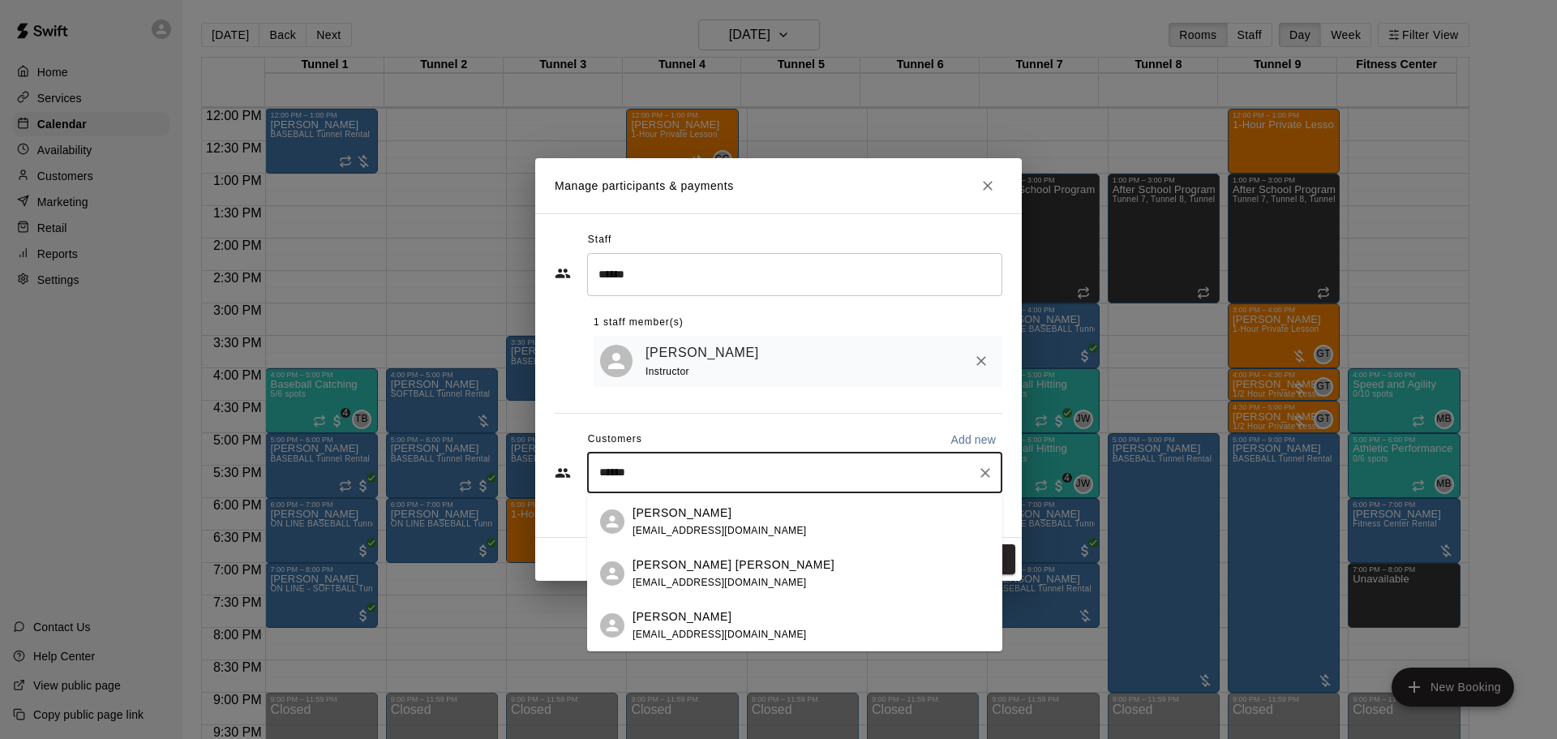
click at [663, 567] on p "[PERSON_NAME] [PERSON_NAME]" at bounding box center [734, 564] width 202 height 17
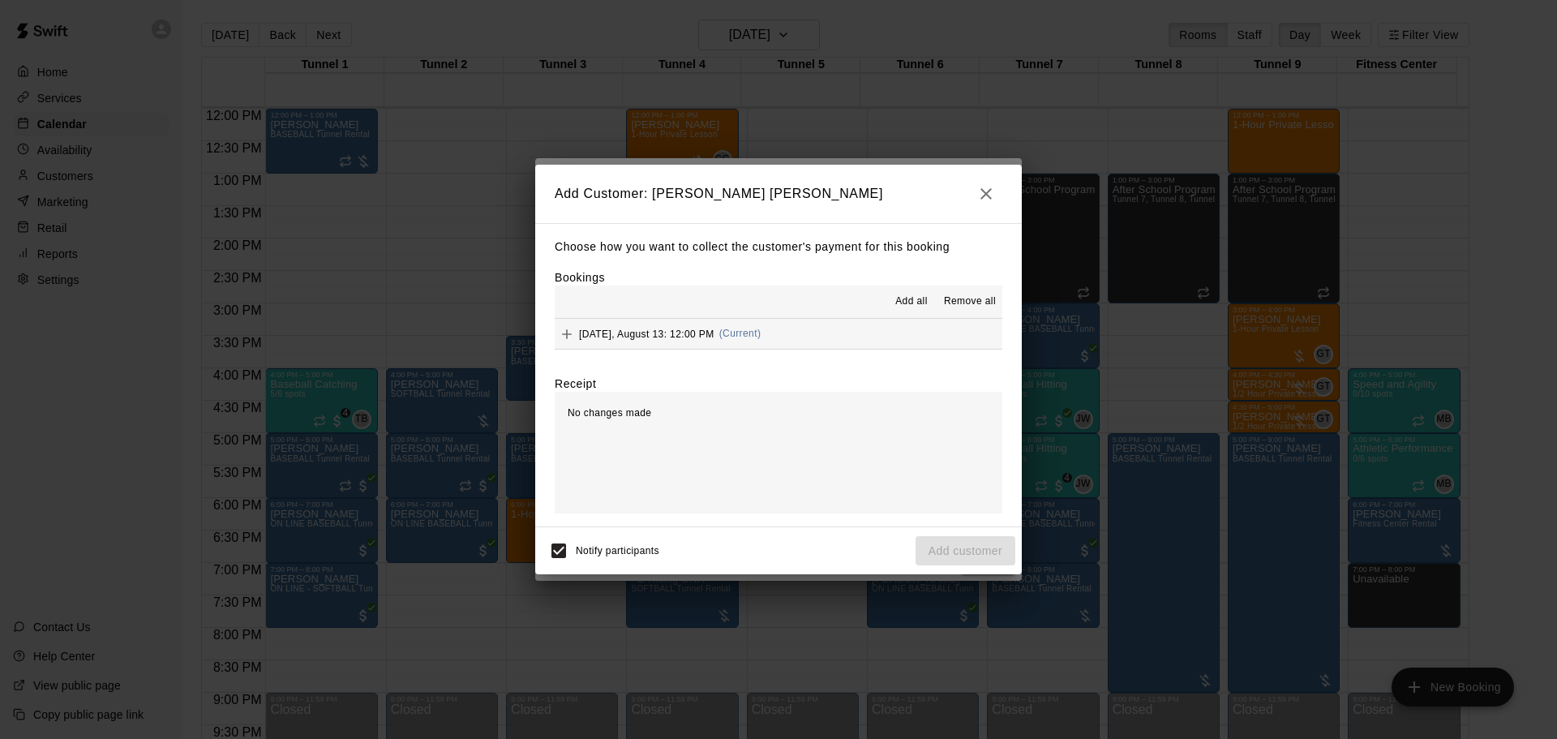
click at [920, 307] on span "Add all" at bounding box center [911, 302] width 32 height 16
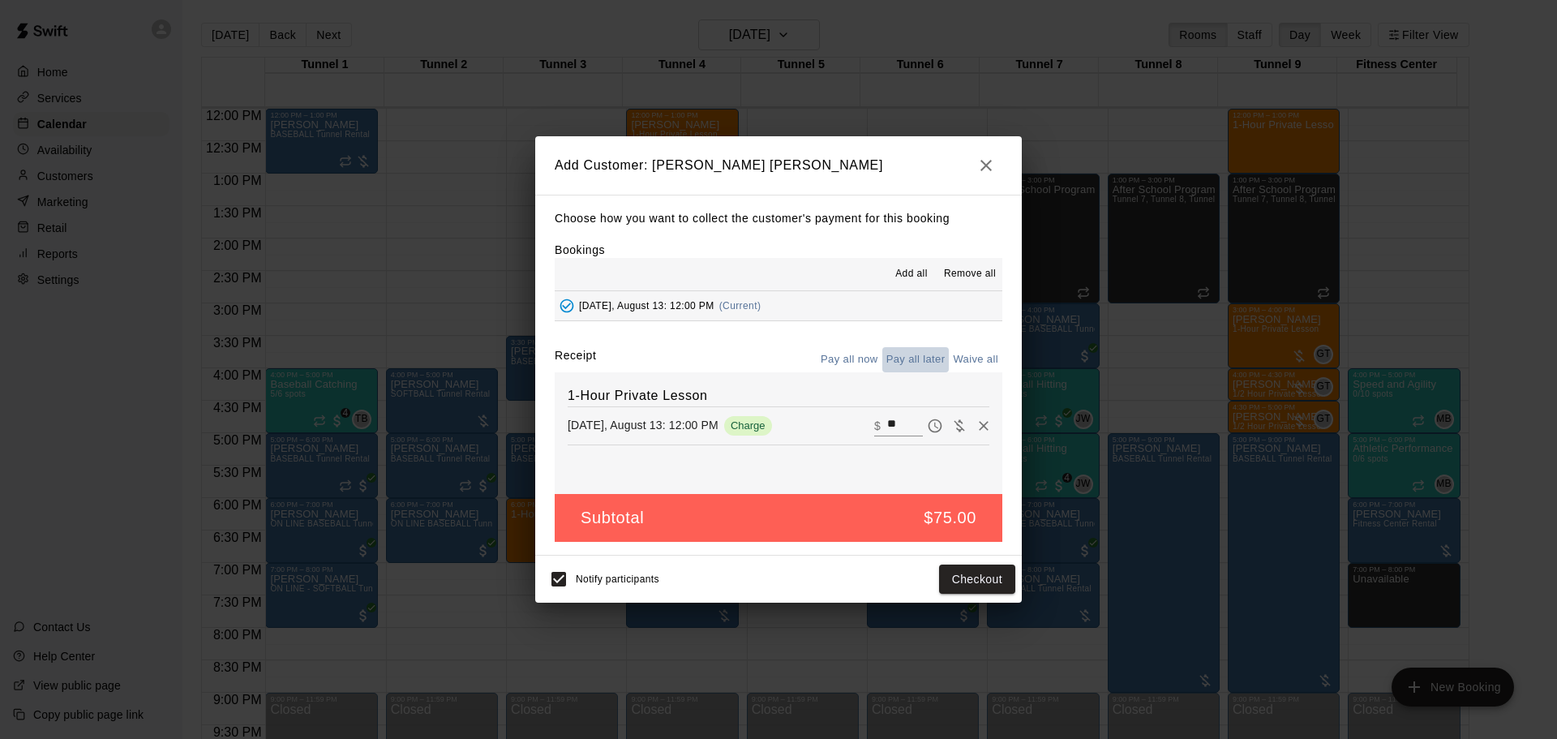
click at [921, 361] on button "Pay all later" at bounding box center [915, 359] width 67 height 25
click at [981, 586] on button "Add customer" at bounding box center [966, 580] width 100 height 30
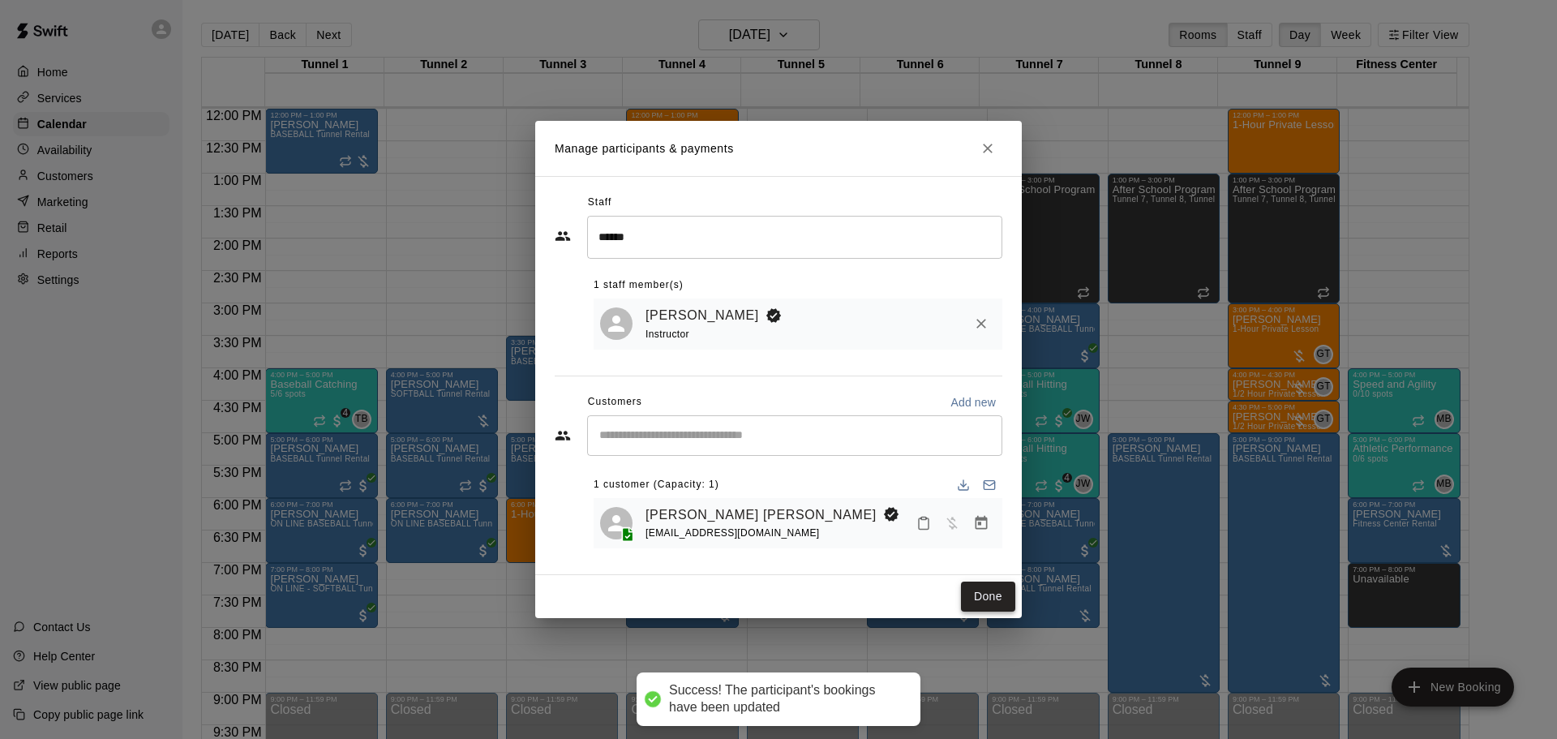
click at [985, 597] on button "Done" at bounding box center [988, 597] width 54 height 30
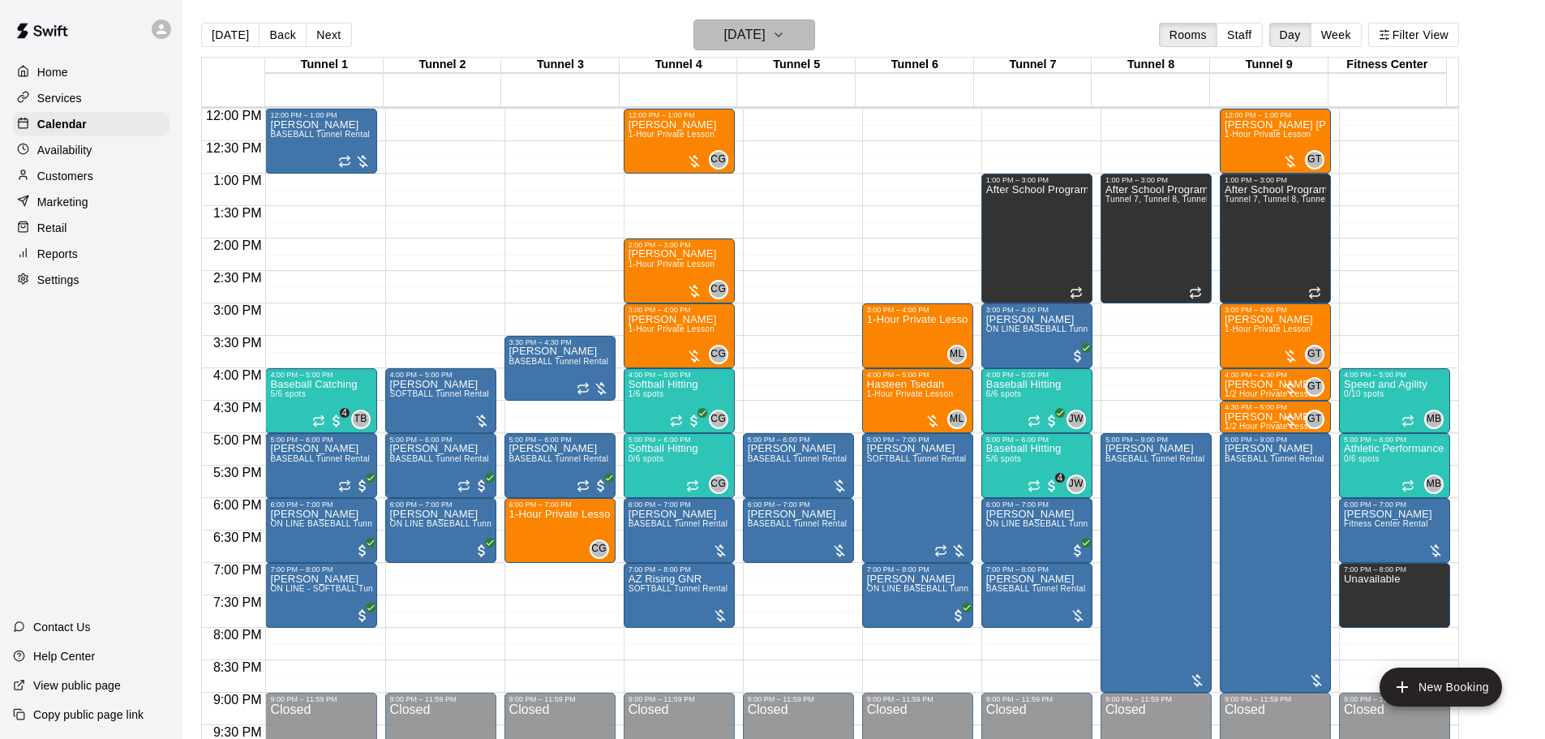
click at [741, 47] on button "Wednesday Aug 13" at bounding box center [754, 34] width 122 height 31
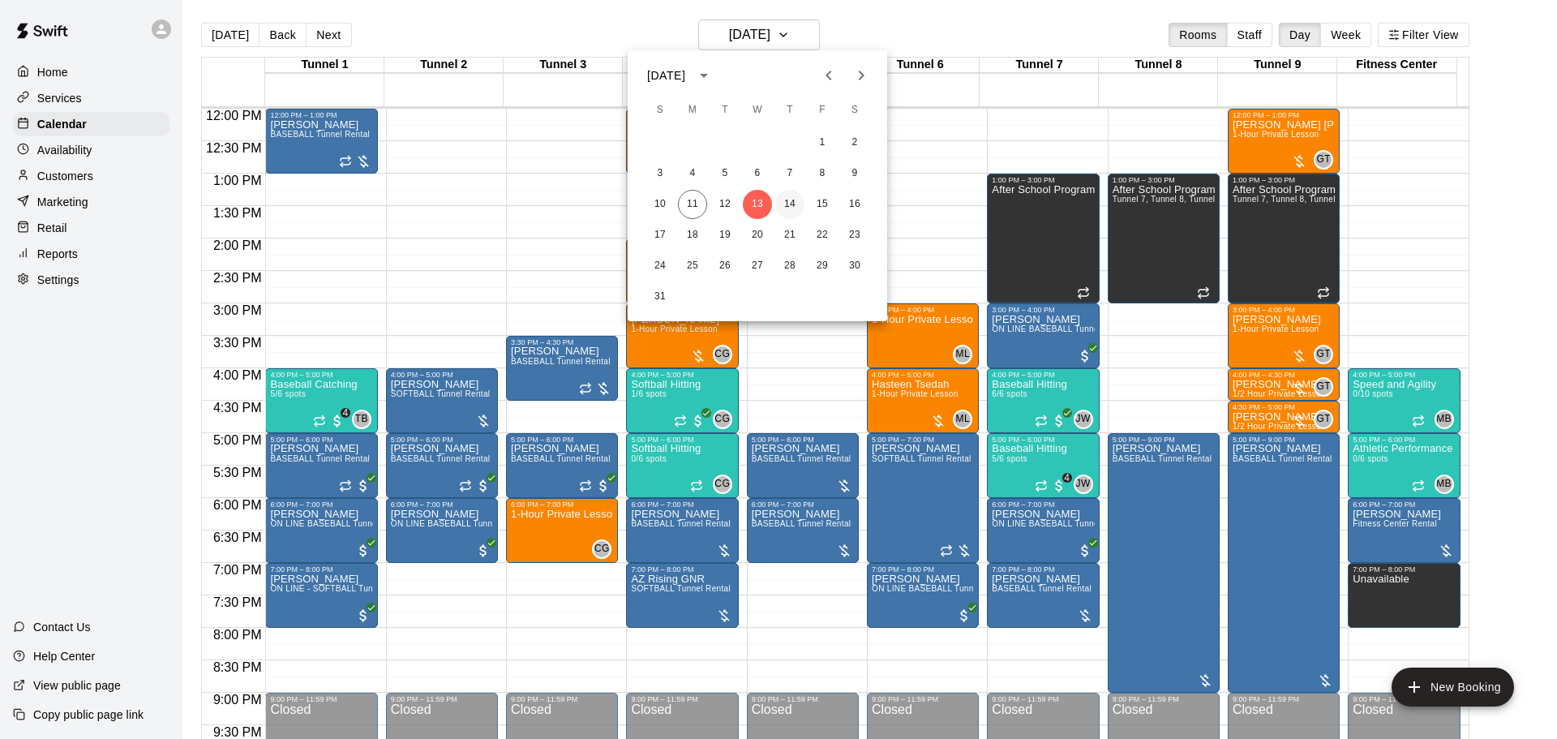
click at [783, 210] on button "14" at bounding box center [789, 204] width 29 height 29
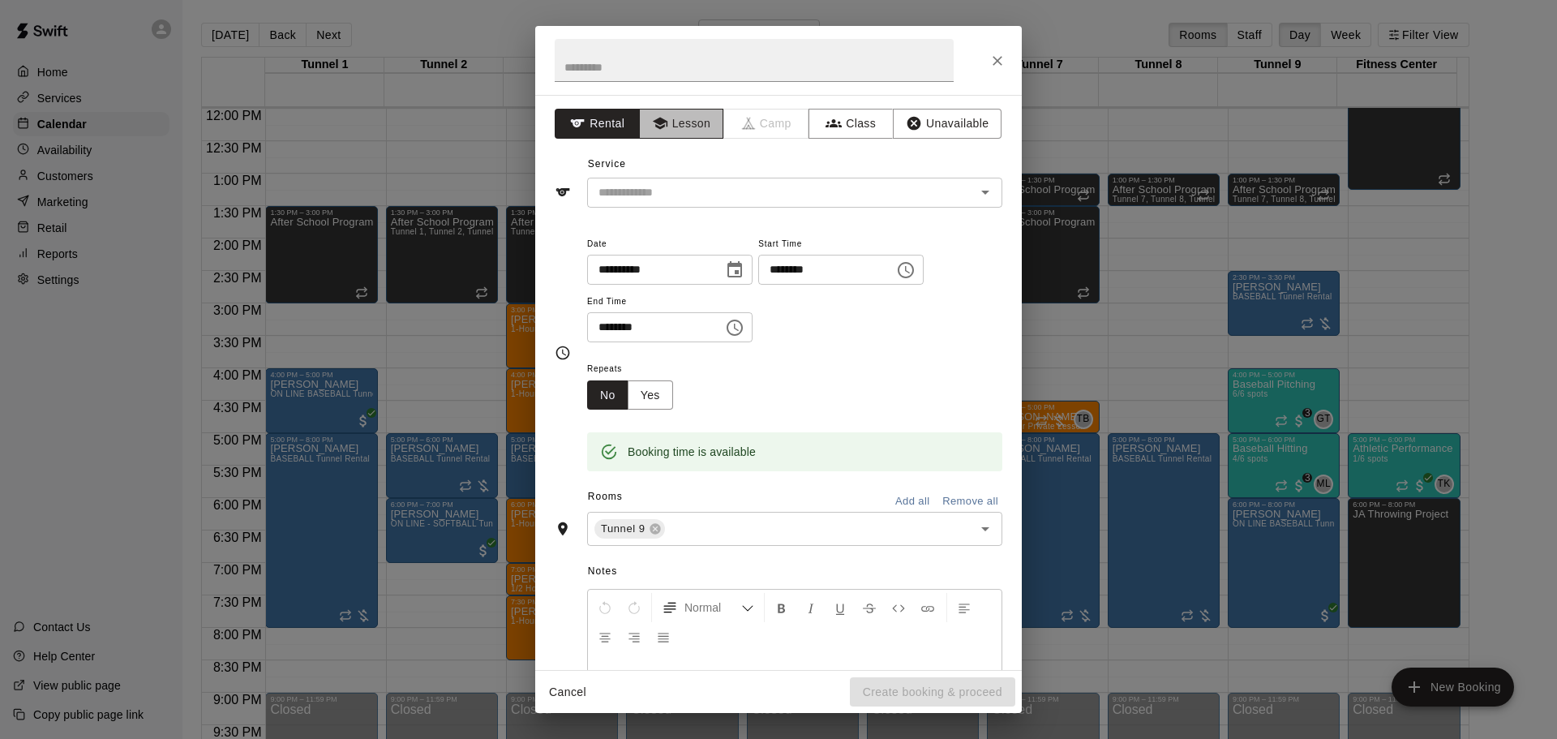
click at [680, 131] on button "Lesson" at bounding box center [681, 124] width 85 height 30
click at [977, 201] on icon "Open" at bounding box center [985, 191] width 19 height 19
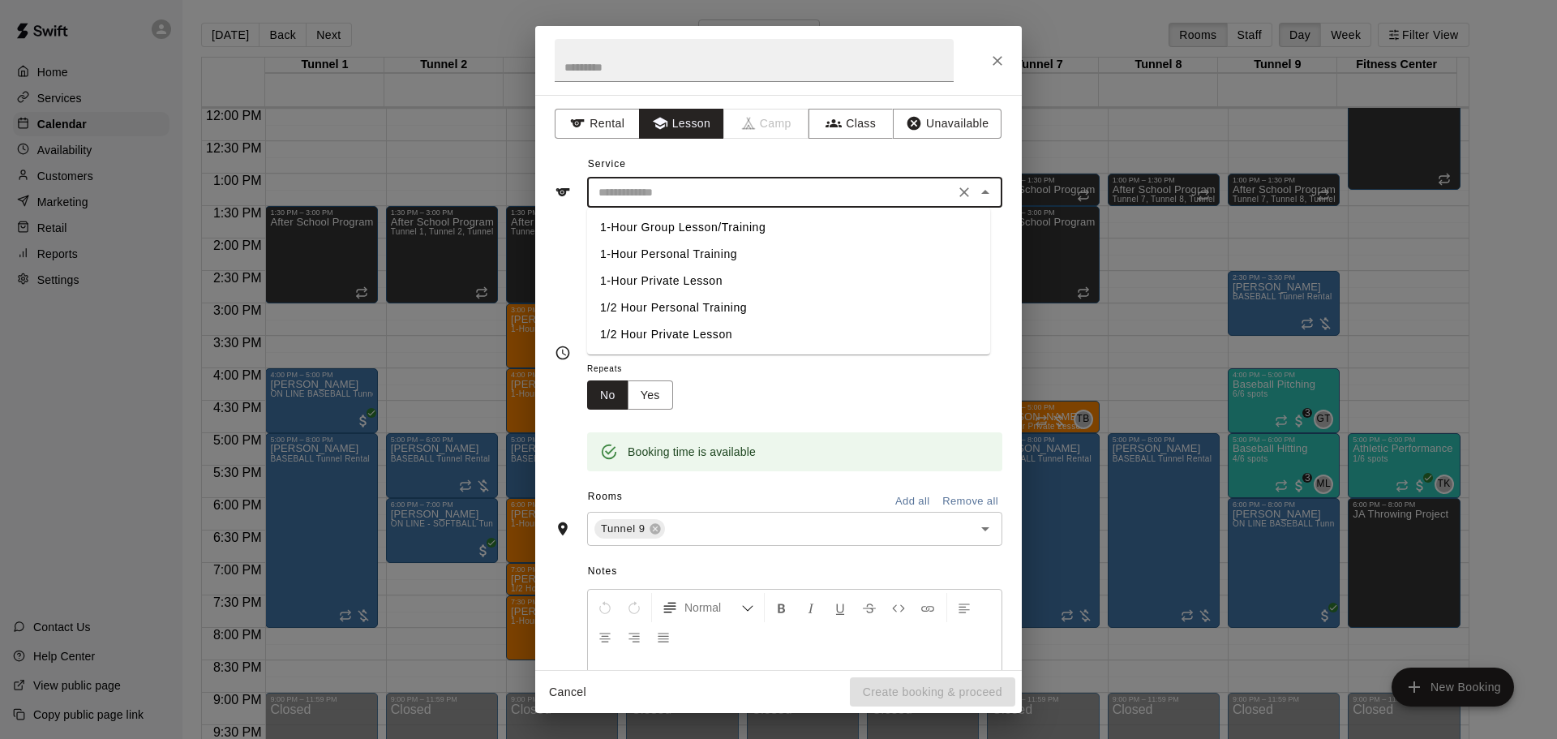
click at [708, 341] on li "1/2 Hour Private Lesson" at bounding box center [788, 334] width 403 height 27
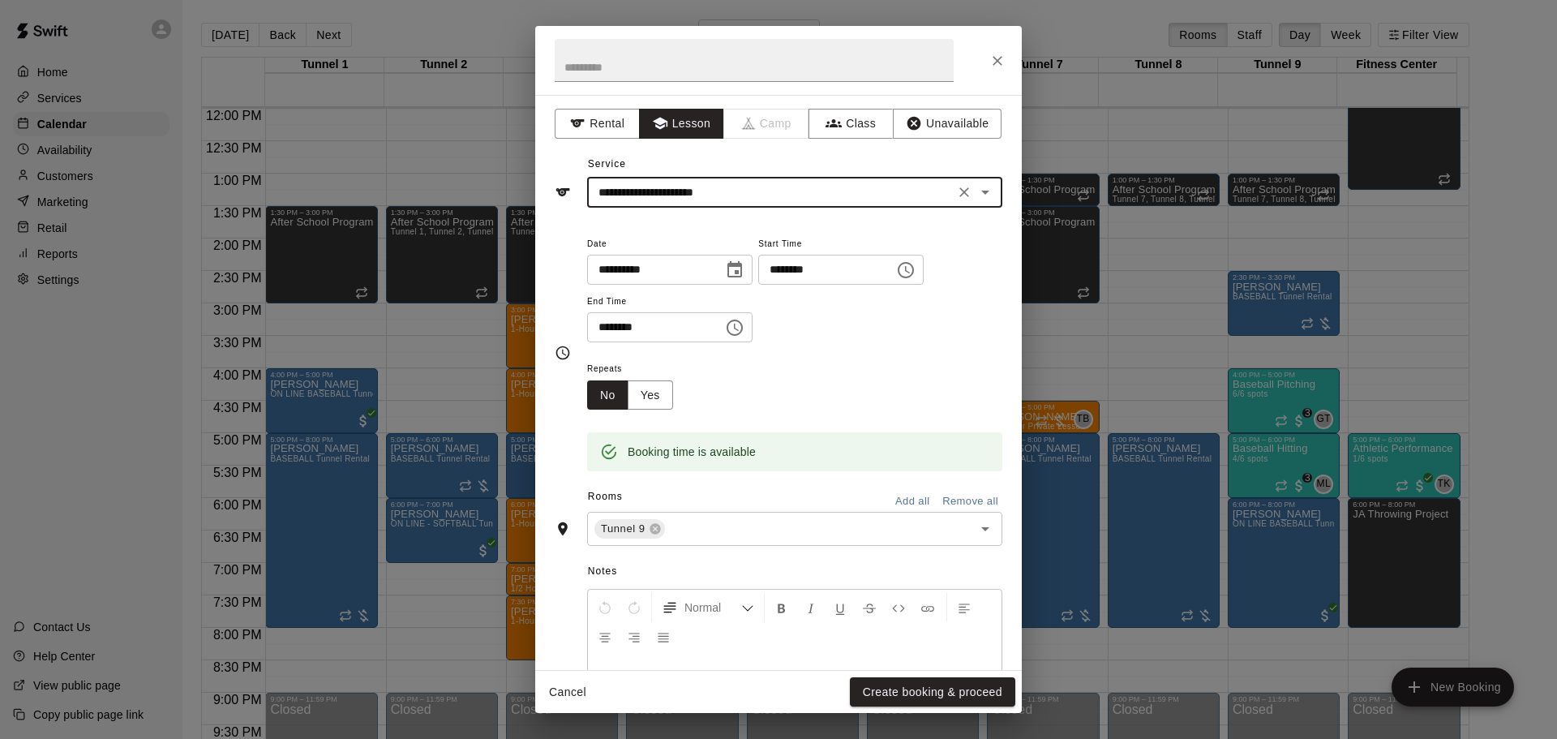
type input "**********"
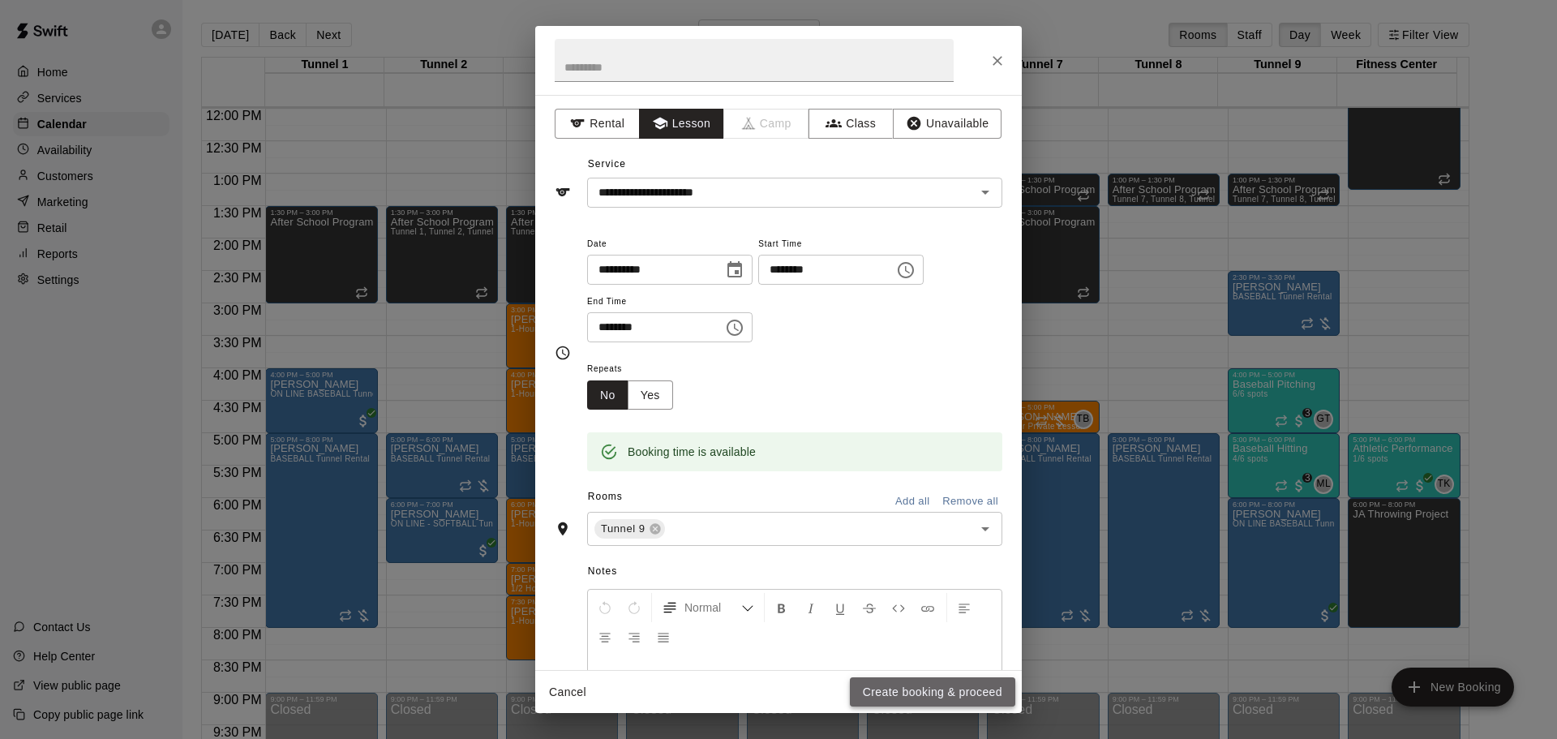
click at [936, 691] on button "Create booking & proceed" at bounding box center [932, 692] width 165 height 30
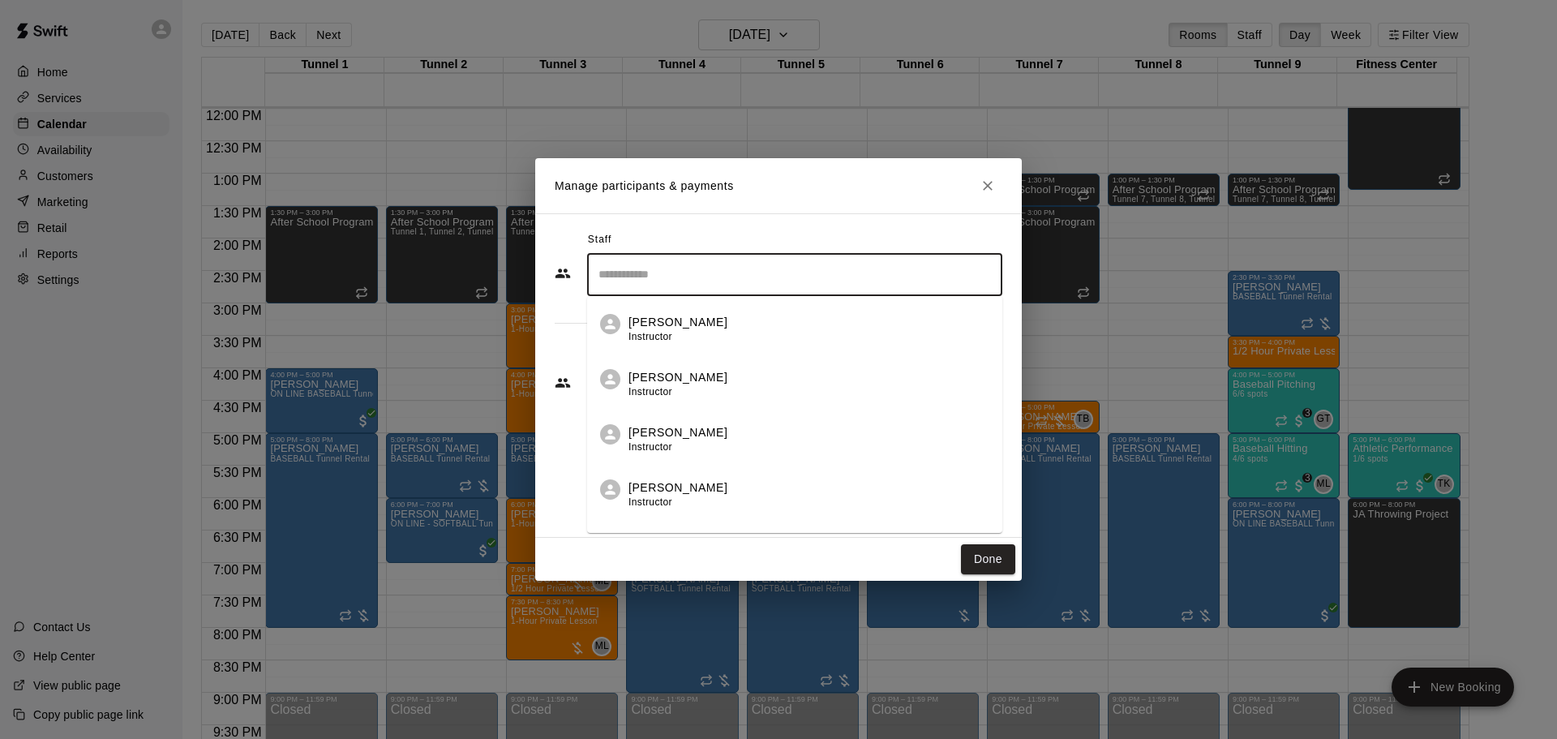
click at [680, 286] on input "Search staff" at bounding box center [795, 274] width 401 height 28
click at [649, 319] on p "Gilbert Tussey" at bounding box center [678, 322] width 99 height 17
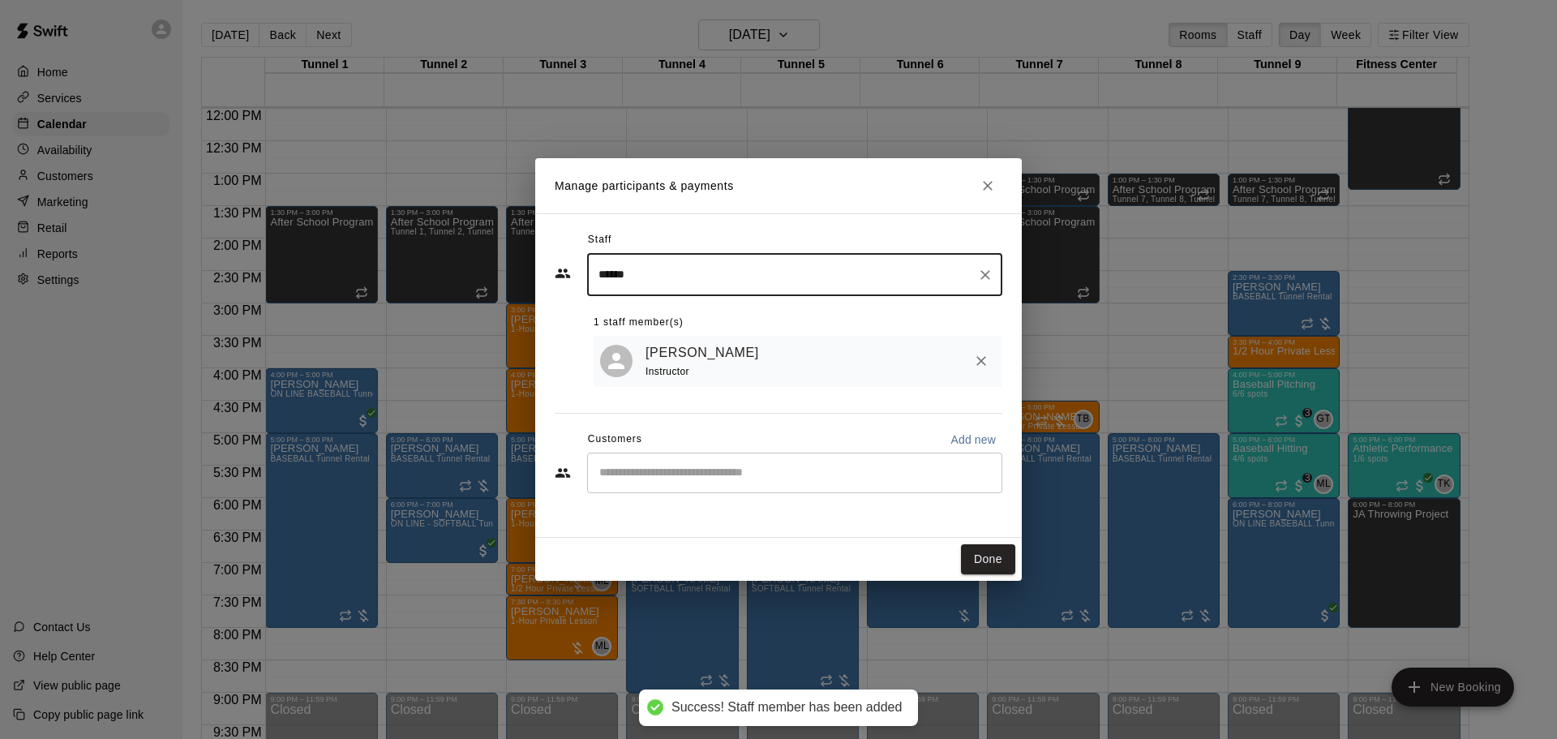
type input "******"
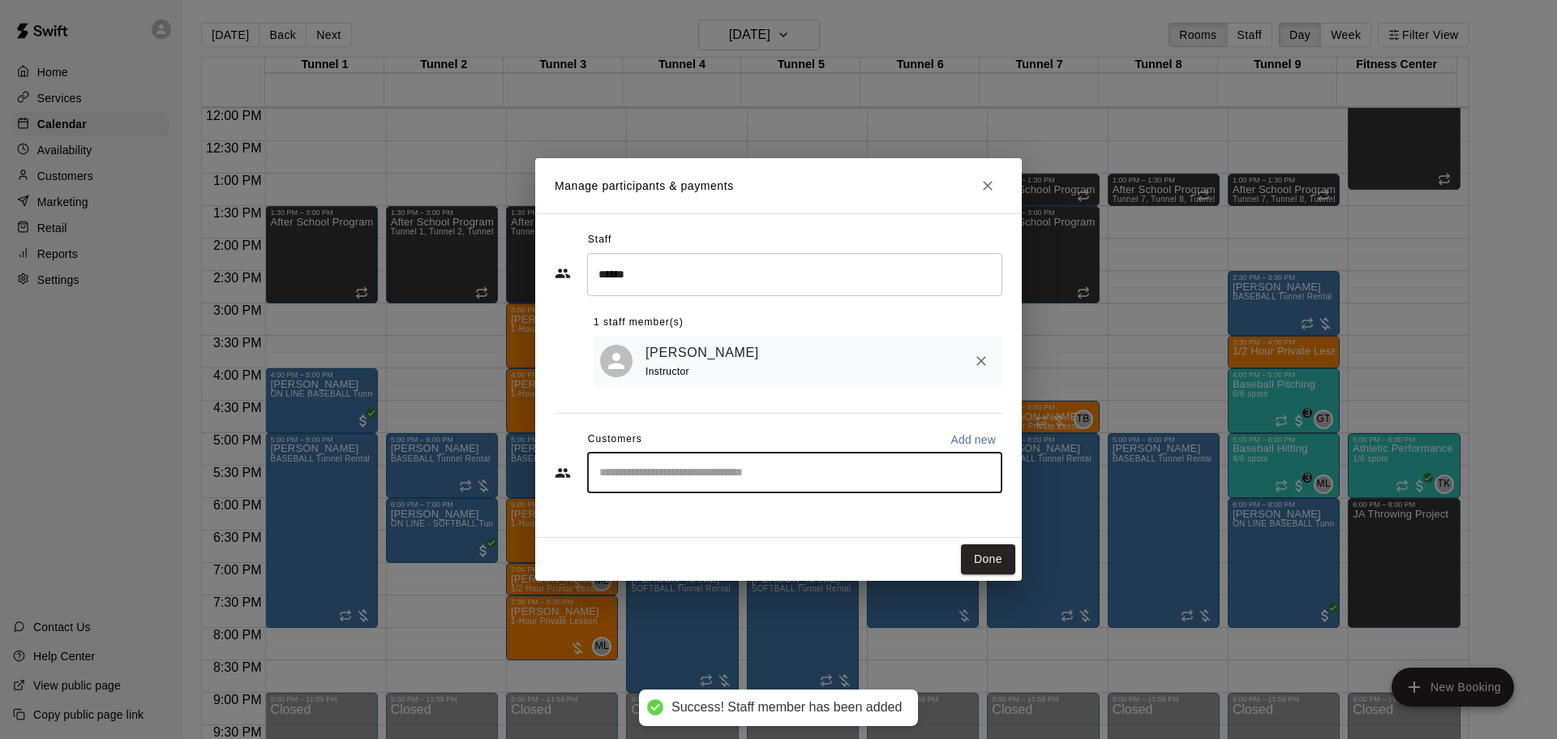
click at [669, 478] on input "Start typing to search customers..." at bounding box center [795, 473] width 401 height 16
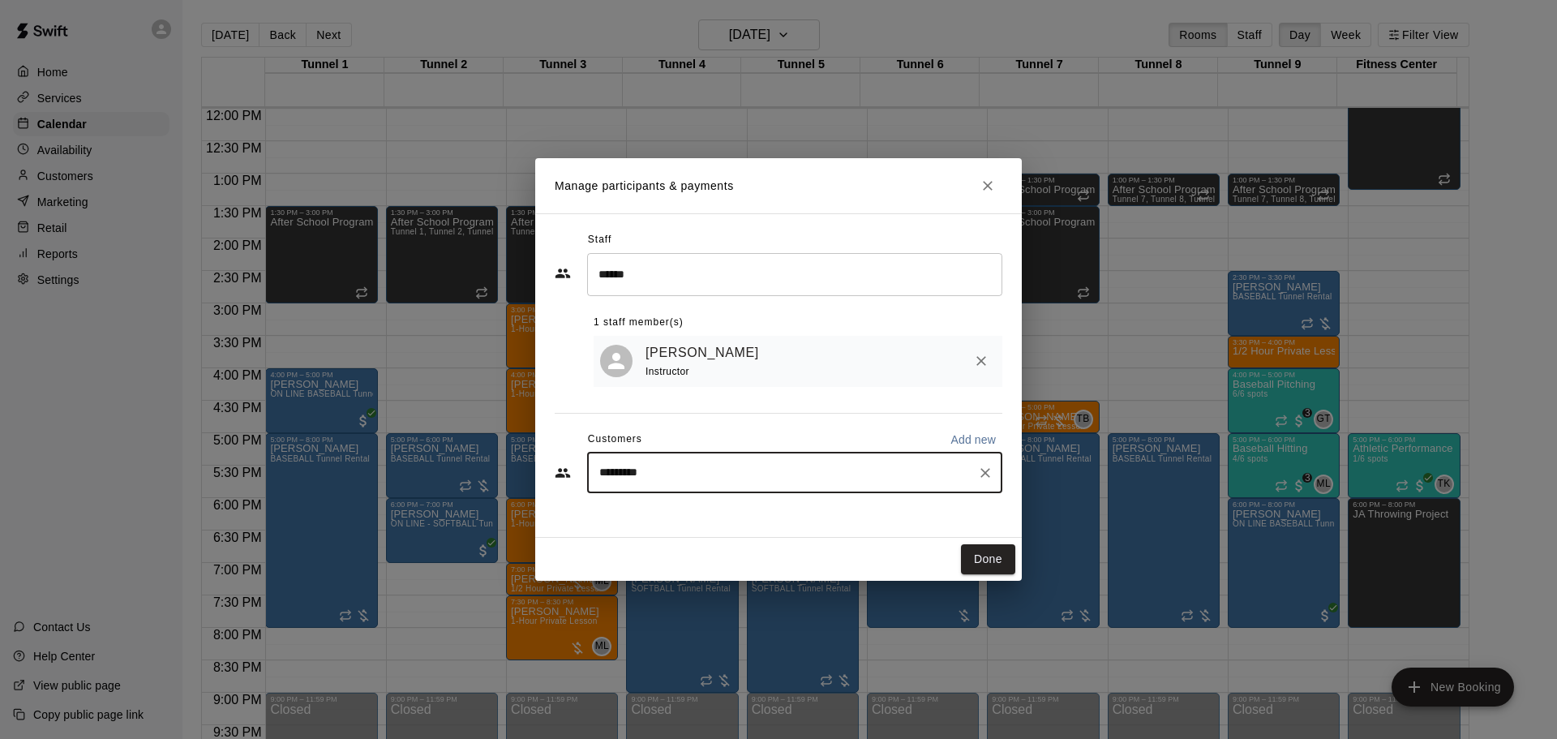
type input "**********"
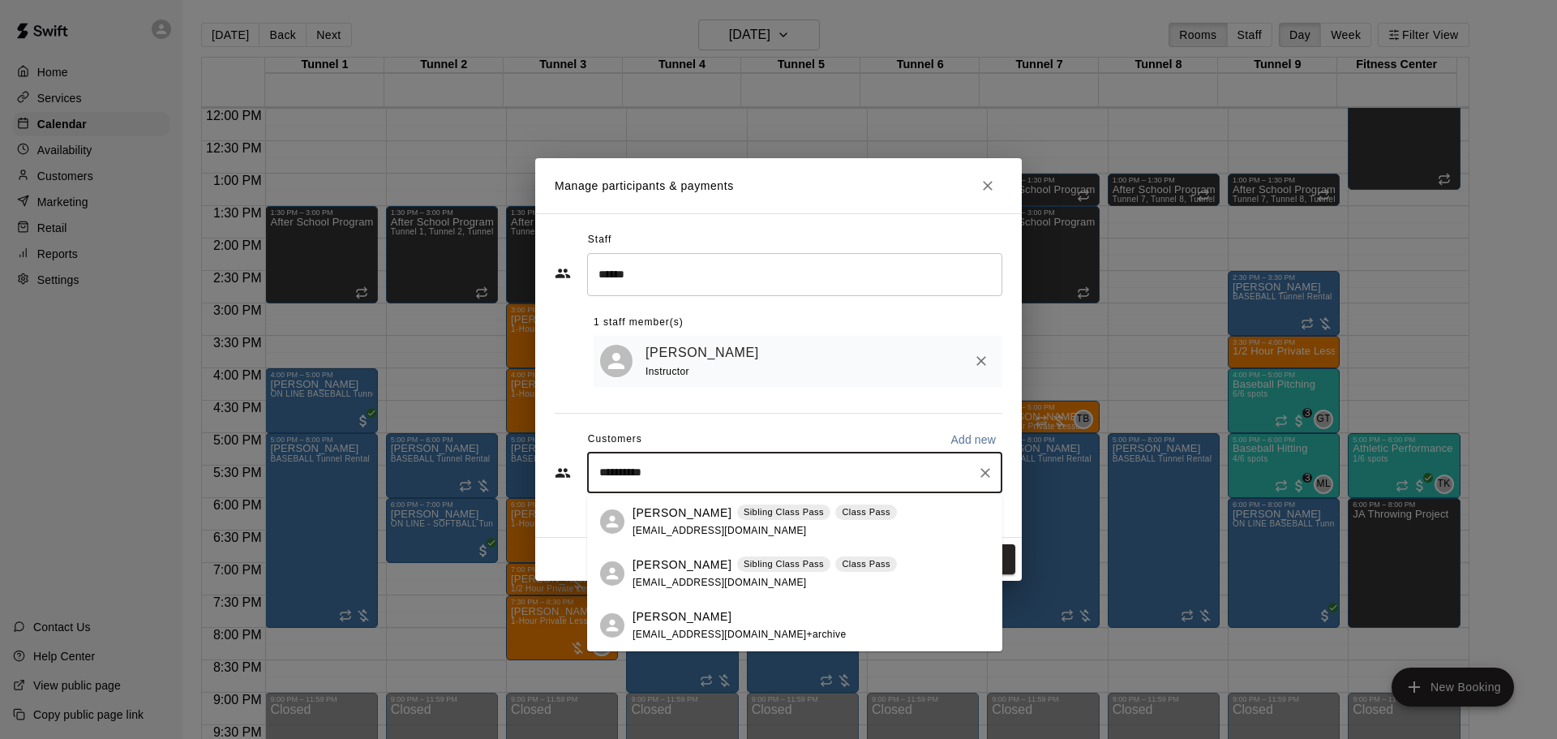
click at [656, 513] on p "Evan Masog" at bounding box center [682, 512] width 99 height 17
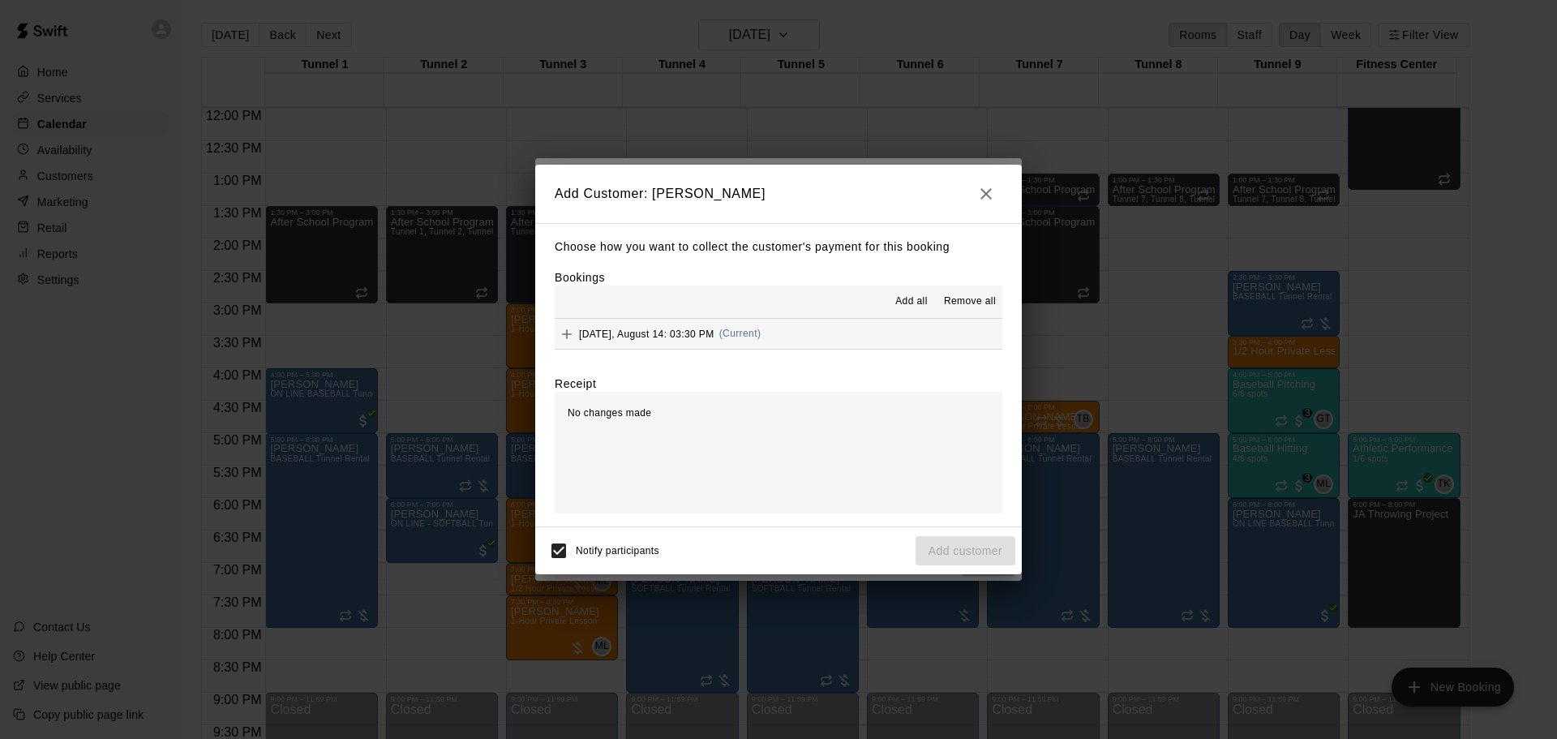
click at [921, 296] on span "Add all" at bounding box center [911, 302] width 32 height 16
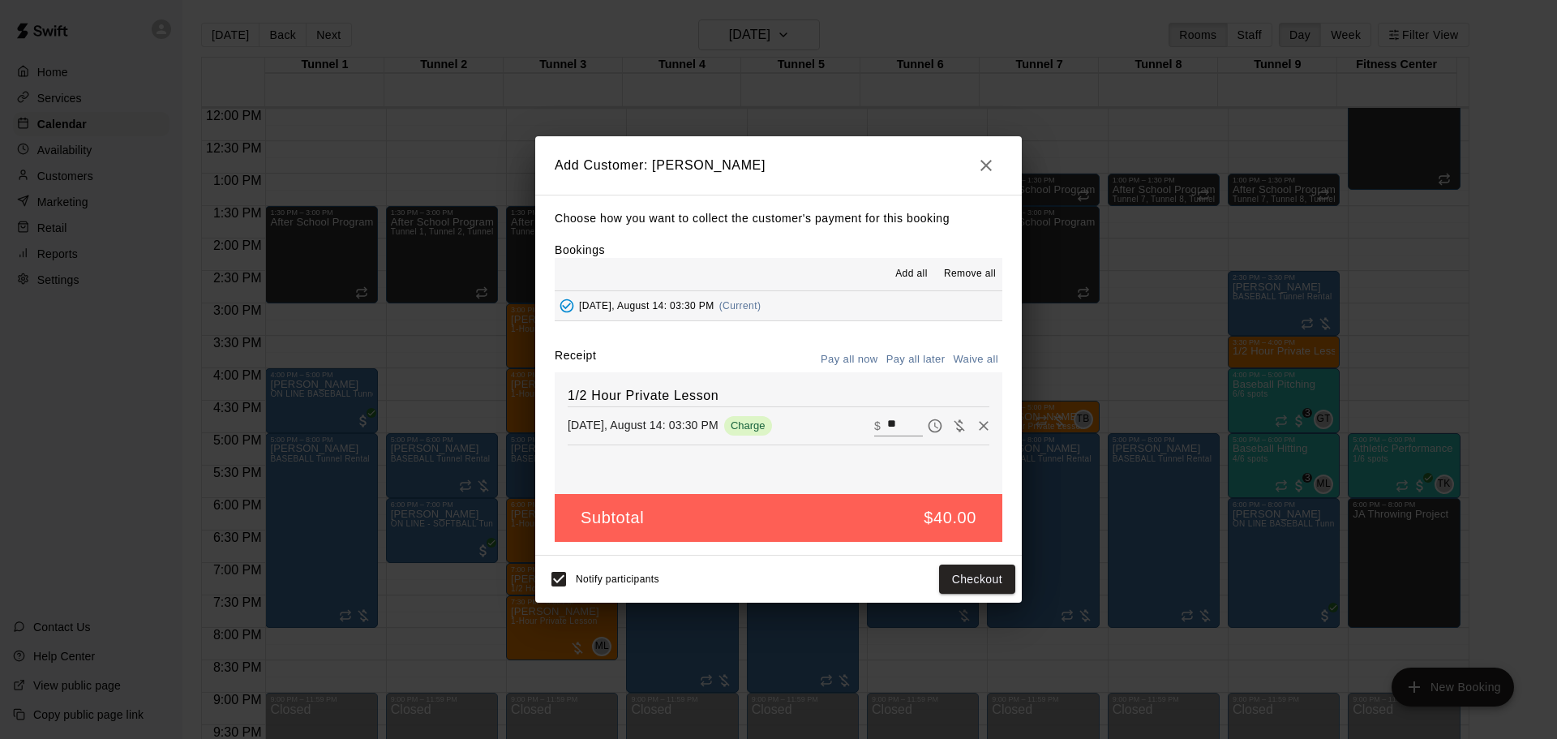
click at [927, 364] on button "Pay all later" at bounding box center [915, 359] width 67 height 25
click at [987, 587] on button "Add customer" at bounding box center [966, 580] width 100 height 30
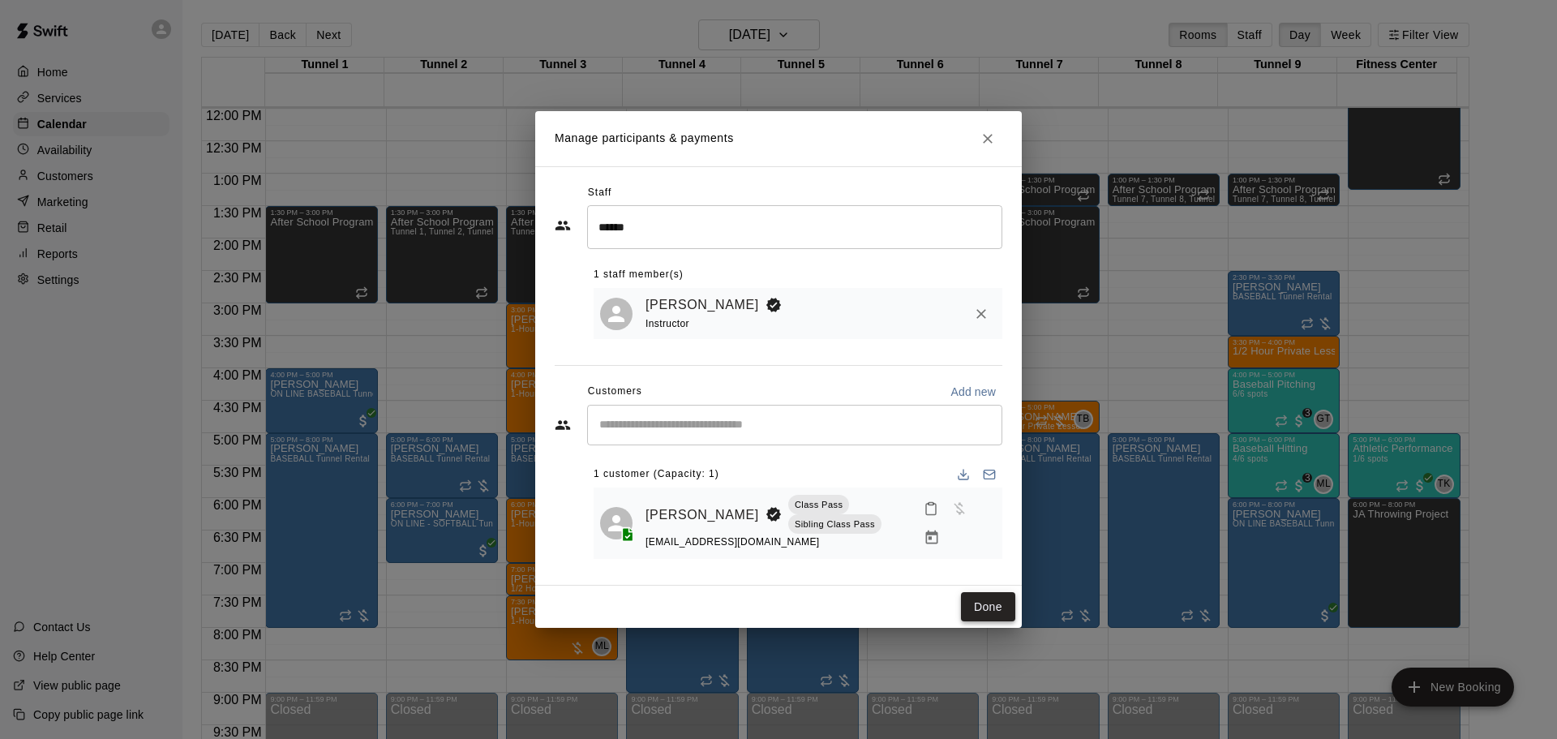
click at [1003, 602] on button "Done" at bounding box center [988, 607] width 54 height 30
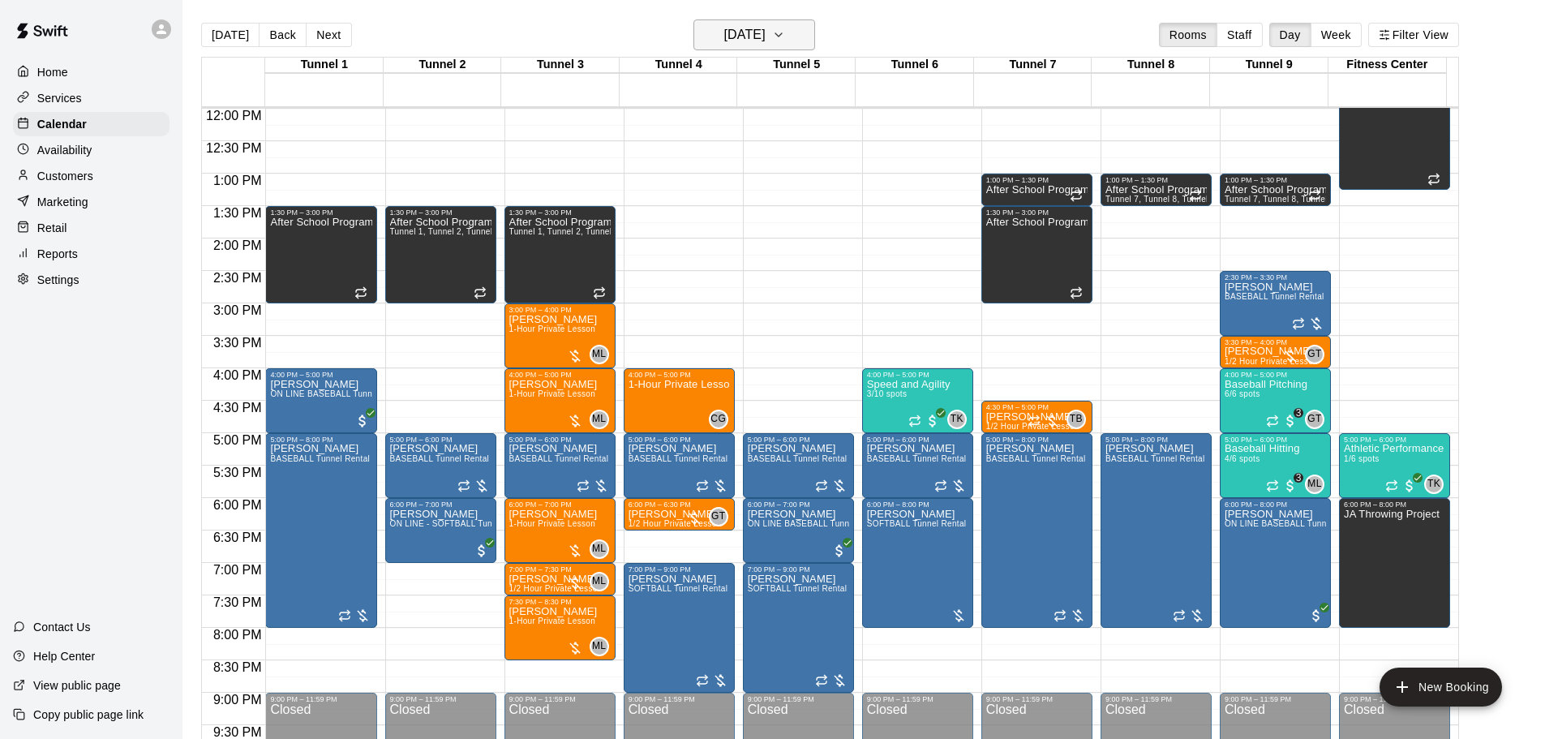
click at [766, 36] on h6 "Thursday Aug 14" at bounding box center [744, 35] width 41 height 23
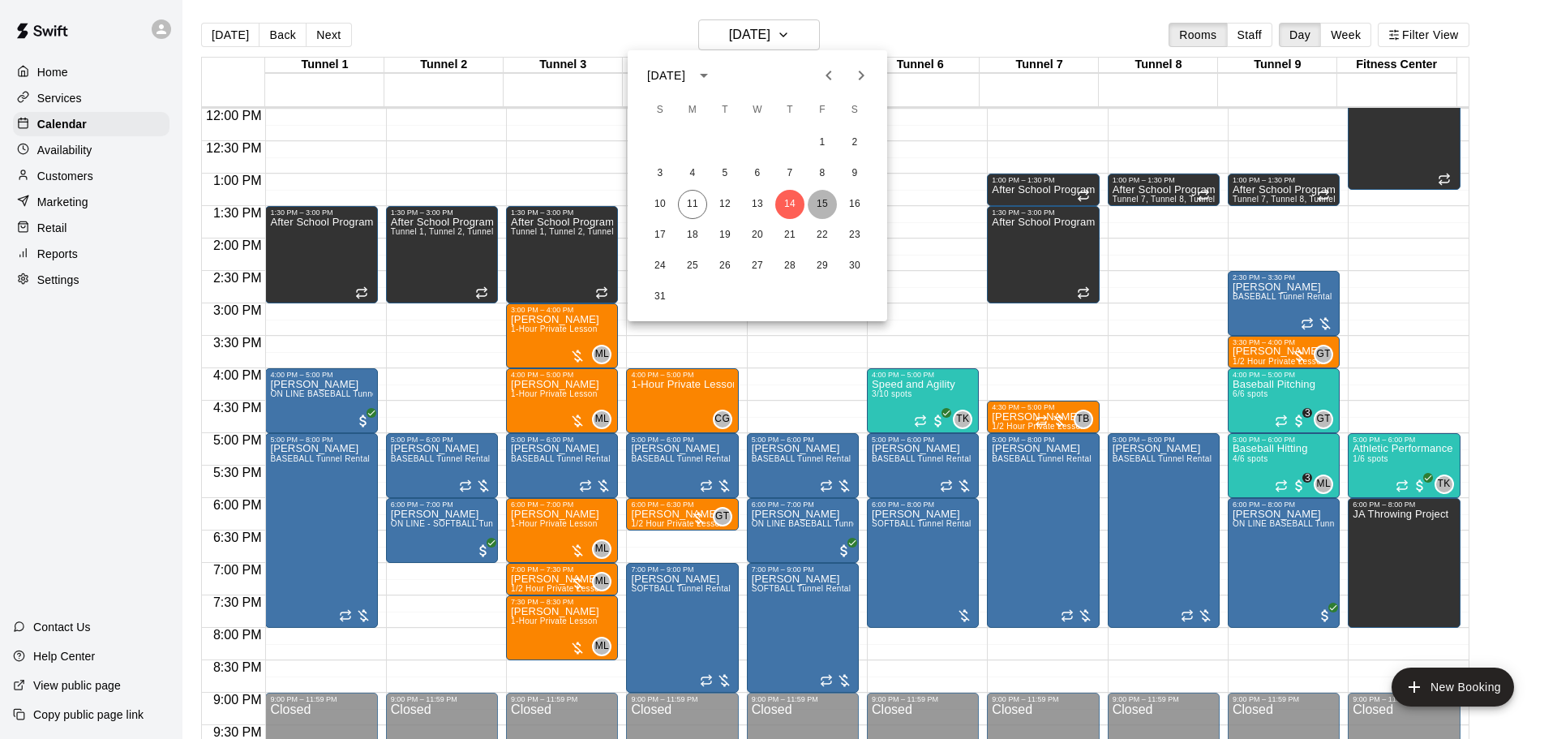
click at [831, 216] on button "15" at bounding box center [822, 204] width 29 height 29
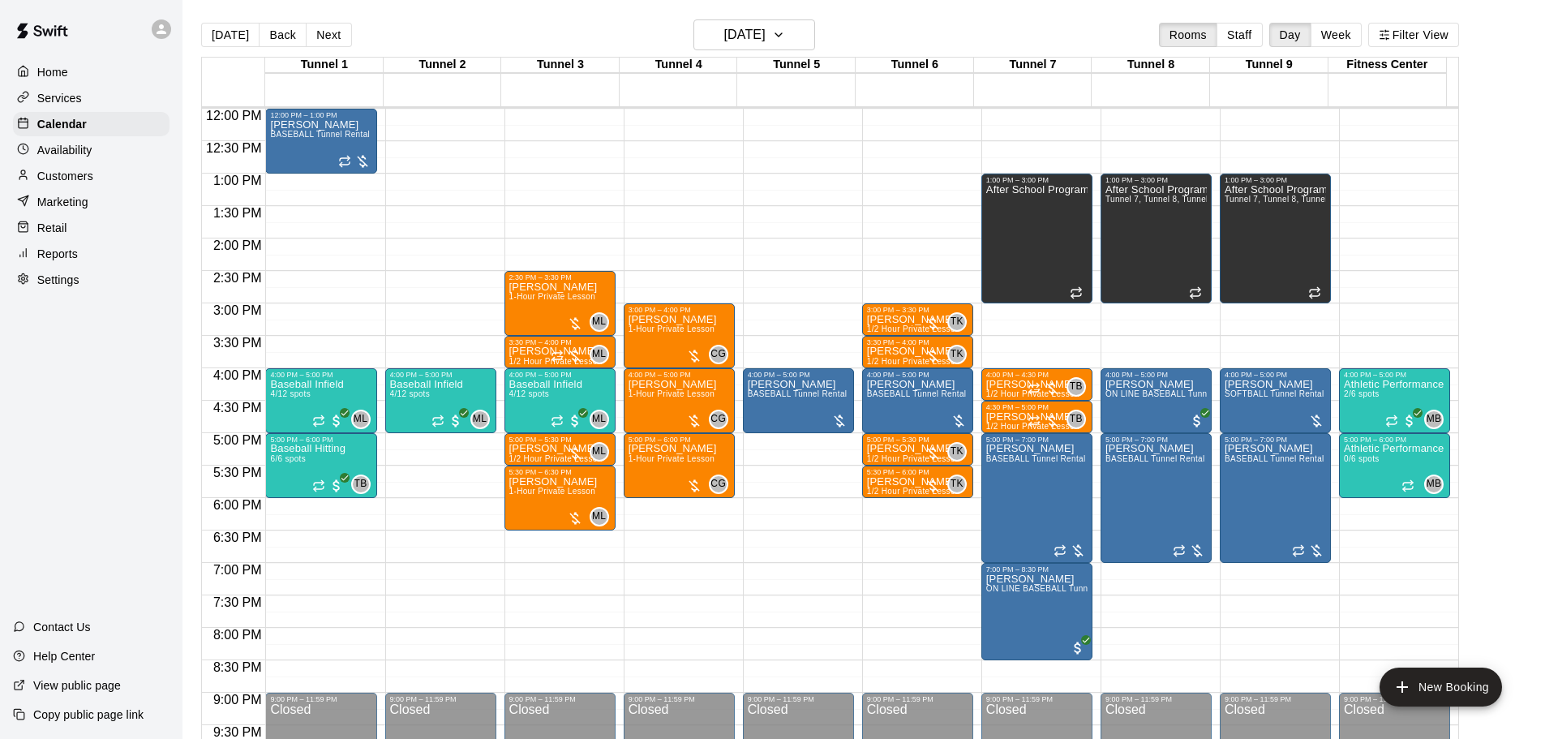
click at [1255, 316] on div "12:00 AM – 10:00 AM Closed 1:00 PM – 3:00 PM After School Program Tunnel 7, Tun…" at bounding box center [1275, 108] width 111 height 1557
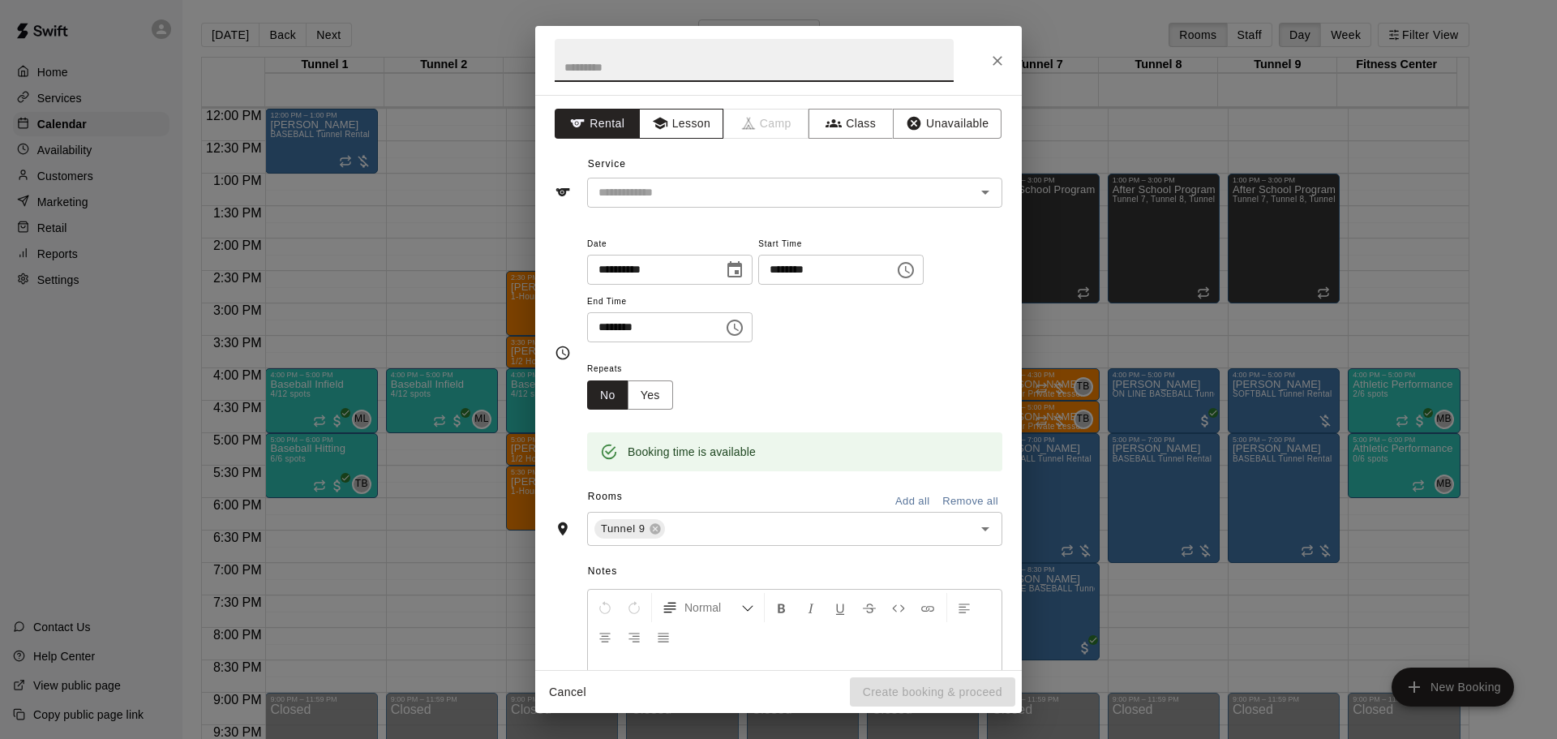
click at [698, 131] on button "Lesson" at bounding box center [681, 124] width 85 height 30
click at [978, 199] on icon "Open" at bounding box center [985, 191] width 19 height 19
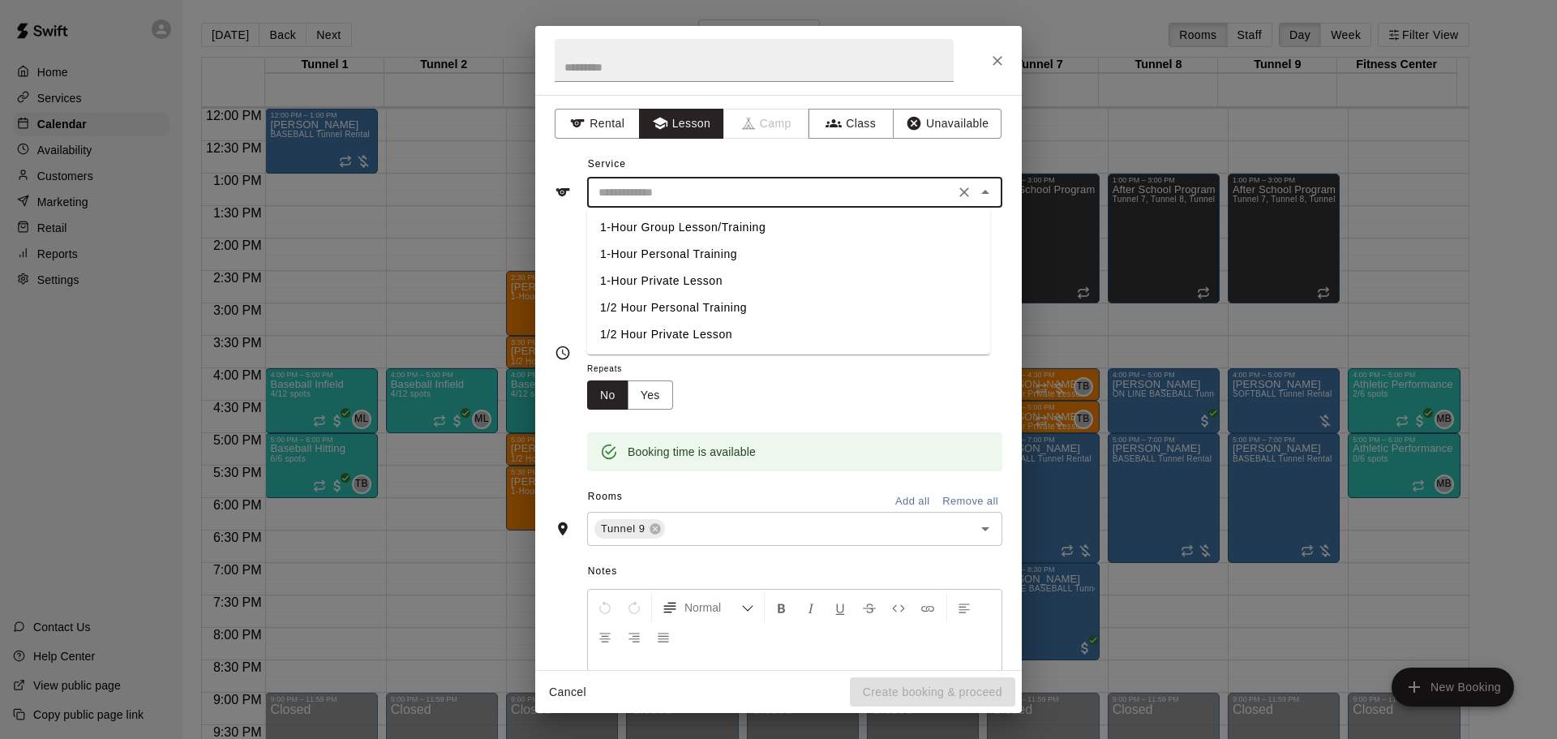
click at [695, 281] on li "1-Hour Private Lesson" at bounding box center [788, 281] width 403 height 27
type input "**********"
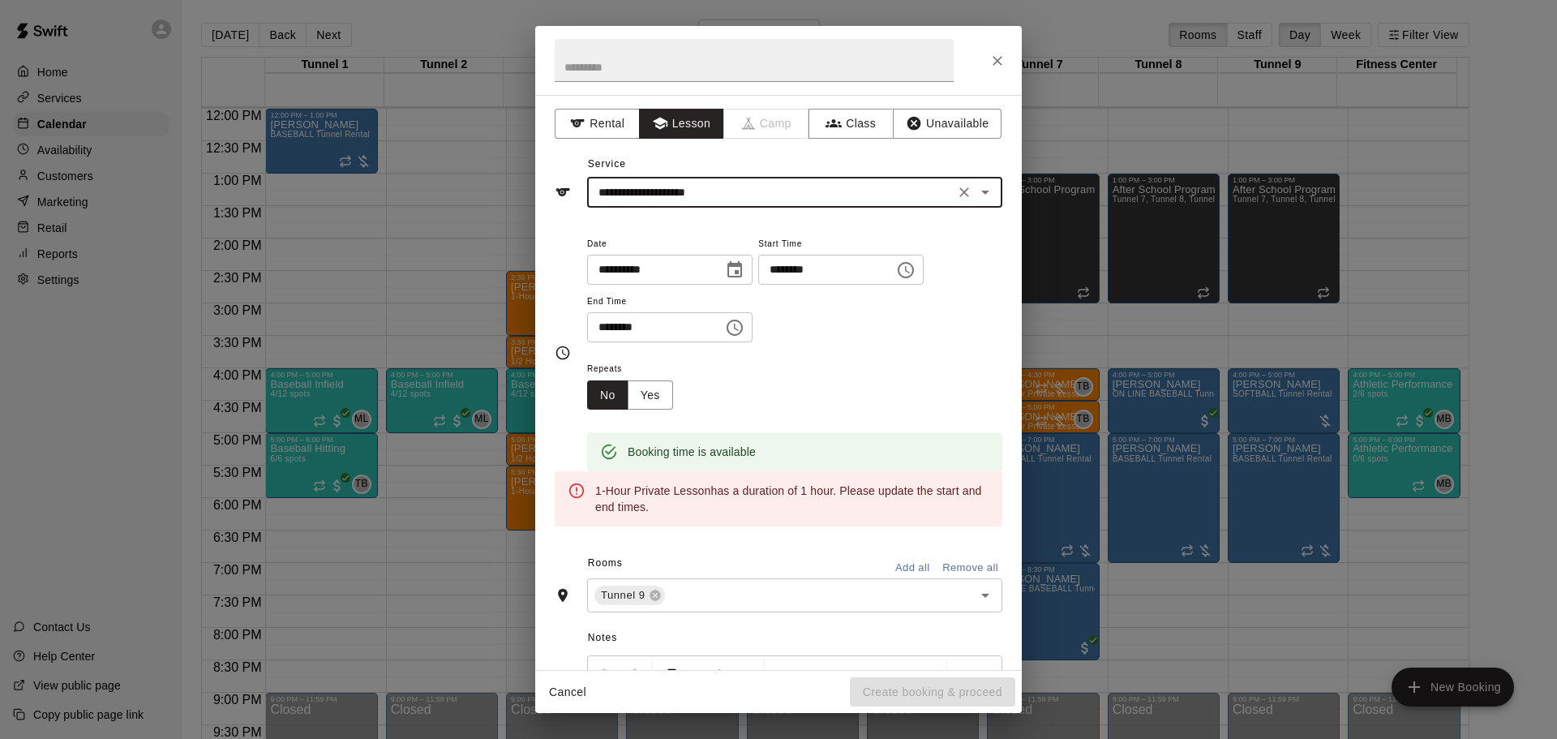
click at [606, 326] on input "********" at bounding box center [649, 327] width 125 height 30
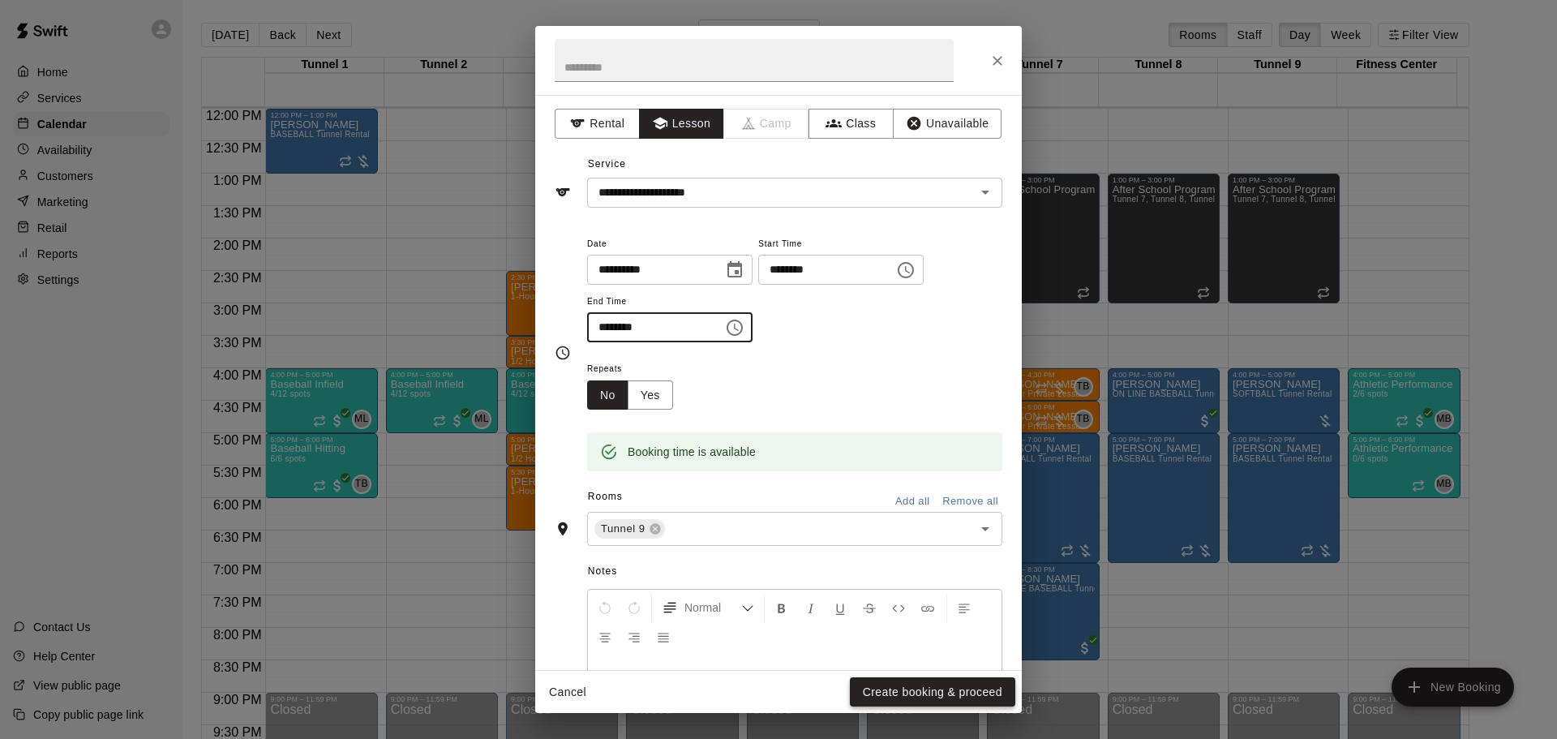
type input "********"
click at [917, 699] on button "Create booking & proceed" at bounding box center [932, 692] width 165 height 30
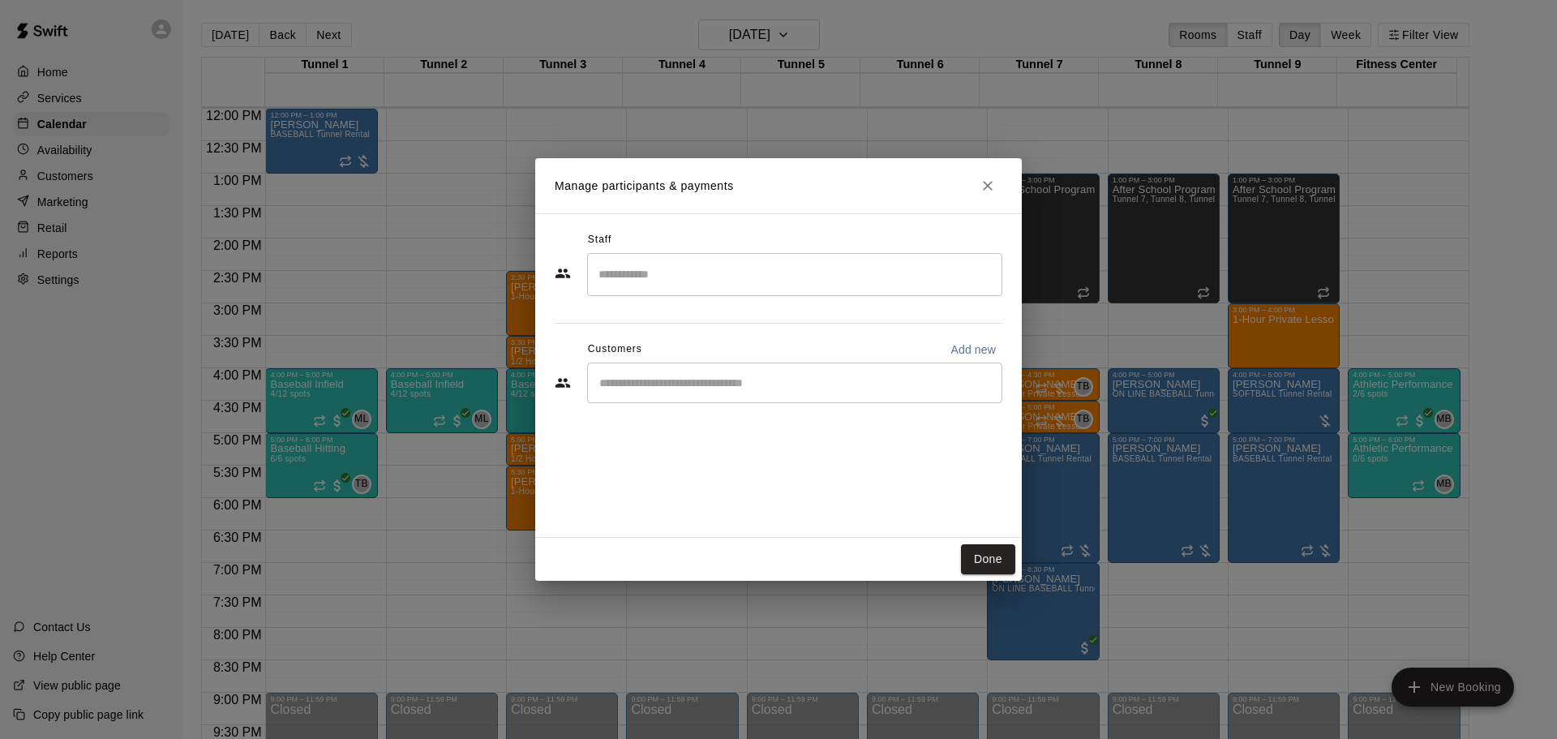
click at [706, 278] on input "Search staff" at bounding box center [795, 274] width 401 height 28
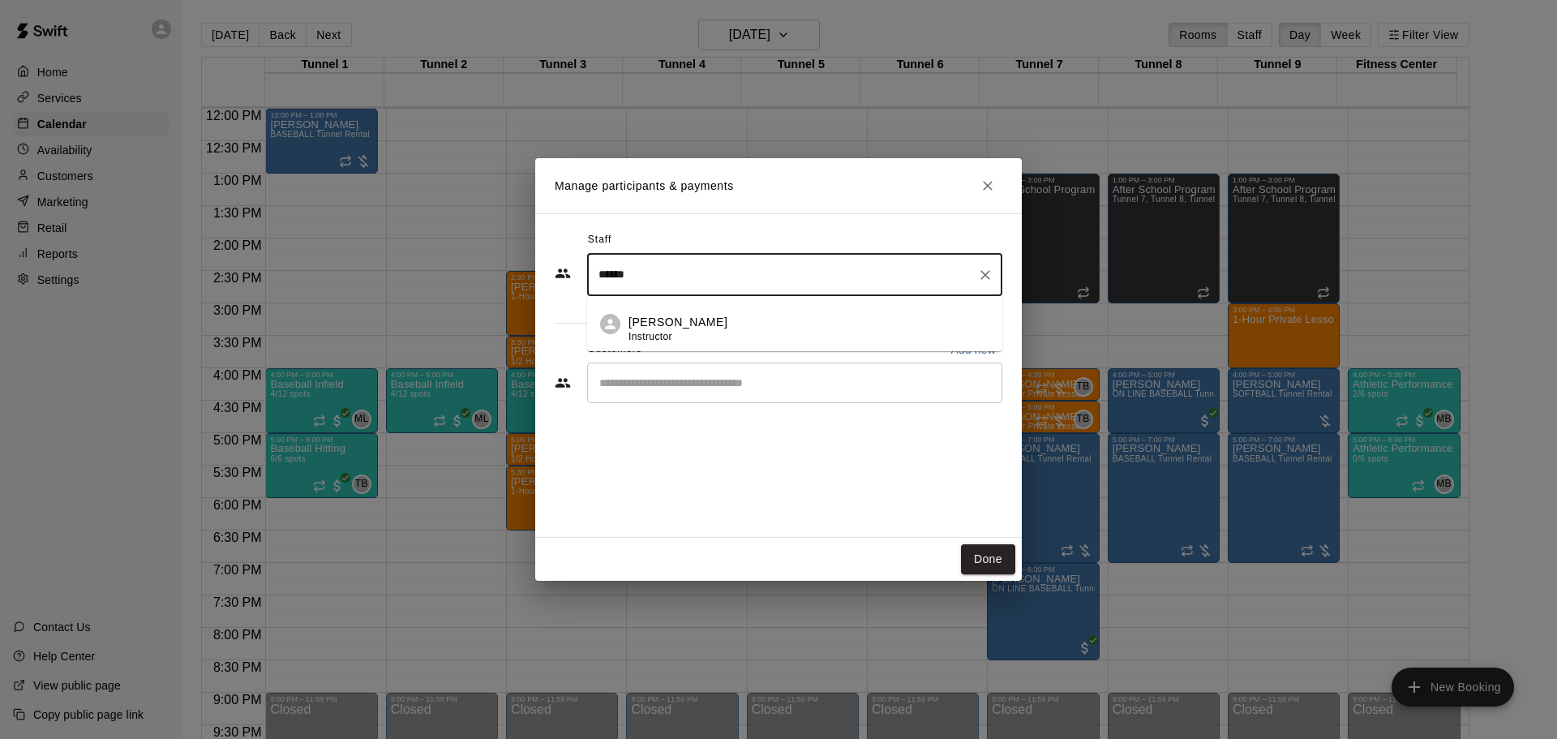
click at [689, 328] on p "Gilbert Tussey" at bounding box center [678, 322] width 99 height 17
type input "******"
click at [698, 390] on input "Start typing to search customers..." at bounding box center [795, 383] width 401 height 16
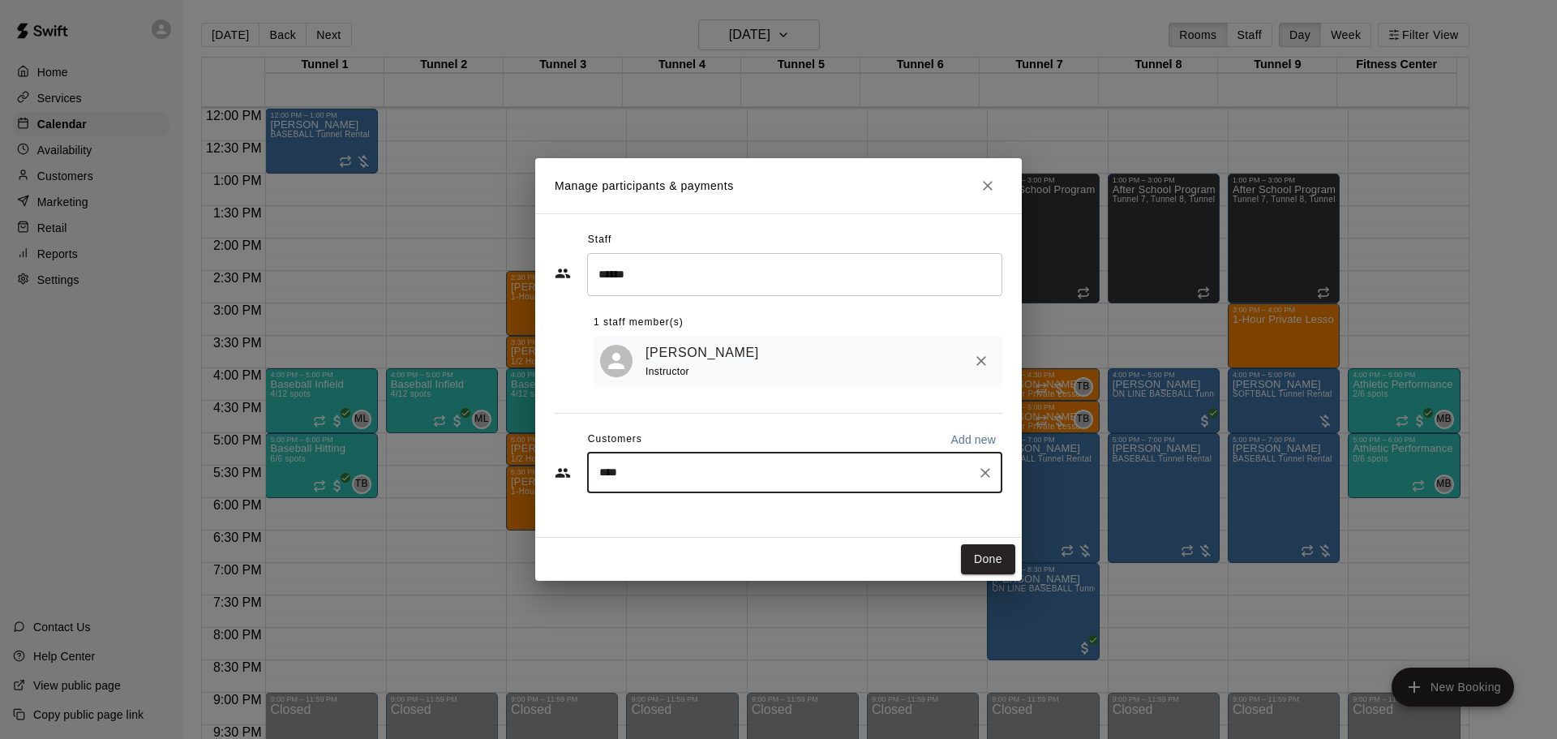
type input "*****"
click at [687, 517] on p "Tanner Kabat" at bounding box center [682, 512] width 99 height 17
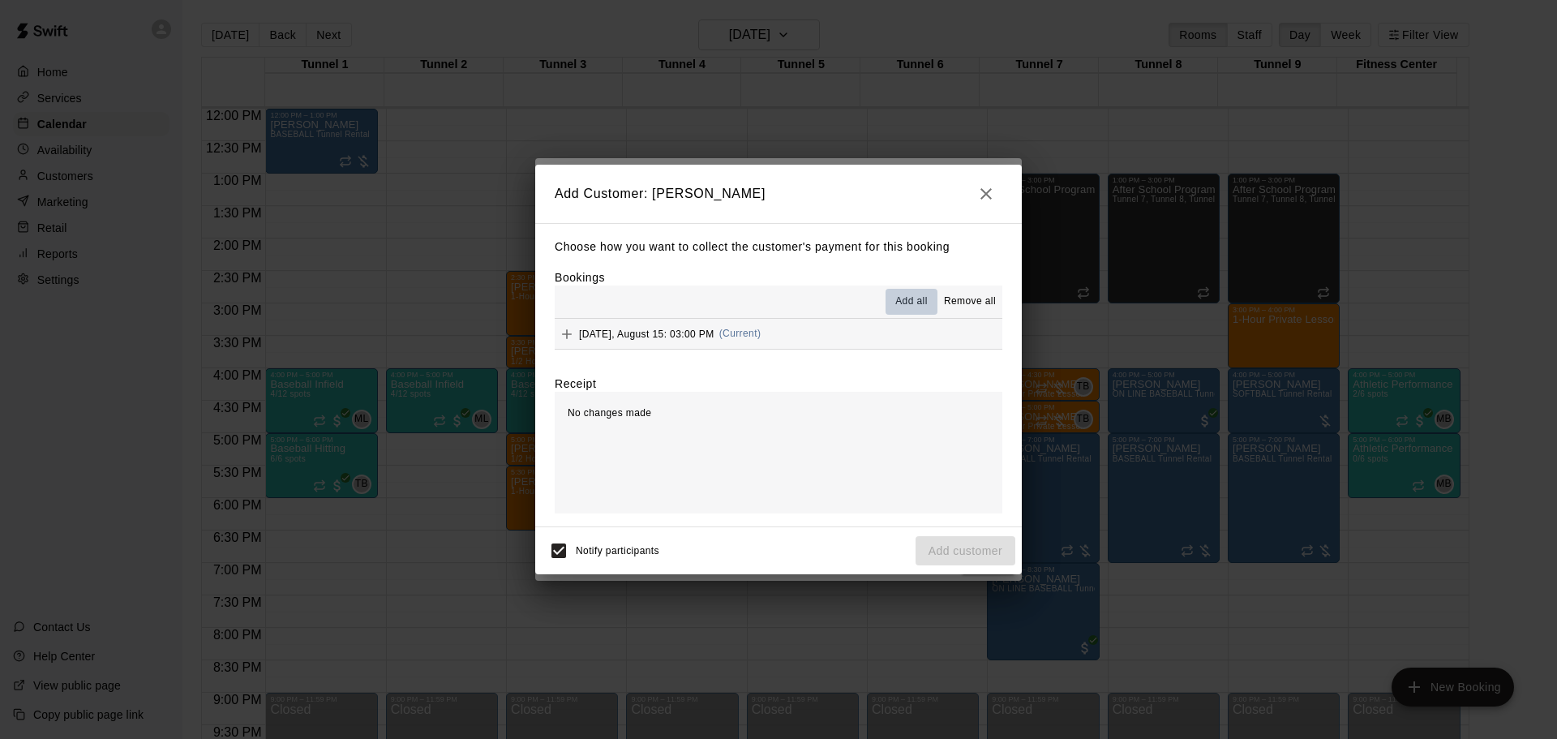
click at [895, 304] on button "Add all" at bounding box center [912, 302] width 52 height 26
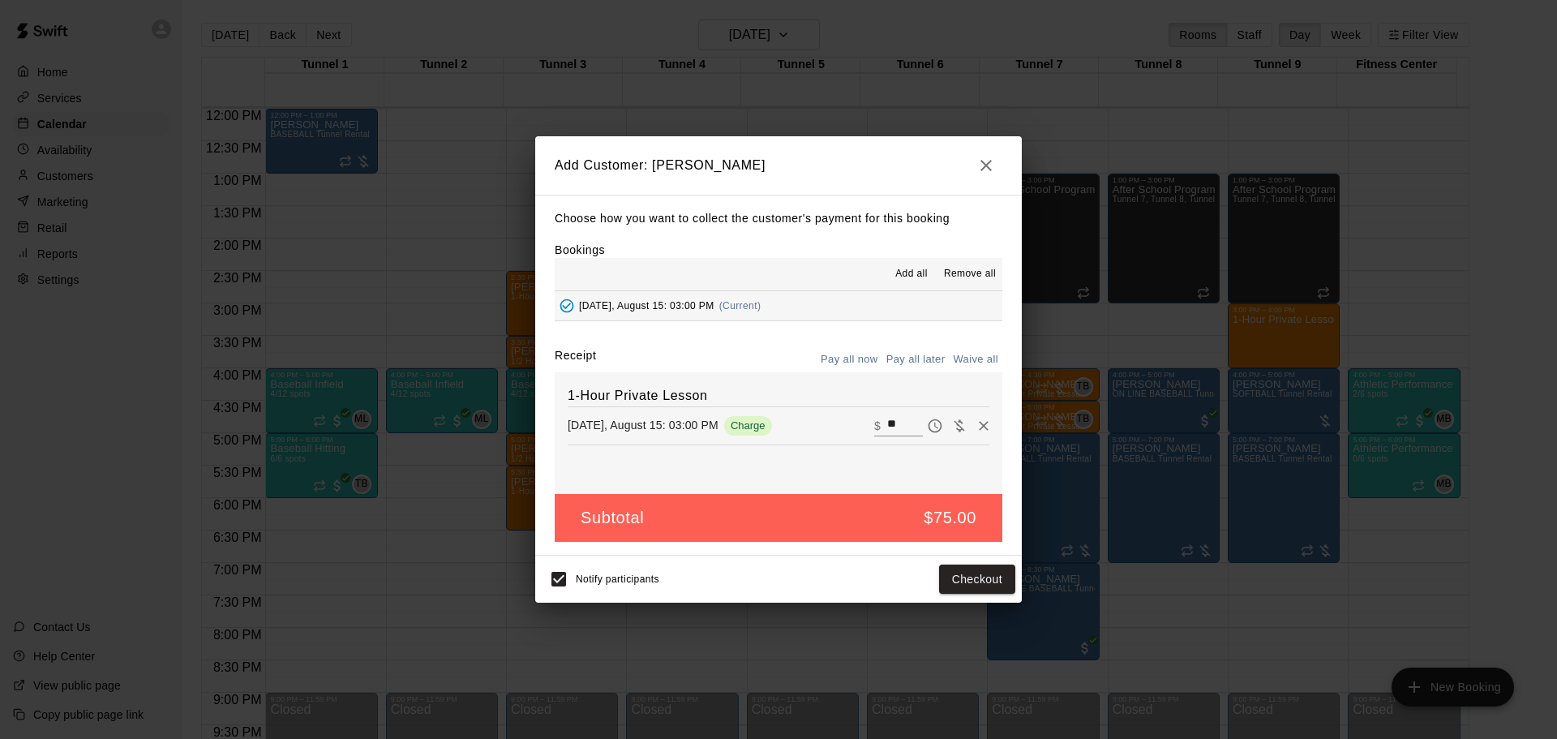
click at [922, 359] on button "Pay all later" at bounding box center [915, 359] width 67 height 25
click at [945, 574] on button "Add customer" at bounding box center [966, 580] width 100 height 30
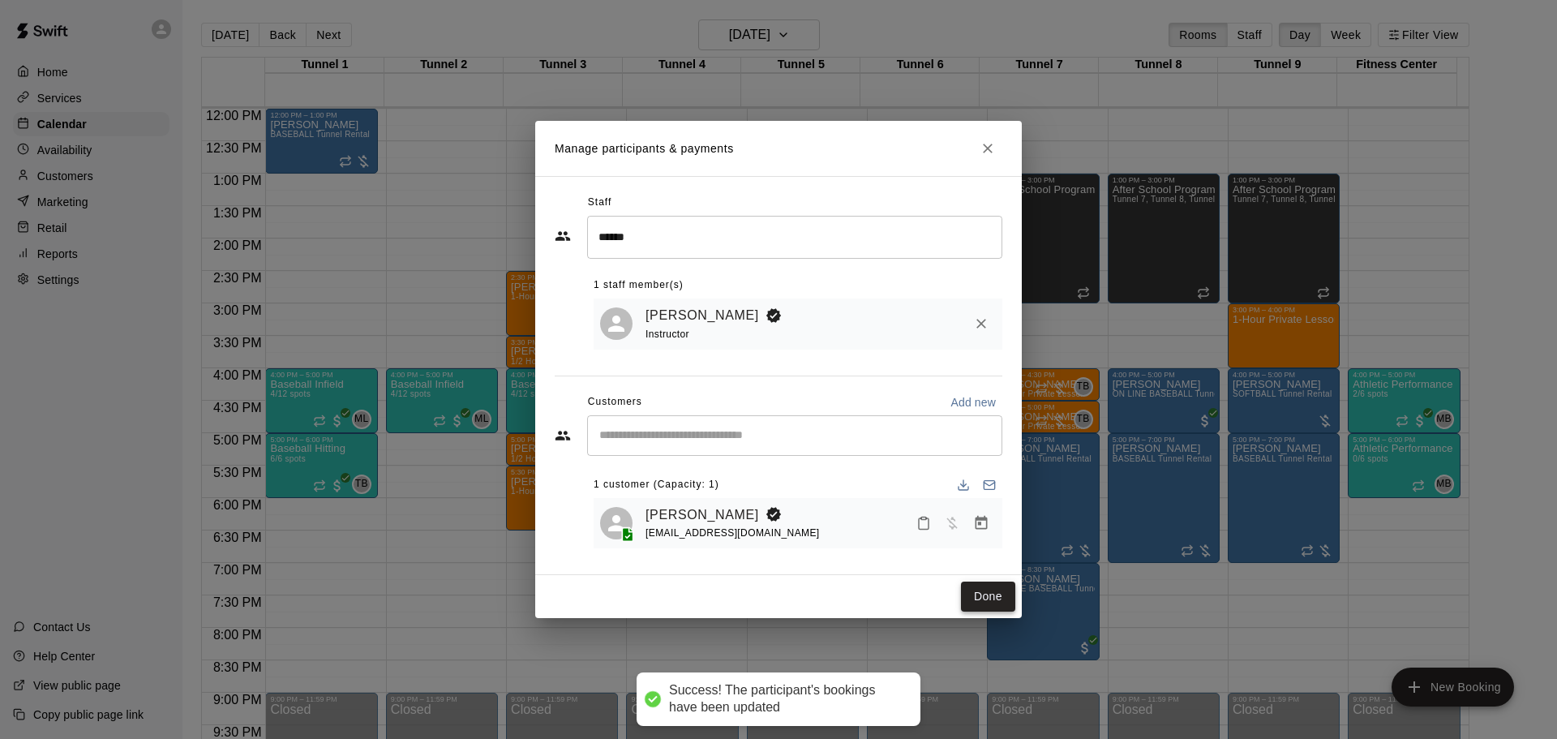
click at [998, 603] on button "Done" at bounding box center [988, 597] width 54 height 30
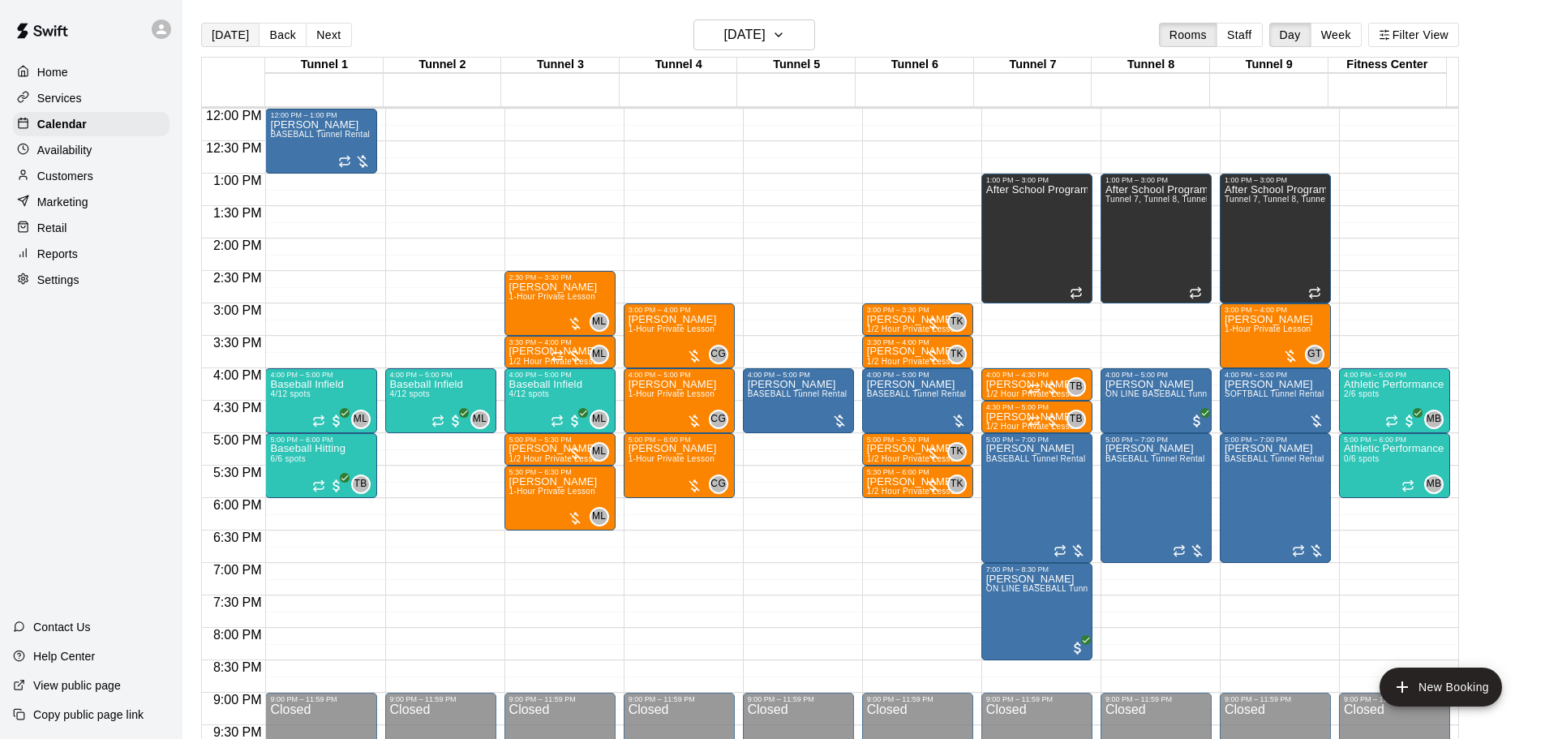
click at [238, 29] on button "[DATE]" at bounding box center [230, 35] width 58 height 24
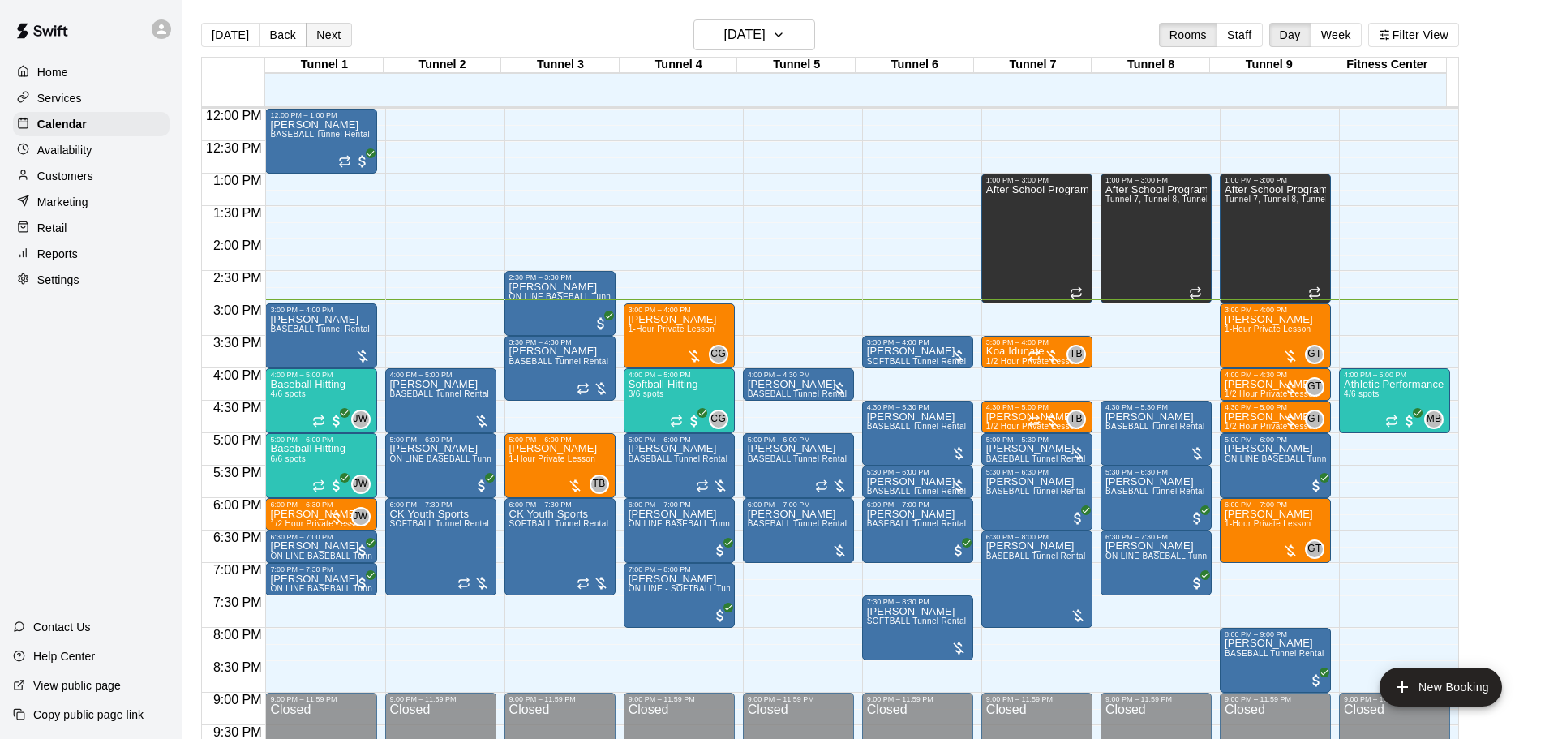
click at [314, 36] on button "Next" at bounding box center [328, 35] width 45 height 24
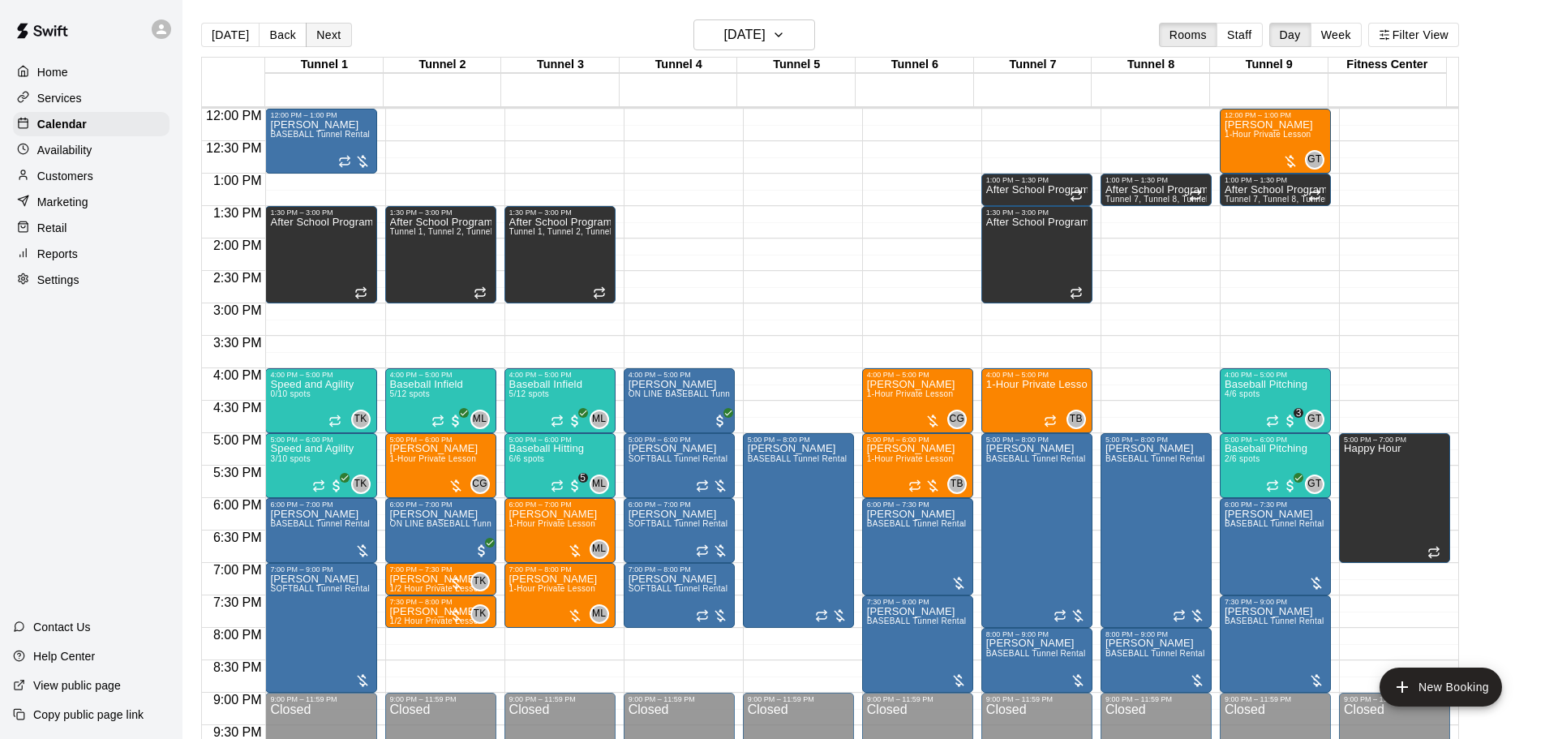
click at [314, 36] on button "Next" at bounding box center [328, 35] width 45 height 24
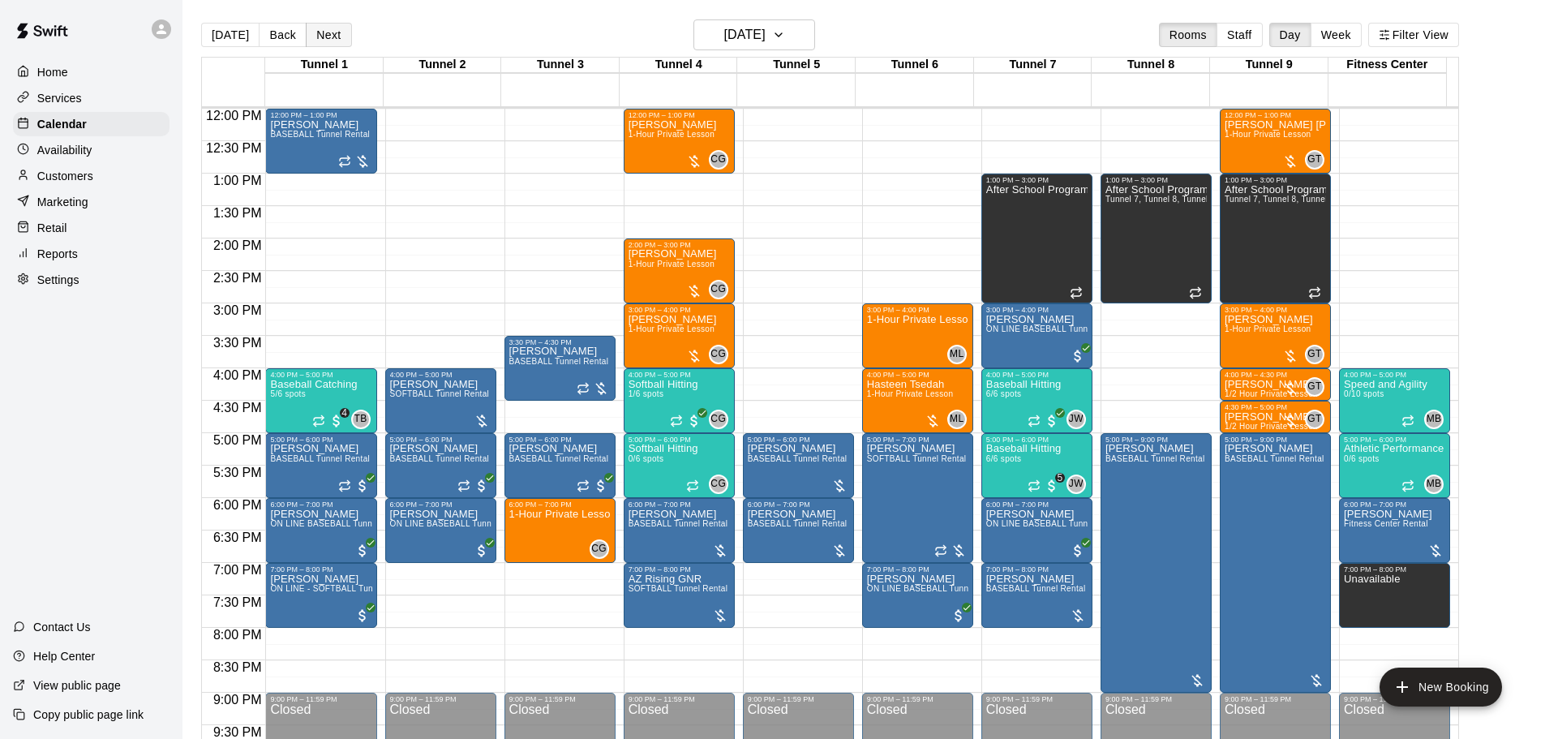
click at [314, 36] on button "Next" at bounding box center [328, 35] width 45 height 24
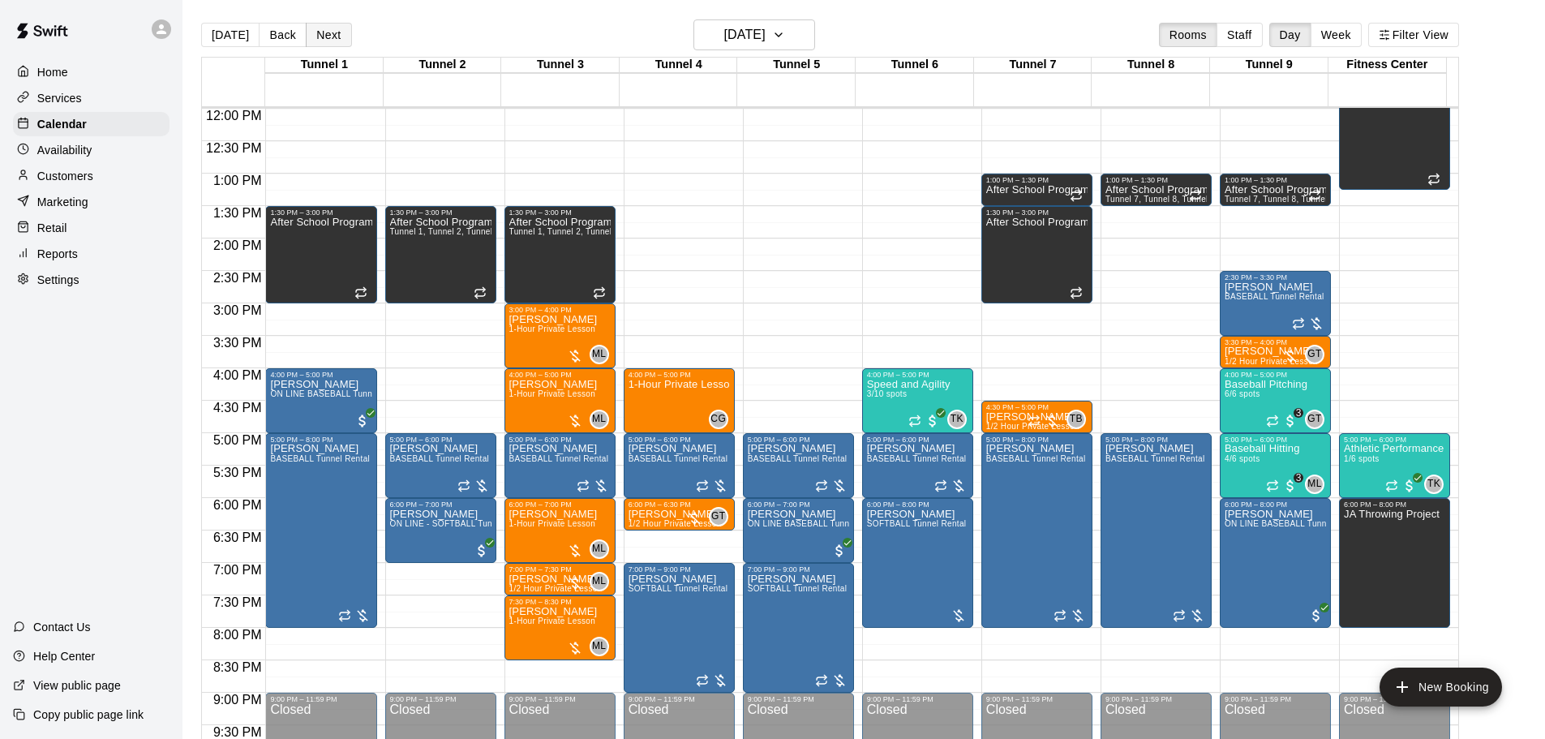
click at [333, 43] on button "Next" at bounding box center [328, 35] width 45 height 24
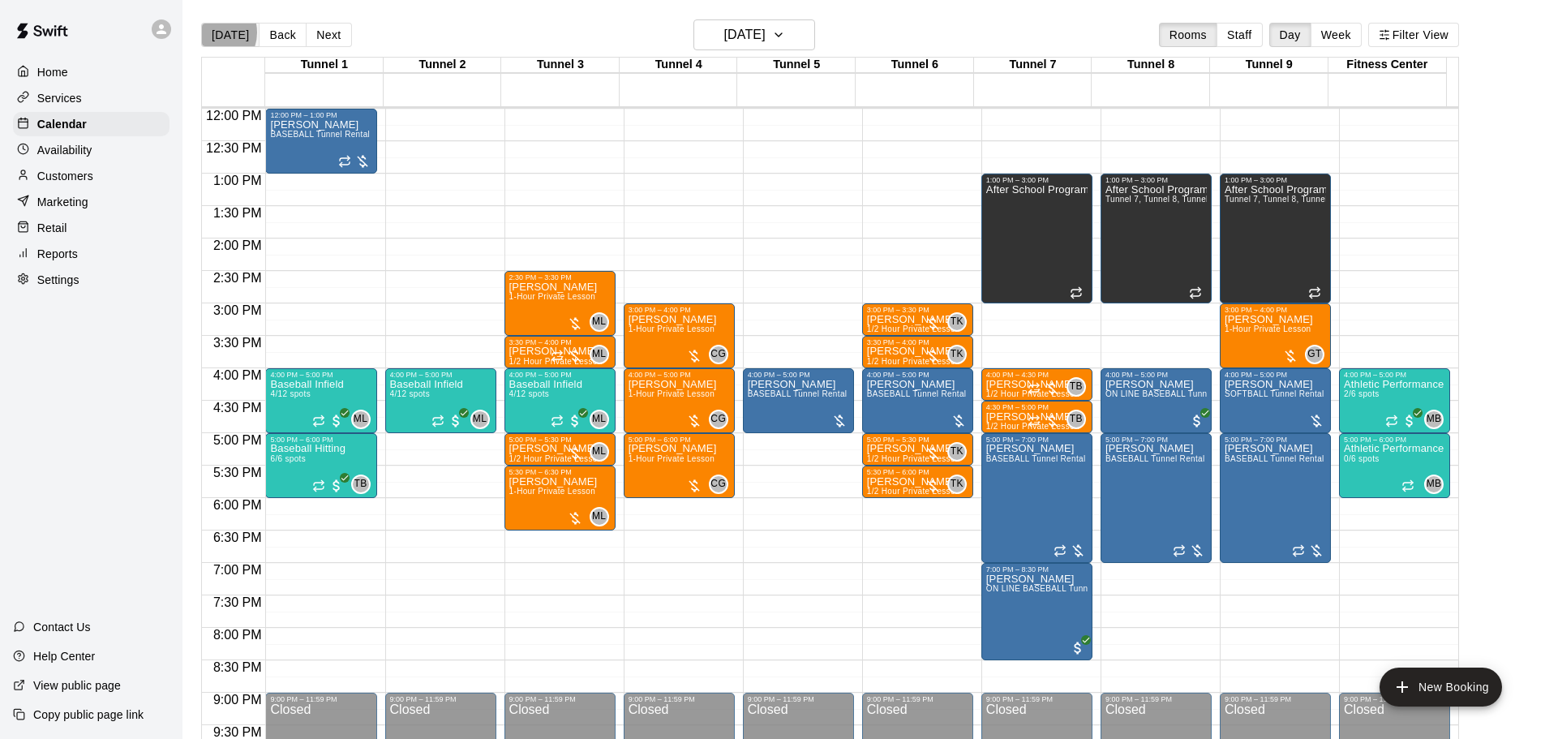
click at [211, 32] on button "[DATE]" at bounding box center [230, 35] width 58 height 24
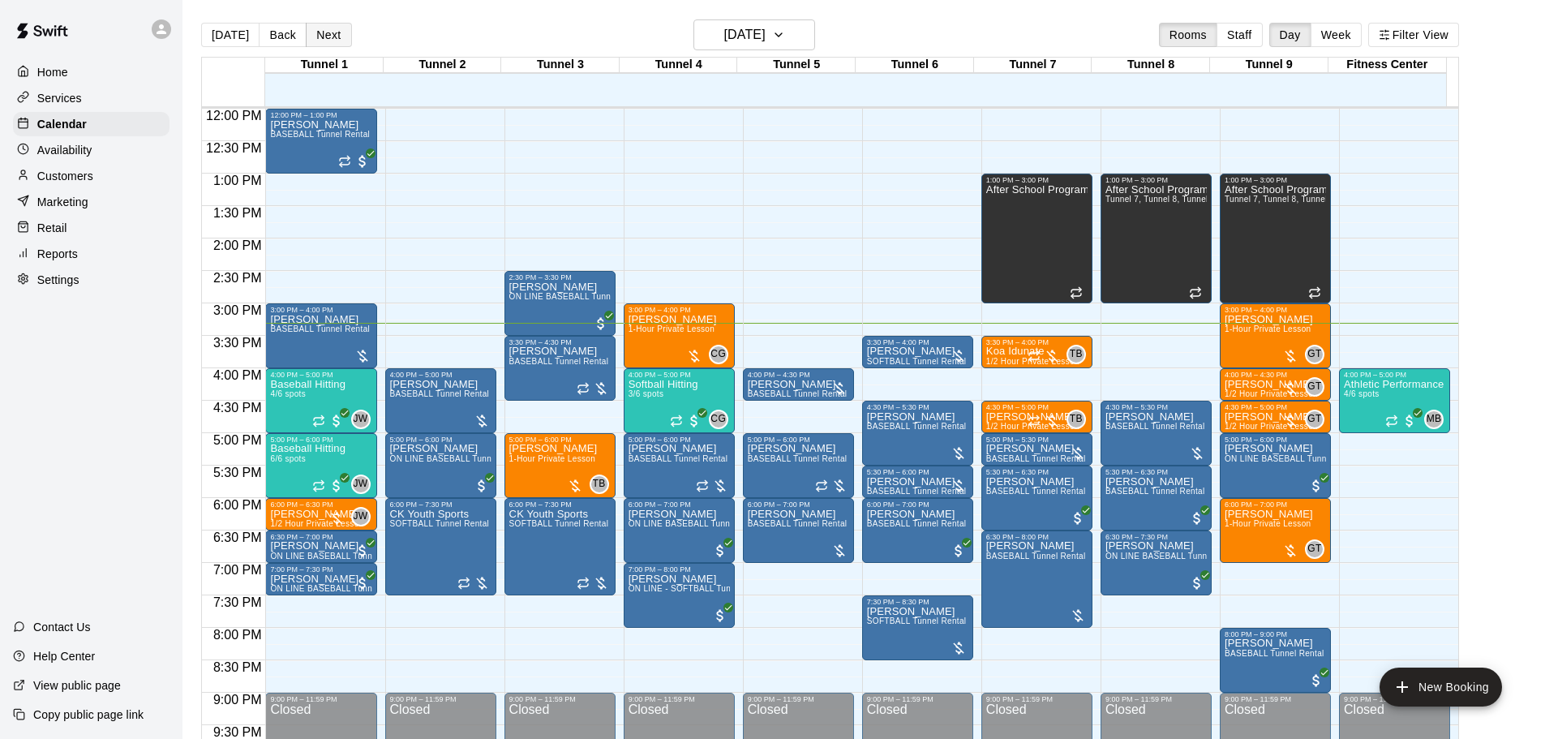
click at [326, 32] on button "Next" at bounding box center [328, 35] width 45 height 24
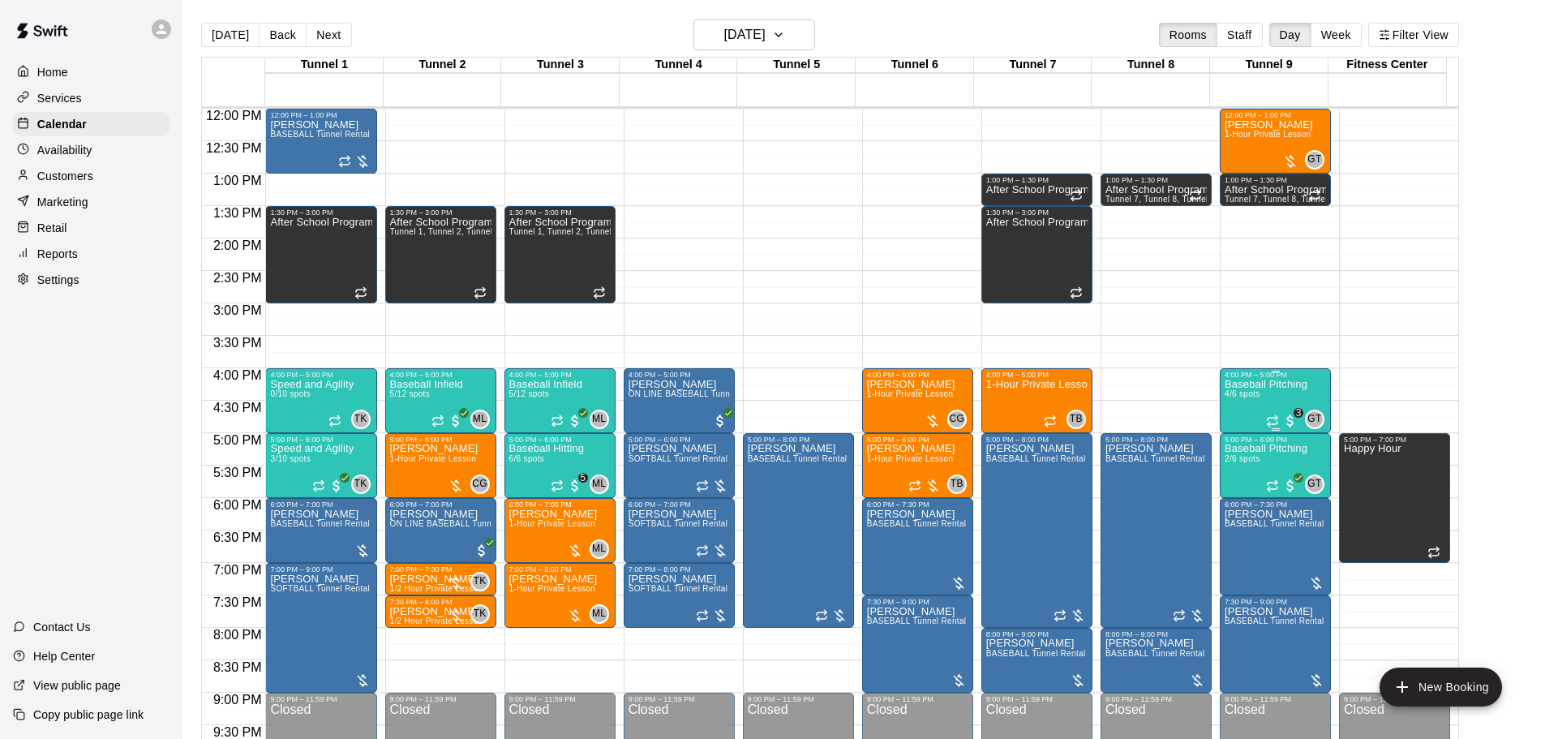
click at [1256, 393] on span "4/6 spots" at bounding box center [1243, 393] width 36 height 9
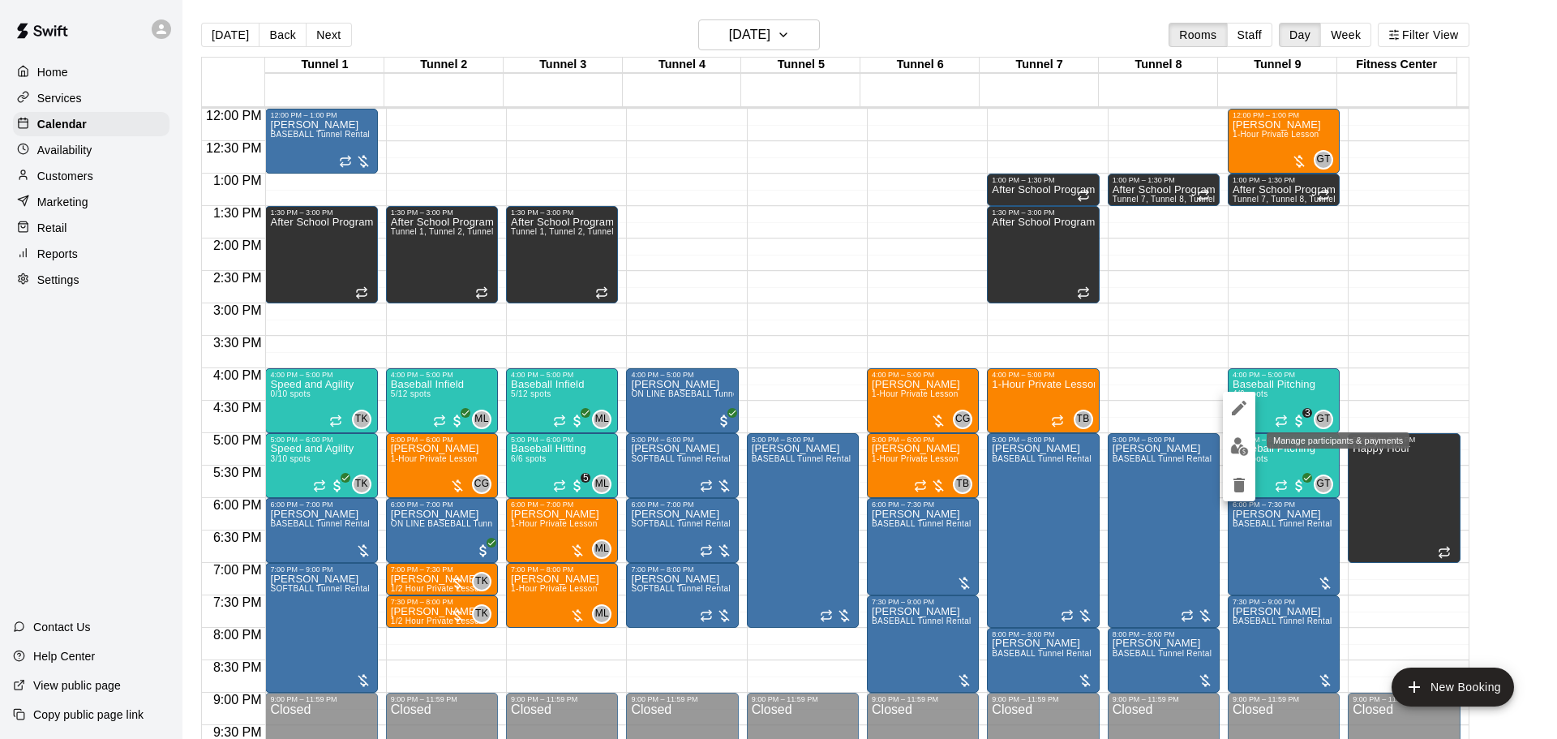
click at [1248, 453] on img "edit" at bounding box center [1239, 446] width 19 height 19
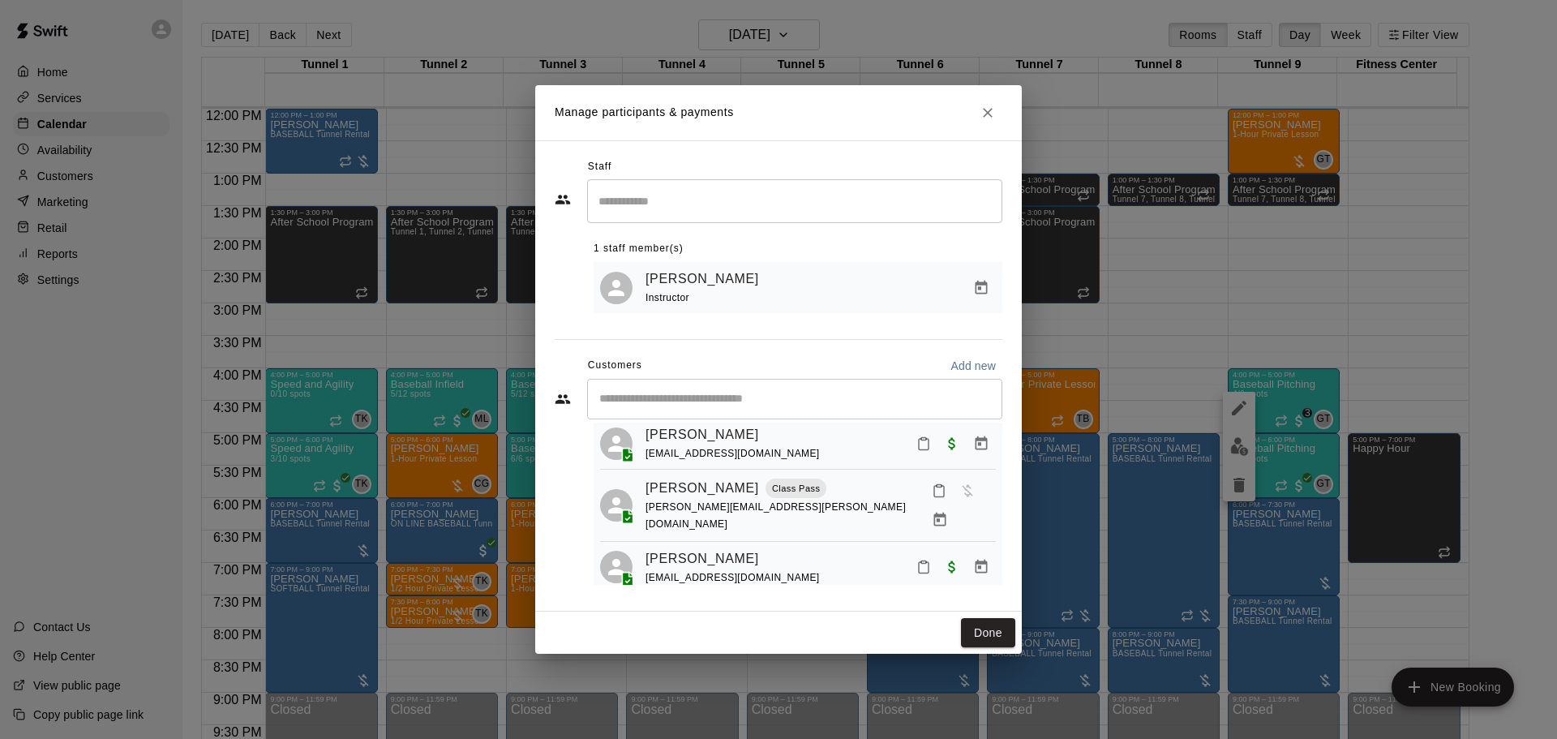
scroll to position [99, 0]
click at [994, 98] on button "Close" at bounding box center [987, 112] width 29 height 29
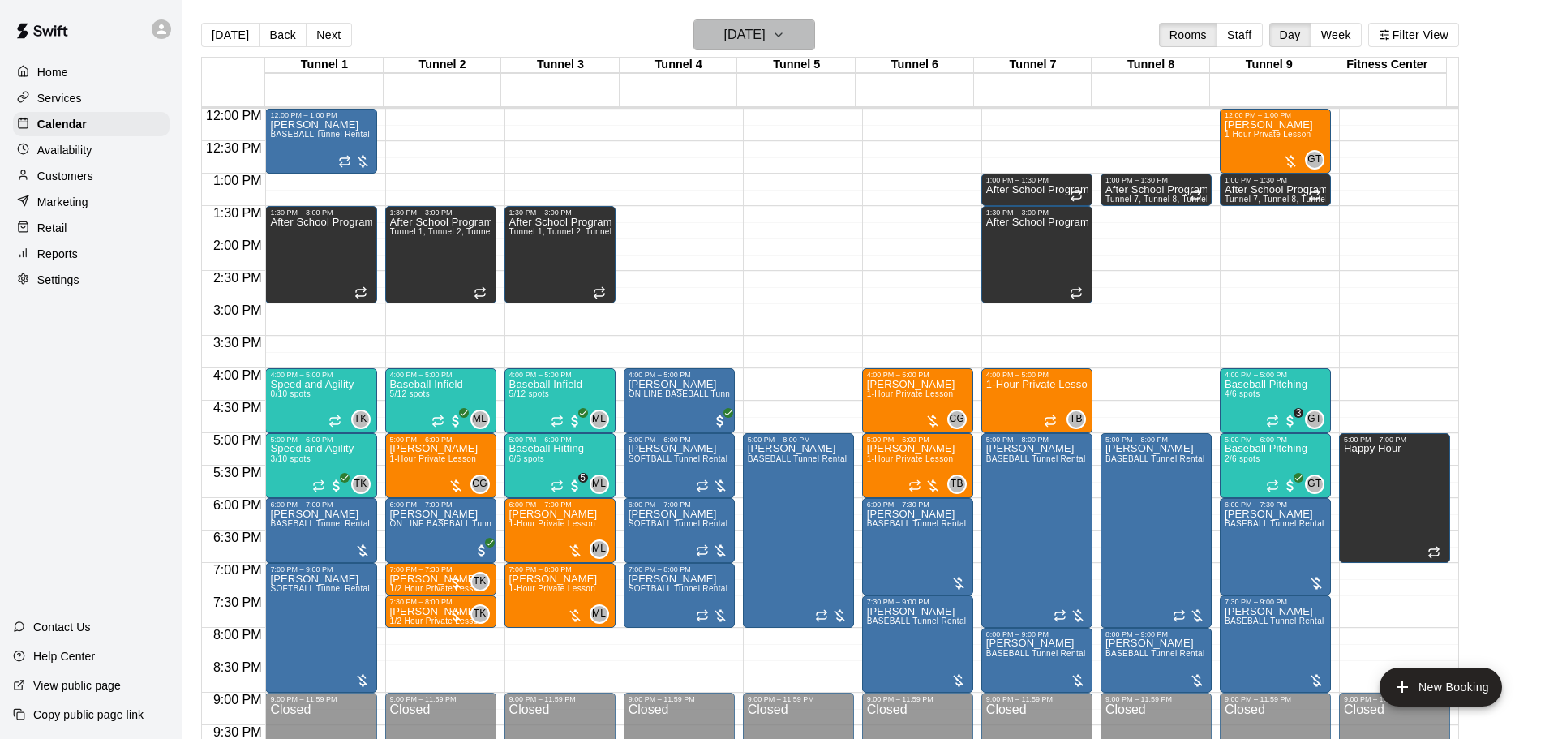
click at [755, 42] on h6 "Tuesday Aug 12" at bounding box center [744, 35] width 41 height 23
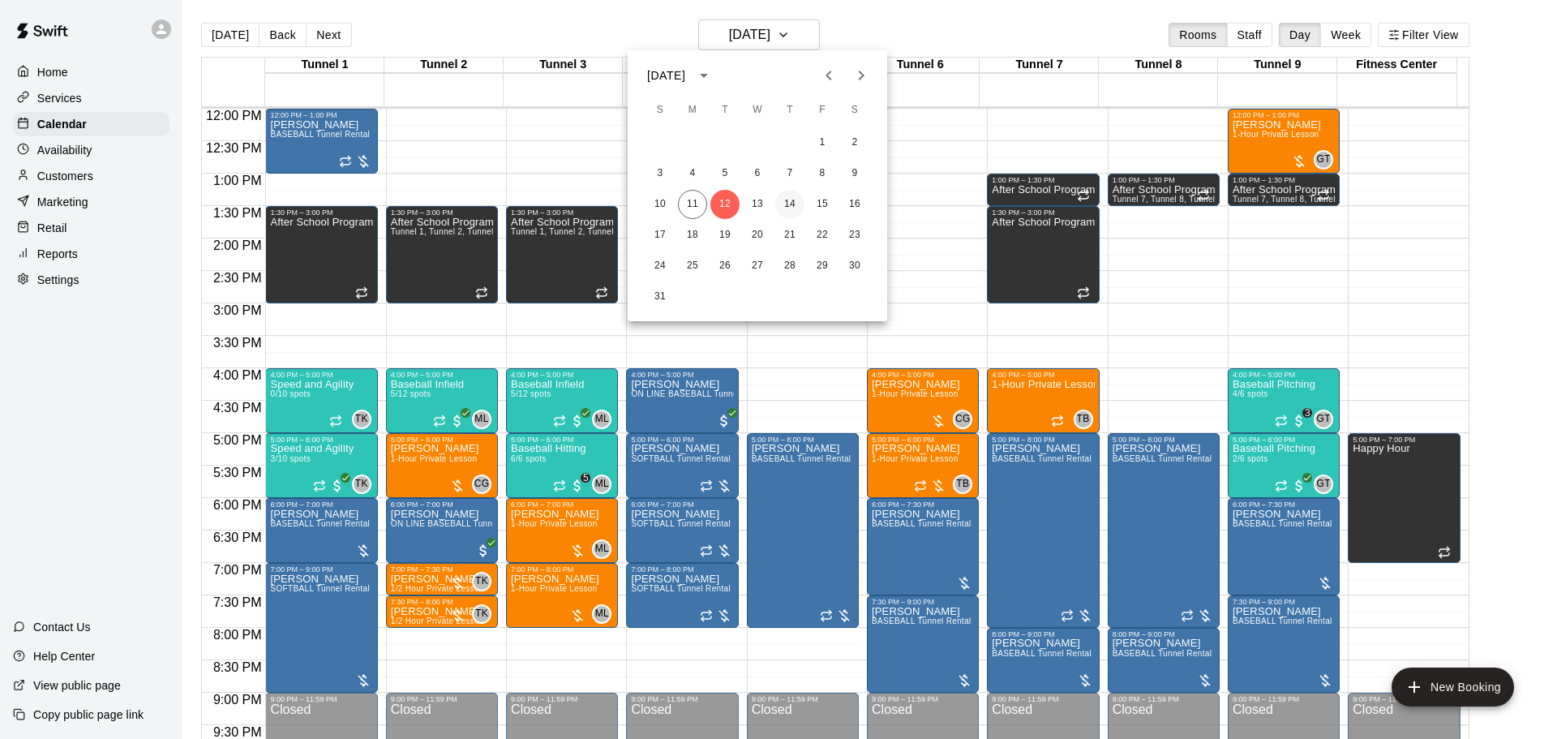
click at [779, 203] on button "14" at bounding box center [789, 204] width 29 height 29
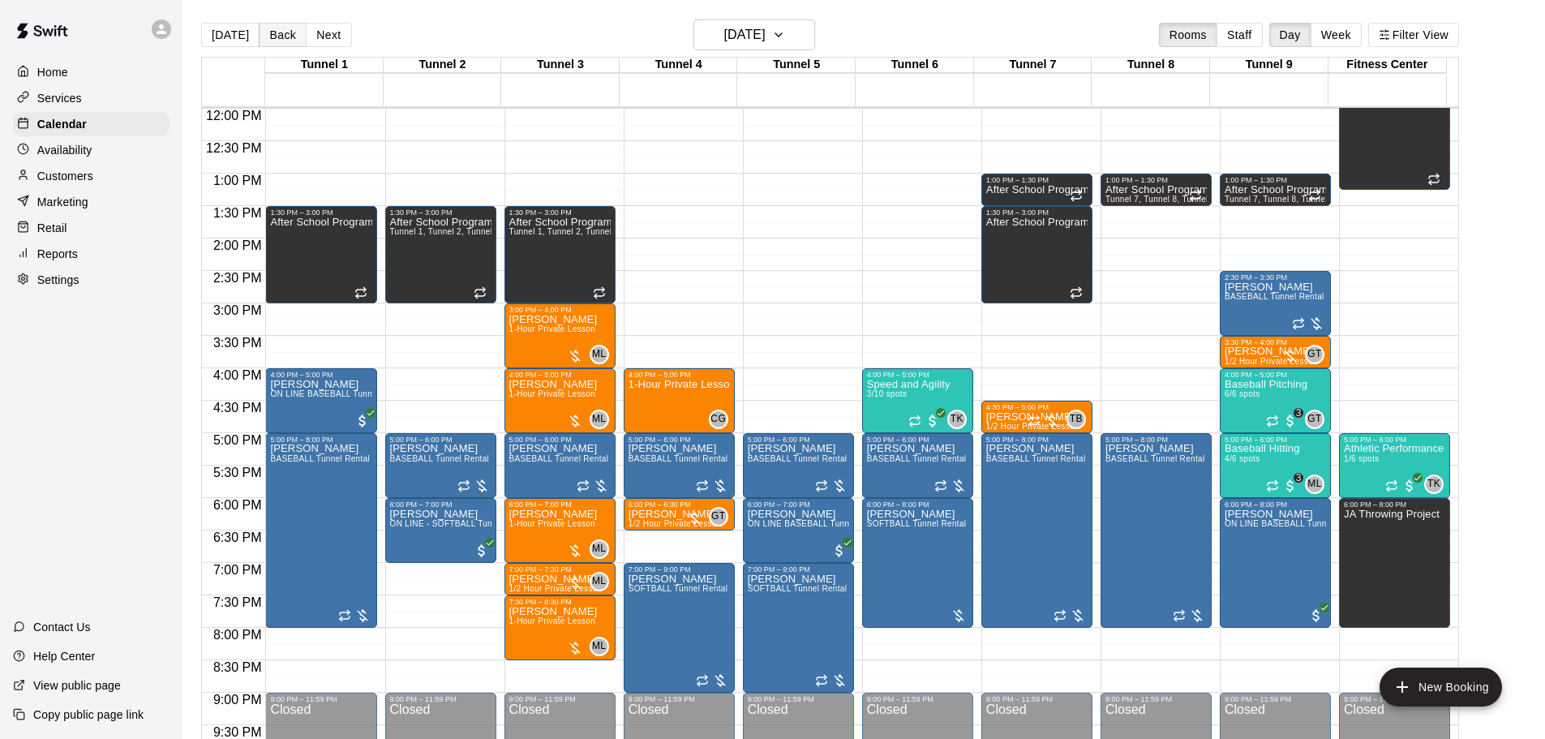
click at [271, 30] on button "Back" at bounding box center [283, 35] width 48 height 24
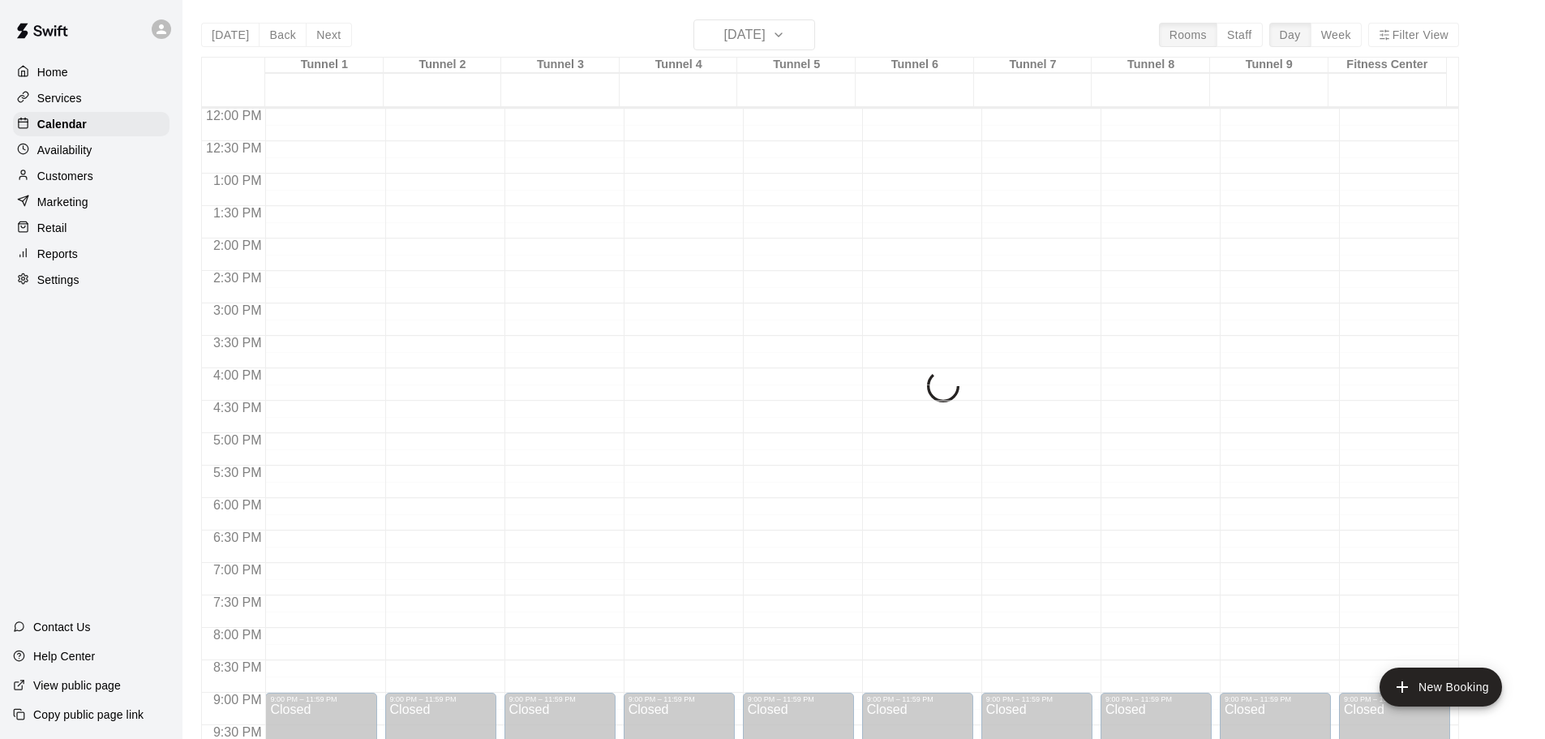
click at [778, 37] on div "Today Back Next Wednesday Aug 13 Rooms Staff Day Week Filter View Tunnel 1 13 W…" at bounding box center [830, 388] width 1258 height 739
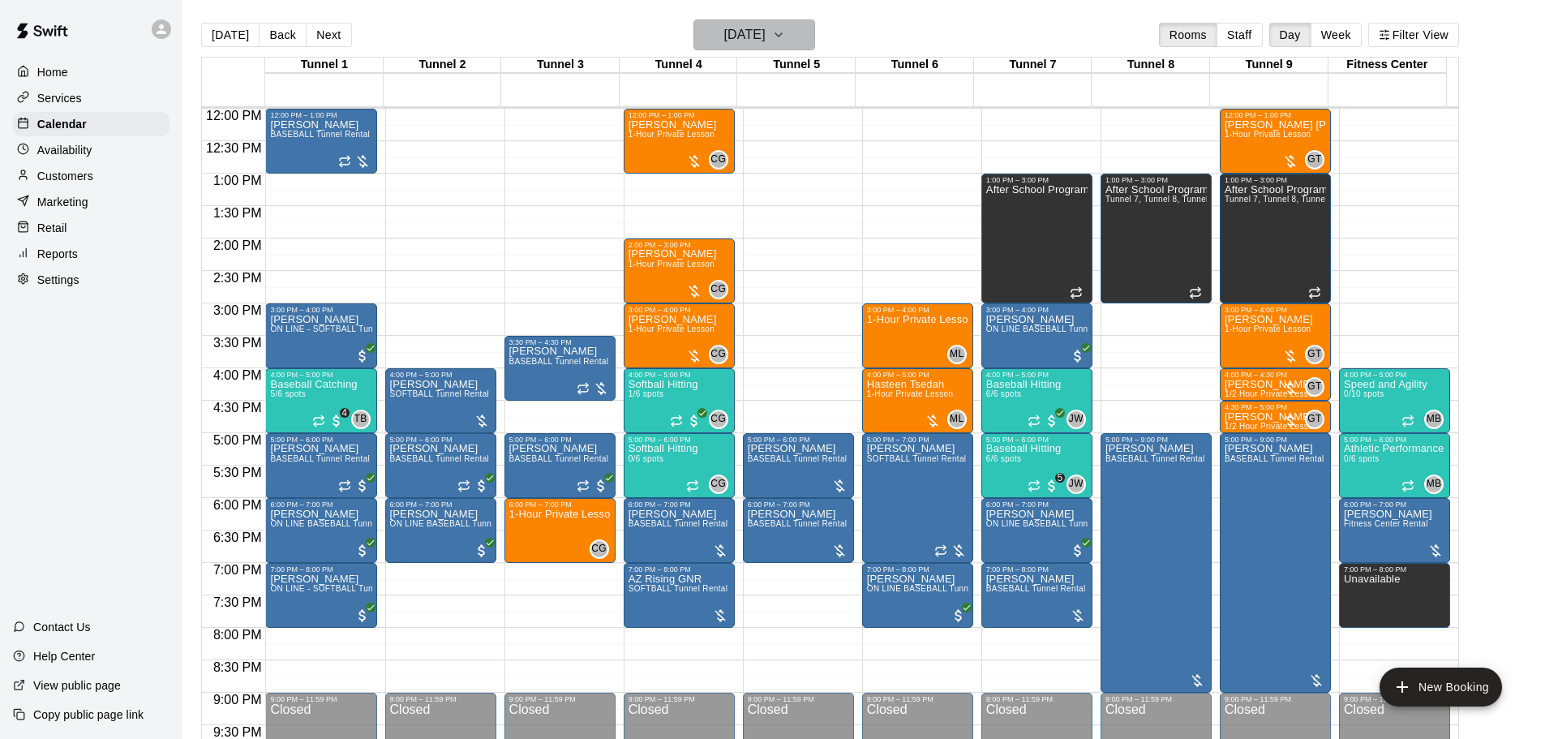
click at [766, 32] on h6 "Wednesday Aug 13" at bounding box center [744, 35] width 41 height 23
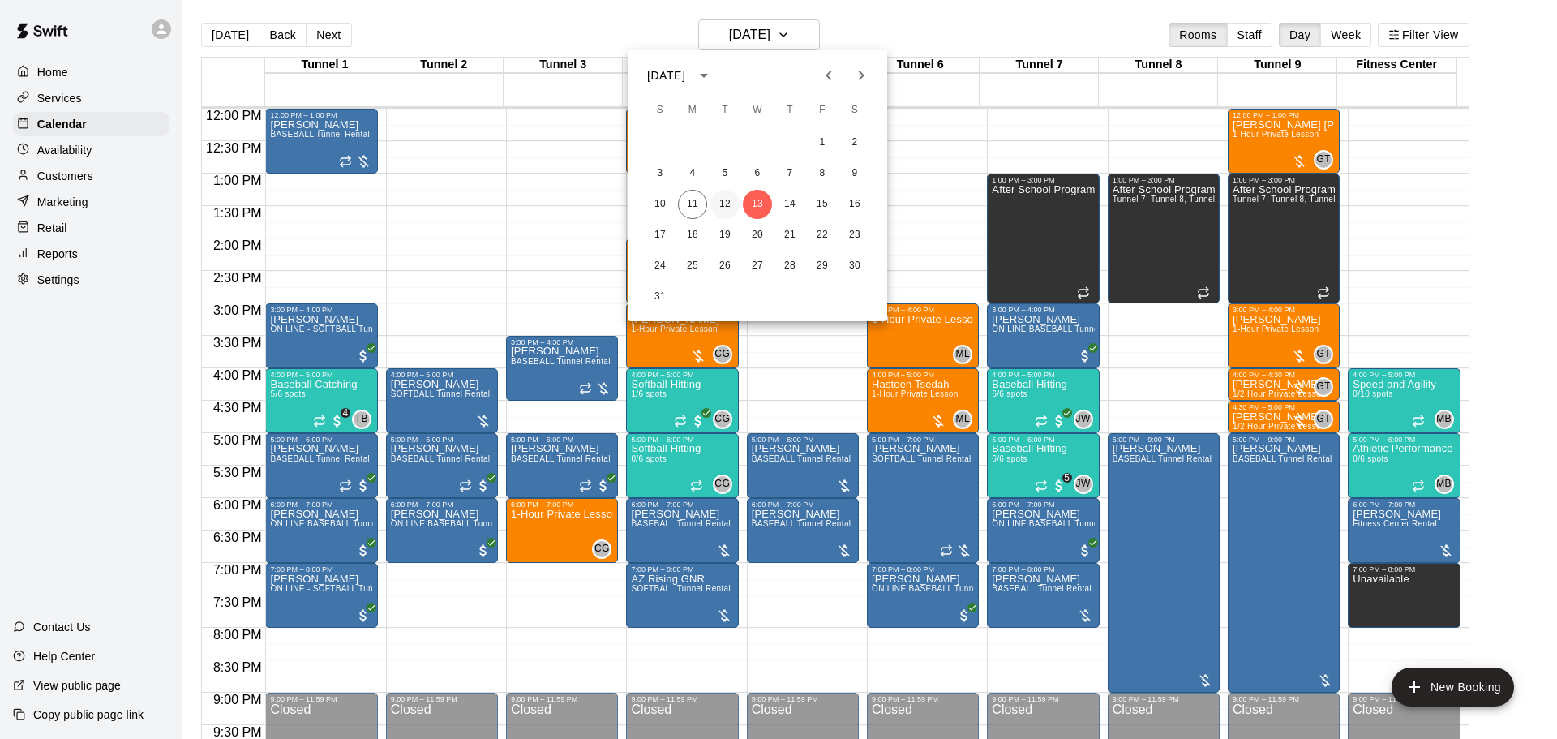
click at [728, 202] on button "12" at bounding box center [725, 204] width 29 height 29
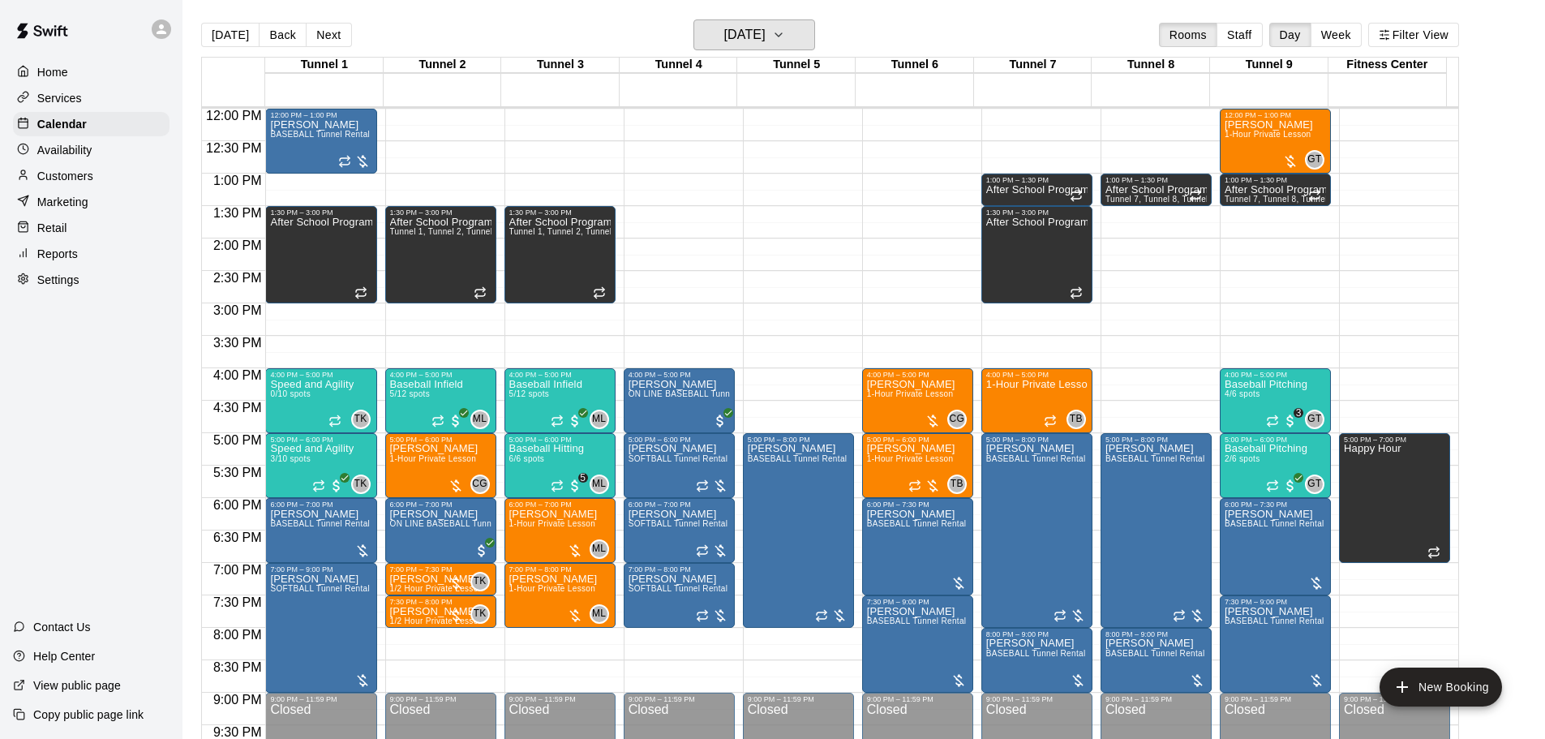
click at [758, 41] on h6 "Tuesday Aug 12" at bounding box center [744, 35] width 41 height 23
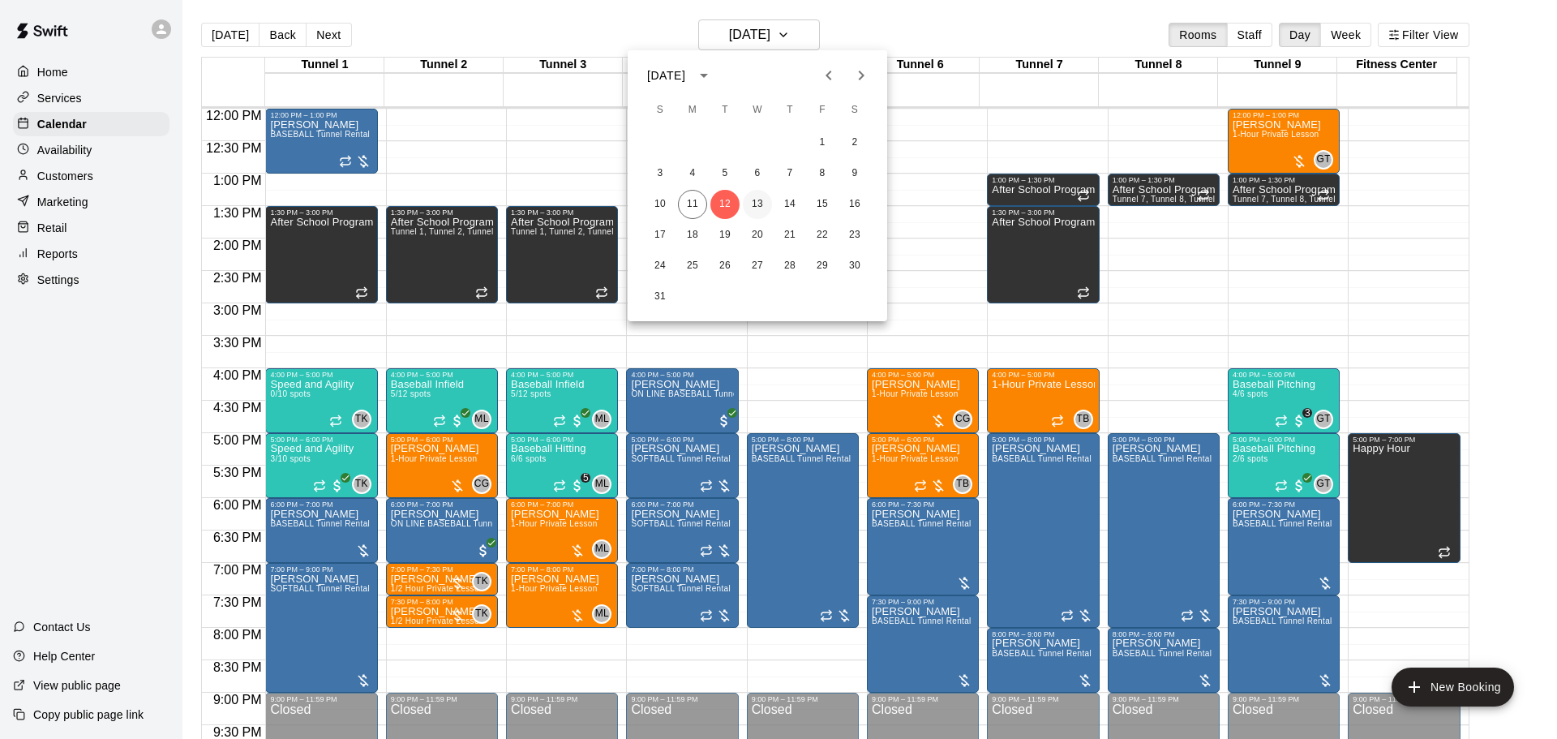
click at [755, 202] on button "13" at bounding box center [757, 204] width 29 height 29
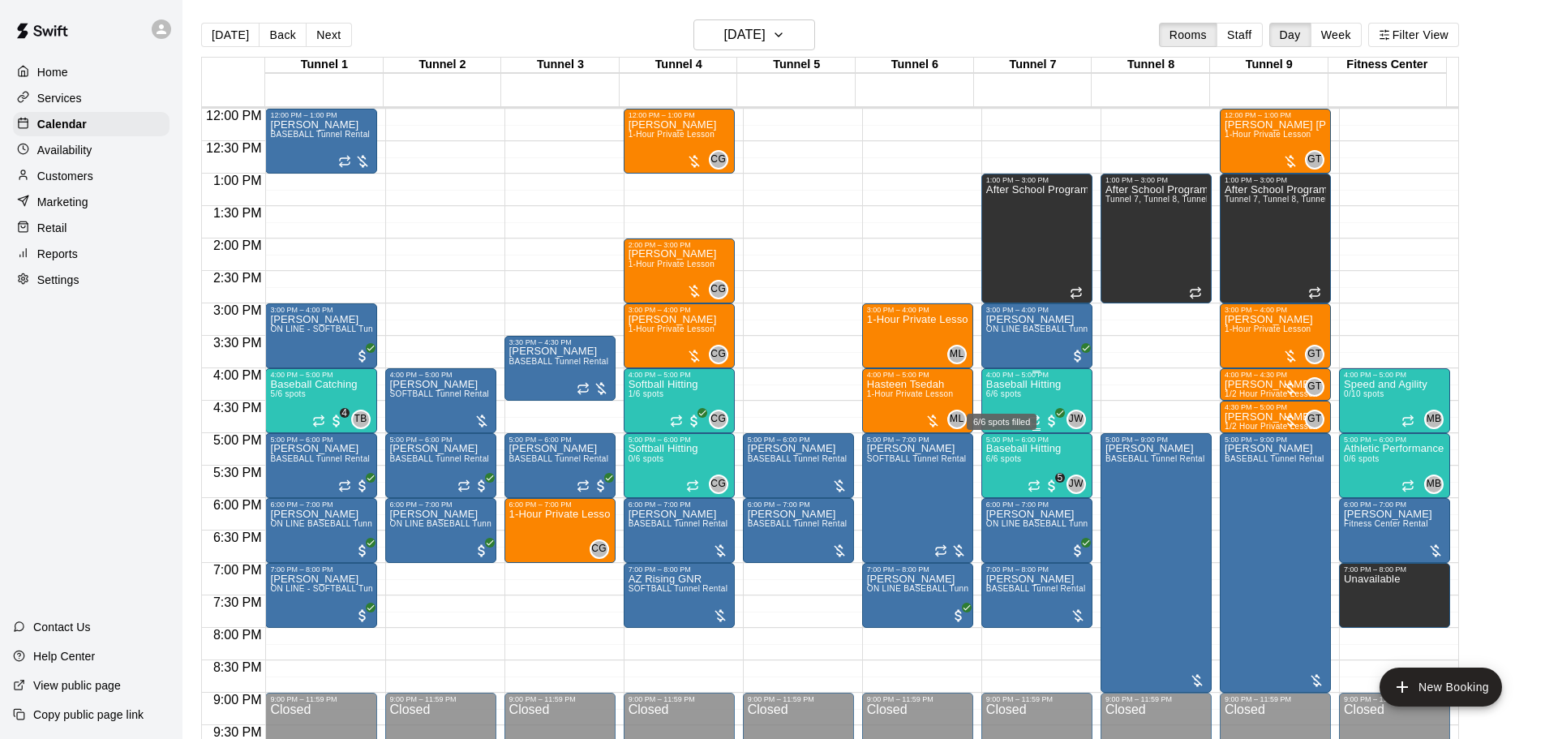
click at [1013, 397] on span "6/6 spots" at bounding box center [1004, 393] width 36 height 9
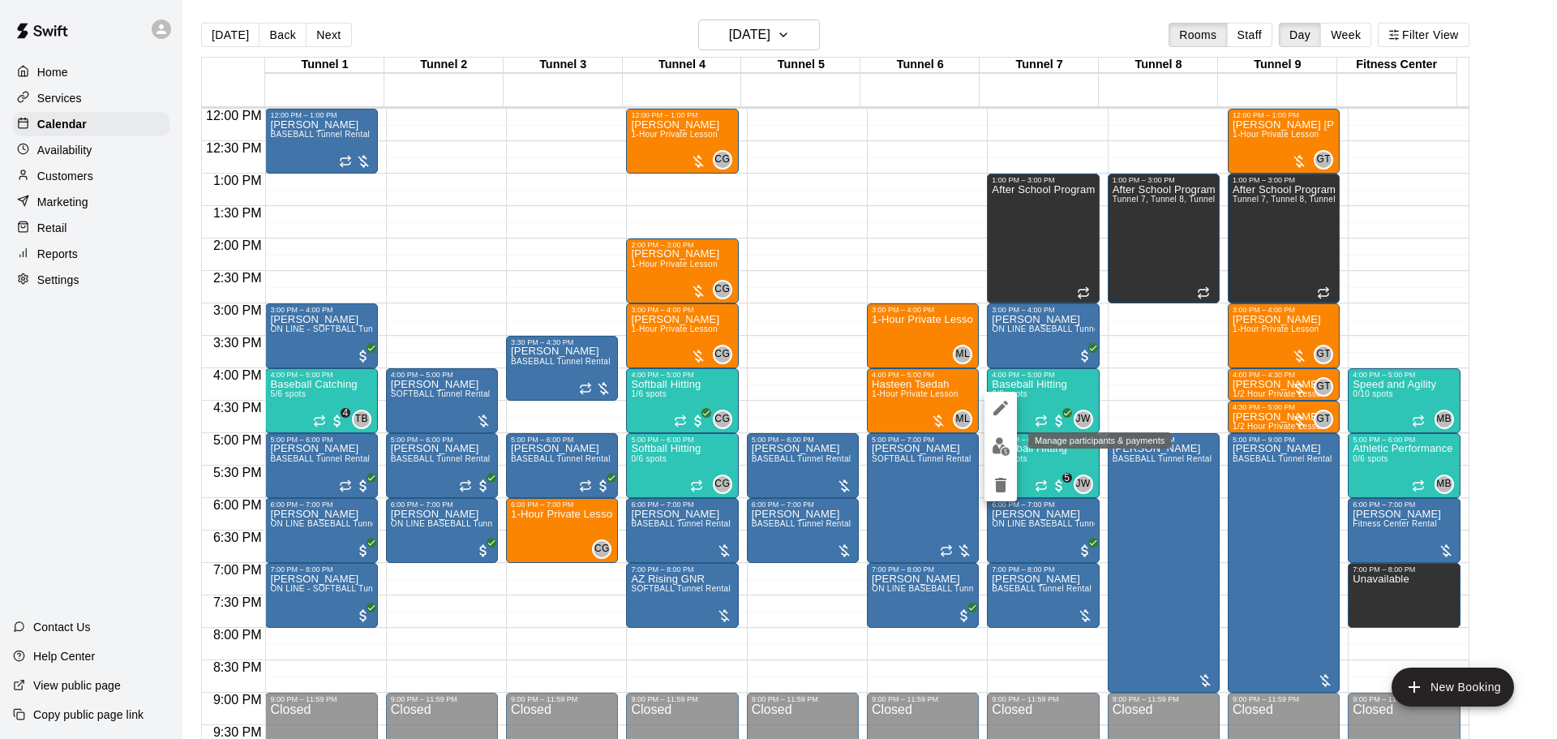
click at [995, 445] on img "edit" at bounding box center [1001, 446] width 19 height 19
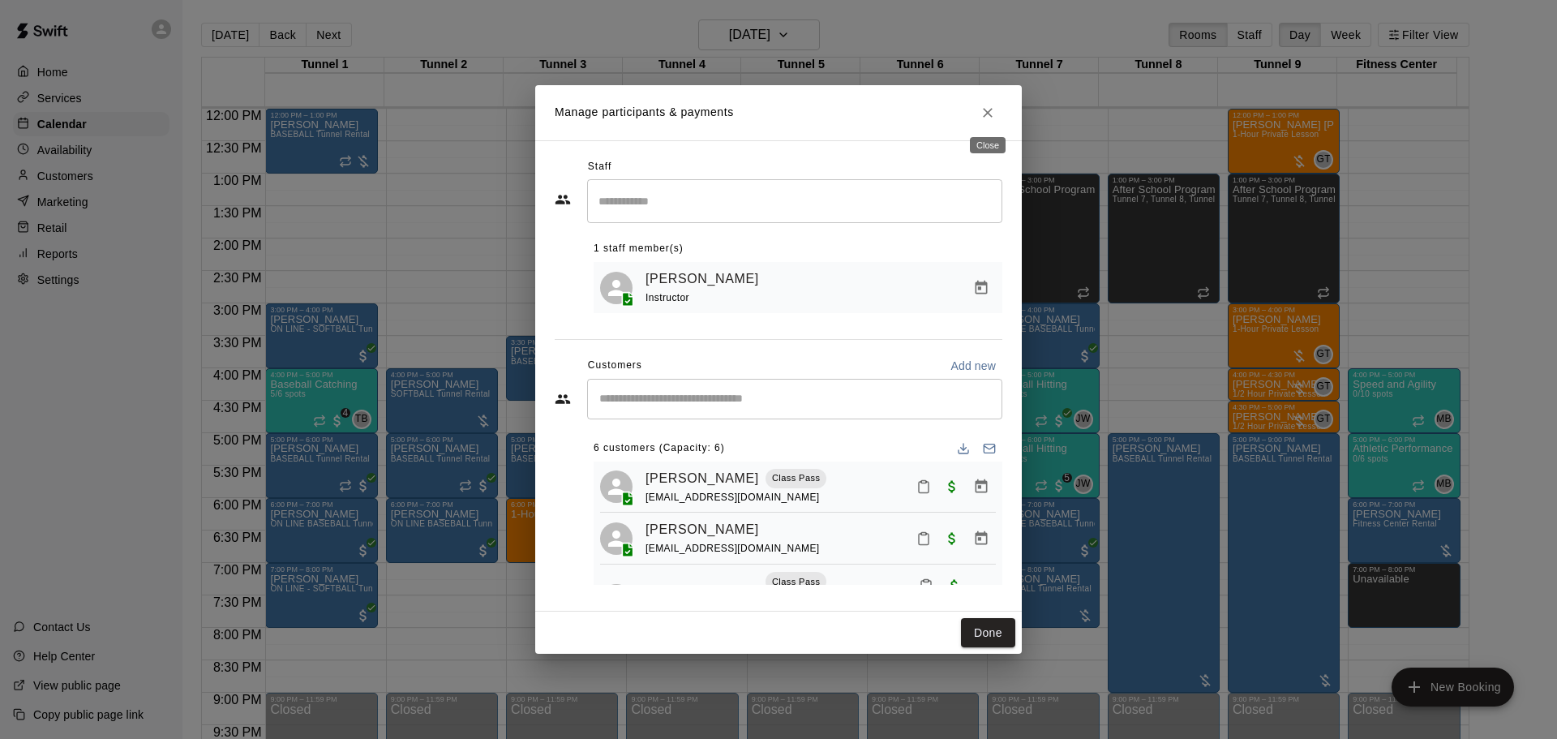
click at [990, 114] on icon "Close" at bounding box center [988, 113] width 16 height 16
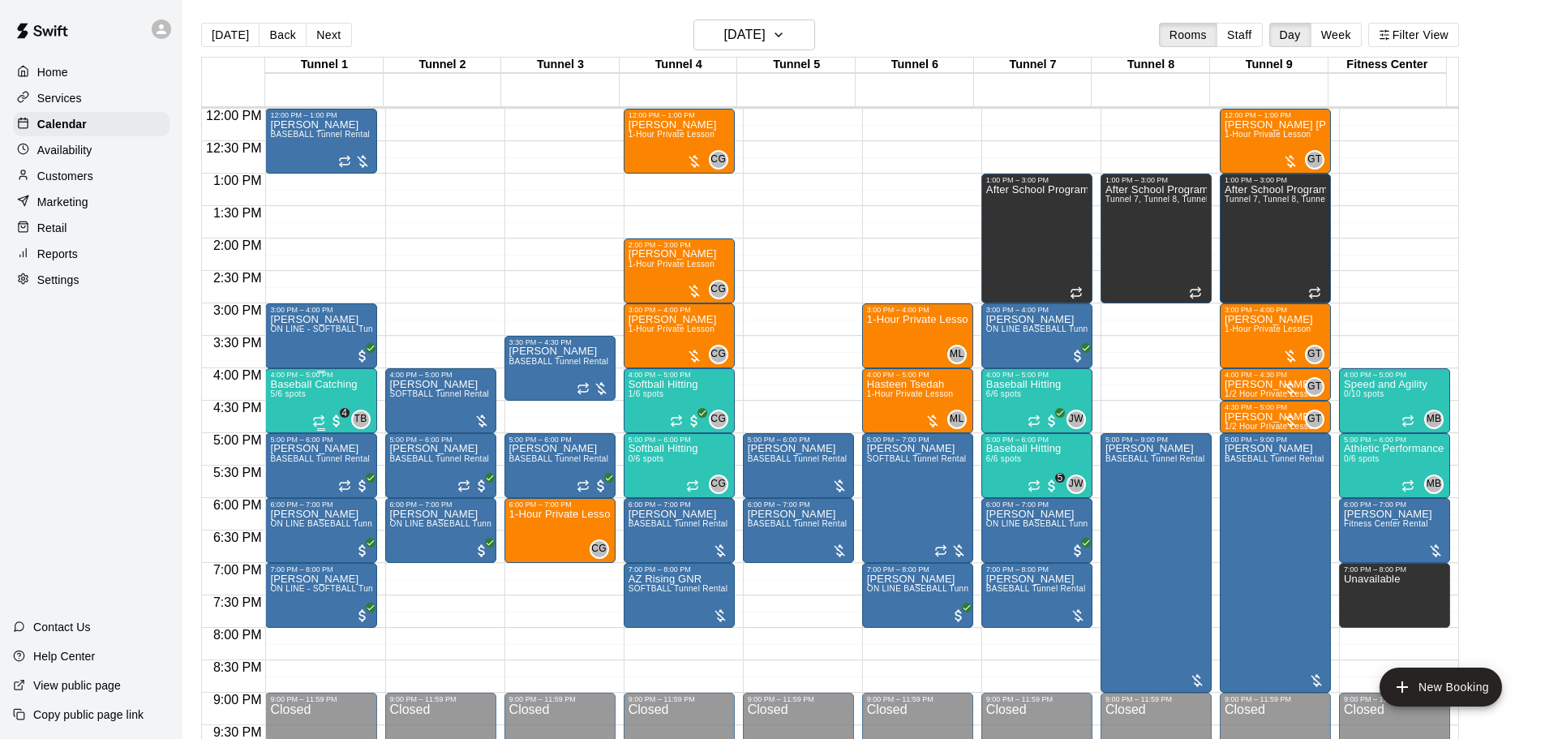
click at [321, 384] on p "Baseball Catching" at bounding box center [313, 384] width 87 height 0
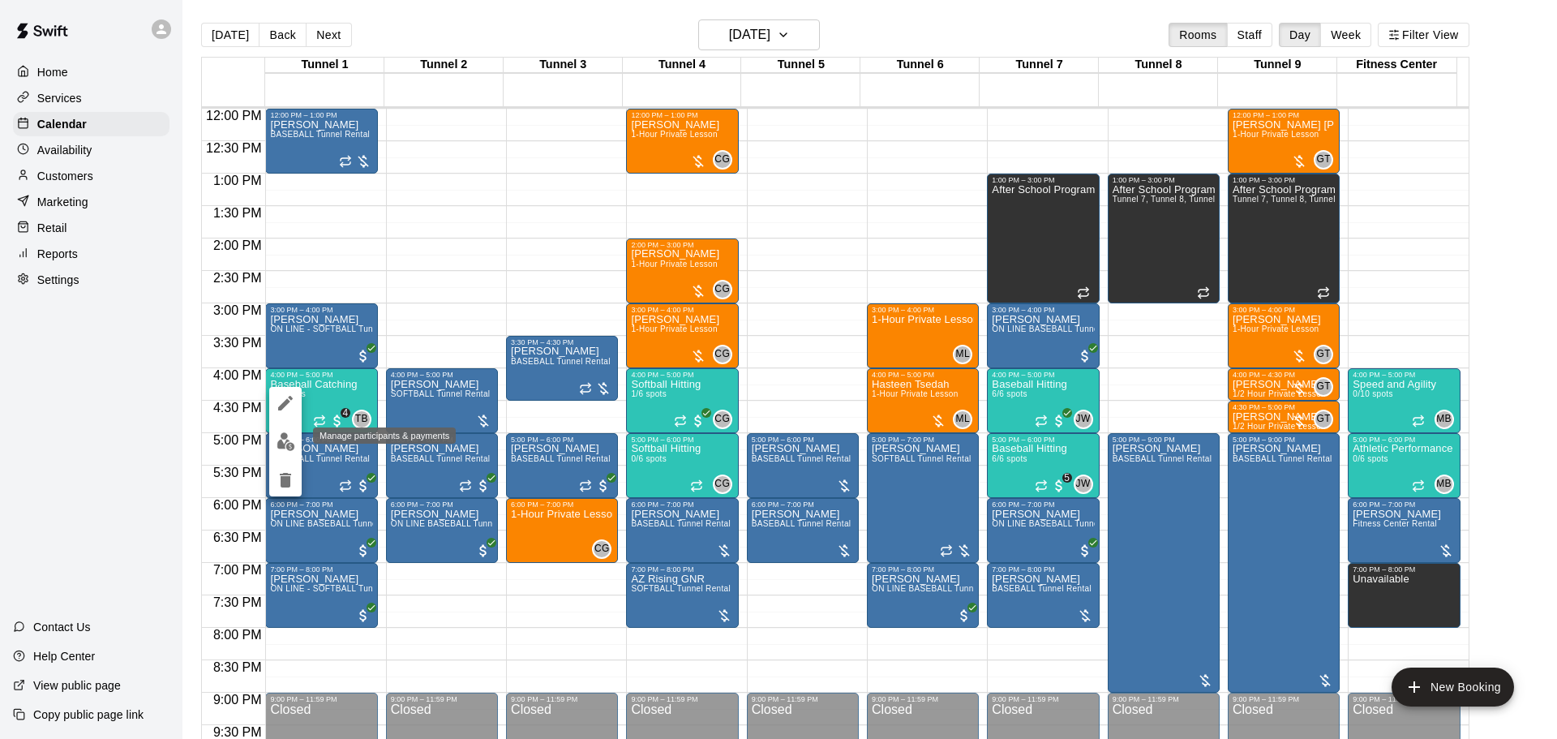
click at [281, 449] on img "edit" at bounding box center [286, 441] width 19 height 19
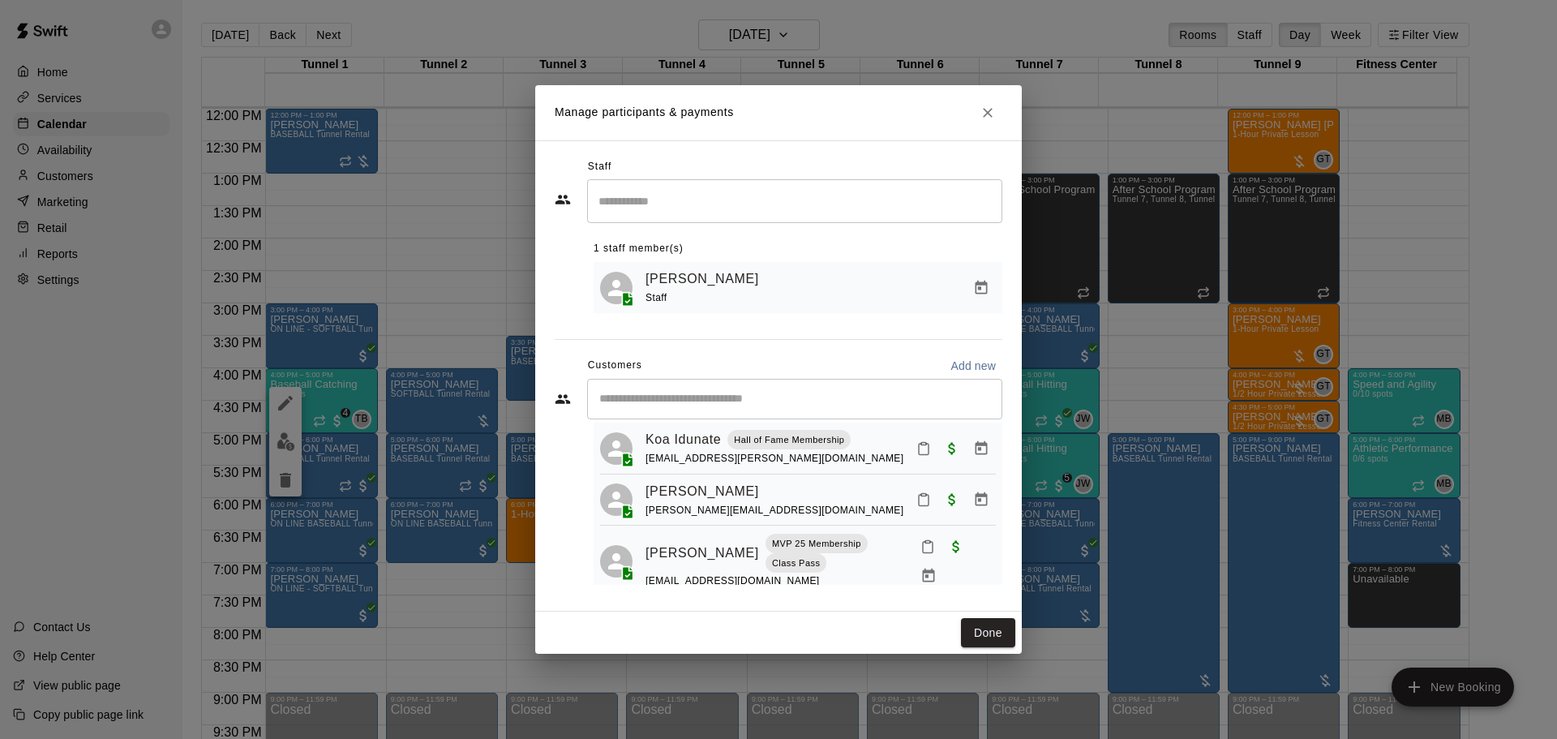
scroll to position [174, 0]
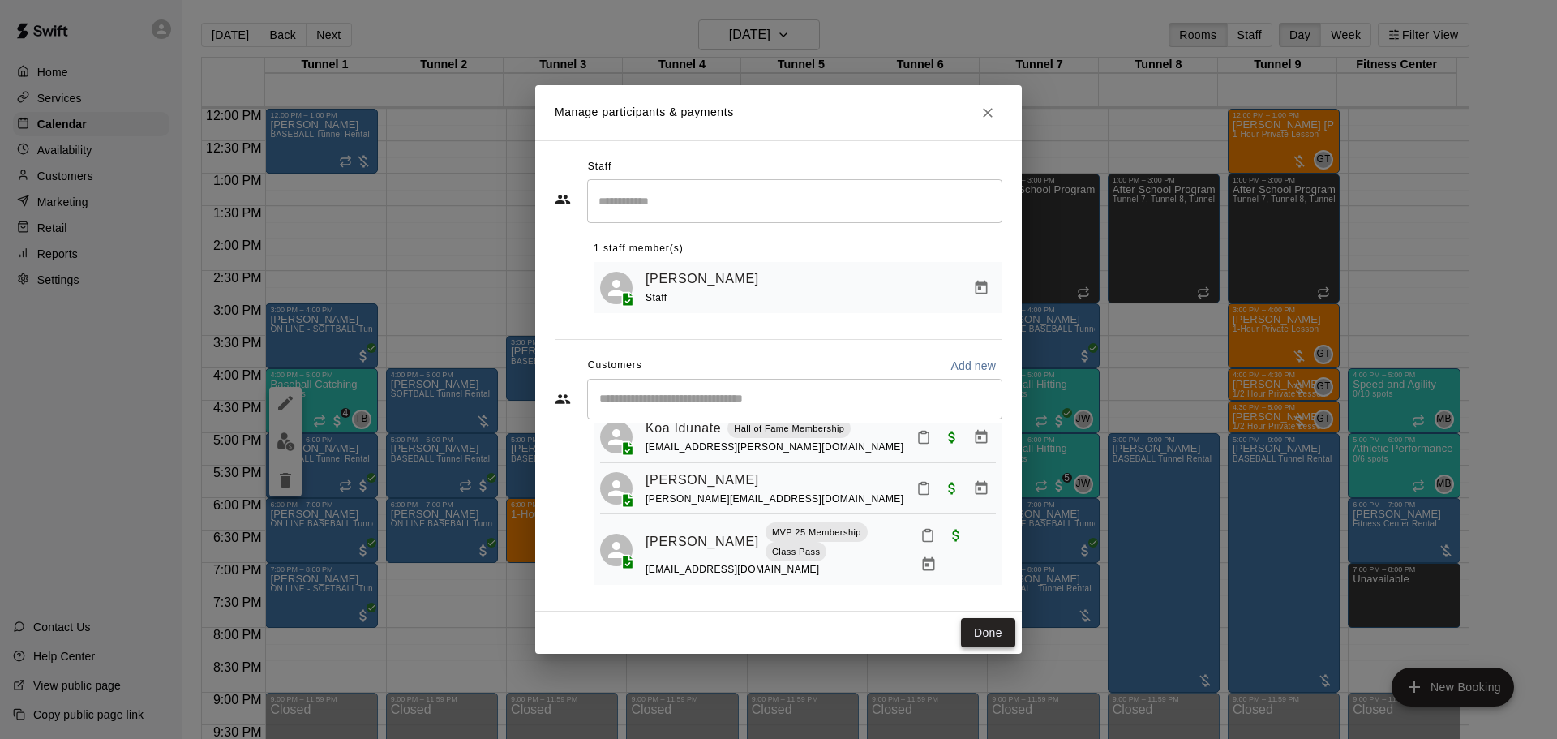
click at [994, 624] on button "Done" at bounding box center [988, 633] width 54 height 30
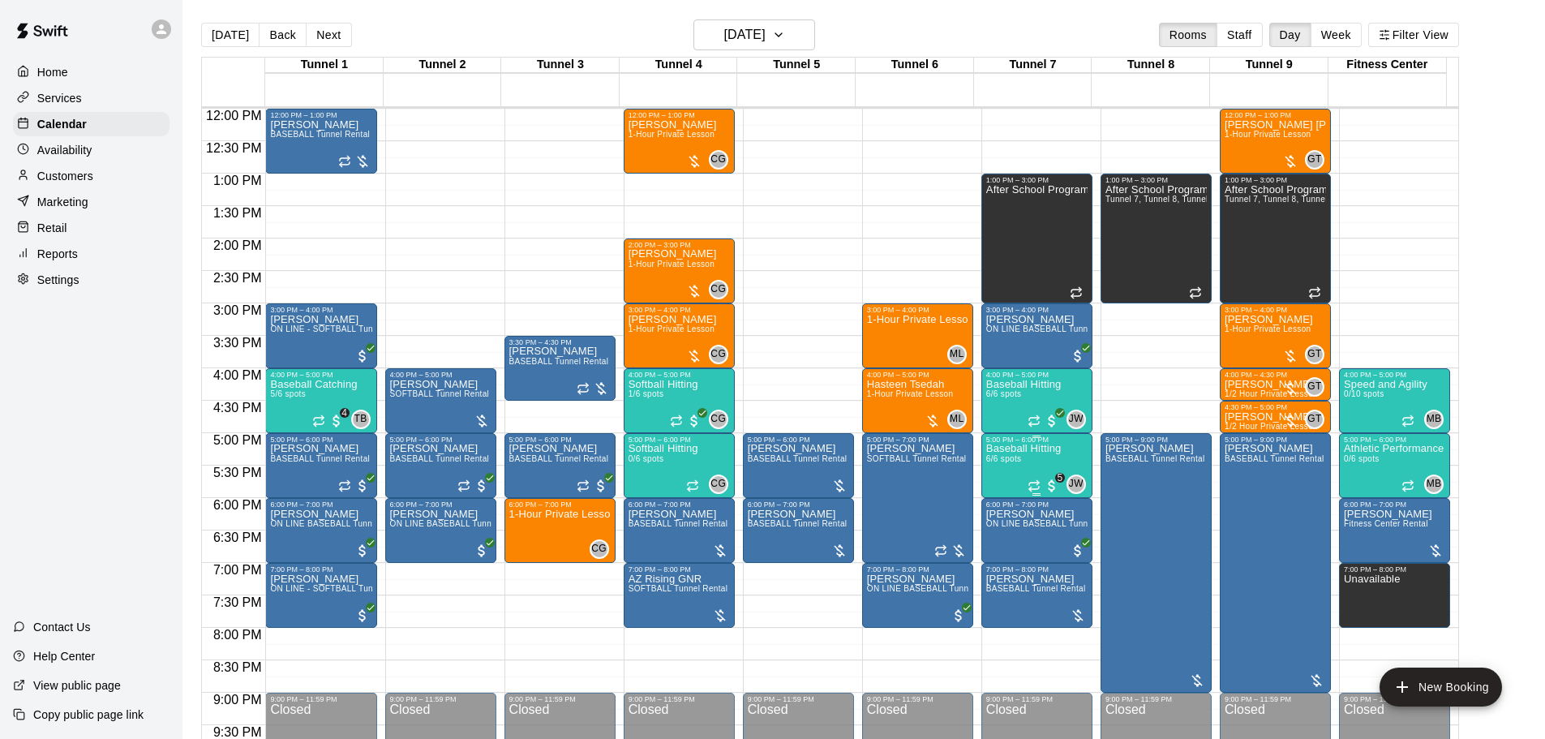
click at [1006, 462] on span "6/6 spots" at bounding box center [1004, 458] width 36 height 9
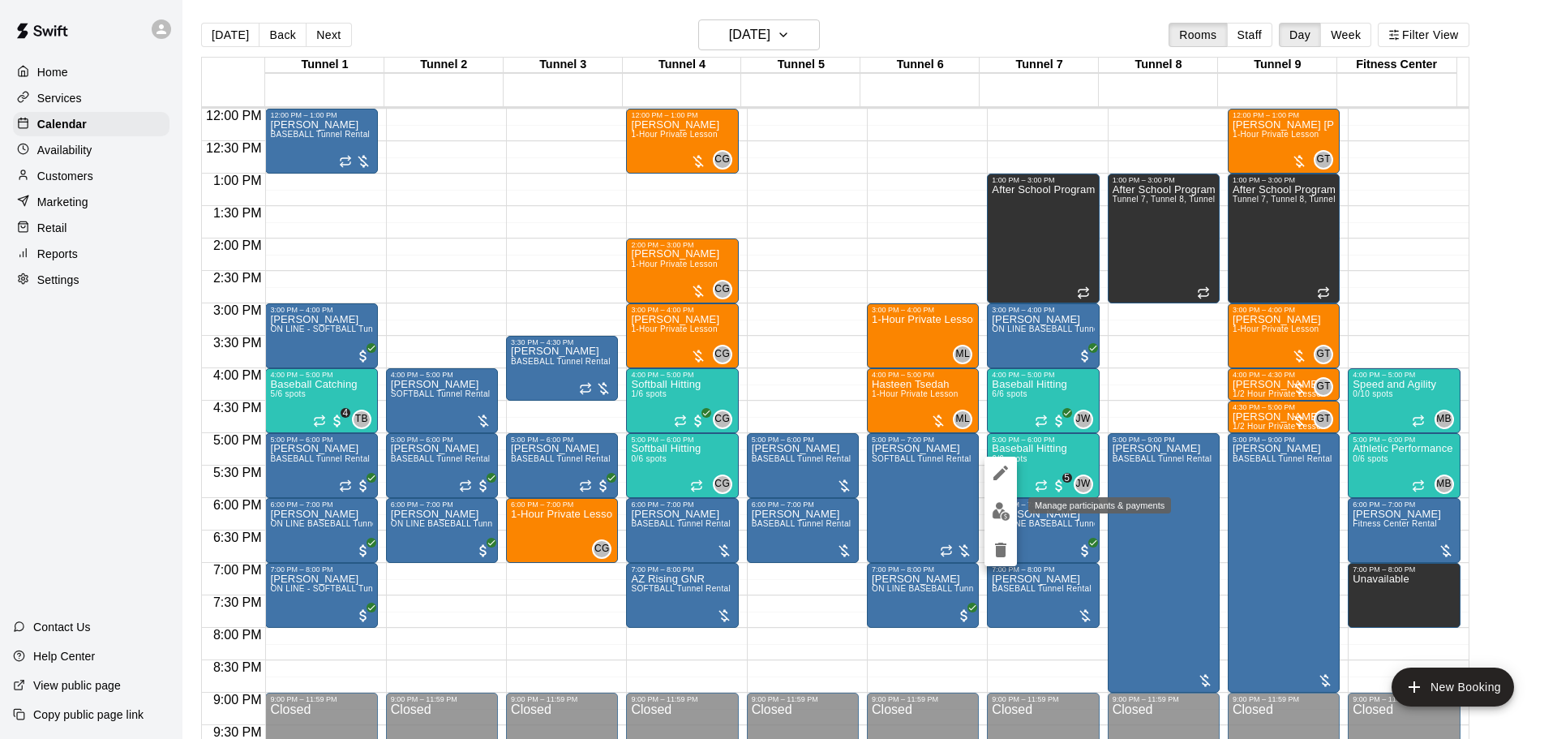
click at [1002, 504] on img "edit" at bounding box center [1001, 511] width 19 height 19
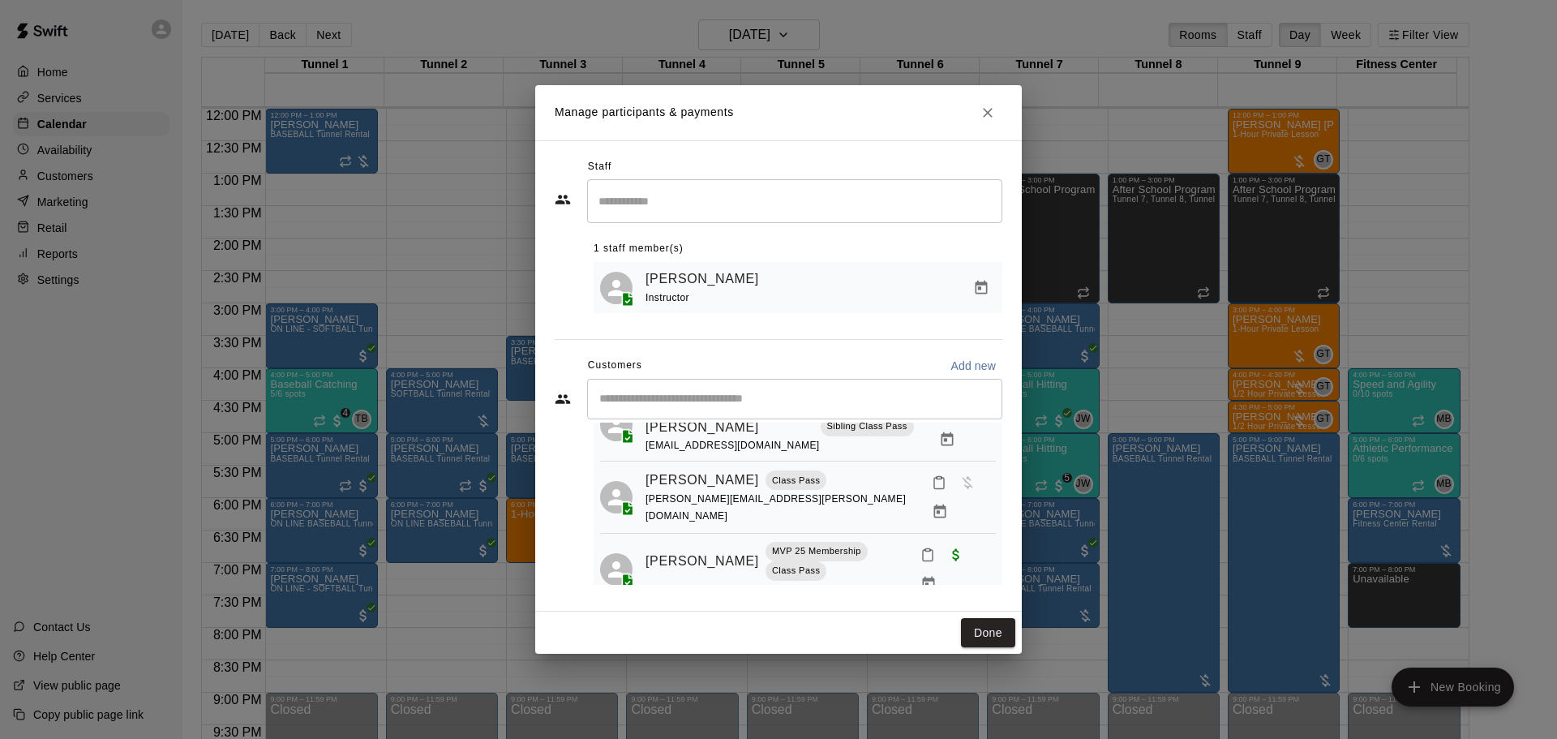
scroll to position [248, 0]
click at [1006, 636] on button "Done" at bounding box center [988, 633] width 54 height 30
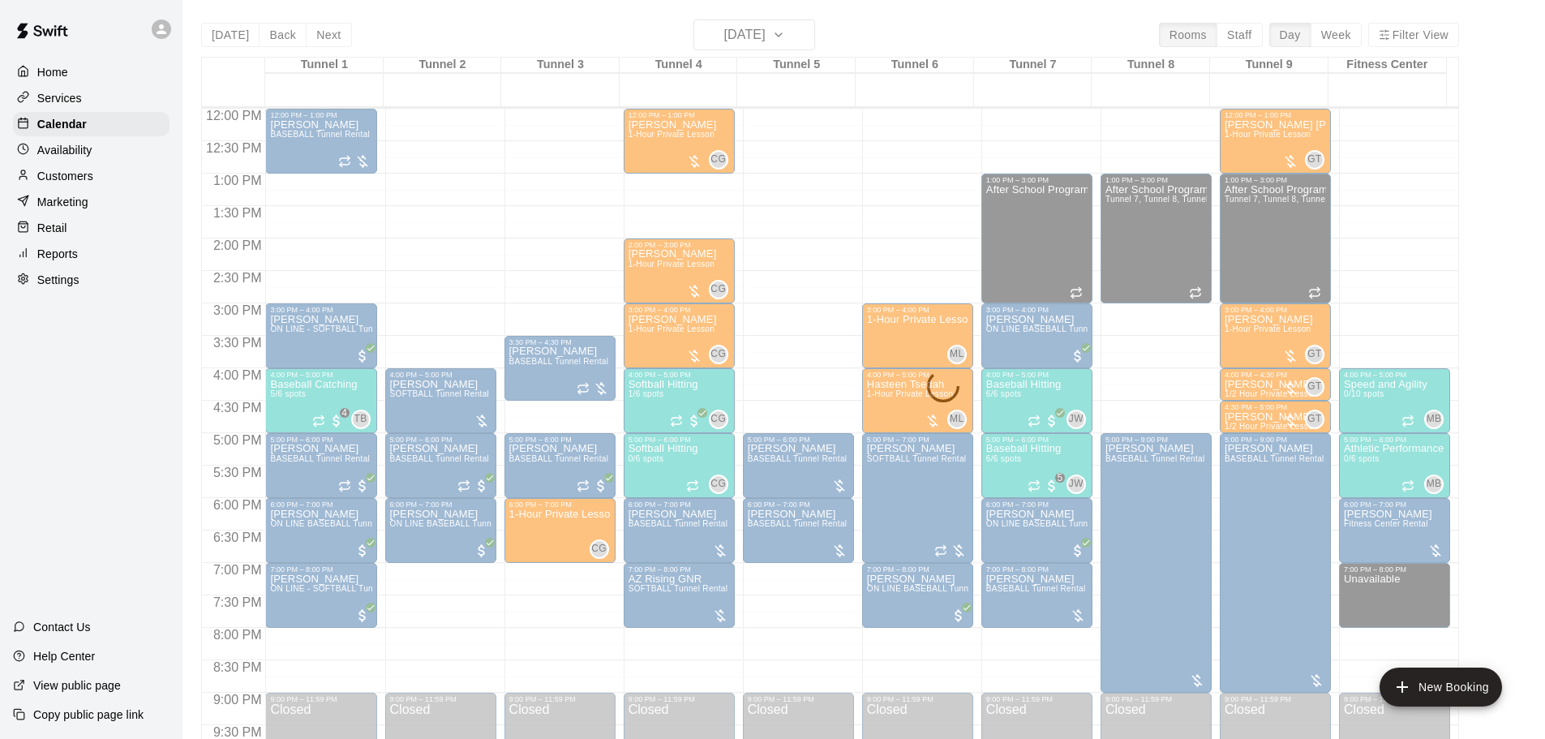
click at [753, 32] on div "Today Back Next Wednesday Aug 13 Rooms Staff Day Week Filter View Tunnel 1 13 W…" at bounding box center [830, 388] width 1258 height 739
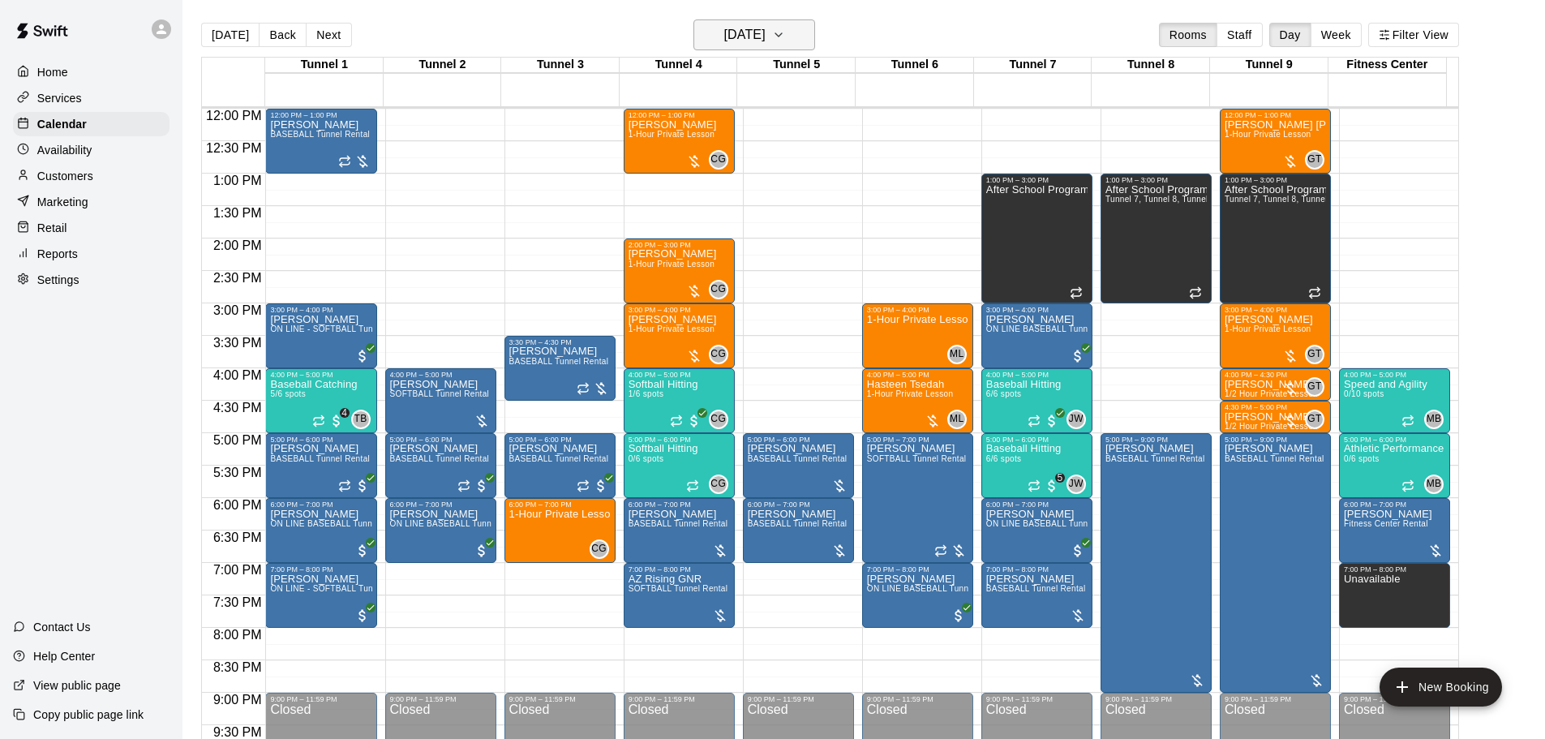
click at [760, 32] on h6 "Wednesday Aug 13" at bounding box center [744, 35] width 41 height 23
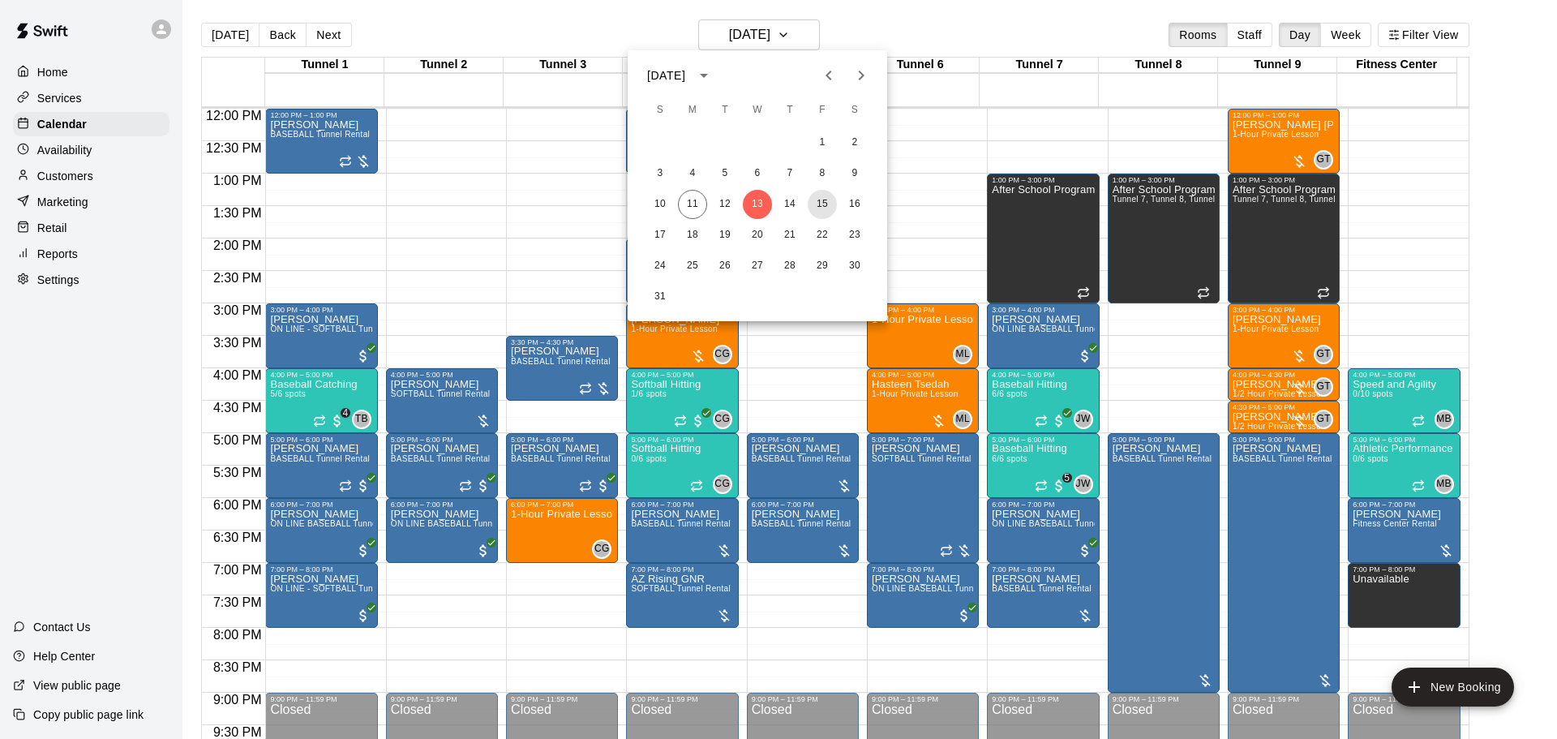
click at [818, 207] on button "15" at bounding box center [822, 204] width 29 height 29
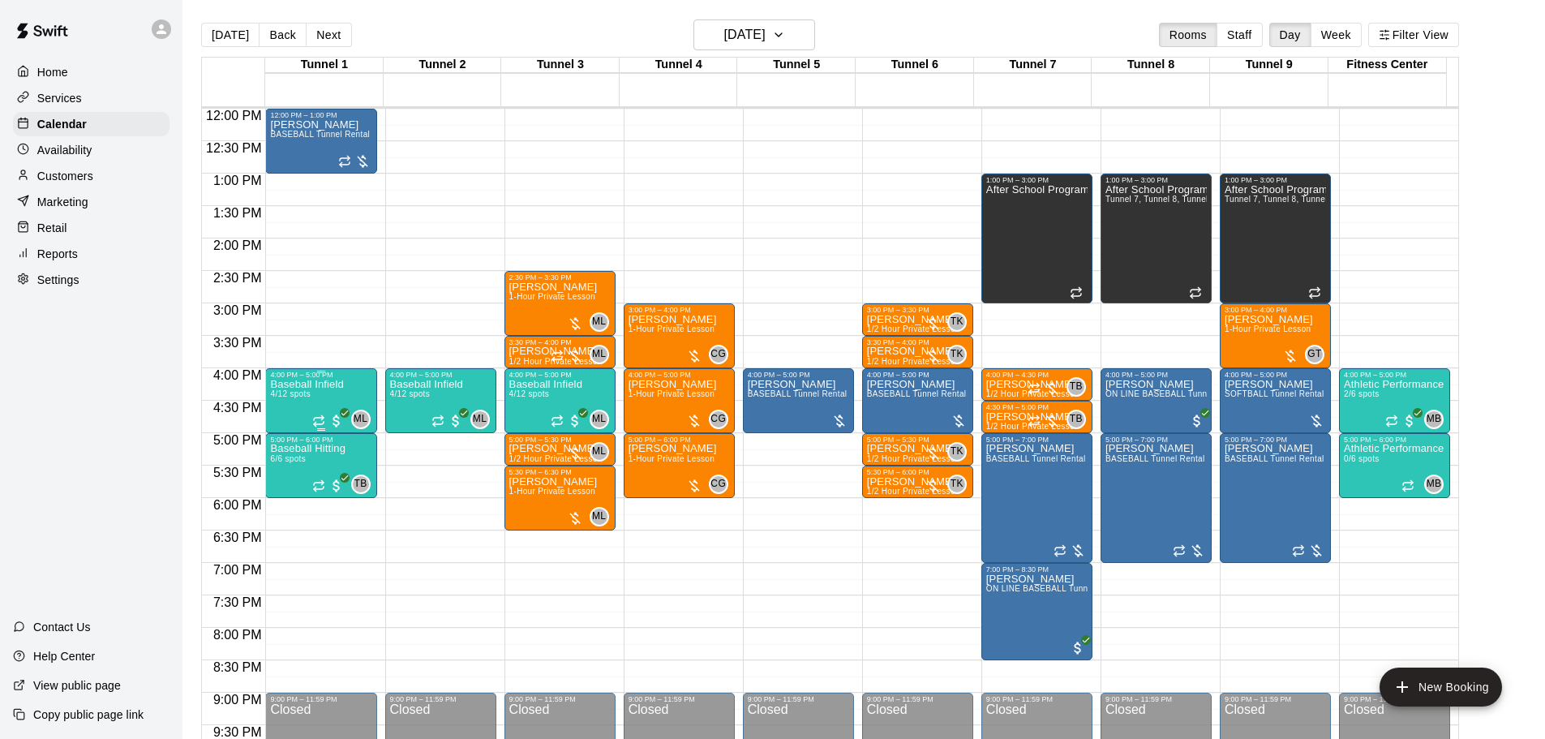
click at [303, 398] on span "4/12 spots" at bounding box center [290, 393] width 40 height 9
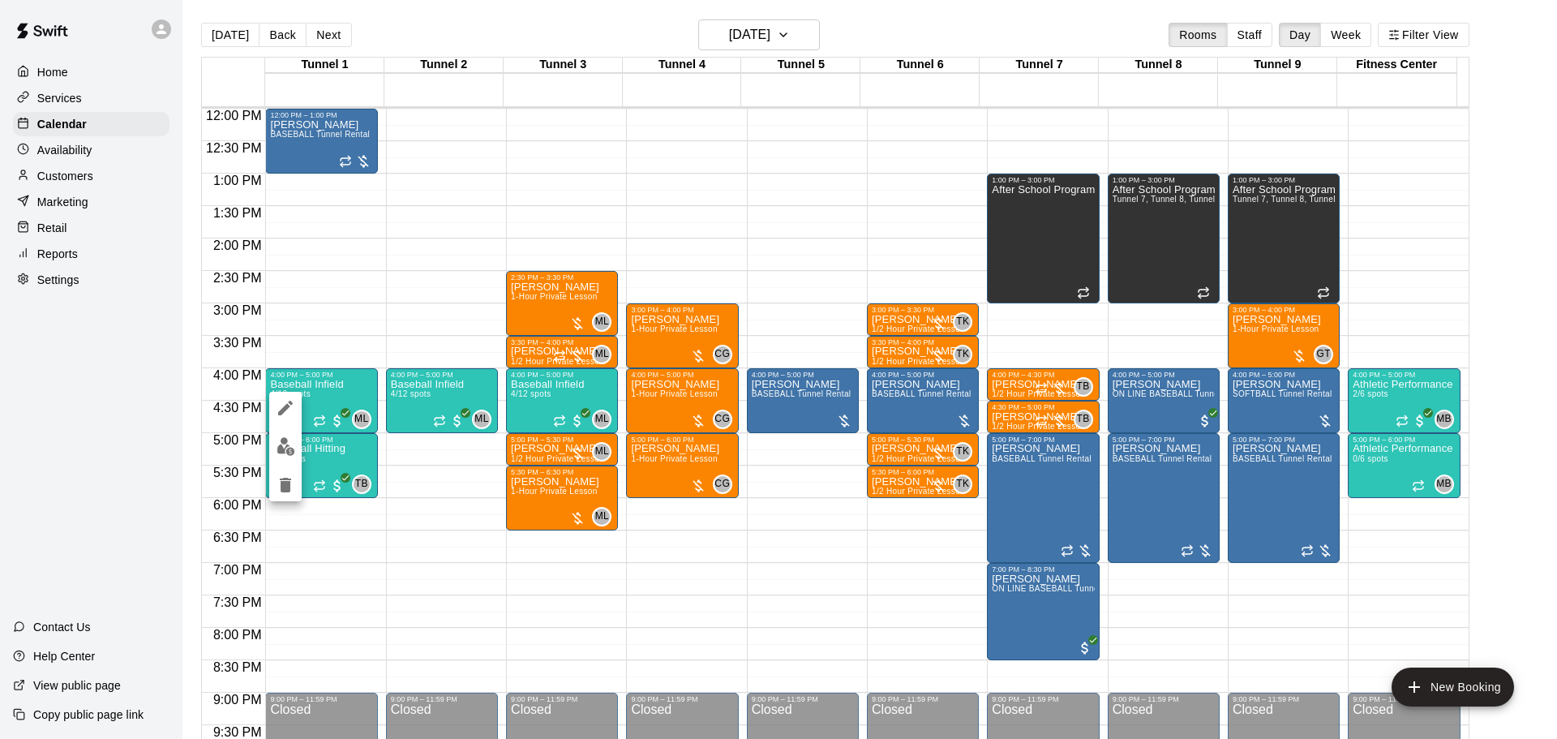
click at [279, 448] on img "edit" at bounding box center [286, 446] width 19 height 19
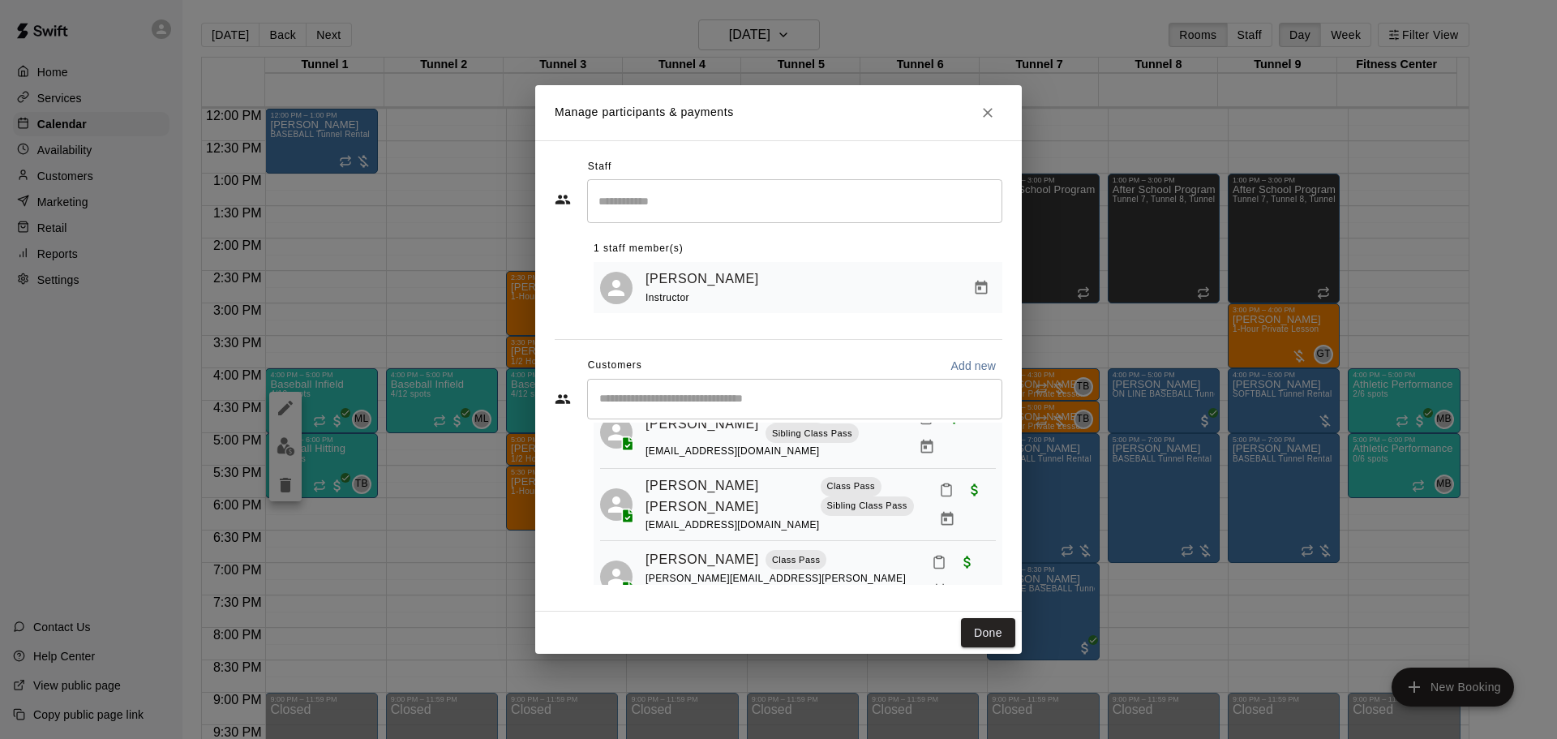
scroll to position [0, 0]
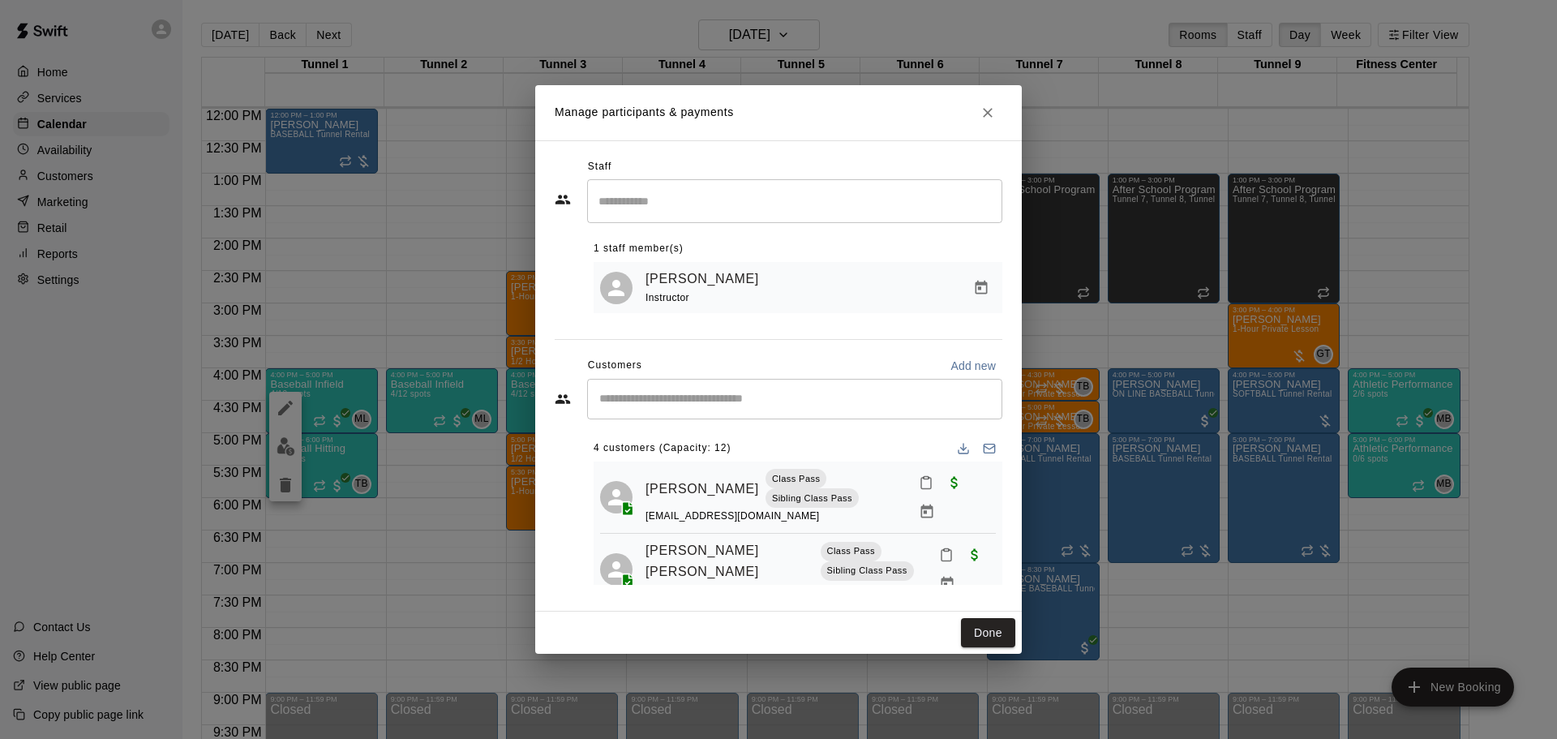
click at [1003, 651] on div "Done" at bounding box center [778, 633] width 487 height 43
click at [994, 637] on button "Done" at bounding box center [988, 633] width 54 height 30
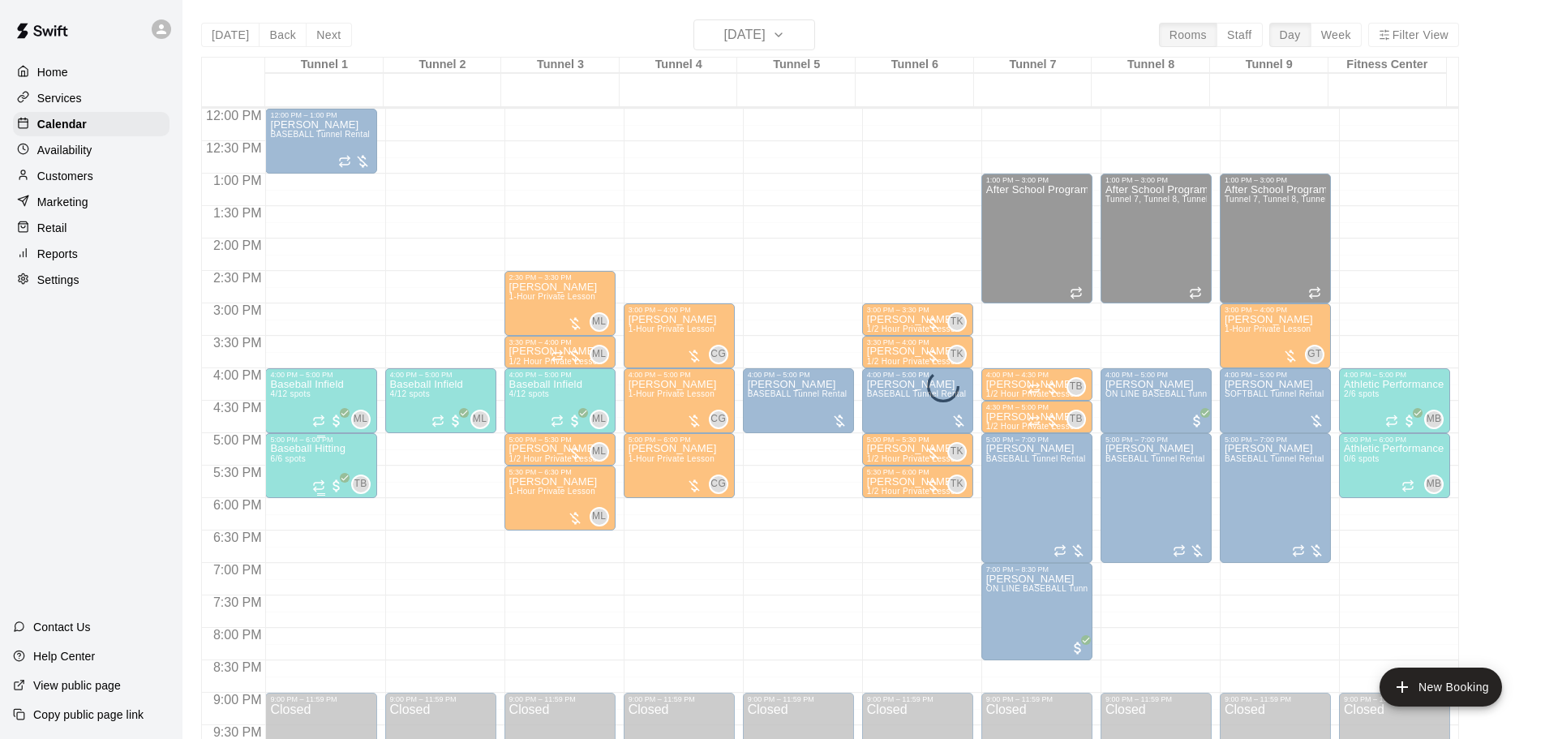
click at [281, 457] on span "6/6 spots" at bounding box center [288, 458] width 36 height 9
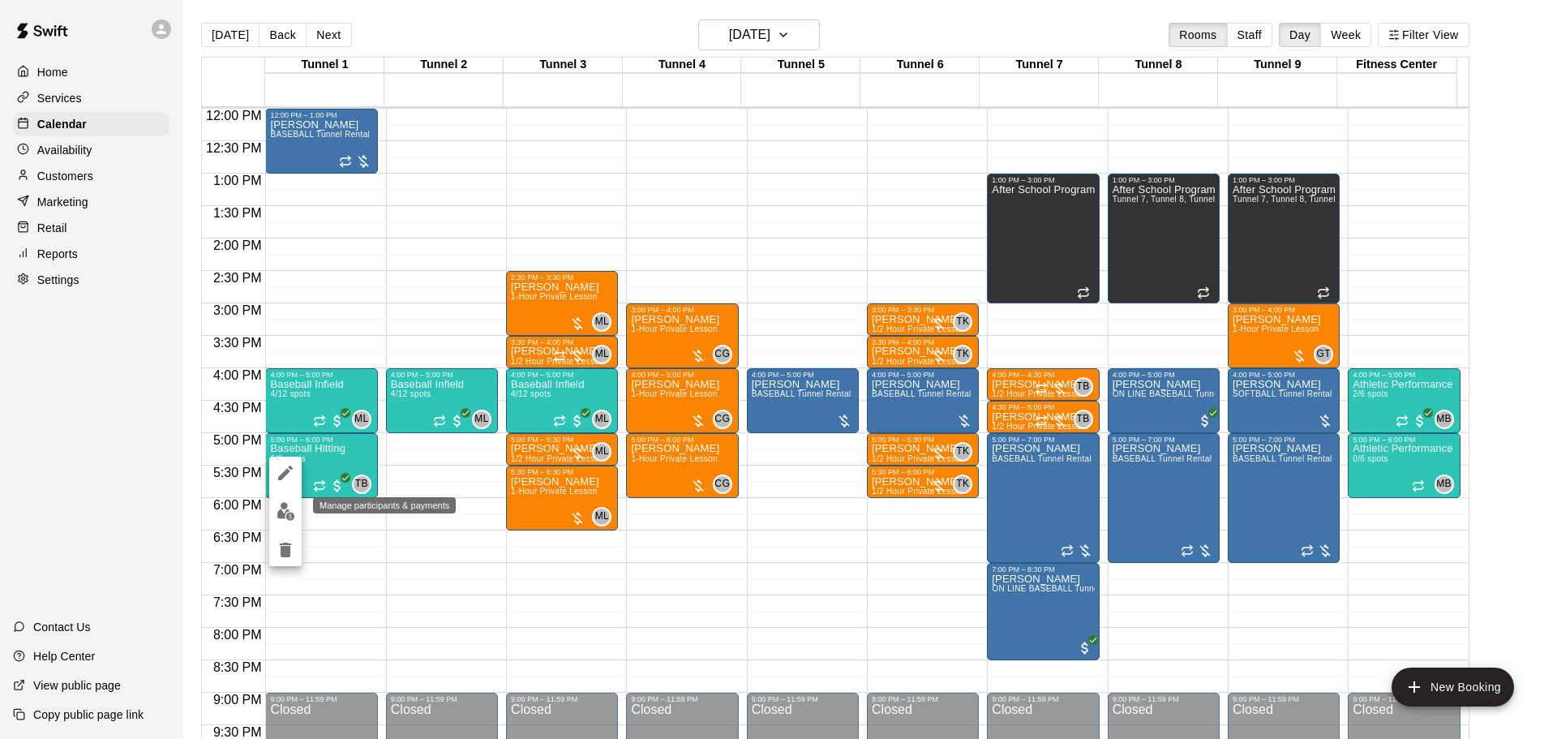
click at [287, 509] on img "edit" at bounding box center [286, 511] width 19 height 19
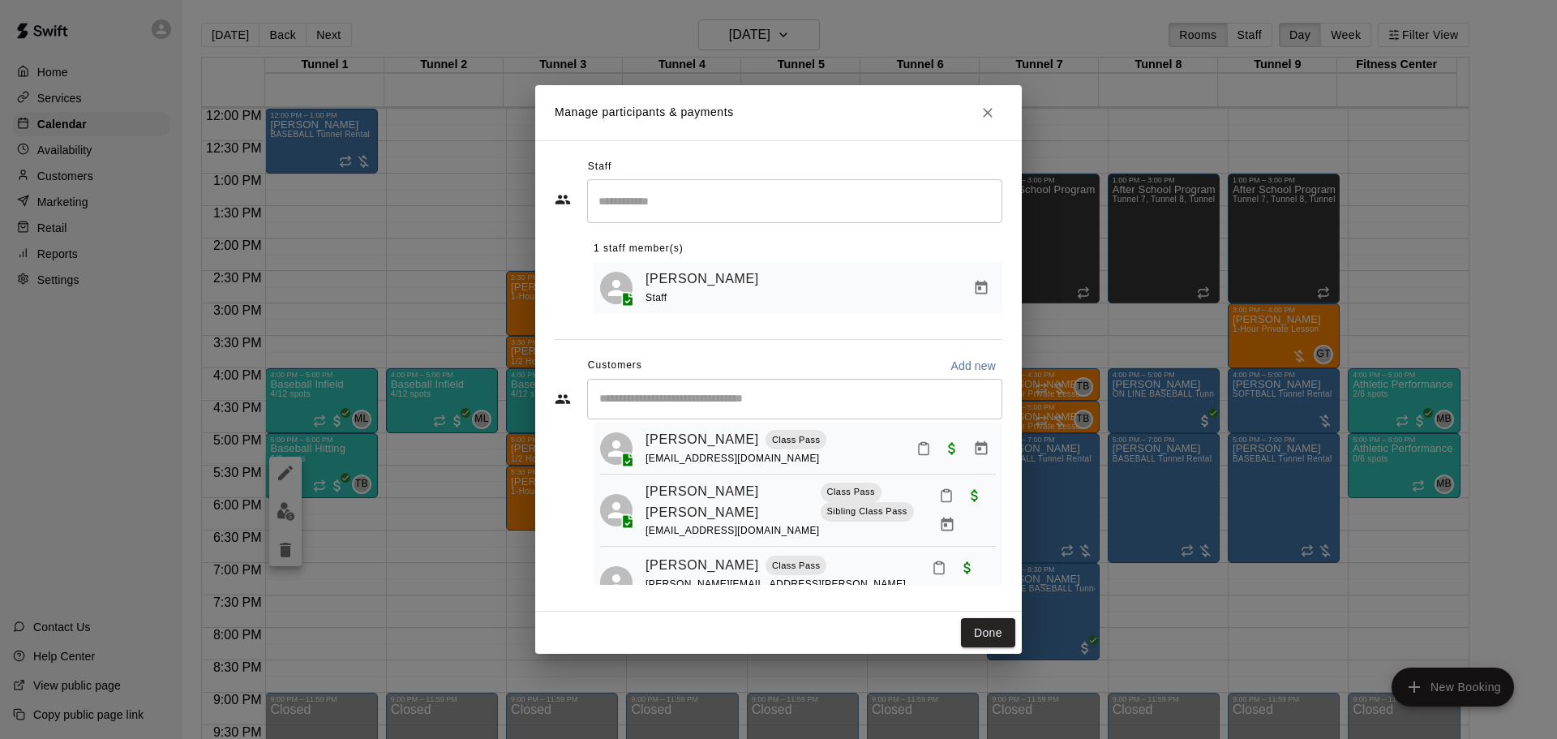
scroll to position [228, 0]
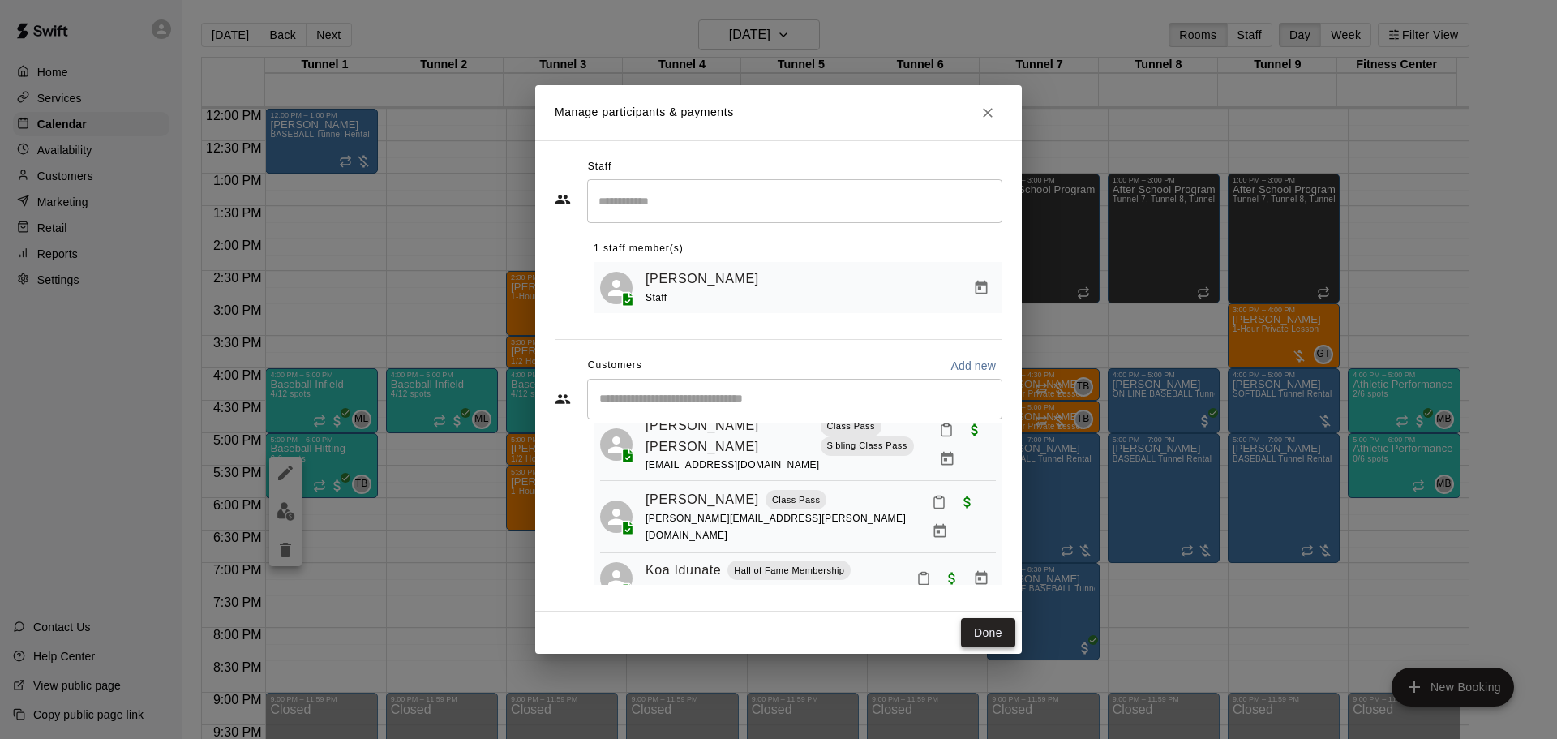
click at [986, 628] on button "Done" at bounding box center [988, 633] width 54 height 30
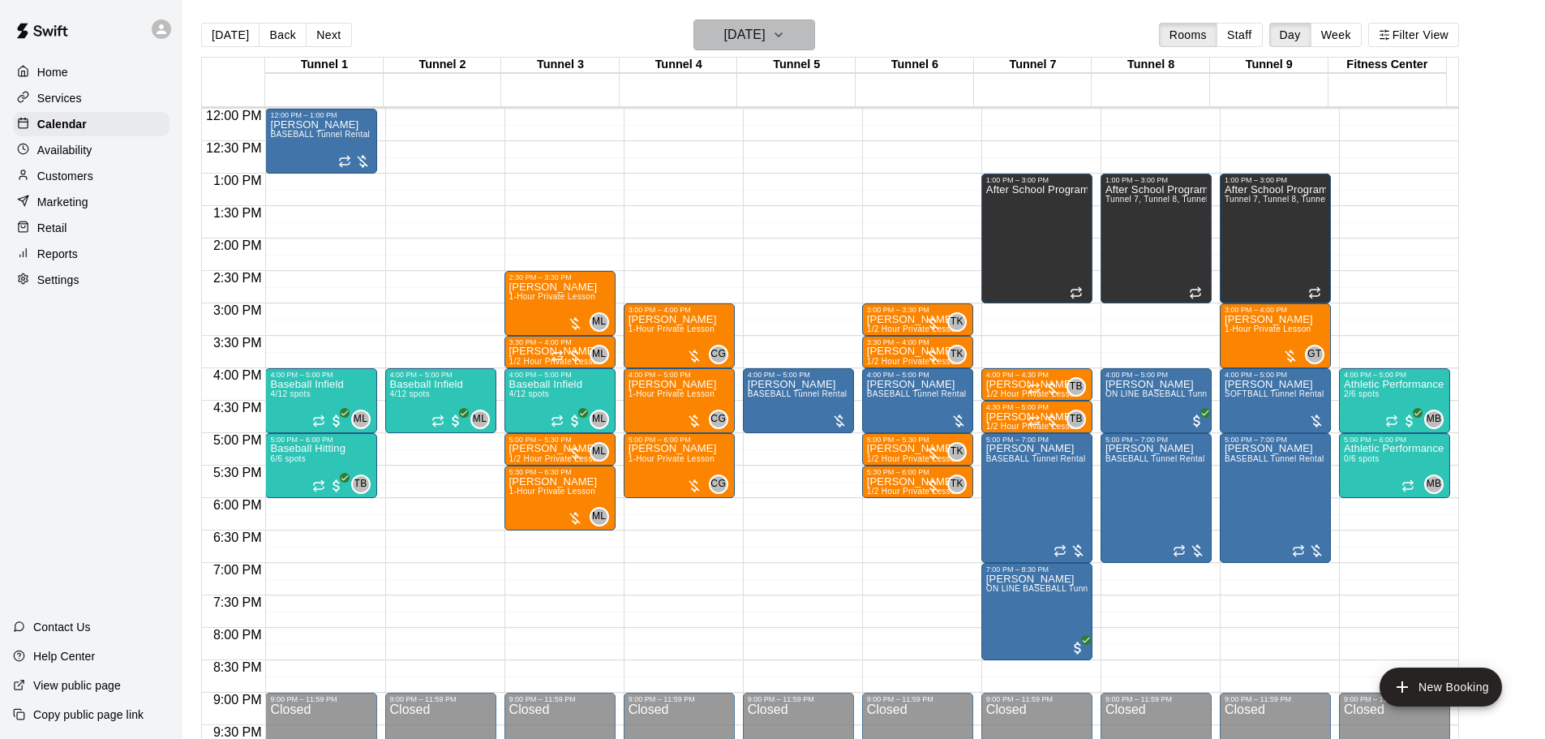
click at [748, 27] on h6 "Friday Aug 15" at bounding box center [744, 35] width 41 height 23
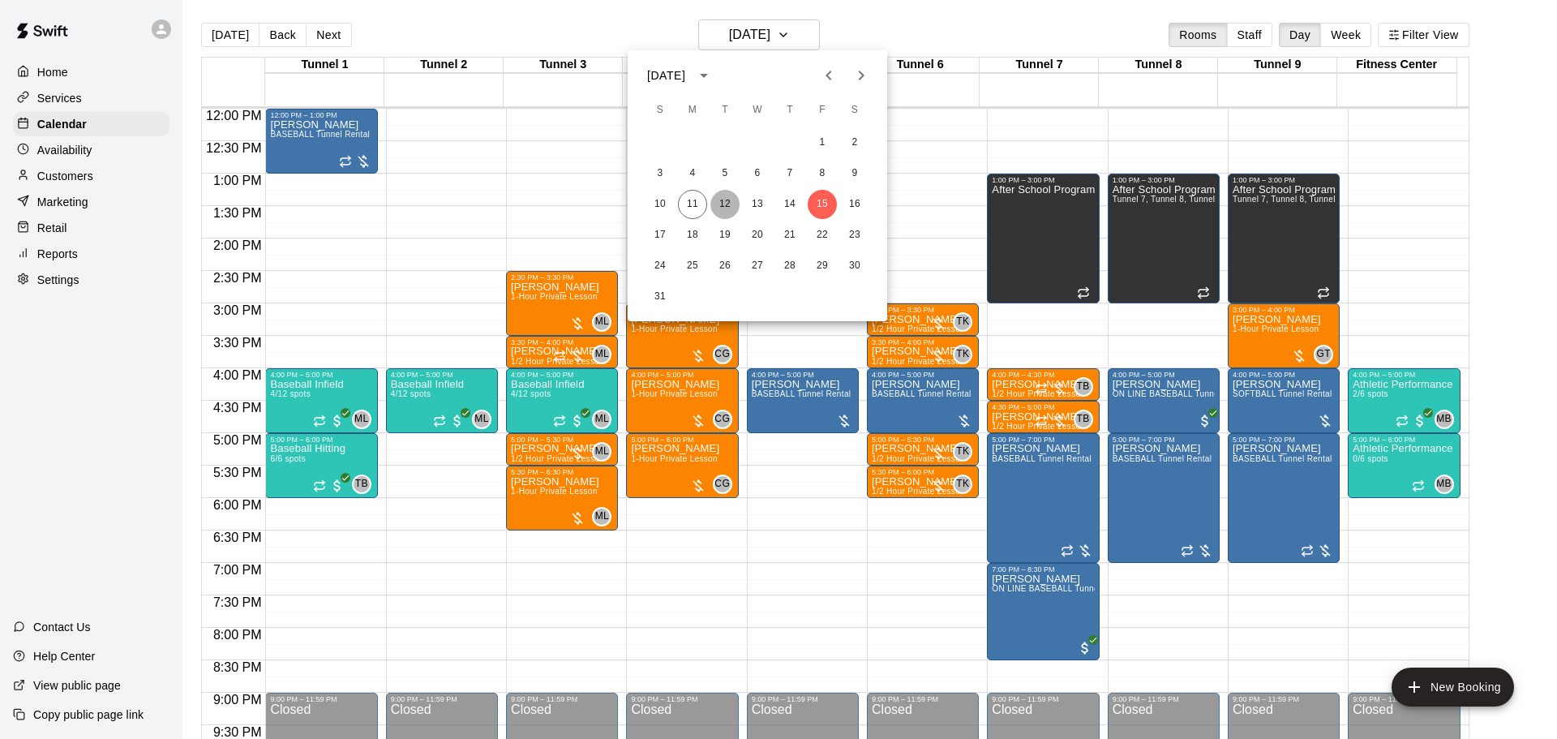
click at [723, 200] on button "12" at bounding box center [725, 204] width 29 height 29
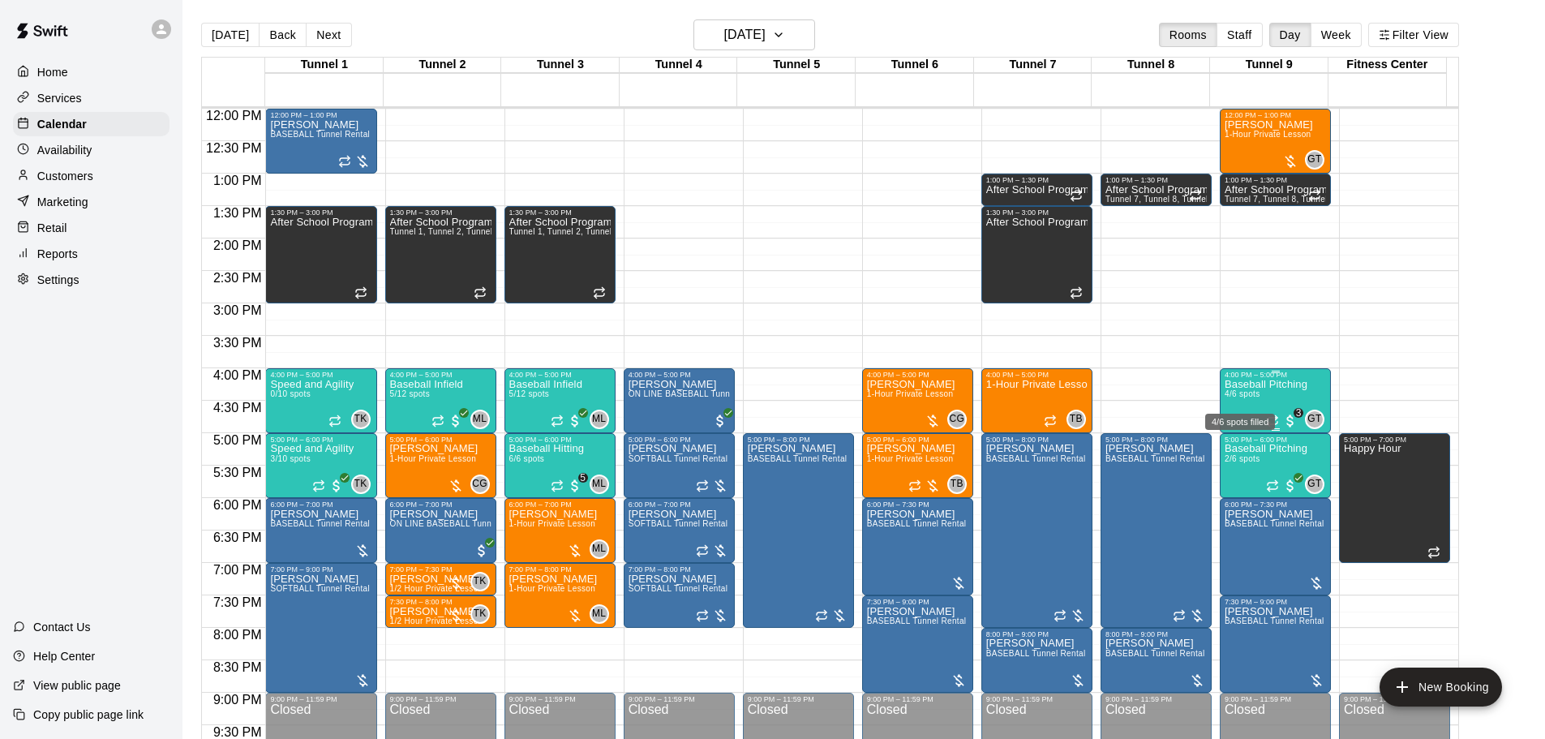
click at [1248, 402] on div "4/6 spots filled" at bounding box center [1240, 416] width 73 height 29
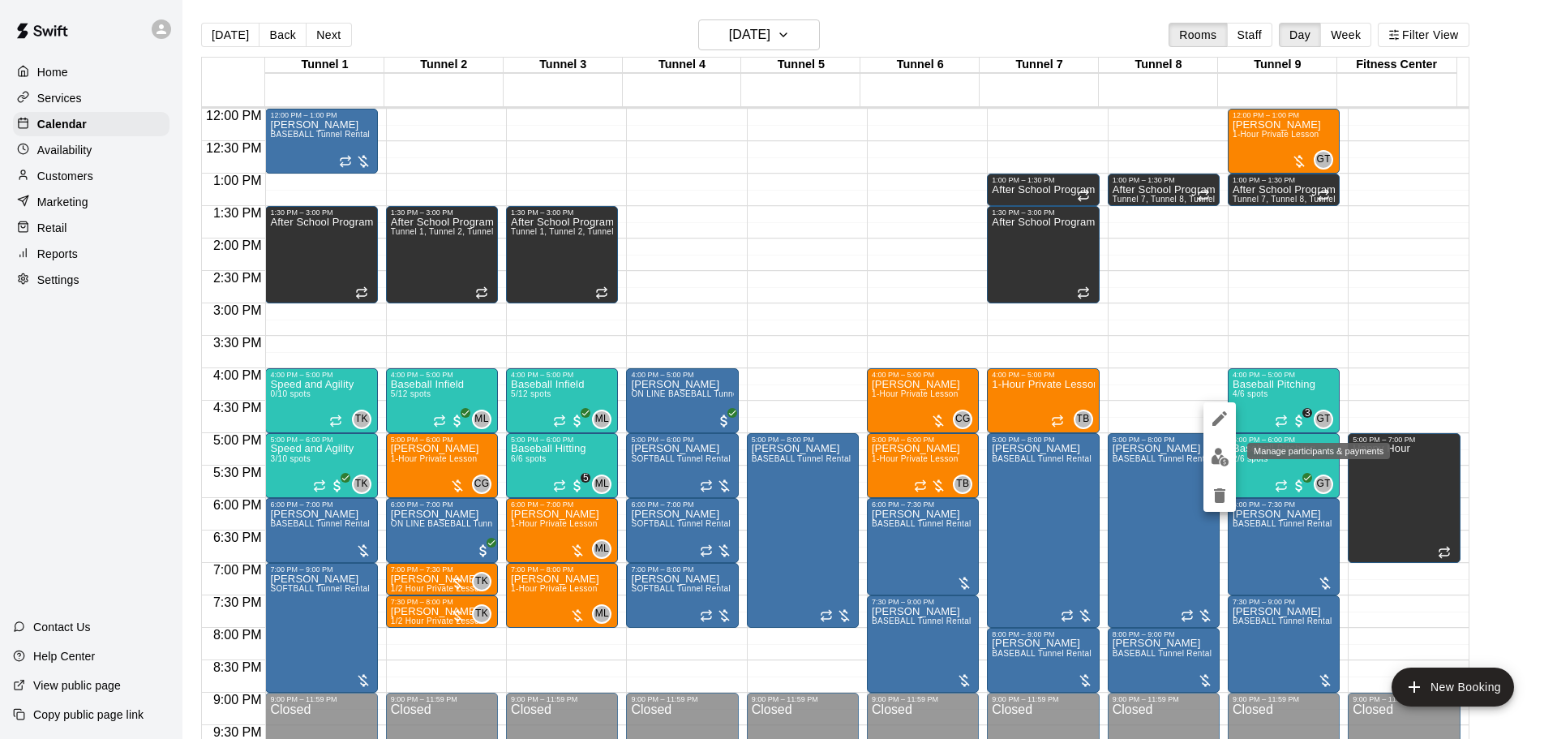
click at [1226, 454] on img "edit" at bounding box center [1220, 457] width 19 height 19
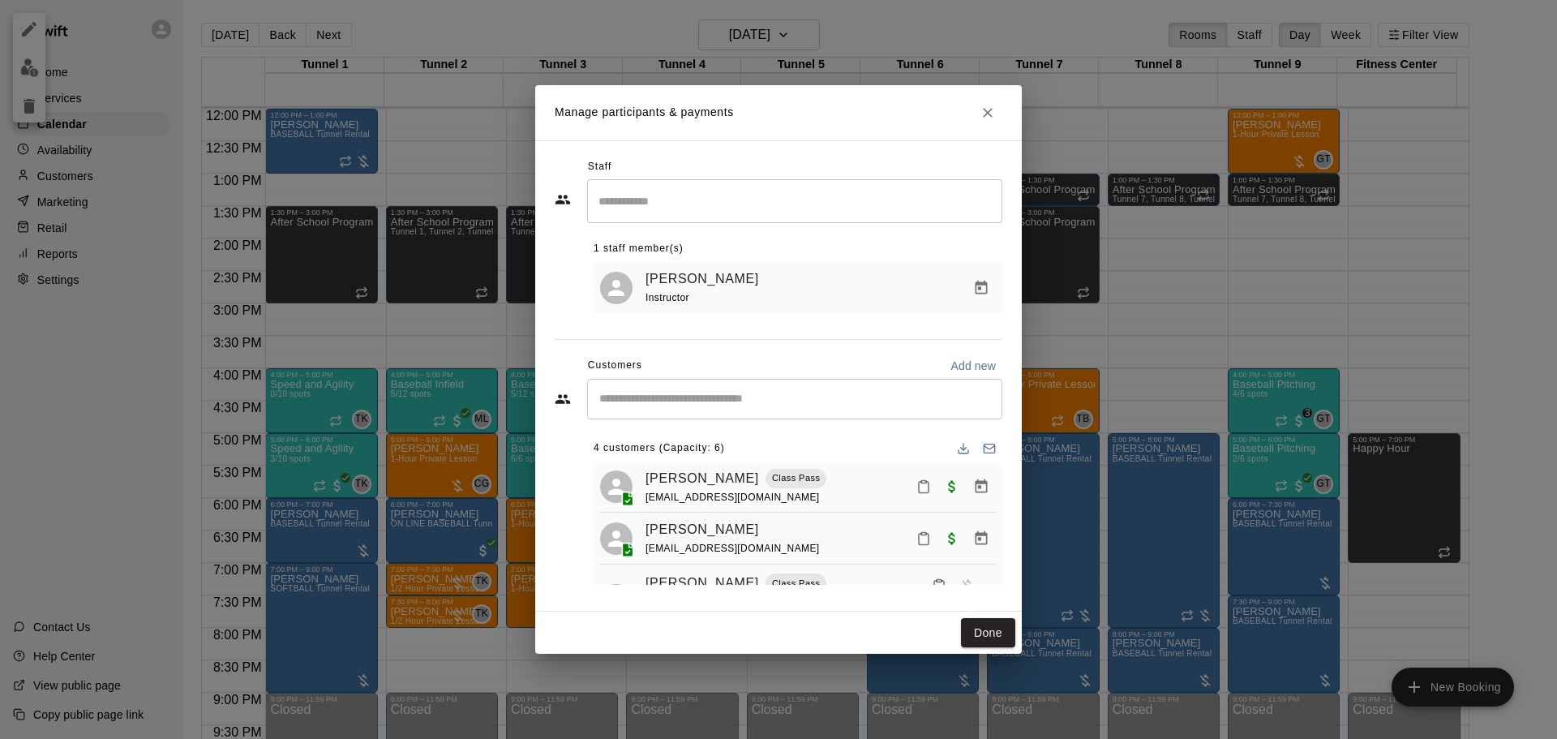
scroll to position [99, 0]
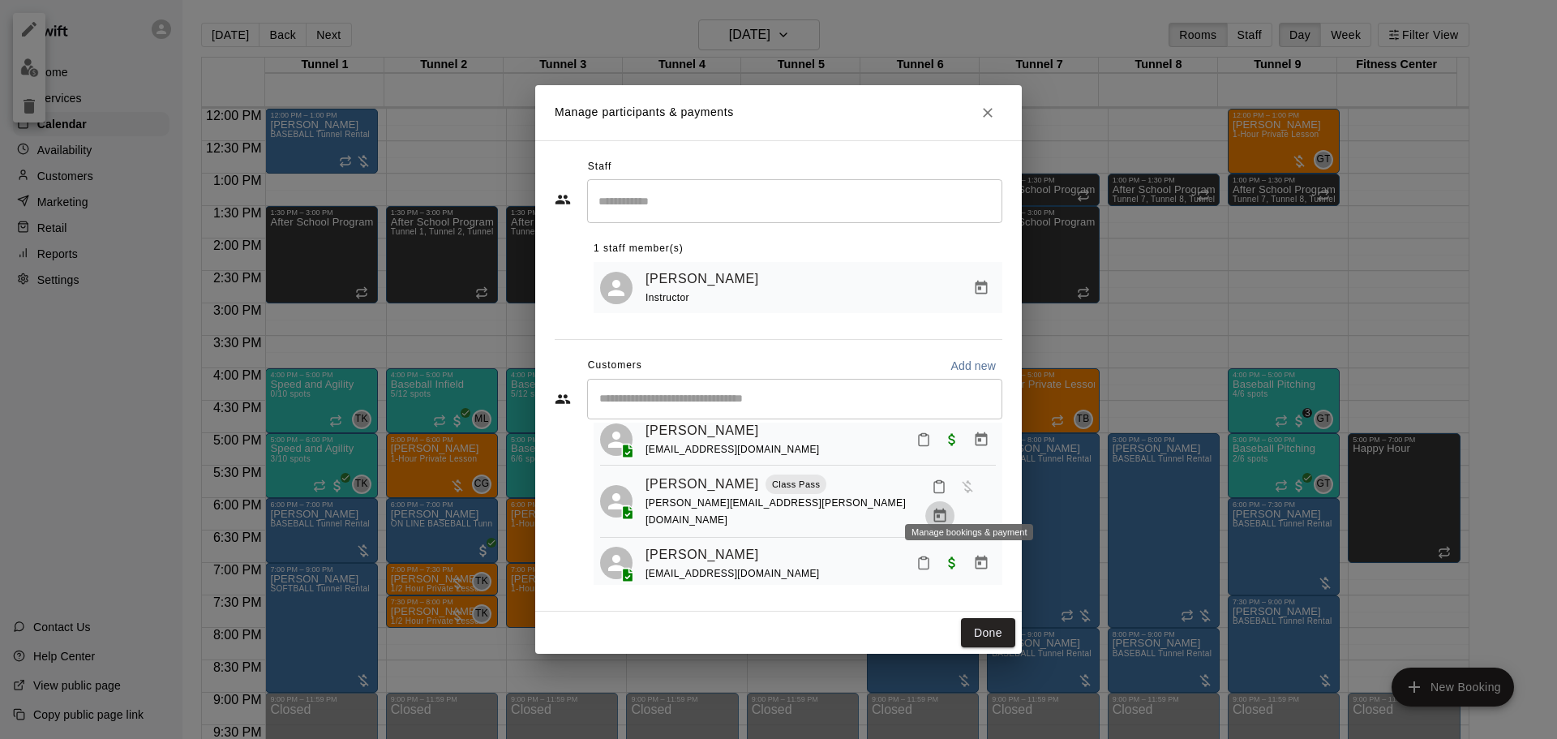
click at [948, 508] on icon "Manage bookings & payment" at bounding box center [940, 516] width 16 height 16
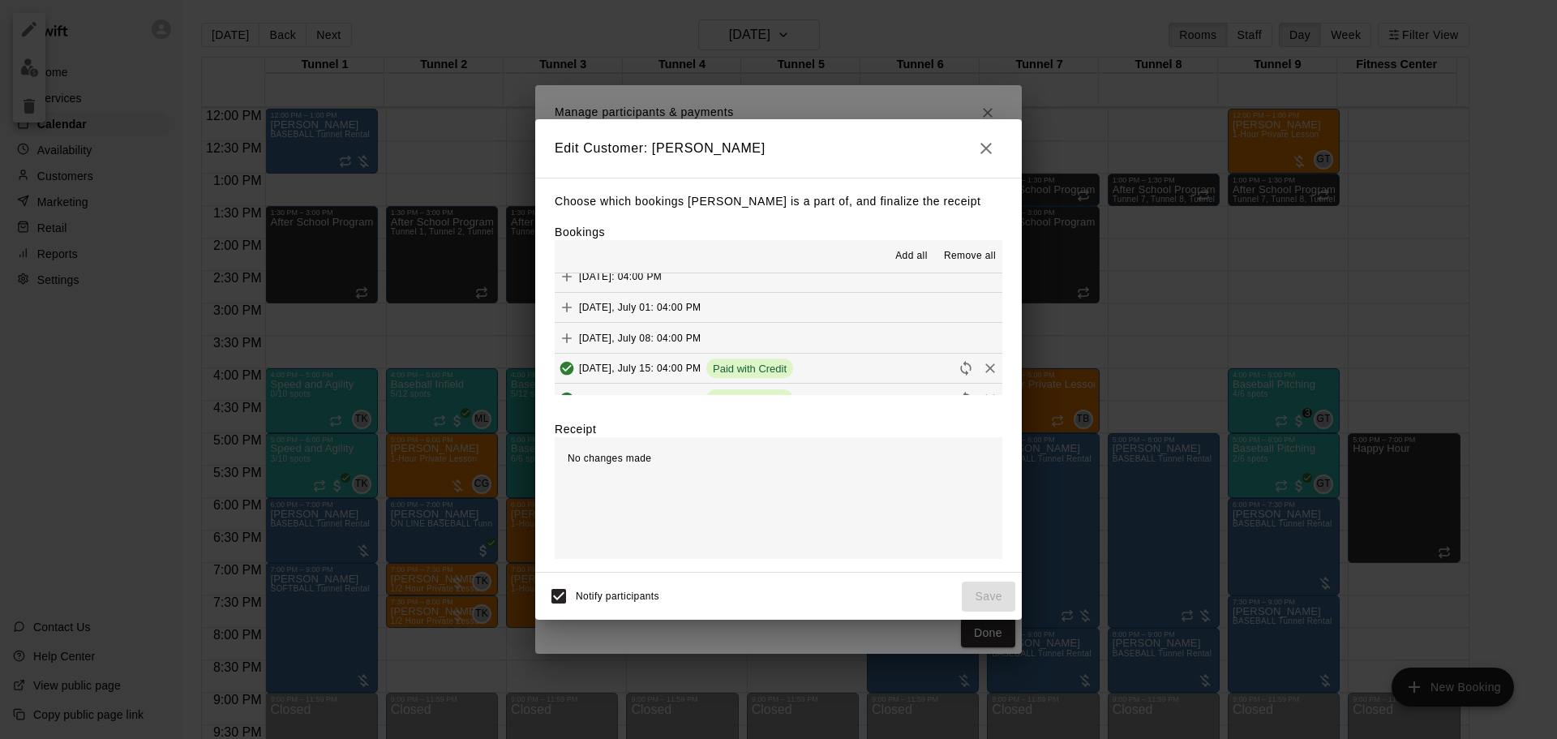
scroll to position [1182, 0]
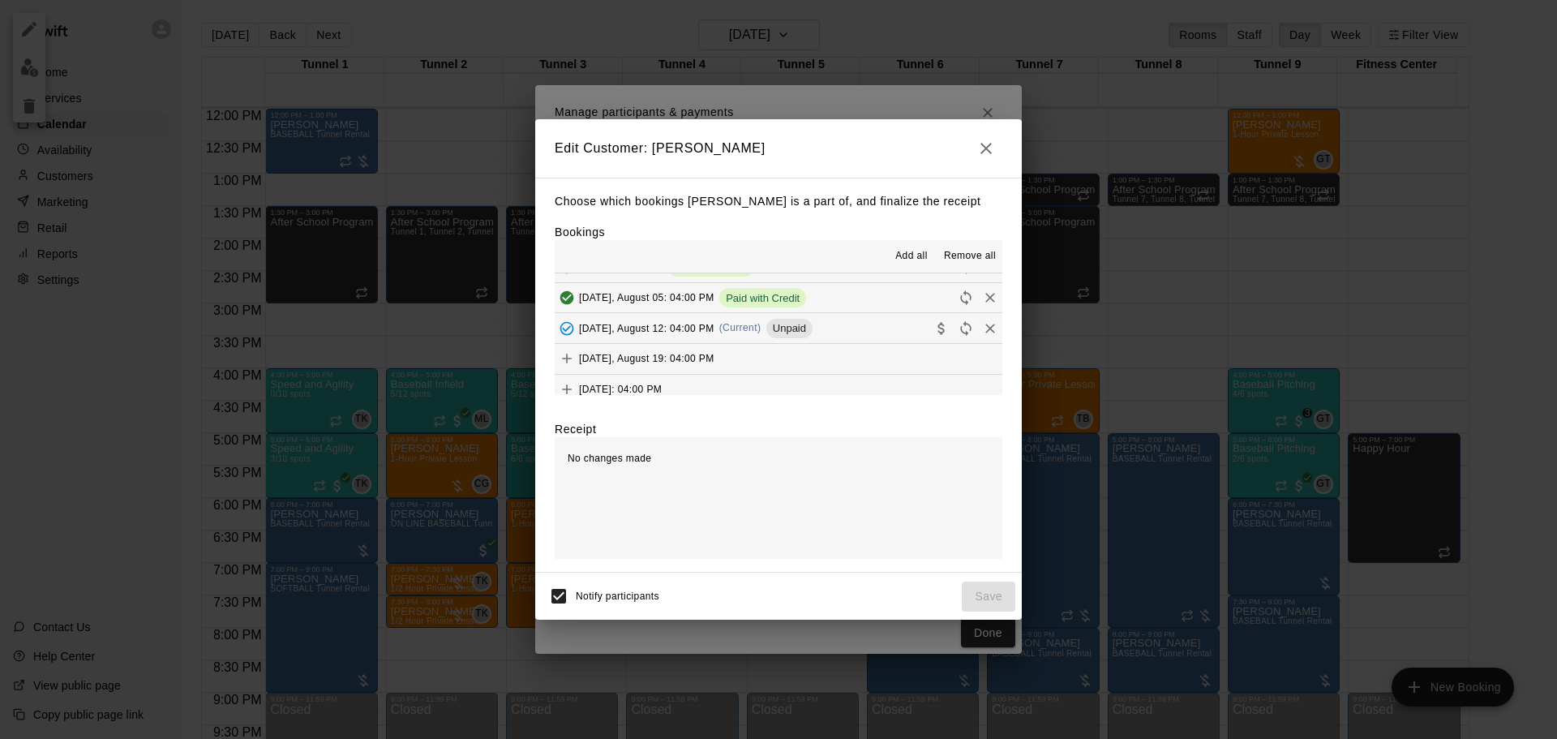
click at [689, 325] on span "Tuesday, August 12: 04:00 PM" at bounding box center [646, 327] width 135 height 11
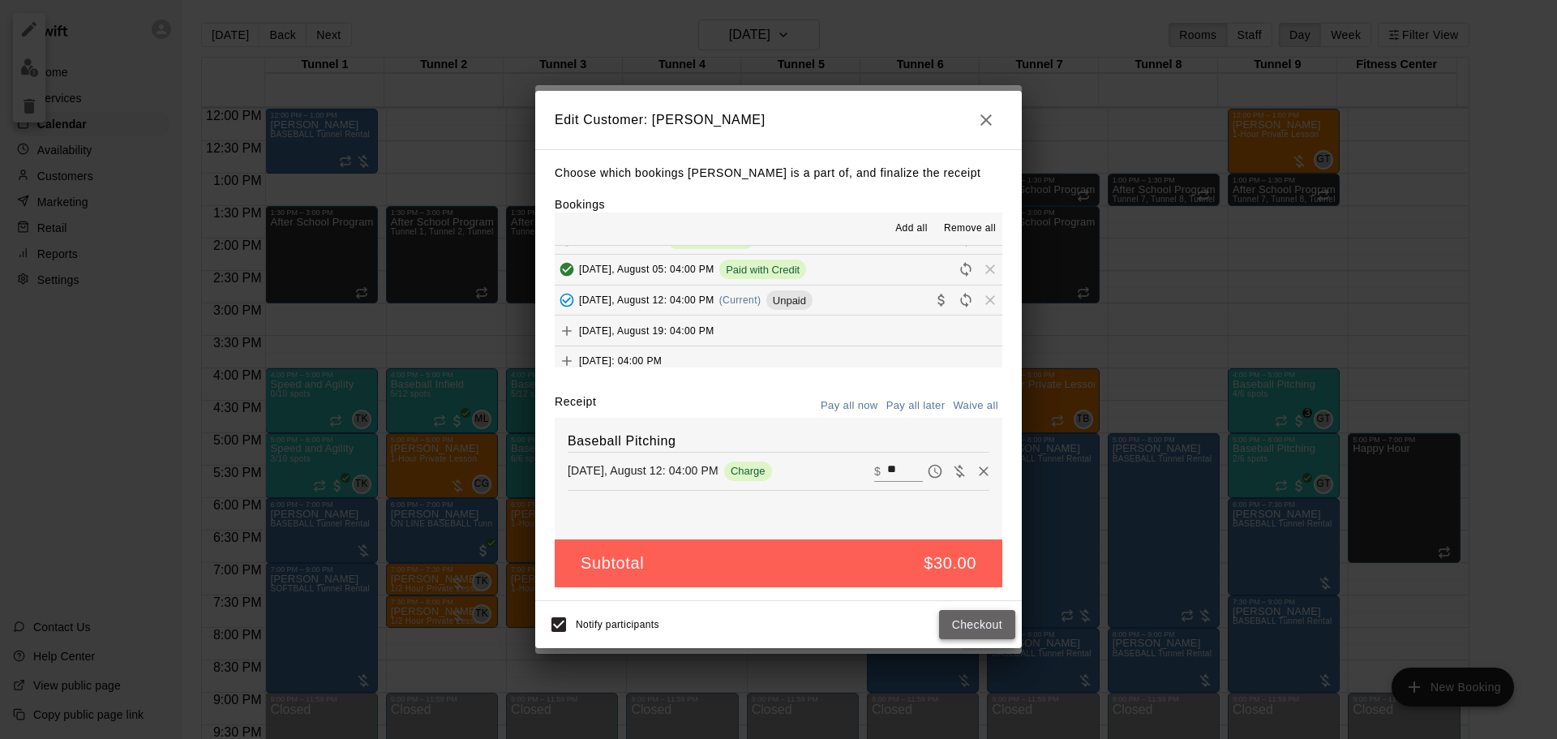
click at [978, 629] on button "Checkout" at bounding box center [977, 625] width 76 height 30
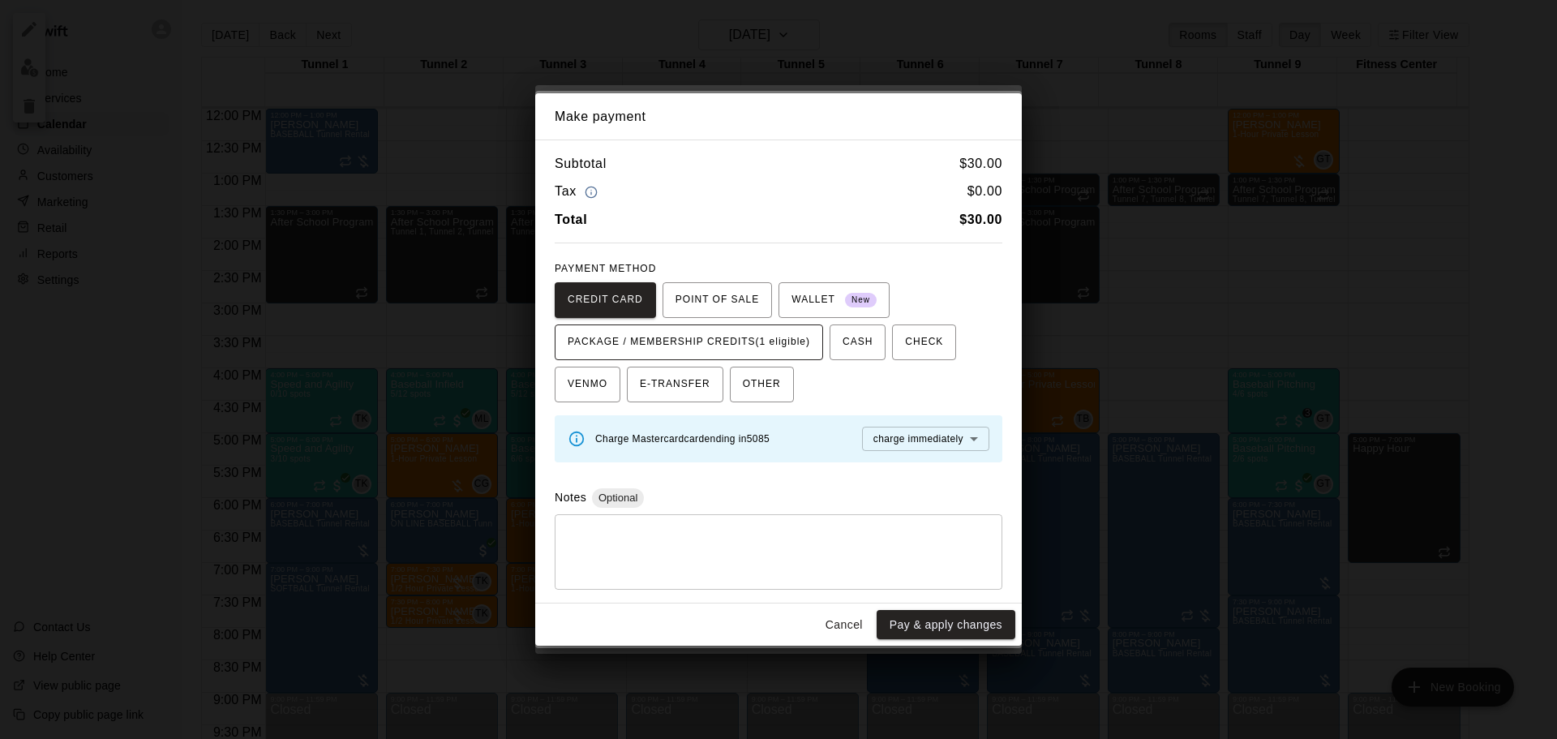
click at [755, 333] on span "PACKAGE / MEMBERSHIP CREDITS (1 eligible)" at bounding box center [689, 342] width 243 height 26
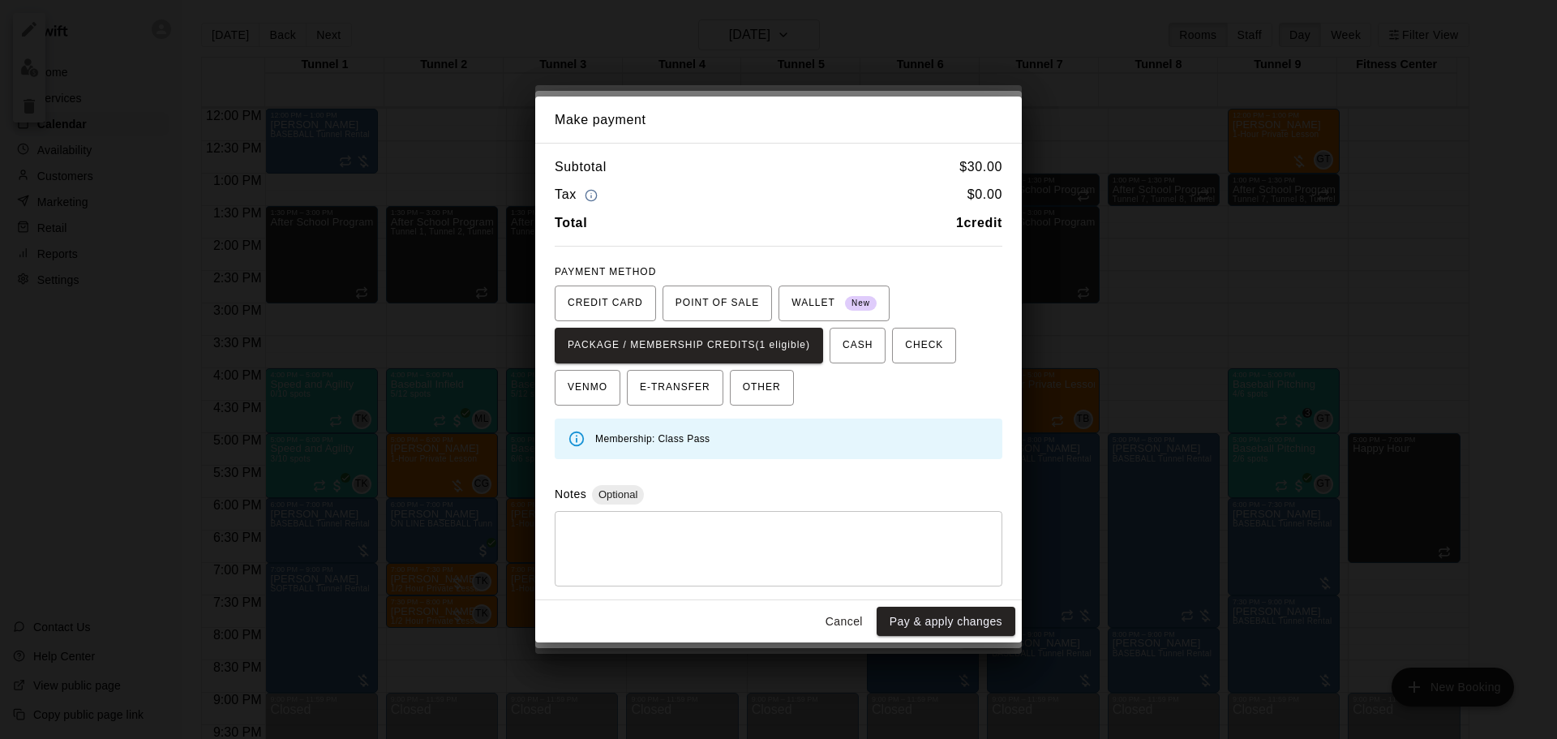
drag, startPoint x: 847, startPoint y: 634, endPoint x: 843, endPoint y: 623, distance: 12.1
click at [846, 630] on button "Cancel" at bounding box center [844, 622] width 52 height 30
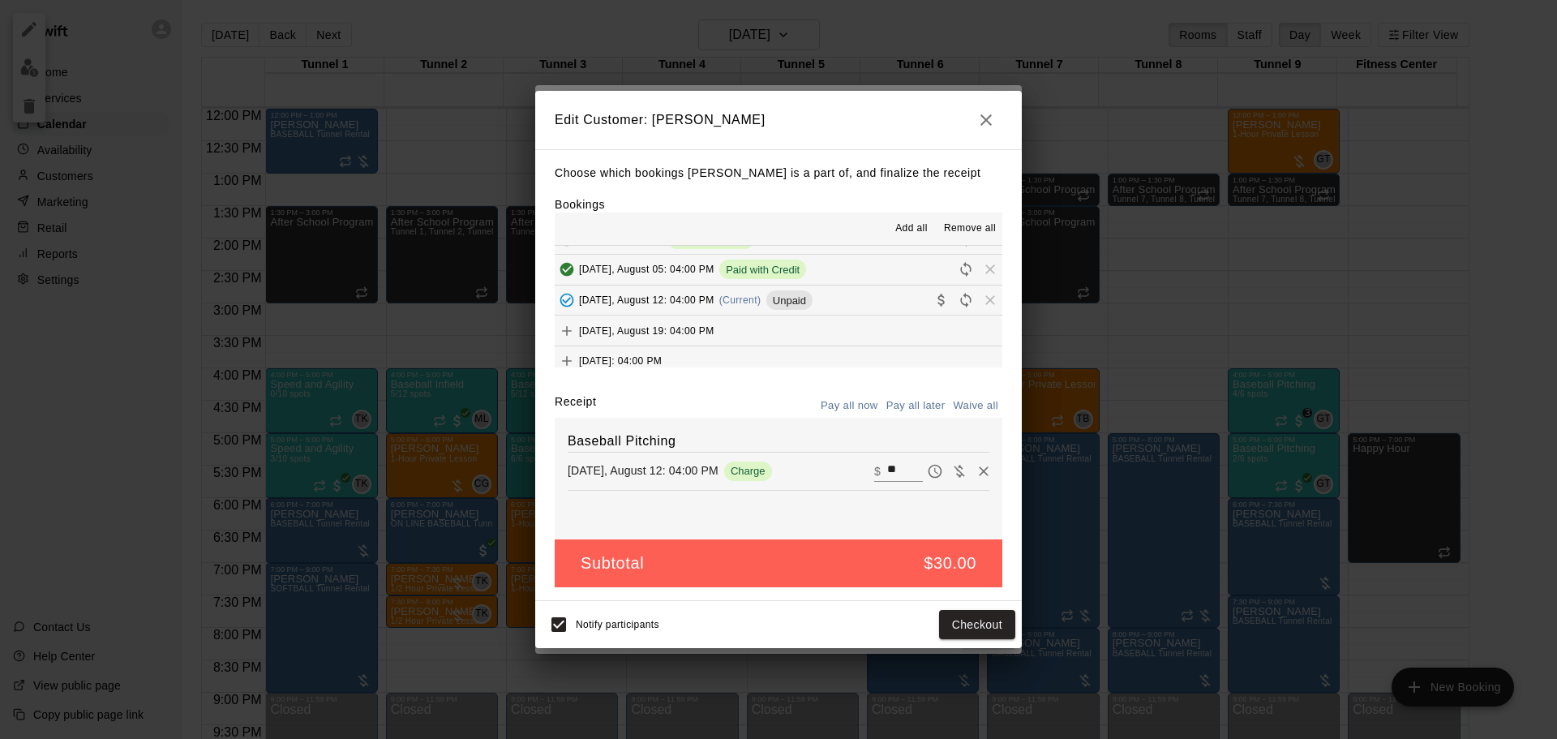
click at [980, 304] on span "Remove" at bounding box center [990, 300] width 24 height 12
click at [979, 474] on icon "Remove" at bounding box center [984, 471] width 10 height 10
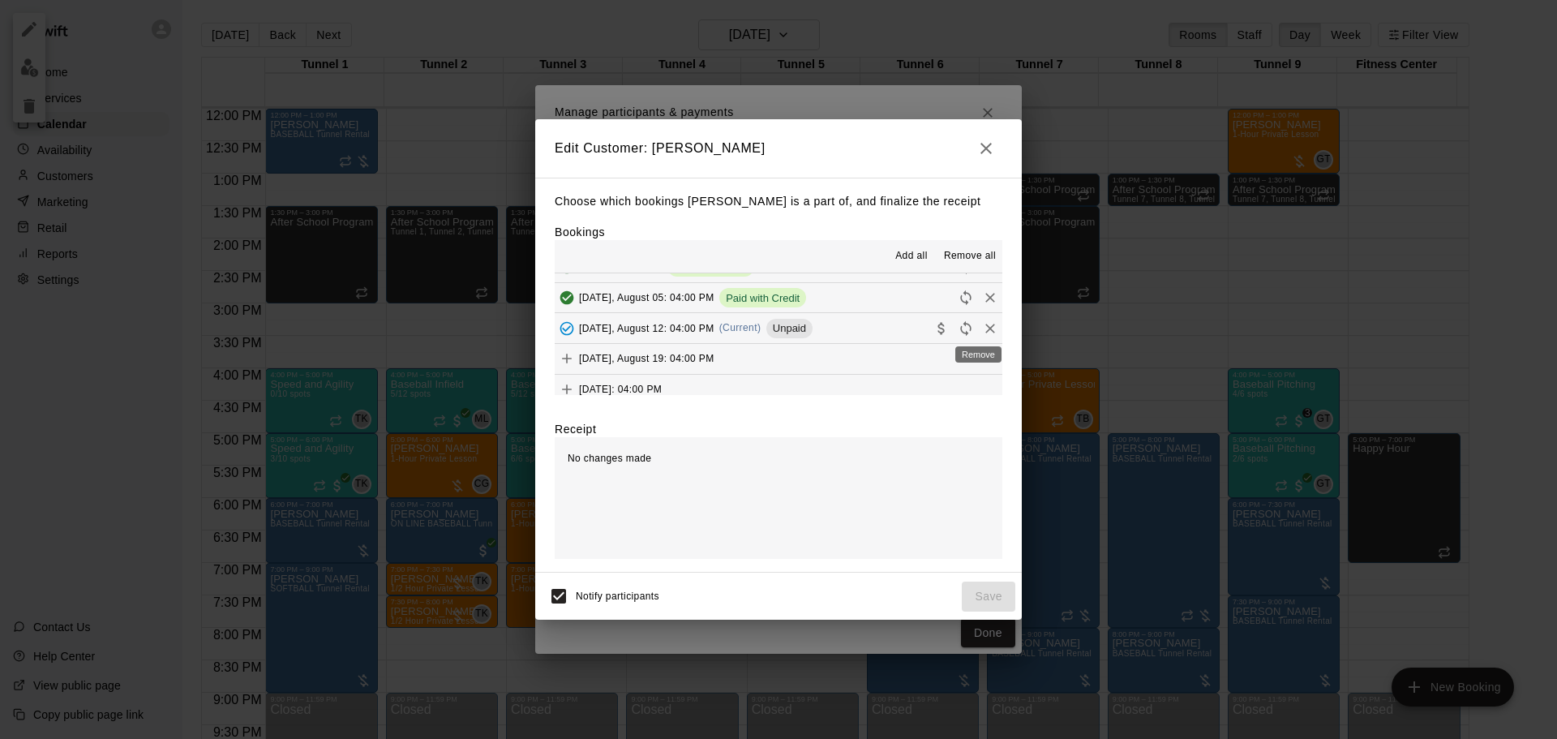
click at [982, 324] on icon "Remove" at bounding box center [990, 328] width 16 height 16
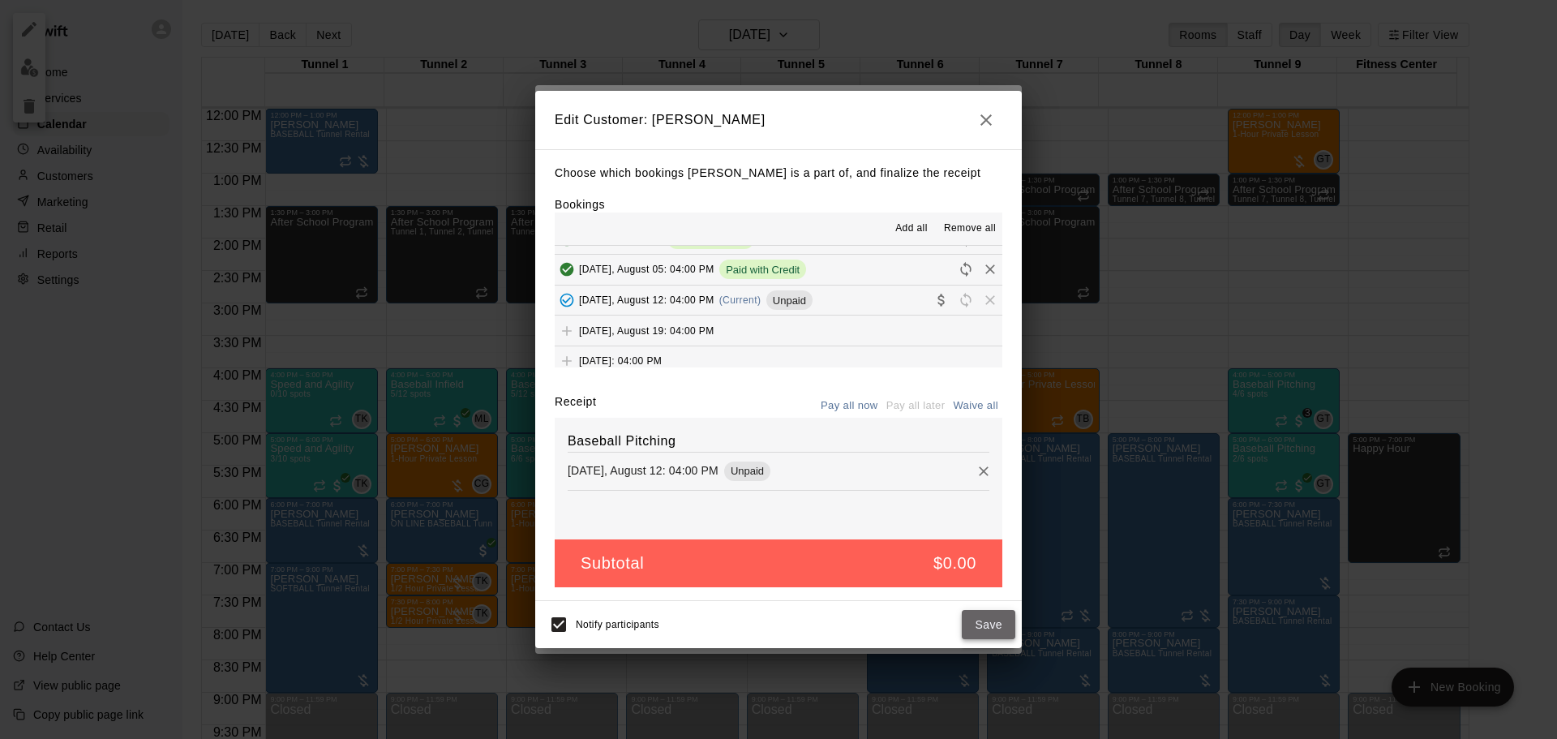
click at [993, 628] on button "Save" at bounding box center [989, 625] width 54 height 30
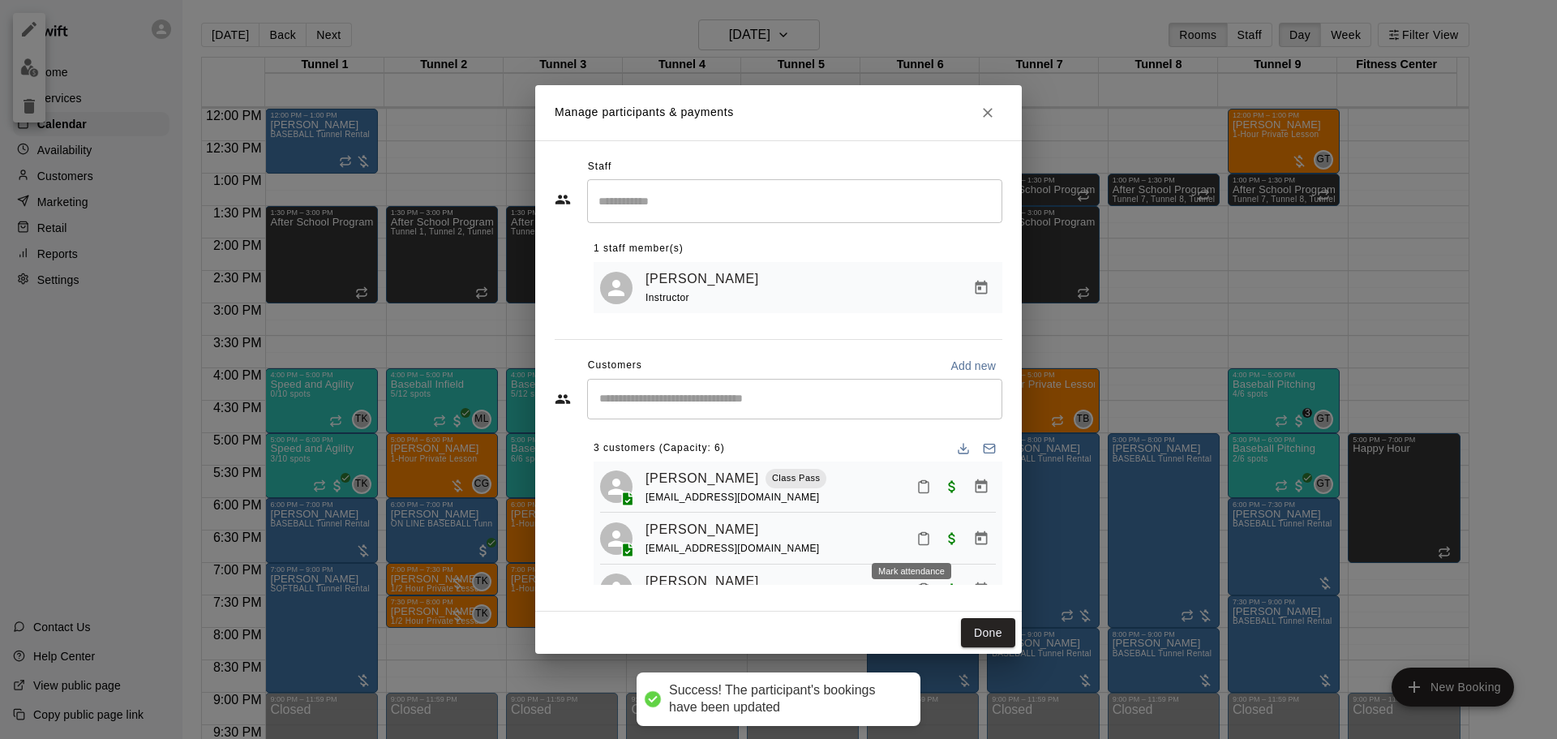
scroll to position [45, 0]
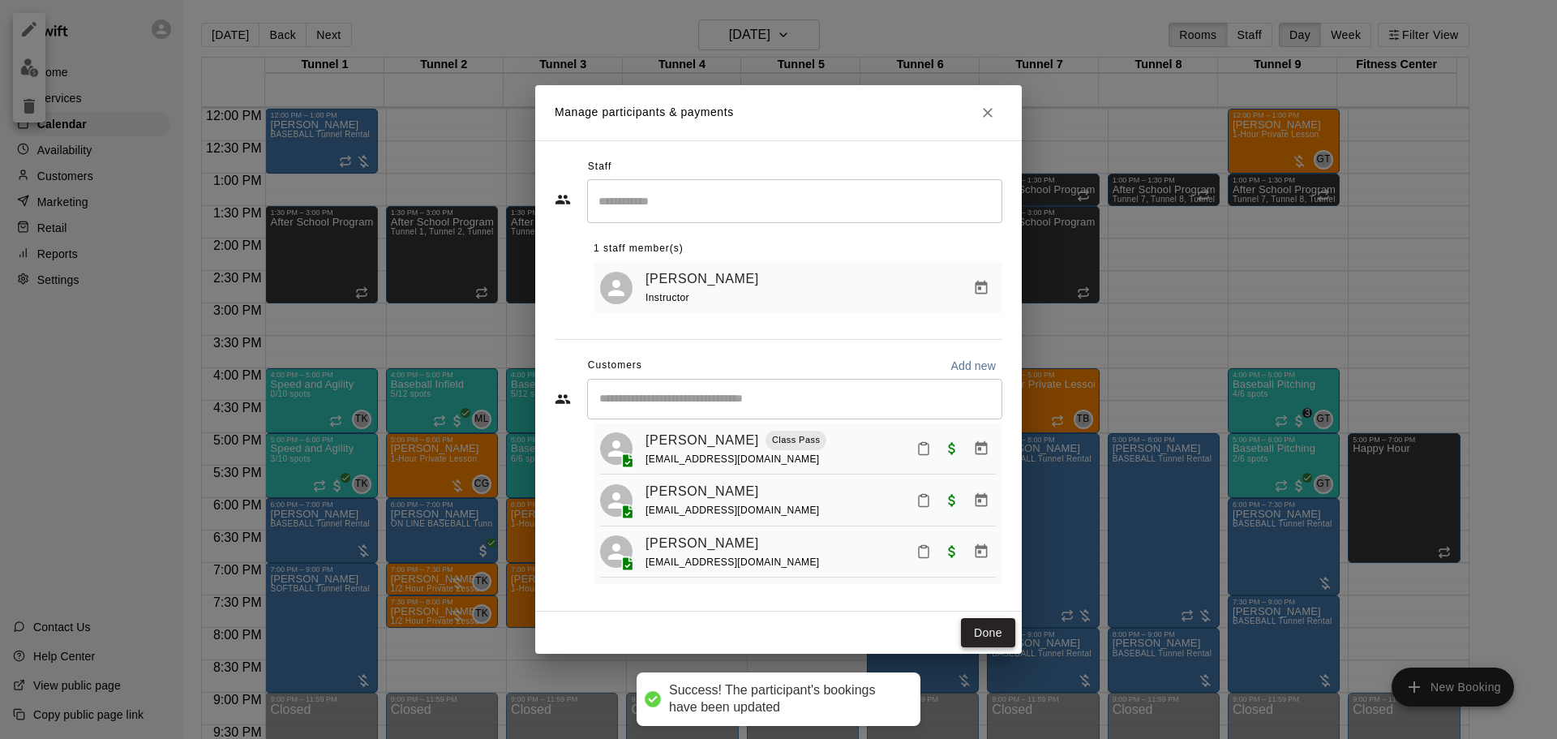
click at [999, 643] on button "Done" at bounding box center [988, 633] width 54 height 30
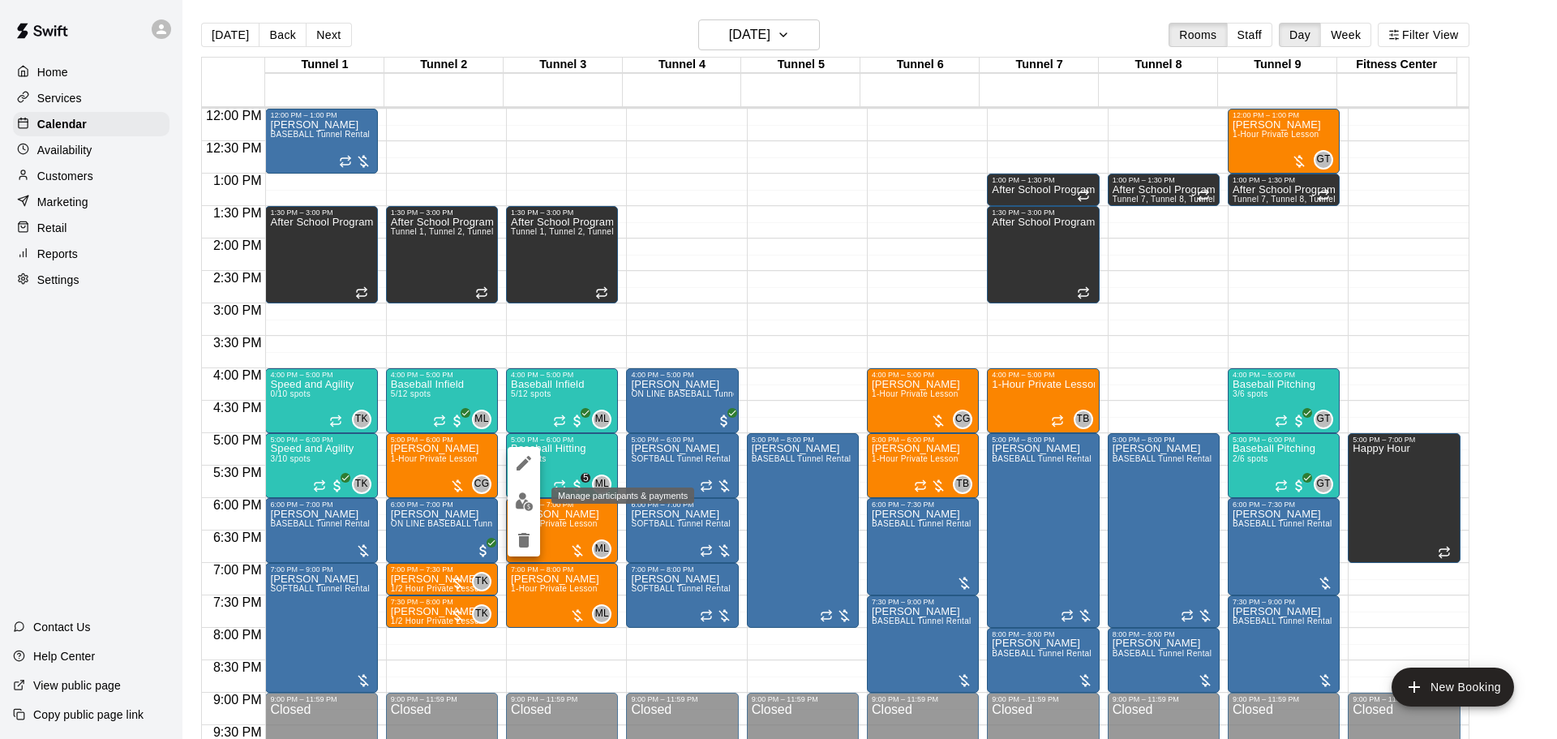
click at [516, 501] on img "edit" at bounding box center [524, 501] width 19 height 19
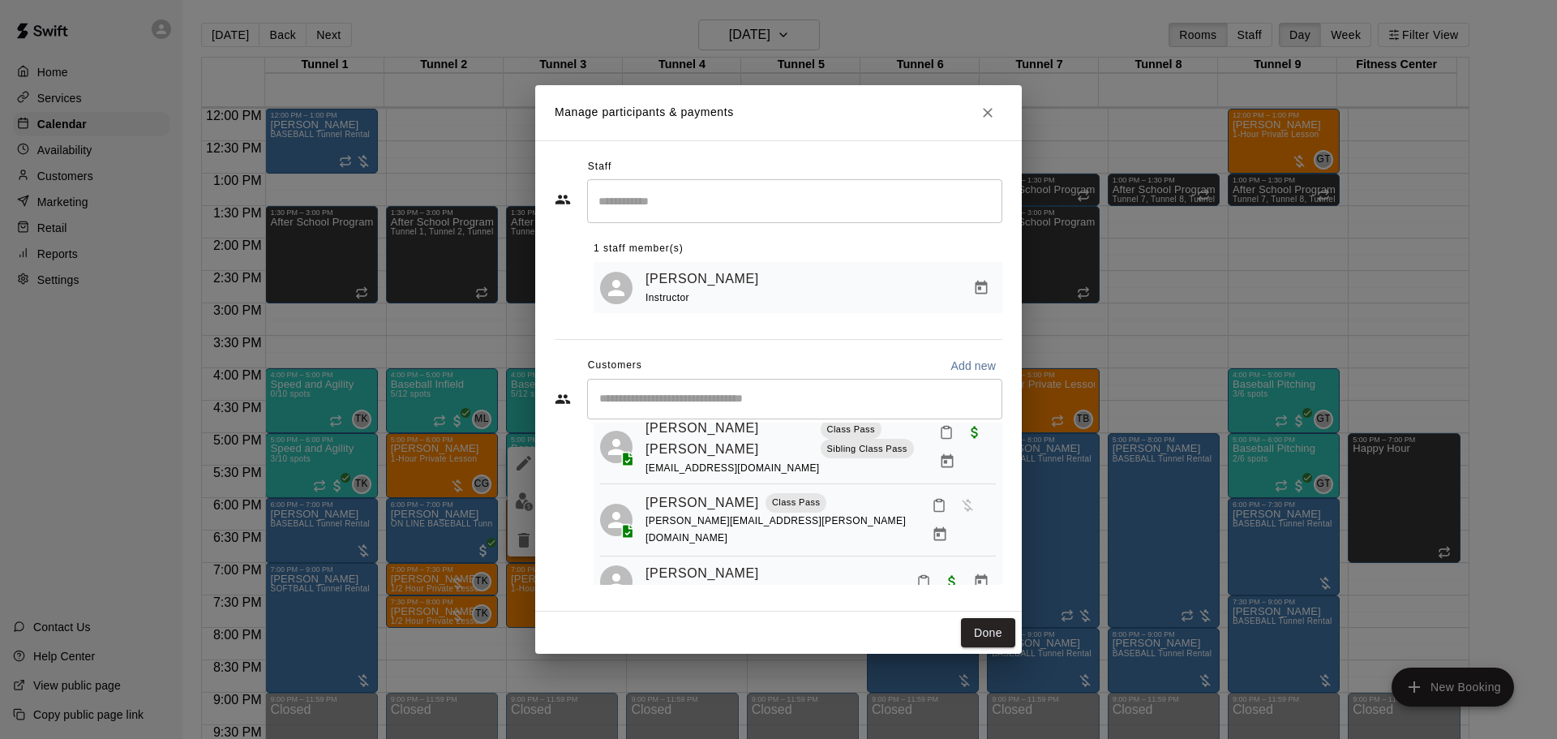
scroll to position [228, 0]
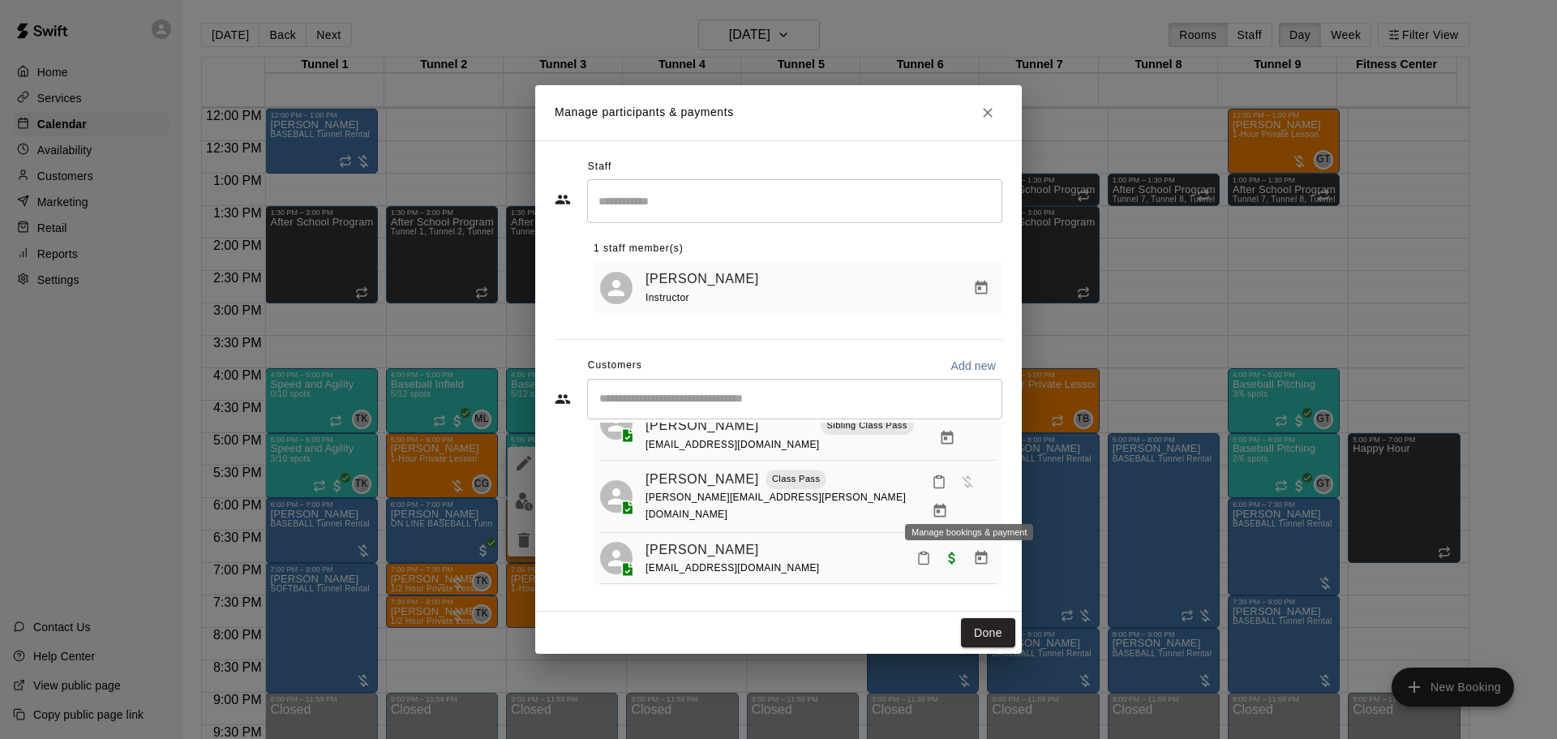
click at [947, 503] on icon "Manage bookings & payment" at bounding box center [940, 510] width 12 height 14
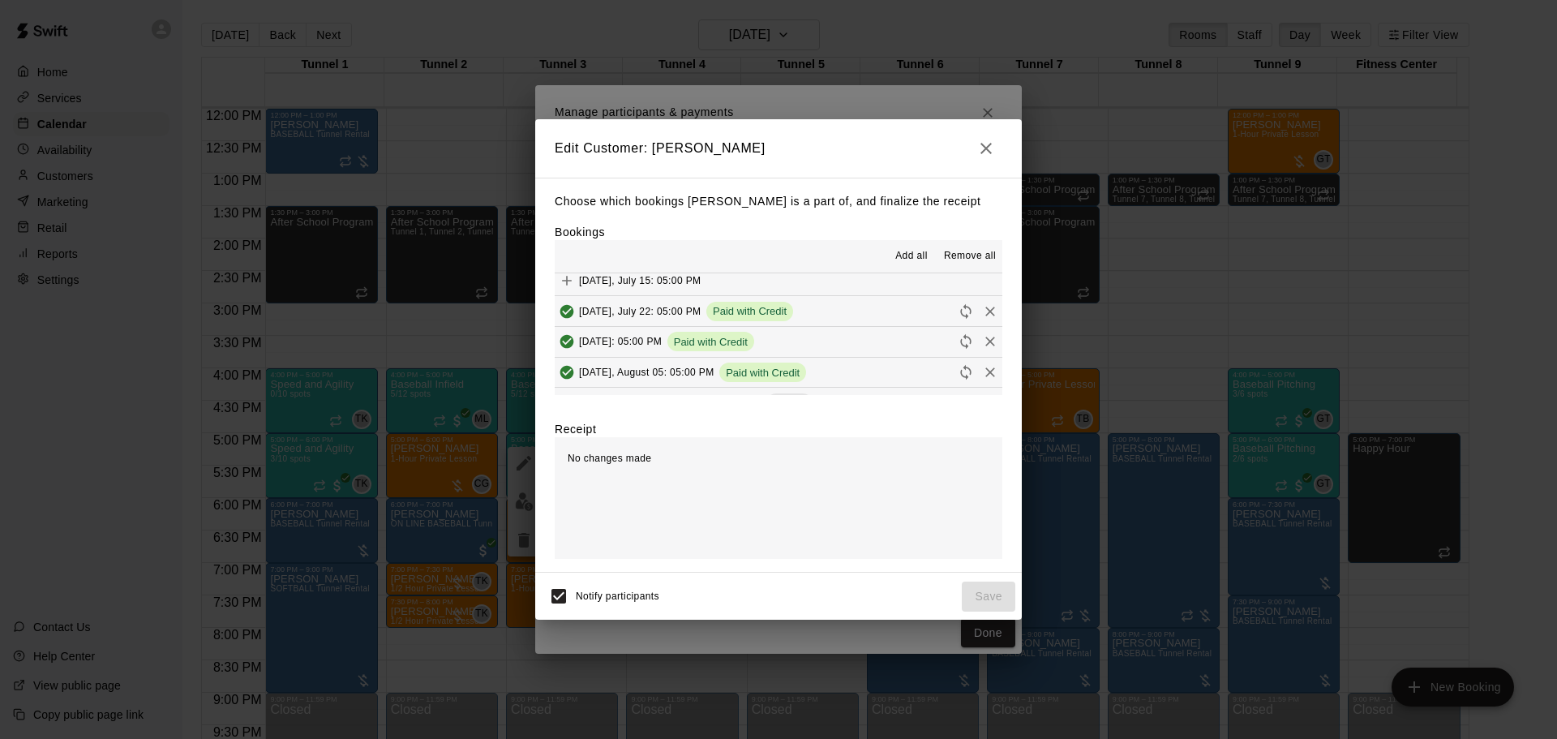
scroll to position [1136, 0]
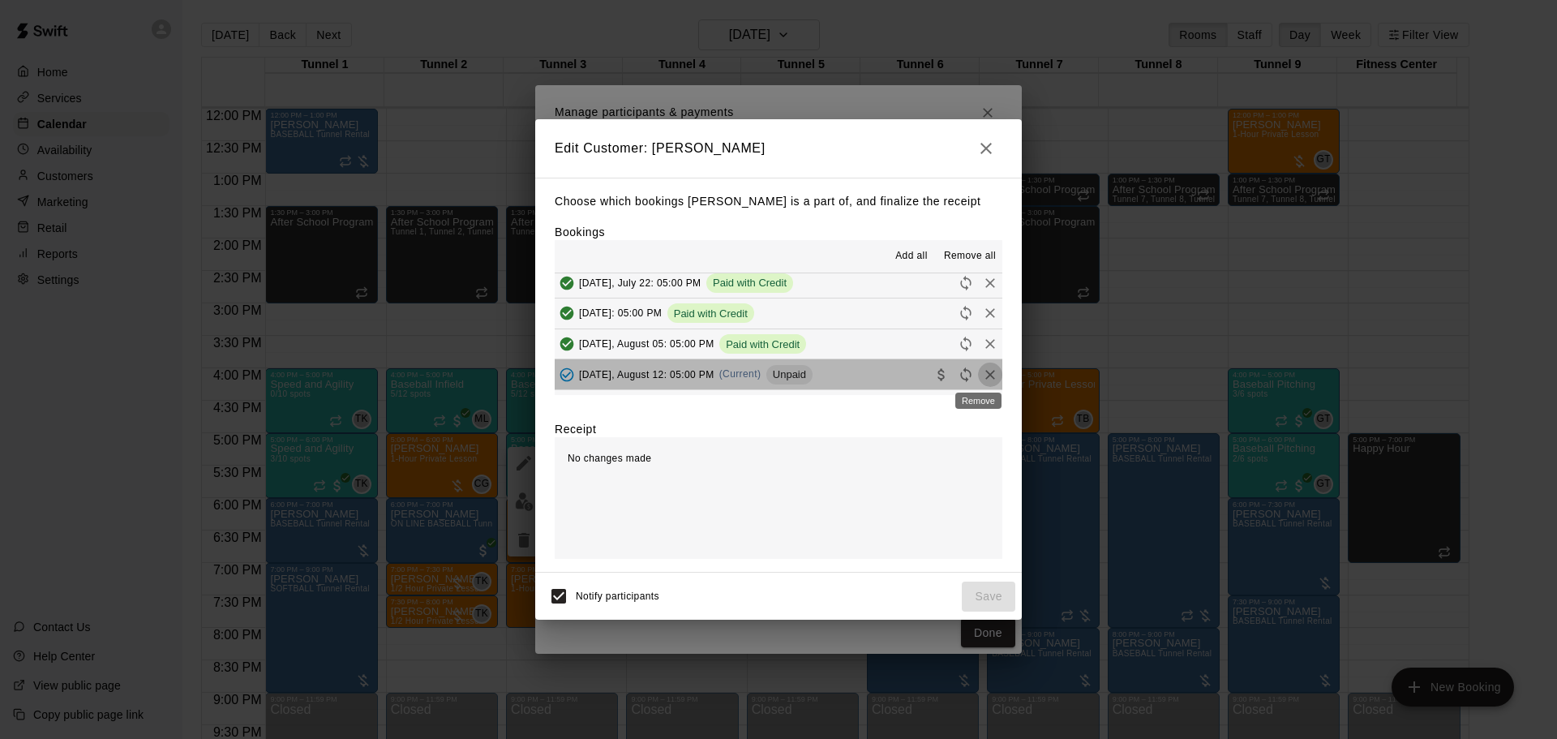
click at [982, 375] on icon "Remove" at bounding box center [990, 375] width 16 height 16
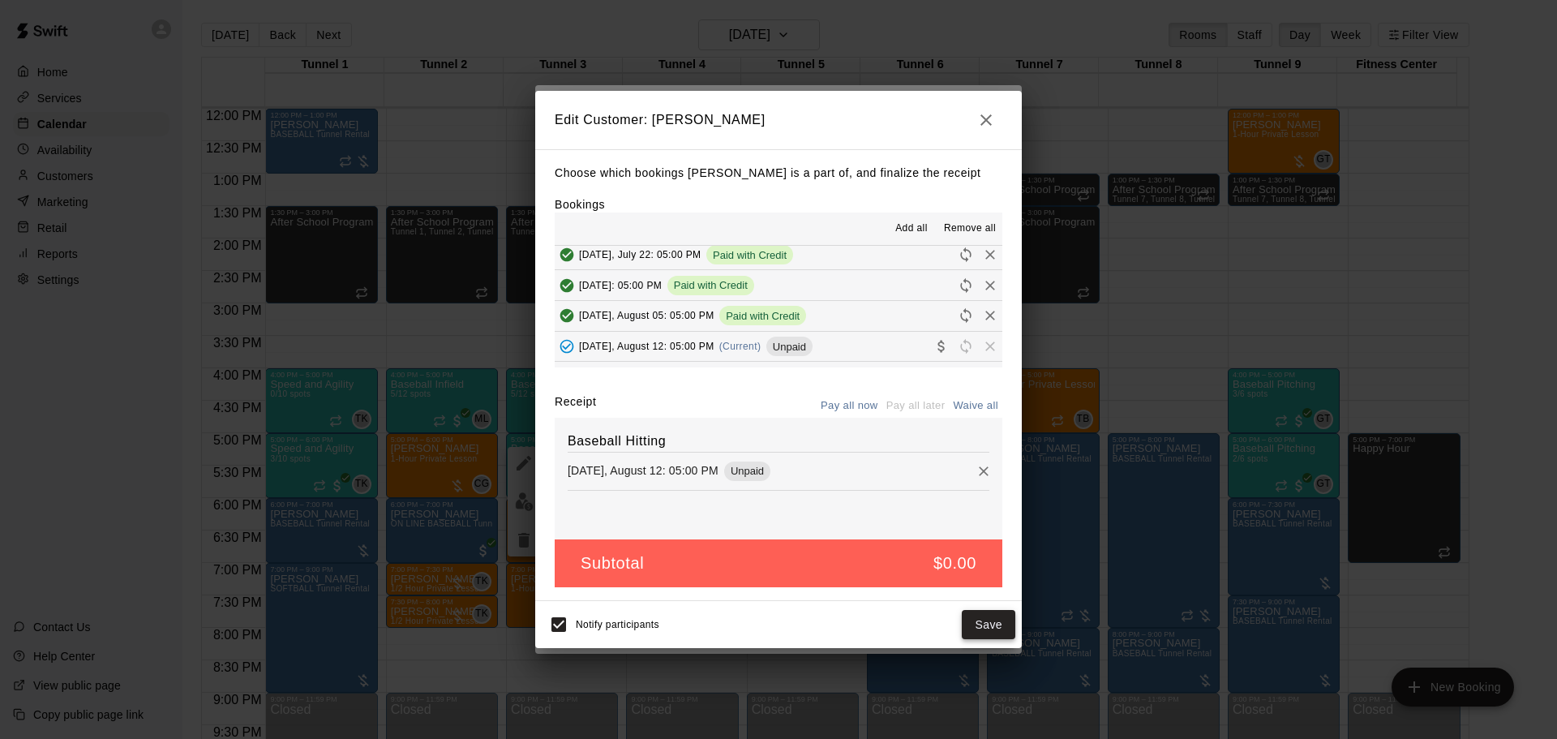
click at [988, 634] on button "Save" at bounding box center [989, 625] width 54 height 30
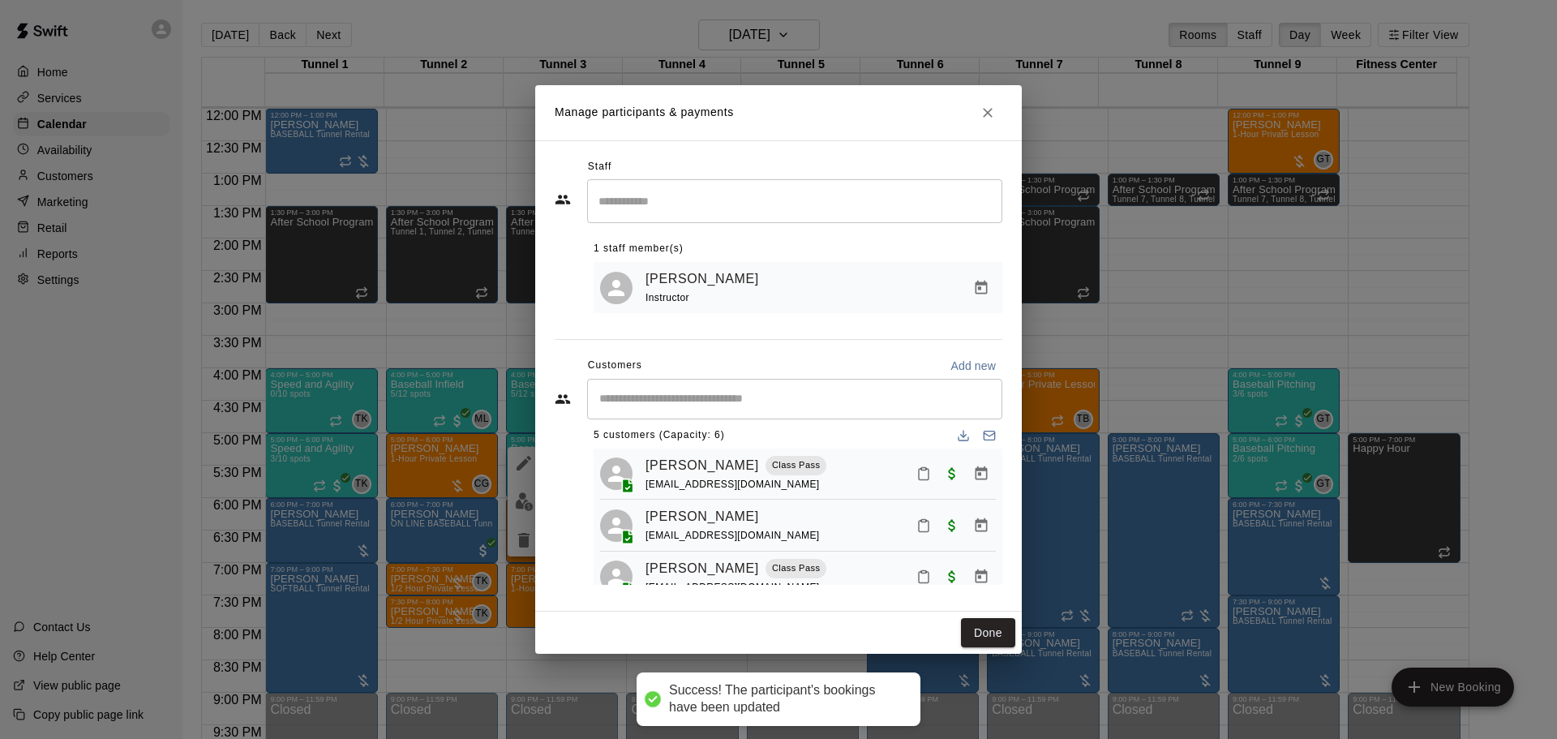
scroll to position [0, 0]
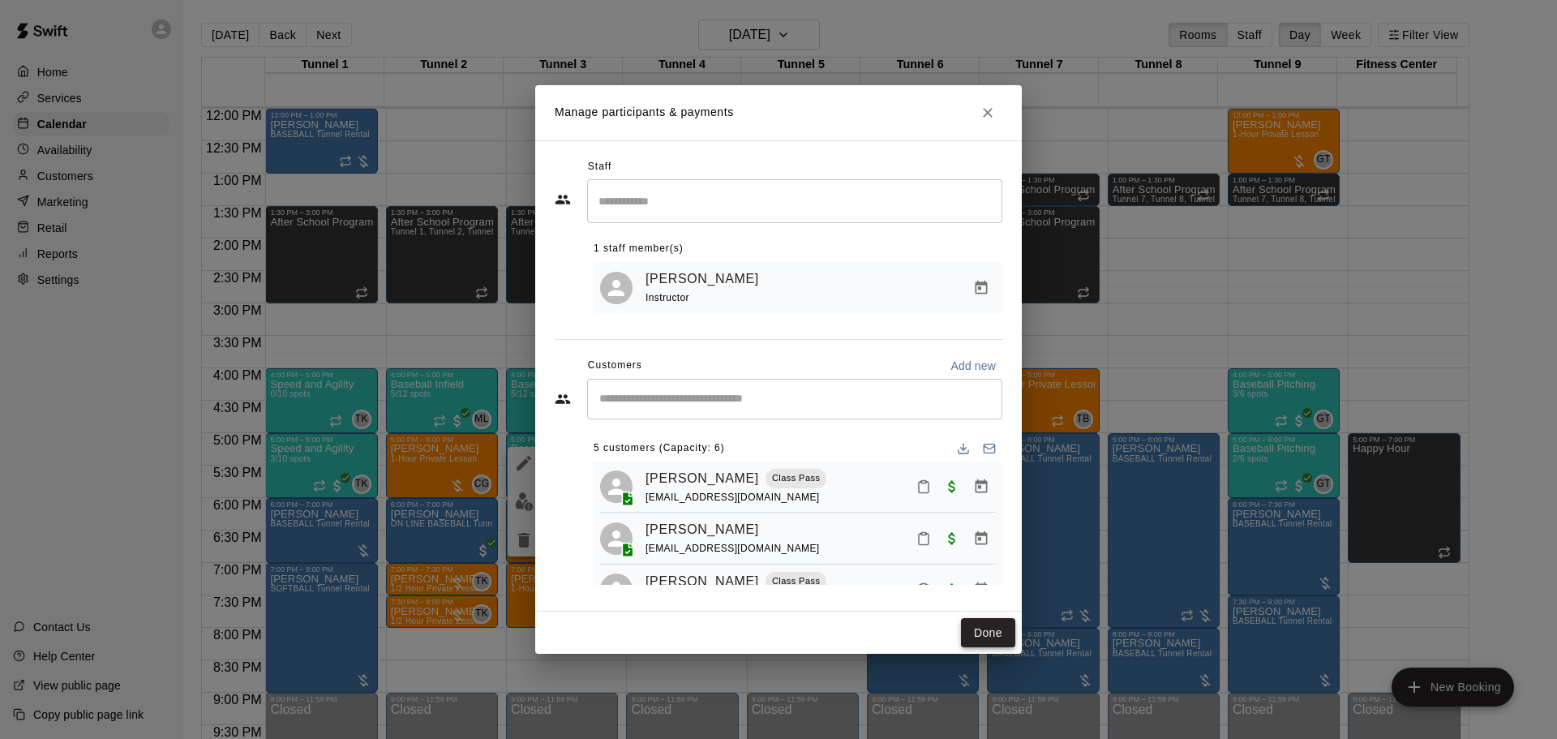
click at [988, 640] on button "Done" at bounding box center [988, 633] width 54 height 30
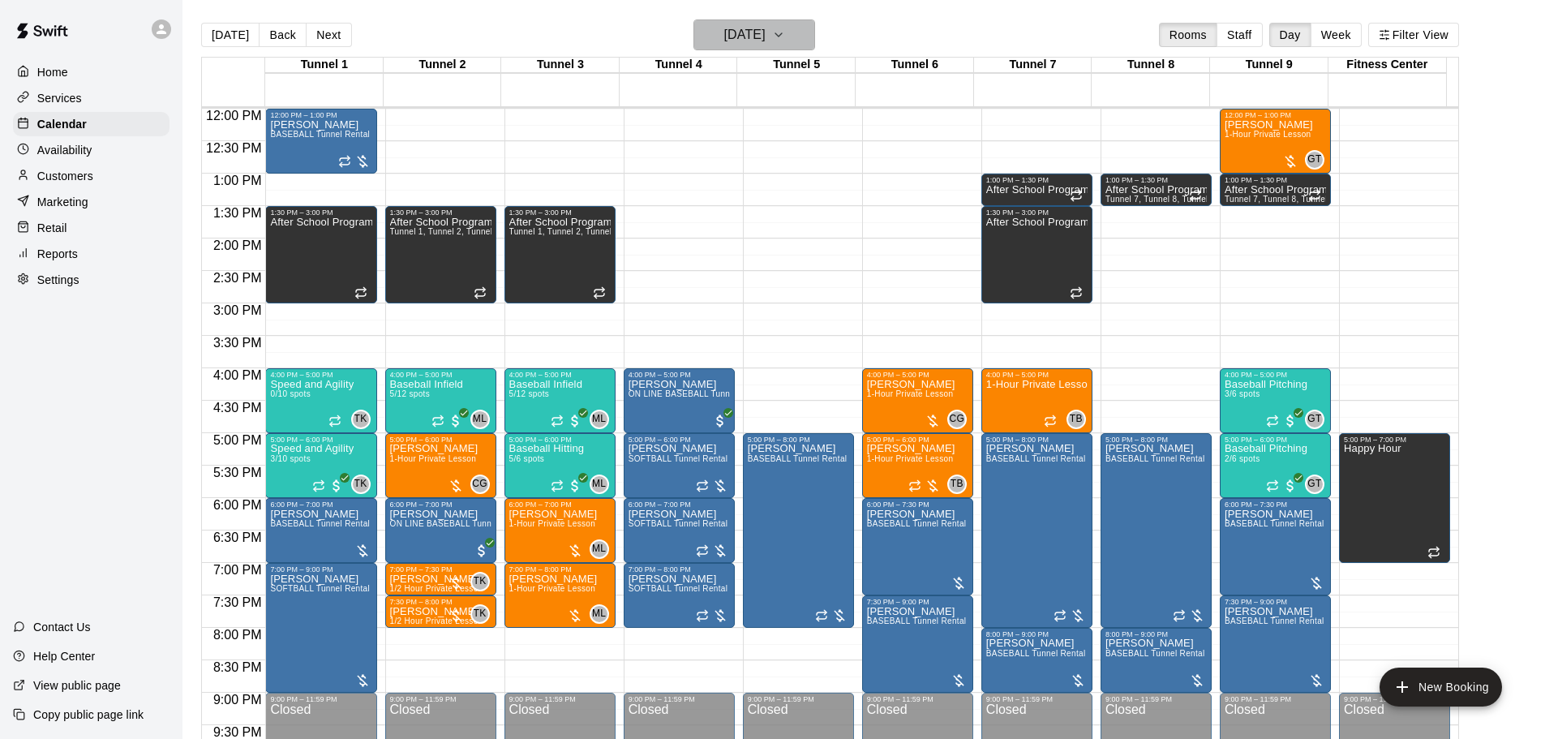
click at [766, 36] on h6 "[DATE]" at bounding box center [744, 35] width 41 height 23
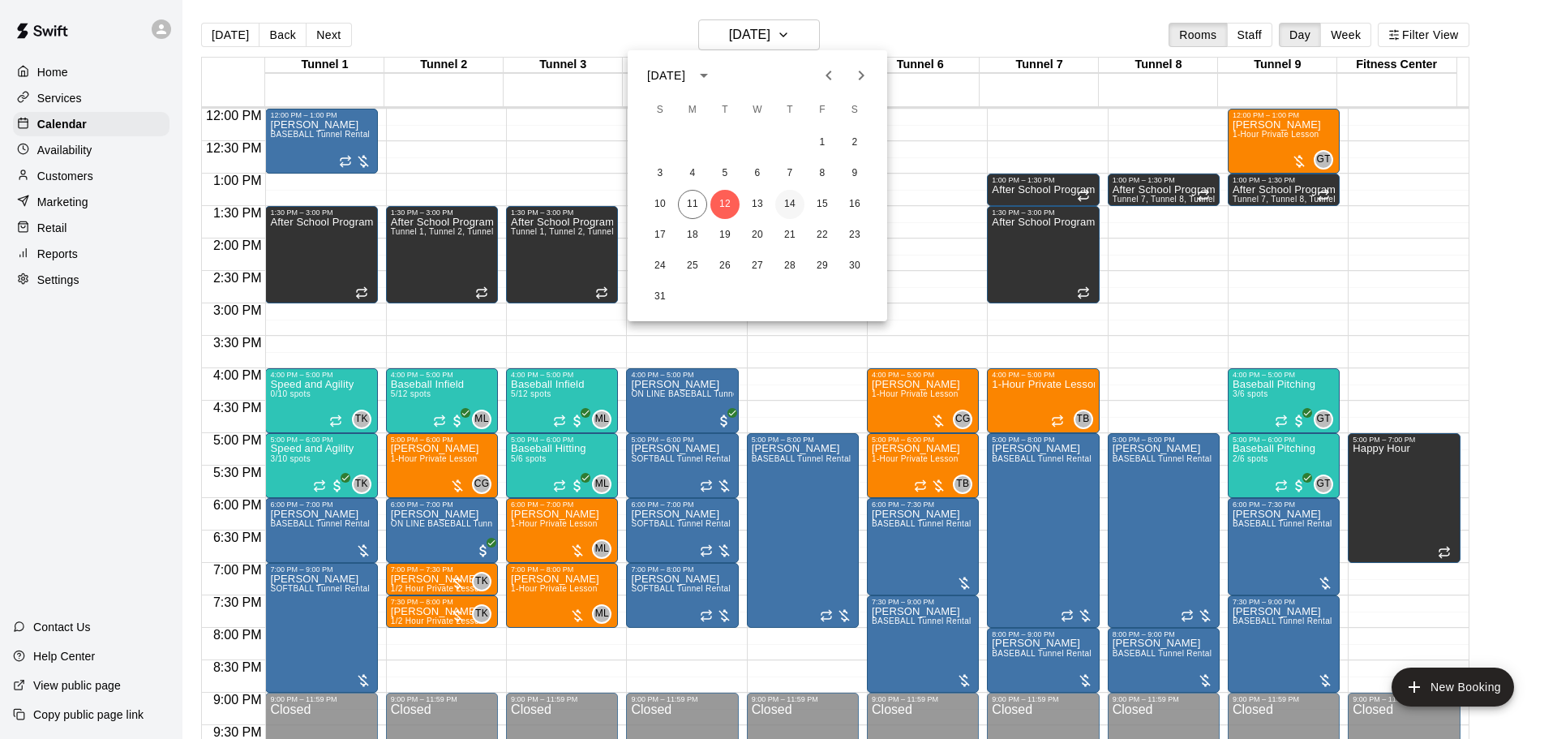
click at [792, 198] on button "14" at bounding box center [789, 204] width 29 height 29
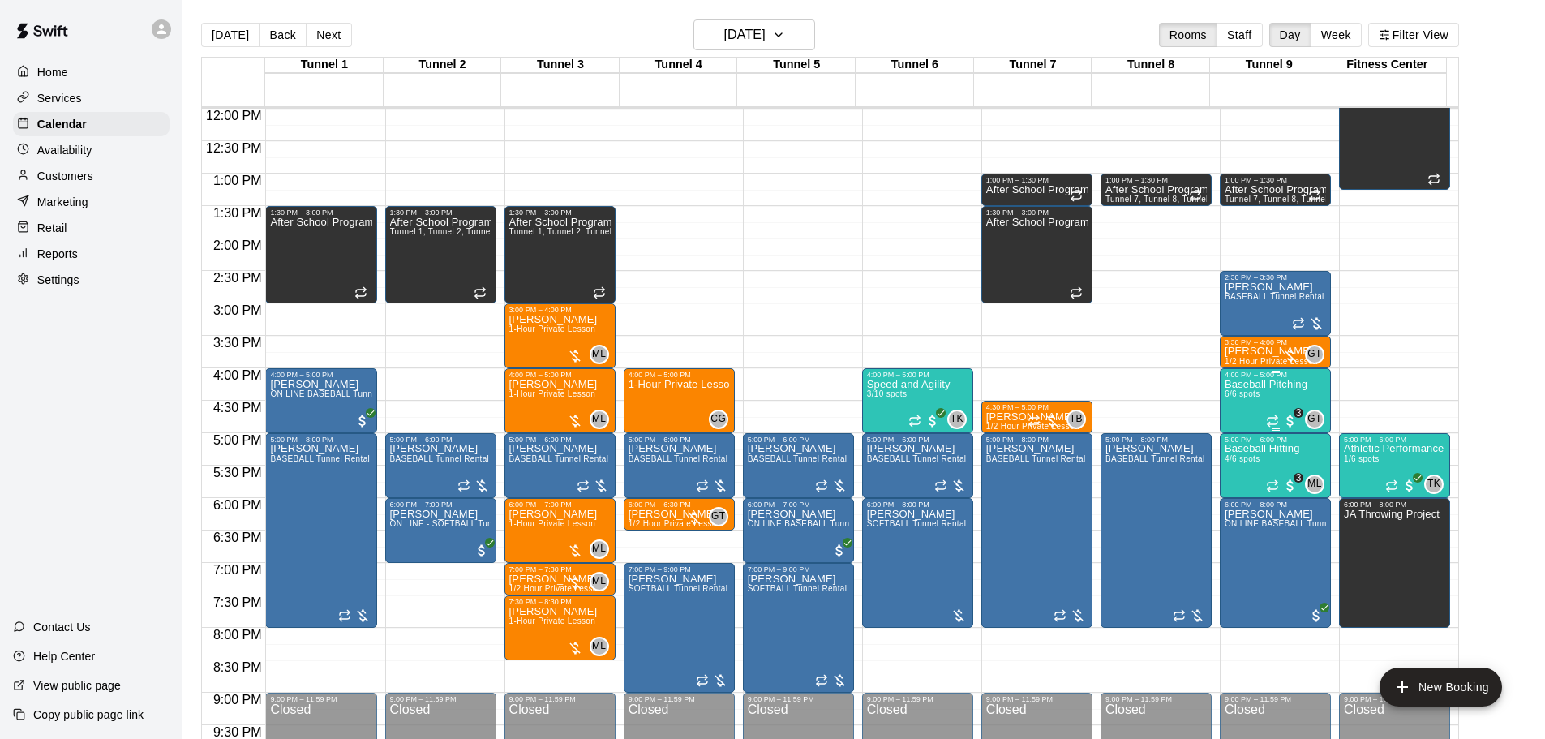
click at [1288, 393] on div "Baseball Pitching 6/6 spots" at bounding box center [1266, 748] width 83 height 739
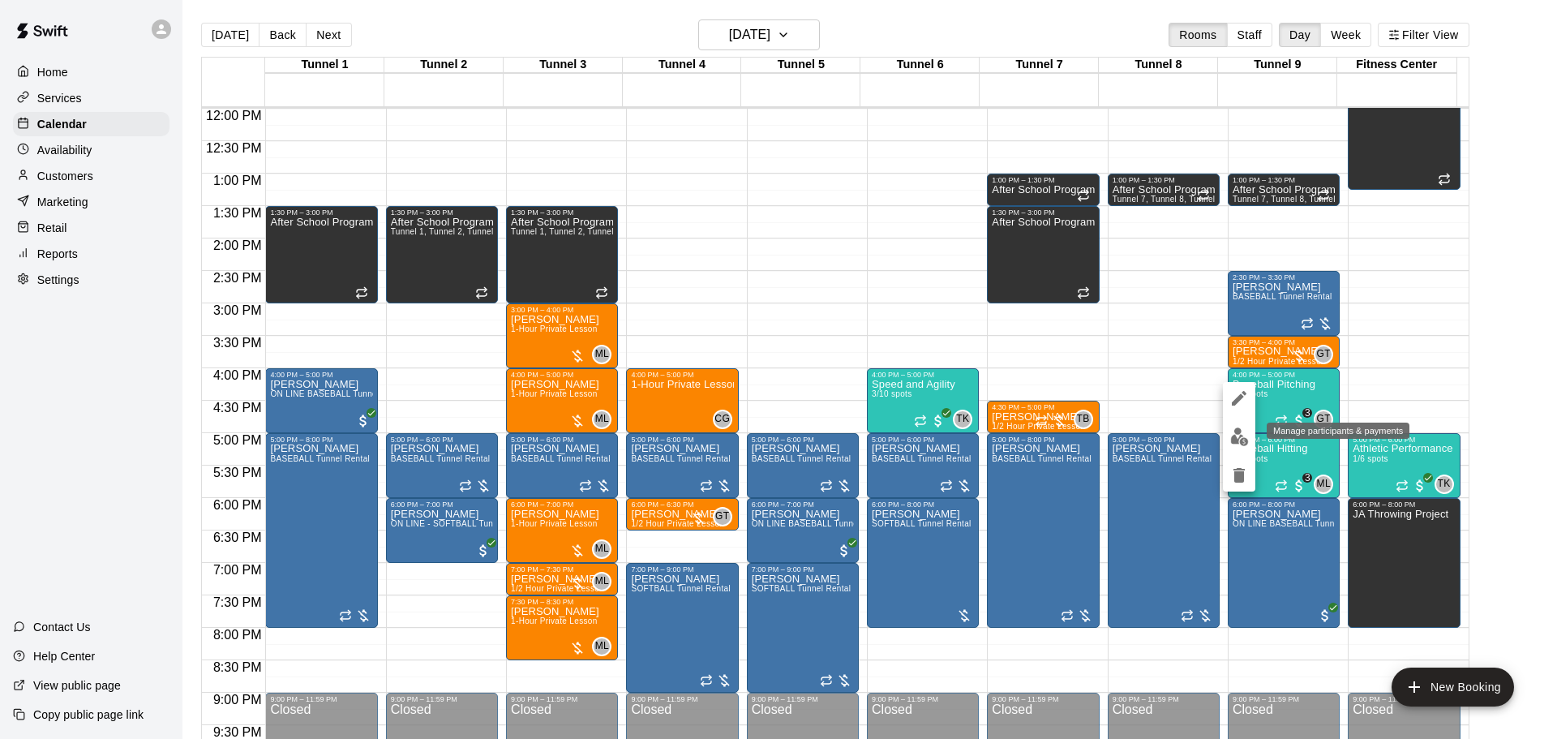
click at [1251, 429] on button "edit" at bounding box center [1239, 437] width 32 height 32
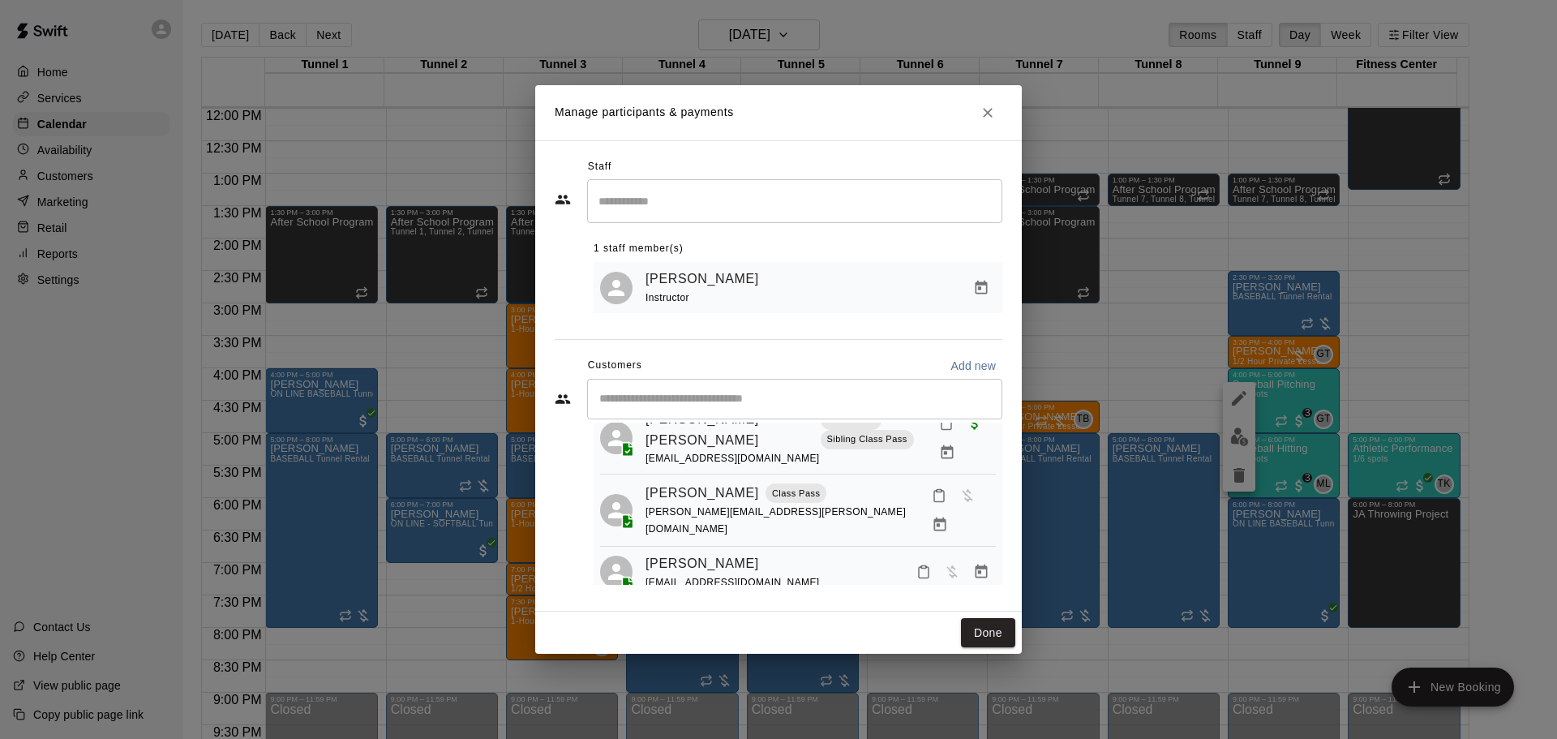
scroll to position [228, 0]
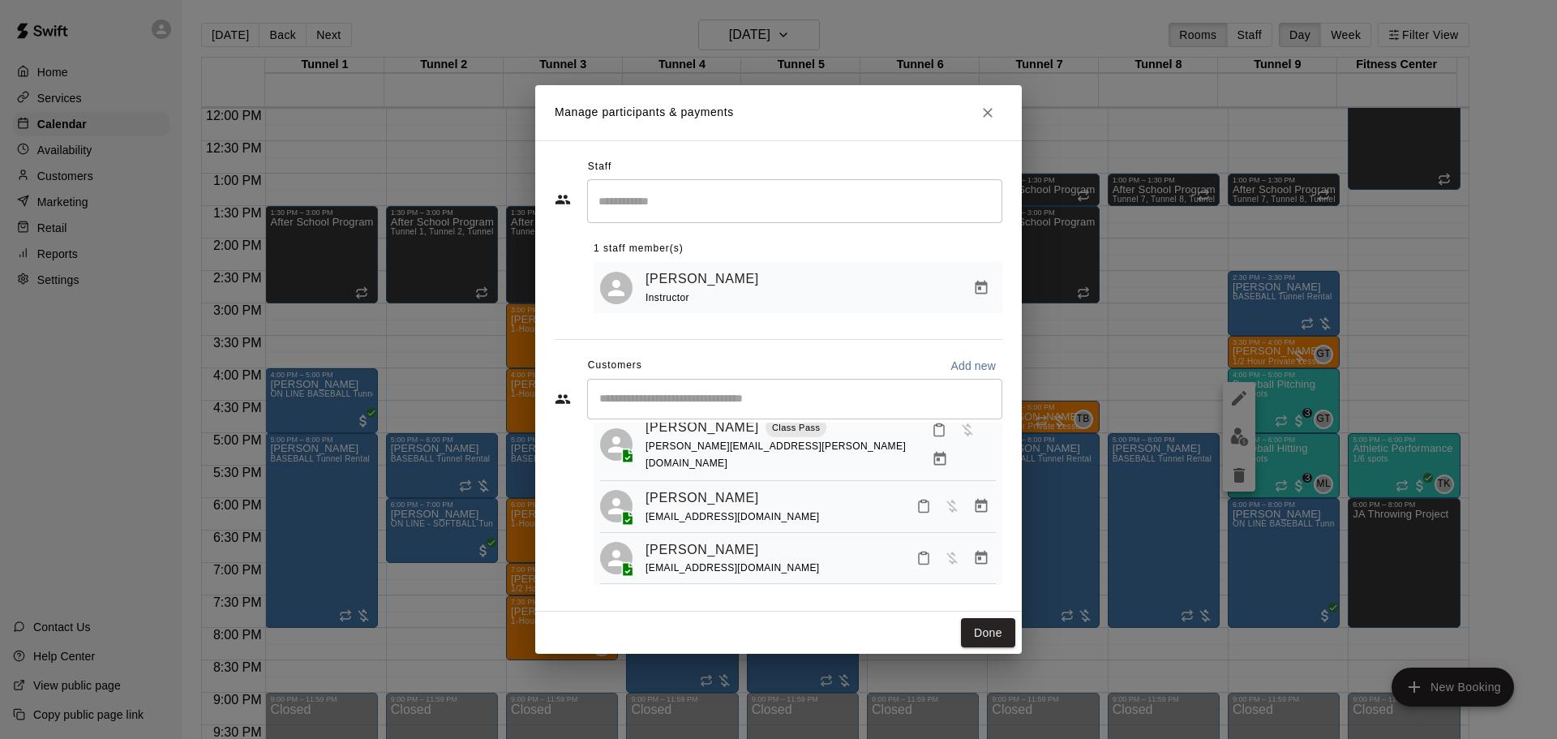
click at [947, 452] on icon "Manage bookings & payment" at bounding box center [940, 459] width 12 height 14
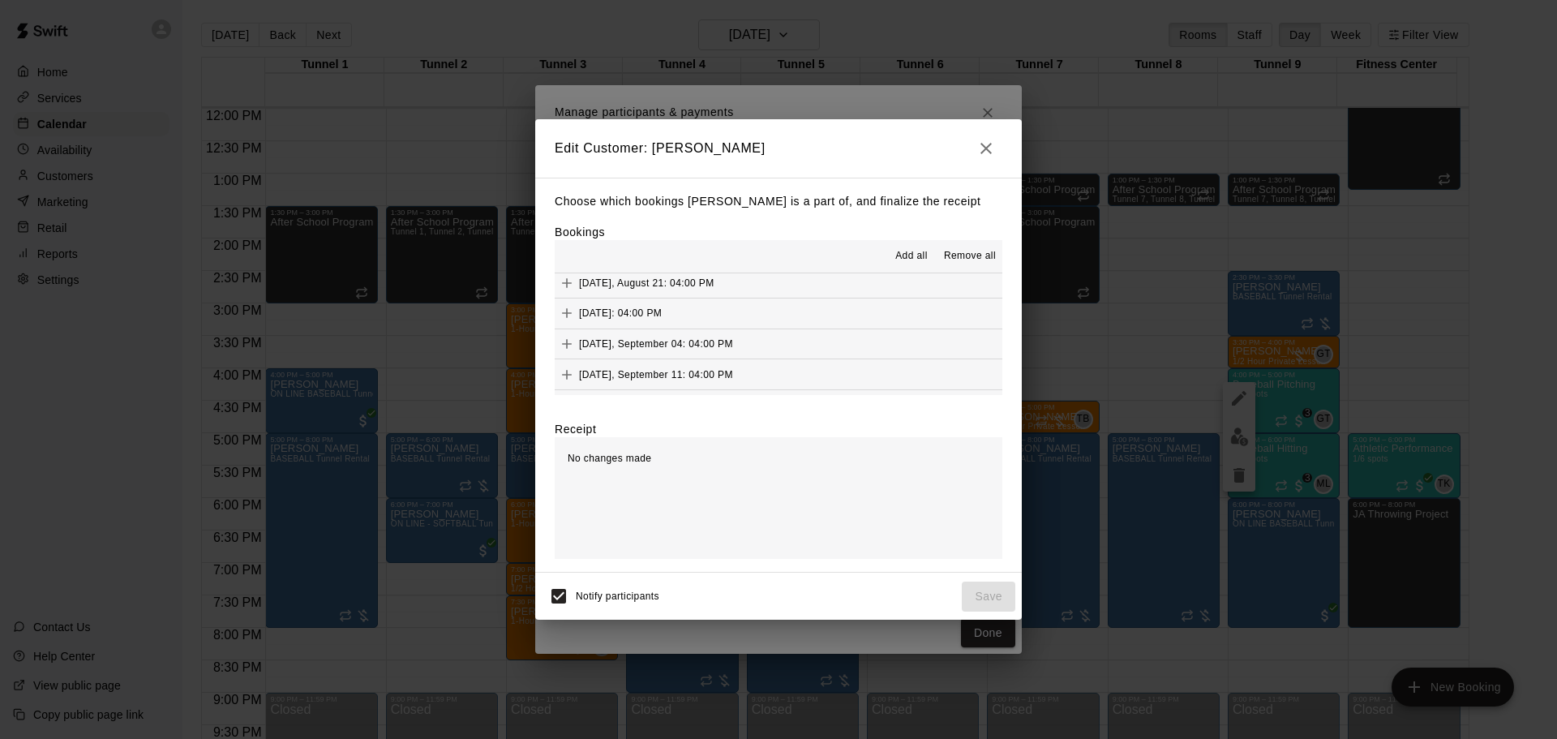
scroll to position [1054, 0]
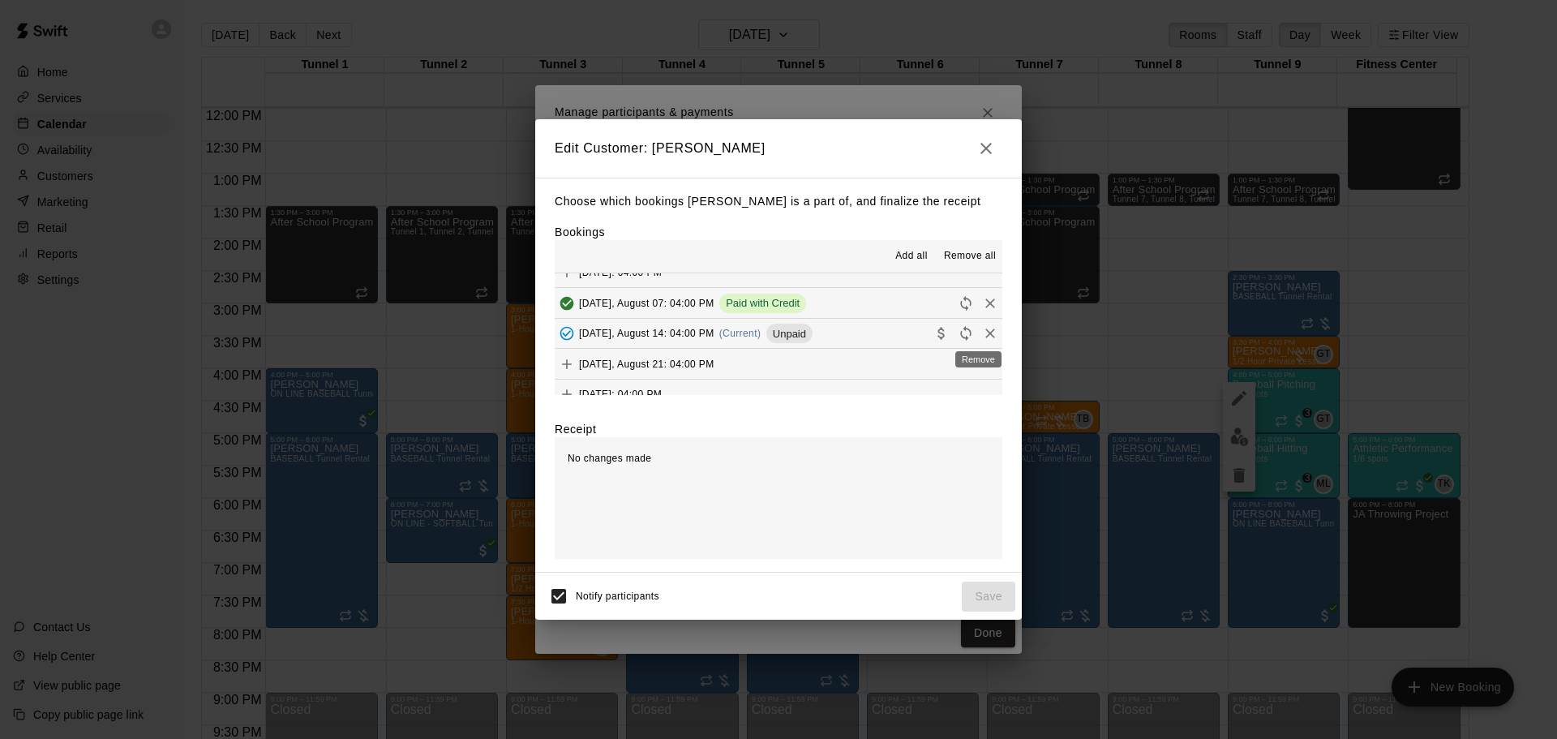
click at [985, 338] on icon "Remove" at bounding box center [990, 333] width 10 height 10
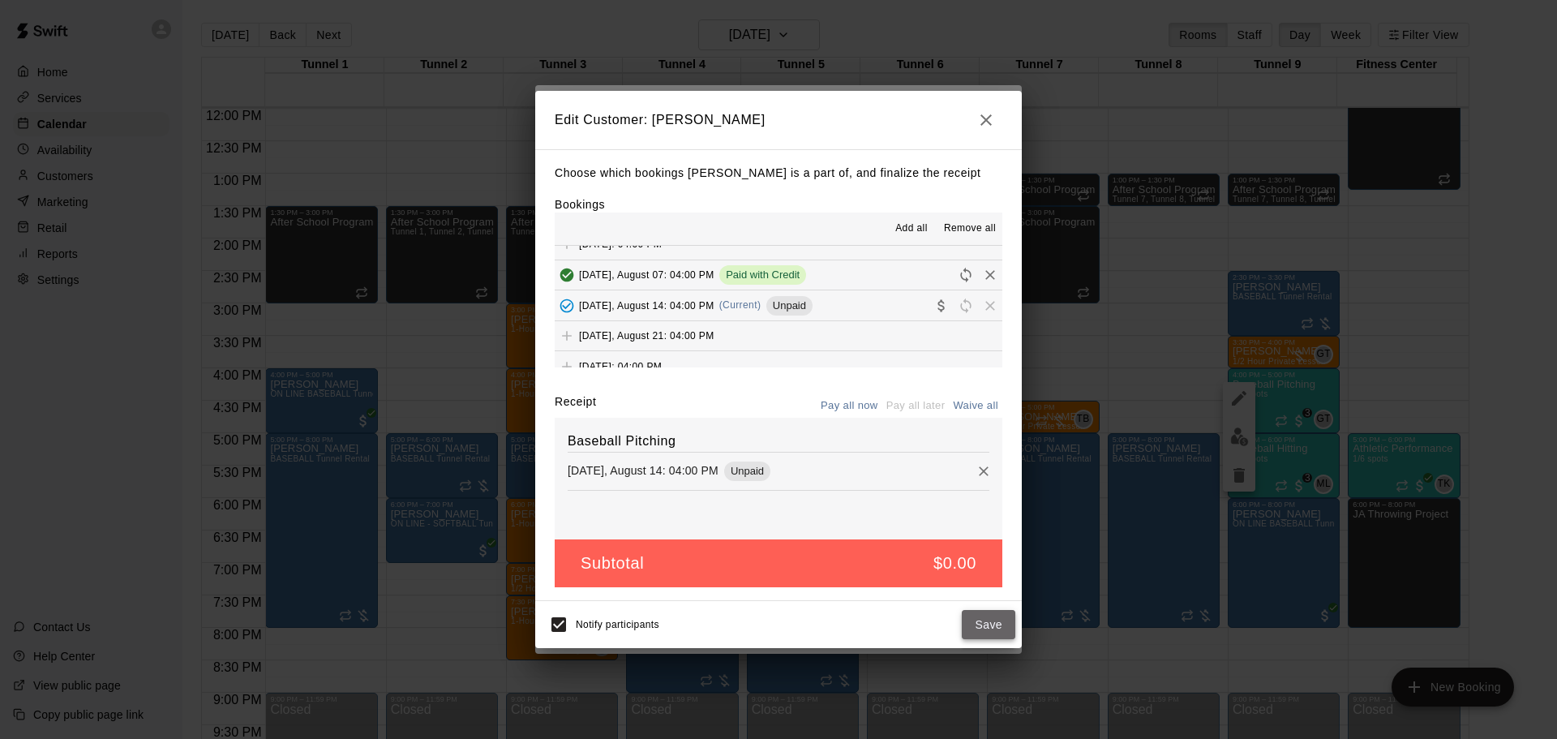
click at [986, 628] on button "Save" at bounding box center [989, 625] width 54 height 30
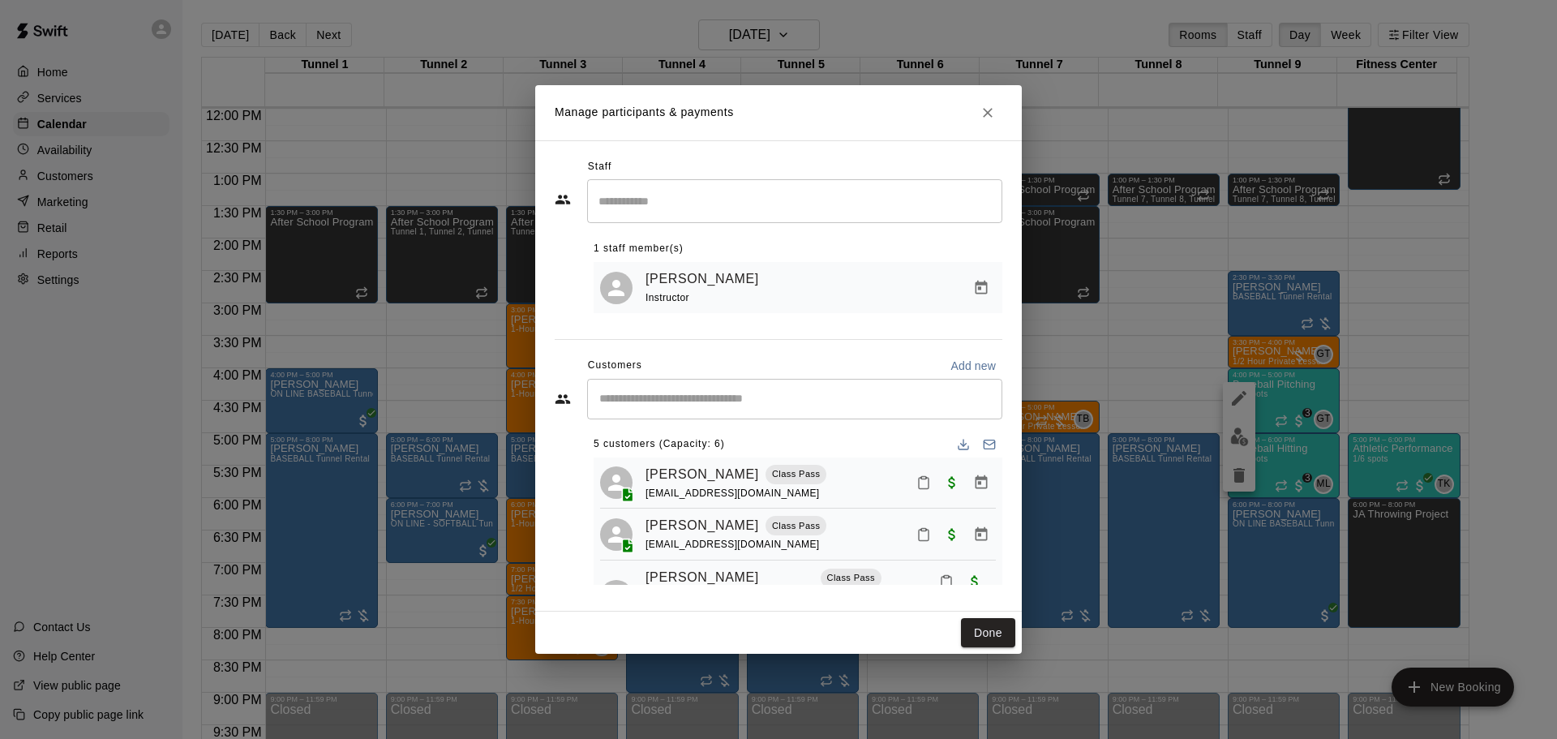
scroll to position [0, 0]
click at [970, 646] on button "Done" at bounding box center [988, 633] width 54 height 30
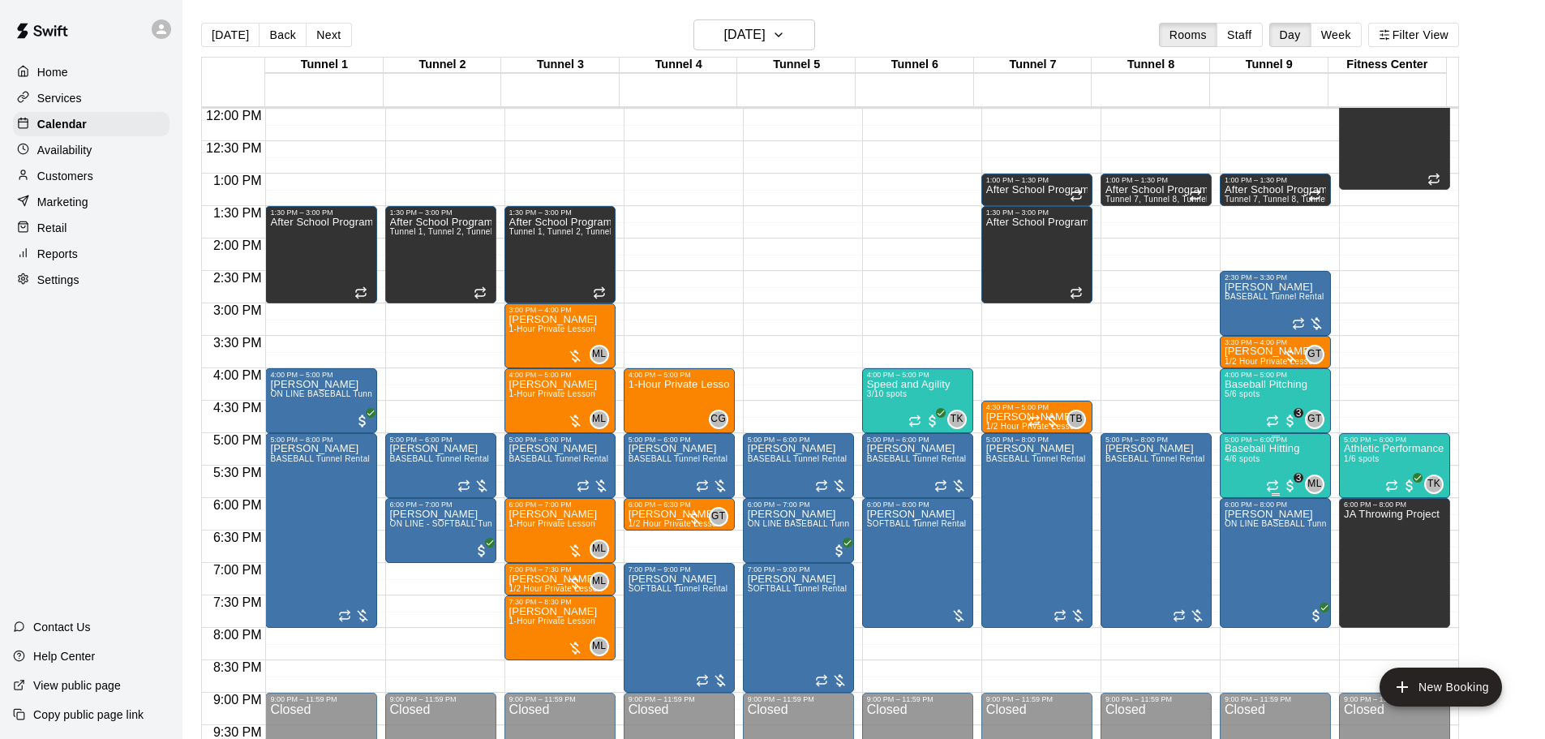
click at [1251, 463] on span "4/6 spots" at bounding box center [1243, 458] width 36 height 9
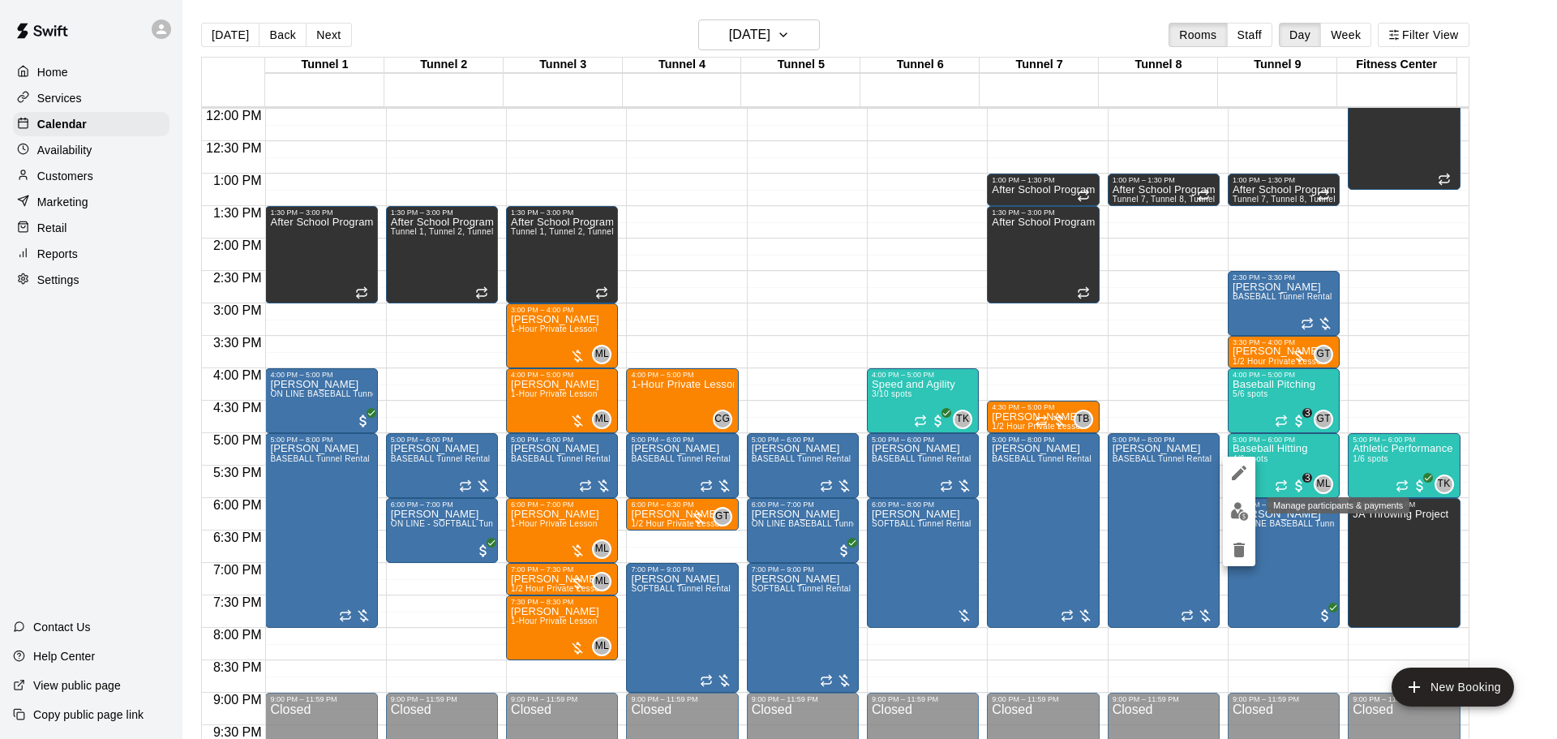
click at [1233, 508] on img "edit" at bounding box center [1239, 511] width 19 height 19
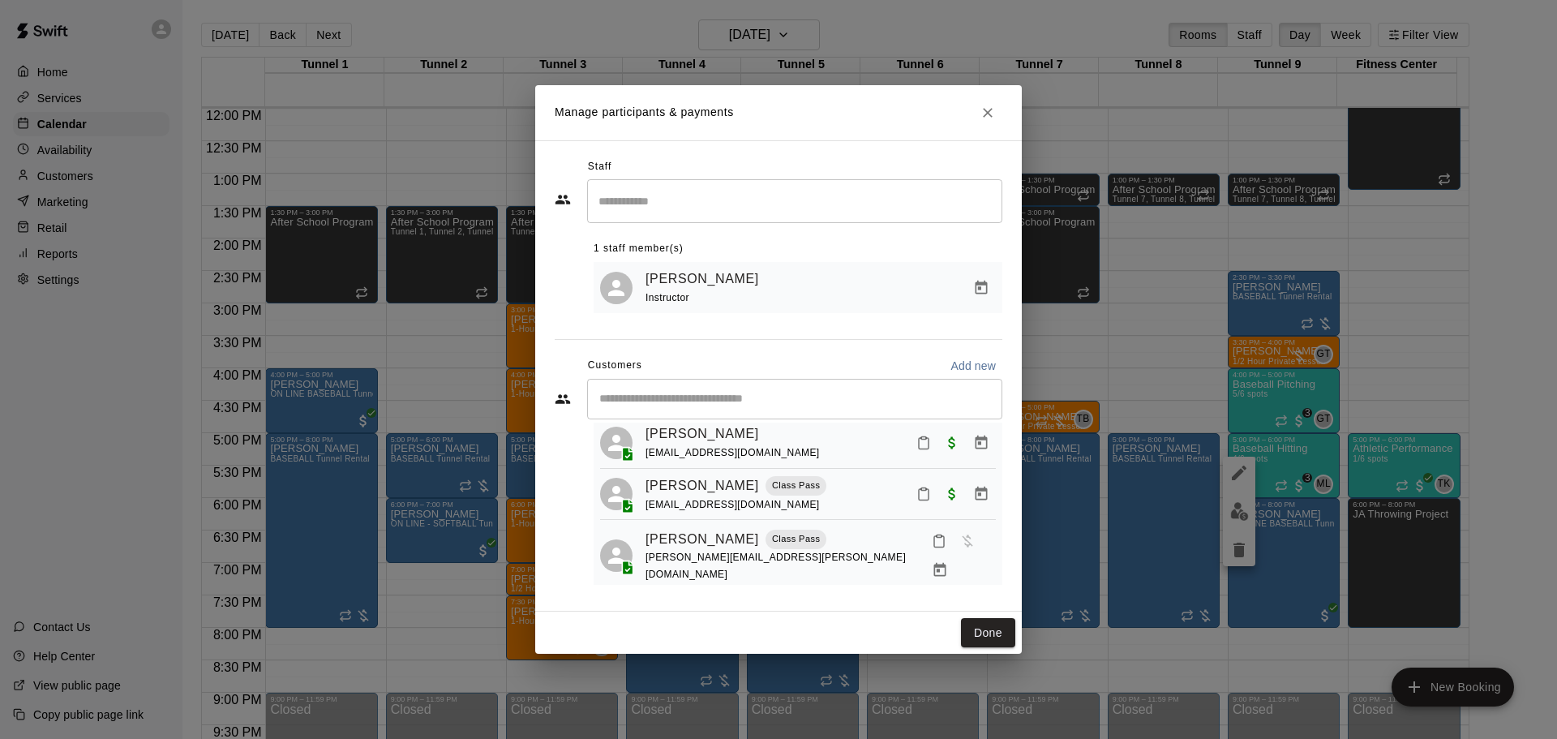
scroll to position [99, 0]
click at [955, 565] on button "Manage bookings & payment" at bounding box center [939, 566] width 29 height 29
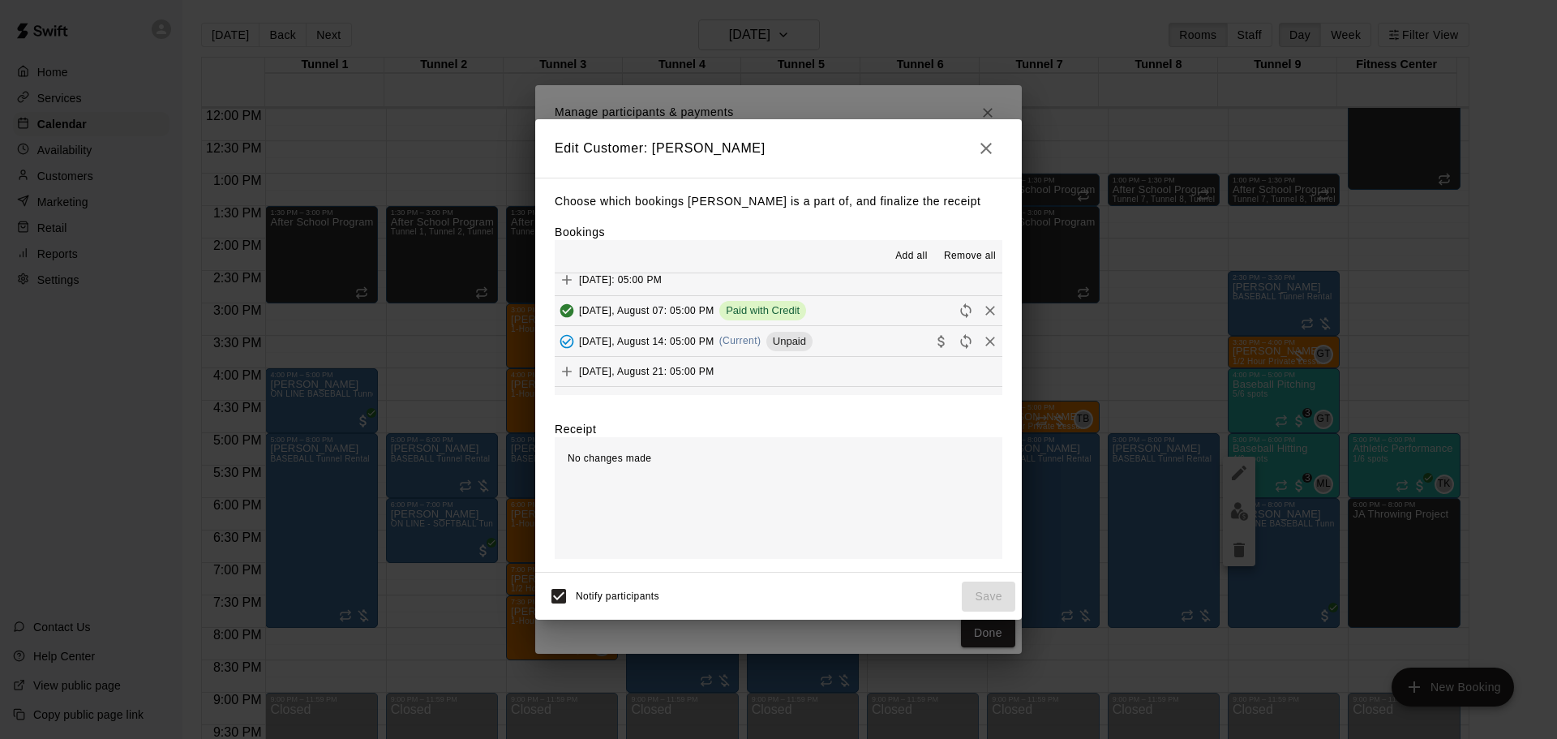
scroll to position [1054, 0]
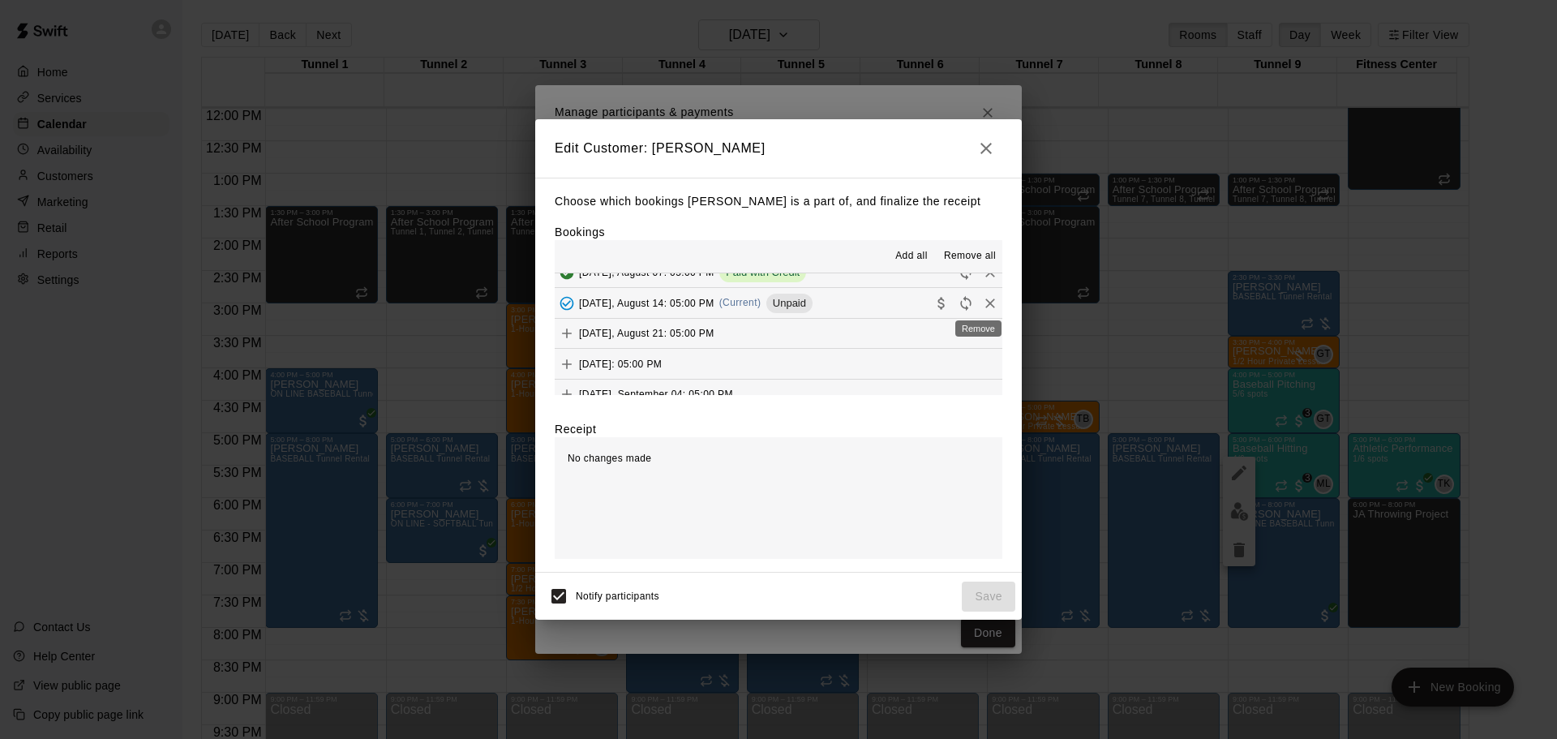
click at [982, 306] on icon "Remove" at bounding box center [990, 303] width 16 height 16
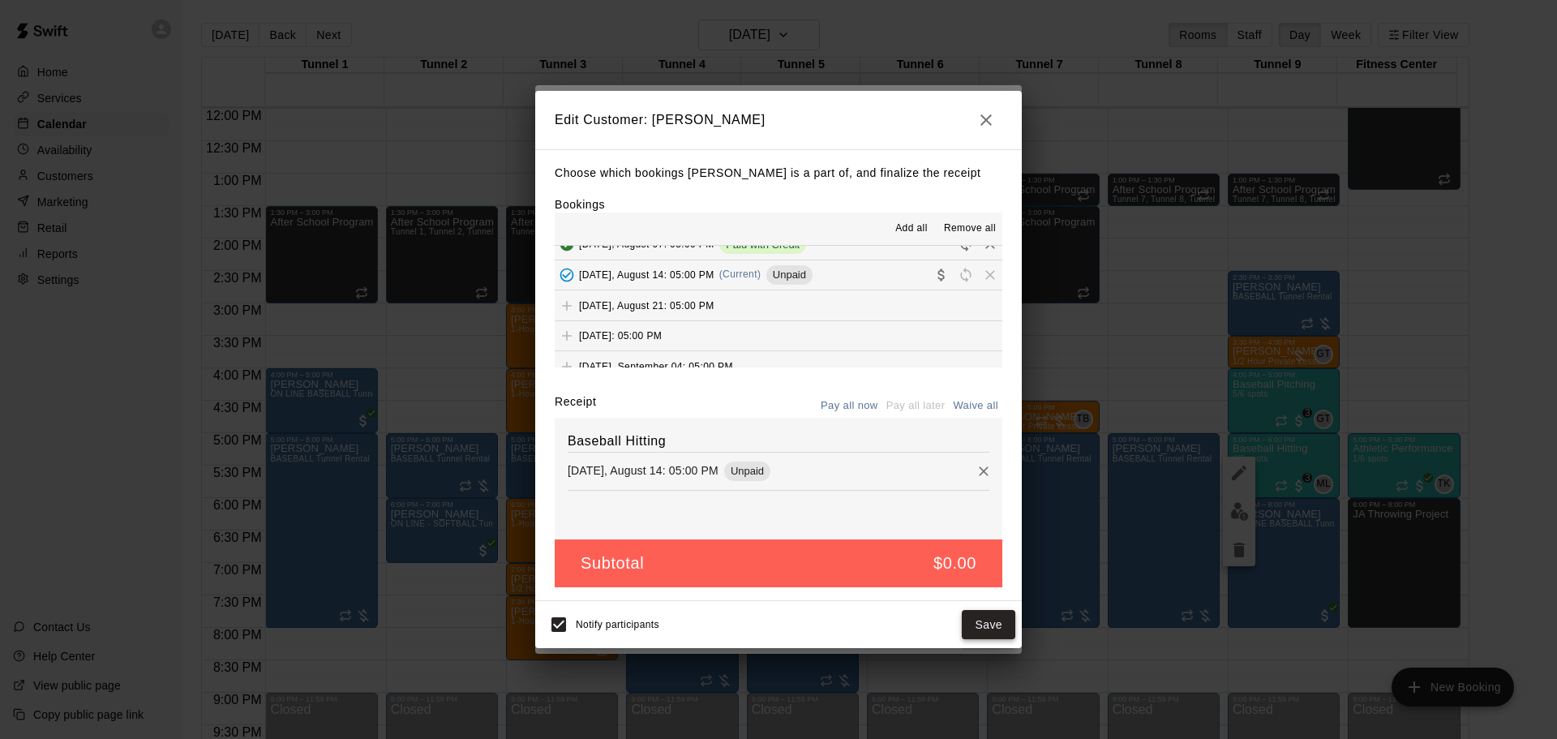
click at [1000, 630] on button "Save" at bounding box center [989, 625] width 54 height 30
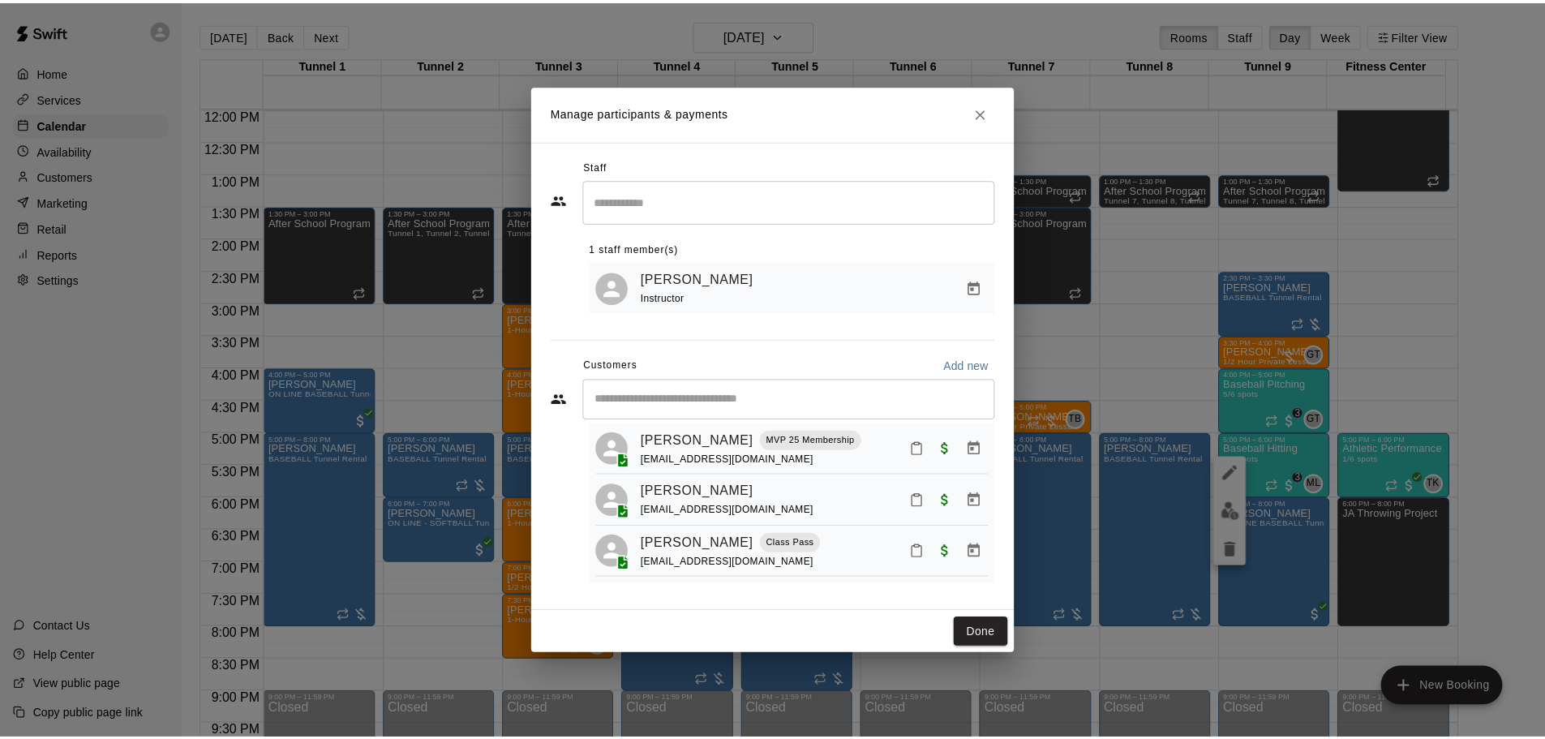
scroll to position [45, 0]
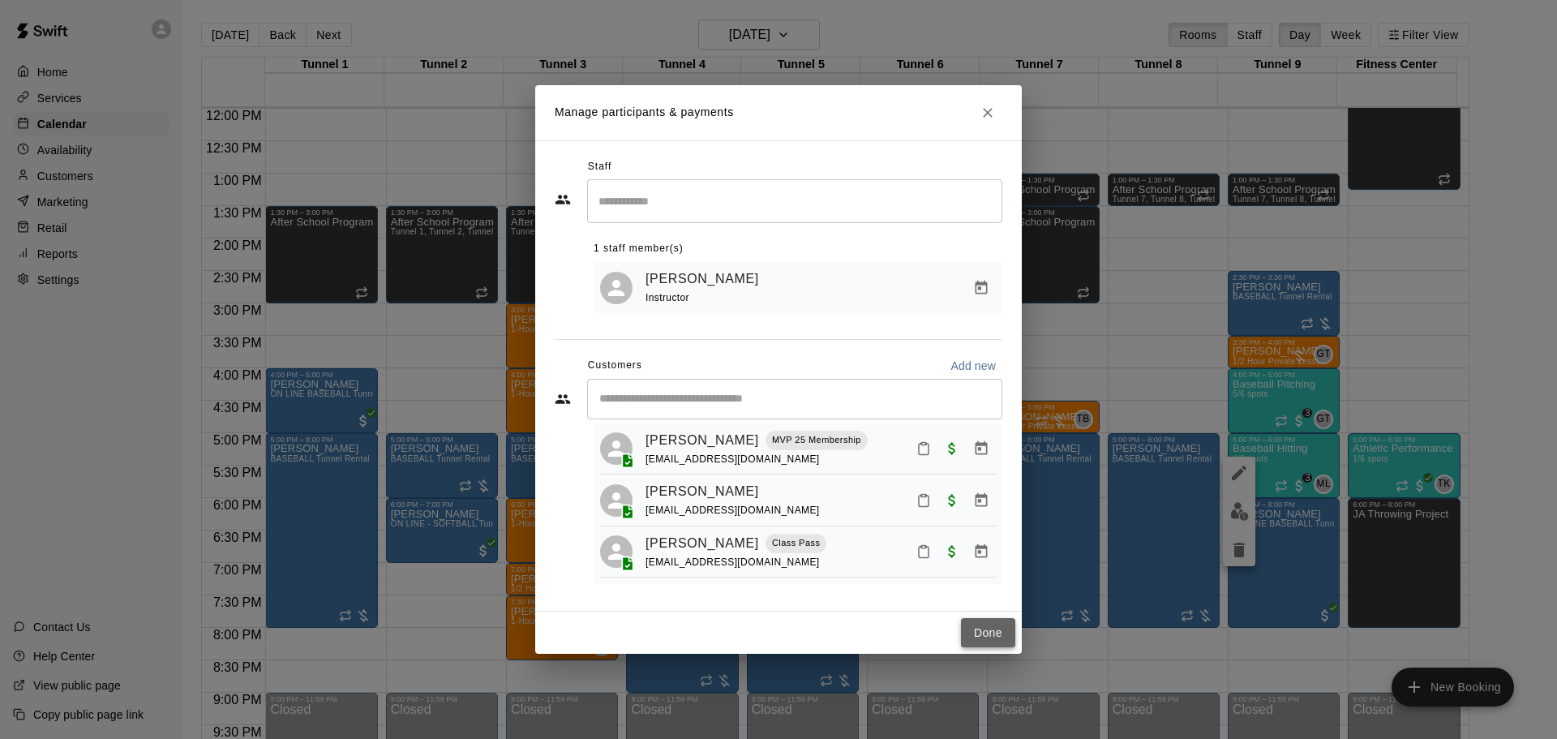
click at [997, 631] on button "Done" at bounding box center [988, 633] width 54 height 30
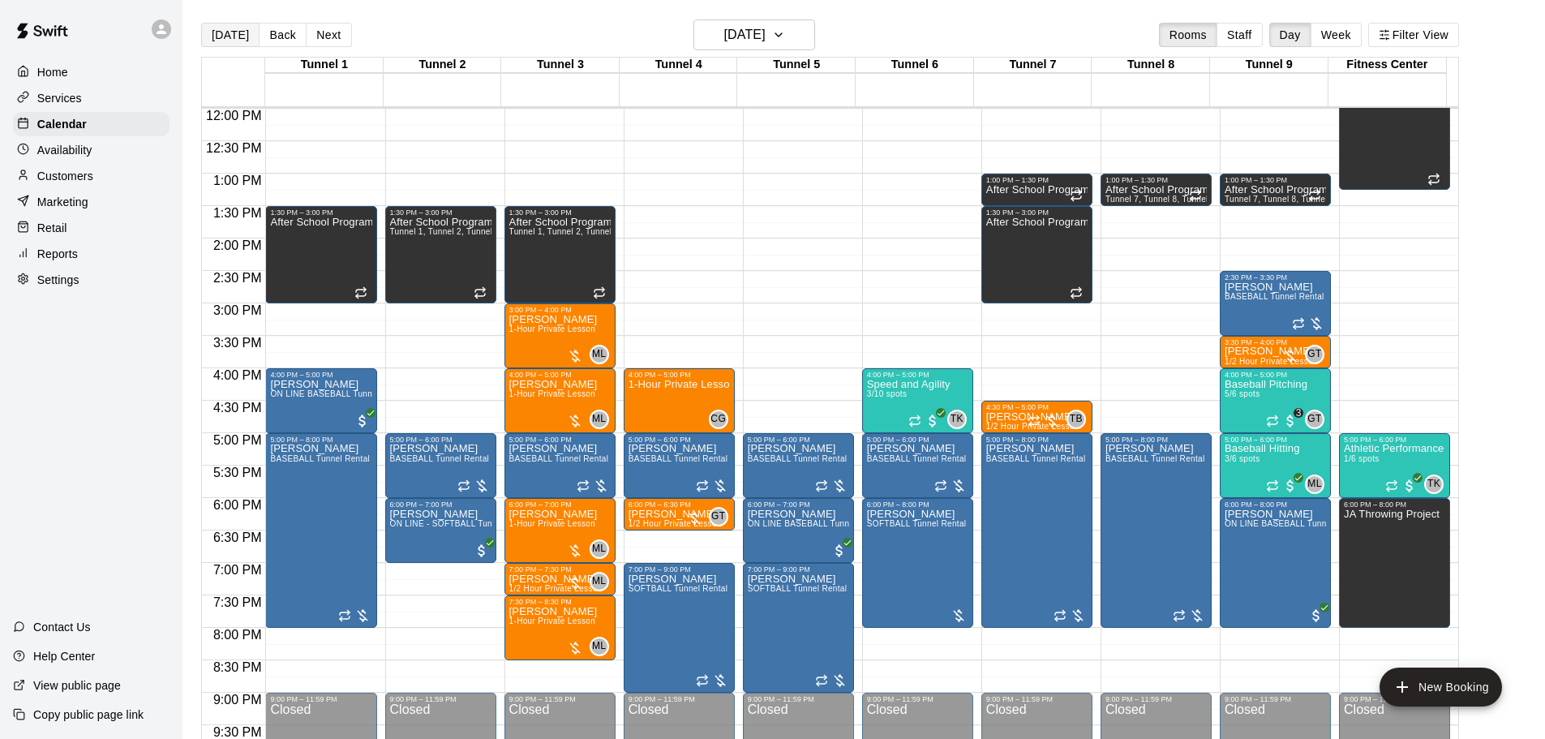
click at [224, 44] on button "[DATE]" at bounding box center [230, 35] width 58 height 24
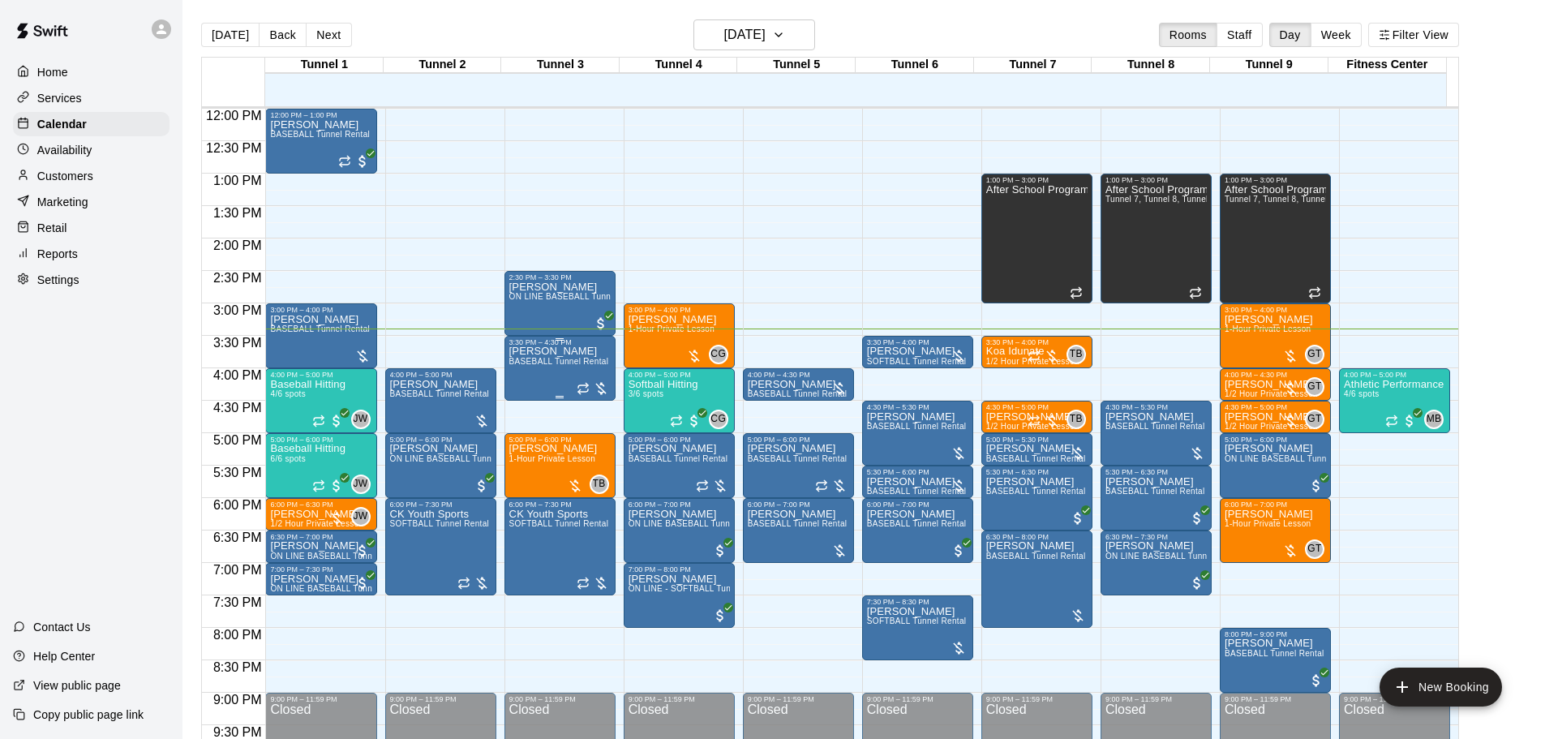
click at [555, 364] on span "BASEBALL Tunnel Rental" at bounding box center [559, 361] width 100 height 9
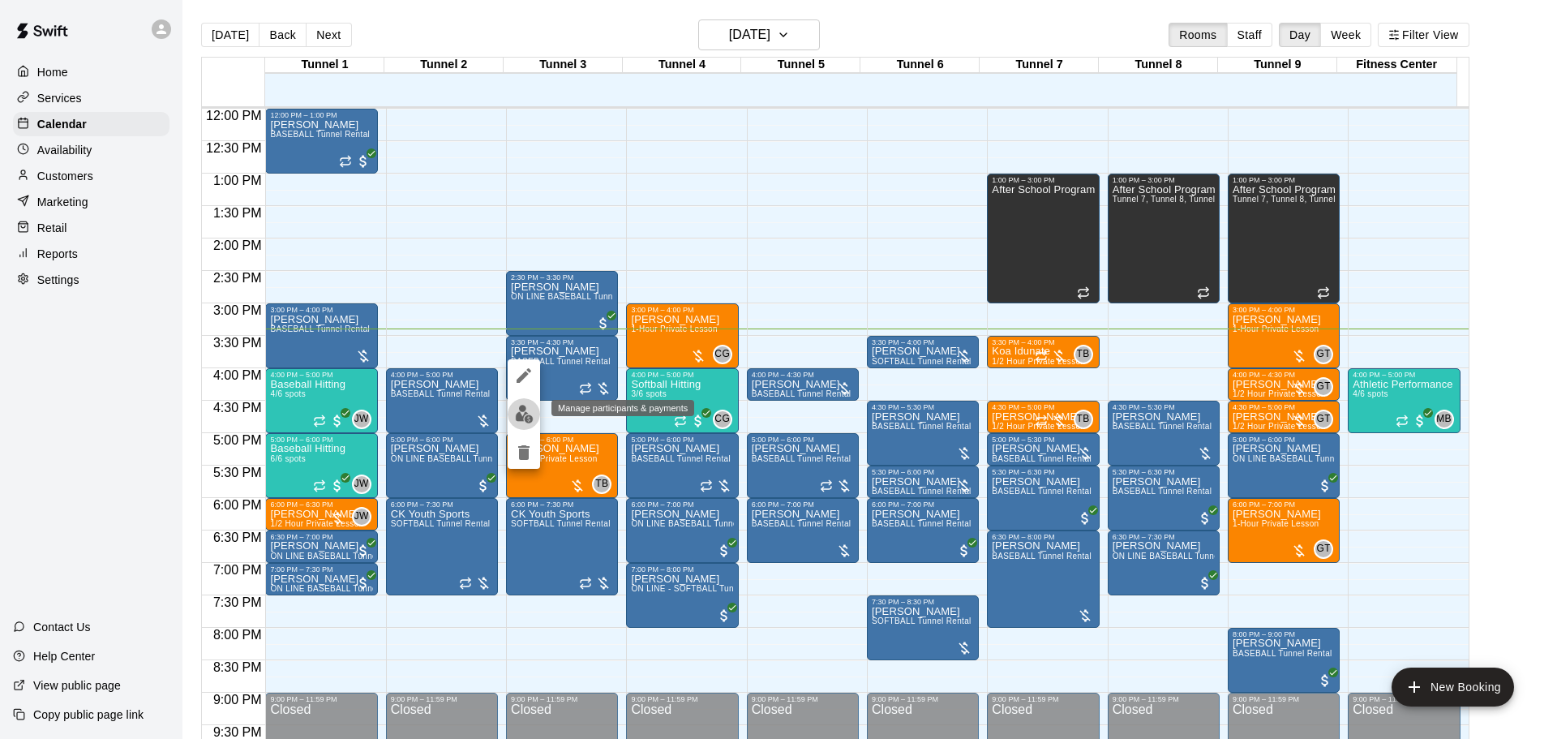
click at [525, 412] on img "edit" at bounding box center [524, 414] width 19 height 19
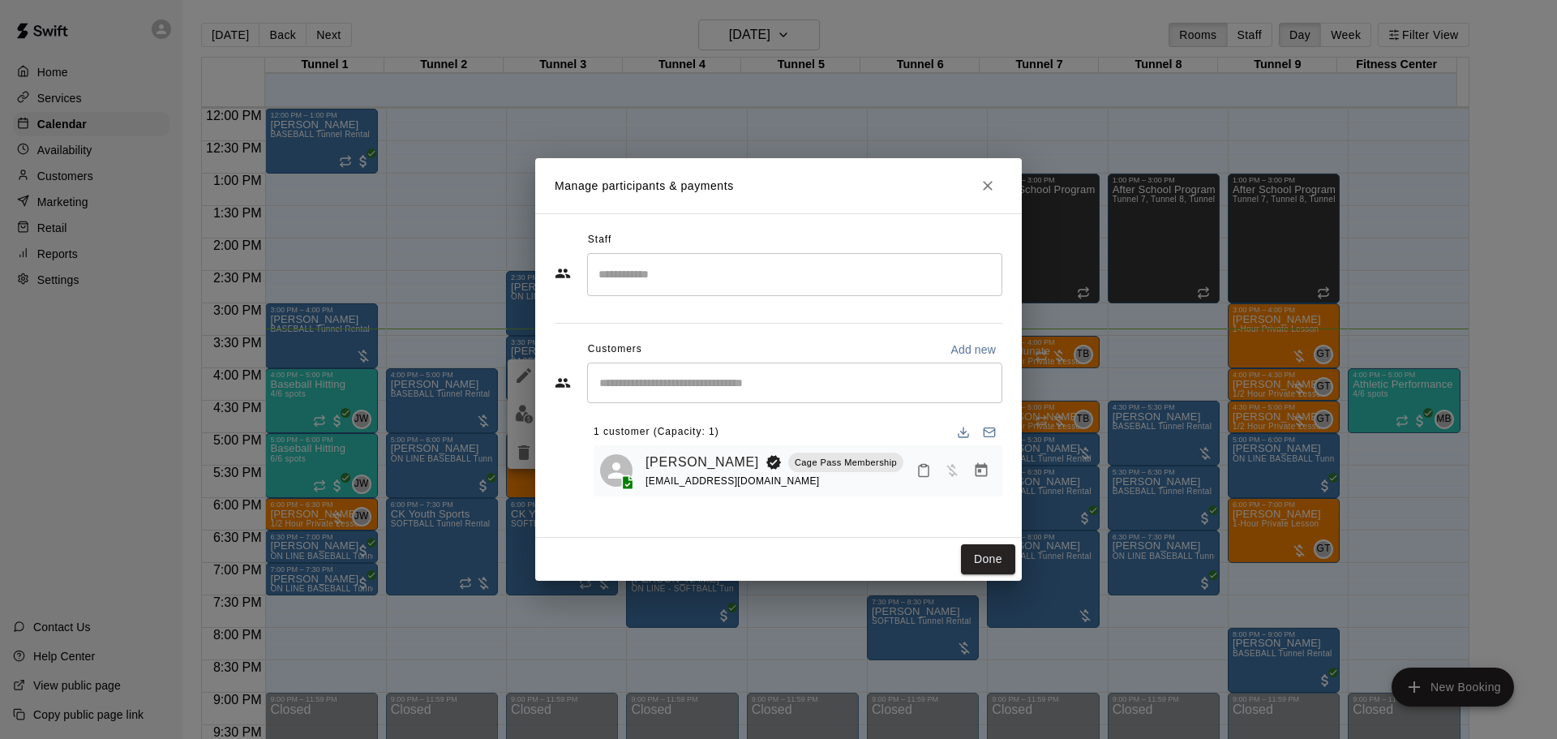
click at [988, 467] on icon "Manage bookings & payment" at bounding box center [981, 470] width 16 height 16
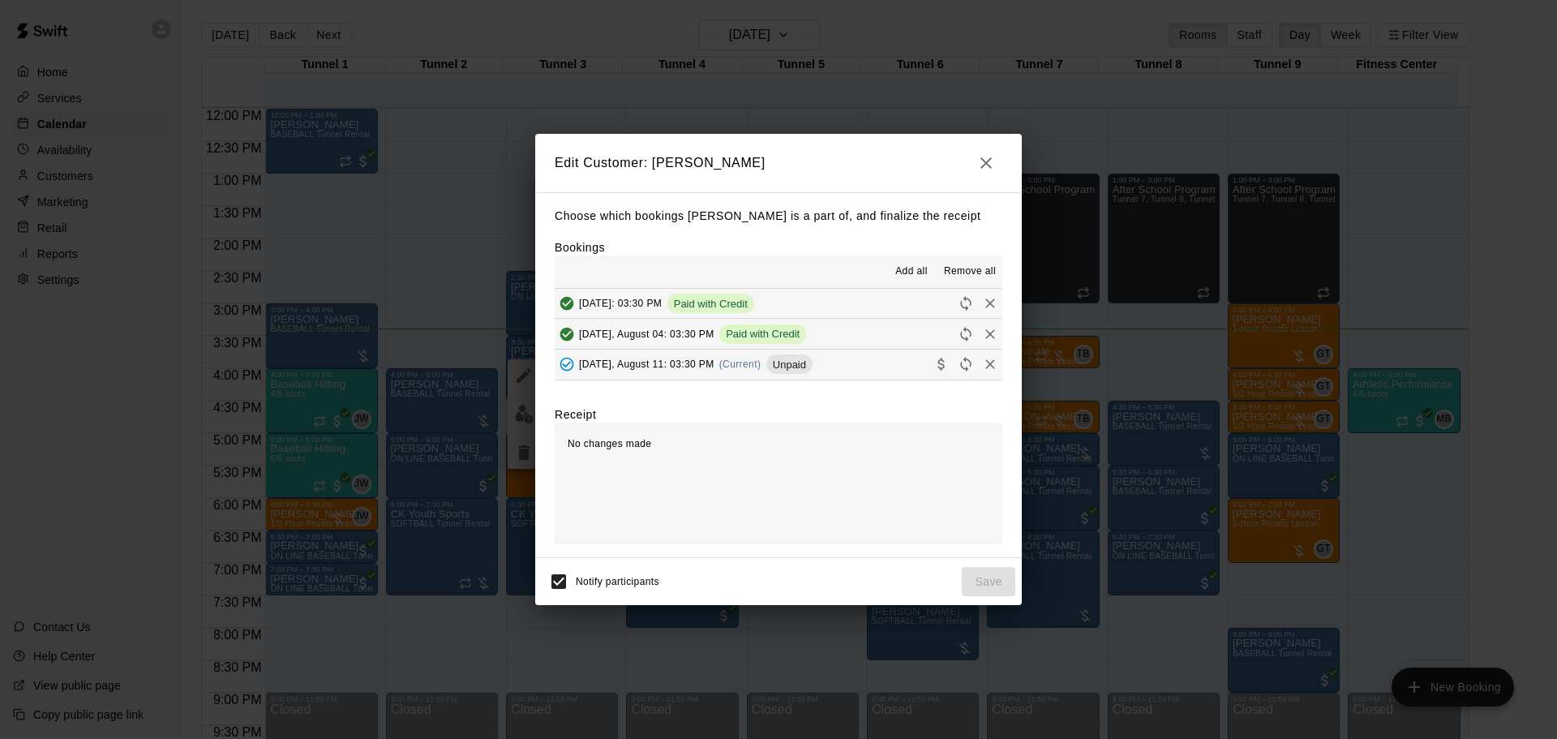
click at [742, 365] on span "(Current)" at bounding box center [740, 363] width 42 height 11
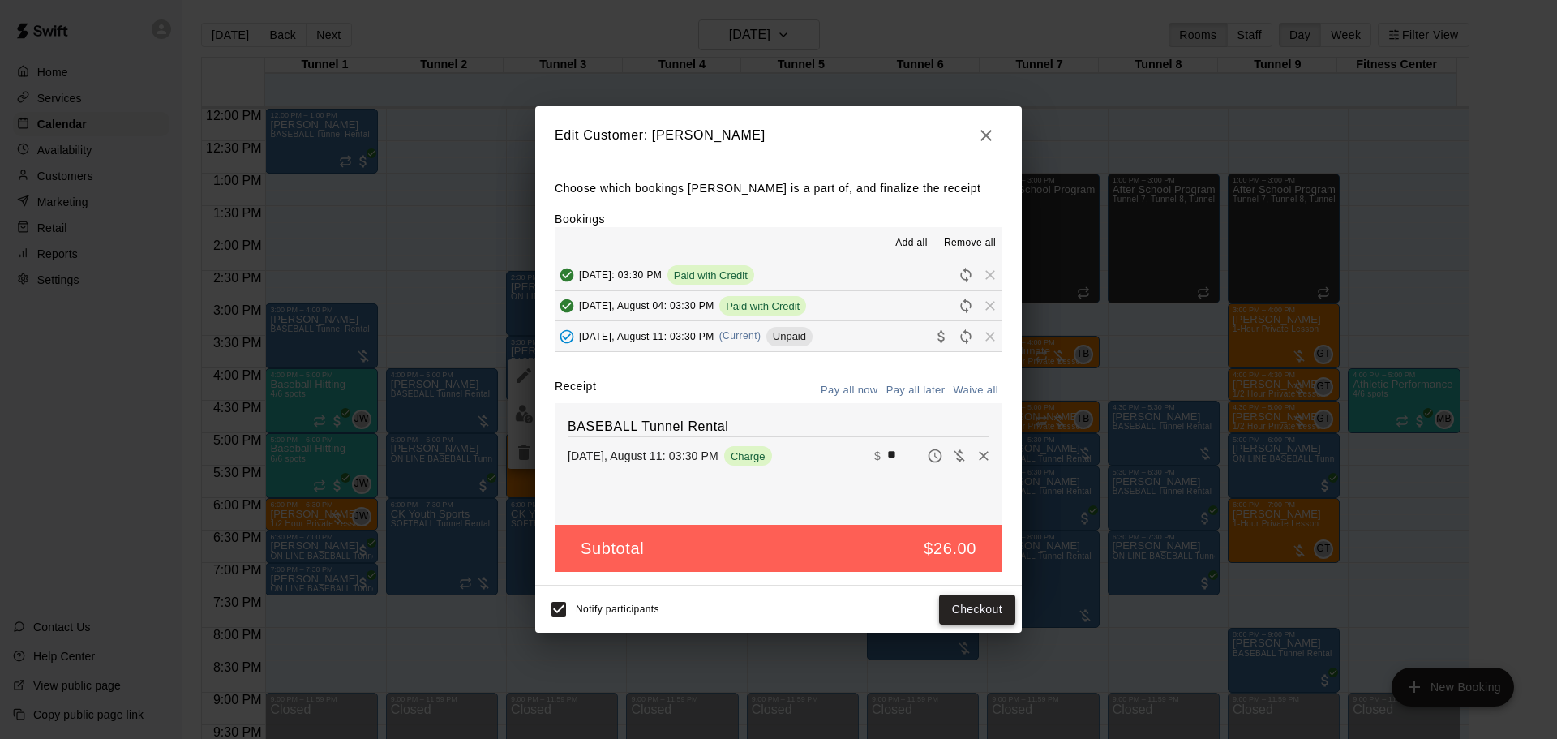
click at [979, 606] on button "Checkout" at bounding box center [977, 610] width 76 height 30
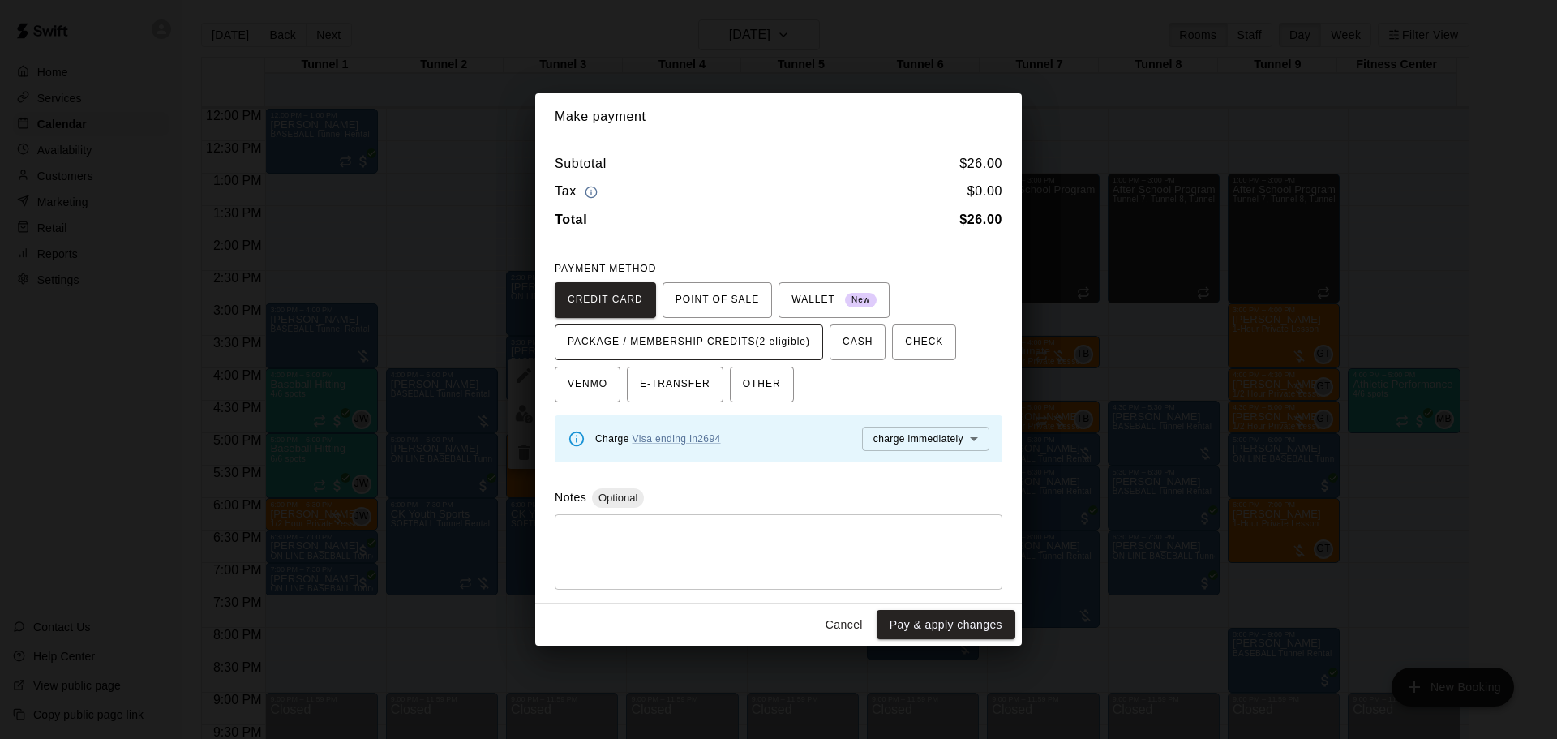
click at [719, 325] on button "PACKAGE / MEMBERSHIP CREDITS (2 eligible)" at bounding box center [689, 342] width 268 height 36
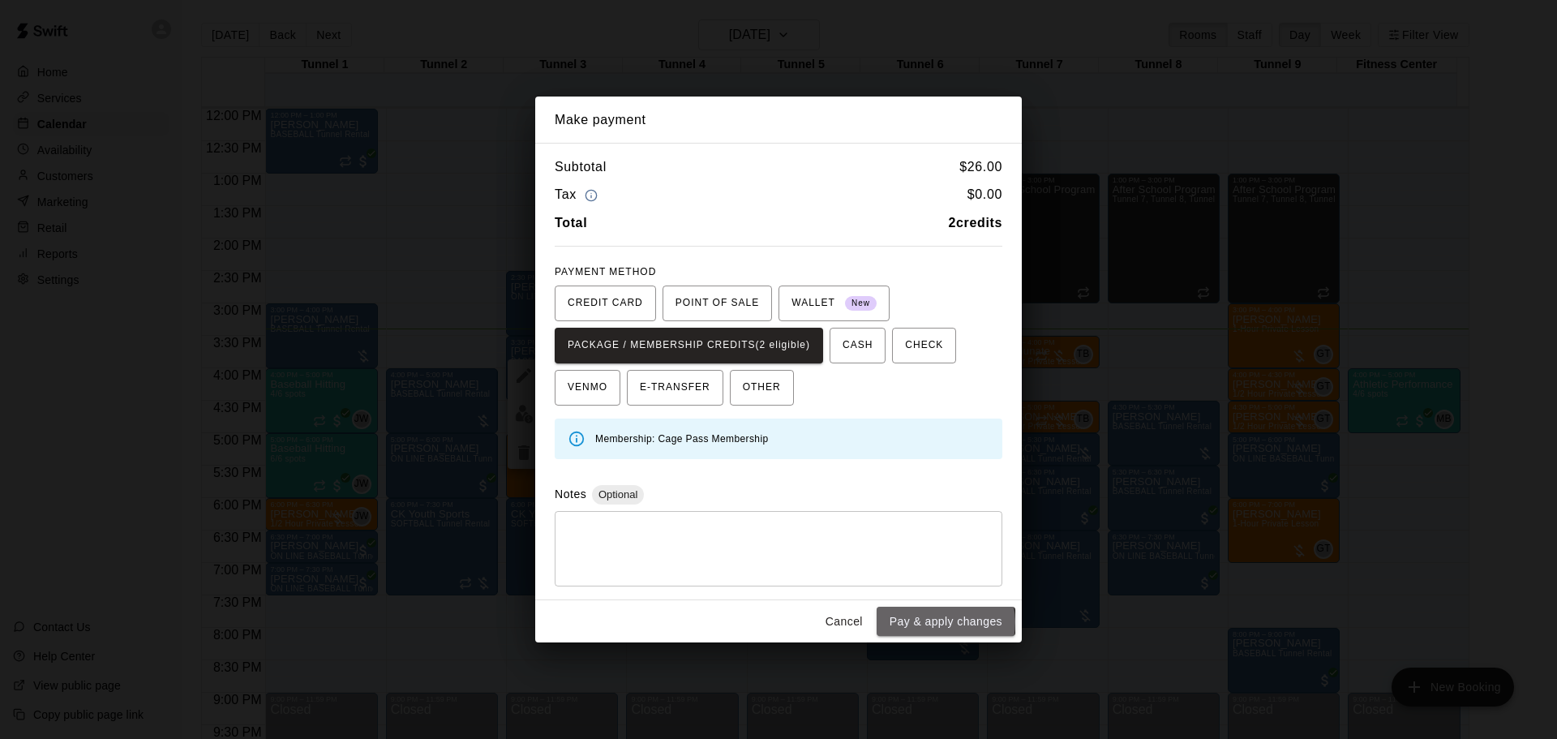
click at [944, 625] on button "Pay & apply changes" at bounding box center [946, 622] width 139 height 30
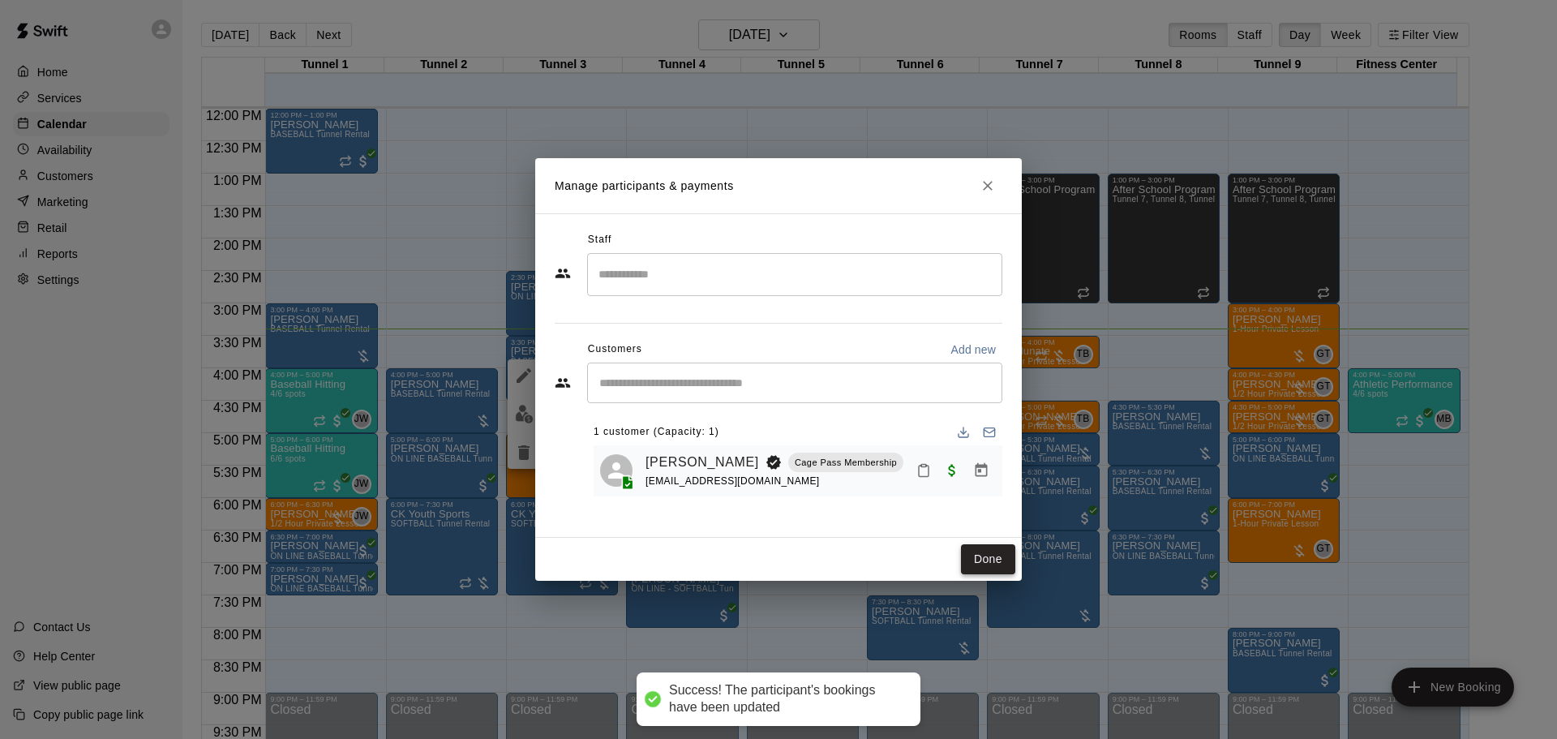
click at [995, 552] on button "Done" at bounding box center [988, 559] width 54 height 30
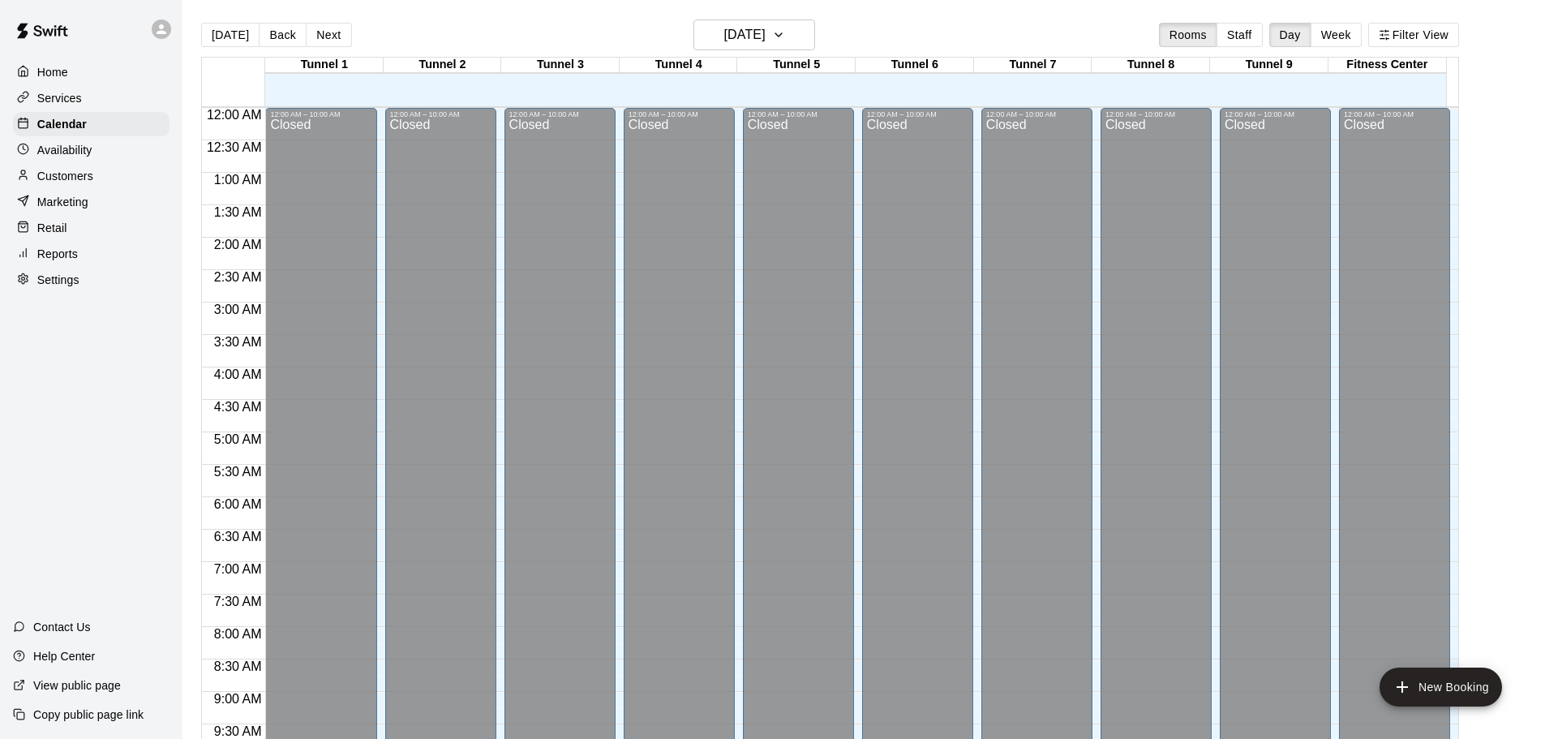
scroll to position [859, 0]
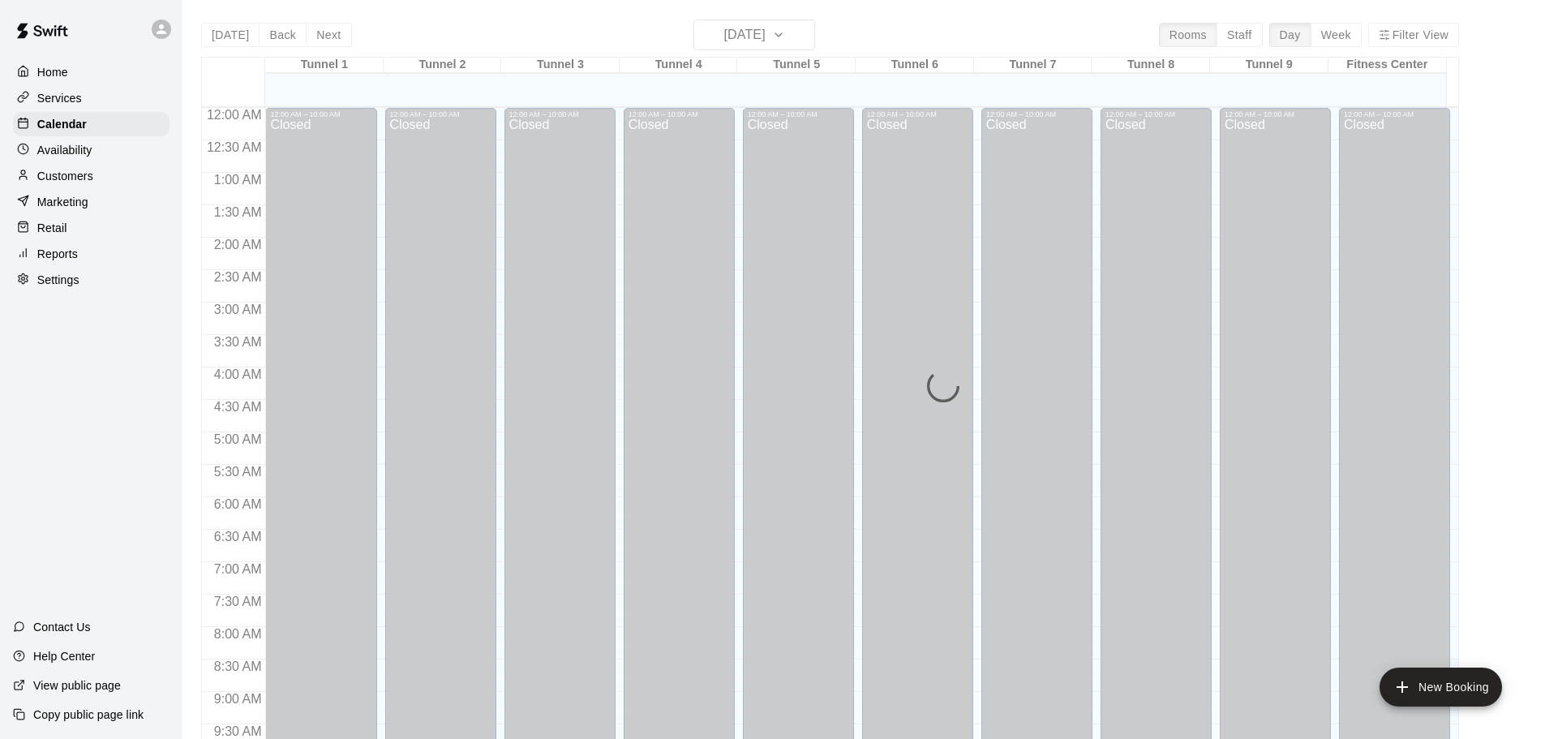
scroll to position [859, 0]
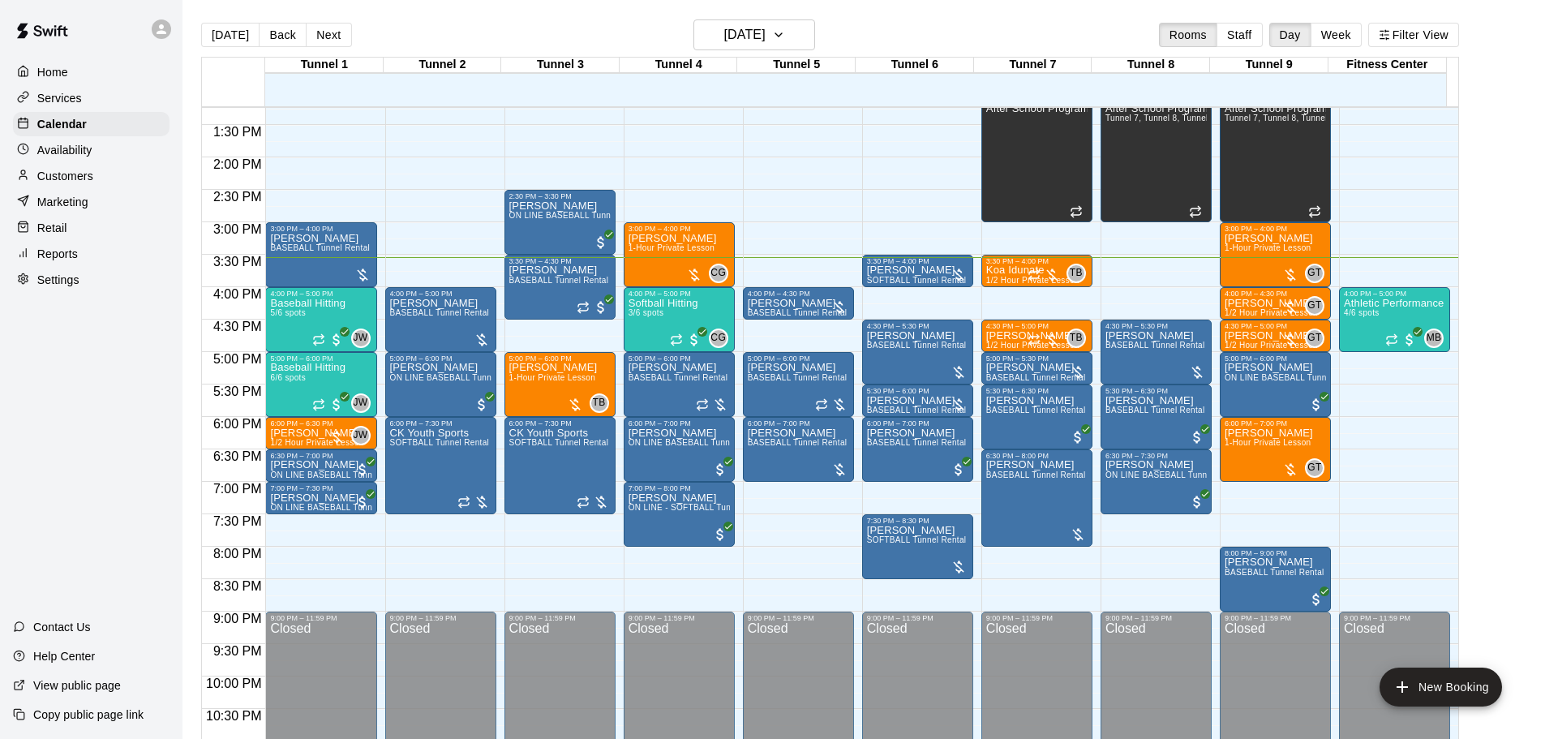
click at [72, 184] on p "Customers" at bounding box center [65, 176] width 56 height 16
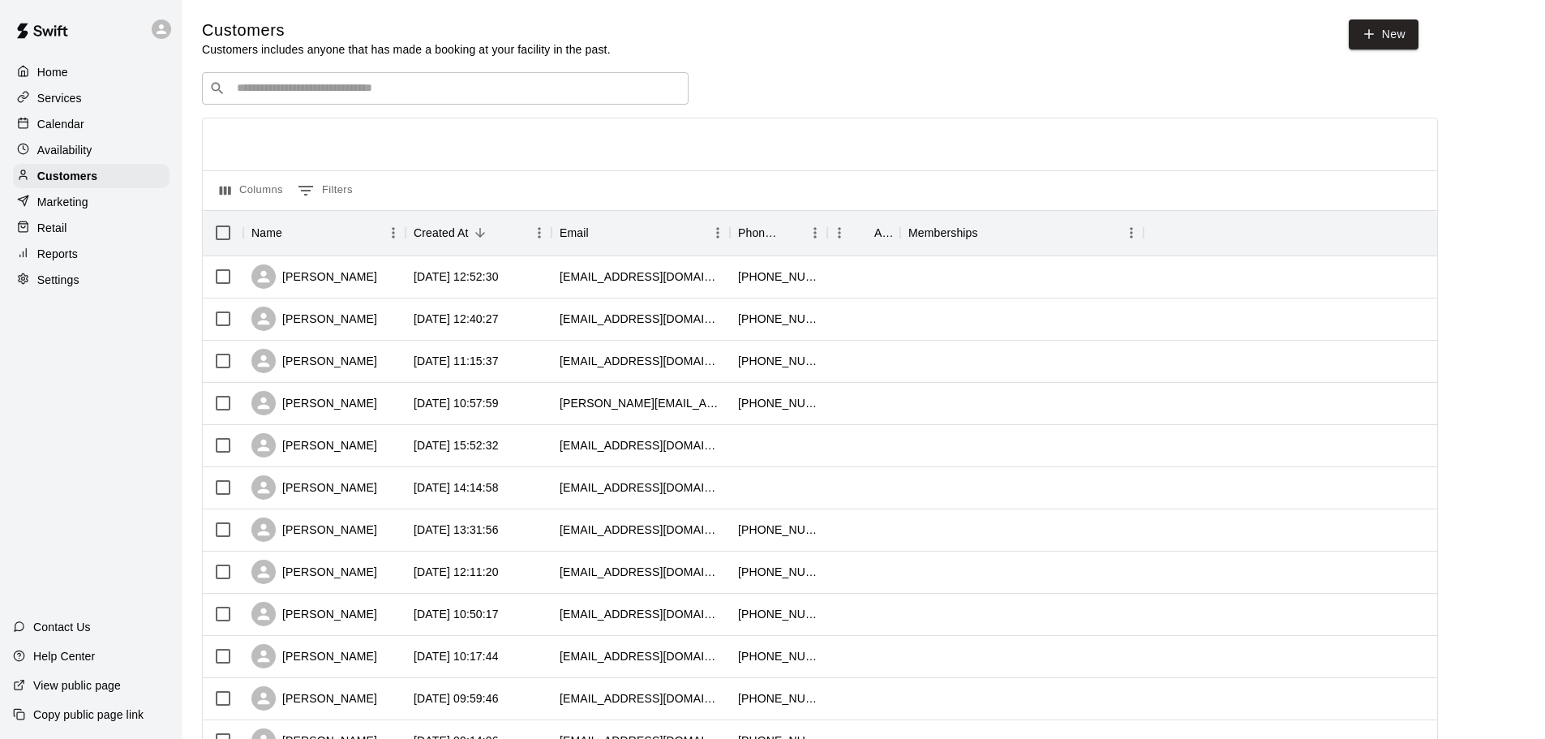
click at [368, 81] on div "​ ​" at bounding box center [445, 88] width 487 height 32
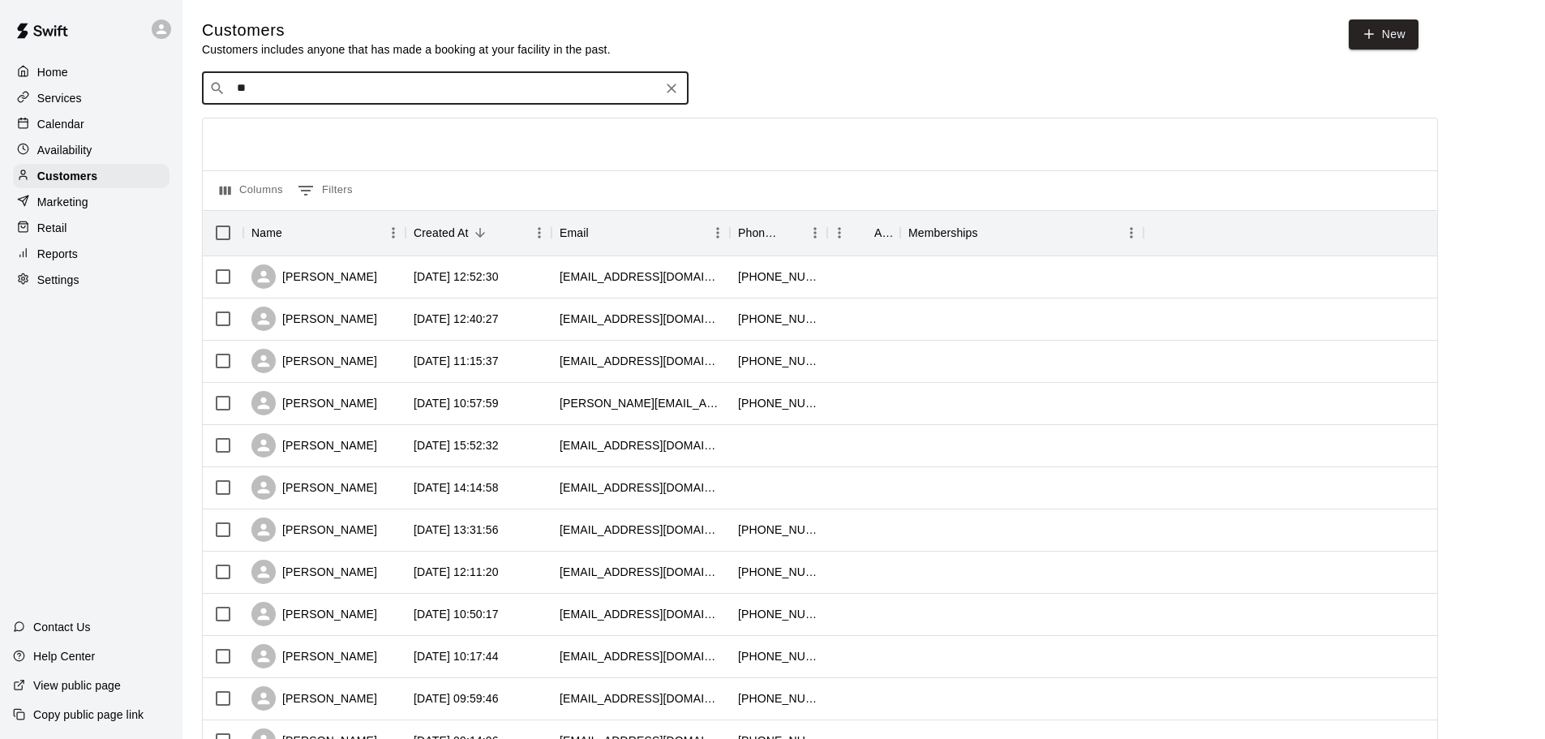
type input "***"
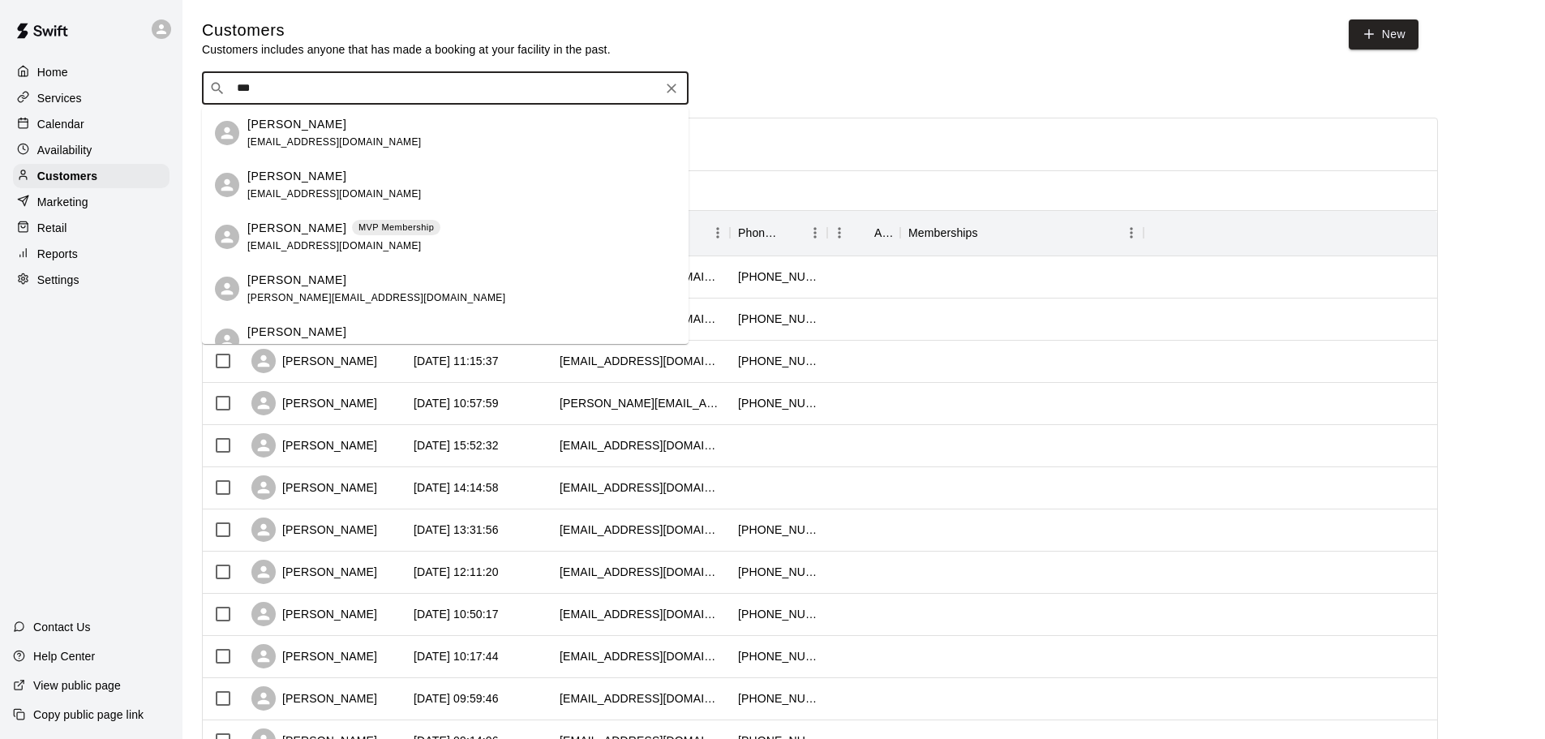
click at [457, 220] on div "[PERSON_NAME] MVP Membership [EMAIL_ADDRESS][DOMAIN_NAME]" at bounding box center [461, 237] width 428 height 35
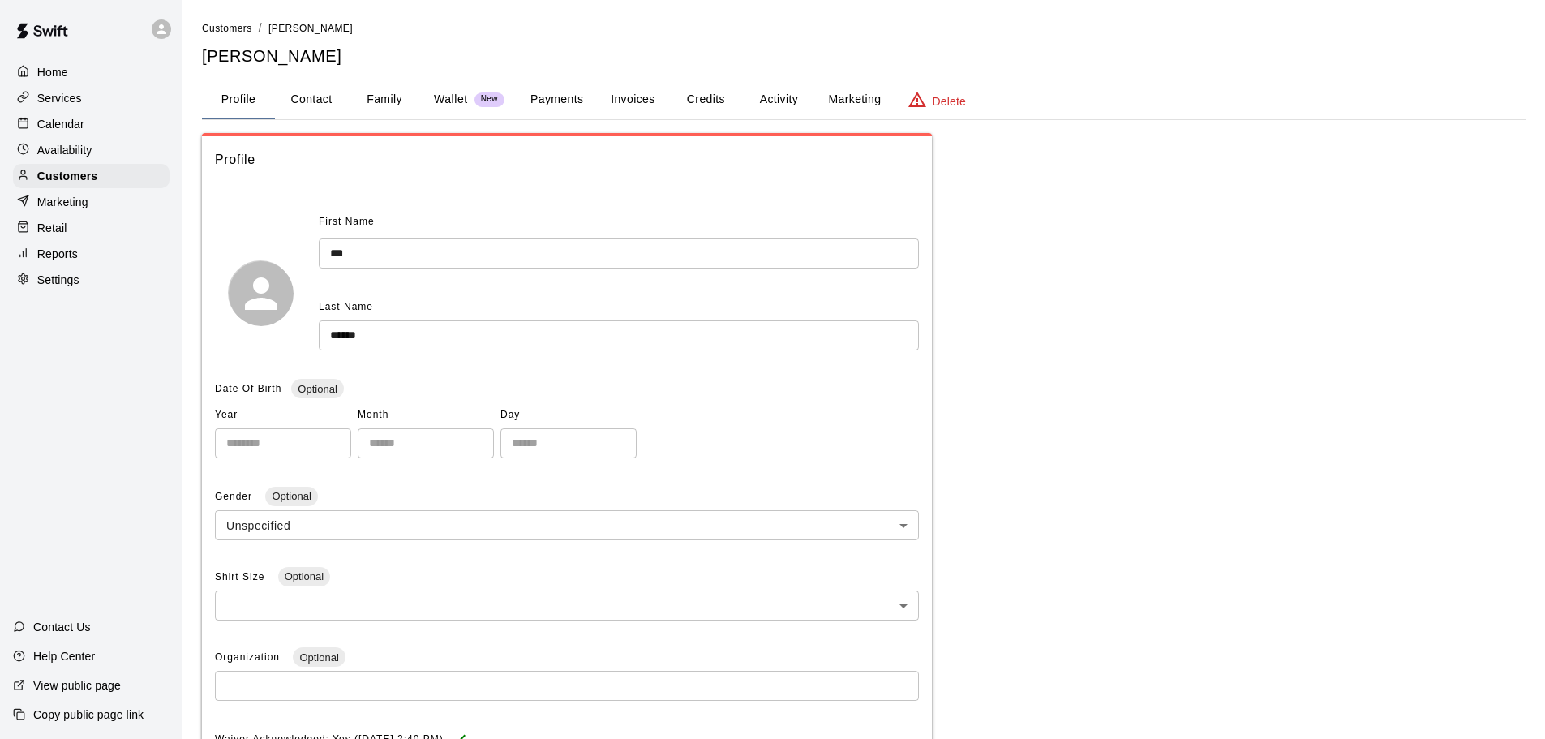
click at [685, 97] on button "Credits" at bounding box center [705, 99] width 73 height 39
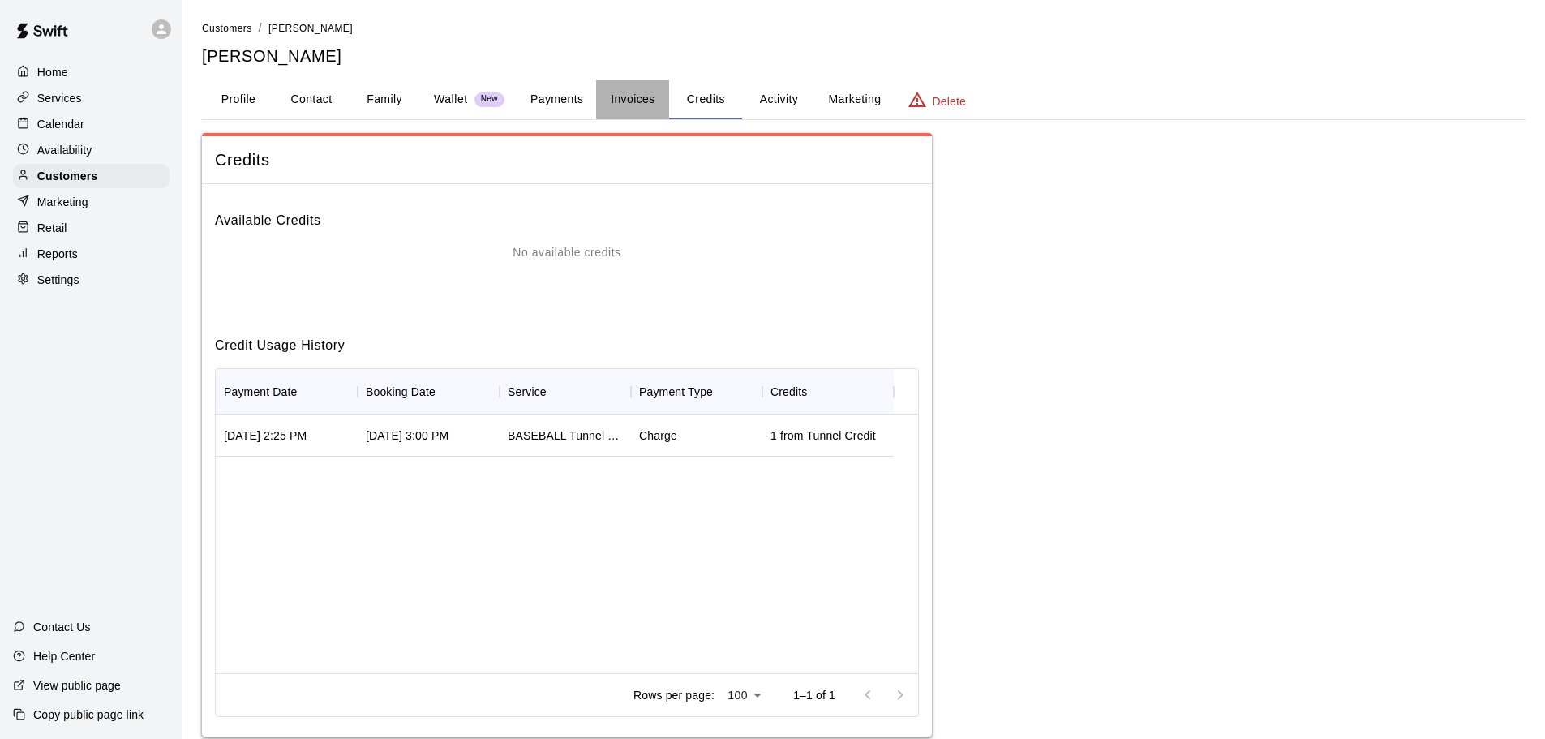
click at [636, 105] on button "Invoices" at bounding box center [632, 99] width 73 height 39
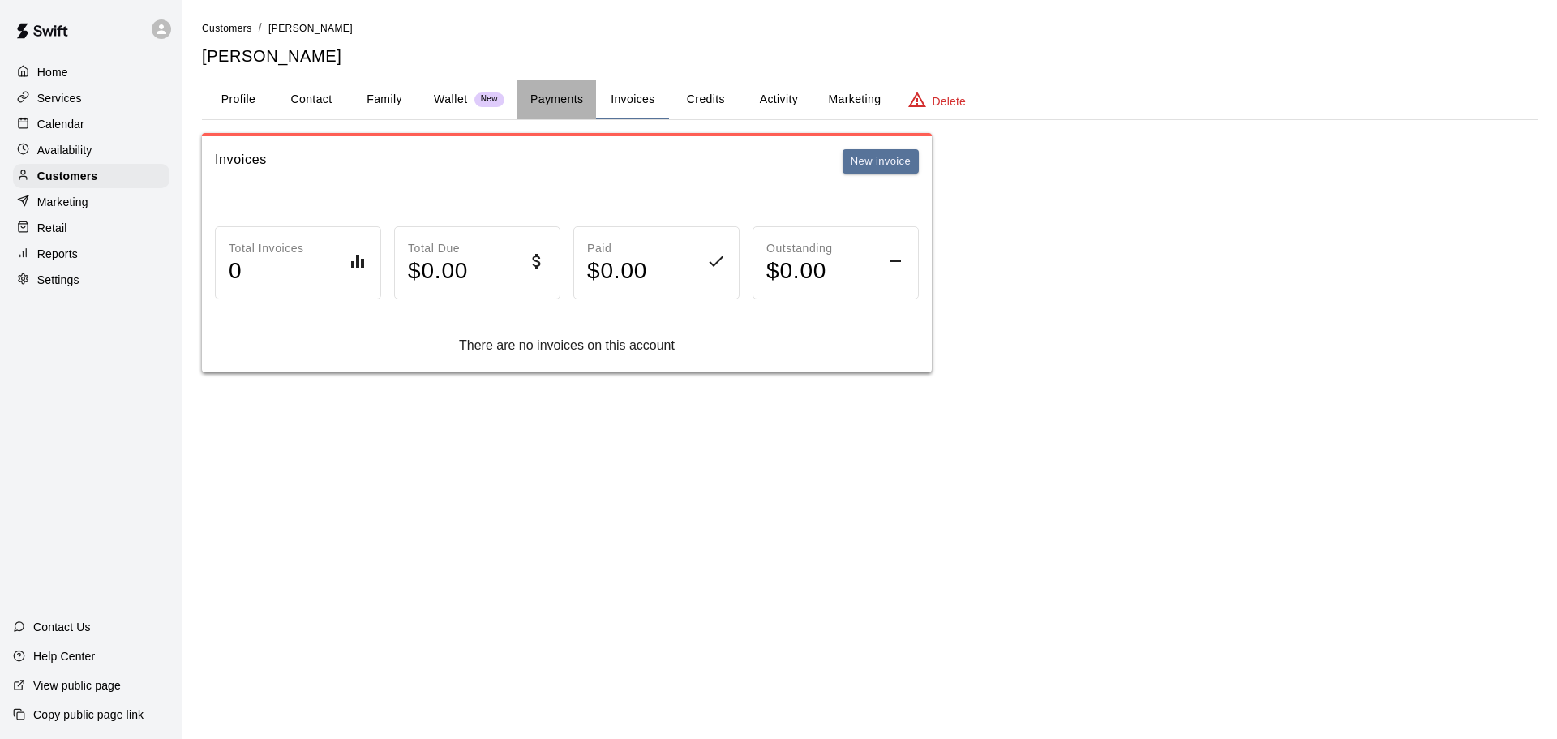
click at [548, 96] on button "Payments" at bounding box center [556, 99] width 79 height 39
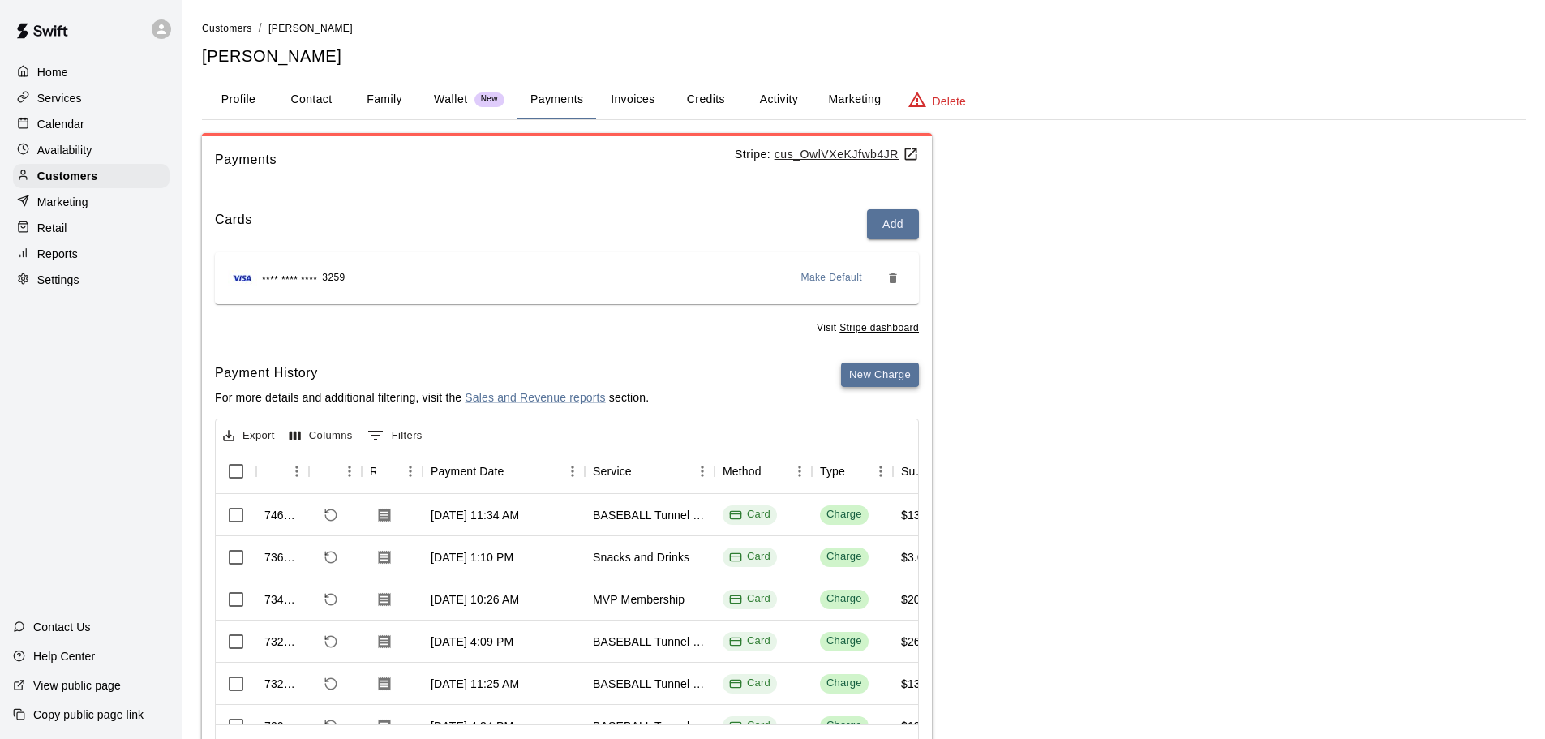
click at [883, 380] on button "New Charge" at bounding box center [880, 375] width 78 height 25
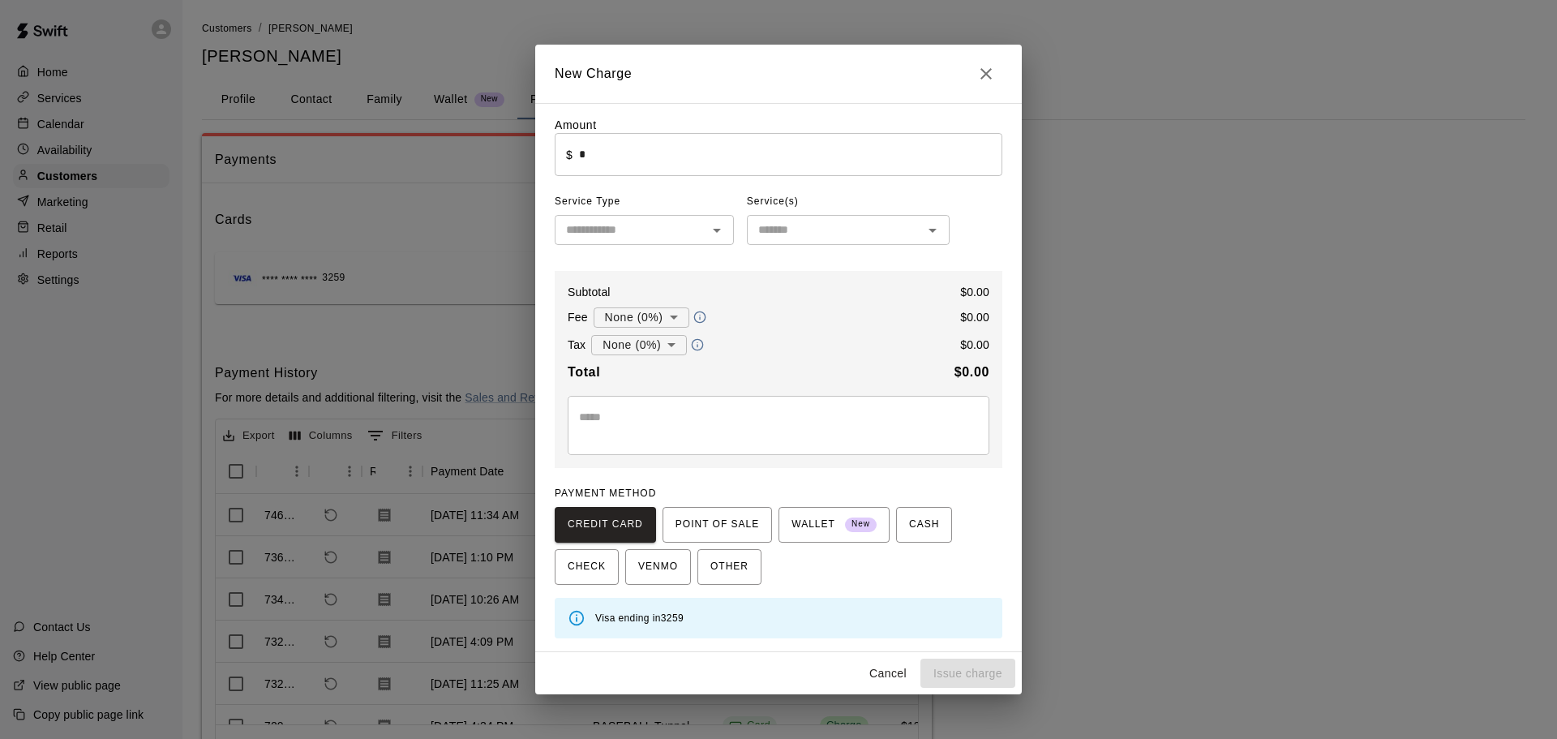
click at [695, 132] on div "Amount ​ $ * ​" at bounding box center [779, 146] width 448 height 59
click at [708, 149] on input "*" at bounding box center [790, 154] width 423 height 43
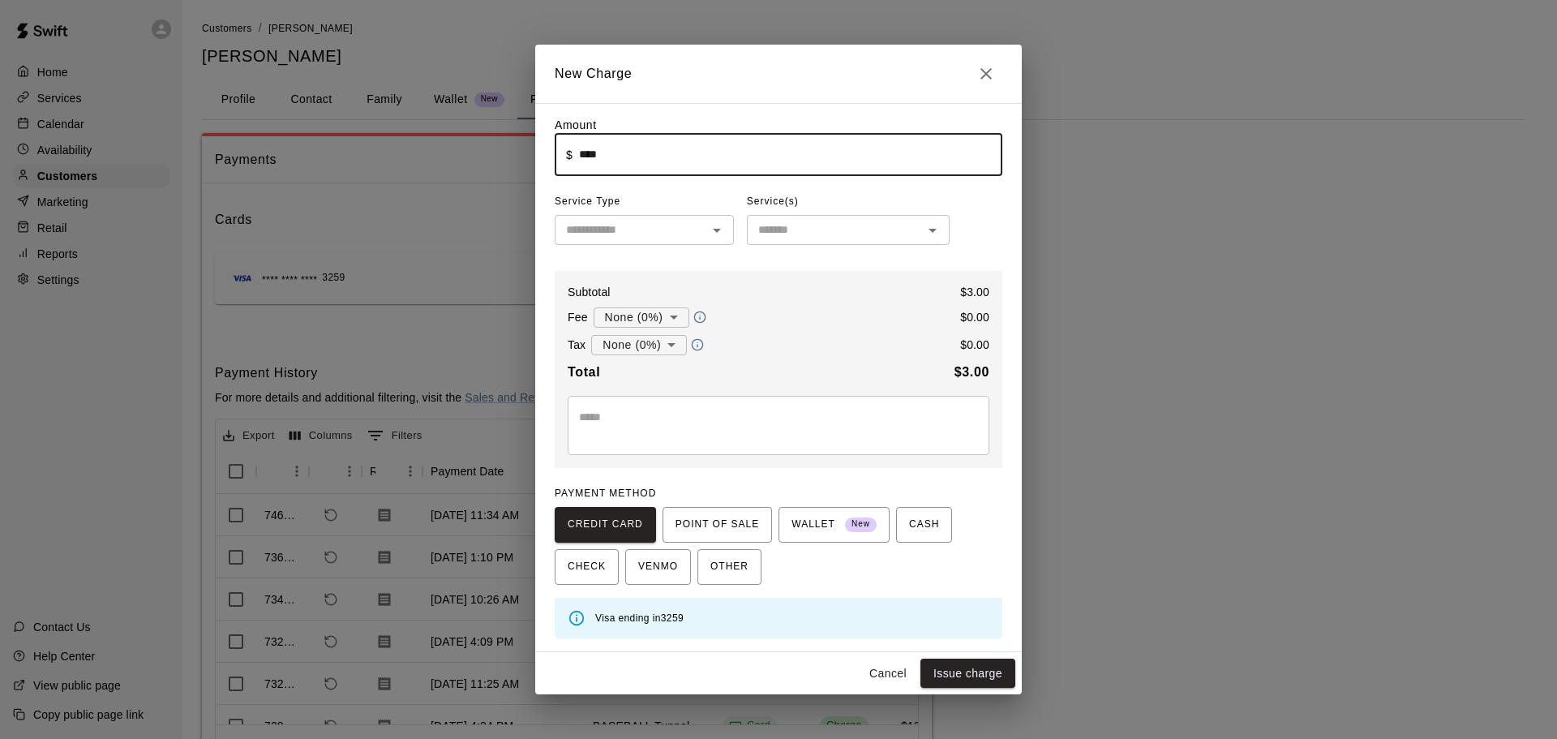
type input "****"
click at [685, 251] on div "Amount ​ $ **** ​ Service Type ​ Service(s) ​ Subtotal $ 3.00 Fee None (0%) * ​…" at bounding box center [779, 378] width 448 height 522
click at [682, 238] on input "text" at bounding box center [631, 230] width 143 height 20
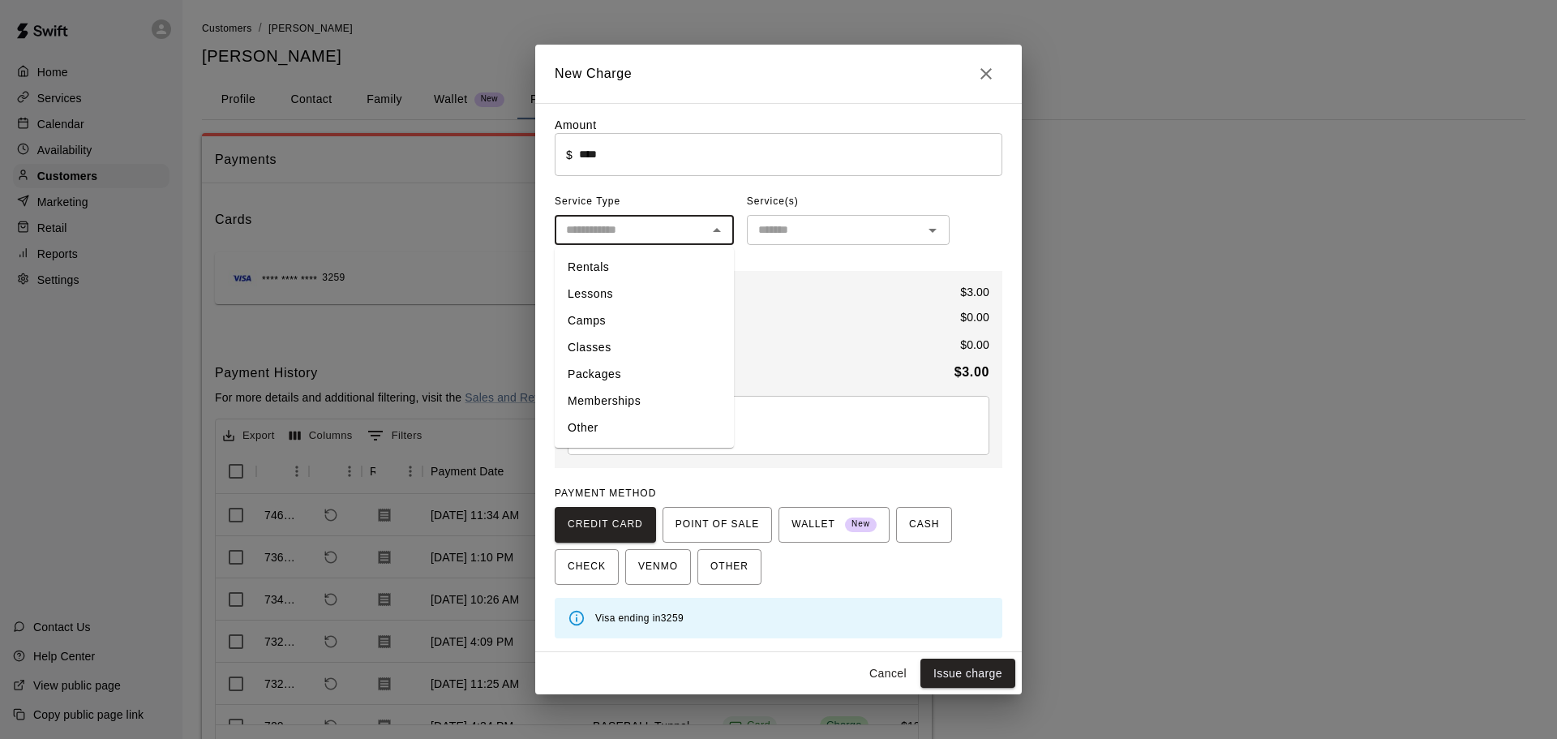
click at [643, 432] on li "Other" at bounding box center [644, 427] width 179 height 27
type input "*****"
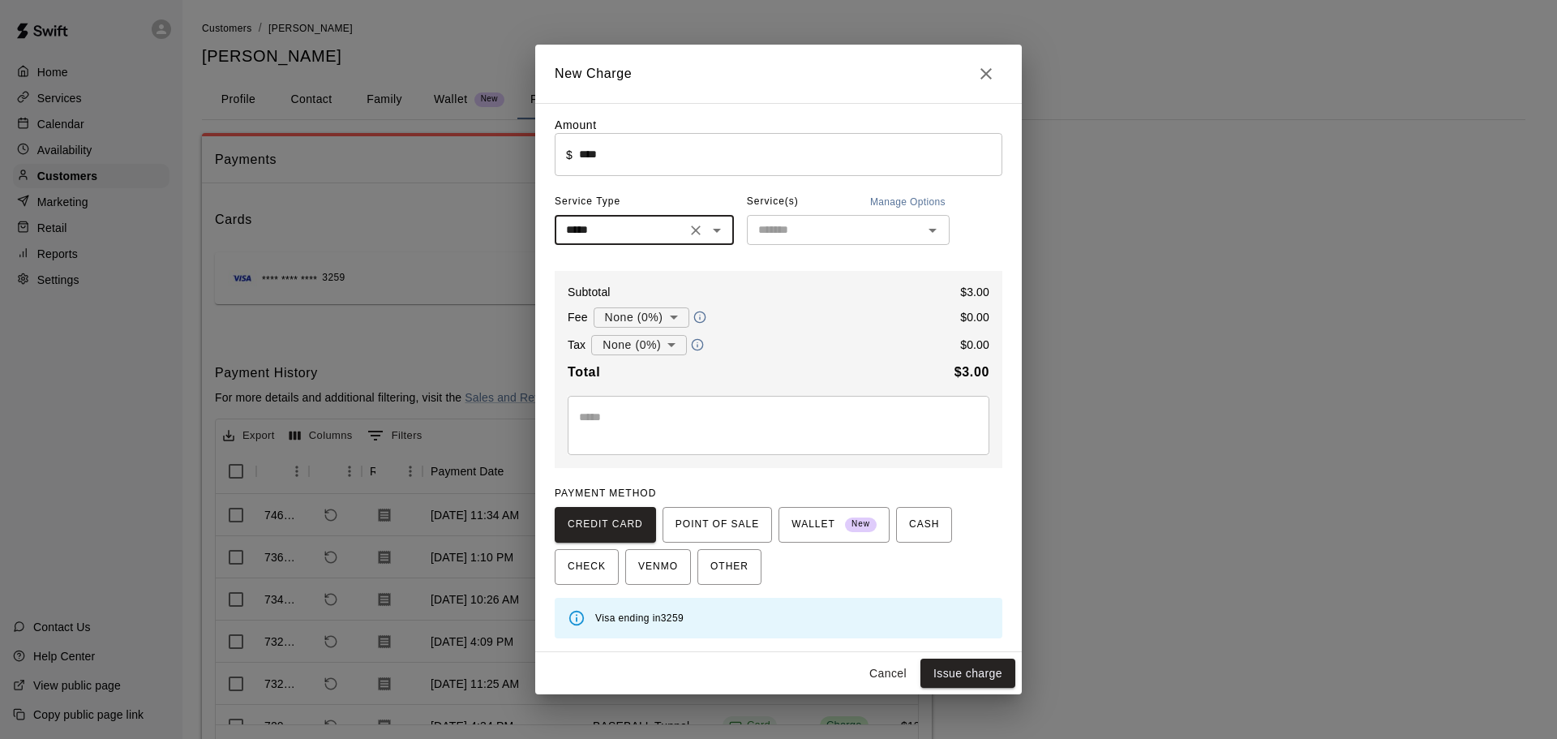
click at [853, 221] on div "​" at bounding box center [848, 230] width 203 height 30
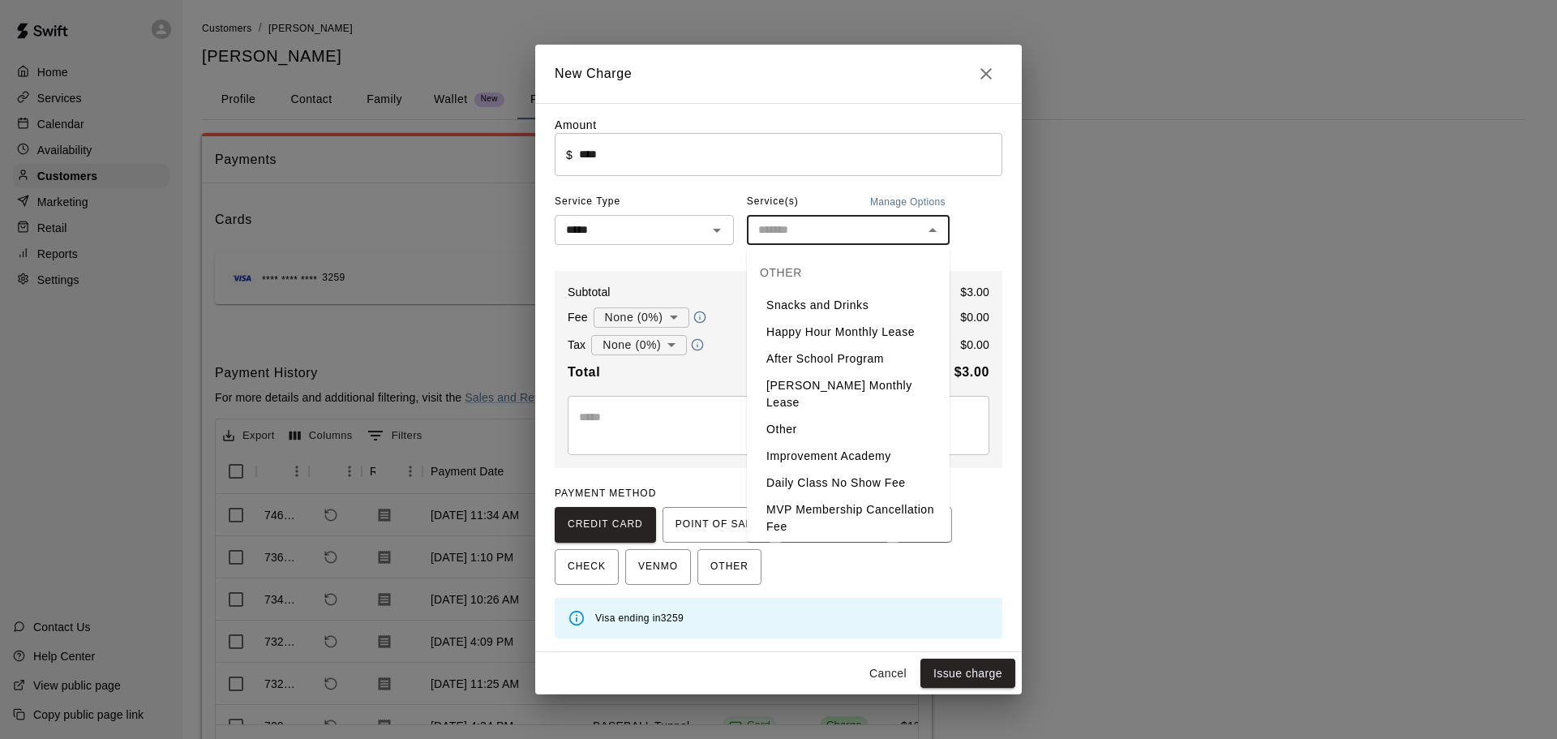
click at [842, 307] on li "Snacks and Drinks" at bounding box center [848, 305] width 203 height 27
type input "**********"
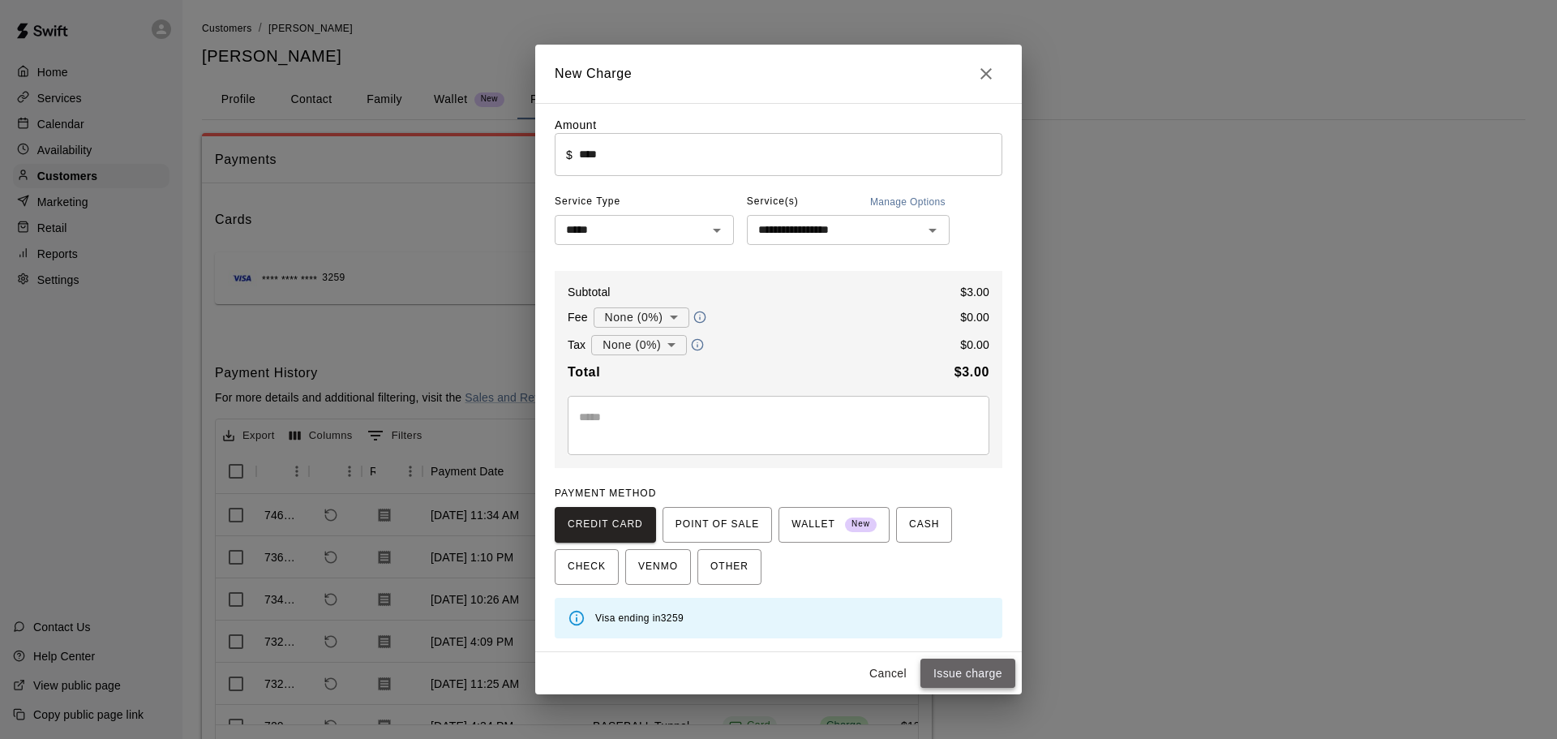
click at [968, 675] on button "Issue charge" at bounding box center [968, 674] width 95 height 30
type input "*"
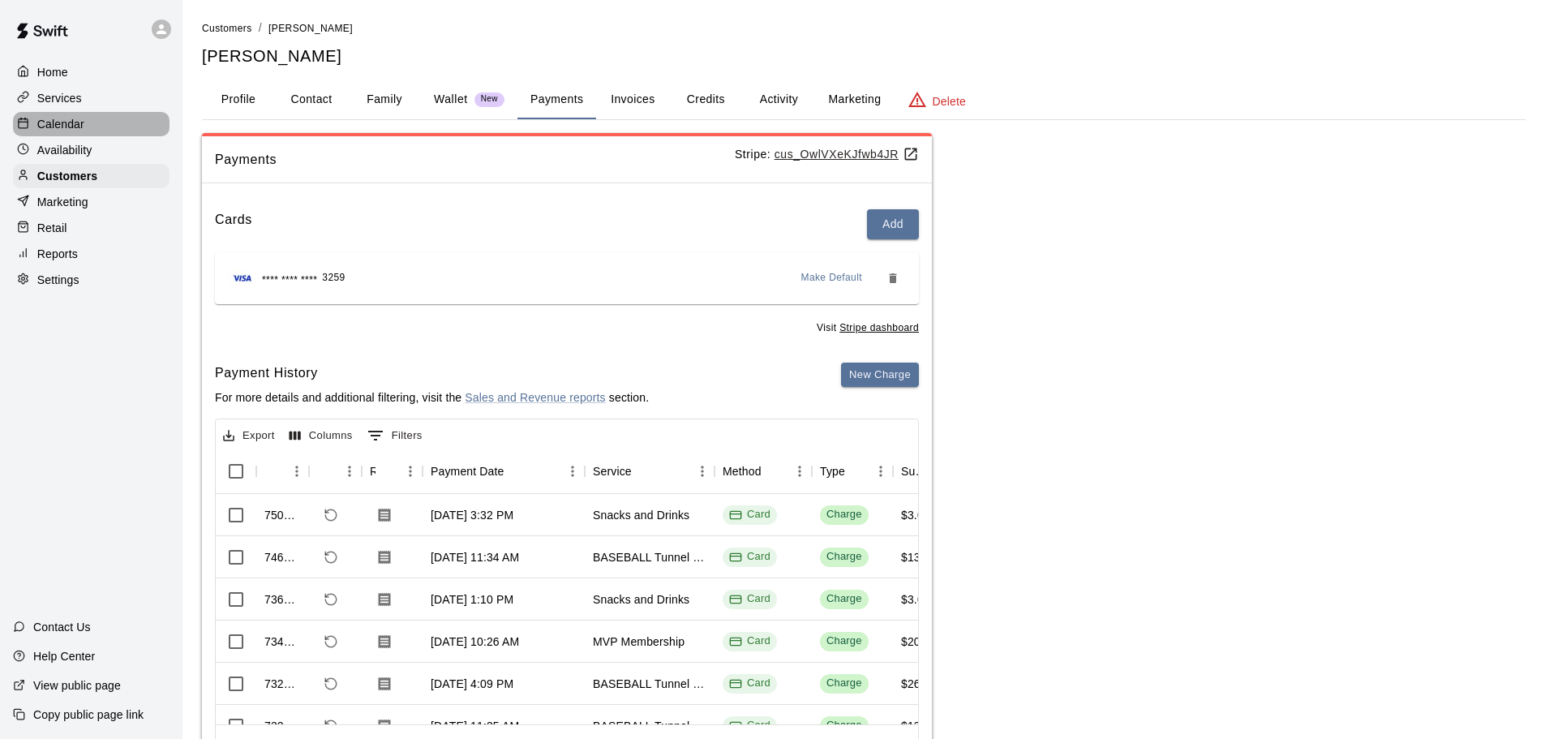
click at [86, 114] on div "Calendar" at bounding box center [91, 124] width 157 height 24
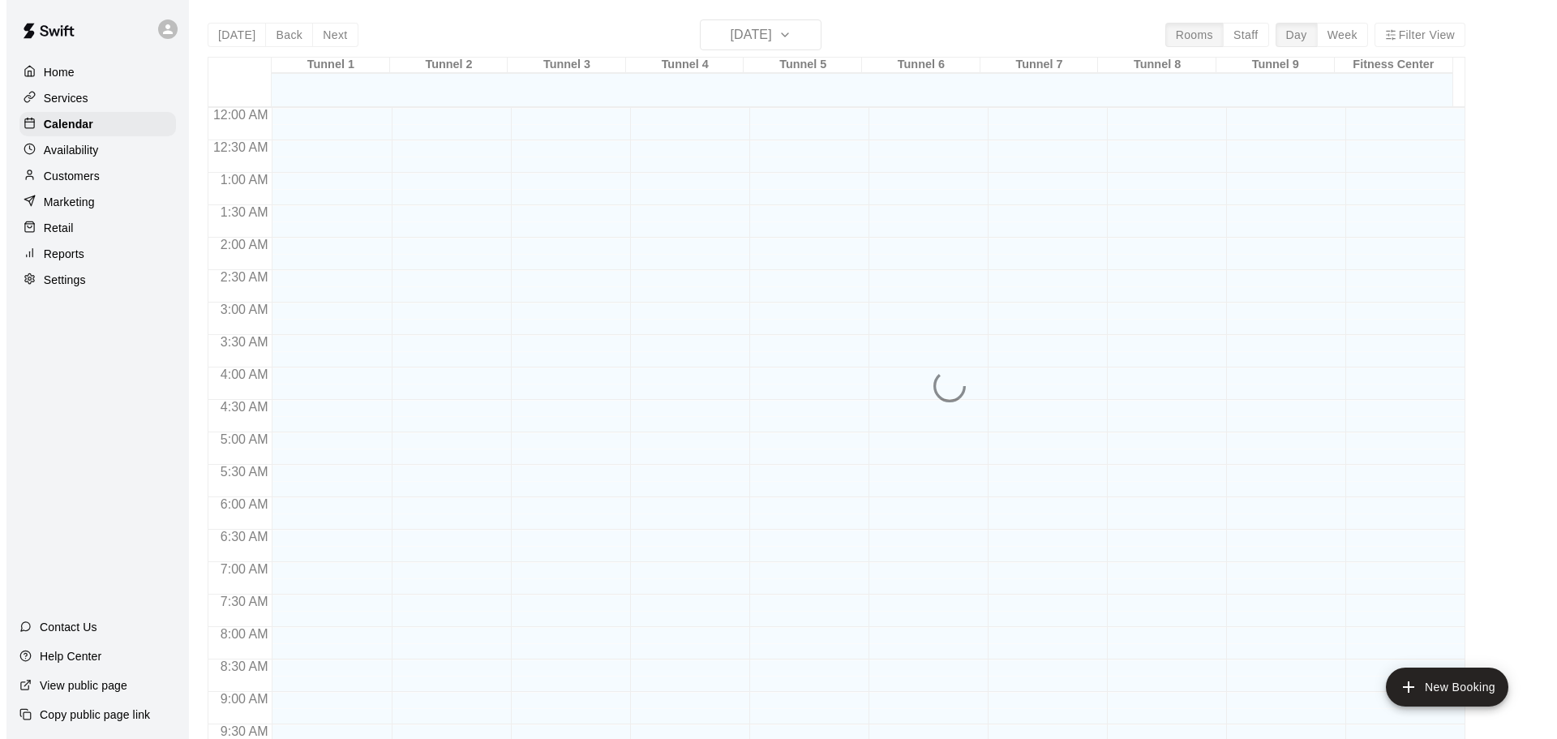
scroll to position [859, 0]
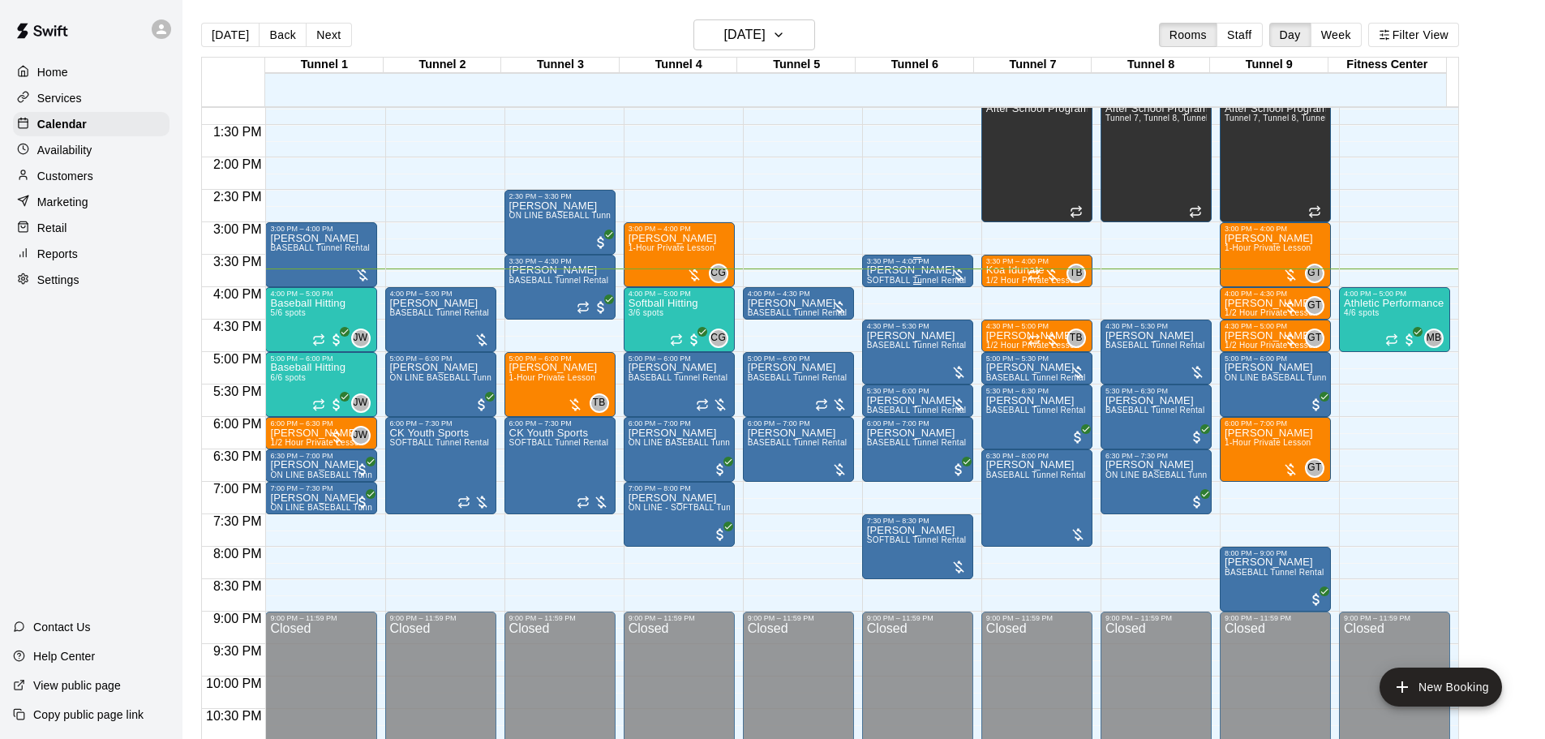
click at [873, 270] on p "[PERSON_NAME]" at bounding box center [917, 270] width 100 height 0
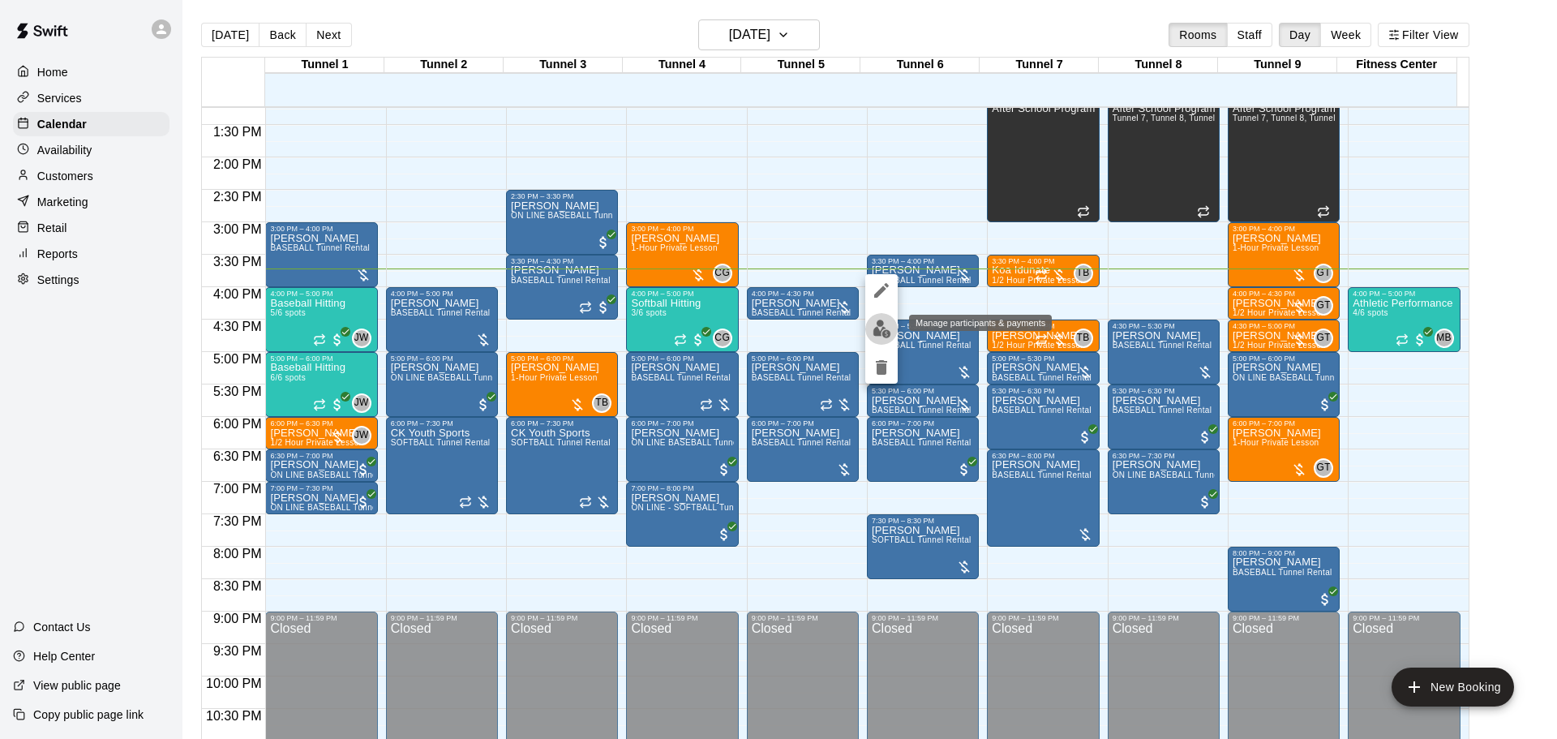
click at [875, 316] on button "edit" at bounding box center [881, 329] width 32 height 32
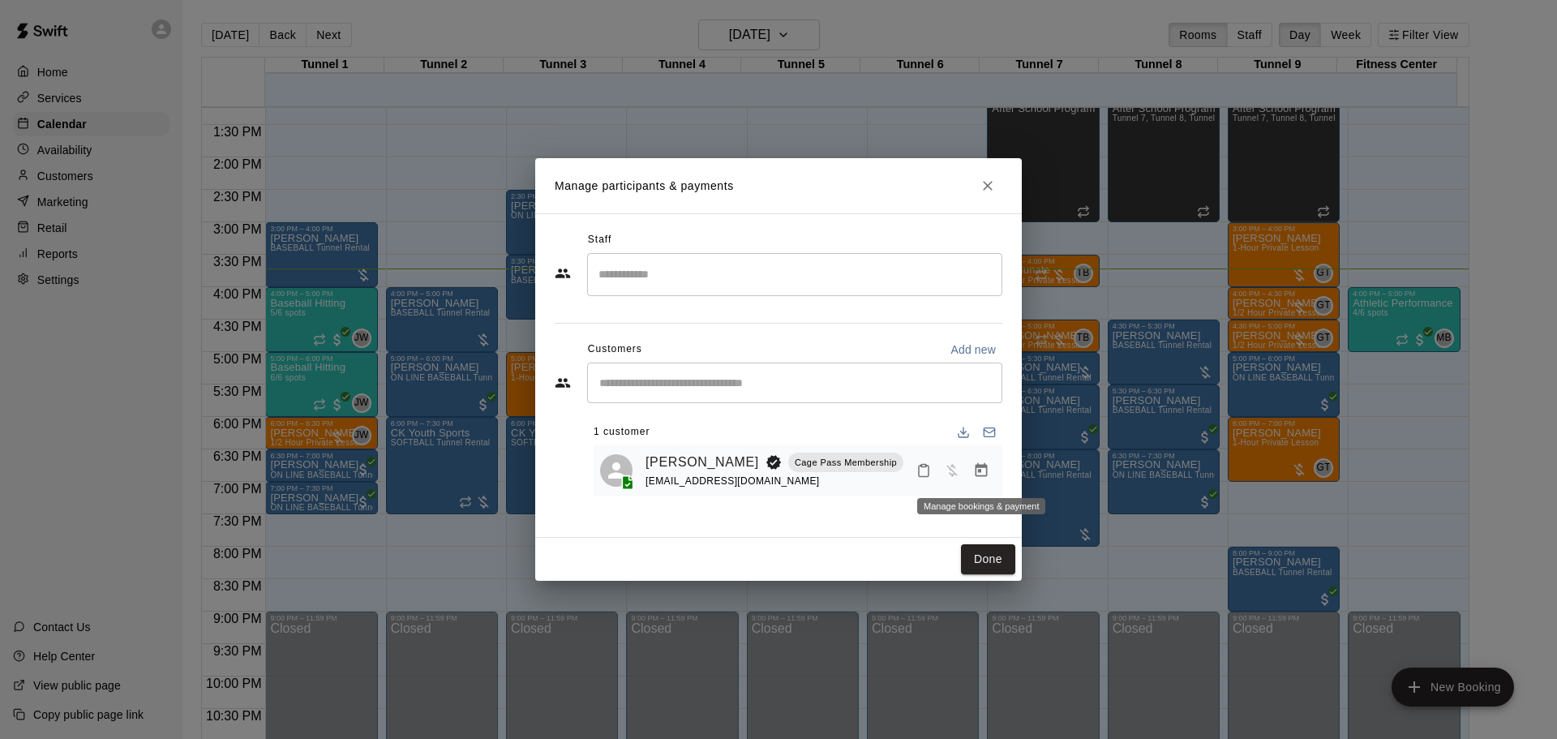
click at [974, 475] on icon "Manage bookings & payment" at bounding box center [981, 470] width 16 height 16
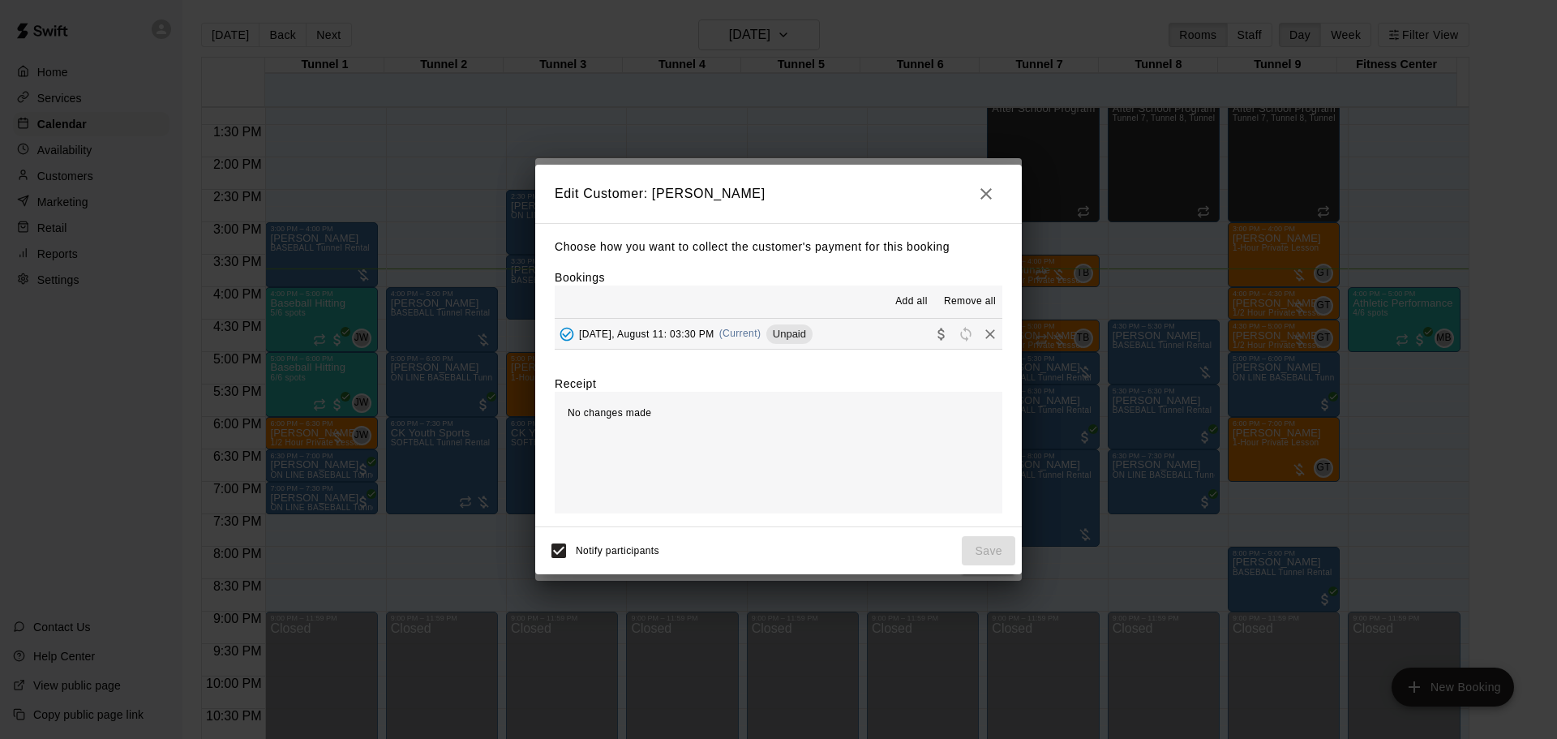
click at [754, 349] on button "[DATE], August 11: 03:30 PM (Current) Unpaid" at bounding box center [779, 334] width 448 height 30
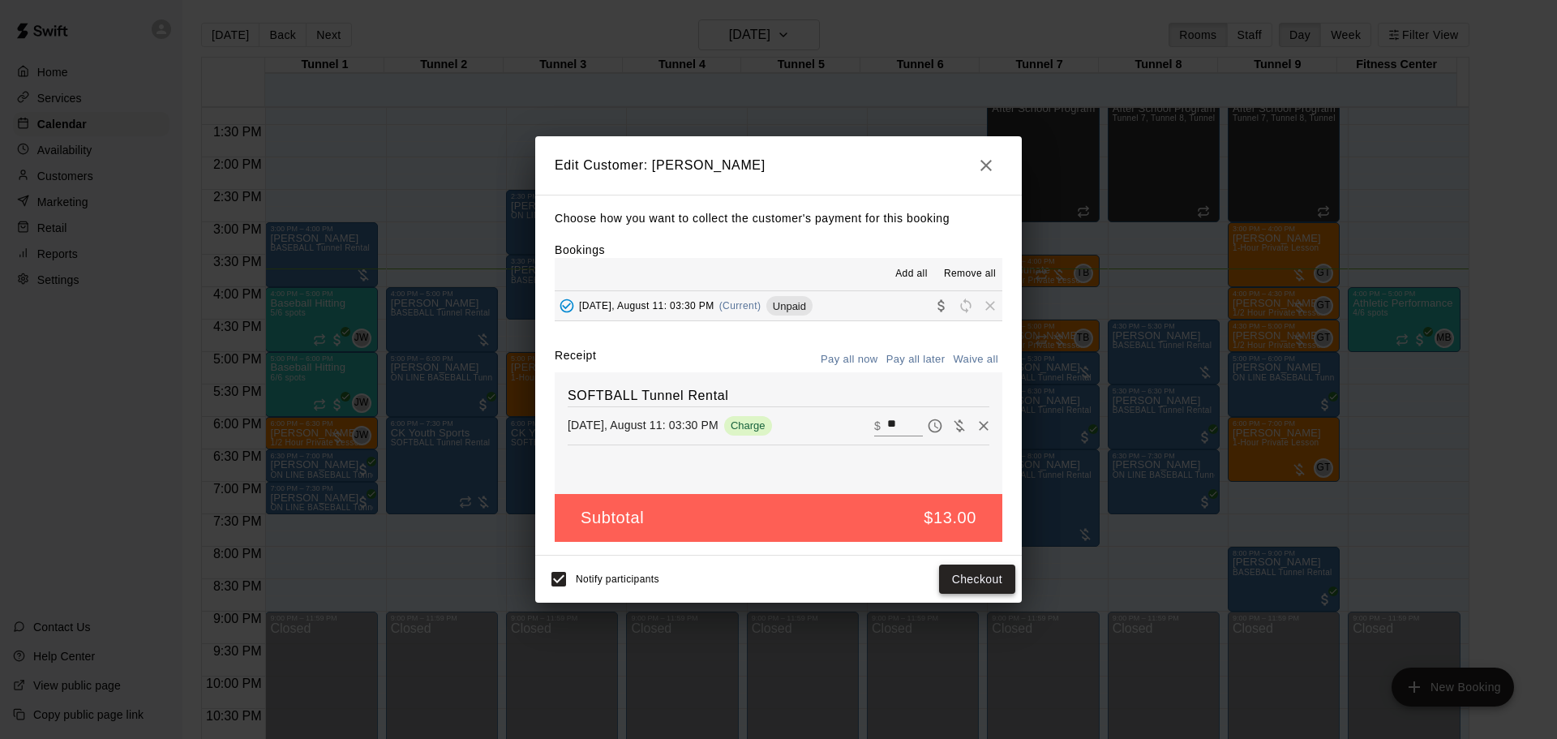
click at [982, 585] on button "Checkout" at bounding box center [977, 580] width 76 height 30
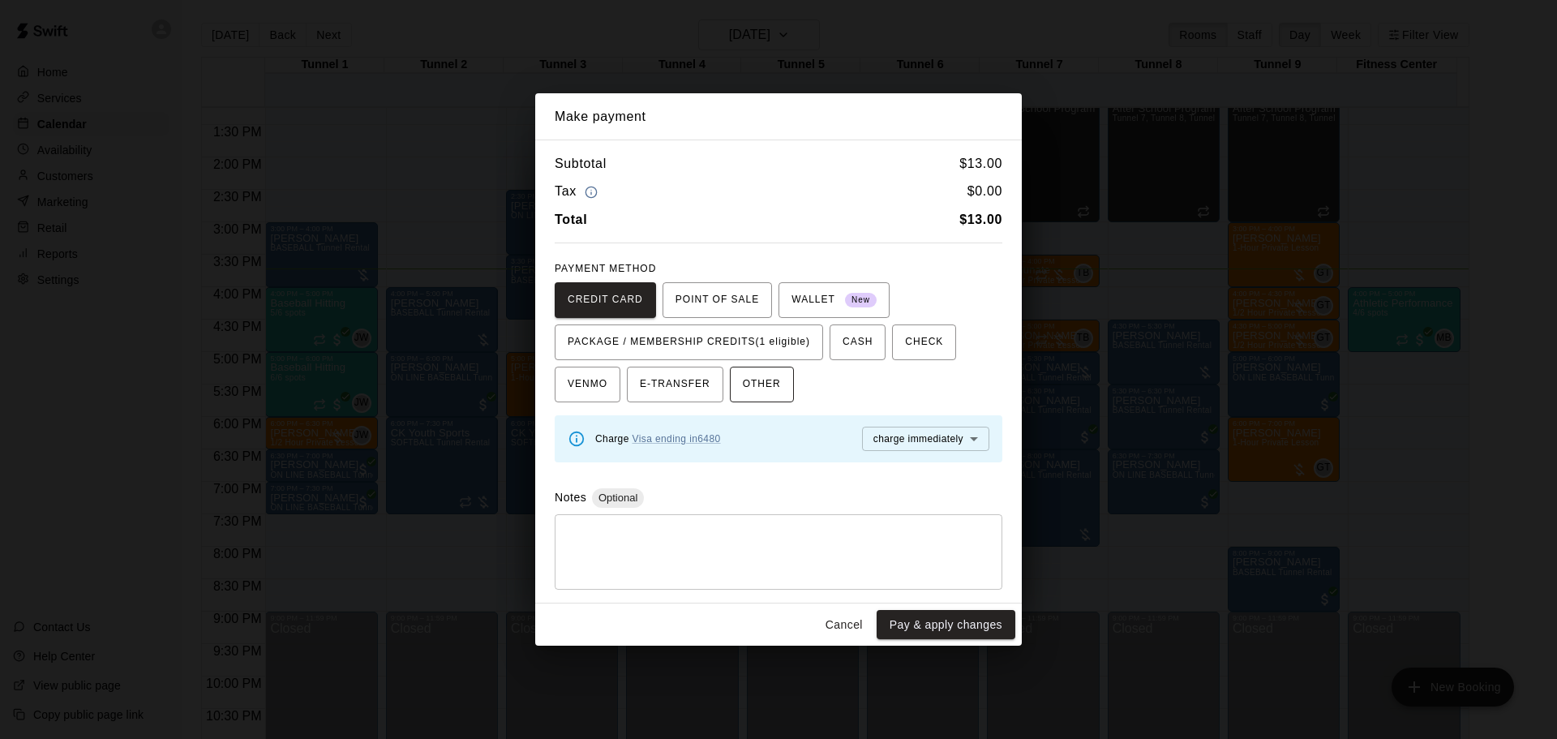
click at [728, 339] on span "PACKAGE / MEMBERSHIP CREDITS (1 eligible)" at bounding box center [689, 342] width 243 height 26
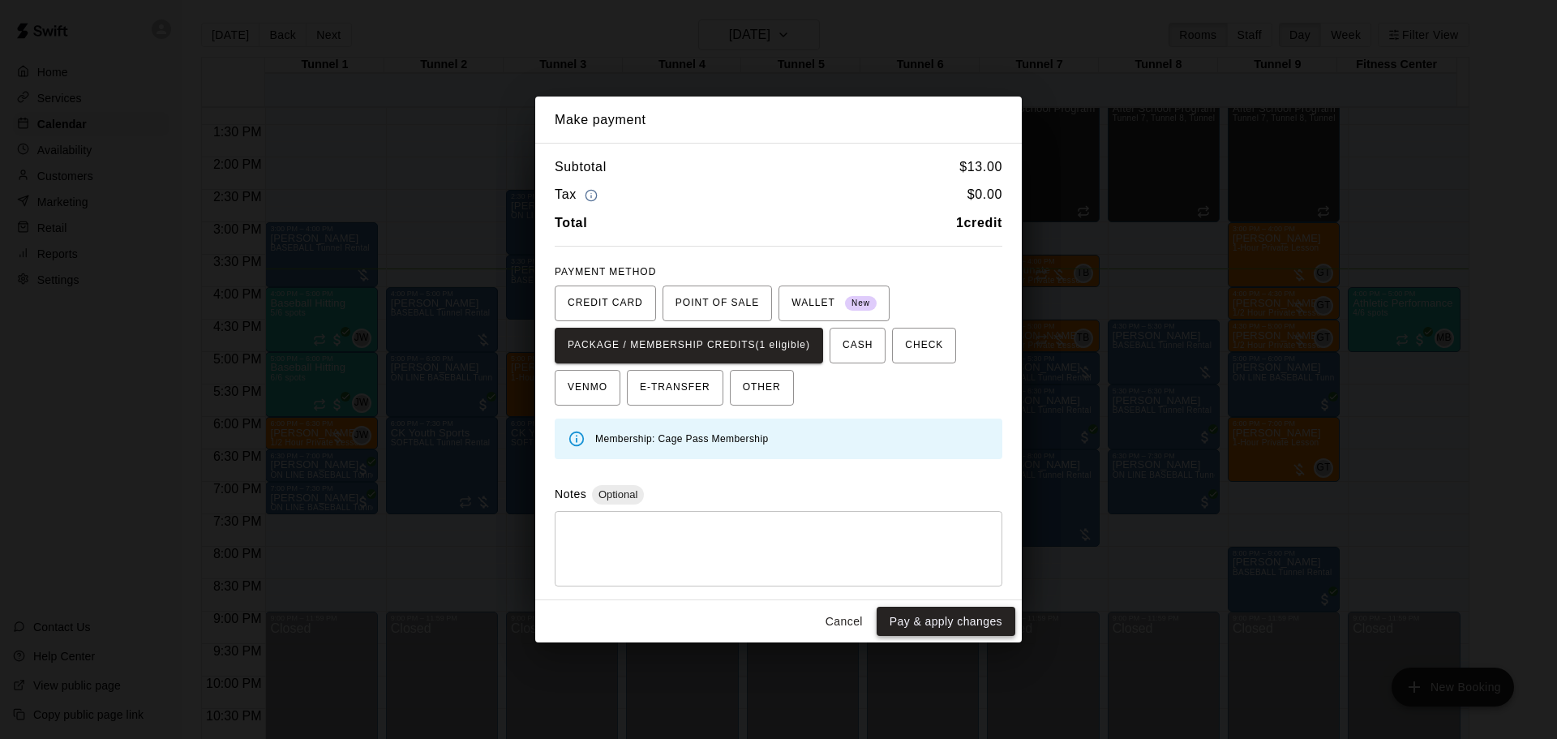
click at [955, 622] on button "Pay & apply changes" at bounding box center [946, 622] width 139 height 30
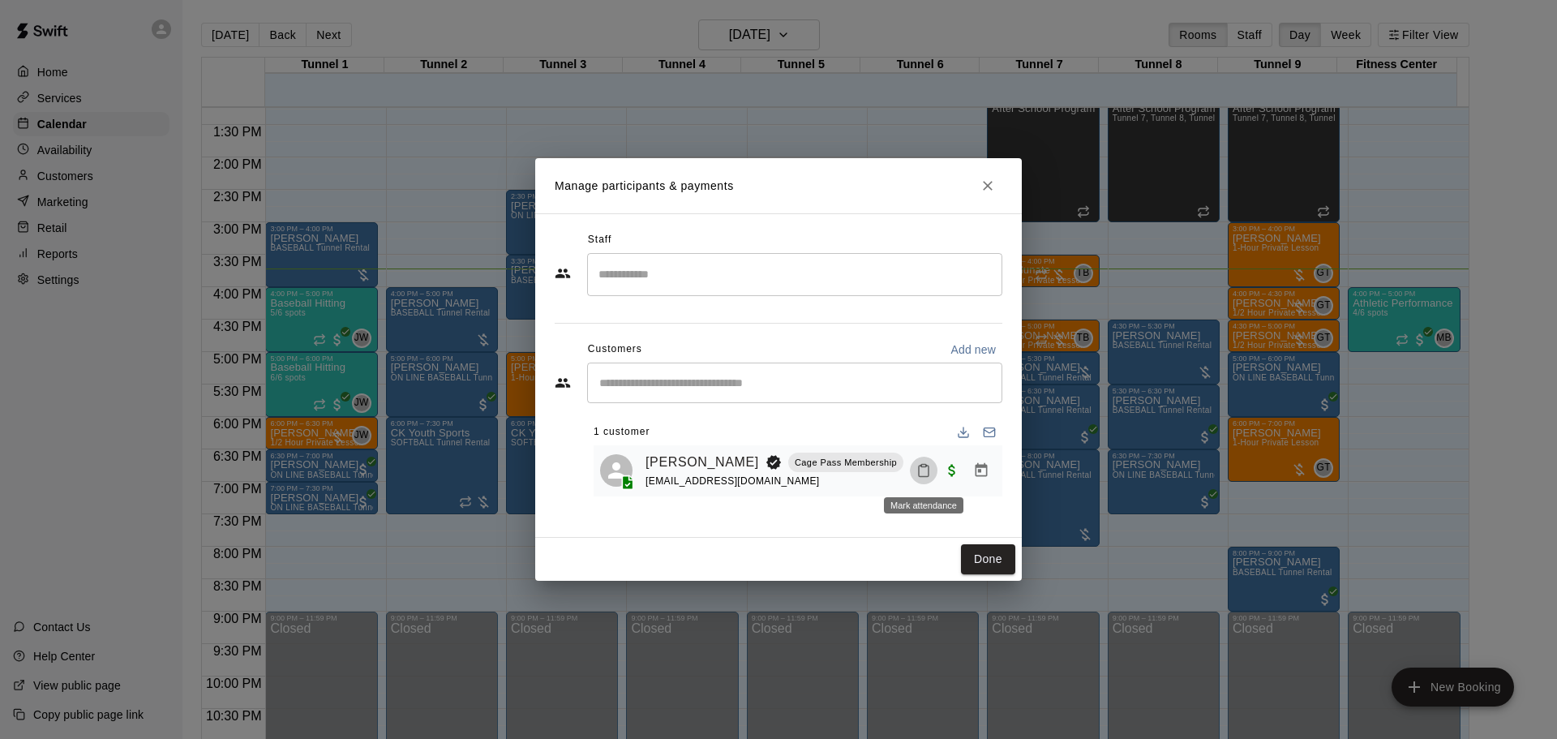
click at [929, 466] on icon "Mark attendance" at bounding box center [924, 470] width 15 height 15
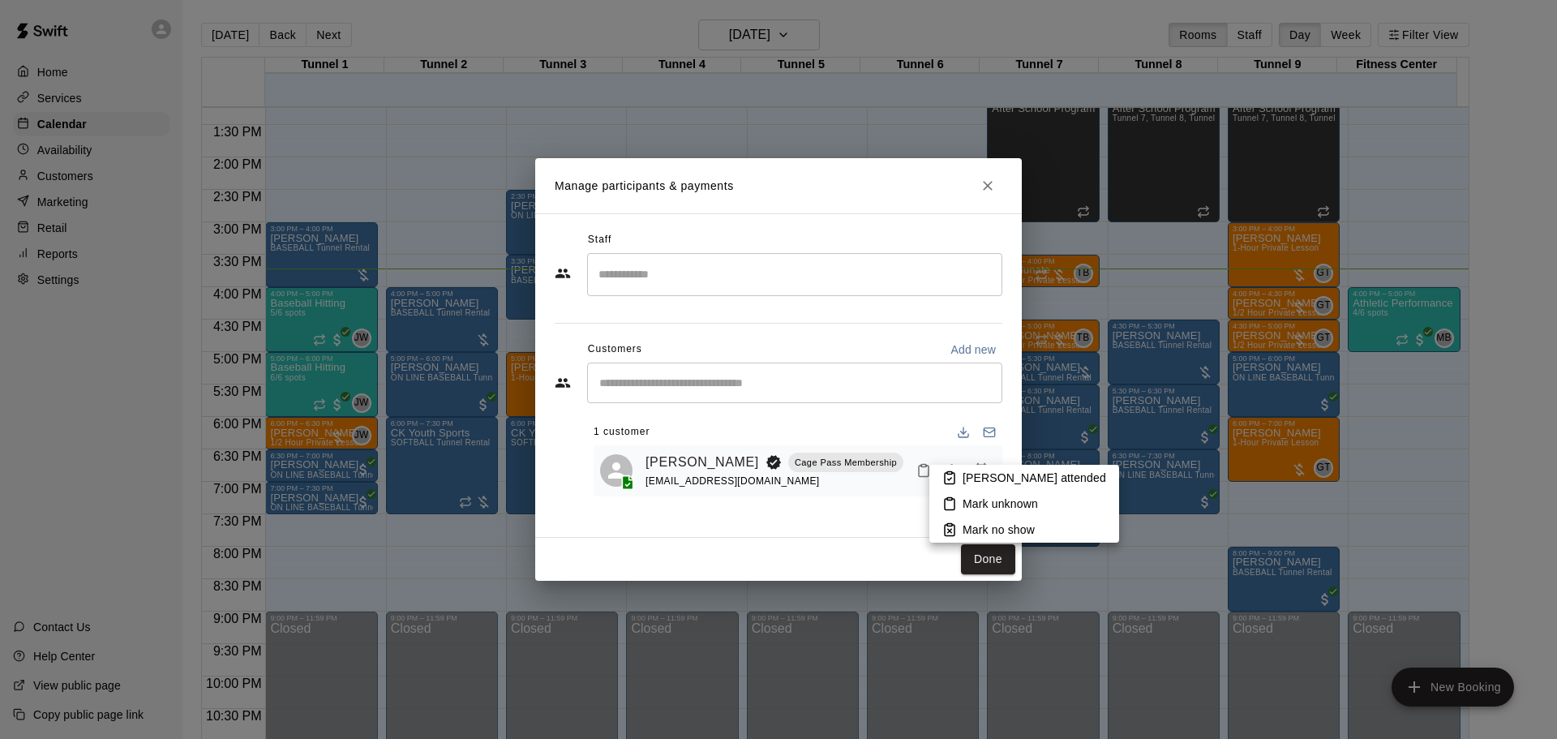
click at [964, 472] on p "[PERSON_NAME] attended" at bounding box center [1035, 478] width 144 height 16
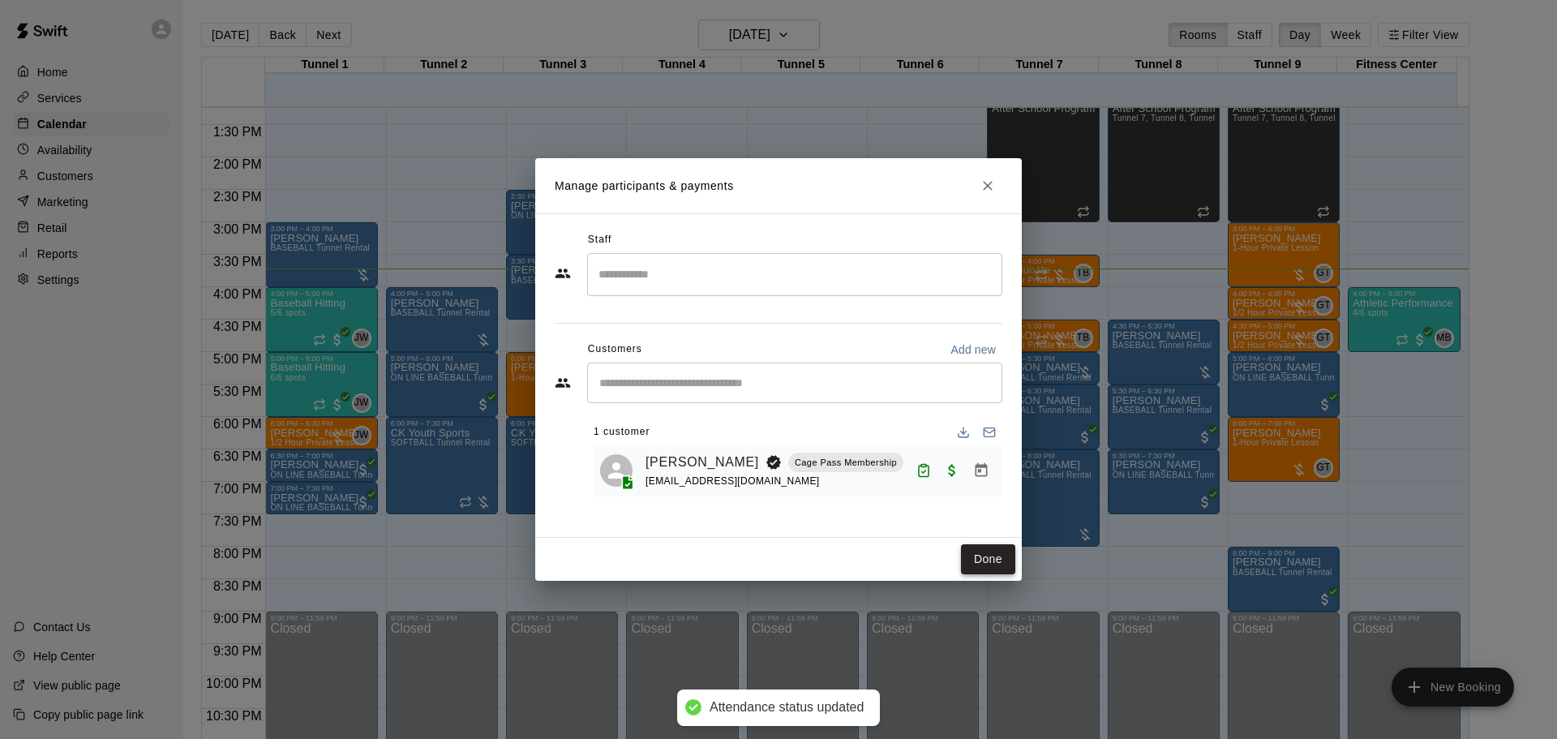
click at [981, 552] on button "Done" at bounding box center [988, 559] width 54 height 30
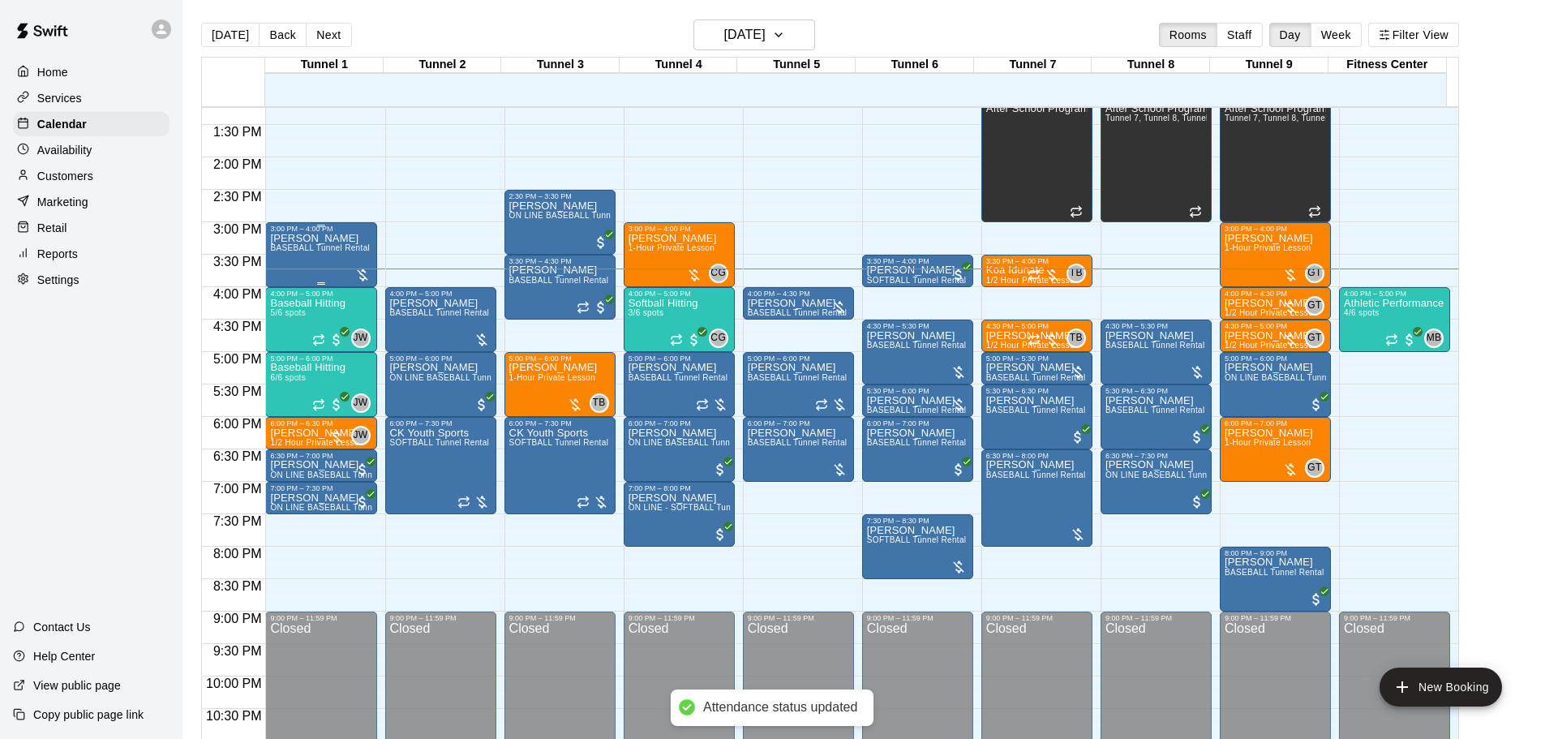
click at [308, 238] on p "[PERSON_NAME]" at bounding box center [320, 238] width 100 height 0
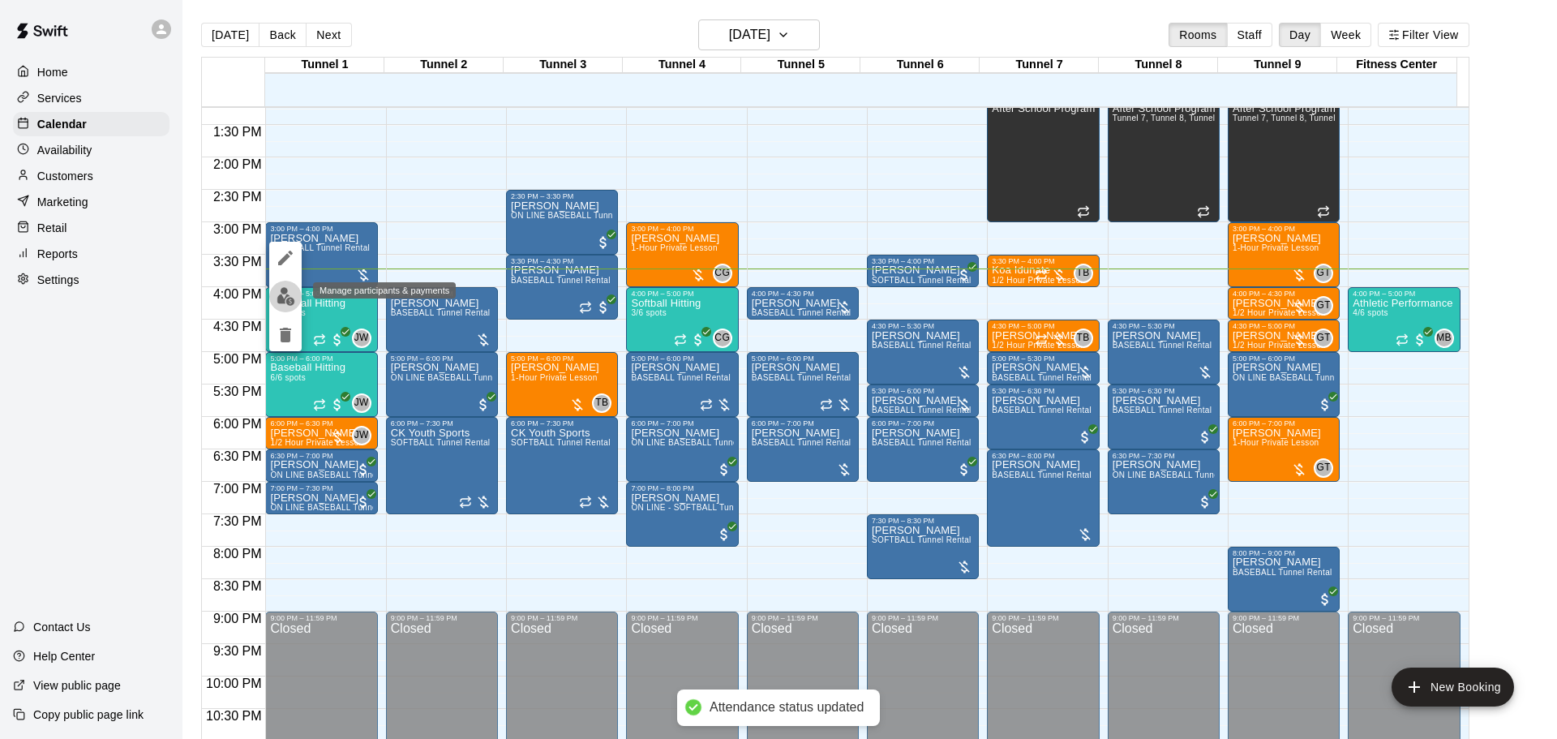
click at [286, 298] on img "edit" at bounding box center [286, 296] width 19 height 19
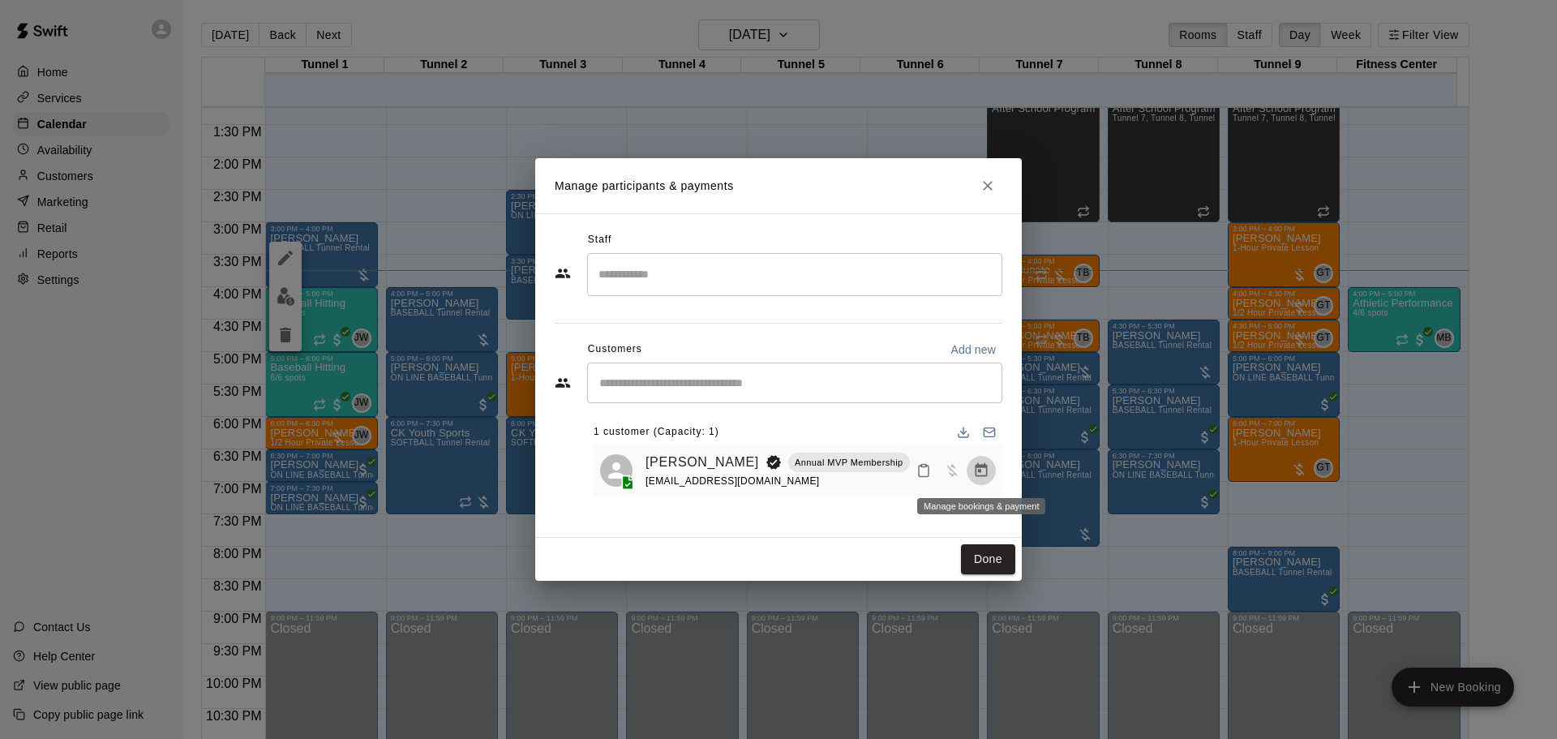
click at [980, 466] on icon "Manage bookings & payment" at bounding box center [981, 470] width 16 height 16
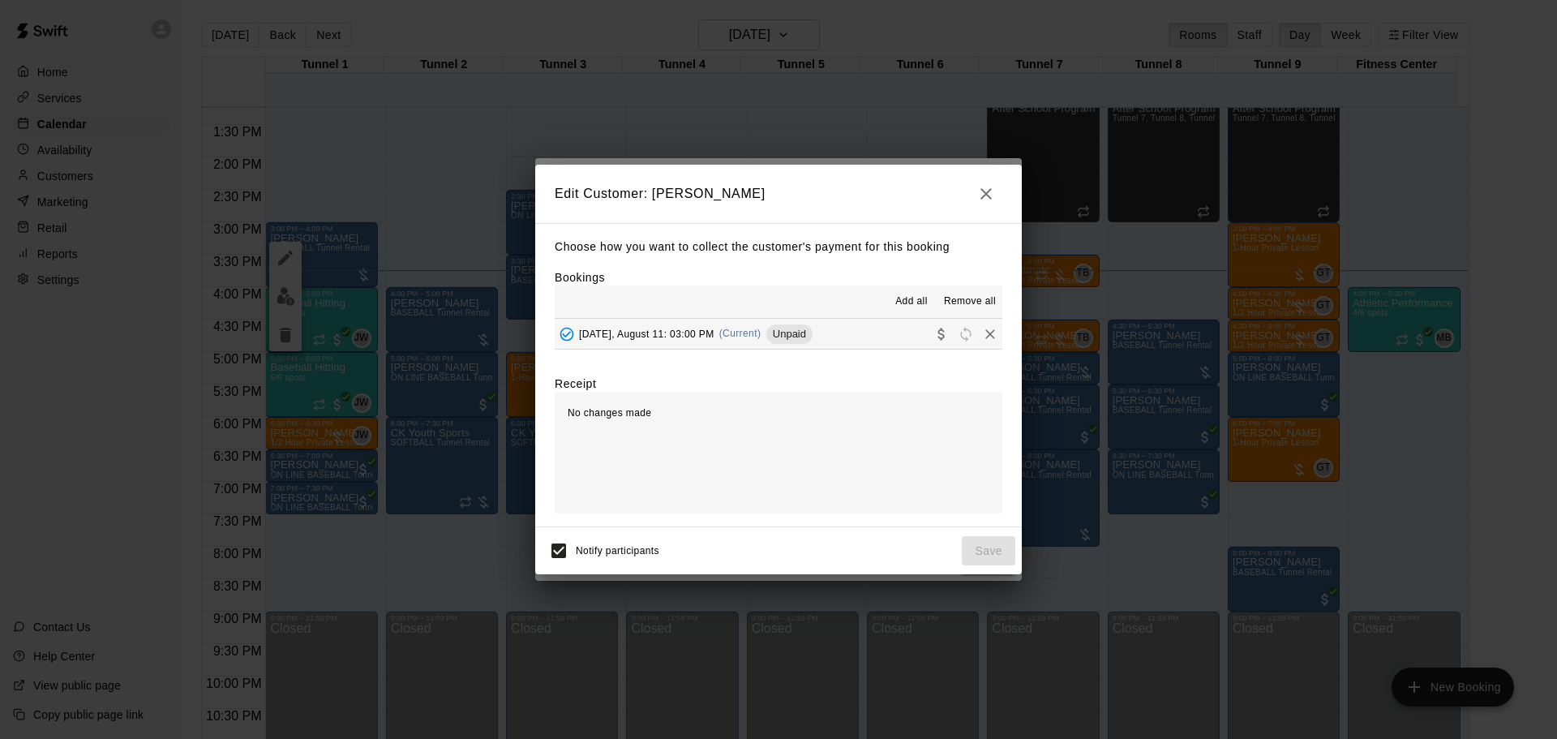
click at [886, 331] on button "[DATE], August 11: 03:00 PM (Current) Unpaid" at bounding box center [779, 334] width 448 height 30
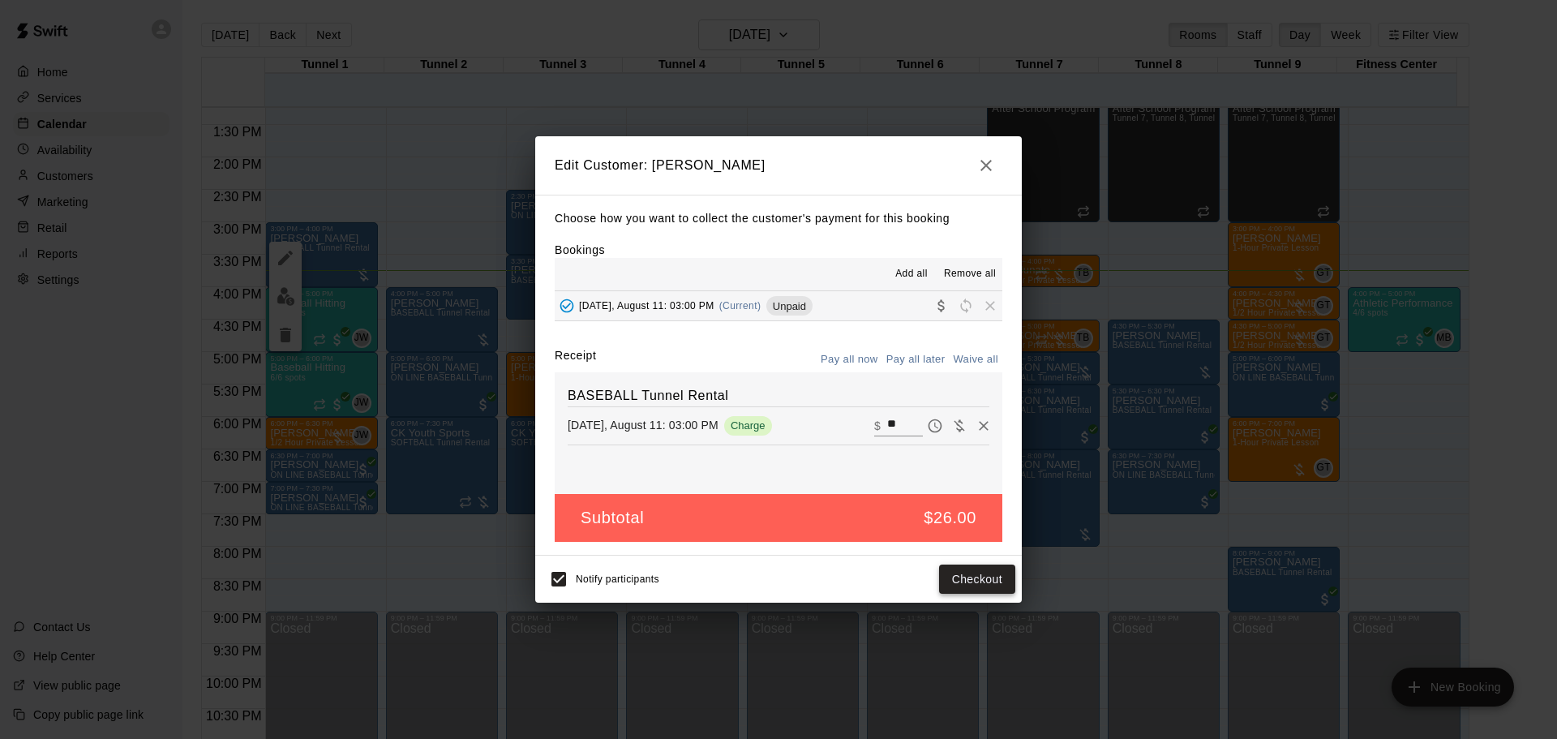
click at [985, 575] on button "Checkout" at bounding box center [977, 580] width 76 height 30
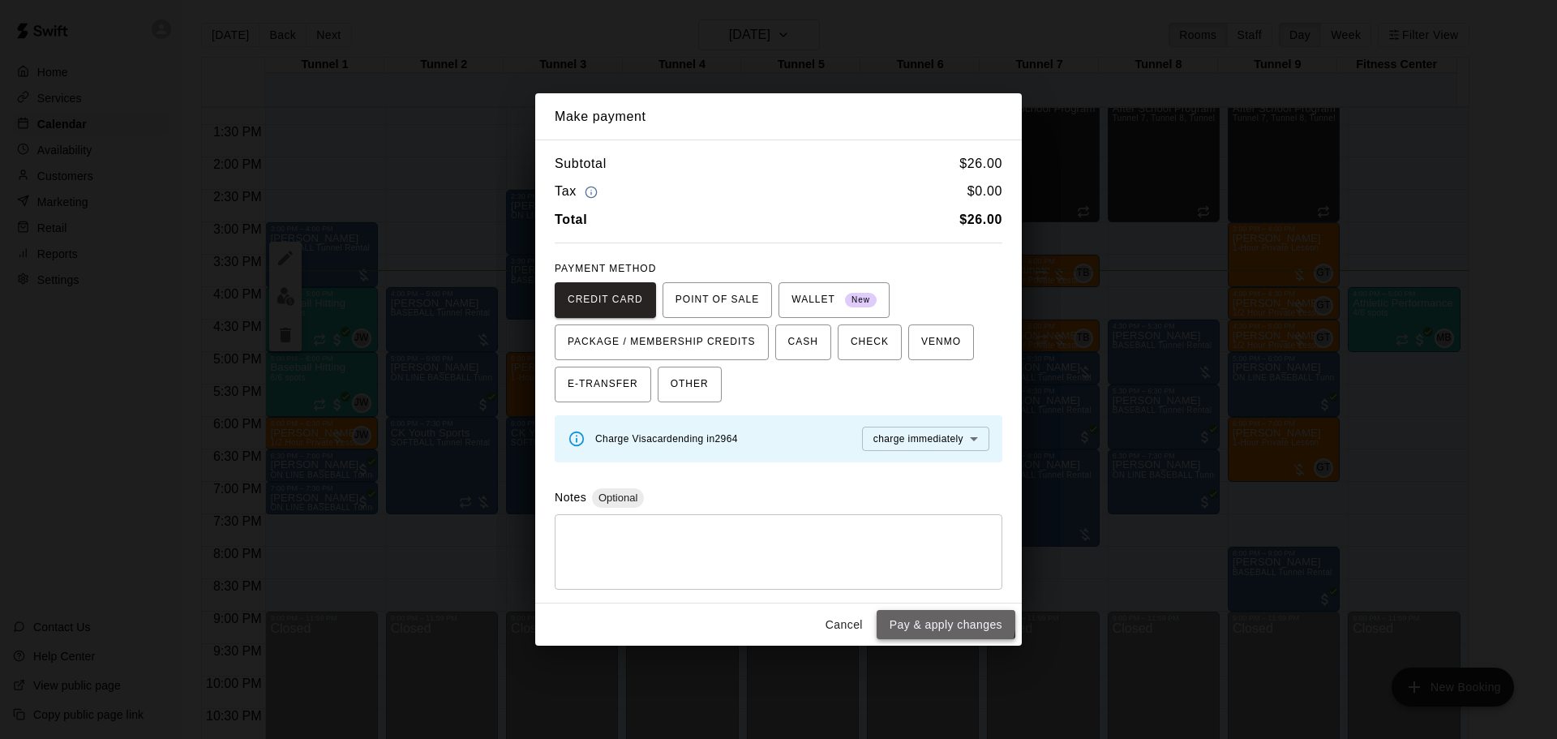
click at [928, 618] on button "Pay & apply changes" at bounding box center [946, 625] width 139 height 30
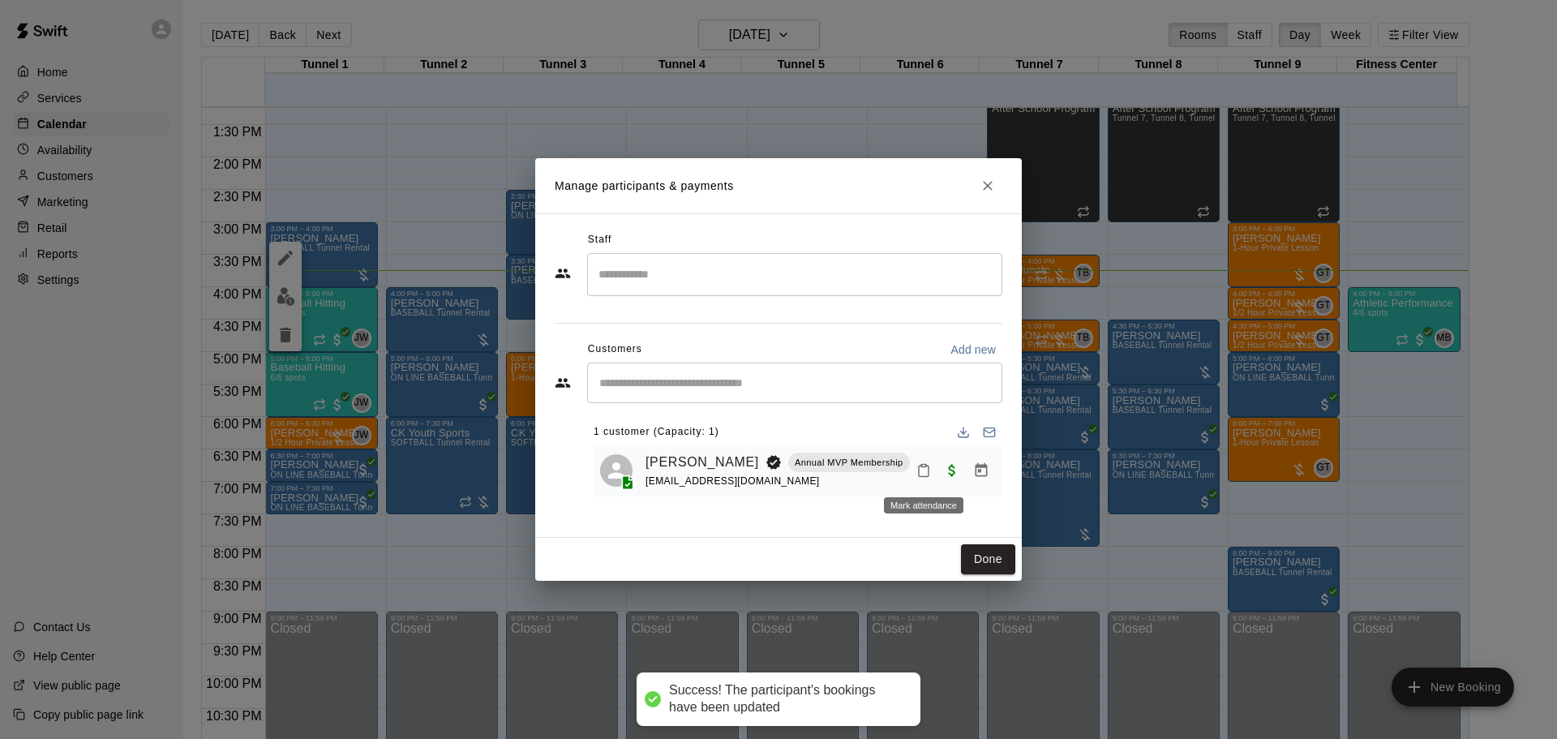
click at [919, 467] on icon "Mark attendance" at bounding box center [924, 471] width 10 height 11
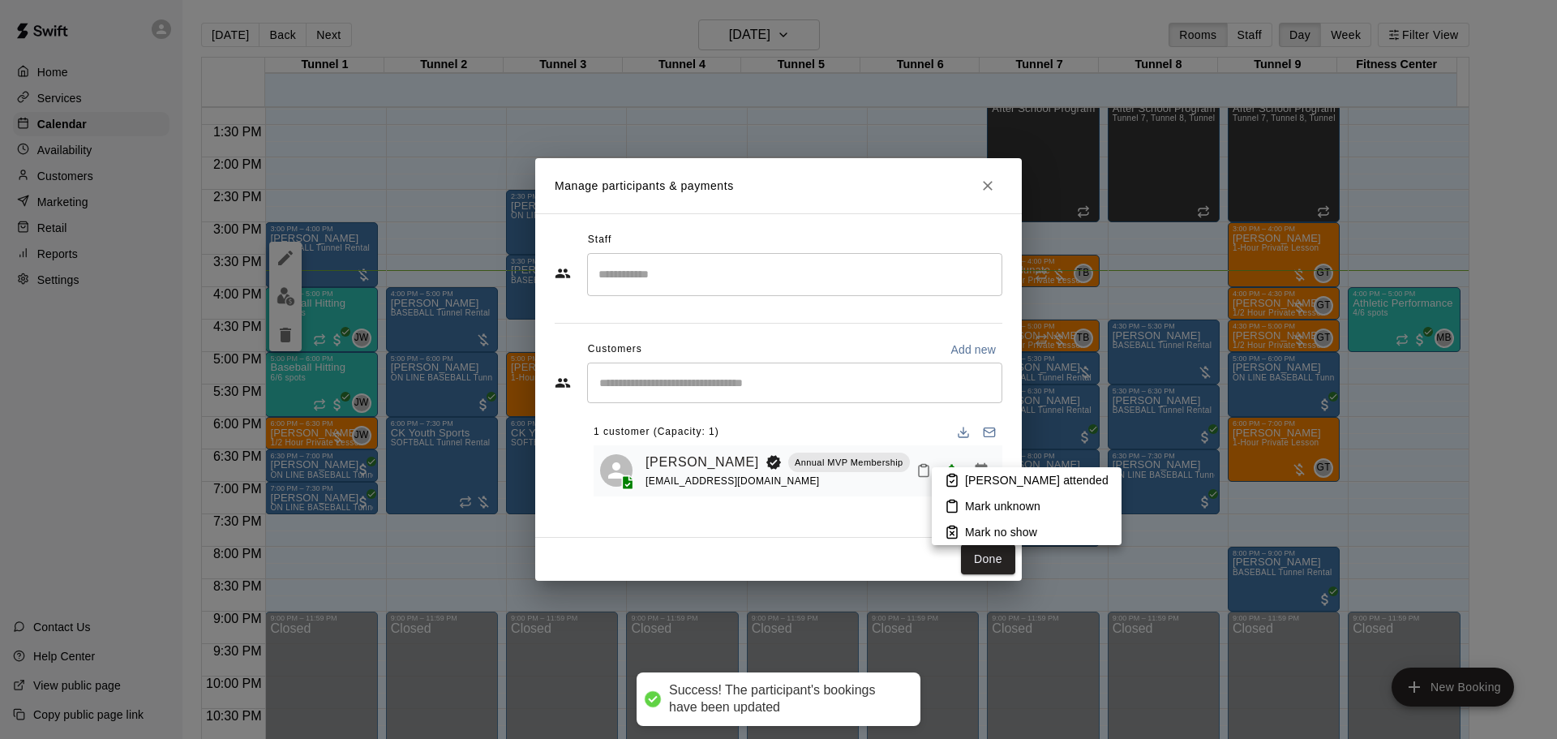
click at [968, 484] on p "[PERSON_NAME] attended" at bounding box center [1037, 480] width 144 height 16
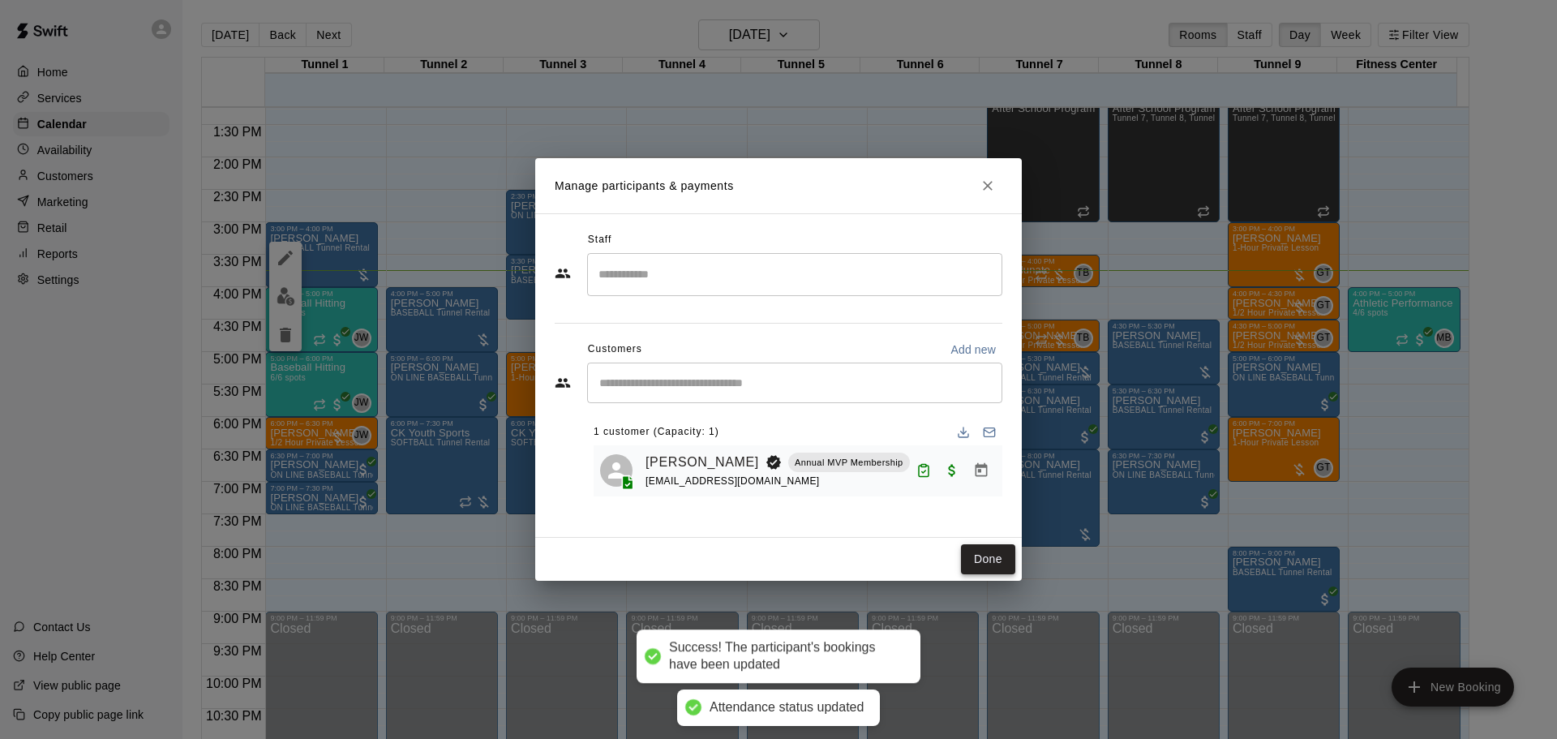
click at [975, 560] on button "Done" at bounding box center [988, 559] width 54 height 30
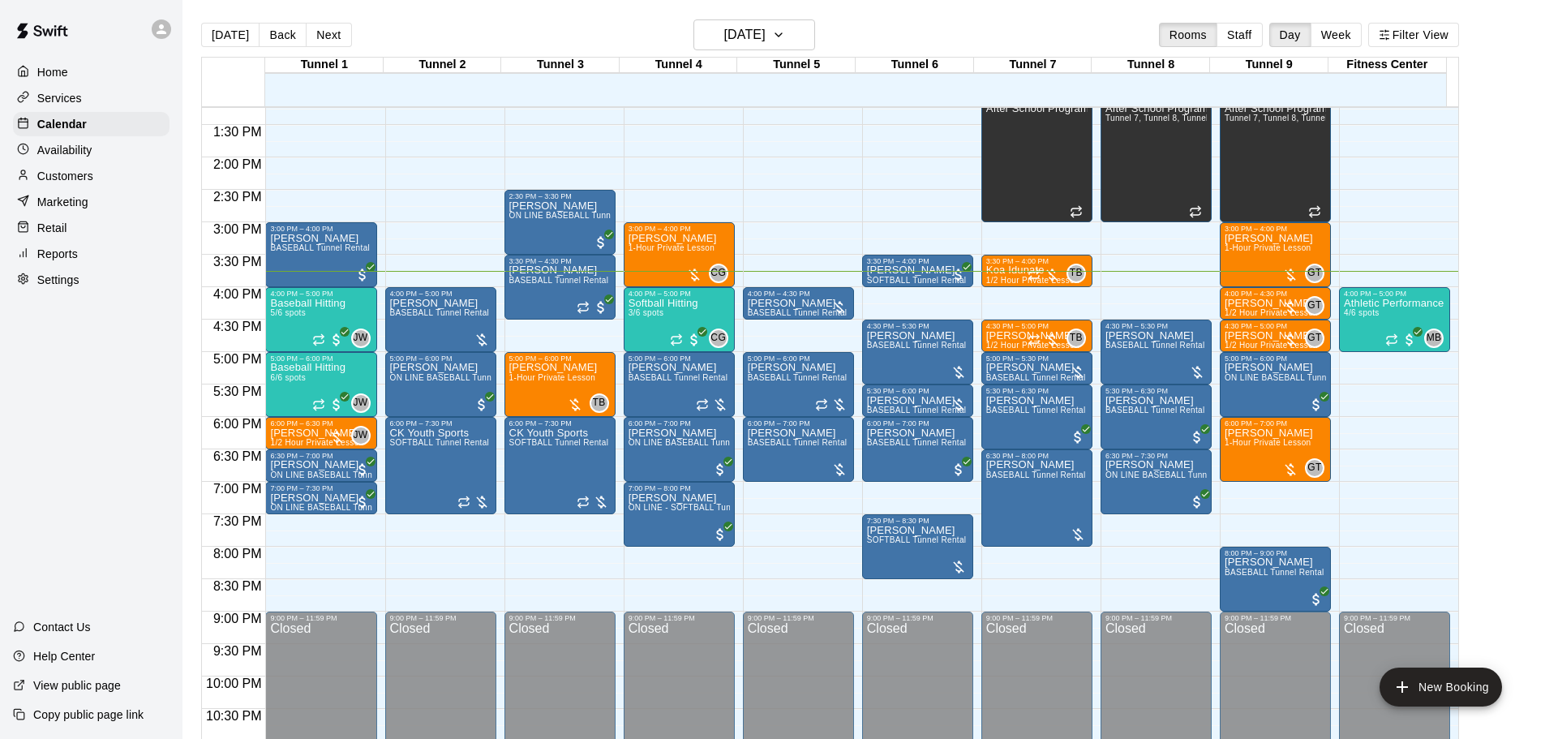
click at [75, 208] on p "Marketing" at bounding box center [62, 202] width 51 height 16
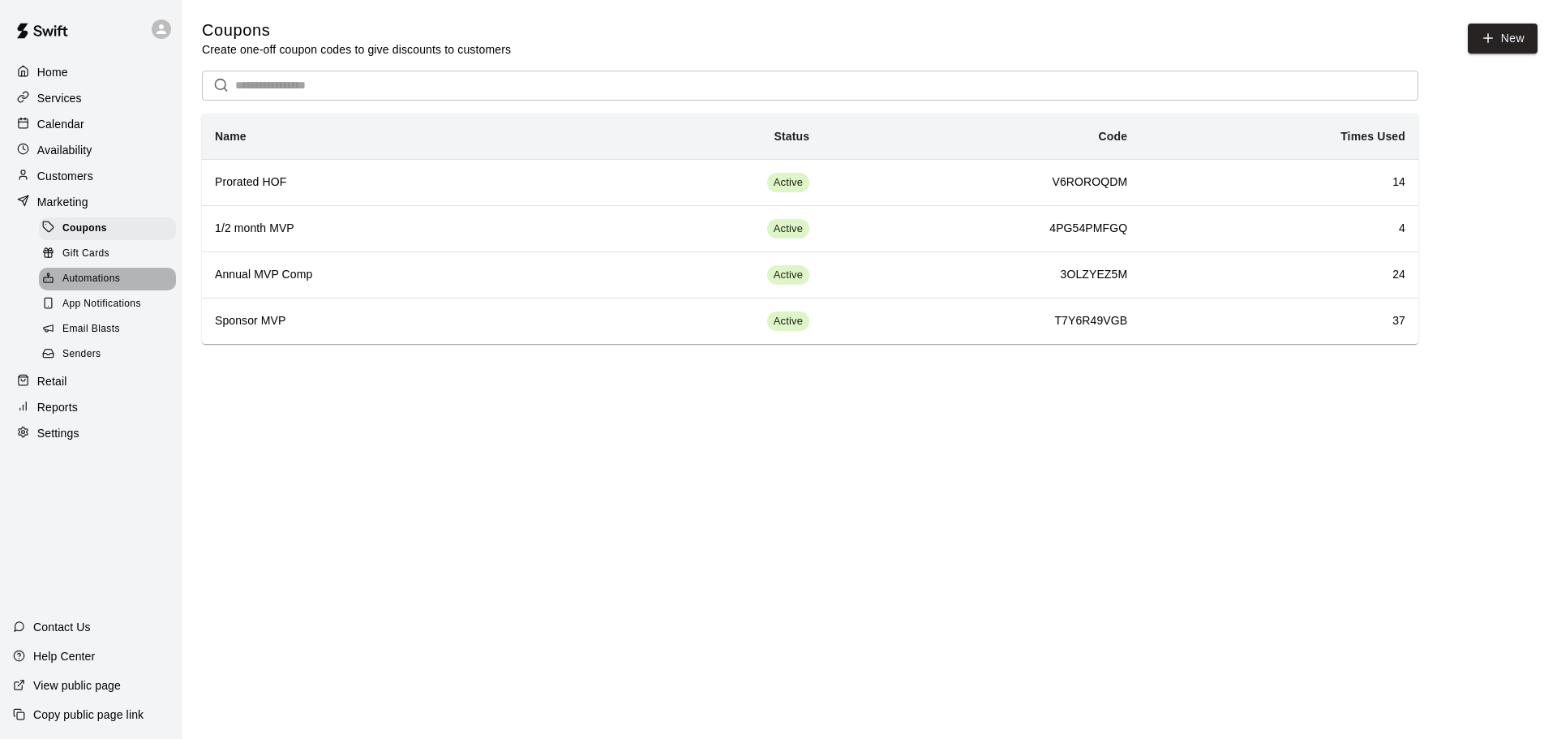
click at [118, 283] on span "Automations" at bounding box center [91, 279] width 58 height 16
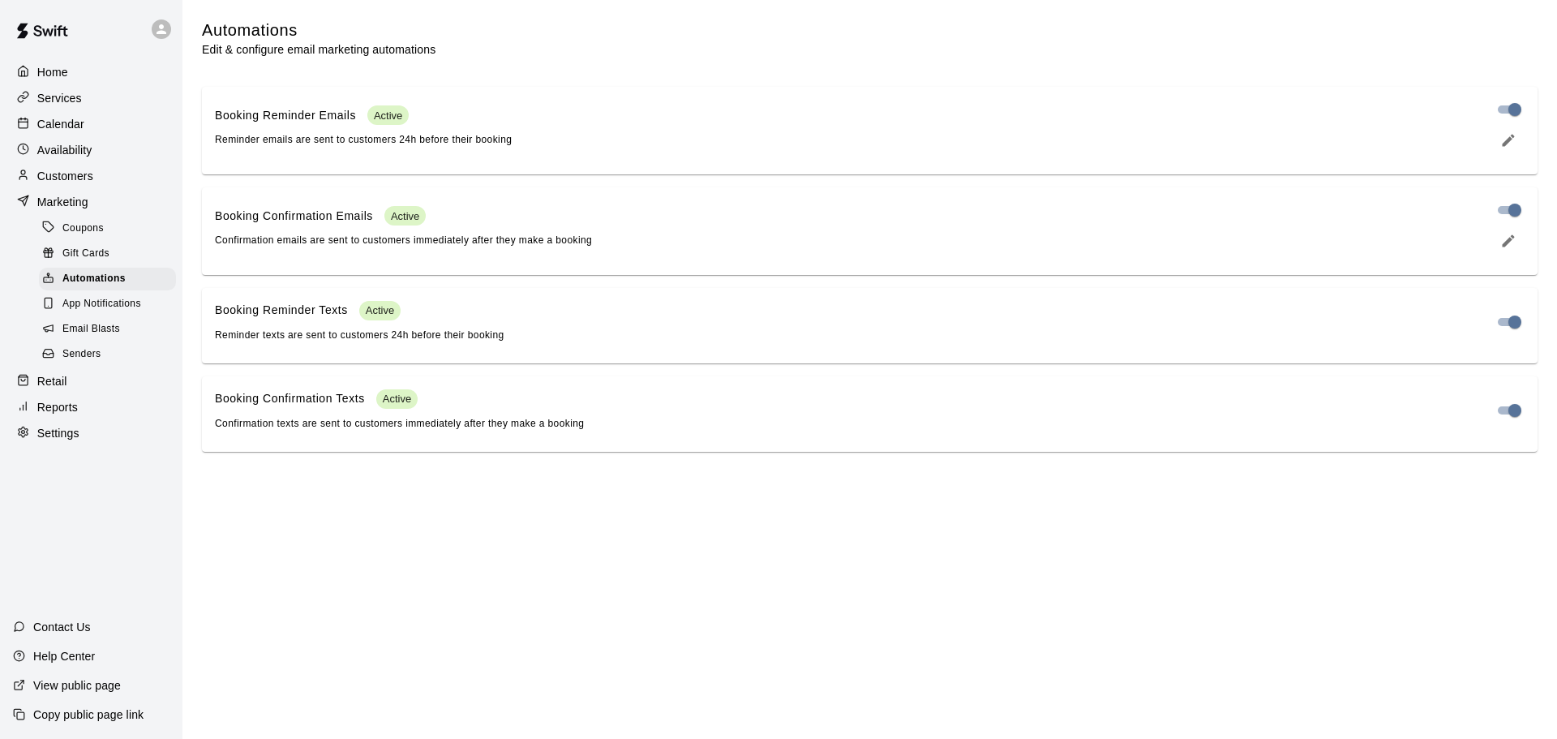
click at [703, 148] on div "Booking Reminder Emails Active Reminder emails are sent to customers 24h before…" at bounding box center [847, 126] width 1264 height 43
click at [1505, 249] on icon "edit" at bounding box center [1508, 241] width 16 height 16
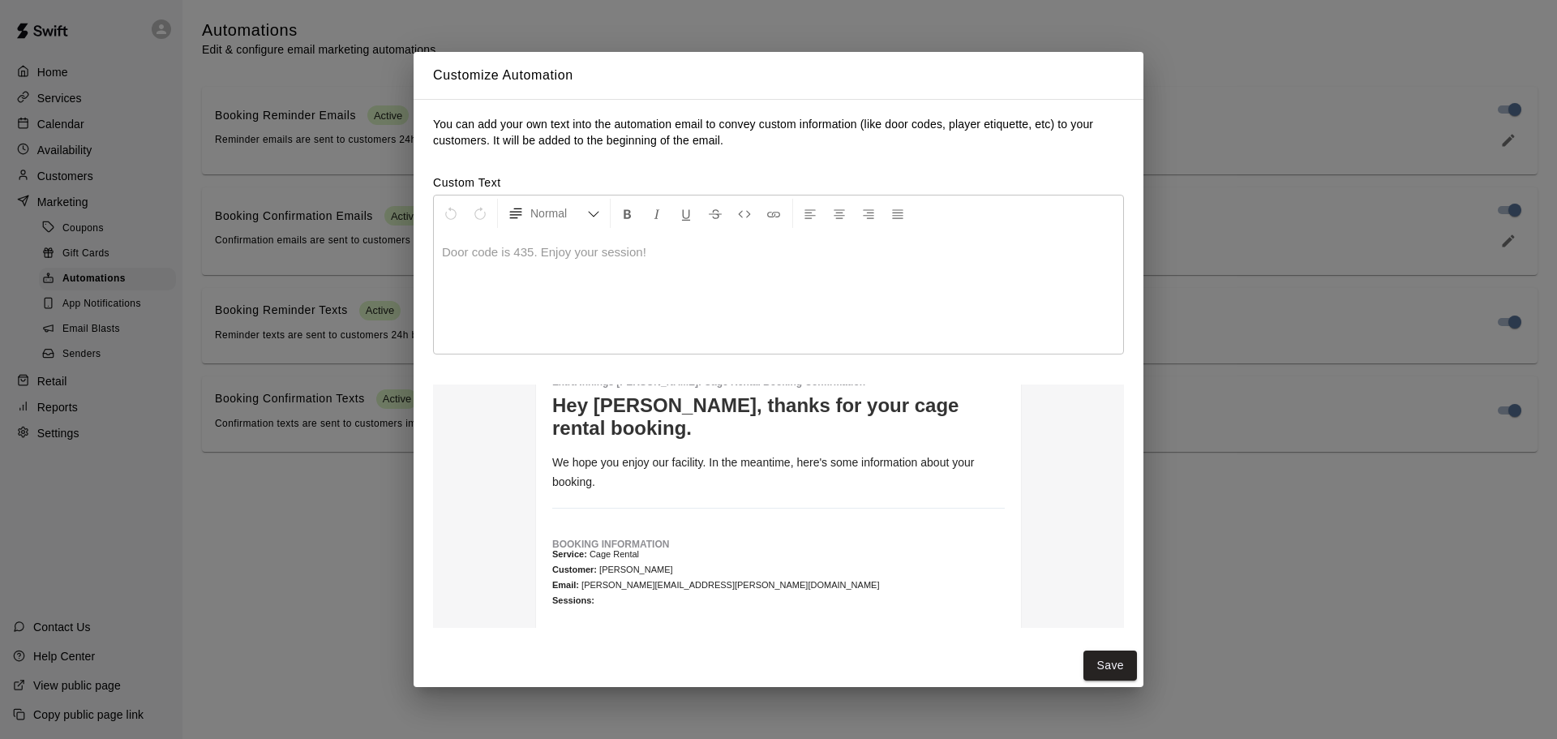
scroll to position [22, 0]
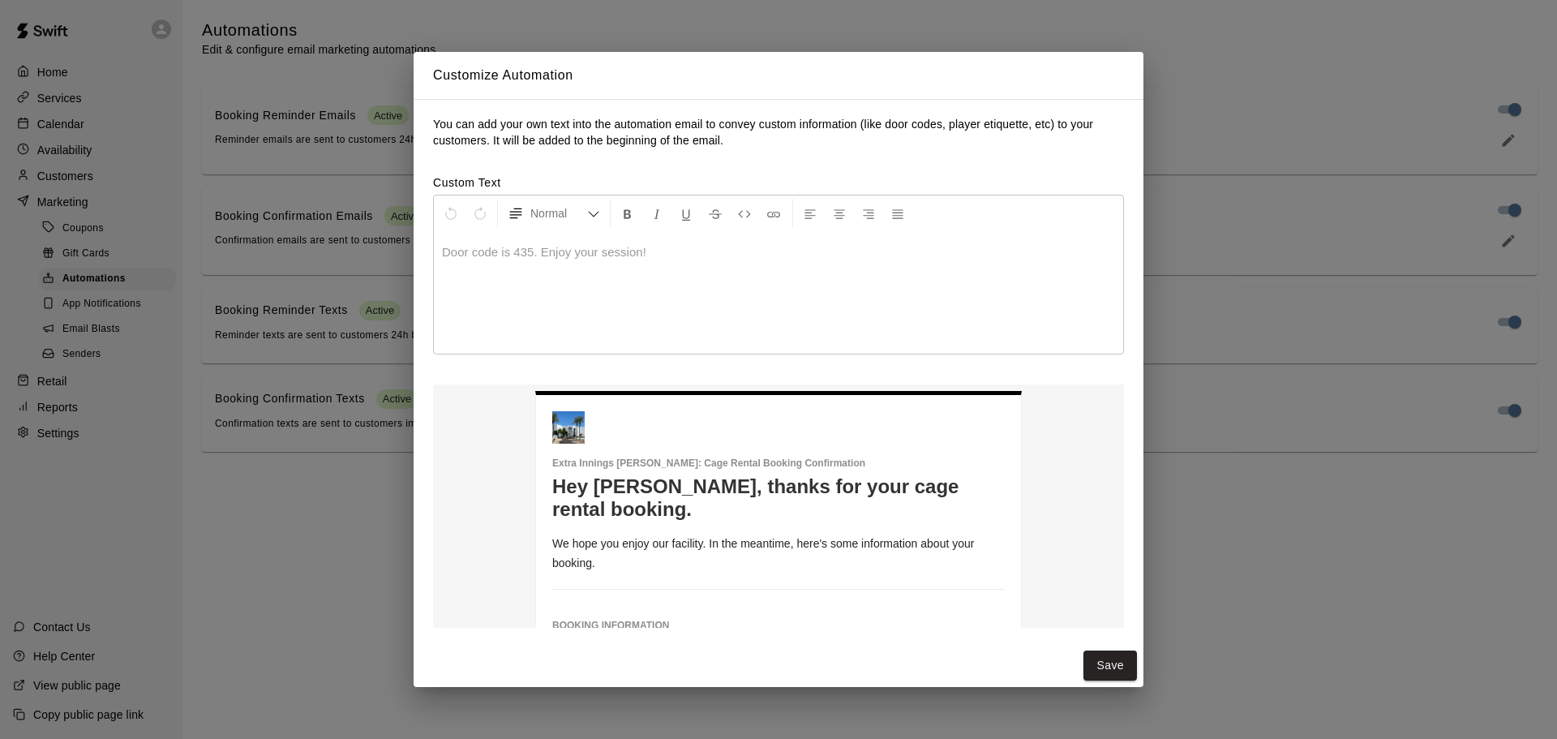
click at [1222, 460] on div "Customize Automation You can add your own text into the automation email to con…" at bounding box center [778, 369] width 1557 height 739
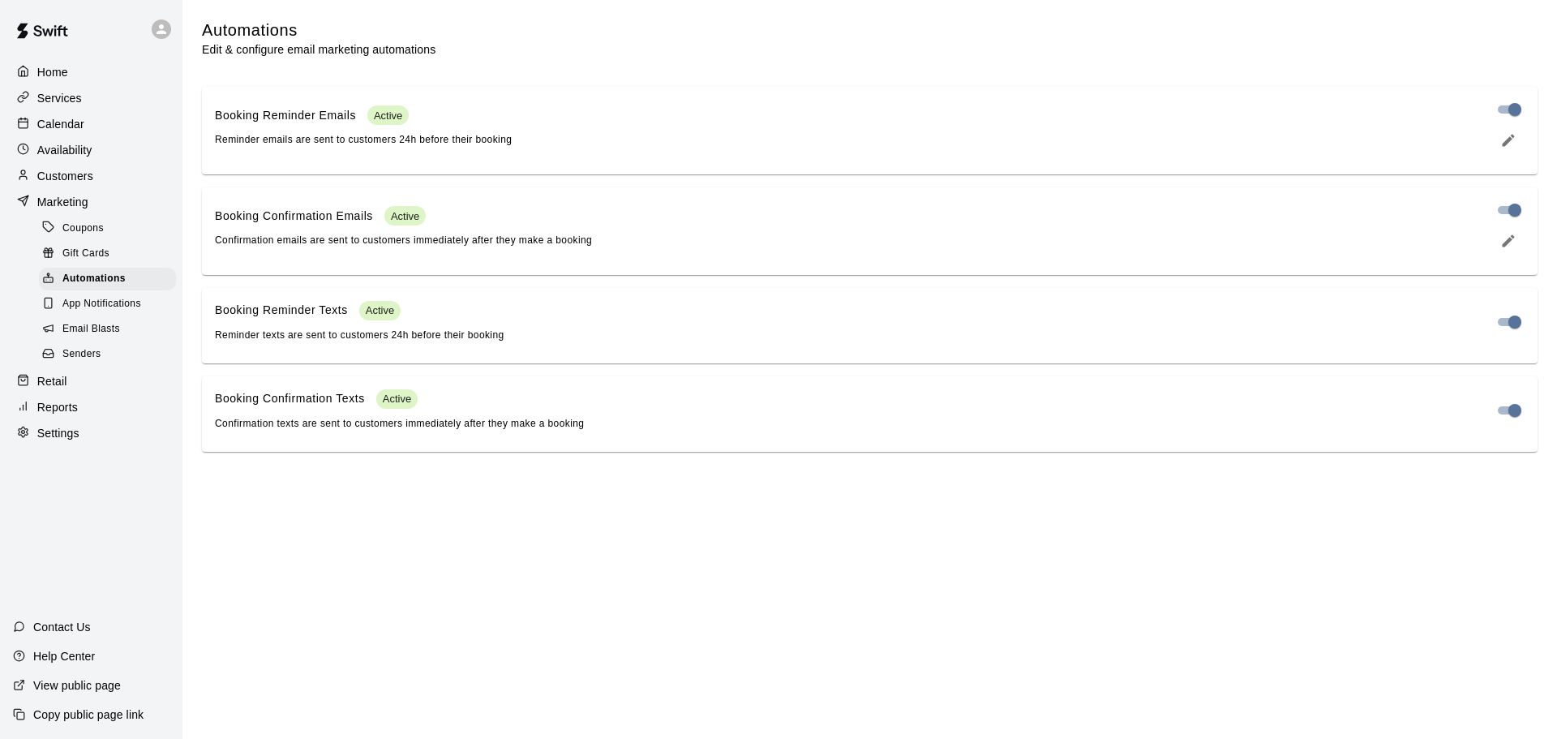
click at [1507, 148] on icon "edit" at bounding box center [1508, 140] width 16 height 16
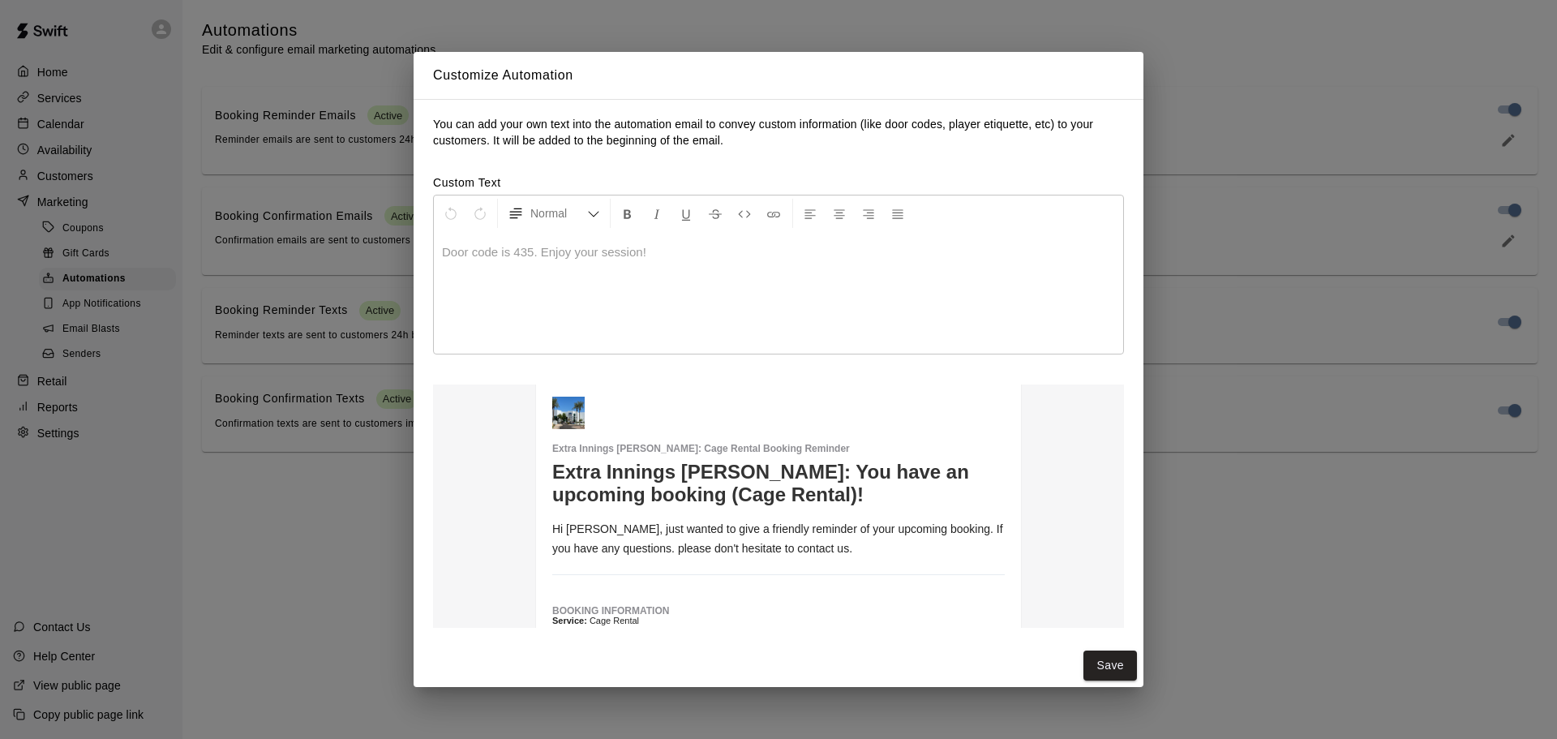
scroll to position [0, 0]
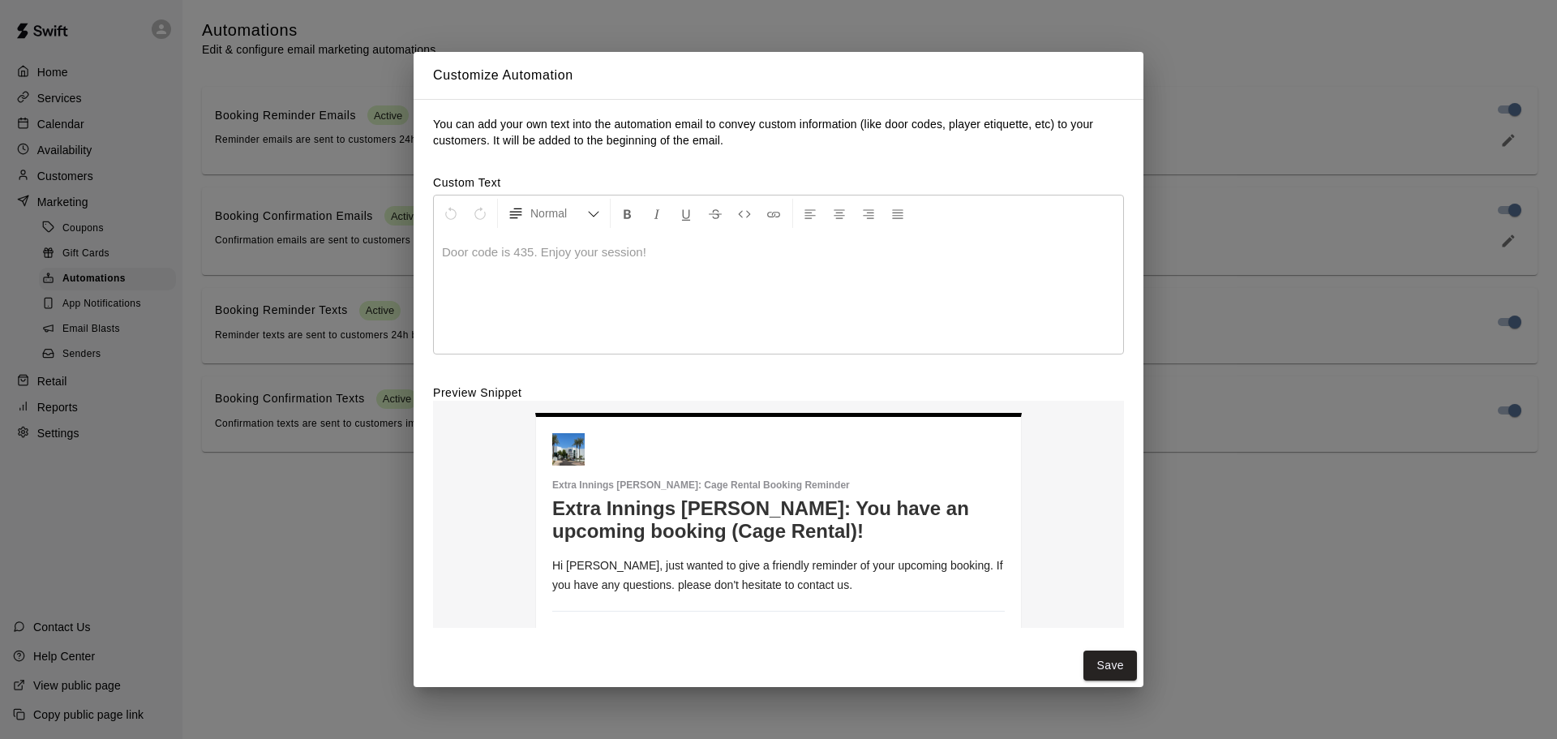
click at [1191, 73] on div "Customize Automation You can add your own text into the automation email to con…" at bounding box center [778, 369] width 1557 height 739
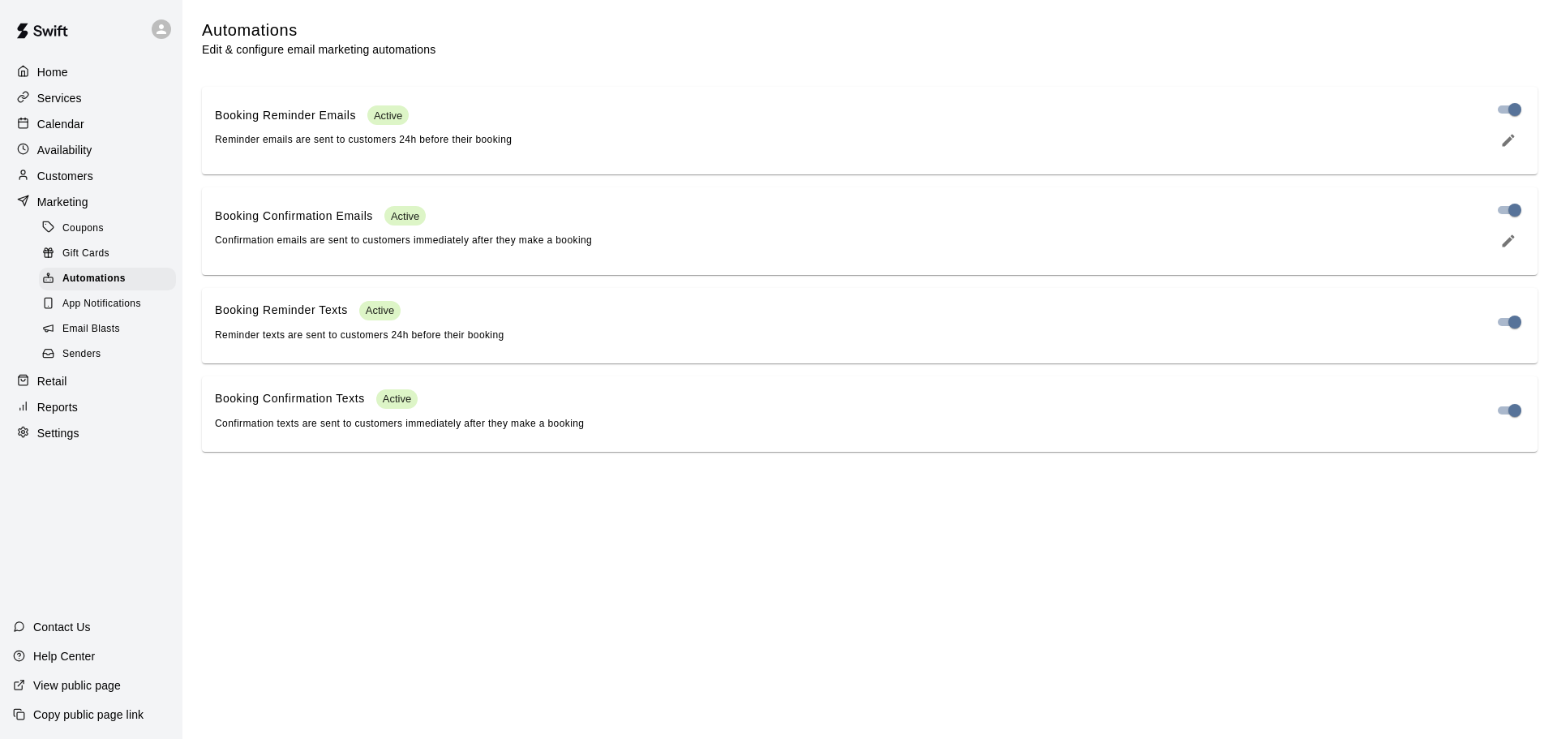
click at [93, 308] on span "App Notifications" at bounding box center [101, 304] width 79 height 16
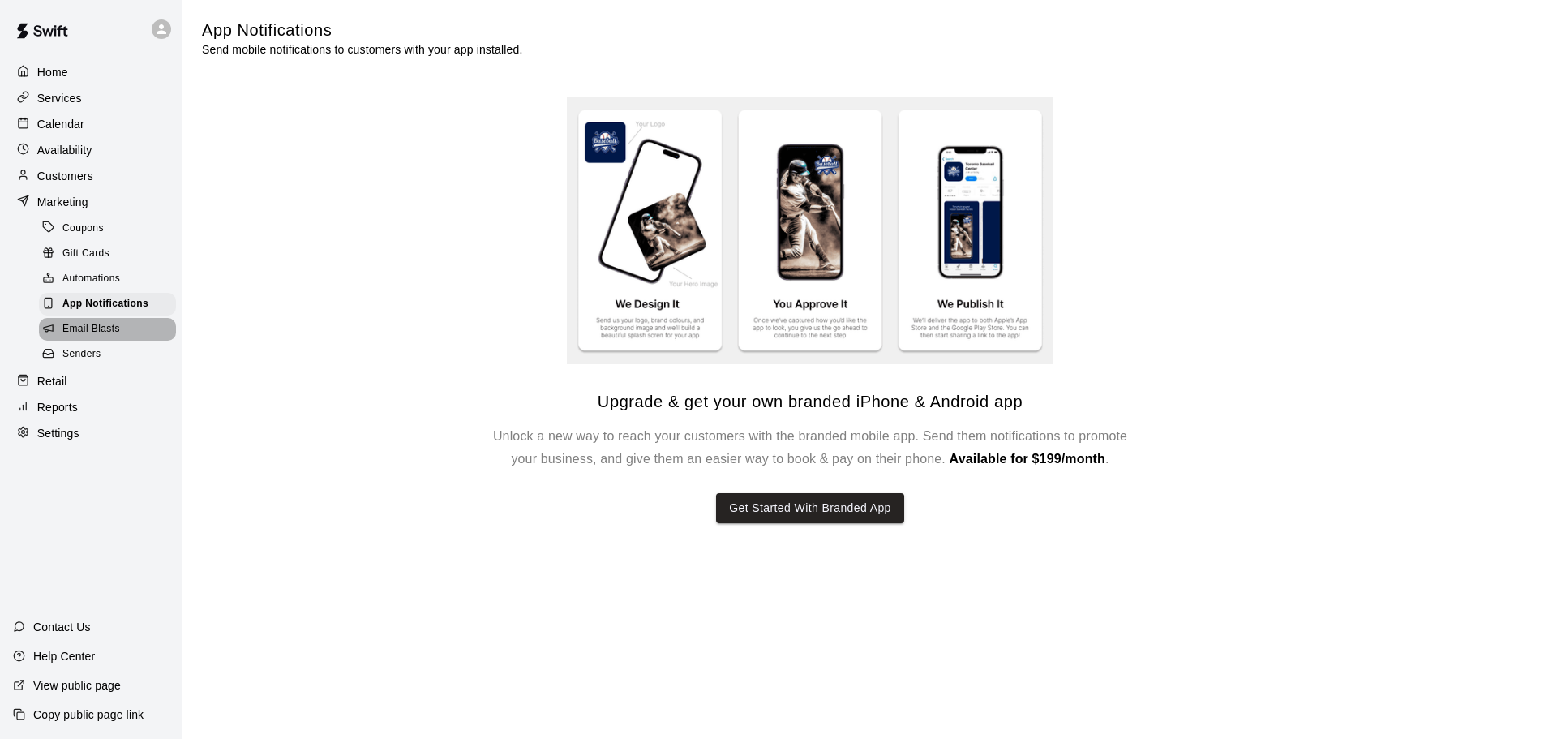
click at [107, 337] on span "Email Blasts" at bounding box center [91, 329] width 58 height 16
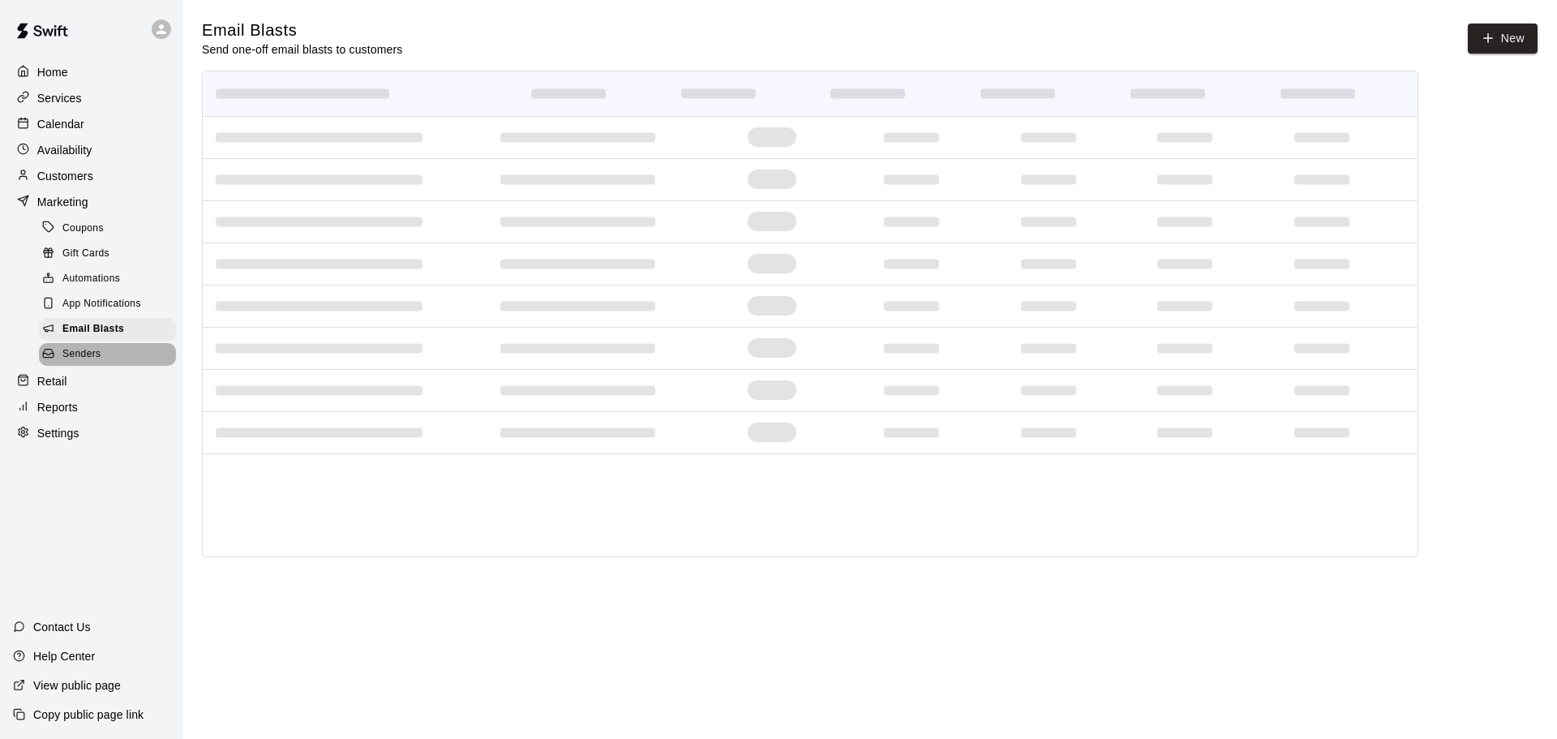
click at [114, 366] on div "Senders" at bounding box center [107, 354] width 137 height 23
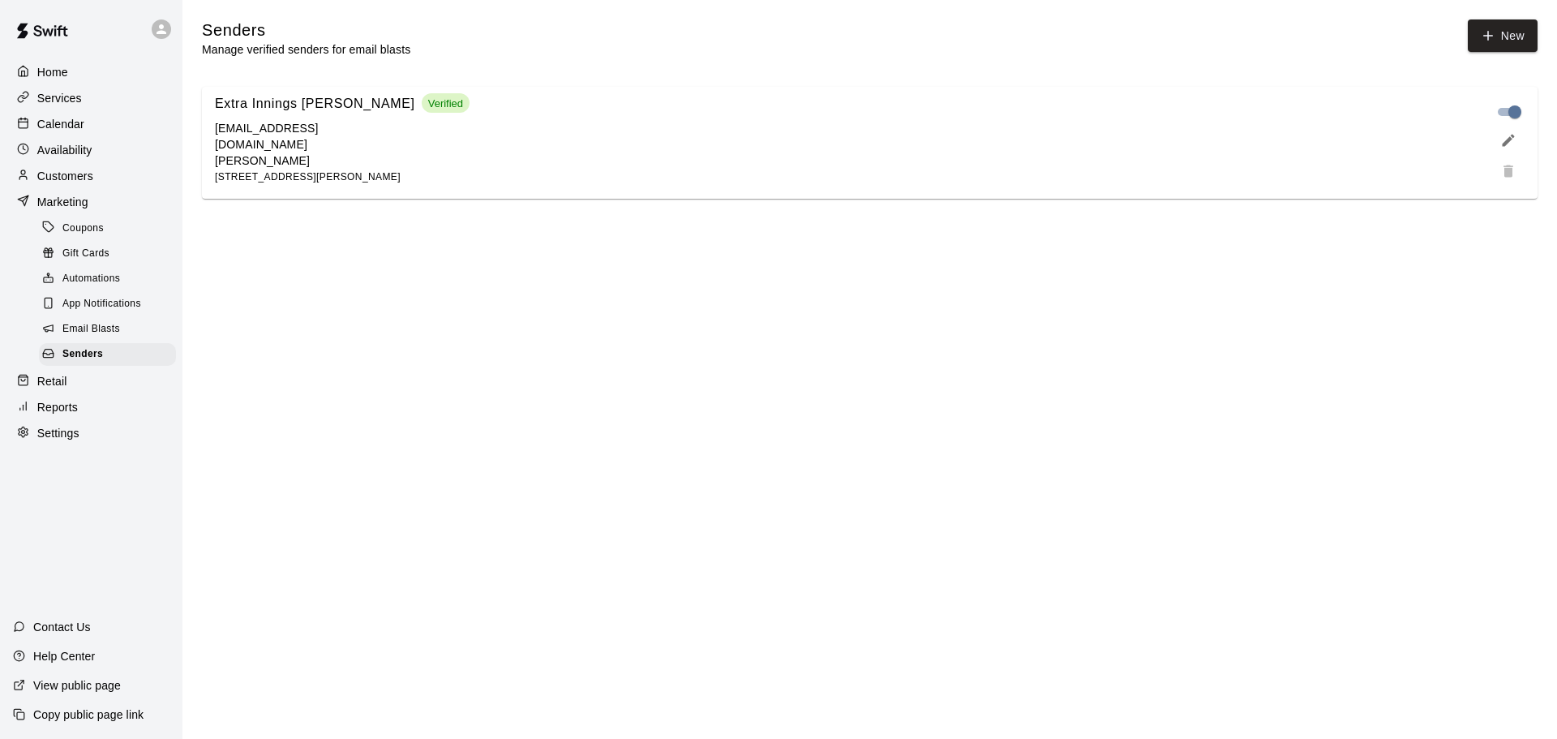
click at [84, 237] on span "Coupons" at bounding box center [82, 229] width 41 height 16
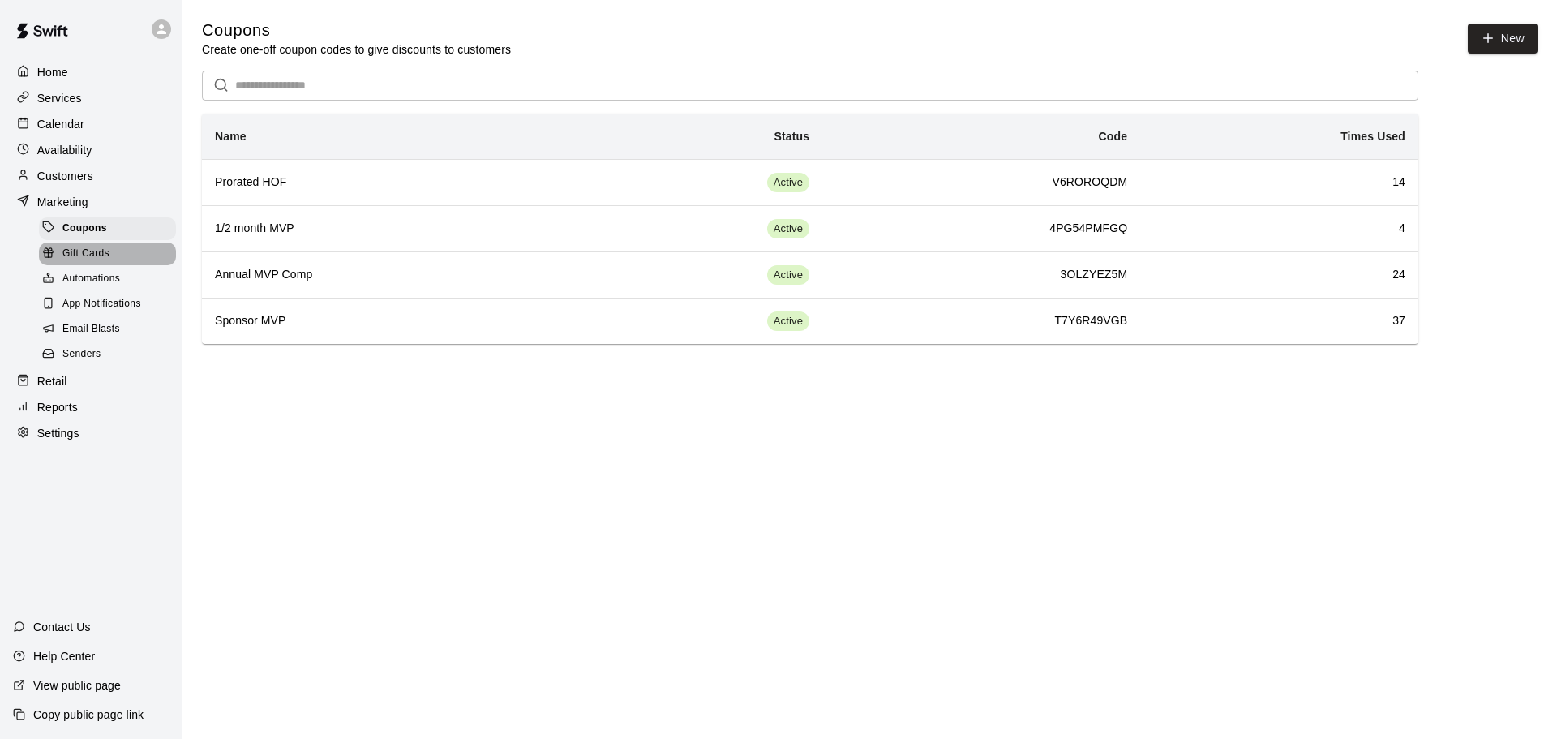
click at [87, 261] on span "Gift Cards" at bounding box center [85, 254] width 47 height 16
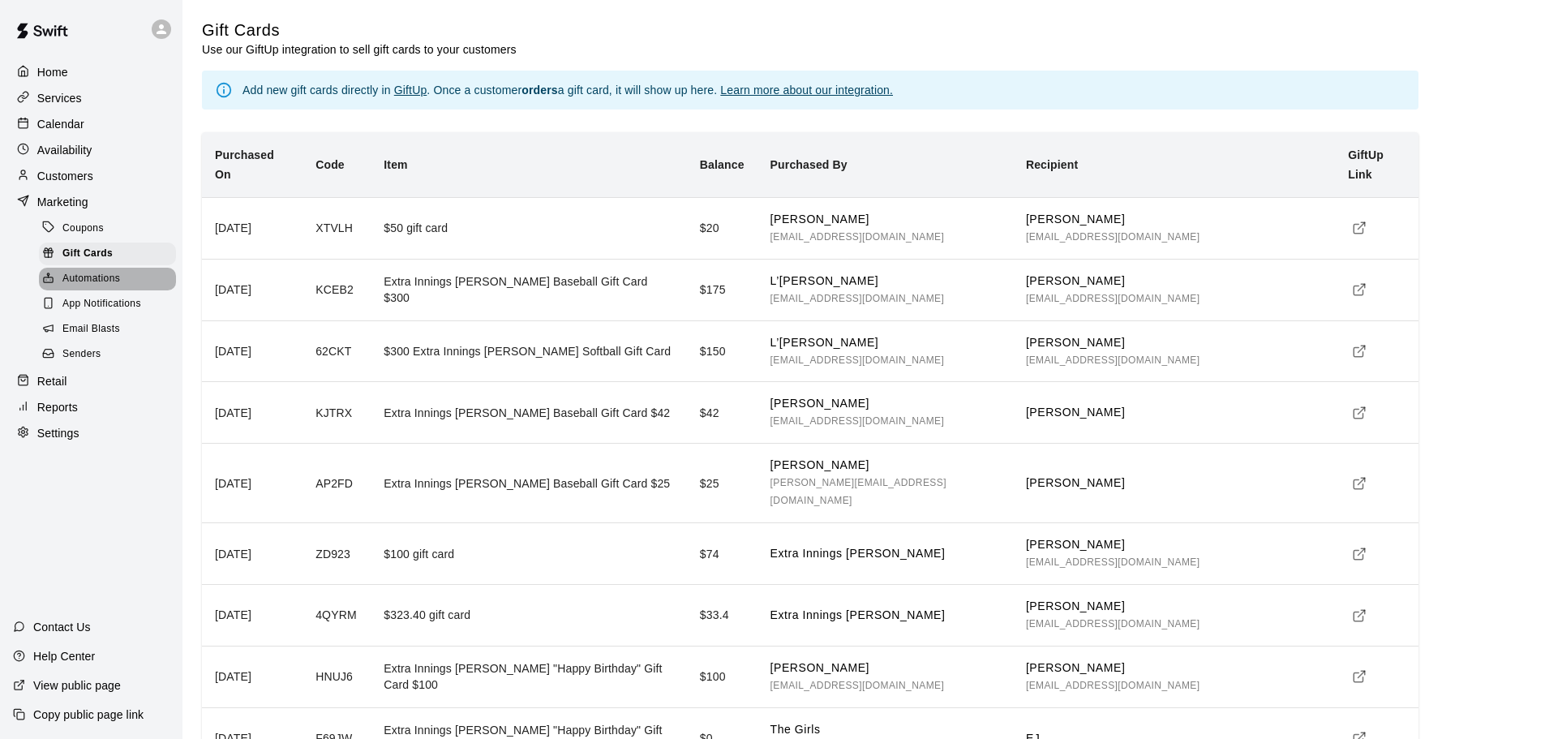
click at [88, 284] on span "Automations" at bounding box center [91, 279] width 58 height 16
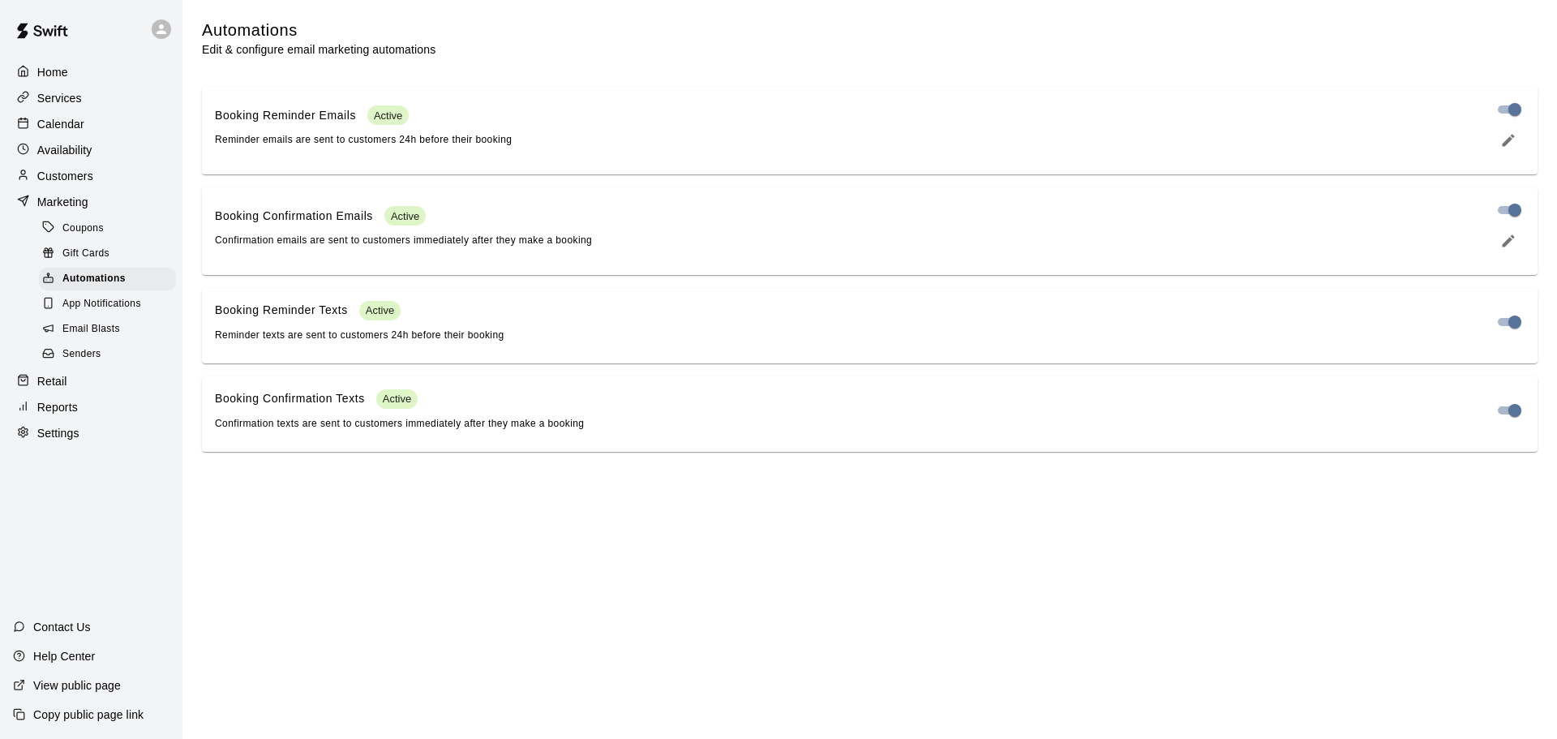
click at [599, 118] on div "Booking Reminder Emails Active Reminder emails are sent to customers 24h before…" at bounding box center [847, 126] width 1264 height 43
click at [1506, 146] on icon "edit" at bounding box center [1509, 140] width 12 height 12
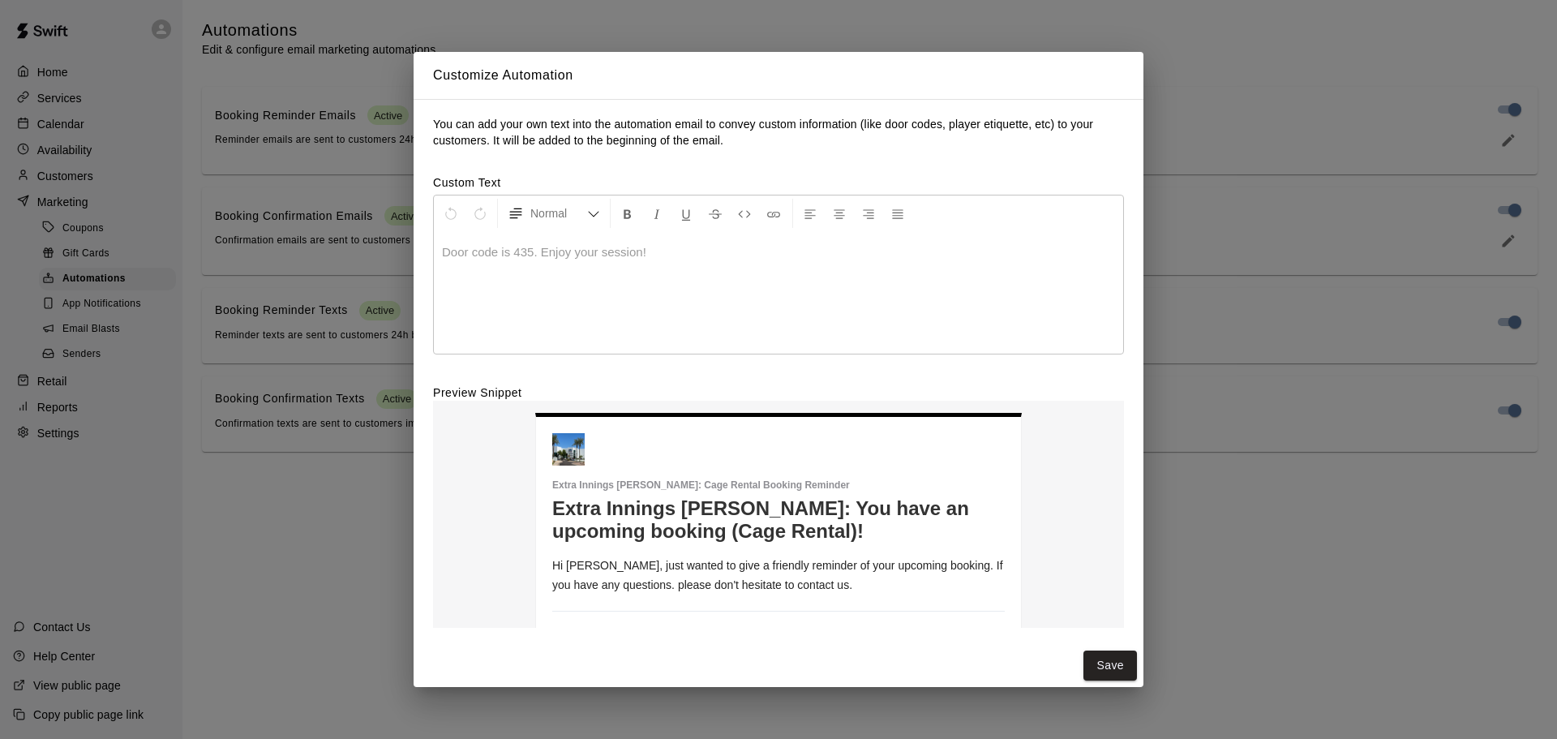
click at [558, 302] on div at bounding box center [778, 293] width 689 height 122
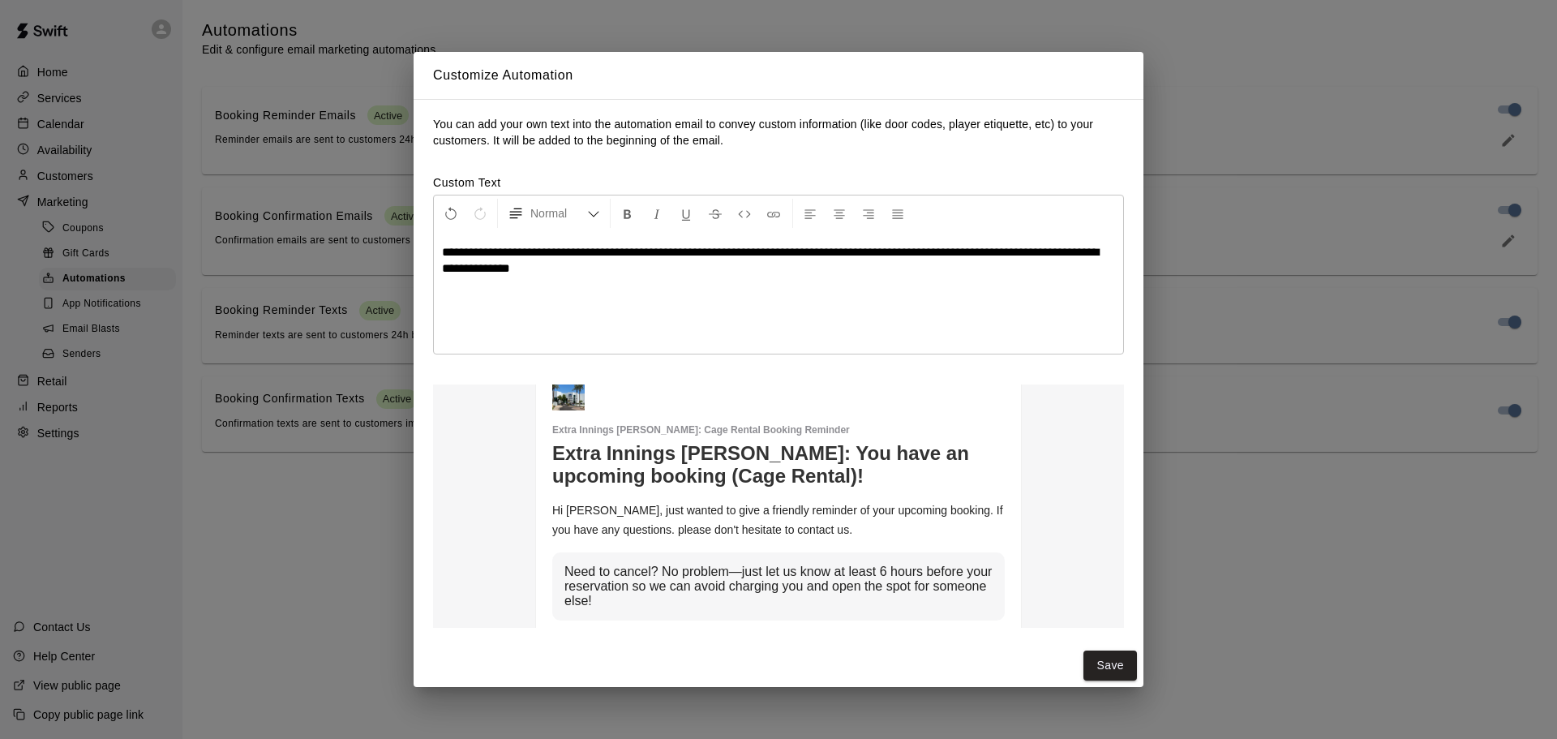
scroll to position [136, 0]
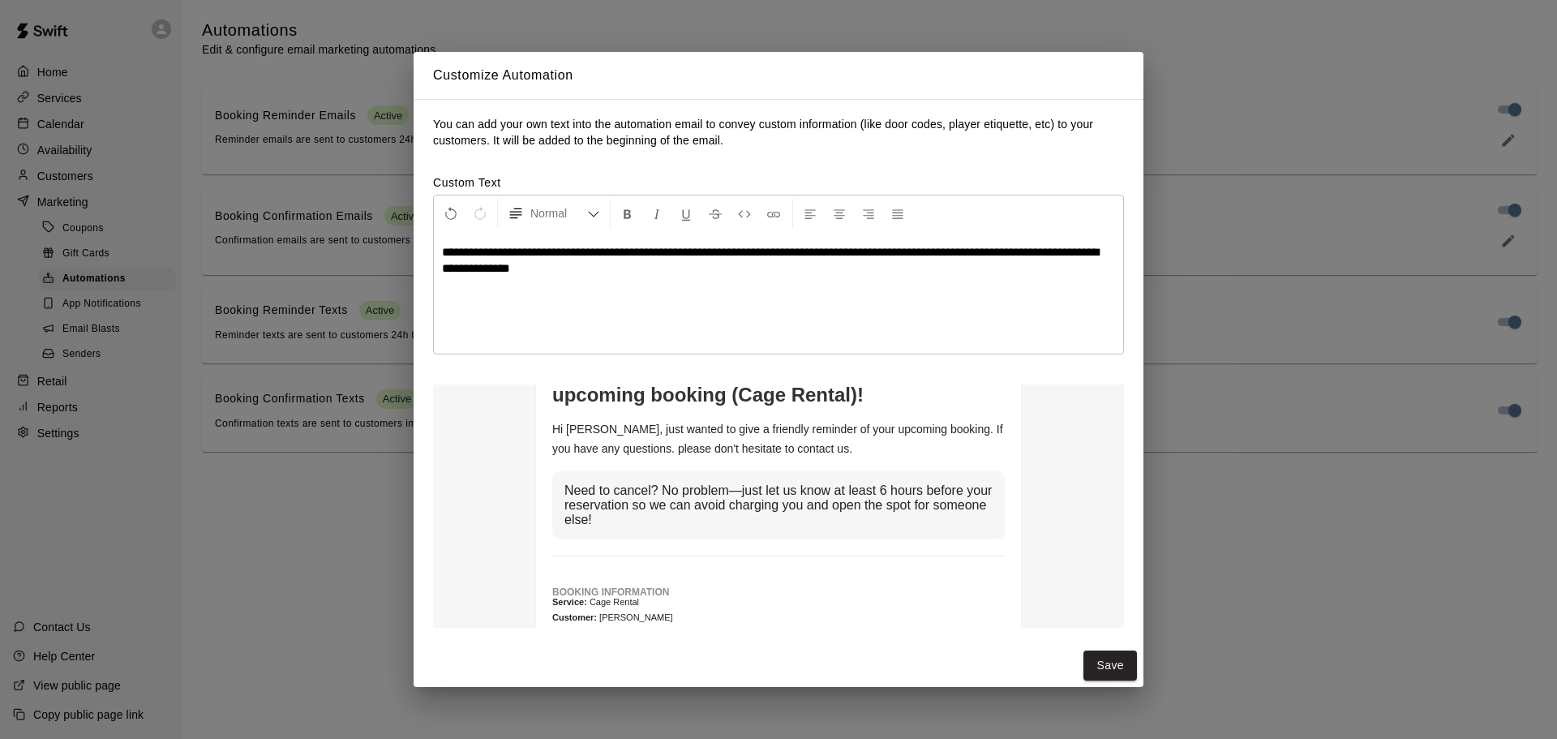
click at [658, 322] on div "**********" at bounding box center [778, 293] width 689 height 122
click at [675, 282] on div "**********" at bounding box center [778, 293] width 689 height 122
click at [633, 328] on div "**********" at bounding box center [778, 293] width 689 height 122
drag, startPoint x: 737, startPoint y: 253, endPoint x: 906, endPoint y: 256, distance: 168.7
click at [906, 256] on span "**********" at bounding box center [770, 260] width 657 height 28
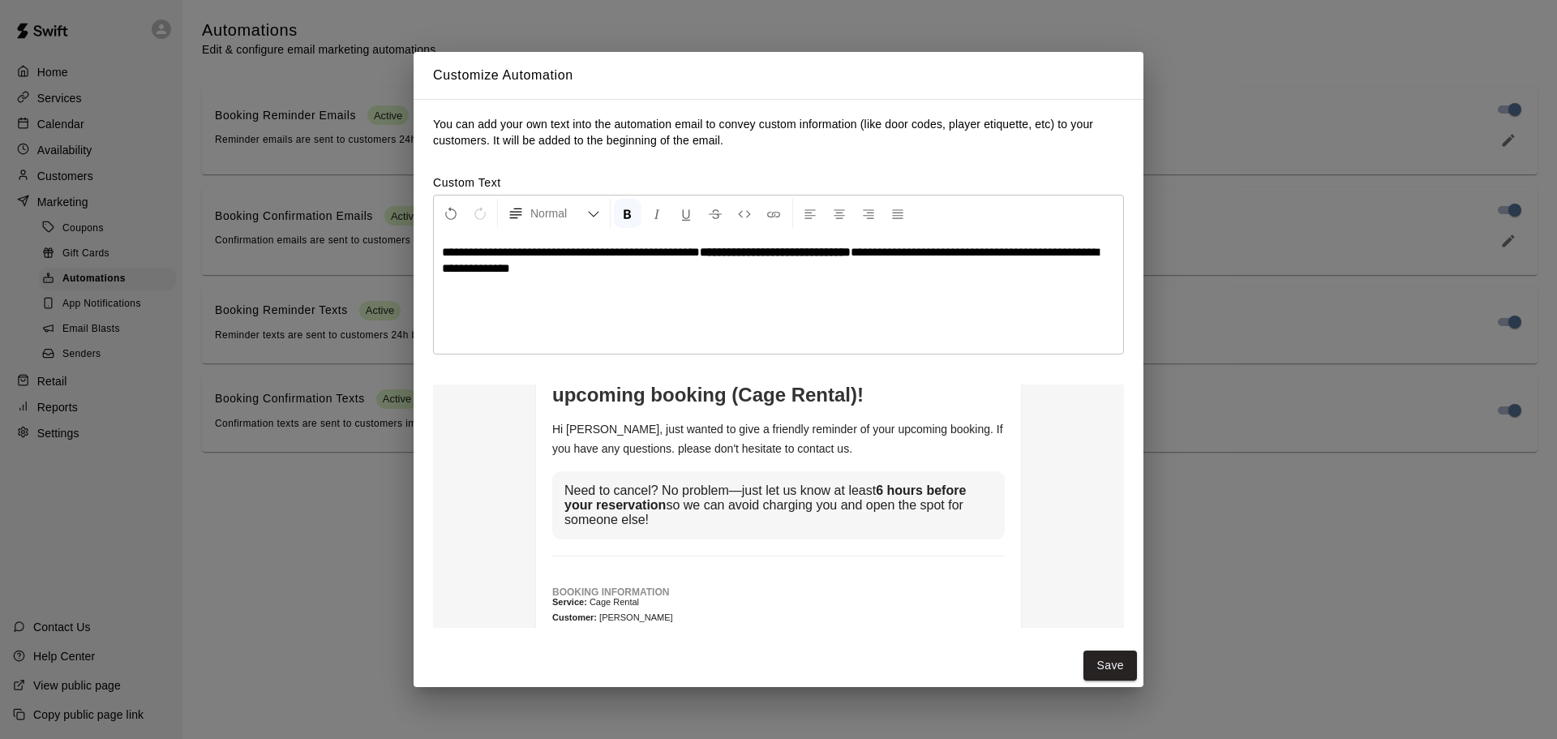
click at [883, 302] on div "**********" at bounding box center [778, 293] width 689 height 122
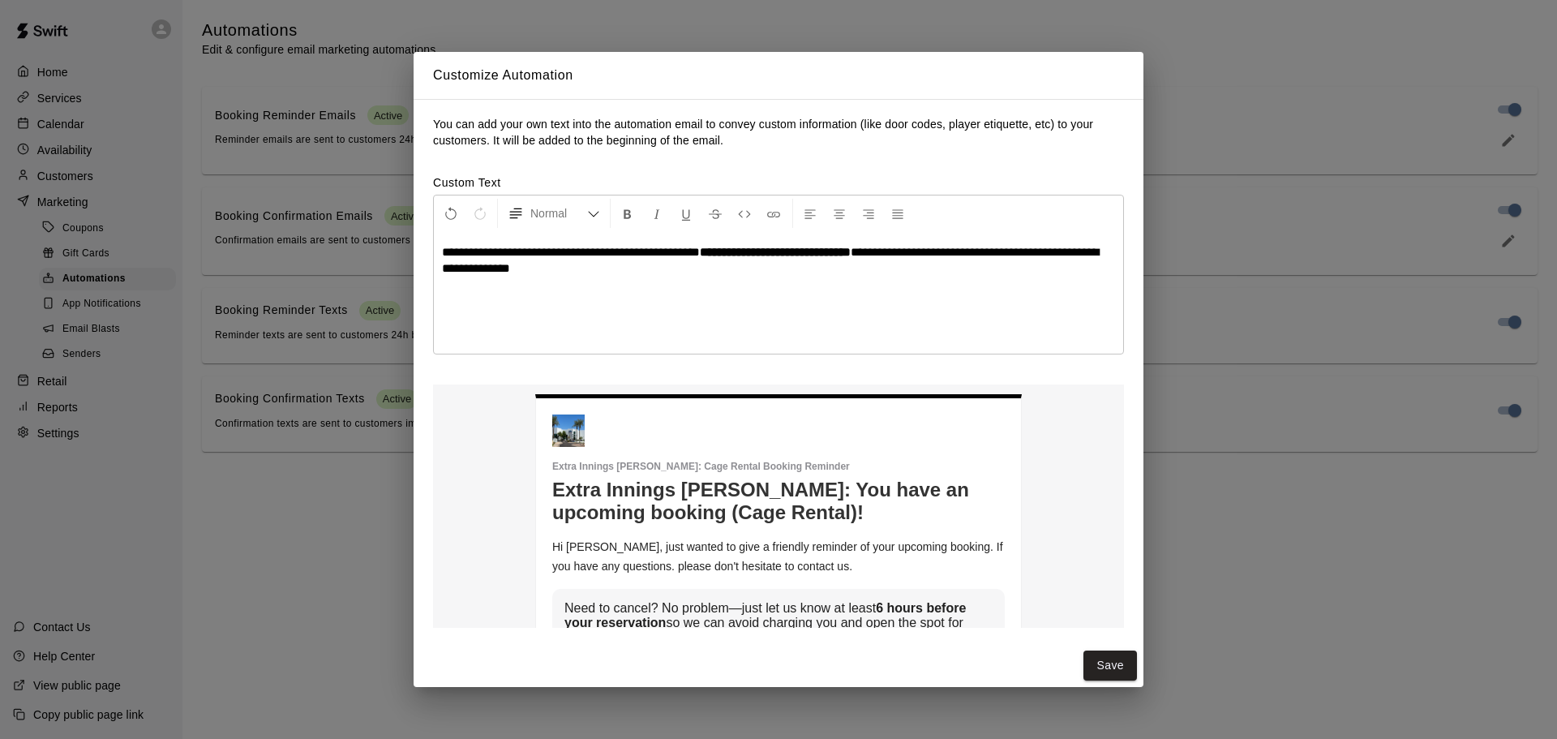
scroll to position [0, 0]
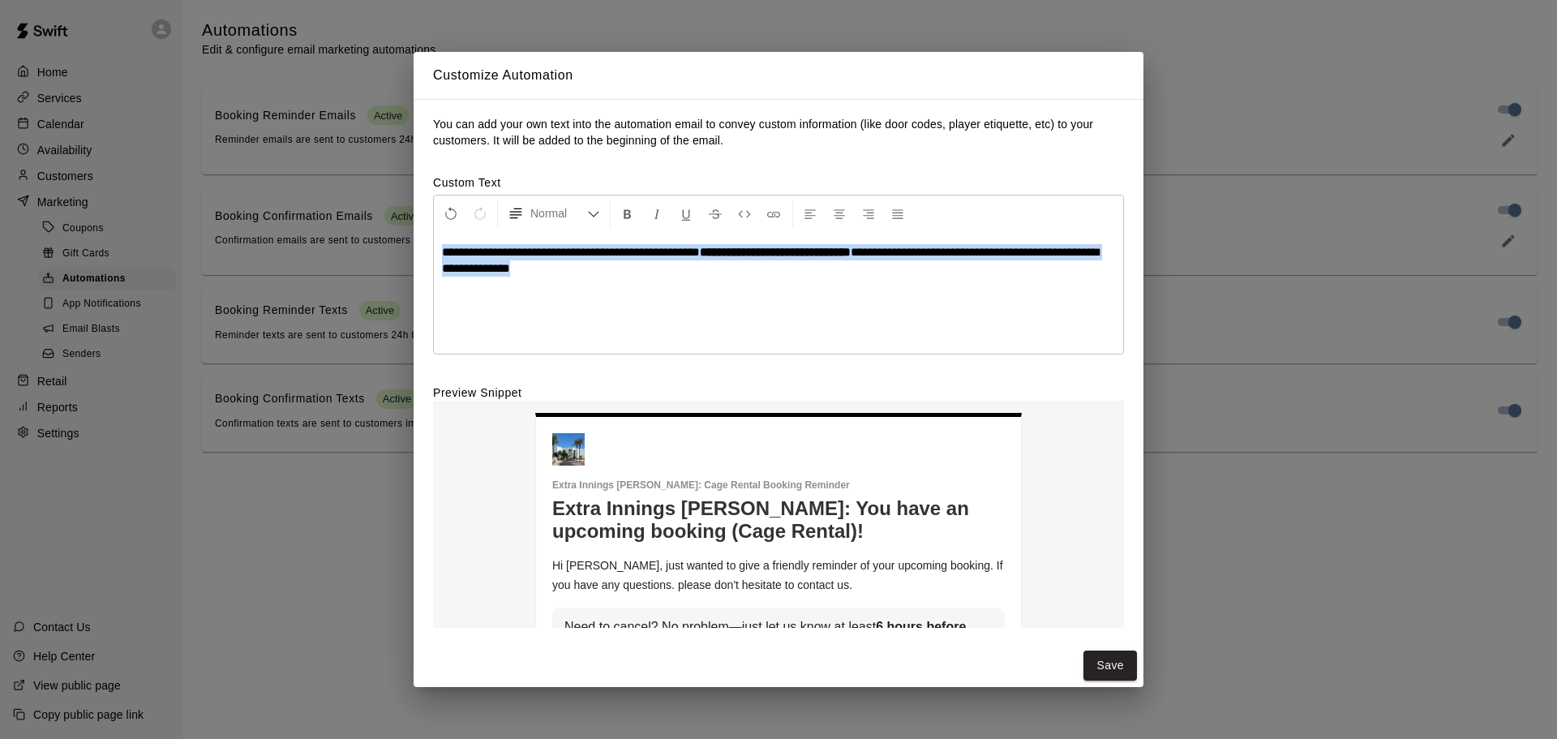
drag, startPoint x: 628, startPoint y: 264, endPoint x: 434, endPoint y: 236, distance: 195.9
click at [434, 236] on div "**********" at bounding box center [778, 293] width 689 height 122
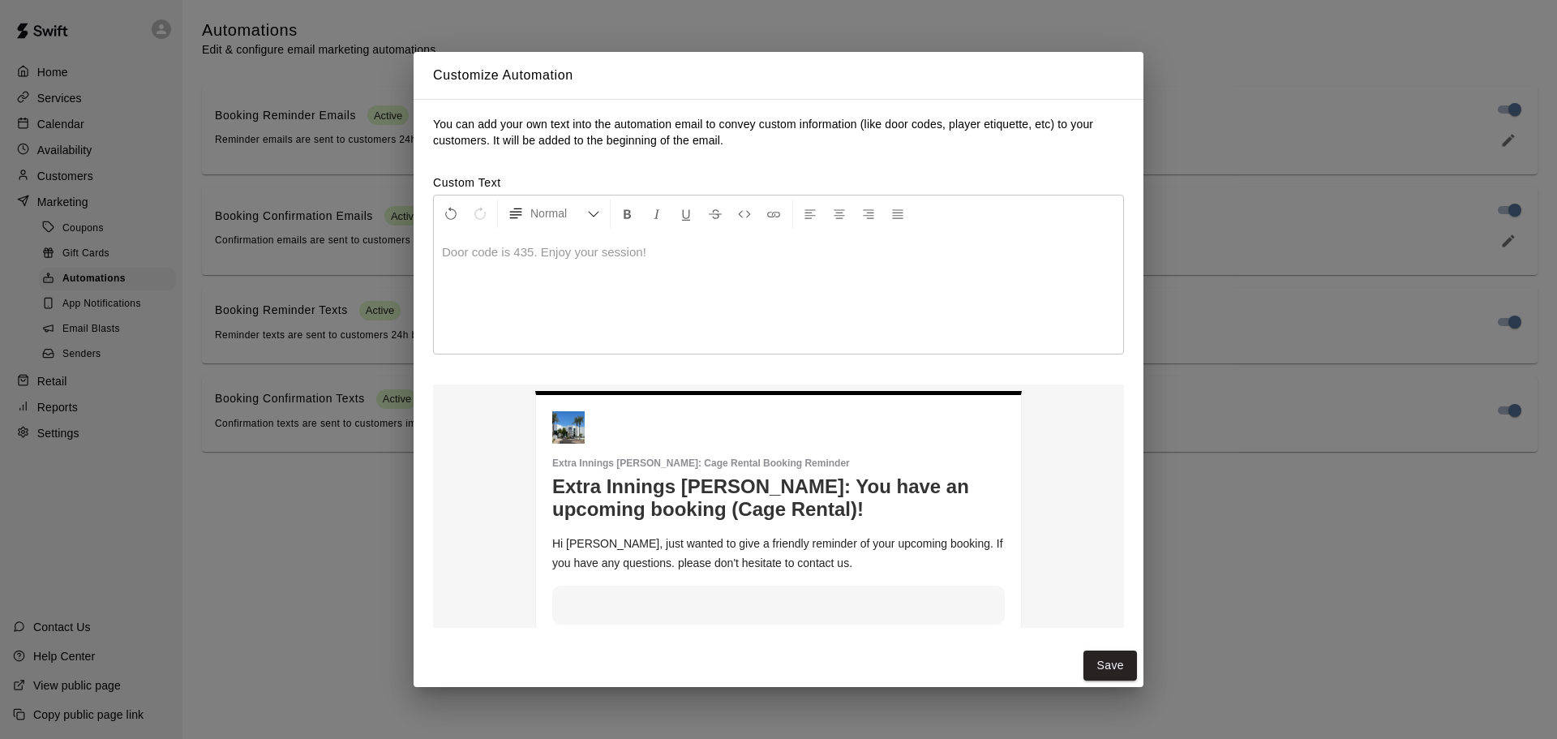
scroll to position [21, 0]
click at [1288, 590] on div "Customize Automation You can add your own text into the automation email to con…" at bounding box center [778, 369] width 1557 height 739
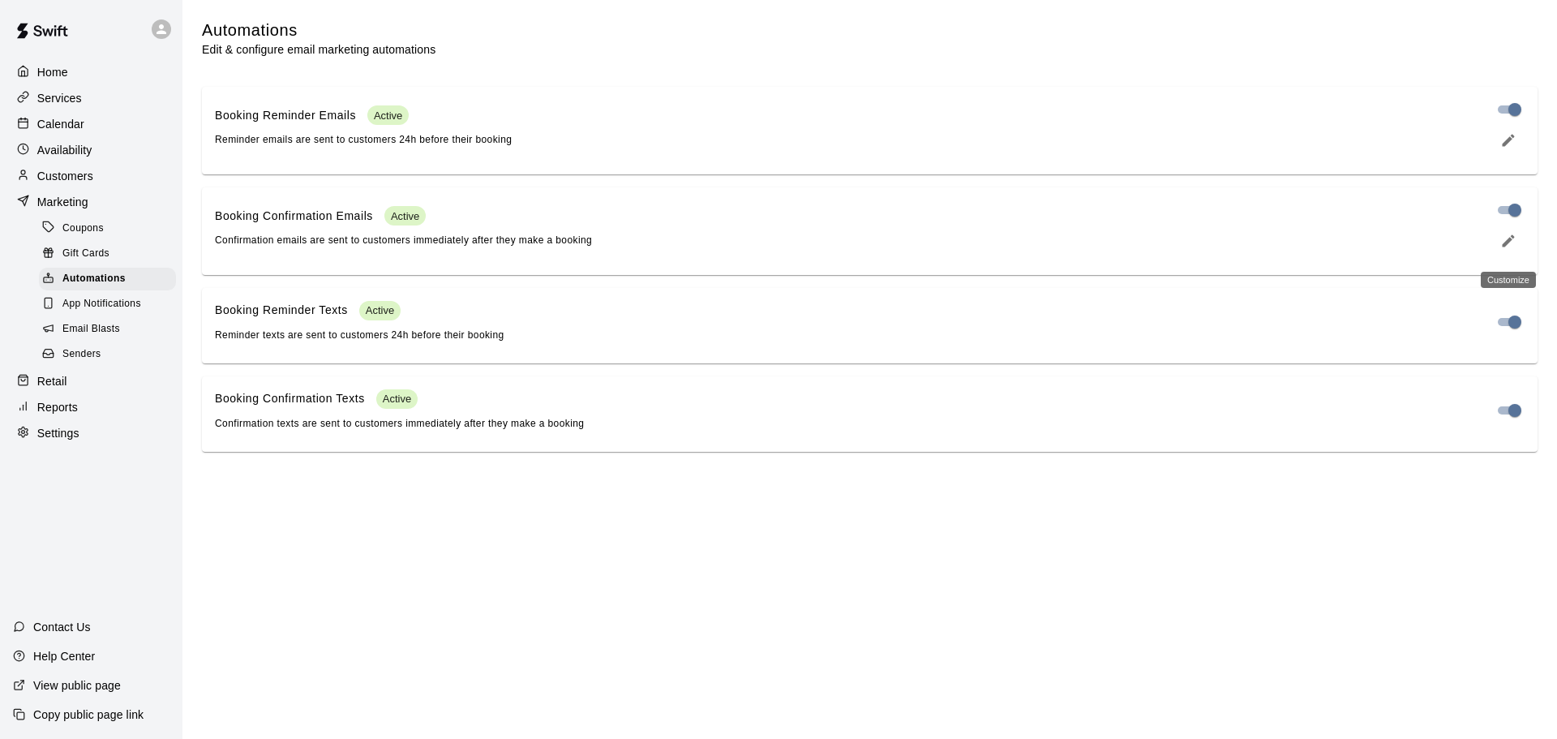
click at [1505, 247] on icon "edit" at bounding box center [1509, 240] width 12 height 12
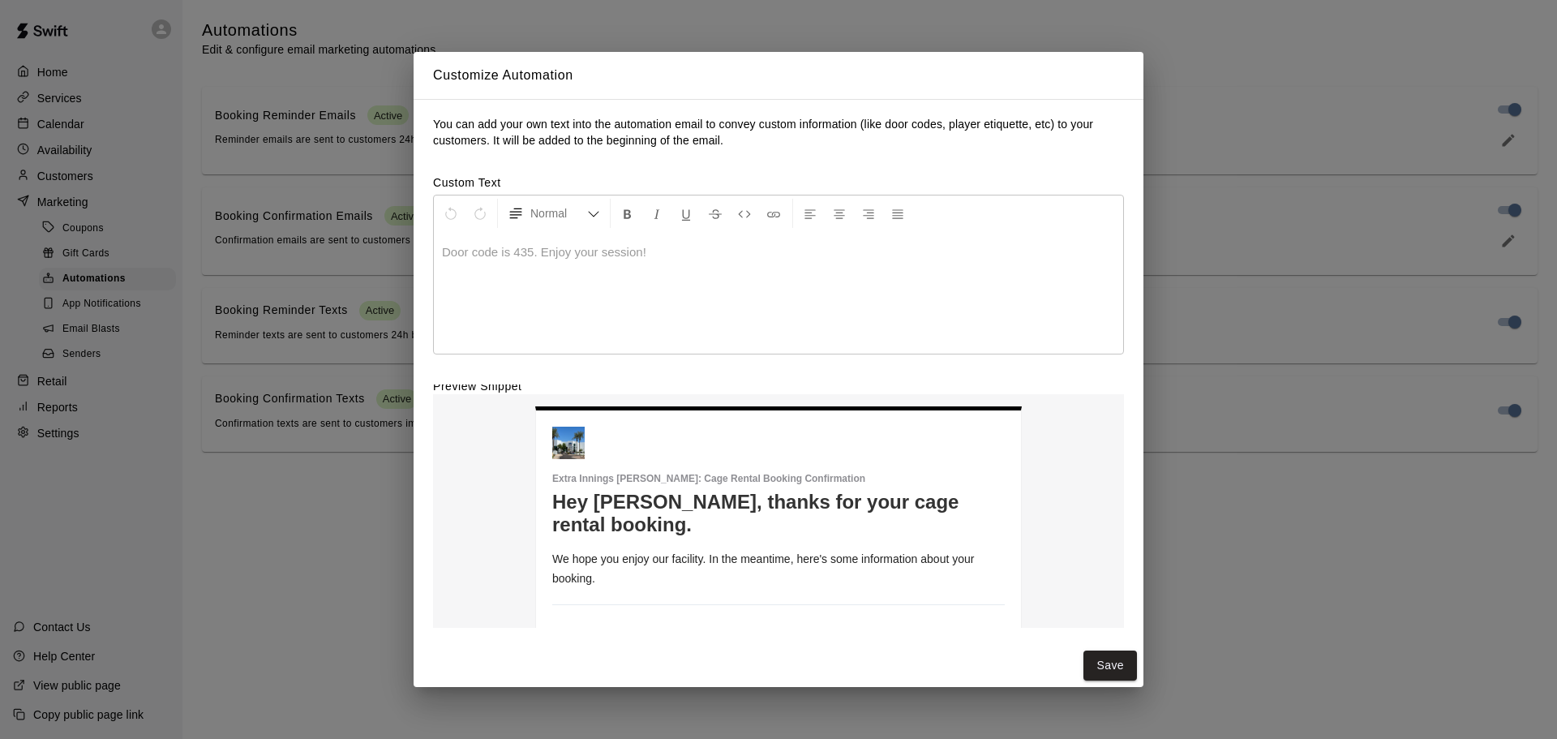
scroll to position [0, 0]
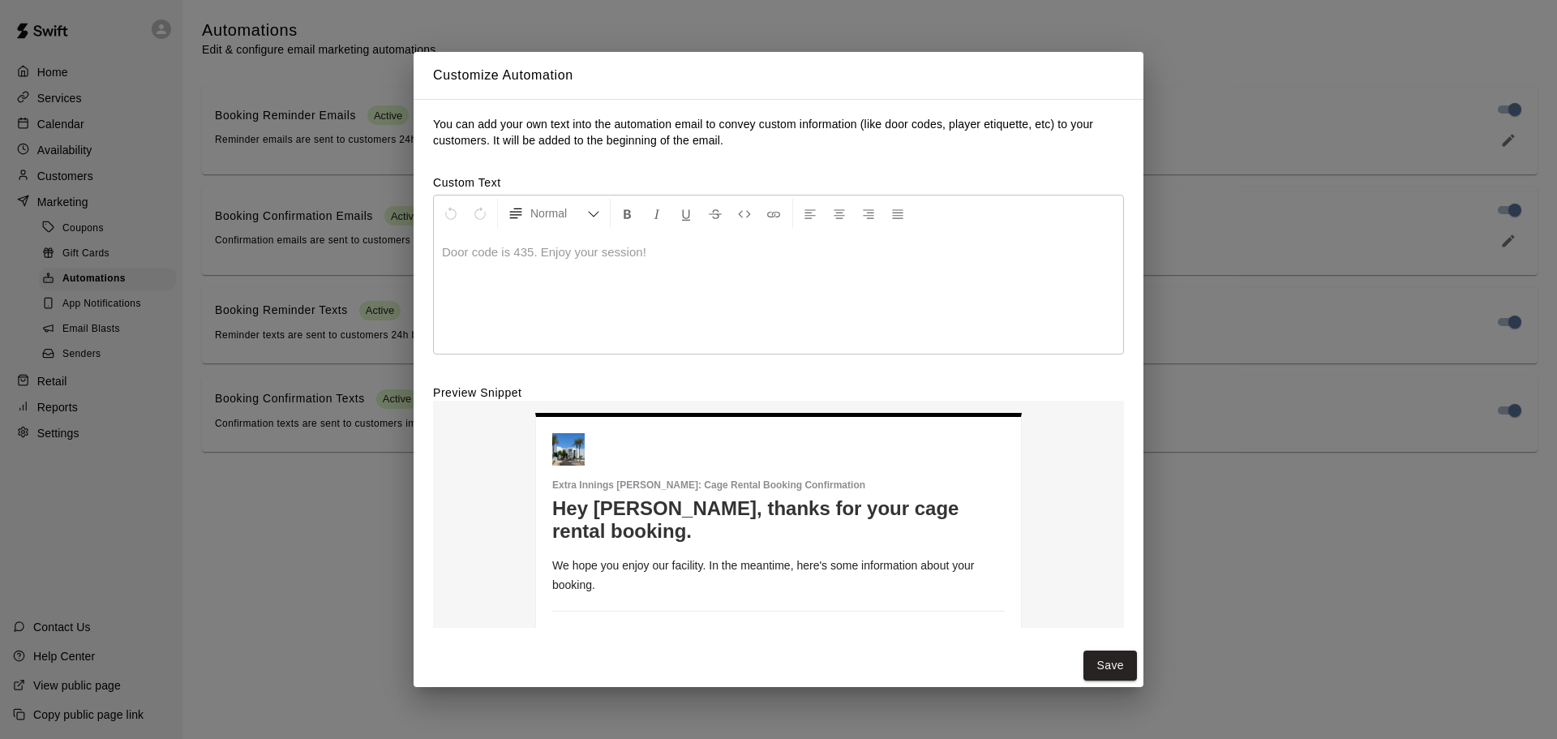
click at [692, 285] on div at bounding box center [778, 293] width 689 height 122
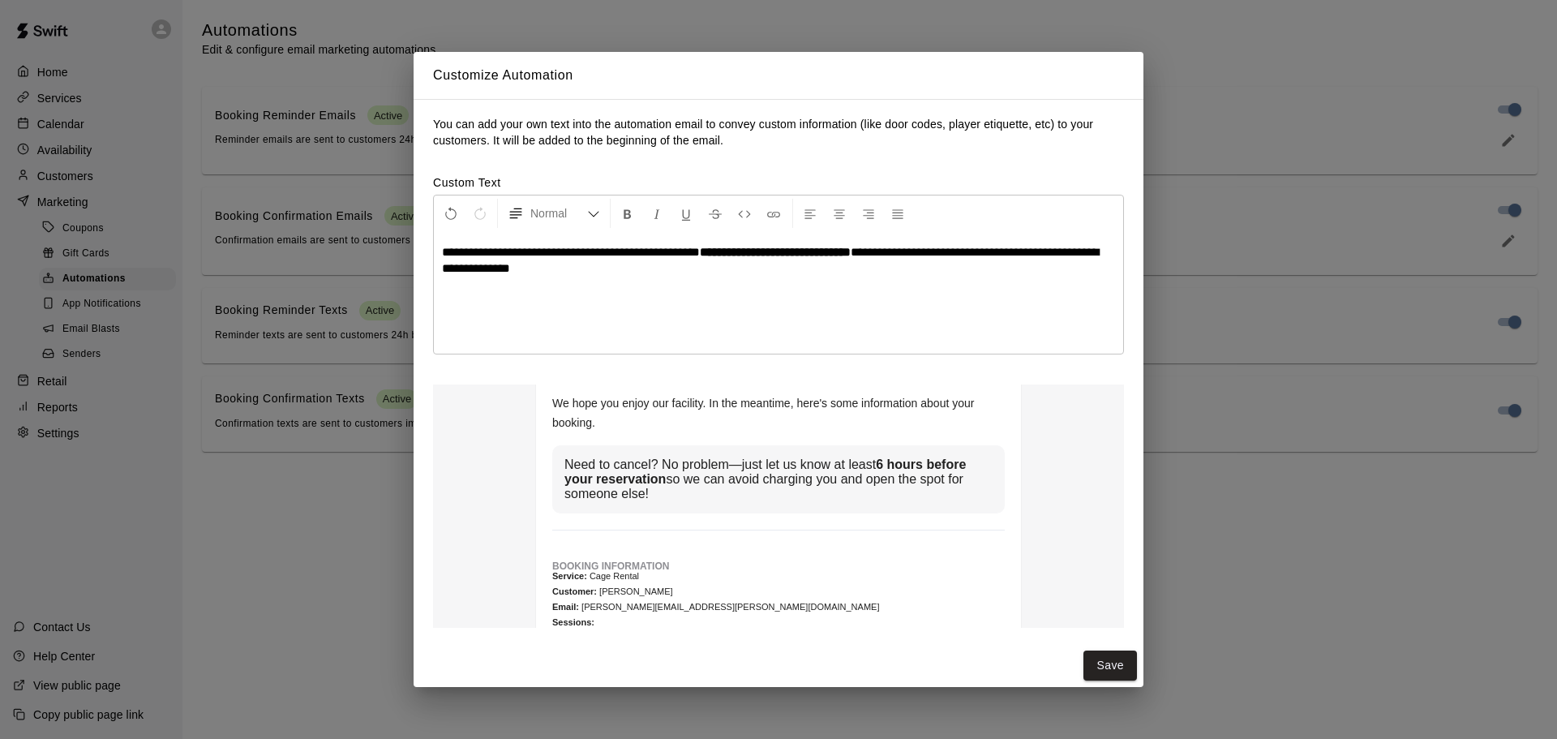
scroll to position [191, 0]
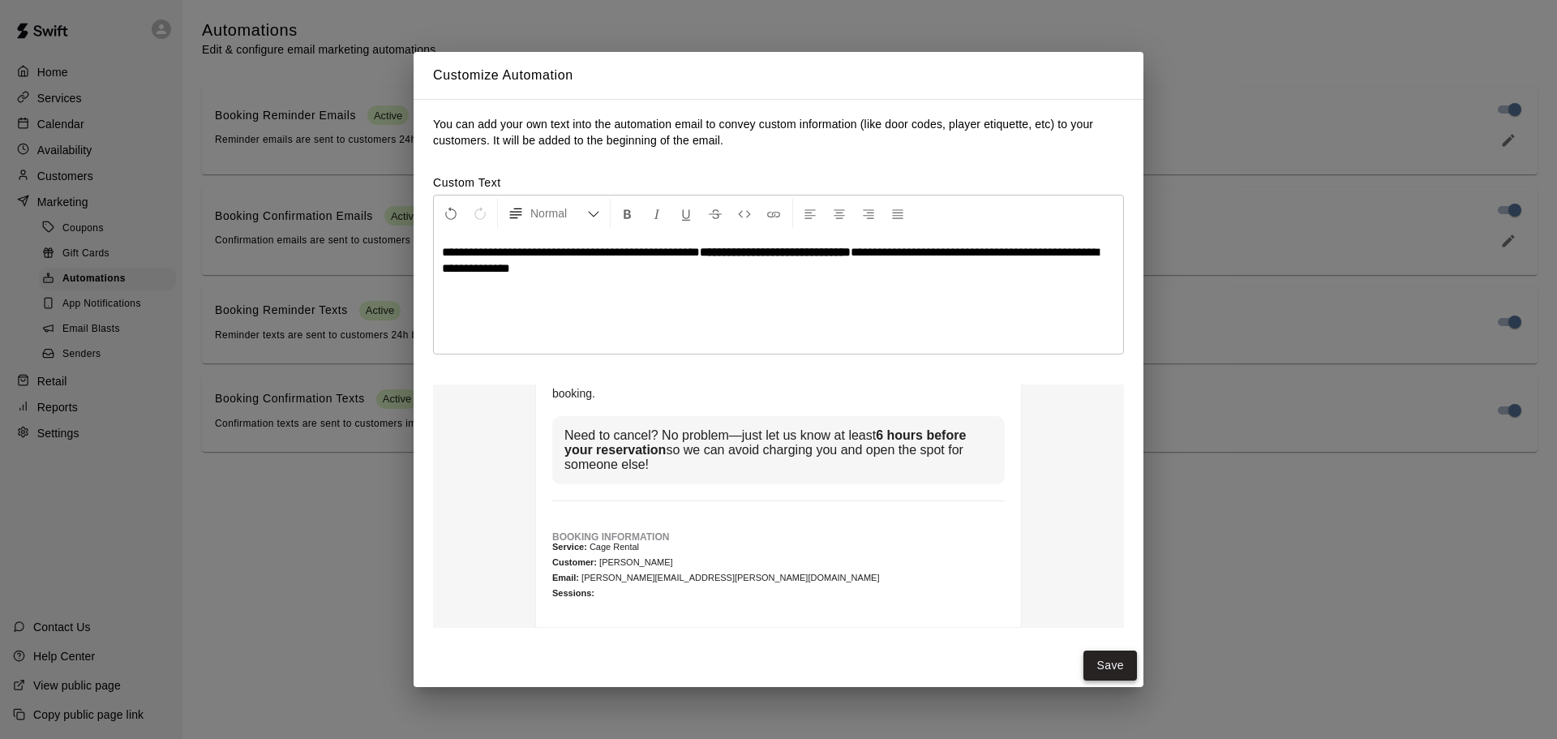
click at [1090, 662] on button "Save" at bounding box center [1111, 665] width 54 height 30
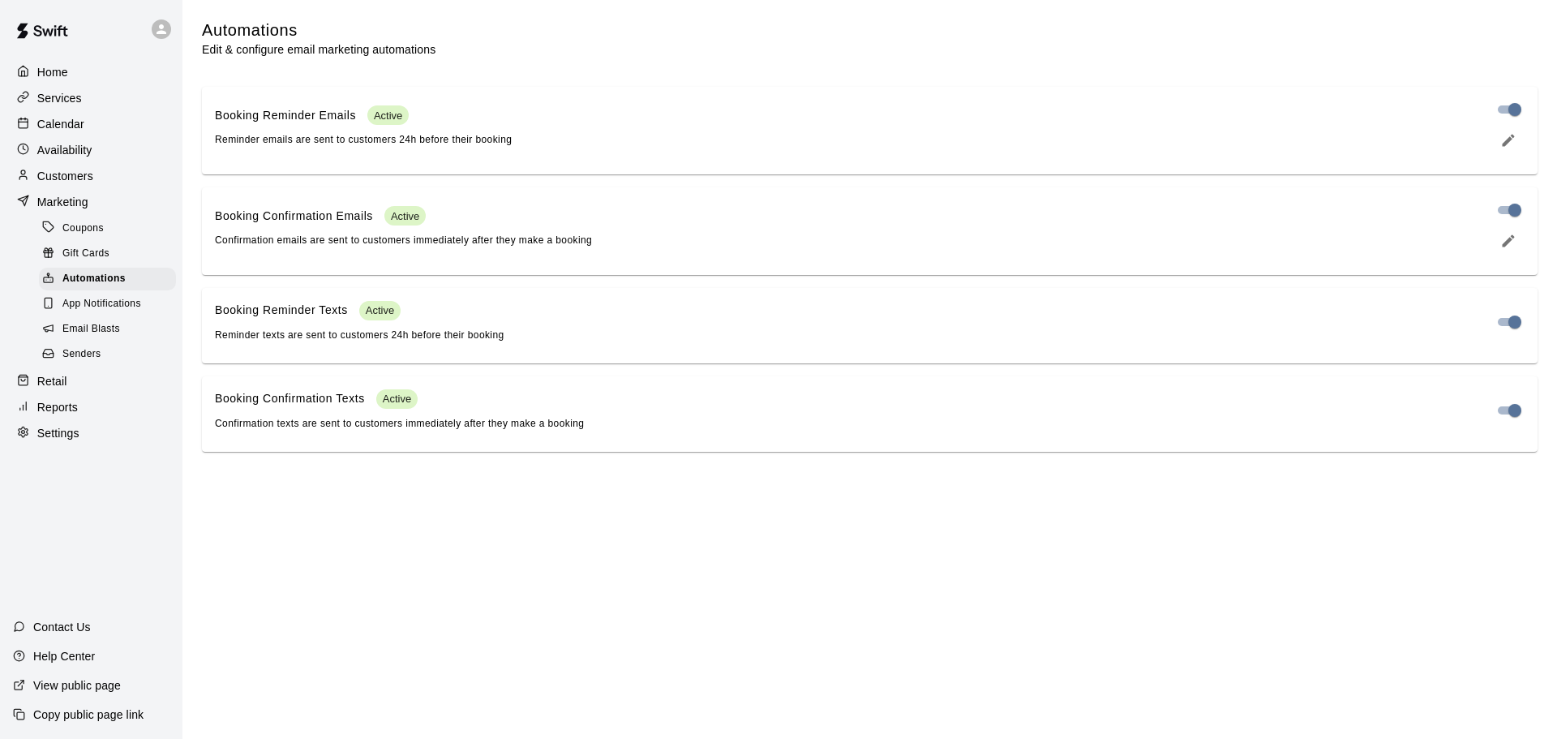
scroll to position [103, 0]
click at [40, 65] on p "Home" at bounding box center [52, 72] width 31 height 16
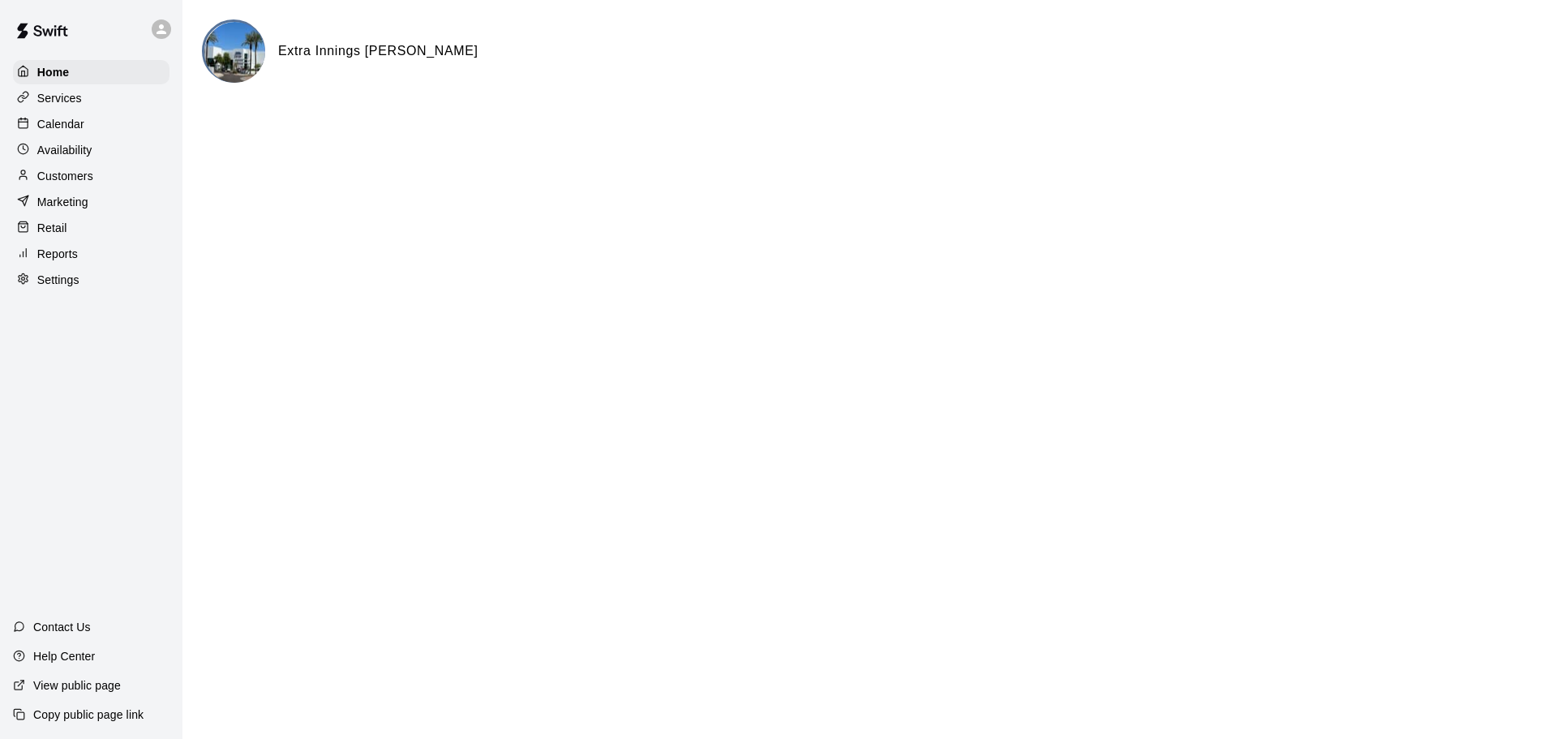
click at [81, 127] on p "Calendar" at bounding box center [60, 124] width 47 height 16
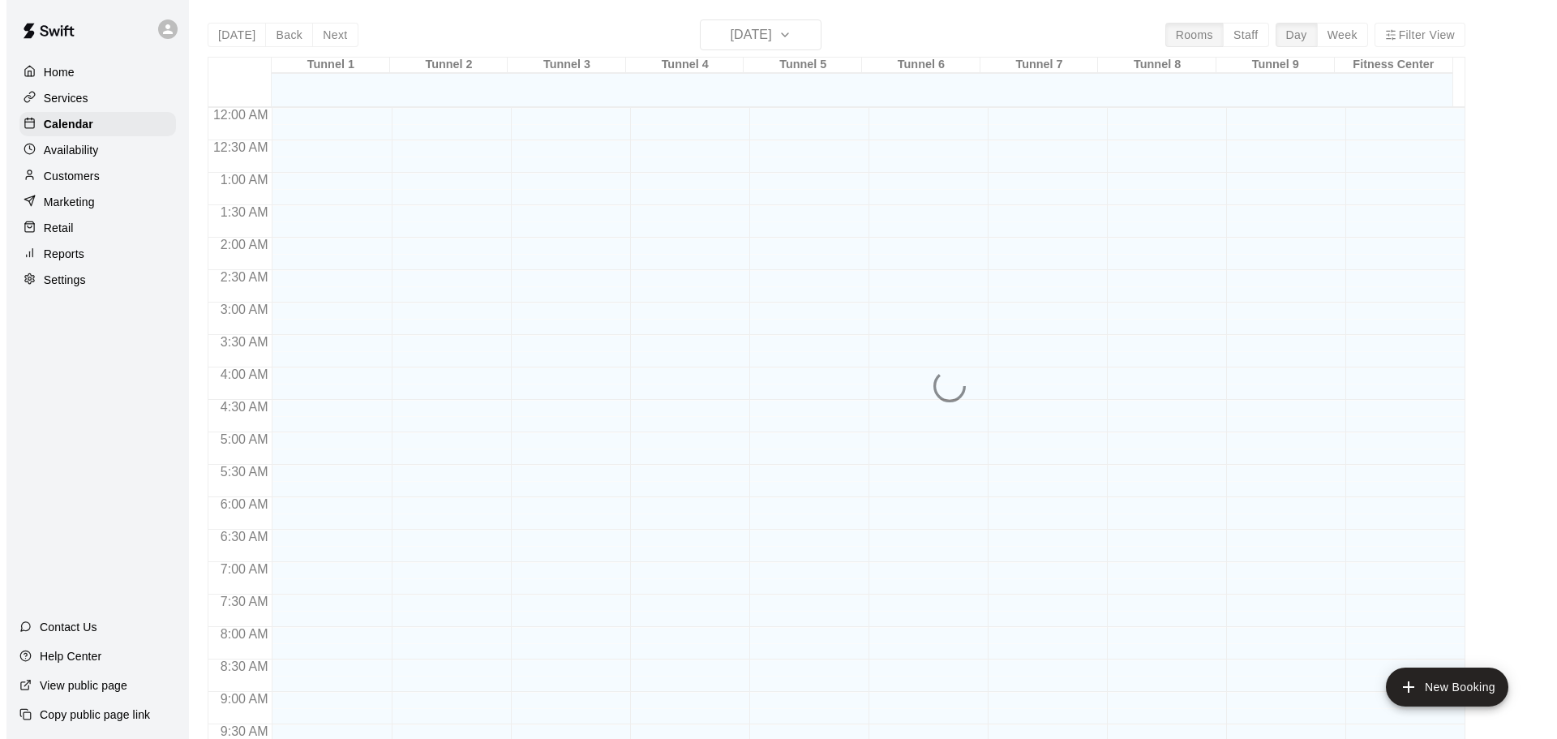
scroll to position [859, 0]
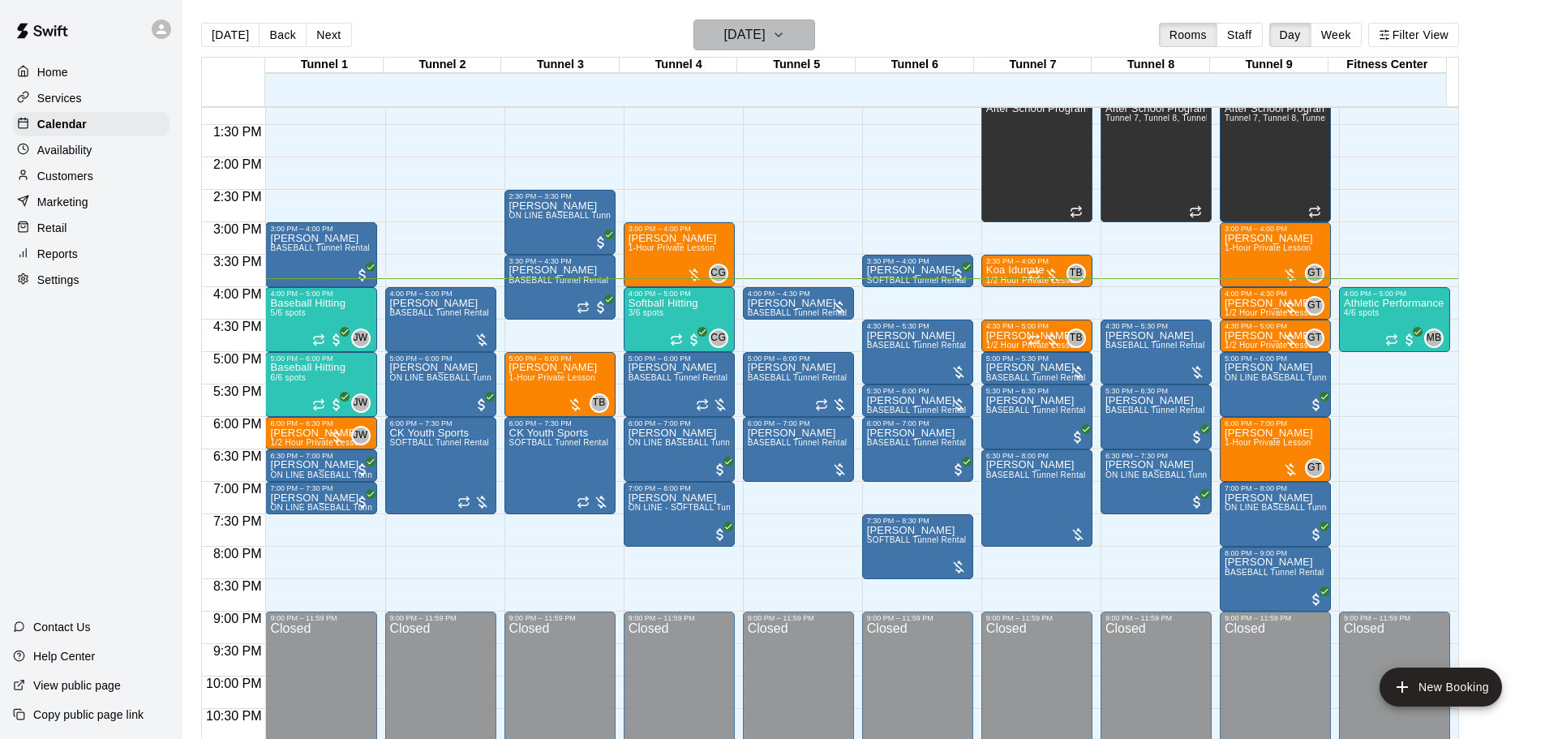
click at [764, 35] on h6 "[DATE]" at bounding box center [744, 35] width 41 height 23
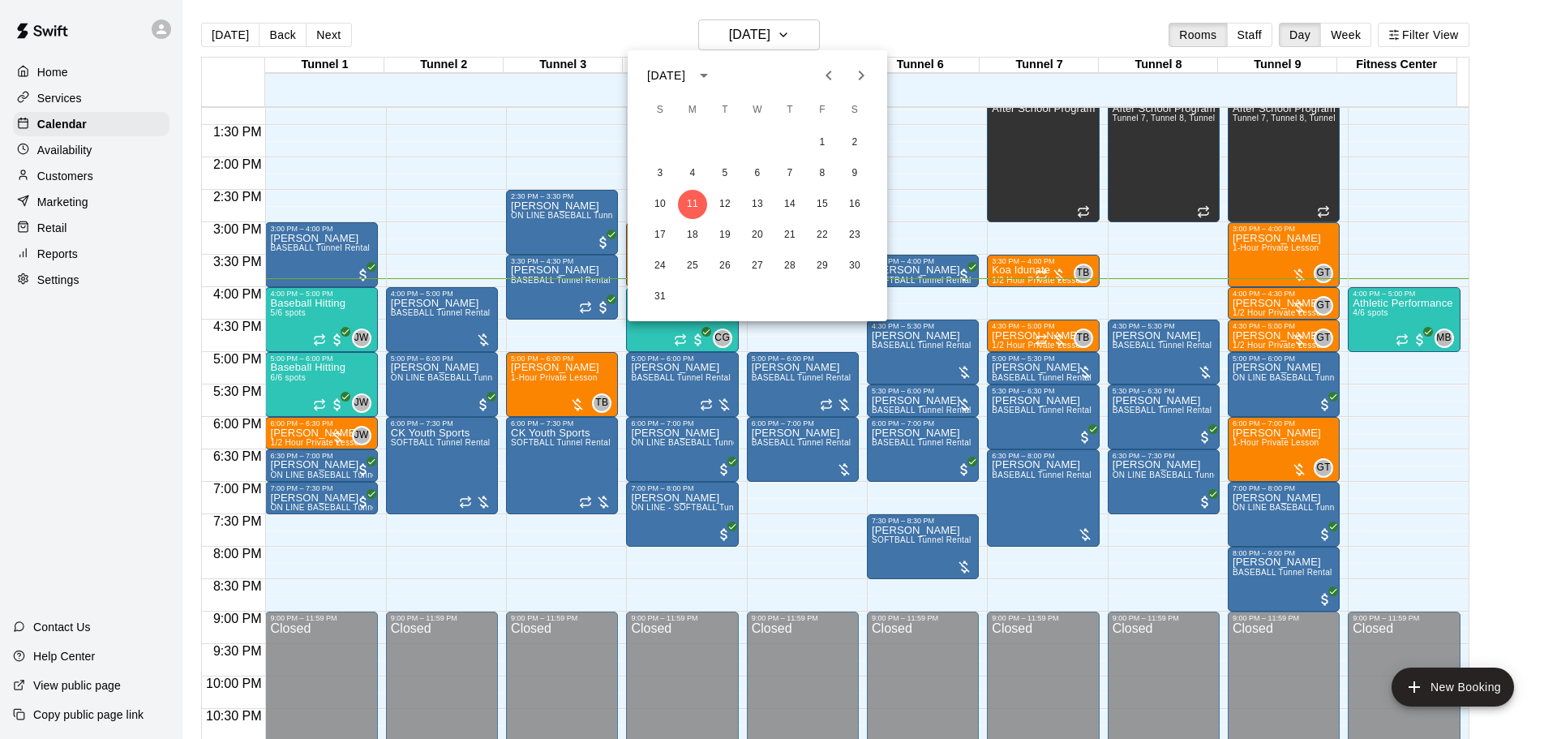
click at [854, 32] on div at bounding box center [778, 369] width 1557 height 739
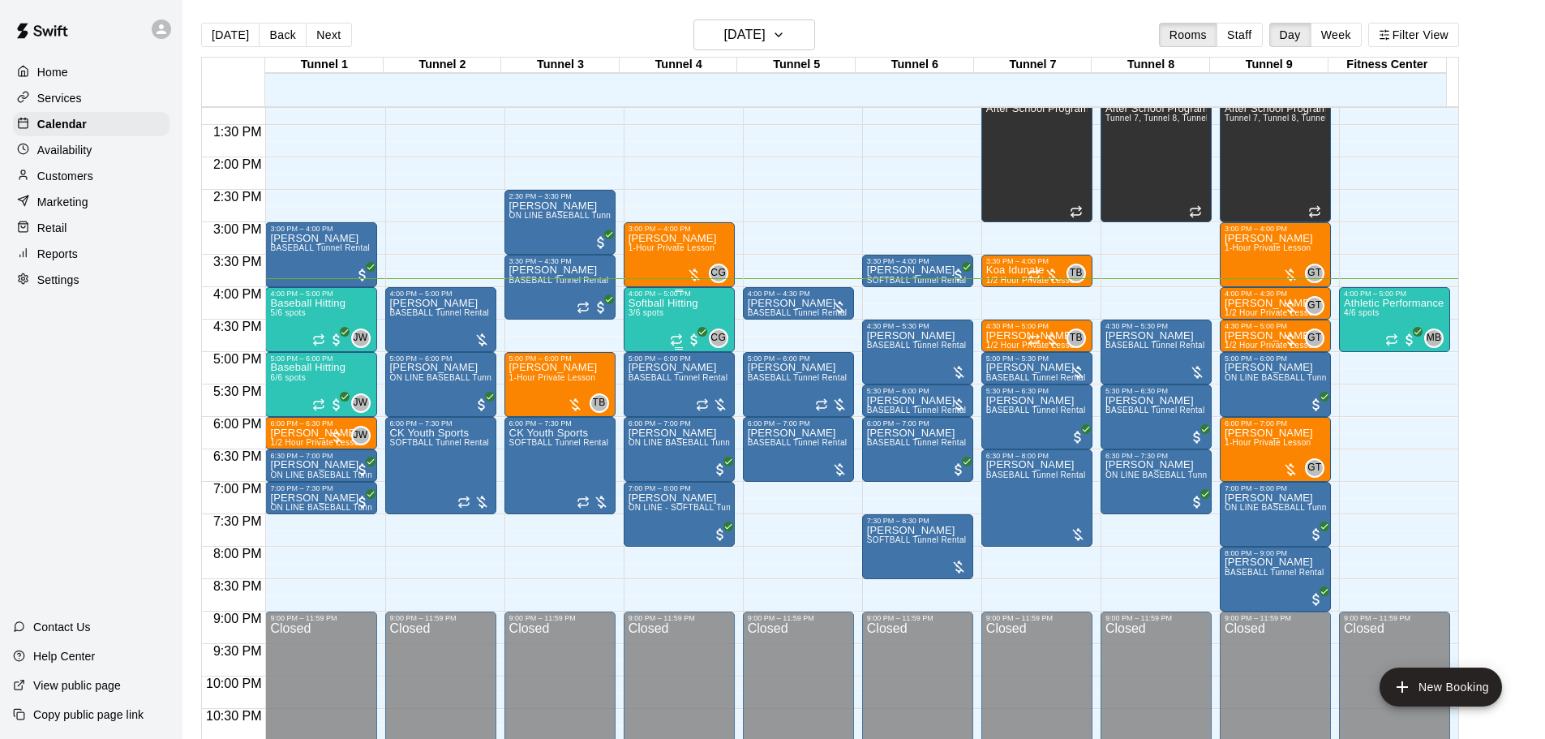
click at [651, 303] on p "Softball Hitting" at bounding box center [664, 303] width 70 height 0
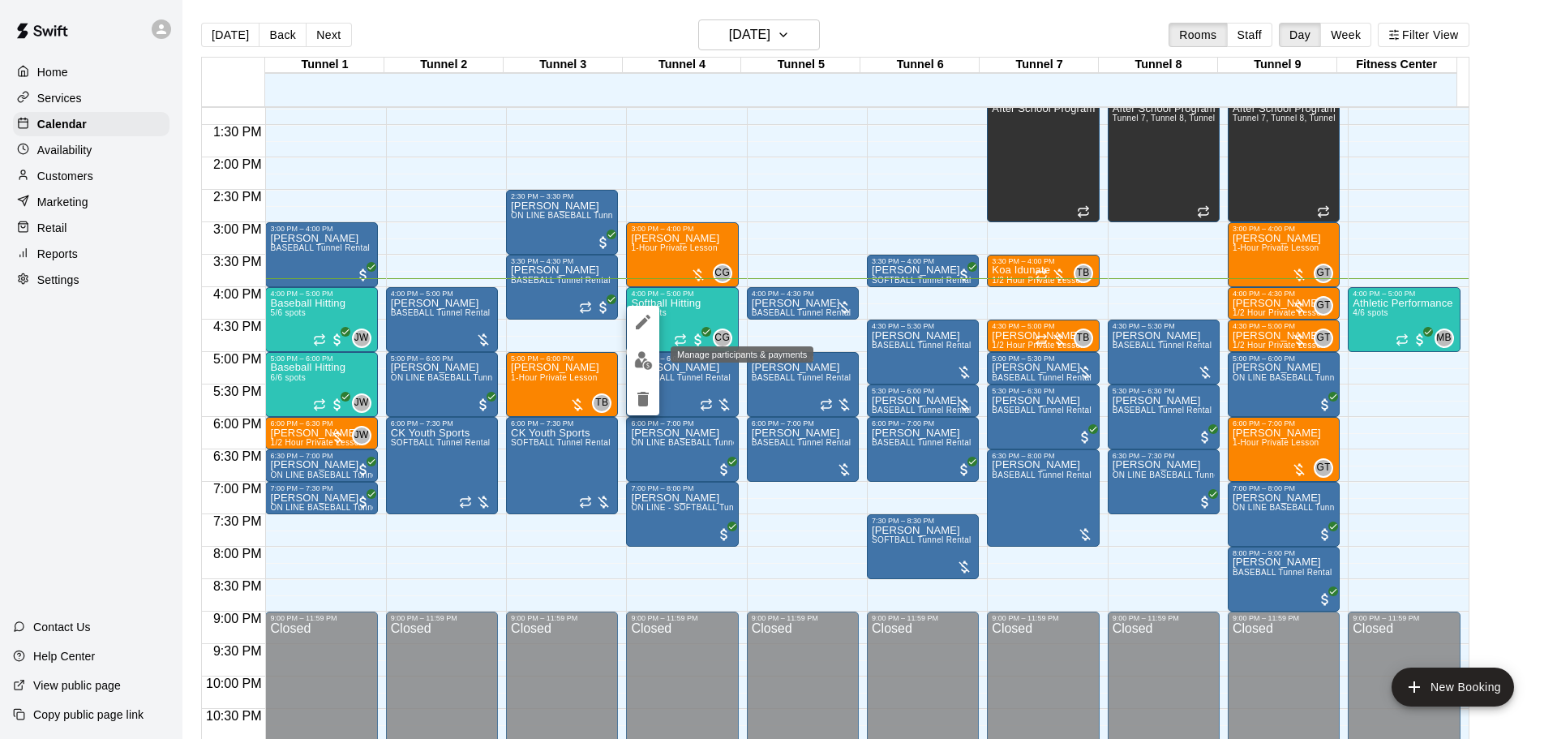
click at [635, 370] on button "edit" at bounding box center [643, 361] width 32 height 32
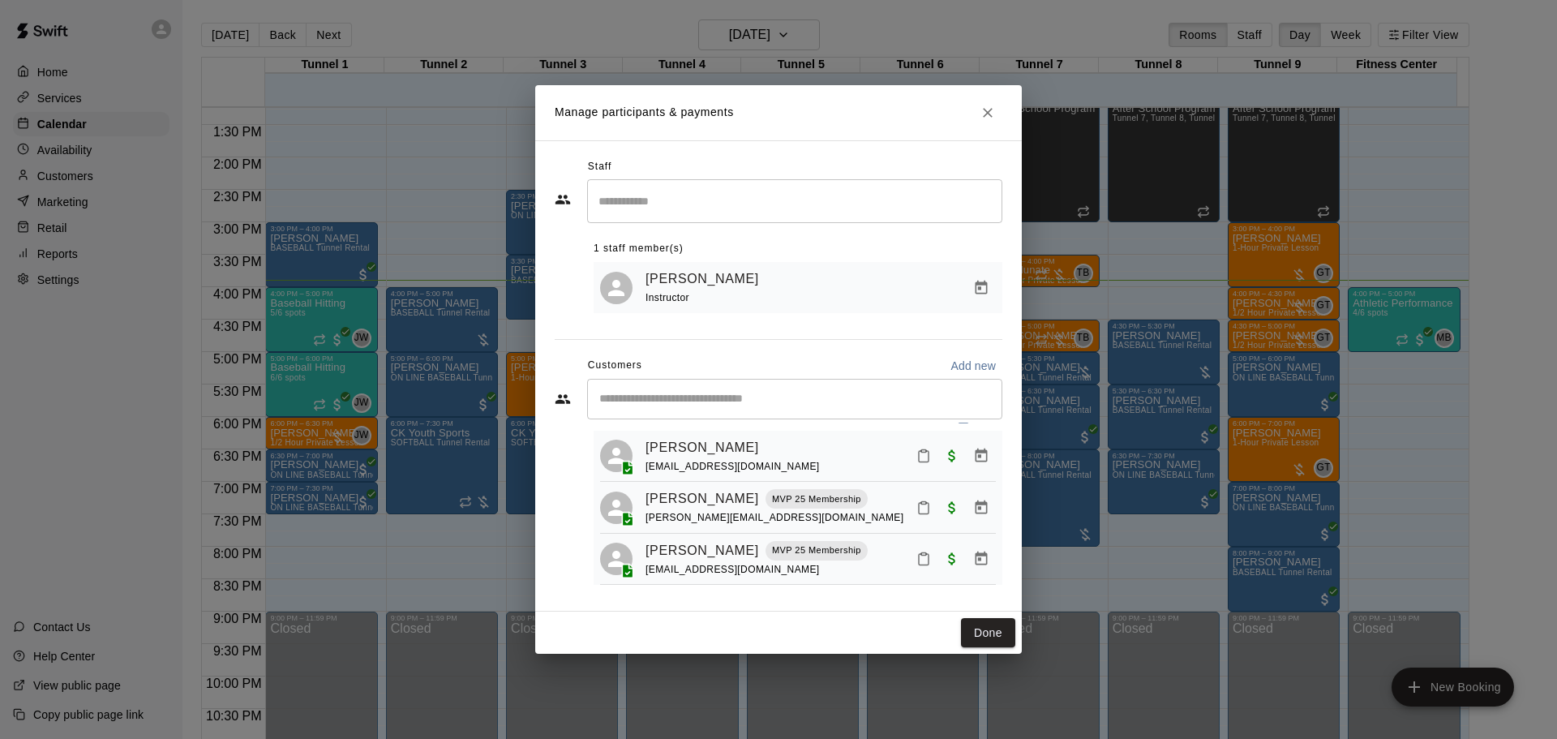
scroll to position [45, 0]
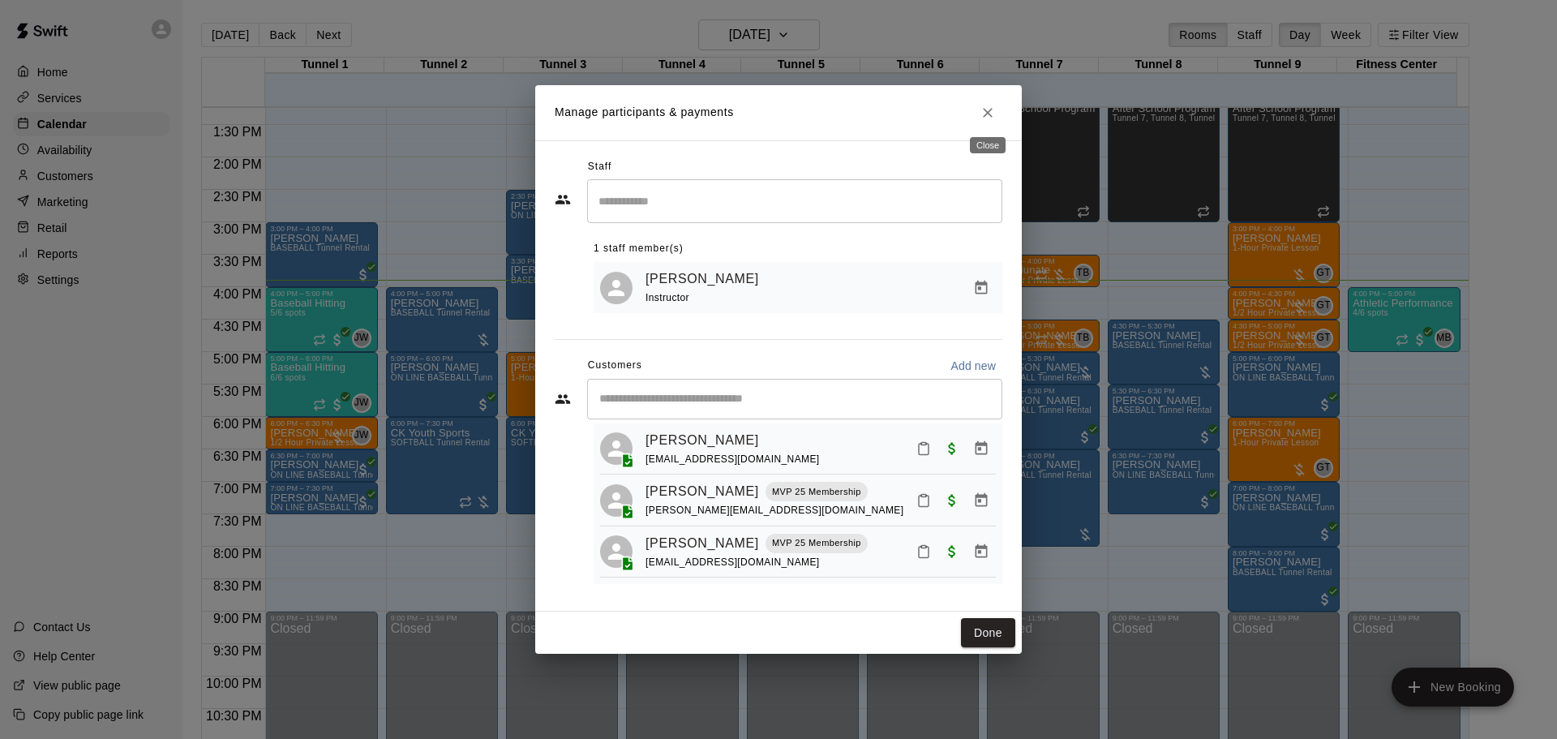
click at [993, 114] on icon "Close" at bounding box center [988, 113] width 16 height 16
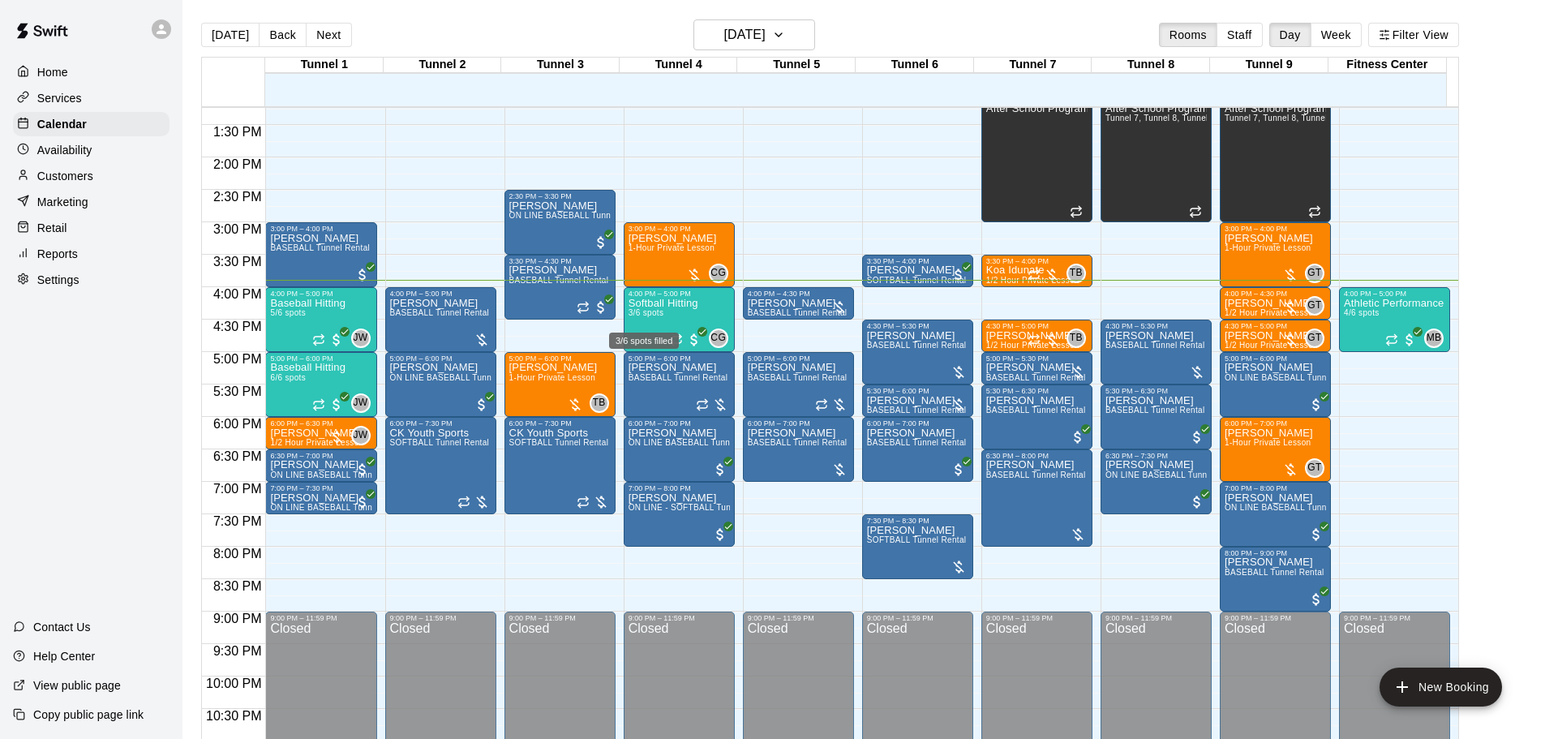
click at [642, 324] on div "3/6 spots filled" at bounding box center [643, 335] width 73 height 29
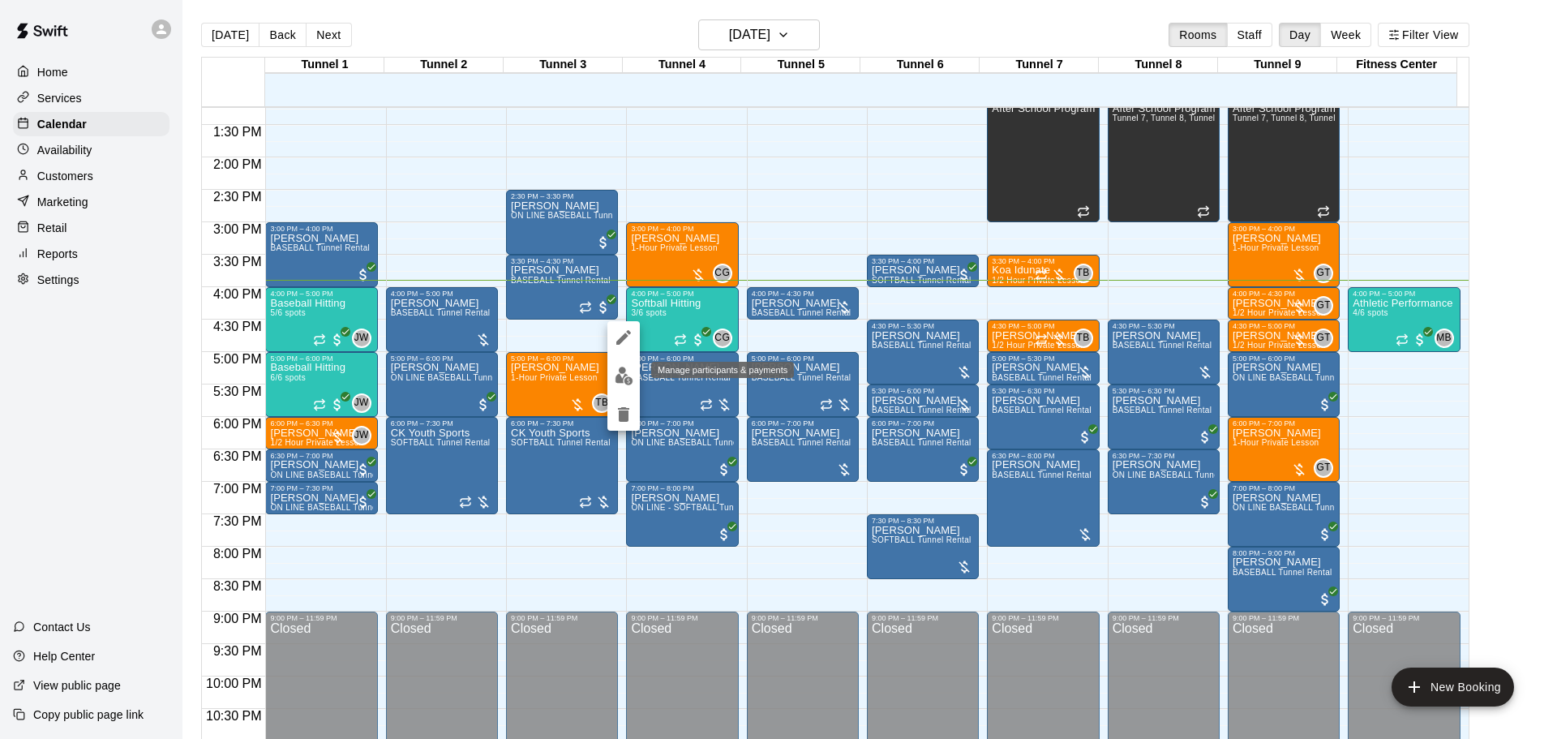
click at [628, 368] on img "edit" at bounding box center [624, 376] width 19 height 19
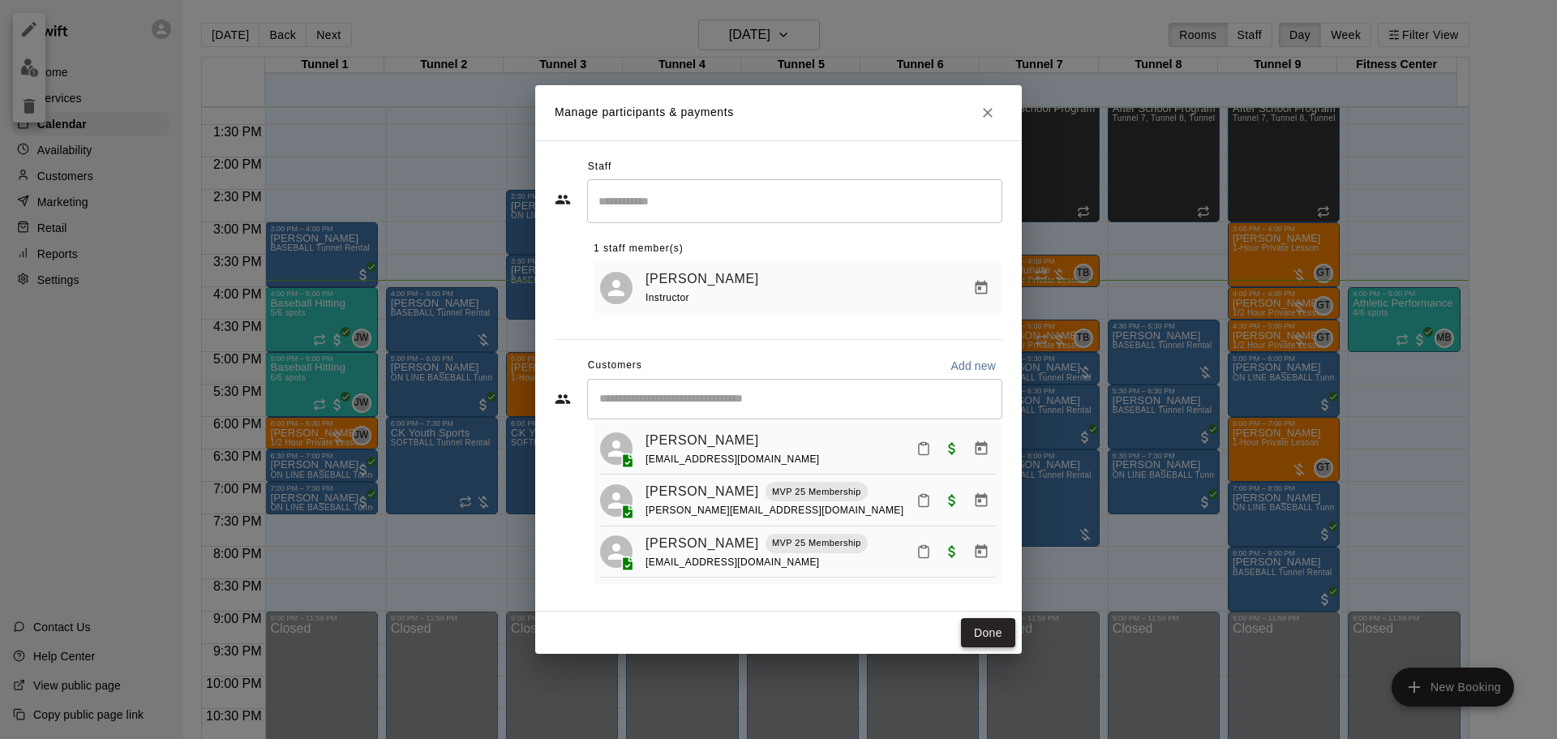
click at [988, 638] on button "Done" at bounding box center [988, 633] width 54 height 30
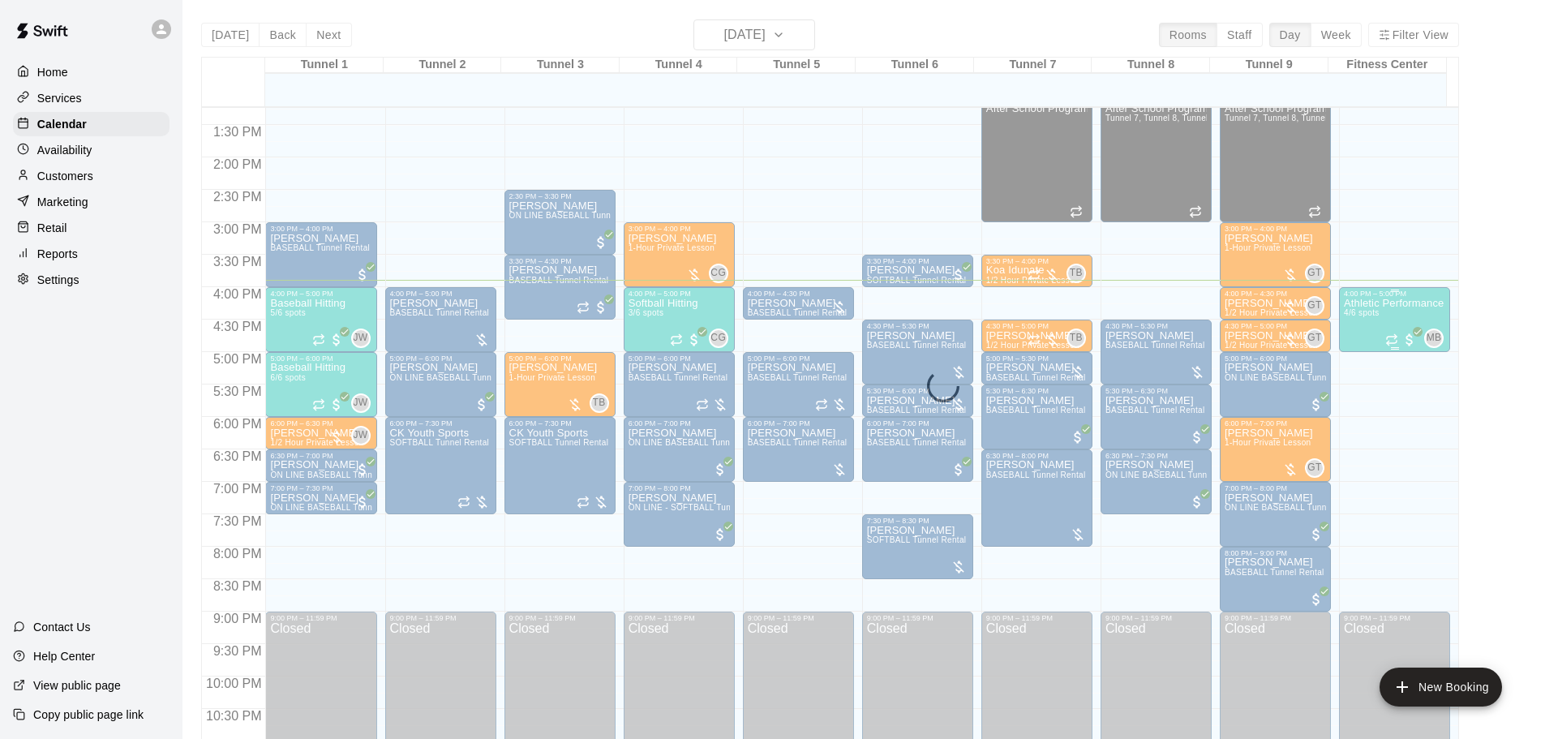
click at [1349, 317] on span "4/6 spots" at bounding box center [1362, 312] width 36 height 9
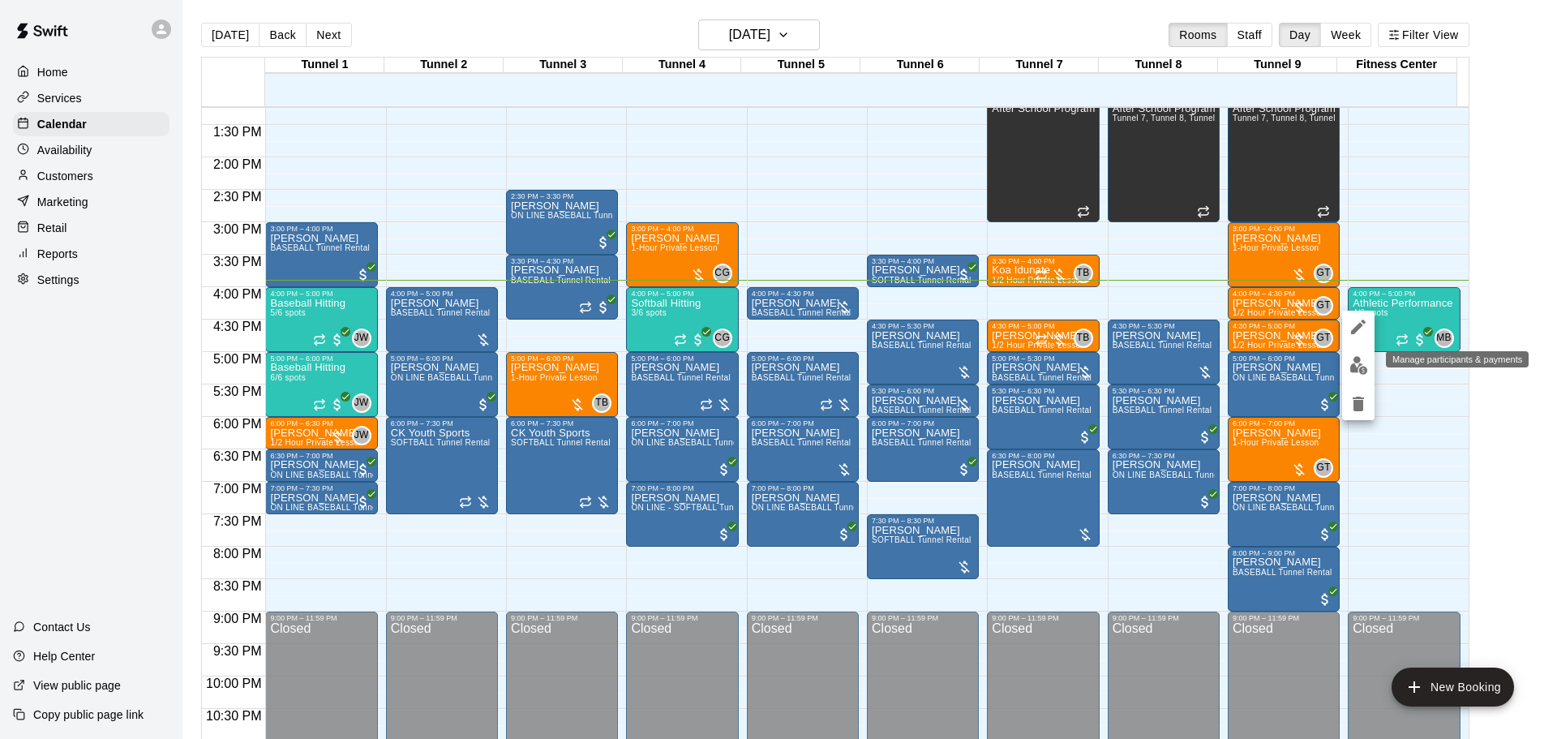
click at [1350, 362] on img "edit" at bounding box center [1359, 365] width 19 height 19
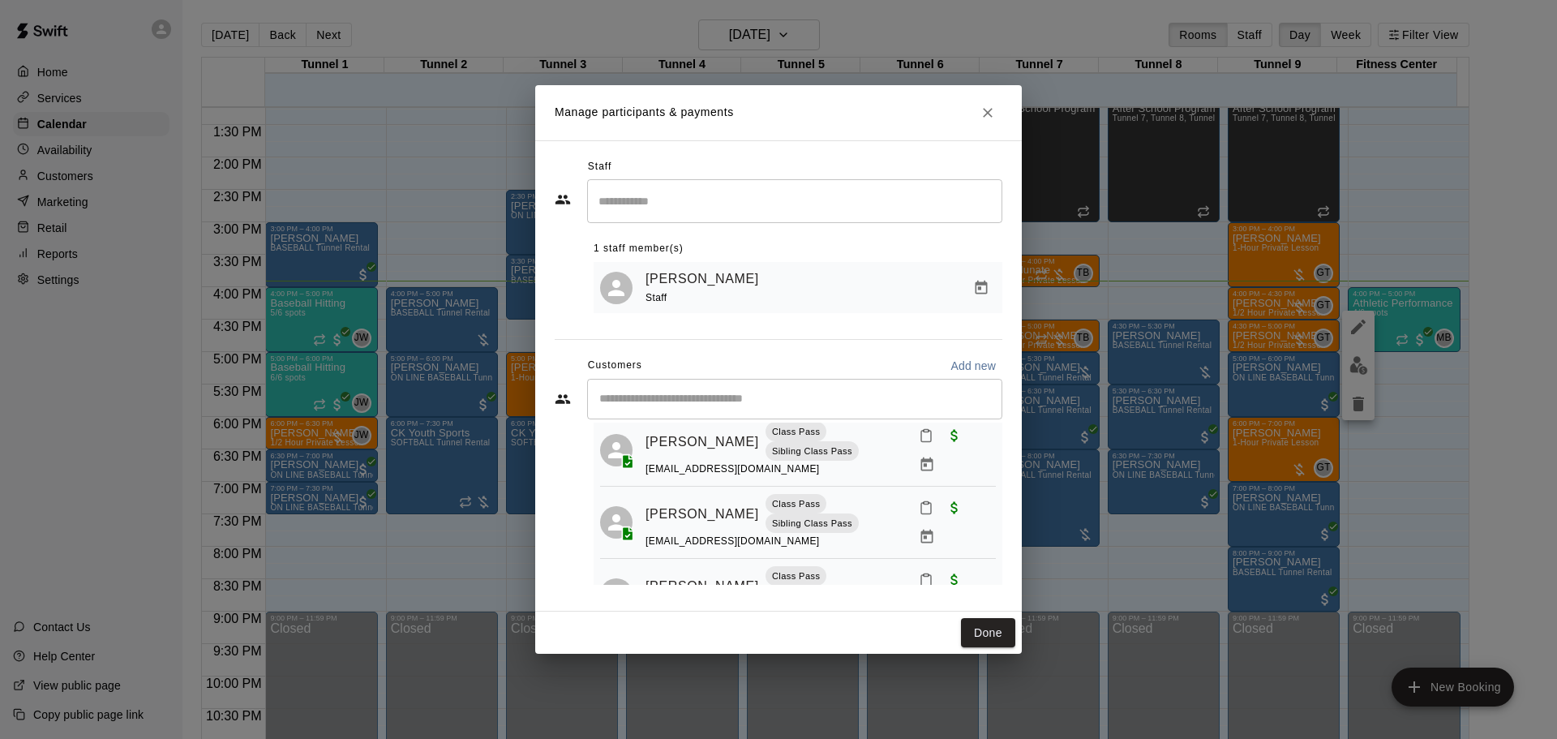
scroll to position [140, 0]
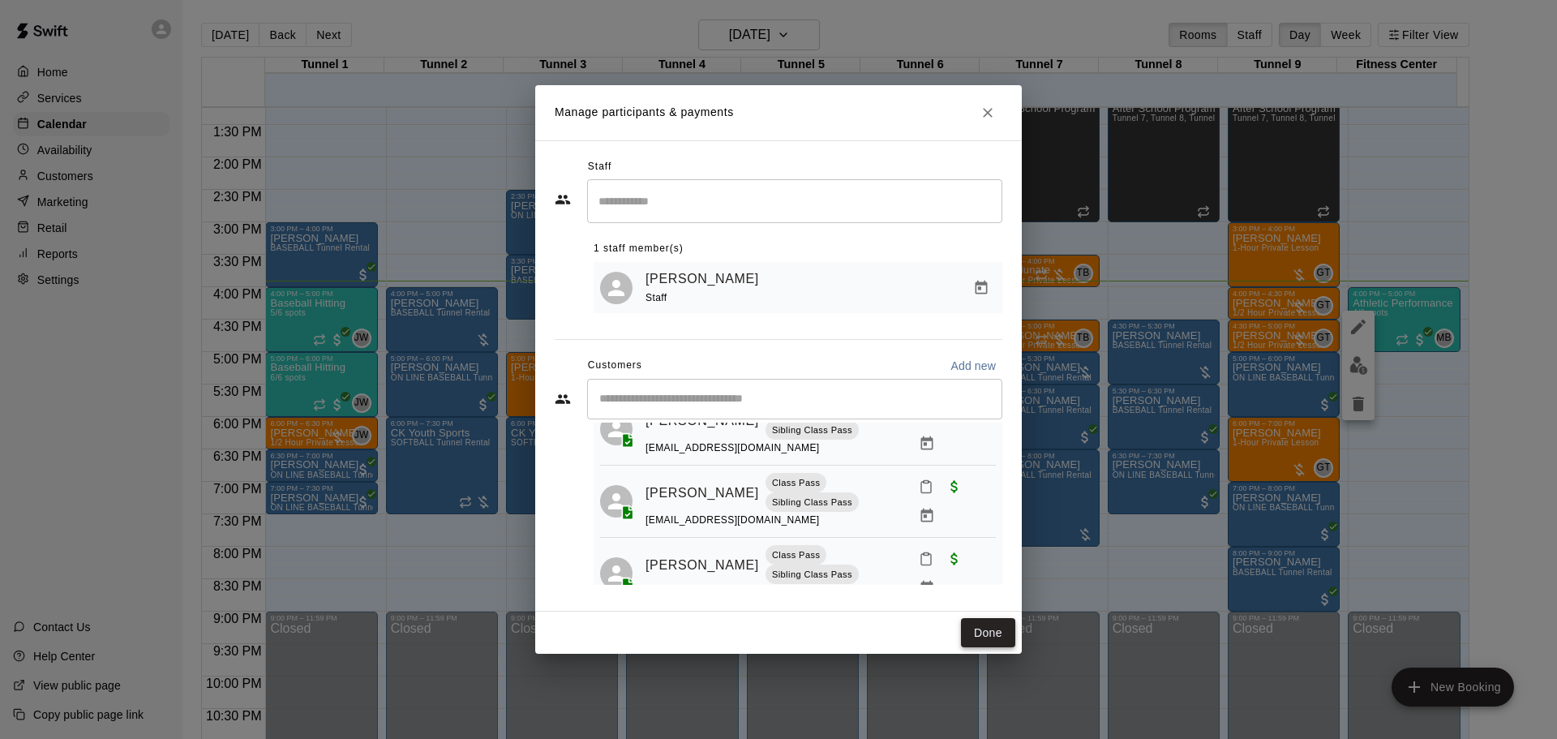
click at [991, 629] on button "Done" at bounding box center [988, 633] width 54 height 30
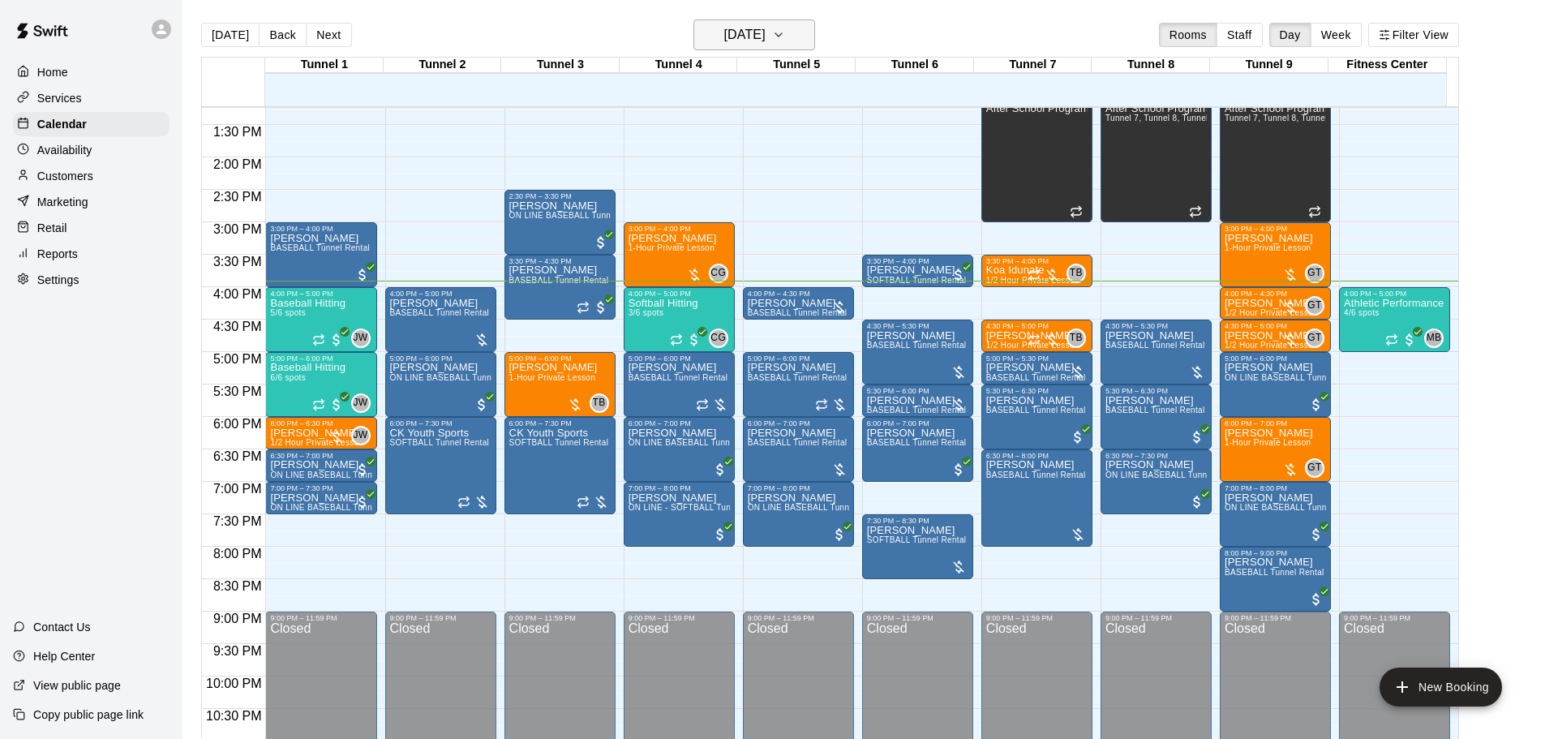
click at [724, 35] on h6 "[DATE]" at bounding box center [744, 35] width 41 height 23
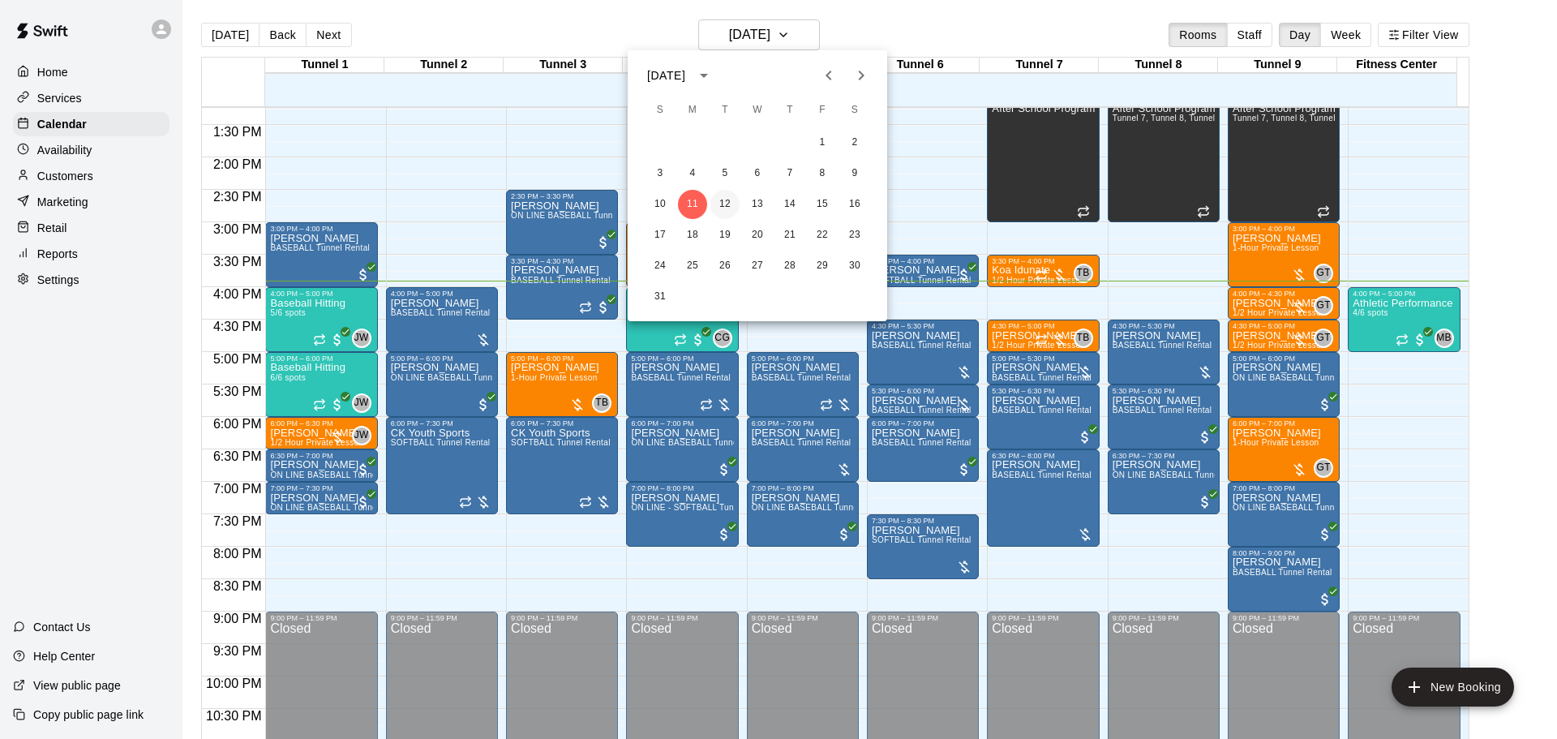
click at [736, 204] on button "12" at bounding box center [725, 204] width 29 height 29
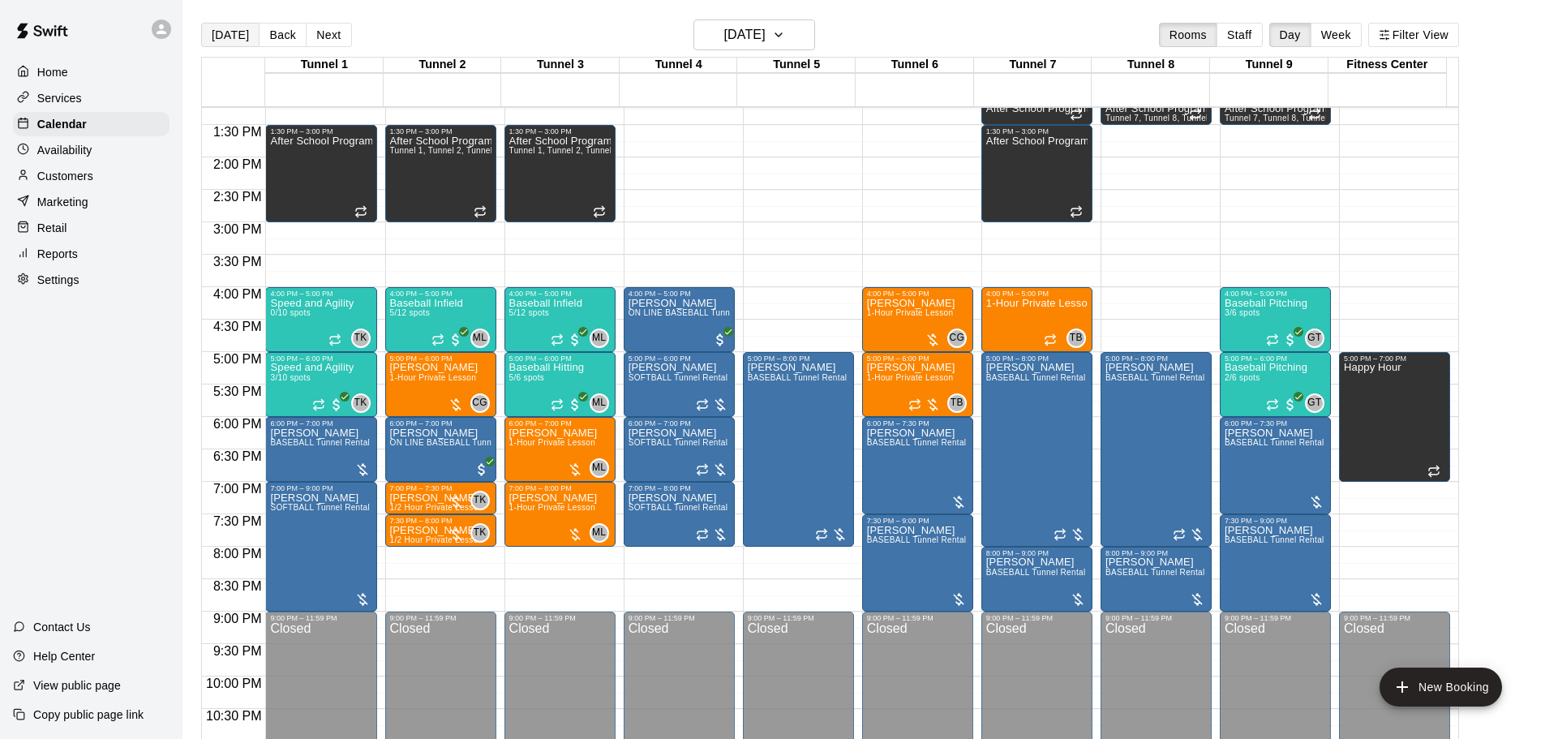
click at [219, 24] on button "[DATE]" at bounding box center [230, 35] width 58 height 24
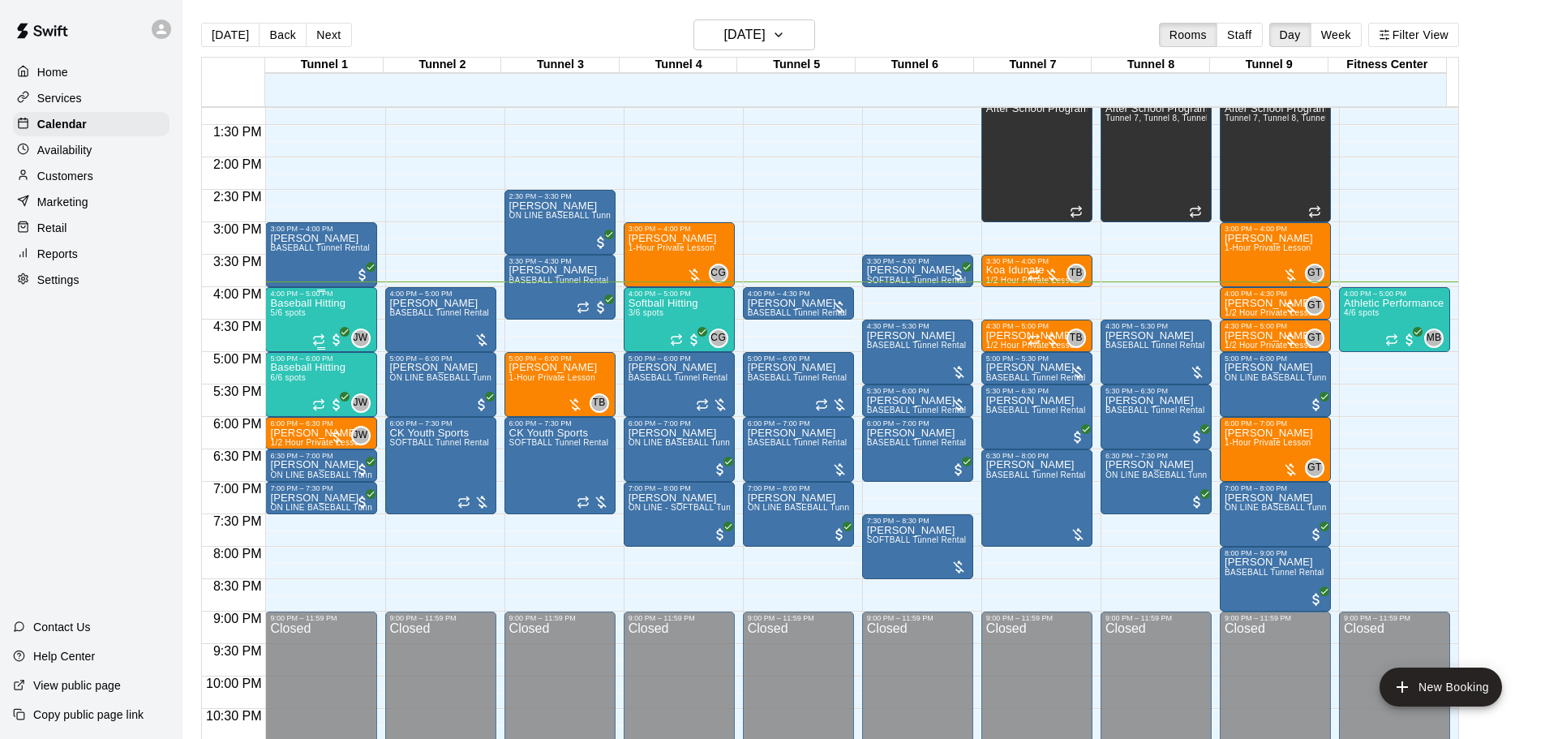
click at [285, 324] on div "Baseball Hitting 5/6 spots" at bounding box center [307, 667] width 75 height 739
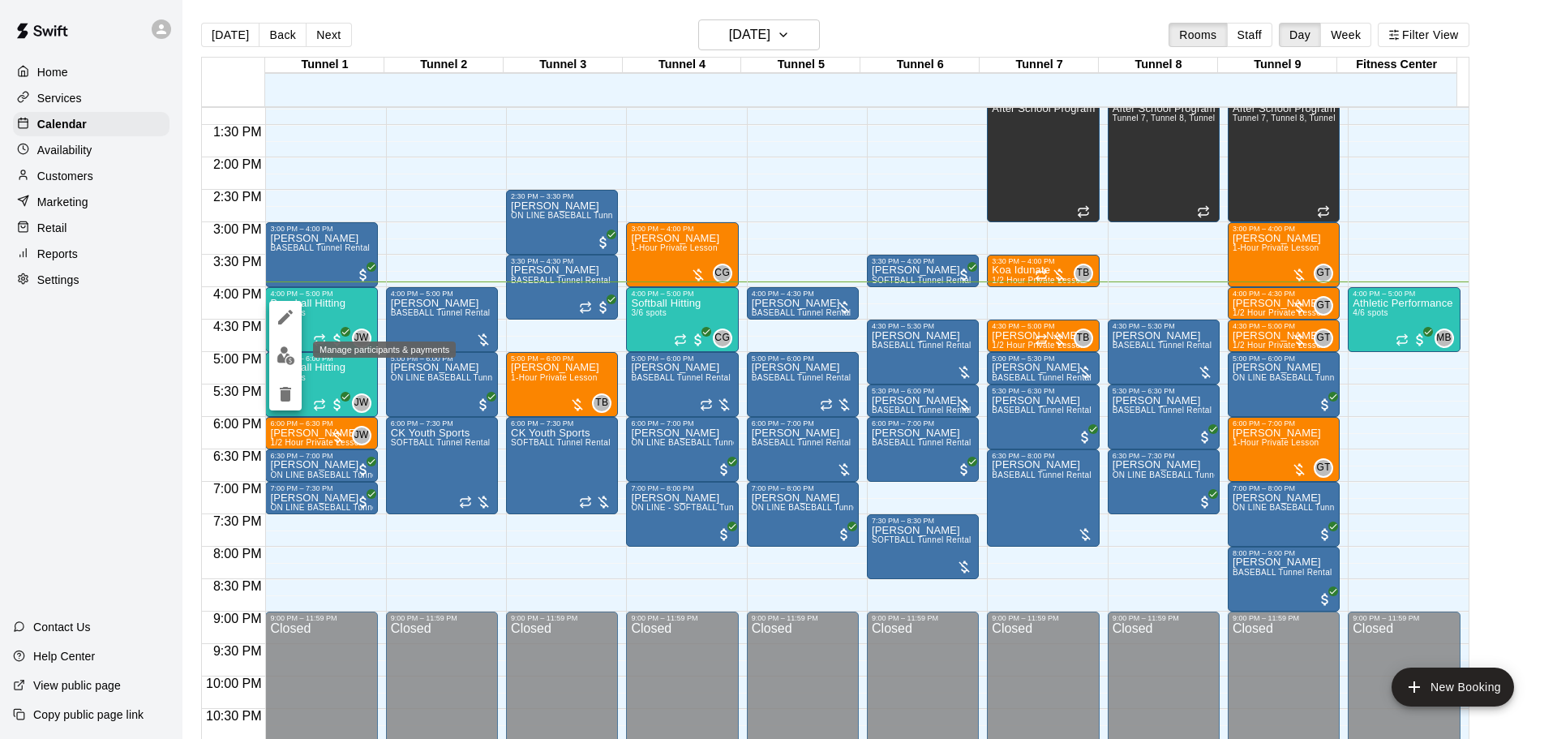
click at [286, 356] on img "edit" at bounding box center [286, 355] width 19 height 19
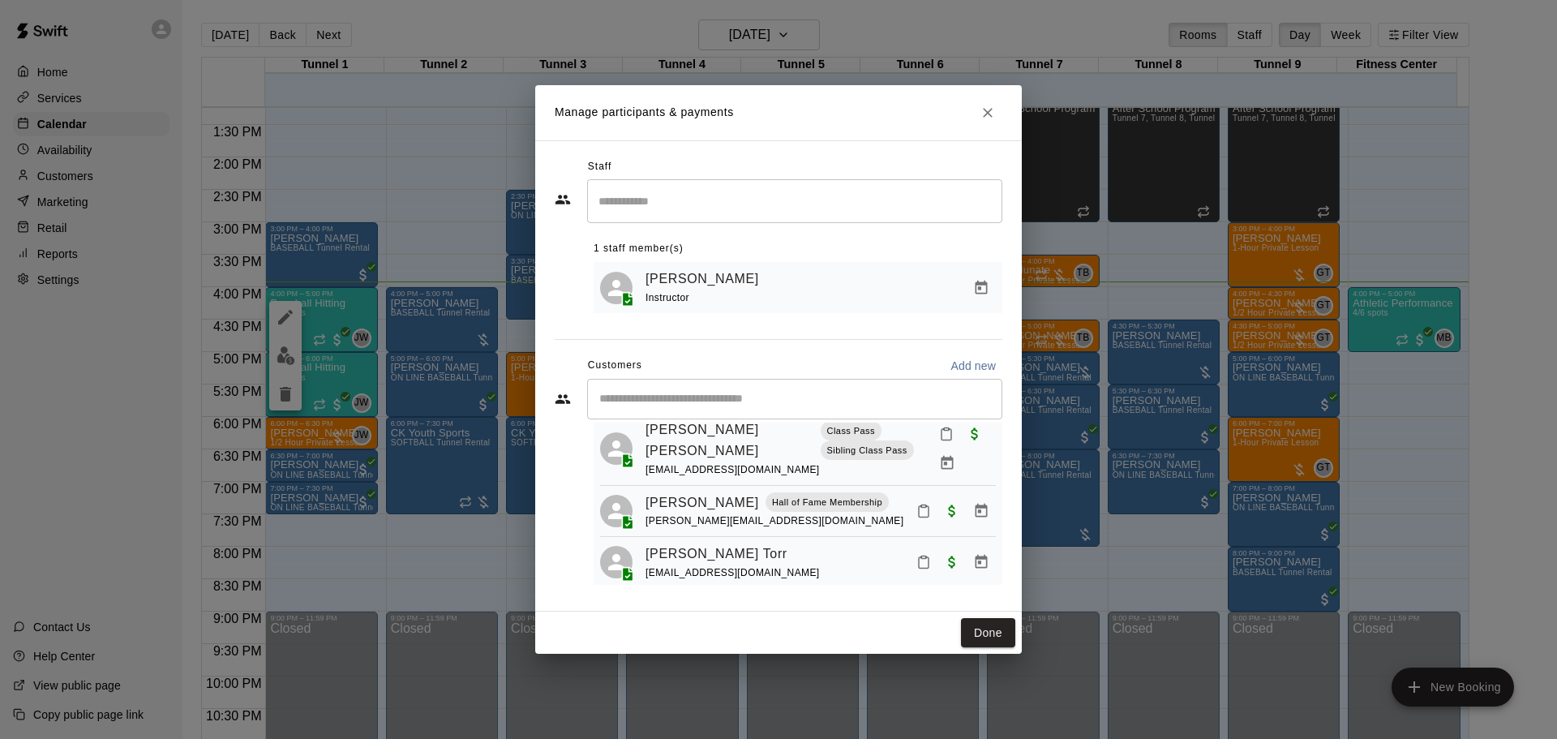
scroll to position [174, 0]
click at [917, 553] on icon "Mark attendance" at bounding box center [924, 560] width 15 height 15
click at [923, 555] on li "[PERSON_NAME] attended" at bounding box center [1012, 558] width 190 height 26
click at [997, 632] on button "Done" at bounding box center [988, 633] width 54 height 30
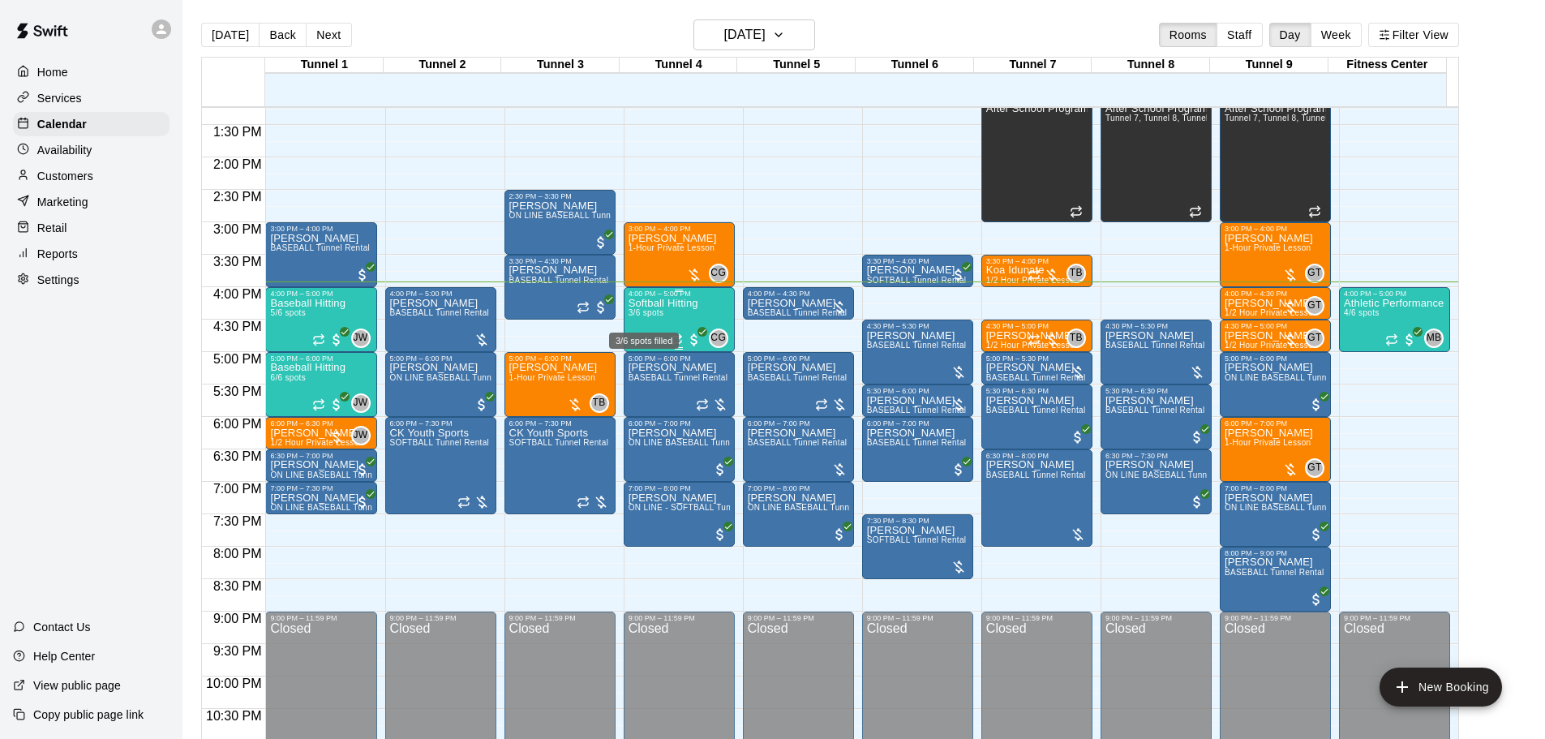
click at [662, 316] on span "3/6 spots" at bounding box center [647, 312] width 36 height 9
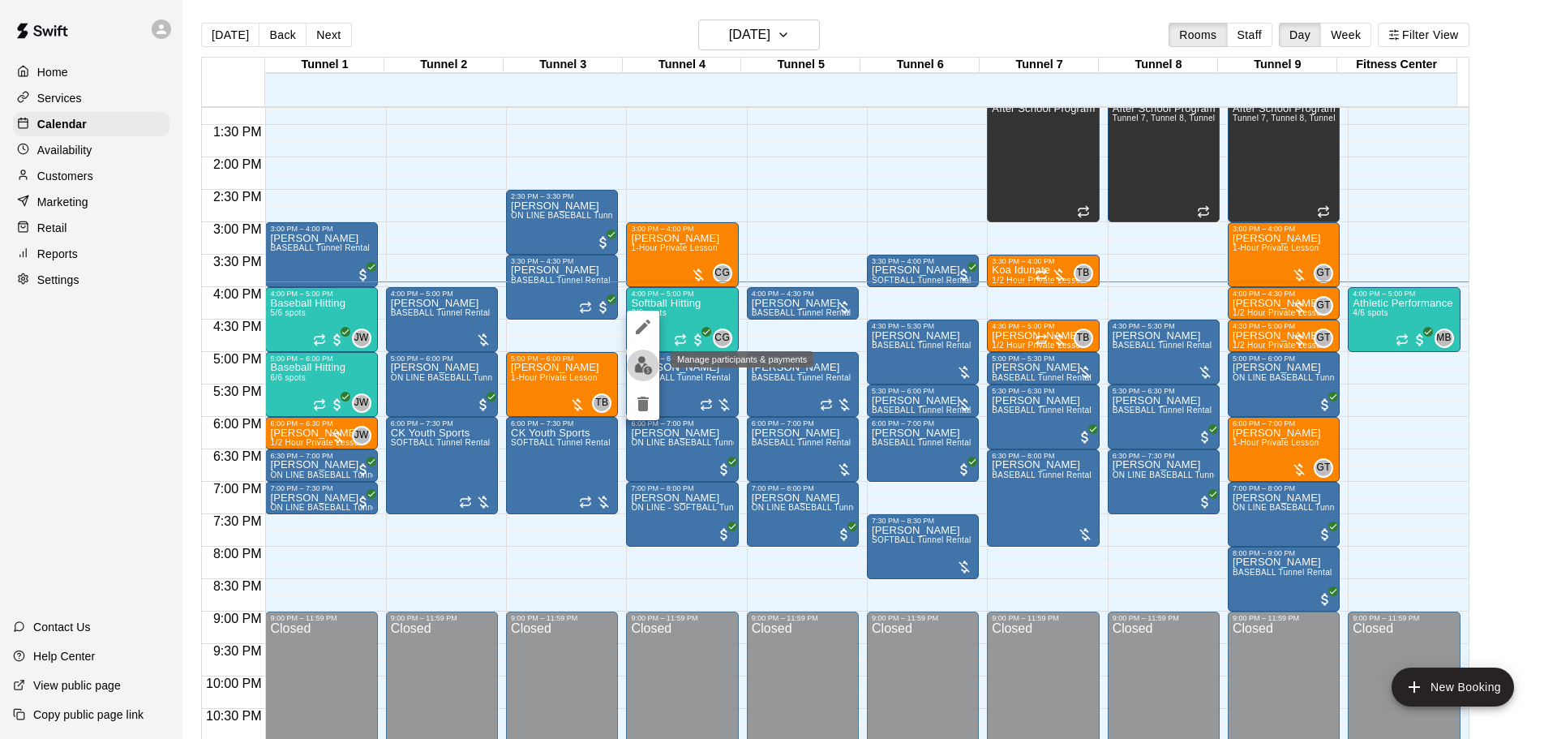
click at [642, 364] on img "edit" at bounding box center [643, 365] width 19 height 19
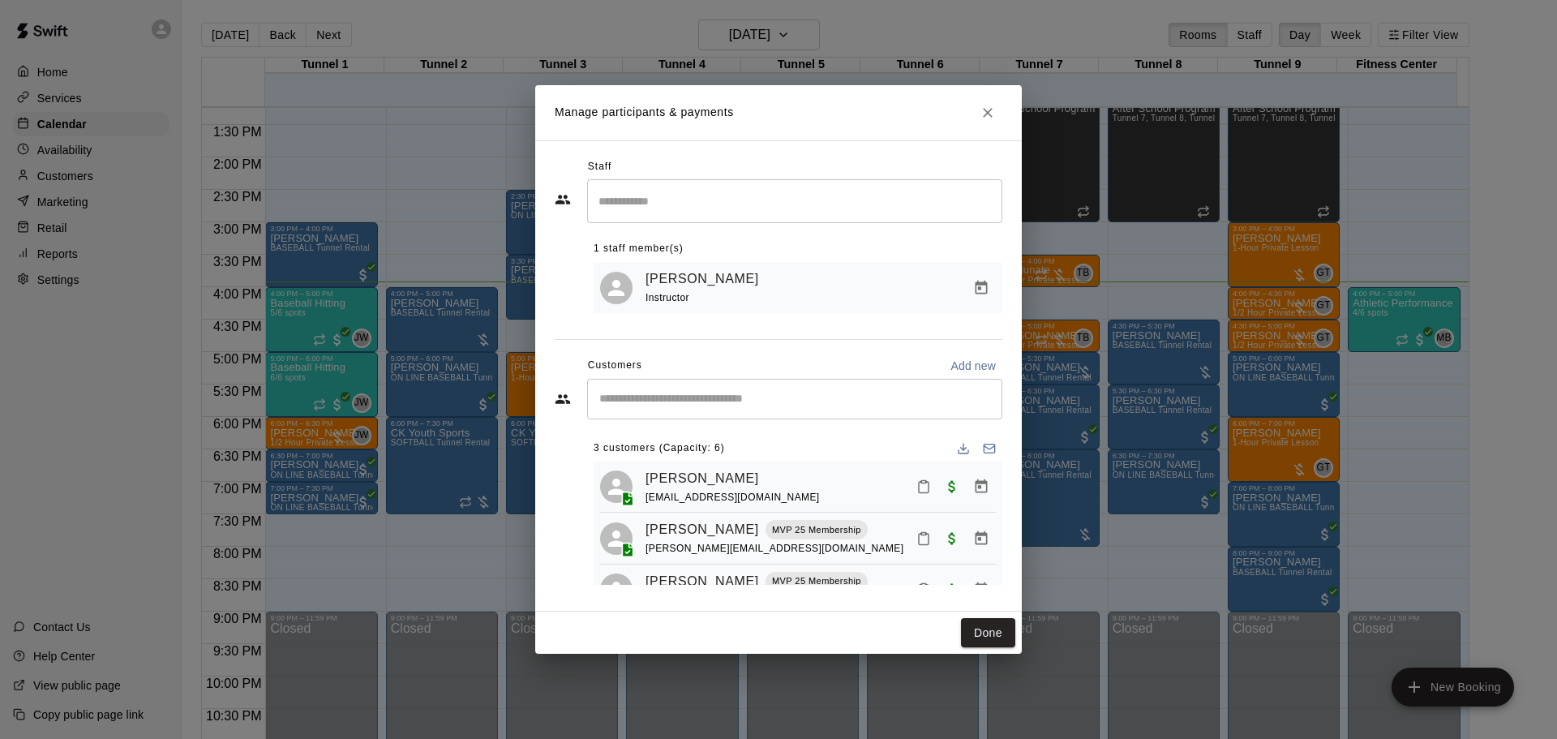
scroll to position [45, 0]
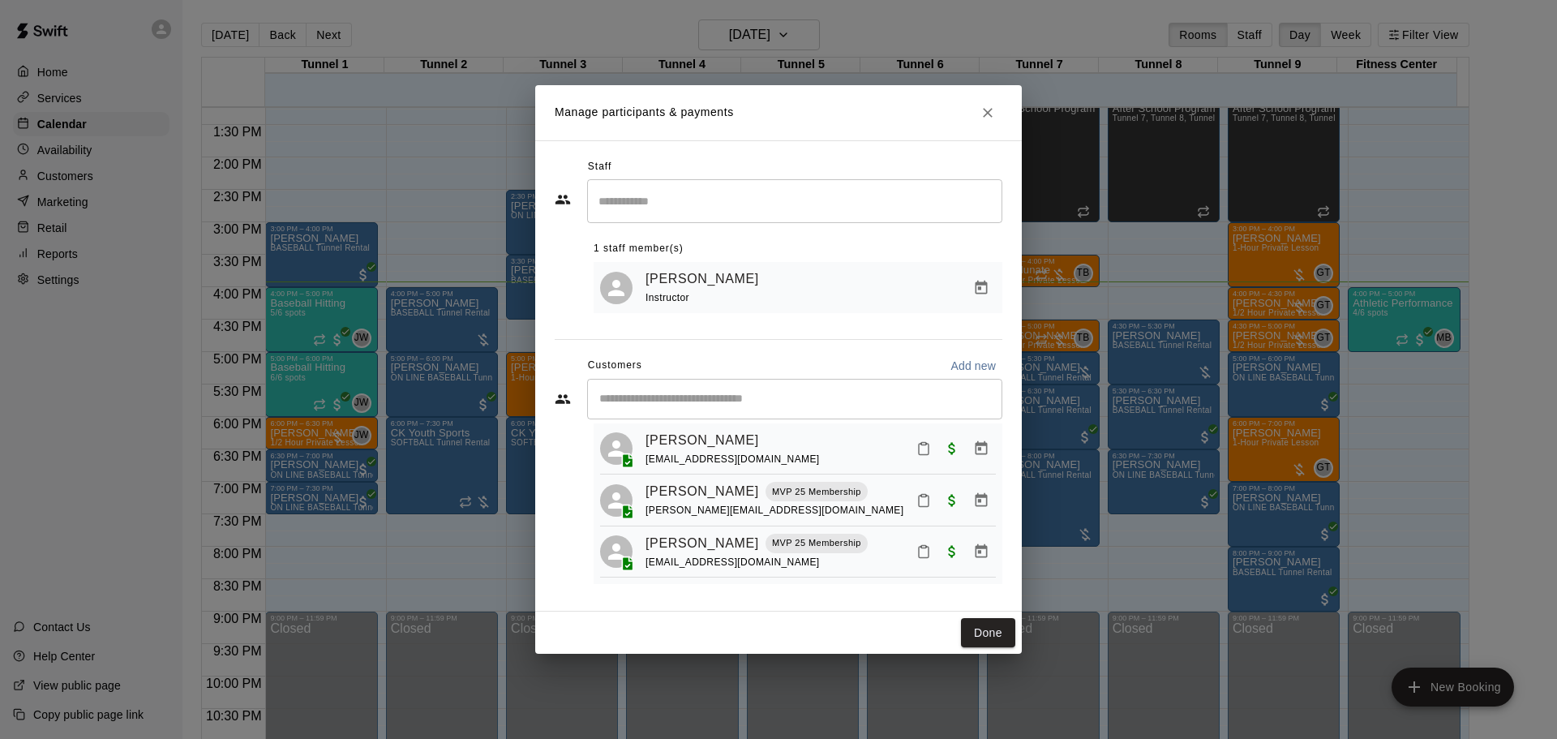
click at [917, 500] on icon "Mark attendance" at bounding box center [924, 500] width 15 height 15
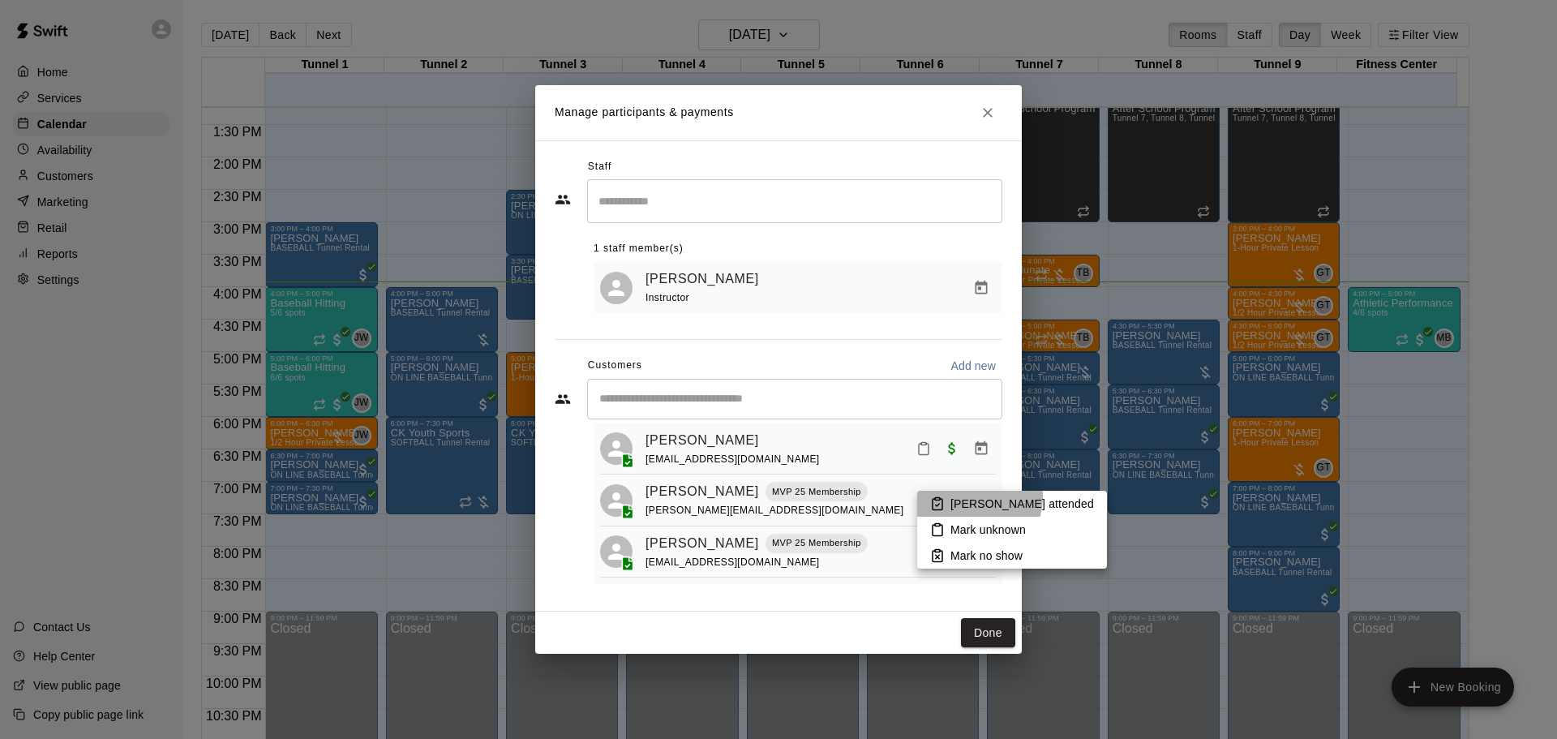
click at [962, 496] on p "[PERSON_NAME] attended" at bounding box center [1023, 504] width 144 height 16
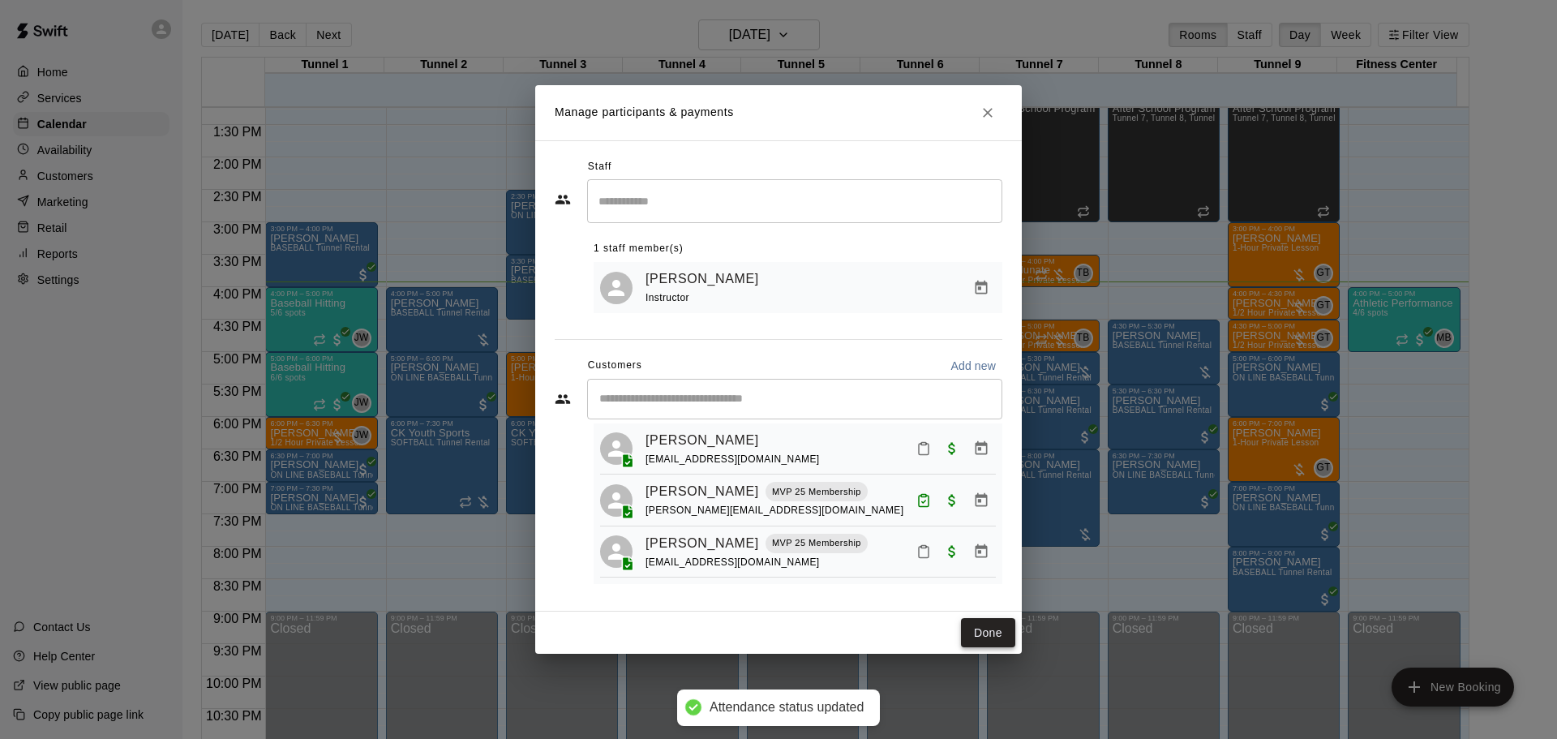
click at [988, 632] on button "Done" at bounding box center [988, 633] width 54 height 30
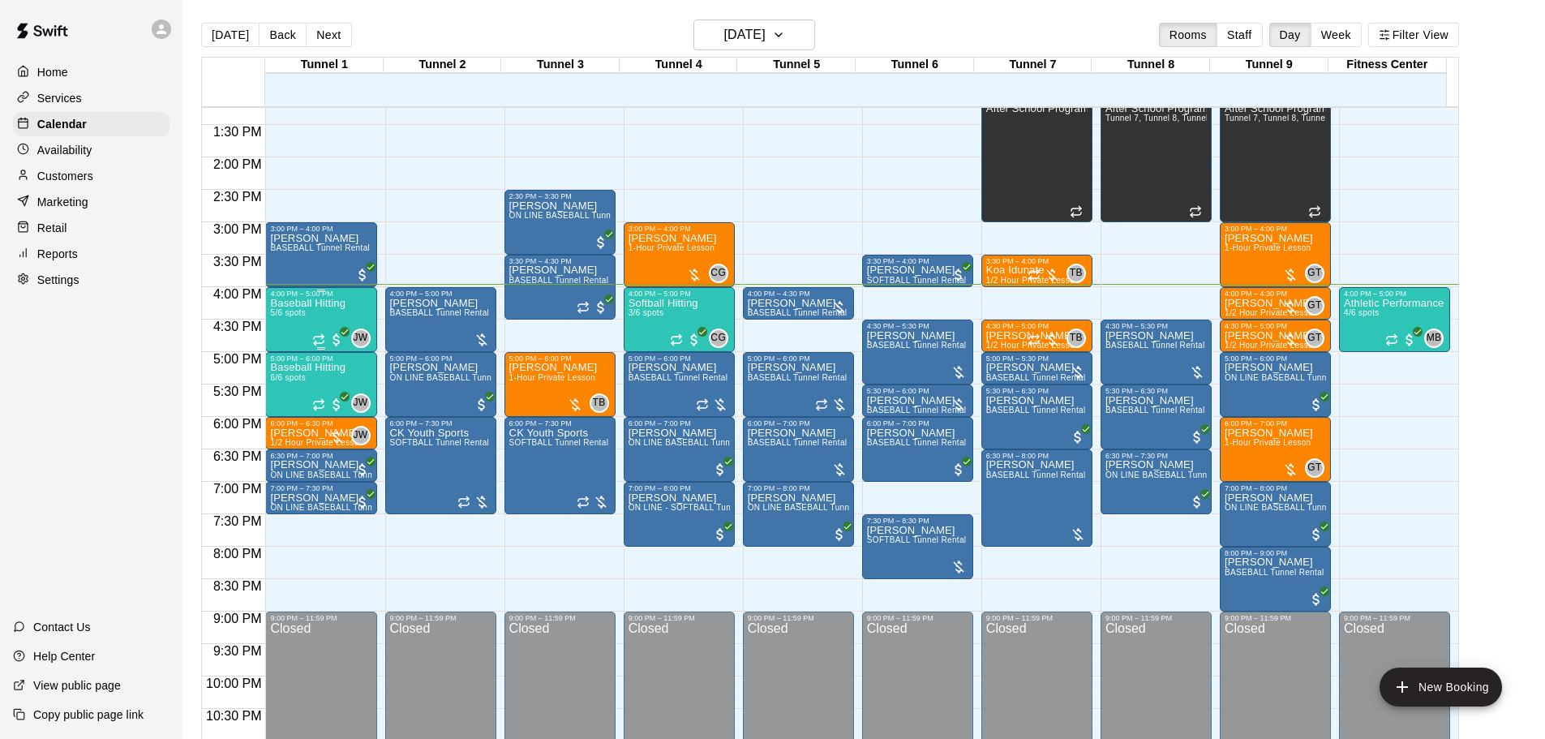
click at [326, 322] on div "Baseball Hitting 5/6 spots" at bounding box center [307, 667] width 75 height 739
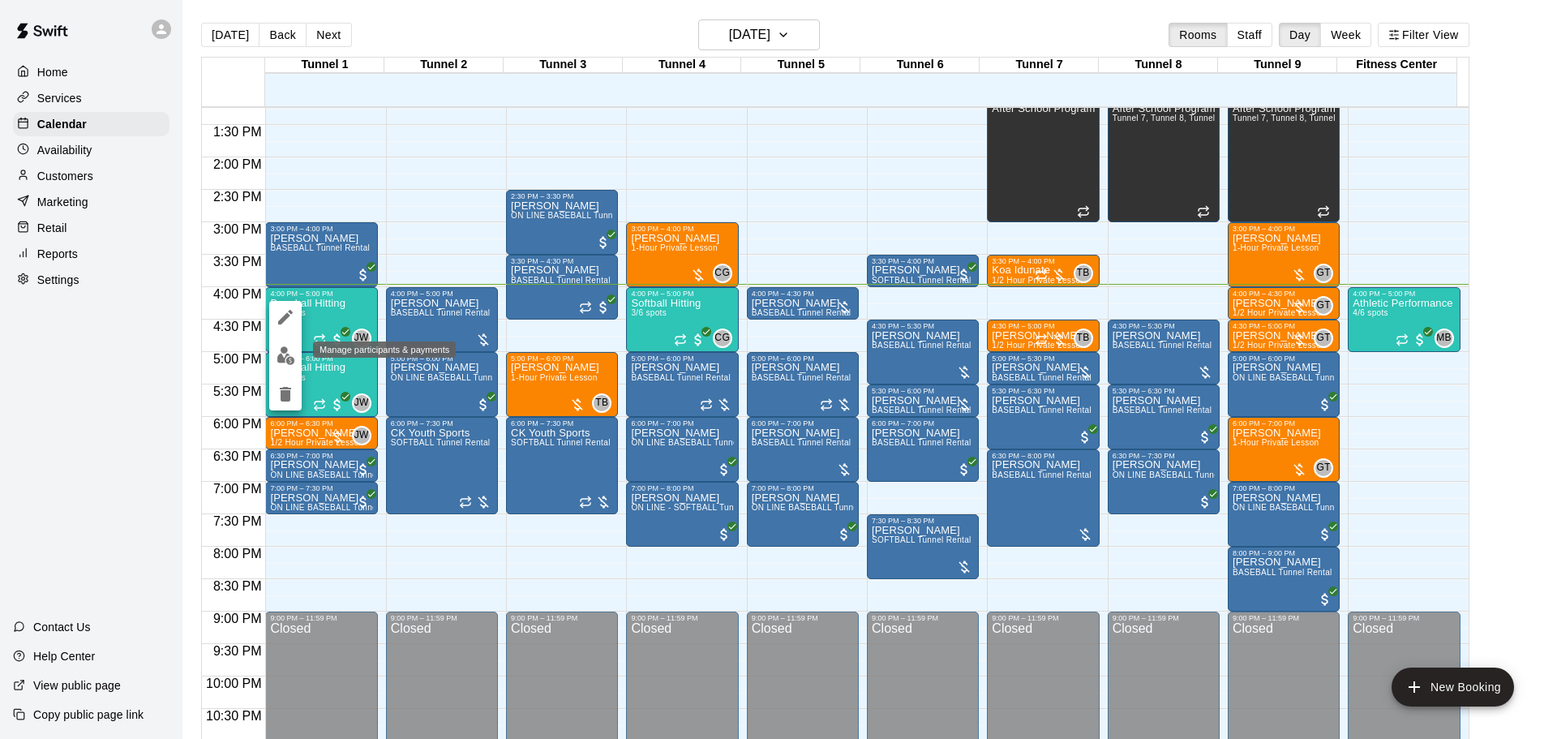
click at [287, 367] on button "edit" at bounding box center [285, 356] width 32 height 32
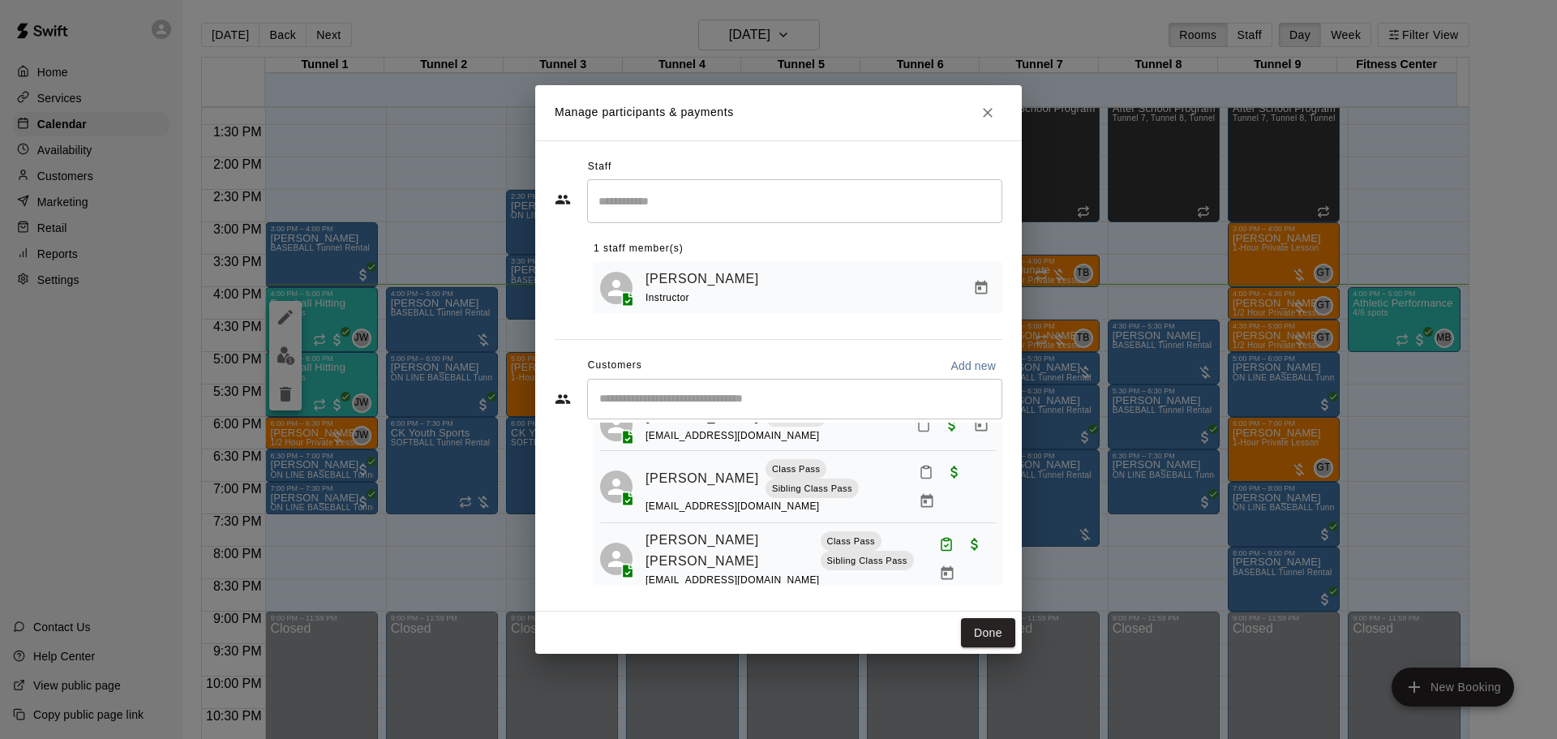
scroll to position [162, 0]
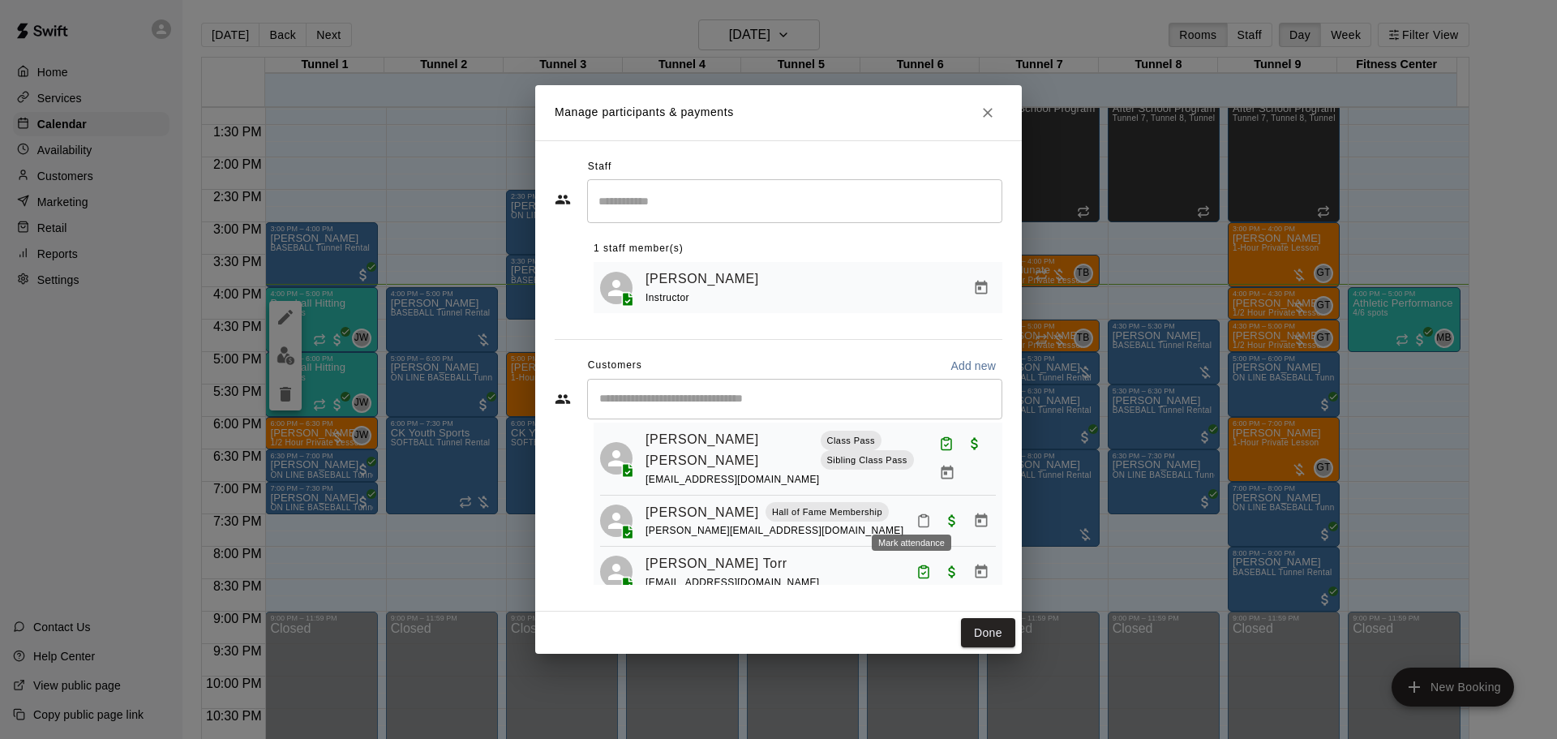
click at [917, 513] on icon "Mark attendance" at bounding box center [924, 520] width 15 height 15
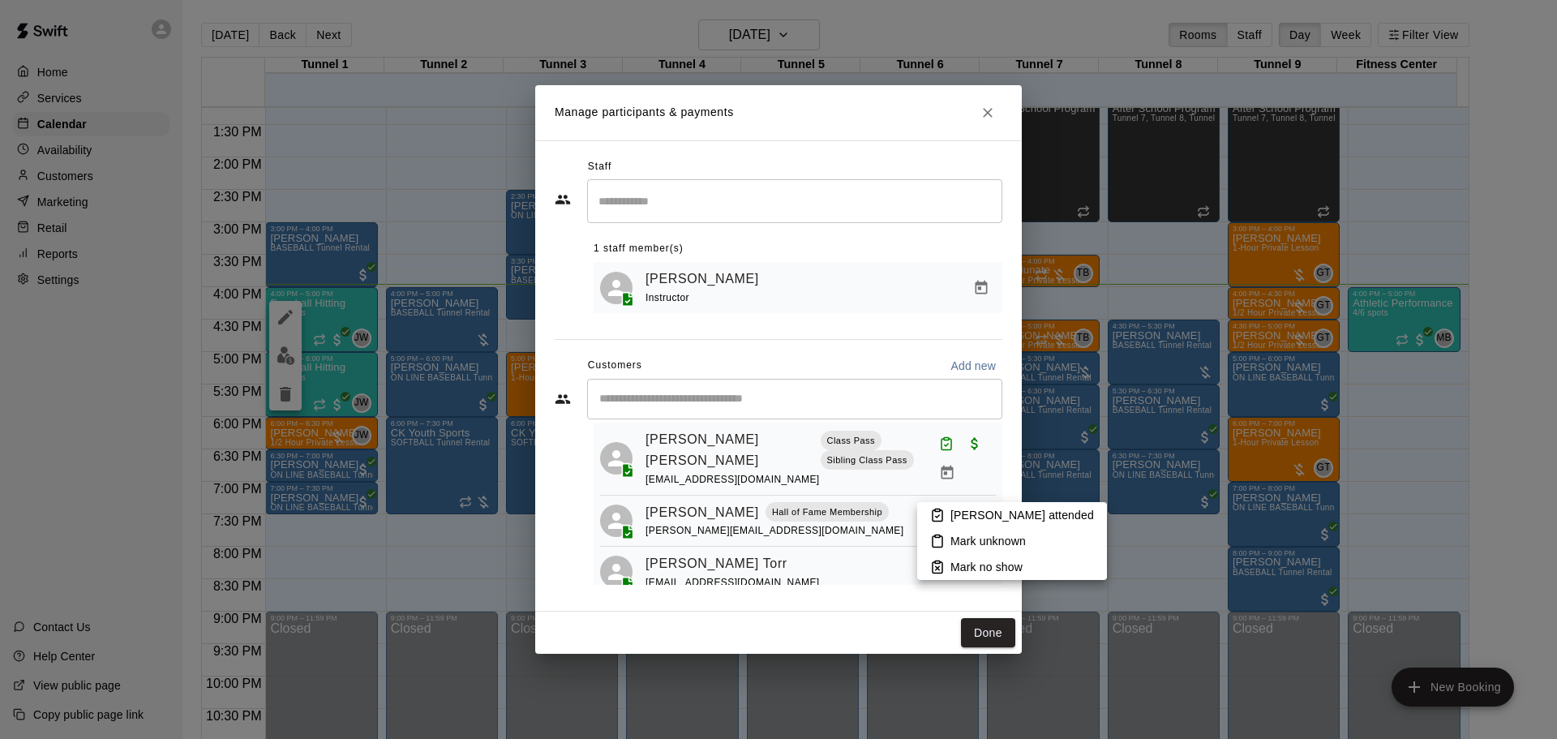
click at [939, 516] on icon at bounding box center [938, 516] width 4 height 2
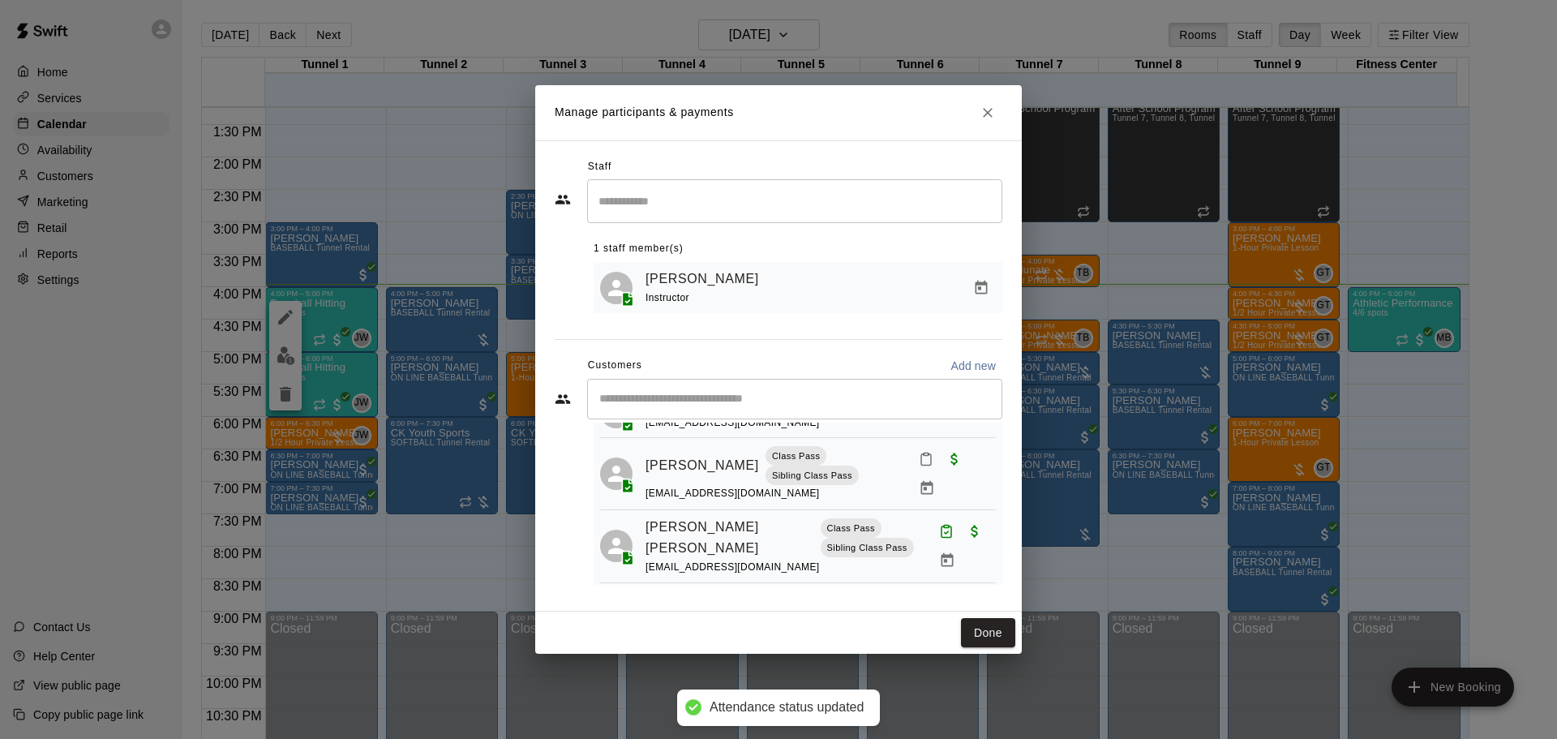
scroll to position [11, 0]
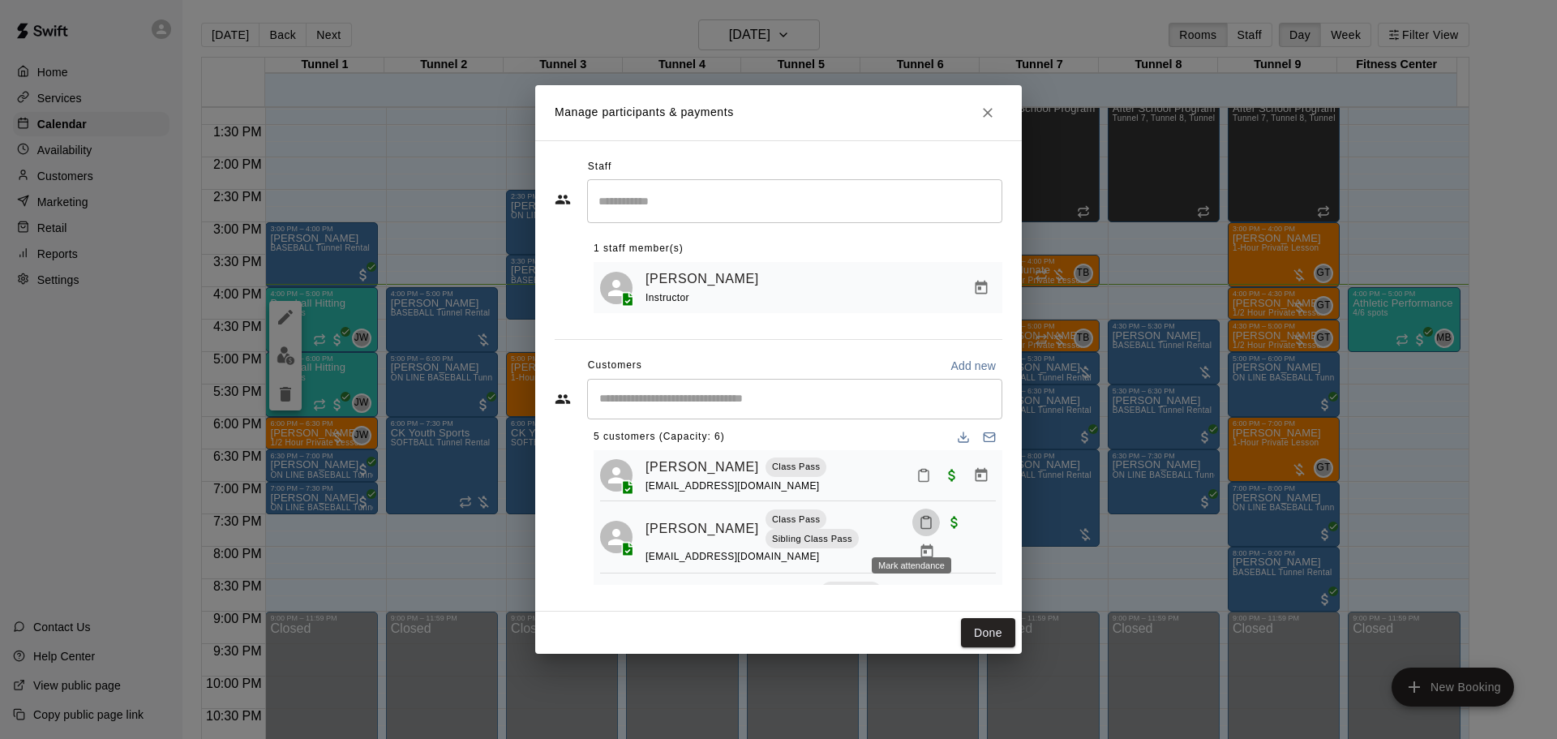
click at [912, 530] on button "Mark attendance" at bounding box center [926, 523] width 28 height 28
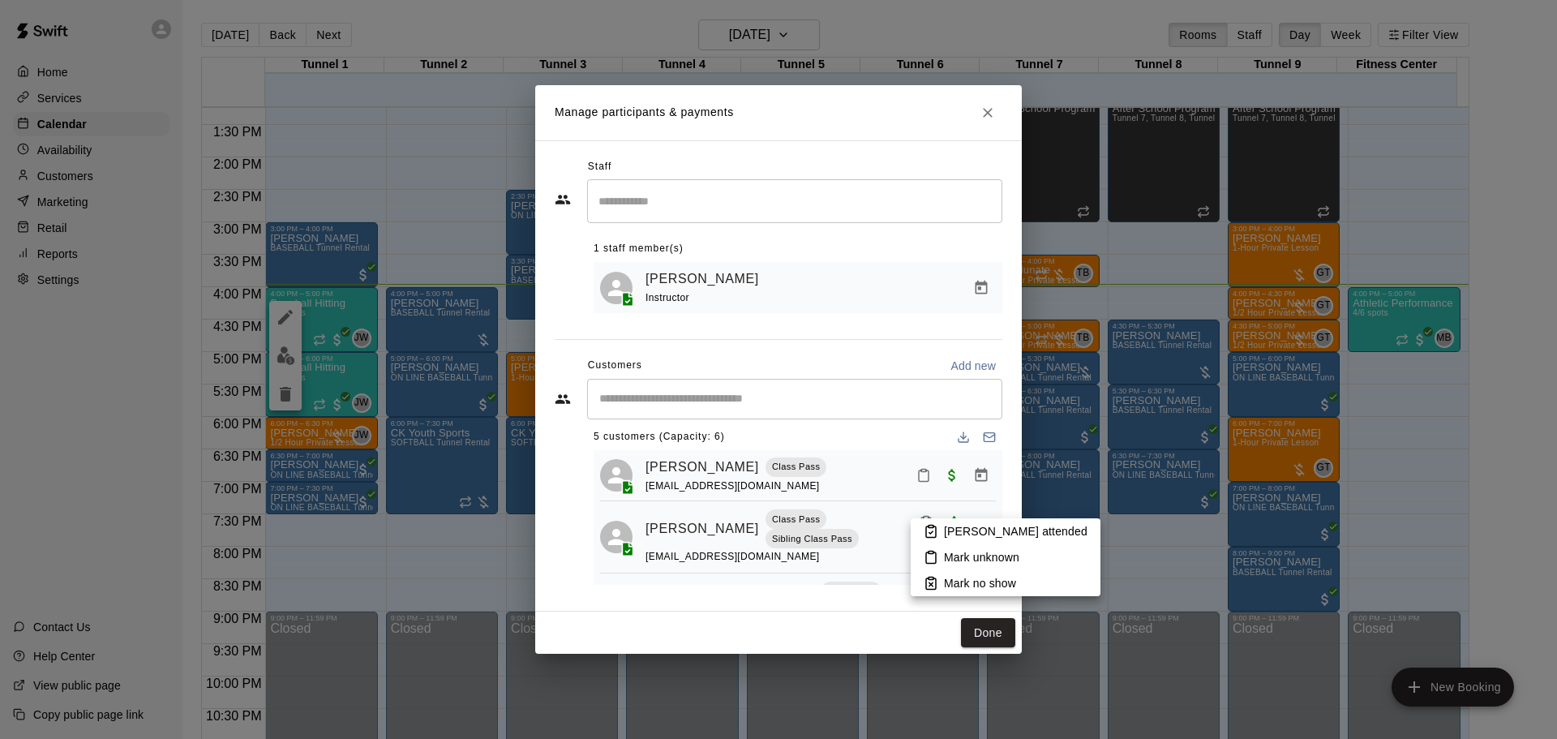
click at [918, 526] on li "[PERSON_NAME] attended" at bounding box center [1006, 531] width 190 height 26
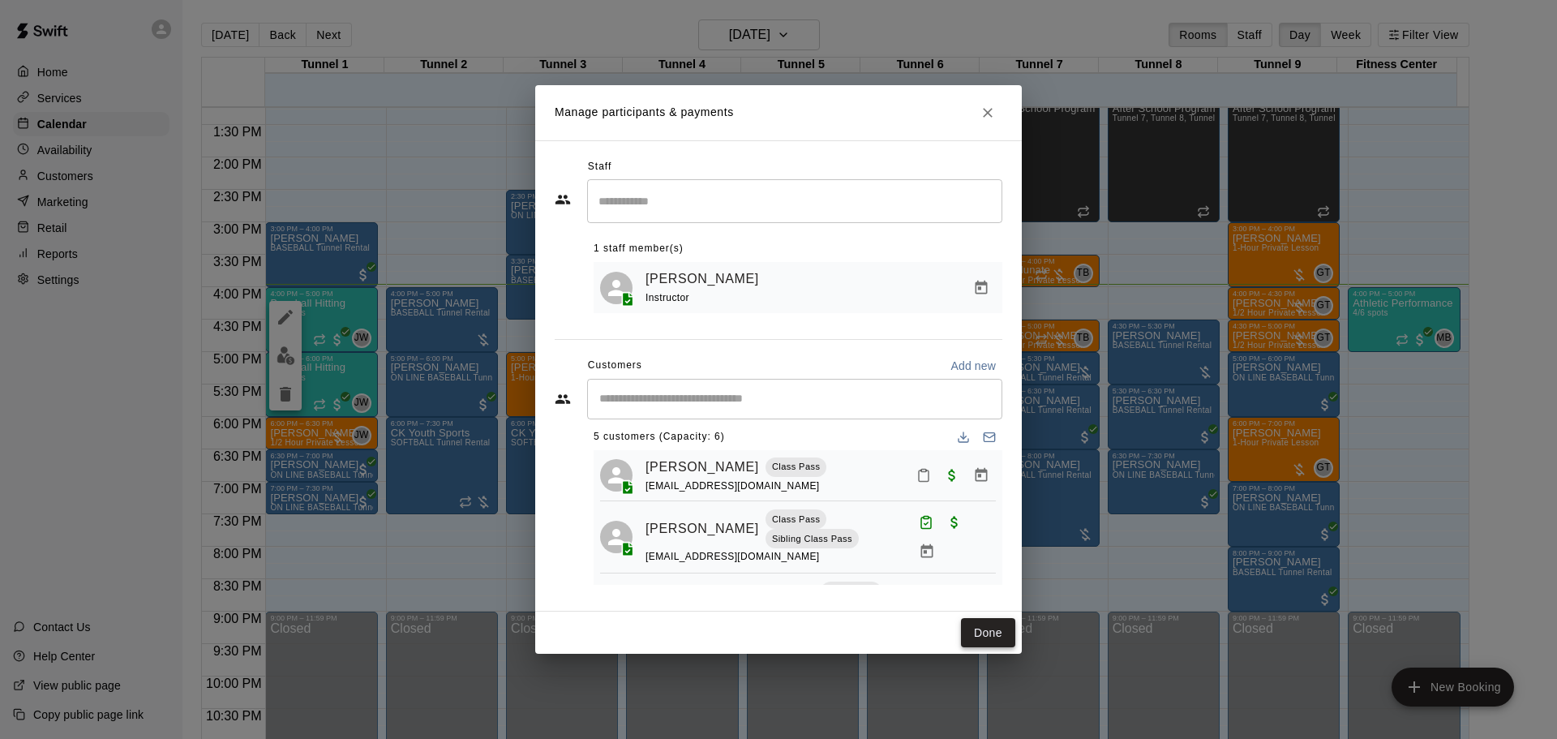
click at [982, 622] on button "Done" at bounding box center [988, 633] width 54 height 30
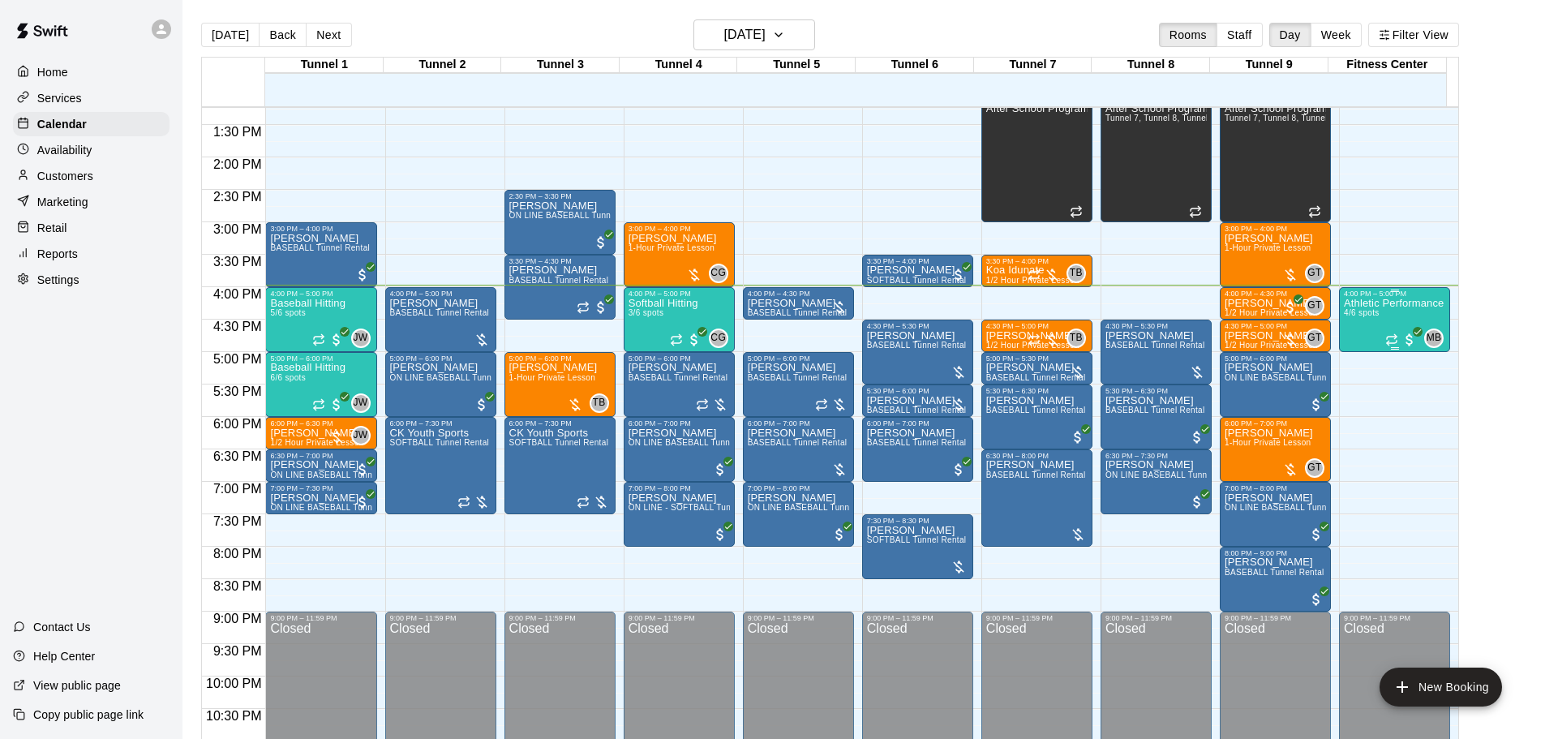
click at [1368, 314] on span "4/6 spots" at bounding box center [1362, 312] width 36 height 9
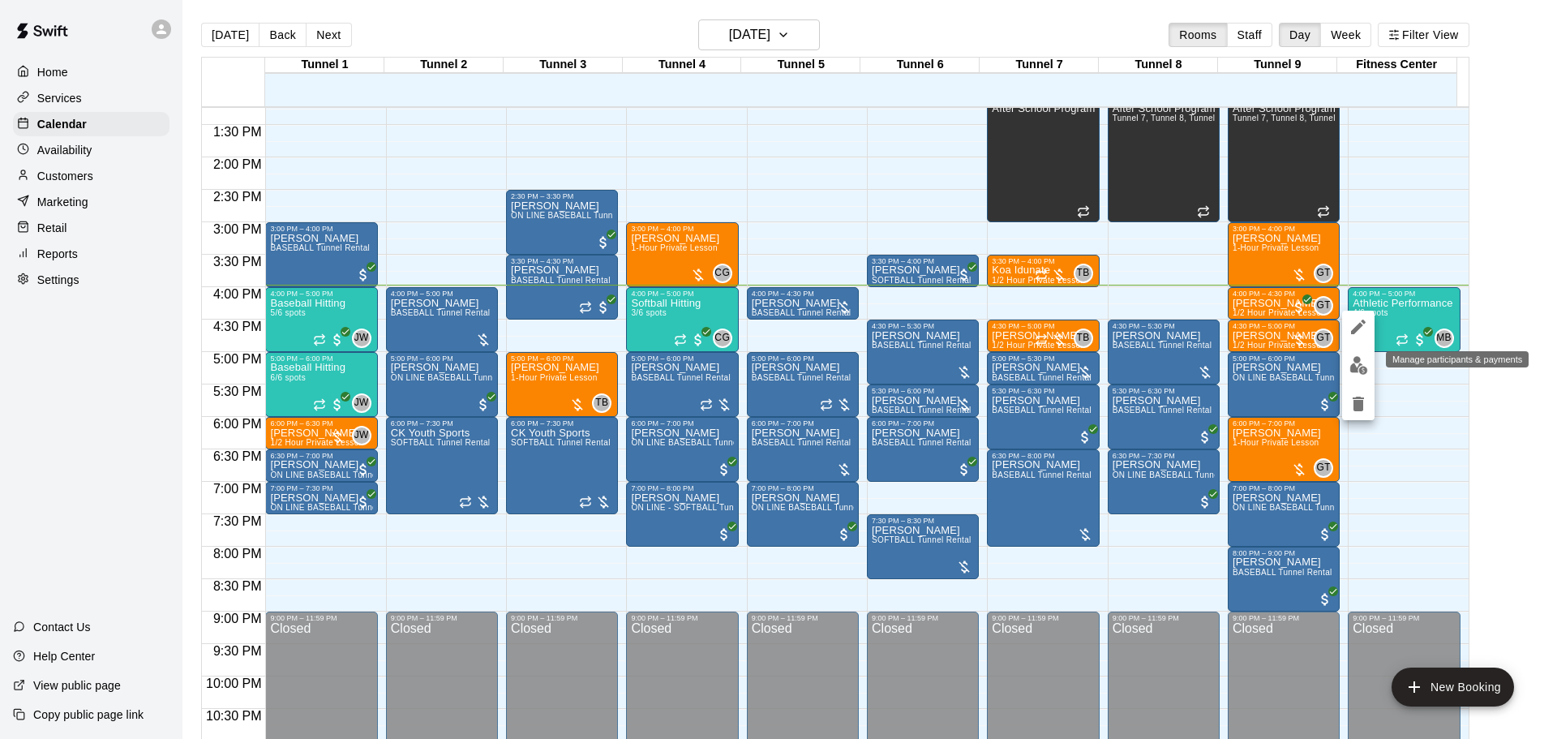
click at [1356, 359] on img "edit" at bounding box center [1359, 365] width 19 height 19
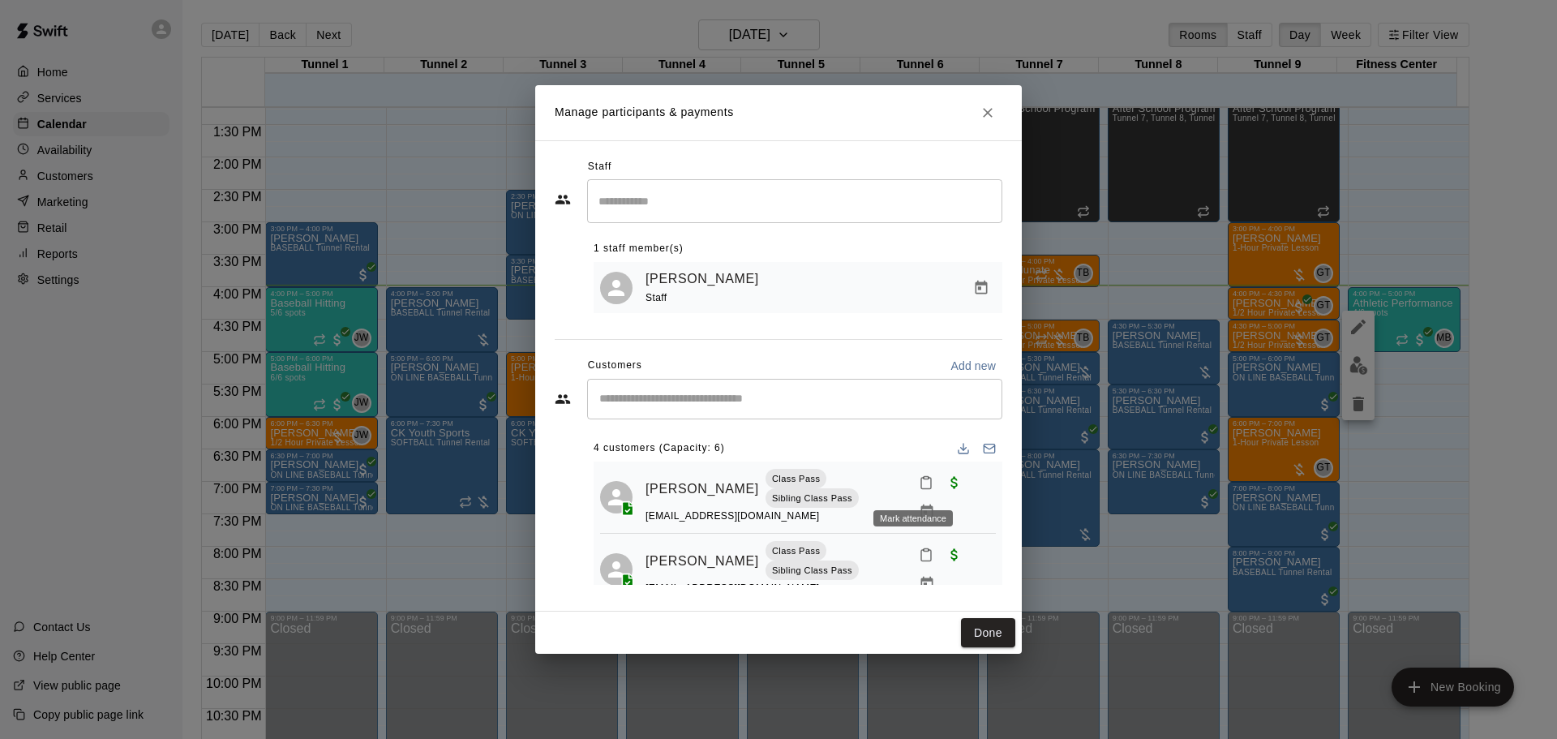
click at [919, 484] on icon "Mark attendance" at bounding box center [926, 482] width 15 height 15
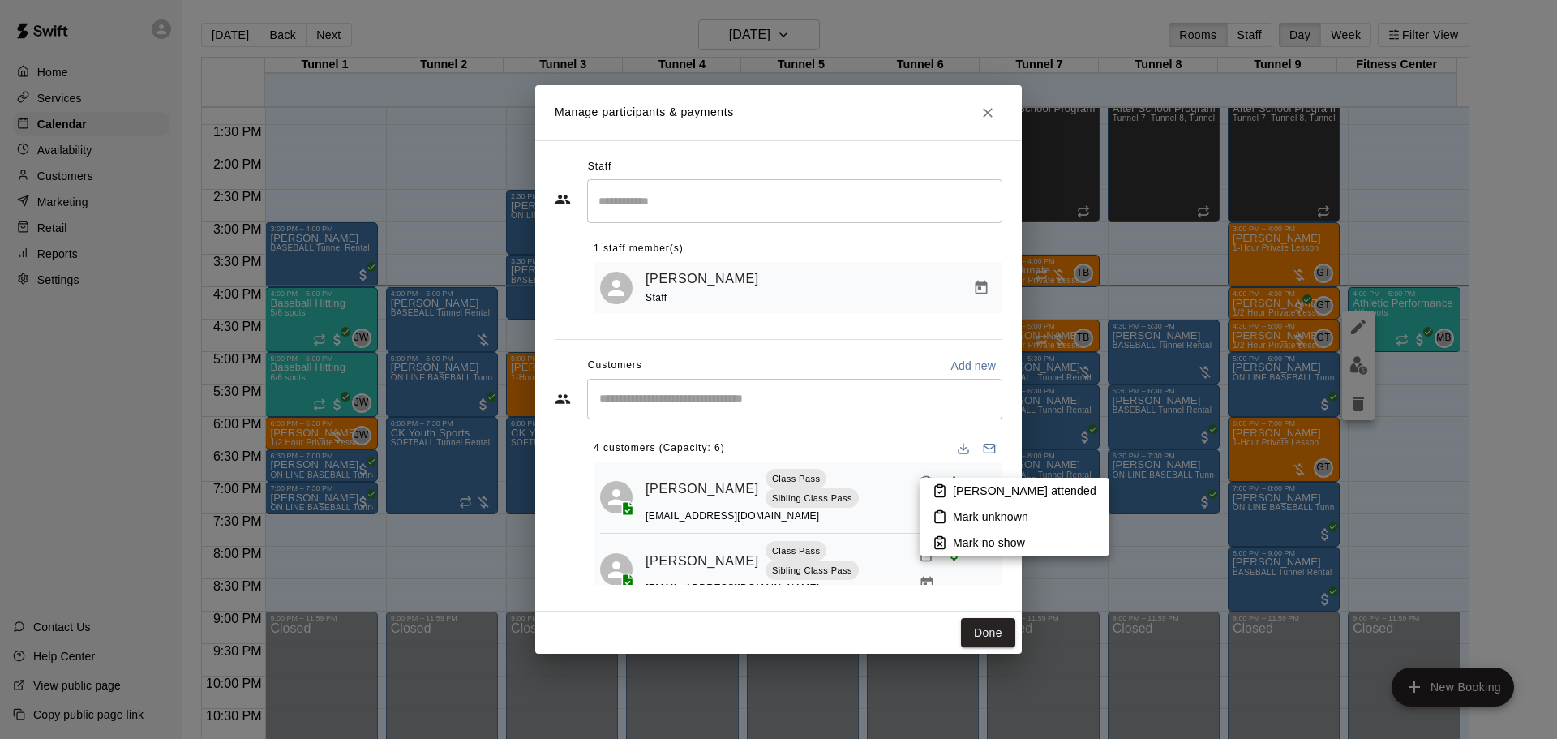
click at [942, 490] on icon at bounding box center [940, 490] width 15 height 15
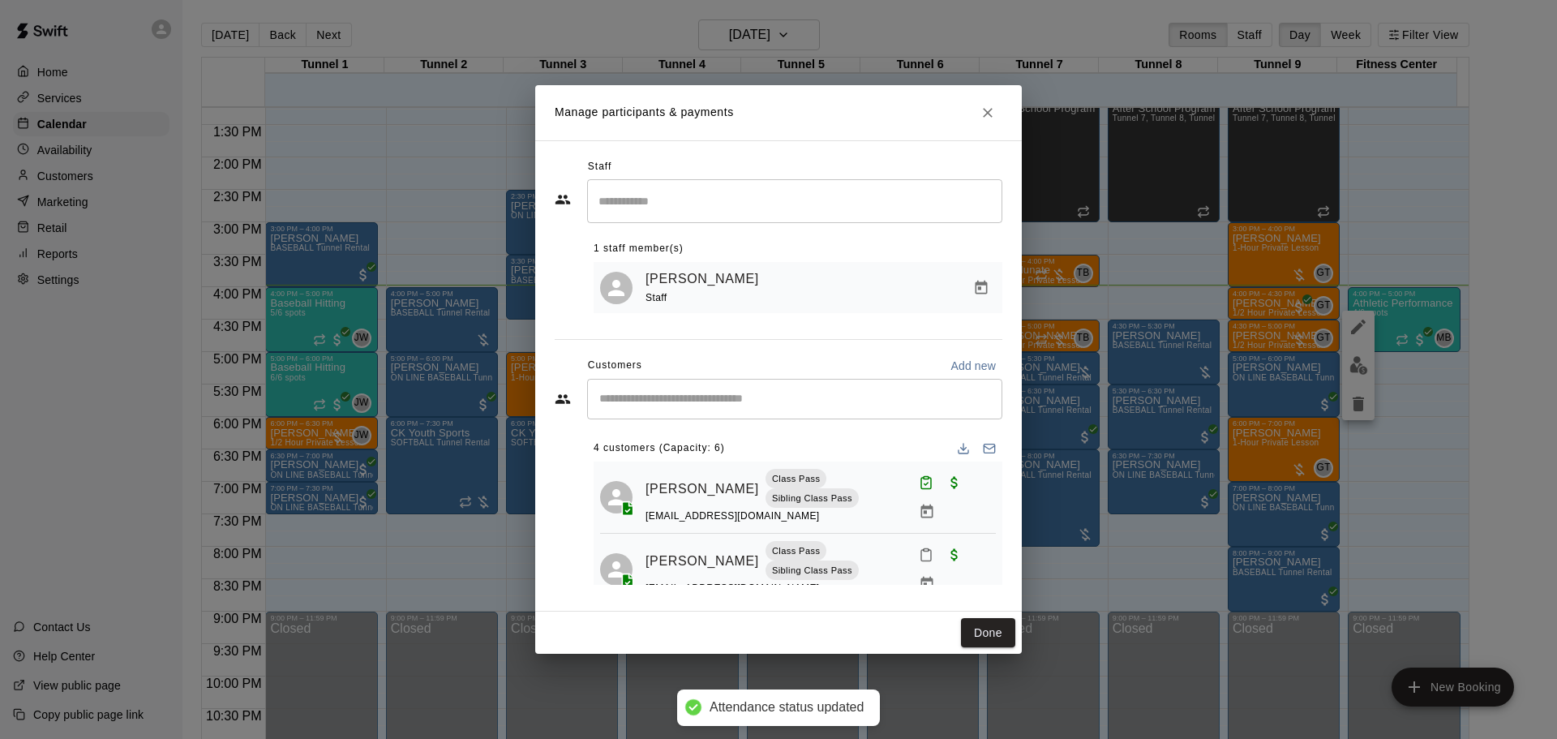
click at [919, 562] on icon "Mark attendance" at bounding box center [926, 554] width 15 height 15
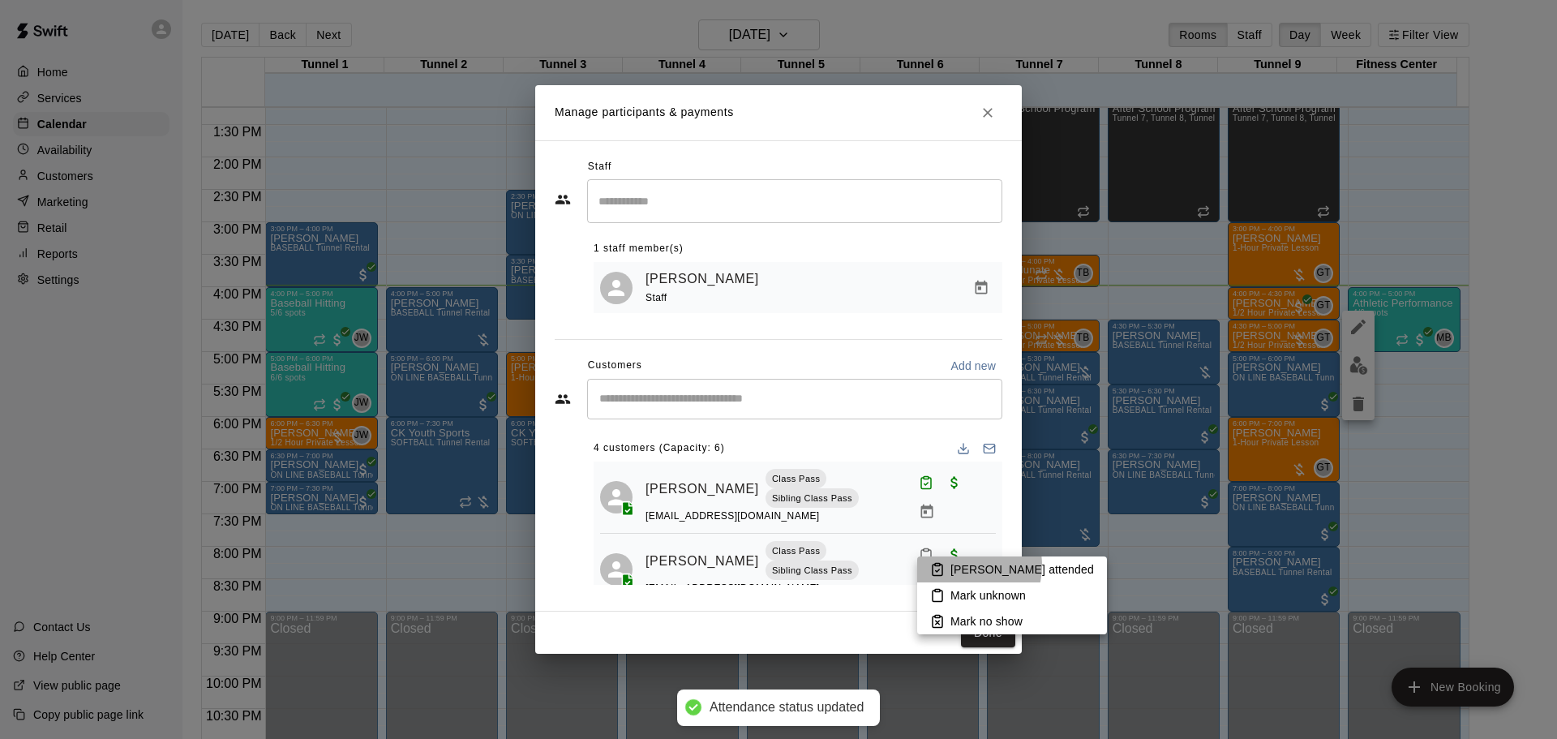
click at [964, 565] on p "[PERSON_NAME] attended" at bounding box center [1023, 569] width 144 height 16
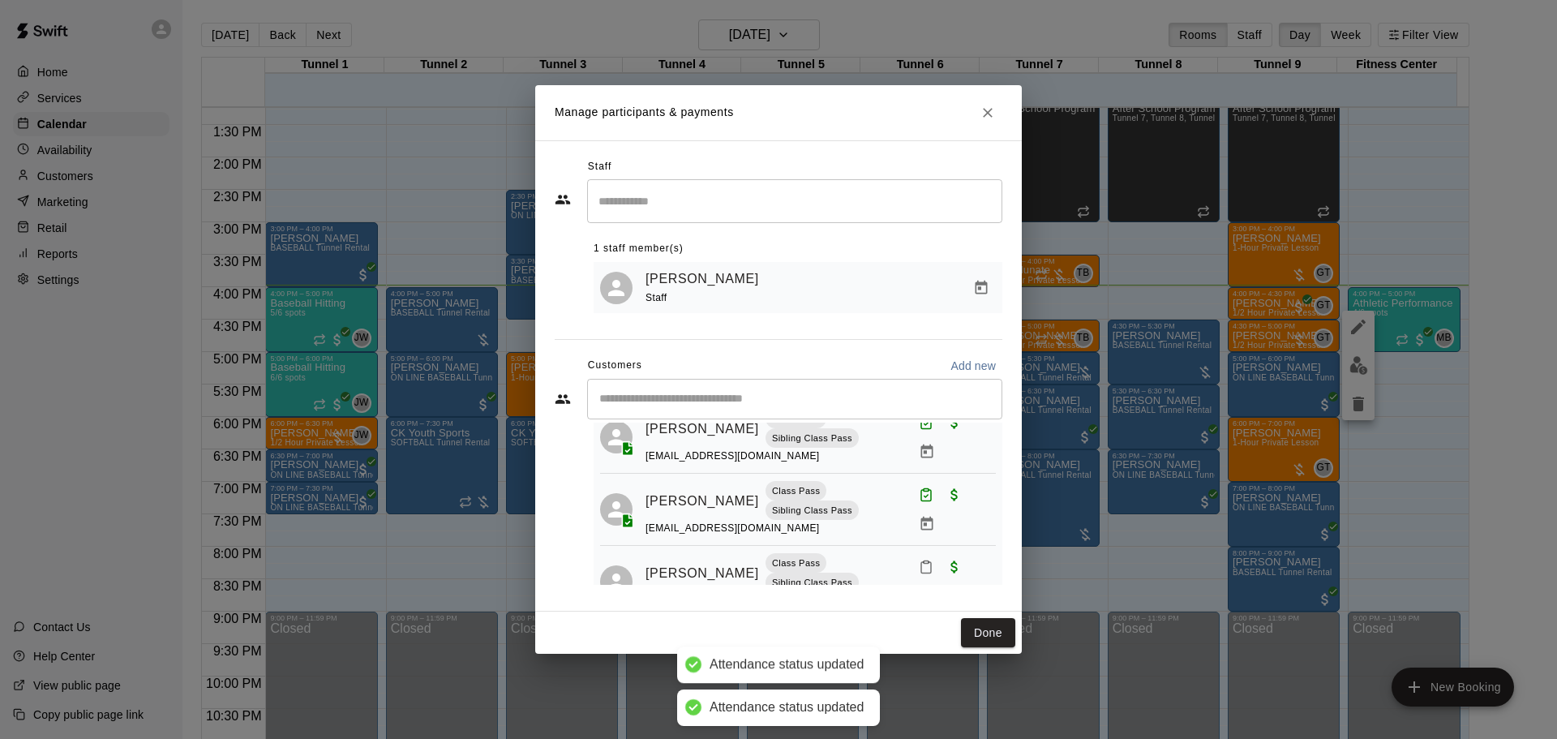
scroll to position [140, 0]
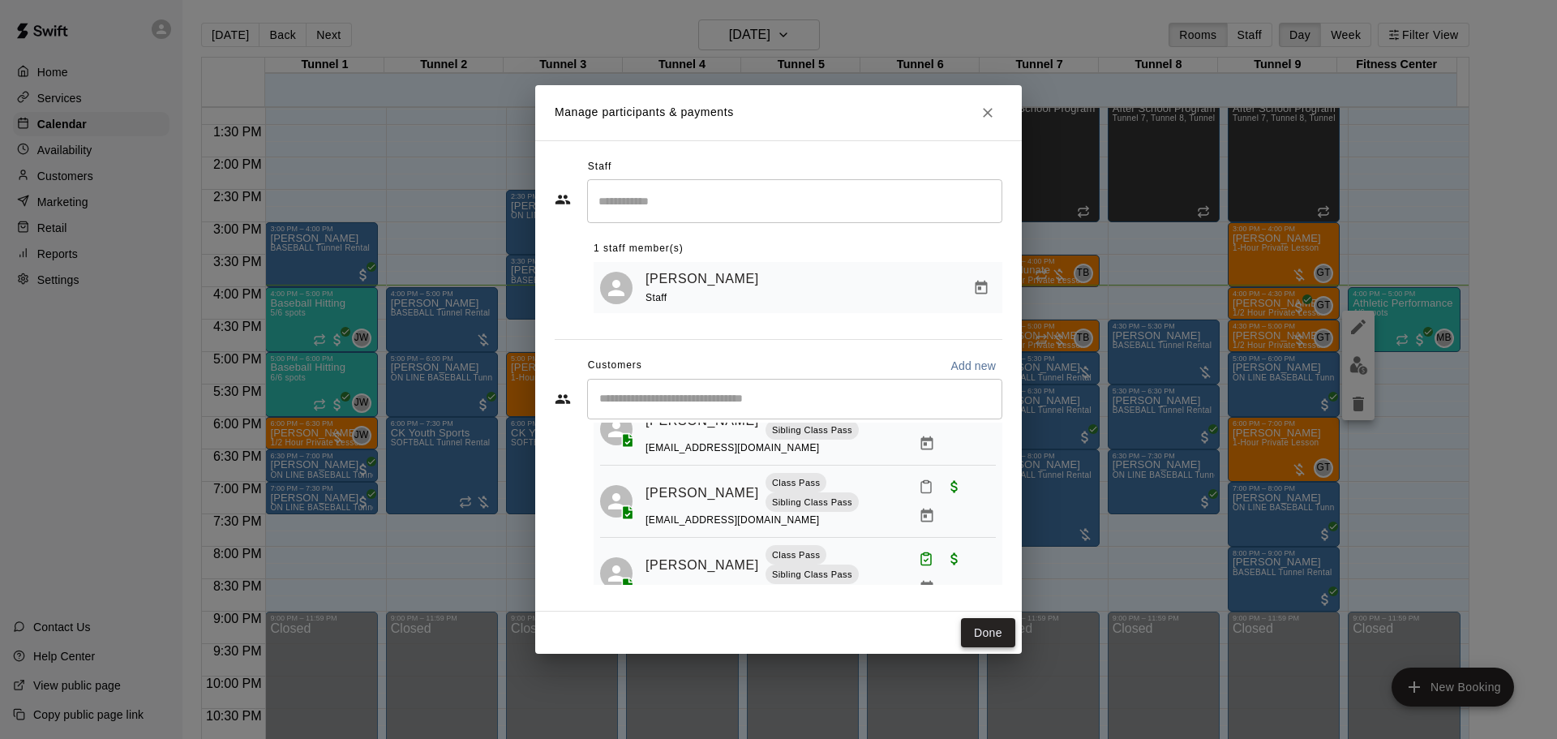
drag, startPoint x: 996, startPoint y: 636, endPoint x: 975, endPoint y: 626, distance: 23.2
click at [995, 636] on button "Done" at bounding box center [988, 633] width 54 height 30
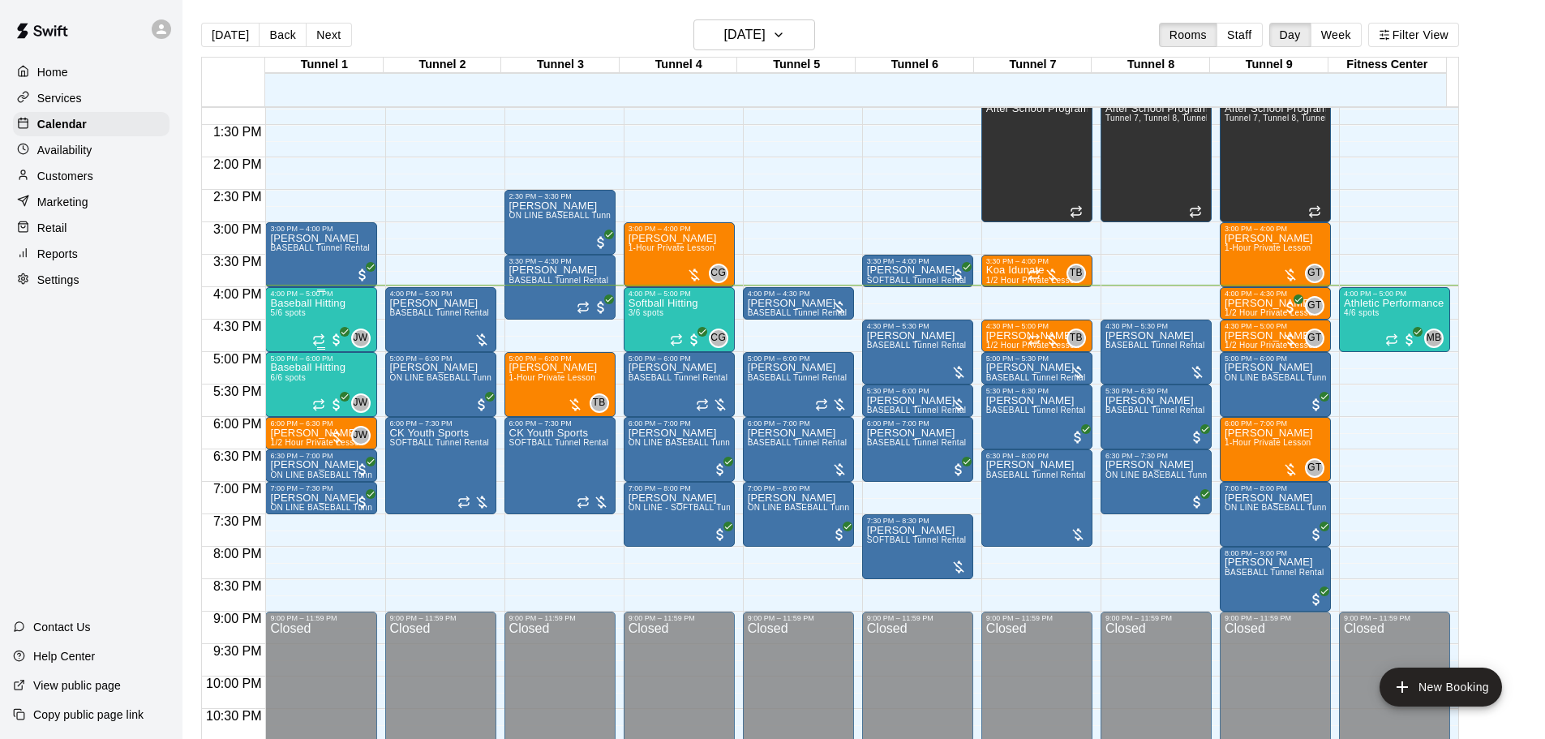
click at [299, 316] on span "5/6 spots" at bounding box center [288, 312] width 36 height 9
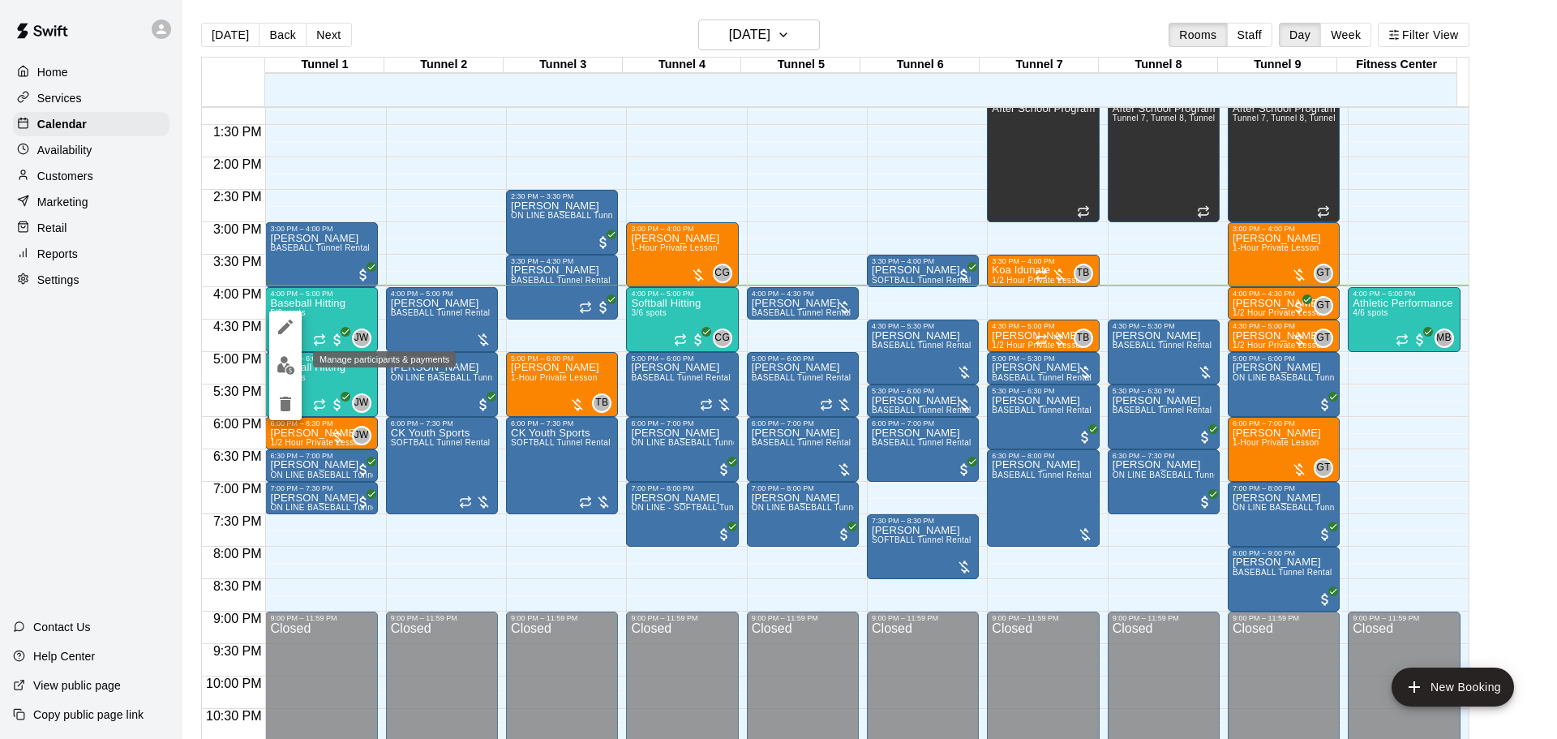
click at [285, 374] on img "edit" at bounding box center [286, 365] width 19 height 19
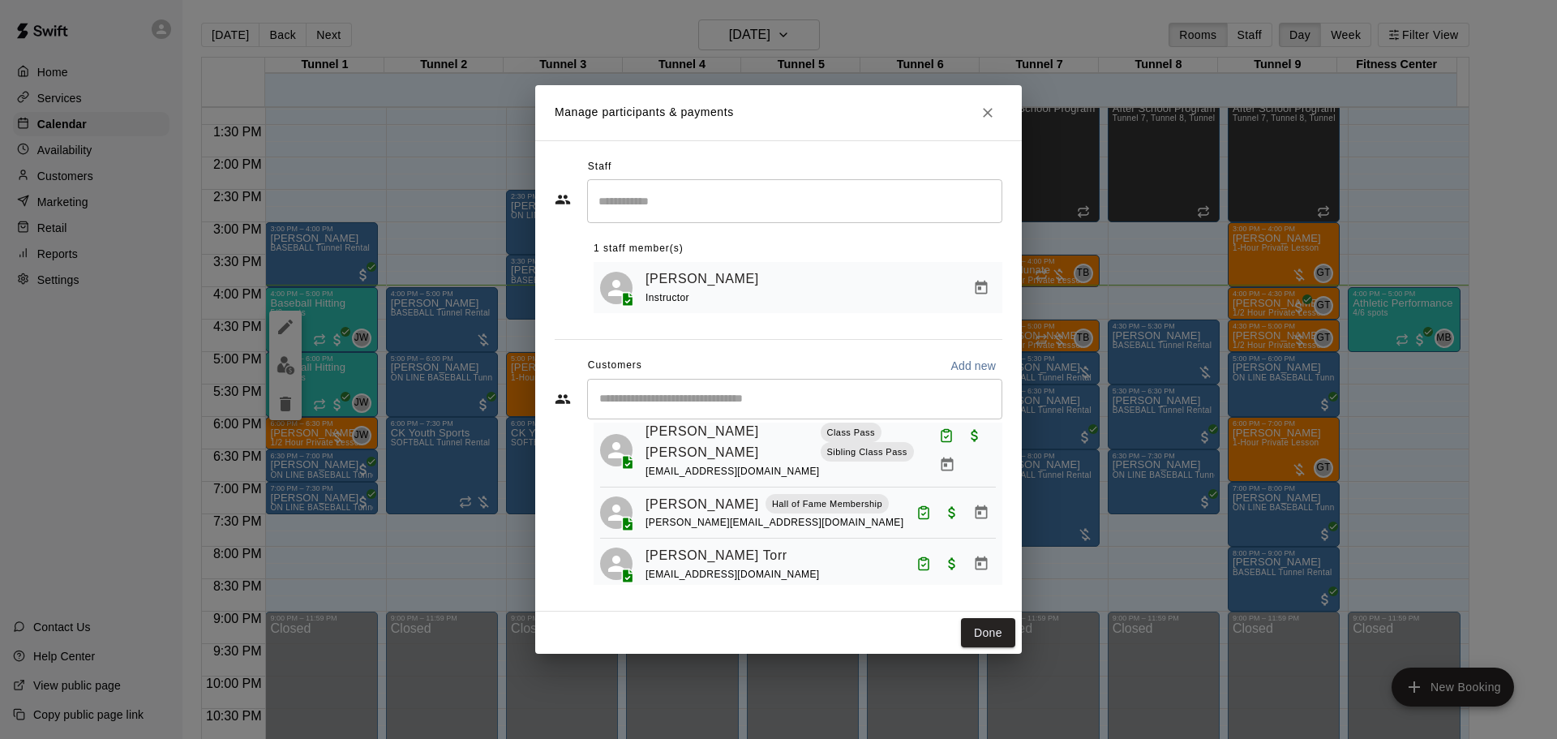
scroll to position [174, 0]
click at [977, 629] on button "Done" at bounding box center [988, 633] width 54 height 30
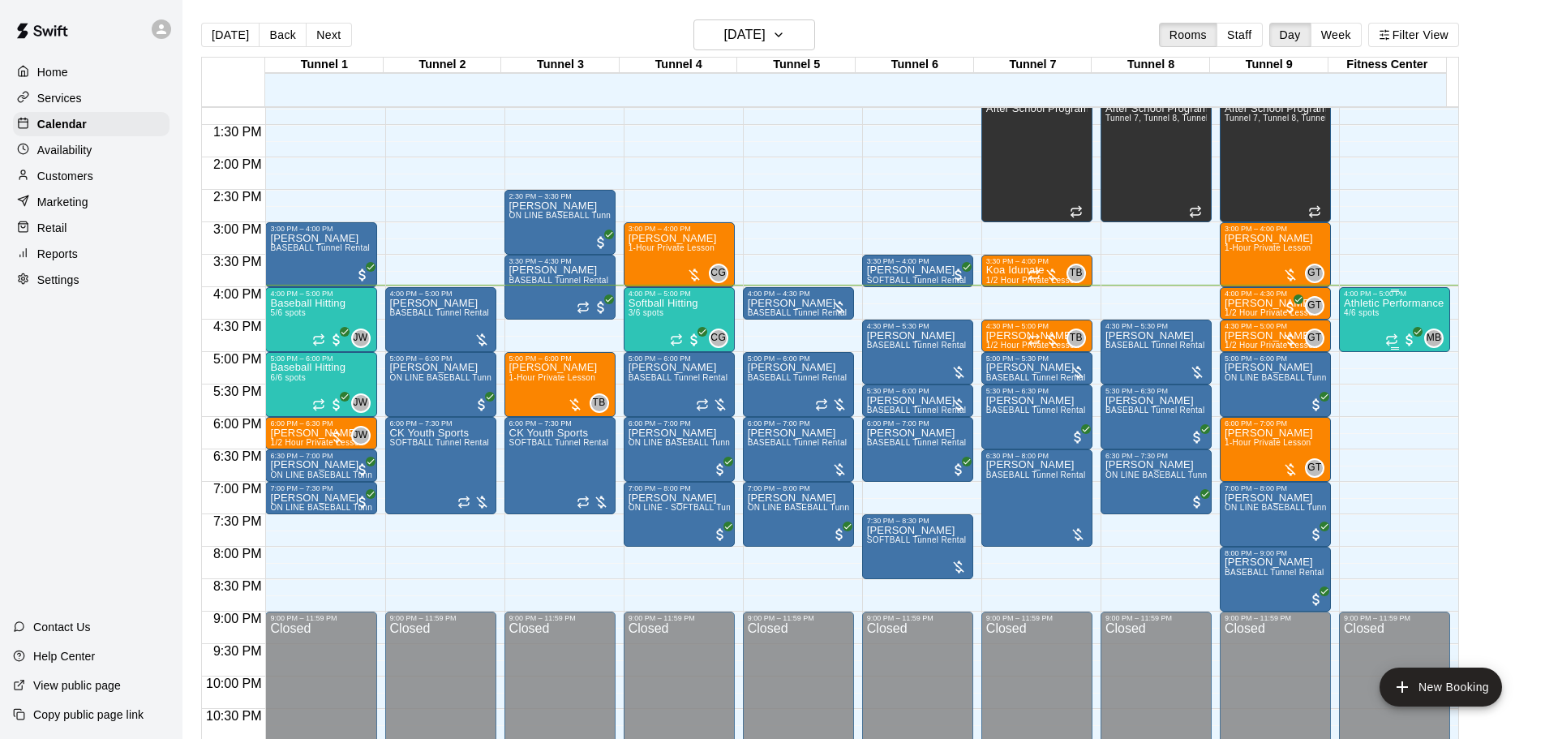
click at [1368, 327] on div "Athletic Performance 4/6 spots" at bounding box center [1394, 667] width 100 height 739
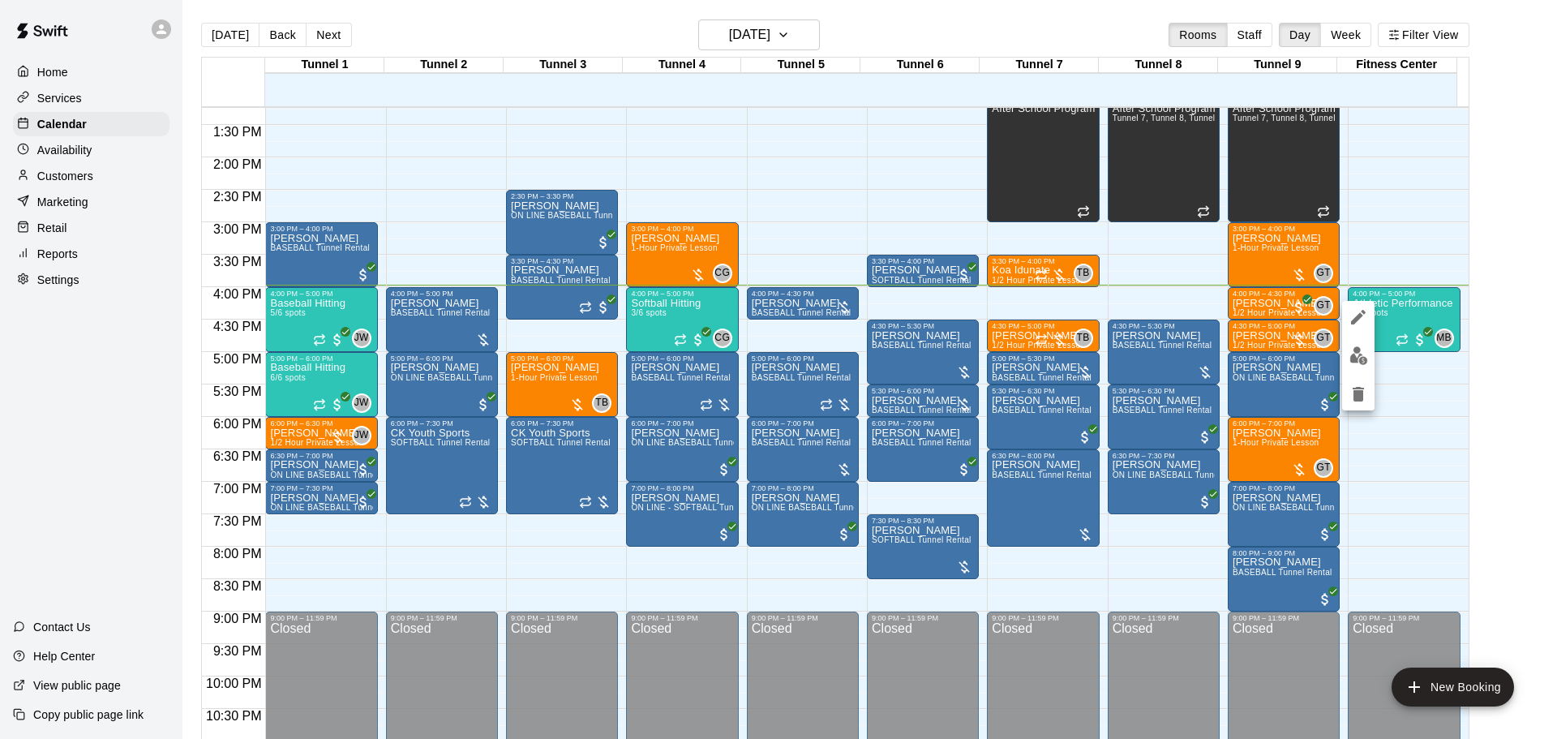
click at [1356, 355] on img "edit" at bounding box center [1359, 355] width 19 height 19
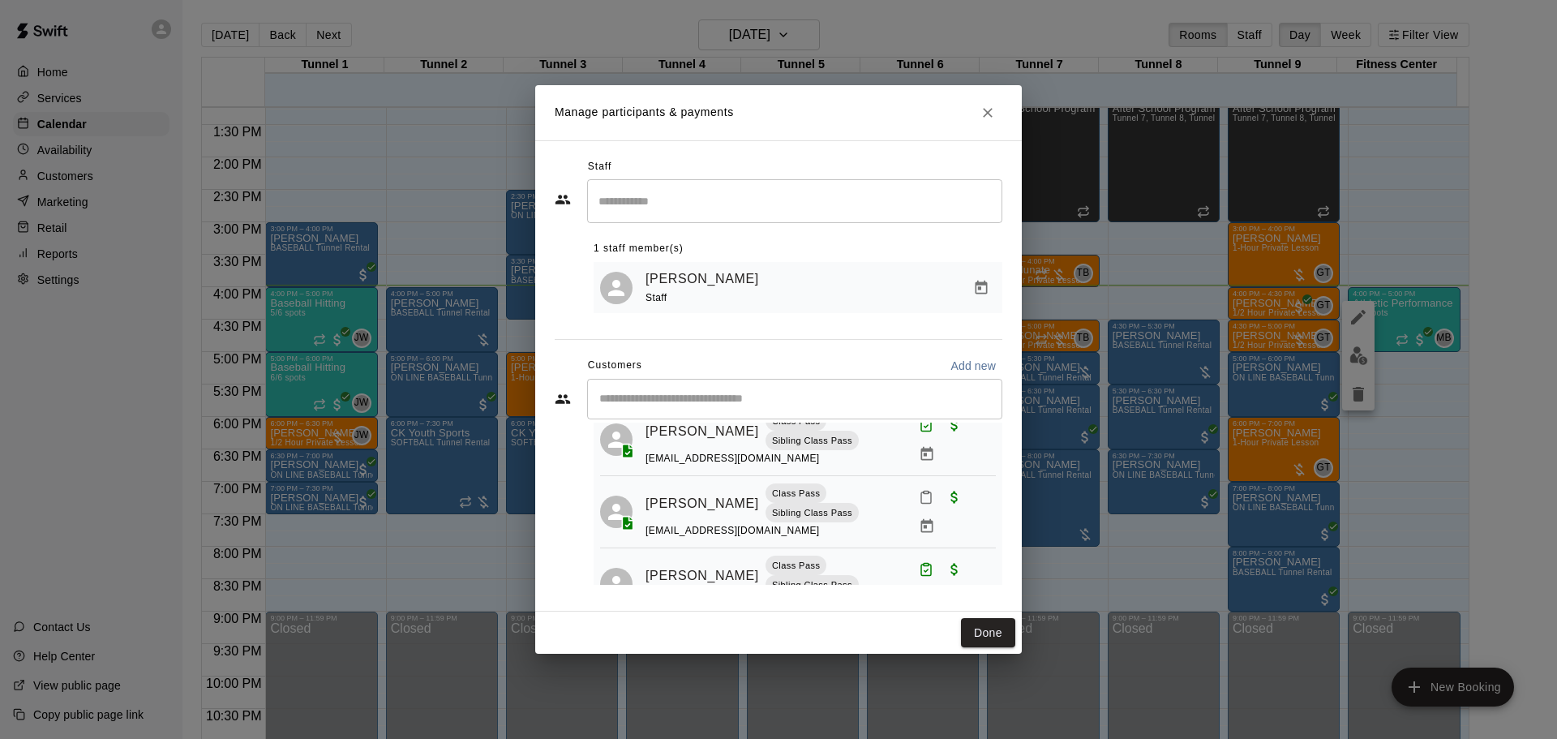
scroll to position [140, 0]
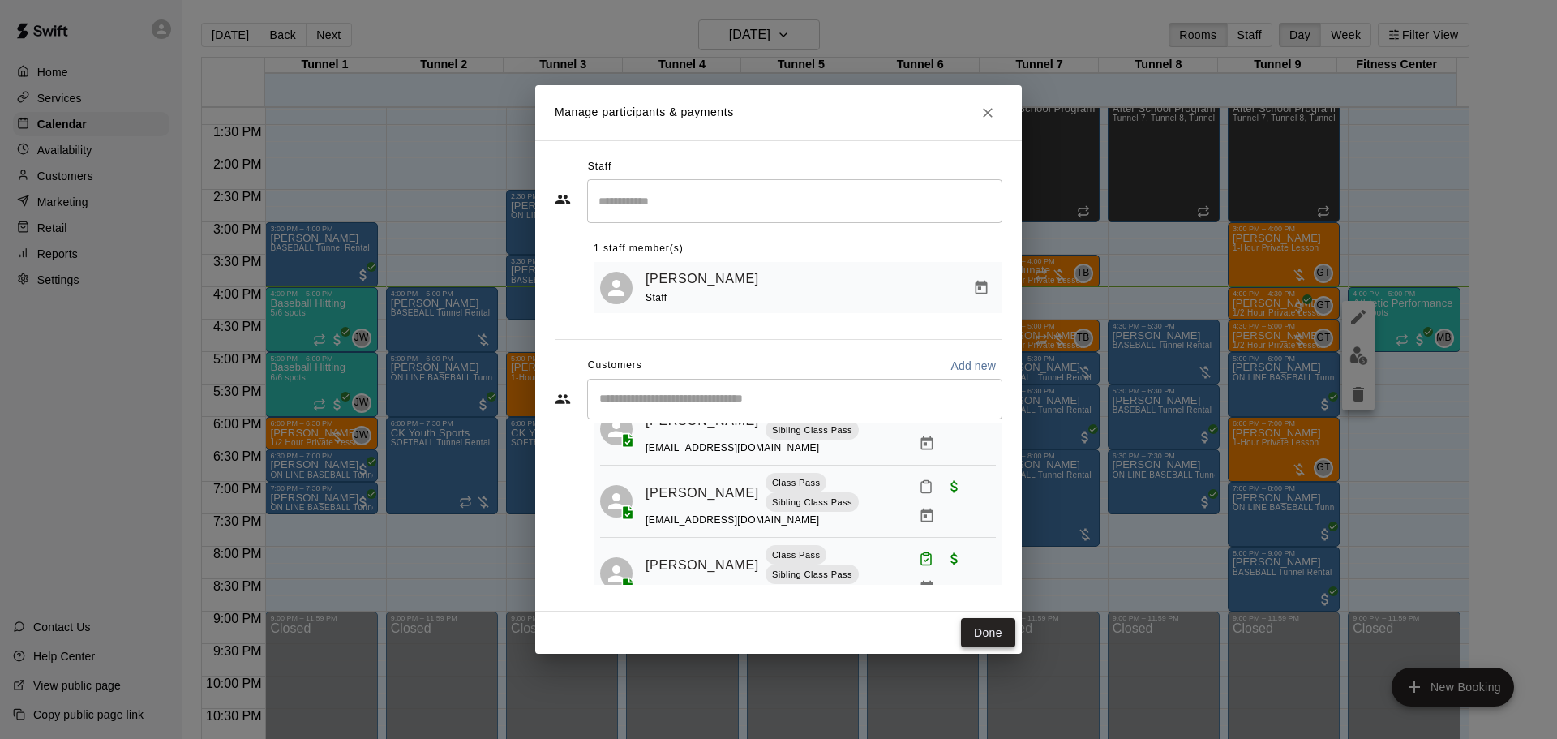
click at [984, 629] on button "Done" at bounding box center [988, 633] width 54 height 30
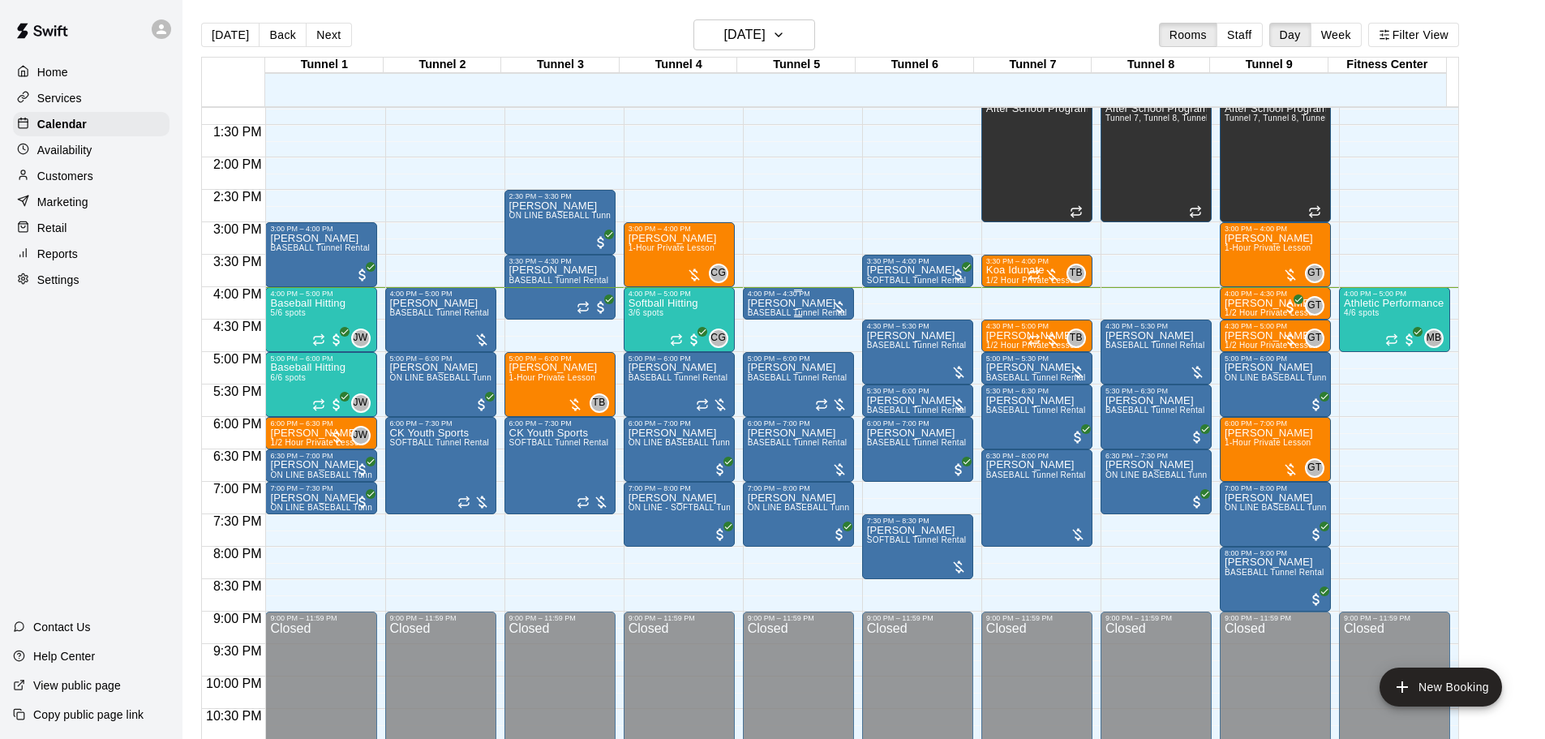
click at [744, 317] on div "4:00 PM – 4:30 PM [PERSON_NAME] BASEBALL Tunnel Rental" at bounding box center [798, 303] width 111 height 32
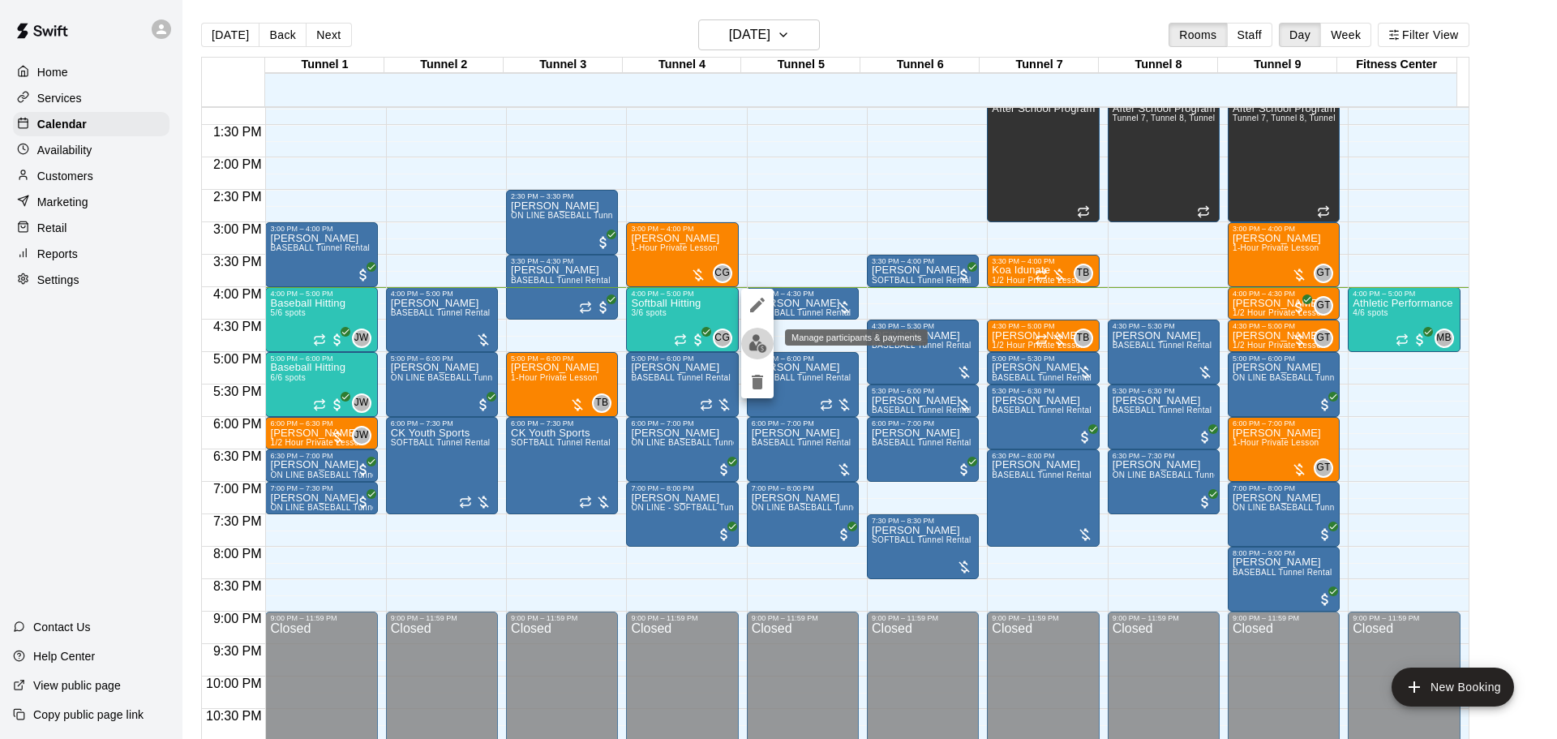
click at [758, 344] on img "edit" at bounding box center [758, 343] width 19 height 19
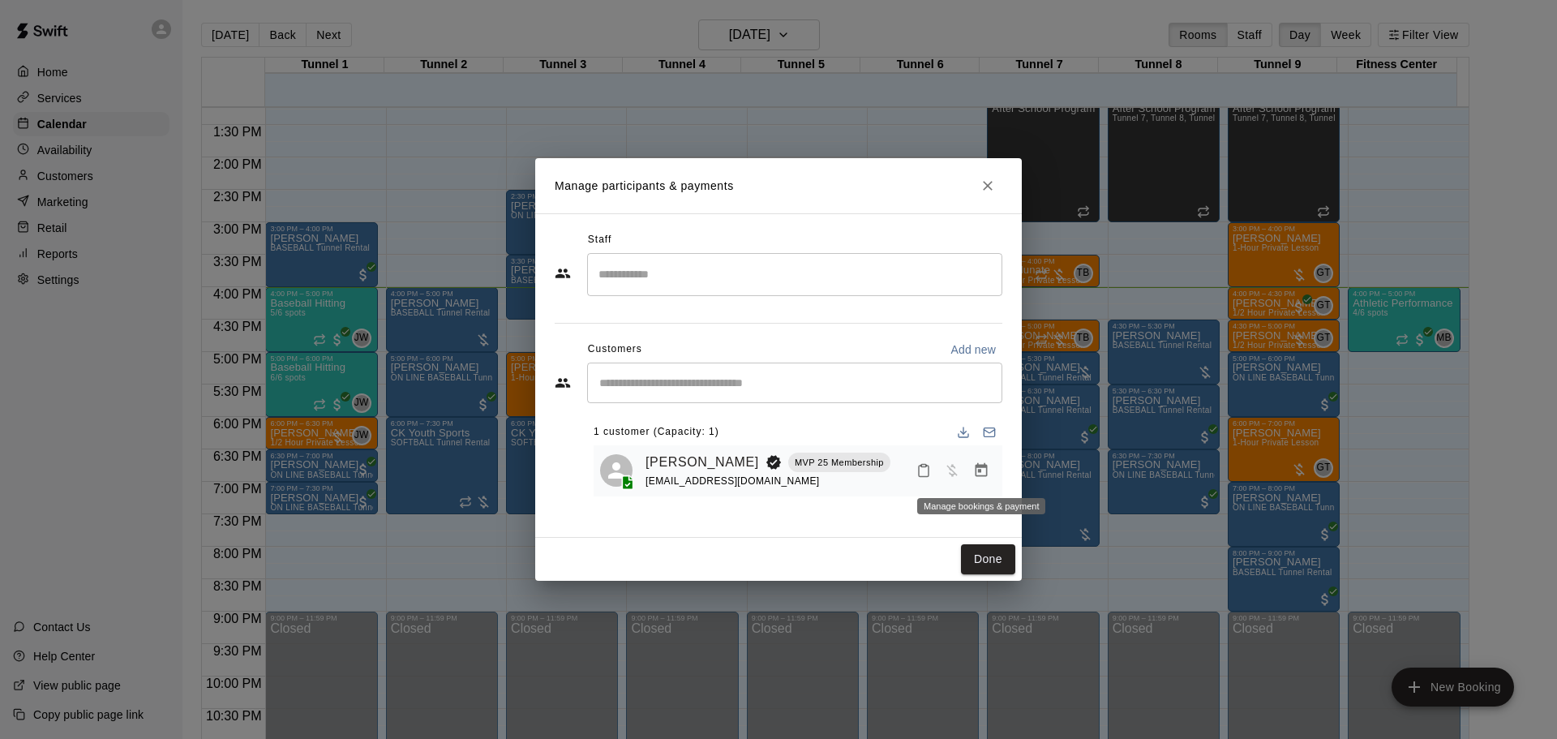
click at [981, 483] on button "Manage bookings & payment" at bounding box center [981, 470] width 29 height 29
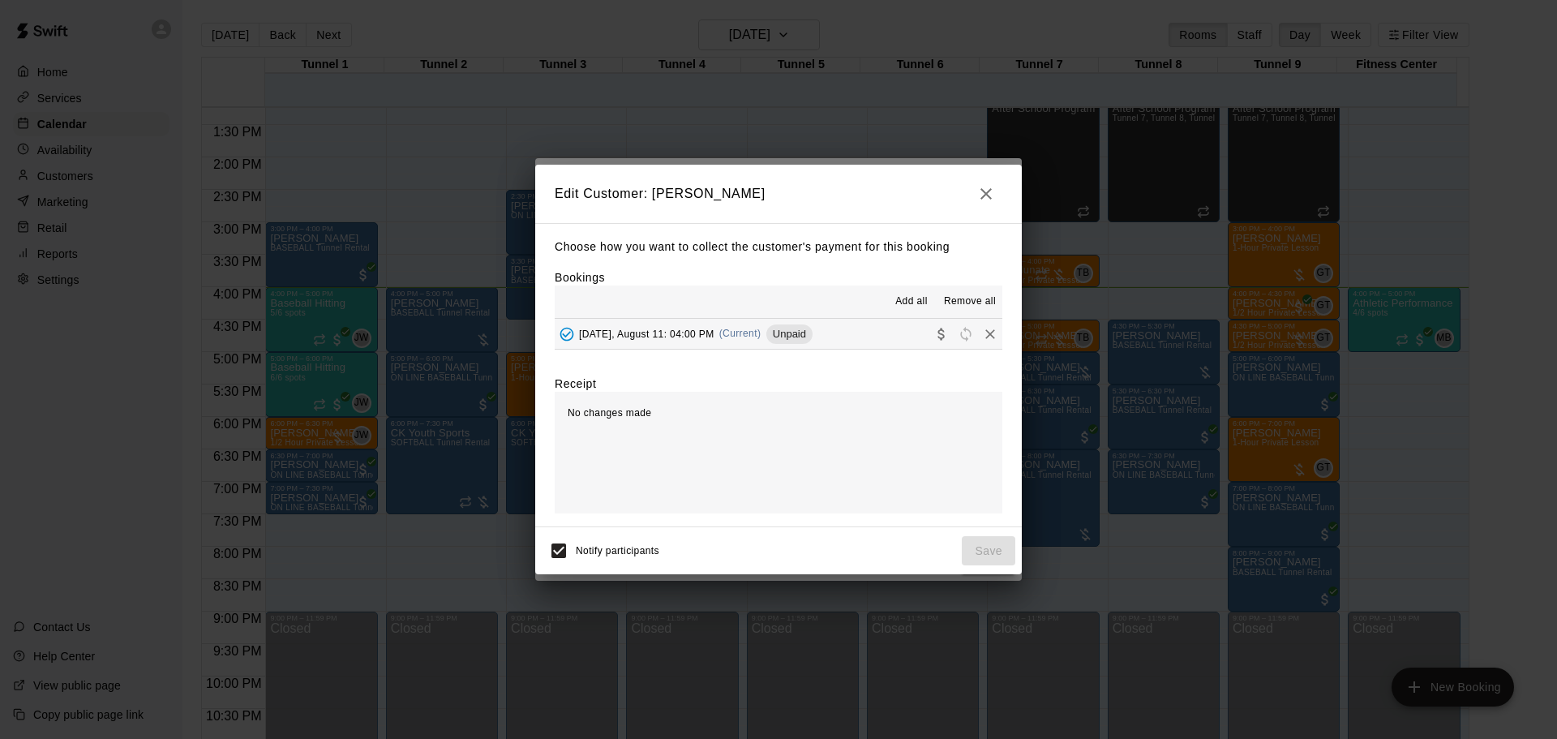
click at [638, 348] on button "[DATE], August 11: 04:00 PM (Current) Unpaid" at bounding box center [779, 334] width 448 height 30
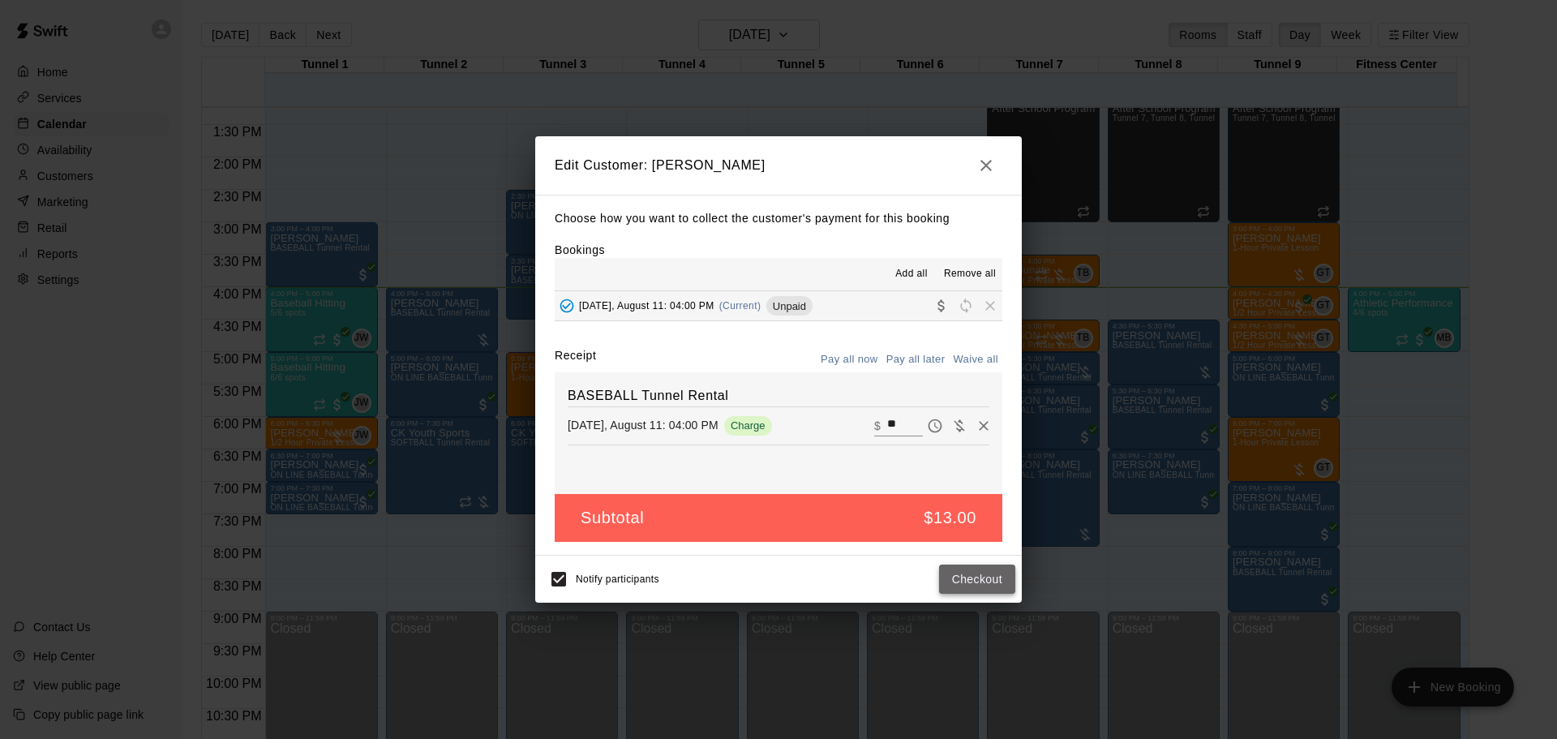
click at [961, 582] on button "Checkout" at bounding box center [977, 580] width 76 height 30
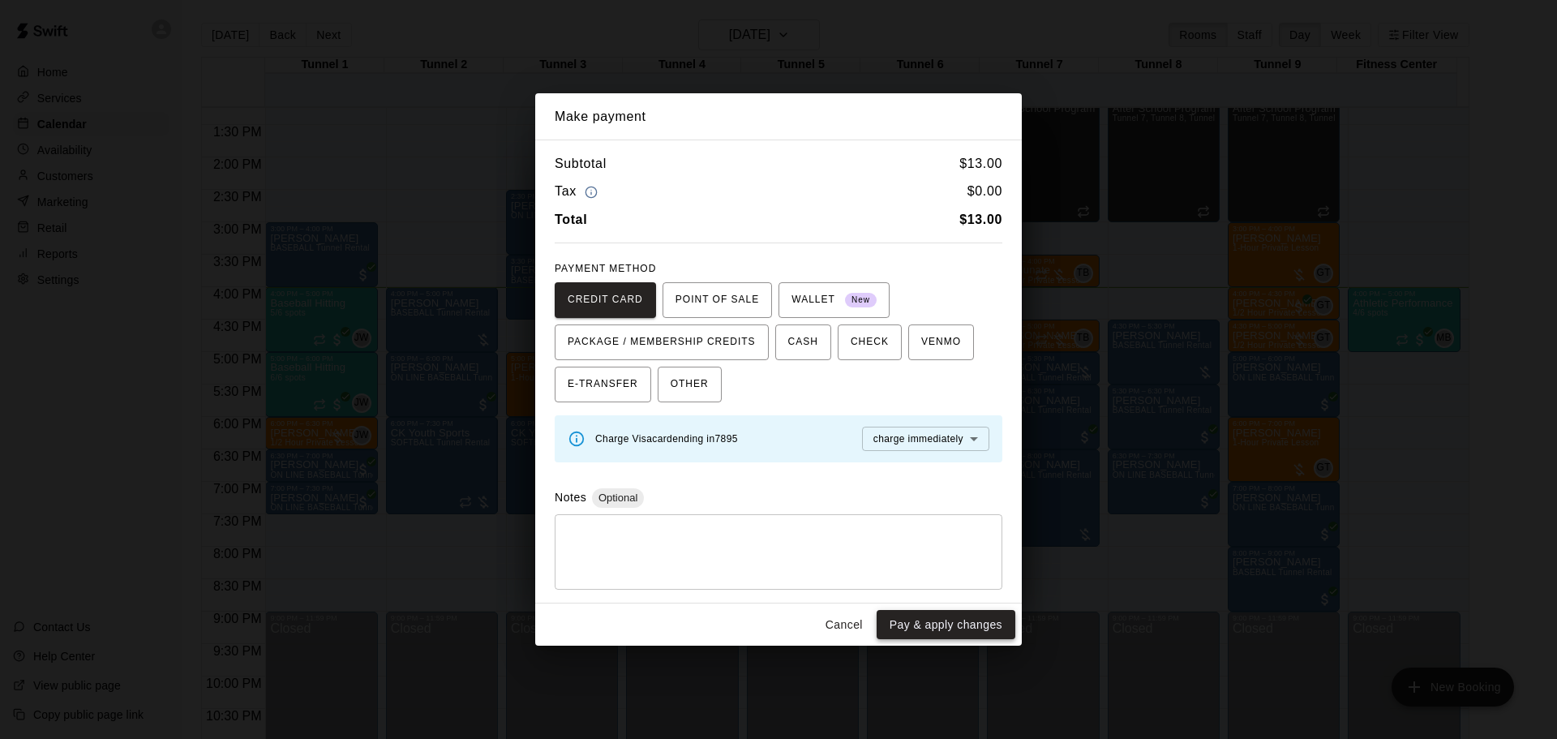
click at [962, 633] on button "Pay & apply changes" at bounding box center [946, 625] width 139 height 30
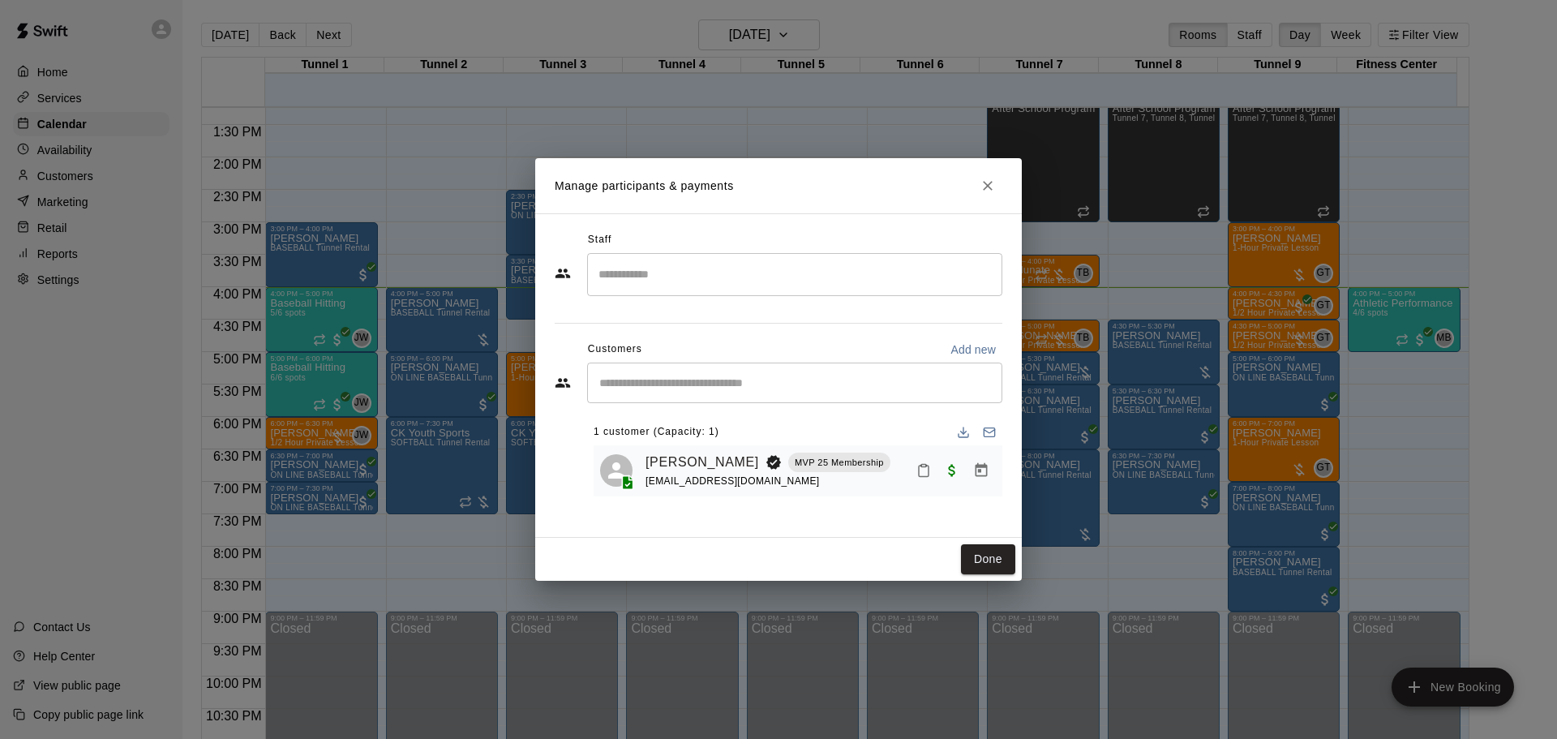
click at [922, 470] on icon "Mark attendance" at bounding box center [924, 470] width 15 height 15
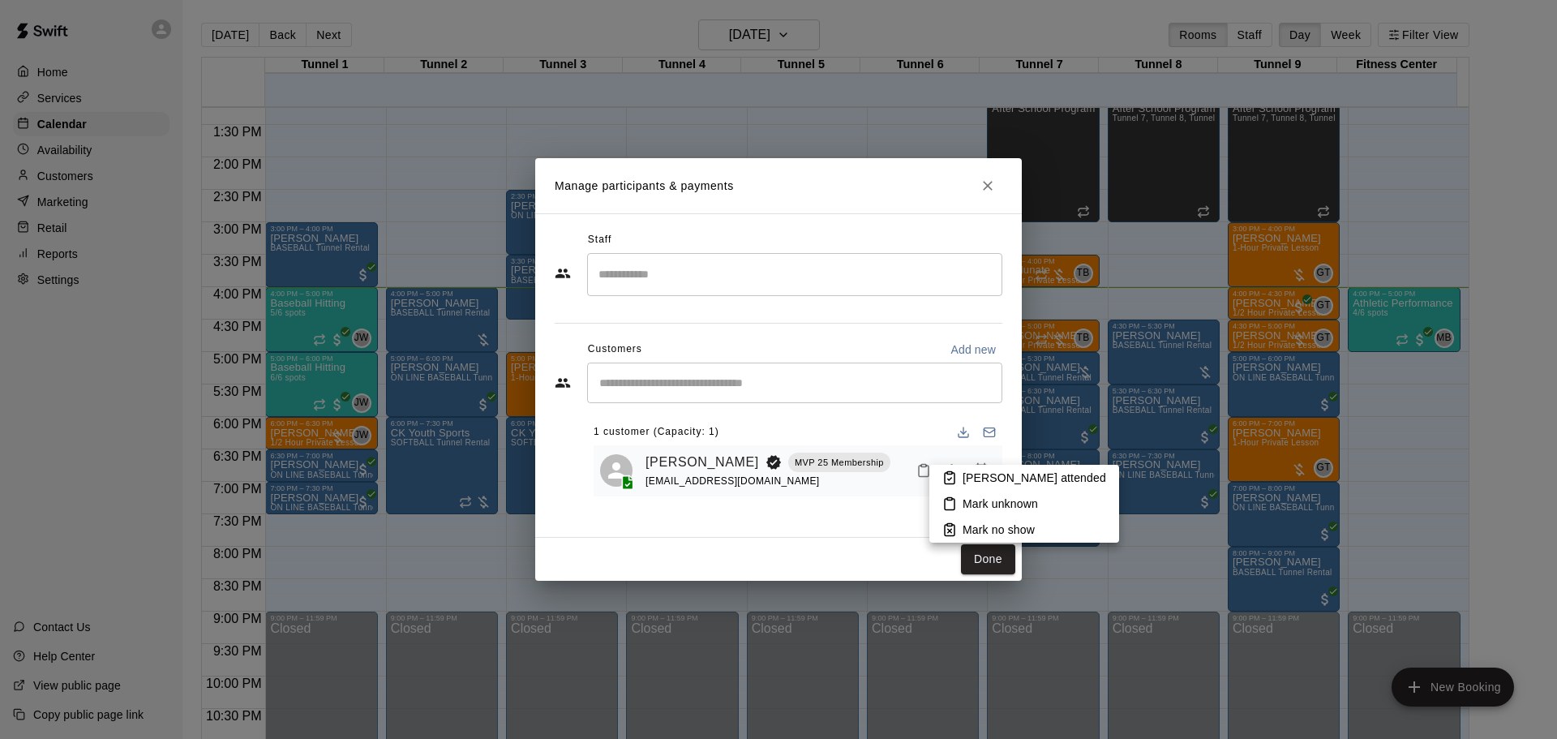
click at [961, 475] on li "[PERSON_NAME] attended" at bounding box center [1024, 478] width 190 height 26
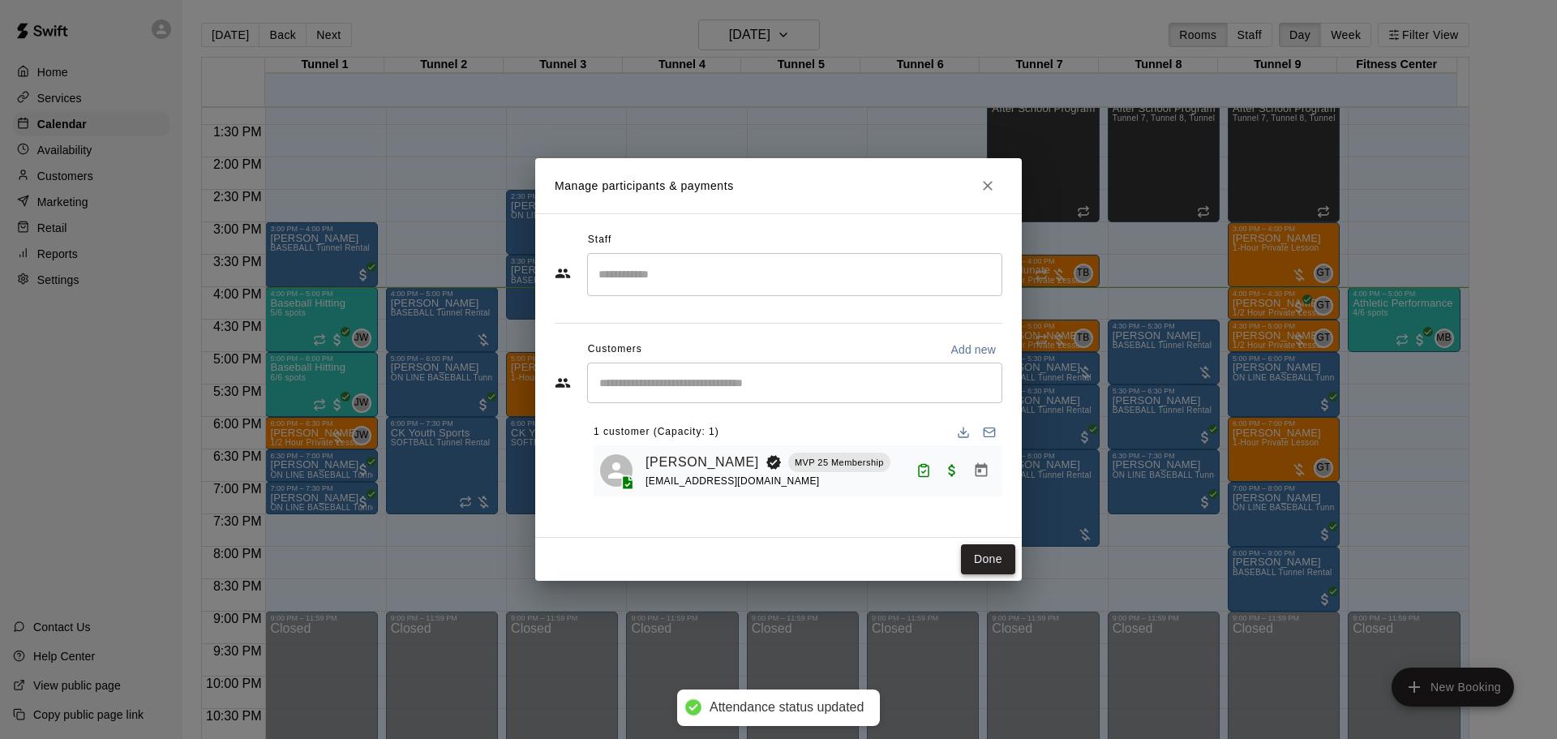
click at [985, 563] on button "Done" at bounding box center [988, 559] width 54 height 30
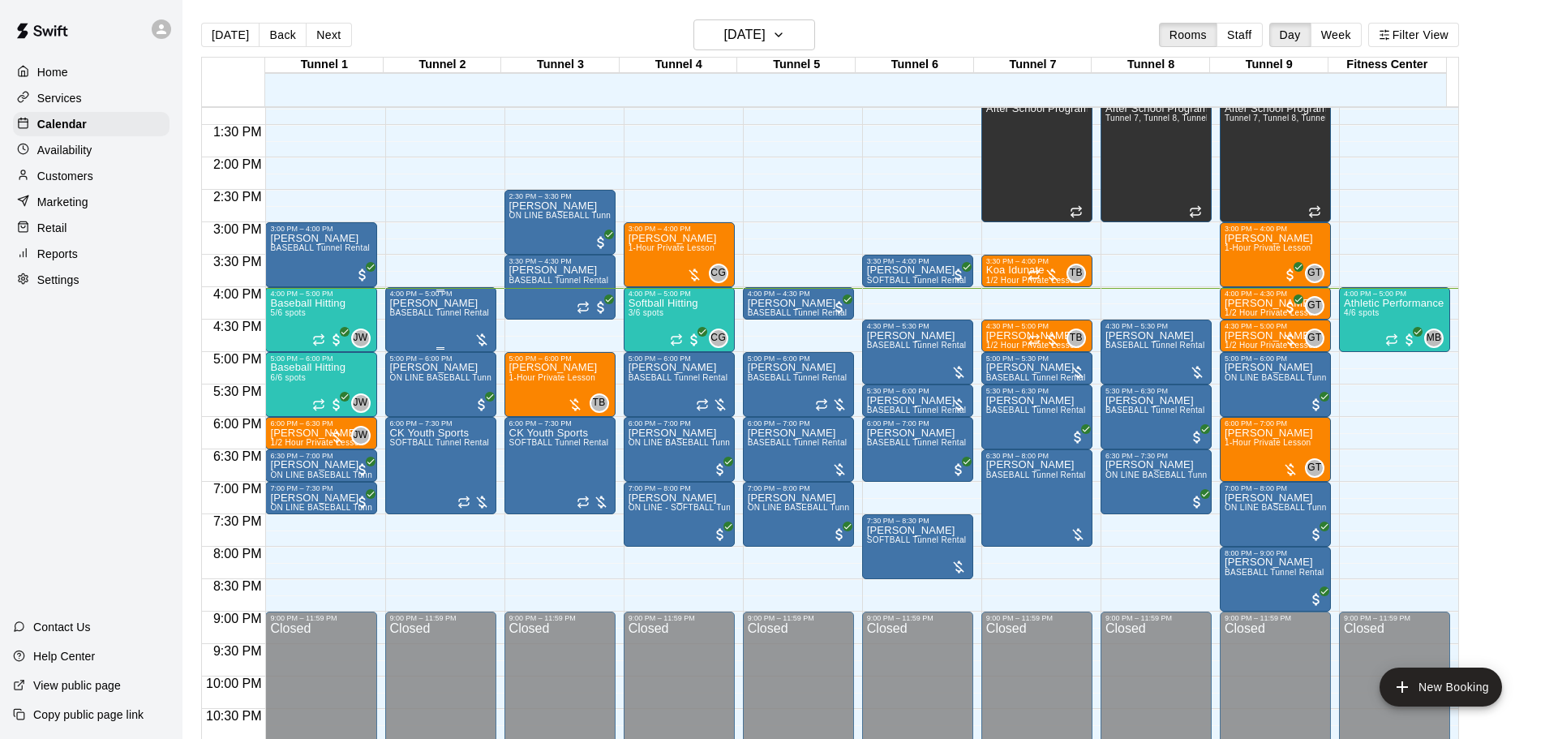
click at [483, 339] on div at bounding box center [482, 340] width 16 height 16
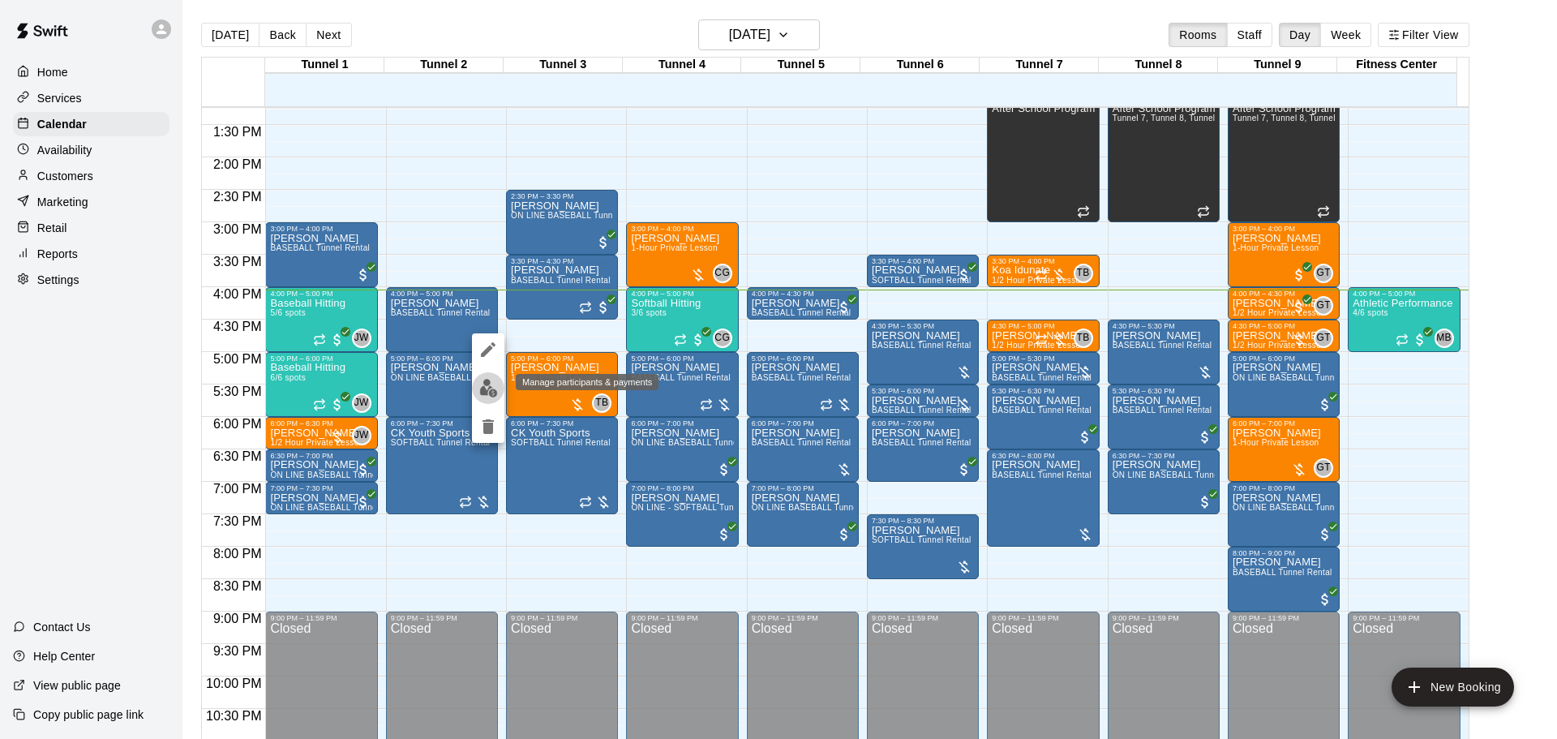
click at [499, 387] on button "edit" at bounding box center [488, 388] width 32 height 32
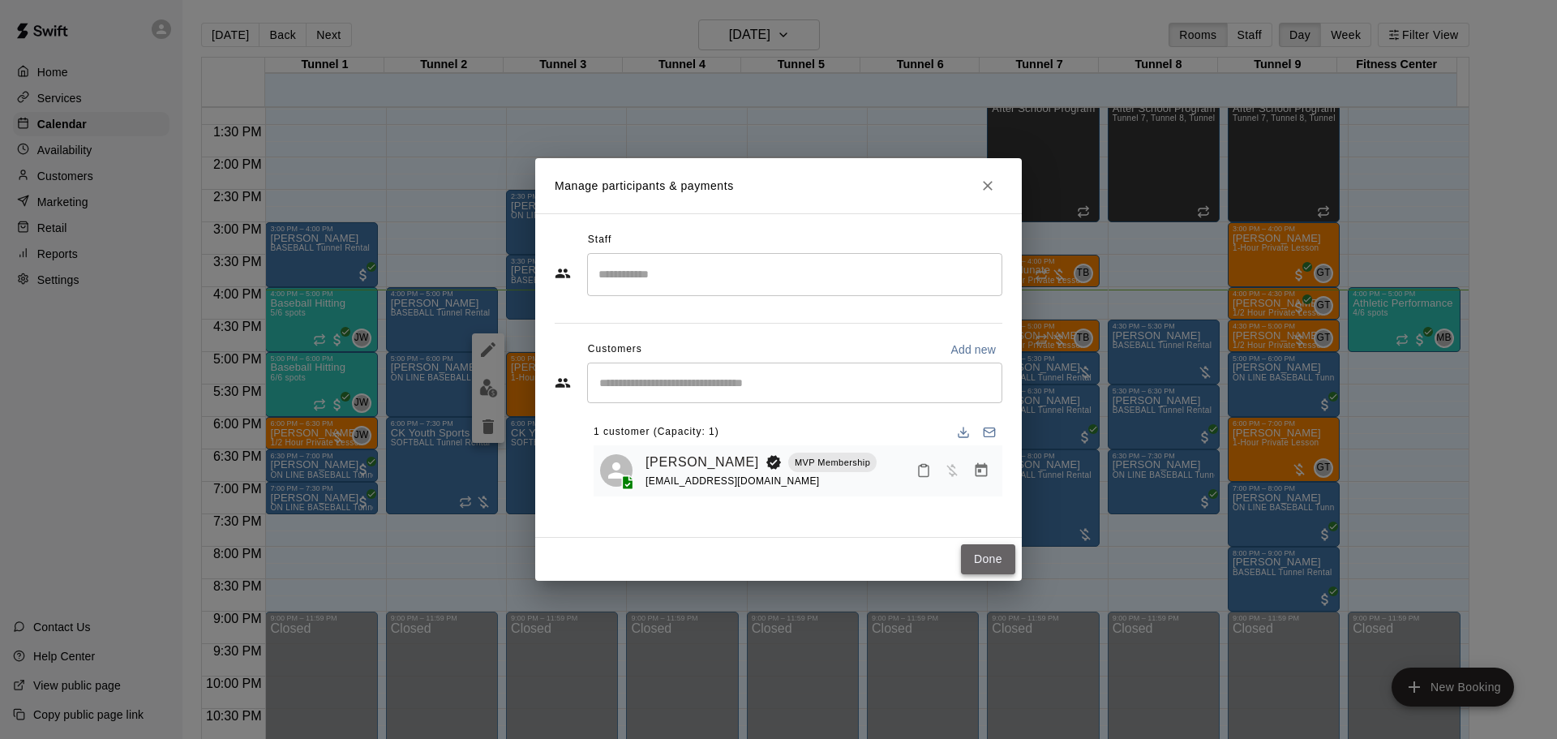
click at [972, 561] on button "Done" at bounding box center [988, 559] width 54 height 30
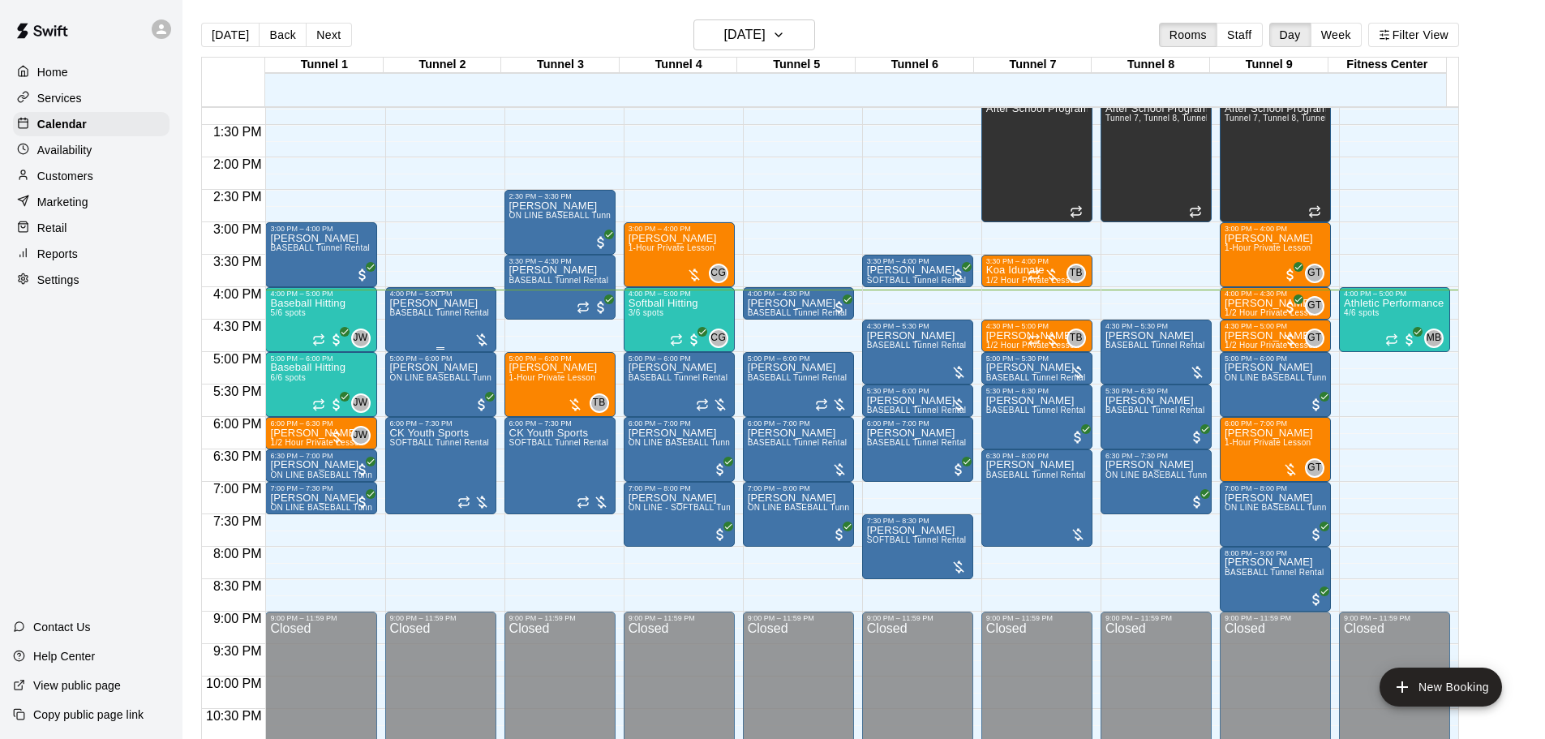
click at [483, 332] on div at bounding box center [482, 337] width 16 height 19
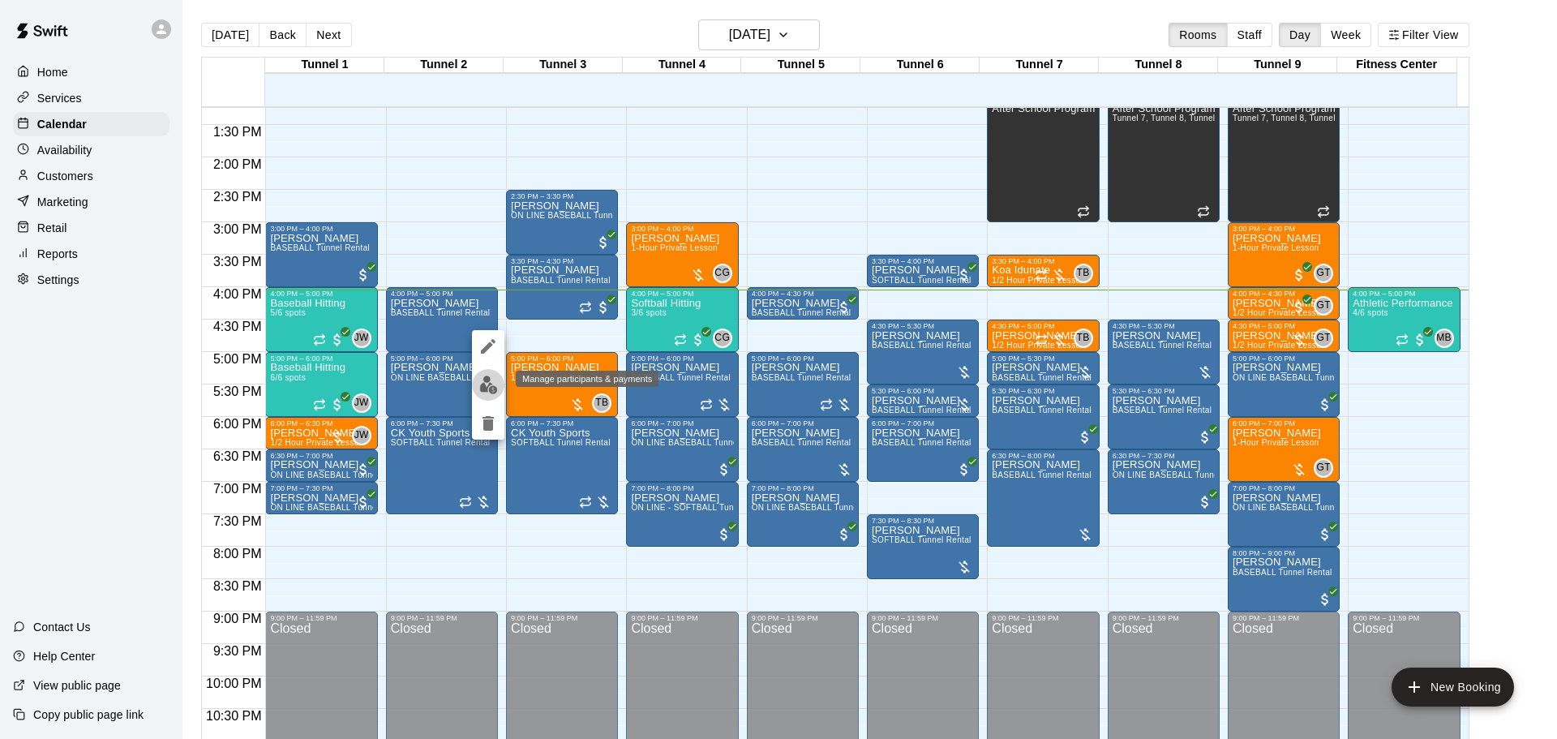
click at [478, 383] on button "edit" at bounding box center [488, 385] width 32 height 32
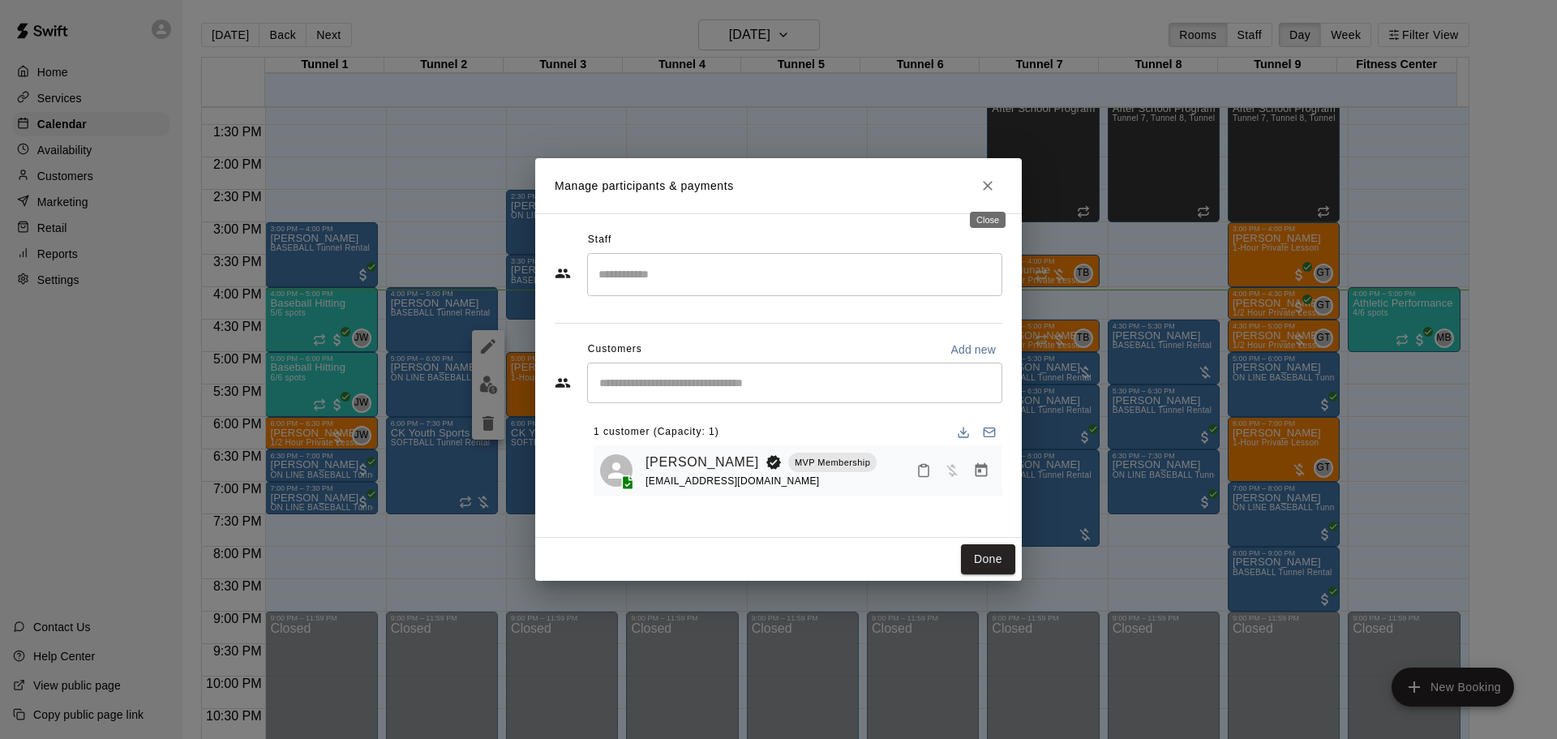
click at [983, 187] on icon "Close" at bounding box center [988, 186] width 16 height 16
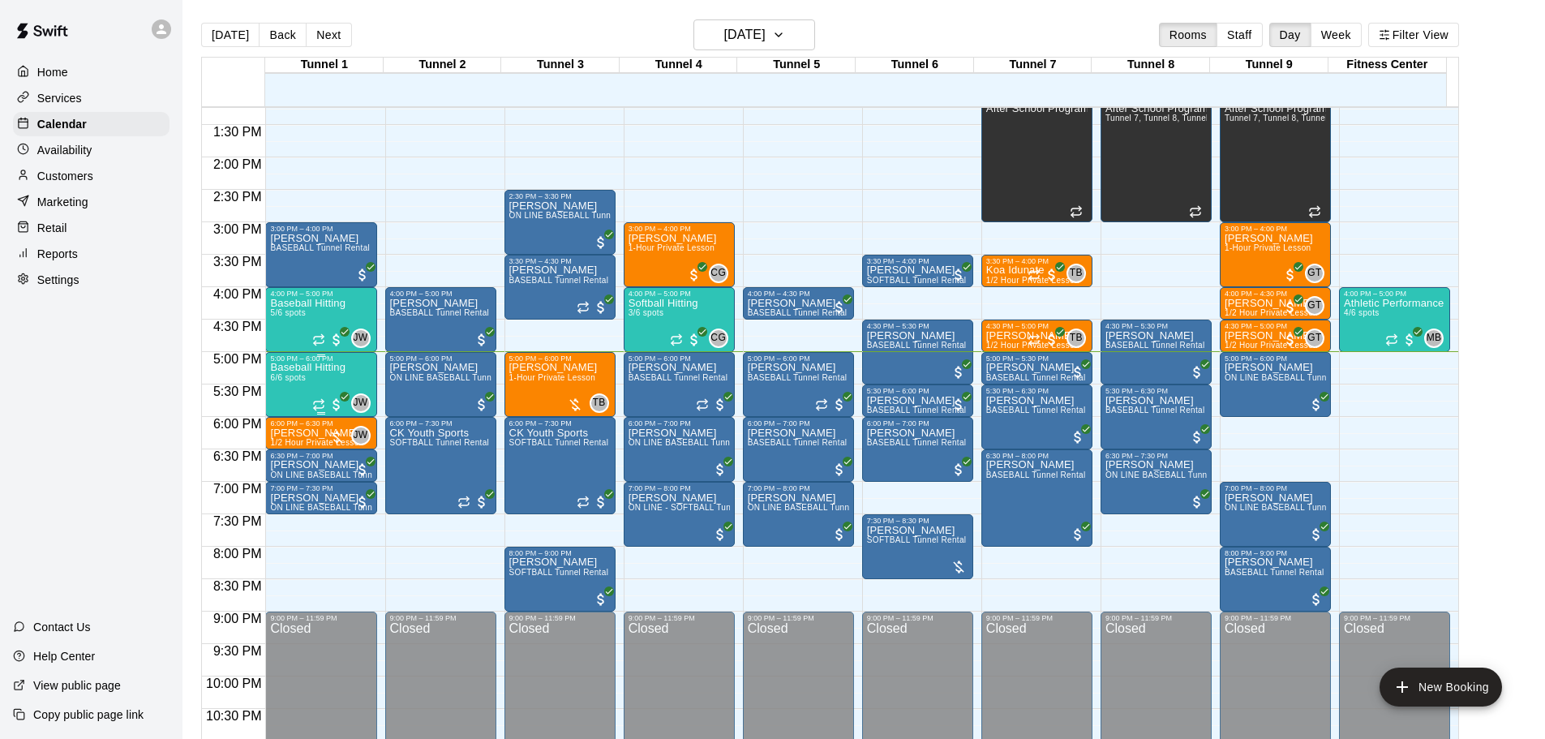
click at [303, 363] on div "5:00 PM – 6:00 PM" at bounding box center [320, 358] width 101 height 8
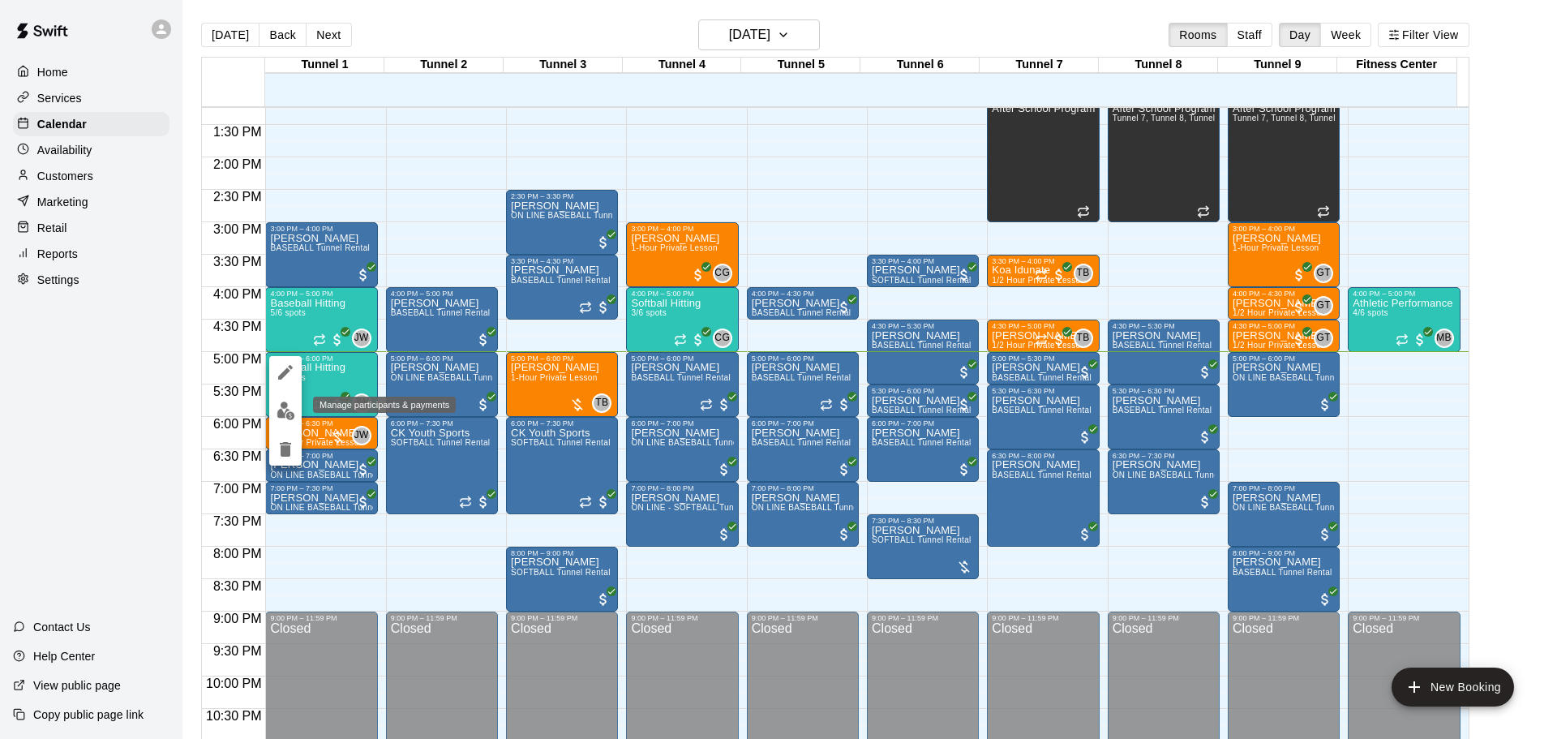
click at [285, 410] on img "edit" at bounding box center [286, 410] width 19 height 19
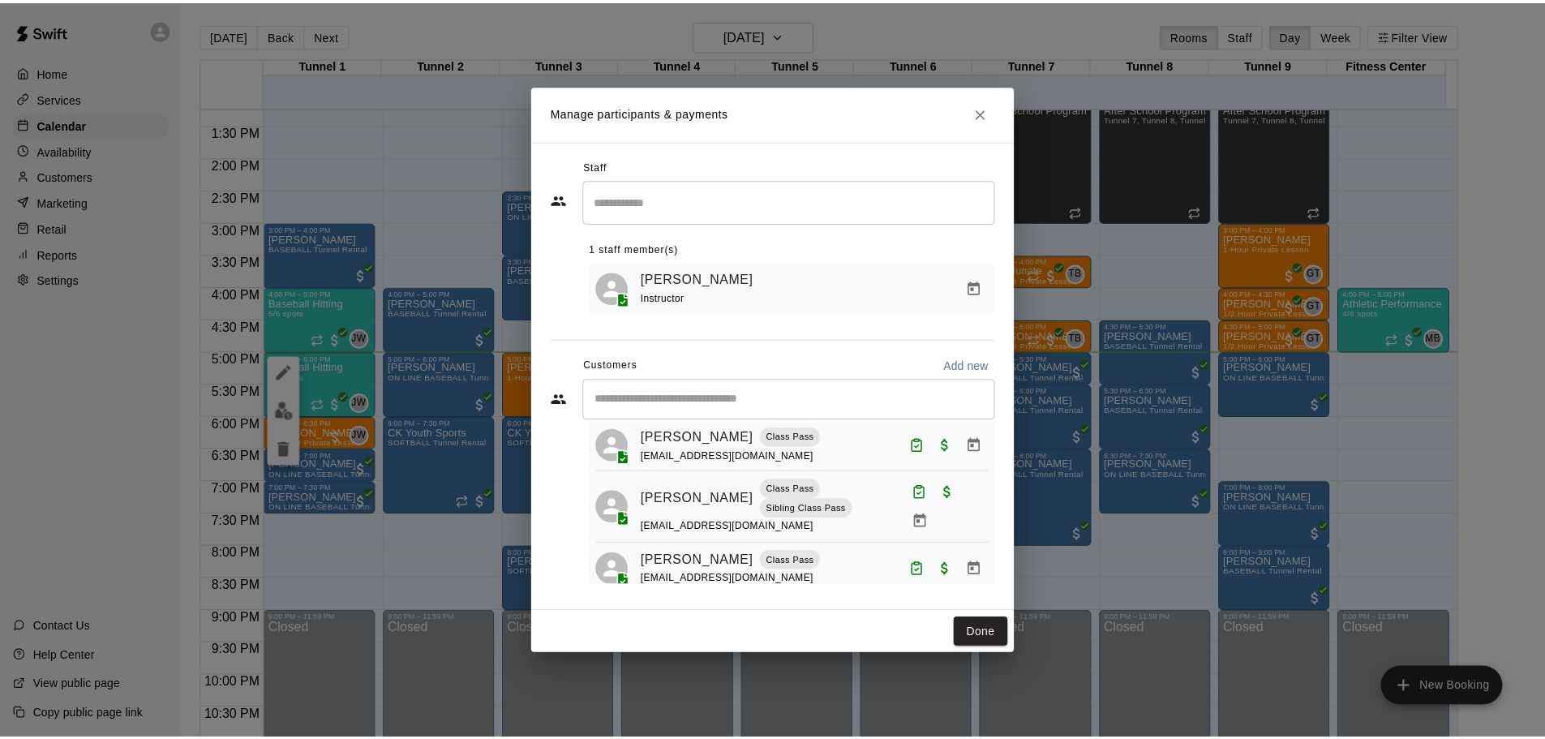
scroll to position [81, 0]
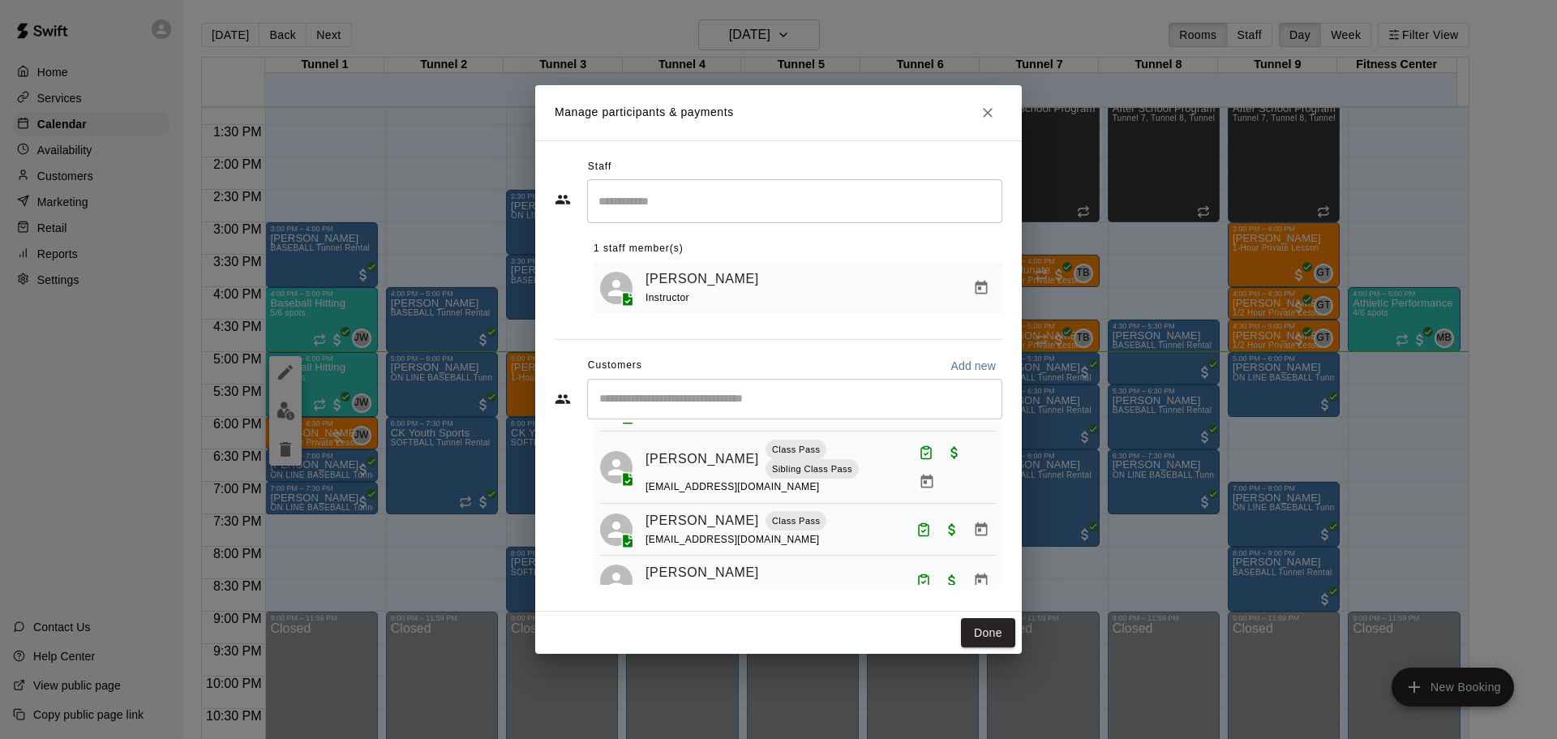
click at [429, 582] on div "Manage participants & payments Staff ​ 1 staff member(s) [PERSON_NAME] Instruct…" at bounding box center [778, 369] width 1557 height 739
